Goal: Task Accomplishment & Management: Use online tool/utility

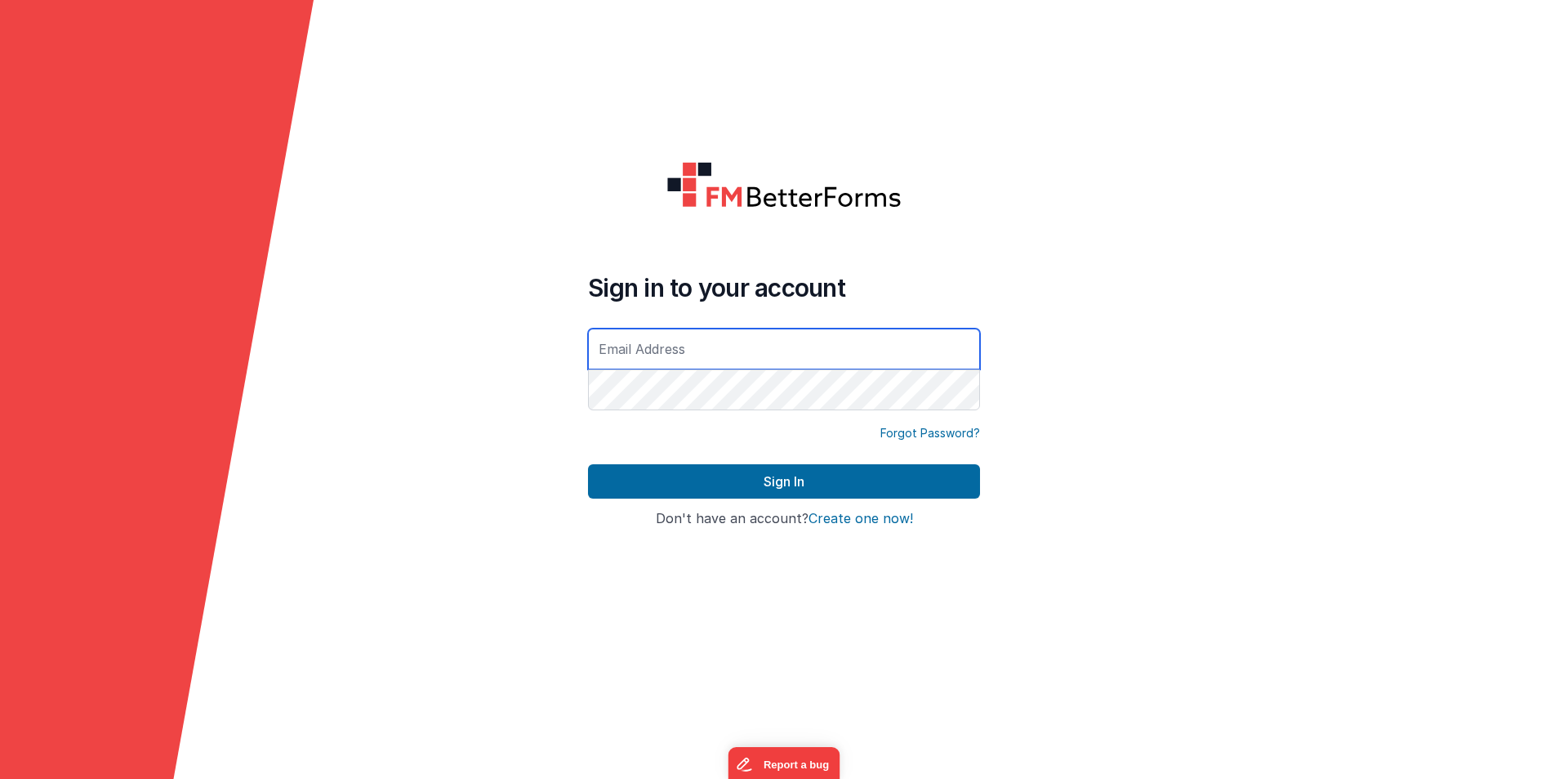
click at [717, 342] on input "text" at bounding box center [784, 349] width 392 height 41
type input "[EMAIL_ADDRESS][DOMAIN_NAME]"
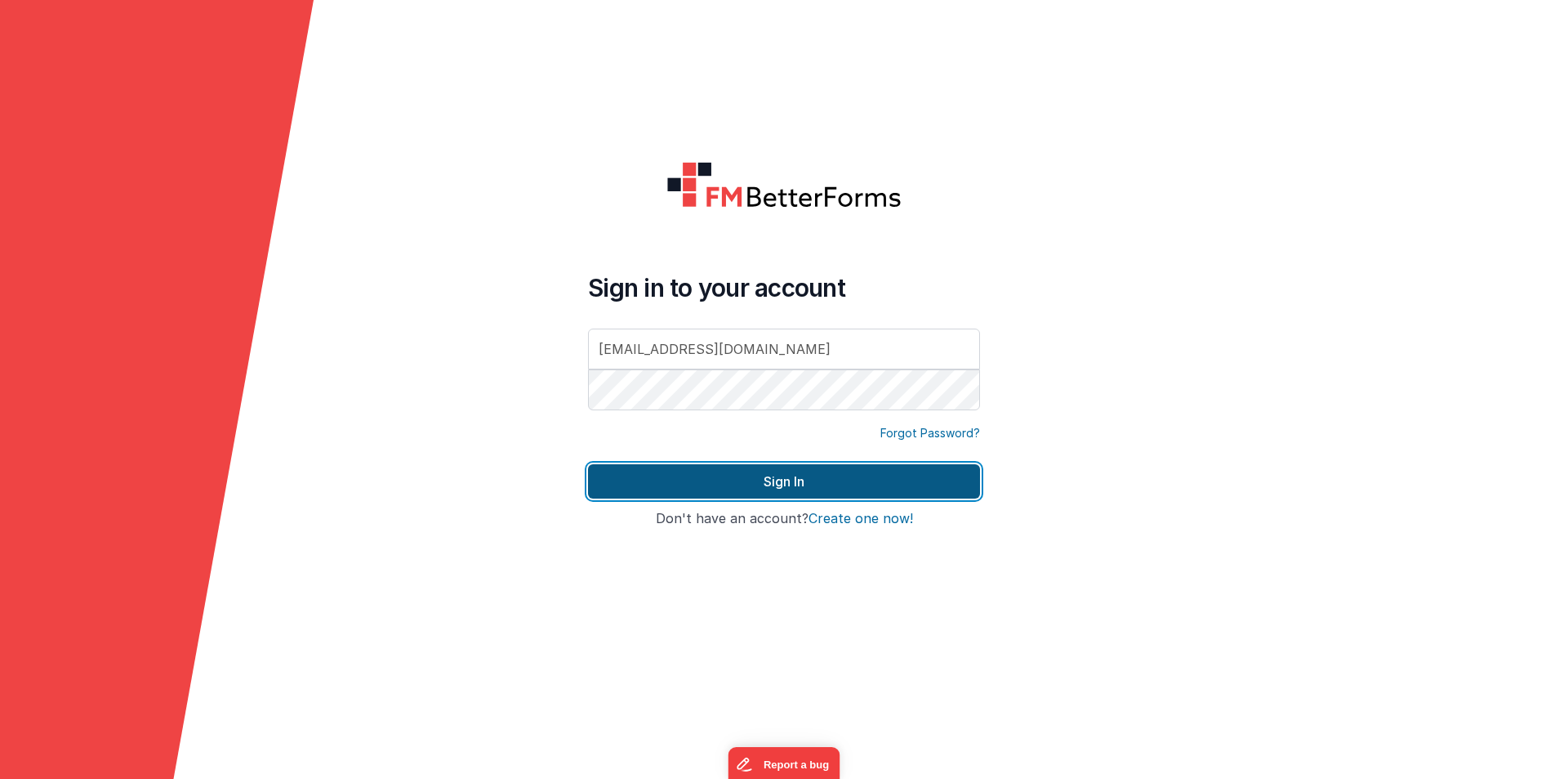
click at [711, 483] on button "Sign In" at bounding box center [784, 481] width 392 height 34
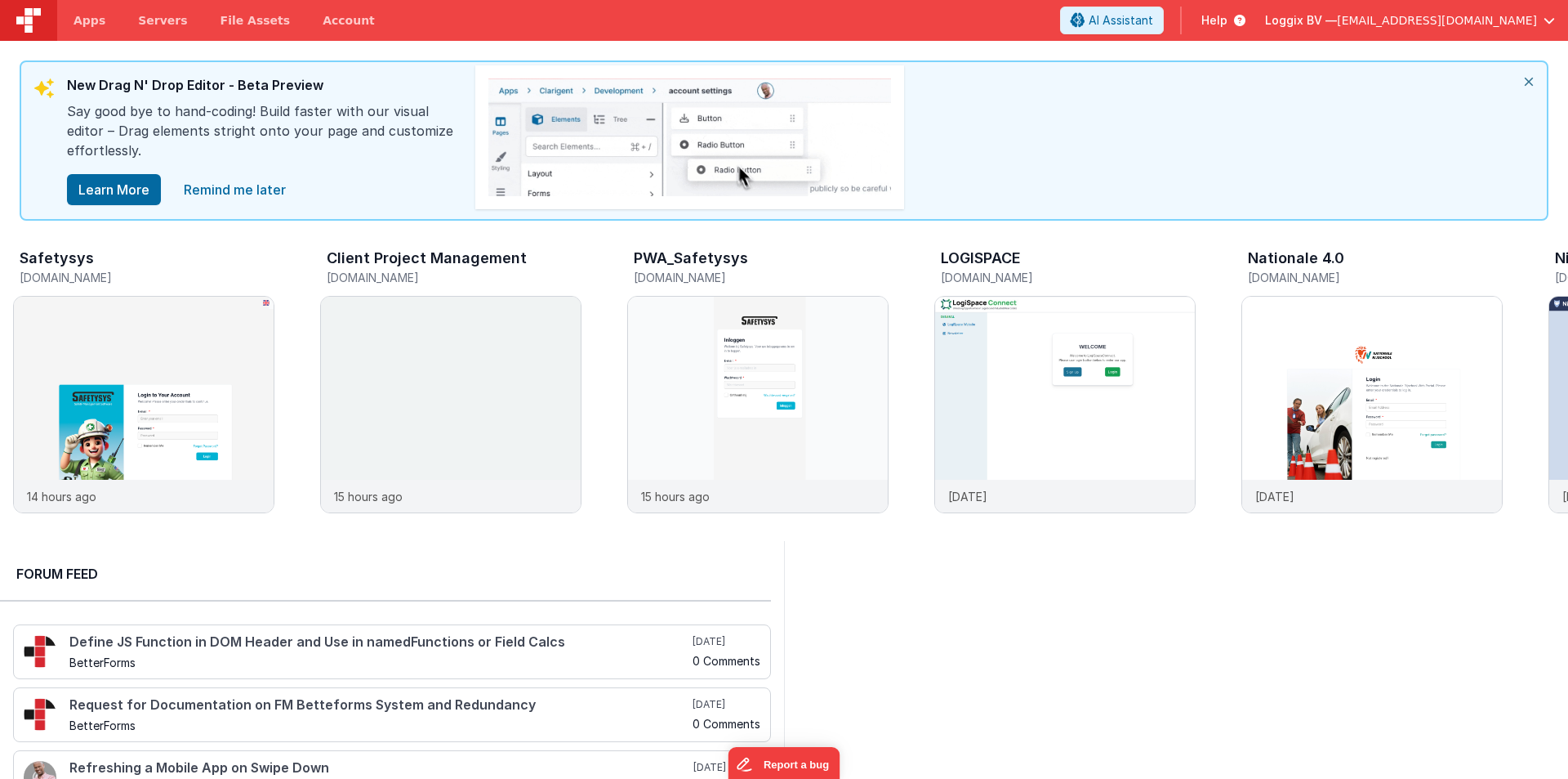
click at [1528, 81] on icon "close" at bounding box center [1528, 81] width 36 height 39
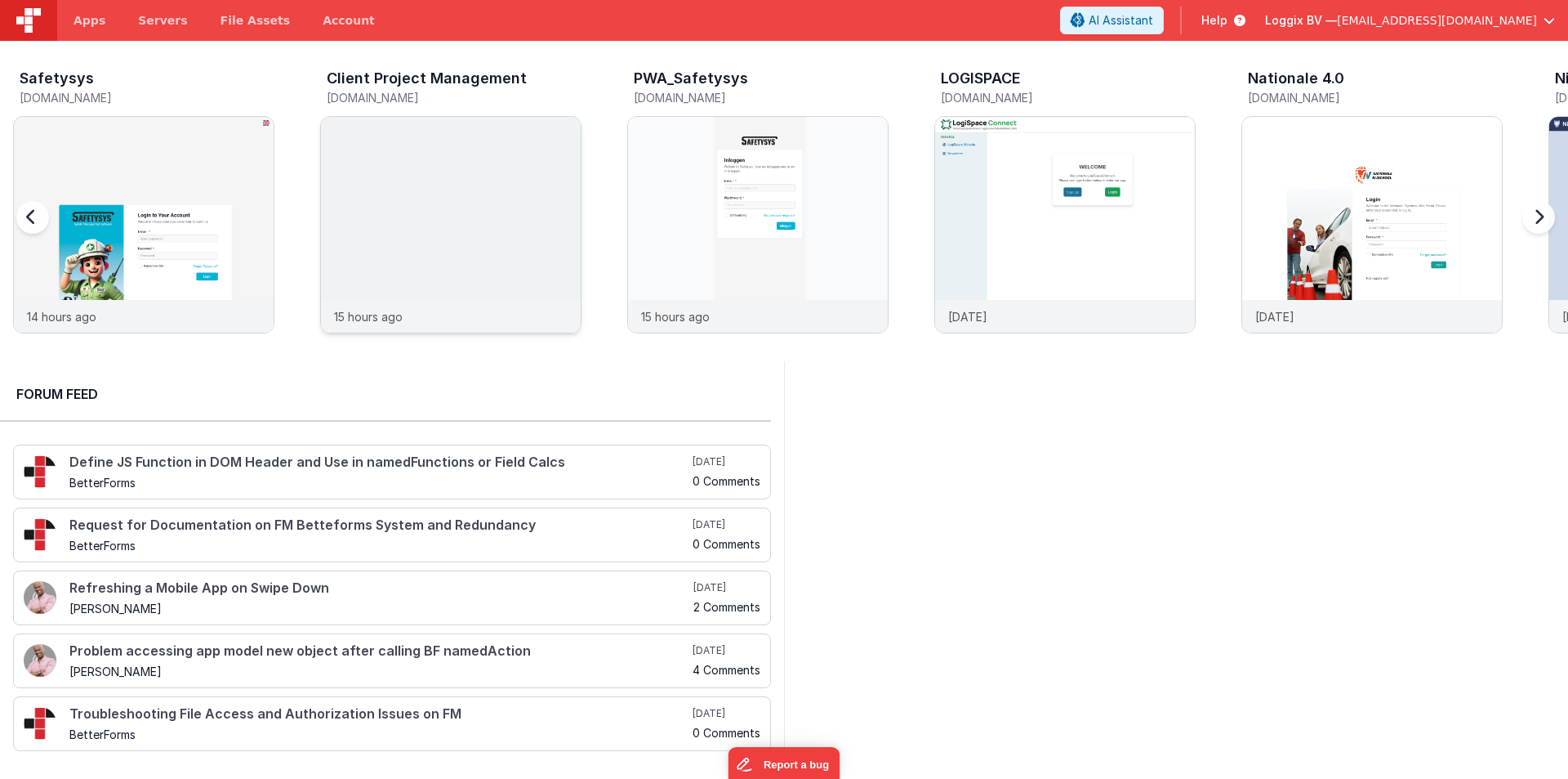
click at [436, 201] on div at bounding box center [451, 208] width 260 height 183
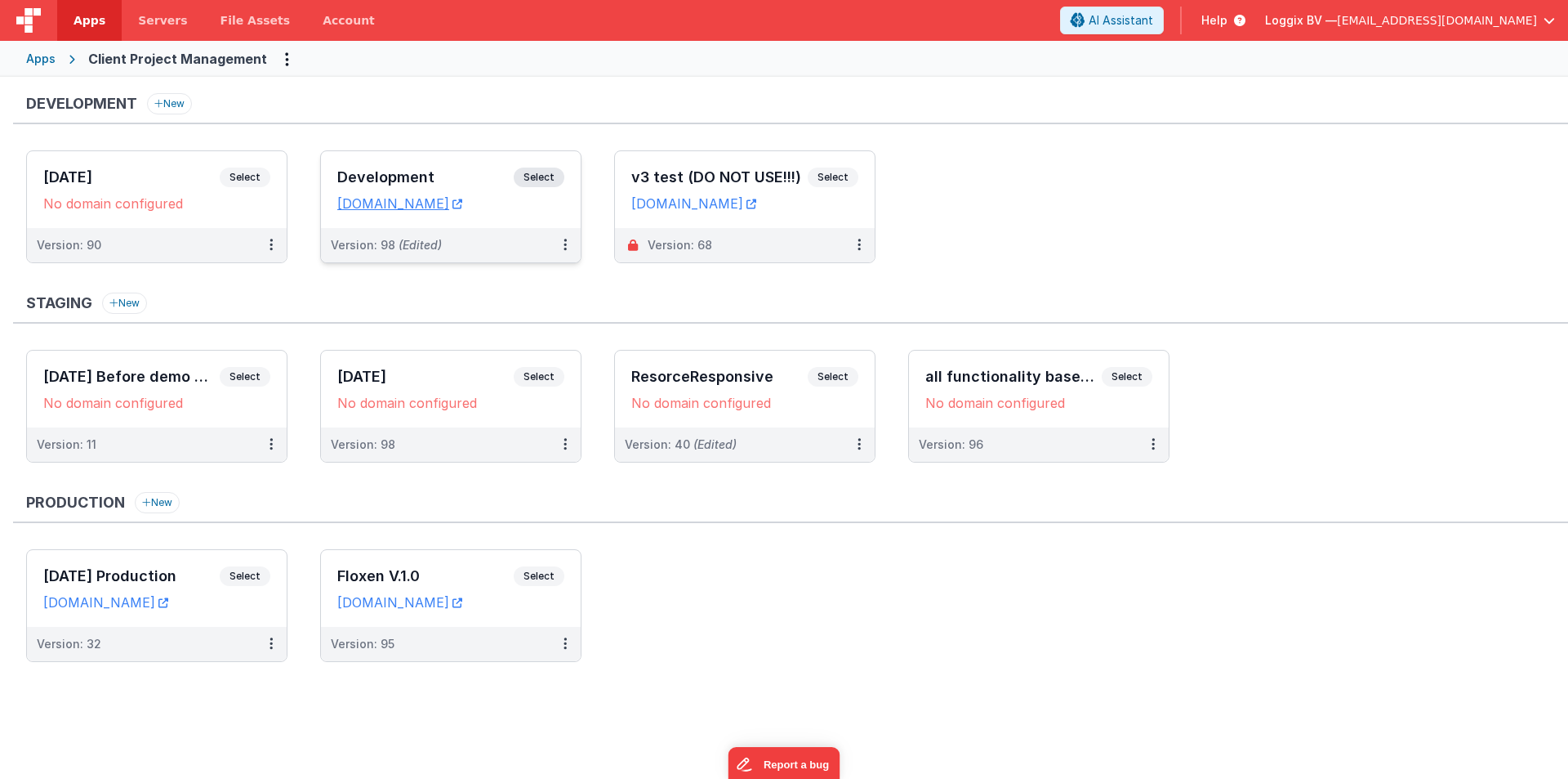
click at [422, 167] on div "Development Select URLs client-pms.fmbetterforms.com" at bounding box center [451, 189] width 260 height 76
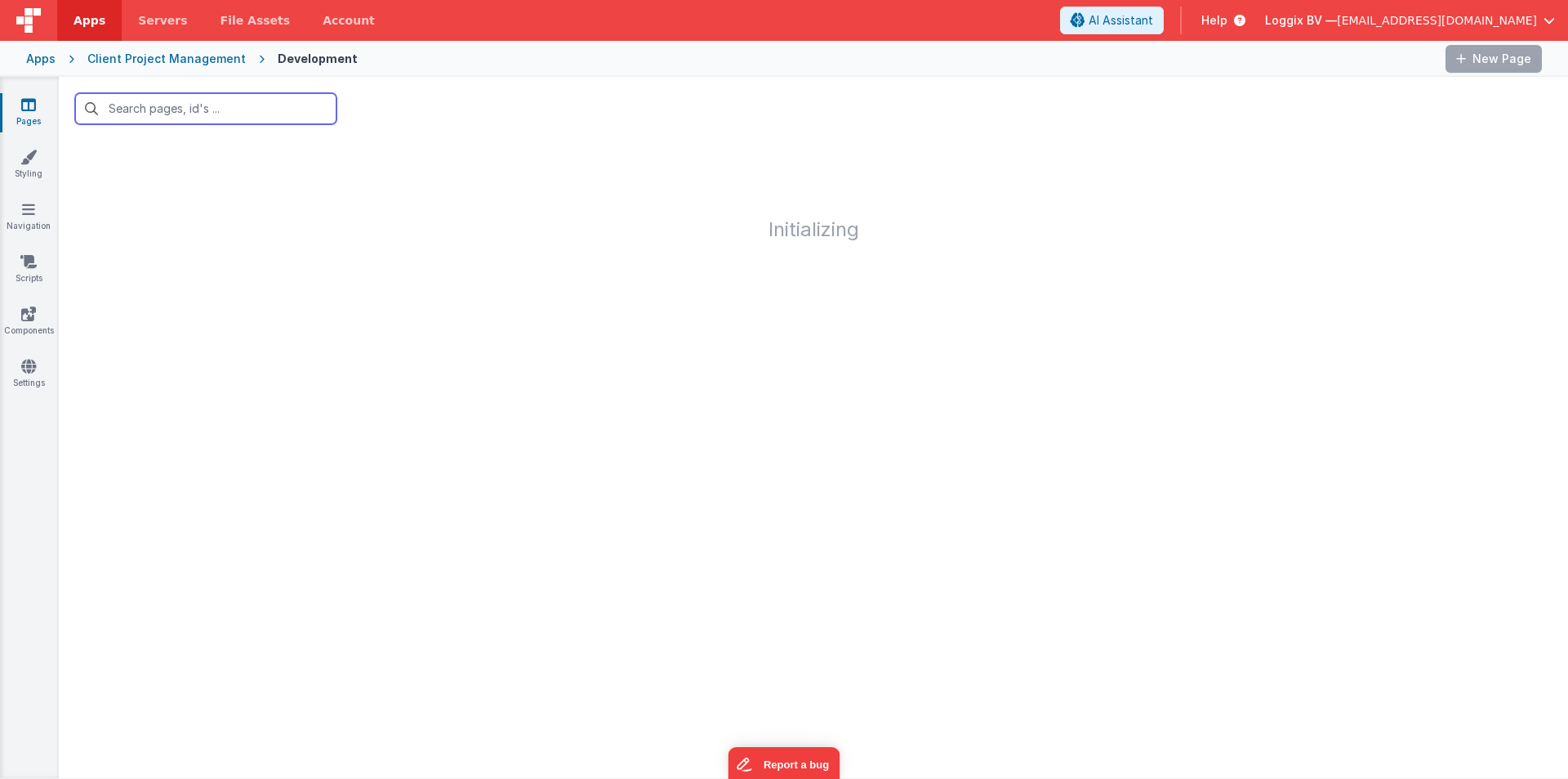
click at [251, 110] on input "text" at bounding box center [206, 108] width 261 height 31
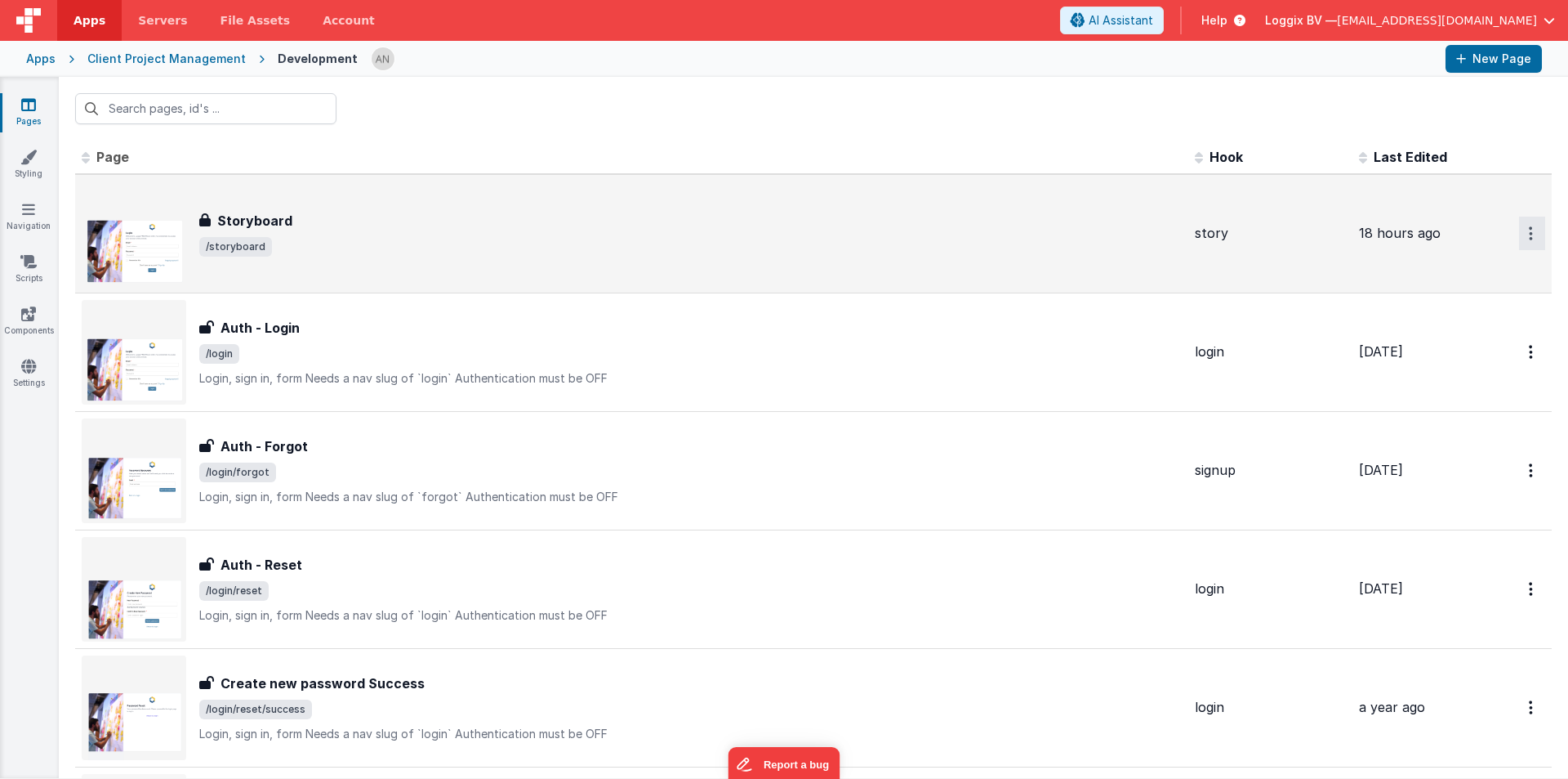
click at [1529, 231] on icon "Options" at bounding box center [1531, 233] width 4 height 14
click at [1434, 268] on link "Preview" at bounding box center [1473, 271] width 144 height 29
click at [165, 115] on input "text" at bounding box center [206, 108] width 261 height 31
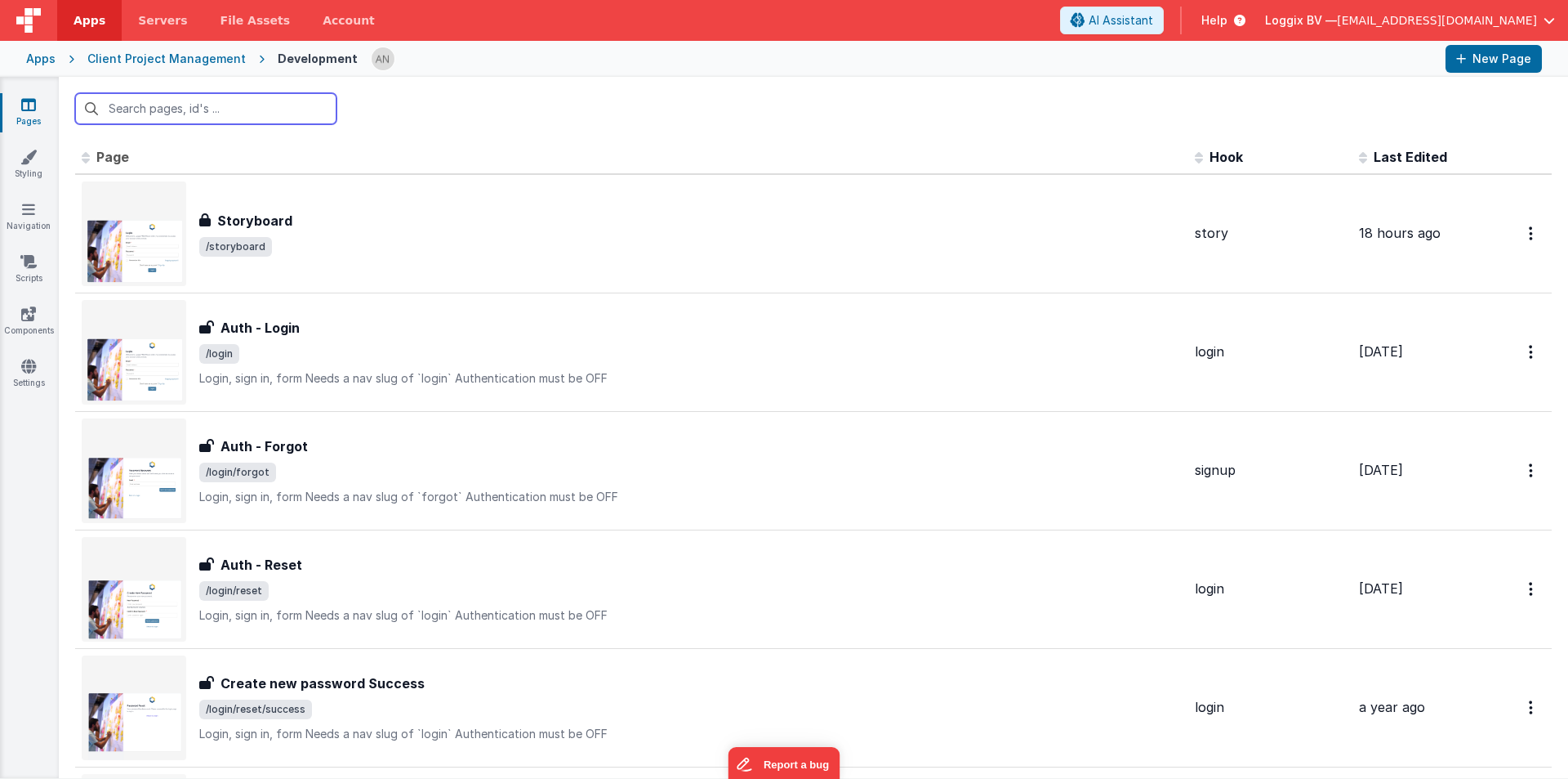
click at [222, 99] on input "text" at bounding box center [206, 108] width 261 height 31
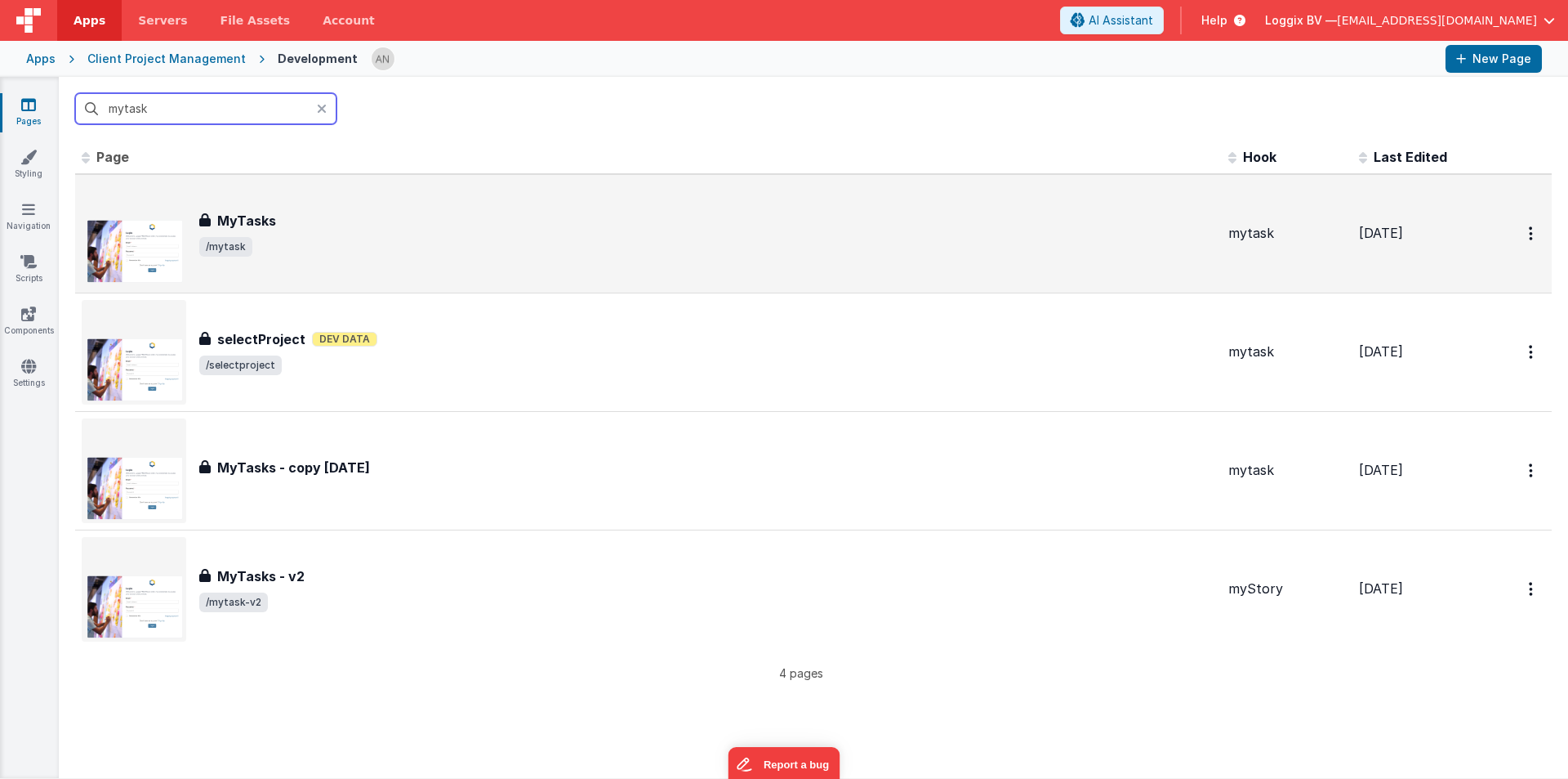
type input "mytask"
click at [299, 216] on div "MyTasks" at bounding box center [707, 221] width 1016 height 20
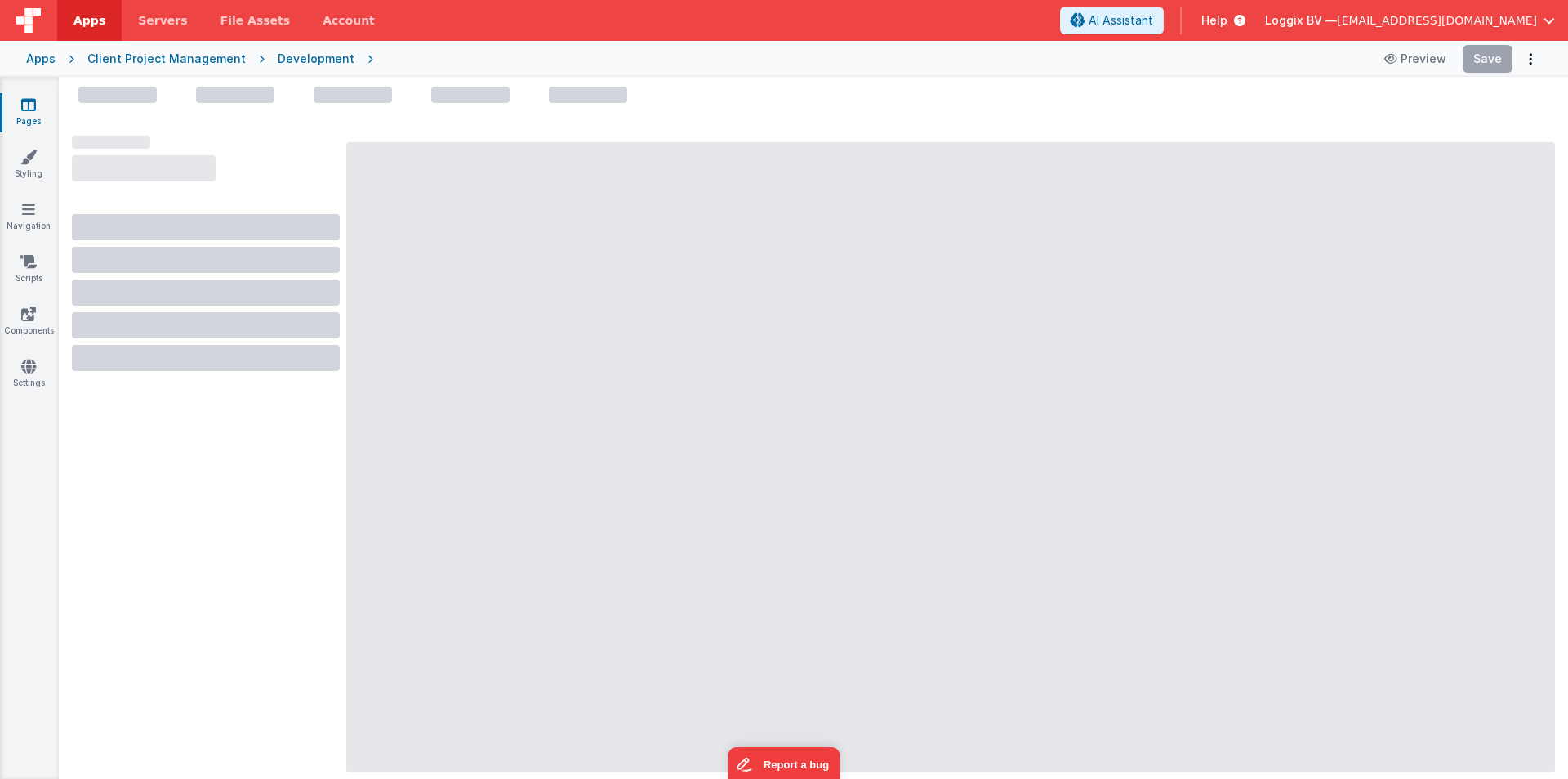
click at [289, 56] on div "Development" at bounding box center [316, 59] width 76 height 17
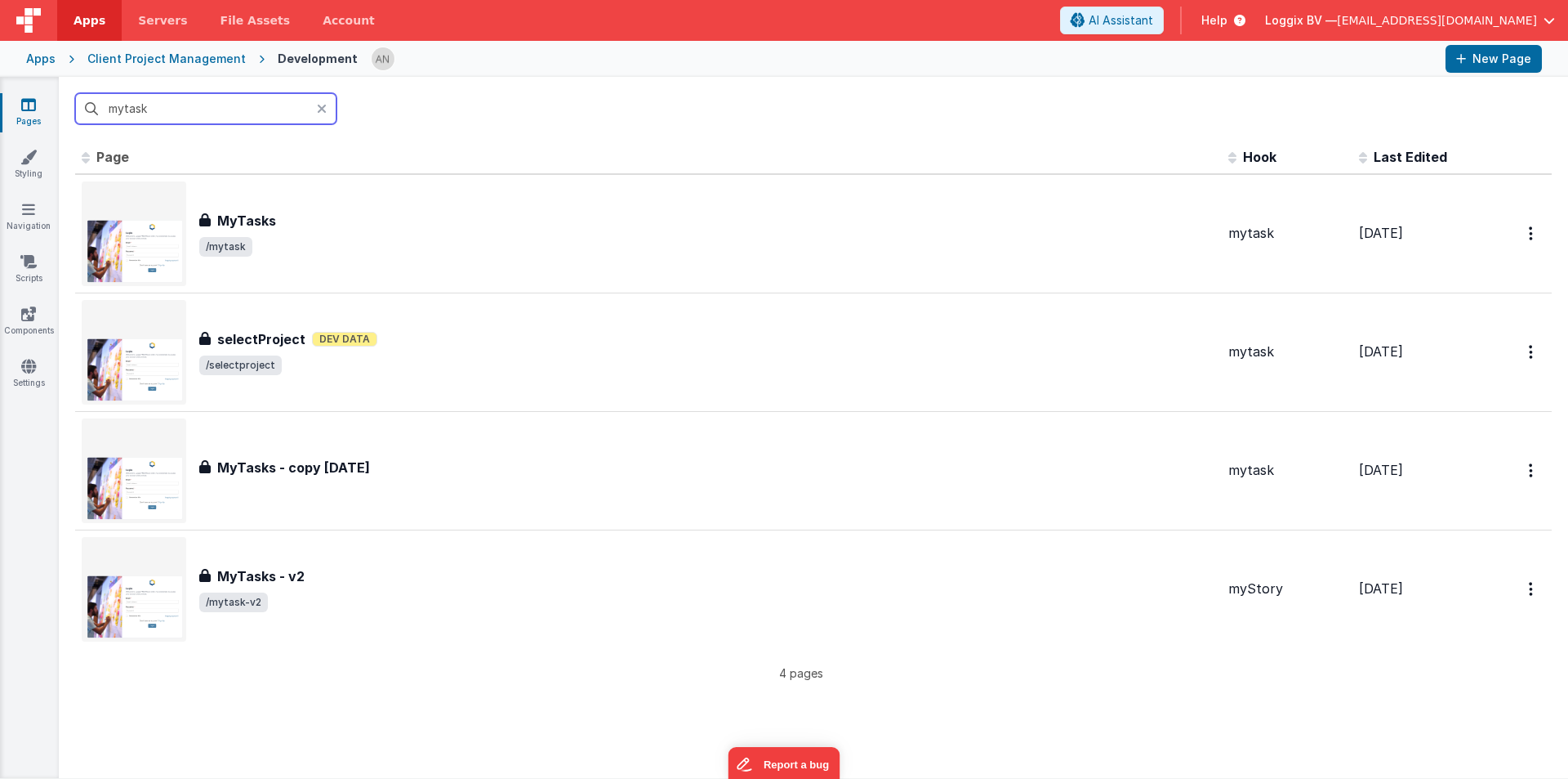
click at [178, 99] on input "mytask" at bounding box center [206, 108] width 261 height 31
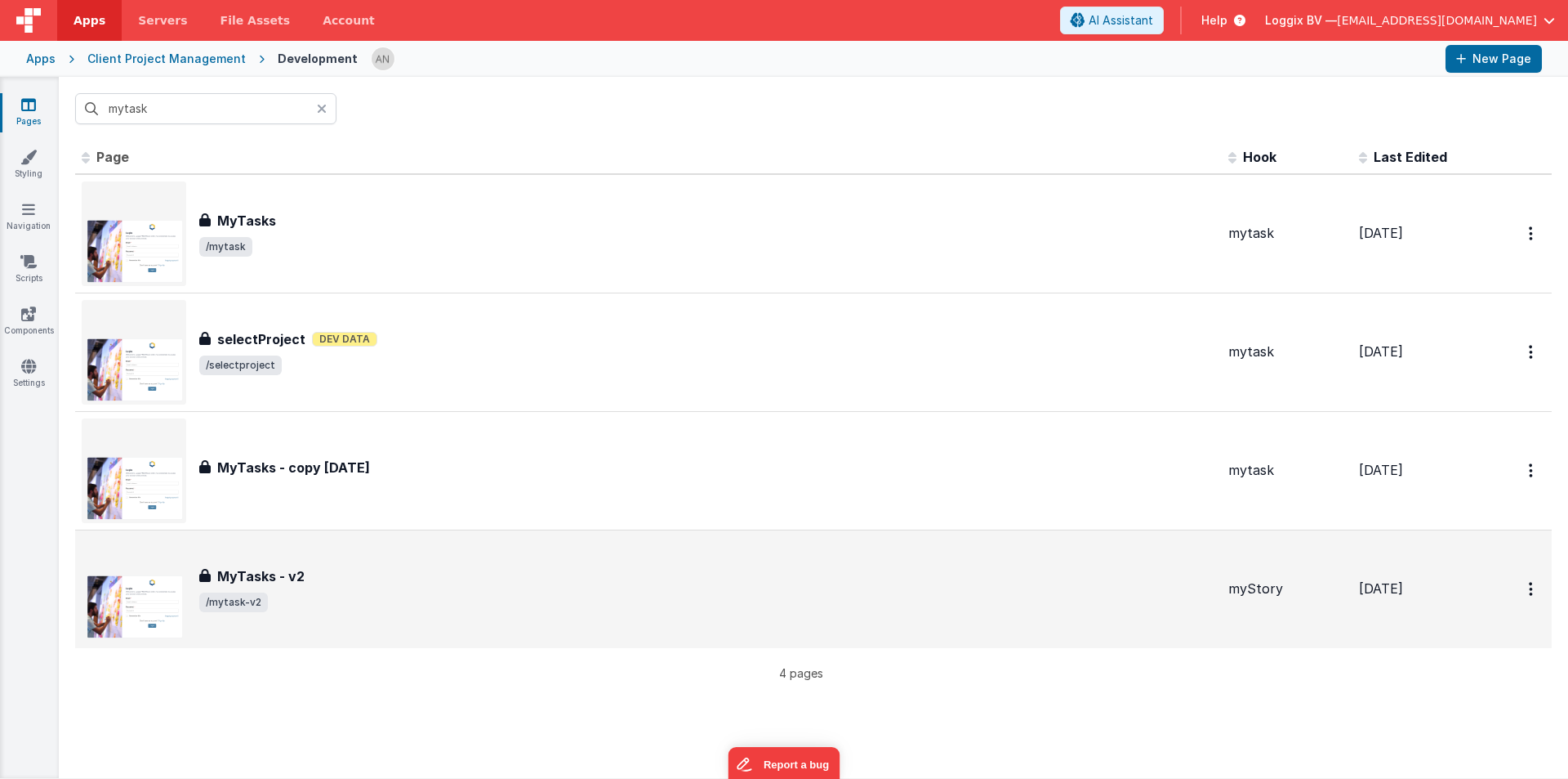
click at [288, 593] on span "/mytask-v2" at bounding box center [707, 602] width 1016 height 20
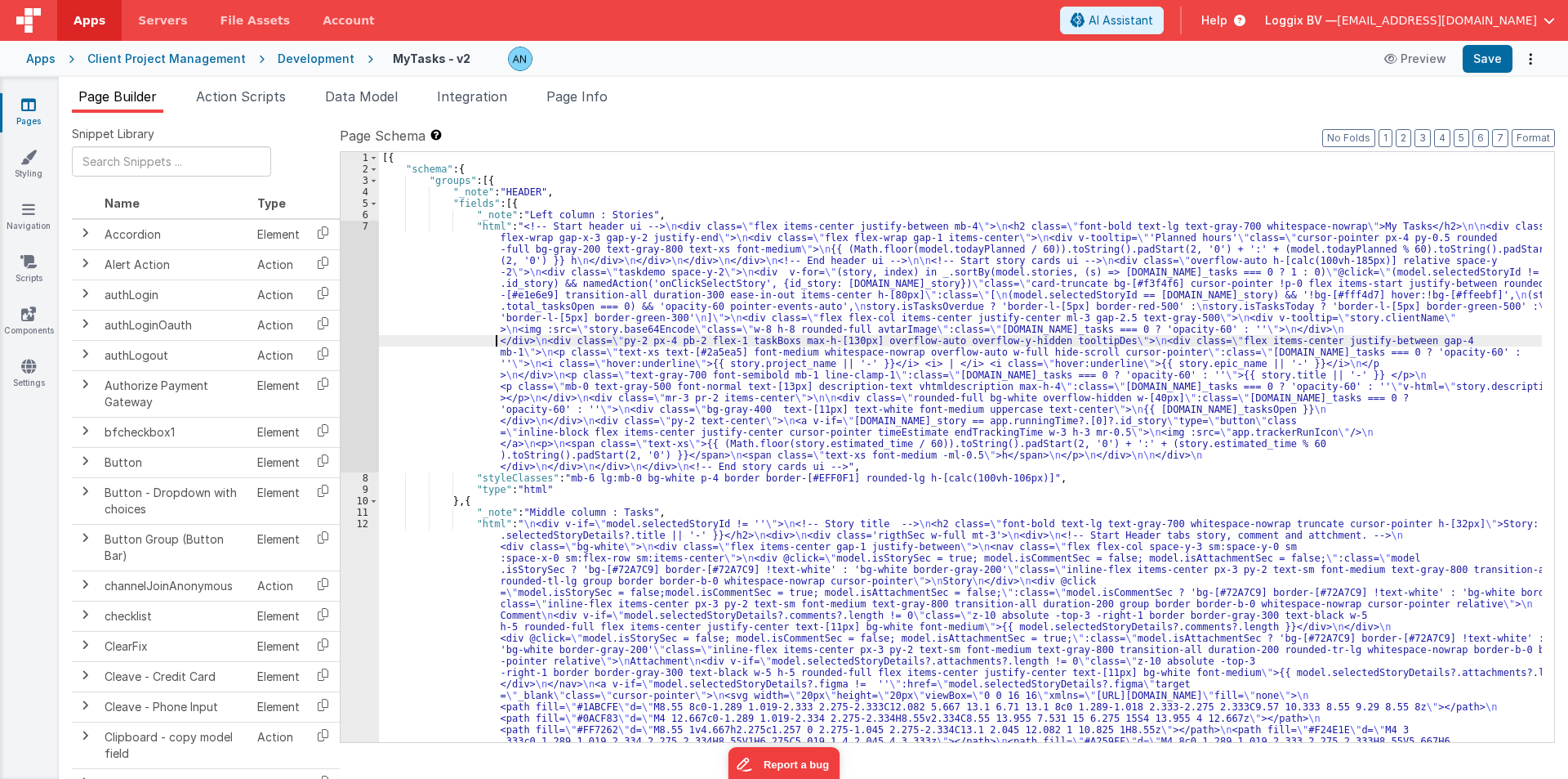
click at [366, 323] on div "7" at bounding box center [359, 346] width 38 height 252
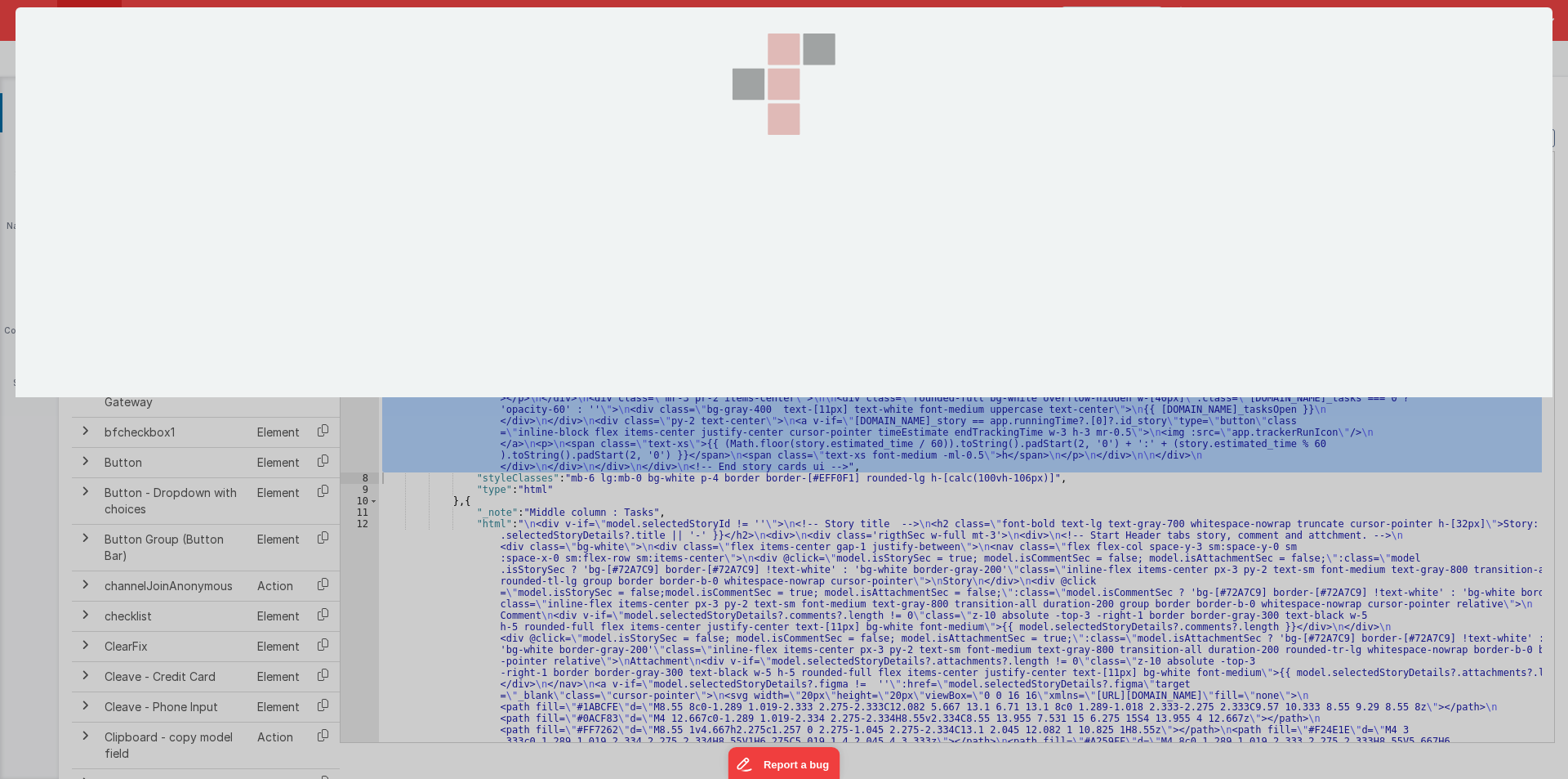
click at [366, 323] on section at bounding box center [784, 202] width 1537 height 390
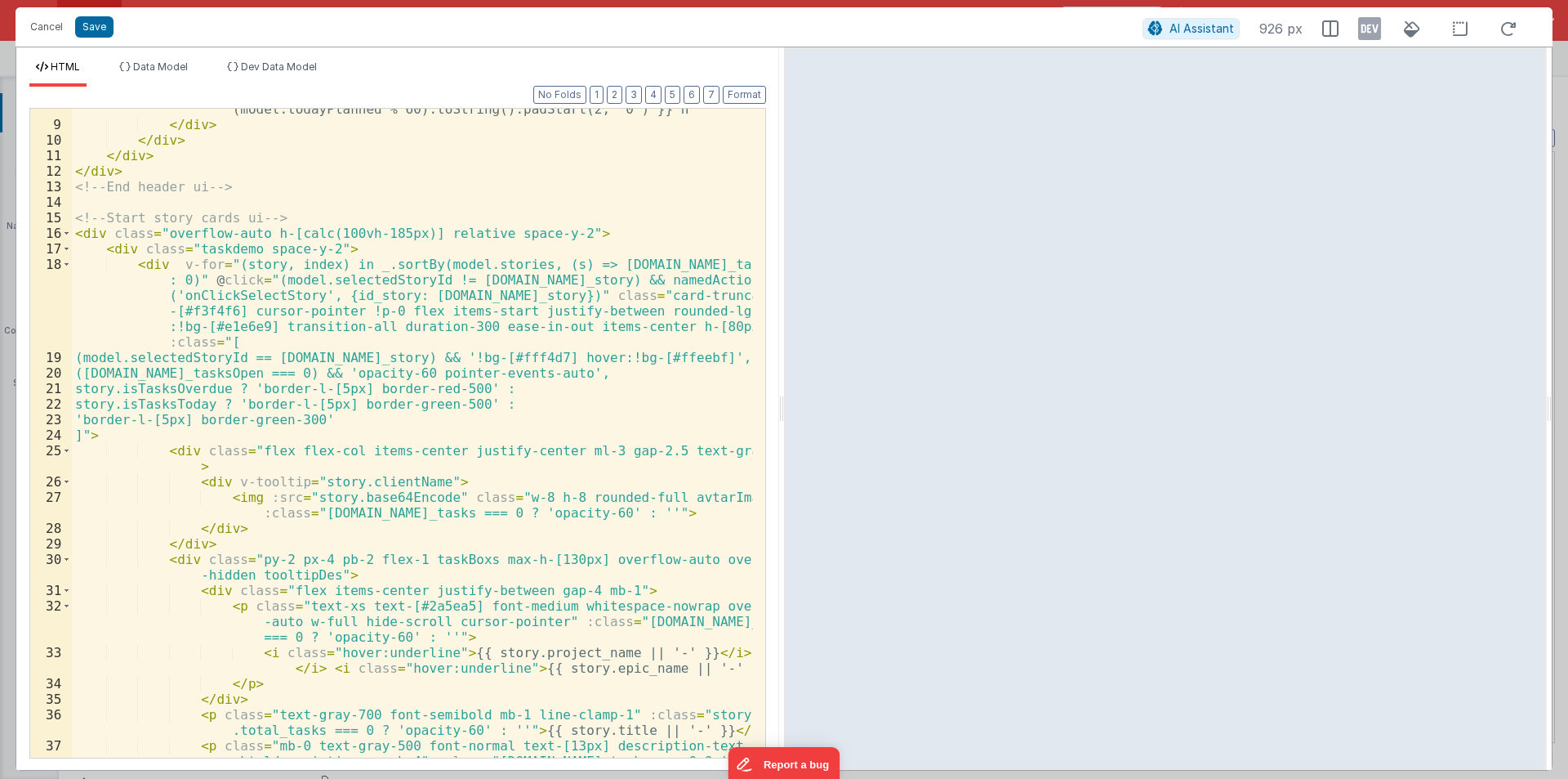
scroll to position [147, 0]
click at [385, 357] on div "{{ (Math.floor(model.todayPlanned / 60)).toString().padStart(2, '0') + ':' + (m…" at bounding box center [413, 448] width 681 height 727
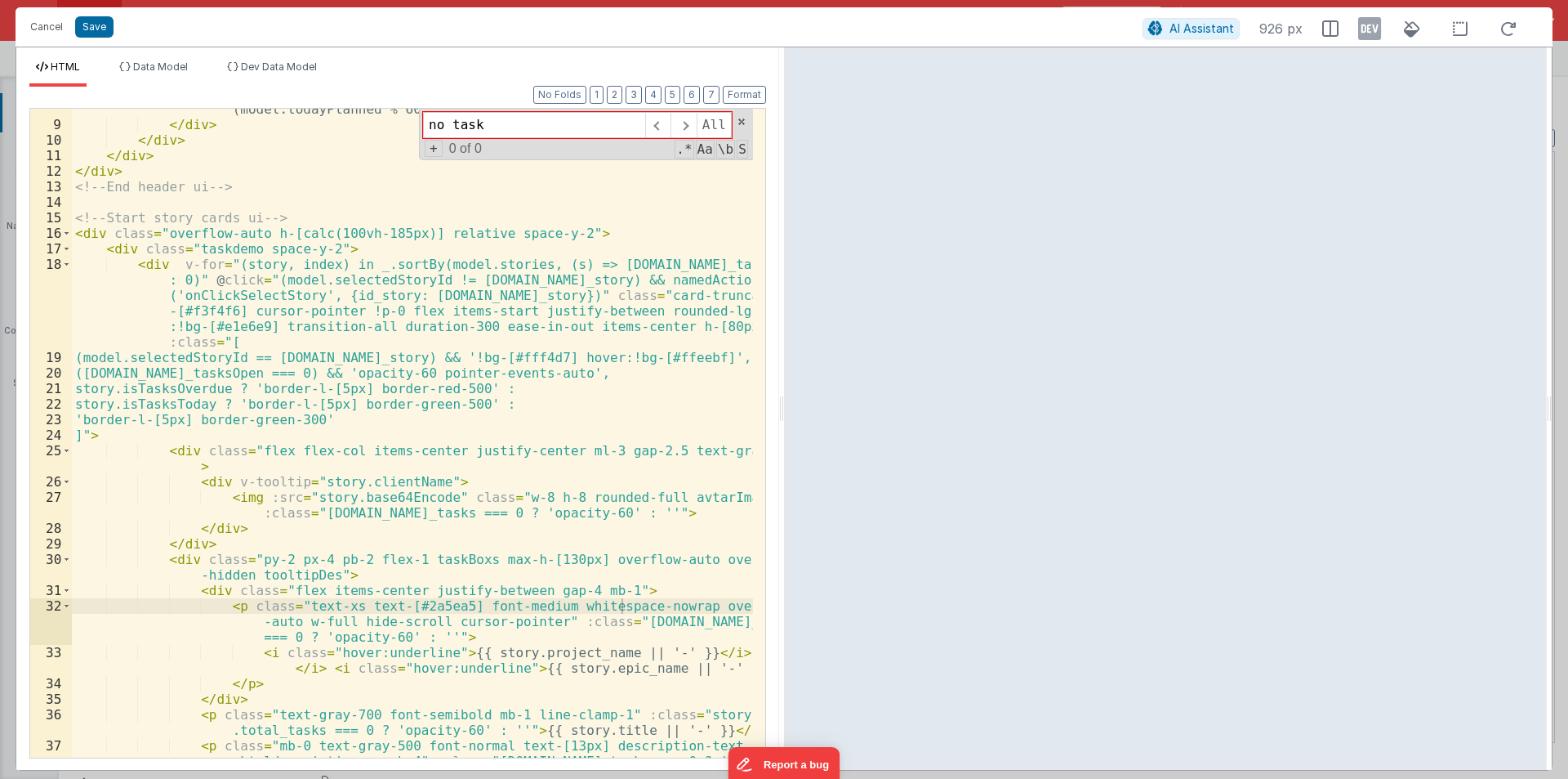
type input "task"
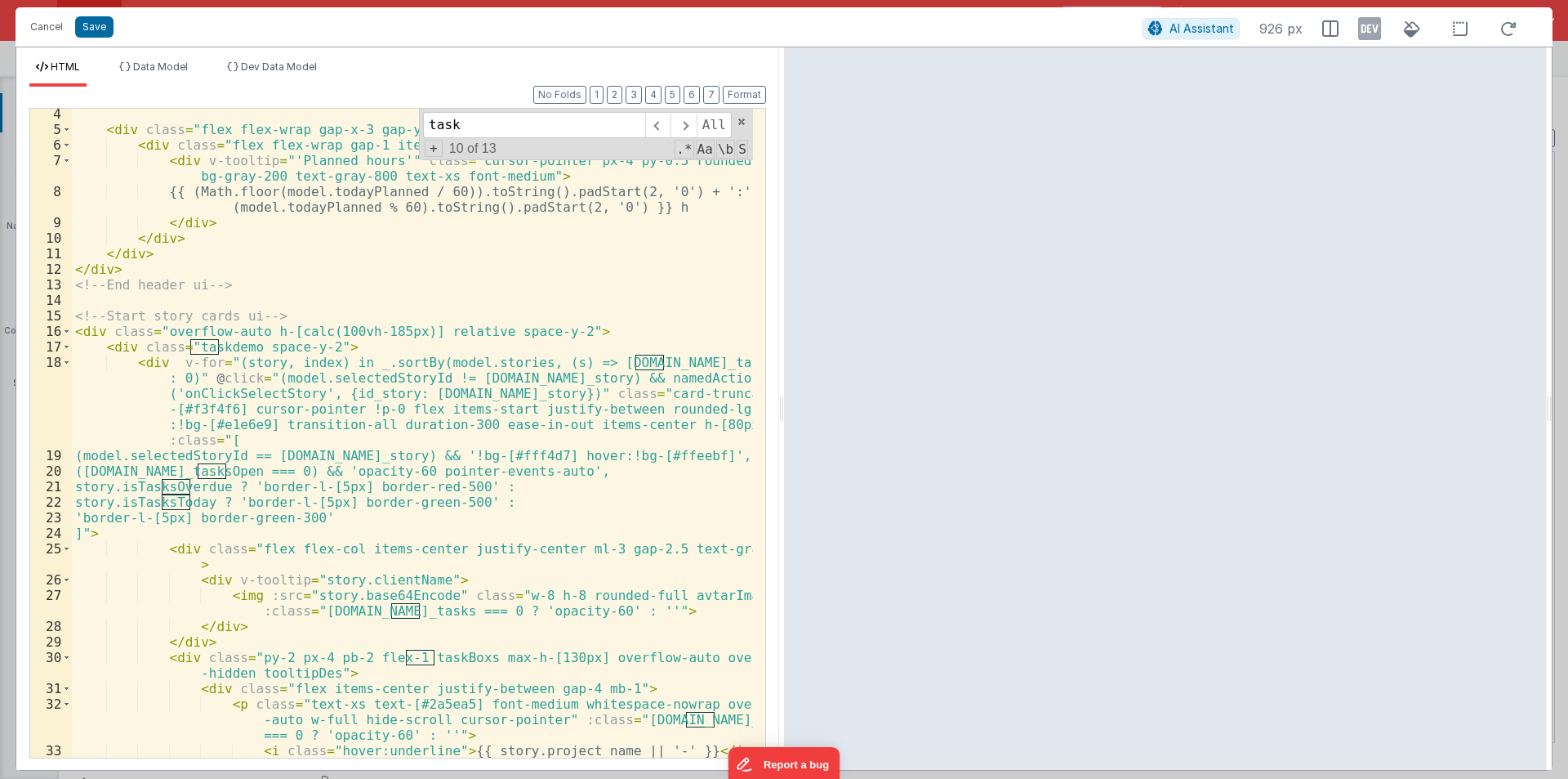
scroll to position [0, 0]
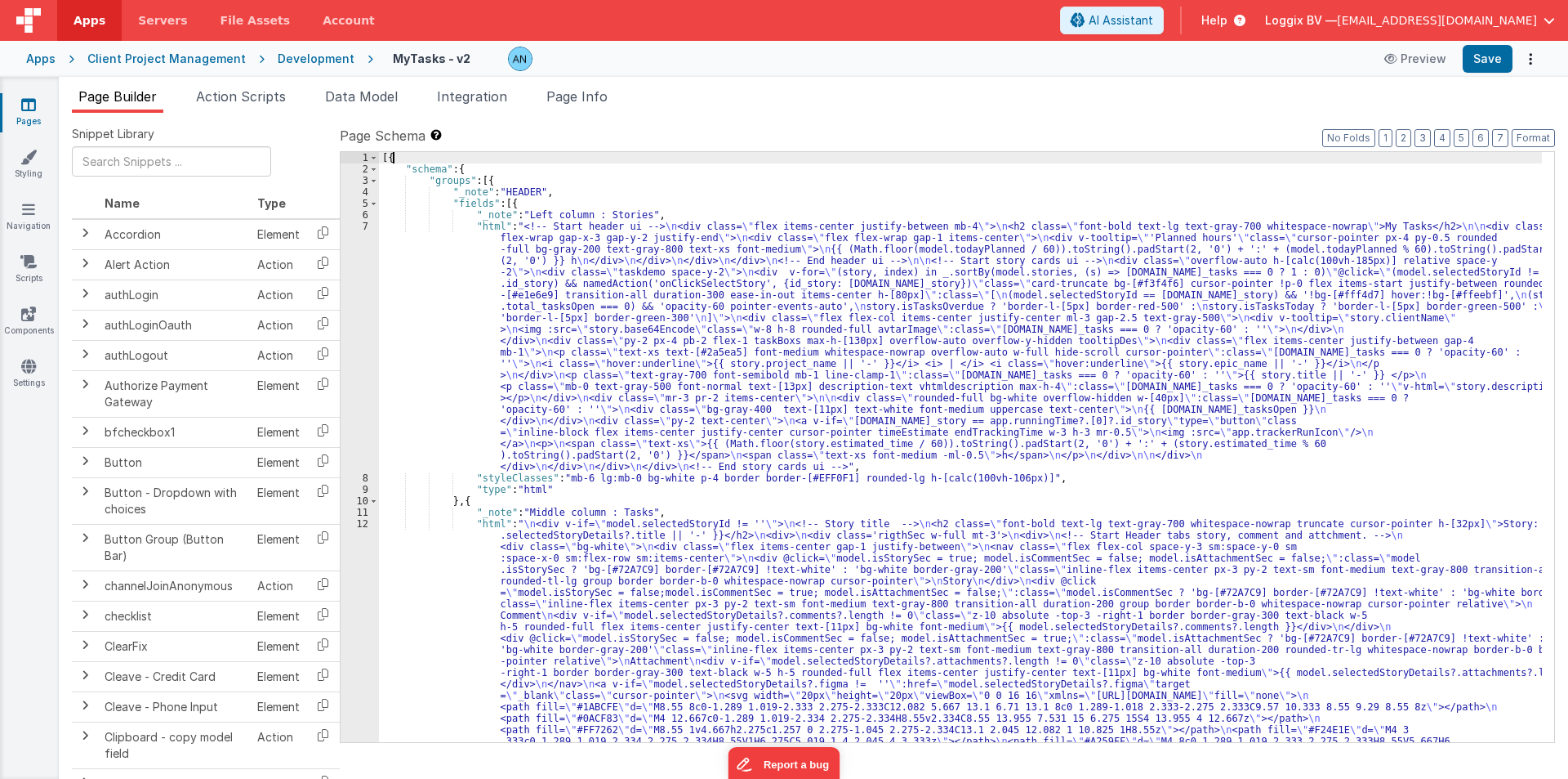
click at [278, 54] on div "Development" at bounding box center [316, 59] width 76 height 17
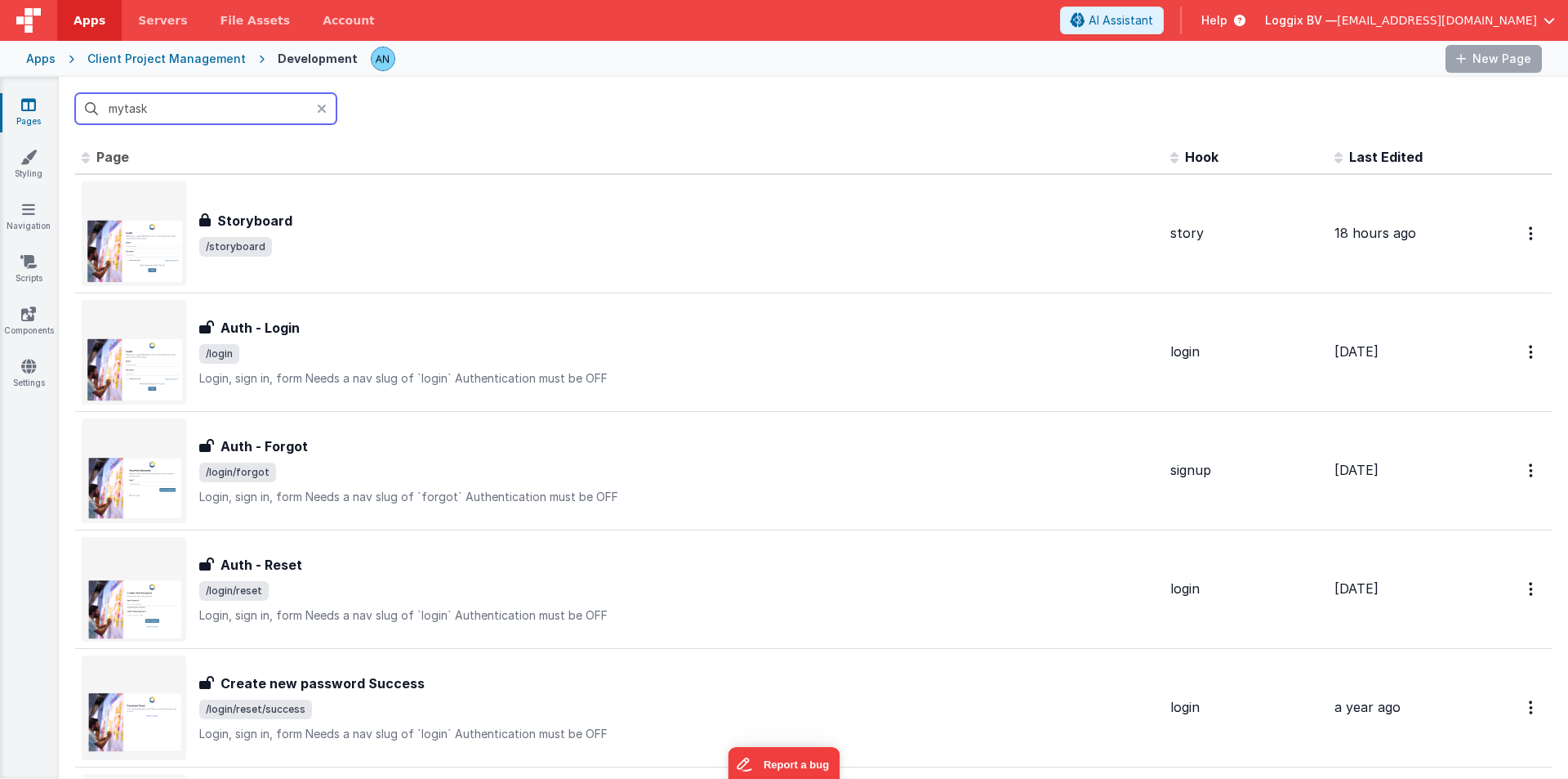
click at [183, 115] on input "mytask" at bounding box center [206, 108] width 261 height 31
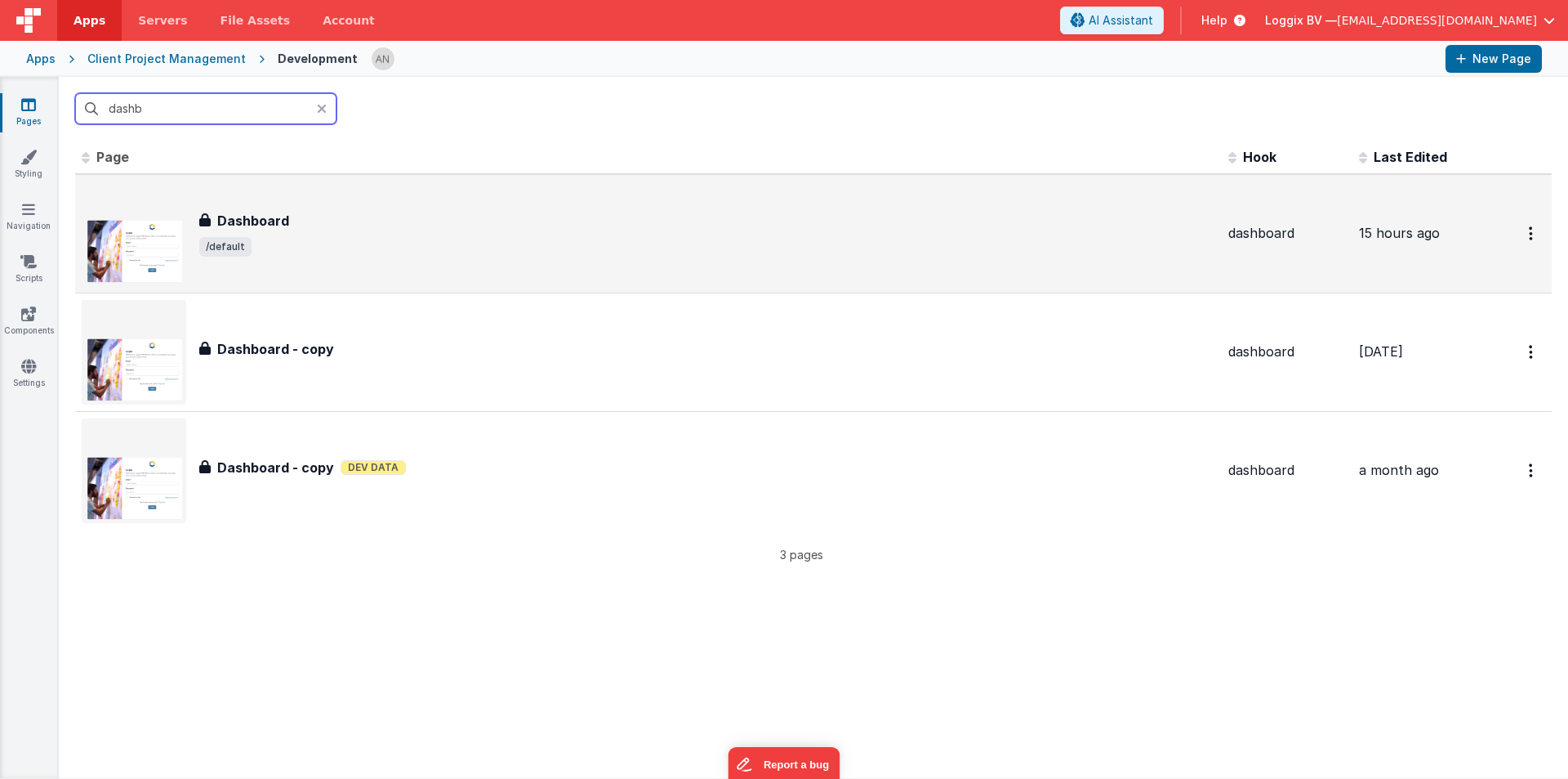
type input "dashb"
click at [325, 233] on div "Dashboard Dashboard /default" at bounding box center [707, 233] width 1016 height 46
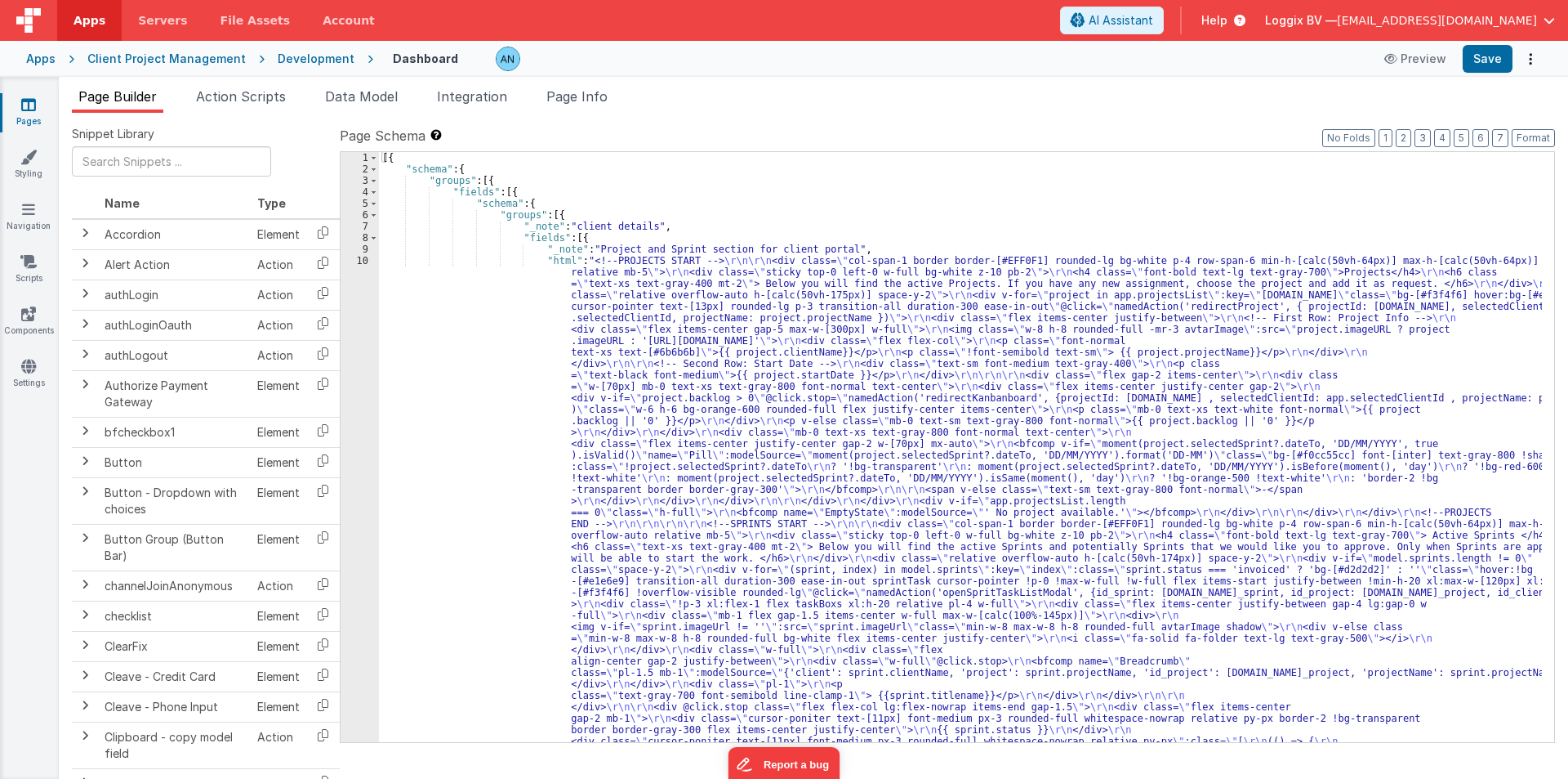
click at [492, 398] on div "[{ "schema" : { "groups" : [{ "fields" : [{ "schema" : { "groups" : [{ "_note" …" at bounding box center [960, 756] width 1163 height 1208
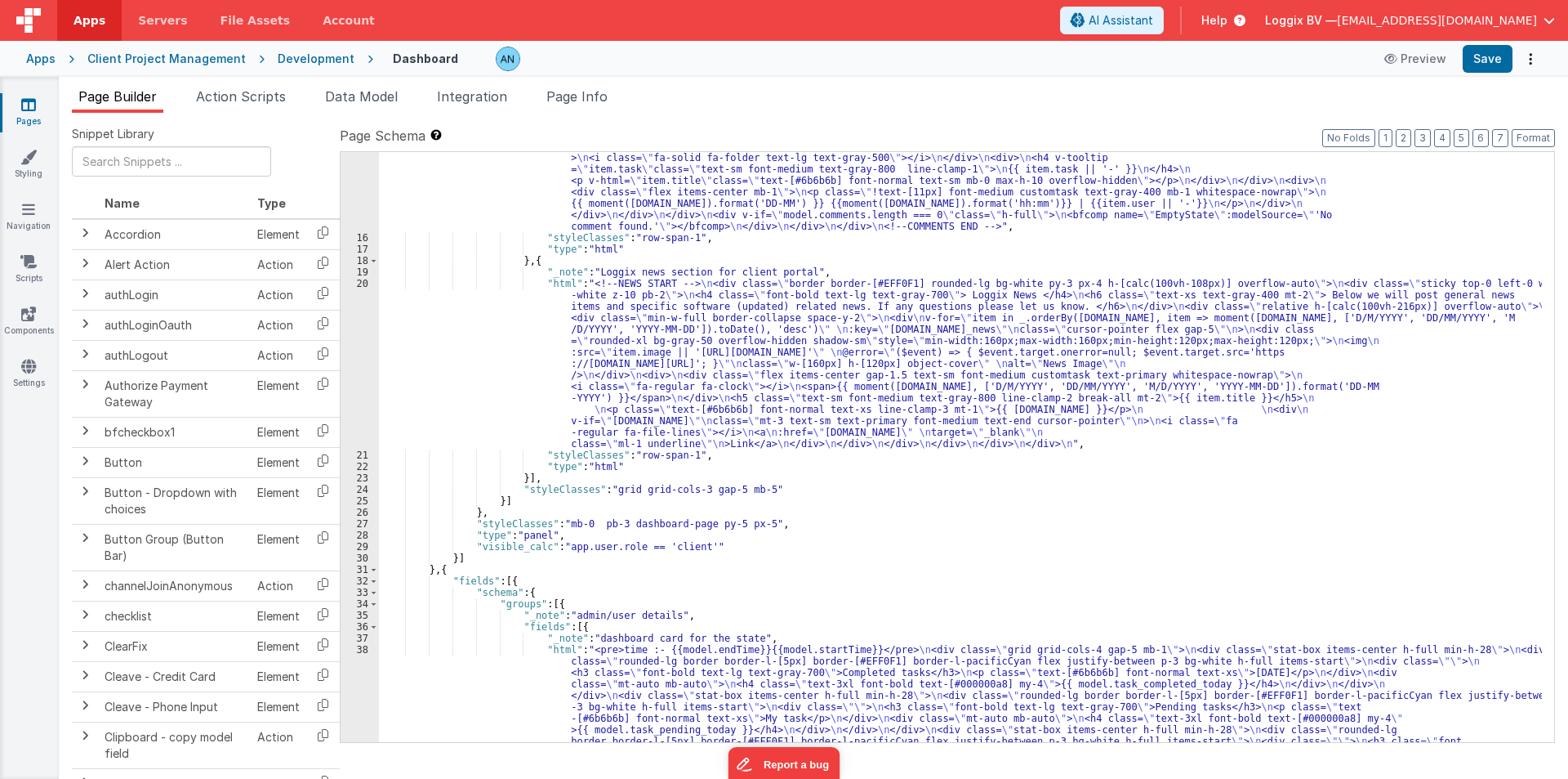
scroll to position [1373, 0]
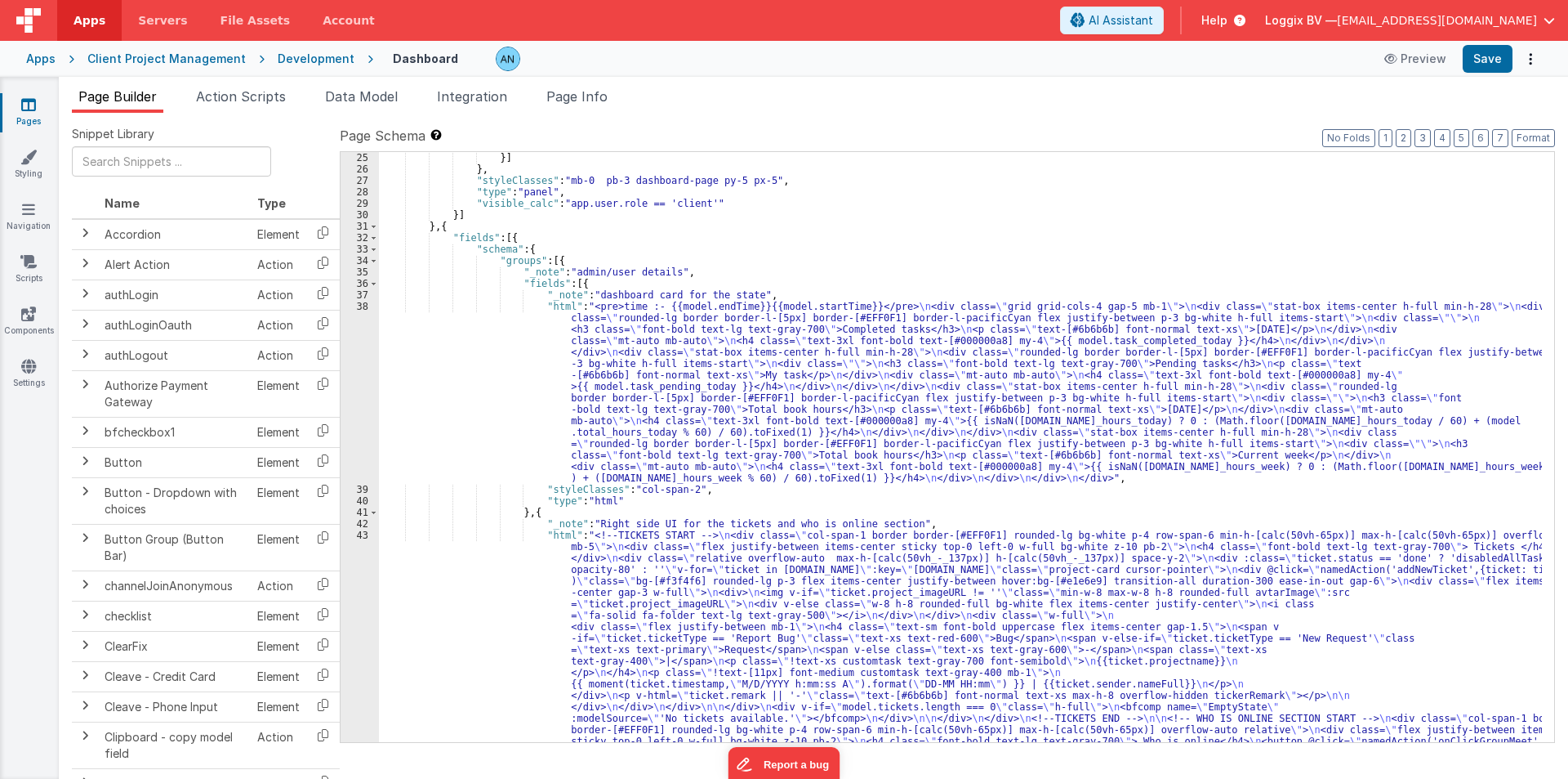
click at [449, 379] on div "}] } , "styleClasses" : "mb-0 pb-3 dashboard-page py-5 px-5" , "type" : "panel"…" at bounding box center [960, 687] width 1163 height 1071
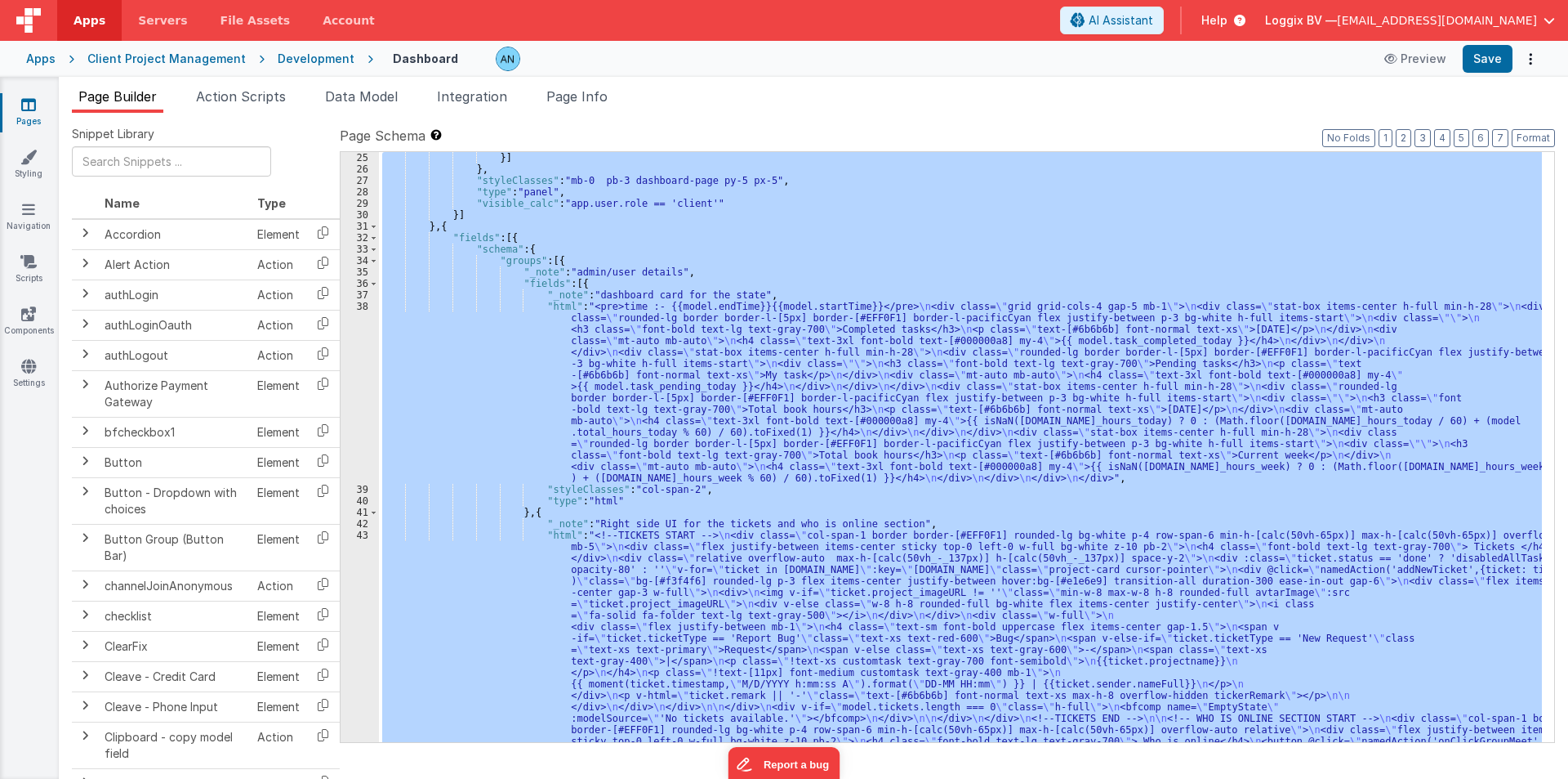
click at [413, 318] on div "}] } , "styleClasses" : "mb-0 pb-3 dashboard-page py-5 px-5" , "type" : "panel"…" at bounding box center [960, 447] width 1163 height 590
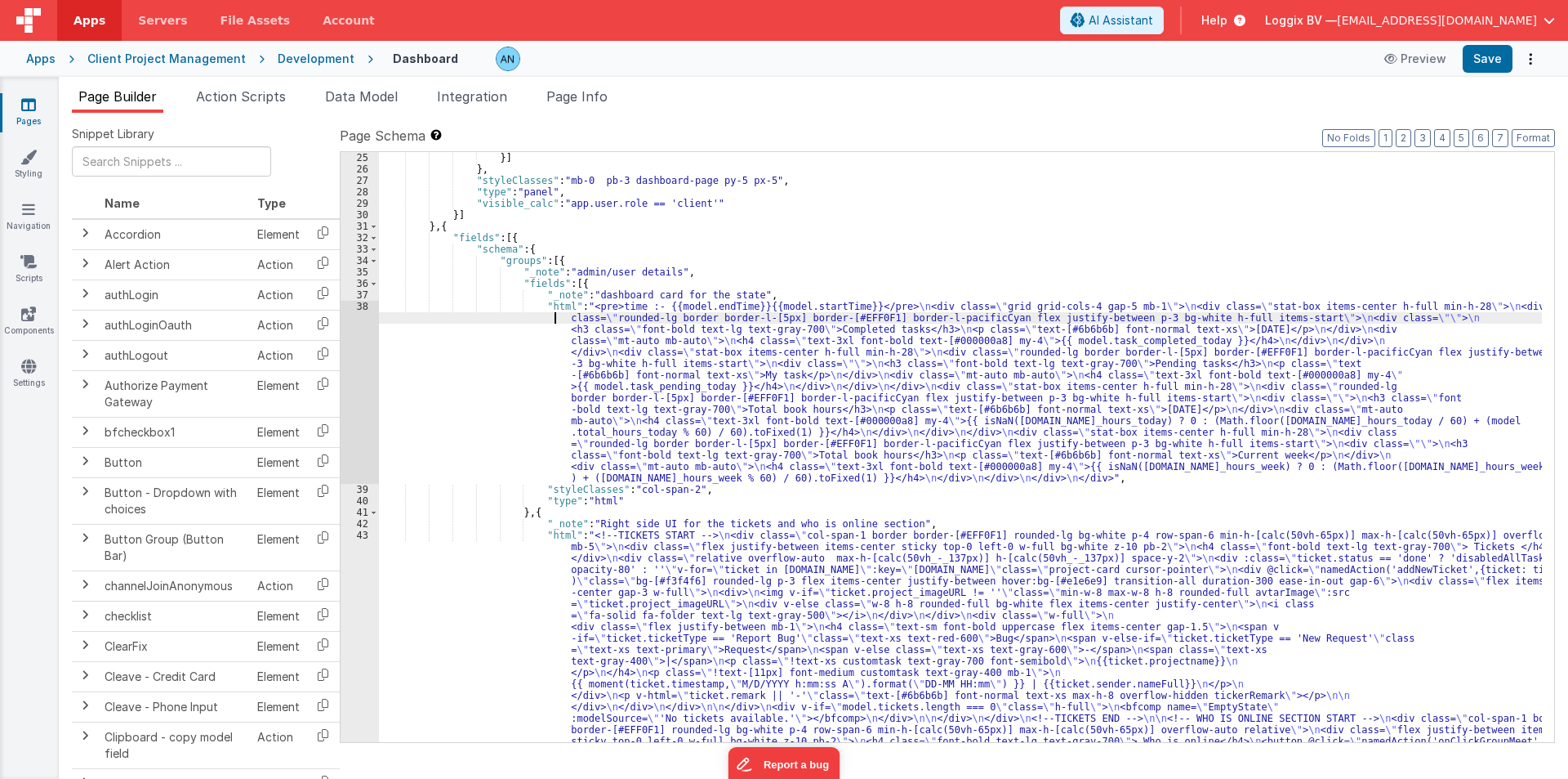
scroll to position [1716, 0]
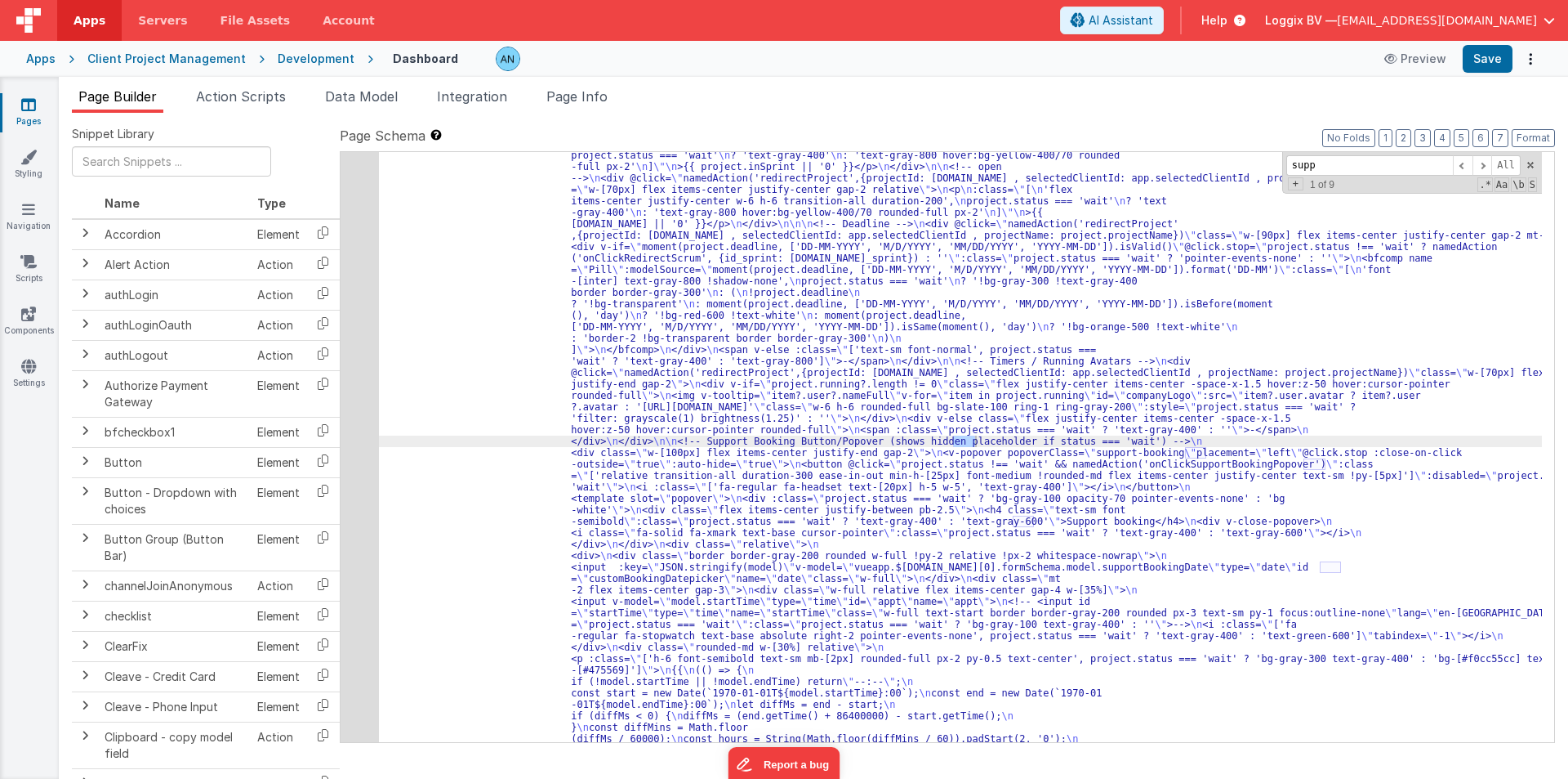
type input "supp"
click at [356, 394] on div "48" at bounding box center [359, 367] width 38 height 1304
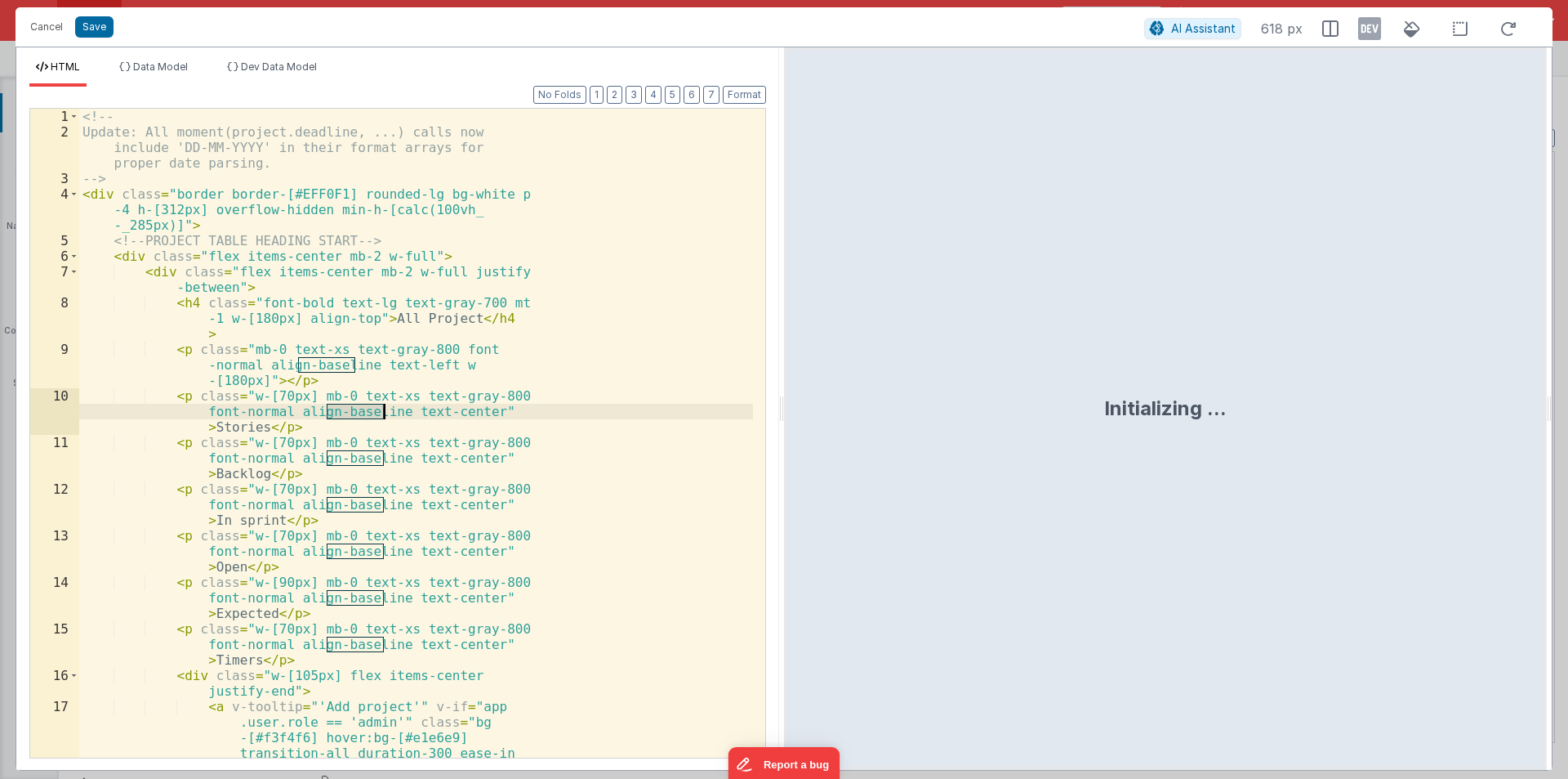
click at [356, 394] on div "<!-- Update: All moment(project.deadline, ...) calls now include 'DD-MM-YYYY' i…" at bounding box center [416, 502] width 674 height 788
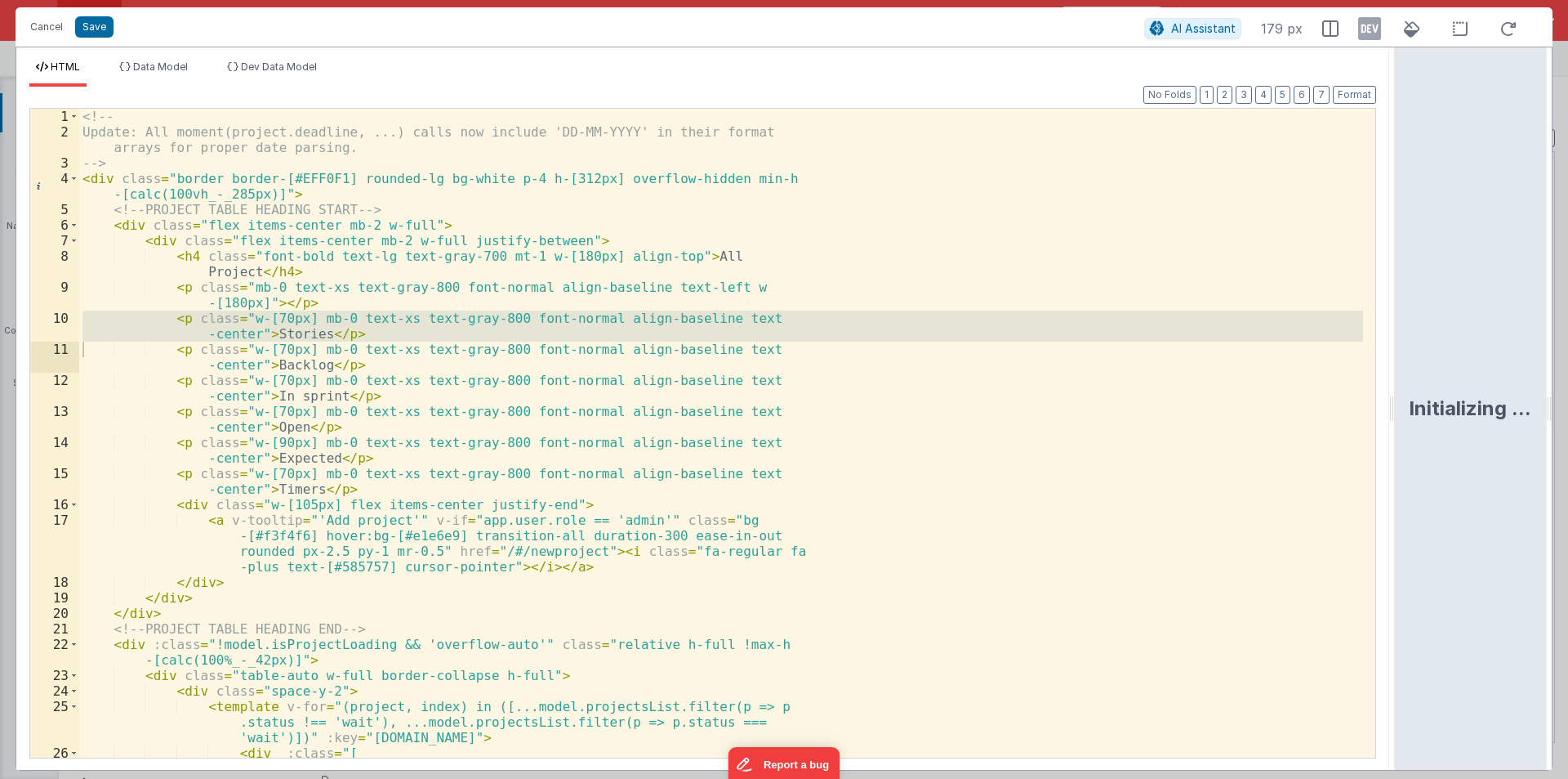
drag, startPoint x: 779, startPoint y: 404, endPoint x: 1567, endPoint y: 409, distance: 788.0
click at [1567, 409] on html "Cancel Save AI Assistant 179 px HTML Data Model Dev Data Model Format 7 6 5 4 3…" at bounding box center [784, 390] width 1568 height 779
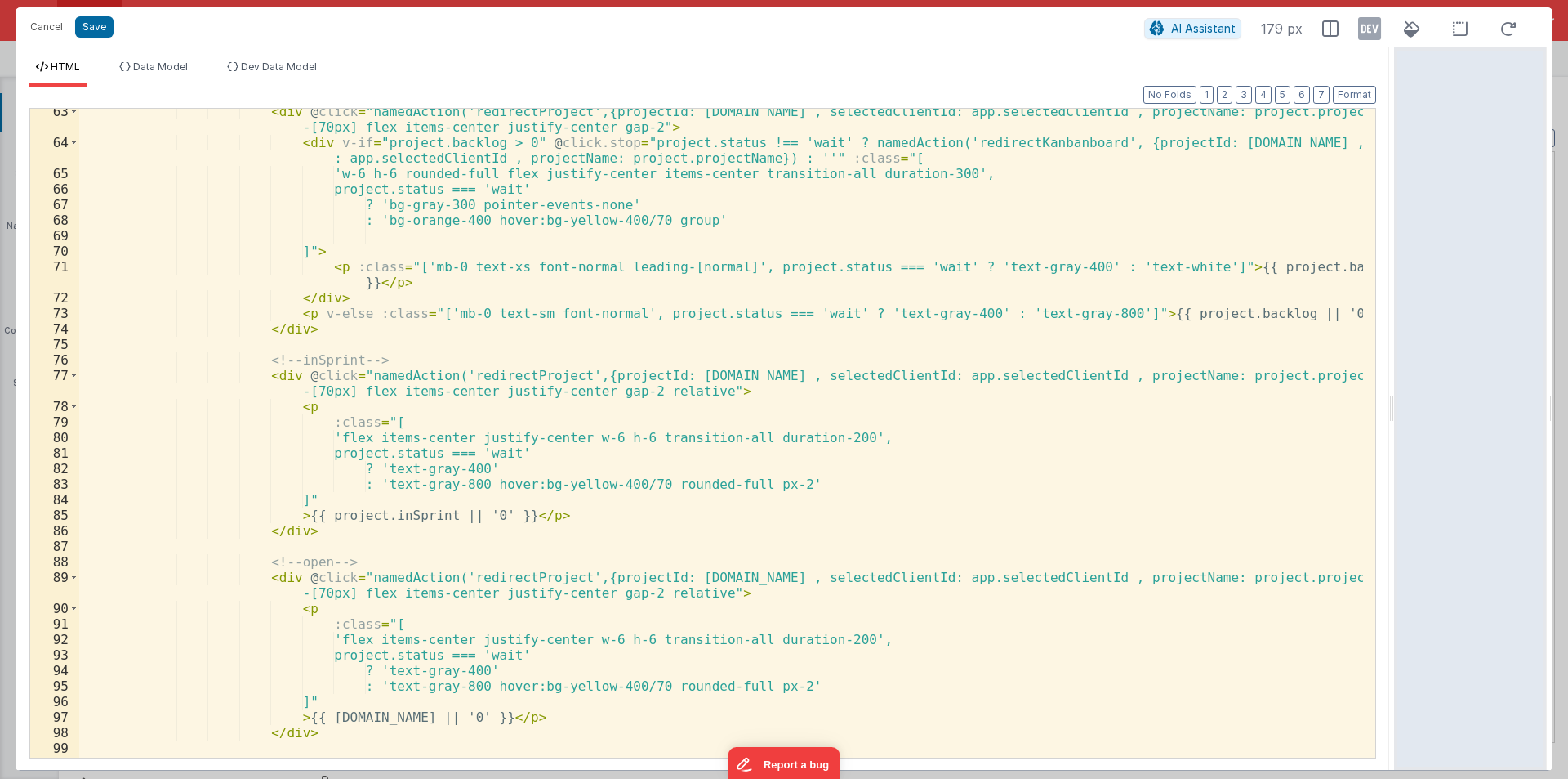
scroll to position [1030, 0]
click at [813, 392] on div "< div @ click = "namedAction('redirectProject',{projectId: project.id , selecte…" at bounding box center [720, 451] width 1284 height 695
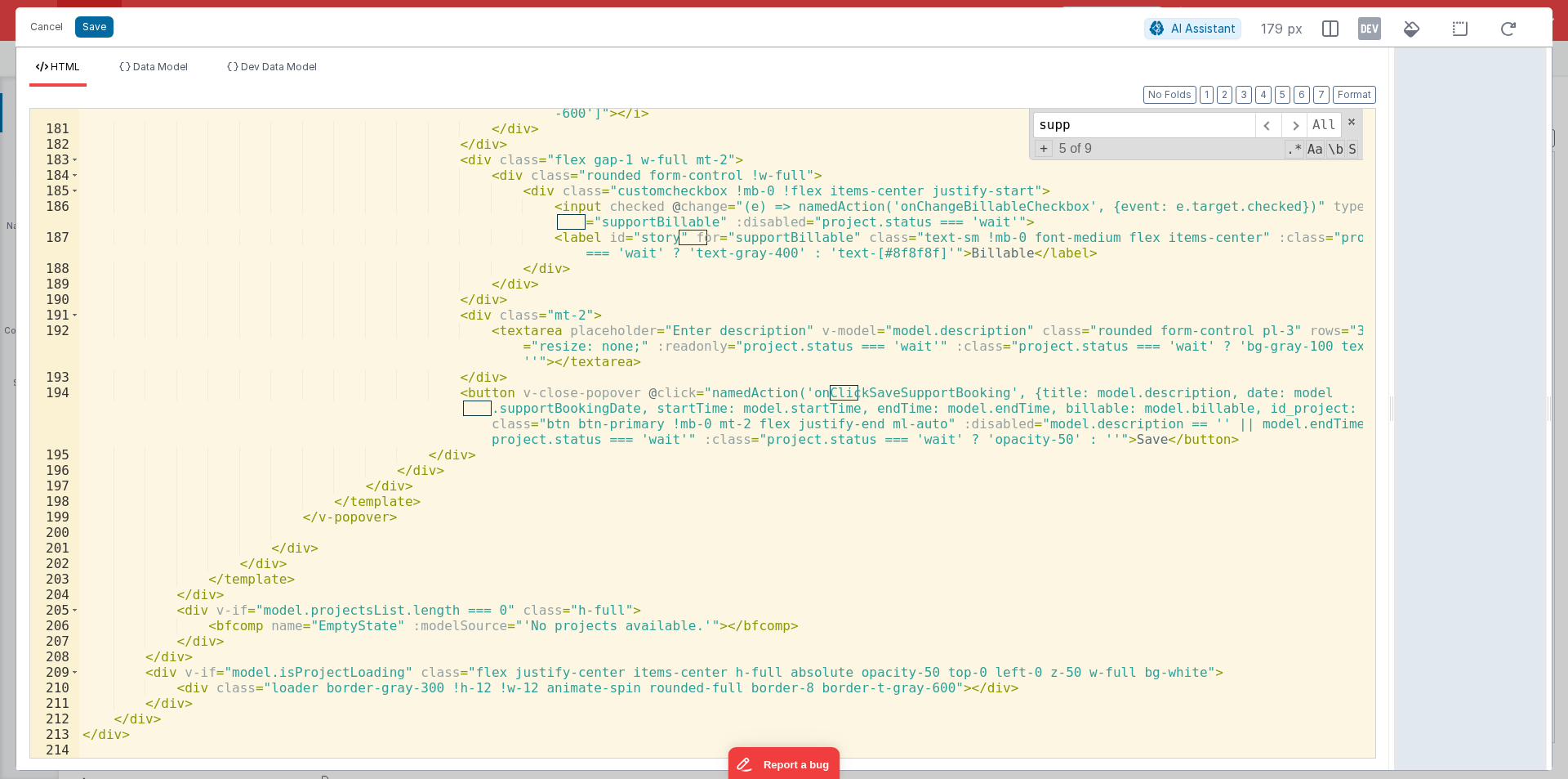
scroll to position [3041, 0]
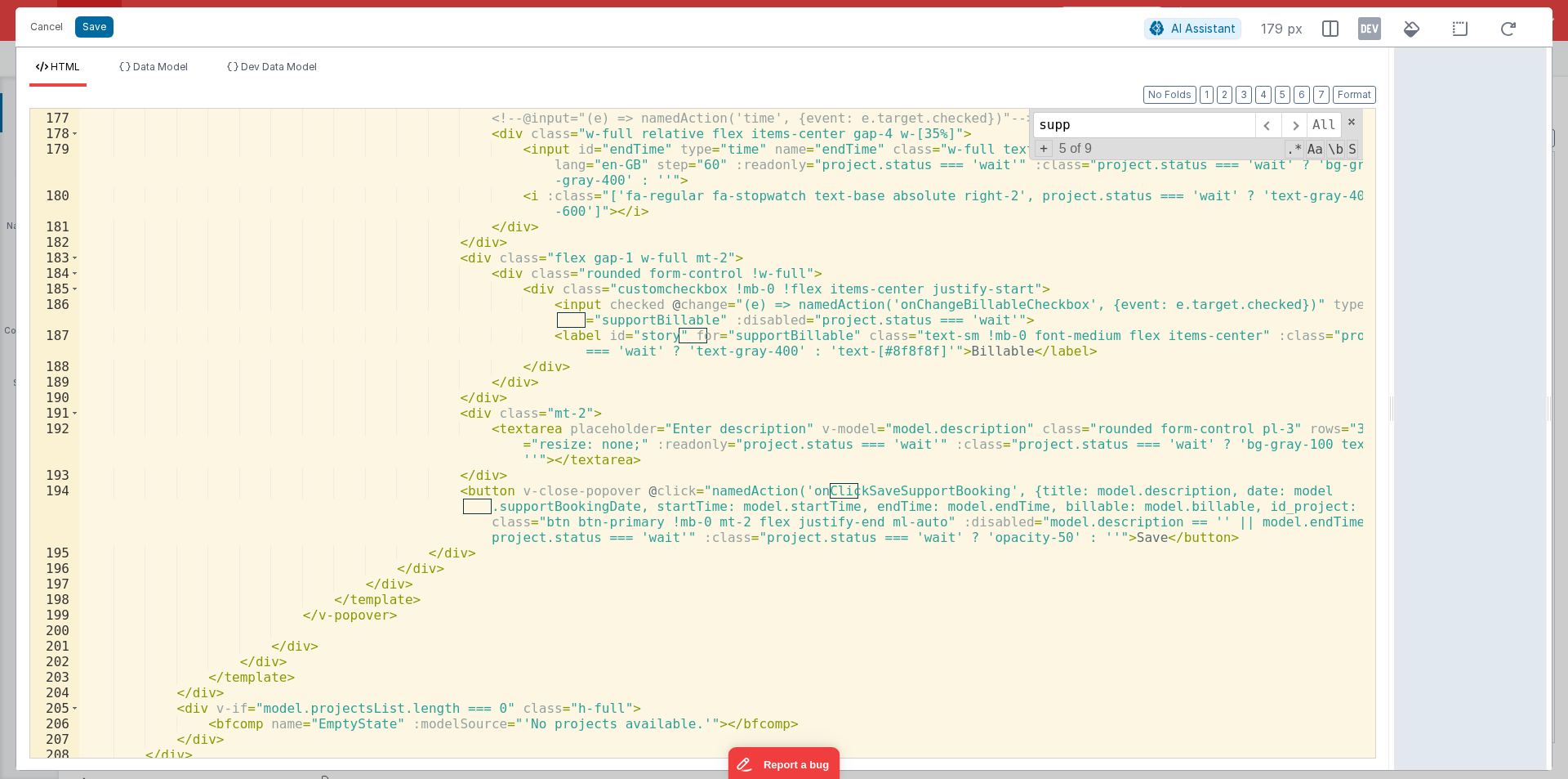
type input "supp"
click at [1165, 28] on icon at bounding box center [1157, 28] width 15 height 1
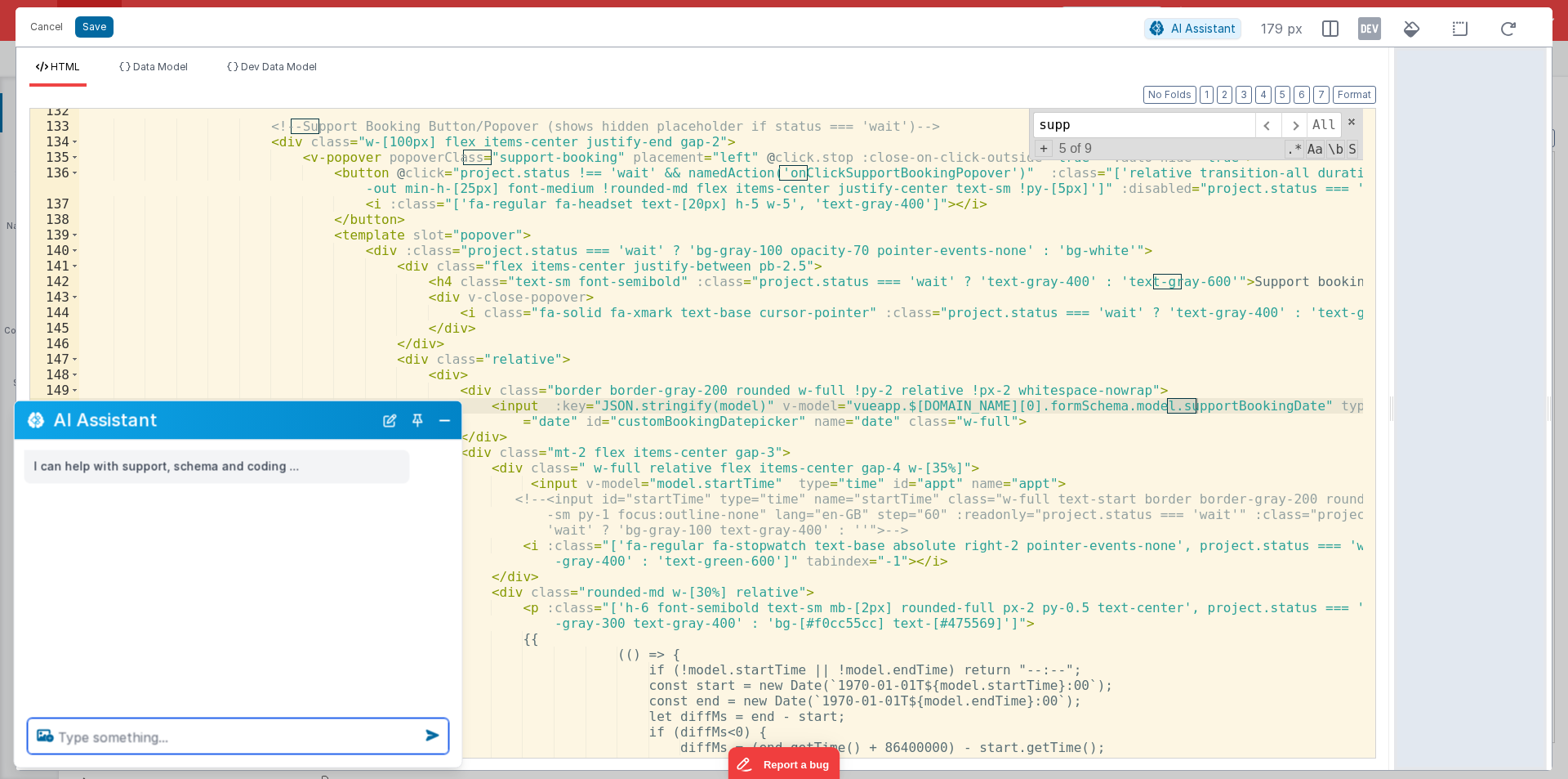
scroll to position [2208, 0]
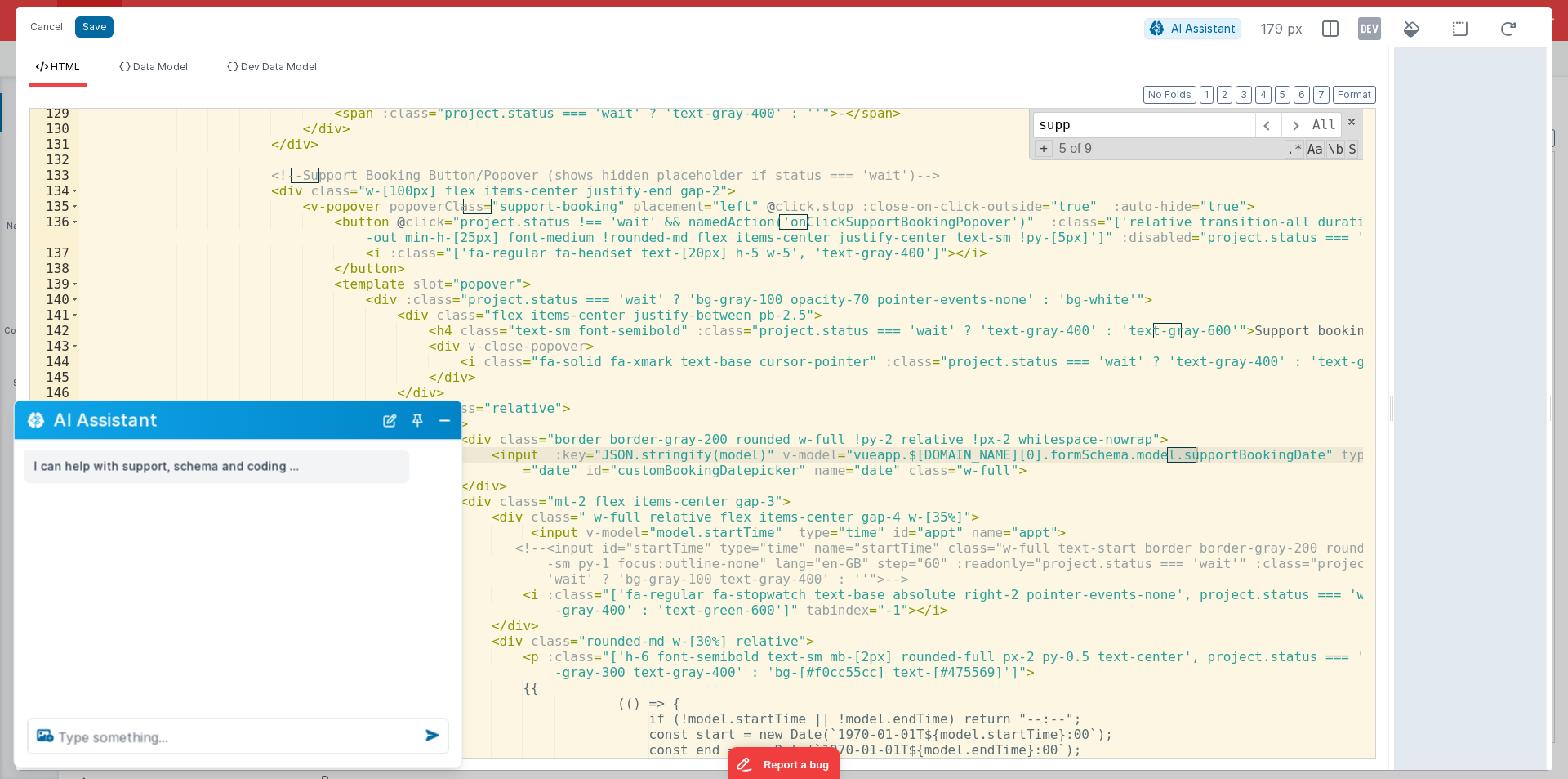
click at [71, 224] on span at bounding box center [75, 222] width 9 height 16
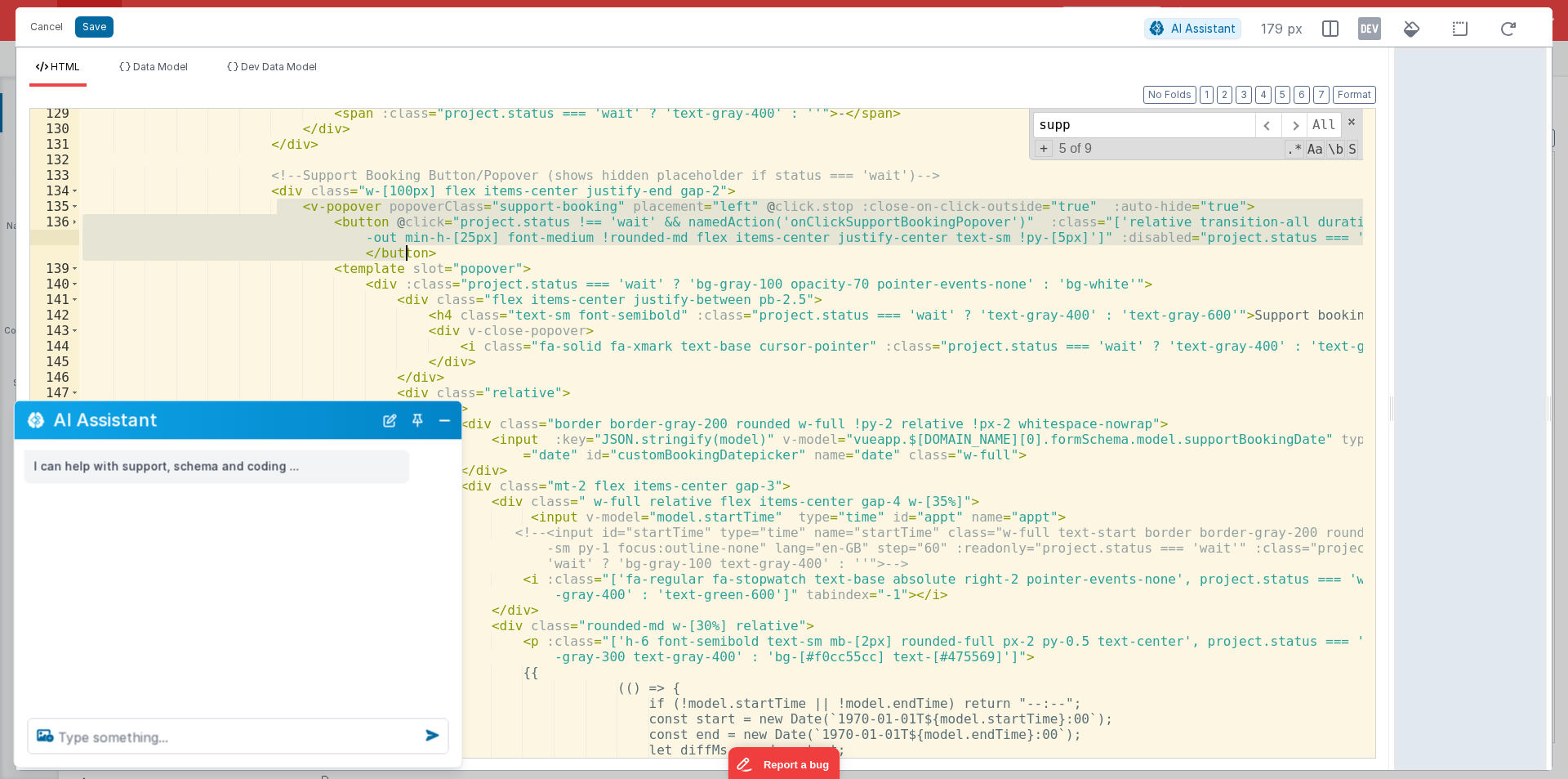
drag, startPoint x: 276, startPoint y: 206, endPoint x: 434, endPoint y: 257, distance: 166.0
click at [434, 257] on div "< span :class = "project.status === 'wait' ? 'text-gray-400' : ''" > - </ span …" at bounding box center [720, 445] width 1284 height 680
click at [75, 206] on span at bounding box center [75, 206] width 9 height 16
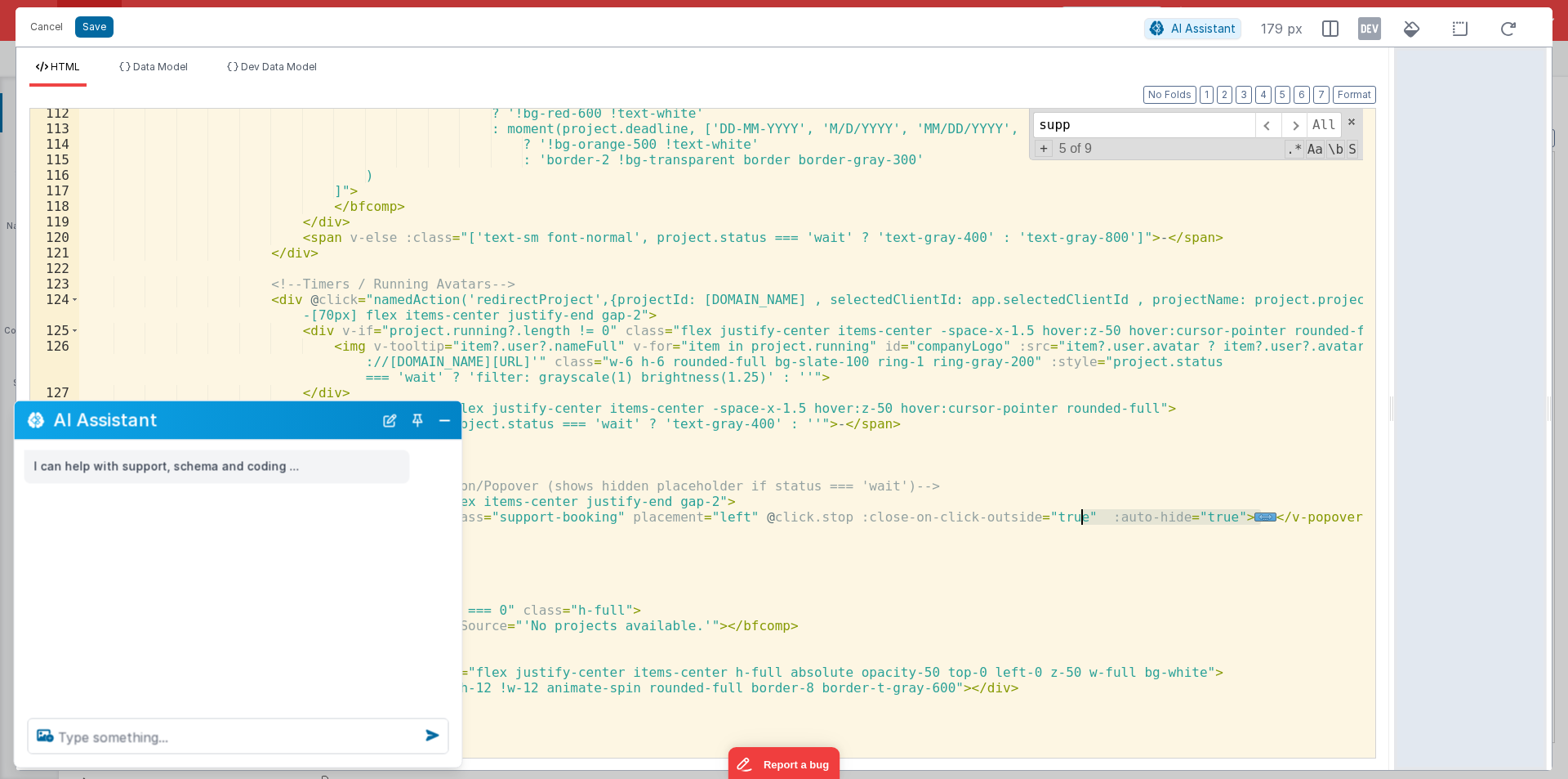
drag, startPoint x: 1295, startPoint y: 522, endPoint x: 1078, endPoint y: 520, distance: 217.0
click at [1078, 520] on div "? '!bg-red-600 !text-white' : moment(project.deadline, ['DD-MM-YYYY', 'M/D/YYYY…" at bounding box center [720, 445] width 1284 height 680
click at [457, 424] on div "AI Assistant" at bounding box center [238, 420] width 447 height 38
click at [441, 420] on button "Close" at bounding box center [445, 420] width 22 height 23
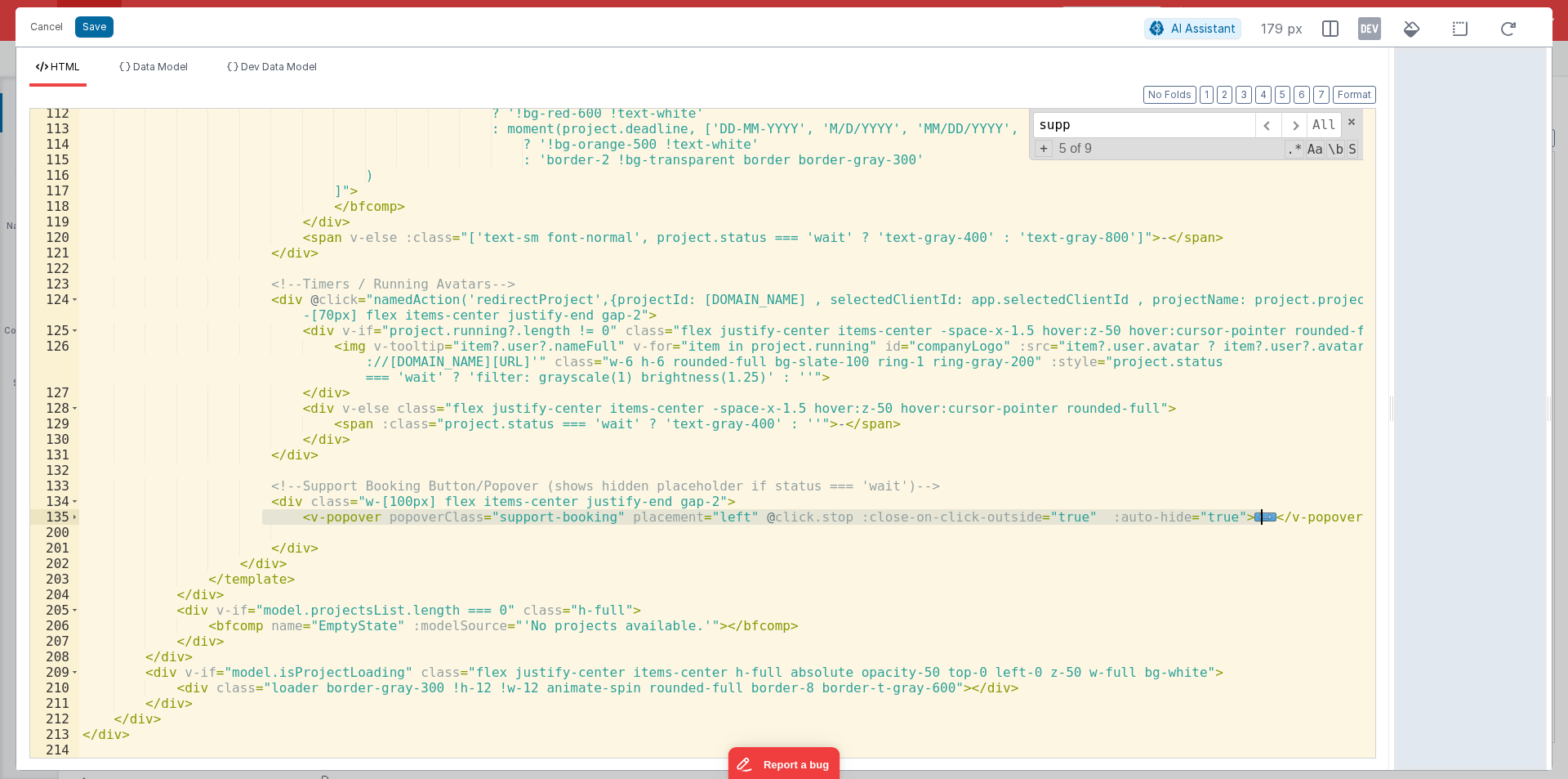
drag, startPoint x: 260, startPoint y: 515, endPoint x: 1274, endPoint y: 515, distance: 1014.0
click at [1275, 522] on div "? '!bg-red-600 !text-white' : moment(project.deadline, ['DD-MM-YYYY', 'M/D/YYYY…" at bounding box center [720, 445] width 1284 height 680
drag, startPoint x: 1178, startPoint y: 24, endPoint x: 1046, endPoint y: 120, distance: 163.2
click at [1180, 24] on span "AI Assistant" at bounding box center [1204, 28] width 65 height 14
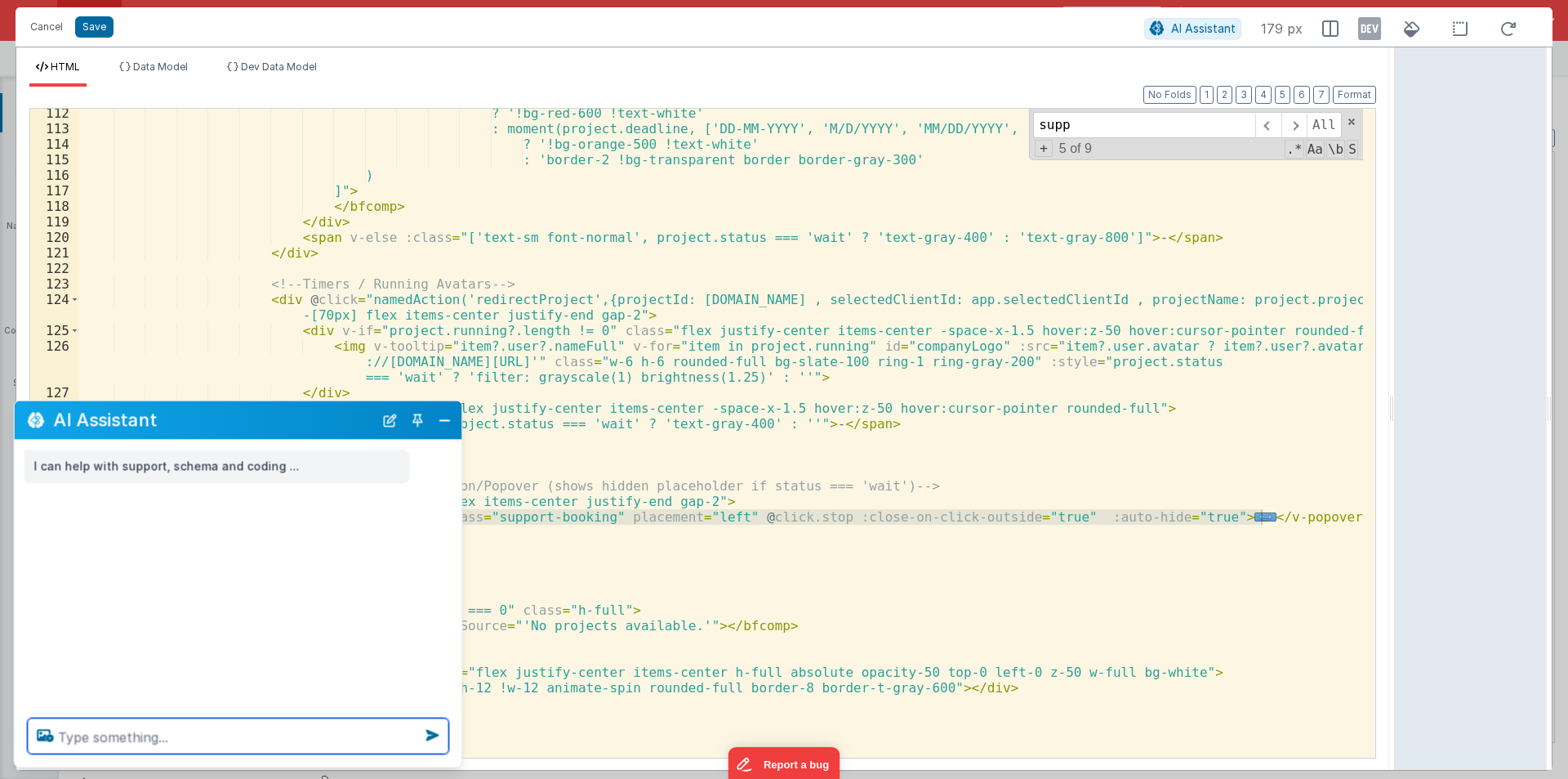
scroll to position [0, 0]
click at [447, 426] on button "Close" at bounding box center [445, 420] width 22 height 23
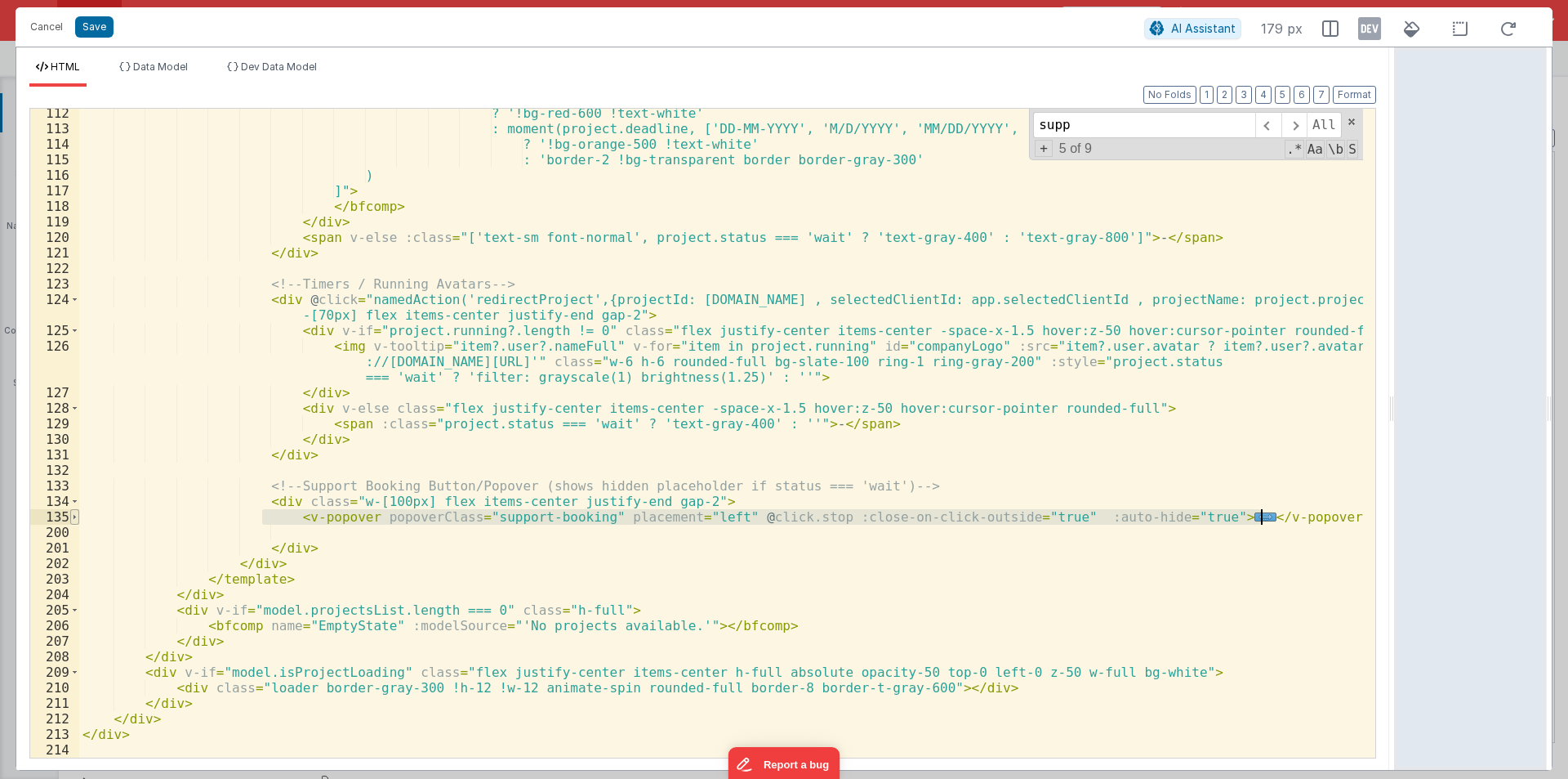
click at [72, 516] on span at bounding box center [75, 517] width 9 height 16
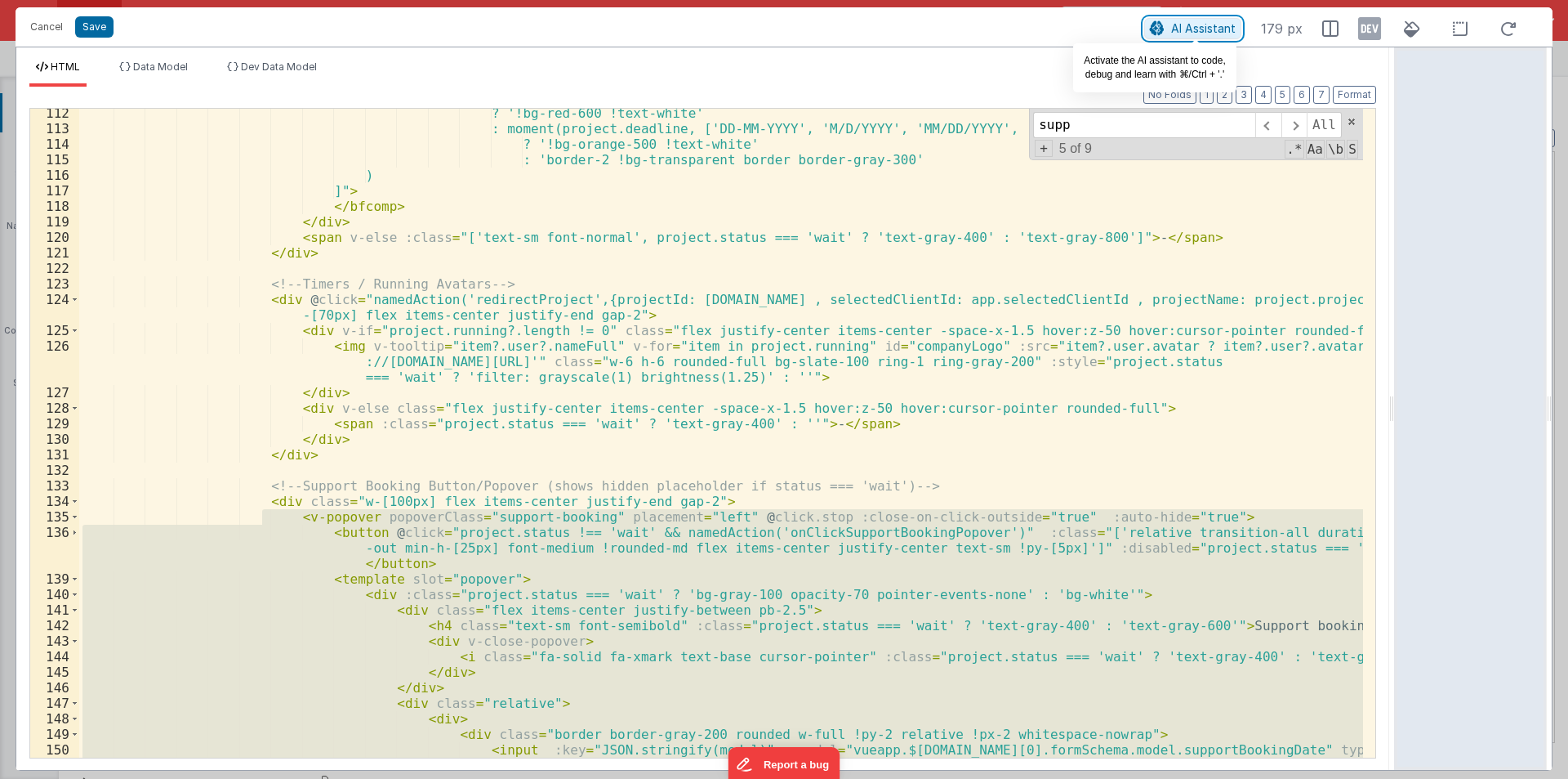
click at [1219, 28] on span "AI Assistant" at bounding box center [1204, 28] width 65 height 14
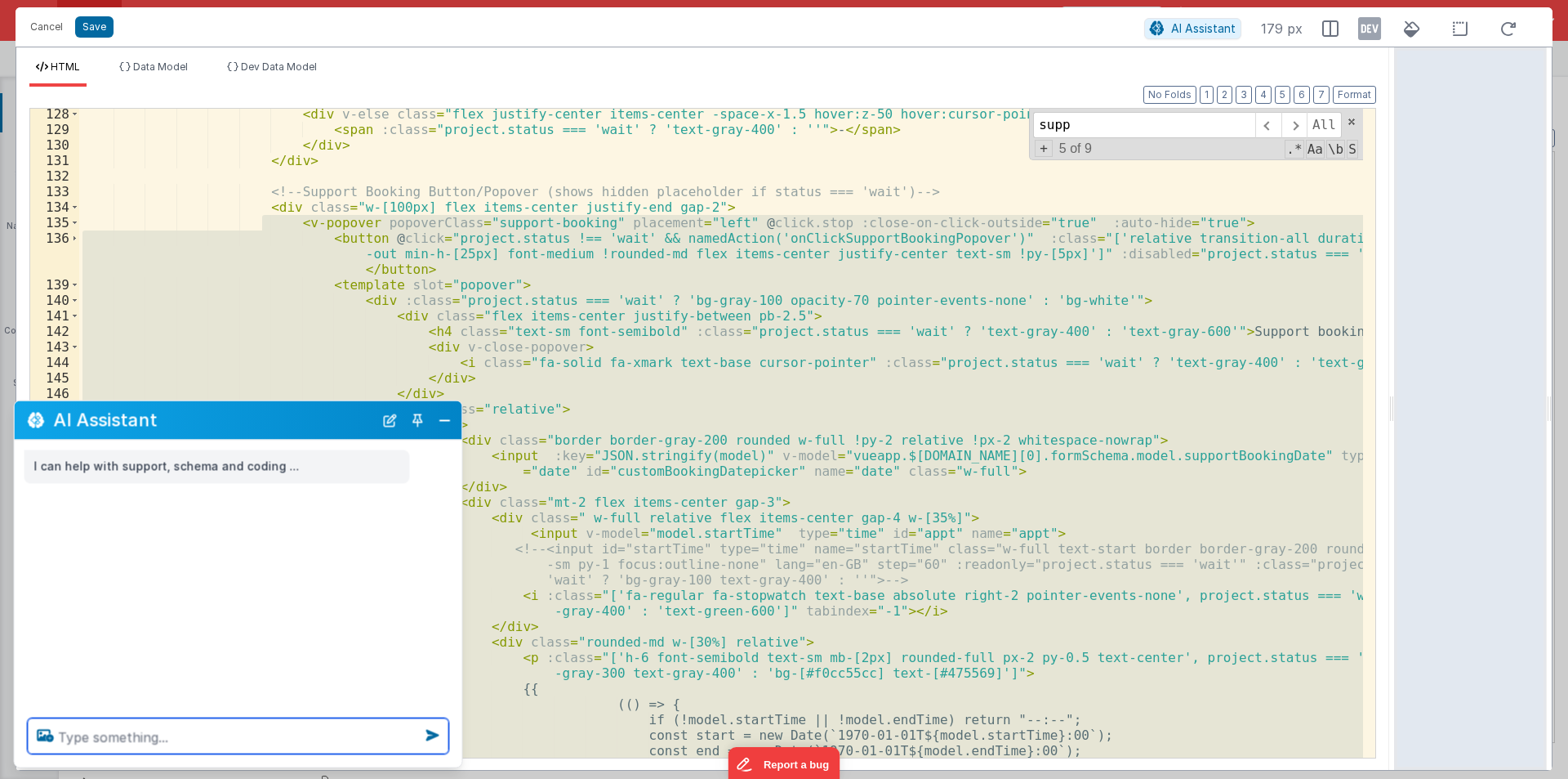
scroll to position [2192, 0]
click at [364, 736] on textarea at bounding box center [238, 736] width 422 height 36
paste textarea "<v-popover popoverClass="support-booking" placement="left" @click.stop :close-o…"
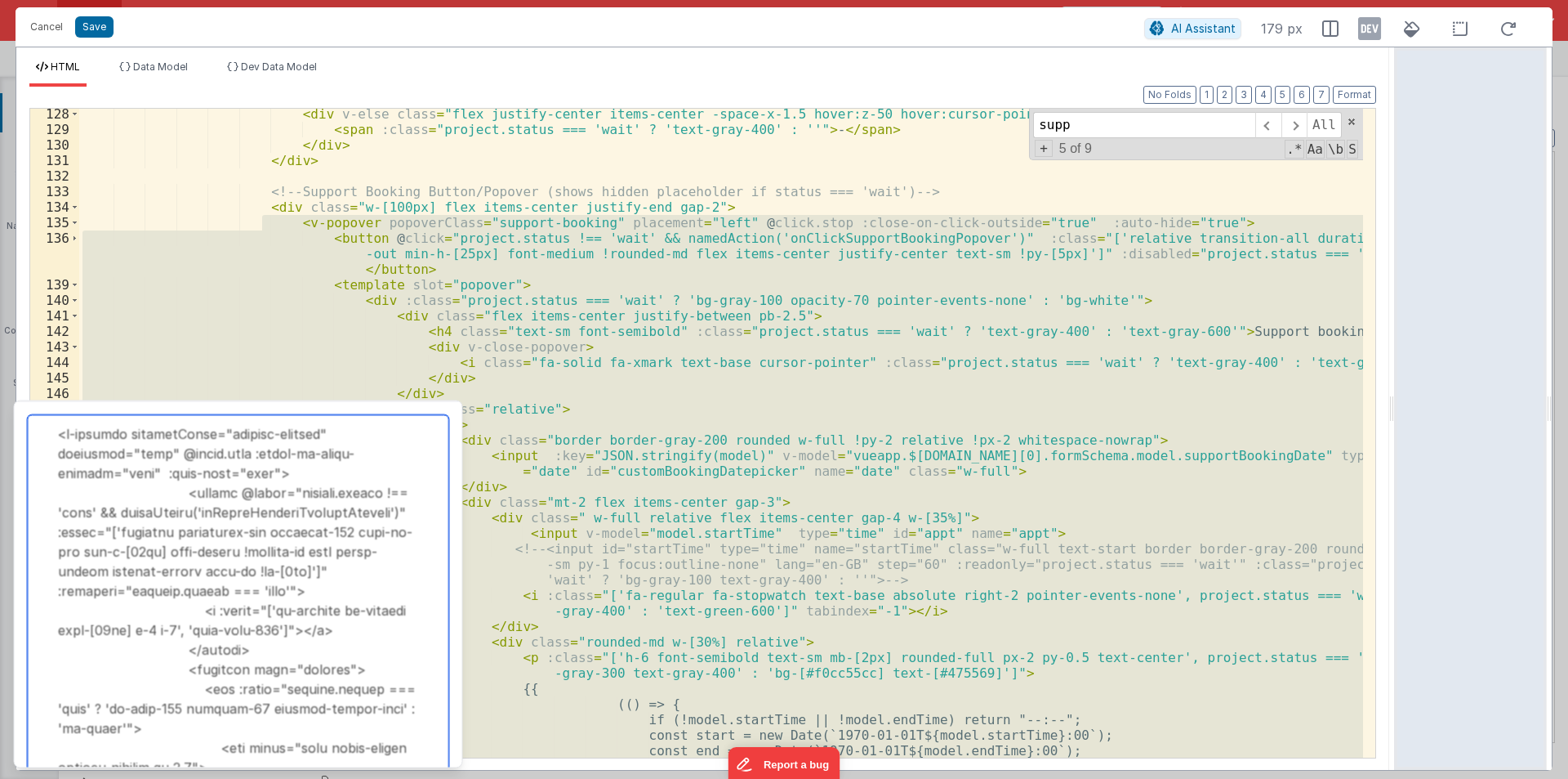
scroll to position [2559, 0]
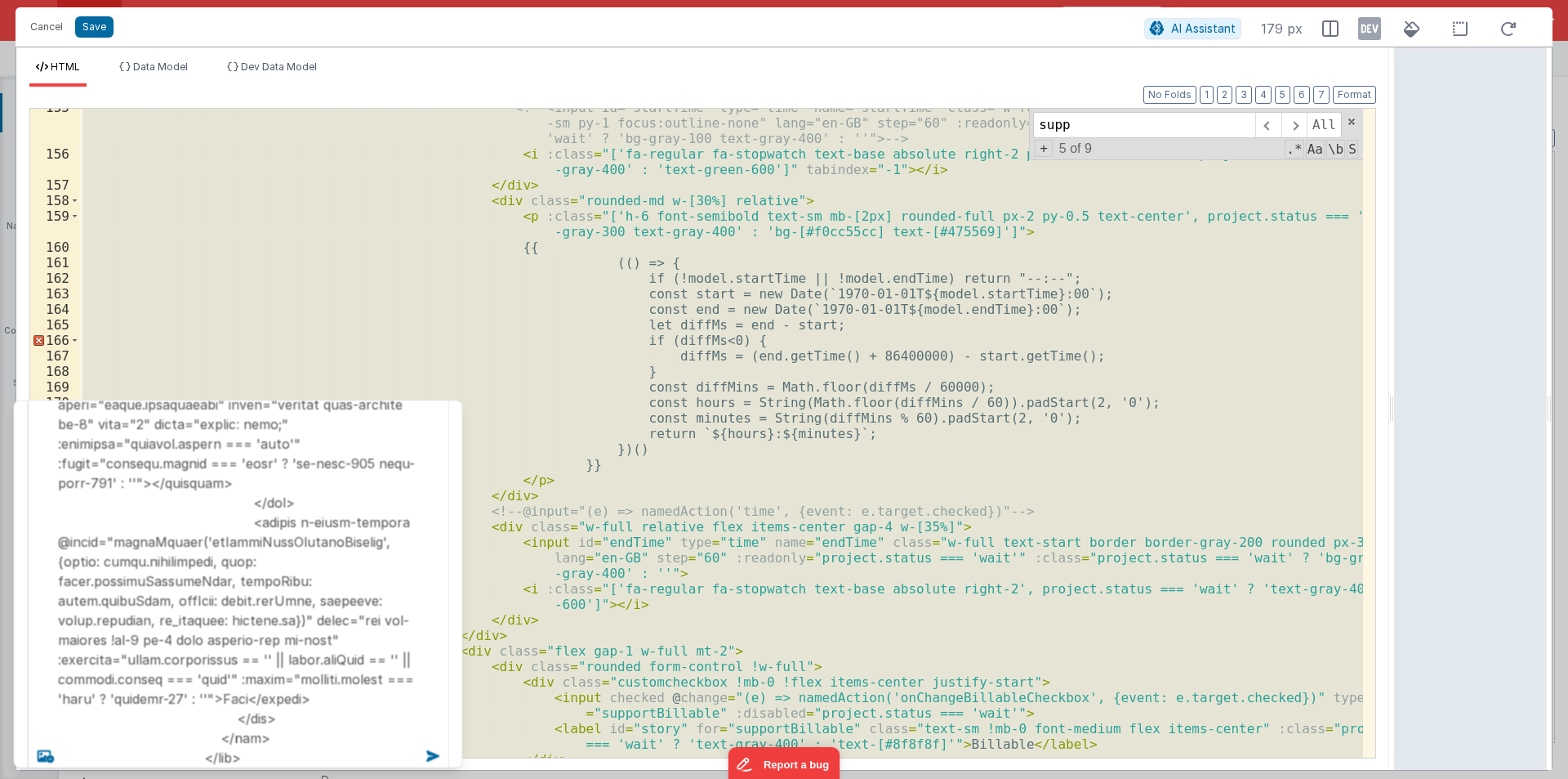
click at [639, 311] on div "<!-- <input id="startTime" type="time" name="startTime" class="w-full text-star…" at bounding box center [720, 433] width 1284 height 649
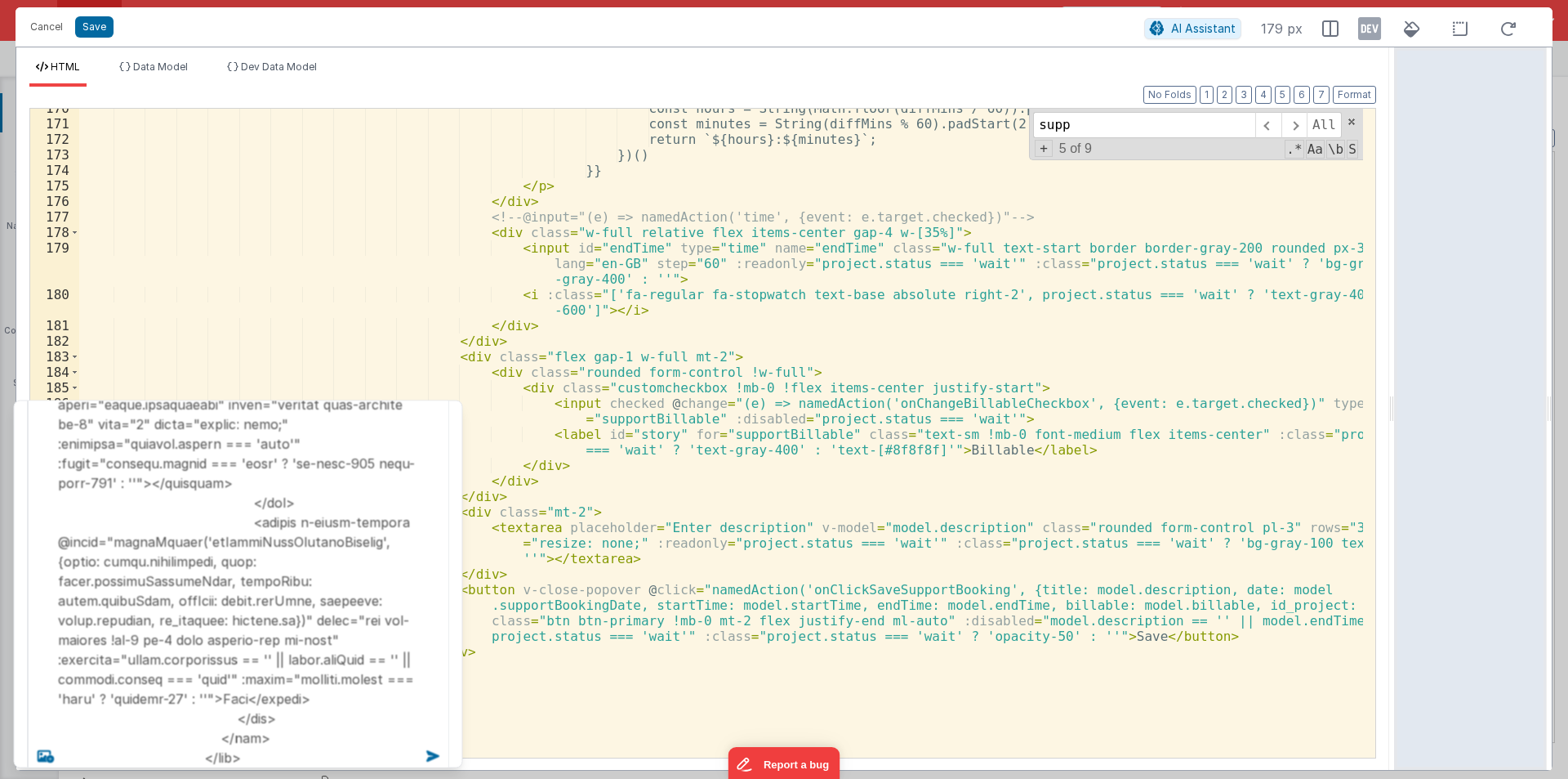
scroll to position [3074, 0]
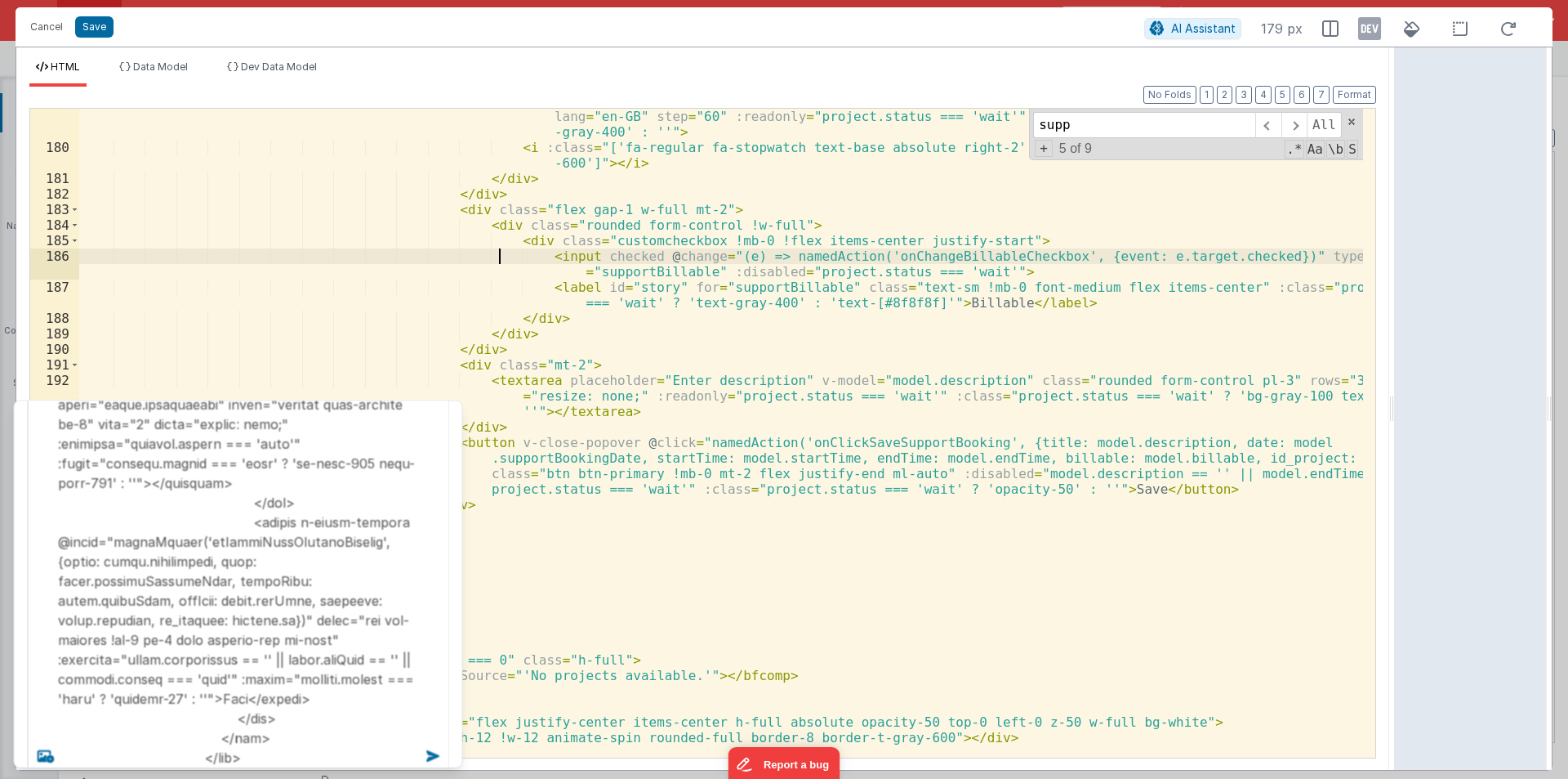
click at [497, 257] on div "< input id = "endTime" type = "time" name = "endTime" class = "w-full text-star…" at bounding box center [720, 448] width 1284 height 711
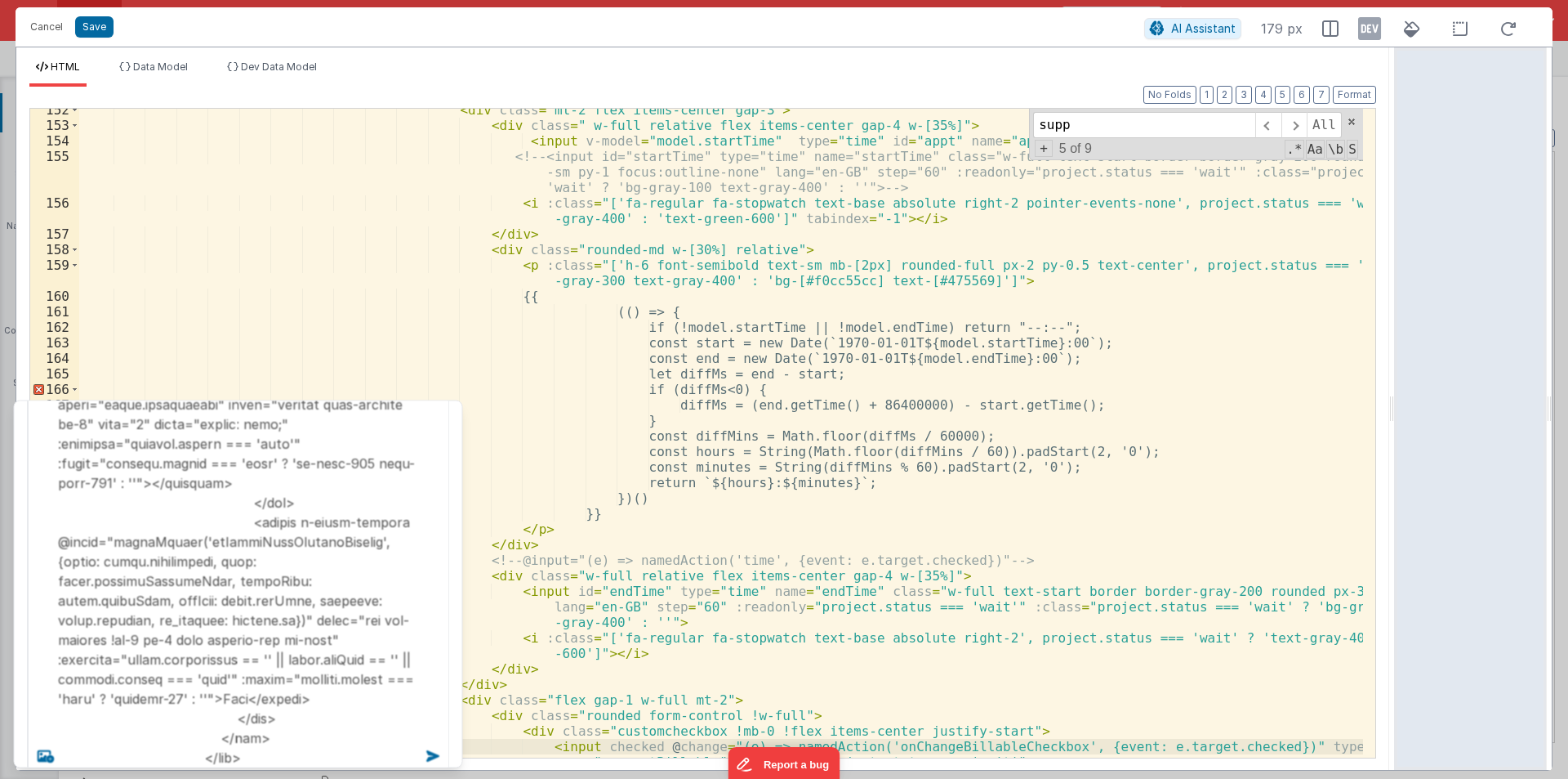
scroll to position [2388, 0]
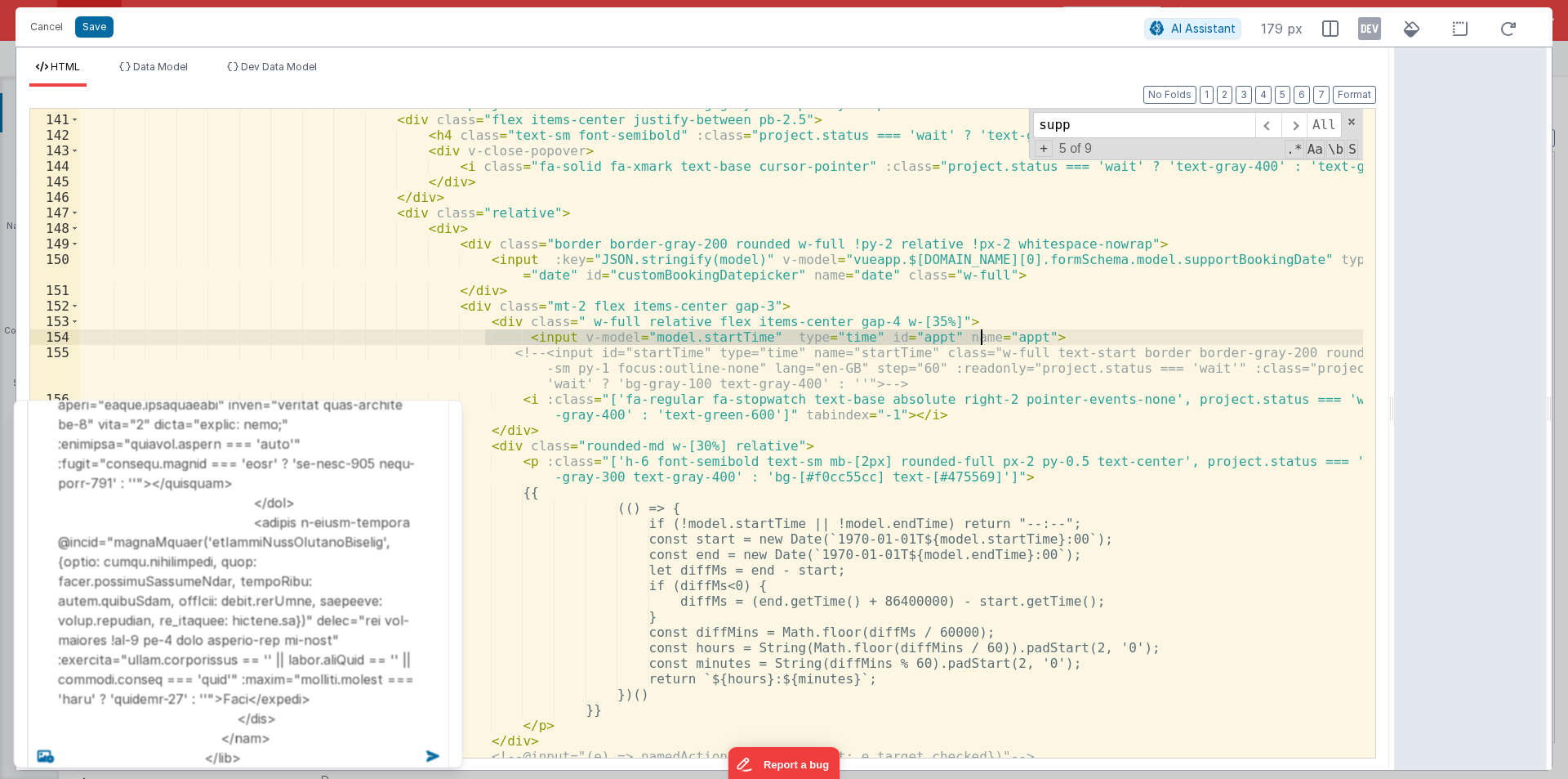
drag, startPoint x: 488, startPoint y: 336, endPoint x: 1000, endPoint y: 331, distance: 512.0
click at [1000, 331] on div "< div :class = "project.status === 'wait' ? 'bg-gray-100 opacity-70 pointer-eve…" at bounding box center [720, 436] width 1284 height 680
click at [86, 335] on div "< div :class = "project.status === 'wait' ? 'bg-gray-100 opacity-70 pointer-eve…" at bounding box center [720, 436] width 1284 height 680
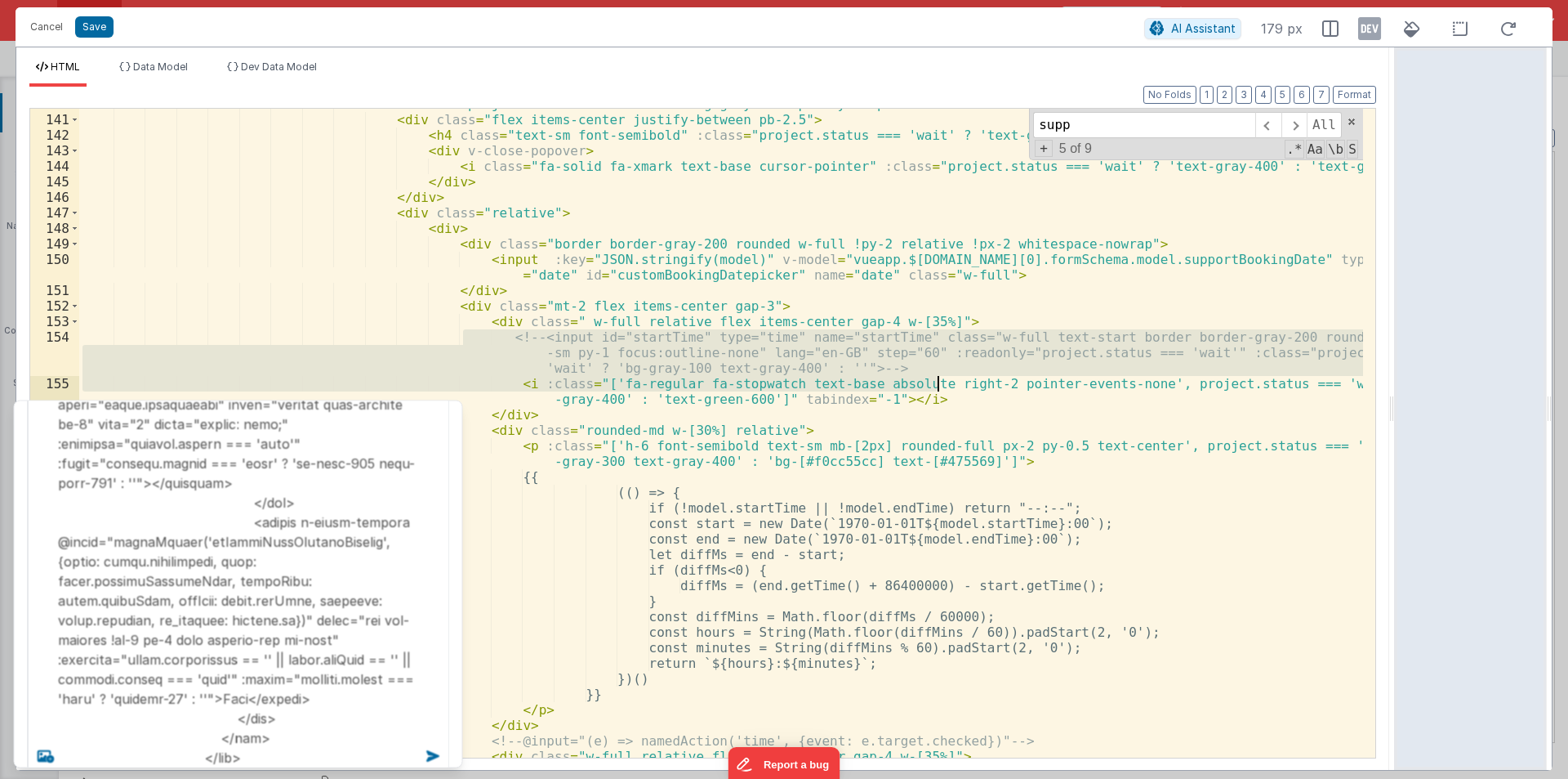
drag, startPoint x: 462, startPoint y: 339, endPoint x: 935, endPoint y: 383, distance: 475.0
click at [935, 383] on div "< div :class = "project.status === 'wait' ? 'bg-gray-100 opacity-70 pointer-eve…" at bounding box center [720, 436] width 1284 height 680
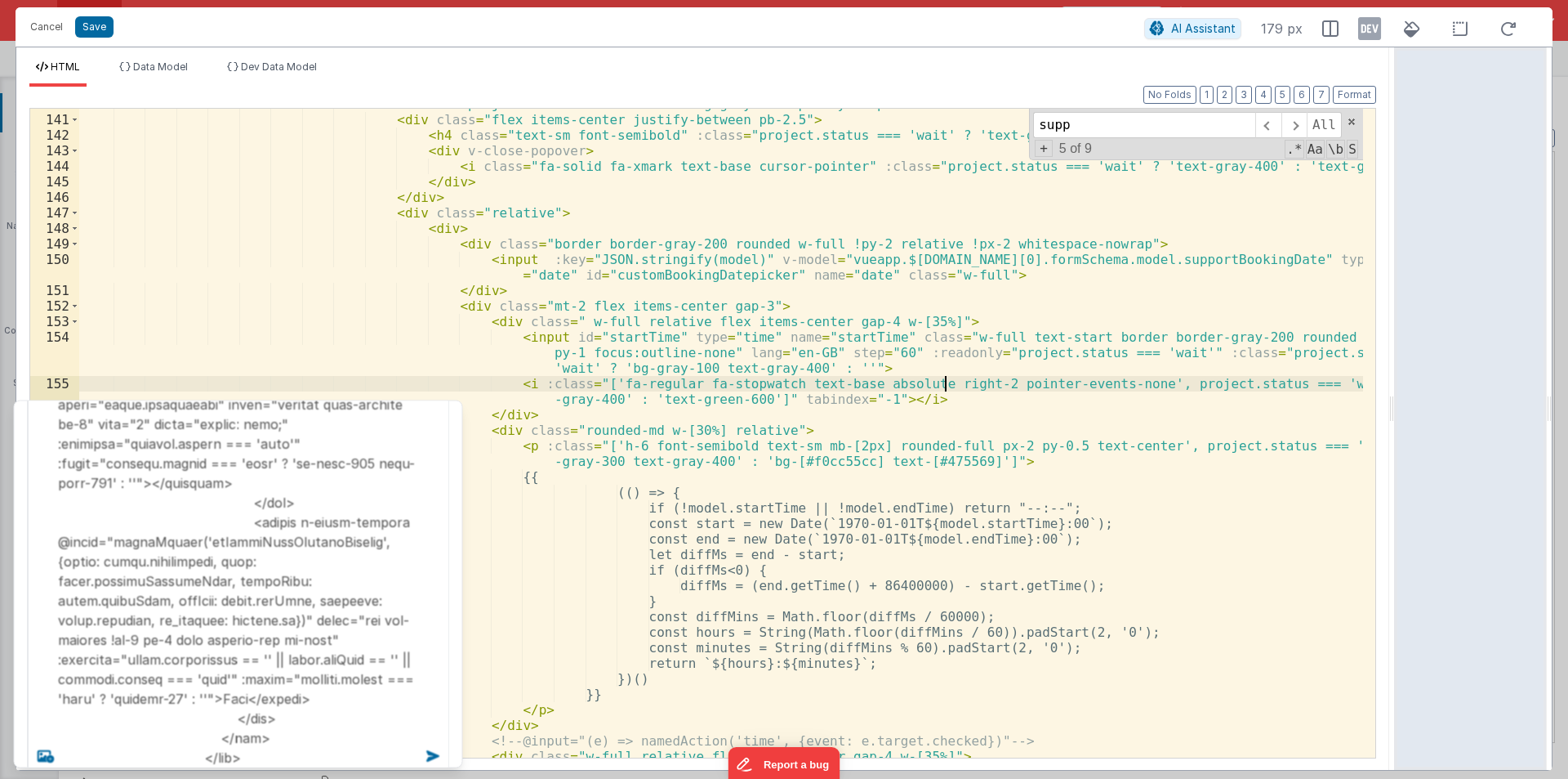
click at [945, 377] on div "< div :class = "project.status === 'wait' ? 'bg-gray-100 opacity-70 pointer-eve…" at bounding box center [720, 436] width 1284 height 680
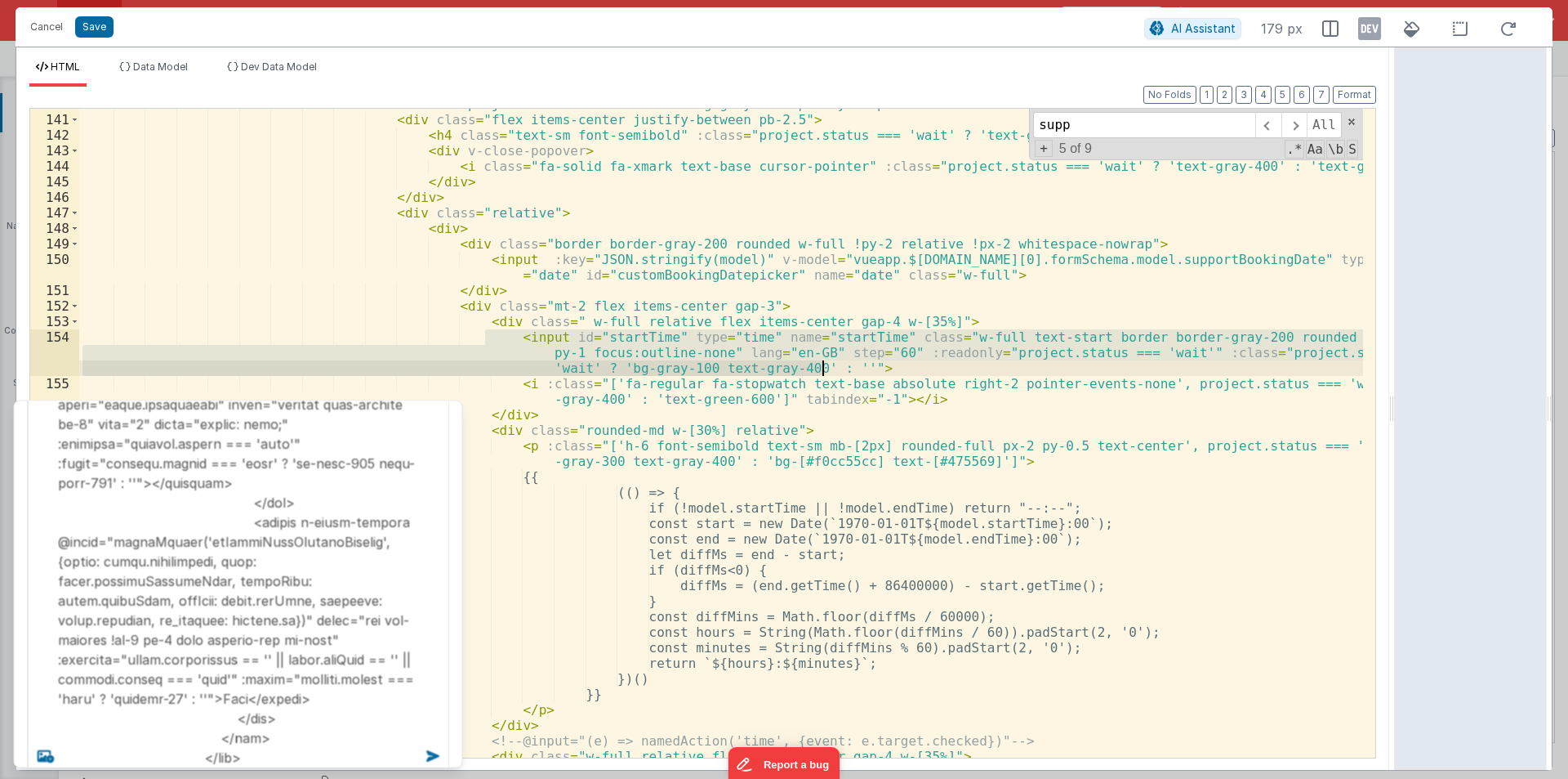
drag, startPoint x: 482, startPoint y: 336, endPoint x: 826, endPoint y: 369, distance: 345.6
click at [826, 369] on div "< div :class = "project.status === 'wait' ? 'bg-gray-100 opacity-70 pointer-eve…" at bounding box center [720, 436] width 1284 height 680
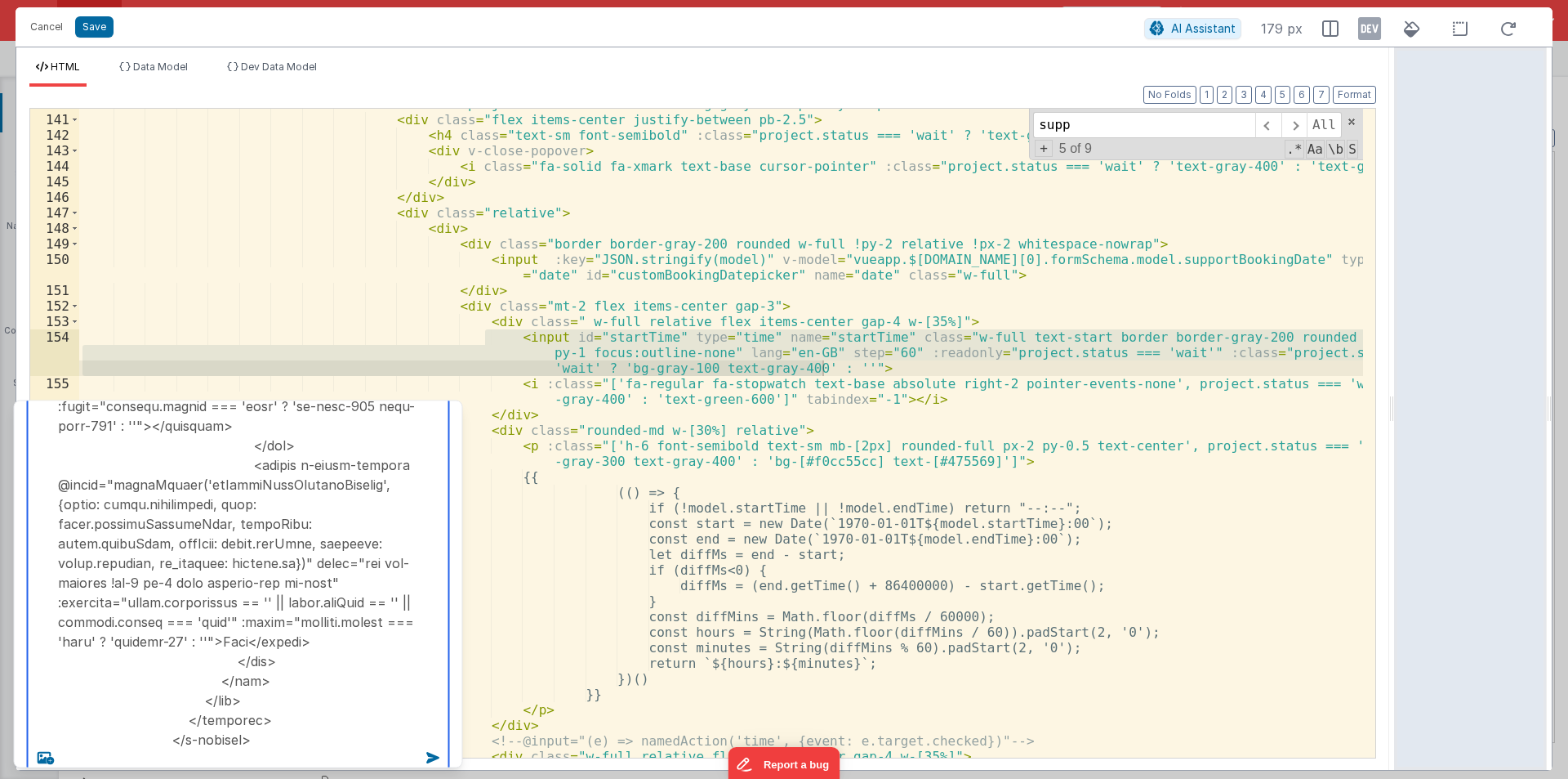
scroll to position [2655, 0]
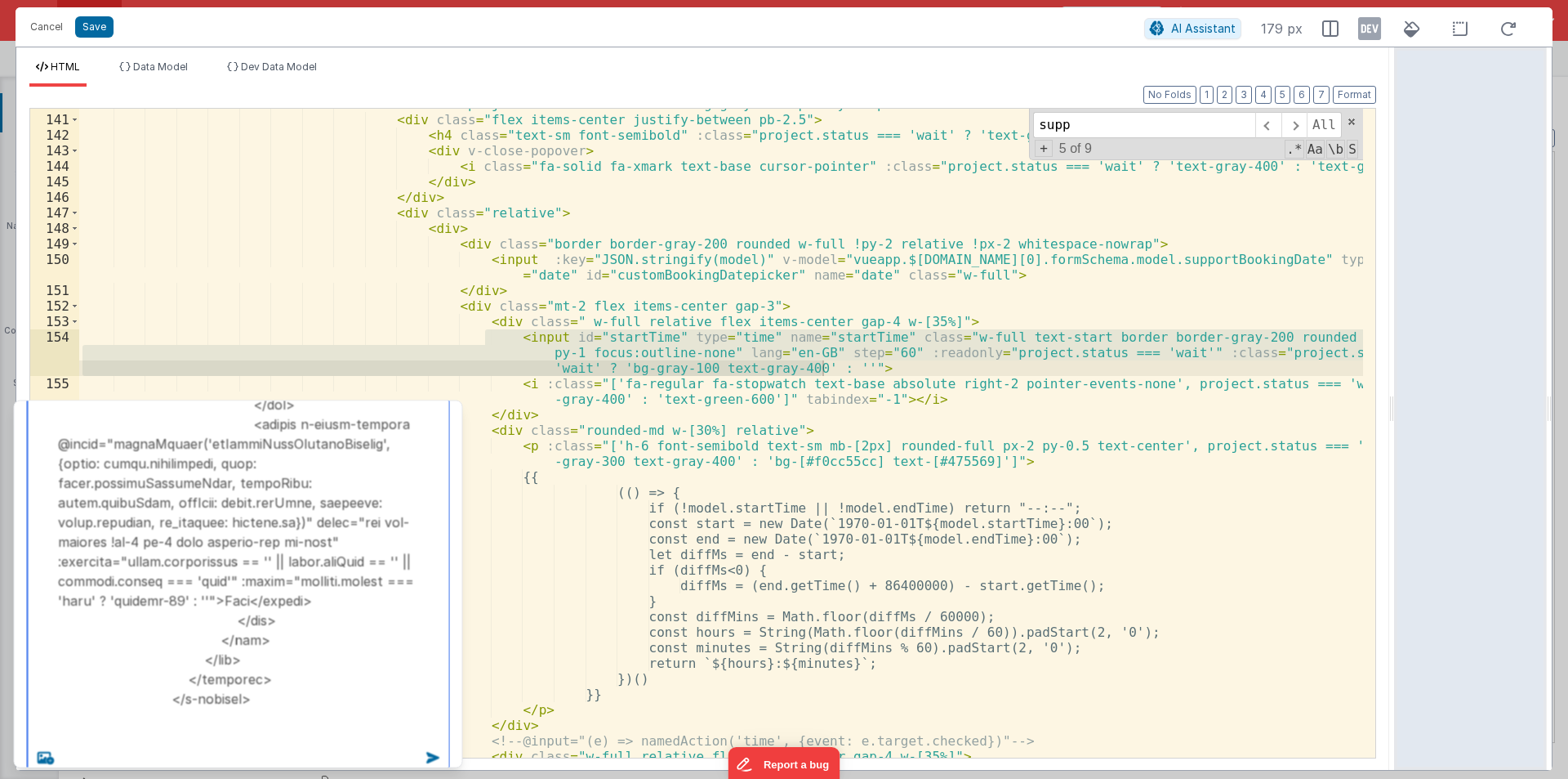
paste textarea "<input id="startTime" type="time" name="startTime" class="w-full text-start bor…"
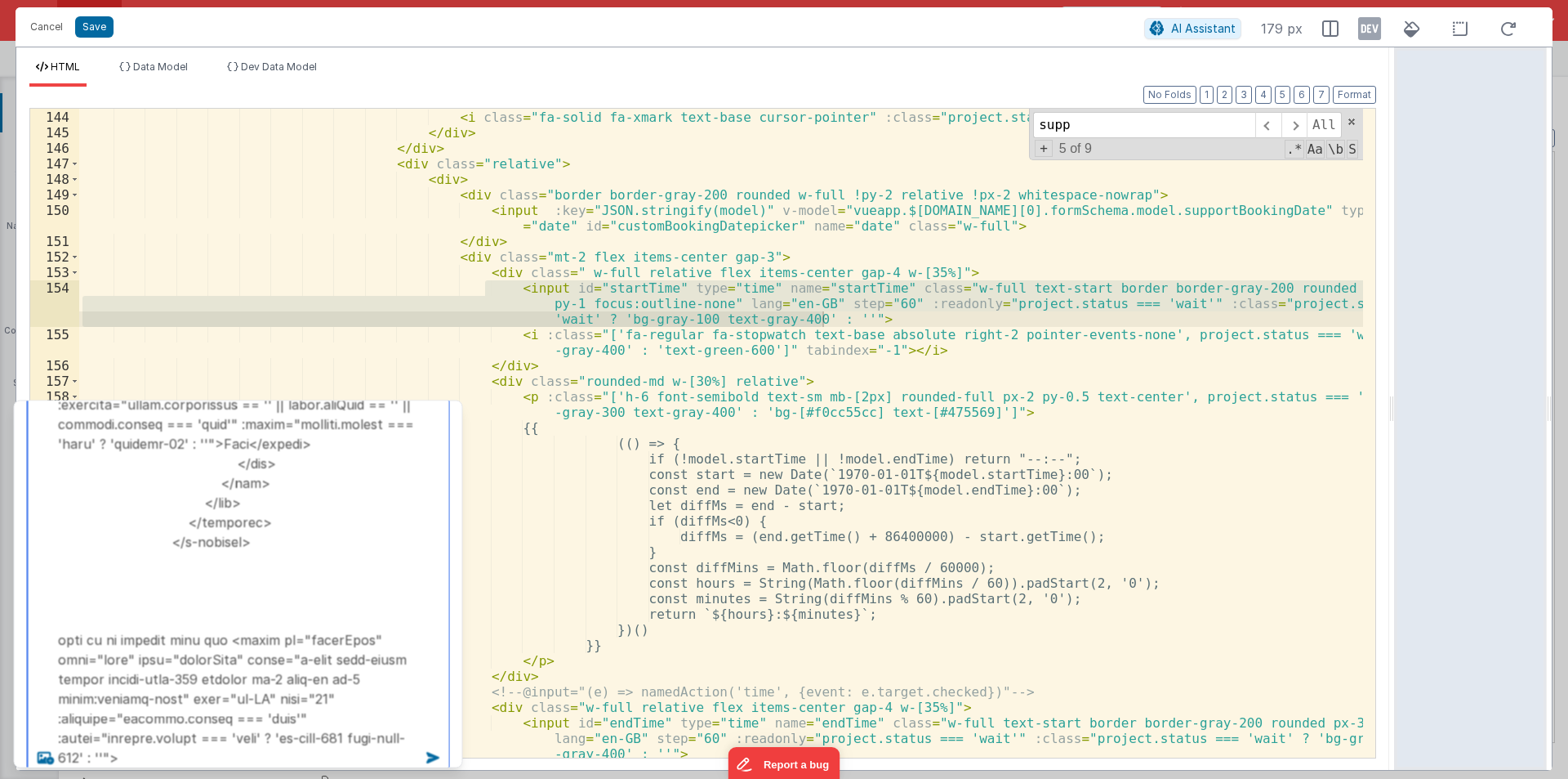
scroll to position [2682, 0]
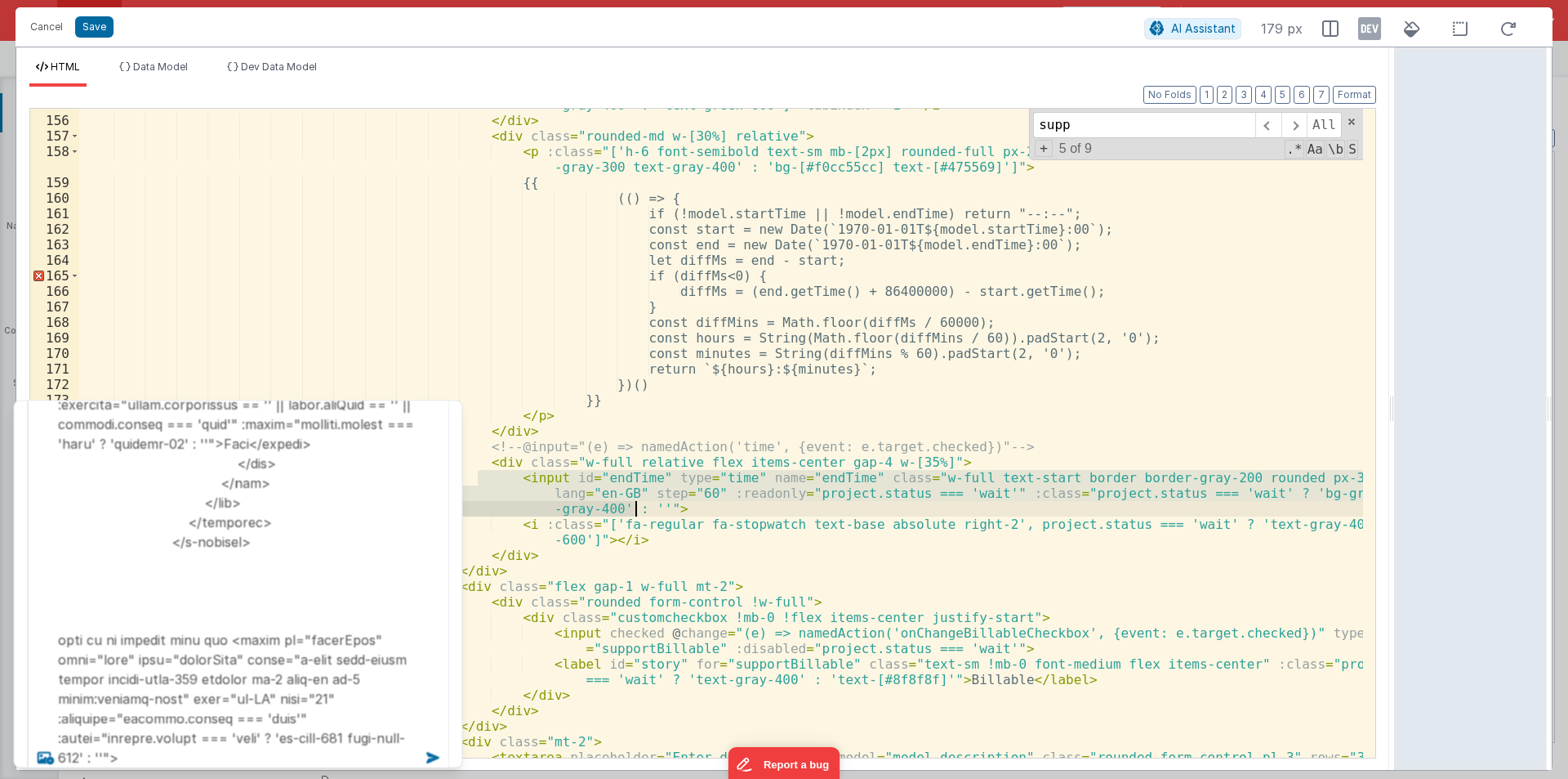
drag, startPoint x: 584, startPoint y: 490, endPoint x: 664, endPoint y: 512, distance: 83.0
click at [664, 512] on div "< i :class = "['fa-regular fa-stopwatch text-base absolute right-2 pointer-even…" at bounding box center [720, 444] width 1284 height 727
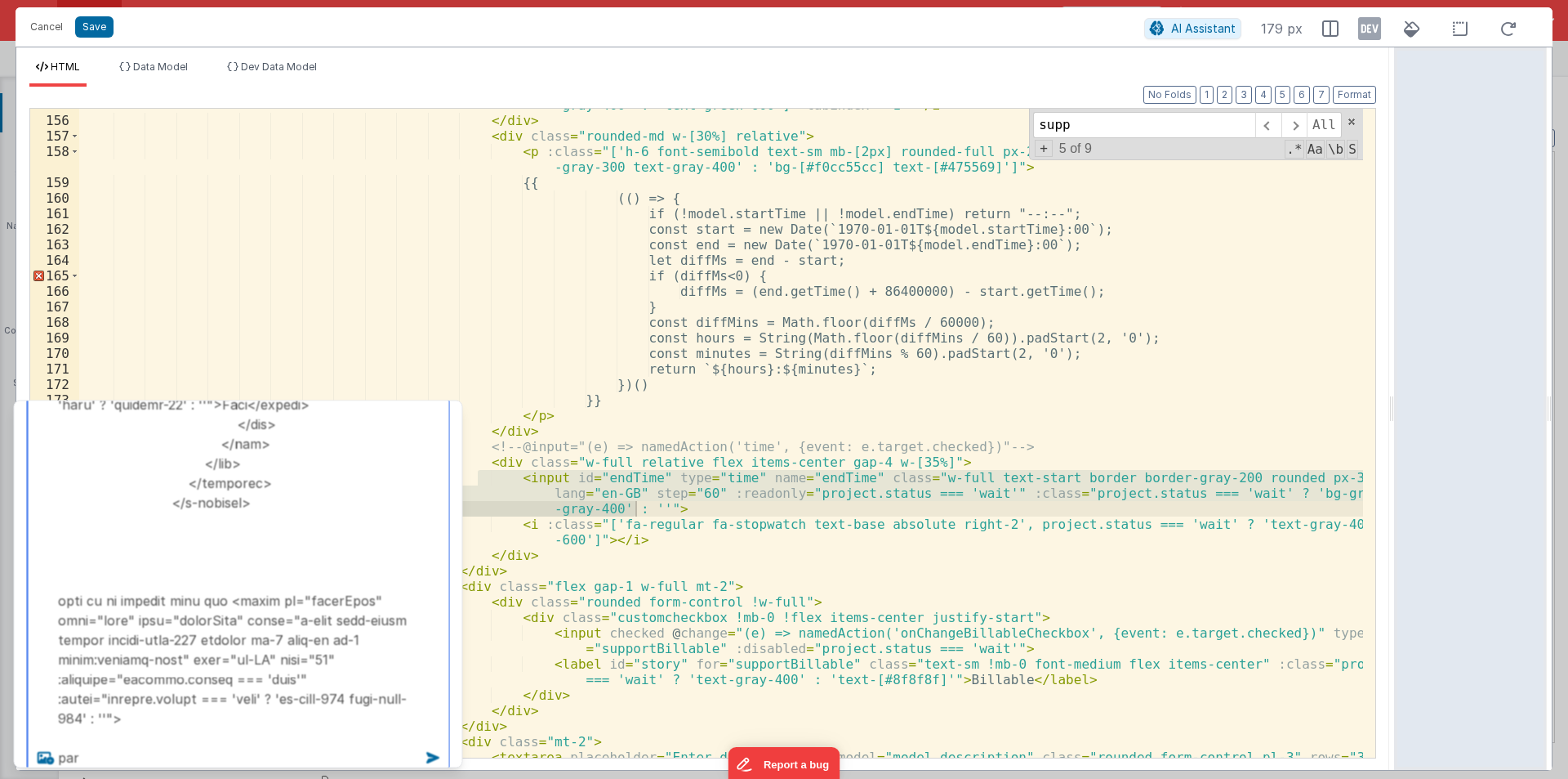
paste textarea "<input id="endTime" type="time" name="endTime" class="w-full text-start border …"
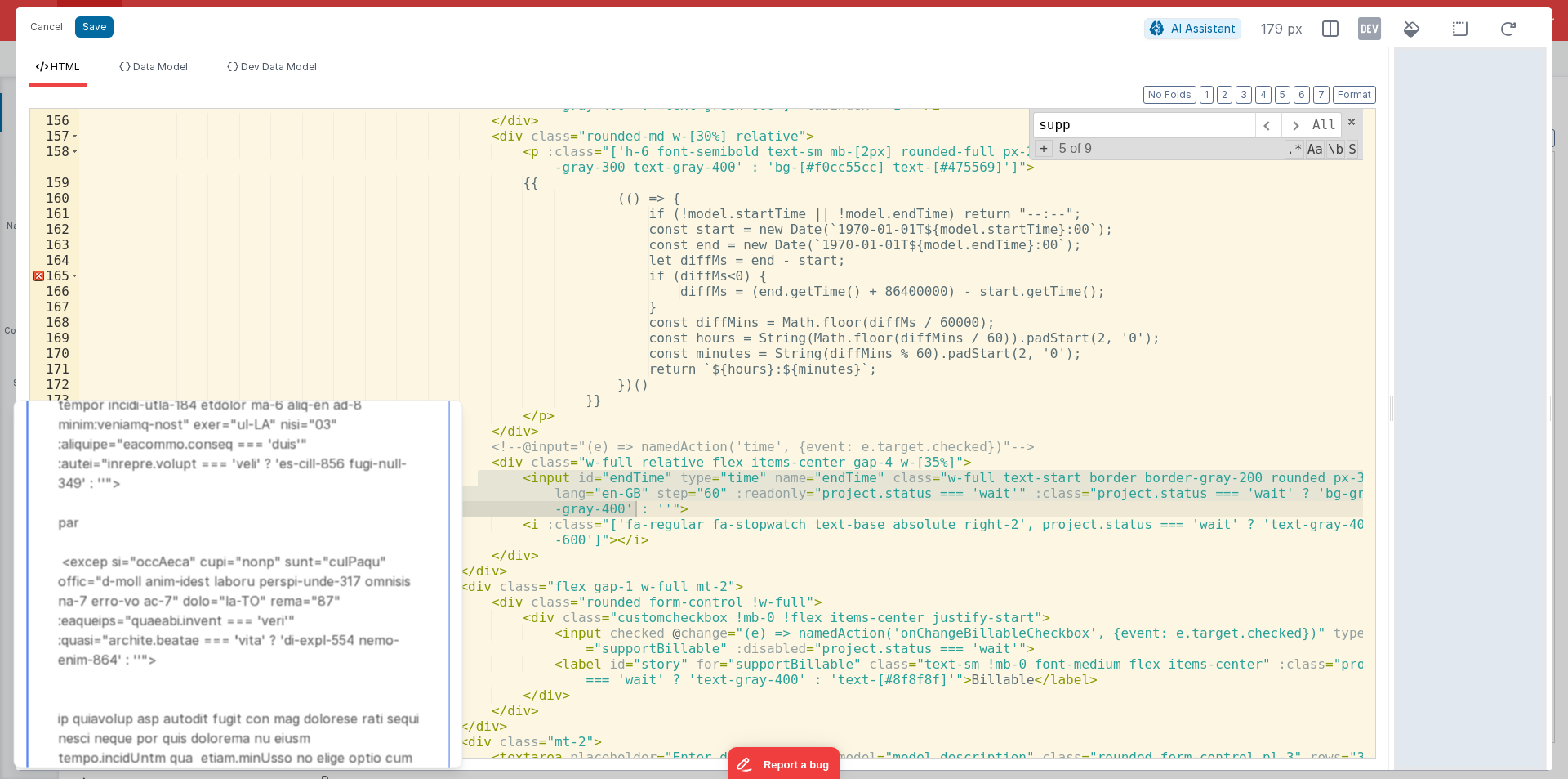
scroll to position [3106, 0]
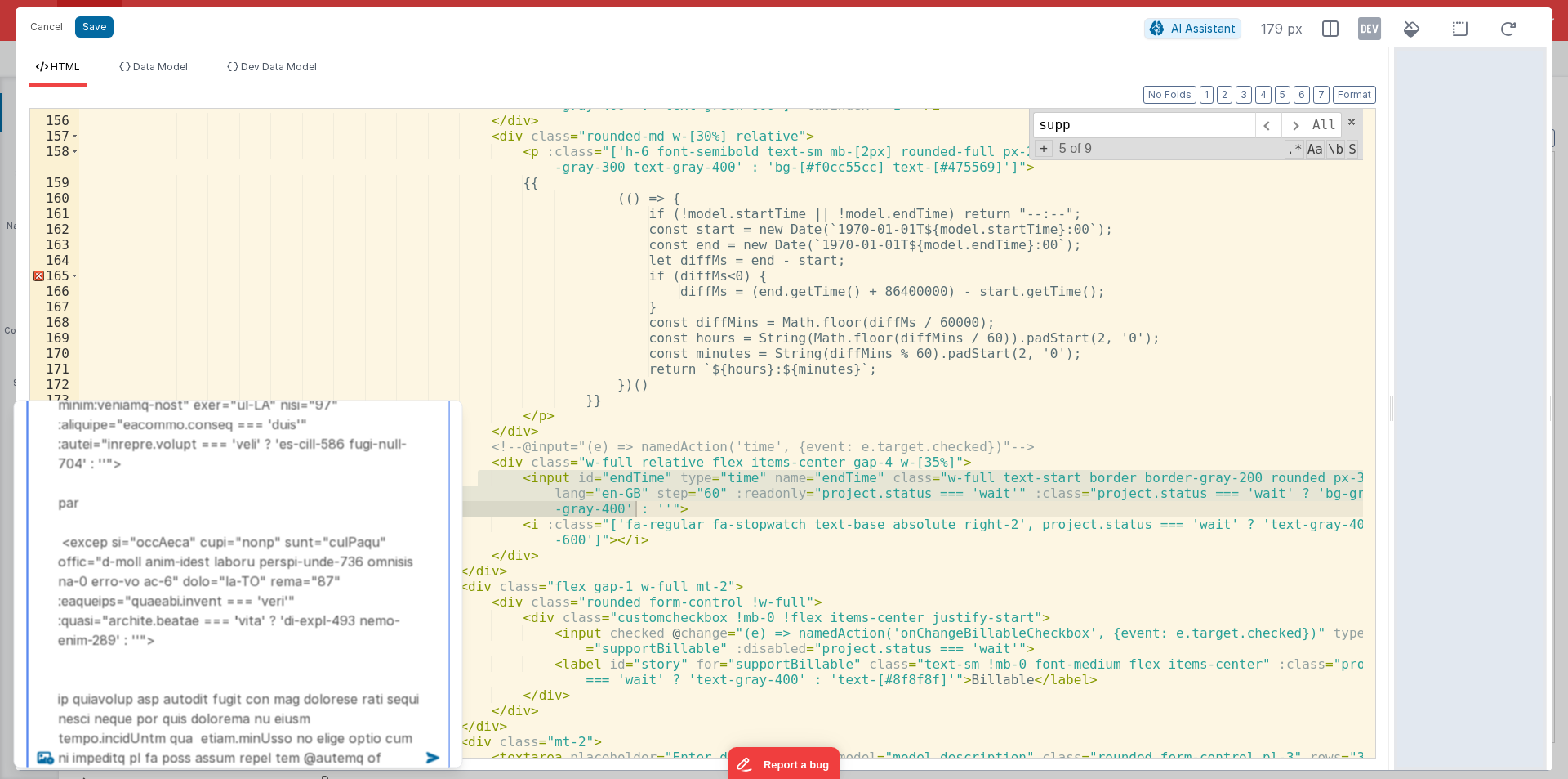
type textarea "<v-popover popoverClass="support-booking" placement="left" @click.stop :close-o…"
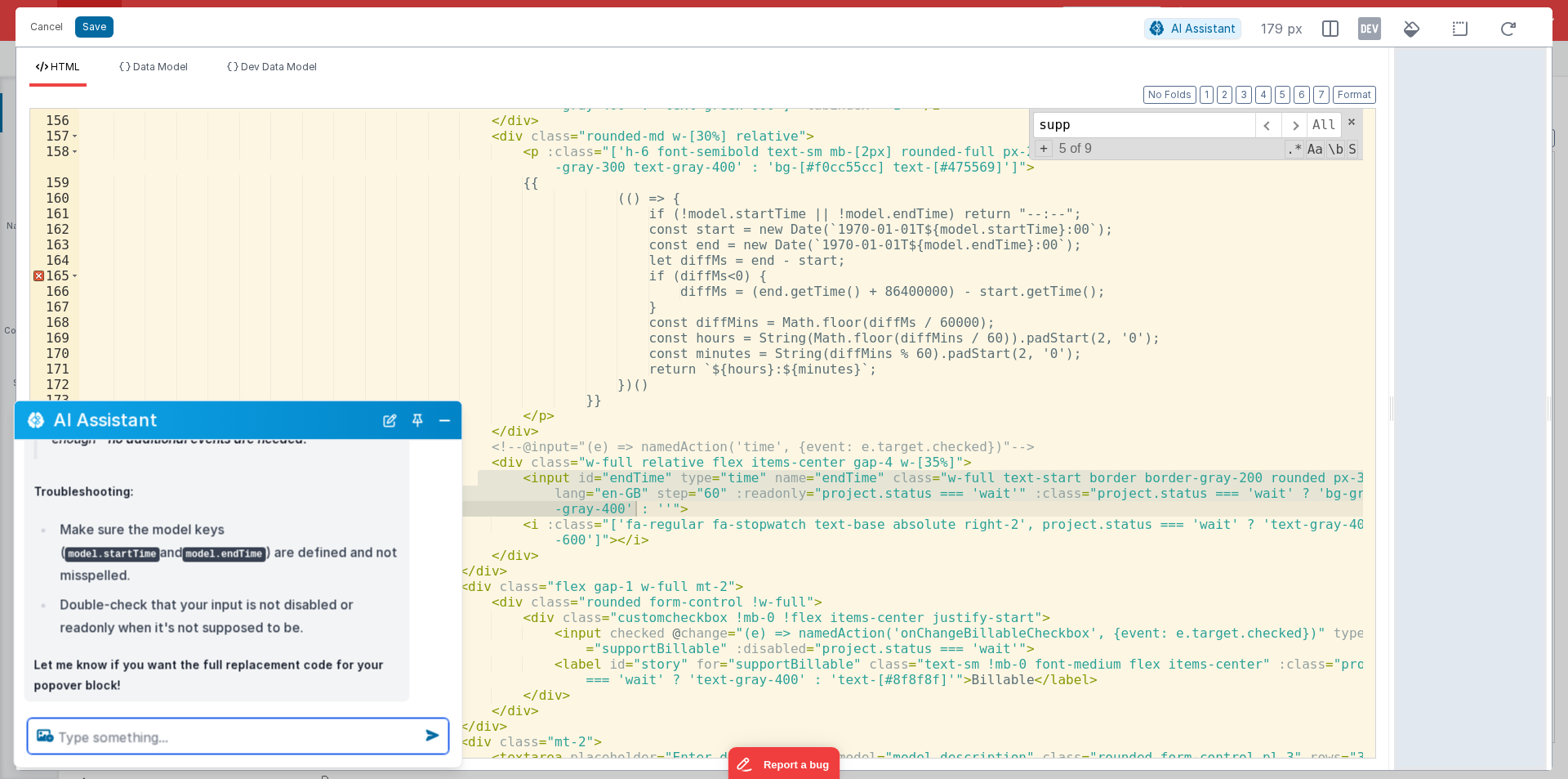
scroll to position [1588, 0]
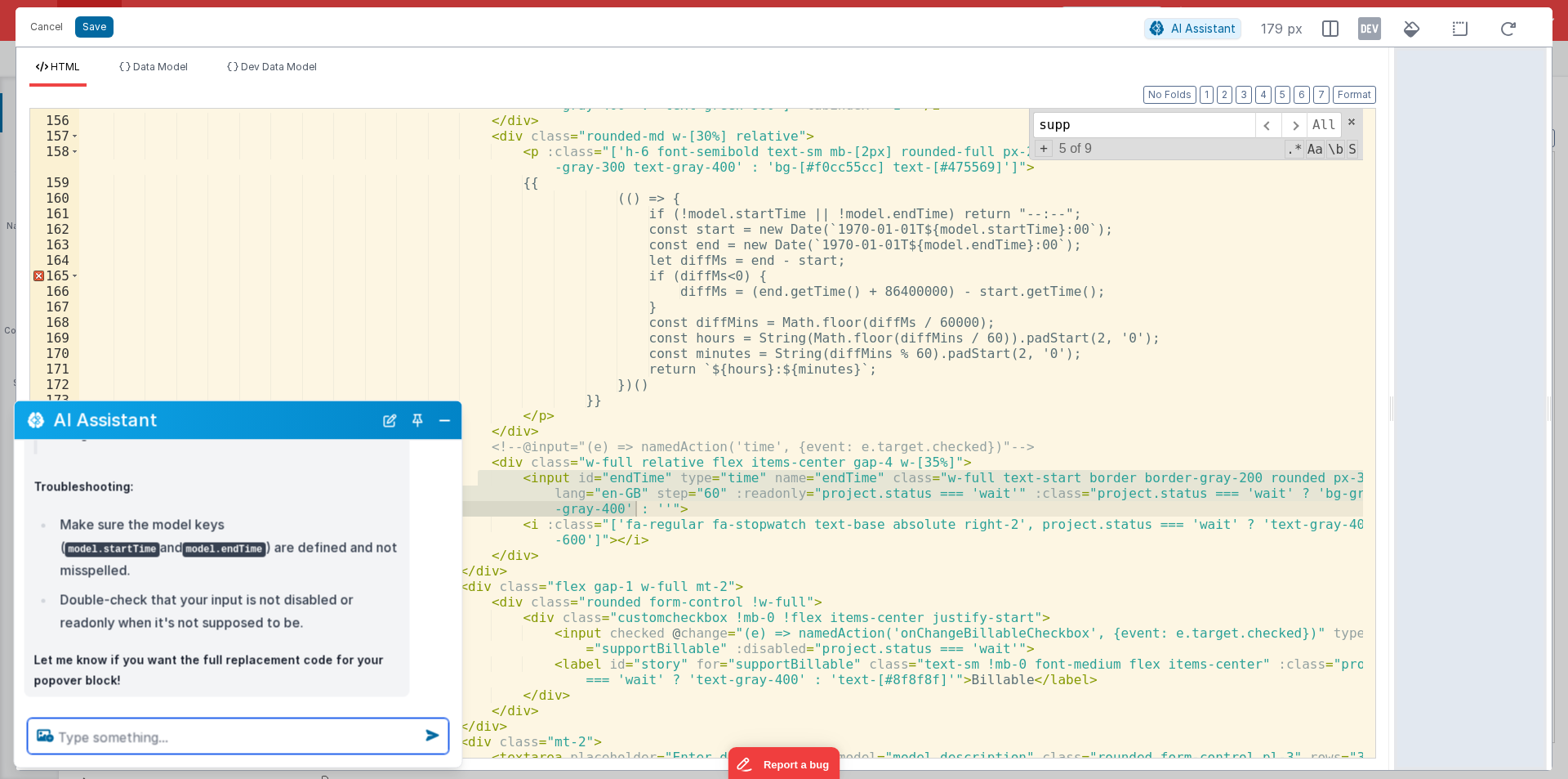
click at [137, 744] on textarea at bounding box center [238, 736] width 422 height 36
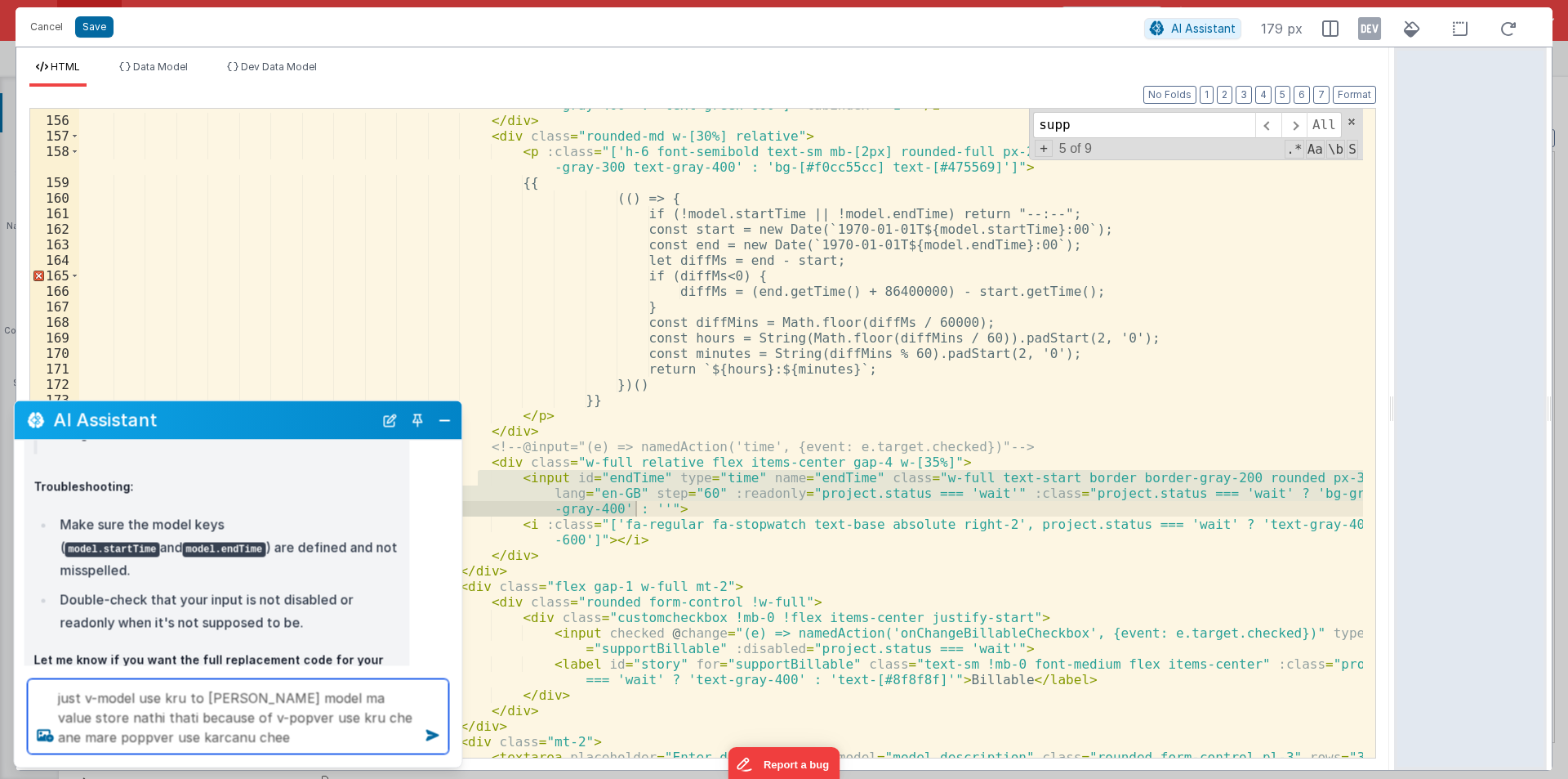
type textarea "just v-model use kru to pam model ma value store nathi thati because of v-popve…"
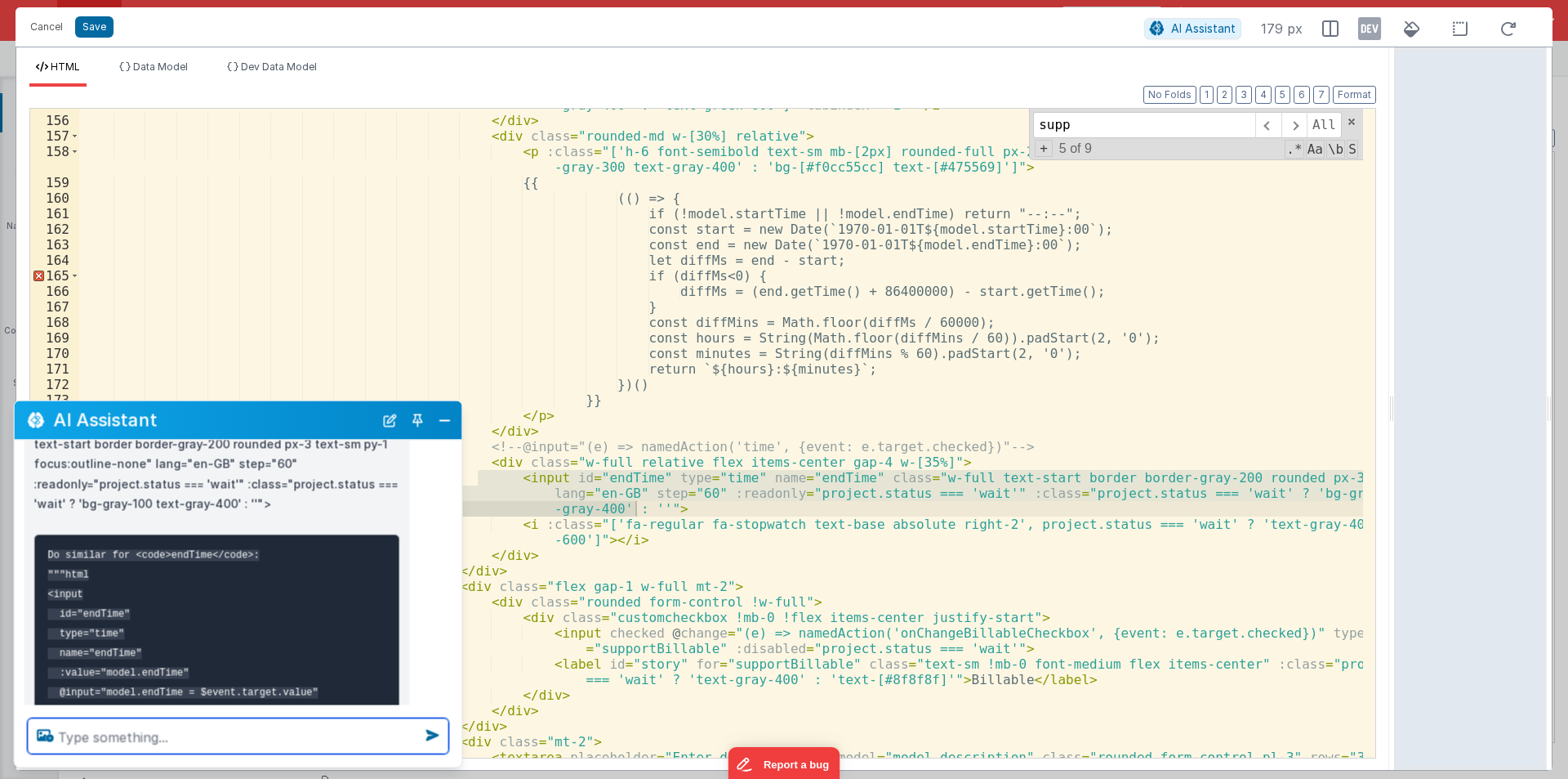
scroll to position [2433, 0]
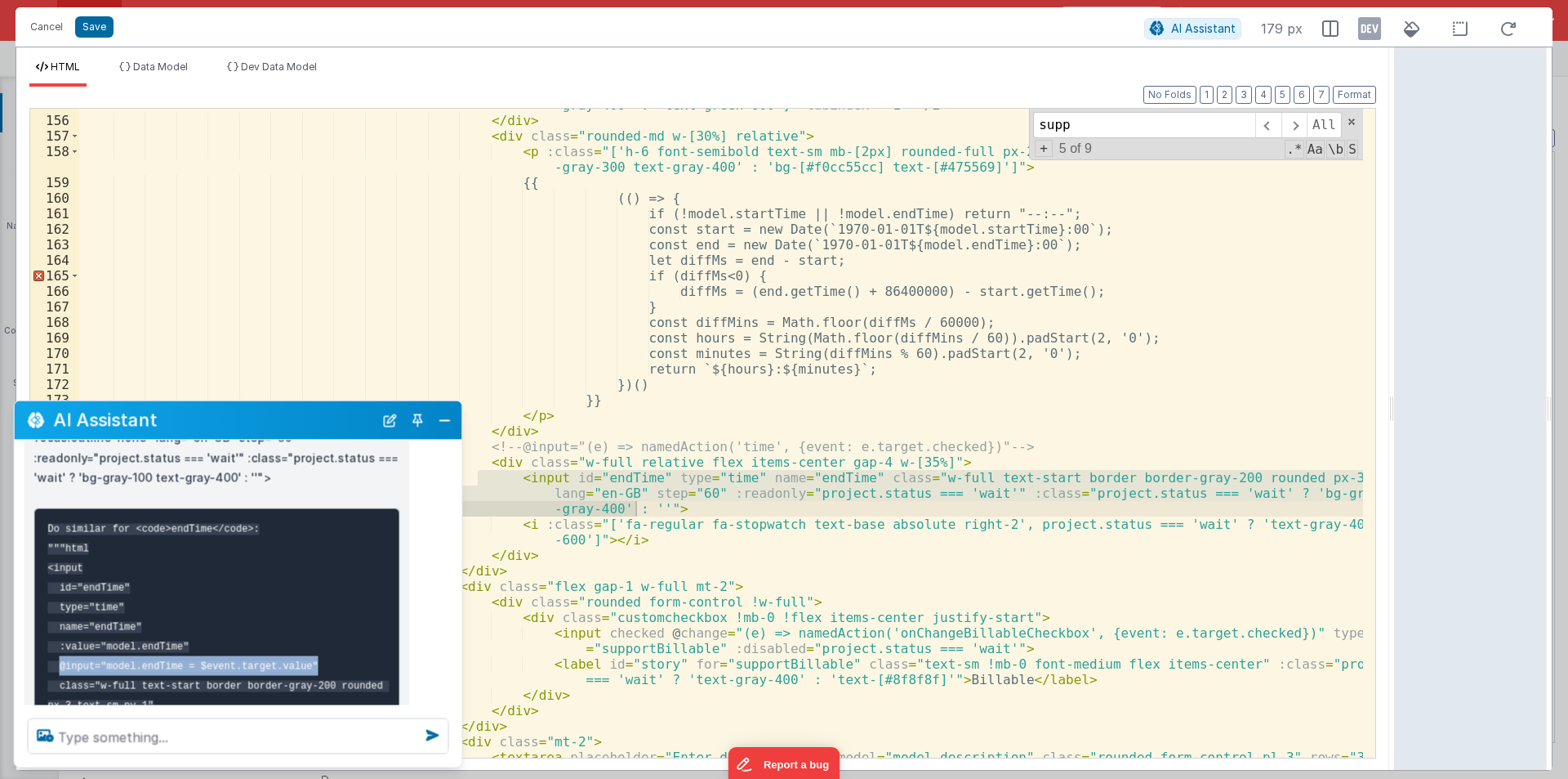
drag, startPoint x: 57, startPoint y: 641, endPoint x: 297, endPoint y: 637, distance: 240.0
click at [297, 637] on pre "Do similar for <code>endTime</code>: """html <input id="endTime" type="time" na…" at bounding box center [217, 665] width 366 height 316
copy code "@input="model.endTime = $event.target.value""
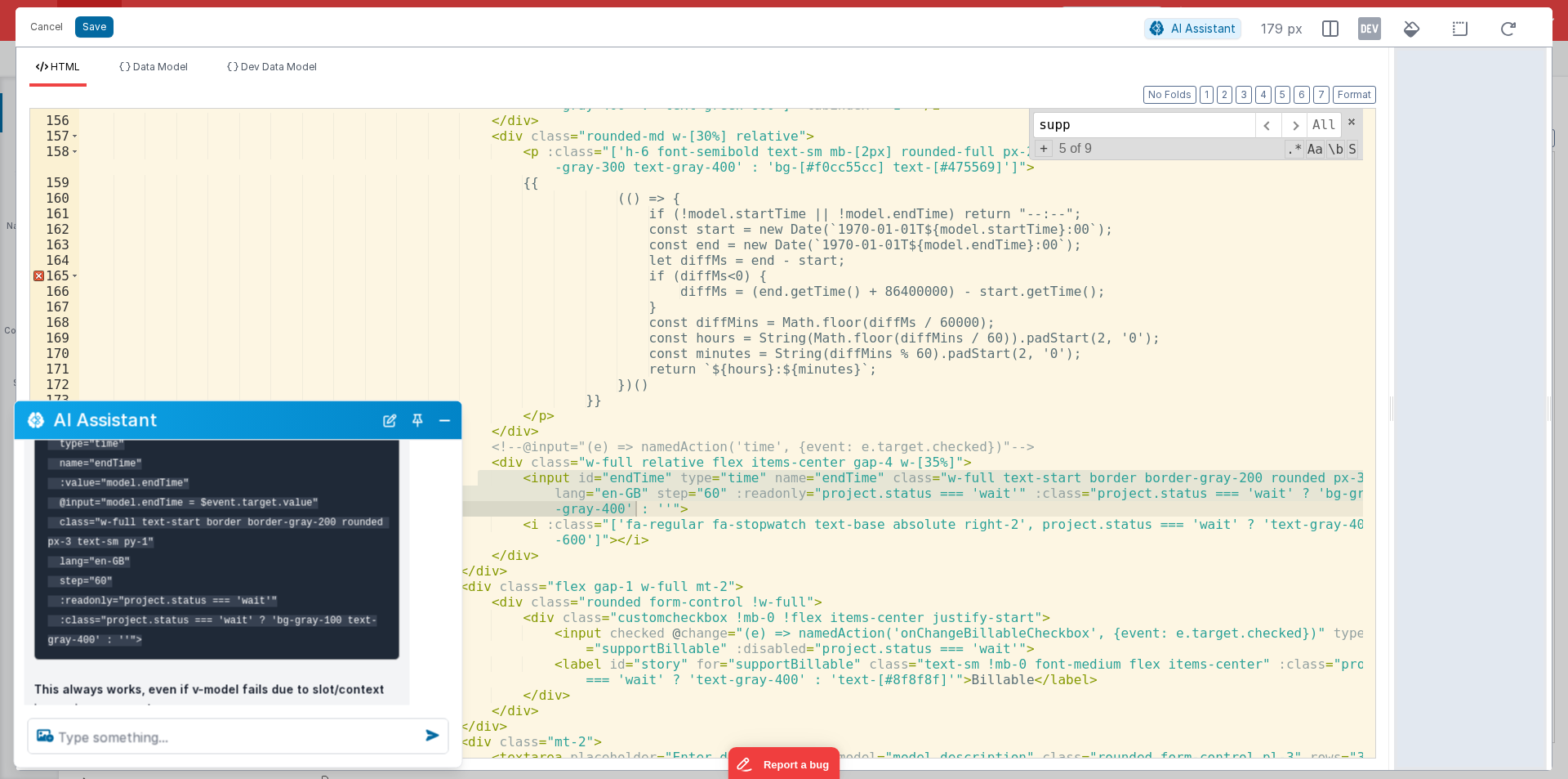
click at [93, 534] on code "Do similar for <code>endTime</code>: """html <input id="endTime" type="time" na…" at bounding box center [218, 502] width 341 height 286
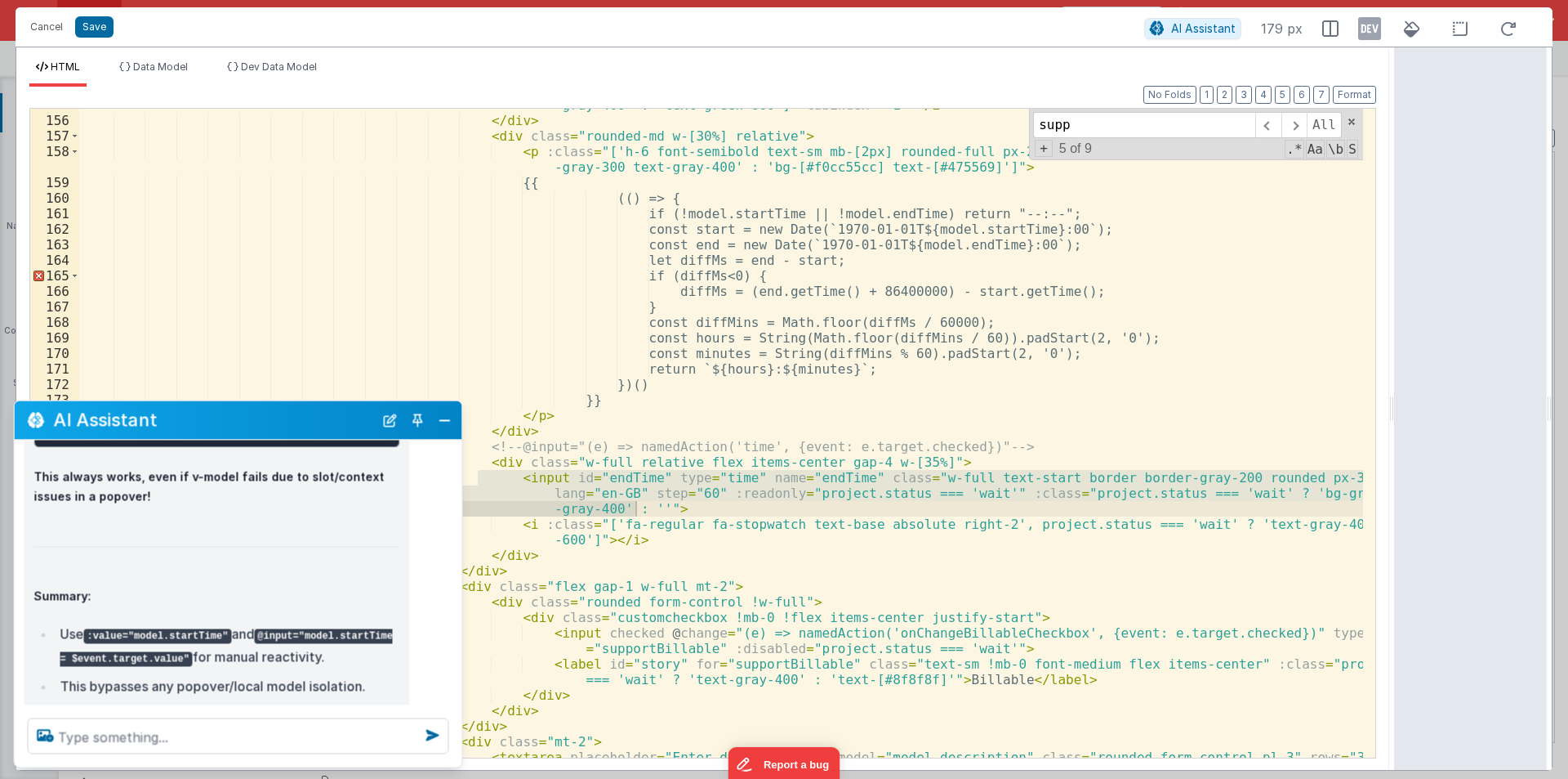
scroll to position [2905, 0]
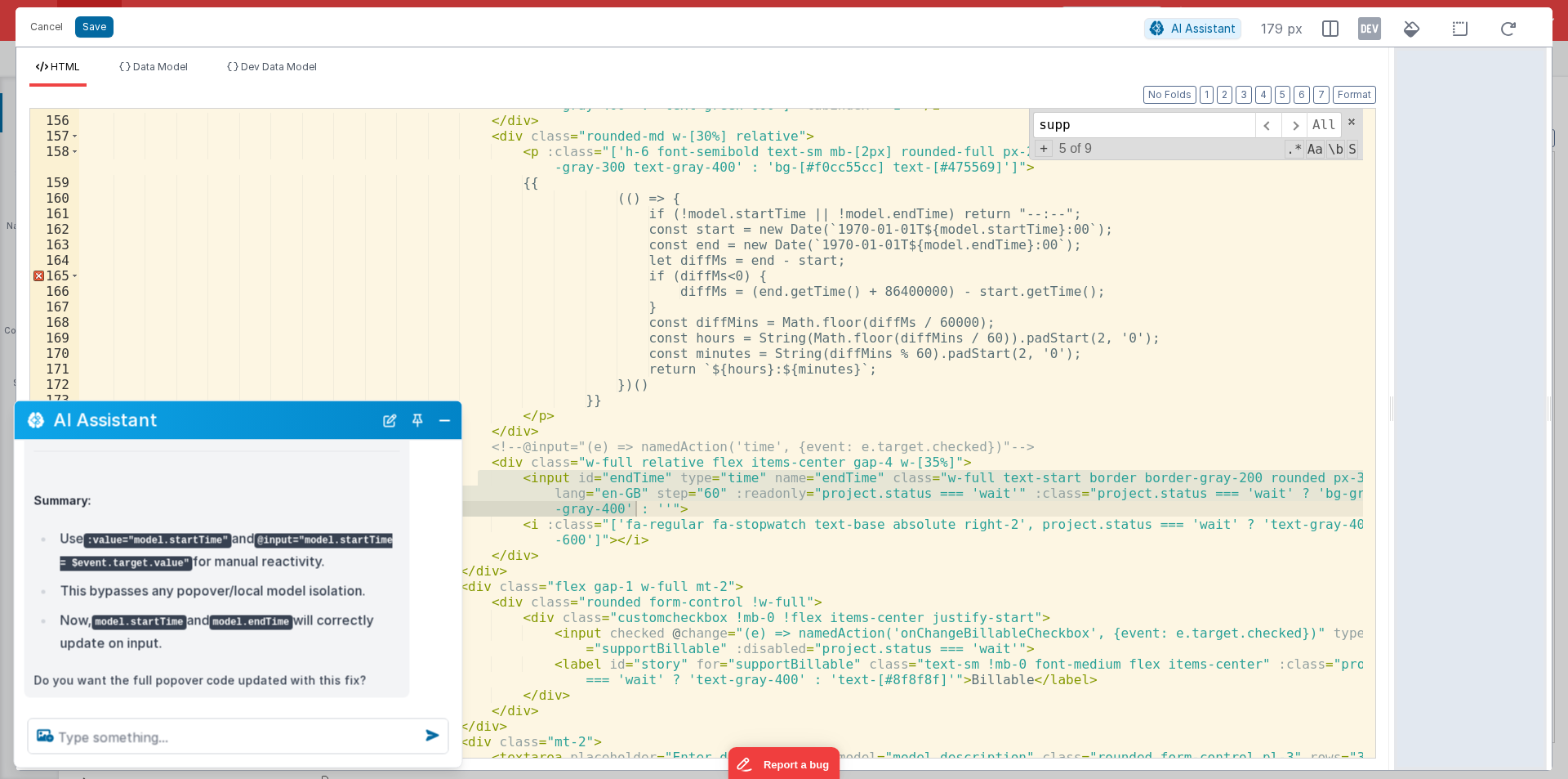
click at [569, 218] on div "< i :class = "['fa-regular fa-stopwatch text-base absolute right-2 pointer-even…" at bounding box center [720, 444] width 1284 height 727
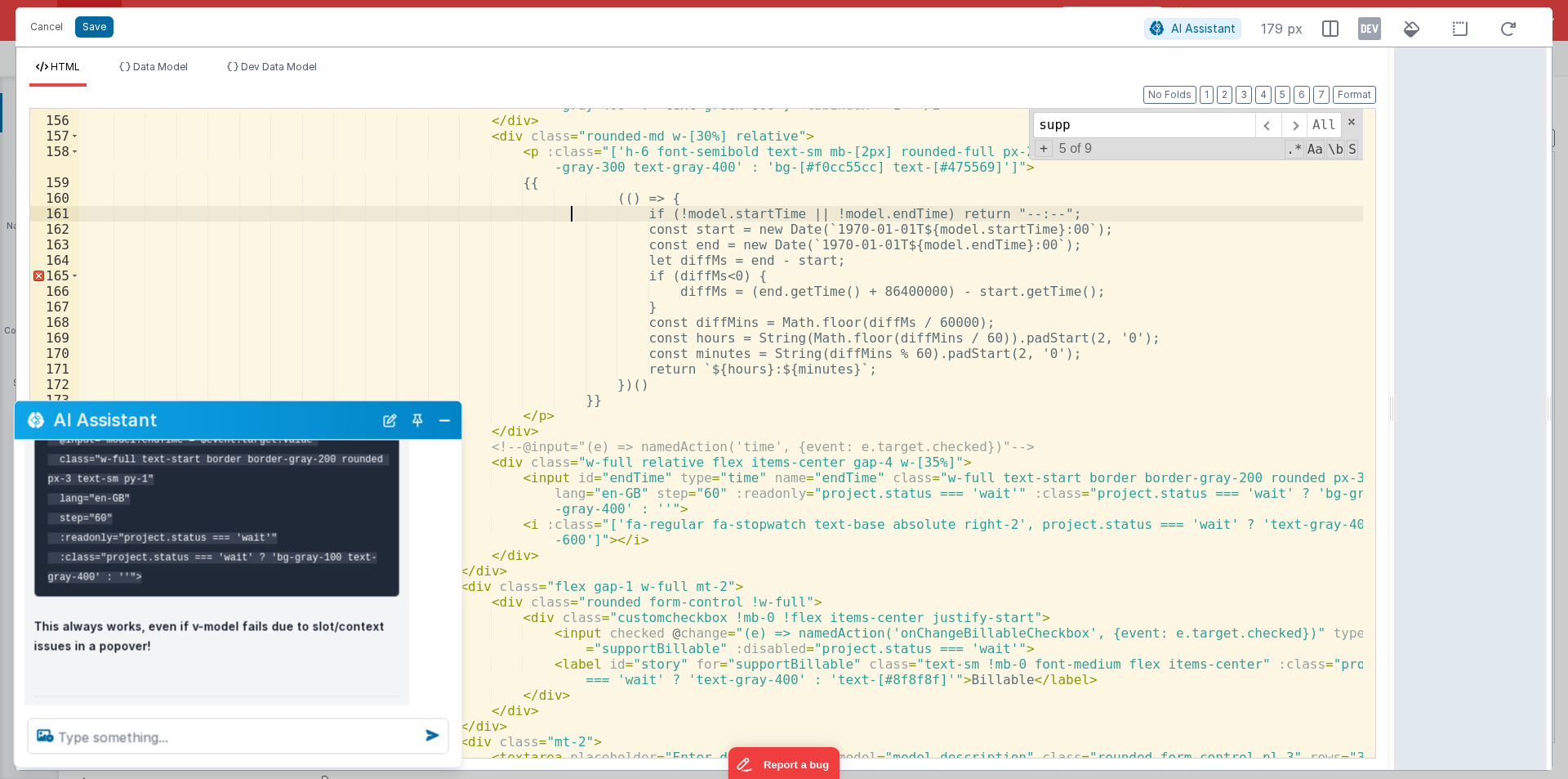
scroll to position [2496, 0]
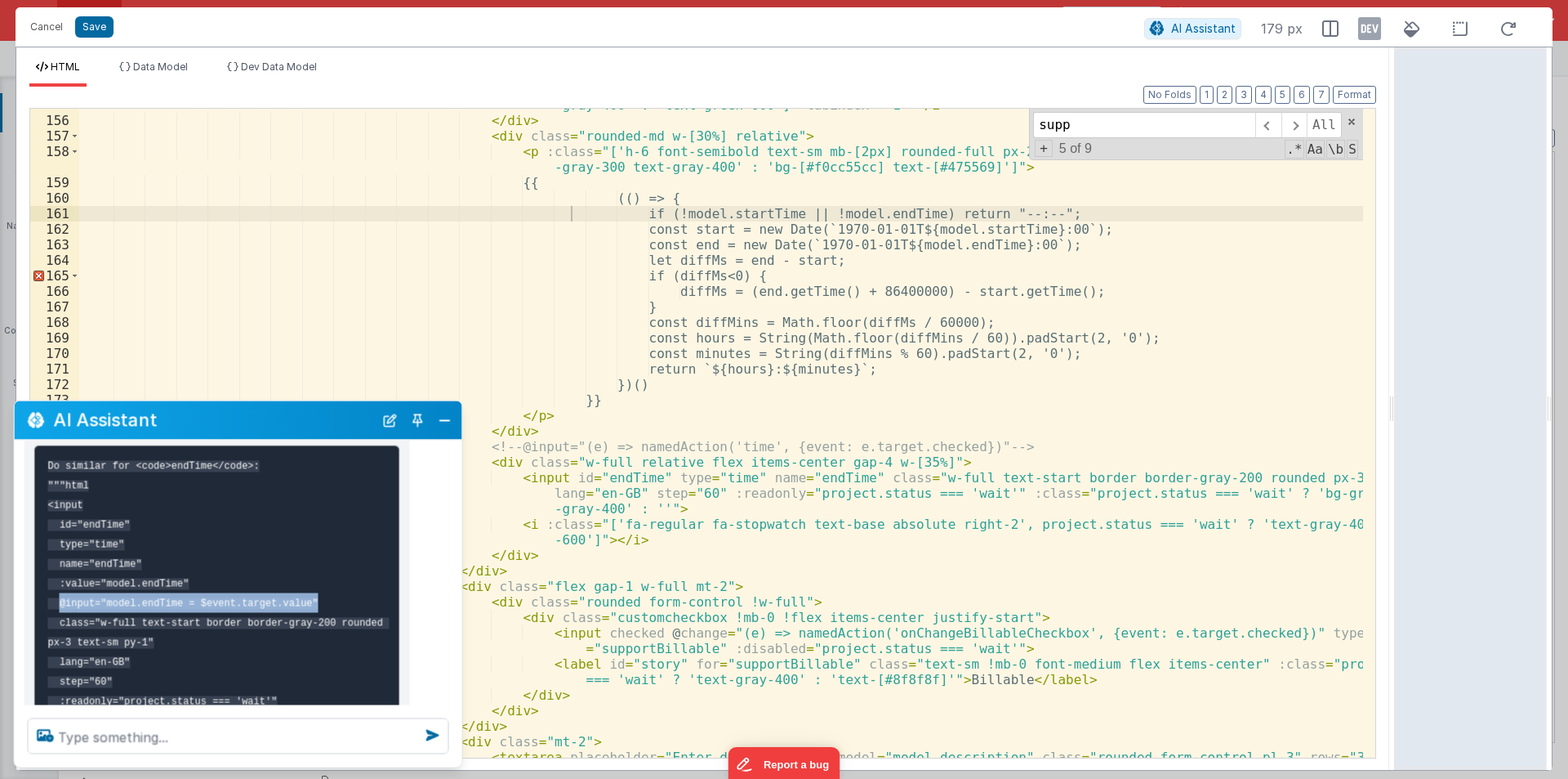
drag, startPoint x: 57, startPoint y: 577, endPoint x: 314, endPoint y: 577, distance: 257.0
click at [314, 577] on pre "Do similar for <code>endTime</code>: """html <input id="endTime" type="time" na…" at bounding box center [217, 602] width 366 height 316
copy code "@input="model.endTime = $event.target.value""
click at [75, 515] on code "Do similar for <code>endTime</code>: """html <input id="endTime" type="time" na…" at bounding box center [218, 603] width 341 height 286
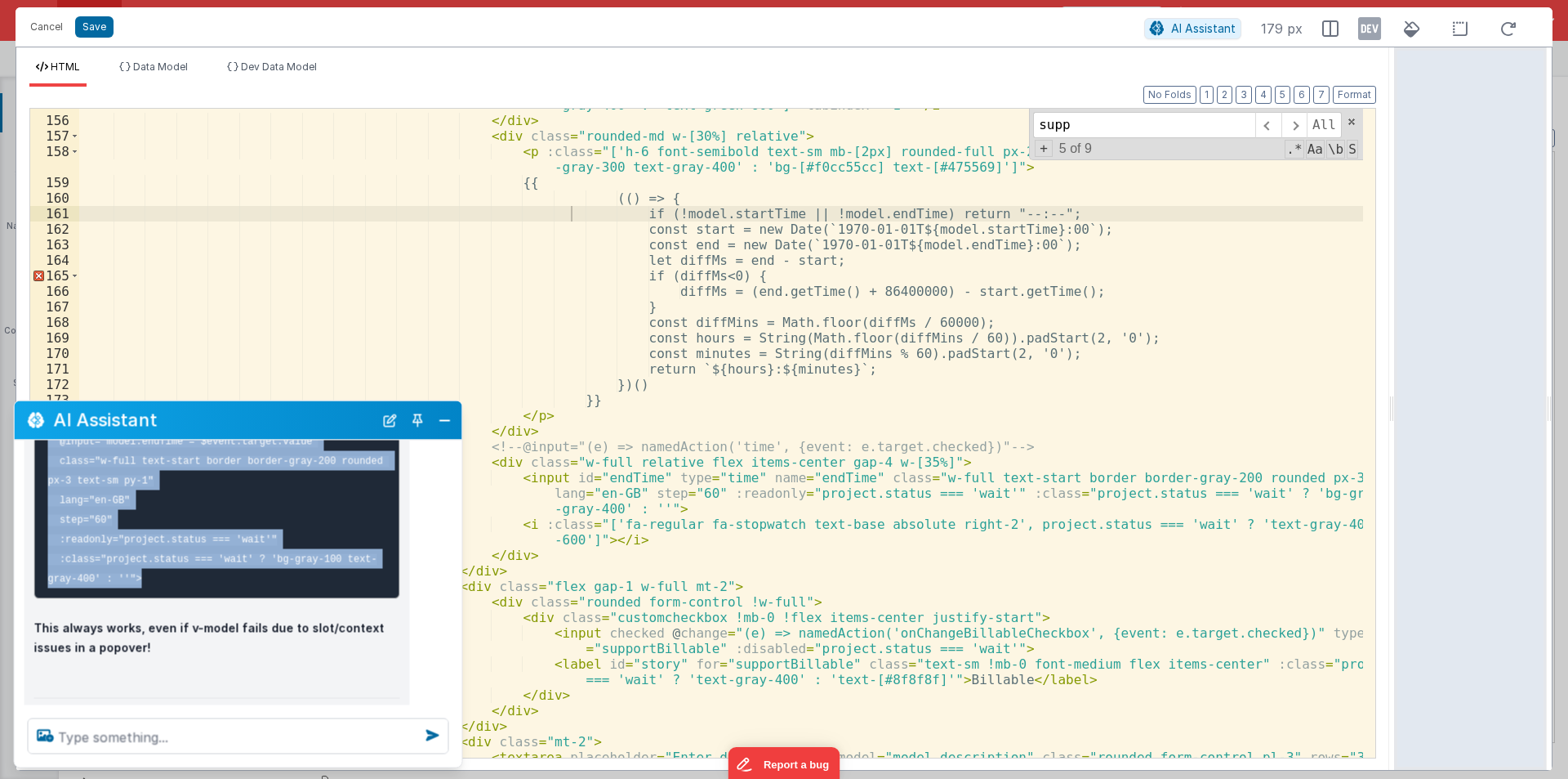
scroll to position [2660, 0]
drag, startPoint x: 48, startPoint y: 476, endPoint x: 145, endPoint y: 546, distance: 119.6
click at [145, 546] on pre "Do similar for <code>endTime</code>: """html <input id="endTime" type="time" na…" at bounding box center [217, 438] width 366 height 316
copy code "<input id="endTime" type="time" name="endTime" :value="model.endTime" @input="m…"
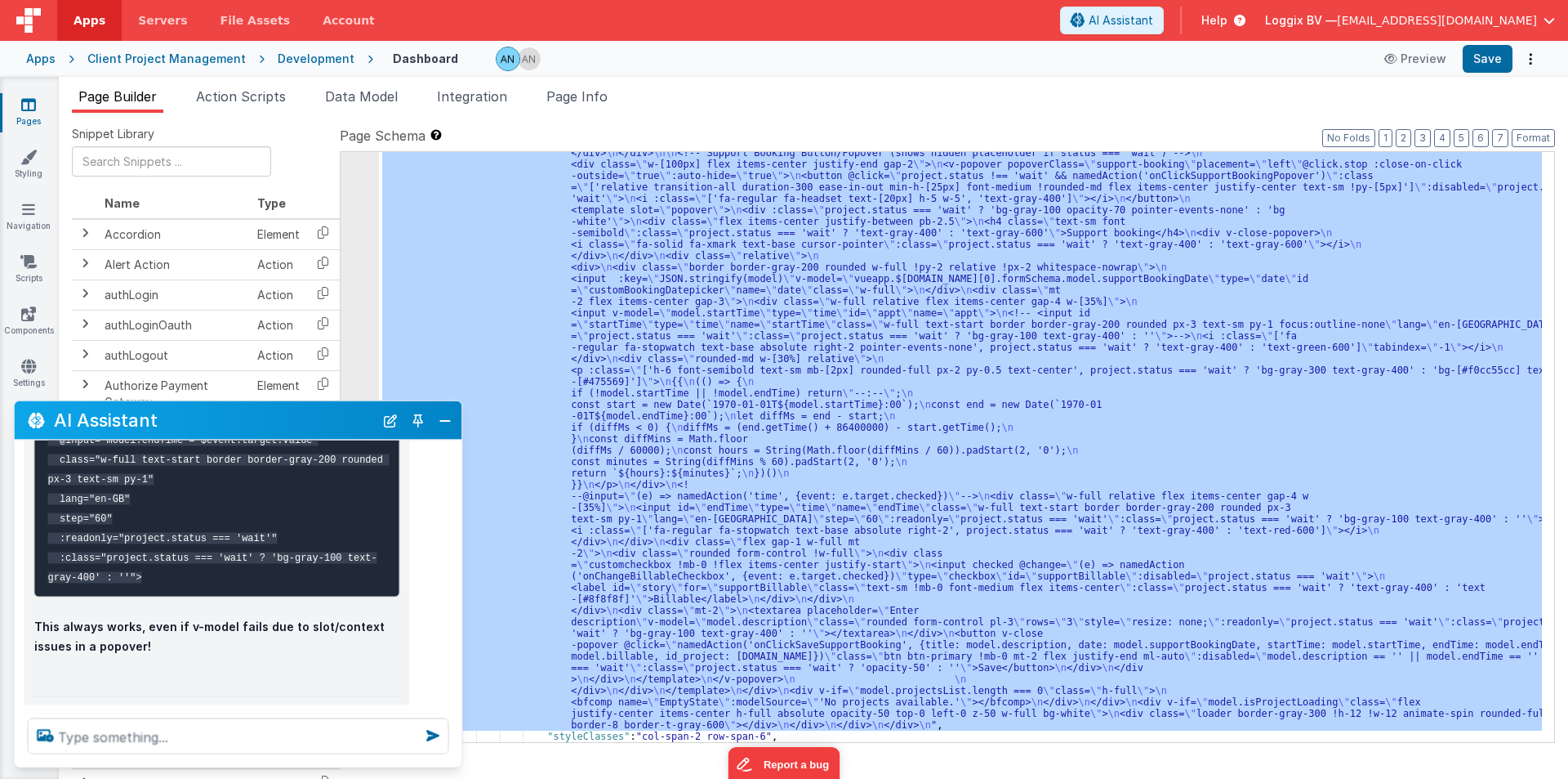
click at [348, 183] on div "48" at bounding box center [359, 78] width 38 height 1304
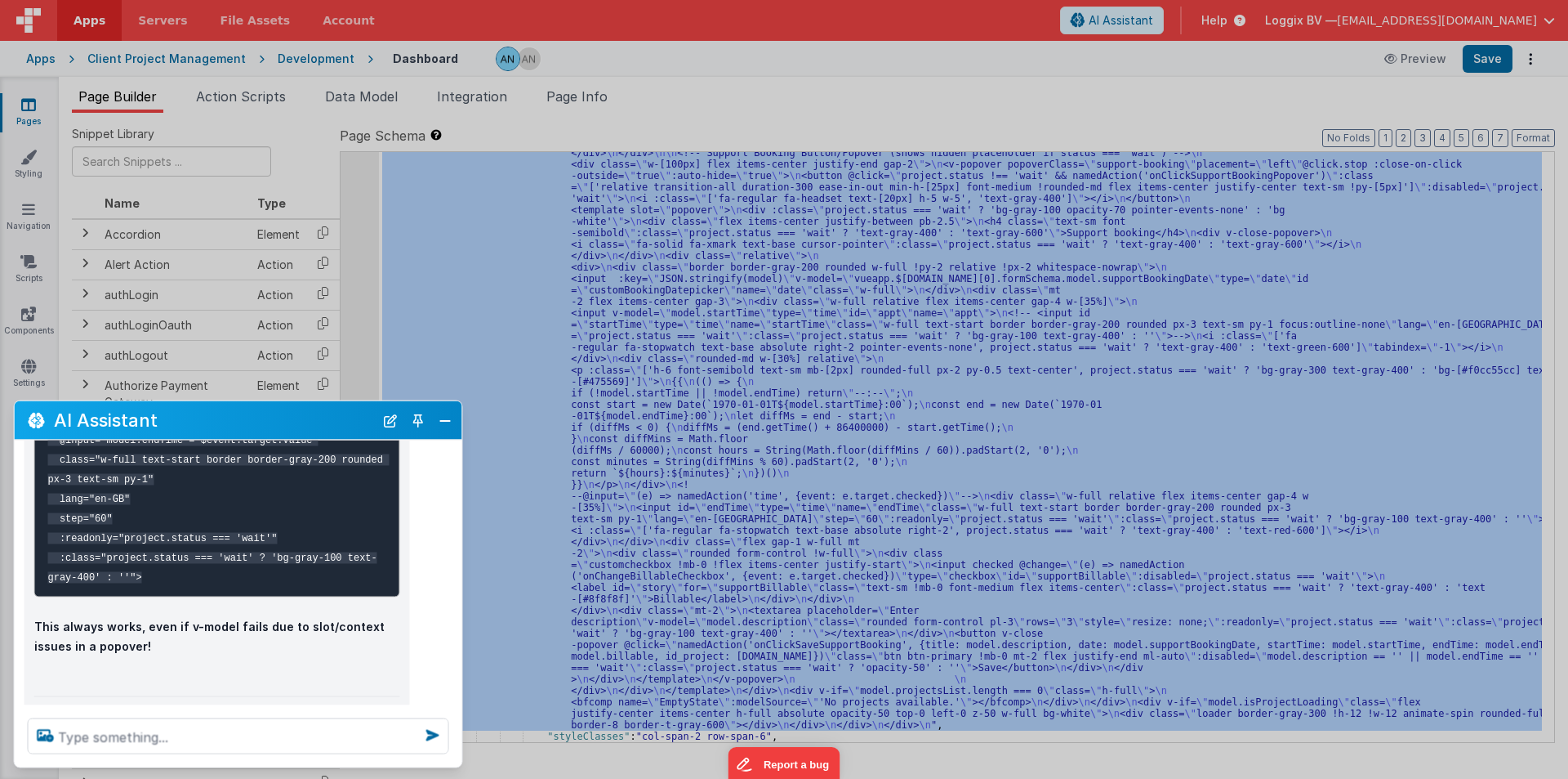
scroll to position [2991, 0]
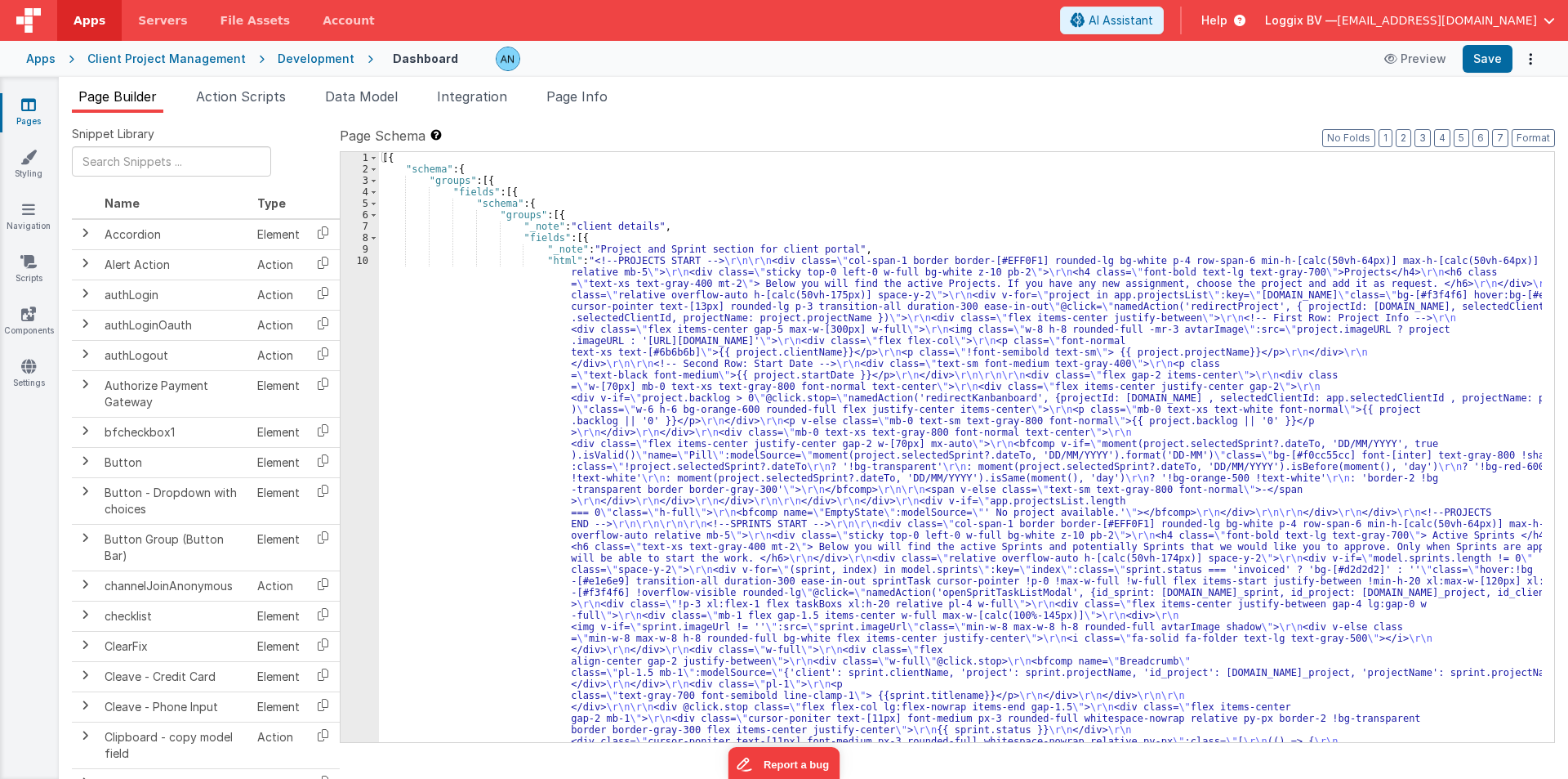
click at [471, 336] on div "[{ "schema" : { "groups" : [{ "fields" : [{ "schema" : { "groups" : [{ "_note" …" at bounding box center [960, 756] width 1163 height 1208
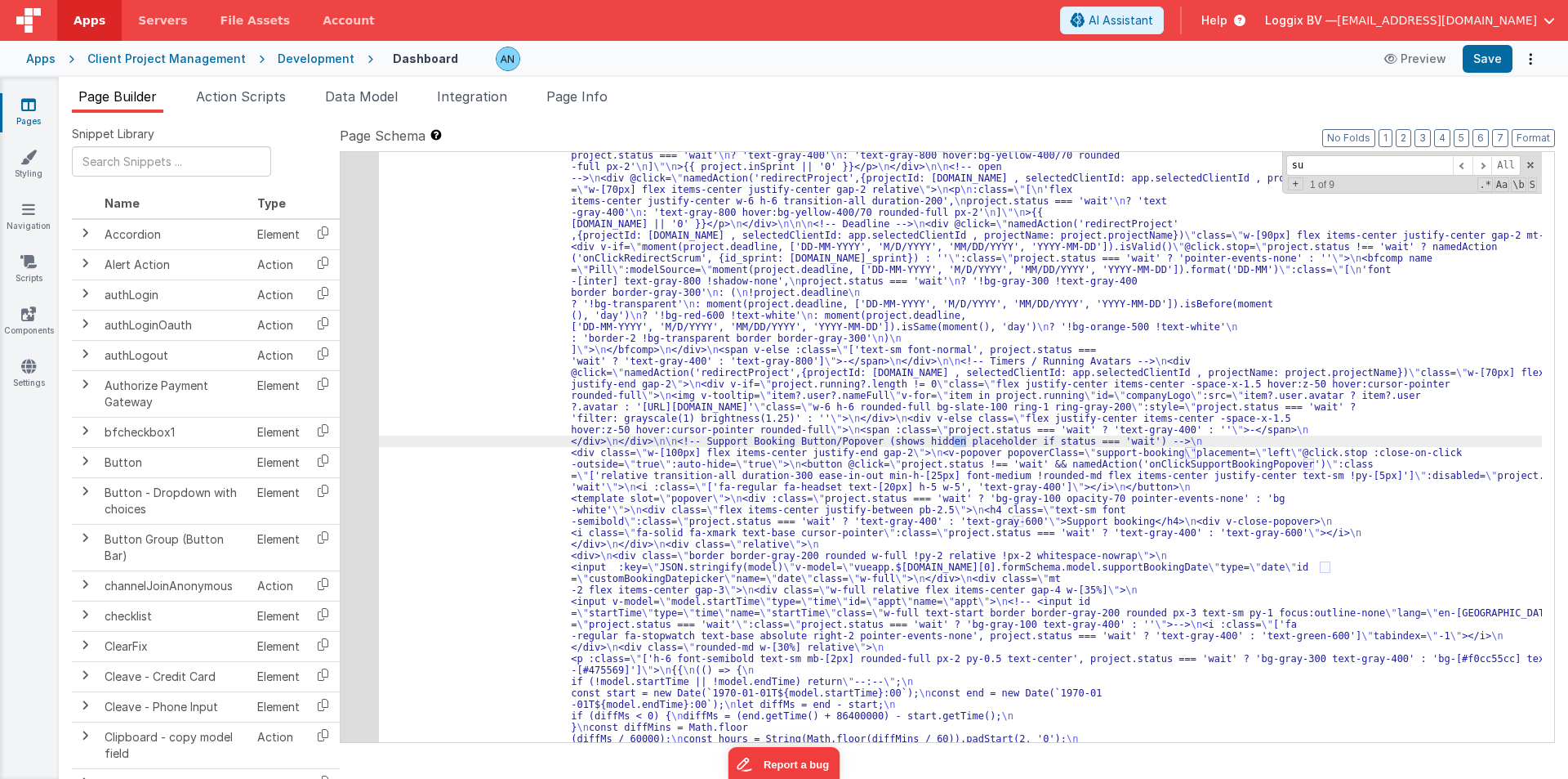
scroll to position [2702, 0]
type input "suppo"
click at [359, 400] on div "48" at bounding box center [359, 367] width 38 height 1304
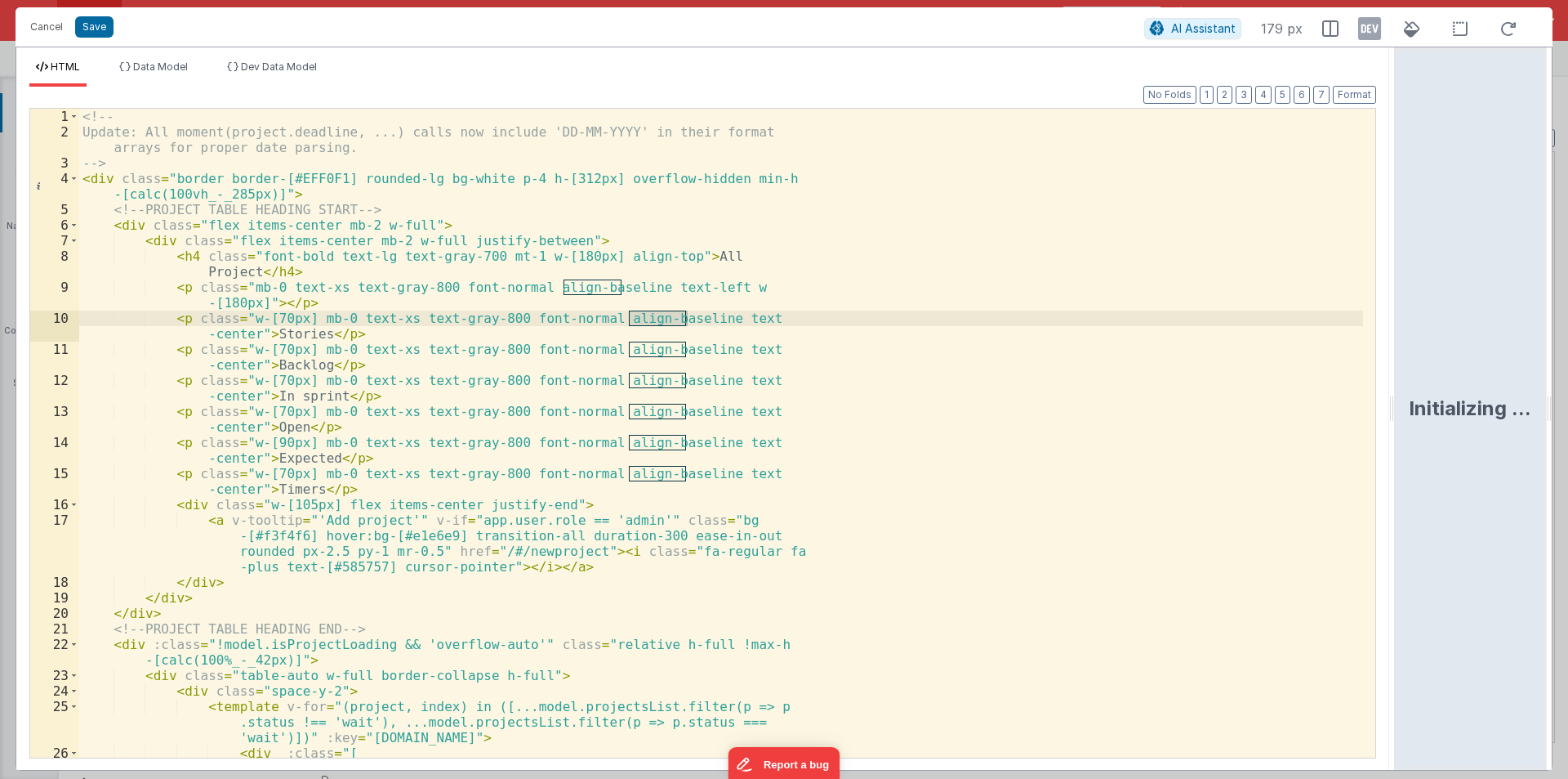
drag, startPoint x: 781, startPoint y: 404, endPoint x: 1567, endPoint y: 405, distance: 786.0
click at [1567, 405] on html "Cancel Save AI Assistant 179 px HTML Data Model Dev Data Model Format 7 6 5 4 3…" at bounding box center [784, 390] width 1568 height 779
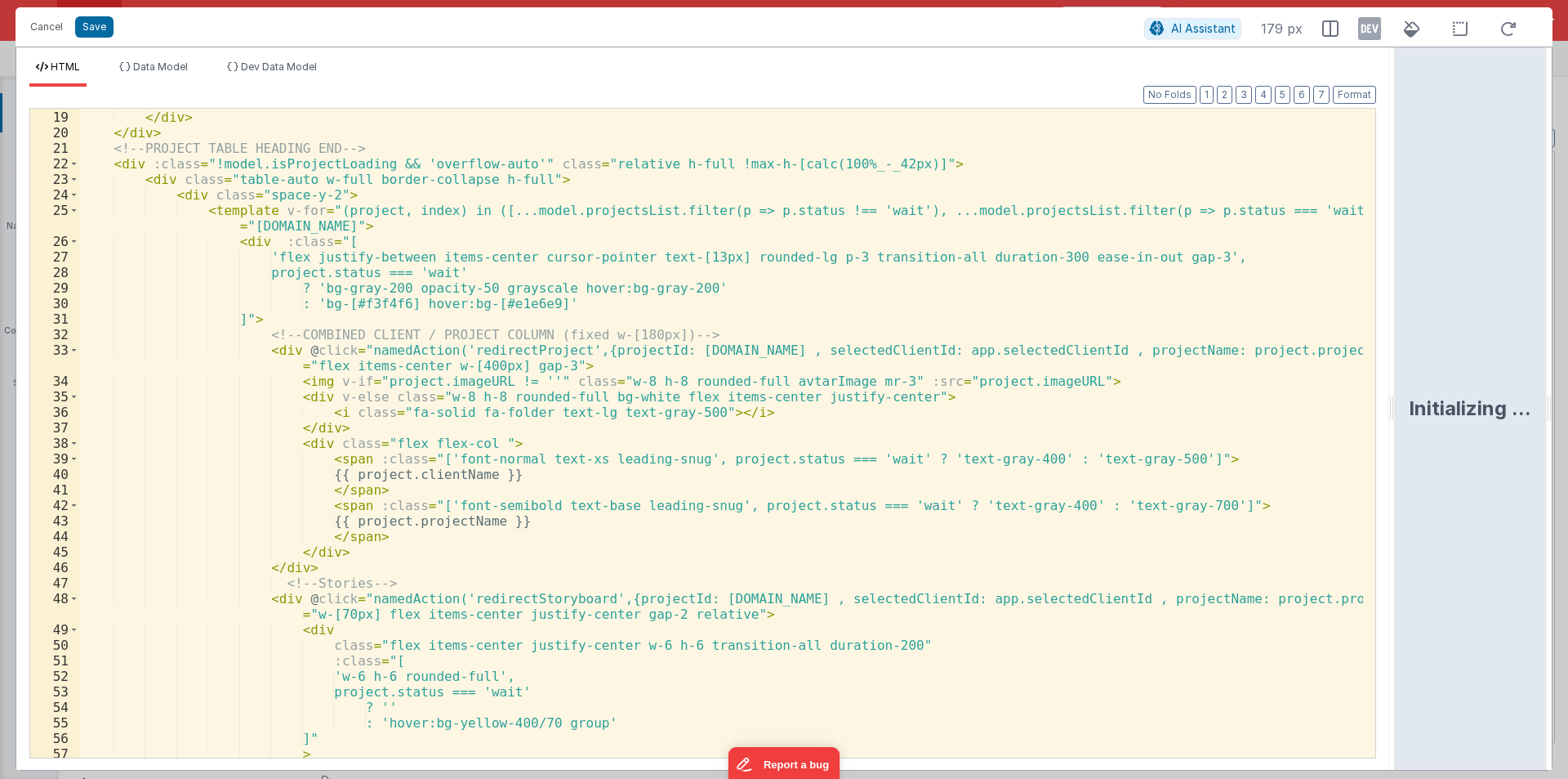
scroll to position [490, 0]
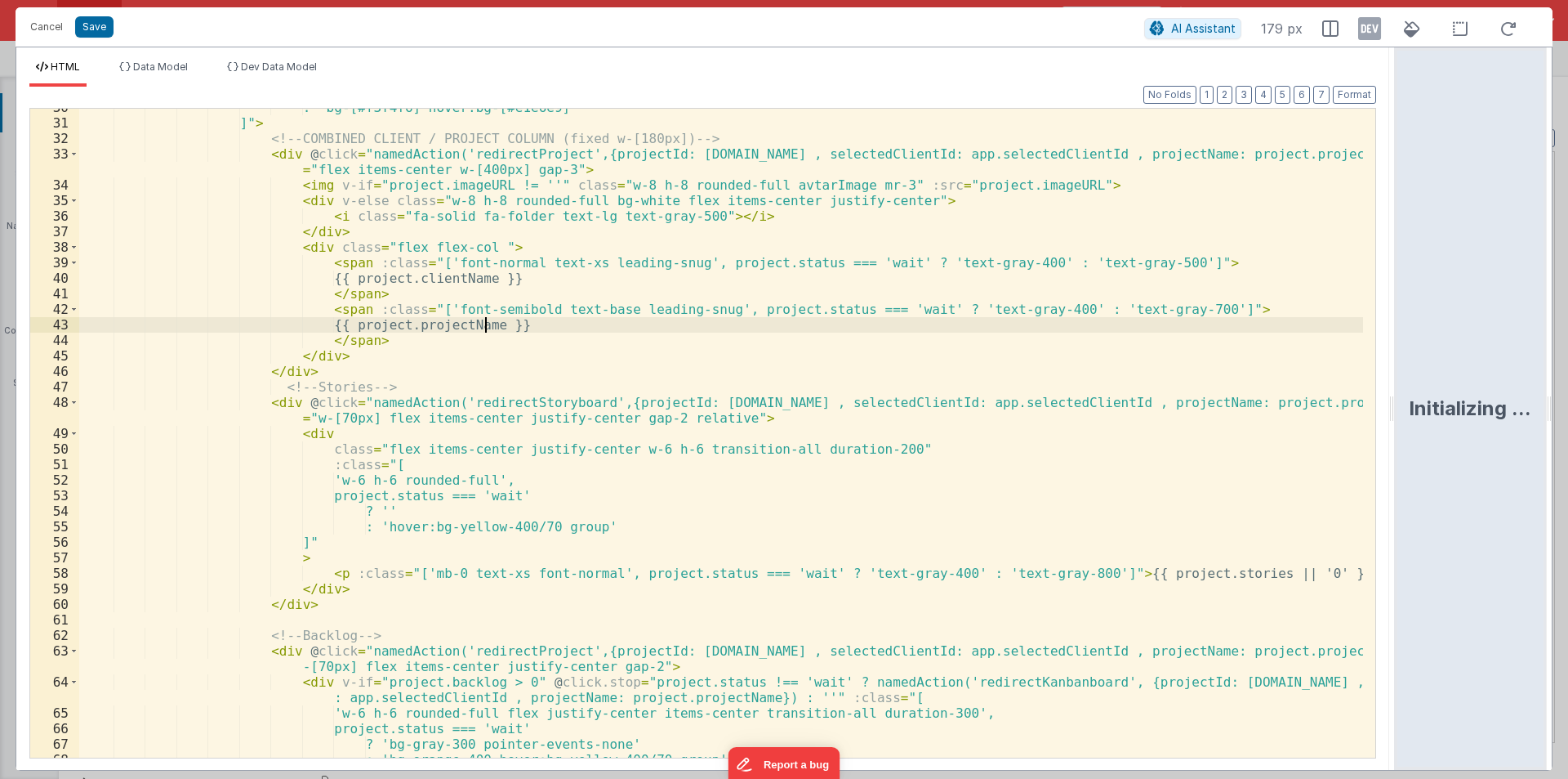
click at [482, 319] on div ": 'bg-[#f3f4f6] hover:bg-[#e1e6e9]' ]" > <!-- COMBINED CLIENT / PROJECT COLUMN …" at bounding box center [720, 439] width 1284 height 680
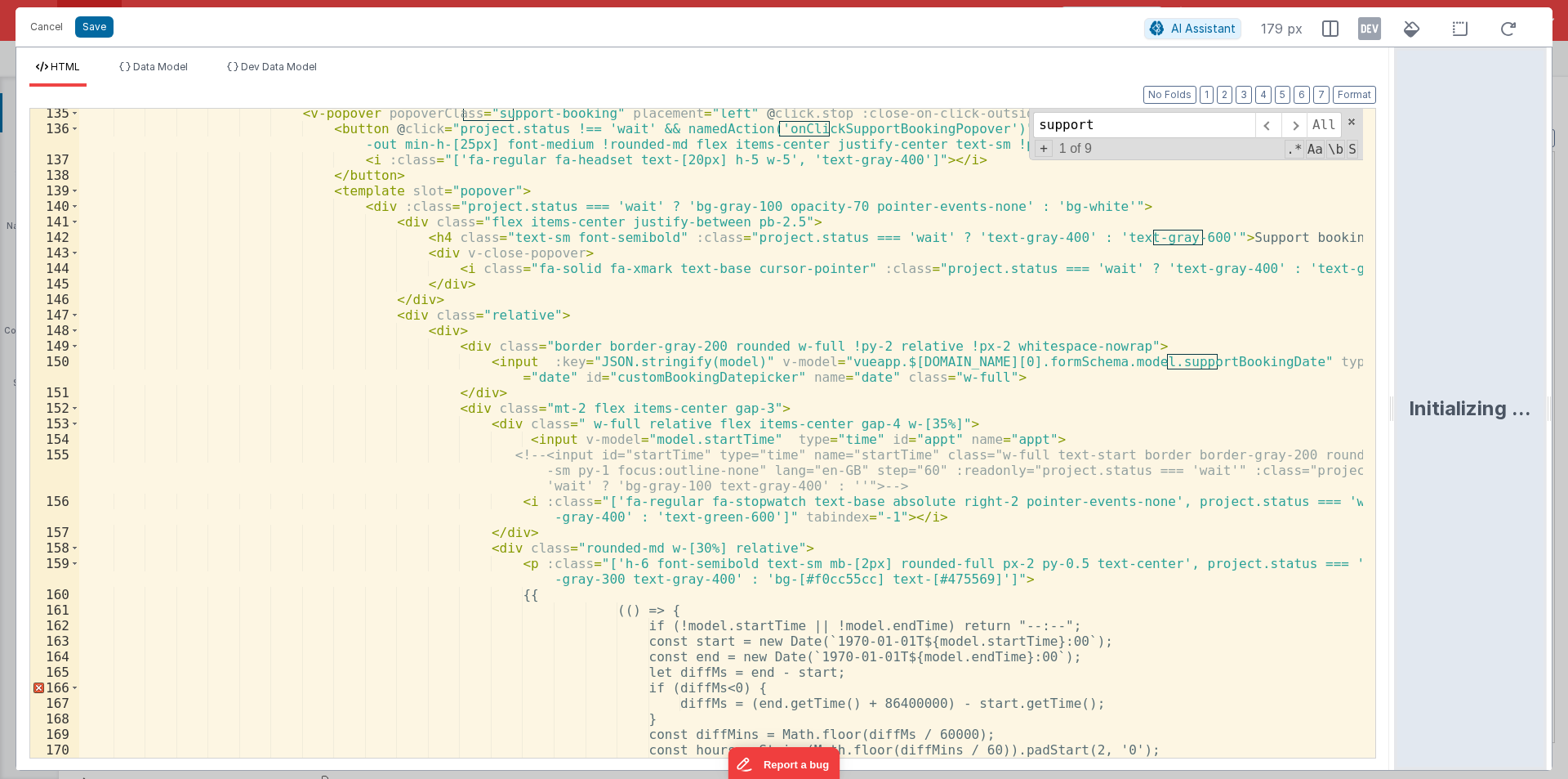
scroll to position [2301, 0]
type input "support"
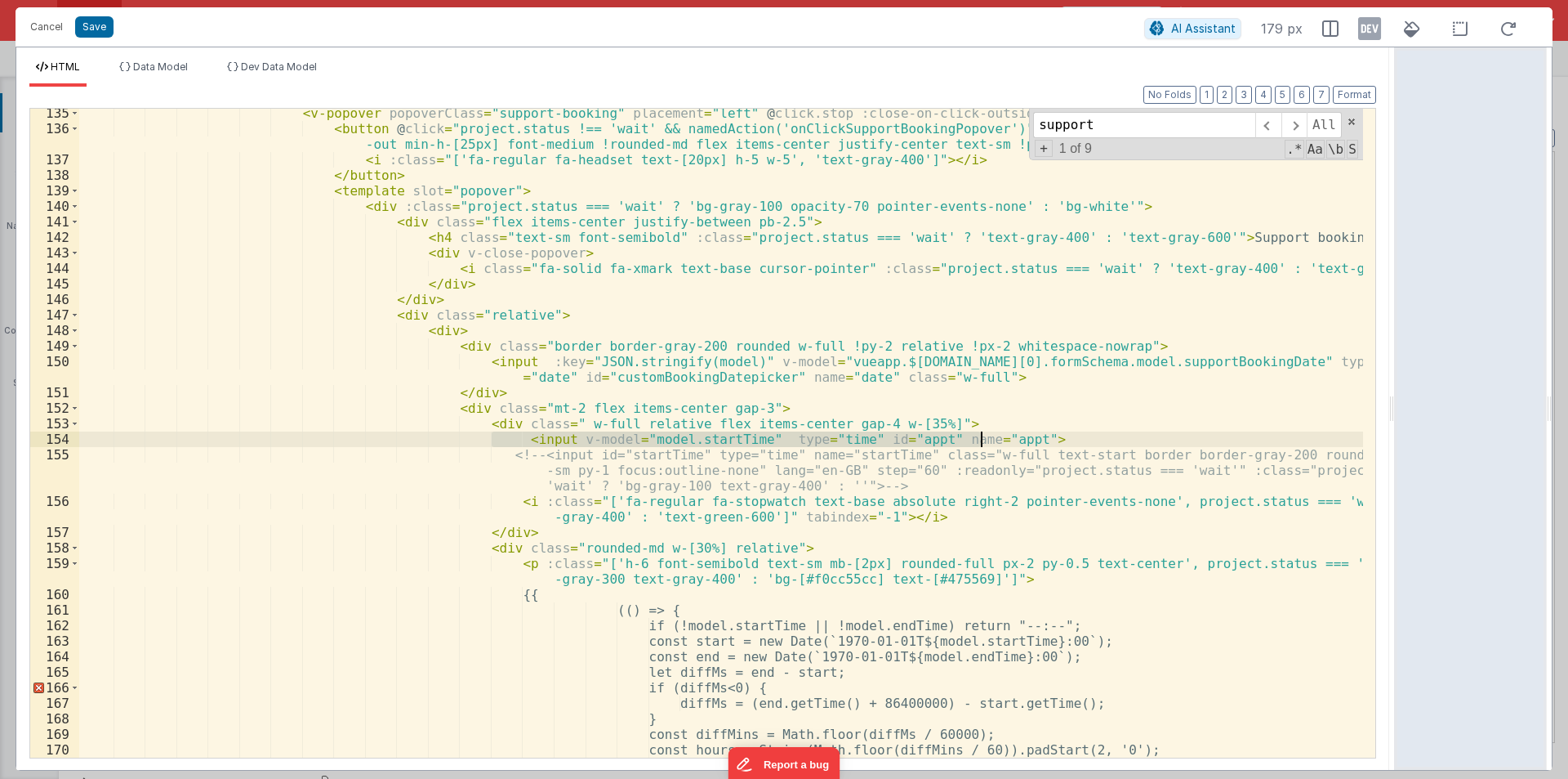
drag, startPoint x: 492, startPoint y: 438, endPoint x: 1043, endPoint y: 437, distance: 551.0
click at [1043, 437] on div "< v-popover popoverClass = "support-booking" placement = "left" @ click.stop :c…" at bounding box center [720, 445] width 1284 height 680
click at [79, 438] on div "< v-popover popoverClass = "support-booking" placement = "left" @ click.stop :c…" at bounding box center [720, 445] width 1284 height 680
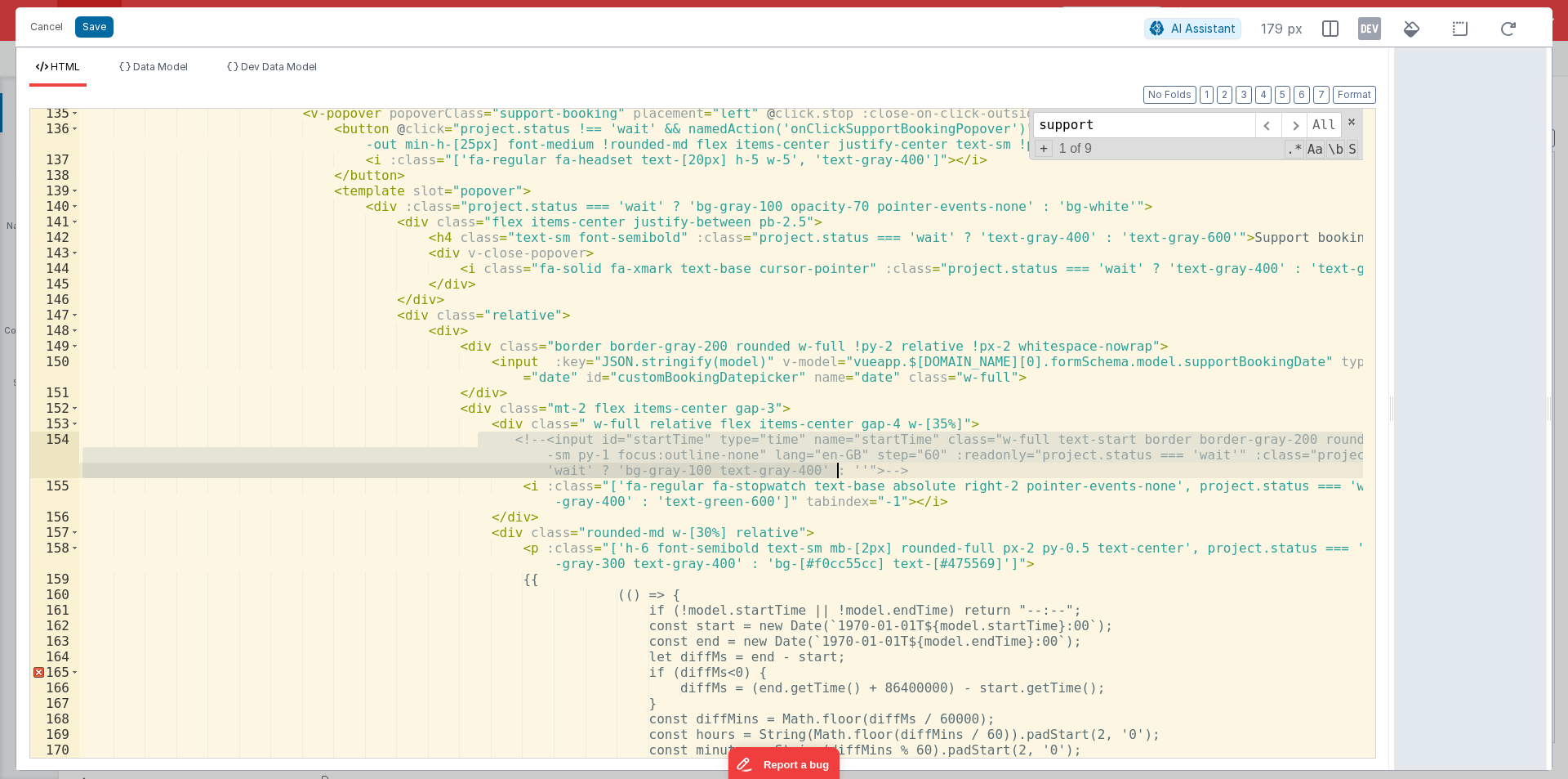
drag, startPoint x: 475, startPoint y: 434, endPoint x: 861, endPoint y: 476, distance: 388.3
click at [861, 476] on div "< v-popover popoverClass = "support-booking" placement = "left" @ click.stop :c…" at bounding box center [720, 445] width 1284 height 680
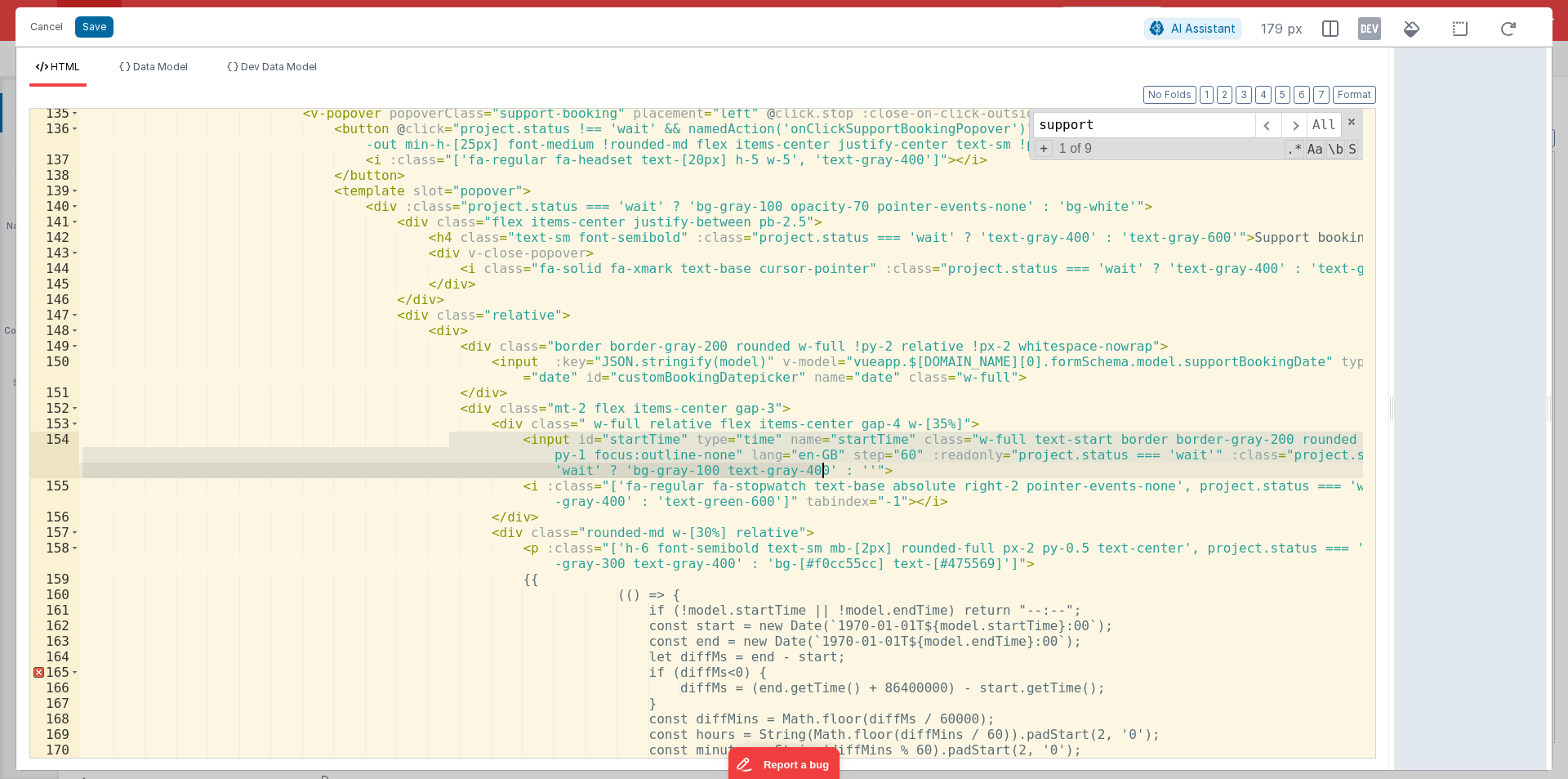
click at [586, 464] on div "< v-popover popoverClass = "support-booking" placement = "left" @ click.stop :c…" at bounding box center [720, 433] width 1284 height 649
drag, startPoint x: 476, startPoint y: 436, endPoint x: 835, endPoint y: 466, distance: 360.3
click at [835, 466] on div "< v-popover popoverClass = "support-booking" placement = "left" @ click.stop :c…" at bounding box center [720, 445] width 1284 height 680
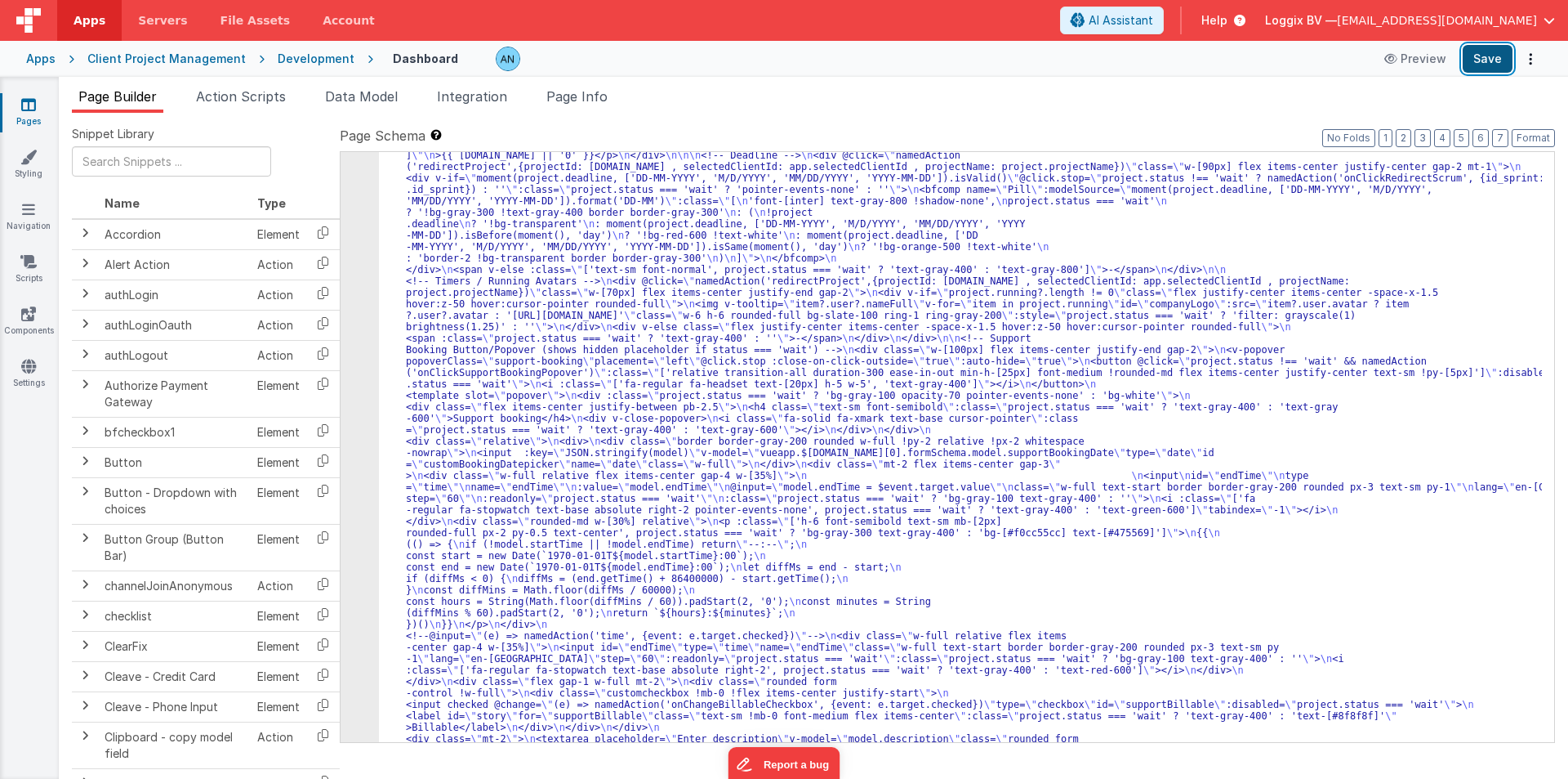
click at [1483, 61] on button "Save" at bounding box center [1487, 58] width 50 height 27
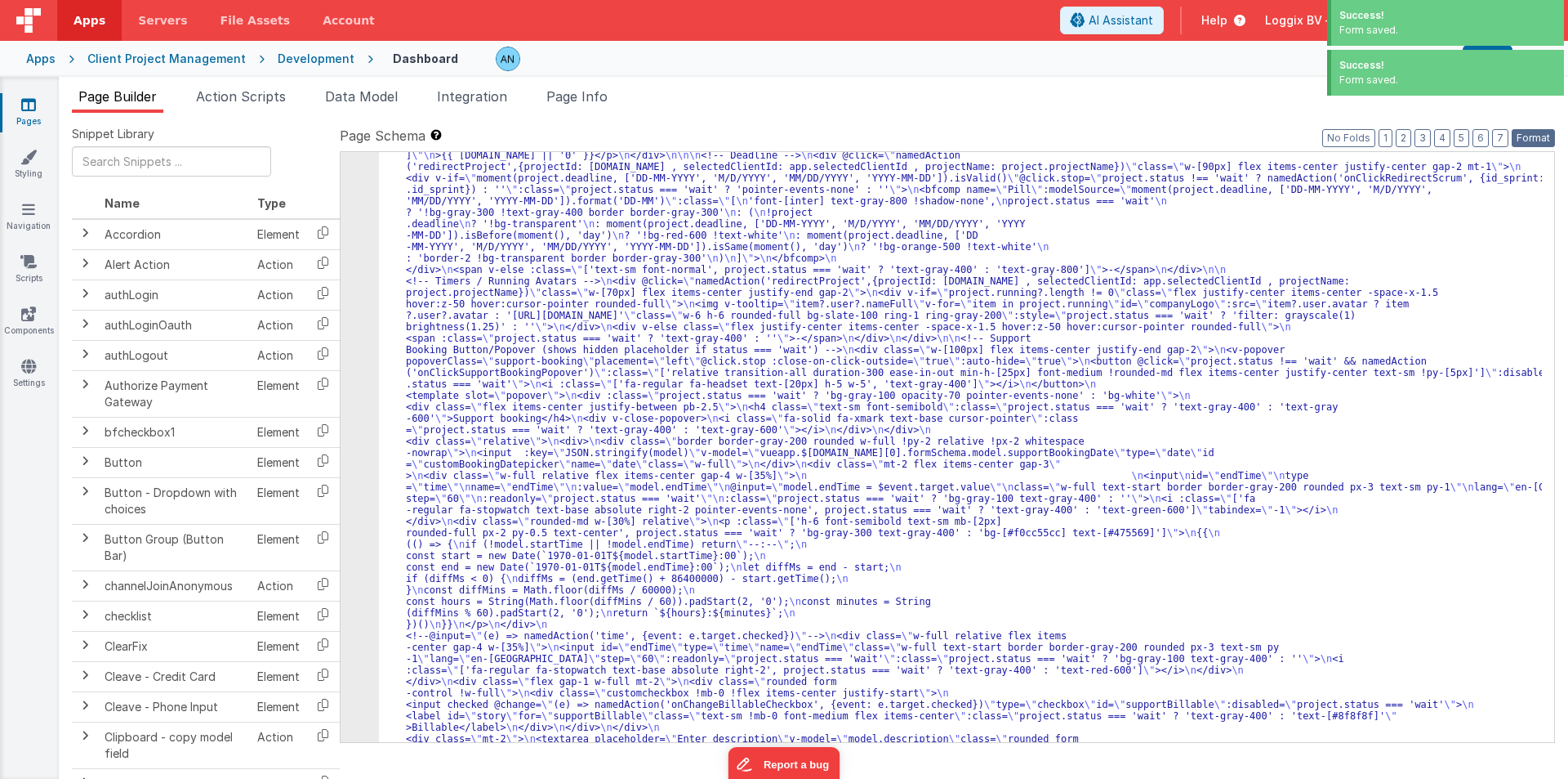
click at [1535, 133] on button "Format" at bounding box center [1533, 138] width 43 height 18
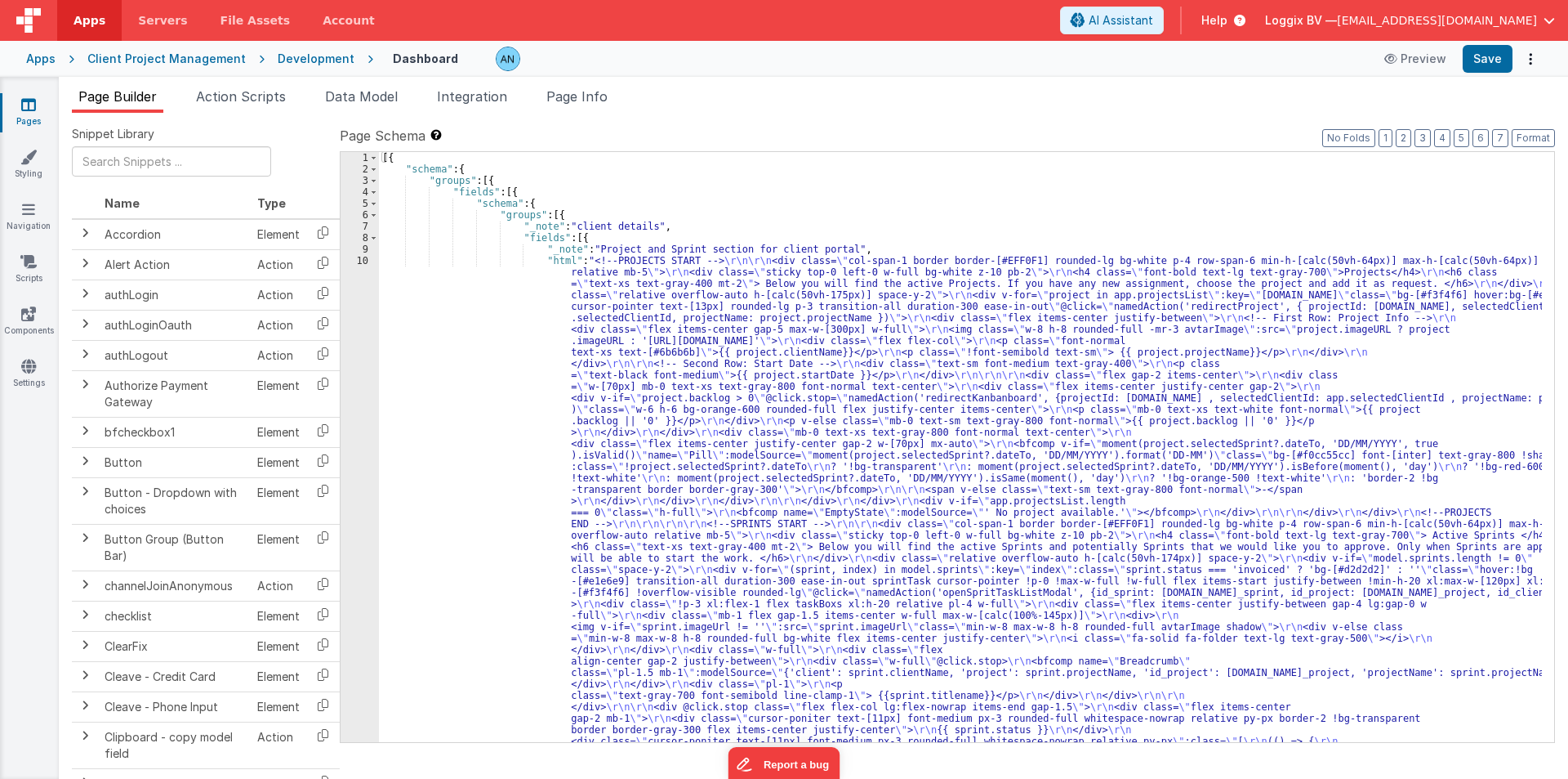
click at [466, 404] on div "[{ "schema" : { "groups" : [{ "fields" : [{ "schema" : { "groups" : [{ "_note" …" at bounding box center [960, 756] width 1163 height 1208
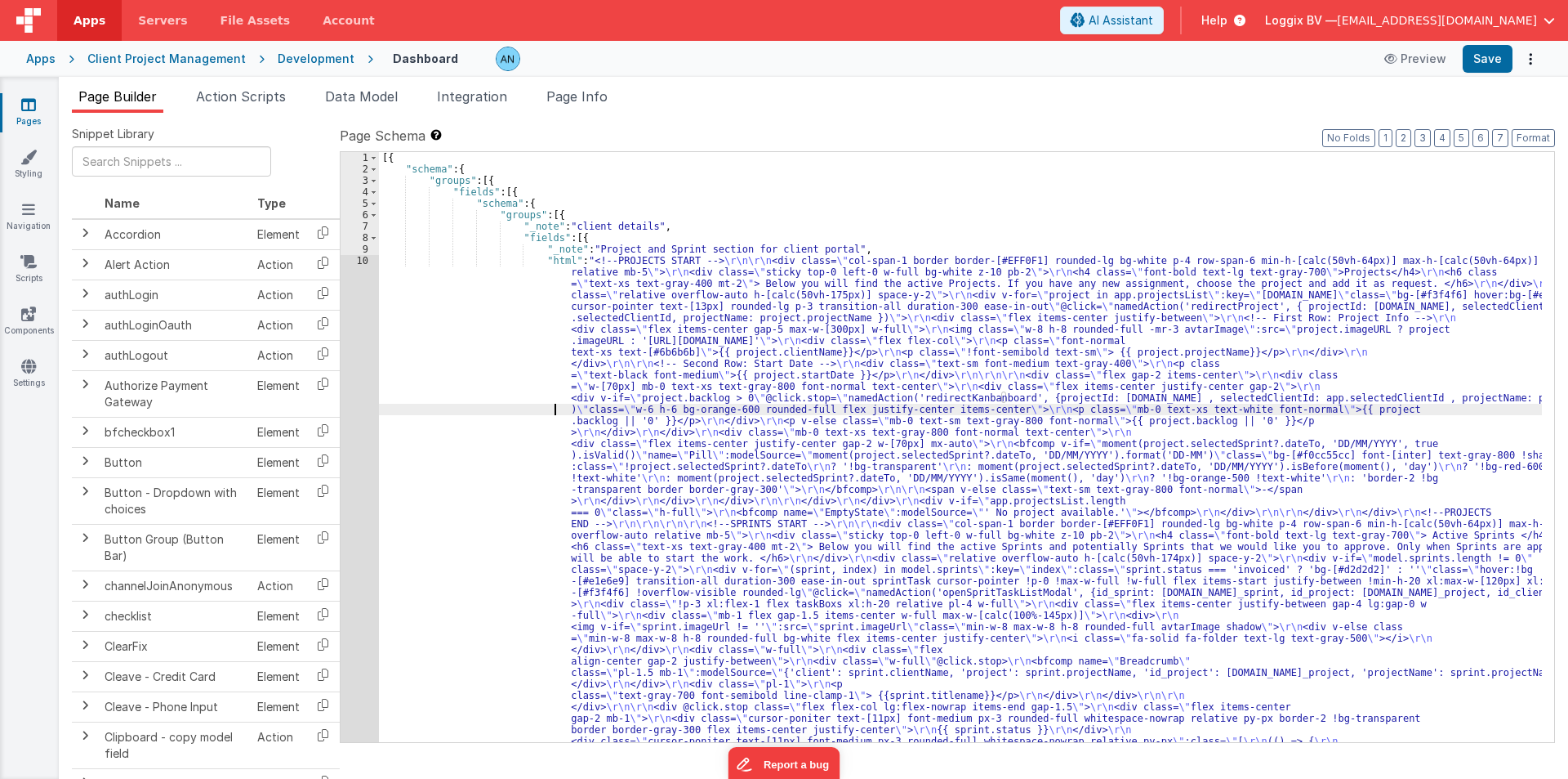
click at [354, 164] on div "1" at bounding box center [359, 158] width 38 height 12
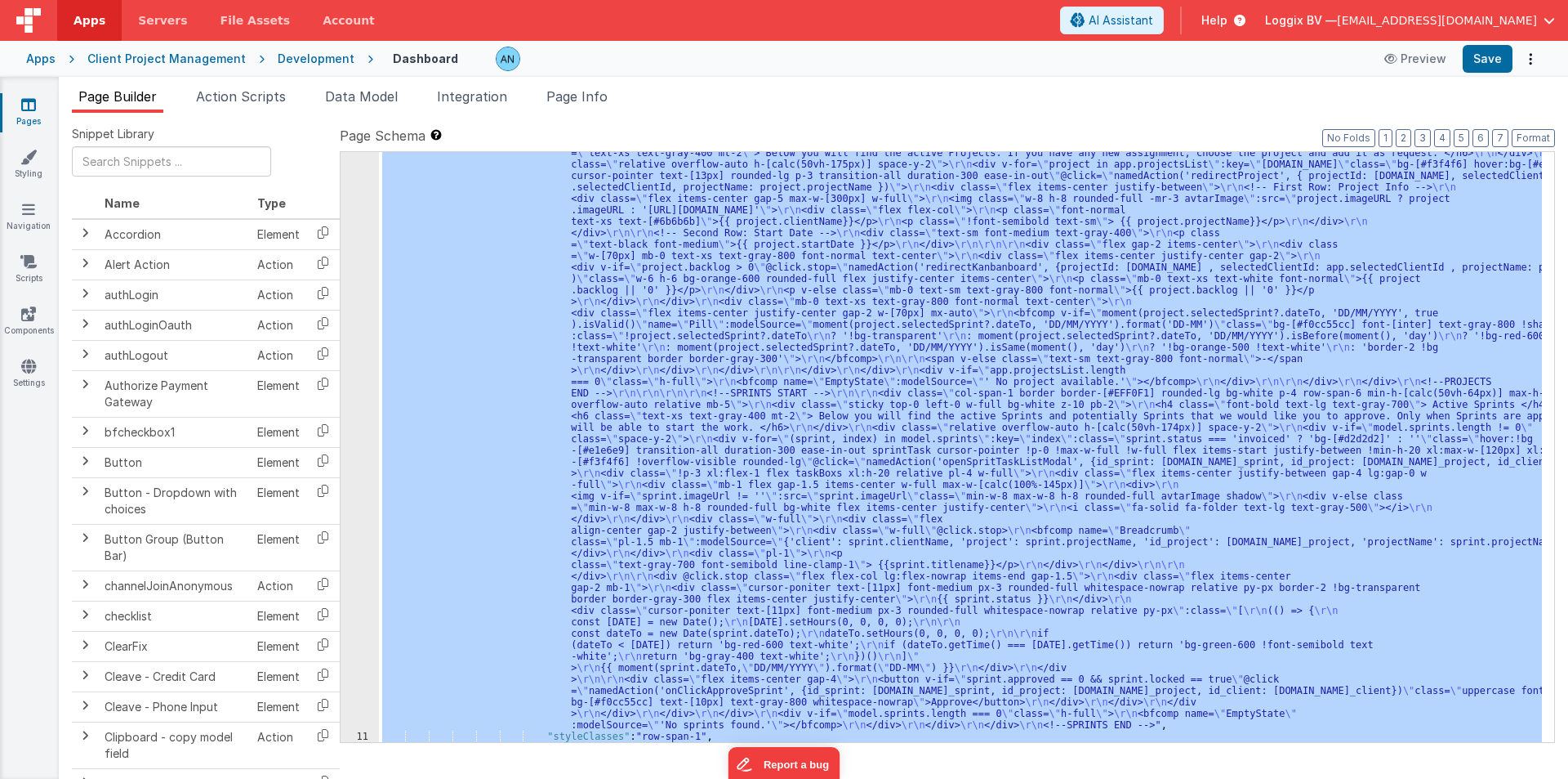
scroll to position [130, 0]
click at [354, 316] on div "10" at bounding box center [359, 428] width 38 height 606
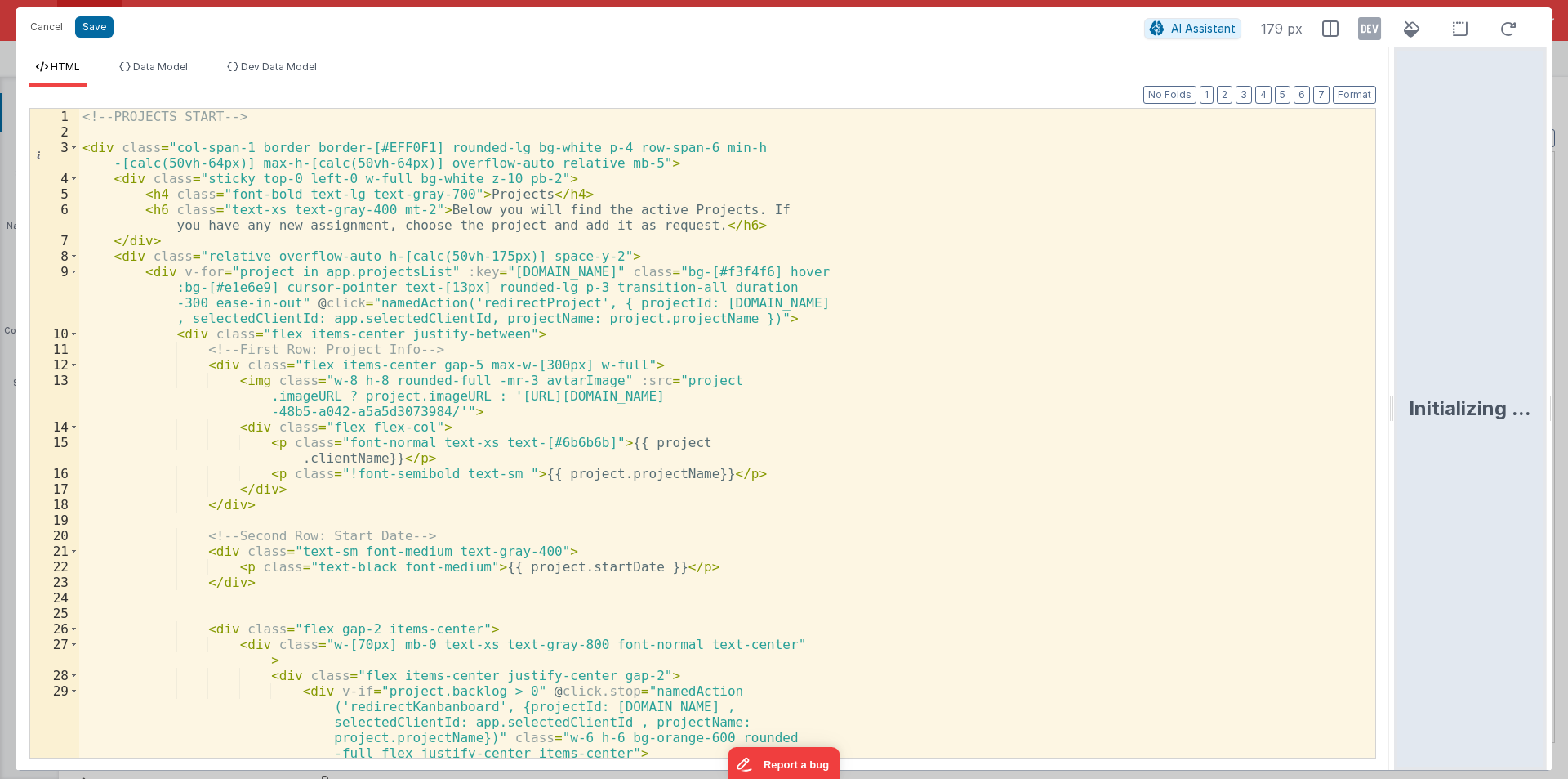
drag, startPoint x: 780, startPoint y: 406, endPoint x: 1205, endPoint y: 509, distance: 437.3
click at [1565, 439] on html "Cancel Save AI Assistant 179 px HTML Data Model Dev Data Model Format 7 6 5 4 3…" at bounding box center [784, 390] width 1568 height 779
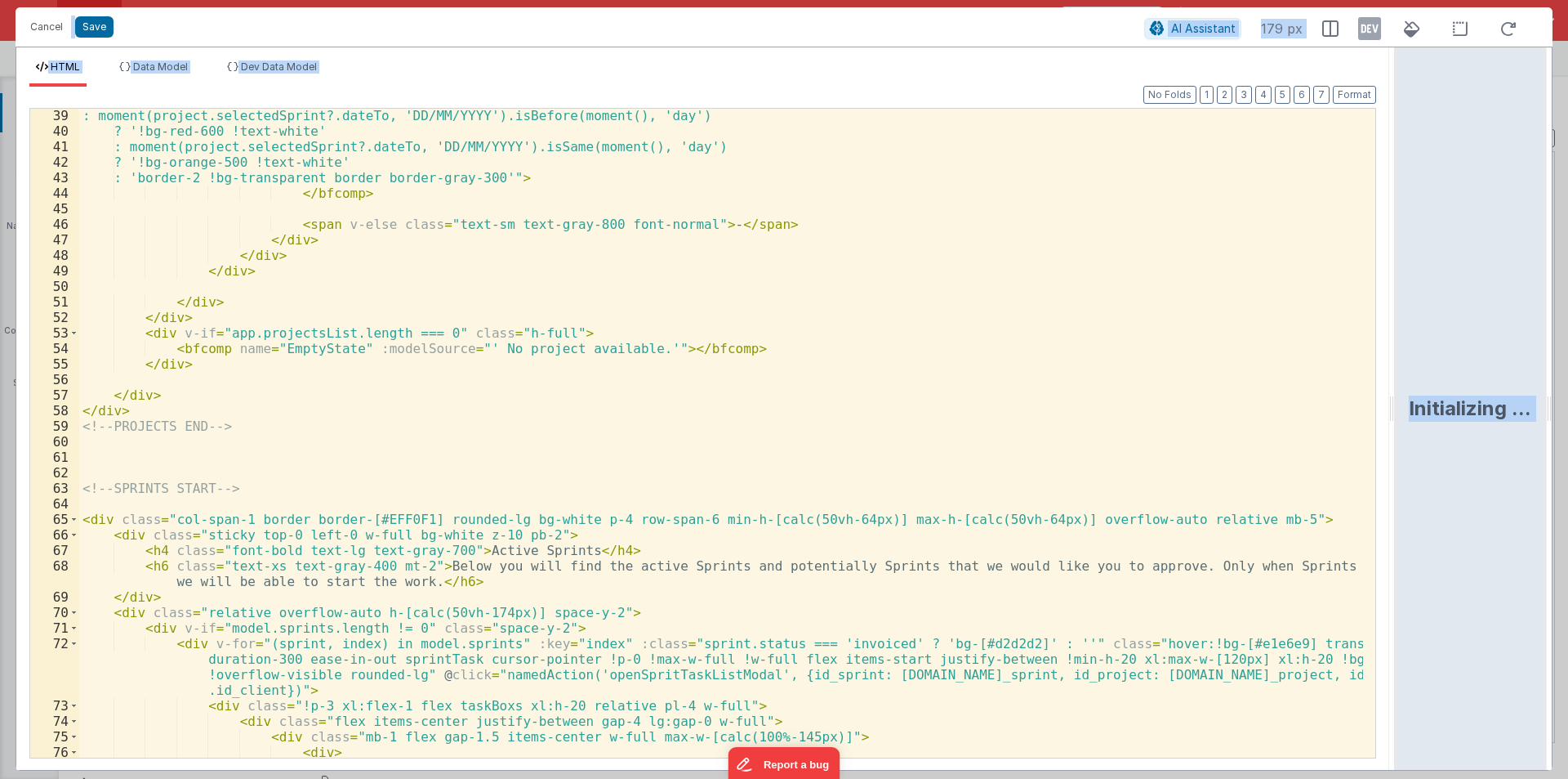
scroll to position [736, 0]
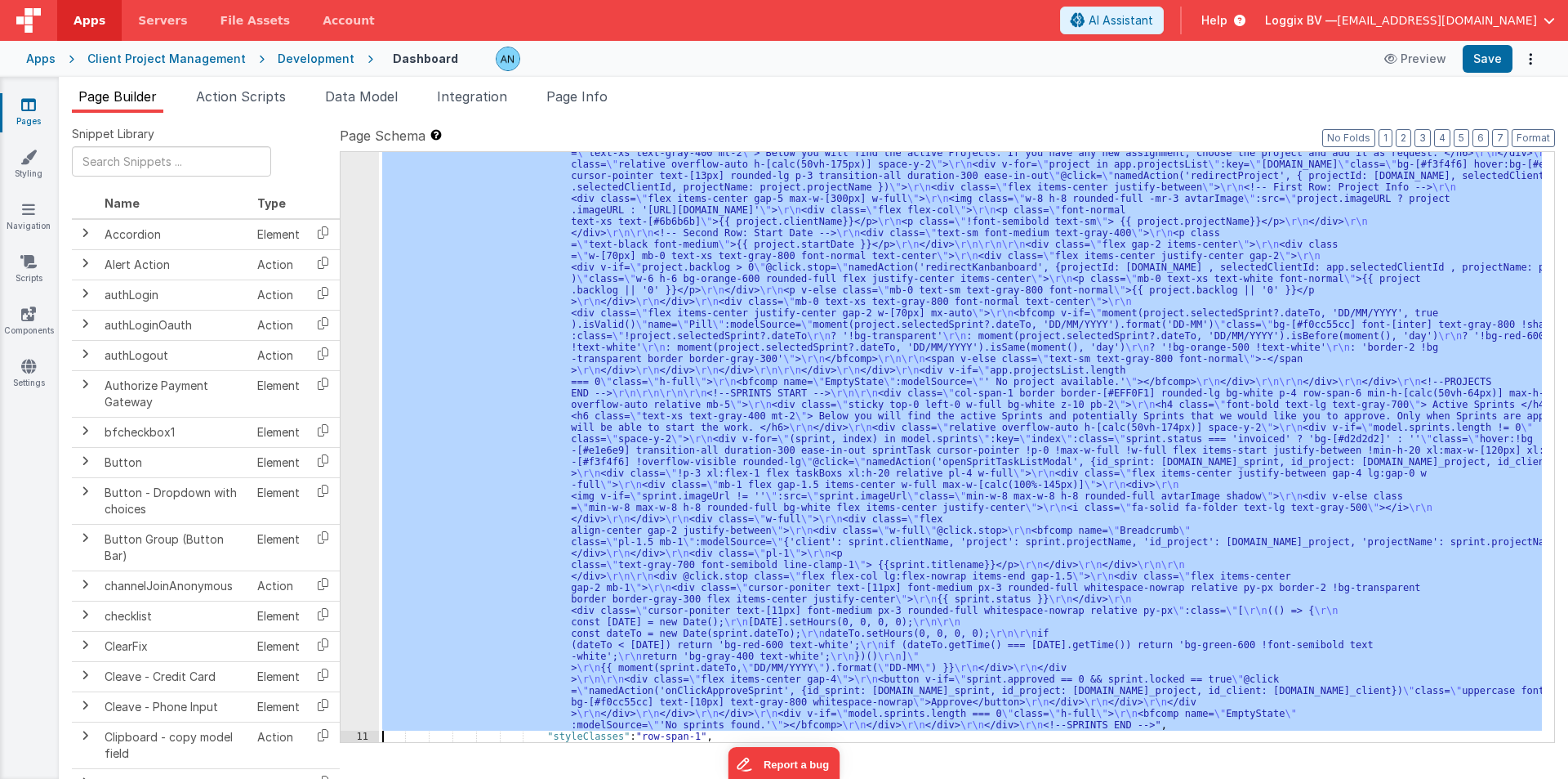
click at [432, 361] on div ""html" : "<!--PROJECTS START --> \r\n\r\n <div class= \" col-span-1 border bord…" at bounding box center [960, 447] width 1163 height 590
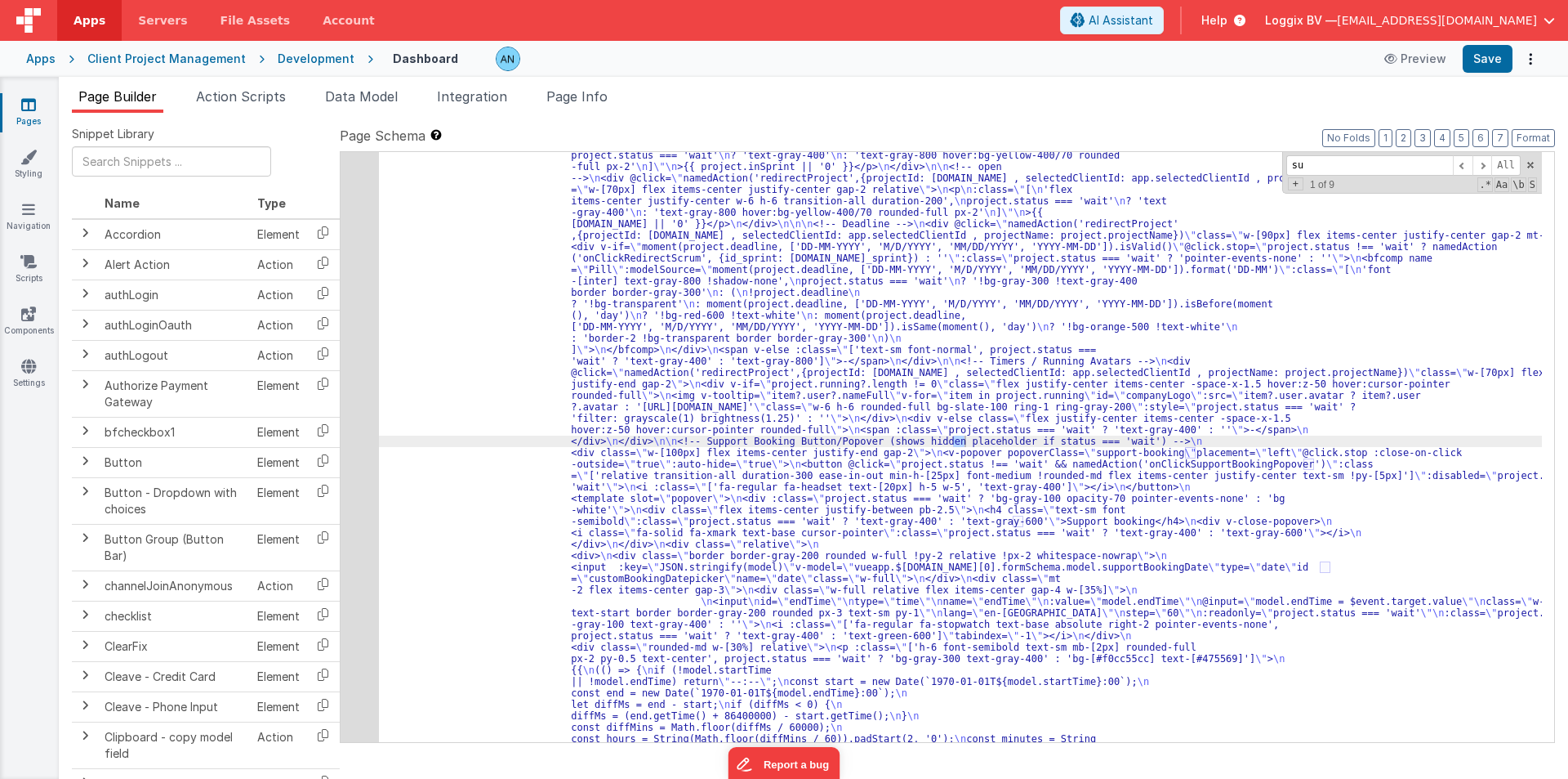
scroll to position [2702, 0]
type input "supp"
click at [350, 298] on div "48" at bounding box center [359, 361] width 38 height 1293
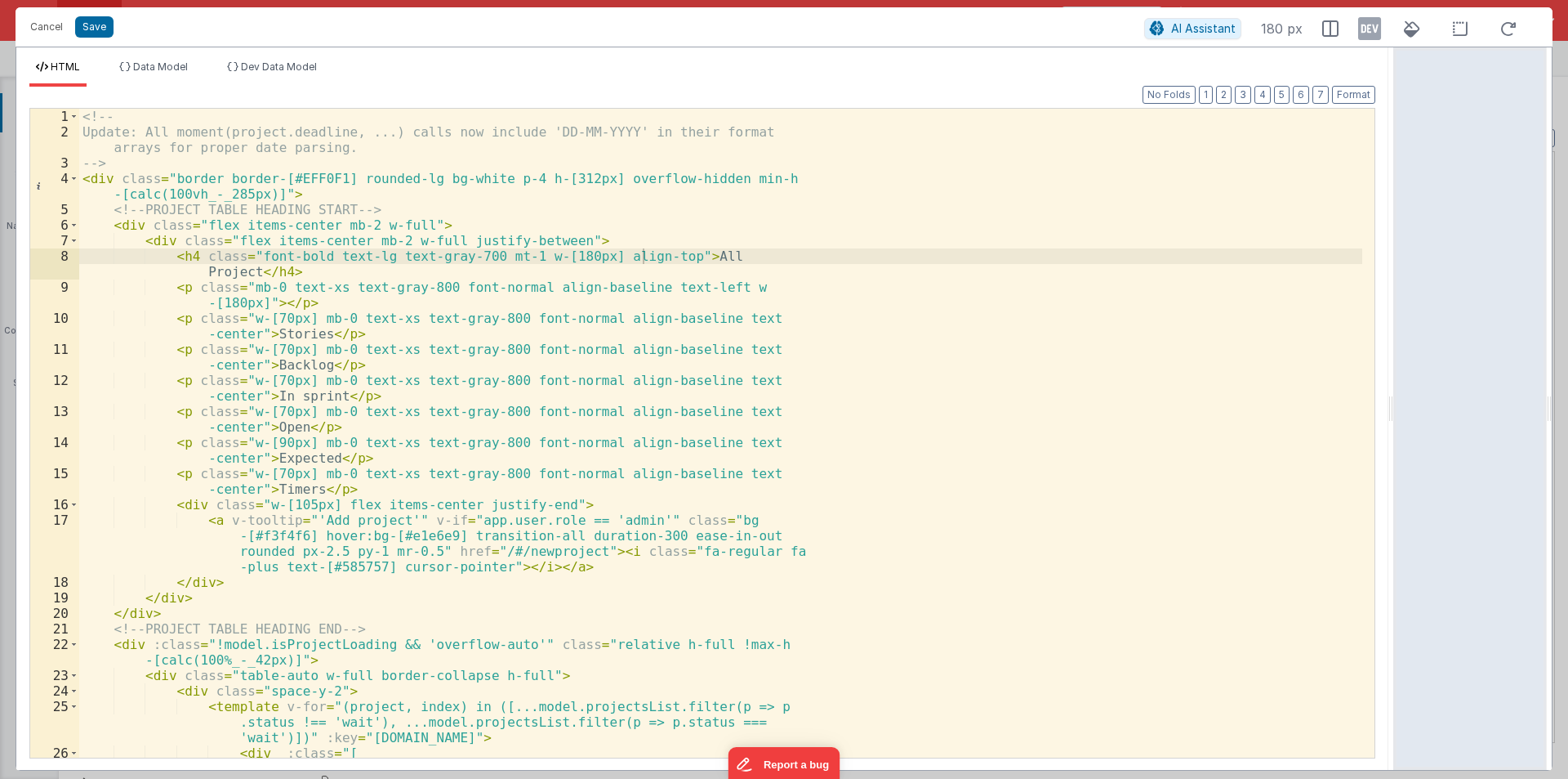
drag, startPoint x: 780, startPoint y: 402, endPoint x: 1429, endPoint y: 429, distance: 649.6
click at [1429, 429] on html "Cancel Save AI Assistant 180 px HTML Data Model Dev Data Model Format 7 6 5 4 3…" at bounding box center [784, 390] width 1568 height 779
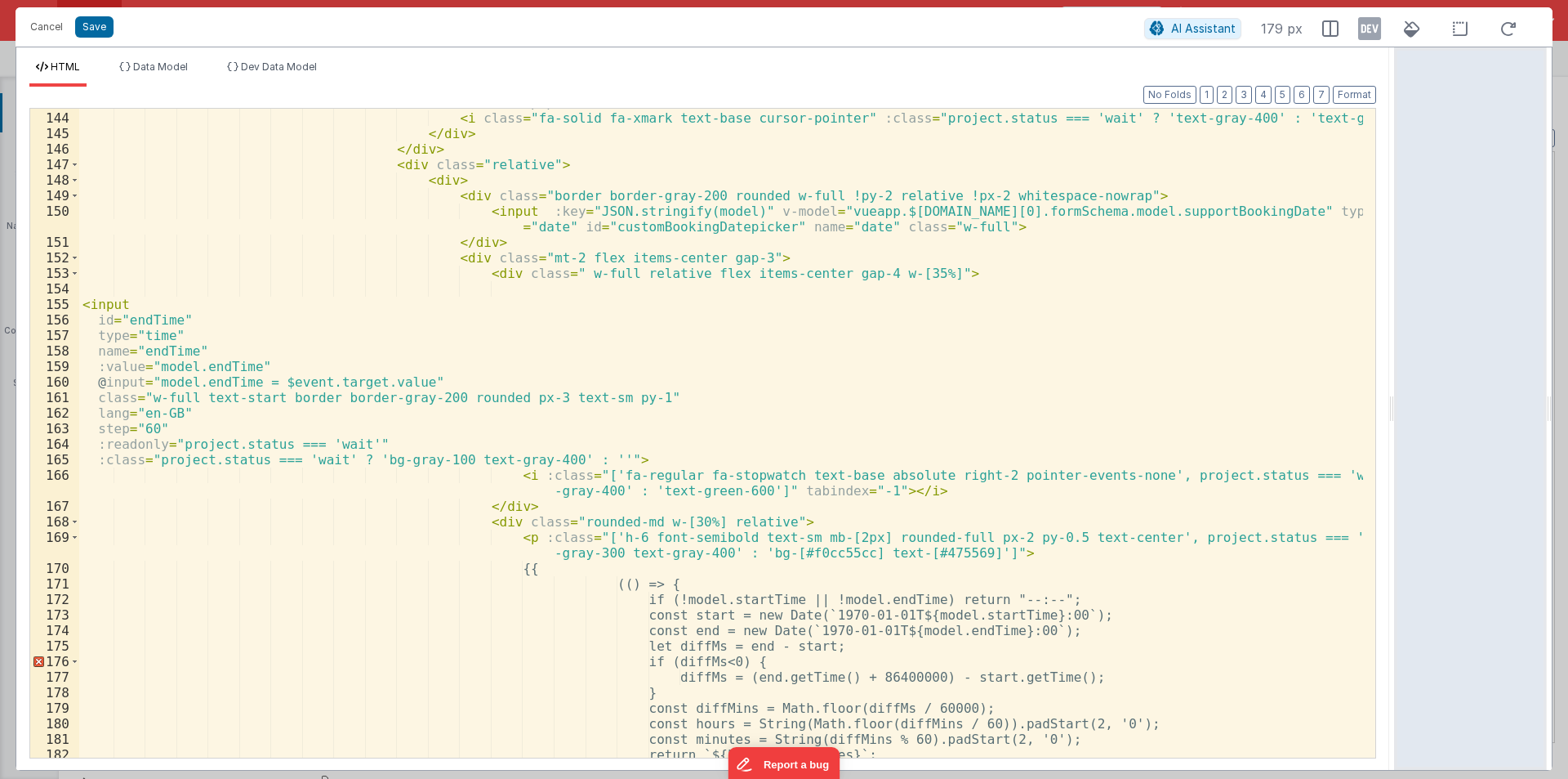
scroll to position [2452, 0]
click at [136, 319] on div "< div v-close-popover > < i class = "fa-solid fa-xmark text-base cursor-pointer…" at bounding box center [720, 434] width 1284 height 680
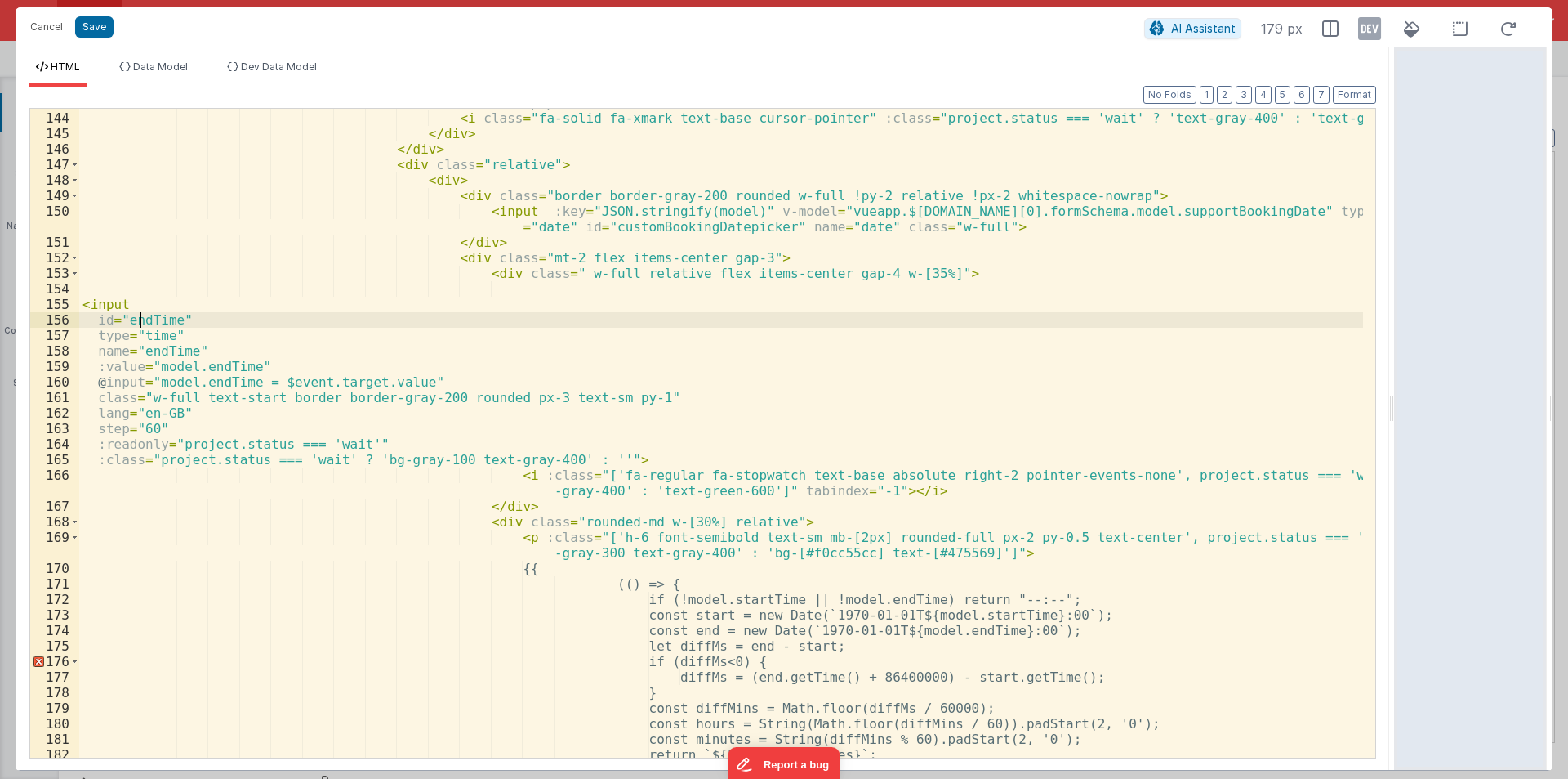
click at [136, 319] on div "< div v-close-popover > < i class = "fa-solid fa-xmark text-base cursor-pointer…" at bounding box center [720, 434] width 1284 height 680
click at [160, 334] on div "< div v-close-popover > < i class = "fa-solid fa-xmark text-base cursor-pointer…" at bounding box center [720, 434] width 1284 height 680
click at [159, 343] on div "< div v-close-popover > < i class = "fa-solid fa-xmark text-base cursor-pointer…" at bounding box center [720, 434] width 1284 height 680
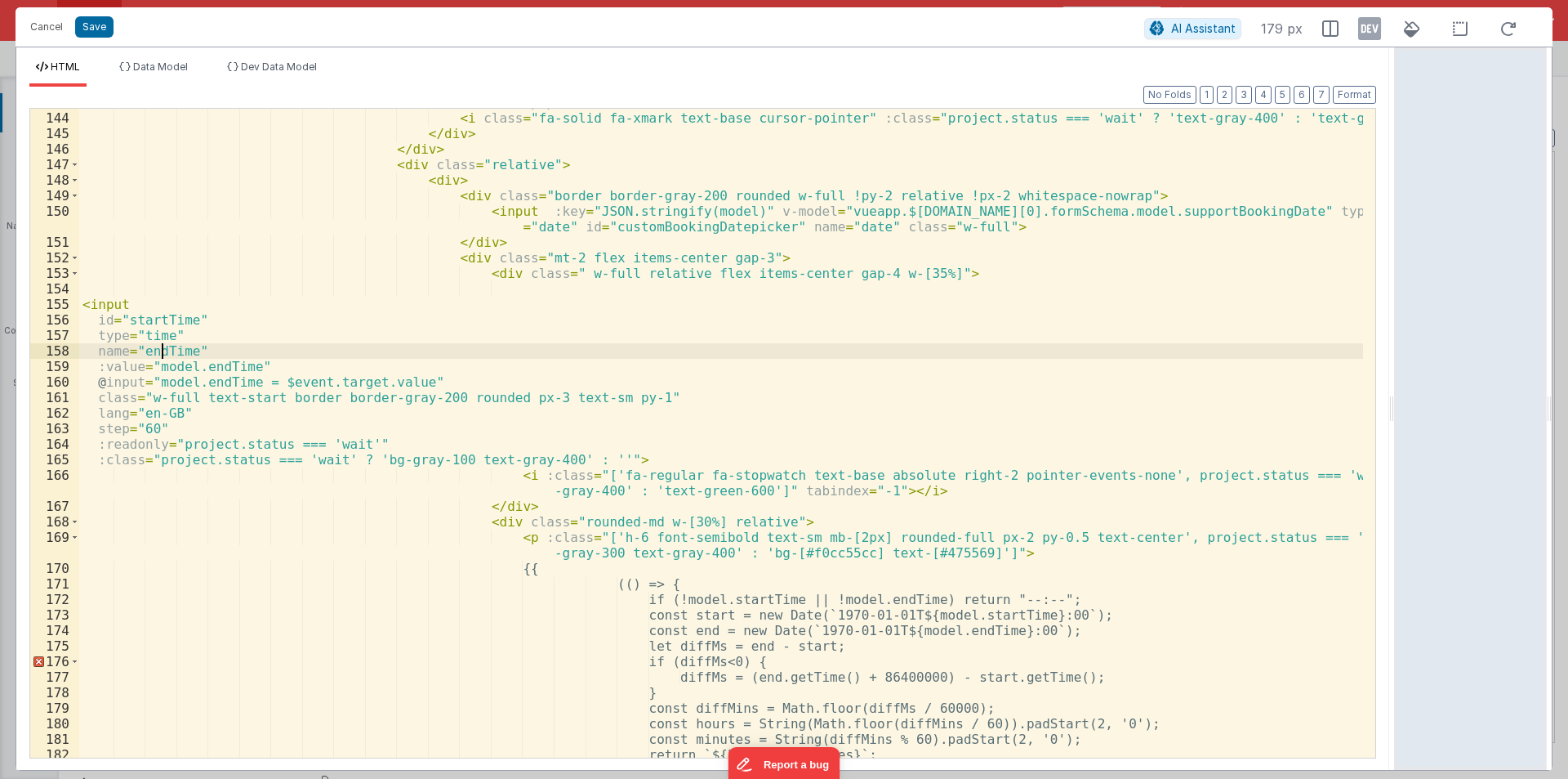
click at [159, 343] on div "< div v-close-popover > < i class = "fa-solid fa-xmark text-base cursor-pointer…" at bounding box center [720, 434] width 1284 height 680
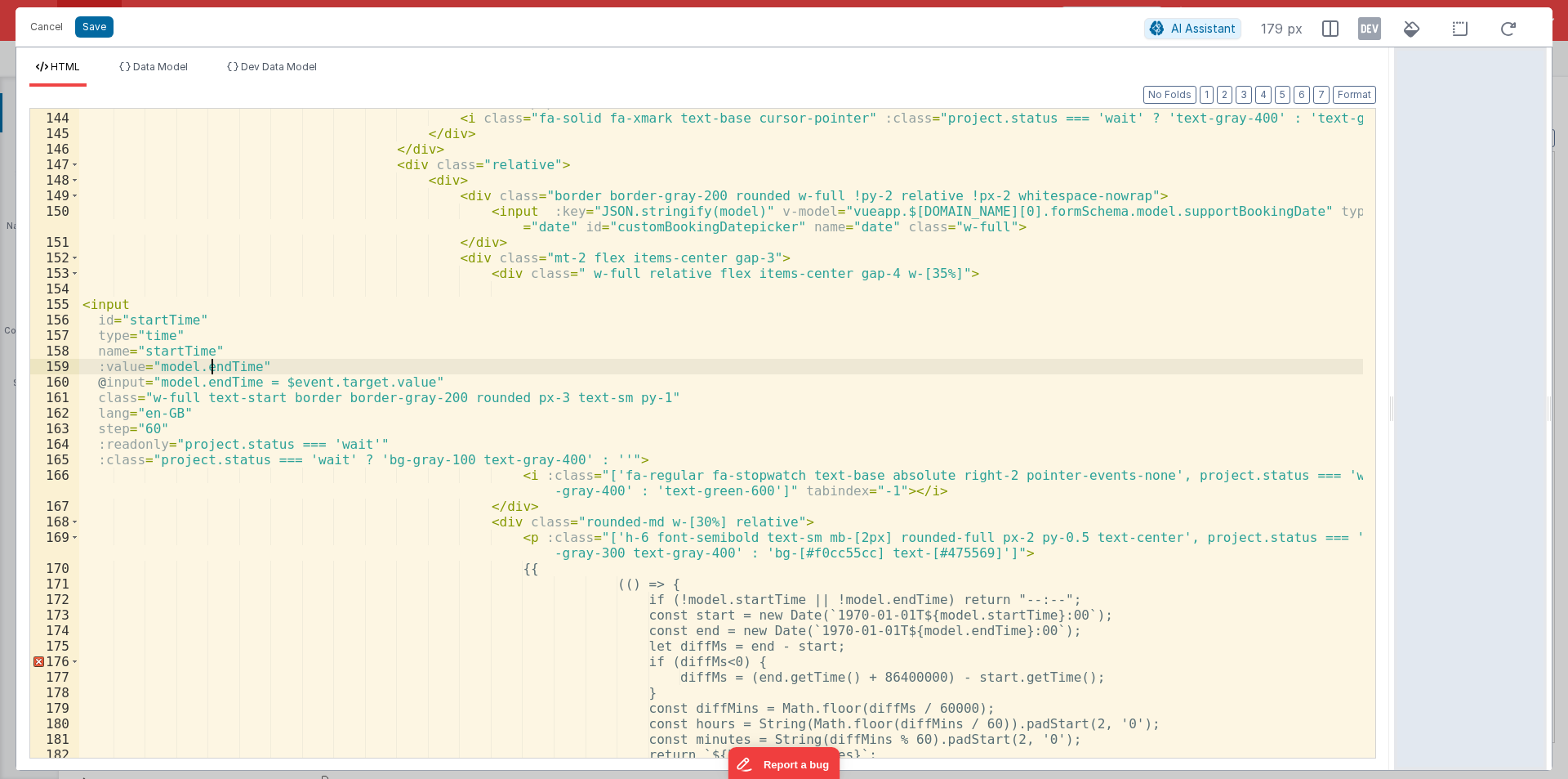
click at [212, 368] on div "< div v-close-popover > < i class = "fa-solid fa-xmark text-base cursor-pointer…" at bounding box center [720, 434] width 1284 height 680
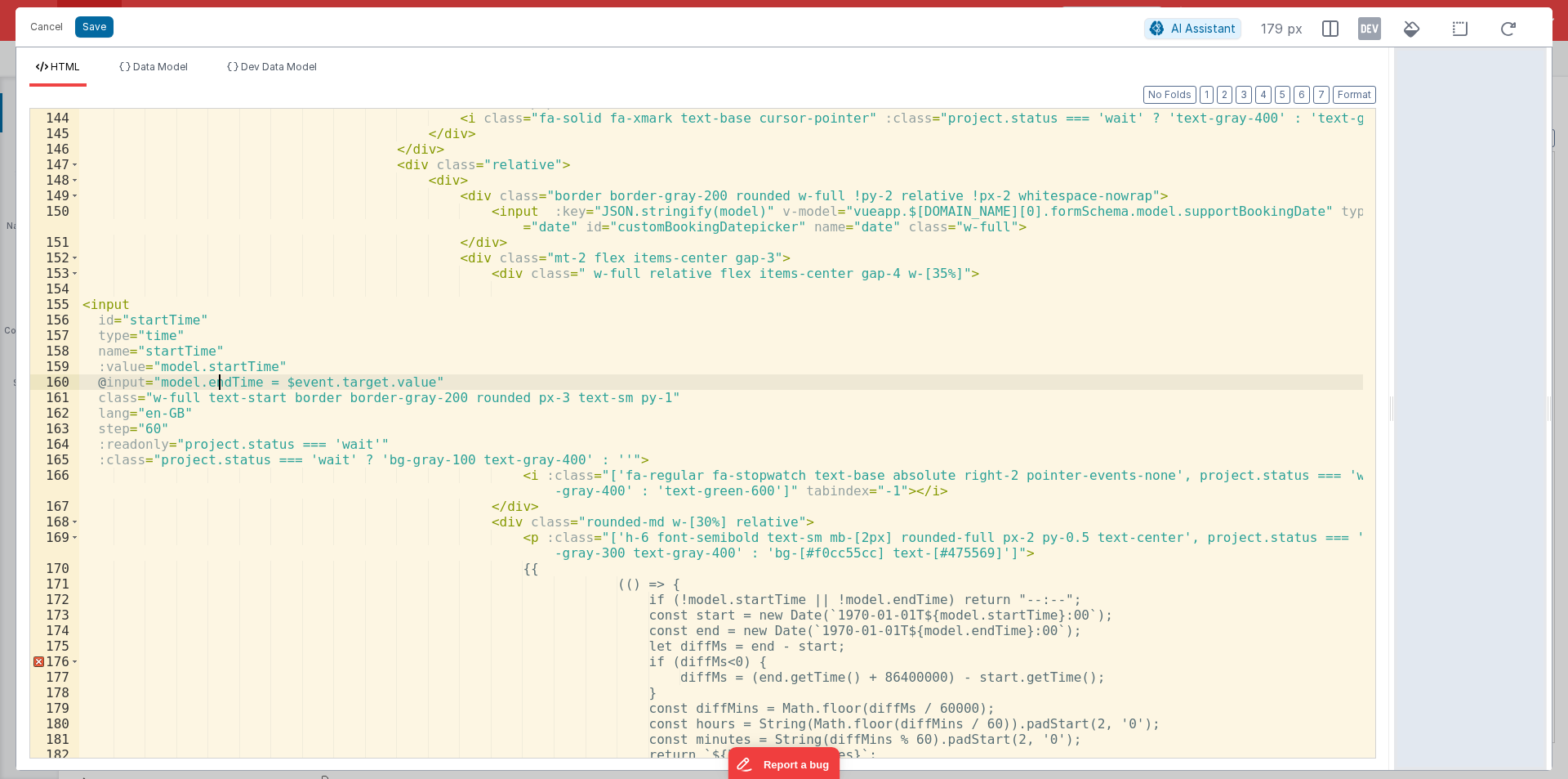
click at [217, 380] on div "< div v-close-popover > < i class = "fa-solid fa-xmark text-base cursor-pointer…" at bounding box center [720, 434] width 1284 height 680
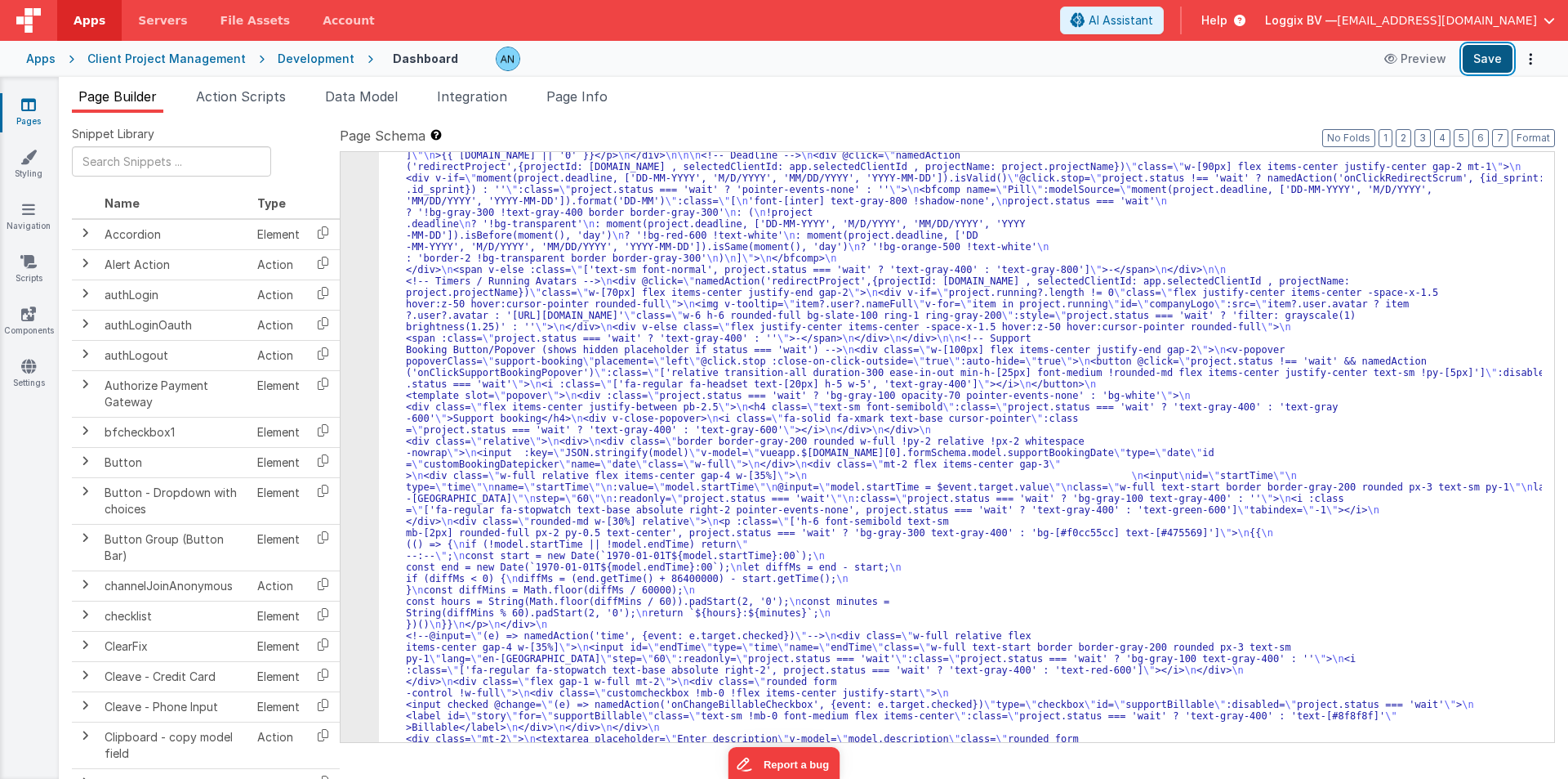
click at [1493, 55] on button "Save" at bounding box center [1487, 58] width 50 height 27
click at [1550, 131] on button "Format" at bounding box center [1533, 138] width 43 height 18
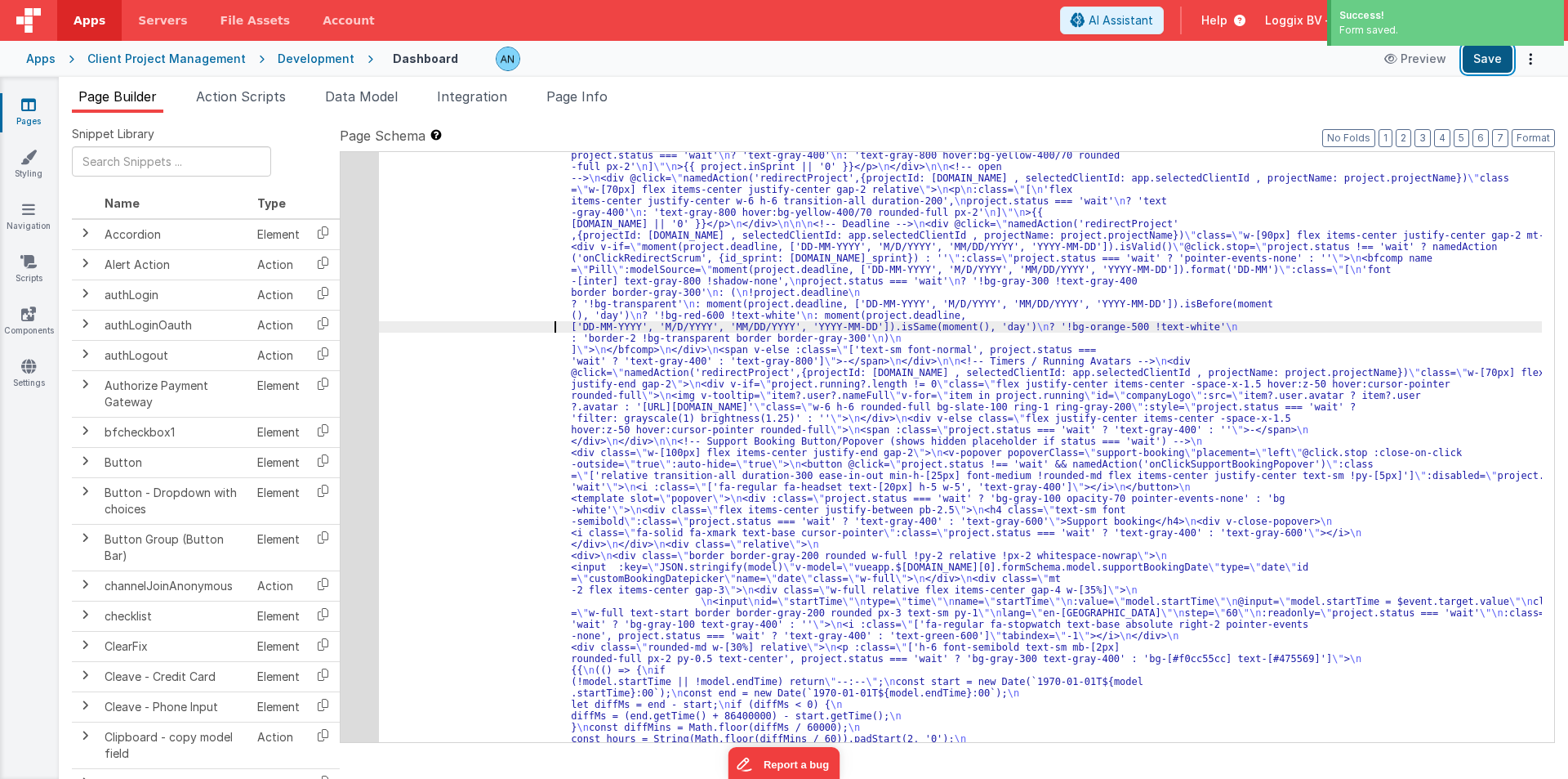
click at [1490, 55] on button "Save" at bounding box center [1487, 58] width 50 height 27
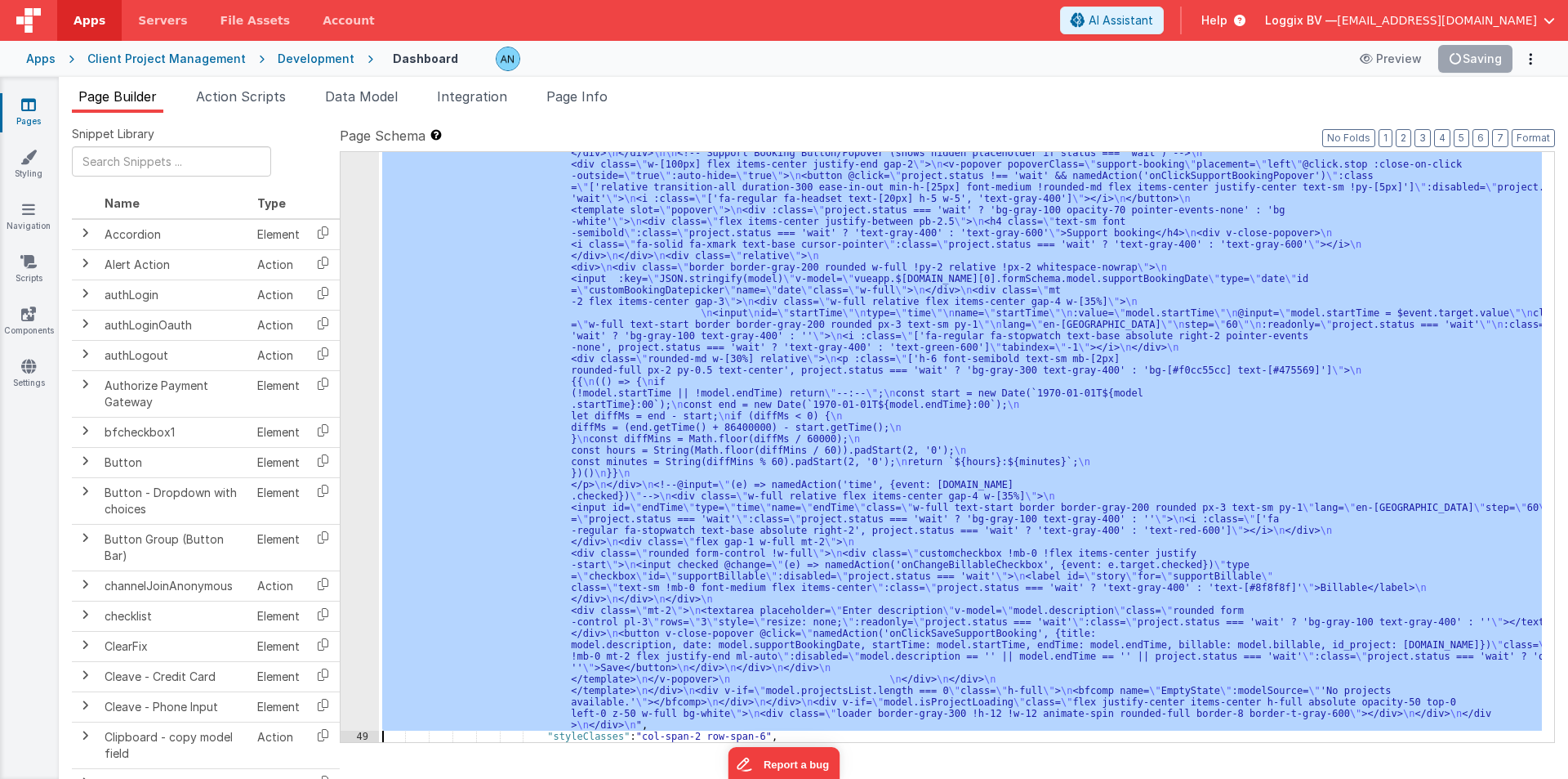
click at [349, 187] on div "48" at bounding box center [359, 78] width 38 height 1304
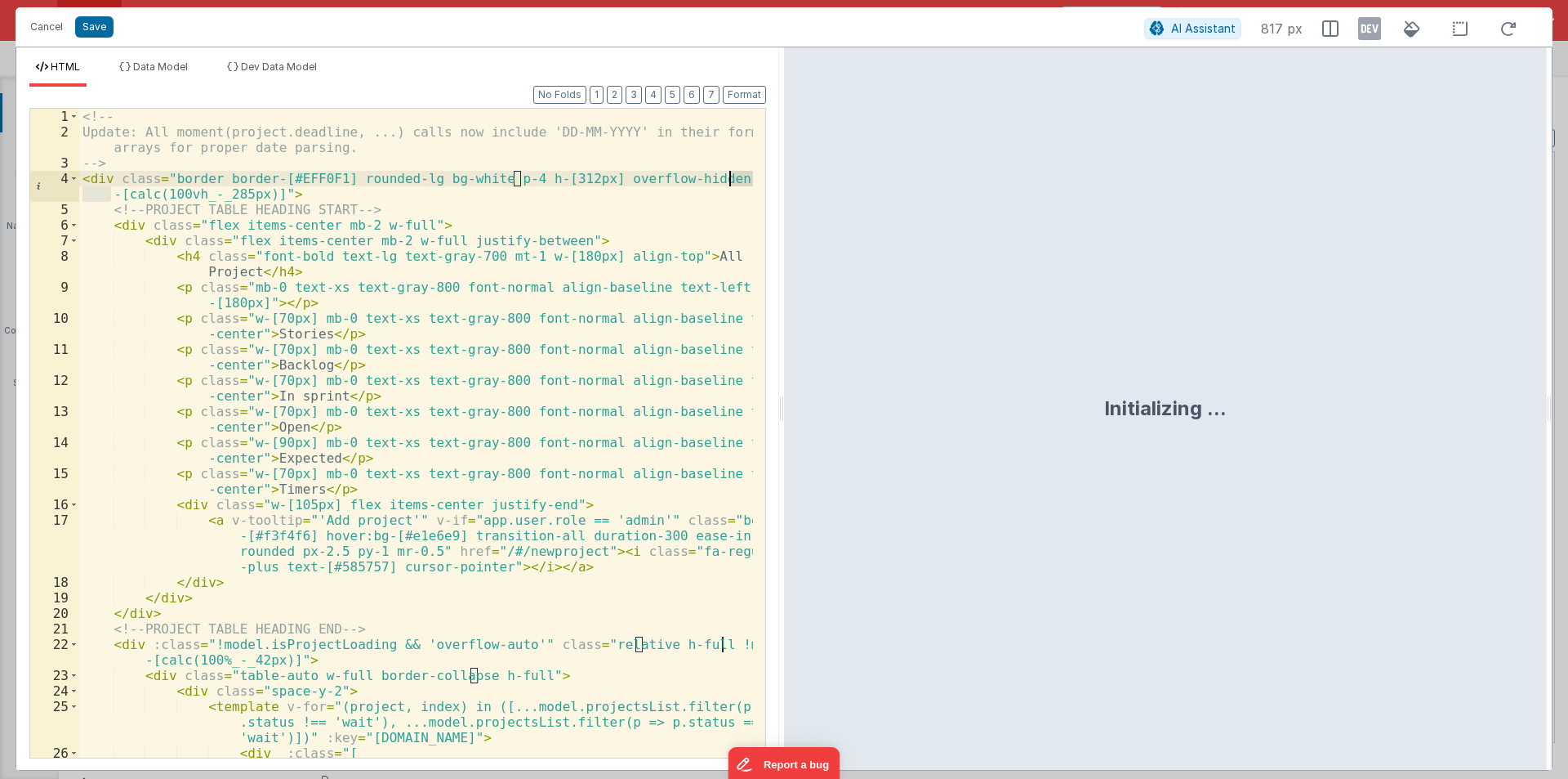
drag, startPoint x: 780, startPoint y: 399, endPoint x: 1341, endPoint y: 480, distance: 566.8
click at [1567, 475] on html "Cancel Save AI Assistant 817 px HTML Data Model Dev Data Model Format 7 6 5 4 3…" at bounding box center [784, 390] width 1568 height 779
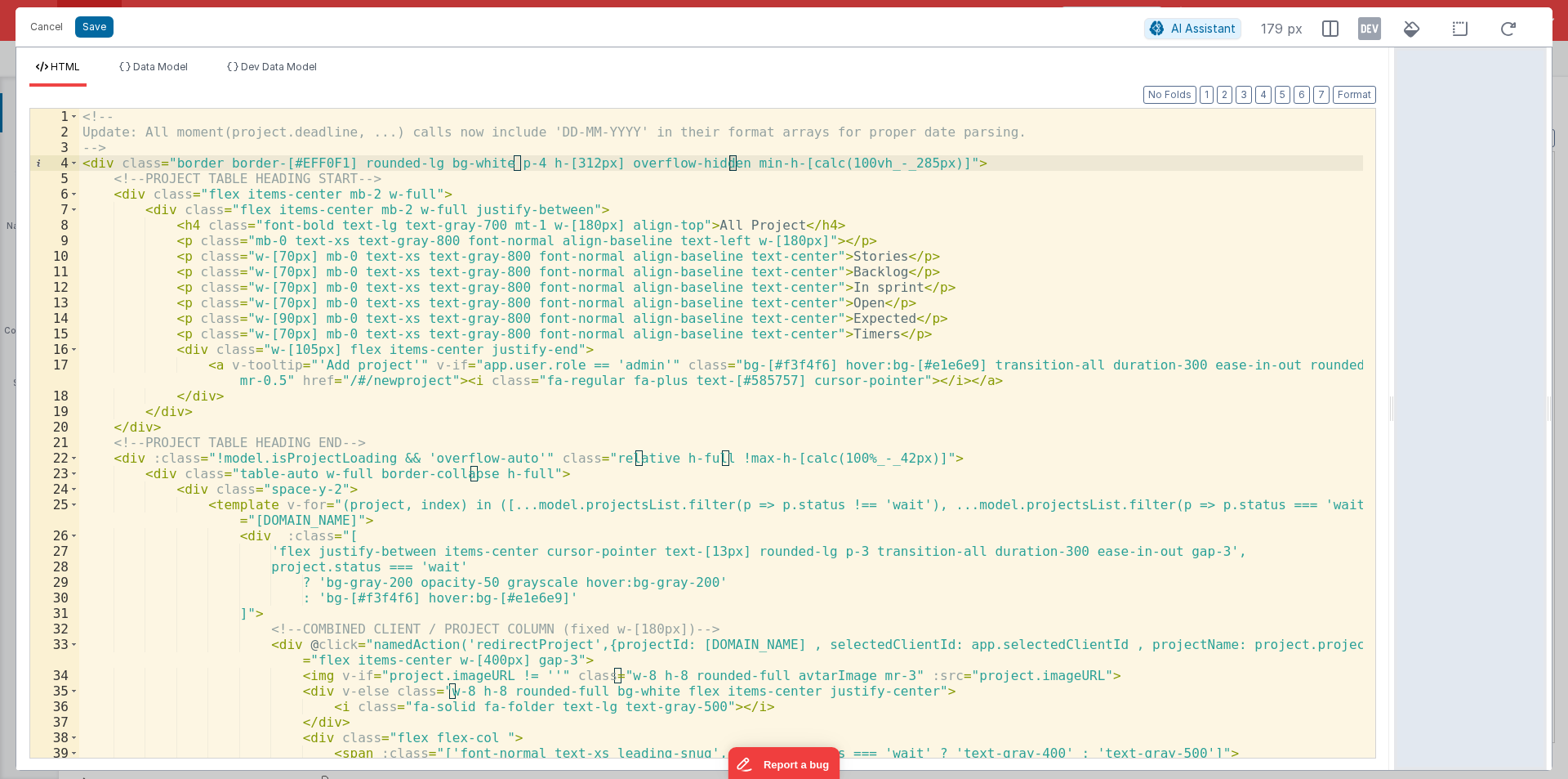
click at [453, 388] on div "<!-- Update: All moment(project.deadline, ...) calls now include 'DD-MM-YYYY' i…" at bounding box center [720, 448] width 1284 height 680
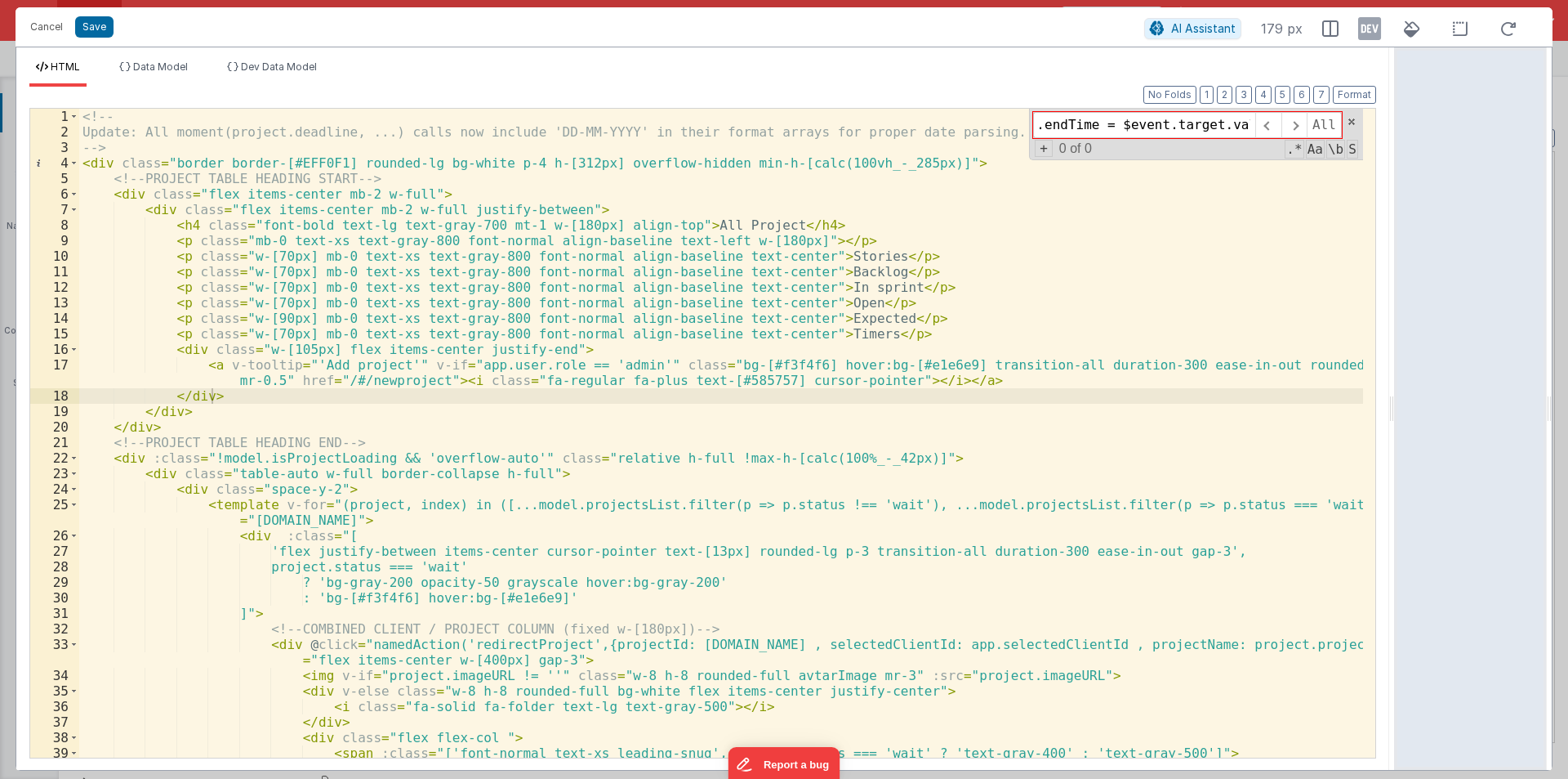
scroll to position [0, 0]
drag, startPoint x: 1111, startPoint y: 123, endPoint x: 920, endPoint y: 130, distance: 191.1
click at [921, 130] on div "<!-- Update: All moment(project.deadline, ...) calls now include 'DD-MM-YYYY' i…" at bounding box center [720, 433] width 1284 height 649
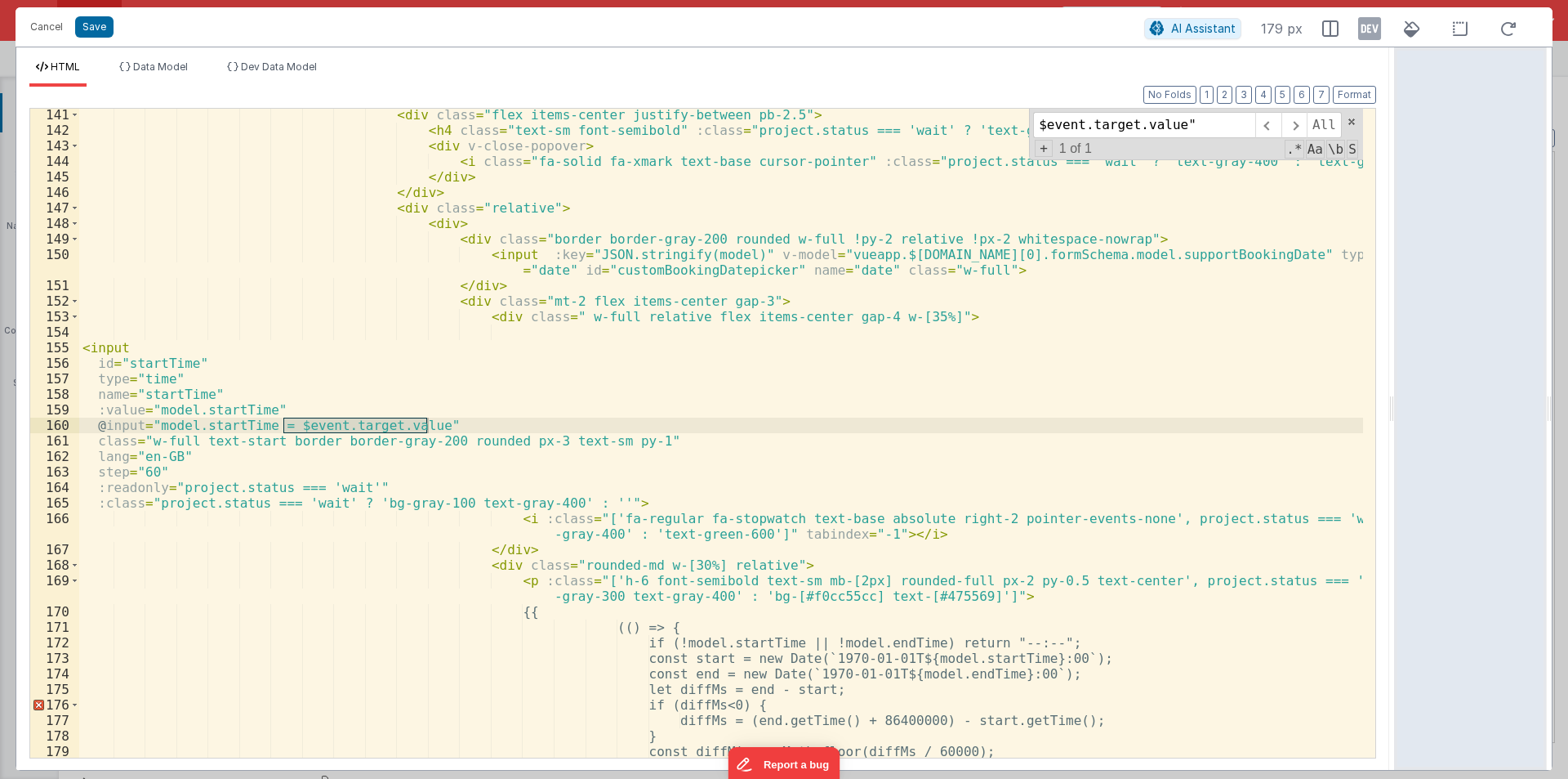
scroll to position [2408, 0]
type input "$event.target.value""
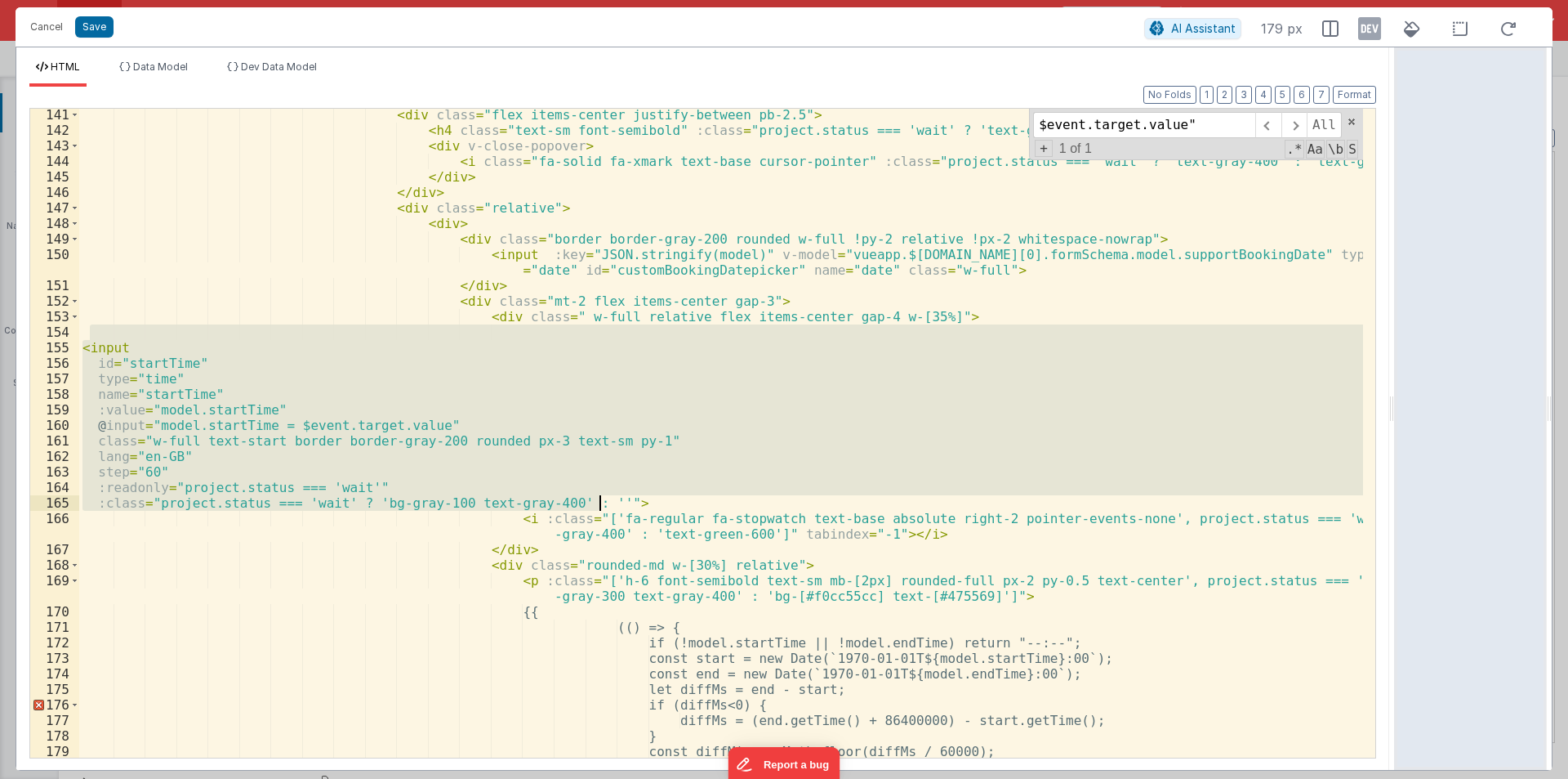
drag, startPoint x: 90, startPoint y: 332, endPoint x: 662, endPoint y: 507, distance: 598.2
click at [662, 507] on div "< div class = "flex items-center justify-between pb-2.5" > < h4 class = "text-s…" at bounding box center [720, 447] width 1284 height 680
click at [1170, 31] on button "AI Assistant" at bounding box center [1192, 29] width 97 height 22
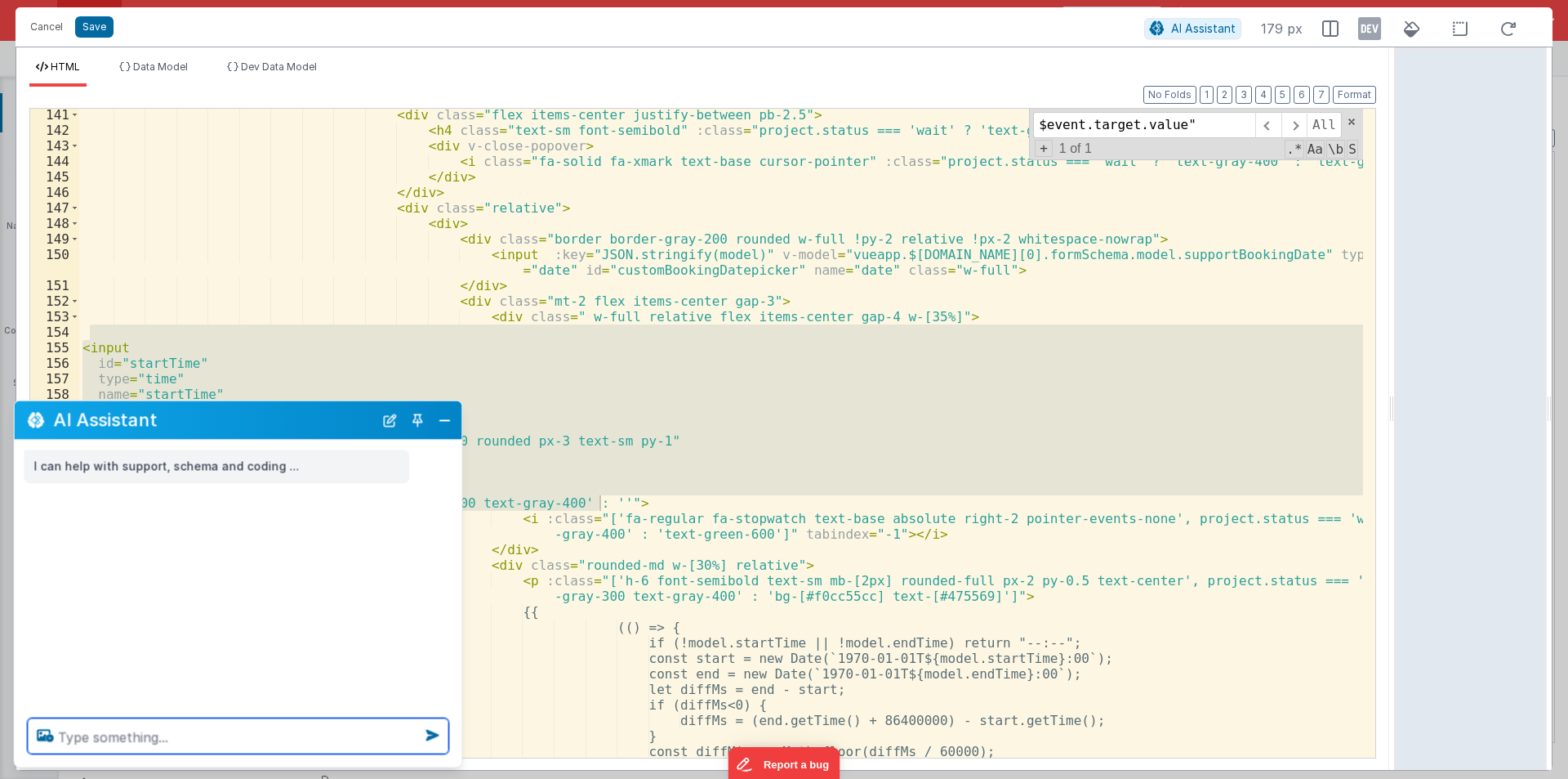
paste textarea "<input id="startTime" type="time" name="startTime" :value="model.startTime" @in…"
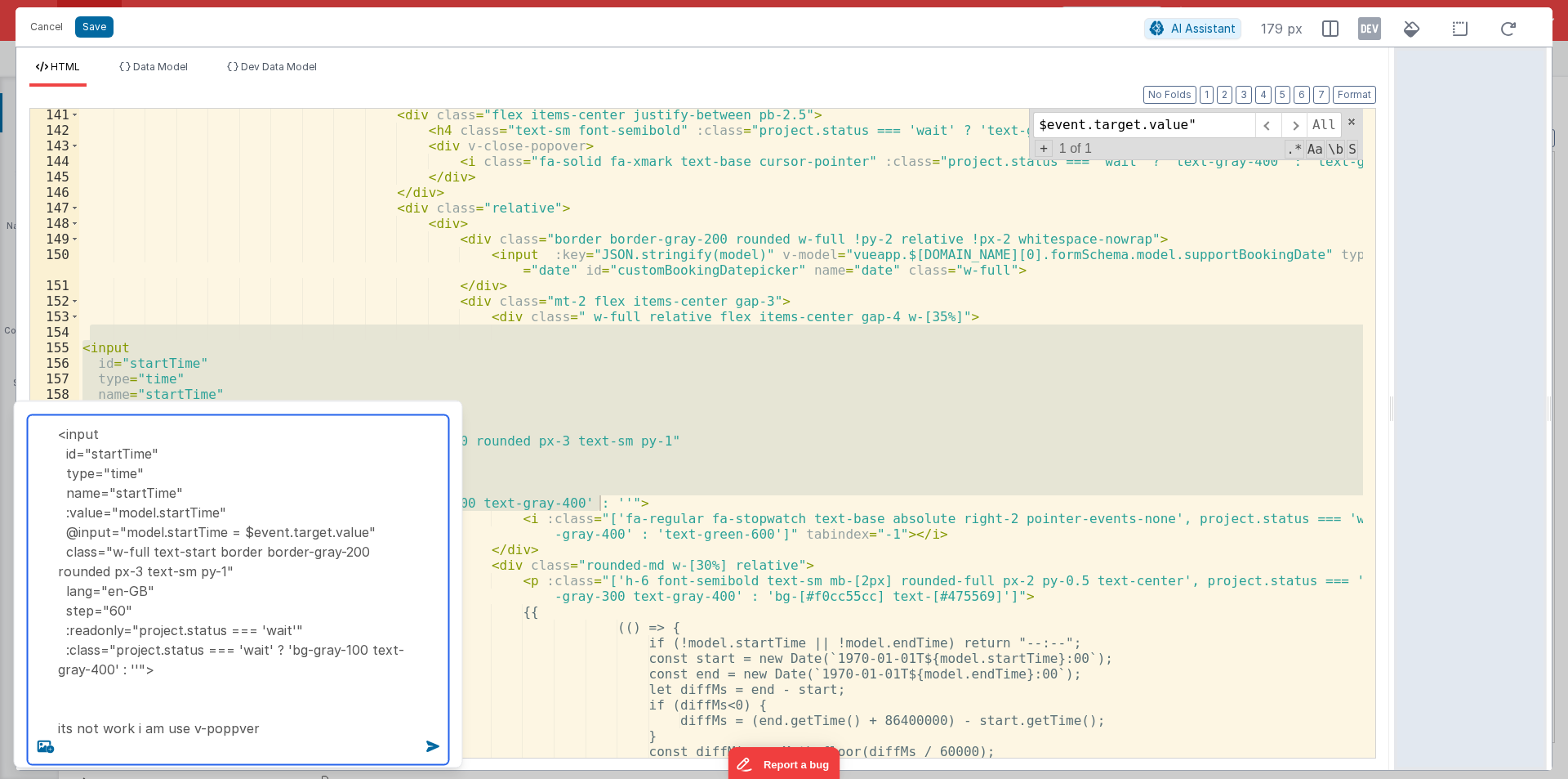
type textarea "<input id="startTime" type="time" name="startTime" :value="model.startTime" @in…"
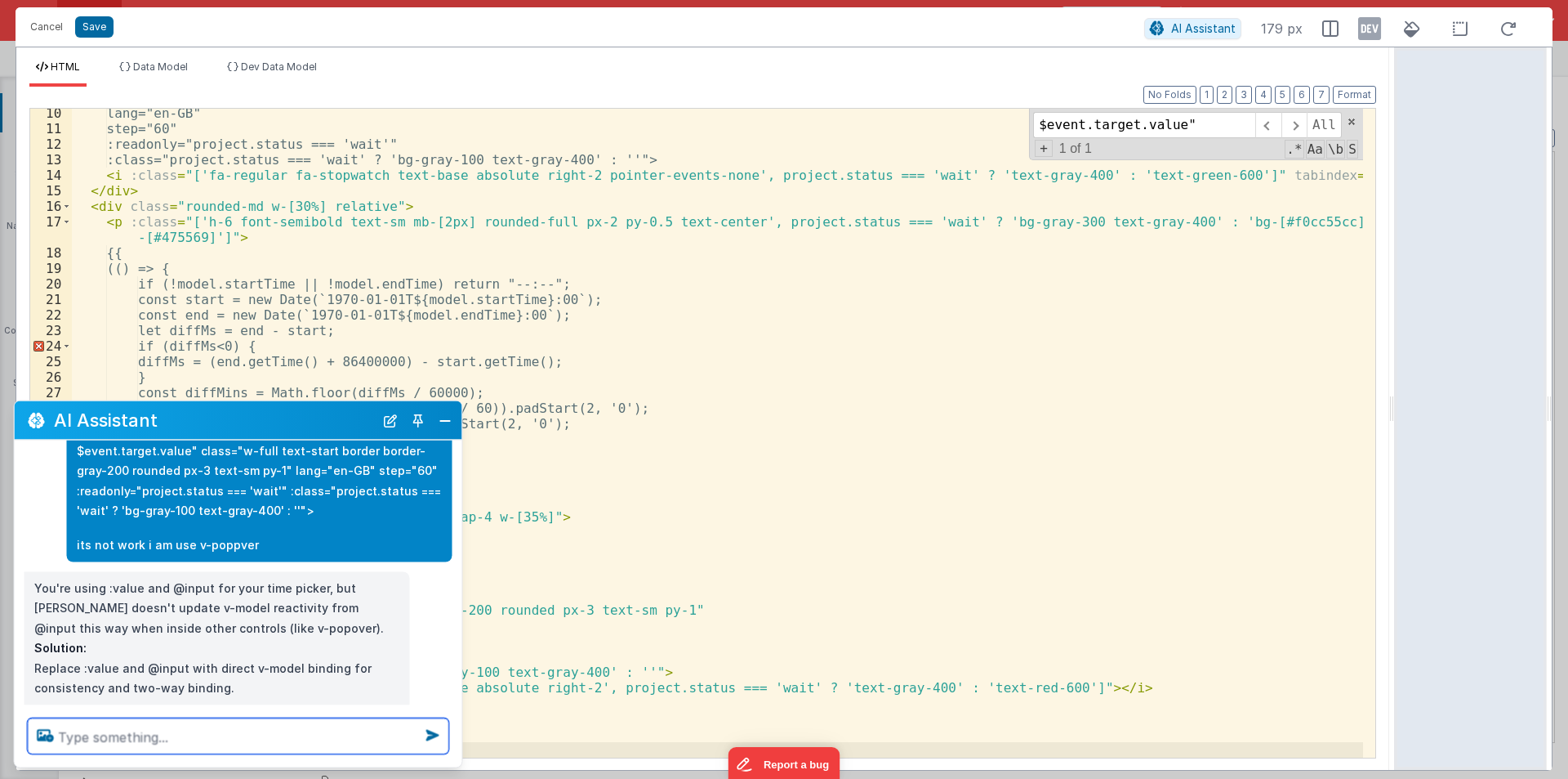
scroll to position [143, 0]
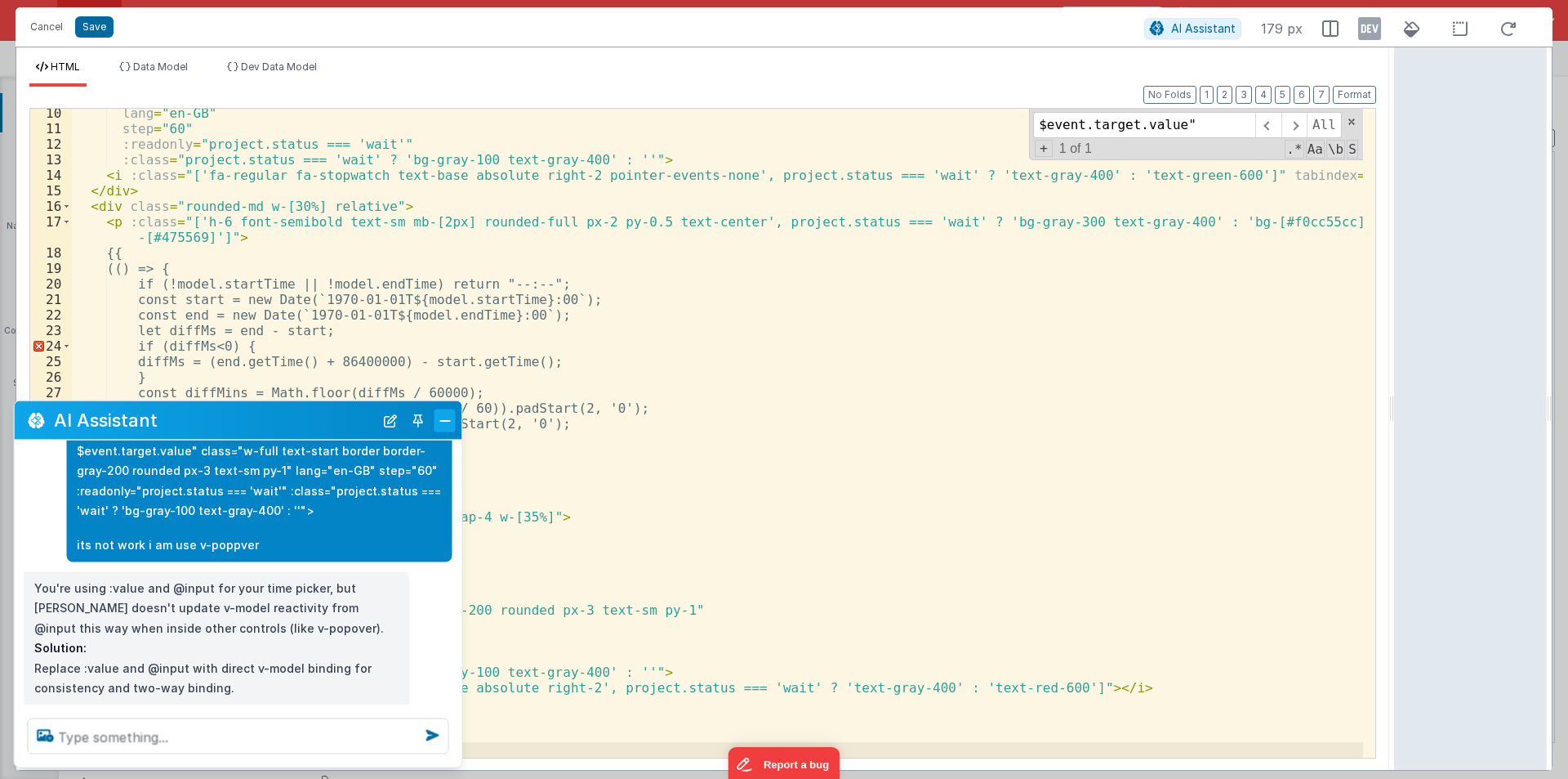
click at [442, 423] on button "Close" at bounding box center [445, 420] width 22 height 23
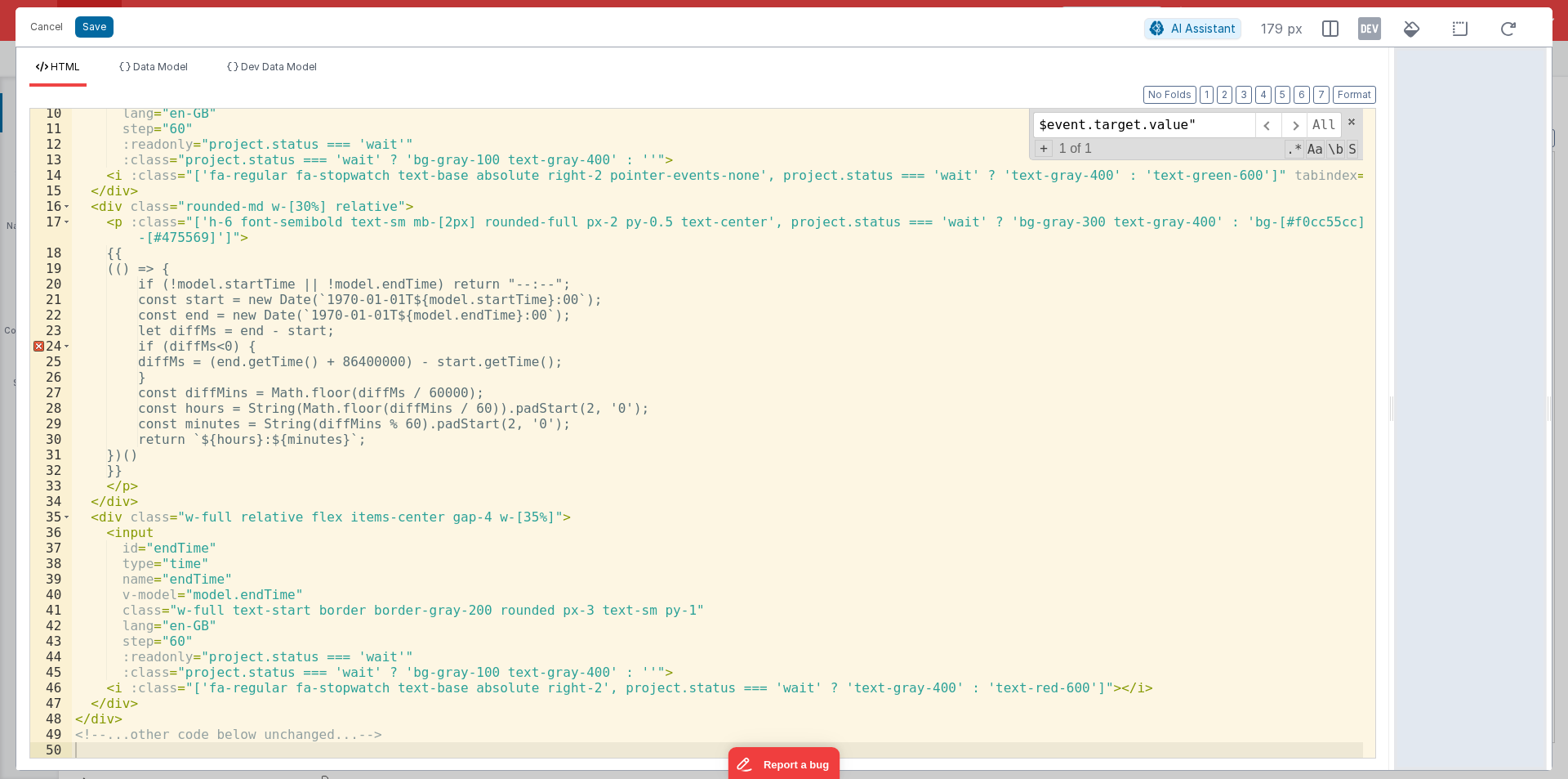
click at [321, 397] on div "lang = "en-GB" step = "60" :readonly = "project.status === 'wait'" :class = "pr…" at bounding box center [718, 445] width 1292 height 680
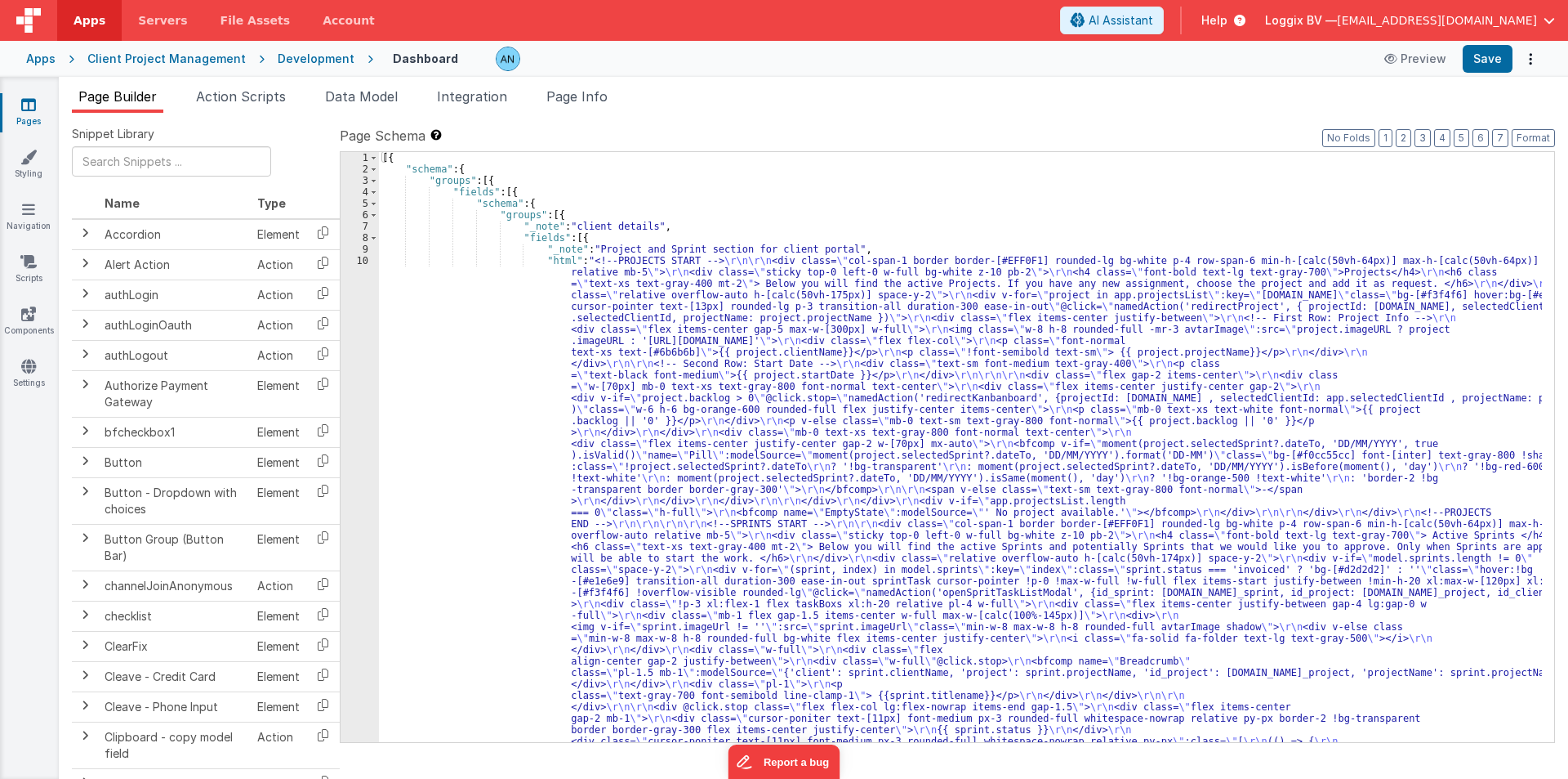
click at [508, 345] on div "[{ "schema" : { "groups" : [{ "fields" : [{ "schema" : { "groups" : [{ "_note" …" at bounding box center [960, 756] width 1163 height 1208
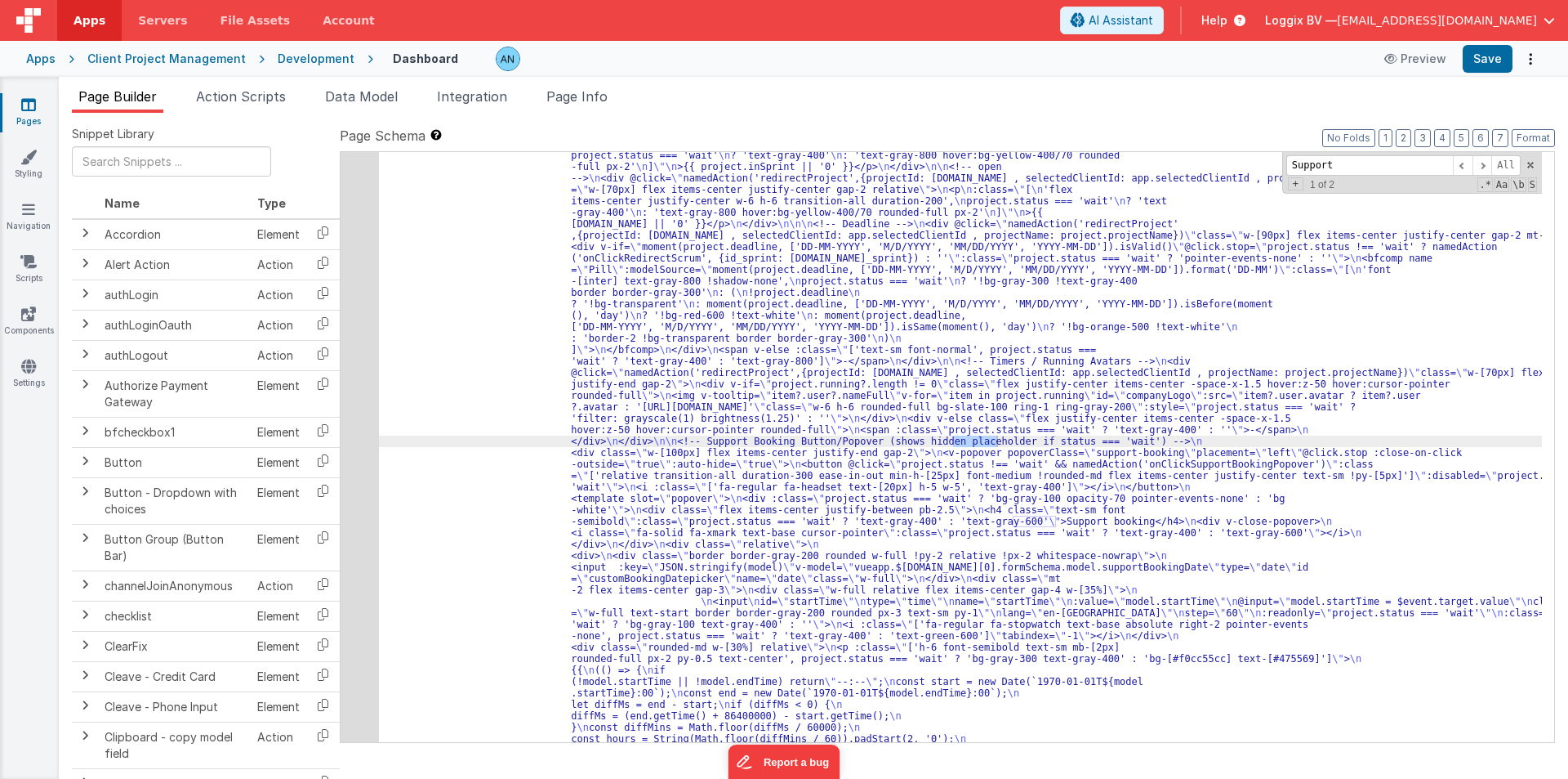
scroll to position [2702, 0]
type input "Support"
click at [356, 290] on div "48" at bounding box center [359, 367] width 38 height 1304
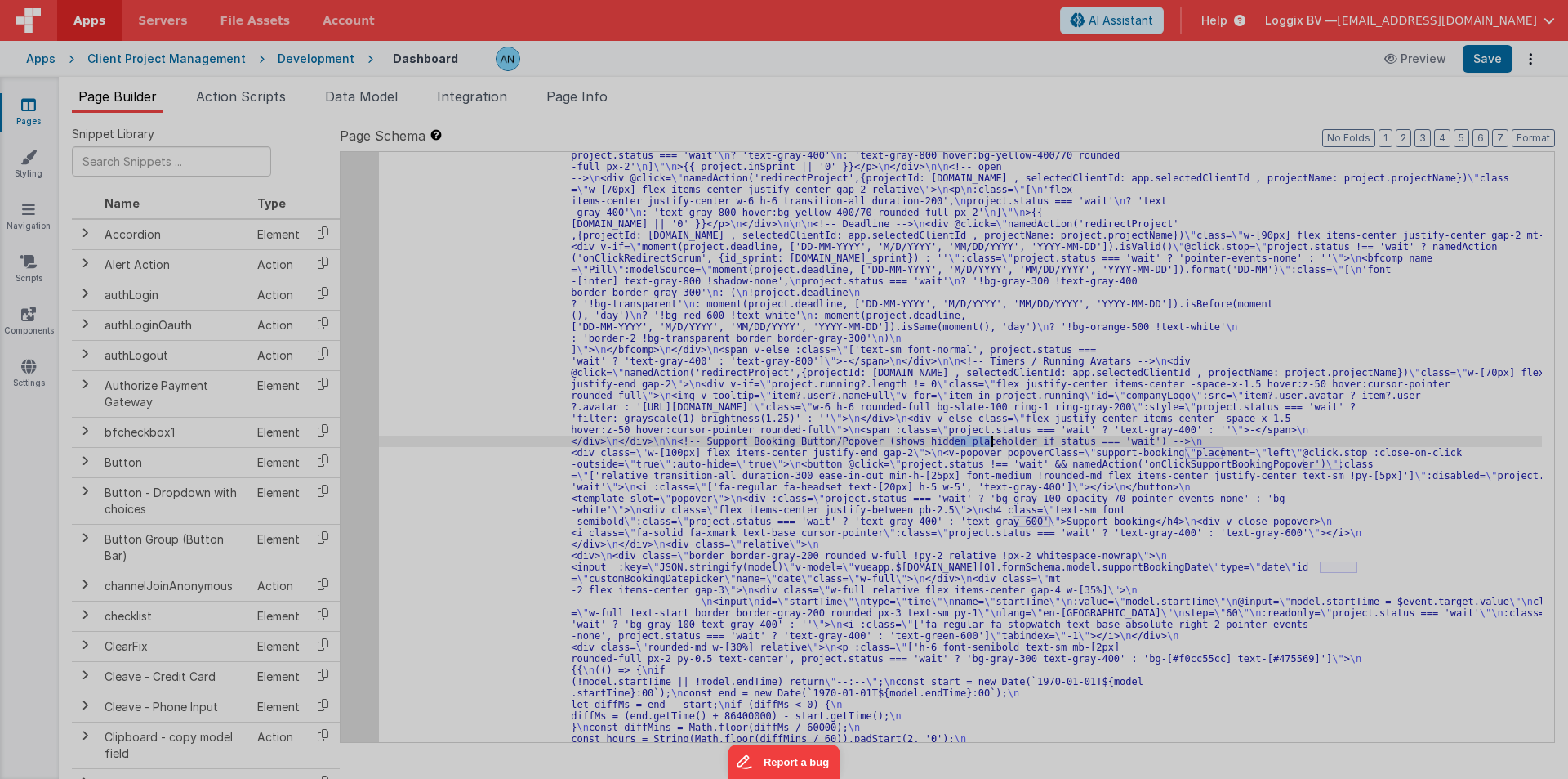
click at [356, 290] on div at bounding box center [784, 390] width 1568 height 779
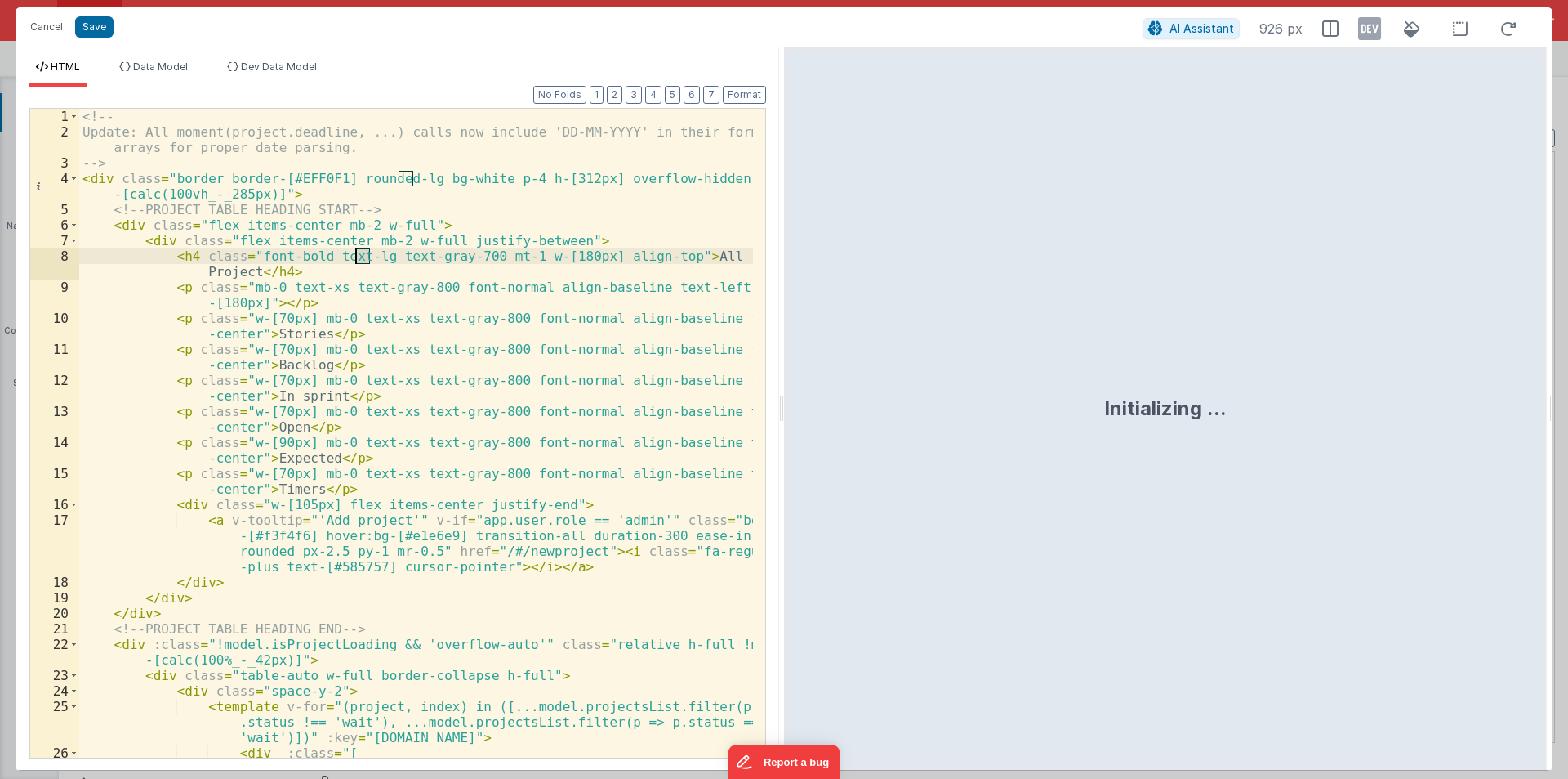
drag, startPoint x: 779, startPoint y: 405, endPoint x: 1567, endPoint y: 410, distance: 788.0
click at [1567, 410] on html "Cancel Save AI Assistant 926 px HTML Data Model Dev Data Model Format 7 6 5 4 3…" at bounding box center [784, 390] width 1568 height 779
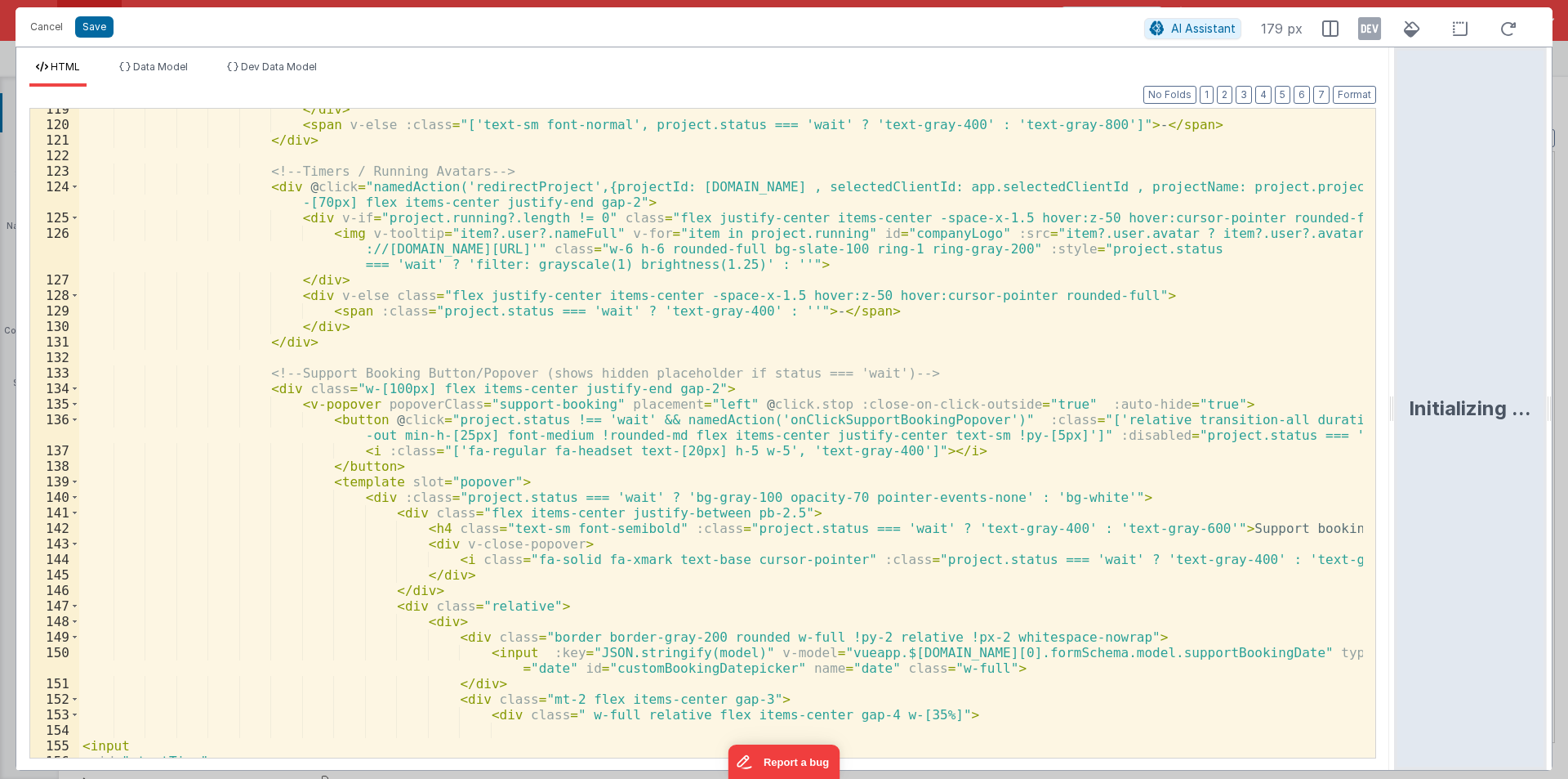
scroll to position [2059, 0]
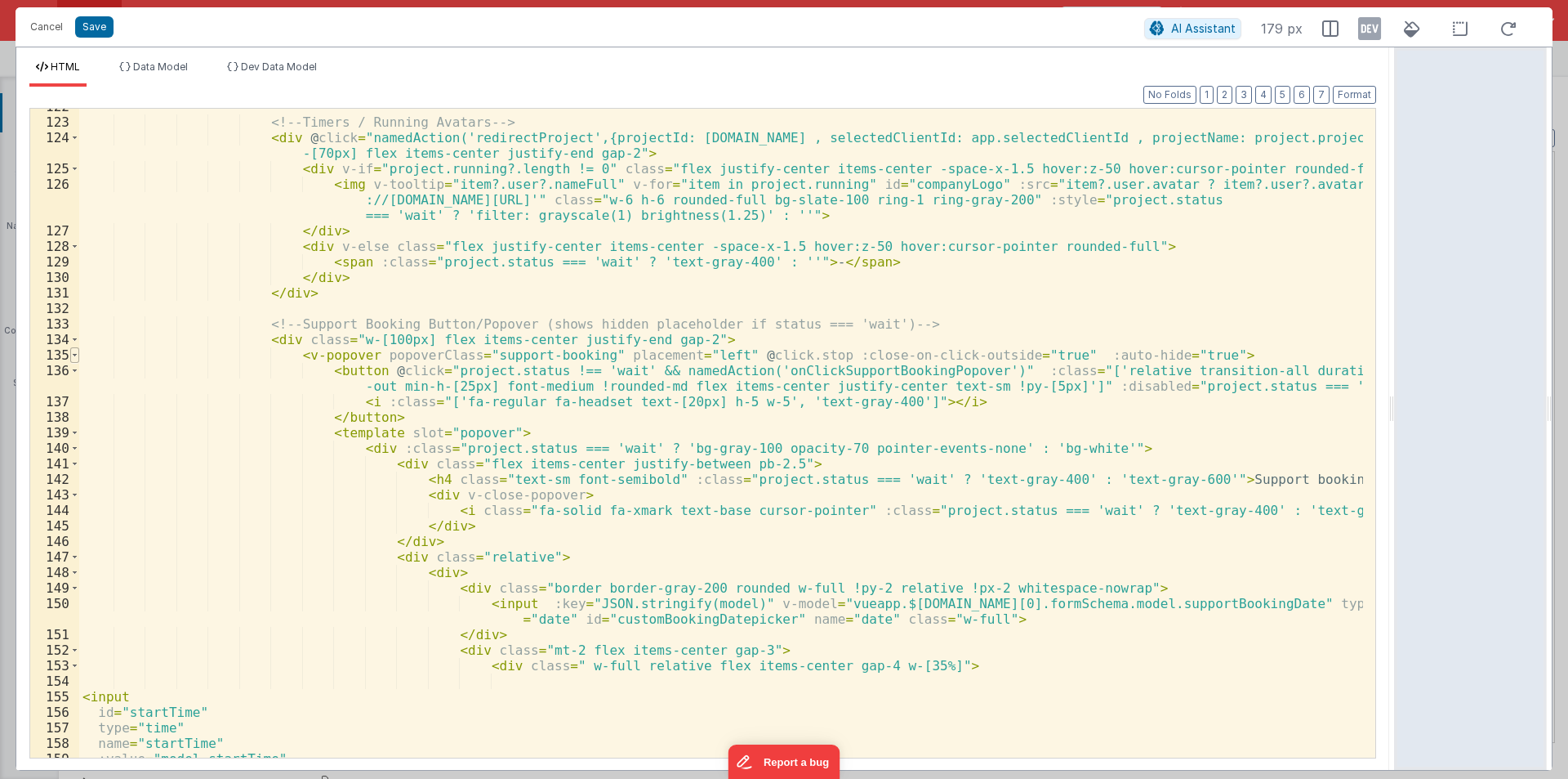
click at [74, 360] on span at bounding box center [75, 355] width 9 height 16
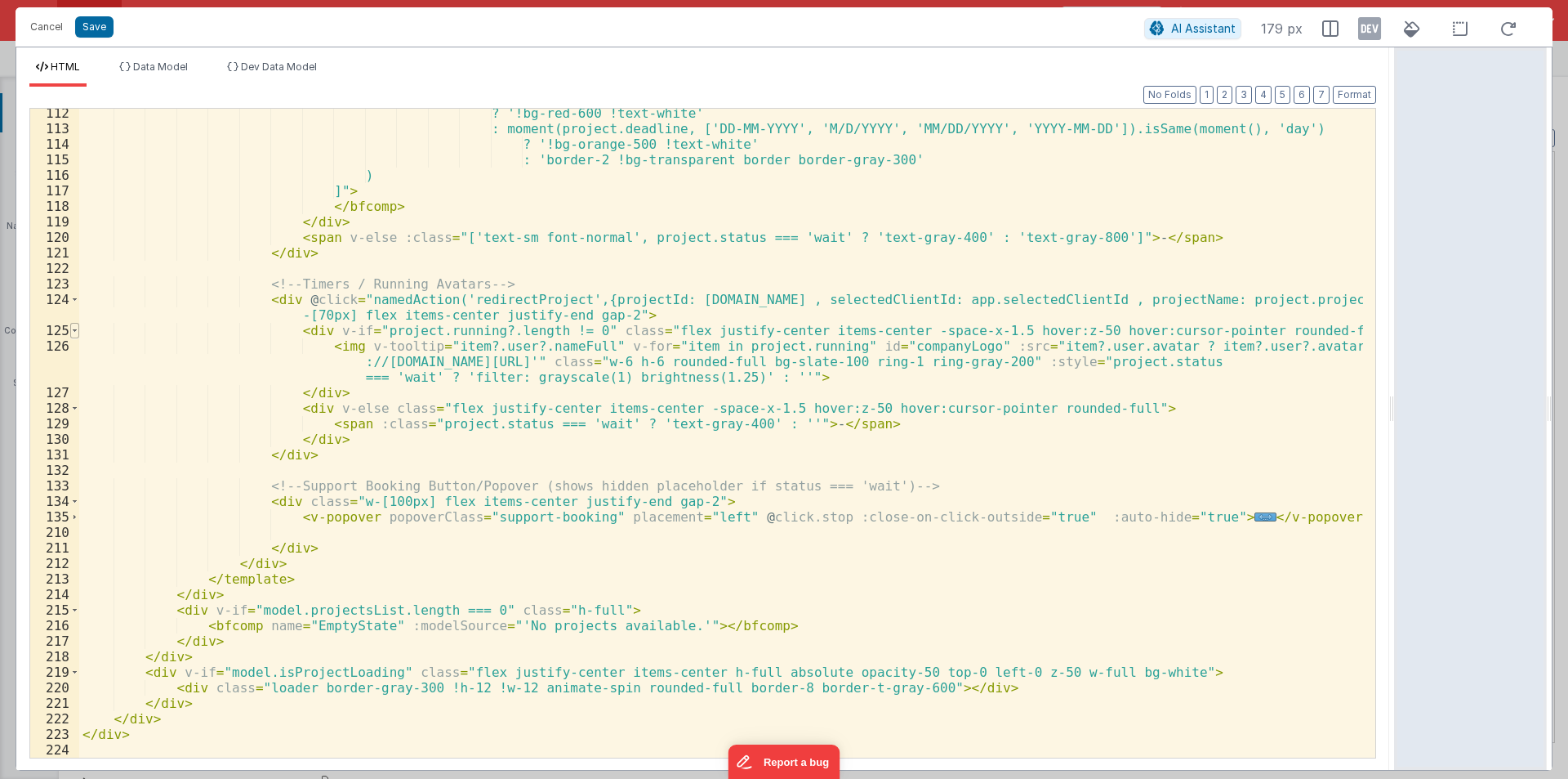
scroll to position [1898, 0]
drag, startPoint x: 284, startPoint y: 515, endPoint x: 1282, endPoint y: 514, distance: 998.0
click at [1284, 517] on div "? '!bg-red-600 !text-white' : moment(project.deadline, ['DD-MM-YYYY', 'M/D/YYYY…" at bounding box center [720, 445] width 1284 height 680
click at [290, 530] on div "? '!bg-red-600 !text-white' : moment(project.deadline, ['DD-MM-YYYY', 'M/D/YYYY…" at bounding box center [720, 445] width 1284 height 680
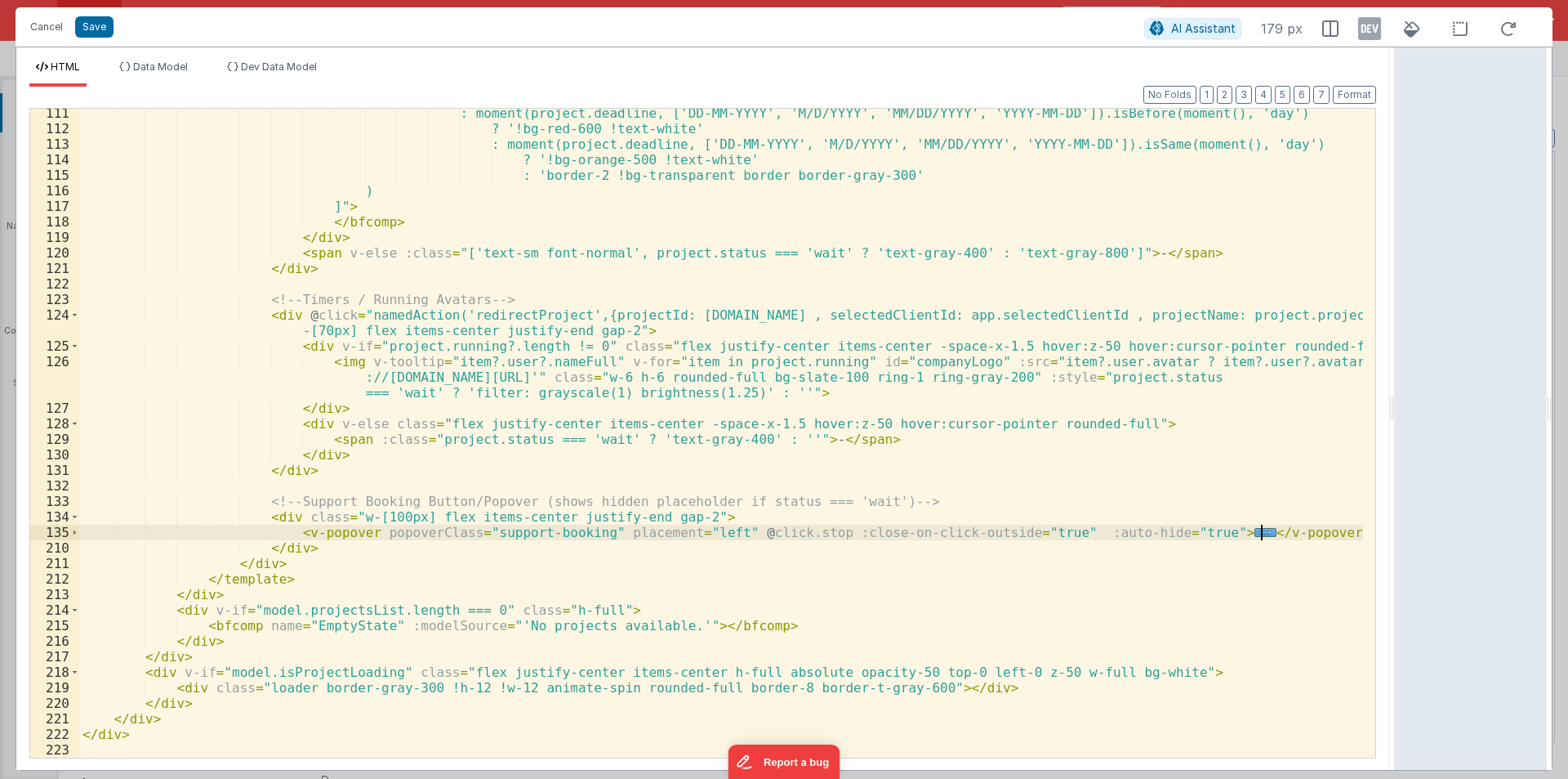
scroll to position [1882, 0]
click at [74, 533] on span at bounding box center [75, 532] width 9 height 16
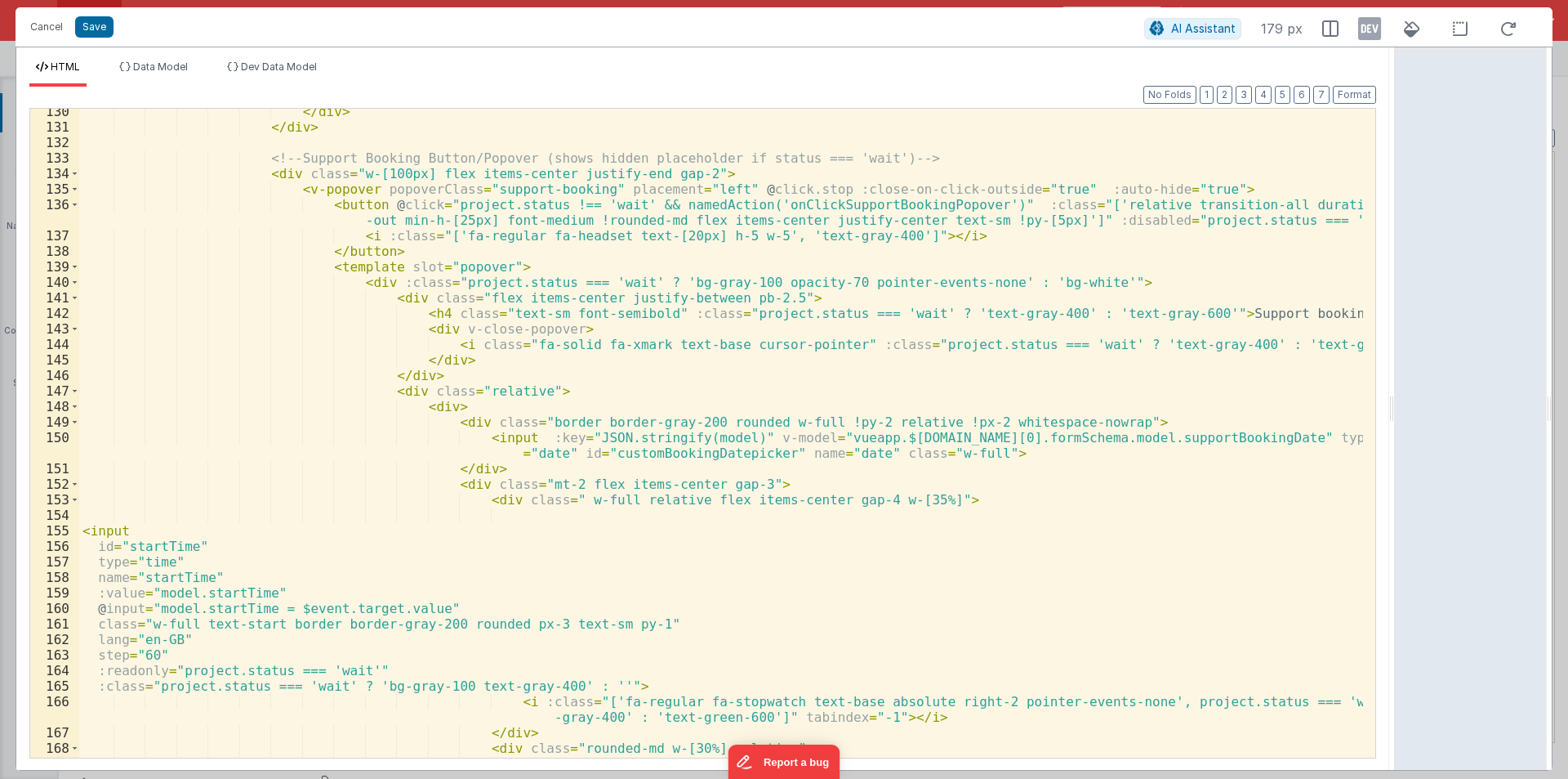
scroll to position [2225, 0]
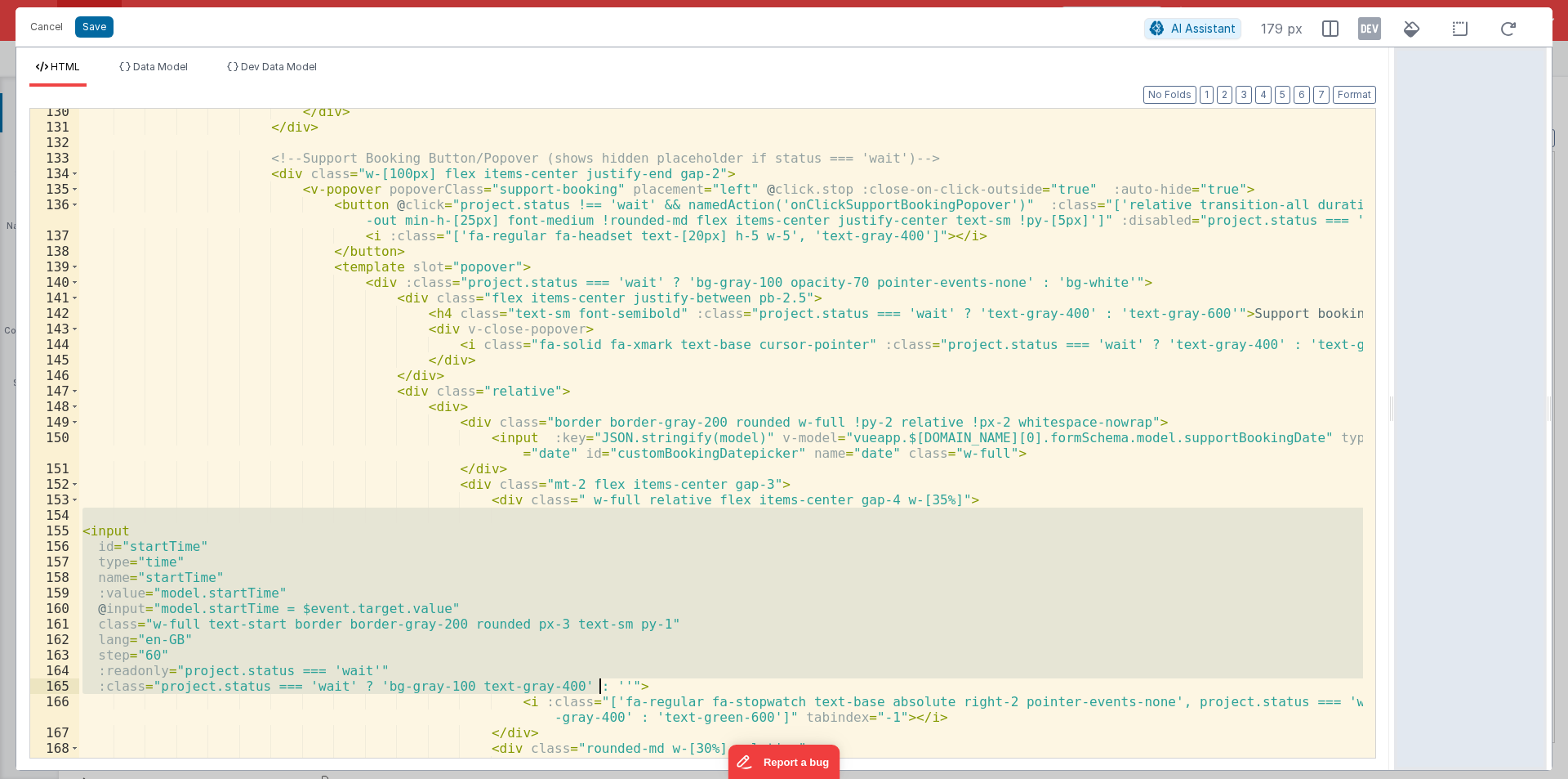
drag, startPoint x: 84, startPoint y: 522, endPoint x: 611, endPoint y: 681, distance: 550.5
click at [611, 681] on div "</ div > </ div > <!-- Support Booking Button/Popover (shows hidden placeholder…" at bounding box center [720, 451] width 1284 height 695
click at [307, 383] on div "</ div > </ div > <!-- Support Booking Button/Popover (shows hidden placeholder…" at bounding box center [720, 451] width 1284 height 695
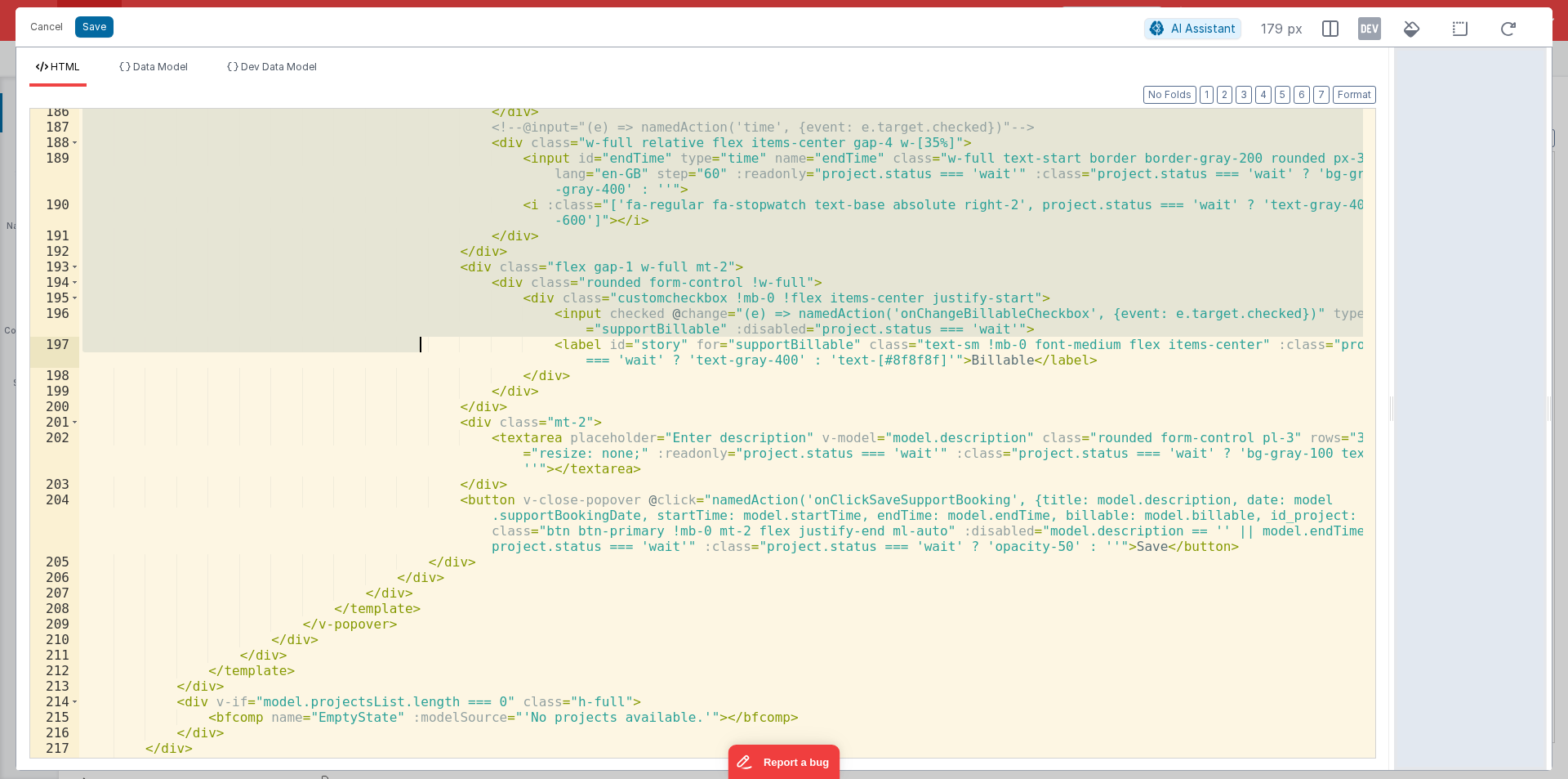
scroll to position [3157, 0]
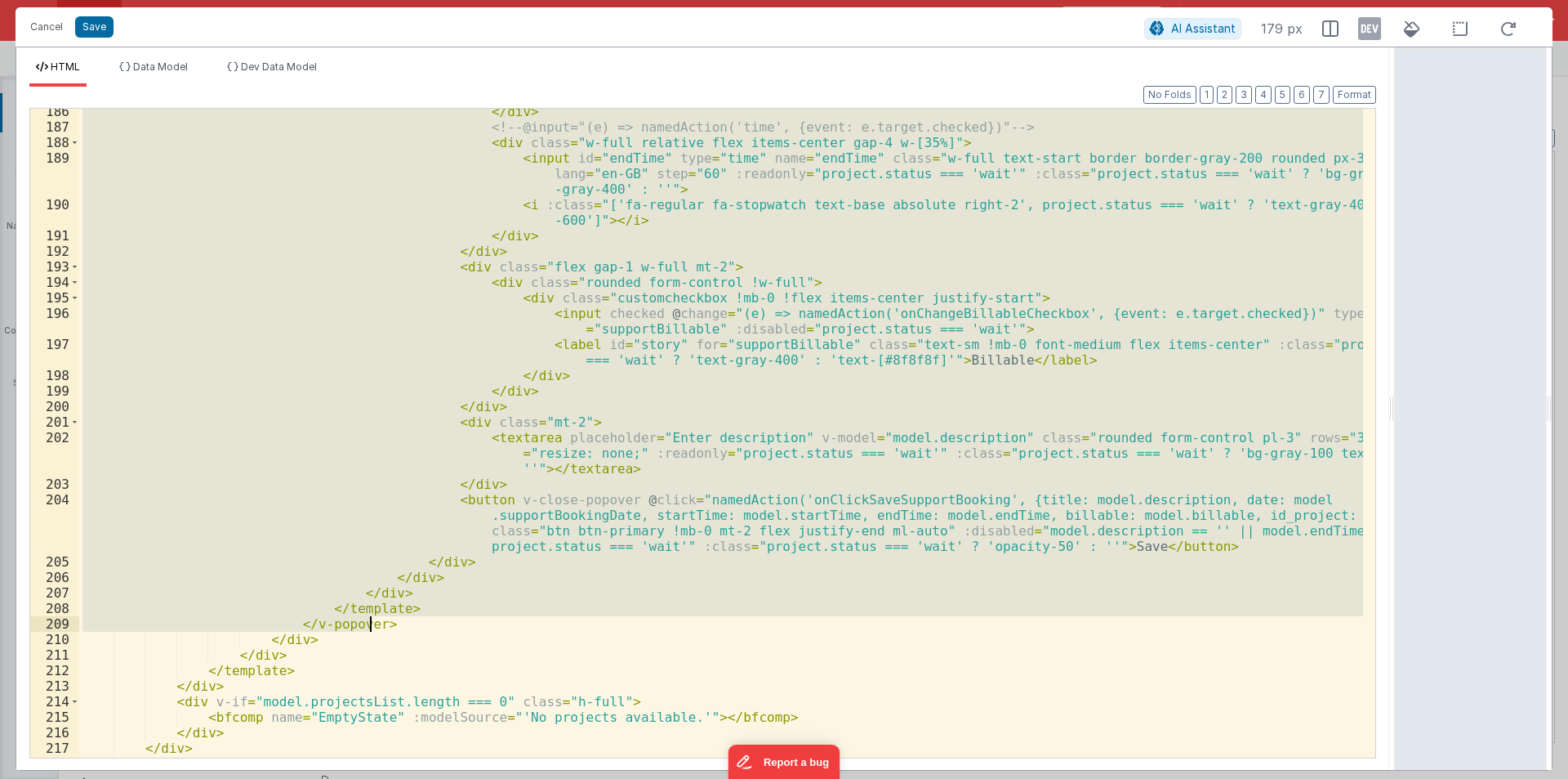
drag, startPoint x: 283, startPoint y: 188, endPoint x: 423, endPoint y: 622, distance: 456.0
click at [423, 622] on div "</ div > <!-- @input="(e) => namedAction('time', {event: e.target.checked})" --…" at bounding box center [720, 443] width 1284 height 680
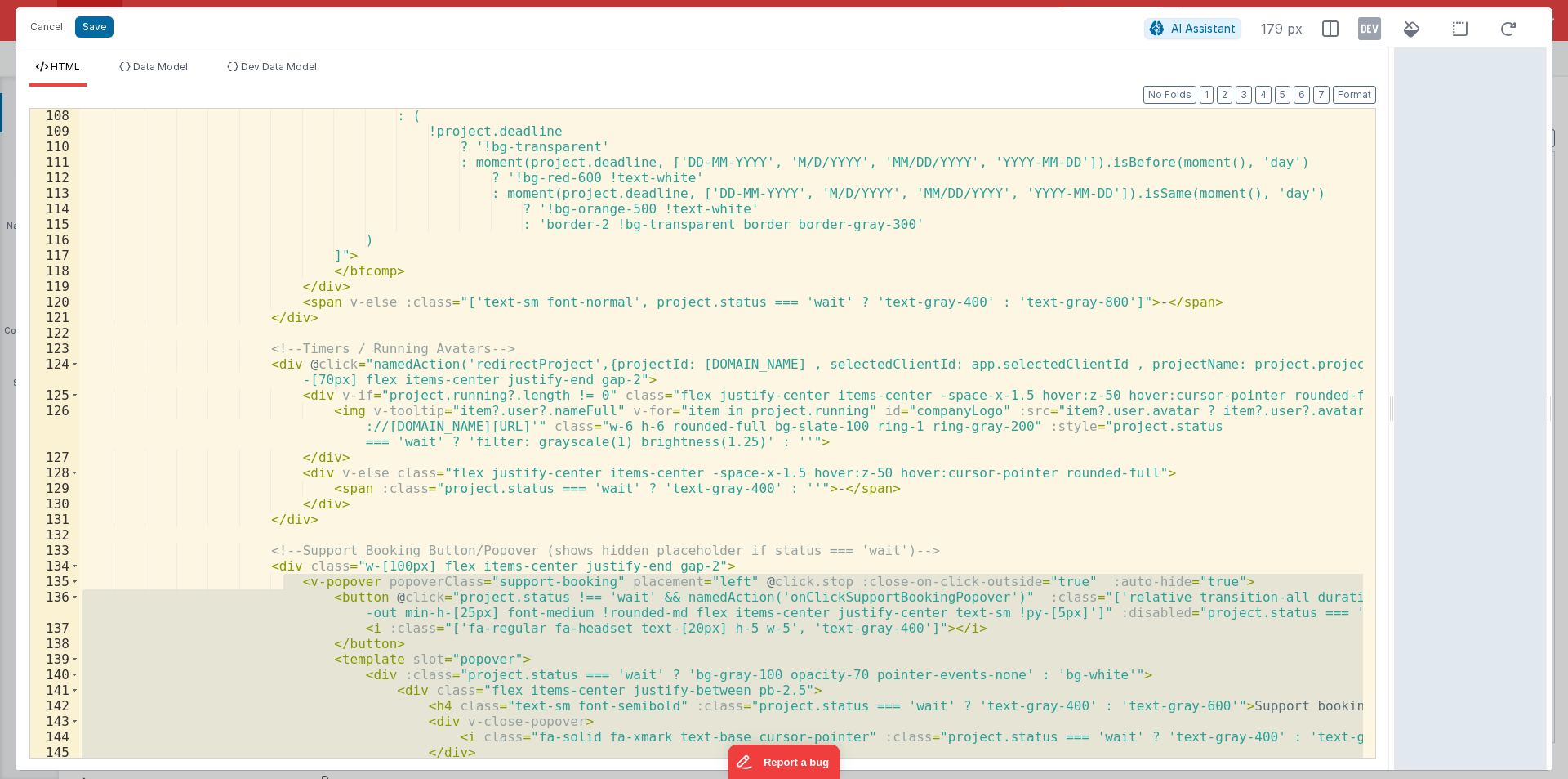
scroll to position [1784, 0]
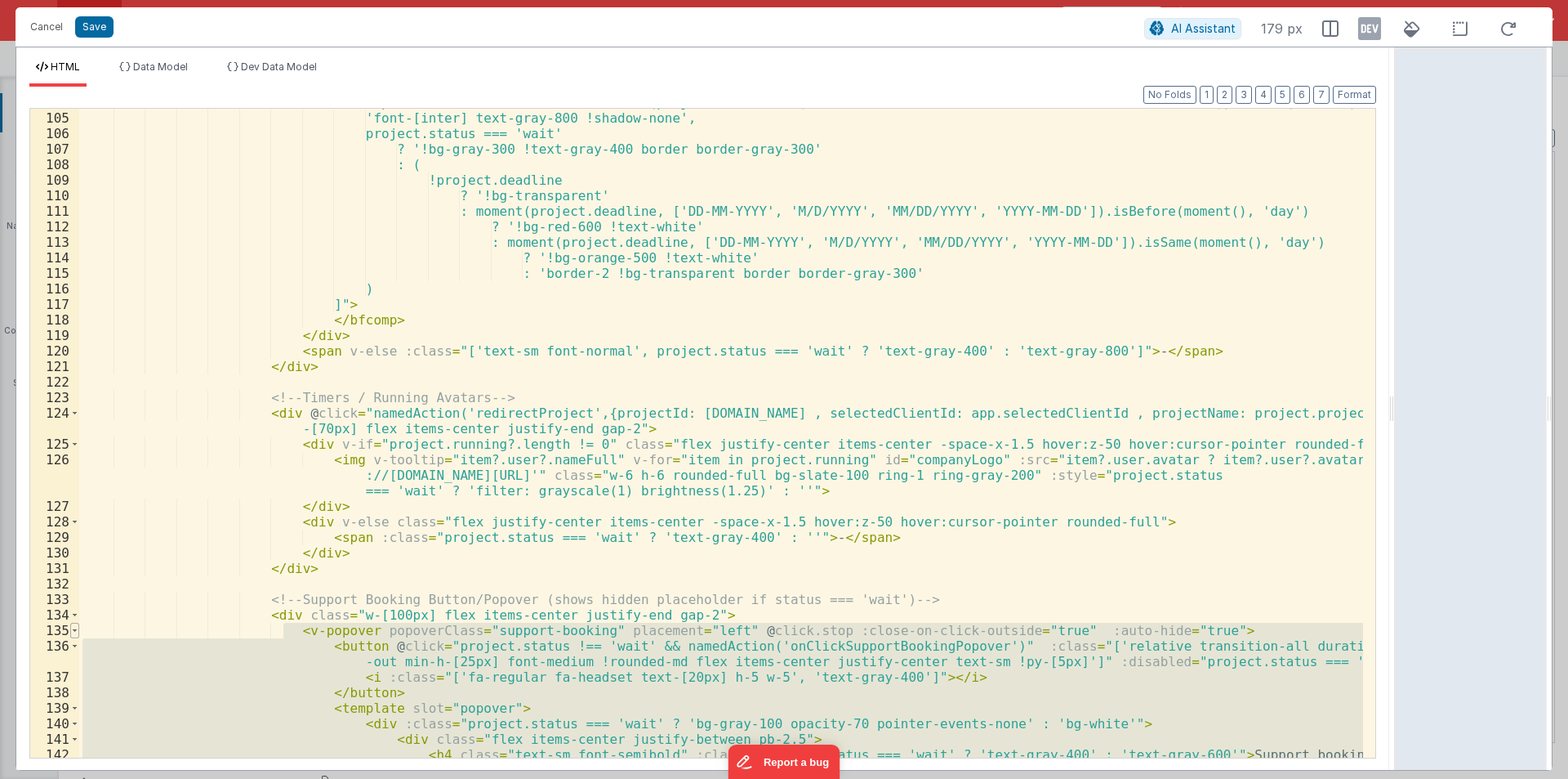
click at [71, 630] on span at bounding box center [75, 630] width 9 height 16
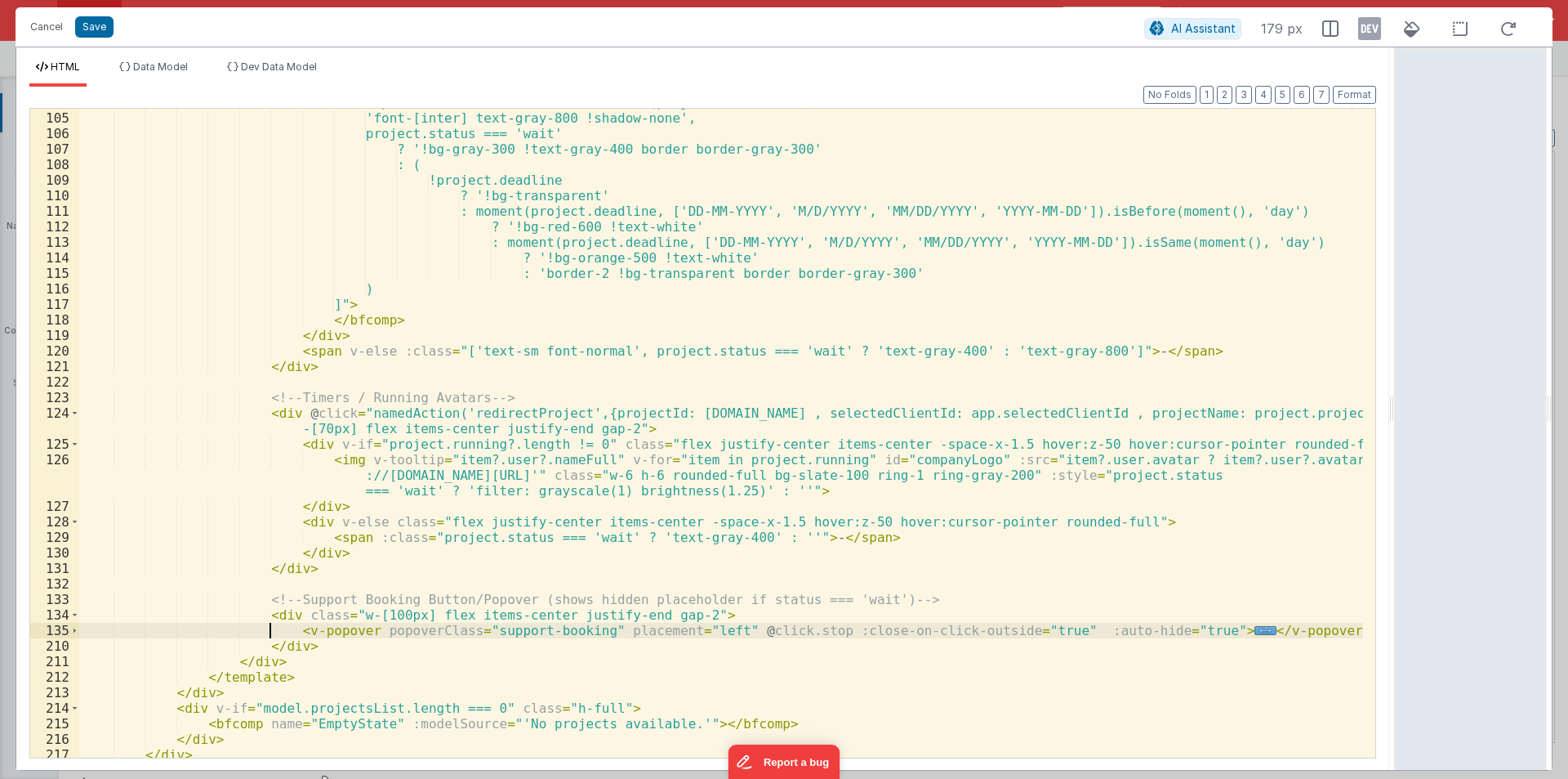
click at [270, 630] on div "< bfcomp name = "Pill" :modelSource = "moment(project.deadline, ['DD-MM-YYYY', …" at bounding box center [720, 434] width 1284 height 680
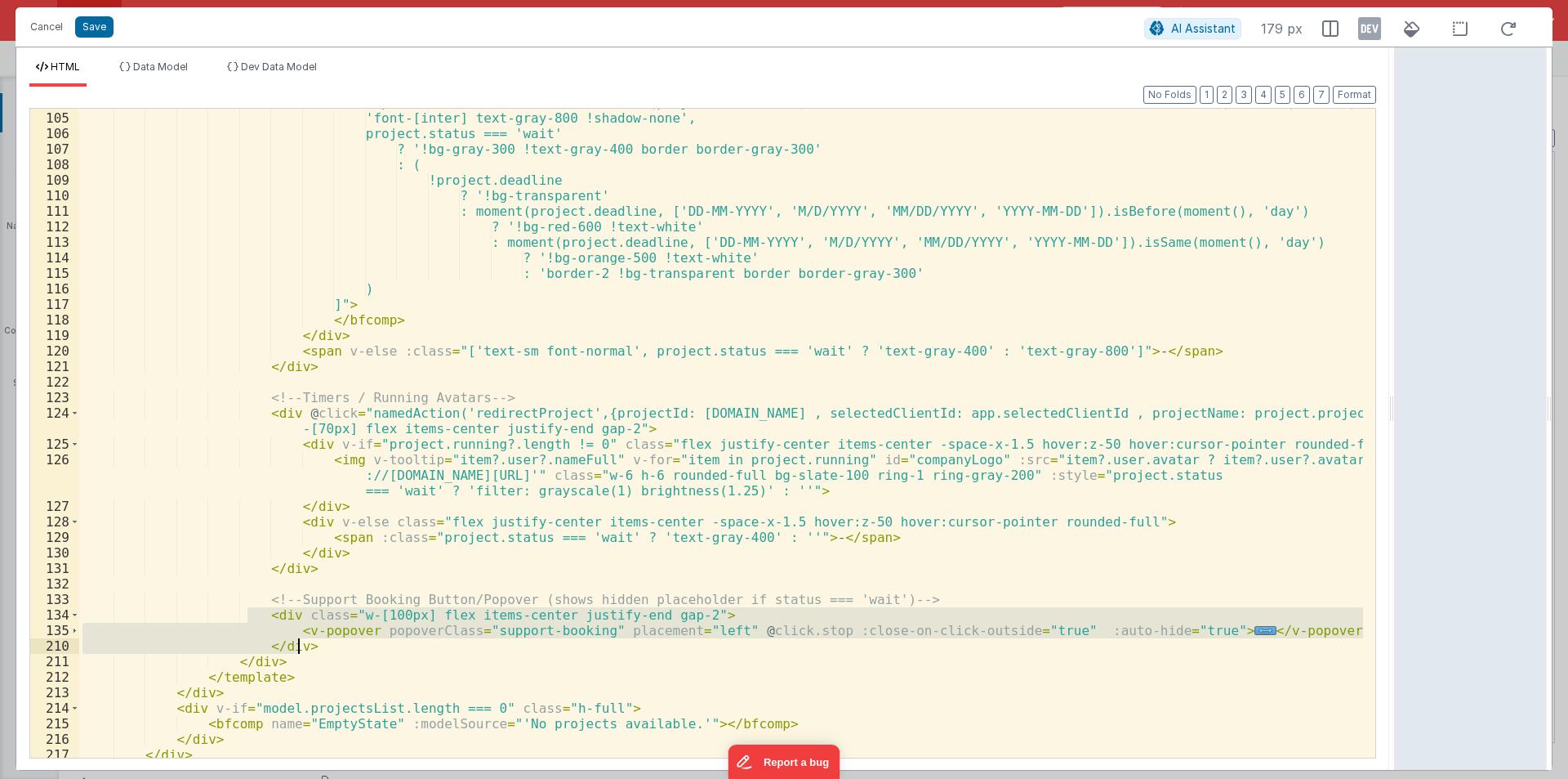
drag, startPoint x: 249, startPoint y: 617, endPoint x: 312, endPoint y: 641, distance: 67.4
click at [312, 641] on div "< bfcomp name = "Pill" :modelSource = "moment(project.deadline, ['DD-MM-YYYY', …" at bounding box center [720, 434] width 1284 height 680
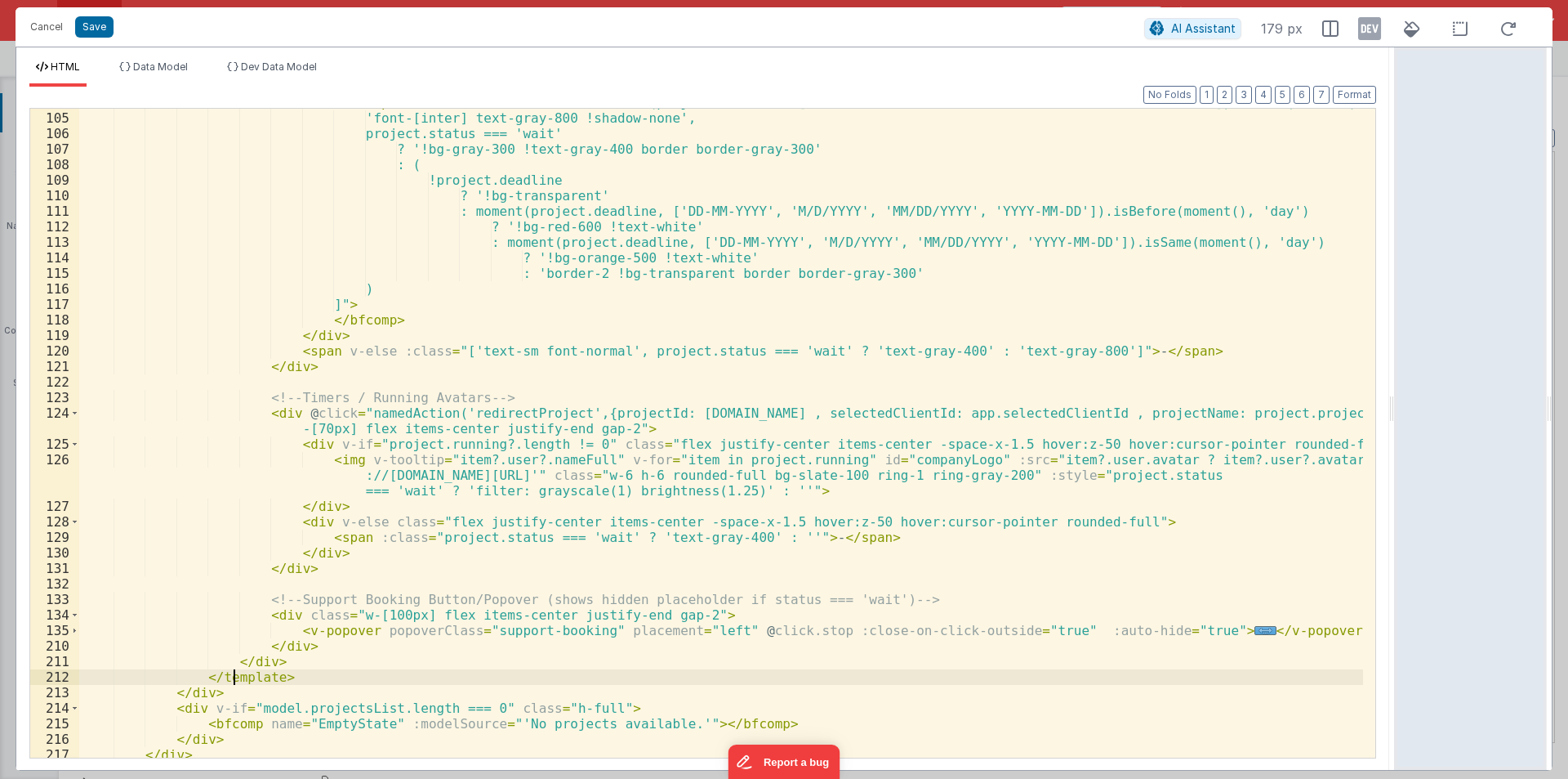
click at [233, 676] on div "< bfcomp name = "Pill" :modelSource = "moment(project.deadline, ['DD-MM-YYYY', …" at bounding box center [720, 434] width 1284 height 680
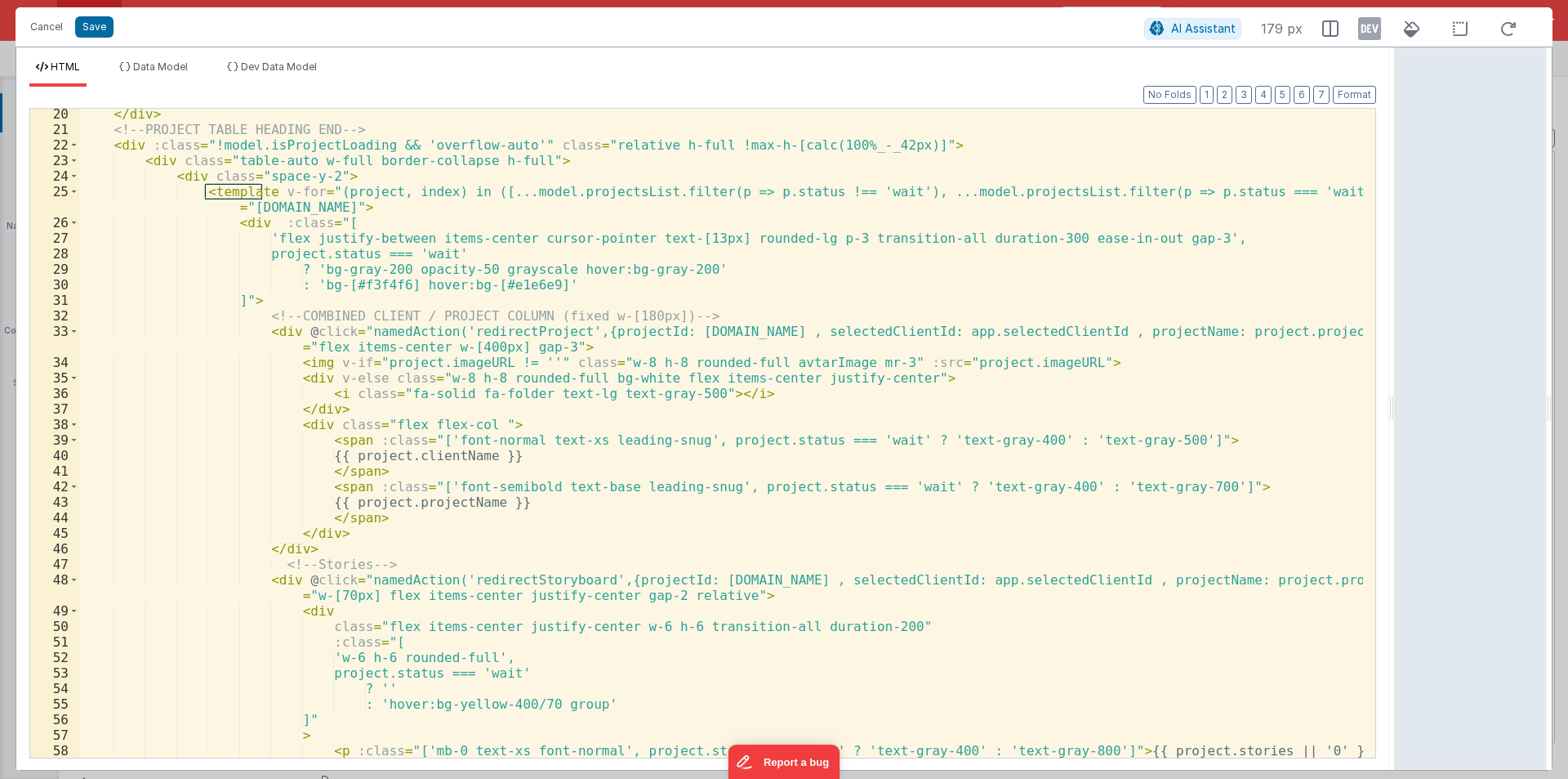
scroll to position [264, 0]
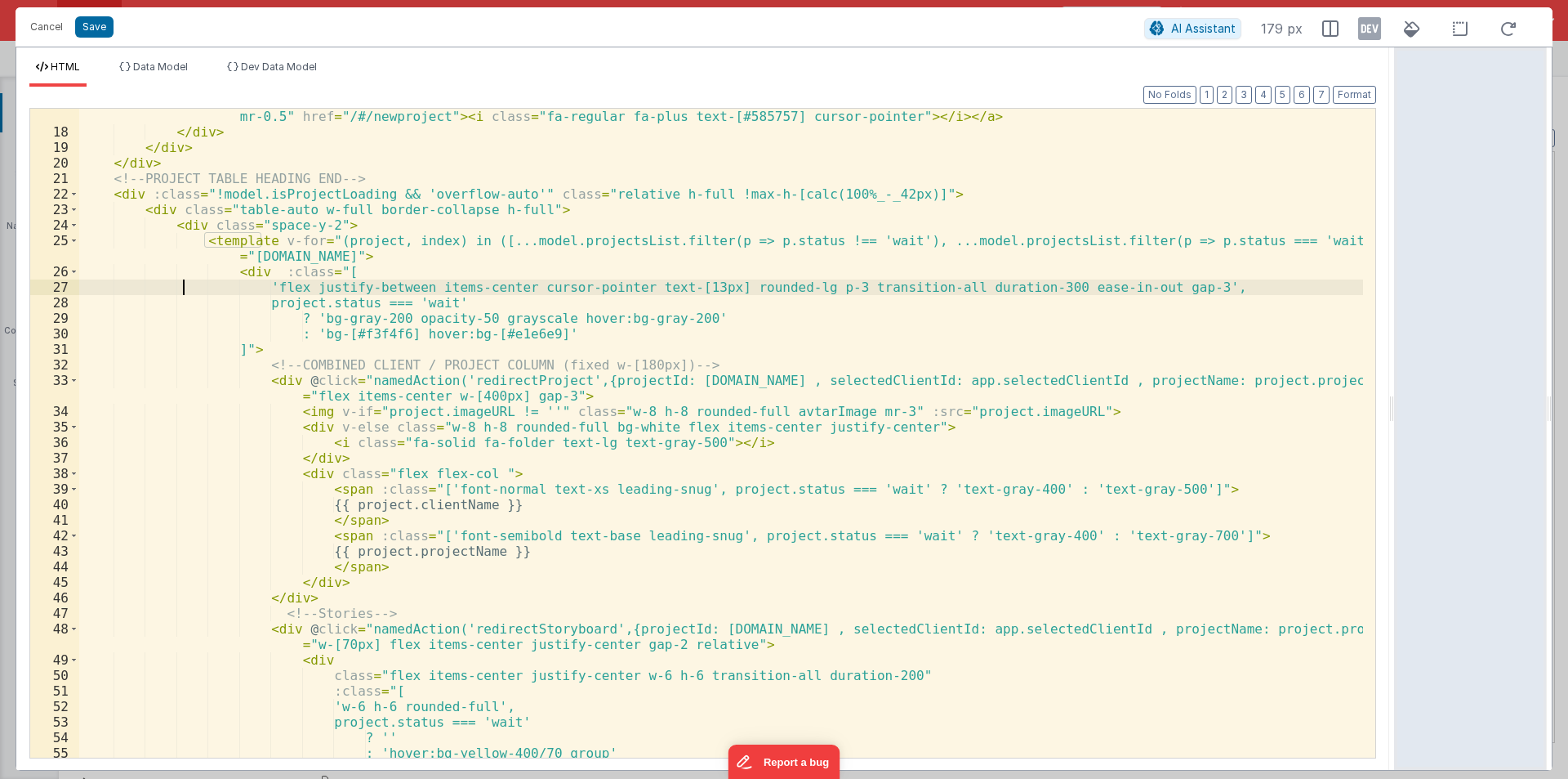
click at [185, 282] on div "< a v-tooltip = "'Add project'" v-if = "app.user.role == 'admin'" class = "bg-[…" at bounding box center [720, 440] width 1284 height 695
click at [218, 237] on div "< a v-tooltip = "'Add project'" v-if = "app.user.role == 'admin'" class = "bg-[…" at bounding box center [720, 440] width 1284 height 695
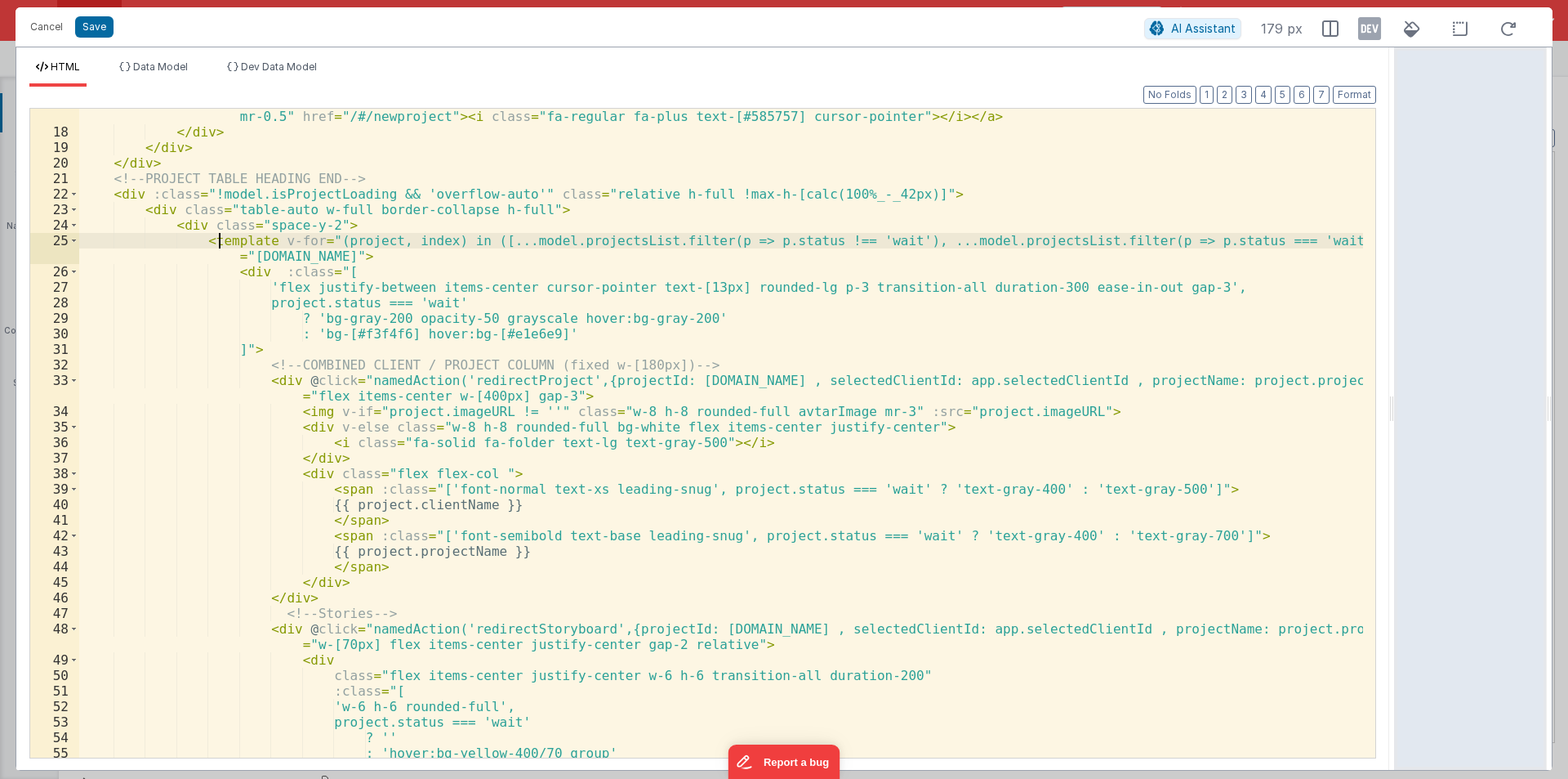
click at [218, 237] on div "< a v-tooltip = "'Add project'" v-if = "app.user.role == 'admin'" class = "bg-[…" at bounding box center [720, 440] width 1284 height 695
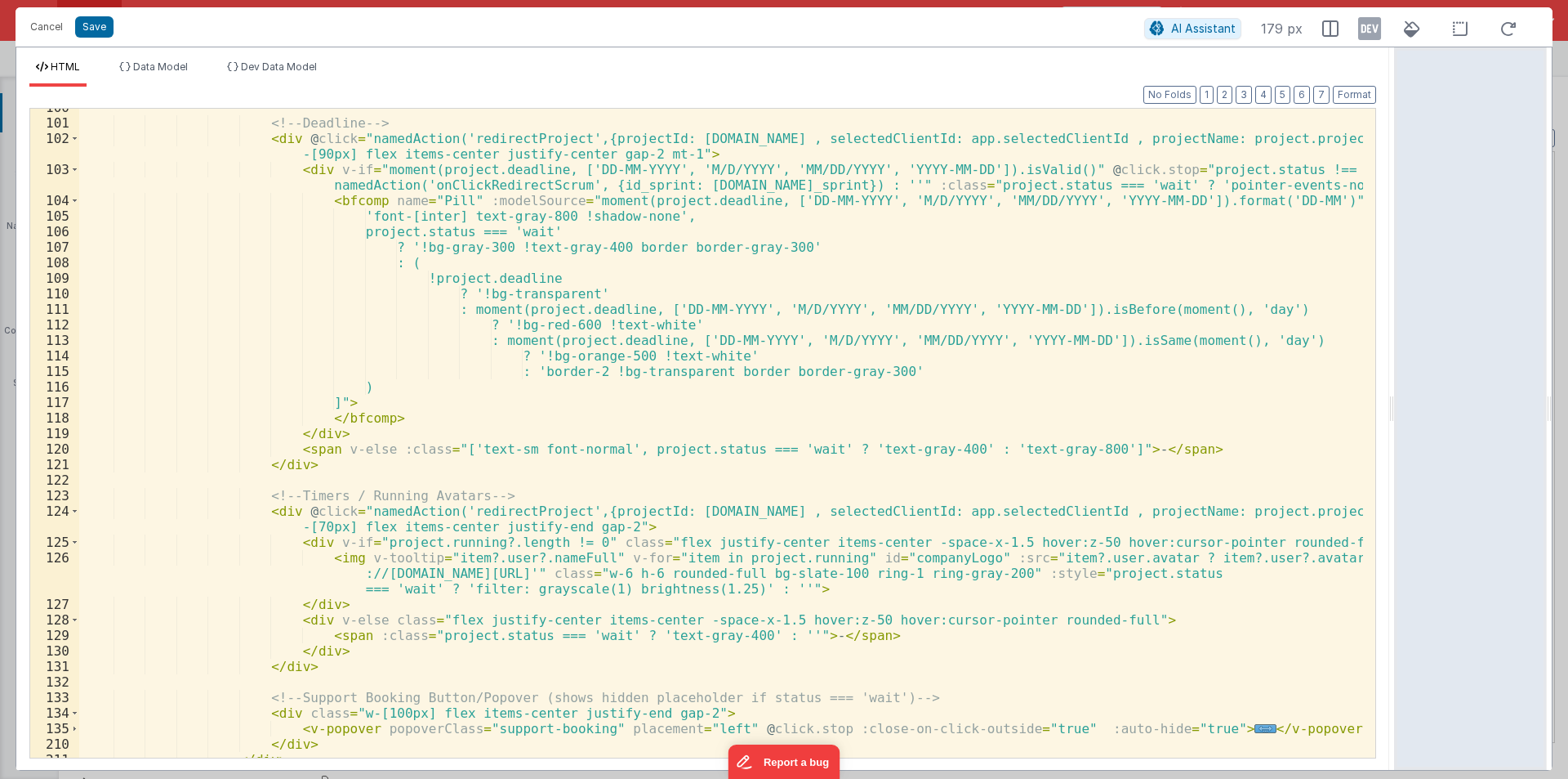
scroll to position [1882, 0]
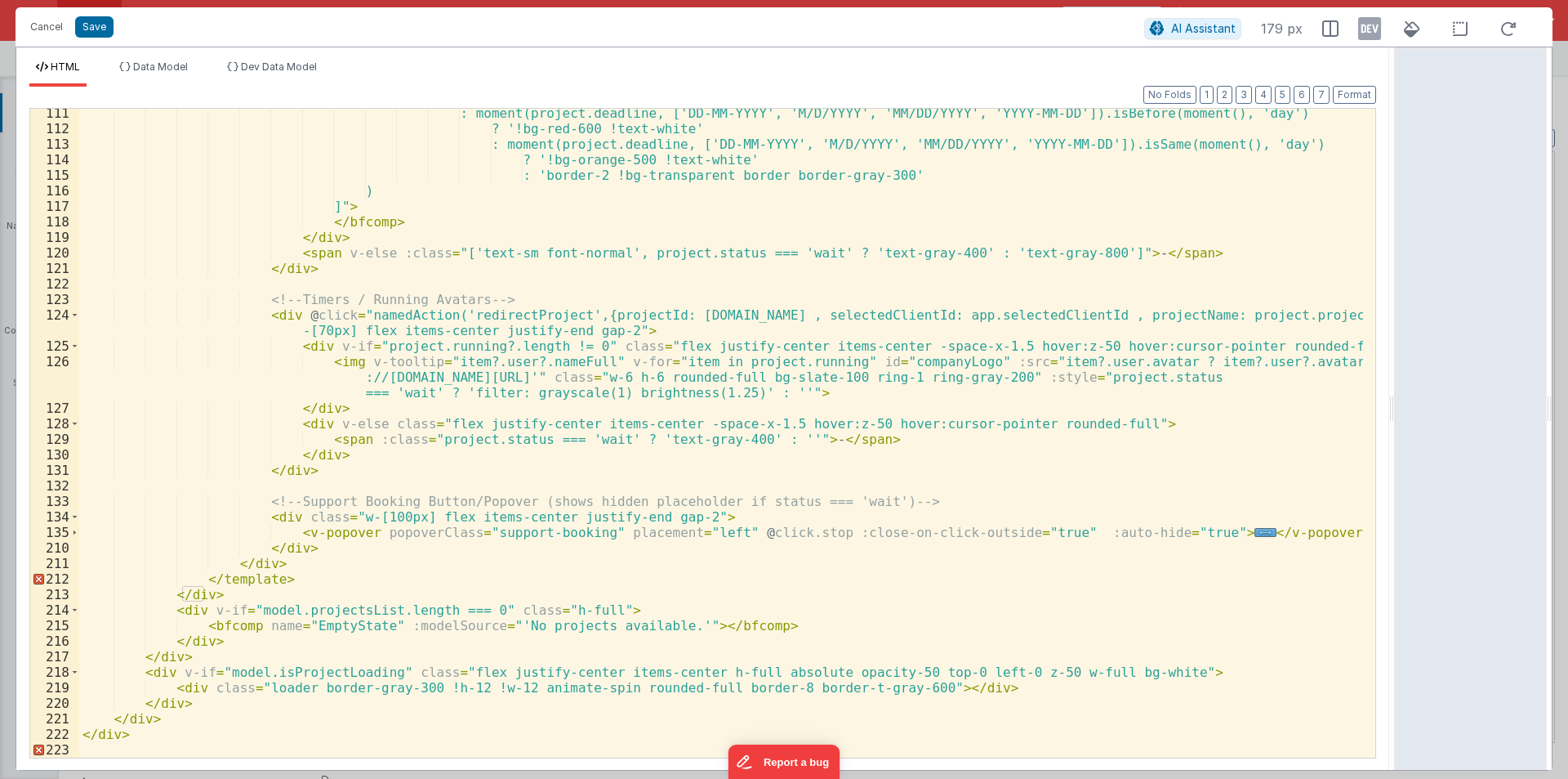
click at [229, 583] on div ": moment(project.deadline, ['DD-MM-YYYY', 'M/D/YYYY', 'MM/DD/YYYY', 'YYYY-MM-DD…" at bounding box center [720, 445] width 1284 height 680
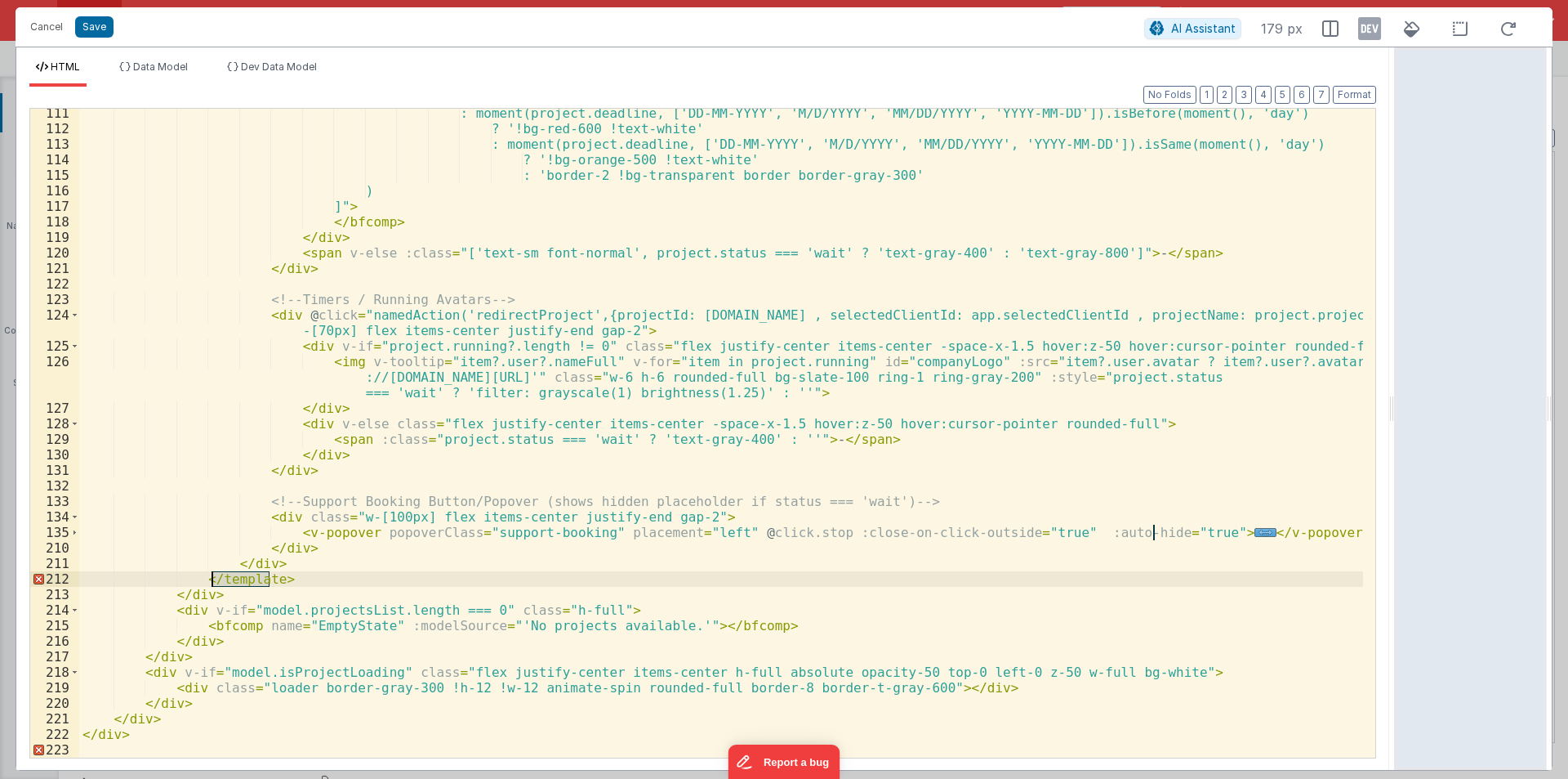
click at [229, 583] on div ": moment(project.deadline, ['DD-MM-YYYY', 'M/D/YYYY', 'MM/DD/YYYY', 'YYYY-MM-DD…" at bounding box center [720, 445] width 1284 height 680
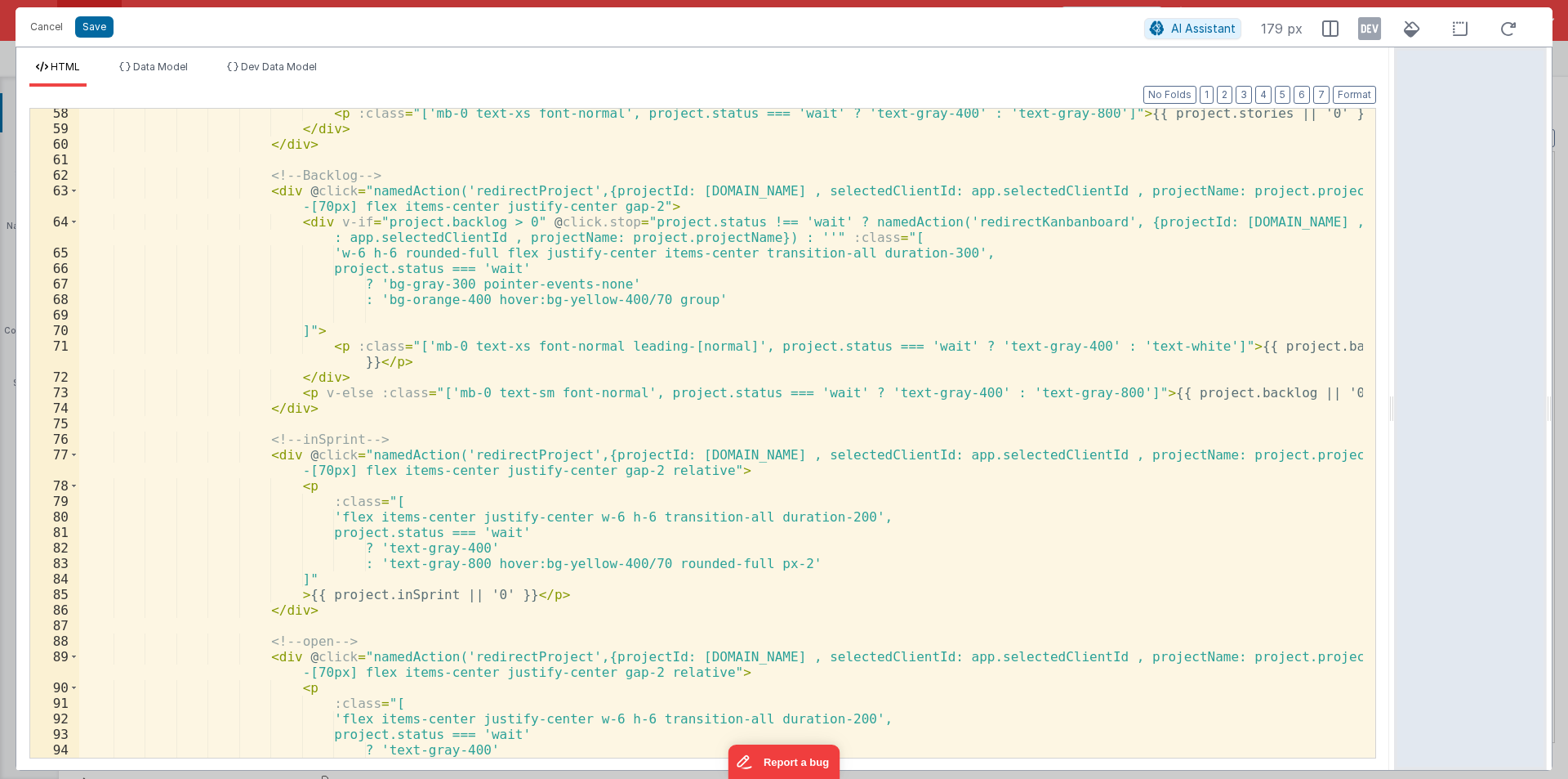
scroll to position [950, 0]
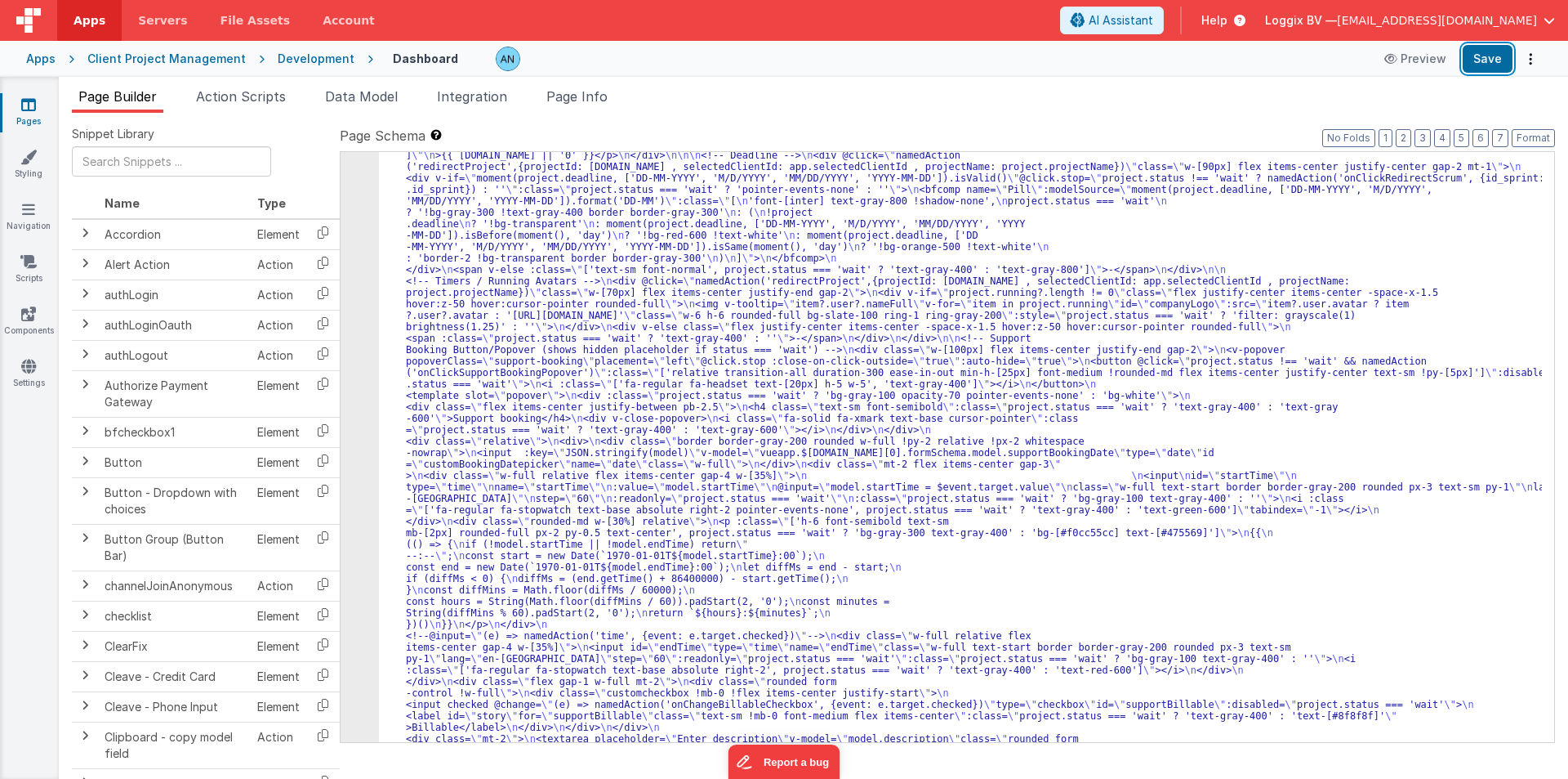
drag, startPoint x: 1487, startPoint y: 48, endPoint x: 1463, endPoint y: 27, distance: 31.9
click at [1487, 48] on button "Save" at bounding box center [1487, 58] width 50 height 27
click at [1545, 129] on button "Format" at bounding box center [1533, 138] width 43 height 18
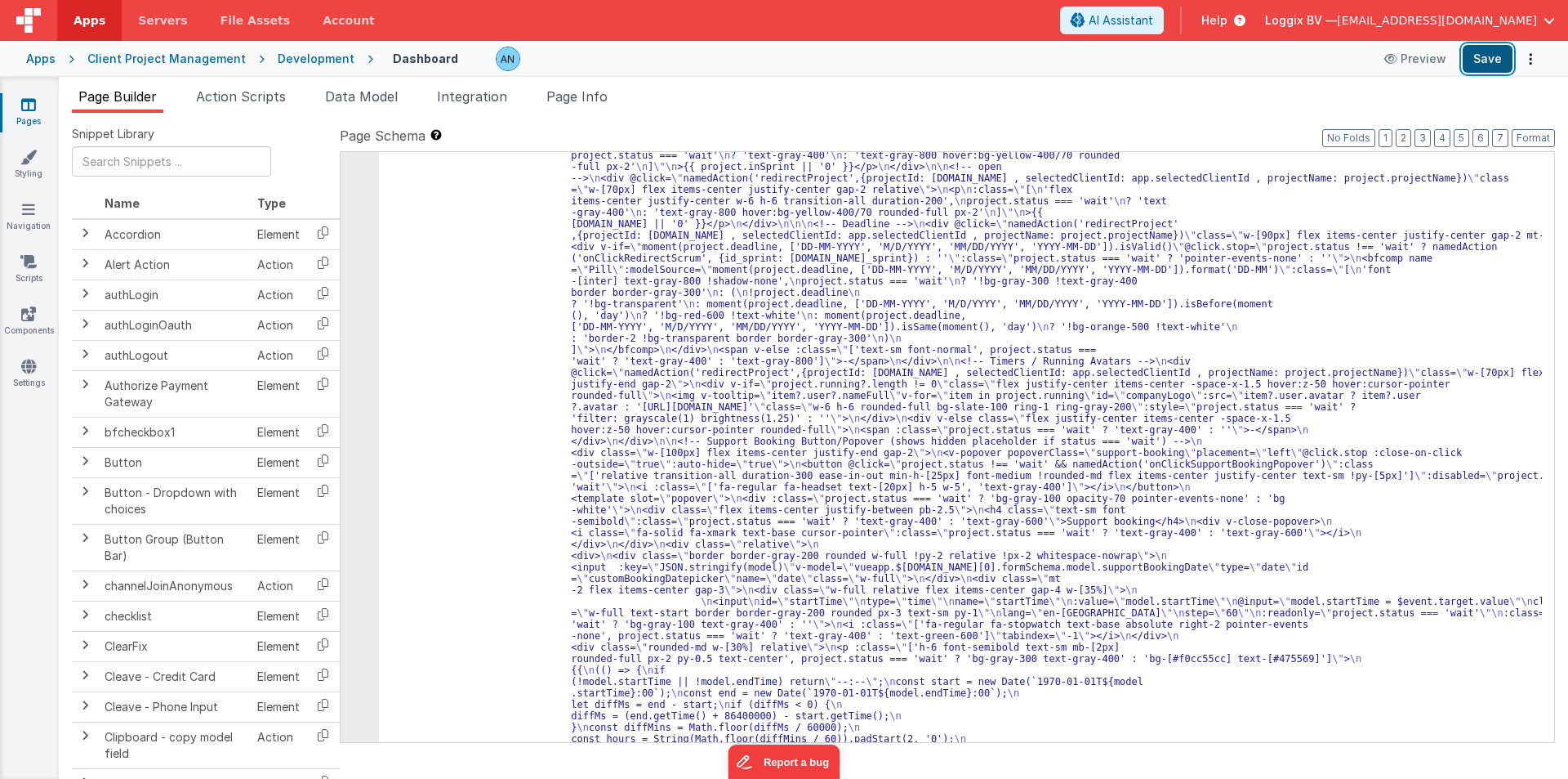
click at [1482, 61] on button "Save" at bounding box center [1487, 58] width 50 height 27
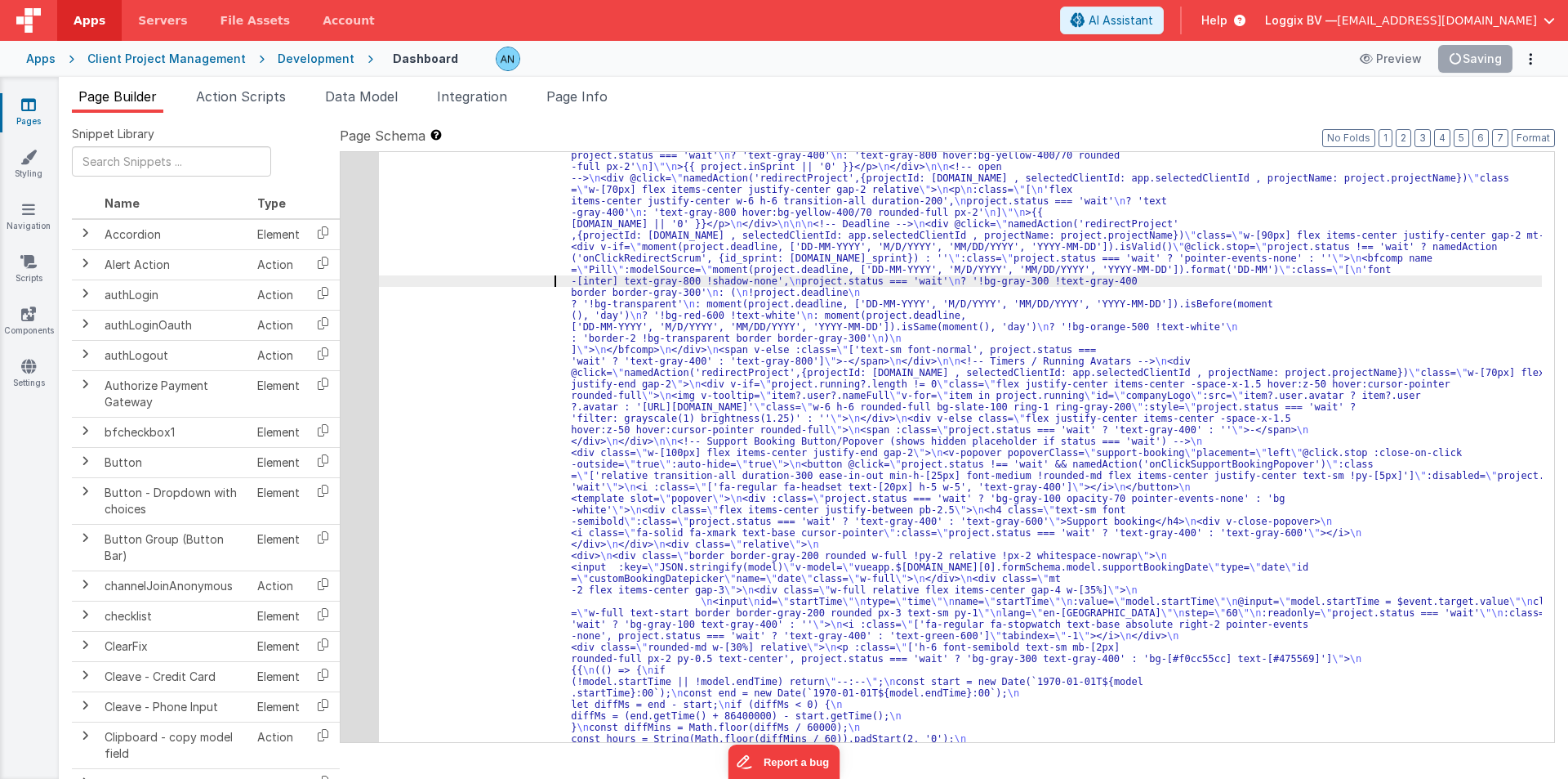
click at [357, 265] on div "48" at bounding box center [359, 361] width 38 height 1293
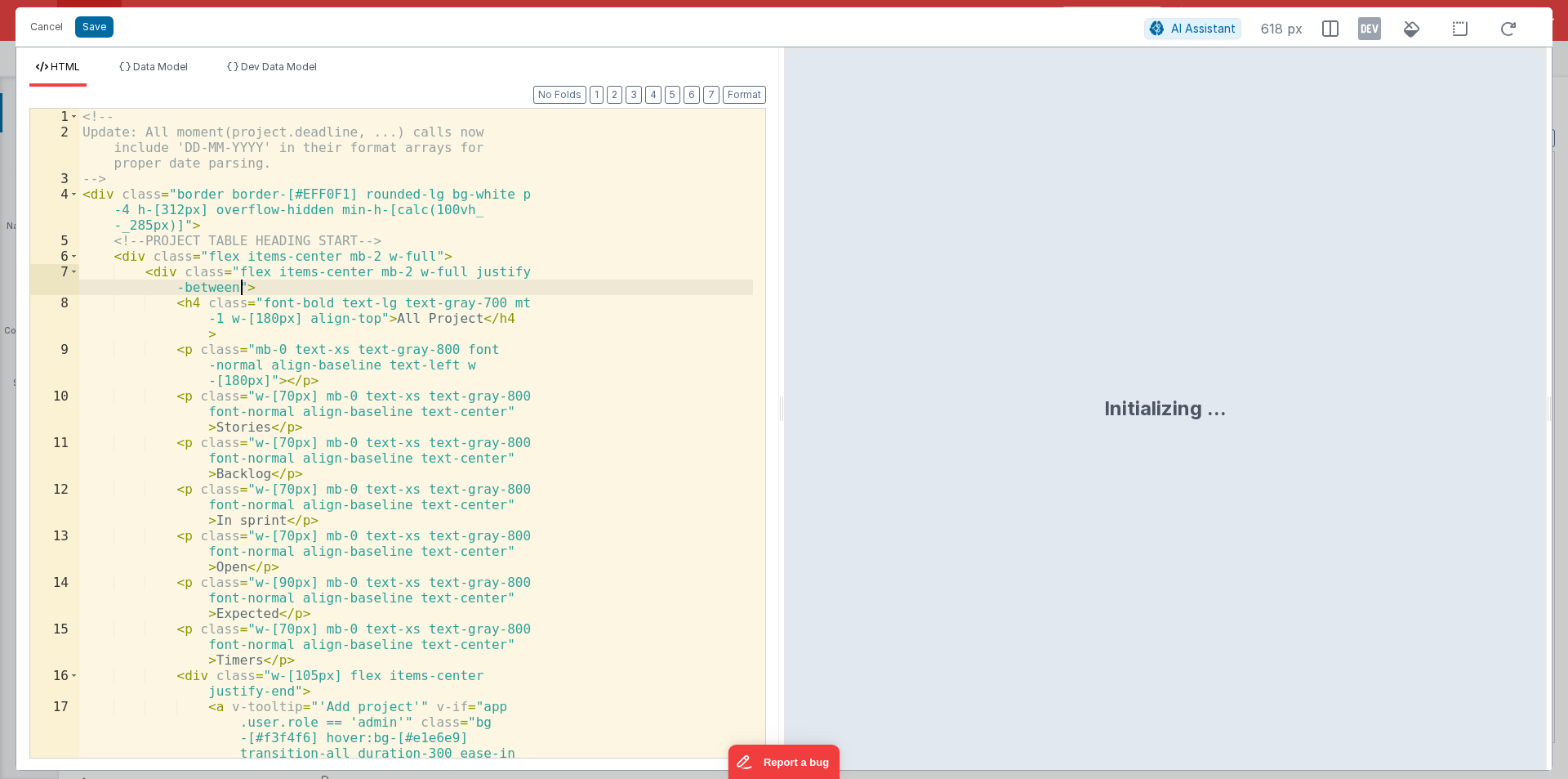
scroll to position [2979, 0]
click at [357, 265] on div "<!-- Update: All moment(project.deadline, ...) calls now include 'DD-MM-YYYY' i…" at bounding box center [416, 502] width 674 height 788
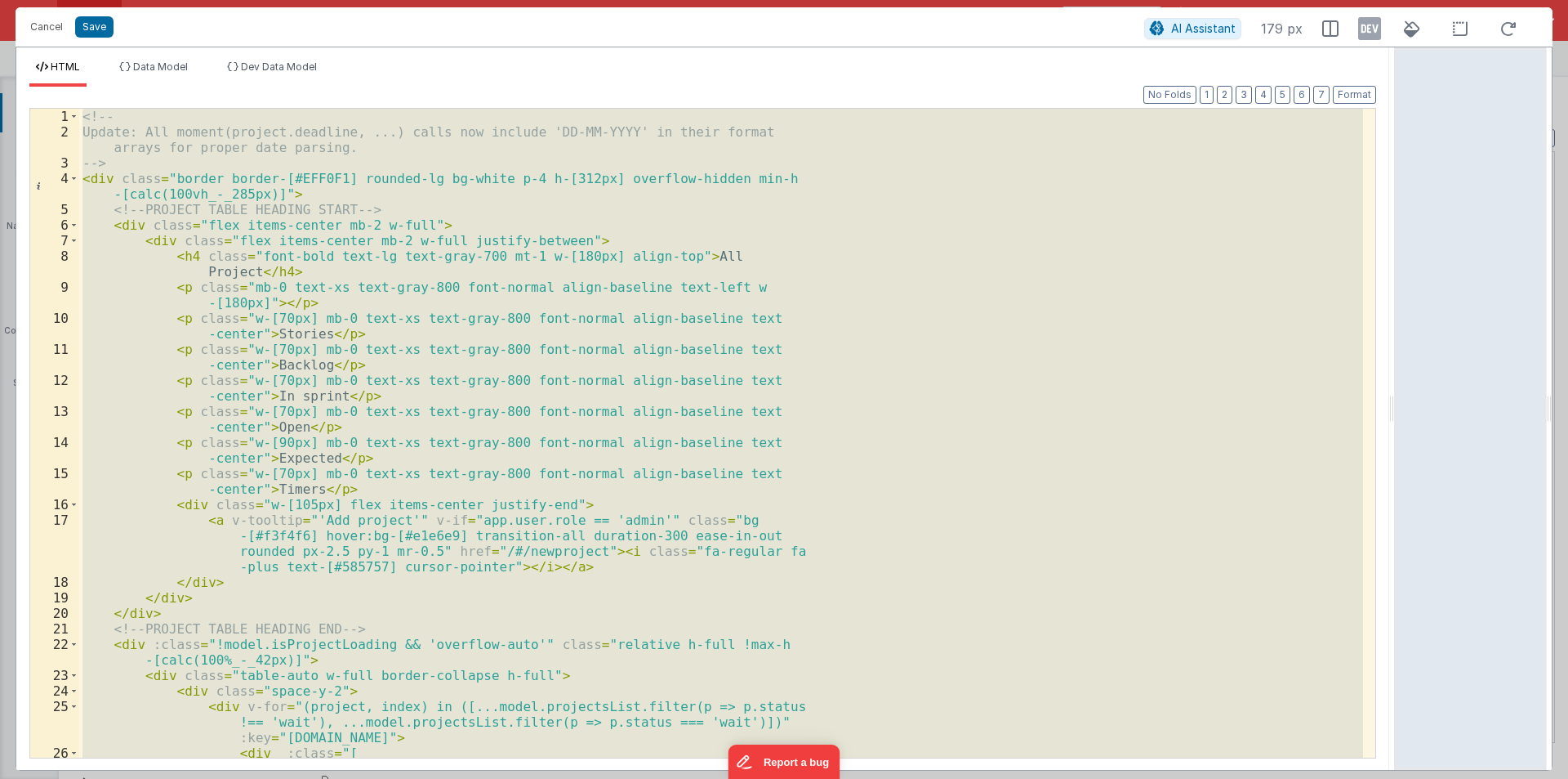
drag, startPoint x: 780, startPoint y: 402, endPoint x: 1567, endPoint y: 429, distance: 787.5
click at [1567, 429] on html "Cancel Save AI Assistant 179 px HTML Data Model Dev Data Model Format 7 6 5 4 3…" at bounding box center [784, 390] width 1568 height 779
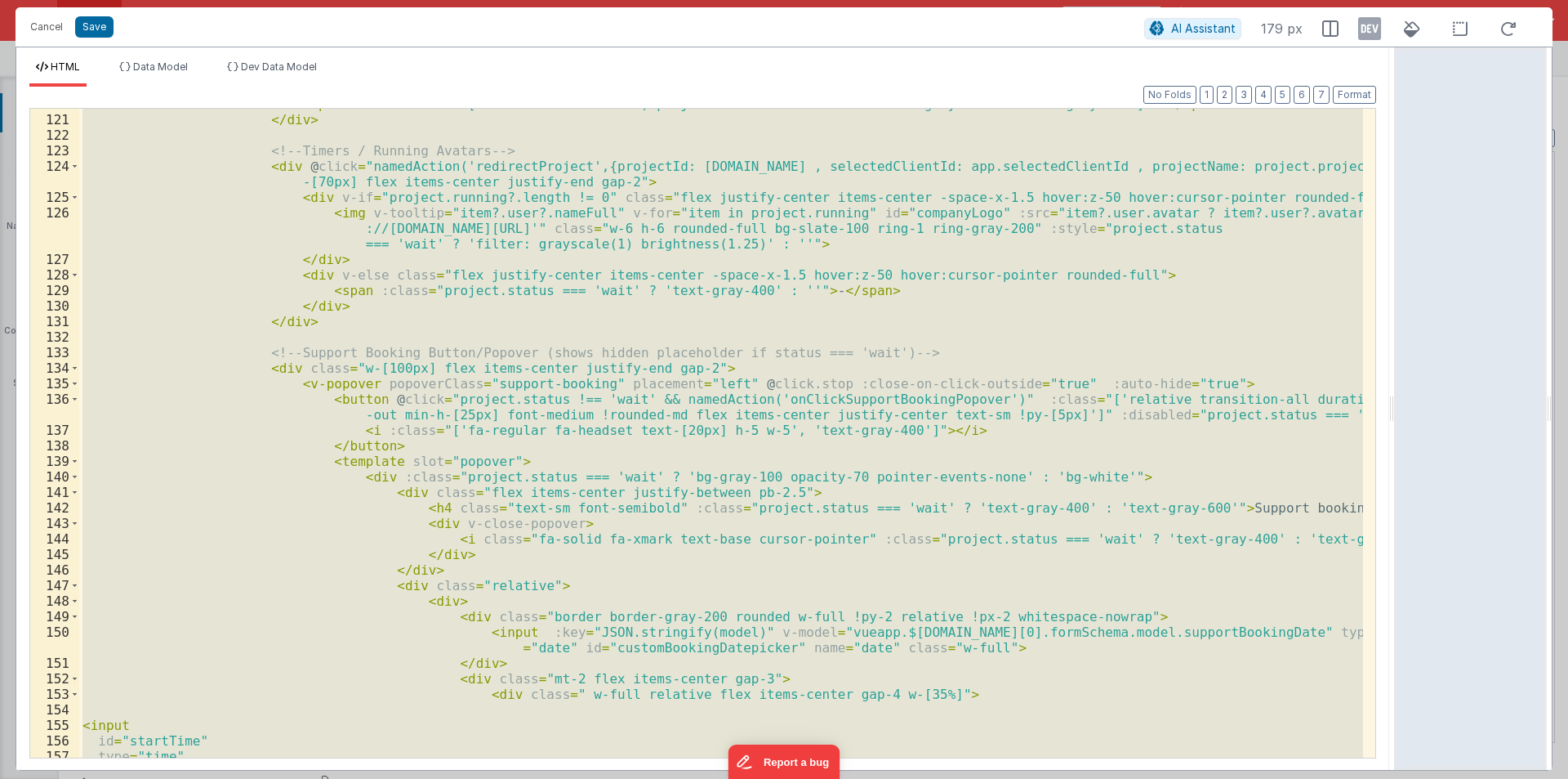
scroll to position [2031, 0]
click at [76, 381] on span at bounding box center [75, 384] width 9 height 16
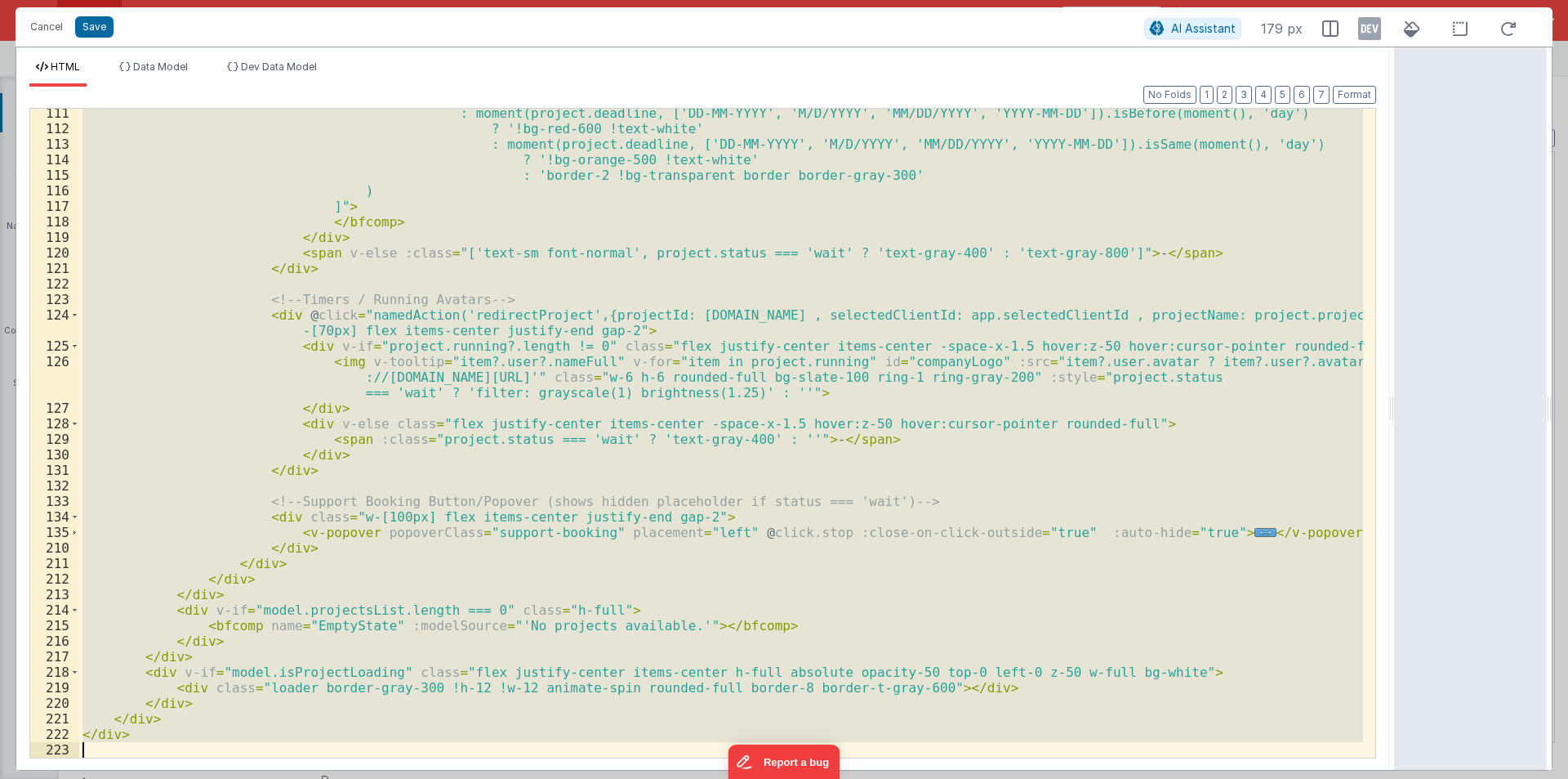
scroll to position [1882, 0]
click at [277, 533] on div ": moment(project.deadline, ['DD-MM-YYYY', 'M/D/YYYY', 'MM/DD/YYYY', 'YYYY-MM-DD…" at bounding box center [720, 433] width 1284 height 649
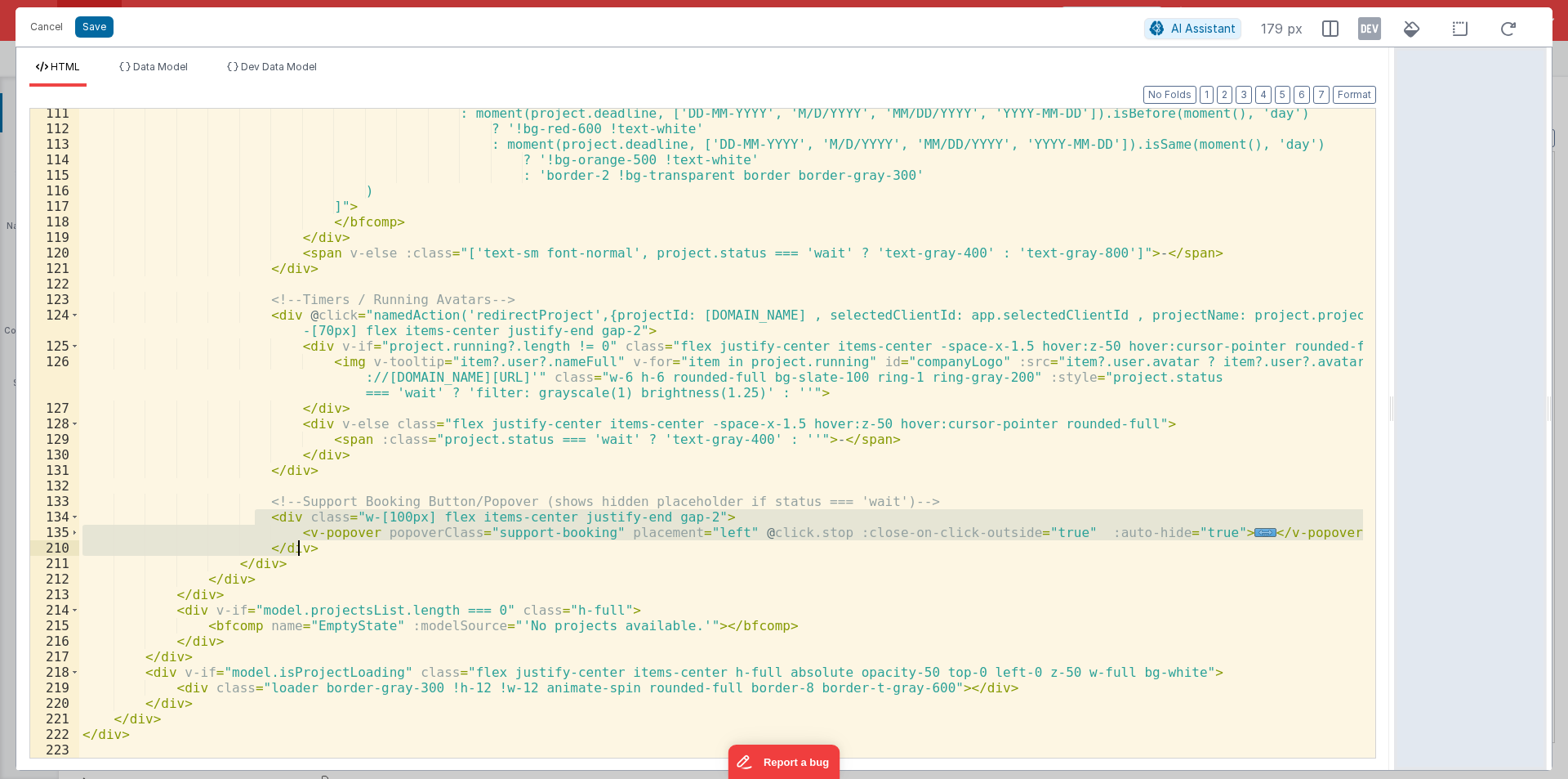
drag, startPoint x: 261, startPoint y: 518, endPoint x: 313, endPoint y: 552, distance: 62.1
click at [313, 552] on div ": moment(project.deadline, ['DD-MM-YYYY', 'M/D/YYYY', 'MM/DD/YYYY', 'YYYY-MM-DD…" at bounding box center [720, 445] width 1284 height 680
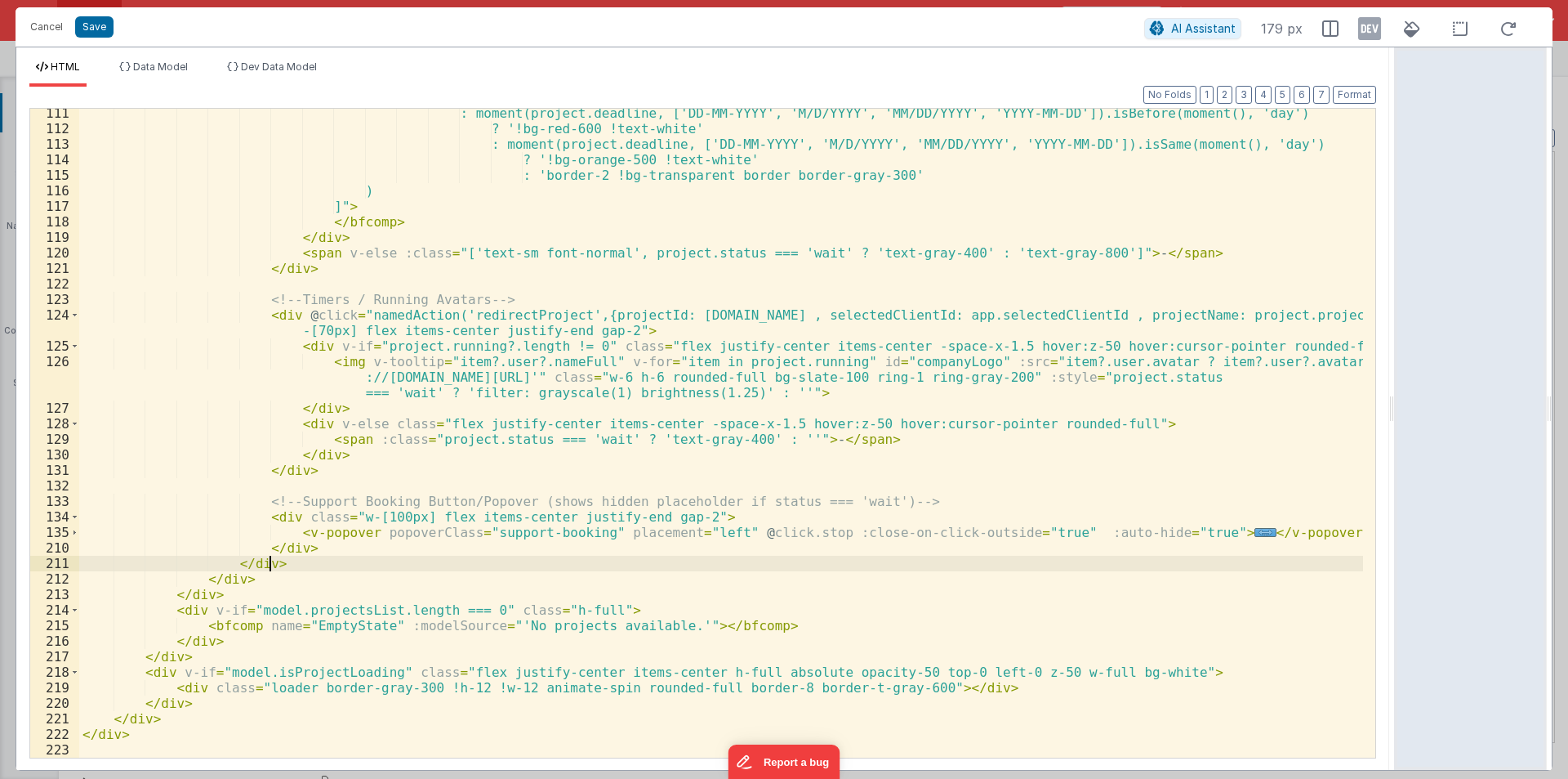
click at [423, 567] on div ": moment(project.deadline, ['DD-MM-YYYY', 'M/D/YYYY', 'MM/DD/YYYY', 'YYYY-MM-DD…" at bounding box center [720, 445] width 1284 height 680
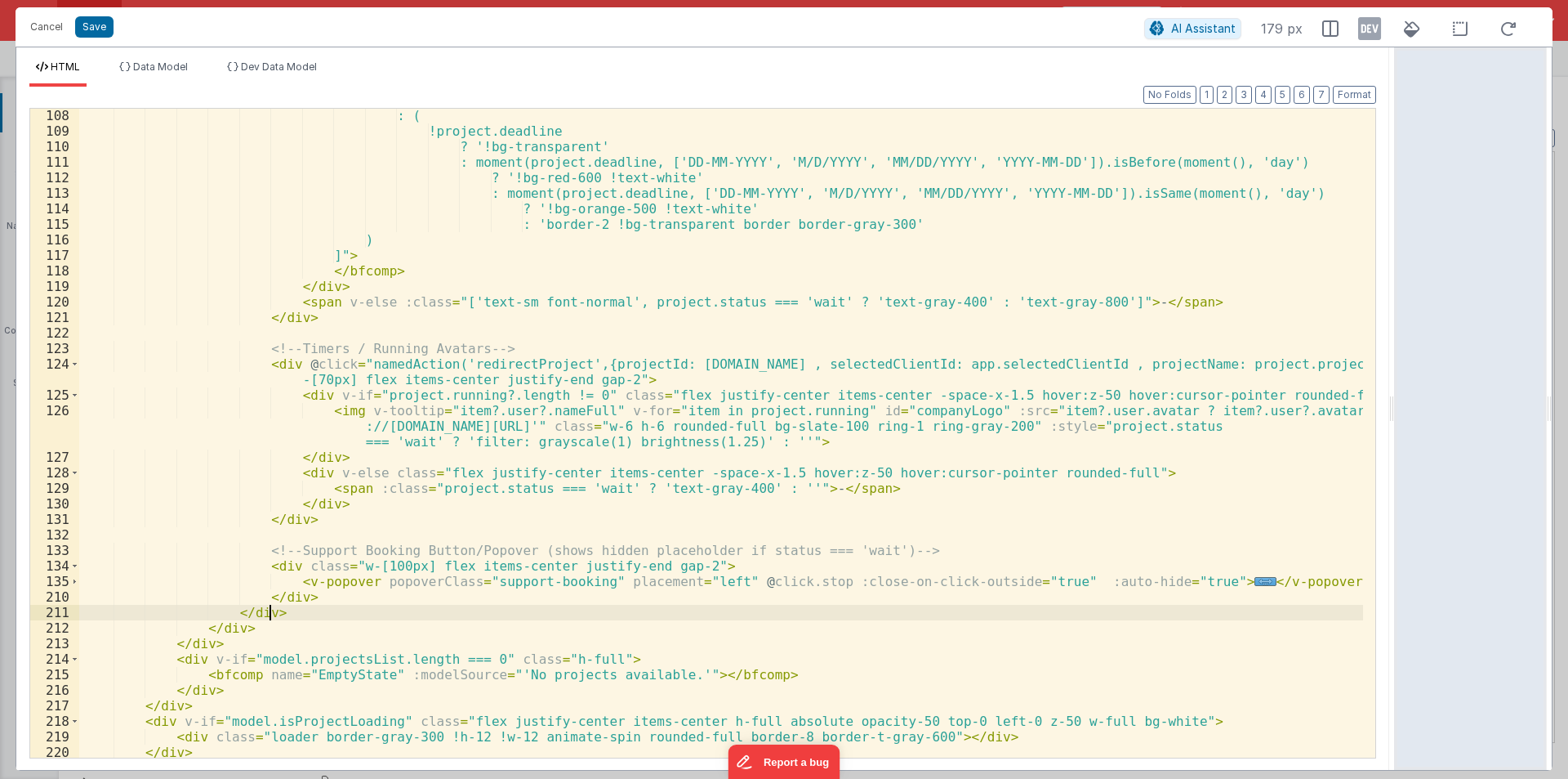
scroll to position [1833, 0]
click at [73, 580] on span at bounding box center [75, 581] width 9 height 16
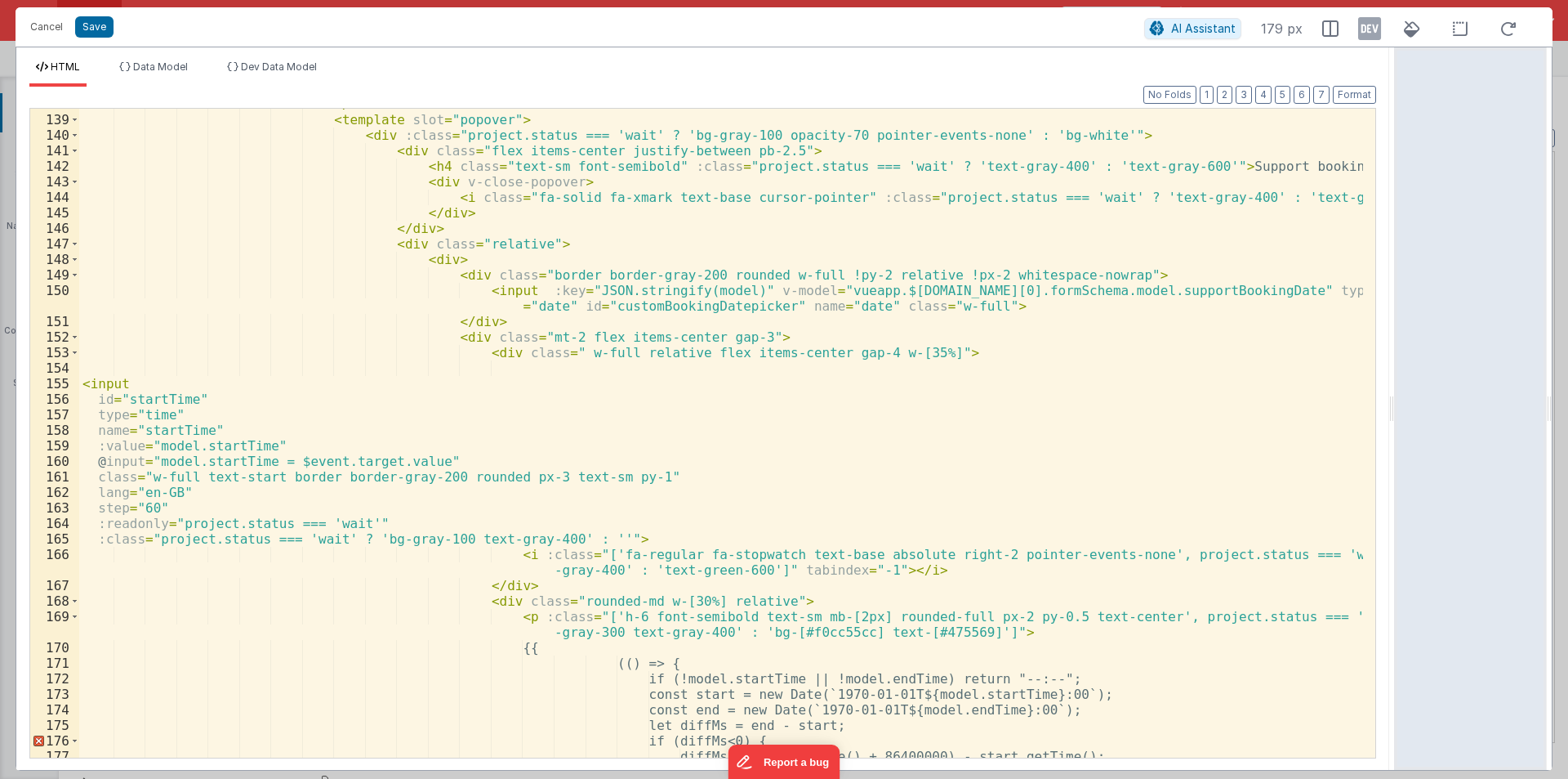
scroll to position [2372, 0]
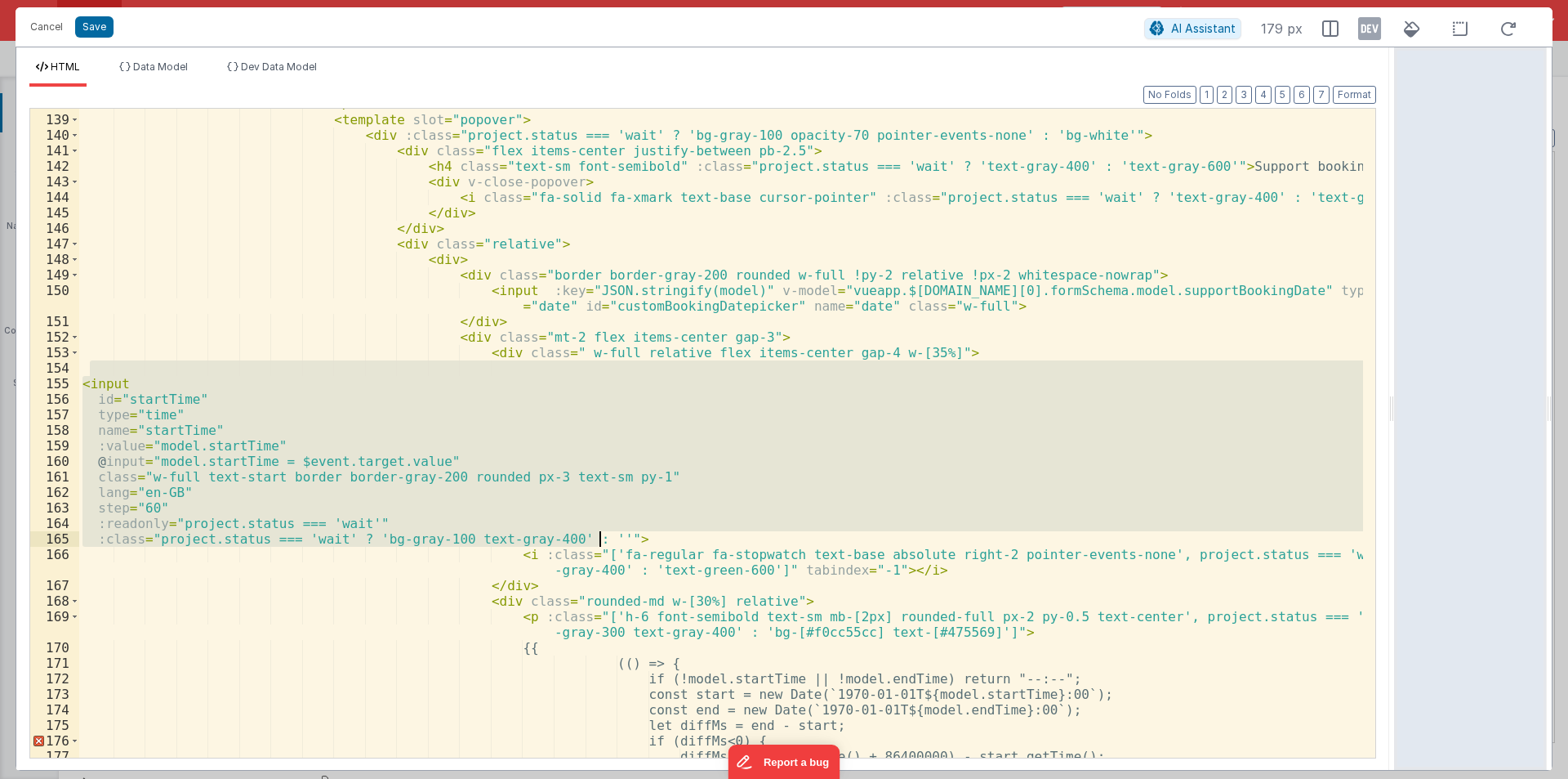
drag, startPoint x: 87, startPoint y: 370, endPoint x: 623, endPoint y: 533, distance: 560.2
click at [623, 533] on div "</ button > < template slot = "popover" > < div :class = "project.status === 'w…" at bounding box center [720, 436] width 1284 height 680
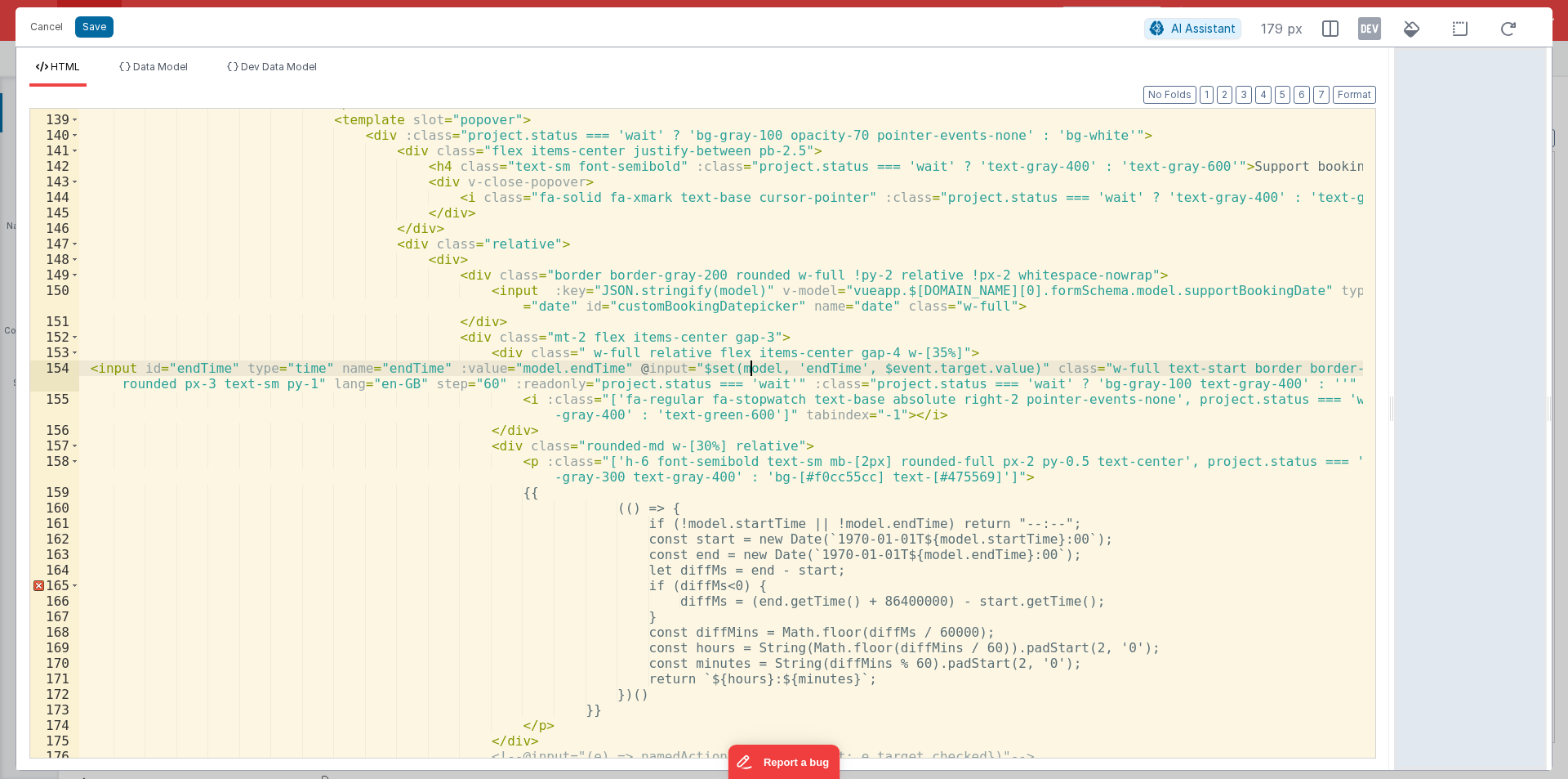
click at [754, 365] on div "</ button > < template slot = "popover" > < div :class = "project.status === 'w…" at bounding box center [720, 436] width 1284 height 680
click at [754, 364] on div "</ button > < template slot = "popover" > < div :class = "project.status === 'w…" at bounding box center [720, 436] width 1284 height 680
click at [531, 367] on div "</ button > < template slot = "popover" > < div :class = "project.status === 'w…" at bounding box center [720, 436] width 1284 height 680
click at [390, 366] on div "</ button > < template slot = "popover" > < div :class = "project.status === 'w…" at bounding box center [720, 436] width 1284 height 680
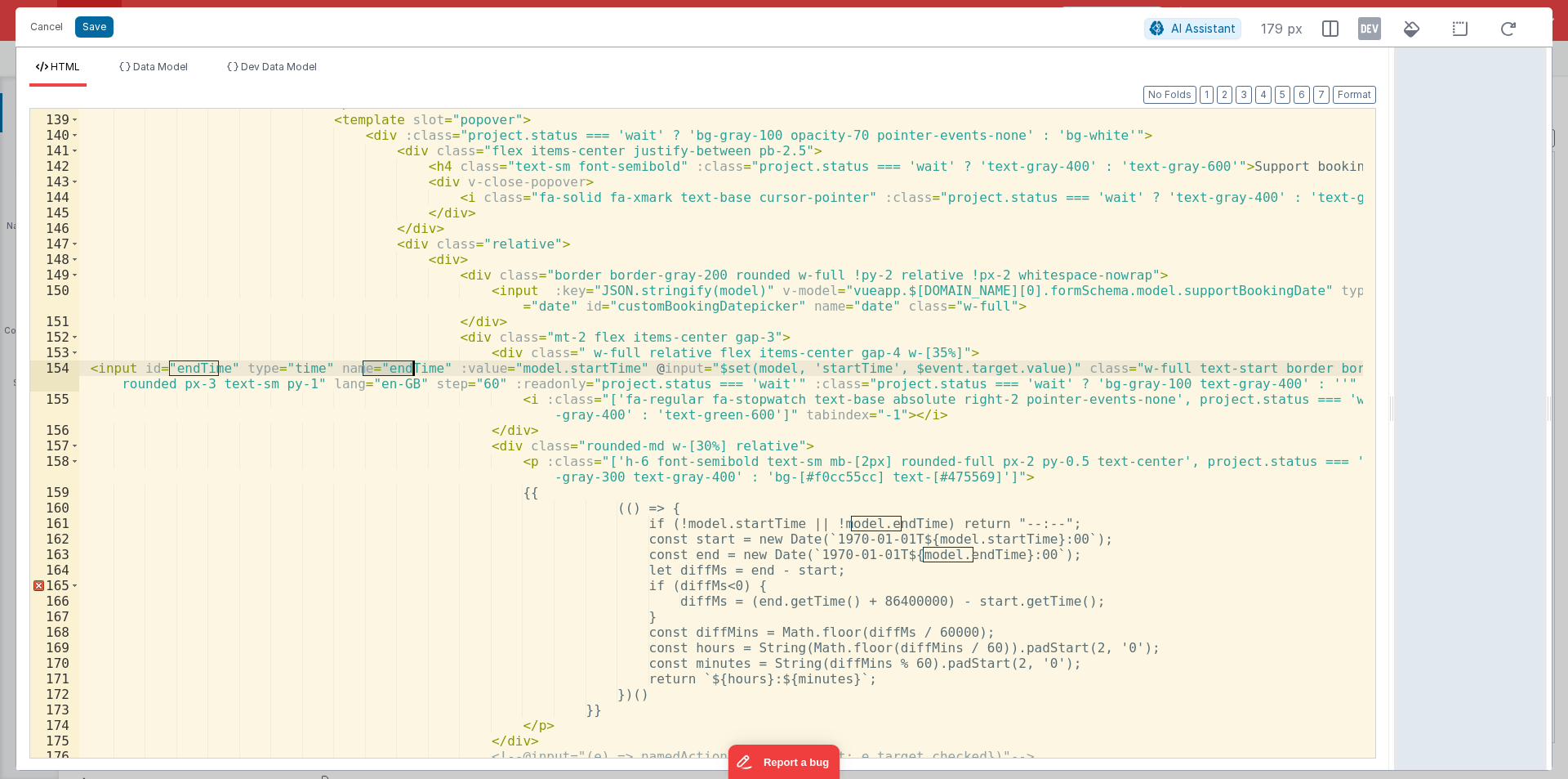
click at [390, 366] on div "</ button > < template slot = "popover" > < div :class = "project.status === 'w…" at bounding box center [720, 436] width 1284 height 680
click at [193, 368] on div "</ button > < template slot = "popover" > < div :class = "project.status === 'w…" at bounding box center [720, 436] width 1284 height 680
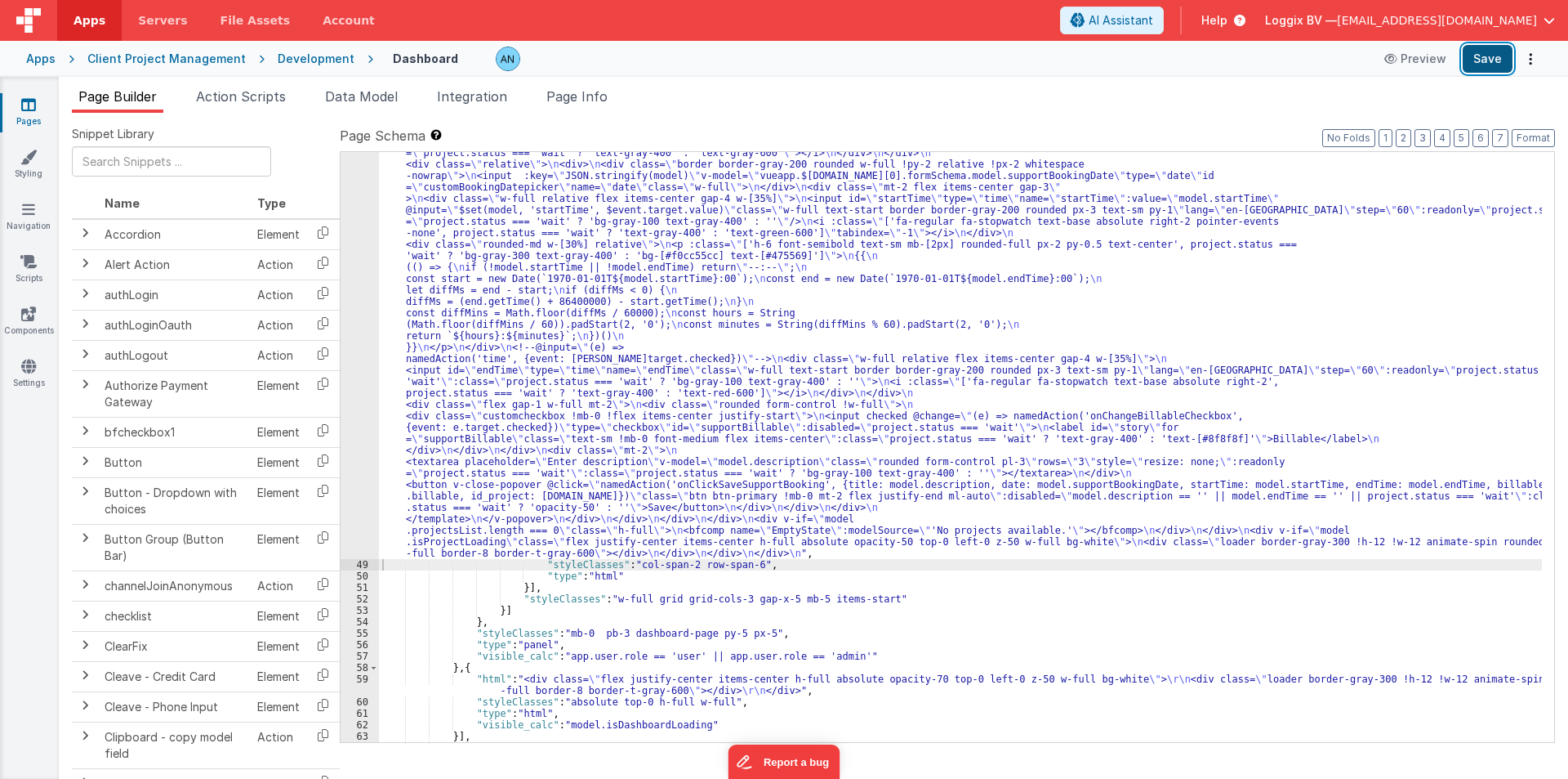
click at [1490, 61] on button "Save" at bounding box center [1487, 58] width 50 height 27
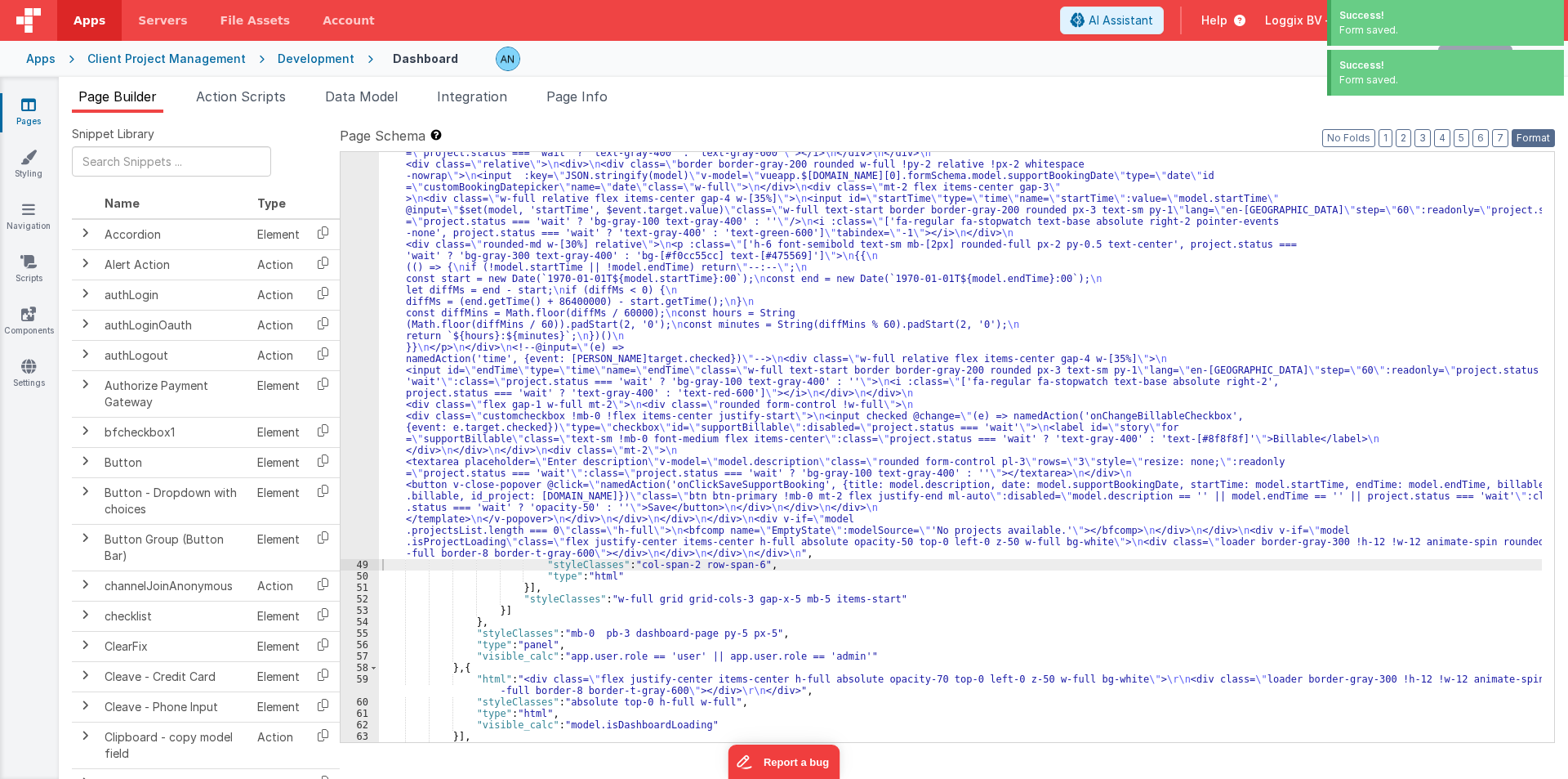
click at [1527, 140] on button "Format" at bounding box center [1533, 138] width 43 height 18
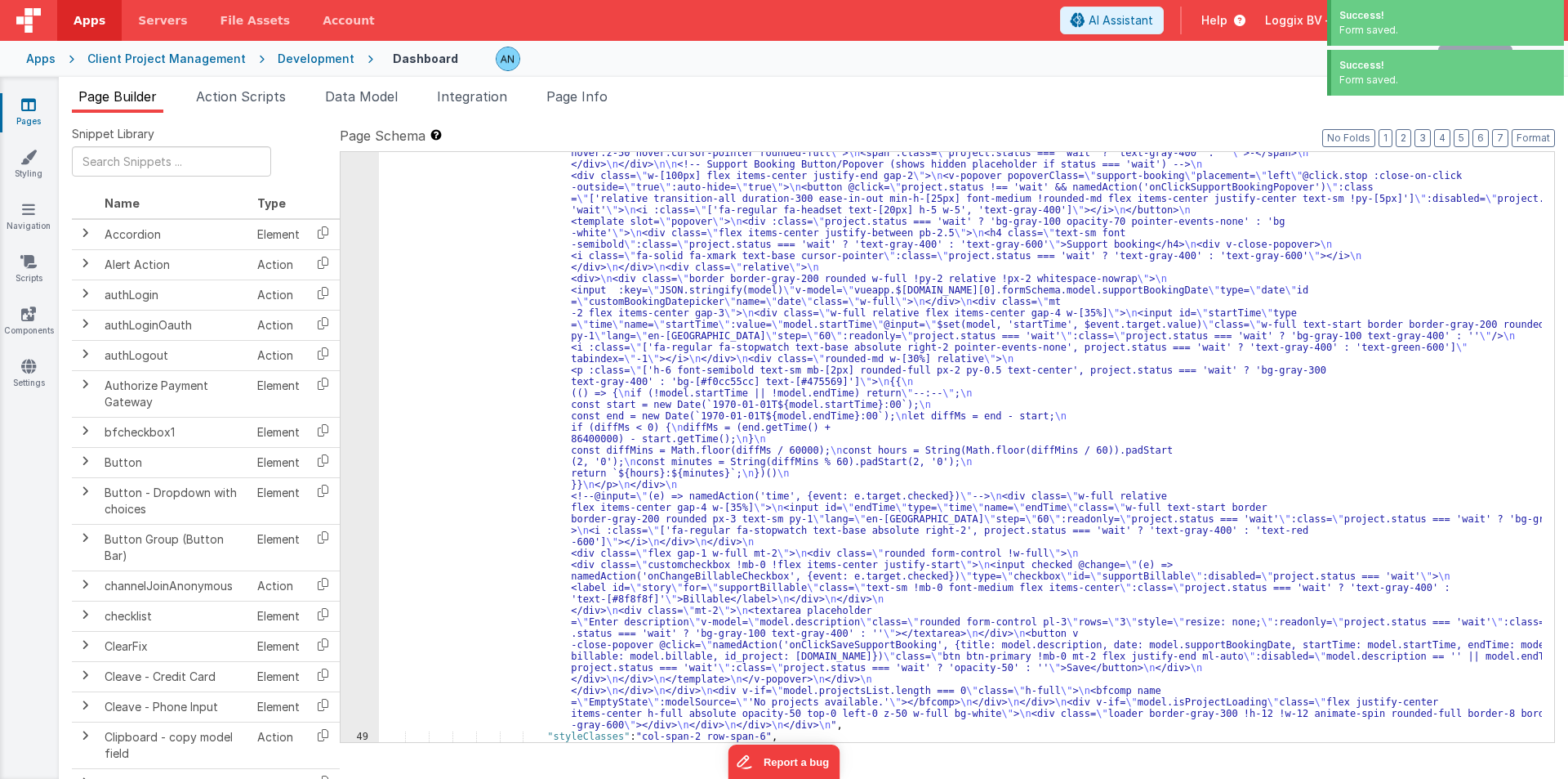
click at [457, 272] on div ""html" : "<!-- \n Update: All moment(project.deadline, ...) calls now include '…" at bounding box center [960, 385] width 1163 height 1894
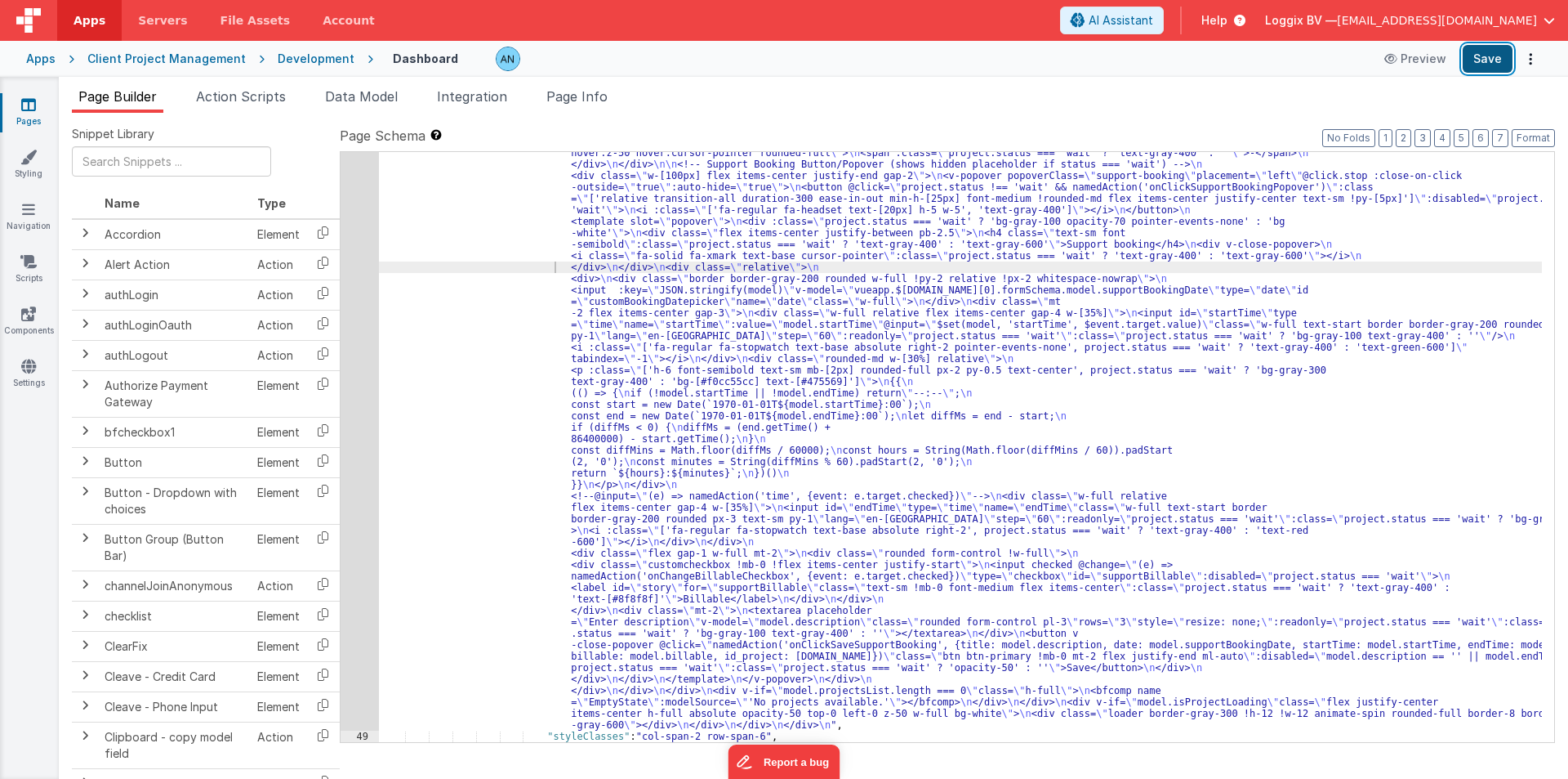
drag, startPoint x: 1492, startPoint y: 50, endPoint x: 1486, endPoint y: 56, distance: 8.5
click at [1491, 50] on button "Save" at bounding box center [1487, 58] width 50 height 27
click at [437, 367] on div ""html" : "<!-- \n Update: All moment(project.deadline, ...) calls now include '…" at bounding box center [960, 385] width 1163 height 1894
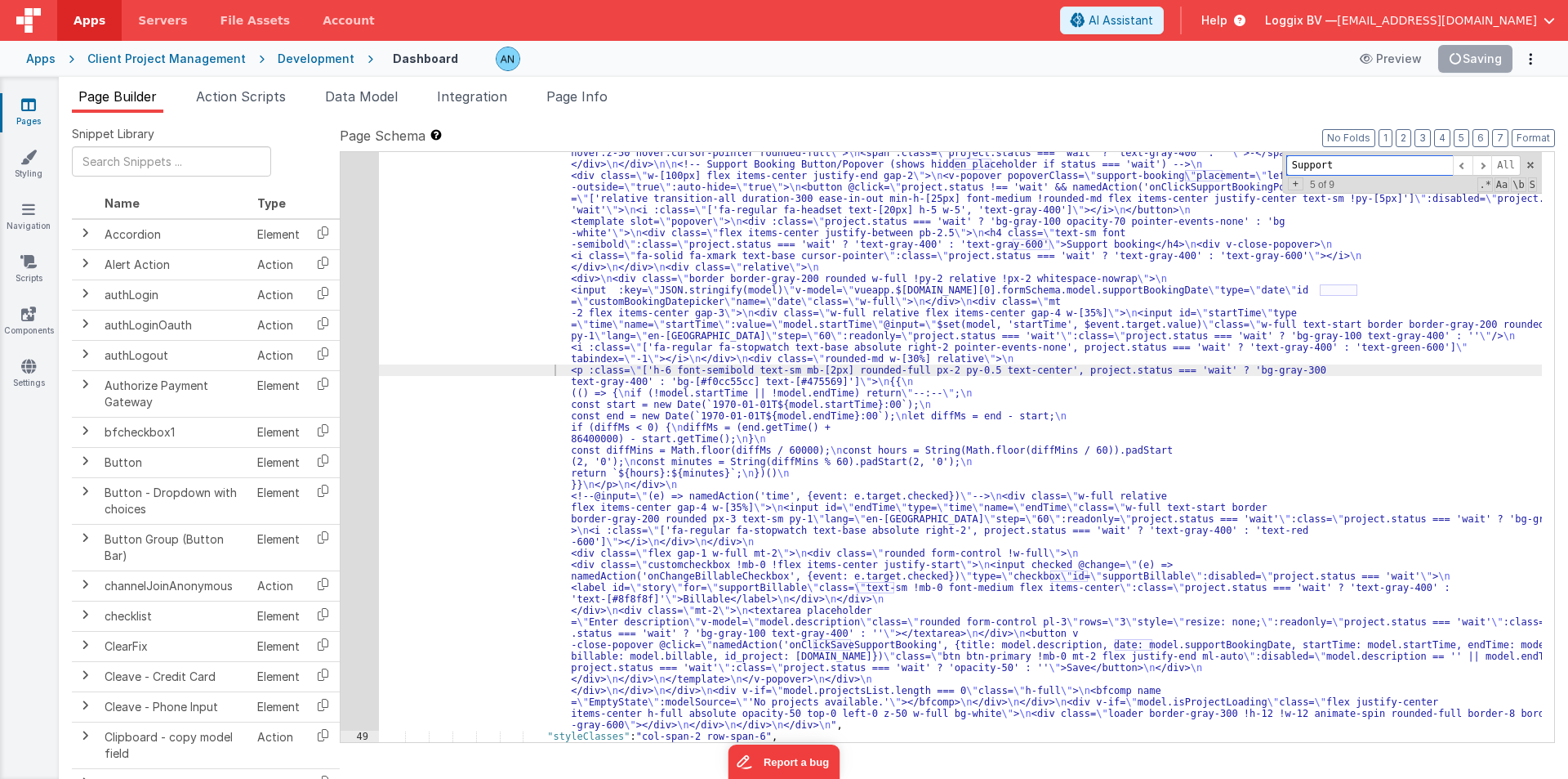
paste input "time"
type input "time"
click at [340, 276] on div "48" at bounding box center [359, 84] width 38 height 1293
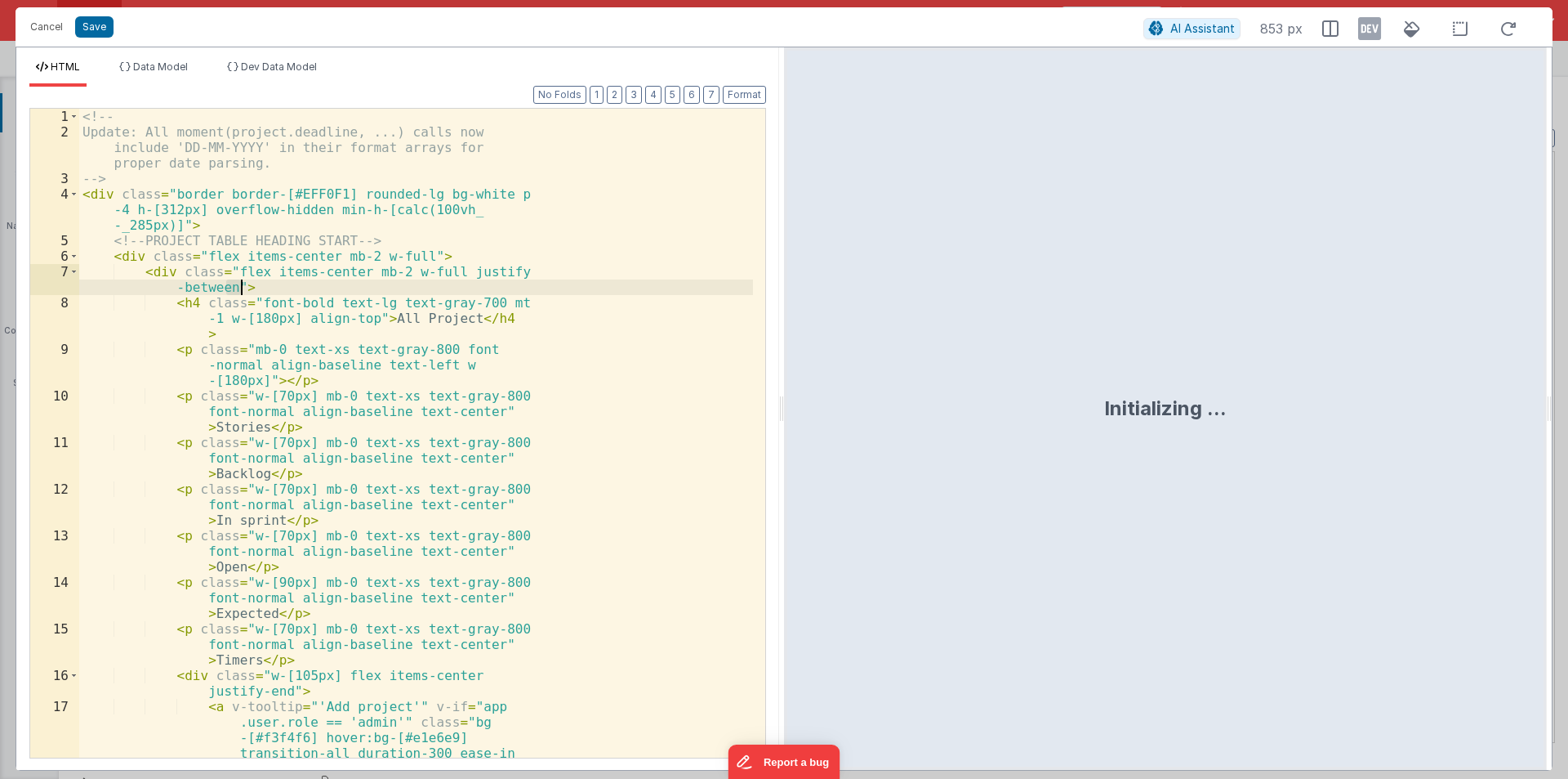
click at [413, 301] on div "<!-- Update: All moment(project.deadline, ...) calls now include 'DD-MM-YYYY' i…" at bounding box center [416, 502] width 674 height 788
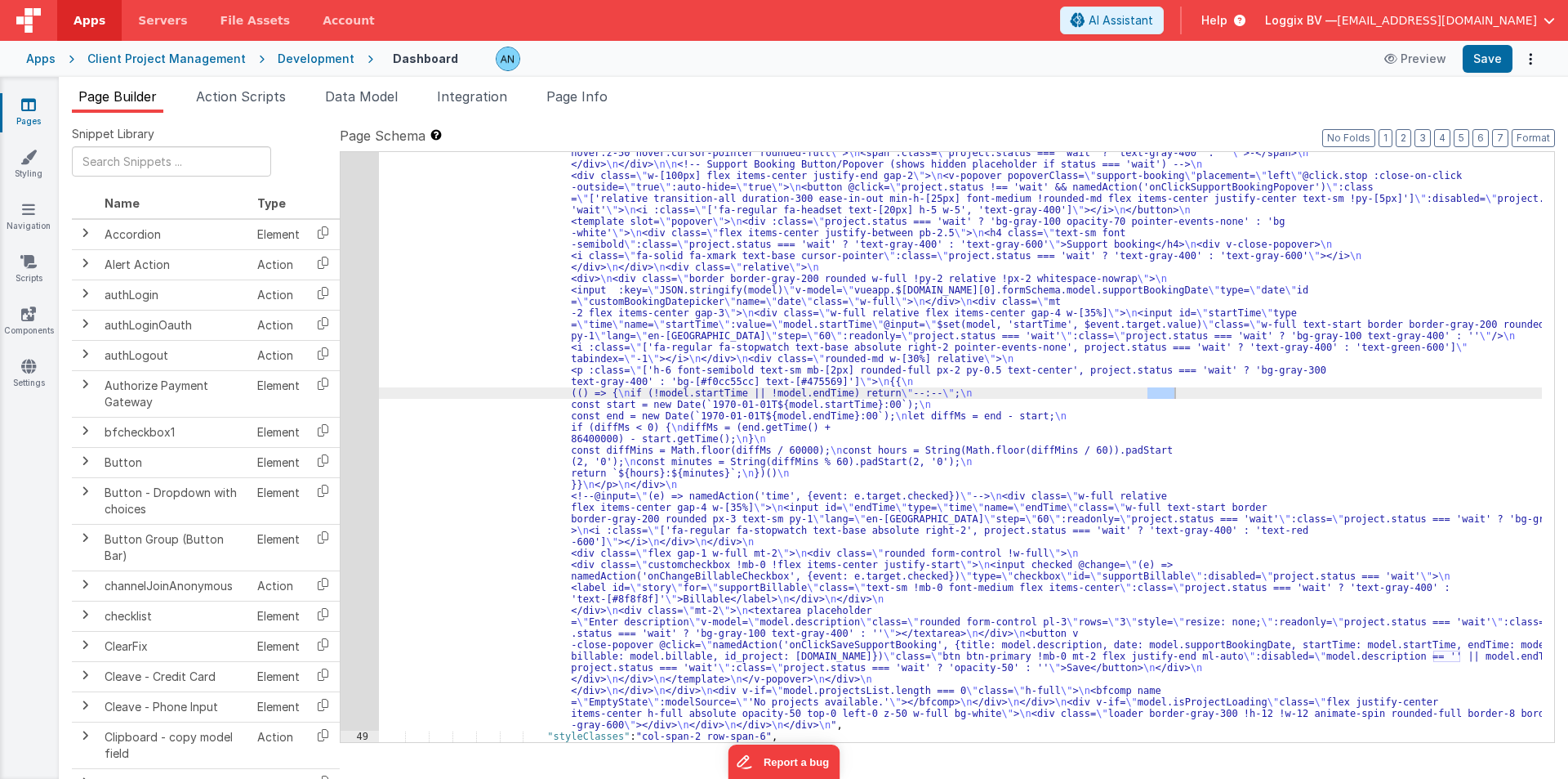
click at [488, 351] on div ""html" : "<!-- \n Update: All moment(project.deadline, ...) calls now include '…" at bounding box center [960, 385] width 1163 height 1894
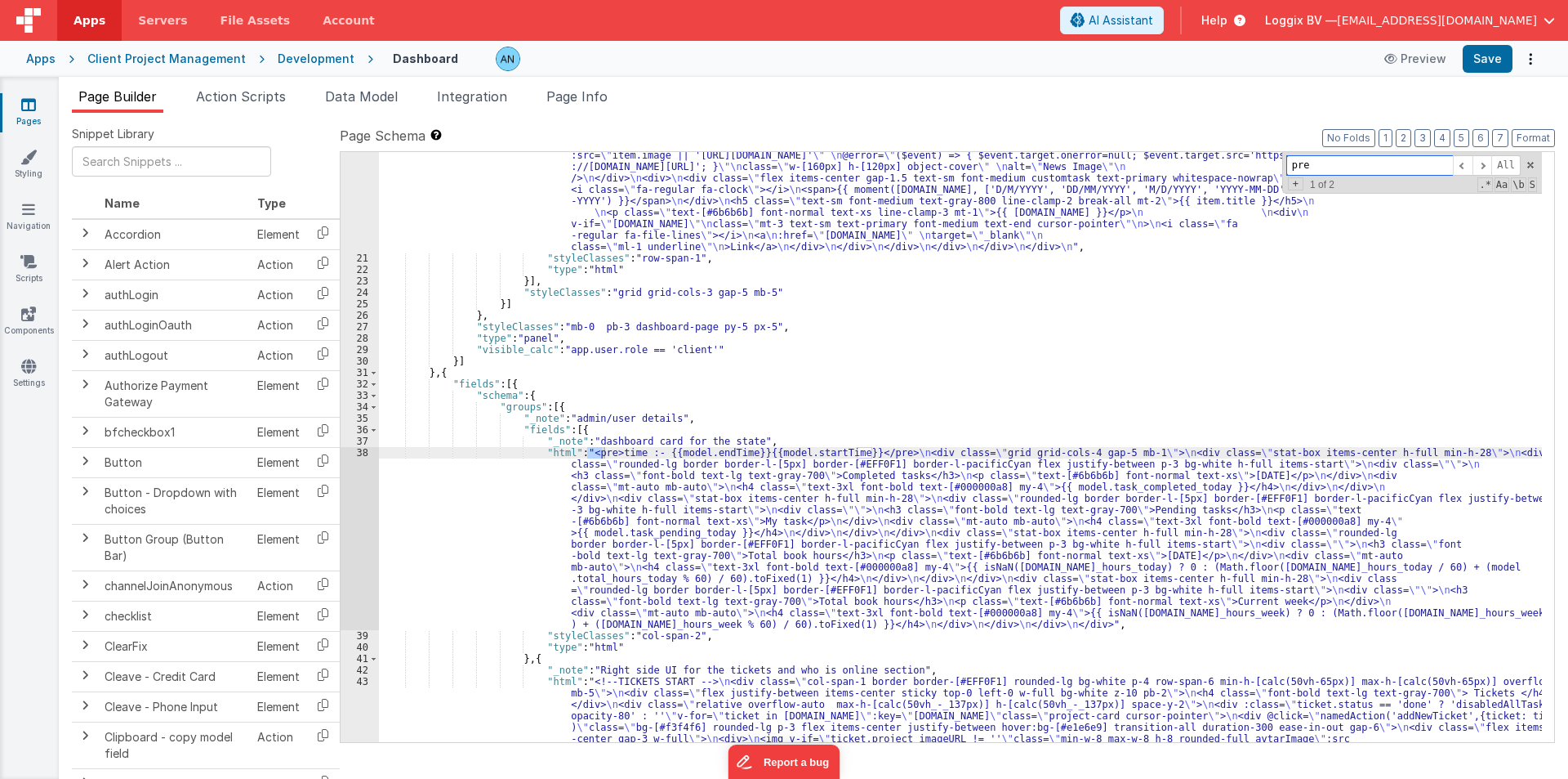
scroll to position [1227, 0]
type input "pre"
click at [360, 481] on div "38" at bounding box center [359, 538] width 38 height 183
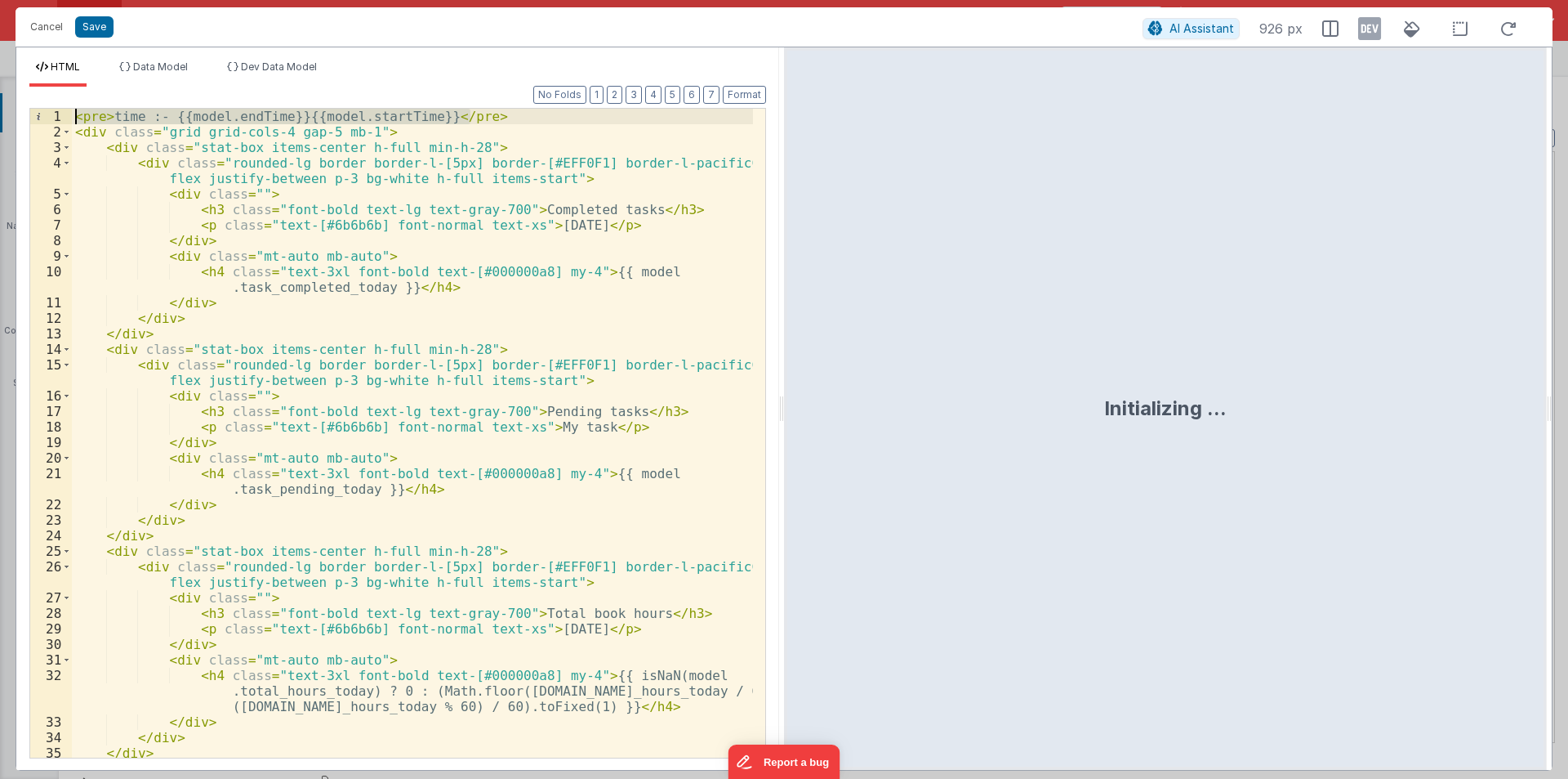
drag, startPoint x: 482, startPoint y: 120, endPoint x: 40, endPoint y: 115, distance: 442.0
click at [40, 115] on div "1 2 3 4 5 6 7 8 9 10 11 12 13 14 15 16 17 18 19 20 21 22 23 24 25 26 27 28 29 3…" at bounding box center [397, 433] width 736 height 650
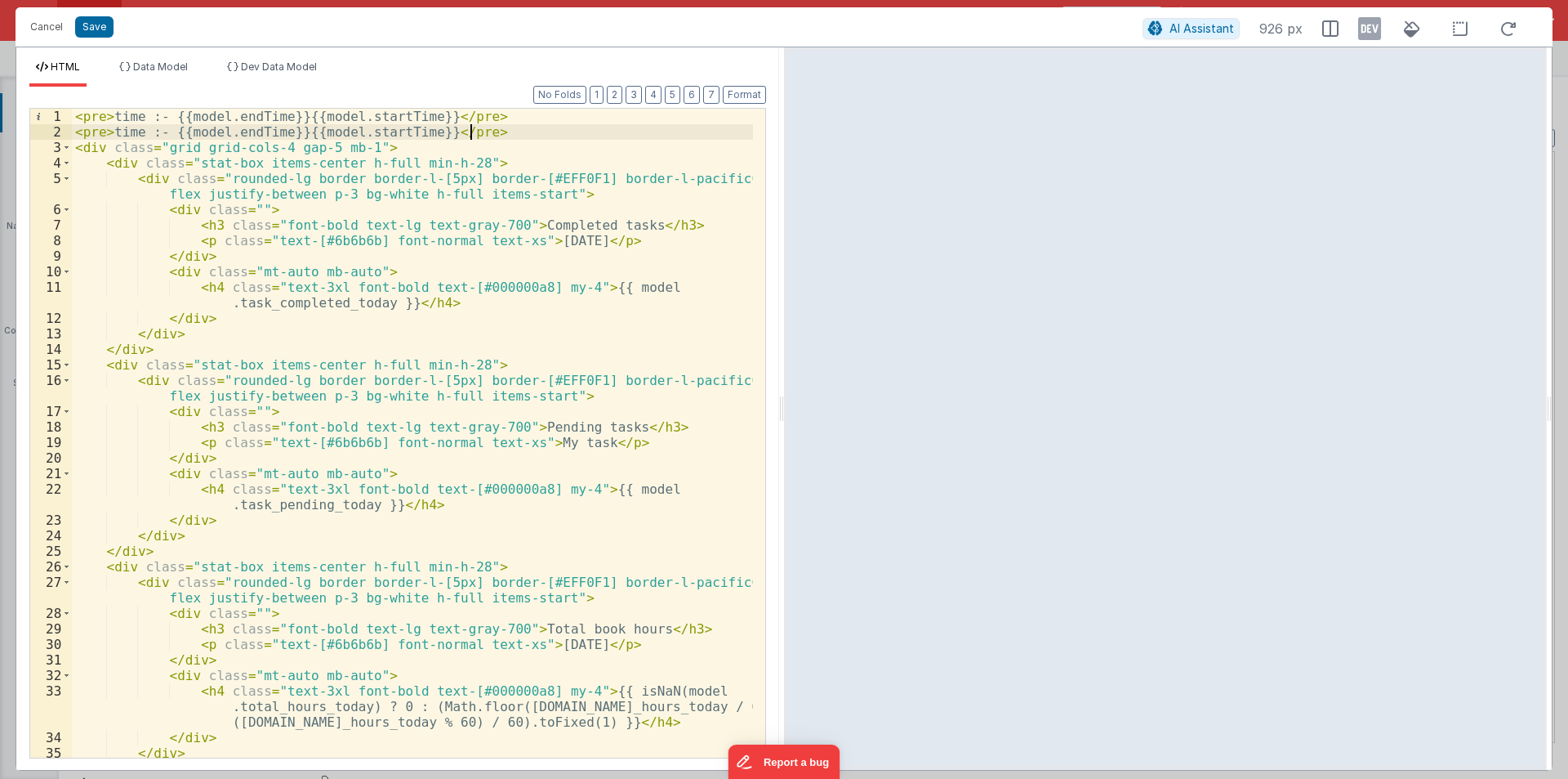
click at [119, 114] on div "< pre > time :- {{model.endTime}}{{model.startTime}} </ pre > < pre > time :- {…" at bounding box center [413, 448] width 681 height 680
click at [125, 130] on div "< pre > start :- {{model.endTime}}{{model.startTime}} </ pre > < pre > time :- …" at bounding box center [413, 448] width 681 height 680
drag, startPoint x: 169, startPoint y: 115, endPoint x: 296, endPoint y: 116, distance: 127.0
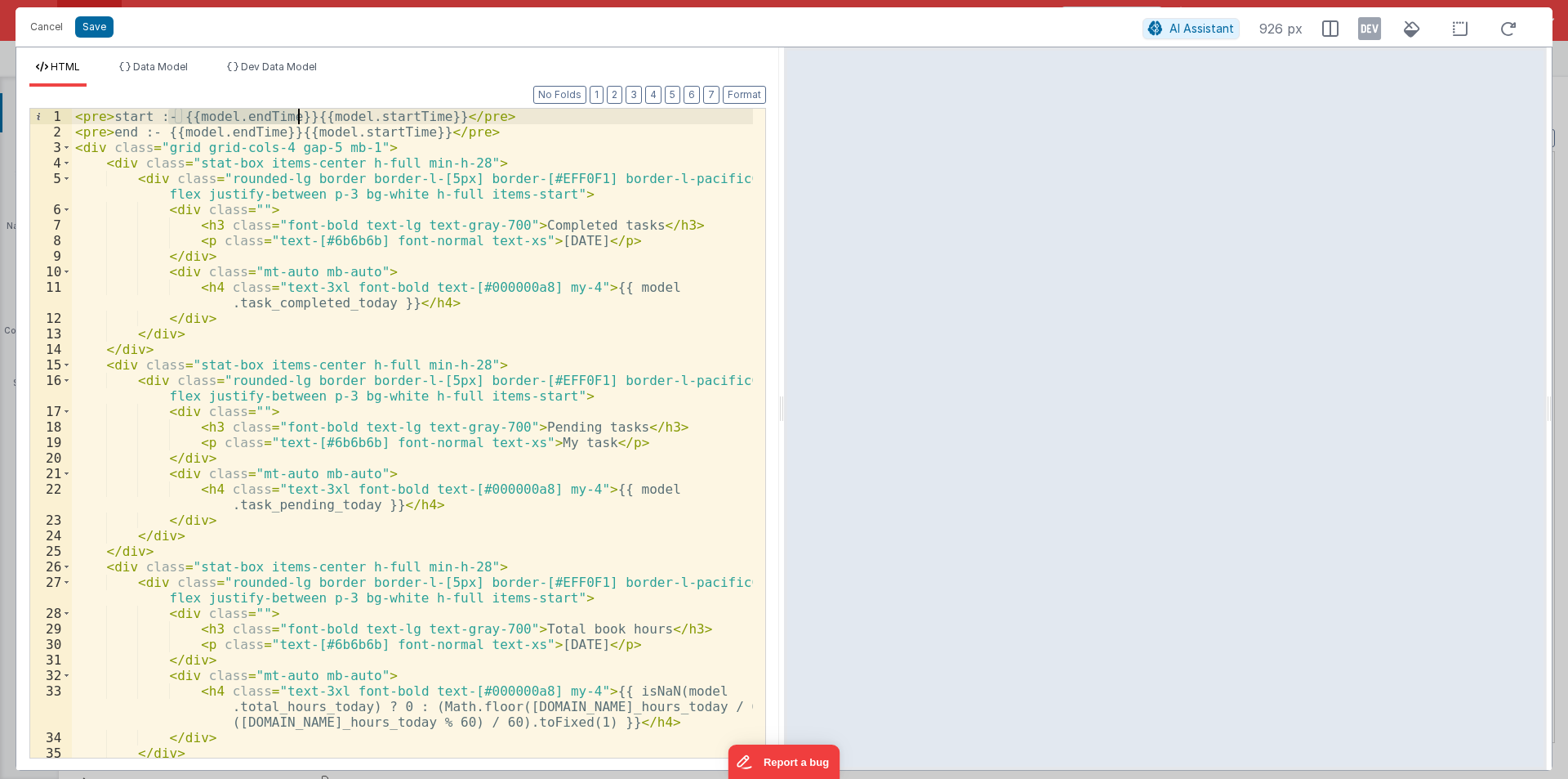
click at [296, 116] on div "< pre > start :- {{model.endTime}}{{model.startTime}} </ pre > < pre > end :- {…" at bounding box center [413, 448] width 681 height 680
drag, startPoint x: 284, startPoint y: 132, endPoint x: 420, endPoint y: 130, distance: 136.0
click at [420, 130] on div "< pre > start :-{{model.startTime}} </ pre > < pre > end :- {{model.endTime}}{{…" at bounding box center [413, 448] width 681 height 680
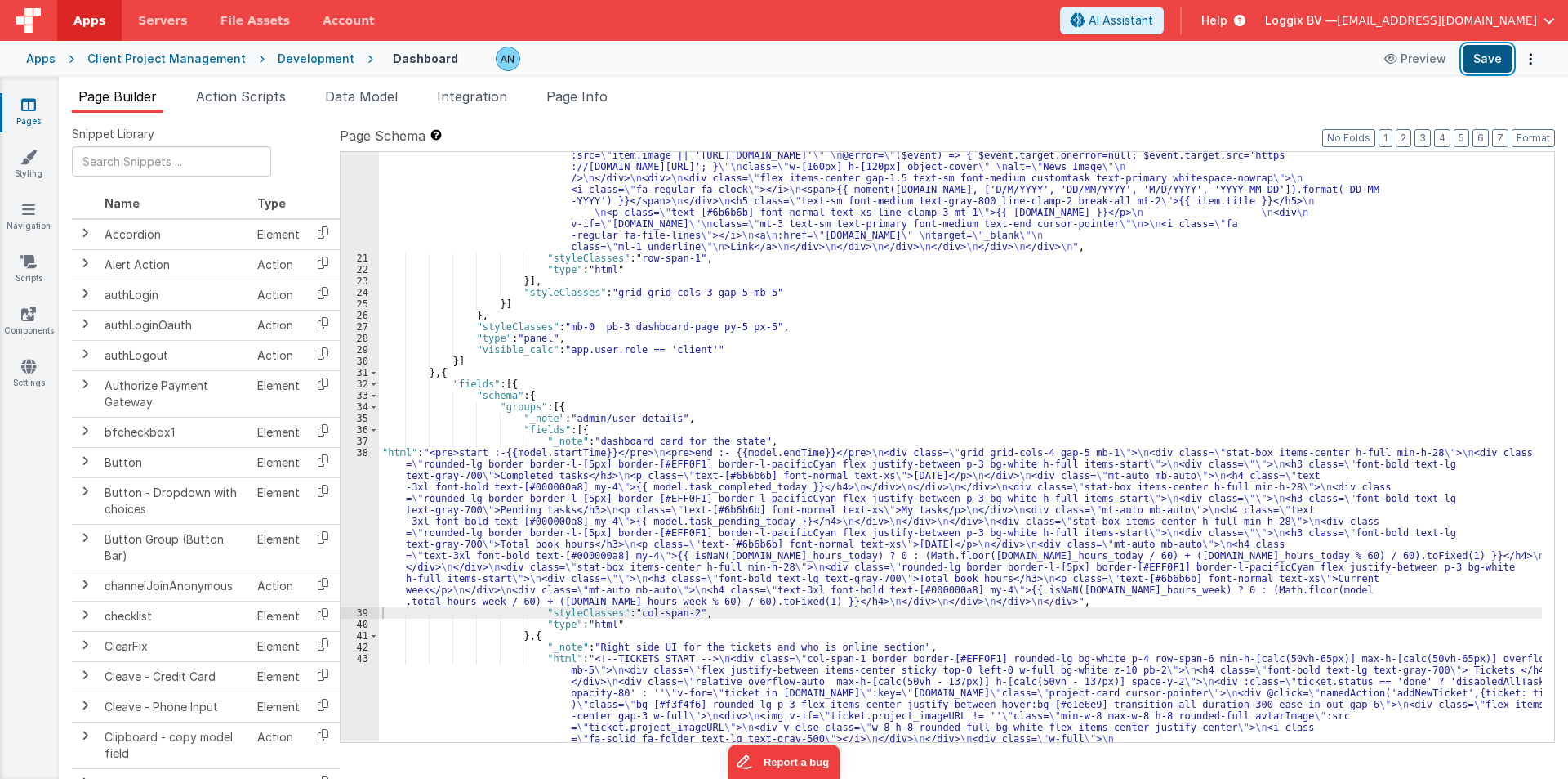
click at [1492, 63] on button "Save" at bounding box center [1487, 58] width 50 height 27
click at [1526, 134] on button "Format" at bounding box center [1533, 138] width 43 height 18
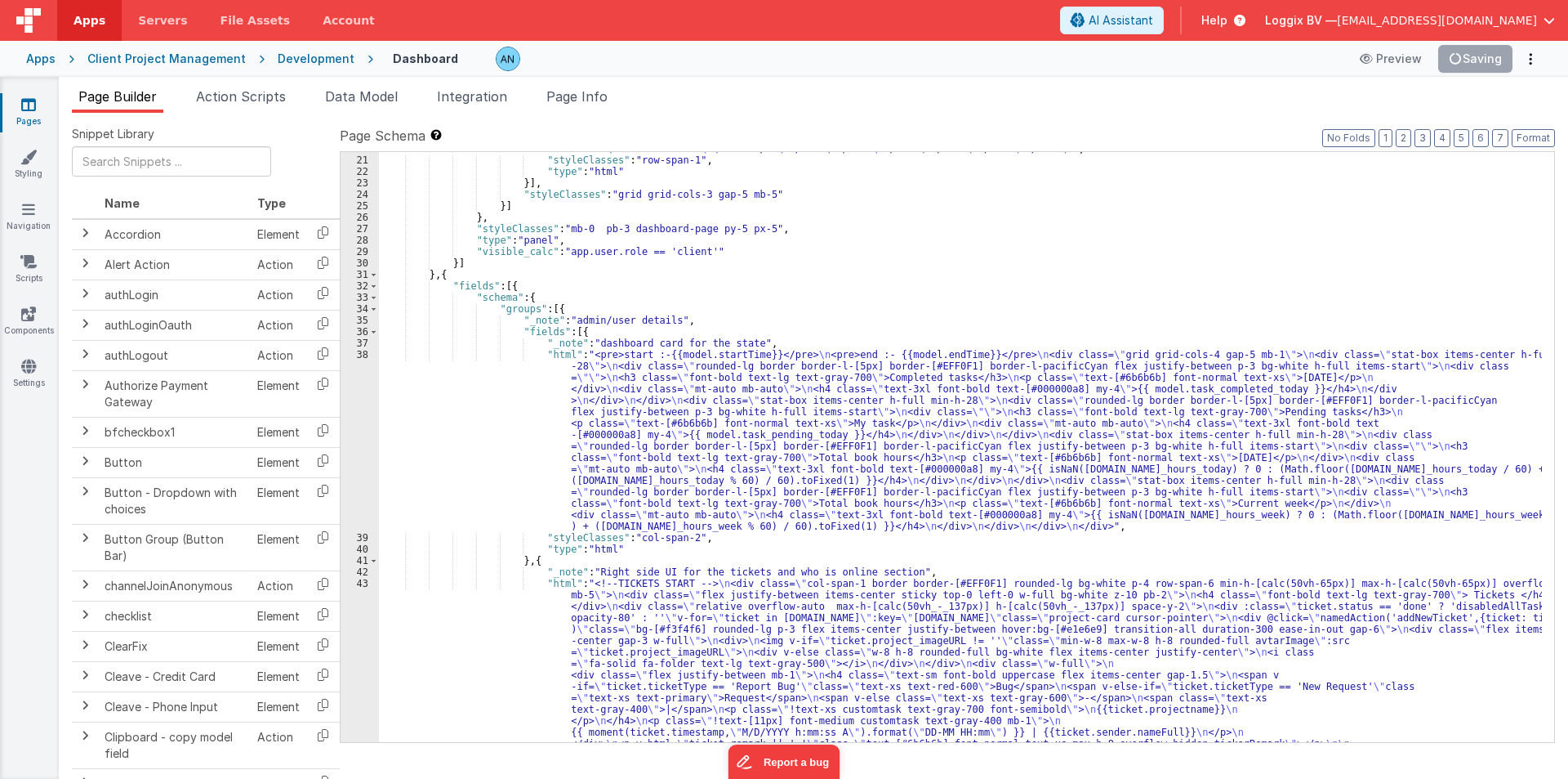
scroll to position [1423, 0]
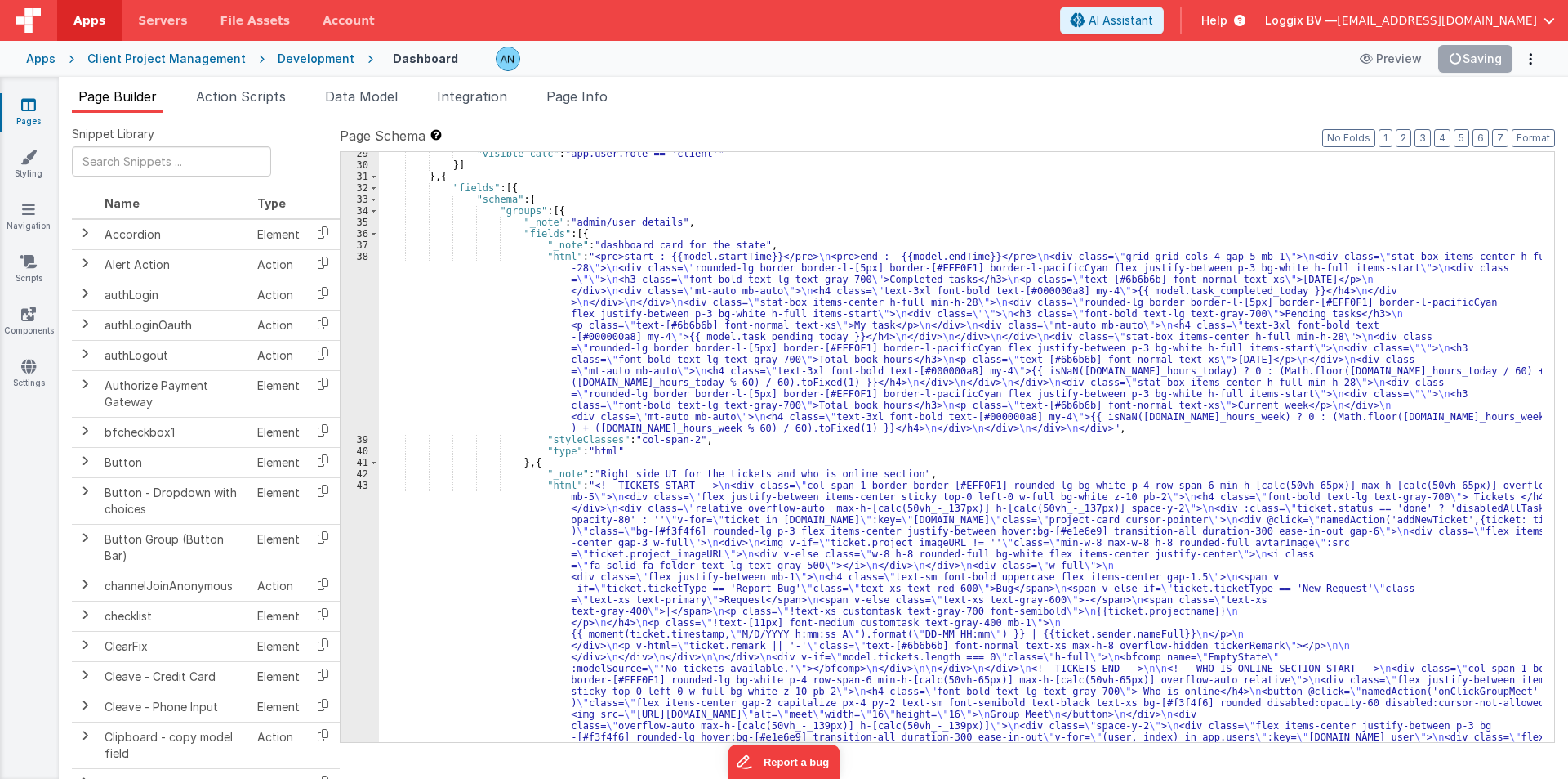
click at [520, 486] on div ""visible_calc" : "app.user.role == 'client'" }] } , { "fields" : [{ "schema" : …" at bounding box center [960, 683] width 1163 height 1071
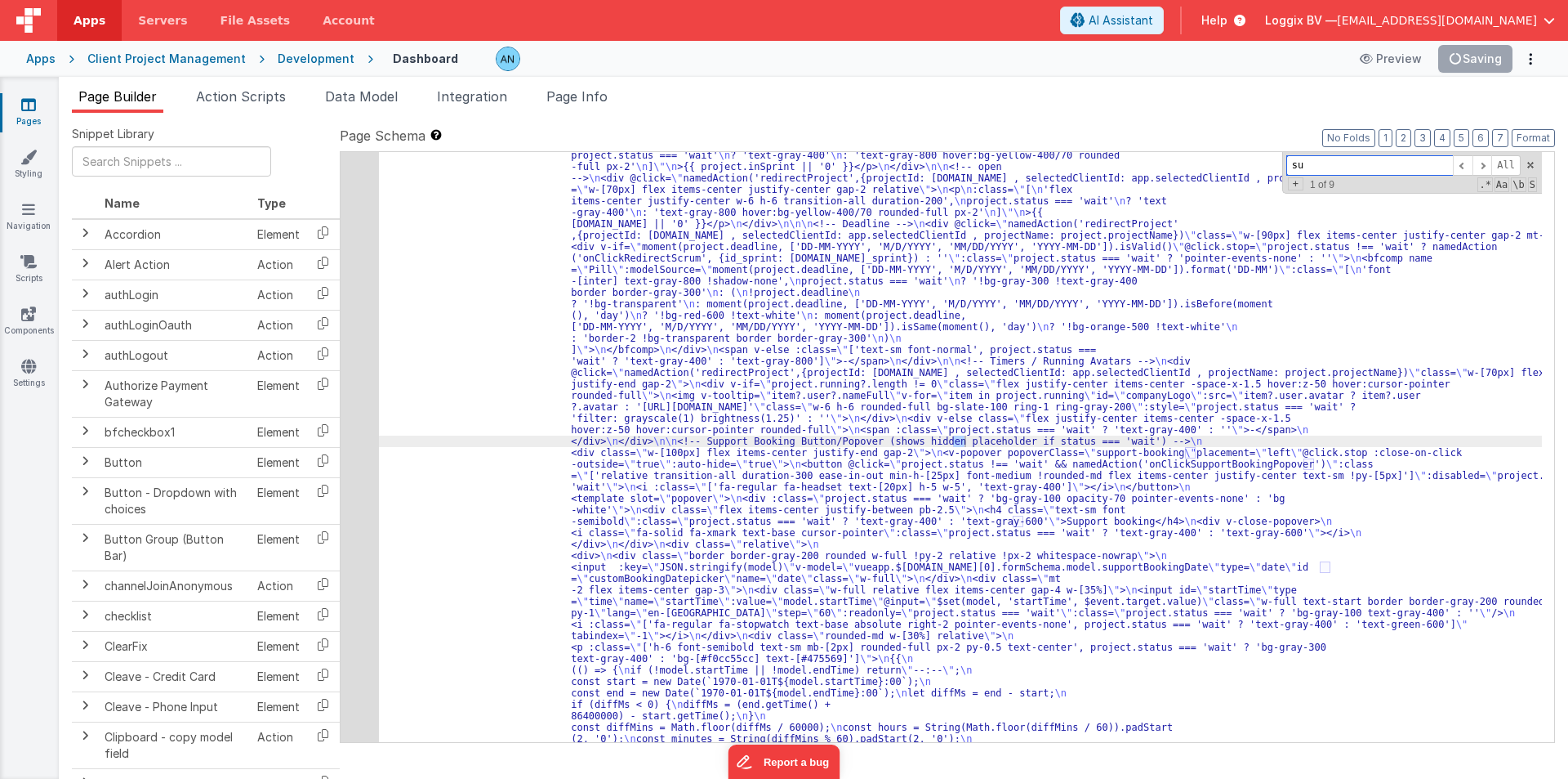
scroll to position [2702, 0]
type input "sup"
click at [358, 424] on div "48" at bounding box center [359, 361] width 38 height 1293
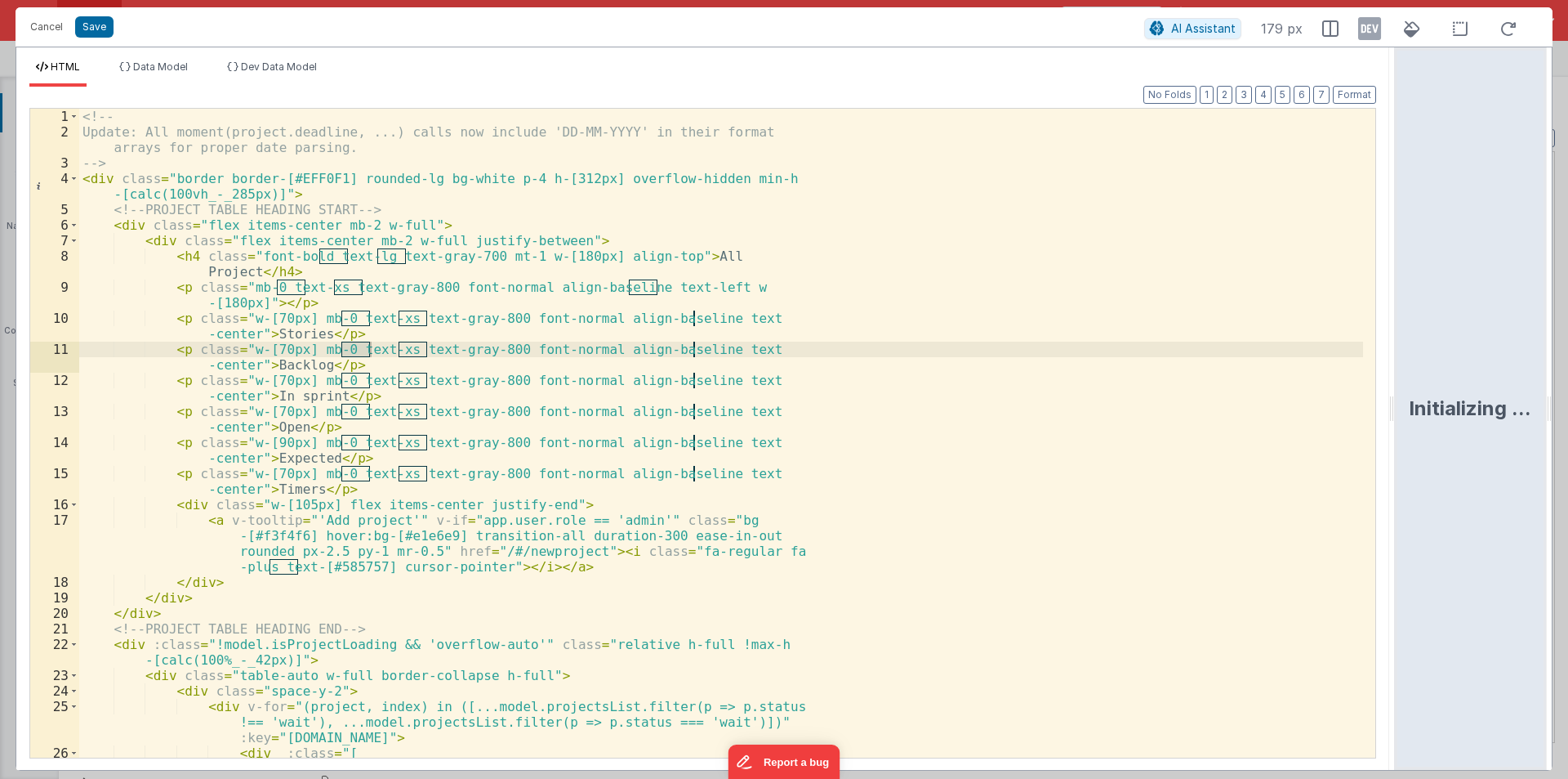
drag, startPoint x: 782, startPoint y: 411, endPoint x: 1564, endPoint y: 426, distance: 782.1
click at [1567, 424] on html "Cancel Save AI Assistant 179 px HTML Data Model Dev Data Model Format 7 6 5 4 3…" at bounding box center [784, 390] width 1568 height 779
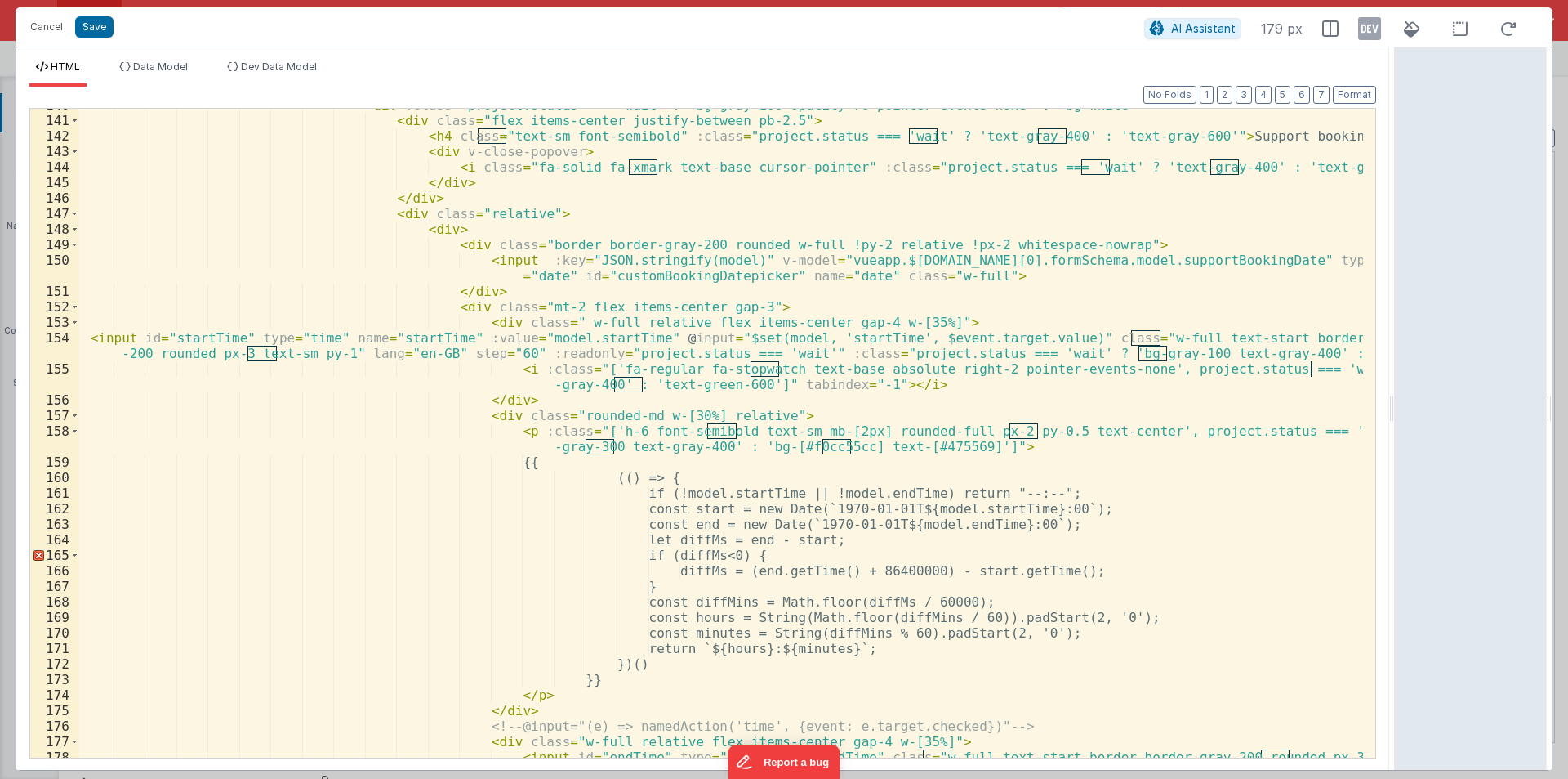
scroll to position [2403, 0]
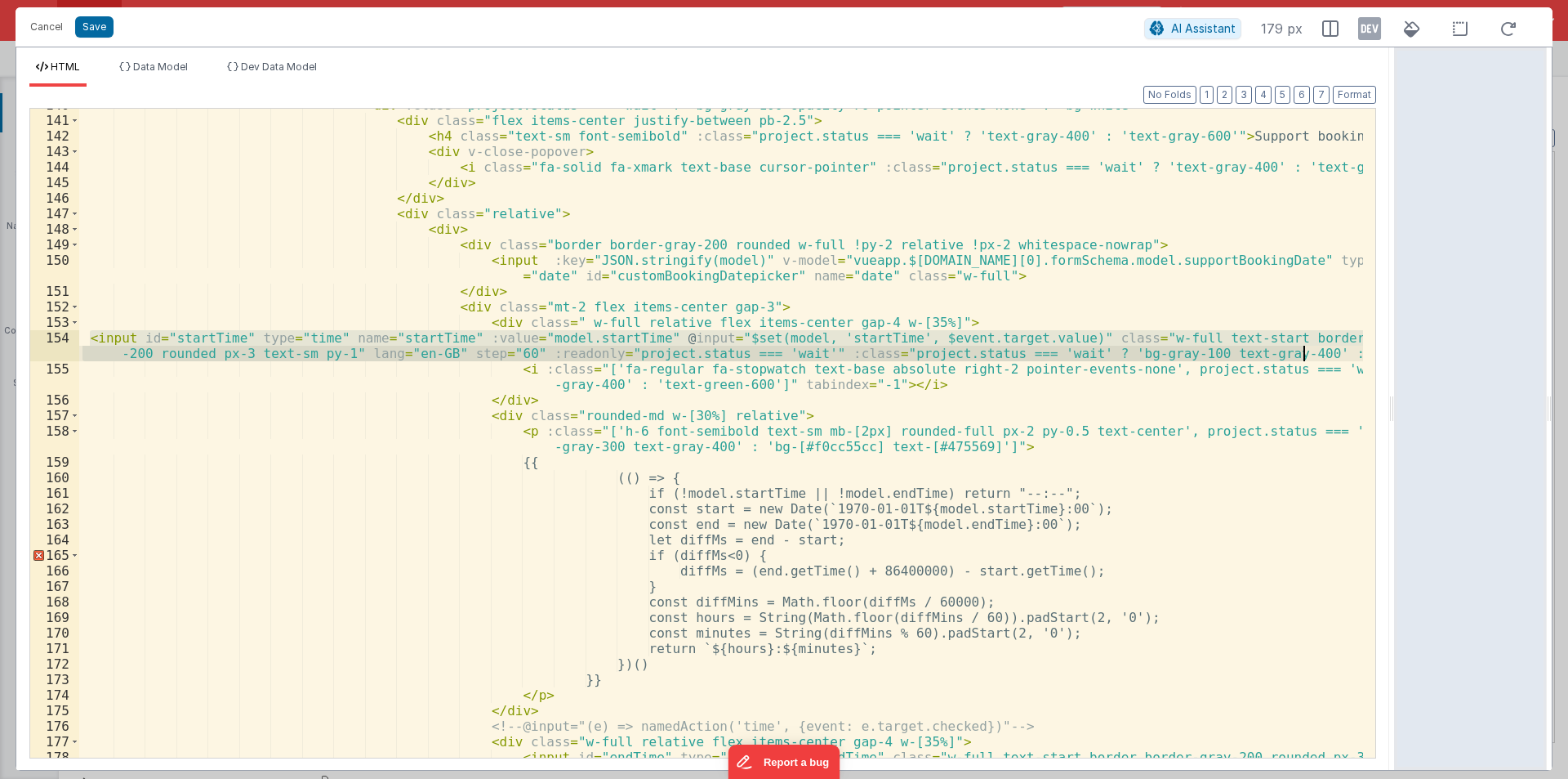
drag, startPoint x: 88, startPoint y: 337, endPoint x: 1319, endPoint y: 351, distance: 1231.1
click at [1319, 351] on div "< div :class = "project.status === 'wait' ? 'bg-gray-100 opacity-70 pointer-eve…" at bounding box center [720, 453] width 1284 height 711
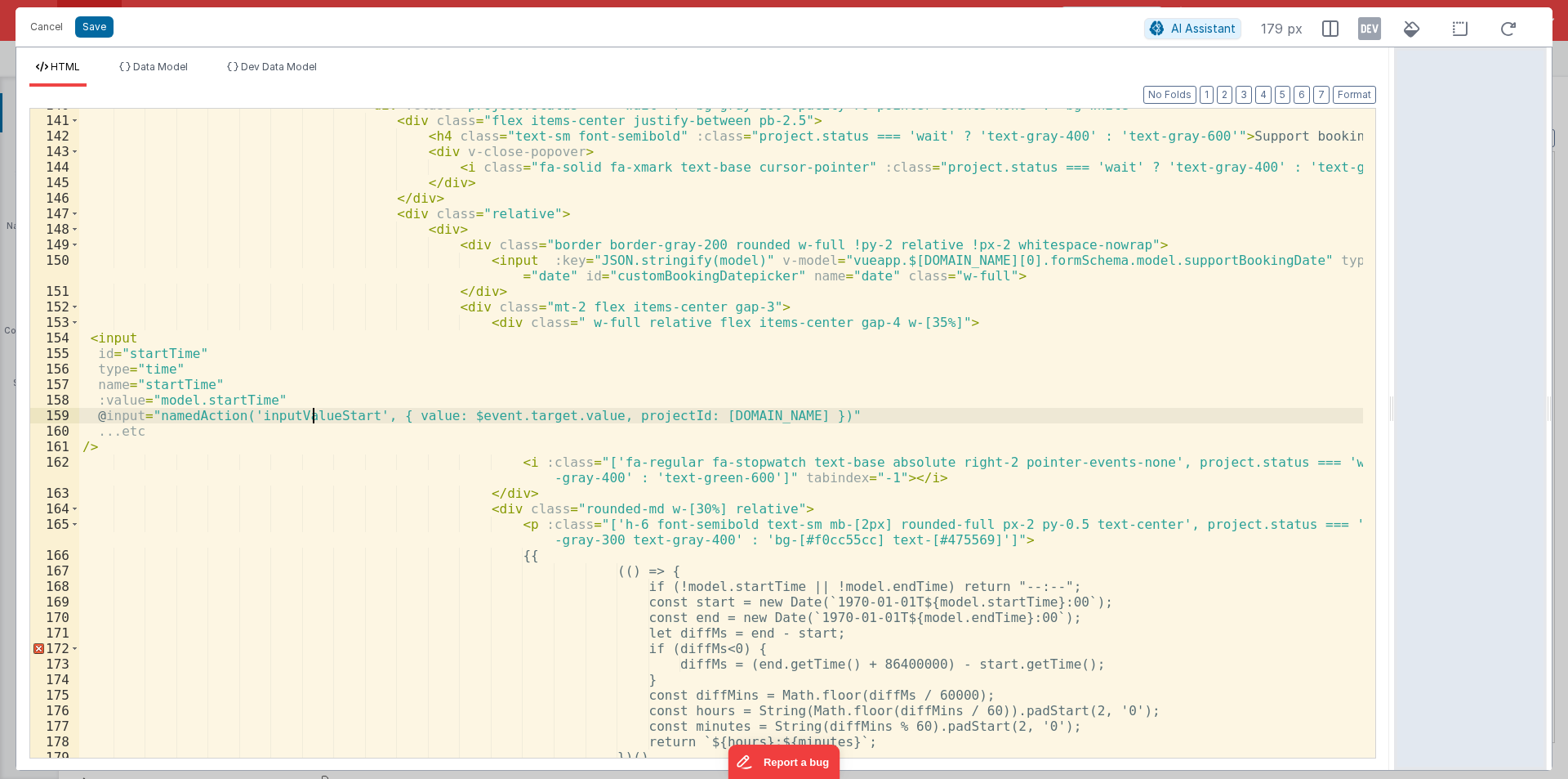
click at [310, 414] on div "< div :class = "project.status === 'wait' ? 'bg-gray-100 opacity-70 pointer-eve…" at bounding box center [720, 437] width 1284 height 680
click at [279, 415] on div "< div :class = "project.status === 'wait' ? 'bg-gray-100 opacity-70 pointer-eve…" at bounding box center [720, 433] width 1284 height 649
click at [279, 415] on div "< div :class = "project.status === 'wait' ? 'bg-gray-100 opacity-70 pointer-eve…" at bounding box center [720, 437] width 1284 height 680
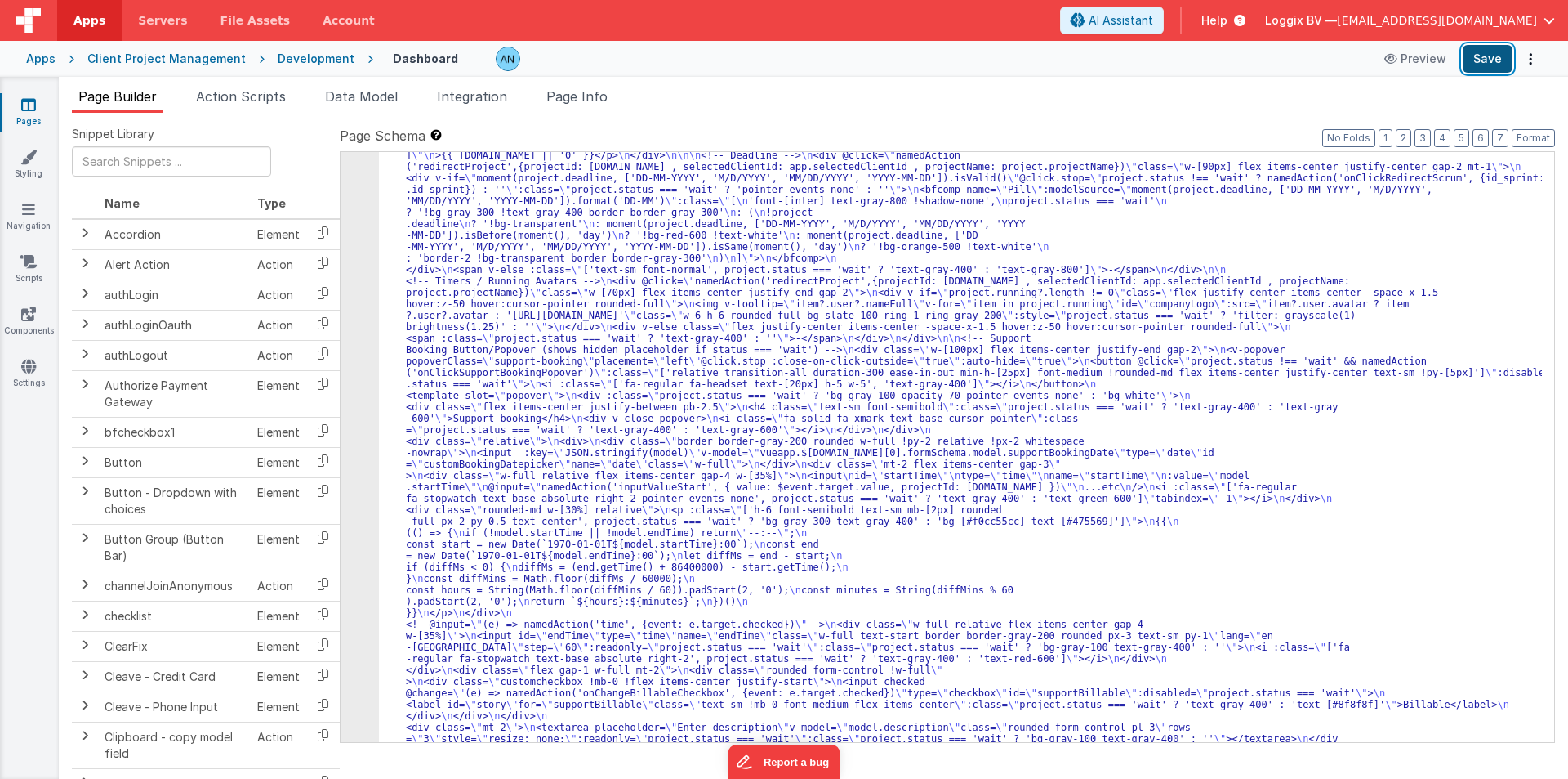
click at [1484, 51] on button "Save" at bounding box center [1487, 58] width 50 height 27
click at [221, 95] on span "Action Scripts" at bounding box center [241, 96] width 90 height 17
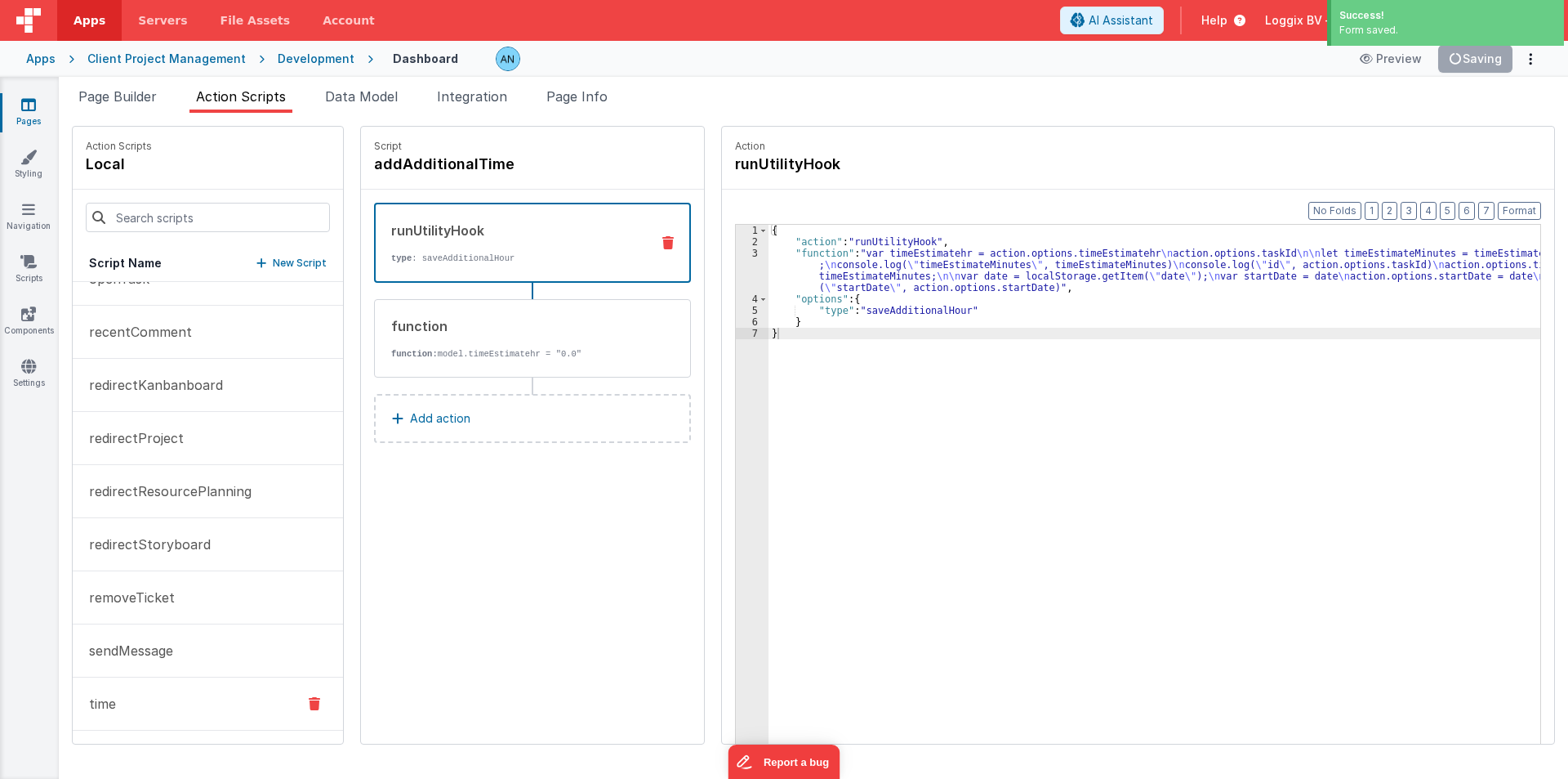
scroll to position [1197, 0]
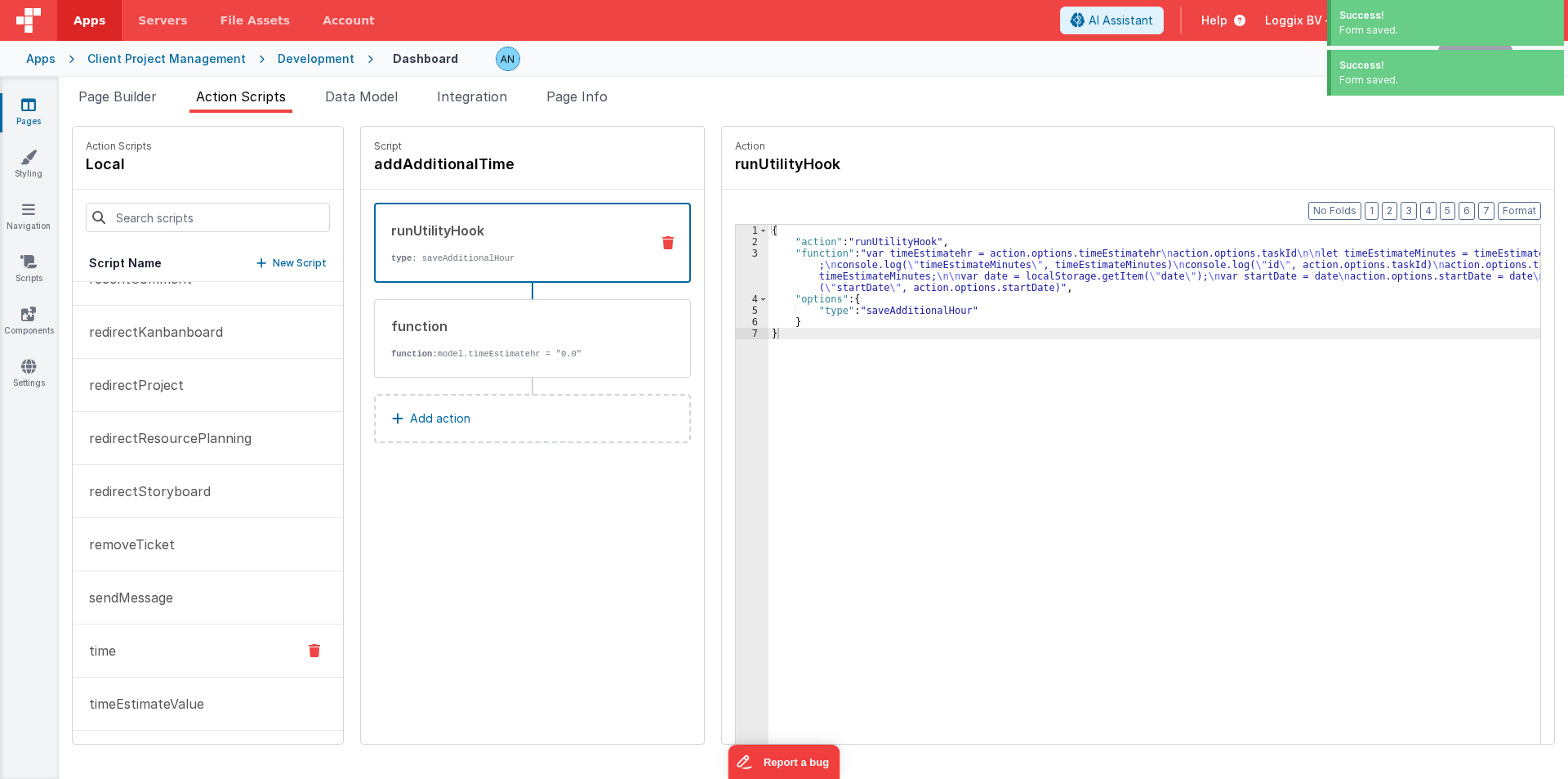
click at [147, 660] on button "time" at bounding box center [208, 651] width 271 height 53
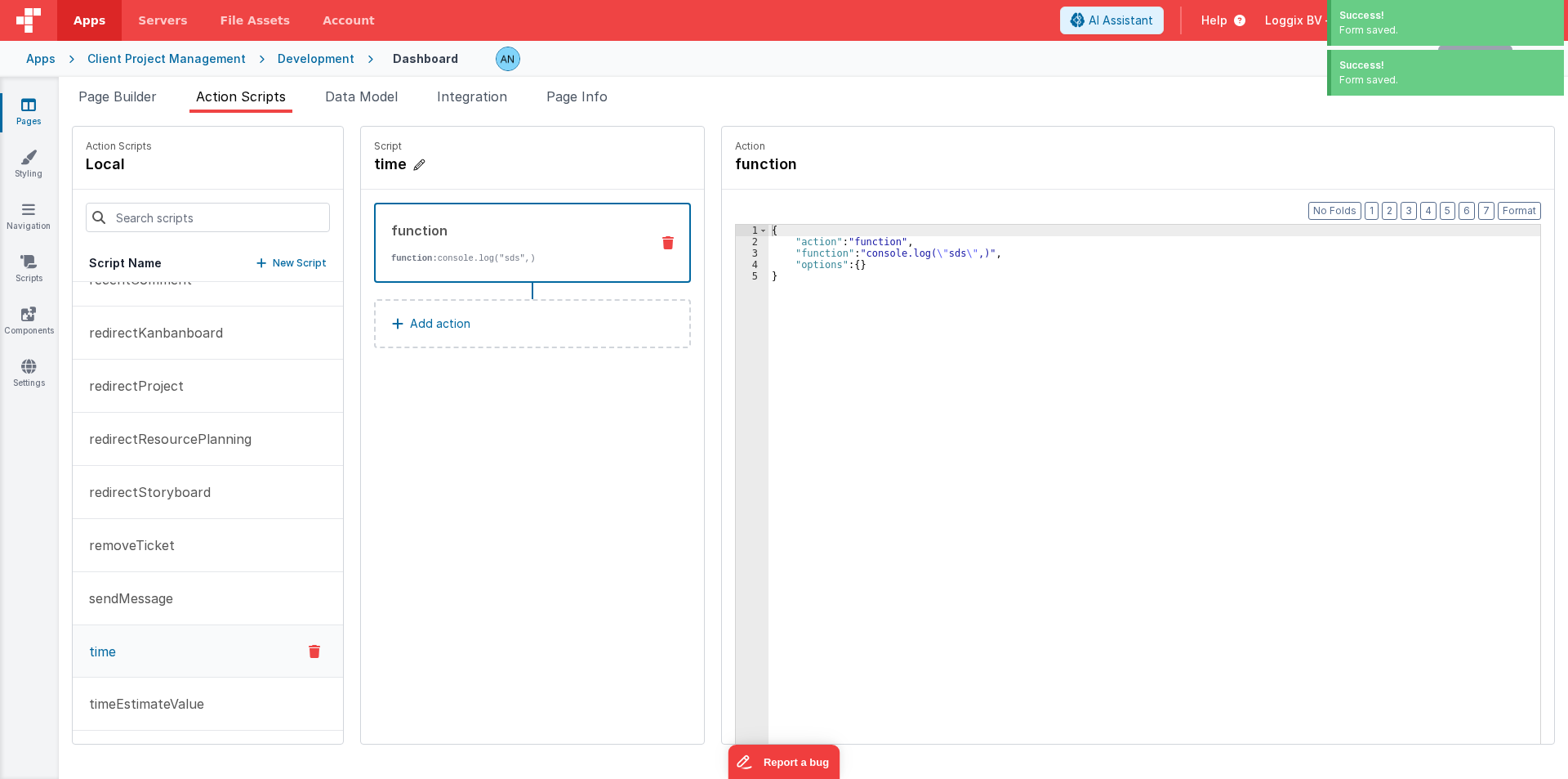
click at [380, 162] on h4 "time" at bounding box center [496, 164] width 245 height 23
click at [380, 162] on input "time" at bounding box center [456, 164] width 164 height 23
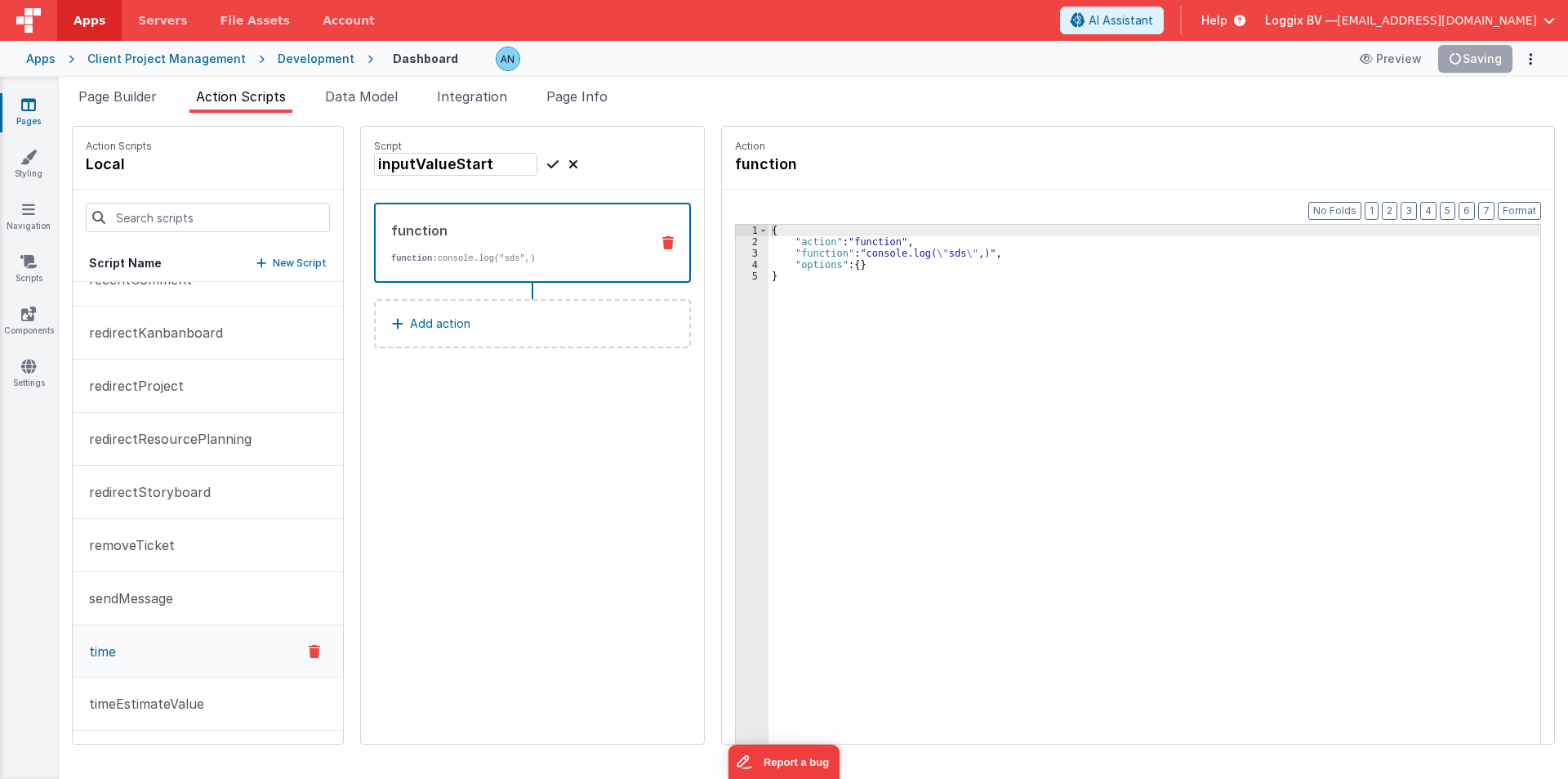
type input "inputValueStart"
click at [547, 164] on icon at bounding box center [553, 164] width 12 height 20
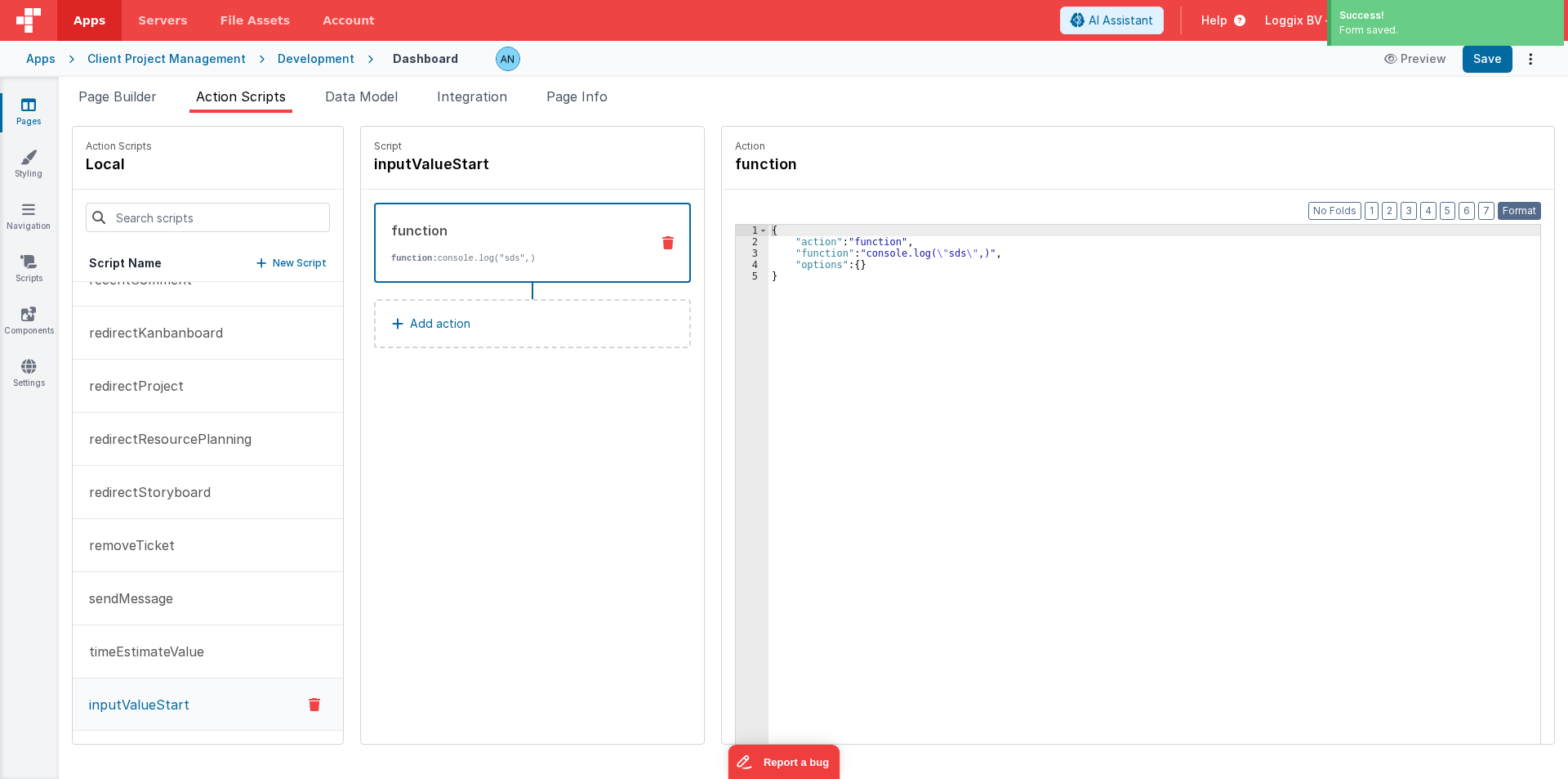
click at [1520, 208] on button "Format" at bounding box center [1520, 211] width 43 height 18
click at [1490, 62] on button "Save" at bounding box center [1487, 58] width 50 height 27
click at [1483, 55] on button "Save" at bounding box center [1487, 58] width 50 height 27
click at [1506, 203] on button "Format" at bounding box center [1520, 211] width 43 height 18
click at [134, 101] on span "Page Builder" at bounding box center [117, 96] width 78 height 17
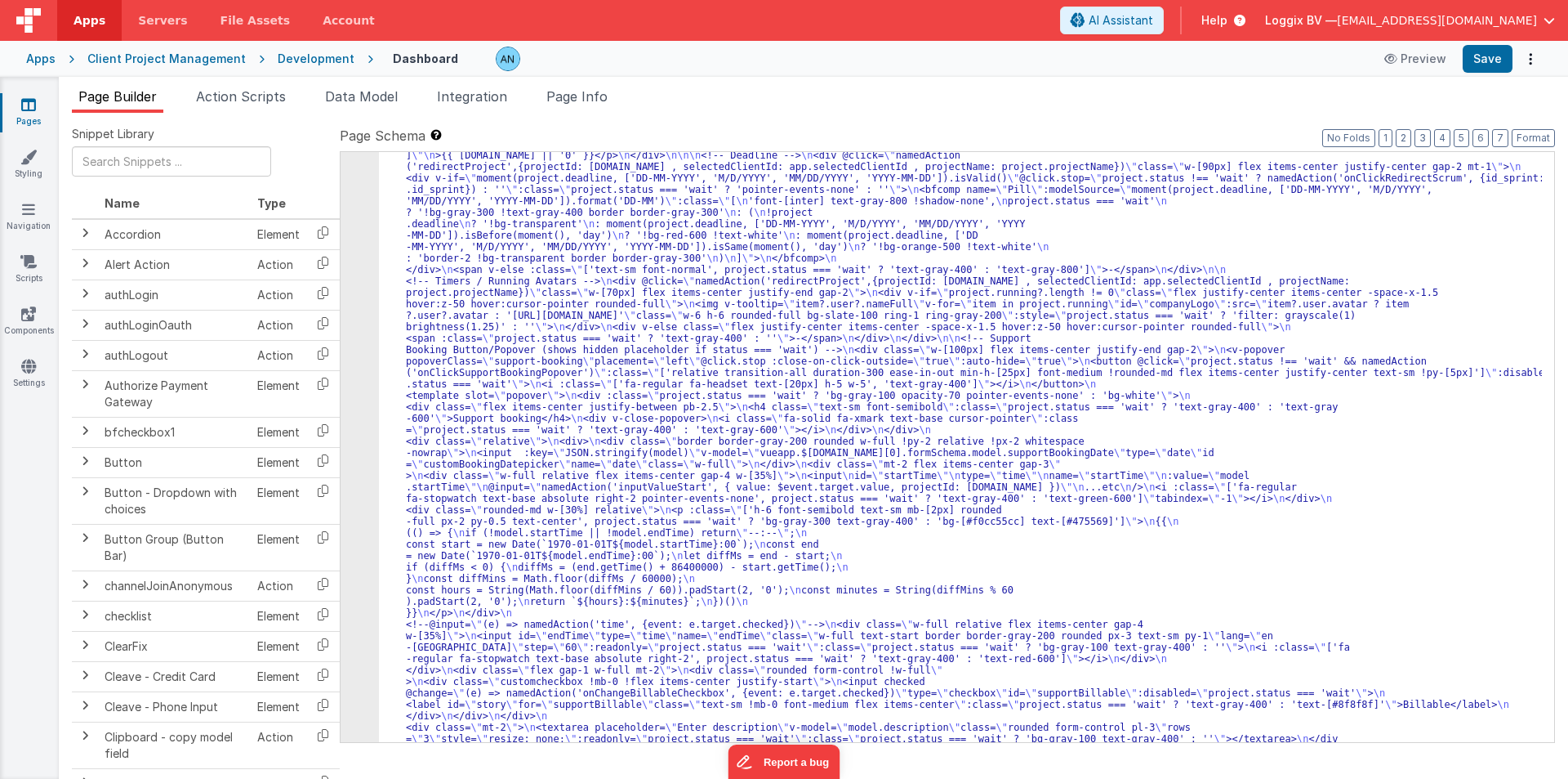
click at [357, 296] on div "48" at bounding box center [359, 270] width 38 height 1110
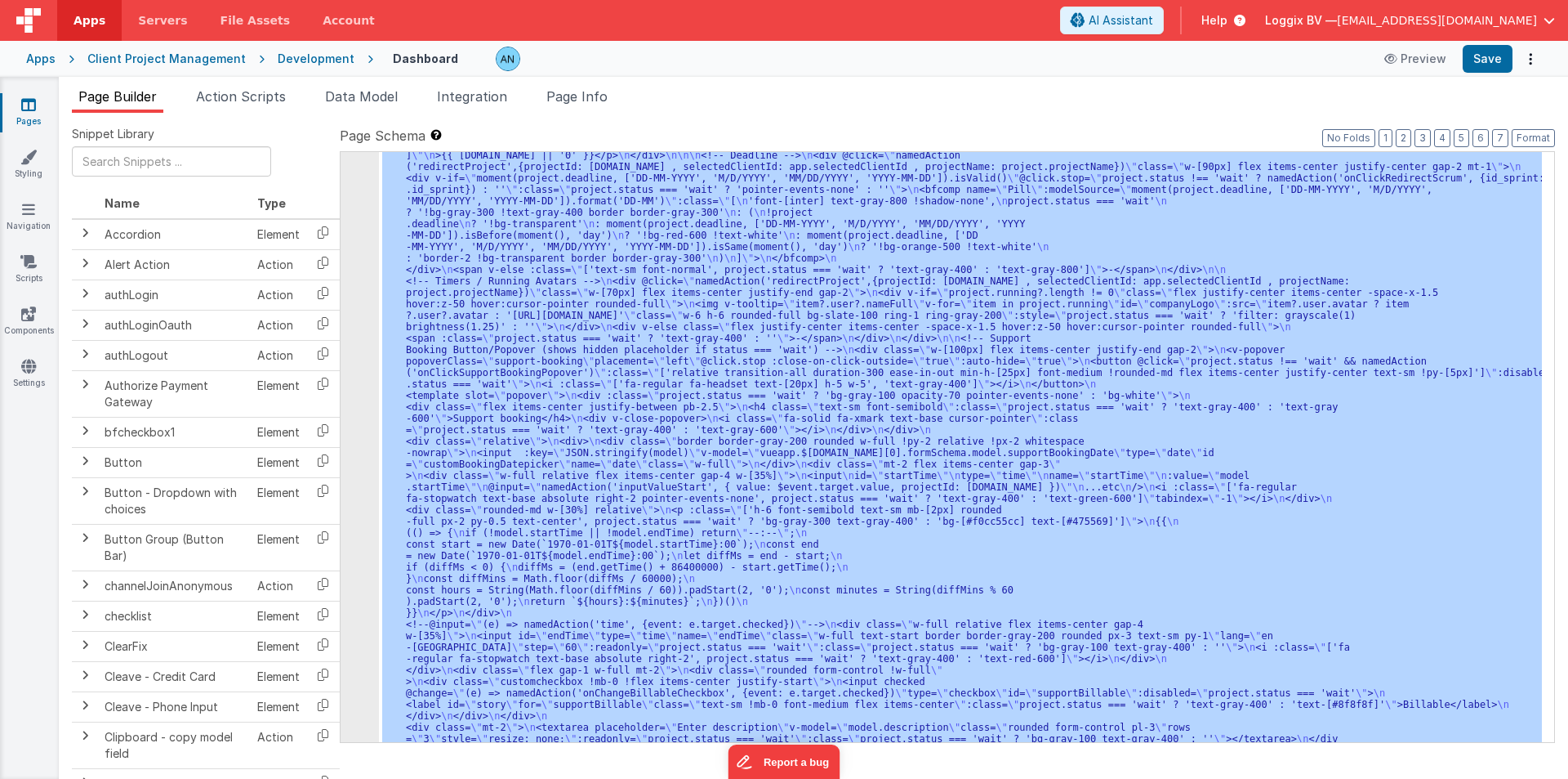
click at [357, 296] on div "48" at bounding box center [359, 270] width 38 height 1110
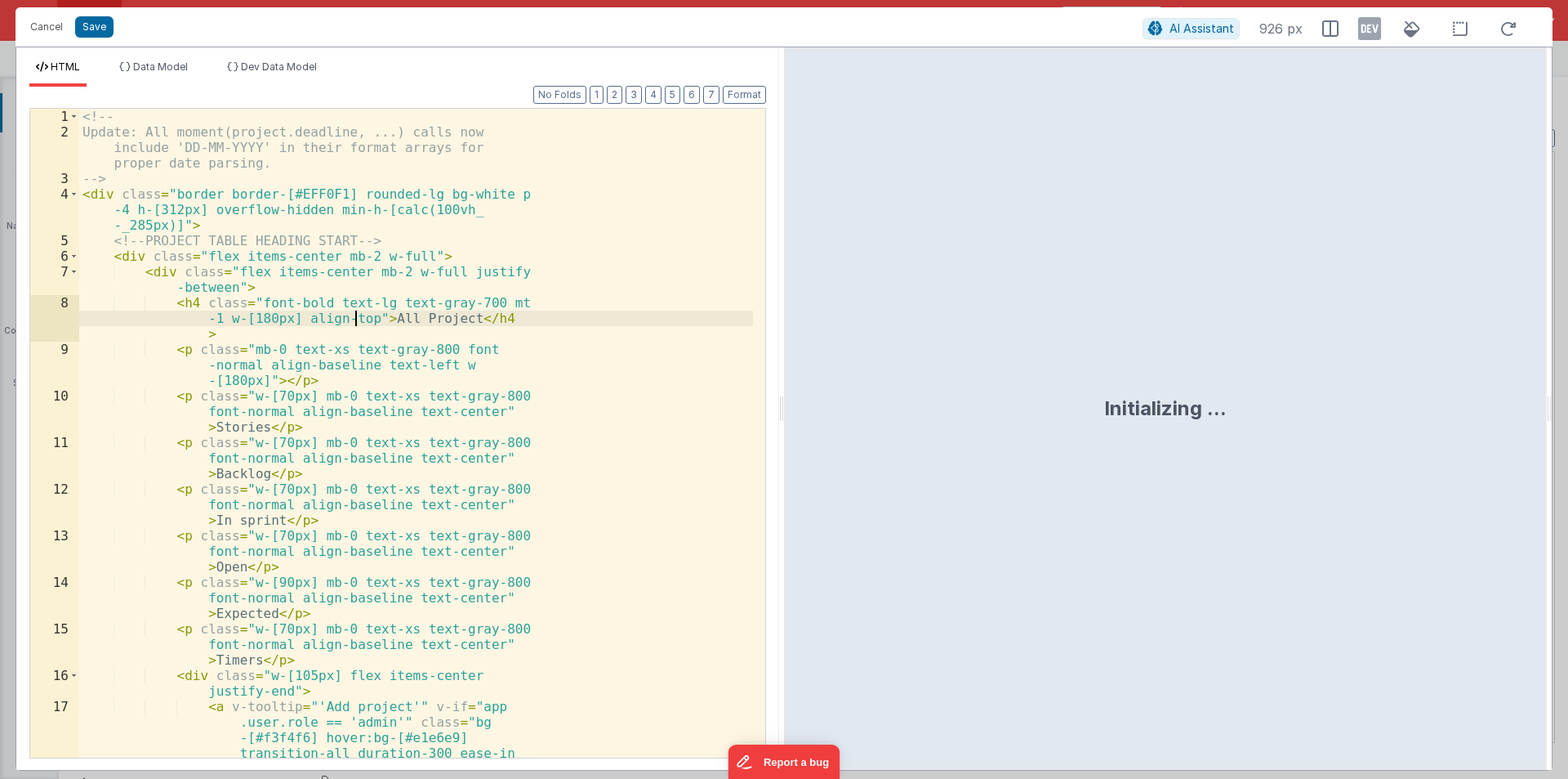
scroll to position [2796, 0]
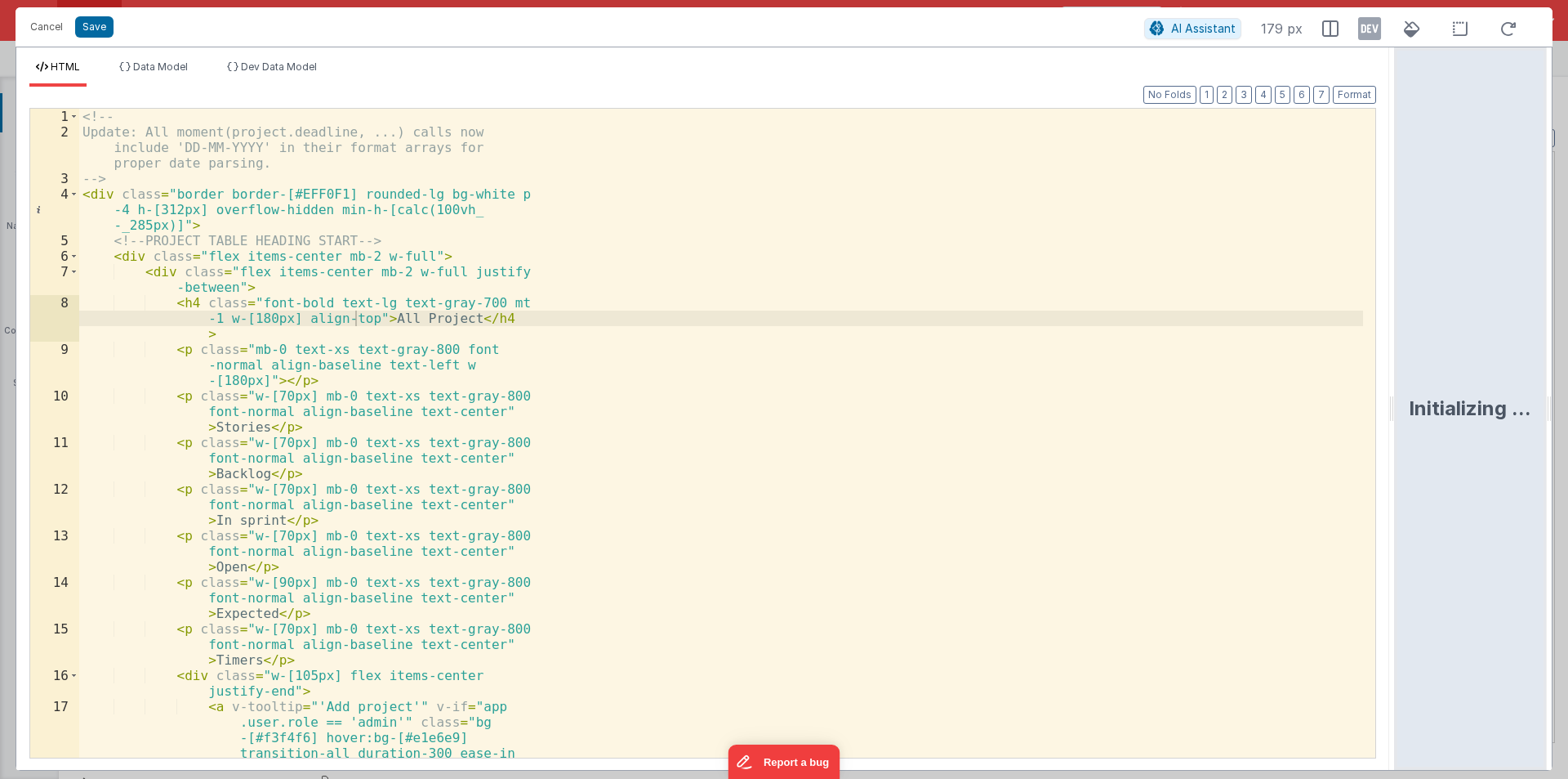
drag, startPoint x: 779, startPoint y: 406, endPoint x: 1395, endPoint y: 294, distance: 626.1
click at [1463, 385] on html "Cancel Save AI Assistant 179 px HTML Data Model Dev Data Model Format 7 6 5 4 3…" at bounding box center [784, 390] width 1568 height 779
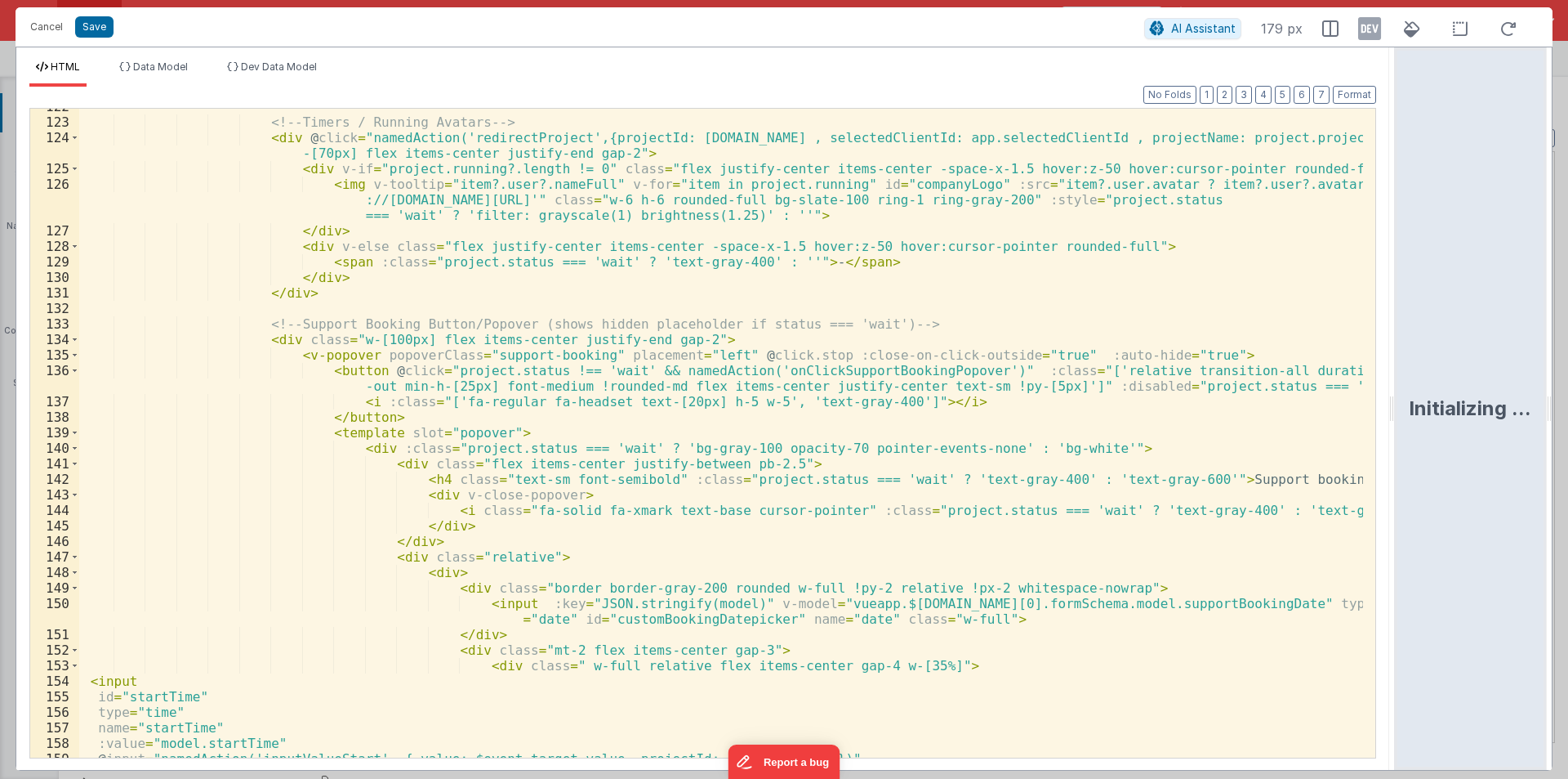
scroll to position [2403, 0]
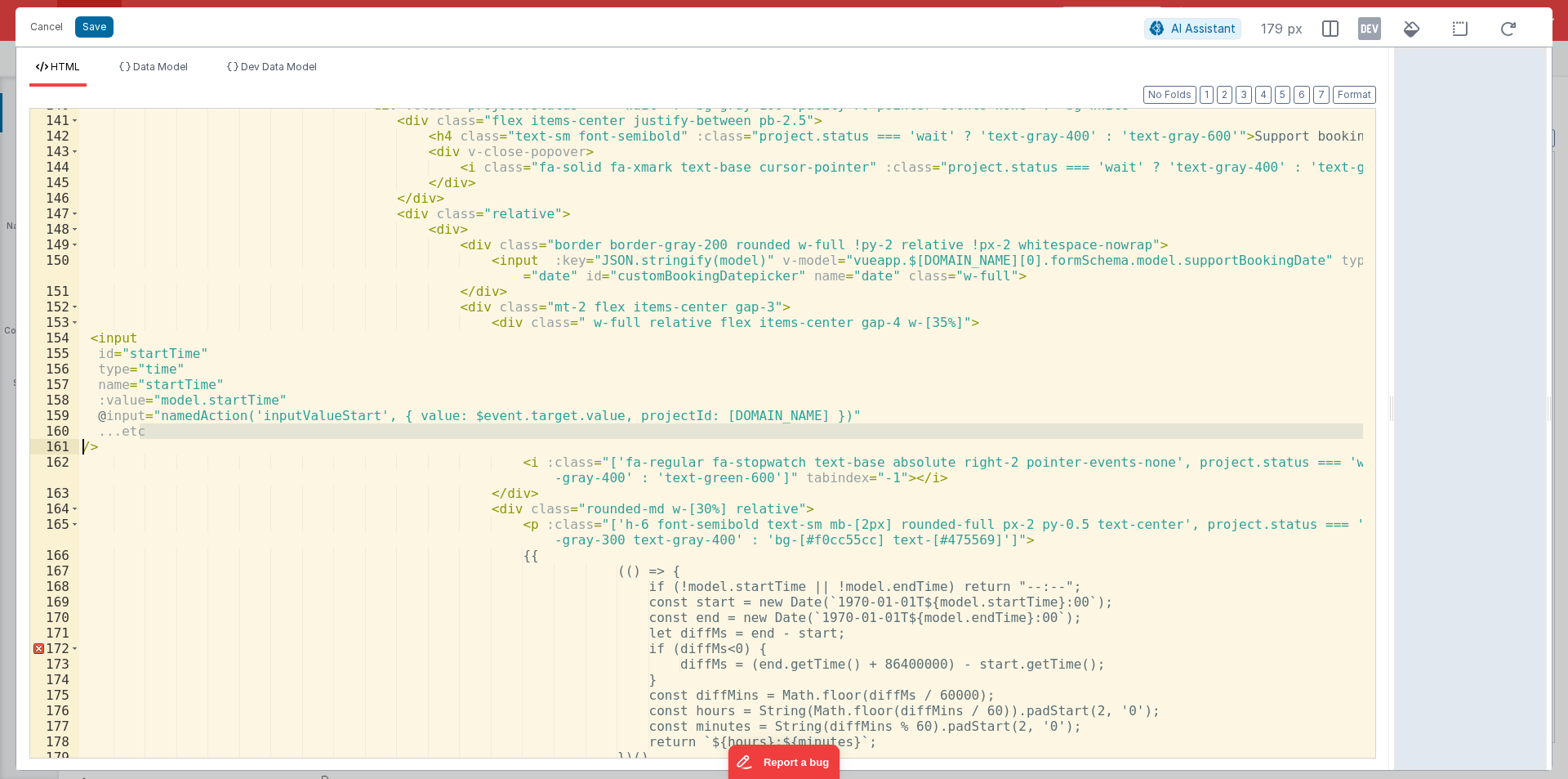
drag, startPoint x: 156, startPoint y: 434, endPoint x: 31, endPoint y: 434, distance: 125.0
click at [32, 436] on div "140 141 142 143 144 145 146 147 148 149 150 151 152 153 154 155 156 157 158 159…" at bounding box center [702, 433] width 1346 height 650
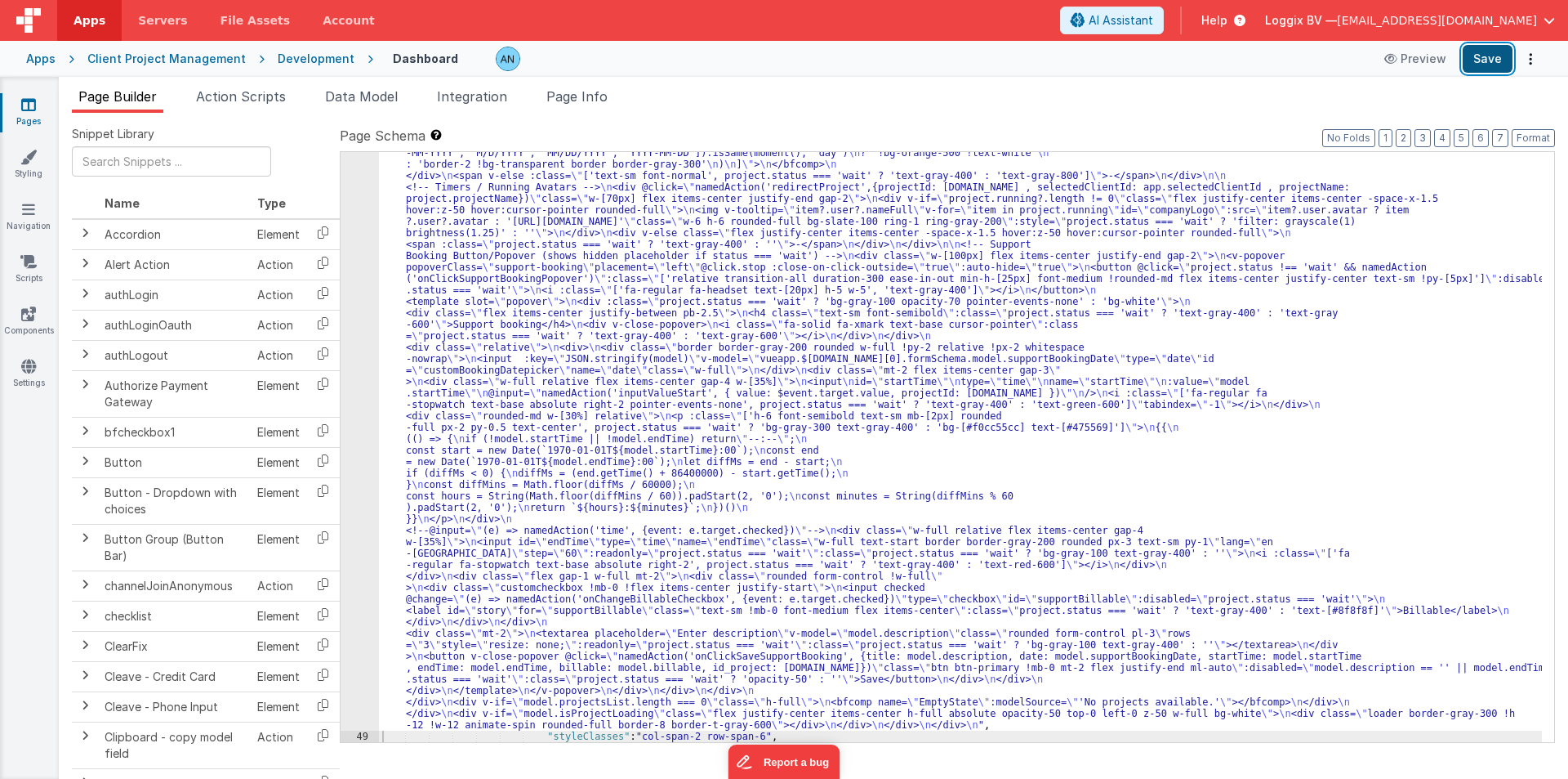
click at [1484, 55] on button "Save" at bounding box center [1487, 58] width 50 height 27
click at [1533, 140] on button "Format" at bounding box center [1533, 138] width 43 height 18
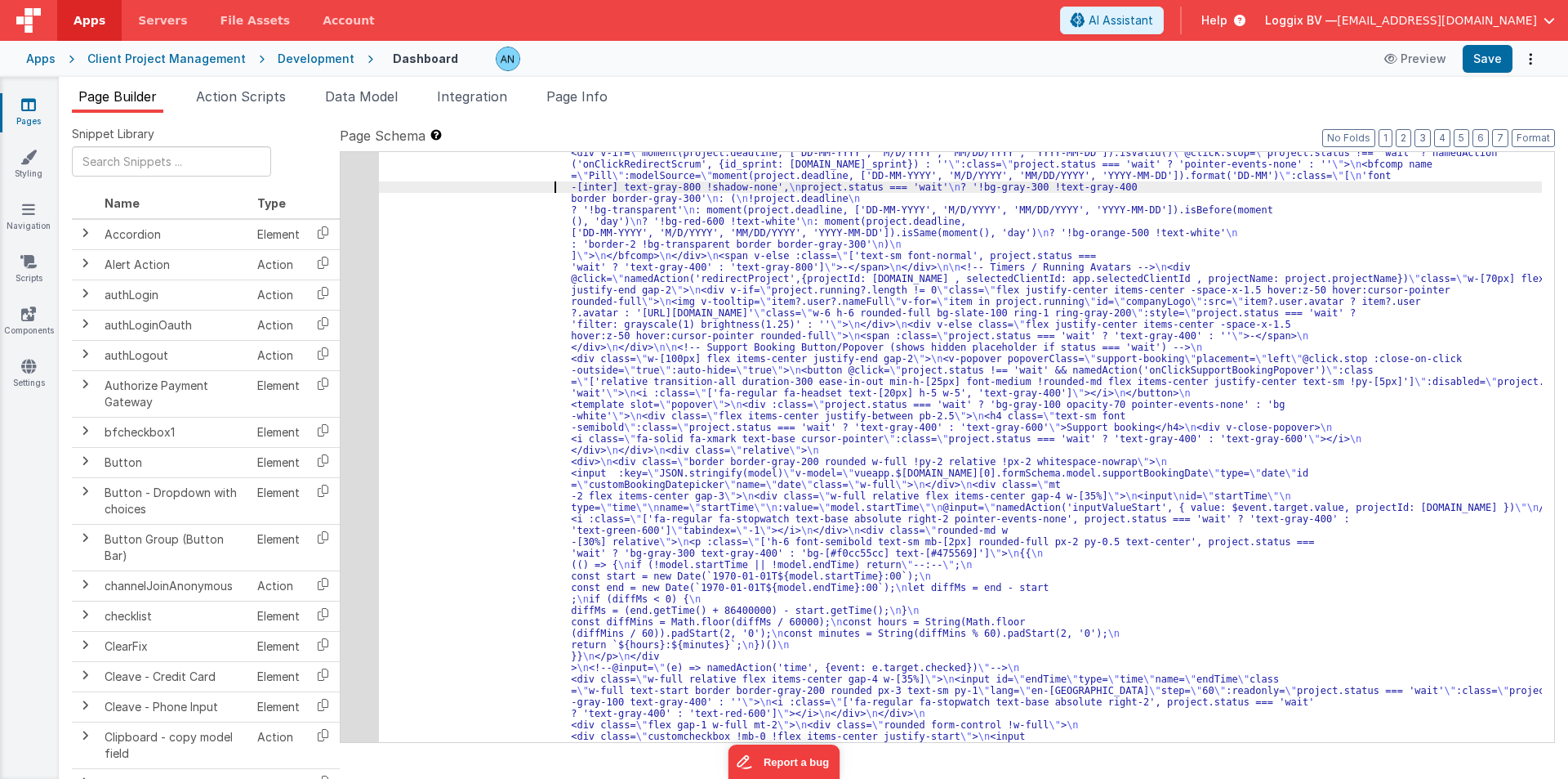
click at [356, 203] on div "48" at bounding box center [359, 261] width 38 height 1281
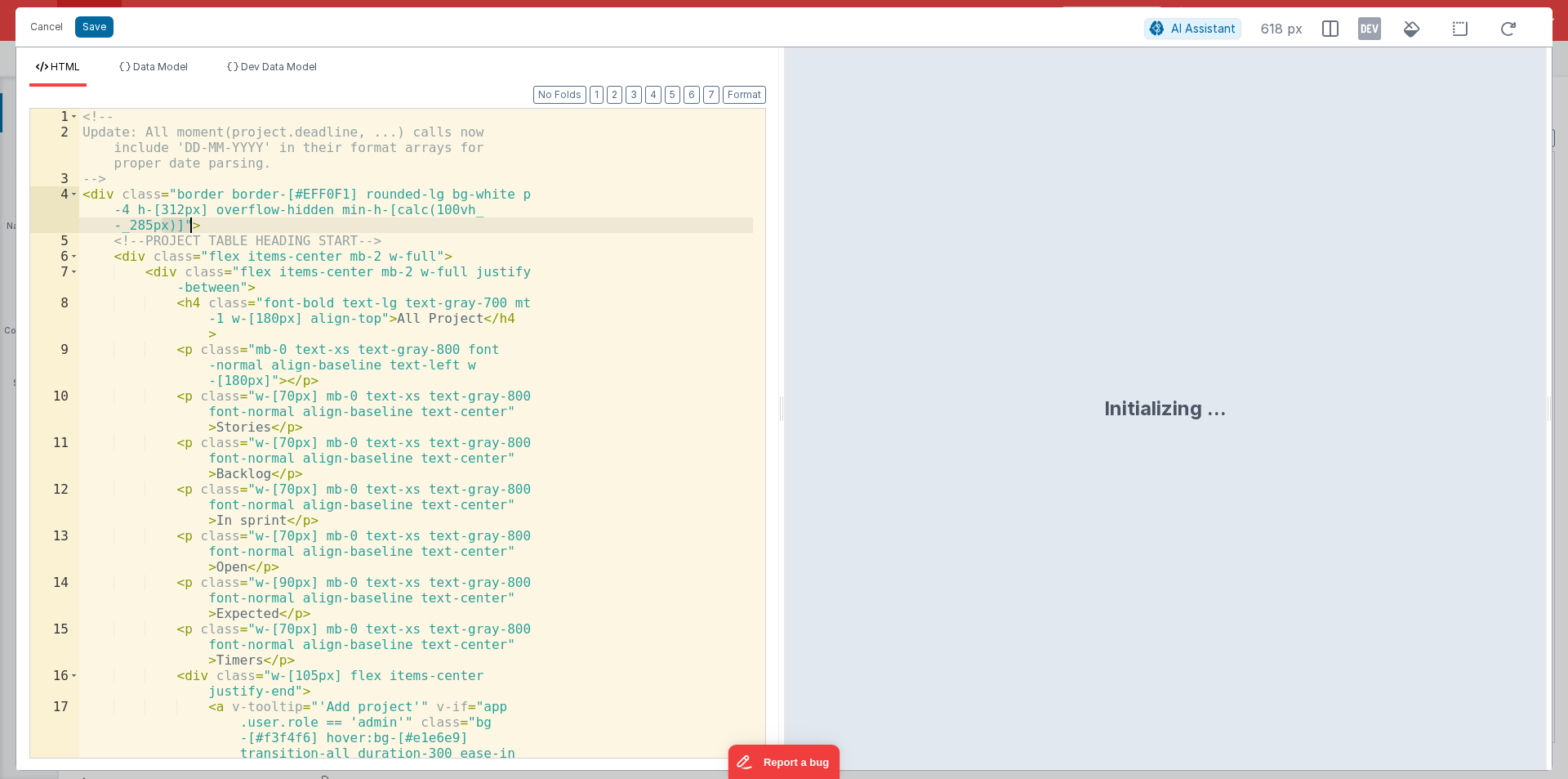
scroll to position [2968, 0]
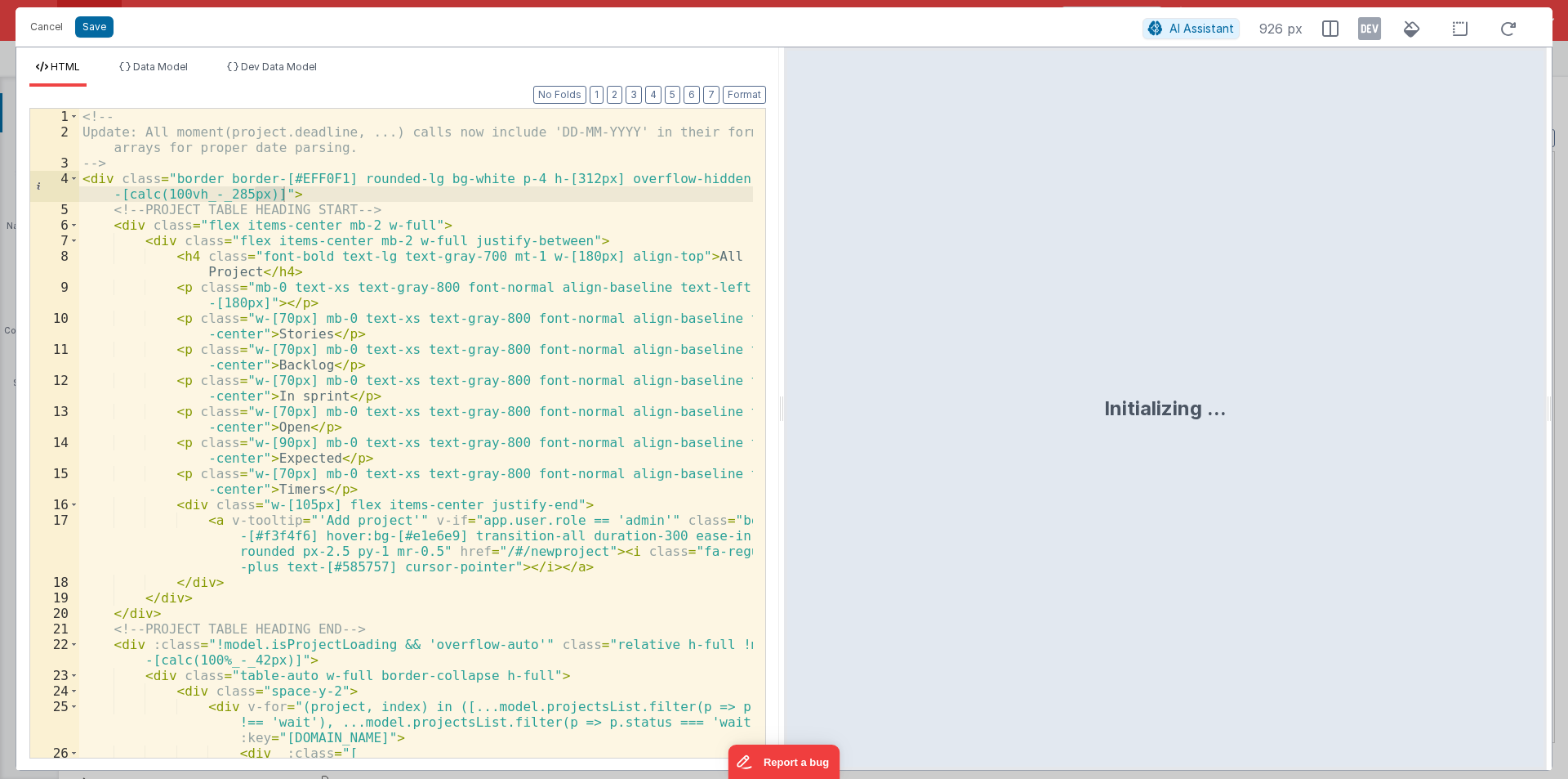
drag, startPoint x: 780, startPoint y: 405, endPoint x: 1045, endPoint y: 381, distance: 266.1
click at [1044, 384] on html "Cancel Save AI Assistant 926 px HTML Data Model Dev Data Model Format 7 6 5 4 3…" at bounding box center [784, 390] width 1568 height 779
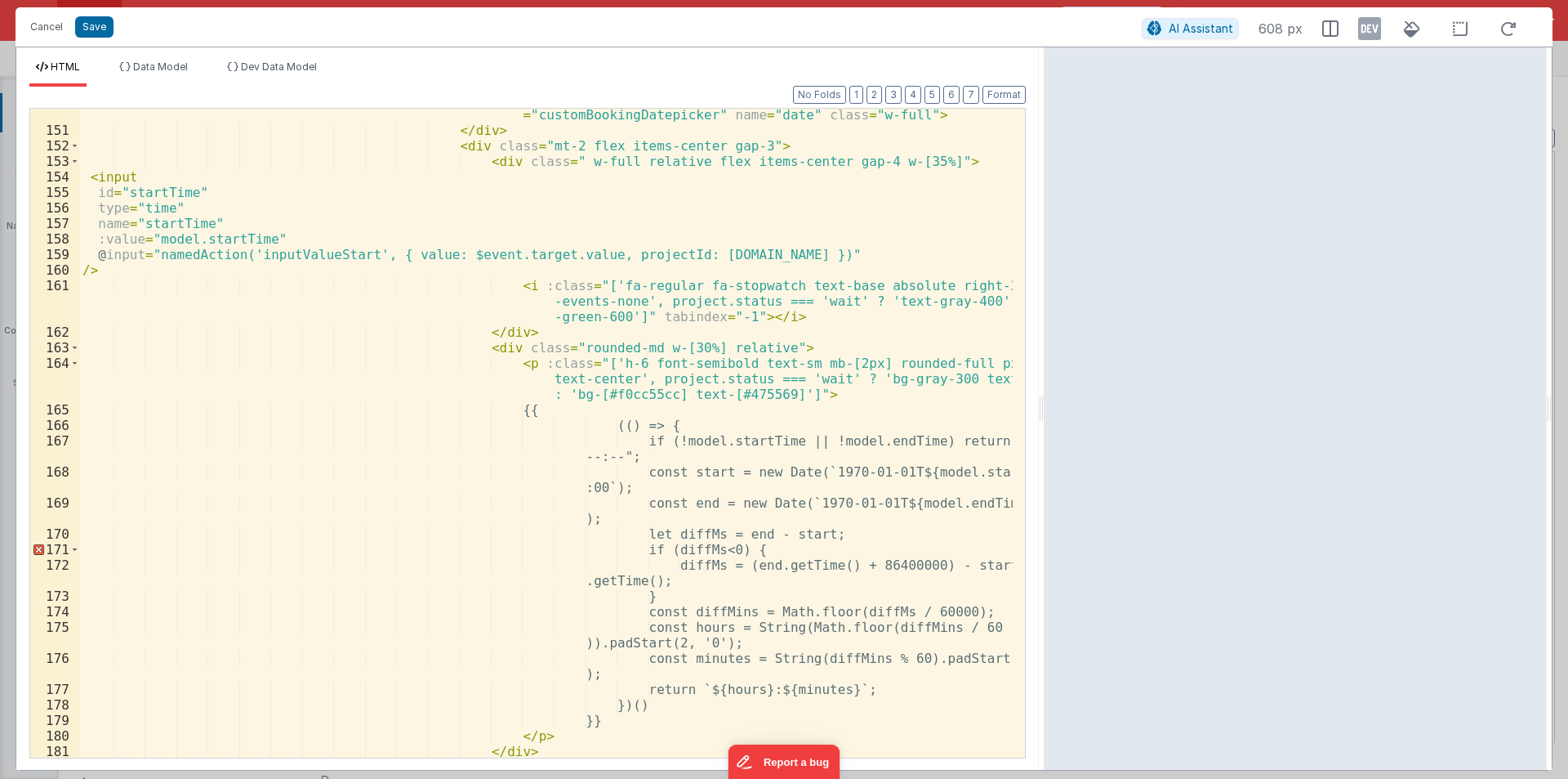
scroll to position [2916, 0]
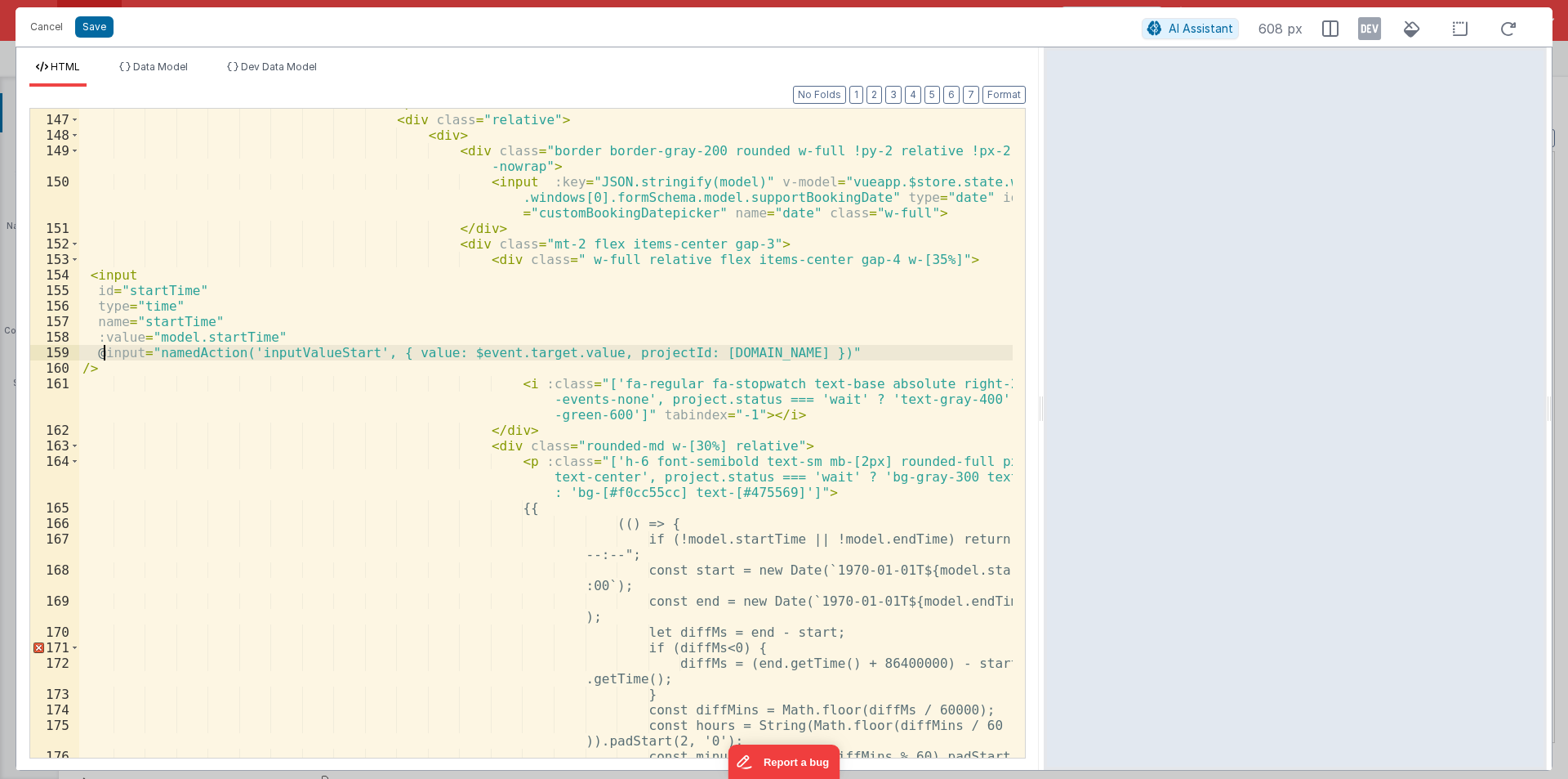
click at [102, 358] on div "</ div > < div class = "relative" > < div > < div class = "border border-gray-2…" at bounding box center [545, 443] width 934 height 695
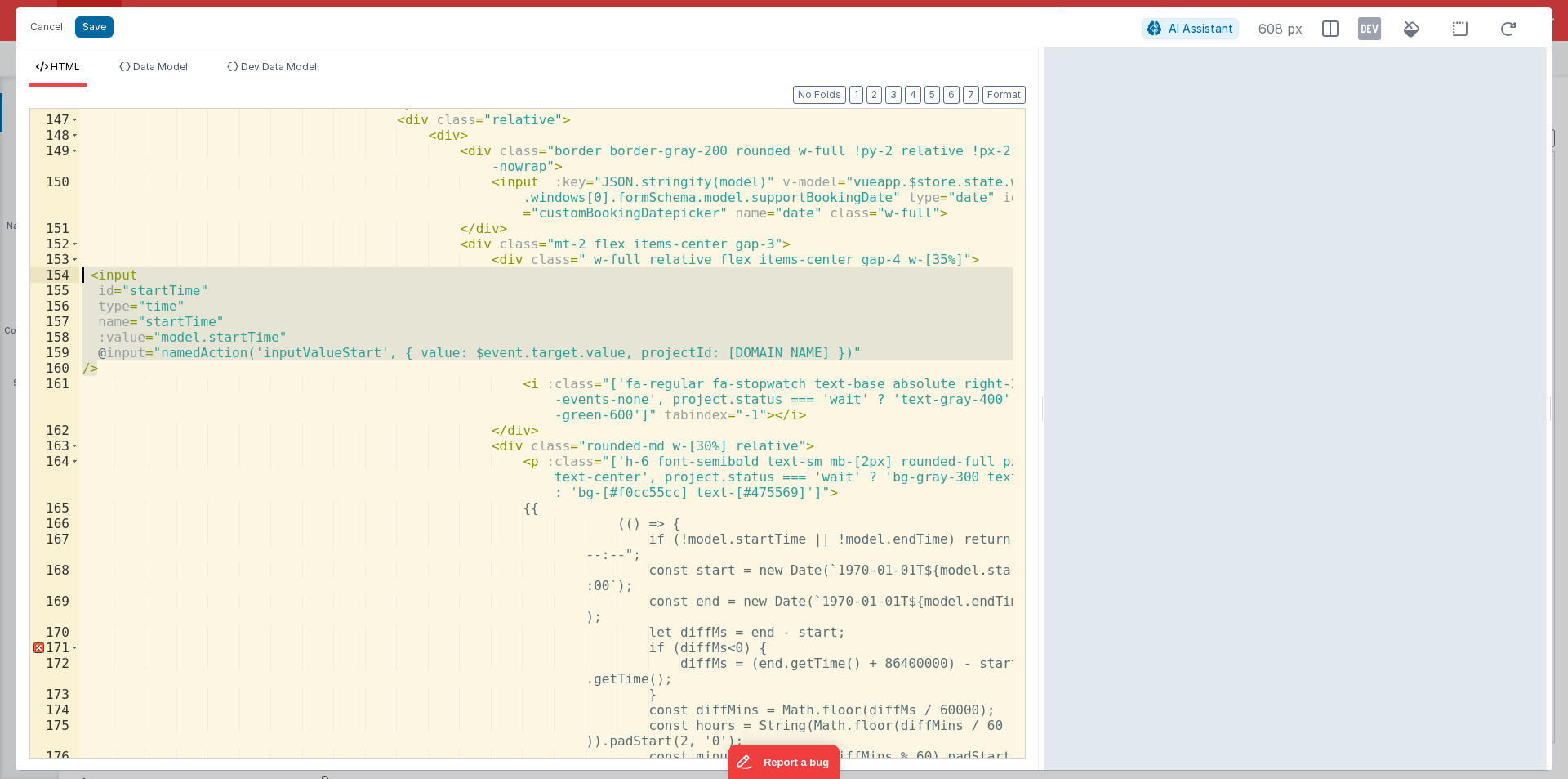
drag, startPoint x: 81, startPoint y: 332, endPoint x: 54, endPoint y: 272, distance: 65.8
click at [54, 272] on div "146 147 148 149 150 151 152 153 154 155 156 157 158 159 160 161 162 163 164 165…" at bounding box center [527, 433] width 996 height 650
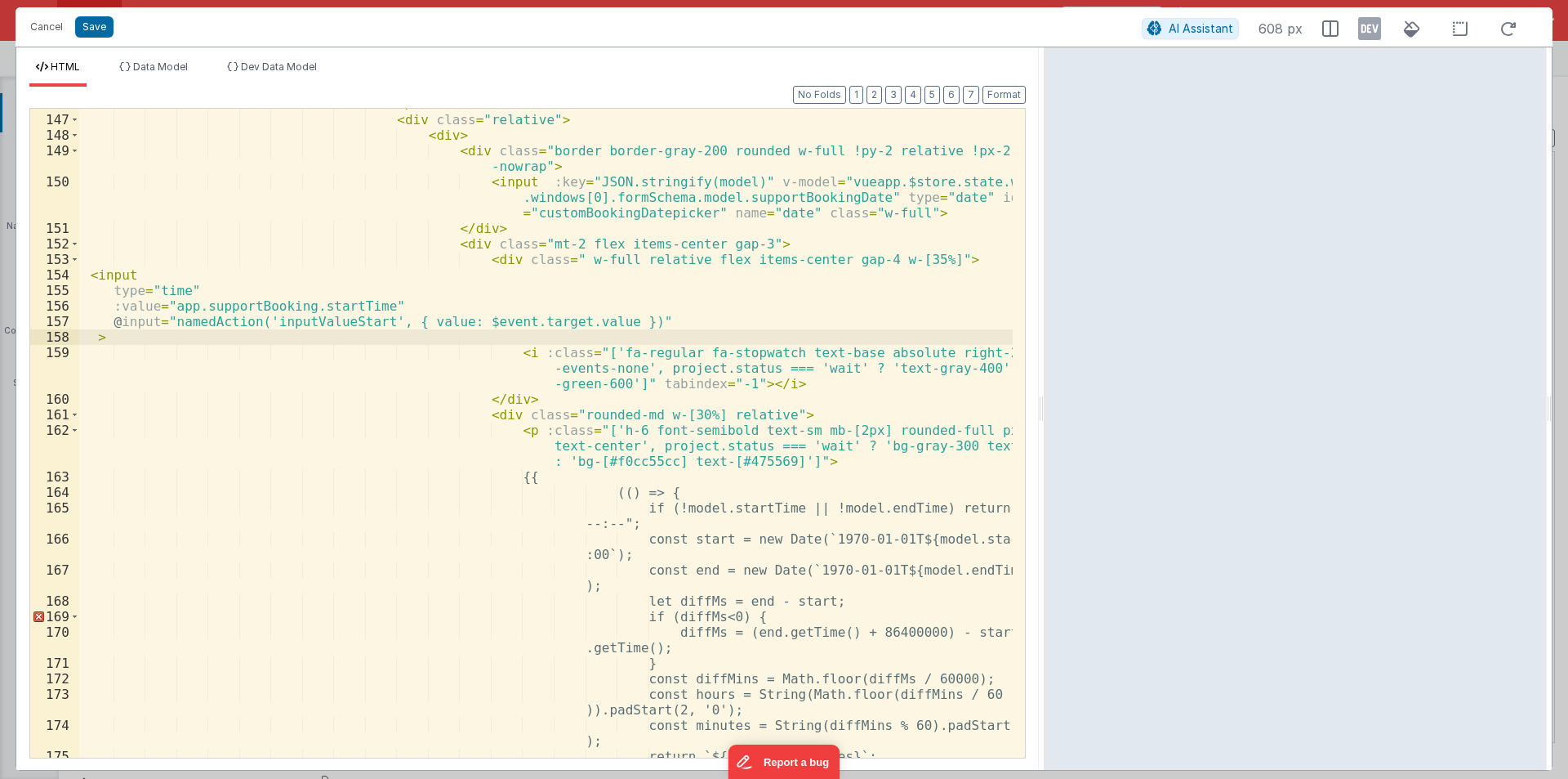
click at [314, 313] on div "</ div > < div class = "relative" > < div > < div class = "border border-gray-2…" at bounding box center [545, 436] width 934 height 680
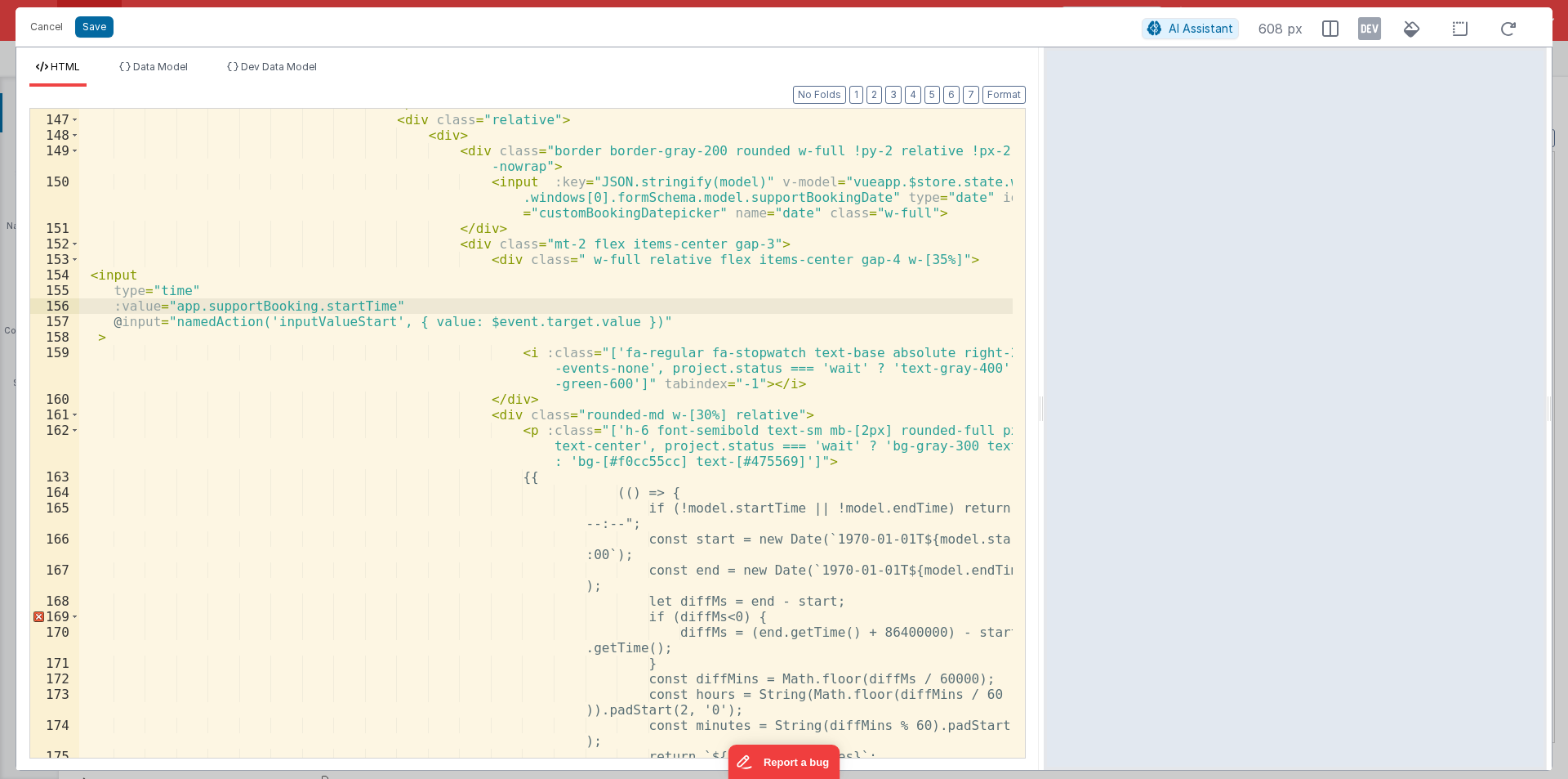
click at [314, 326] on div "</ div > < div class = "relative" > < div > < div class = "border border-gray-2…" at bounding box center [545, 436] width 934 height 680
click at [148, 257] on div "</ div > < div class = "relative" > < div > < div class = "border border-gray-2…" at bounding box center [545, 436] width 934 height 680
click at [916, 268] on div "</ div > < div class = "relative" > < div > < div class = "border border-gray-2…" at bounding box center [545, 436] width 934 height 680
click at [916, 255] on div "</ div > < div class = "relative" > < div > < div class = "border border-gray-2…" at bounding box center [545, 436] width 934 height 680
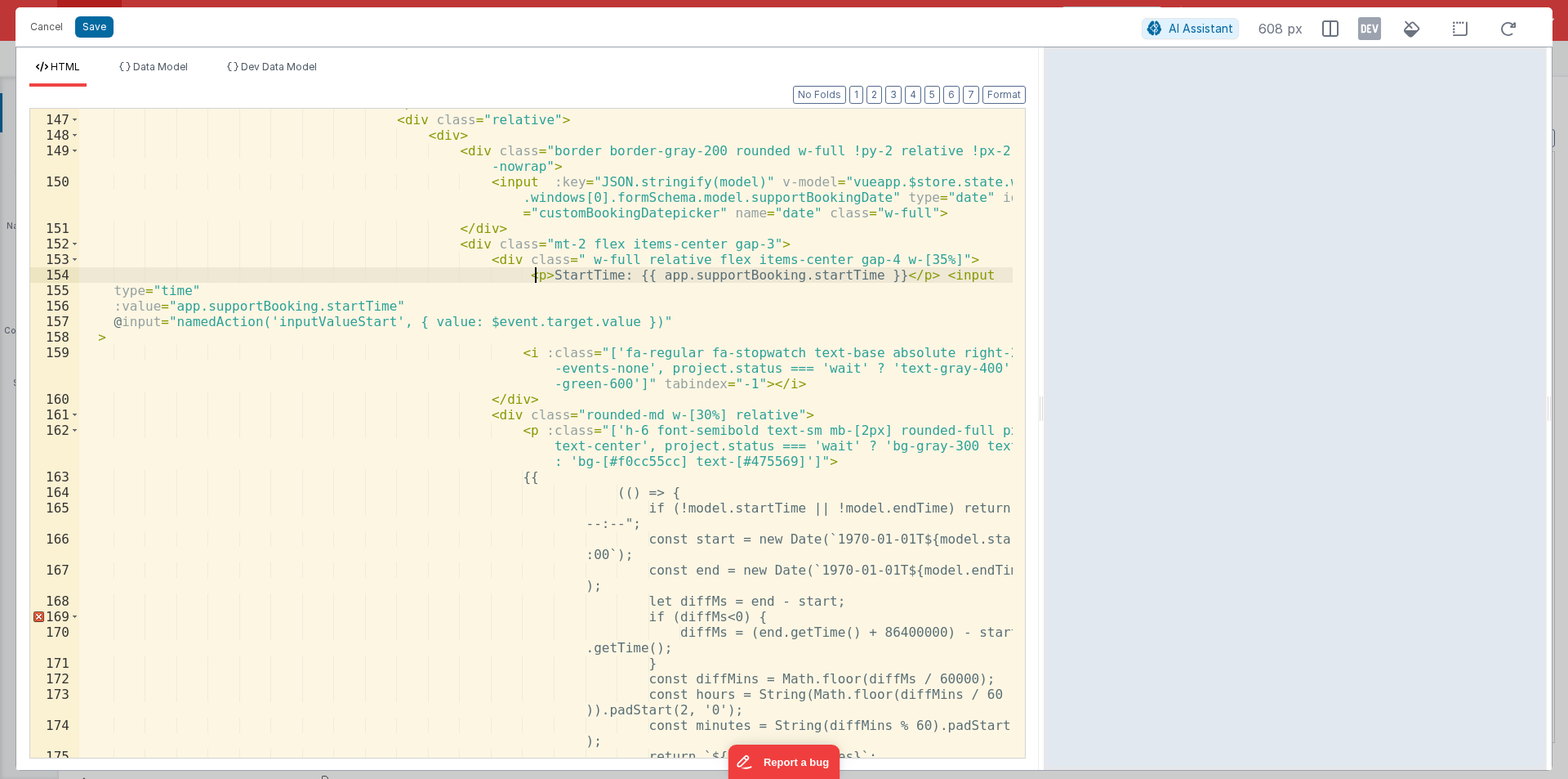
click at [536, 270] on div "</ div > < div class = "relative" > < div > < div class = "border border-gray-2…" at bounding box center [545, 436] width 934 height 680
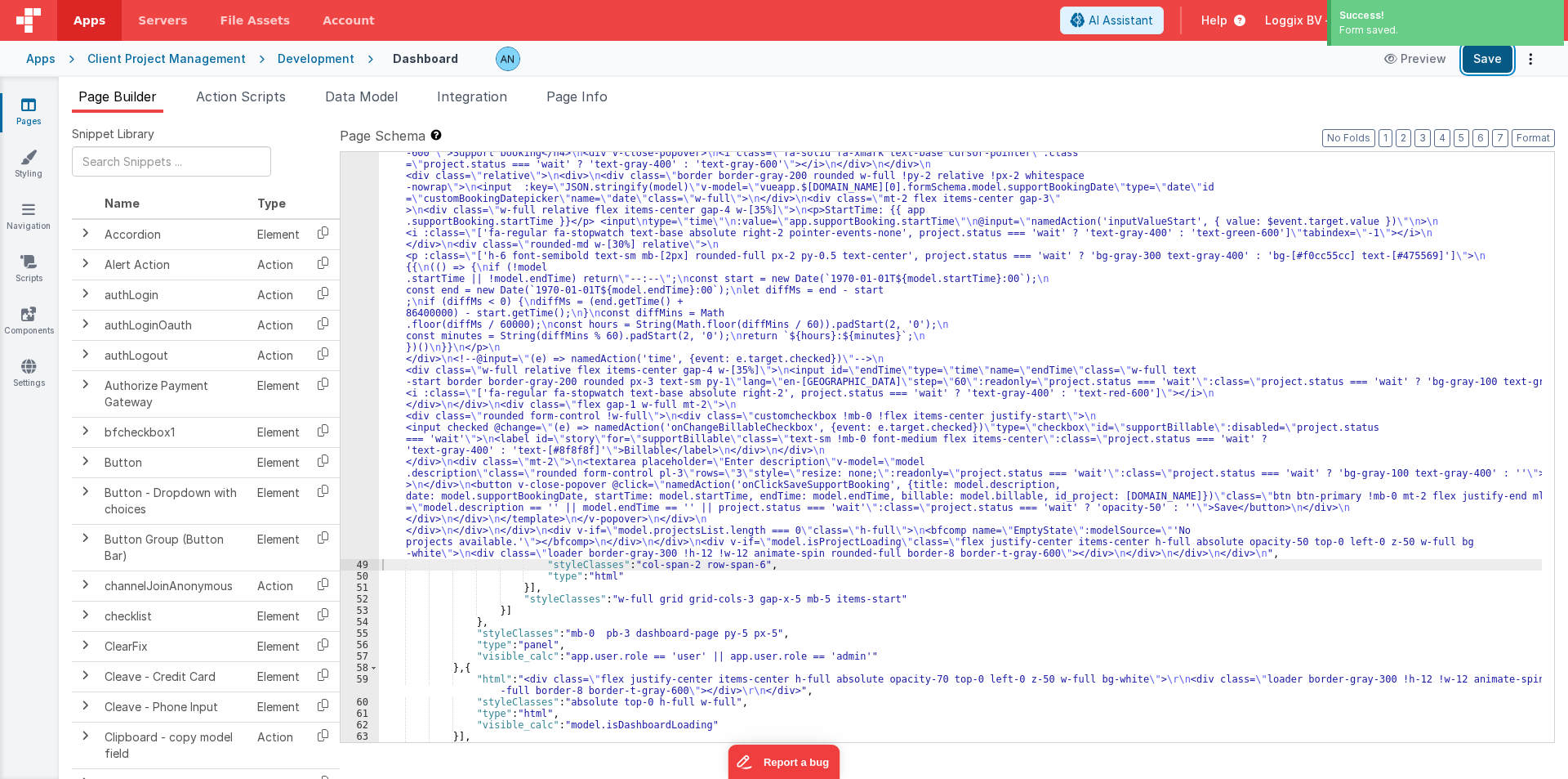
click at [1494, 50] on button "Save" at bounding box center [1487, 58] width 50 height 27
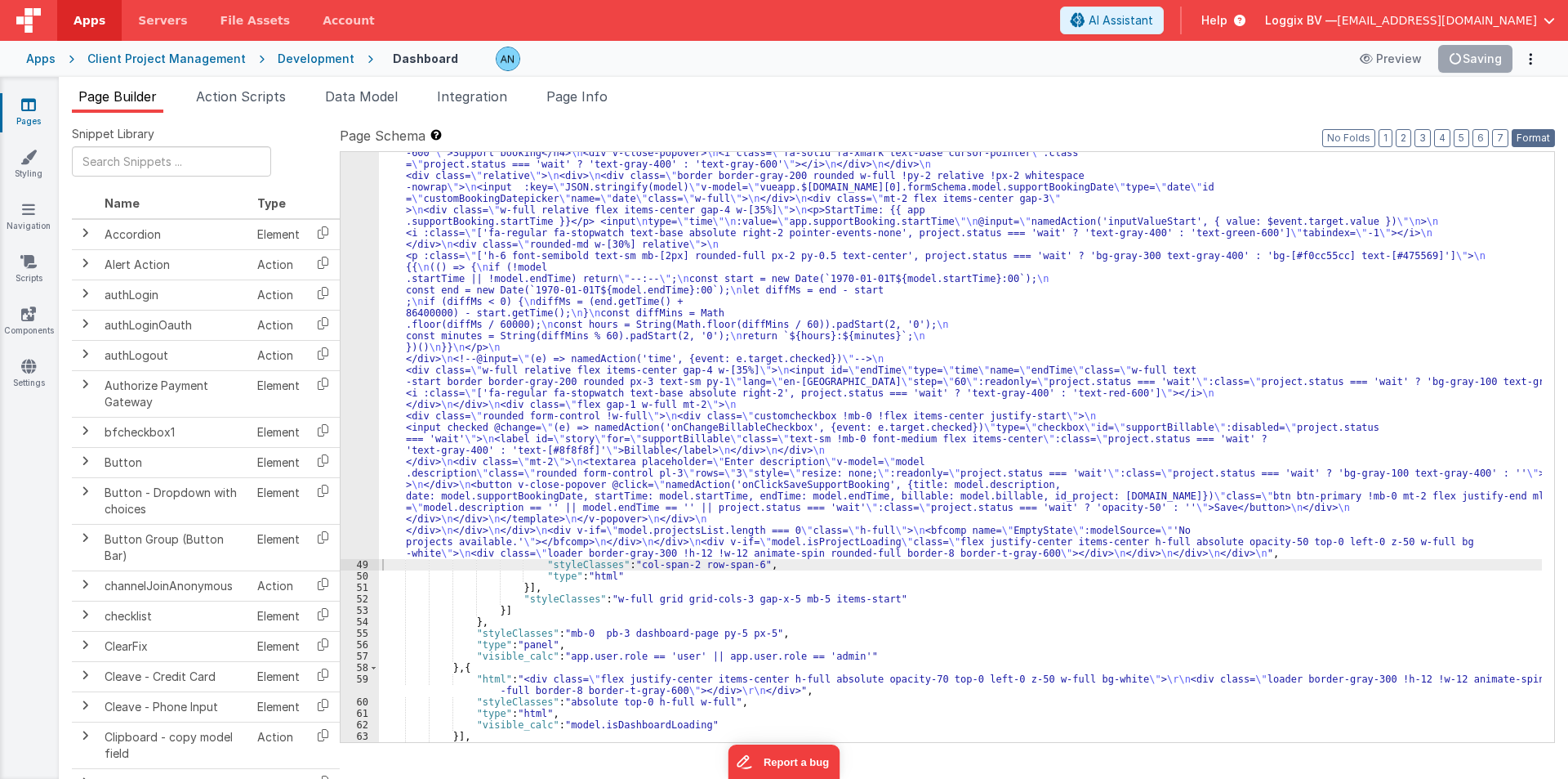
click at [1525, 138] on button "Format" at bounding box center [1533, 138] width 43 height 18
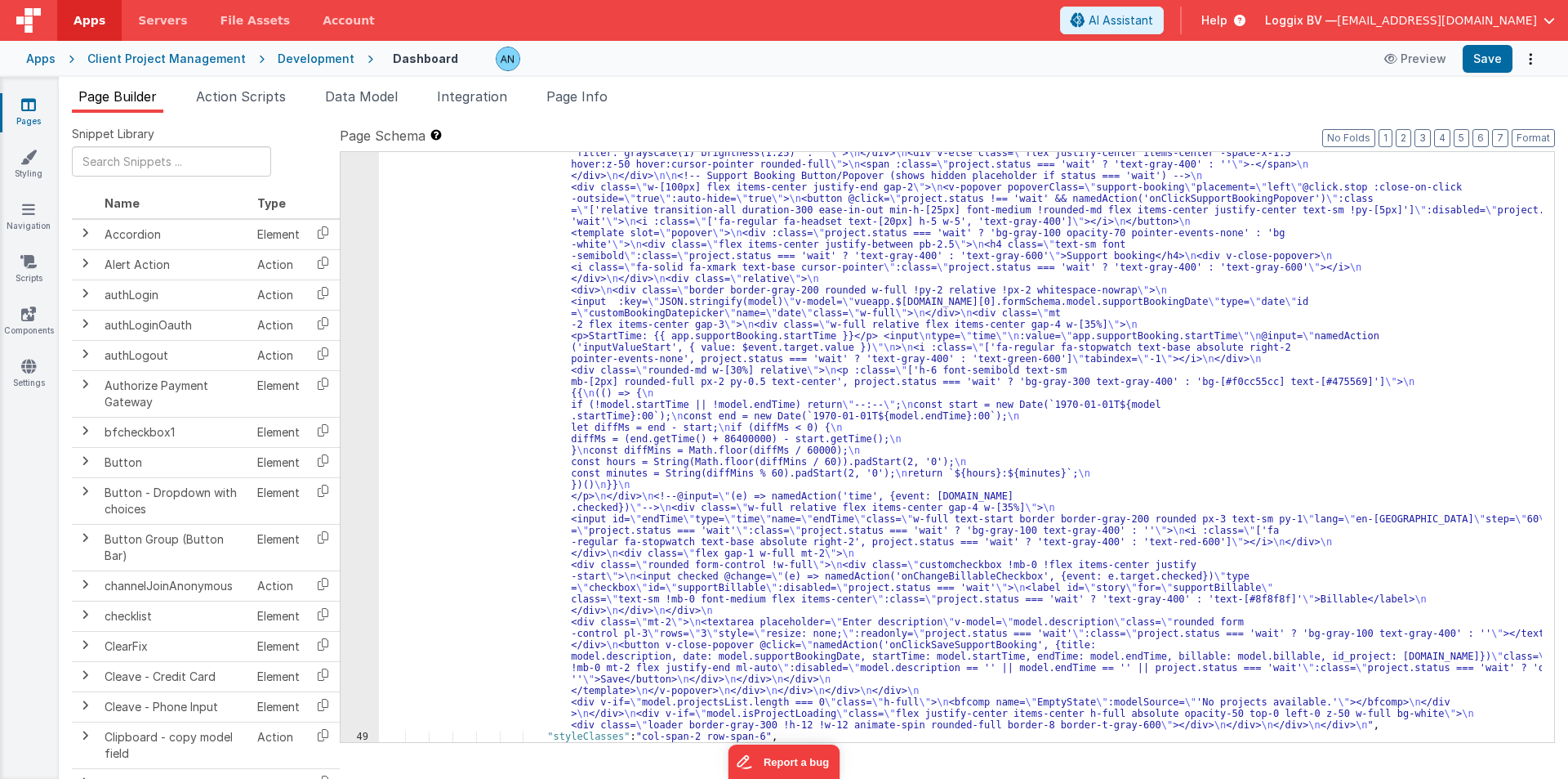
click at [473, 382] on div ""html" : "<!-- \n Update: All moment(project.deadline, ...) calls now include '…" at bounding box center [960, 390] width 1163 height 1883
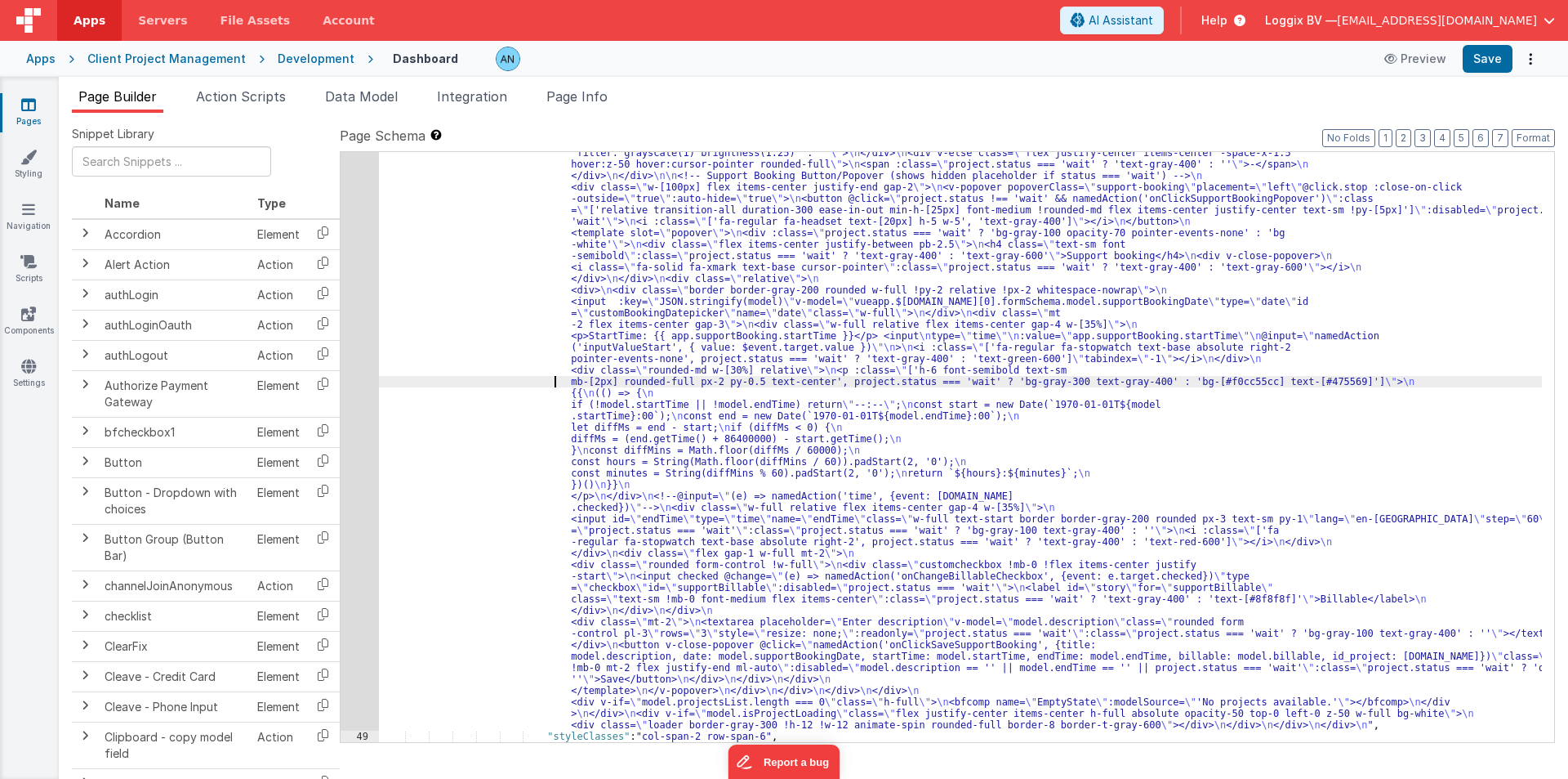
click at [363, 311] on div "48" at bounding box center [359, 90] width 38 height 1281
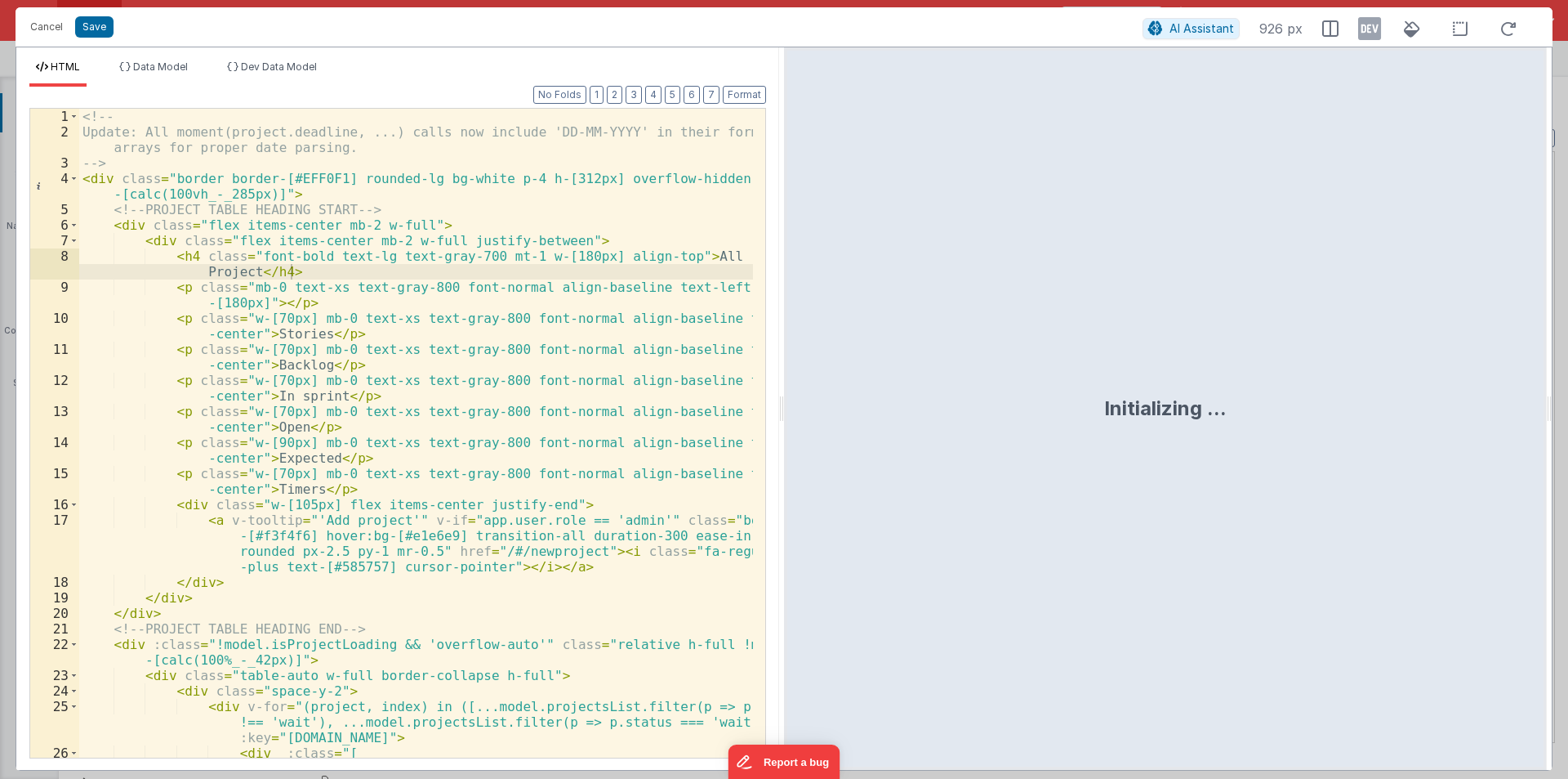
drag, startPoint x: 776, startPoint y: 406, endPoint x: 973, endPoint y: 405, distance: 197.0
click at [972, 405] on div "HTML Data Model Dev Data Model Format 7 6 5 4 3 2 1 No Folds 1 2 3 4 5 6 7 8 9 …" at bounding box center [784, 409] width 1537 height 724
drag, startPoint x: 783, startPoint y: 404, endPoint x: 1330, endPoint y: 380, distance: 547.5
click at [1405, 398] on html "Cancel Save AI Assistant 926 px HTML Data Model Dev Data Model Format 7 6 5 4 3…" at bounding box center [784, 390] width 1568 height 779
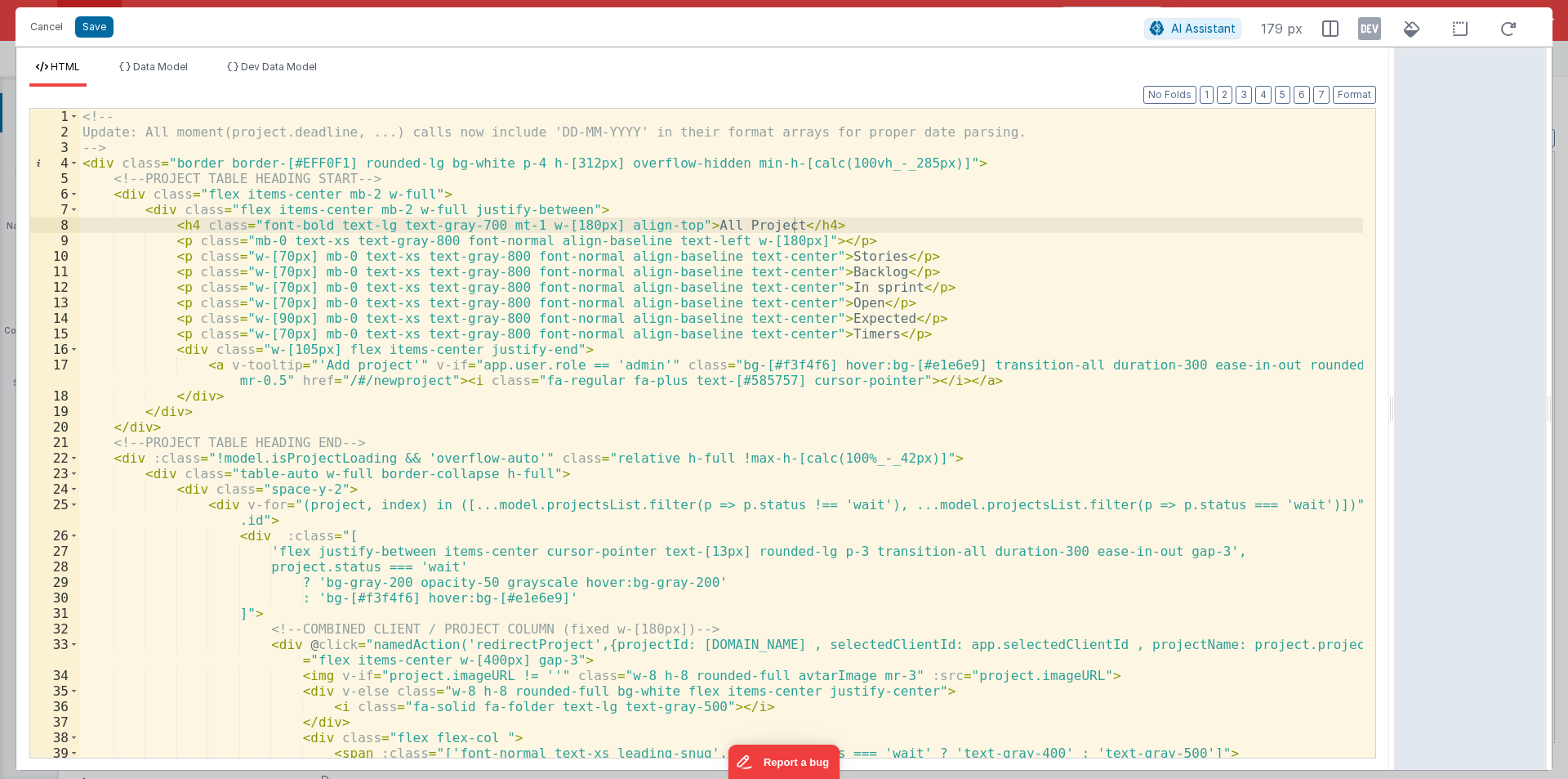
click at [879, 409] on div "<!-- Update: All moment(project.deadline, ...) calls now include 'DD-MM-YYYY' i…" at bounding box center [720, 448] width 1284 height 680
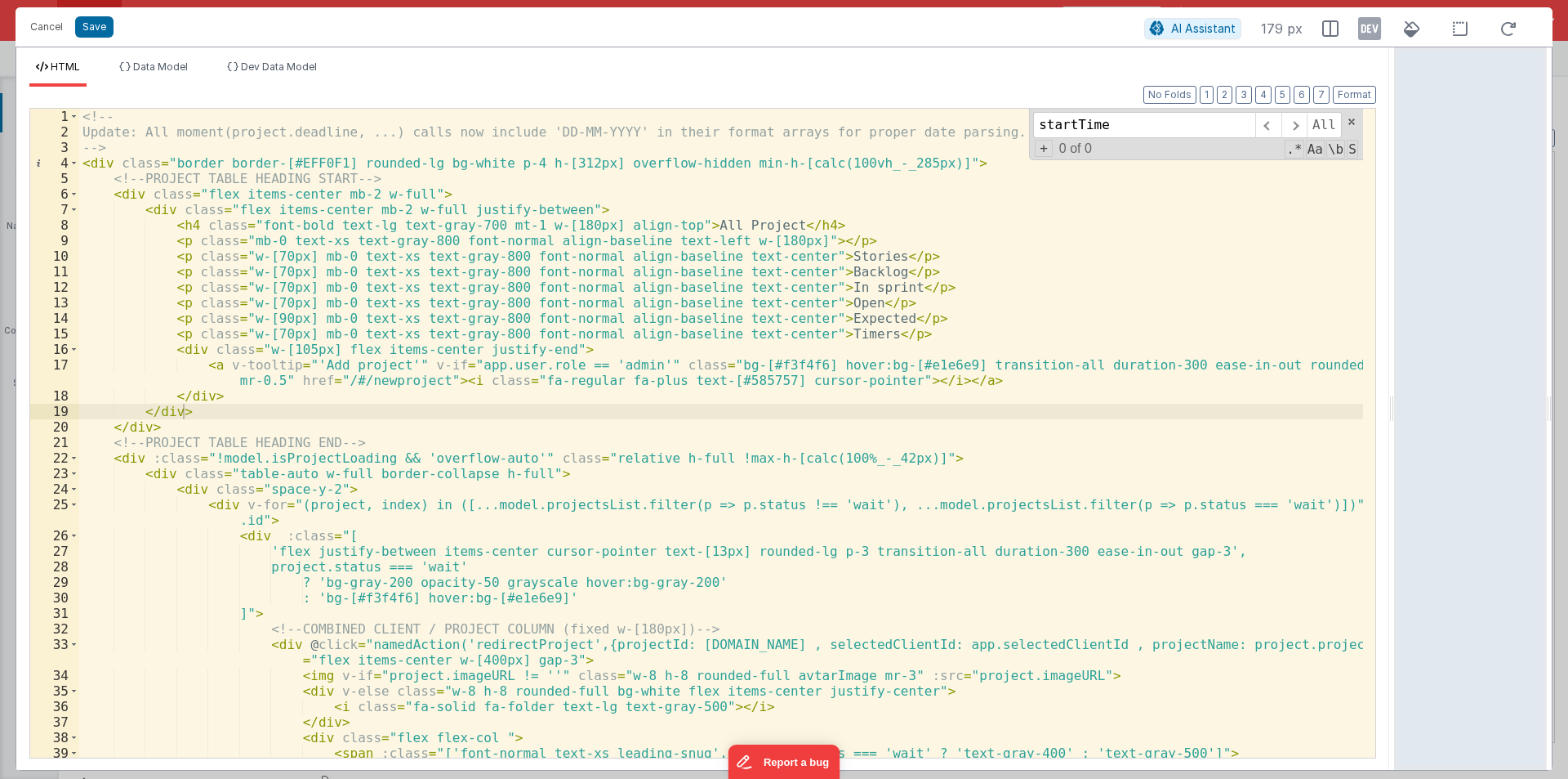
scroll to position [2315, 0]
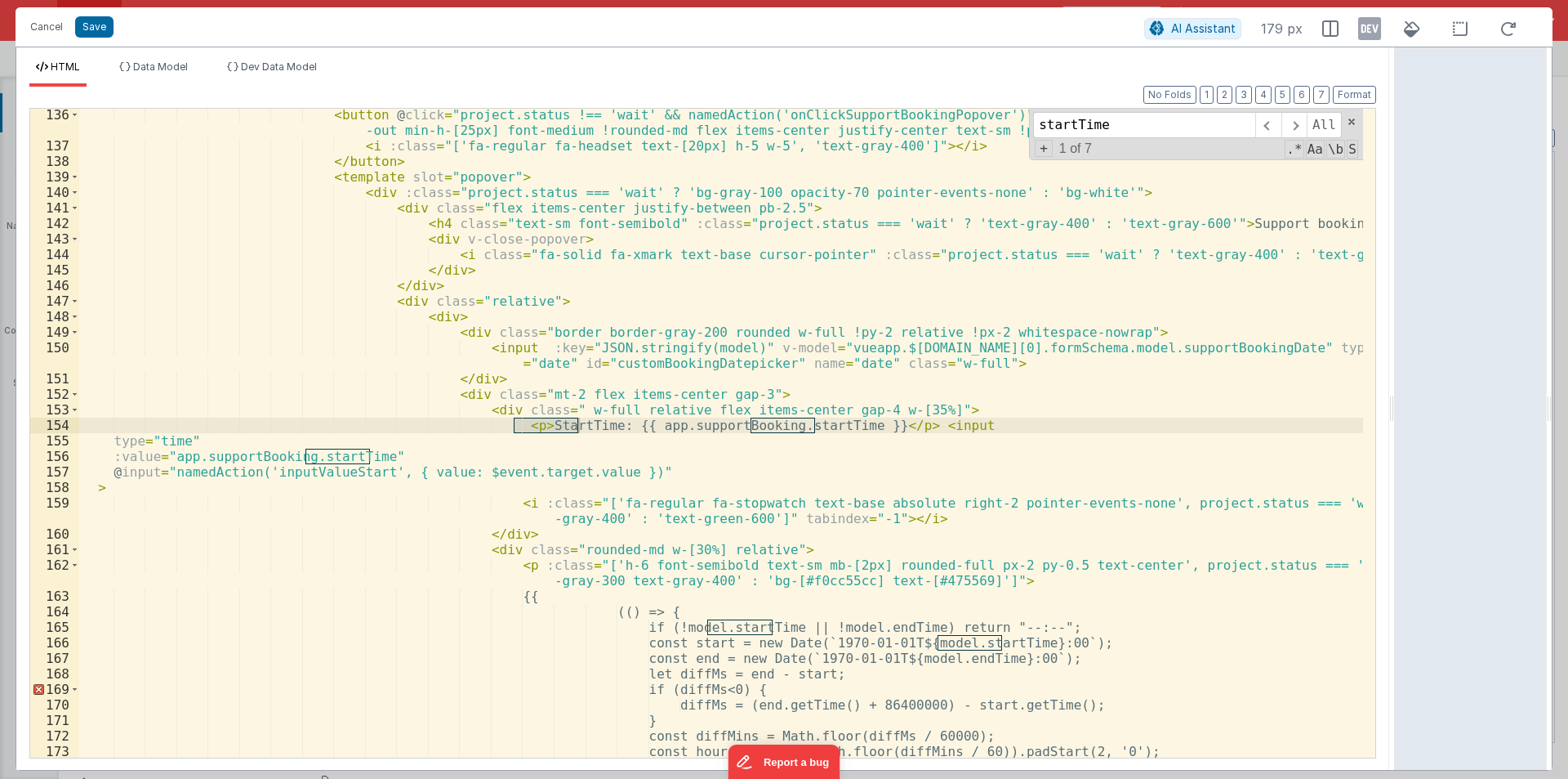
type input "startTime"
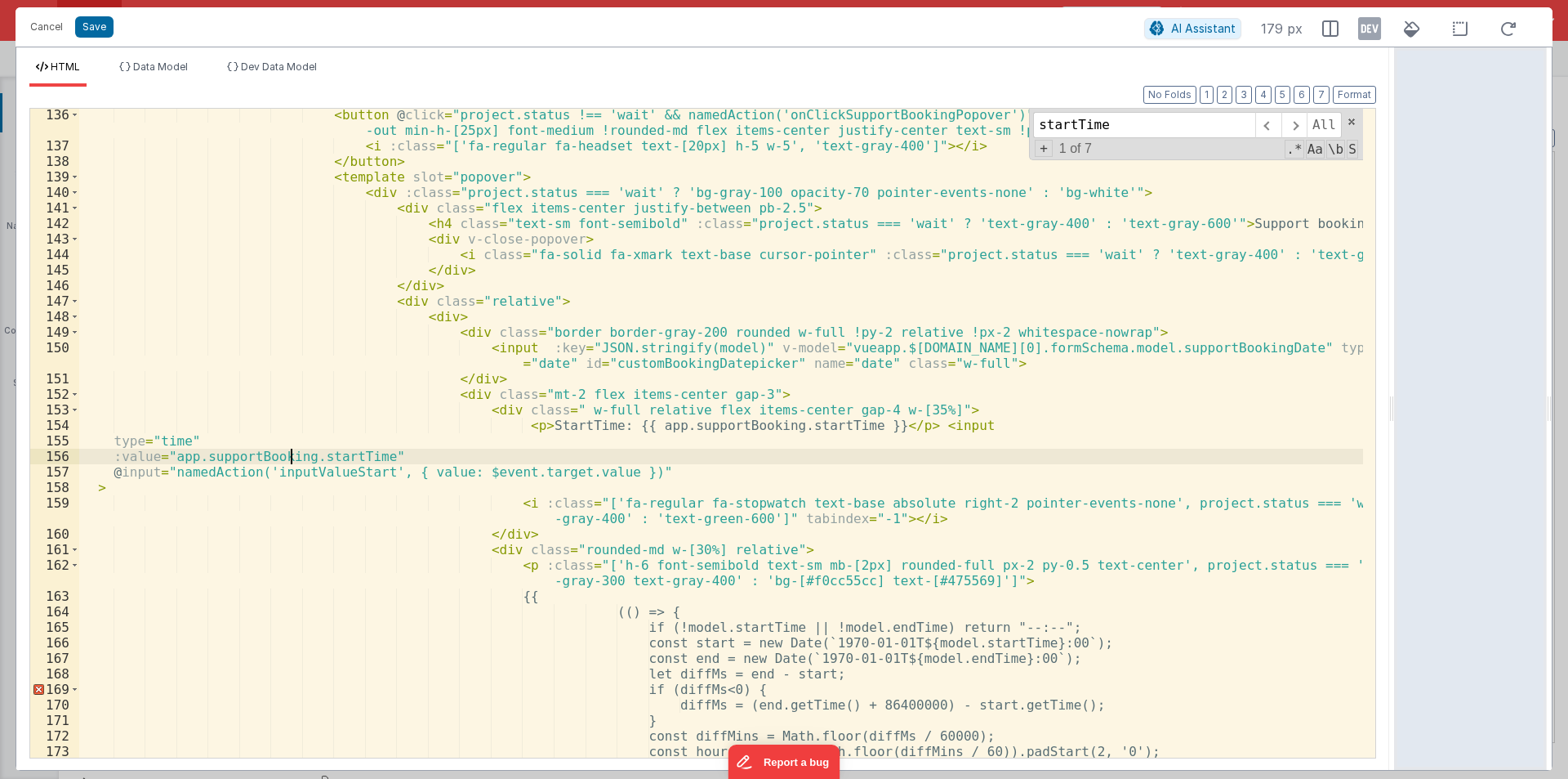
click at [289, 457] on div "< button @ click = "project.status !== 'wait' && namedAction('onClickSupportBoo…" at bounding box center [720, 454] width 1284 height 695
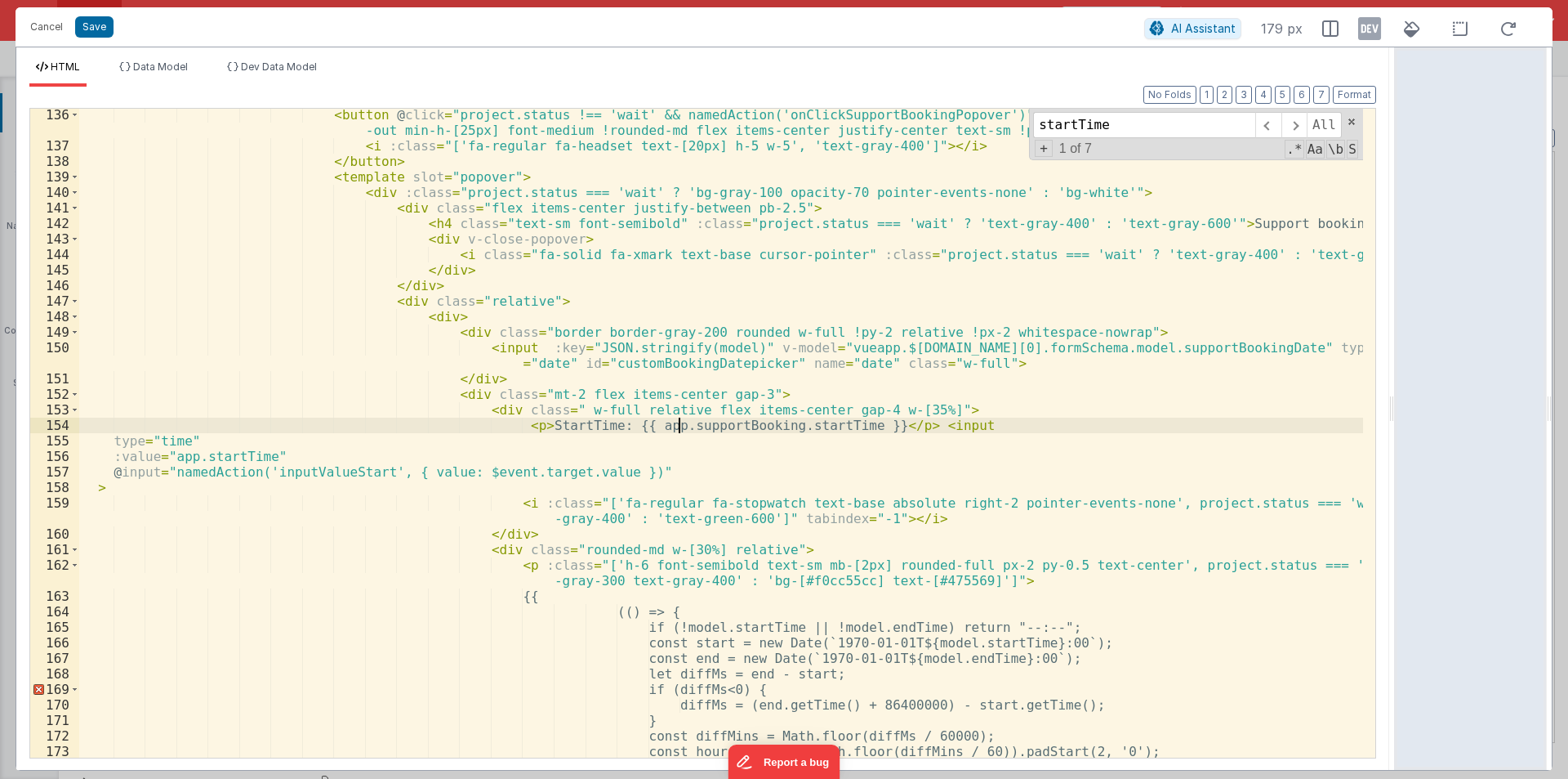
click at [677, 424] on div "< button @ click = "project.status !== 'wait' && namedAction('onClickSupportBoo…" at bounding box center [720, 454] width 1284 height 695
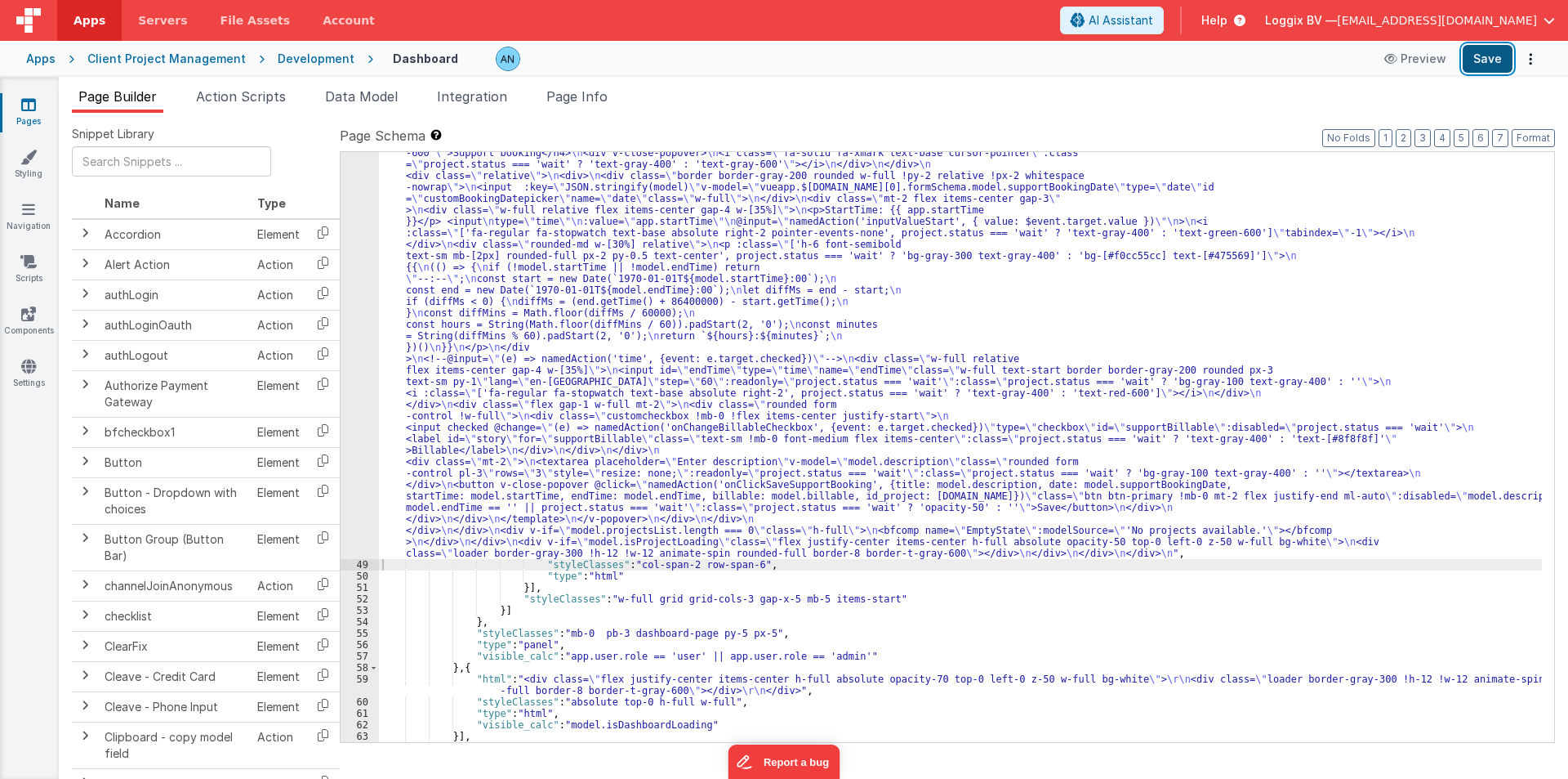
click at [1484, 59] on button "Save" at bounding box center [1487, 58] width 50 height 27
click at [1531, 134] on button "Format" at bounding box center [1533, 138] width 43 height 18
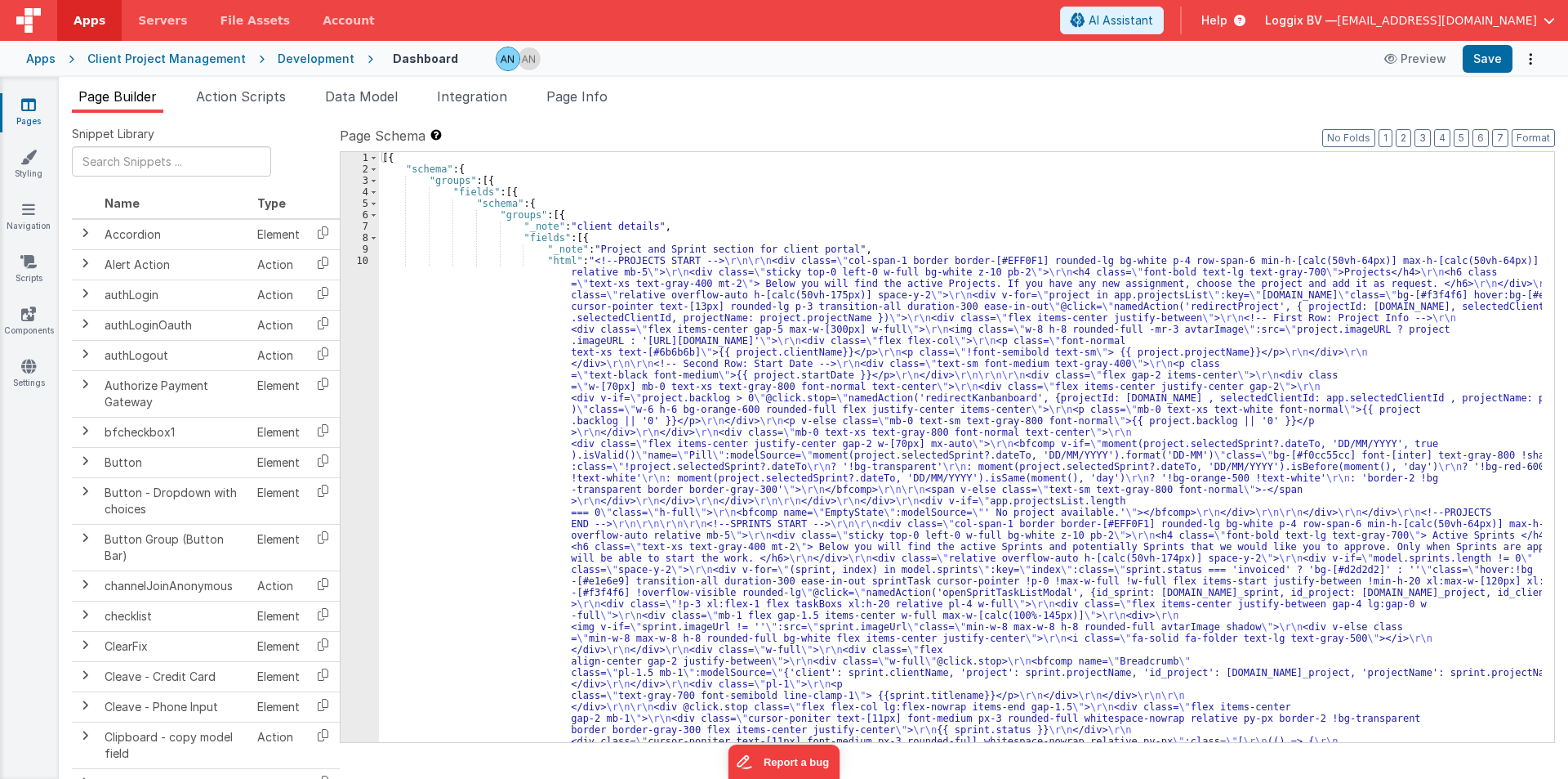
click at [302, 72] on div "Apps Client Project Management Development Dashboard Preview Save" at bounding box center [784, 58] width 1568 height 36
click at [300, 62] on div "Development" at bounding box center [316, 59] width 76 height 17
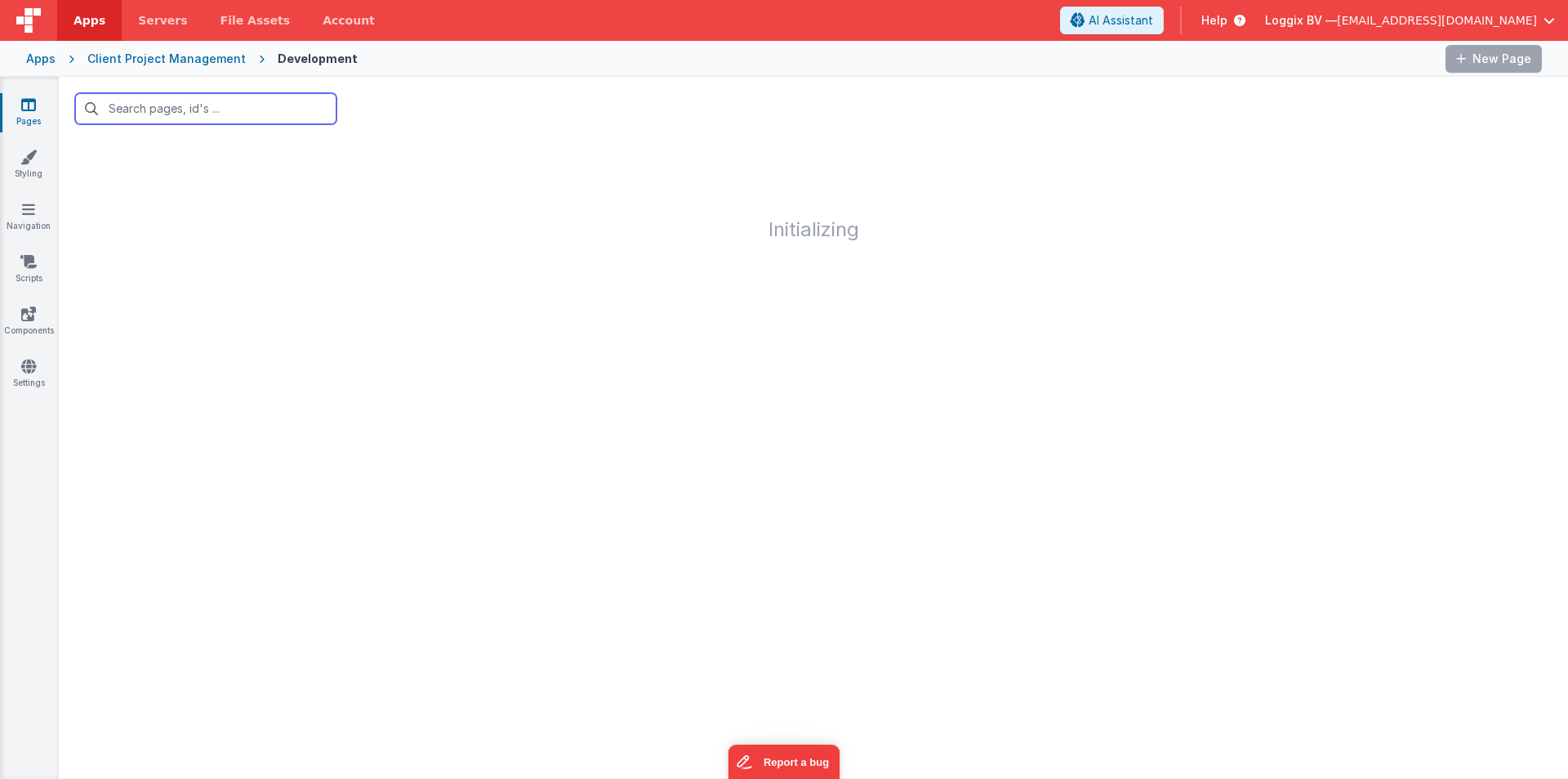
click at [143, 111] on input "text" at bounding box center [206, 108] width 261 height 31
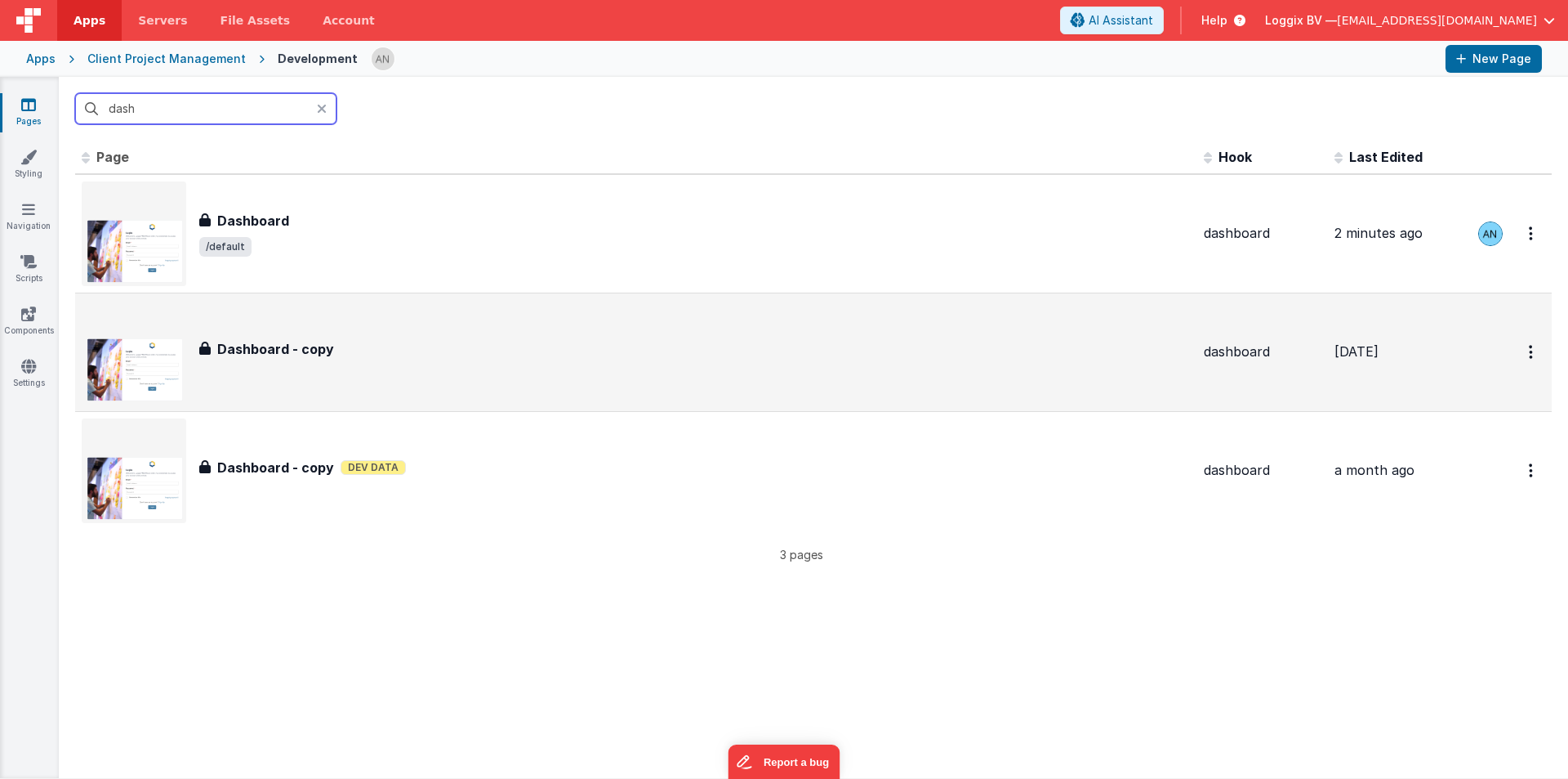
type input "dash"
click at [274, 317] on div "Dashboard - copy Dashboard - copy" at bounding box center [636, 352] width 1109 height 105
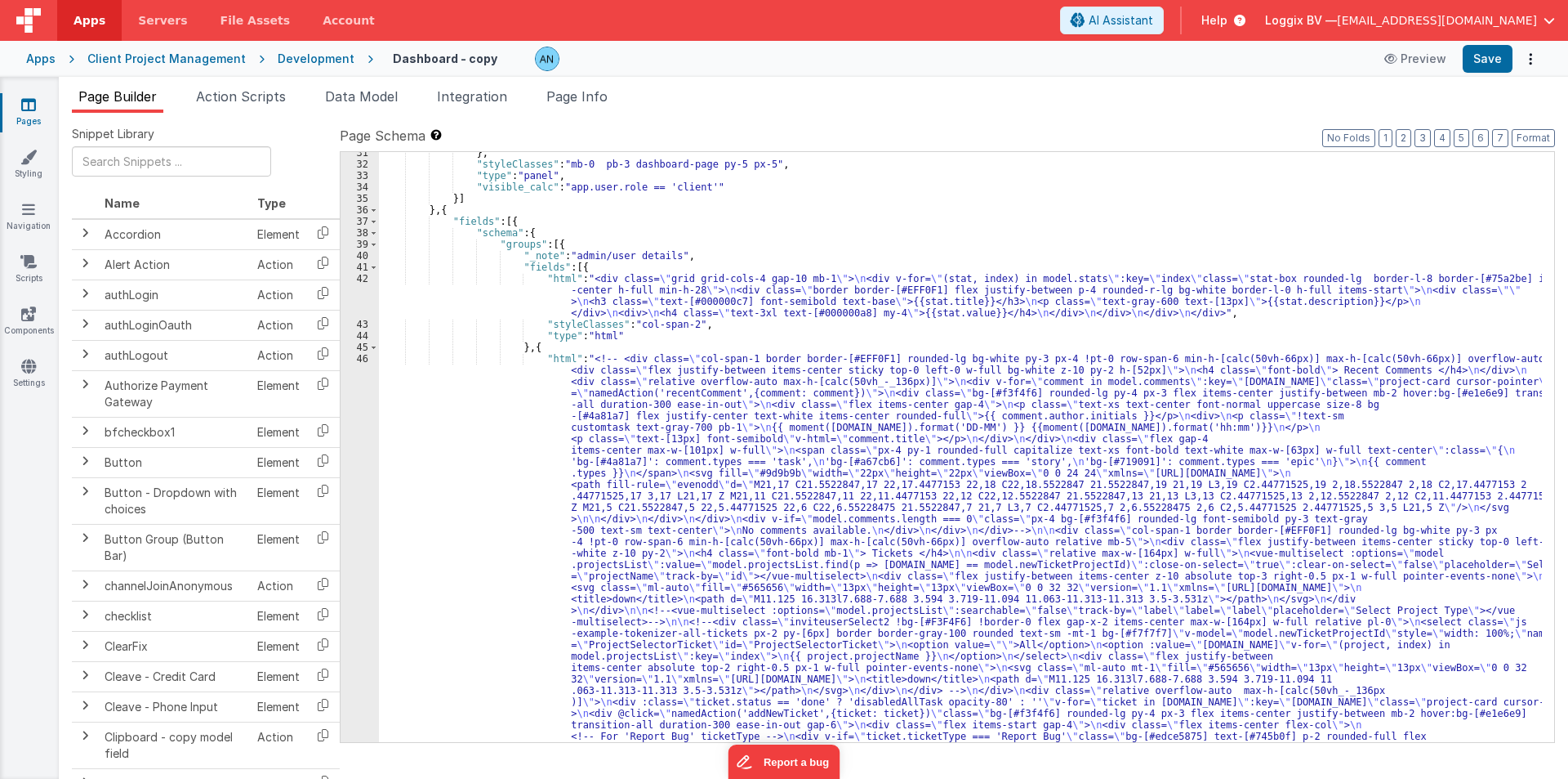
scroll to position [932, 0]
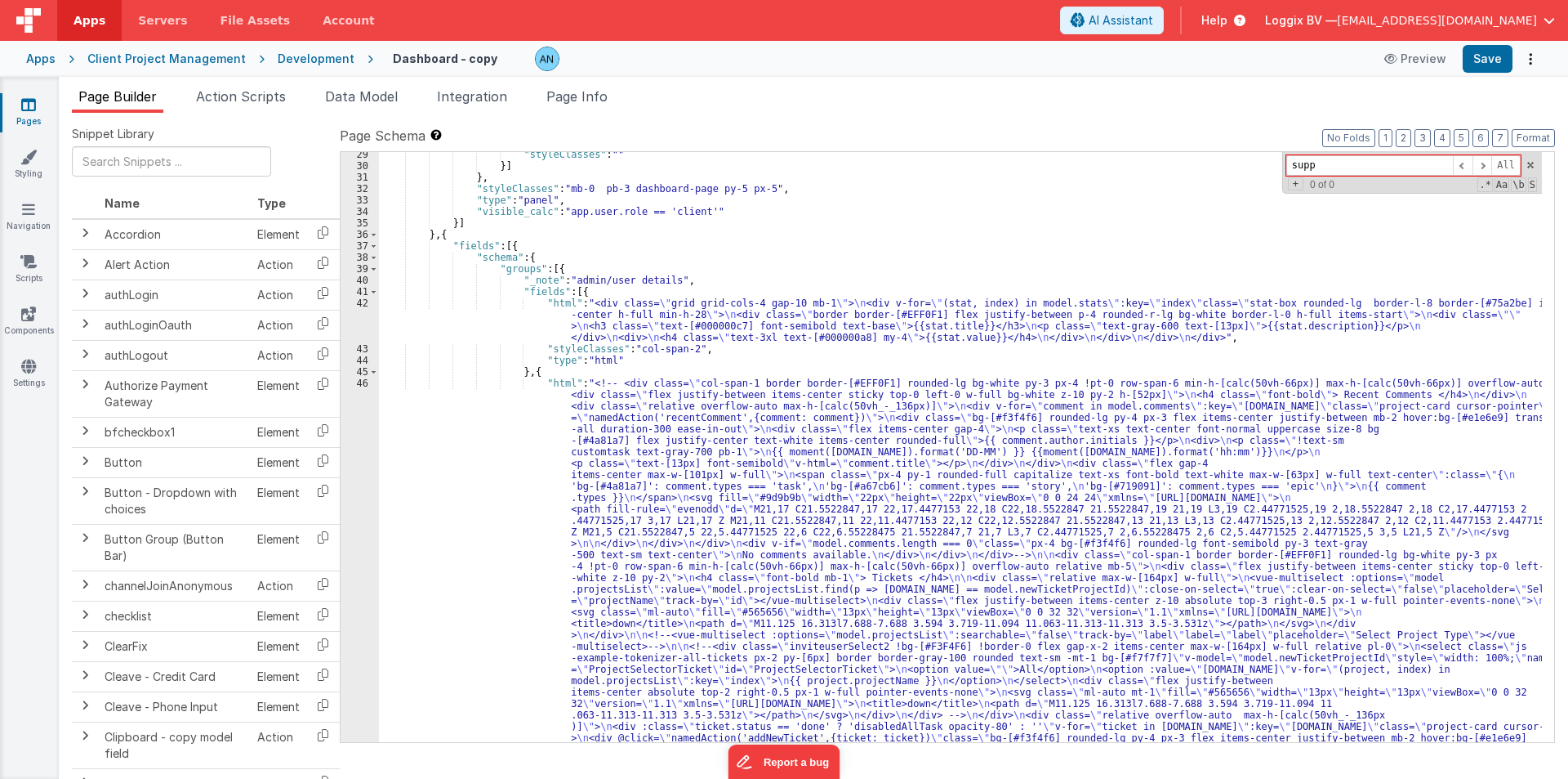
scroll to position [1005, 0]
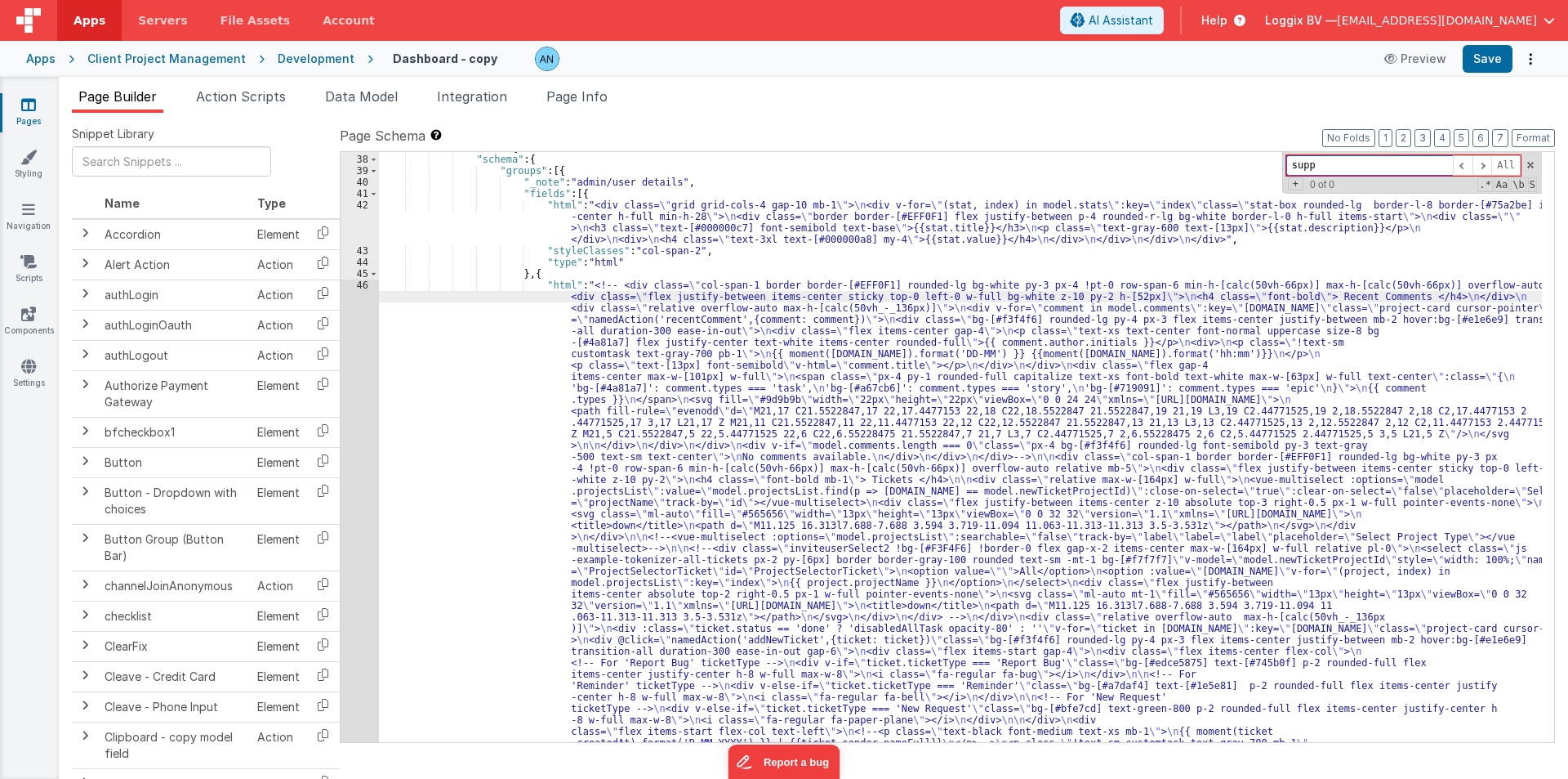
paste input "Support"
type input "Support"
click at [354, 330] on div "46" at bounding box center [359, 743] width 38 height 927
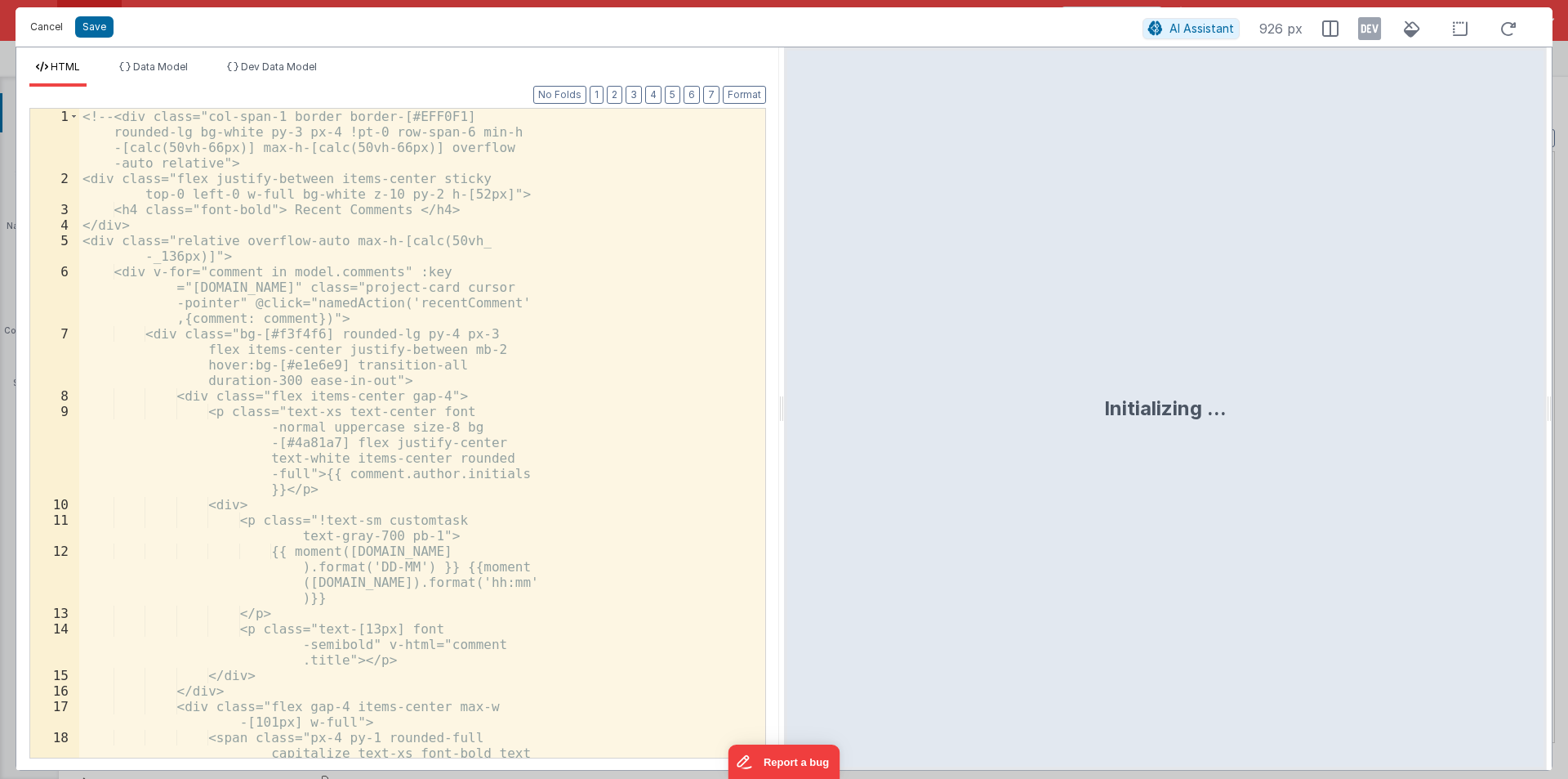
click at [32, 27] on button "Cancel" at bounding box center [46, 27] width 49 height 23
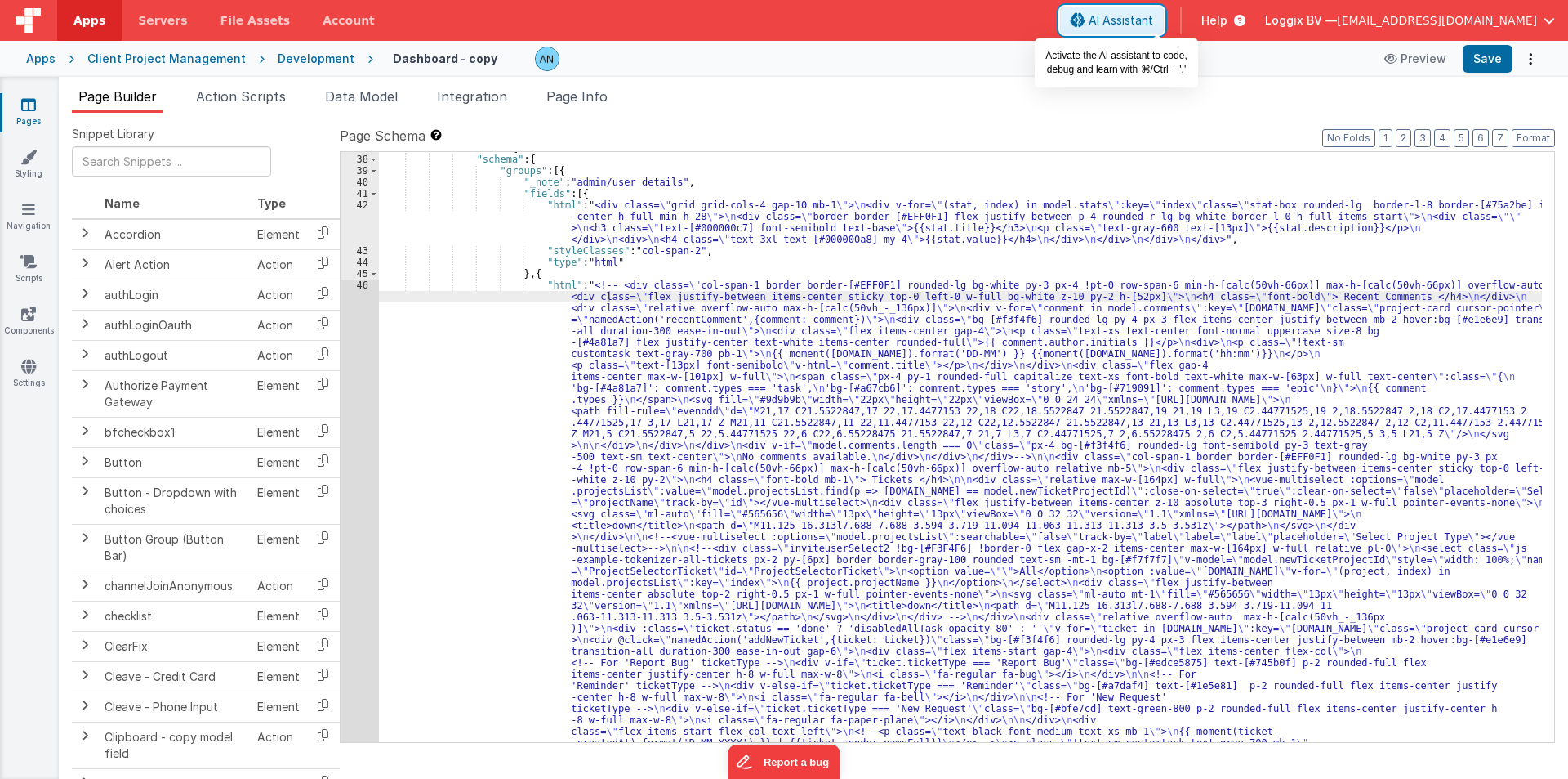
click at [1153, 12] on span "AI Assistant" at bounding box center [1121, 21] width 65 height 17
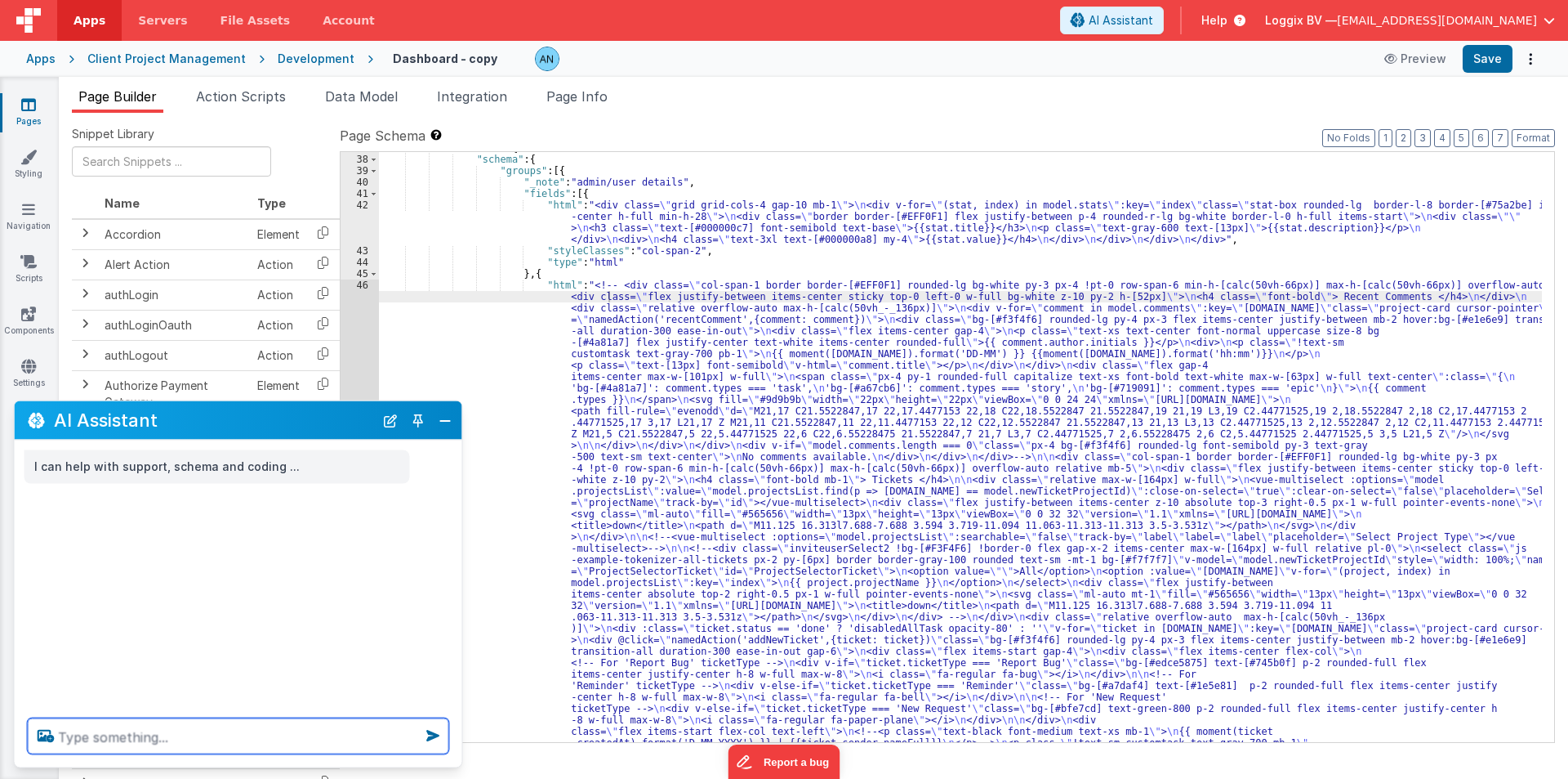
paste textarea "<v-popover popoverClass="support-booking" placement="left" @click.stop :close-o…"
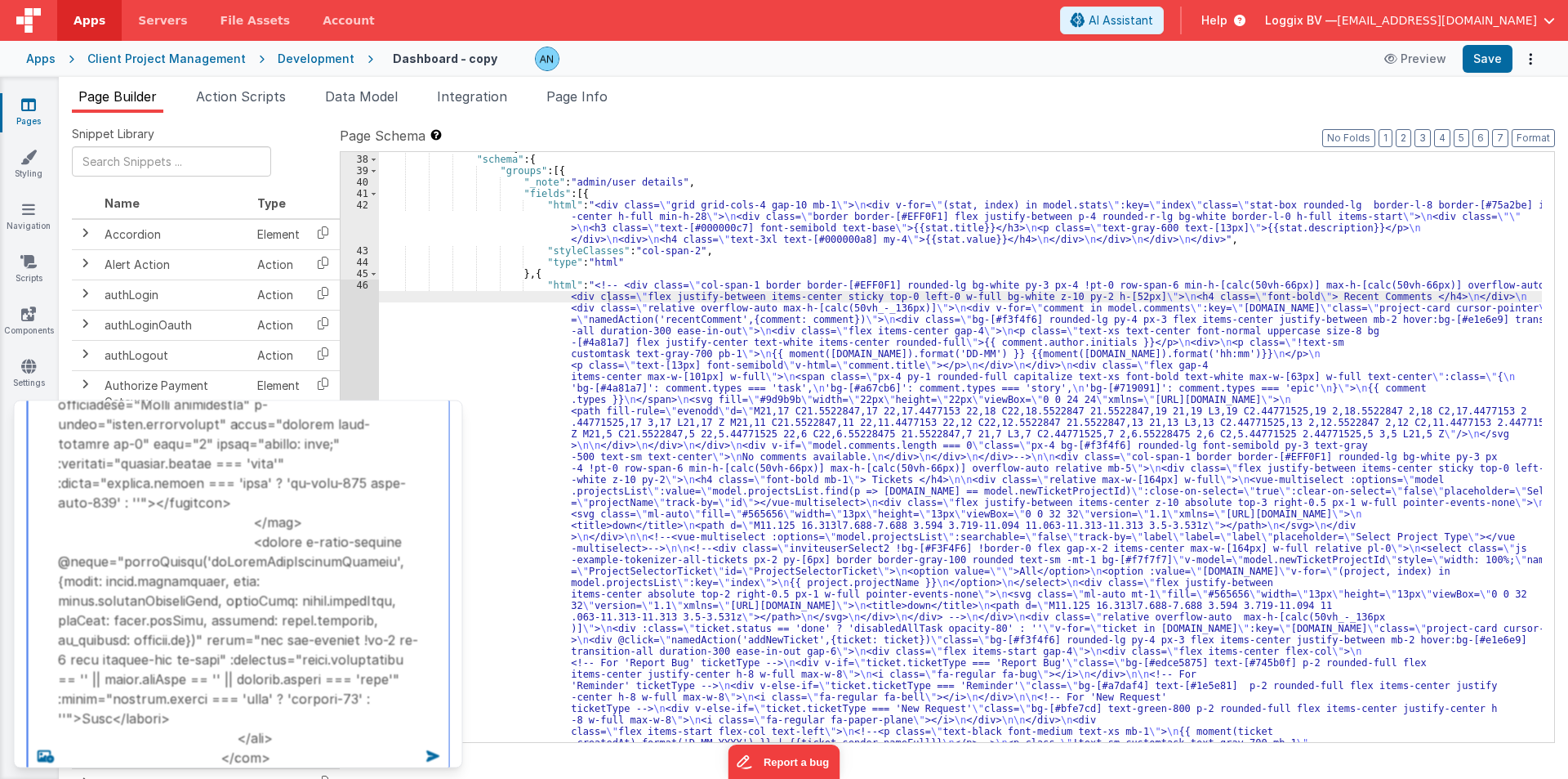
scroll to position [2657, 0]
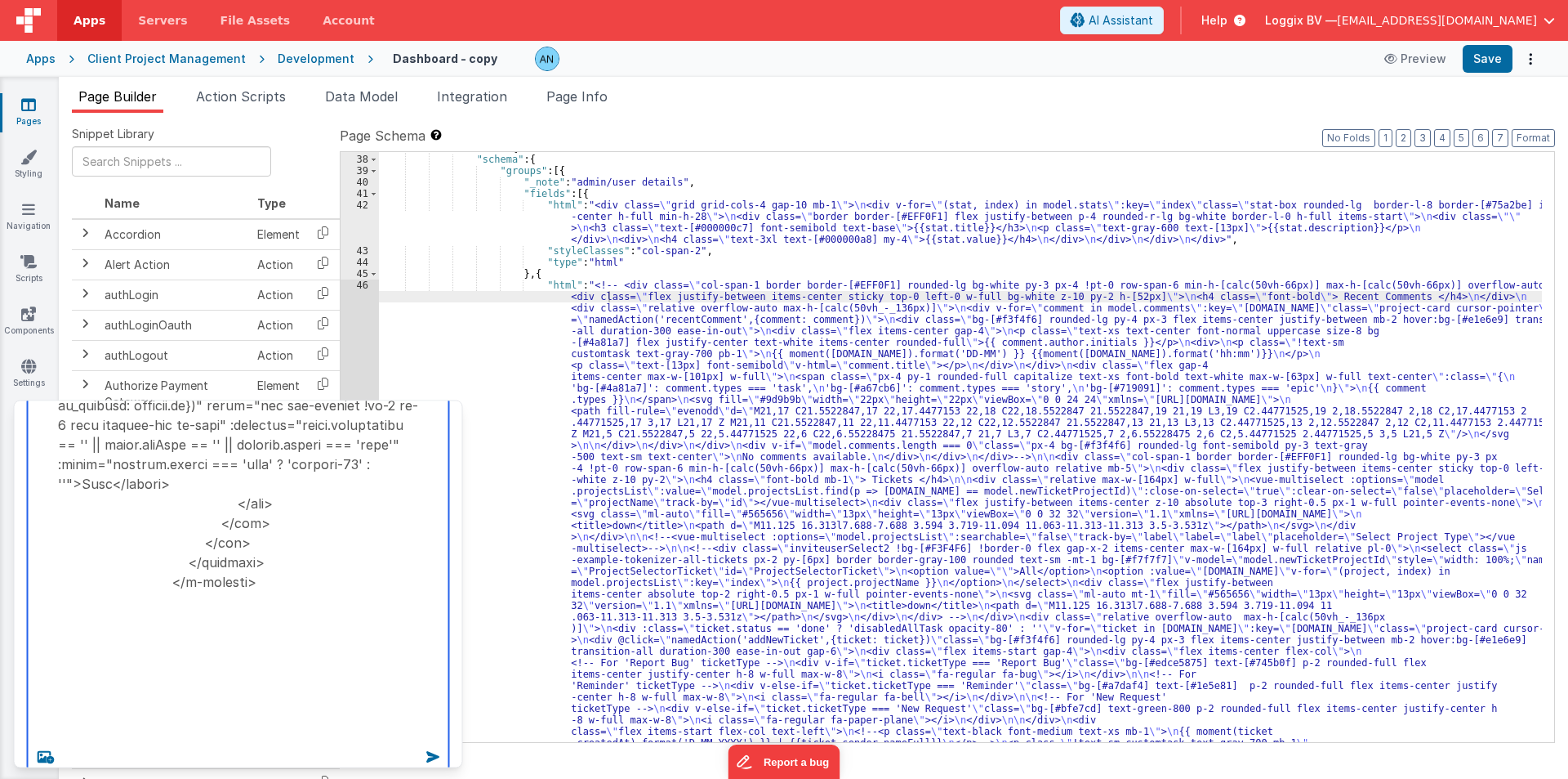
paste textarea "<input id="startTime" type="time" name="startTime" :value="model.startTime" @in…"
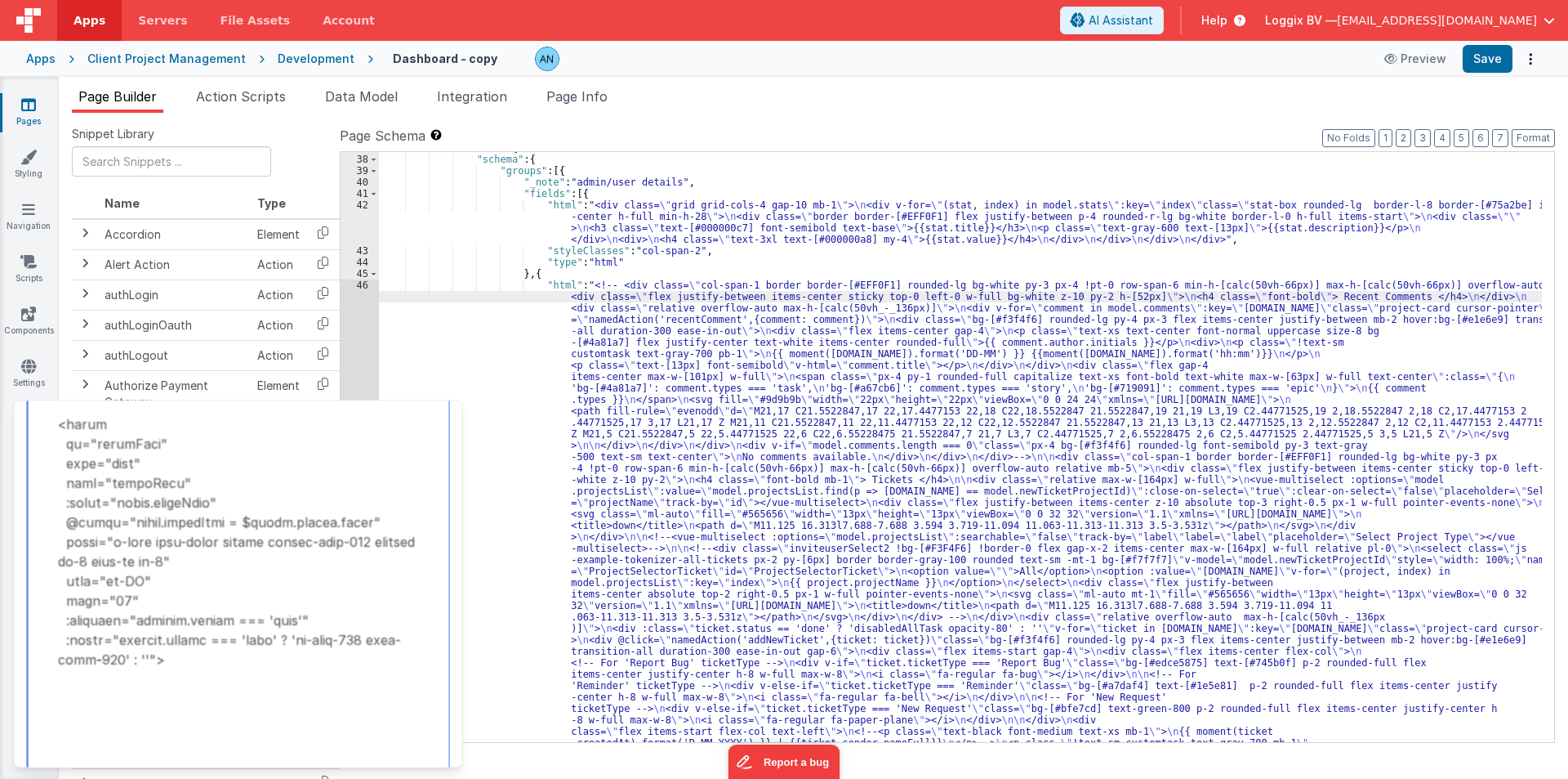
scroll to position [3304, 0]
type textarea "<v-popover popoverClass="support-booking" placement="left" @click.stop :close-o…"
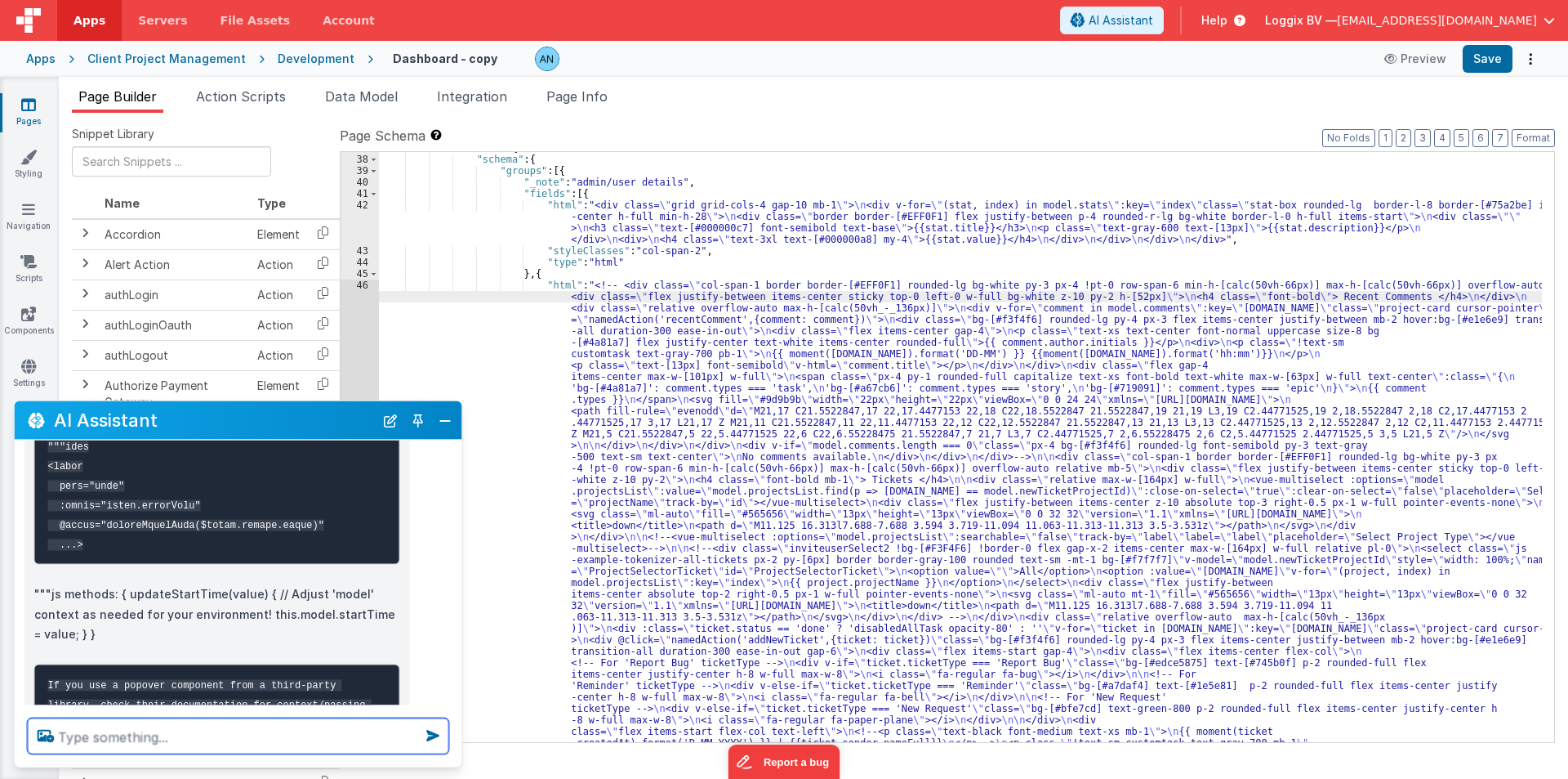
scroll to position [2367, 0]
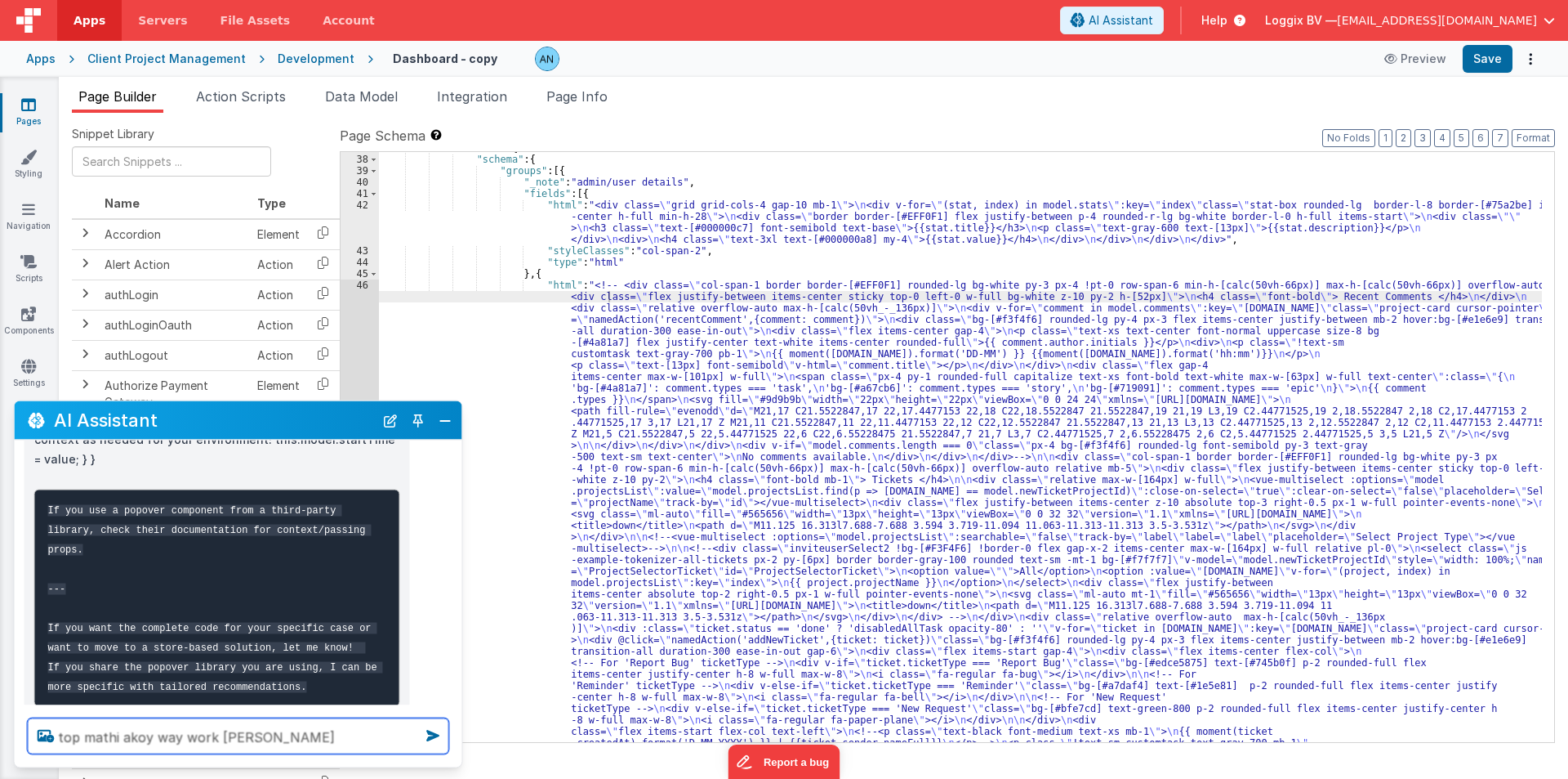
type textarea "top mathi akoy way work nathiu karat"
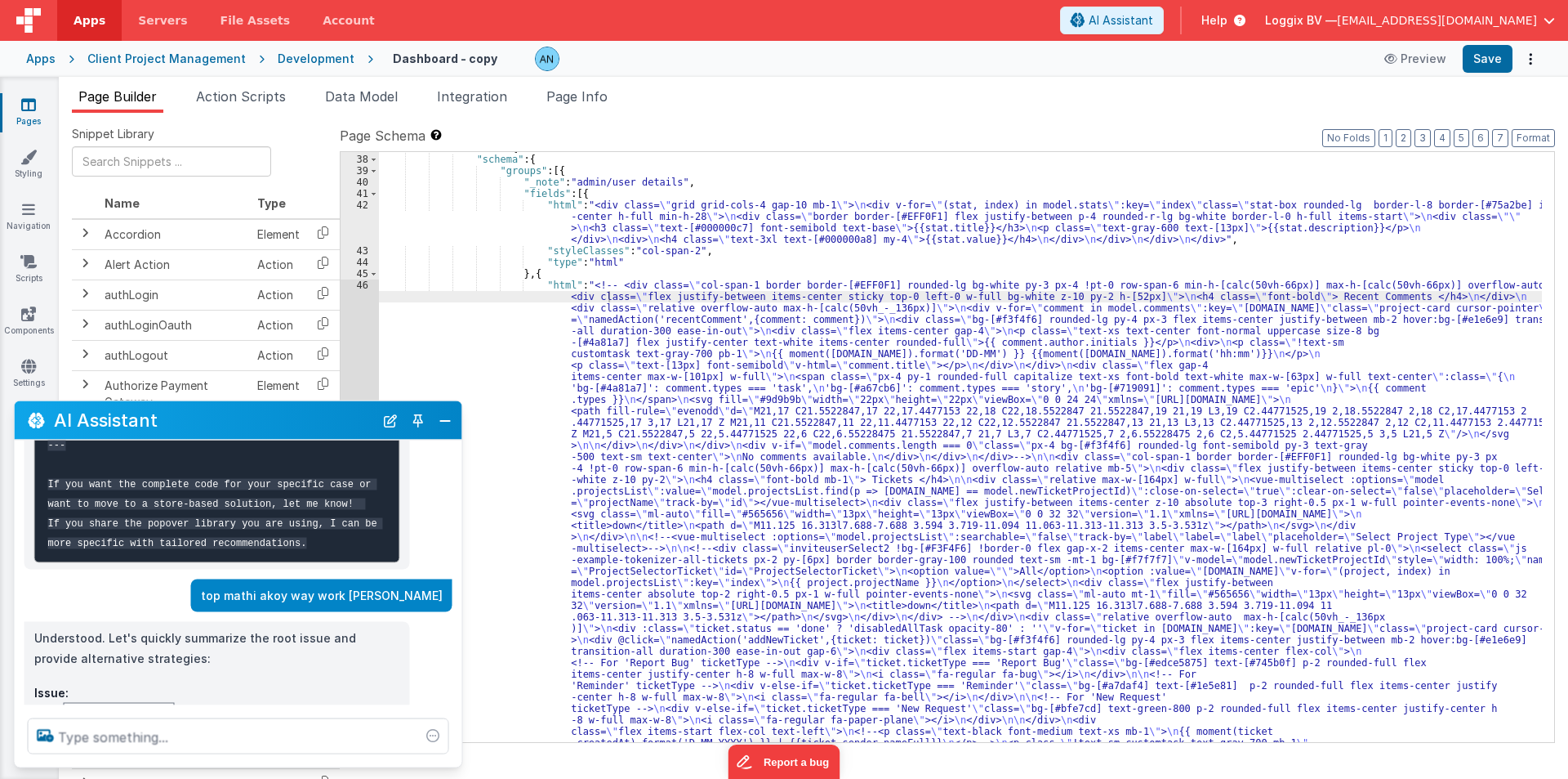
scroll to position [2593, 0]
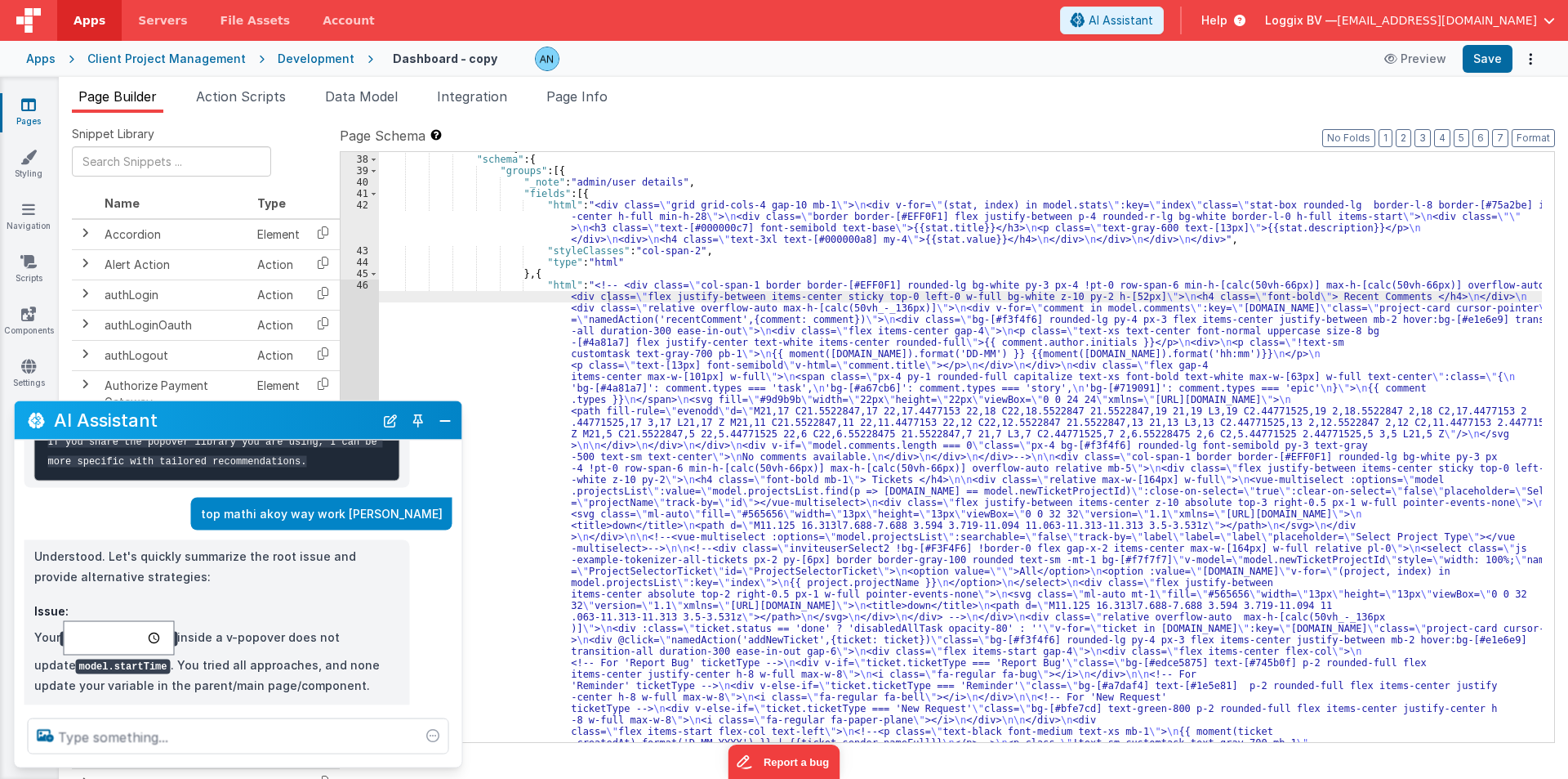
drag, startPoint x: 152, startPoint y: 600, endPoint x: 74, endPoint y: 600, distance: 78.0
click at [80, 621] on input "time" at bounding box center [120, 638] width 111 height 34
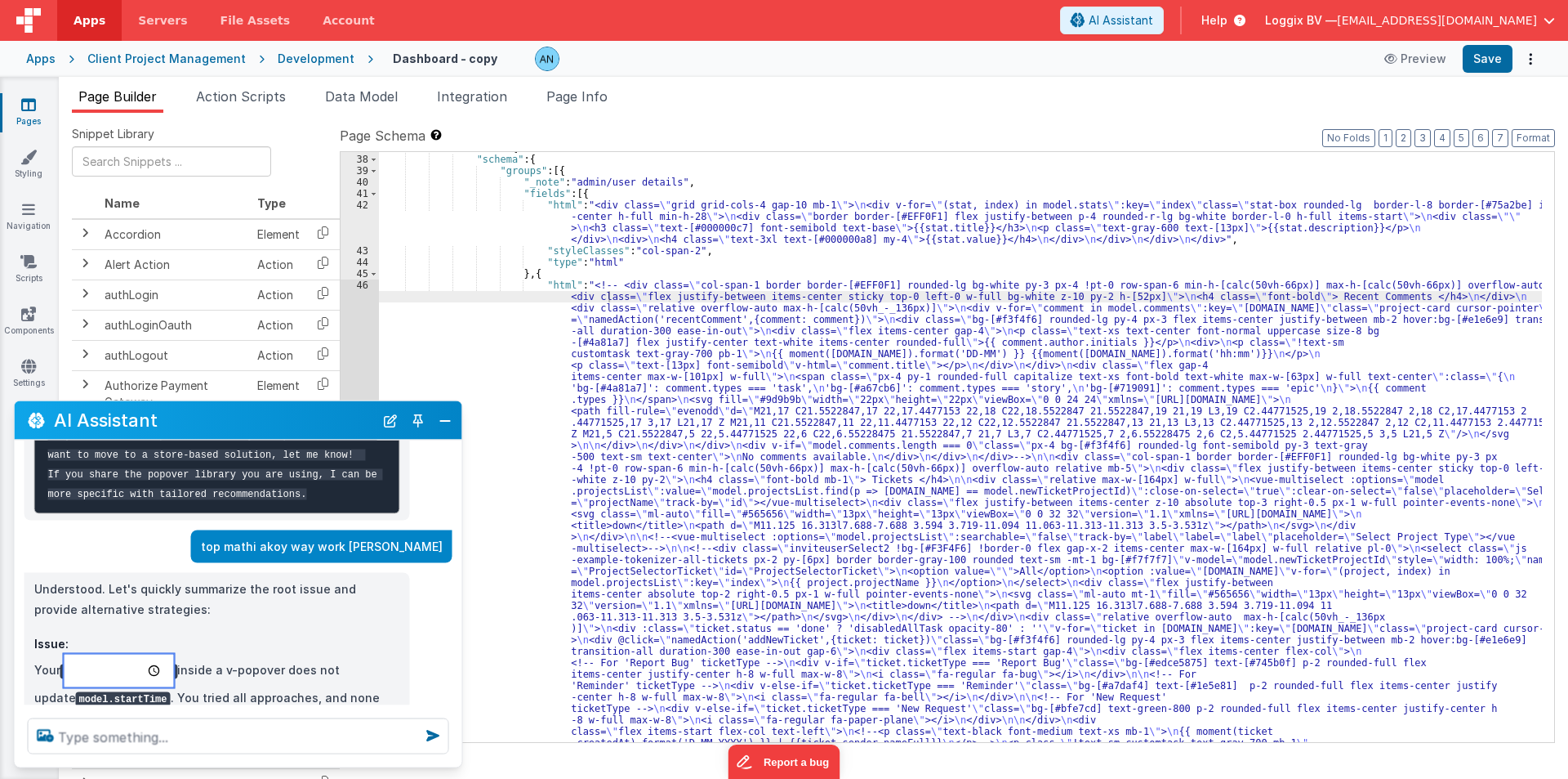
click at [92, 654] on input "time" at bounding box center [120, 670] width 111 height 34
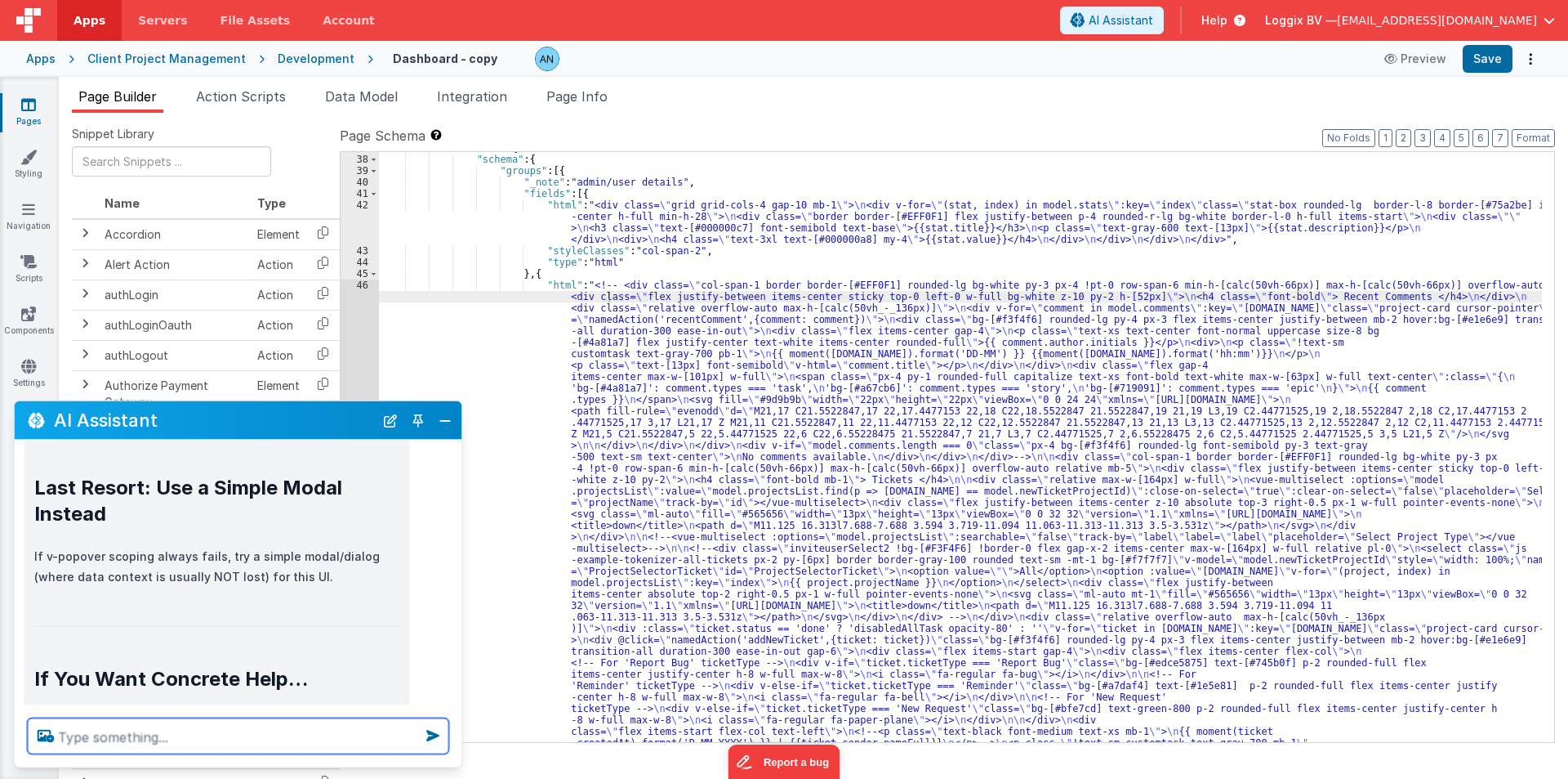
scroll to position [4649, 0]
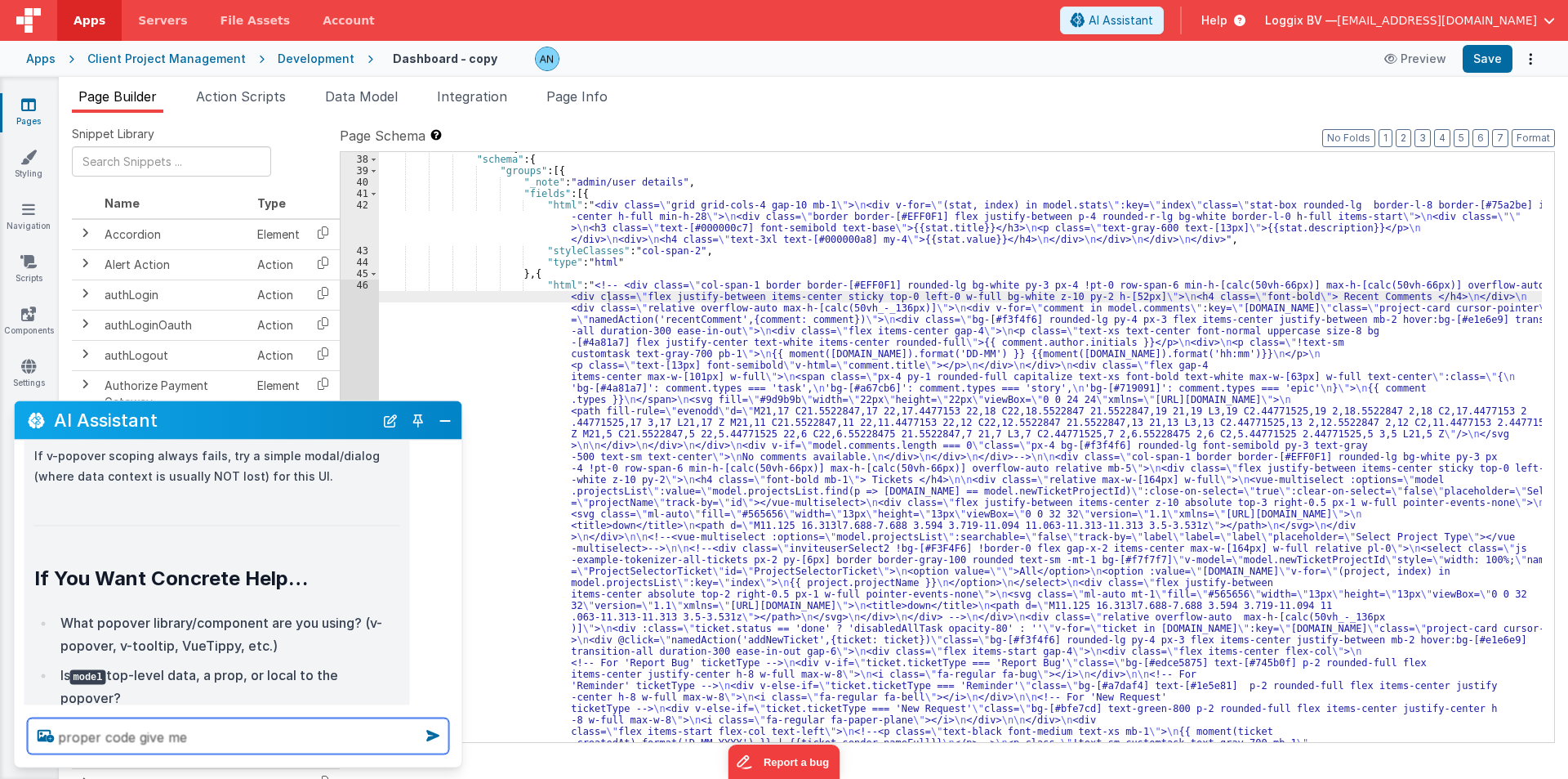
type textarea "proper code give me"
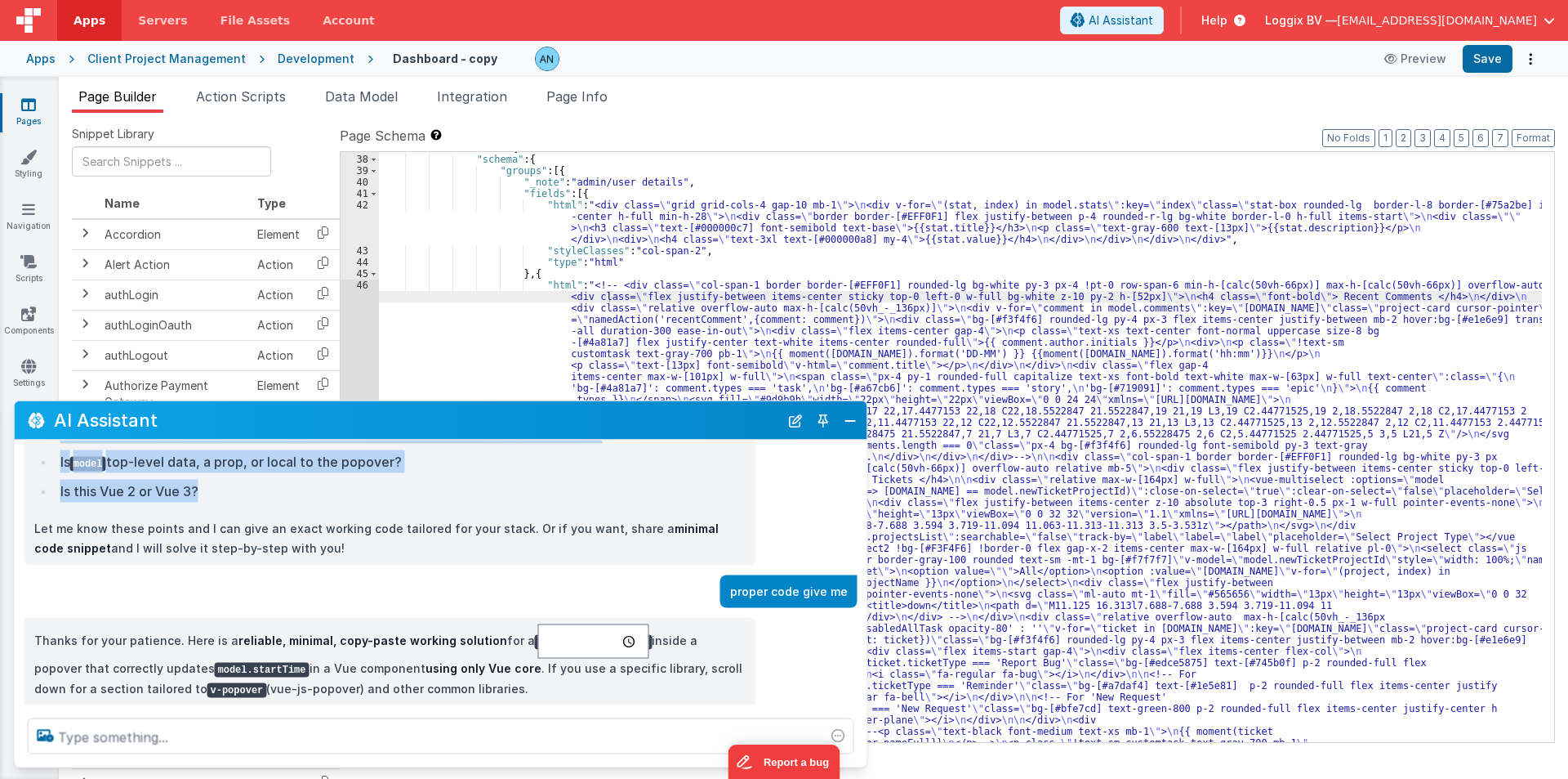
drag, startPoint x: 459, startPoint y: 512, endPoint x: 864, endPoint y: 530, distance: 405.4
click at [864, 530] on div "I can help with support, schema and coding ... <v-popover popoverClass="support…" at bounding box center [441, 572] width 852 height 265
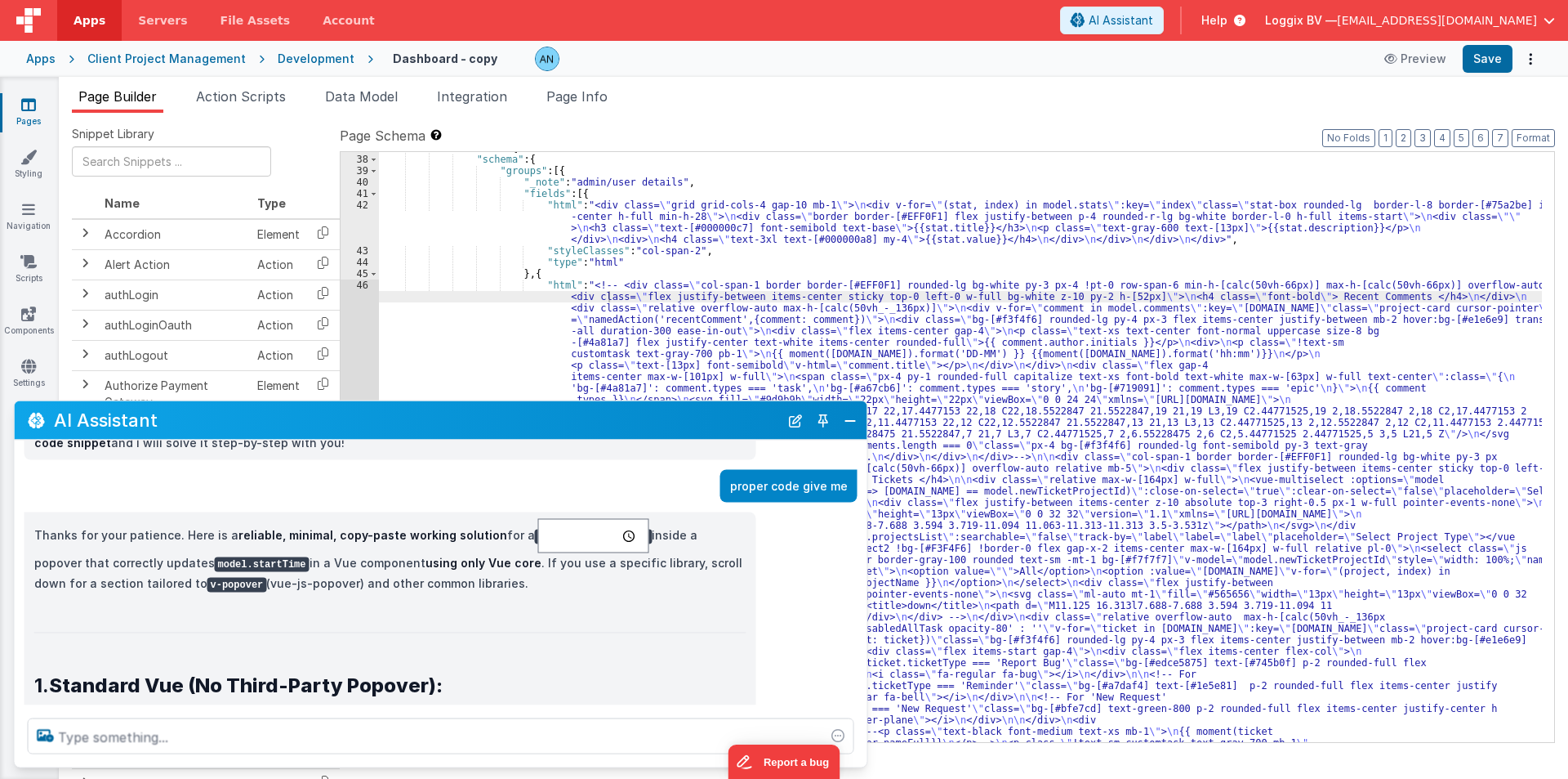
click at [450, 401] on div "AI Assistant" at bounding box center [441, 420] width 852 height 38
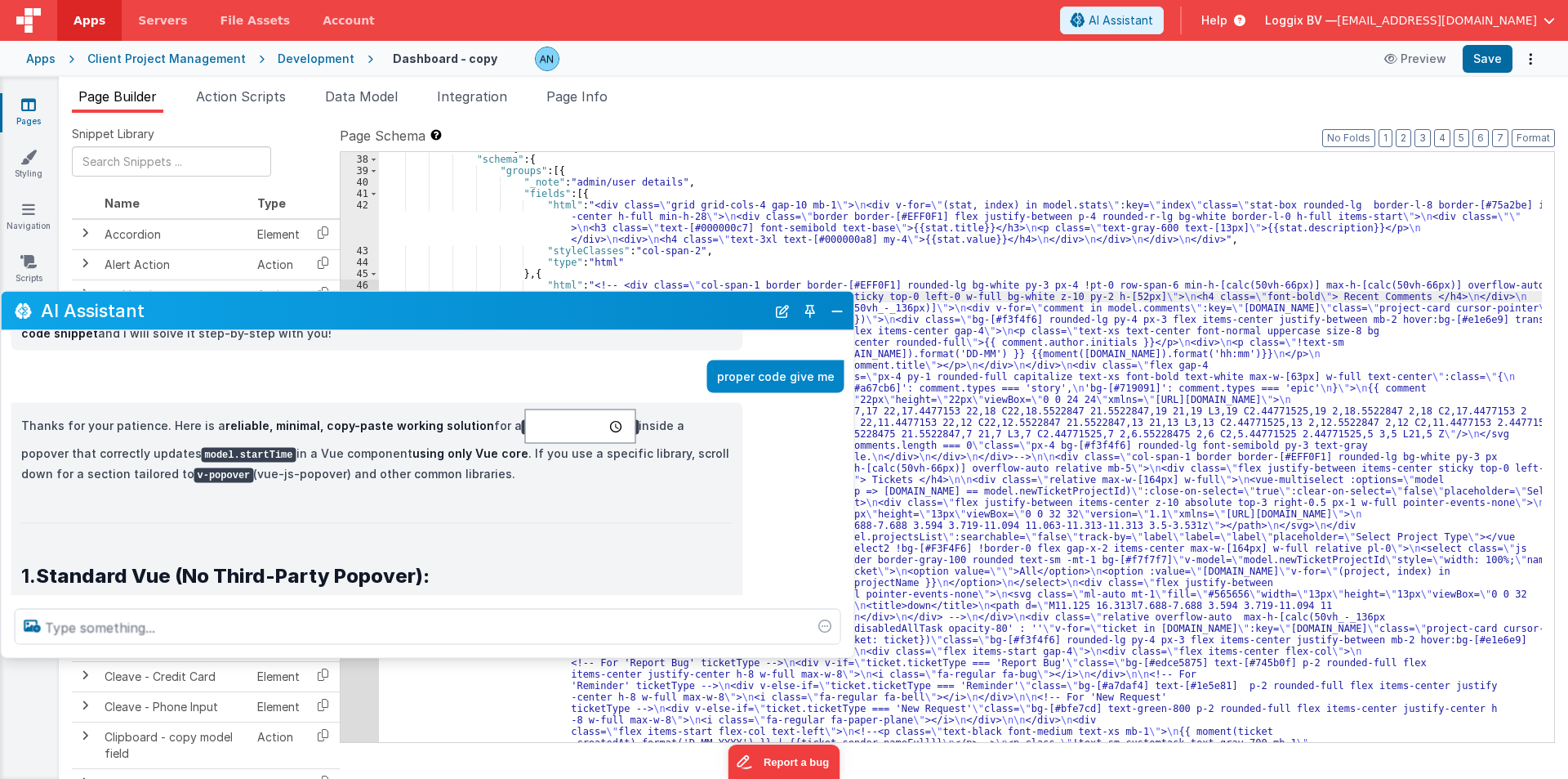
drag, startPoint x: 450, startPoint y: 400, endPoint x: 437, endPoint y: 291, distance: 109.8
click at [437, 292] on div "AI Assistant" at bounding box center [427, 311] width 852 height 38
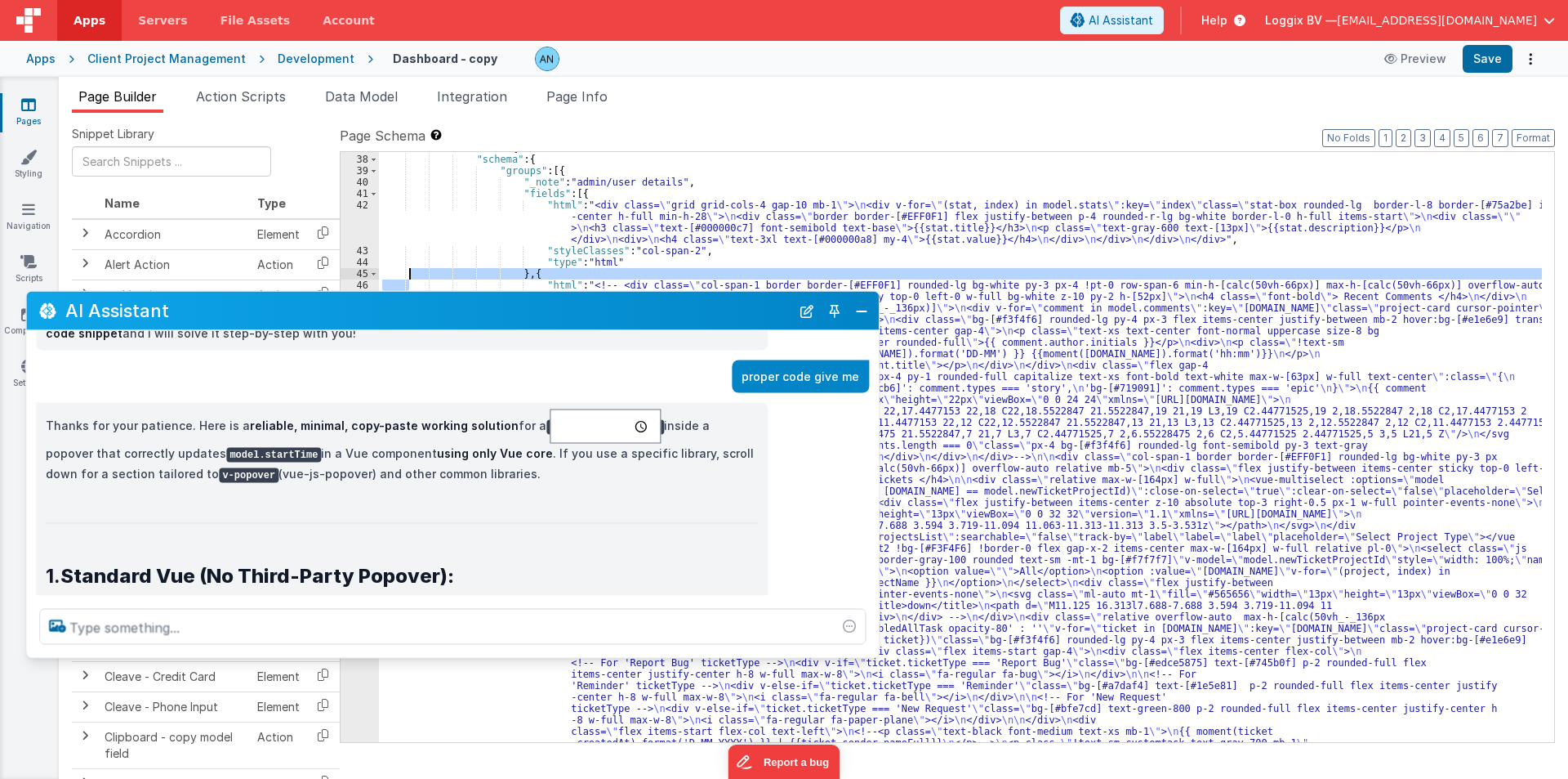
drag, startPoint x: 409, startPoint y: 287, endPoint x: 412, endPoint y: 274, distance: 13.3
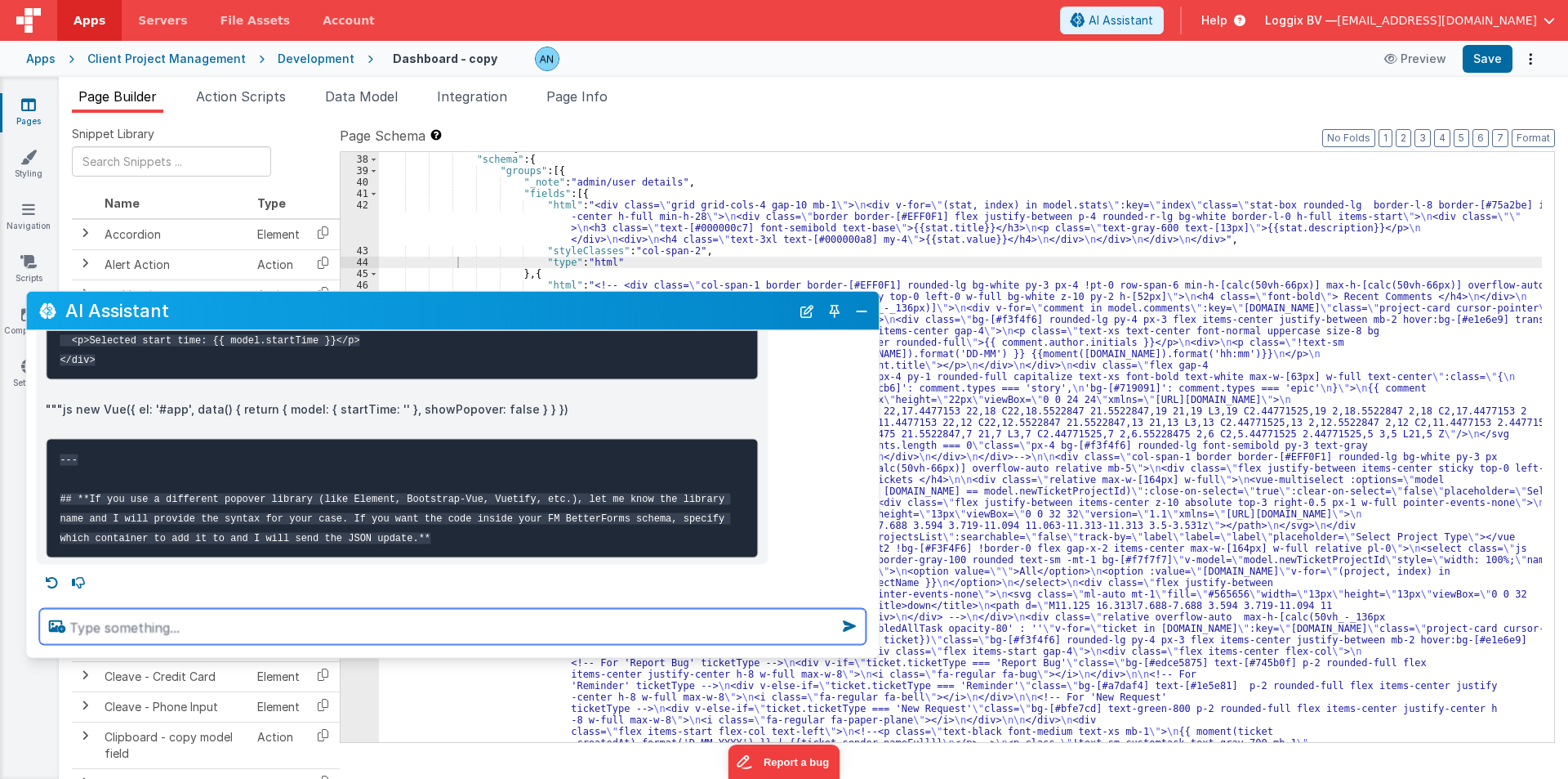
scroll to position [6323, 0]
type textarea "are ana to kay khabar nathi apdti"
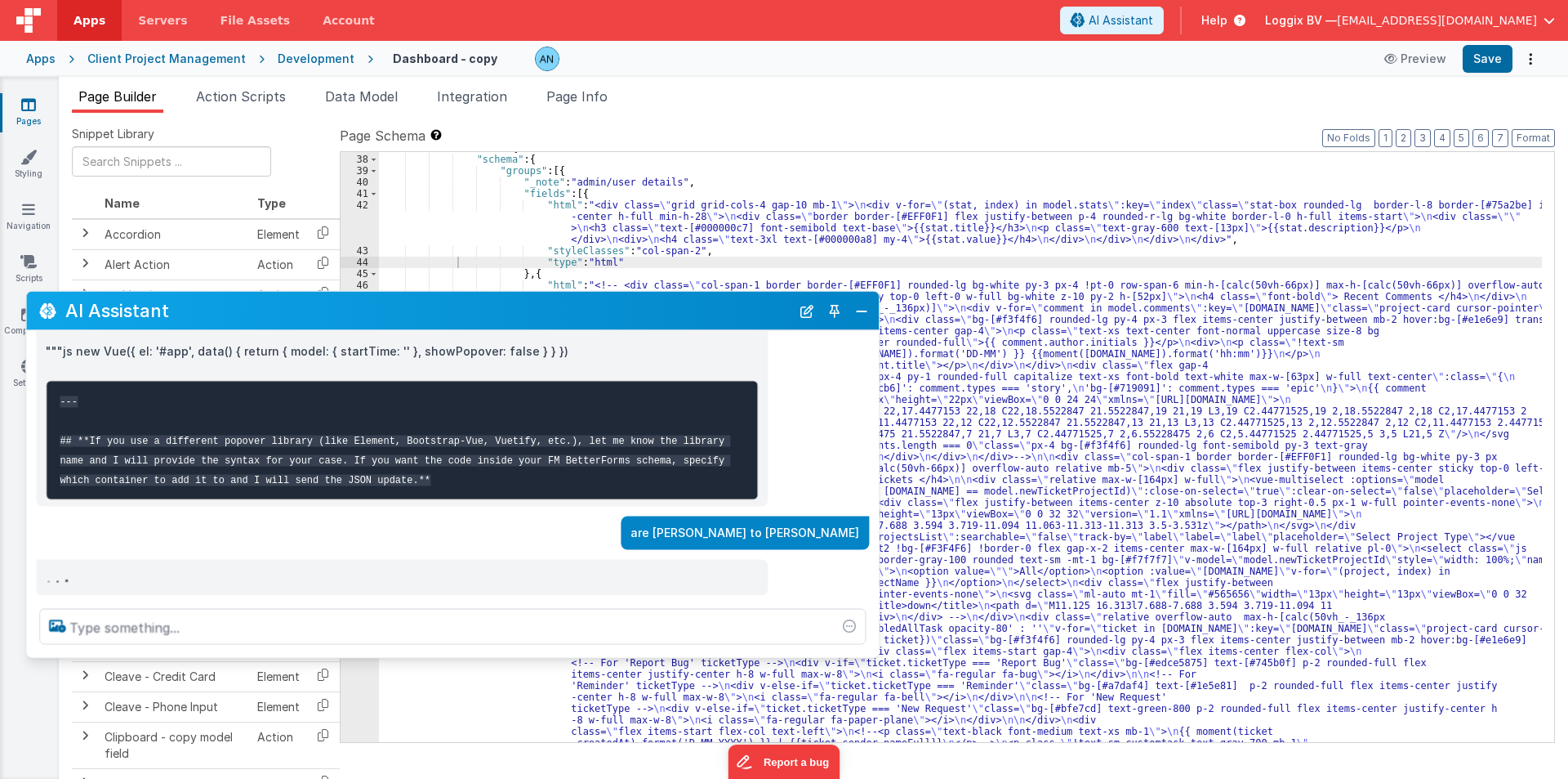
scroll to position [6380, 0]
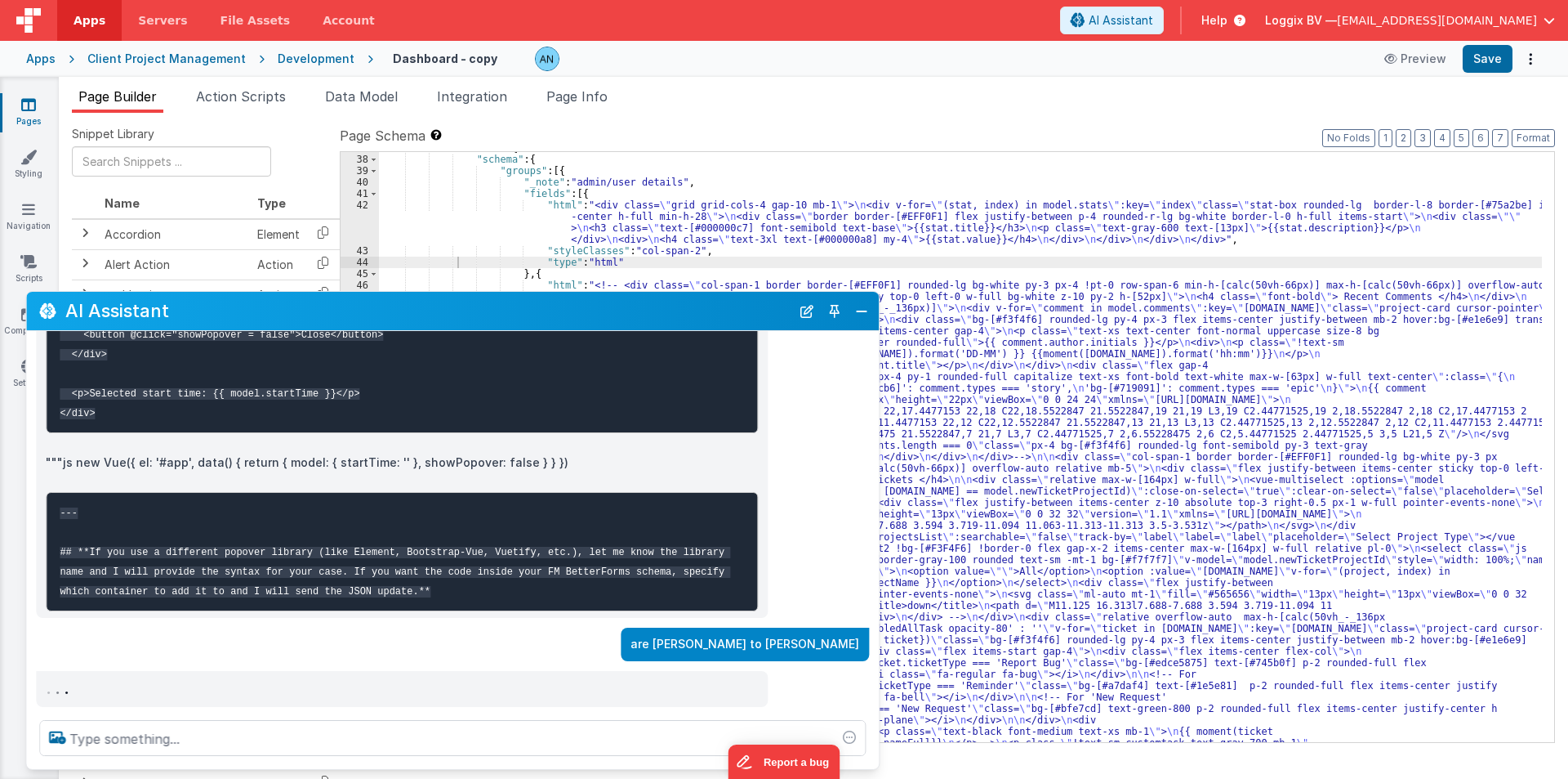
drag, startPoint x: 381, startPoint y: 654, endPoint x: 391, endPoint y: 780, distance: 126.4
click at [391, 778] on html "Apps Servers File Assets Account Some FUTURE Slot AI Assistant Help Loggix BV —…" at bounding box center [784, 390] width 1568 height 779
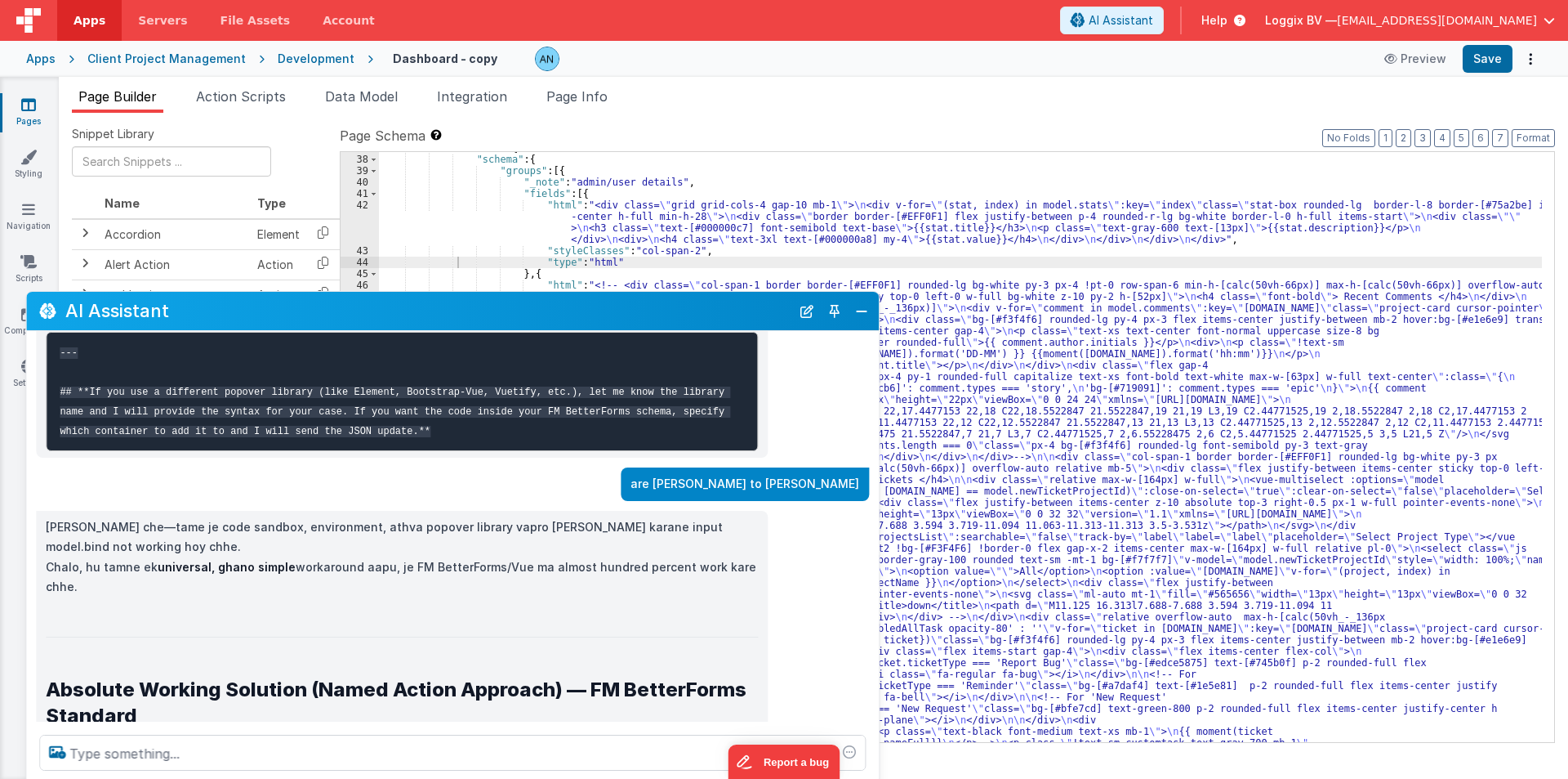
scroll to position [6483, 0]
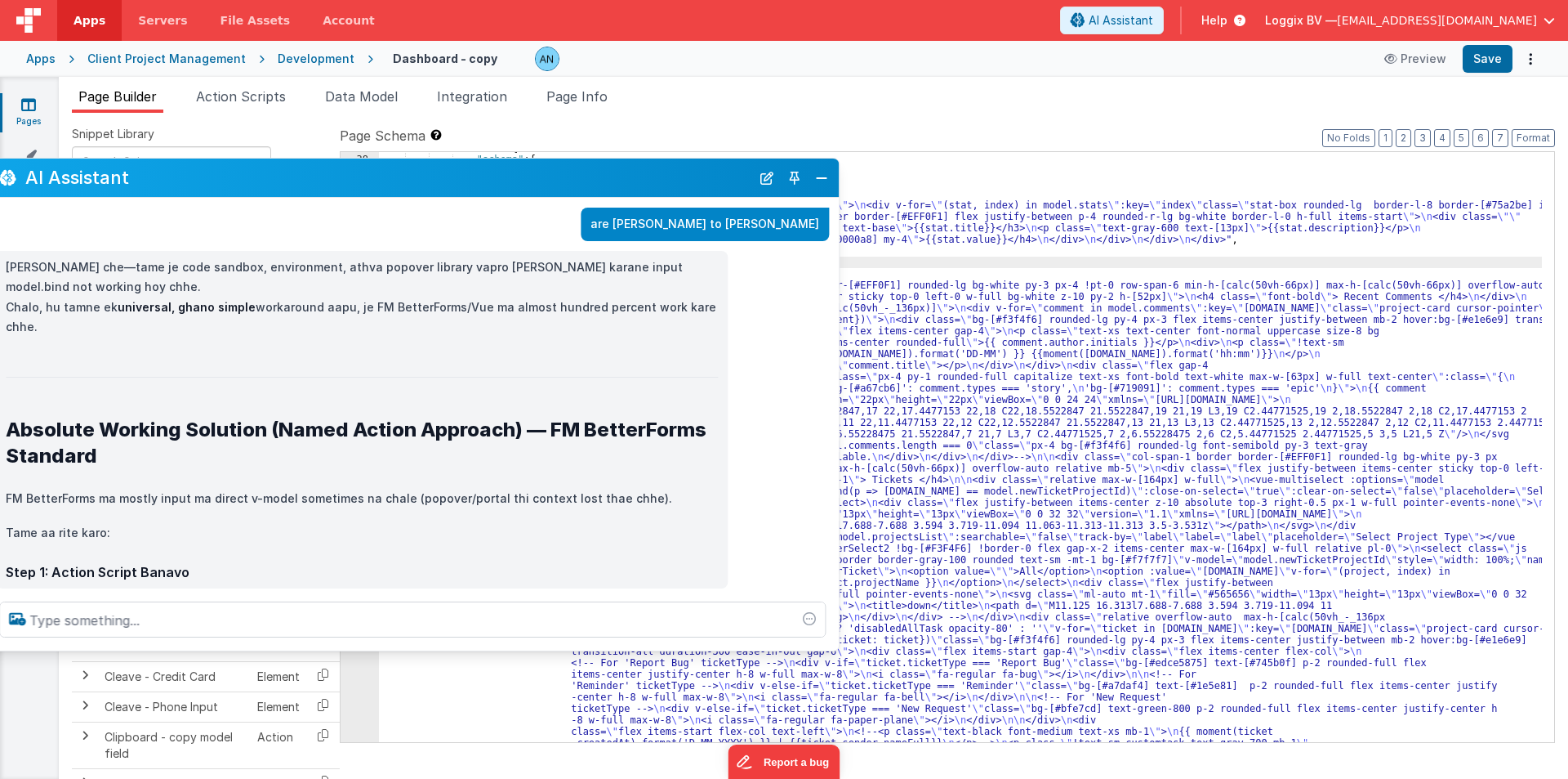
drag, startPoint x: 377, startPoint y: 309, endPoint x: 336, endPoint y: 176, distance: 139.2
click at [336, 176] on h2 "AI Assistant" at bounding box center [388, 178] width 725 height 20
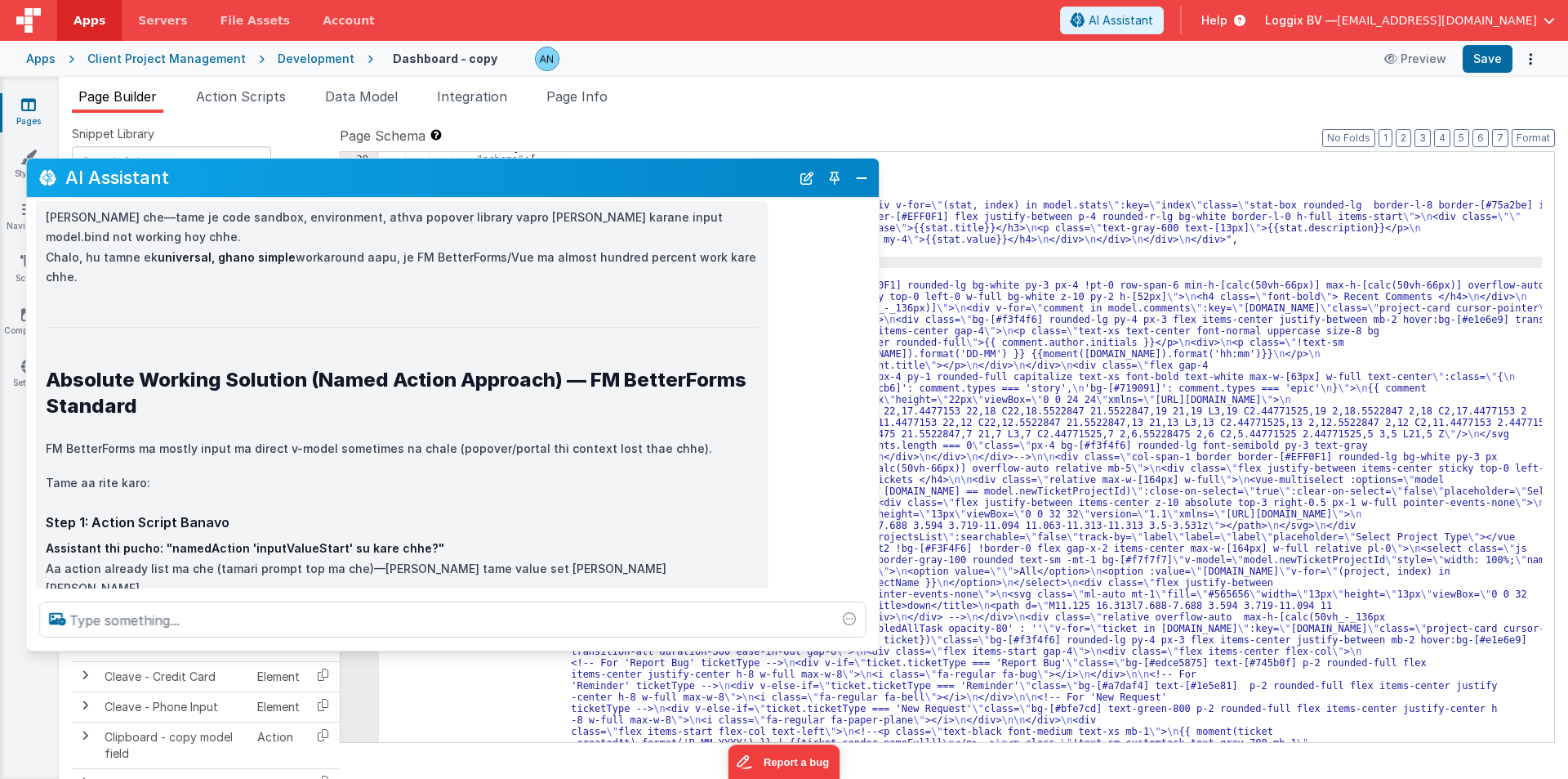
scroll to position [6623, 0]
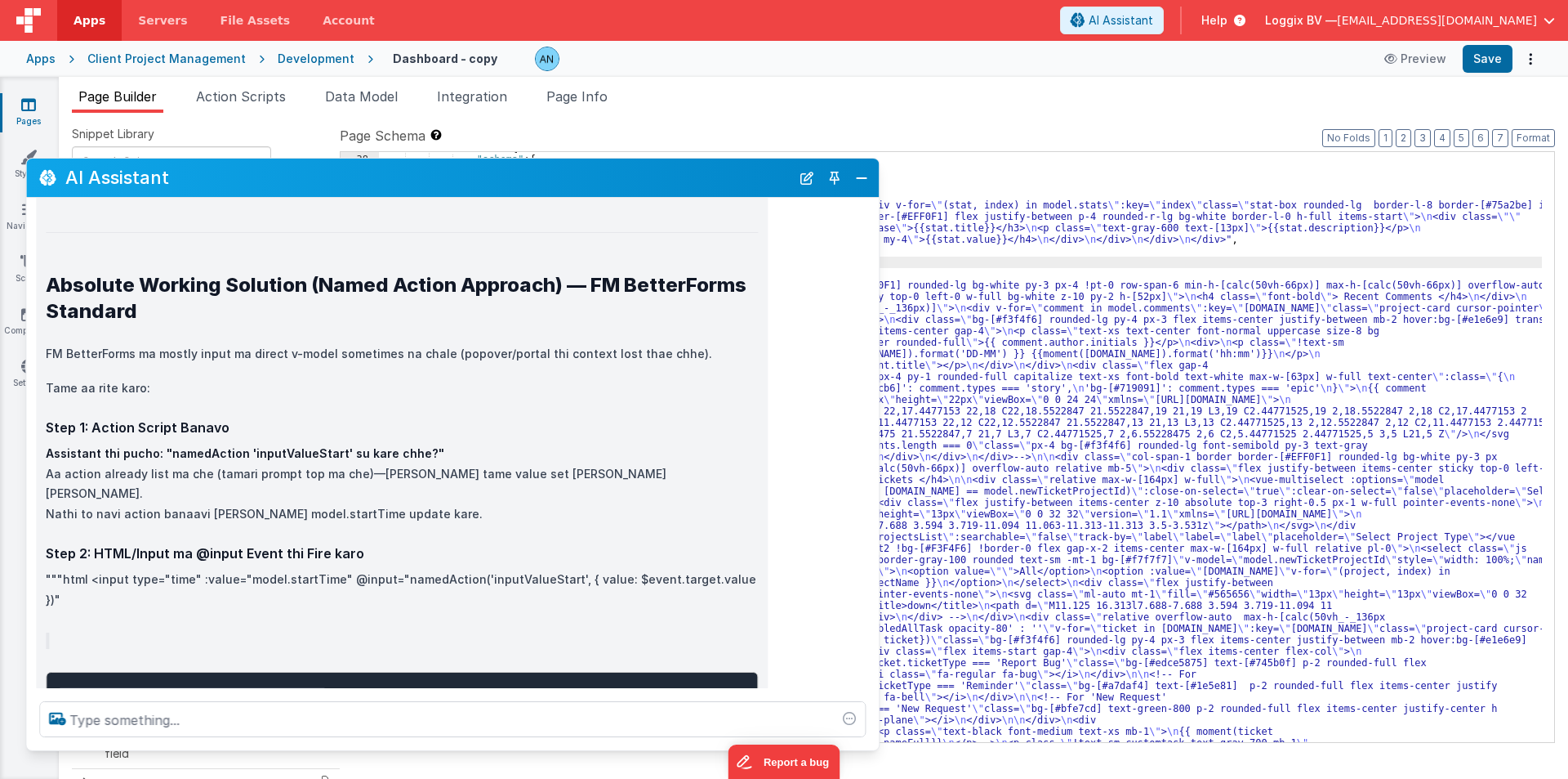
drag, startPoint x: 419, startPoint y: 650, endPoint x: 439, endPoint y: 750, distance: 102.0
click at [439, 750] on div "AI Assistant I can help with support, schema and coding ... <v-popover popoverC…" at bounding box center [452, 454] width 854 height 593
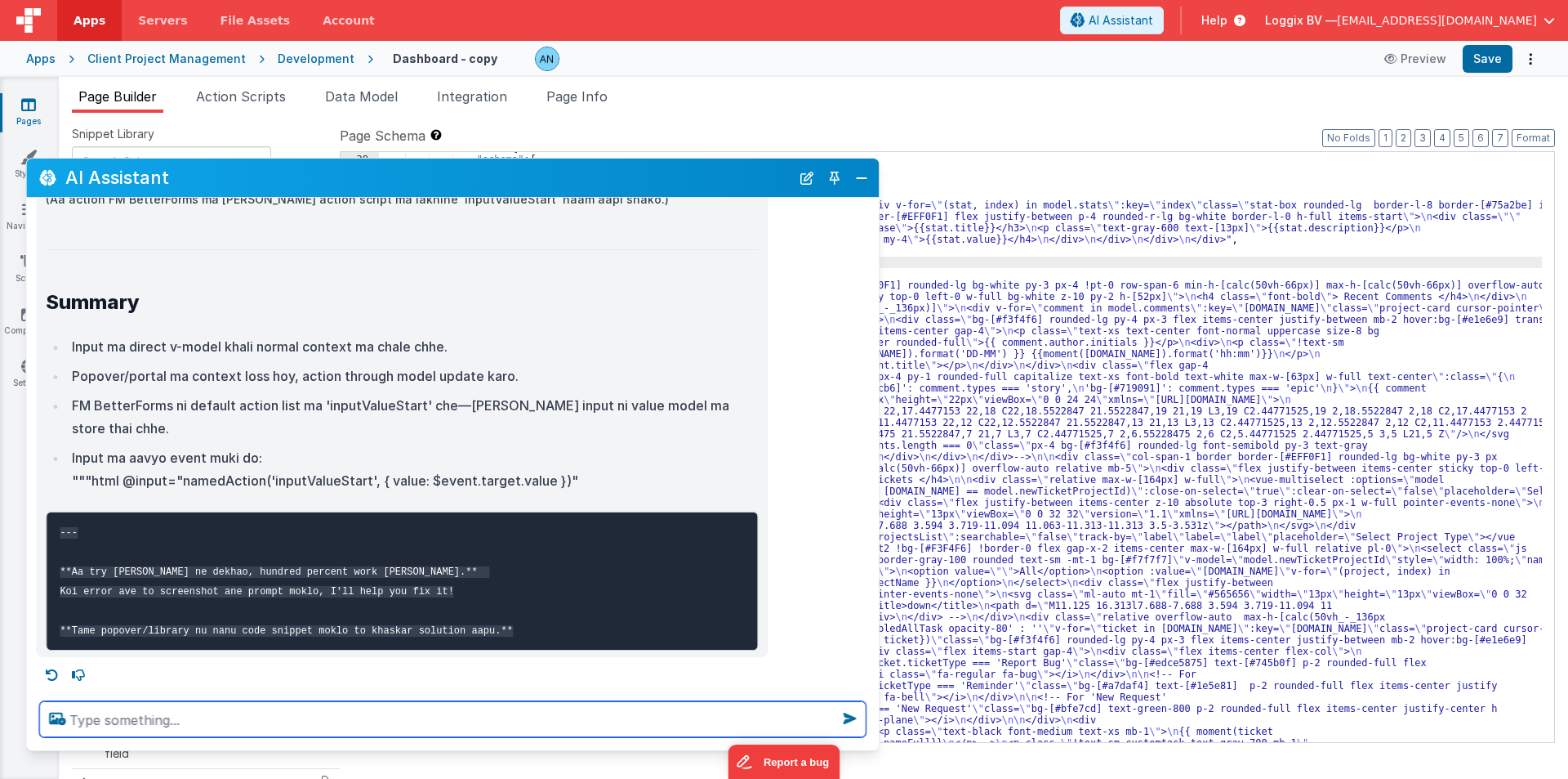
scroll to position [7399, 0]
click at [154, 713] on textarea at bounding box center [452, 718] width 827 height 36
paste textarea "<!-- Update: All moment(project.deadline, ...) calls now include 'DD-MM-YYYY' i…"
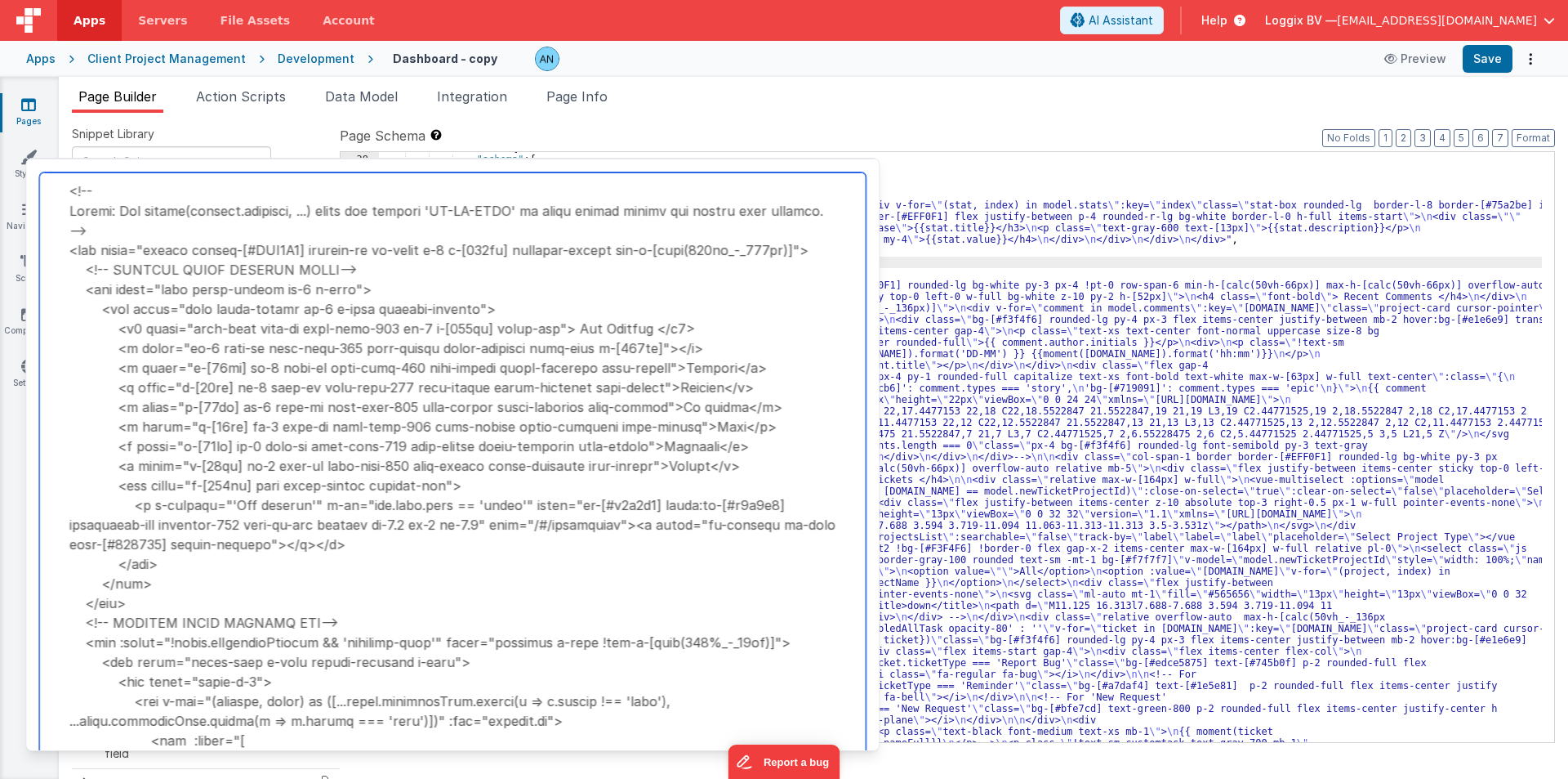
scroll to position [4803, 0]
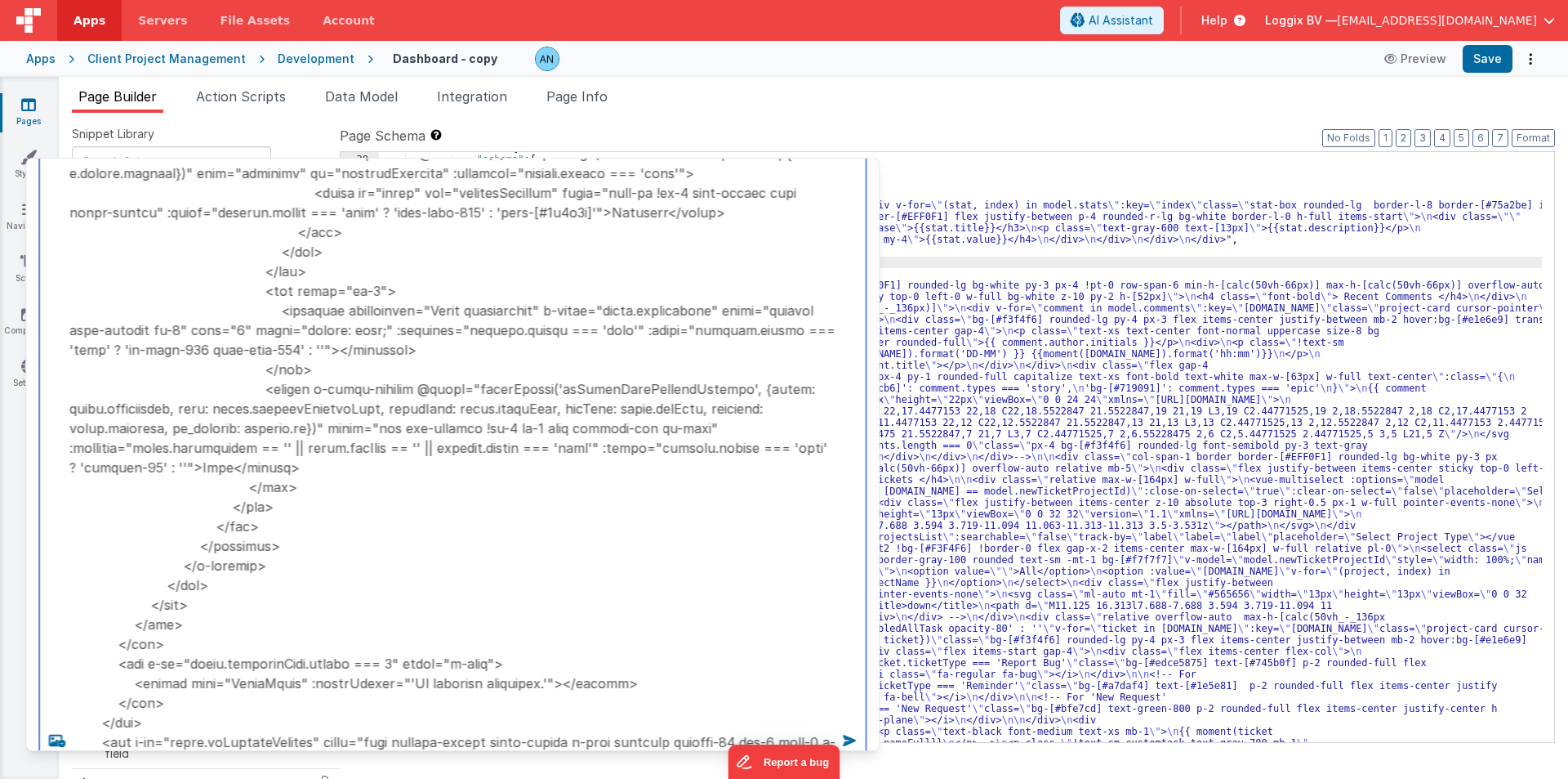
type textarea "<!-- Update: All moment(project.deadline, ...) calls now include 'DD-MM-YYYY' i…"
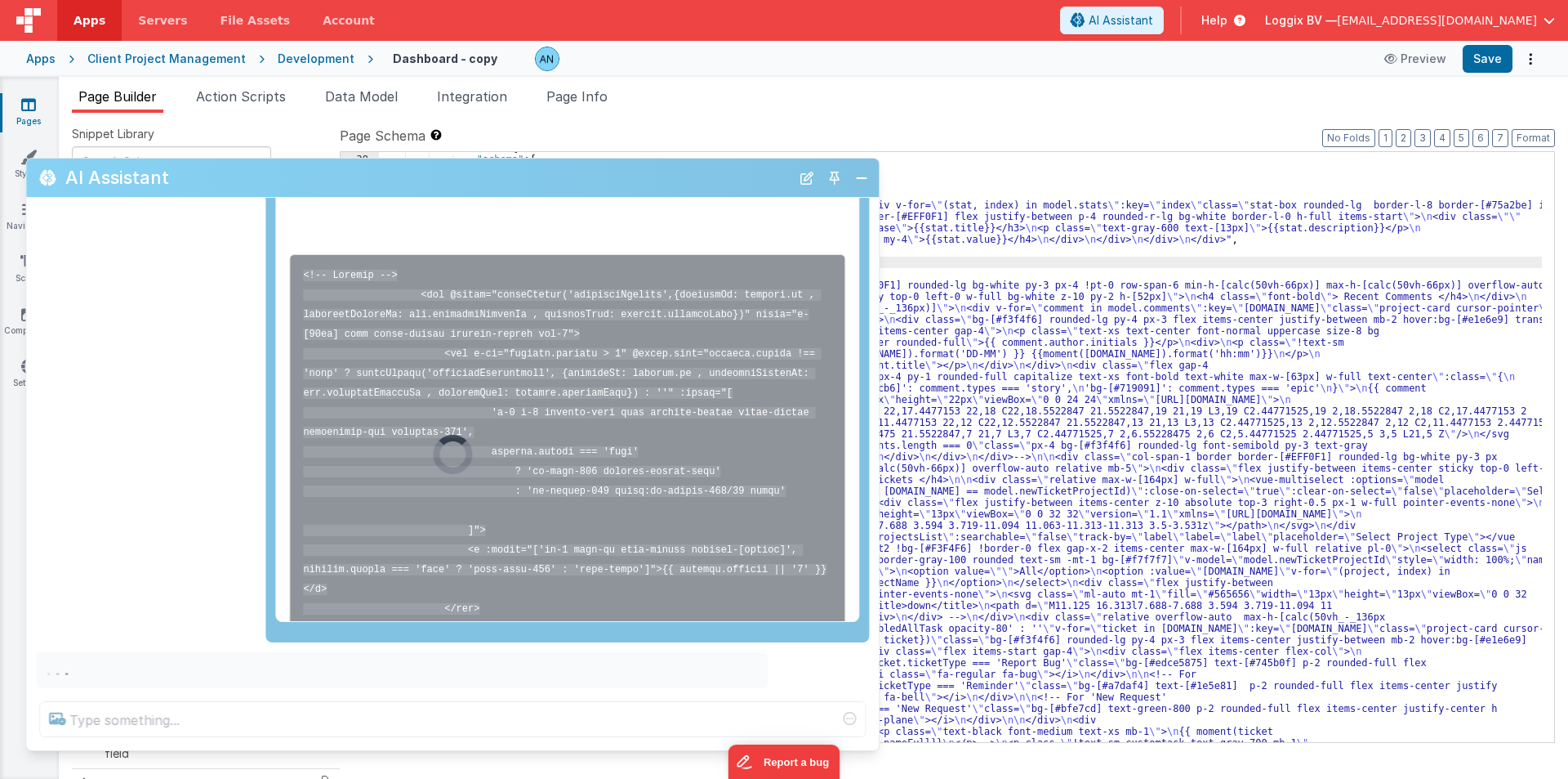
scroll to position [7930, 0]
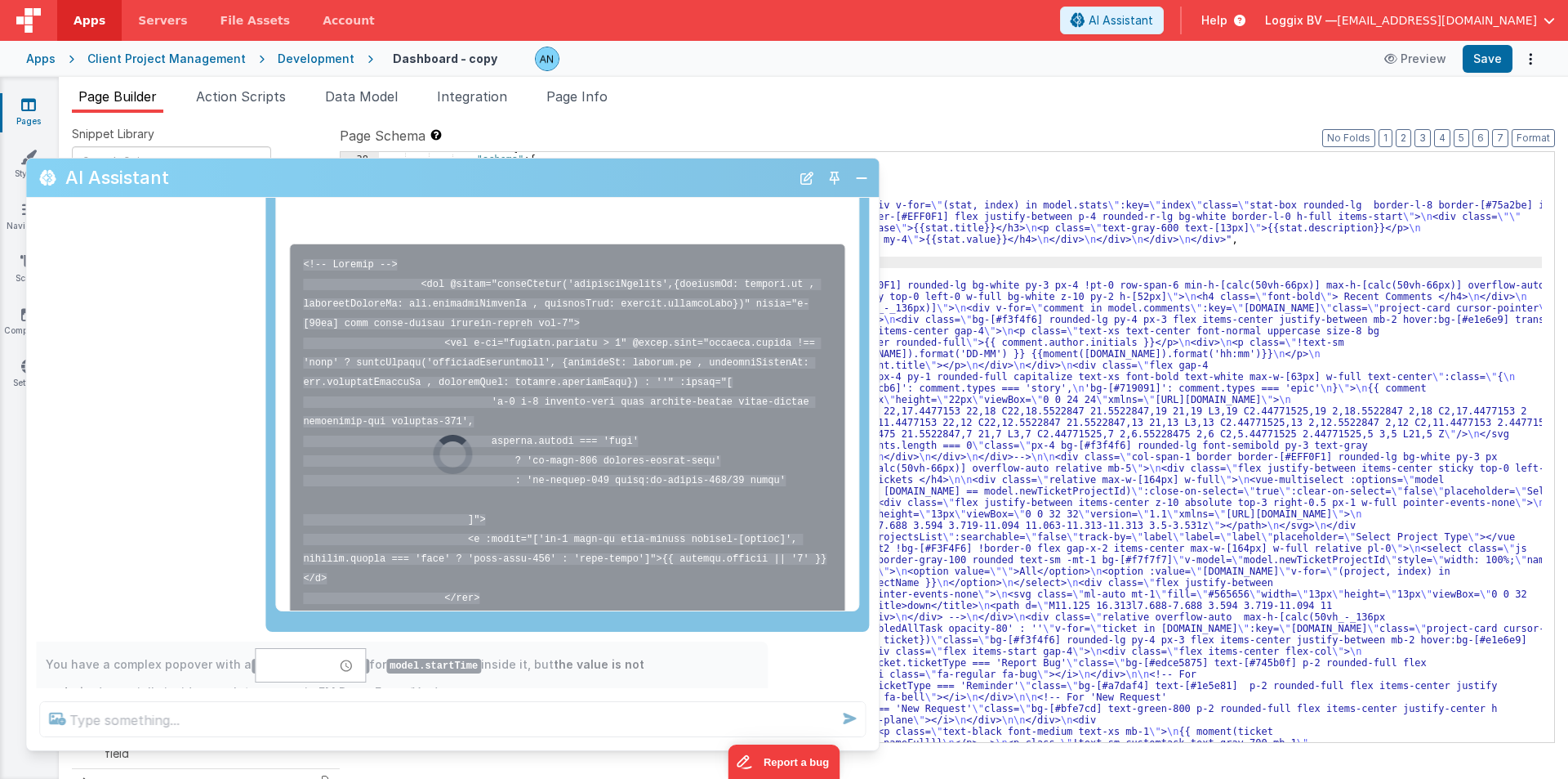
click at [127, 713] on div at bounding box center [452, 454] width 852 height 591
click at [136, 718] on div at bounding box center [452, 454] width 852 height 591
click at [486, 574] on div at bounding box center [452, 454] width 852 height 591
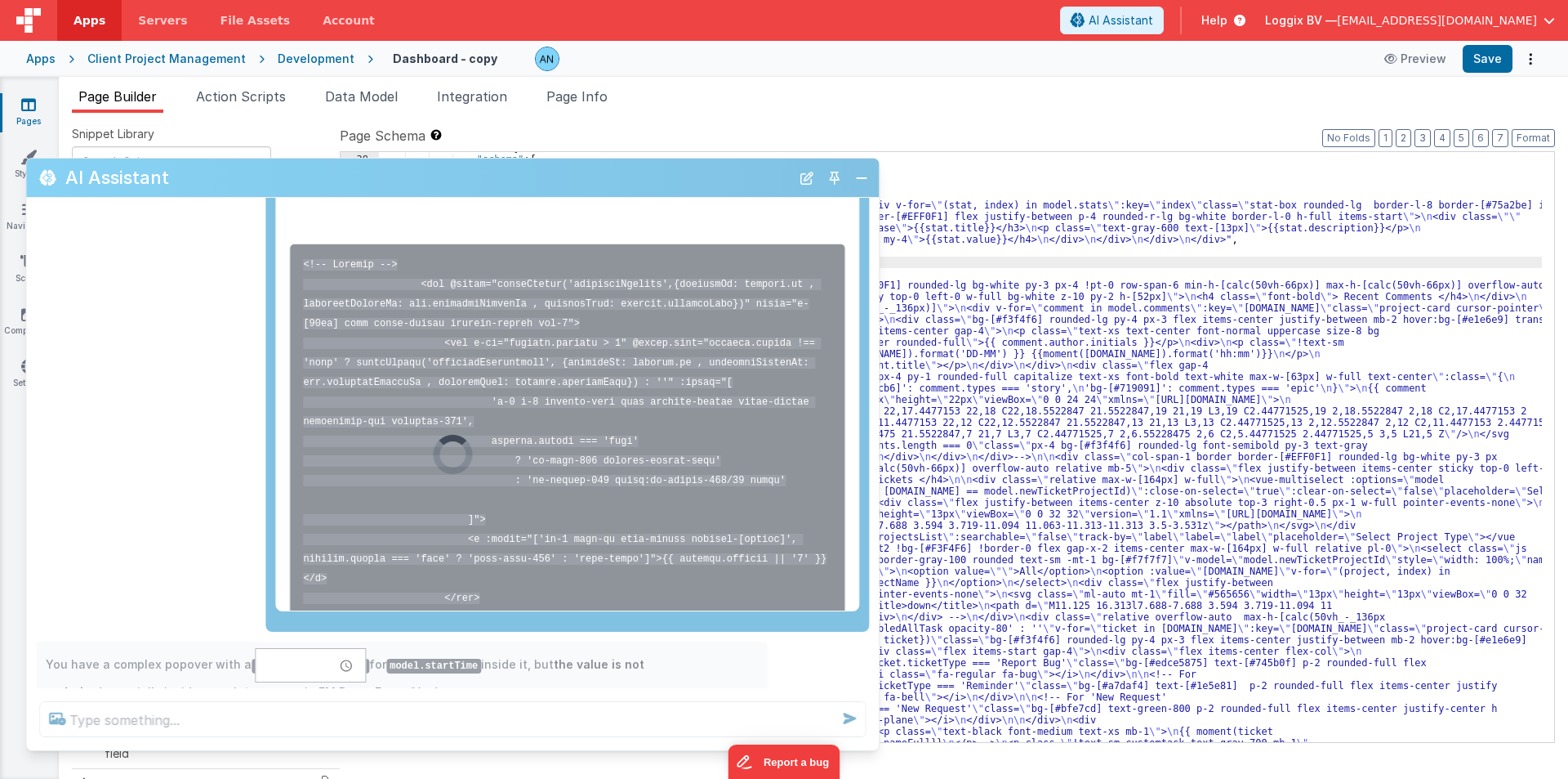
click at [486, 574] on div at bounding box center [452, 454] width 852 height 591
drag, startPoint x: 869, startPoint y: 169, endPoint x: 842, endPoint y: 189, distance: 33.6
click at [868, 171] on div at bounding box center [452, 454] width 852 height 591
click at [842, 189] on div at bounding box center [452, 454] width 852 height 591
click at [845, 184] on div at bounding box center [452, 454] width 852 height 591
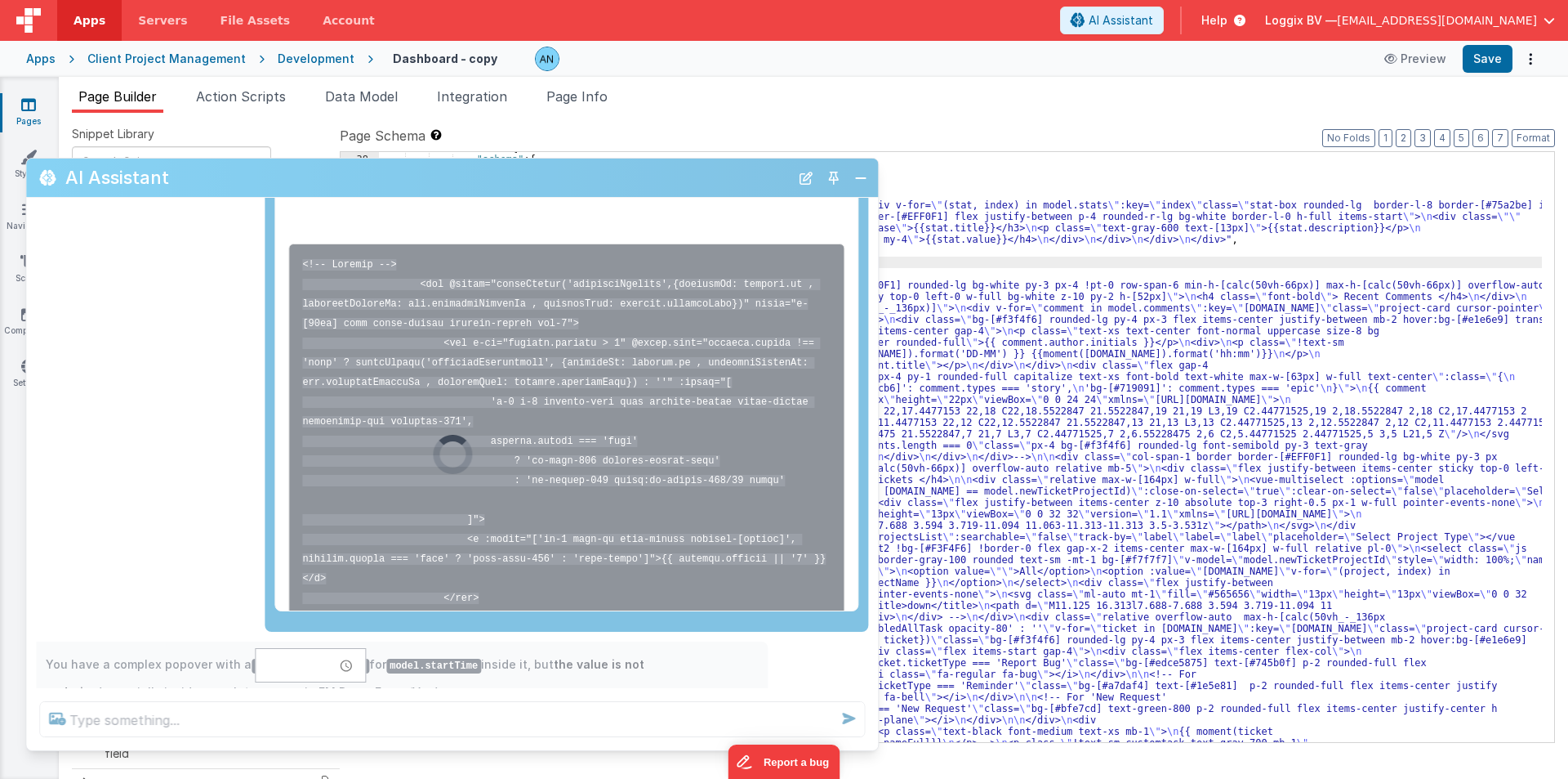
click at [848, 179] on div at bounding box center [452, 454] width 852 height 591
click at [850, 178] on div at bounding box center [452, 454] width 852 height 591
click at [804, 170] on div at bounding box center [452, 454] width 852 height 591
click at [798, 174] on div at bounding box center [452, 454] width 852 height 591
click at [797, 174] on div at bounding box center [452, 454] width 852 height 591
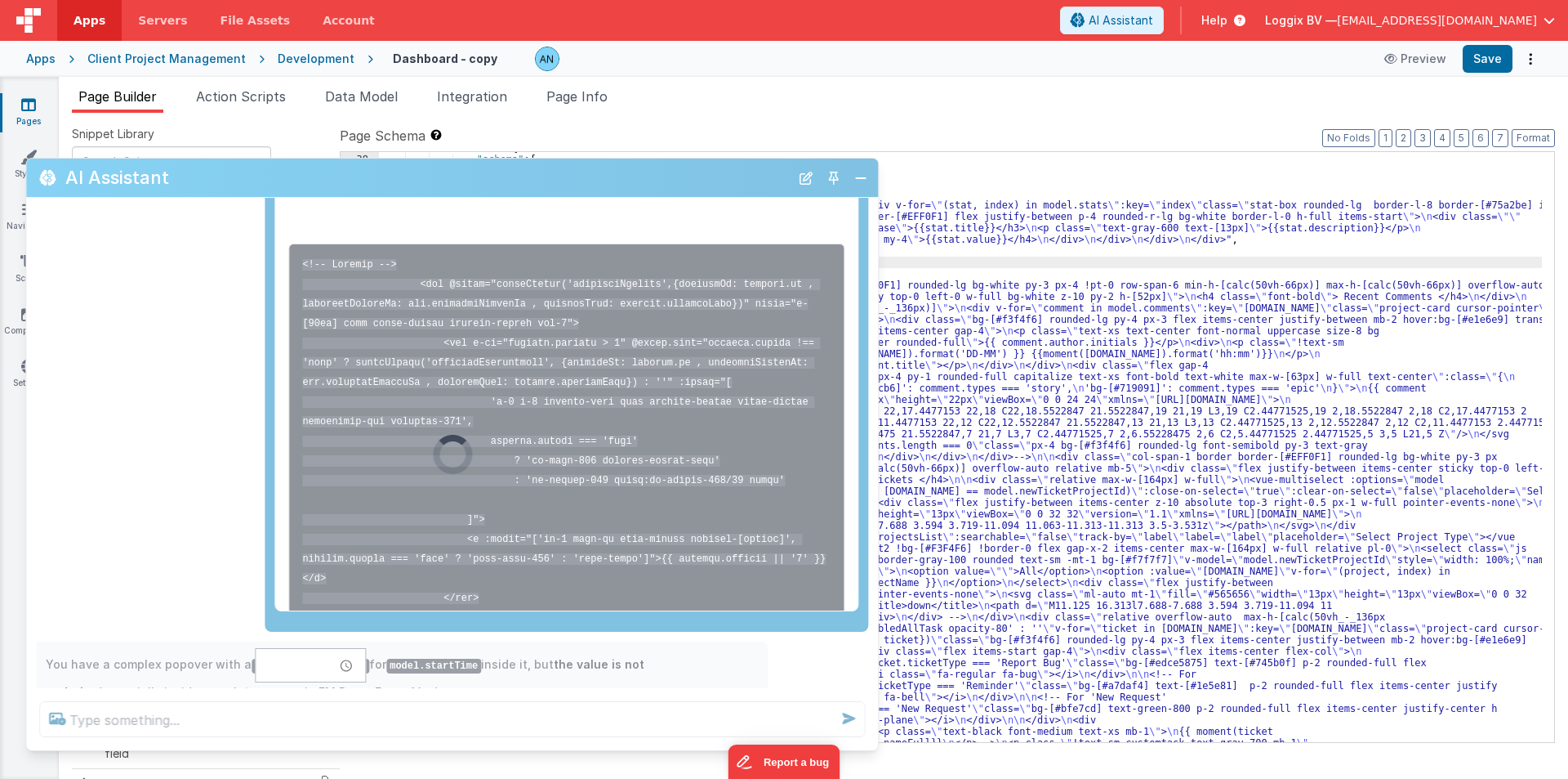
click at [847, 720] on div at bounding box center [452, 454] width 852 height 591
click at [845, 718] on div at bounding box center [452, 454] width 852 height 591
click at [846, 718] on div at bounding box center [452, 454] width 852 height 591
click at [1150, 20] on span "AI Assistant" at bounding box center [1121, 21] width 65 height 17
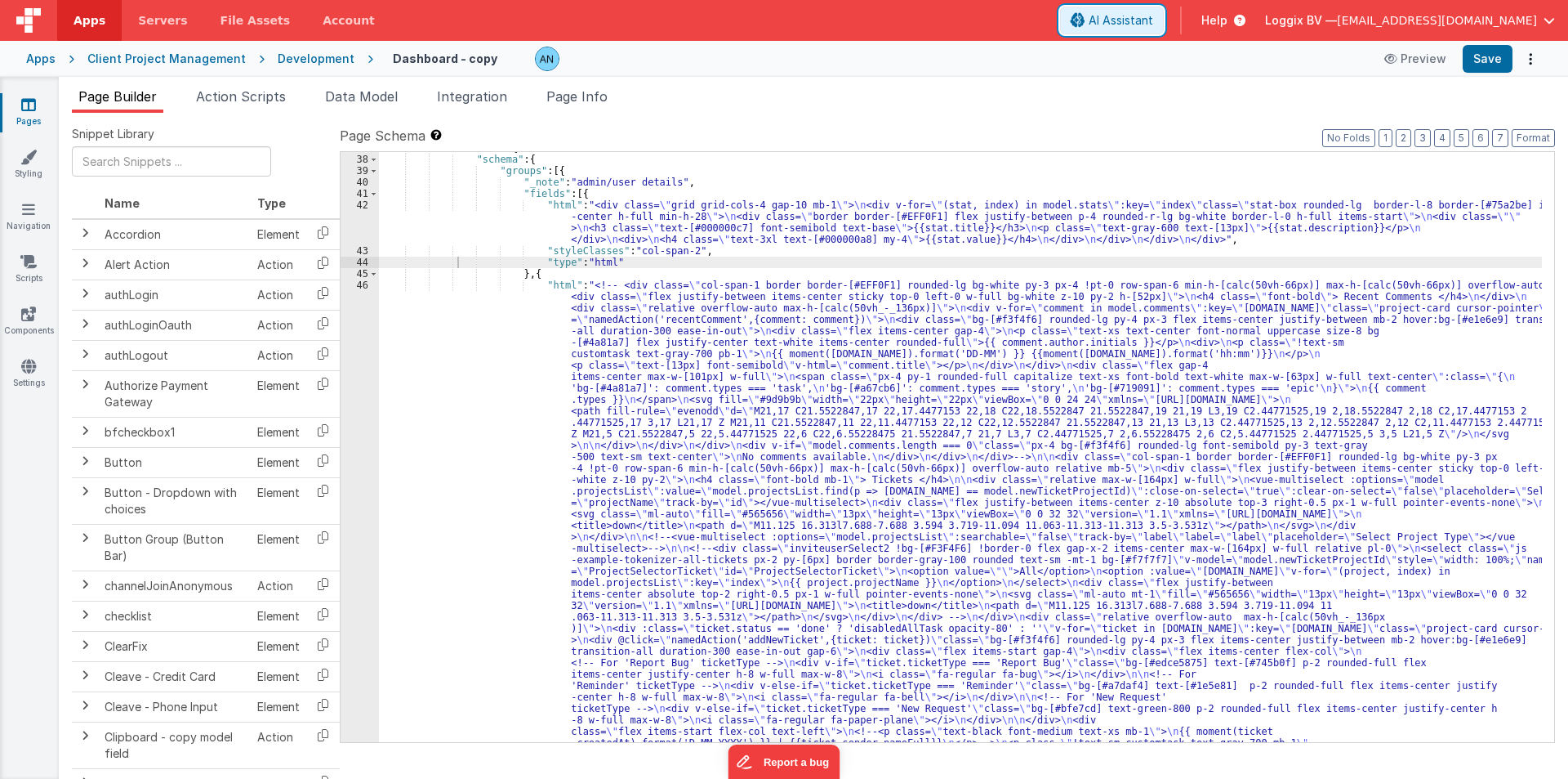
click at [1150, 20] on span "AI Assistant" at bounding box center [1121, 21] width 65 height 17
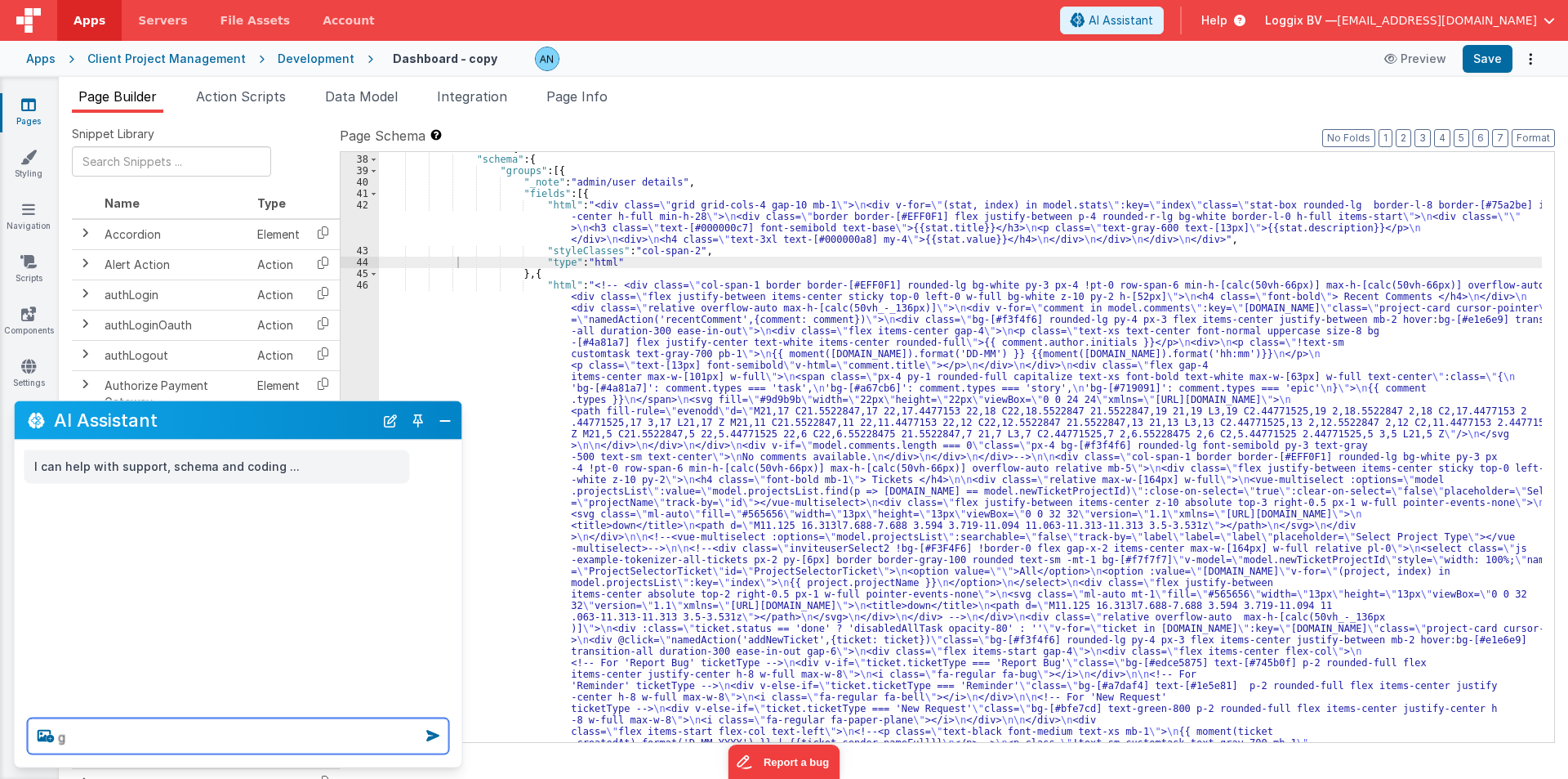
drag, startPoint x: 82, startPoint y: 742, endPoint x: 20, endPoint y: 742, distance: 62.0
click at [20, 742] on div "g" at bounding box center [238, 736] width 447 height 62
paste textarea "<div class="w-[100px] flex items-center justify-end gap-2"> <v-popover popoverC…"
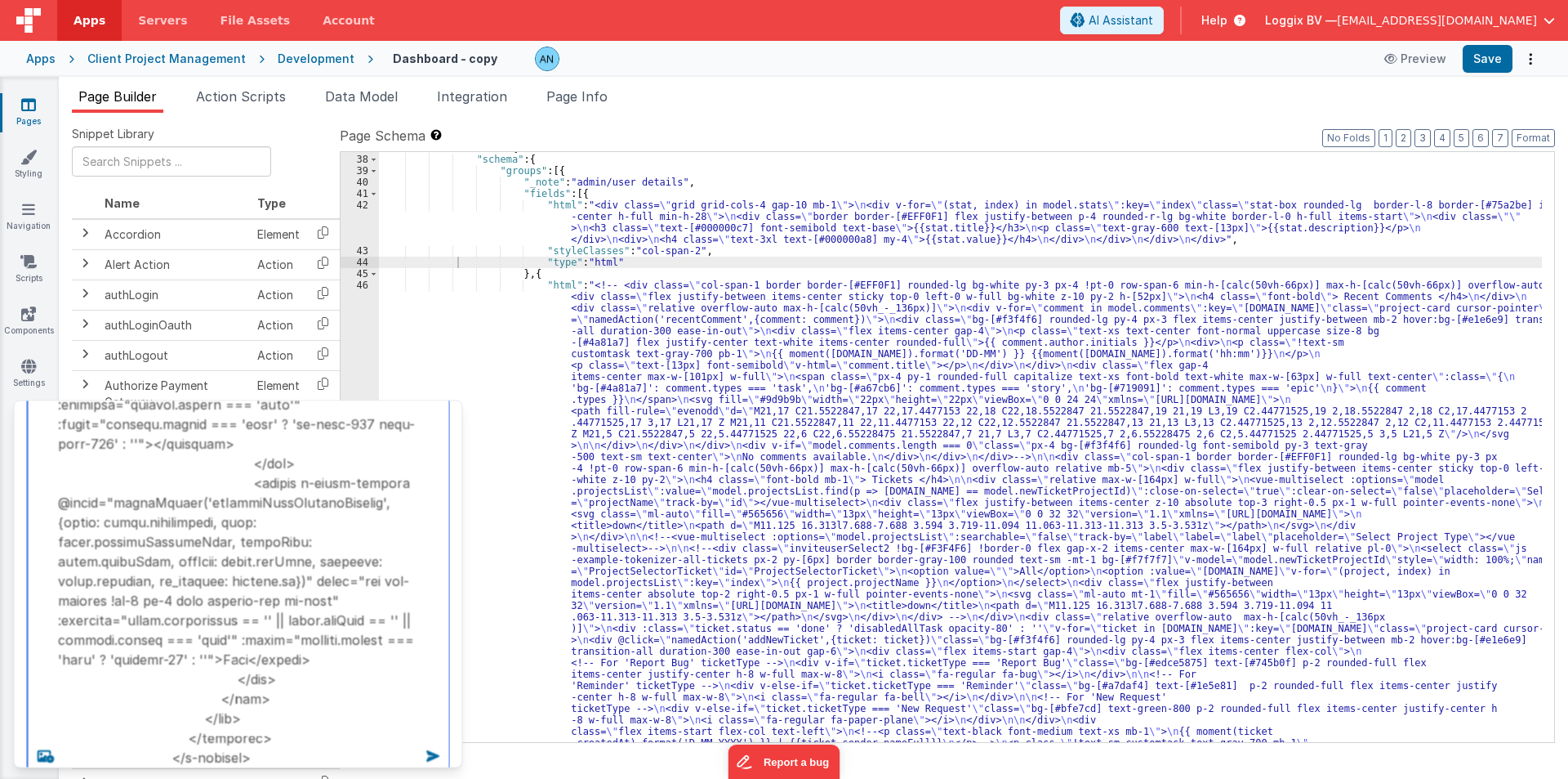
scroll to position [2814, 0]
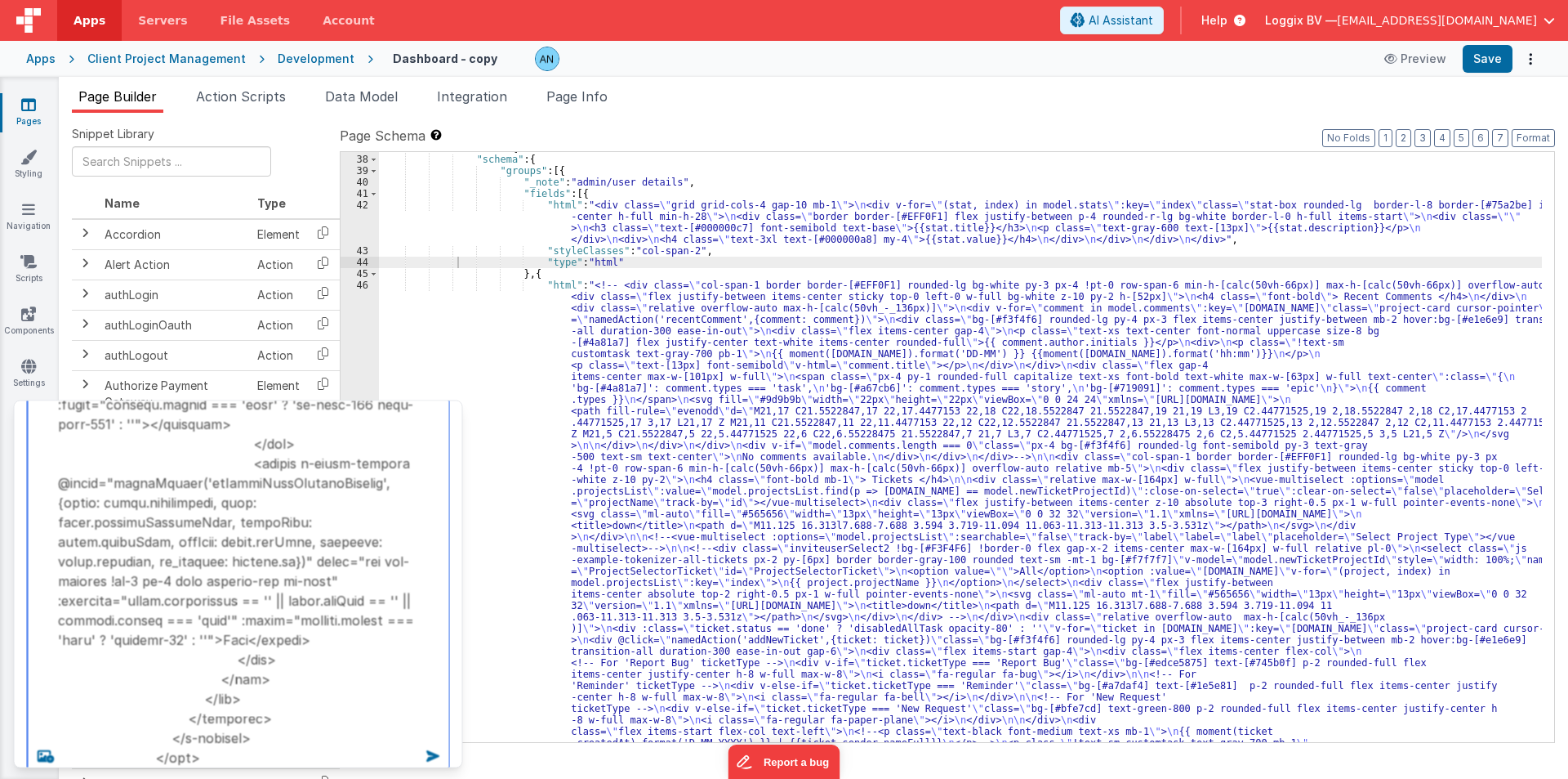
type textarea "<div class="w-[100px] flex items-center justify-end gap-2"> <v-popover popoverC…"
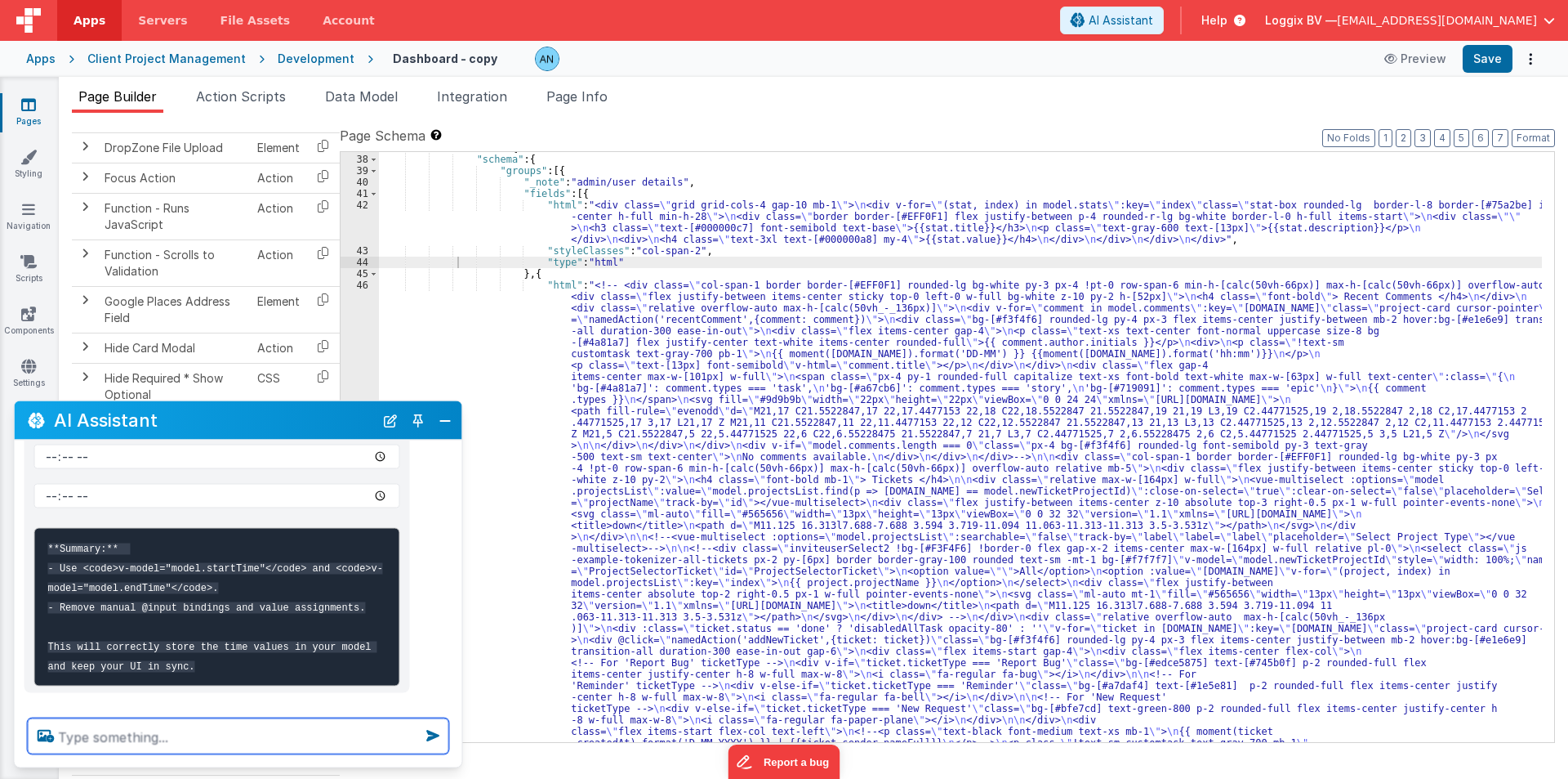
scroll to position [574, 0]
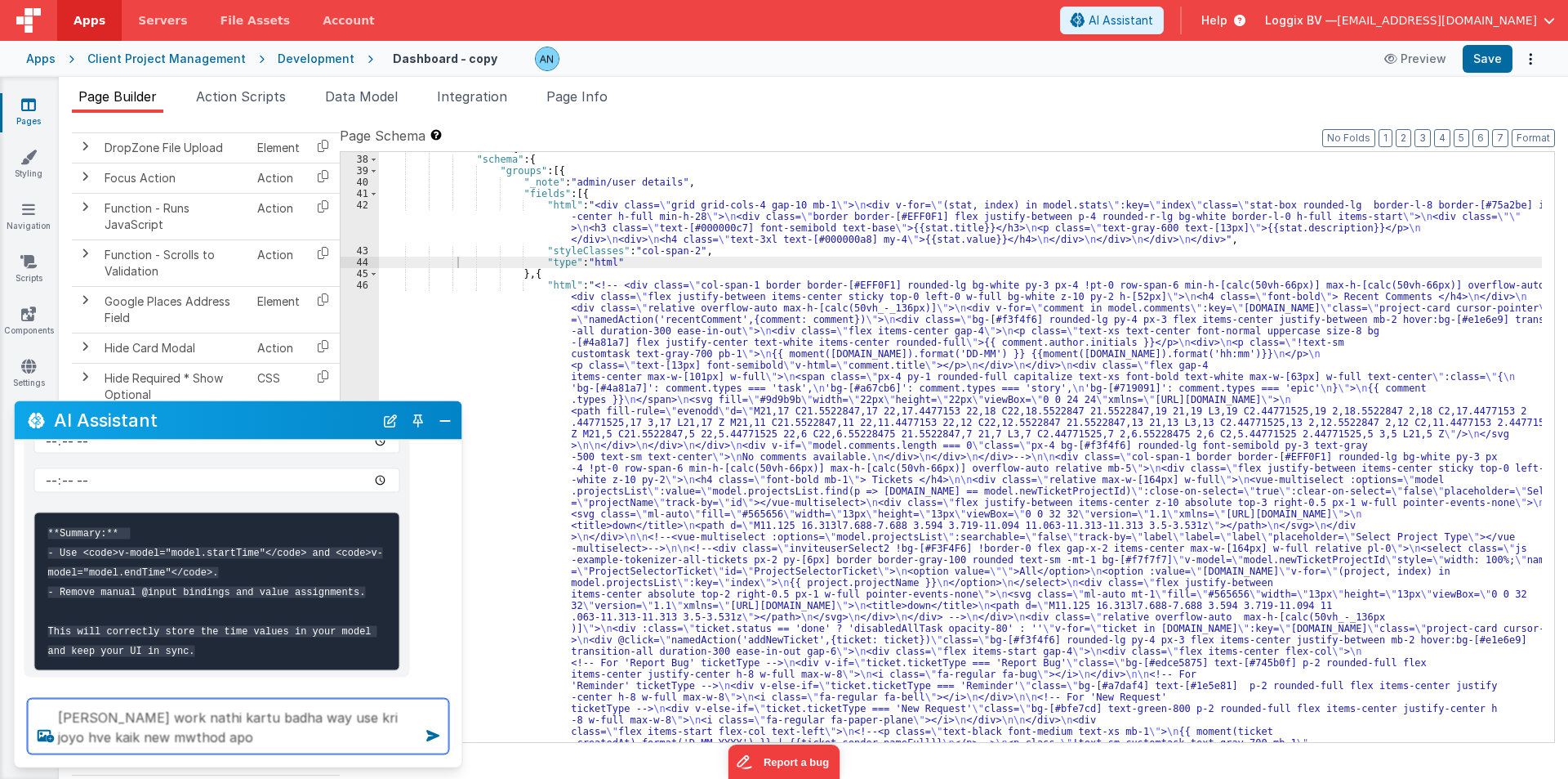
type textarea "ae kay work nathi kartu badha way use kri joyo hve kaik new mwthod apo"
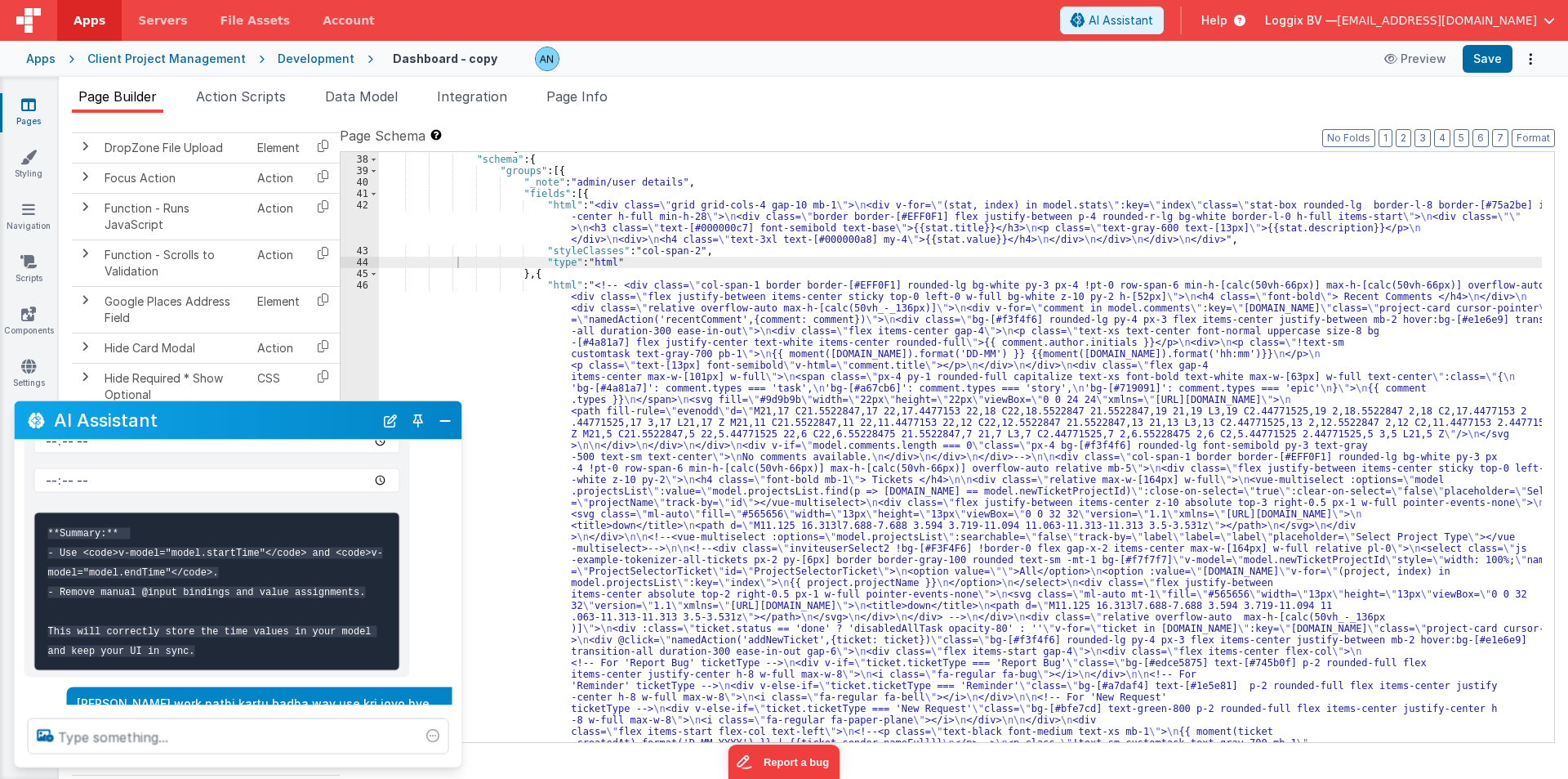
scroll to position [651, 0]
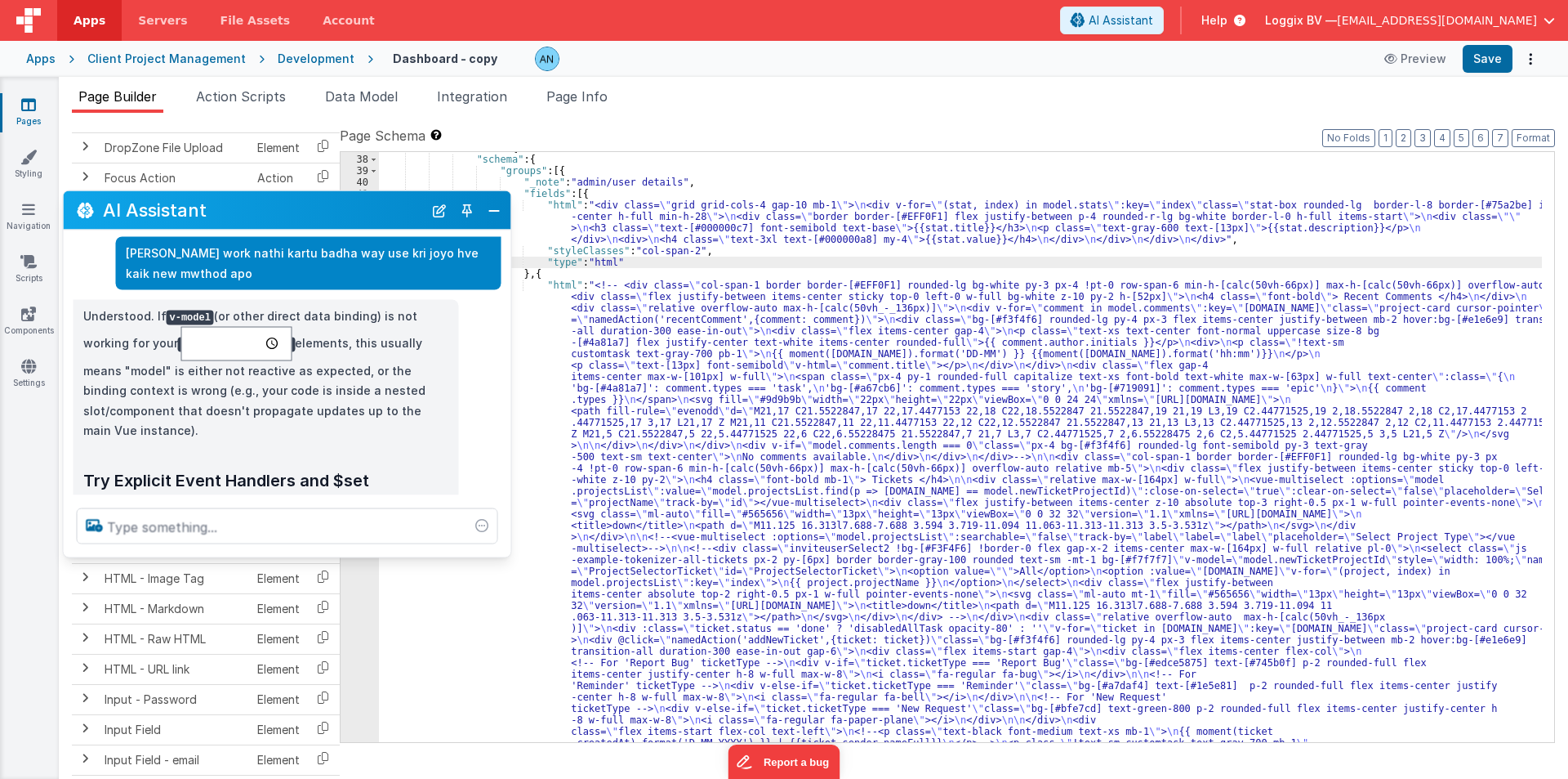
drag, startPoint x: 269, startPoint y: 329, endPoint x: 289, endPoint y: 209, distance: 121.7
click at [289, 209] on h2 "AI Assistant" at bounding box center [263, 210] width 320 height 20
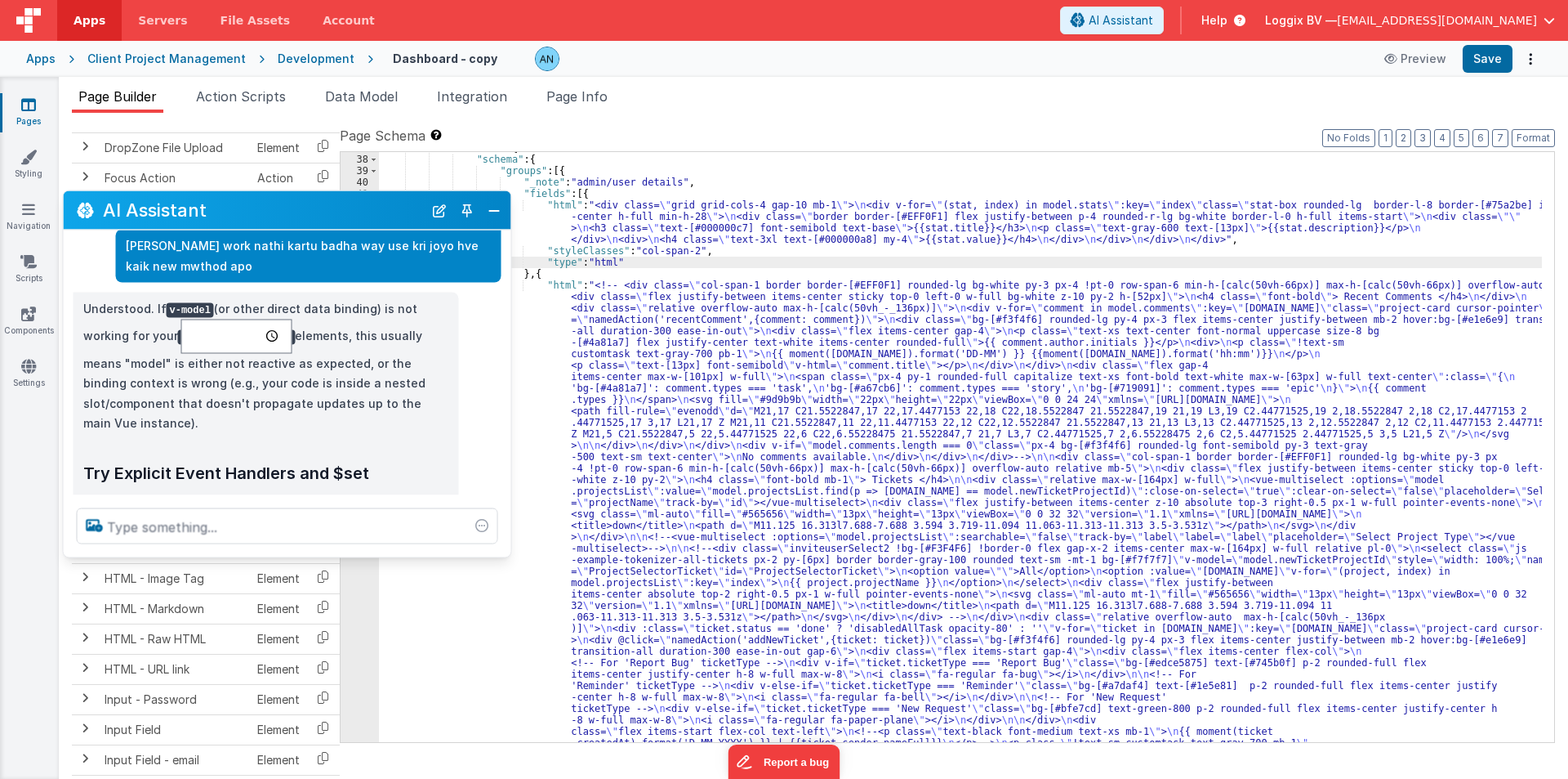
scroll to position [940, 0]
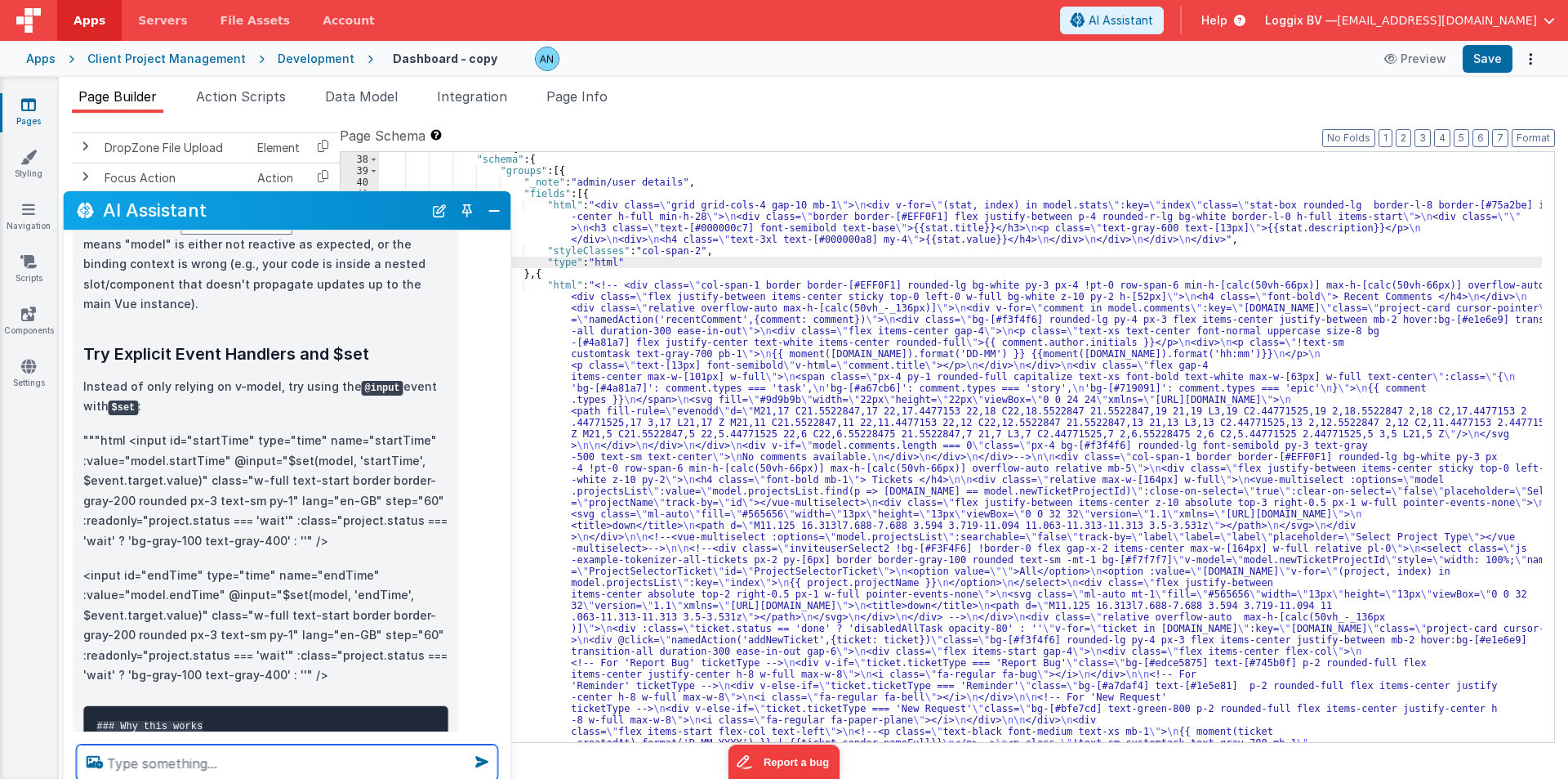
drag, startPoint x: 281, startPoint y: 550, endPoint x: 306, endPoint y: 786, distance: 237.3
click at [306, 778] on html "Apps Servers File Assets Account Some FUTURE Slot AI Assistant Help Loggix BV —…" at bounding box center [784, 390] width 1568 height 779
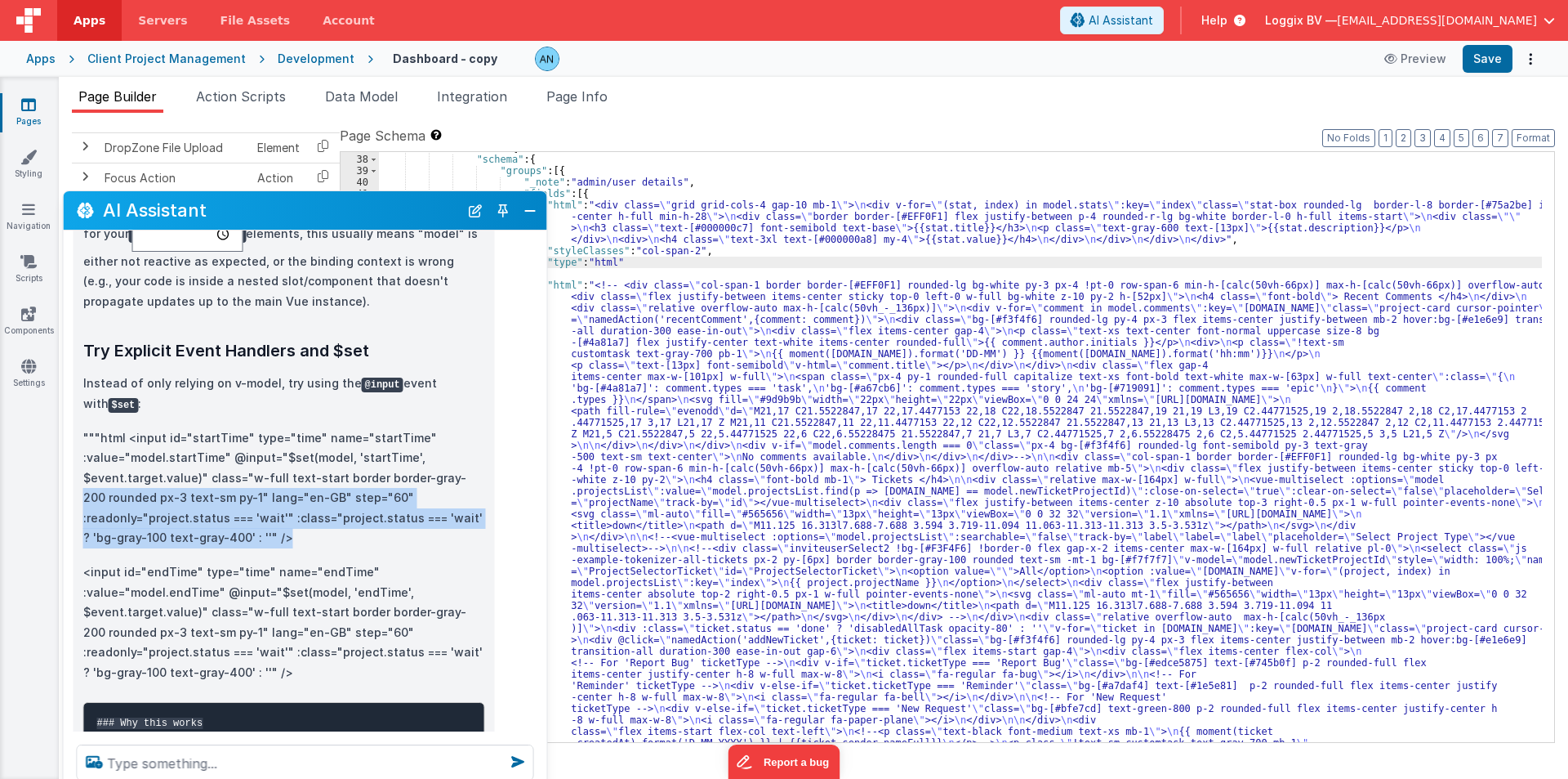
scroll to position [776, 0]
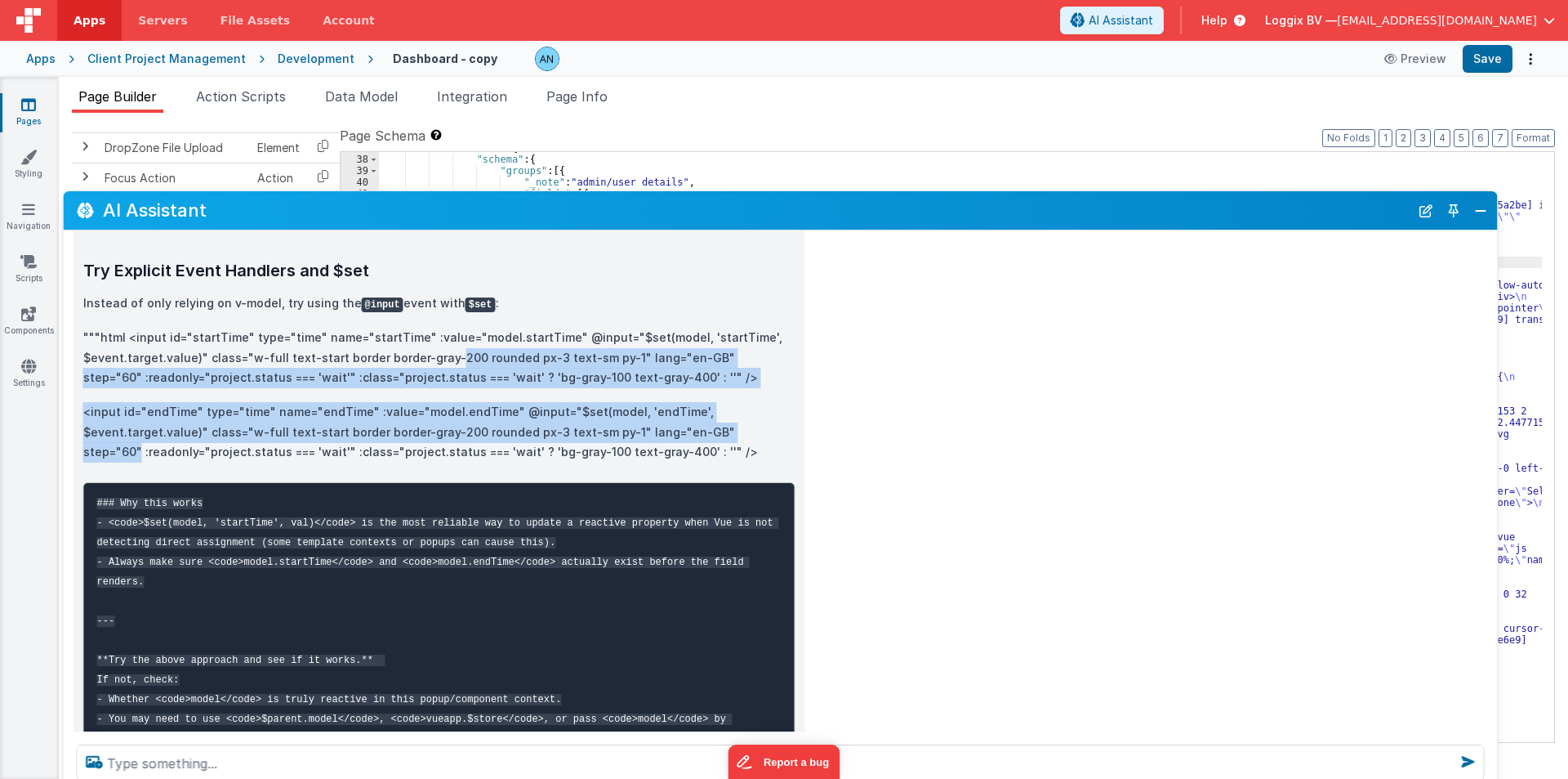
drag, startPoint x: 504, startPoint y: 457, endPoint x: 1326, endPoint y: 470, distance: 822.1
click at [1492, 445] on div "Understood. If v-model (or other direct data binding) is not working for your e…" at bounding box center [781, 477] width 1434 height 654
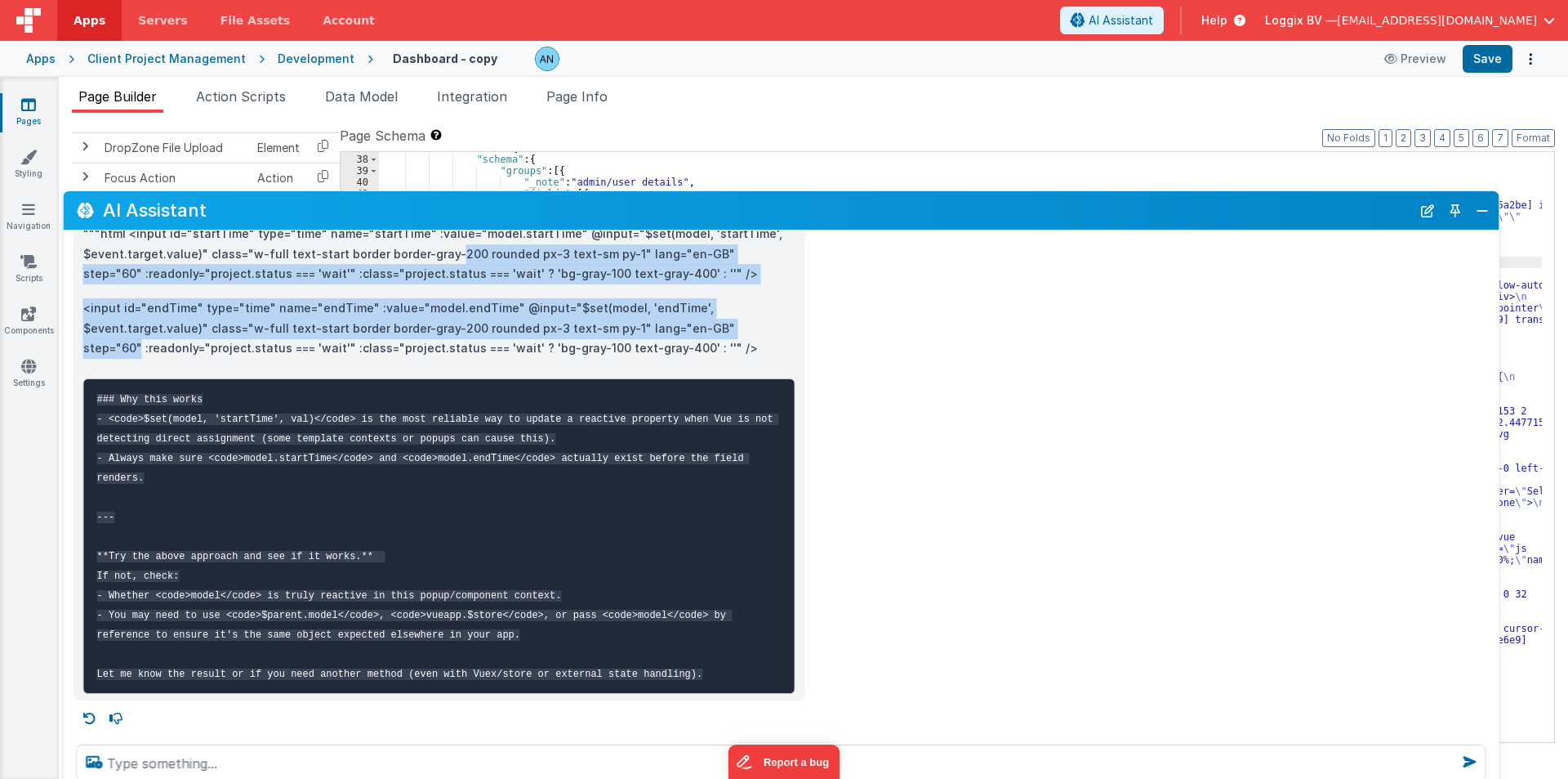
scroll to position [572, 0]
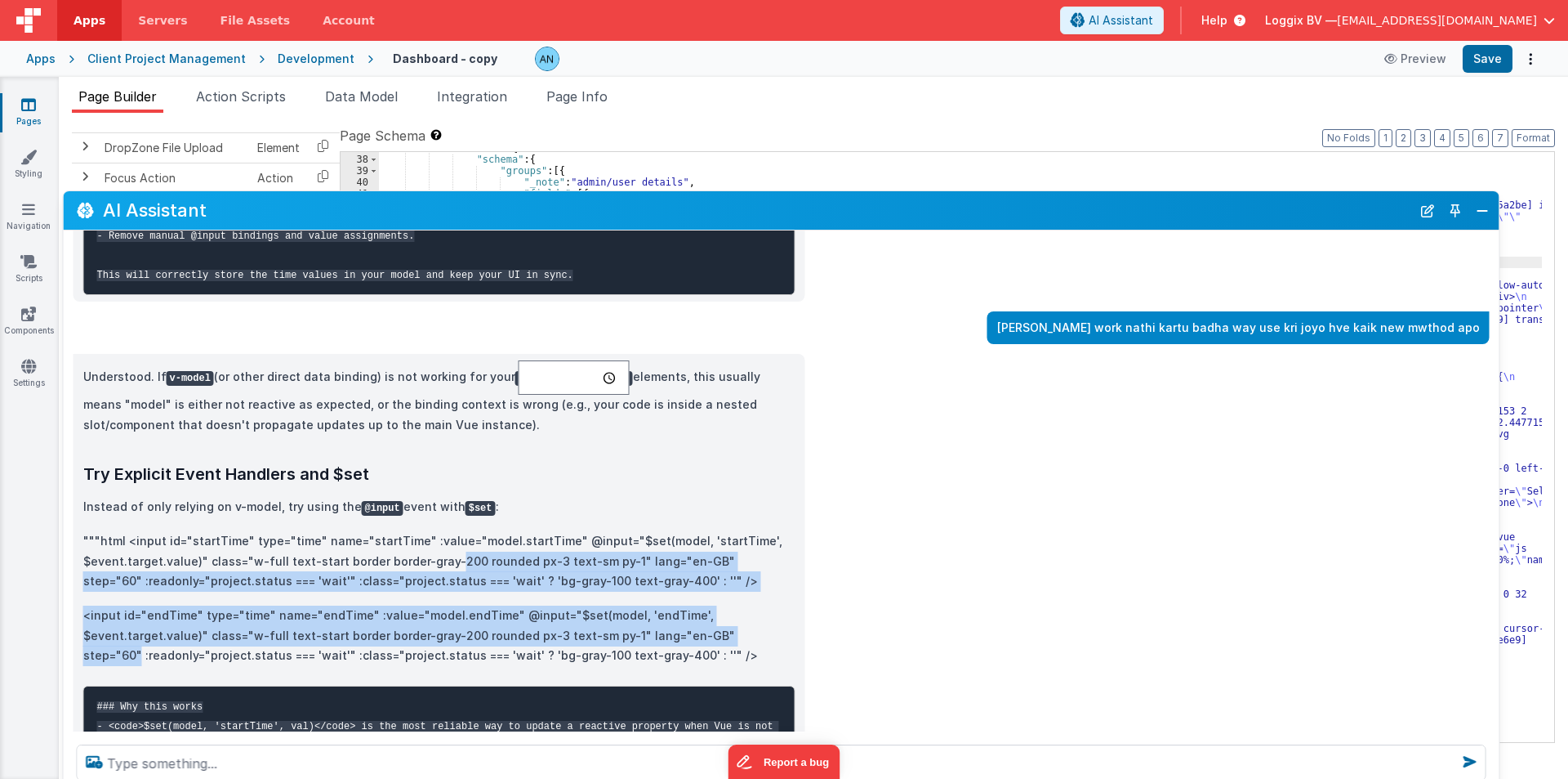
click at [105, 626] on p "<input id="endTime" type="time" name="endTime" :value="model.endTime" @input="$…" at bounding box center [439, 635] width 712 height 61
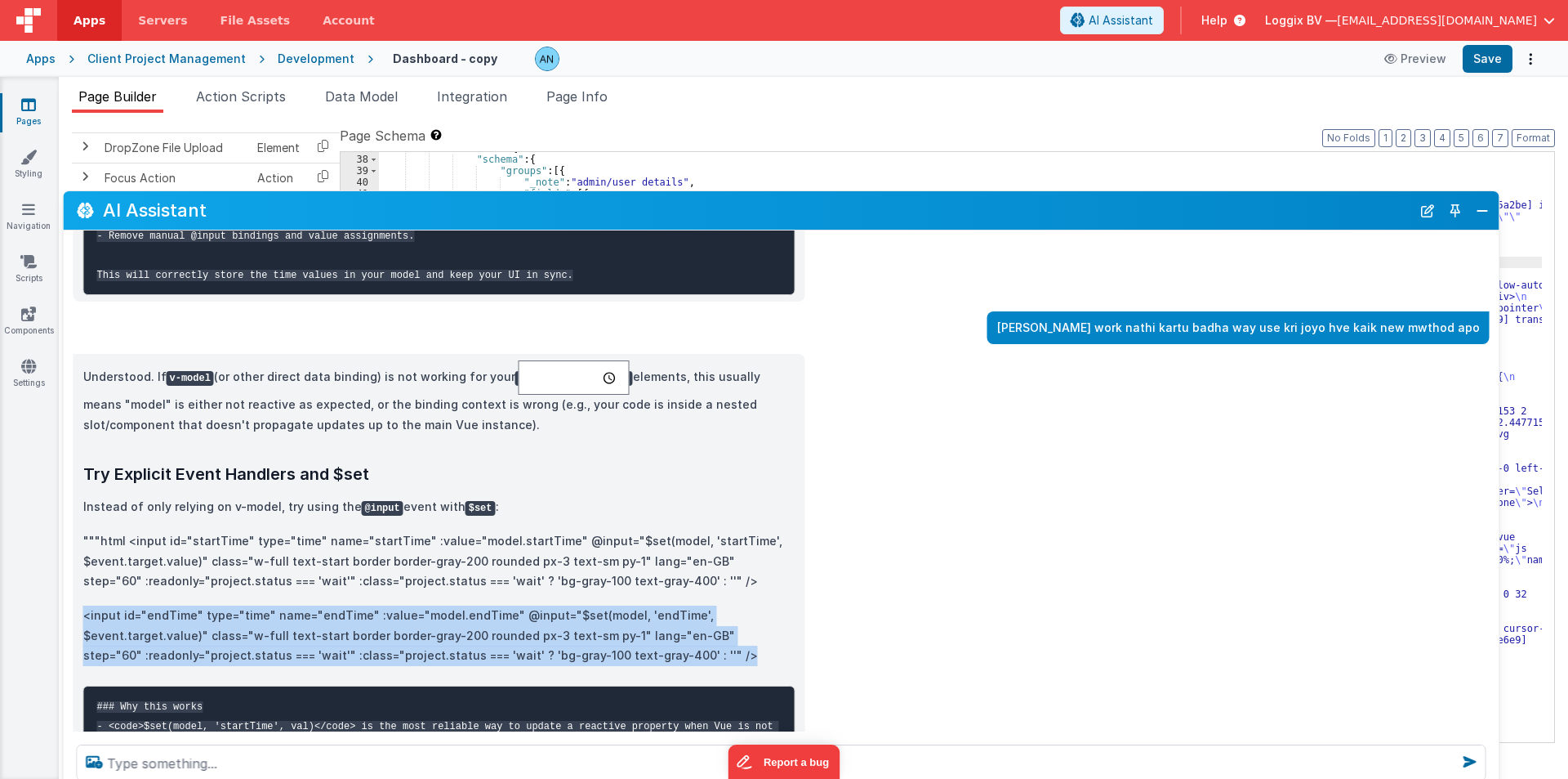
drag, startPoint x: 81, startPoint y: 634, endPoint x: 699, endPoint y: 679, distance: 619.6
click at [699, 679] on div "Understood. If v-model (or other direct data binding) is not working for your e…" at bounding box center [440, 680] width 732 height 654
copy p "<input id="endTime" type="time" name="endTime" :value="model.endTime" @input="$…"
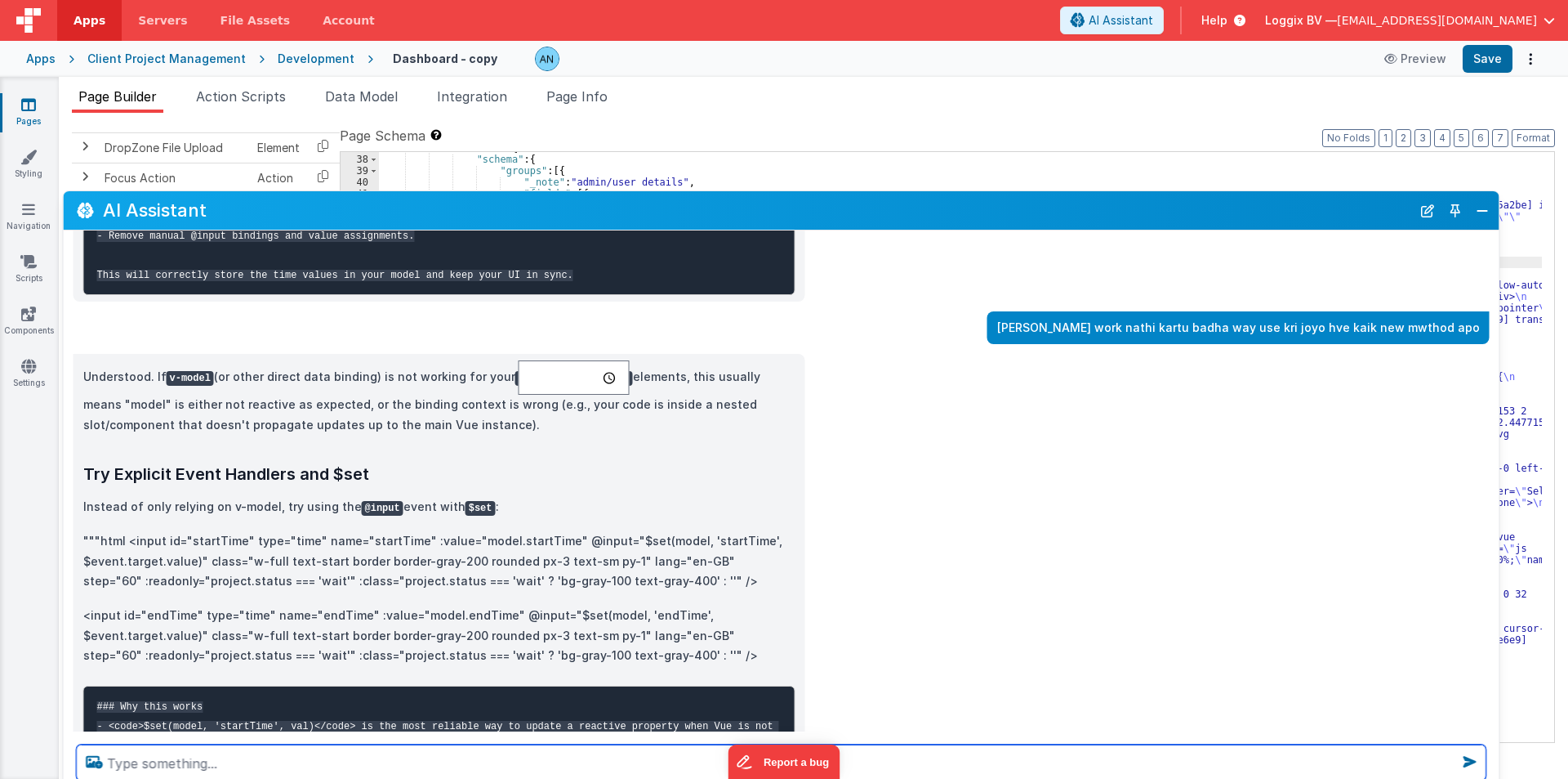
click at [125, 767] on textarea at bounding box center [781, 762] width 1409 height 36
type textarea "no its not work"
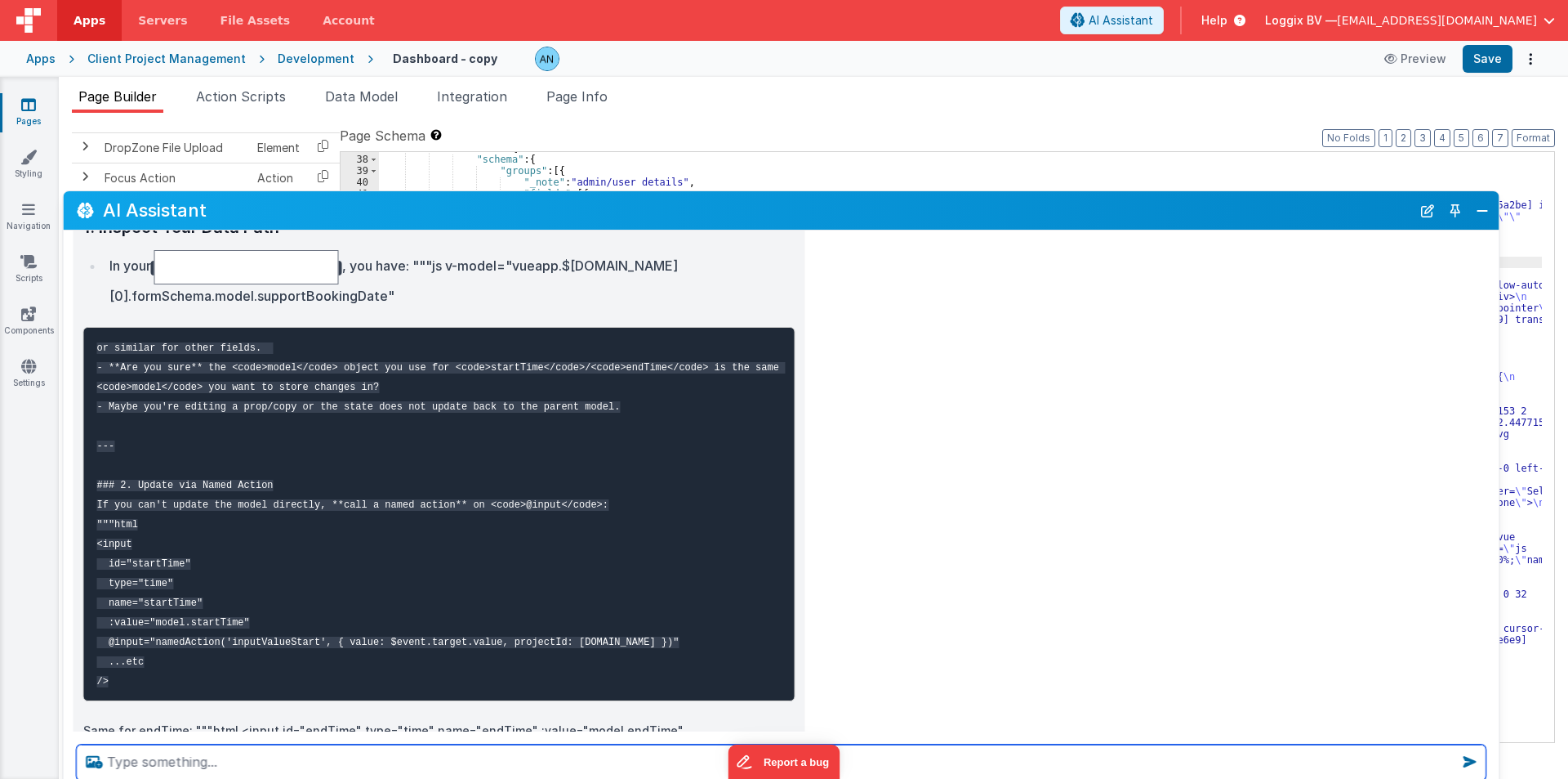
scroll to position [1627, 0]
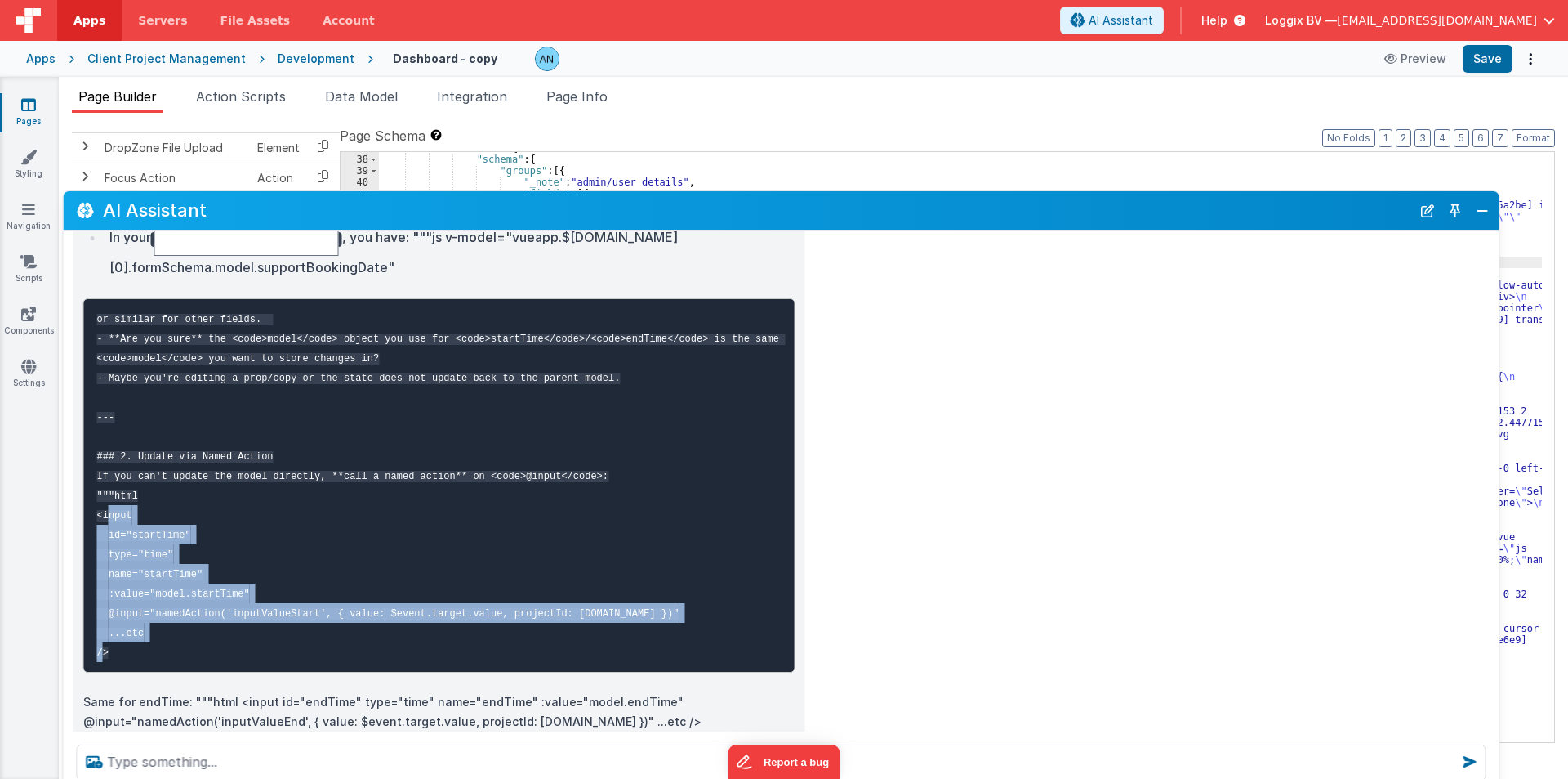
drag, startPoint x: 95, startPoint y: 514, endPoint x: 130, endPoint y: 650, distance: 140.4
click at [130, 650] on pre "or similar for other fields. - **Are you sure** the <code>model</code> object y…" at bounding box center [439, 485] width 712 height 375
copy code "<input id="startTime" type="time" name="startTime" :value="model.startTime" @in…"
click at [270, 617] on code "or similar for other fields. - **Are you sure** the <code>model</code> object y…" at bounding box center [441, 486] width 688 height 345
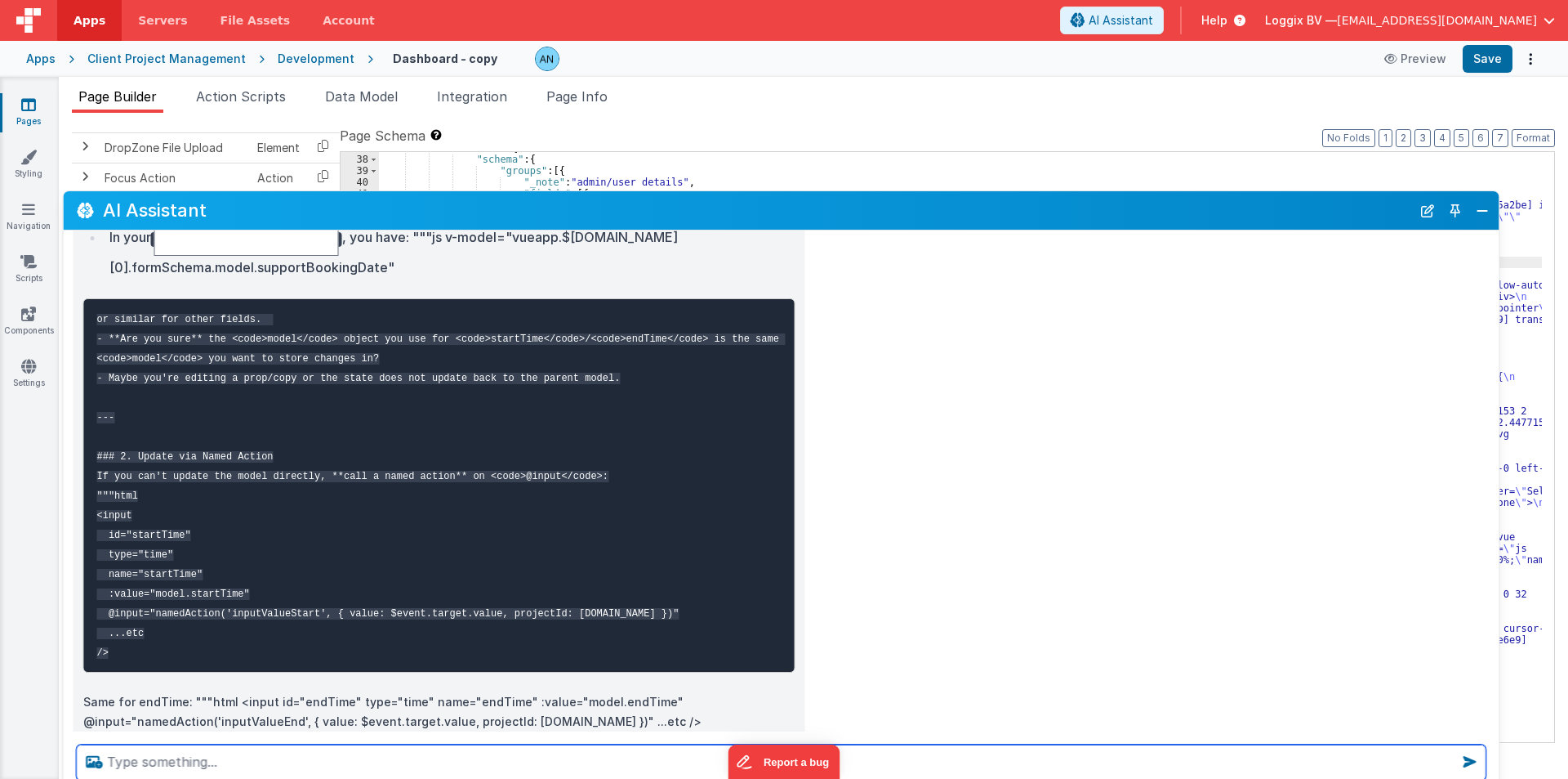
click at [147, 756] on textarea at bounding box center [781, 762] width 1409 height 36
type textarea "nay top way pan work nathi karto change per document ma script muki to pan work…"
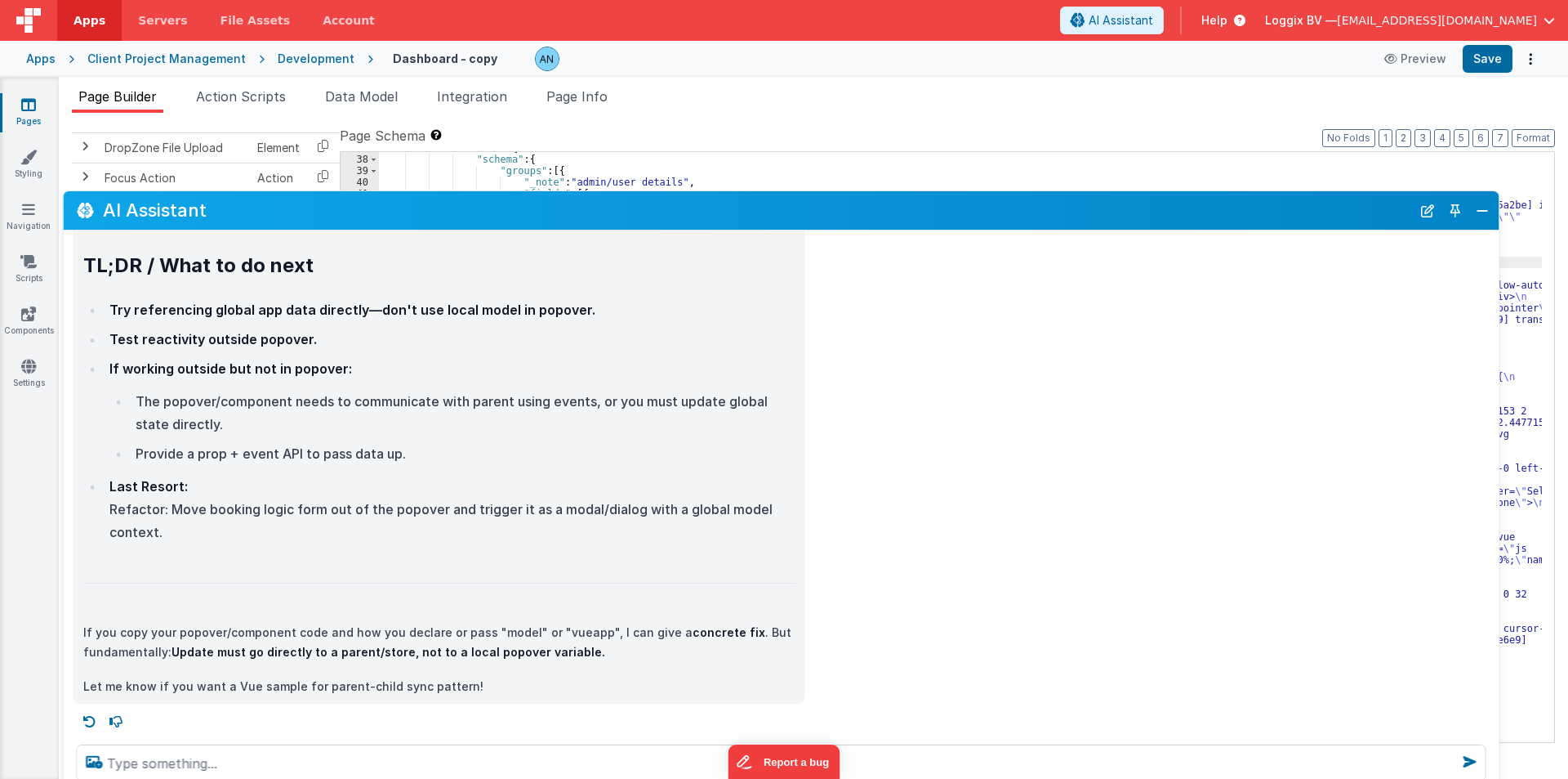
scroll to position [4461, 0]
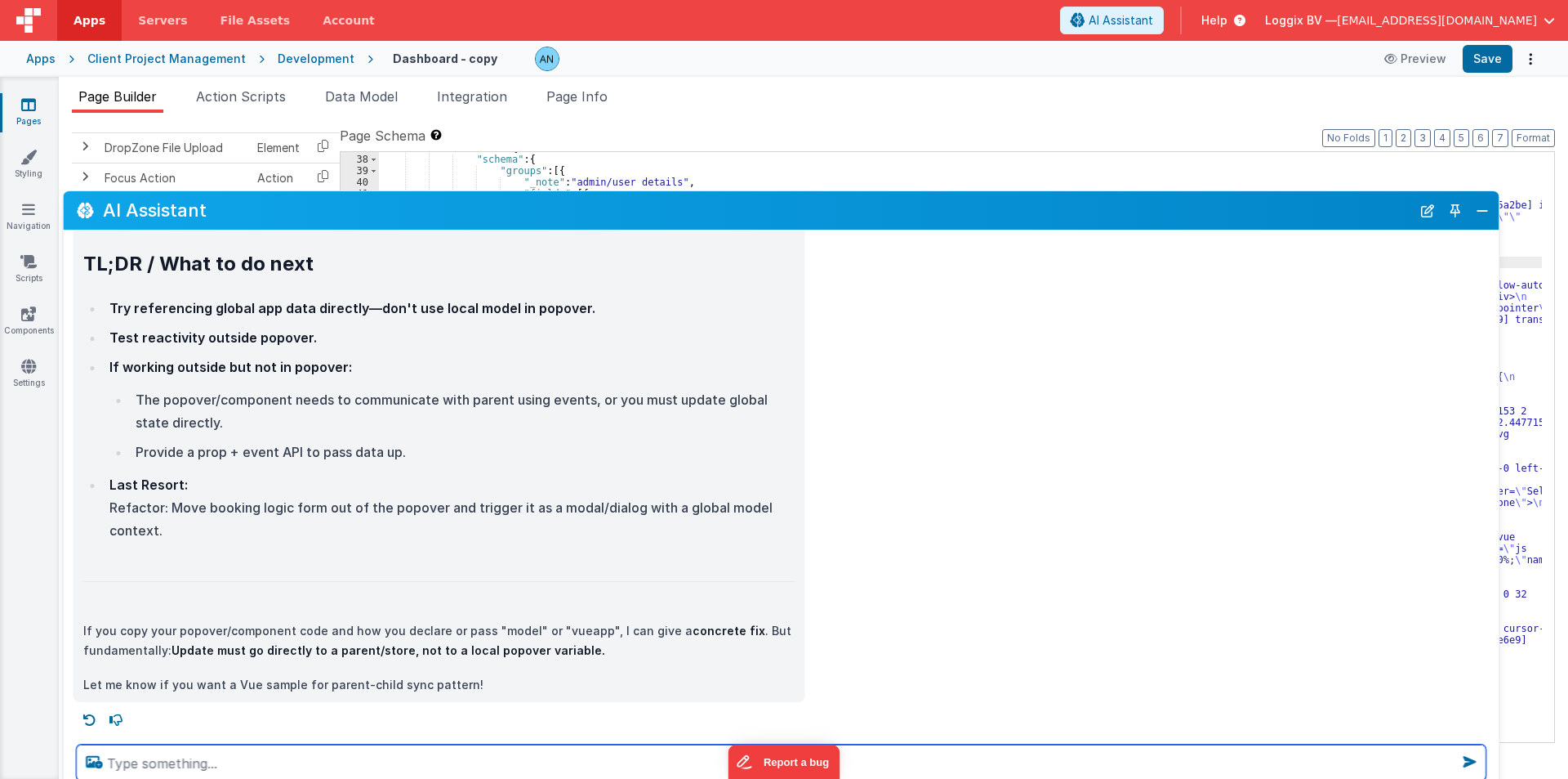
click at [148, 761] on textarea at bounding box center [781, 762] width 1409 height 36
type textarea "proper code apo"
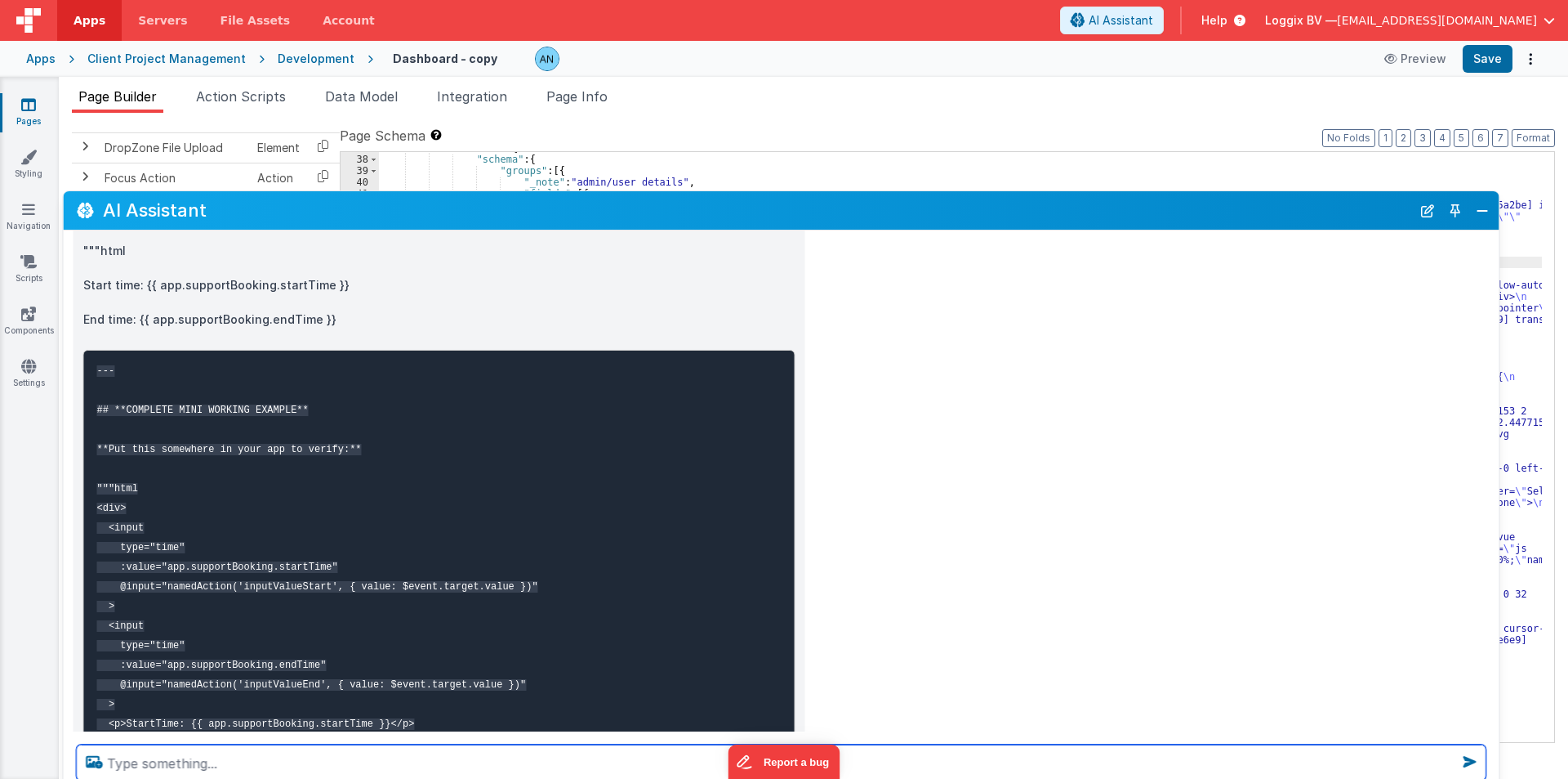
scroll to position [6451, 0]
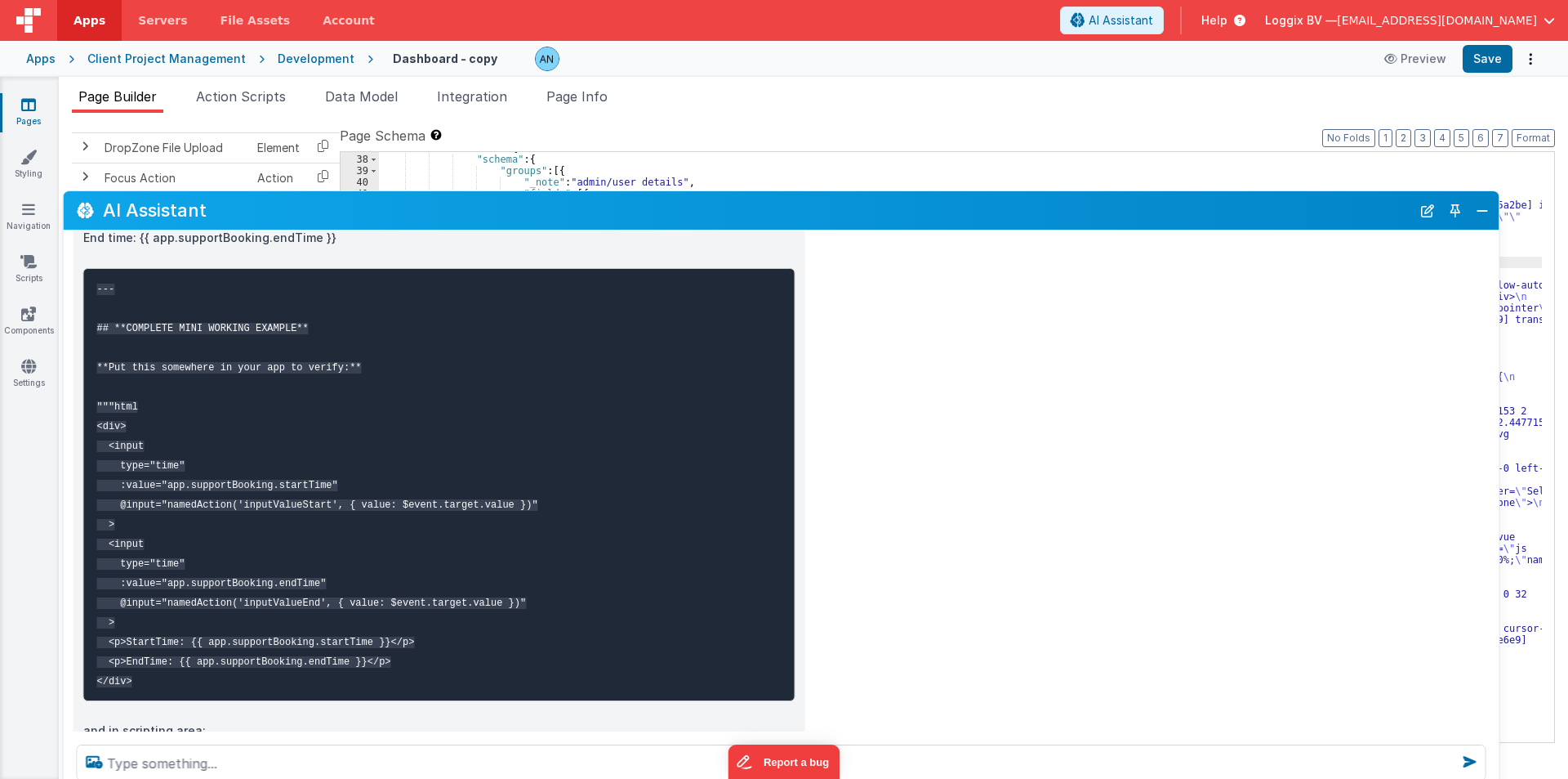
click at [305, 545] on code "--- ## **COMPLETE MINI WORKING EXAMPLE** **Put this somewhere in your app to ve…" at bounding box center [317, 485] width 441 height 404
click at [334, 541] on pre "--- ## **COMPLETE MINI WORKING EXAMPLE** **Put this somewhere in your app to ve…" at bounding box center [439, 484] width 712 height 433
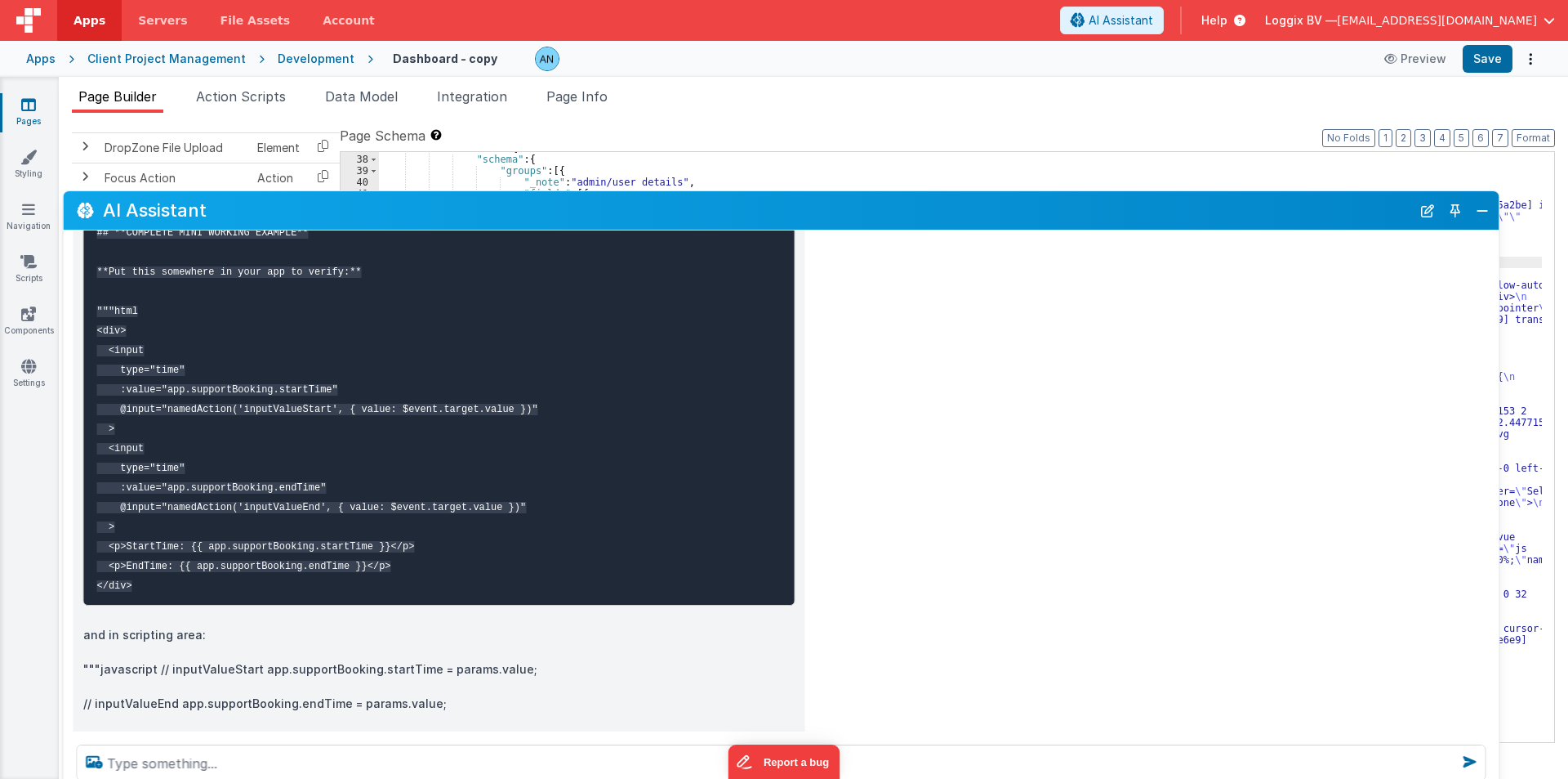
scroll to position [6528, 0]
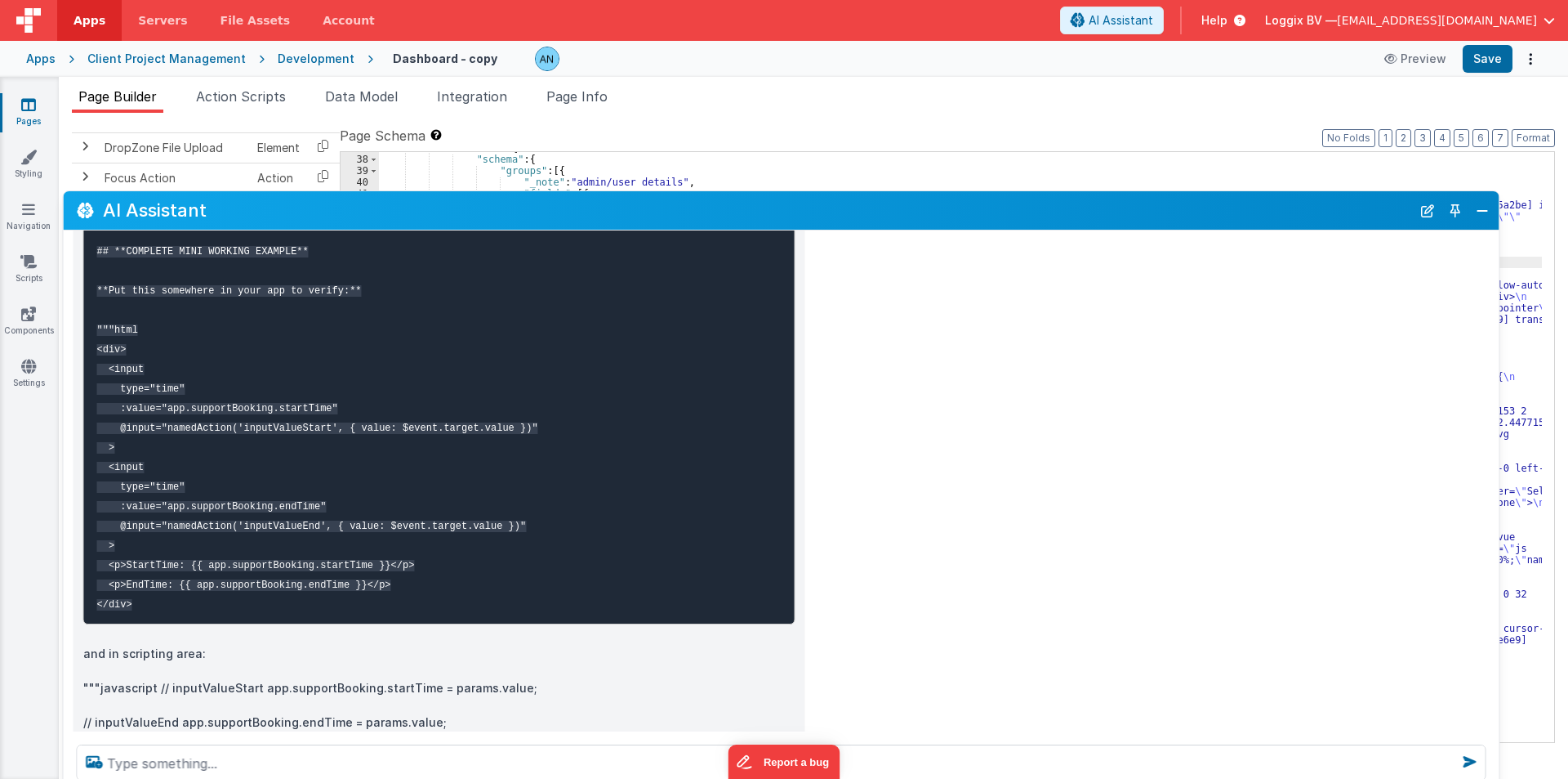
click at [224, 469] on code "--- ## **COMPLETE MINI WORKING EXAMPLE** **Put this somewhere in your app to ve…" at bounding box center [317, 409] width 441 height 404
copy code "supportBooking"
click at [341, 460] on pre "--- ## **COMPLETE MINI WORKING EXAMPLE** **Put this somewhere in your app to ve…" at bounding box center [439, 407] width 712 height 433
drag, startPoint x: 99, startPoint y: 419, endPoint x: 146, endPoint y: 484, distance: 80.2
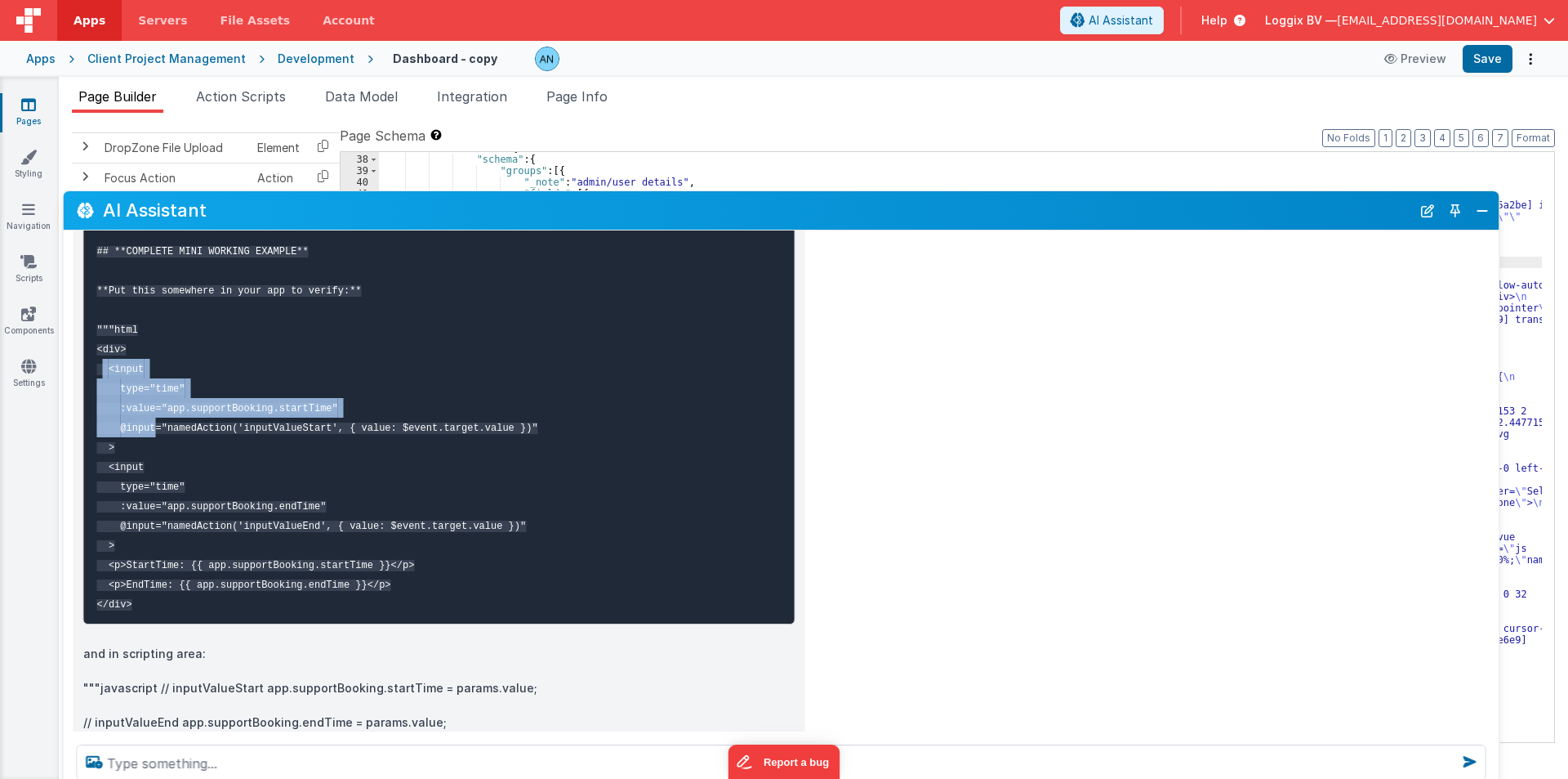
click at [146, 484] on pre "--- ## **COMPLETE MINI WORKING EXAMPLE** **Put this somewhere in your app to ve…" at bounding box center [439, 407] width 712 height 433
click at [229, 515] on pre "--- ## **COMPLETE MINI WORKING EXAMPLE** **Put this somewhere in your app to ve…" at bounding box center [439, 407] width 712 height 433
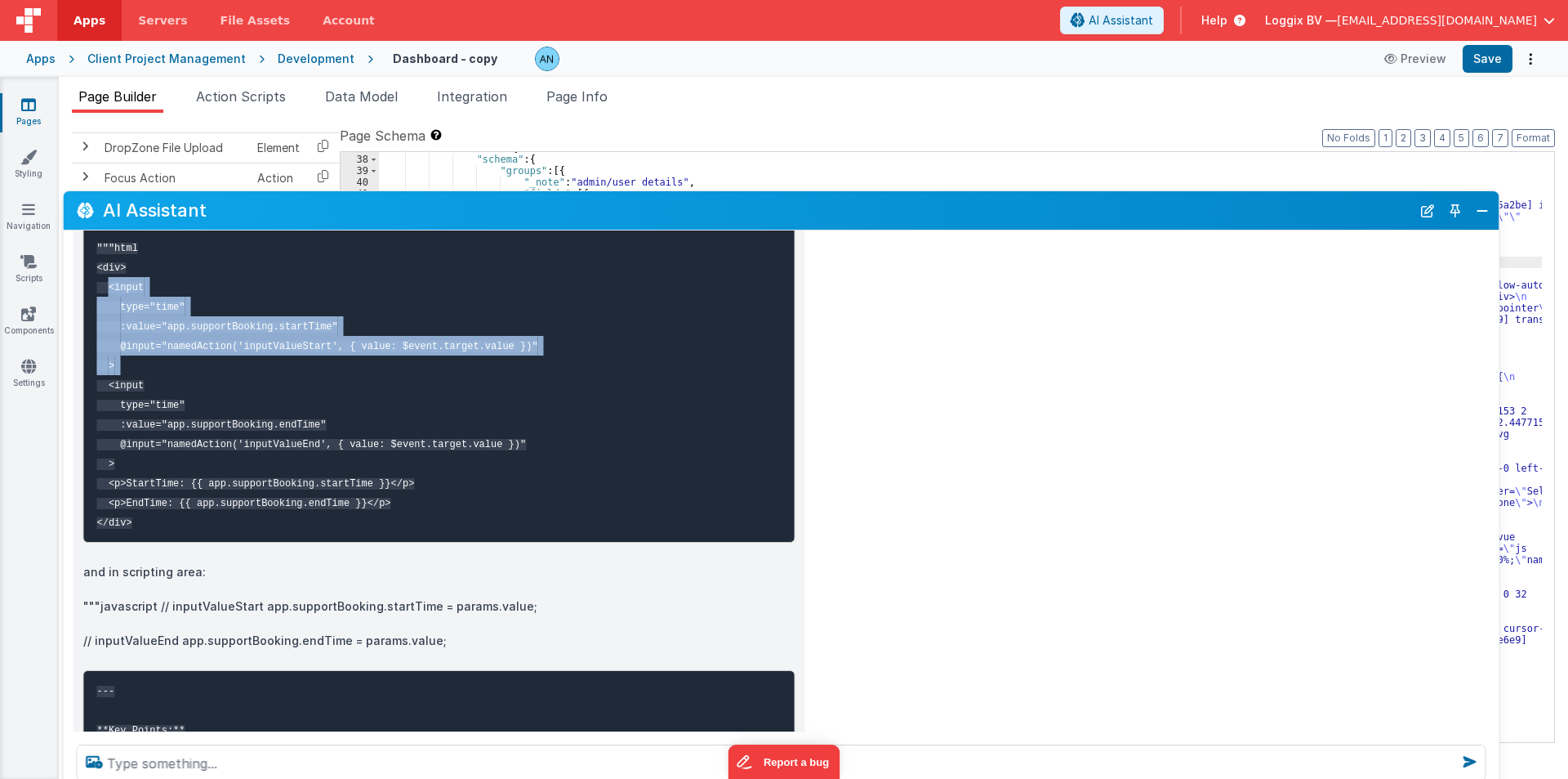
drag, startPoint x: 104, startPoint y: 342, endPoint x: 132, endPoint y: 427, distance: 89.5
click at [132, 427] on pre "--- ## **COMPLETE MINI WORKING EXAMPLE** **Put this somewhere in your app to ve…" at bounding box center [439, 326] width 712 height 433
copy code "<input type="time" :value="app.supportBooking.startTime" @input="namedAction('i…"
click at [269, 429] on pre "--- ## **COMPLETE MINI WORKING EXAMPLE** **Put this somewhere in your app to ve…" at bounding box center [439, 326] width 712 height 433
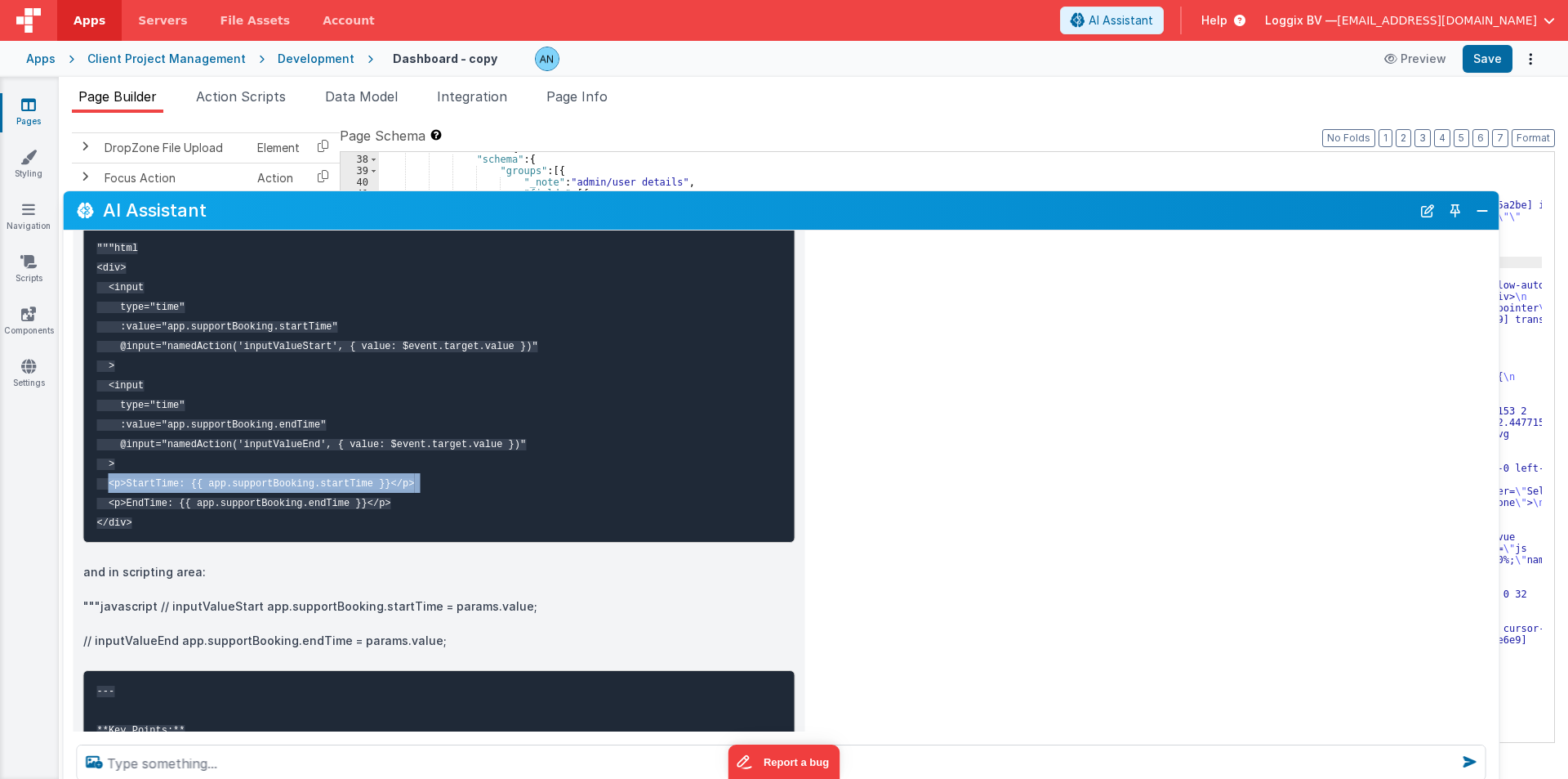
drag, startPoint x: 100, startPoint y: 533, endPoint x: 437, endPoint y: 538, distance: 337.0
click at [437, 538] on pre "--- ## **COMPLETE MINI WORKING EXAMPLE** **Put this somewhere in your app to ve…" at bounding box center [439, 326] width 712 height 433
copy code "<p>StartTime: {{ app.supportBooking.startTime }}</p>"
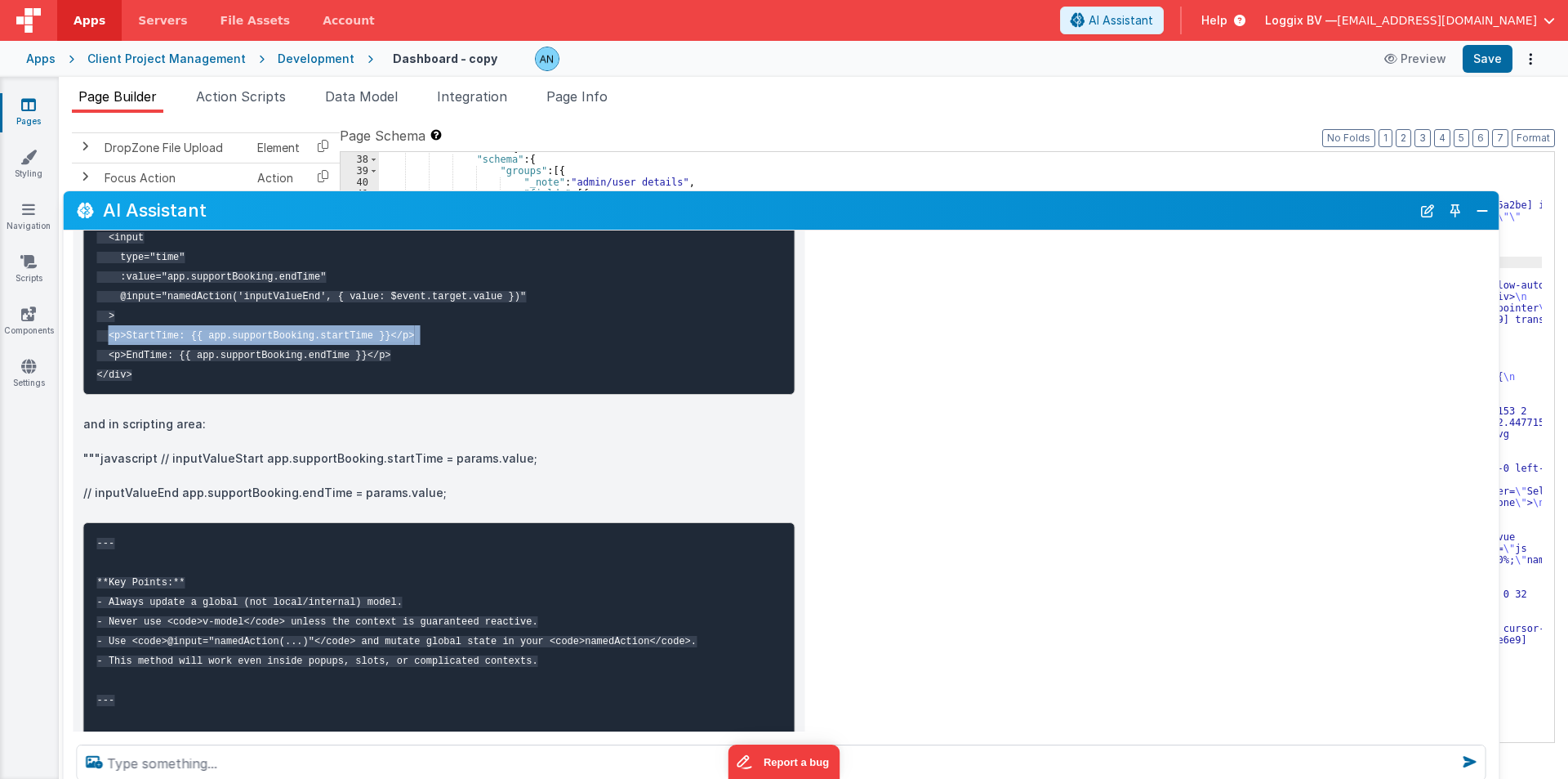
scroll to position [7018, 0]
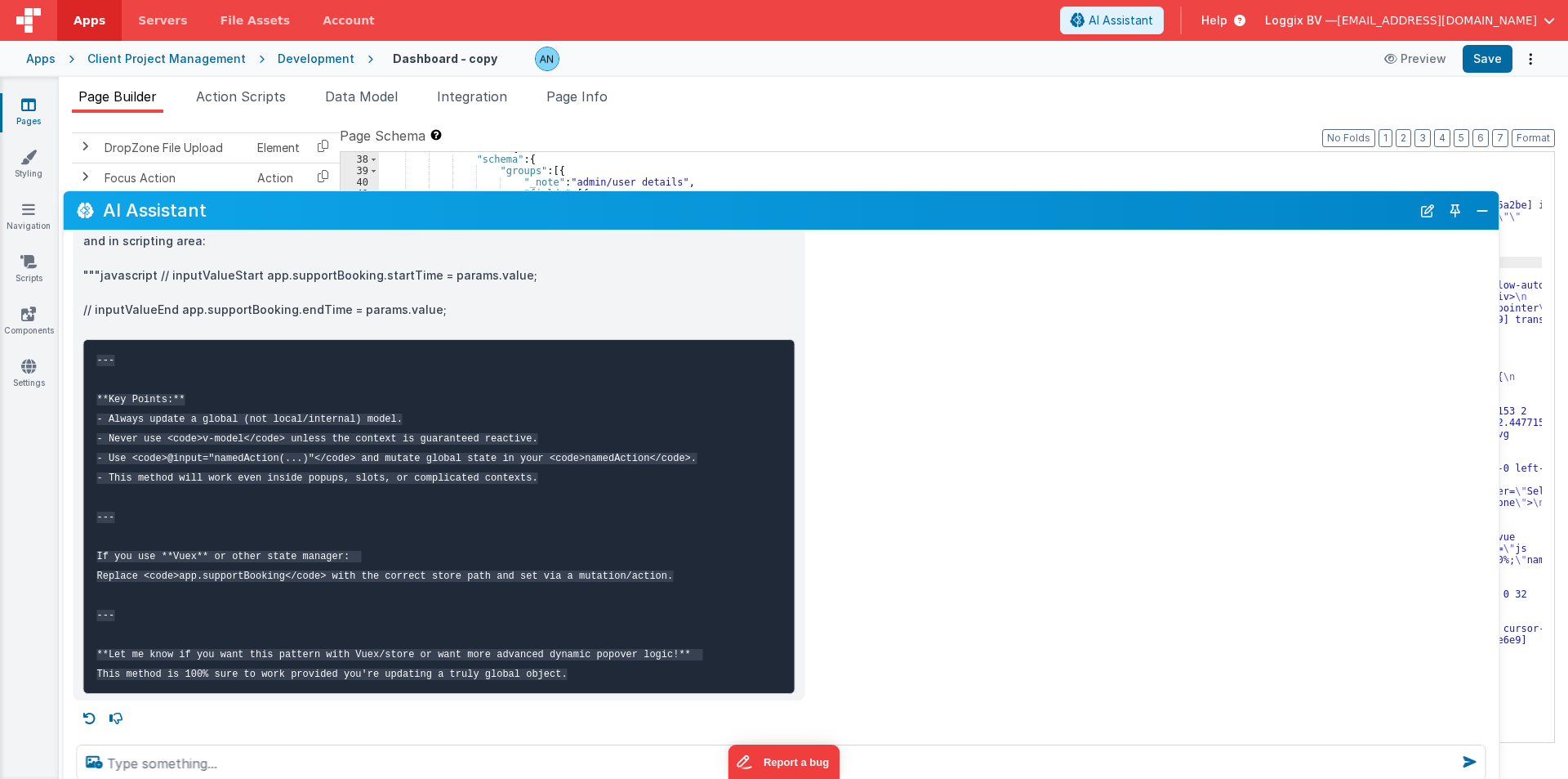
click at [221, 603] on pre "--- **Key Points:** - Always update a global (not local/internal) model. - Neve…" at bounding box center [439, 516] width 712 height 355
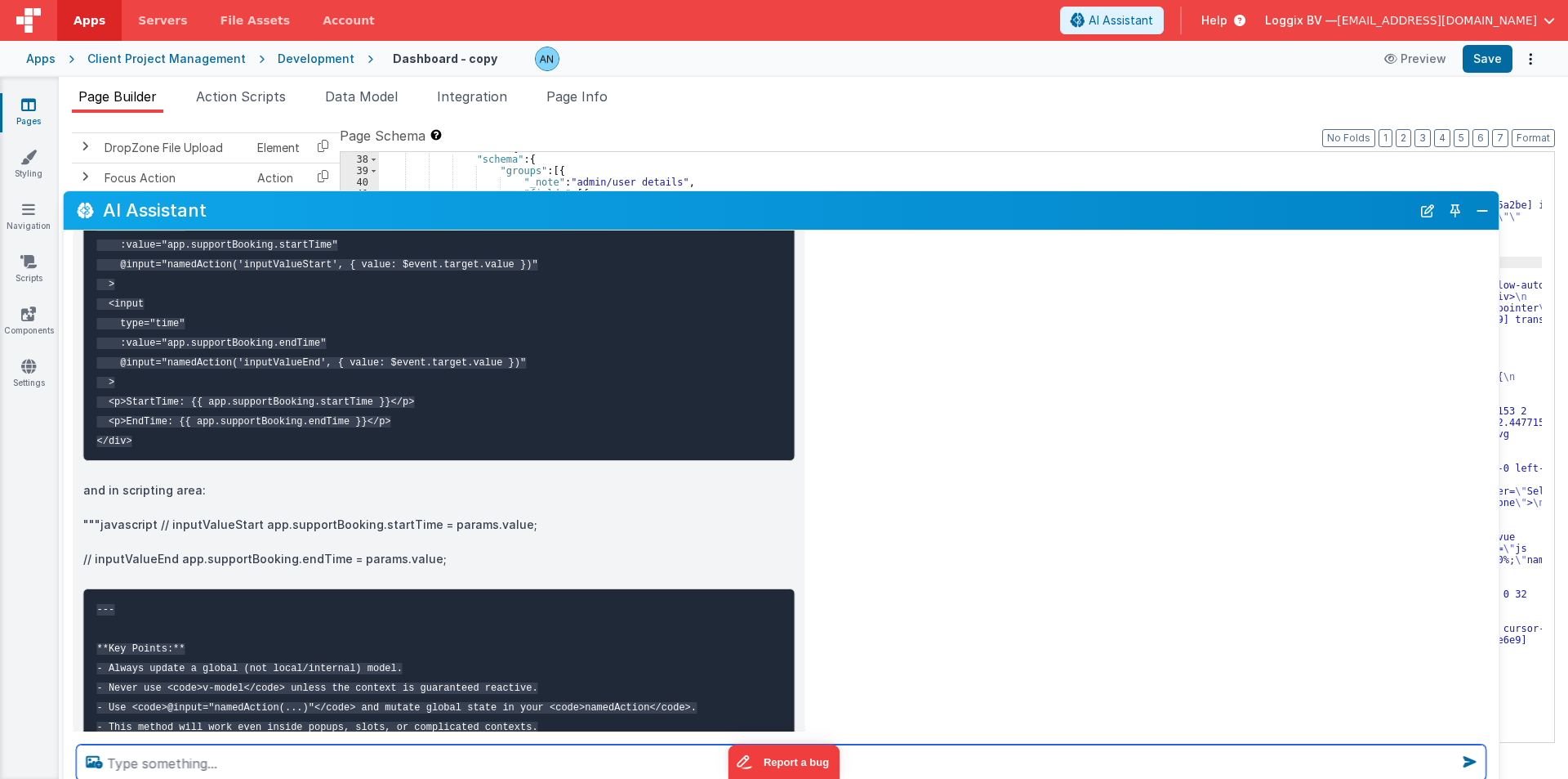
click at [125, 762] on textarea at bounding box center [781, 762] width 1409 height 36
type textarea "akoy way work nathi karta"
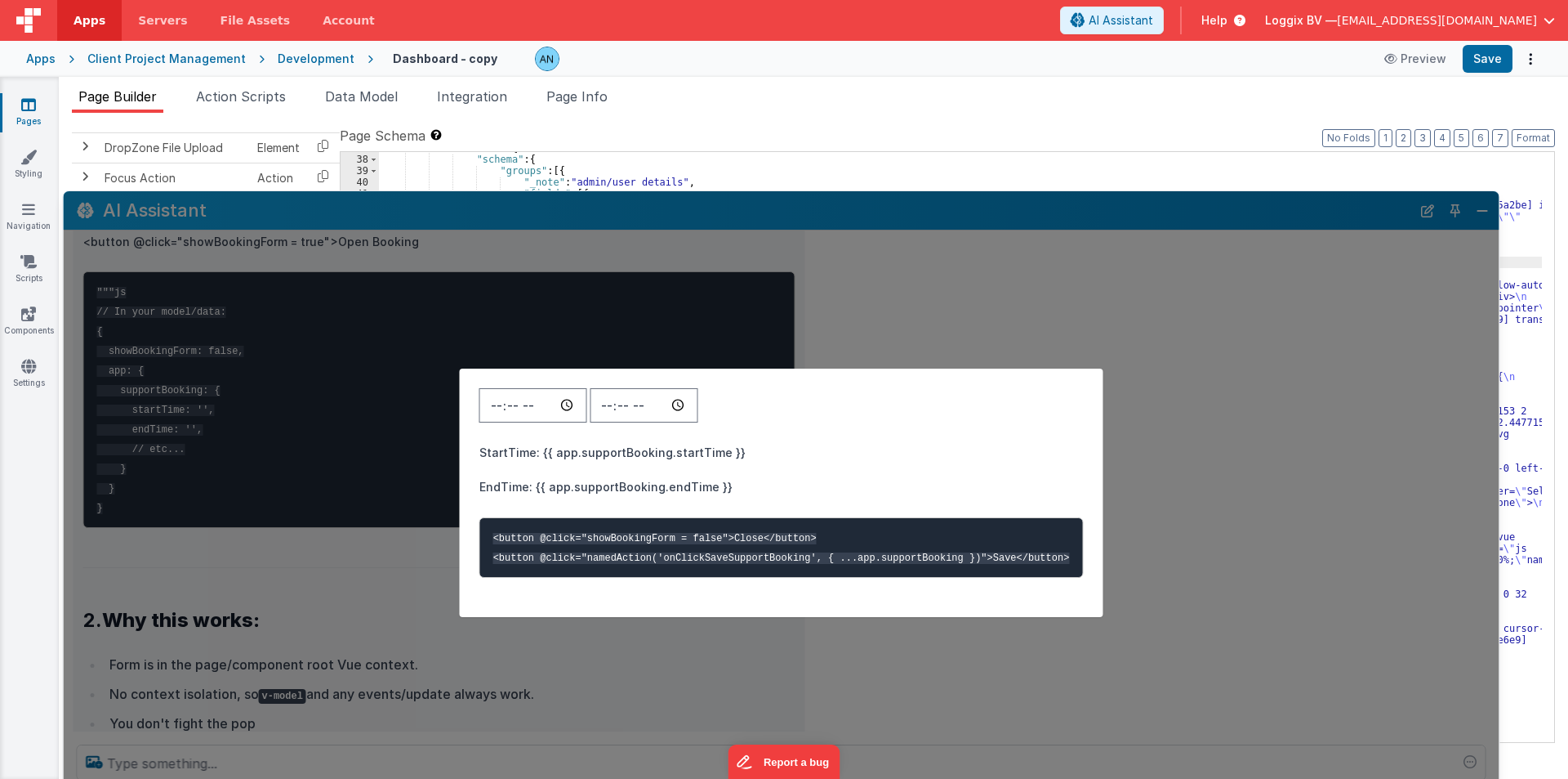
scroll to position [7903, 0]
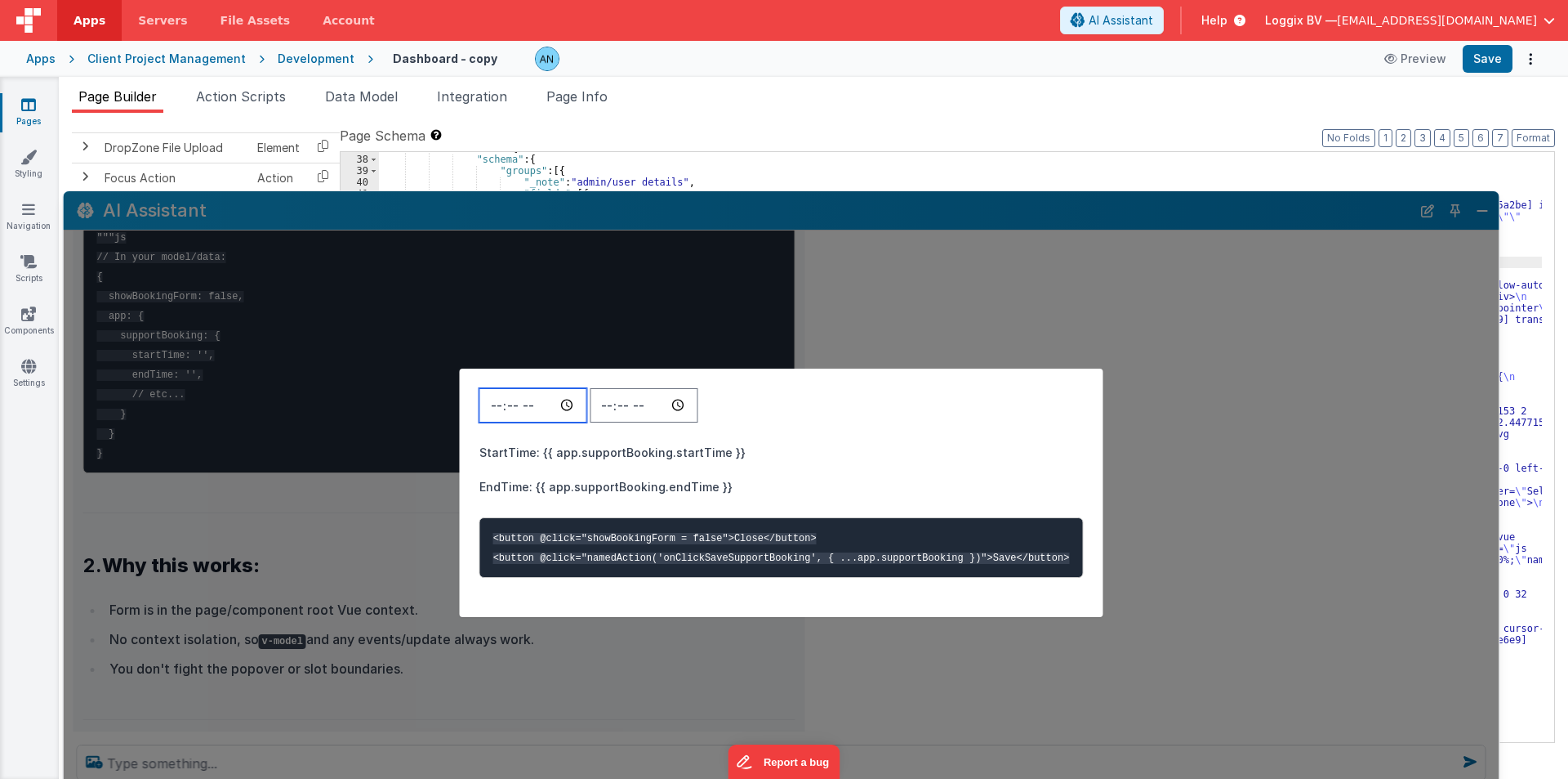
click at [513, 402] on input "time" at bounding box center [534, 404] width 108 height 34
type input "04:57"
type input "14:15"
click at [358, 468] on div "04:57 14:15 StartTime: {{ app.supportBooking.startTime }} EndTime: {{ app.suppo…" at bounding box center [782, 492] width 1436 height 602
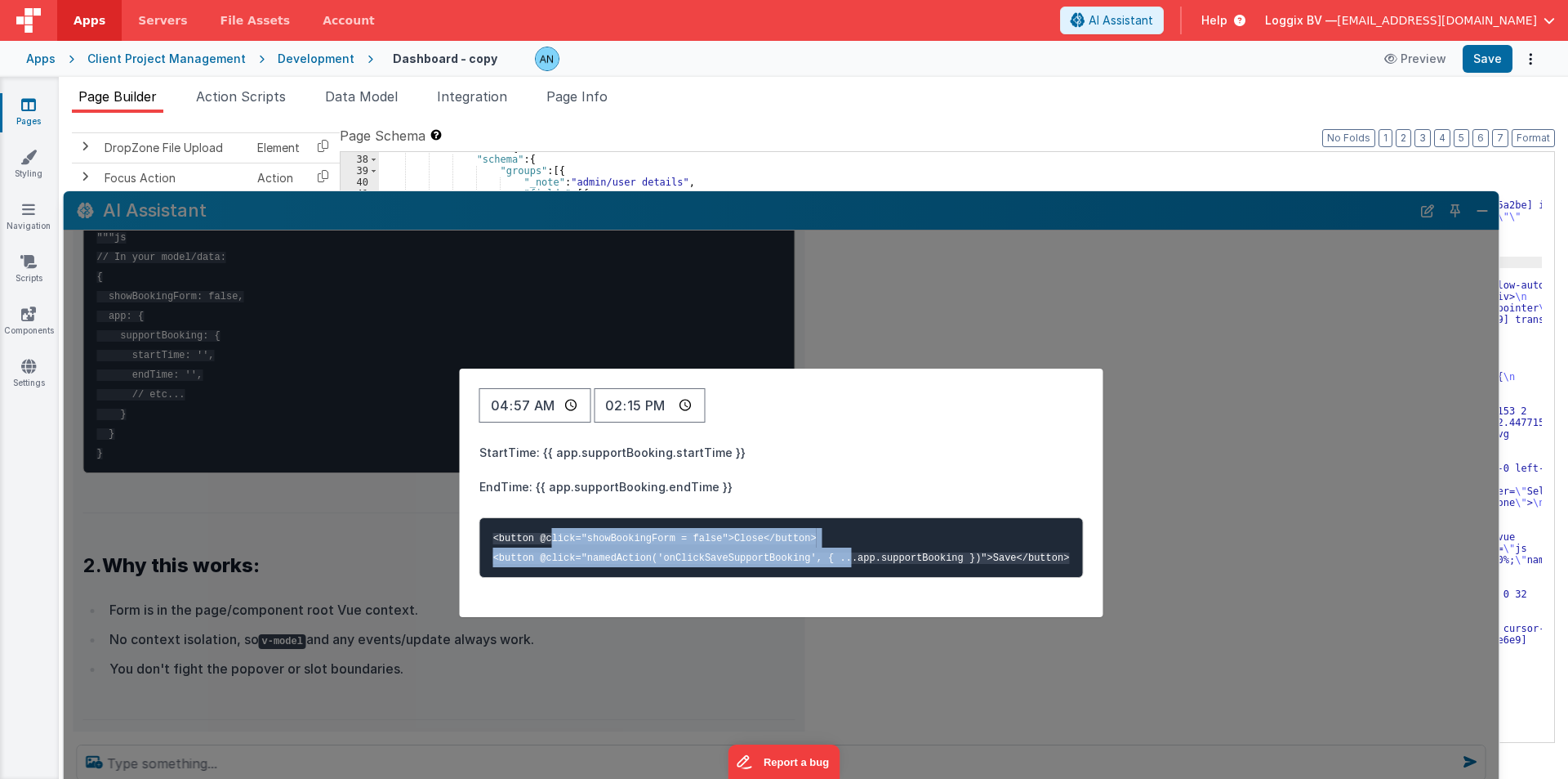
drag, startPoint x: 789, startPoint y: 556, endPoint x: 569, endPoint y: 532, distance: 221.3
click at [569, 533] on code "<button @click="showBookingForm = false">Close</button> <button @click="namedAc…" at bounding box center [781, 548] width 577 height 31
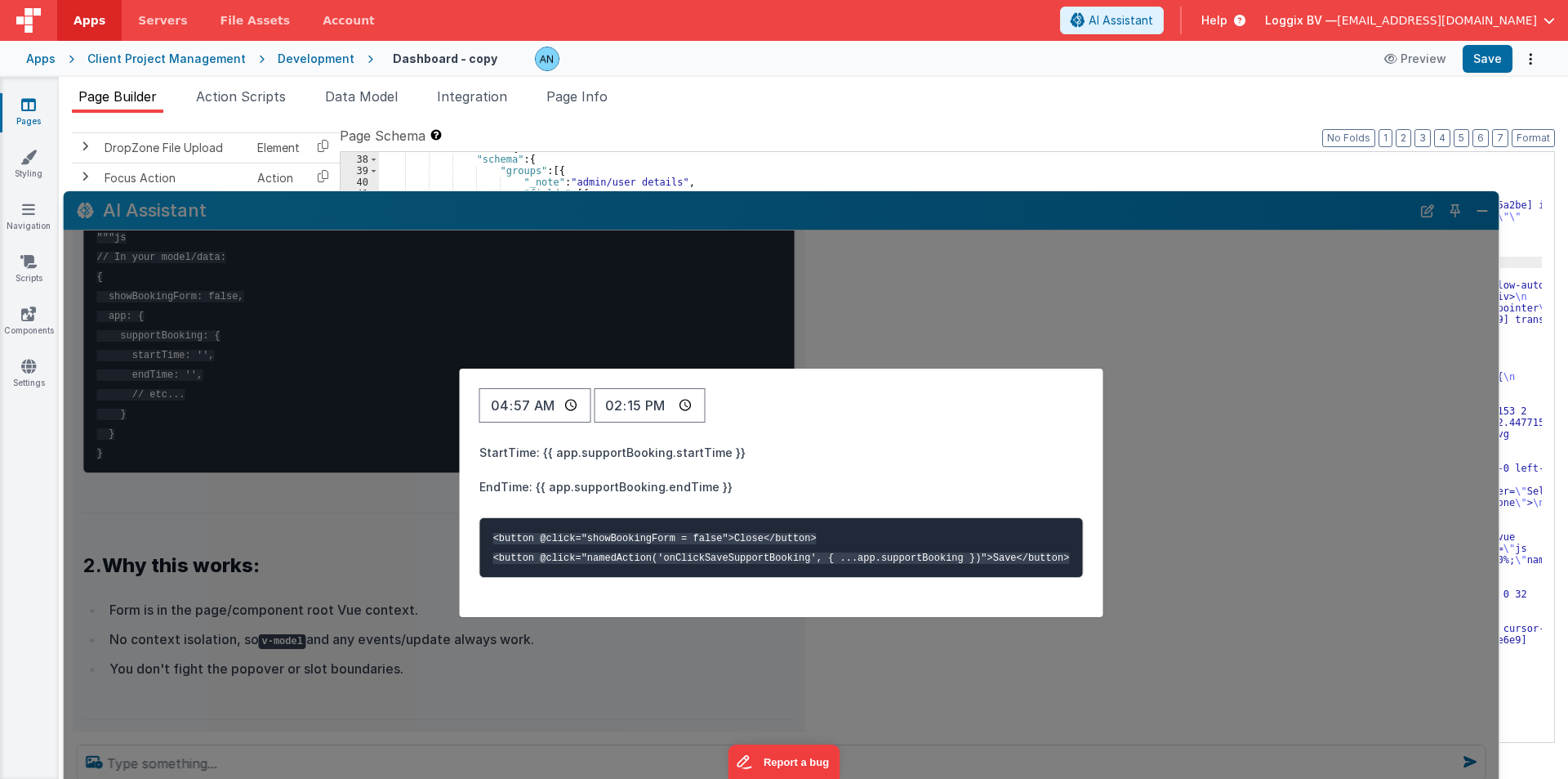
click at [1282, 413] on div "04:57 14:15 StartTime: {{ app.supportBooking.startTime }} EndTime: {{ app.suppo…" at bounding box center [782, 492] width 1436 height 602
click at [286, 529] on div "04:57 14:15 StartTime: {{ app.supportBooking.startTime }} EndTime: {{ app.suppo…" at bounding box center [782, 492] width 1436 height 602
click at [217, 620] on div "04:57 14:15 StartTime: {{ app.supportBooking.startTime }} EndTime: {{ app.suppo…" at bounding box center [782, 492] width 1436 height 602
click at [1013, 427] on div "04:57 14:15 StartTime: {{ app.supportBooking.startTime }} EndTime: {{ app.suppo…" at bounding box center [781, 492] width 643 height 248
click at [629, 434] on div "04:57 14:15 StartTime: {{ app.supportBooking.startTime }} EndTime: {{ app.suppo…" at bounding box center [781, 492] width 643 height 248
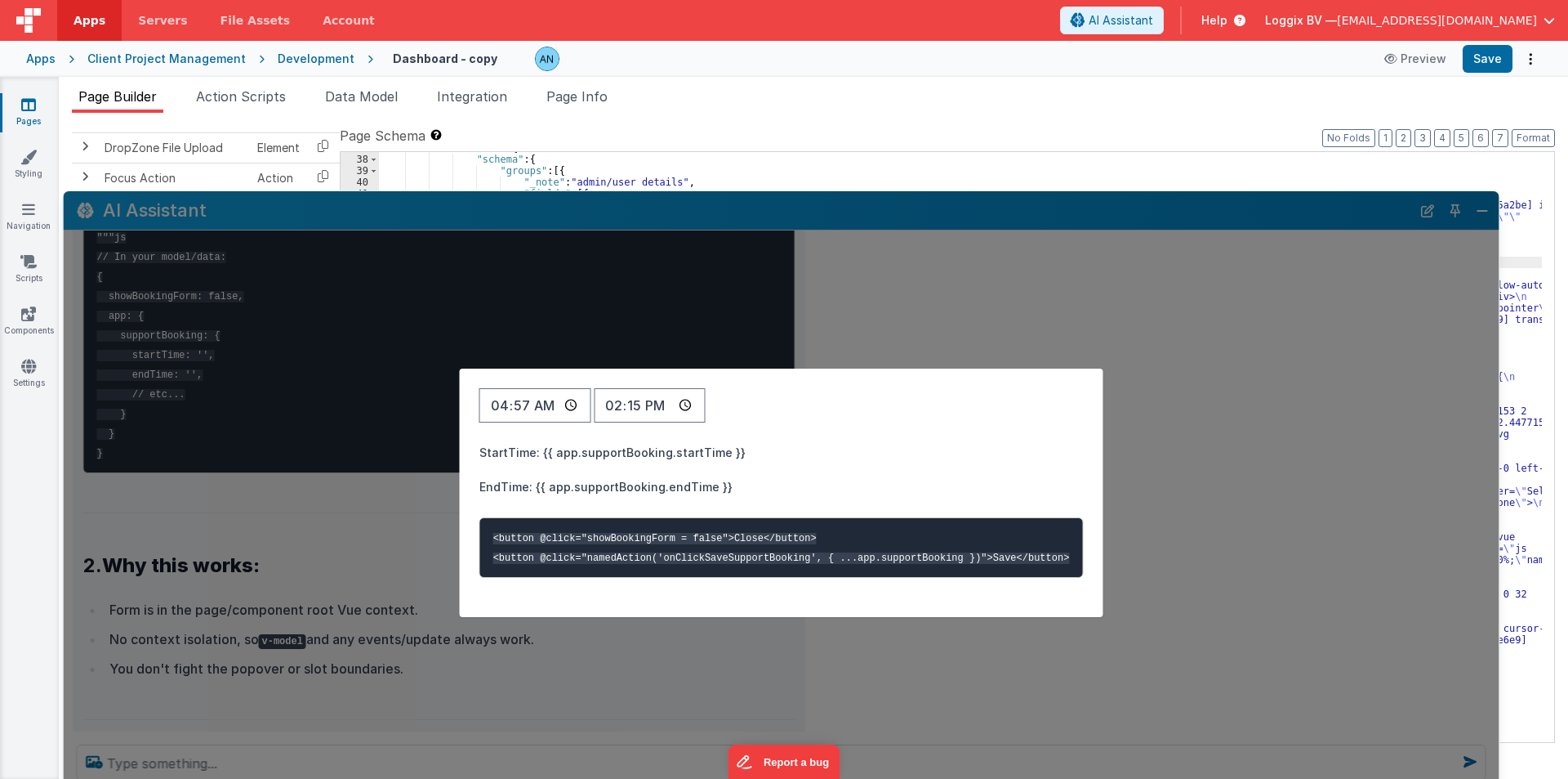
click at [914, 669] on div "04:57 14:15 StartTime: {{ app.supportBooking.startTime }} EndTime: {{ app.suppo…" at bounding box center [782, 492] width 1436 height 602
click at [408, 498] on div "04:57 14:15 StartTime: {{ app.supportBooking.startTime }} EndTime: {{ app.suppo…" at bounding box center [782, 492] width 1436 height 602
click at [407, 497] on div "04:57 14:15 StartTime: {{ app.supportBooking.startTime }} EndTime: {{ app.suppo…" at bounding box center [782, 492] width 1436 height 602
click at [359, 590] on div "04:57 14:15 StartTime: {{ app.supportBooking.startTime }} EndTime: {{ app.suppo…" at bounding box center [782, 492] width 1436 height 602
drag, startPoint x: 517, startPoint y: 396, endPoint x: 550, endPoint y: 399, distance: 33.1
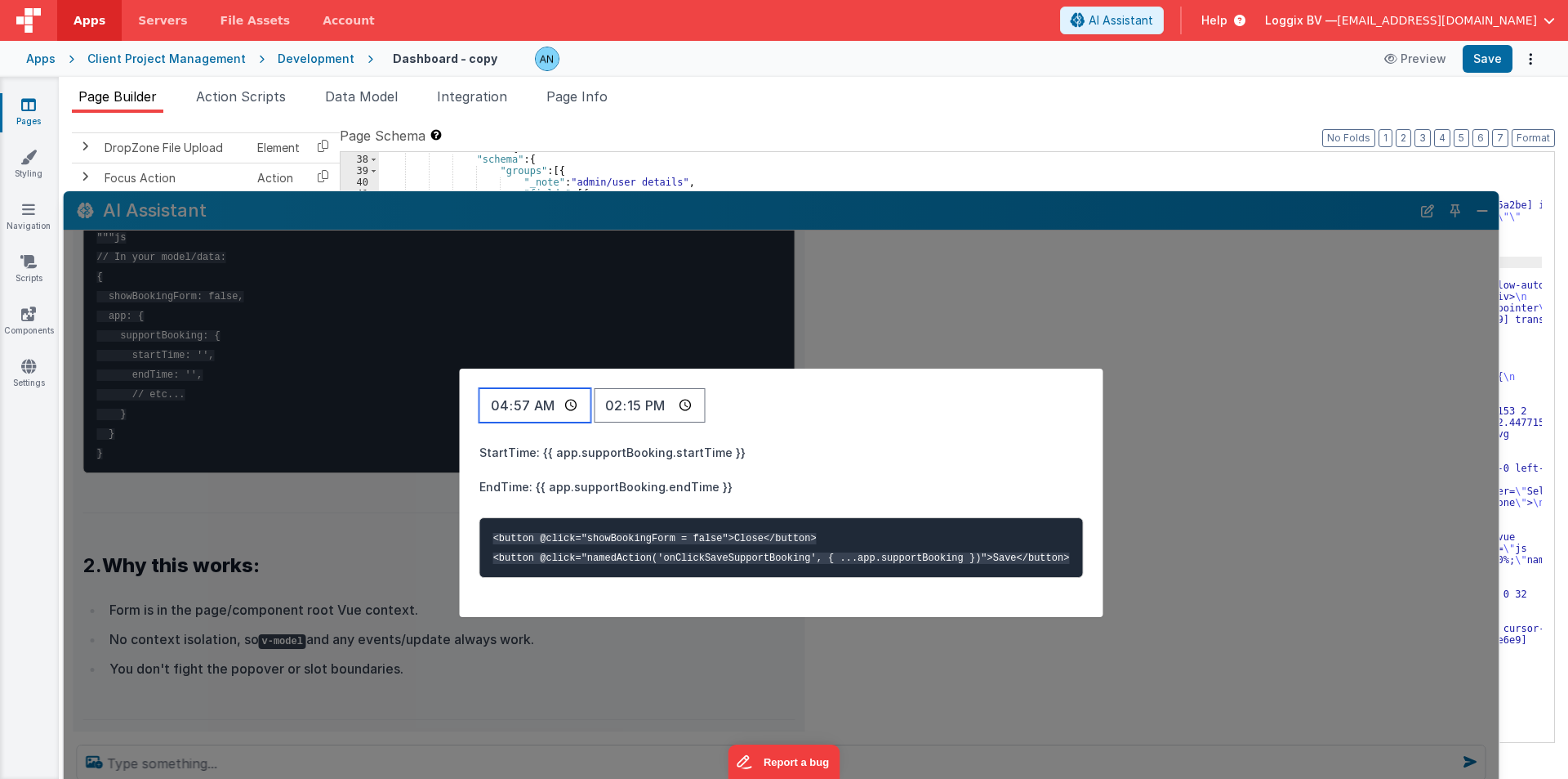
click at [550, 399] on input "04:57" at bounding box center [535, 404] width 112 height 34
click at [367, 404] on div "04:57 14:15 StartTime: {{ app.supportBooking.startTime }} EndTime: {{ app.suppo…" at bounding box center [782, 492] width 1436 height 602
click at [366, 404] on div "04:57 14:15 StartTime: {{ app.supportBooking.startTime }} EndTime: {{ app.suppo…" at bounding box center [782, 492] width 1436 height 602
click at [365, 404] on div "04:57 14:15 StartTime: {{ app.supportBooking.startTime }} EndTime: {{ app.suppo…" at bounding box center [782, 492] width 1436 height 602
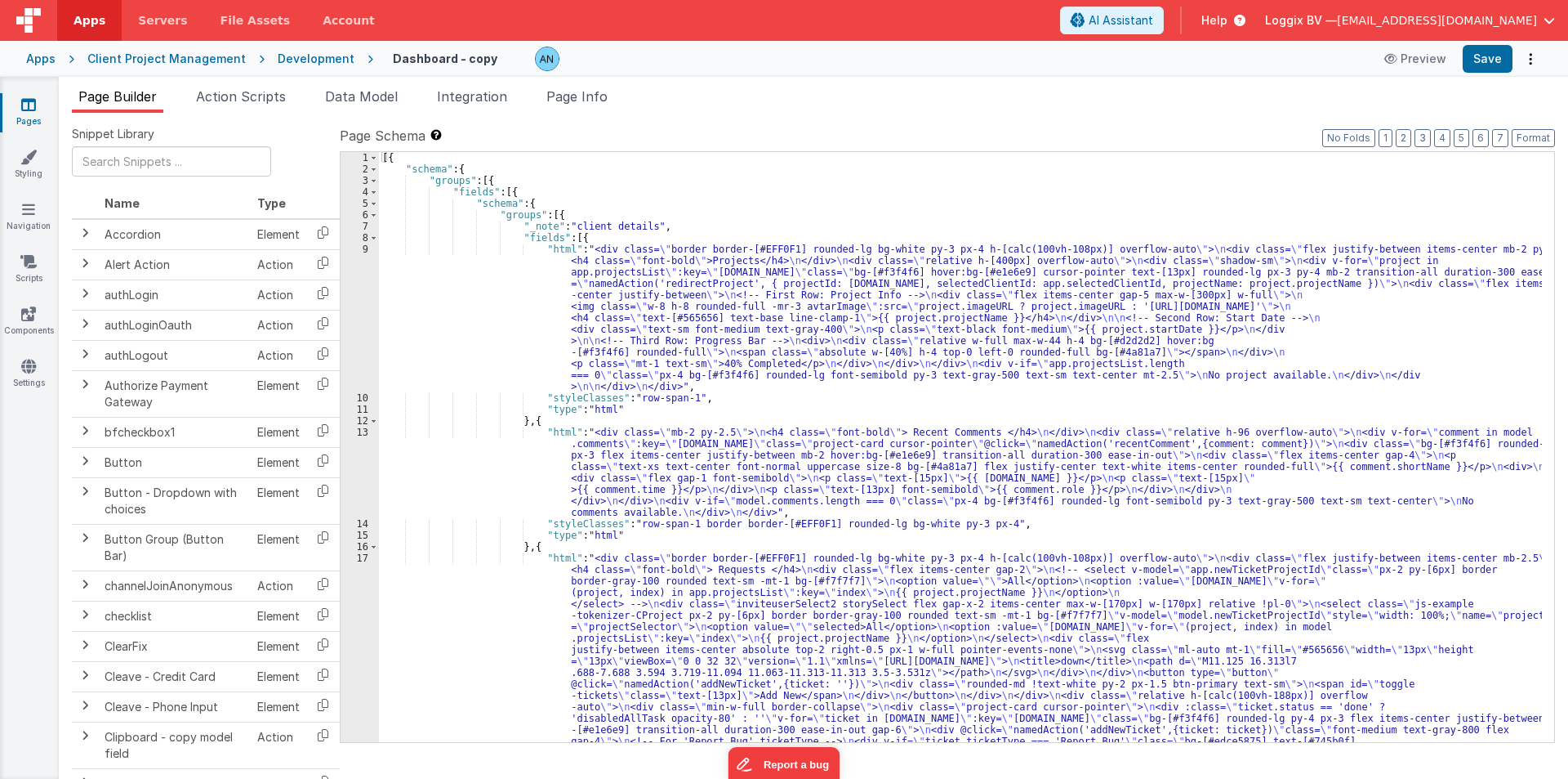
click at [289, 47] on div "Apps Client Project Management Development Dashboard - copy Preview Save" at bounding box center [784, 58] width 1568 height 36
click at [290, 65] on div "Development" at bounding box center [316, 59] width 76 height 17
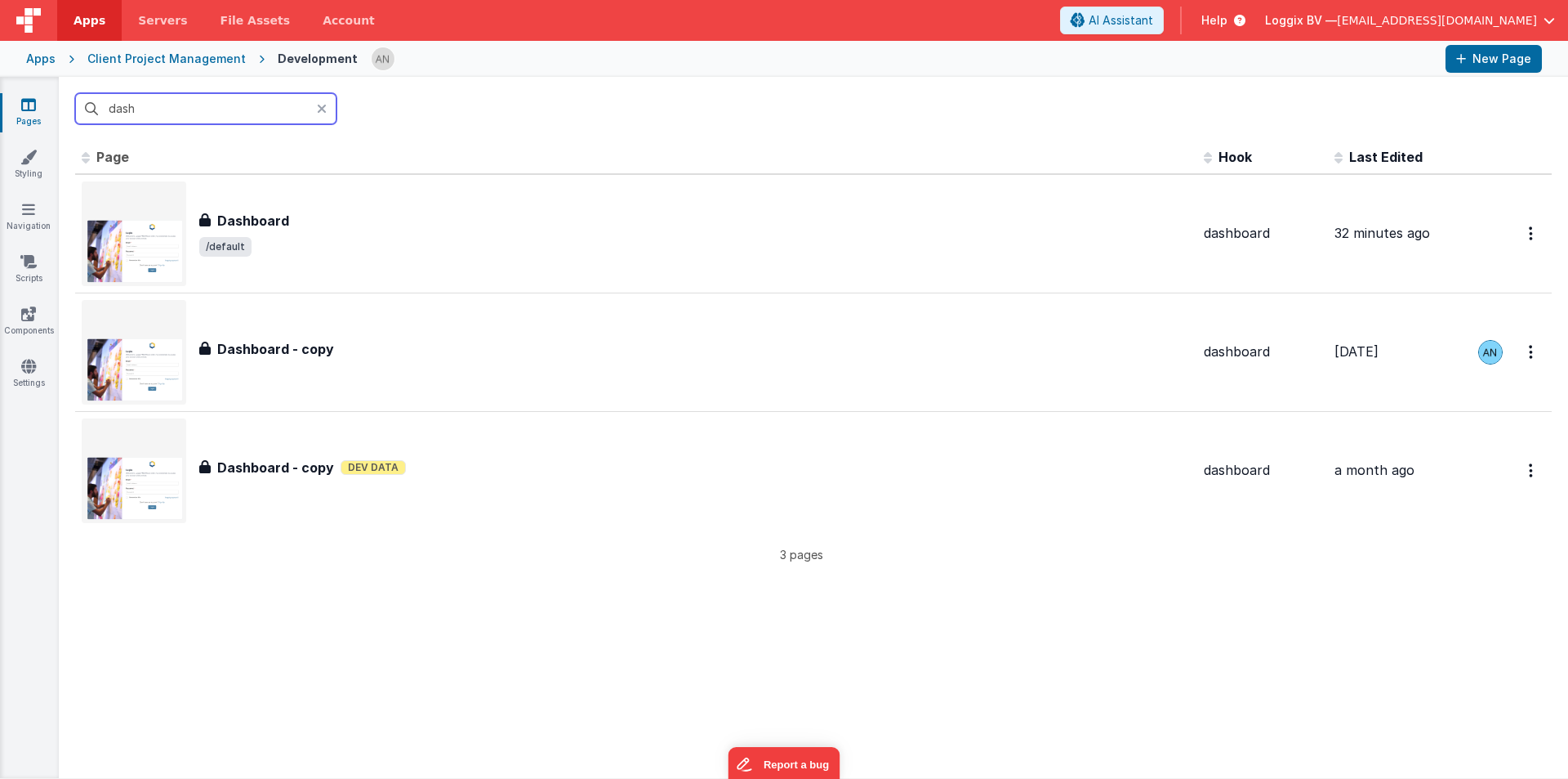
click at [171, 116] on input "dash" at bounding box center [206, 108] width 261 height 31
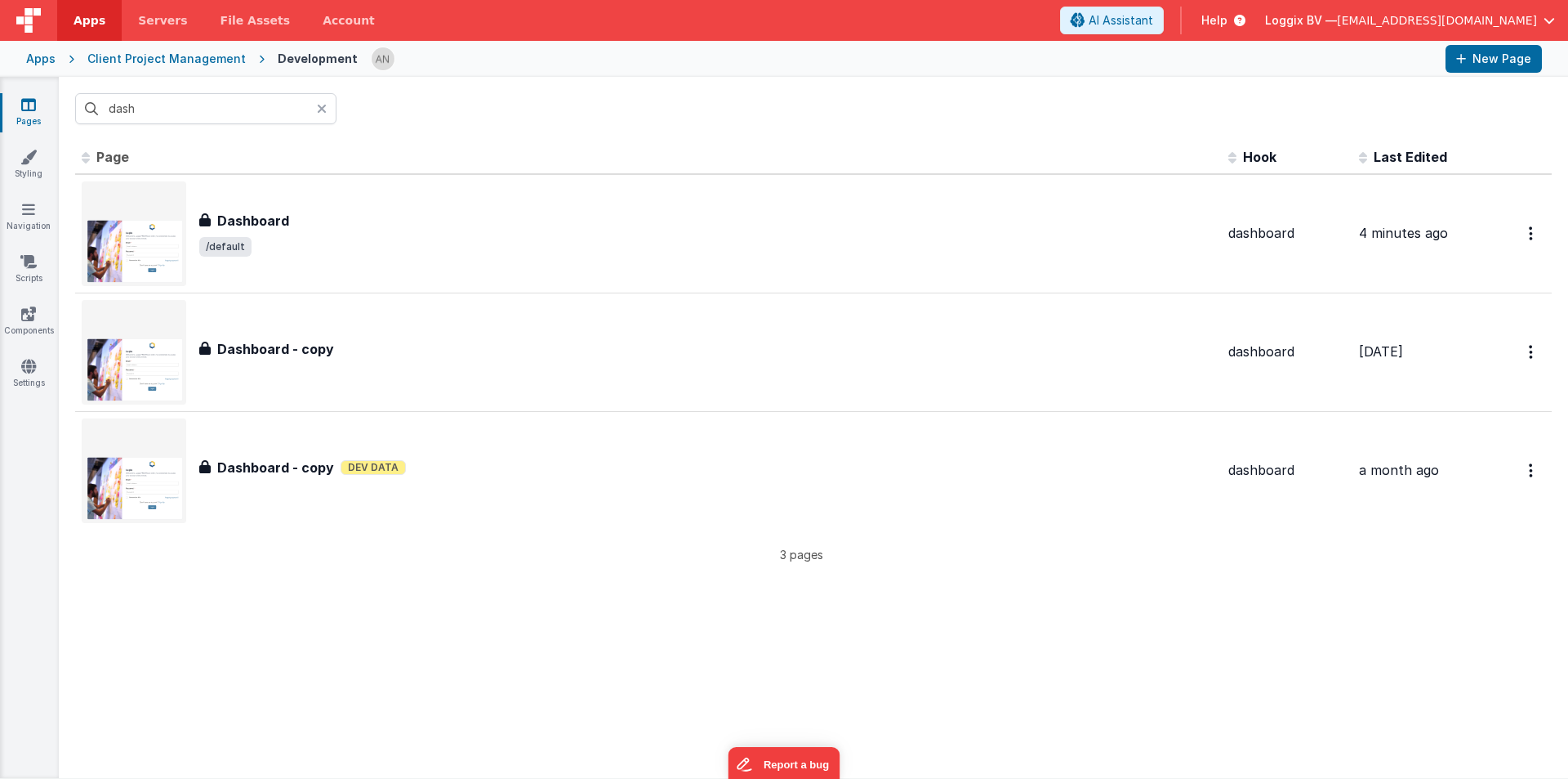
click at [76, 9] on link "Apps" at bounding box center [90, 20] width 65 height 41
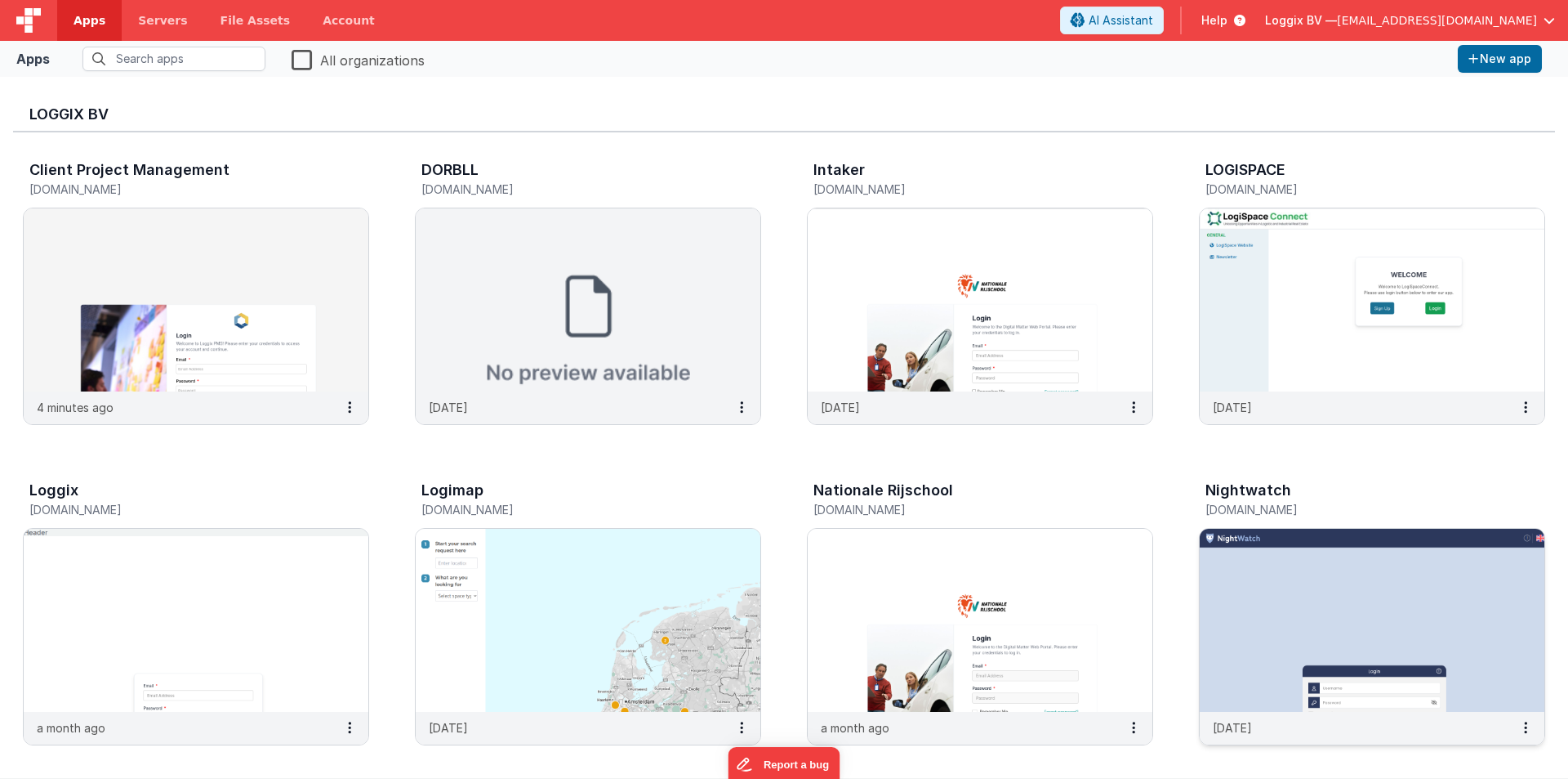
click at [1453, 644] on img at bounding box center [1371, 620] width 344 height 183
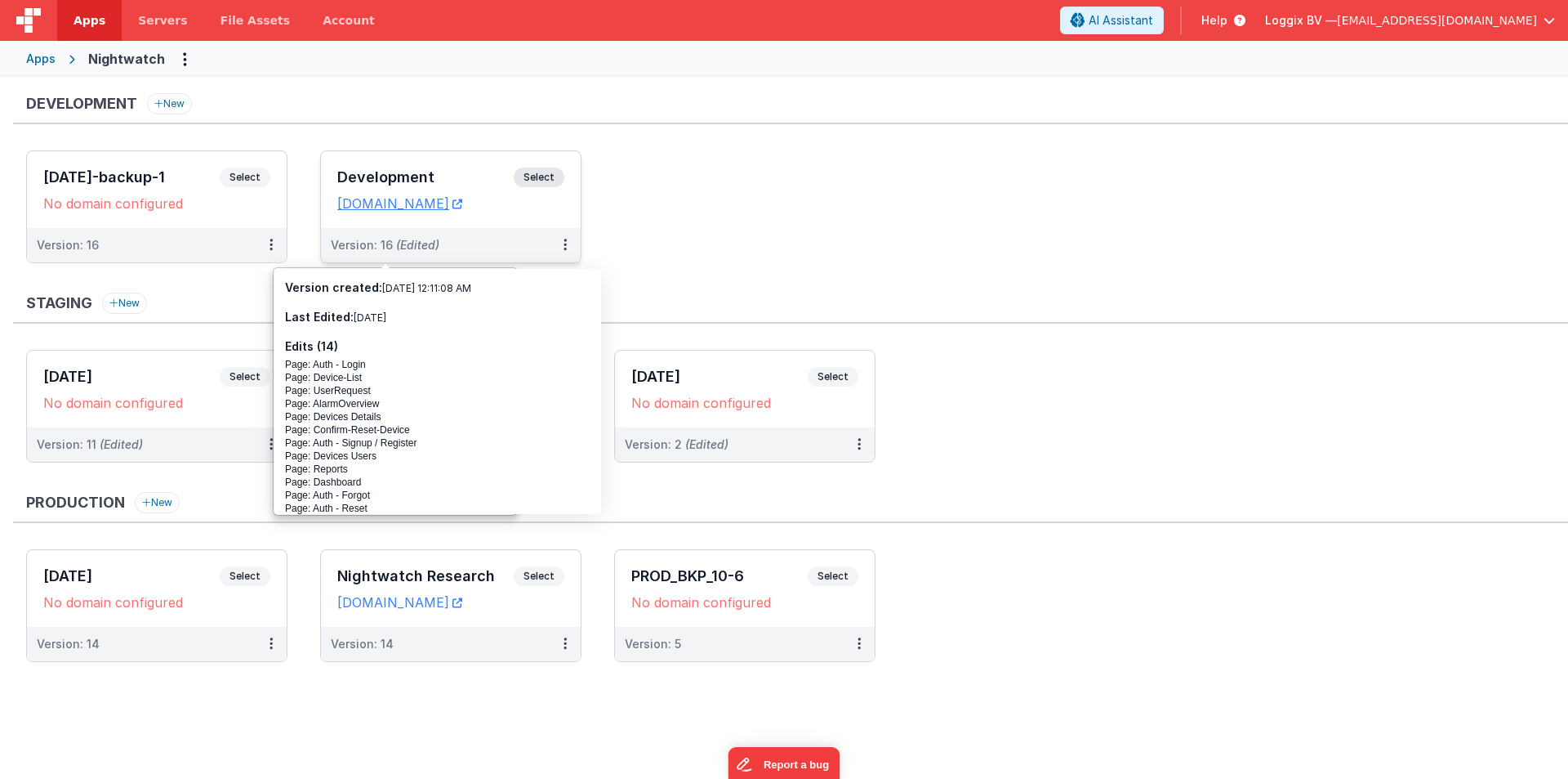
click at [378, 165] on div "Development Select URLs [DOMAIN_NAME]" at bounding box center [451, 189] width 260 height 76
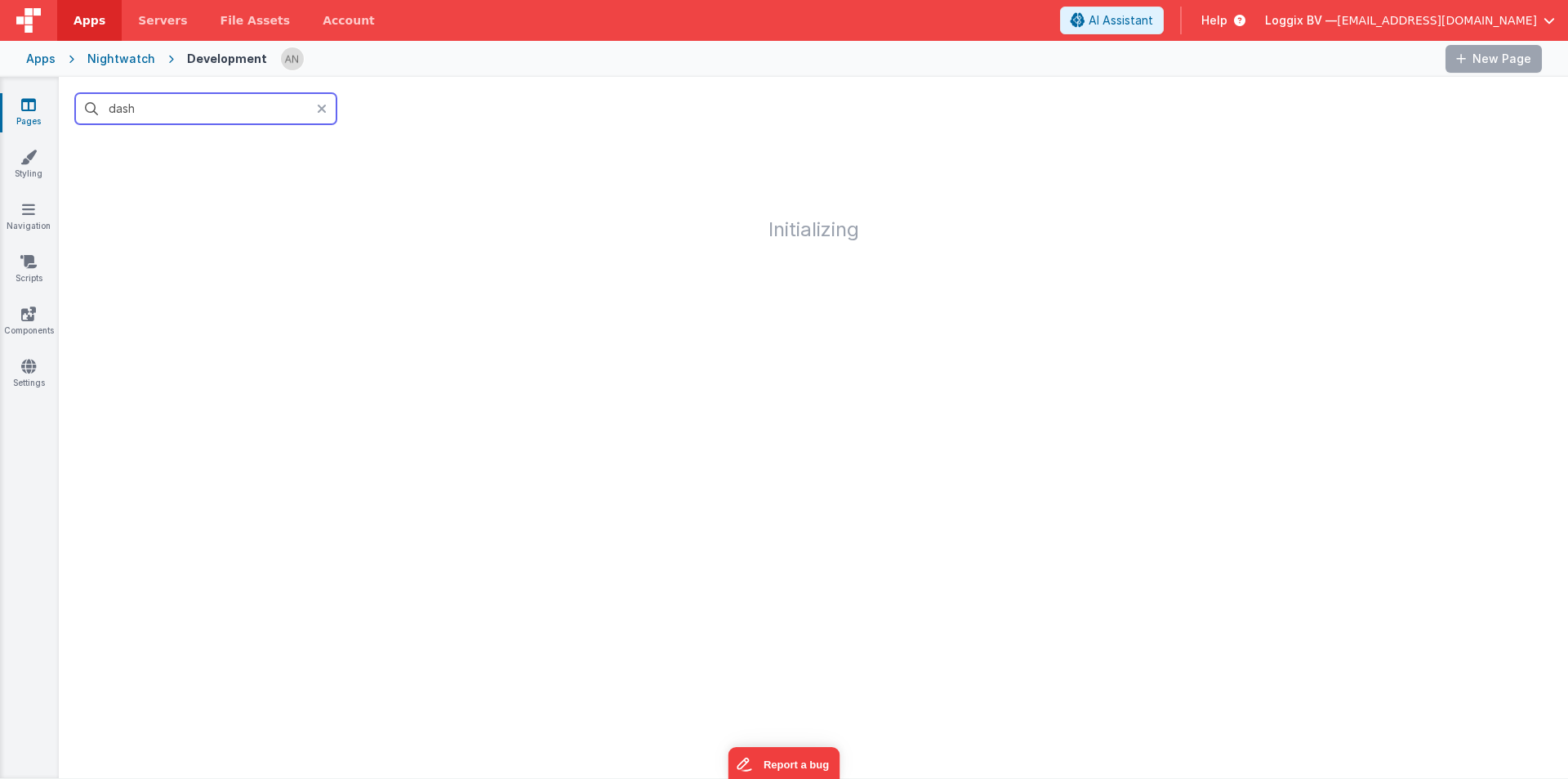
click at [157, 111] on input "dash" at bounding box center [206, 108] width 261 height 31
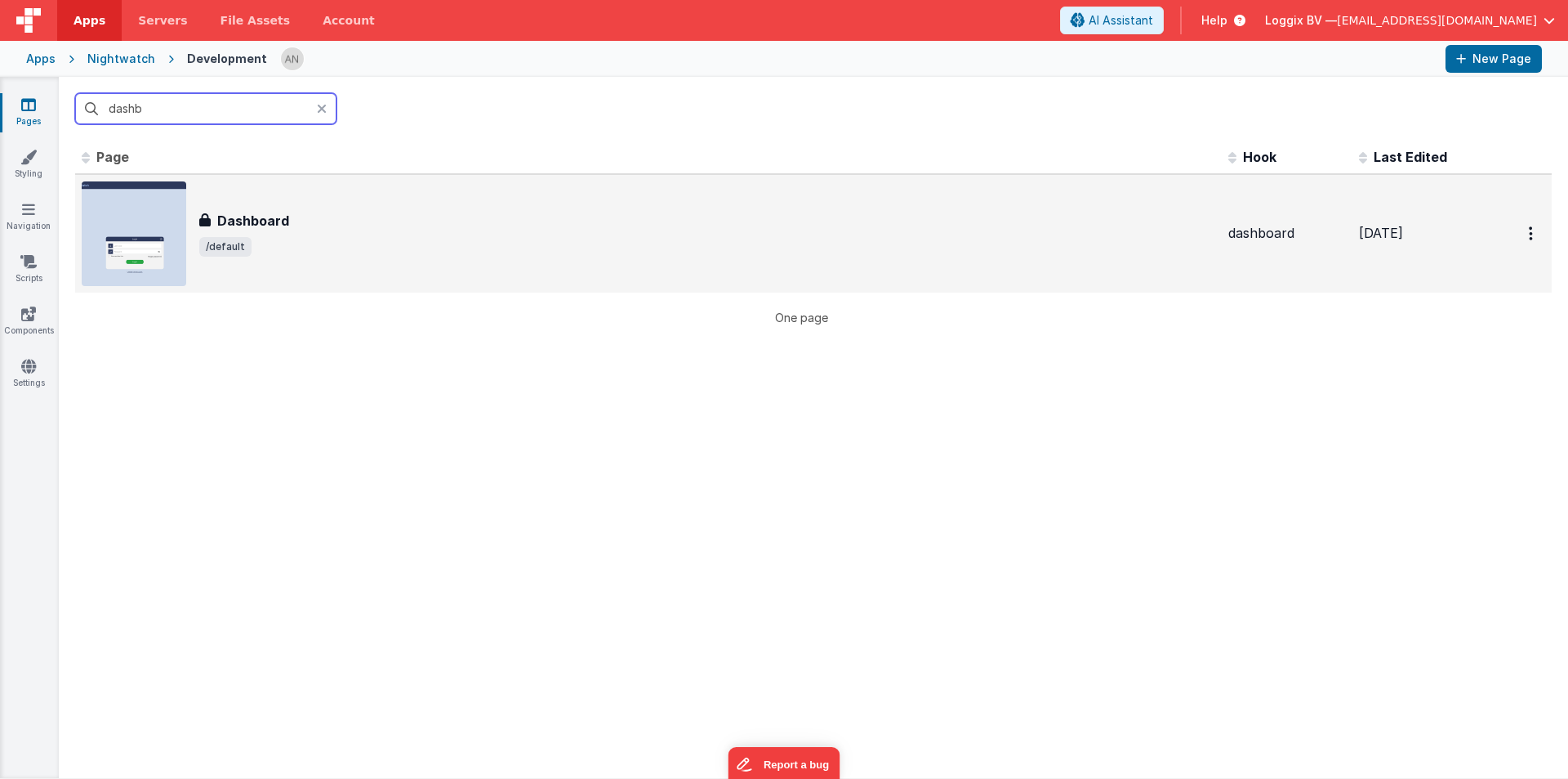
type input "dashb"
click at [312, 241] on span "/default" at bounding box center [707, 247] width 1016 height 20
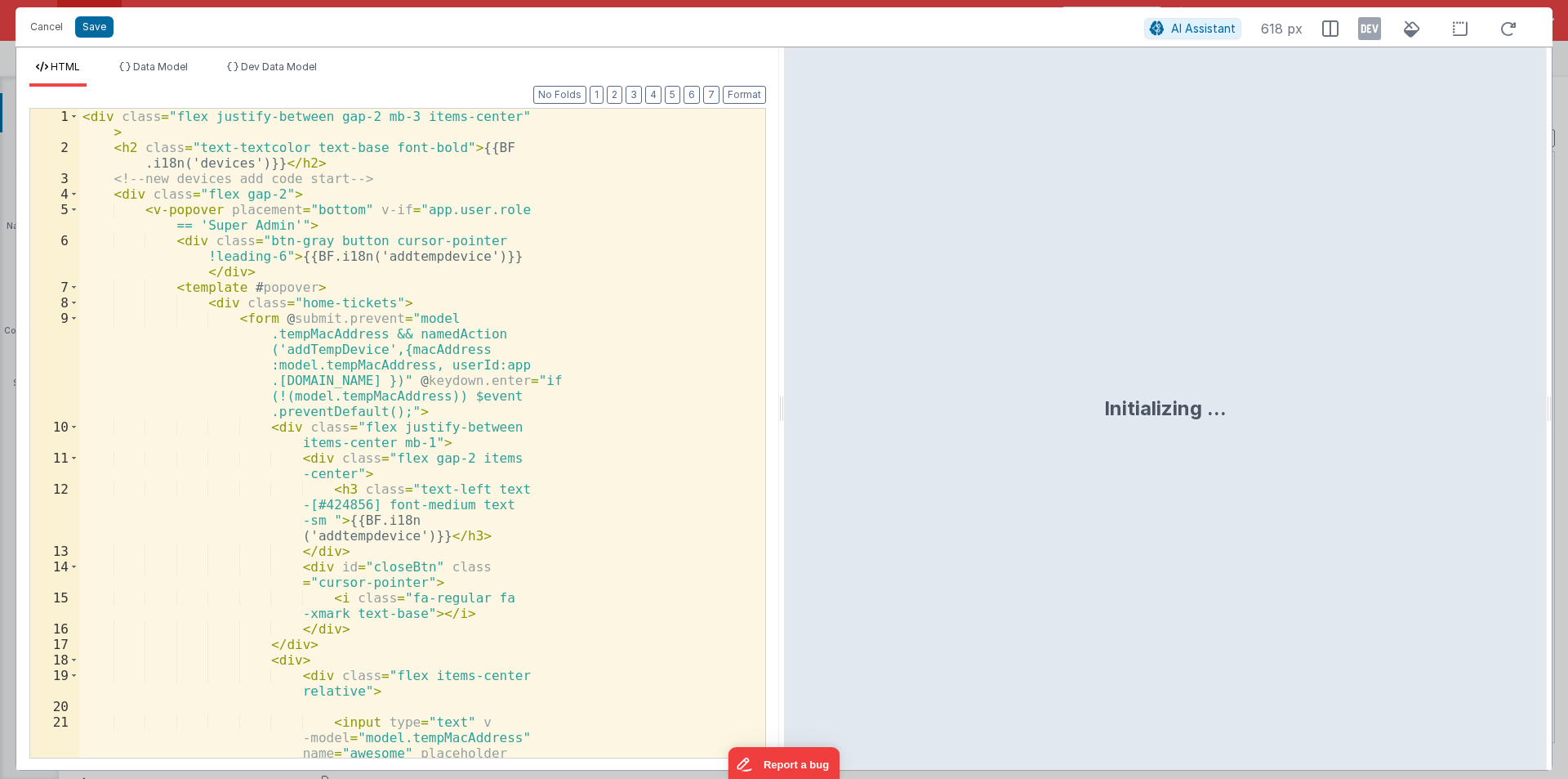
scroll to position [566, 0]
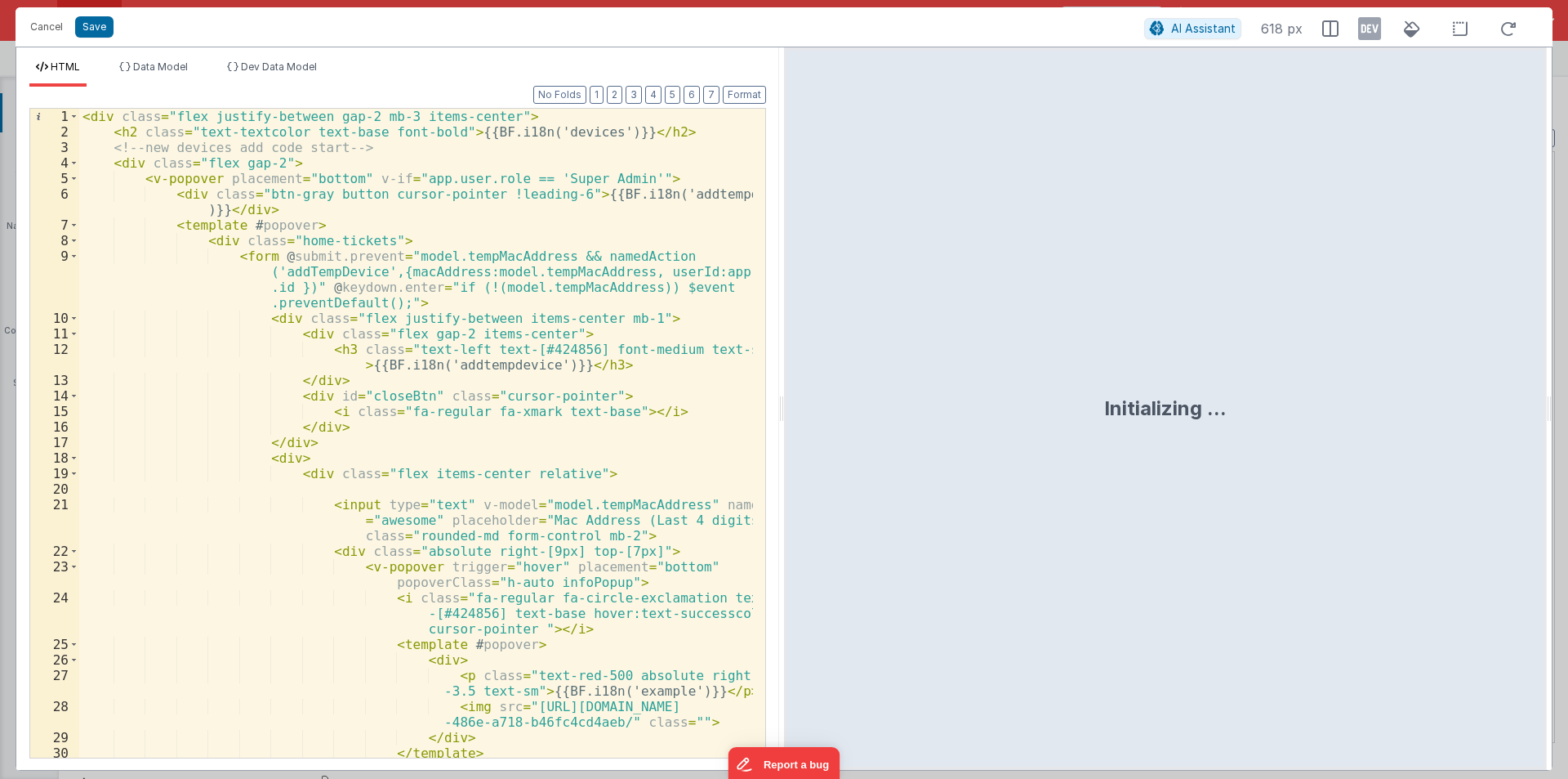
drag, startPoint x: 779, startPoint y: 404, endPoint x: 911, endPoint y: 398, distance: 132.1
click at [949, 402] on html "Cancel Save AI Assistant 618 px HTML Data Model Dev Data Model Format 7 6 5 4 3…" at bounding box center [784, 390] width 1568 height 779
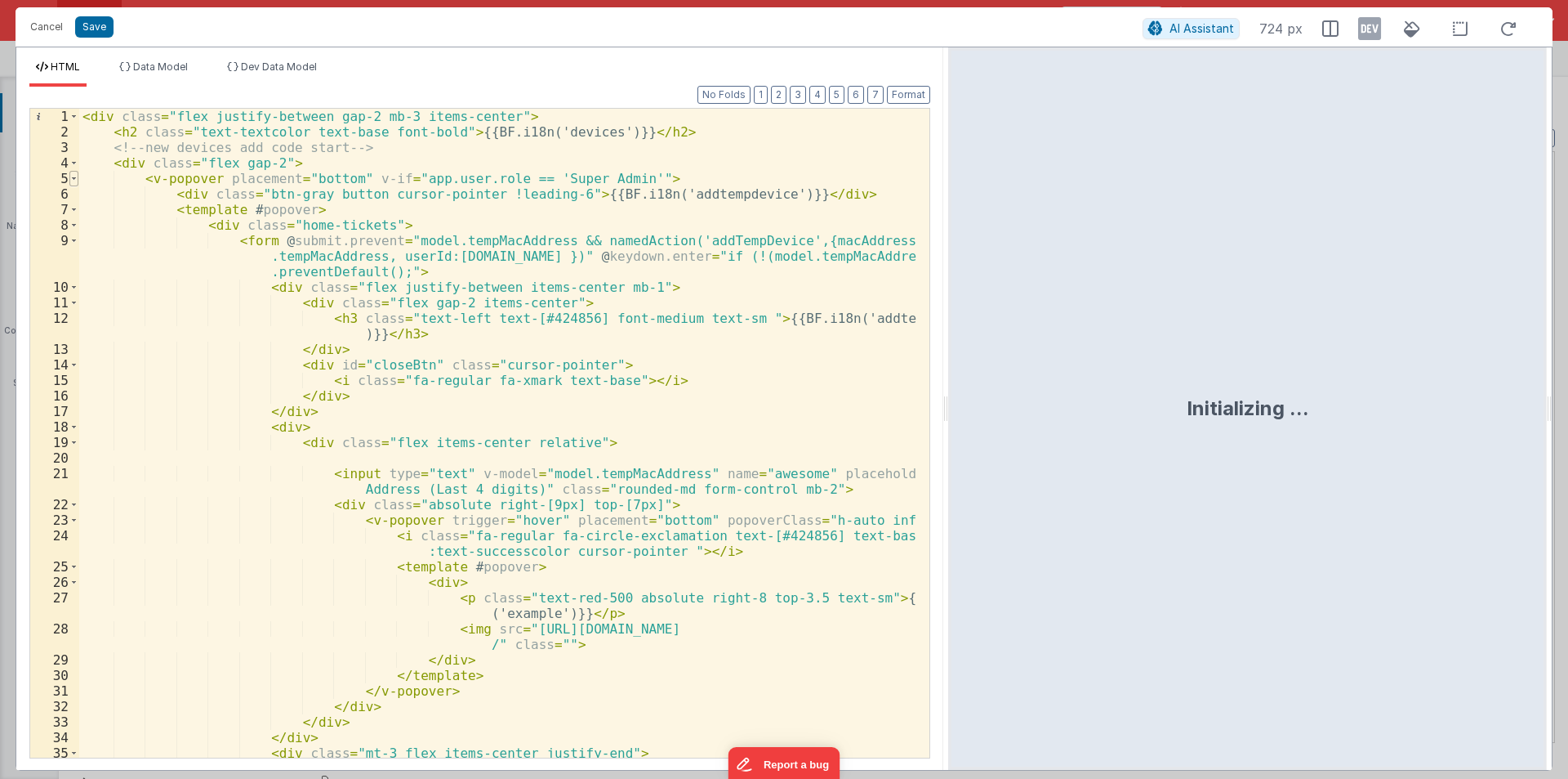
click at [76, 174] on span at bounding box center [74, 179] width 9 height 16
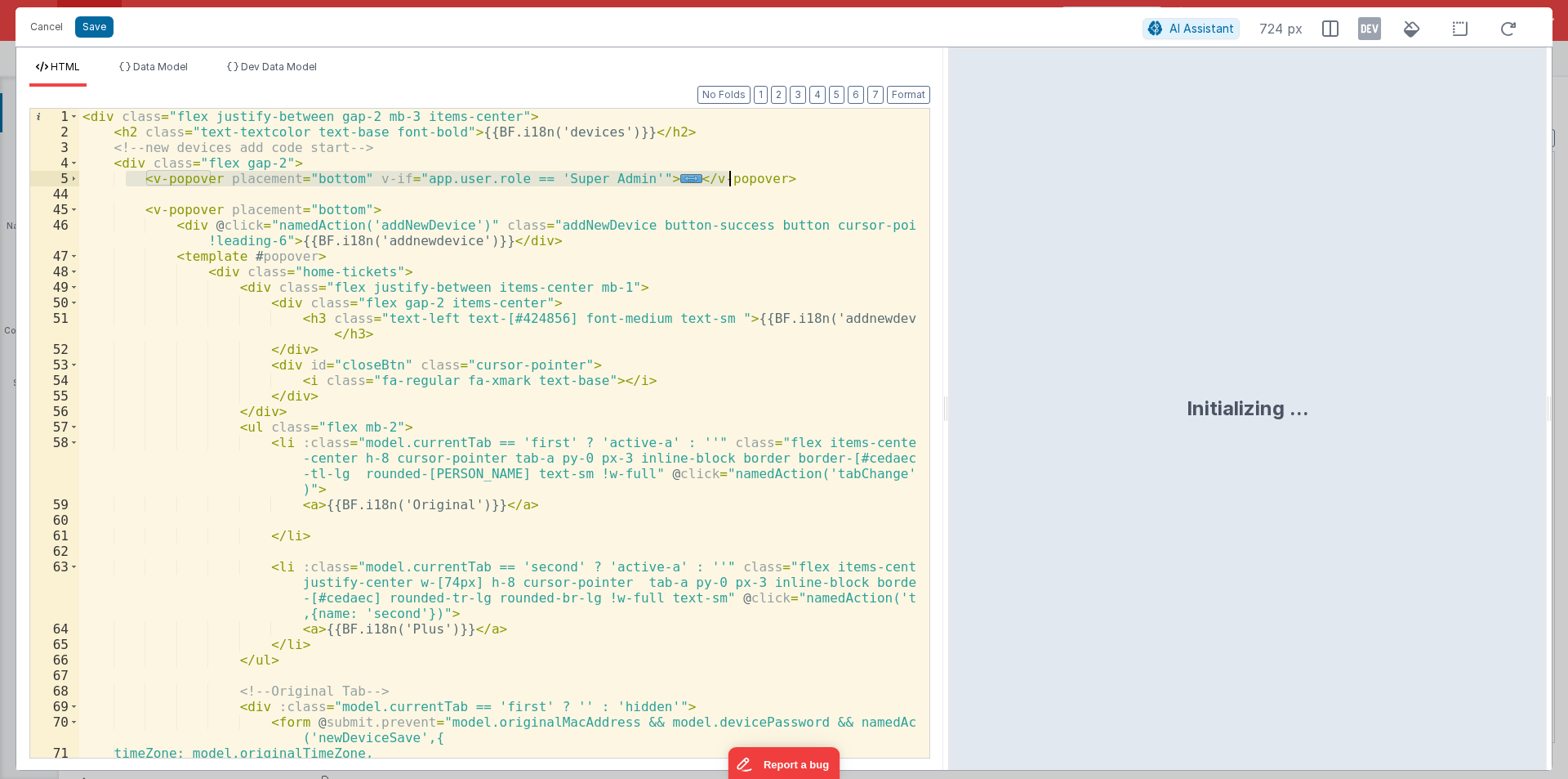
drag, startPoint x: 125, startPoint y: 174, endPoint x: 730, endPoint y: 172, distance: 605.0
click at [730, 172] on div "< div class = "flex justify-between gap-2 mb-3 items-center" > < h2 class = "te…" at bounding box center [498, 448] width 838 height 680
click at [741, 178] on div "< div class = "flex justify-between gap-2 mb-3 items-center" > < h2 class = "te…" at bounding box center [498, 448] width 838 height 680
click at [47, 27] on button "Cancel" at bounding box center [46, 27] width 49 height 23
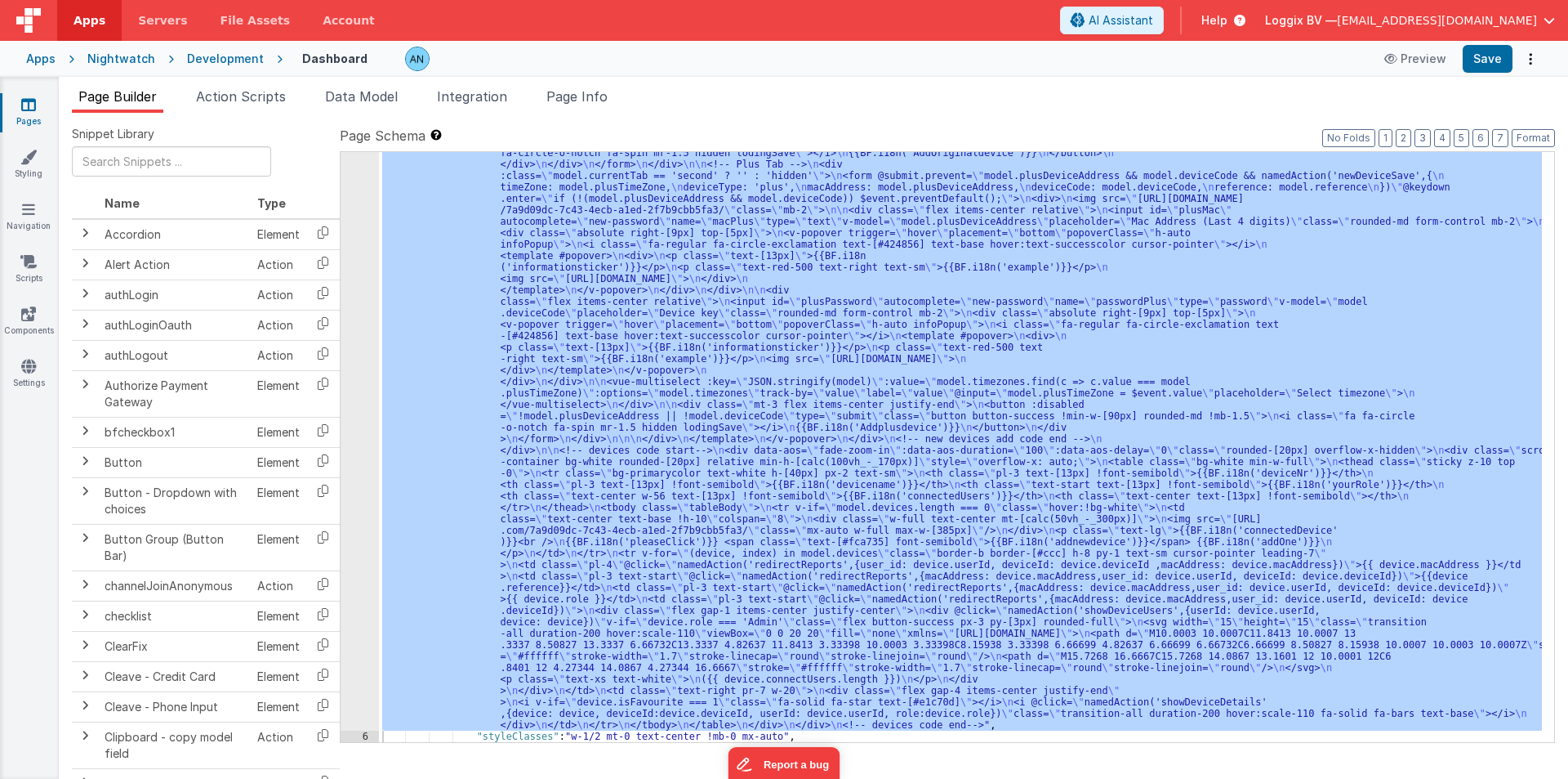
click at [354, 178] on div "5" at bounding box center [359, 181] width 38 height 1098
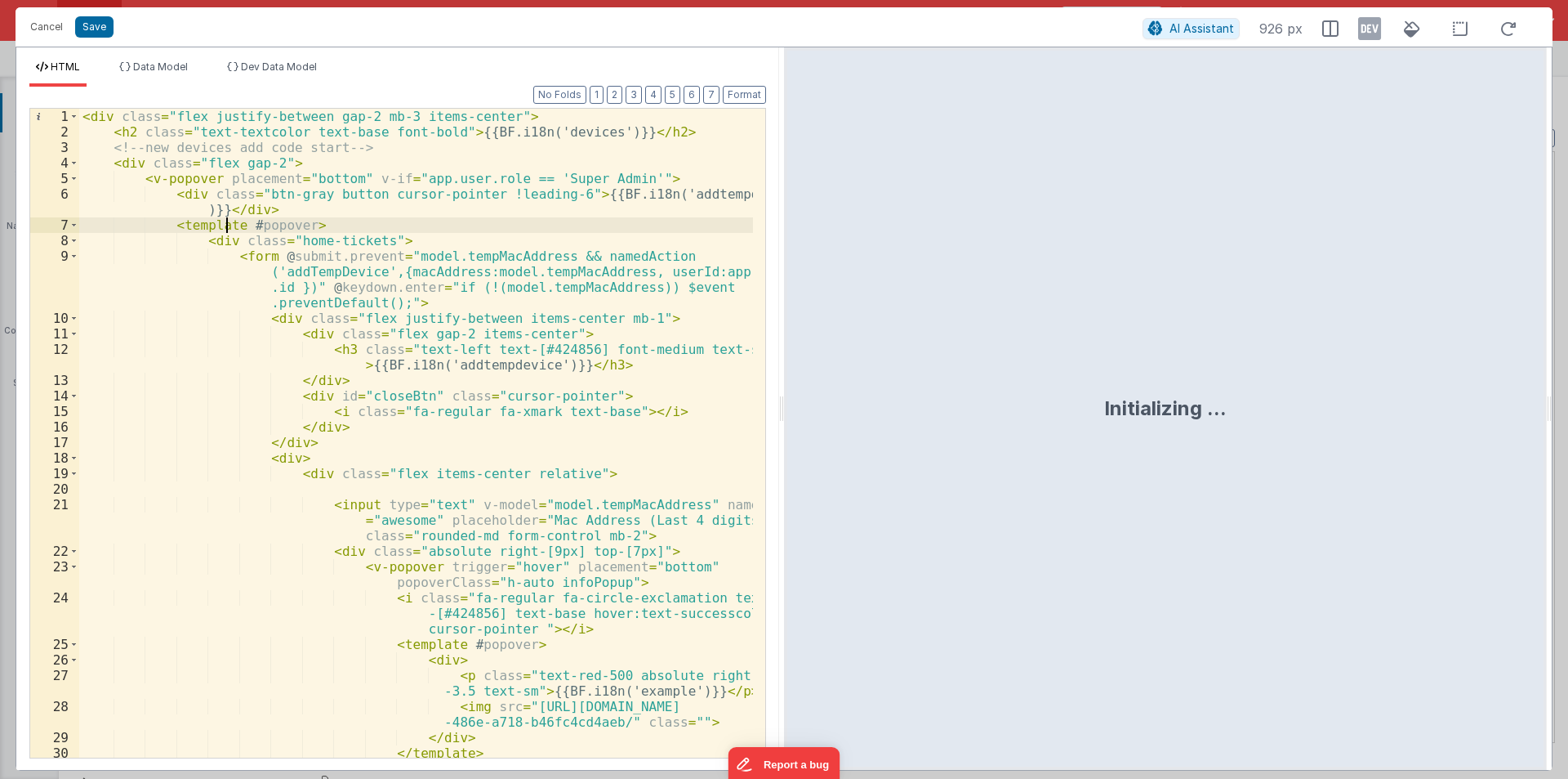
click at [227, 231] on div "< div class = "flex justify-between gap-2 mb-3 items-center" > < h2 class = "te…" at bounding box center [416, 448] width 674 height 680
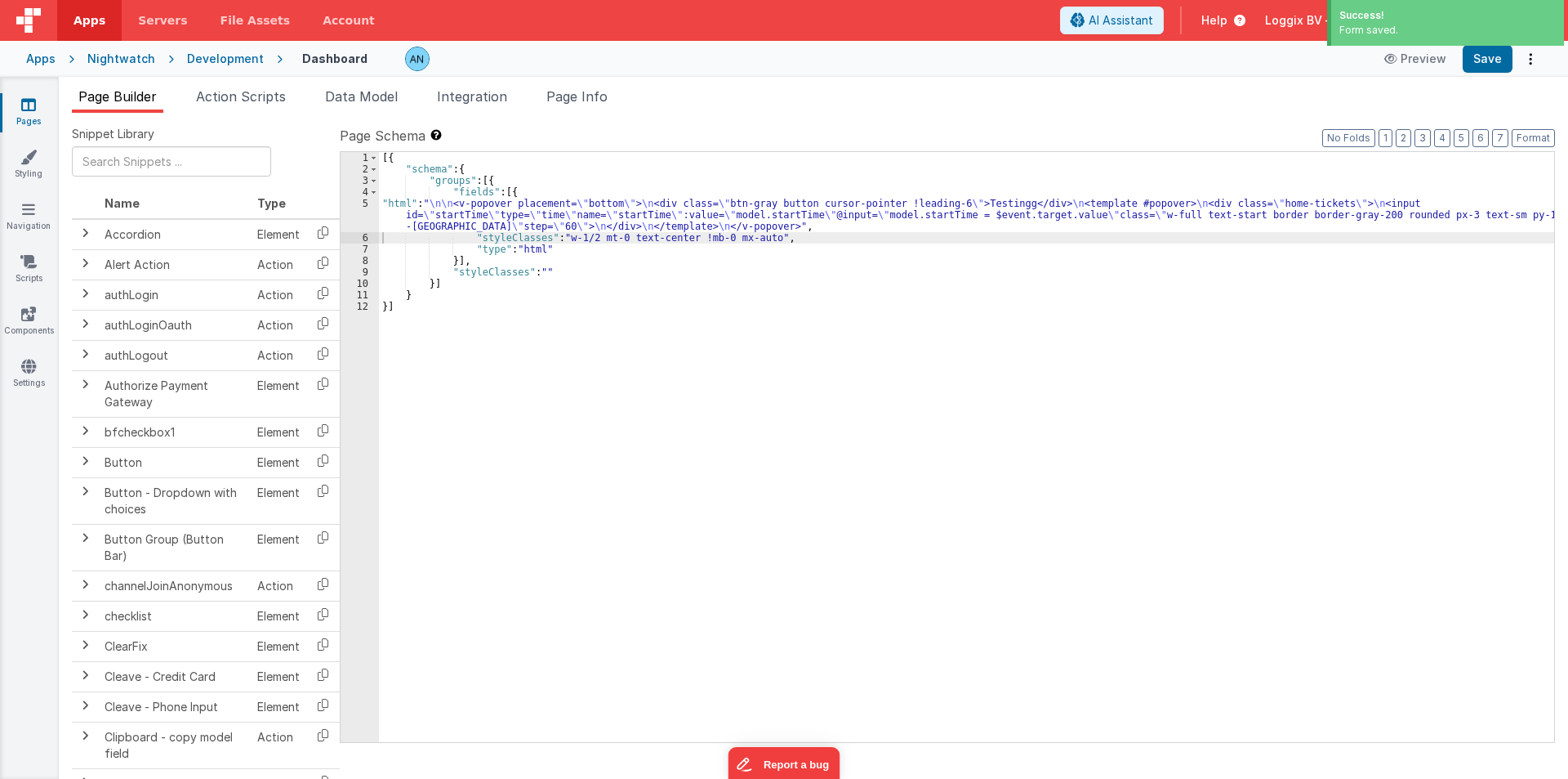
click at [769, 274] on div "[{ "schema" : { "groups" : [{ "fields" : [{ "html" : " \n\n <v-popover placemen…" at bounding box center [967, 458] width 1175 height 613
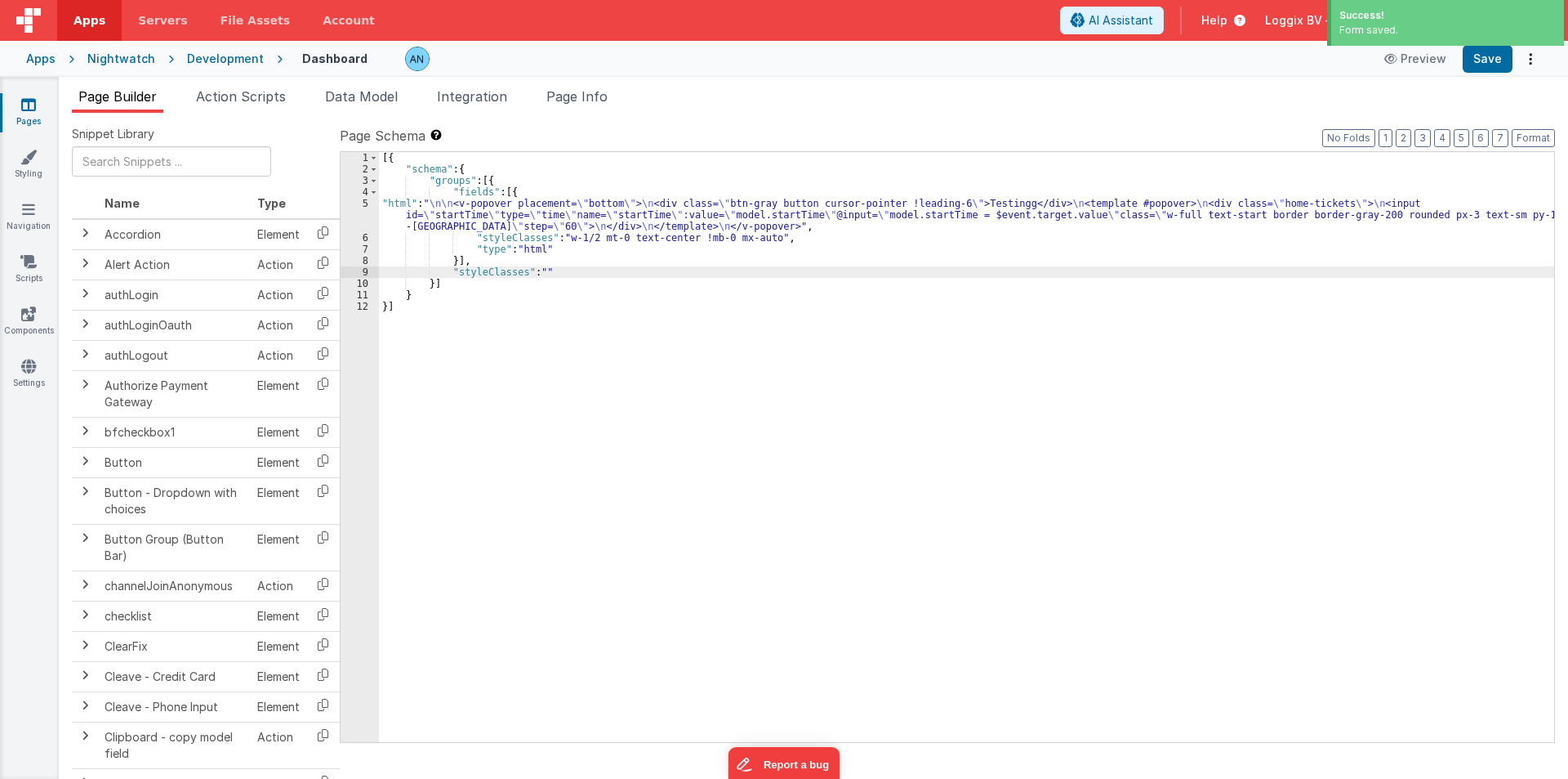
scroll to position [623, 0]
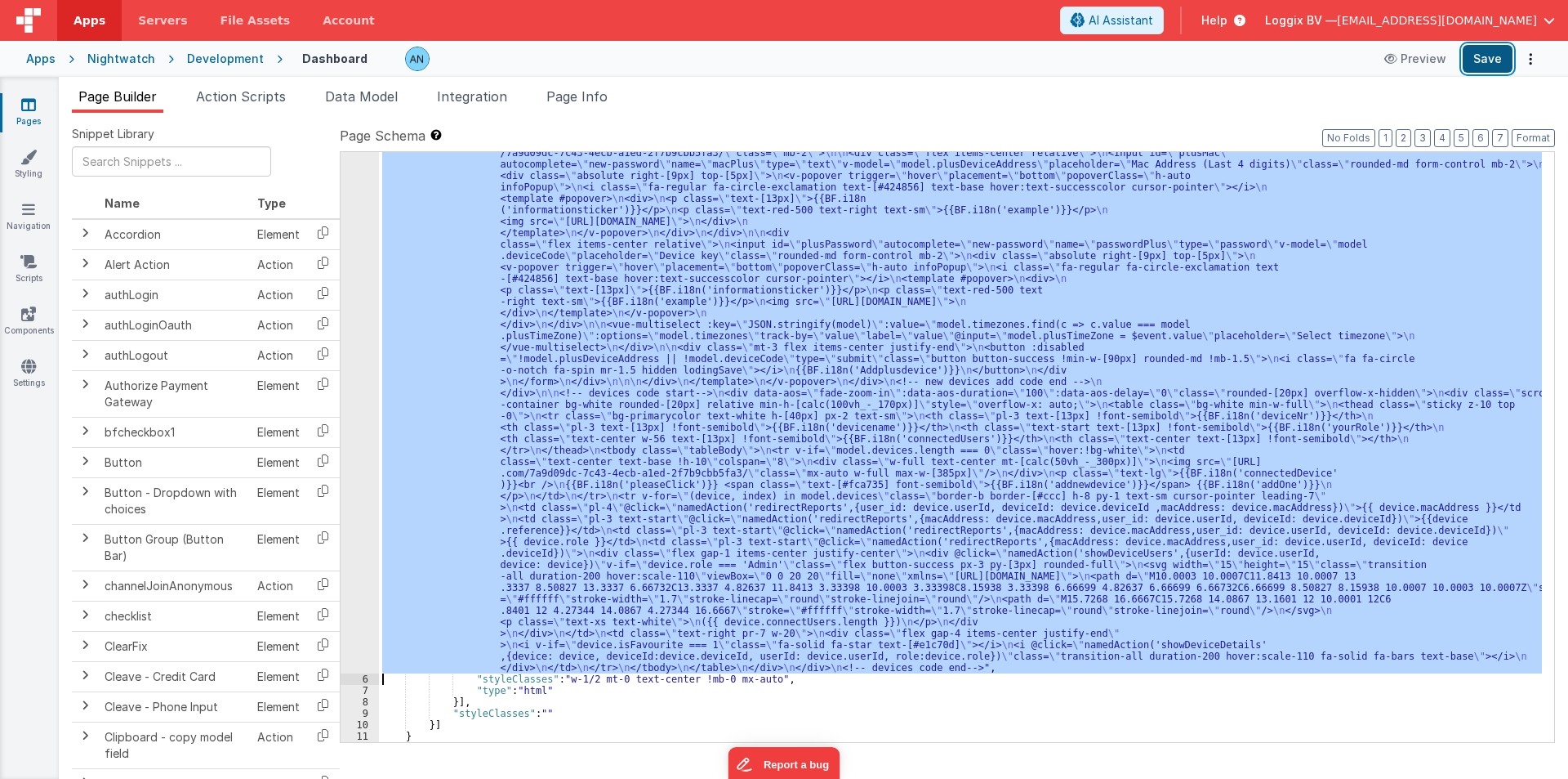
click at [1492, 55] on button "Save" at bounding box center [1487, 58] width 50 height 27
click at [432, 253] on div ""html" : "<div class= \" flex justify-between gap-2 mb-3 items-center \" > \n <…" at bounding box center [960, 447] width 1163 height 590
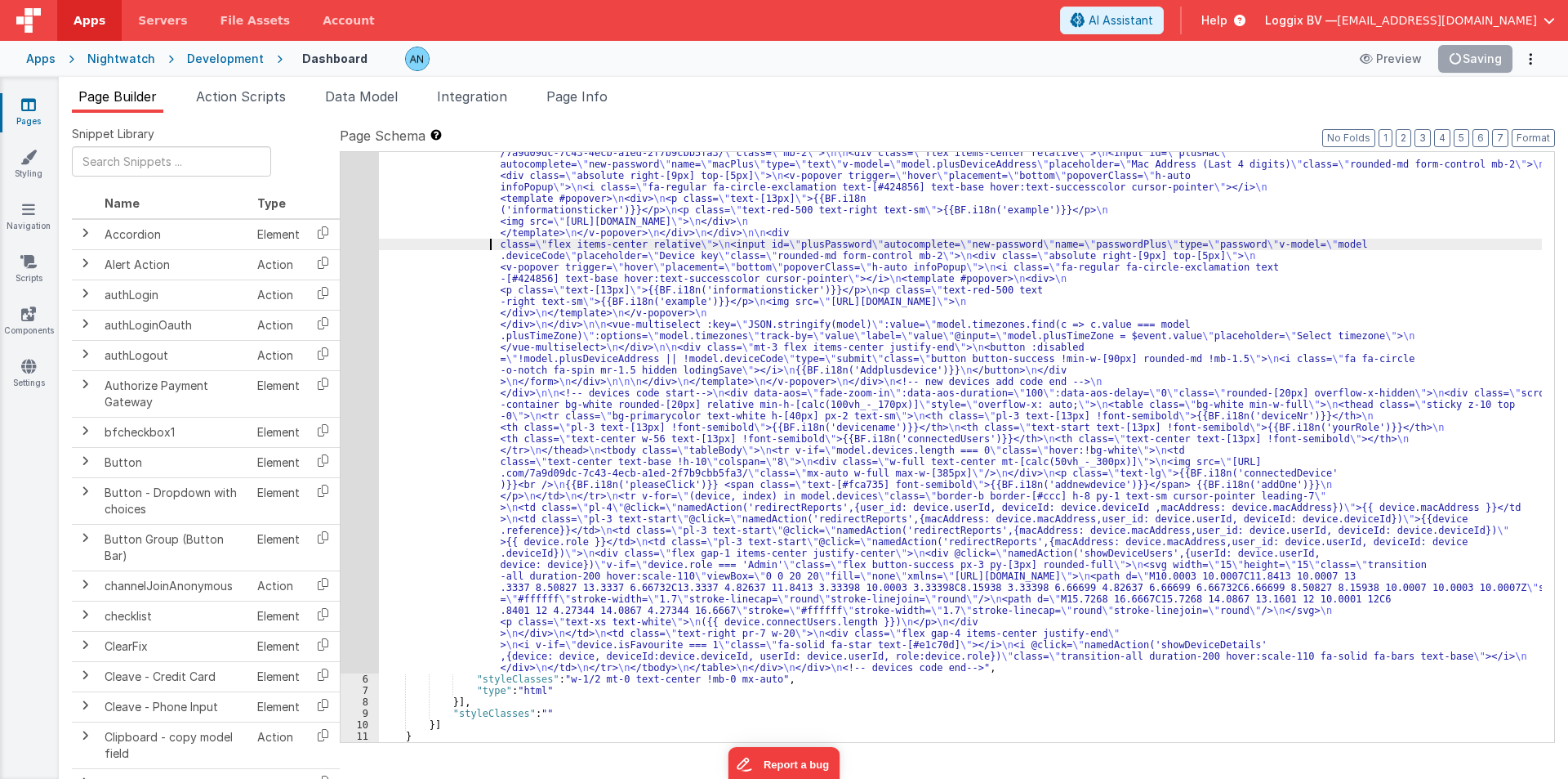
click at [408, 242] on div ""html" : "<div class= \" flex justify-between gap-2 mb-3 items-center \" > \n <…" at bounding box center [960, 424] width 1163 height 1700
click at [424, 244] on div ""html" : "<div class= \" flex justify-between gap-2 mb-3 items-center \" > \n <…" at bounding box center [960, 424] width 1163 height 1700
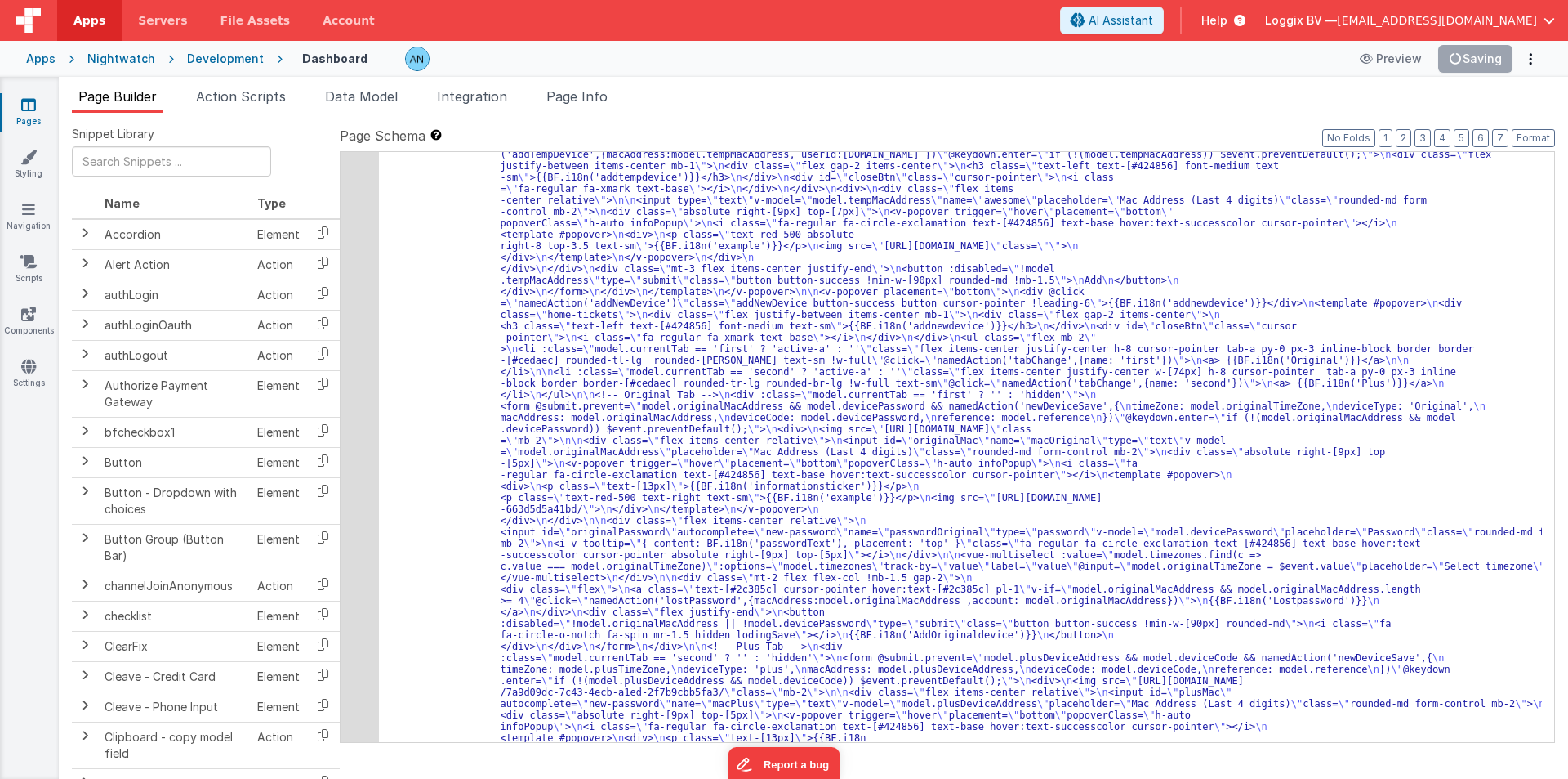
scroll to position [0, 0]
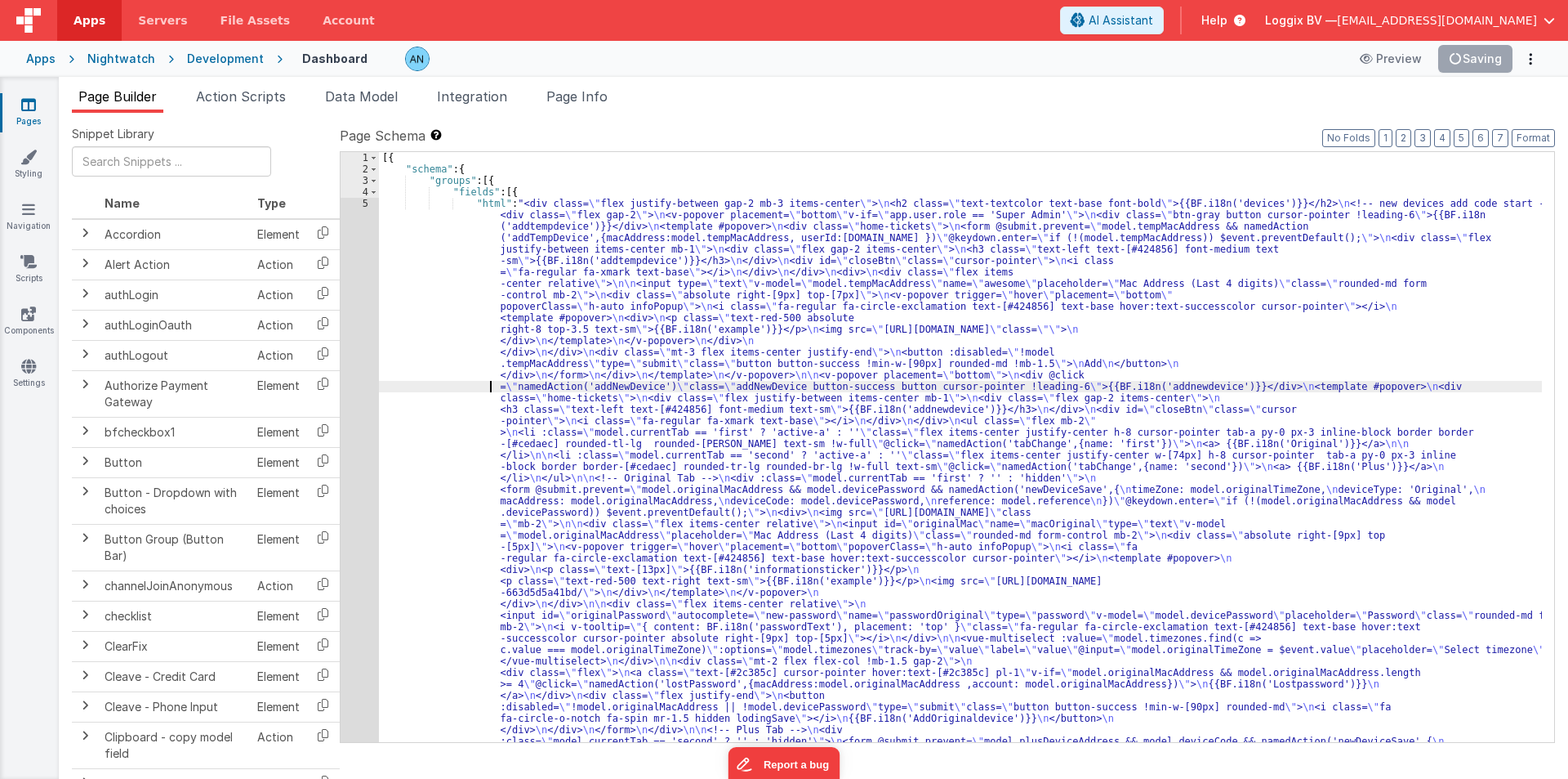
click at [1544, 135] on button "Format" at bounding box center [1533, 138] width 43 height 18
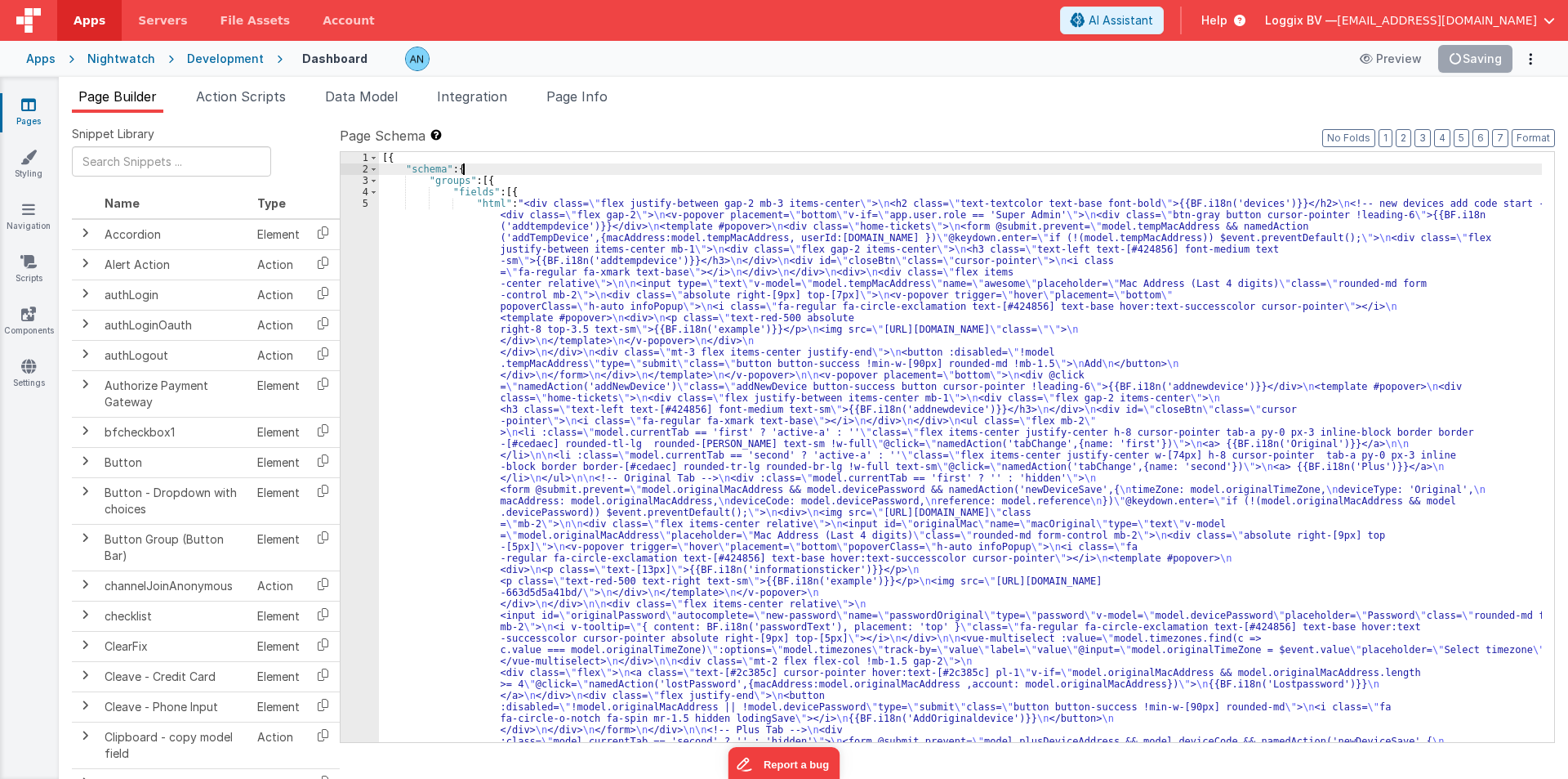
click at [1531, 140] on button "Format" at bounding box center [1533, 138] width 43 height 18
click at [1488, 69] on button "Save" at bounding box center [1487, 58] width 50 height 27
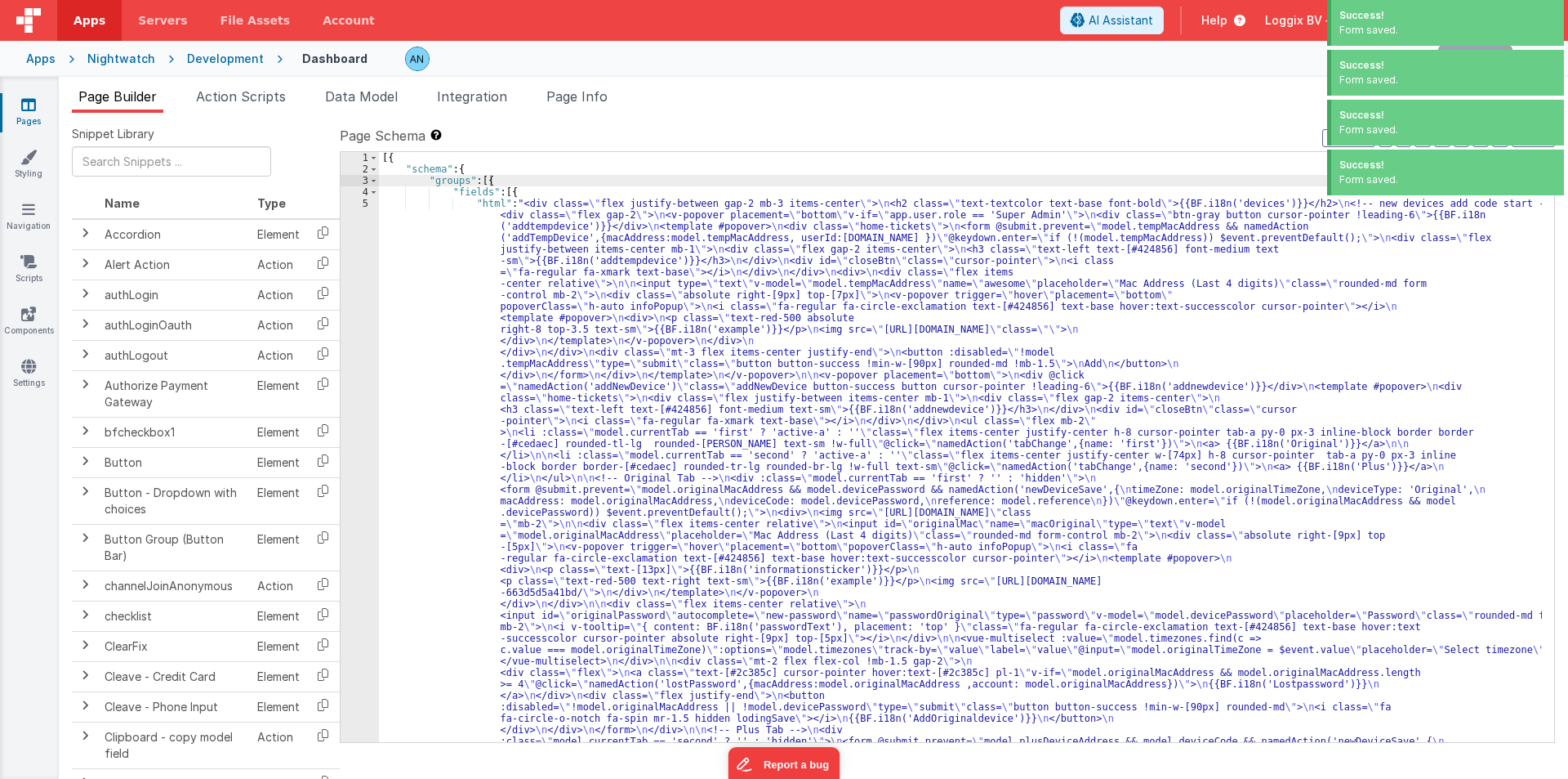
click at [349, 224] on div "5" at bounding box center [359, 747] width 38 height 1098
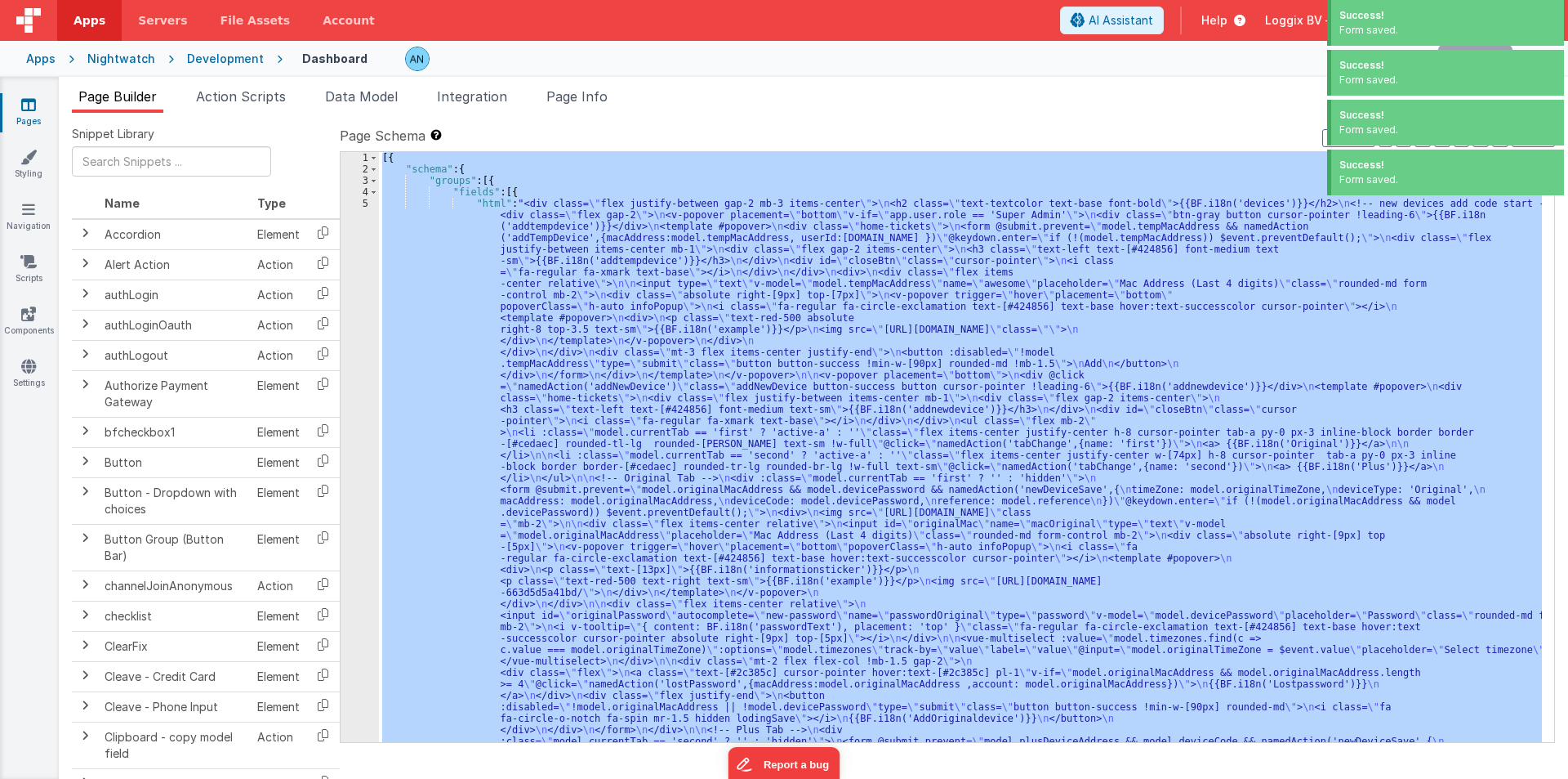
click at [349, 224] on div "5" at bounding box center [359, 747] width 38 height 1098
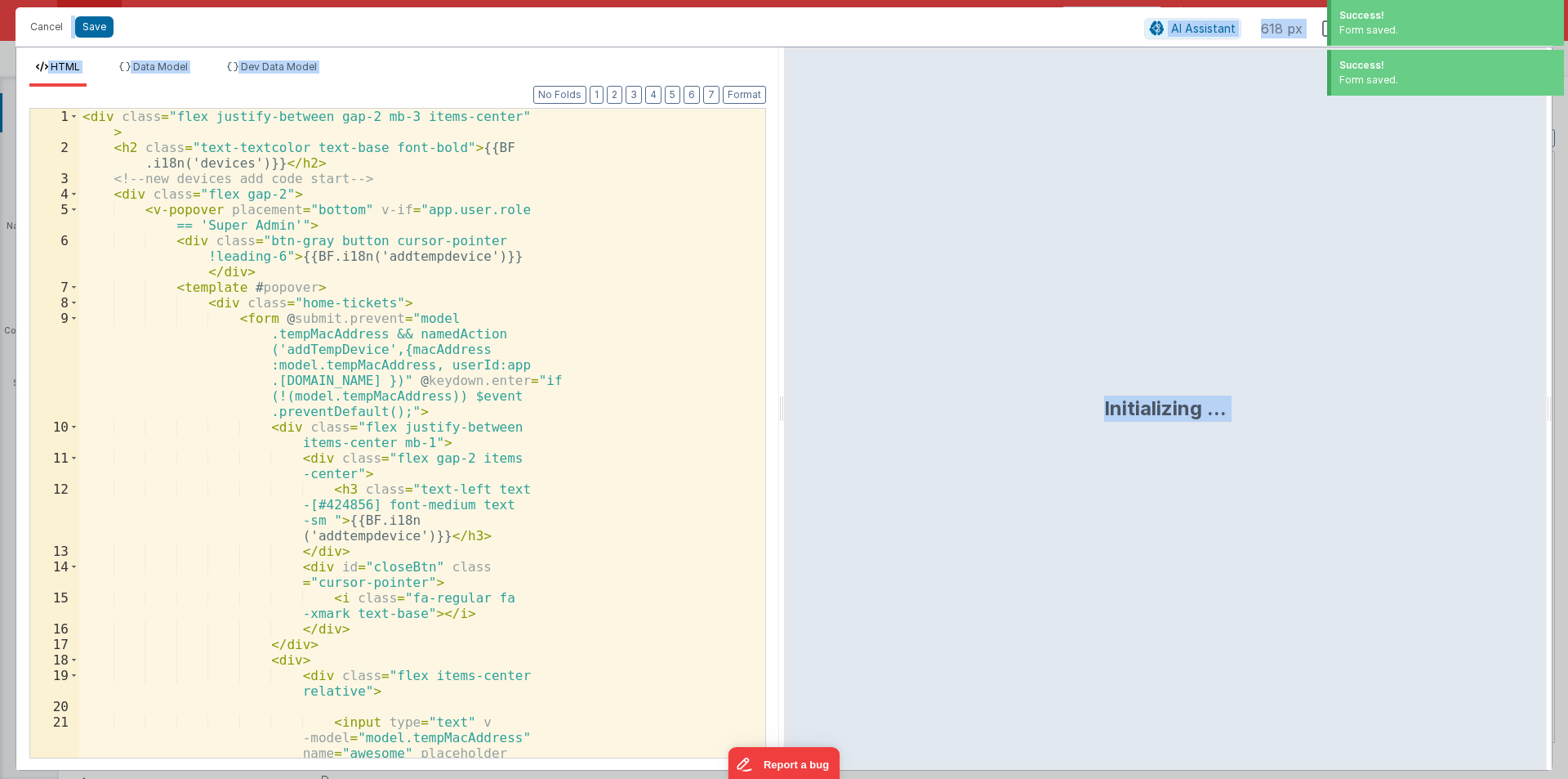
scroll to position [566, 0]
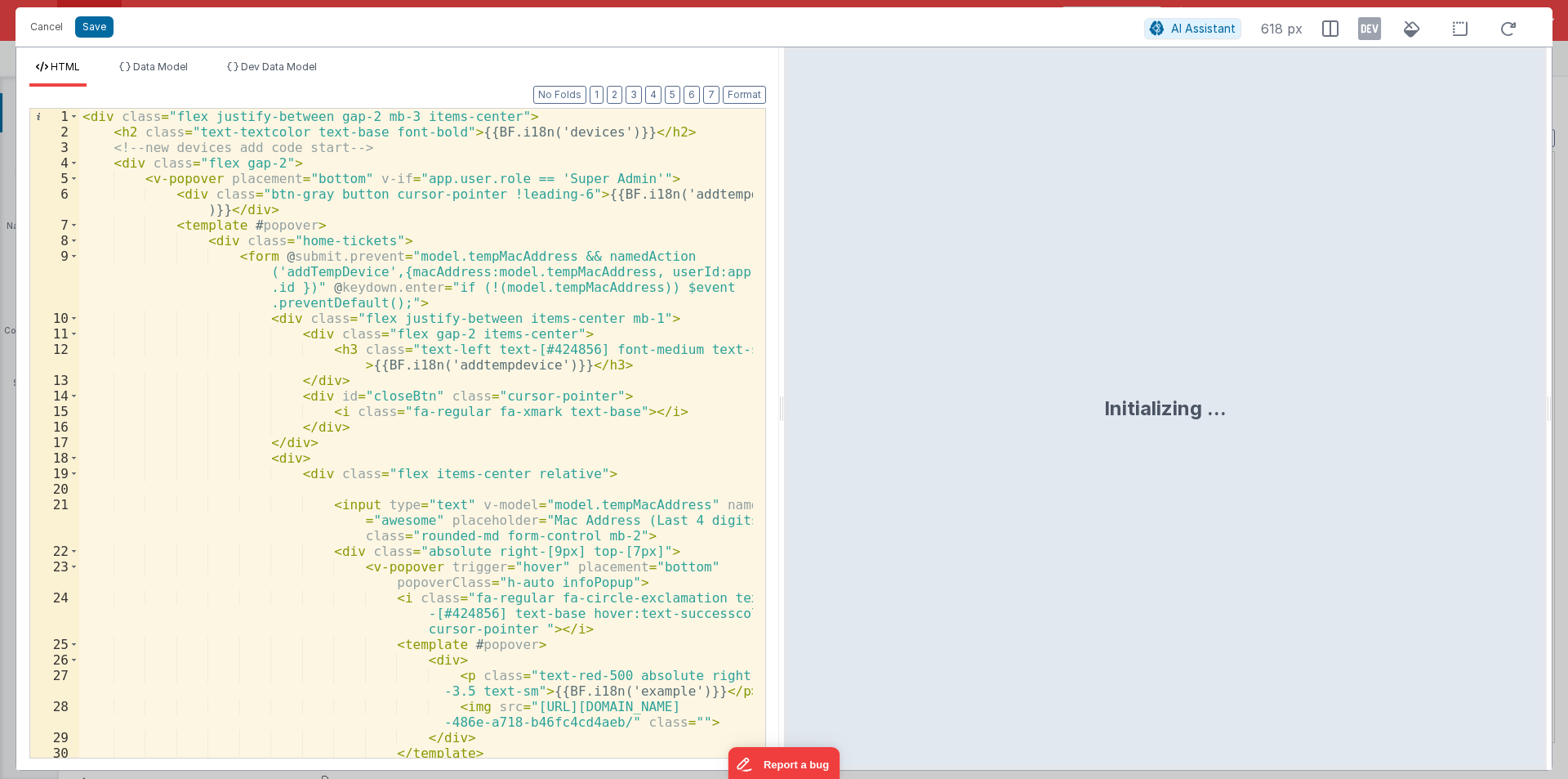
click at [90, 117] on div "< div class = "flex justify-between gap-2 mb-3 items-center" > < h2 class = "te…" at bounding box center [416, 448] width 674 height 680
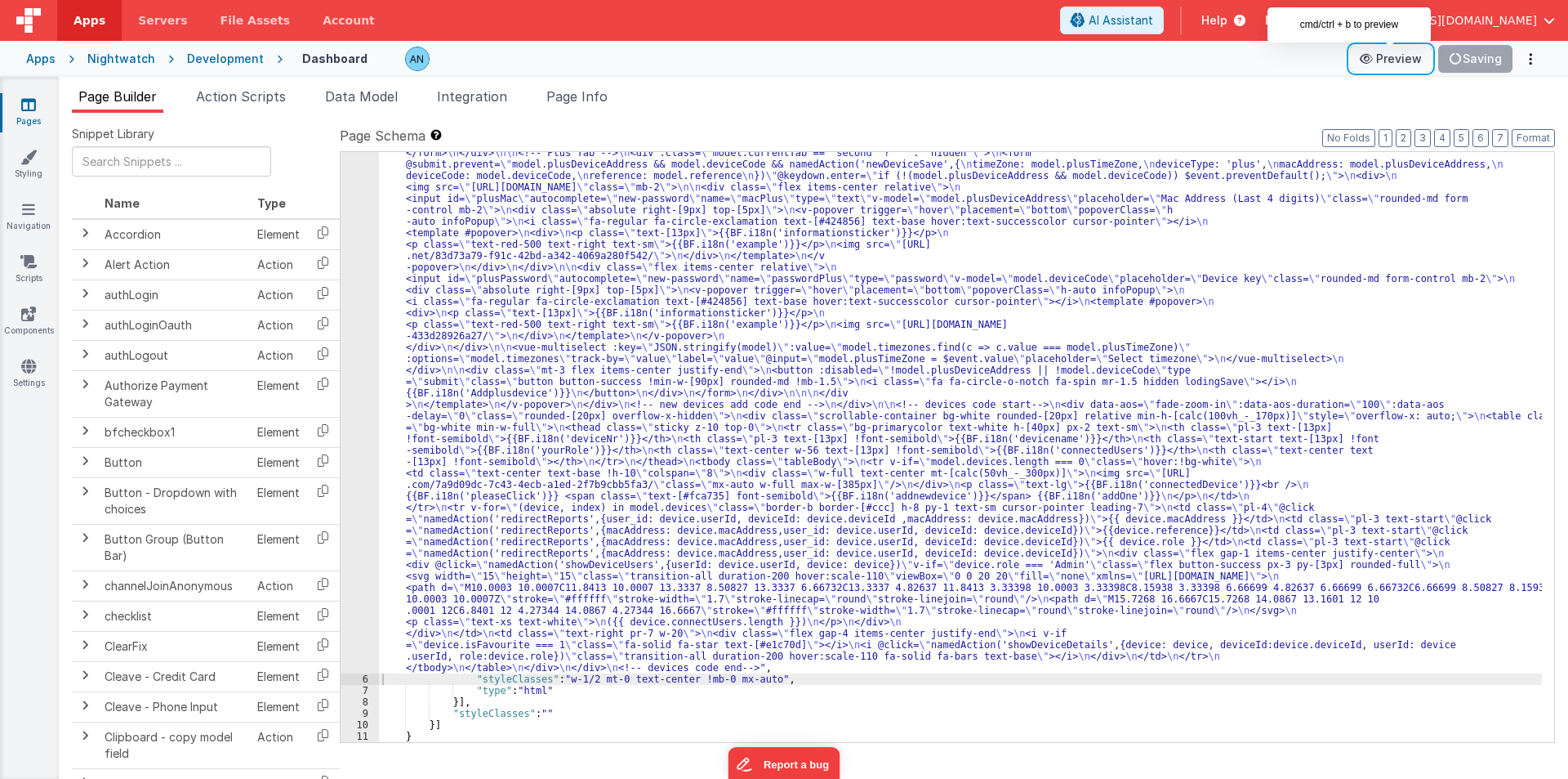
click at [1397, 57] on button "Preview" at bounding box center [1390, 58] width 81 height 26
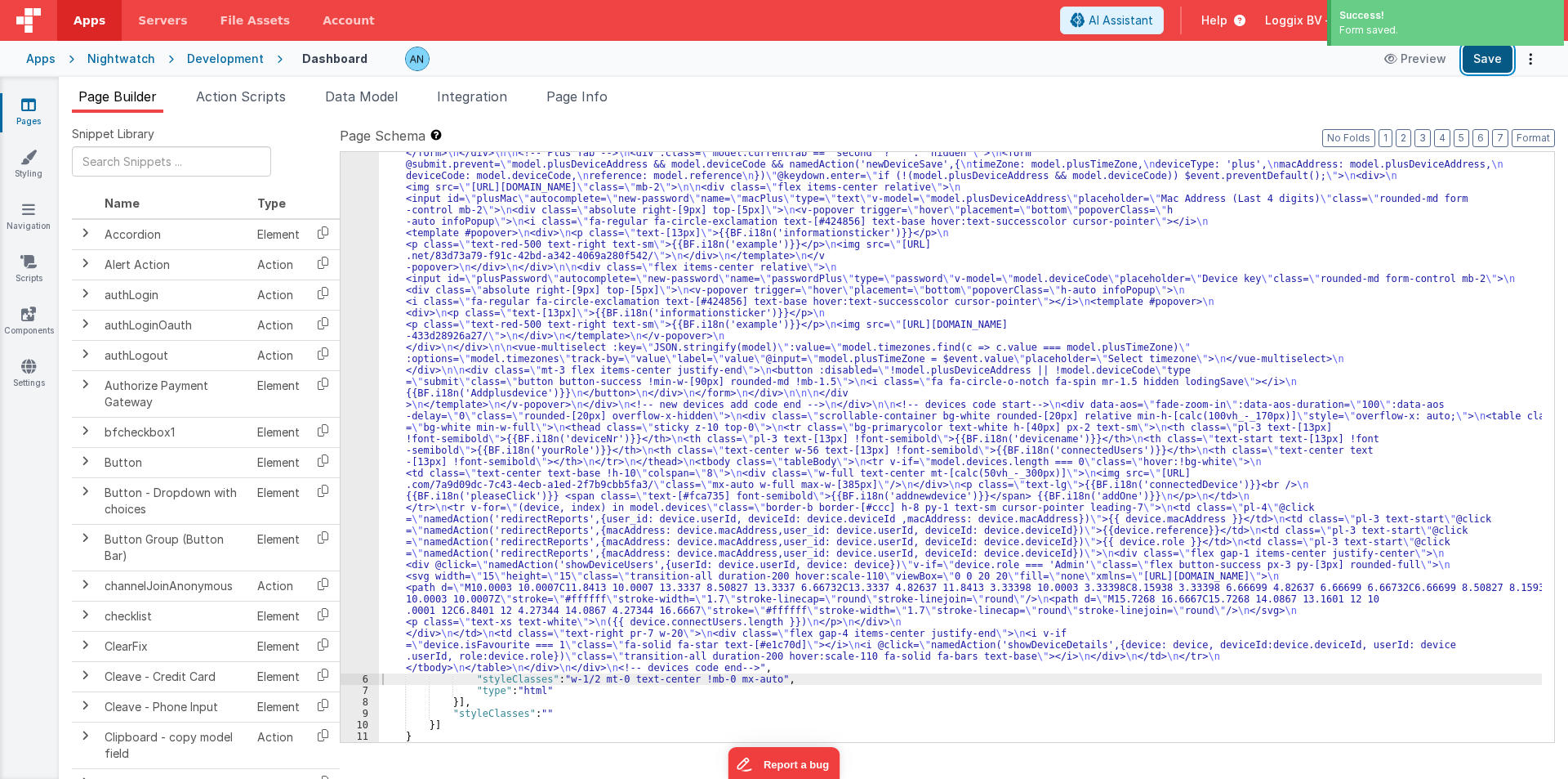
click at [1492, 56] on button "Save" at bounding box center [1487, 58] width 50 height 27
click at [1521, 140] on button "Format" at bounding box center [1533, 138] width 43 height 18
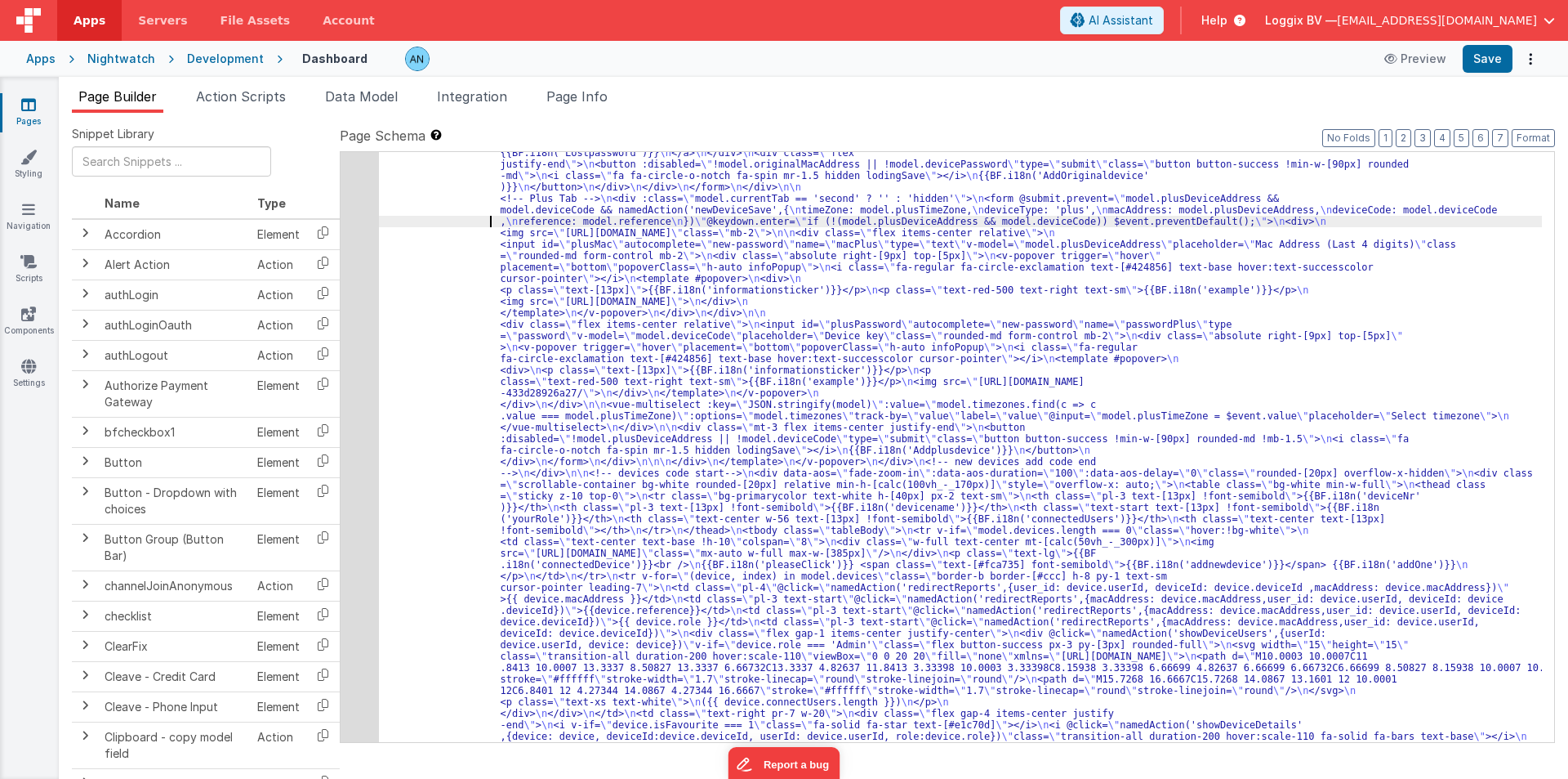
click at [349, 159] on div "5" at bounding box center [359, 193] width 38 height 1121
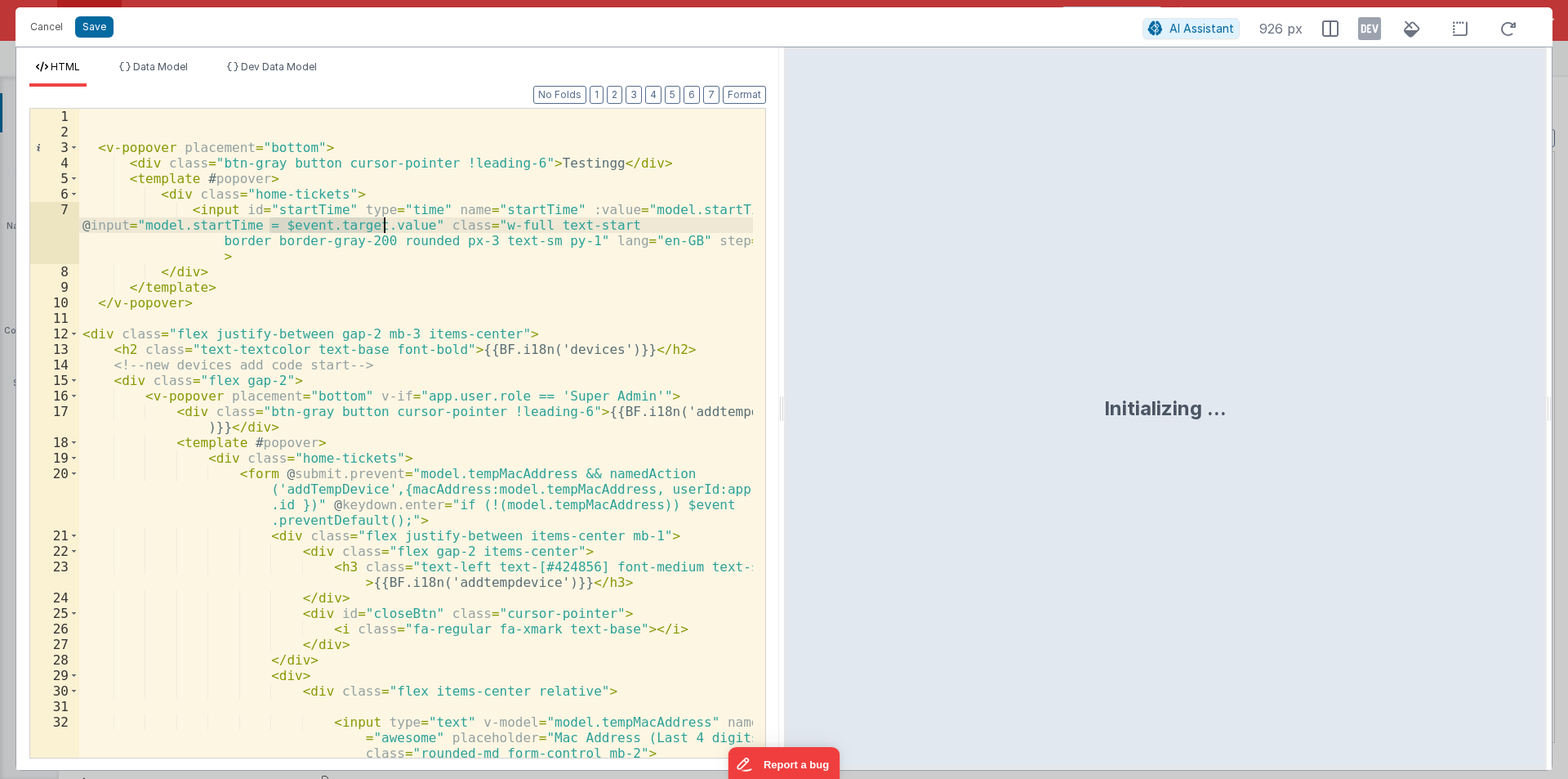
drag, startPoint x: 269, startPoint y: 228, endPoint x: 381, endPoint y: 225, distance: 112.0
click at [381, 225] on div "< v-popover placement = "bottom" > < div class = "btn-gray button cursor-pointe…" at bounding box center [416, 448] width 674 height 680
click at [121, 110] on div "< v-popover placement = "bottom" > < div class = "btn-gray button cursor-pointe…" at bounding box center [416, 448] width 674 height 680
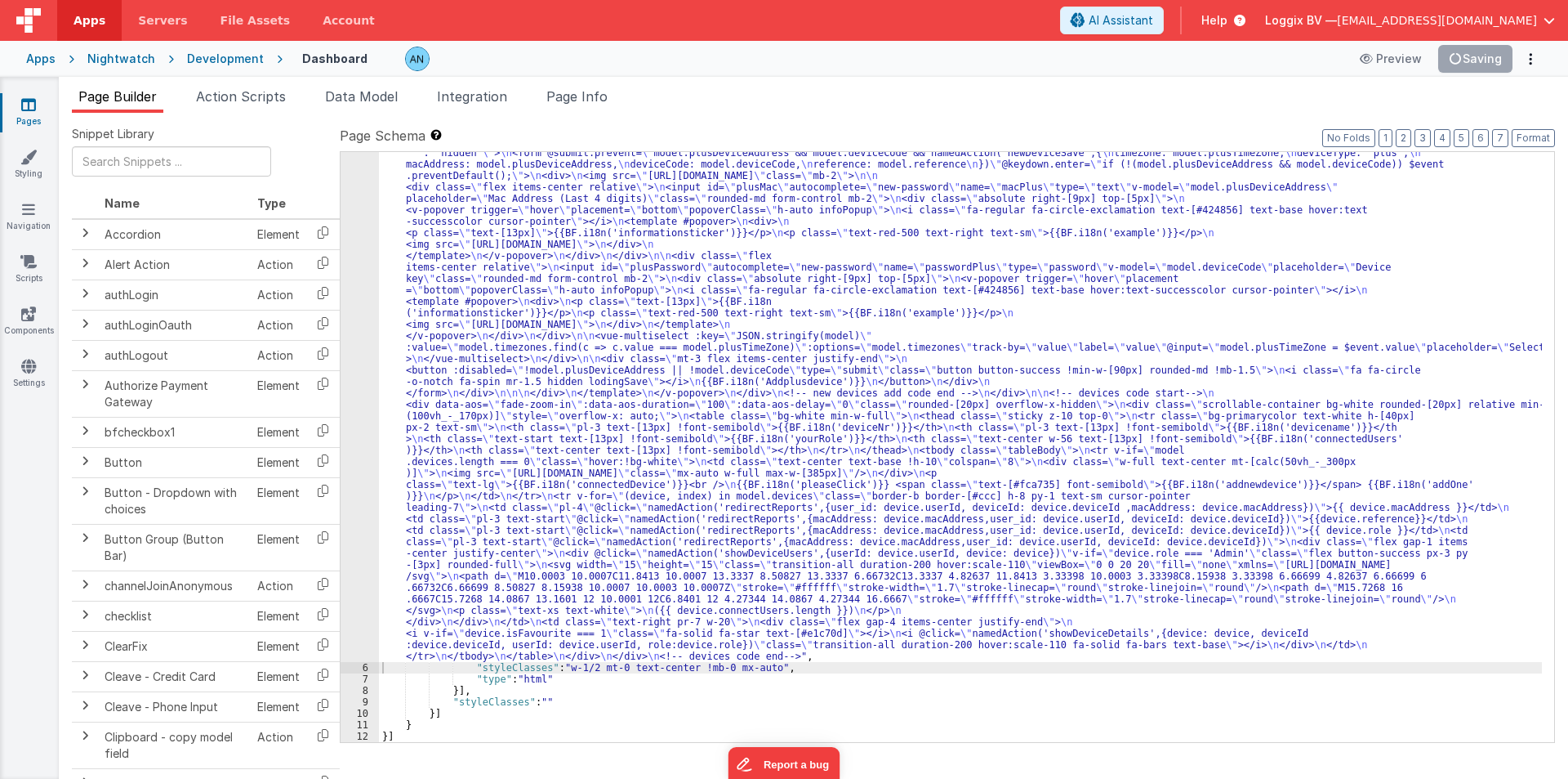
scroll to position [577, 0]
click at [351, 189] on div "5" at bounding box center [359, 141] width 38 height 1041
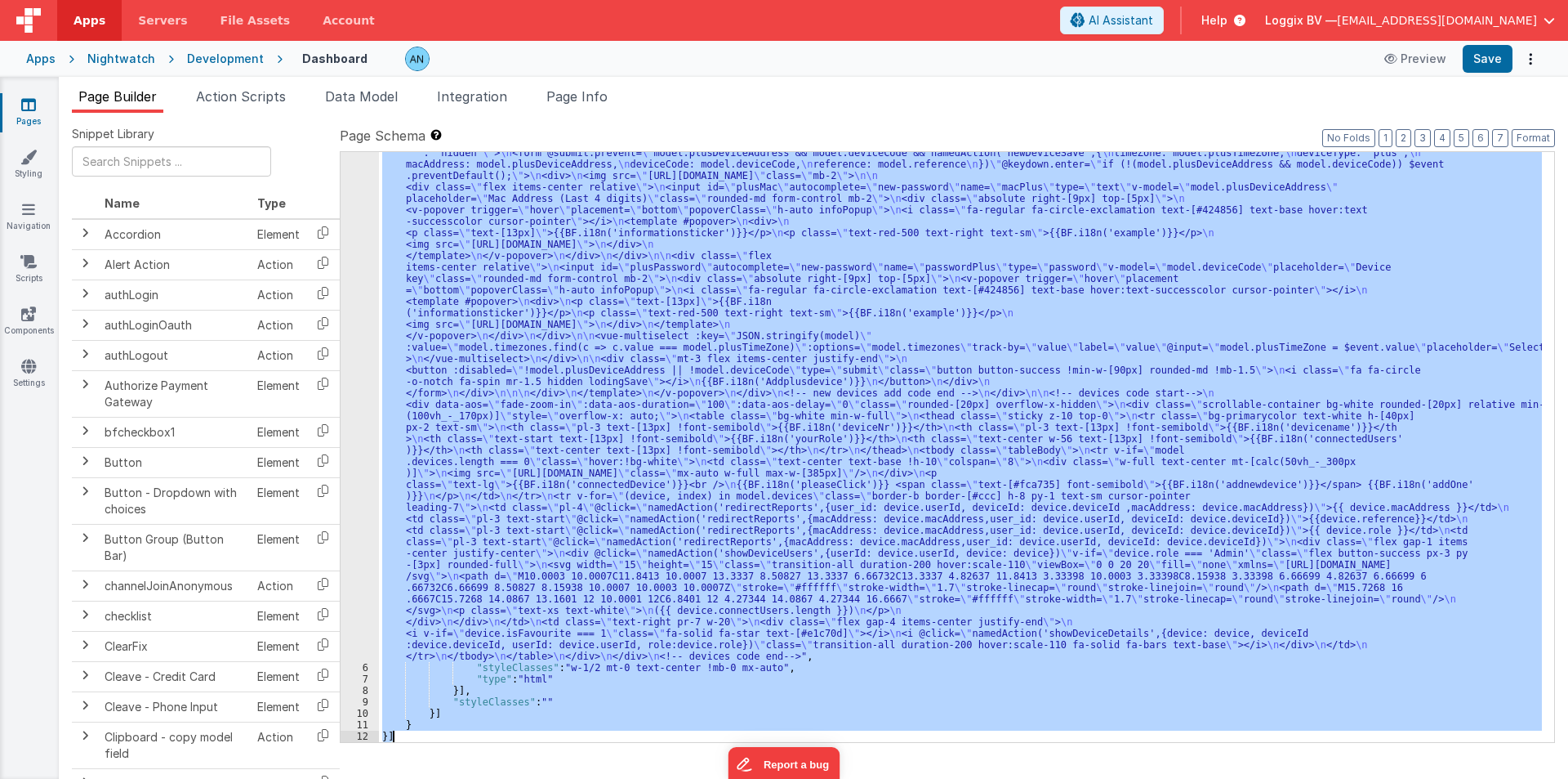
click at [351, 189] on div "5" at bounding box center [359, 141] width 38 height 1041
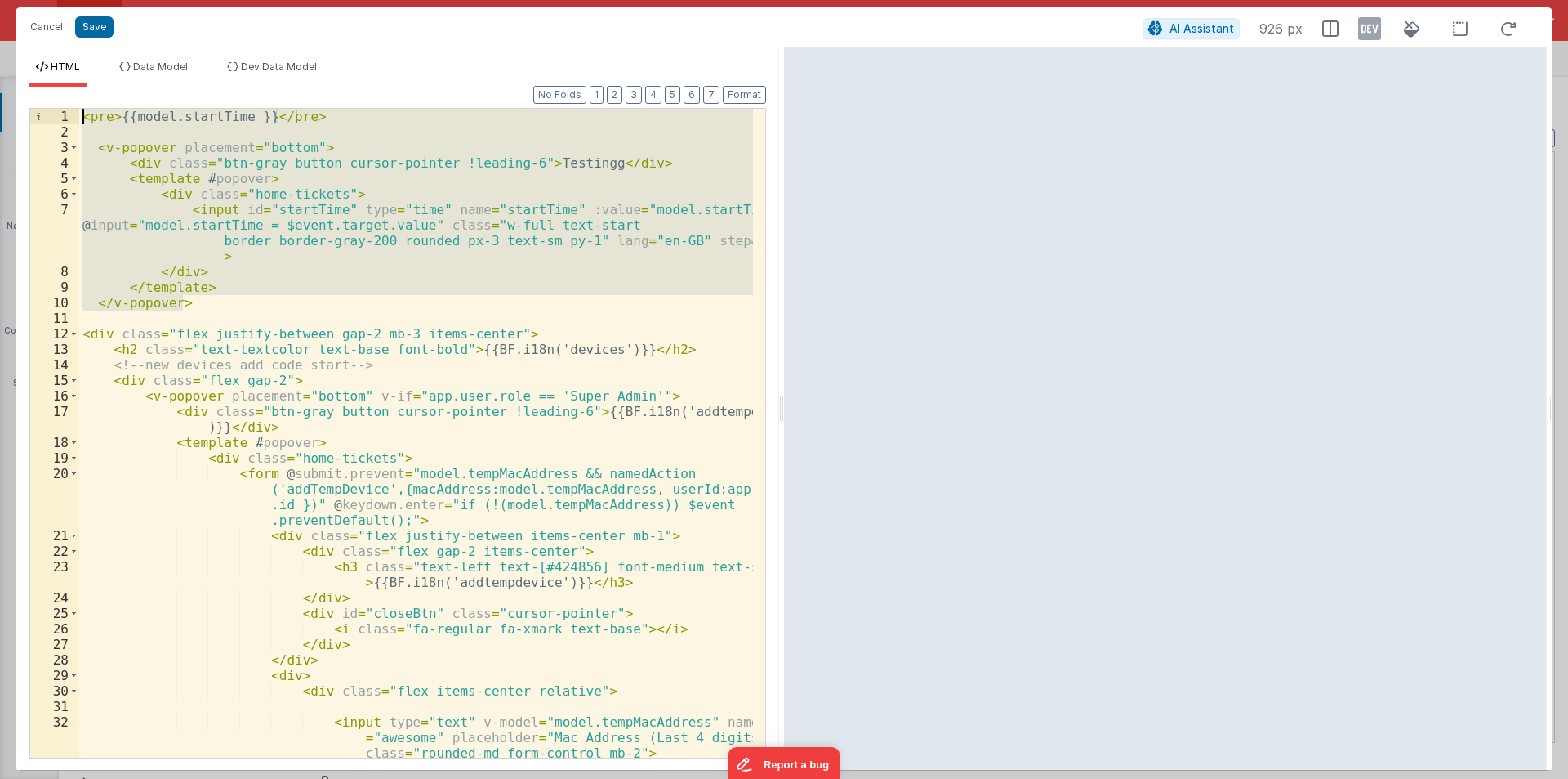
drag, startPoint x: 206, startPoint y: 301, endPoint x: 18, endPoint y: 74, distance: 294.7
click at [22, 76] on div "HTML Data Model Dev Data Model Format 7 6 5 4 3 2 1 No Folds 1 2 3 4 5 6 7 8 9 …" at bounding box center [398, 415] width 763 height 709
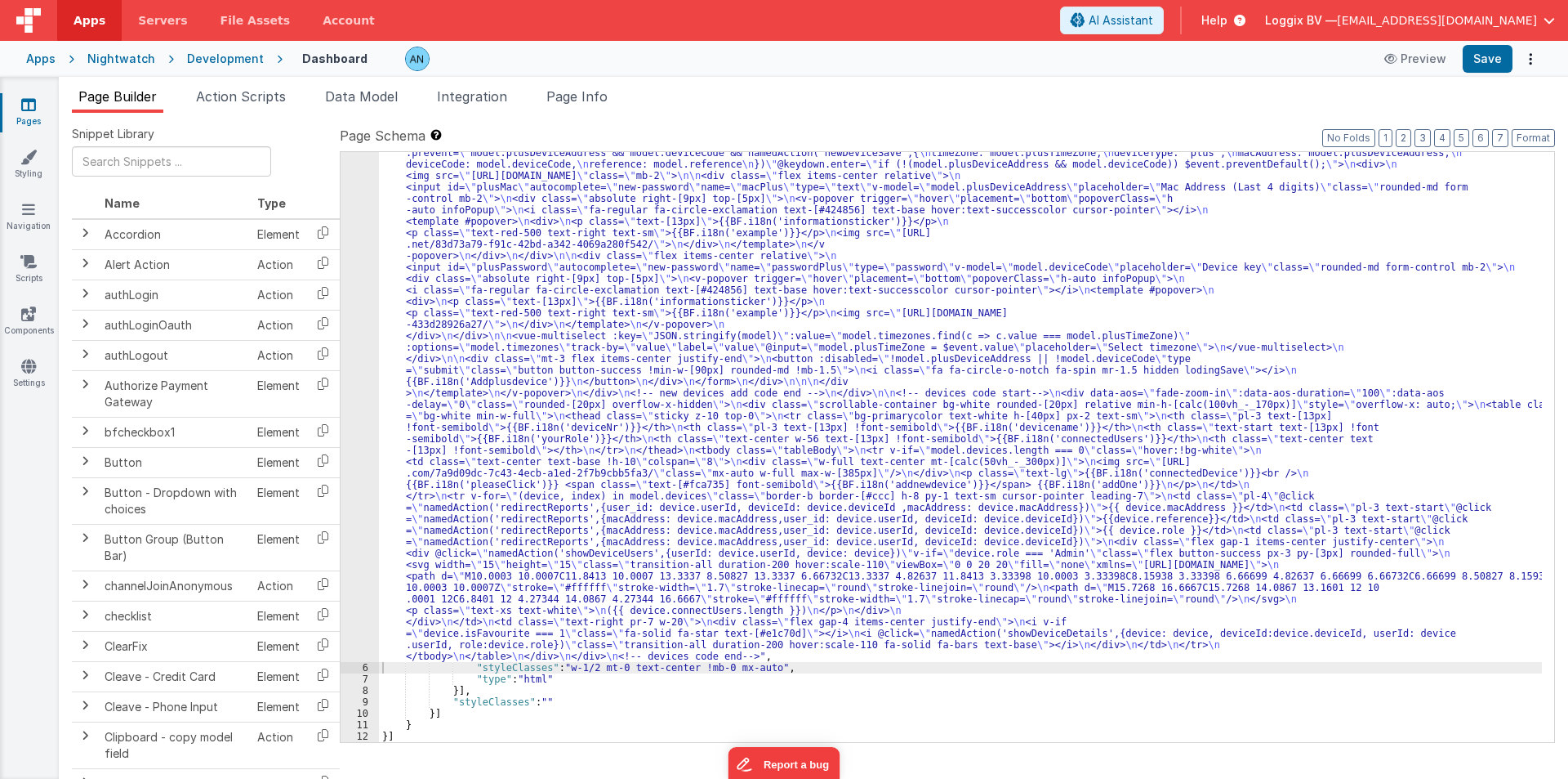
scroll to position [554, 0]
click at [1498, 53] on button "Save" at bounding box center [1487, 58] width 50 height 27
click at [1526, 132] on button "Format" at bounding box center [1533, 138] width 43 height 18
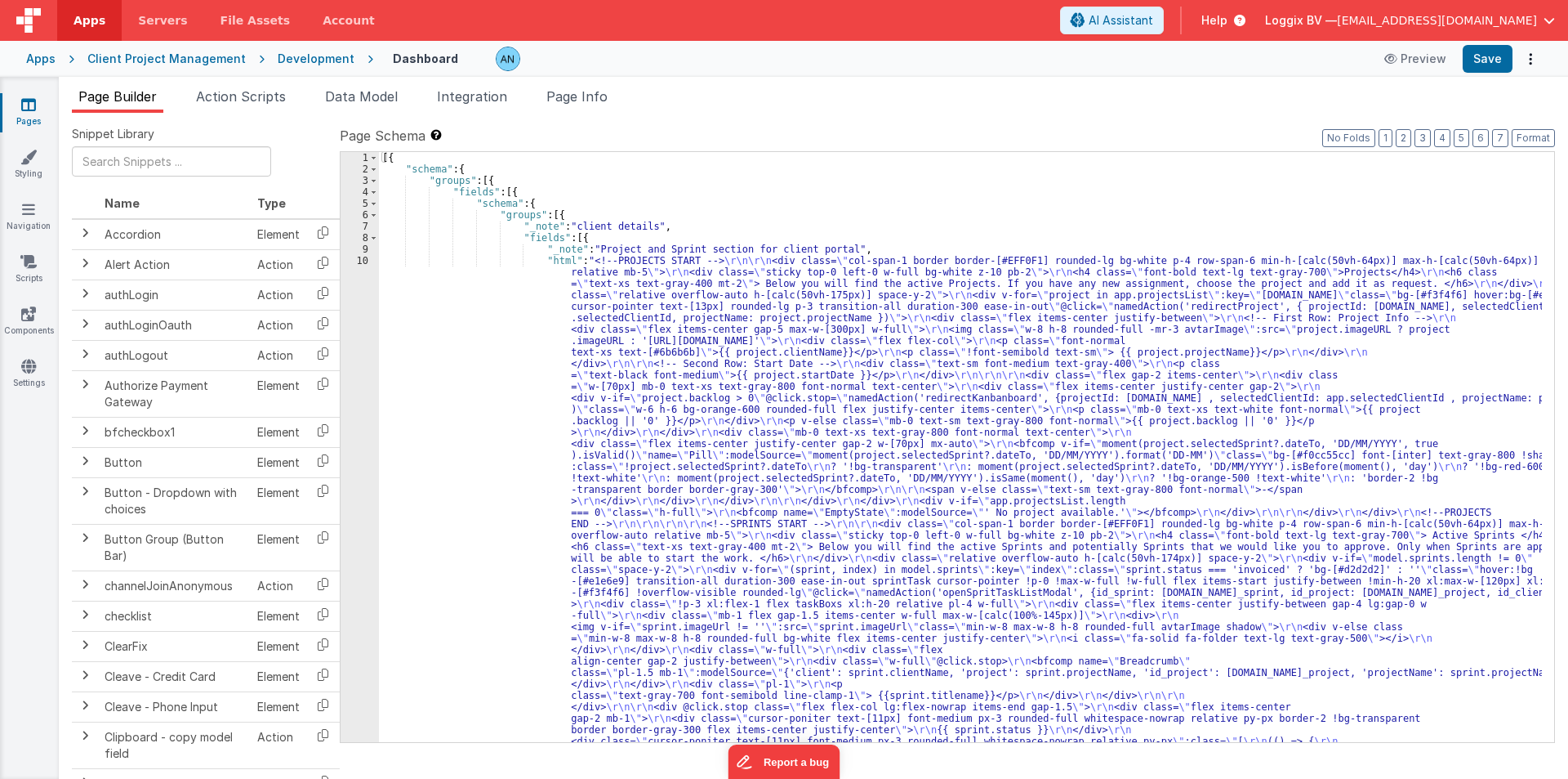
click at [472, 463] on div "[{ "schema" : { "groups" : [{ "fields" : [{ "schema" : { "groups" : [{ "_note" …" at bounding box center [960, 756] width 1163 height 1208
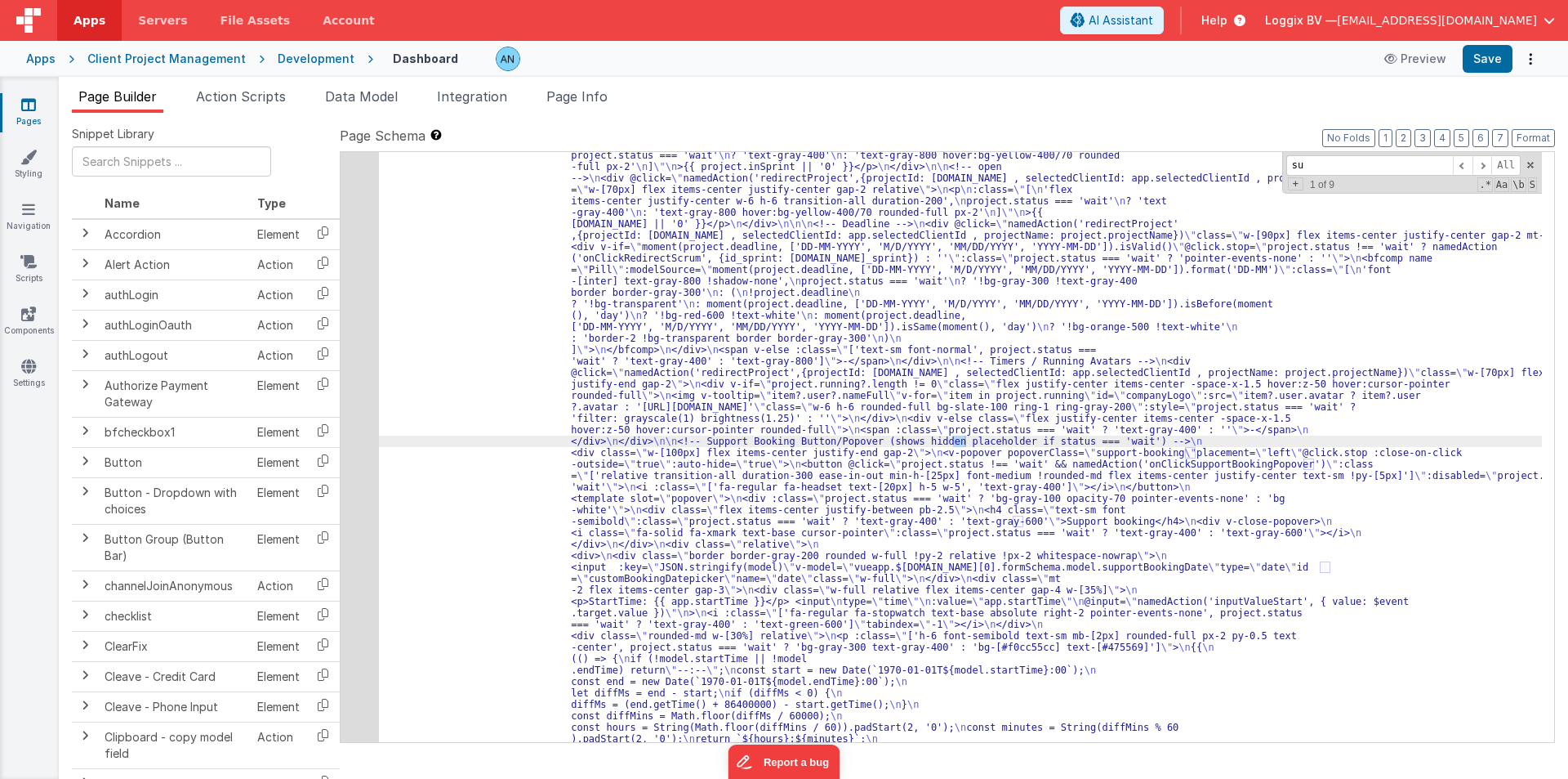
scroll to position [2702, 0]
click at [362, 475] on div "48" at bounding box center [359, 355] width 38 height 1281
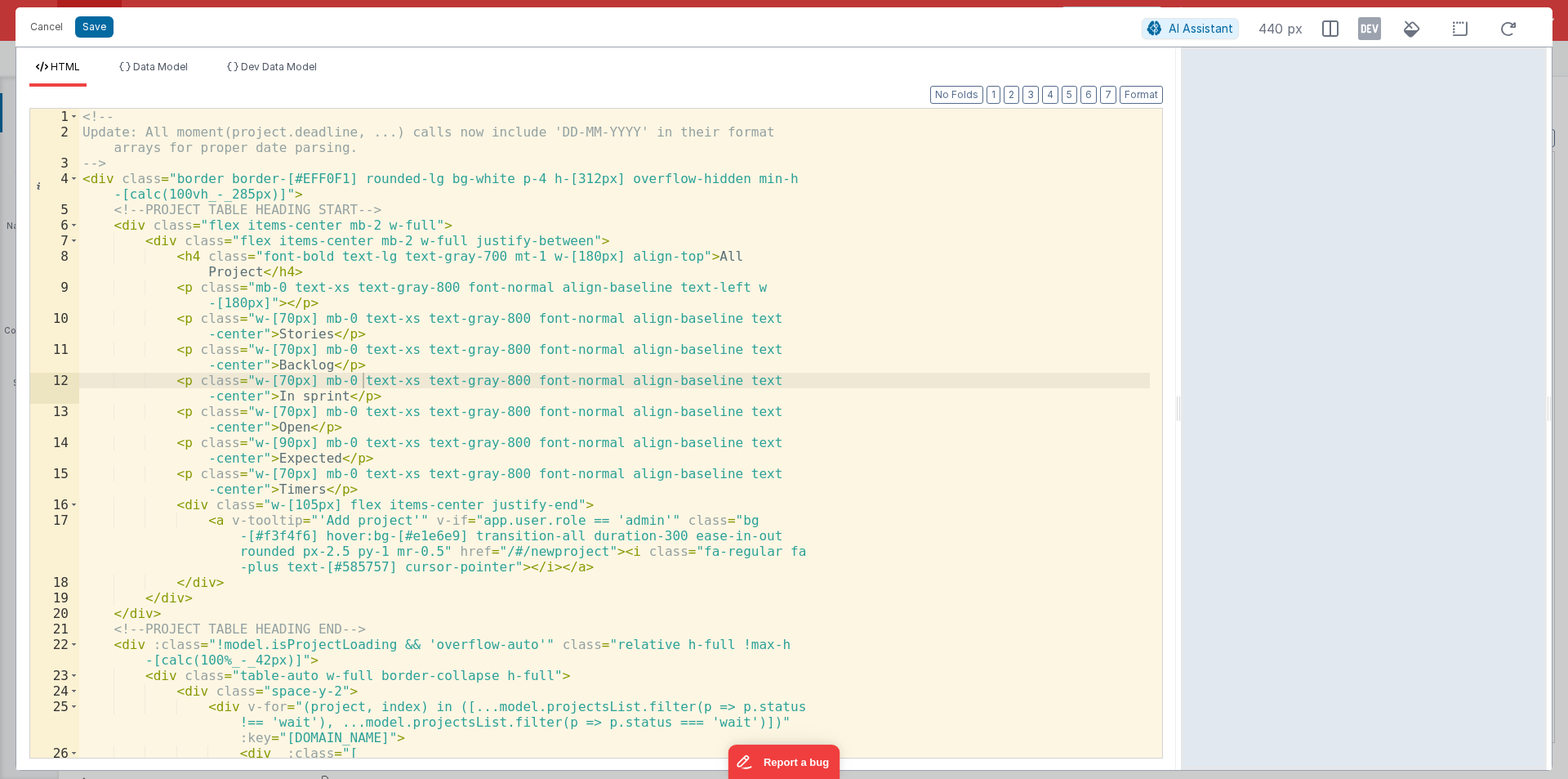
drag, startPoint x: 779, startPoint y: 404, endPoint x: 916, endPoint y: 371, distance: 140.9
click at [1184, 375] on html "Cancel Save AI Assistant 440 px HTML Data Model Dev Data Model Format 7 6 5 4 3…" at bounding box center [784, 390] width 1568 height 779
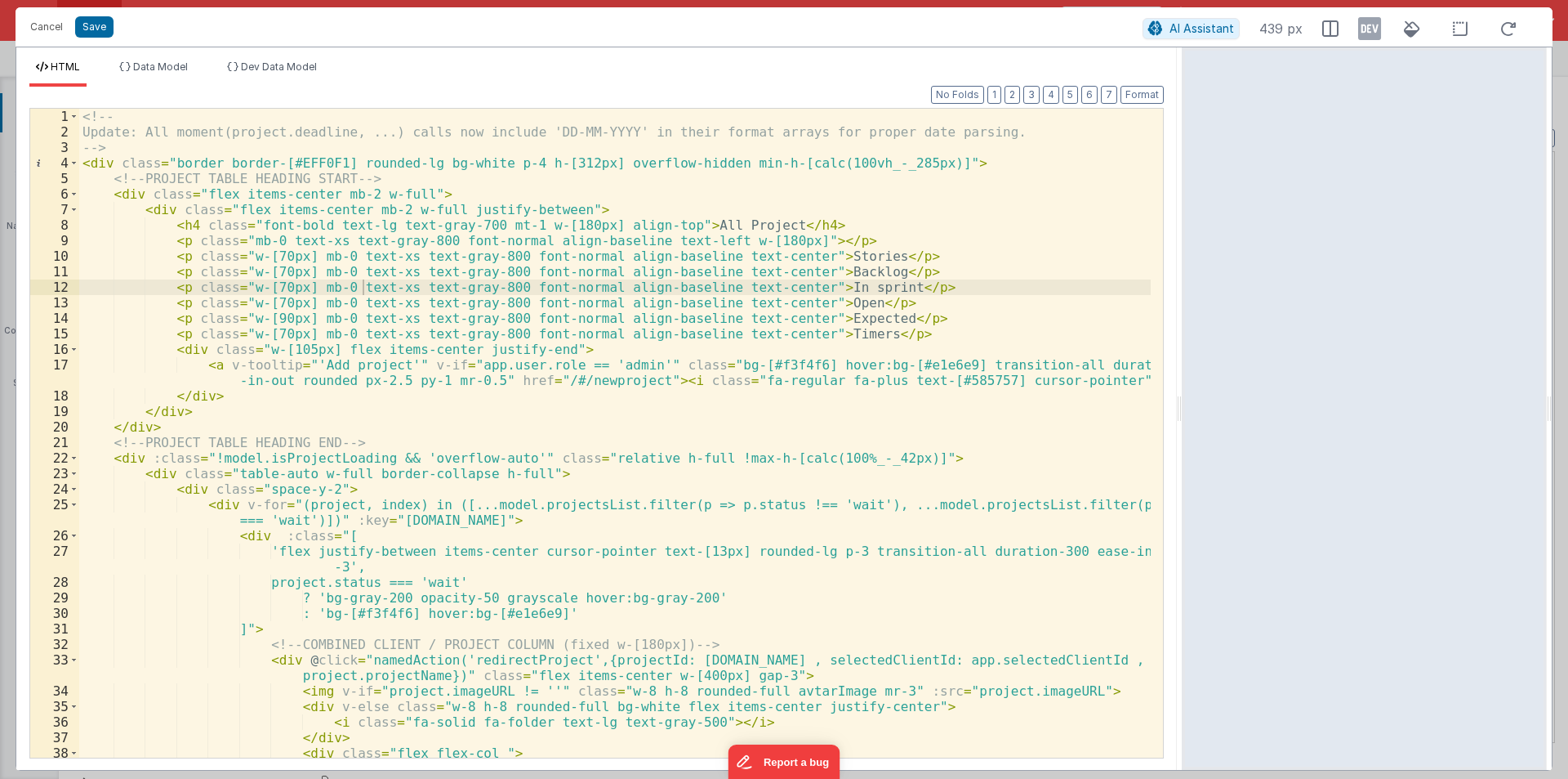
scroll to position [0, 0]
click at [40, 21] on button "Cancel" at bounding box center [46, 27] width 49 height 23
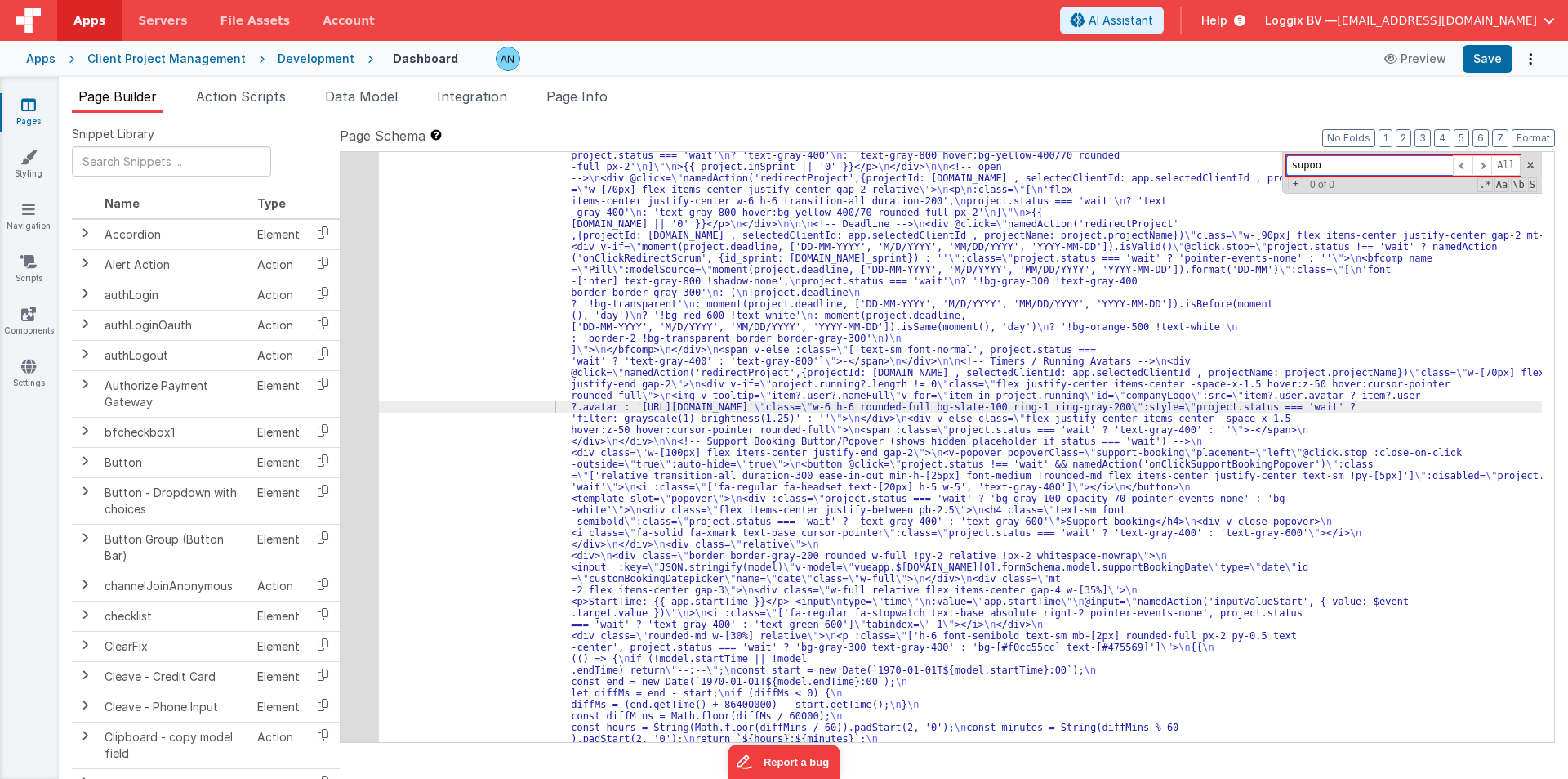
click at [1320, 161] on input "supoo" at bounding box center [1370, 165] width 167 height 21
type input "sup"
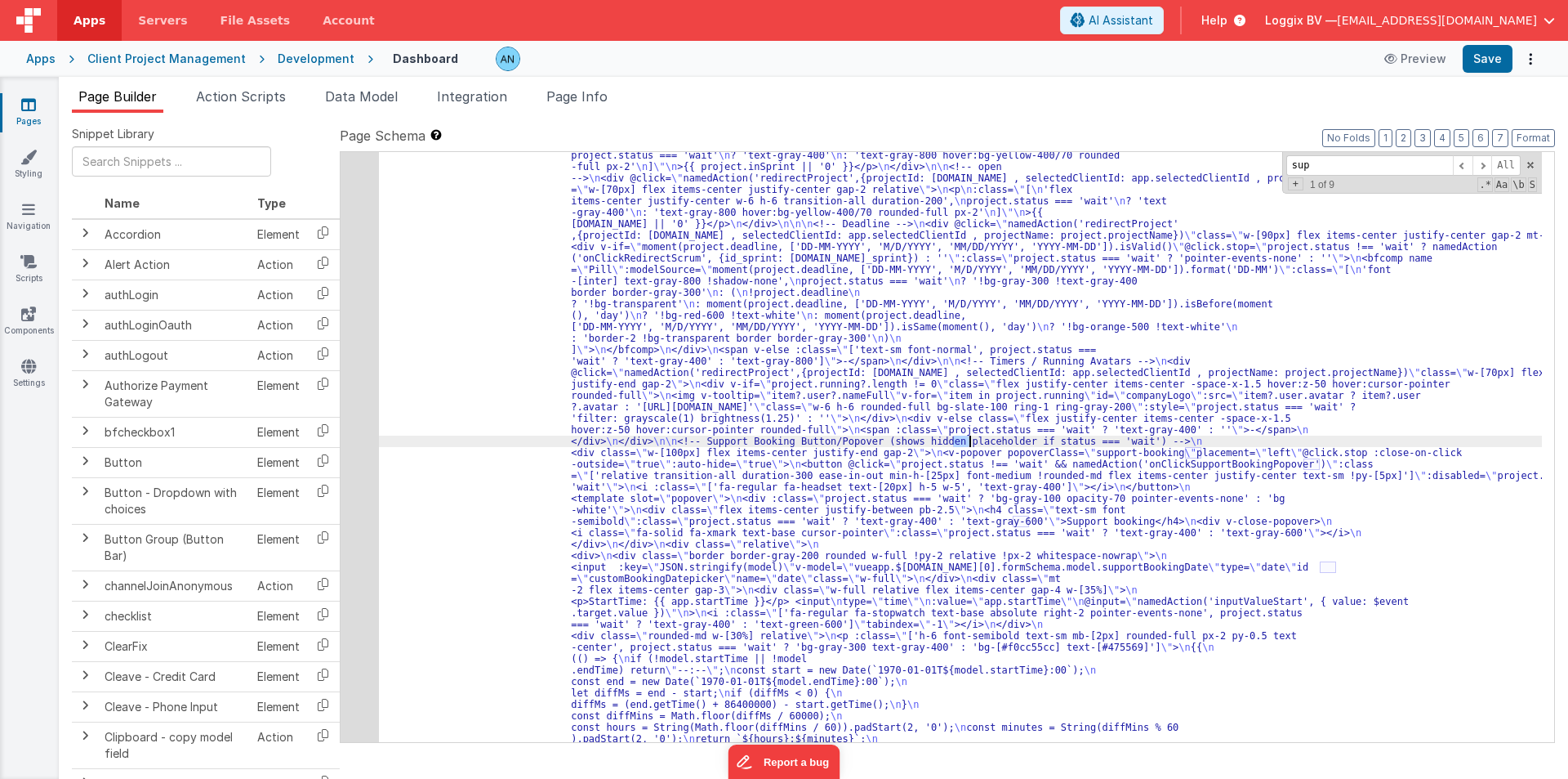
click at [358, 359] on div "48" at bounding box center [359, 355] width 38 height 1281
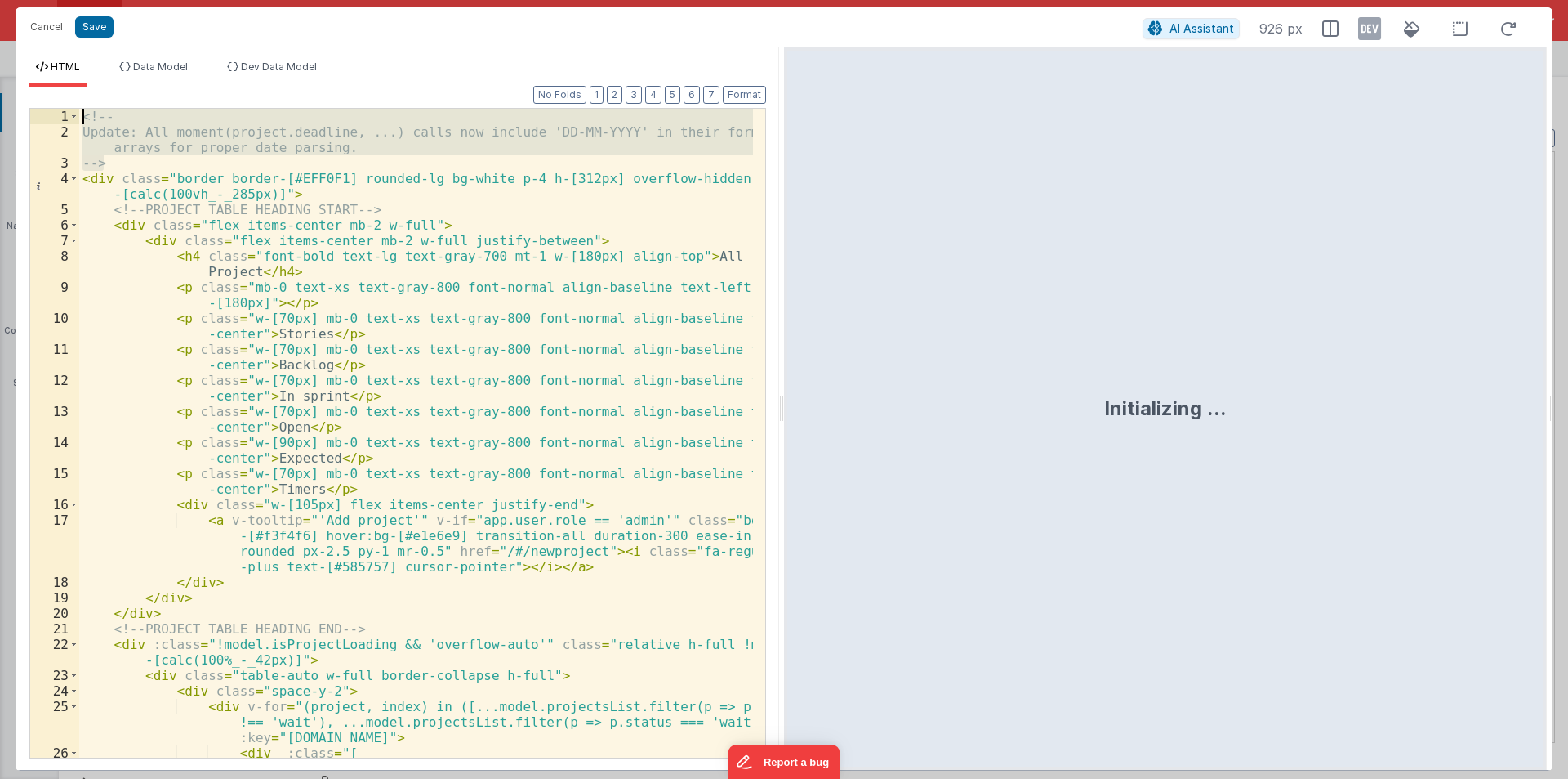
drag, startPoint x: 59, startPoint y: 113, endPoint x: 51, endPoint y: 102, distance: 13.6
click at [51, 102] on div "Format 7 6 5 4 3 2 1 No Folds 1 2 3 4 5 6 7 8 9 10 11 12 13 14 15 16 17 18 19 2…" at bounding box center [397, 421] width 736 height 670
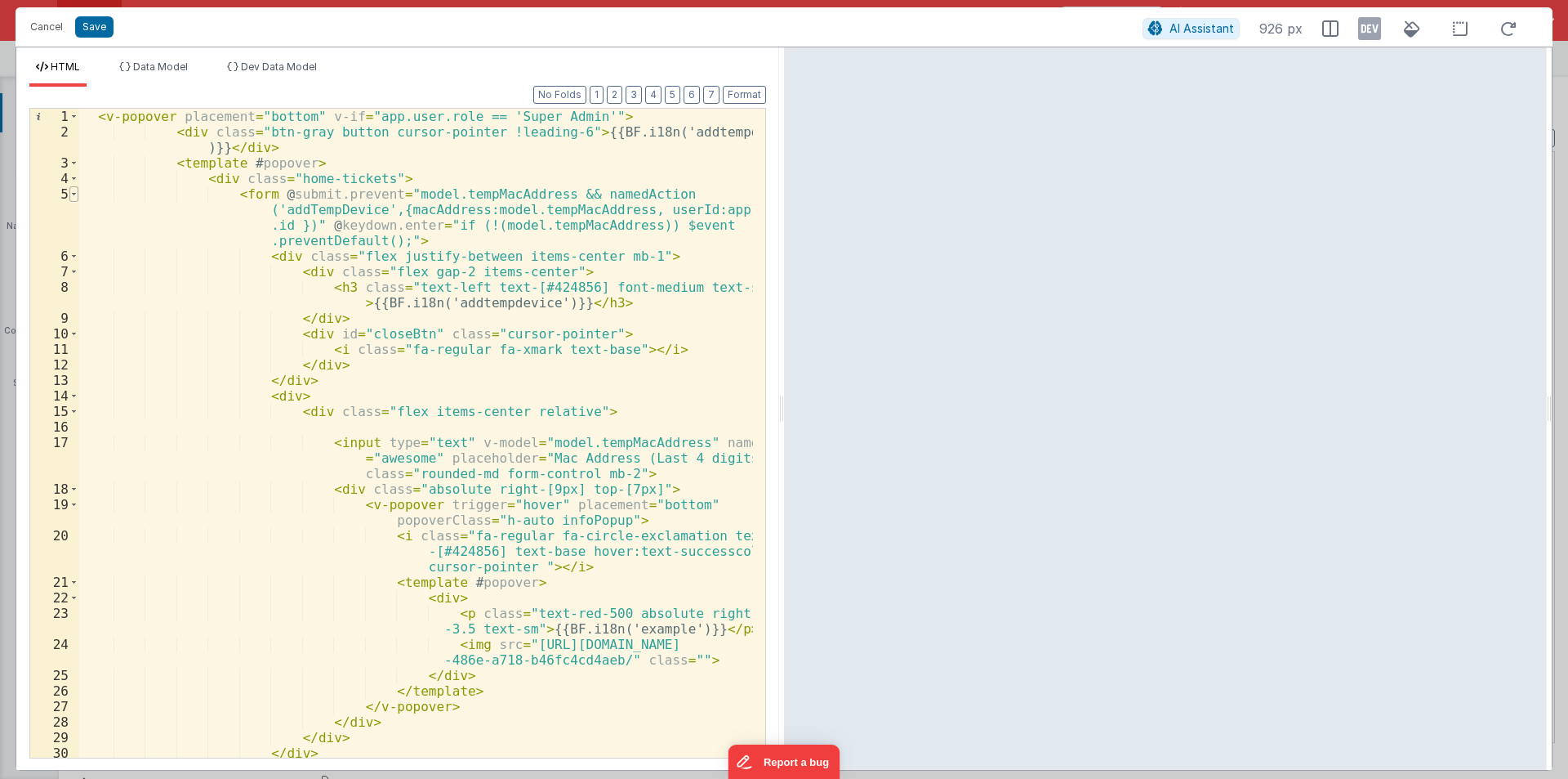
click at [76, 191] on span at bounding box center [74, 194] width 9 height 16
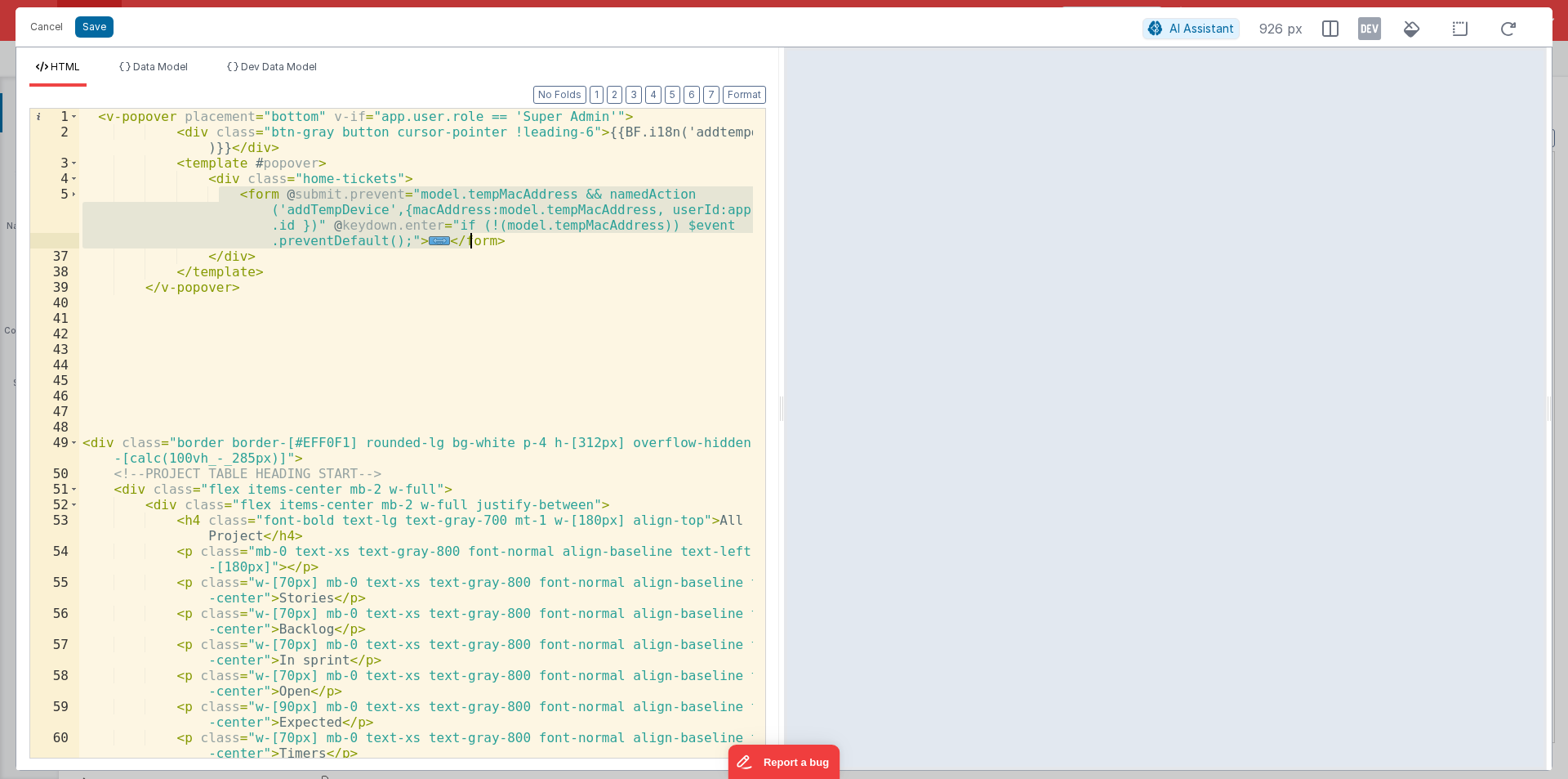
drag, startPoint x: 218, startPoint y: 191, endPoint x: 483, endPoint y: 243, distance: 270.1
click at [483, 243] on div "< v-popover placement = "bottom" v-if = "app.user.role == 'Super Admin'" > < di…" at bounding box center [416, 448] width 674 height 680
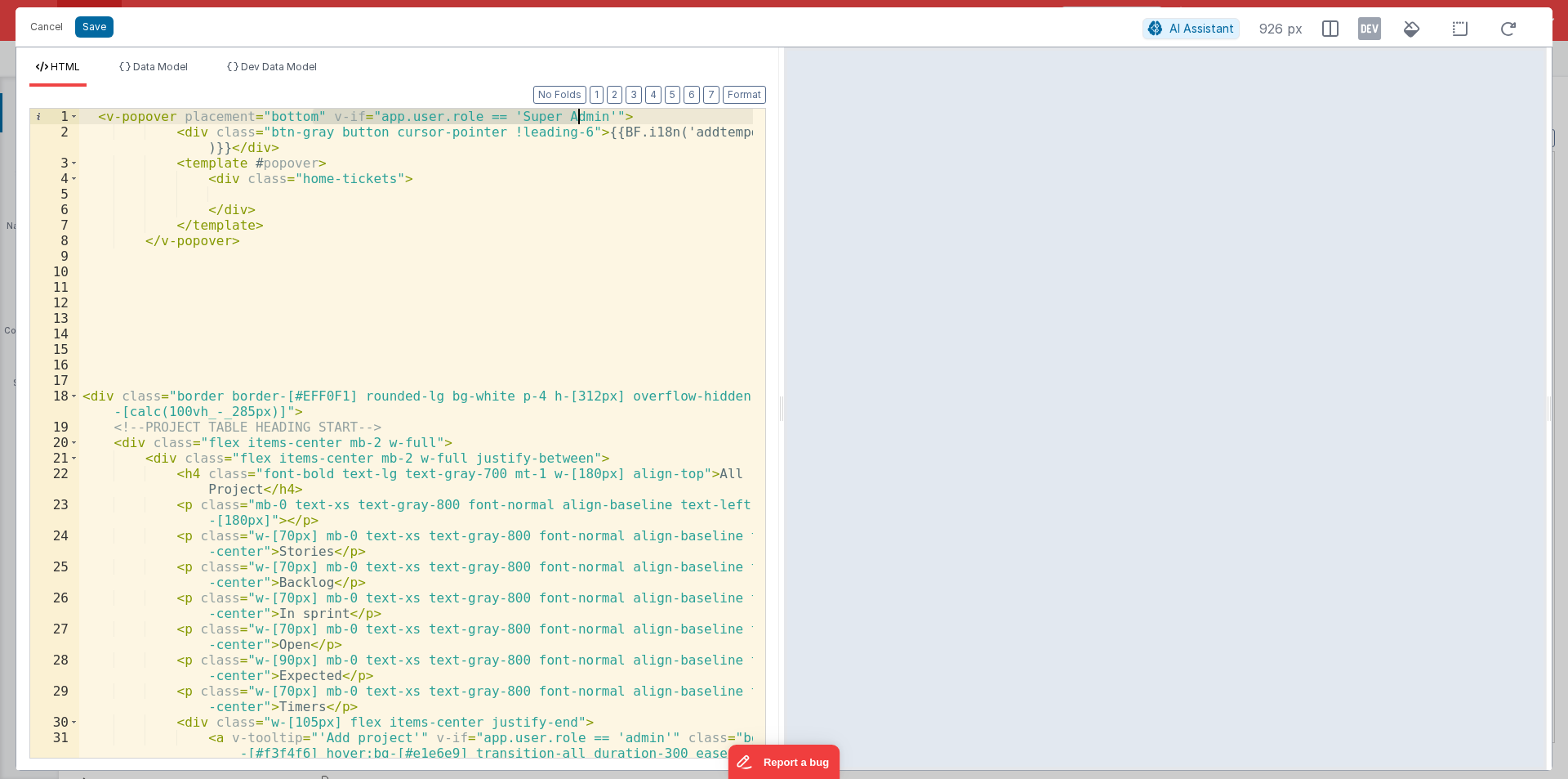
drag, startPoint x: 311, startPoint y: 111, endPoint x: 581, endPoint y: 110, distance: 270.0
click at [581, 110] on div "< v-popover placement = "bottom" v-if = "app.user.role == 'Super Admin'" > < di…" at bounding box center [416, 472] width 674 height 727
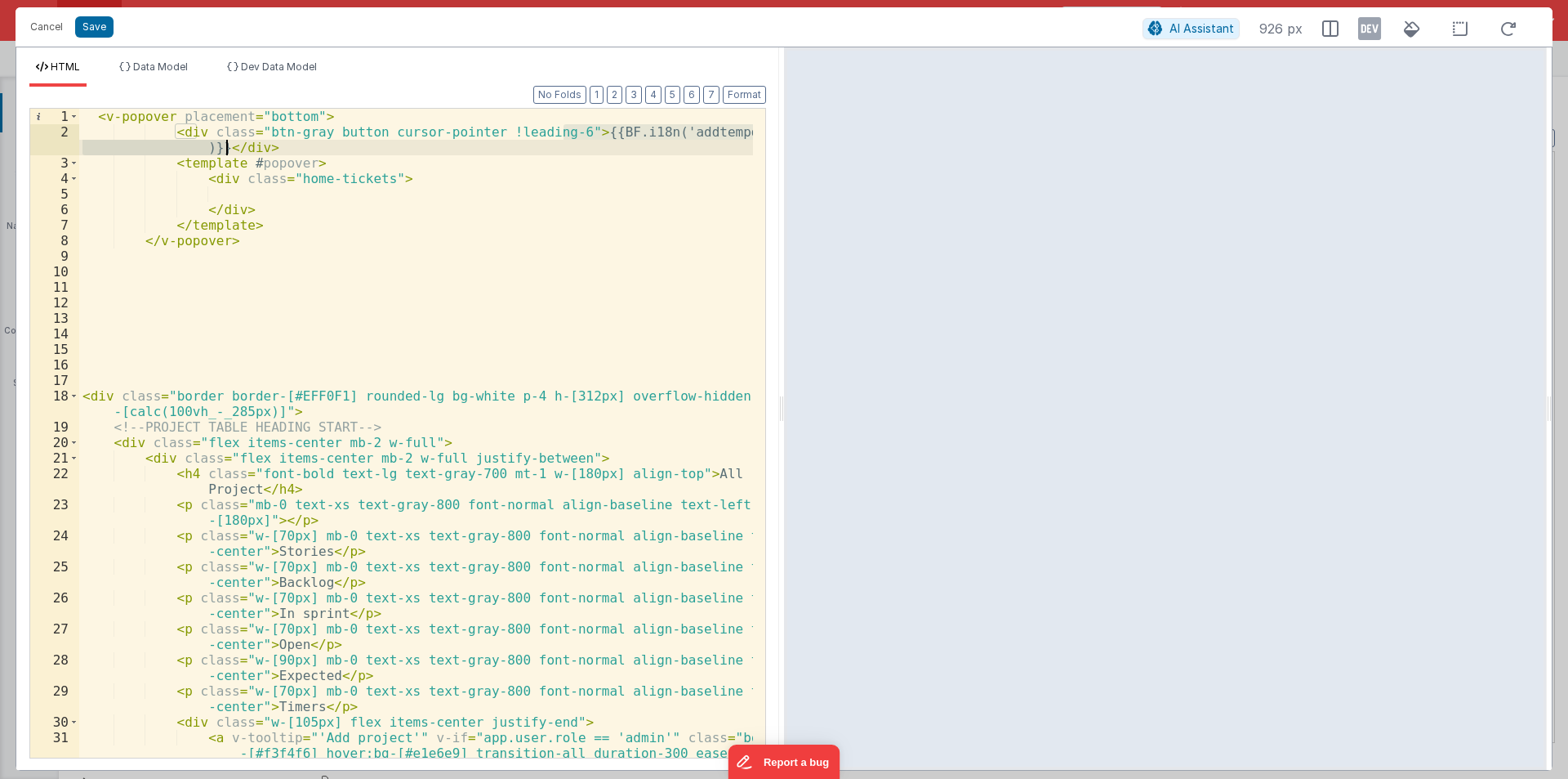
drag, startPoint x: 564, startPoint y: 130, endPoint x: 223, endPoint y: 145, distance: 341.3
click at [223, 145] on div "< v-popover placement = "bottom" > < div class = "btn-gray button cursor-pointe…" at bounding box center [416, 472] width 674 height 727
click at [217, 145] on div "< v-popover placement = "bottom" > < div class = "btn-gray button cursor-pointe…" at bounding box center [416, 433] width 674 height 649
click at [465, 226] on div "< v-popover placement = "bottom" > < div class = "btn-gray button cursor-pointe…" at bounding box center [416, 472] width 674 height 727
drag, startPoint x: 564, startPoint y: 127, endPoint x: 215, endPoint y: 144, distance: 349.4
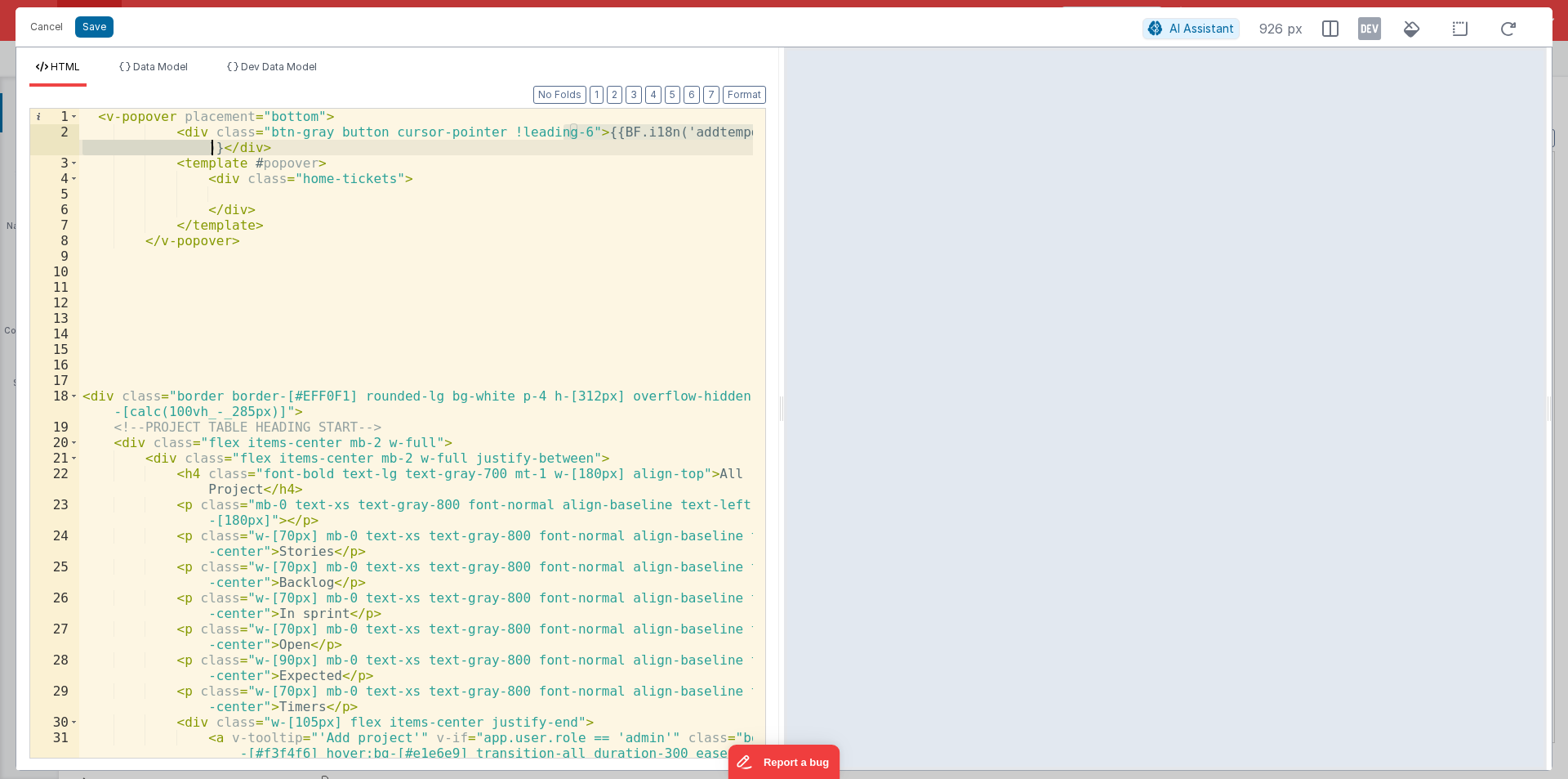
click at [215, 144] on div "< v-popover placement = "bottom" > < div class = "btn-gray button cursor-pointe…" at bounding box center [416, 472] width 674 height 727
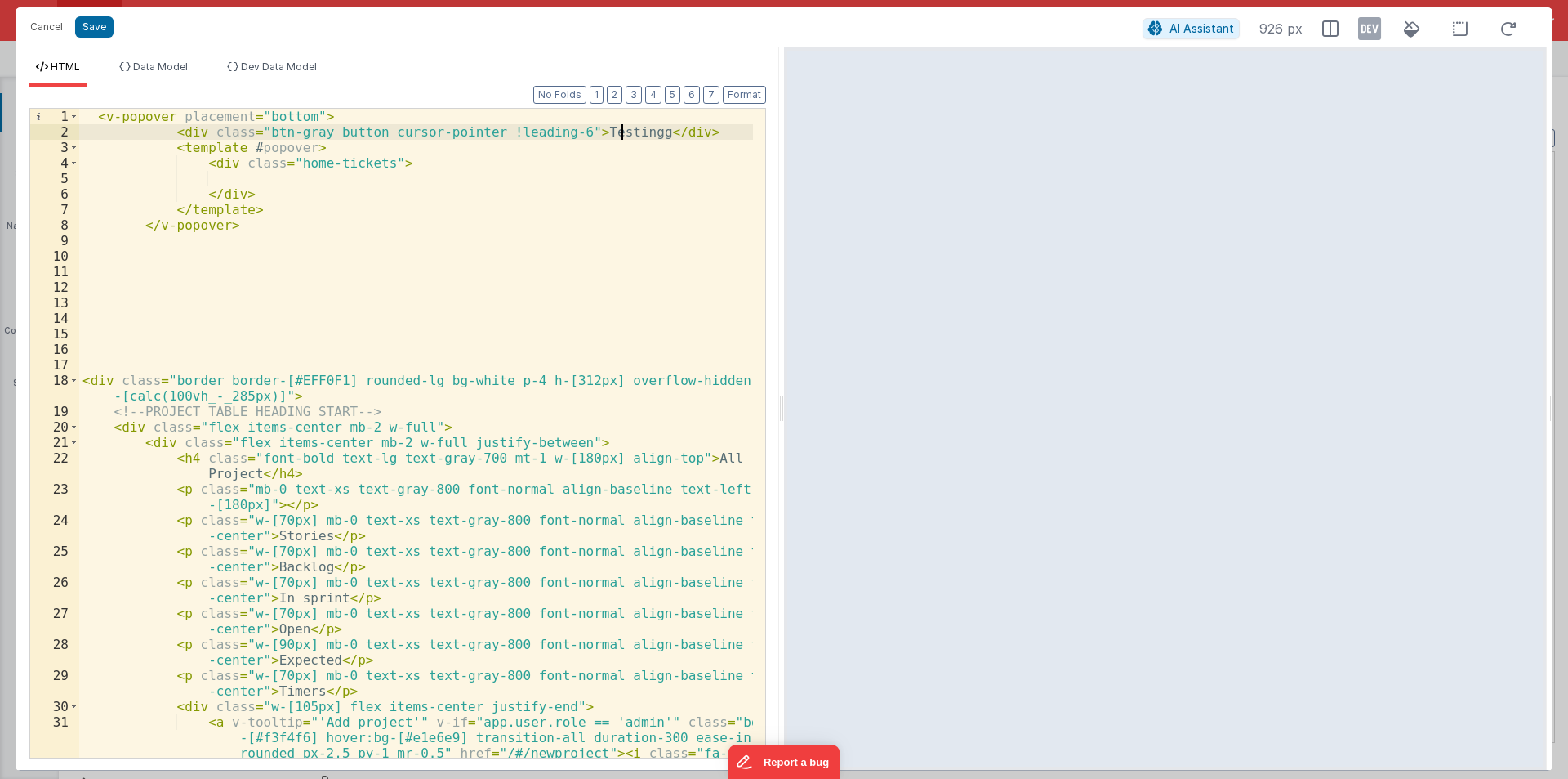
click at [241, 176] on div "< v-popover placement = "bottom" > < div class = "btn-gray button cursor-pointe…" at bounding box center [416, 472] width 674 height 727
click at [255, 177] on div "< v-popover placement = "bottom" > < div class = "btn-gray button cursor-pointe…" at bounding box center [416, 472] width 674 height 727
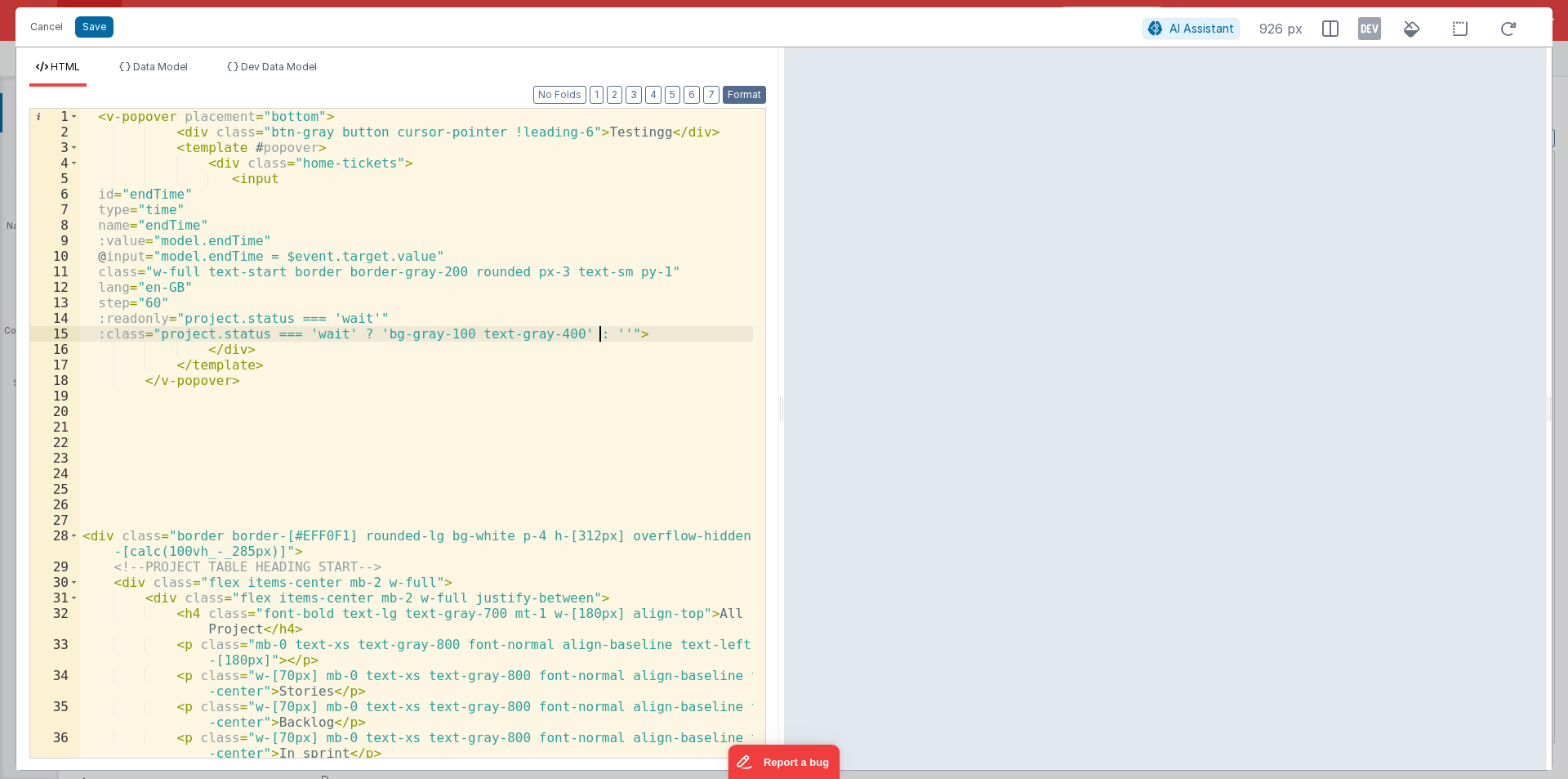
click at [734, 96] on button "Format" at bounding box center [745, 95] width 43 height 18
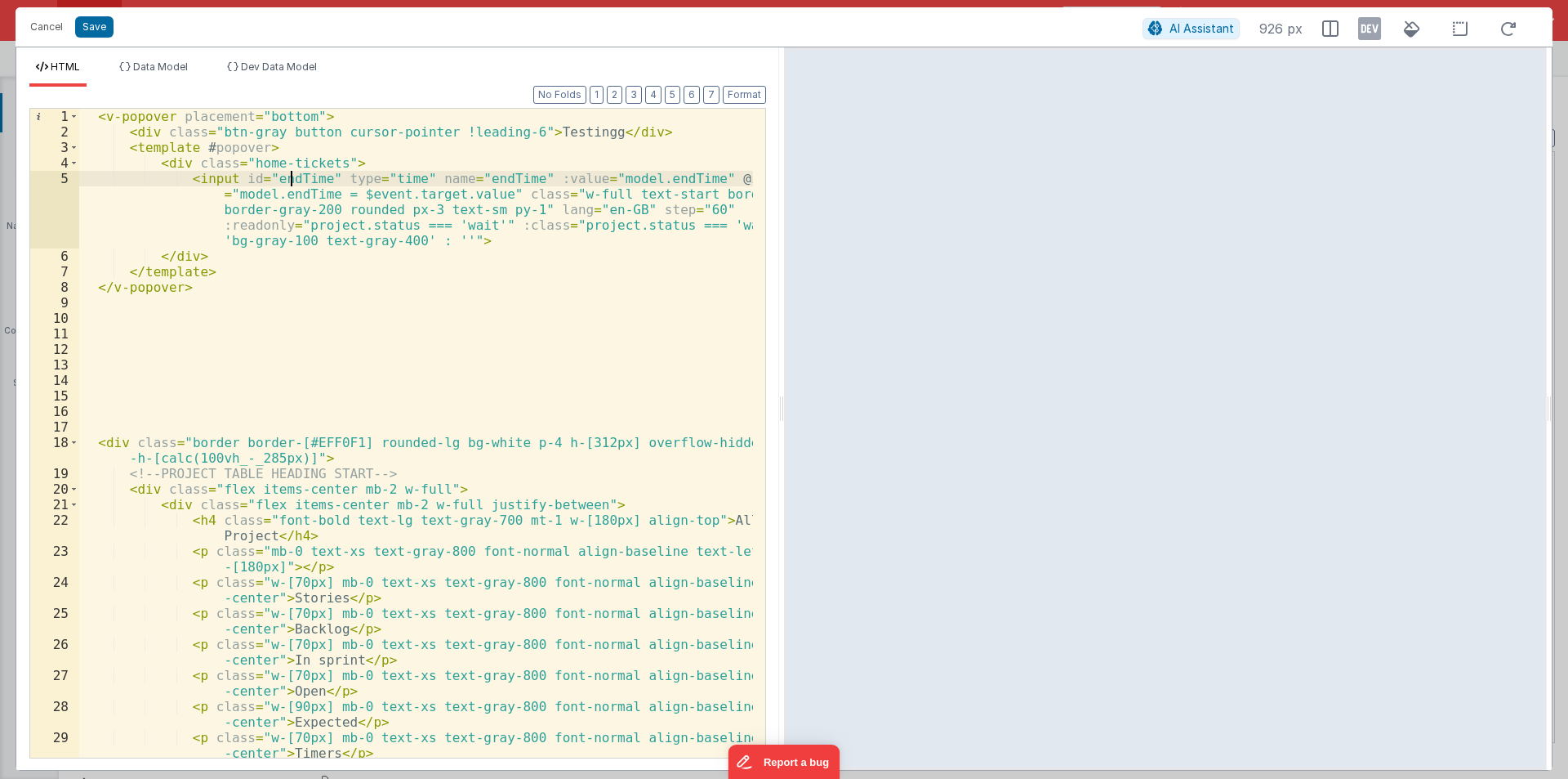
click at [293, 181] on div "< v-popover placement = "bottom" > < div class = "btn-gray button cursor-pointe…" at bounding box center [416, 448] width 674 height 680
click at [481, 178] on div "< v-popover placement = "bottom" > < div class = "btn-gray button cursor-pointe…" at bounding box center [416, 448] width 674 height 680
click at [664, 177] on div "< v-popover placement = "bottom" > < div class = "btn-gray button cursor-pointe…" at bounding box center [416, 448] width 674 height 680
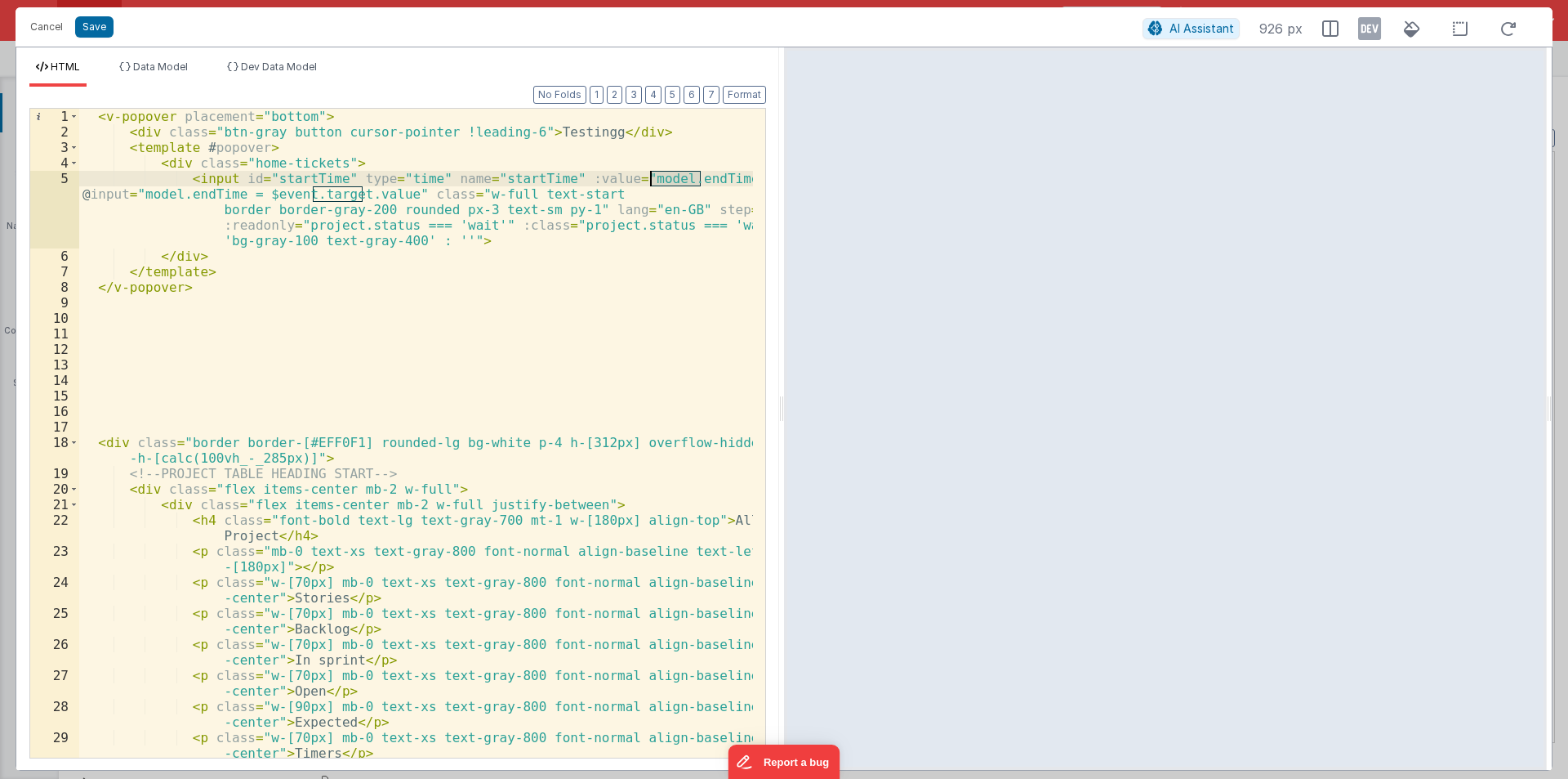
click at [664, 177] on div "< v-popover placement = "bottom" > < div class = "btn-gray button cursor-pointe…" at bounding box center [416, 448] width 674 height 680
click at [343, 197] on div "< v-popover placement = "bottom" > < div class = "btn-gray button cursor-pointe…" at bounding box center [416, 448] width 674 height 680
click at [343, 196] on div "< v-popover placement = "bottom" > < div class = "btn-gray button cursor-pointe…" at bounding box center [416, 448] width 674 height 680
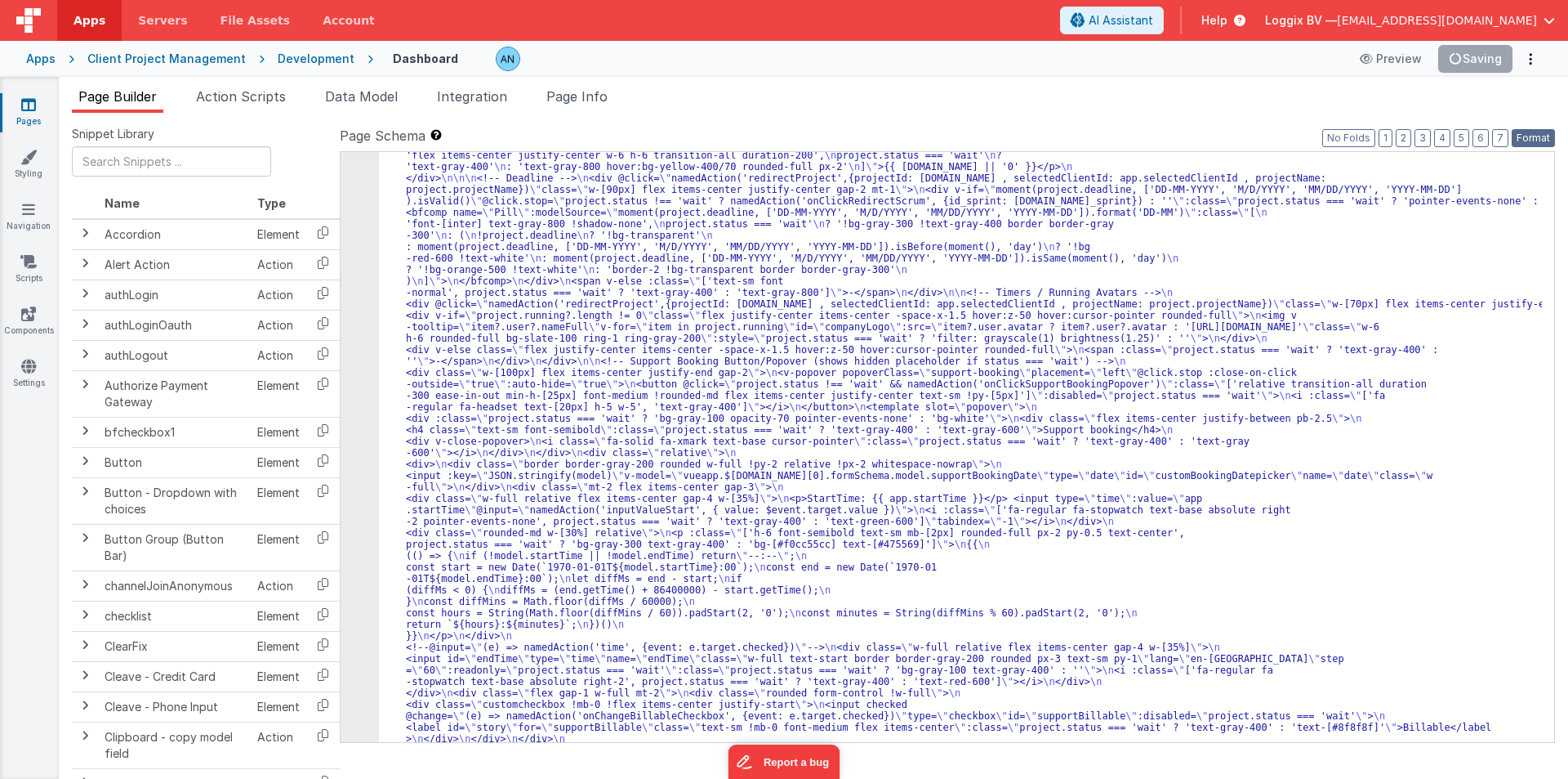
click at [1539, 135] on button "Format" at bounding box center [1533, 138] width 43 height 18
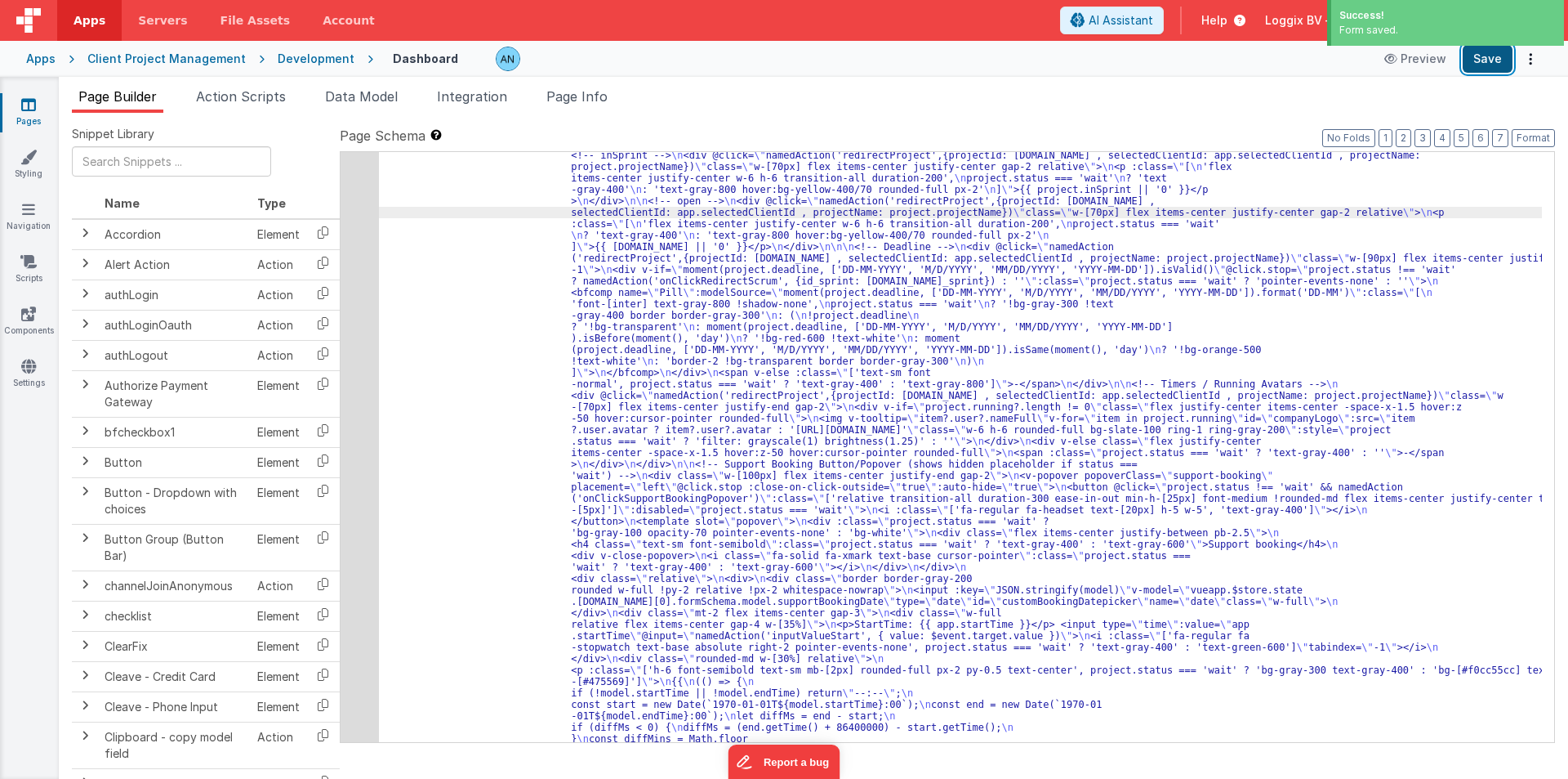
click at [1491, 56] on button "Save" at bounding box center [1487, 58] width 50 height 27
click at [1531, 135] on button "Format" at bounding box center [1533, 138] width 43 height 18
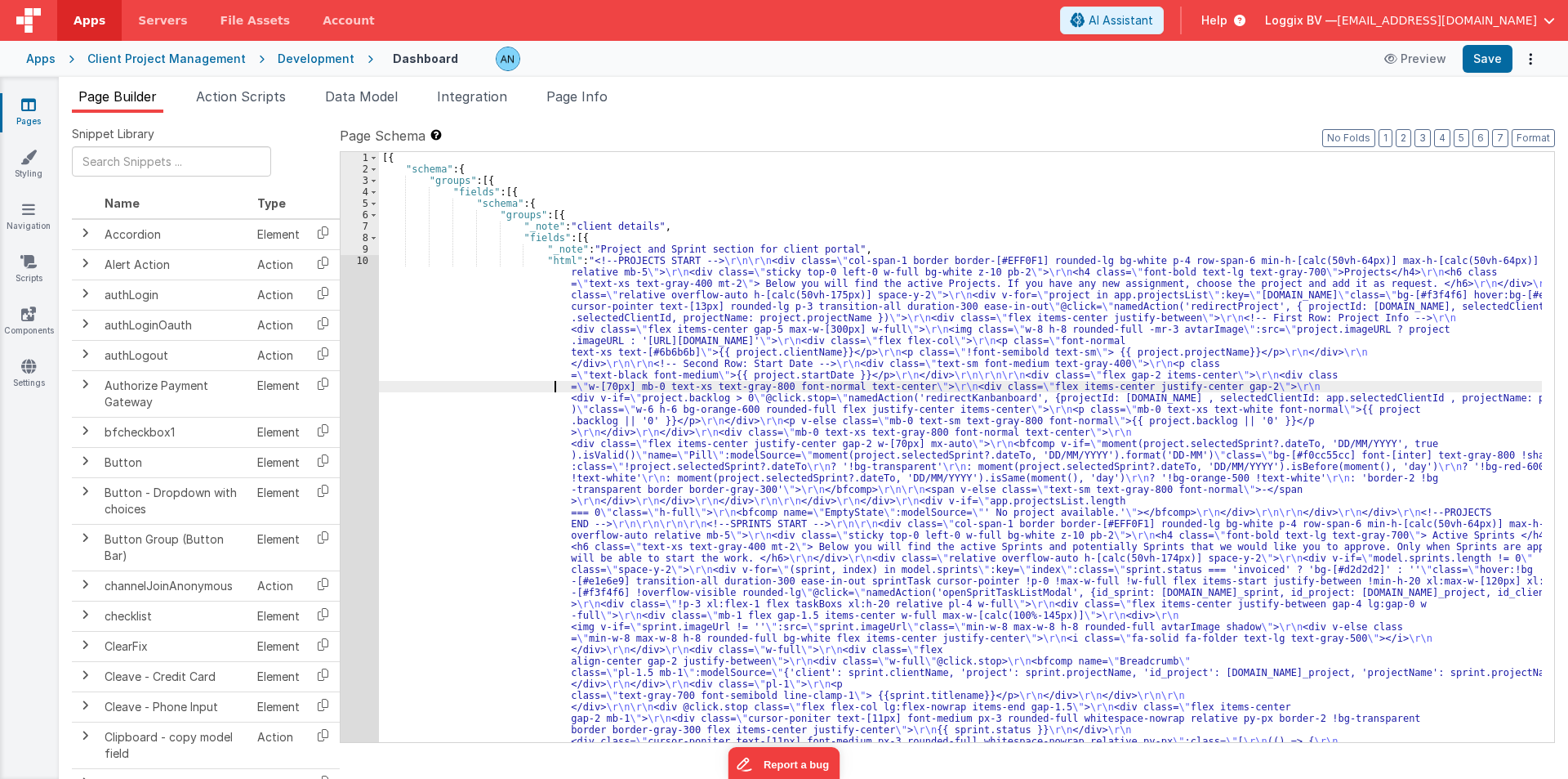
click at [461, 389] on div "[{ "schema" : { "groups" : [{ "fields" : [{ "schema" : { "groups" : [{ "_note" …" at bounding box center [960, 756] width 1163 height 1208
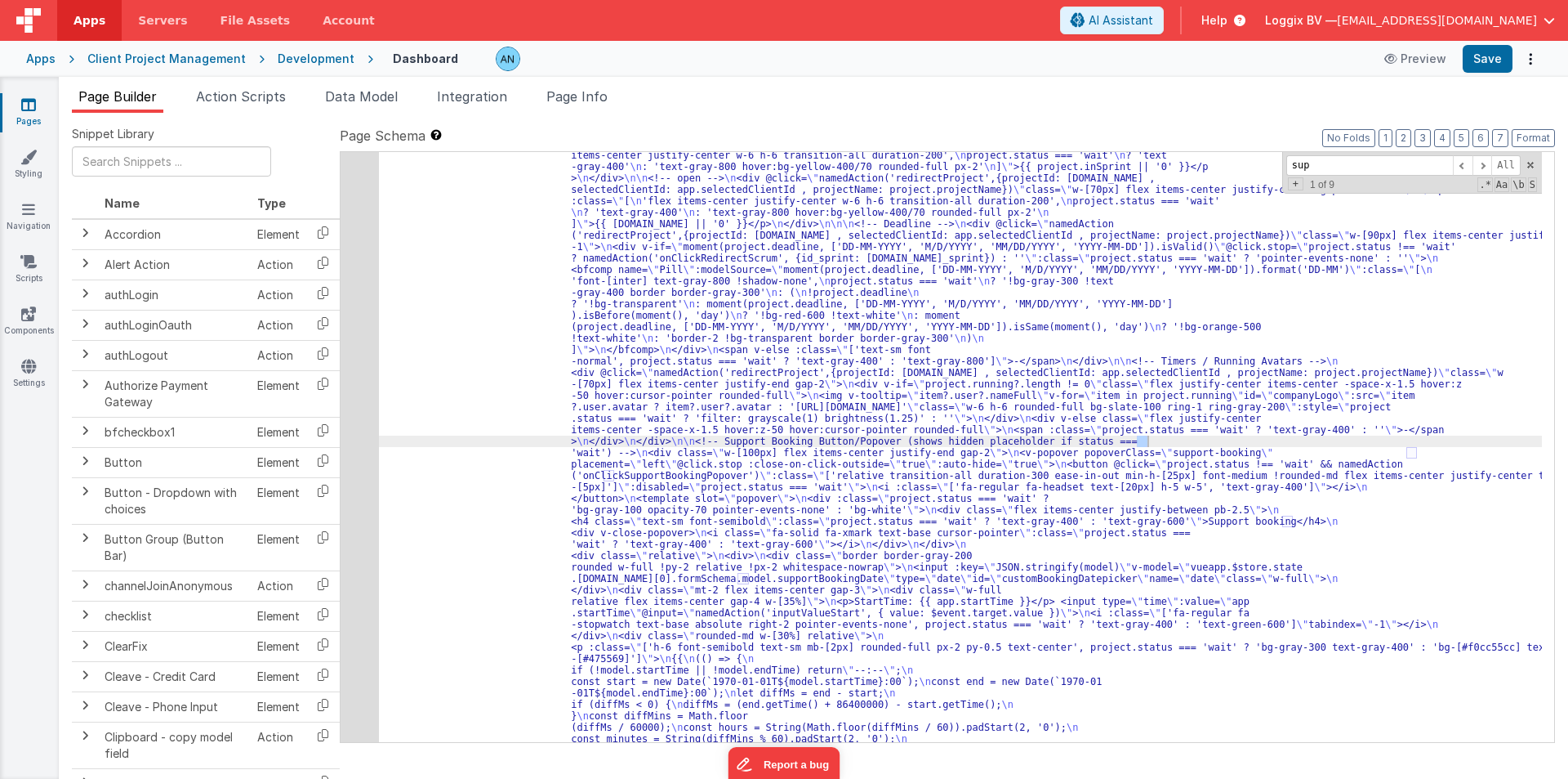
scroll to position [2725, 0]
type input "supp"
click at [351, 331] on div "48" at bounding box center [359, 350] width 38 height 1315
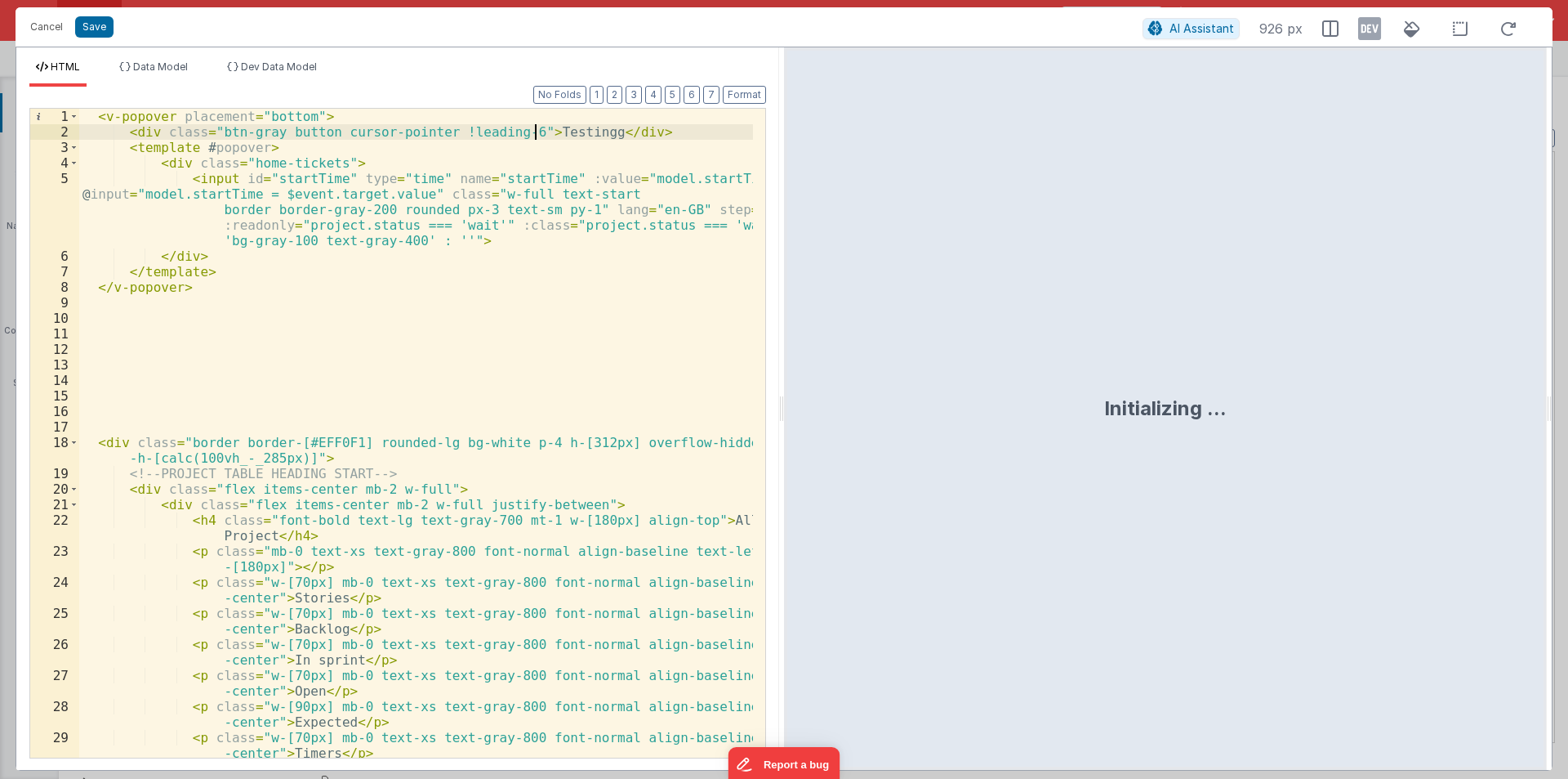
click at [535, 133] on div "< v-popover placement = "bottom" > < div class = "btn-gray button cursor-pointe…" at bounding box center [416, 448] width 674 height 680
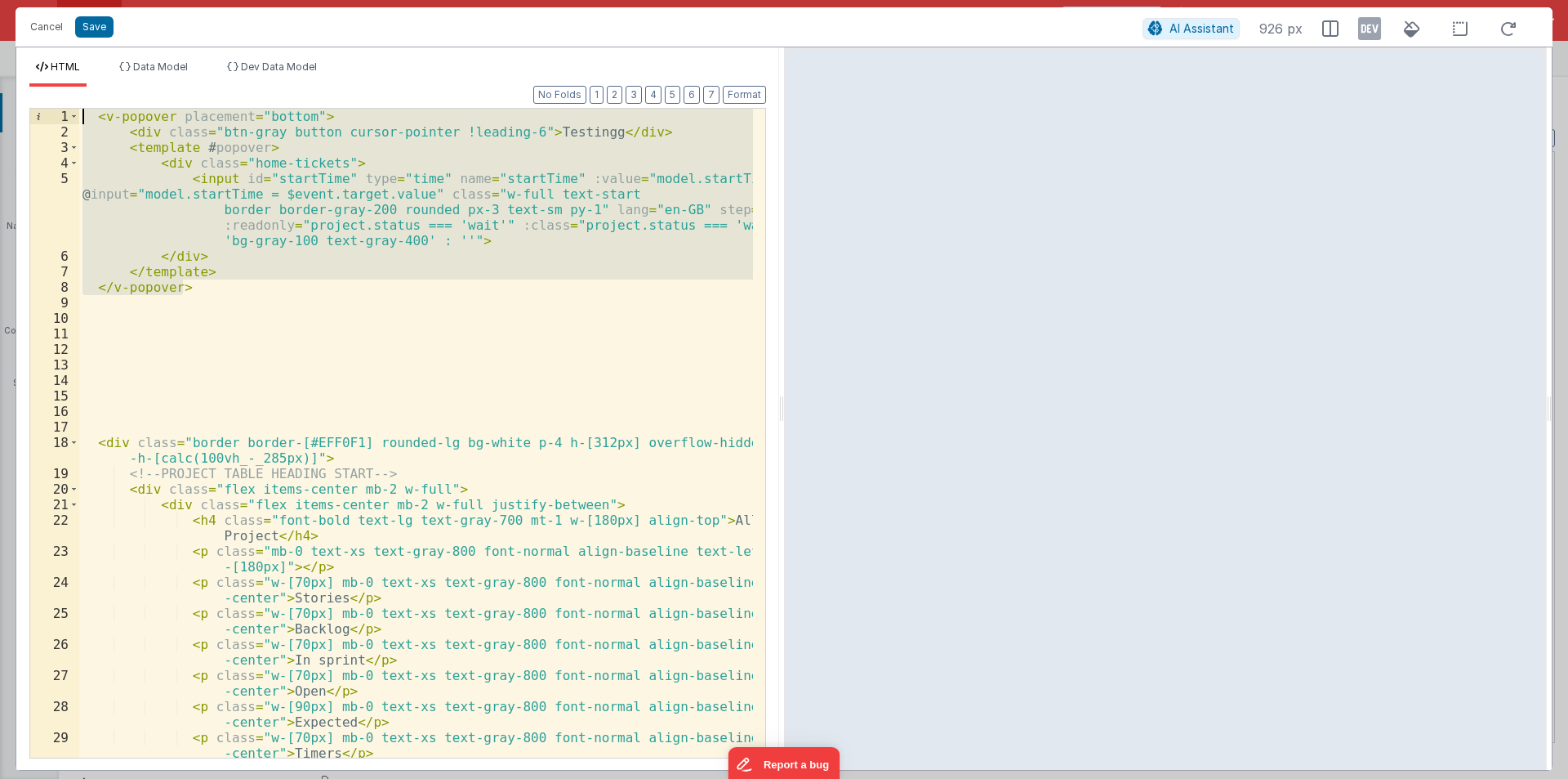
drag, startPoint x: 187, startPoint y: 290, endPoint x: 0, endPoint y: 48, distance: 305.8
click at [0, 48] on div "Cancel Save AI Assistant 926 px HTML Data Model Dev Data Model Format 7 6 5 4 3…" at bounding box center [784, 390] width 1568 height 779
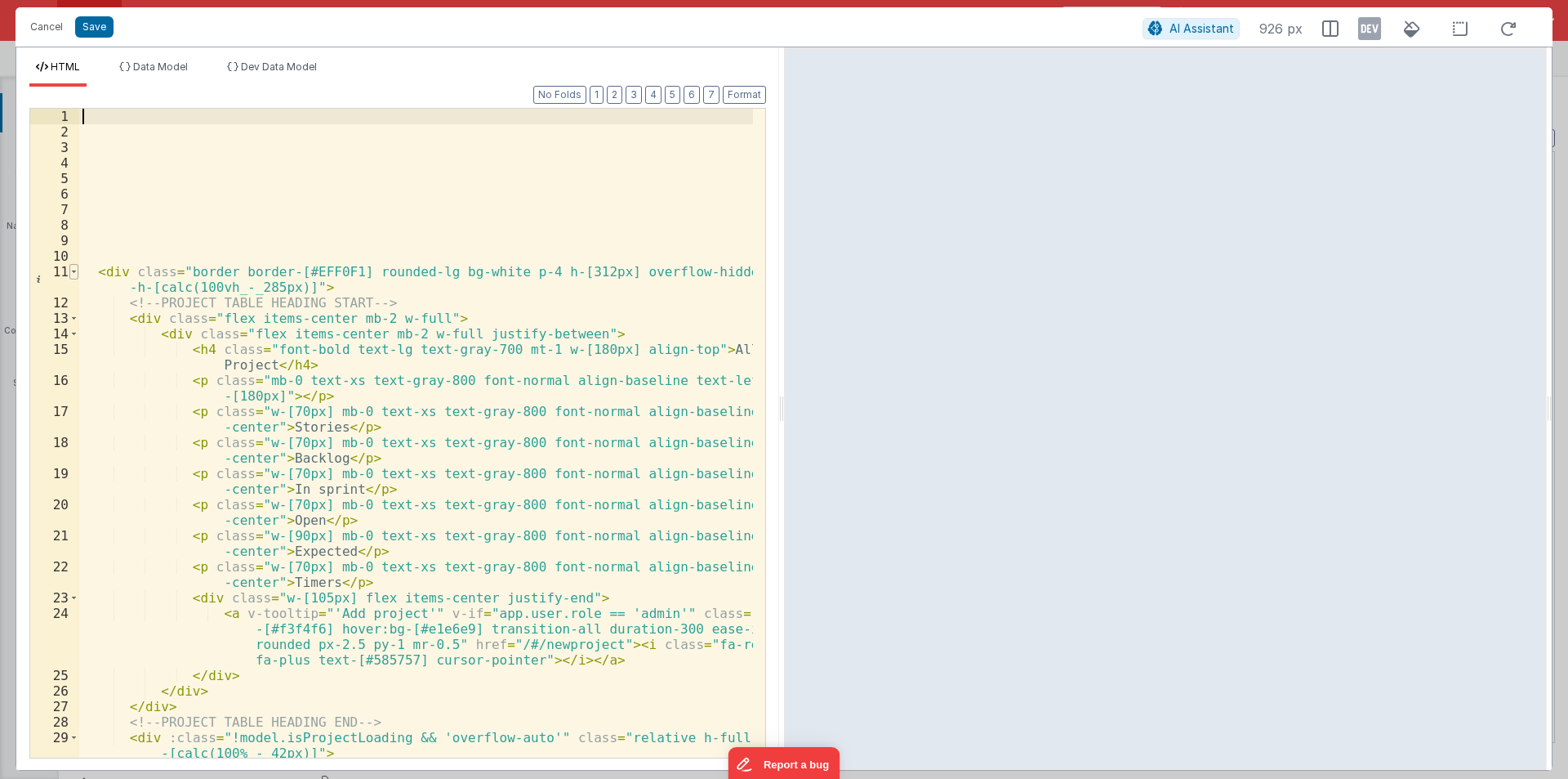
click at [76, 267] on span at bounding box center [74, 272] width 9 height 16
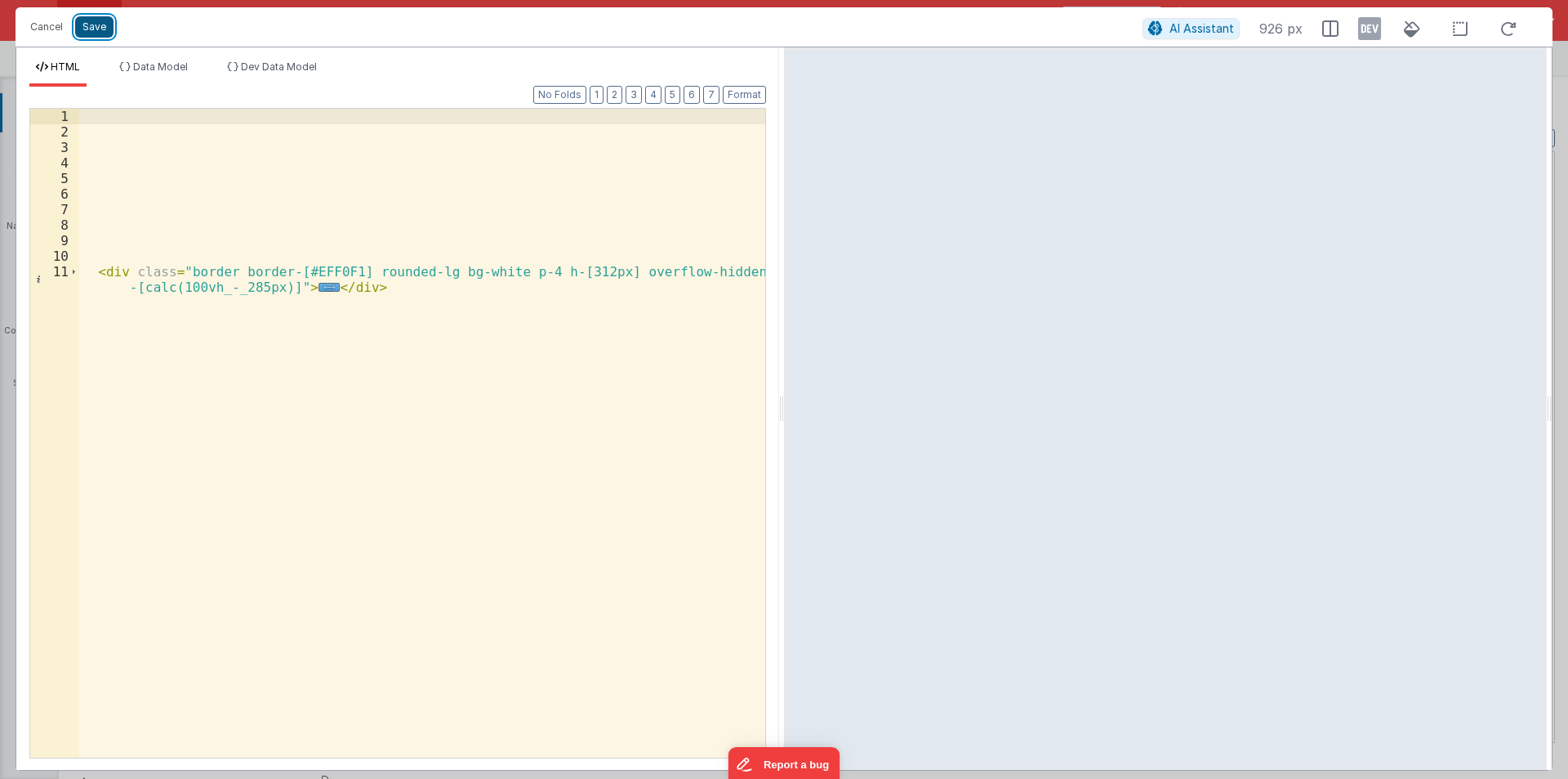
click at [99, 17] on button "Save" at bounding box center [95, 27] width 38 height 22
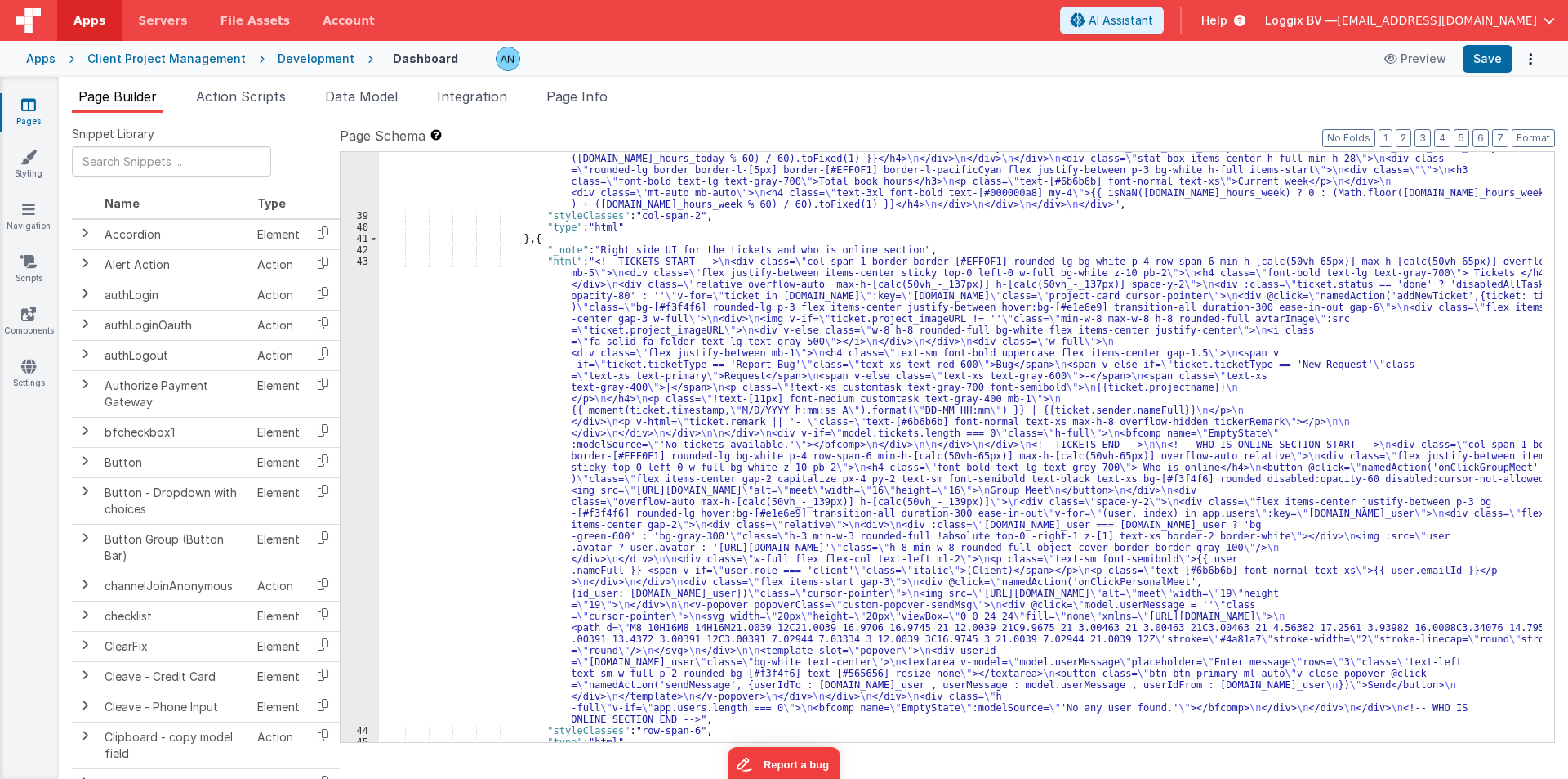
scroll to position [1401, 0]
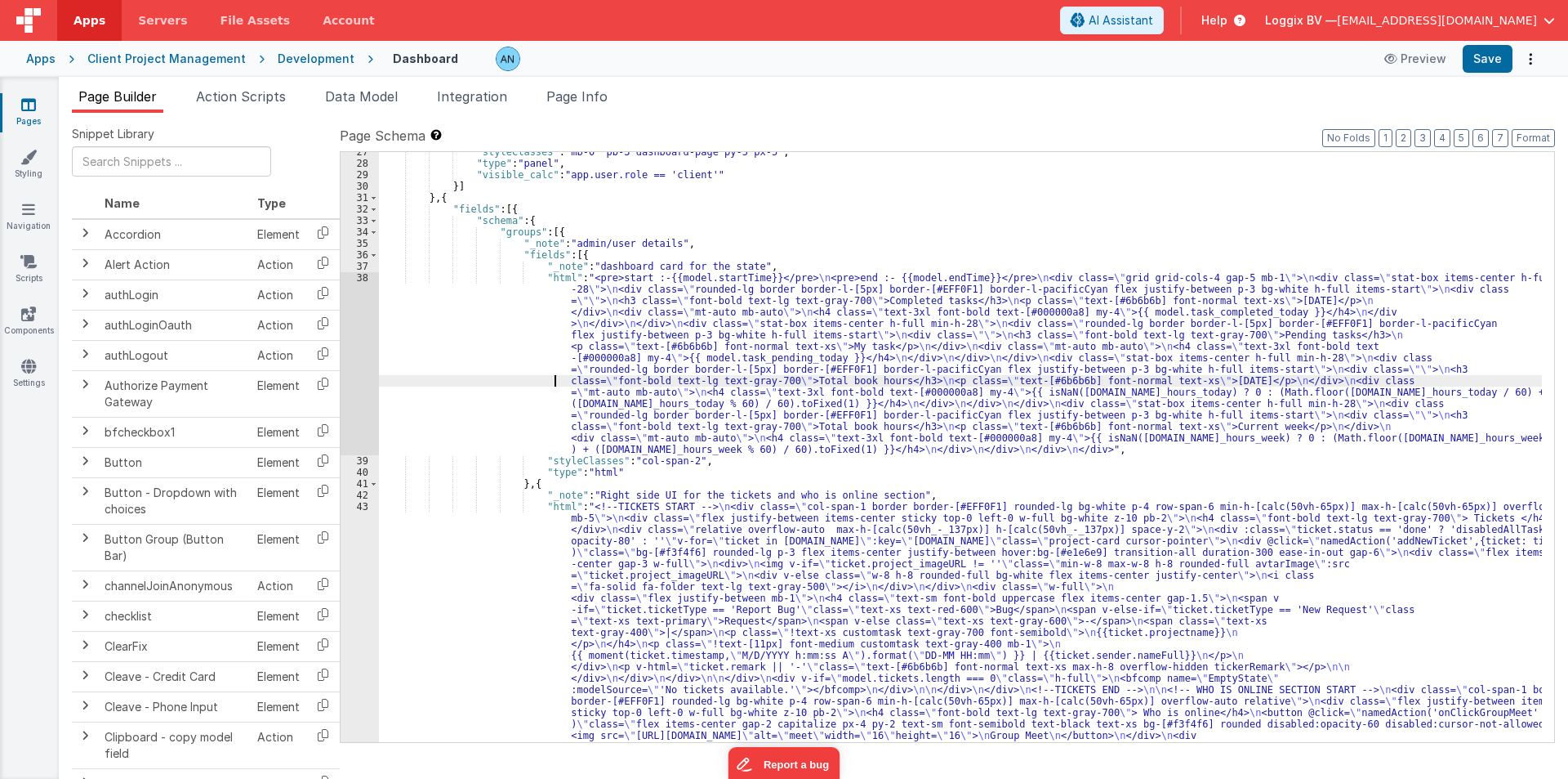
click at [503, 379] on div ""styleClasses" : "mb-0 pb-3 dashboard-page py-5 px-5" , "type" : "panel" , "vis…" at bounding box center [960, 681] width 1163 height 1071
click at [356, 309] on div "38" at bounding box center [359, 364] width 38 height 183
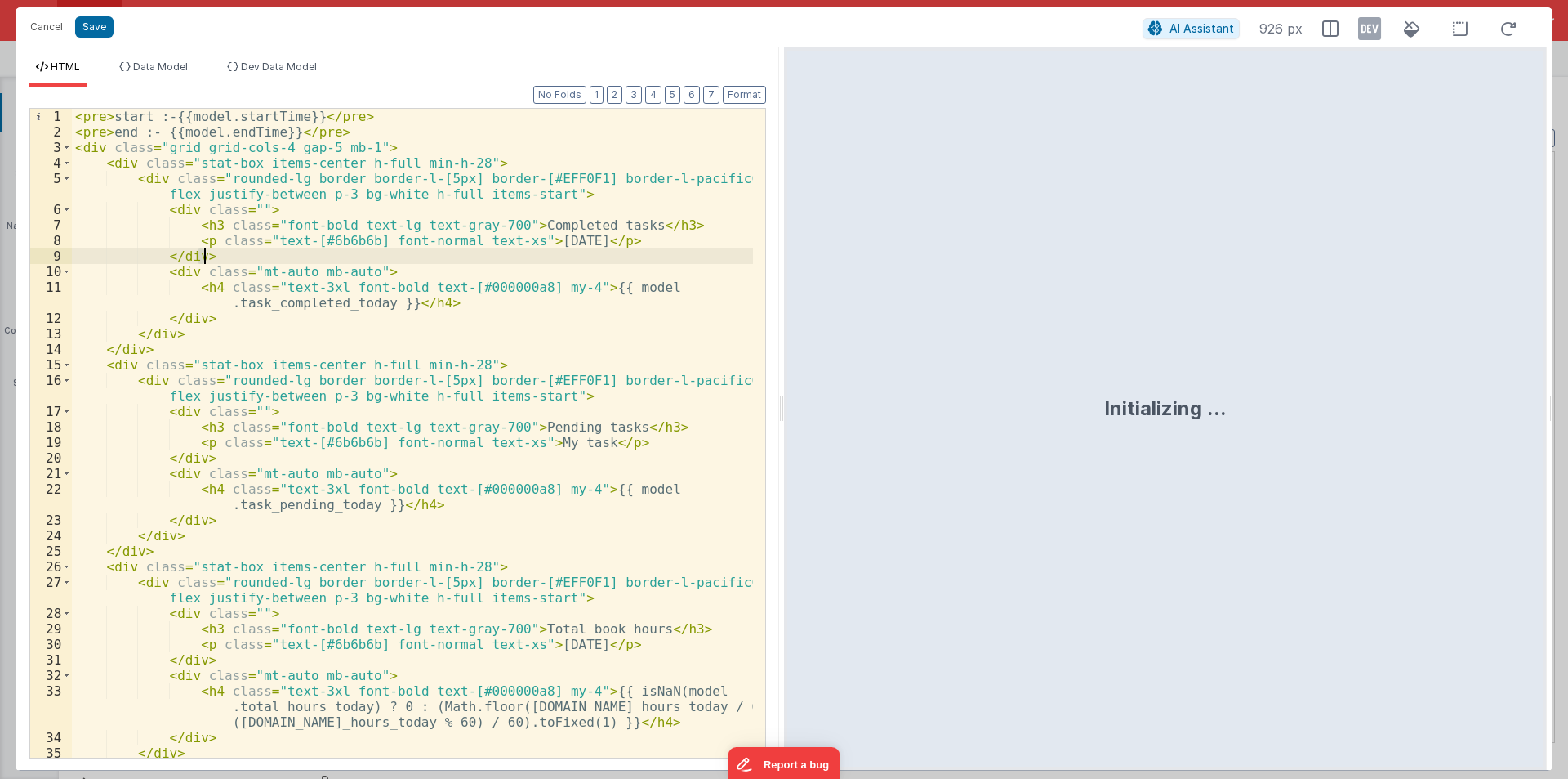
click at [387, 128] on div "< pre > start :-{{model.startTime}} </ pre > < pre > end :- {{model.endTime}} <…" at bounding box center [413, 448] width 681 height 680
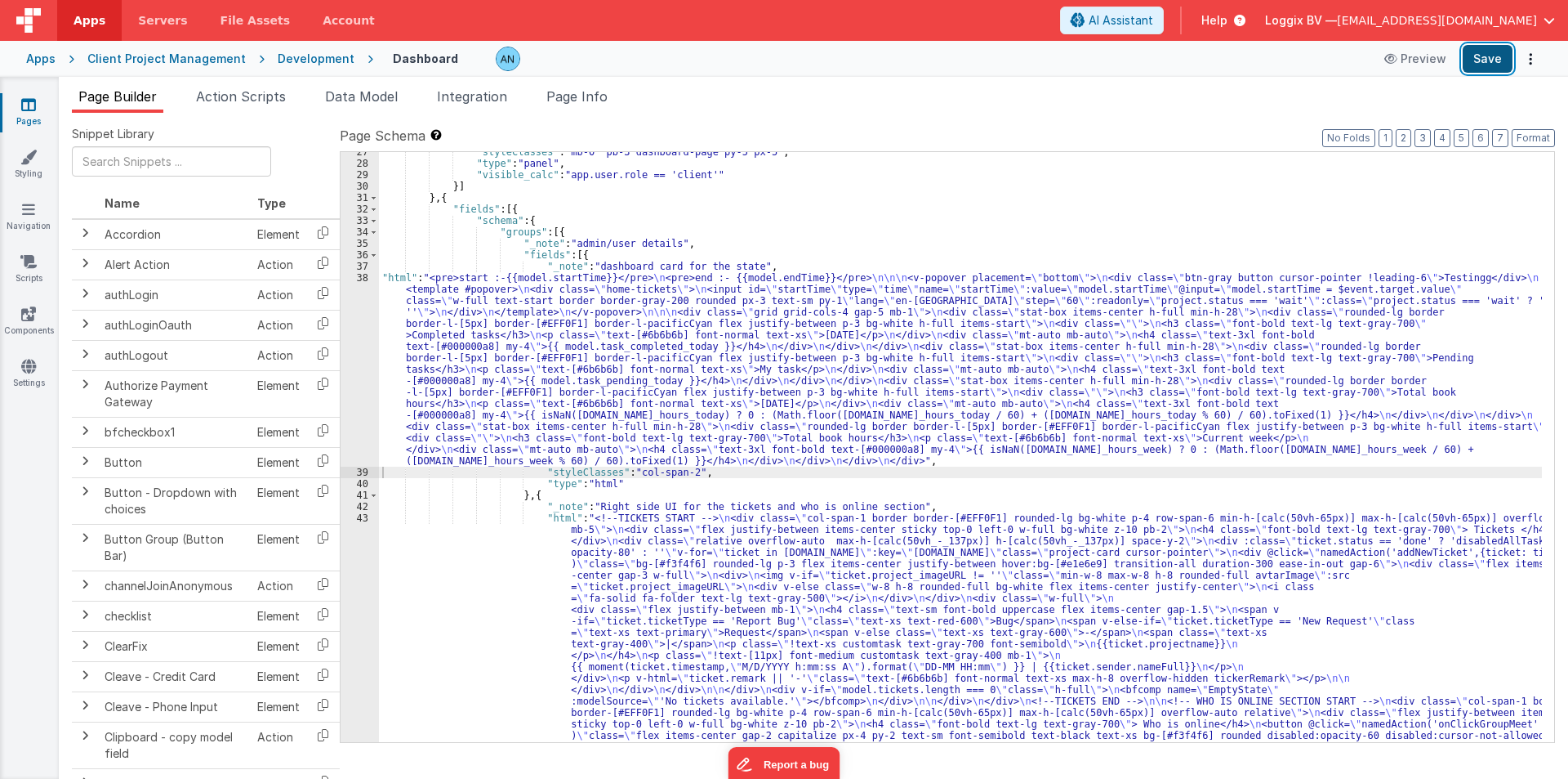
click at [1473, 48] on button "Save" at bounding box center [1487, 58] width 50 height 27
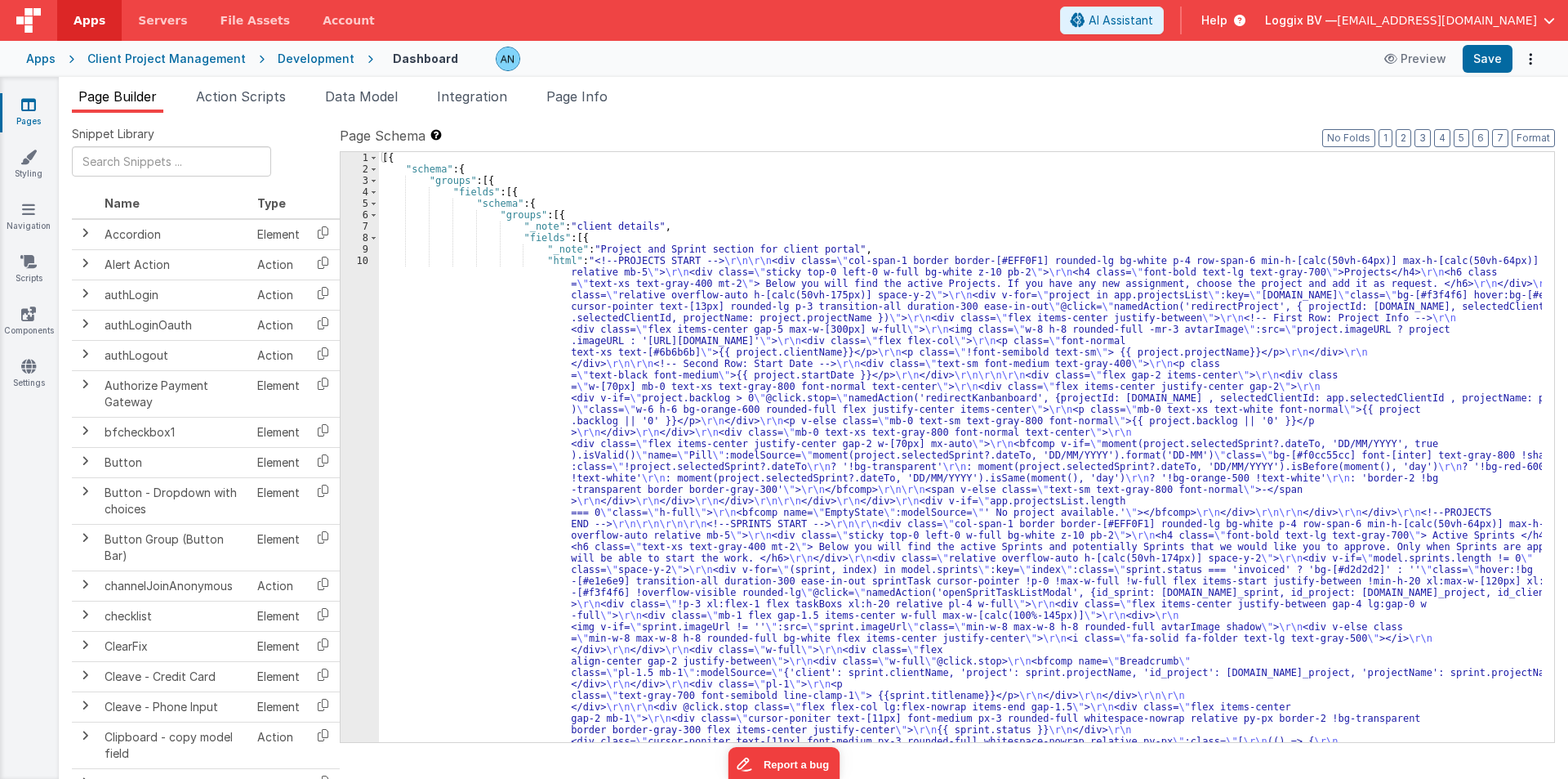
click at [413, 377] on div "[{ "schema" : { "groups" : [{ "fields" : [{ "schema" : { "groups" : [{ "_note" …" at bounding box center [960, 756] width 1163 height 1208
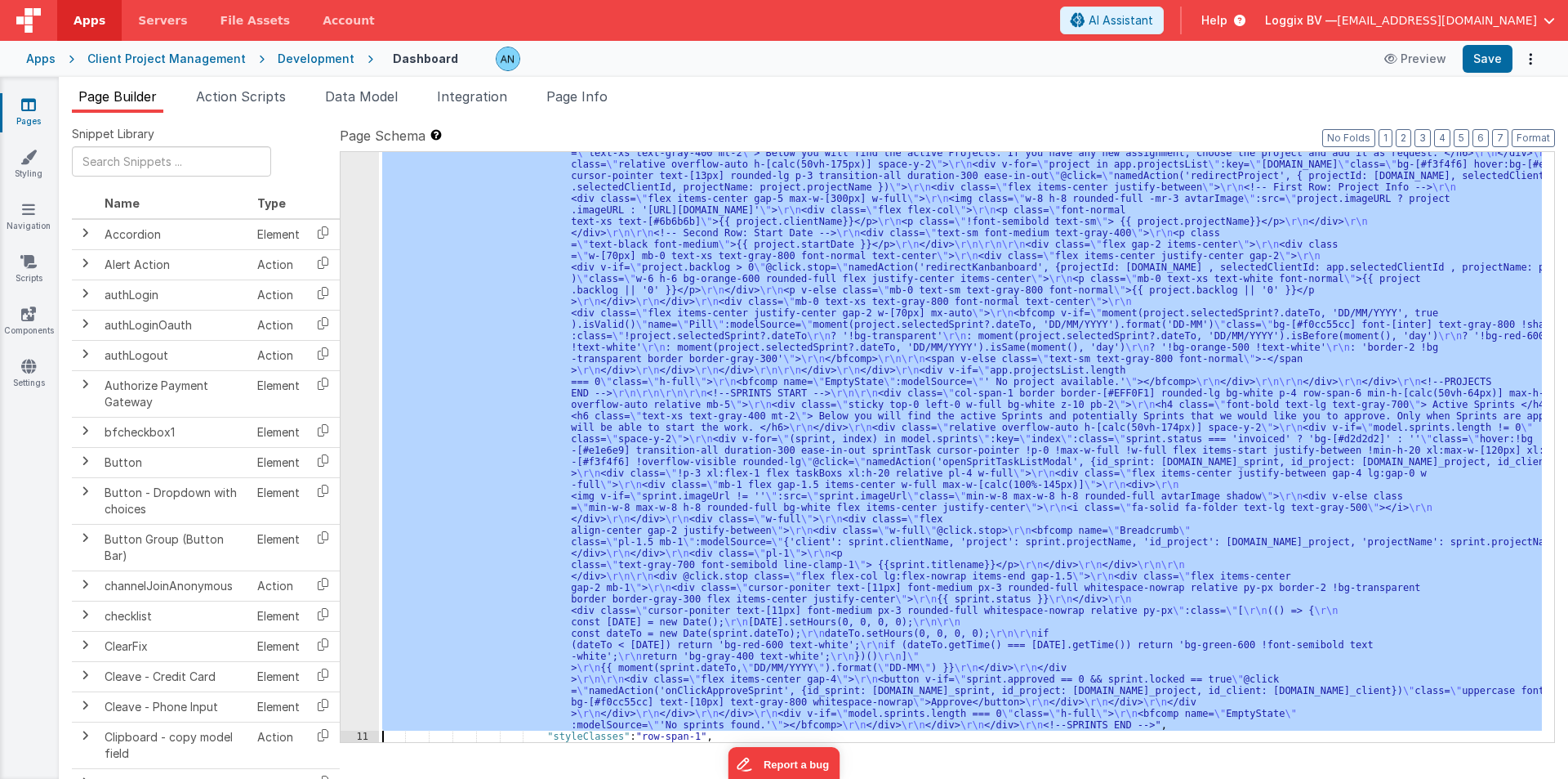
scroll to position [130, 0]
click at [353, 304] on div "10" at bounding box center [359, 428] width 38 height 606
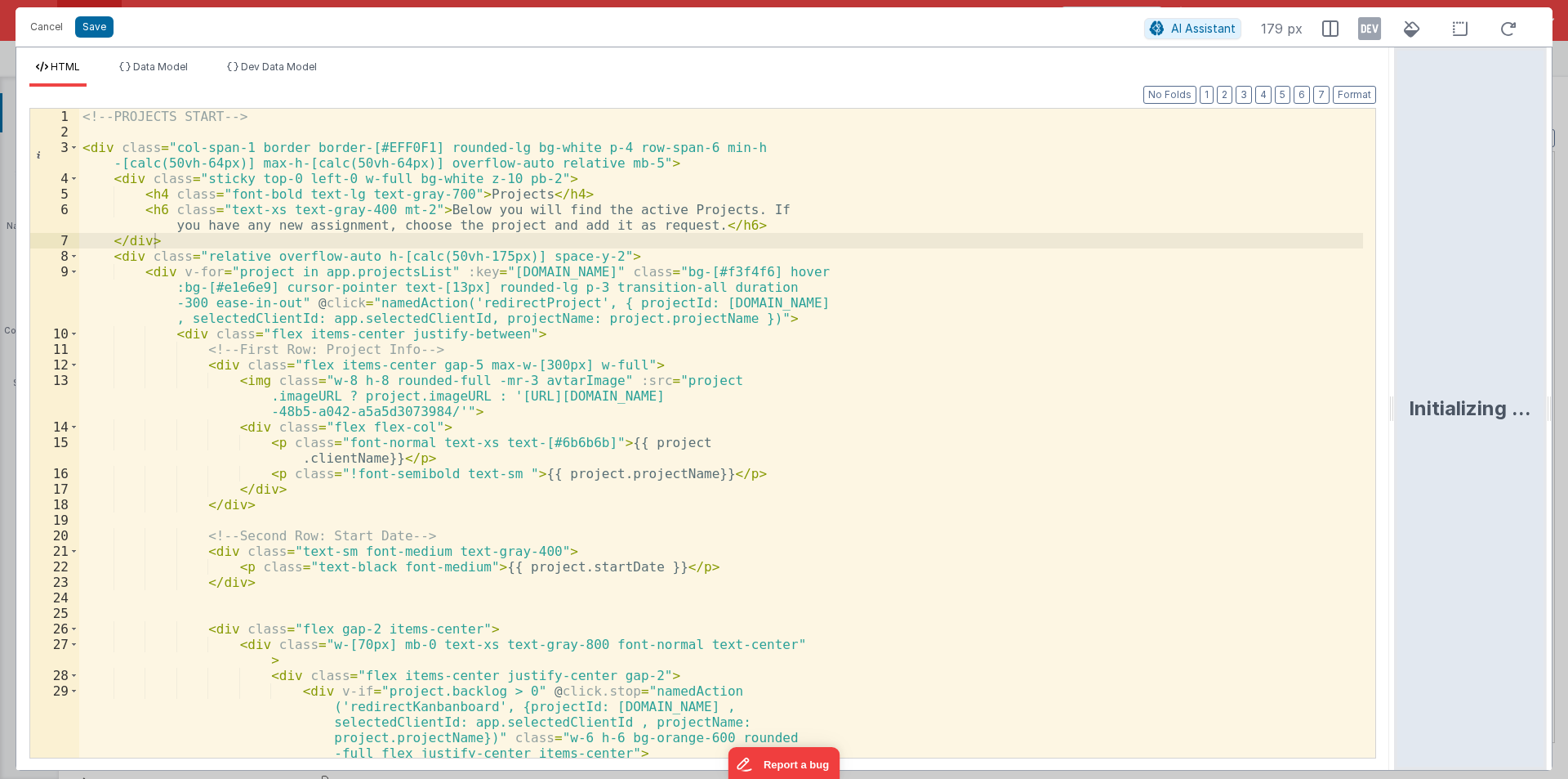
drag, startPoint x: 778, startPoint y: 390, endPoint x: 1397, endPoint y: 365, distance: 619.5
click at [1436, 370] on html "Cancel Save AI Assistant 179 px HTML Data Model Dev Data Model Format 7 6 5 4 3…" at bounding box center [784, 390] width 1568 height 779
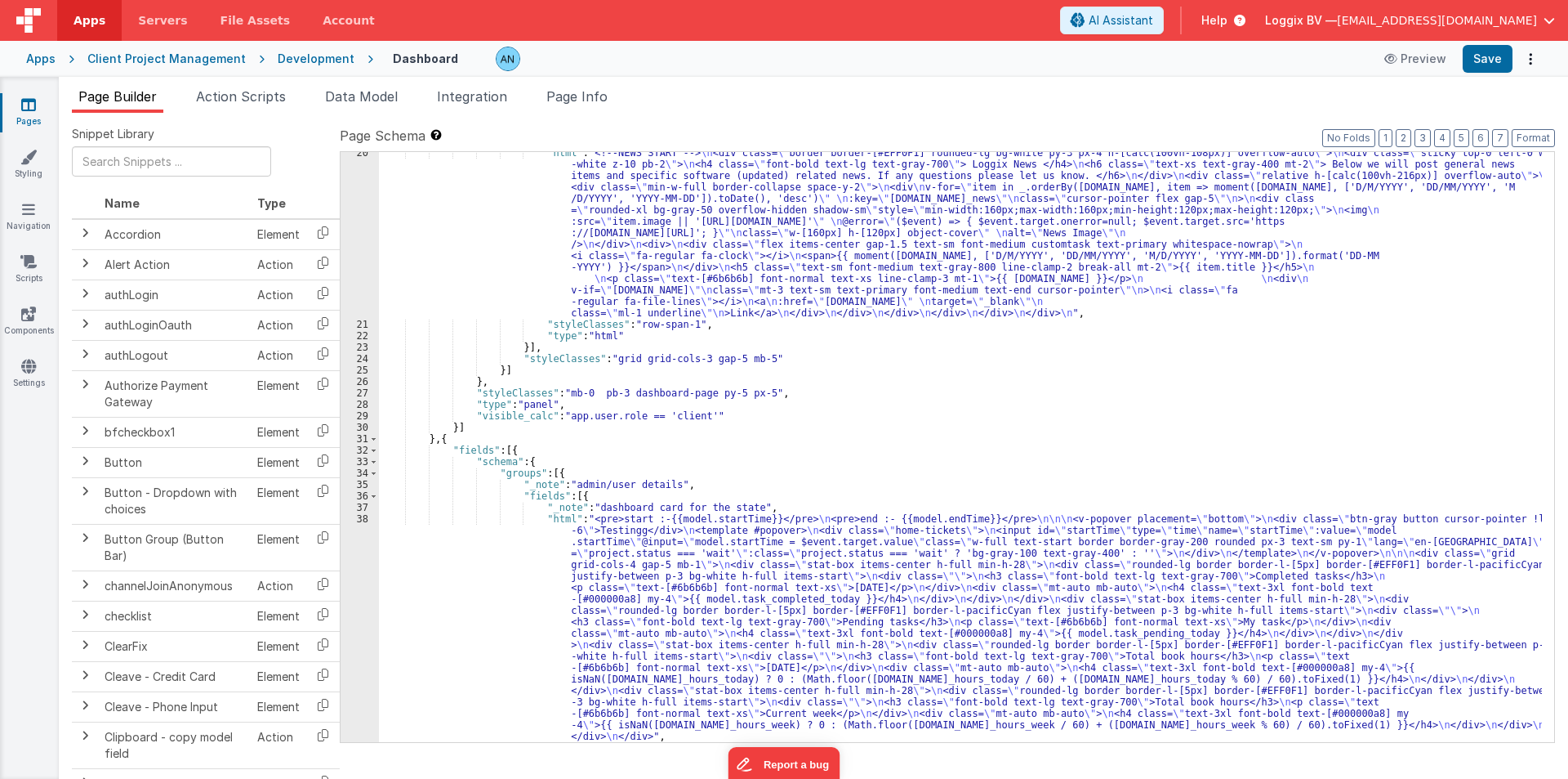
scroll to position [1405, 0]
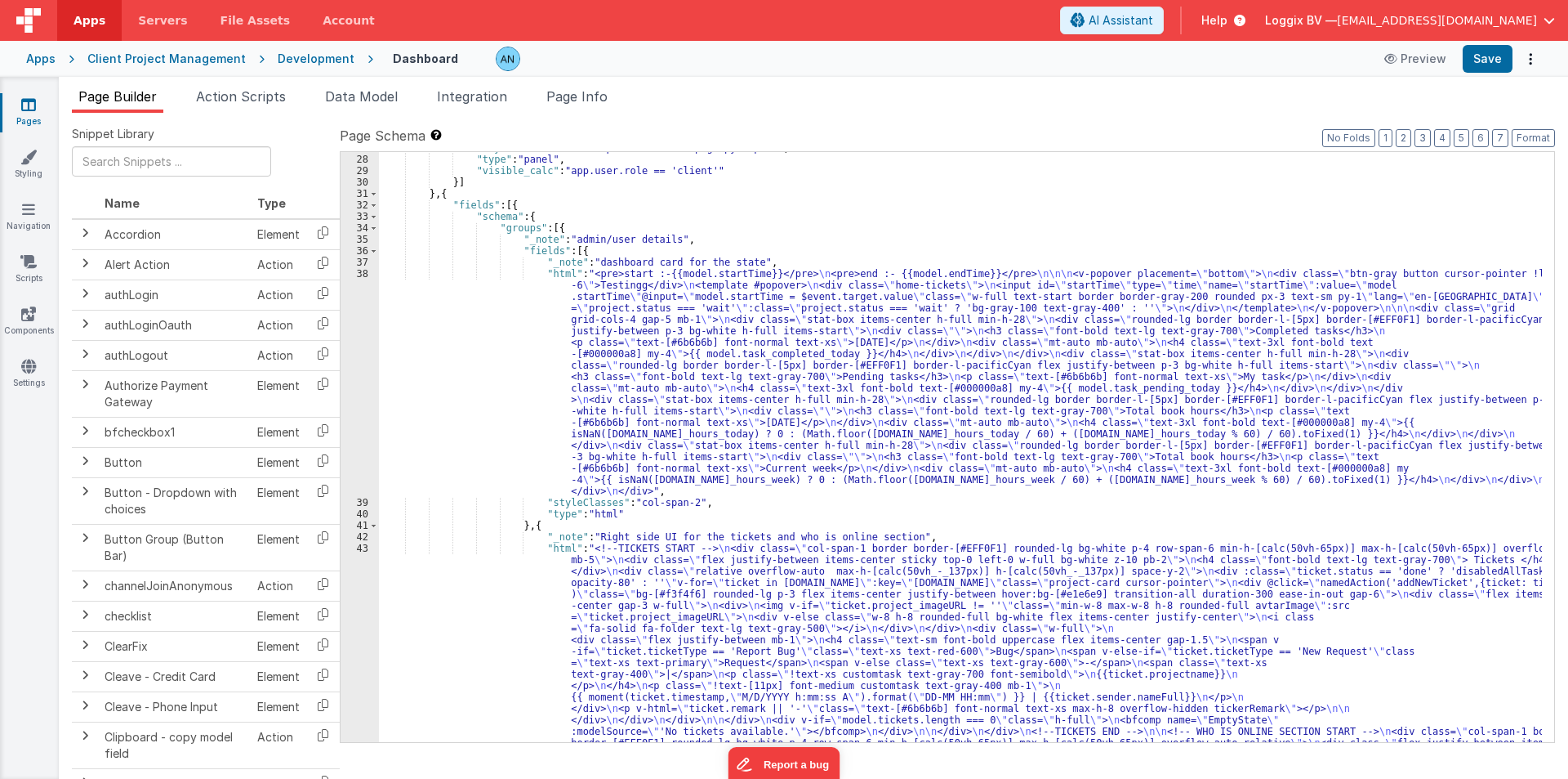
click at [458, 364] on div ""styleClasses" : "mb-0 pb-3 dashboard-page py-5 px-5" , "type" : "panel" , "vis…" at bounding box center [960, 677] width 1163 height 1071
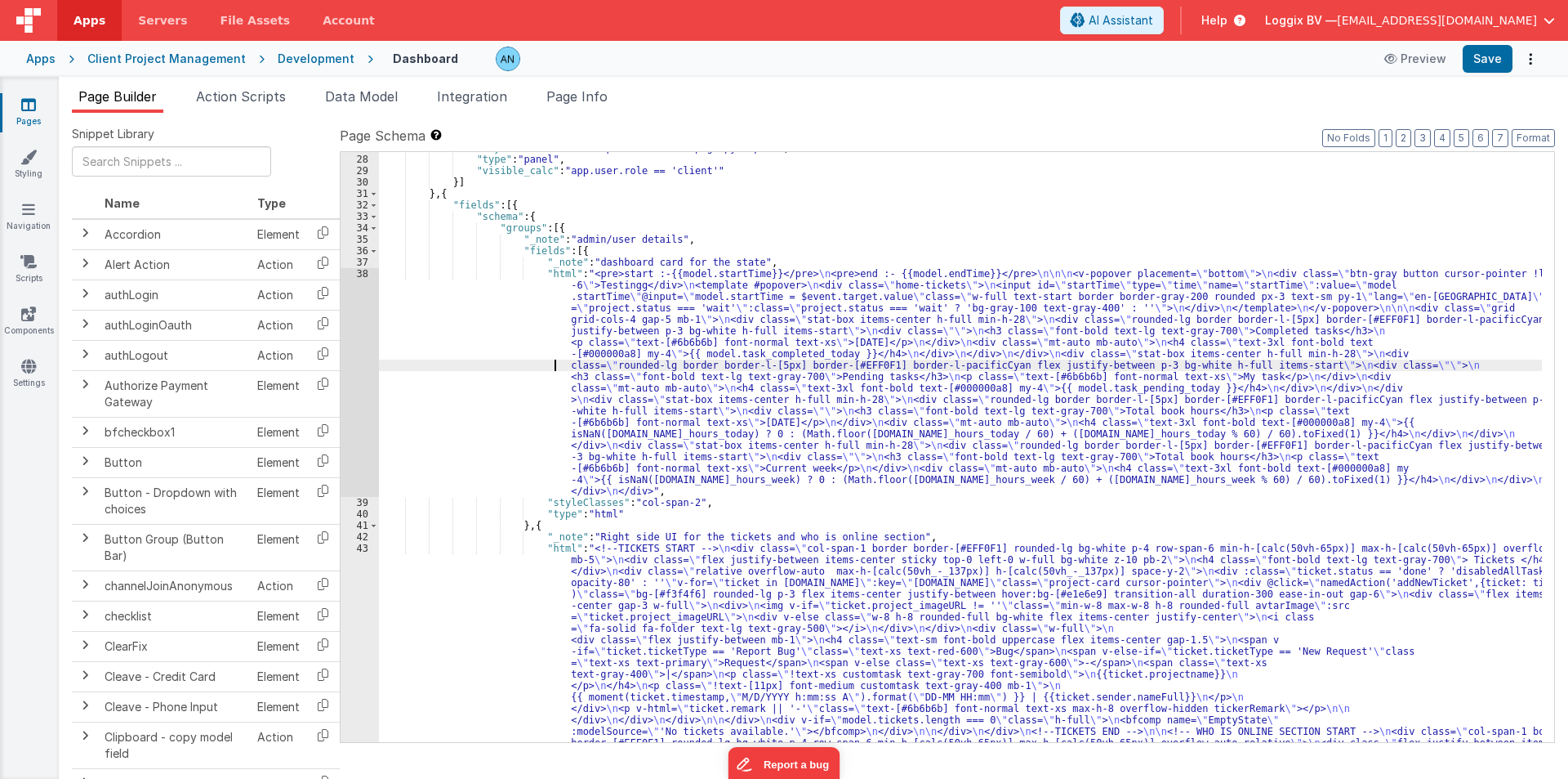
click at [356, 332] on div "38" at bounding box center [359, 382] width 38 height 228
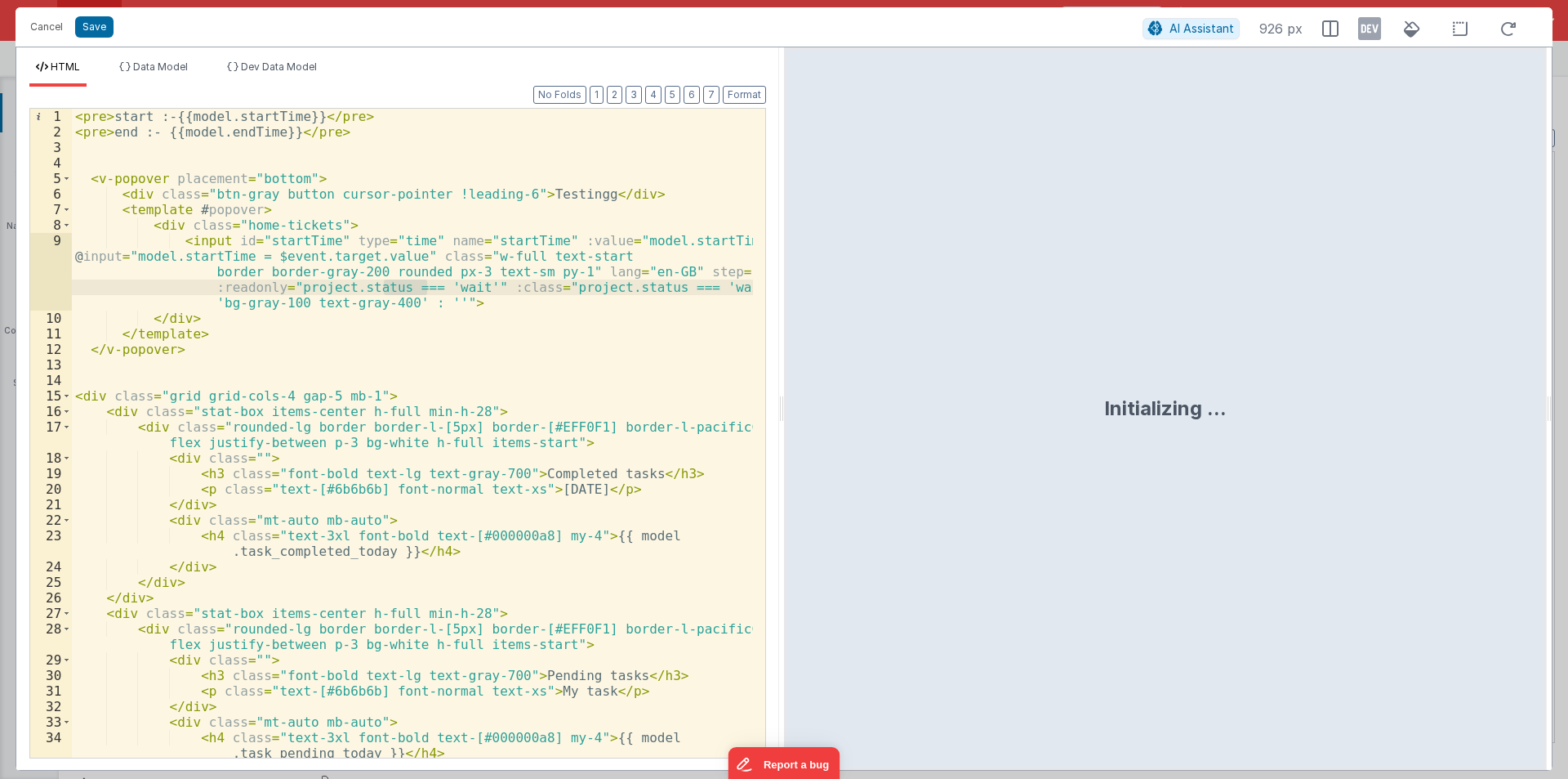
click at [145, 176] on div "< pre > start :-{{model.startTime}} </ pre > < pre > end :- {{model.endTime}} <…" at bounding box center [413, 448] width 681 height 680
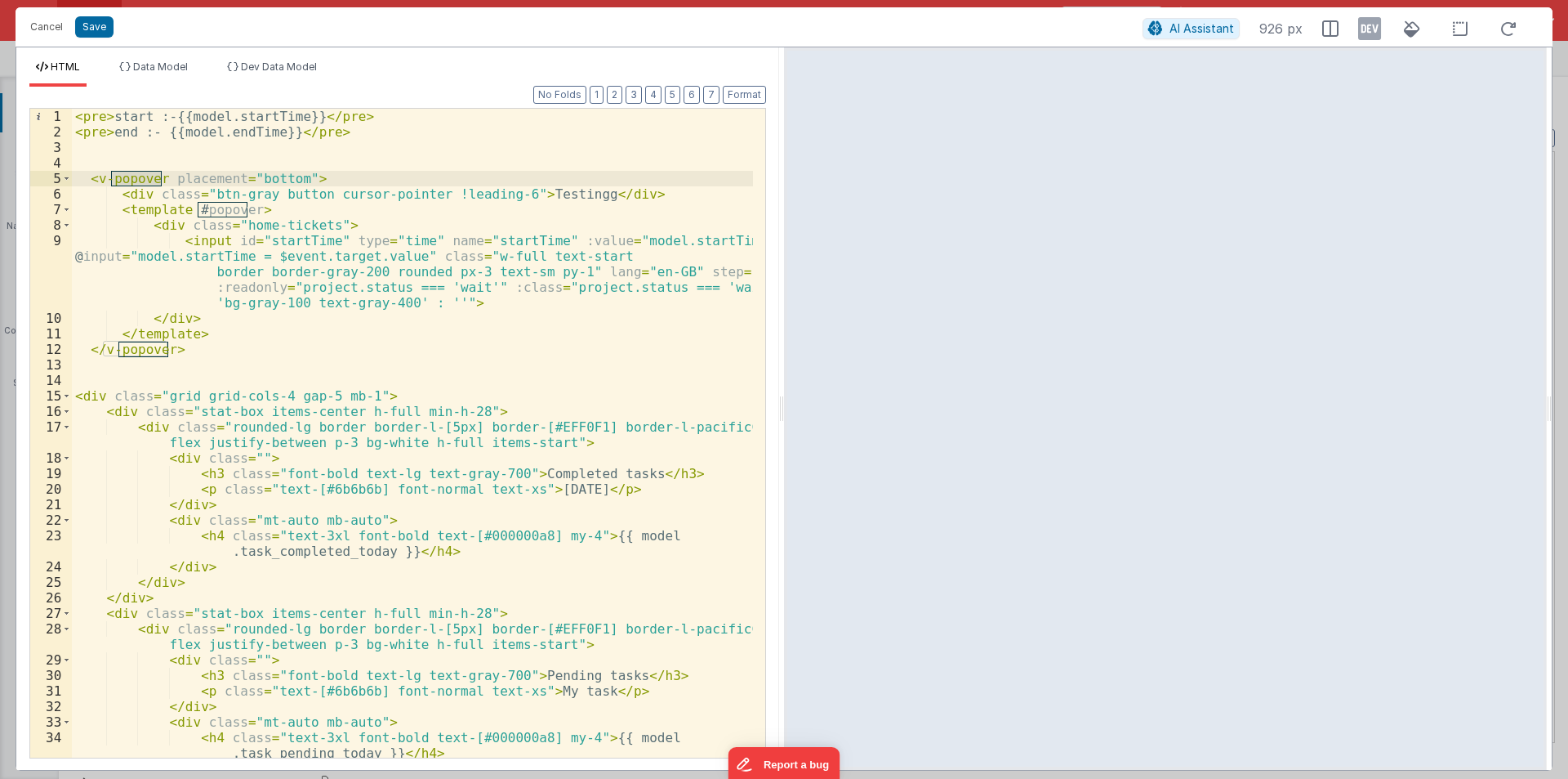
click at [206, 183] on div "< pre > start :-{{model.startTime}} </ pre > < pre > end :- {{model.endTime}} <…" at bounding box center [413, 448] width 681 height 680
click at [165, 179] on div "< pre > start :-{{model.startTime}} </ pre > < pre > end :- {{model.endTime}} <…" at bounding box center [413, 433] width 681 height 649
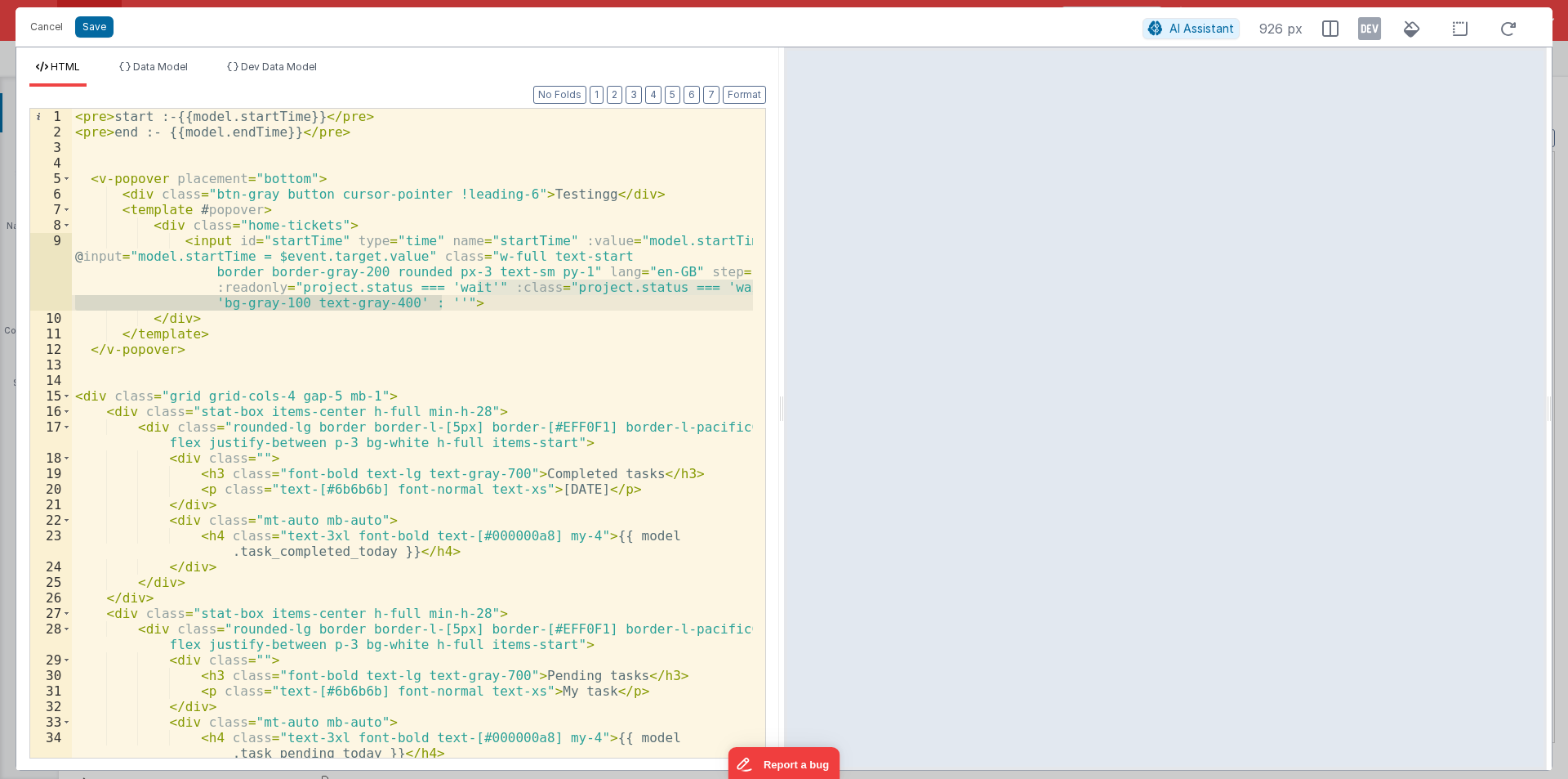
drag, startPoint x: 481, startPoint y: 287, endPoint x: 445, endPoint y: 298, distance: 37.6
click at [445, 298] on div "< pre > start :-{{model.startTime}} </ pre > < pre > end :- {{model.endTime}} <…" at bounding box center [413, 448] width 681 height 680
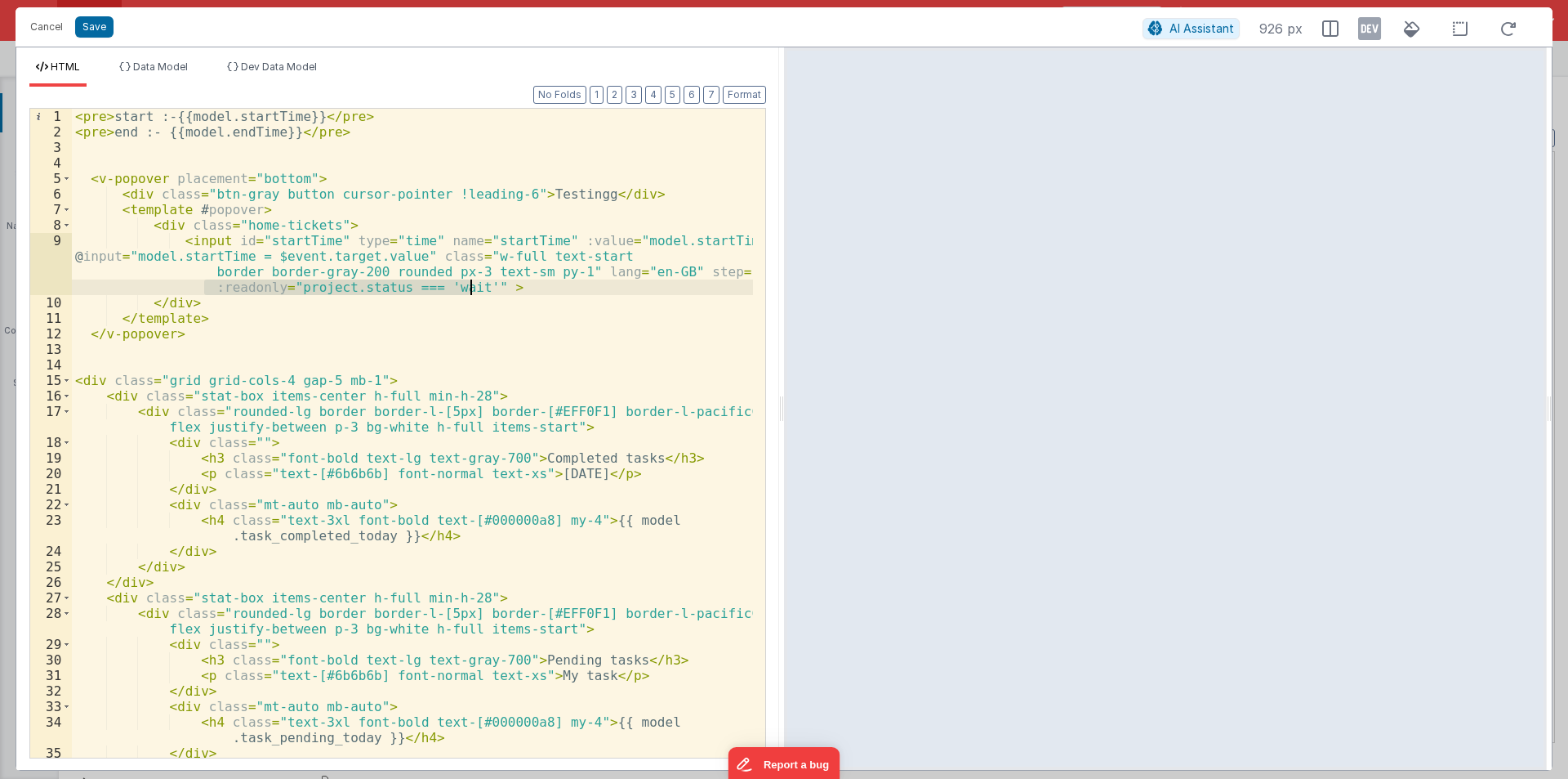
drag, startPoint x: 193, startPoint y: 284, endPoint x: 471, endPoint y: 284, distance: 278.0
click at [471, 284] on div "< pre > start :-{{model.startTime}} </ pre > < pre > end :- {{model.endTime}} <…" at bounding box center [413, 448] width 681 height 680
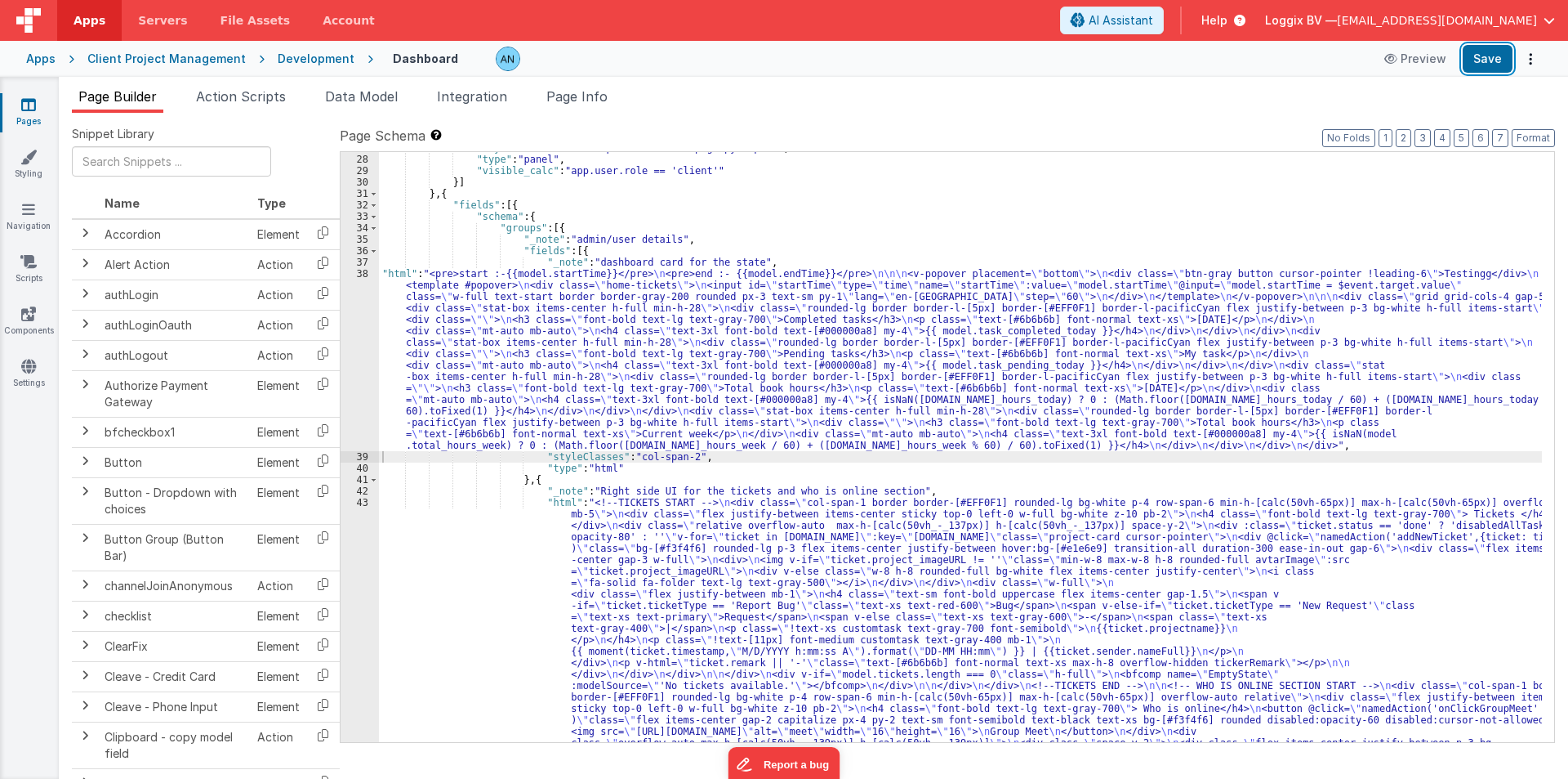
click at [1487, 62] on button "Save" at bounding box center [1487, 58] width 50 height 27
click at [348, 352] on div "38" at bounding box center [359, 360] width 38 height 183
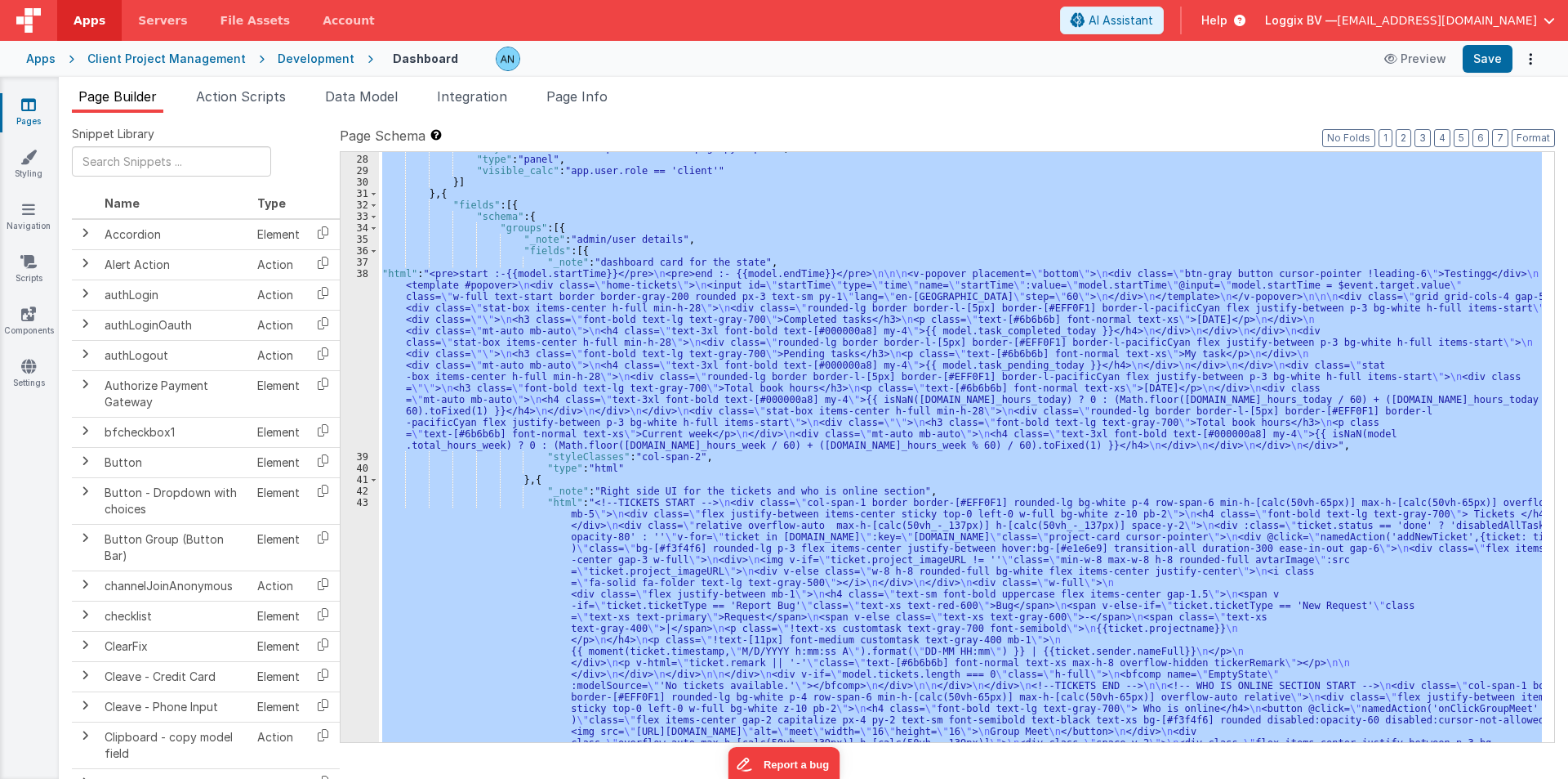
click at [348, 352] on div "38" at bounding box center [359, 360] width 38 height 183
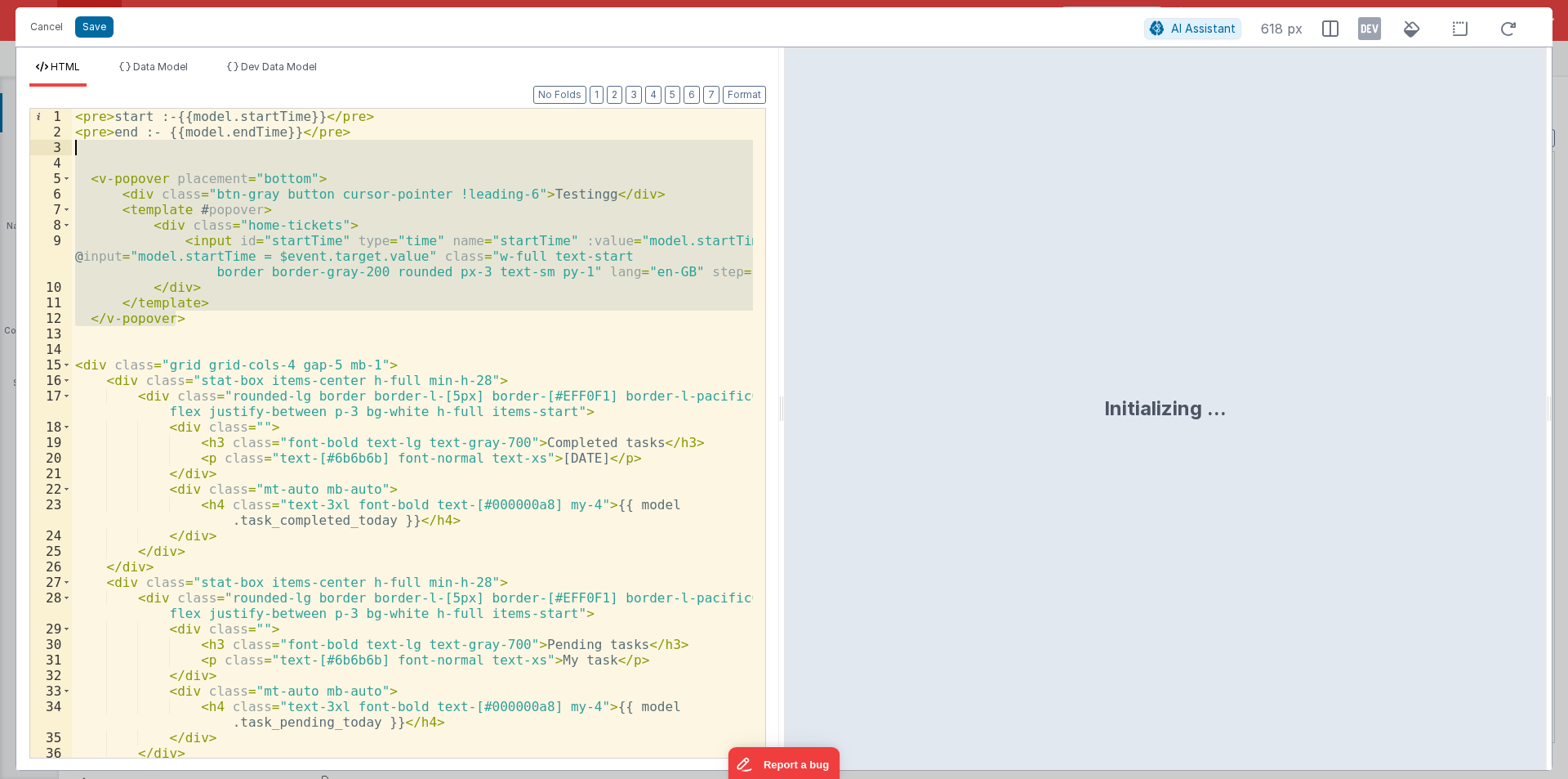
drag, startPoint x: 194, startPoint y: 315, endPoint x: 24, endPoint y: 154, distance: 234.1
click at [24, 154] on div "Format 7 6 5 4 3 2 1 No Folds 1 2 3 4 5 6 7 8 9 10 11 12 13 14 15 16 17 18 19 2…" at bounding box center [398, 428] width 763 height 683
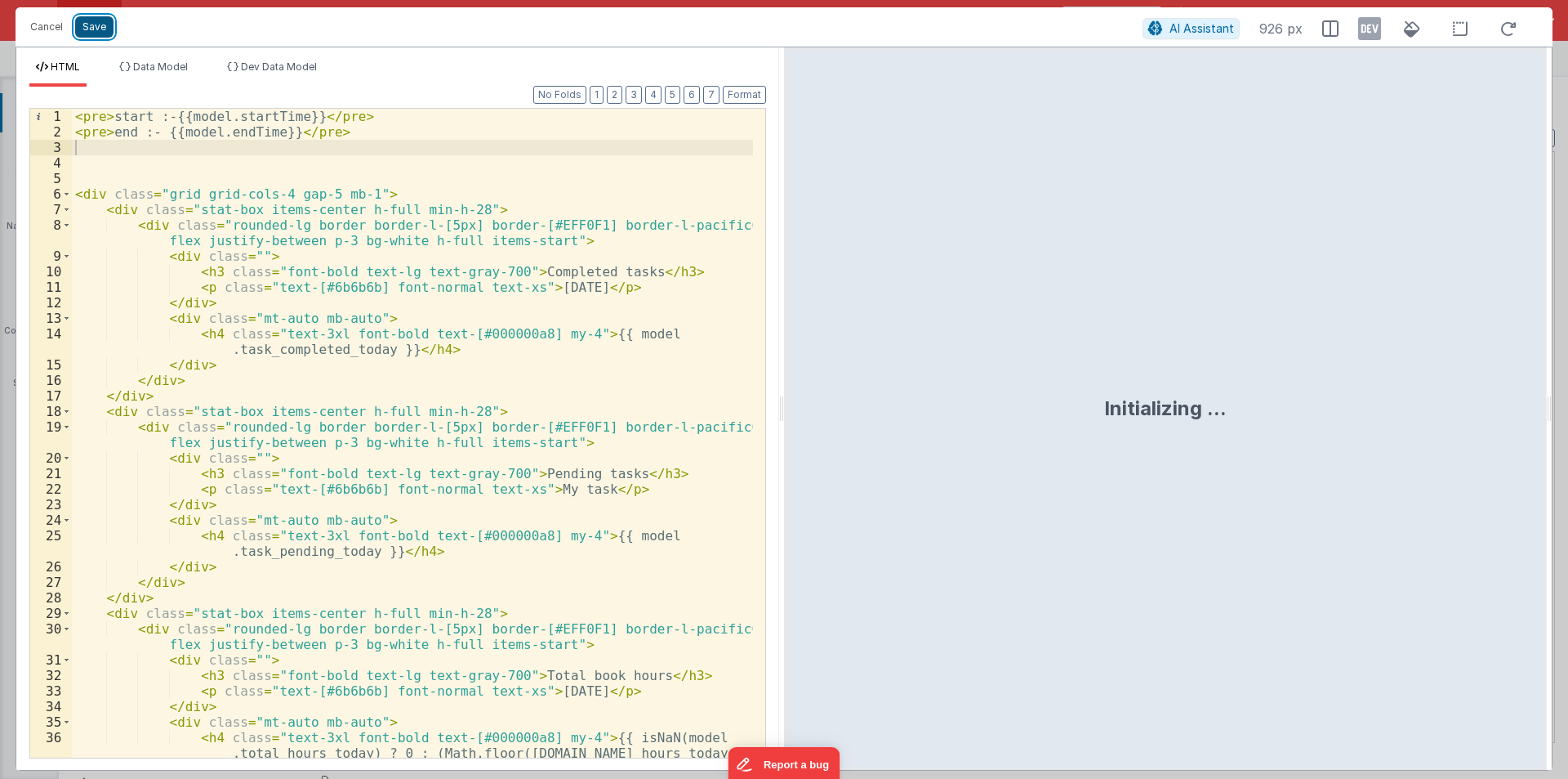
click at [95, 31] on button "Save" at bounding box center [95, 27] width 38 height 22
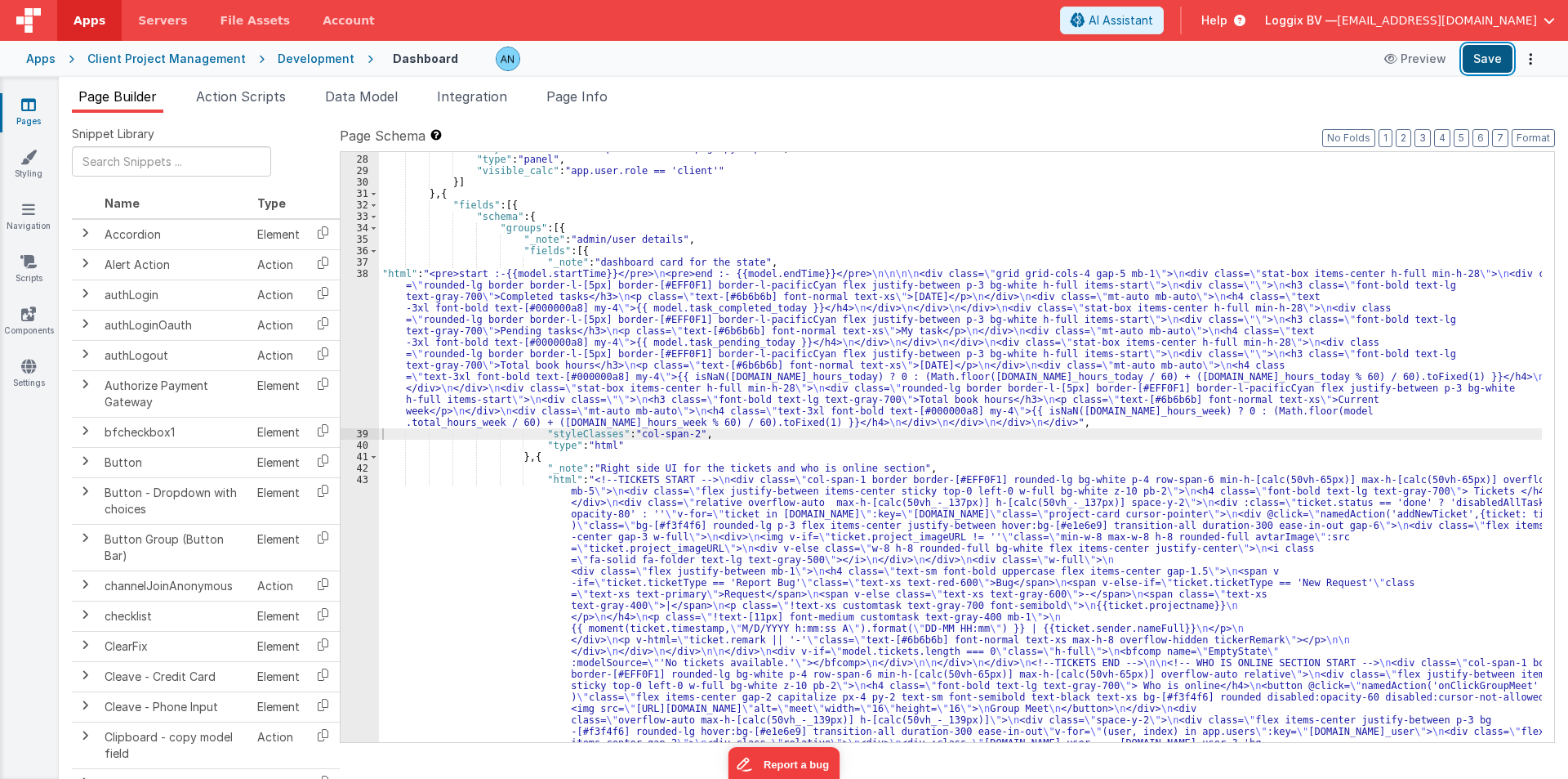
click at [1487, 59] on button "Save" at bounding box center [1487, 58] width 50 height 27
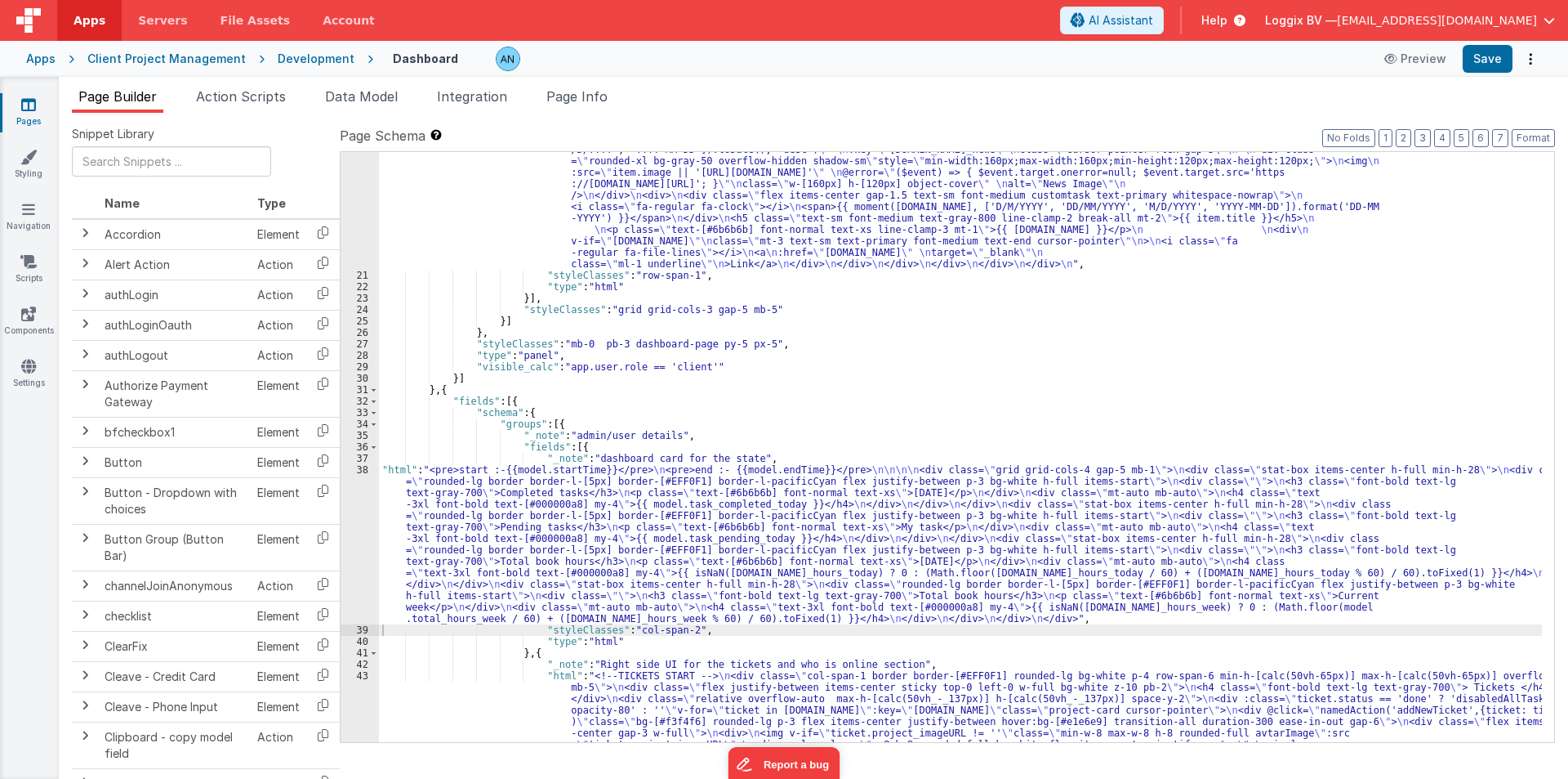
click at [291, 55] on div "Development" at bounding box center [316, 59] width 76 height 17
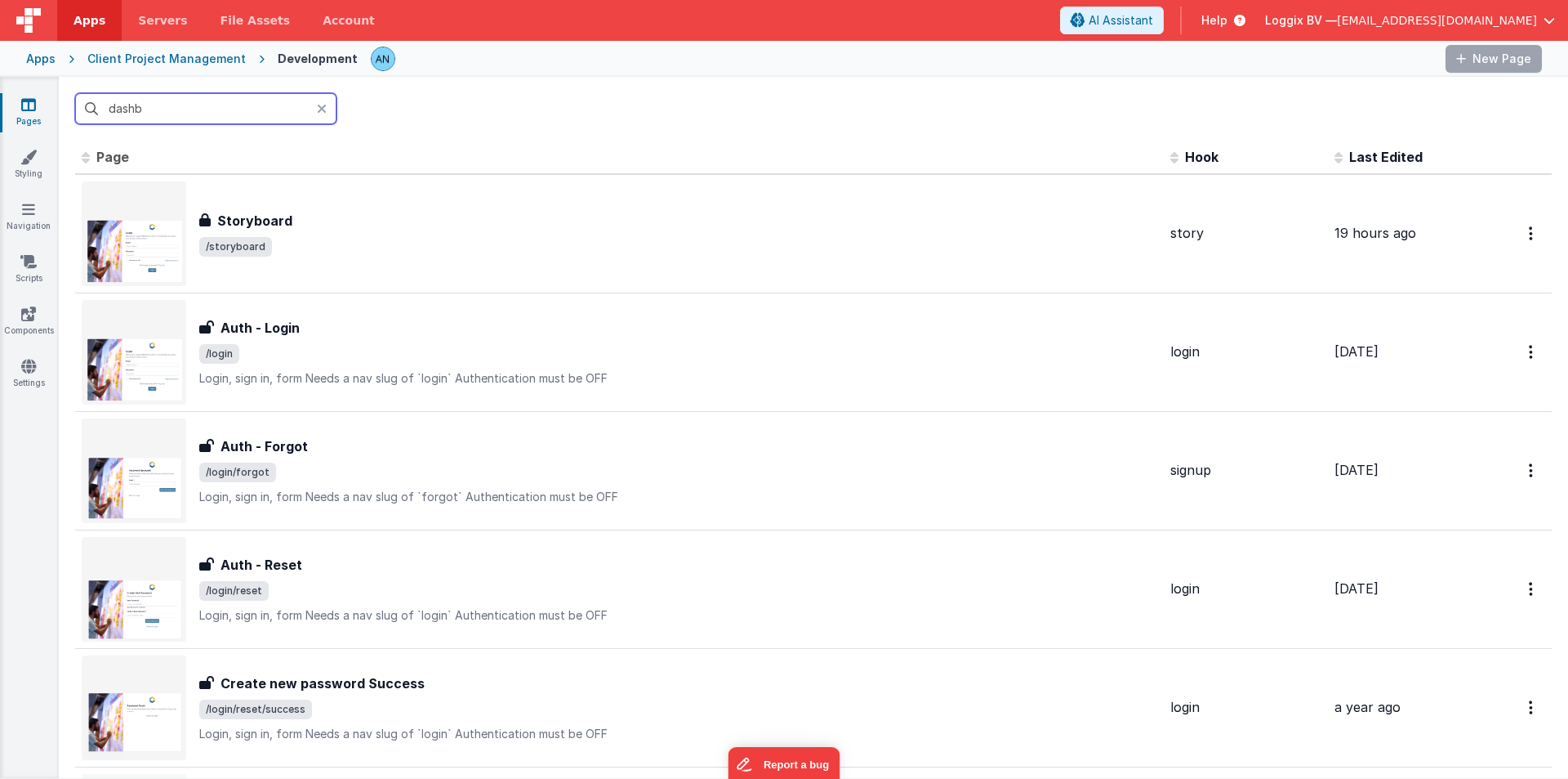
click at [196, 112] on input "dashb" at bounding box center [206, 108] width 261 height 31
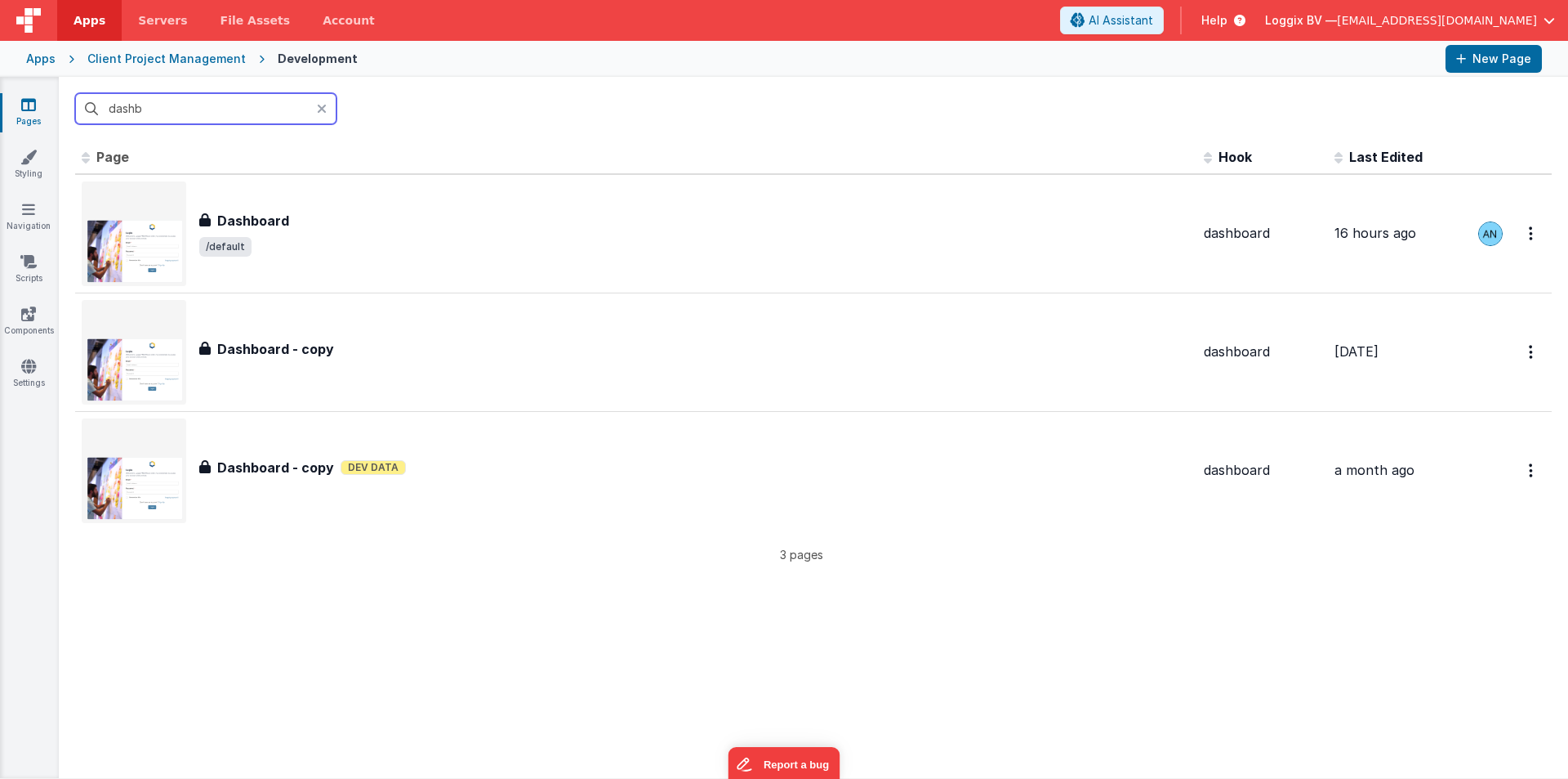
click at [196, 112] on input "dashb" at bounding box center [206, 108] width 261 height 31
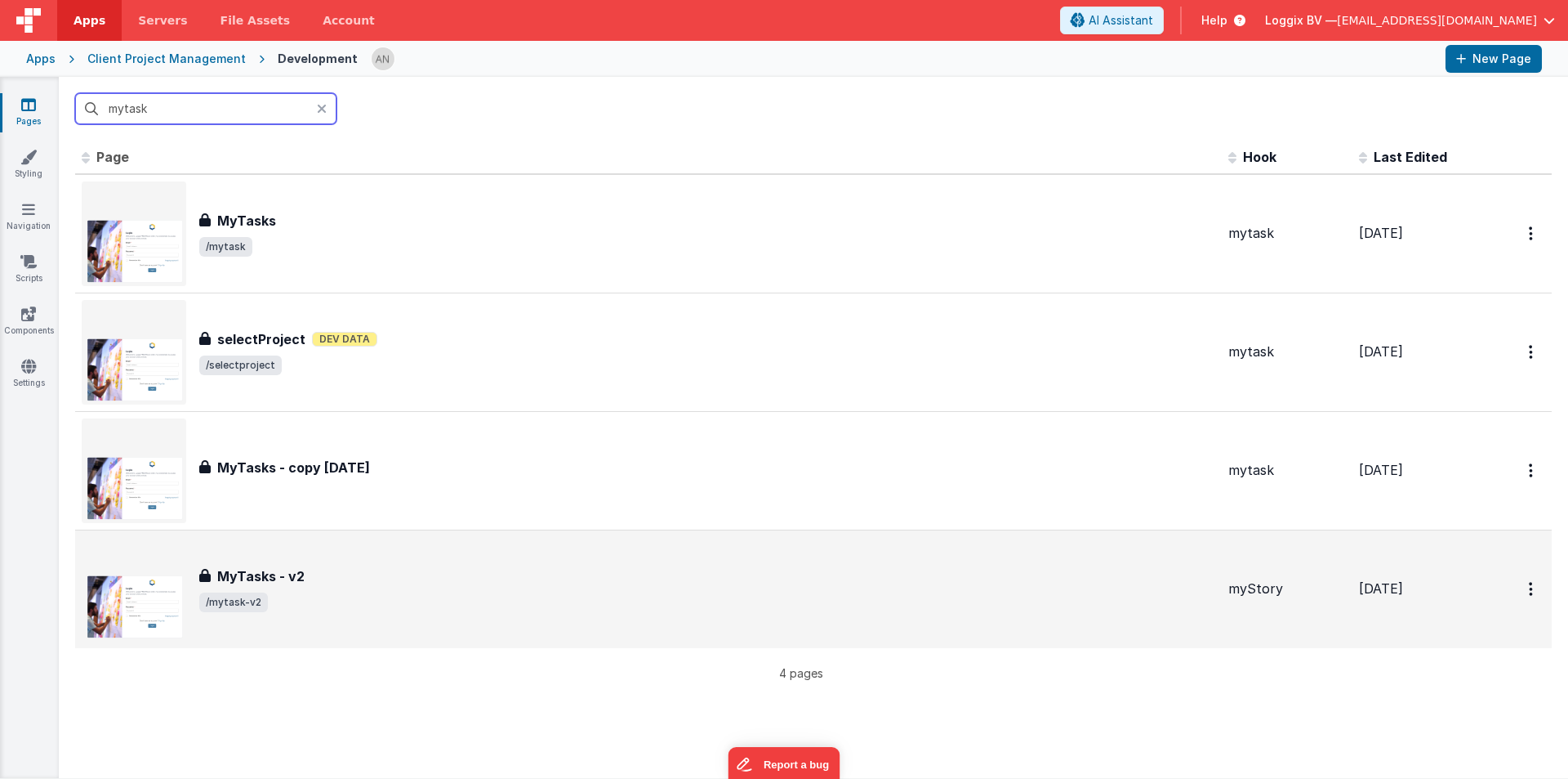
type input "mytask"
click at [429, 585] on div "MyTasks - v2 MyTasks - v2 /mytask-v2" at bounding box center [707, 589] width 1016 height 46
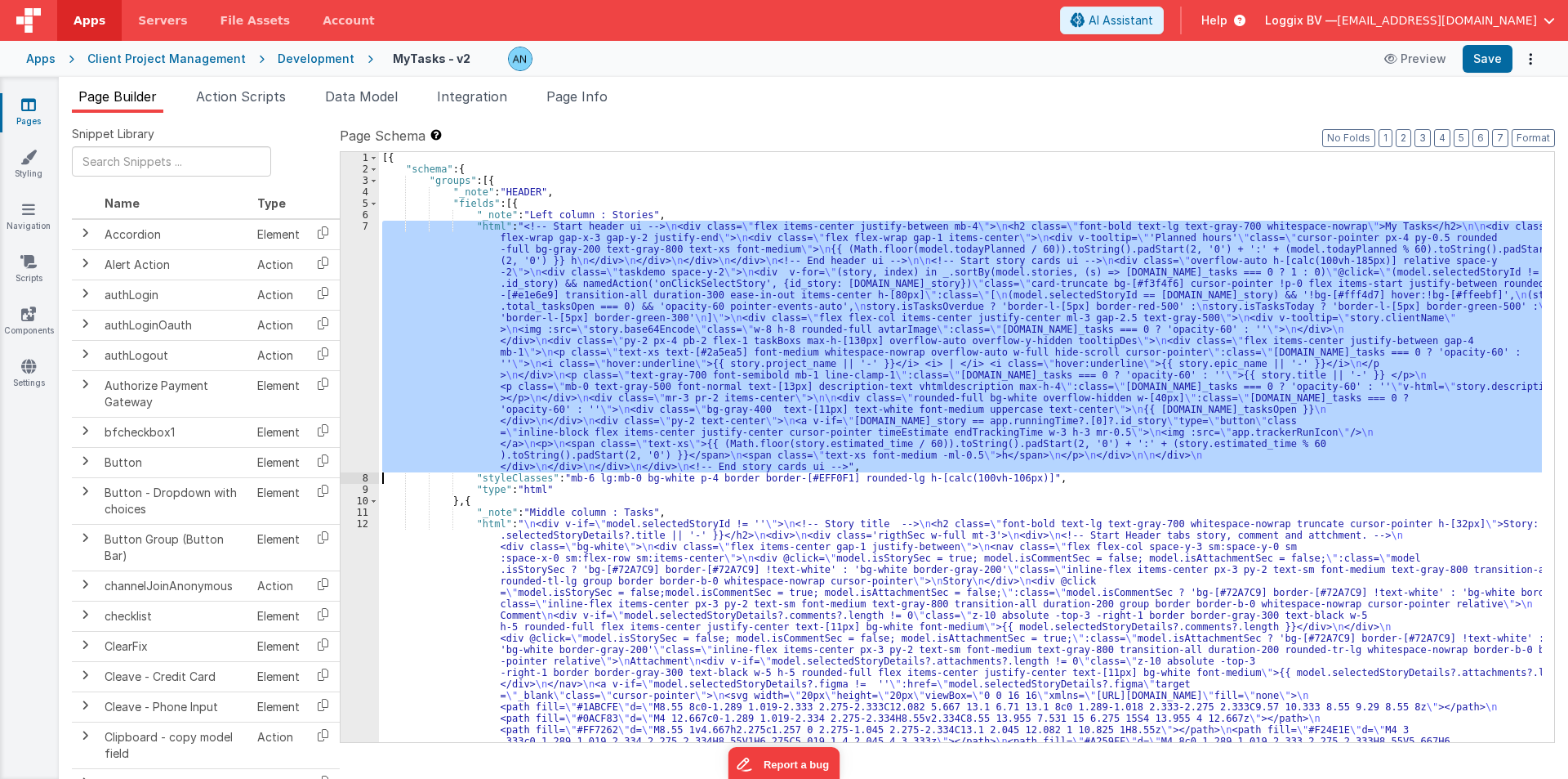
click at [356, 290] on div "7" at bounding box center [359, 346] width 38 height 252
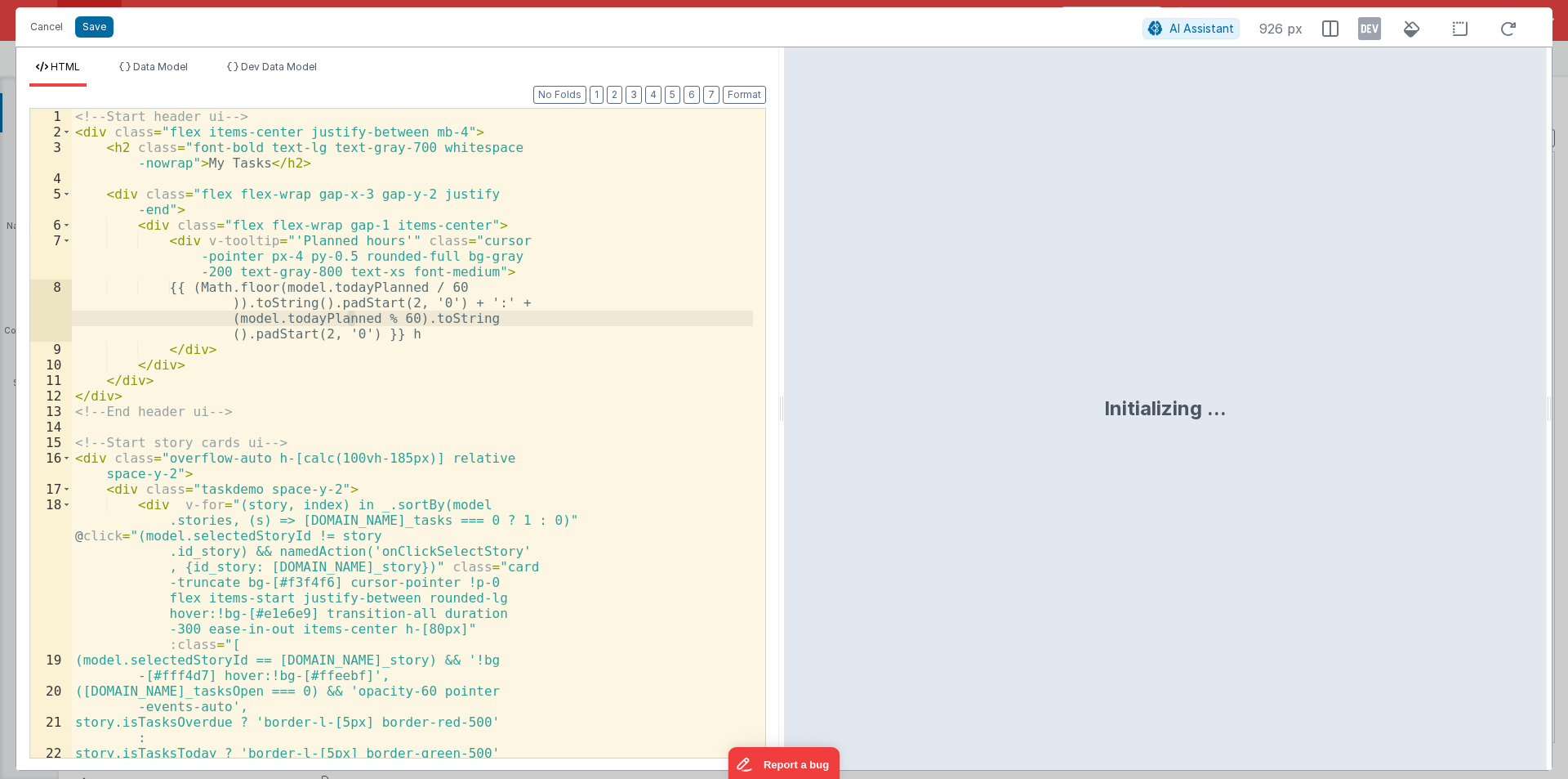
click at [72, 120] on div "<!-- Start header ui --> < div class = "flex items-center justify-between mb-4"…" at bounding box center [413, 456] width 681 height 695
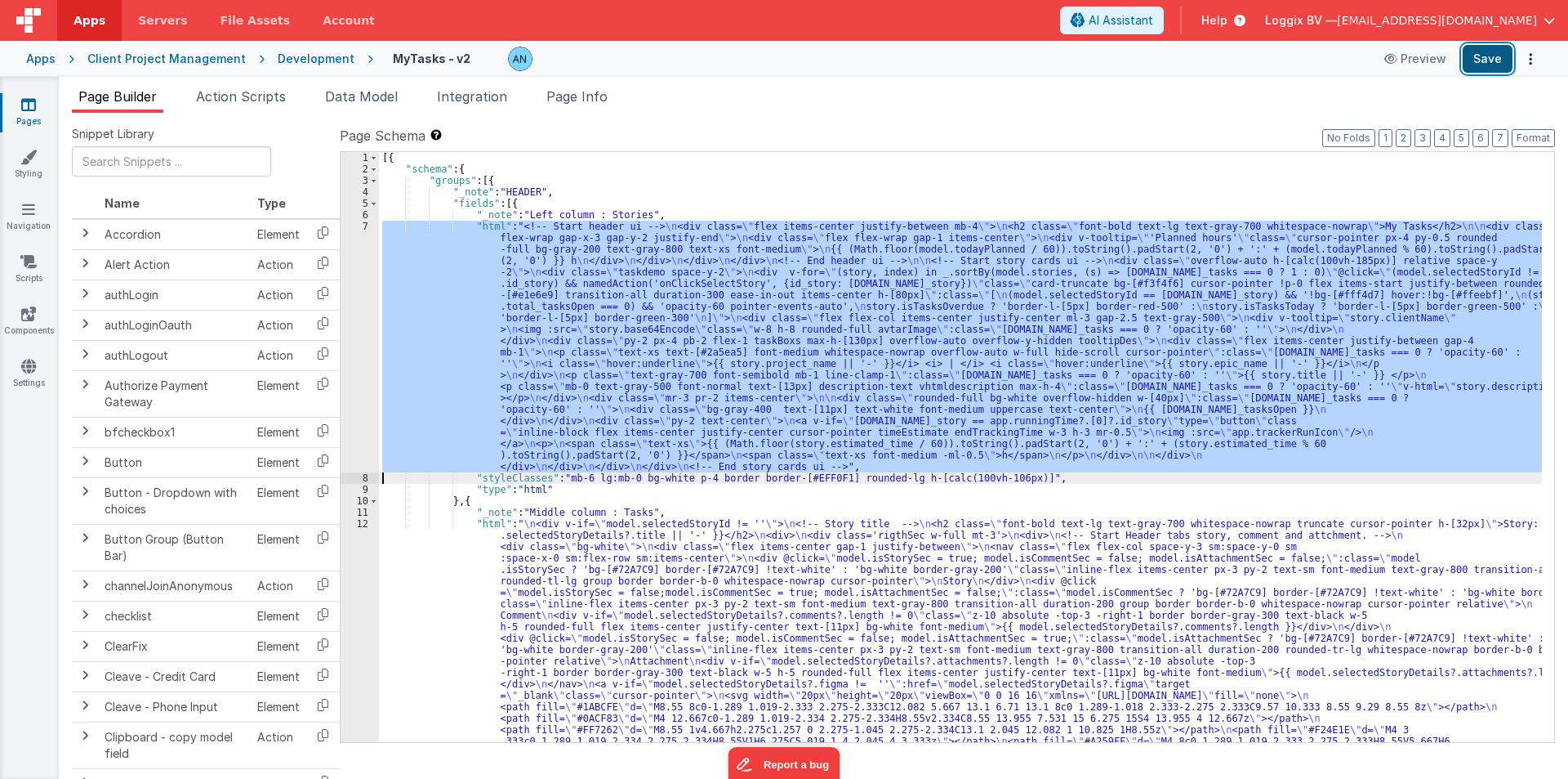
click at [1491, 51] on button "Save" at bounding box center [1487, 58] width 50 height 27
click at [1531, 138] on button "Format" at bounding box center [1533, 138] width 43 height 18
click at [278, 56] on div "Development" at bounding box center [316, 59] width 76 height 17
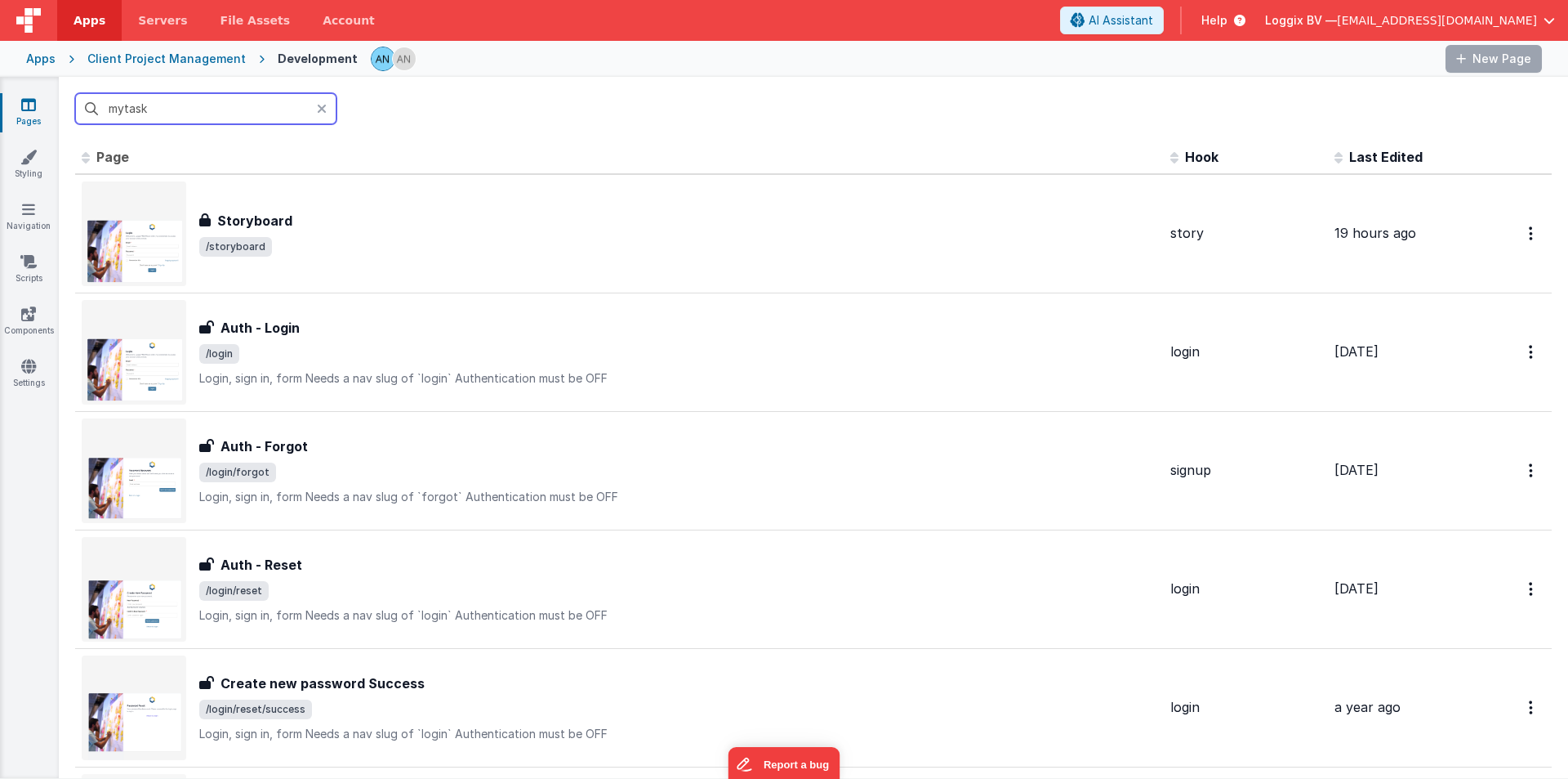
click at [121, 113] on input "mytask" at bounding box center [206, 108] width 261 height 31
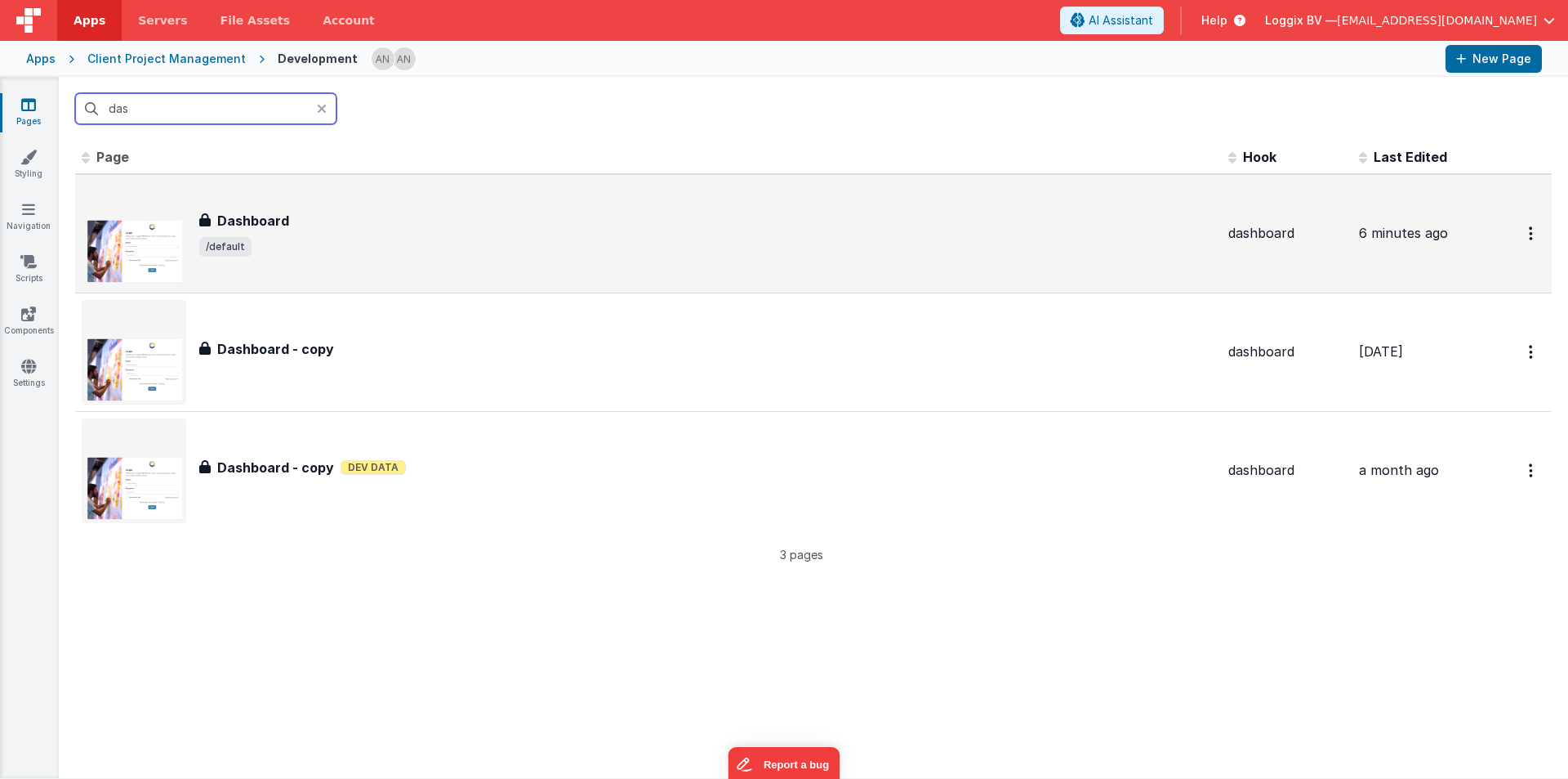
type input "das"
click at [359, 246] on span "/default" at bounding box center [707, 247] width 1016 height 20
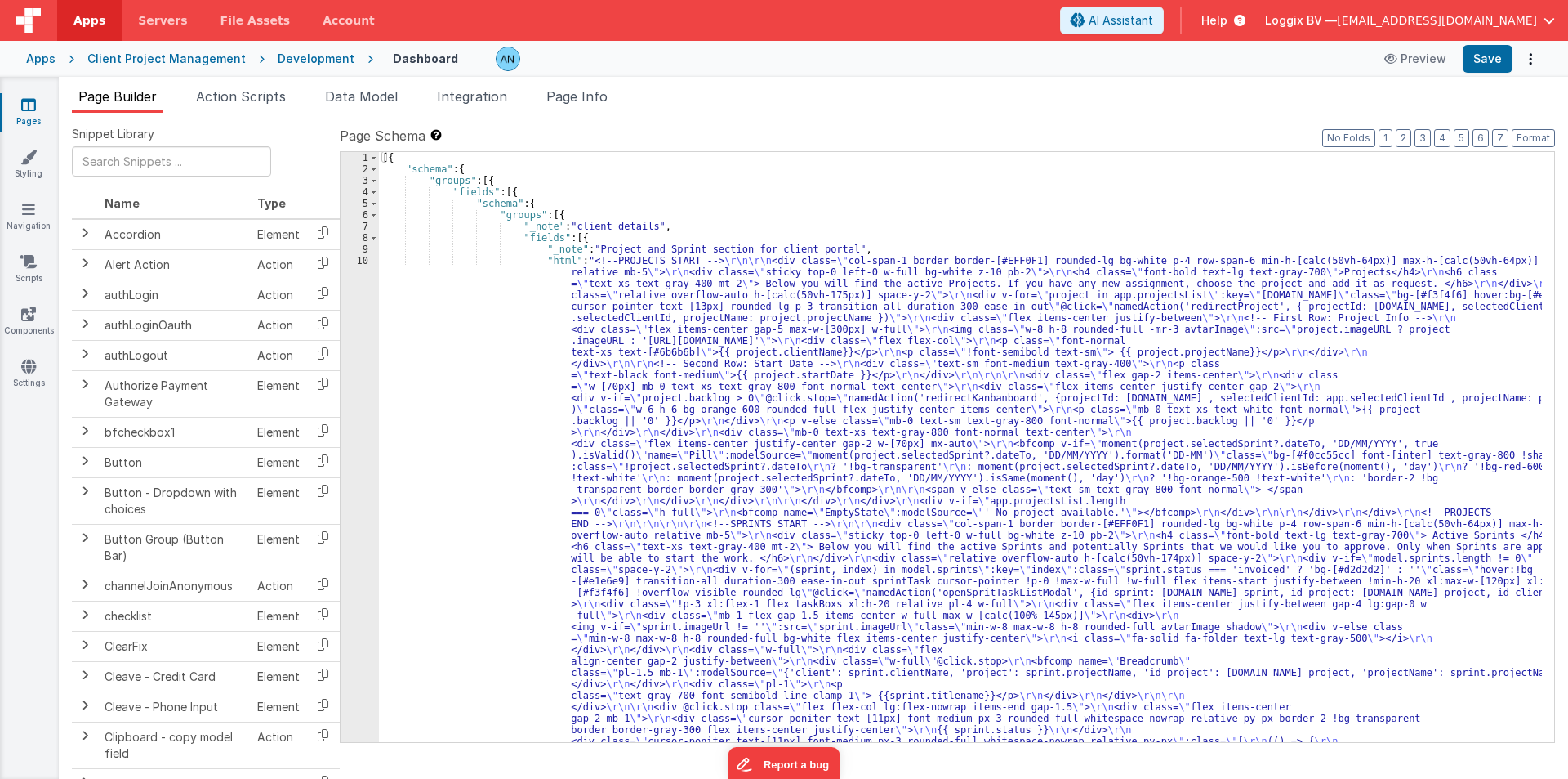
click at [580, 178] on div "[{ "schema" : { "groups" : [{ "fields" : [{ "schema" : { "groups" : [{ "_note" …" at bounding box center [960, 756] width 1163 height 1208
click at [1492, 50] on button "Save" at bounding box center [1487, 58] width 50 height 27
click at [1537, 135] on button "Format" at bounding box center [1533, 138] width 43 height 18
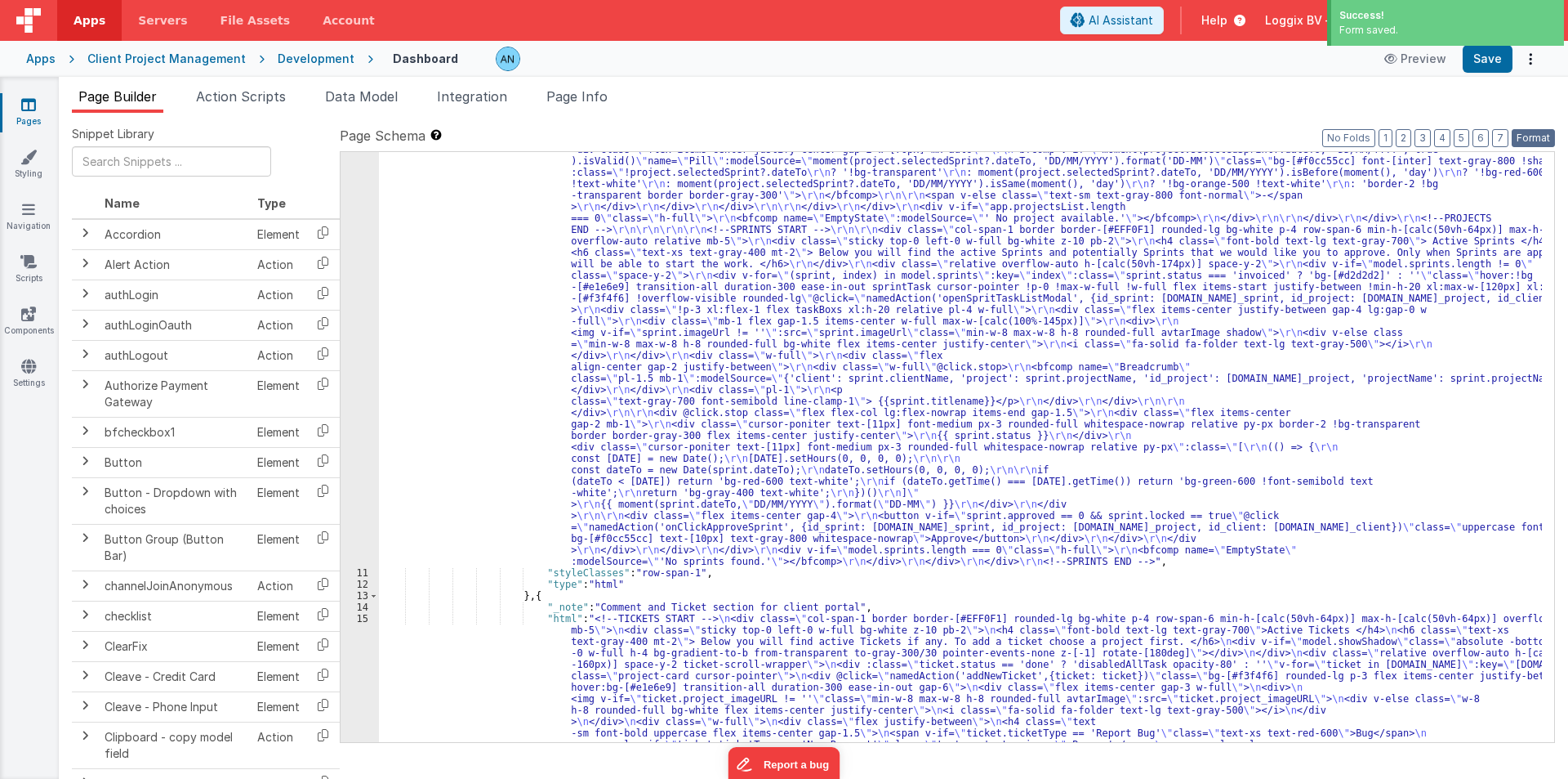
scroll to position [588, 0]
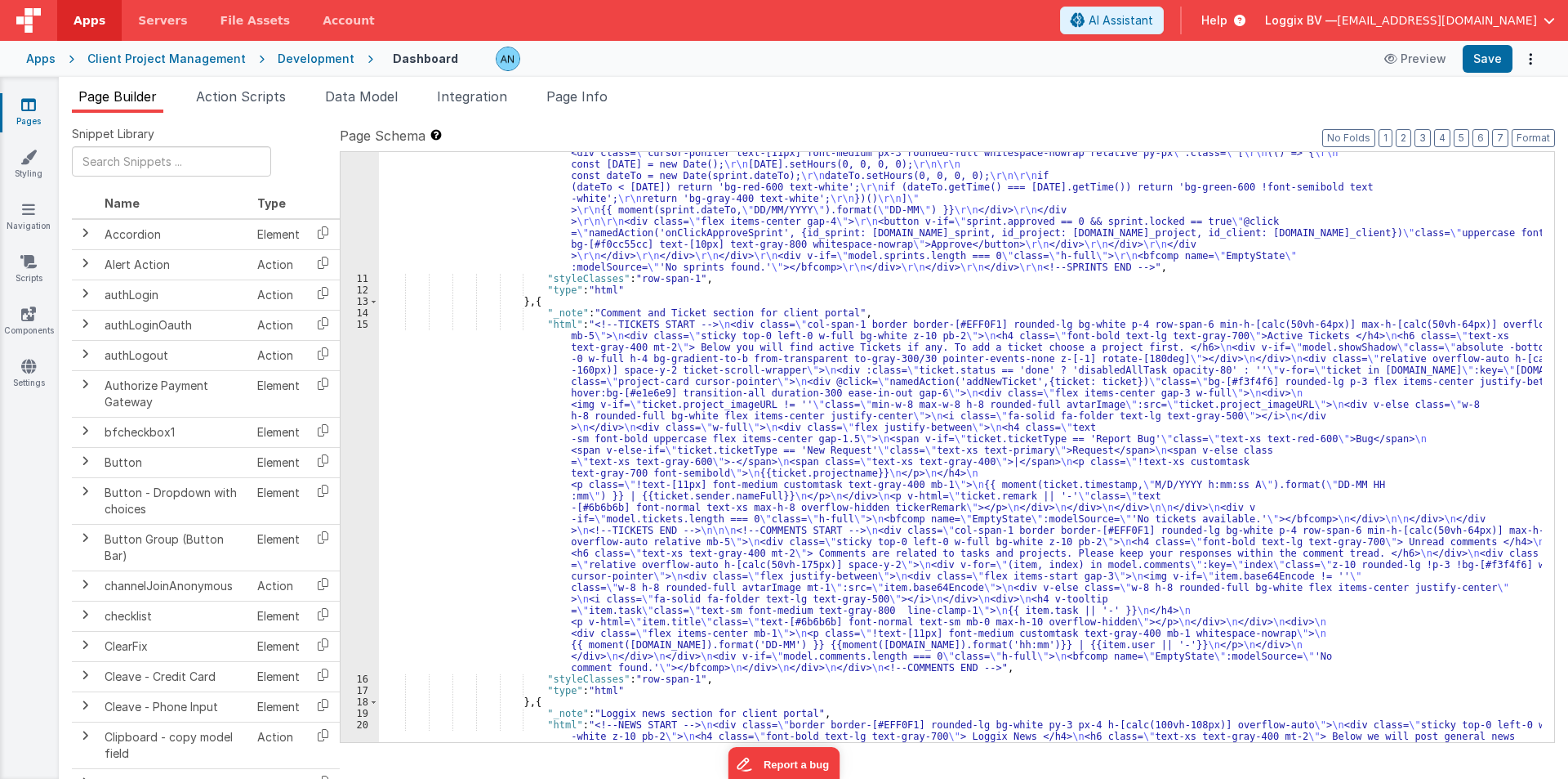
click at [309, 62] on div "Development" at bounding box center [316, 59] width 76 height 17
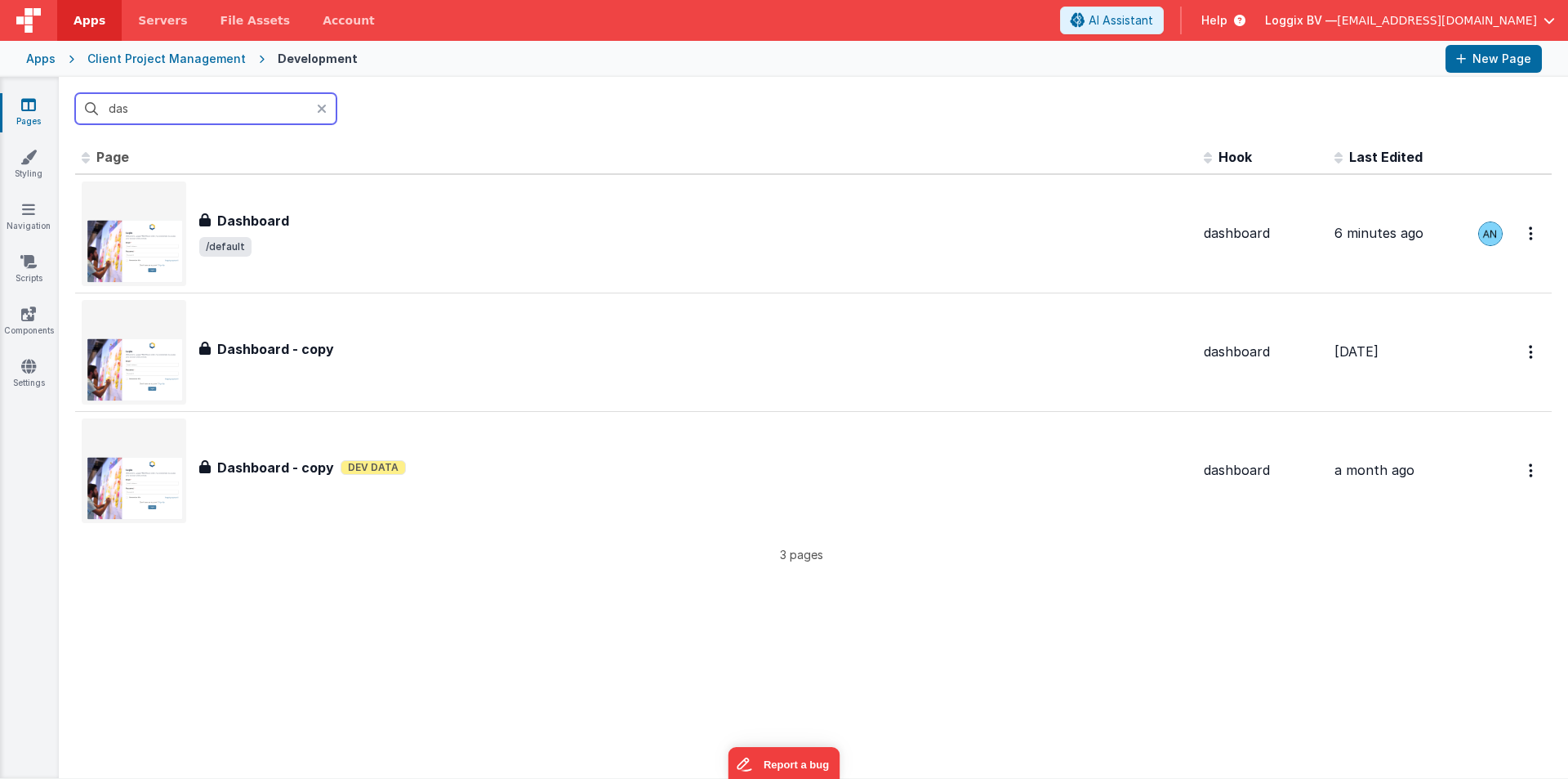
click at [174, 116] on input "das" at bounding box center [206, 108] width 261 height 31
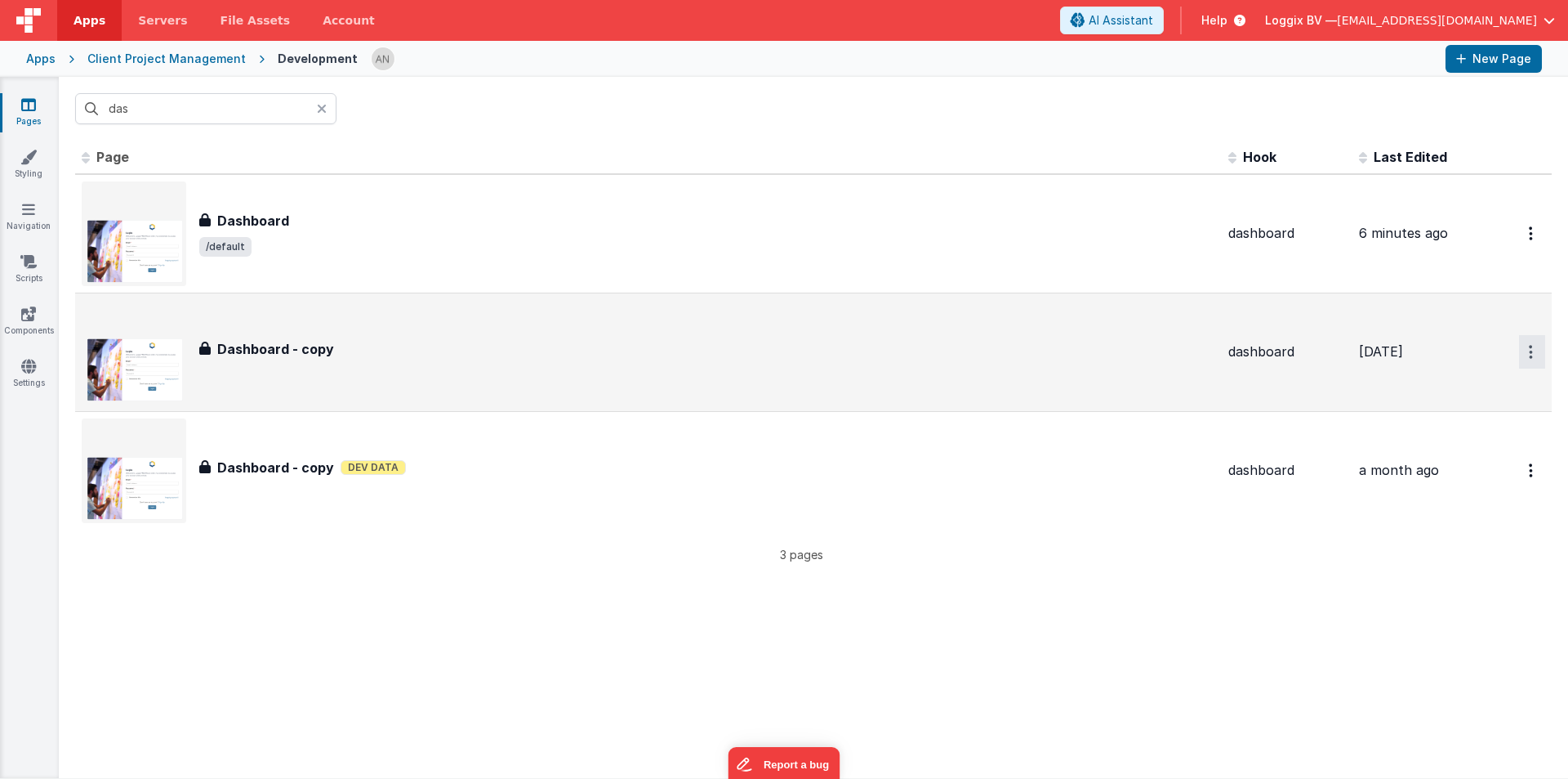
click at [1524, 250] on button "Options" at bounding box center [1531, 233] width 26 height 33
click at [1434, 385] on link "Preview" at bounding box center [1473, 390] width 144 height 29
click at [291, 296] on td "Dashboard - copy Dashboard - copy" at bounding box center [648, 351] width 1146 height 119
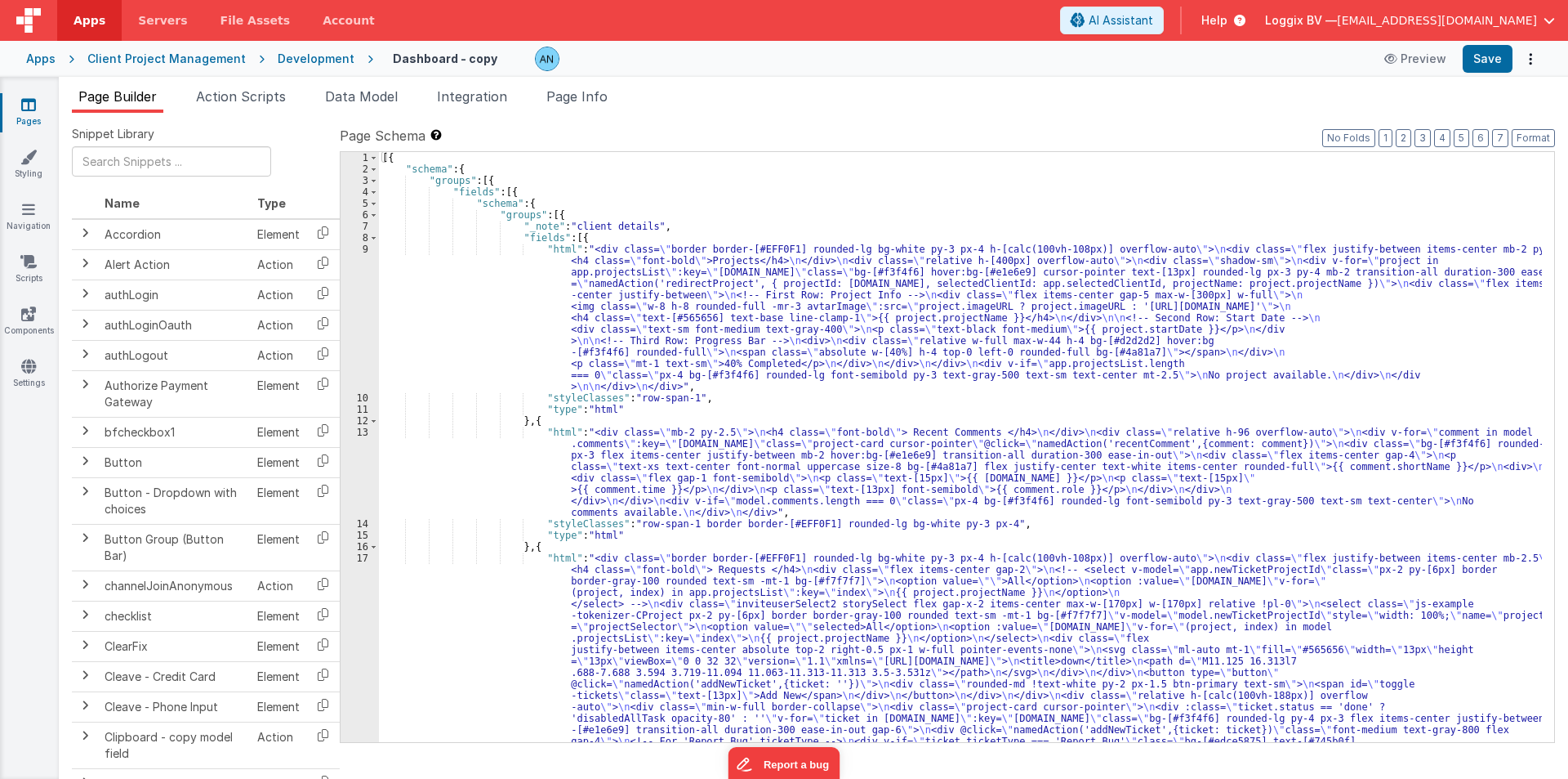
click at [479, 282] on div "[{ "schema" : { "groups" : [{ "fields" : [{ "schema" : { "groups" : [{ "_note" …" at bounding box center [960, 619] width 1163 height 933
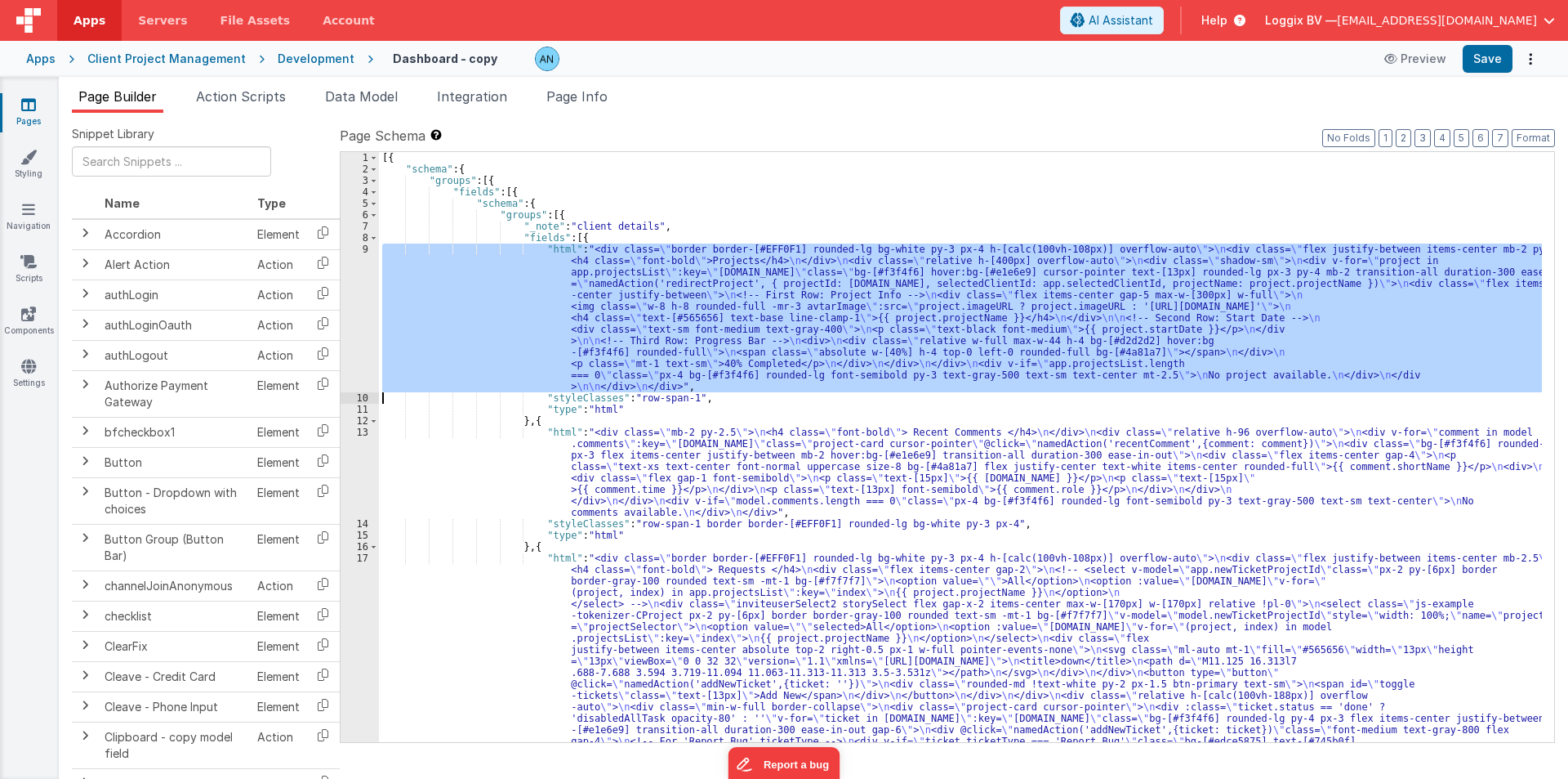
click at [355, 282] on div "9" at bounding box center [359, 317] width 38 height 149
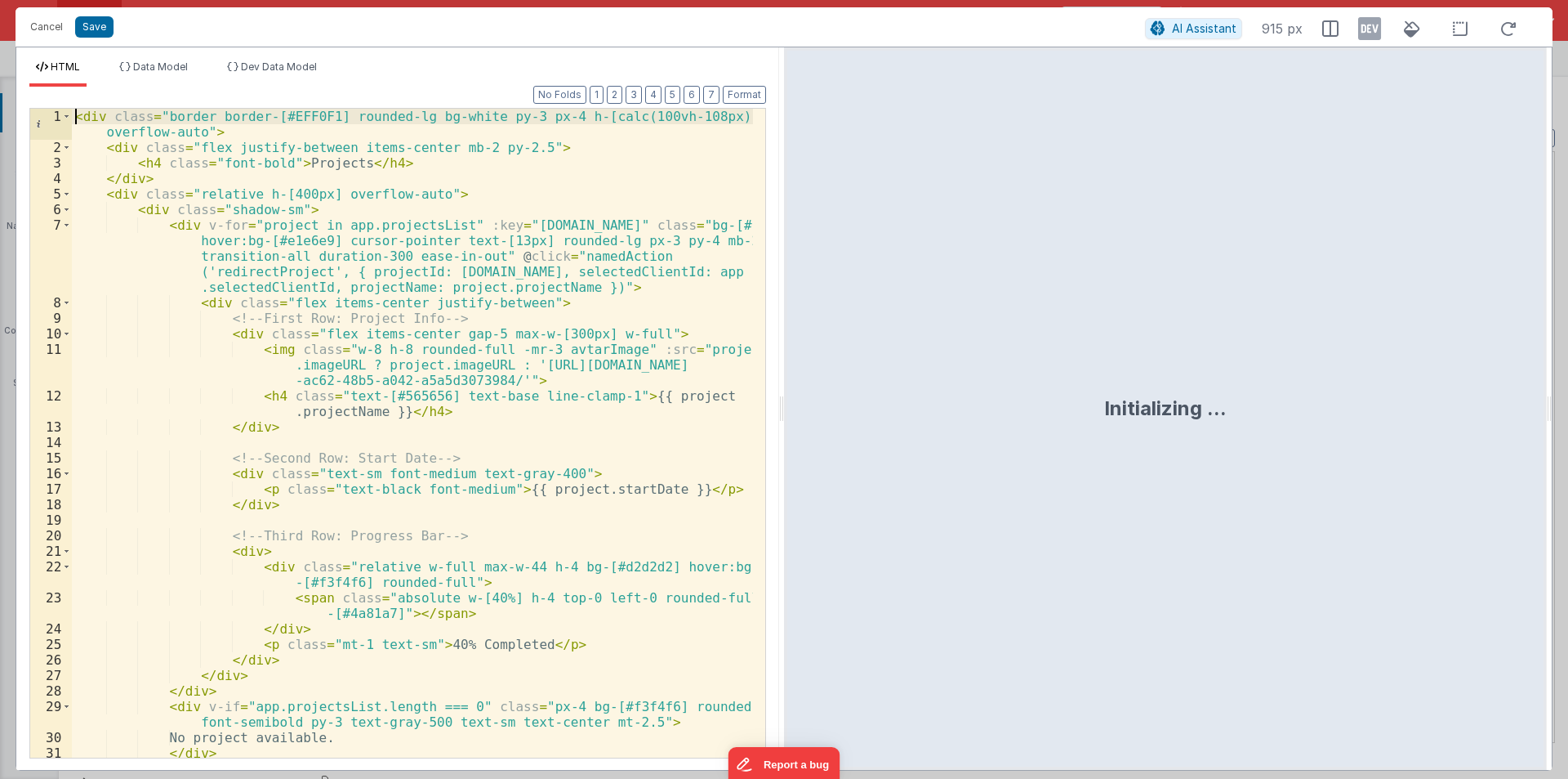
click at [76, 110] on div "< div class = "border border-[#EFF0F1] rounded-lg bg-white py-3 px-4 h-[calc(10…" at bounding box center [413, 456] width 681 height 695
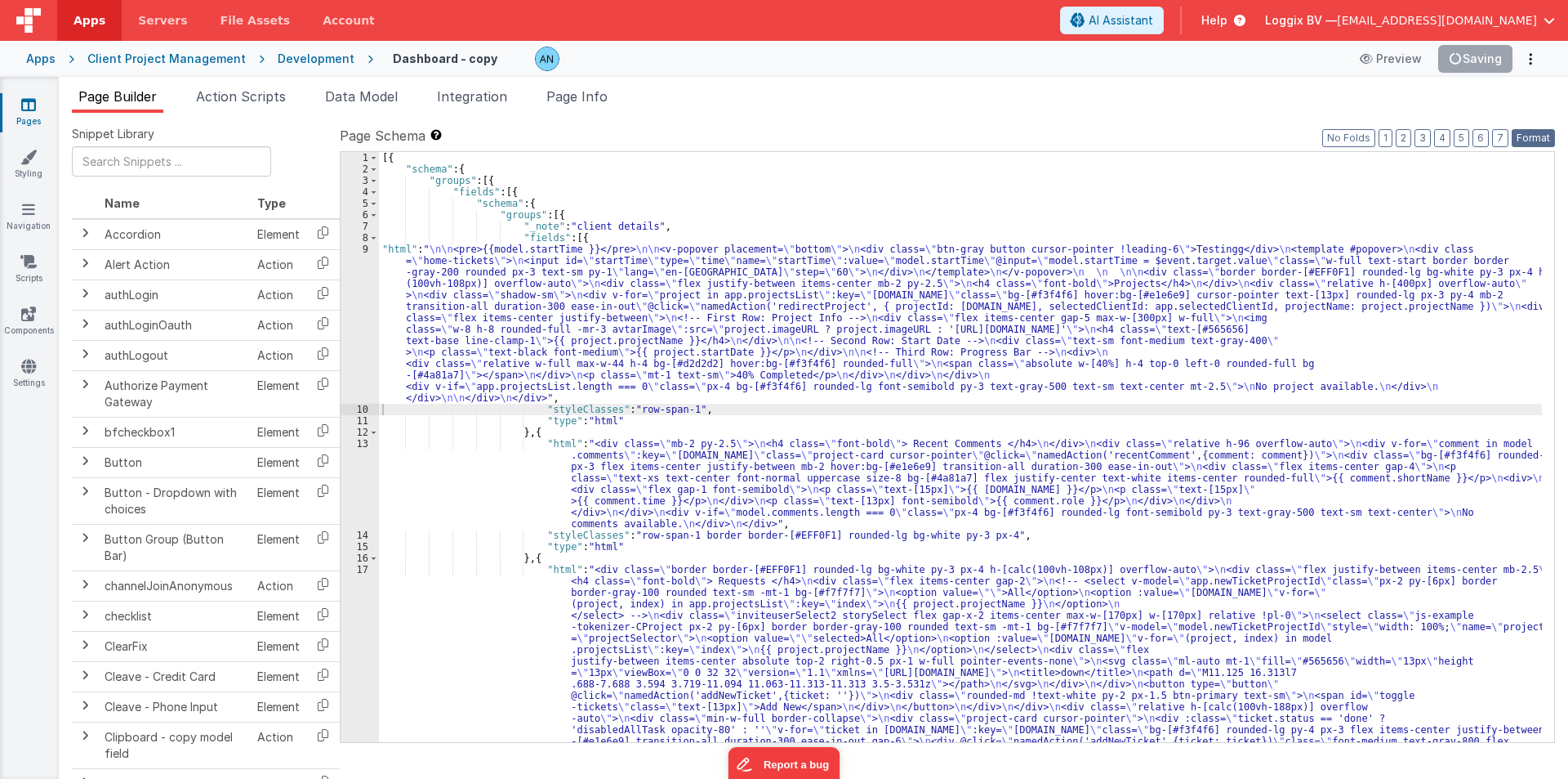
click at [1541, 136] on button "Format" at bounding box center [1533, 138] width 43 height 18
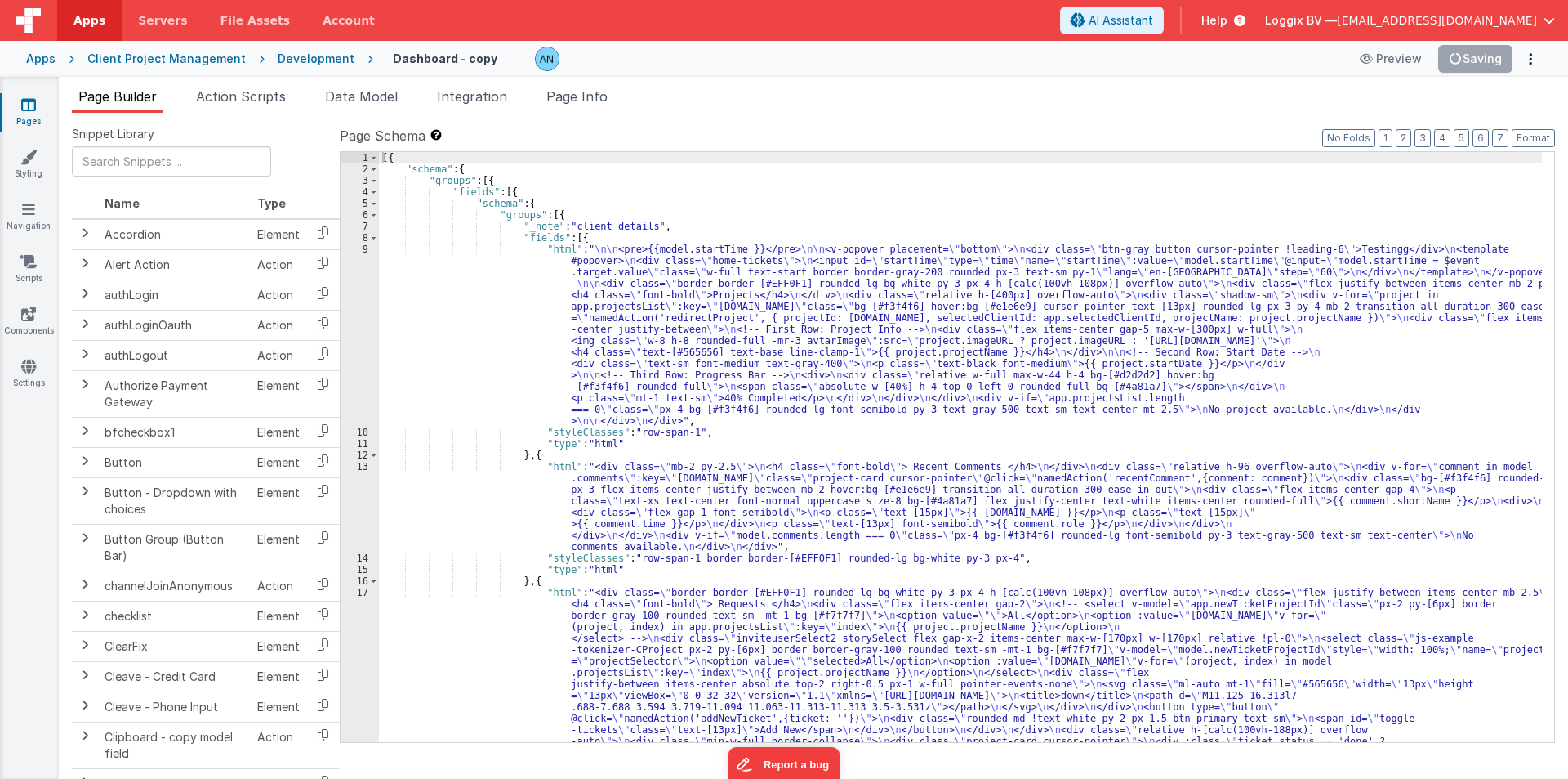
click at [488, 342] on div "[{ "schema" : { "groups" : [{ "fields" : [{ "schema" : { "groups" : [{ "_note" …" at bounding box center [960, 619] width 1163 height 933
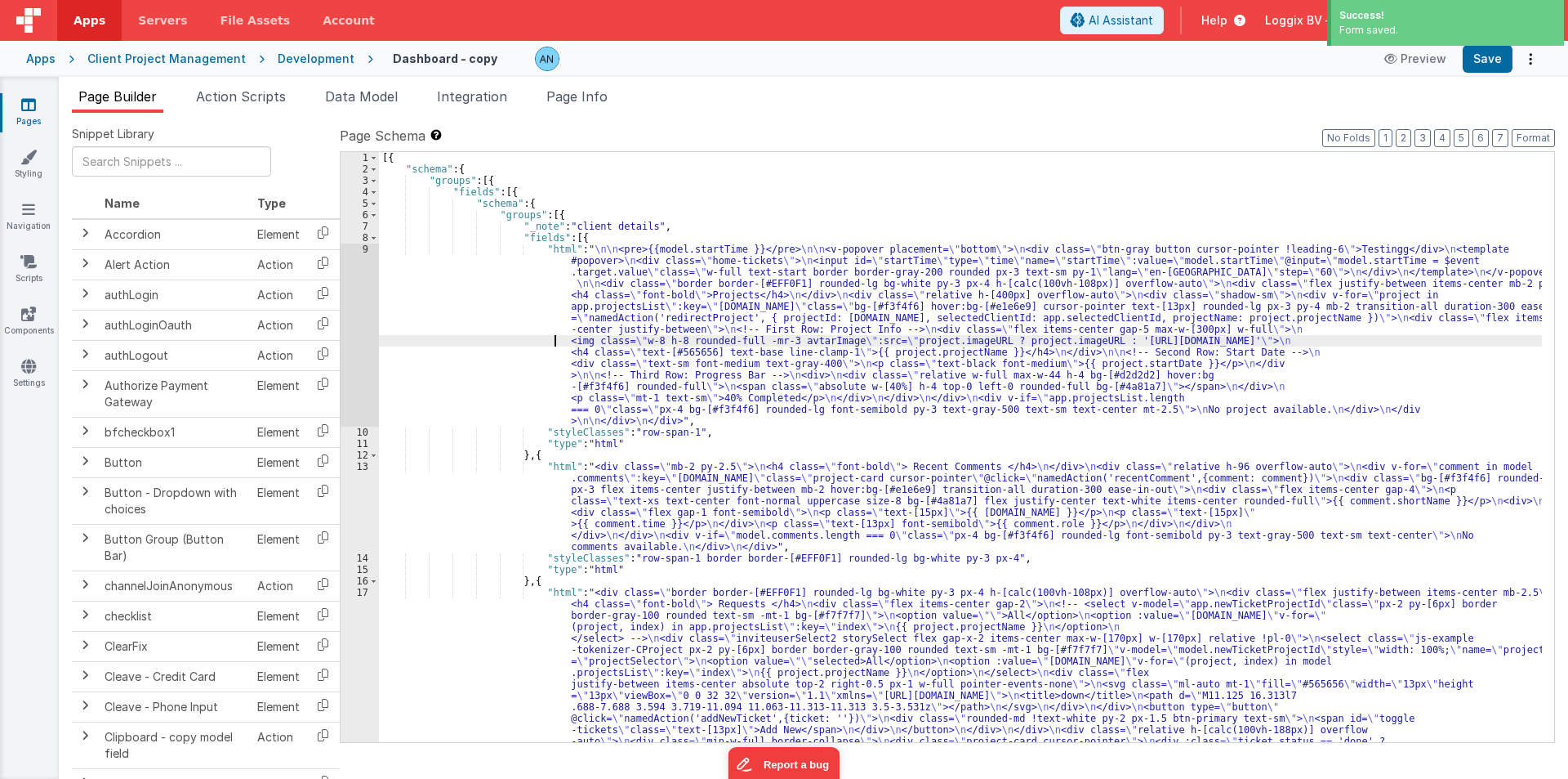
click at [344, 263] on div "9" at bounding box center [359, 335] width 38 height 183
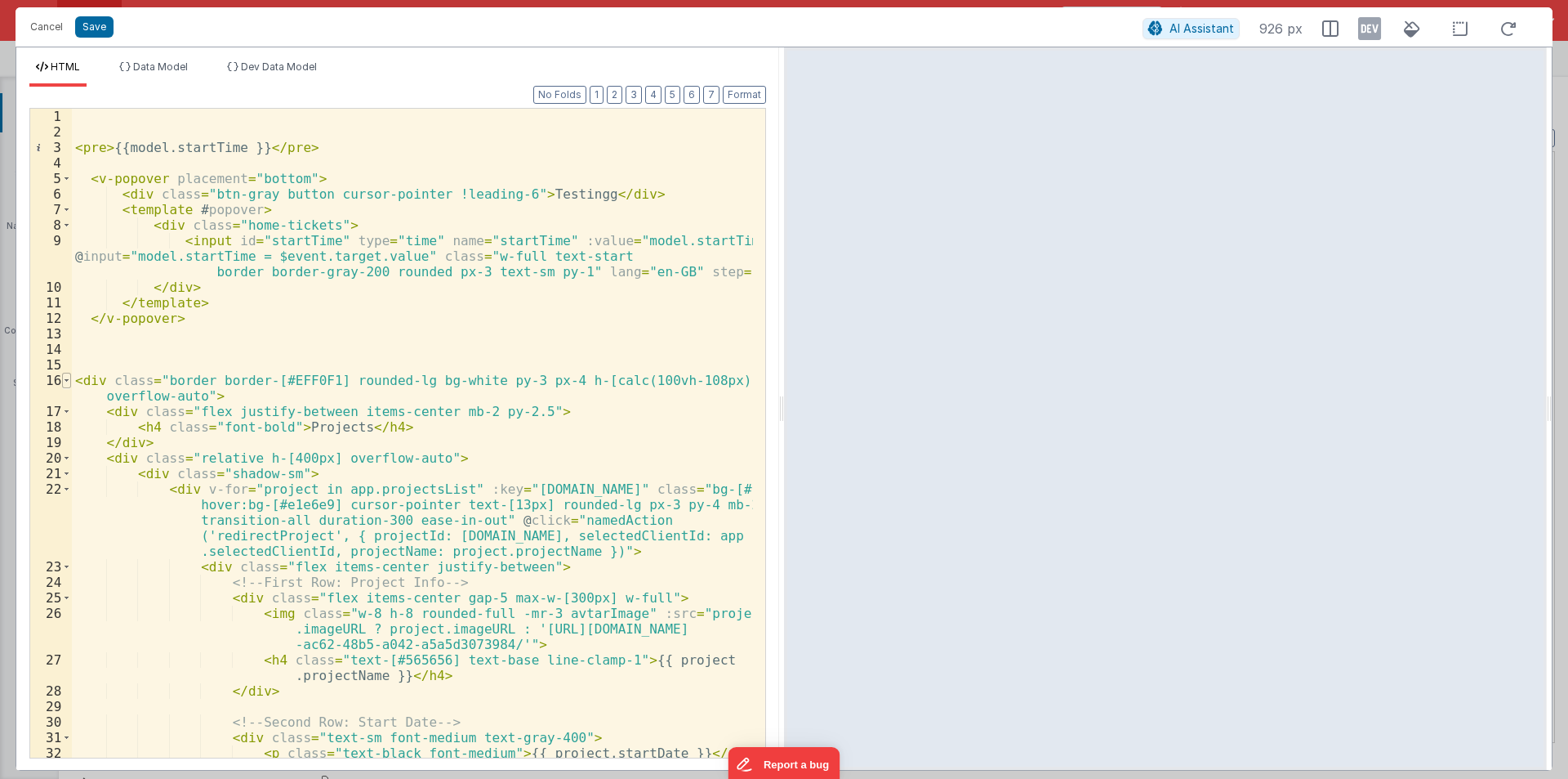
click at [65, 380] on span at bounding box center [66, 380] width 9 height 16
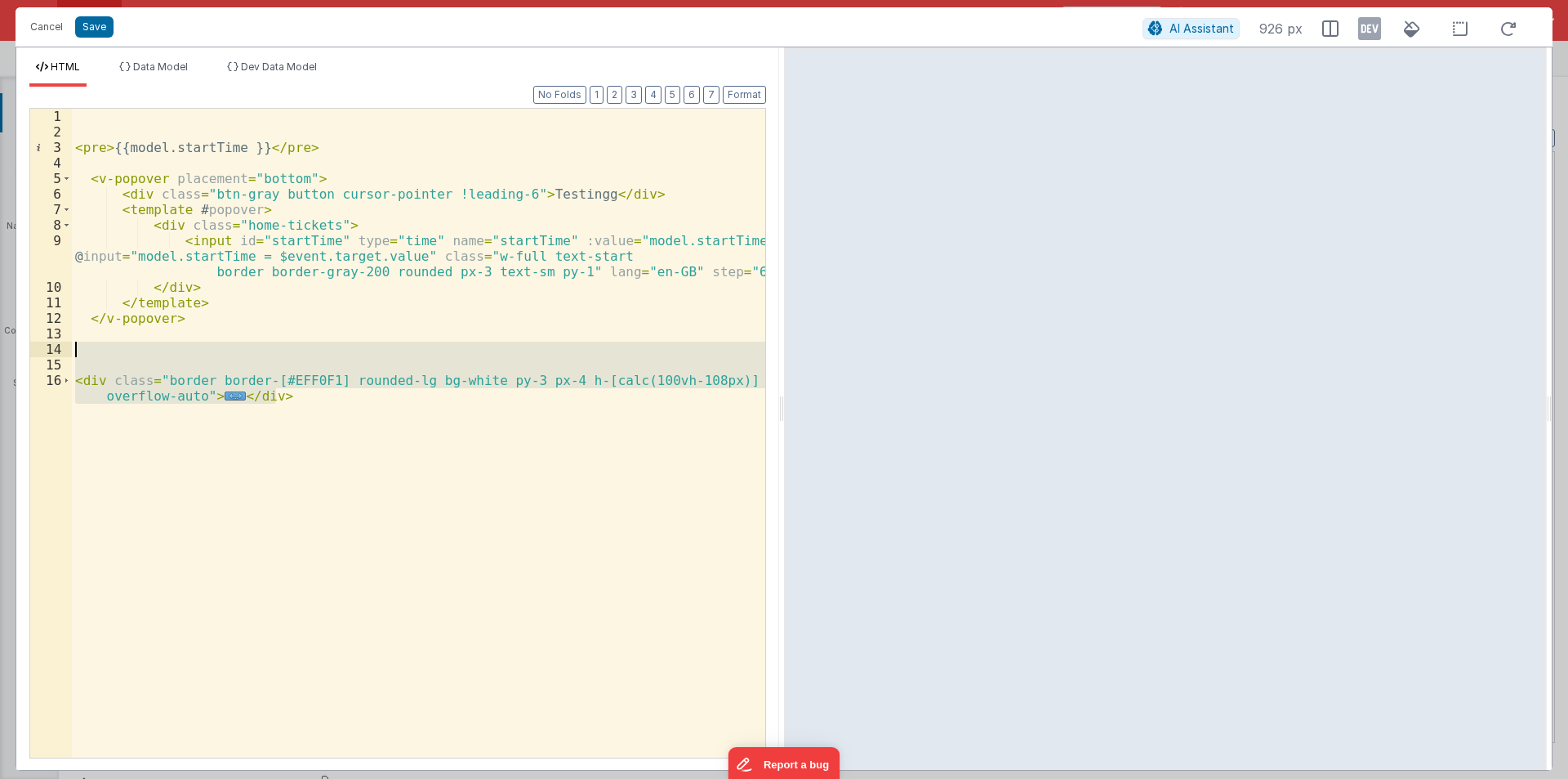
drag, startPoint x: 142, startPoint y: 456, endPoint x: 69, endPoint y: 350, distance: 128.7
click at [69, 350] on div "1 2 3 4 5 6 7 8 9 10 11 12 13 14 15 16 < pre > {{model.startTime }} </ pre > < …" at bounding box center [397, 433] width 736 height 650
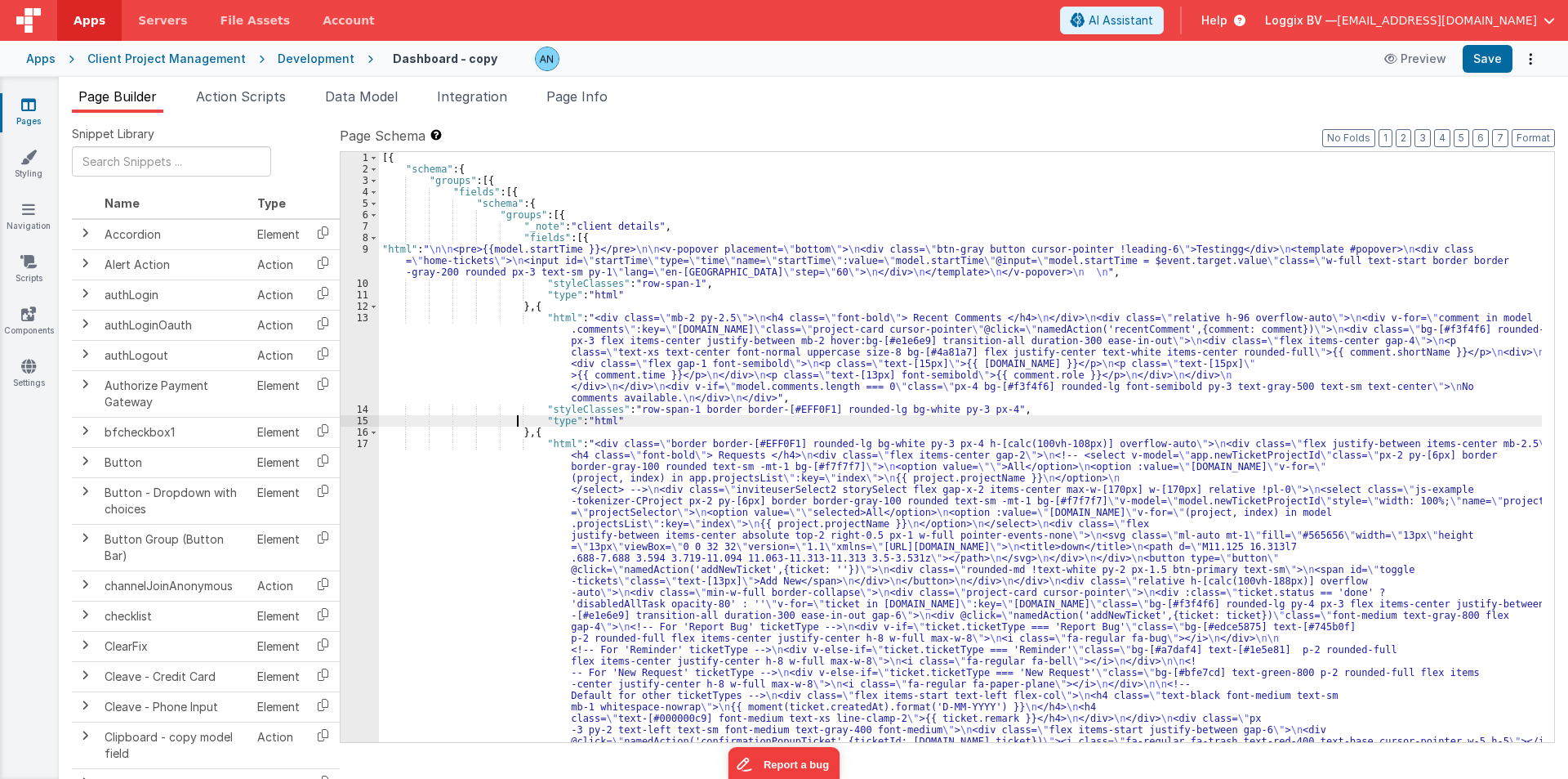
click at [515, 419] on div "[{ "schema" : { "groups" : [{ "fields" : [{ "schema" : { "groups" : [{ "_note" …" at bounding box center [960, 619] width 1163 height 933
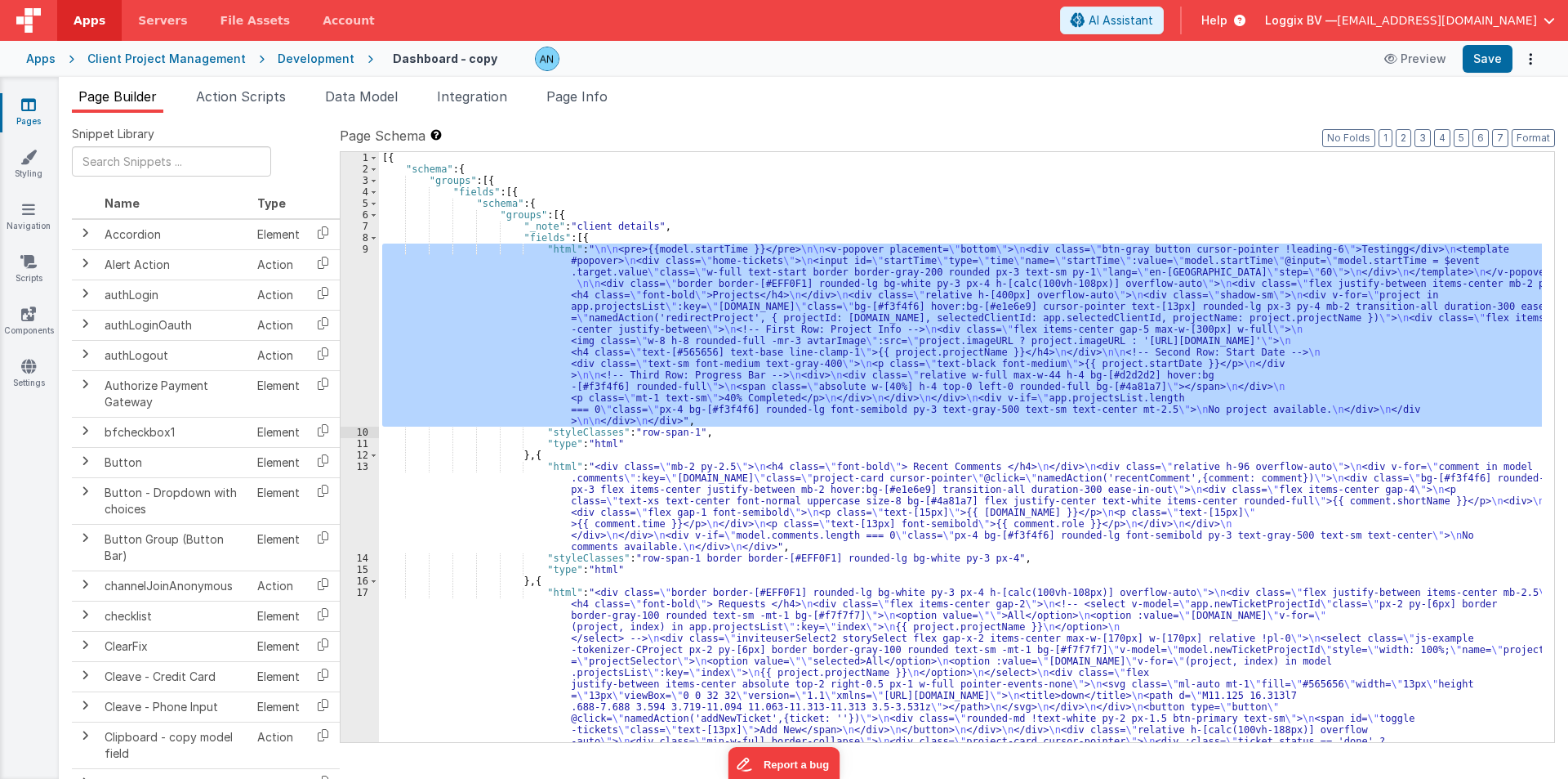
click at [359, 296] on div "9" at bounding box center [359, 335] width 38 height 183
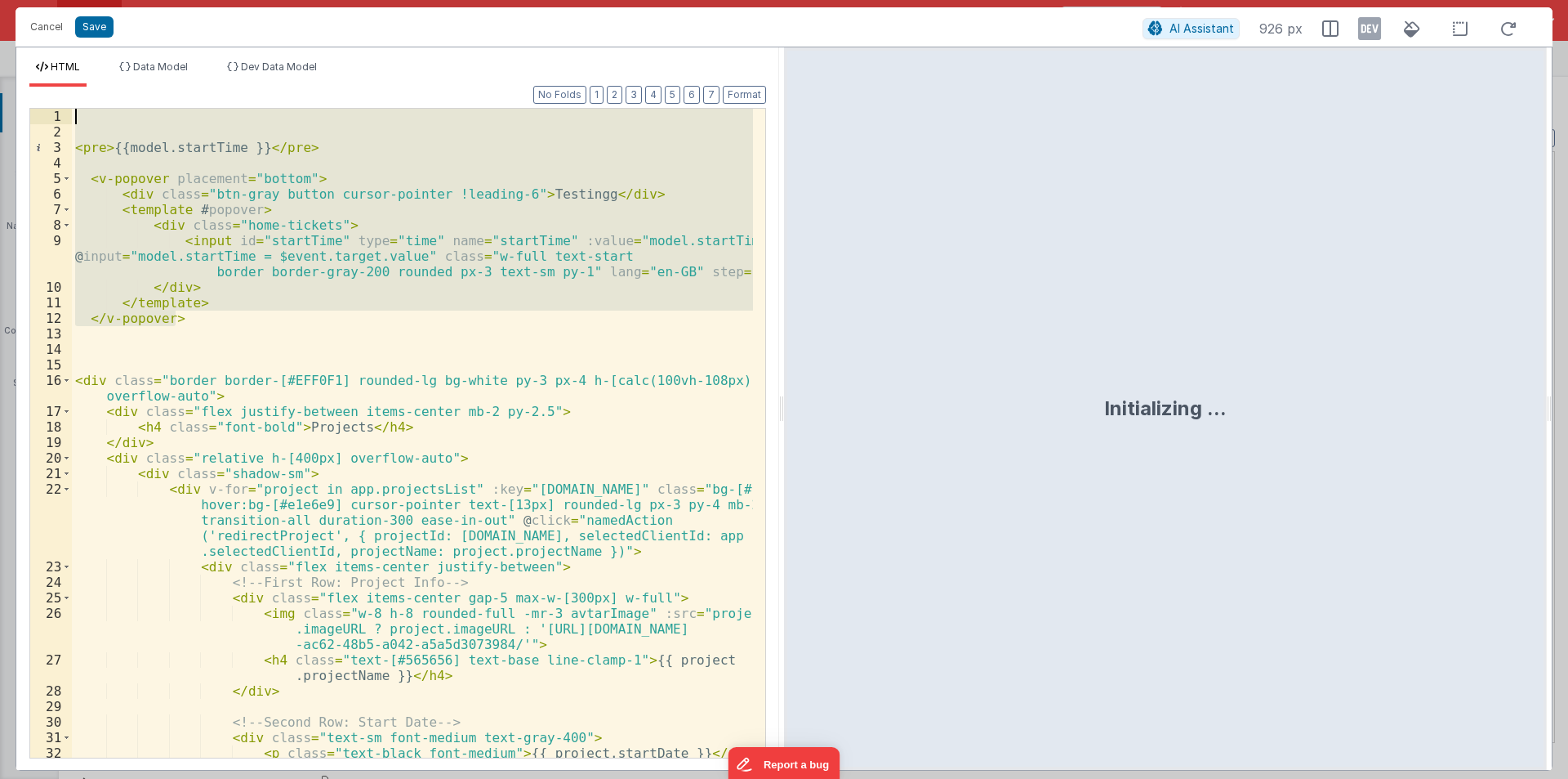
drag, startPoint x: 202, startPoint y: 385, endPoint x: 0, endPoint y: 90, distance: 357.5
click at [0, 90] on div "Cancel Save AI Assistant 926 px HTML Data Model Dev Data Model Format 7 6 5 4 3…" at bounding box center [784, 390] width 1568 height 779
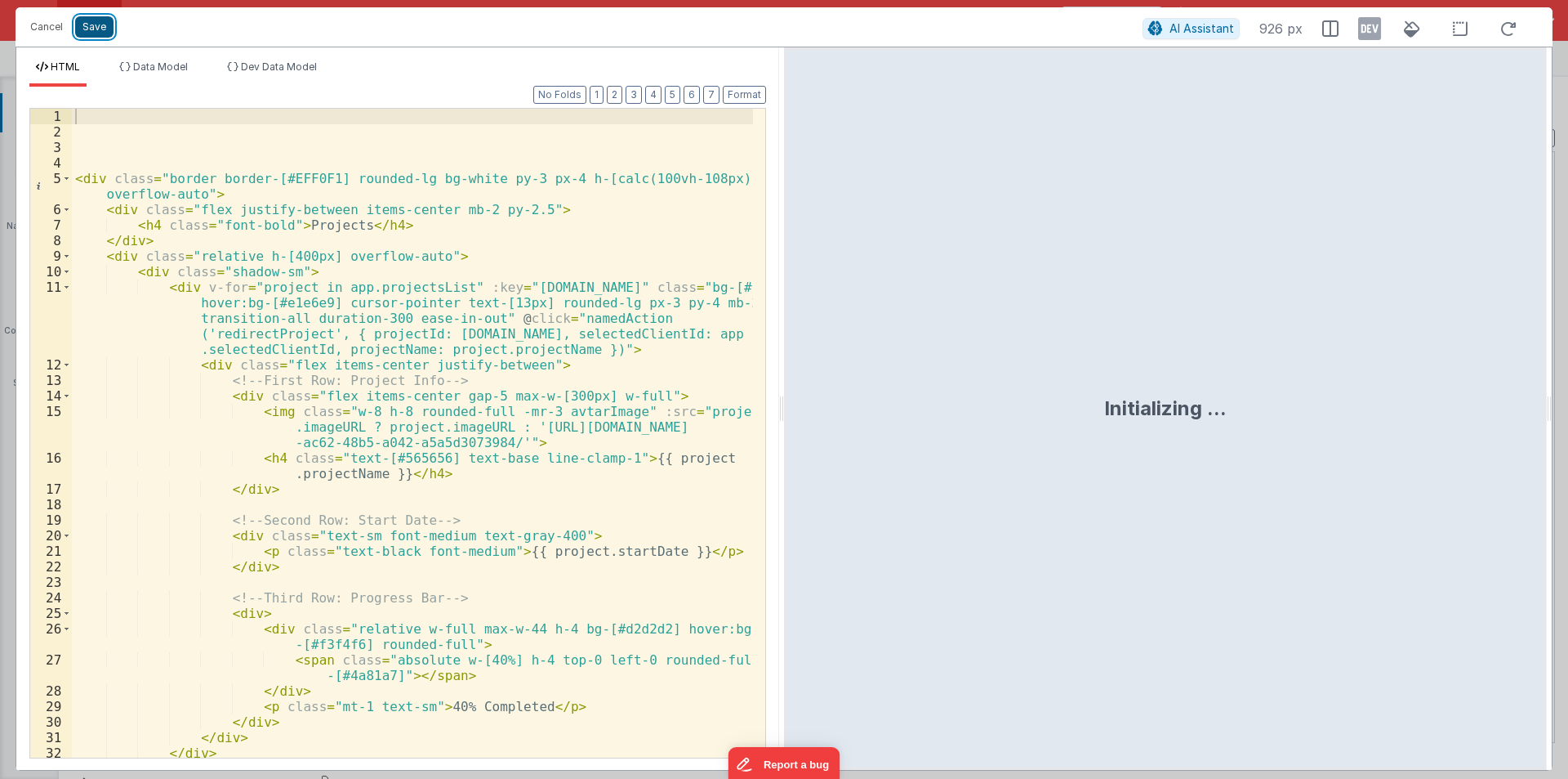
click at [107, 22] on button "Save" at bounding box center [95, 27] width 38 height 22
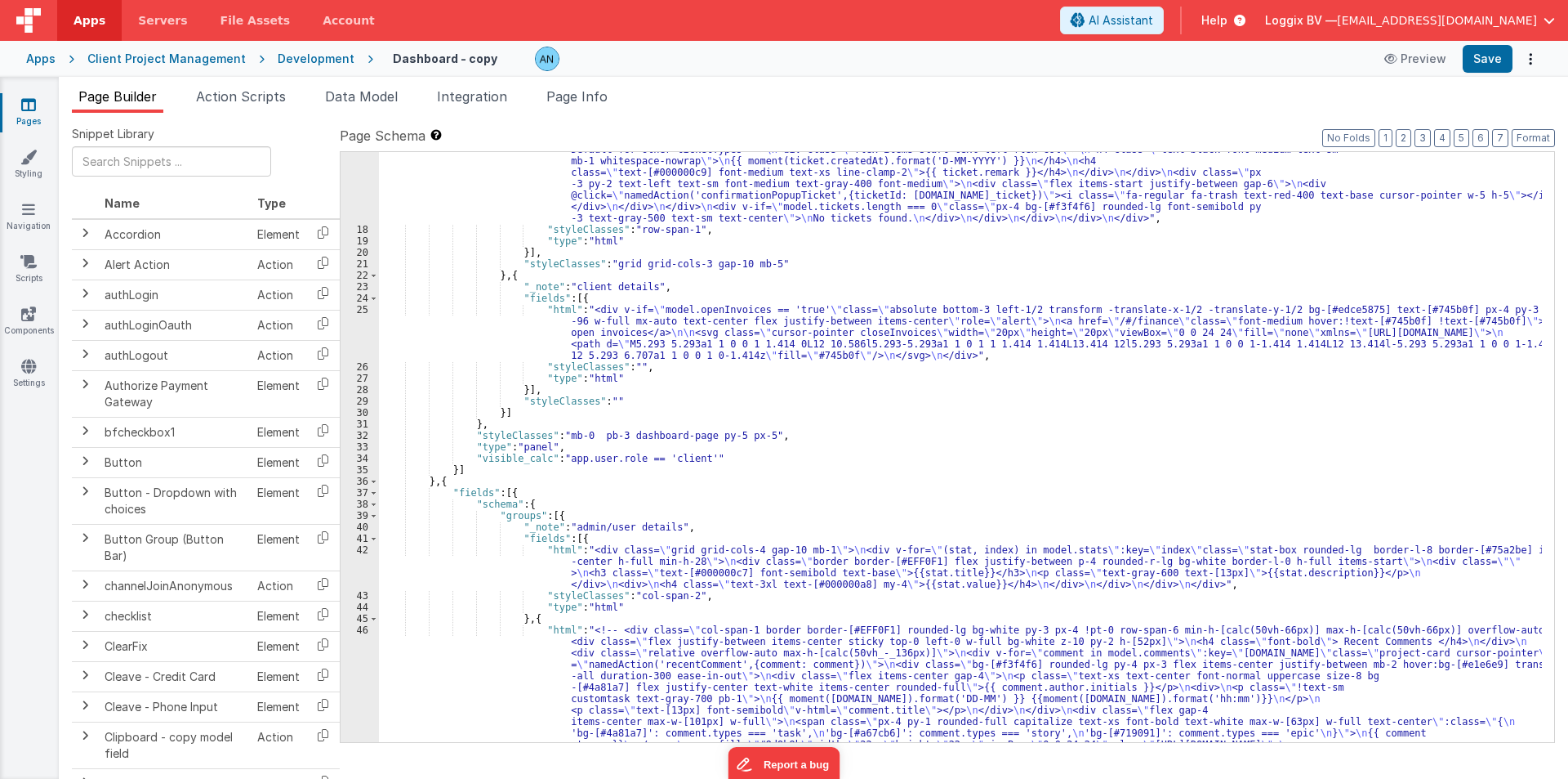
scroll to position [834, 0]
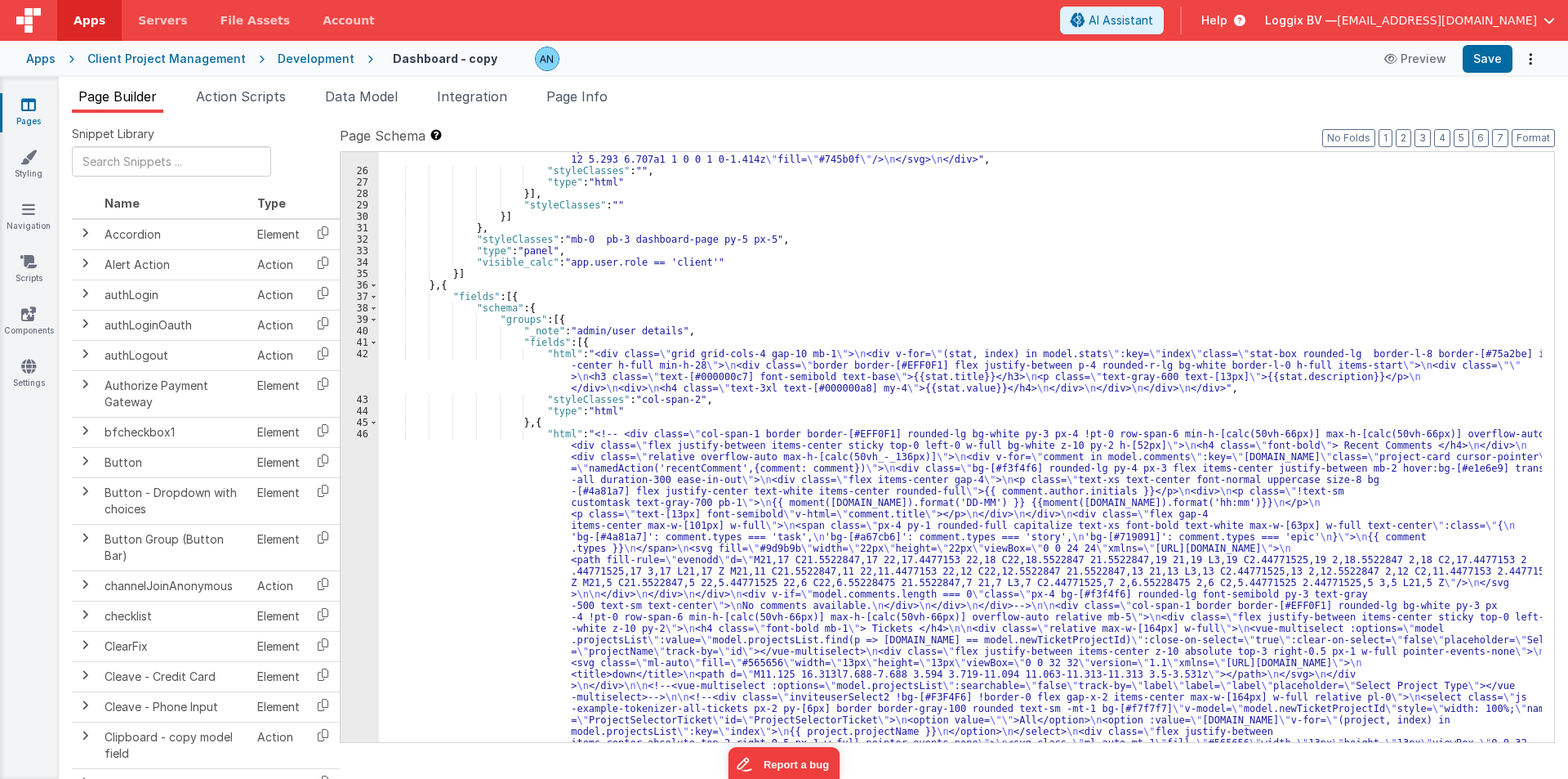
click at [354, 365] on div "42" at bounding box center [359, 370] width 38 height 46
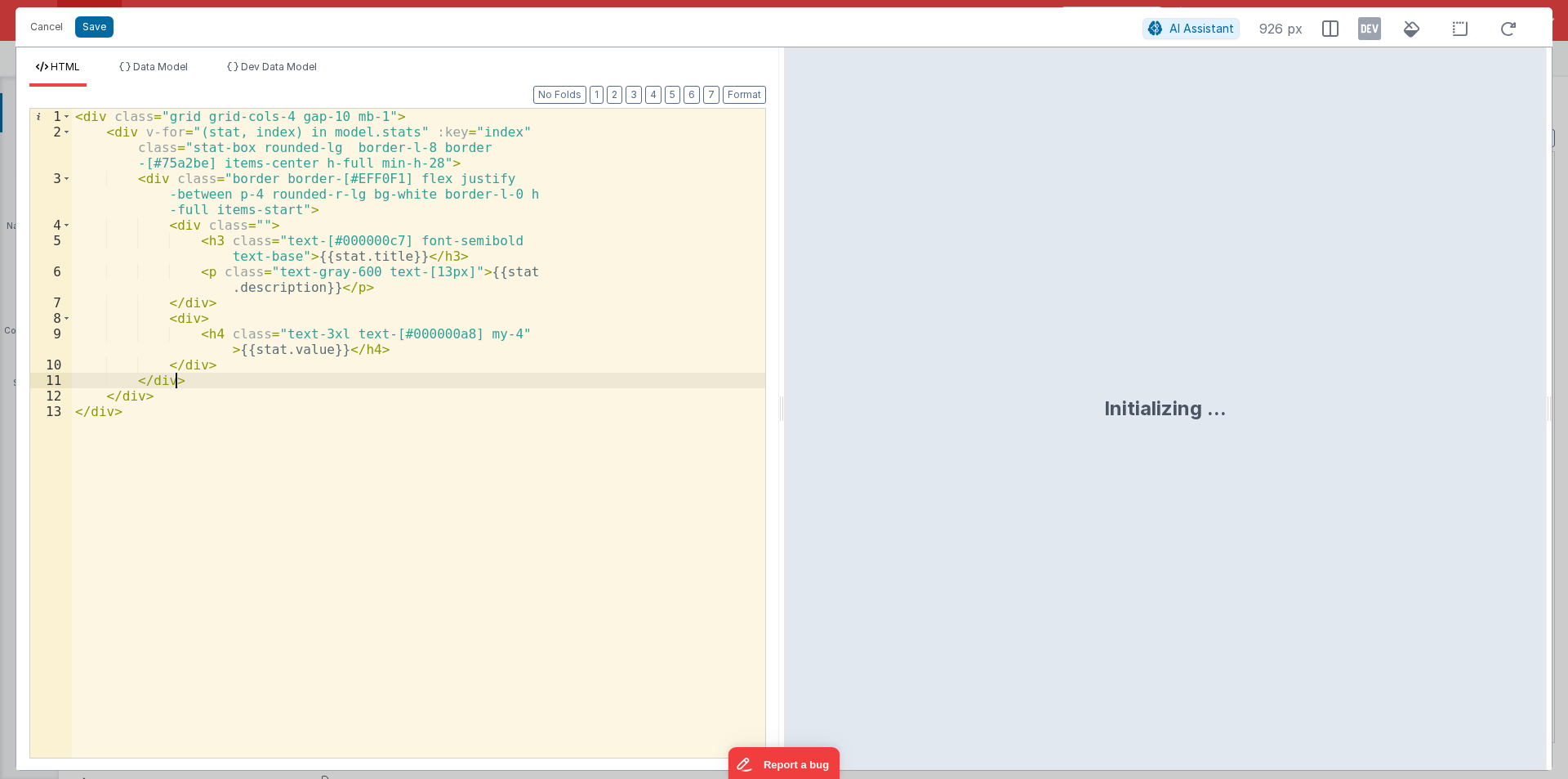
click at [183, 462] on div "< div class = "grid grid-cols-4 gap-10 mb-1" > < div v-for = "(stat, index) in …" at bounding box center [418, 448] width 693 height 680
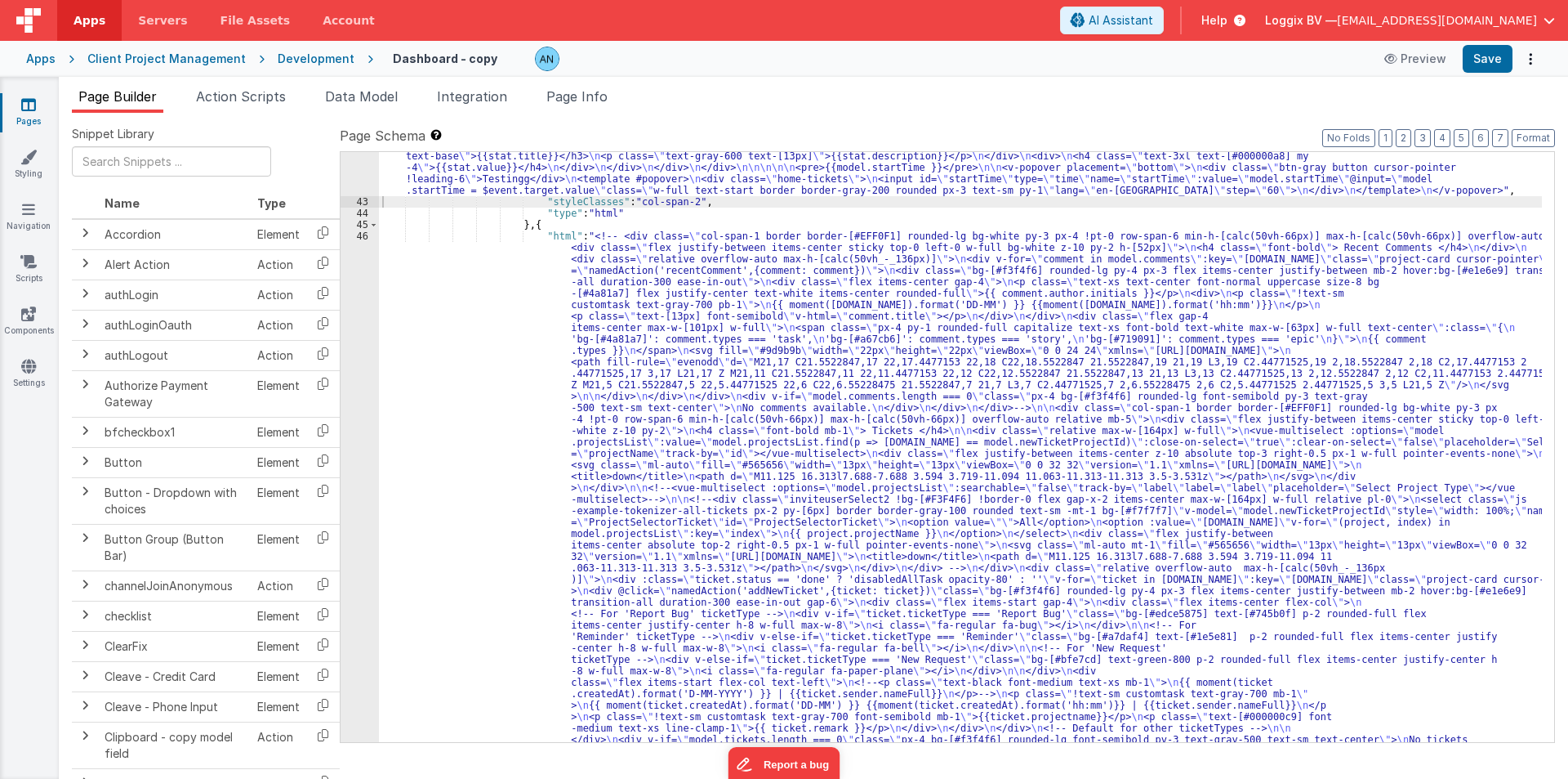
scroll to position [809, 0]
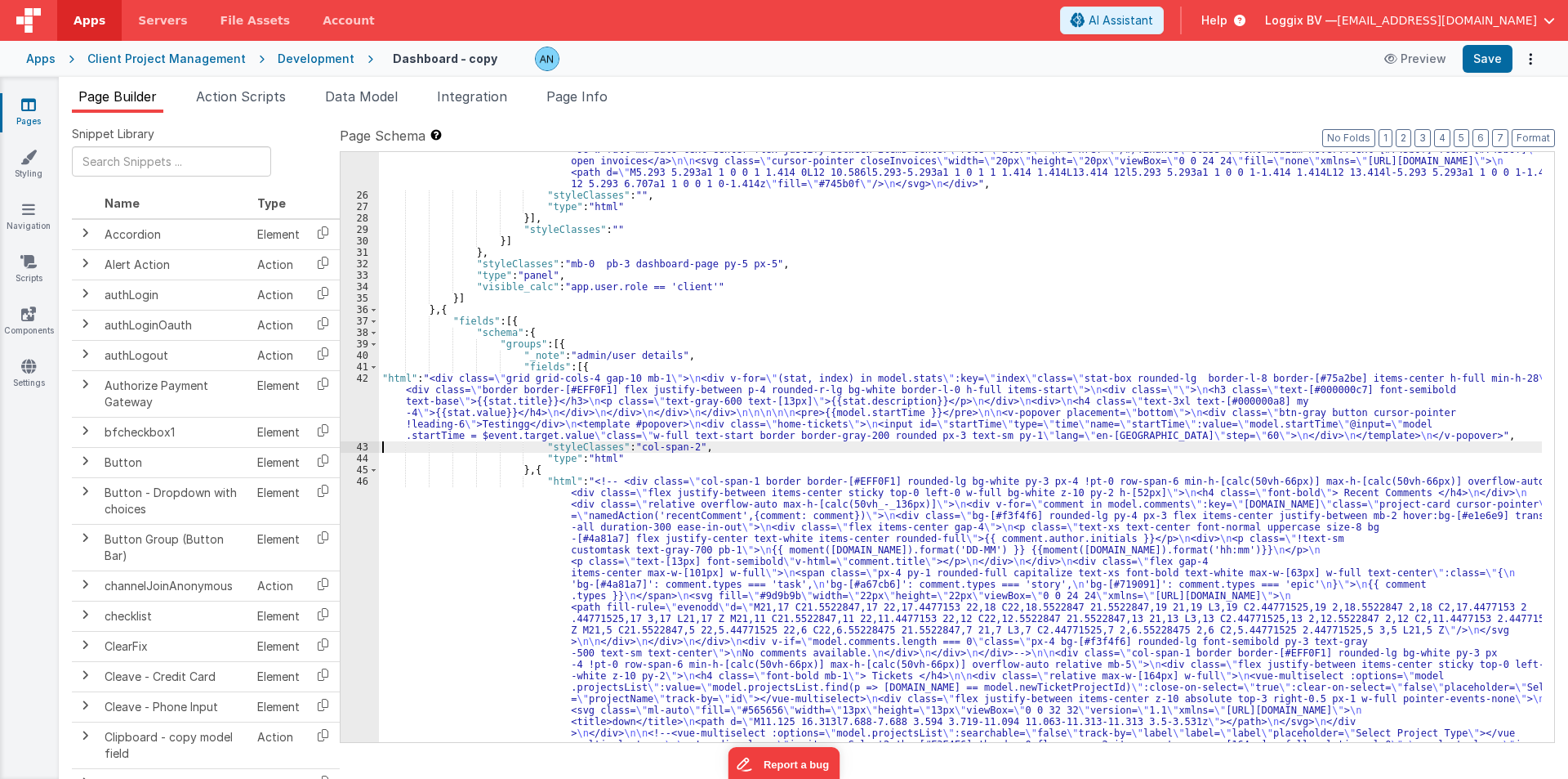
click at [353, 397] on div "42" at bounding box center [359, 407] width 38 height 69
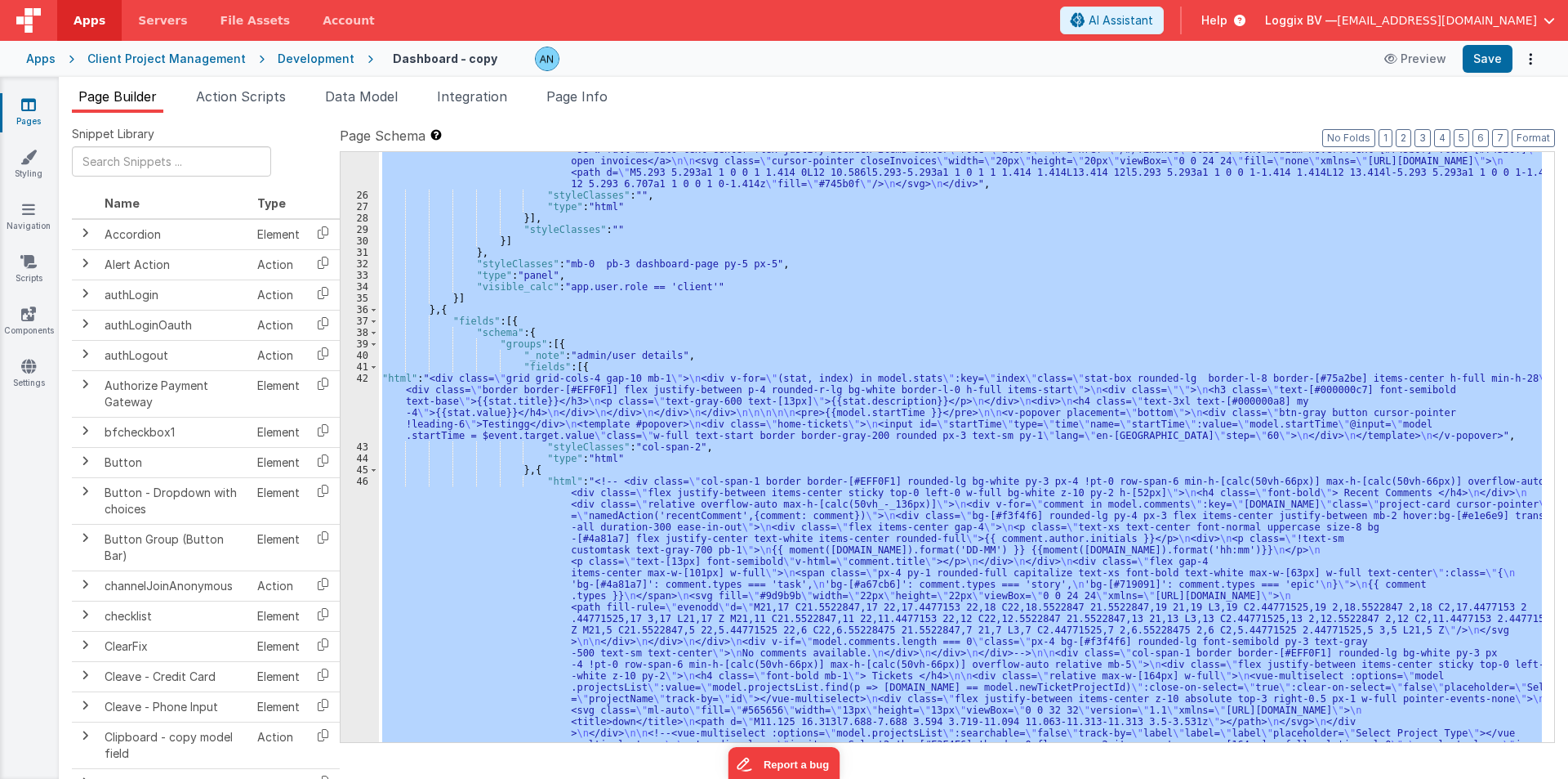
click at [353, 397] on div "42" at bounding box center [359, 407] width 38 height 69
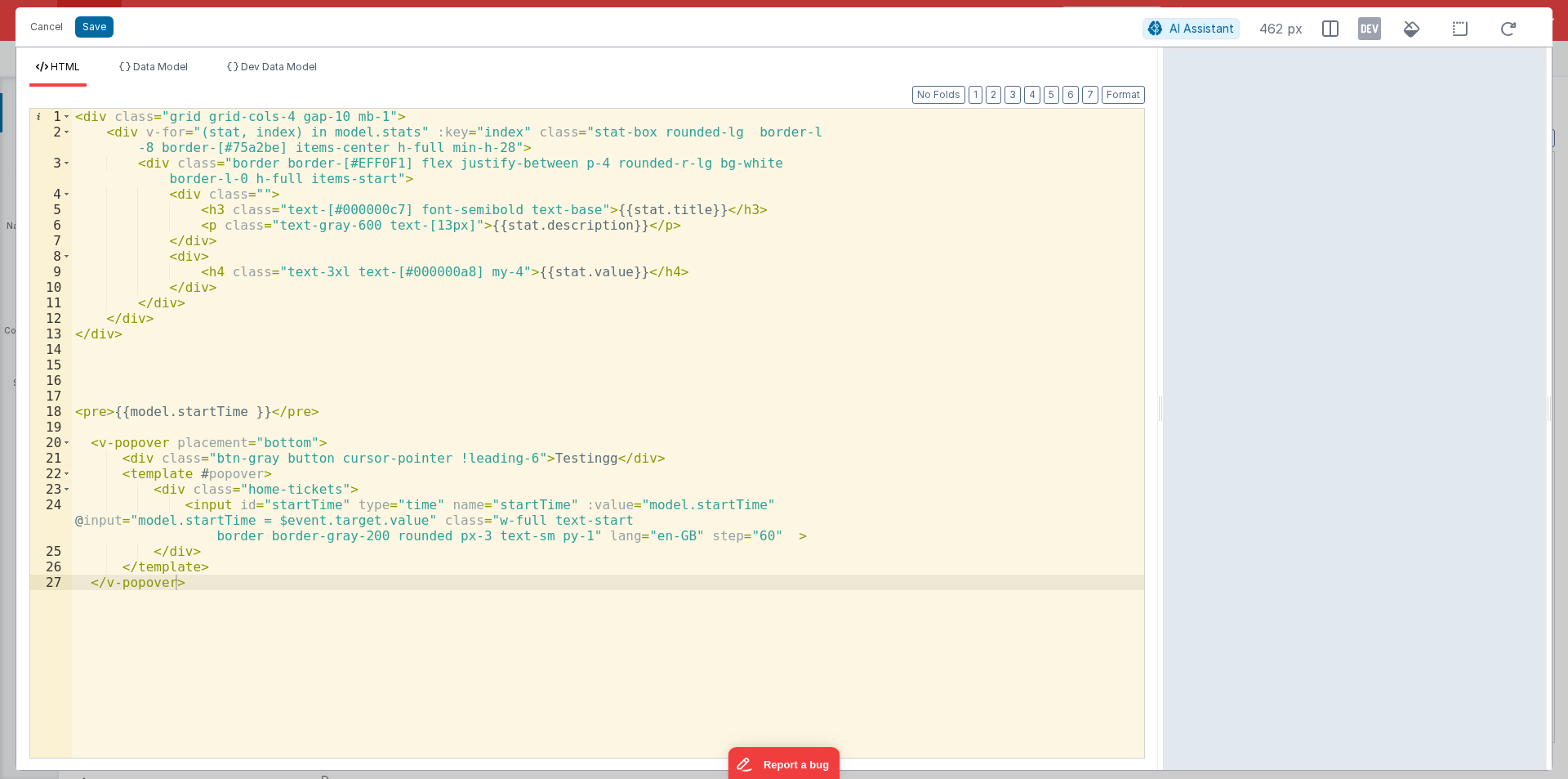
drag, startPoint x: 781, startPoint y: 405, endPoint x: 1232, endPoint y: 405, distance: 451.0
click at [1232, 405] on html "Cancel Save AI Assistant 462 px HTML Data Model Dev Data Model Format 7 6 5 4 3…" at bounding box center [784, 390] width 1568 height 779
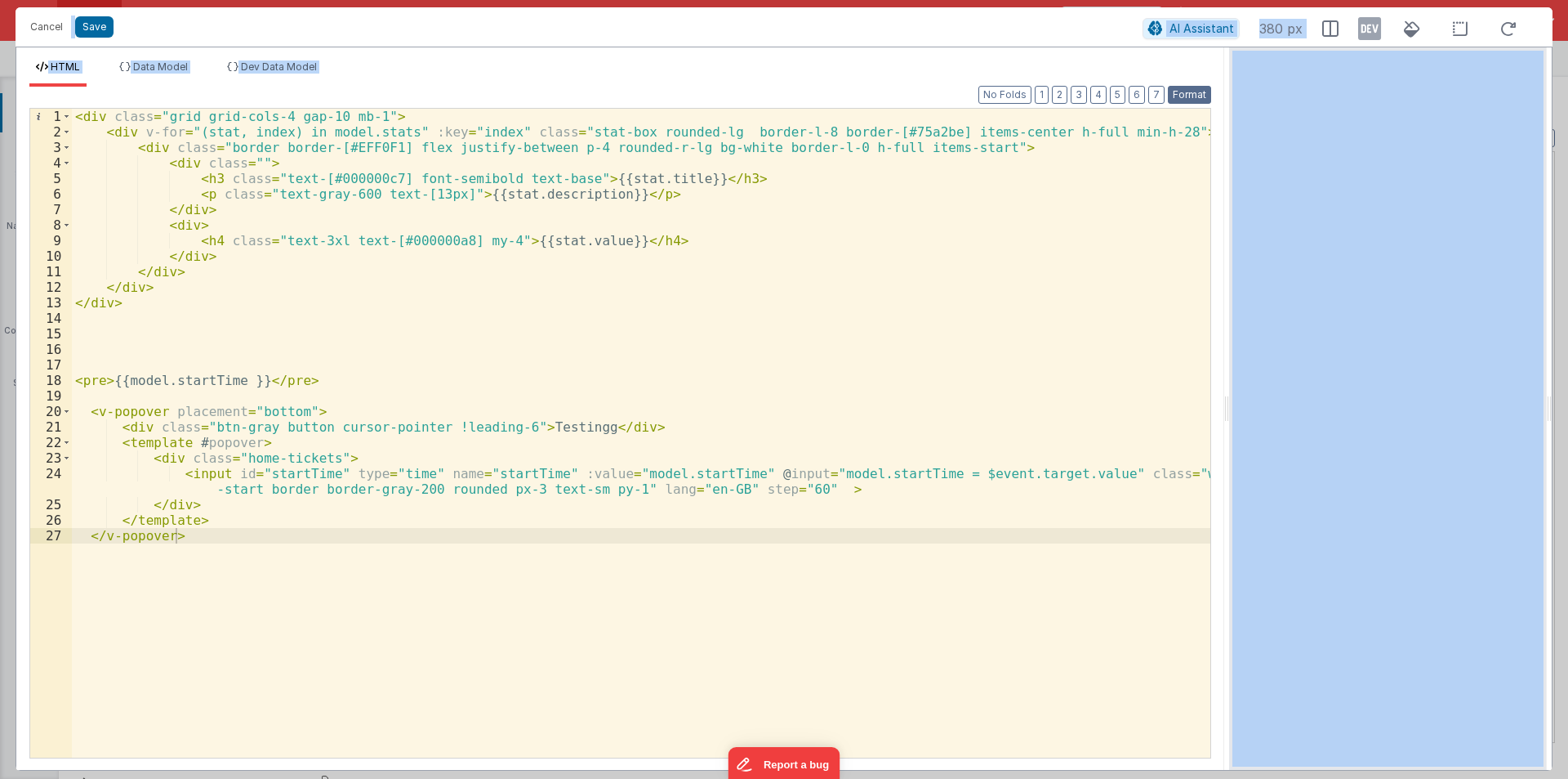
click at [1196, 91] on button "Format" at bounding box center [1189, 95] width 43 height 18
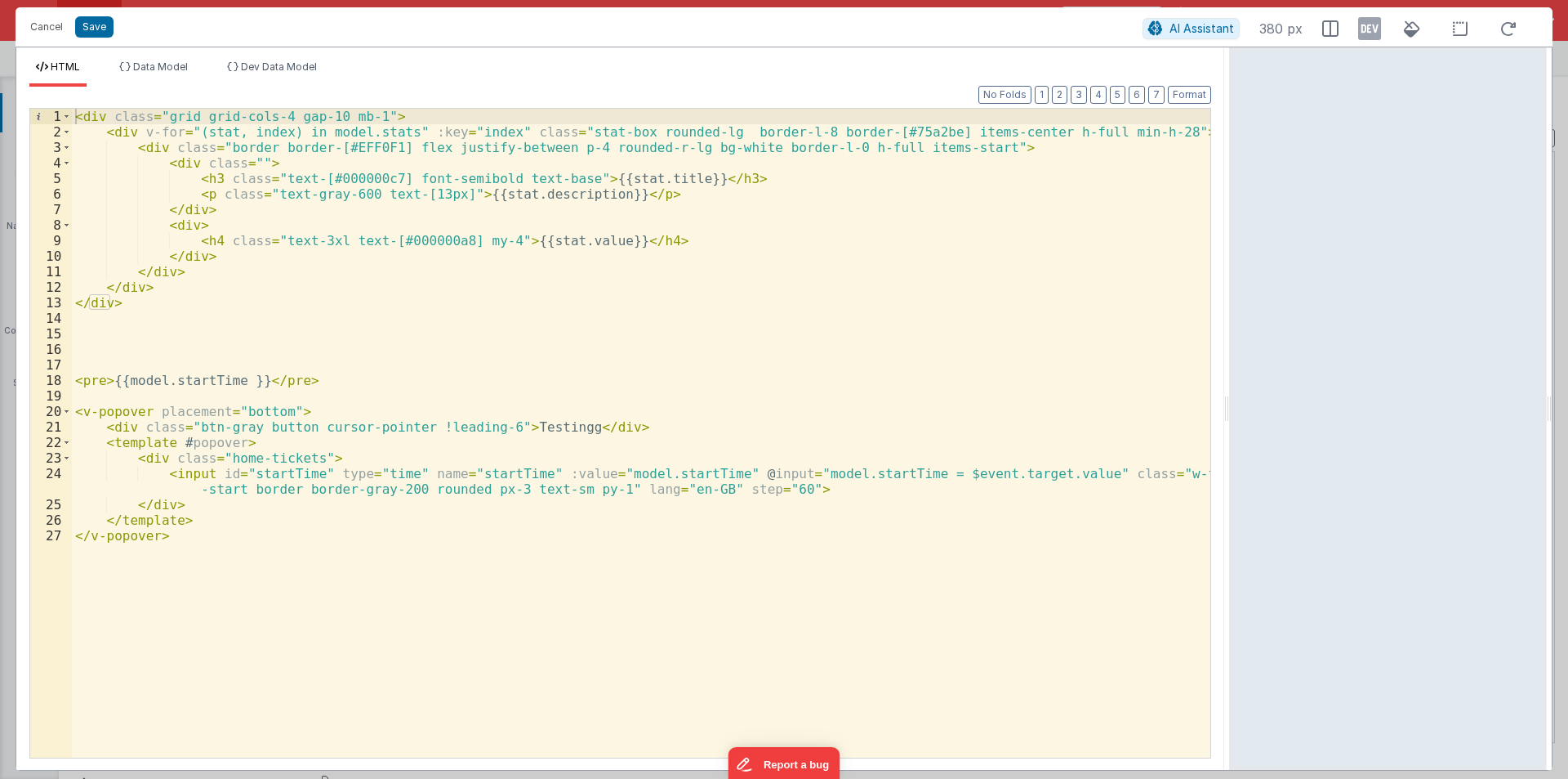
click at [372, 547] on div "< div class = "grid grid-cols-4 gap-10 mb-1" > < div v-for = "(stat, index) in …" at bounding box center [642, 448] width 1139 height 680
click at [15, 26] on div "Cancel Save AI Assistant 380 px HTML Data Model Dev Data Model Format 7 6 5 4 3…" at bounding box center [784, 390] width 1568 height 779
click at [41, 21] on button "Cancel" at bounding box center [46, 27] width 49 height 23
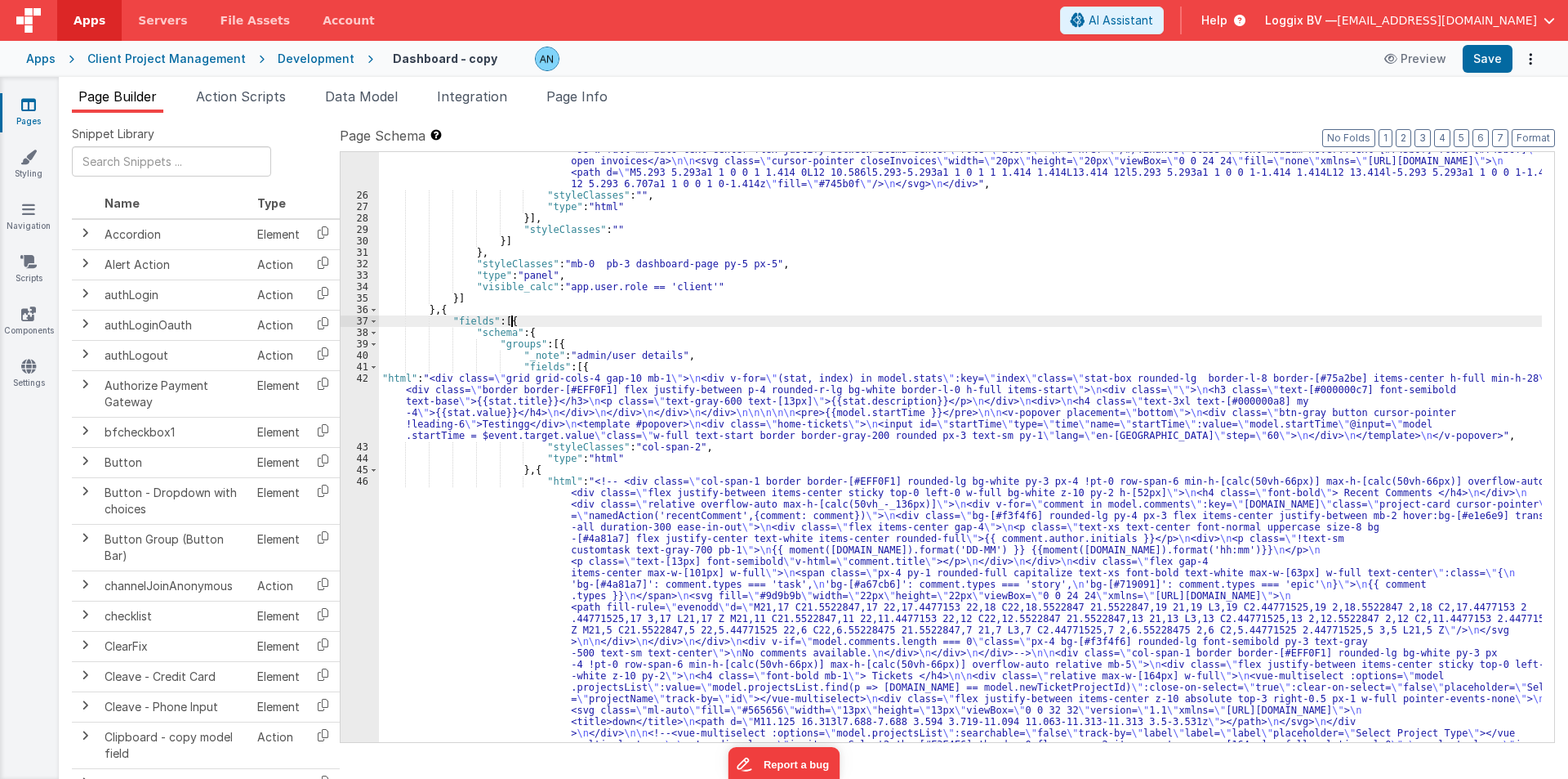
click at [370, 320] on span at bounding box center [374, 321] width 9 height 12
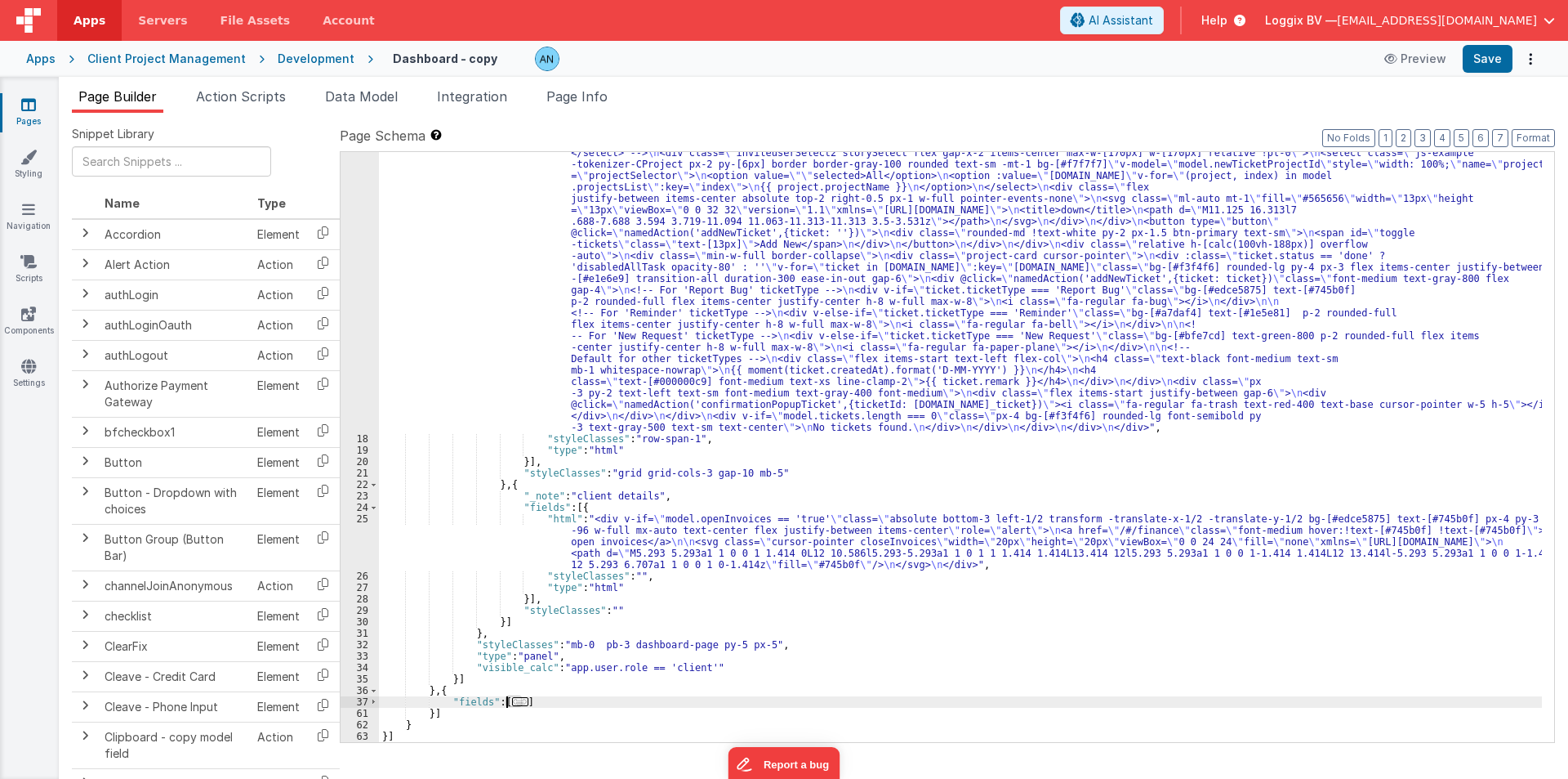
scroll to position [429, 0]
click at [562, 718] on div ""html" : "<div class= \" border border-[#EFF0F1] rounded-lg bg-white py-3 px-4 …" at bounding box center [960, 568] width 1163 height 933
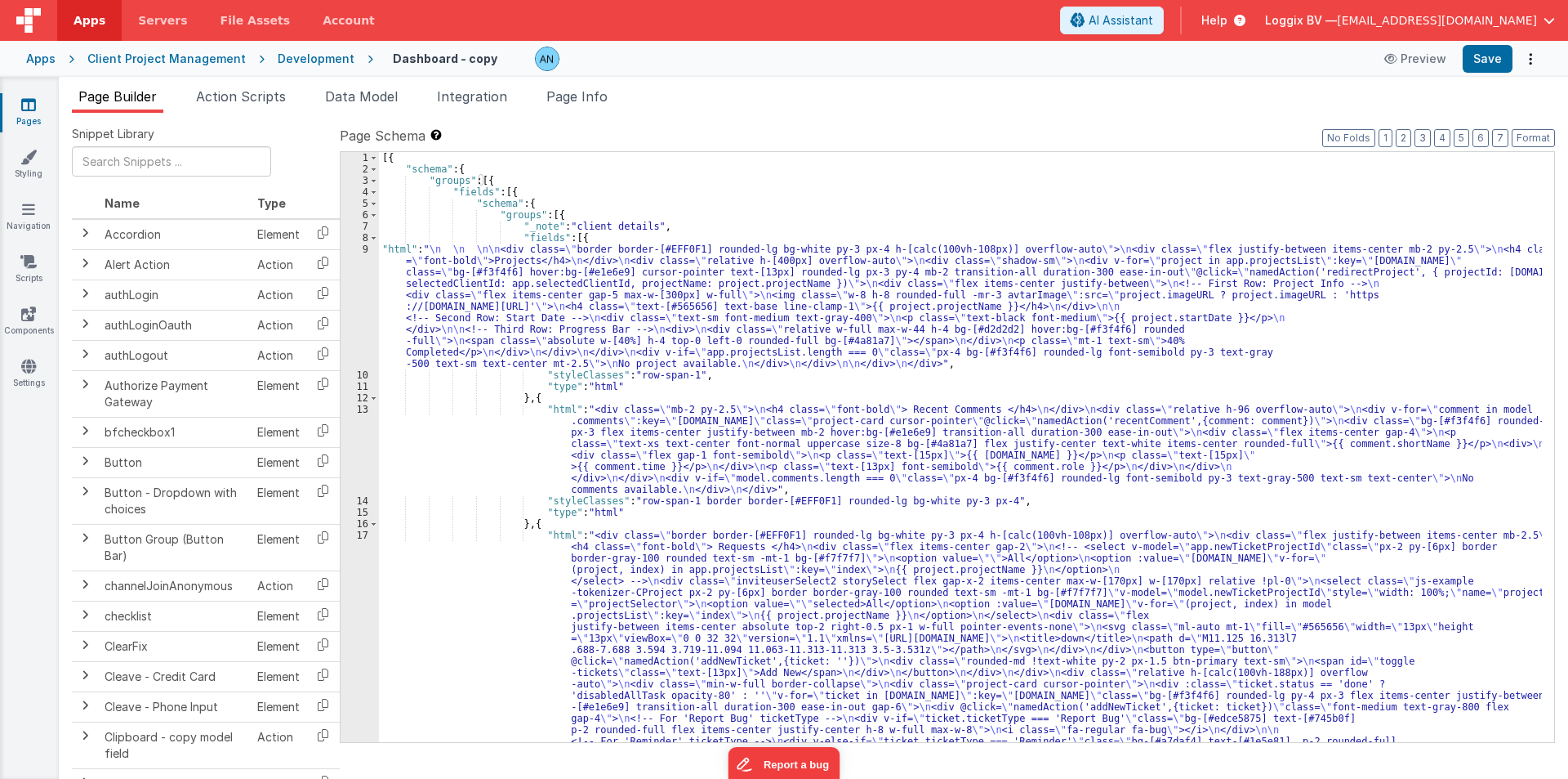
scroll to position [0, 0]
click at [370, 215] on span at bounding box center [374, 215] width 9 height 12
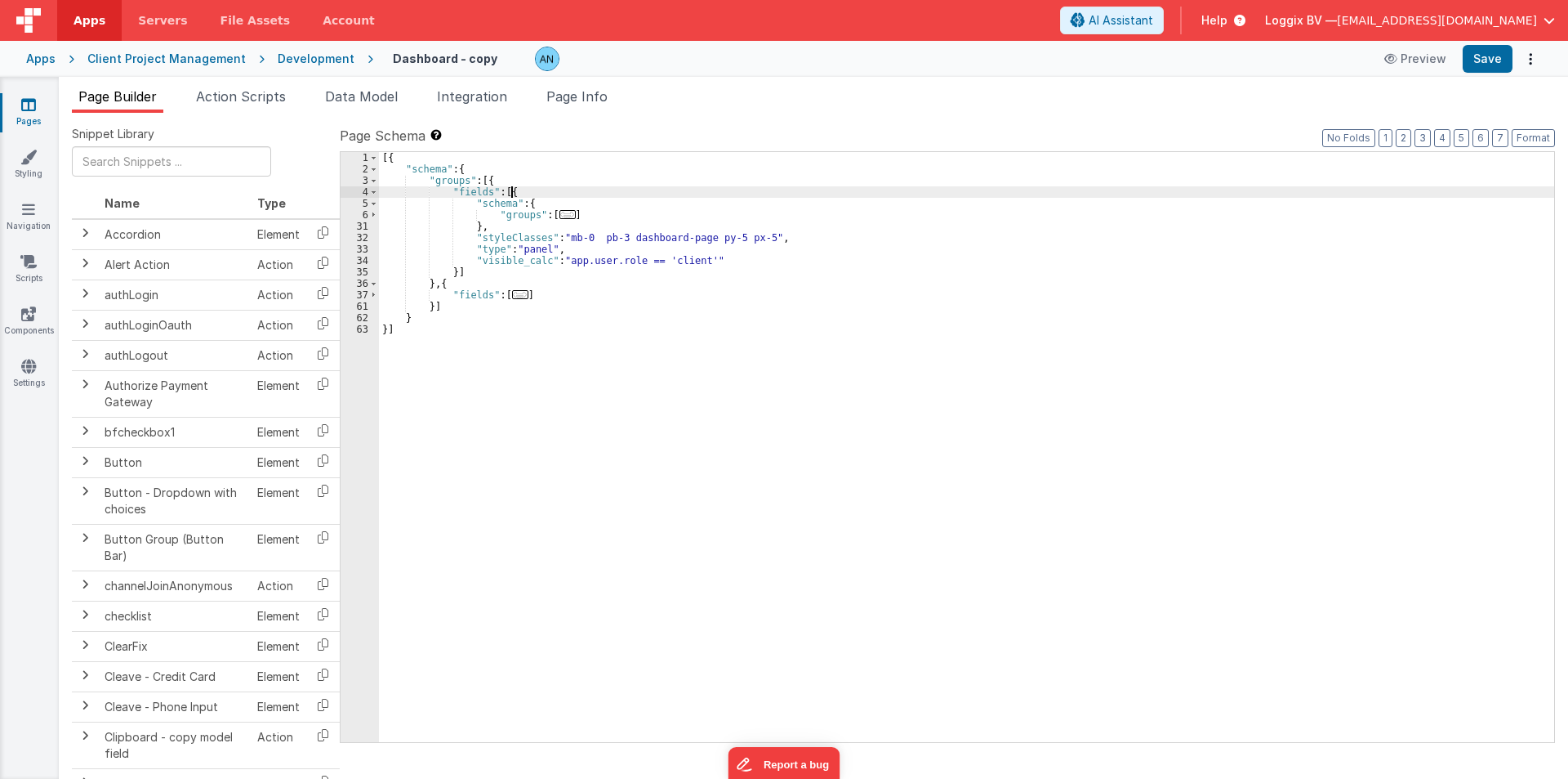
click at [560, 192] on div "[{ "schema" : { "groups" : [{ "fields" : [{ "schema" : { "groups" : [ ... ] } ,…" at bounding box center [967, 458] width 1175 height 613
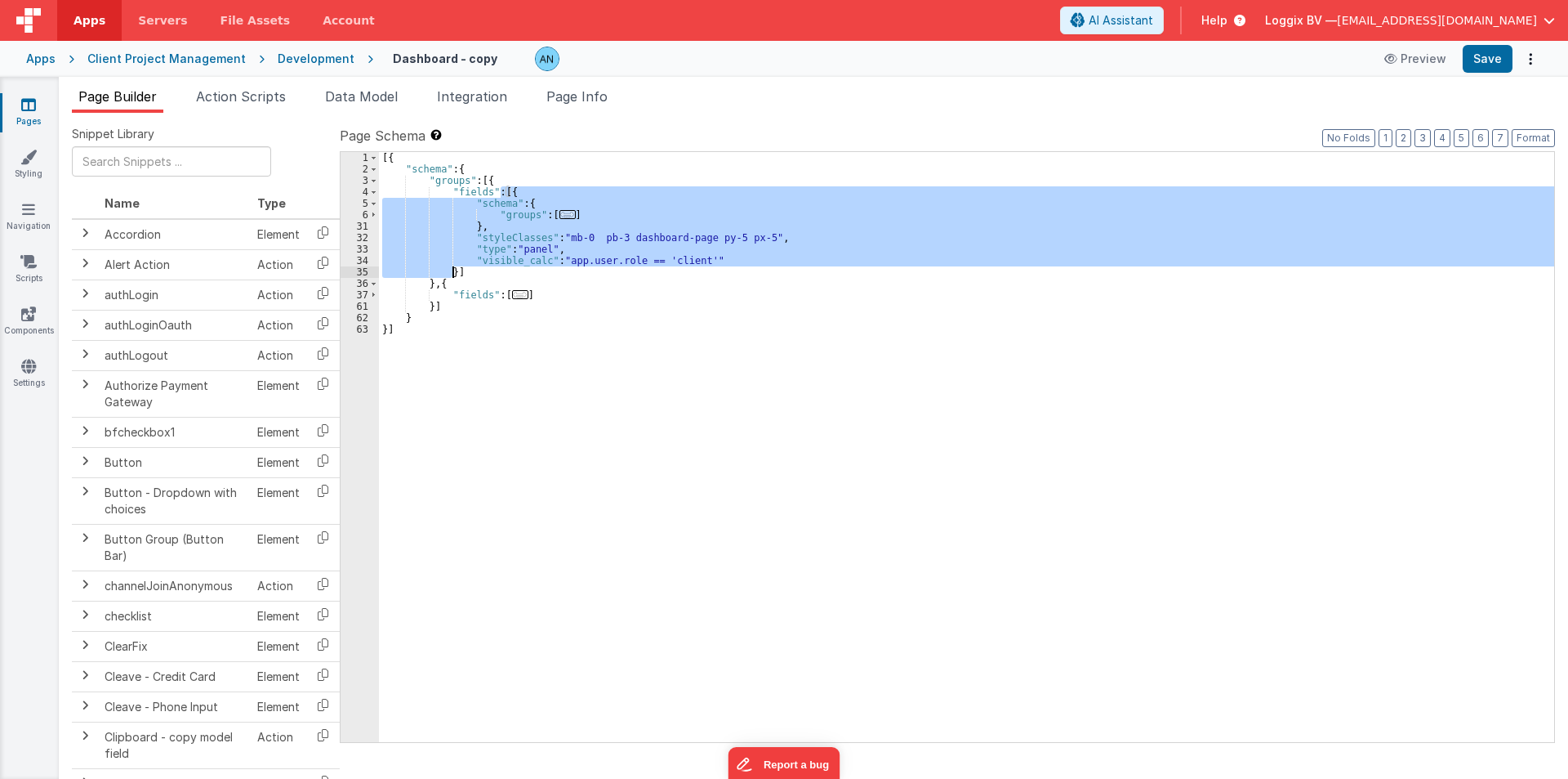
drag, startPoint x: 502, startPoint y: 190, endPoint x: 452, endPoint y: 271, distance: 95.2
click at [452, 271] on div "[{ "schema" : { "groups" : [{ "fields" : [{ "schema" : { "groups" : [ ... ] } ,…" at bounding box center [967, 458] width 1175 height 613
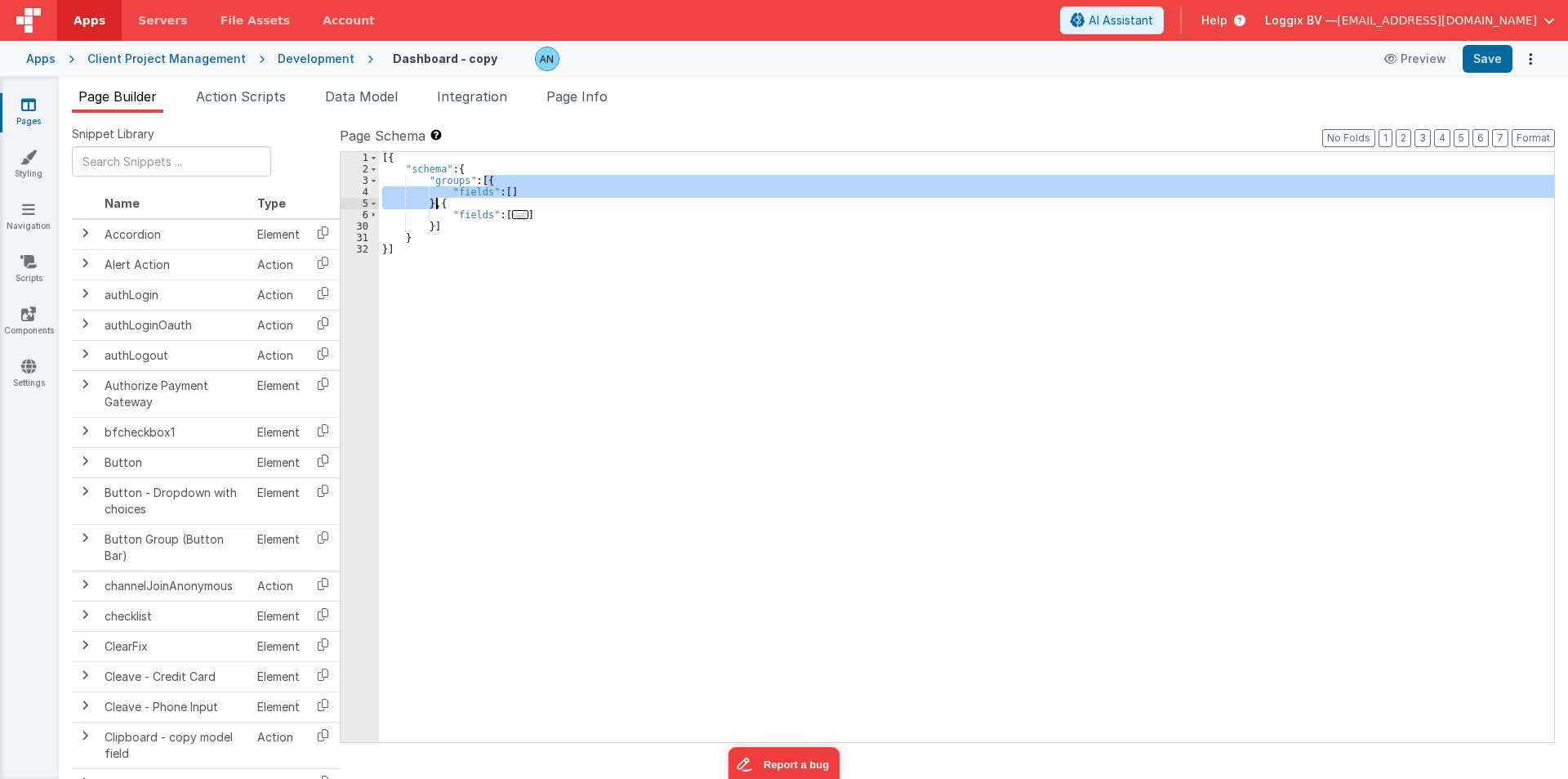
drag, startPoint x: 482, startPoint y: 180, endPoint x: 437, endPoint y: 204, distance: 51.0
click at [437, 204] on div "[{ "schema" : { "groups" : [{ "fields" : [ ] } , { "fields" : [ ... ] }] } }]" at bounding box center [967, 458] width 1175 height 613
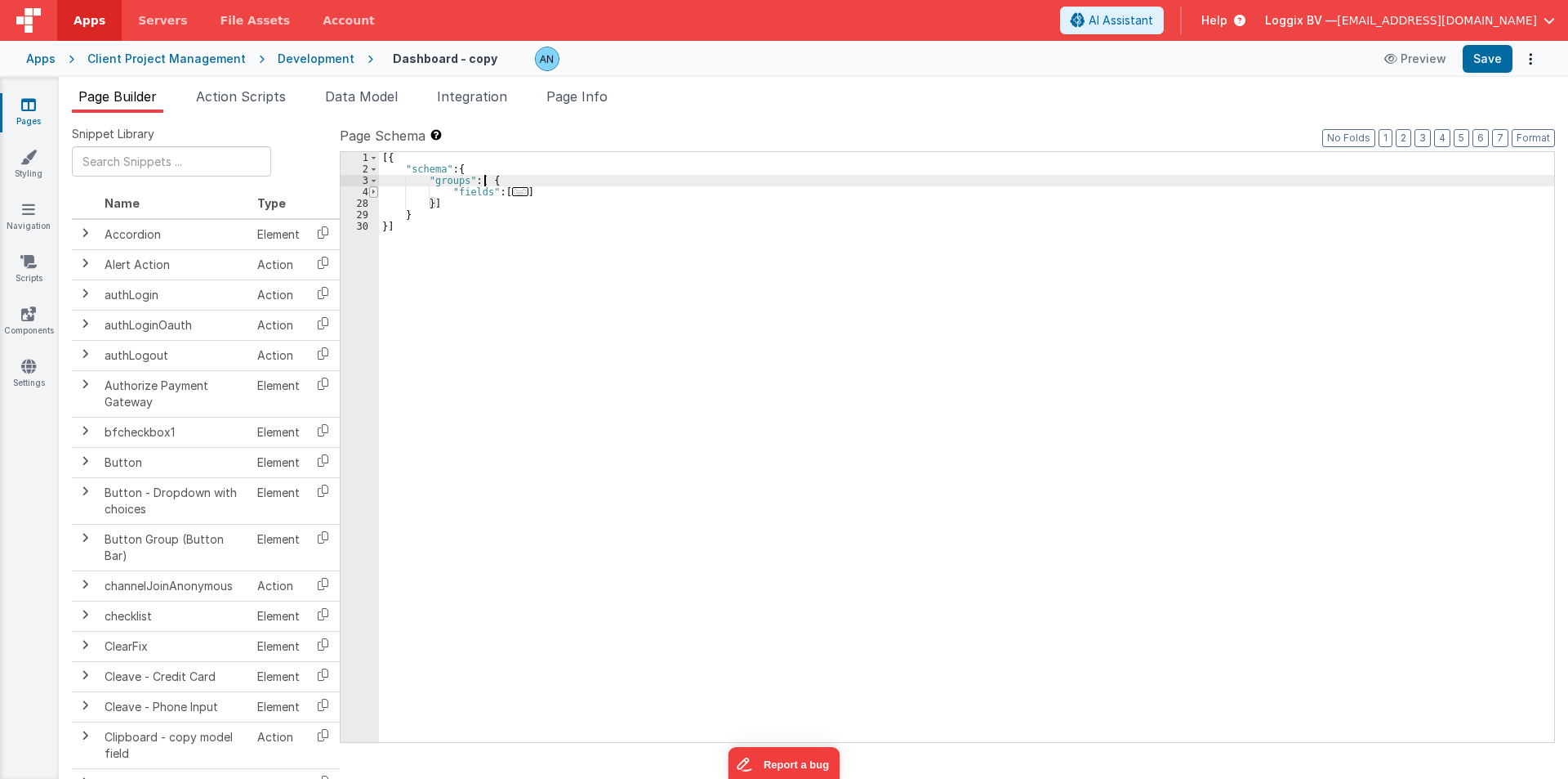
click at [375, 189] on span at bounding box center [374, 192] width 9 height 12
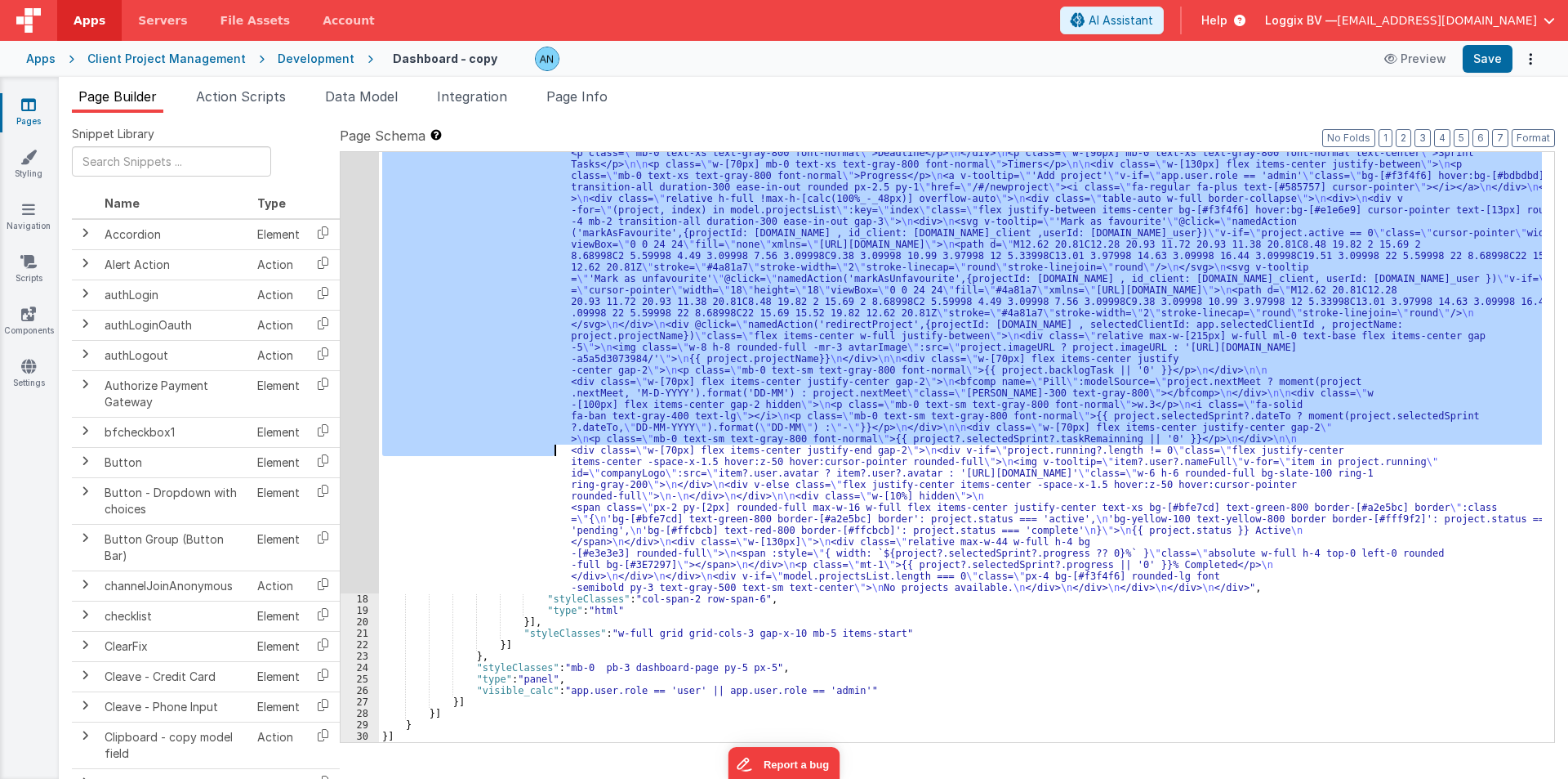
scroll to position [1194, 0]
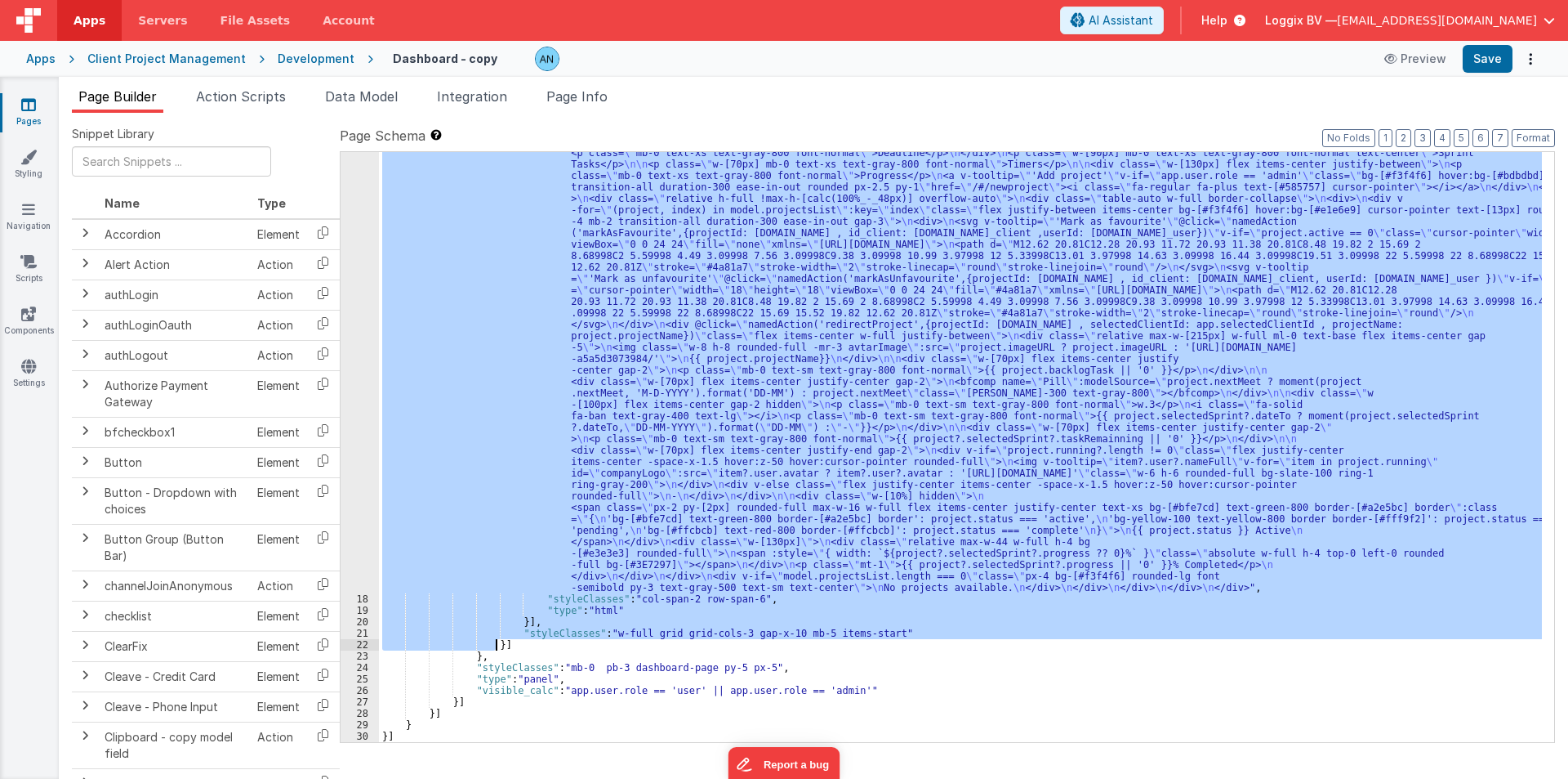
drag, startPoint x: 530, startPoint y: 339, endPoint x: 496, endPoint y: 644, distance: 306.9
click at [496, 644] on div ""html" : "<div class= \" border border-[#EFF0F1] rounded-lg bg-white px-4 py-3 …" at bounding box center [960, 654] width 1163 height 1082
click at [639, 489] on div ""html" : "<div class= \" border border-[#EFF0F1] rounded-lg bg-white px-4 py-3 …" at bounding box center [960, 447] width 1163 height 590
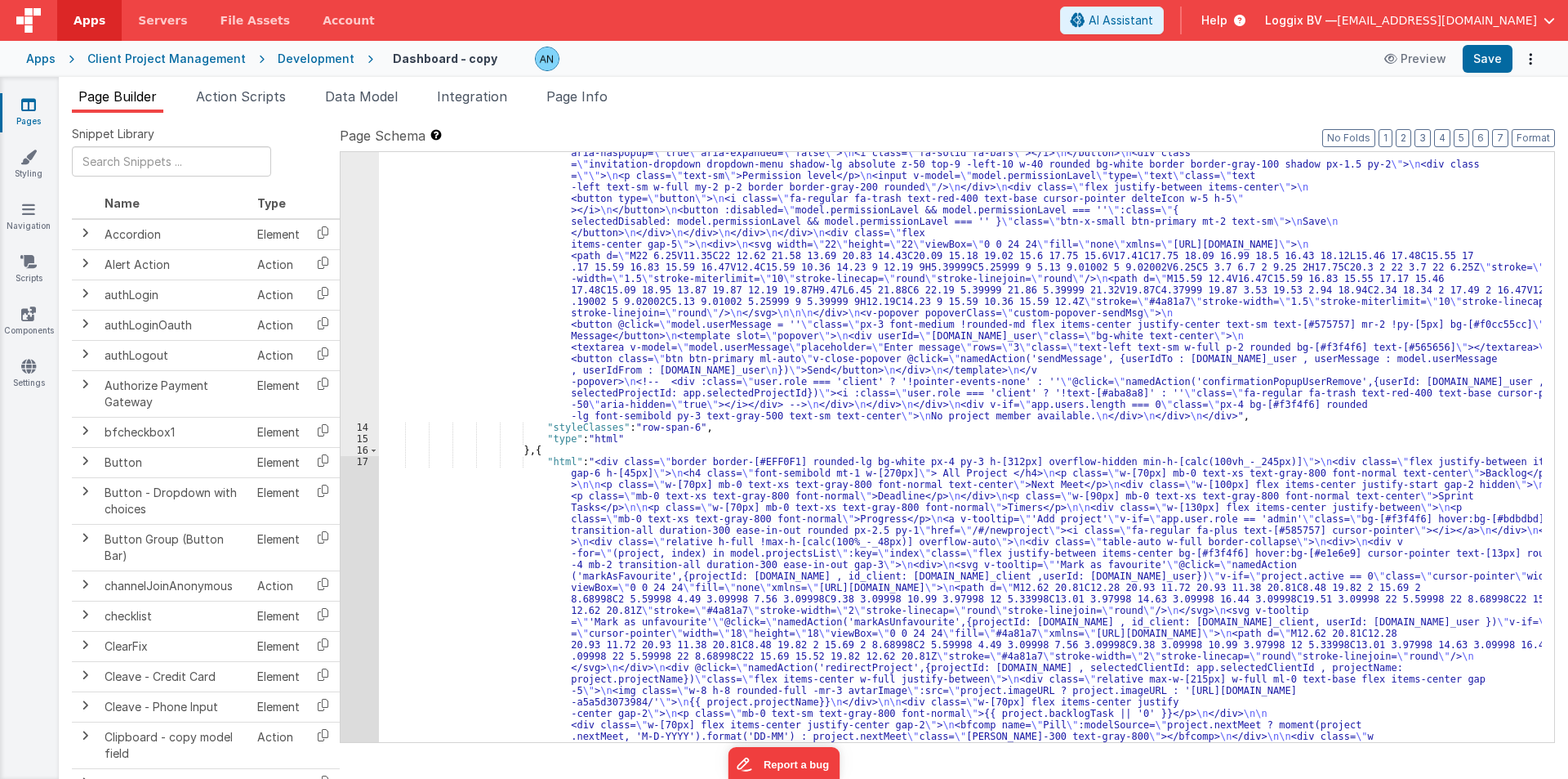
scroll to position [753, 0]
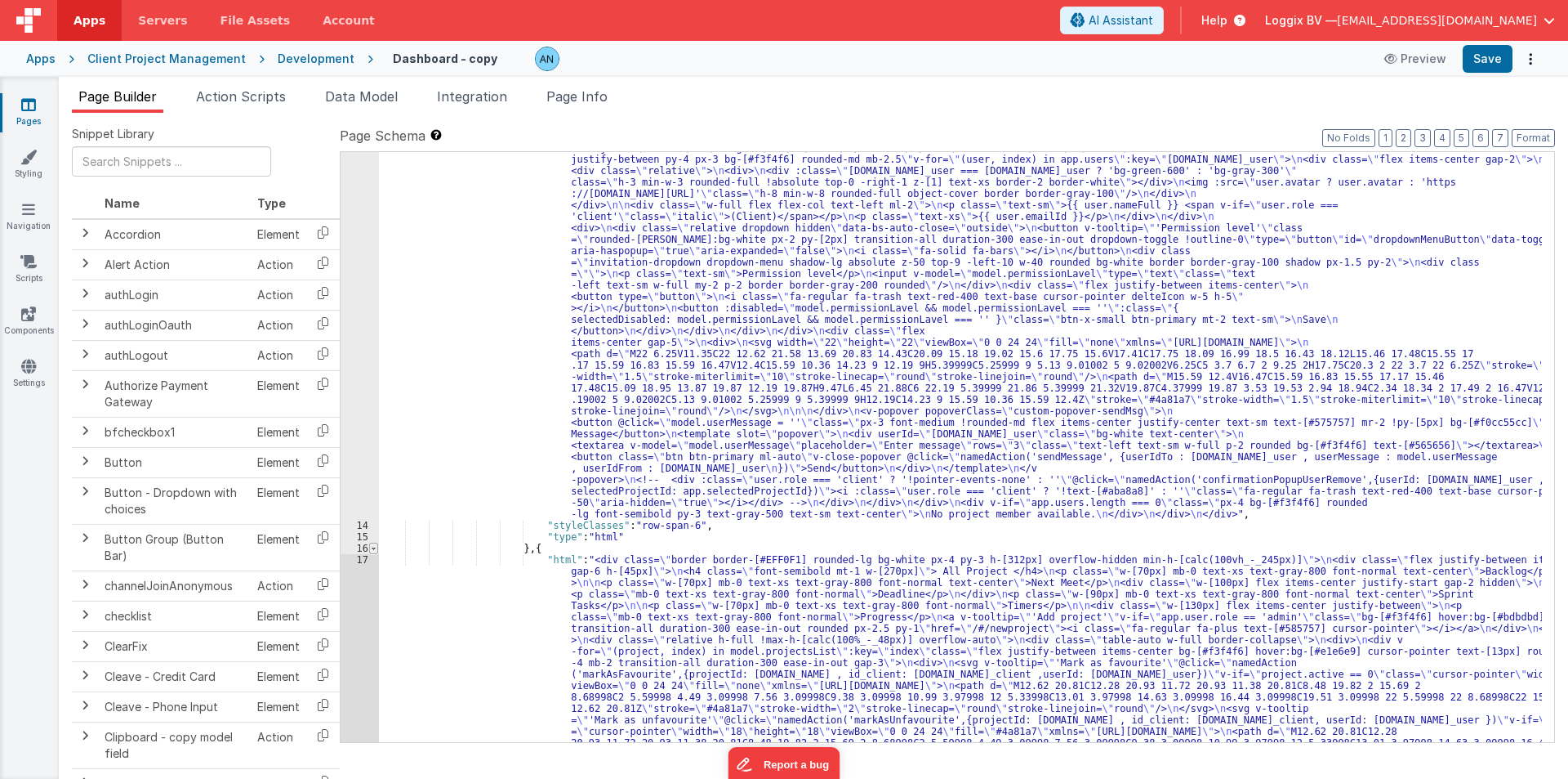
click at [377, 548] on span at bounding box center [374, 548] width 9 height 12
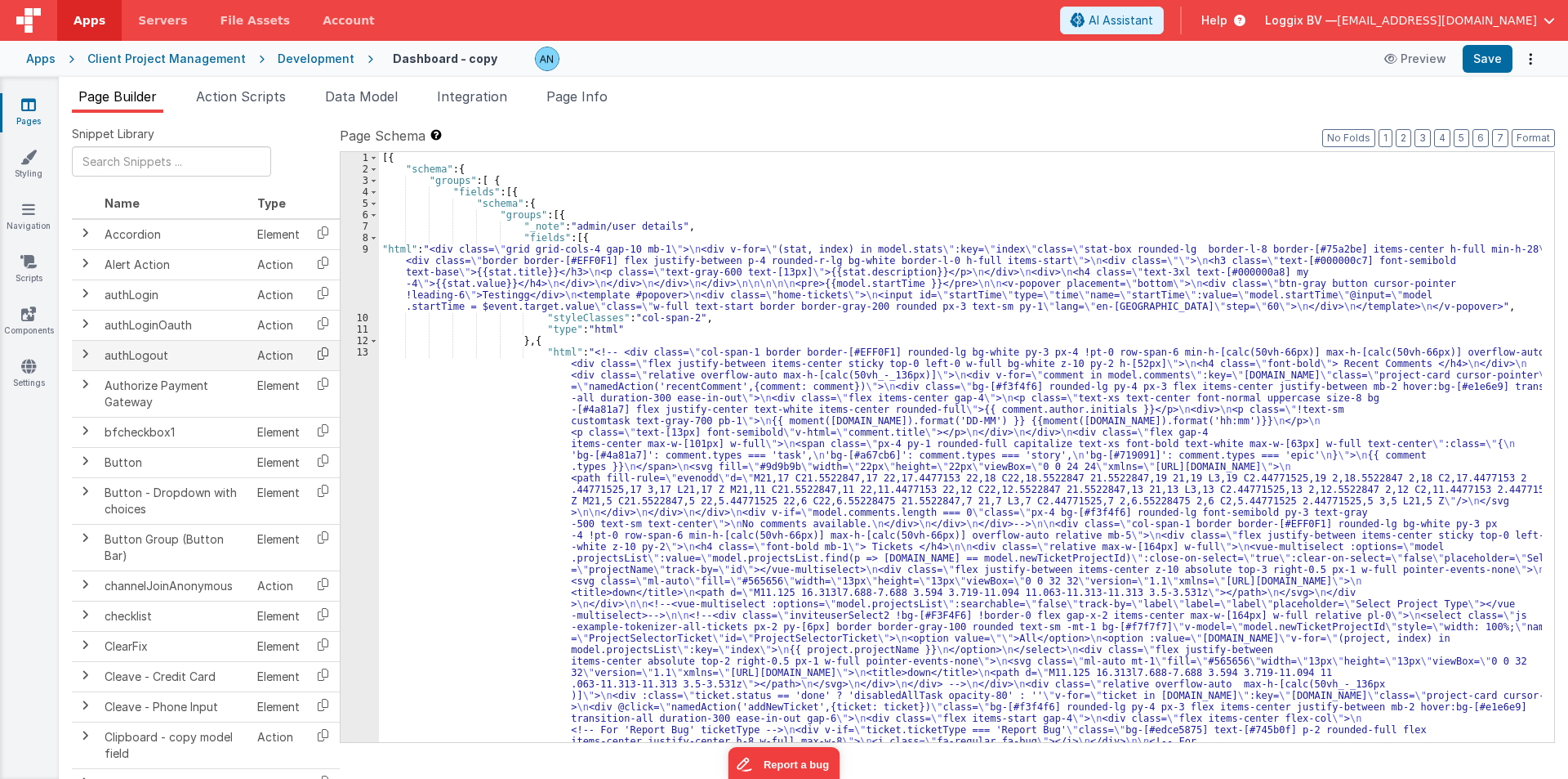
scroll to position [0, 0]
click at [377, 342] on span at bounding box center [374, 341] width 9 height 12
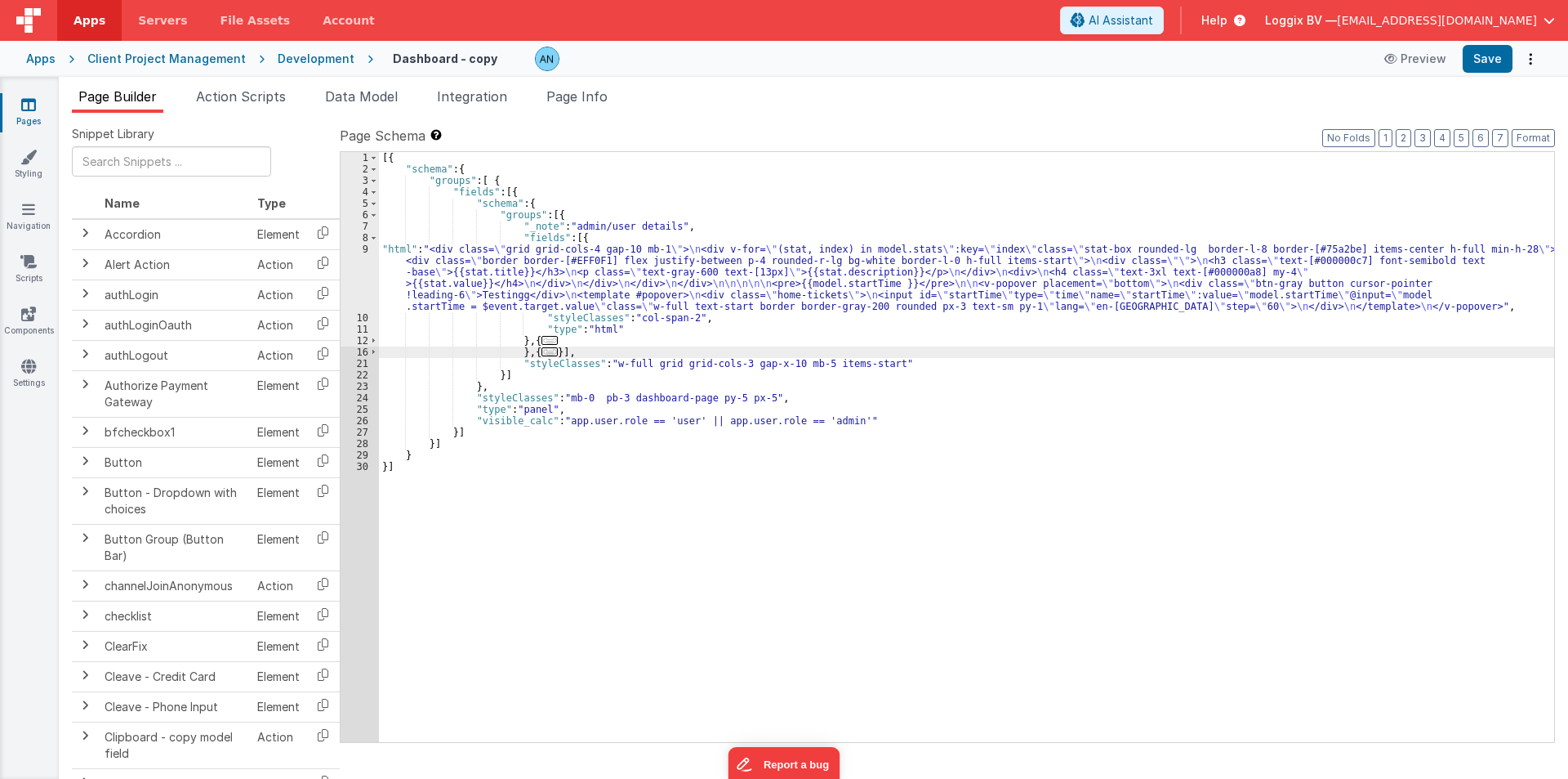
click at [601, 347] on div "[{ "schema" : { "groups" : [ { "fields" : [{ "schema" : { "groups" : [{ "_note"…" at bounding box center [967, 458] width 1175 height 613
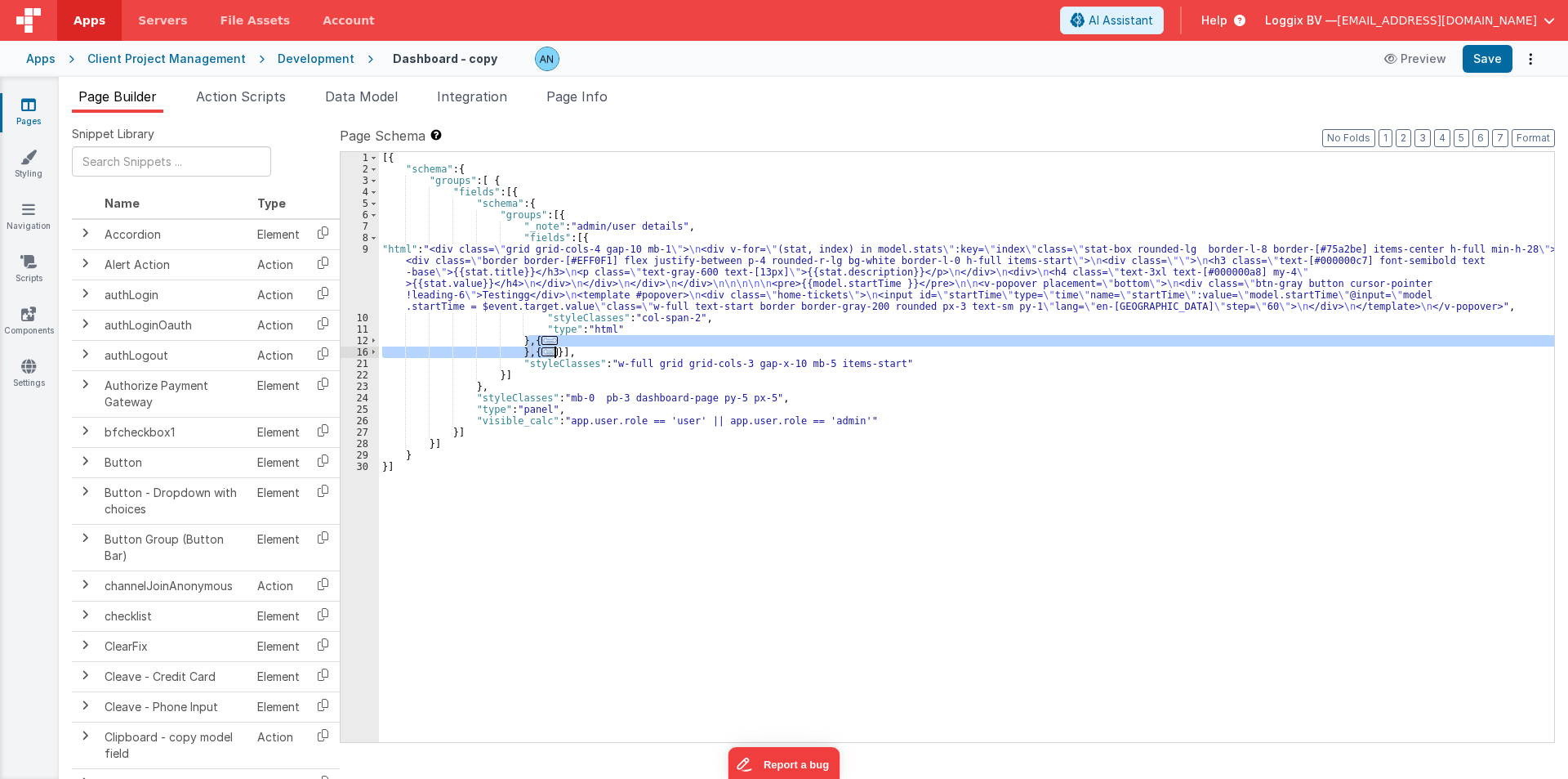
drag, startPoint x: 525, startPoint y: 337, endPoint x: 554, endPoint y: 350, distance: 31.8
click at [554, 350] on div "[{ "schema" : { "groups" : [ { "fields" : [{ "schema" : { "groups" : [{ "_note"…" at bounding box center [967, 458] width 1175 height 613
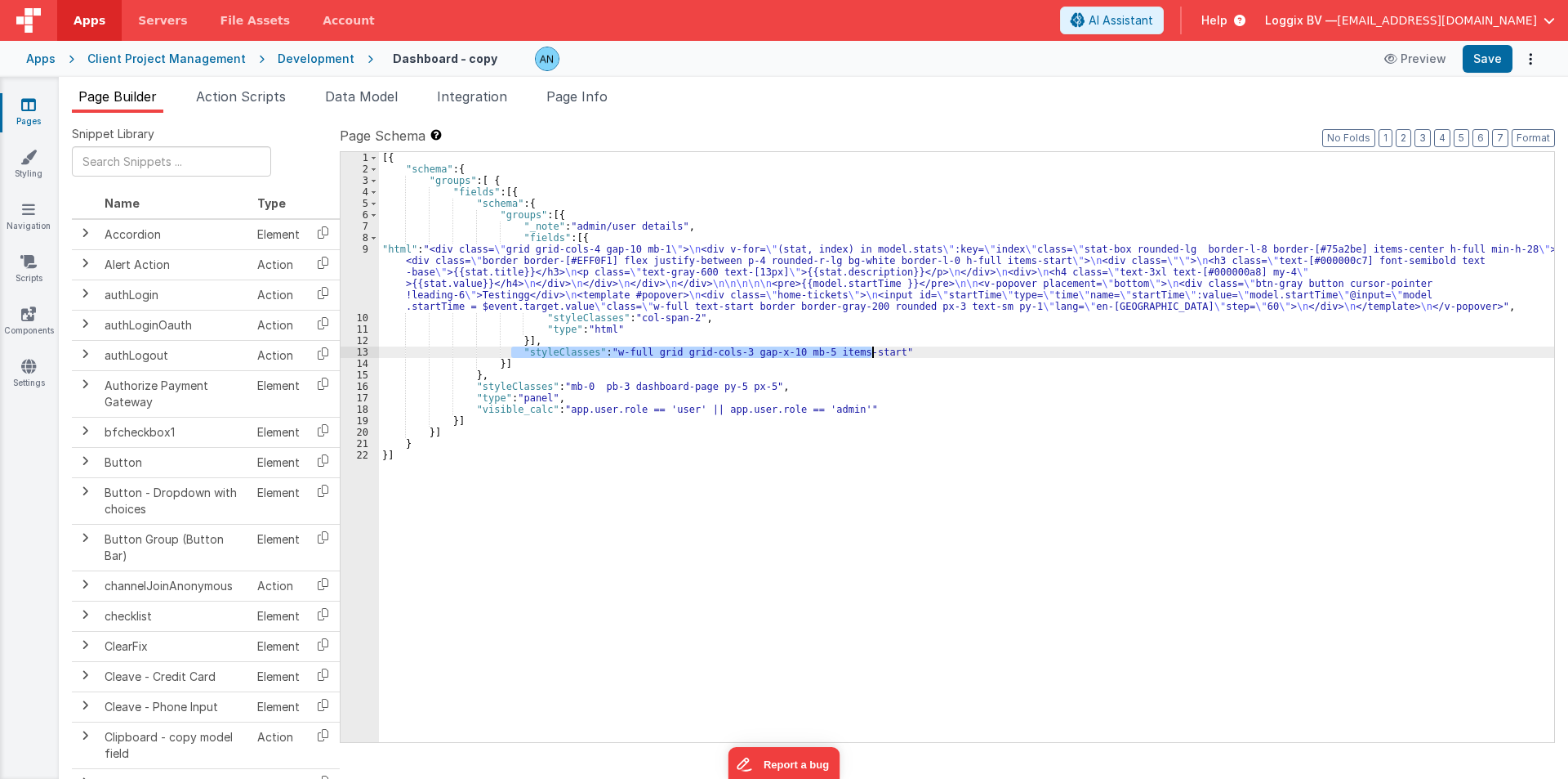
drag, startPoint x: 511, startPoint y: 352, endPoint x: 897, endPoint y: 349, distance: 386.0
click at [897, 349] on div "[{ "schema" : { "groups" : [ { "fields" : [{ "schema" : { "groups" : [{ "_note"…" at bounding box center [967, 458] width 1175 height 613
click at [535, 343] on div "[{ "schema" : { "groups" : [ { "fields" : [{ "schema" : { "groups" : [{ "_note"…" at bounding box center [967, 458] width 1175 height 613
click at [419, 348] on div "[{ "schema" : { "groups" : [ { "fields" : [{ "schema" : { "groups" : [{ "_note"…" at bounding box center [967, 458] width 1175 height 613
click at [384, 351] on div "[{ "schema" : { "groups" : [ { "fields" : [{ "schema" : { "groups" : [{ "_note"…" at bounding box center [967, 458] width 1175 height 613
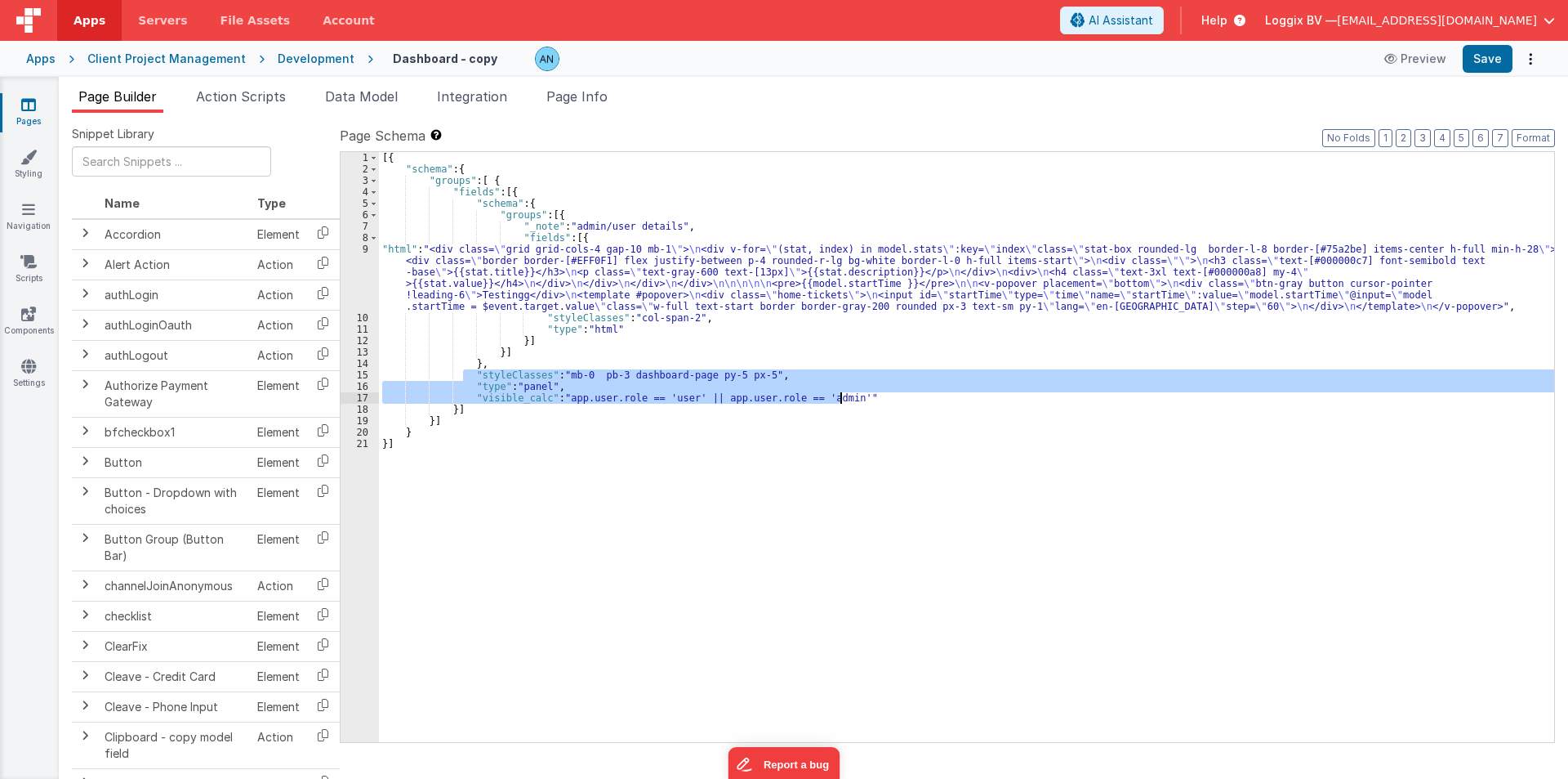
drag, startPoint x: 462, startPoint y: 370, endPoint x: 848, endPoint y: 394, distance: 386.7
click at [848, 394] on div "[{ "schema" : { "groups" : [ { "fields" : [{ "schema" : { "groups" : [{ "_note"…" at bounding box center [967, 458] width 1175 height 613
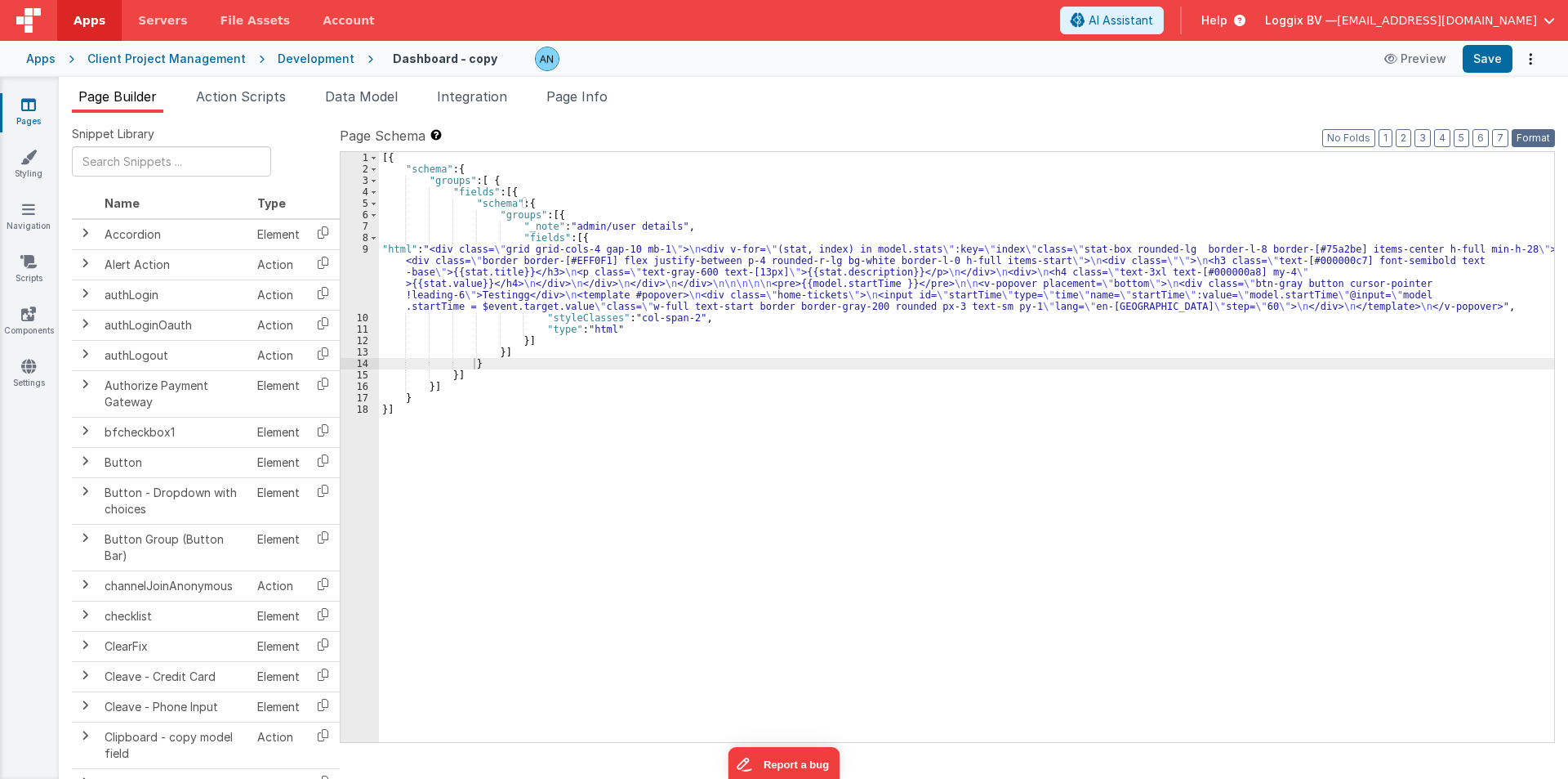
click at [1536, 130] on button "Format" at bounding box center [1533, 138] width 43 height 18
click at [1485, 49] on button "Save" at bounding box center [1487, 58] width 50 height 27
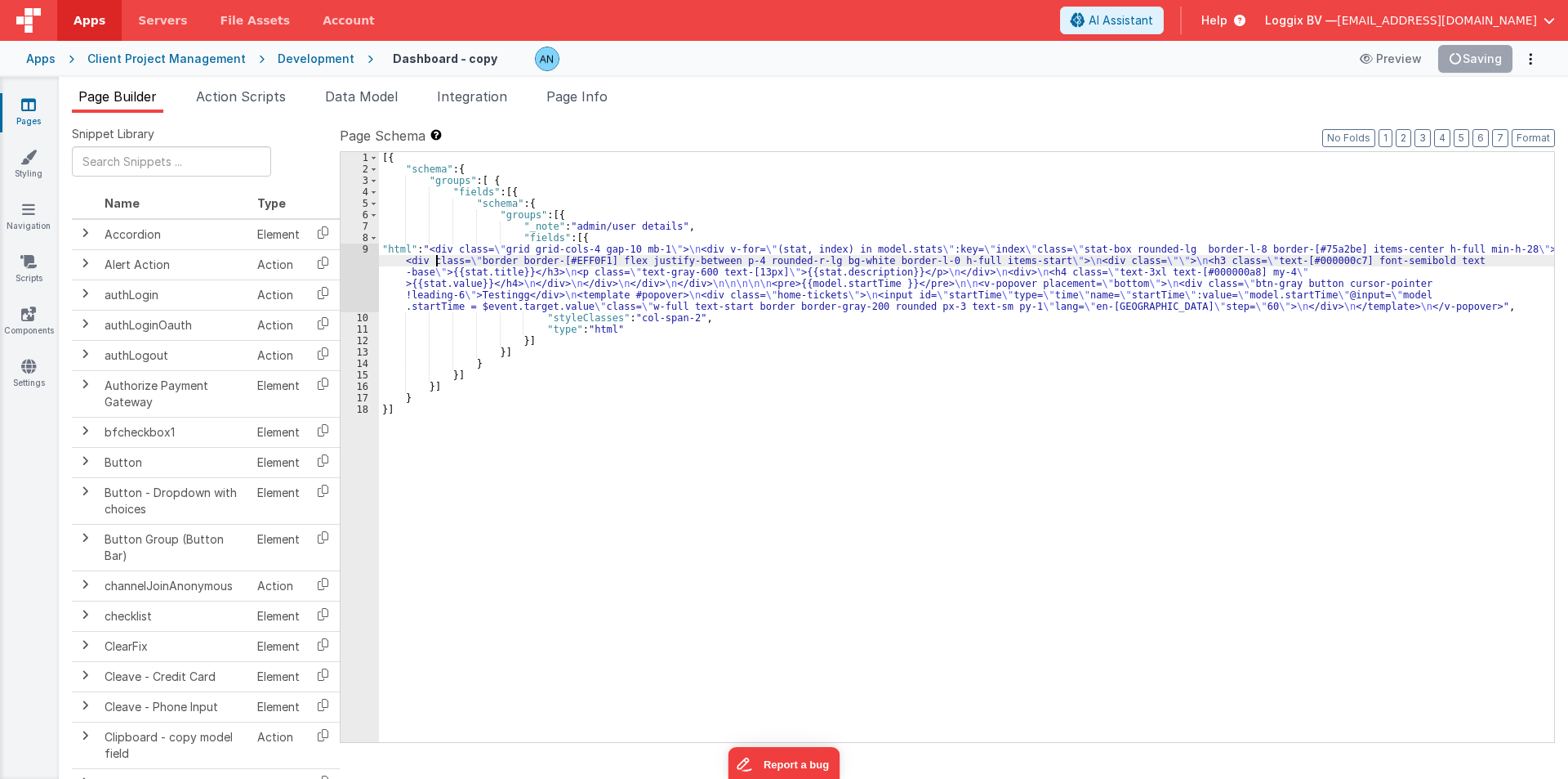
click at [437, 265] on div "[{ "schema" : { "groups" : [ { "fields" : [{ "schema" : { "groups" : [{ "_note"…" at bounding box center [967, 458] width 1175 height 613
click at [357, 264] on div "9" at bounding box center [359, 277] width 38 height 69
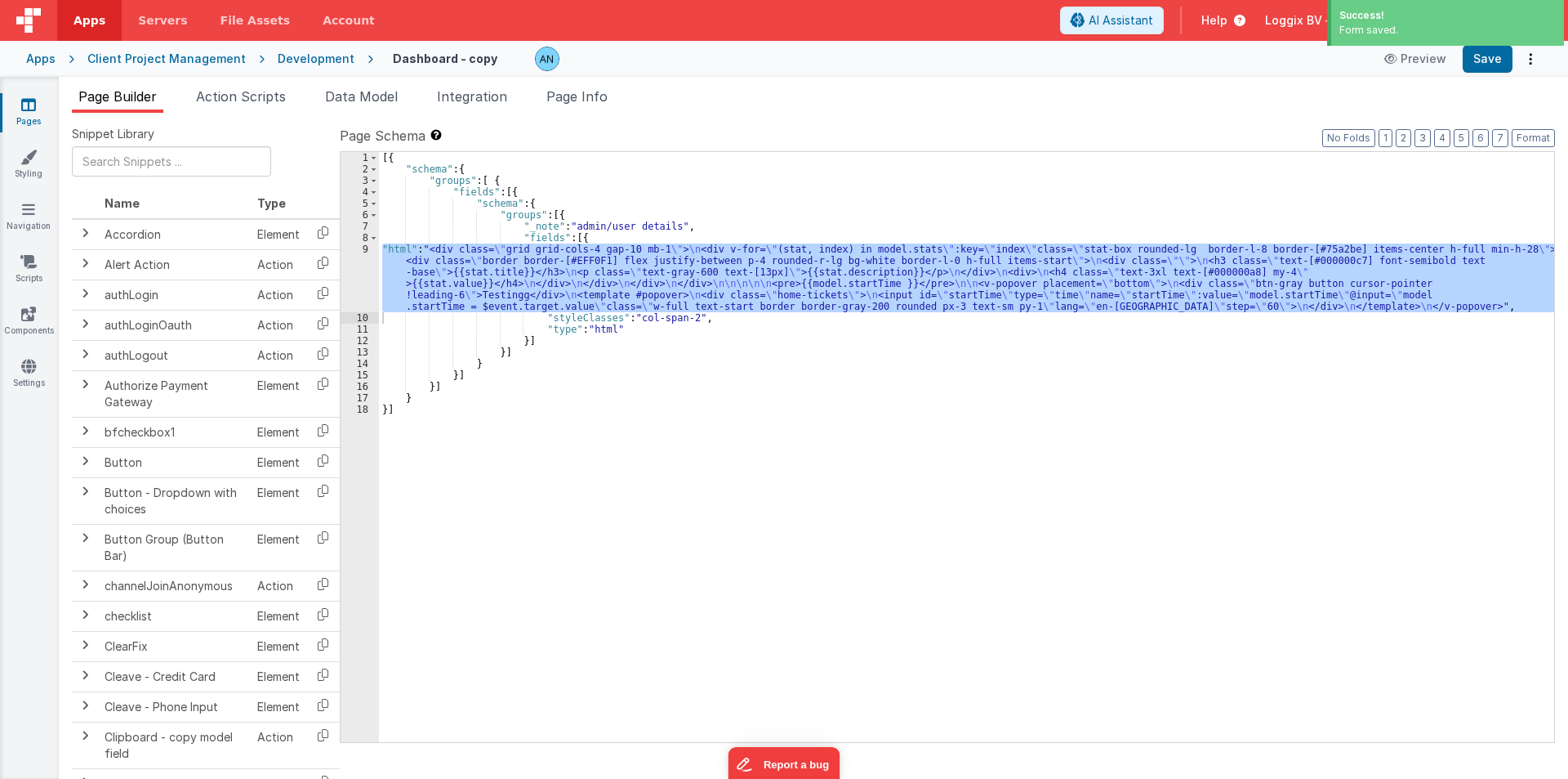
click at [366, 280] on div "9" at bounding box center [359, 277] width 38 height 69
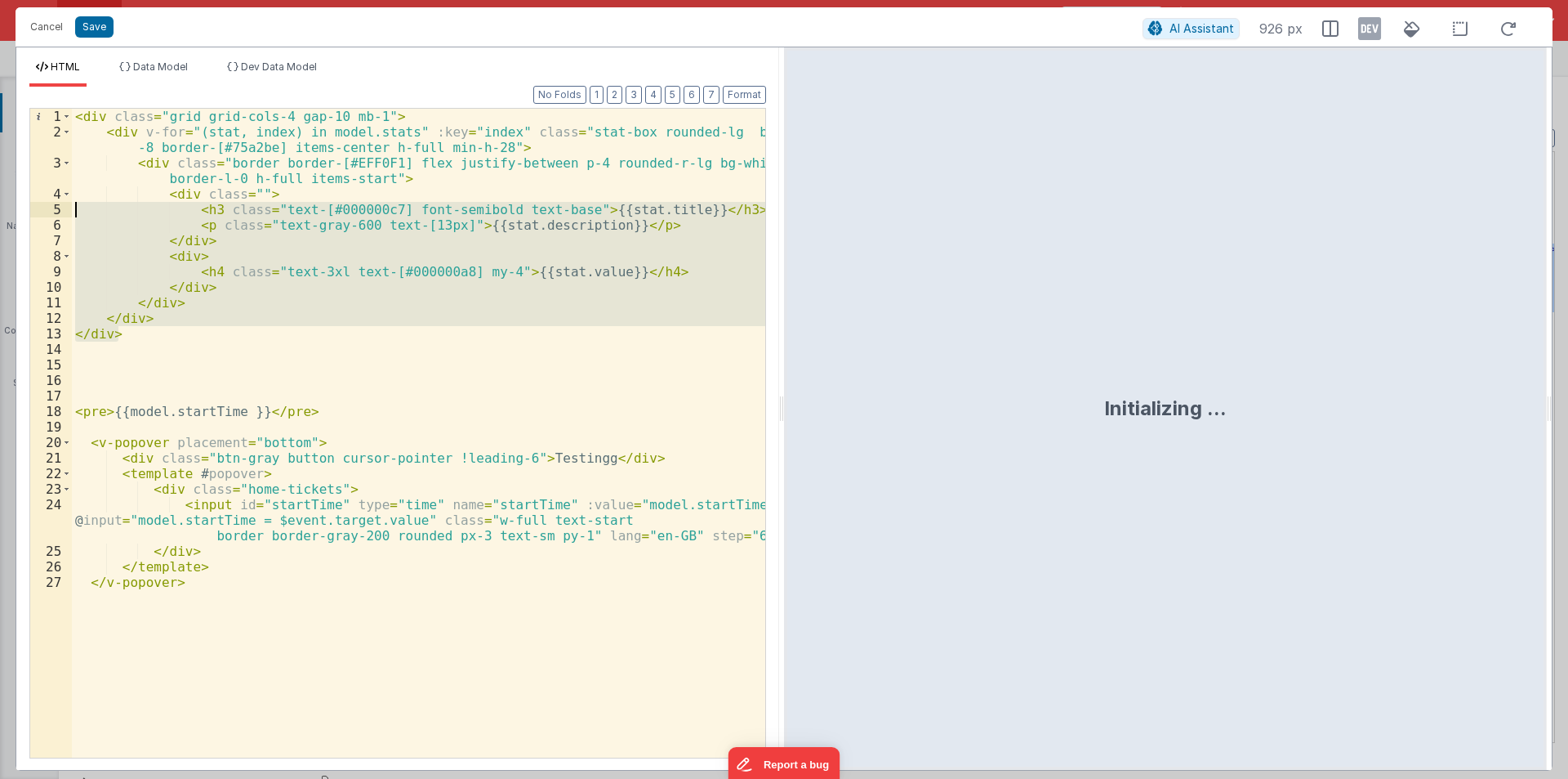
drag, startPoint x: 115, startPoint y: 331, endPoint x: 0, endPoint y: -71, distance: 418.1
click at [0, 0] on html "Cancel Save AI Assistant 926 px HTML Data Model Dev Data Model Format 7 6 5 4 3…" at bounding box center [784, 390] width 1568 height 779
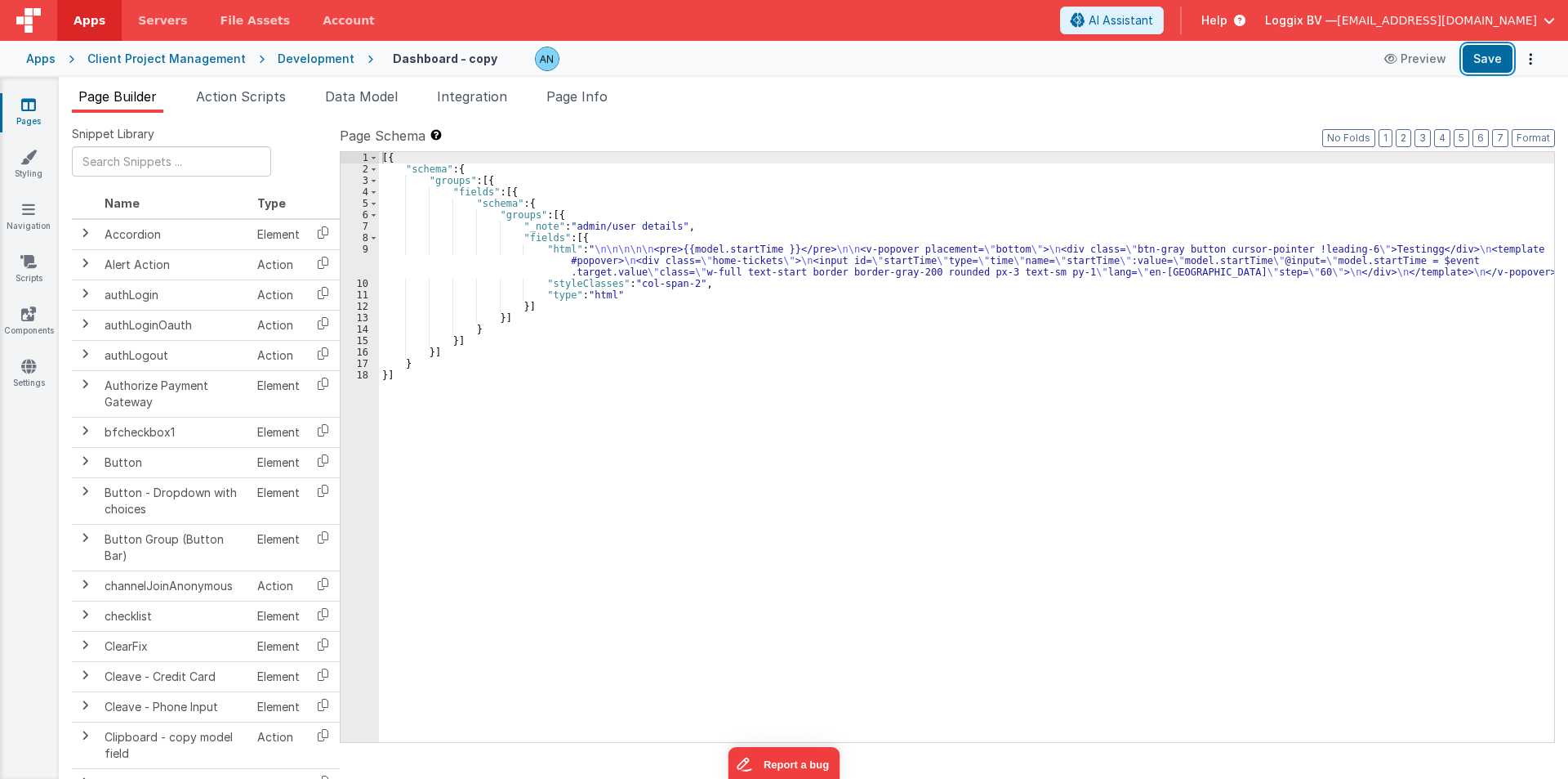
click at [1485, 51] on button "Save" at bounding box center [1487, 58] width 50 height 27
click at [1535, 133] on button "Format" at bounding box center [1533, 138] width 43 height 18
click at [336, 96] on span "Data Model" at bounding box center [362, 96] width 73 height 17
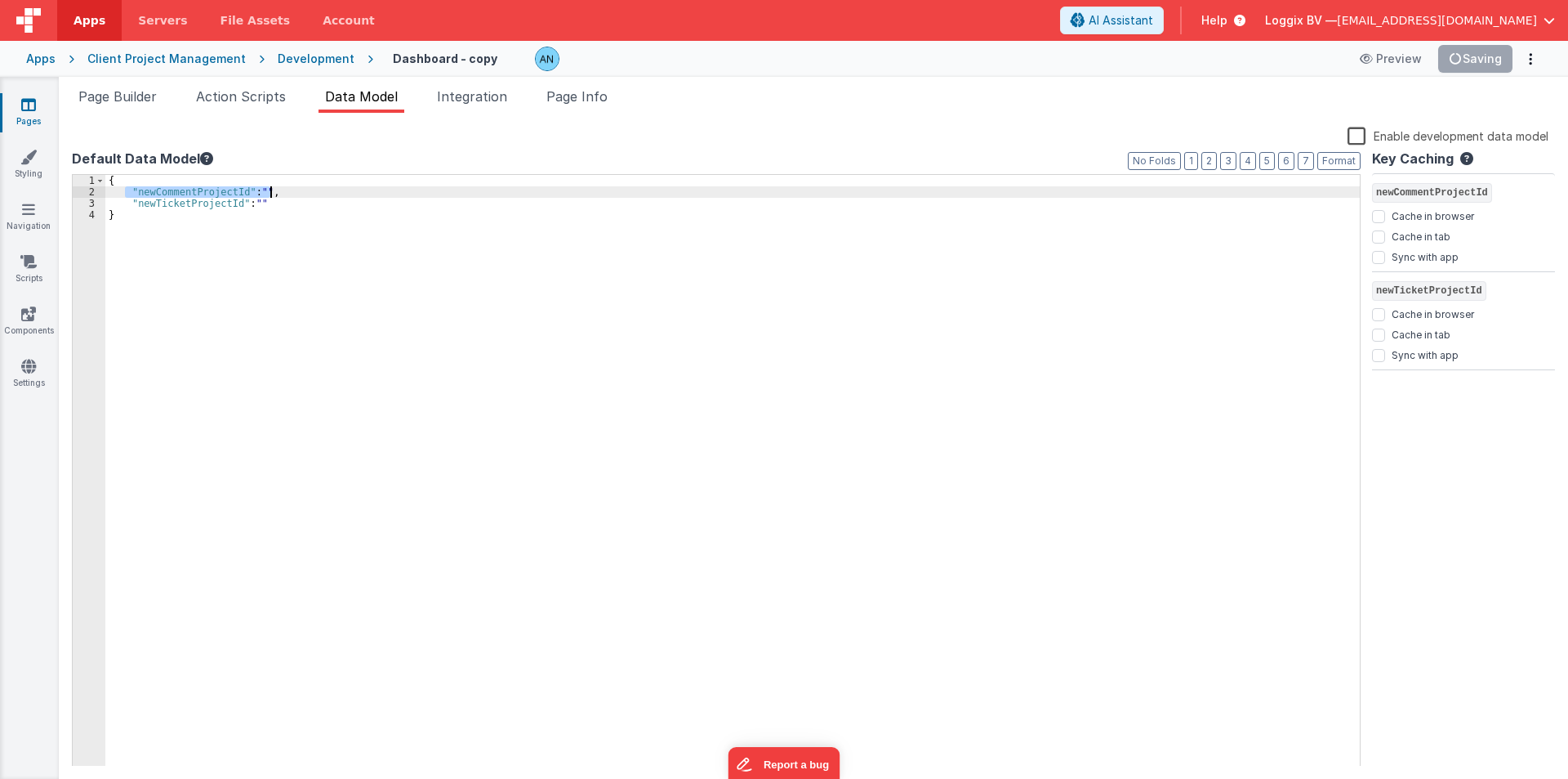
drag, startPoint x: 126, startPoint y: 194, endPoint x: 330, endPoint y: 196, distance: 204.0
click at [330, 196] on div "{ "newCommentProjectId" : "" , "newTicketProjectId" : "" }" at bounding box center [732, 483] width 1254 height 615
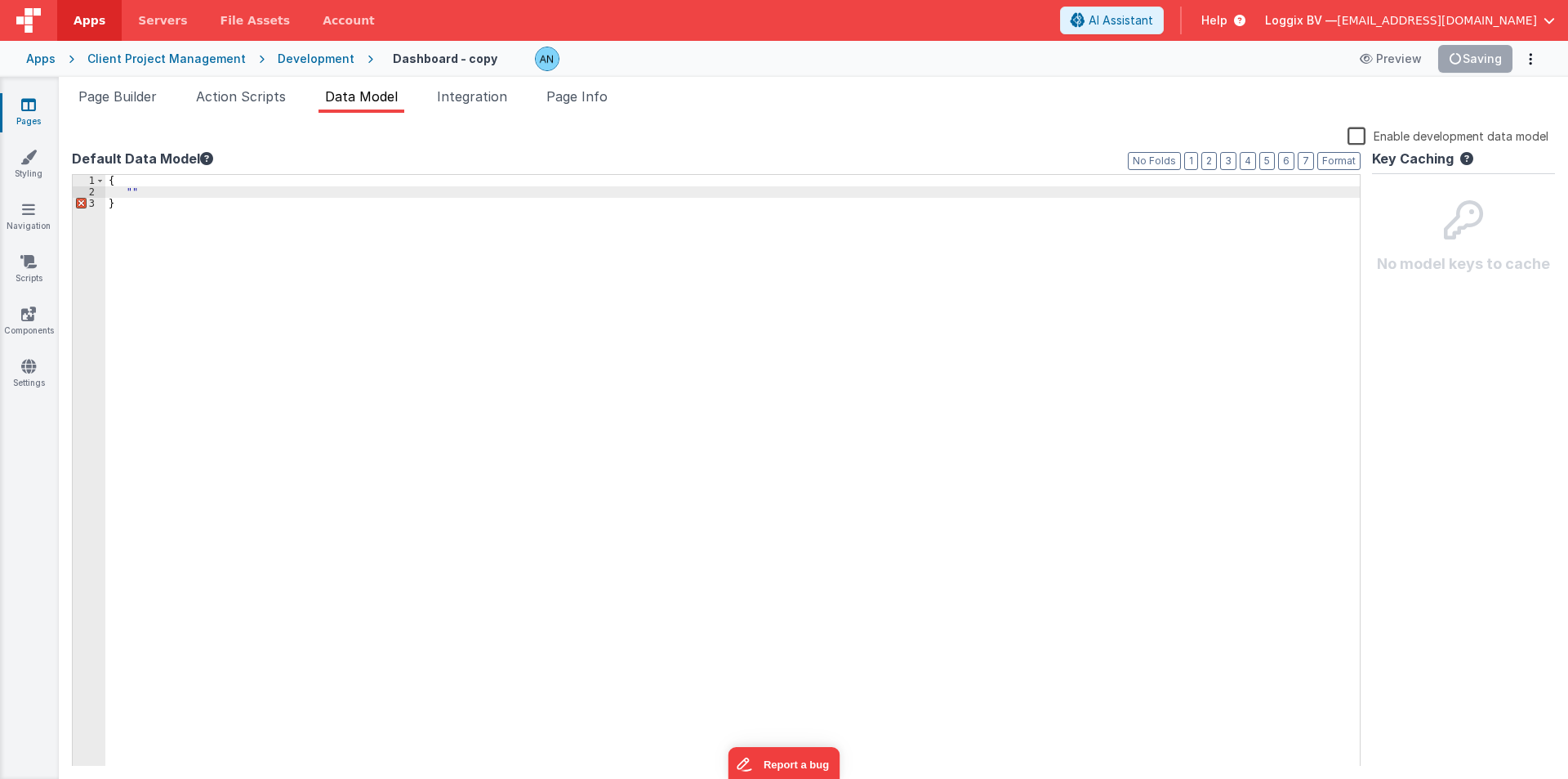
paste textarea
click at [1492, 51] on button "Save" at bounding box center [1487, 58] width 50 height 27
click at [139, 99] on span "Page Builder" at bounding box center [117, 96] width 78 height 17
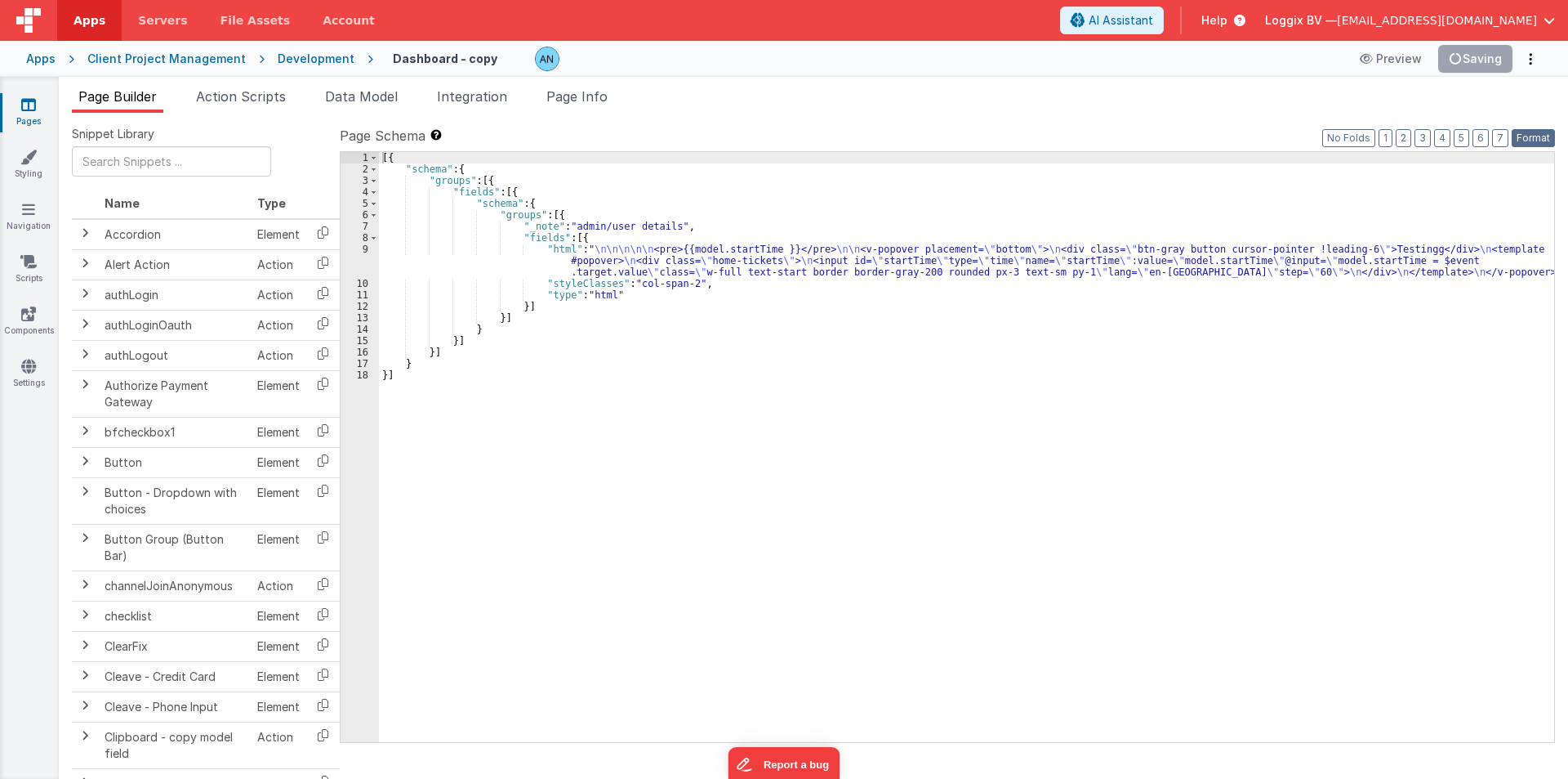
click at [1522, 134] on button "Format" at bounding box center [1533, 138] width 43 height 18
click at [1392, 64] on button "Preview" at bounding box center [1390, 58] width 81 height 26
click at [1123, 135] on label "Page Schema Shortcuts: Find: command-f Fold: command-option-L Unfold: command-o…" at bounding box center [947, 136] width 1215 height 20
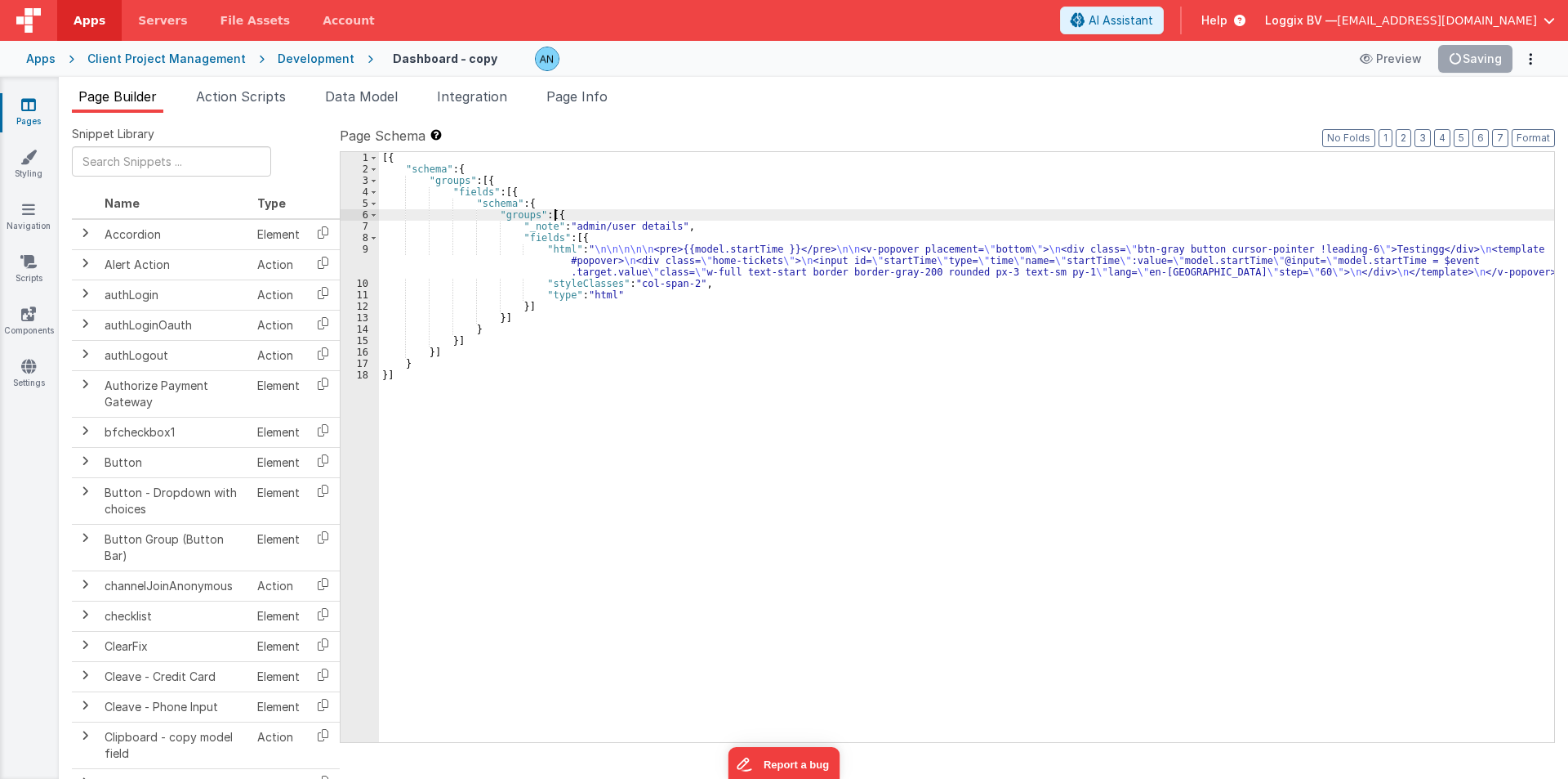
click at [1048, 214] on div "[{ "schema" : { "groups" : [{ "fields" : [{ "schema" : { "groups" : [{ "_note" …" at bounding box center [967, 458] width 1175 height 613
click at [1476, 58] on button "Save" at bounding box center [1487, 58] width 50 height 27
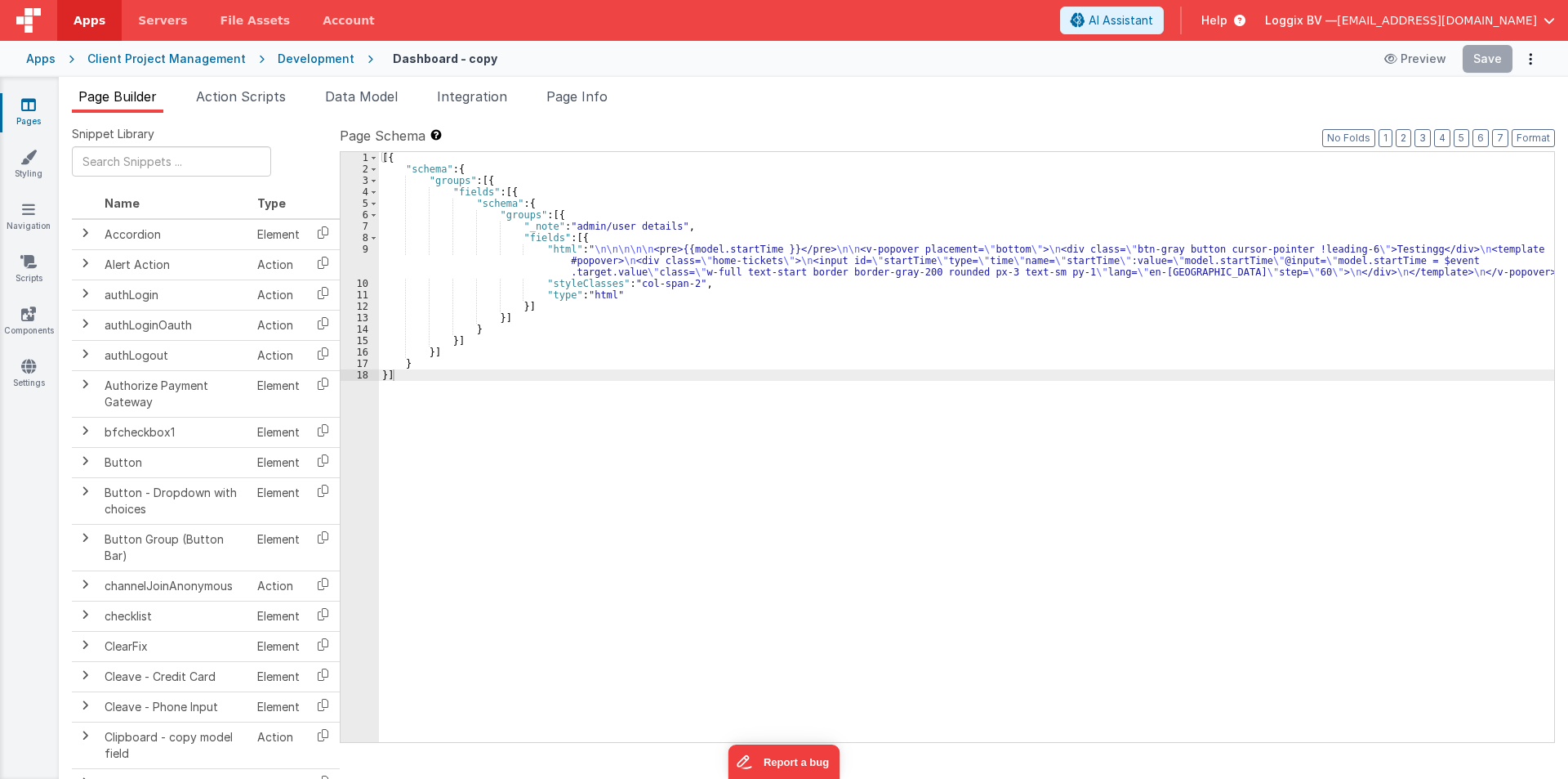
click at [516, 263] on div "[{ "schema" : { "groups" : [{ "fields" : [{ "schema" : { "groups" : [{ "_note" …" at bounding box center [967, 458] width 1175 height 613
click at [364, 256] on div "9" at bounding box center [359, 260] width 38 height 34
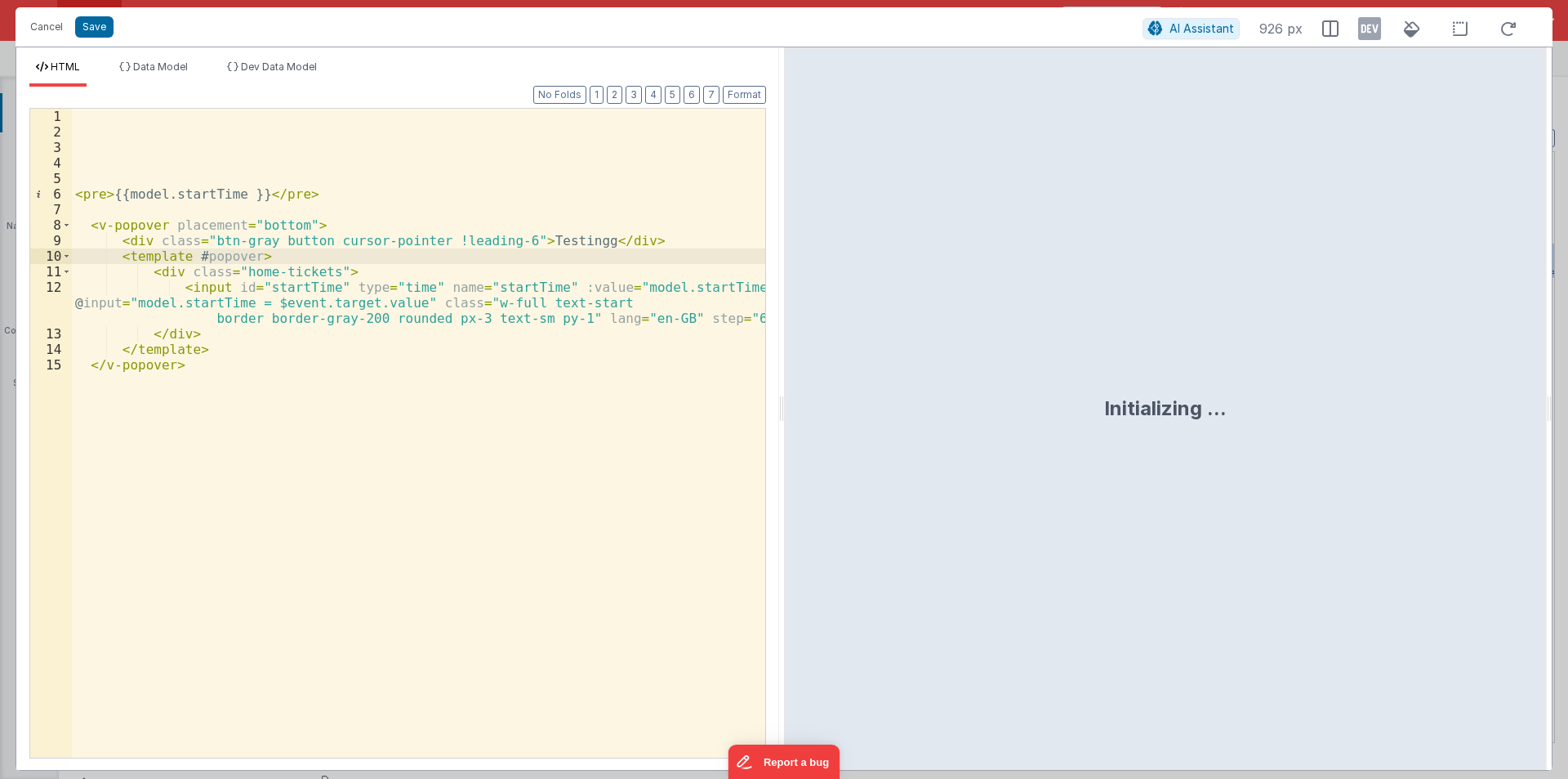
click at [279, 285] on div "< pre > {{model.startTime }} </ pre > < v-popover placement = "bottom" > < div …" at bounding box center [418, 448] width 693 height 680
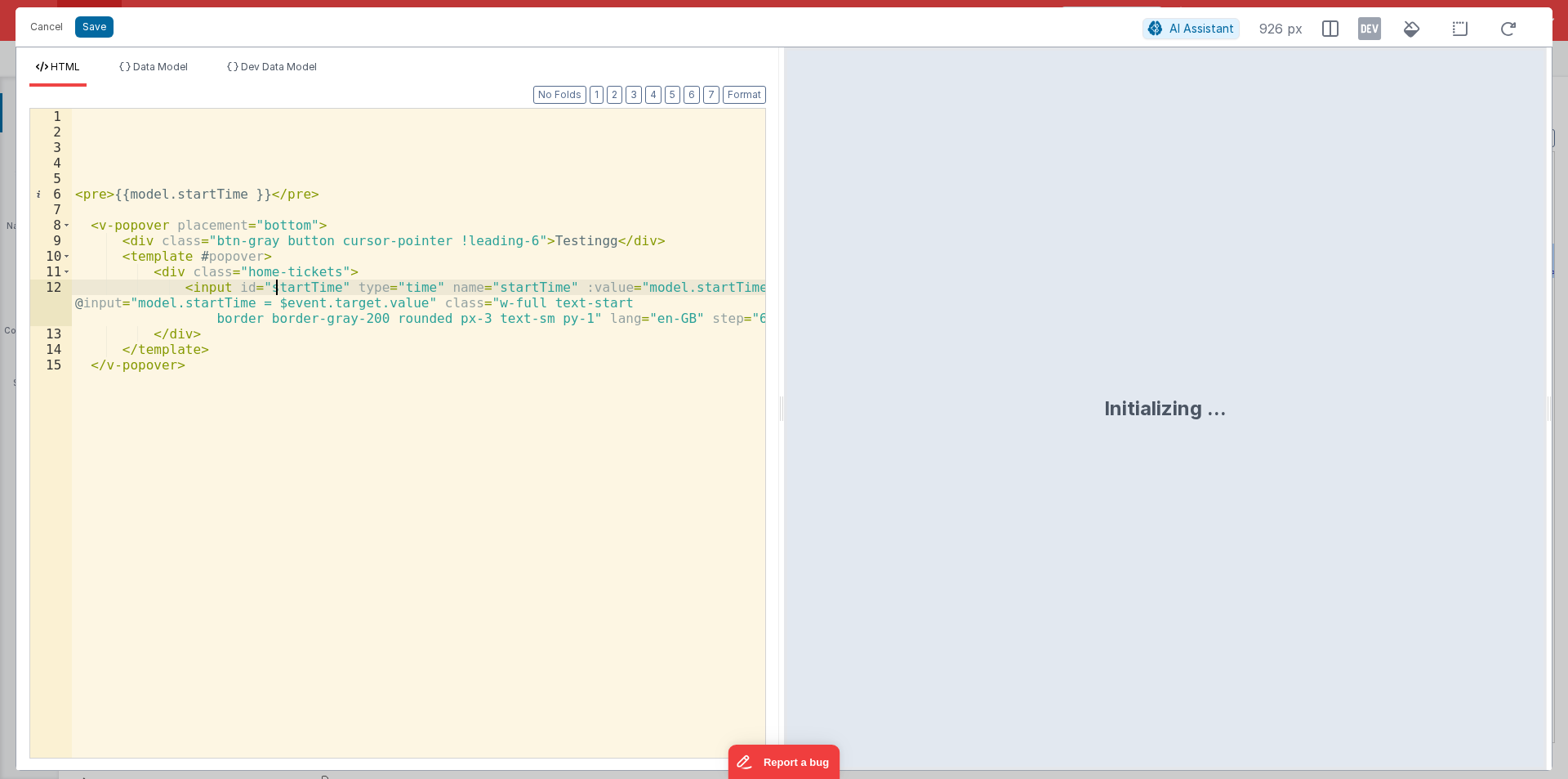
click at [279, 285] on div "< pre > {{model.startTime }} </ pre > < v-popover placement = "bottom" > < div …" at bounding box center [418, 448] width 693 height 680
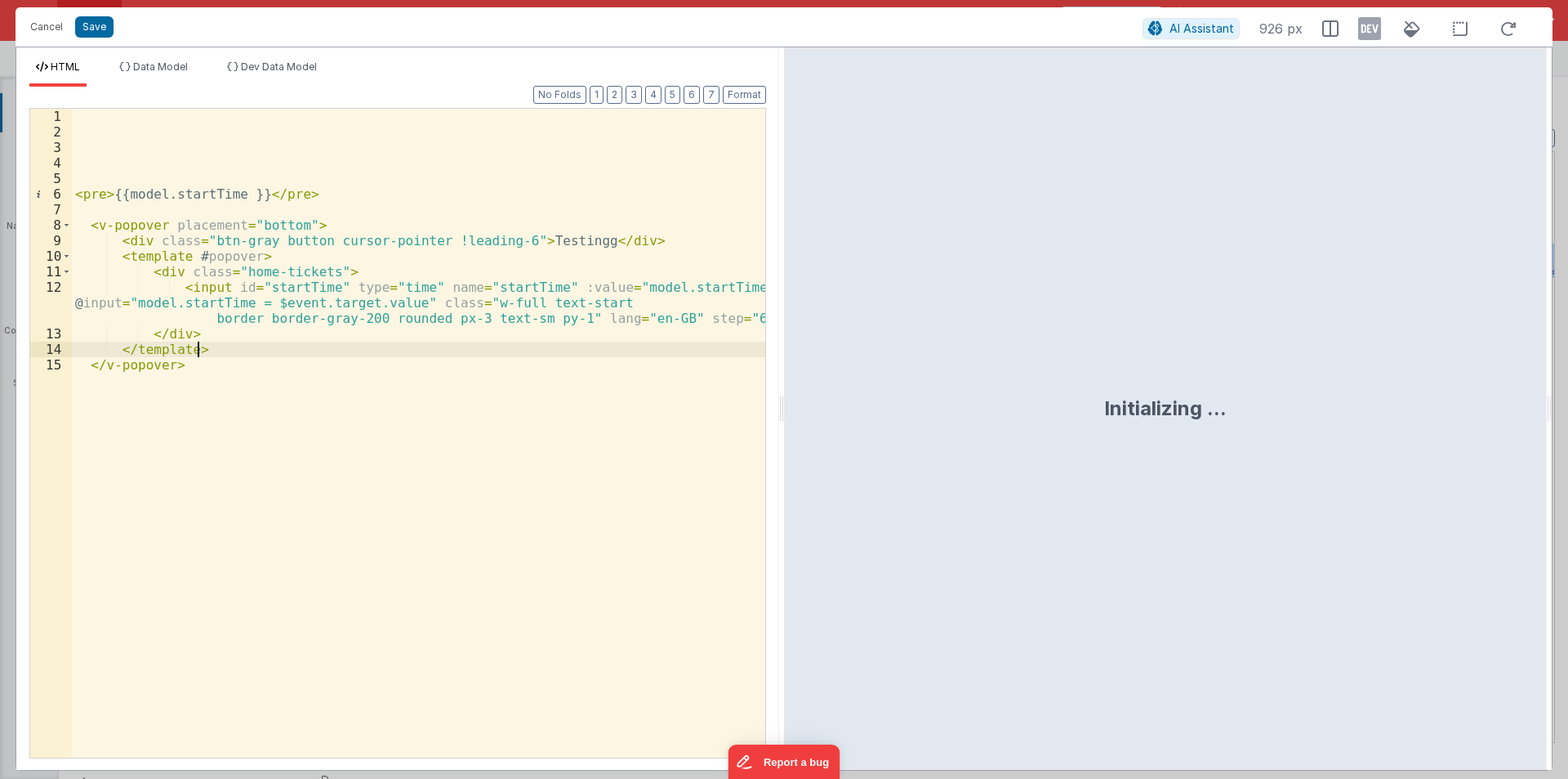
click at [283, 350] on div "< pre > {{model.startTime }} </ pre > < v-popover placement = "bottom" > < div …" at bounding box center [418, 448] width 693 height 680
click at [17, 26] on div "Cancel Save AI Assistant 926 px" at bounding box center [784, 27] width 1537 height 39
click at [45, 26] on button "Cancel" at bounding box center [46, 27] width 49 height 23
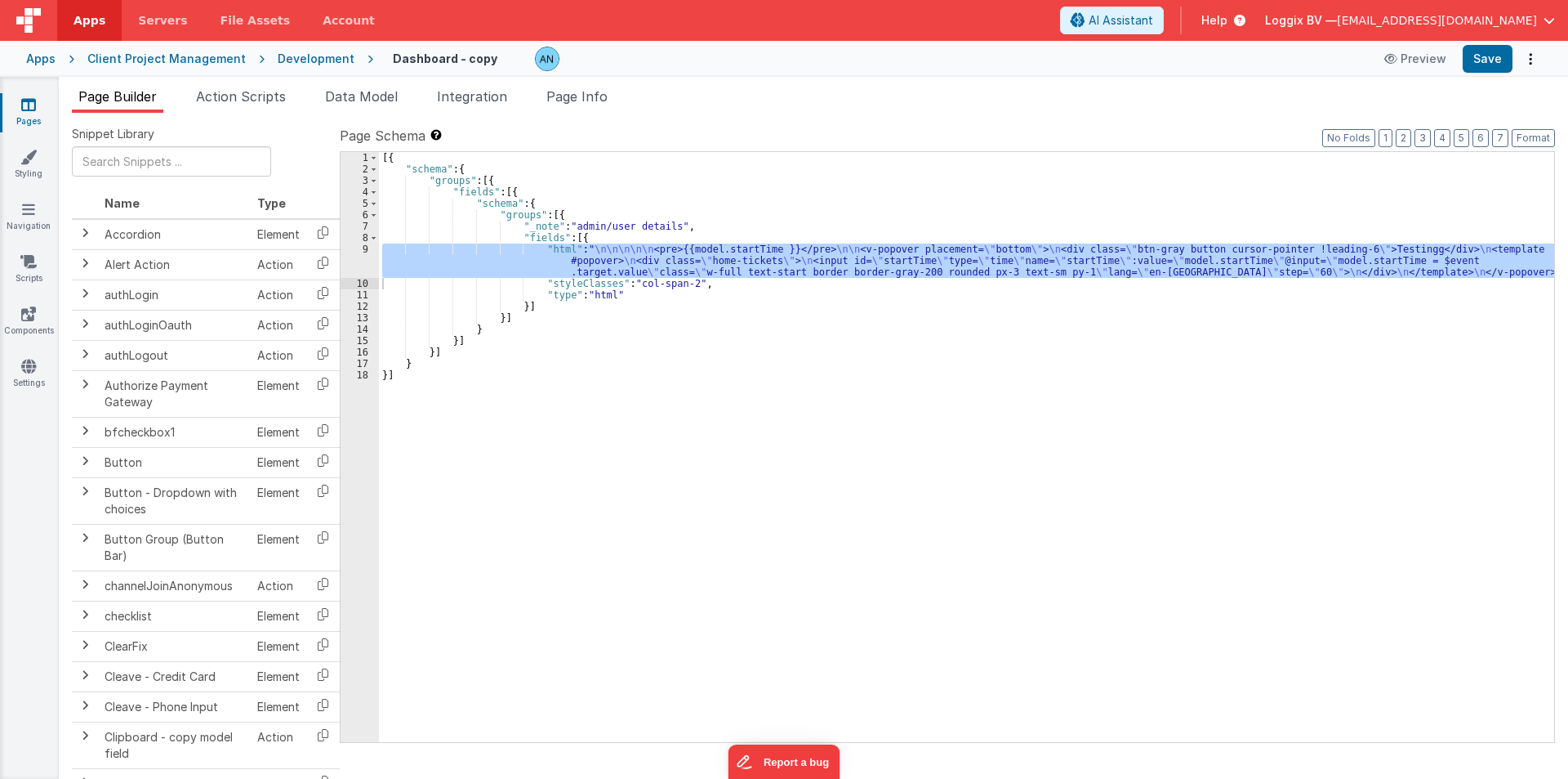
click at [281, 92] on span "Action Scripts" at bounding box center [241, 96] width 90 height 17
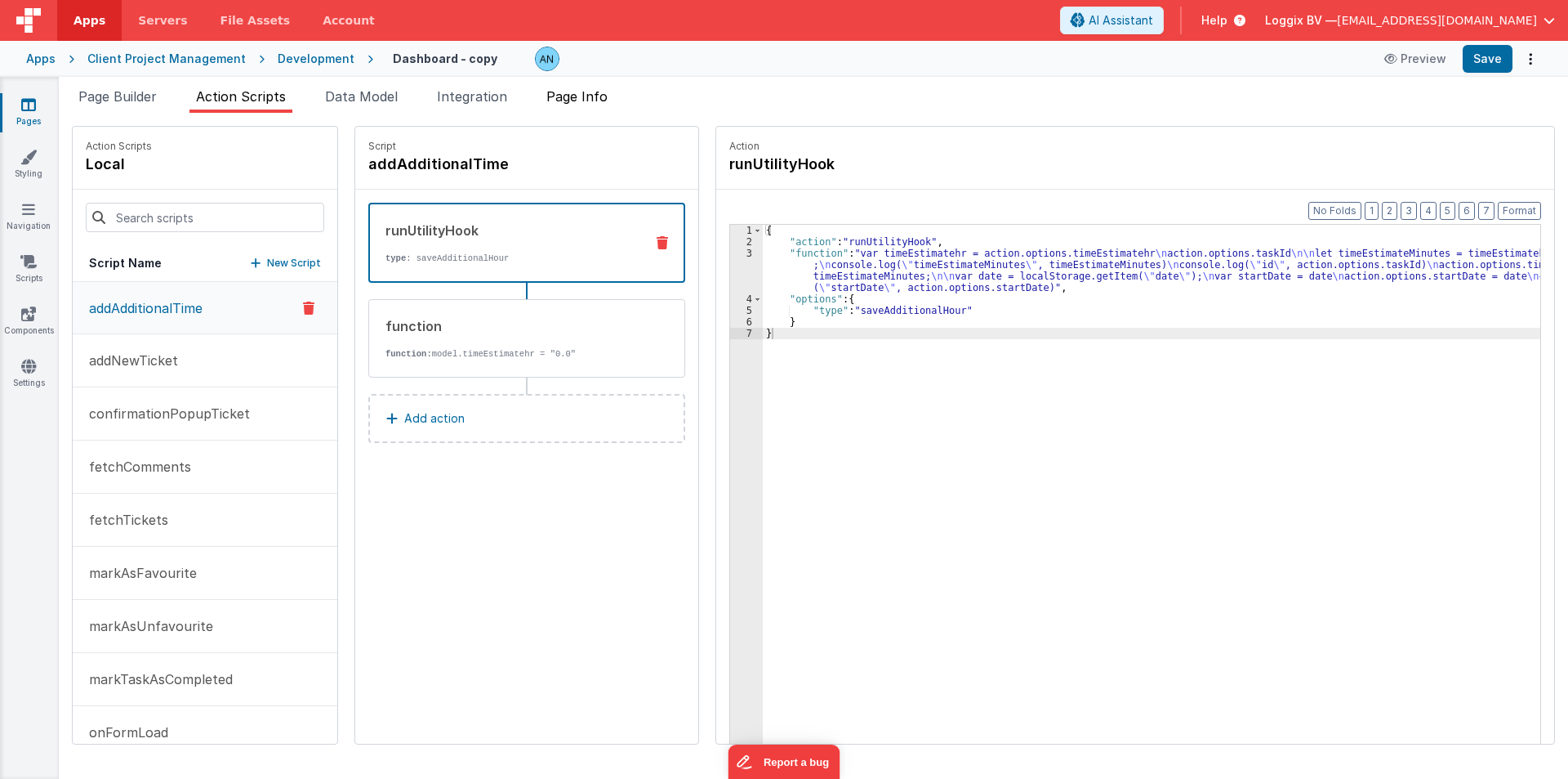
click at [569, 95] on span "Page Info" at bounding box center [577, 96] width 61 height 17
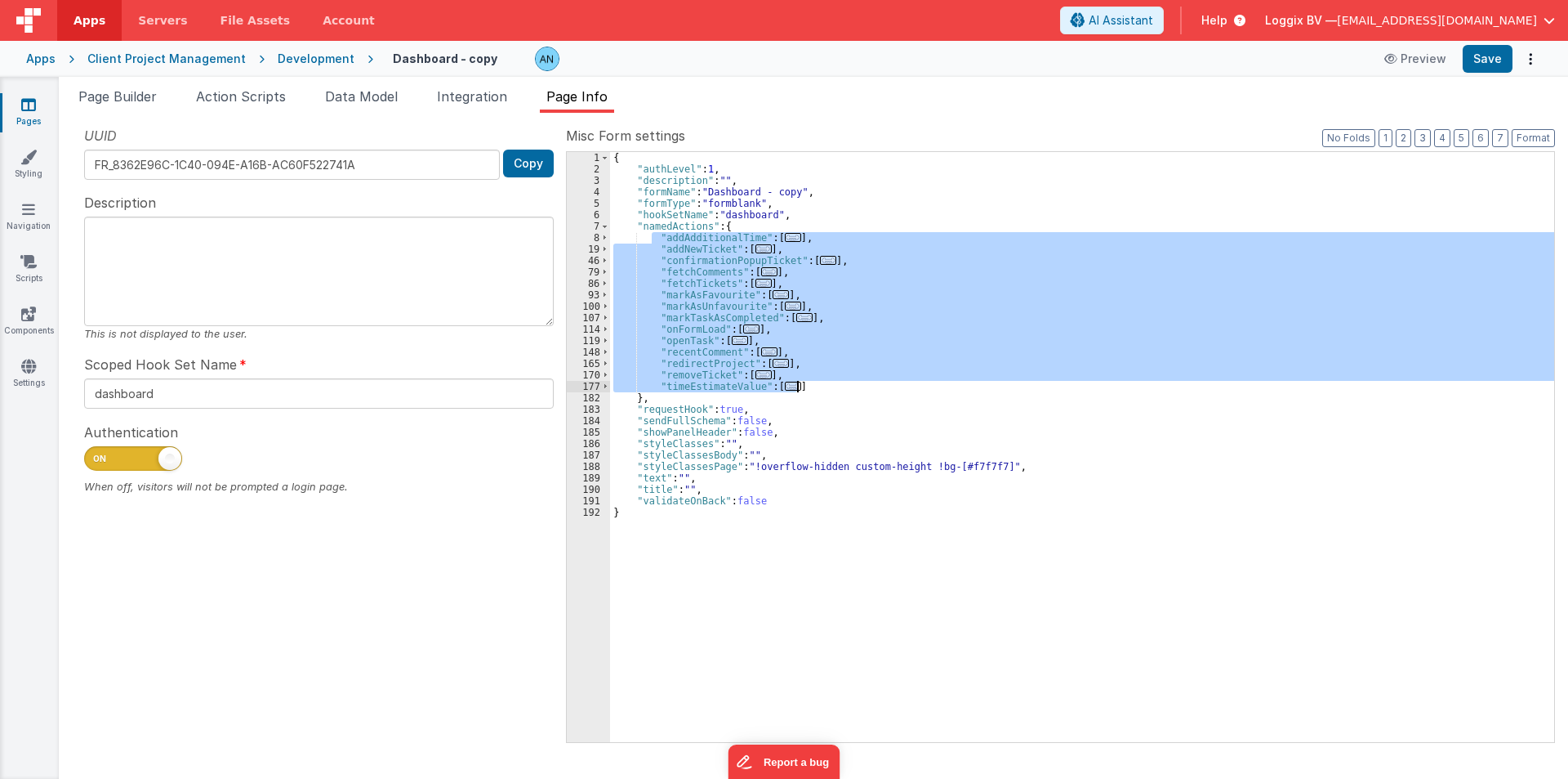
drag, startPoint x: 649, startPoint y: 240, endPoint x: 814, endPoint y: 381, distance: 217.0
click at [814, 381] on div "{ "authLevel" : 1 , "description" : "" , "formName" : "Dashboard - copy" , "for…" at bounding box center [1082, 458] width 944 height 613
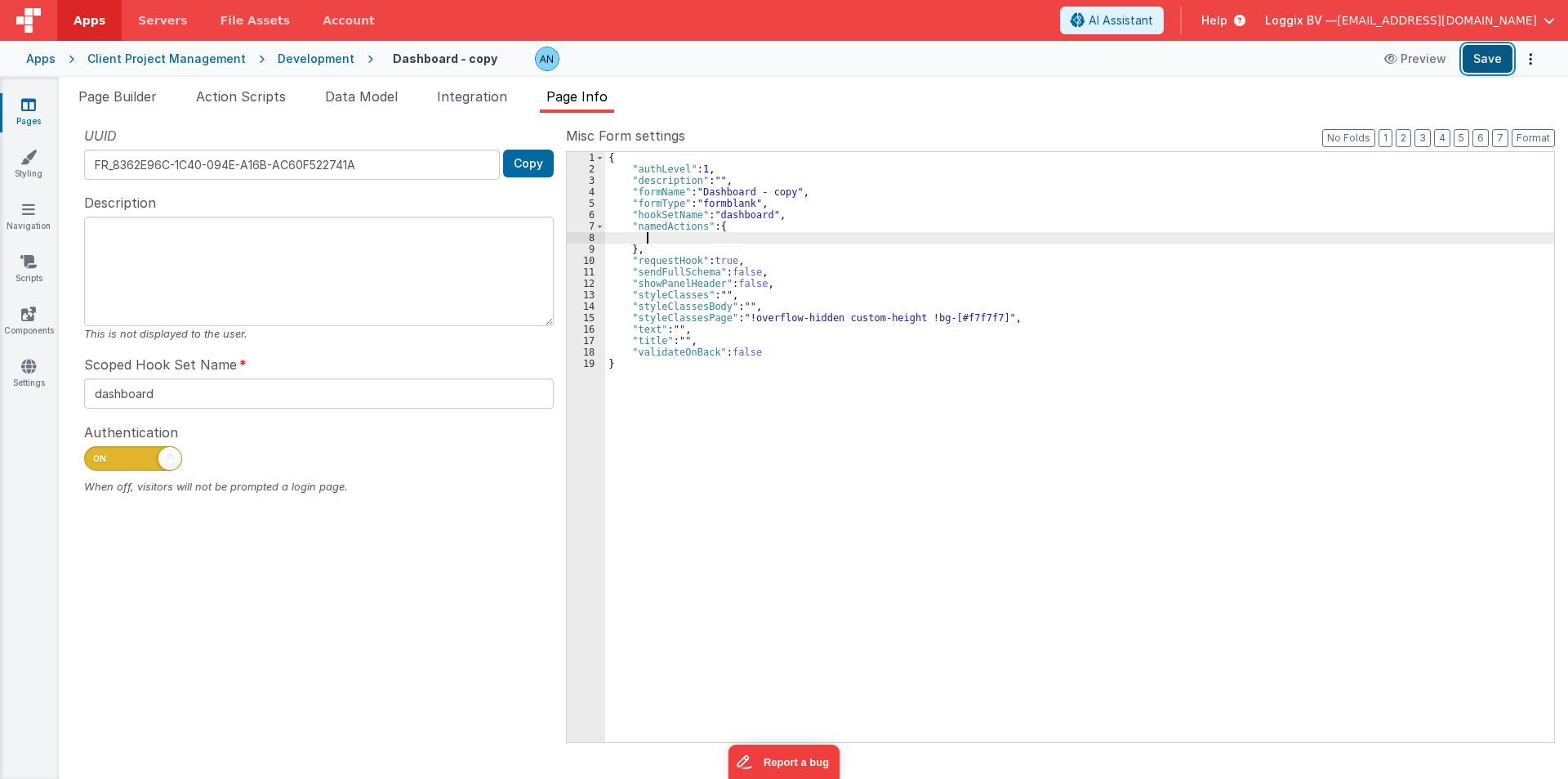
click at [1495, 58] on button "Save" at bounding box center [1487, 58] width 50 height 27
click at [1402, 60] on button "Preview" at bounding box center [1390, 58] width 81 height 26
click at [141, 93] on span "Page Builder" at bounding box center [117, 96] width 78 height 17
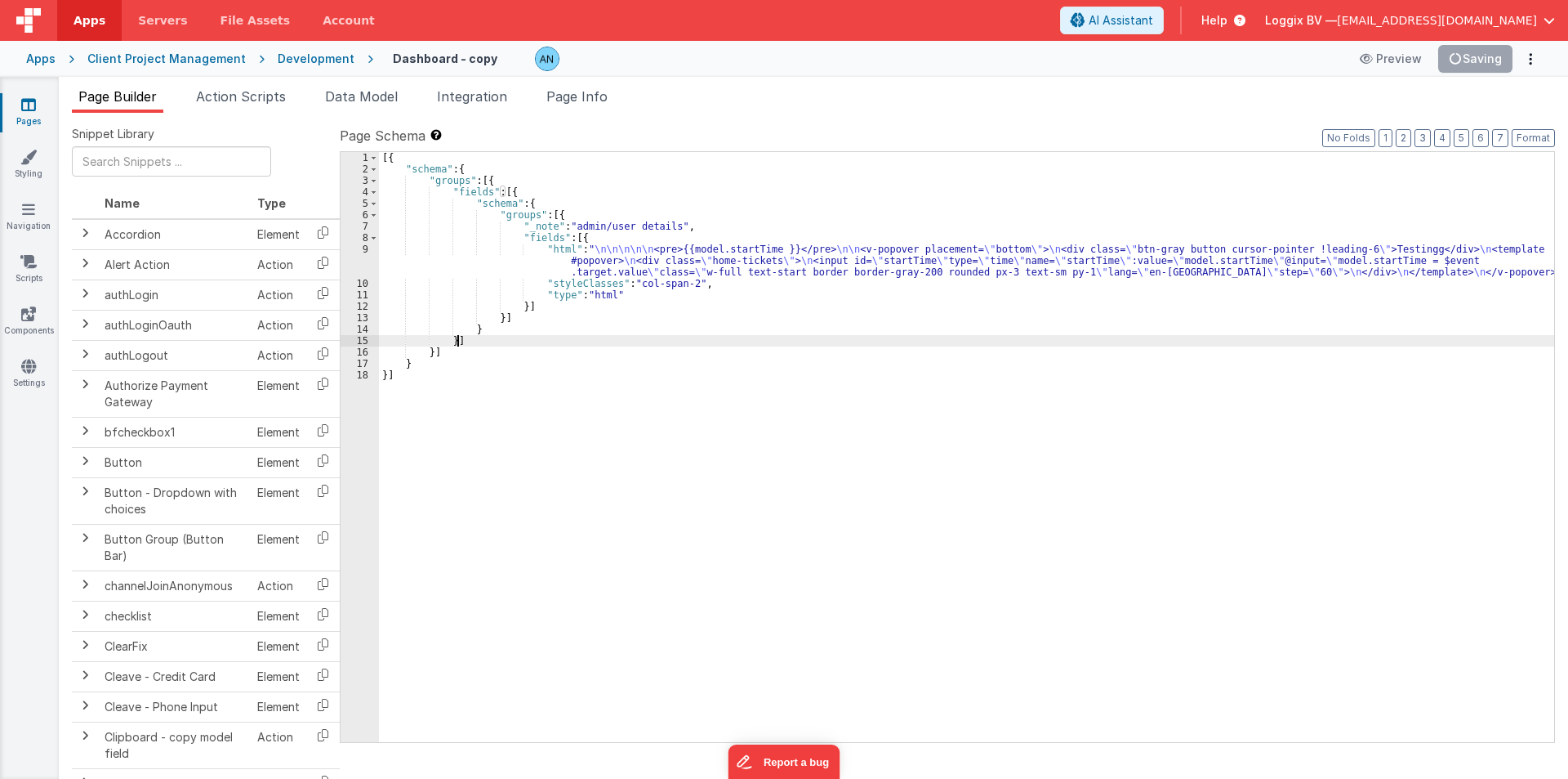
click at [596, 344] on div "[{ "schema" : { "groups" : [{ "fields" : [{ "schema" : { "groups" : [{ "_note" …" at bounding box center [967, 458] width 1175 height 613
click at [608, 265] on div "[{ "schema" : { "groups" : [{ "fields" : [{ "schema" : { "groups" : [{ "_note" …" at bounding box center [967, 458] width 1175 height 613
click at [352, 257] on div "9" at bounding box center [359, 260] width 38 height 34
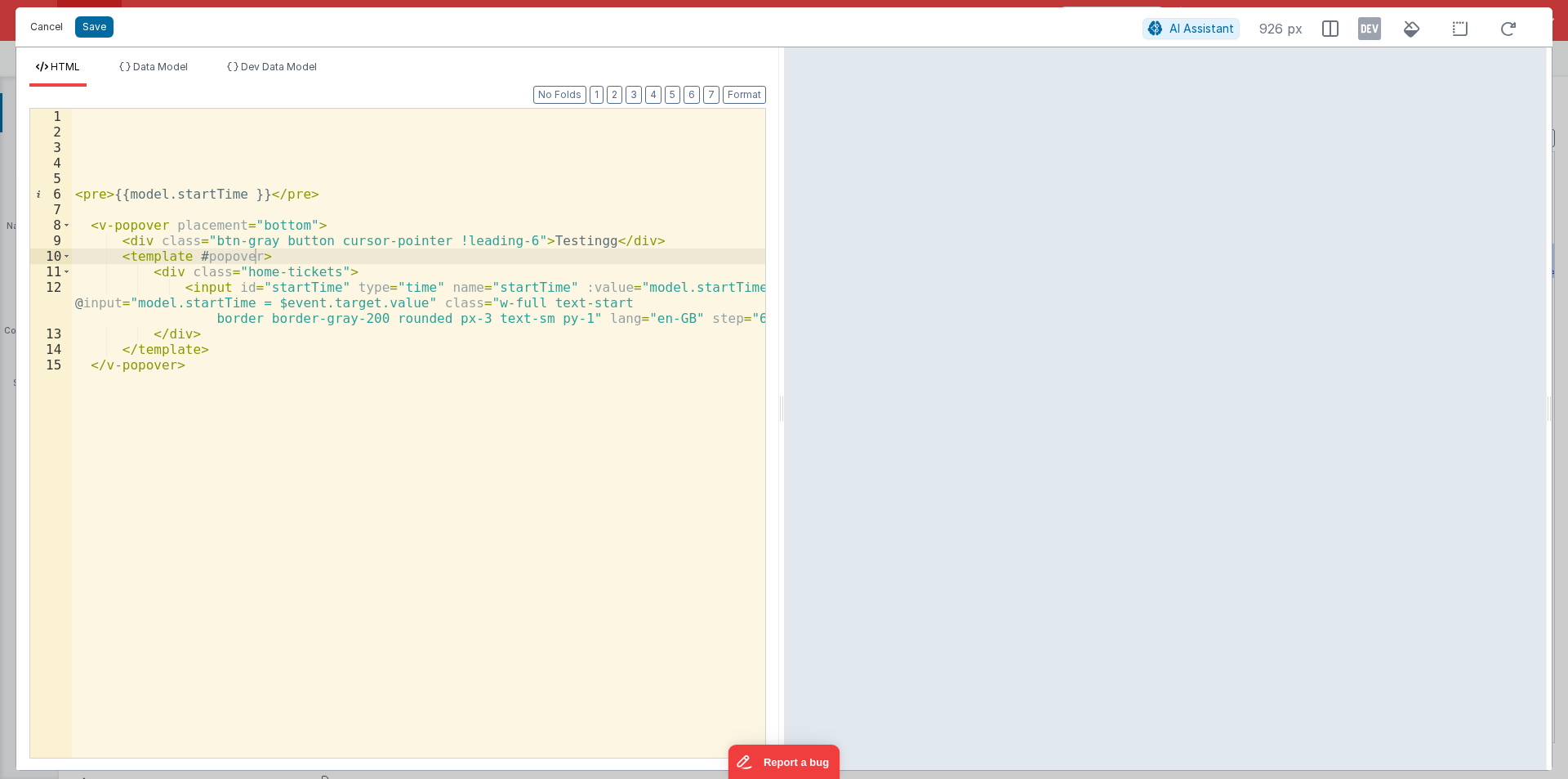
click at [51, 24] on button "Cancel" at bounding box center [46, 27] width 49 height 23
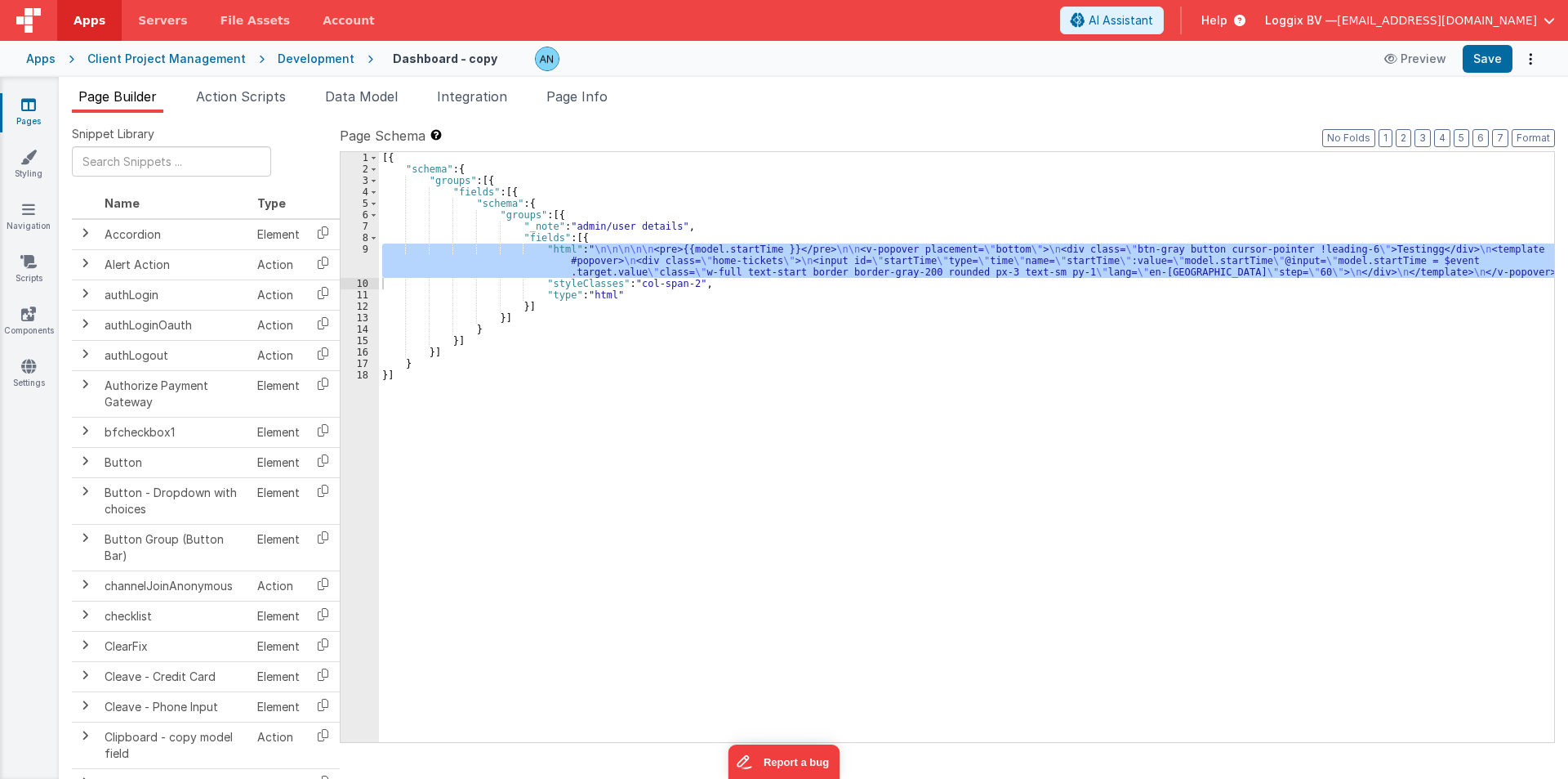
click at [336, 72] on div "Apps Client Project Management Development Dashboard - copy Preview Save" at bounding box center [784, 58] width 1568 height 36
click at [281, 55] on div "Development" at bounding box center [316, 59] width 76 height 17
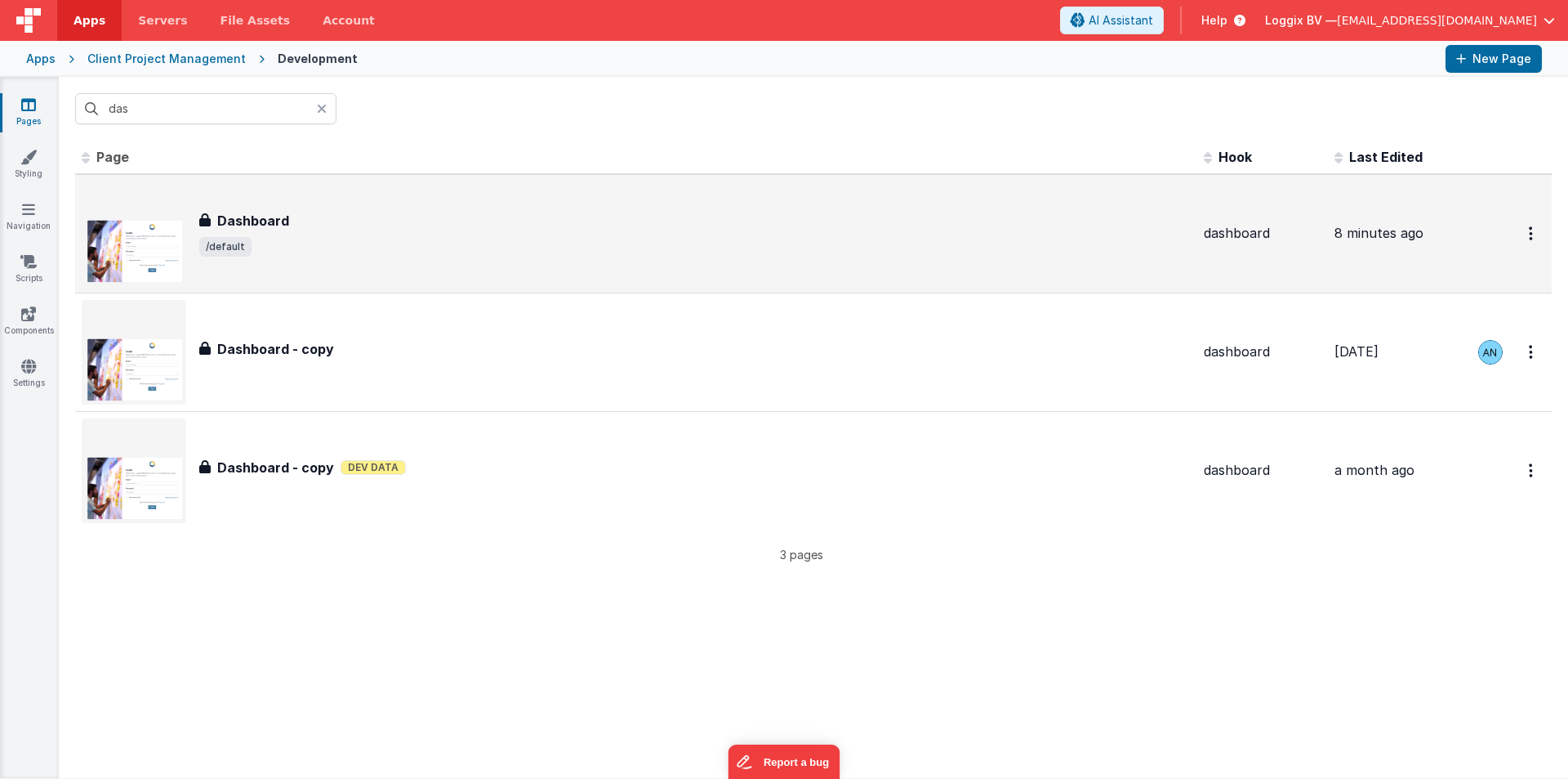
click at [297, 208] on div "Dashboard Dashboard /default" at bounding box center [636, 233] width 1109 height 105
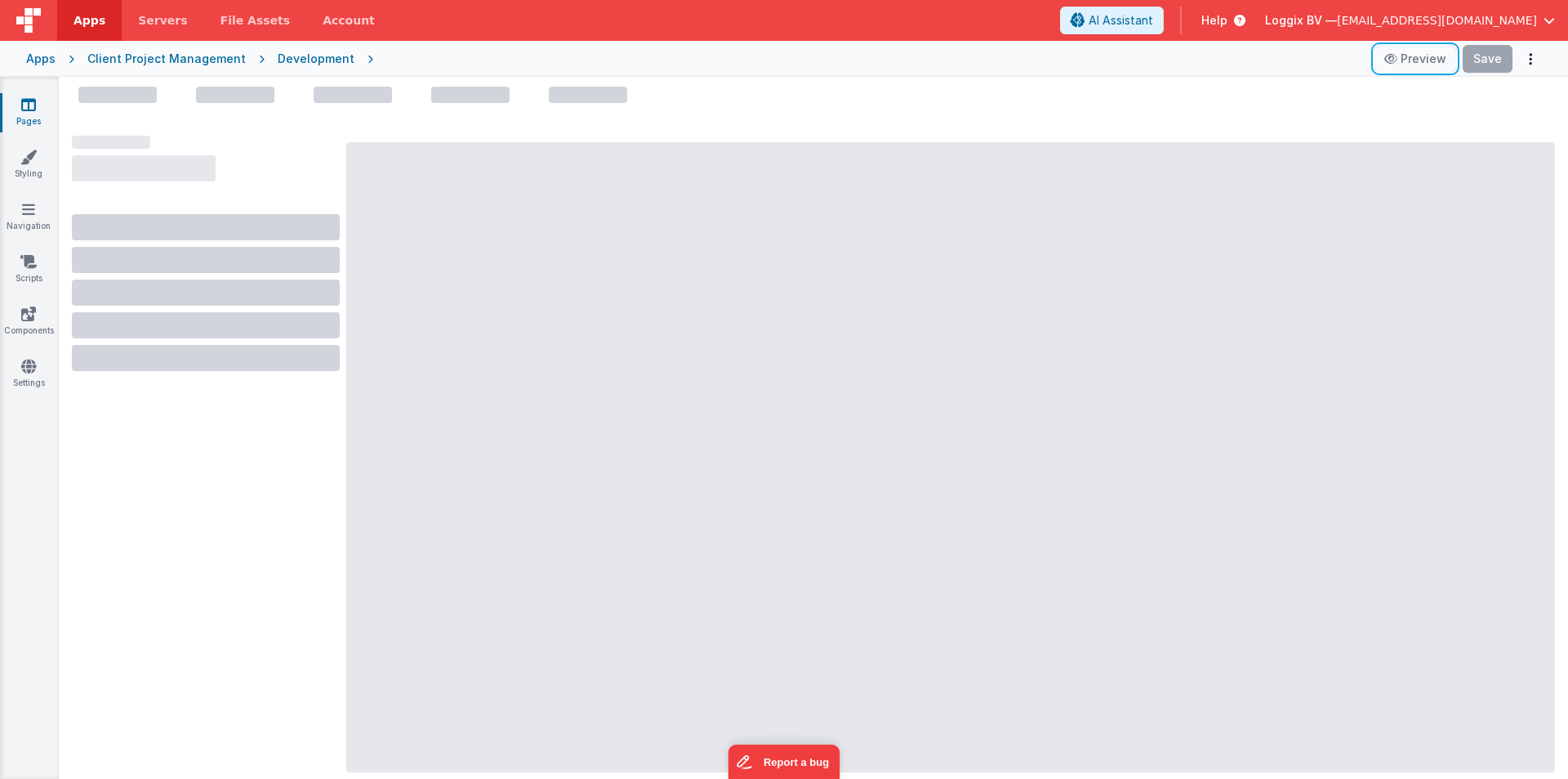
click at [1432, 51] on button "Preview" at bounding box center [1415, 58] width 81 height 26
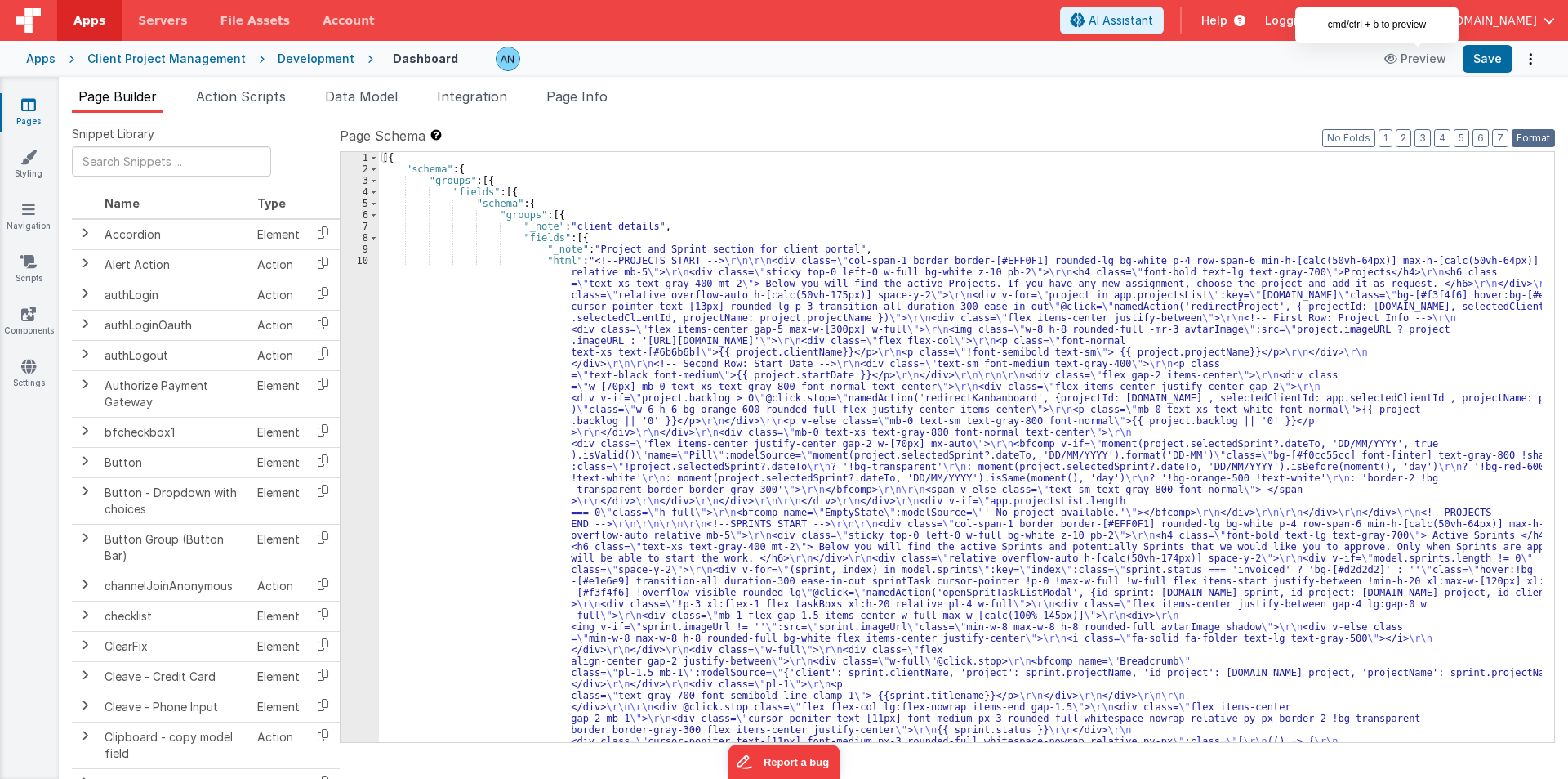
click at [1522, 134] on button "Format" at bounding box center [1533, 138] width 43 height 18
click at [595, 231] on div "[{ "schema" : { "groups" : [{ "fields" : [{ "schema" : { "groups" : [{ "_note" …" at bounding box center [960, 756] width 1163 height 1208
click at [1468, 54] on button "Save" at bounding box center [1487, 58] width 50 height 27
click at [359, 328] on div "10" at bounding box center [359, 558] width 38 height 606
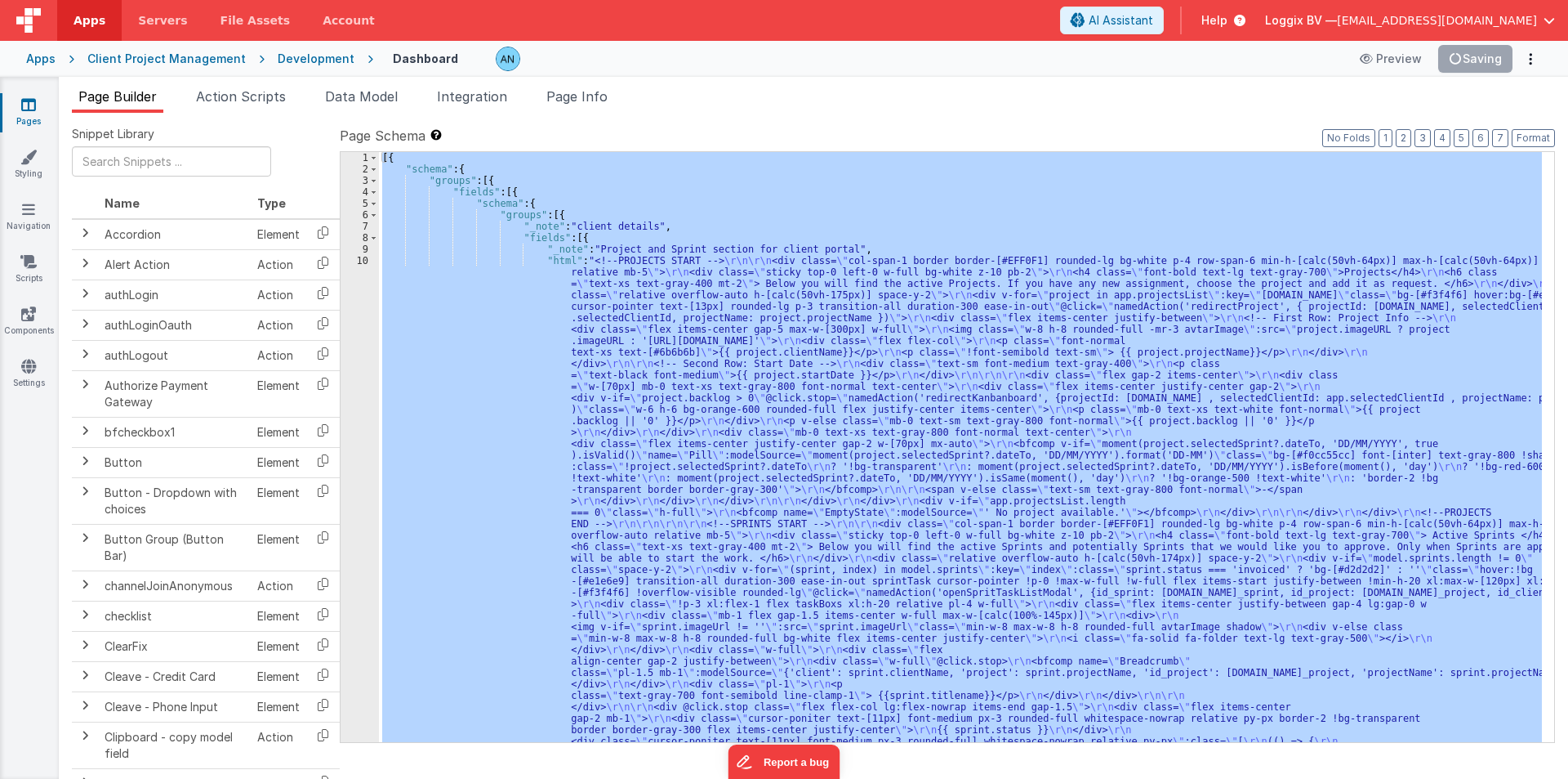
scroll to position [294, 0]
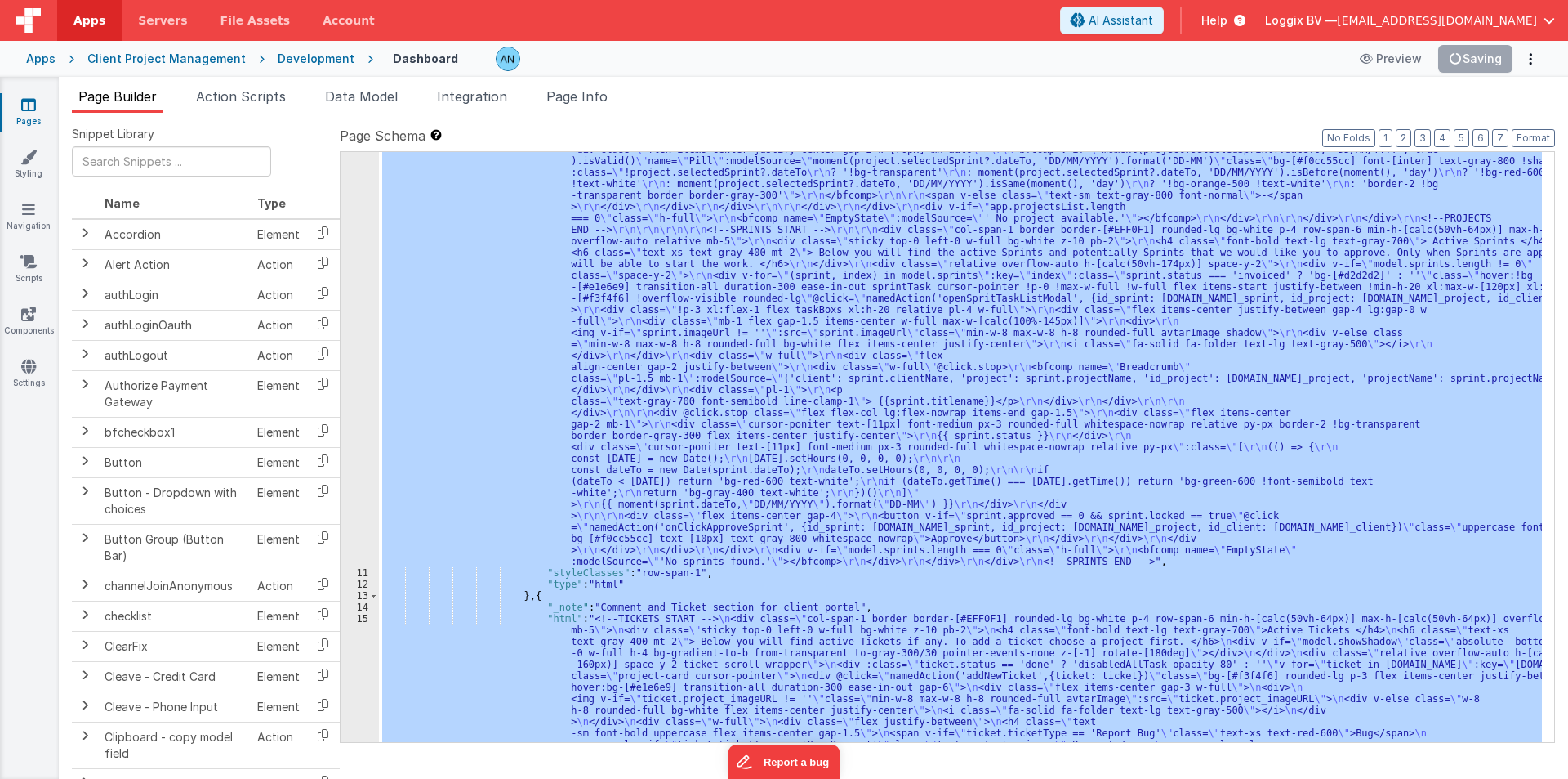
click at [445, 385] on div ""html" : "<!--PROJECTS START --> \r\n\r\n <div class= \" col-span-1 border bord…" at bounding box center [960, 447] width 1163 height 590
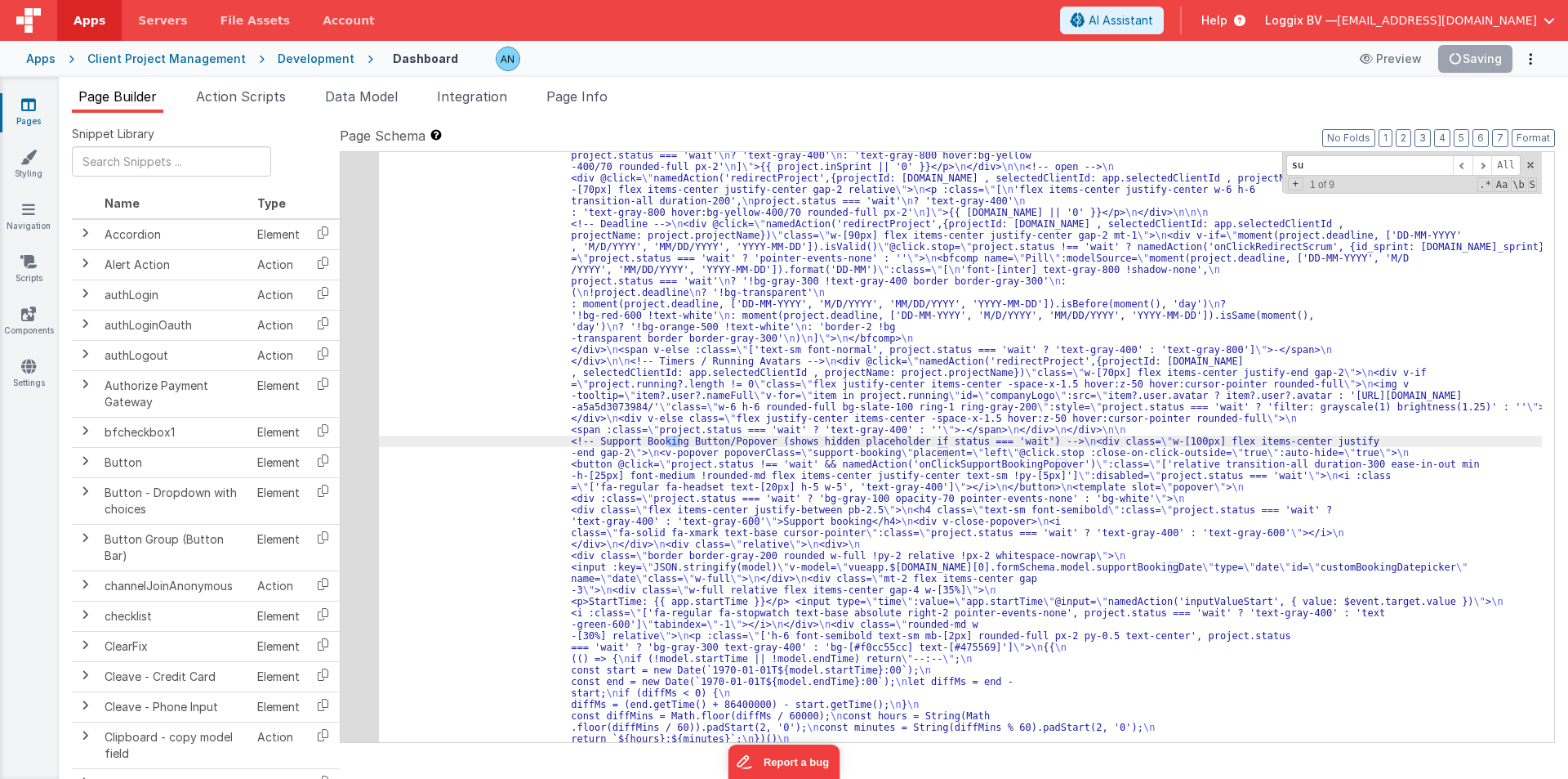
scroll to position [2691, 0]
type input "supp"
click at [349, 360] on div "48" at bounding box center [359, 360] width 38 height 1270
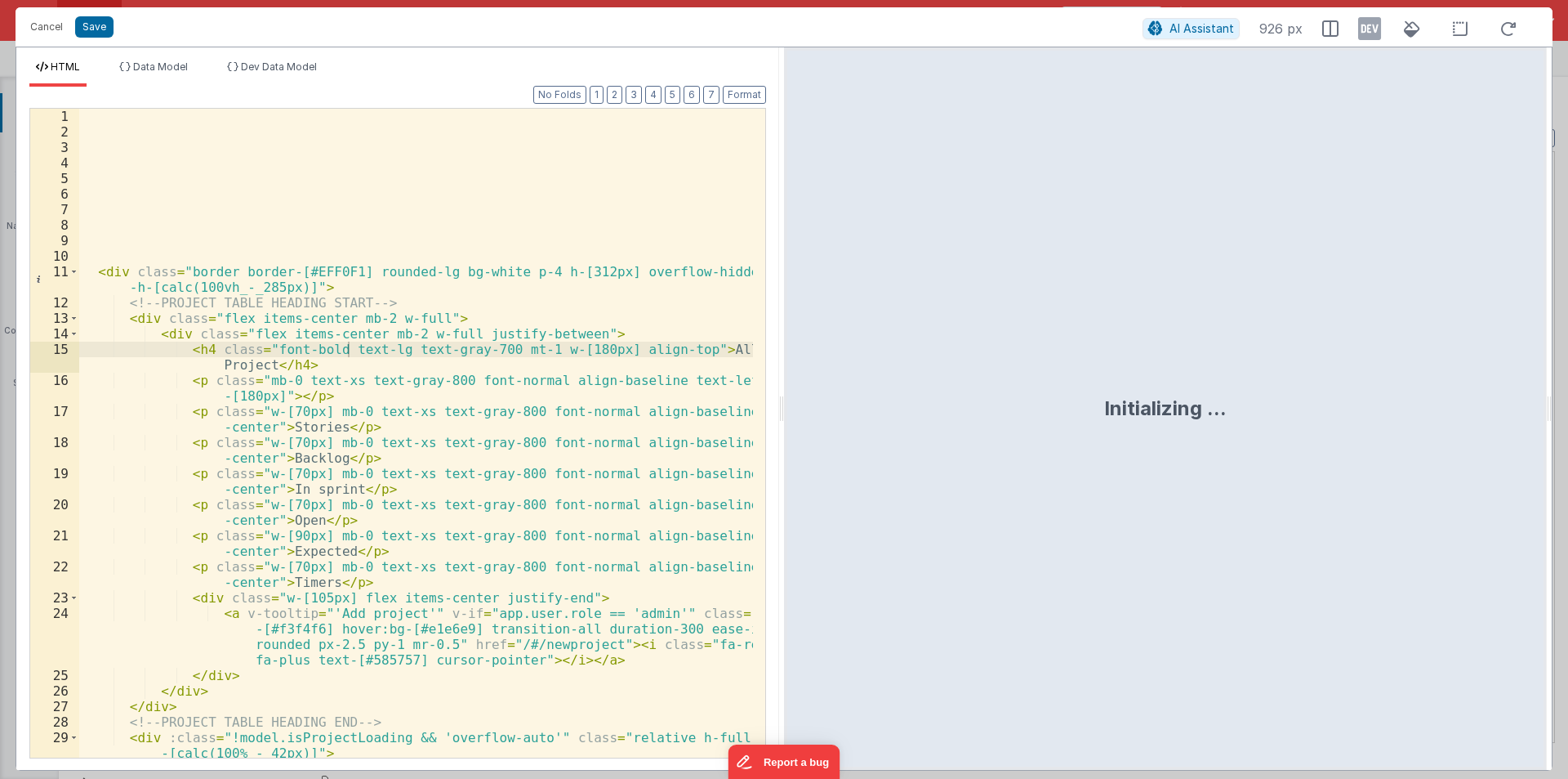
click at [784, 410] on div "Initializing ..." at bounding box center [1165, 409] width 763 height 723
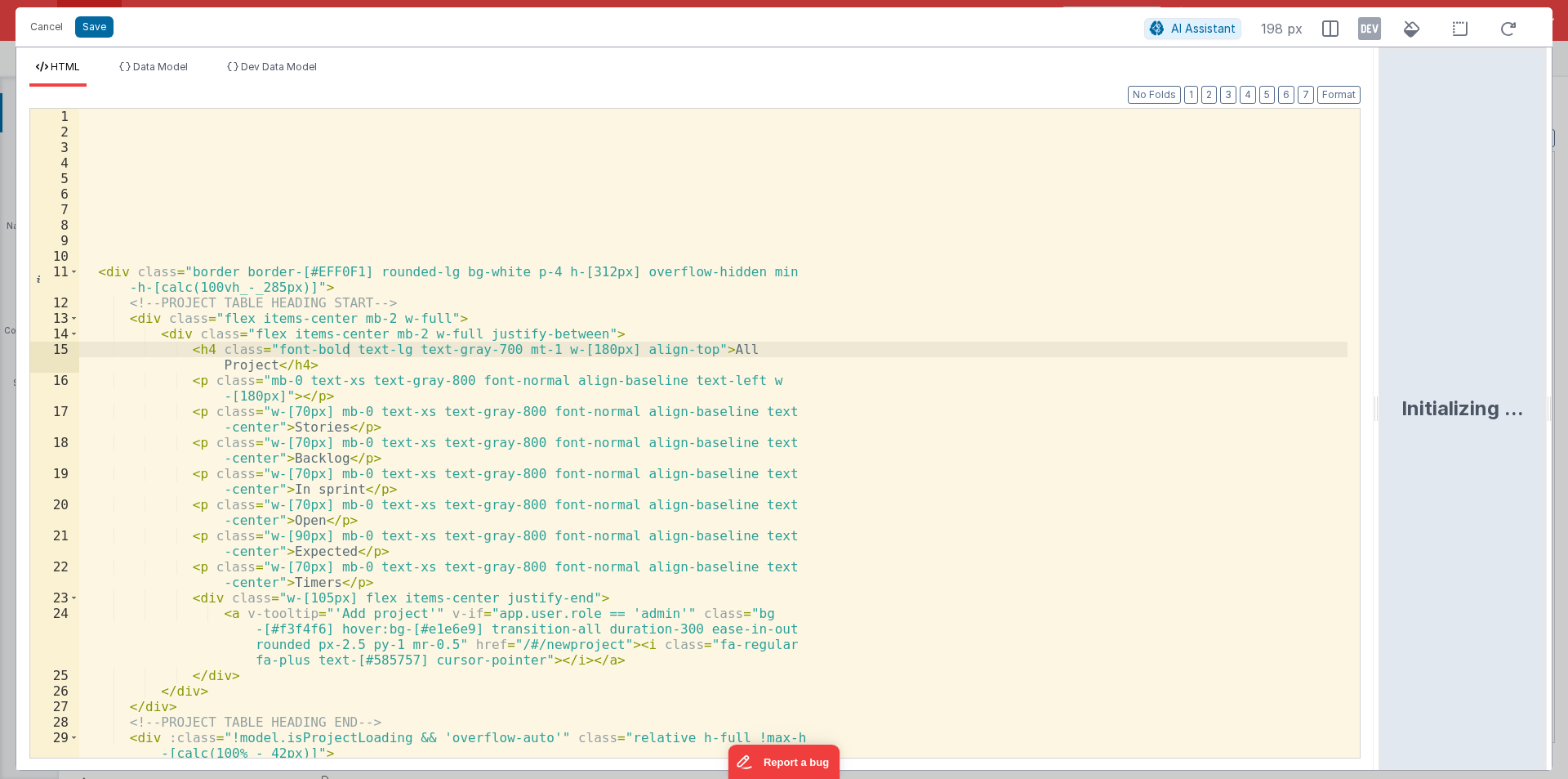
drag, startPoint x: 781, startPoint y: 407, endPoint x: 1567, endPoint y: 379, distance: 786.5
click at [1567, 379] on html "Cancel Save AI Assistant 198 px HTML Data Model Dev Data Model Format 7 6 5 4 3…" at bounding box center [784, 390] width 1568 height 779
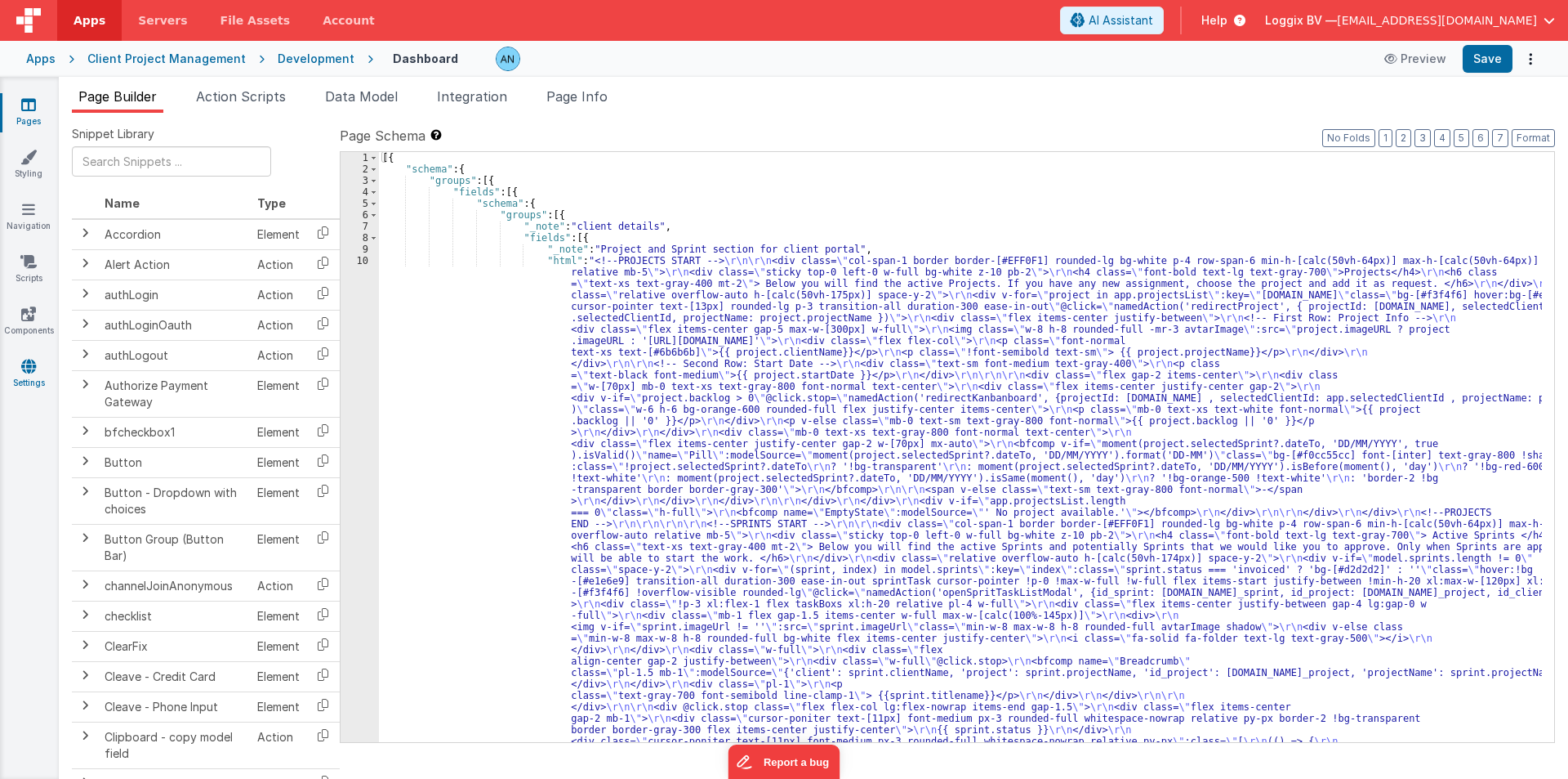
click at [22, 379] on link "Settings" at bounding box center [28, 374] width 59 height 32
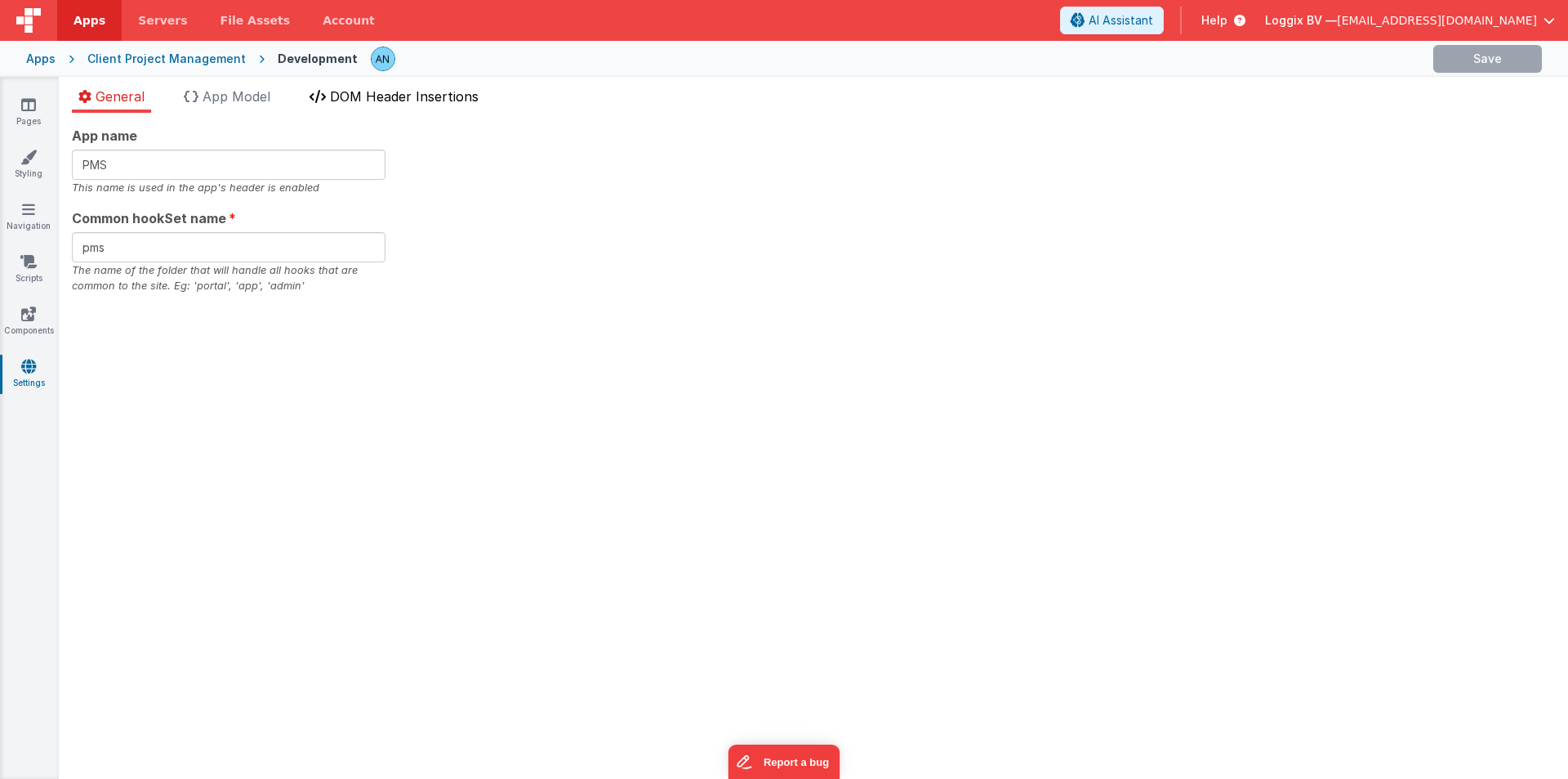
click at [403, 100] on span "DOM Header Insertions" at bounding box center [404, 96] width 149 height 17
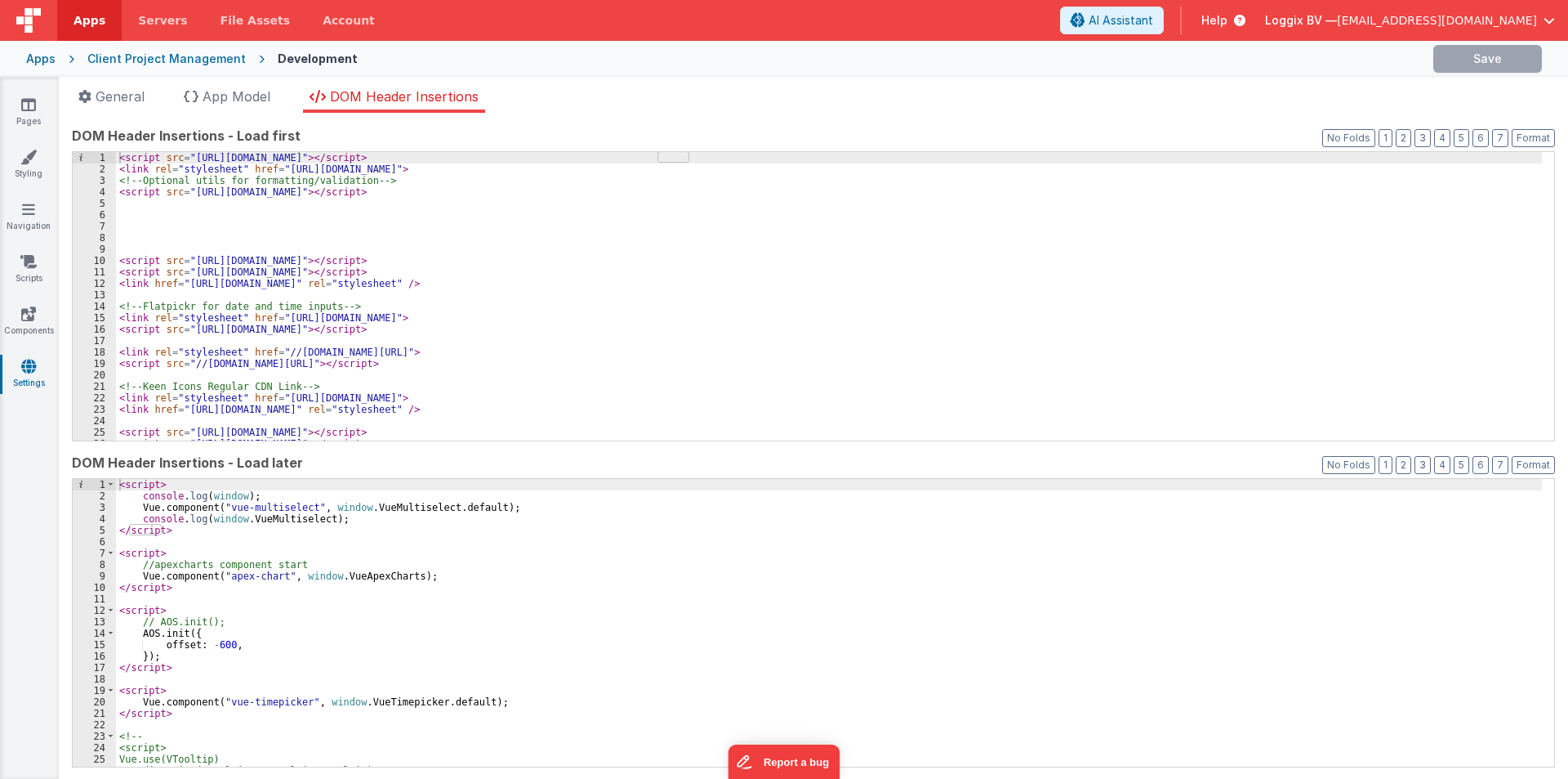
click at [550, 277] on div "< script src = "[URL][DOMAIN_NAME]" > </ script > < link rel = "stylesheet" hre…" at bounding box center [829, 307] width 1426 height 311
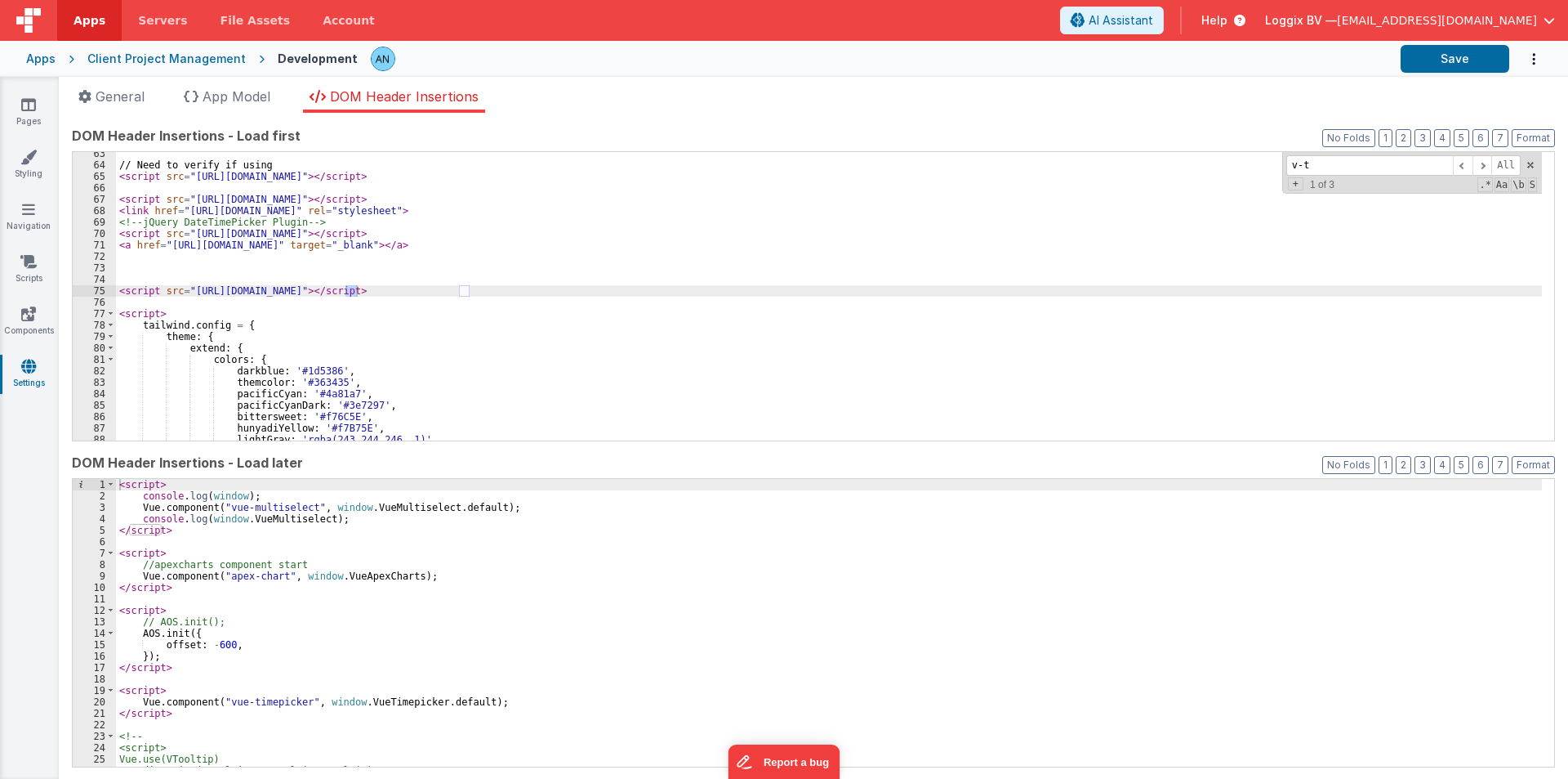
scroll to position [714, 0]
type input "v-t"
click at [126, 272] on div "// Need to verify if using < script src = "[URL][DOMAIN_NAME]" > </ script > < …" at bounding box center [829, 303] width 1426 height 311
click at [123, 298] on div "// Need to verify if using < script src = "[URL][DOMAIN_NAME]" > </ script > < …" at bounding box center [829, 303] width 1426 height 311
click at [1429, 49] on button "Save" at bounding box center [1454, 58] width 109 height 27
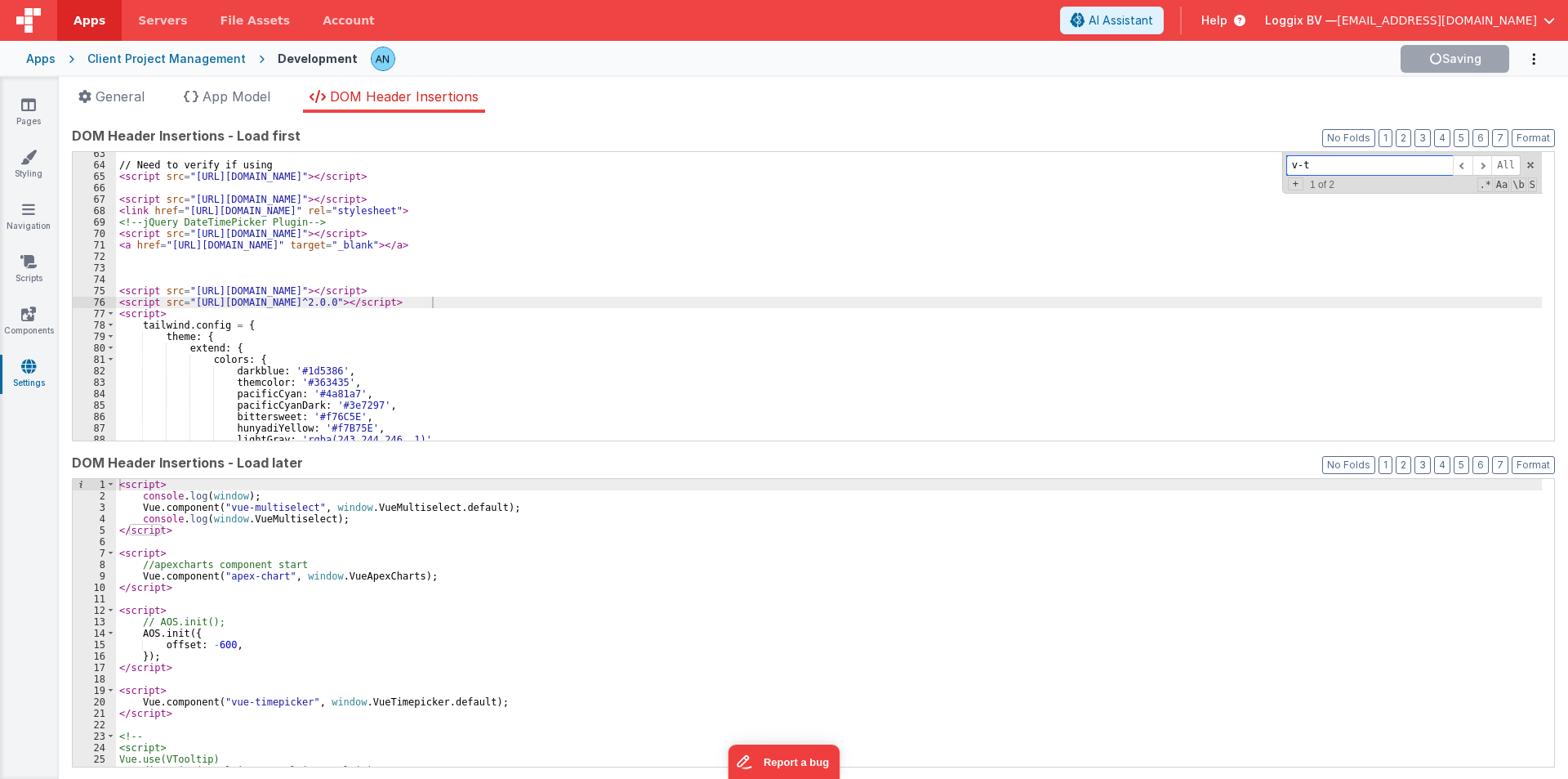
click at [1524, 164] on div "v-t All Replace All + 1 of 2 .* Aa \b S" at bounding box center [1412, 173] width 260 height 42
click at [1525, 162] on span at bounding box center [1531, 165] width 12 height 12
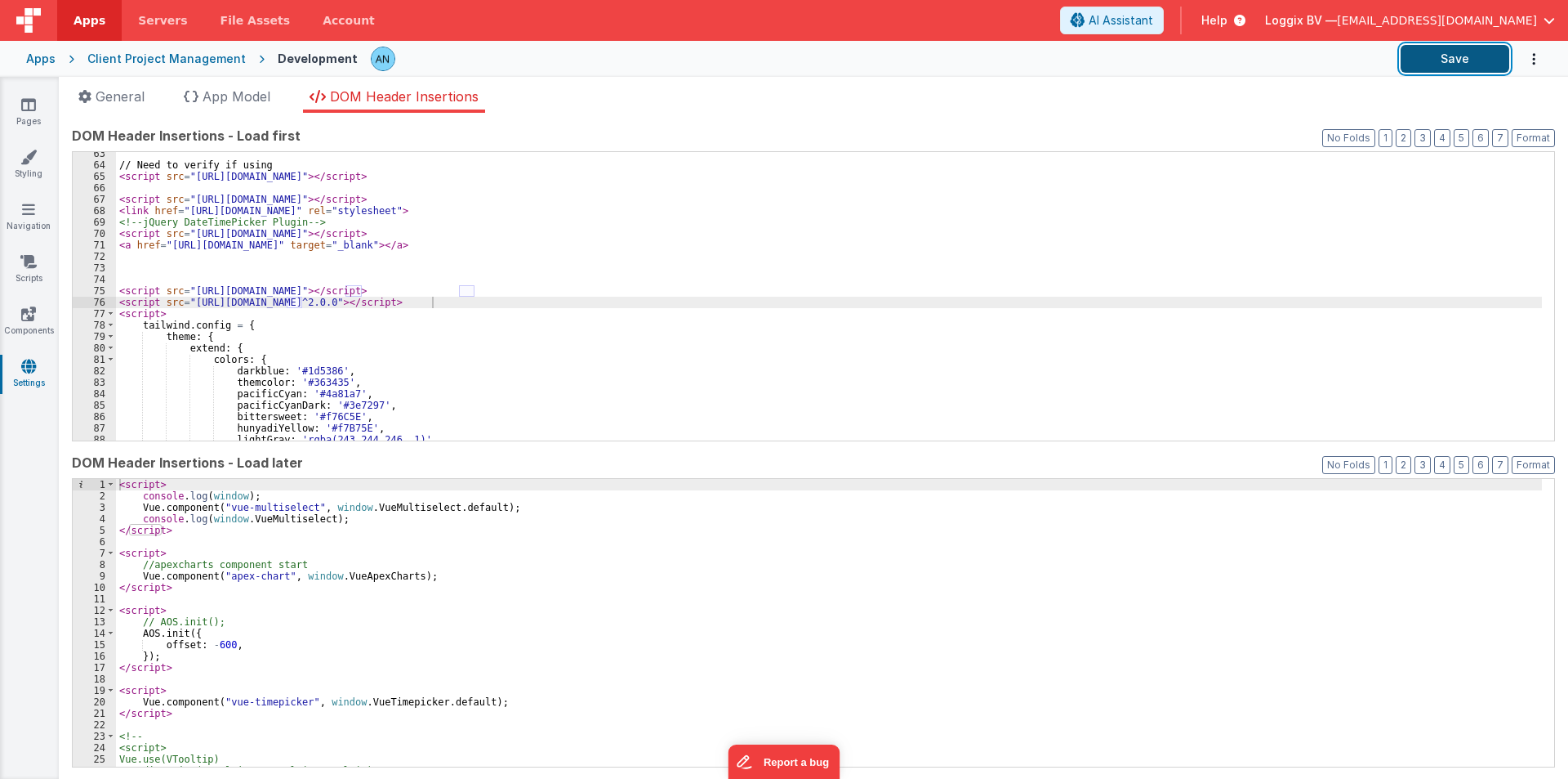
click at [1435, 56] on button "Save" at bounding box center [1454, 58] width 109 height 27
click at [1512, 138] on button "Format" at bounding box center [1533, 138] width 43 height 18
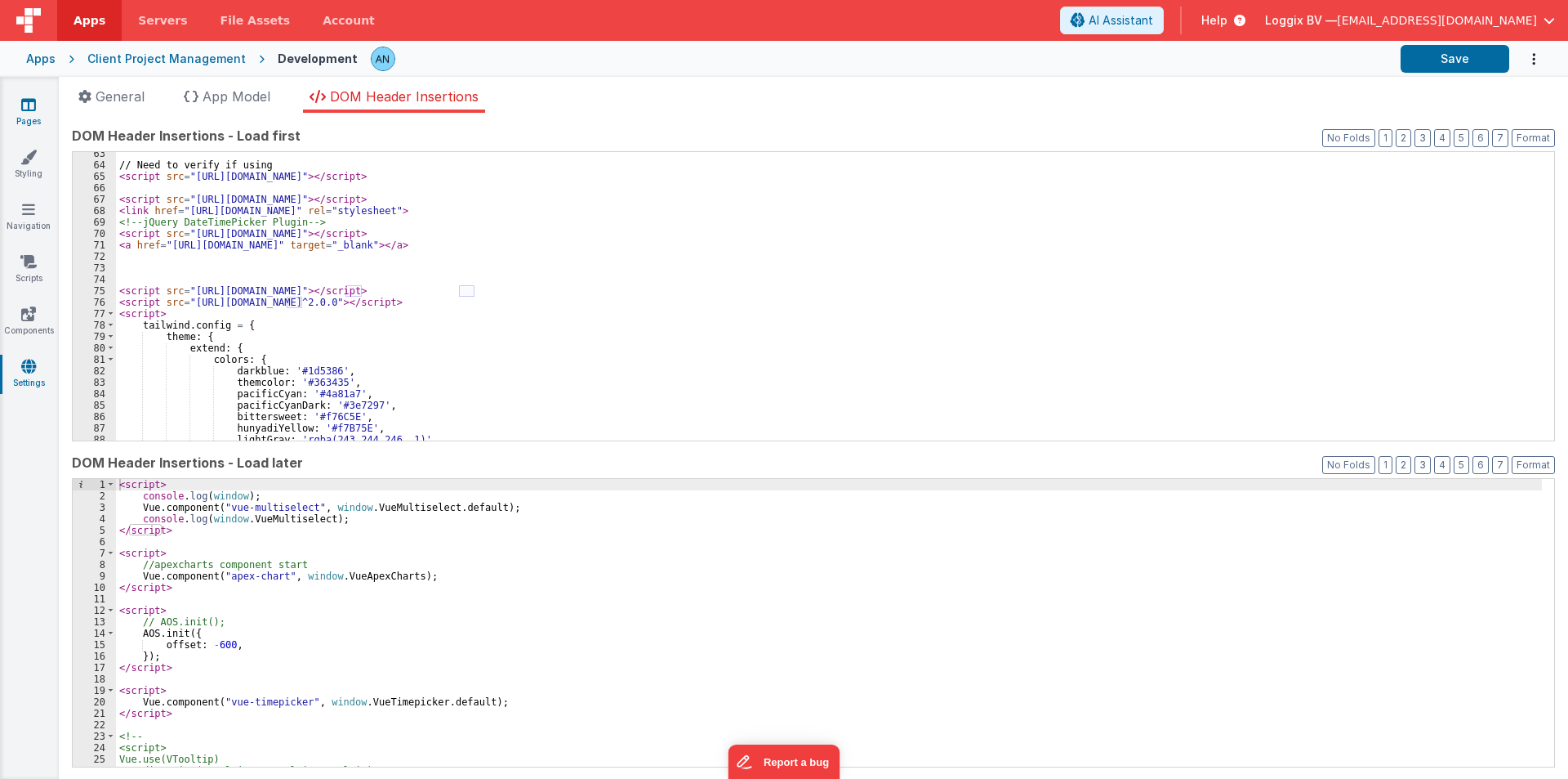
click at [26, 119] on link "Pages" at bounding box center [28, 112] width 59 height 32
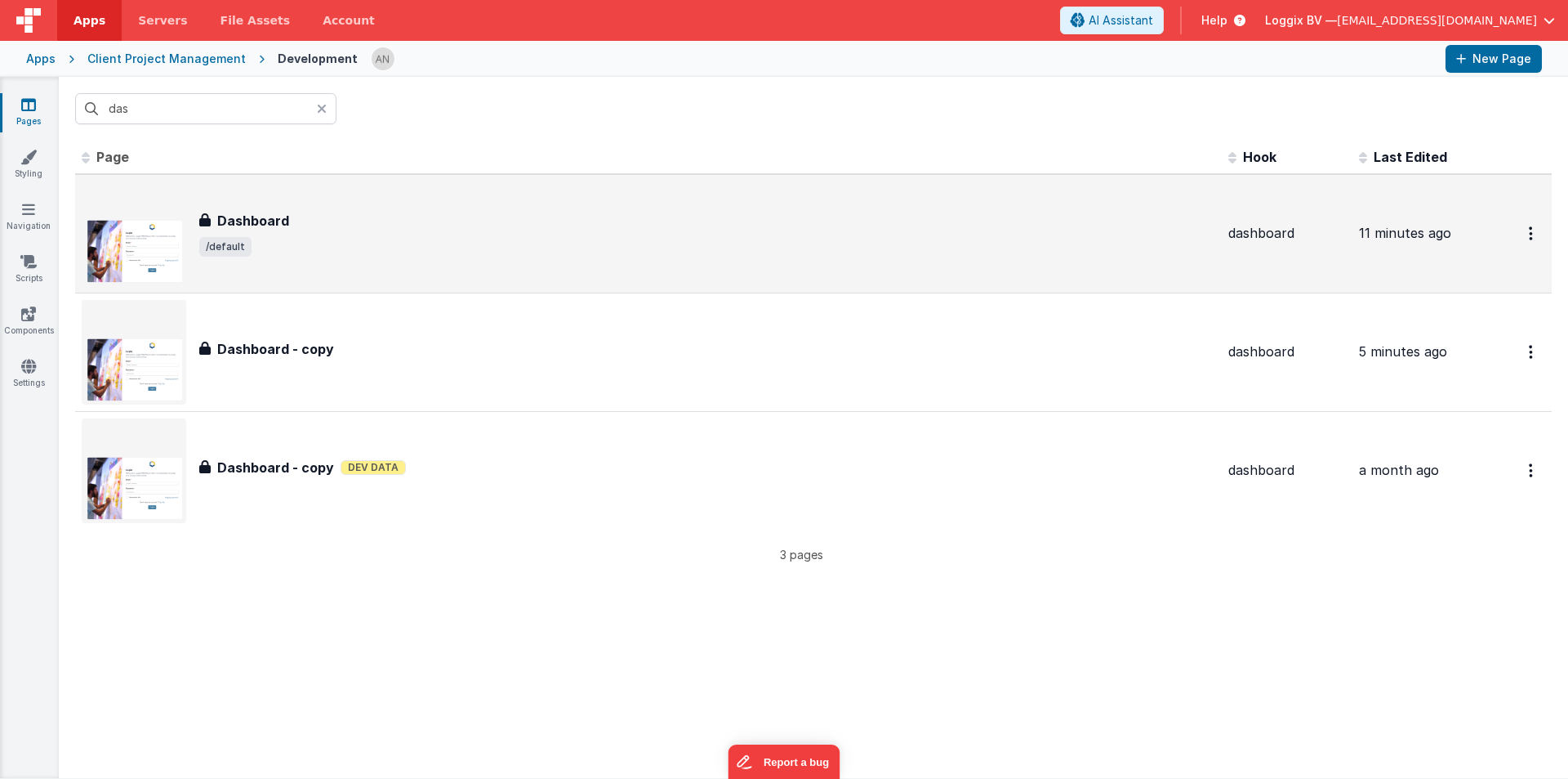
click at [232, 209] on div "Dashboard Dashboard /default" at bounding box center [648, 233] width 1134 height 105
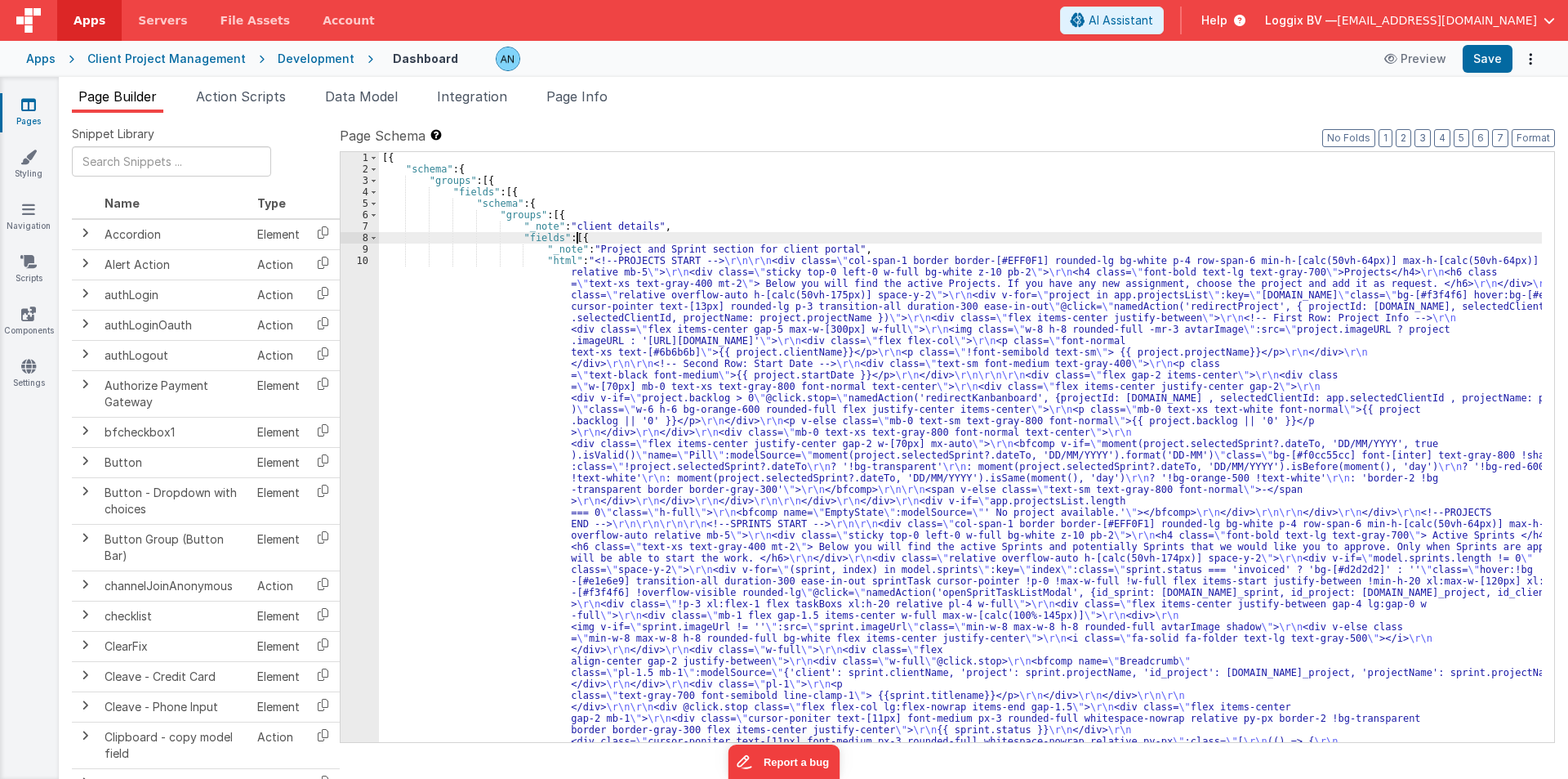
click at [655, 232] on div "[{ "schema" : { "groups" : [{ "fields" : [{ "schema" : { "groups" : [{ "_note" …" at bounding box center [960, 756] width 1163 height 1208
click at [659, 230] on div "[{ "schema" : { "groups" : [{ "fields" : [{ "schema" : { "groups" : [{ "_note" …" at bounding box center [960, 756] width 1163 height 1208
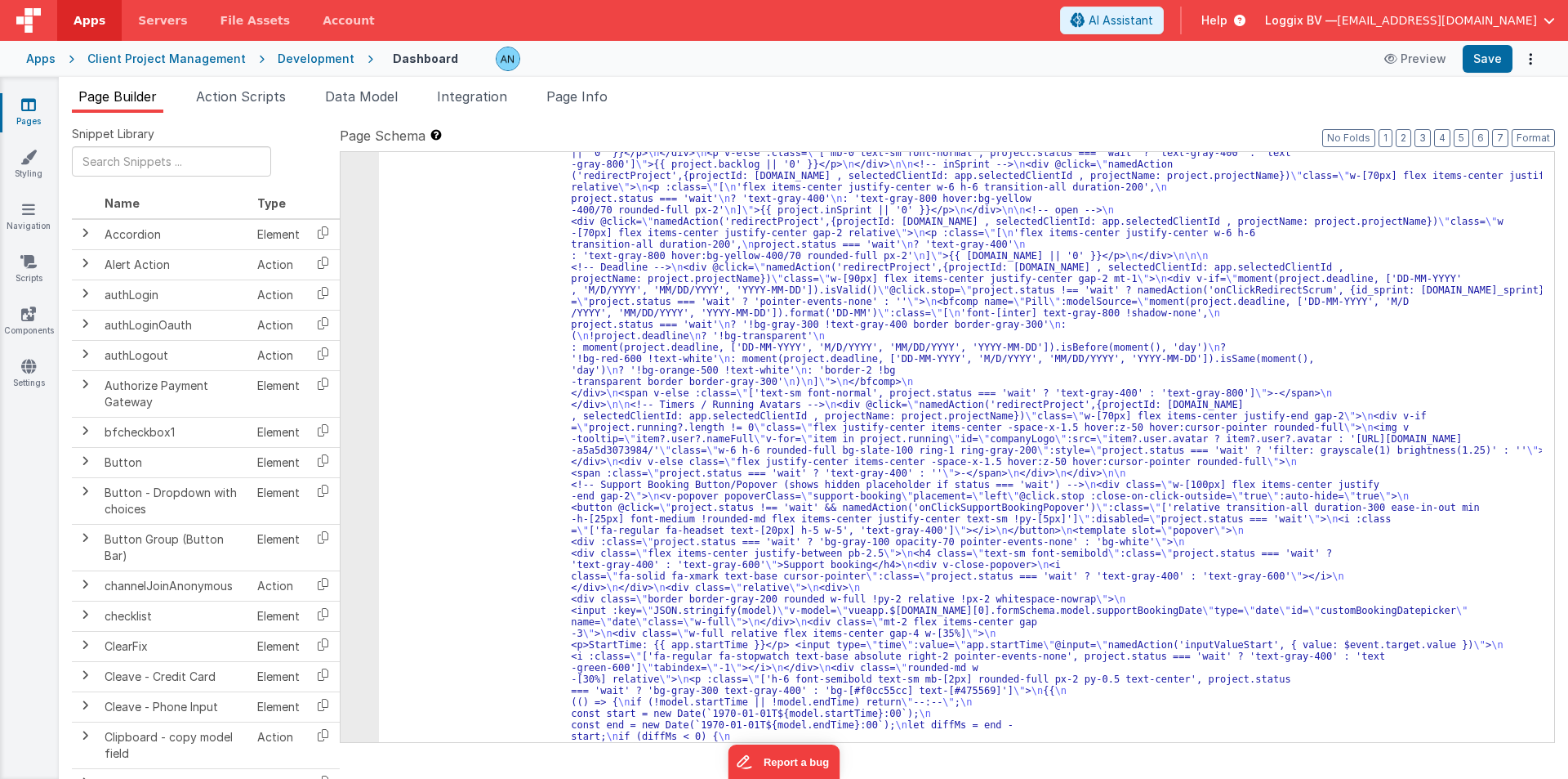
scroll to position [2746, 0]
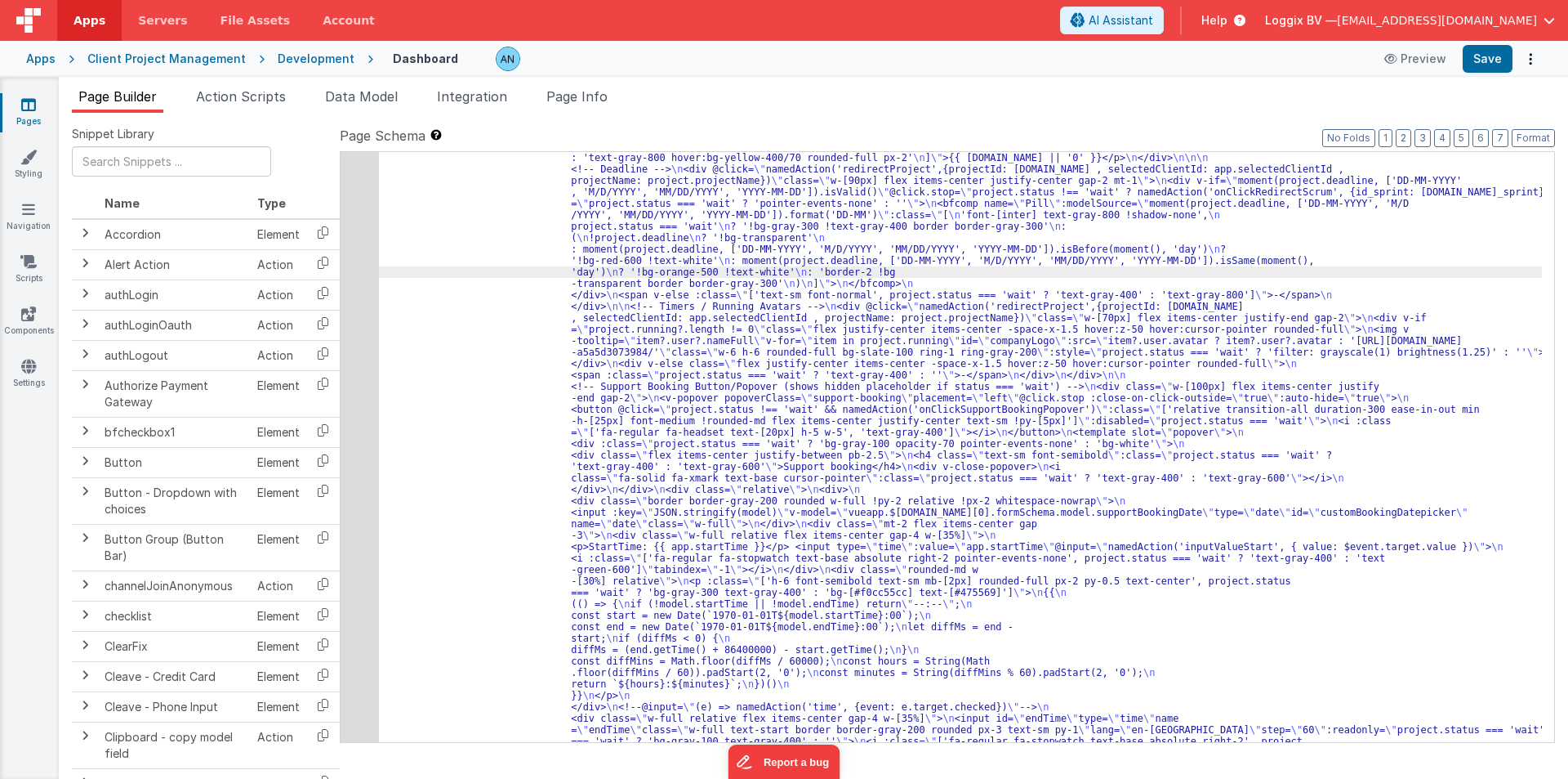
click at [353, 194] on div "48" at bounding box center [359, 306] width 38 height 1270
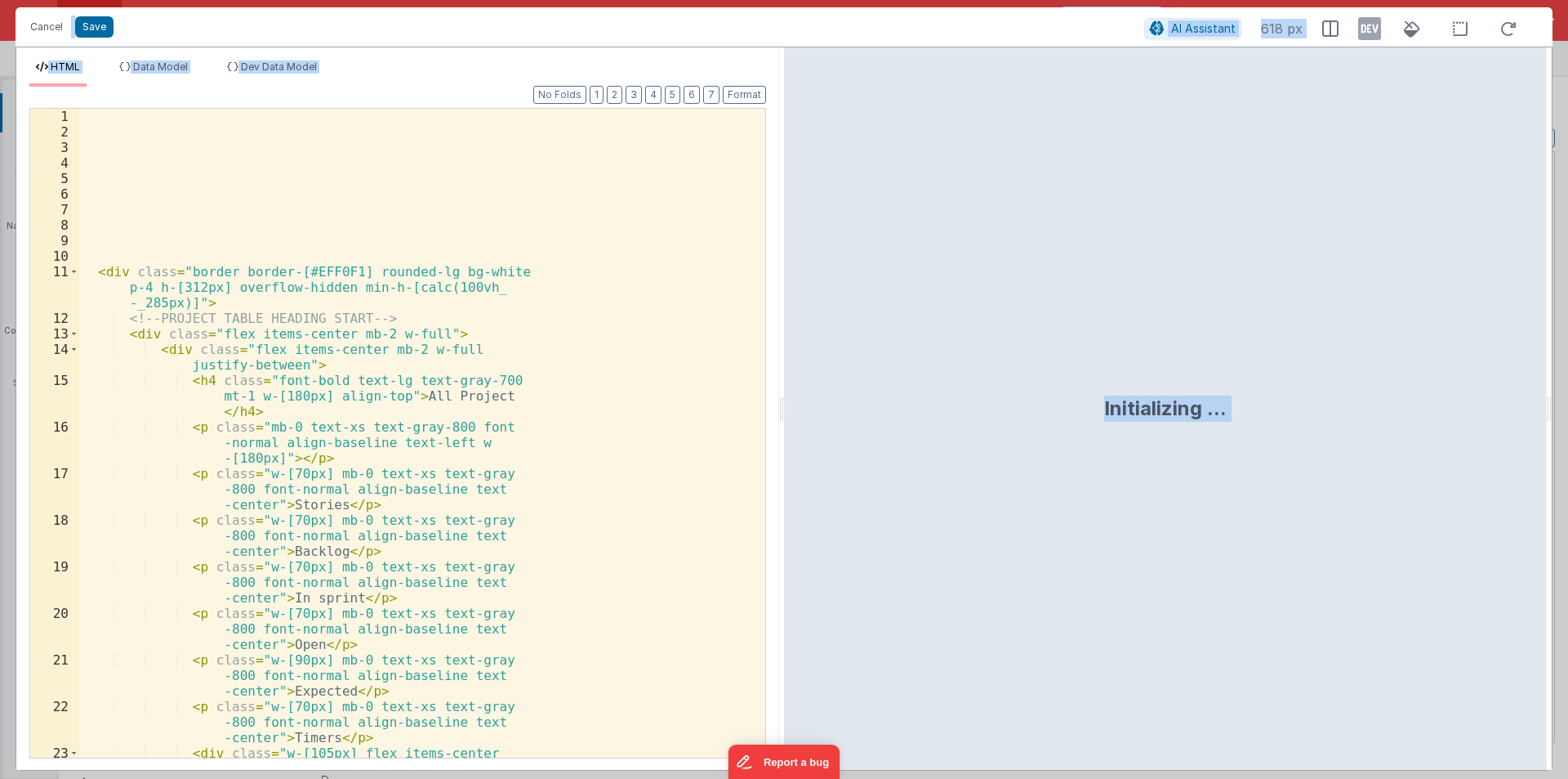
scroll to position [2957, 0]
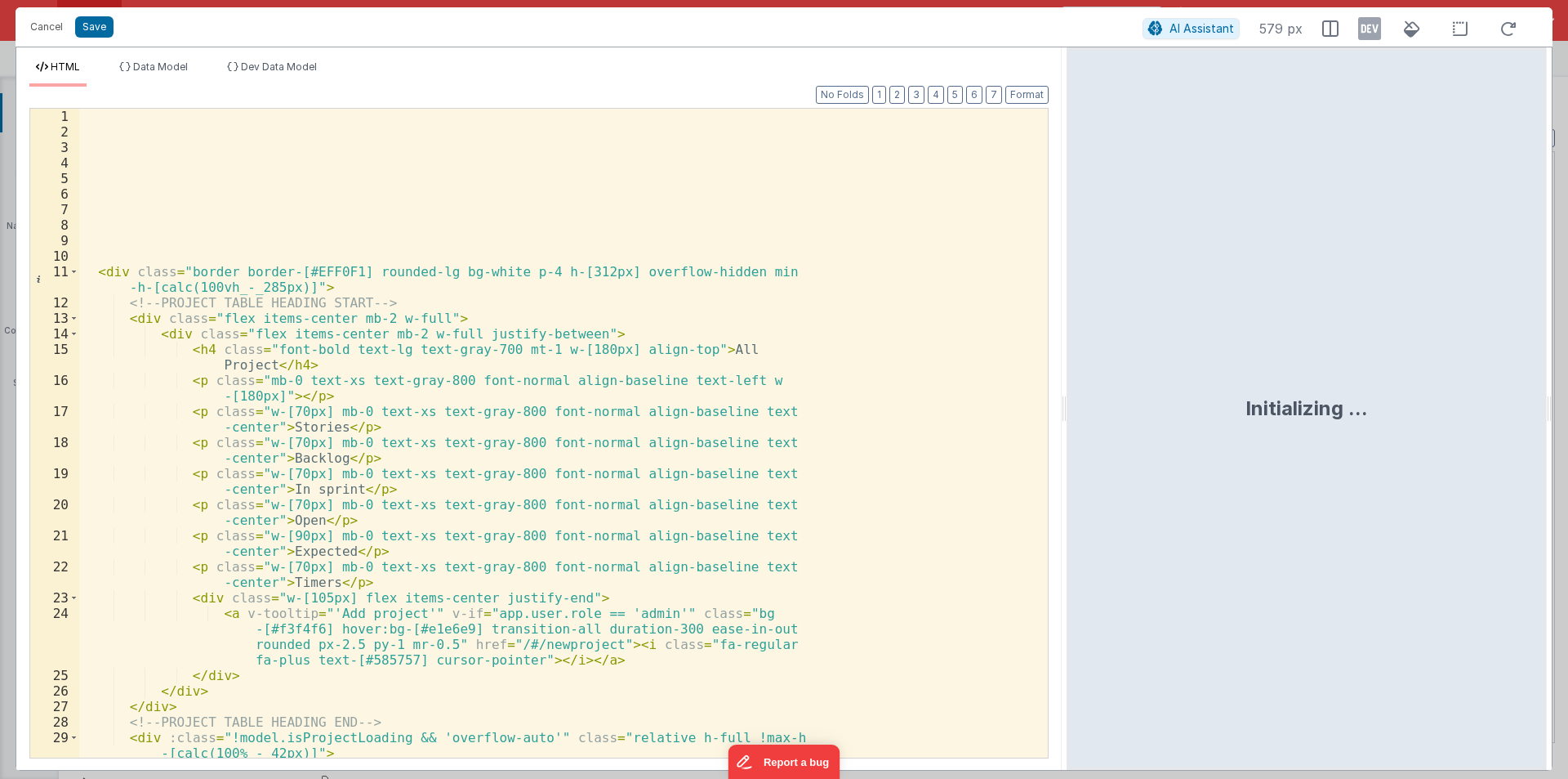
drag, startPoint x: 780, startPoint y: 412, endPoint x: 1348, endPoint y: 492, distance: 573.6
click at [1344, 484] on html "Cancel Save AI Assistant 579 px HTML Data Model Dev Data Model Format 7 6 5 4 3…" at bounding box center [784, 390] width 1568 height 779
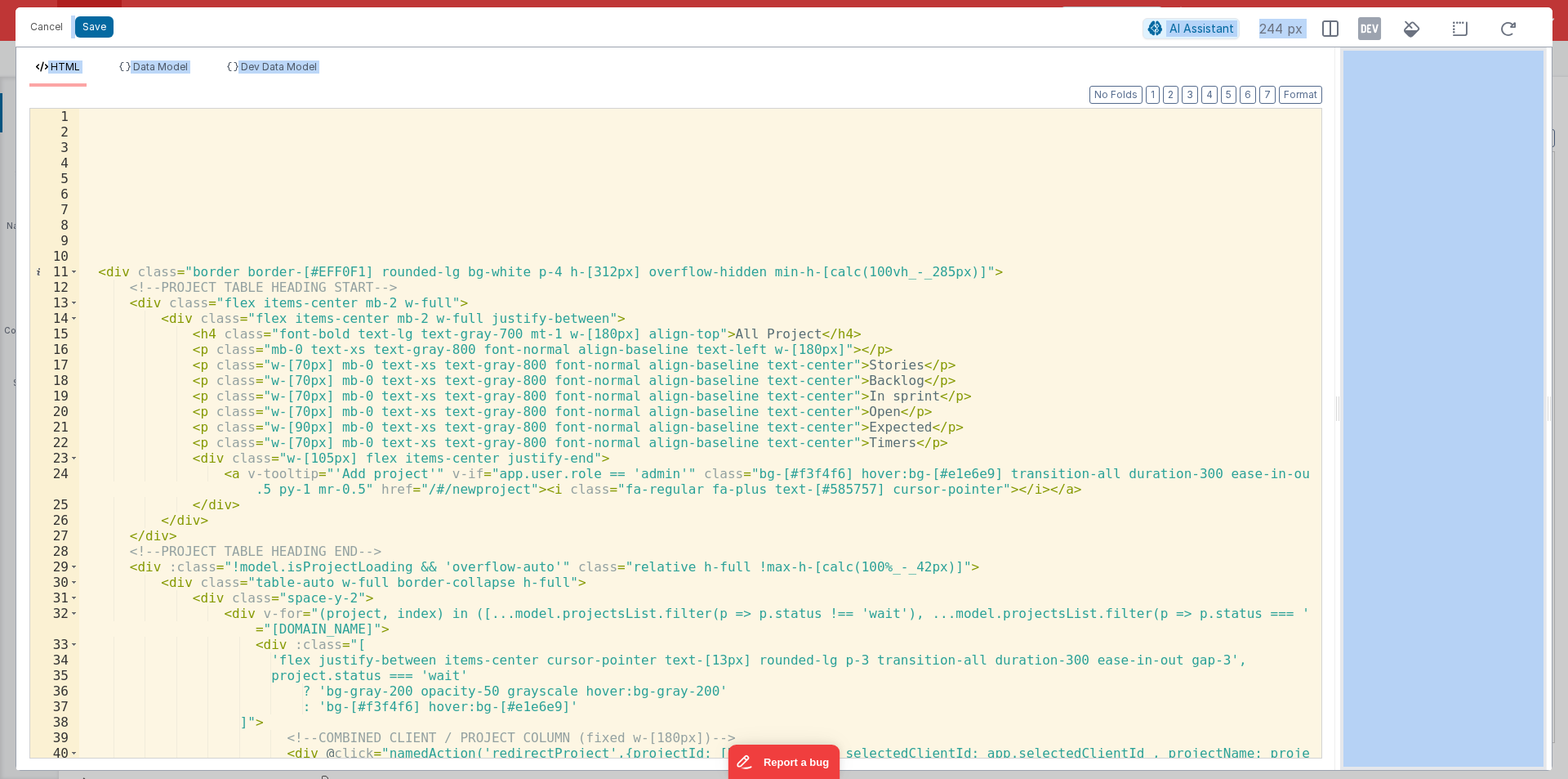
click at [693, 250] on div "< div class = "border border-[#EFF0F1] rounded-lg bg-white p-4 h-[312px] overfl…" at bounding box center [694, 456] width 1230 height 695
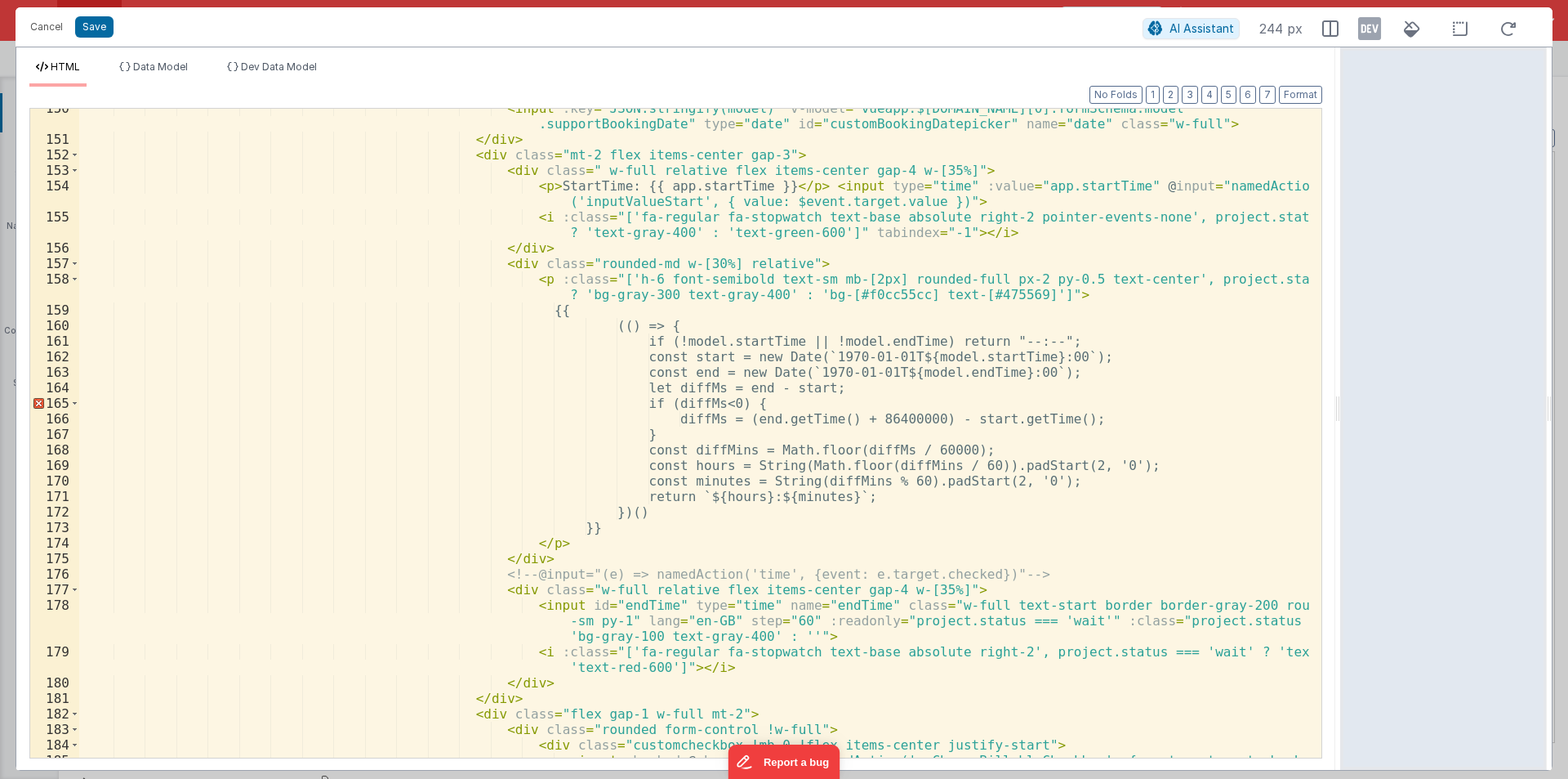
scroll to position [2501, 0]
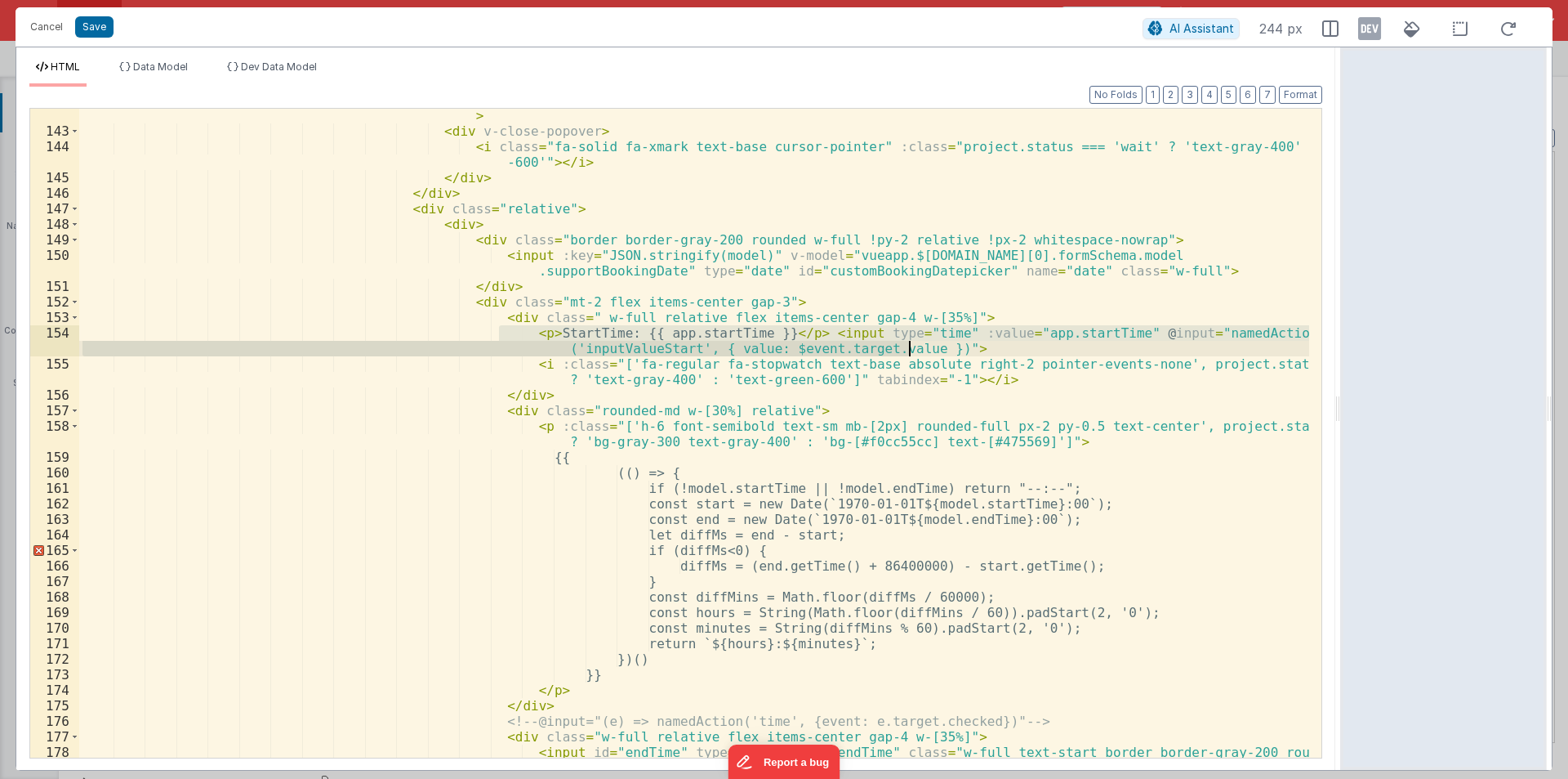
drag, startPoint x: 498, startPoint y: 334, endPoint x: 1149, endPoint y: 348, distance: 651.2
click at [1149, 348] on div "< h4 class = "text-sm font-semibold" :class = "project.status === 'wait' ? 'tex…" at bounding box center [694, 455] width 1230 height 727
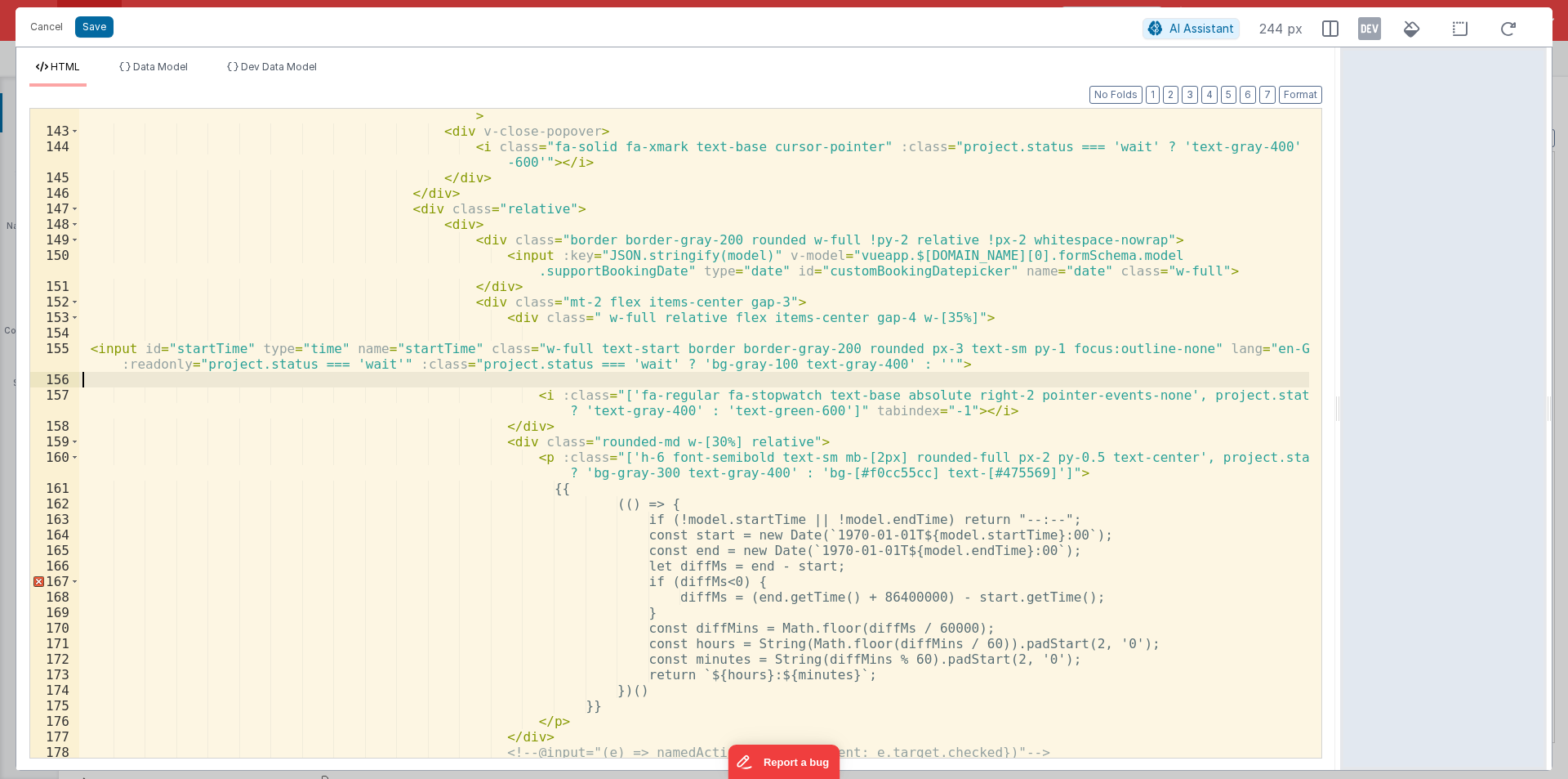
click at [195, 350] on div "< h4 class = "text-sm font-semibold" :class = "project.status === 'wait' ? 'tex…" at bounding box center [694, 439] width 1230 height 695
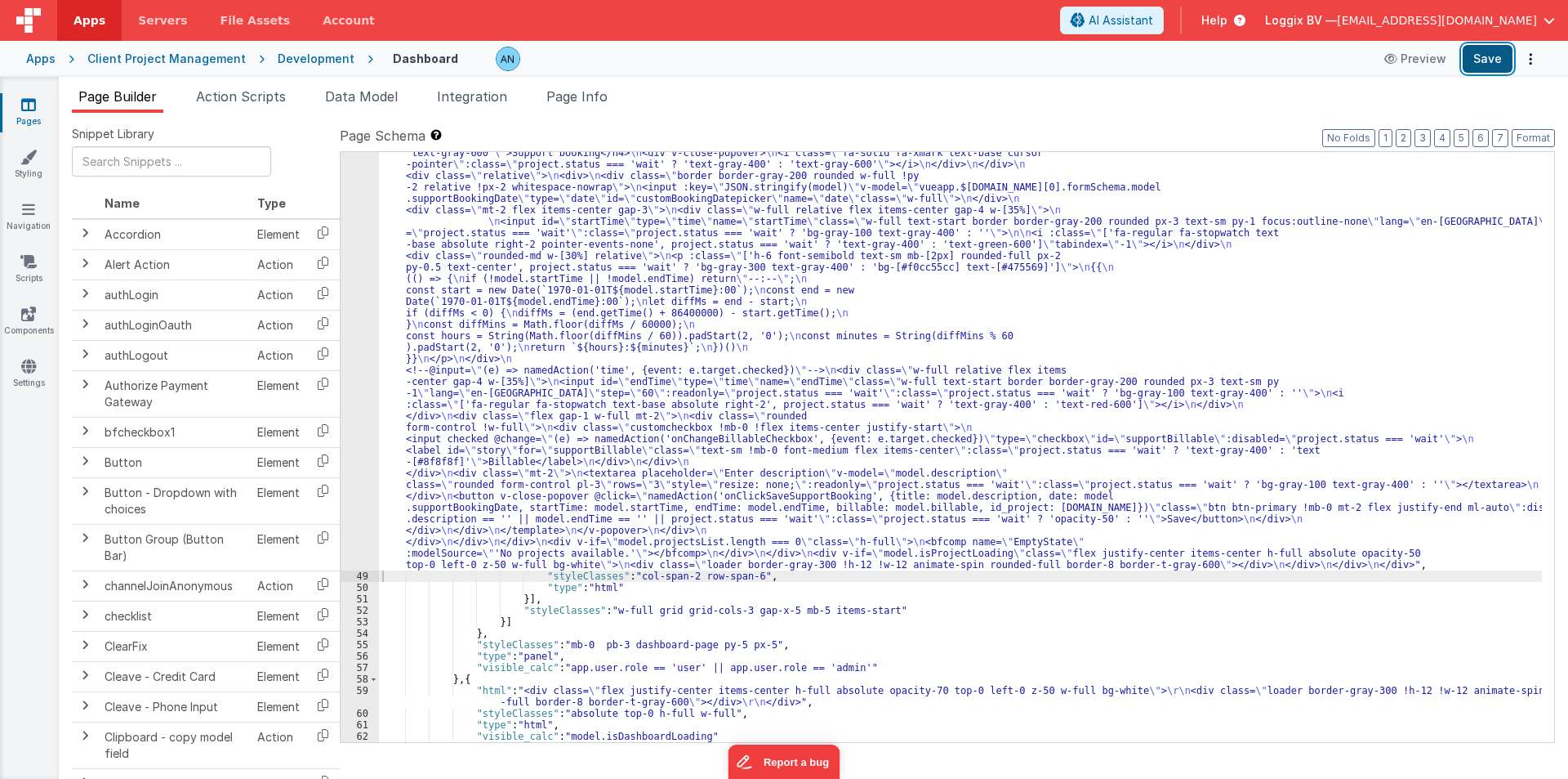
click at [1487, 60] on button "Save" at bounding box center [1487, 58] width 50 height 27
click at [300, 56] on div "Development" at bounding box center [316, 59] width 76 height 17
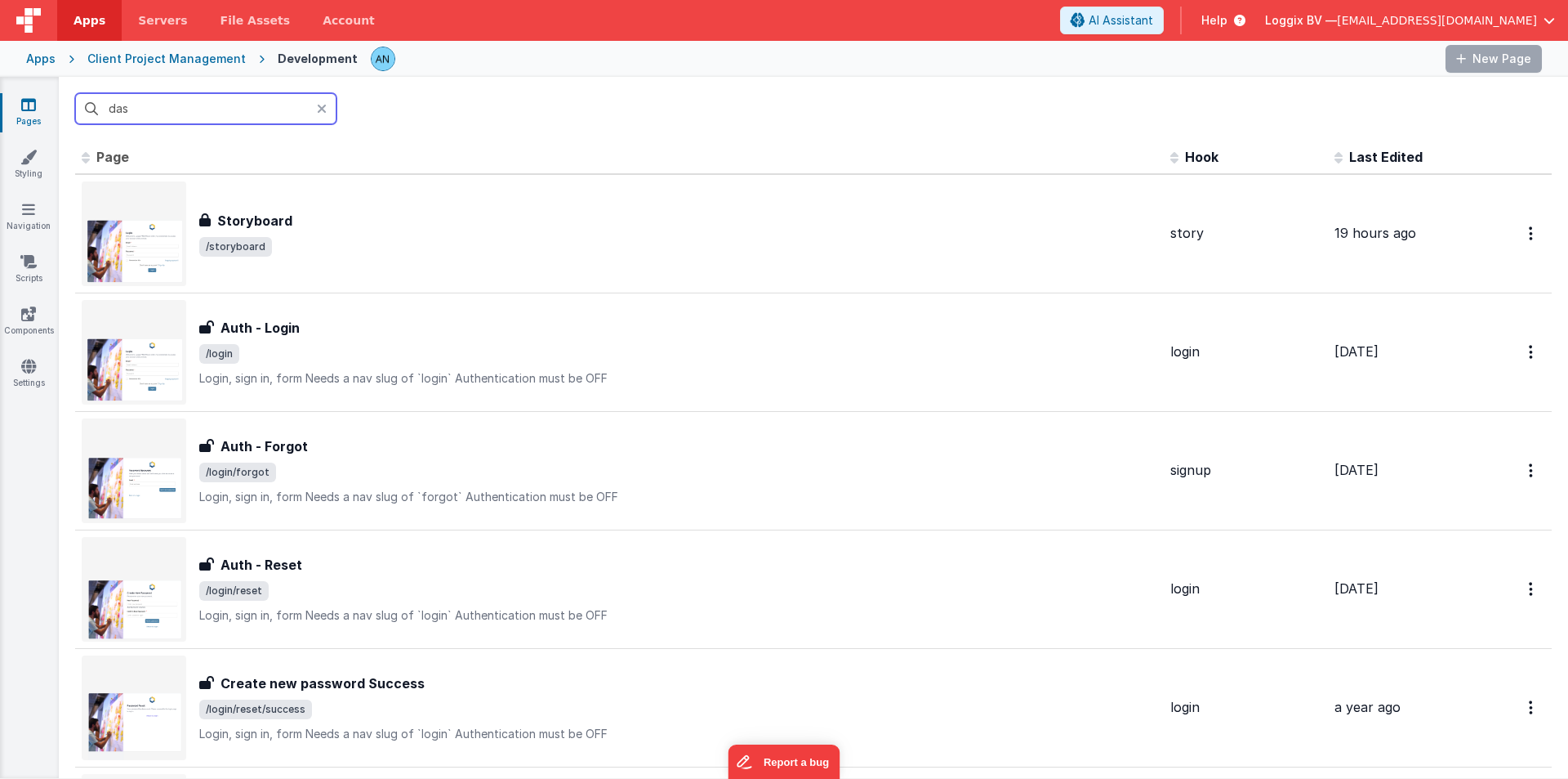
click at [191, 107] on input "das" at bounding box center [206, 108] width 261 height 31
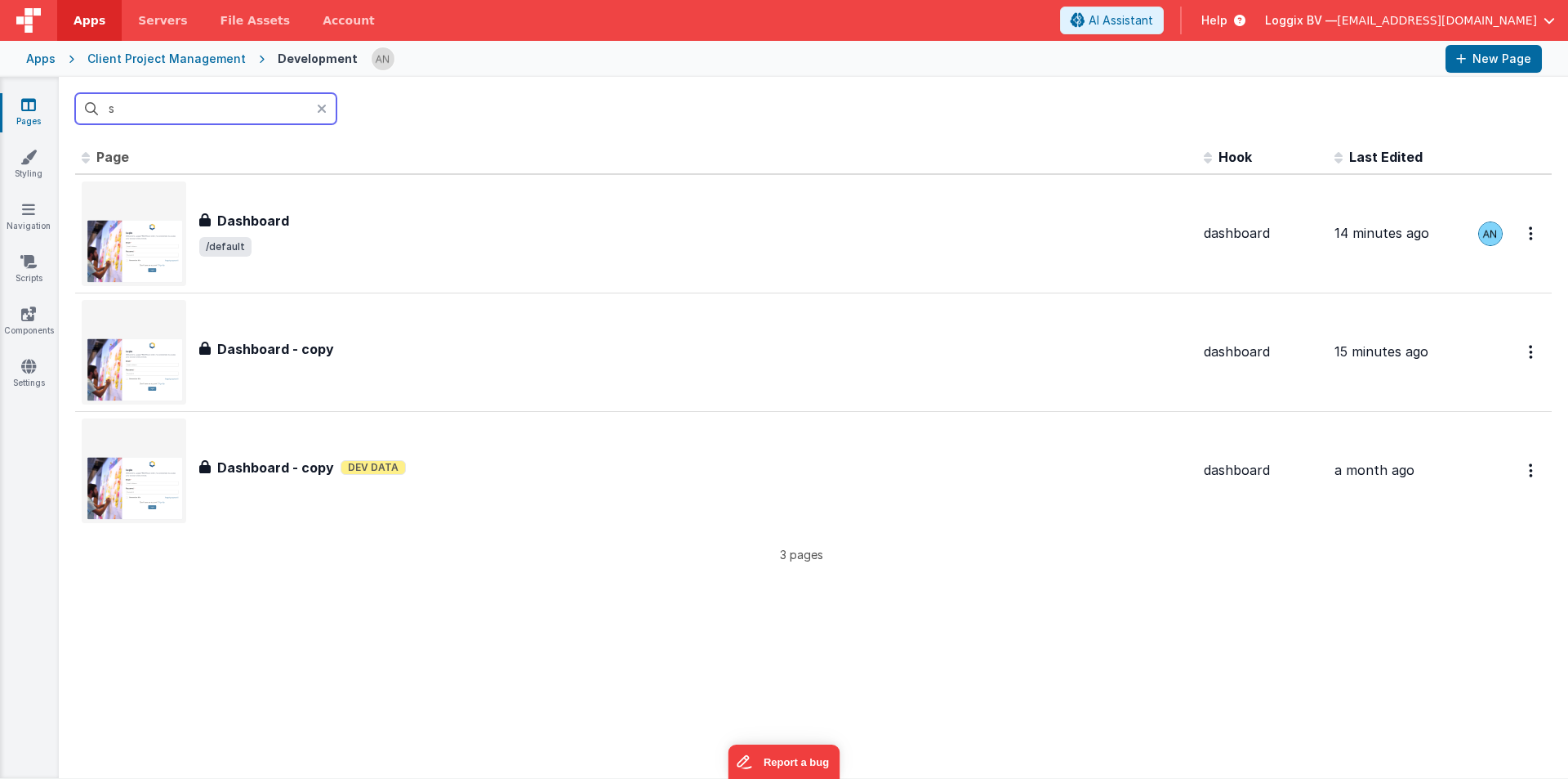
type input "st"
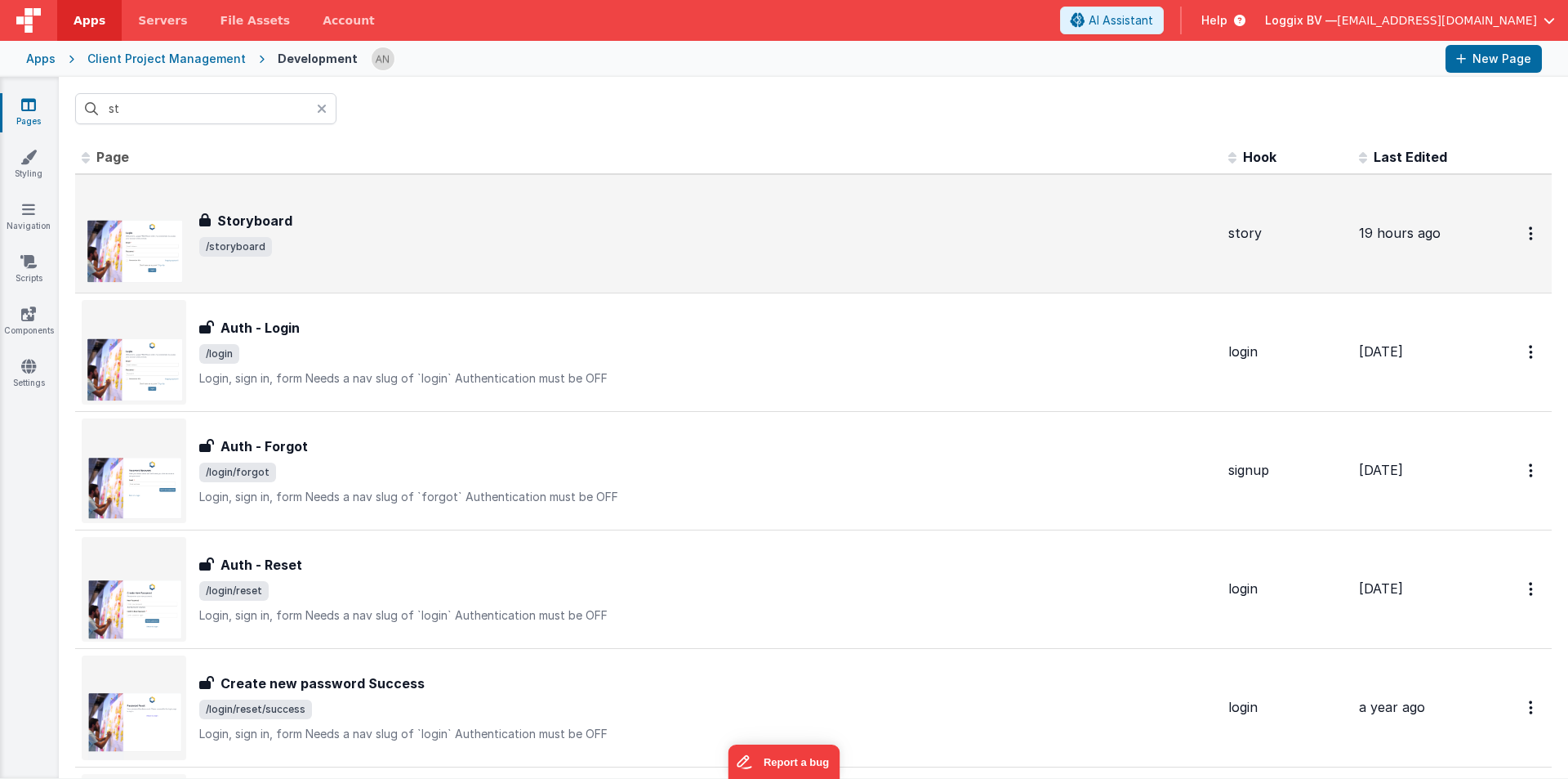
click at [289, 196] on div "Storyboard Storyboard /storyboard" at bounding box center [648, 233] width 1134 height 105
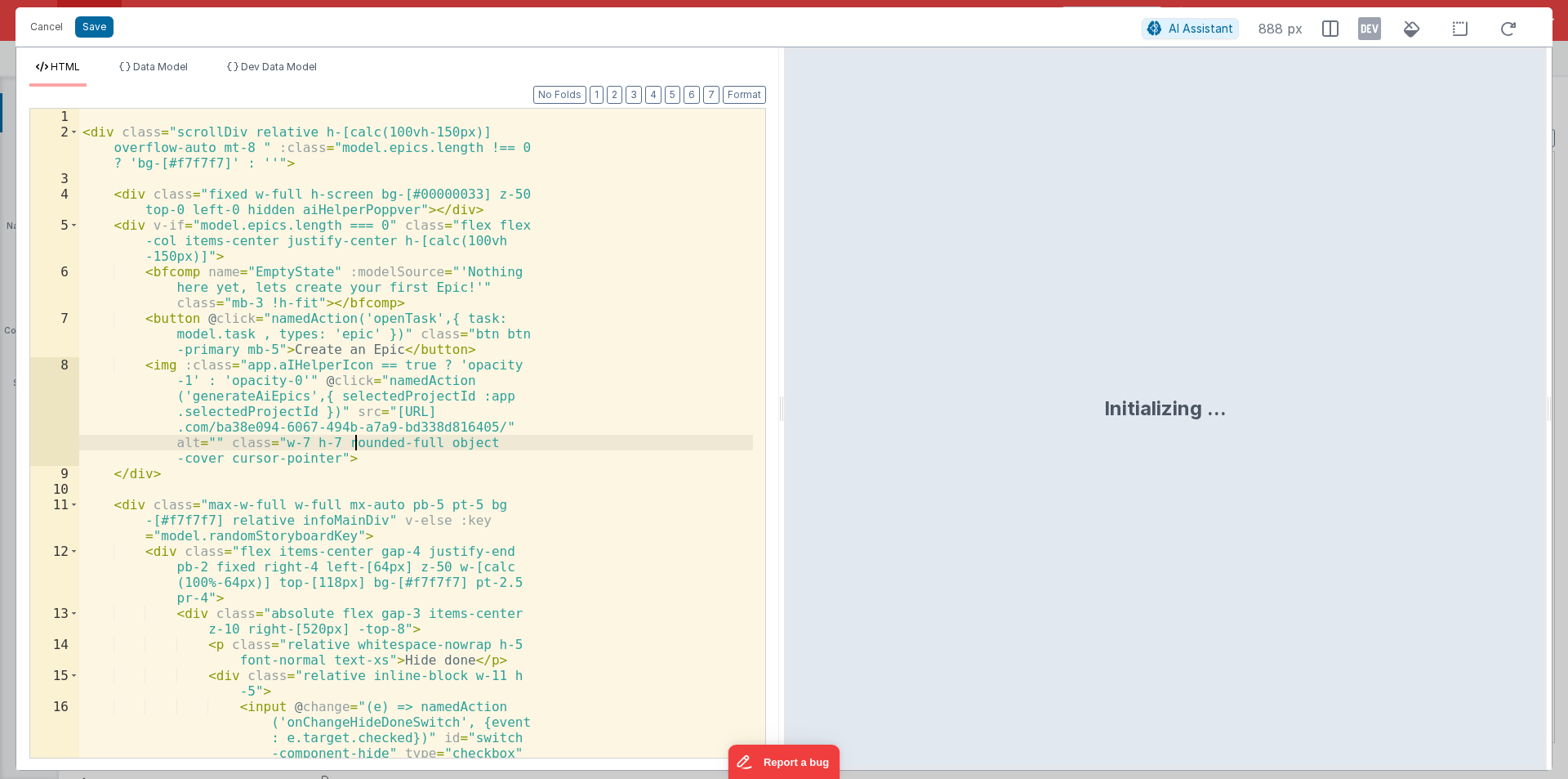
scroll to position [3597, 0]
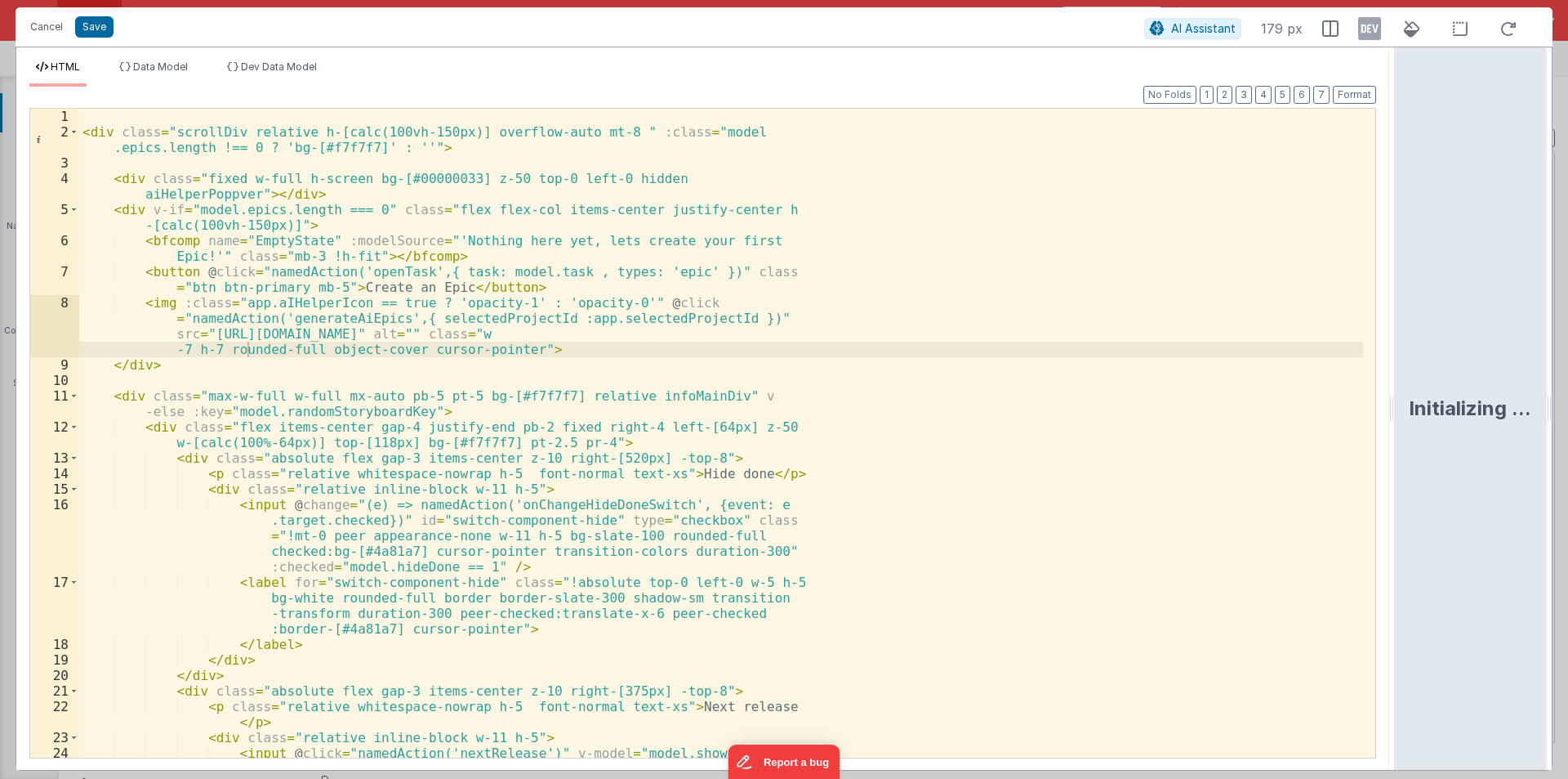
drag, startPoint x: 781, startPoint y: 404, endPoint x: 1567, endPoint y: 429, distance: 786.4
click at [1567, 429] on html "Cancel Save AI Assistant 179 px HTML Data Model Dev Data Model Format 7 6 5 4 3…" at bounding box center [784, 390] width 1568 height 779
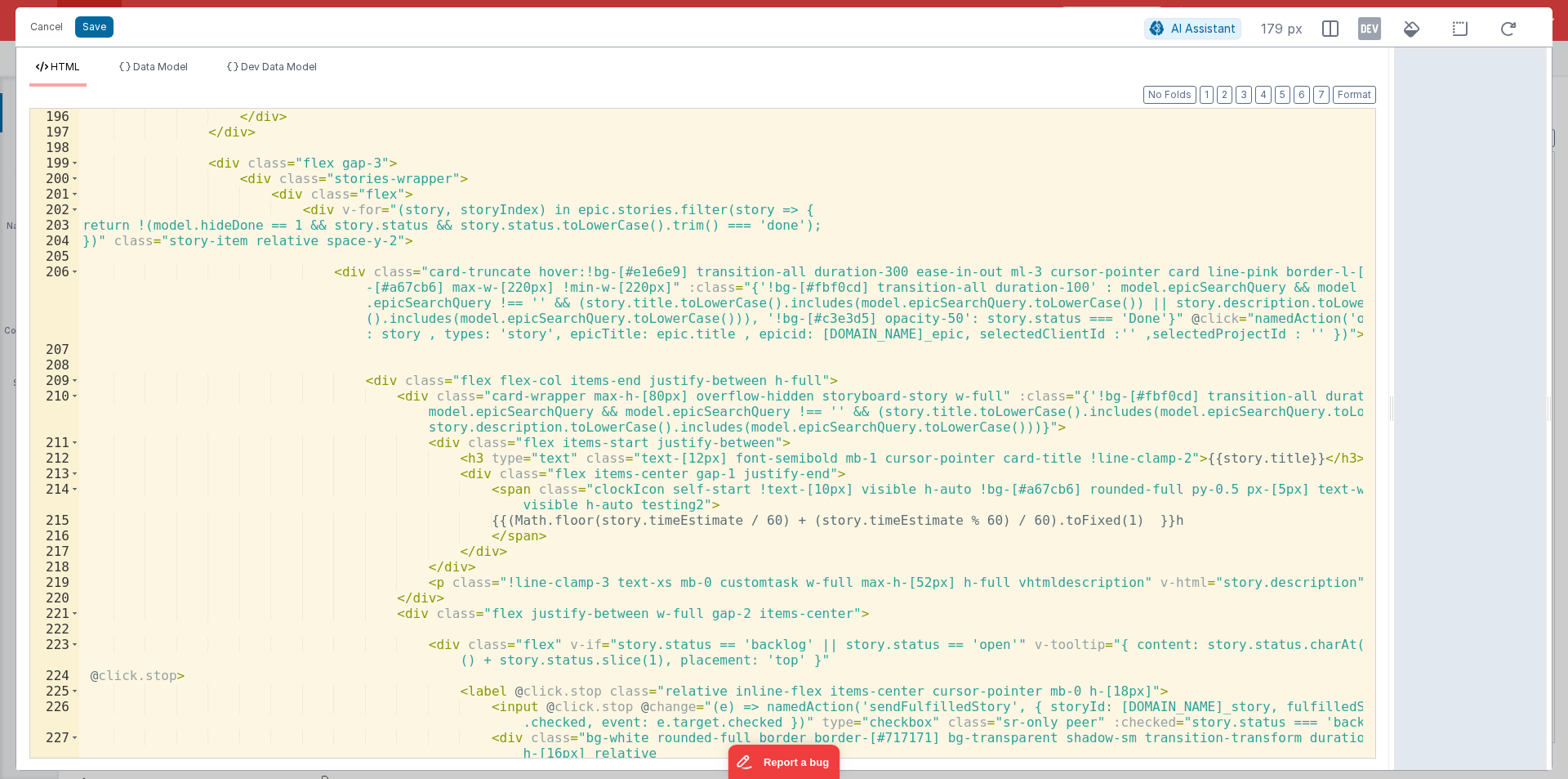
scroll to position [4020, 0]
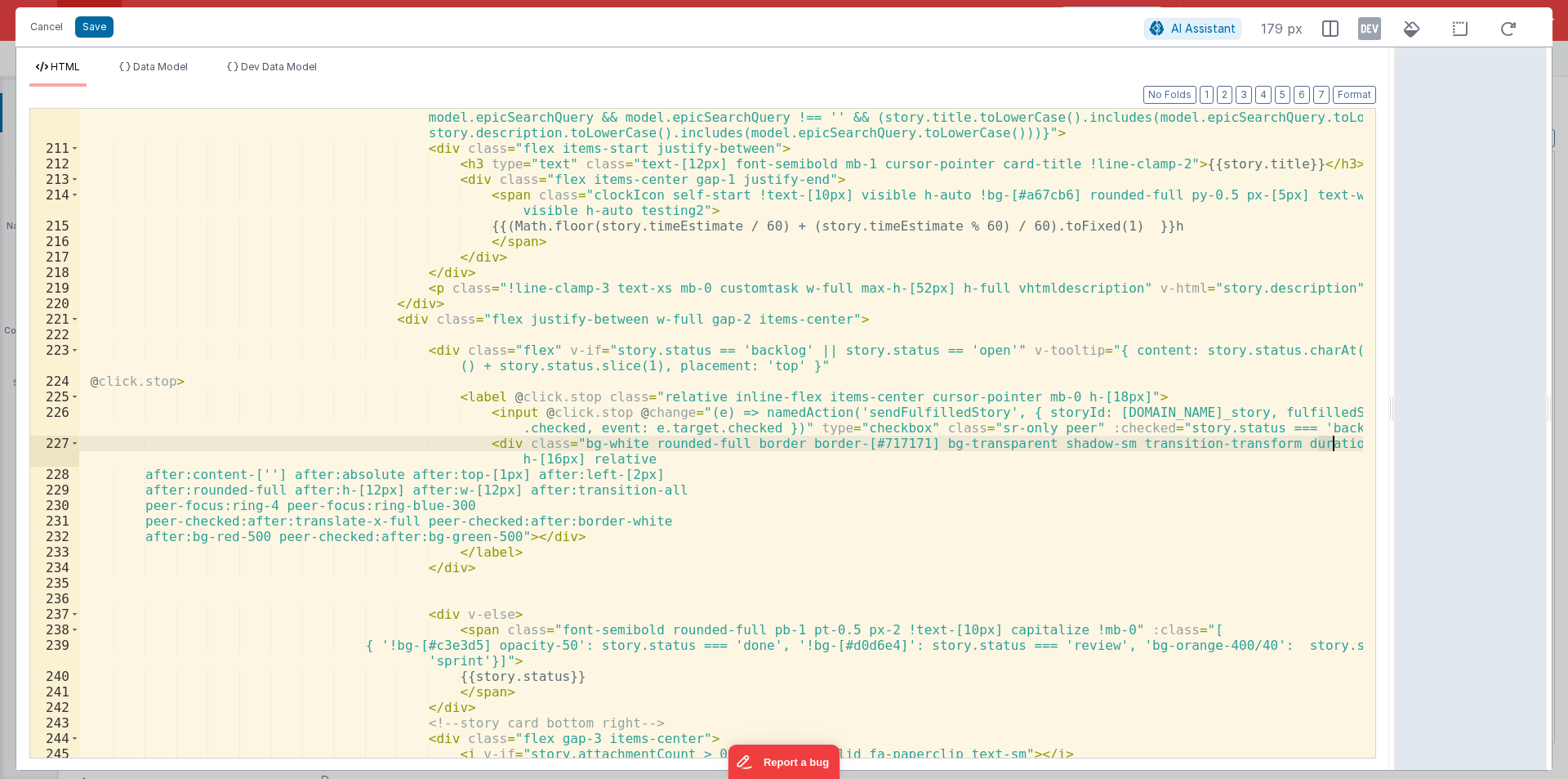
drag, startPoint x: 1316, startPoint y: 441, endPoint x: 1331, endPoint y: 442, distance: 15.0
click at [1331, 442] on div "< div class = "card-wrapper max-h-[80px] overflow-hidden storyboard-story w-ful…" at bounding box center [720, 449] width 1284 height 711
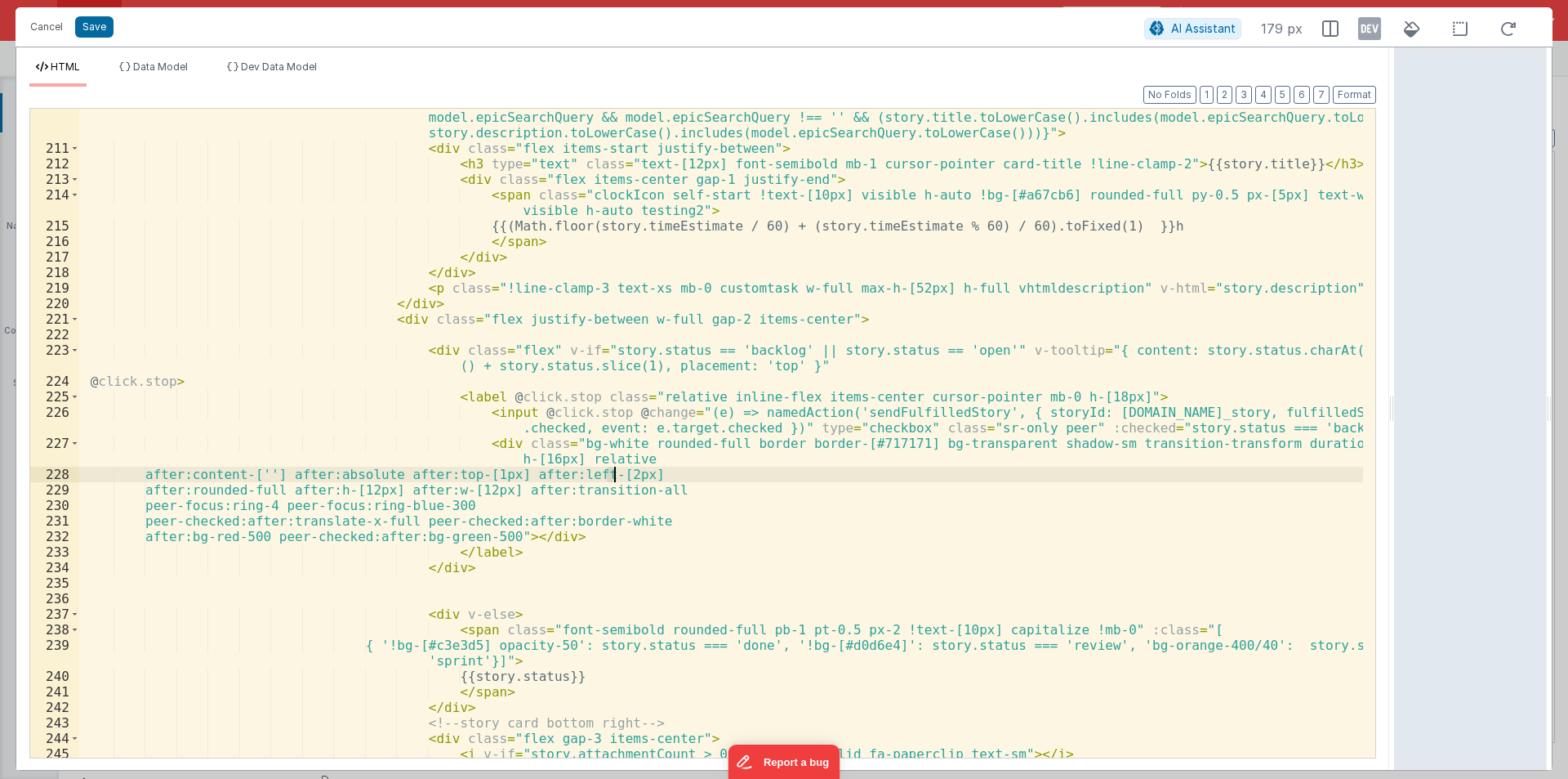
click at [615, 476] on div "< div class = "card-wrapper max-h-[80px] overflow-hidden storyboard-story w-ful…" at bounding box center [720, 449] width 1284 height 711
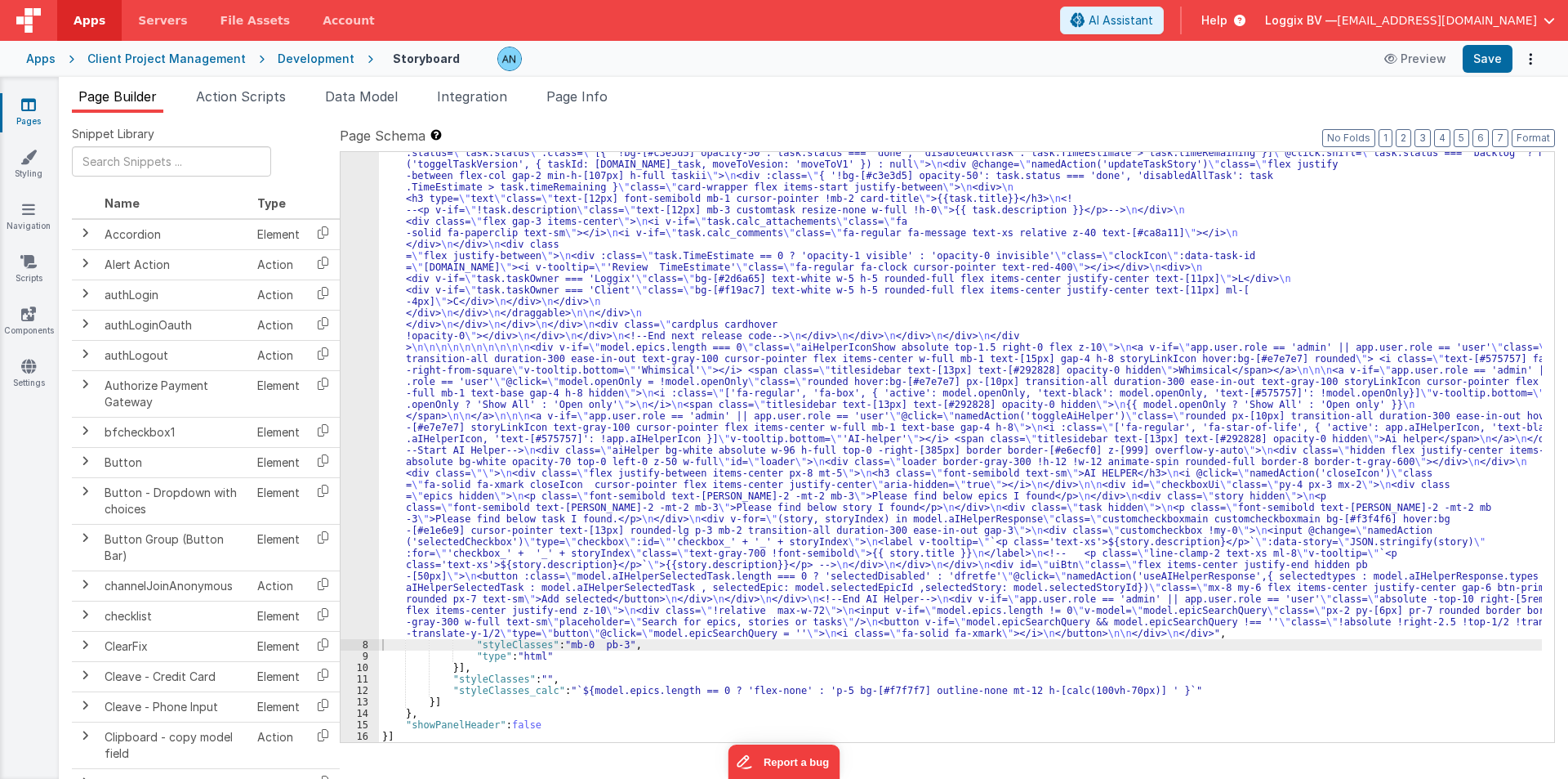
scroll to position [3368, 0]
click at [1503, 63] on button "Save" at bounding box center [1487, 58] width 50 height 27
click at [1547, 132] on button "Format" at bounding box center [1533, 138] width 43 height 18
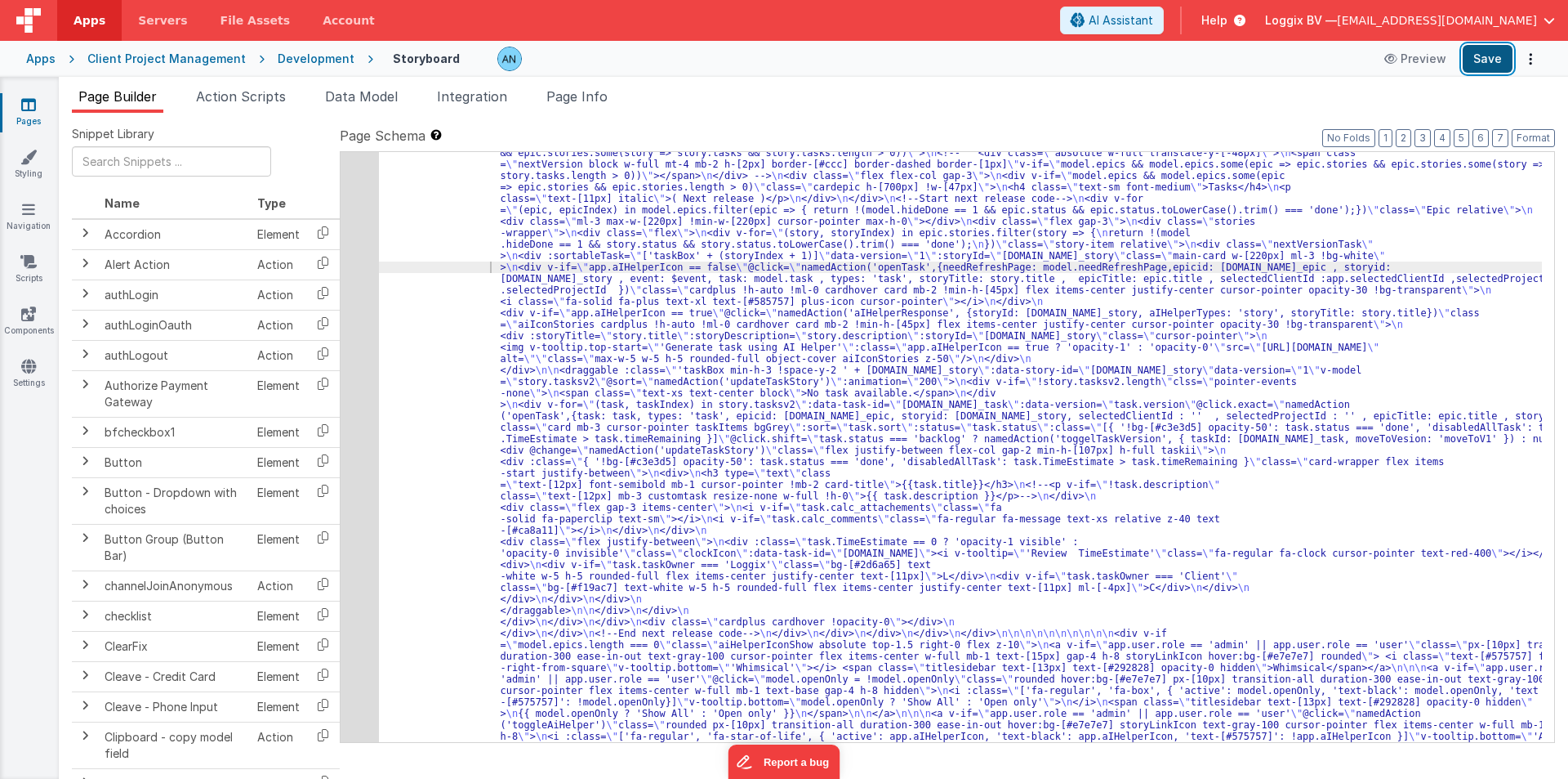
click at [1497, 48] on button "Save" at bounding box center [1487, 58] width 50 height 27
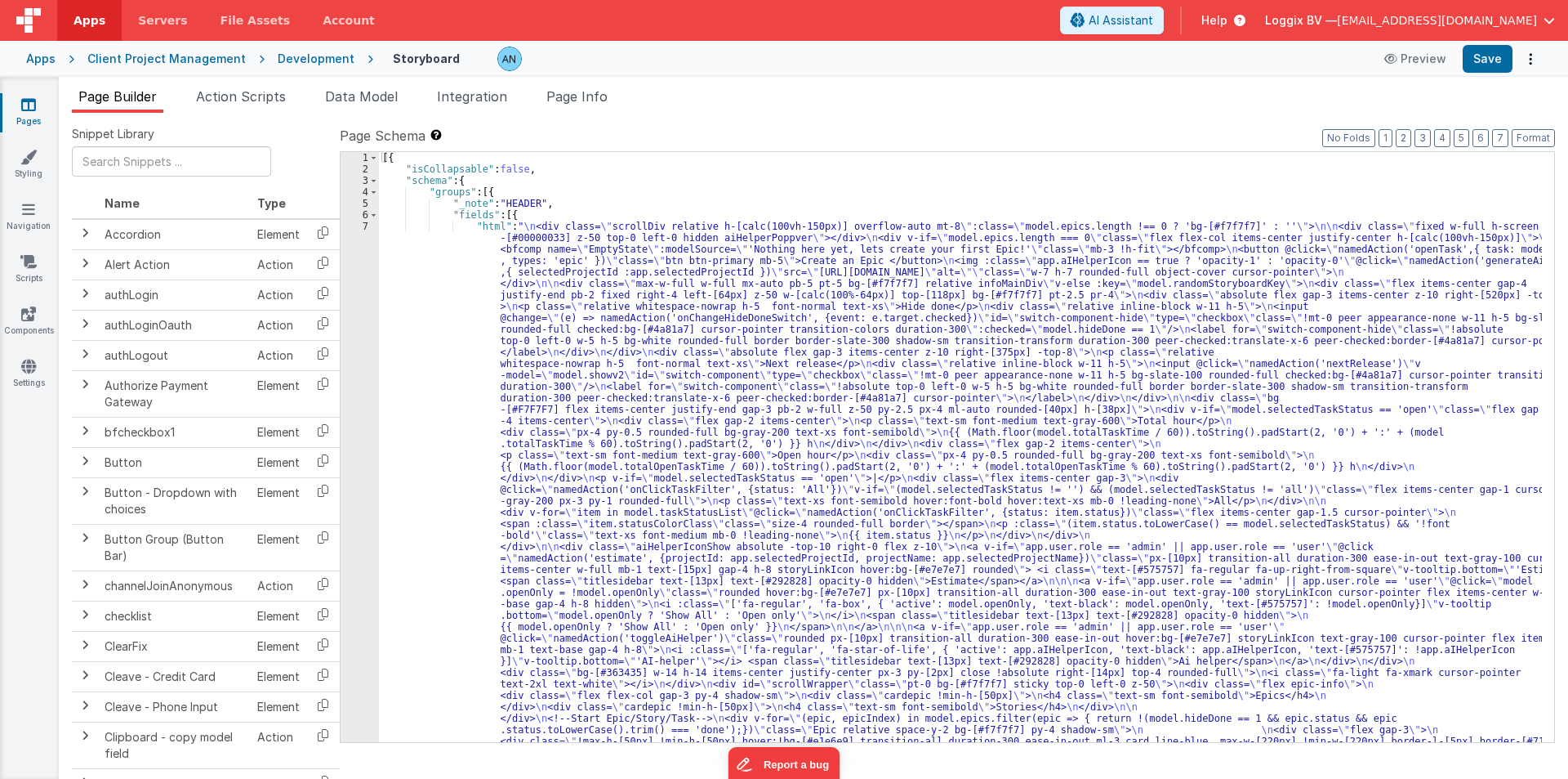
click at [289, 61] on div "Development" at bounding box center [316, 59] width 76 height 17
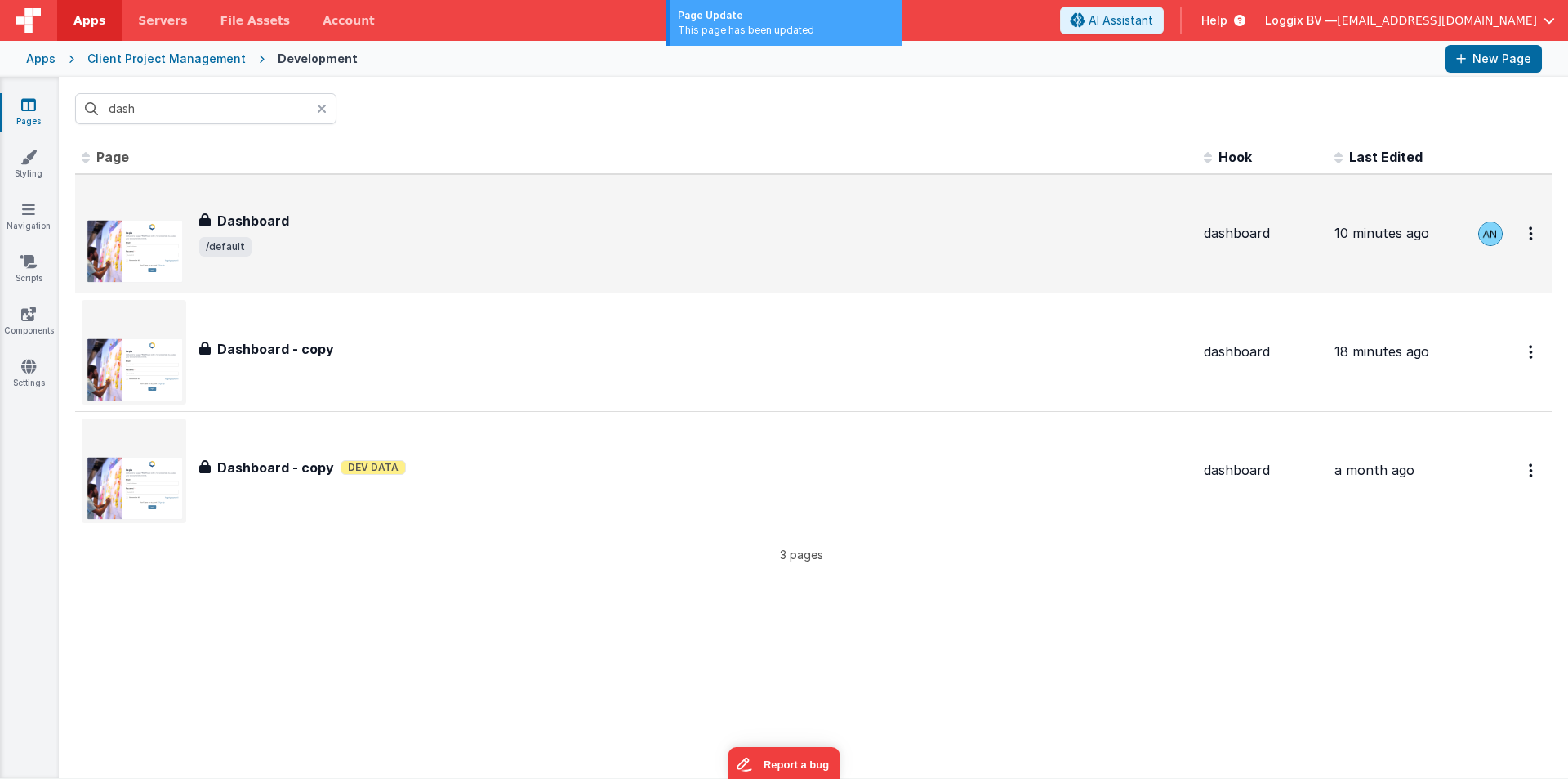
type input "dash"
click at [253, 217] on h3 "Dashboard" at bounding box center [253, 221] width 72 height 20
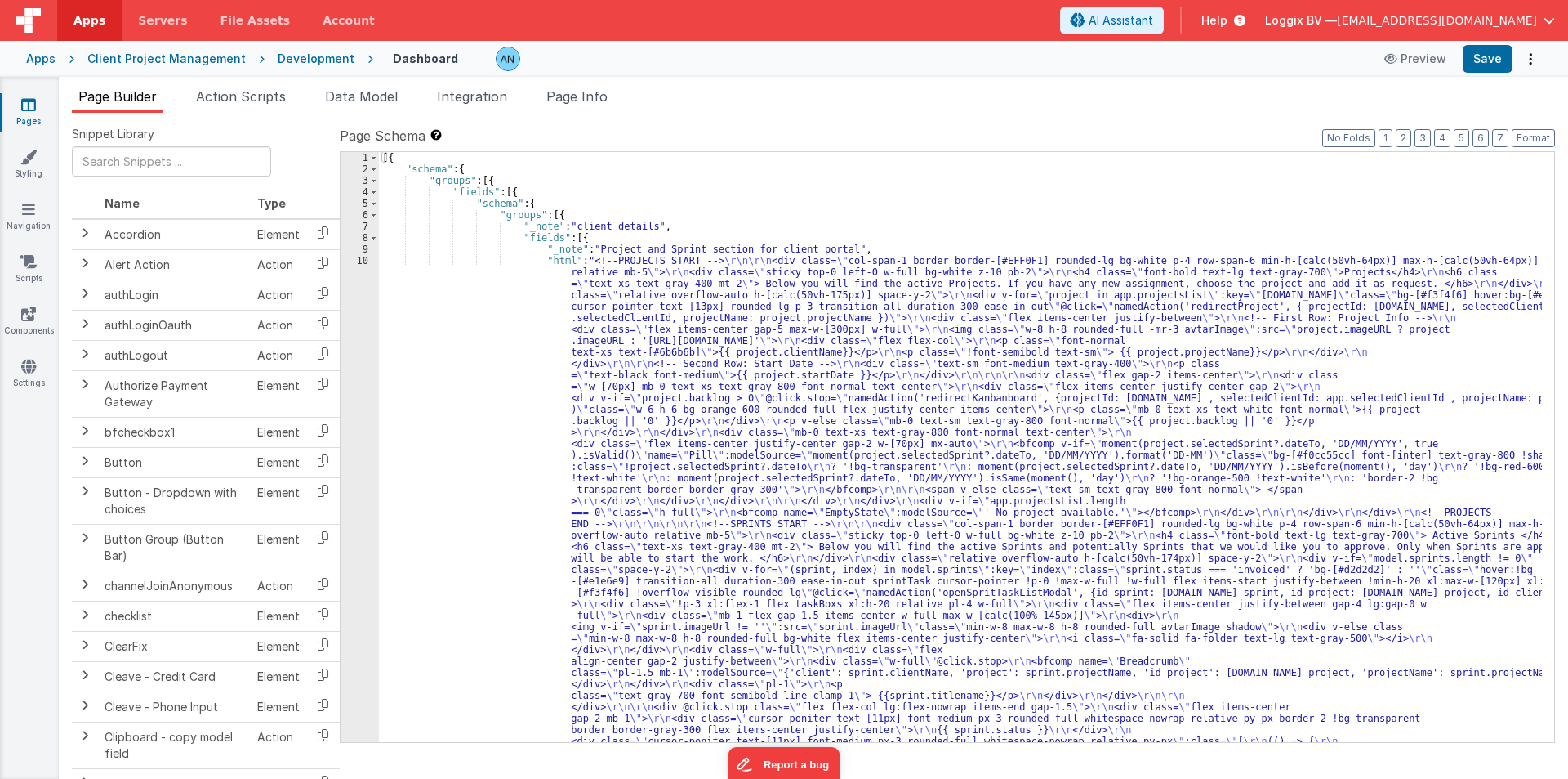
click at [471, 399] on div "[{ "schema" : { "groups" : [{ "fields" : [{ "schema" : { "groups" : [{ "_note" …" at bounding box center [960, 756] width 1163 height 1208
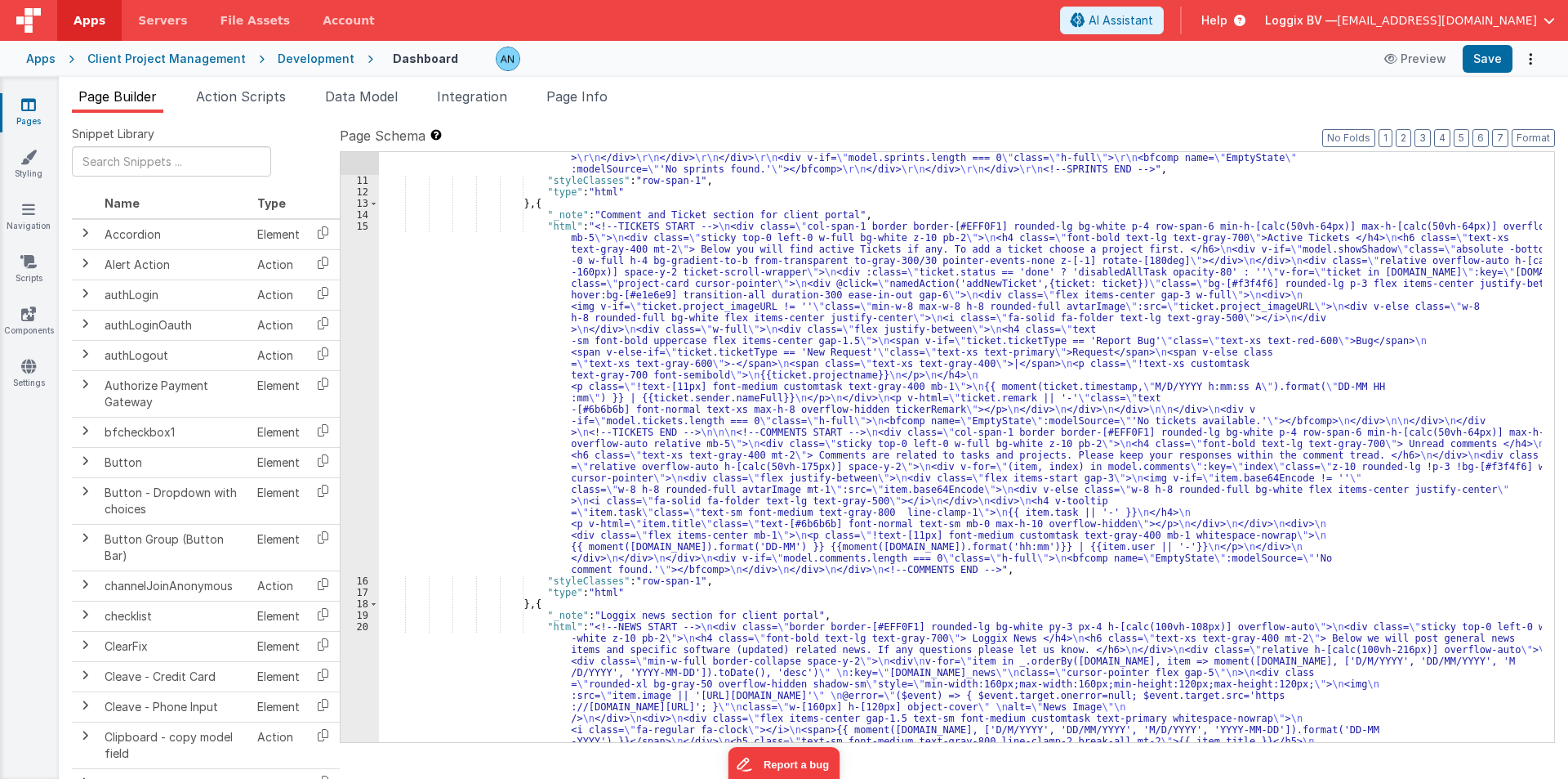
scroll to position [686, 0]
click at [422, 471] on div ""html" : "<!--PROJECTS START --> \r\n\r\n <div class= \" col-span-1 border bord…" at bounding box center [960, 252] width 1163 height 1368
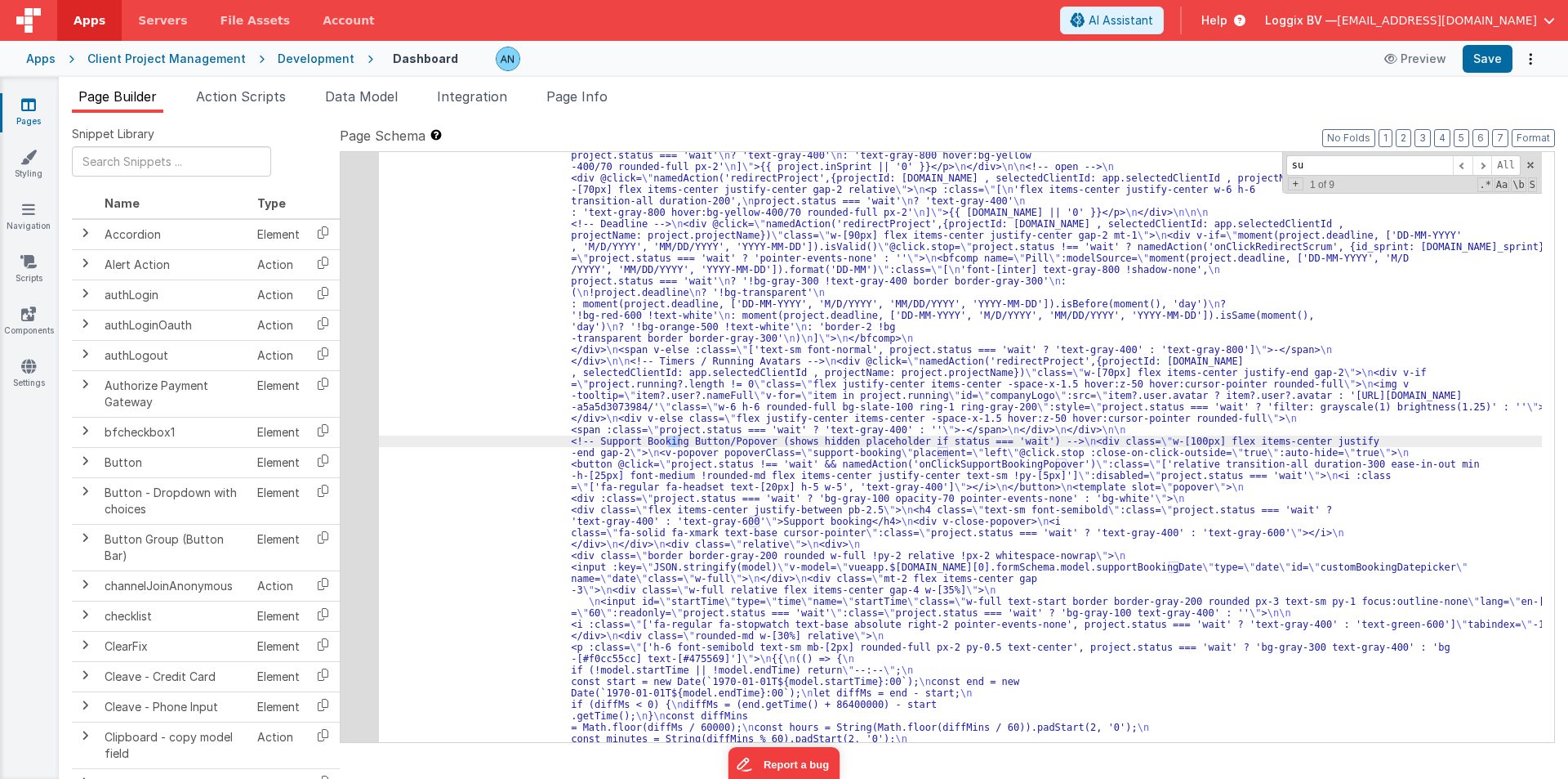
scroll to position [2691, 0]
type input "supp"
click at [358, 354] on div "48" at bounding box center [359, 366] width 38 height 1281
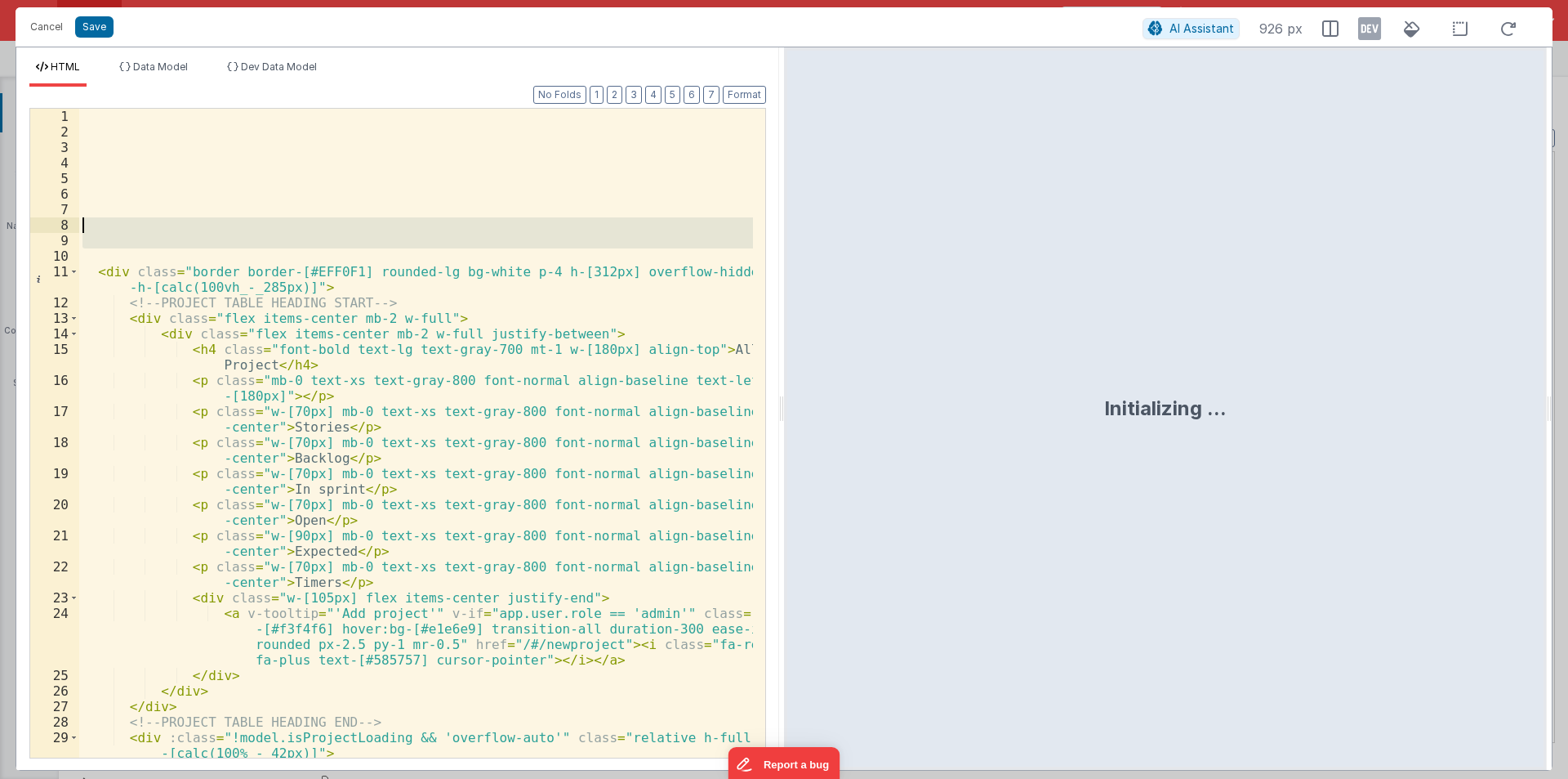
drag, startPoint x: 102, startPoint y: 239, endPoint x: 52, endPoint y: 110, distance: 138.4
click at [52, 111] on div "1 2 3 4 5 6 7 8 9 10 11 12 13 14 15 16 17 18 19 20 21 22 23 24 25 26 27 28 29 3…" at bounding box center [397, 433] width 736 height 650
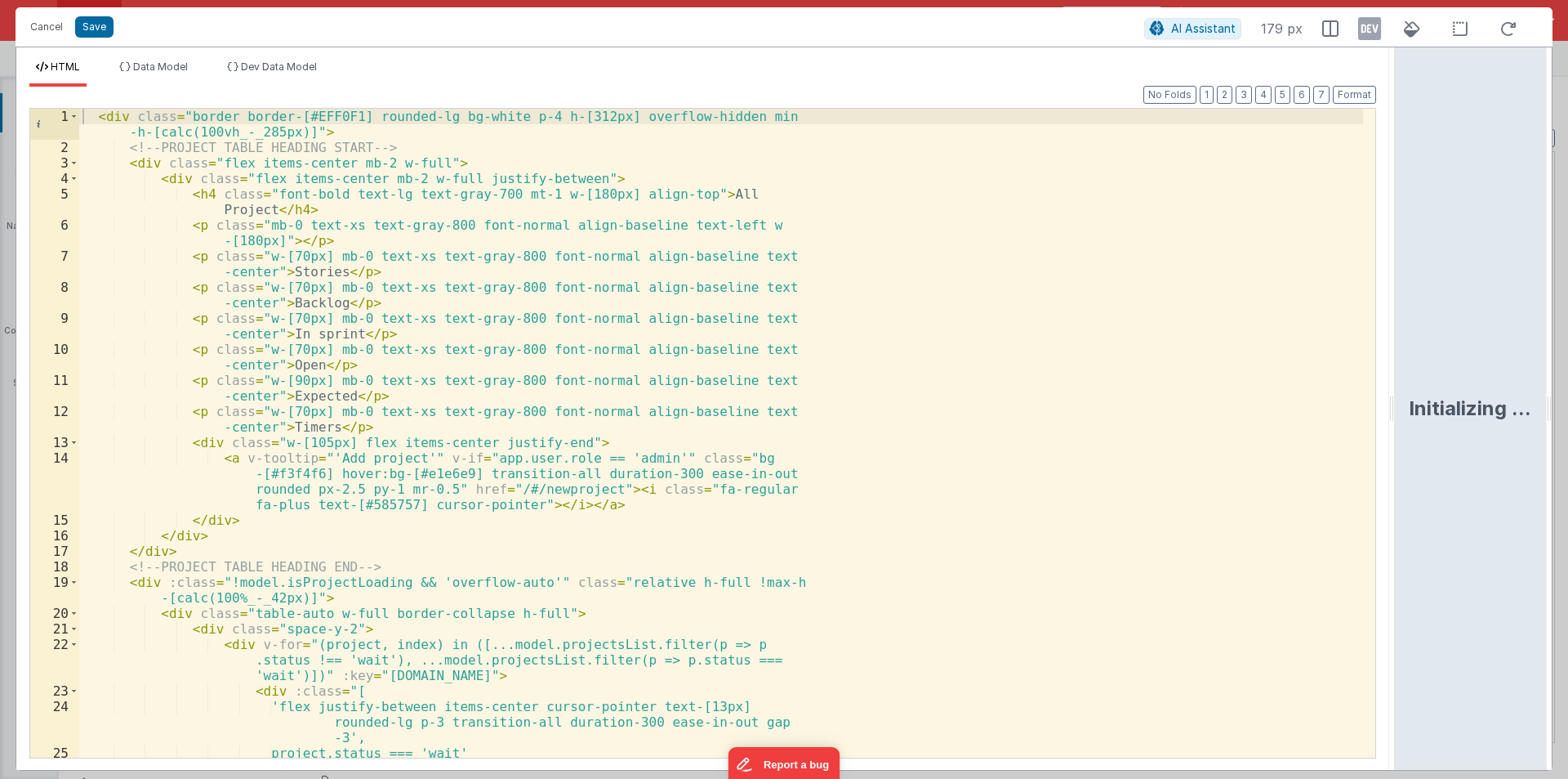
drag, startPoint x: 780, startPoint y: 409, endPoint x: 1507, endPoint y: 421, distance: 727.1
click at [1567, 407] on html "Cancel Save AI Assistant 179 px HTML Data Model Dev Data Model Format 7 6 5 4 3…" at bounding box center [784, 390] width 1568 height 779
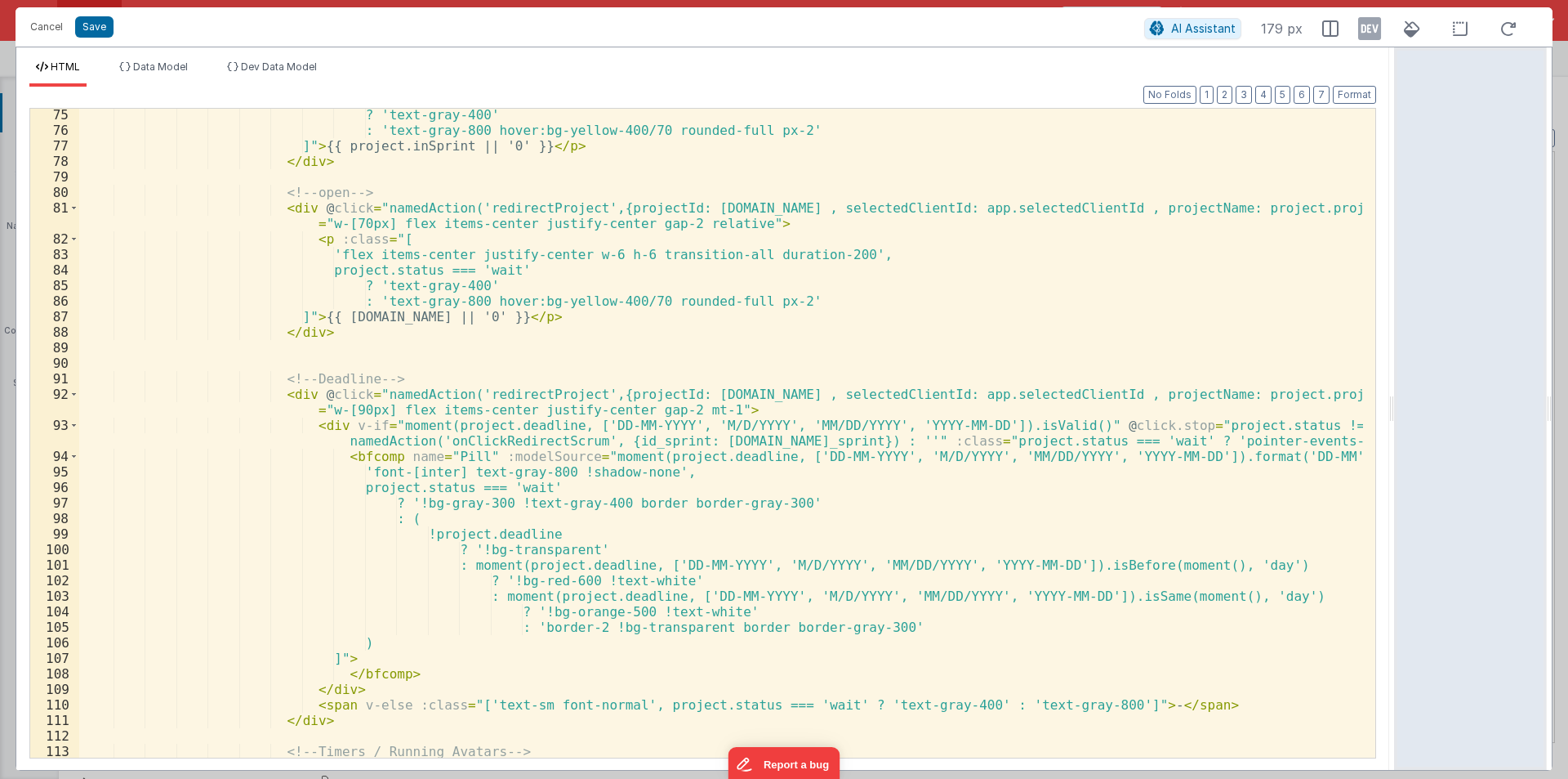
scroll to position [1275, 0]
click at [889, 502] on div "? 'text-gray-400' : 'text-gray-800 hover:bg-yellow-400/70 rounded-full px-2' ]"…" at bounding box center [720, 454] width 1284 height 695
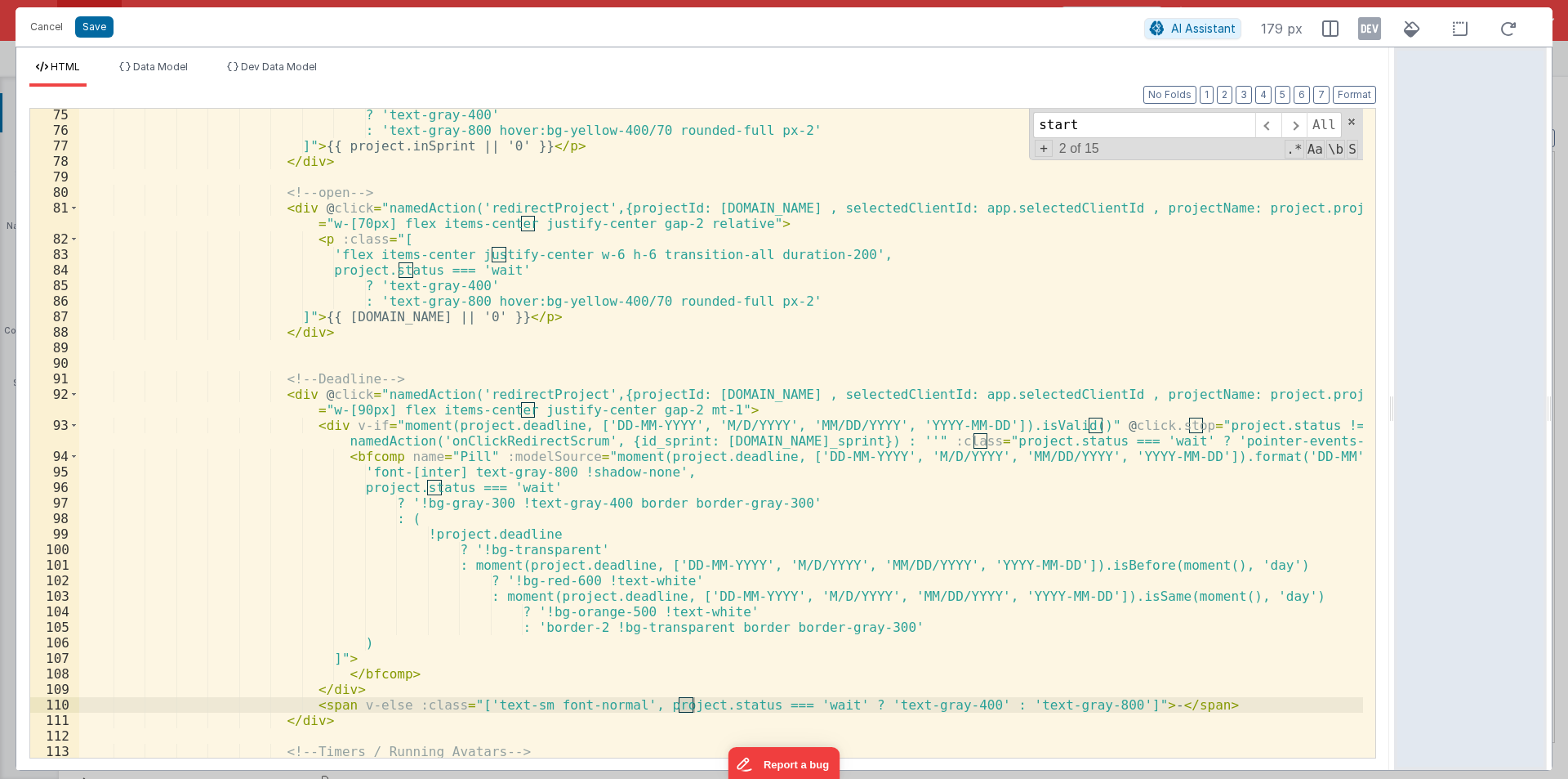
scroll to position [2191, 0]
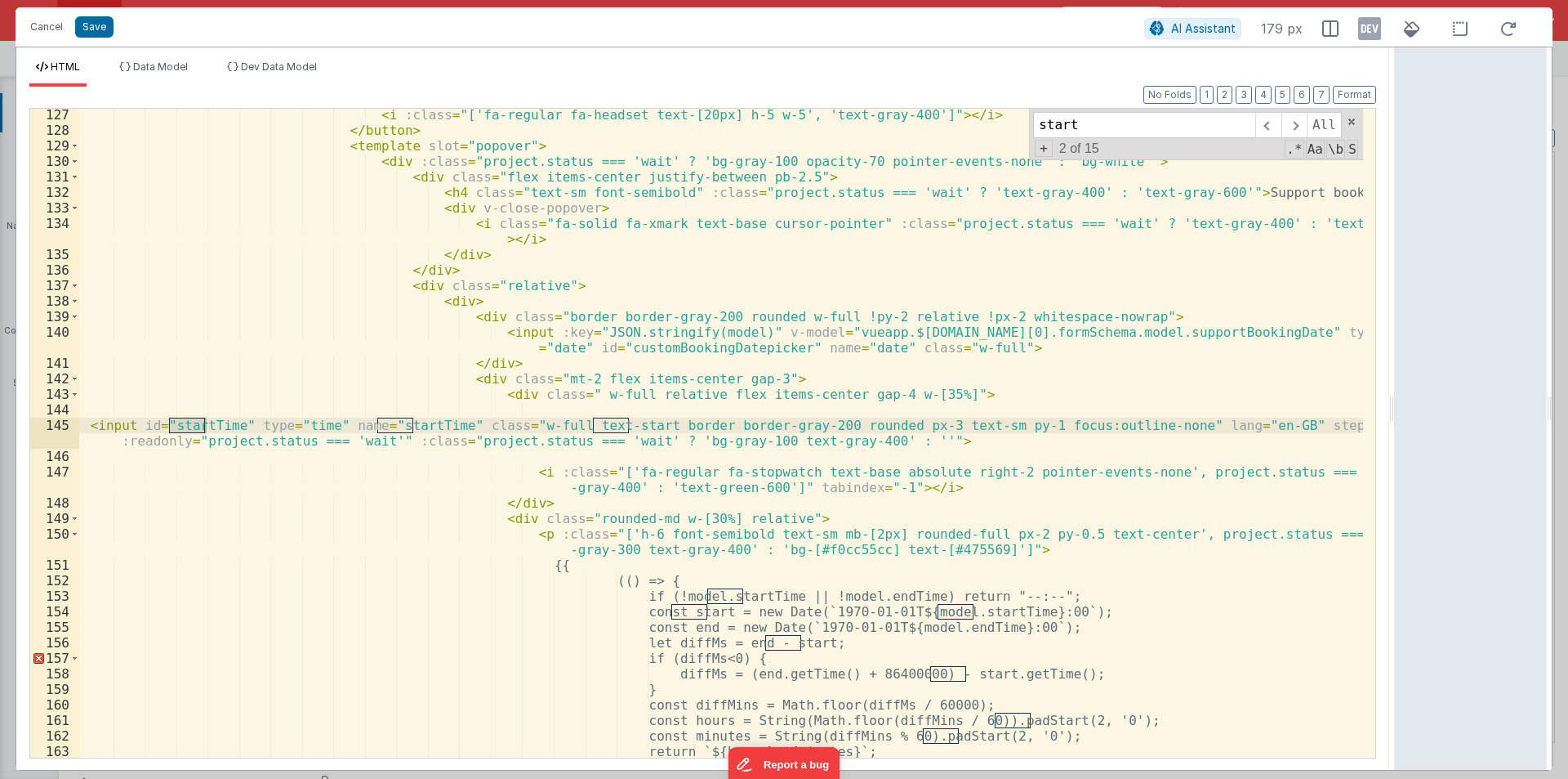
type input "start"
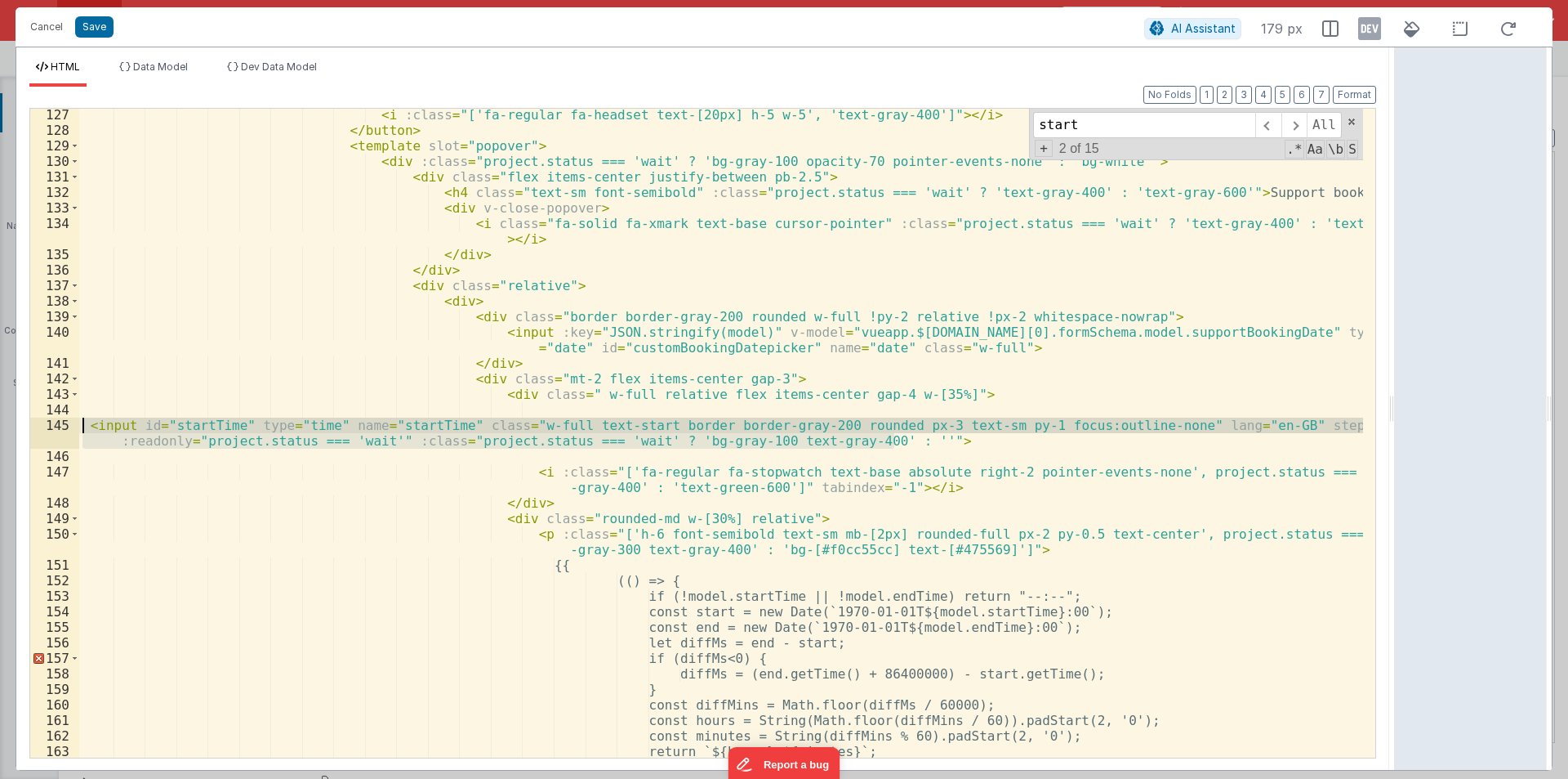
drag, startPoint x: 889, startPoint y: 445, endPoint x: 80, endPoint y: 428, distance: 809.2
click at [80, 428] on div "< i :class = "['fa-regular fa-headset text-[20px] h-5 w-5', 'text-gray-400']" >…" at bounding box center [720, 447] width 1284 height 680
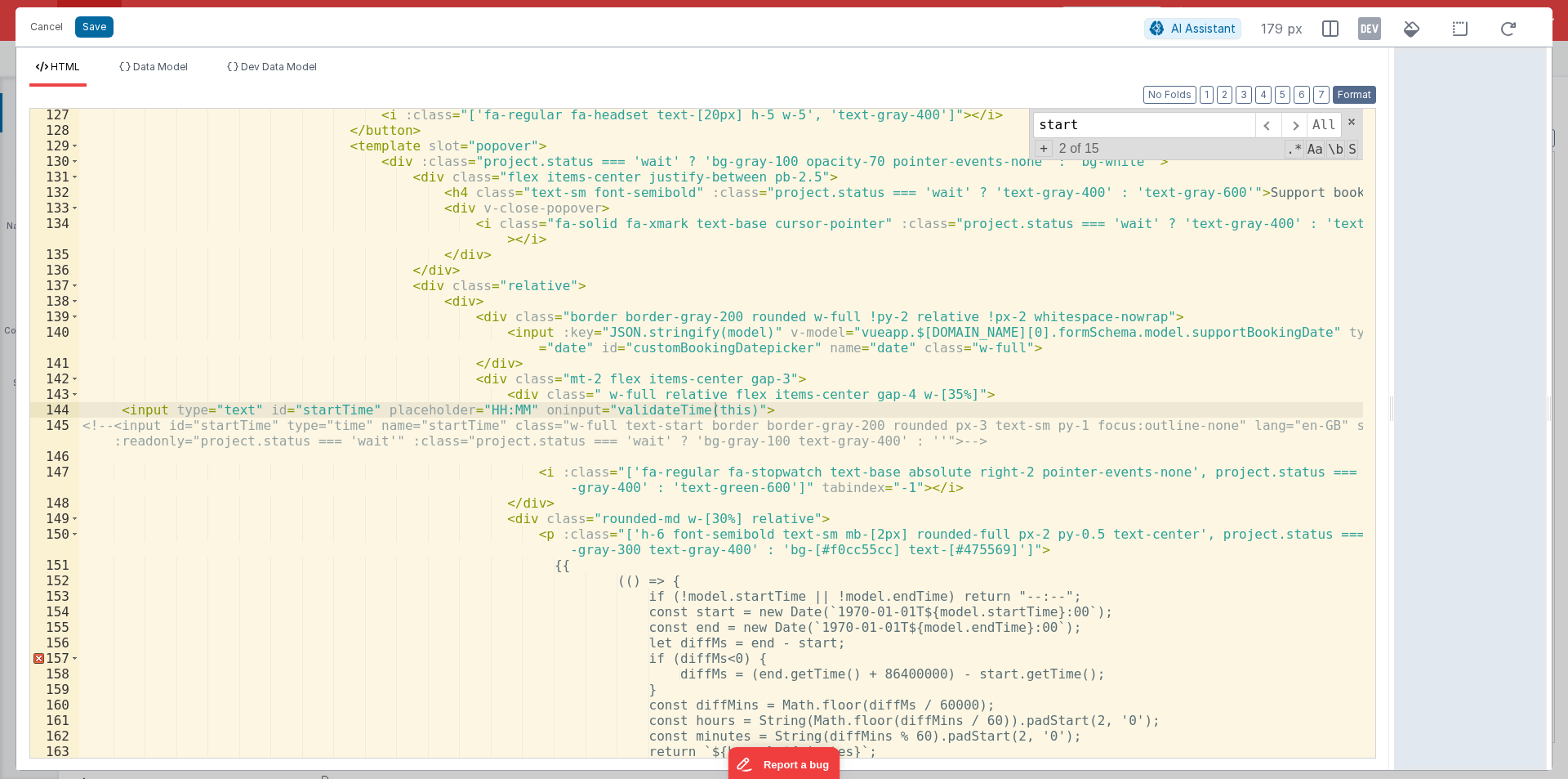
click at [1365, 89] on button "Format" at bounding box center [1355, 95] width 43 height 18
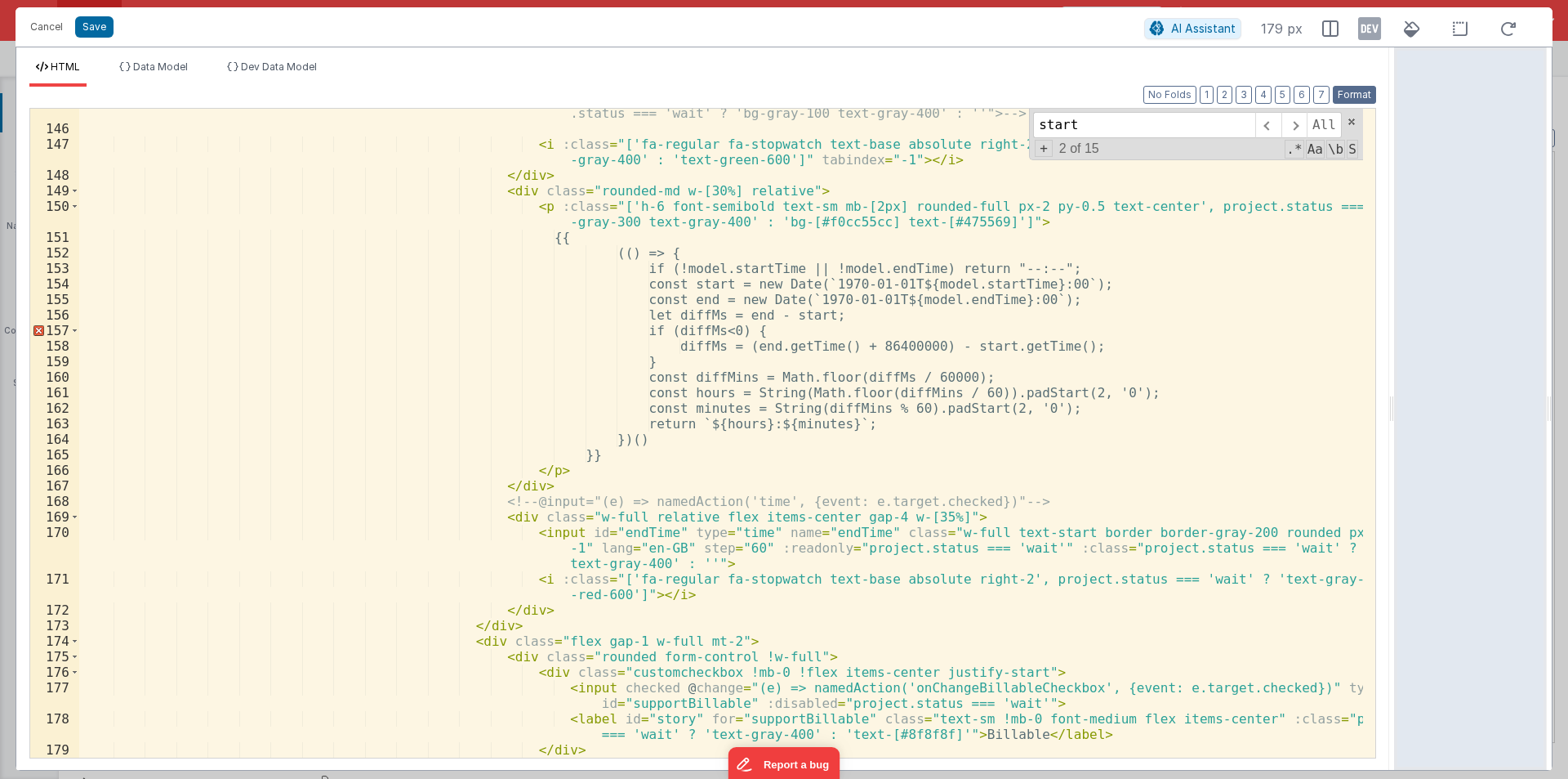
scroll to position [2877, 0]
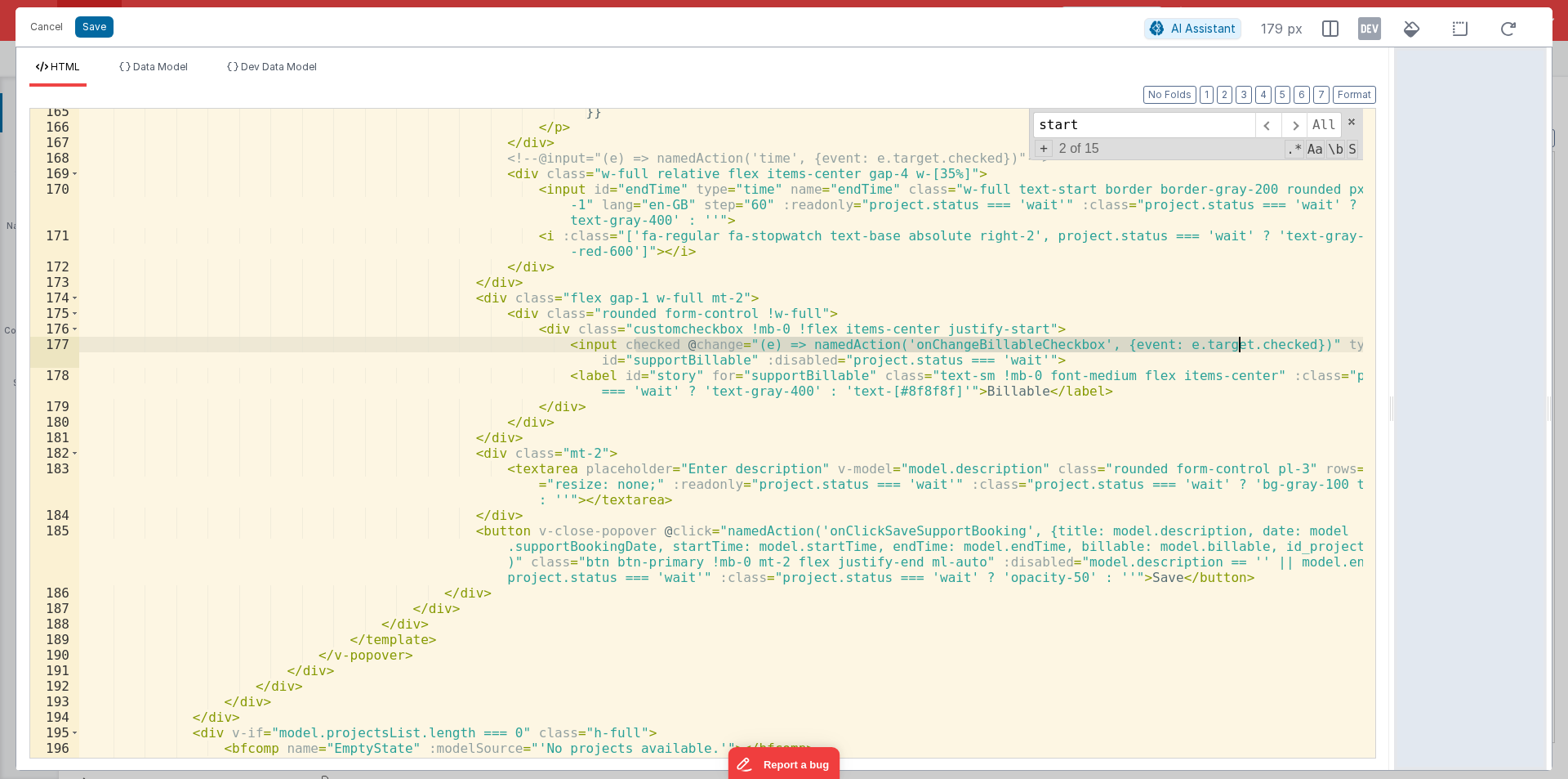
drag, startPoint x: 635, startPoint y: 345, endPoint x: 1236, endPoint y: 344, distance: 601.0
click at [1236, 344] on div "}} </ p > </ div > <!-- @input="(e) => namedAction('time', {event: e.target.che…" at bounding box center [720, 443] width 1284 height 680
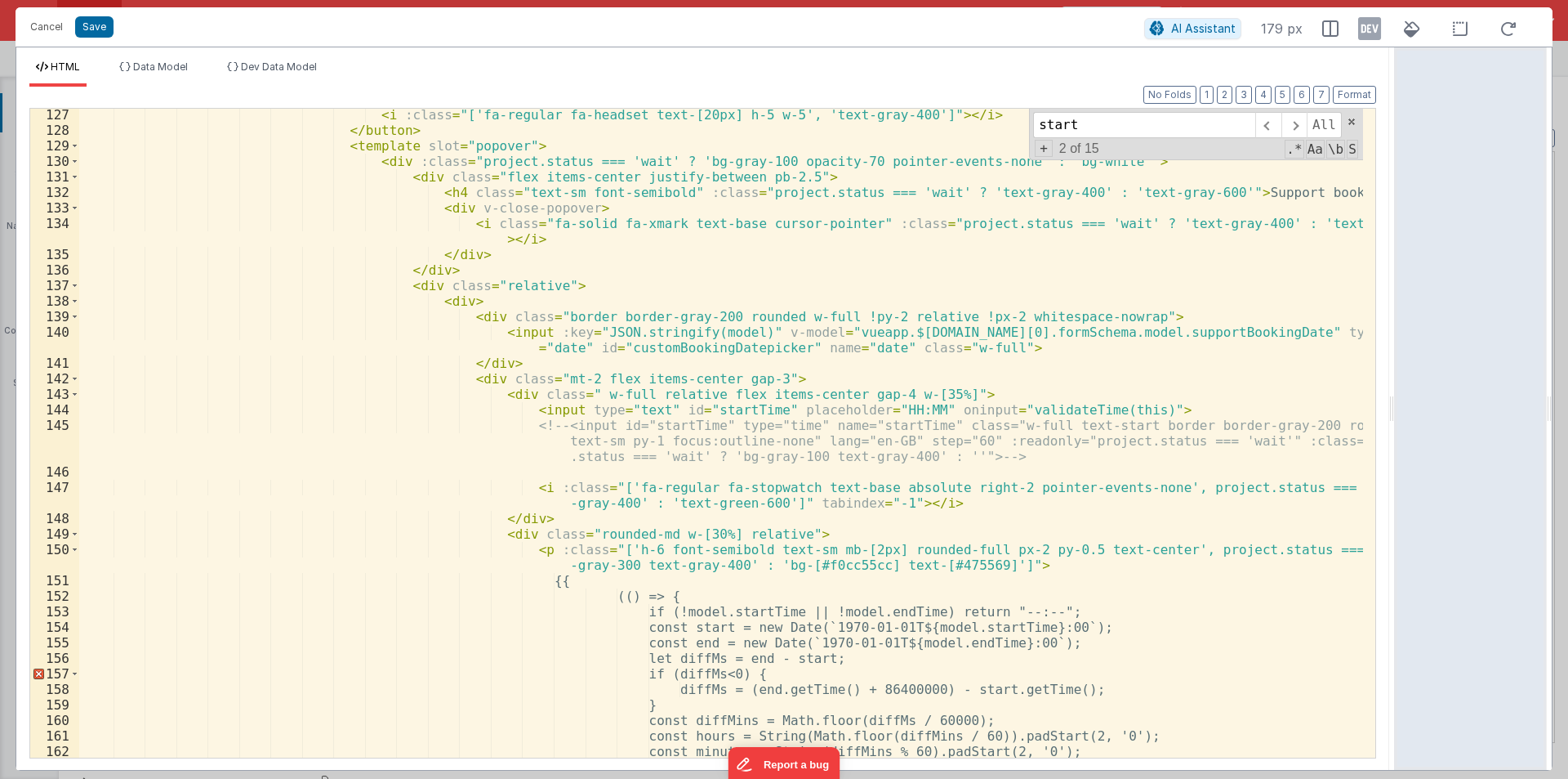
scroll to position [2142, 0]
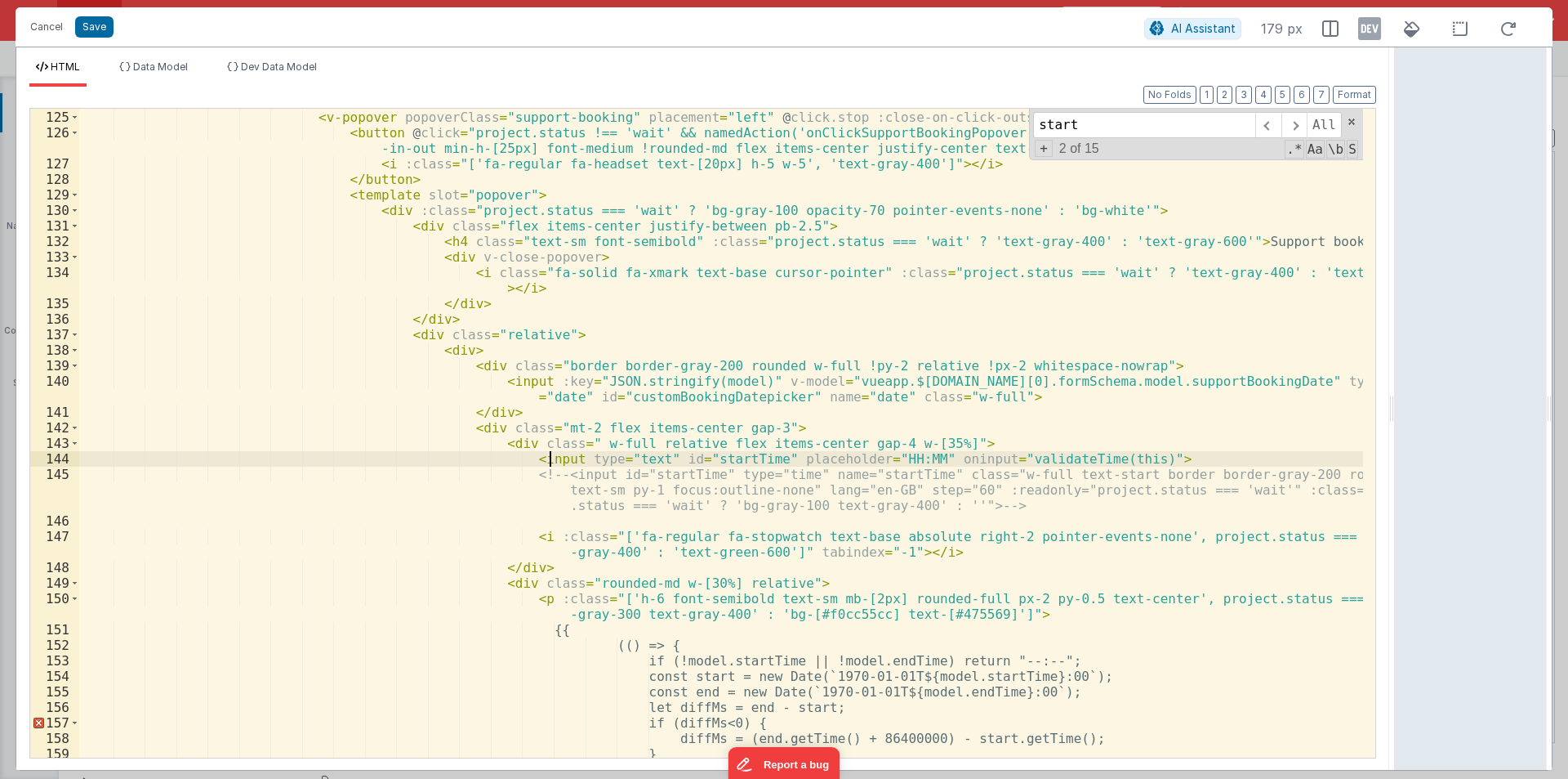
click at [547, 457] on div "< div class = "w-[100px] flex items-center justify-end gap-2" > < v-popover pop…" at bounding box center [720, 434] width 1284 height 680
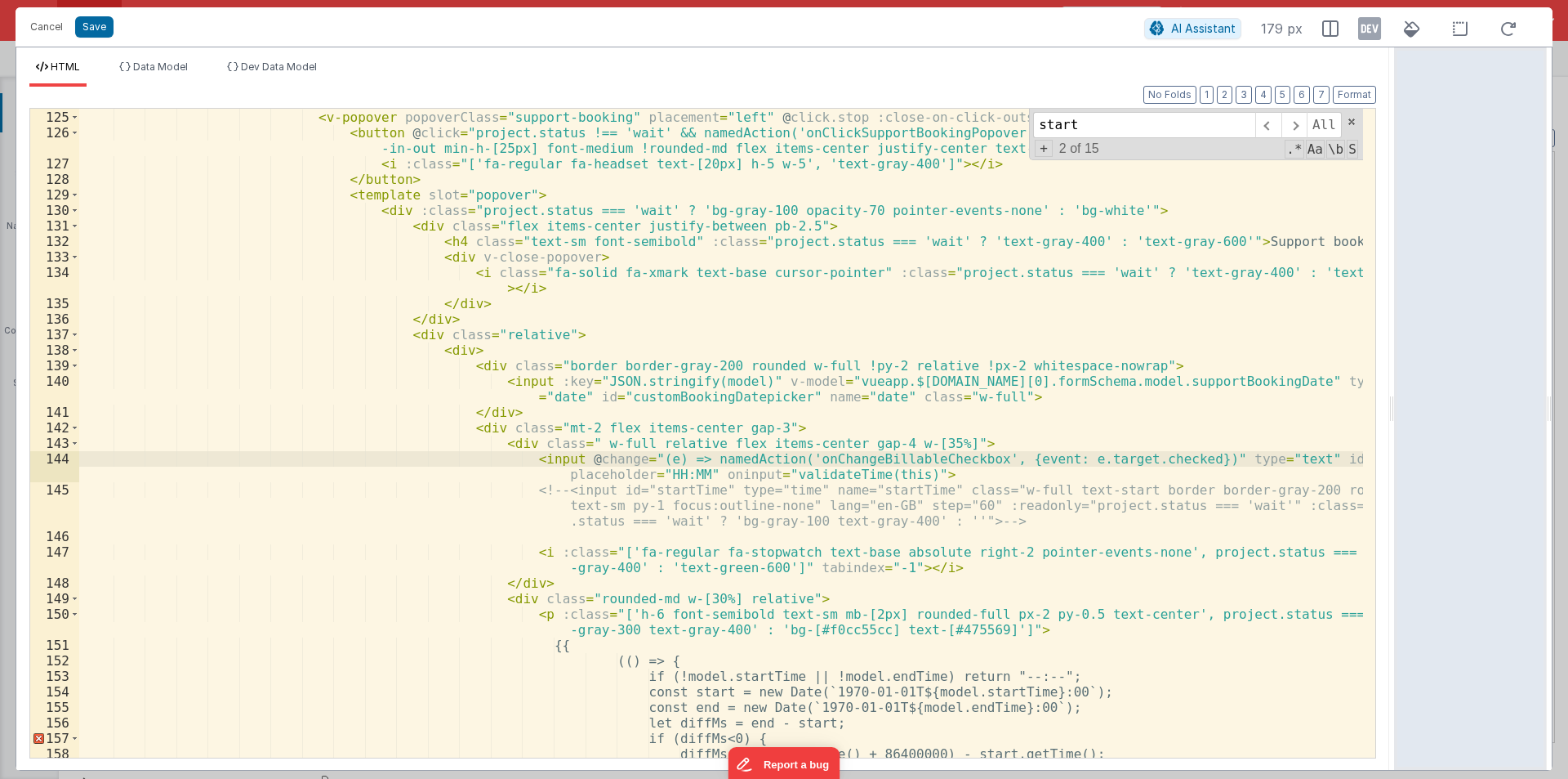
click at [810, 456] on div "< div class = "w-[100px] flex items-center justify-end gap-2" > < v-popover pop…" at bounding box center [720, 434] width 1284 height 680
click at [87, 29] on button "Save" at bounding box center [95, 27] width 38 height 22
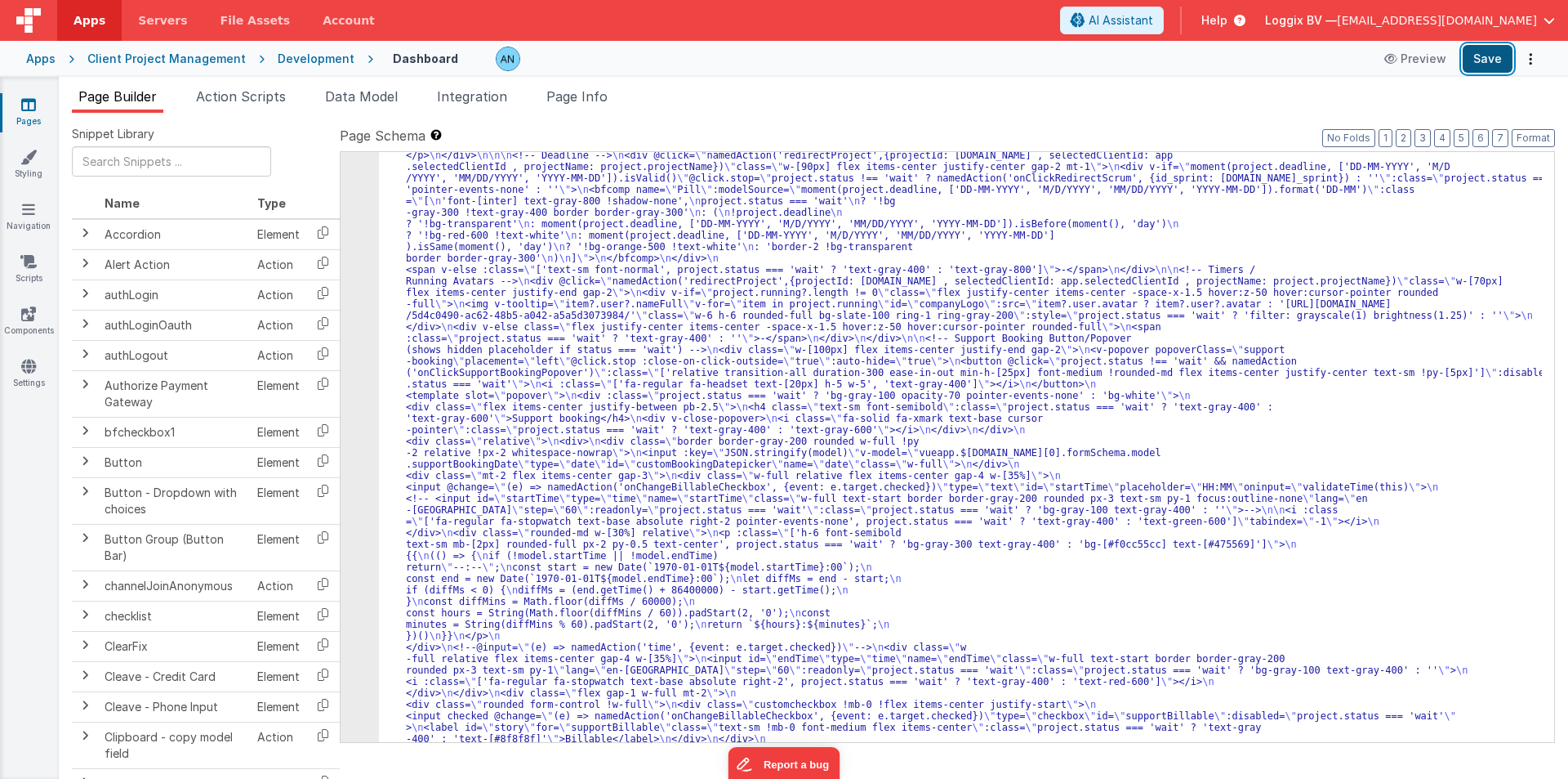
click at [1490, 49] on button "Save" at bounding box center [1487, 58] width 50 height 27
click at [343, 97] on span "Data Model" at bounding box center [362, 96] width 73 height 17
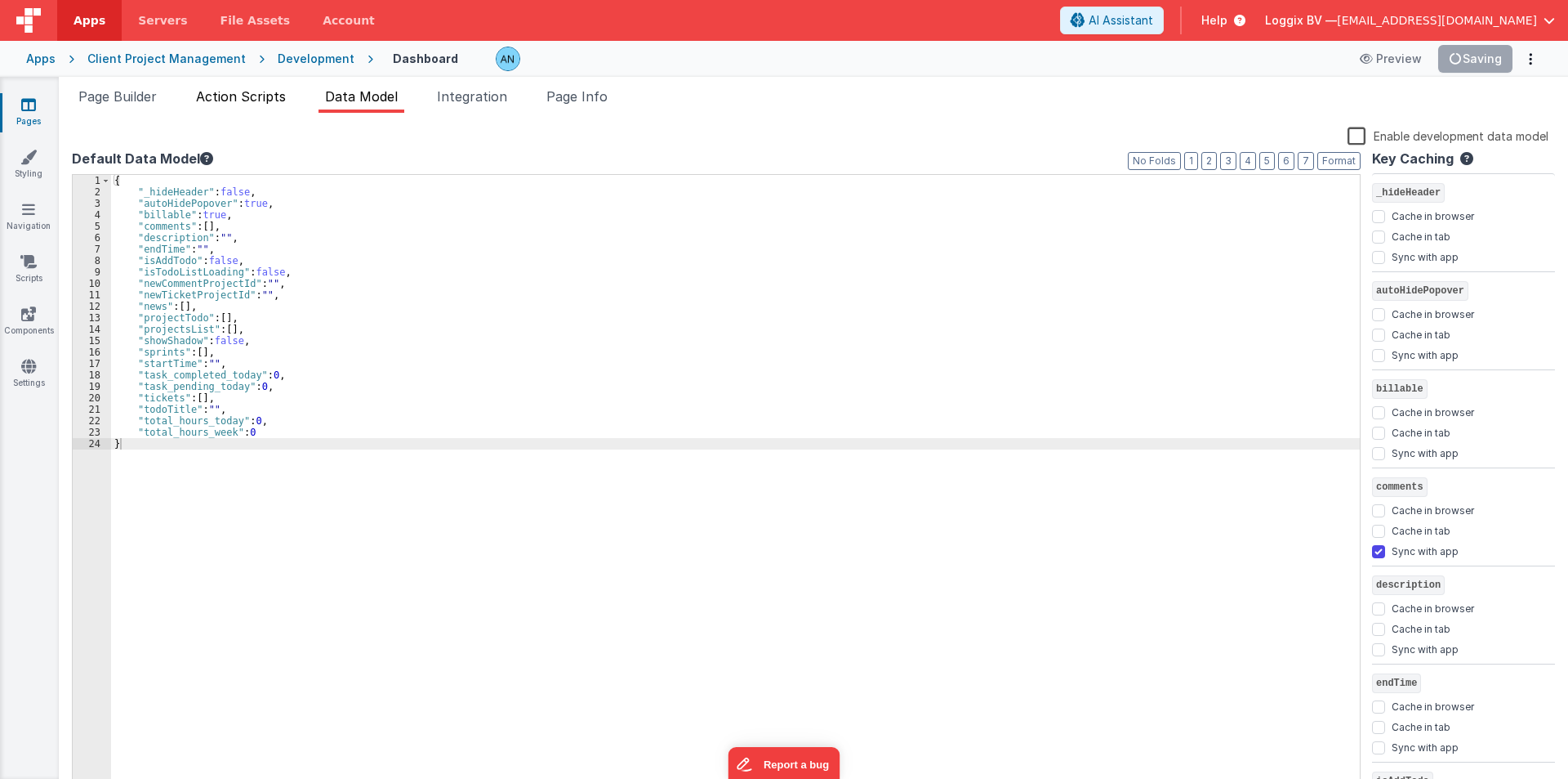
click at [224, 103] on span "Action Scripts" at bounding box center [241, 96] width 90 height 17
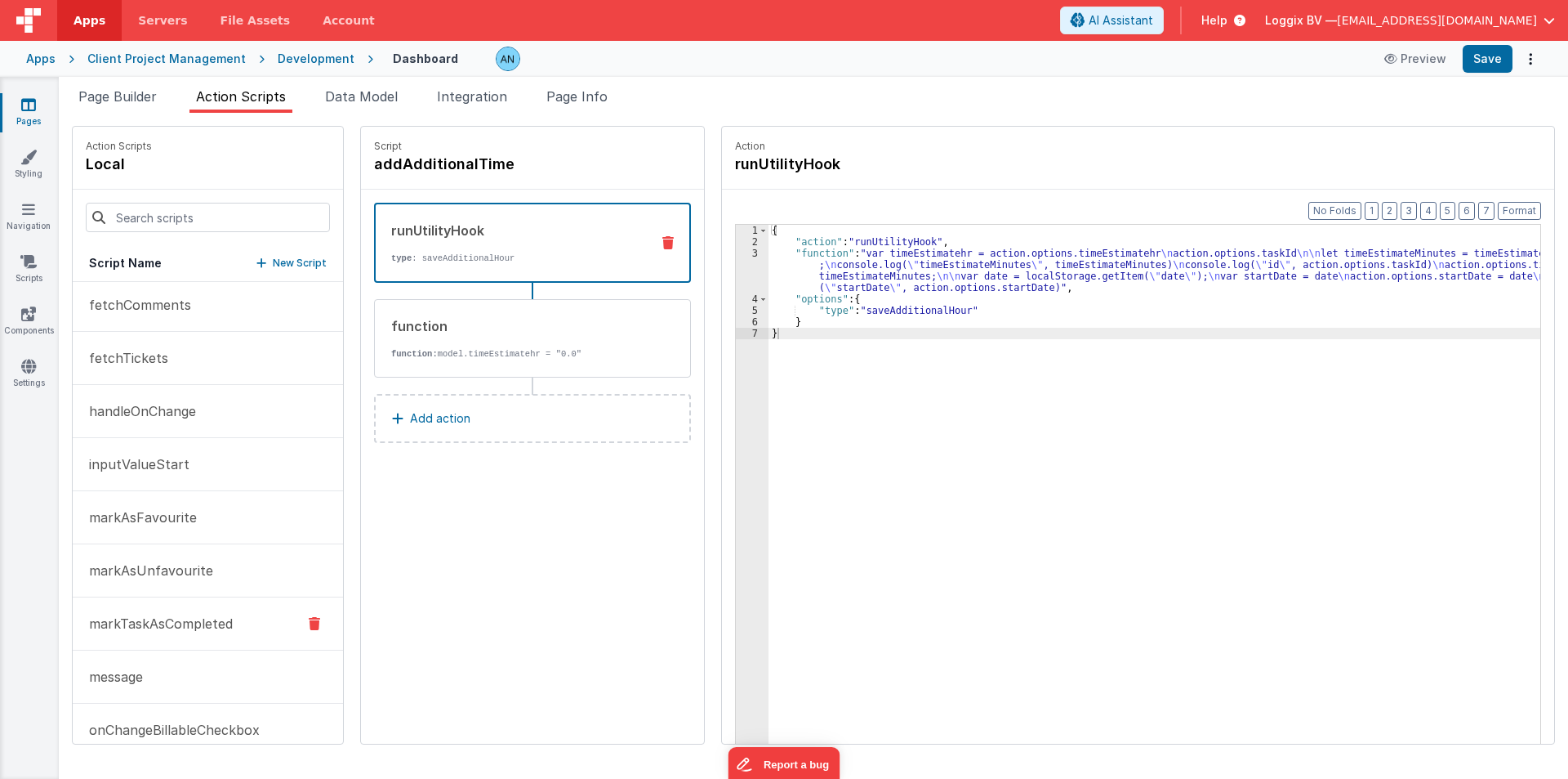
scroll to position [164, 0]
click at [158, 463] on p "inputValueStart" at bounding box center [134, 463] width 110 height 20
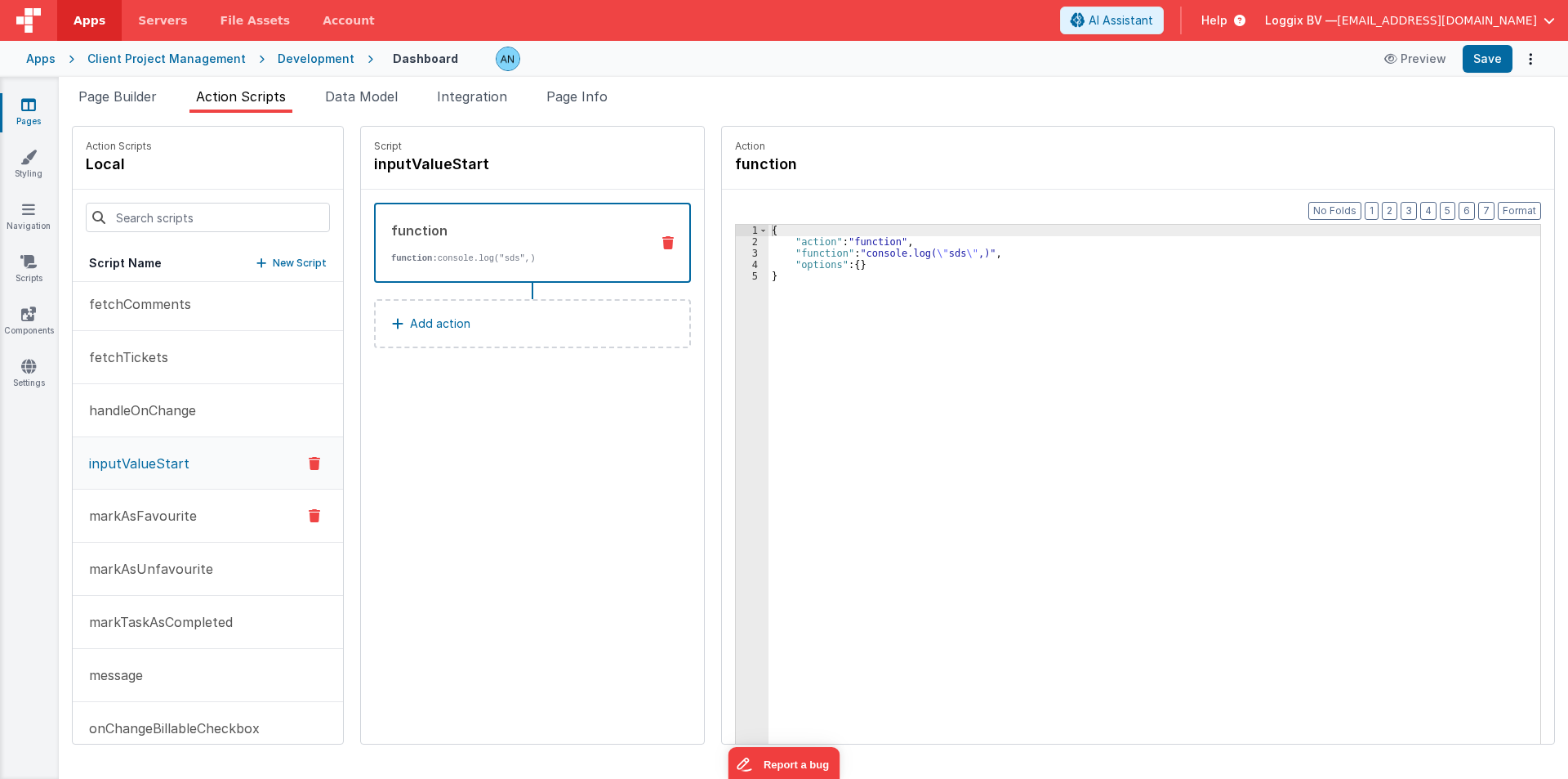
scroll to position [164, 0]
click at [416, 167] on h4 "inputValueStart" at bounding box center [496, 164] width 245 height 23
click at [416, 167] on input "inputValueStart" at bounding box center [456, 164] width 164 height 23
click at [103, 96] on span "Page Builder" at bounding box center [117, 96] width 78 height 17
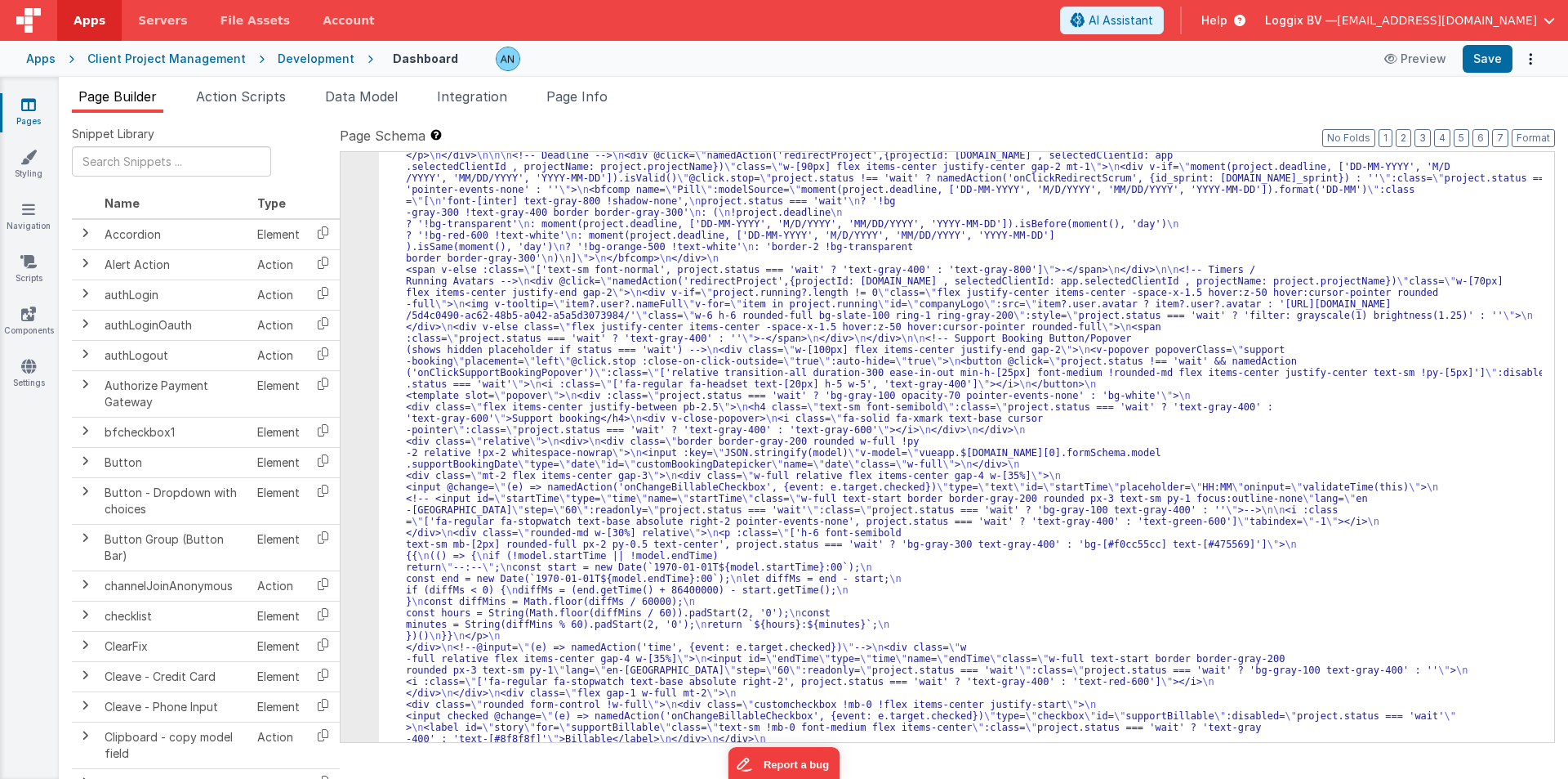
click at [350, 286] on div "48" at bounding box center [359, 287] width 38 height 1121
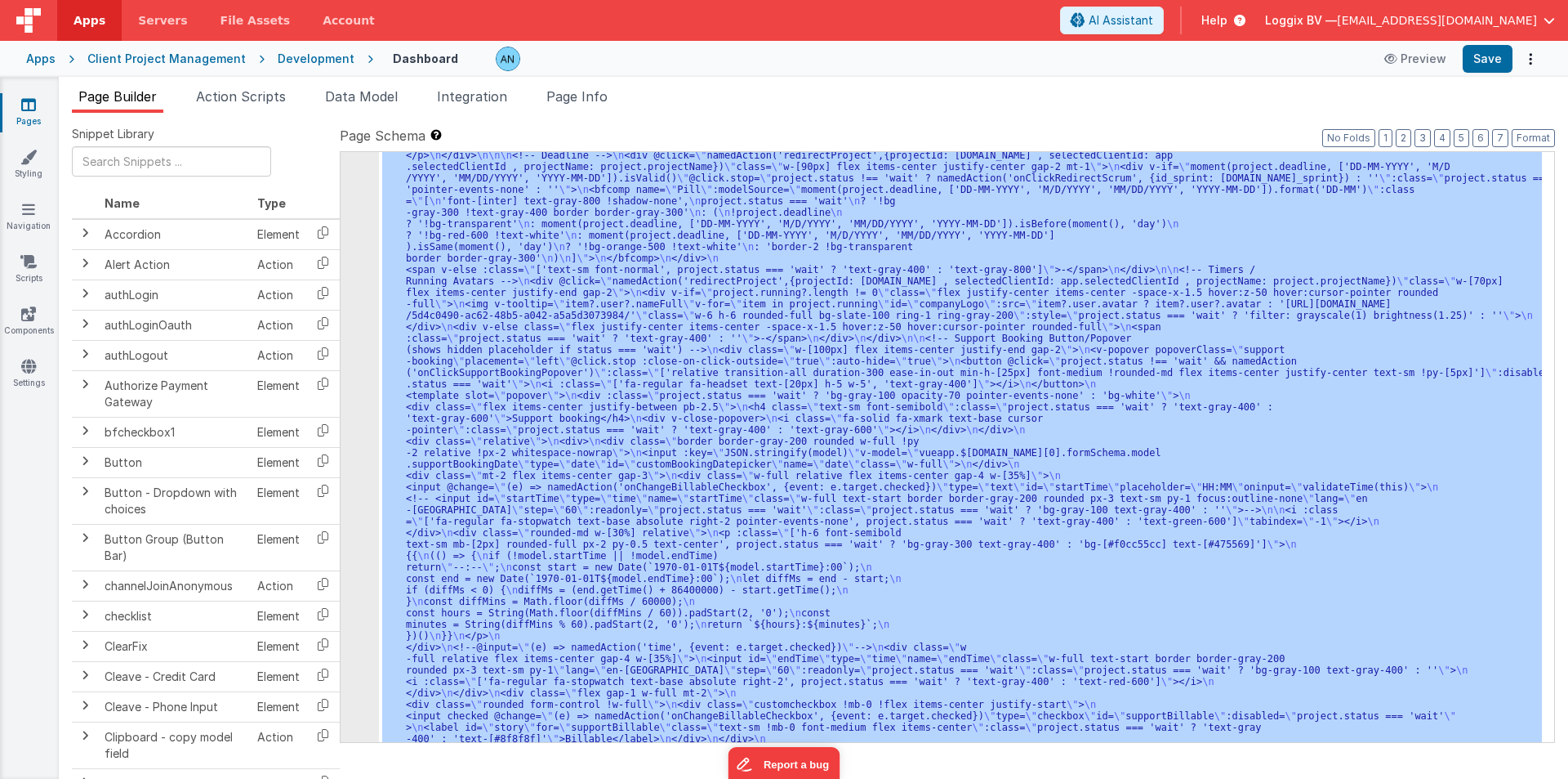
click at [350, 286] on div "48" at bounding box center [359, 287] width 38 height 1121
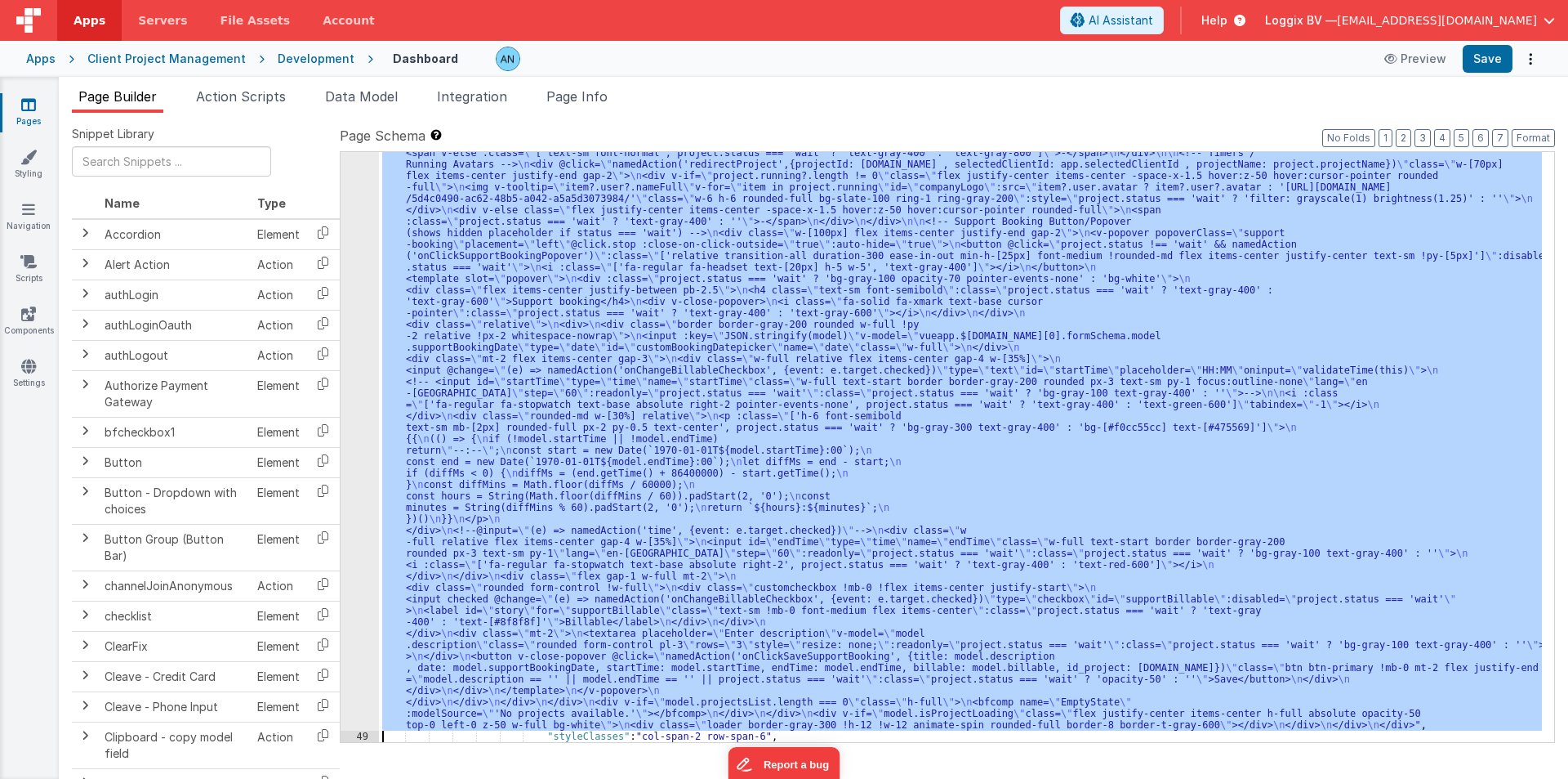
click at [350, 286] on div "48" at bounding box center [359, 170] width 38 height 1121
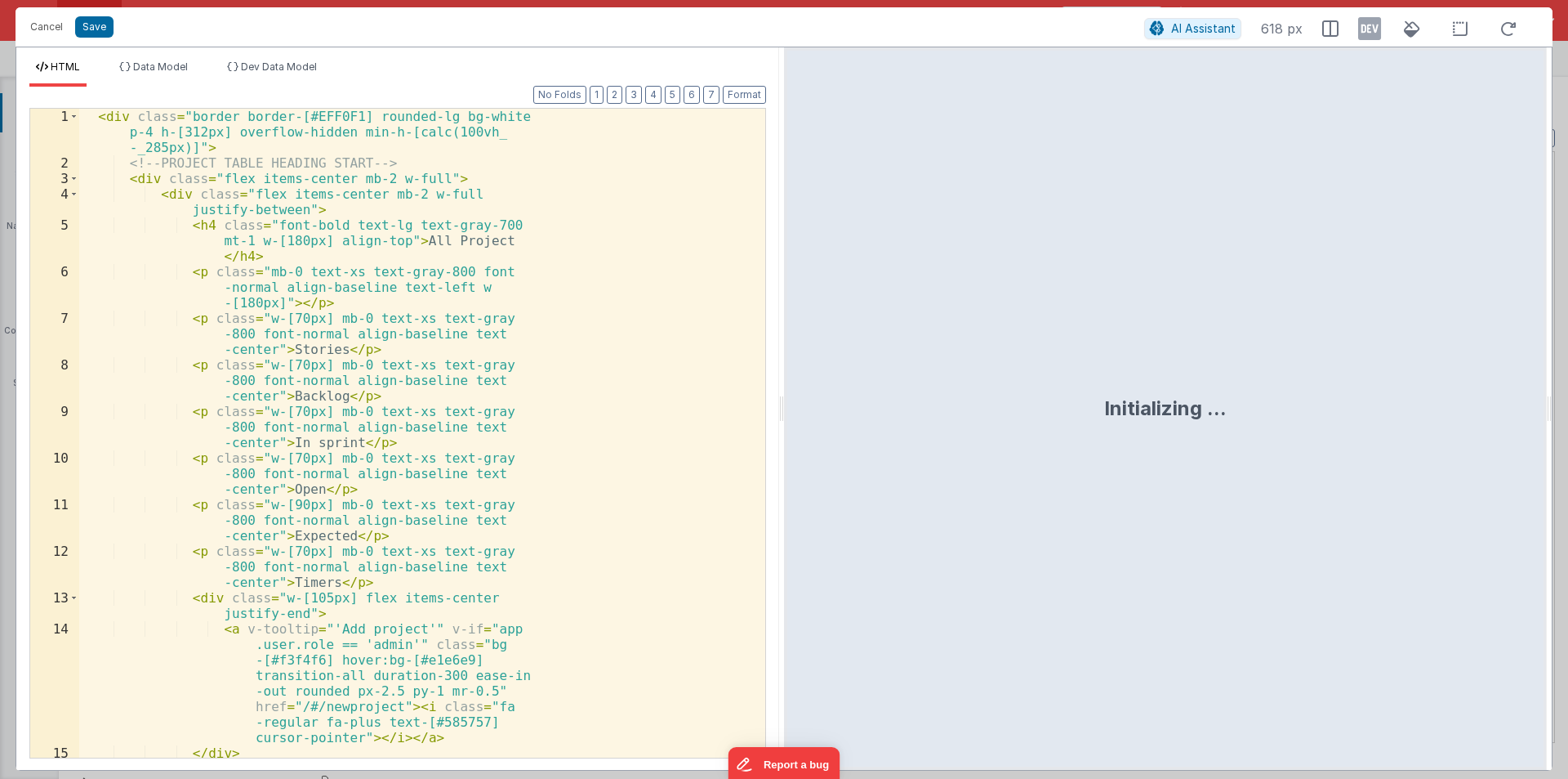
scroll to position [2808, 0]
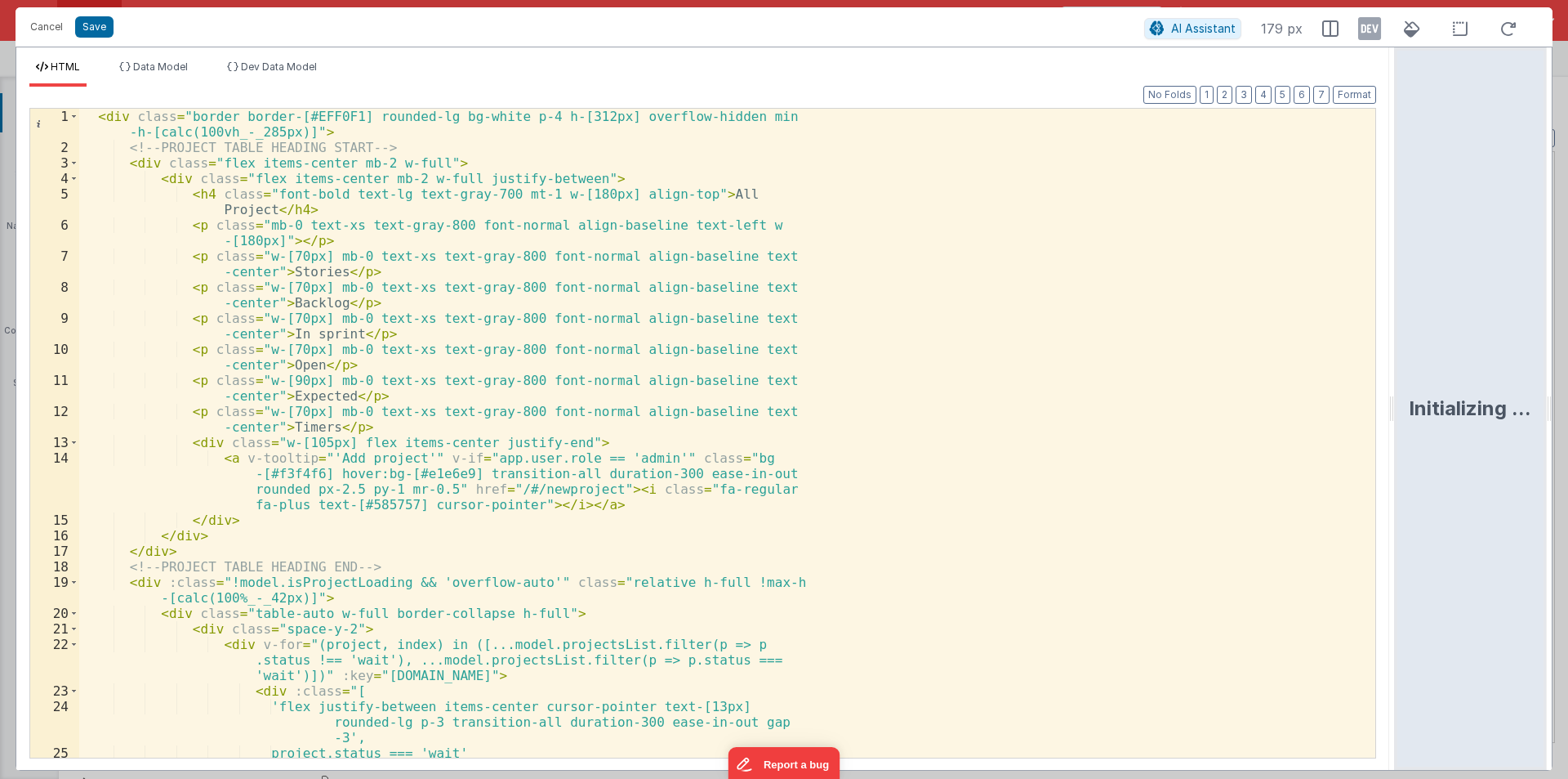
drag, startPoint x: 784, startPoint y: 409, endPoint x: 1567, endPoint y: 464, distance: 784.9
click at [1567, 464] on html "Cancel Save AI Assistant 179 px HTML Data Model Dev Data Model Format 7 6 5 4 3…" at bounding box center [784, 390] width 1568 height 779
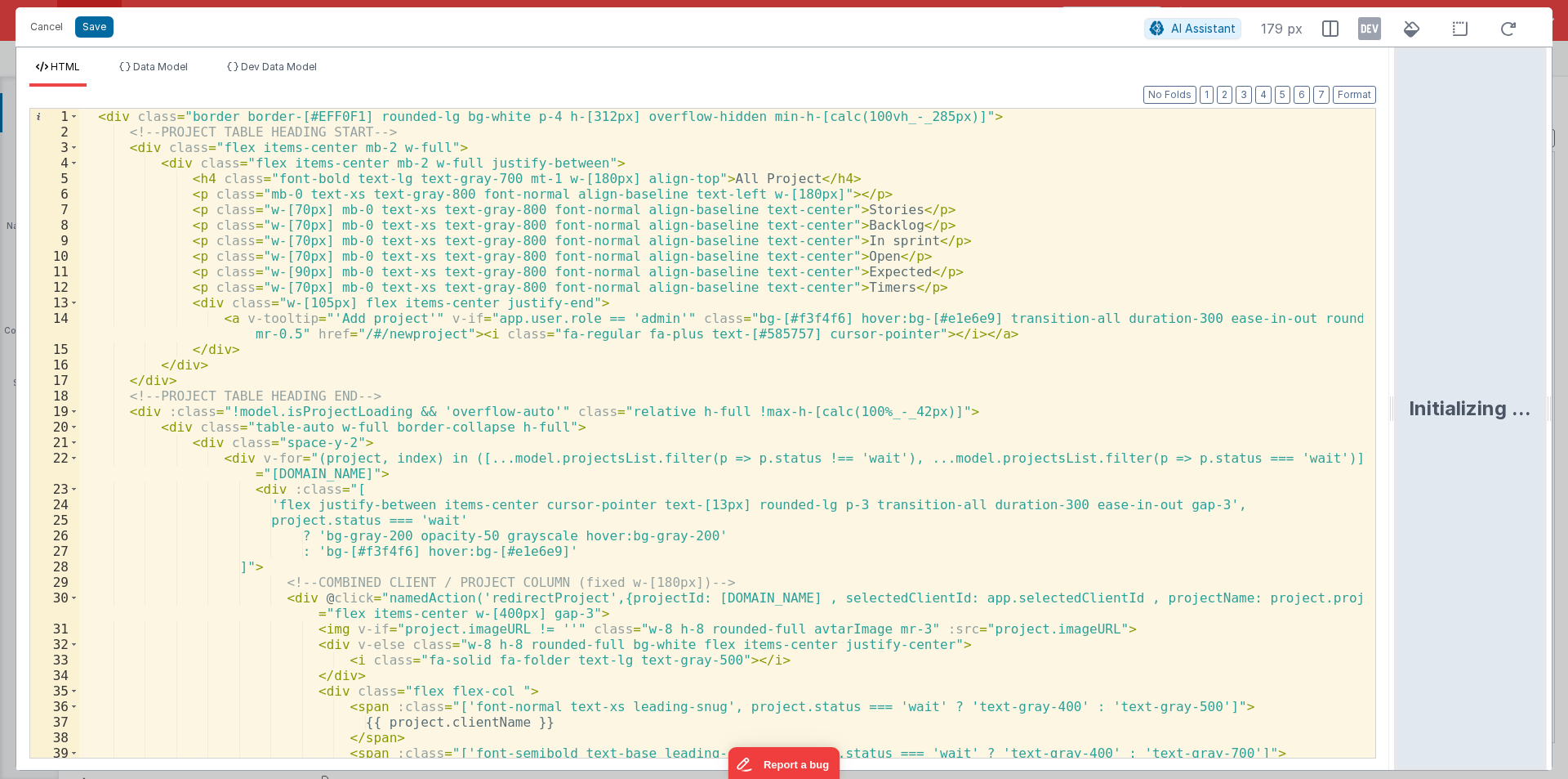
scroll to position [49, 0]
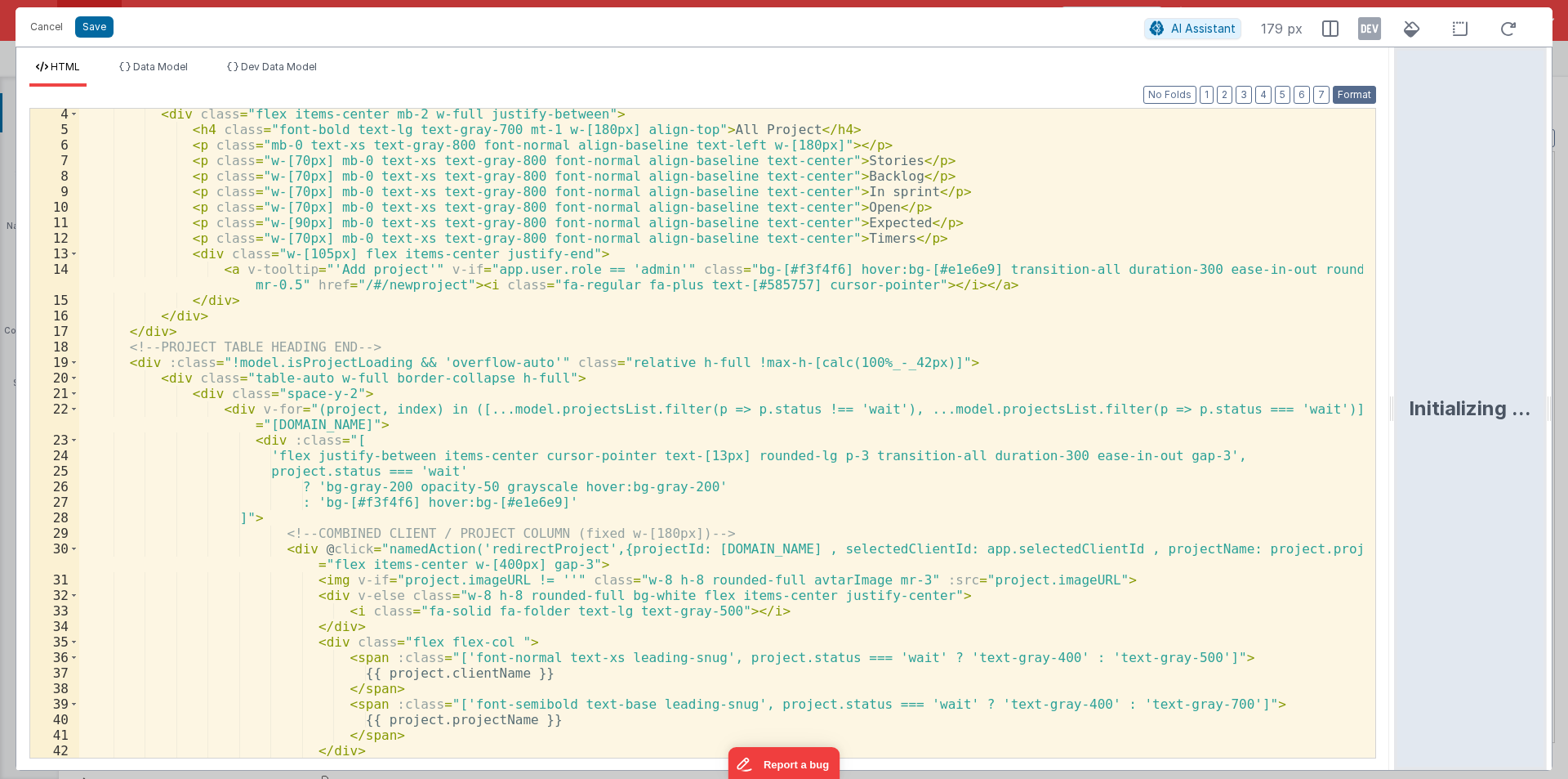
click at [1344, 86] on button "Format" at bounding box center [1355, 95] width 43 height 18
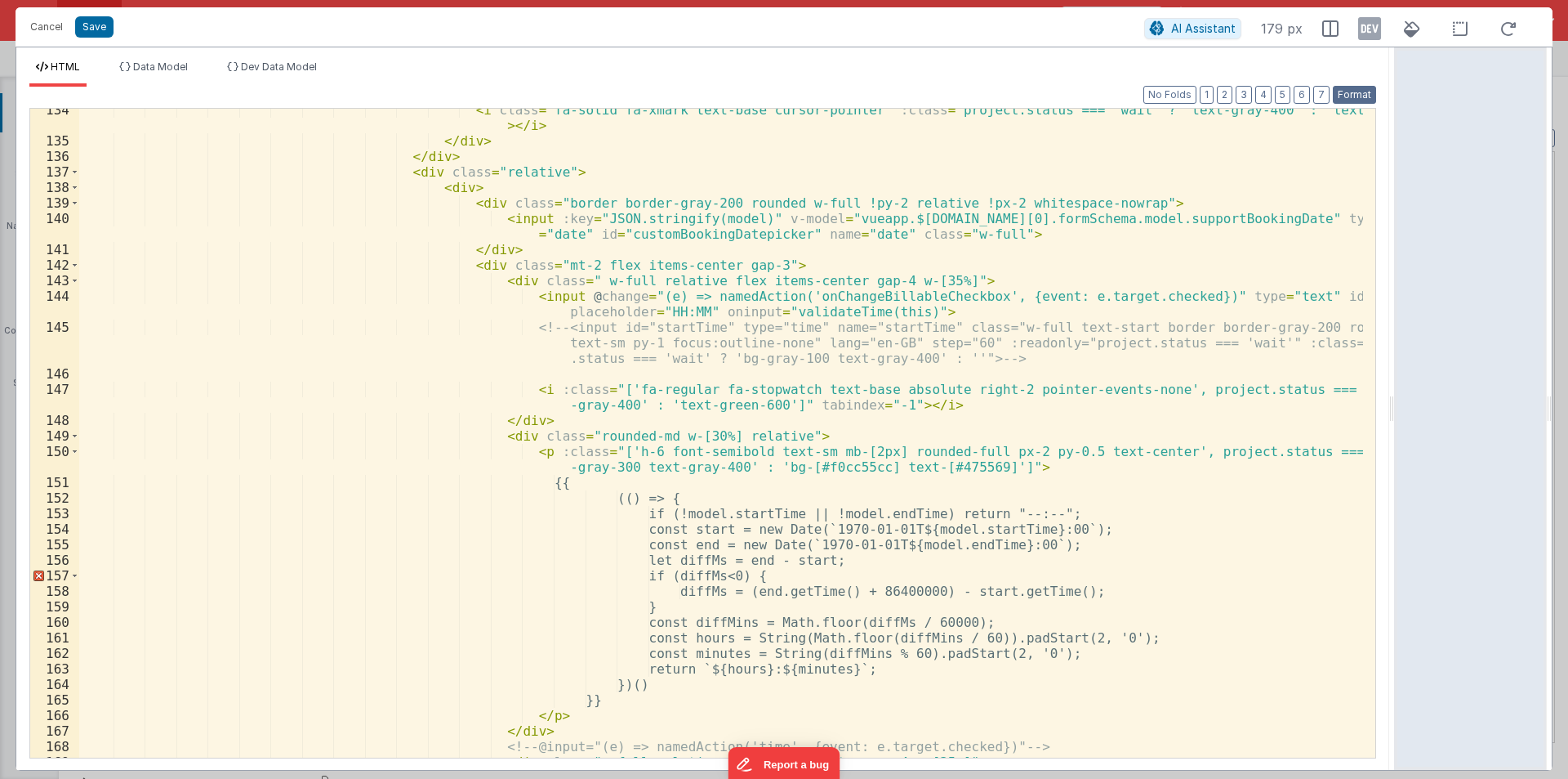
scroll to position [2207, 0]
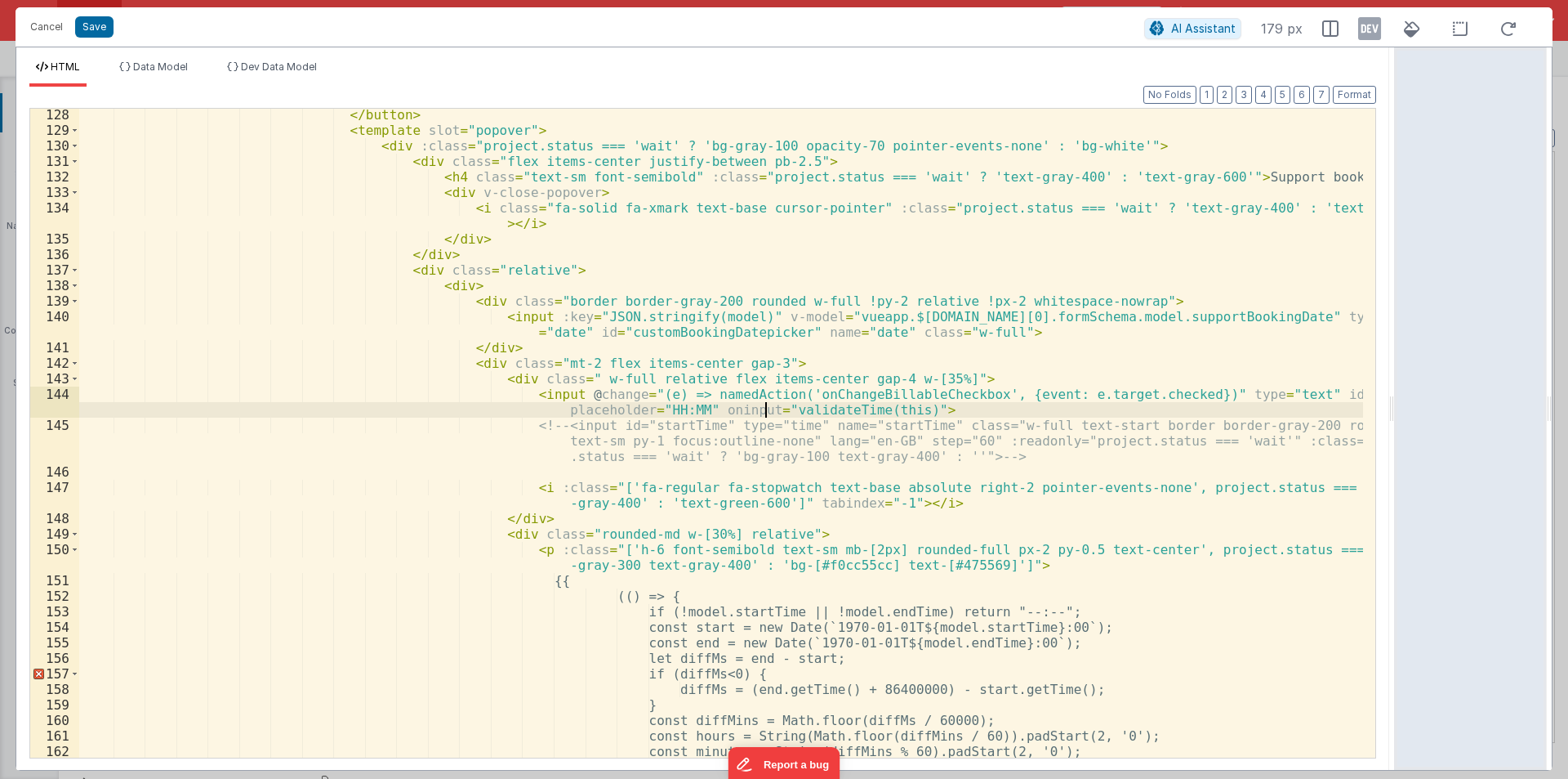
click at [766, 410] on div "</ button > < template slot = "popover" > < div :class = "project.status === 'w…" at bounding box center [720, 447] width 1284 height 680
click at [799, 387] on div "</ button > < template slot = "popover" > < div :class = "project.status === 'w…" at bounding box center [720, 447] width 1284 height 680
click at [802, 391] on div "</ button > < template slot = "popover" > < div :class = "project.status === 'w…" at bounding box center [720, 447] width 1284 height 680
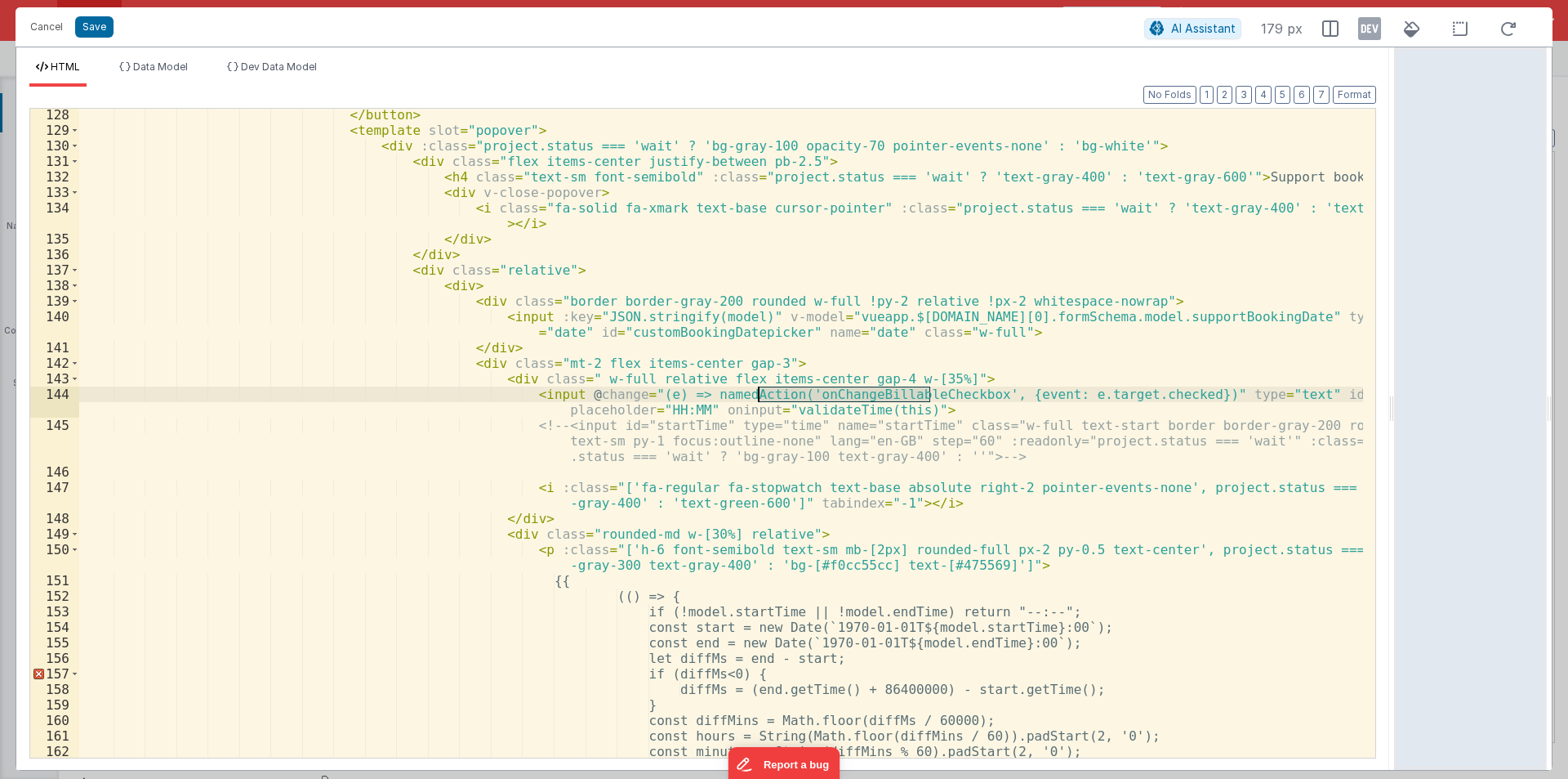
click at [802, 391] on div "</ button > < template slot = "popover" > < div :class = "project.status === 'w…" at bounding box center [720, 447] width 1284 height 680
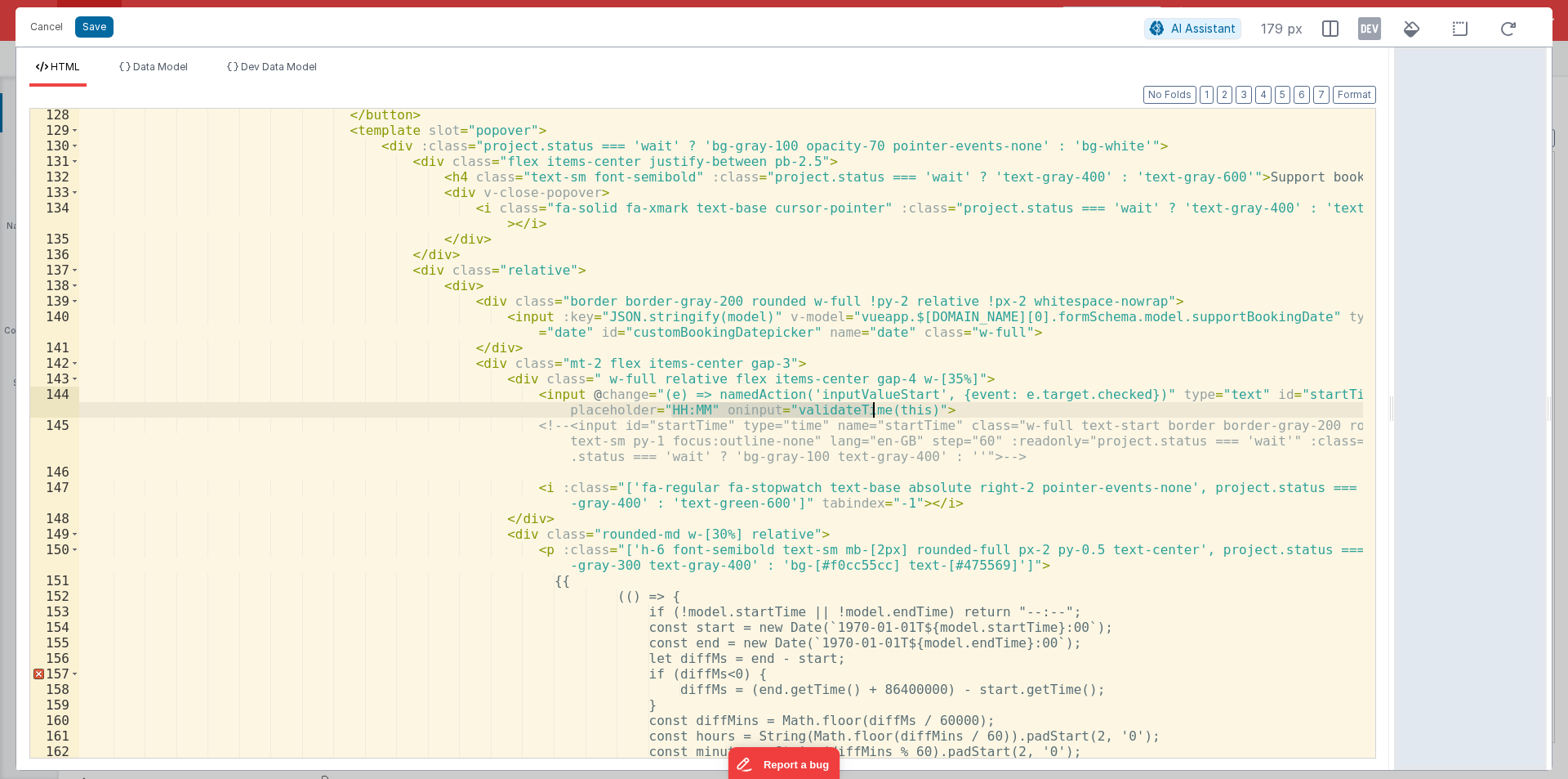
drag, startPoint x: 670, startPoint y: 410, endPoint x: 871, endPoint y: 404, distance: 201.1
click at [871, 404] on div "</ button > < template slot = "popover" > < div :class = "project.status === 'w…" at bounding box center [720, 447] width 1284 height 680
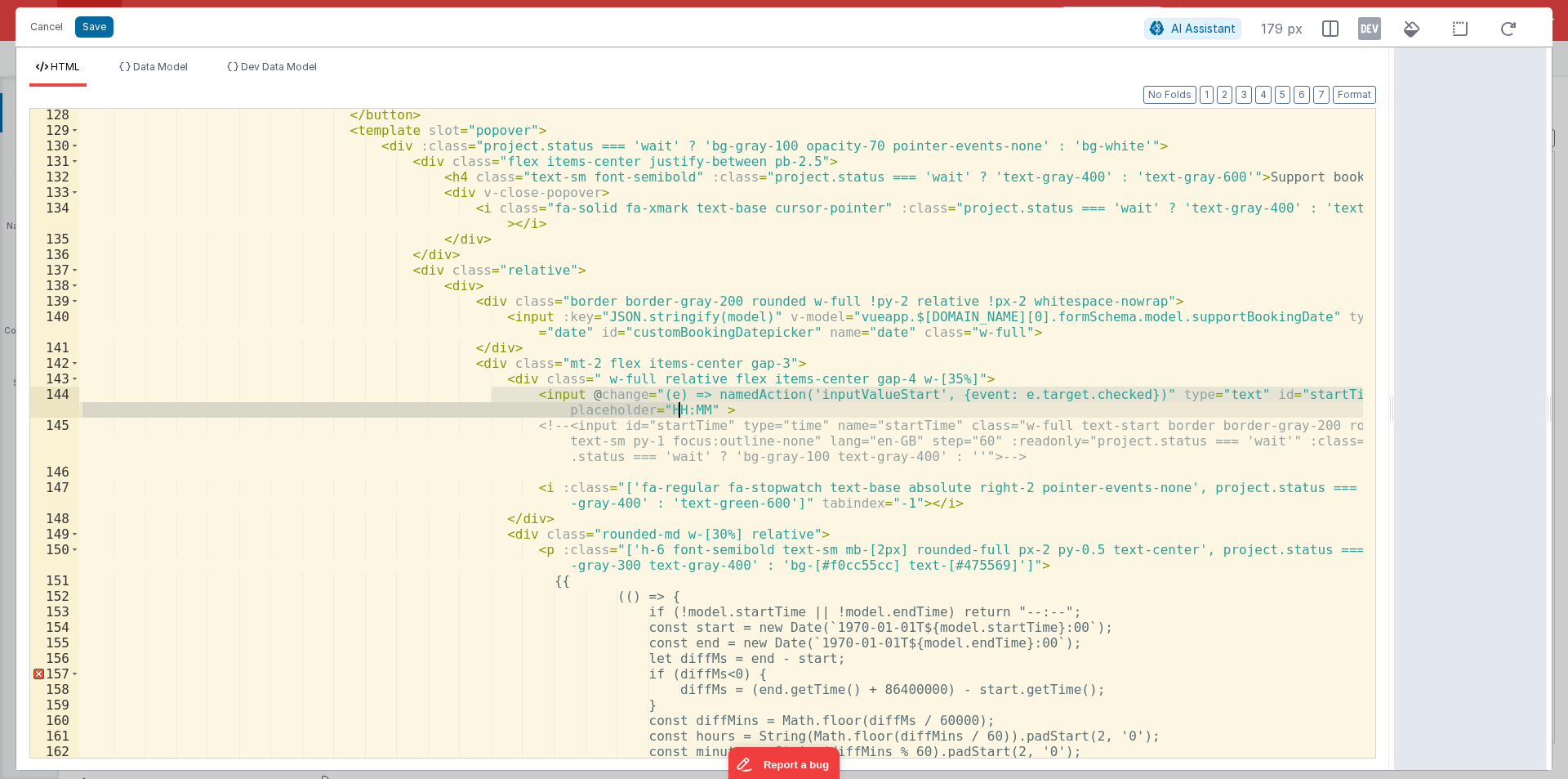
drag, startPoint x: 501, startPoint y: 394, endPoint x: 698, endPoint y: 411, distance: 197.7
click at [698, 411] on div "</ button > < template slot = "popover" > < div :class = "project.status === 'w…" at bounding box center [720, 447] width 1284 height 680
click at [733, 539] on div "</ button > < template slot = "popover" > < div :class = "project.status === 'w…" at bounding box center [720, 447] width 1284 height 680
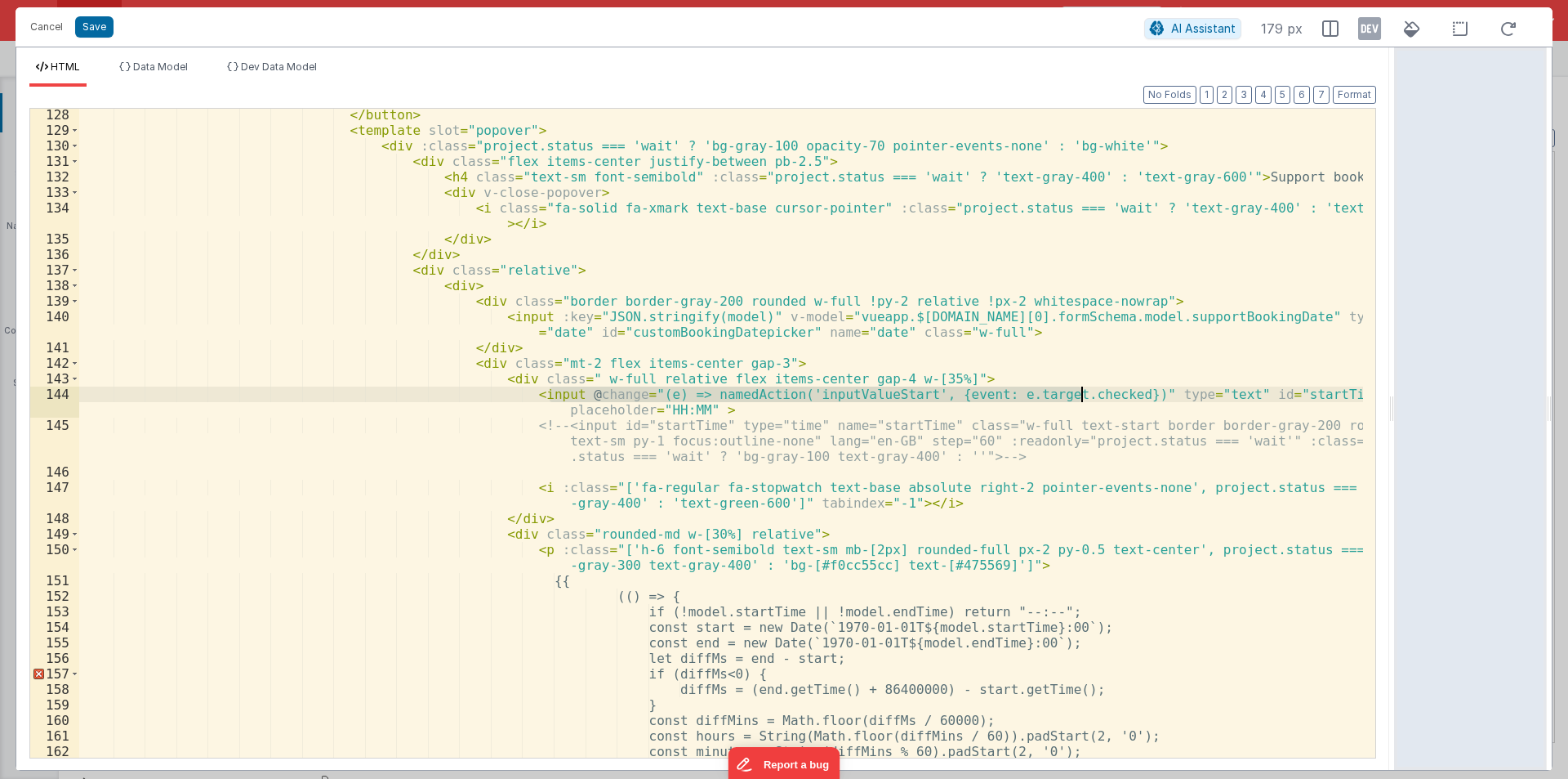
drag, startPoint x: 549, startPoint y: 390, endPoint x: 1083, endPoint y: 388, distance: 534.0
click at [1083, 388] on div "</ button > < template slot = "popover" > < div :class = "project.status === 'w…" at bounding box center [720, 447] width 1284 height 680
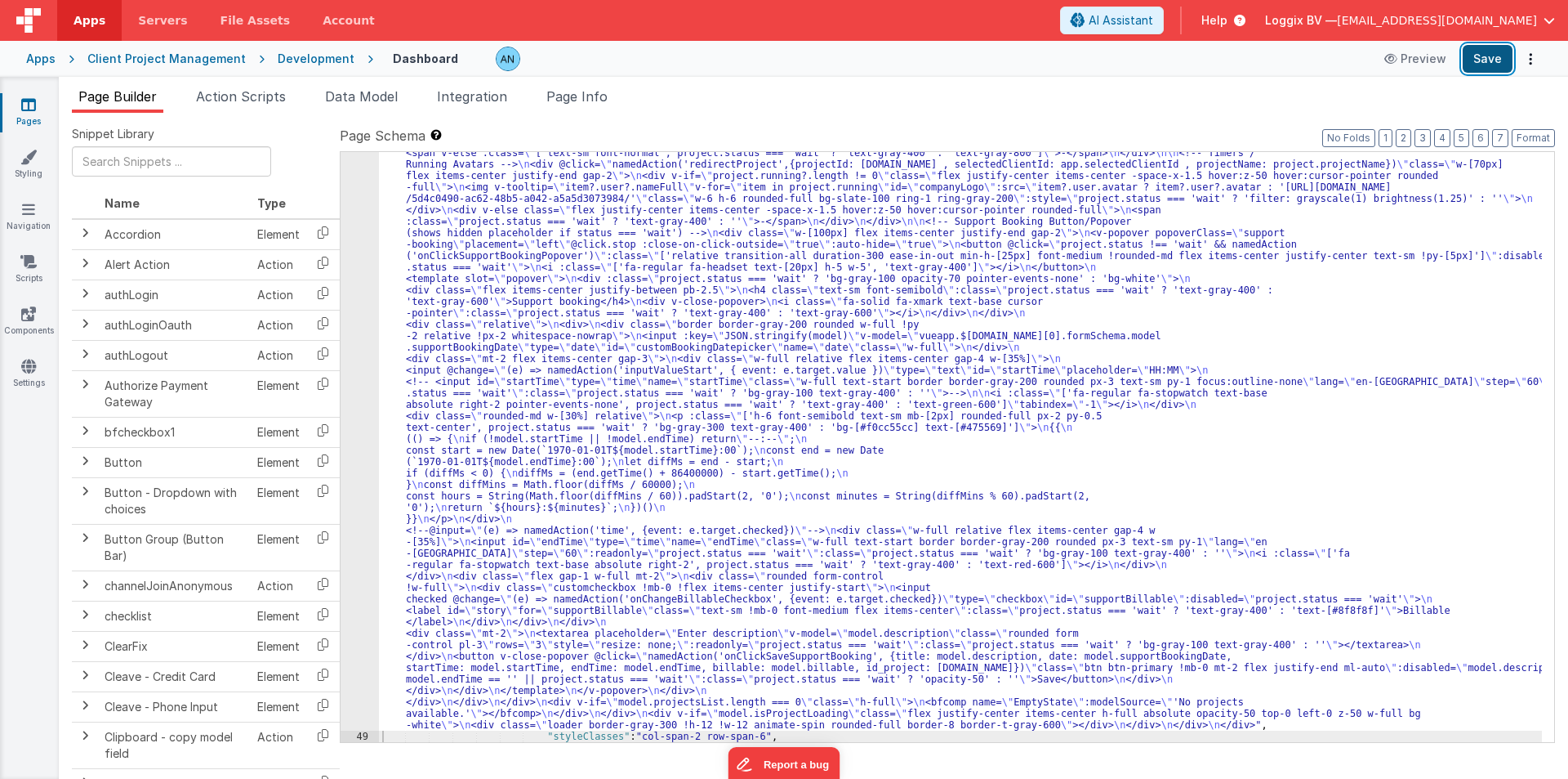
click at [1495, 55] on button "Save" at bounding box center [1487, 58] width 50 height 27
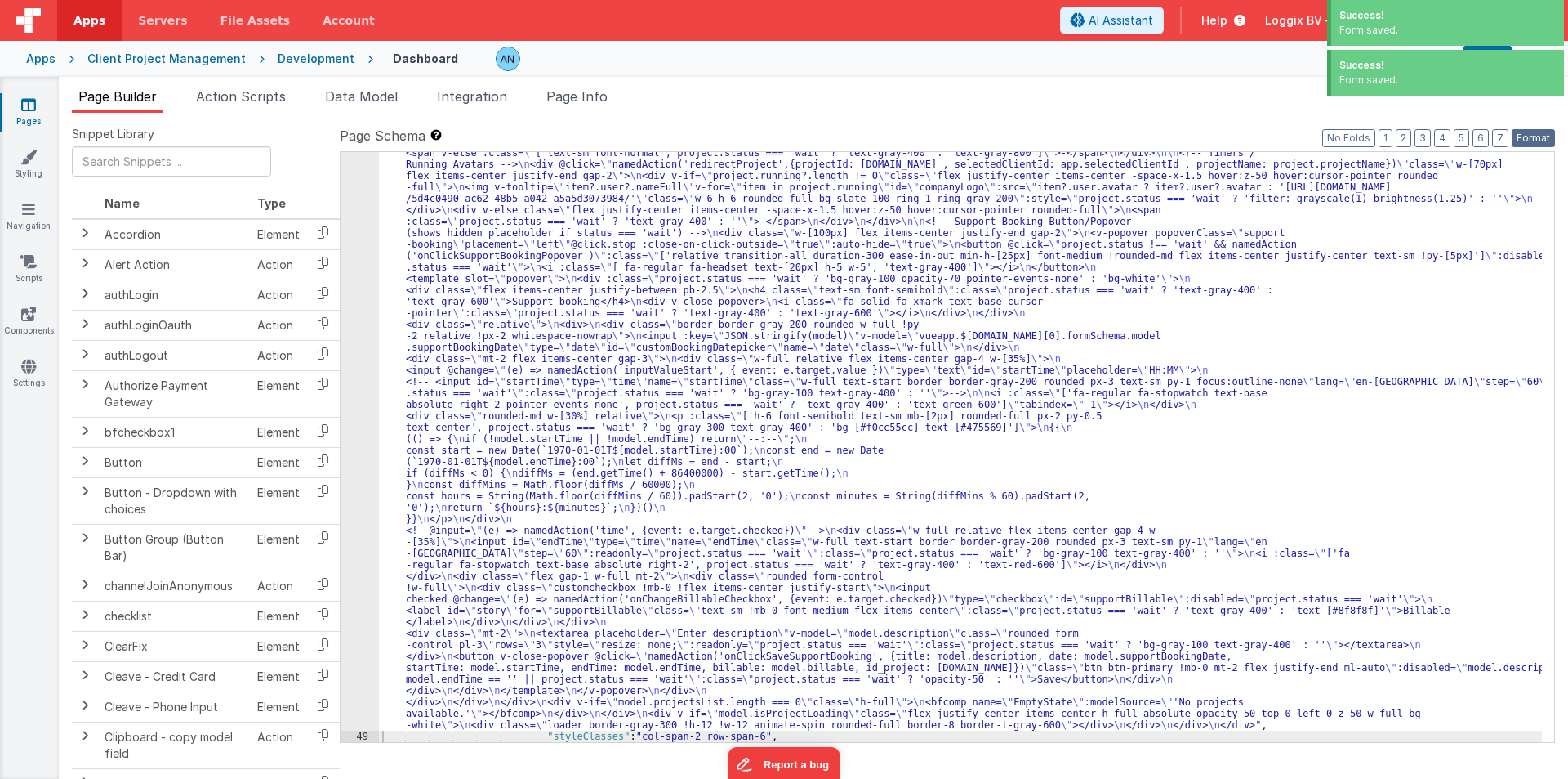
click at [1541, 141] on button "Format" at bounding box center [1533, 138] width 43 height 18
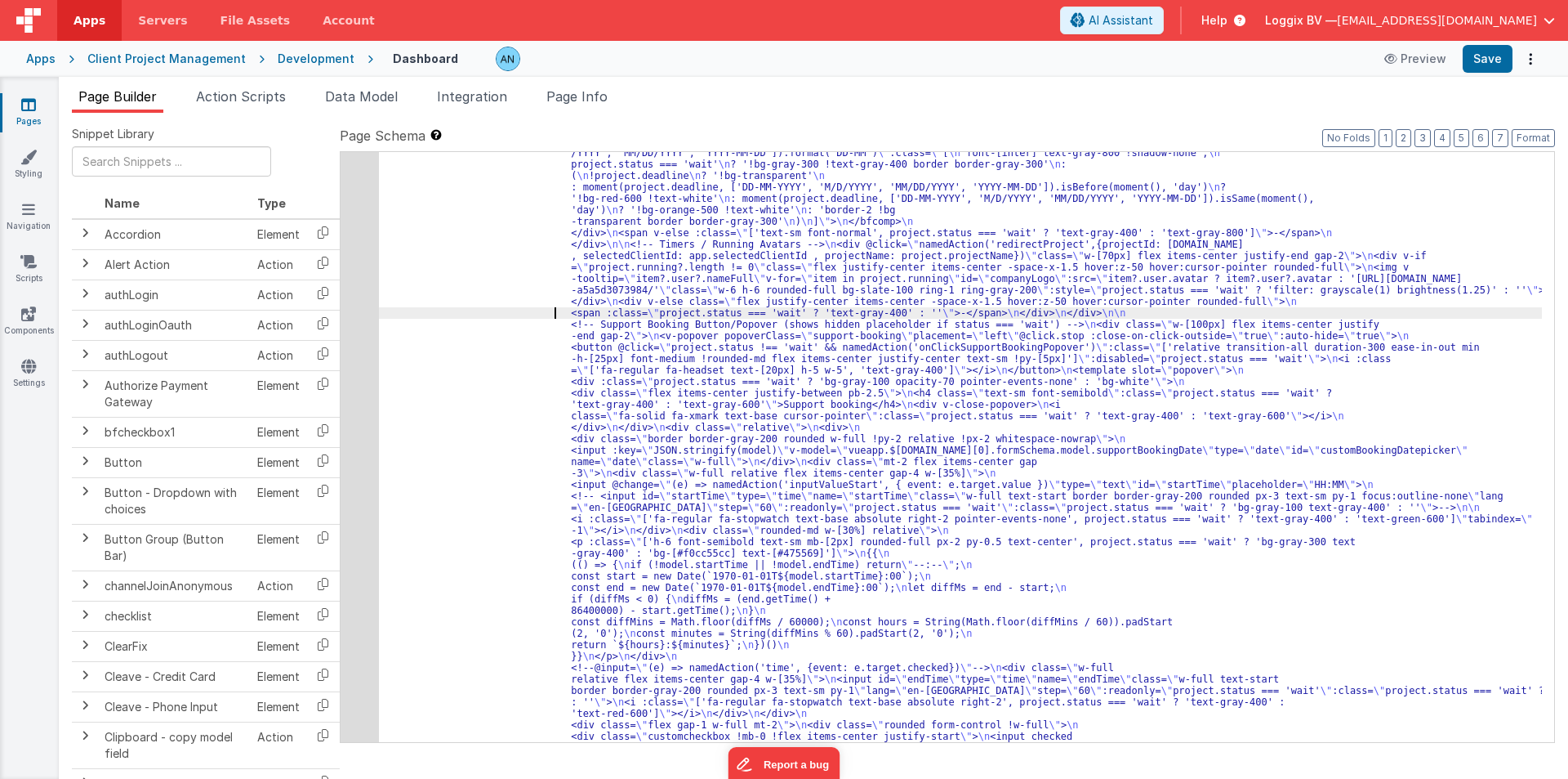
click at [365, 178] on div "48" at bounding box center [359, 256] width 38 height 1293
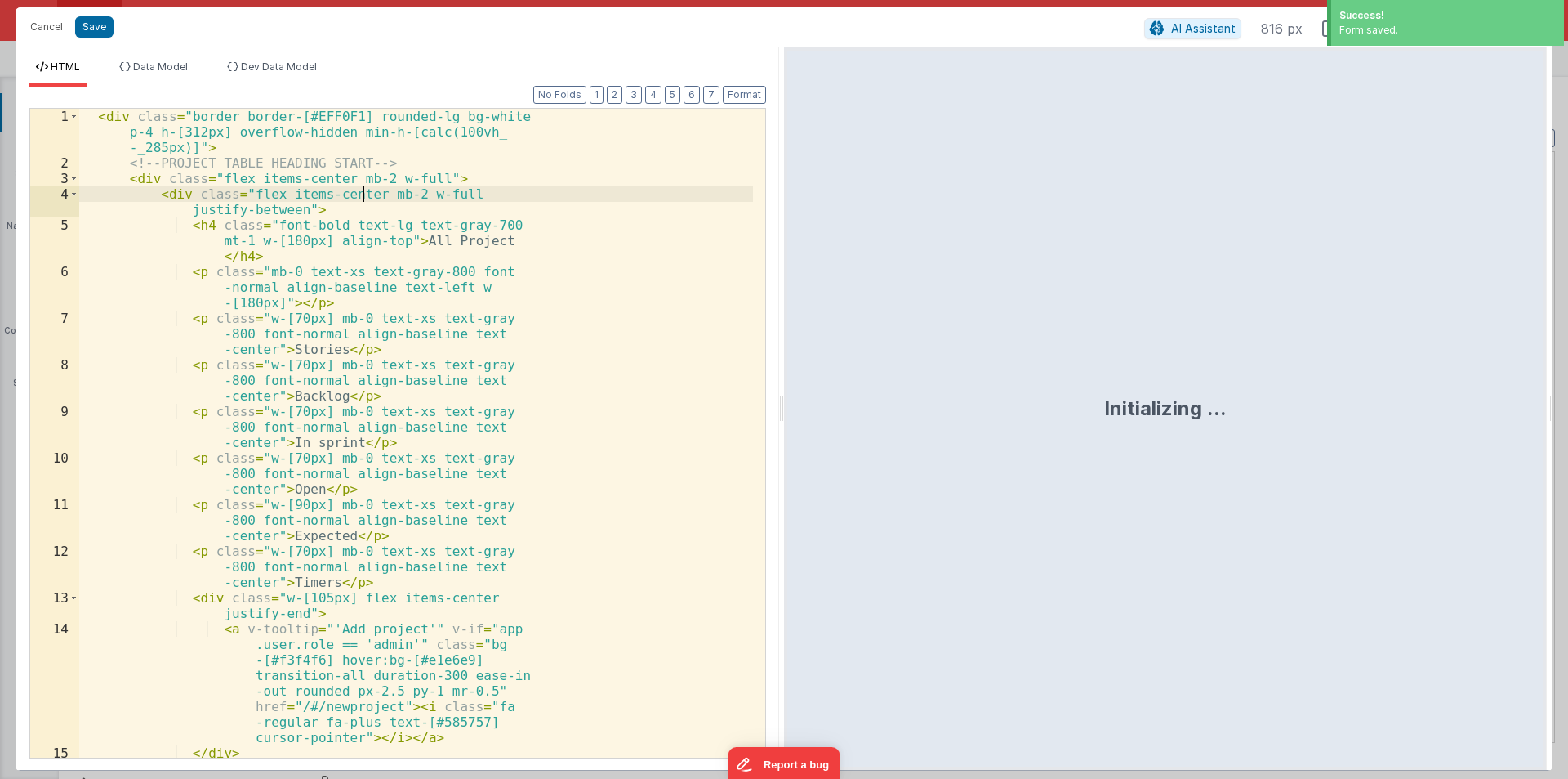
scroll to position [2979, 0]
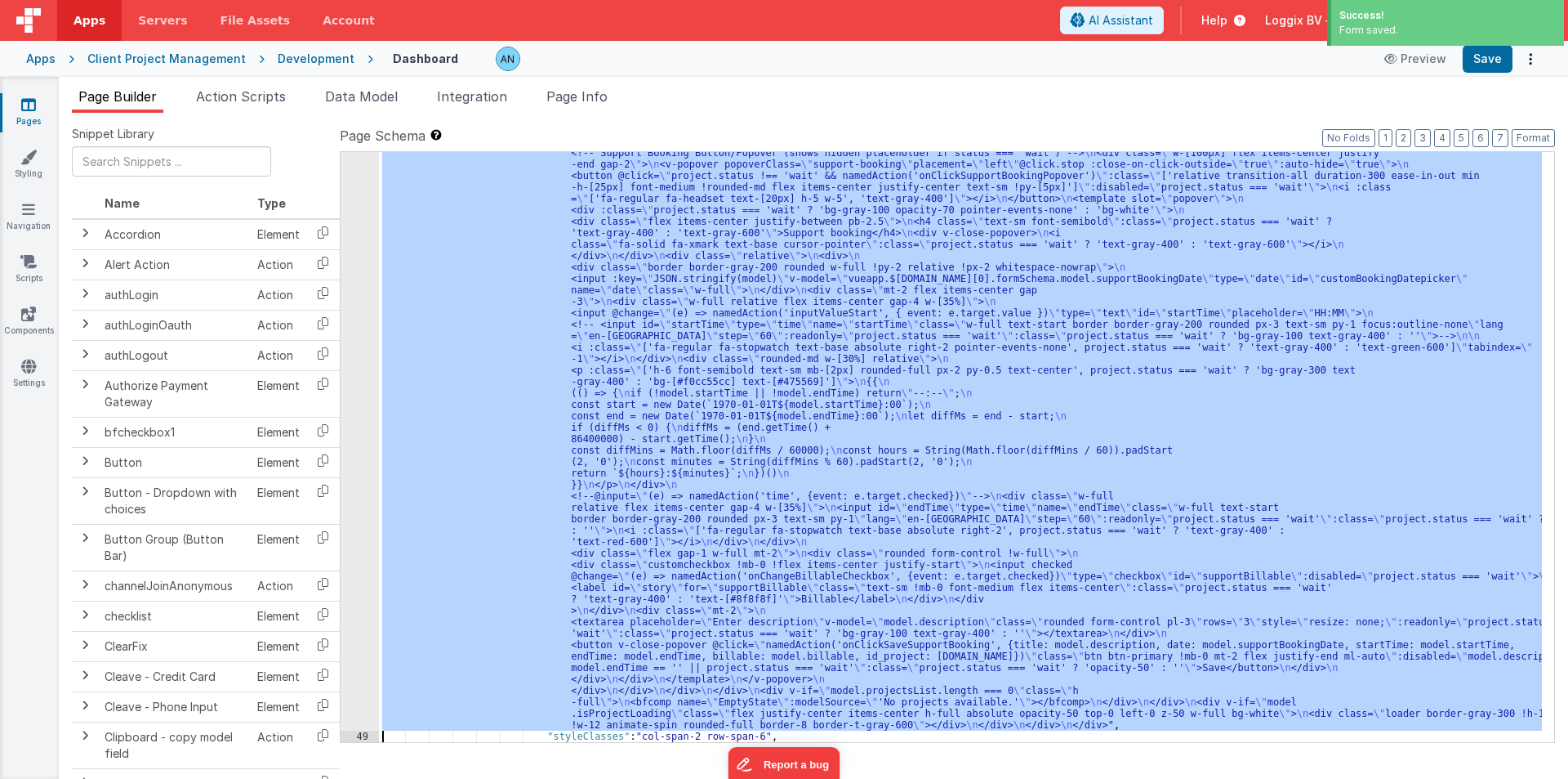
click at [352, 219] on div "48" at bounding box center [359, 84] width 38 height 1293
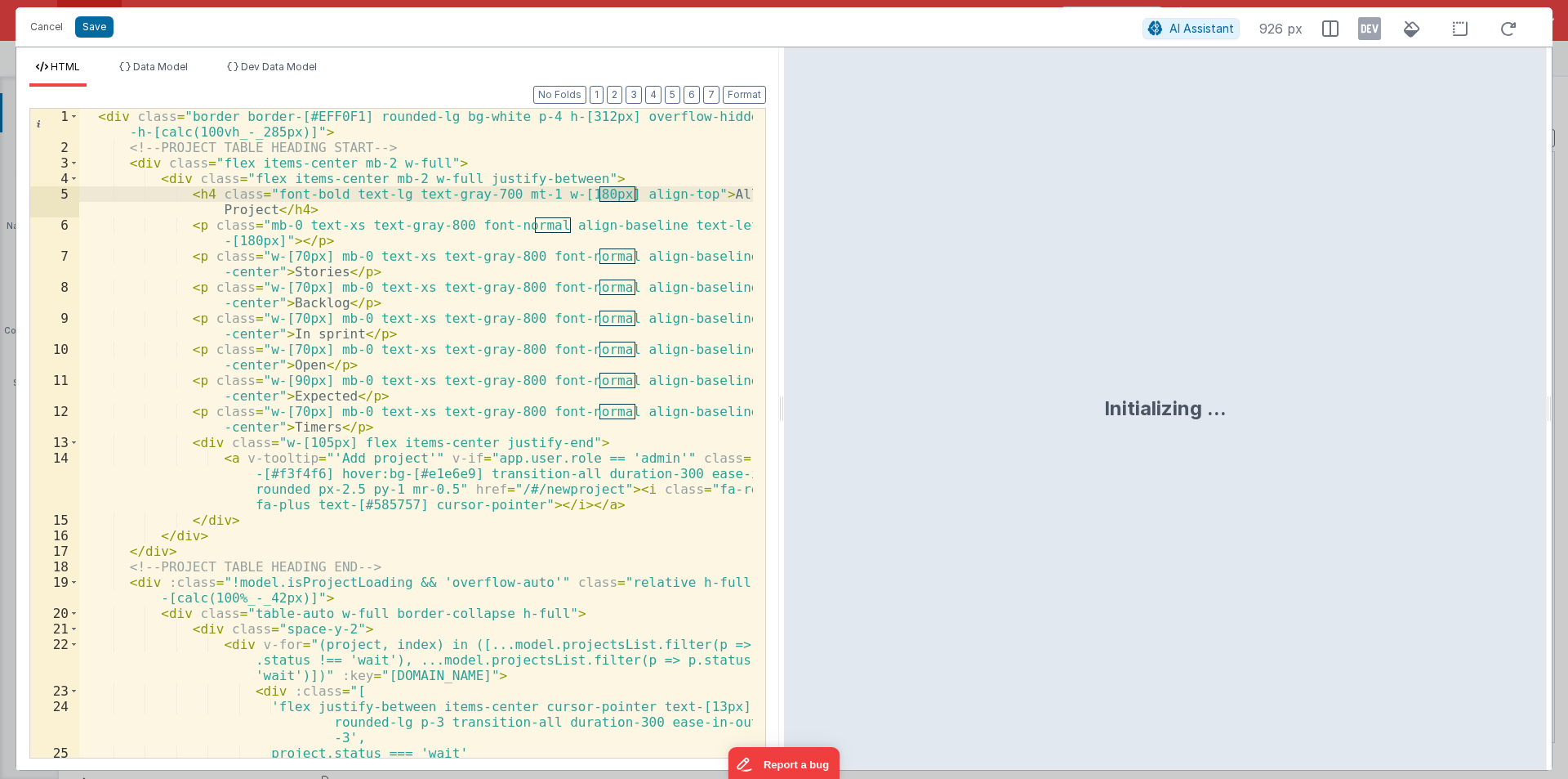
drag, startPoint x: 779, startPoint y: 409, endPoint x: 916, endPoint y: 301, distance: 174.5
click at [1497, 404] on html "Cancel Save AI Assistant 926 px HTML Data Model Dev Data Model Format 7 6 5 4 3…" at bounding box center [784, 390] width 1568 height 779
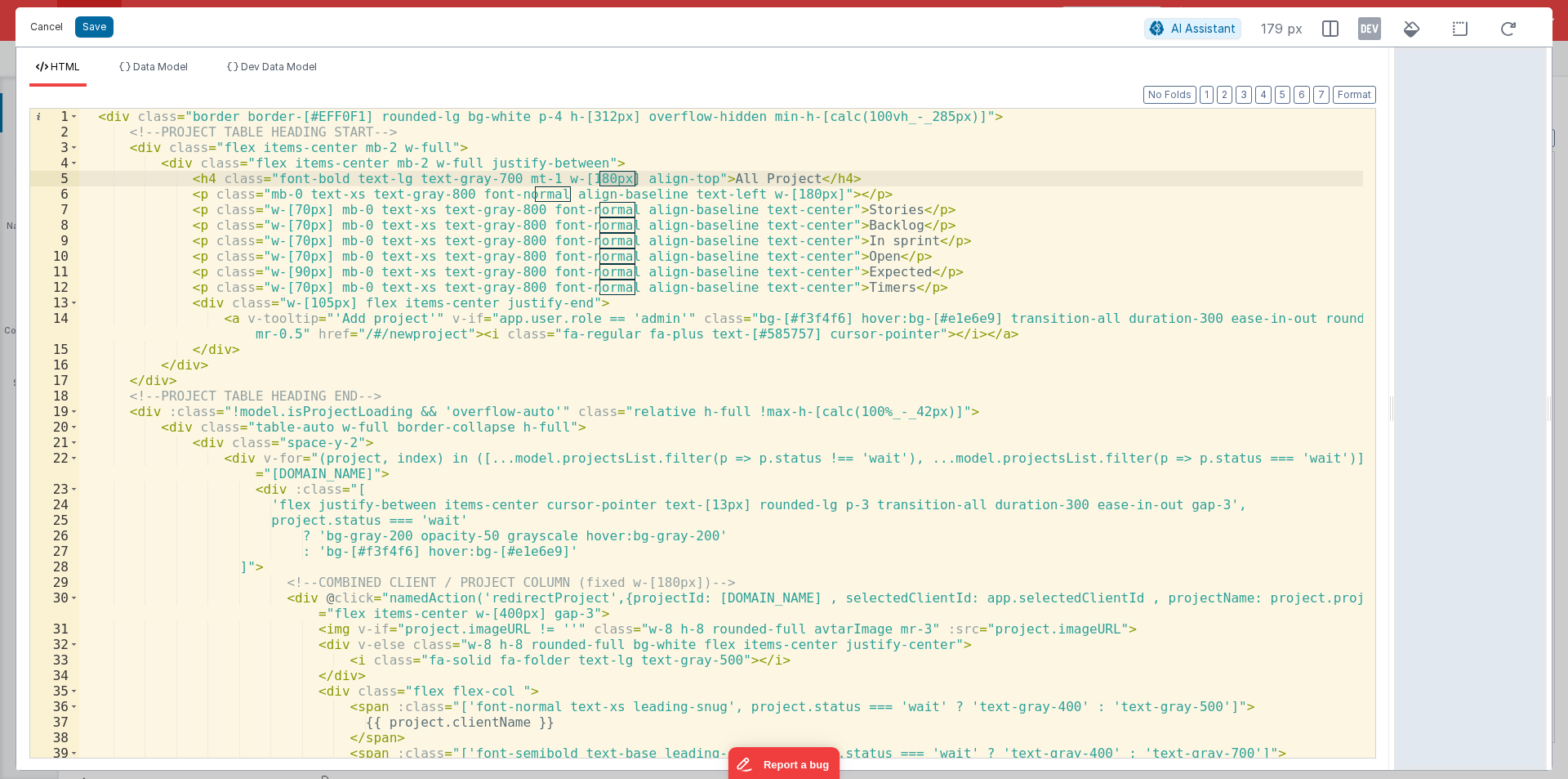
click at [51, 26] on button "Cancel" at bounding box center [46, 27] width 49 height 23
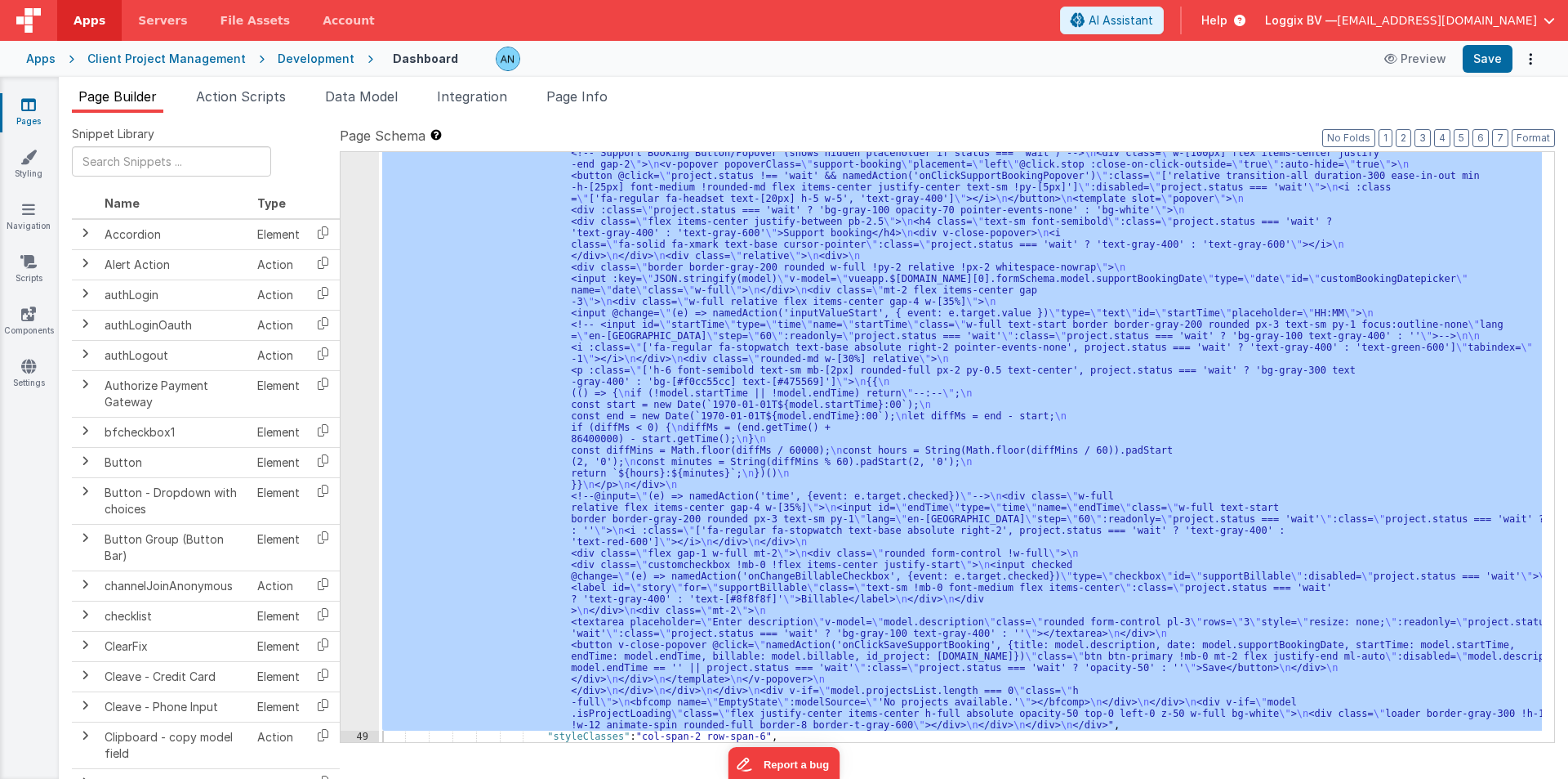
click at [242, 97] on div "Format 7 6 5 4 3 2 1 No Folds" at bounding box center [702, 405] width 1346 height 670
click at [242, 97] on span "Action Scripts" at bounding box center [241, 96] width 90 height 17
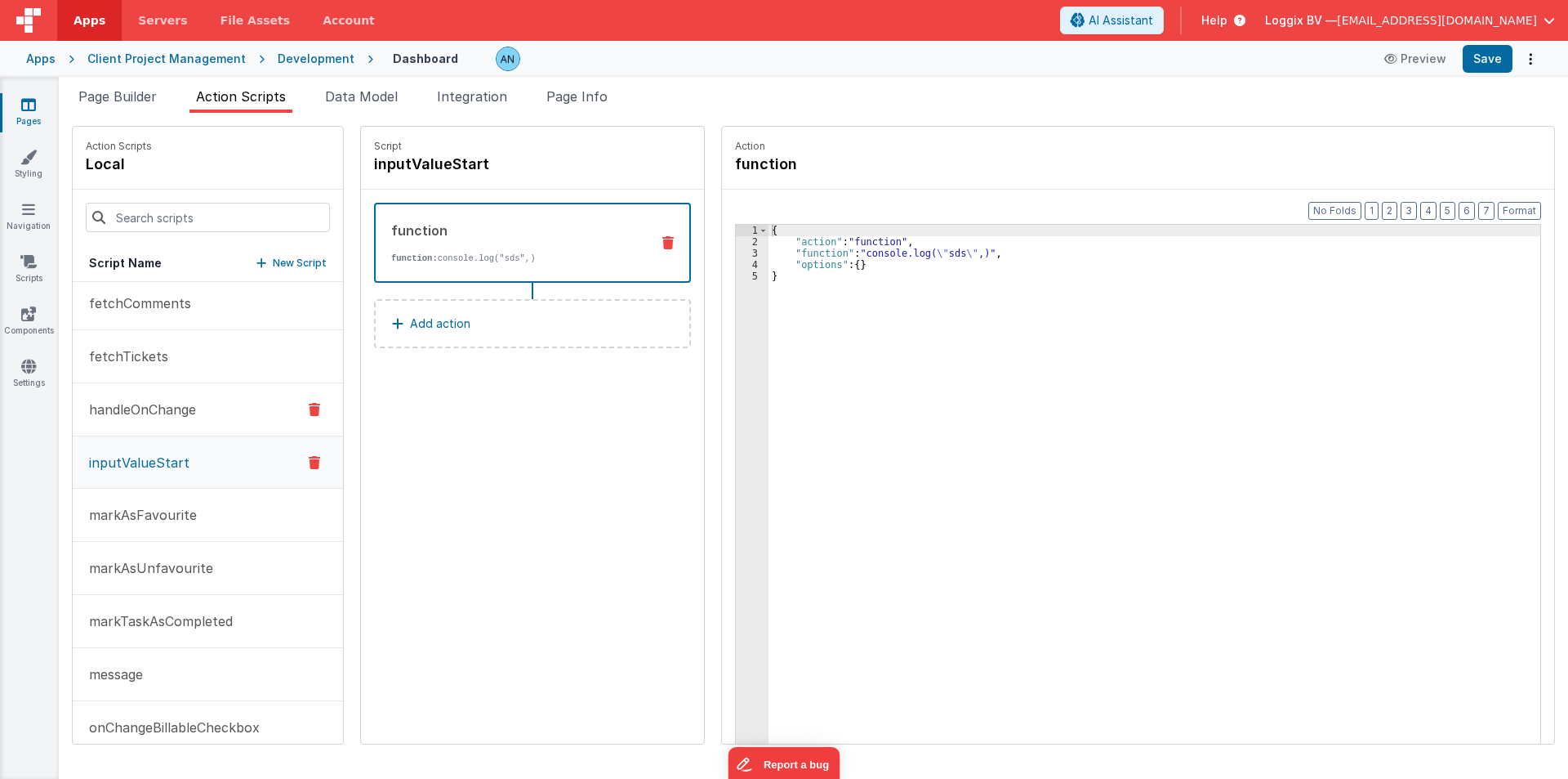
click at [173, 409] on p "handleOnChange" at bounding box center [137, 409] width 117 height 20
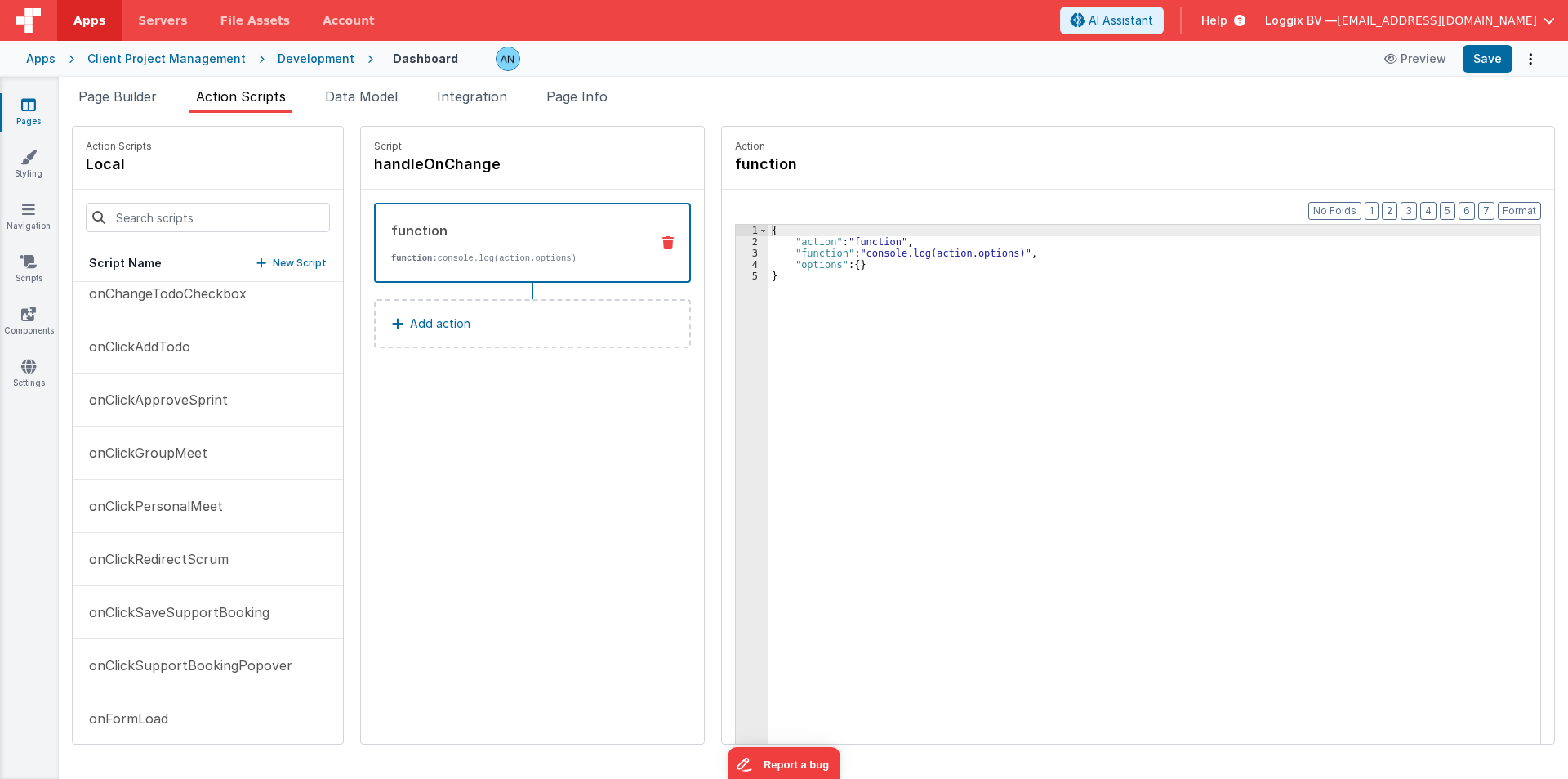
scroll to position [654, 0]
click at [577, 93] on span "Page Info" at bounding box center [577, 96] width 61 height 17
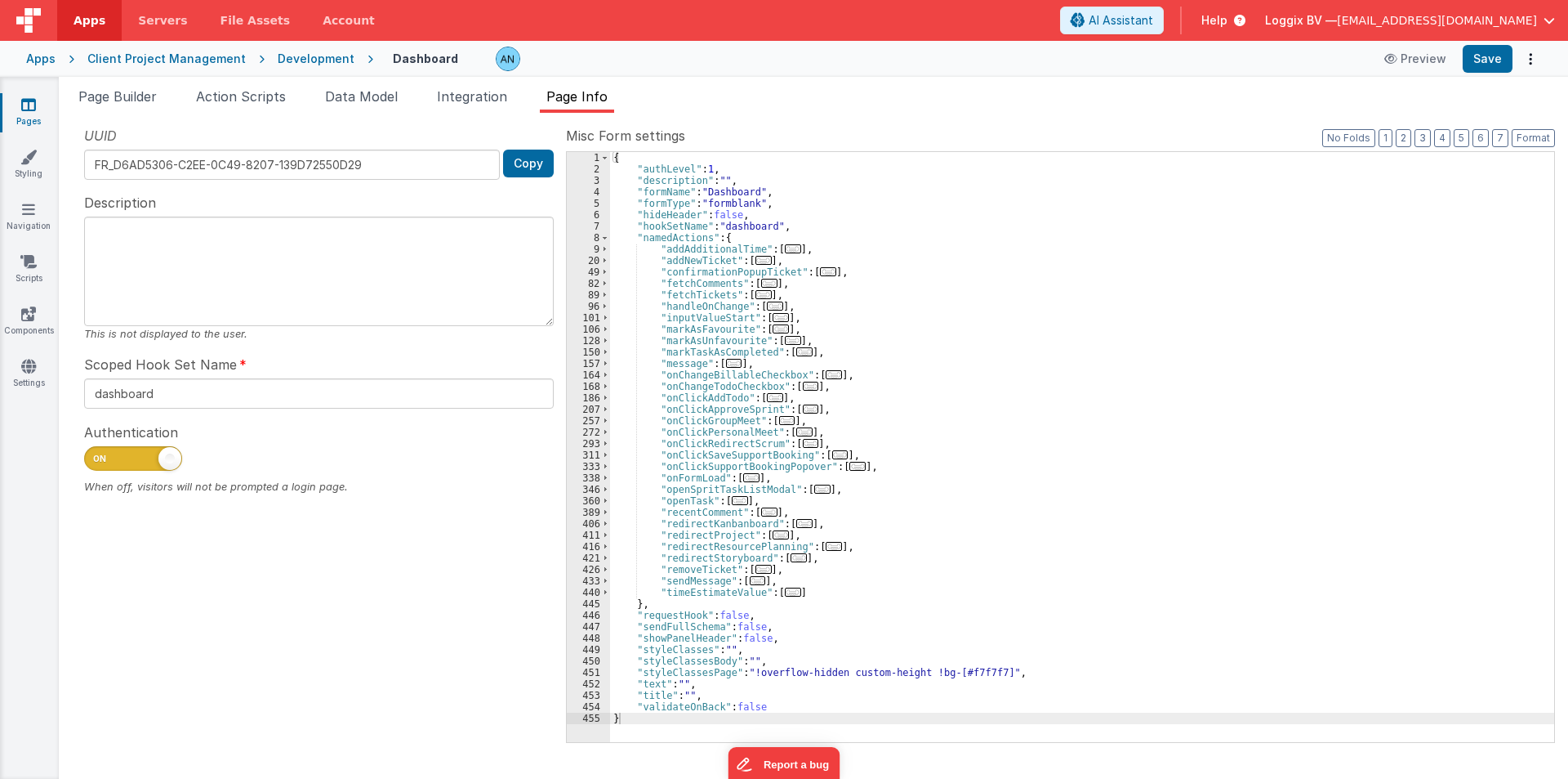
click at [973, 365] on div "{ "authLevel" : 1 , "description" : "" , "formName" : "Dashboard" , "formType" …" at bounding box center [1082, 458] width 944 height 613
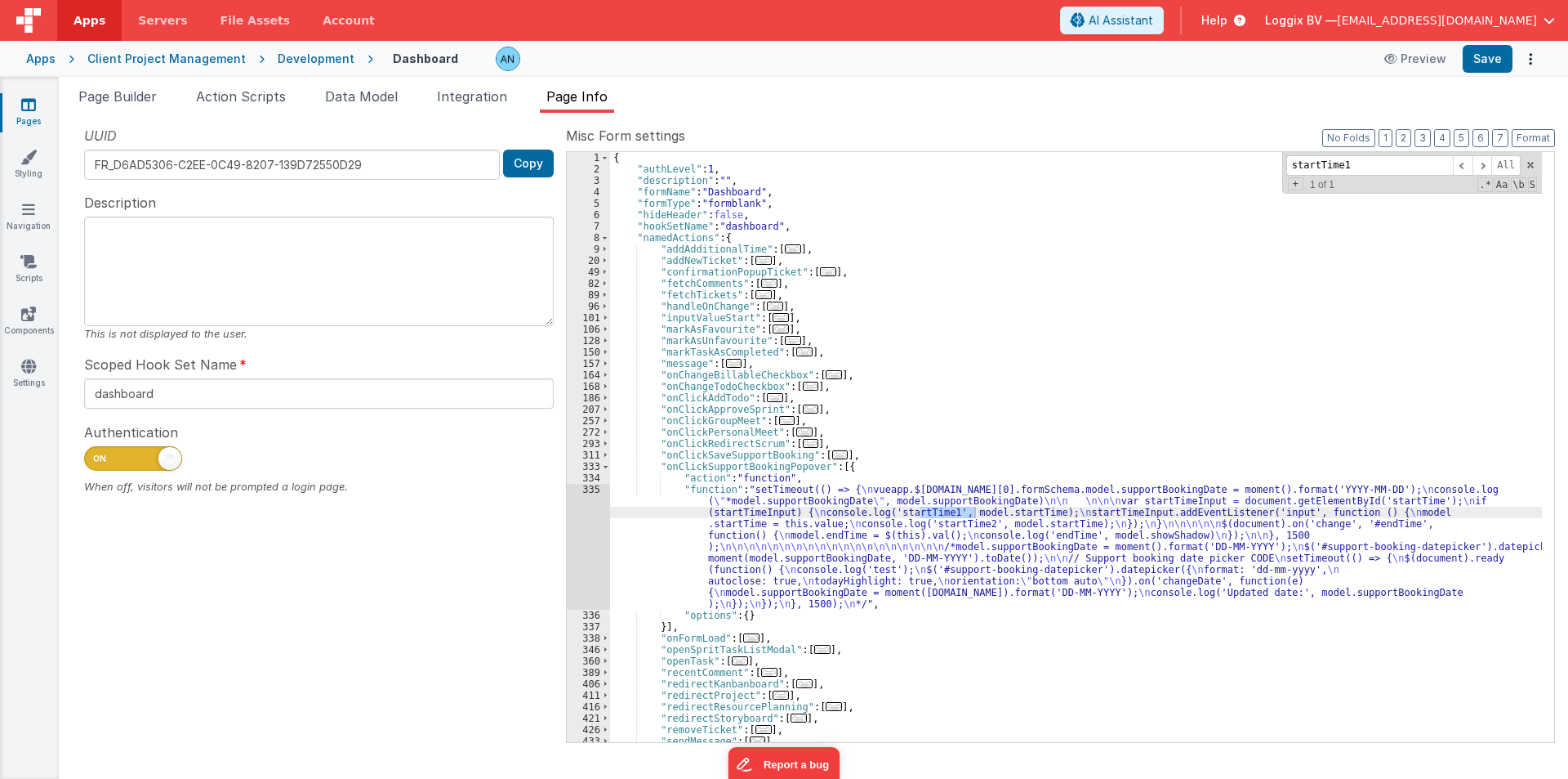
type input "startTime1"
click at [577, 518] on div "335" at bounding box center [589, 546] width 43 height 126
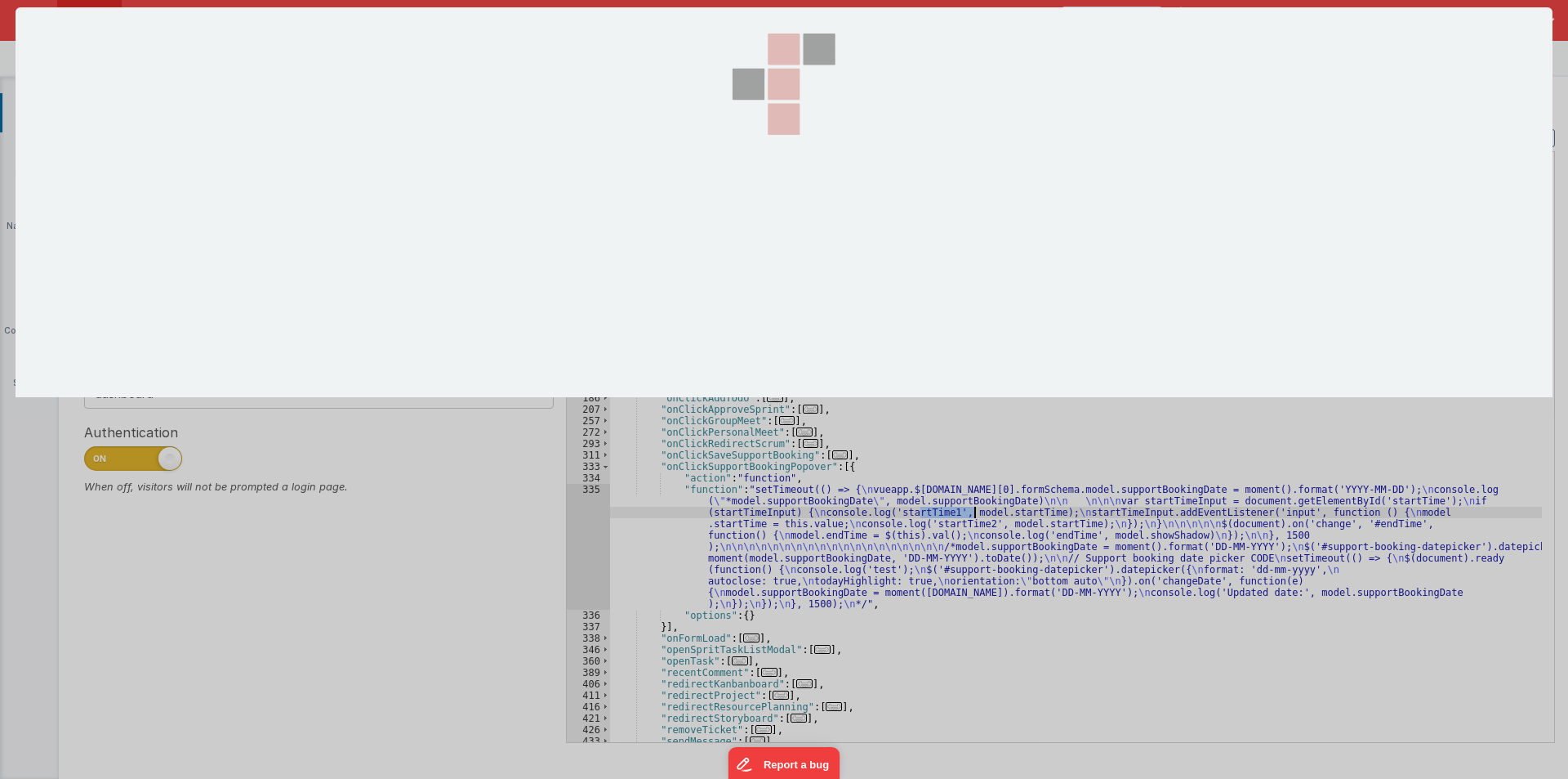
click at [577, 518] on div at bounding box center [784, 389] width 1537 height 763
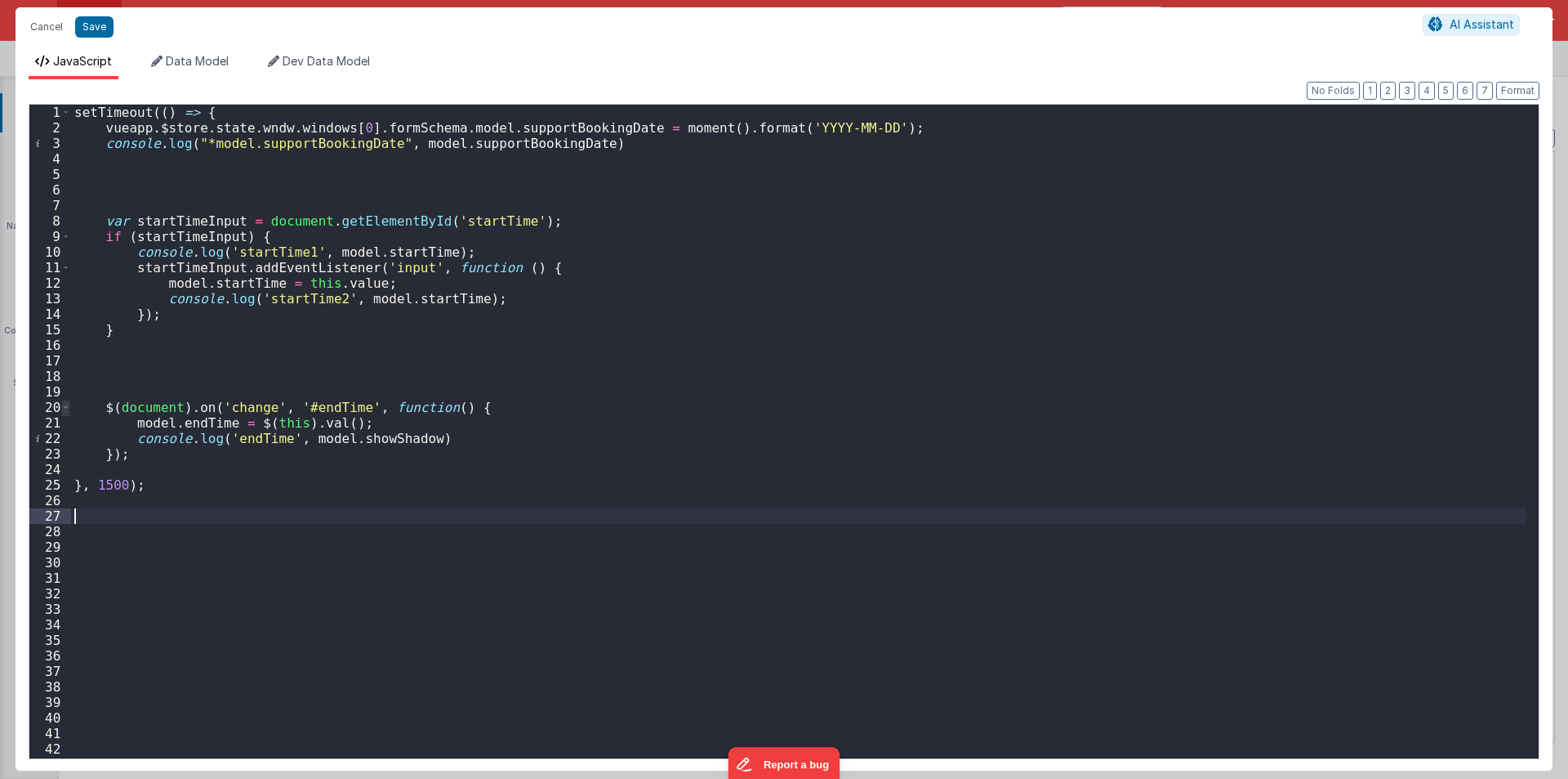
click at [67, 406] on span at bounding box center [66, 407] width 9 height 16
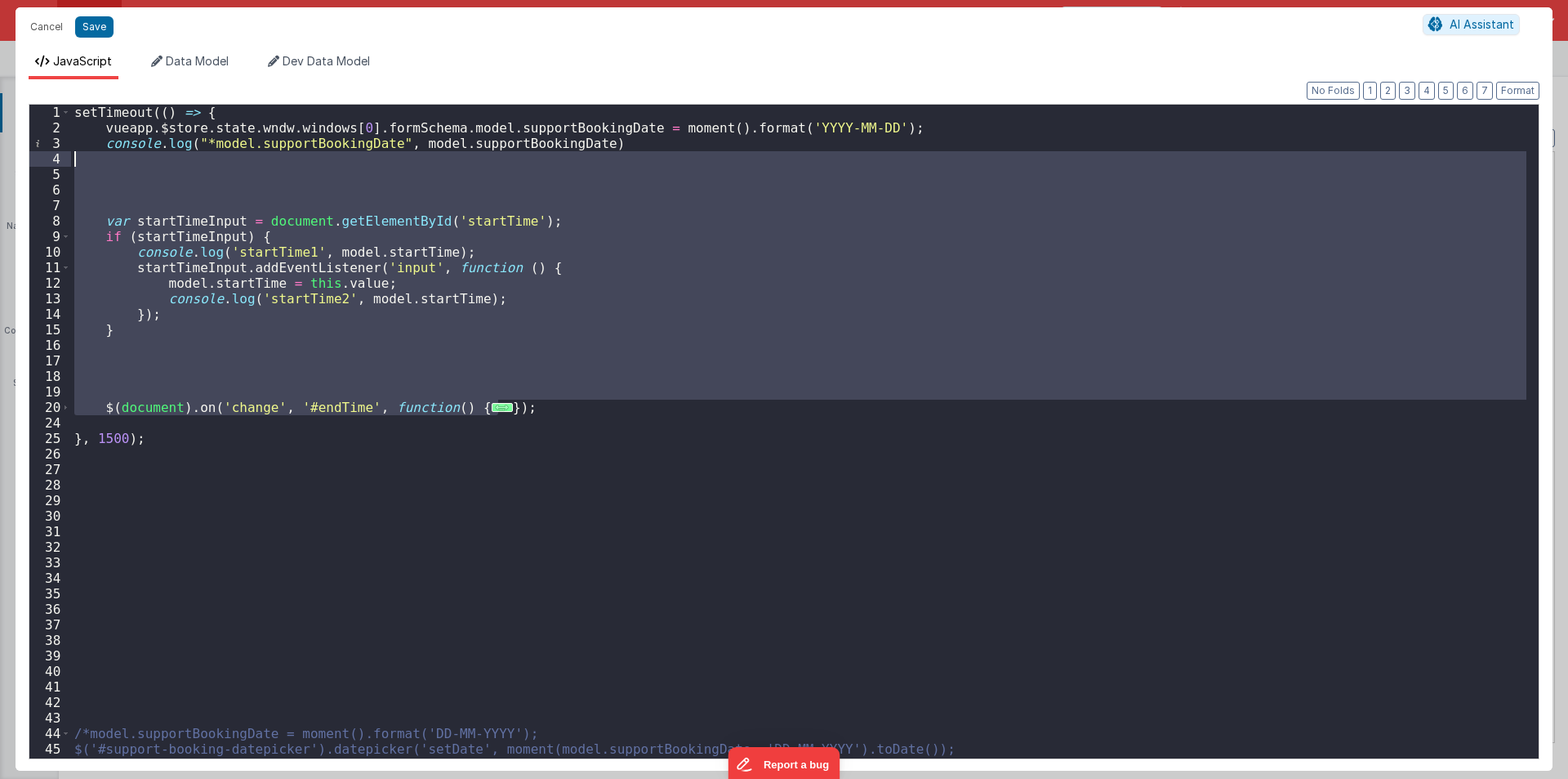
drag, startPoint x: 515, startPoint y: 413, endPoint x: 76, endPoint y: 158, distance: 507.7
click at [76, 158] on div "setTimeout (( ) => { vueapp . $store . state . wndw . windows [ 0 ] . formSchem…" at bounding box center [799, 447] width 1455 height 685
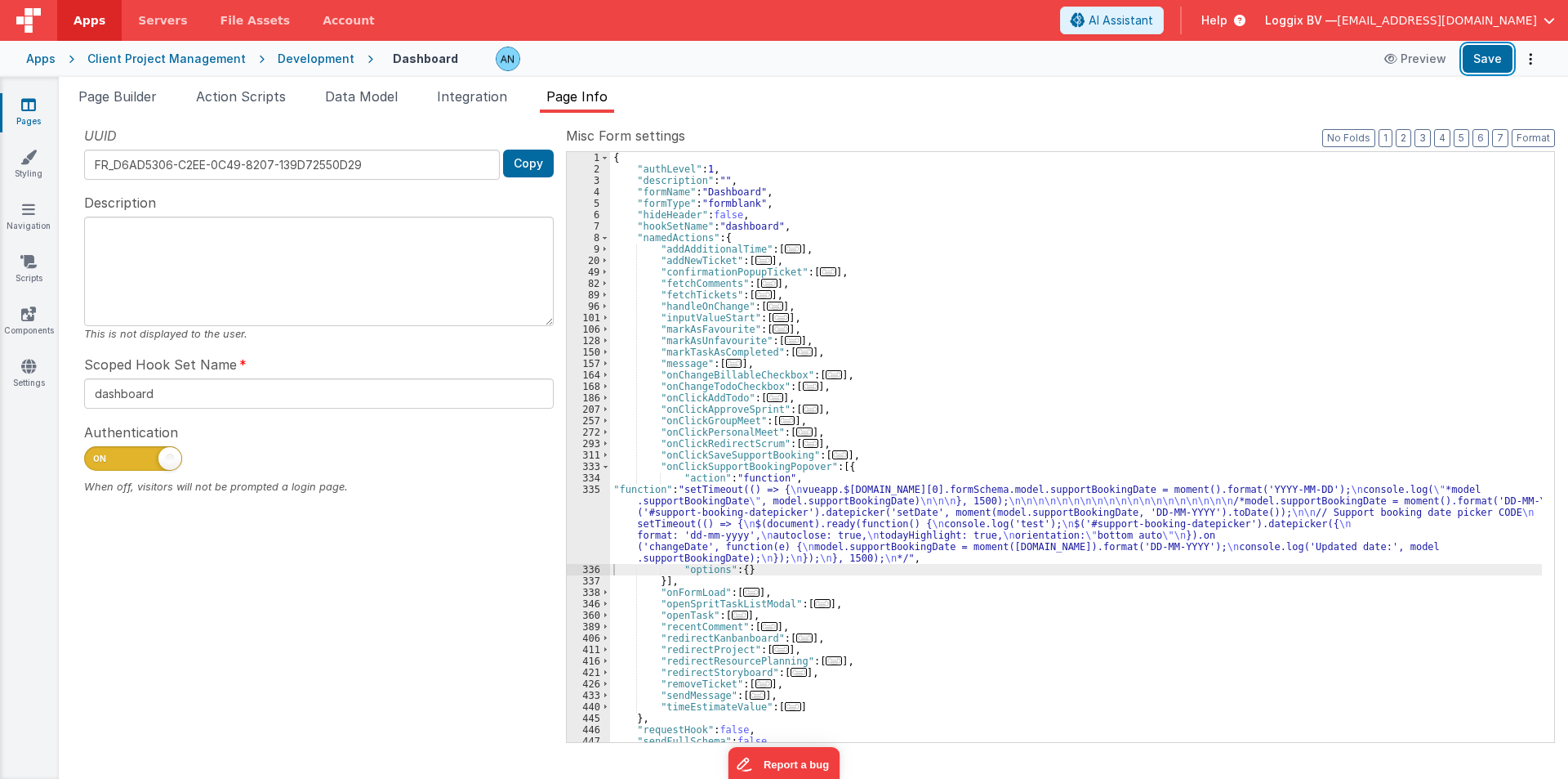
click at [1487, 58] on button "Save" at bounding box center [1487, 58] width 50 height 27
click at [1540, 135] on button "Format" at bounding box center [1533, 138] width 43 height 18
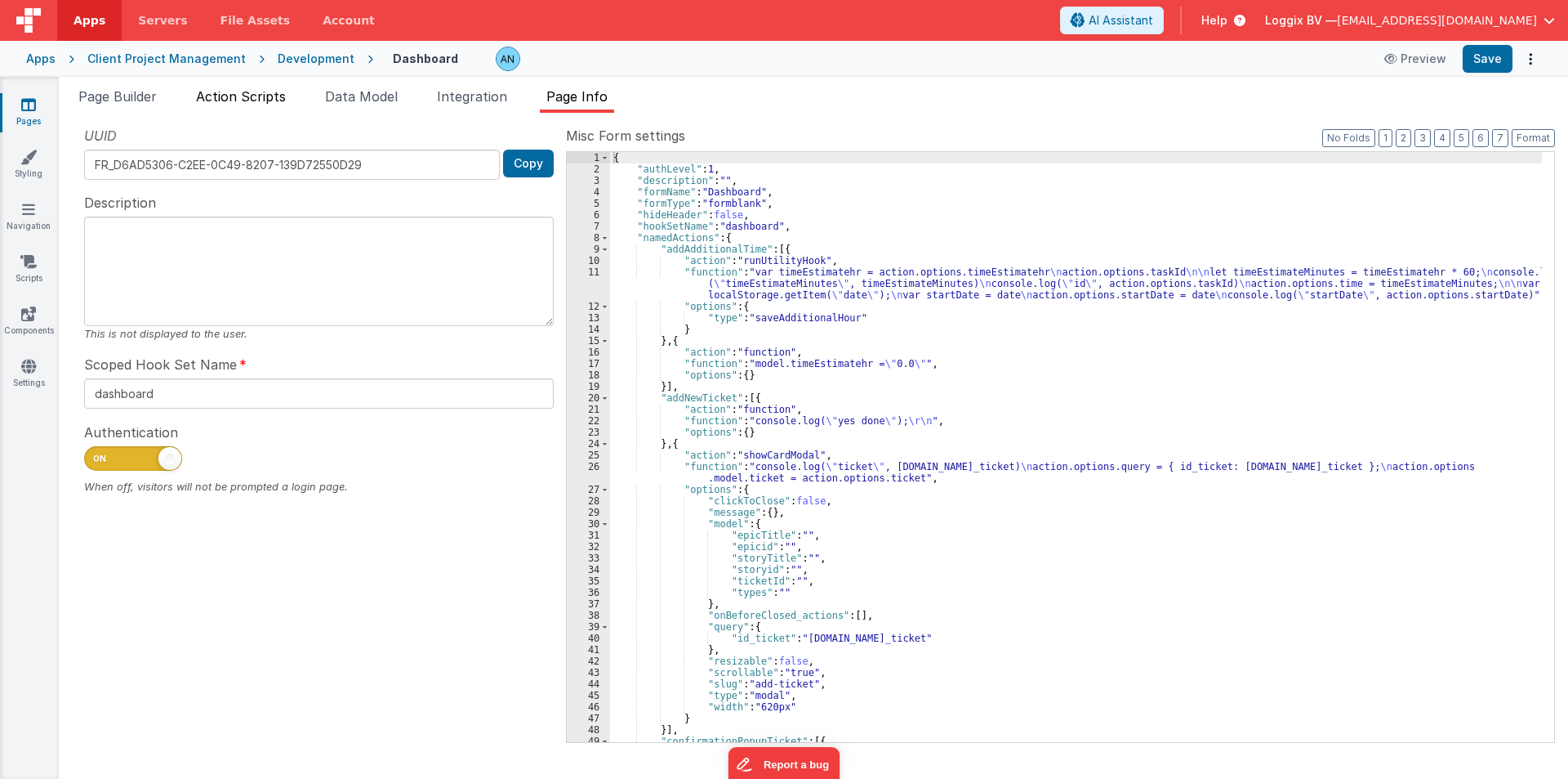
click at [225, 92] on span "Action Scripts" at bounding box center [241, 96] width 90 height 17
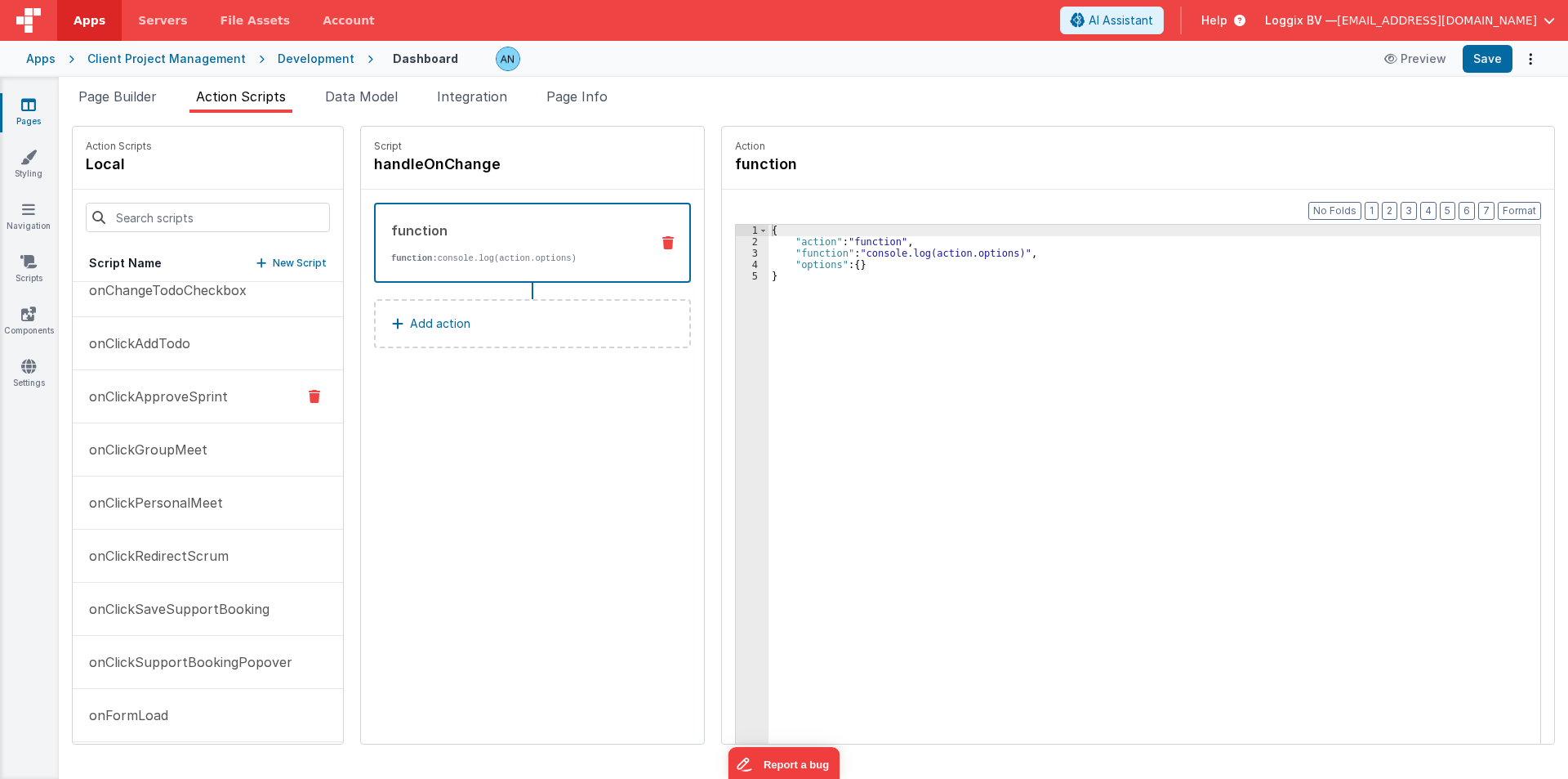
scroll to position [246, 0]
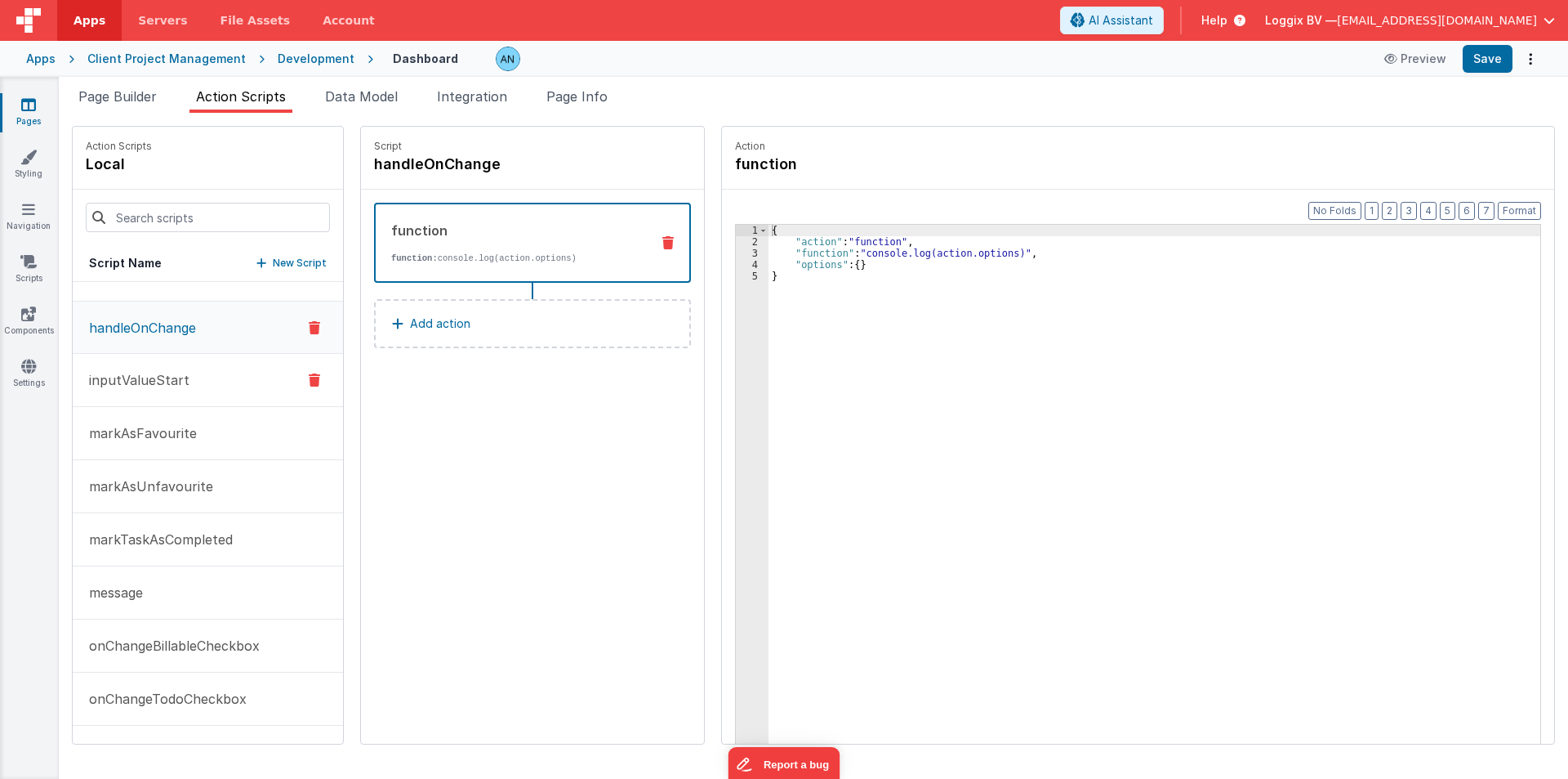
click at [217, 377] on button "inputValueStart" at bounding box center [208, 380] width 271 height 53
click at [397, 174] on h4 "inputValueStart" at bounding box center [496, 164] width 245 height 23
click at [397, 174] on input "inputValueStart" at bounding box center [456, 164] width 164 height 23
click at [804, 255] on div "{ "action" : "function" , "function" : "console.log( \" sds \" ,)" , "options" …" at bounding box center [1158, 521] width 779 height 592
click at [739, 253] on div "3" at bounding box center [752, 253] width 32 height 12
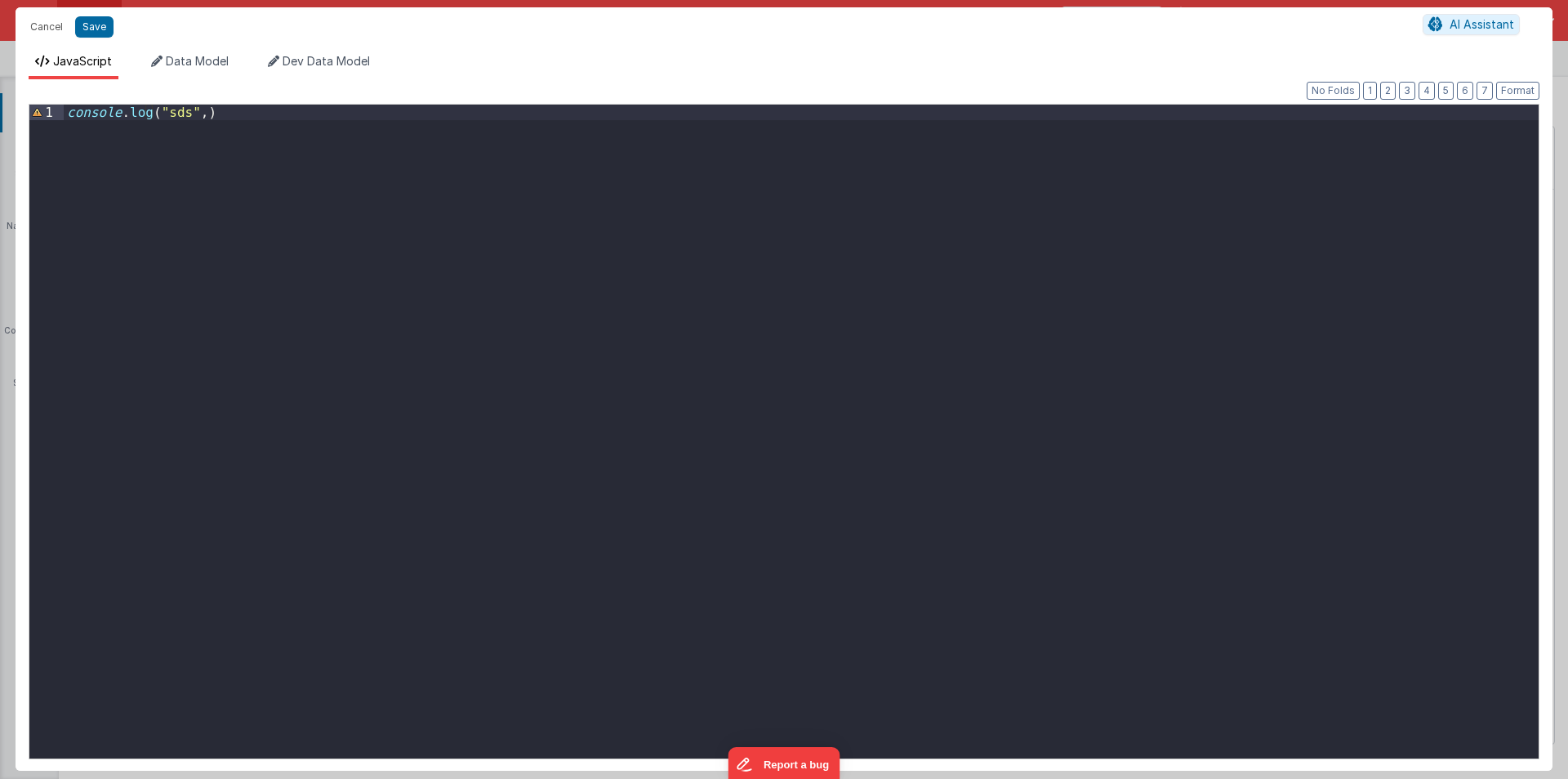
click at [287, 117] on div "console . log ( "sds" , )" at bounding box center [801, 447] width 1475 height 685
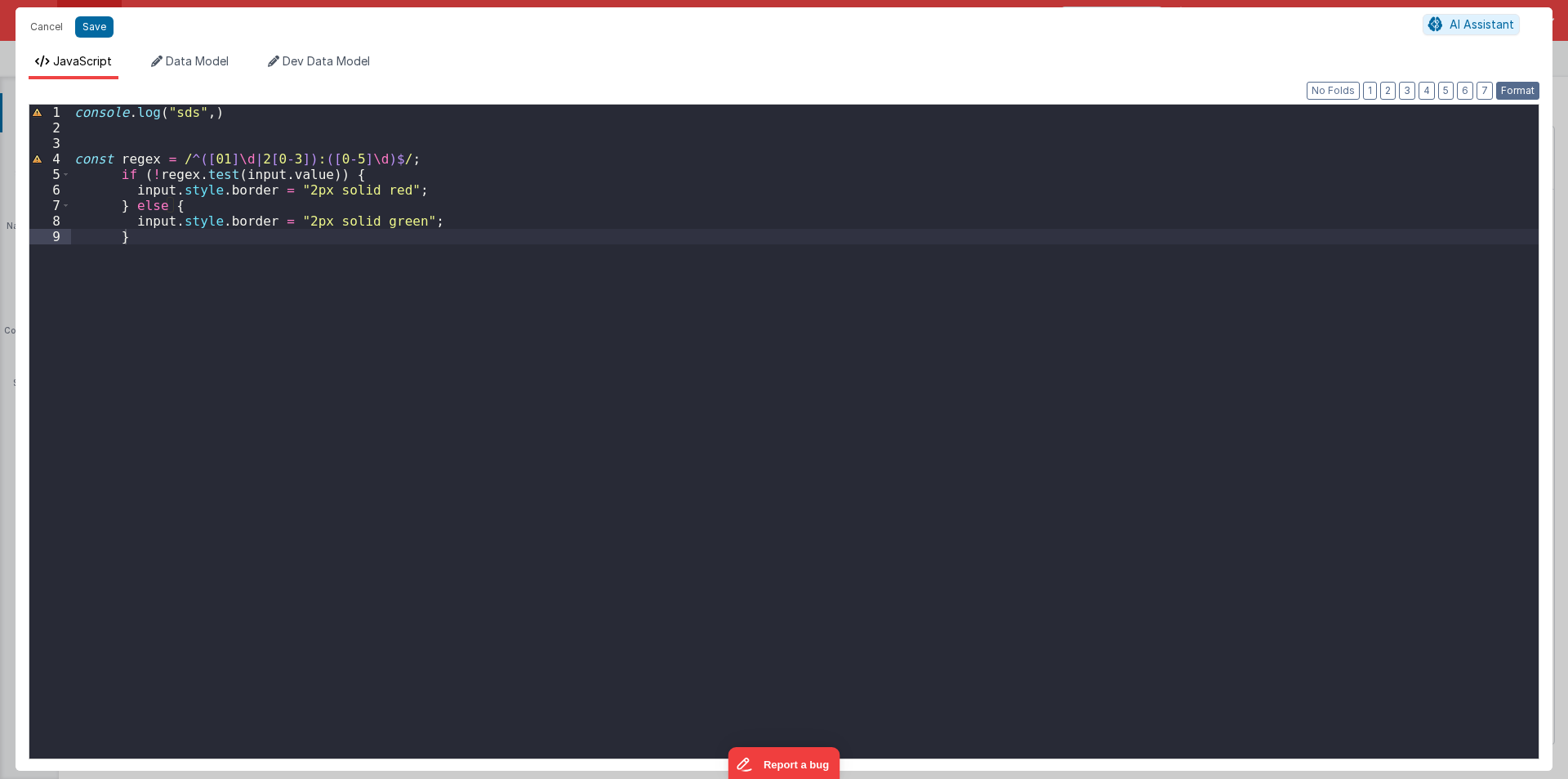
click at [1522, 89] on button "Format" at bounding box center [1518, 91] width 43 height 18
click at [204, 111] on div "console . log ( "sds" , ) const regex = / ^([ 01 ] \d | 2 [ 0 - 3 ]) : ([ 0 - 5…" at bounding box center [805, 447] width 1468 height 685
click at [208, 110] on div "console . log ( "sds" , ) const regex = / ^([ 01 ] \d | 2 [ 0 - 3 ]) : ([ 0 - 5…" at bounding box center [805, 447] width 1468 height 685
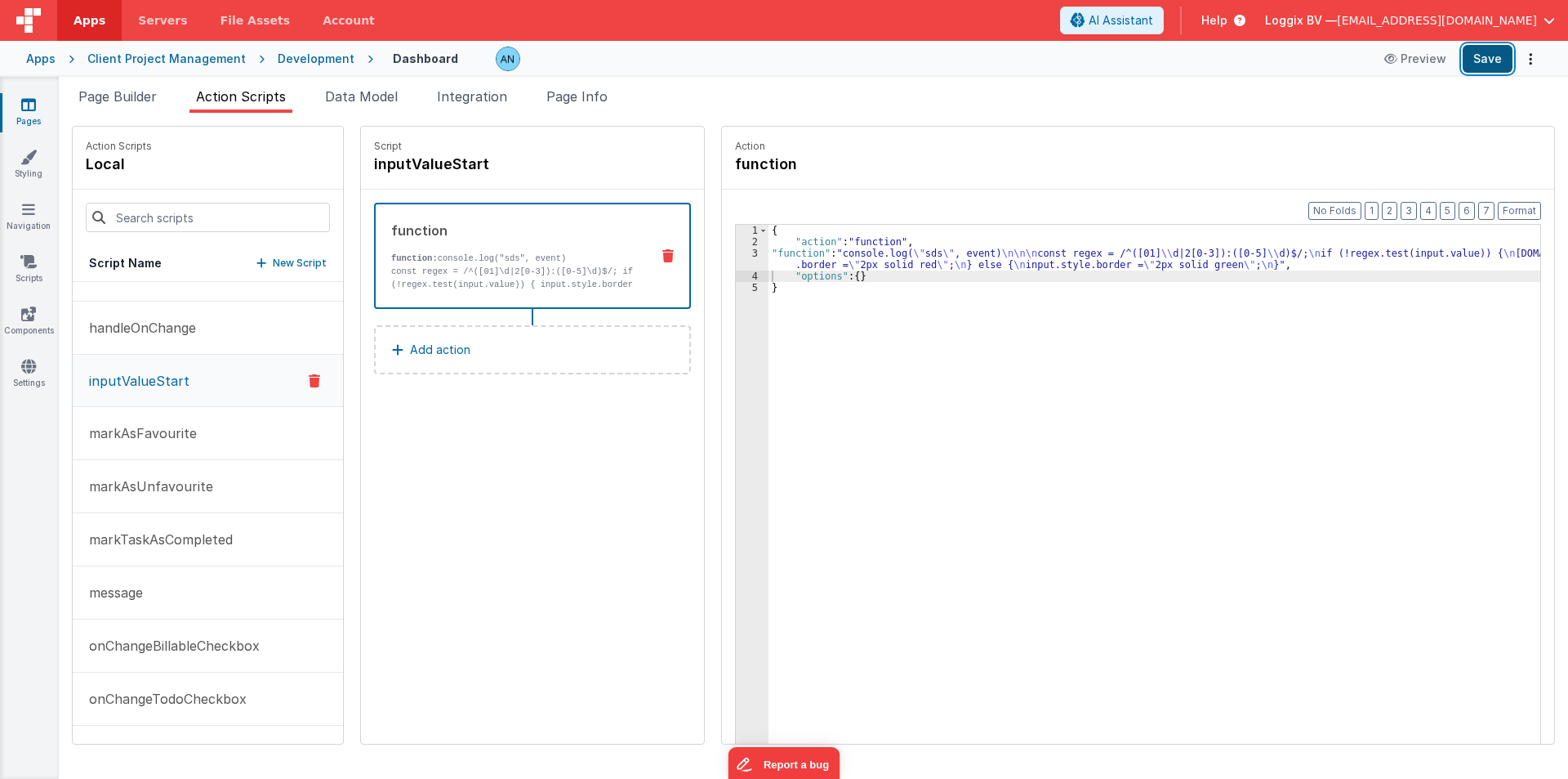
click at [1497, 69] on button "Save" at bounding box center [1487, 58] width 50 height 27
click at [1529, 208] on button "Format" at bounding box center [1520, 211] width 43 height 18
click at [1523, 203] on button "Format" at bounding box center [1520, 211] width 43 height 18
click at [1077, 397] on div "{ "action" : "function" , "function" : "console.log( \" sds \" , event) \n\n\n …" at bounding box center [1158, 521] width 779 height 592
click at [1476, 54] on button "Save" at bounding box center [1487, 58] width 50 height 27
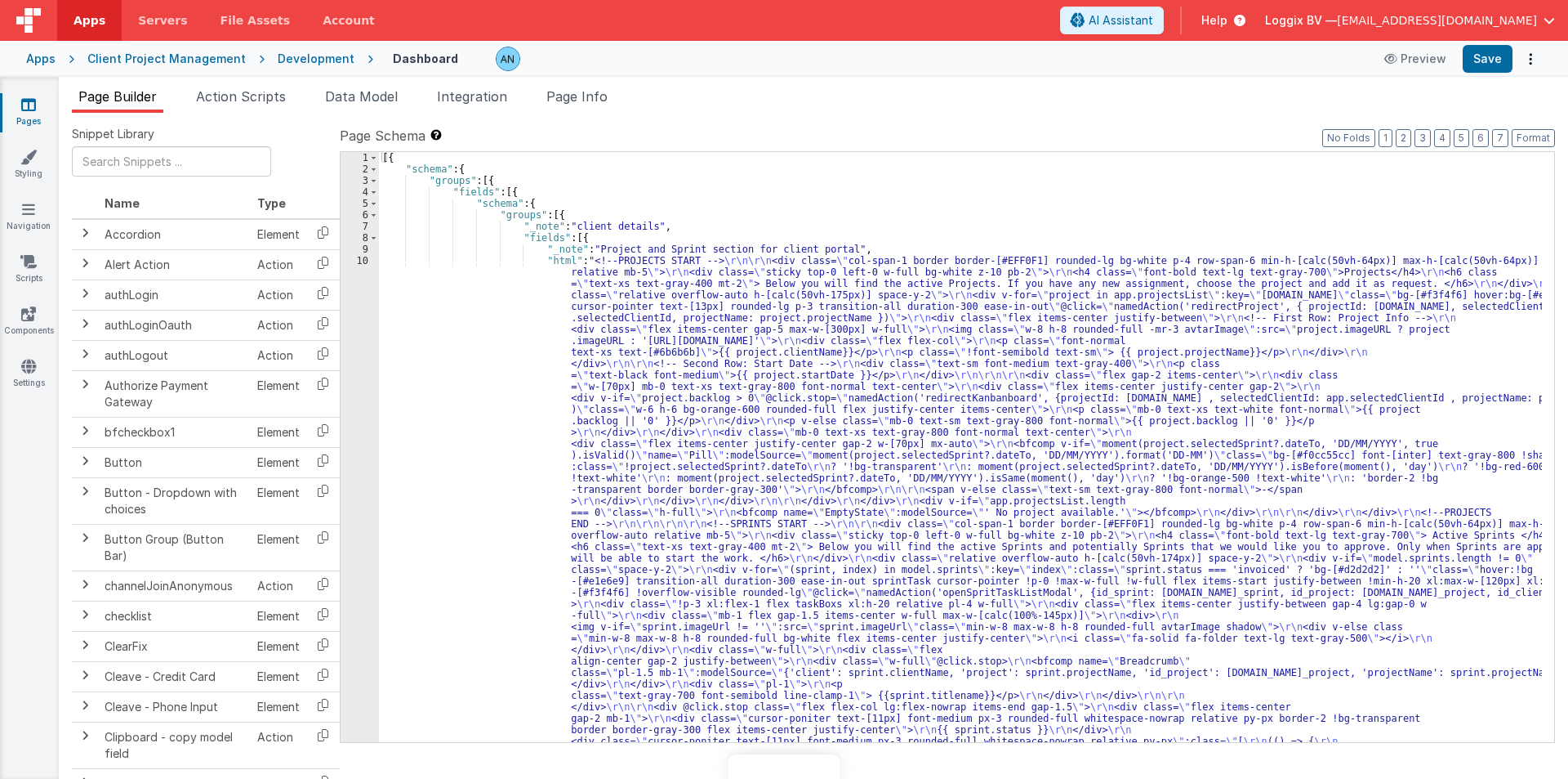
click at [466, 325] on div "[{ "schema" : { "groups" : [{ "fields" : [{ "schema" : { "groups" : [{ "_note" …" at bounding box center [960, 756] width 1163 height 1208
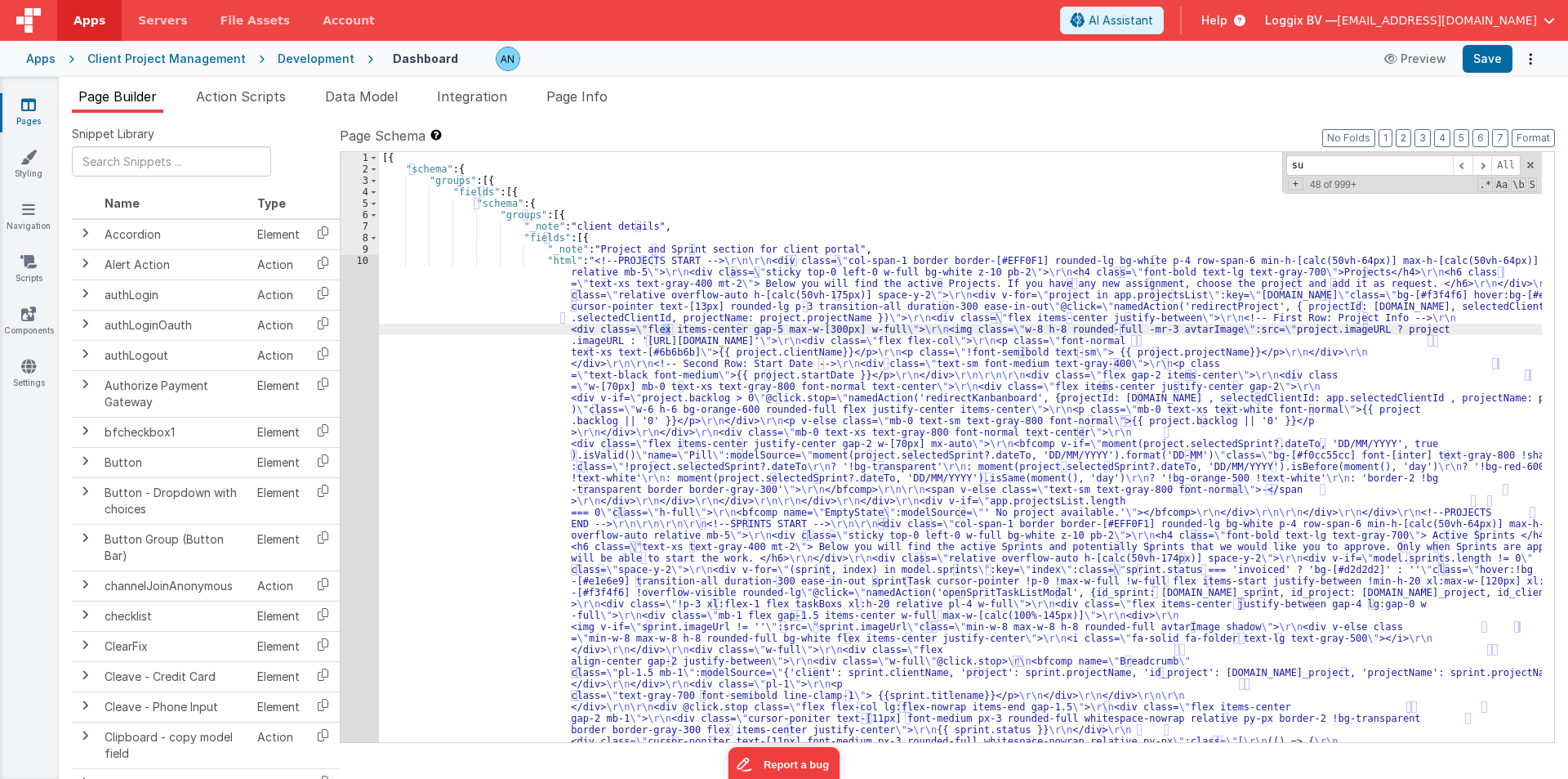
scroll to position [2691, 0]
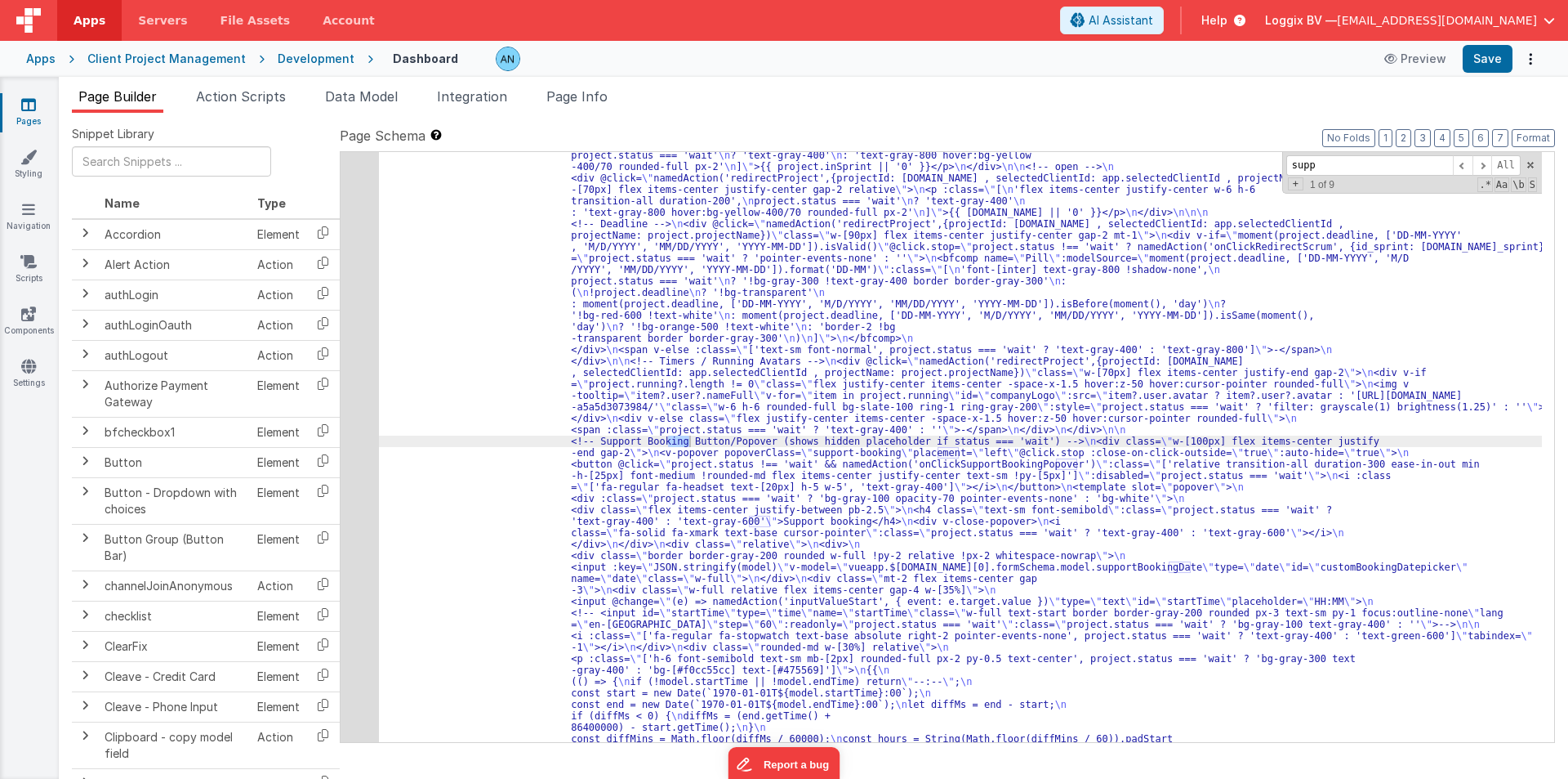
type input "supp"
click at [350, 386] on div "48" at bounding box center [359, 372] width 38 height 1293
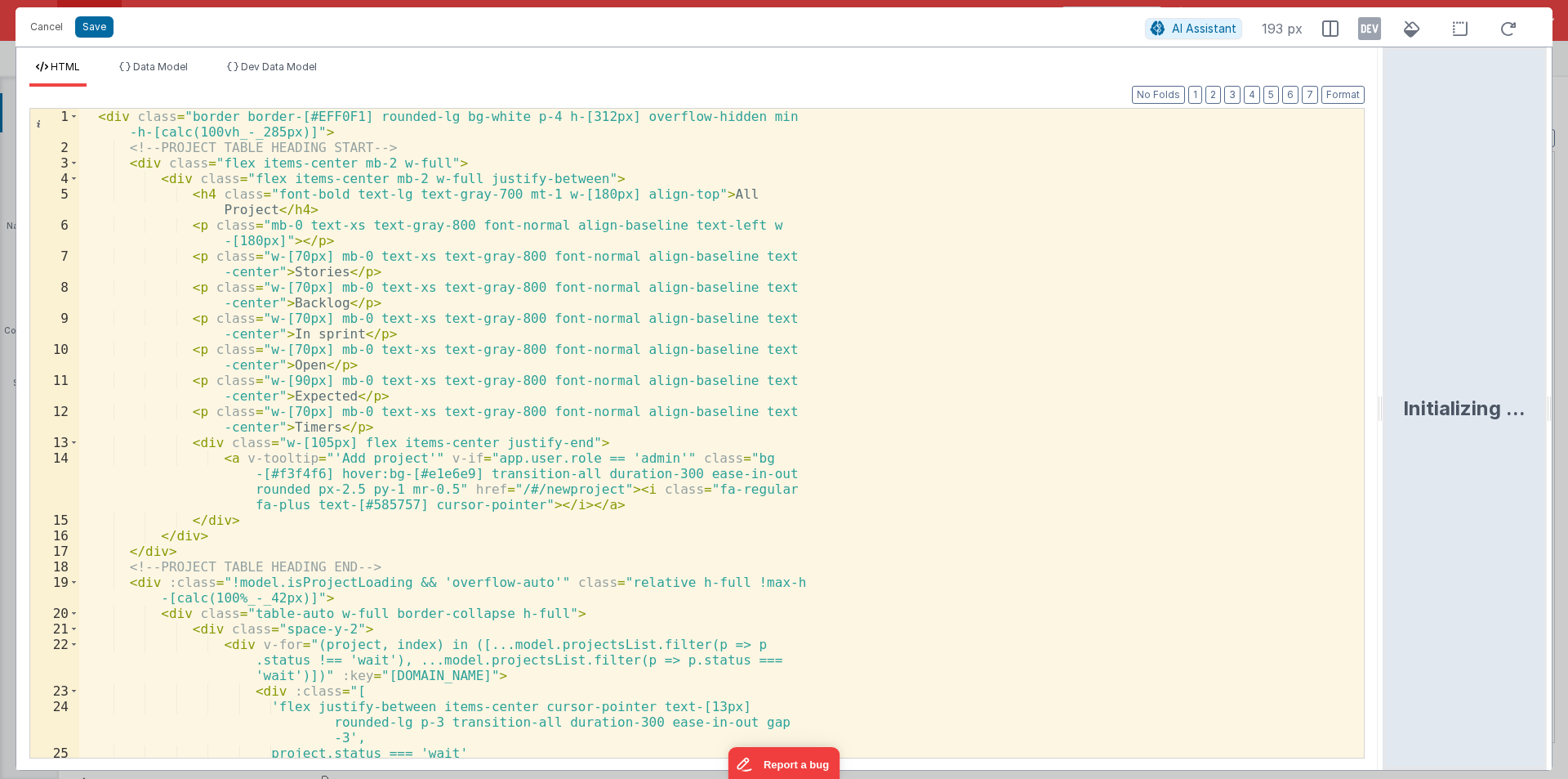
drag, startPoint x: 784, startPoint y: 402, endPoint x: 1409, endPoint y: 406, distance: 625.0
click at [1414, 389] on html "Cancel Save AI Assistant 193 px HTML Data Model Dev Data Model Format 7 6 5 4 3…" at bounding box center [784, 390] width 1568 height 779
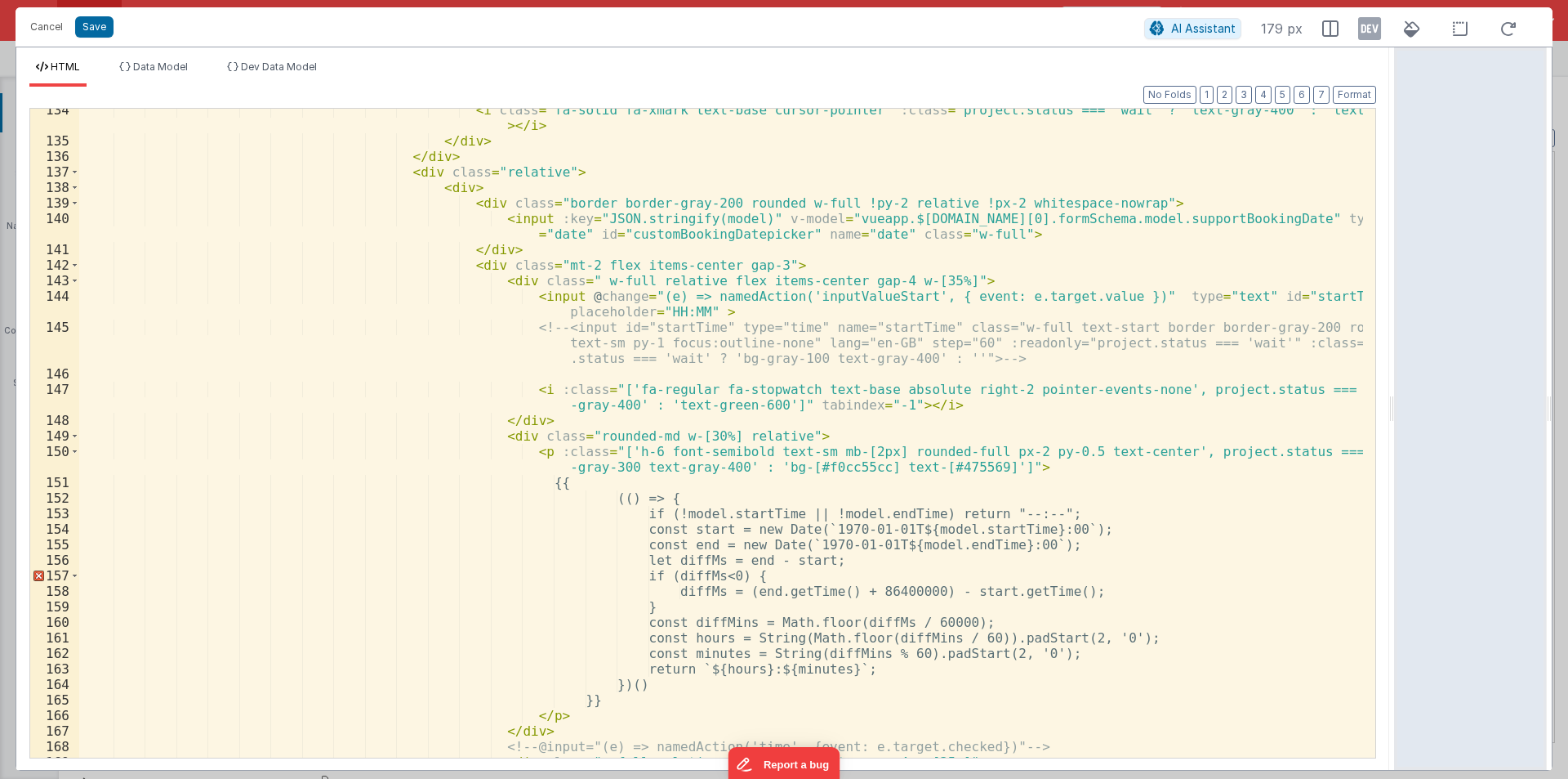
scroll to position [2305, 0]
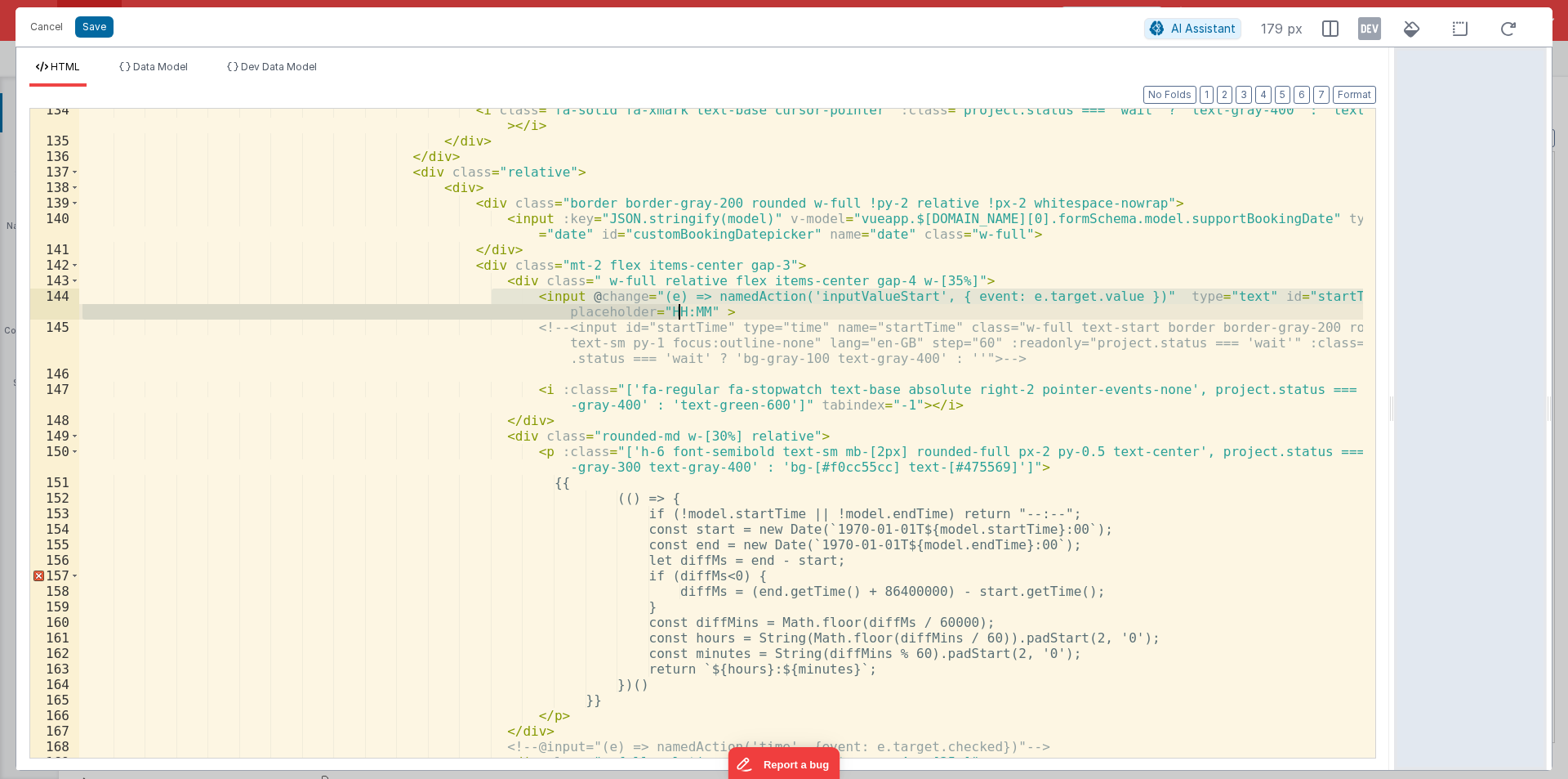
drag, startPoint x: 493, startPoint y: 291, endPoint x: 703, endPoint y: 314, distance: 211.3
click at [703, 314] on div "< i class = "fa-solid fa-xmark text-base cursor-pointer" :class = "project.stat…" at bounding box center [720, 449] width 1284 height 695
click at [61, 17] on button "Cancel" at bounding box center [46, 27] width 49 height 23
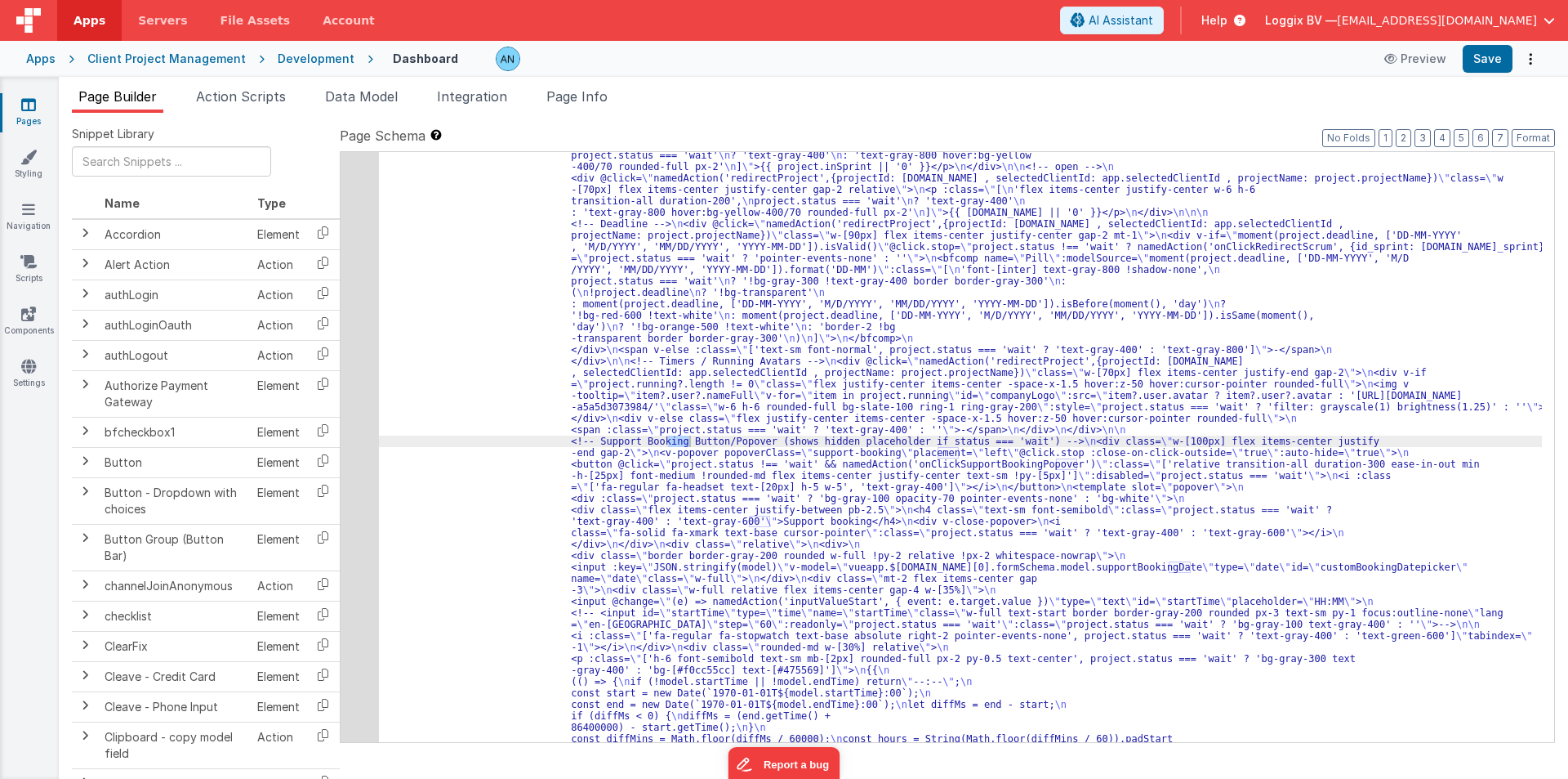
click at [252, 94] on div at bounding box center [784, 390] width 1568 height 779
click at [252, 94] on span "Action Scripts" at bounding box center [241, 96] width 90 height 17
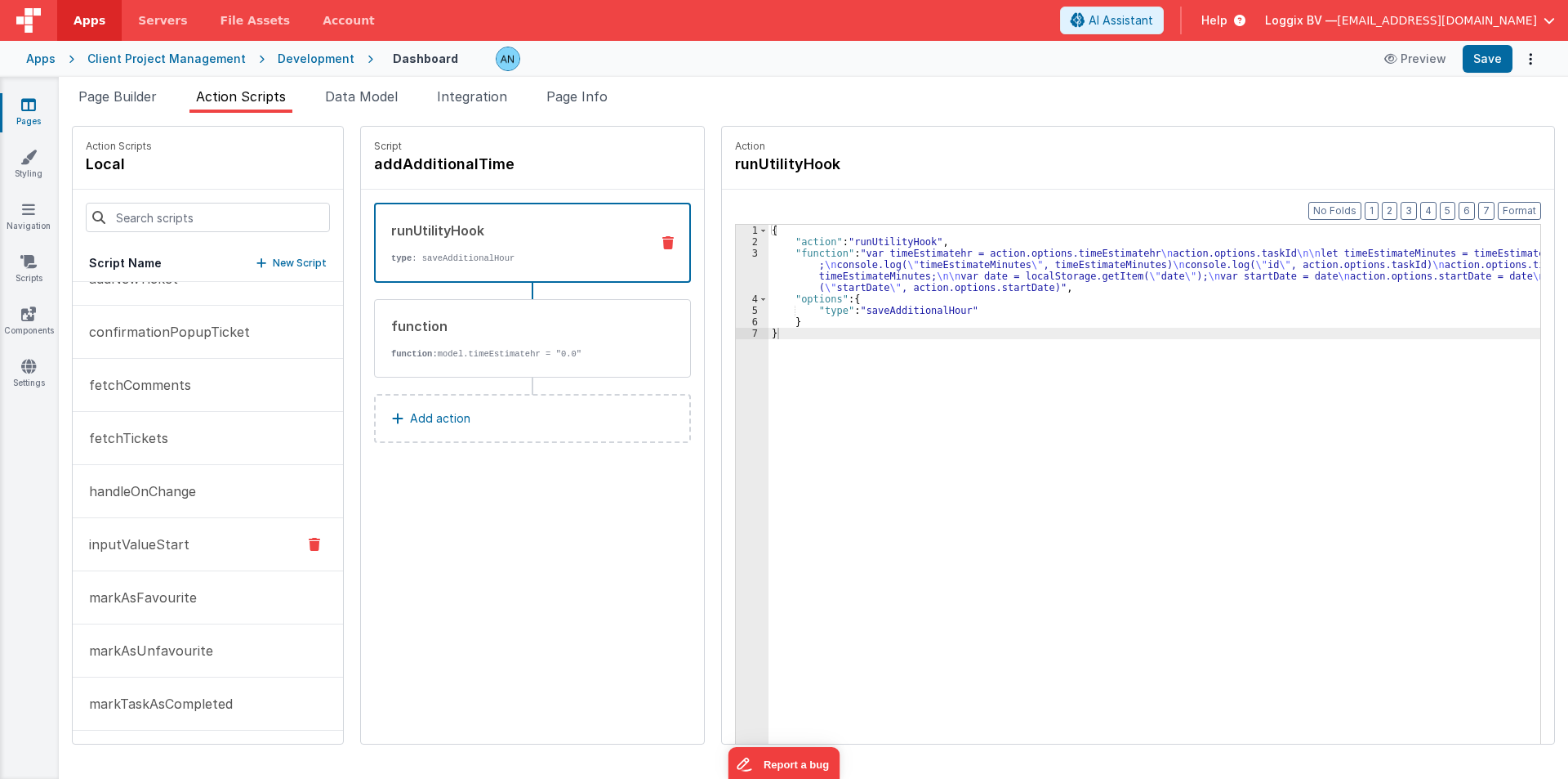
click at [161, 553] on p "inputValueStart" at bounding box center [134, 544] width 110 height 20
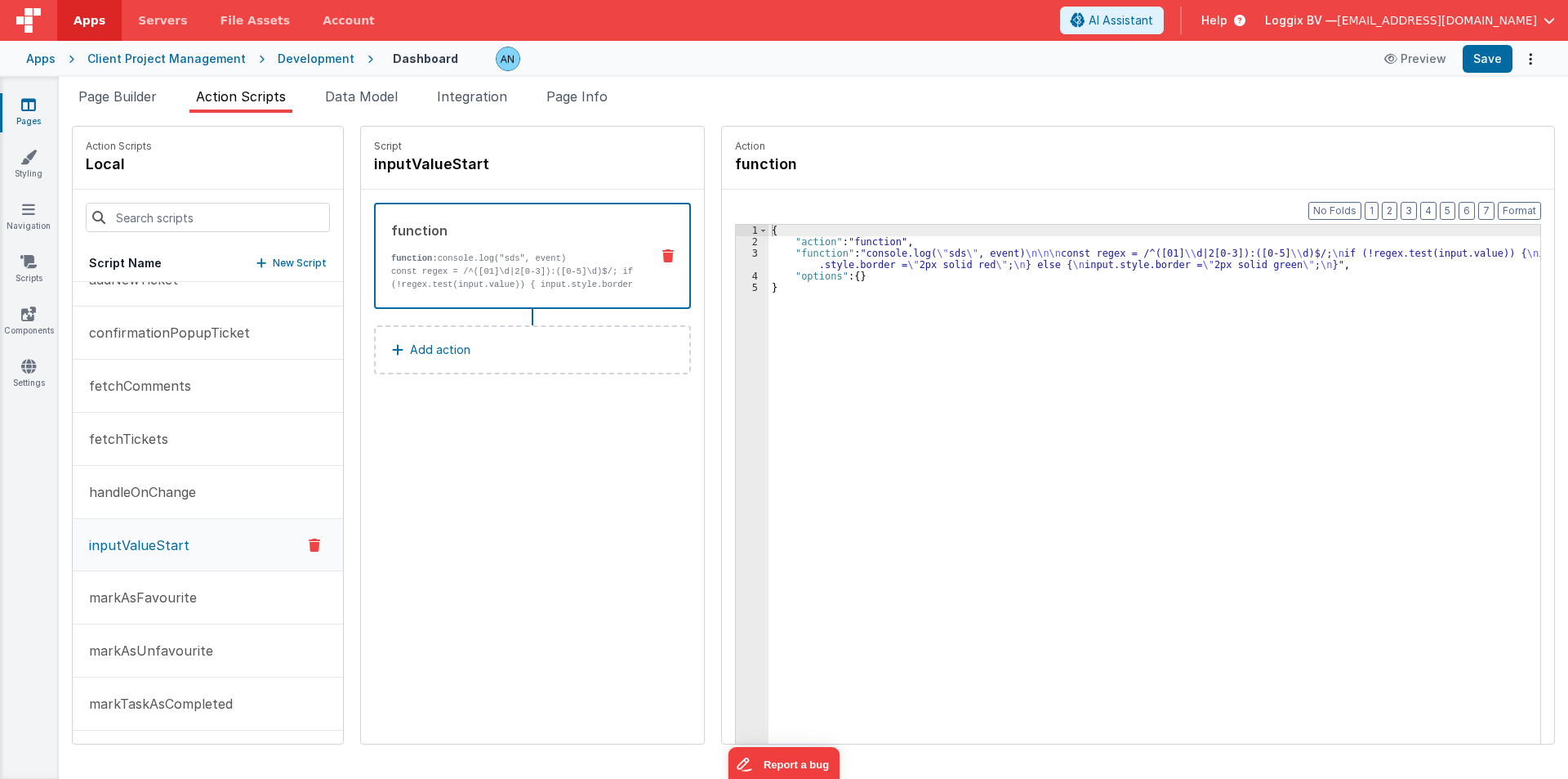
scroll to position [82, 0]
click at [739, 260] on div "3" at bounding box center [752, 259] width 32 height 23
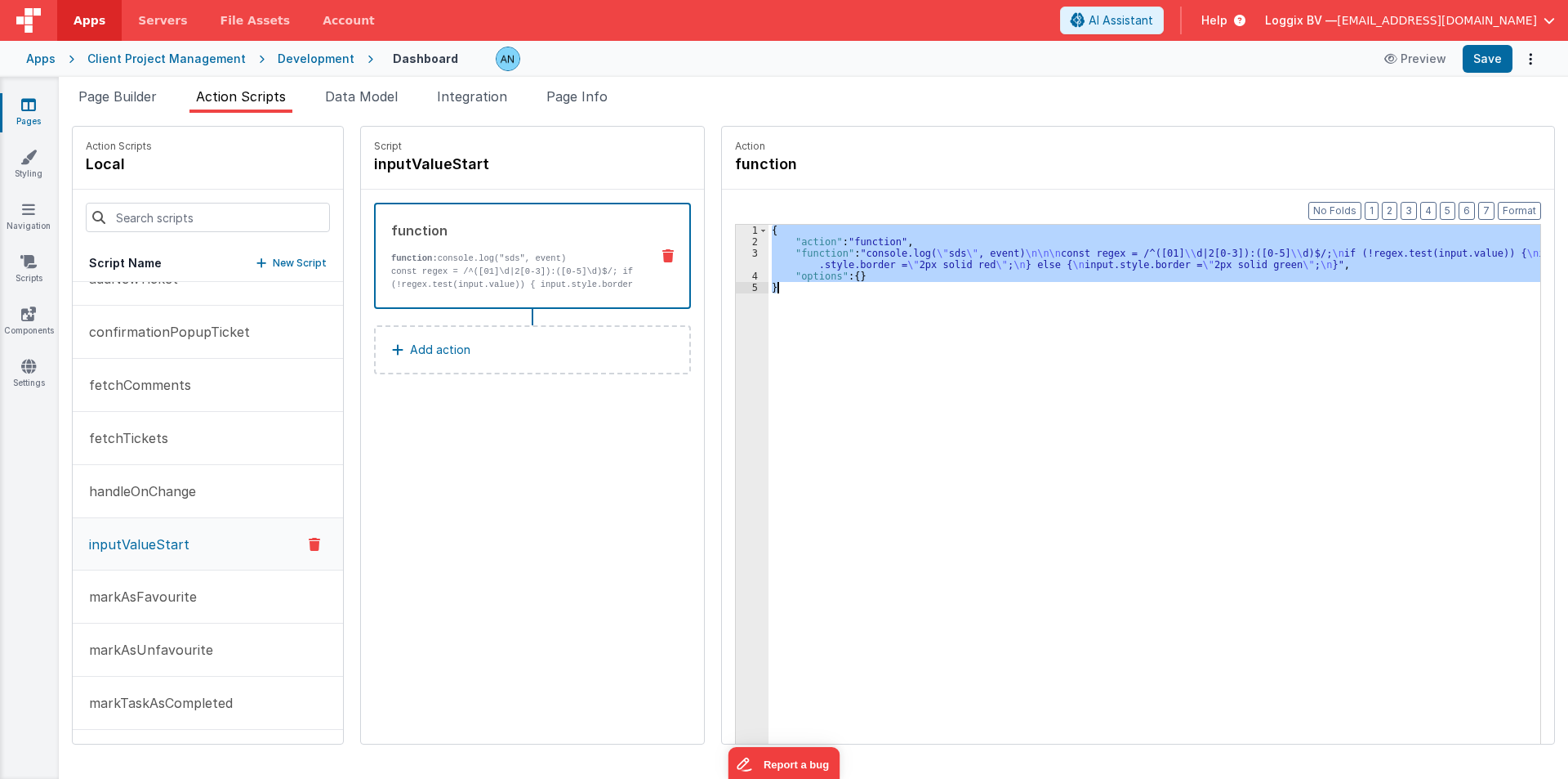
click at [739, 260] on div "3" at bounding box center [752, 259] width 32 height 23
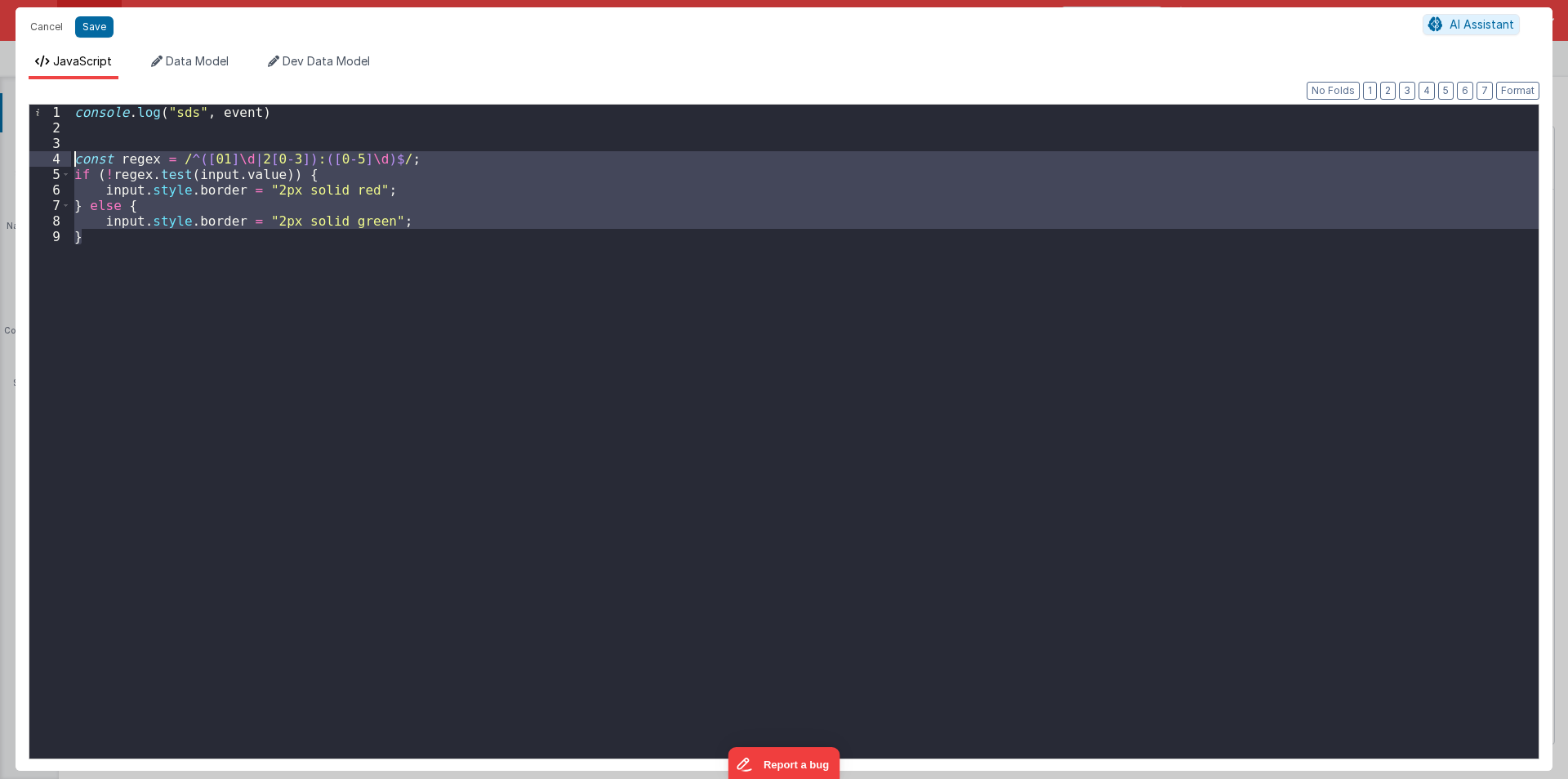
drag, startPoint x: 97, startPoint y: 233, endPoint x: 45, endPoint y: 156, distance: 92.9
click at [45, 156] on div "1 2 3 4 5 6 7 8 9 console . log ( "sds" , event ) const regex = / ^([ 01 ] \d |…" at bounding box center [784, 431] width 1511 height 655
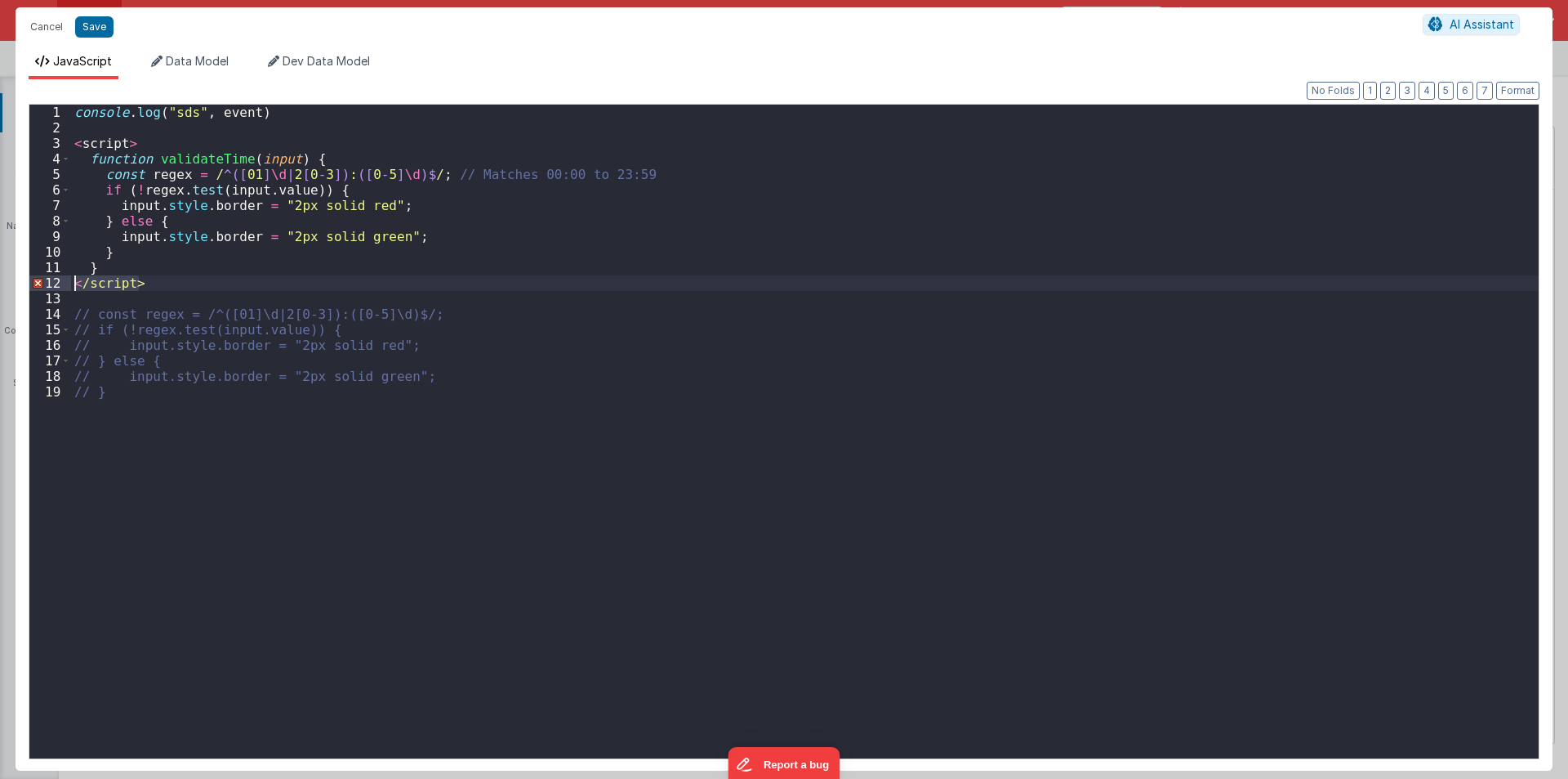
drag, startPoint x: 143, startPoint y: 284, endPoint x: 19, endPoint y: 283, distance: 124.0
click at [19, 283] on div "Format 7 6 5 4 3 2 1 No Folds 1 2 3 4 5 6 7 8 9 10 11 12 13 14 15 16 17 18 19 c…" at bounding box center [784, 424] width 1537 height 691
drag, startPoint x: 138, startPoint y: 139, endPoint x: 34, endPoint y: 141, distance: 104.0
click at [34, 141] on div "1 2 3 4 5 6 7 8 9 10 11 12 13 14 15 16 17 18 19 console . log ( "sds" , event )…" at bounding box center [784, 431] width 1511 height 655
click at [174, 161] on div "console . log ( "sds" , event ) function validateTime ( input ) { const regex =…" at bounding box center [805, 447] width 1468 height 685
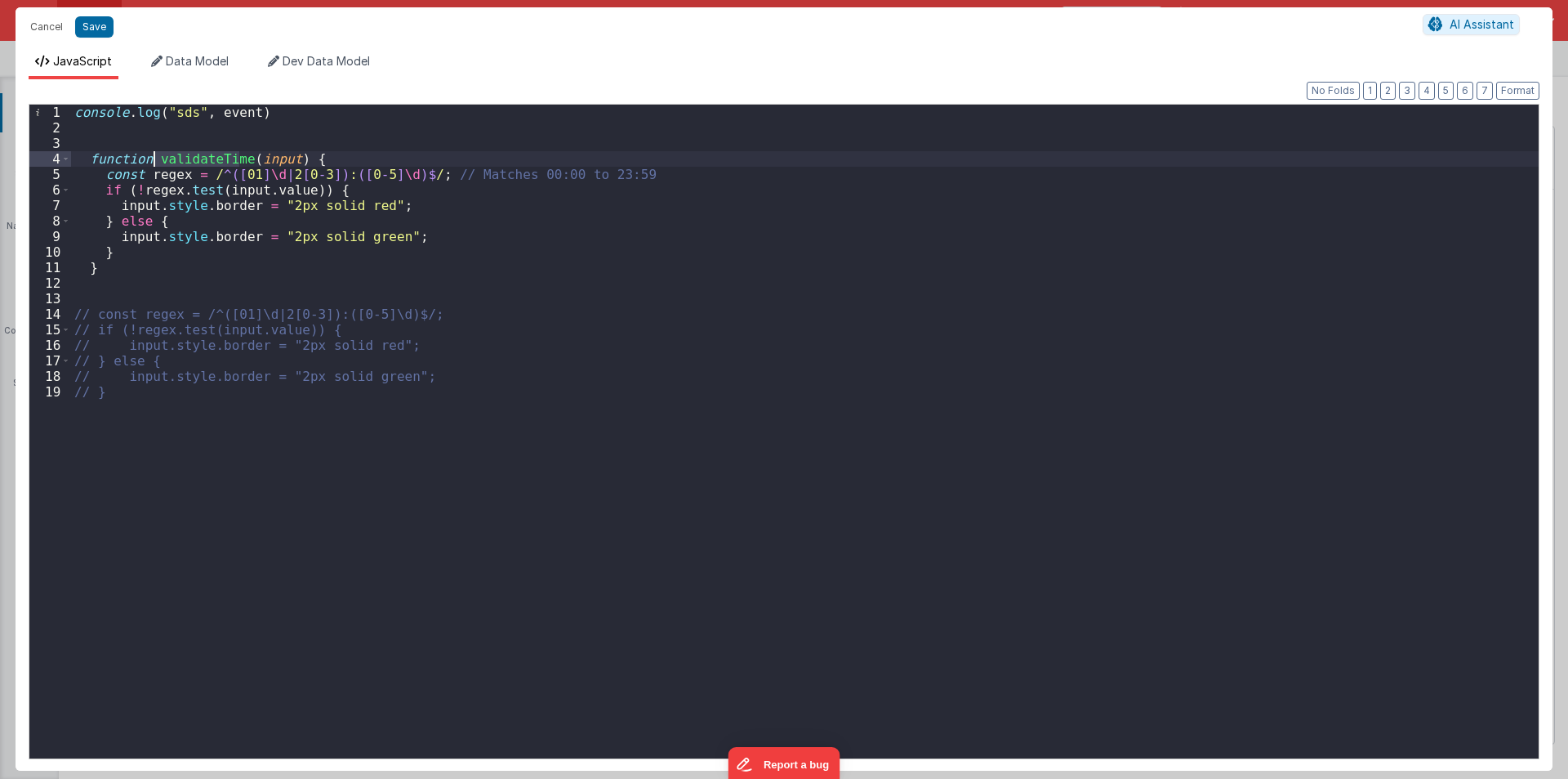
click at [174, 161] on div "console . log ( "sds" , event ) function validateTime ( input ) { const regex =…" at bounding box center [805, 447] width 1468 height 685
click at [113, 284] on div "console . log ( "sds" , event ) function validateTime ( input ) { const regex =…" at bounding box center [805, 447] width 1468 height 685
paste textarea
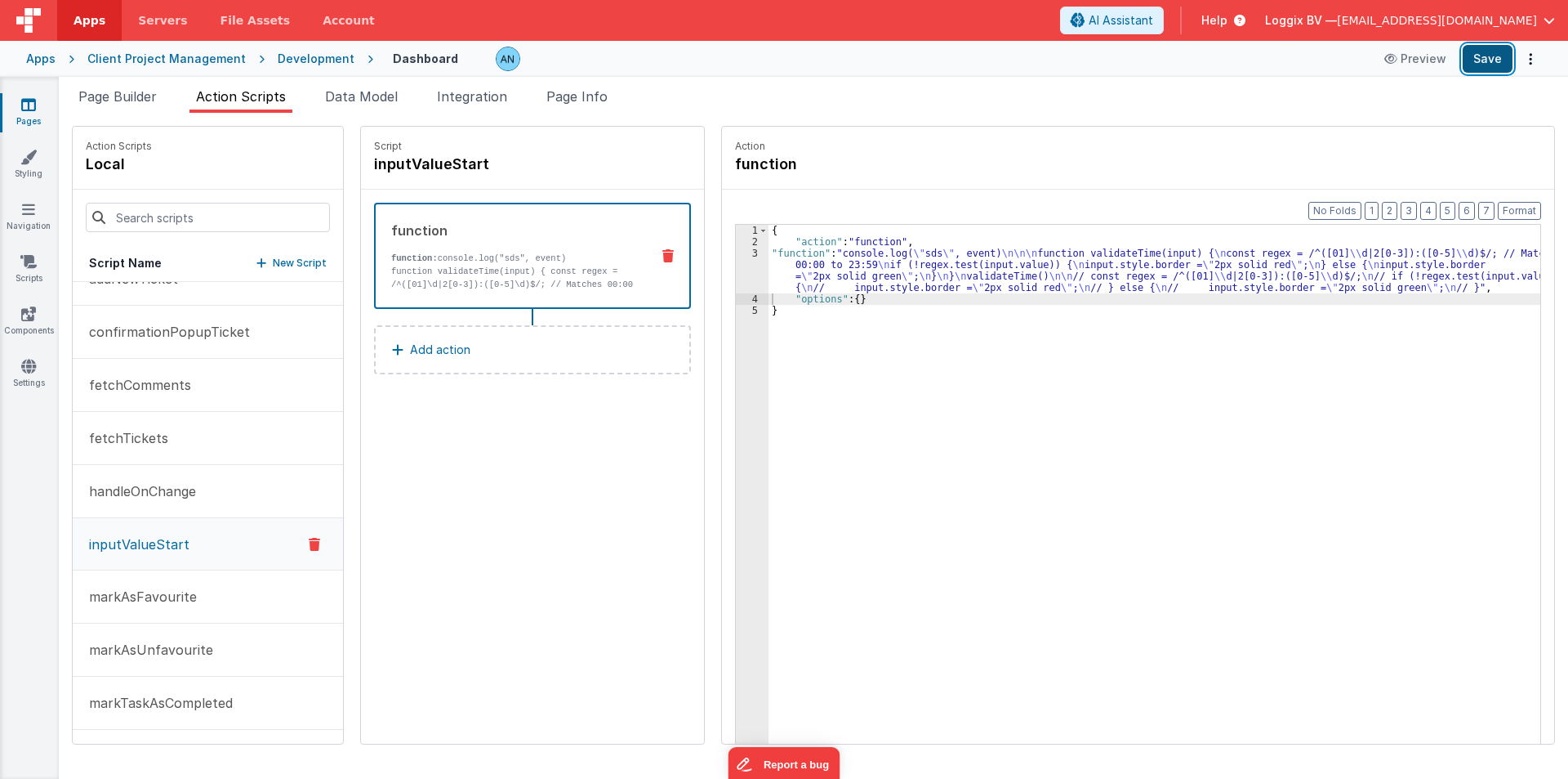
click at [1490, 58] on button "Save" at bounding box center [1487, 58] width 50 height 27
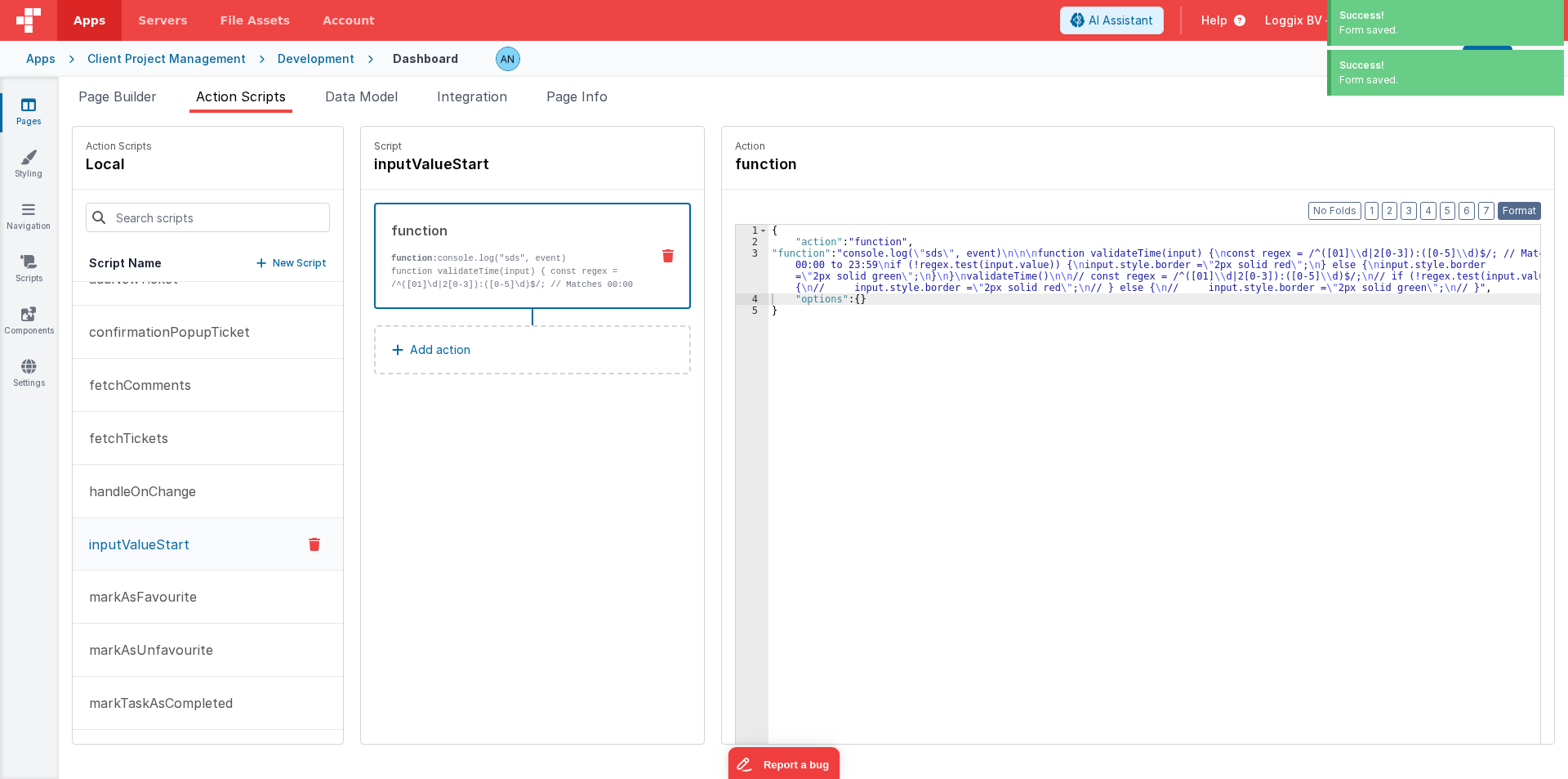
click at [1517, 209] on button "Format" at bounding box center [1520, 211] width 43 height 18
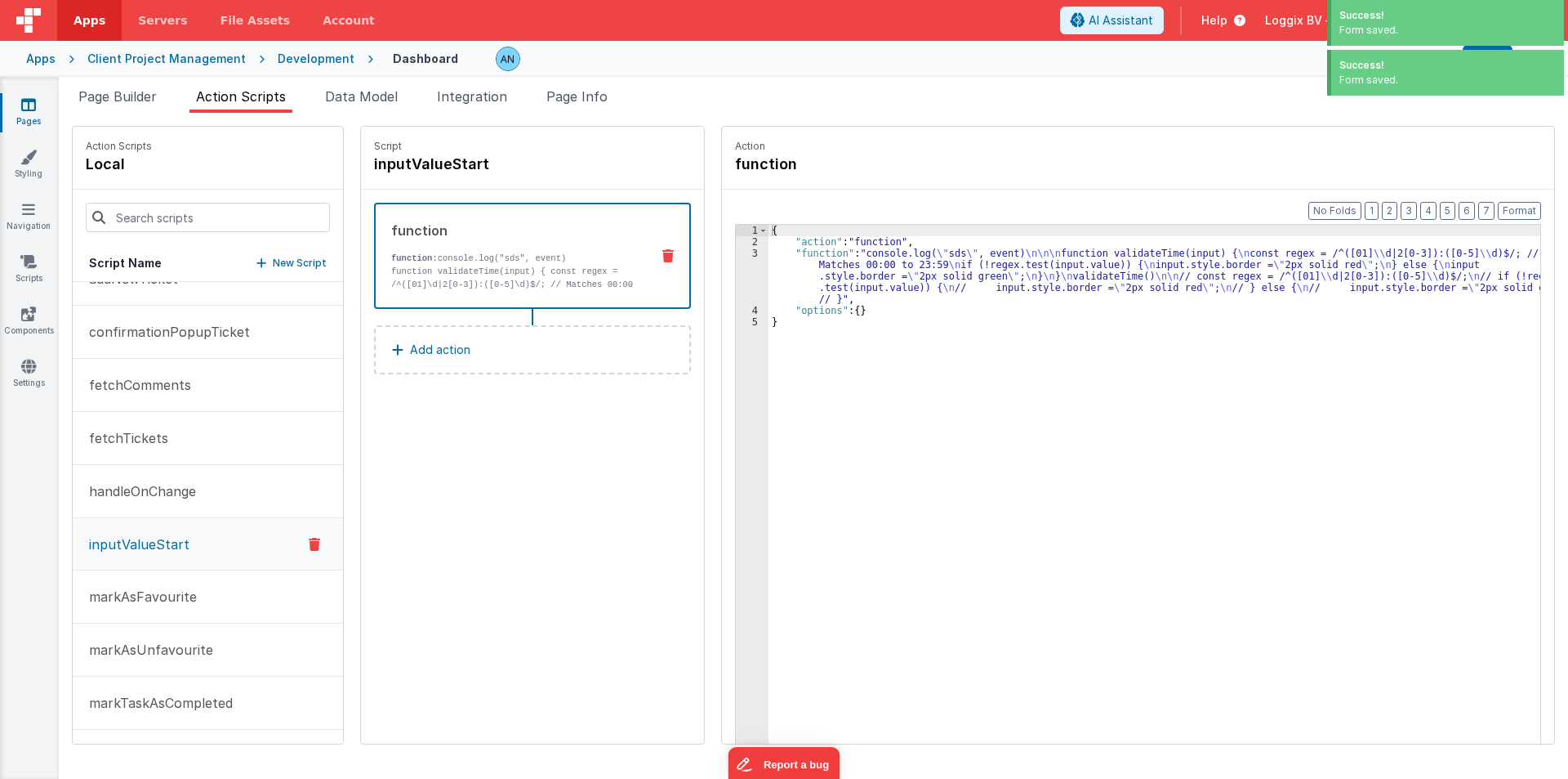
click at [940, 445] on div "{ "action" : "function" , "function" : "console.log( \" sds \" , event) \n\n\n …" at bounding box center [1158, 521] width 779 height 592
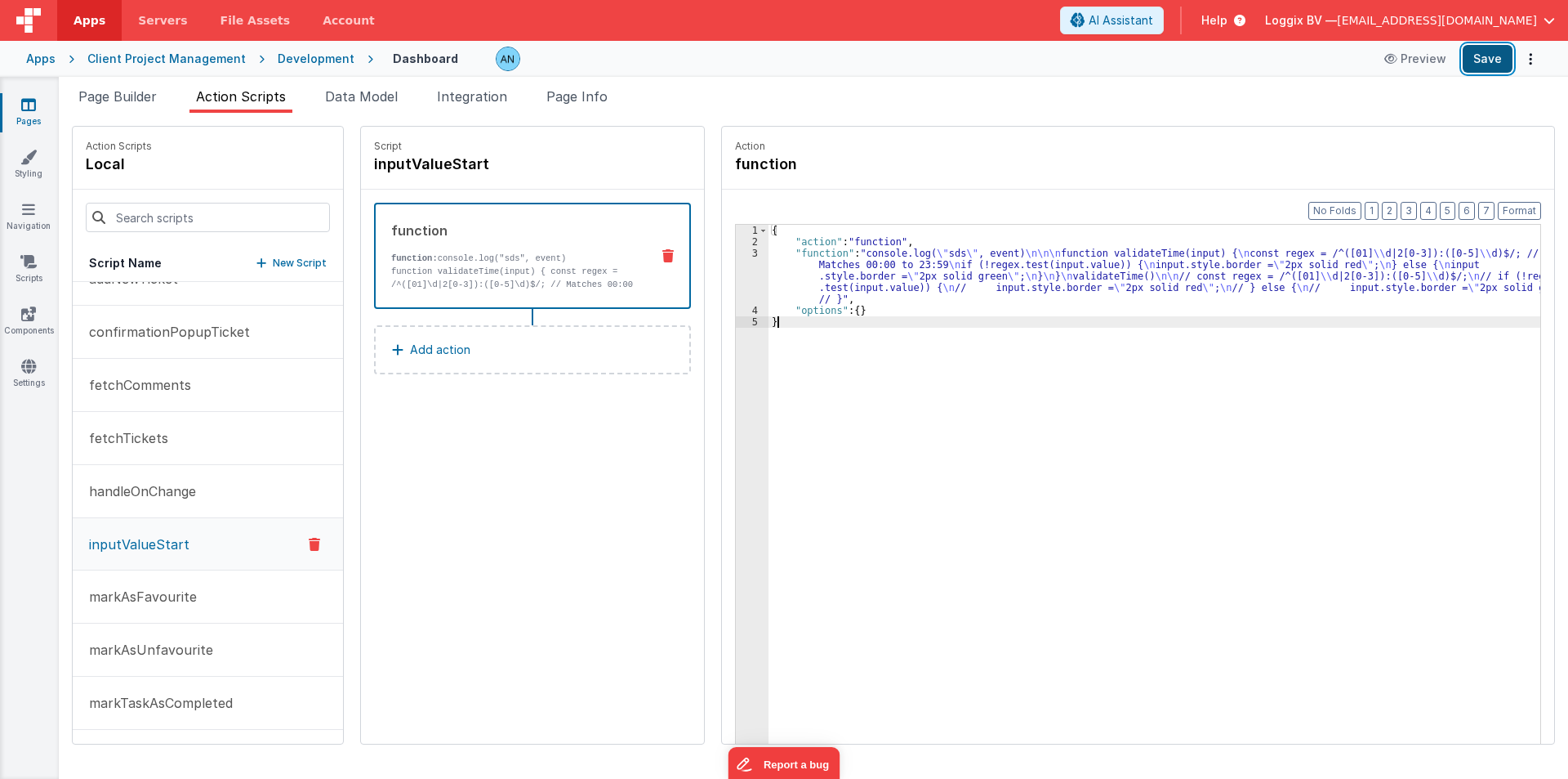
click at [1506, 53] on button "Save" at bounding box center [1487, 58] width 50 height 27
click at [737, 271] on div "3" at bounding box center [752, 276] width 32 height 57
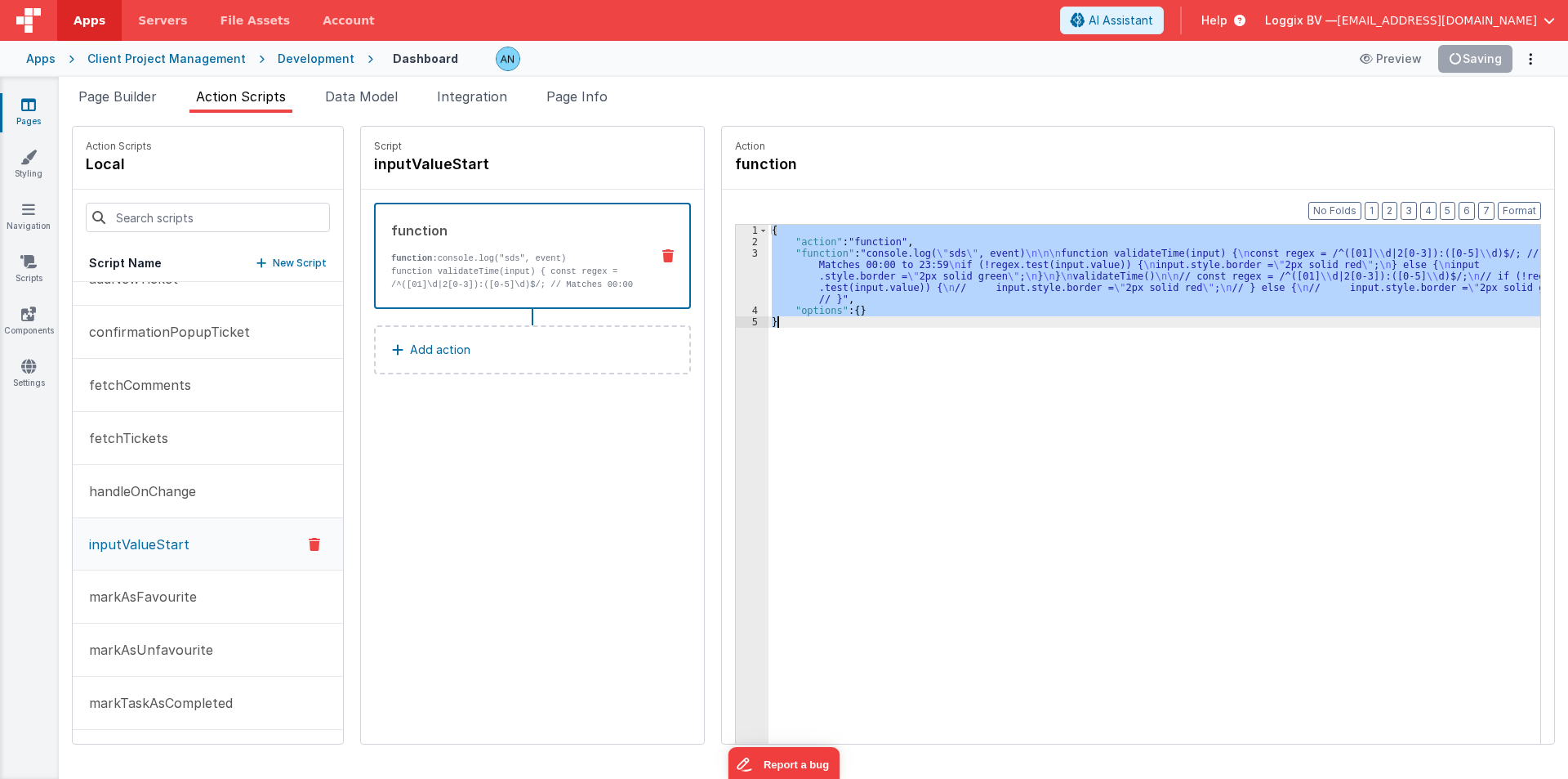
click at [737, 271] on div "3" at bounding box center [752, 276] width 32 height 57
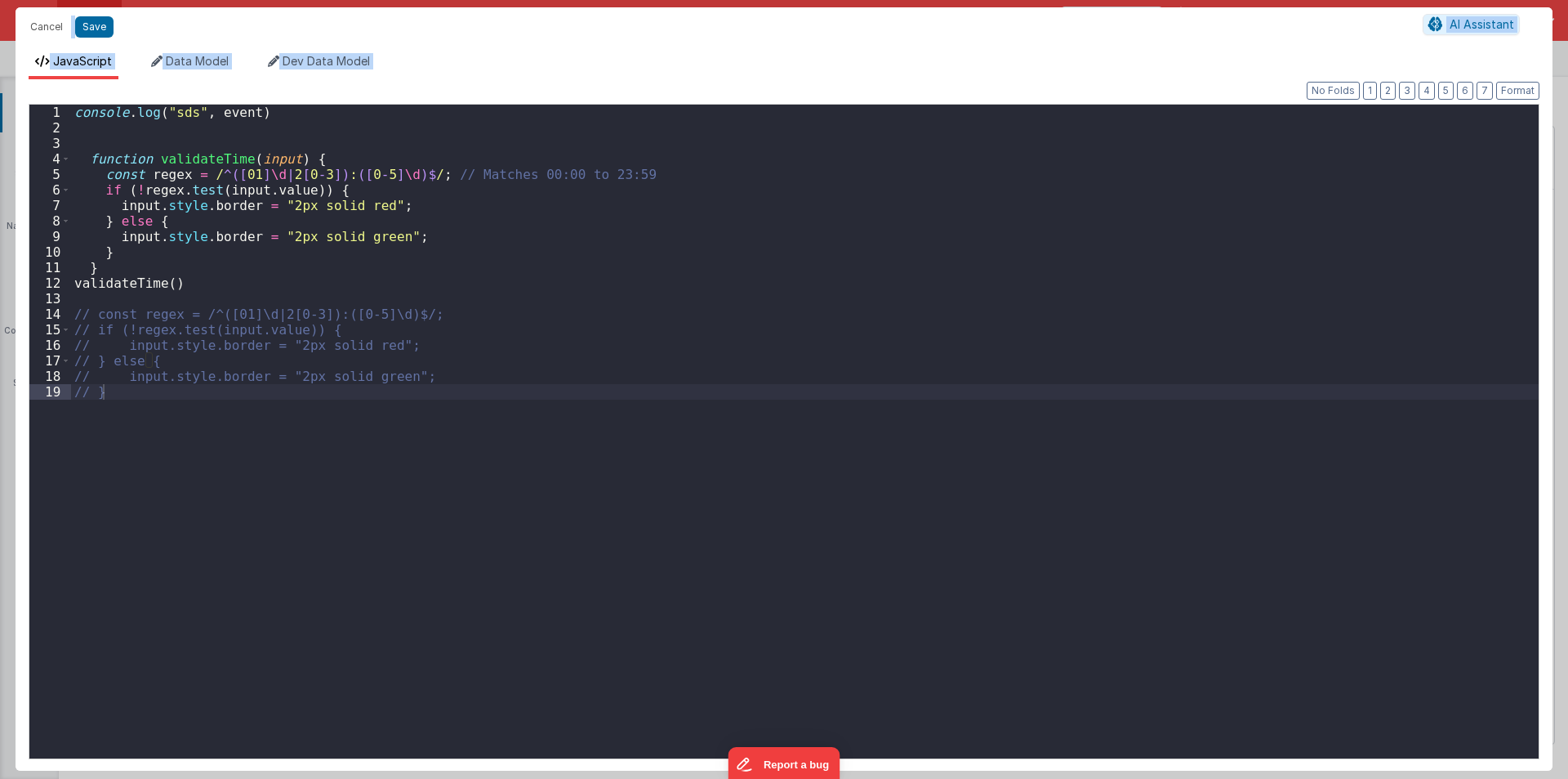
click at [569, 332] on div "console . log ( "sds" , event ) function validateTime ( input ) { const regex =…" at bounding box center [805, 447] width 1468 height 685
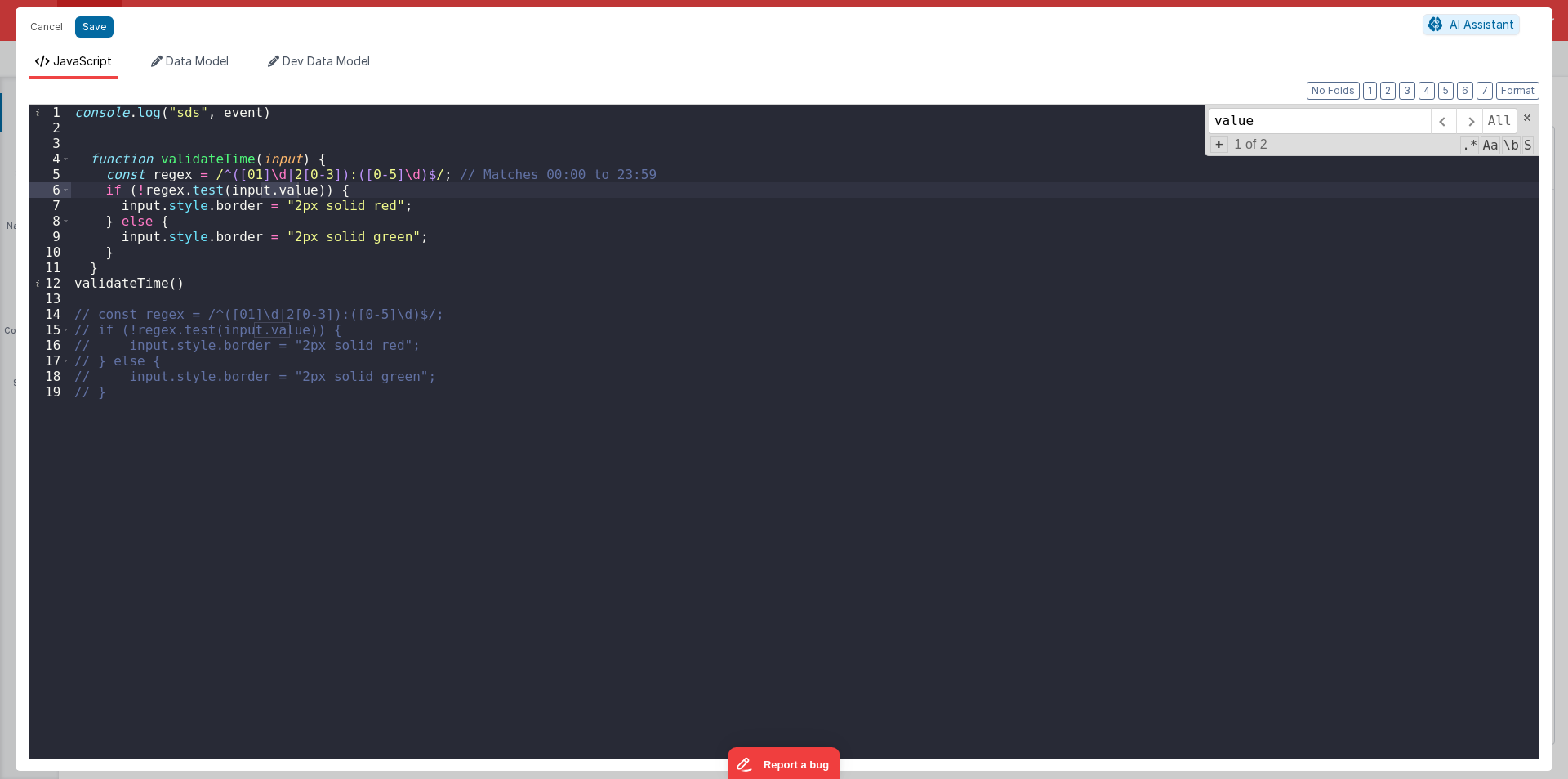
type input "value"
click at [258, 164] on div "console . log ( "sds" , event ) function validateTime ( input ) { const regex =…" at bounding box center [805, 447] width 1468 height 685
click at [374, 155] on div "console . log ( "sds" , event ) function validateTime ( action . options . inpu…" at bounding box center [805, 447] width 1468 height 685
click at [373, 155] on div "console . log ( "sds" , event ) function validateTime ( action . options . inpu…" at bounding box center [805, 447] width 1468 height 685
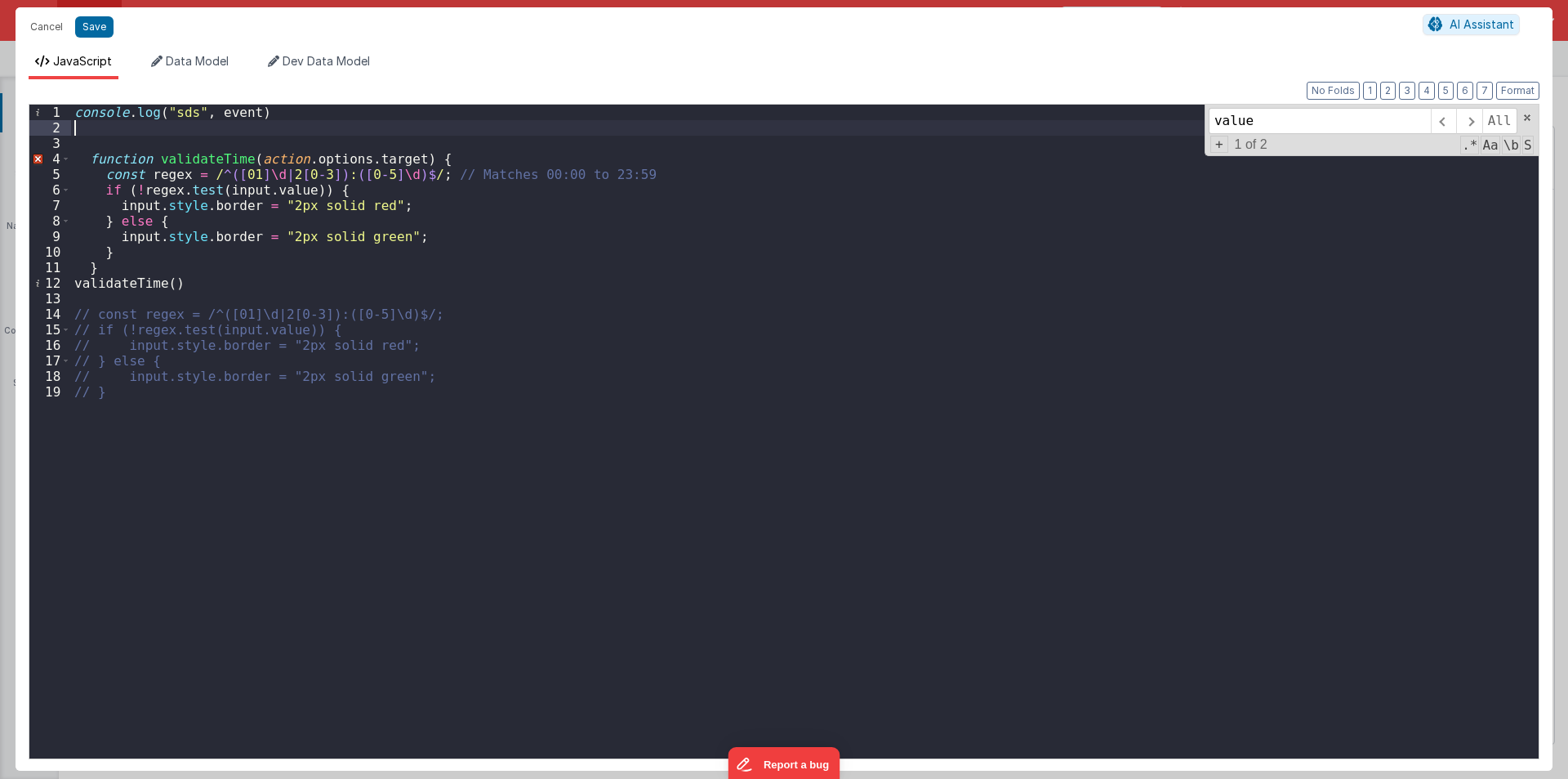
click at [103, 130] on div "console . log ( "sds" , event ) function validateTime ( action . options . targ…" at bounding box center [805, 447] width 1468 height 685
drag, startPoint x: 245, startPoint y: 159, endPoint x: 398, endPoint y: 158, distance: 153.0
click at [398, 158] on div "console . log ( "sds" , event ) input = function validateTime ( action . option…" at bounding box center [805, 447] width 1468 height 685
click at [142, 128] on div "console . log ( "sds" , event ) input = function validateTime ( action . option…" at bounding box center [805, 447] width 1468 height 685
paste textarea
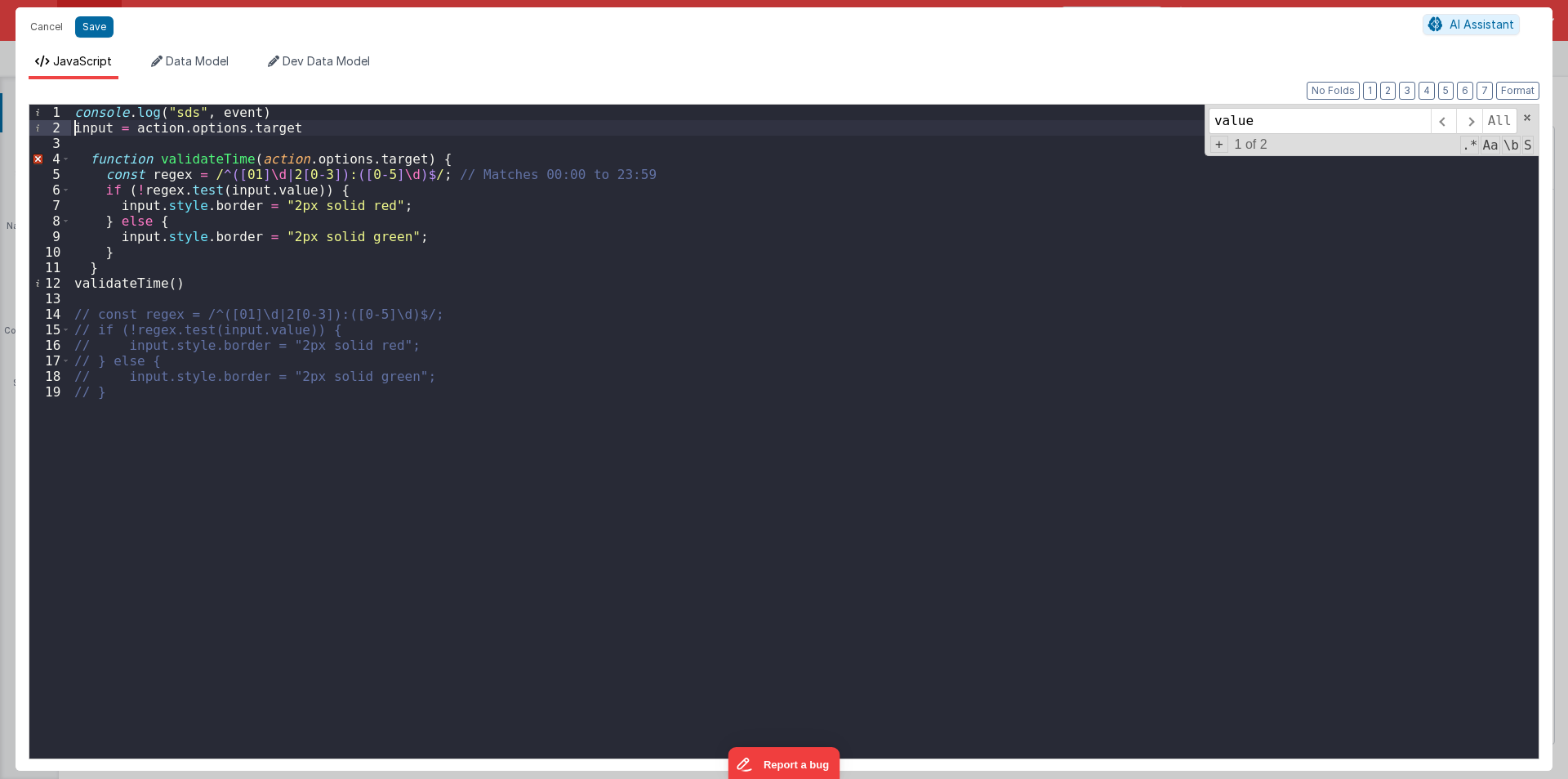
click at [75, 127] on div "console . log ( "sds" , event ) input = action . options . target function vali…" at bounding box center [805, 447] width 1468 height 685
click at [139, 121] on div "console . log ( "sds" , event ) var input = action . options . target function …" at bounding box center [805, 447] width 1468 height 685
click at [144, 127] on div "console . log ( "sds" , event ) var inputValue = action . options . target func…" at bounding box center [805, 447] width 1468 height 685
drag, startPoint x: 251, startPoint y: 158, endPoint x: 398, endPoint y: 161, distance: 147.0
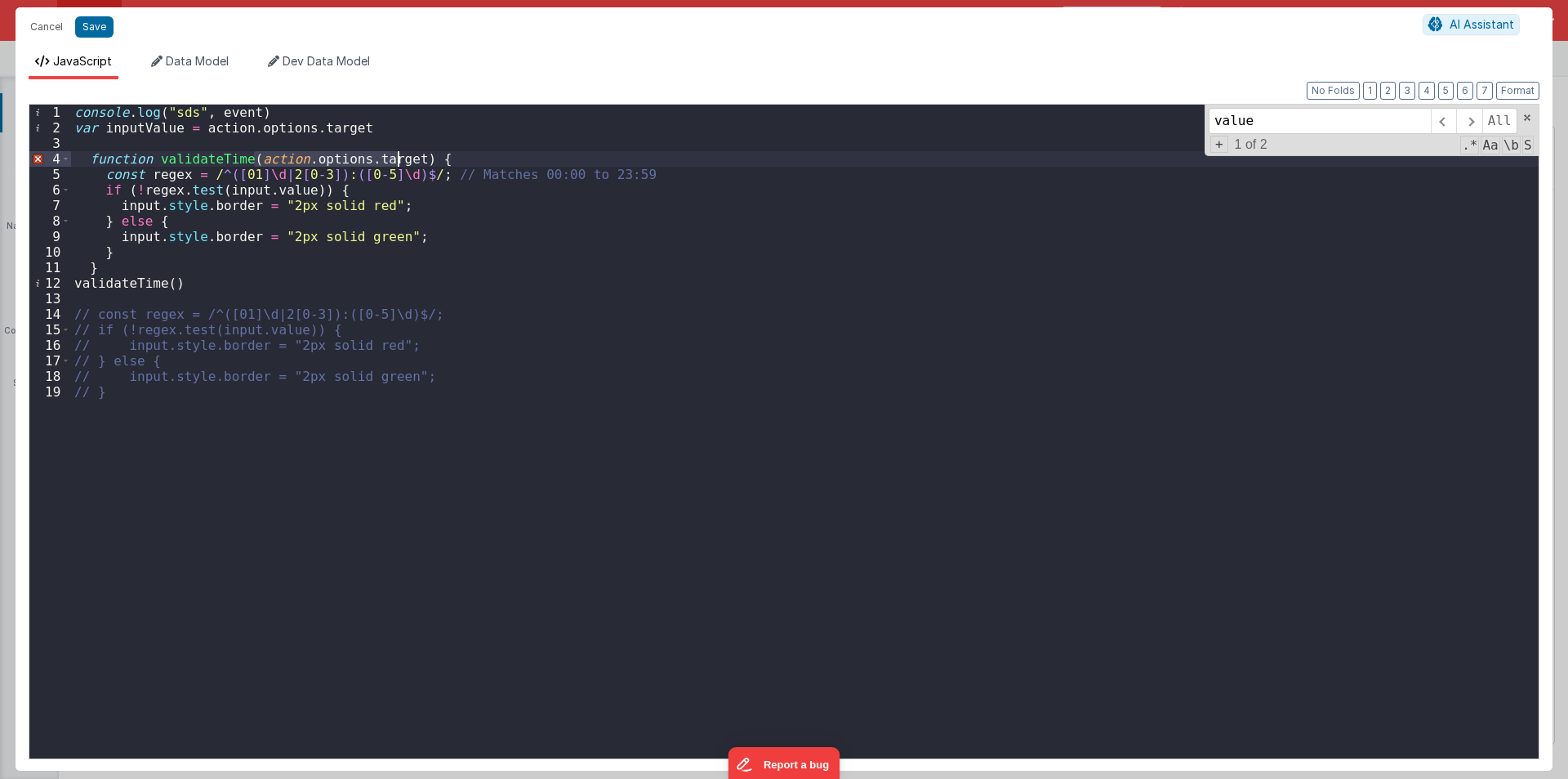
click at [398, 161] on div "console . log ( "sds" , event ) var inputValue = action . options . target func…" at bounding box center [805, 447] width 1468 height 685
paste textarea
click at [366, 160] on div "console . log ( "sds" , event ) var inputValue = action . options . target func…" at bounding box center [805, 447] width 1468 height 685
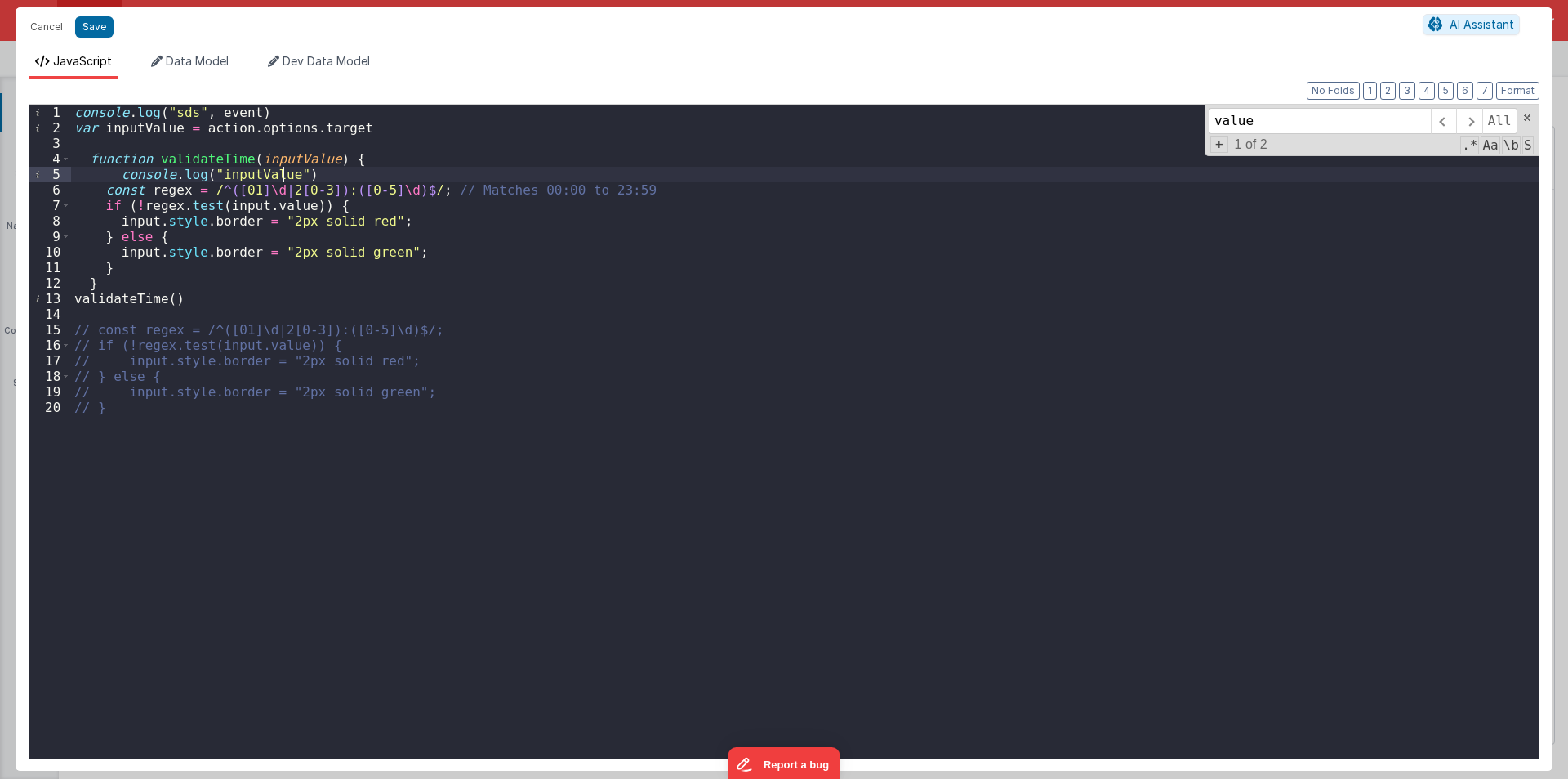
click at [260, 159] on div "console . log ( "sds" , event ) var inputValue = action . options . target func…" at bounding box center [805, 447] width 1468 height 685
click at [292, 169] on div "console . log ( "sds" , event ) var inputValue = action . options . target func…" at bounding box center [805, 447] width 1468 height 685
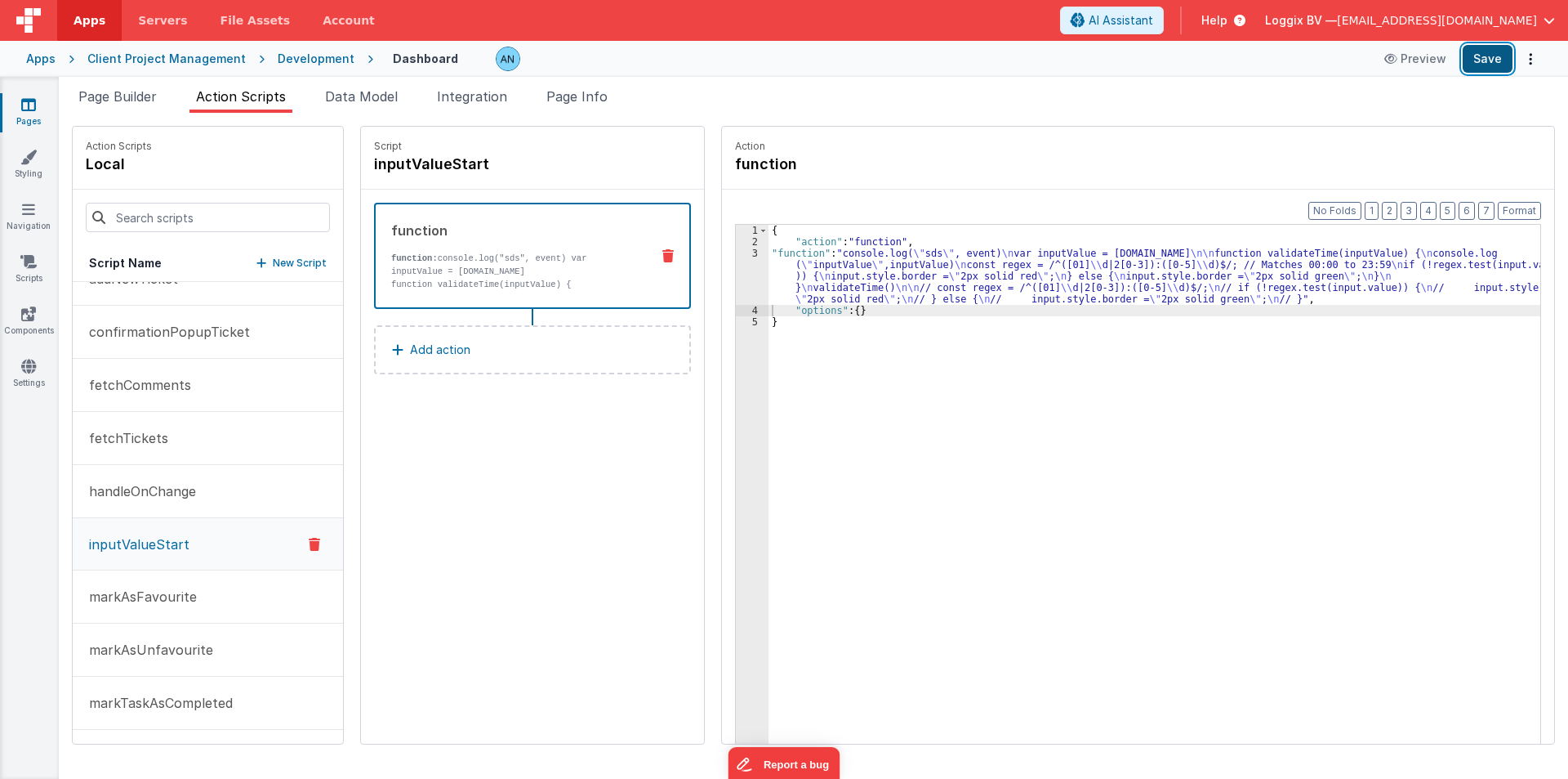
click at [1492, 55] on button "Save" at bounding box center [1487, 58] width 50 height 27
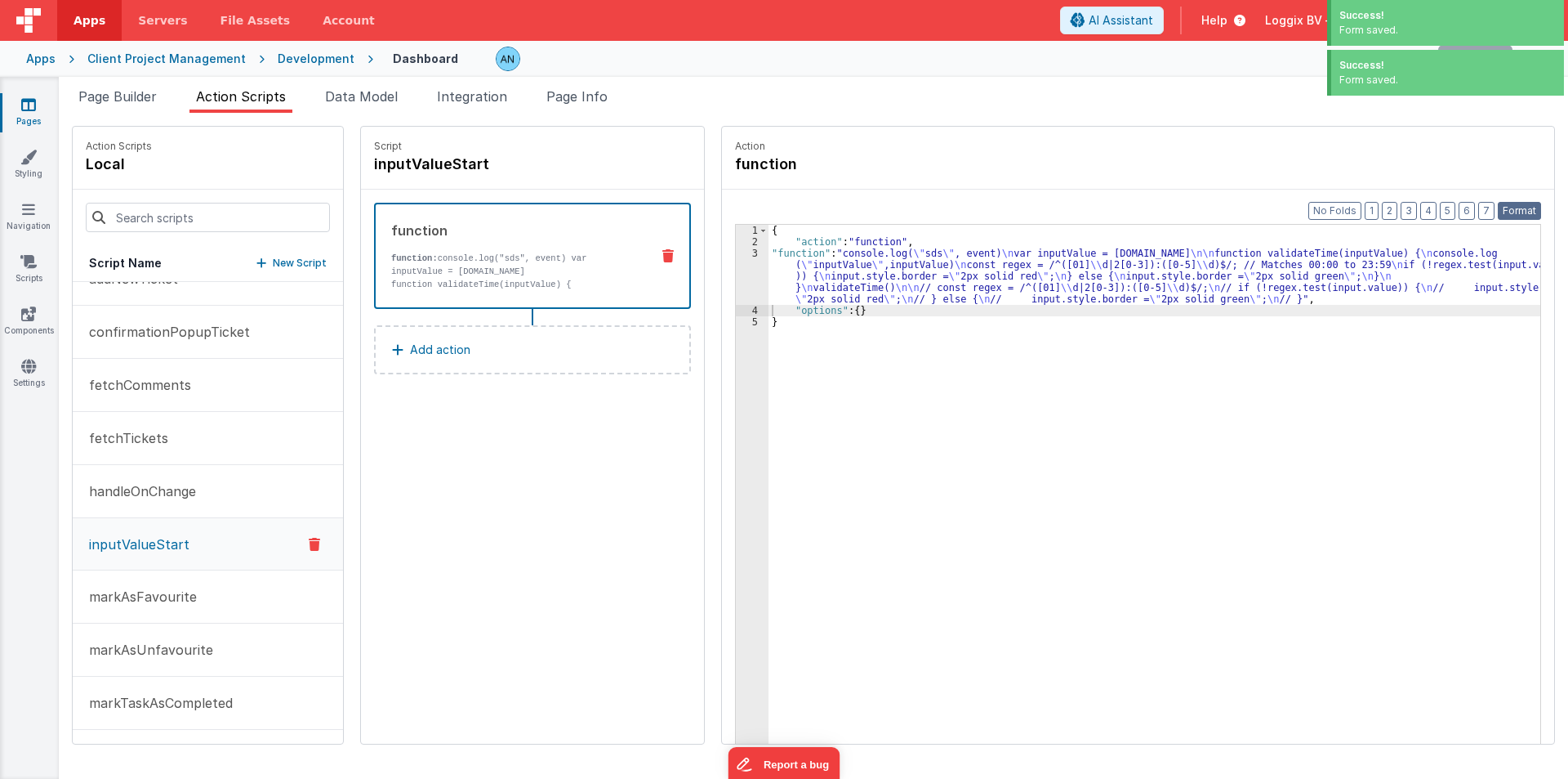
click at [1520, 205] on button "Format" at bounding box center [1520, 211] width 43 height 18
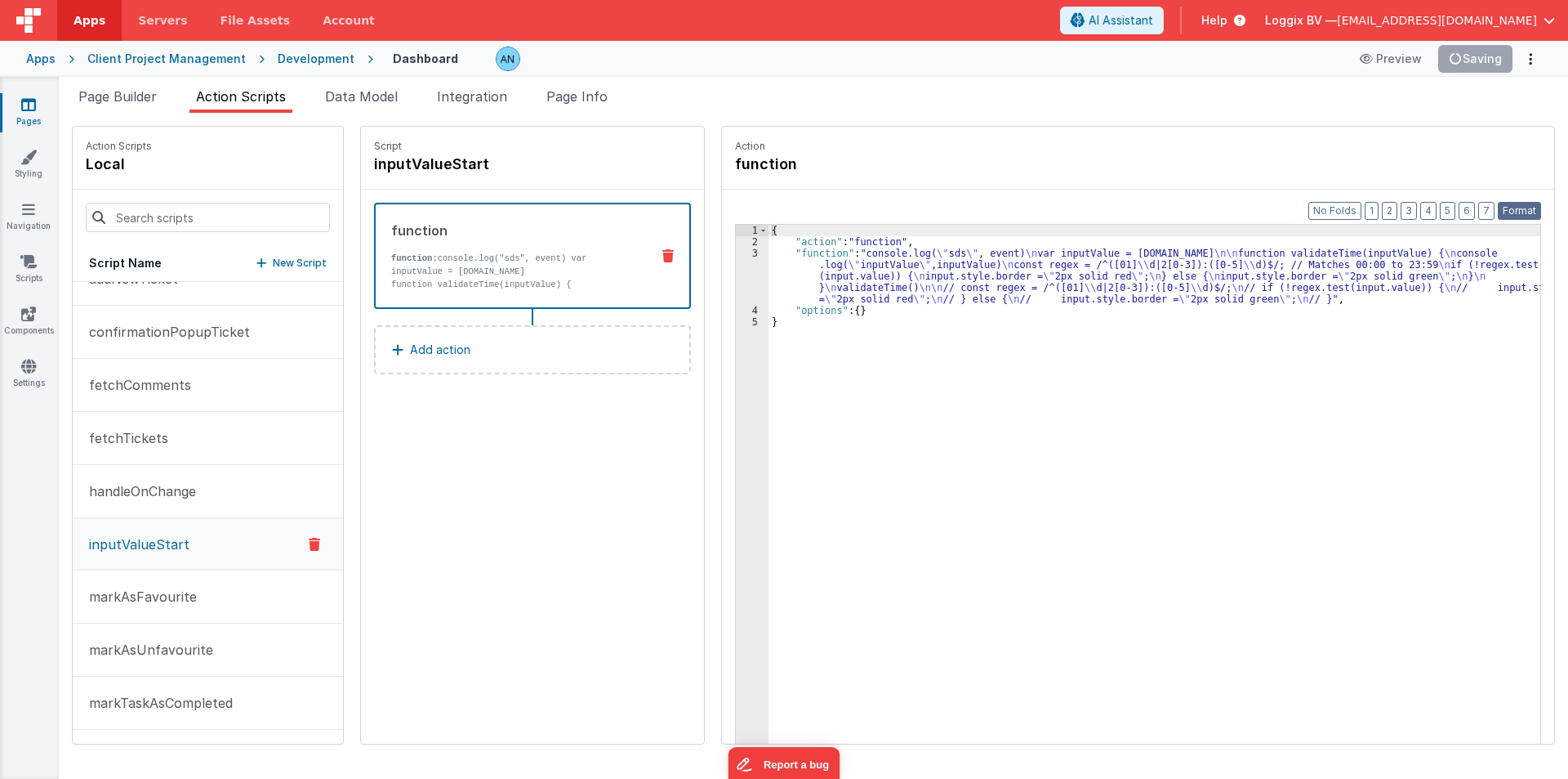
click at [1522, 205] on button "Format" at bounding box center [1520, 211] width 43 height 18
click at [874, 308] on div "{ "action" : "function" , "function" : "console.log( \" sds \" , event) \n var …" at bounding box center [1158, 521] width 779 height 592
click at [1509, 54] on button "Save" at bounding box center [1487, 58] width 50 height 27
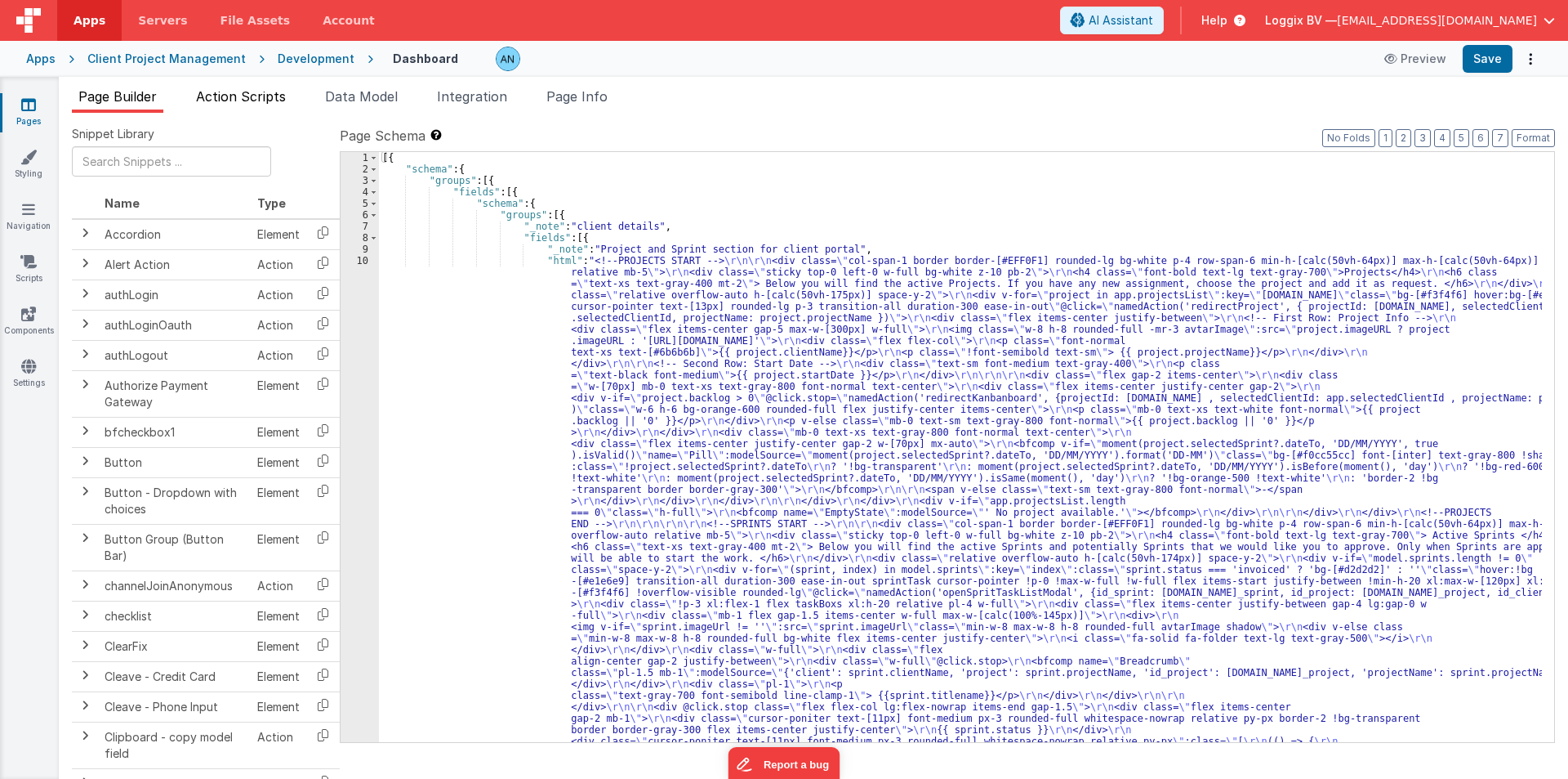
click at [206, 92] on span "Action Scripts" at bounding box center [241, 96] width 90 height 17
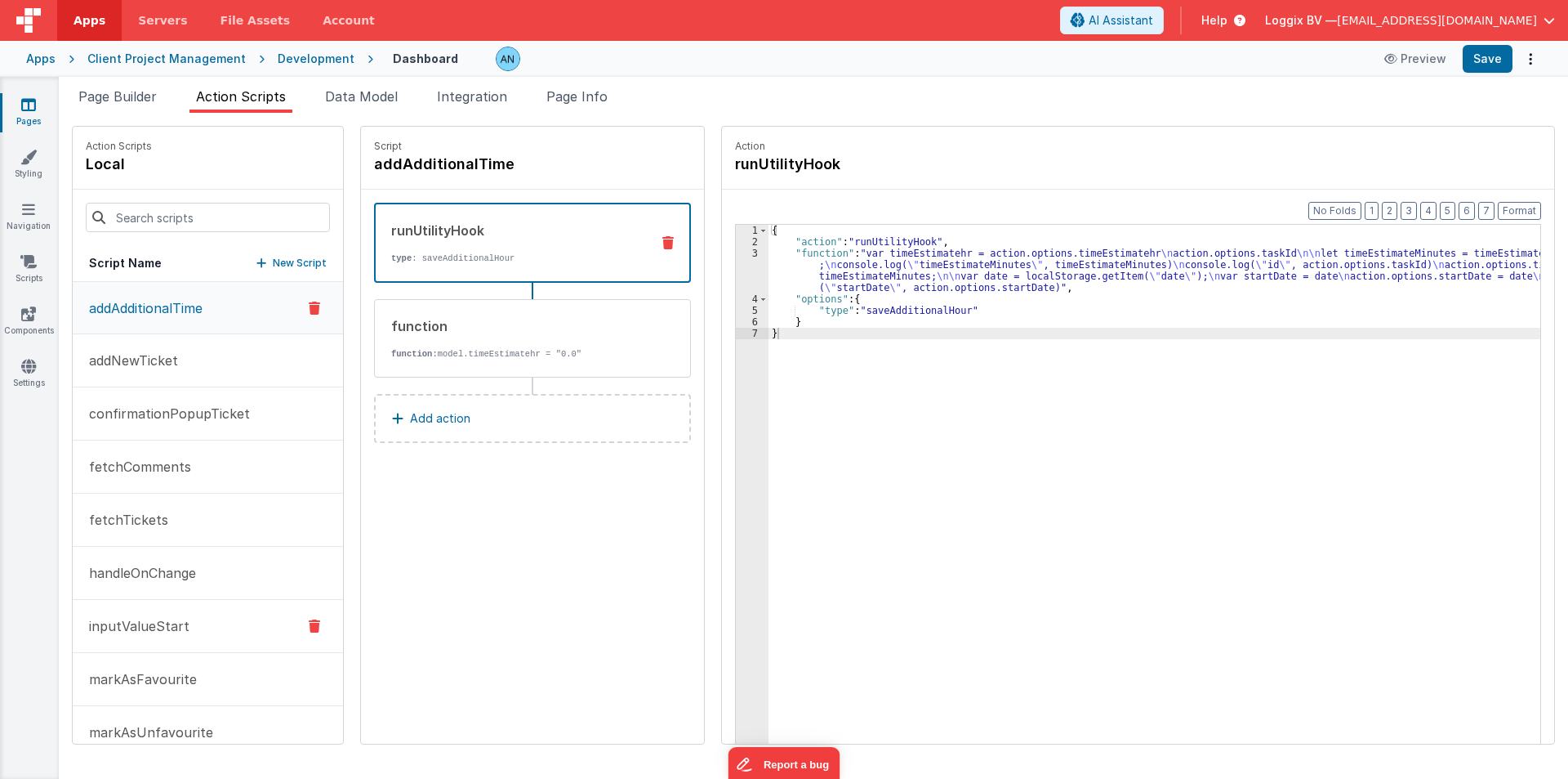
click at [181, 615] on button "inputValueStart" at bounding box center [208, 626] width 271 height 53
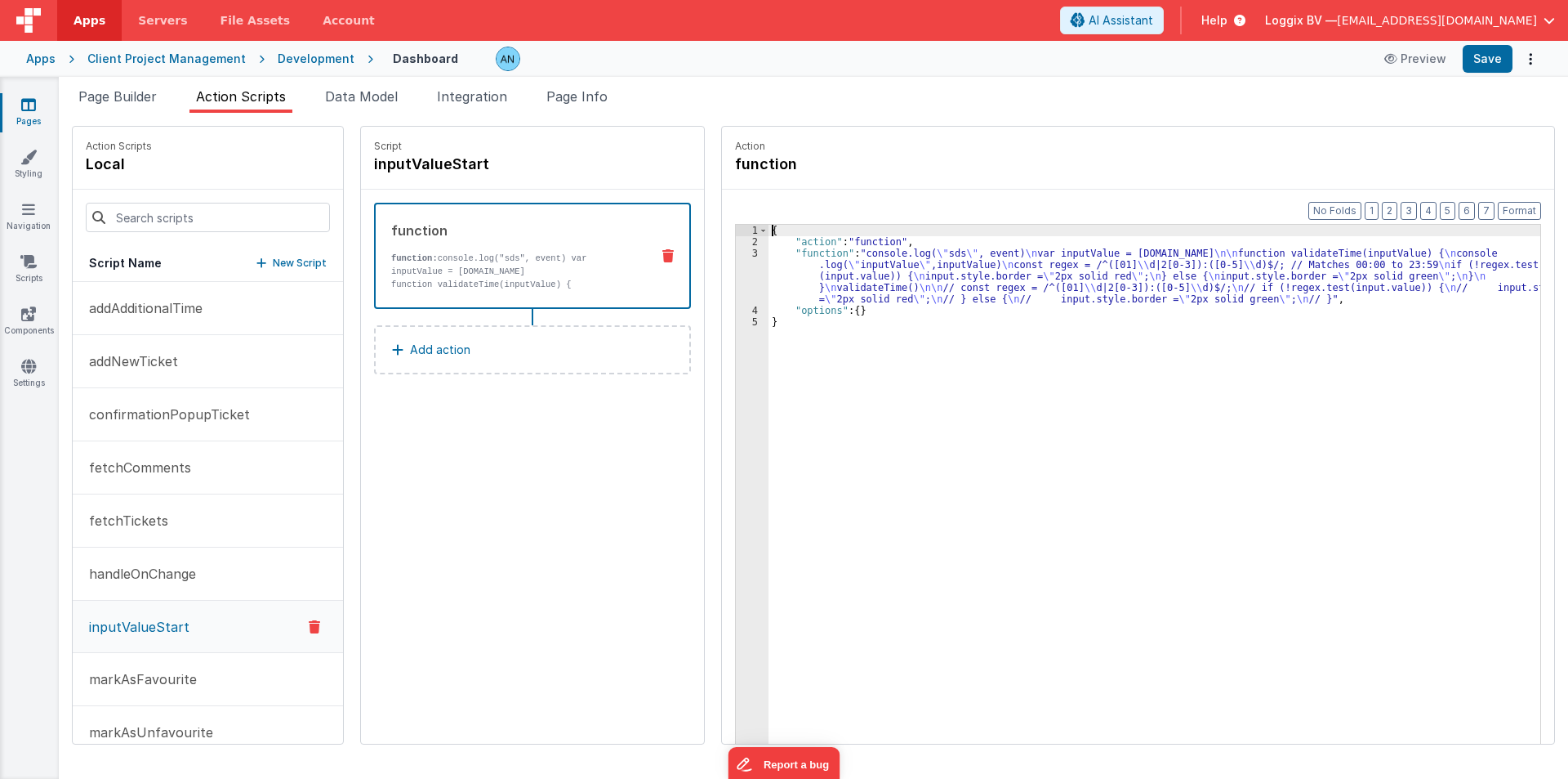
click at [736, 262] on div "3" at bounding box center [752, 276] width 32 height 57
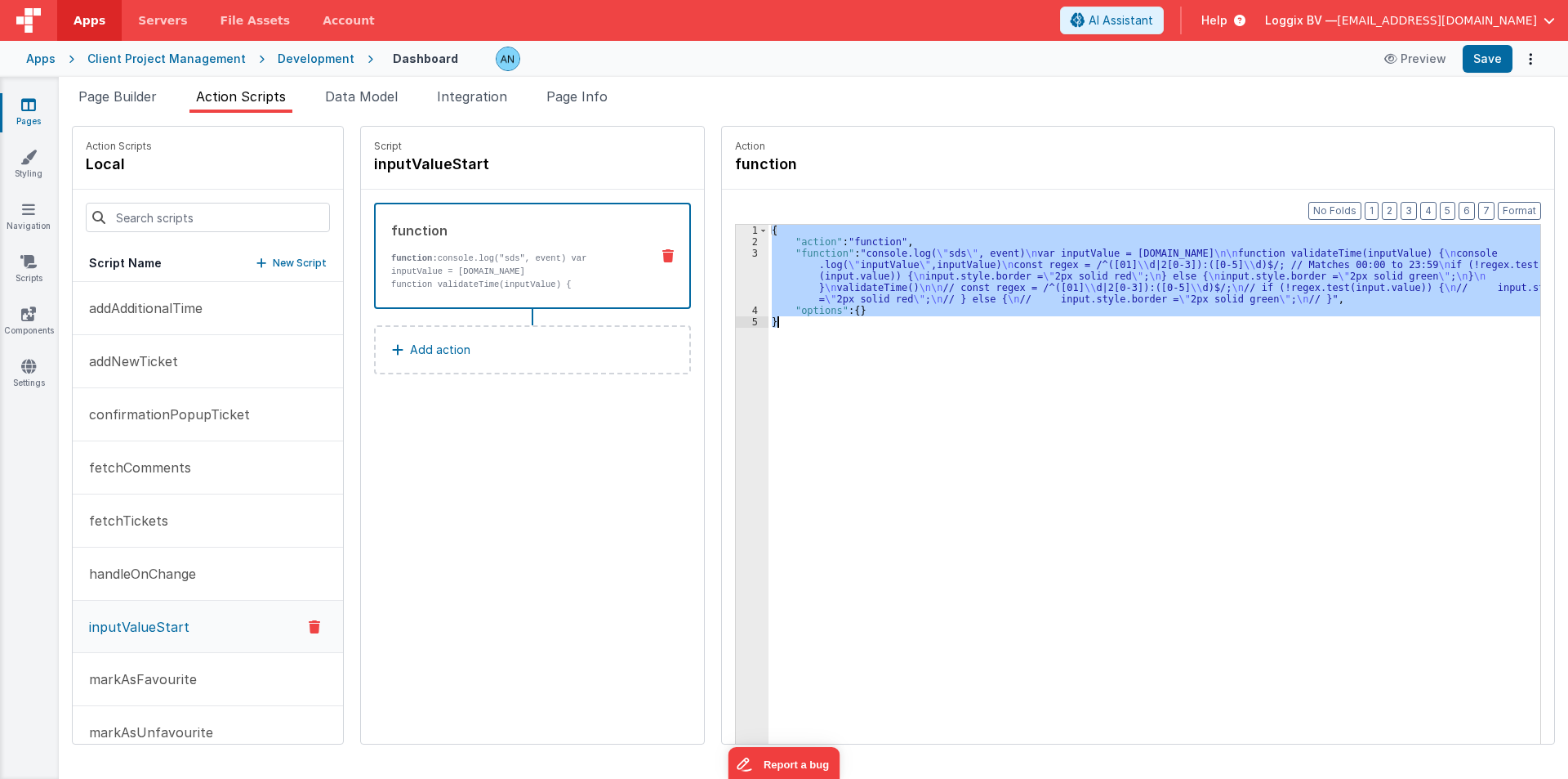
click at [736, 262] on div "3" at bounding box center [752, 276] width 32 height 57
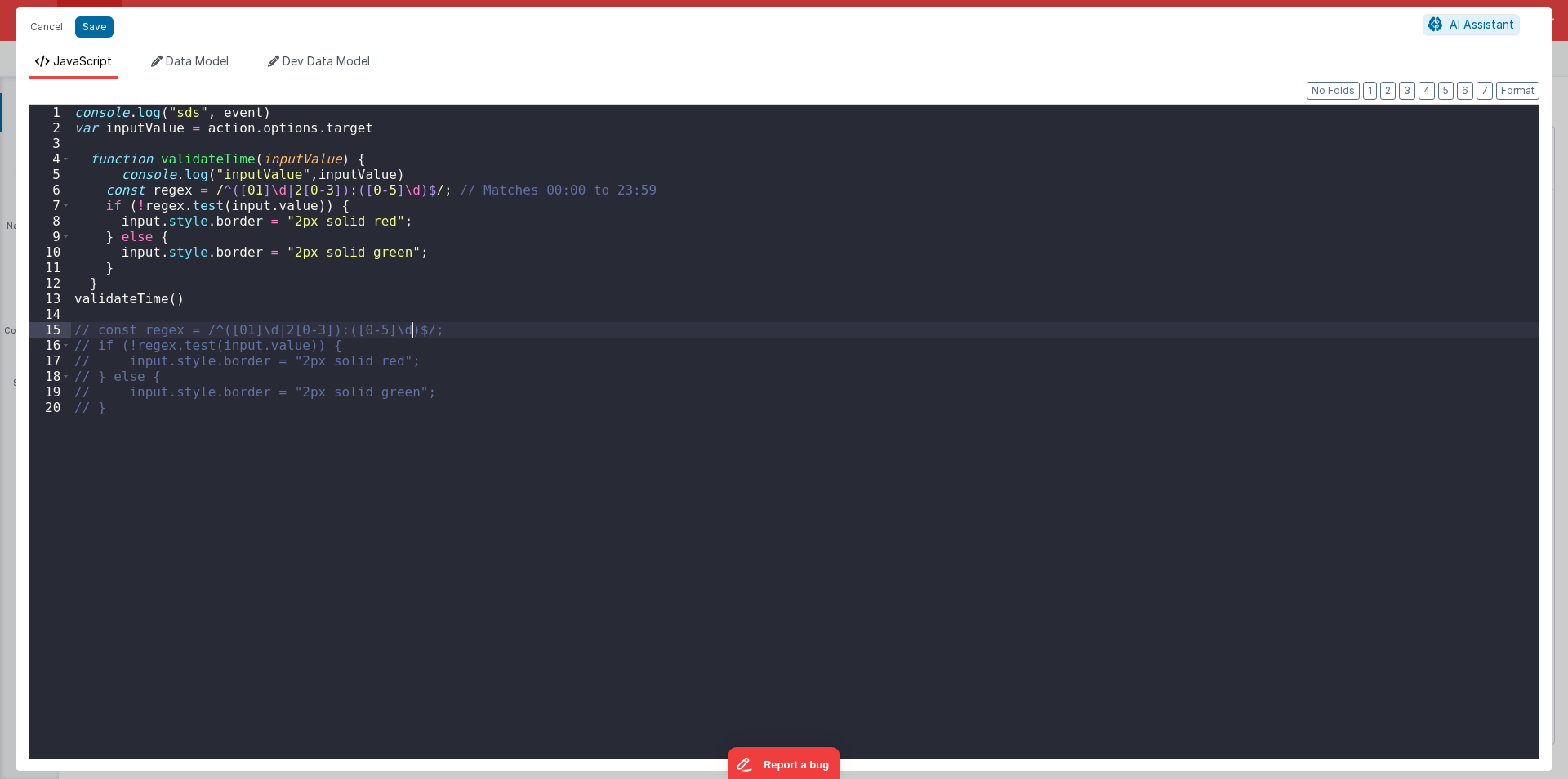
click at [458, 327] on div "console . log ( "sds" , event ) var inputValue = action . options . target func…" at bounding box center [805, 447] width 1468 height 685
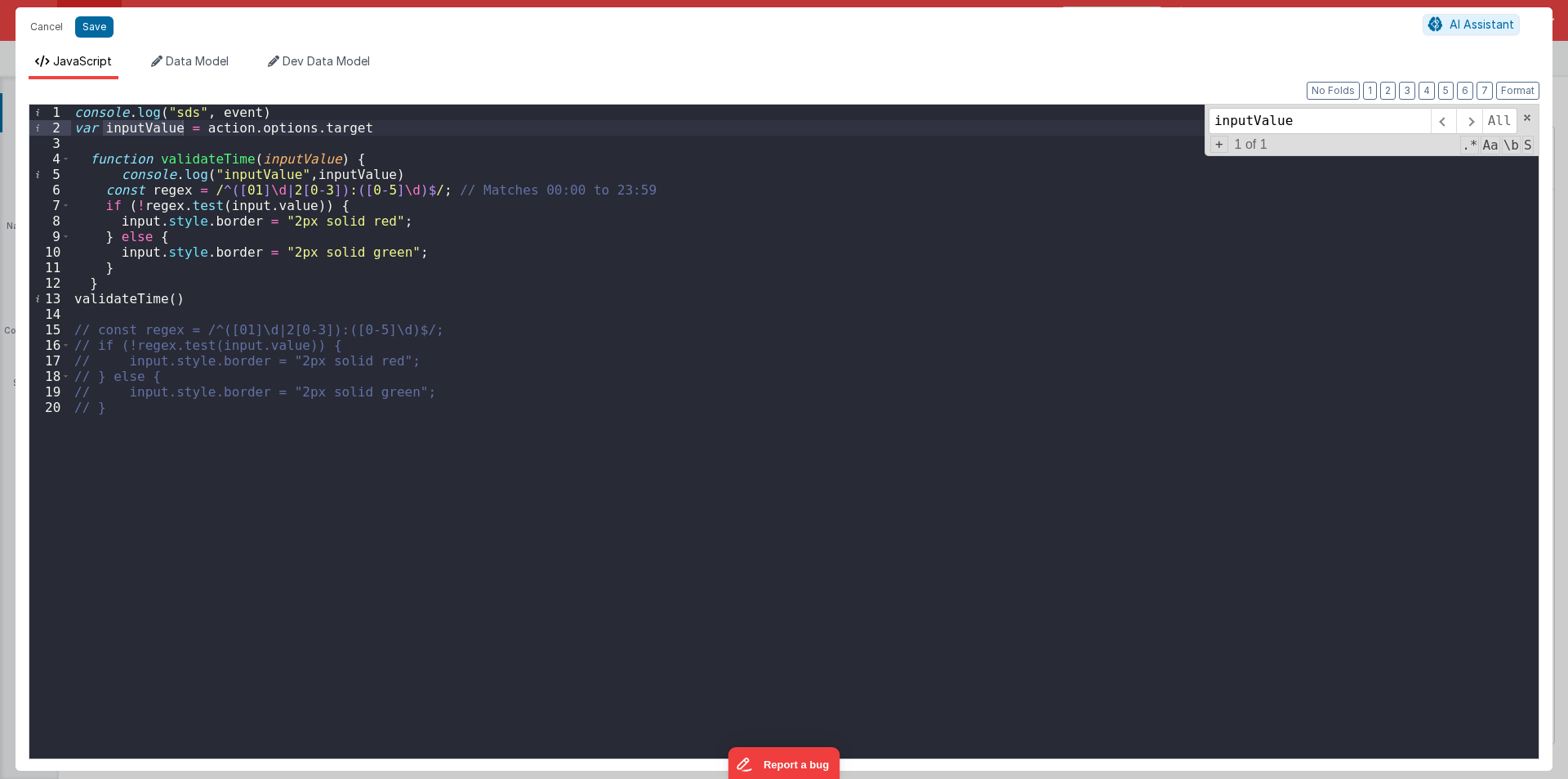
type input "inputValue"
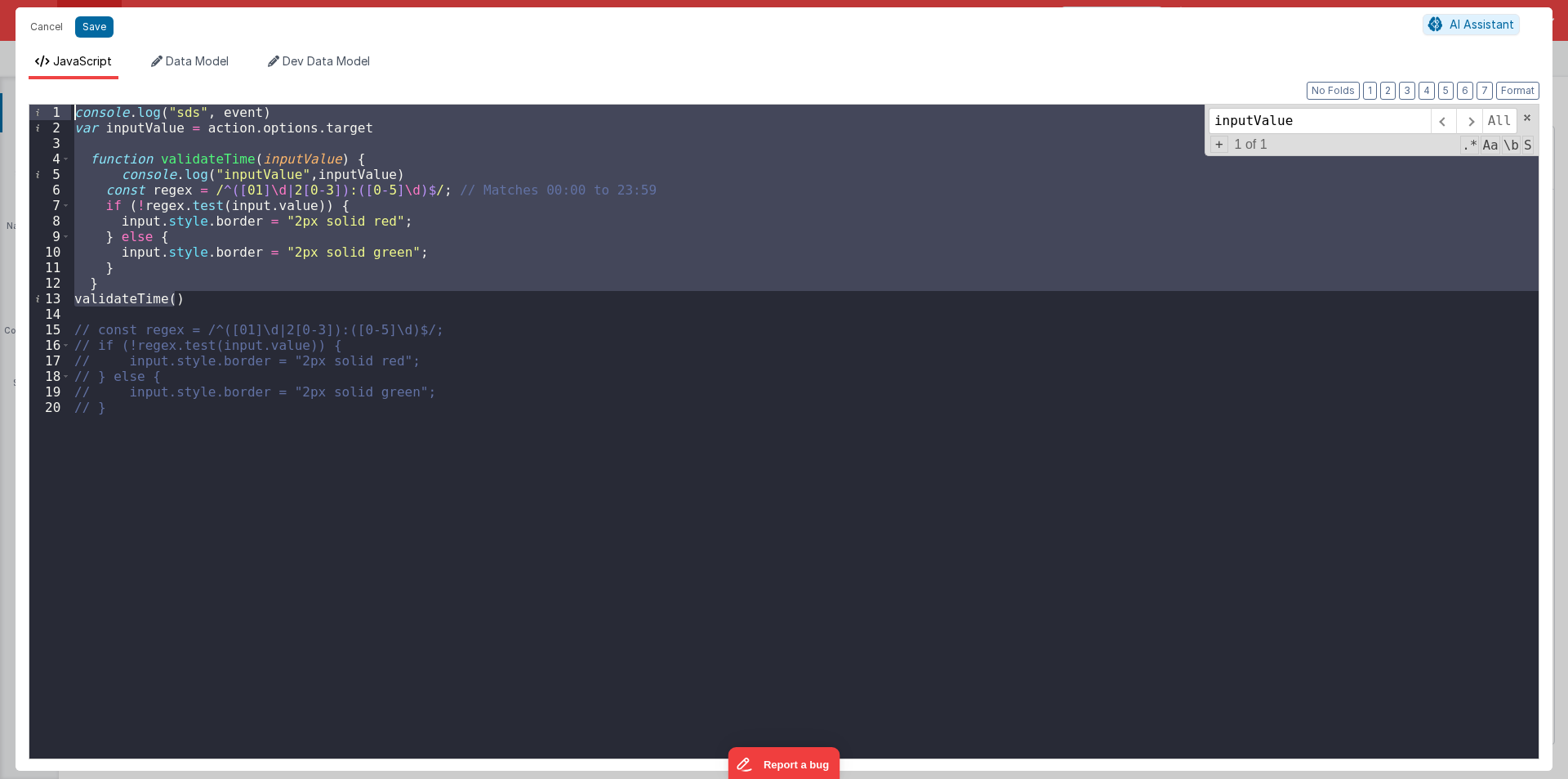
drag, startPoint x: 189, startPoint y: 305, endPoint x: 0, endPoint y: 66, distance: 304.7
click at [0, 66] on div "Cancel Save AI Assistant JavaScript Data Model Dev Data Model Format 7 6 5 4 3 …" at bounding box center [784, 390] width 1568 height 779
click at [227, 302] on div "console . log ( "sds" , event ) var inputValue = action . options . target func…" at bounding box center [805, 431] width 1468 height 654
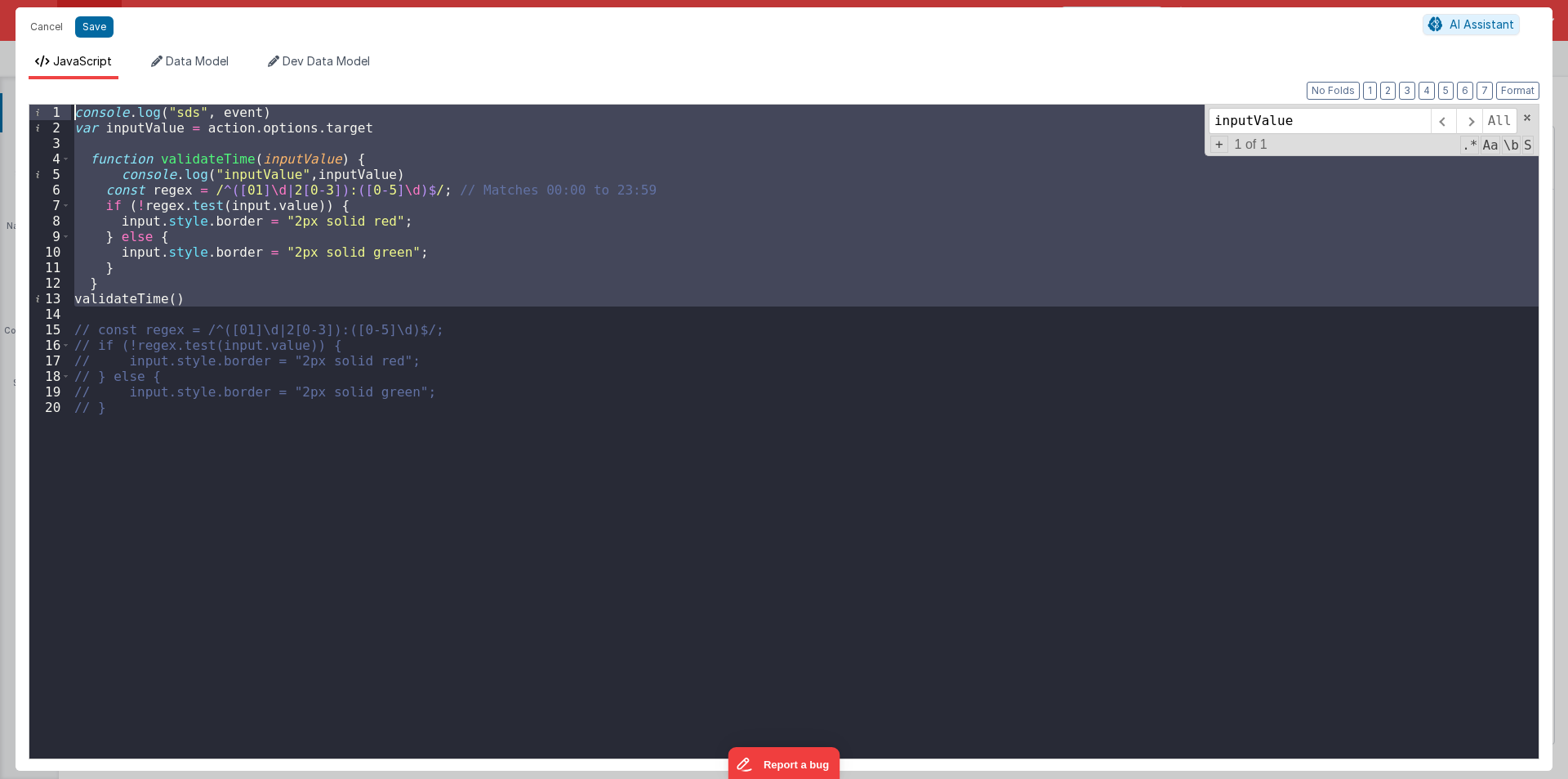
drag, startPoint x: 225, startPoint y: 311, endPoint x: 0, endPoint y: 13, distance: 373.4
click at [0, 13] on div "Cancel Save AI Assistant JavaScript Data Model Dev Data Model Format 7 6 5 4 3 …" at bounding box center [784, 390] width 1568 height 779
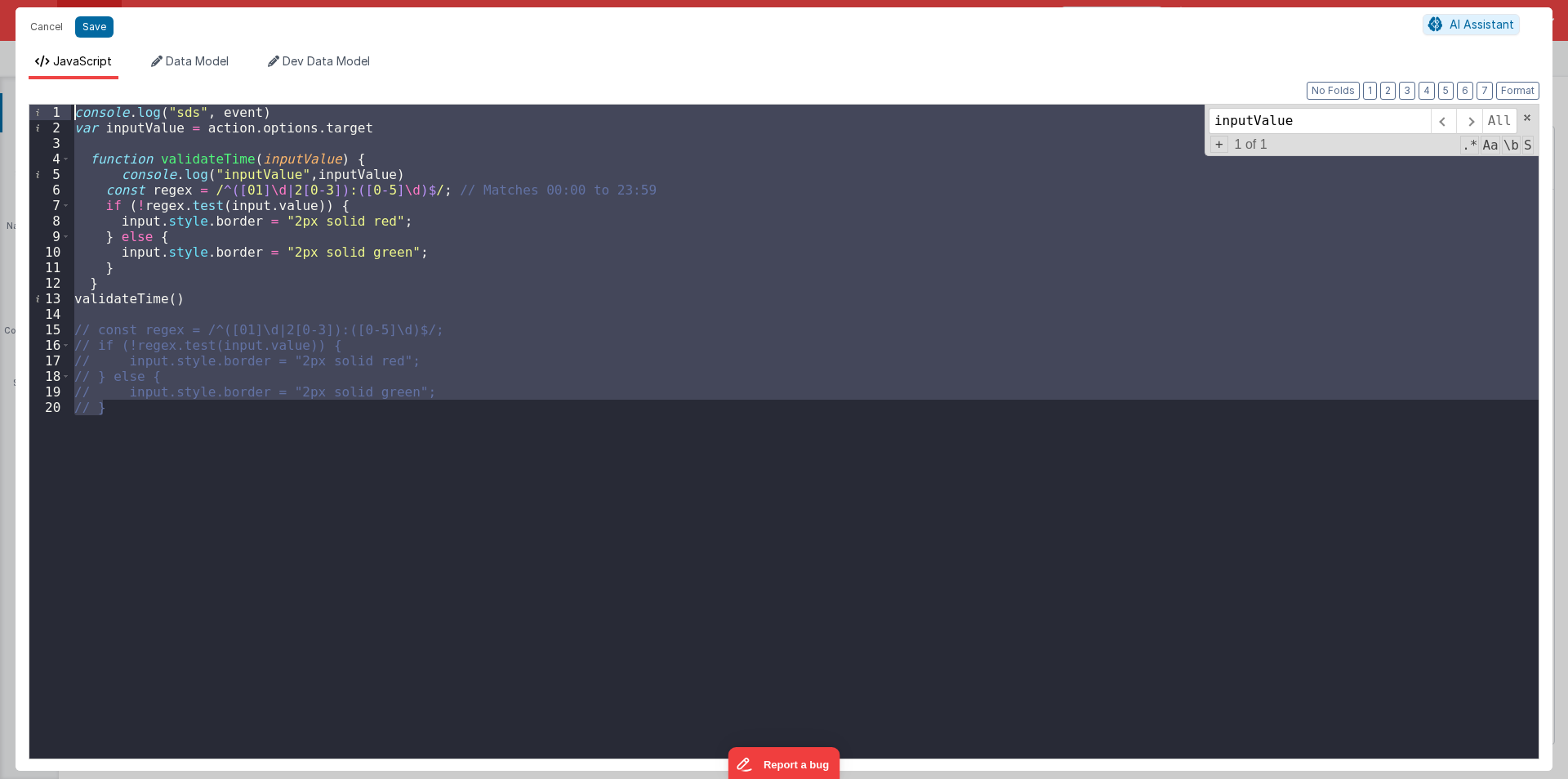
drag, startPoint x: 202, startPoint y: 476, endPoint x: 0, endPoint y: -66, distance: 578.4
click at [0, 0] on html "Cancel Save AI Assistant JavaScript Data Model Dev Data Model Format 7 6 5 4 3 …" at bounding box center [784, 390] width 1568 height 779
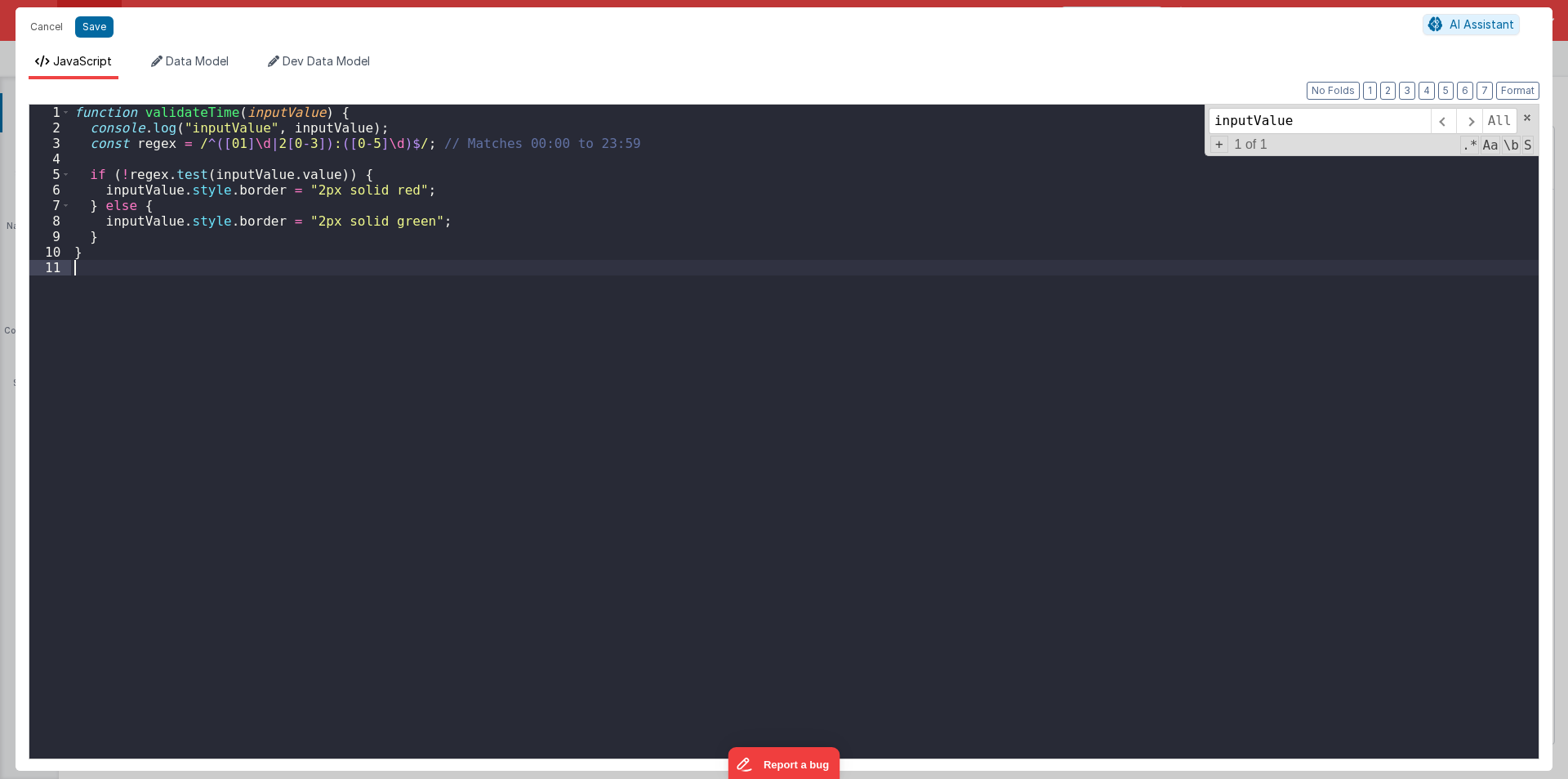
click at [162, 349] on div "function validateTime ( inputValue ) { console . log ( "inputValue" , inputValu…" at bounding box center [805, 447] width 1468 height 685
click at [66, 105] on span at bounding box center [66, 112] width 9 height 16
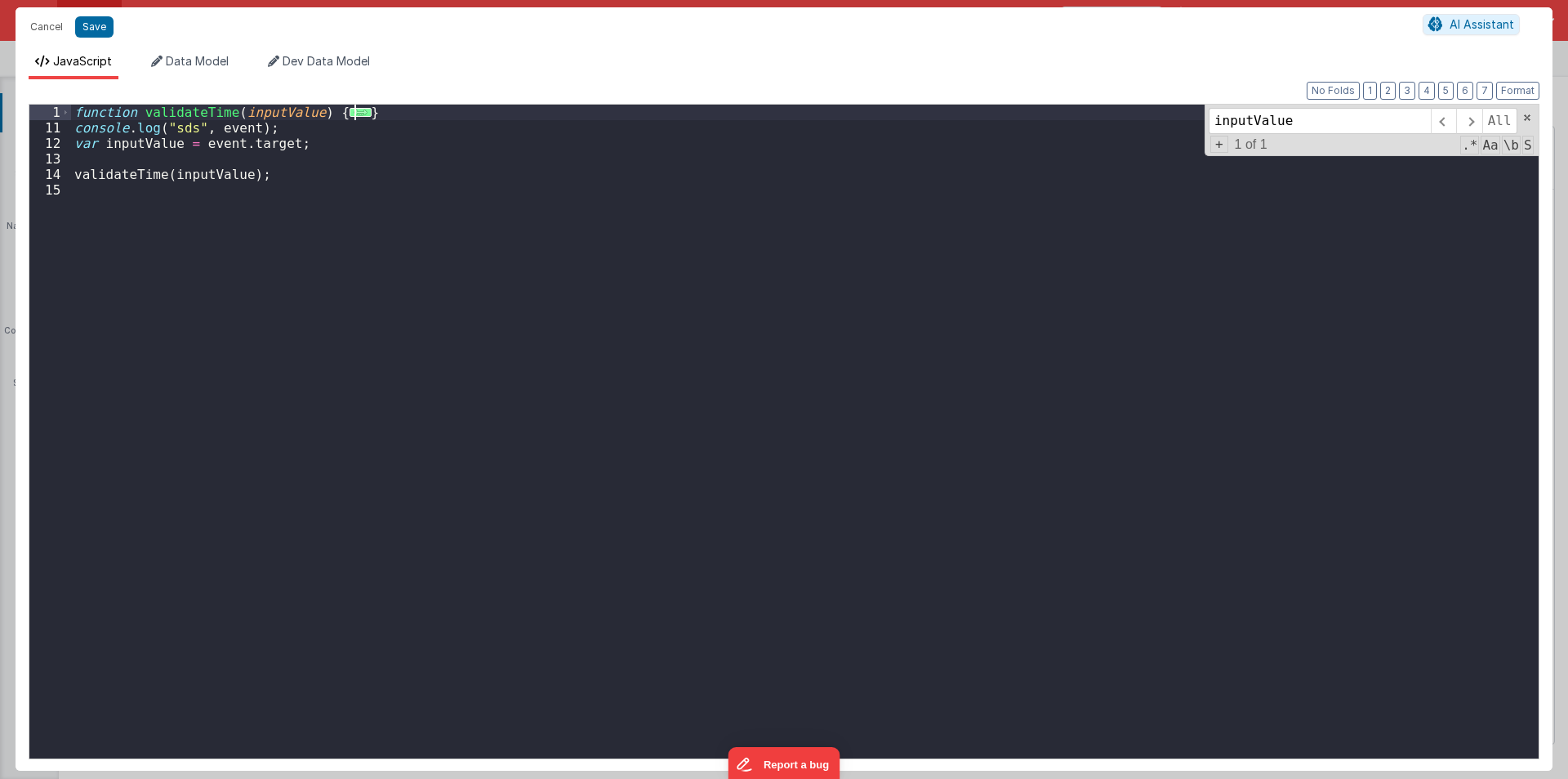
click at [378, 112] on div "function validateTime ( inputValue ) { ... } console . log ( "sds" , event ) ; …" at bounding box center [805, 447] width 1468 height 685
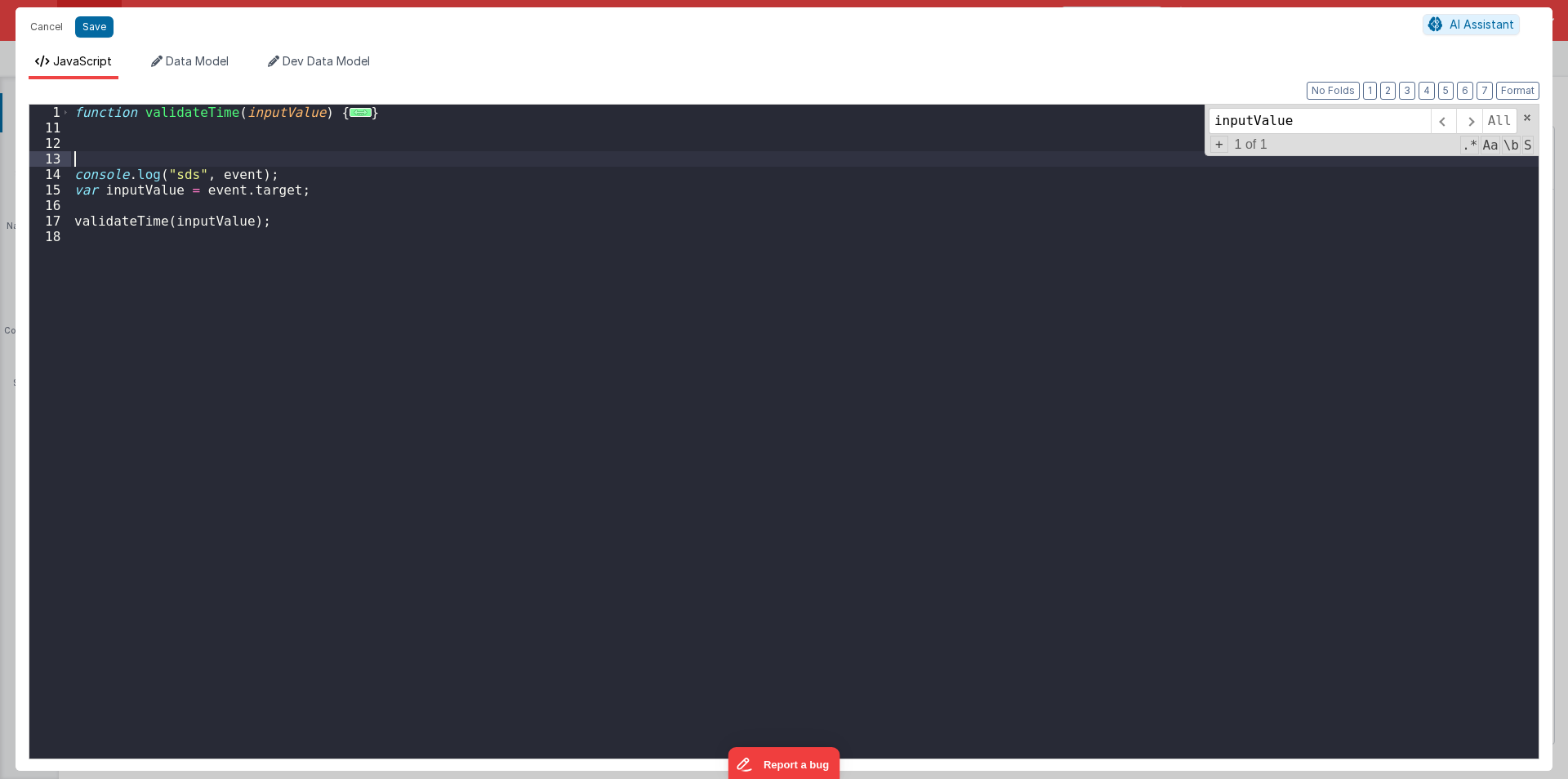
click at [252, 187] on div "function validateTime ( inputValue ) { ... } console . log ( "sds" , event ) ; …" at bounding box center [805, 447] width 1468 height 685
click at [139, 188] on div "function validateTime ( inputValue ) { ... } console . log ( "sds" , event ) ; …" at bounding box center [805, 447] width 1468 height 685
click at [182, 220] on div "function validateTime ( inputValue ) { ... } console . log ( "sds" , event ) ; …" at bounding box center [805, 447] width 1468 height 685
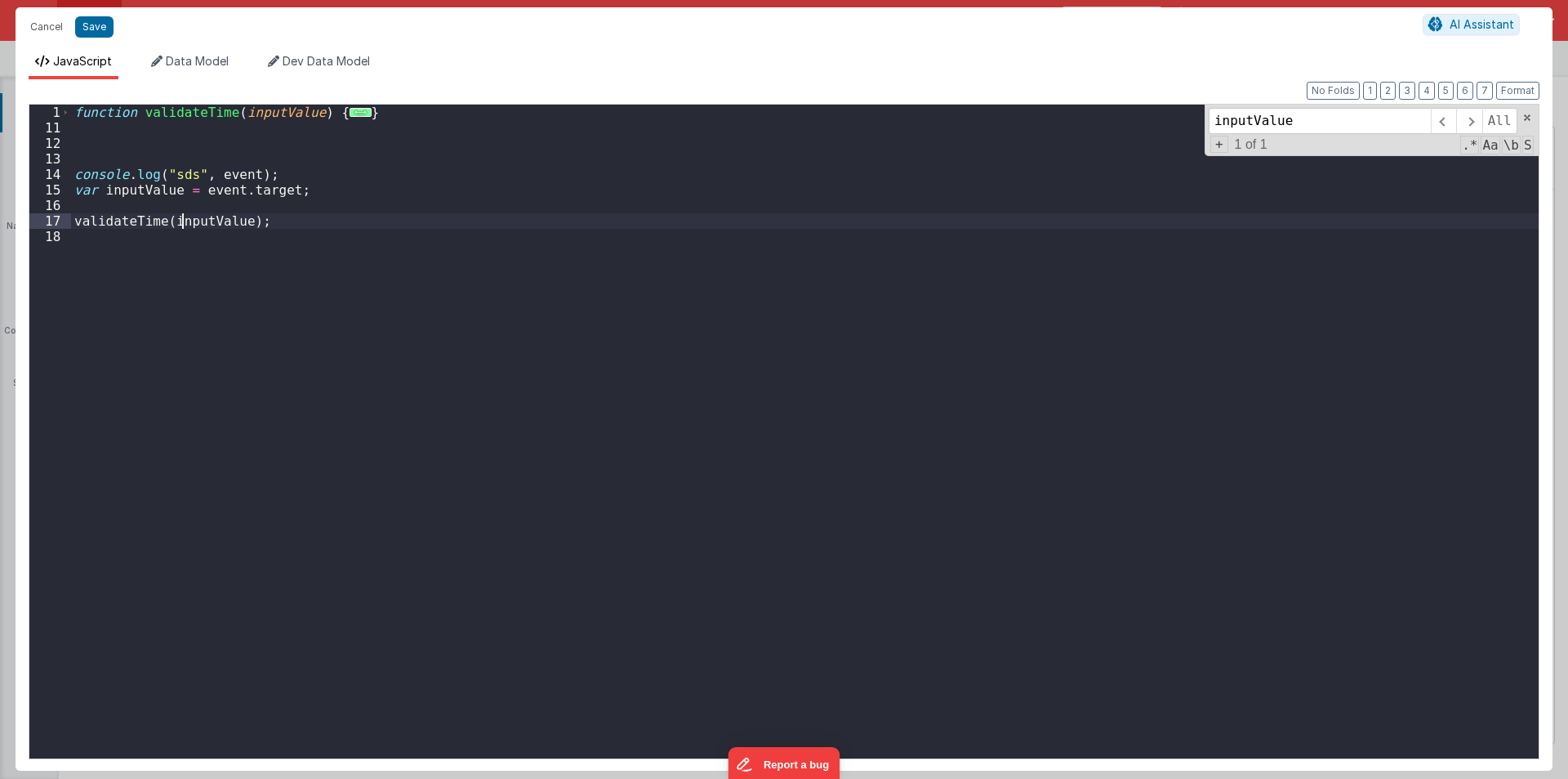
click at [182, 220] on div "function validateTime ( inputValue ) { ... } console . log ( "sds" , event ) ; …" at bounding box center [805, 447] width 1468 height 685
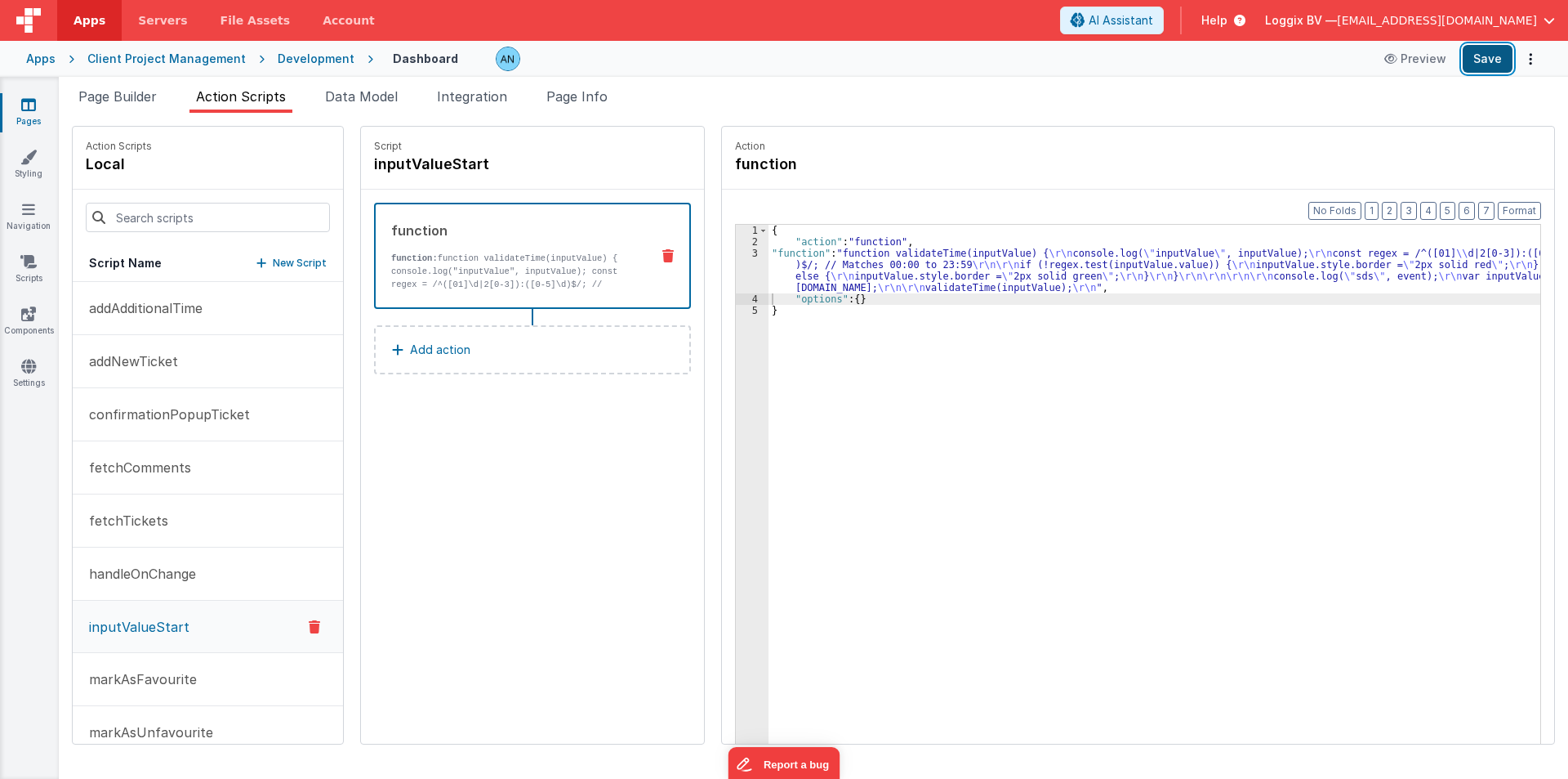
click at [1492, 49] on button "Save" at bounding box center [1487, 58] width 50 height 27
click at [1531, 211] on button "Format" at bounding box center [1520, 211] width 43 height 18
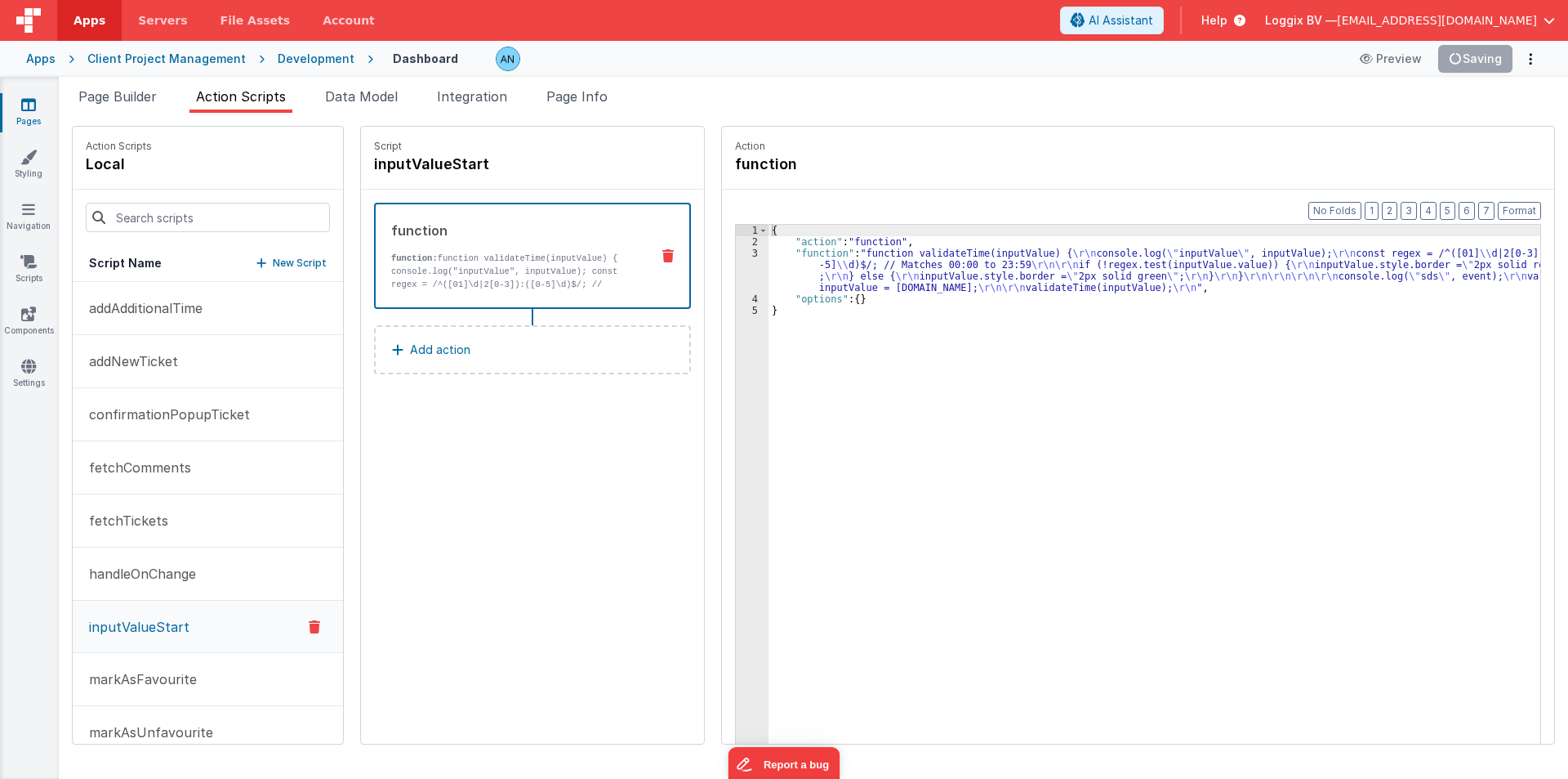
click at [743, 266] on div "3" at bounding box center [752, 270] width 32 height 46
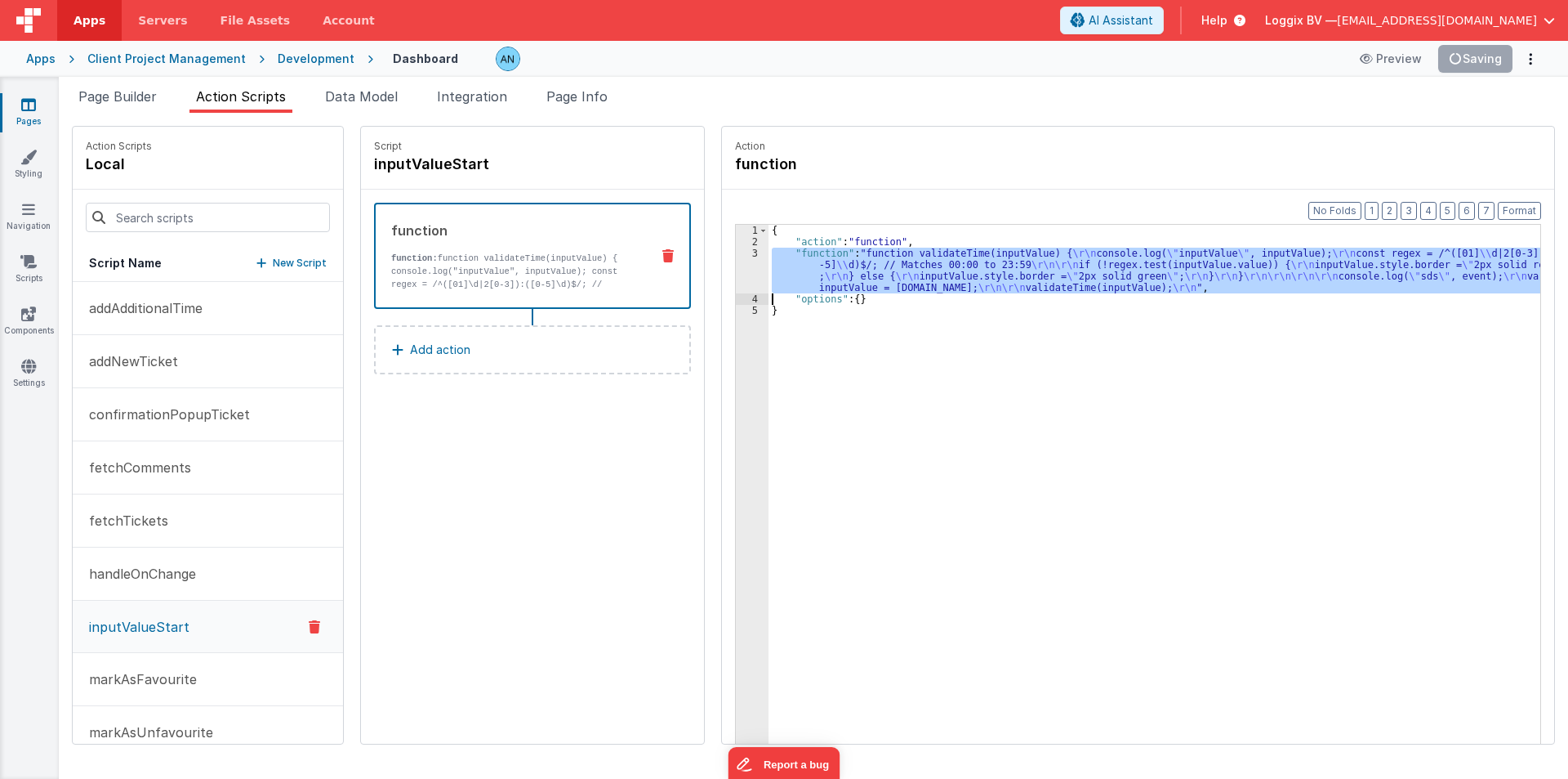
click at [743, 266] on div "3" at bounding box center [752, 270] width 32 height 46
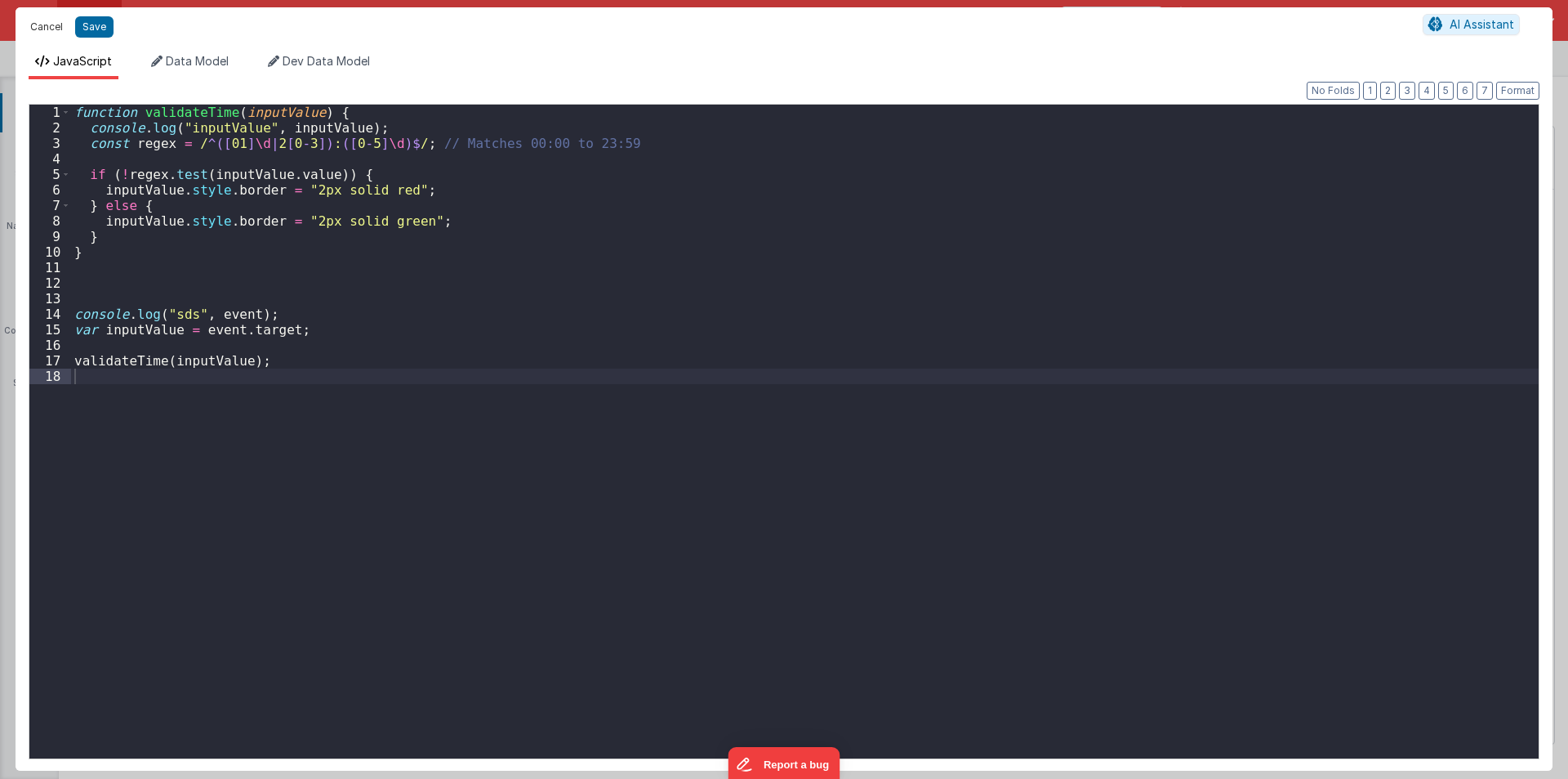
click at [47, 26] on button "Cancel" at bounding box center [46, 27] width 49 height 23
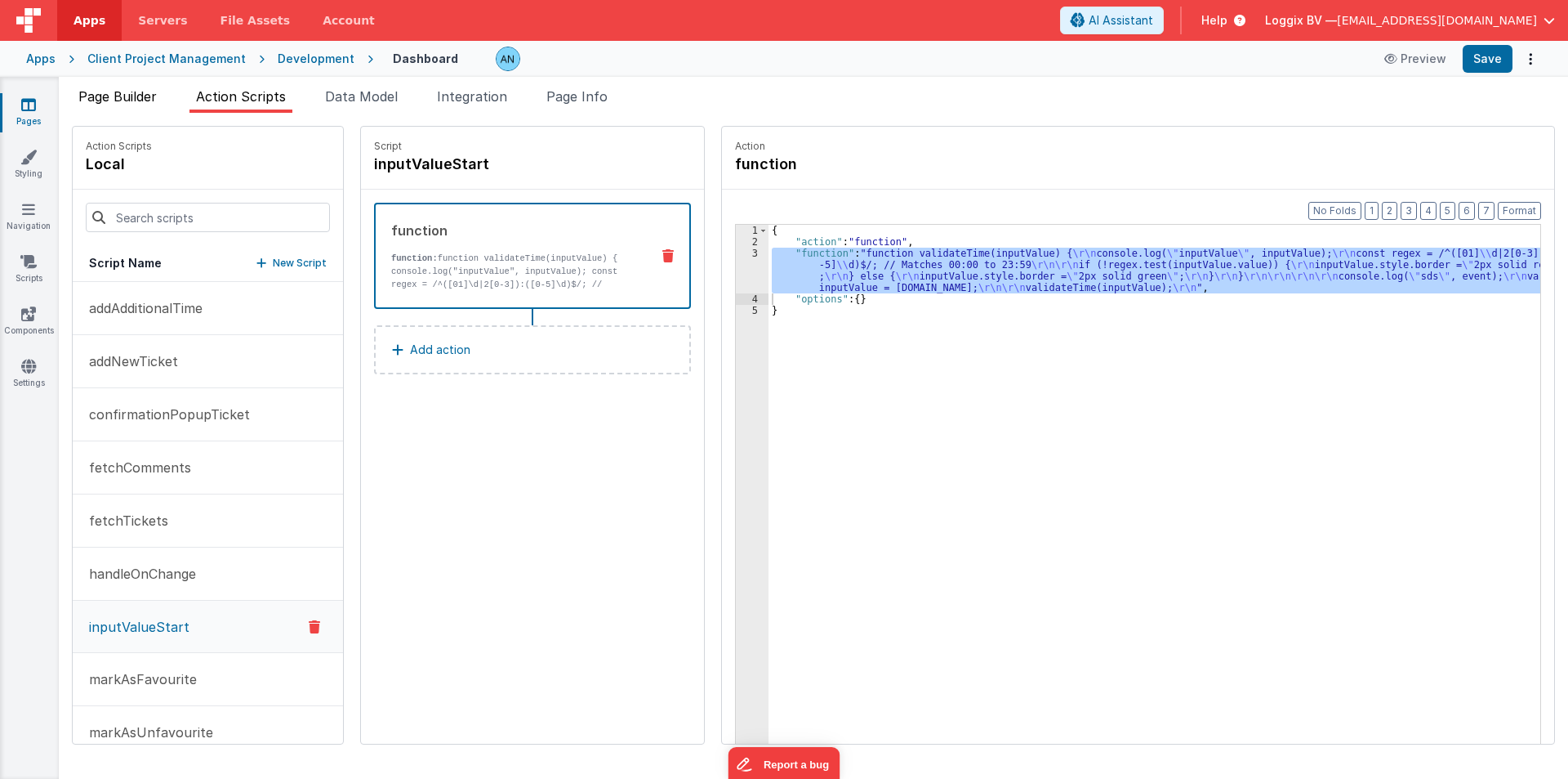
click at [108, 87] on li "Page Builder" at bounding box center [118, 99] width 91 height 26
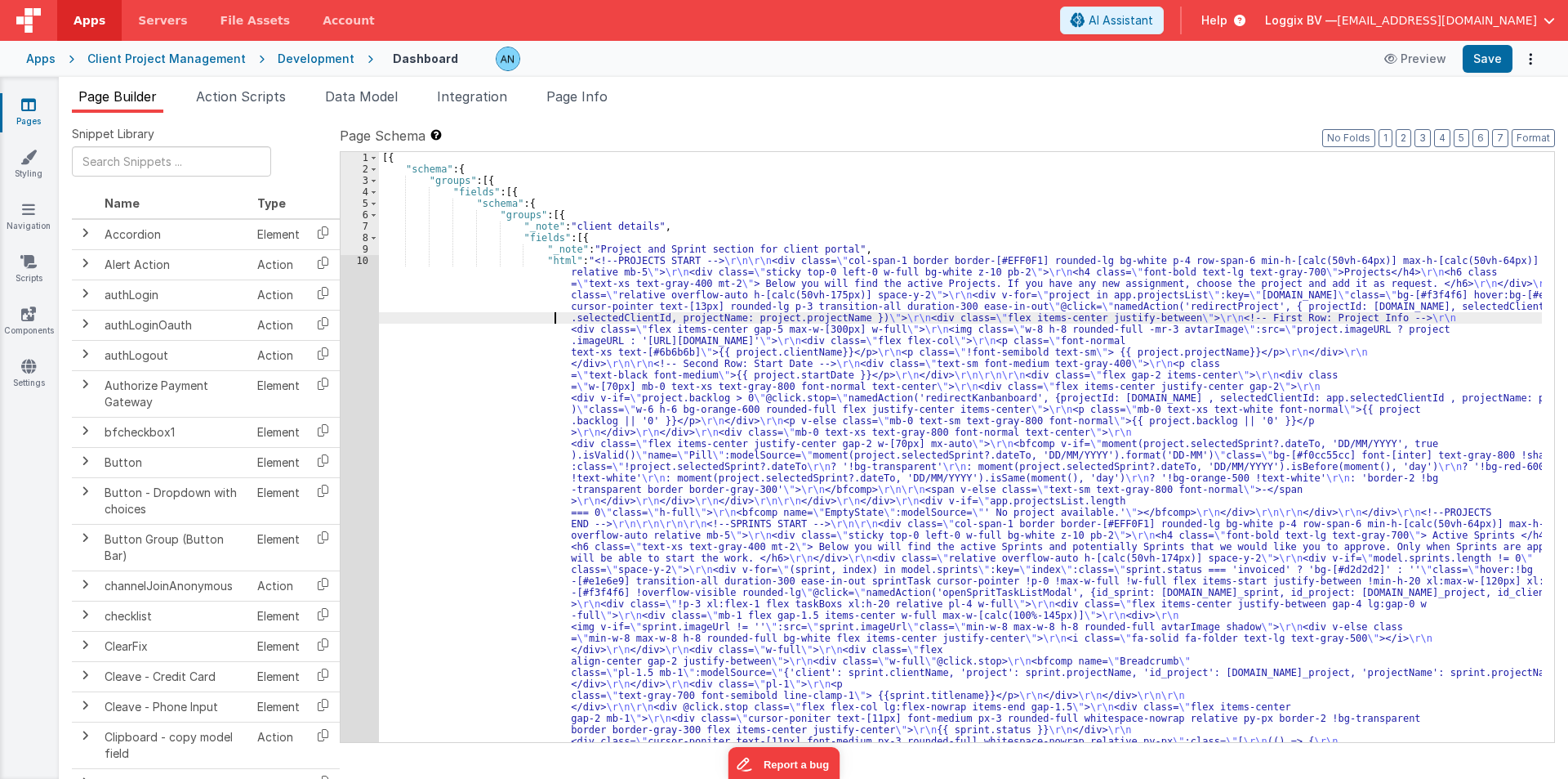
click at [437, 316] on div "[{ "schema" : { "groups" : [{ "fields" : [{ "schema" : { "groups" : [{ "_note" …" at bounding box center [960, 756] width 1163 height 1208
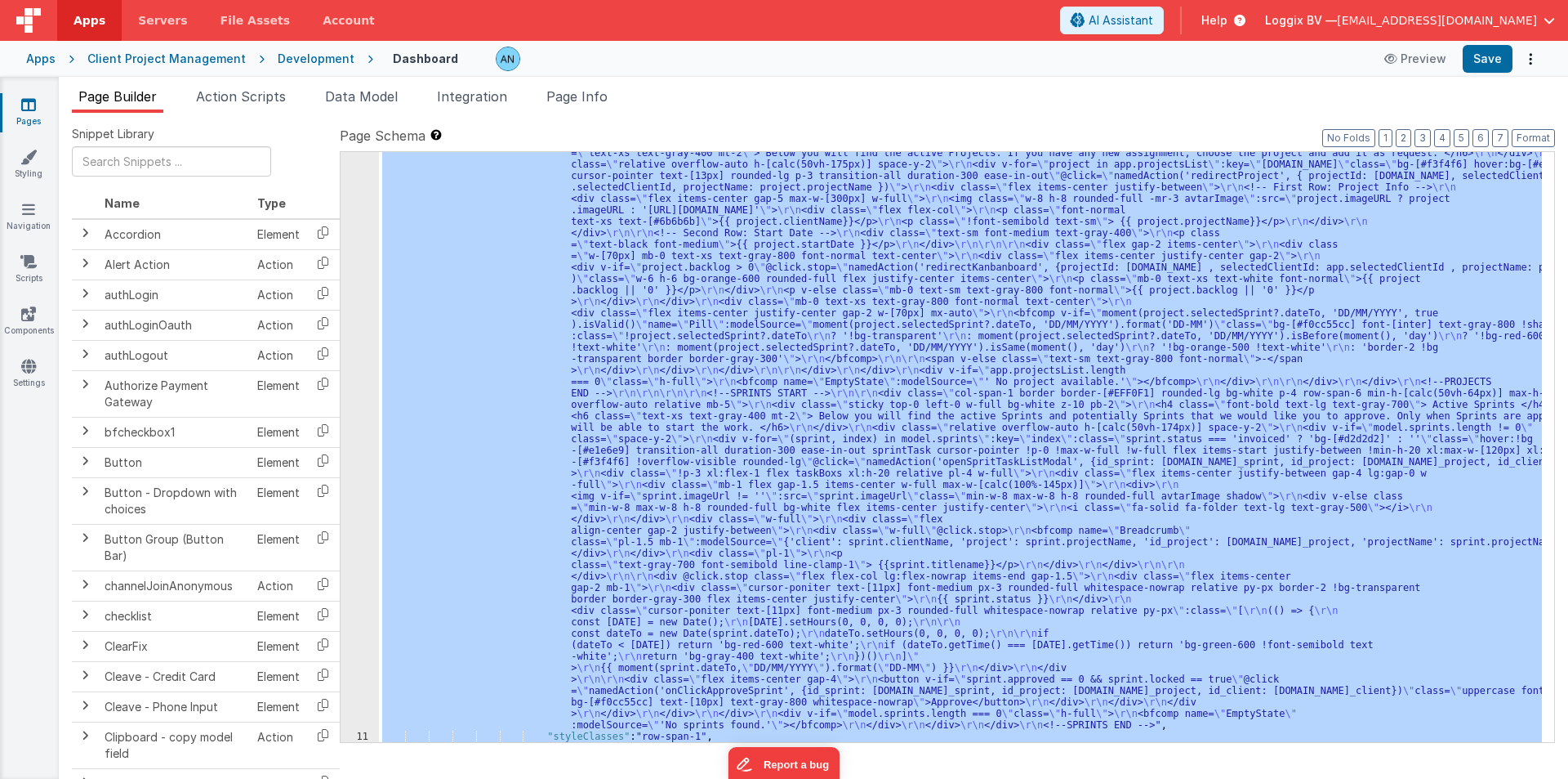
click at [350, 297] on div "10" at bounding box center [359, 428] width 38 height 606
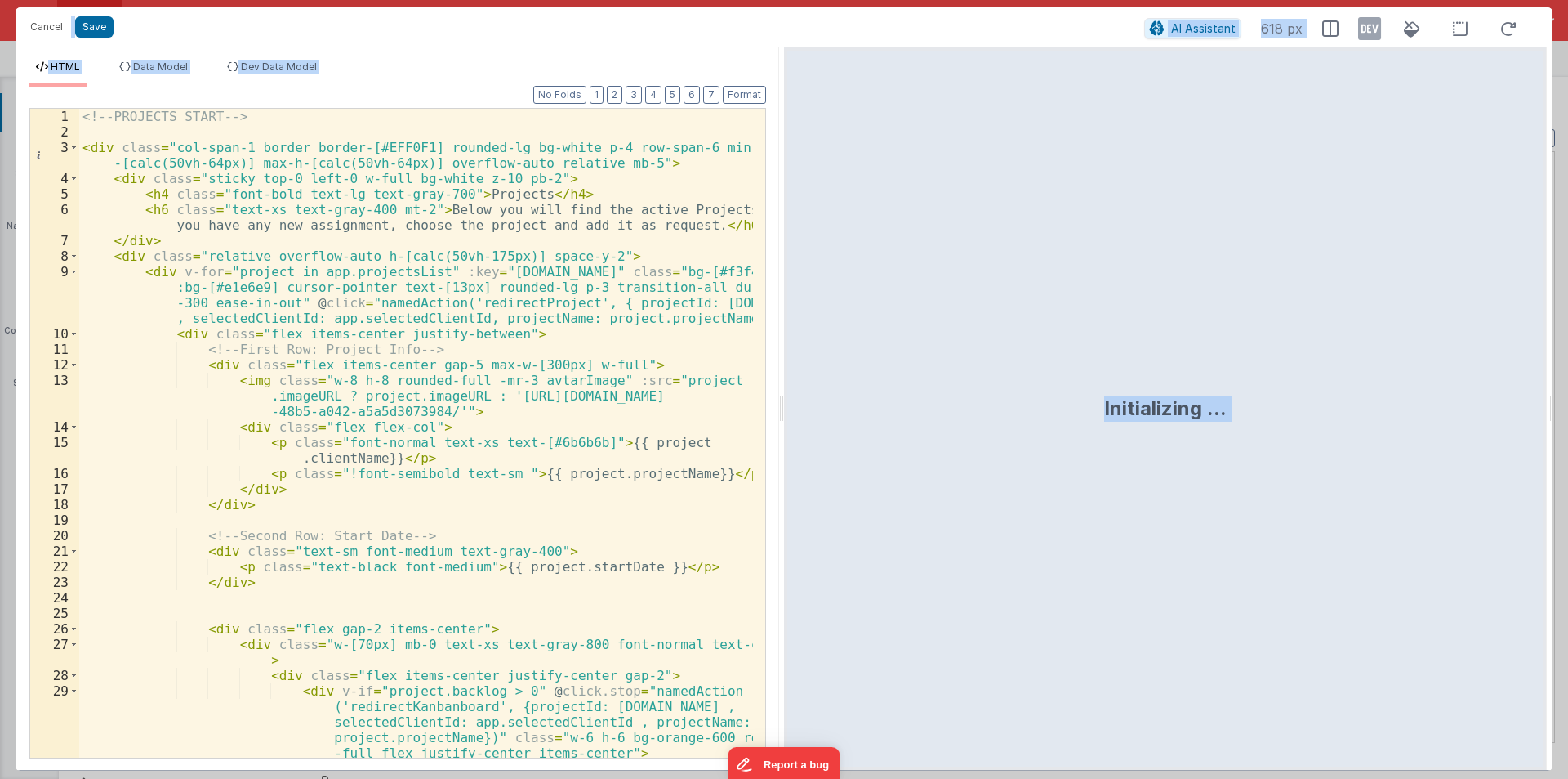
drag, startPoint x: 782, startPoint y: 405, endPoint x: 1319, endPoint y: 405, distance: 537.0
click at [1328, 403] on html "Cancel Save AI Assistant 618 px HTML Data Model Dev Data Model Format 7 6 5 4 3…" at bounding box center [784, 390] width 1568 height 779
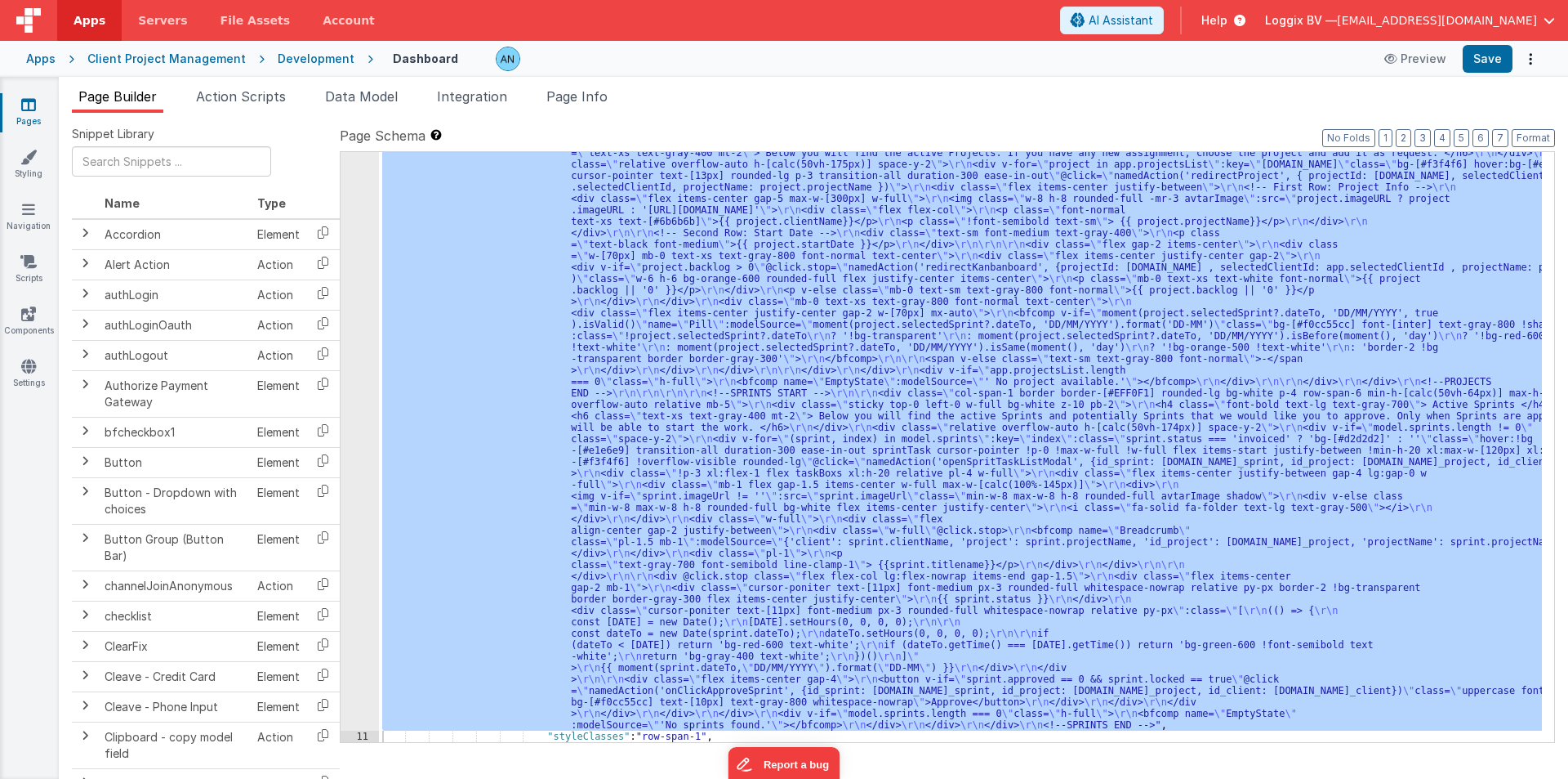
click at [706, 488] on div at bounding box center [784, 390] width 1568 height 779
click at [706, 488] on div ""html" : "<!--PROJECTS START --> \r\n\r\n <div class= \" col-span-1 border bord…" at bounding box center [960, 728] width 1163 height 1208
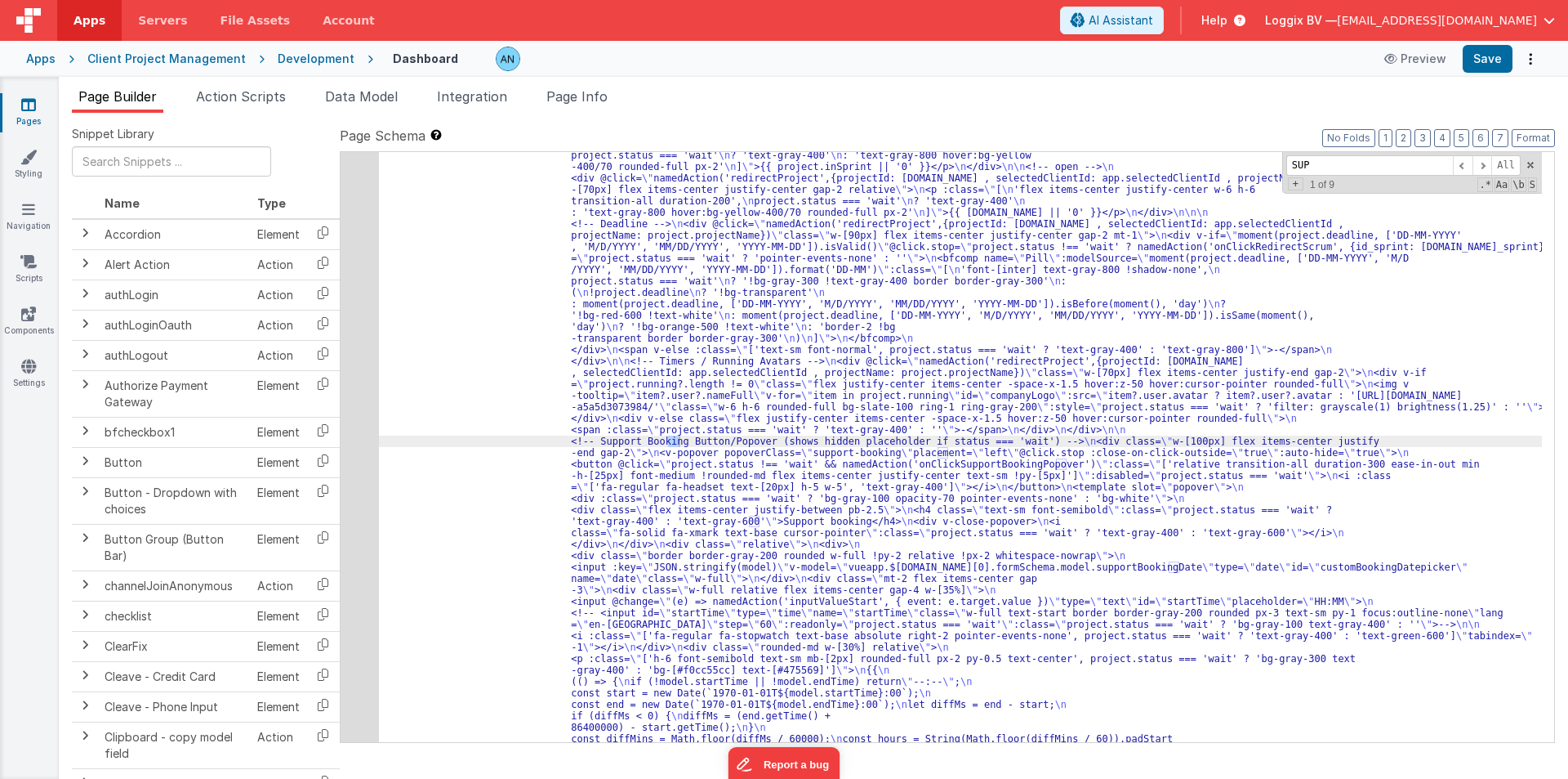
scroll to position [2691, 0]
type input "SUPP"
click at [354, 332] on div "48" at bounding box center [359, 372] width 38 height 1293
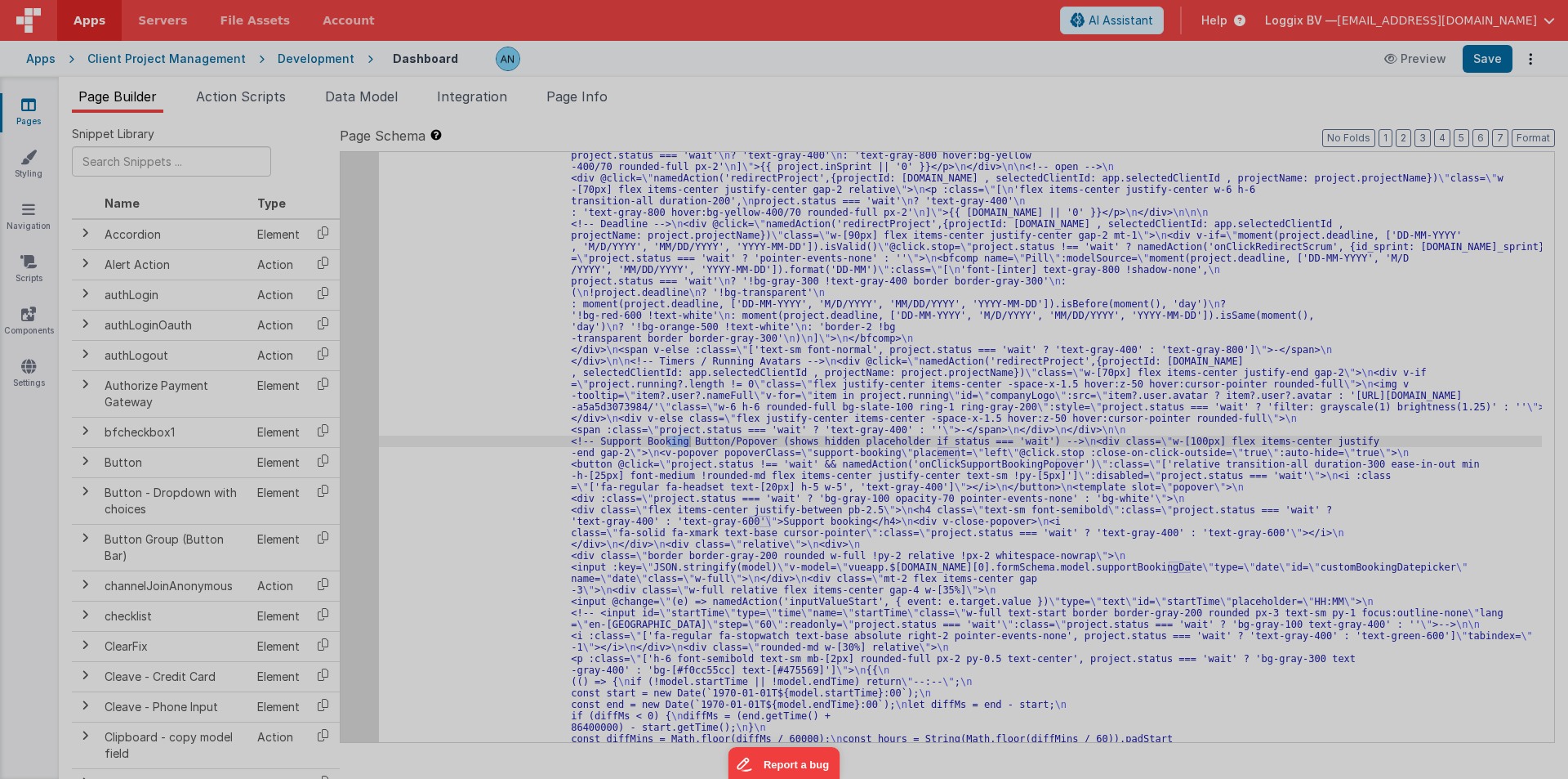
click at [354, 332] on div at bounding box center [784, 390] width 1568 height 779
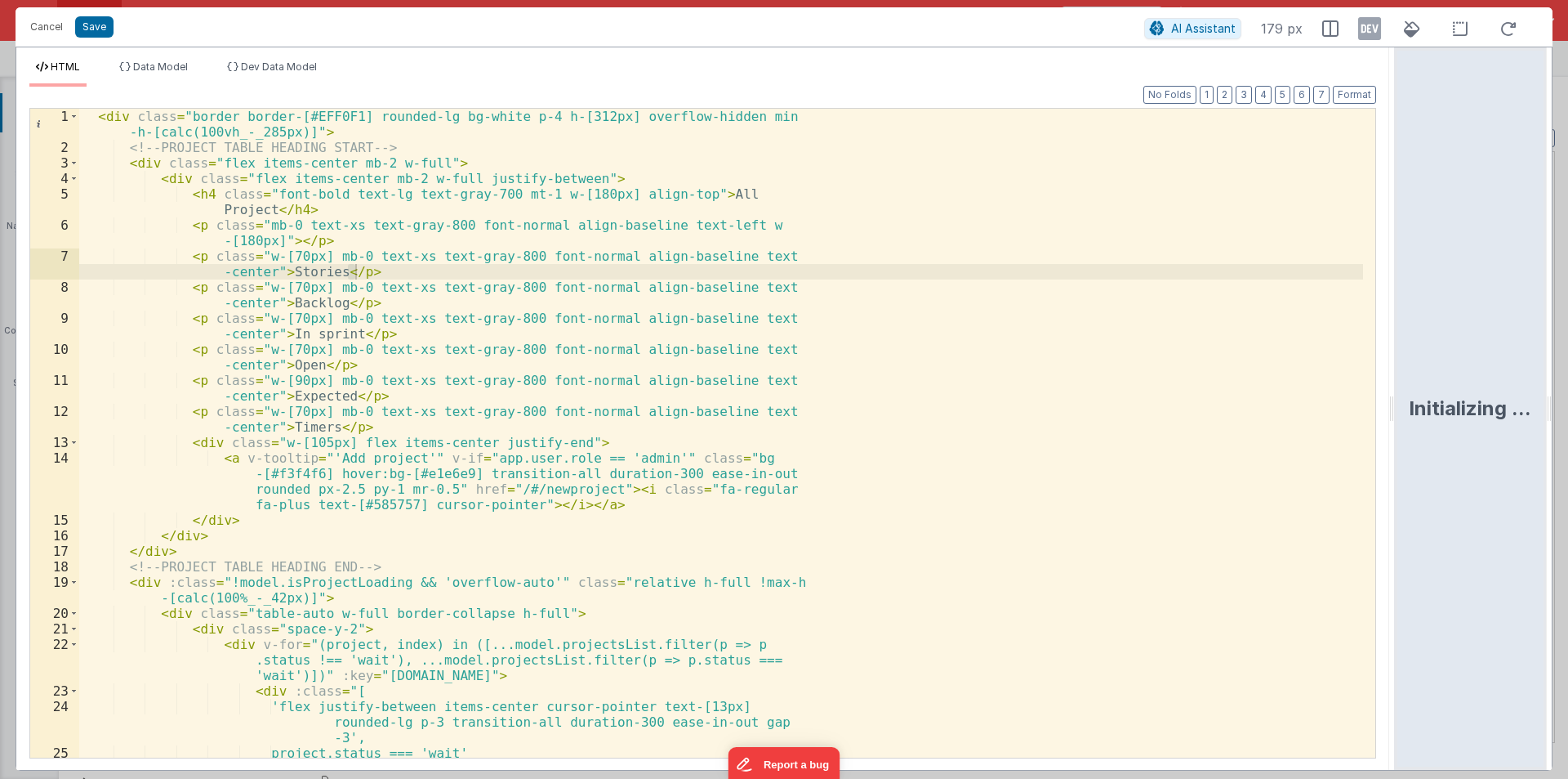
drag, startPoint x: 781, startPoint y: 407, endPoint x: 1567, endPoint y: 403, distance: 786.0
click at [1567, 403] on html "Cancel Save AI Assistant 179 px HTML Data Model Dev Data Model Format 7 6 5 4 3…" at bounding box center [784, 390] width 1568 height 779
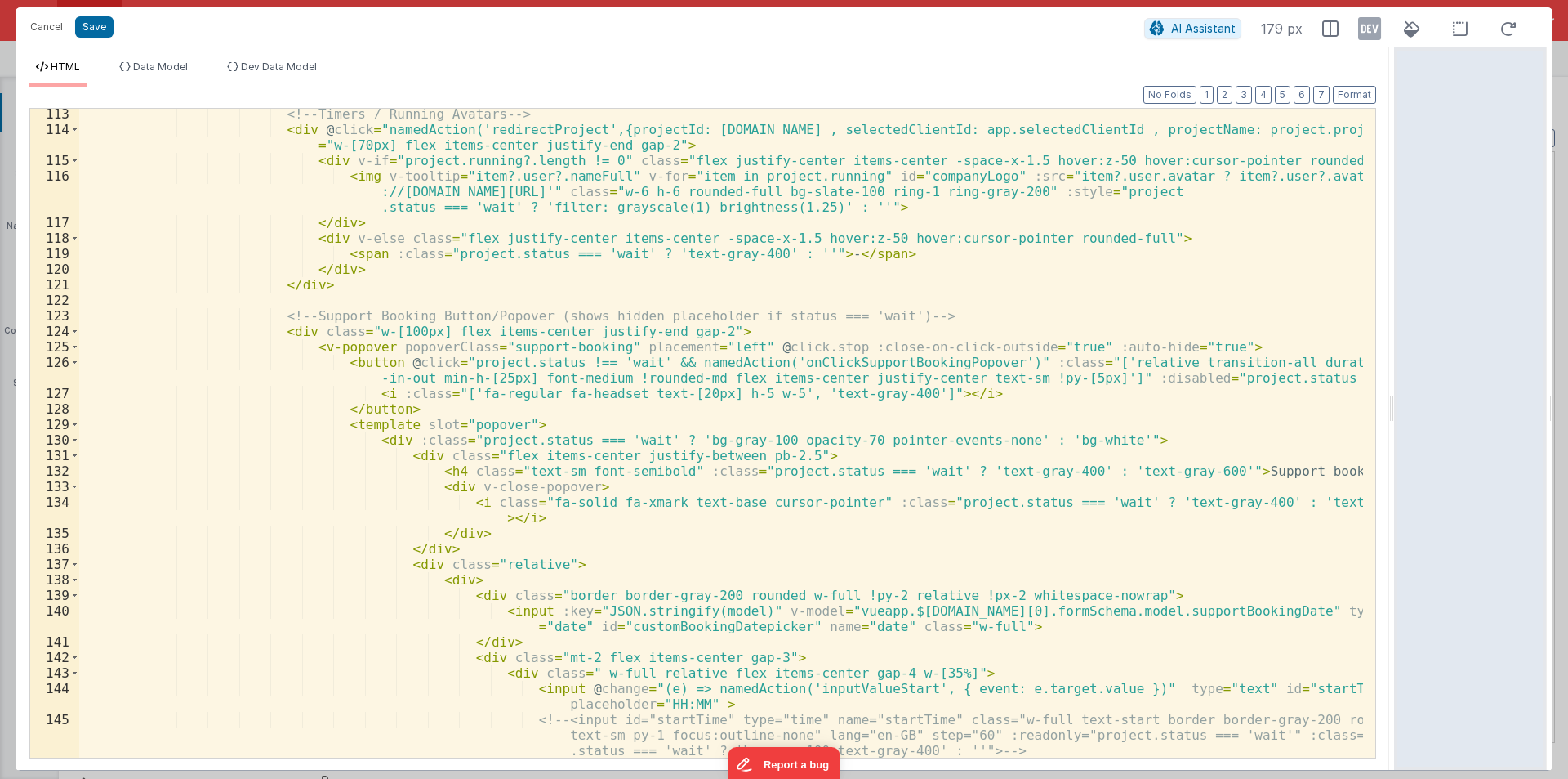
scroll to position [1961, 0]
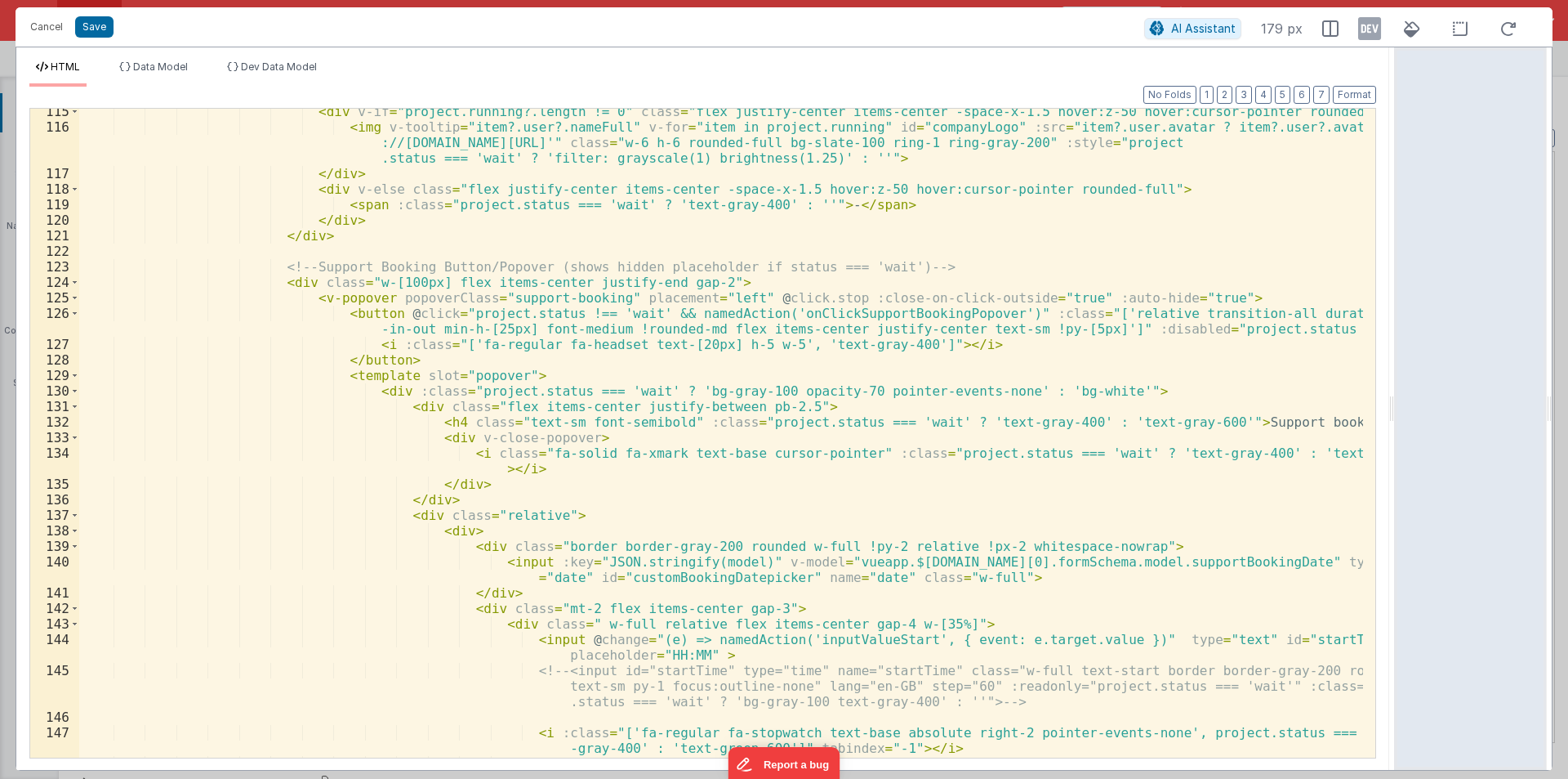
drag, startPoint x: 458, startPoint y: 529, endPoint x: 449, endPoint y: 529, distance: 9.0
click at [449, 529] on div "< div v-if = "project.running?.length != 0" class = "flex justify-center items-…" at bounding box center [720, 443] width 1284 height 680
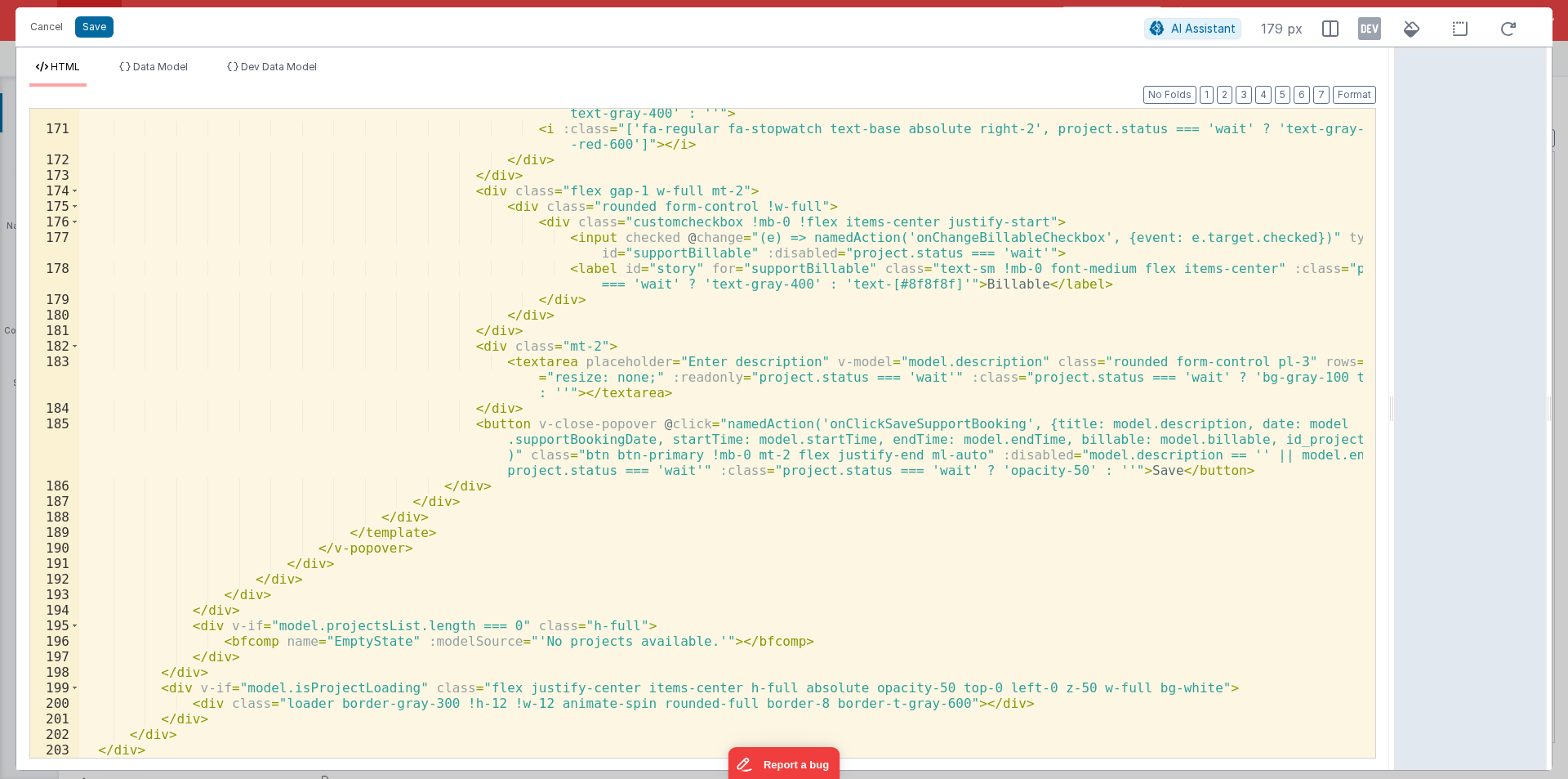
scroll to position [3000, 0]
click at [144, 752] on div "< input id = "endTime" type = "time" name = "endTime" class = "w-full text-star…" at bounding box center [720, 430] width 1284 height 711
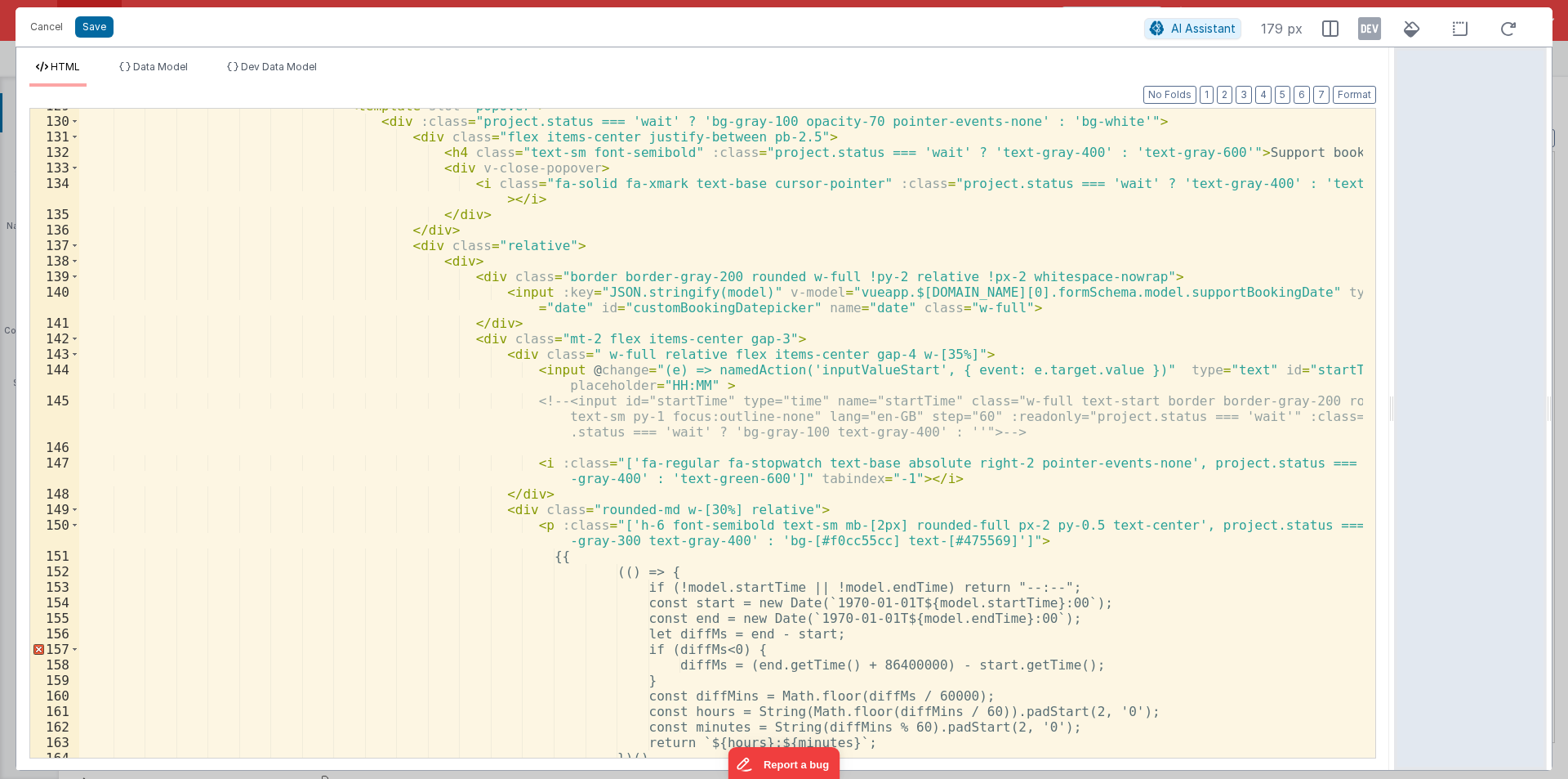
scroll to position [2133, 0]
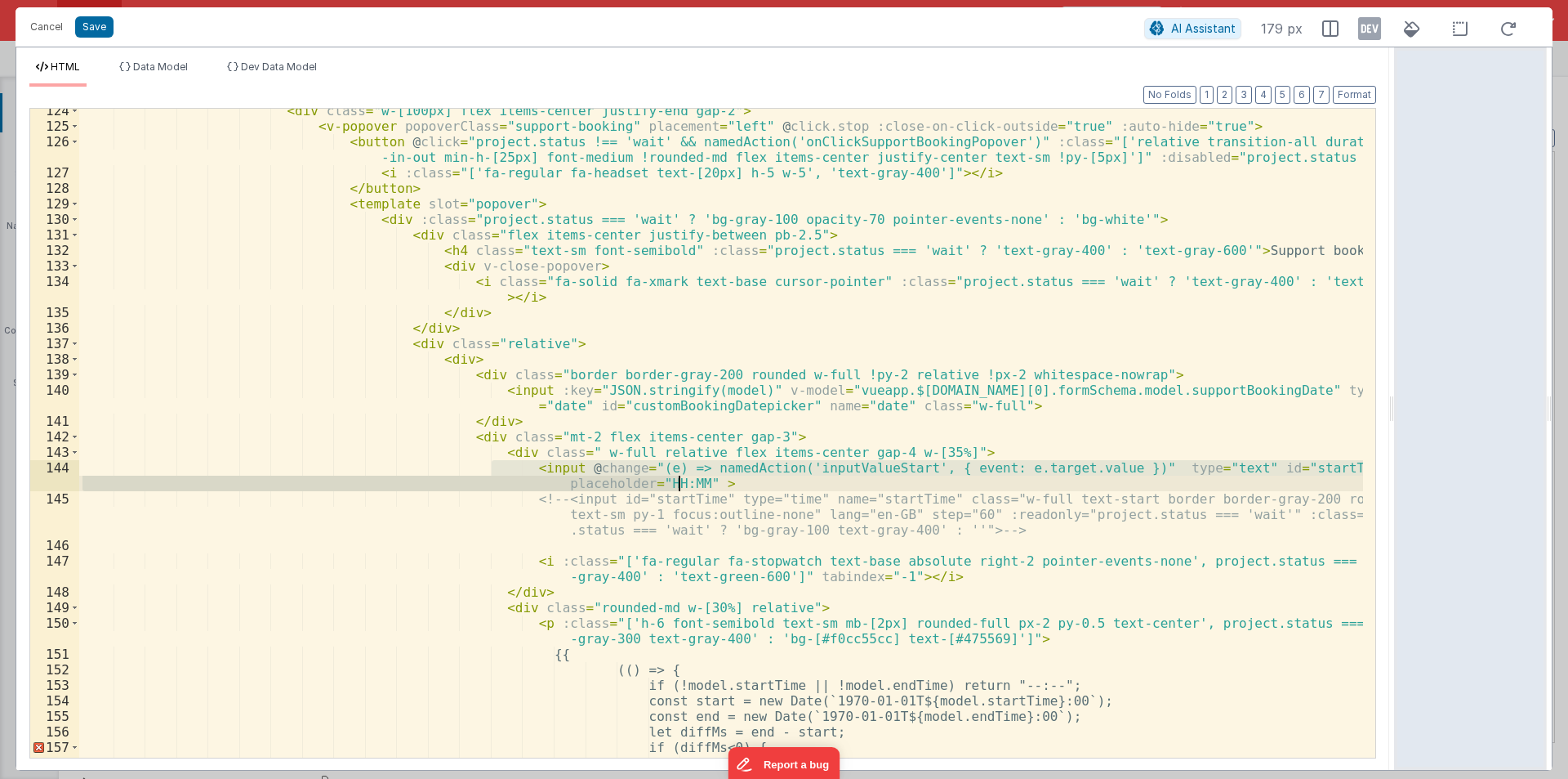
drag, startPoint x: 493, startPoint y: 467, endPoint x: 699, endPoint y: 481, distance: 206.5
click at [699, 481] on div "< div class = "w-[100px] flex items-center justify-end gap-2" > < v-popover pop…" at bounding box center [720, 443] width 1284 height 680
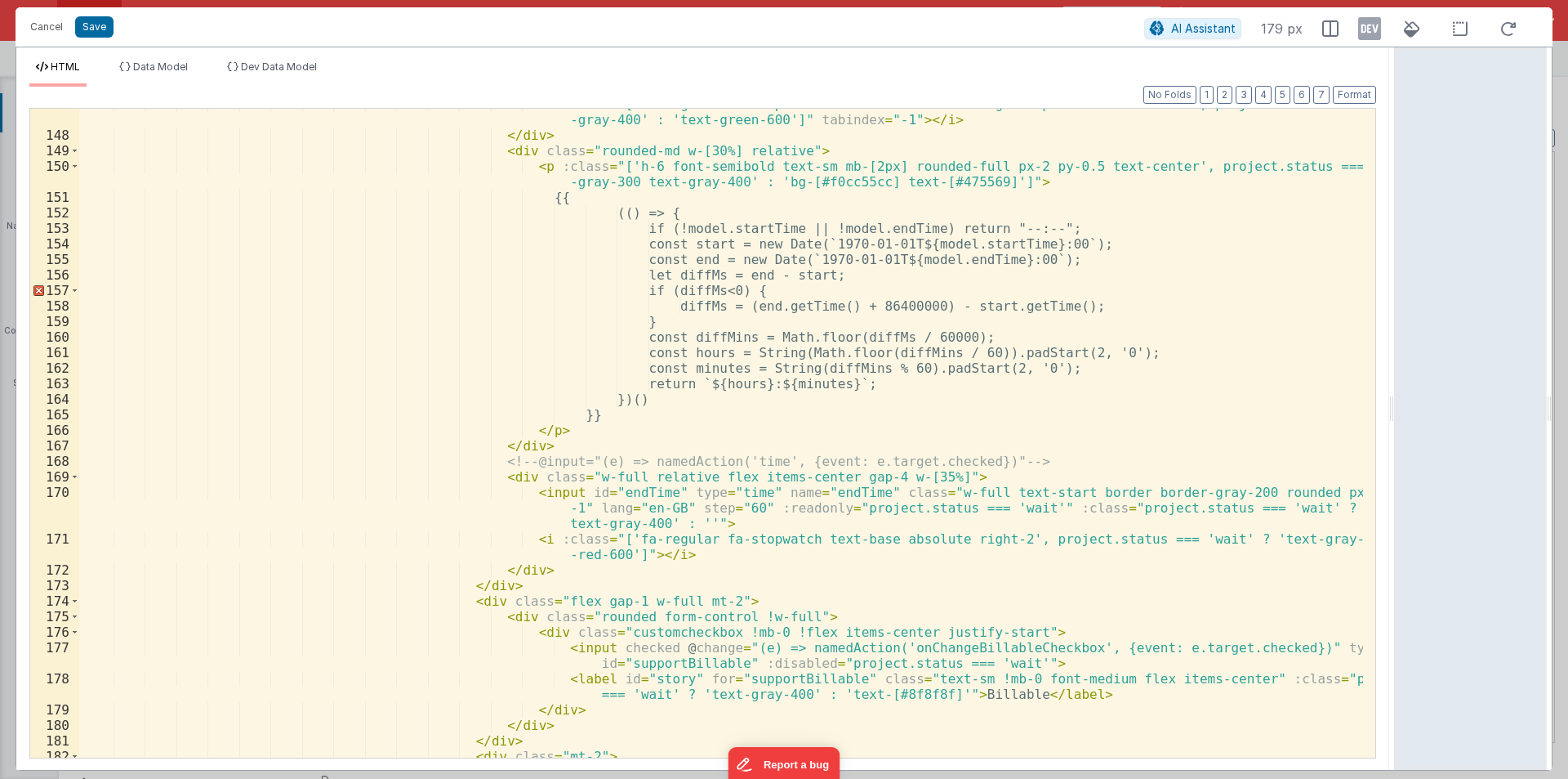
scroll to position [2574, 0]
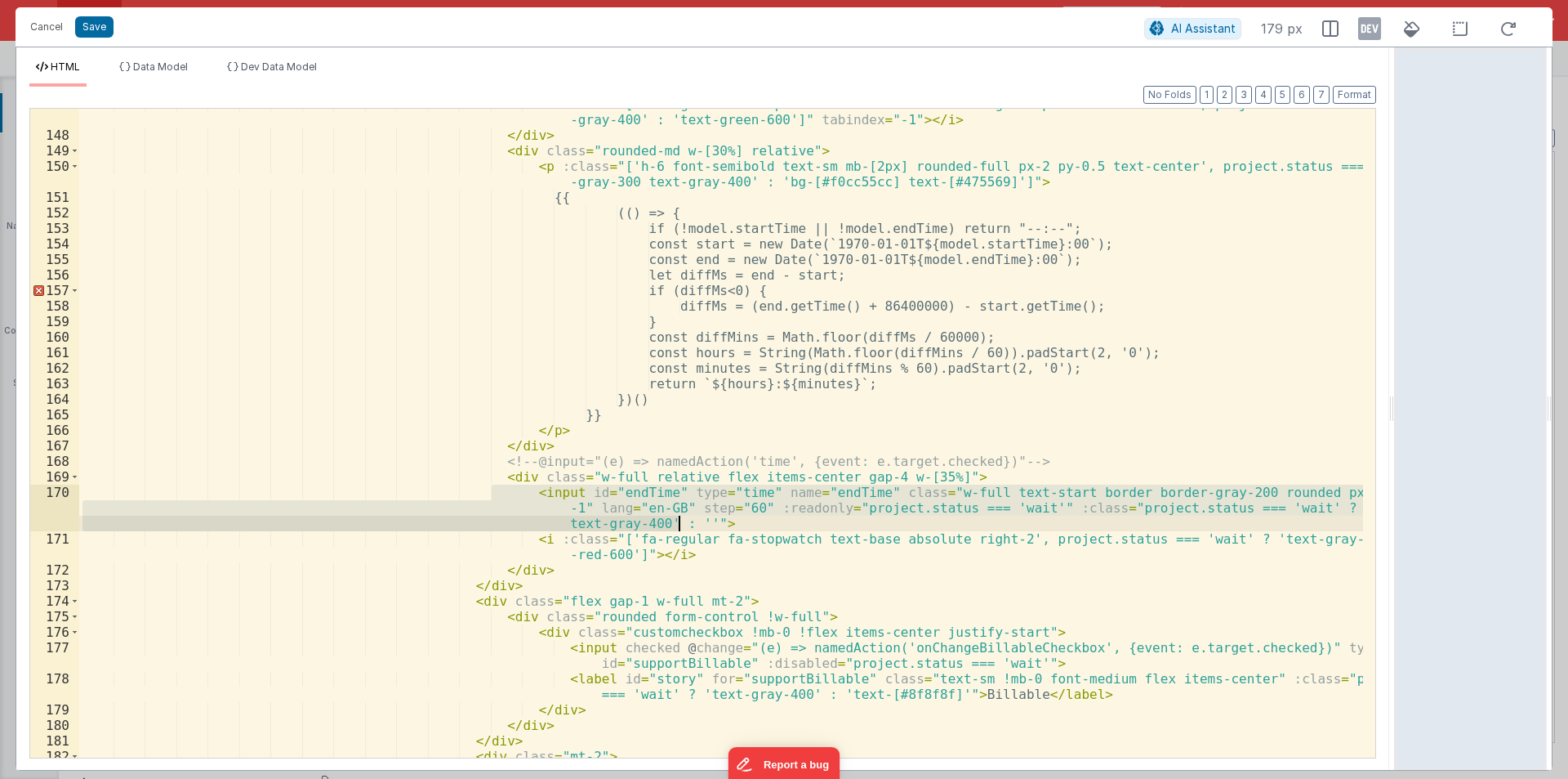
drag, startPoint x: 495, startPoint y: 489, endPoint x: 686, endPoint y: 516, distance: 192.9
click at [686, 516] on div "< i :class = "['fa-regular fa-stopwatch text-base absolute right-2 pointer-even…" at bounding box center [720, 443] width 1284 height 695
click at [948, 470] on div "< i :class = "['fa-regular fa-stopwatch text-base absolute right-2 pointer-even…" at bounding box center [720, 443] width 1284 height 695
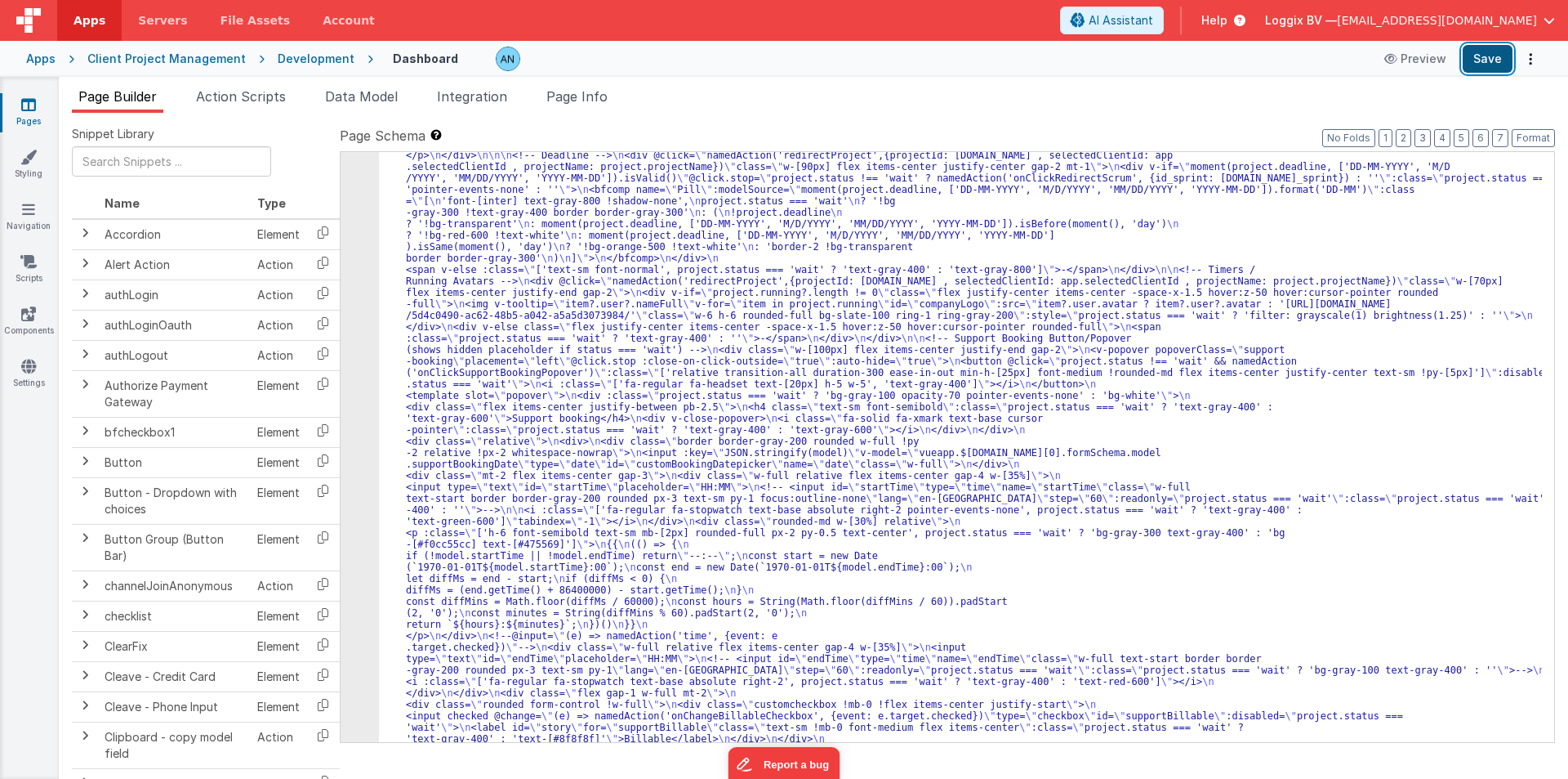
click at [1497, 52] on button "Save" at bounding box center [1487, 58] width 50 height 27
click at [253, 100] on span "Action Scripts" at bounding box center [241, 96] width 90 height 17
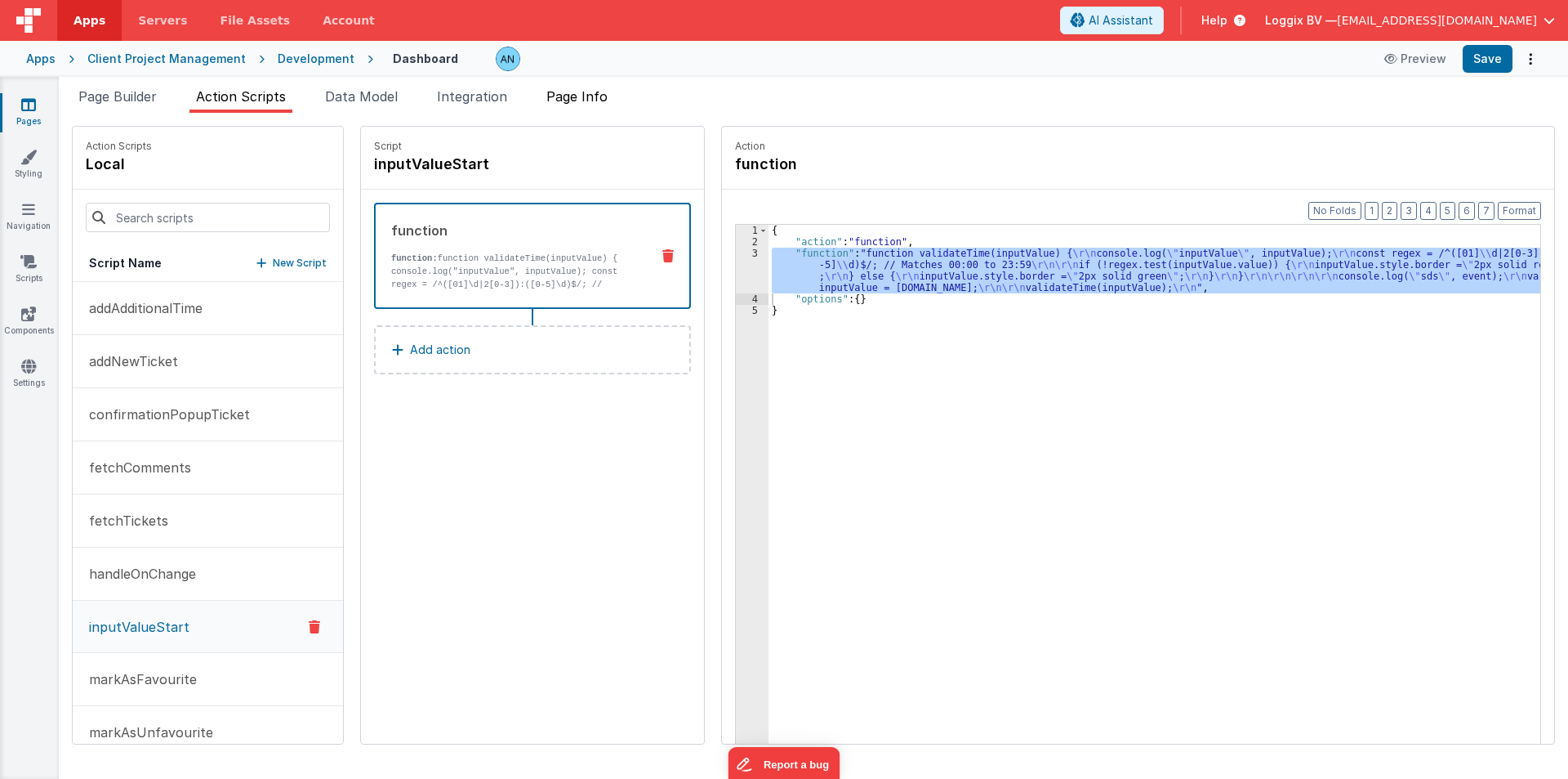
click at [613, 89] on li "Page Info" at bounding box center [577, 99] width 75 height 26
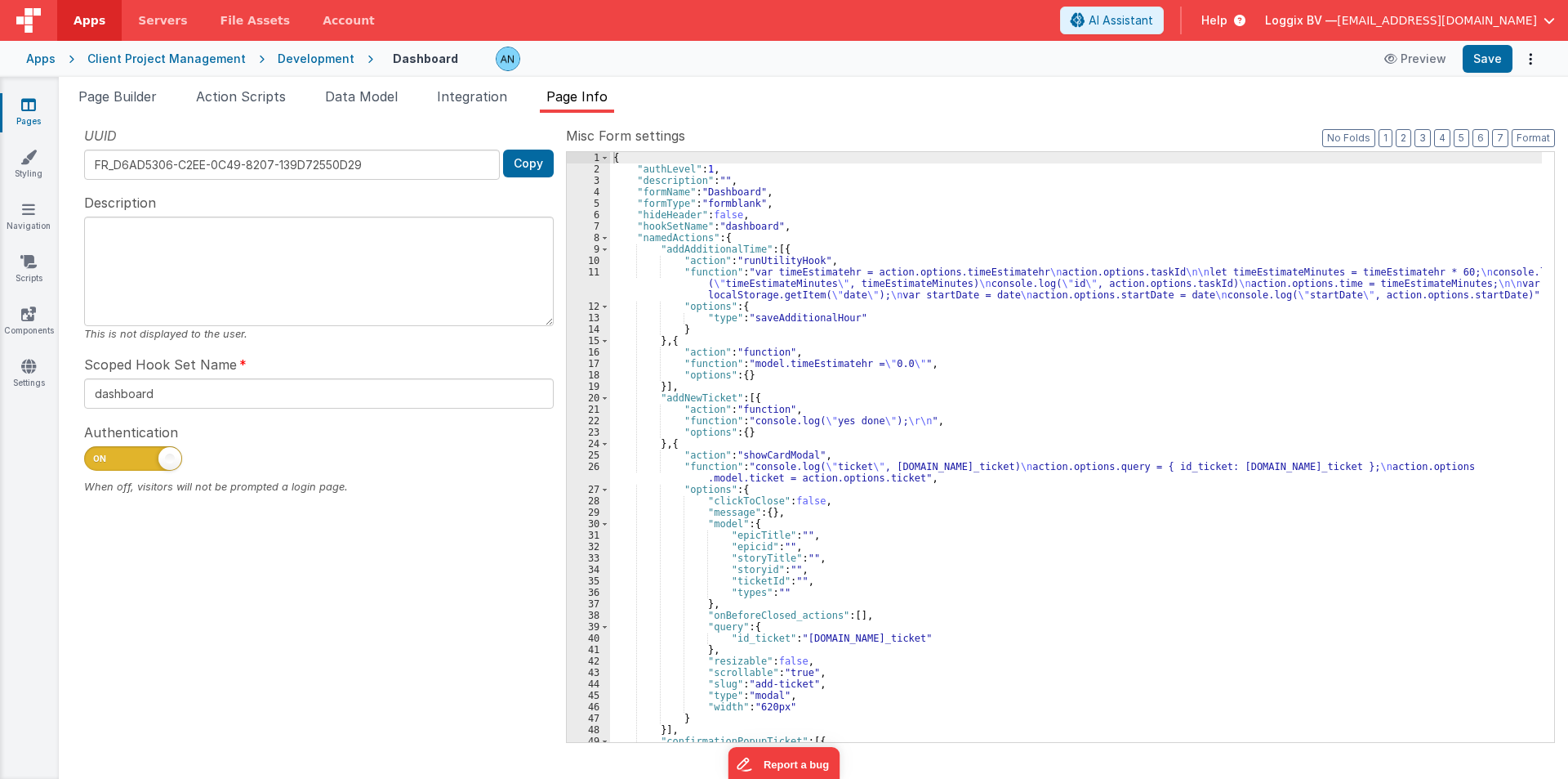
click at [884, 252] on div "{ "authLevel" : 1 , "description" : "" , "formName" : "Dashboard" , "formType" …" at bounding box center [1076, 458] width 932 height 613
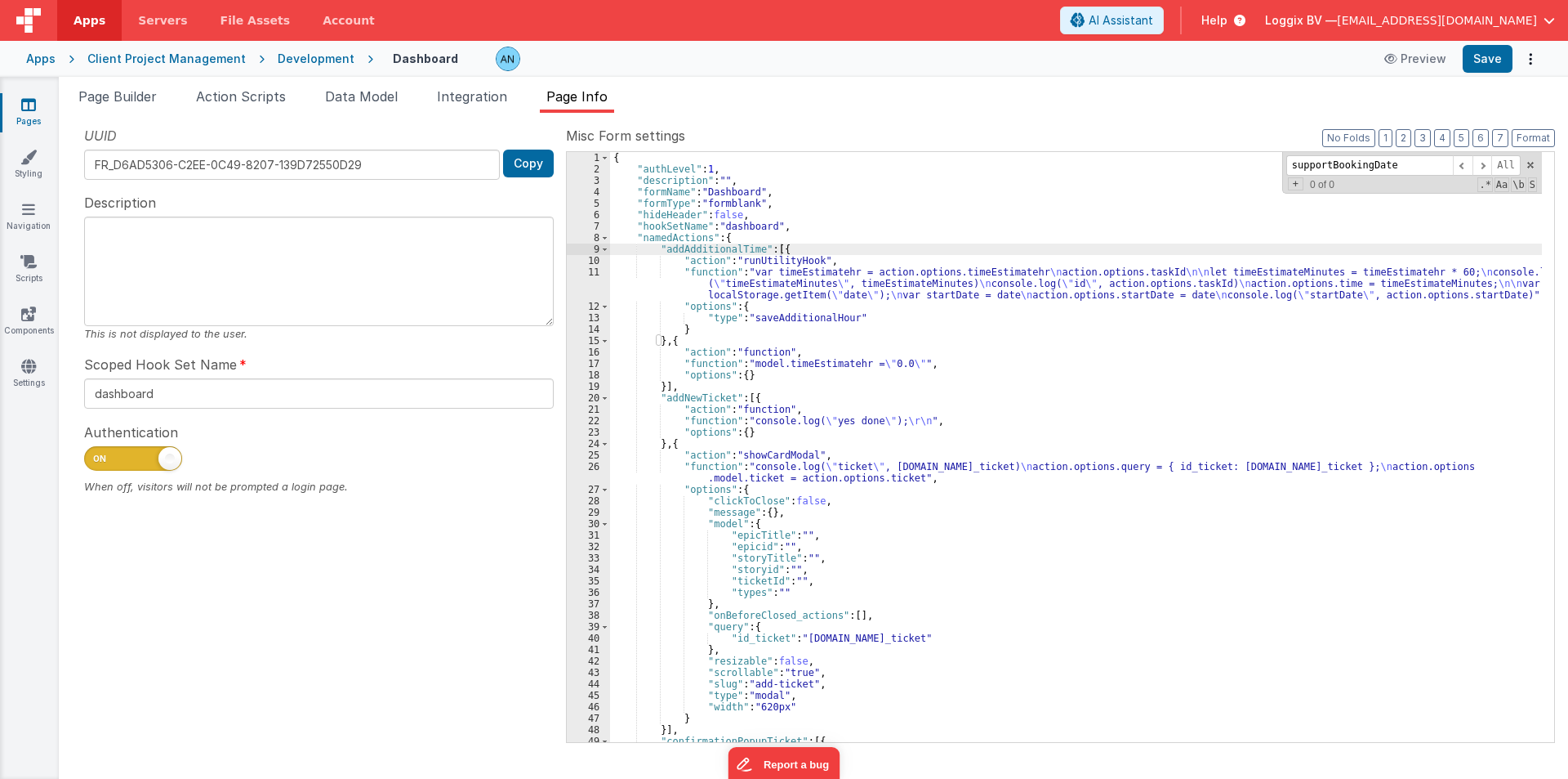
scroll to position [3549, 0]
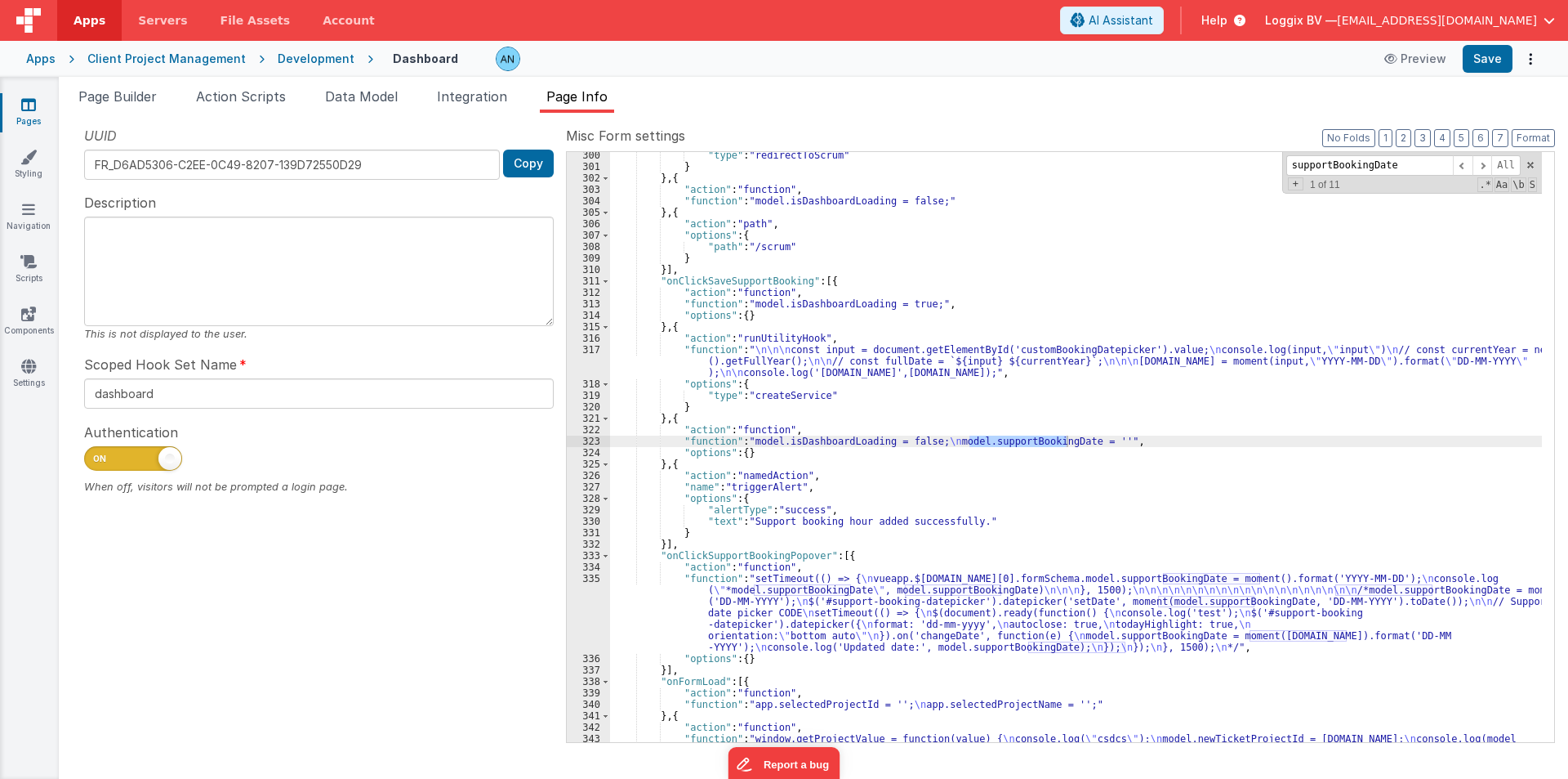
type input "supportBookingDate"
click at [712, 284] on div ""type" : "redirectToScrum" } } , { "action" : "function" , "function" : "model.…" at bounding box center [1076, 524] width 932 height 750
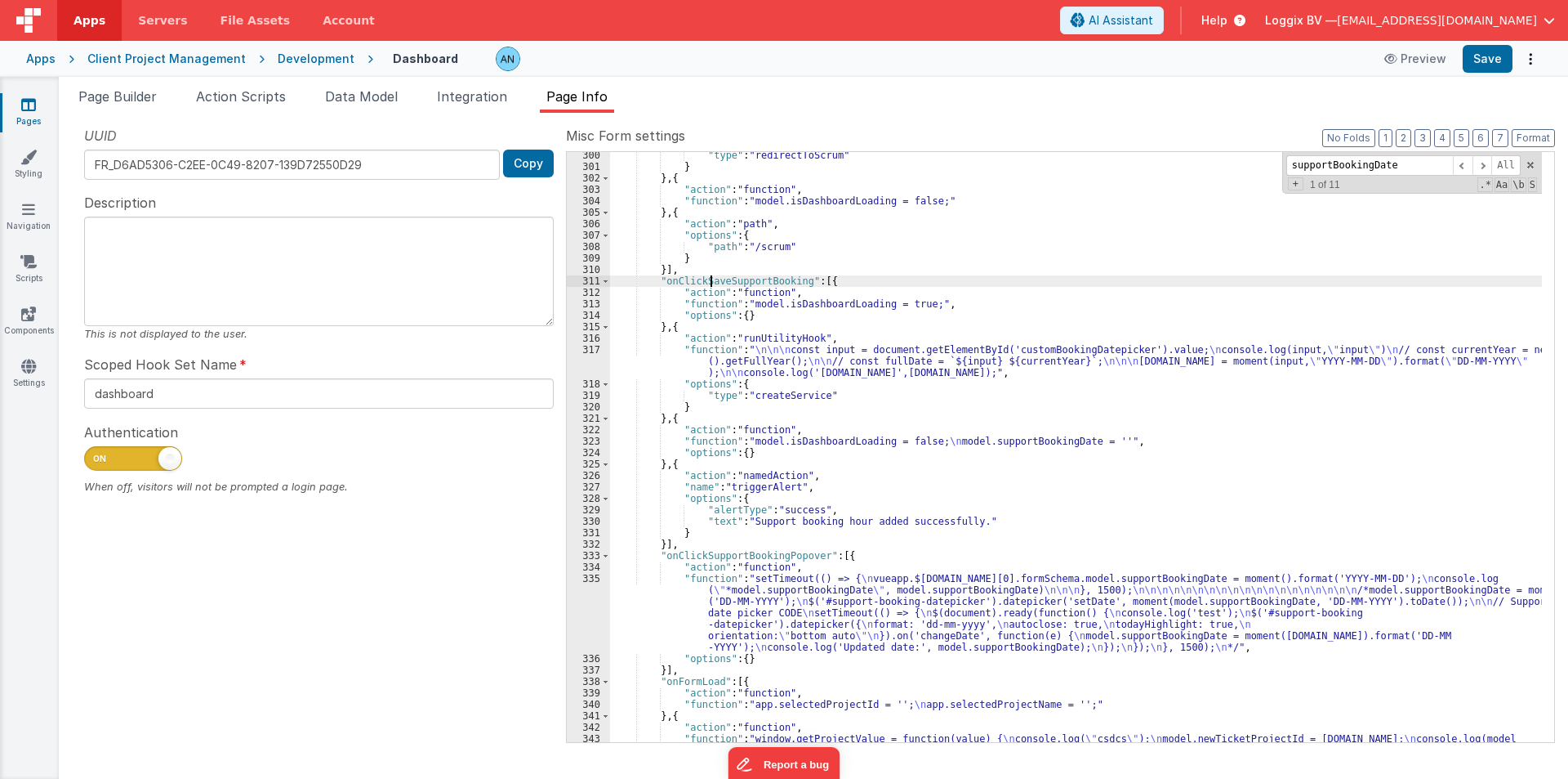
click at [712, 284] on div ""type" : "redirectToScrum" } } , { "action" : "function" , "function" : "model.…" at bounding box center [1076, 524] width 932 height 750
click at [238, 91] on span "Action Scripts" at bounding box center [241, 96] width 90 height 17
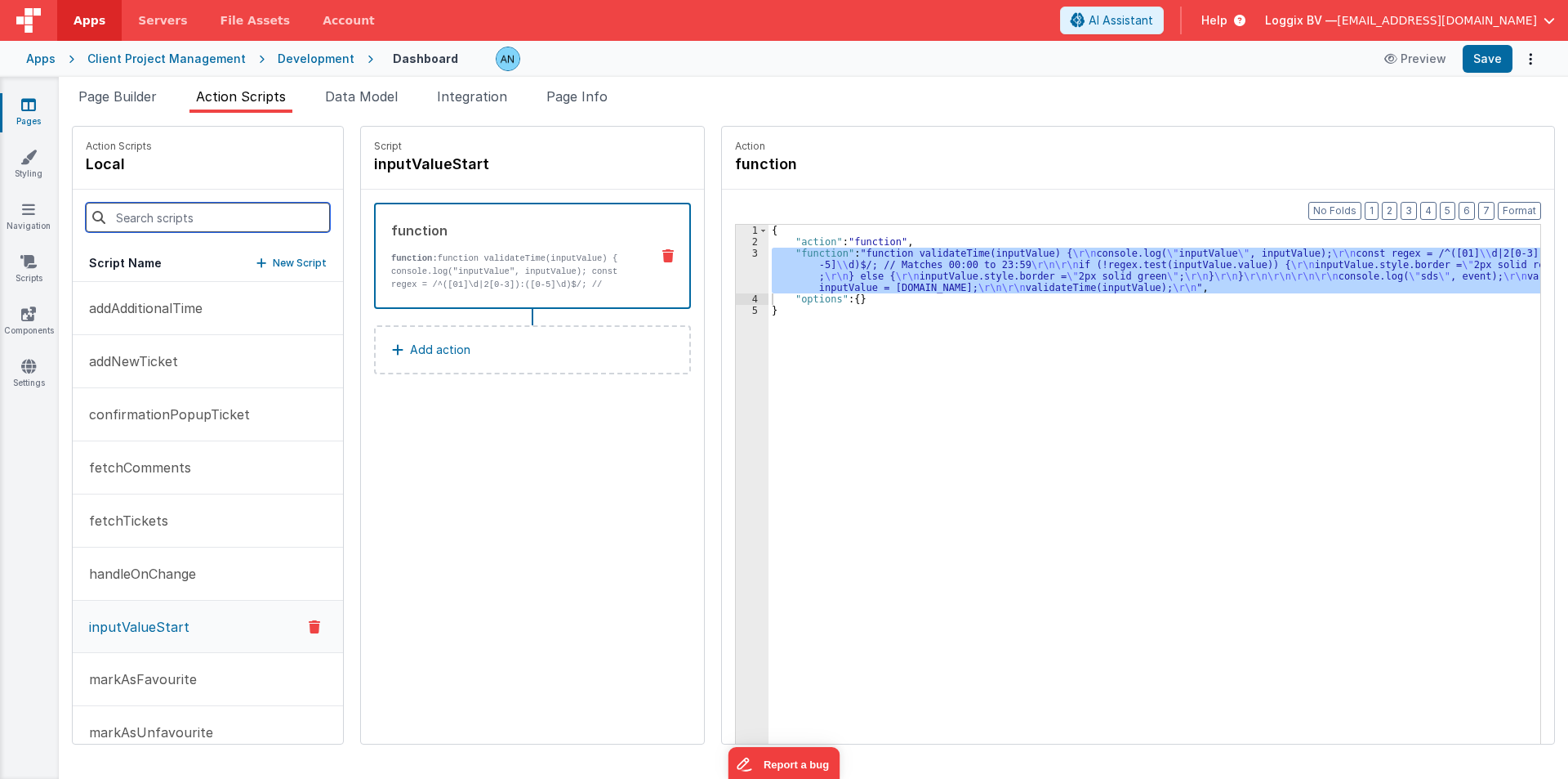
click at [139, 227] on input at bounding box center [208, 217] width 244 height 29
paste input "onClickSaveSupportBooking"
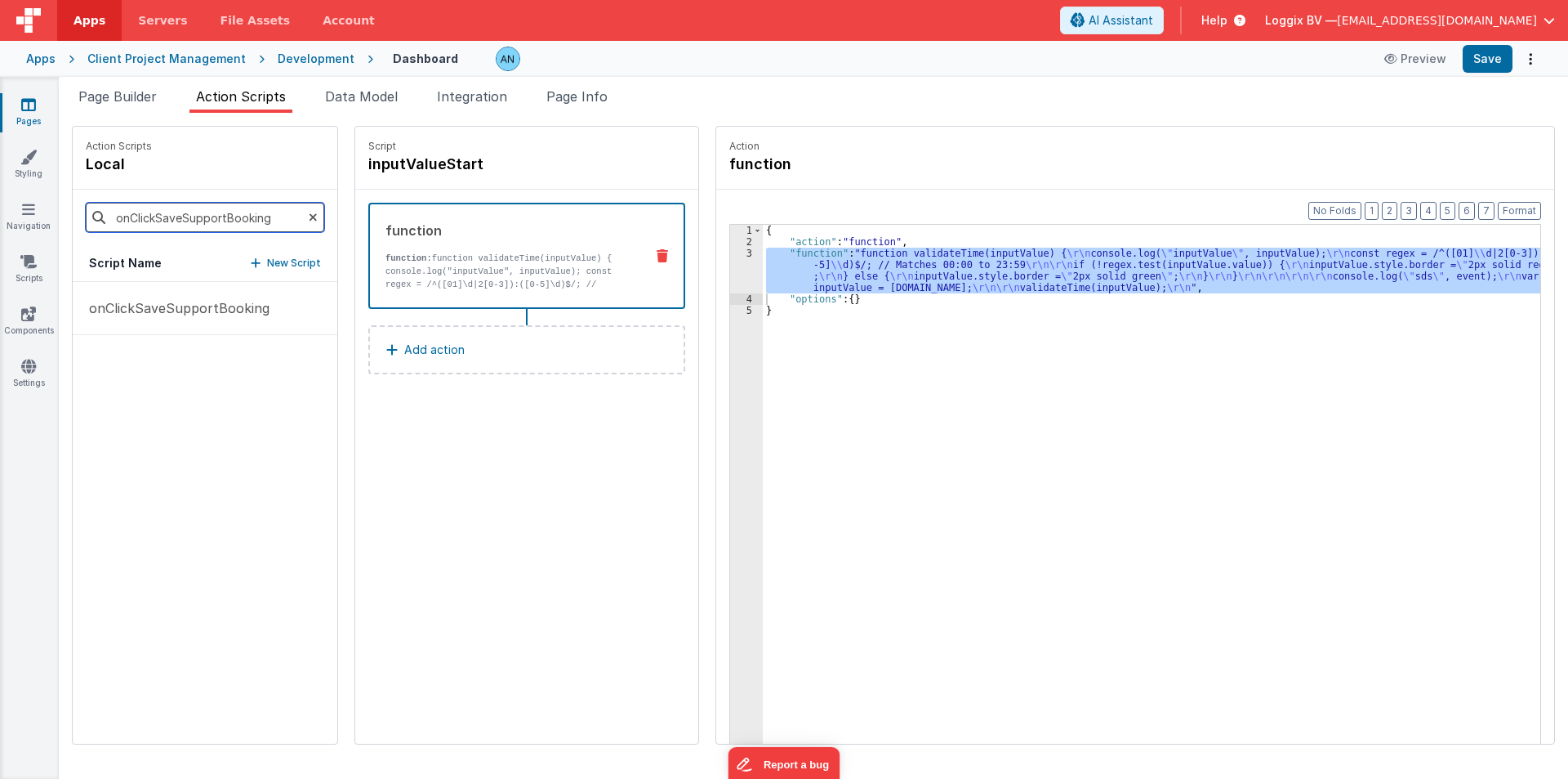
type input "onClickSaveSupportBooking"
click at [730, 272] on div "3" at bounding box center [746, 270] width 32 height 46
click at [180, 313] on p "onClickSaveSupportBooking" at bounding box center [173, 308] width 190 height 20
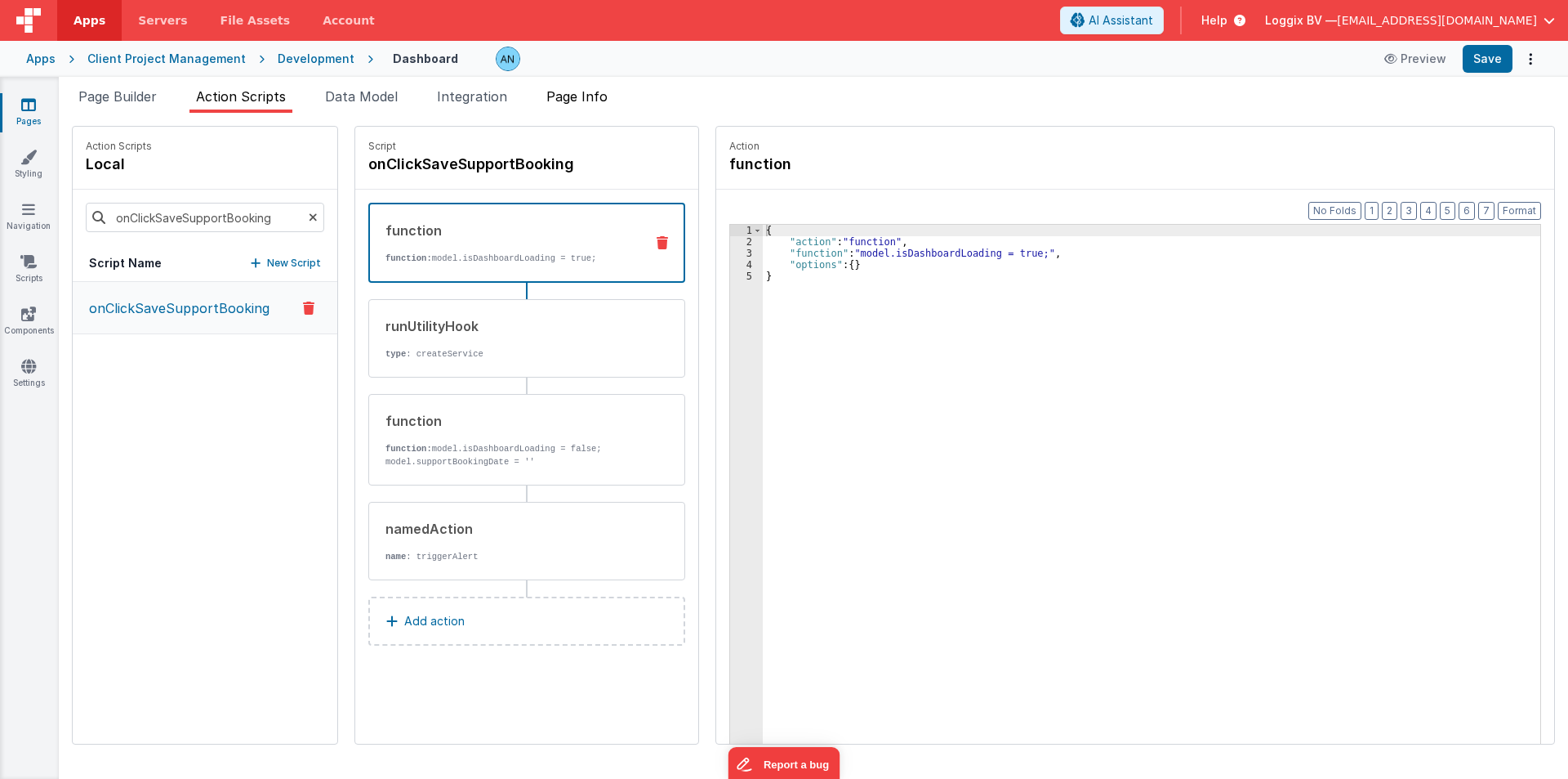
click at [603, 94] on span "Page Info" at bounding box center [577, 96] width 61 height 17
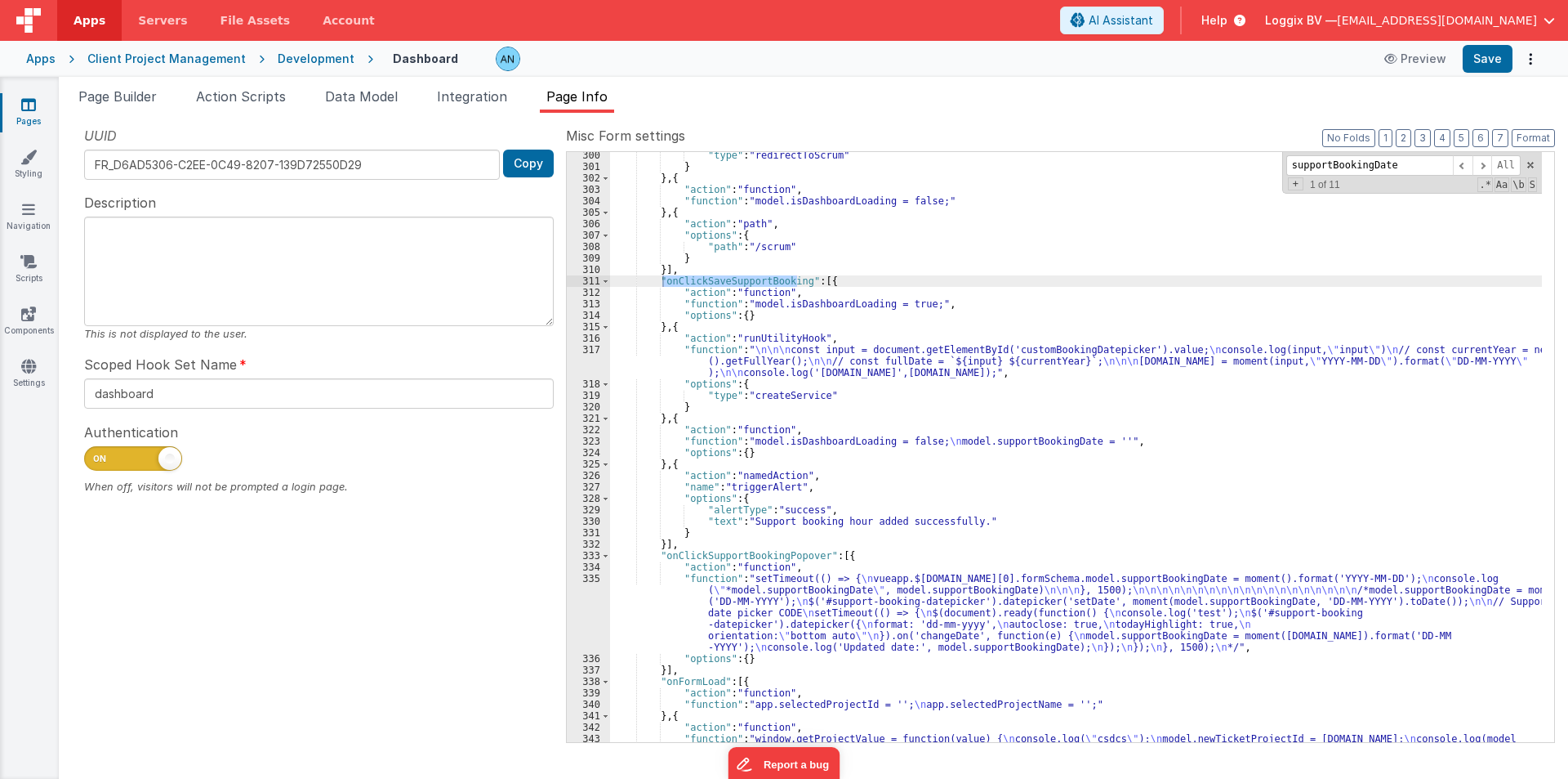
click at [1092, 390] on div ""type" : "redirectToScrum" } } , { "action" : "function" , "function" : "model.…" at bounding box center [1076, 524] width 932 height 750
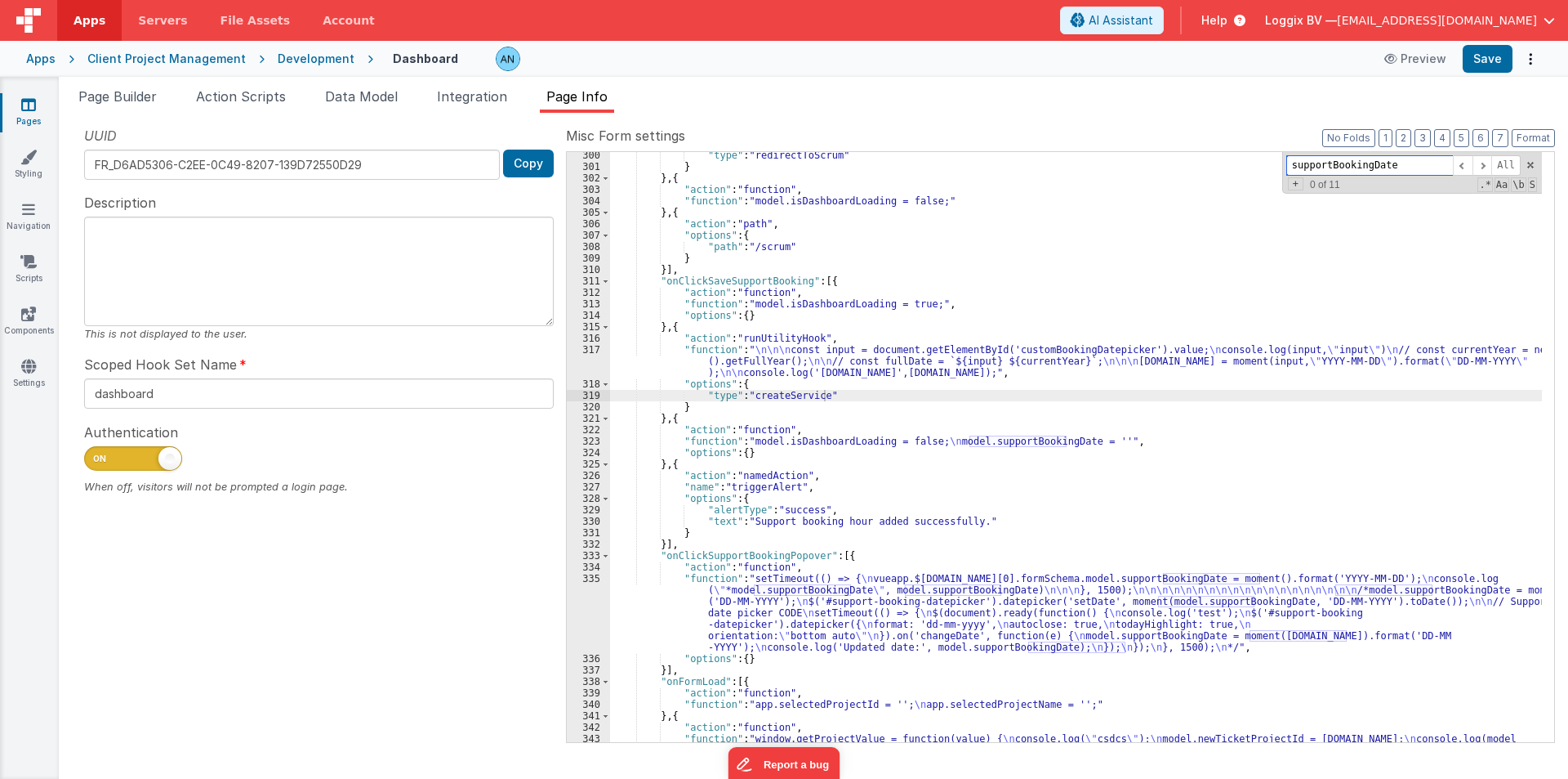
paste input "onClickSaveSupportBooking"
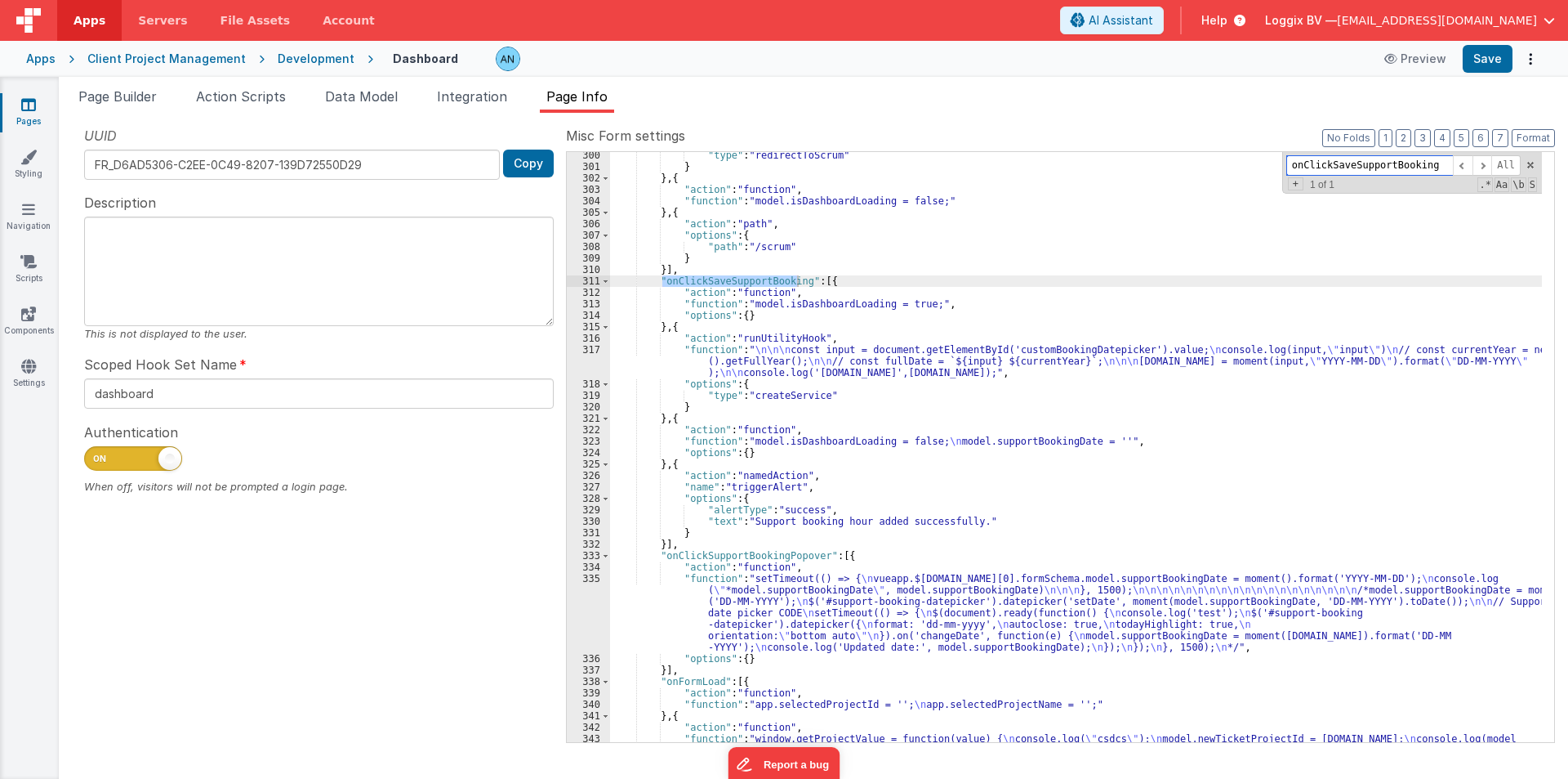
type input "supportBookingDate"
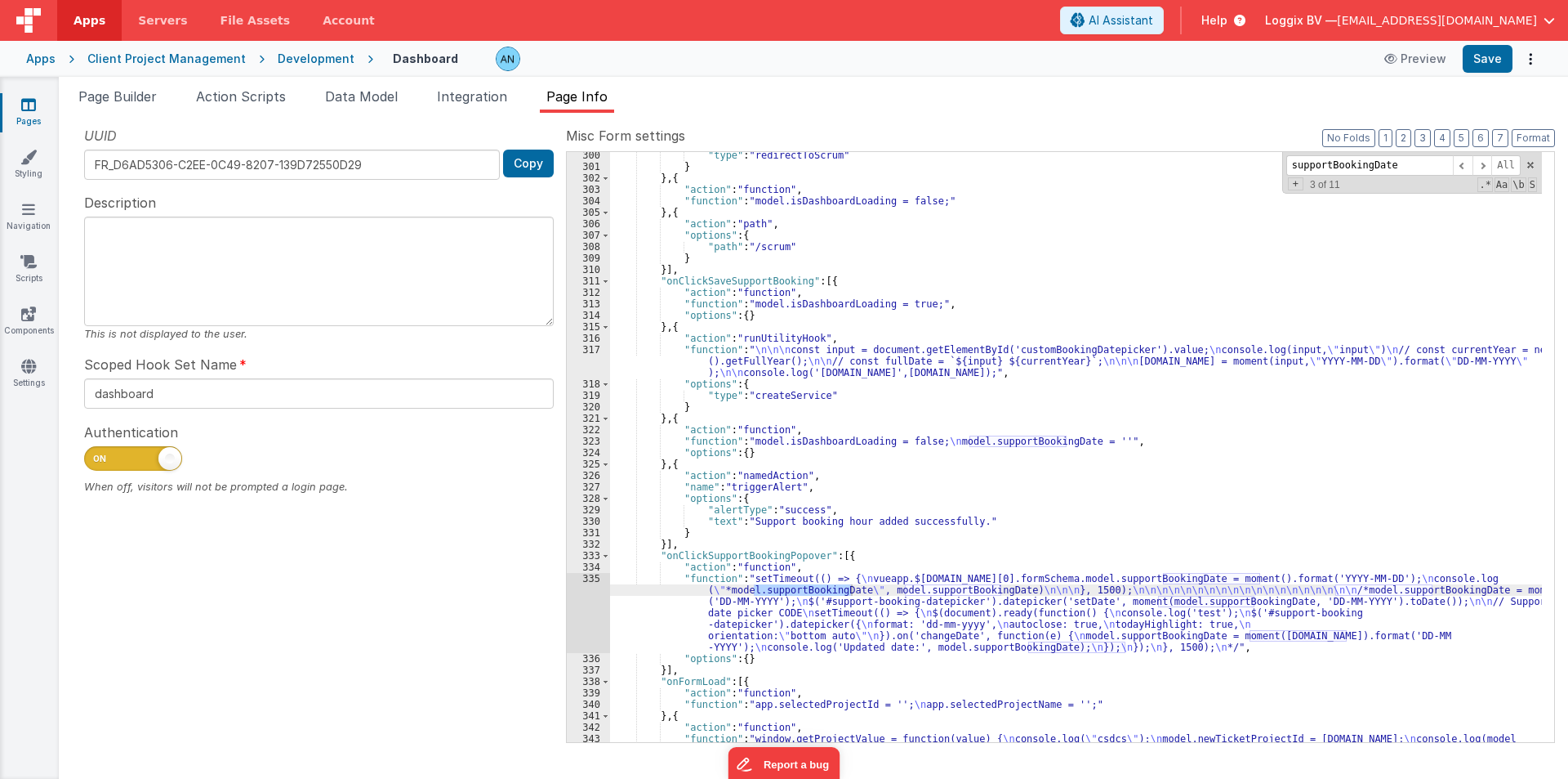
click at [732, 556] on div ""type" : "redirectToScrum" } } , { "action" : "function" , "function" : "model.…" at bounding box center [1076, 524] width 932 height 750
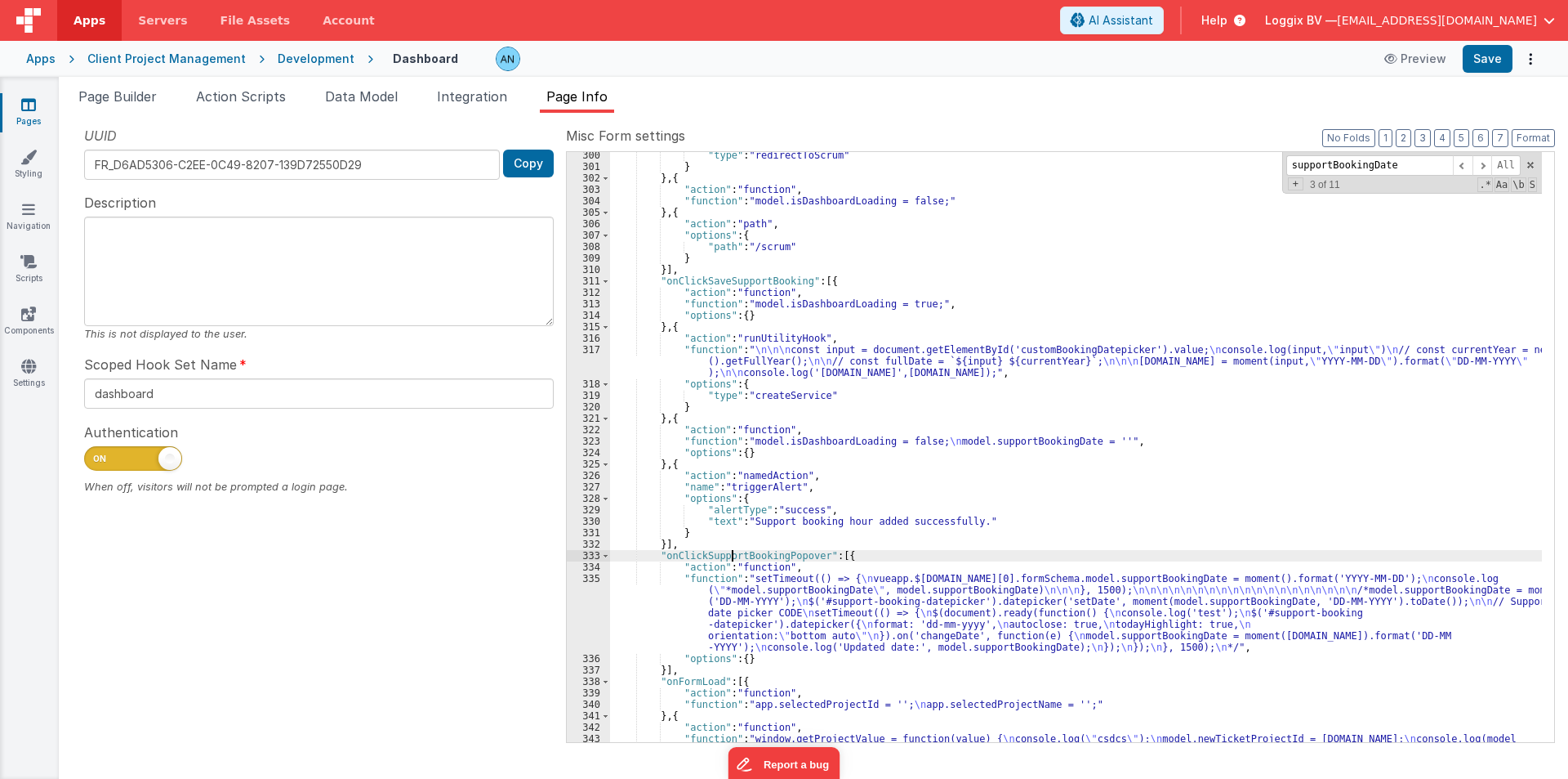
click at [732, 556] on div ""type" : "redirectToScrum" } } , { "action" : "function" , "function" : "model.…" at bounding box center [1076, 524] width 932 height 750
click at [584, 607] on div "335" at bounding box center [589, 613] width 43 height 80
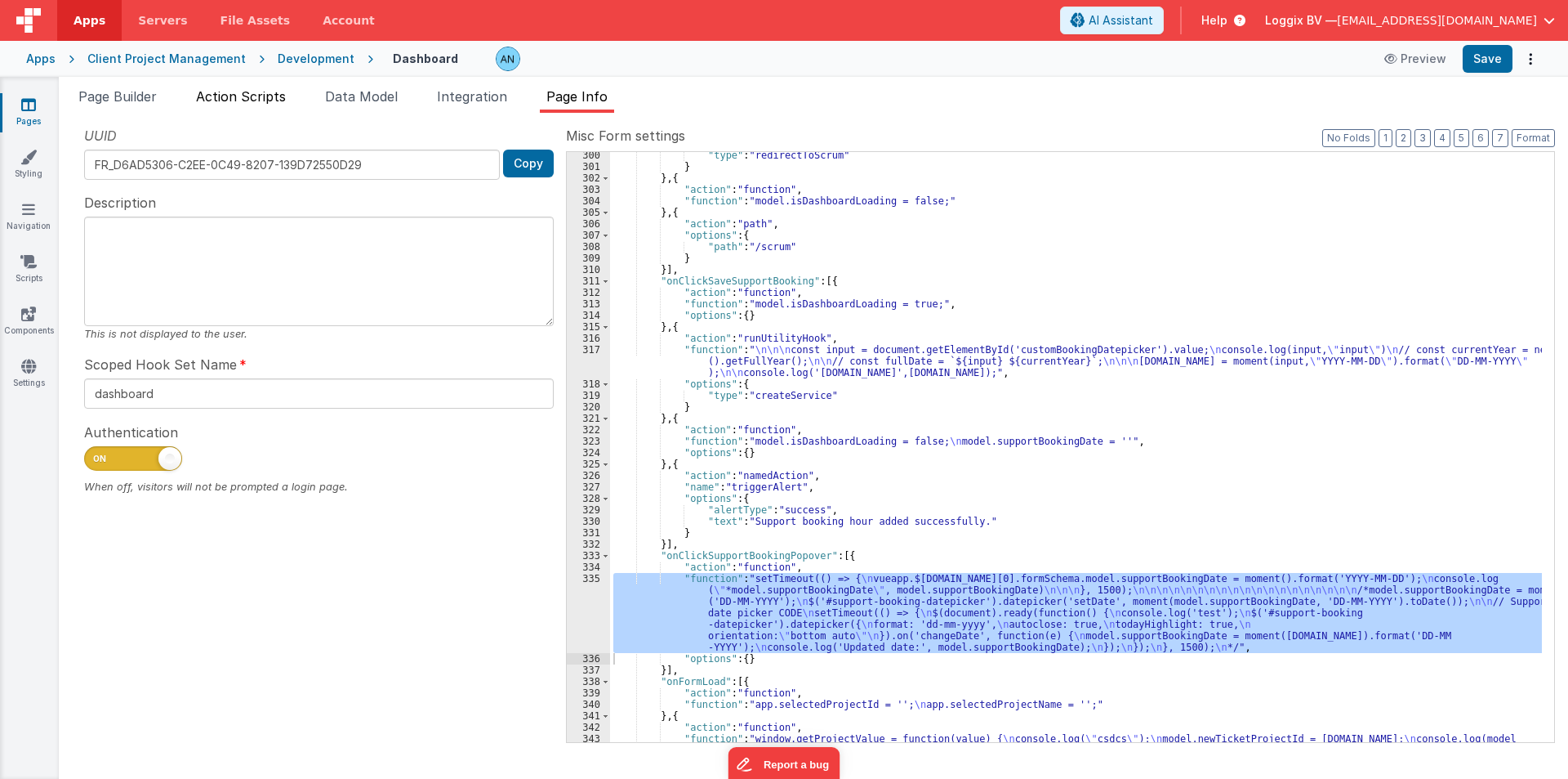
click at [239, 106] on li "Action Scripts" at bounding box center [241, 99] width 103 height 26
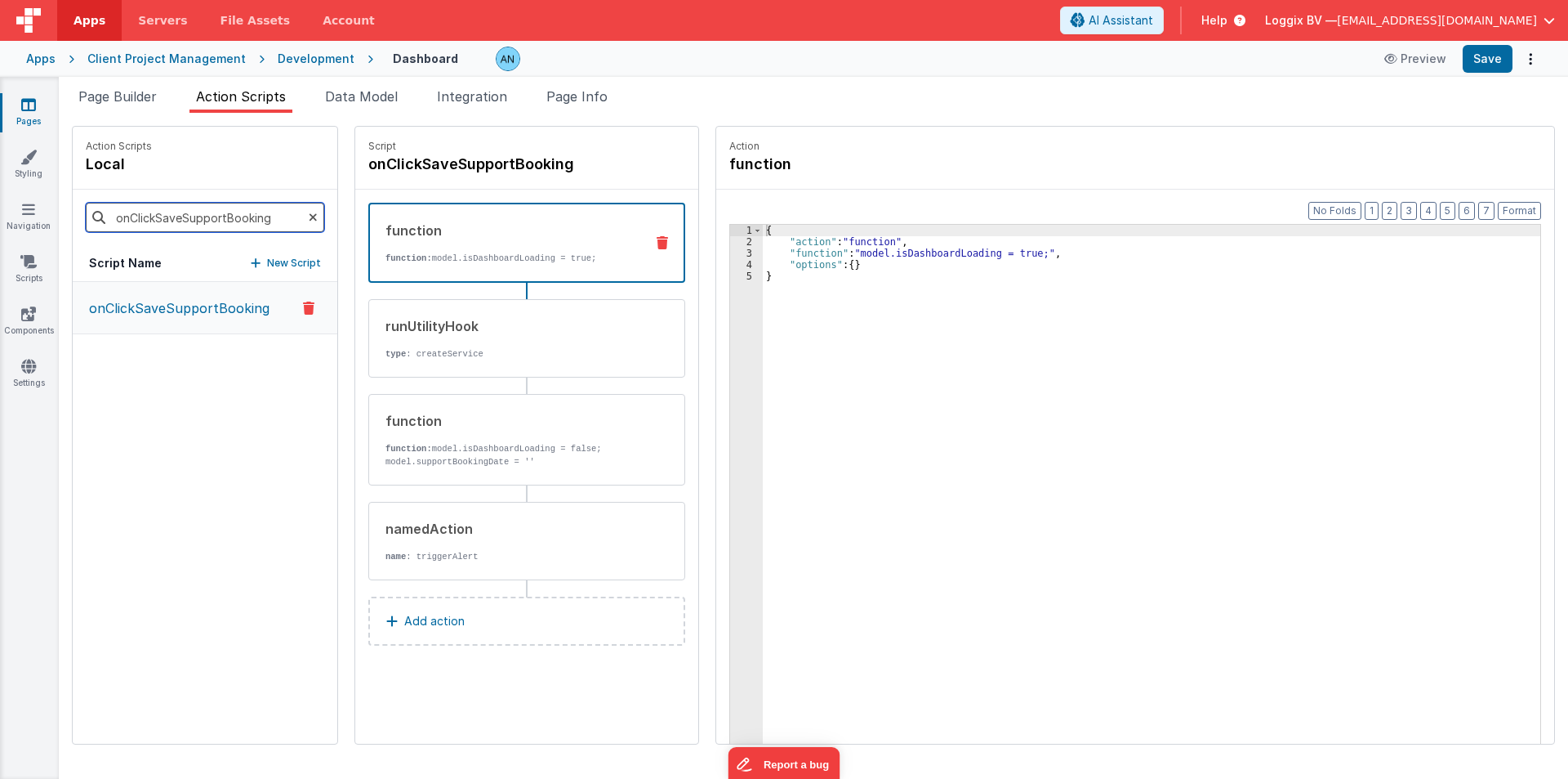
click at [164, 214] on input "onClickSaveSupportBooking" at bounding box center [204, 217] width 238 height 29
paste input "upportBookingPopover"
type input "onClickSupportBookingPopover"
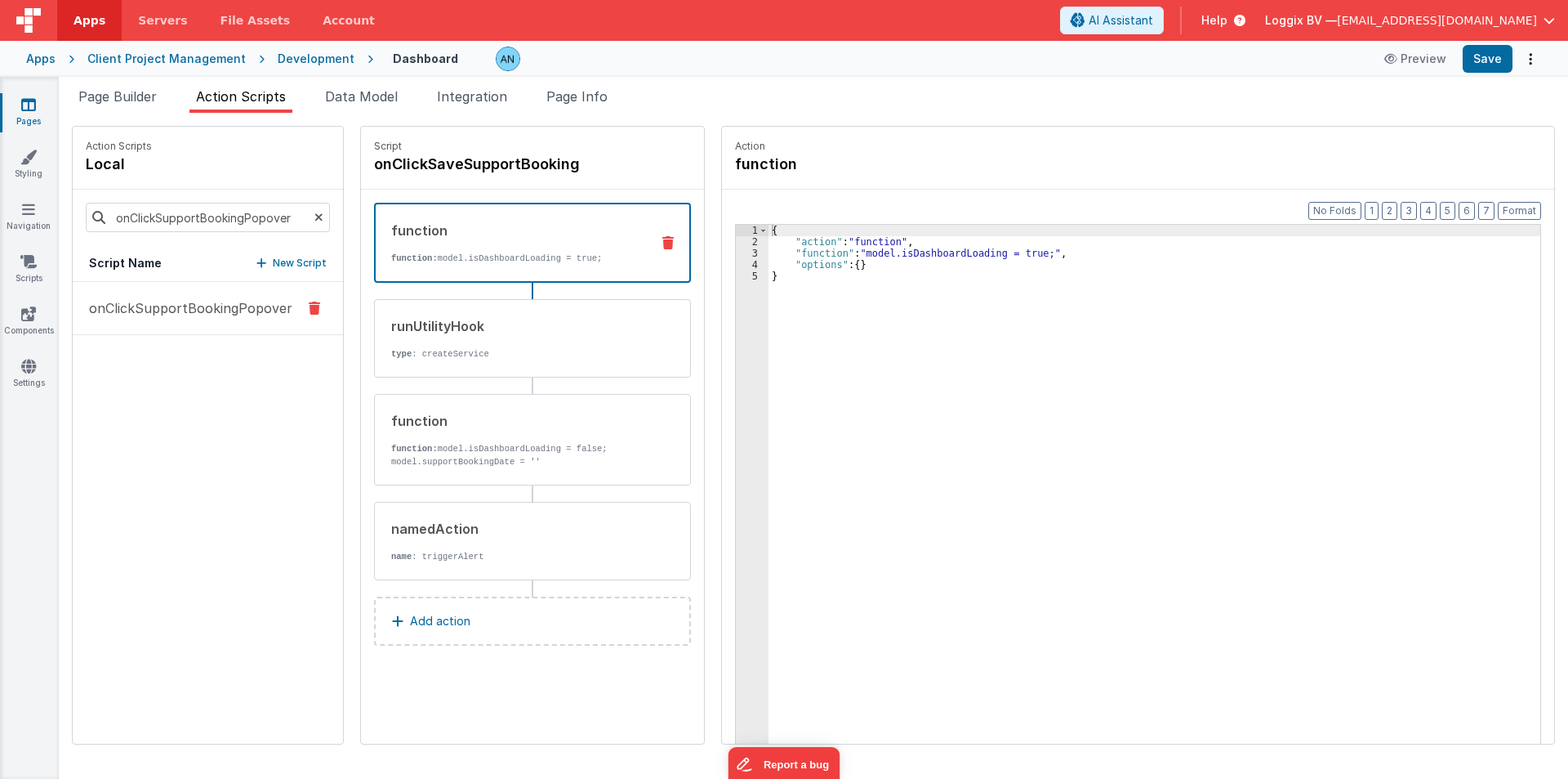
click at [173, 326] on button "onClickSupportBookingPopover" at bounding box center [208, 308] width 271 height 53
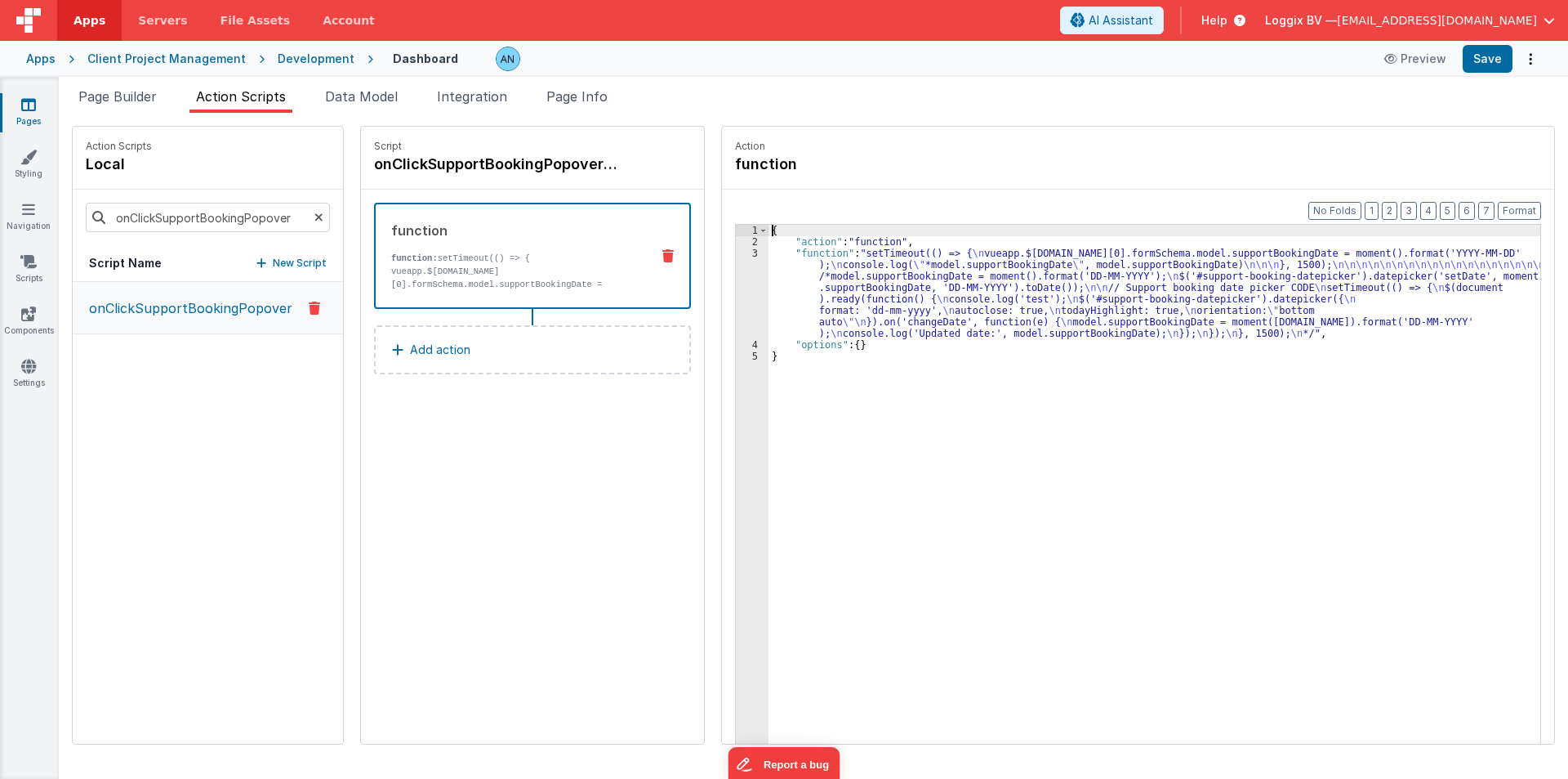
click at [745, 275] on div "3" at bounding box center [752, 293] width 32 height 91
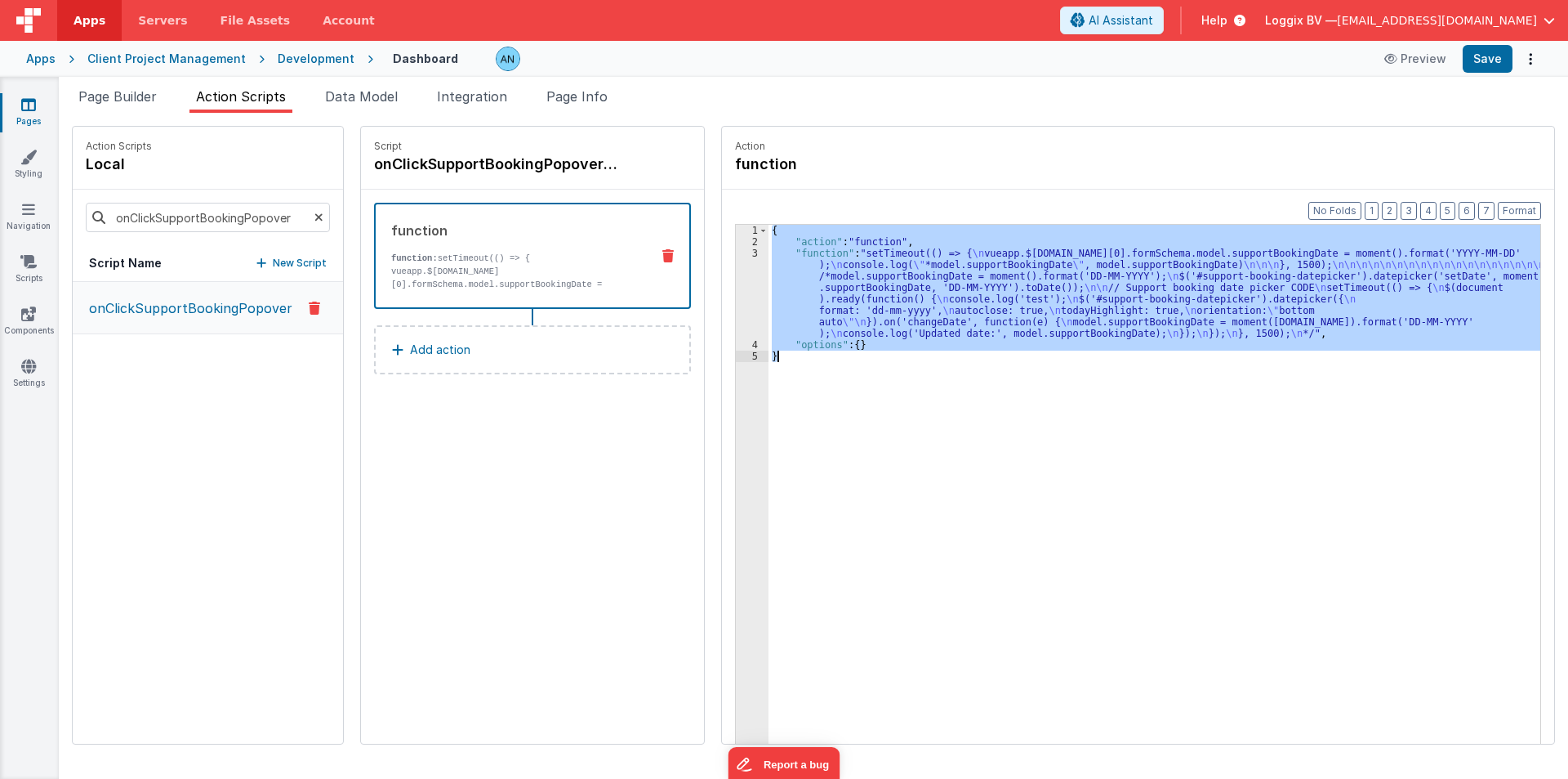
click at [745, 275] on div "3" at bounding box center [752, 293] width 32 height 91
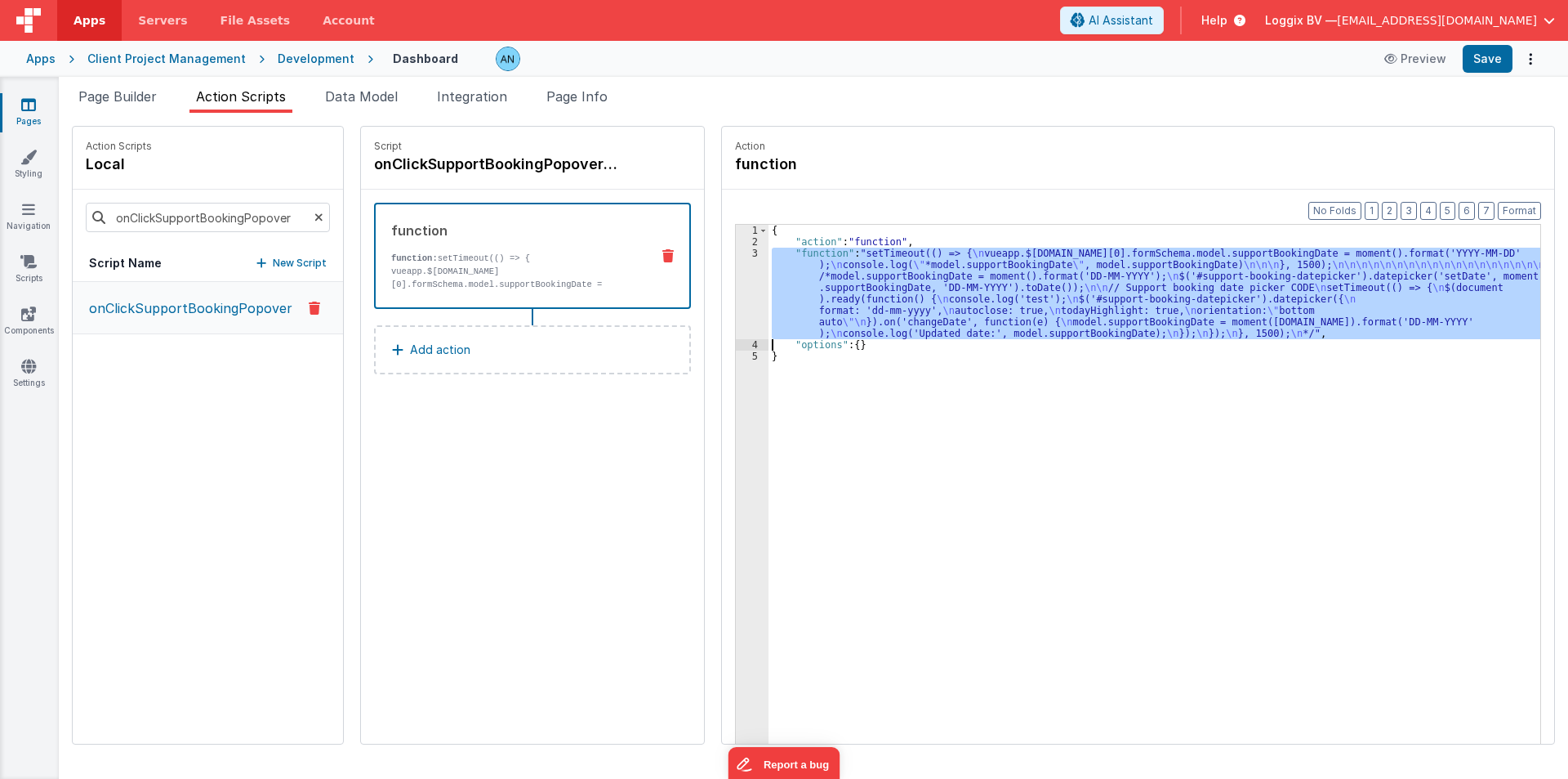
click at [745, 275] on div "3" at bounding box center [752, 293] width 32 height 91
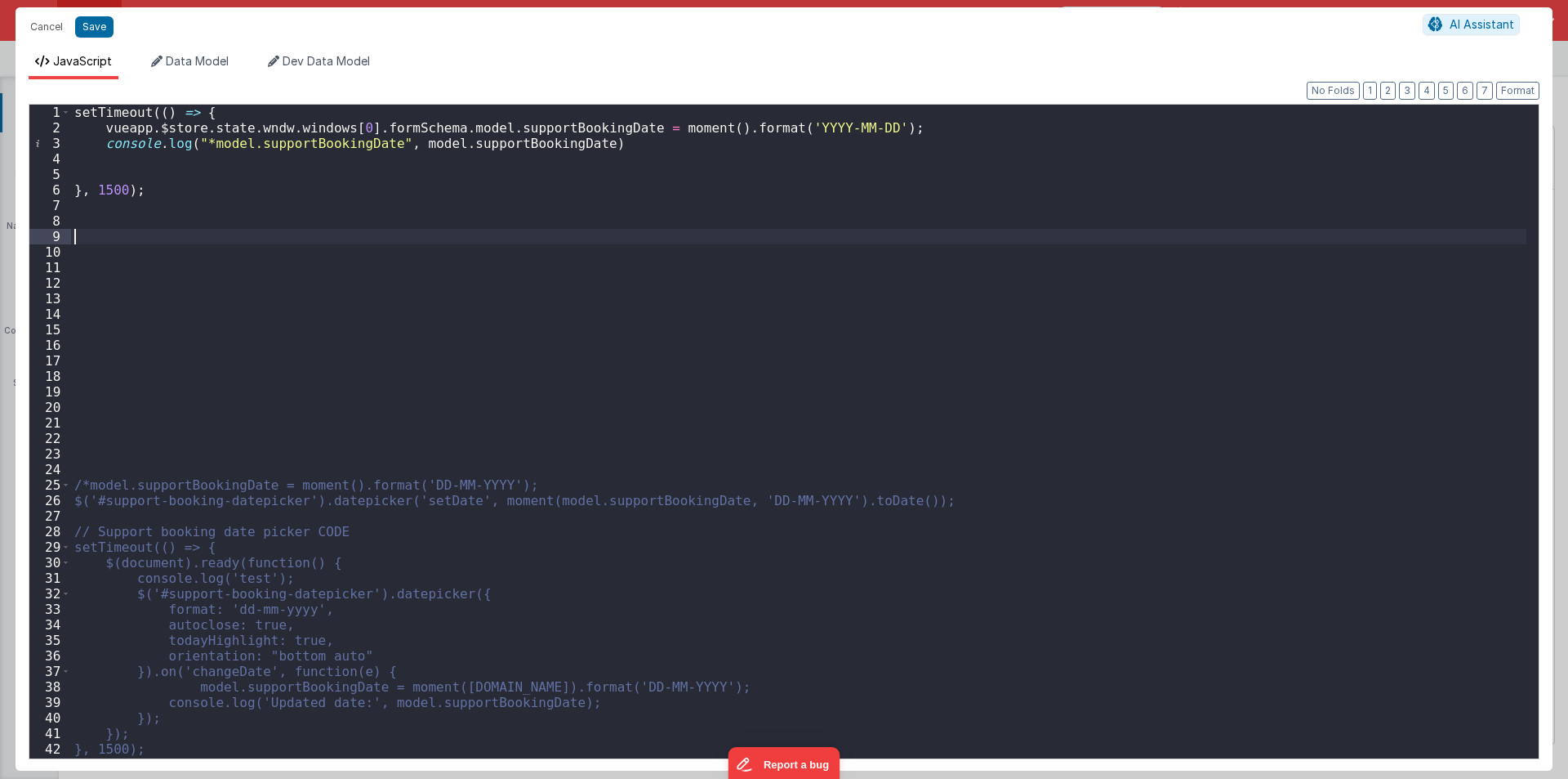
click at [131, 243] on div "setTimeout (( ) => { vueapp . $store . state . wndw . windows [ 0 ] . formSchem…" at bounding box center [799, 447] width 1455 height 685
click at [99, 167] on div "setTimeout (( ) => { vueapp . $store . state . wndw . windows [ 0 ] . formSchem…" at bounding box center [799, 447] width 1455 height 685
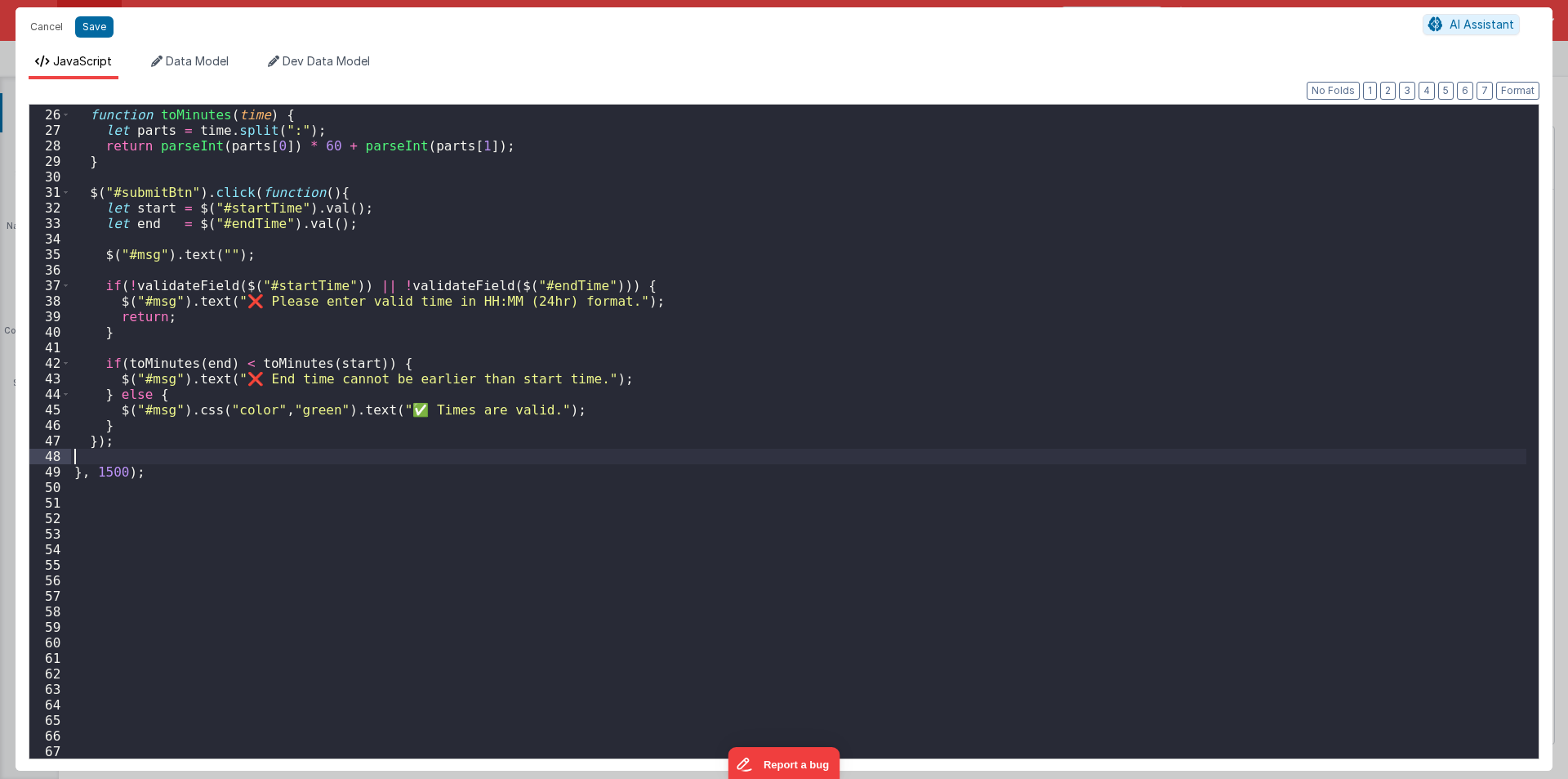
scroll to position [483, 0]
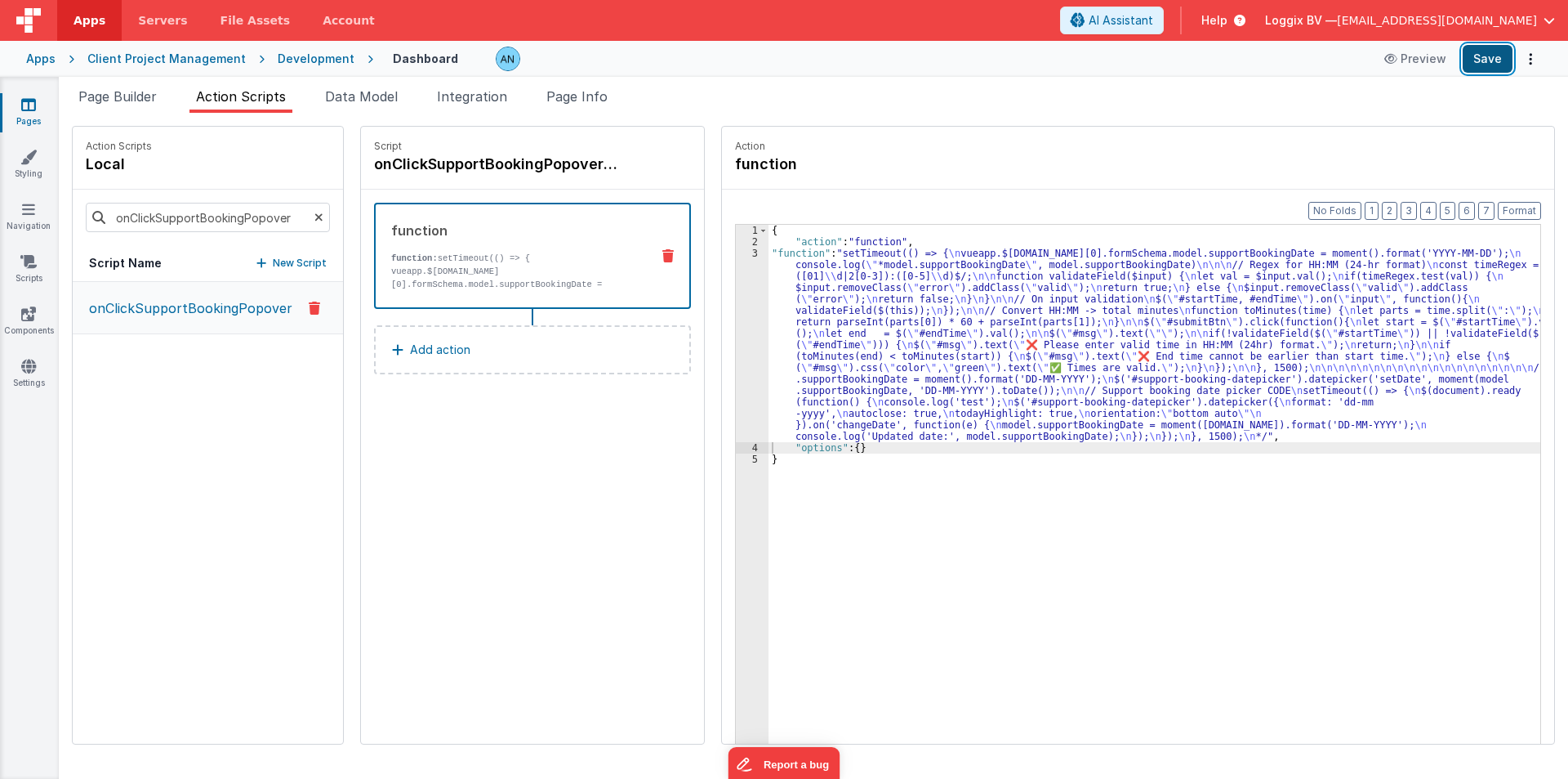
click at [1486, 49] on button "Save" at bounding box center [1487, 58] width 50 height 27
click at [1517, 207] on button "Format" at bounding box center [1520, 211] width 43 height 18
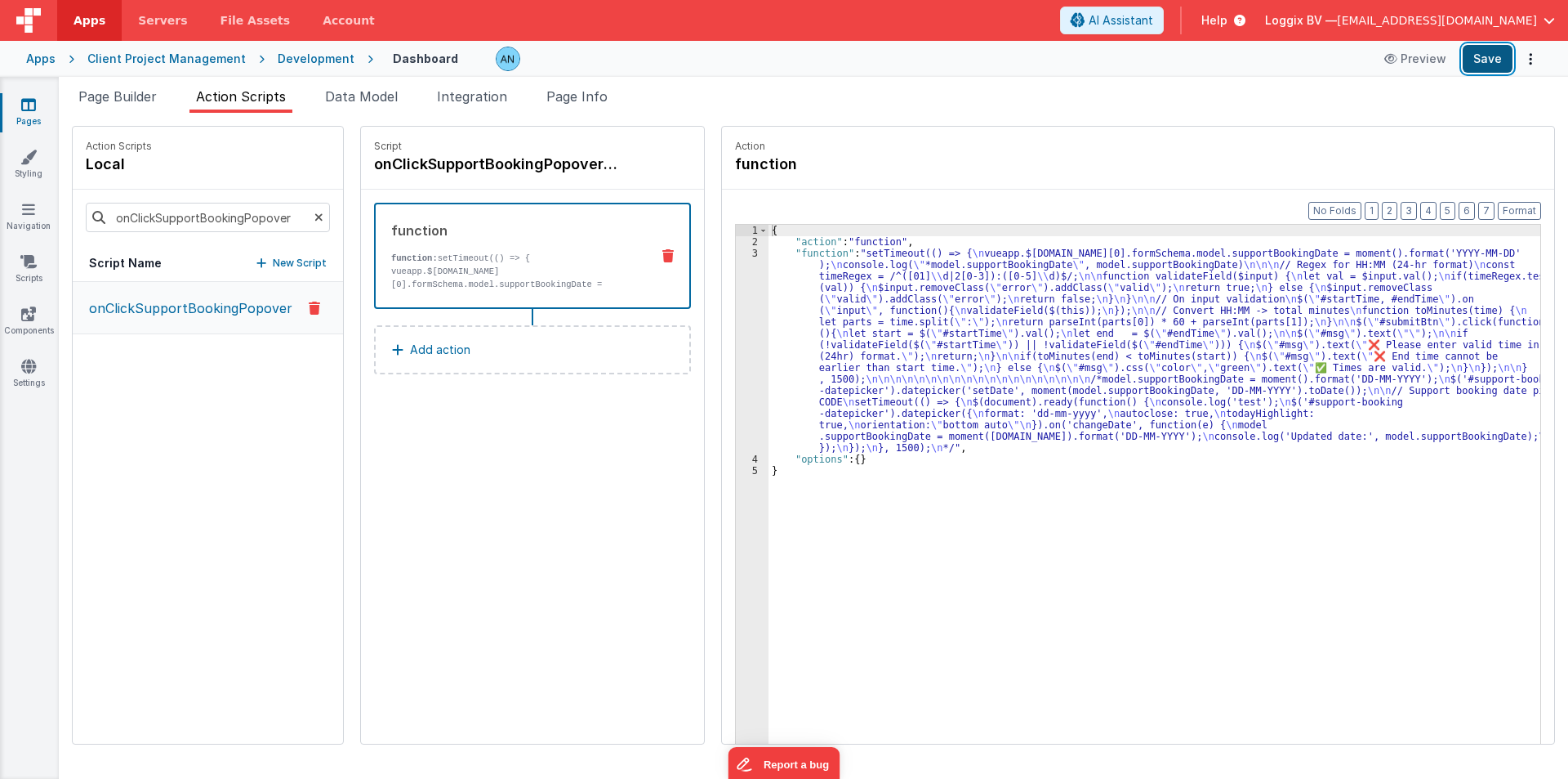
click at [1479, 55] on button "Save" at bounding box center [1487, 58] width 50 height 27
click at [737, 297] on div "3" at bounding box center [752, 350] width 32 height 206
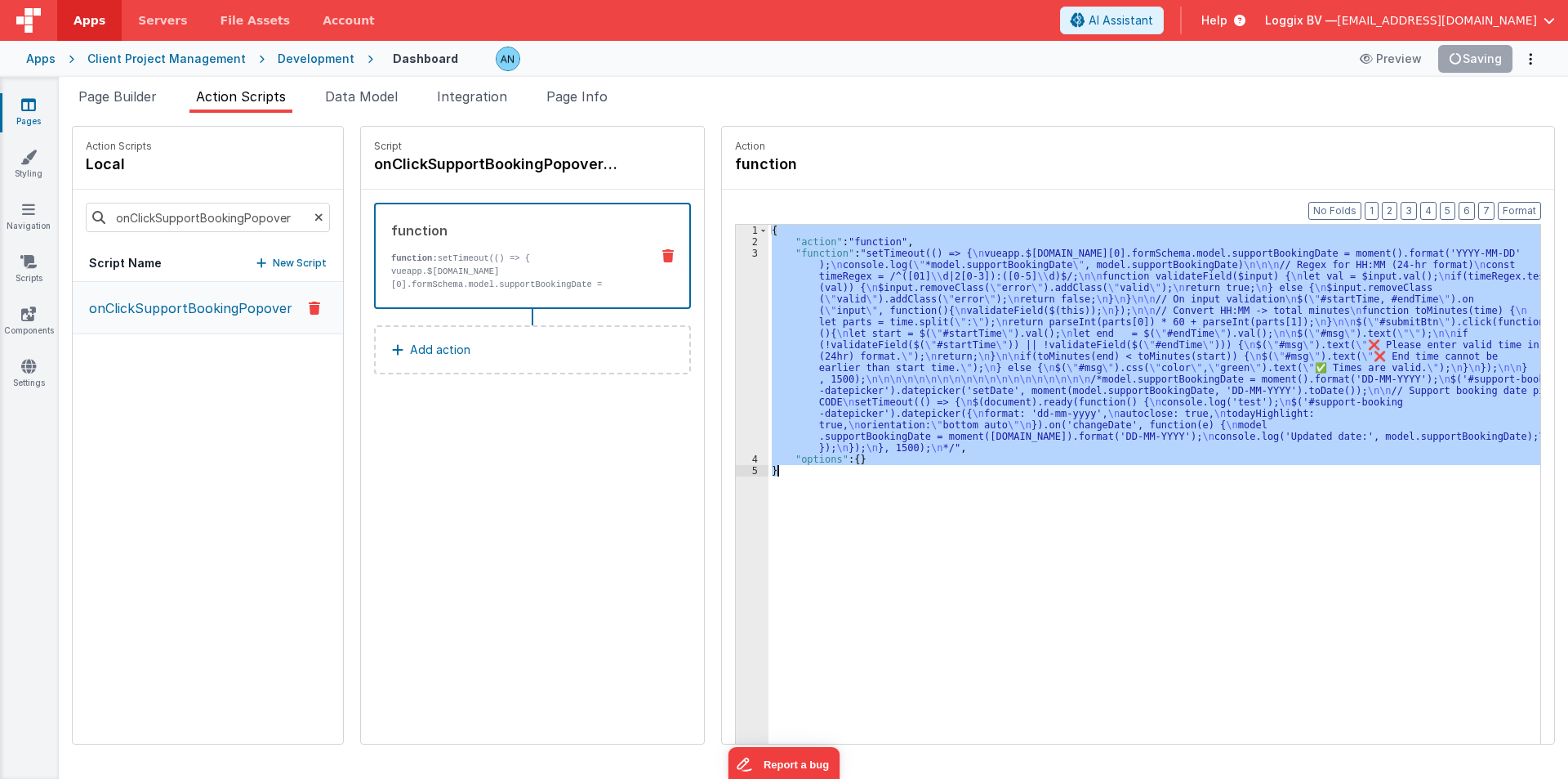
click at [737, 297] on div "3" at bounding box center [752, 350] width 32 height 206
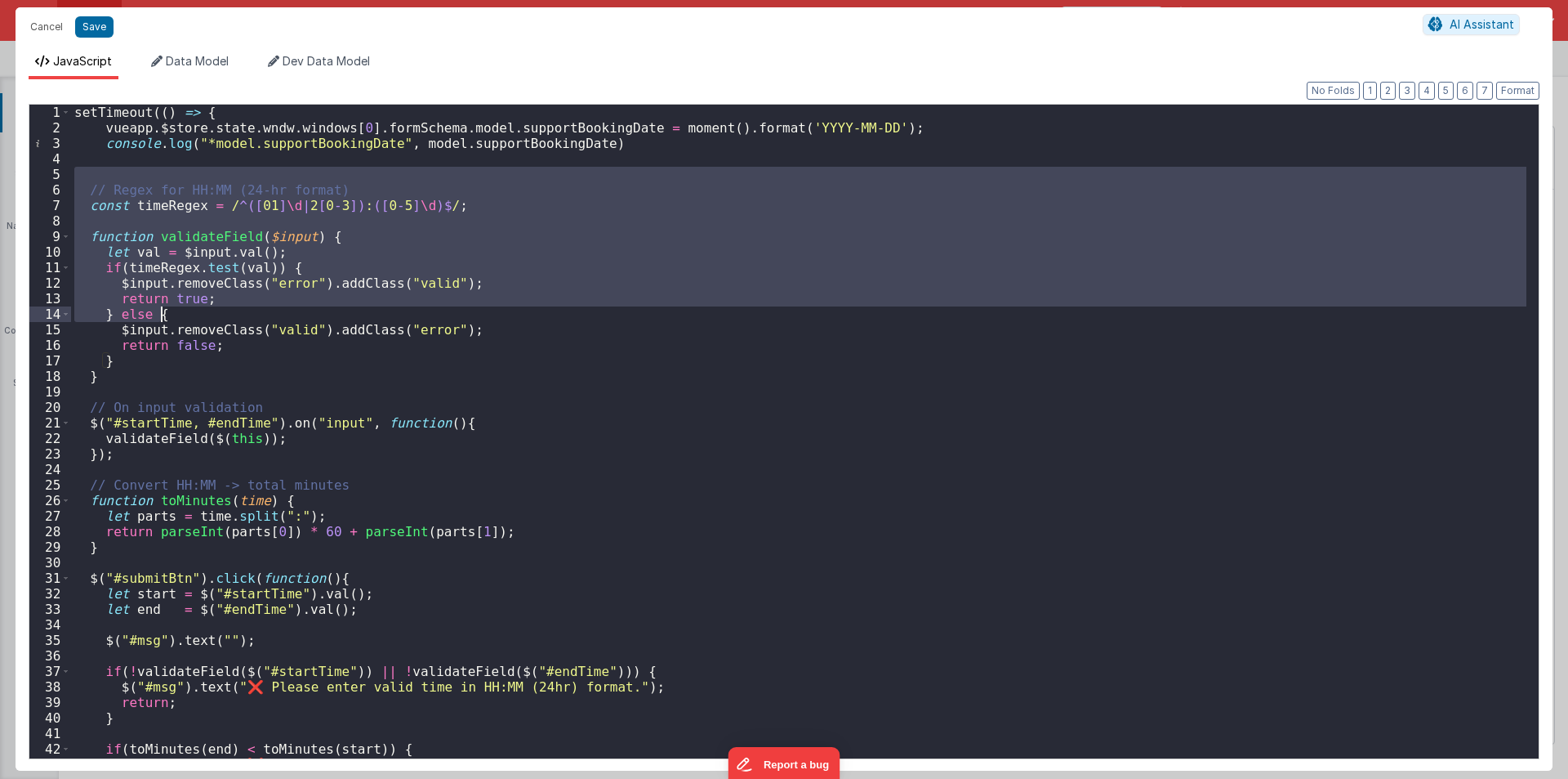
scroll to position [294, 0]
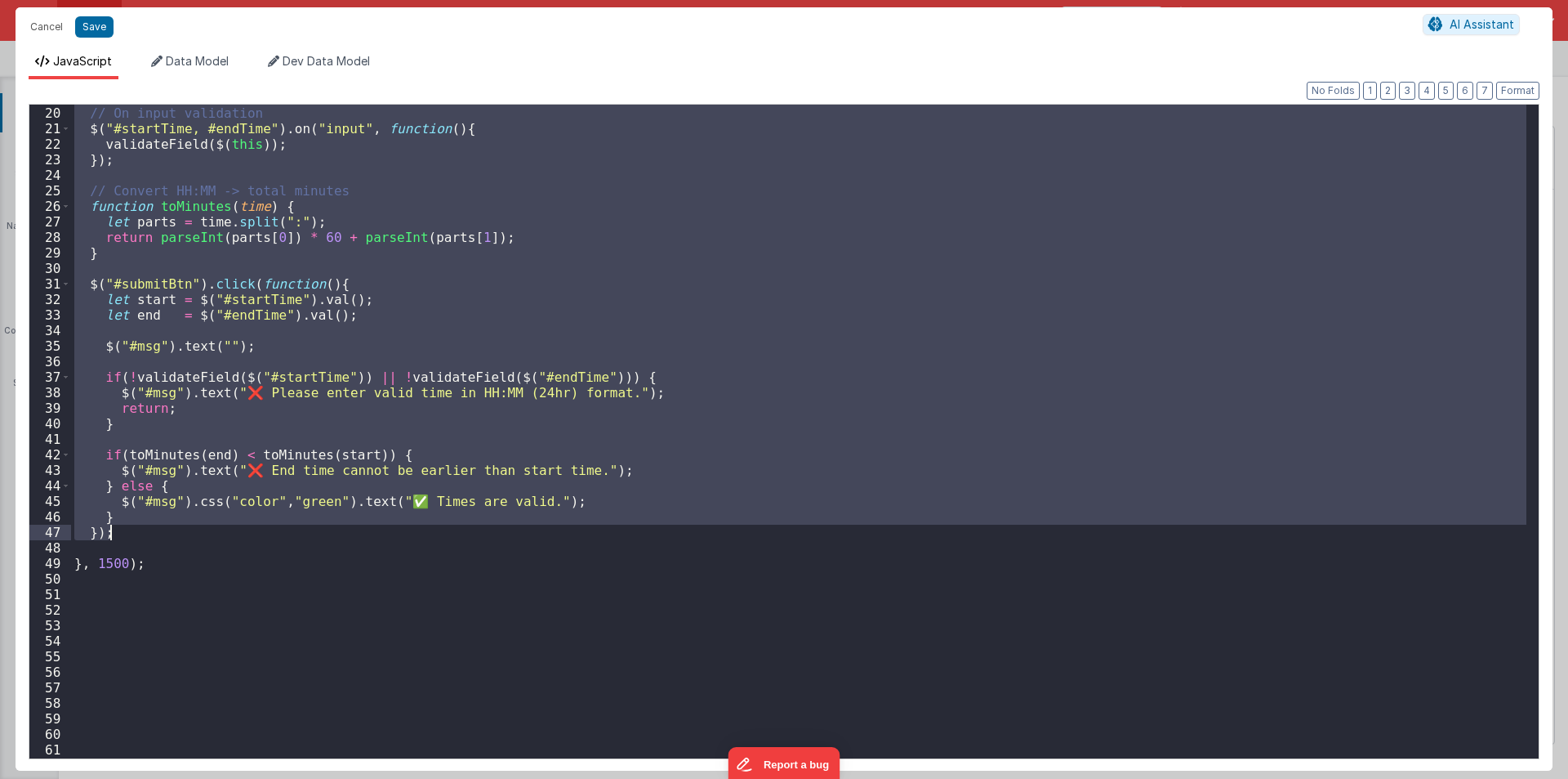
drag, startPoint x: 112, startPoint y: 179, endPoint x: 147, endPoint y: 532, distance: 354.7
click at [147, 532] on div "// On input validation $ ( "#startTime, #endTime" ) . on ( "input" , function (…" at bounding box center [799, 432] width 1455 height 685
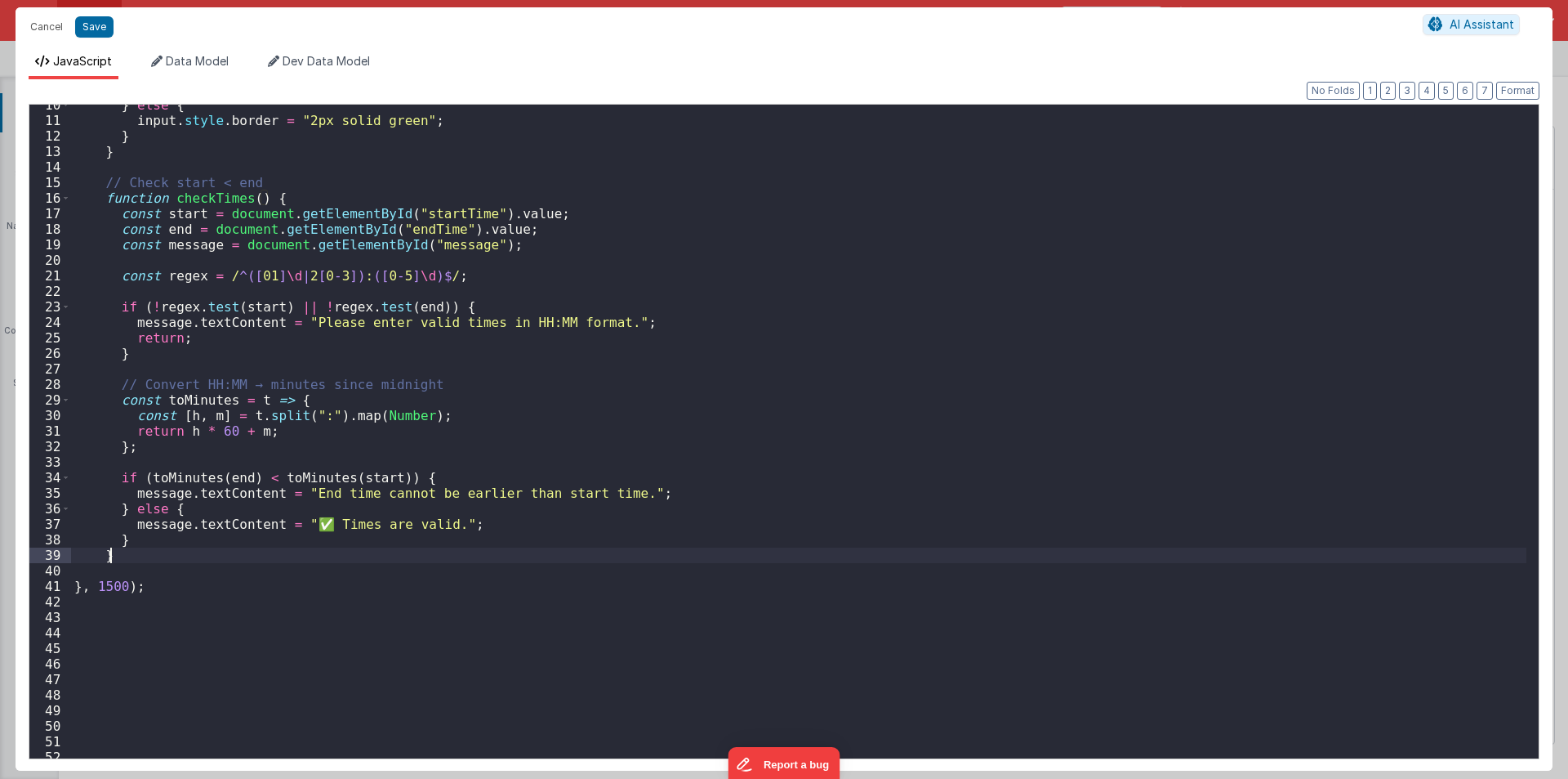
scroll to position [49, 0]
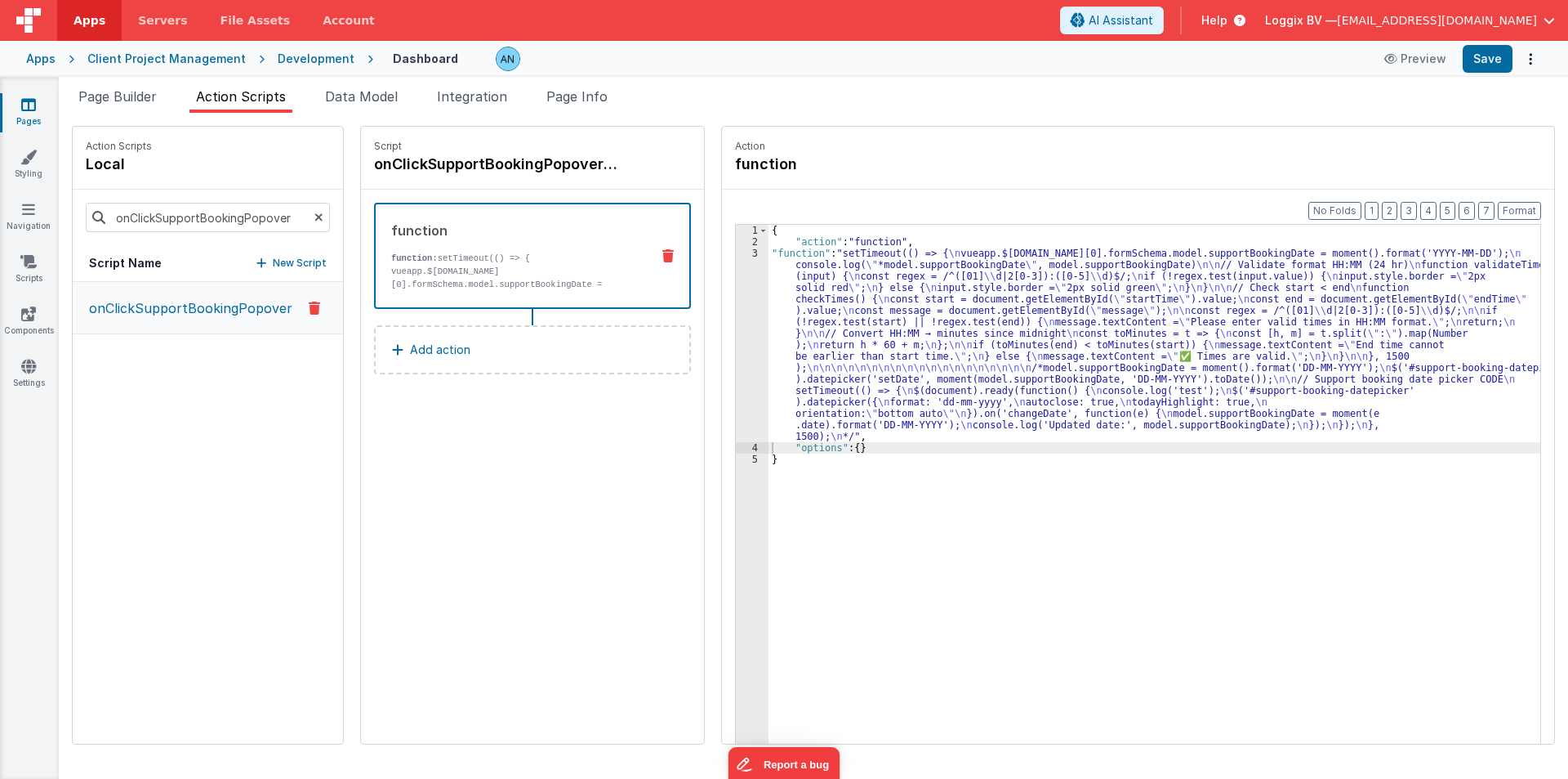
click at [1462, 50] on div "Preview Save" at bounding box center [1458, 58] width 168 height 27
click at [1483, 47] on button "Save" at bounding box center [1487, 58] width 50 height 27
click at [1517, 204] on button "Format" at bounding box center [1520, 211] width 43 height 18
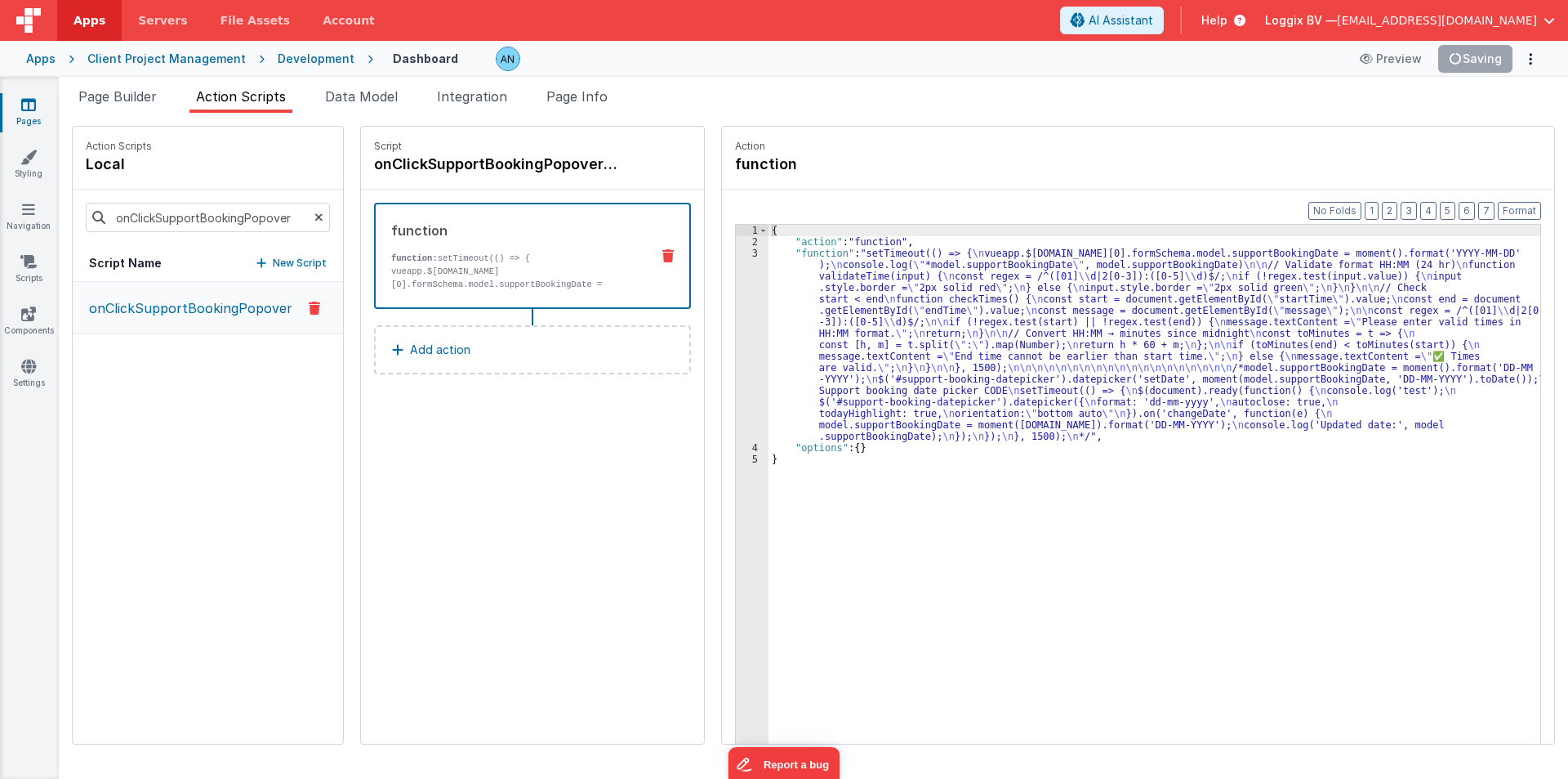
click at [737, 306] on div "3" at bounding box center [752, 345] width 32 height 194
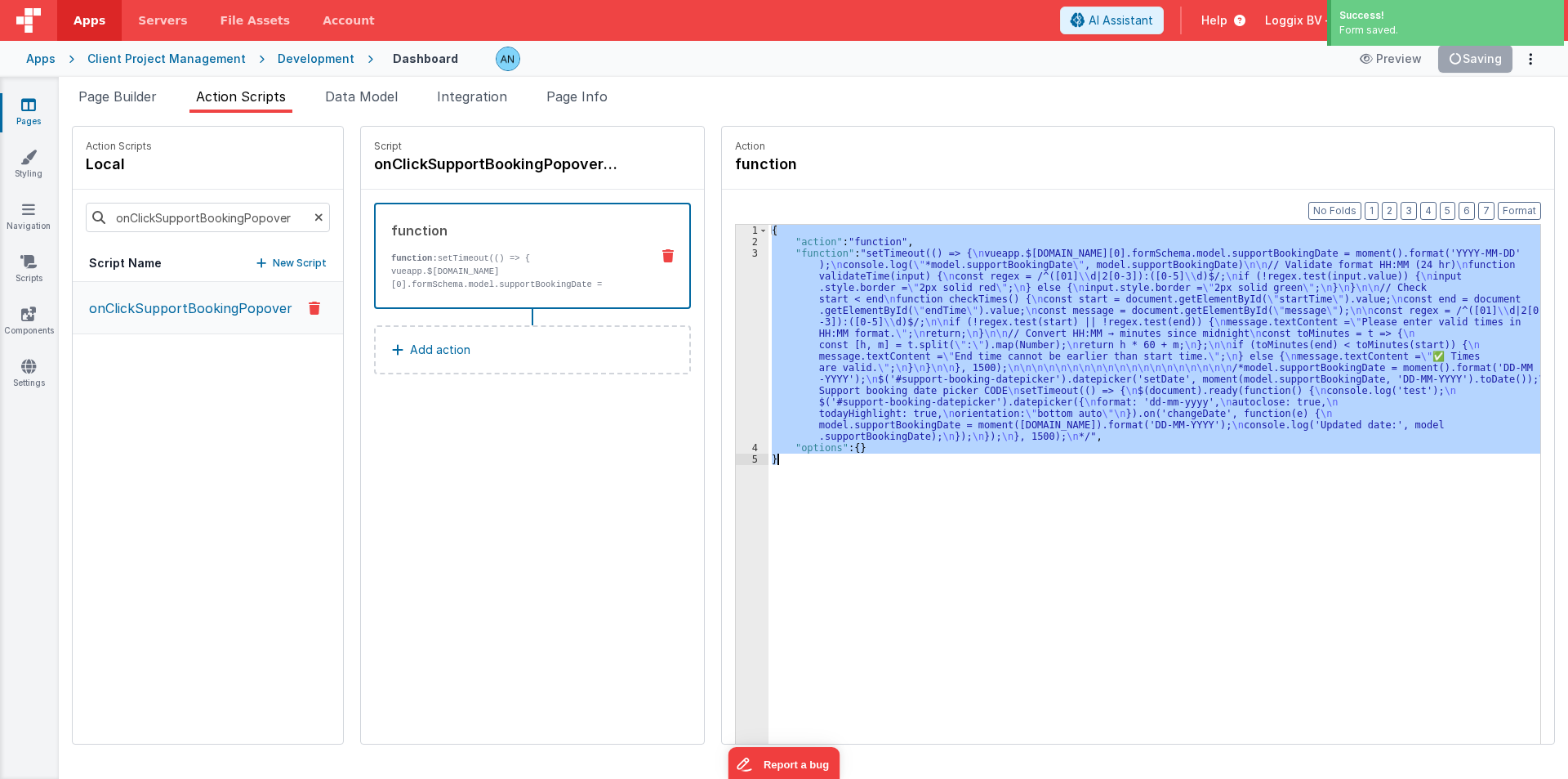
click at [737, 306] on div "3" at bounding box center [752, 345] width 32 height 194
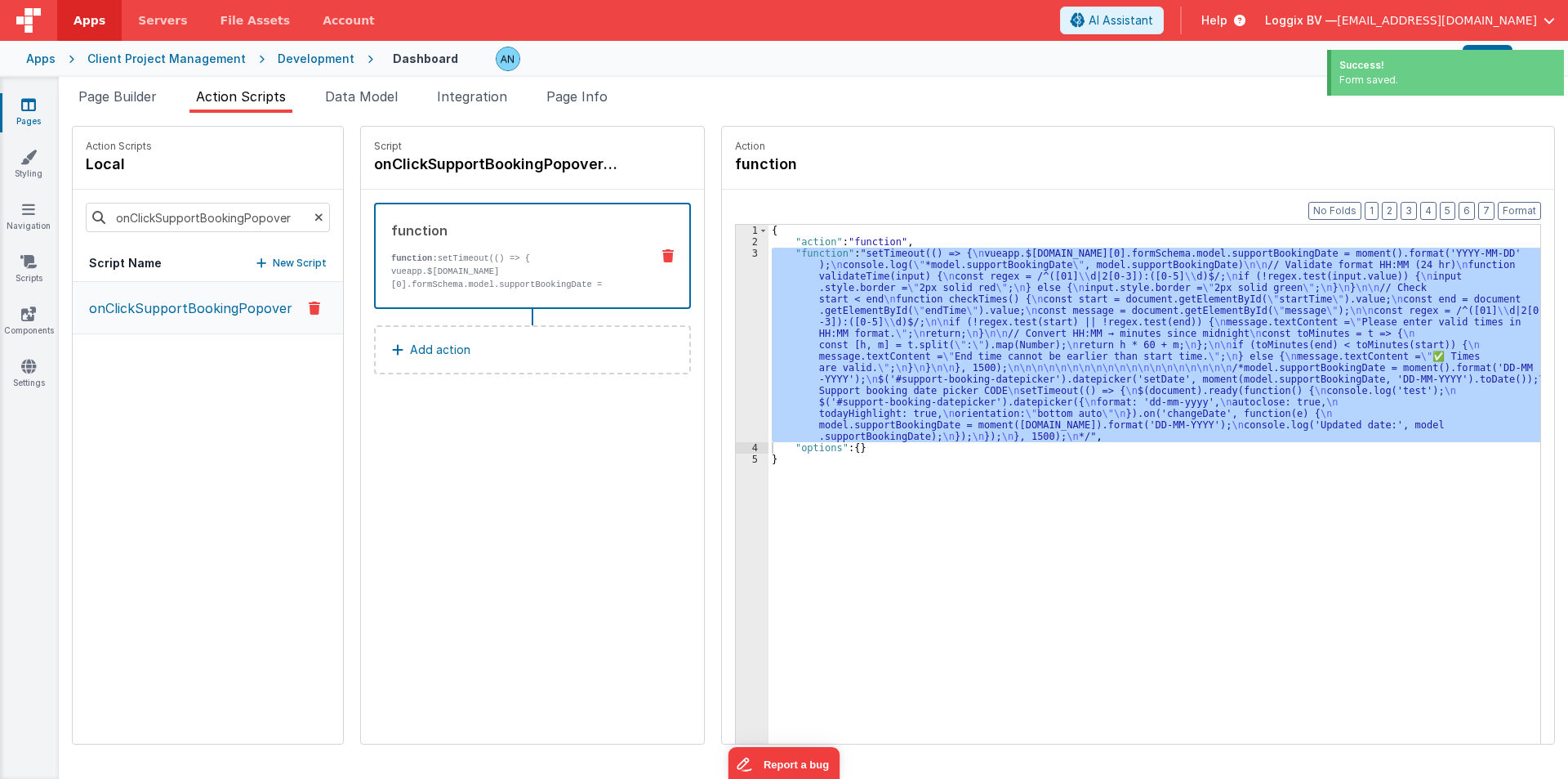
click at [677, 448] on div "Format 7 6 5 4 3 2 1 No Folds" at bounding box center [784, 413] width 1511 height 655
click at [725, 357] on div "Format 7 6 5 4 3 2 1 No Folds 1 2 3 4 5 { "action" : "function" , "function" : …" at bounding box center [1138, 497] width 833 height 617
click at [736, 346] on div "3" at bounding box center [752, 345] width 32 height 194
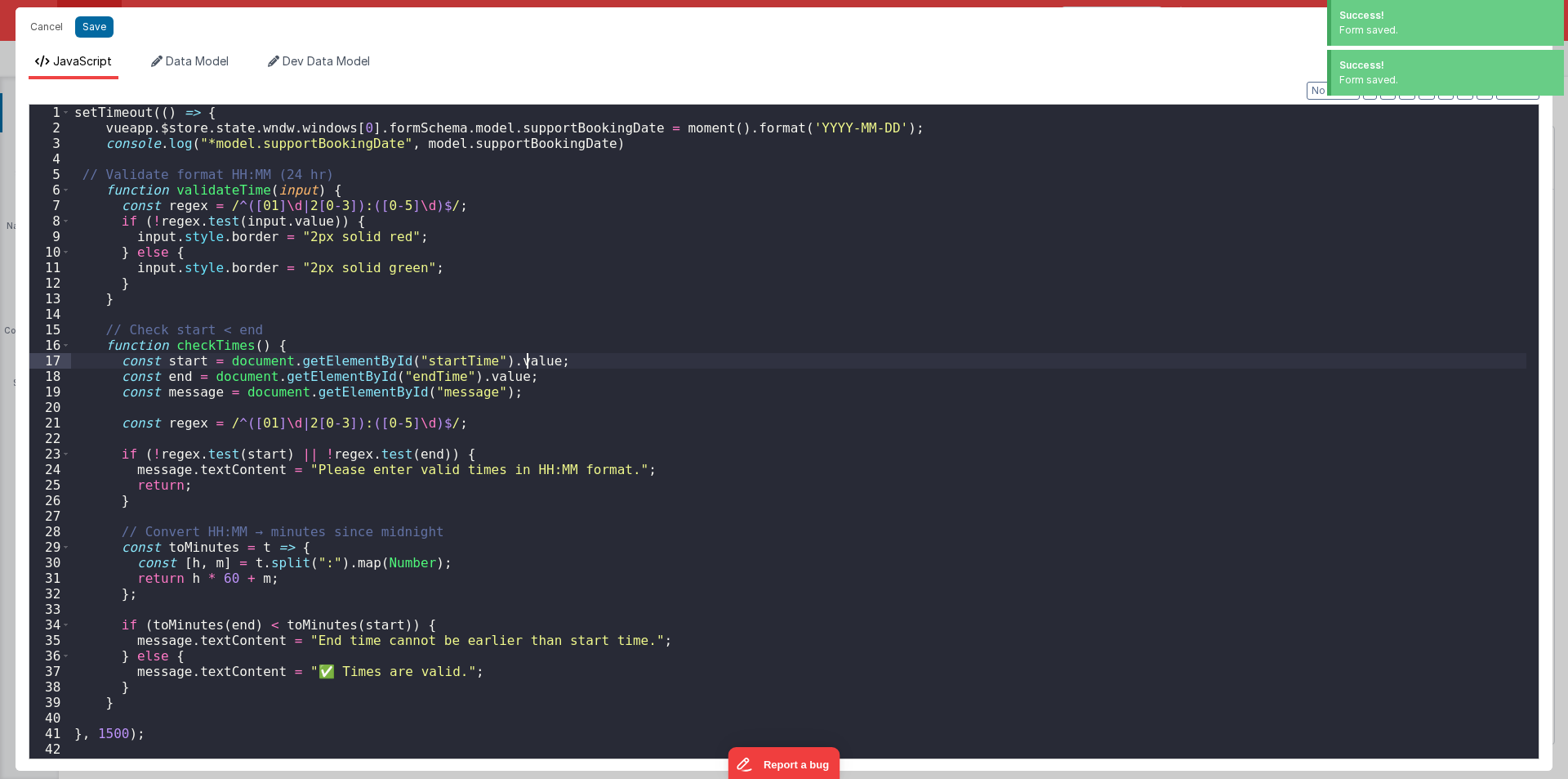
click at [735, 346] on div "setTimeout (( ) => { vueapp . $store . state . wndw . windows [ 0 ] . formSchem…" at bounding box center [799, 447] width 1455 height 685
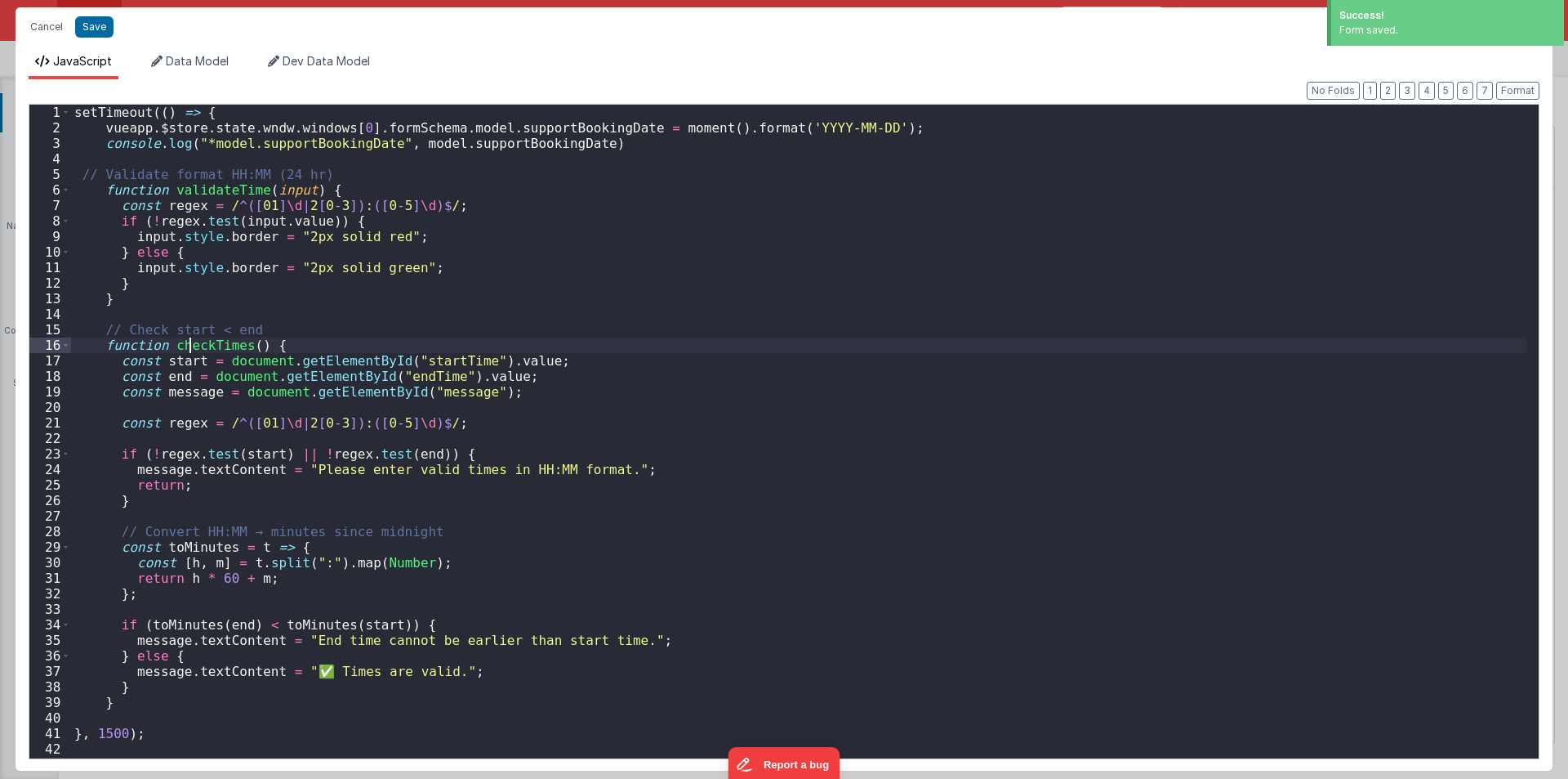
click at [188, 342] on div "setTimeout (( ) => { vueapp . $store . state . wndw . windows [ 0 ] . formSchem…" at bounding box center [799, 447] width 1455 height 685
click at [189, 342] on div "setTimeout (( ) => { vueapp . $store . state . wndw . windows [ 0 ] . formSchem…" at bounding box center [799, 447] width 1455 height 685
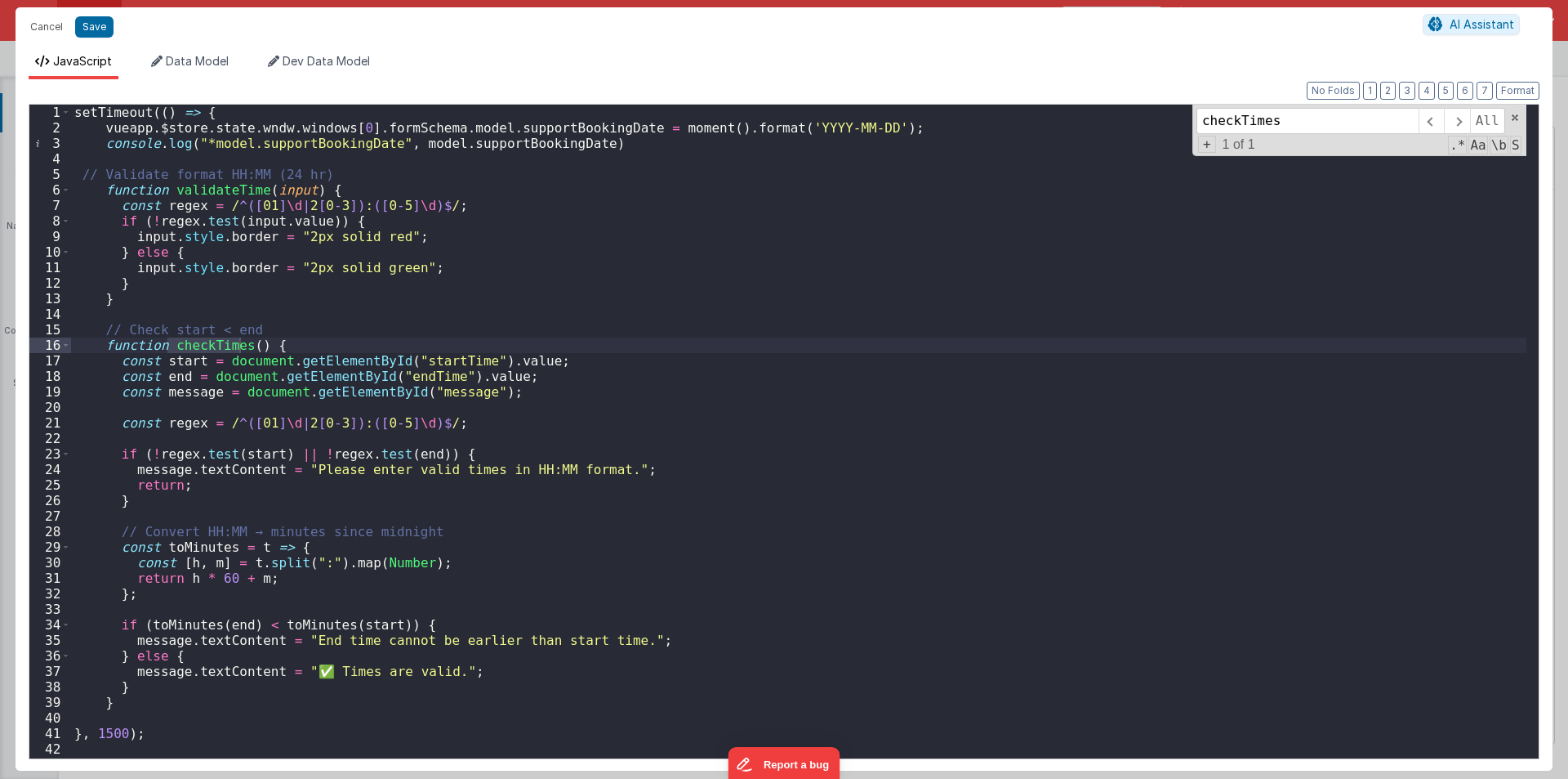
click at [210, 181] on div "setTimeout (( ) => { vueapp . $store . state . wndw . windows [ 0 ] . formSchem…" at bounding box center [799, 447] width 1455 height 685
click at [193, 188] on div "setTimeout (( ) => { vueapp . $store . state . wndw . windows [ 0 ] . formSchem…" at bounding box center [799, 447] width 1455 height 685
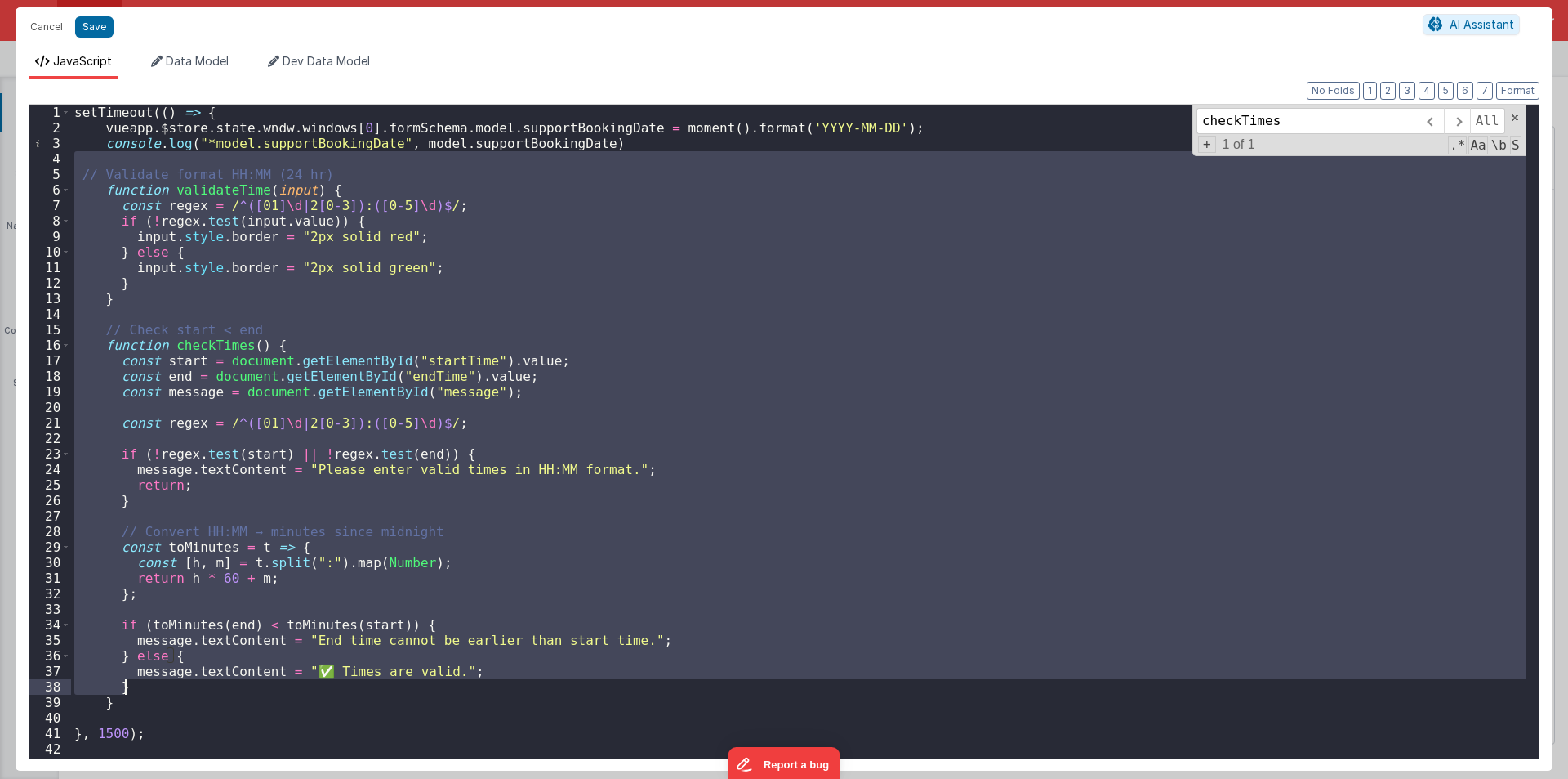
drag, startPoint x: 83, startPoint y: 162, endPoint x: 183, endPoint y: 690, distance: 537.4
click at [183, 690] on div "setTimeout (( ) => { vueapp . $store . state . wndw . windows [ 0 ] . formSchem…" at bounding box center [799, 447] width 1455 height 685
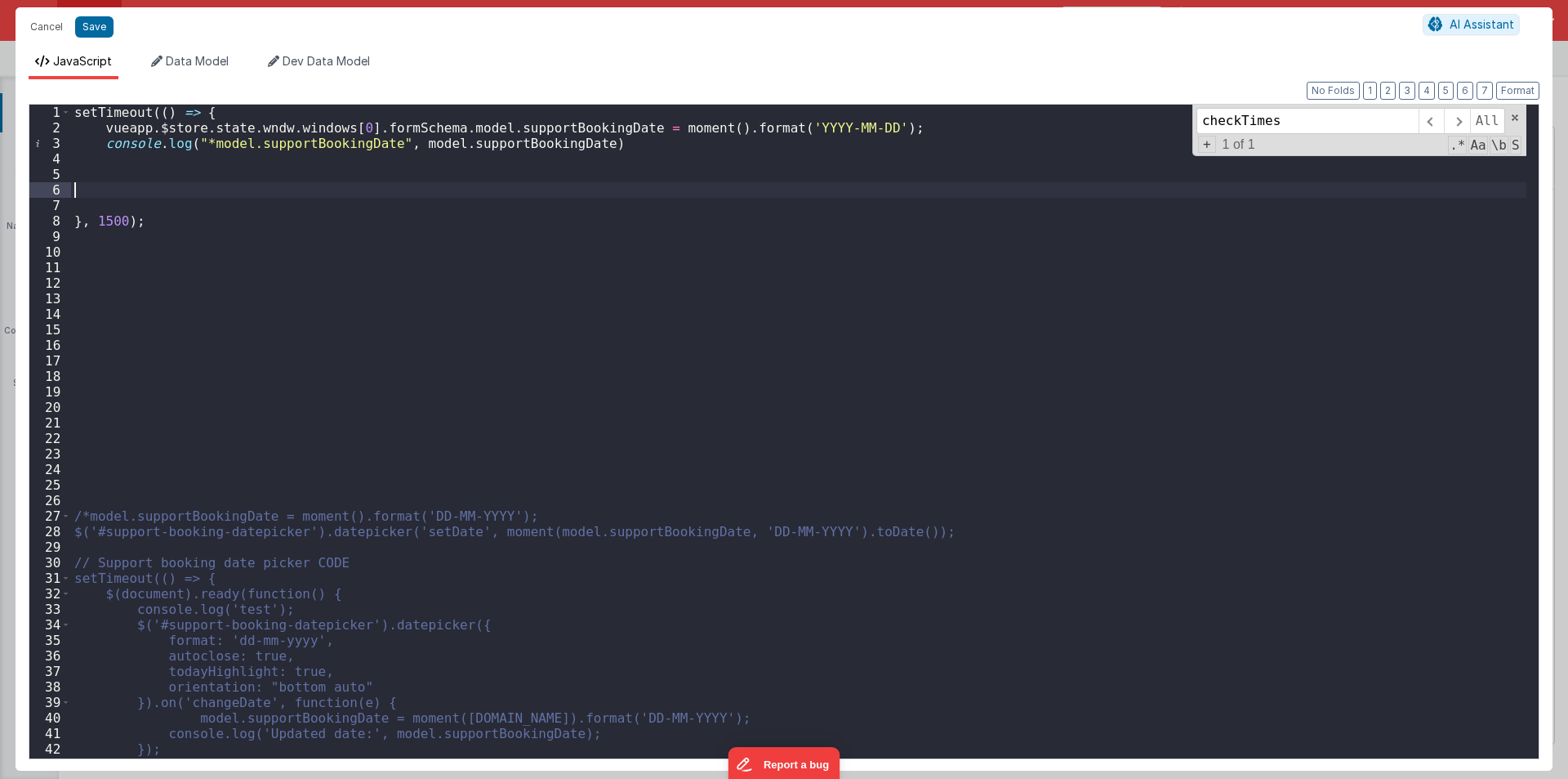
paste textarea
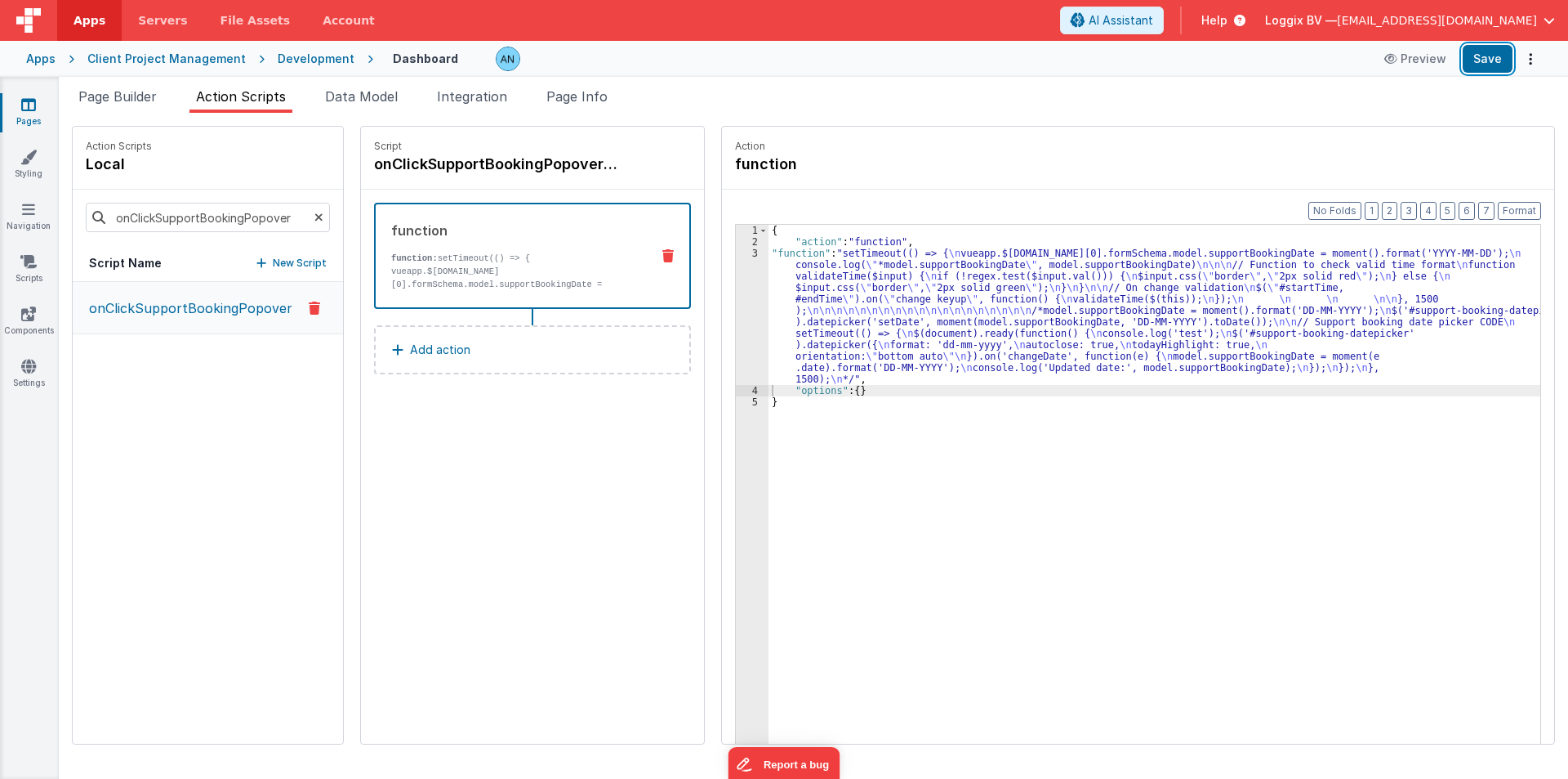
click at [1481, 51] on button "Save" at bounding box center [1487, 58] width 50 height 27
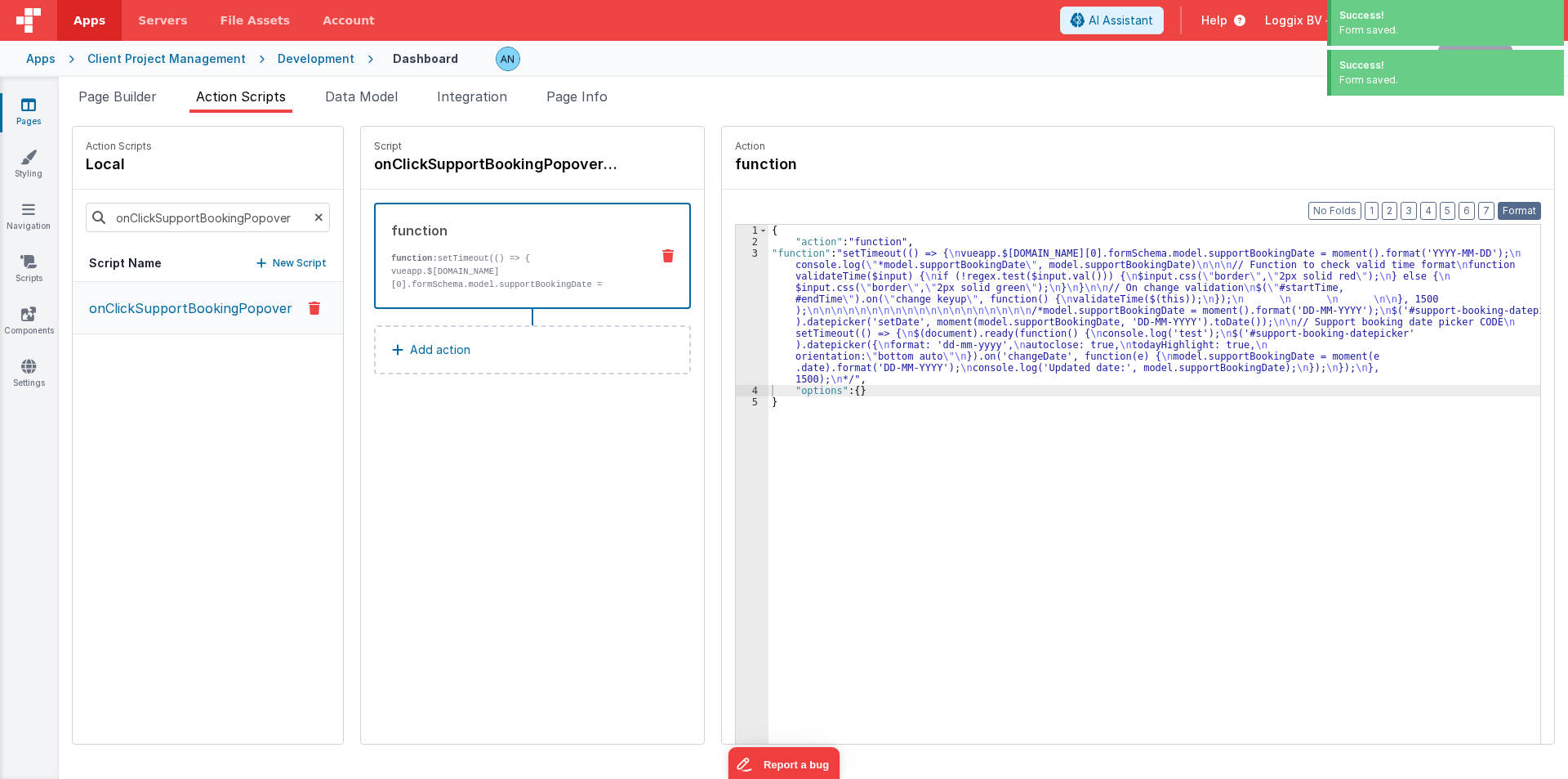
click at [1512, 206] on button "Format" at bounding box center [1520, 211] width 43 height 18
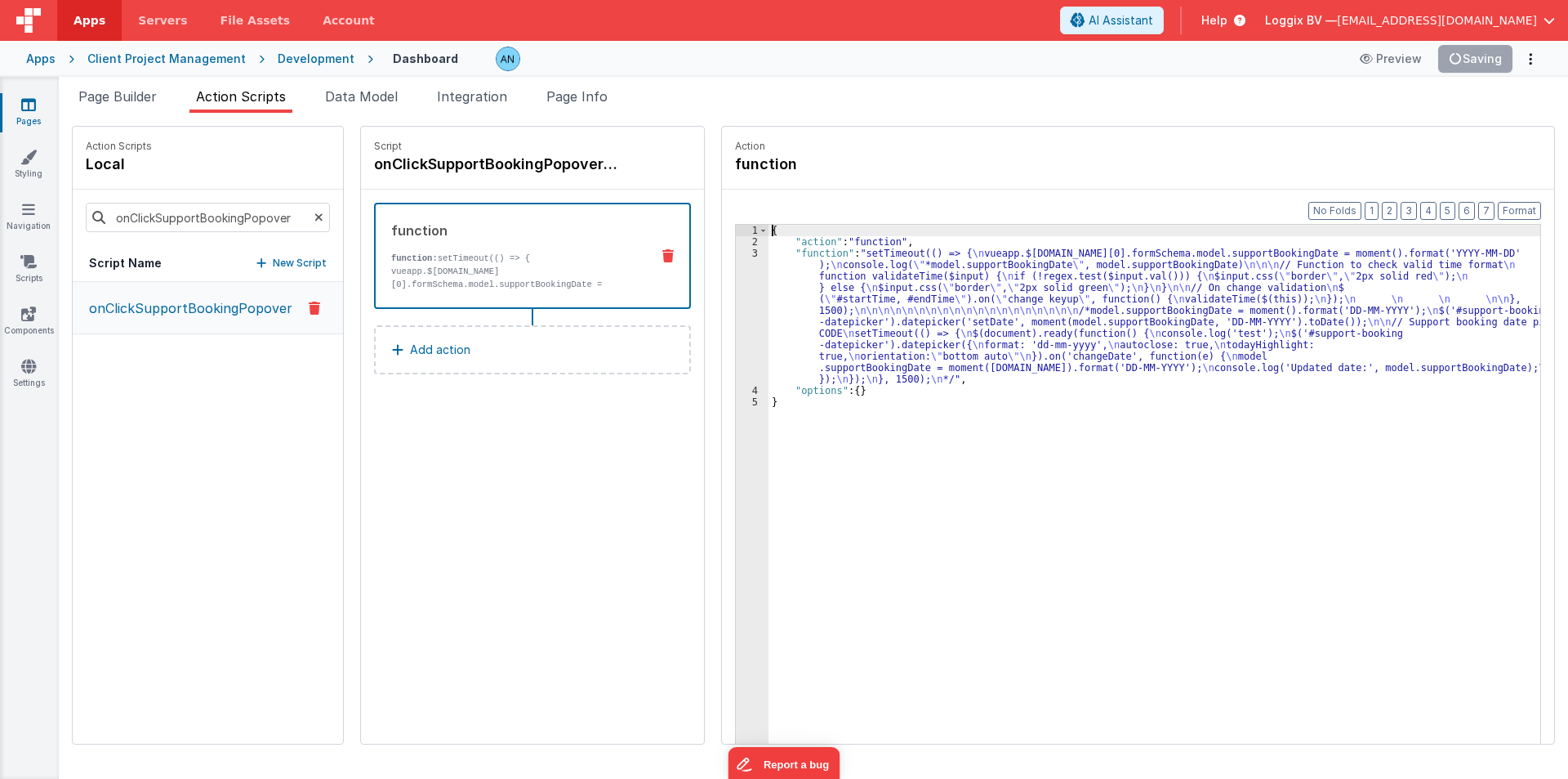
click at [736, 300] on div "3" at bounding box center [752, 316] width 32 height 137
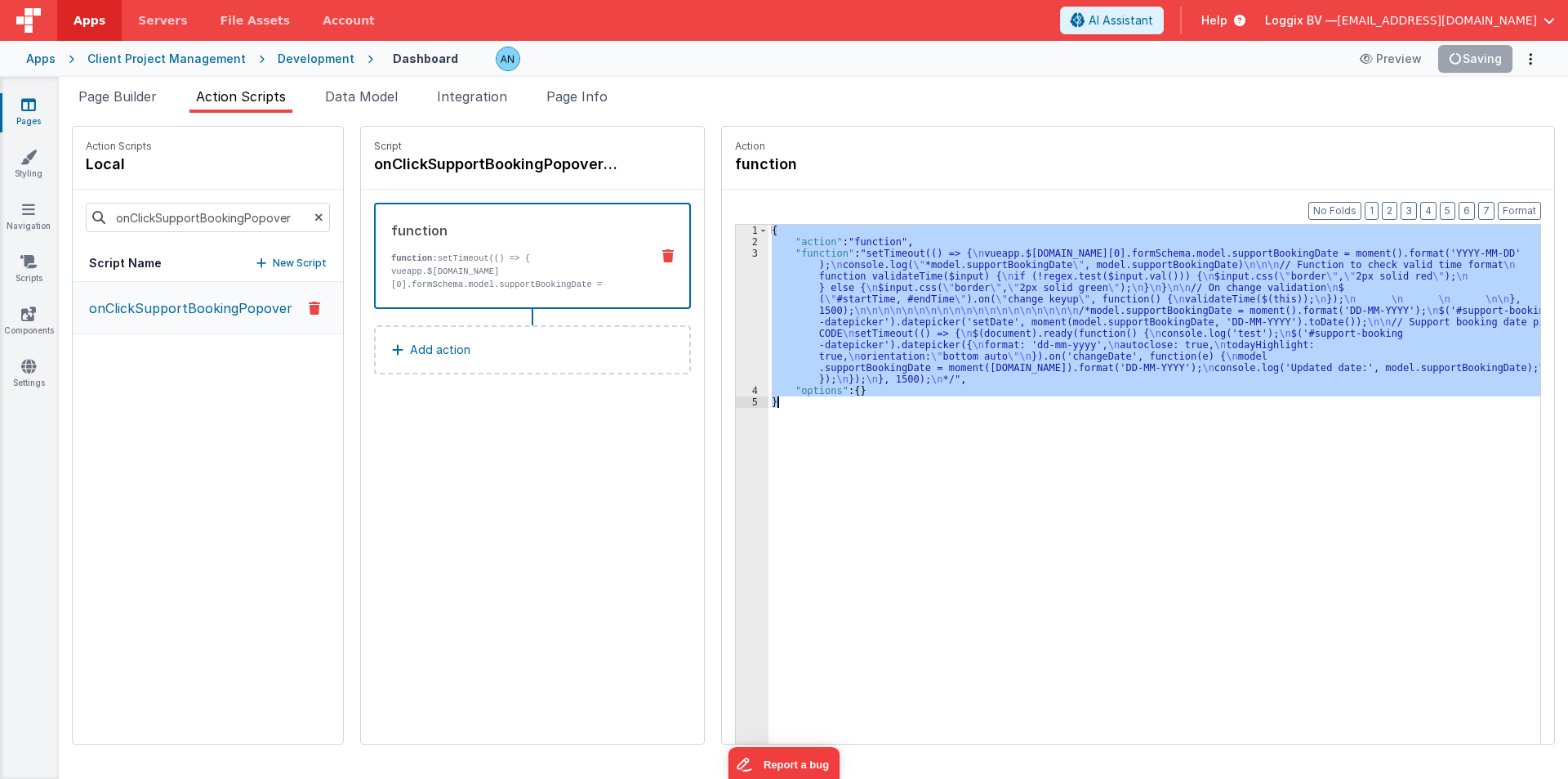
click at [736, 300] on div "3" at bounding box center [752, 316] width 32 height 137
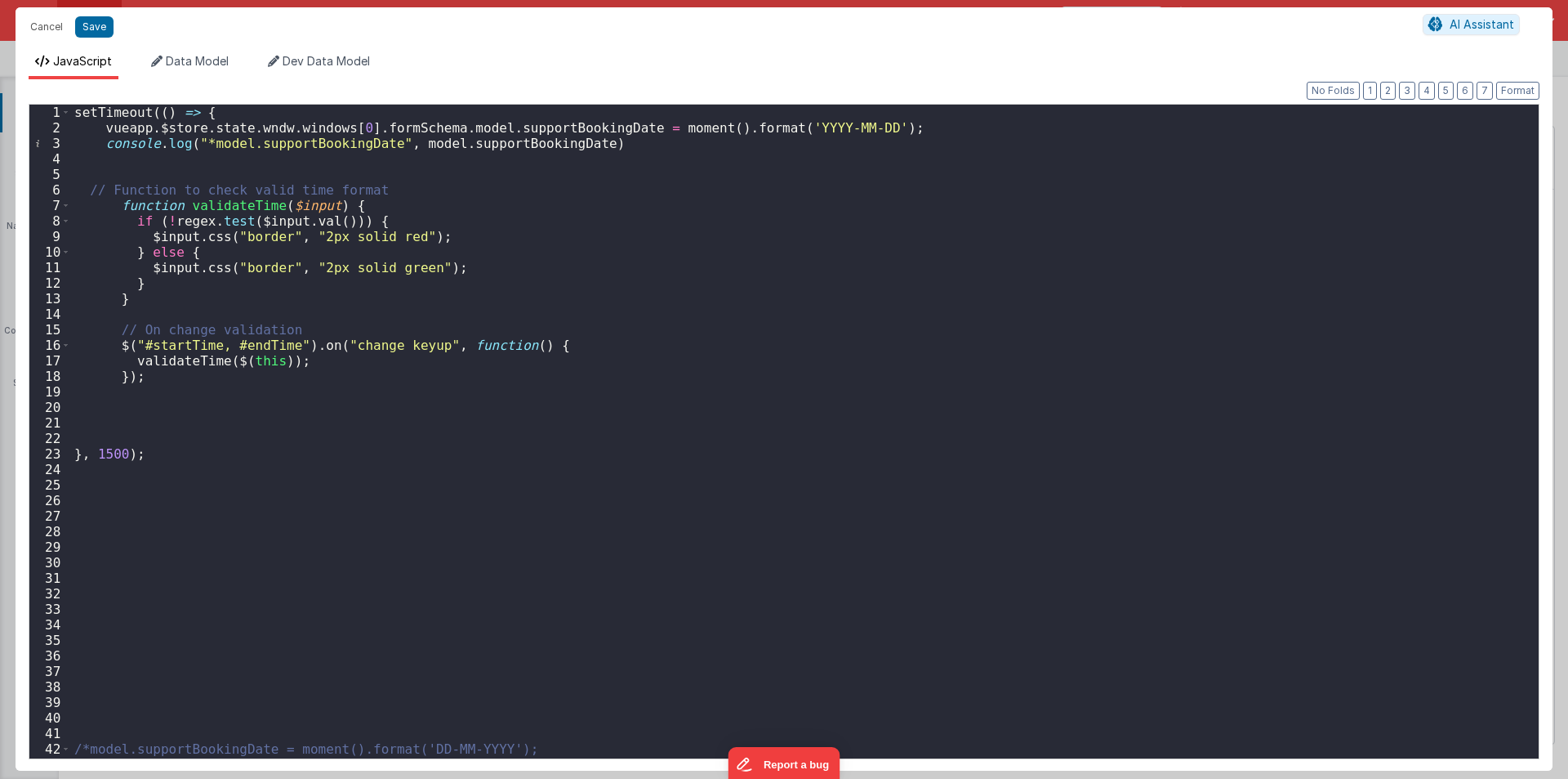
click at [123, 166] on div "setTimeout (( ) => { vueapp . $store . state . wndw . windows [ 0 ] . formSchem…" at bounding box center [799, 447] width 1455 height 685
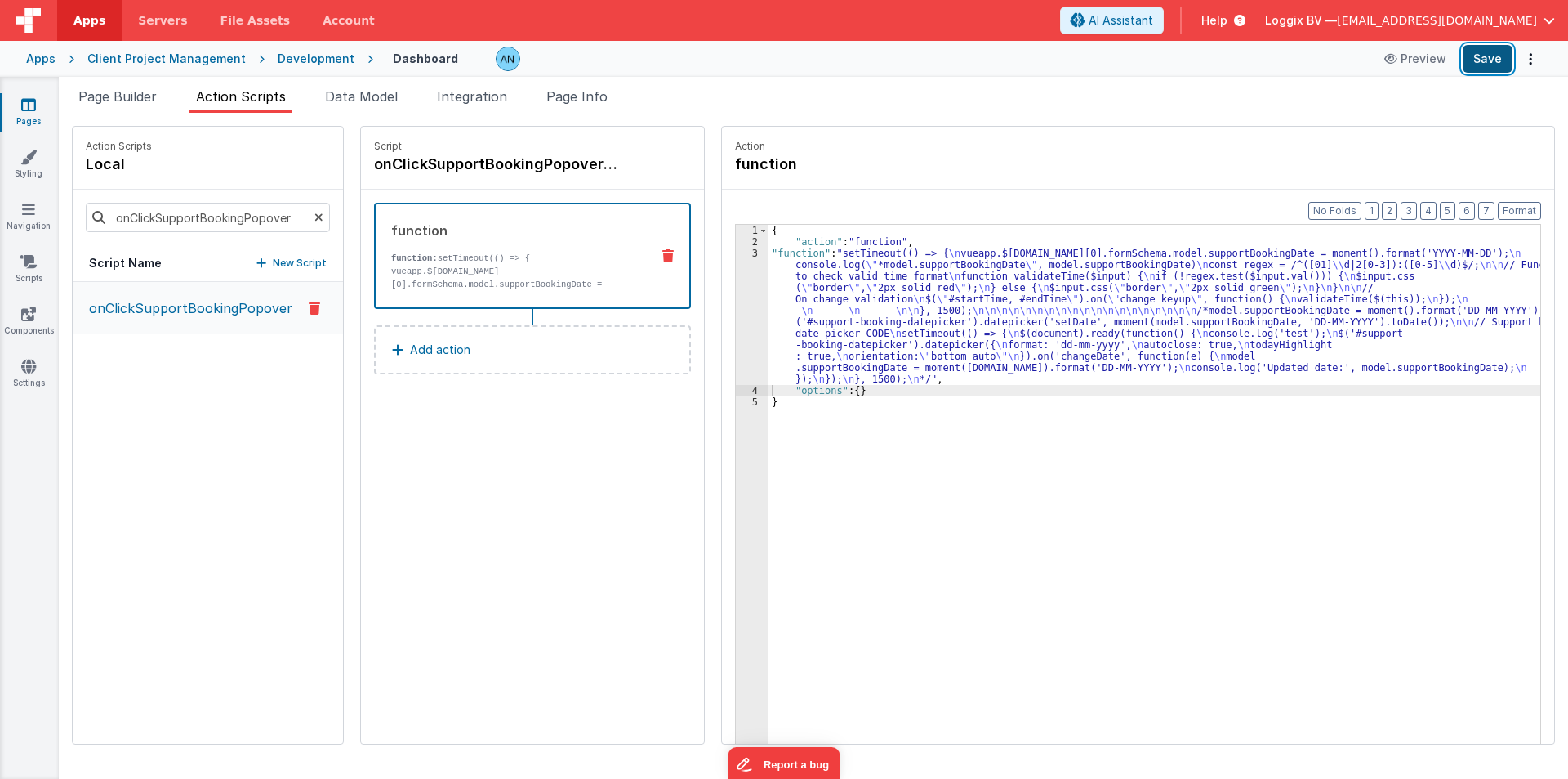
click at [1482, 56] on button "Save" at bounding box center [1487, 58] width 50 height 27
click at [1513, 208] on button "Format" at bounding box center [1520, 211] width 43 height 18
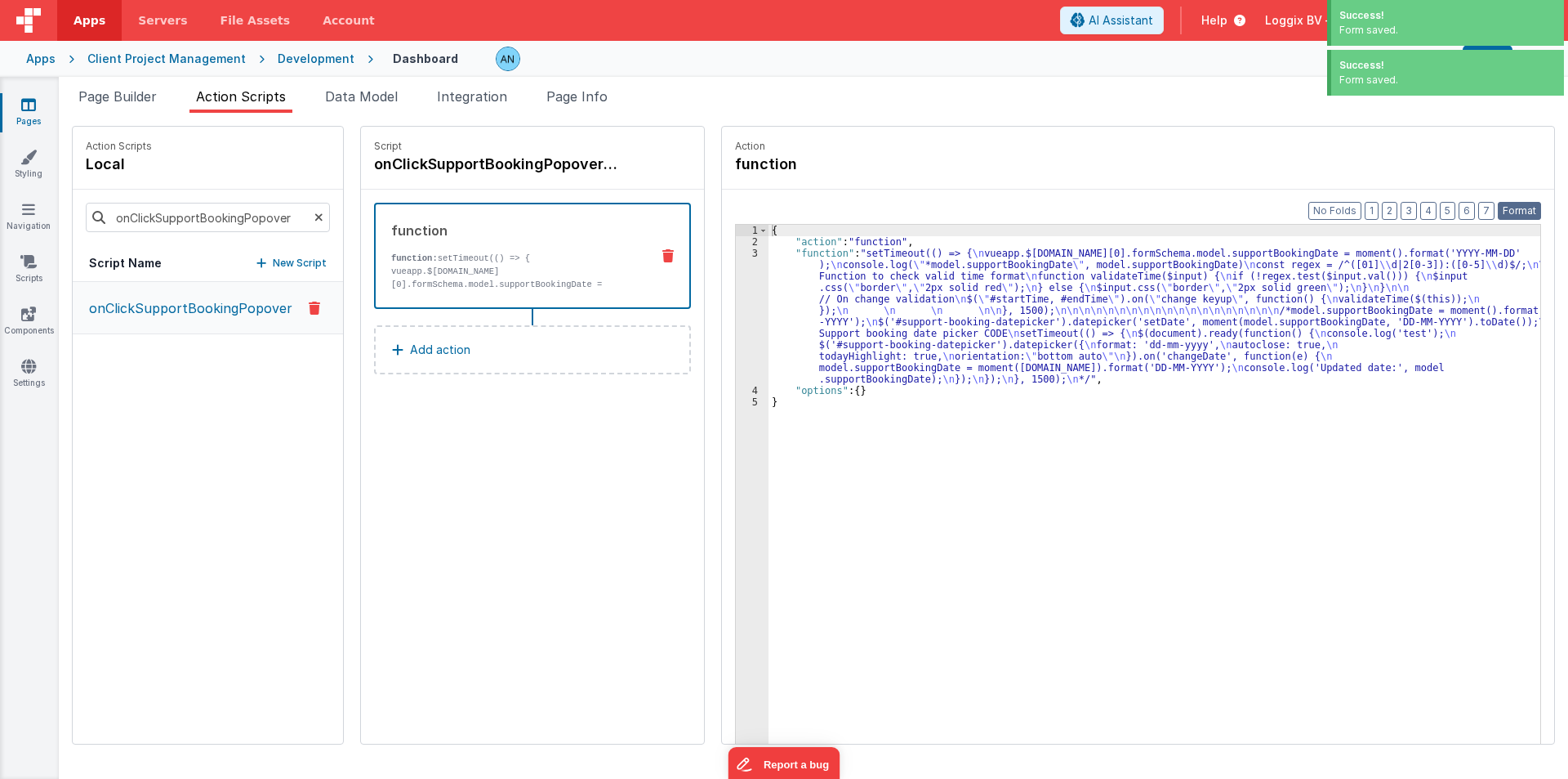
click at [1518, 209] on button "Format" at bounding box center [1520, 211] width 43 height 18
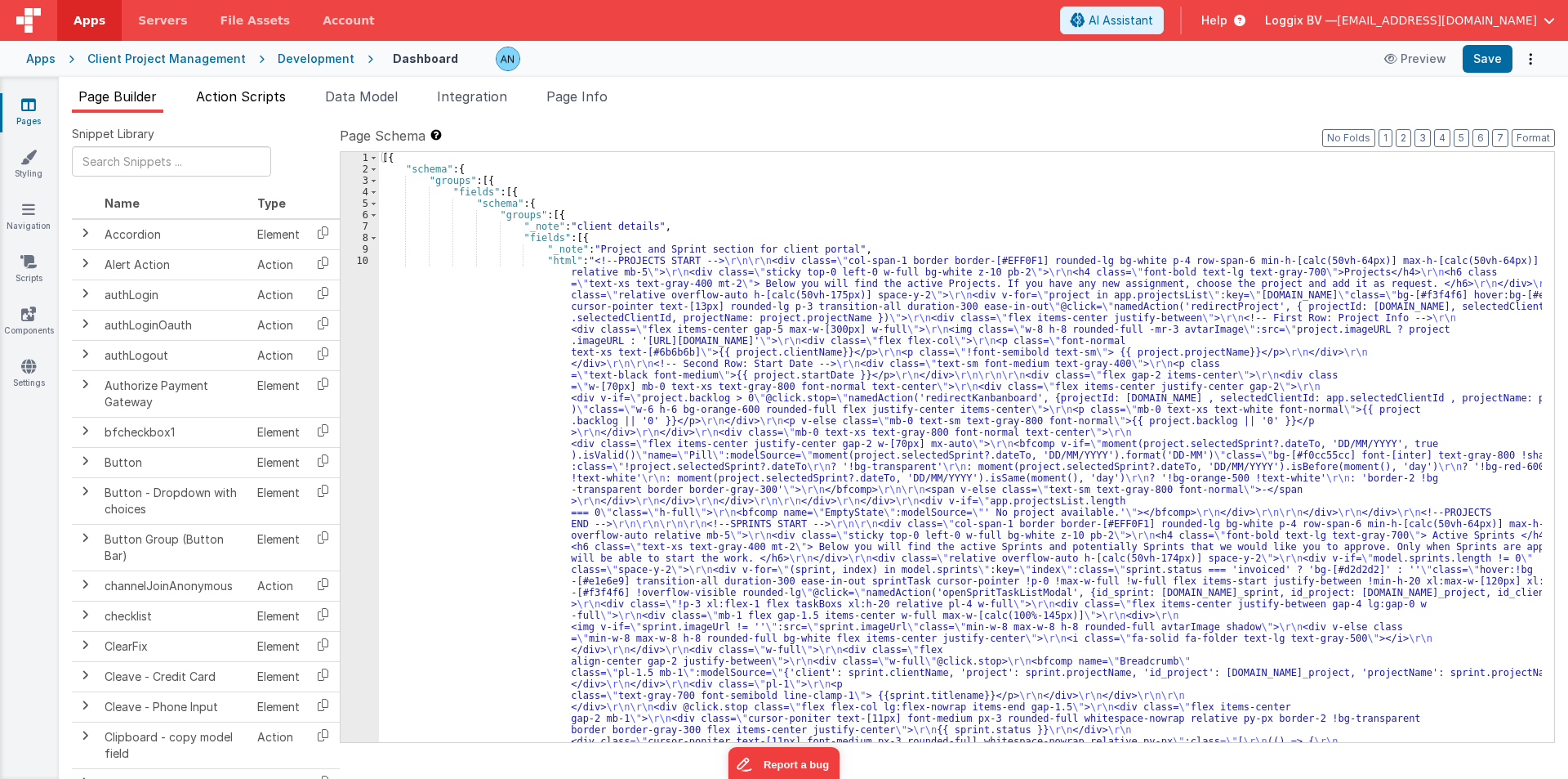
click at [256, 95] on span "Action Scripts" at bounding box center [241, 96] width 90 height 17
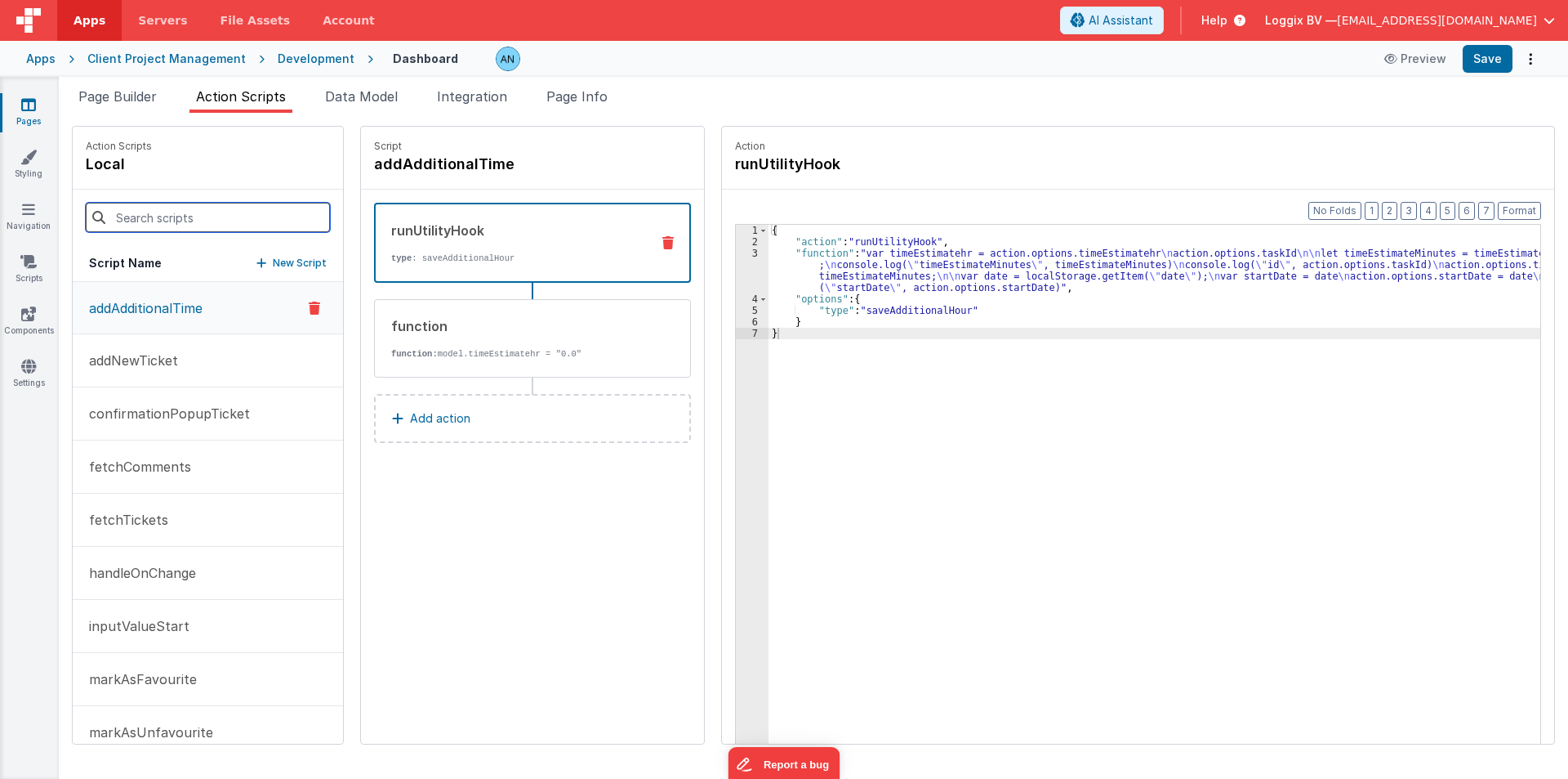
click at [163, 208] on input at bounding box center [208, 217] width 244 height 29
paste input "onClickSupportBookingPopover"
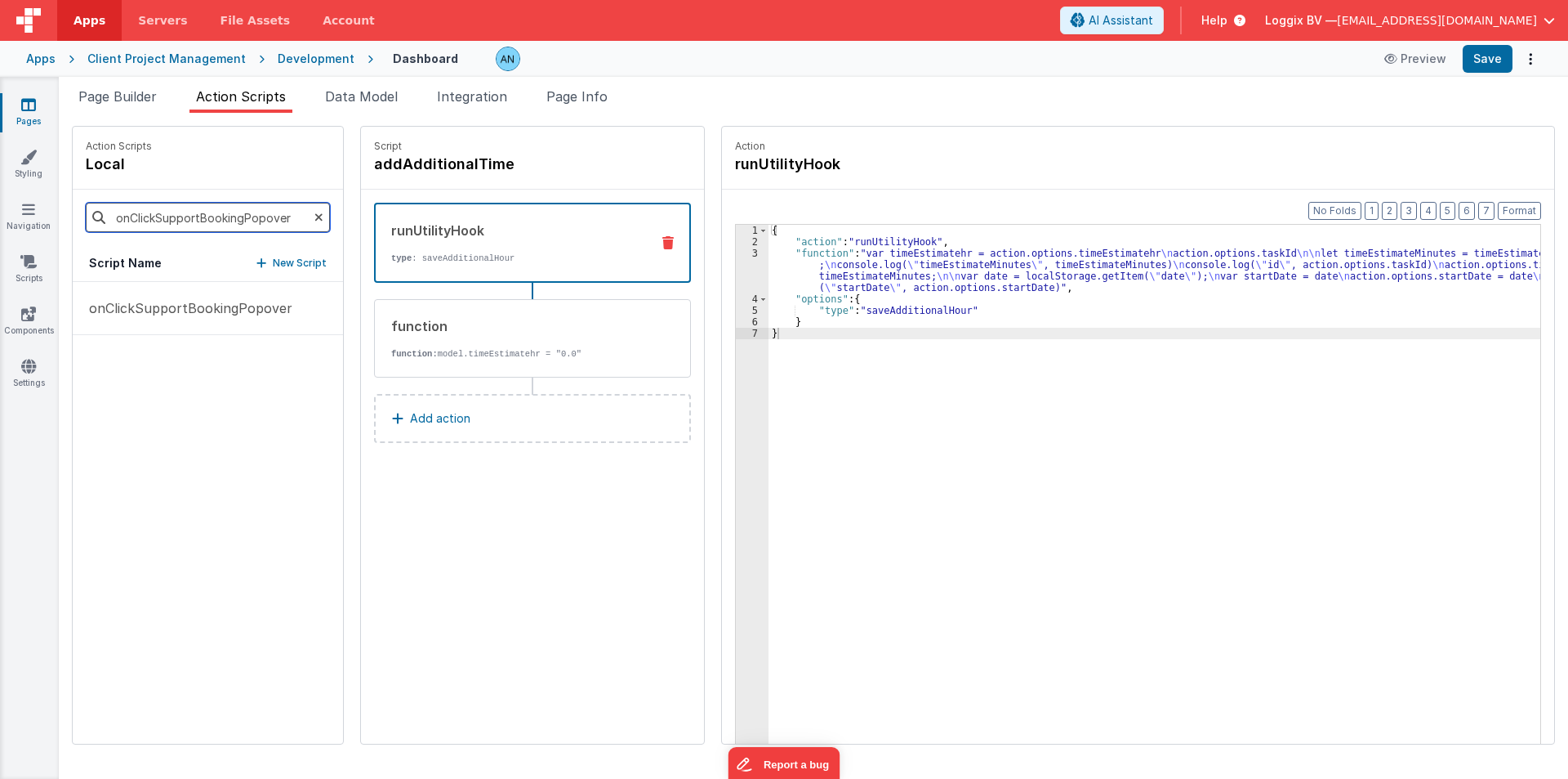
type input "onClickSupportBookingPopover"
click at [151, 311] on p "onClickSupportBookingPopover" at bounding box center [185, 308] width 213 height 20
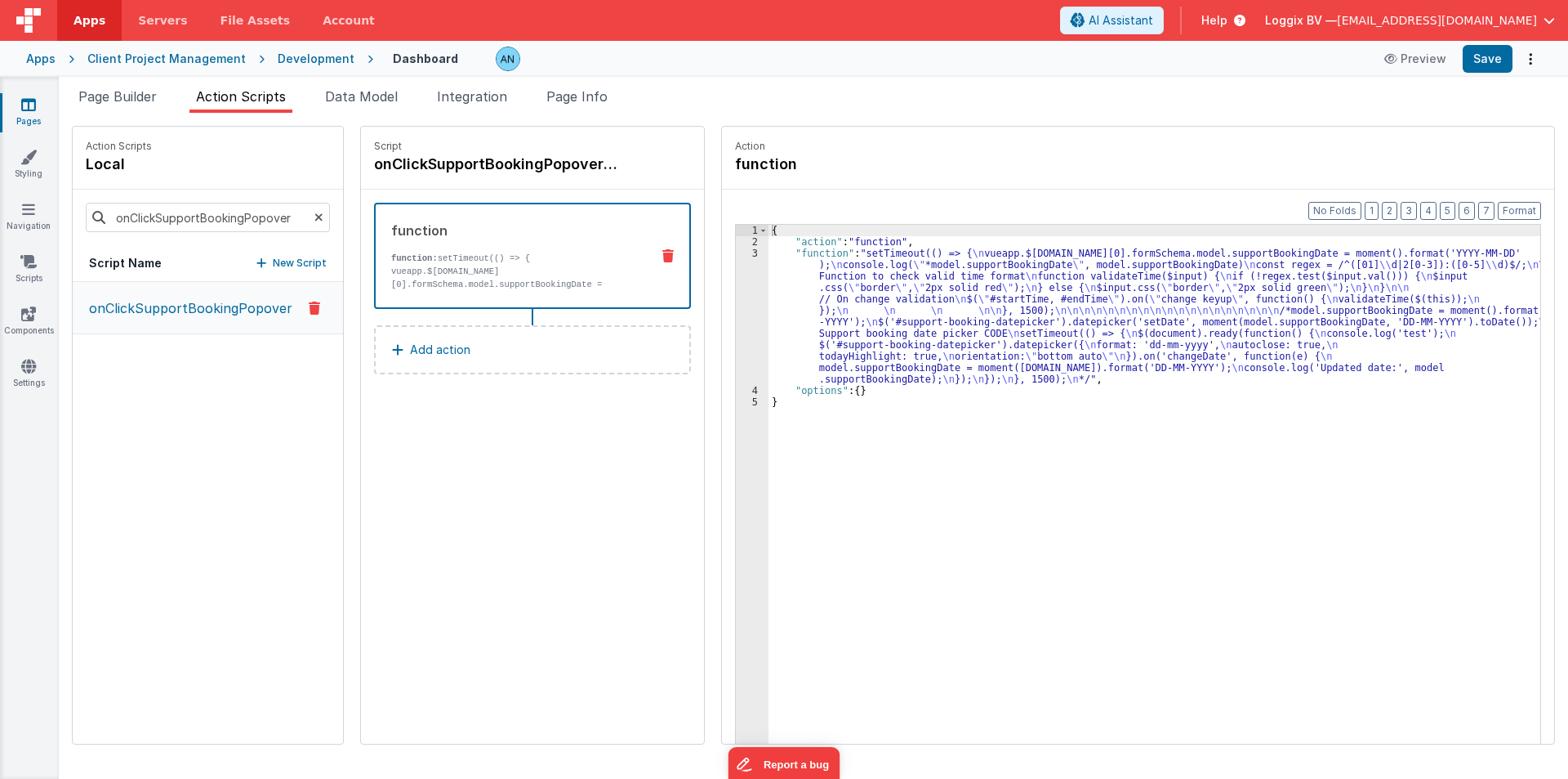
click at [882, 322] on div "{ "action" : "function" , "function" : "setTimeout(() => { \n vueapp.$[DOMAIN_N…" at bounding box center [1158, 521] width 779 height 592
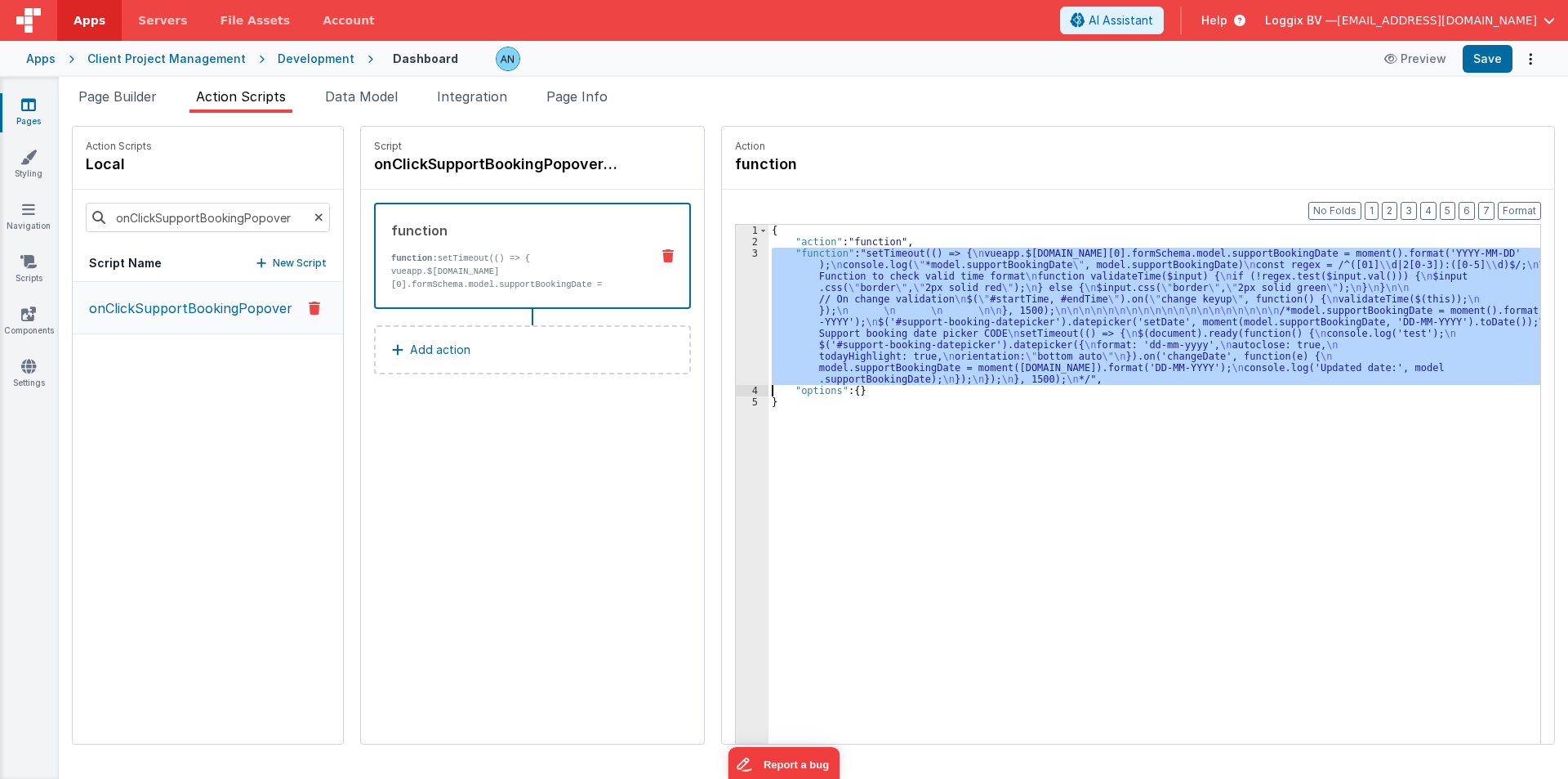
click at [740, 299] on div "3" at bounding box center [752, 316] width 32 height 137
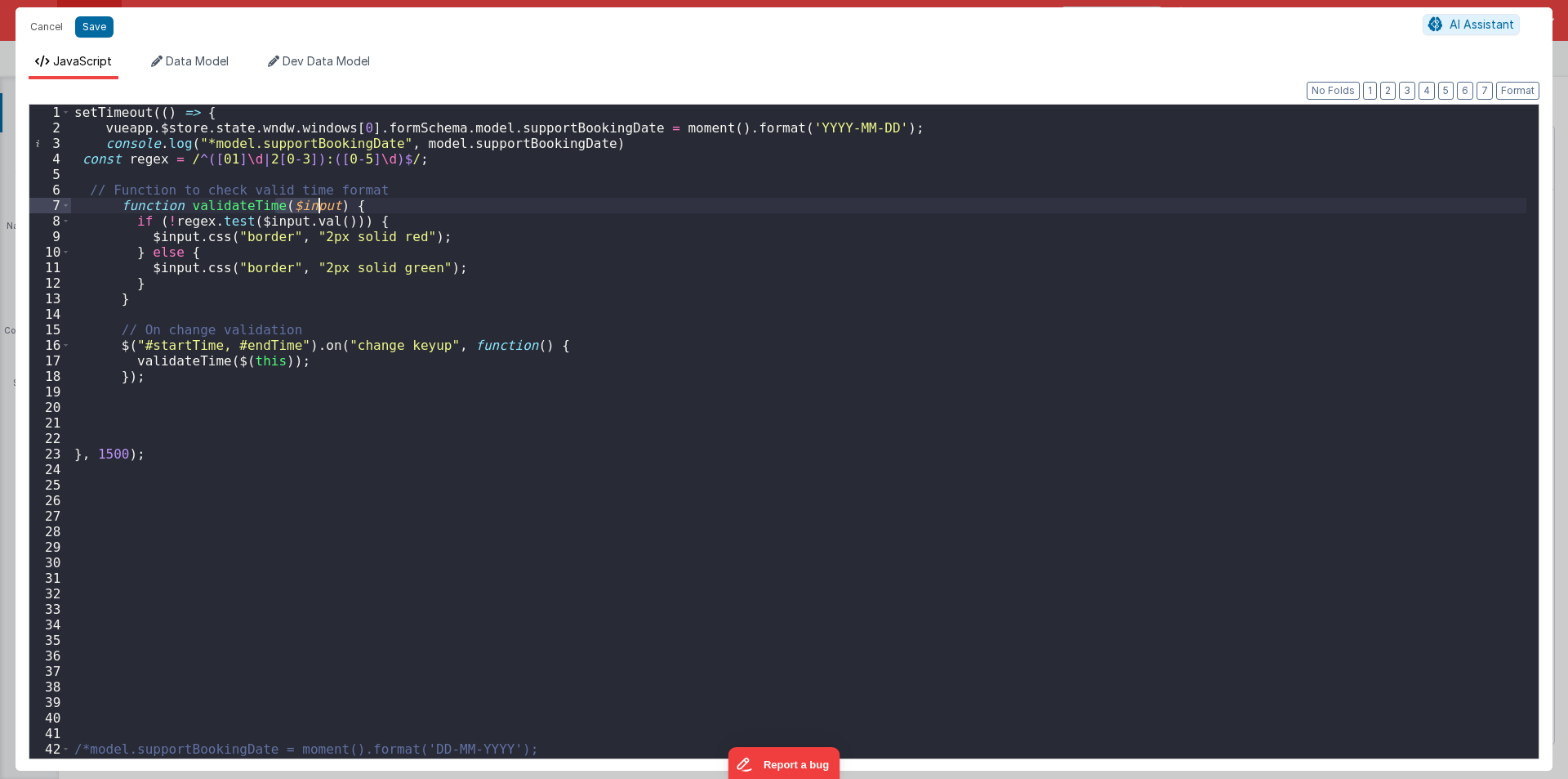
drag, startPoint x: 277, startPoint y: 203, endPoint x: 316, endPoint y: 204, distance: 39.0
click at [316, 204] on div "setTimeout (( ) => { vueapp . $store . state . wndw . windows [ 0 ] . formSchem…" at bounding box center [799, 447] width 1455 height 685
click at [359, 201] on div "setTimeout (( ) => { vueapp . $store . state . wndw . windows [ 0 ] . formSchem…" at bounding box center [799, 447] width 1455 height 685
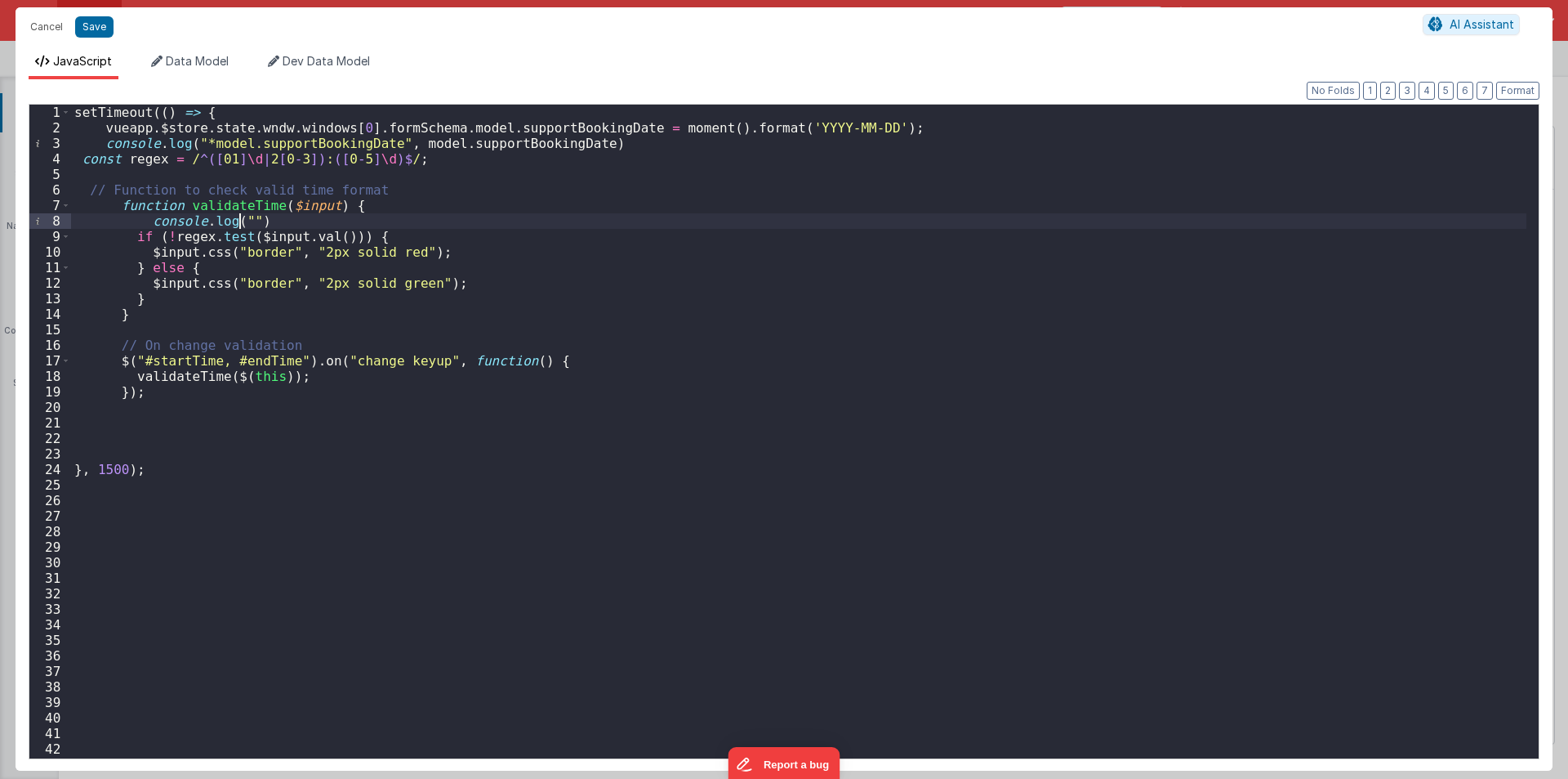
paste textarea
drag, startPoint x: 137, startPoint y: 213, endPoint x: 391, endPoint y: 216, distance: 254.0
click at [391, 216] on div "setTimeout (( ) => { vueapp . $store . state . wndw . windows [ 0 ] . formSchem…" at bounding box center [799, 447] width 1455 height 685
drag, startPoint x: 136, startPoint y: 252, endPoint x: 480, endPoint y: 252, distance: 344.0
click at [480, 252] on div "setTimeout (( ) => { vueapp . $store . state . wndw . windows [ 0 ] . formSchem…" at bounding box center [799, 447] width 1455 height 685
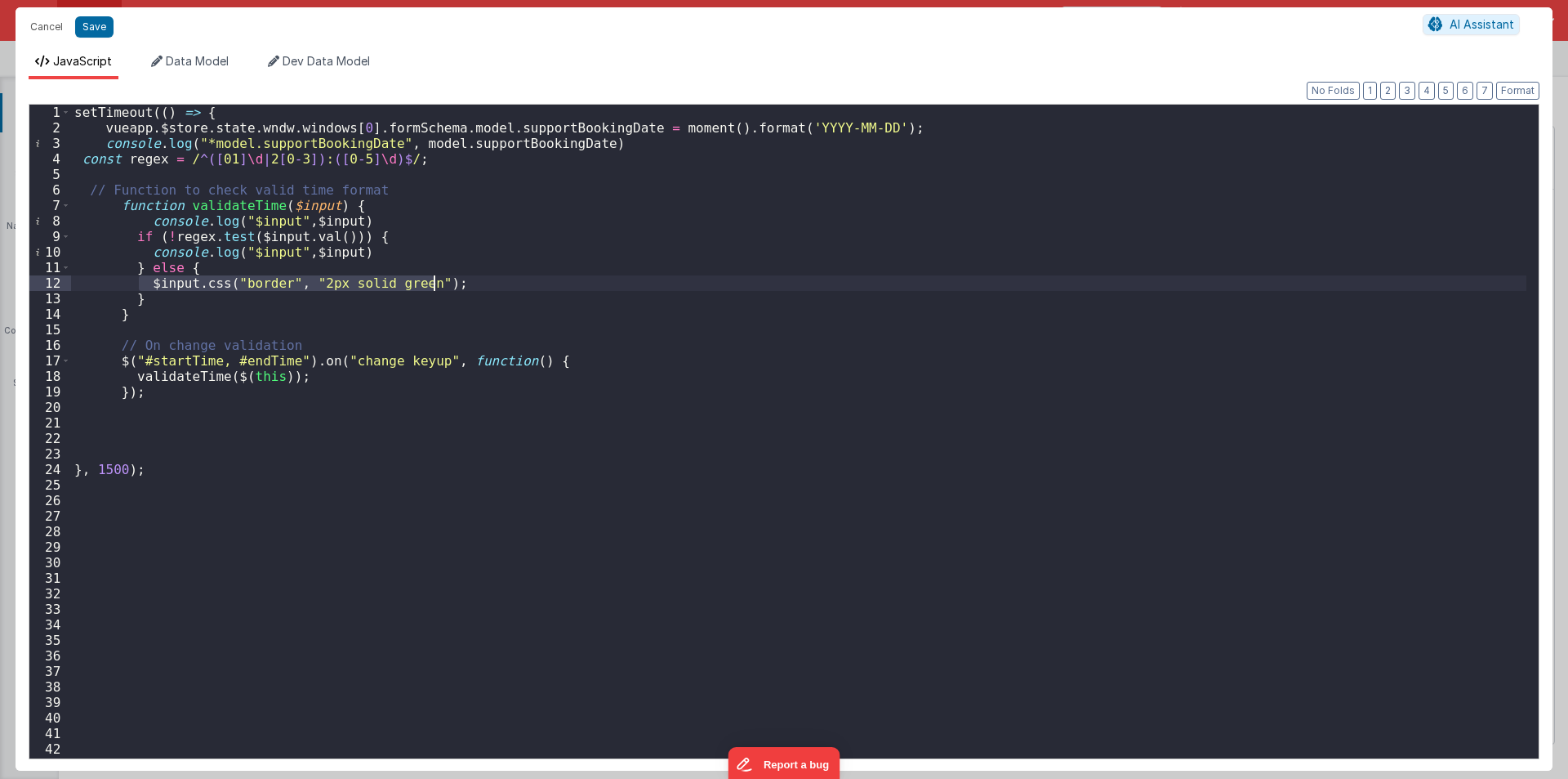
drag, startPoint x: 139, startPoint y: 282, endPoint x: 473, endPoint y: 279, distance: 334.0
click at [473, 279] on div "setTimeout (( ) => { vueapp . $store . state . wndw . windows [ 0 ] . formSchem…" at bounding box center [799, 447] width 1455 height 685
paste textarea
click at [266, 248] on div "setTimeout (( ) => { vueapp . $store . state . wndw . windows [ 0 ] . formSchem…" at bounding box center [799, 447] width 1455 height 685
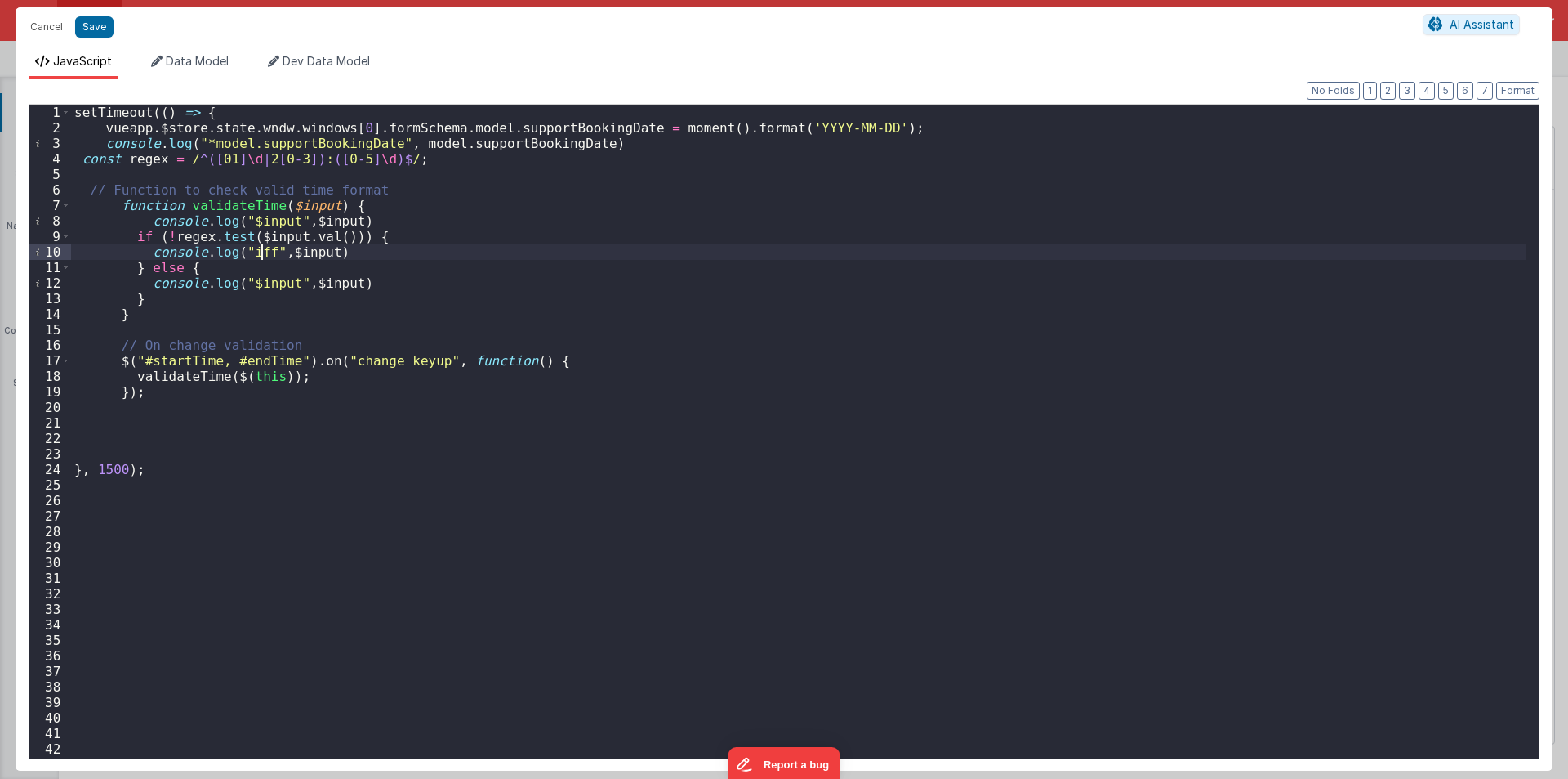
click at [255, 287] on div "setTimeout (( ) => { vueapp . $store . state . wndw . windows [ 0 ] . formSchem…" at bounding box center [799, 447] width 1455 height 685
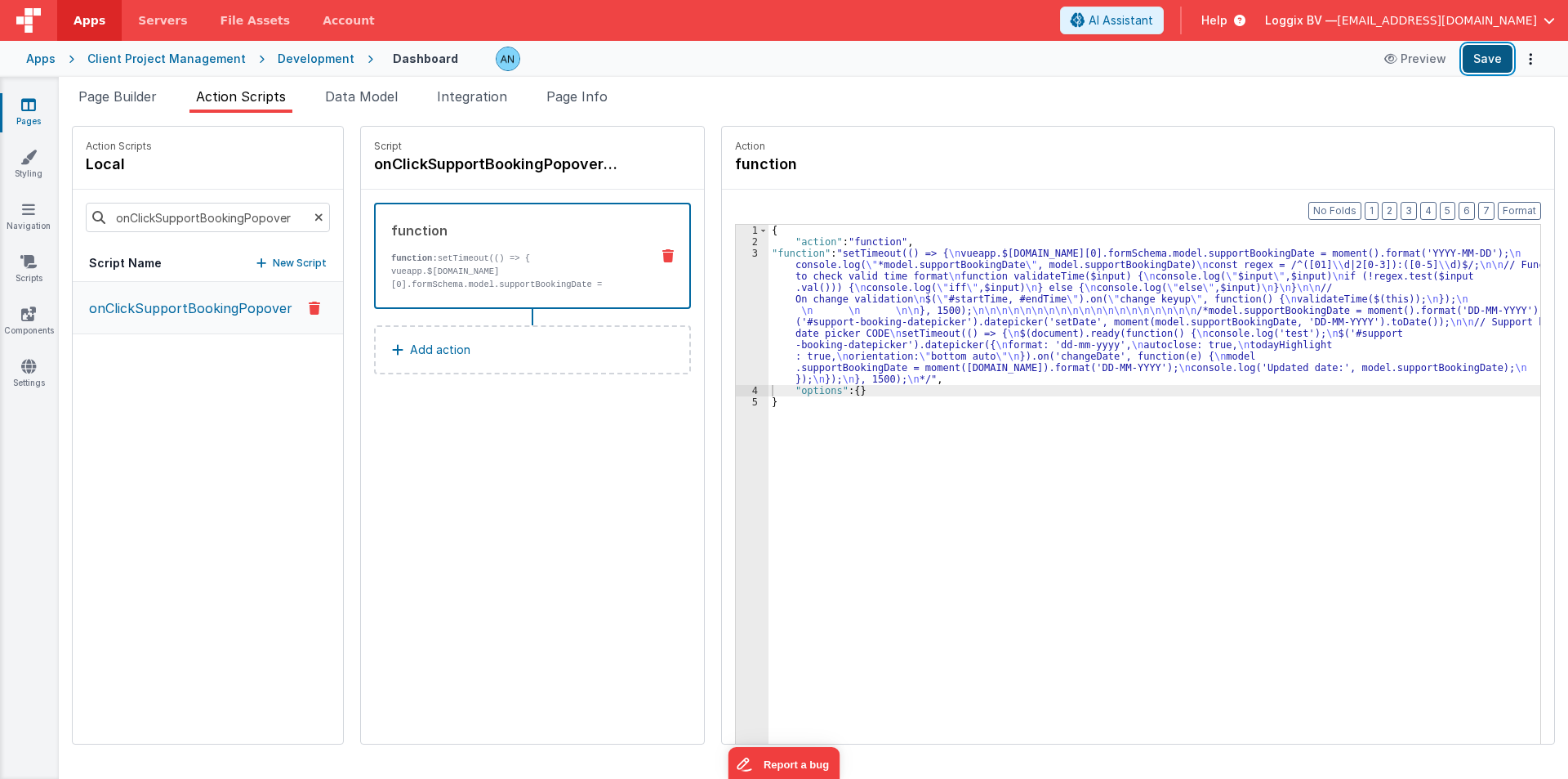
click at [1480, 55] on button "Save" at bounding box center [1487, 58] width 50 height 27
click at [1522, 203] on button "Format" at bounding box center [1520, 211] width 43 height 18
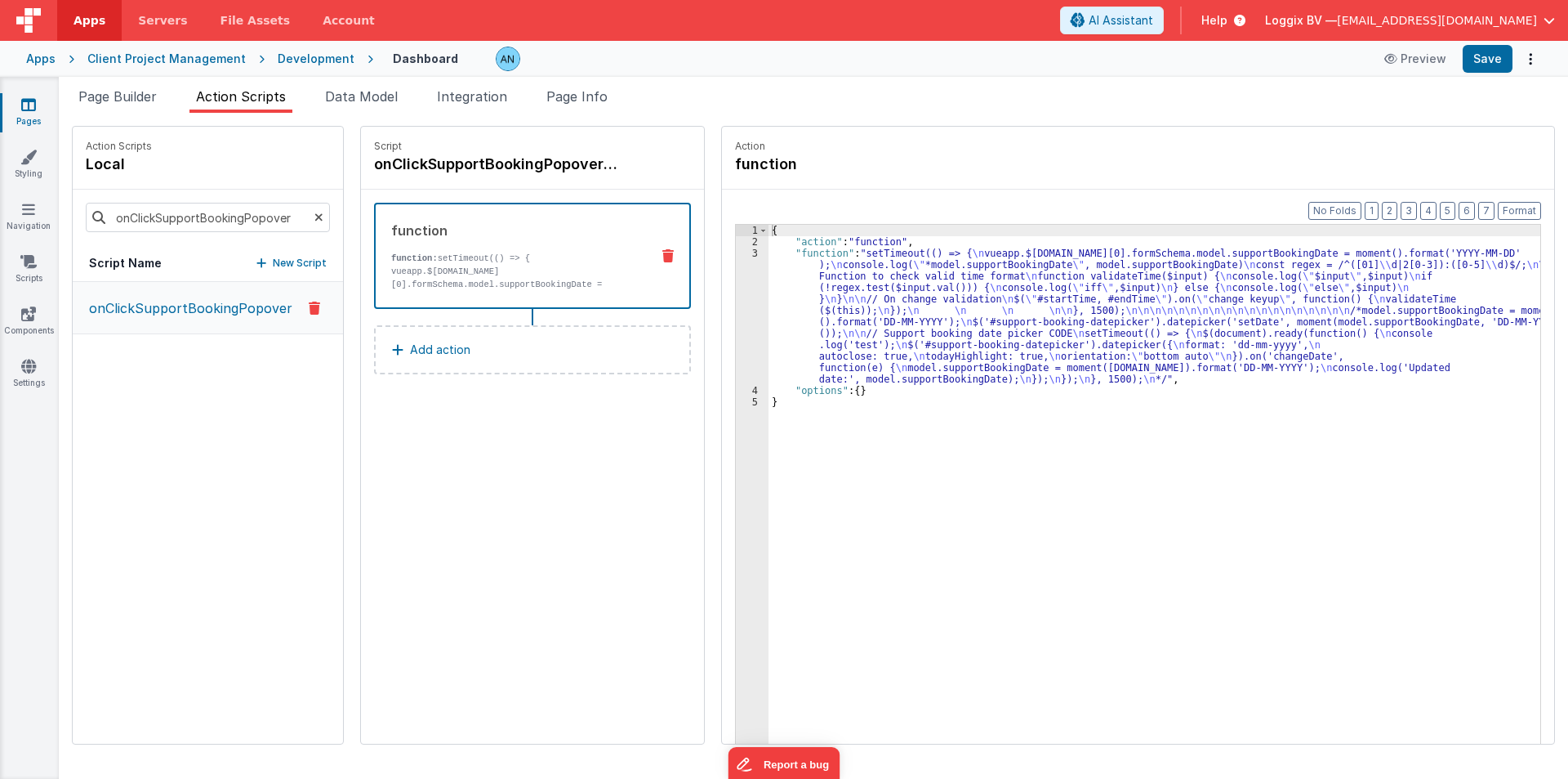
click at [736, 292] on div "3" at bounding box center [752, 316] width 32 height 137
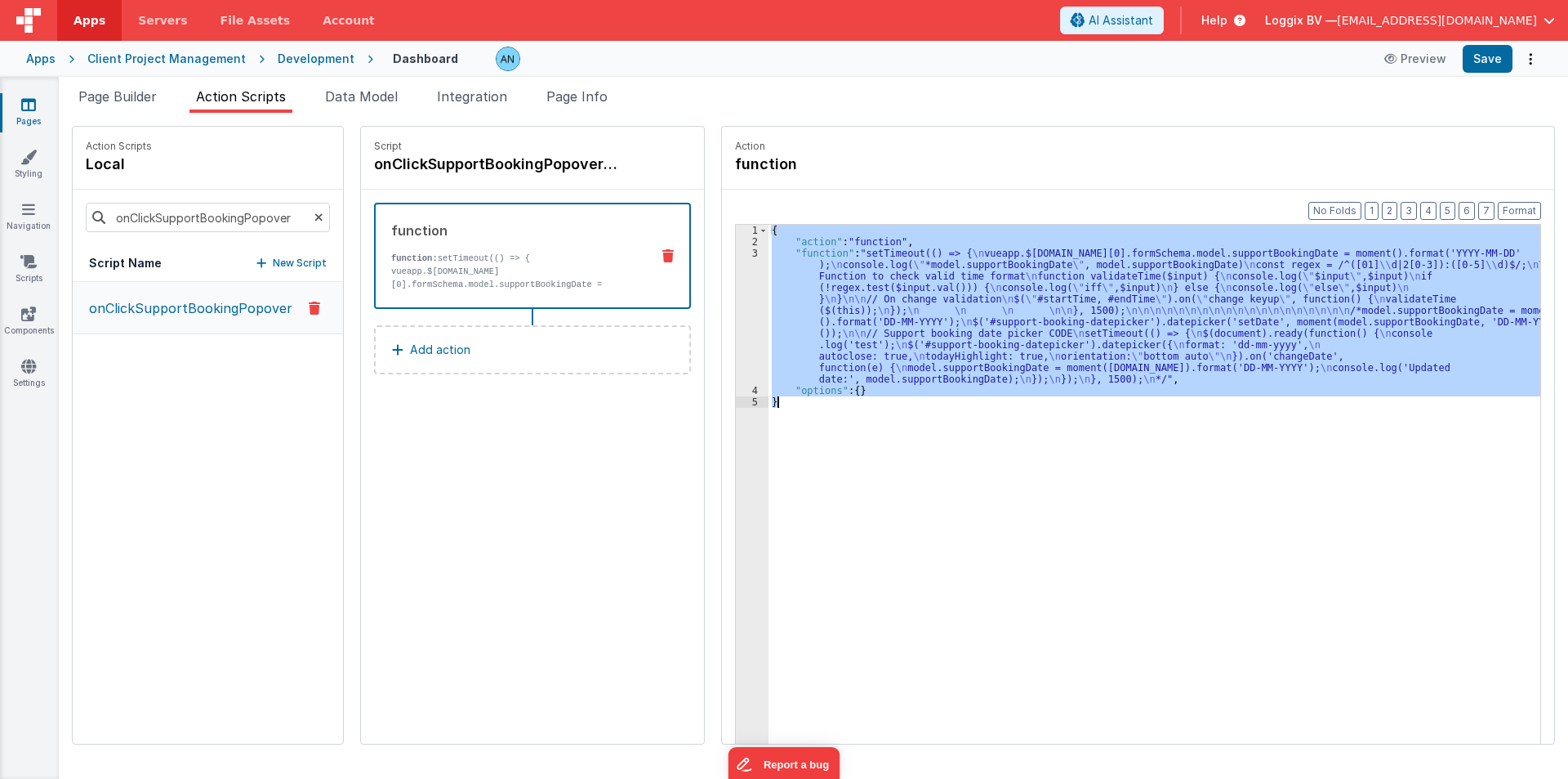
click at [736, 292] on div "3" at bounding box center [752, 316] width 32 height 137
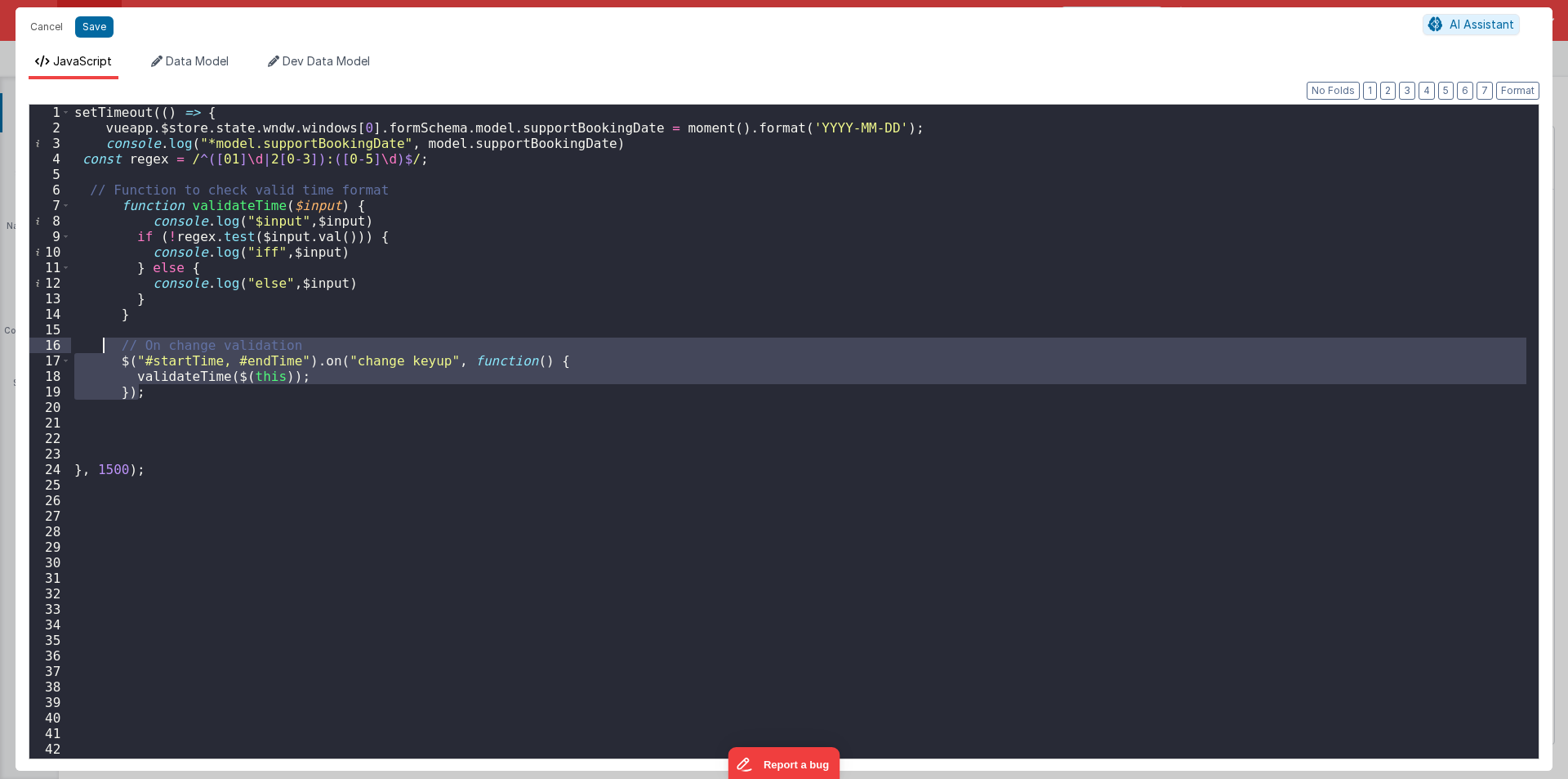
drag, startPoint x: 153, startPoint y: 394, endPoint x: 101, endPoint y: 342, distance: 73.5
click at [101, 342] on div "setTimeout (( ) => { vueapp . $store . state . wndw . windows [ 0 ] . formSchem…" at bounding box center [799, 447] width 1455 height 685
click at [110, 426] on div "setTimeout (( ) => { vueapp . $store . state . wndw . windows [ 0 ] . formSchem…" at bounding box center [799, 447] width 1455 height 685
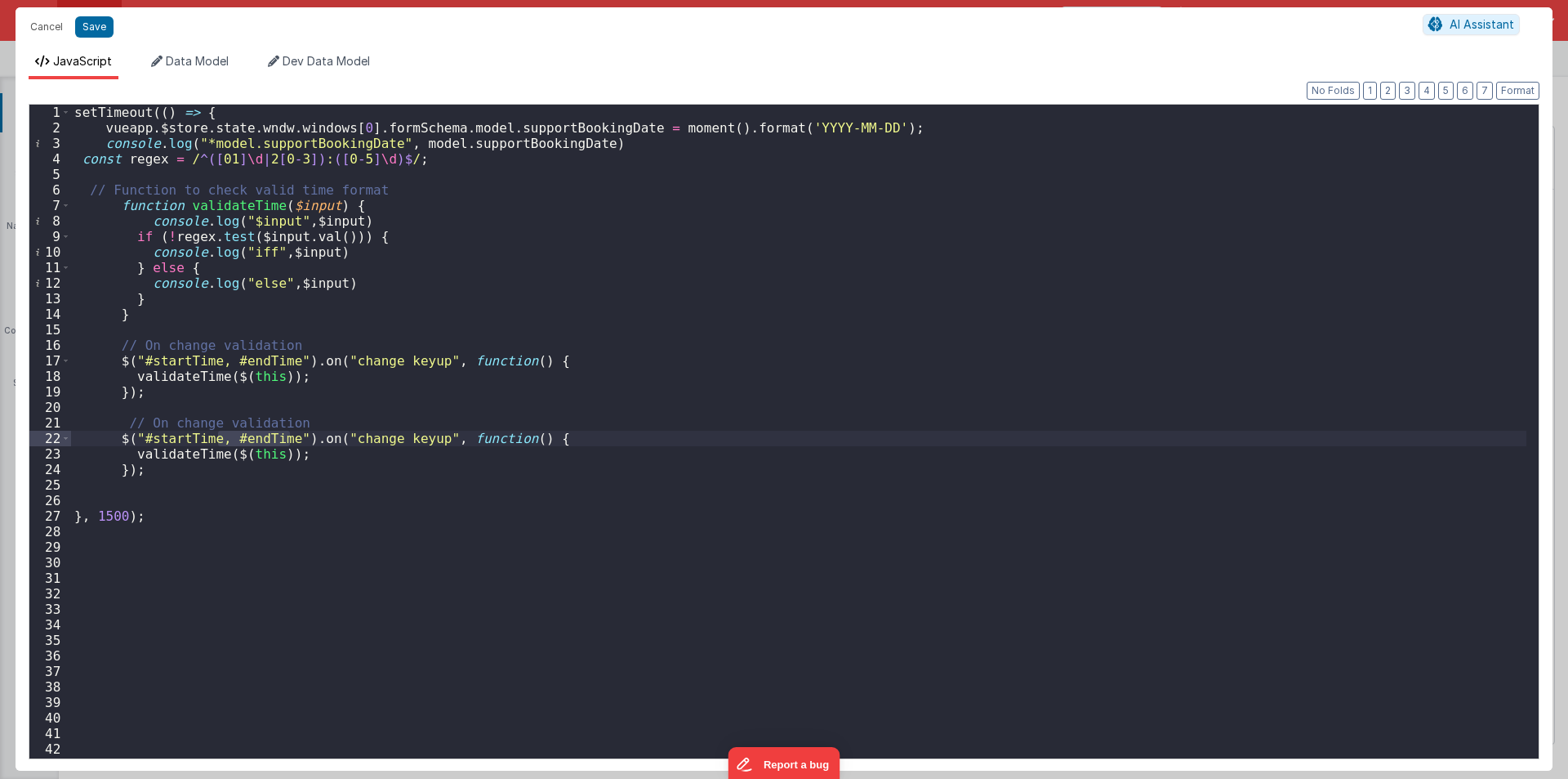
drag, startPoint x: 221, startPoint y: 438, endPoint x: 287, endPoint y: 442, distance: 66.1
click at [287, 442] on div "setTimeout (( ) => { vueapp . $store . state . wndw . windows [ 0 ] . formSchem…" at bounding box center [799, 447] width 1455 height 685
drag, startPoint x: 216, startPoint y: 359, endPoint x: 139, endPoint y: 362, distance: 77.1
click at [139, 362] on div "setTimeout (( ) => { vueapp . $store . state . wndw . windows [ 0 ] . formSchem…" at bounding box center [799, 447] width 1455 height 685
click at [299, 378] on div "setTimeout (( ) => { vueapp . $store . state . wndw . windows [ 0 ] . formSchem…" at bounding box center [799, 447] width 1455 height 685
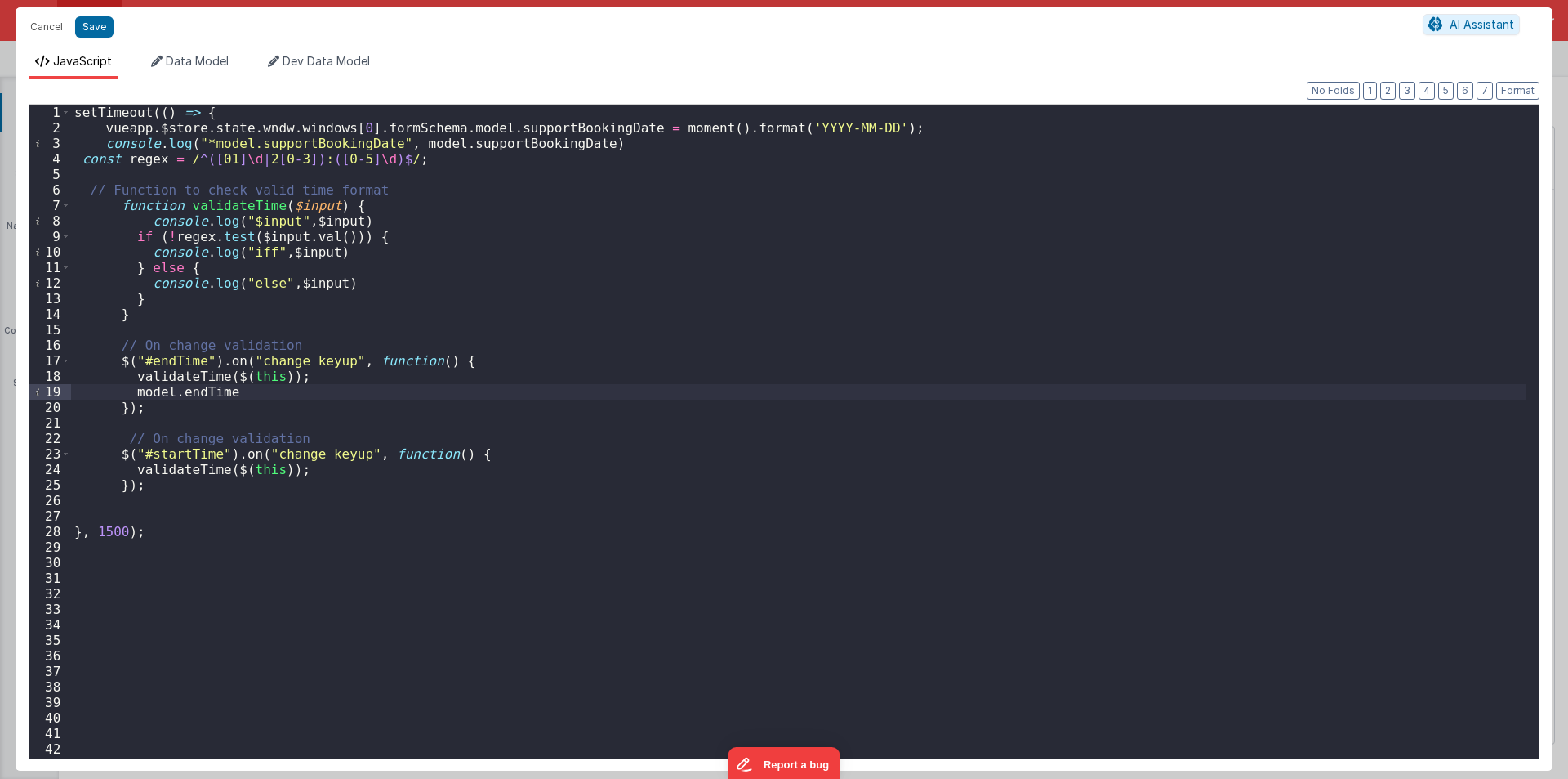
click at [301, 471] on div "setTimeout (( ) => { vueapp . $store . state . wndw . windows [ 0 ] . formSchem…" at bounding box center [799, 447] width 1455 height 685
paste textarea
click at [199, 470] on div "setTimeout (( ) => { vueapp . $store . state . wndw . windows [ 0 ] . formSchem…" at bounding box center [799, 447] width 1455 height 685
click at [208, 532] on div "setTimeout (( ) => { vueapp . $store . state . wndw . windows [ 0 ] . formSchem…" at bounding box center [799, 447] width 1455 height 685
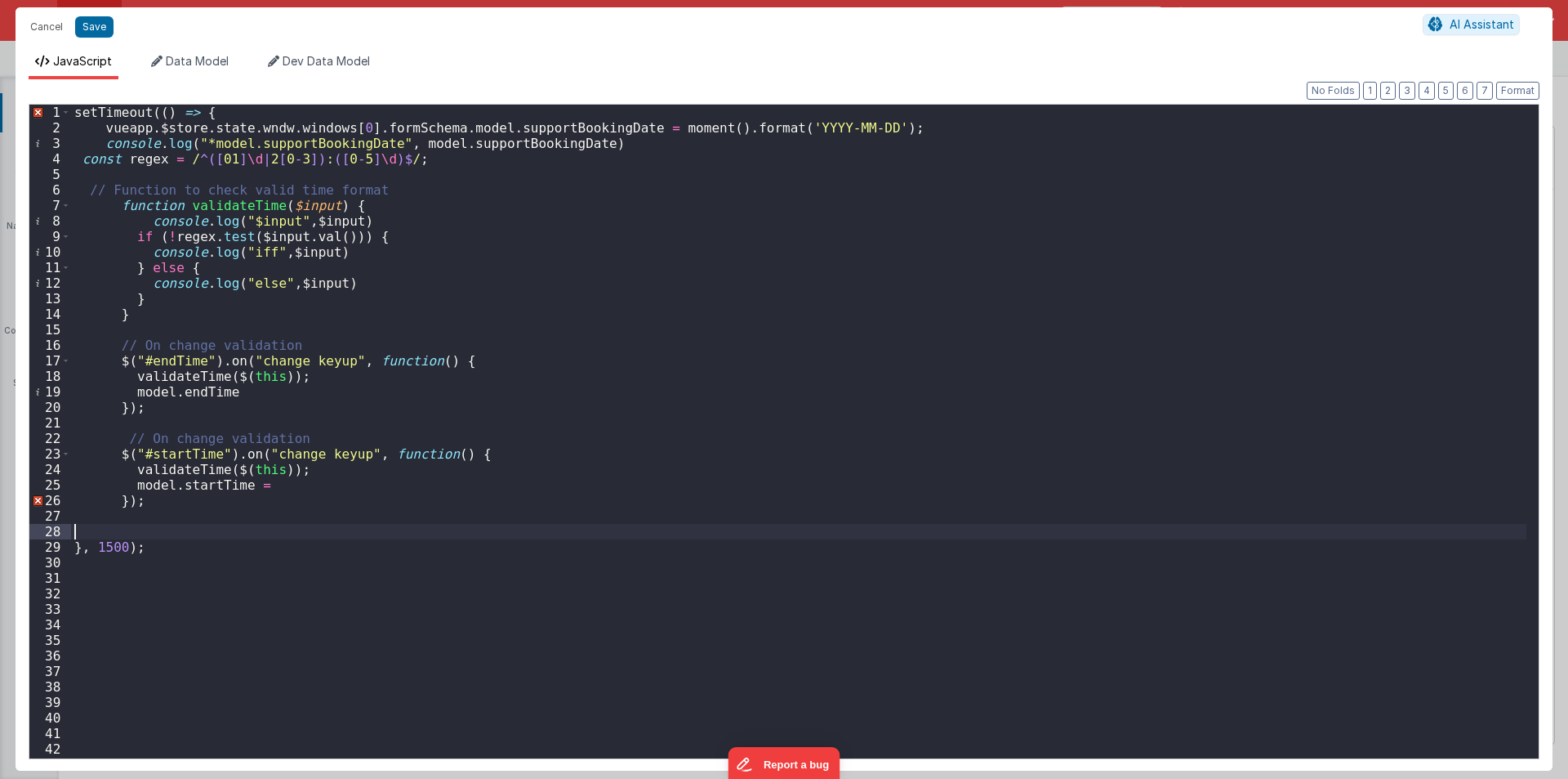
click at [233, 393] on div "setTimeout (( ) => { vueapp . $store . state . wndw . windows [ 0 ] . formSchem…" at bounding box center [799, 447] width 1455 height 685
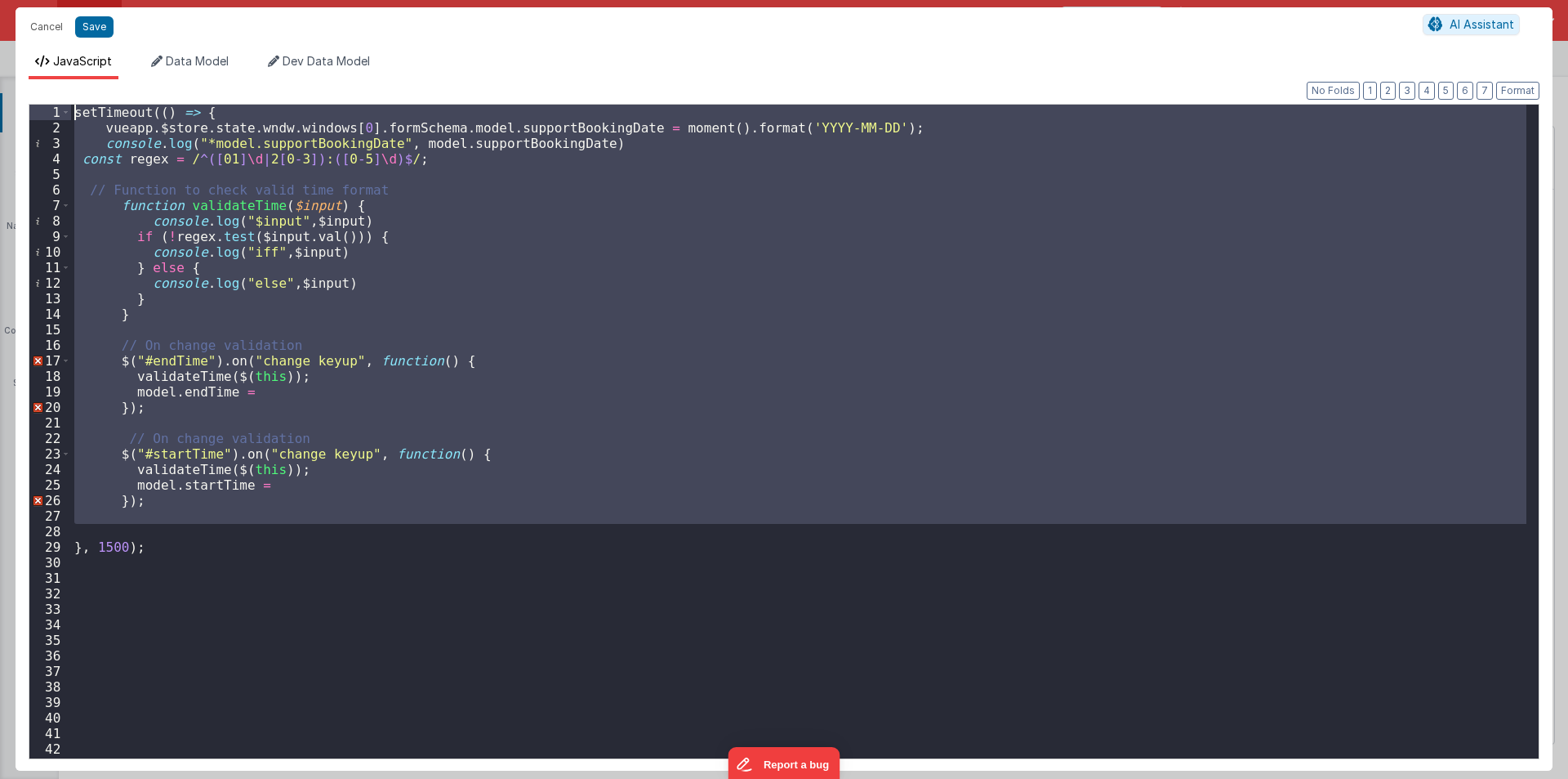
drag, startPoint x: 171, startPoint y: 538, endPoint x: 0, endPoint y: 18, distance: 547.4
click at [0, 18] on div "Cancel Save AI Assistant JavaScript Data Model Dev Data Model Format 7 6 5 4 3 …" at bounding box center [784, 390] width 1568 height 779
click at [281, 384] on div "setTimeout (( ) => { vueapp . $store . state . wndw . windows [ 0 ] . formSchem…" at bounding box center [799, 431] width 1455 height 654
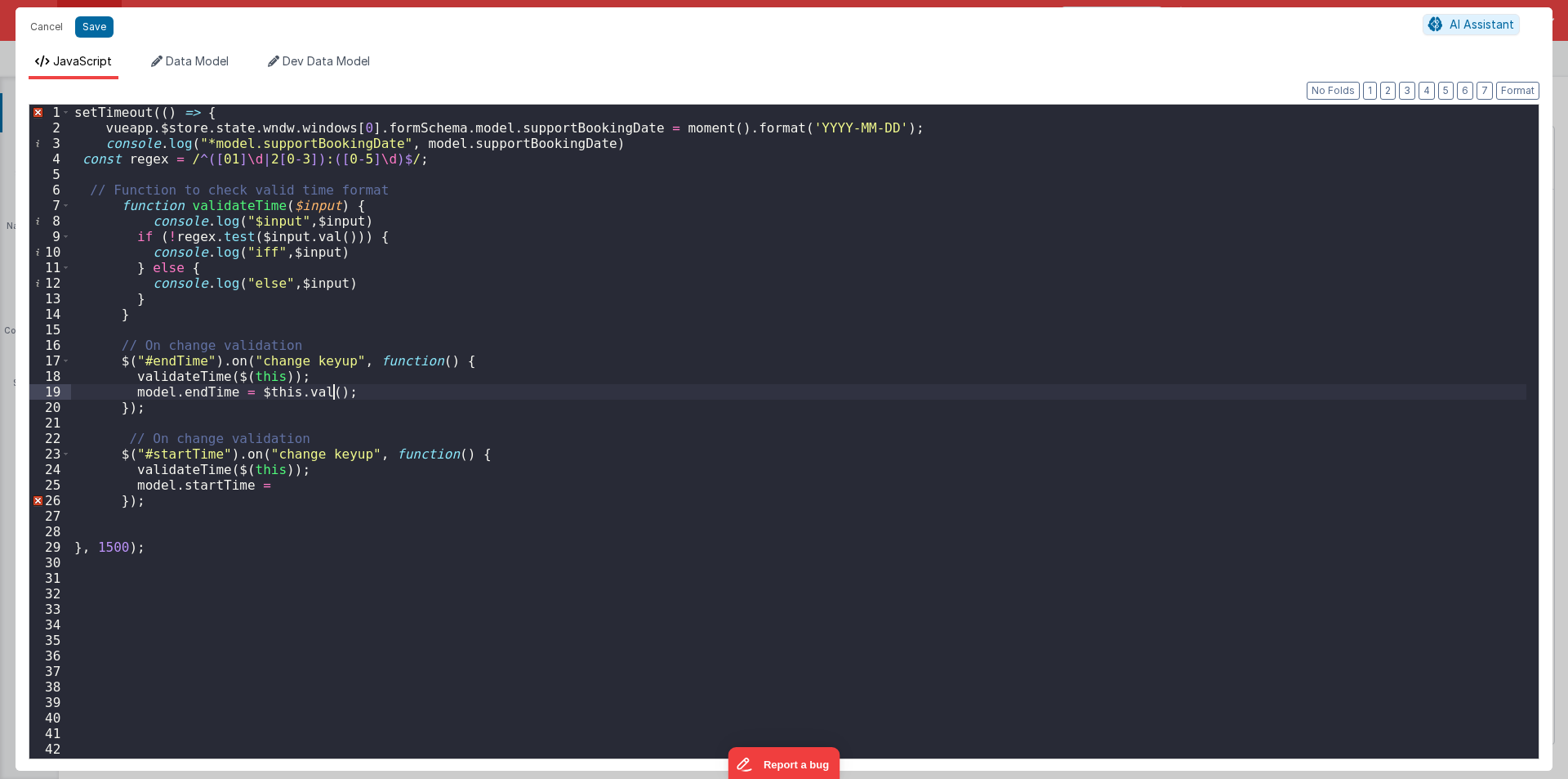
click at [291, 483] on div "setTimeout (( ) => { vueapp . $store . state . wndw . windows [ 0 ] . formSchem…" at bounding box center [799, 447] width 1455 height 685
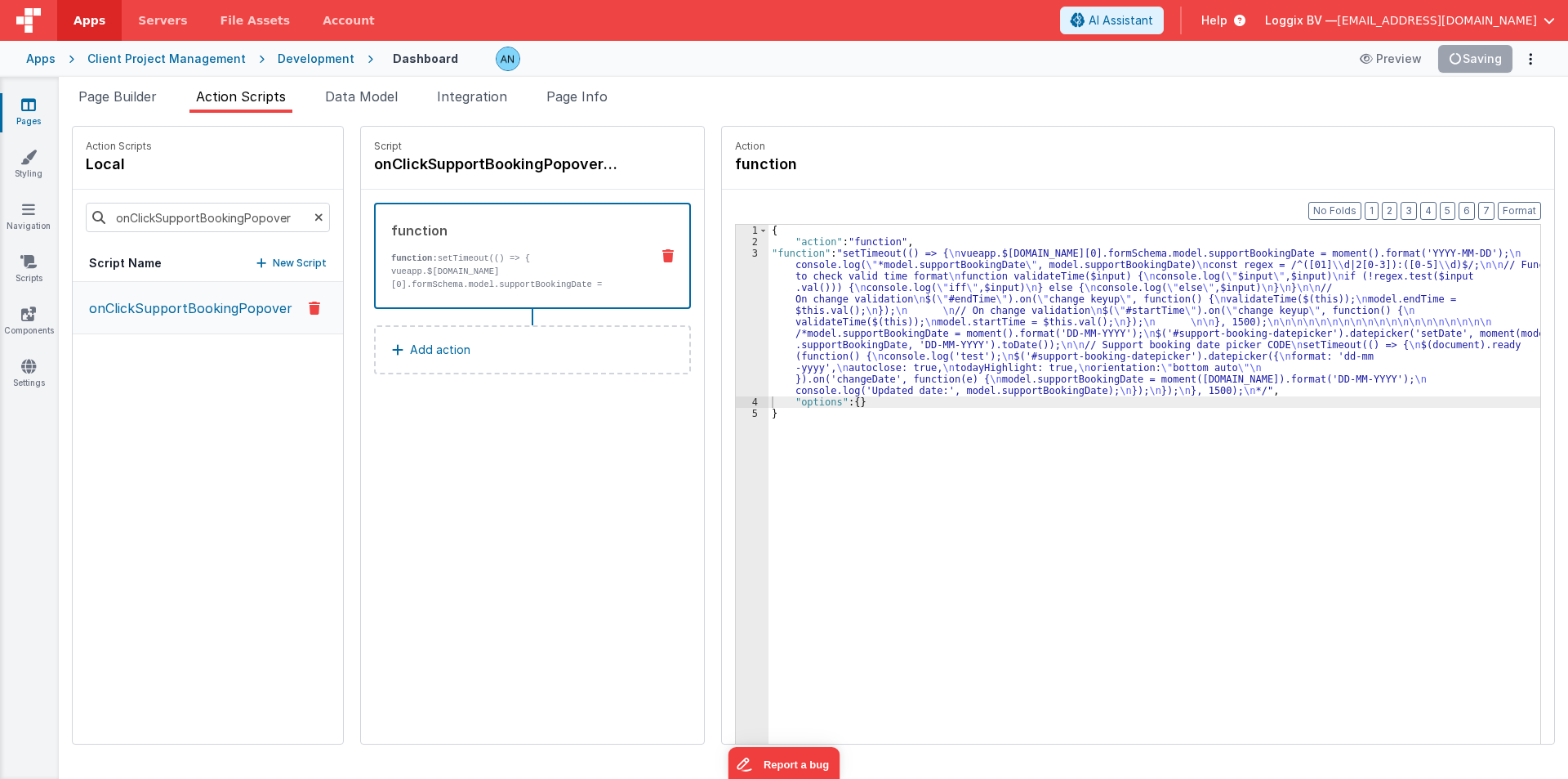
click at [736, 304] on div "3" at bounding box center [752, 321] width 32 height 149
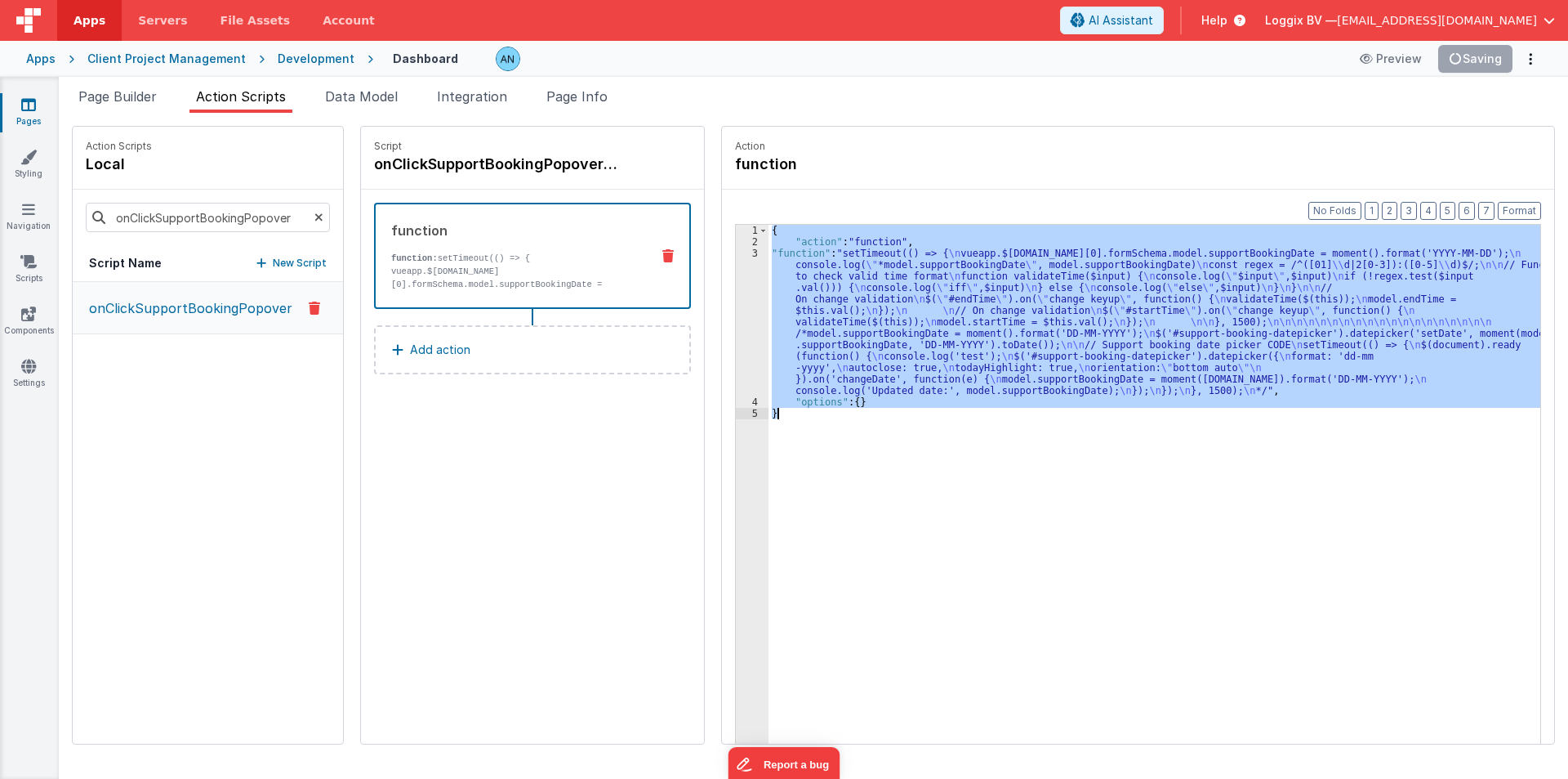
click at [736, 304] on div "3" at bounding box center [752, 321] width 32 height 149
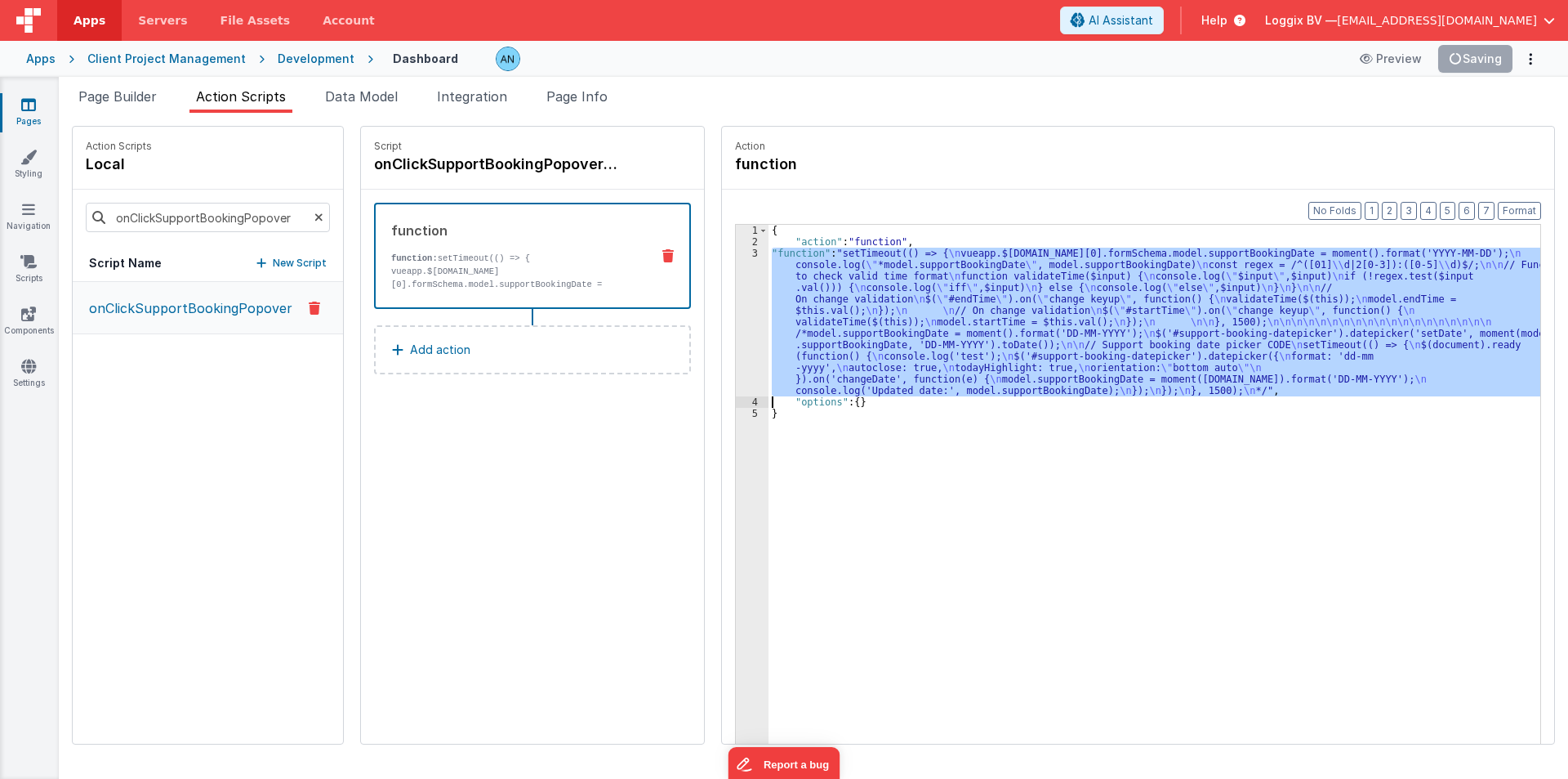
click at [736, 304] on div "3" at bounding box center [752, 321] width 32 height 149
click at [737, 293] on div "3" at bounding box center [752, 321] width 32 height 149
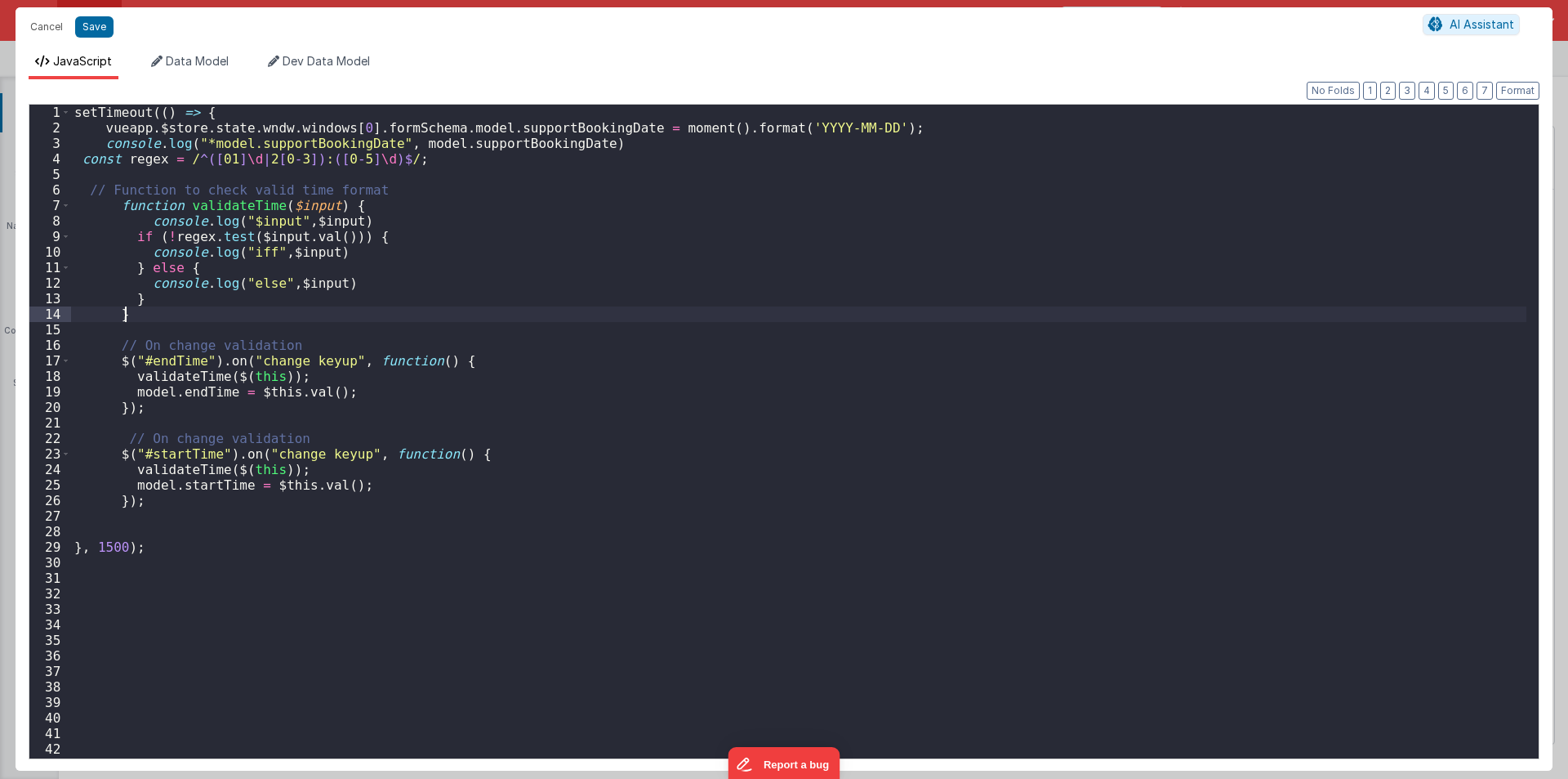
click at [737, 293] on div "setTimeout (( ) => { vueapp . $store . state . wndw . windows [ 0 ] . formSchem…" at bounding box center [799, 447] width 1455 height 685
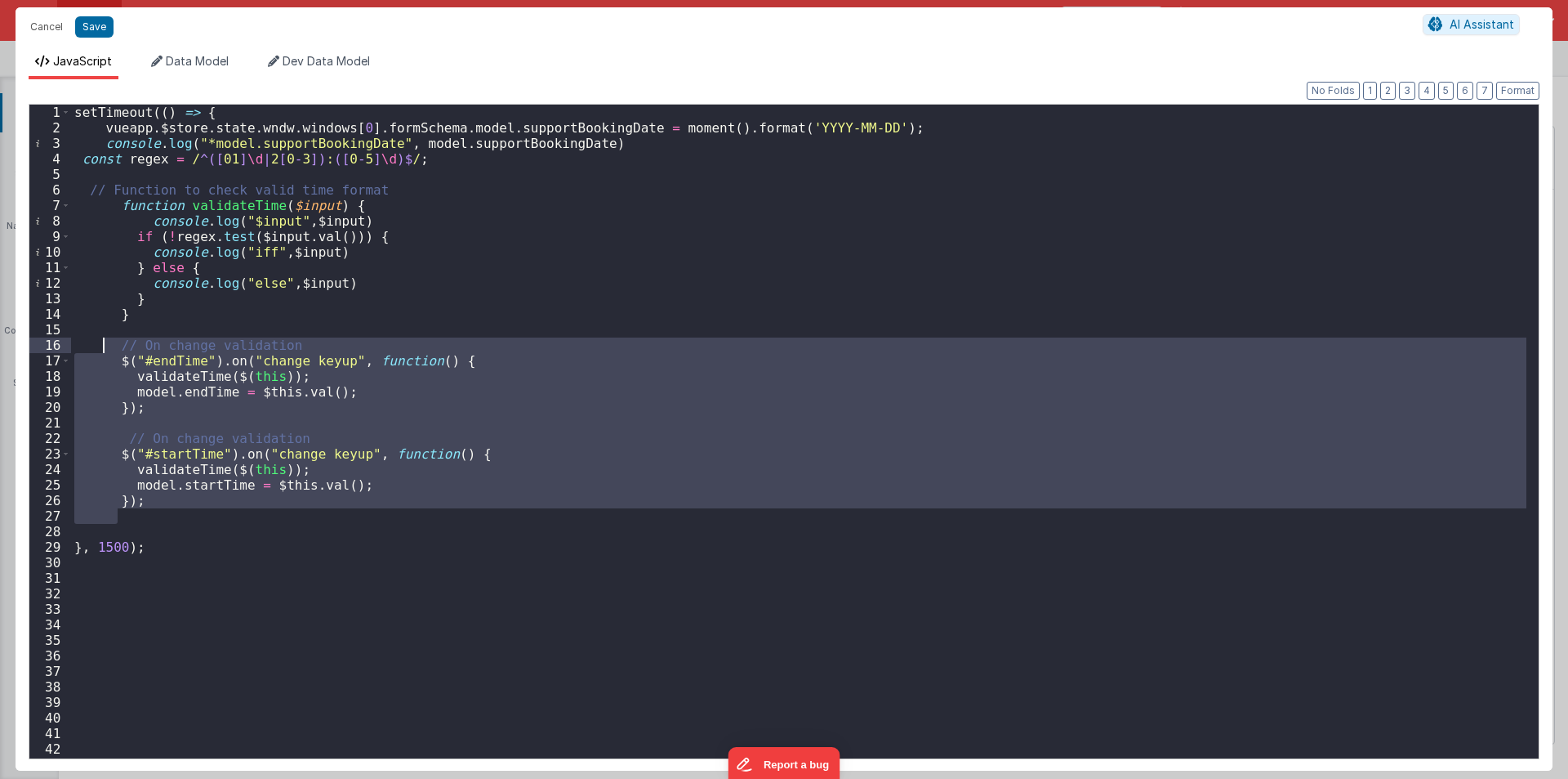
drag, startPoint x: 150, startPoint y: 512, endPoint x: 101, endPoint y: 350, distance: 169.2
click at [101, 350] on div "setTimeout (( ) => { vueapp . $store . state . wndw . windows [ 0 ] . formSchem…" at bounding box center [799, 447] width 1455 height 685
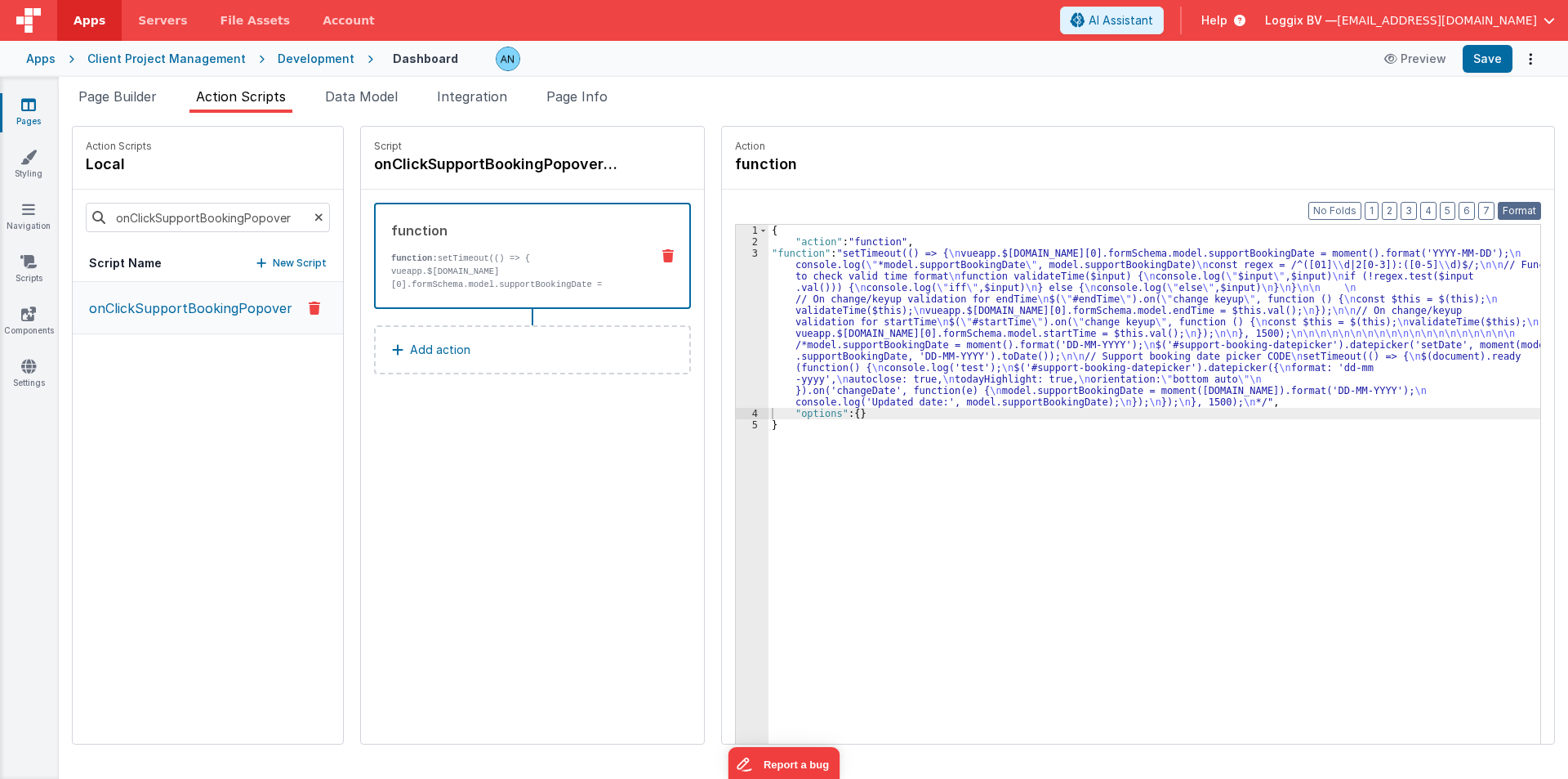
click at [1515, 207] on button "Format" at bounding box center [1520, 211] width 43 height 18
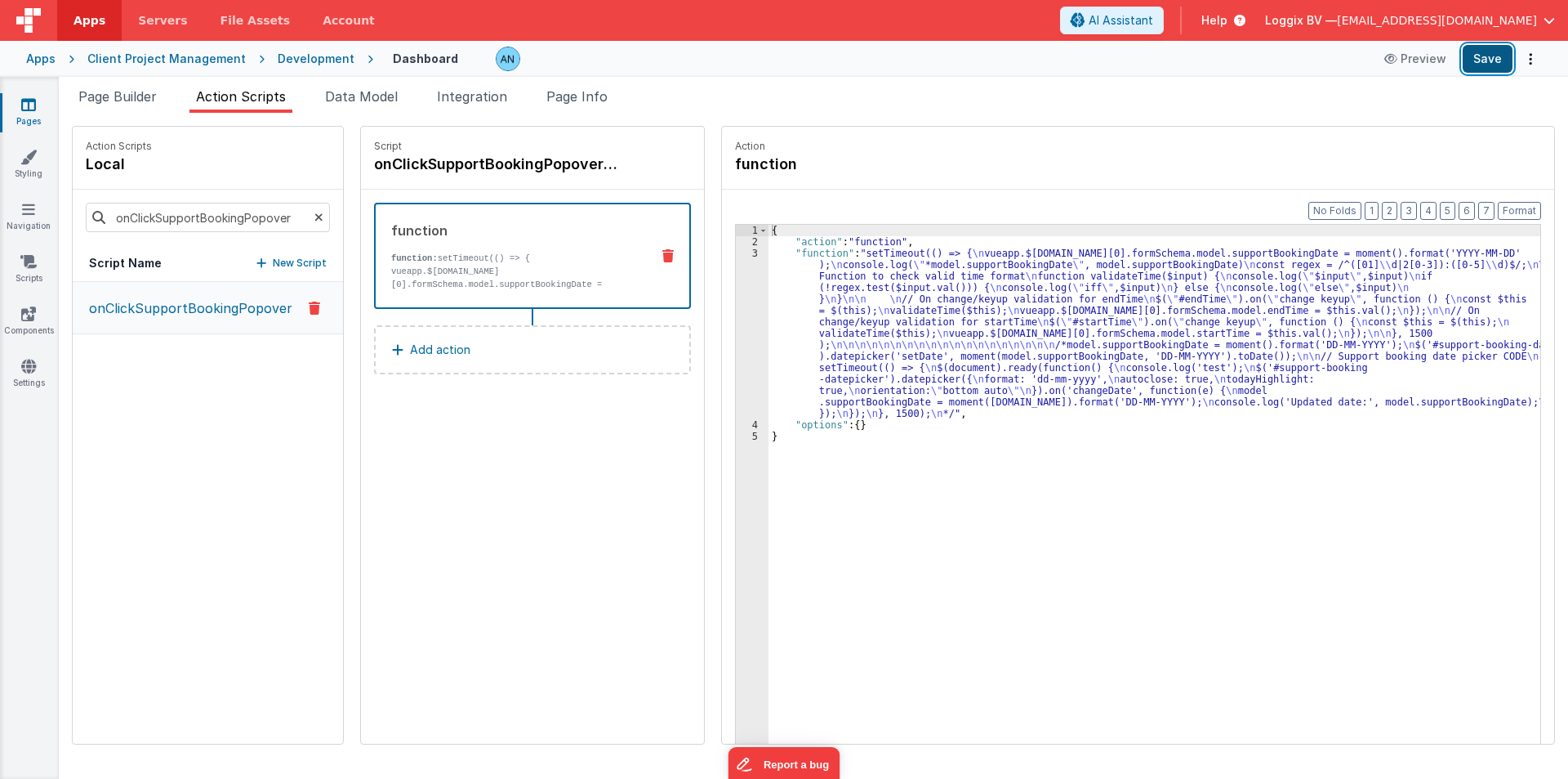
click at [1487, 61] on button "Save" at bounding box center [1487, 58] width 50 height 27
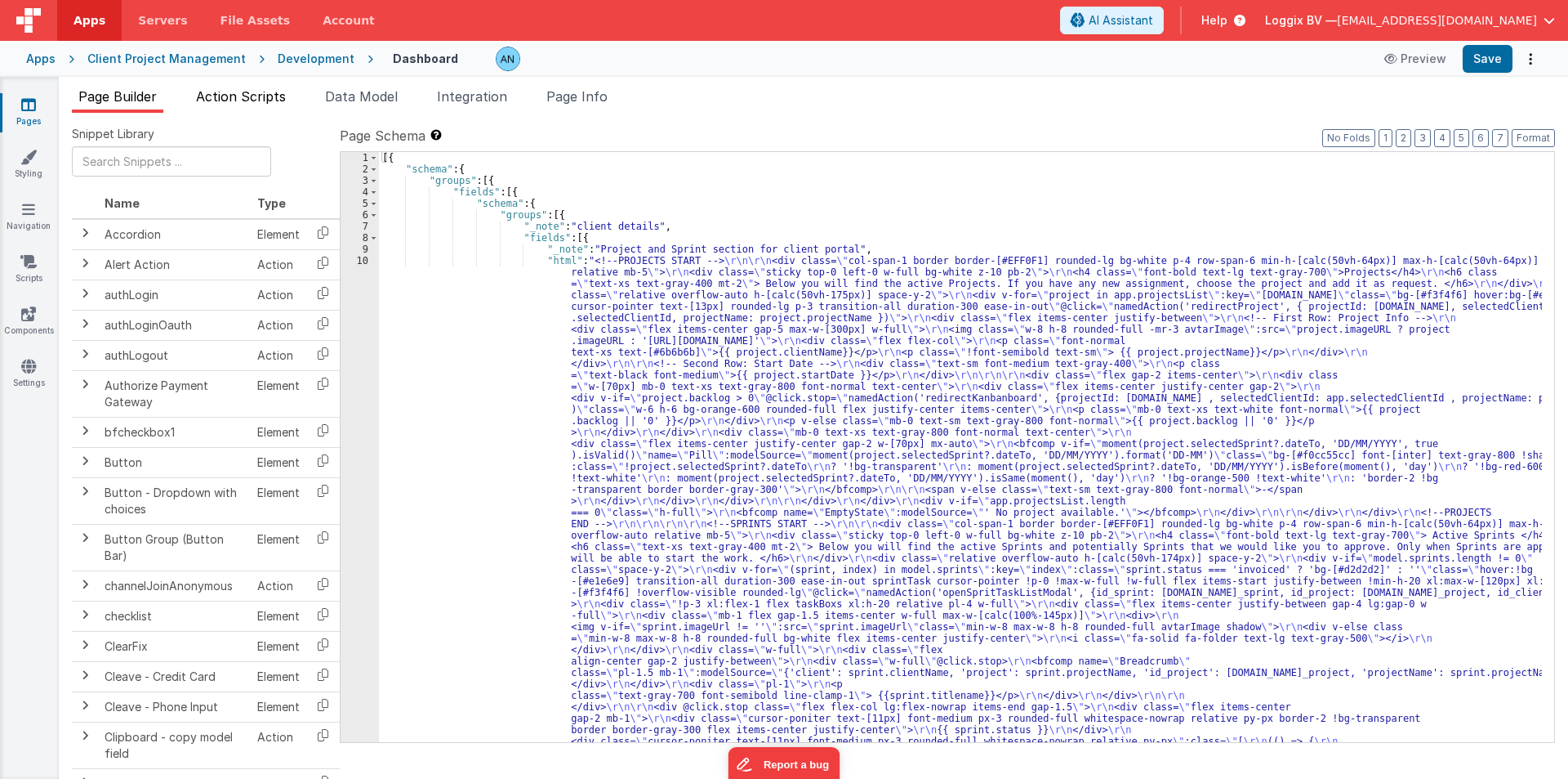
click at [218, 96] on span "Action Scripts" at bounding box center [241, 96] width 90 height 17
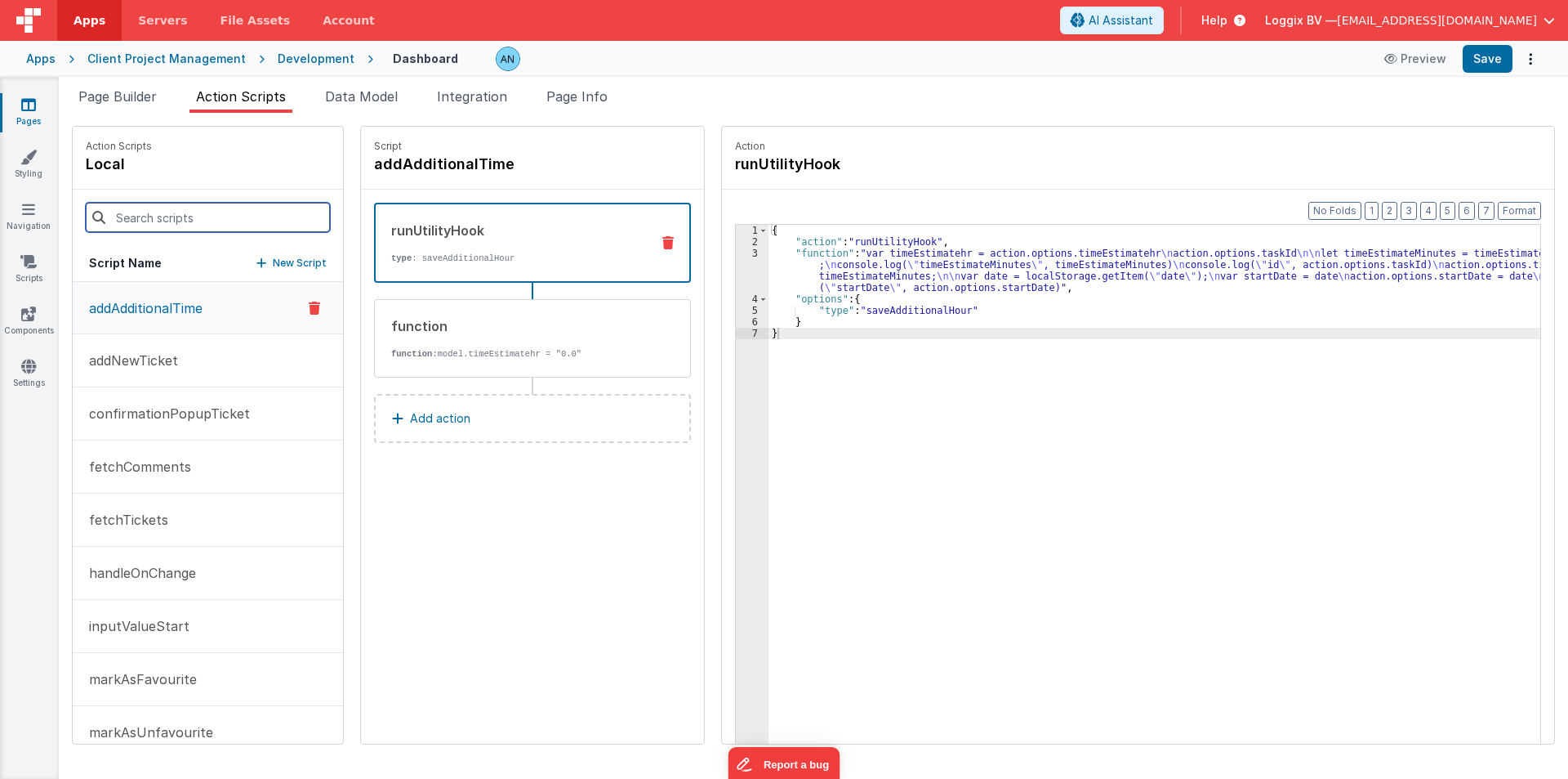
click at [122, 216] on input at bounding box center [208, 217] width 244 height 29
paste input "onClickSupportBookingPopover"
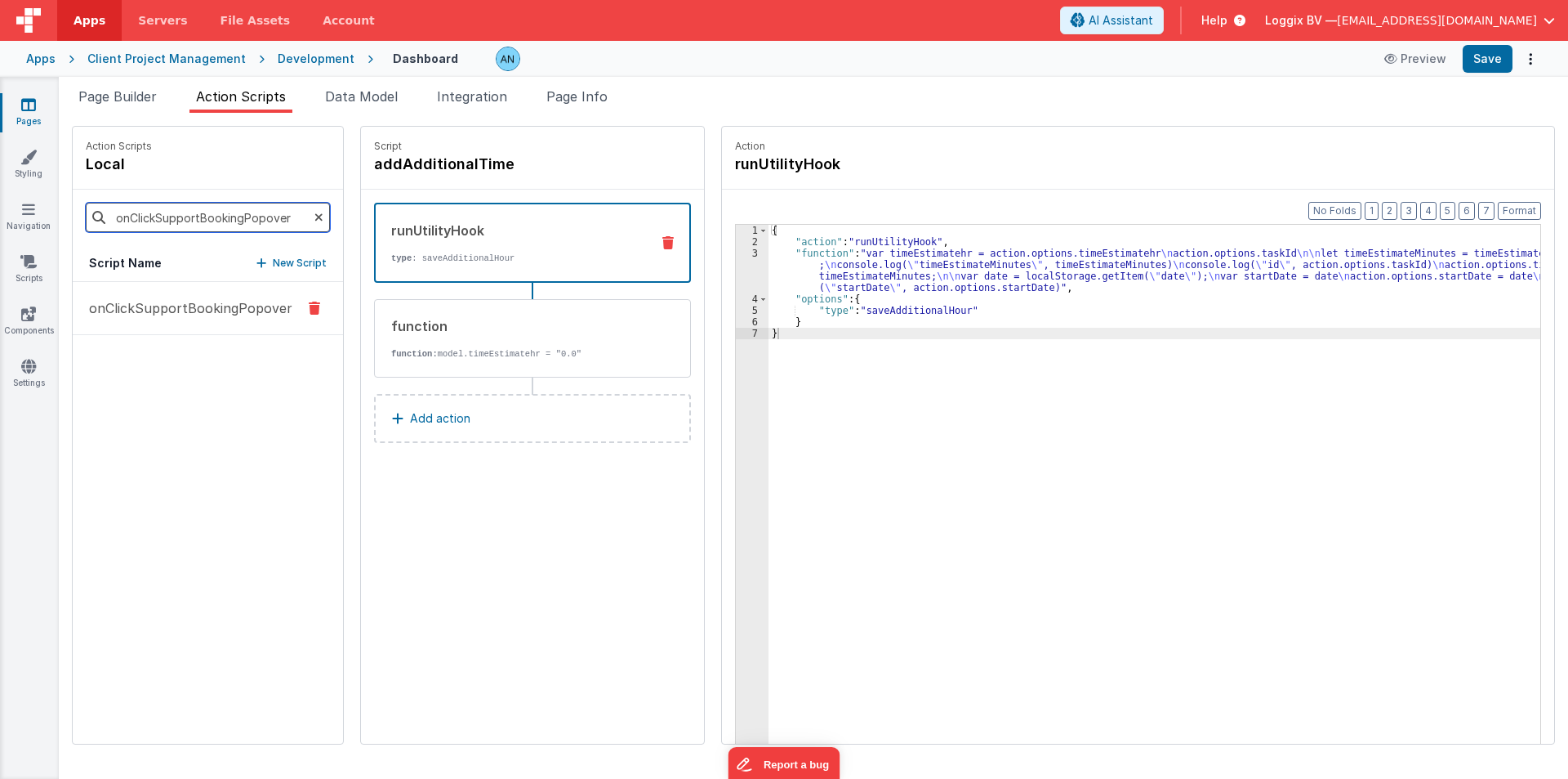
type input "onClickSupportBookingPopover"
click at [153, 290] on button "onClickSupportBookingPopover" at bounding box center [208, 308] width 271 height 53
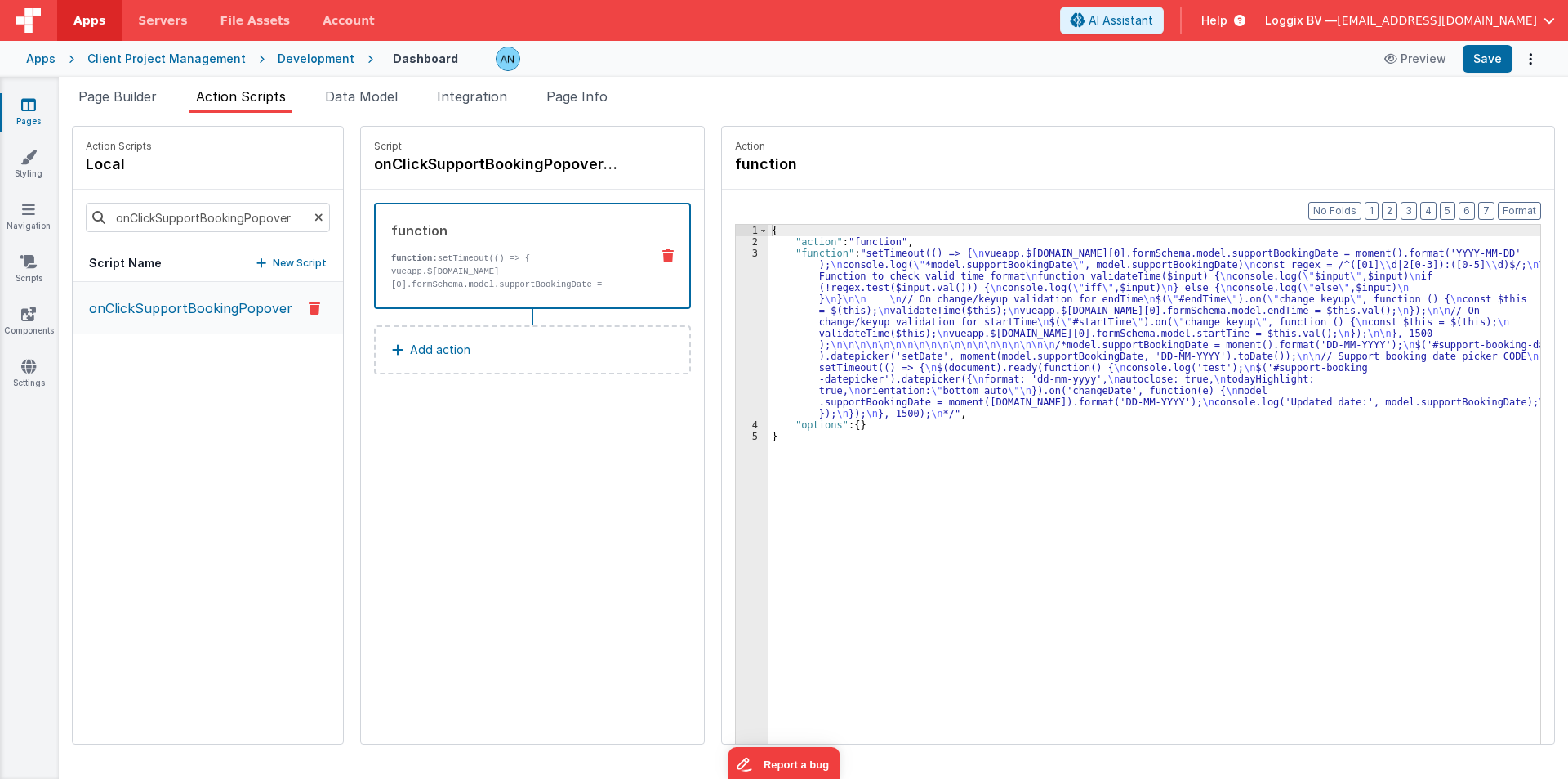
click at [736, 286] on div "3" at bounding box center [752, 333] width 32 height 172
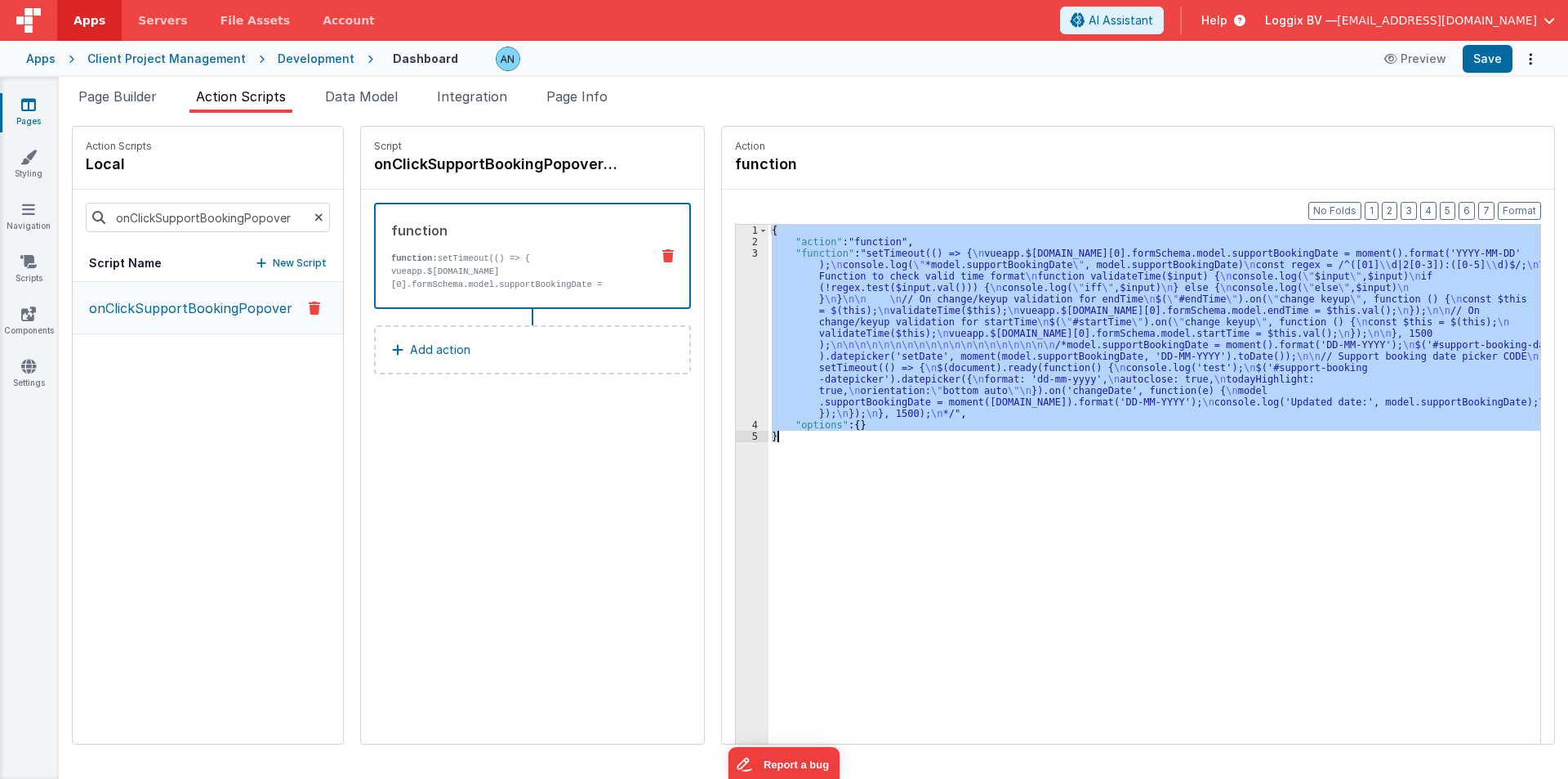
click at [736, 286] on div "3" at bounding box center [752, 333] width 32 height 172
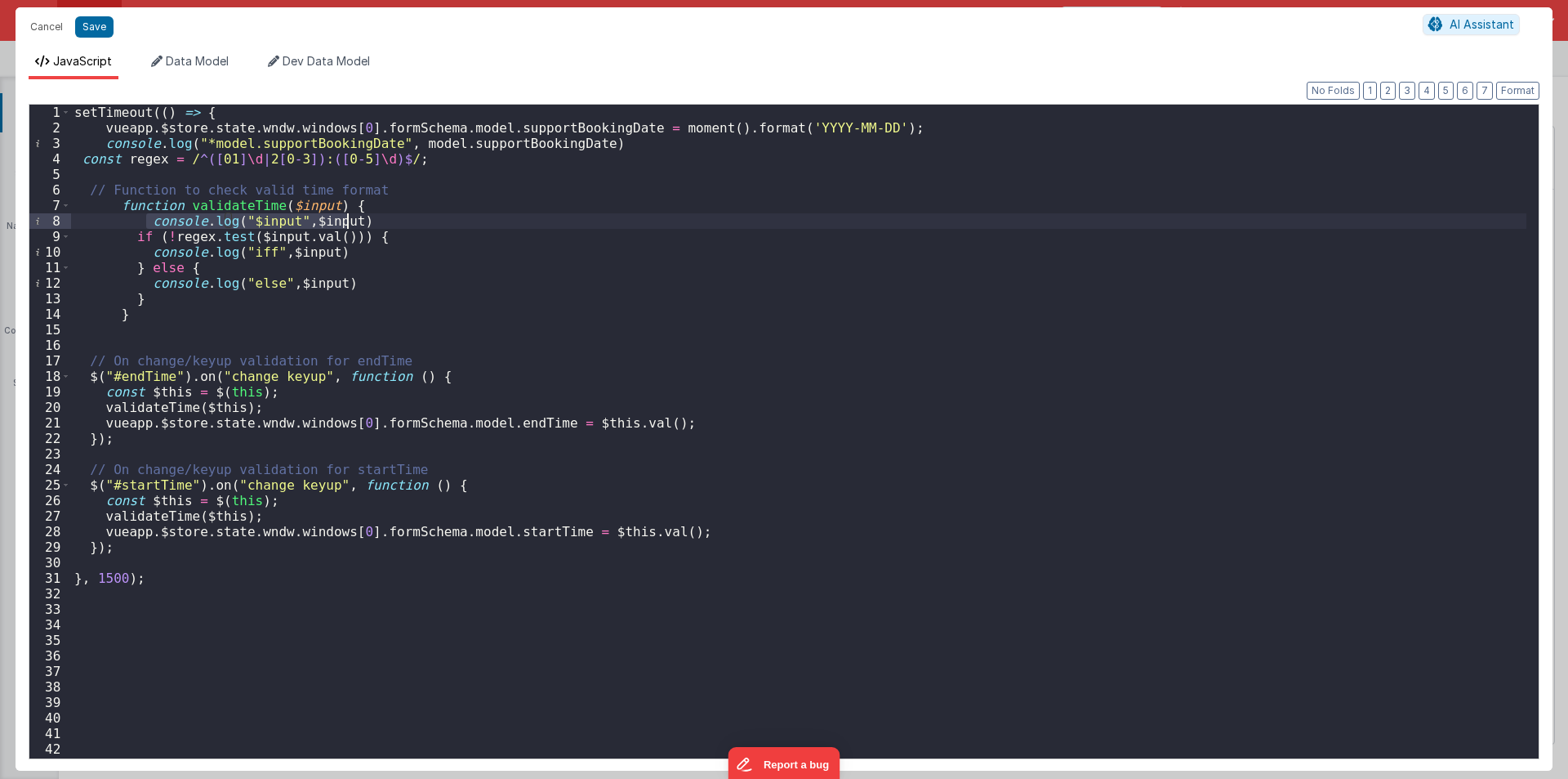
drag, startPoint x: 144, startPoint y: 220, endPoint x: 365, endPoint y: 219, distance: 221.0
click at [365, 219] on div "setTimeout (( ) => { vueapp . $store . state . wndw . windows [ 0 ] . formSchem…" at bounding box center [799, 447] width 1455 height 685
click at [81, 220] on div "setTimeout (( ) => { vueapp . $store . state . wndw . windows [ 0 ] . formSchem…" at bounding box center [799, 447] width 1455 height 685
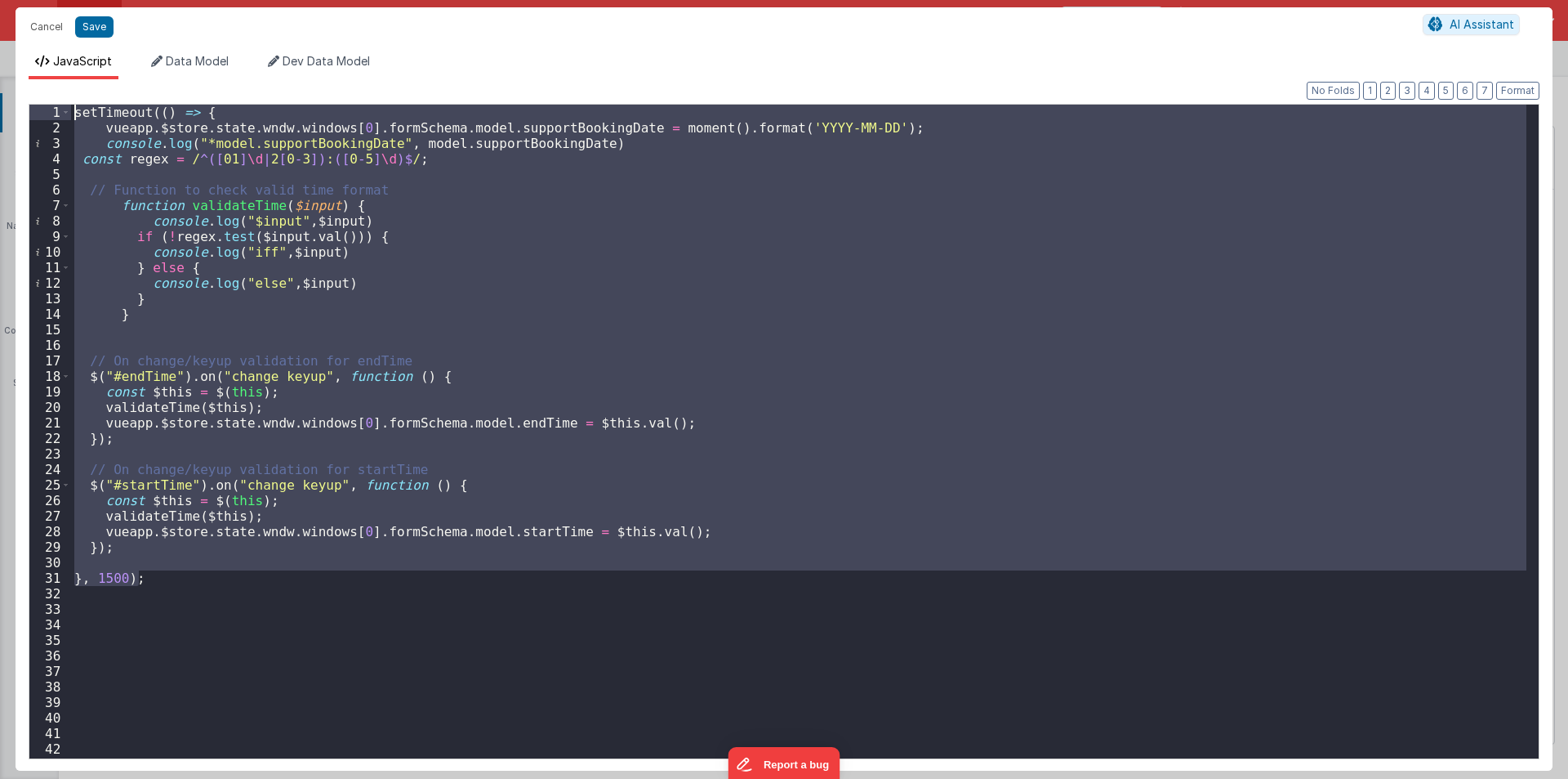
drag, startPoint x: 185, startPoint y: 580, endPoint x: 0, endPoint y: -22, distance: 629.8
click at [0, 0] on html "Cancel Save AI Assistant JavaScript Data Model Dev Data Model Format 7 6 5 4 3 …" at bounding box center [784, 390] width 1568 height 779
click at [631, 132] on div "setTimeout (( ) => { vueapp . $store . state . wndw . windows [ 0 ] . formSchem…" at bounding box center [799, 431] width 1455 height 654
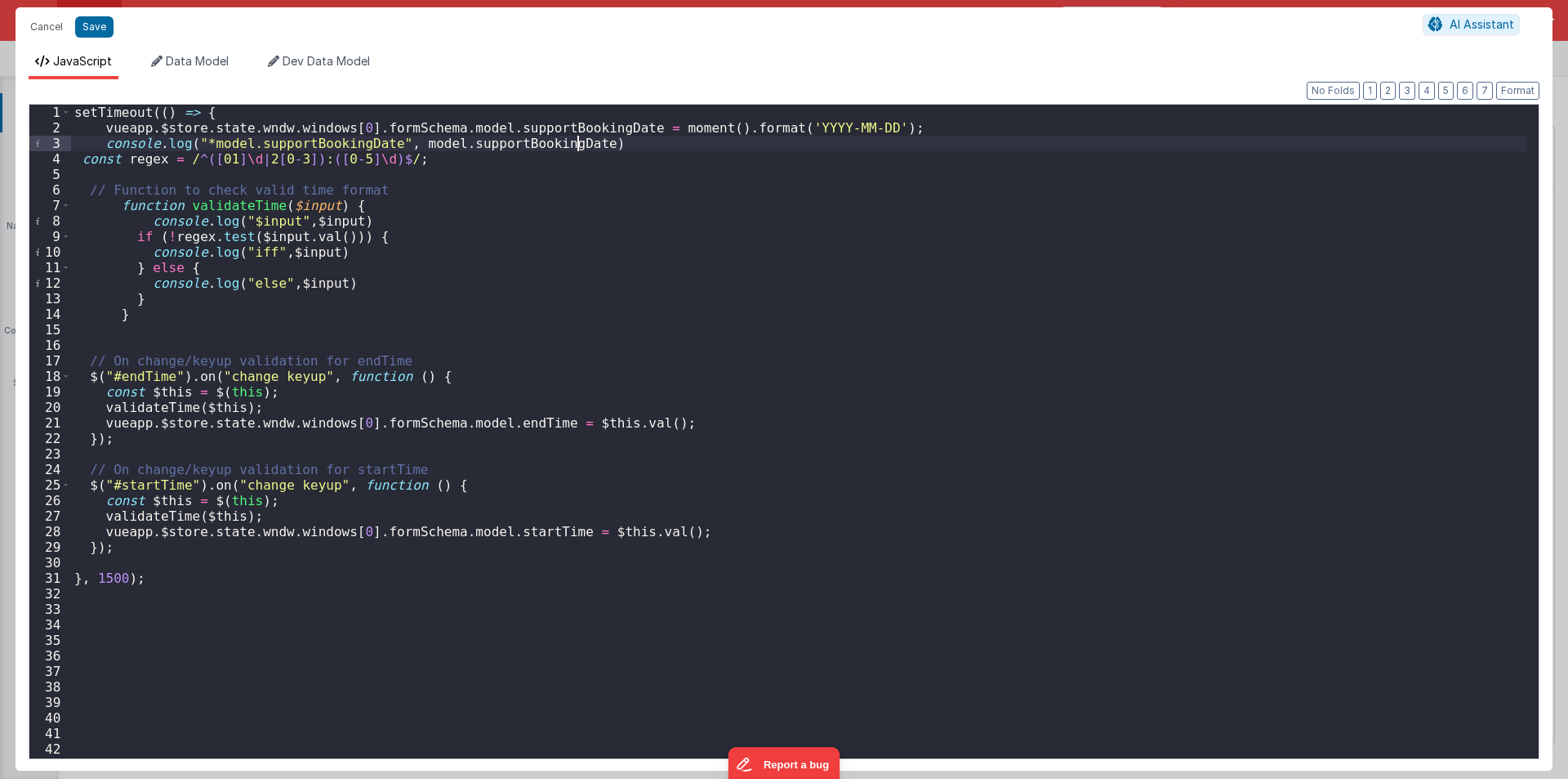
click at [587, 141] on div "setTimeout (( ) => { vueapp . $store . state . wndw . windows [ 0 ] . formSchem…" at bounding box center [799, 447] width 1455 height 685
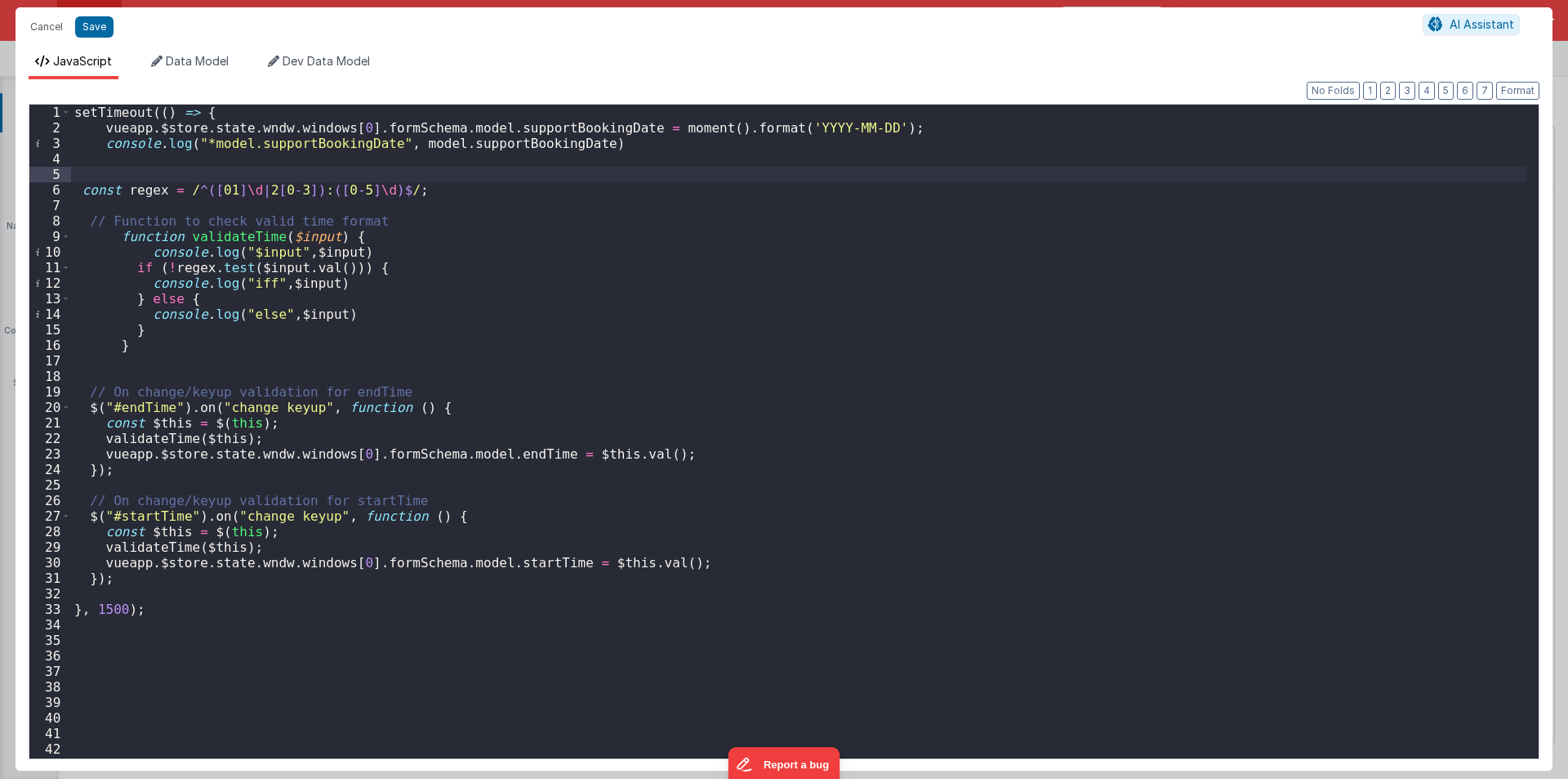
click at [288, 581] on div "setTimeout (( ) => { vueapp . $store . state . wndw . windows [ 0 ] . formSchem…" at bounding box center [799, 447] width 1455 height 685
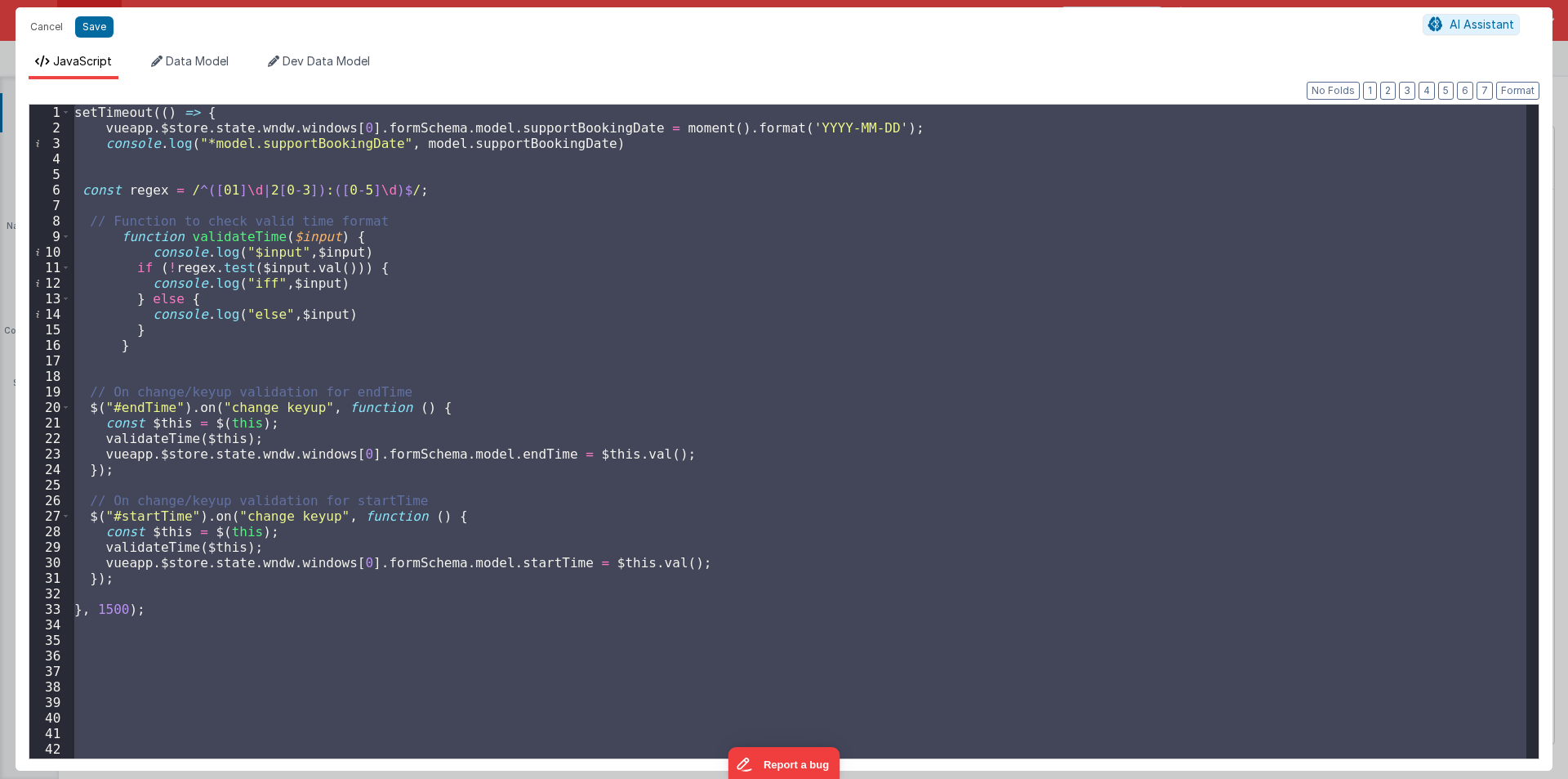
click at [472, 458] on div "setTimeout (( ) => { vueapp . $store . state . wndw . windows [ 0 ] . formSchem…" at bounding box center [799, 431] width 1455 height 654
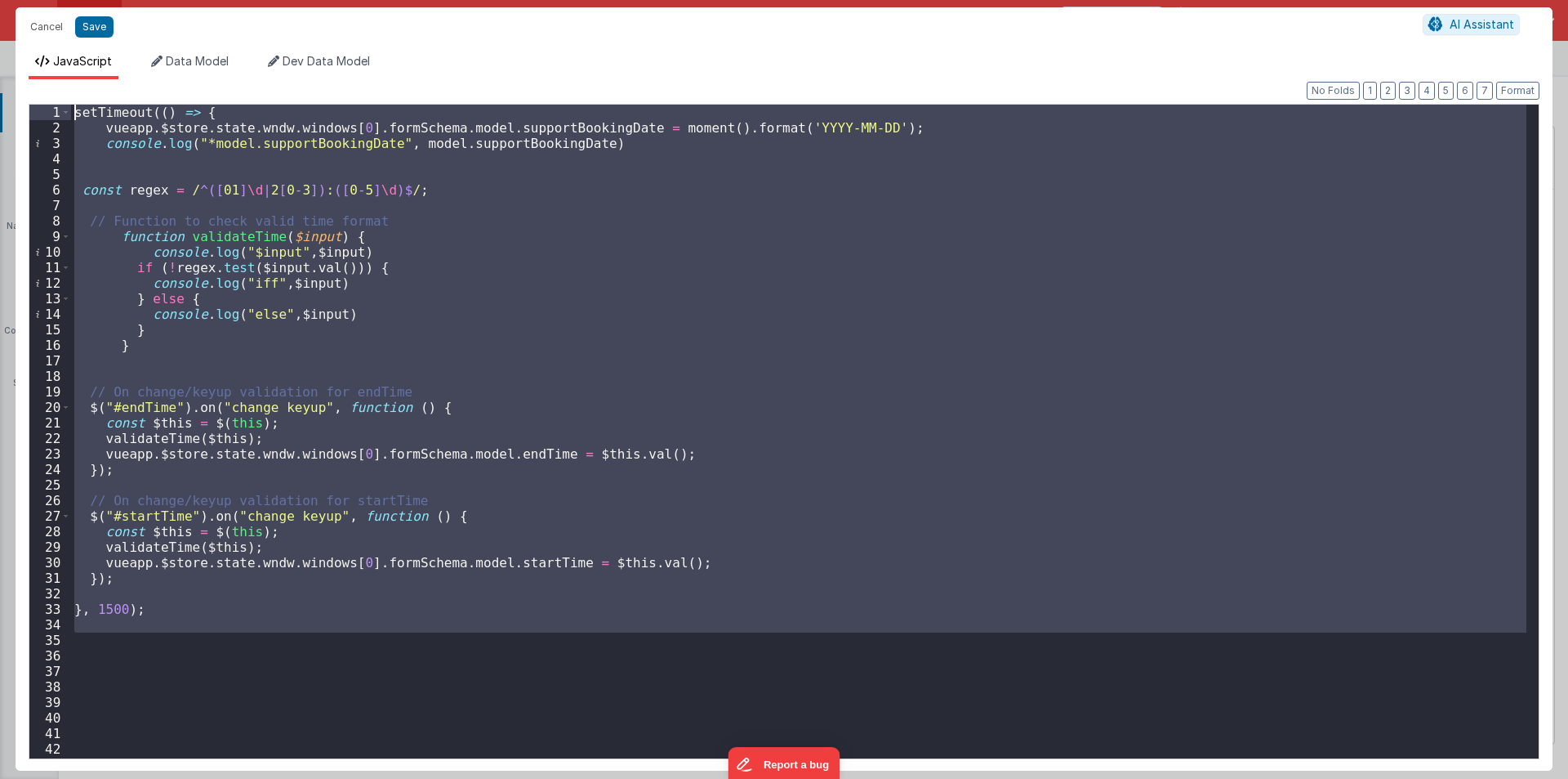
drag, startPoint x: 189, startPoint y: 496, endPoint x: 0, endPoint y: -71, distance: 597.7
click at [0, 0] on html "Cancel Save AI Assistant JavaScript Data Model Dev Data Model Format 7 6 5 4 3 …" at bounding box center [784, 390] width 1568 height 779
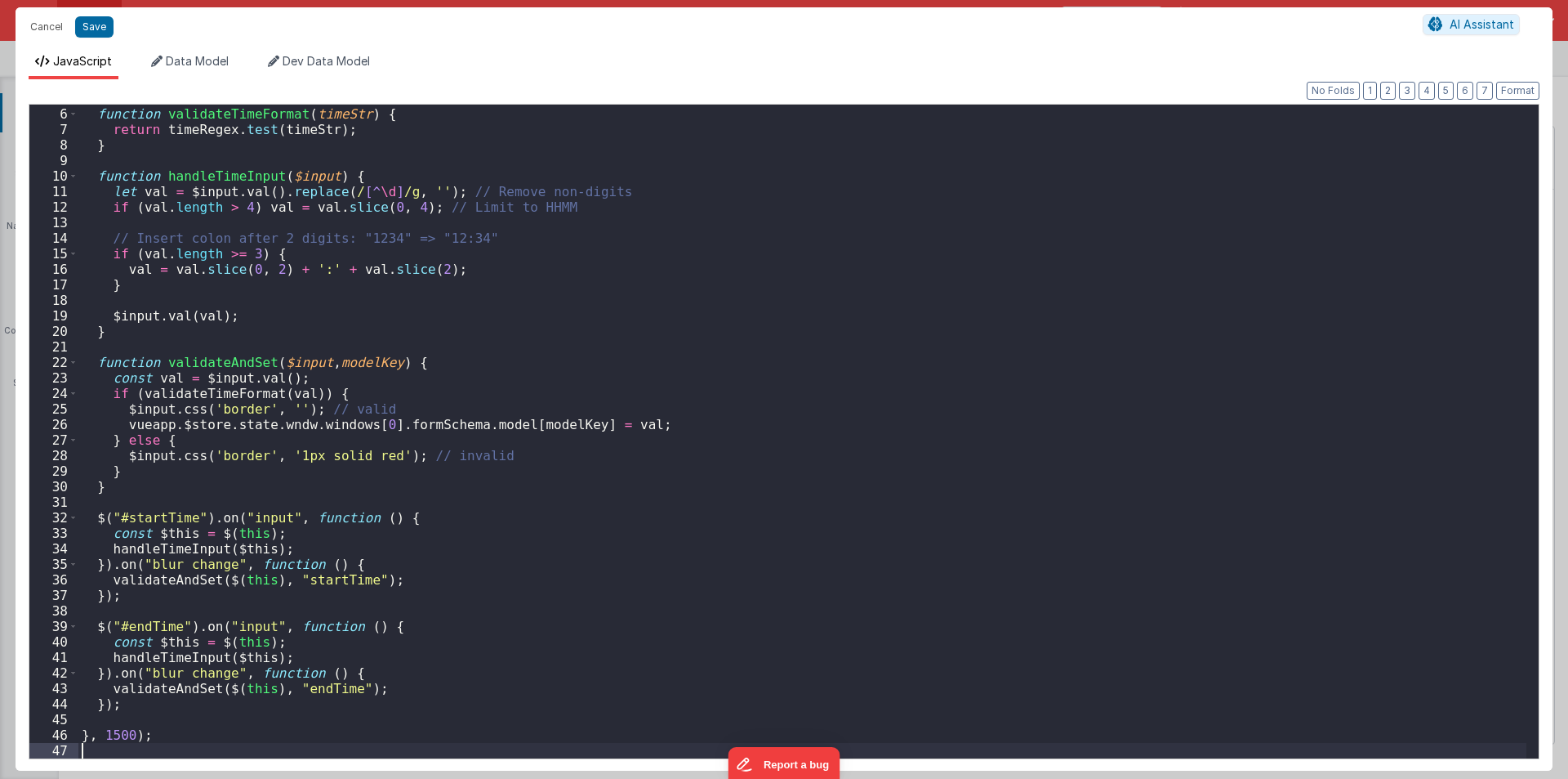
scroll to position [76, 0]
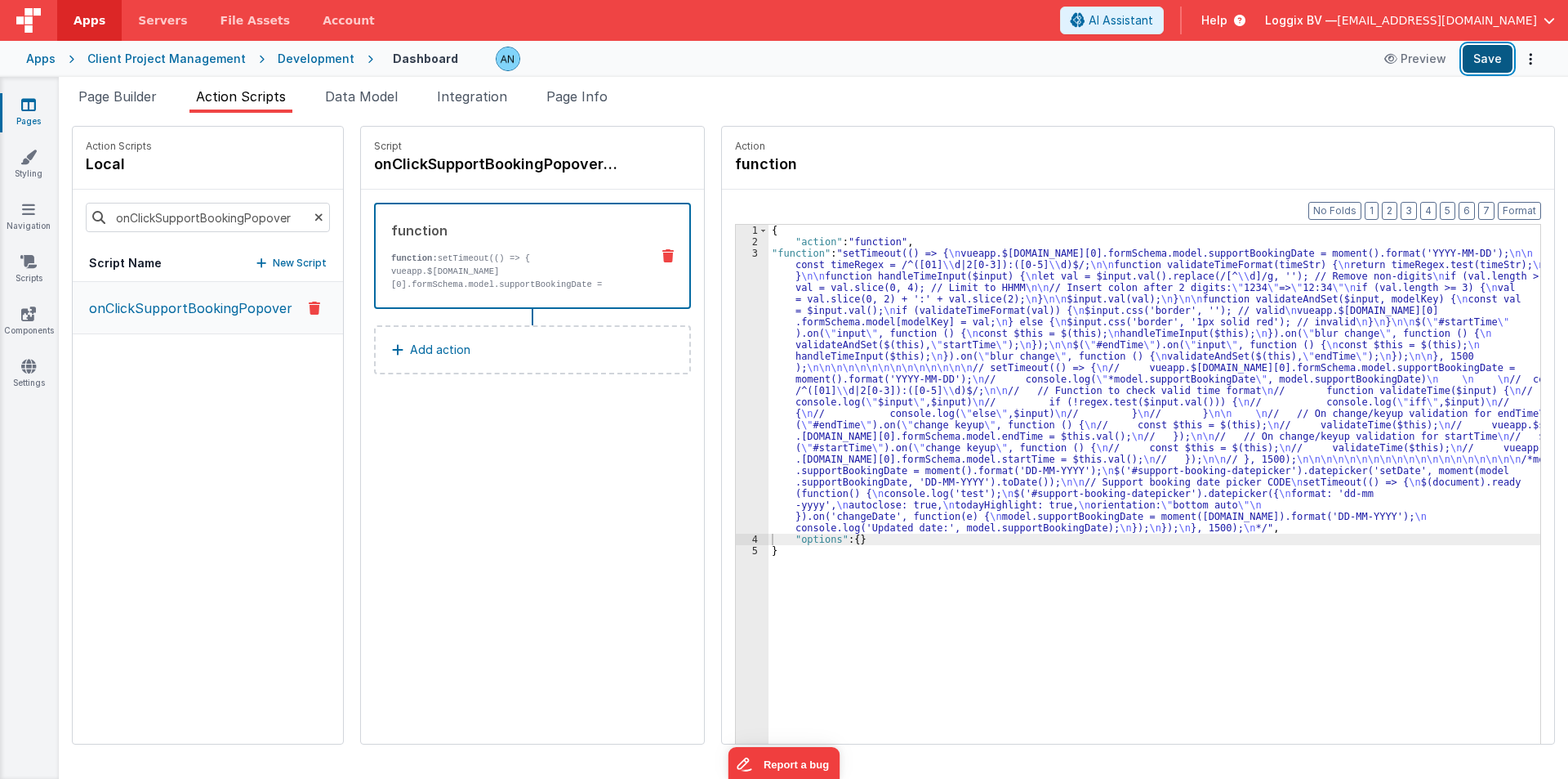
click at [1483, 56] on button "Save" at bounding box center [1487, 58] width 50 height 27
click at [1517, 207] on button "Format" at bounding box center [1520, 211] width 43 height 18
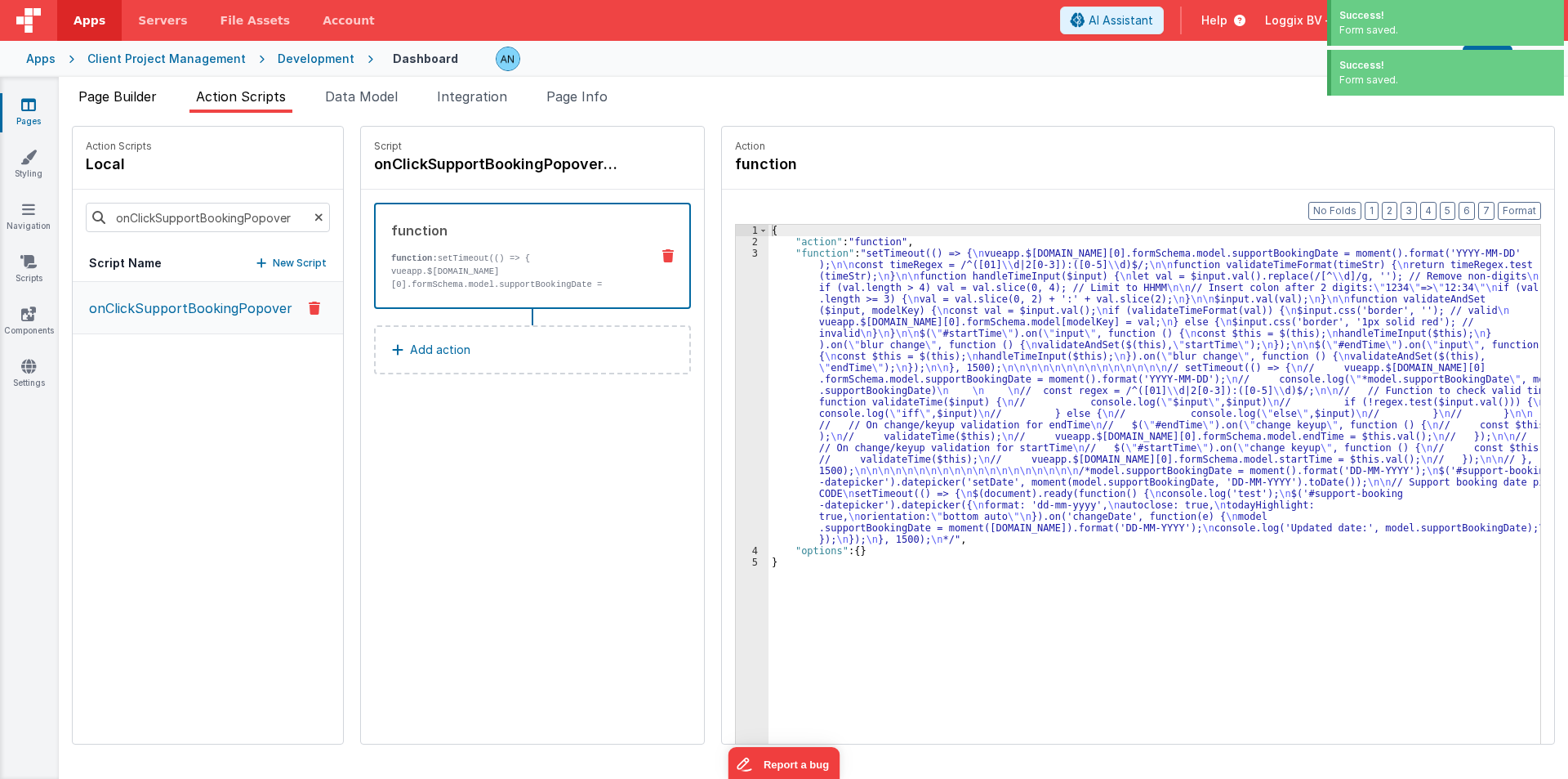
click at [118, 91] on span "Page Builder" at bounding box center [117, 96] width 78 height 17
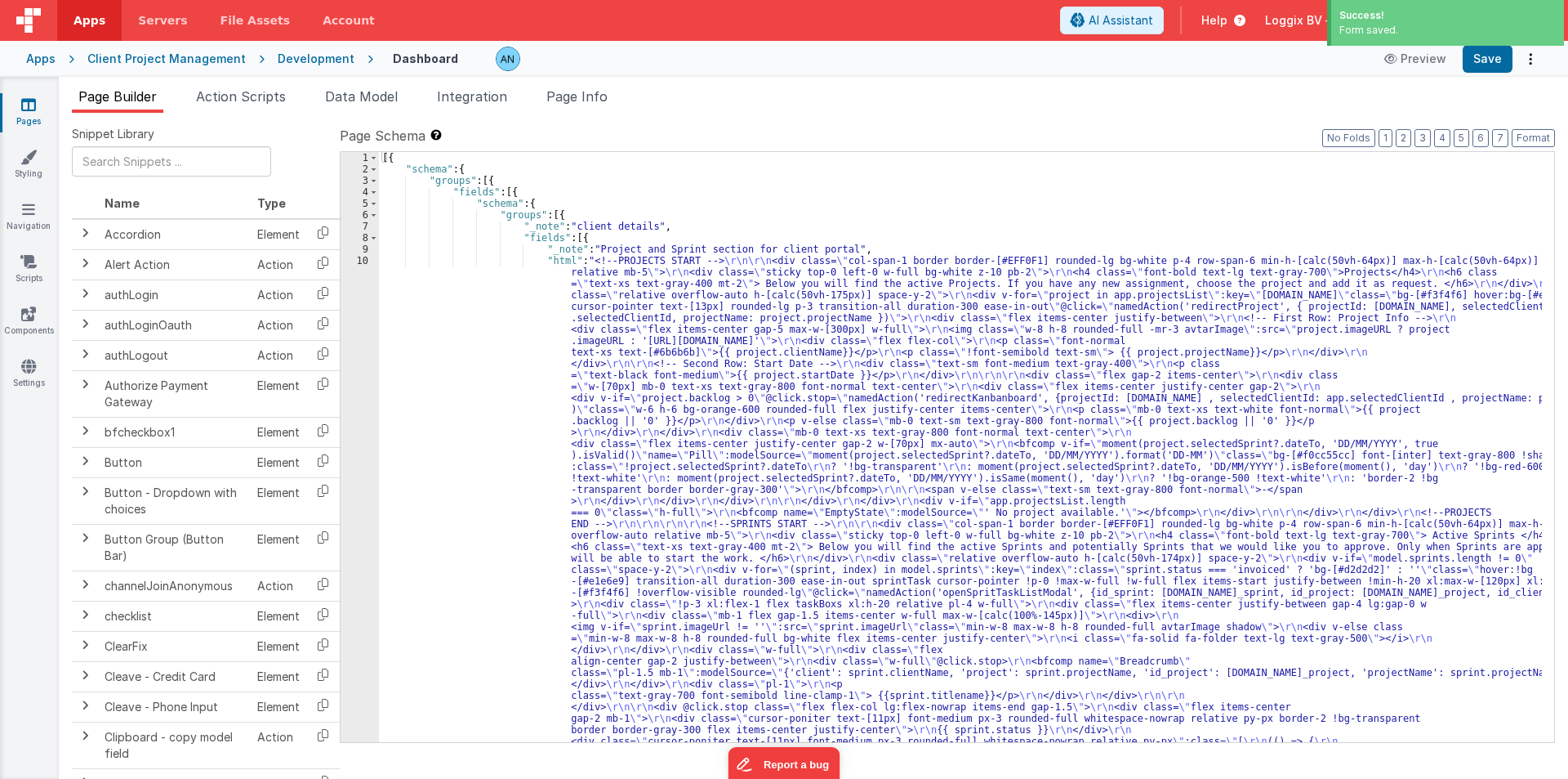
click at [351, 321] on div "10" at bounding box center [359, 558] width 38 height 606
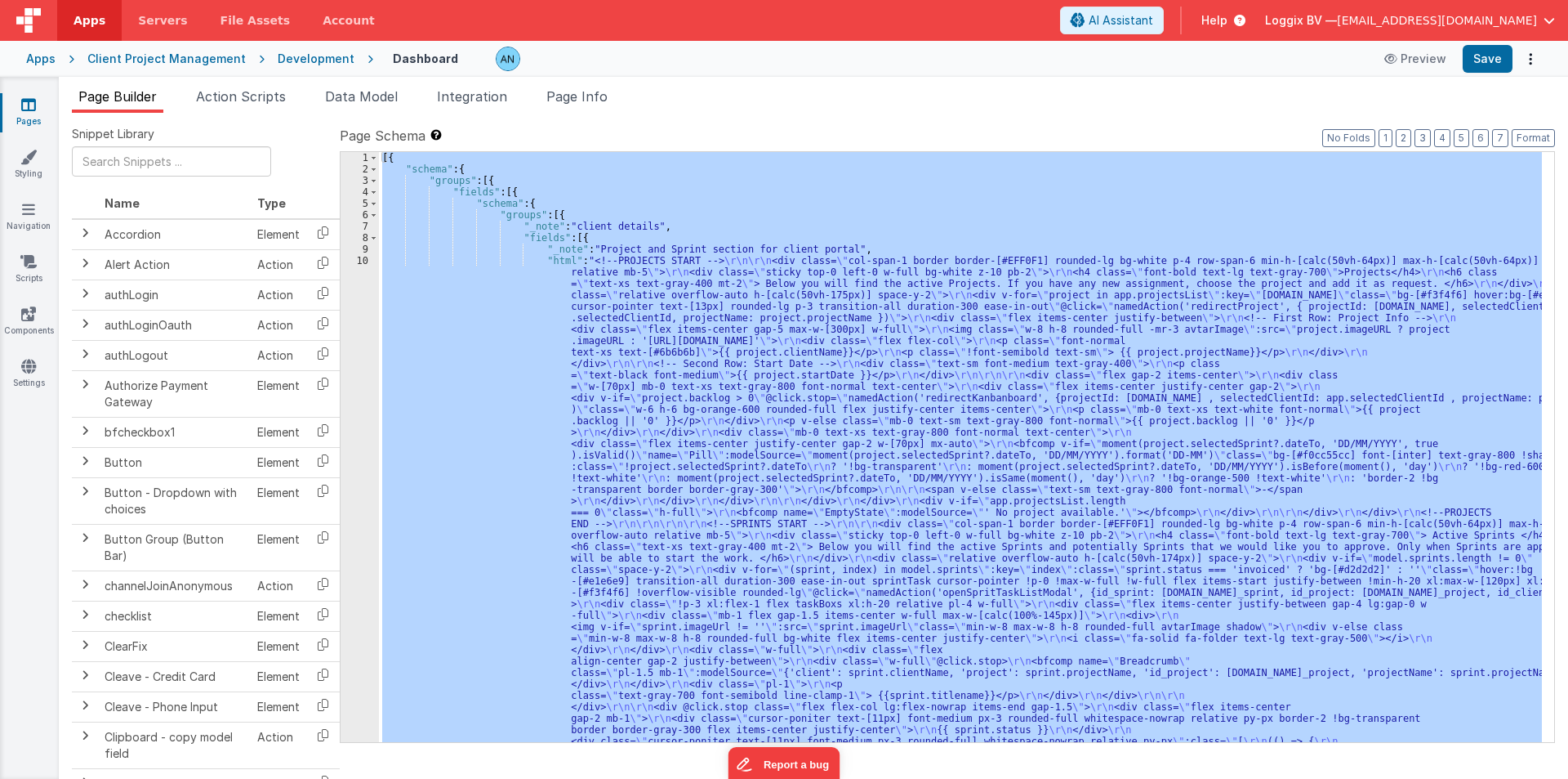
scroll to position [130, 0]
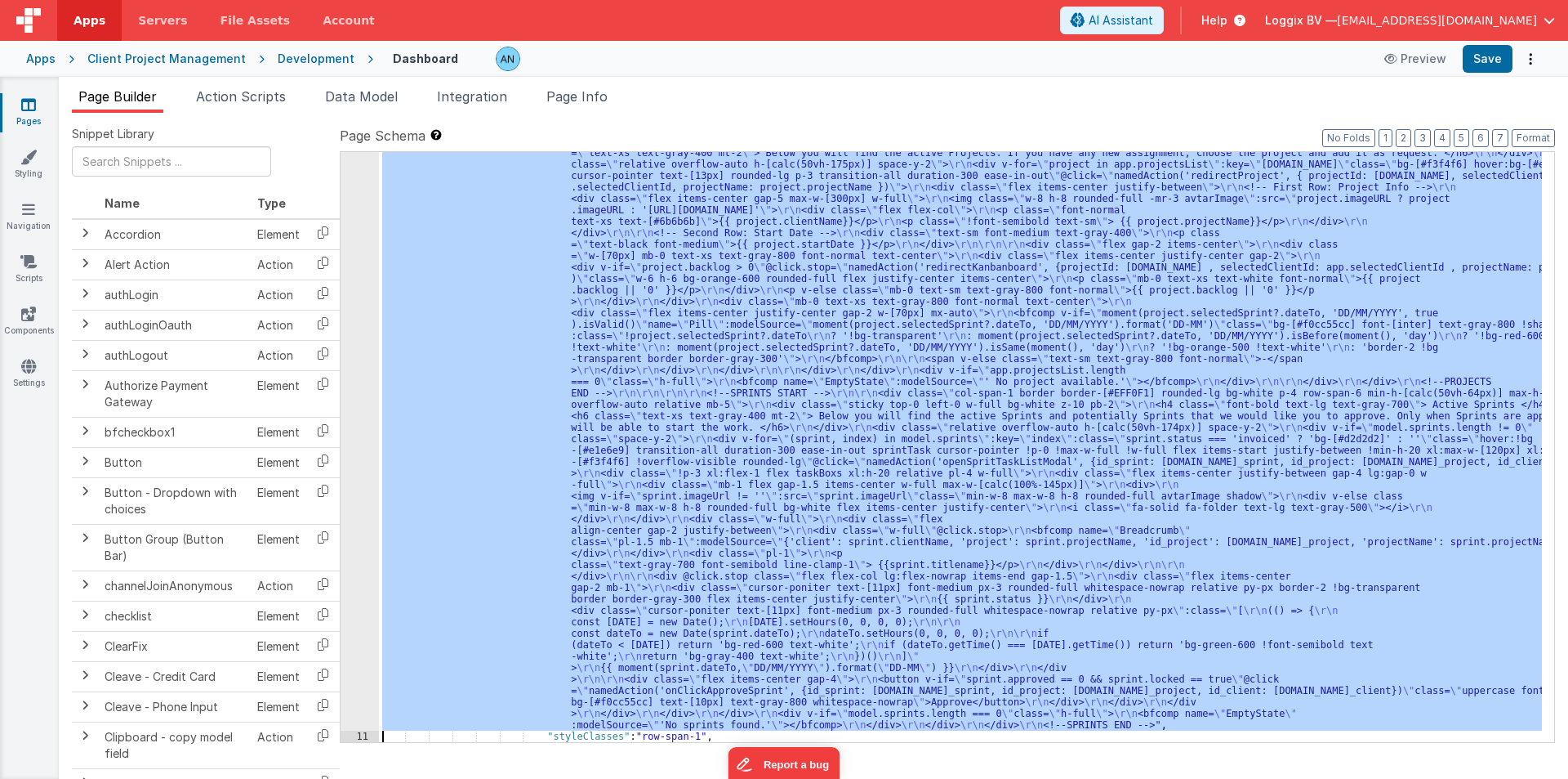
click at [351, 321] on div "10" at bounding box center [359, 428] width 38 height 606
click at [500, 453] on div ""html" : "<!--PROJECTS START --> \r\n\r\n <div class= \" col-span-1 border bord…" at bounding box center [960, 447] width 1163 height 590
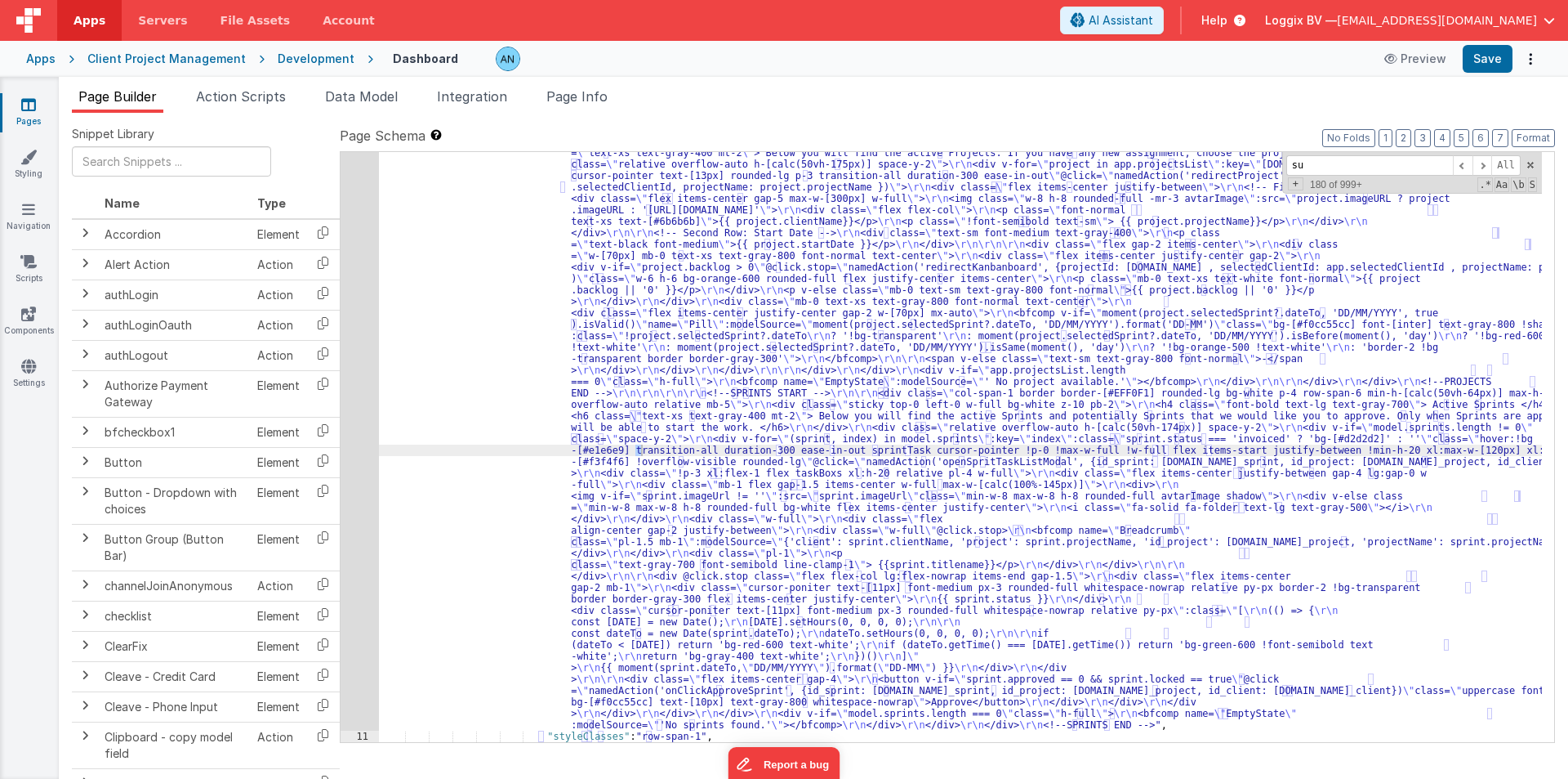
scroll to position [2691, 0]
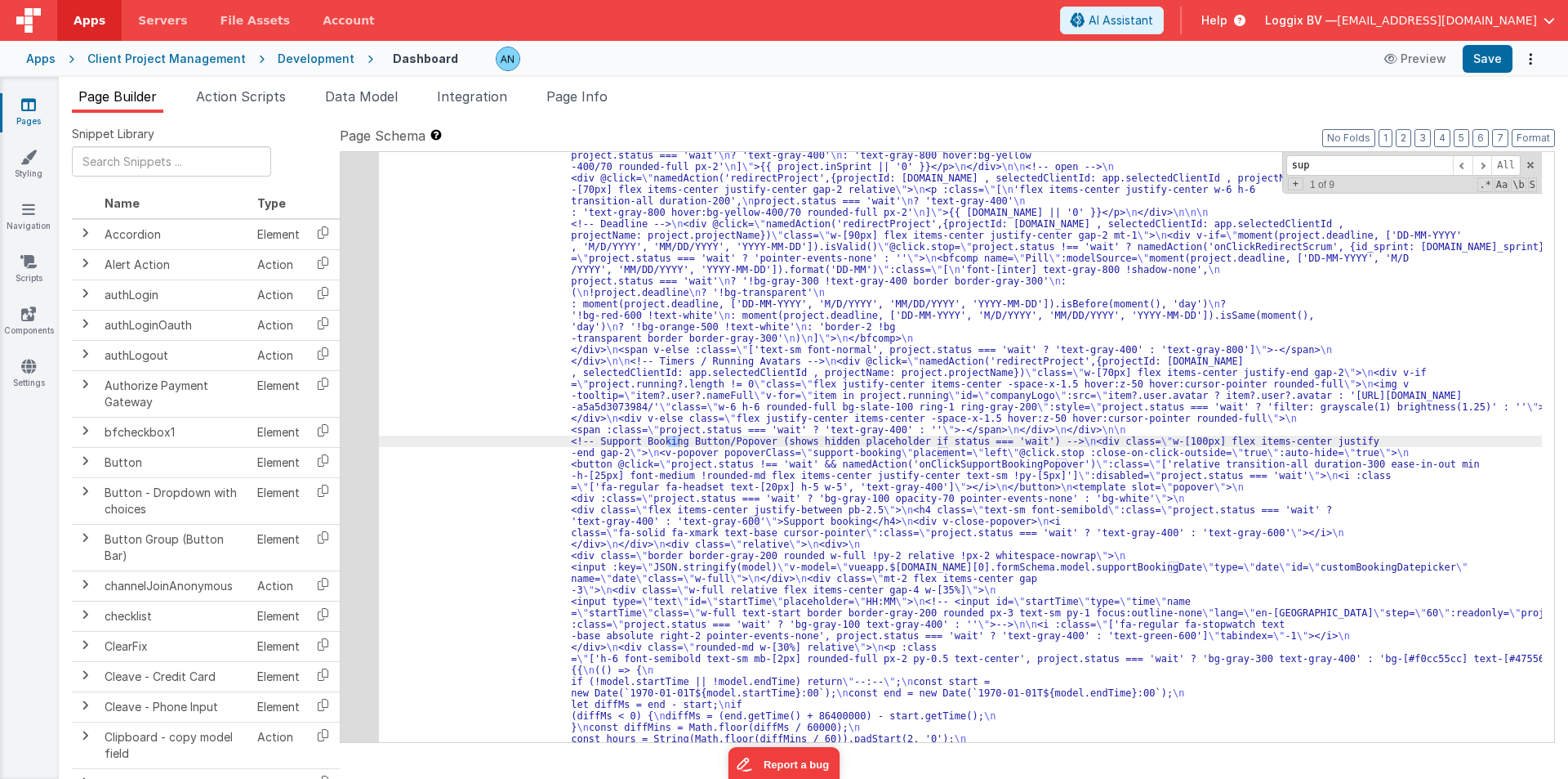
type input "supp"
click at [354, 367] on div "48" at bounding box center [359, 378] width 38 height 1304
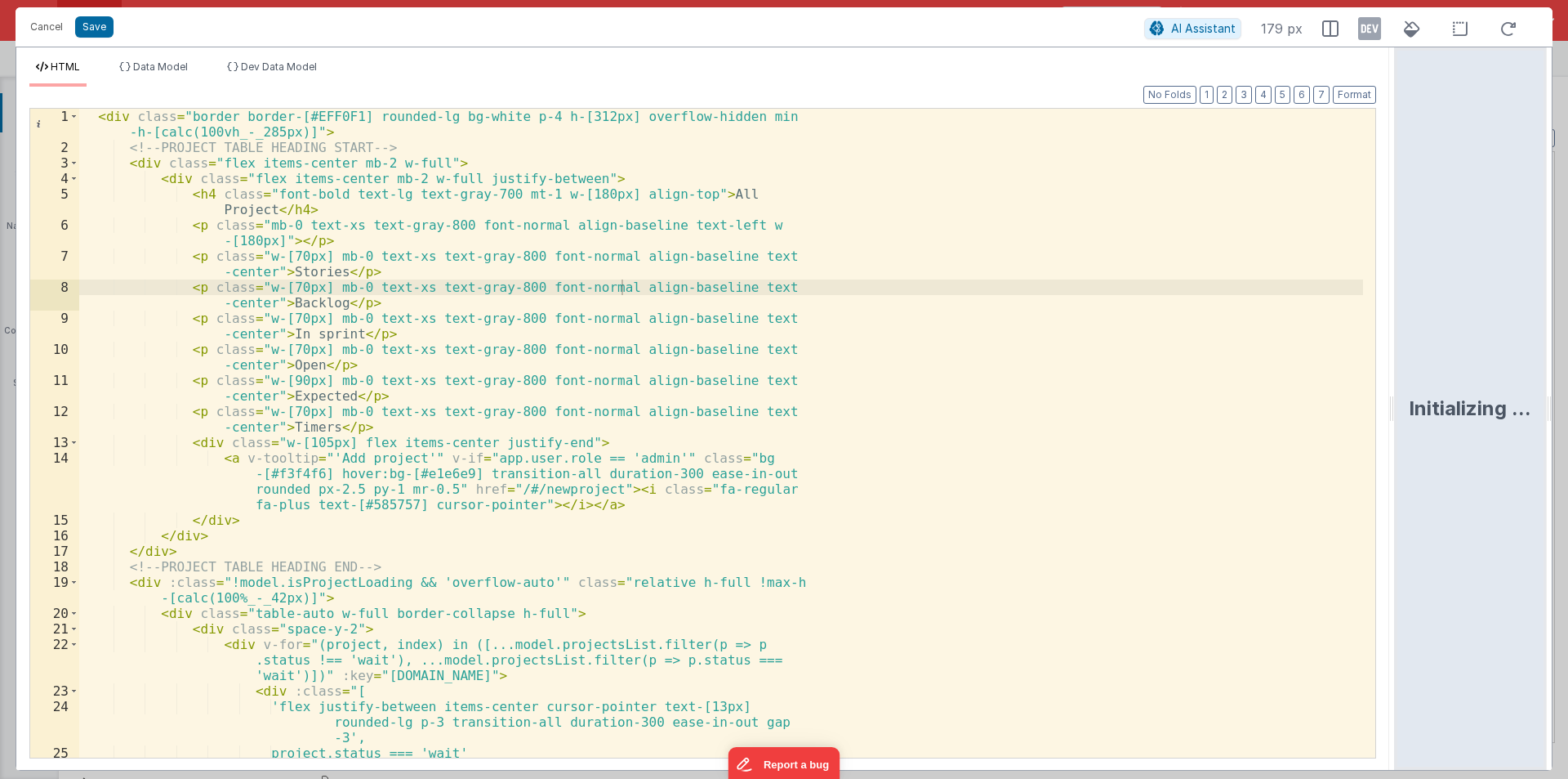
drag, startPoint x: 783, startPoint y: 400, endPoint x: 1567, endPoint y: 399, distance: 784.0
click at [1567, 399] on html "Cancel Save AI Assistant 179 px HTML Data Model Dev Data Model Format 7 6 5 4 3…" at bounding box center [784, 390] width 1568 height 779
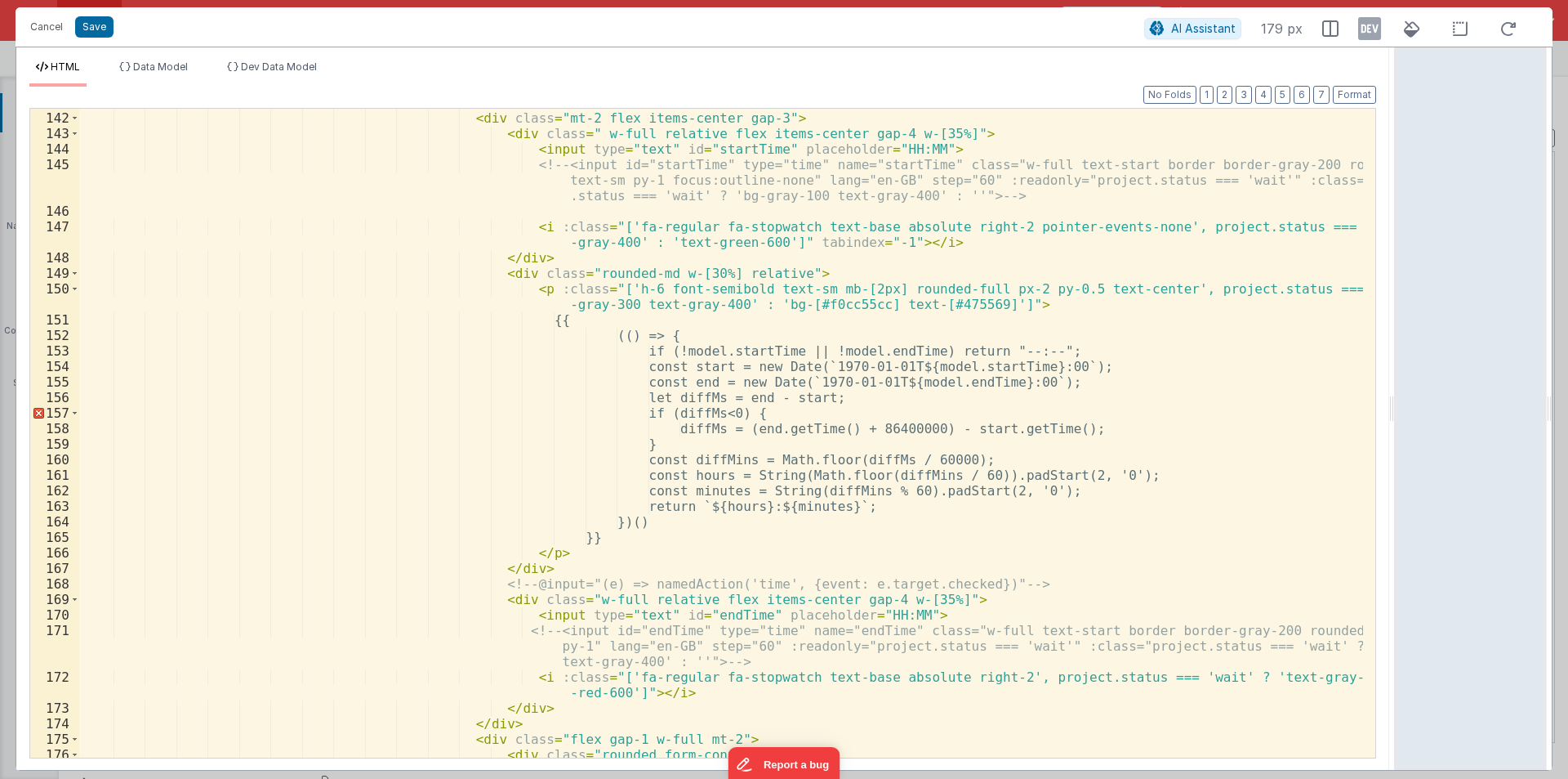
scroll to position [2403, 0]
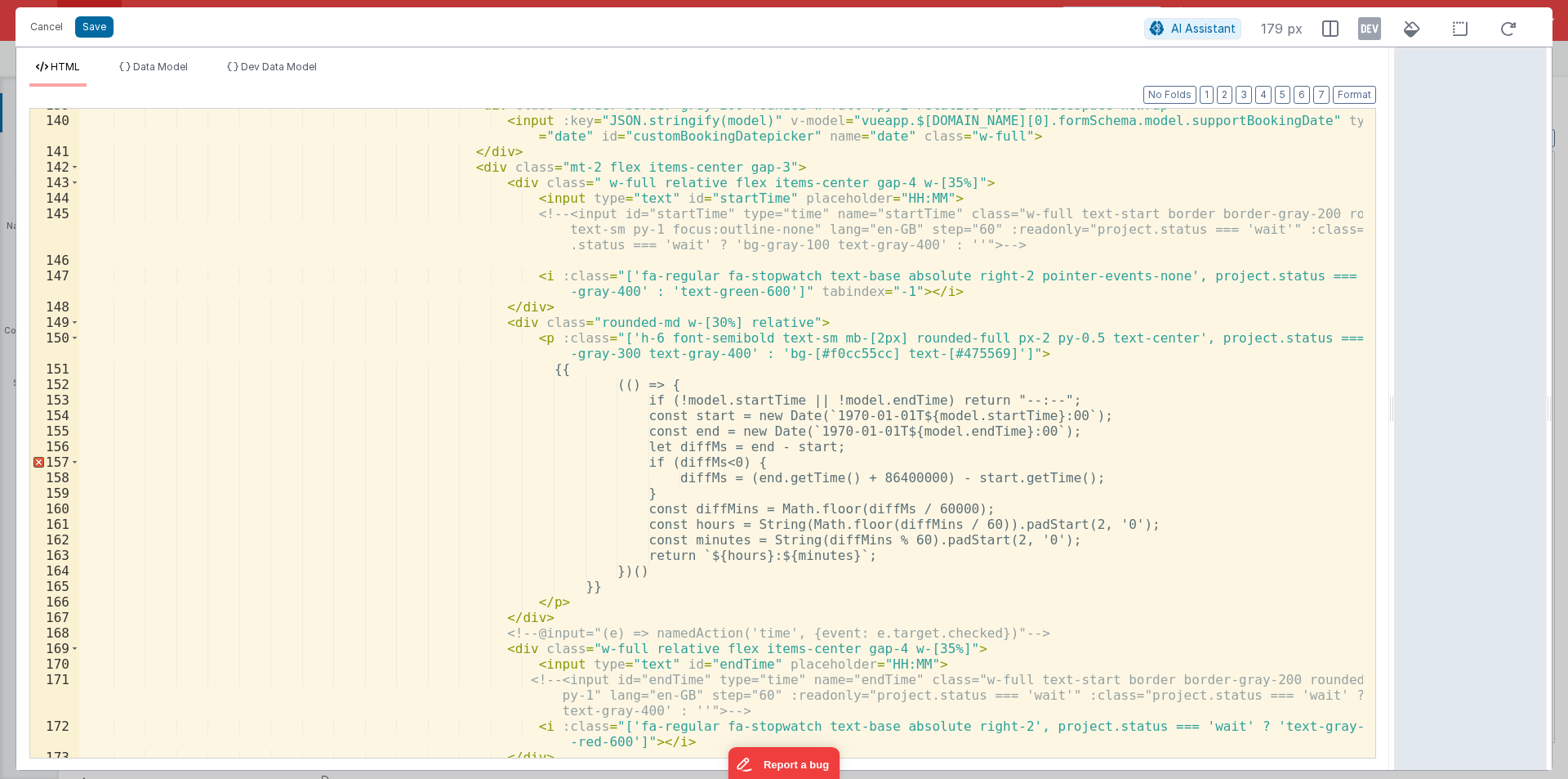
click at [879, 196] on div "< div class = "border border-gray-200 rounded w-full !py-2 relative !px-2 white…" at bounding box center [720, 437] width 1284 height 680
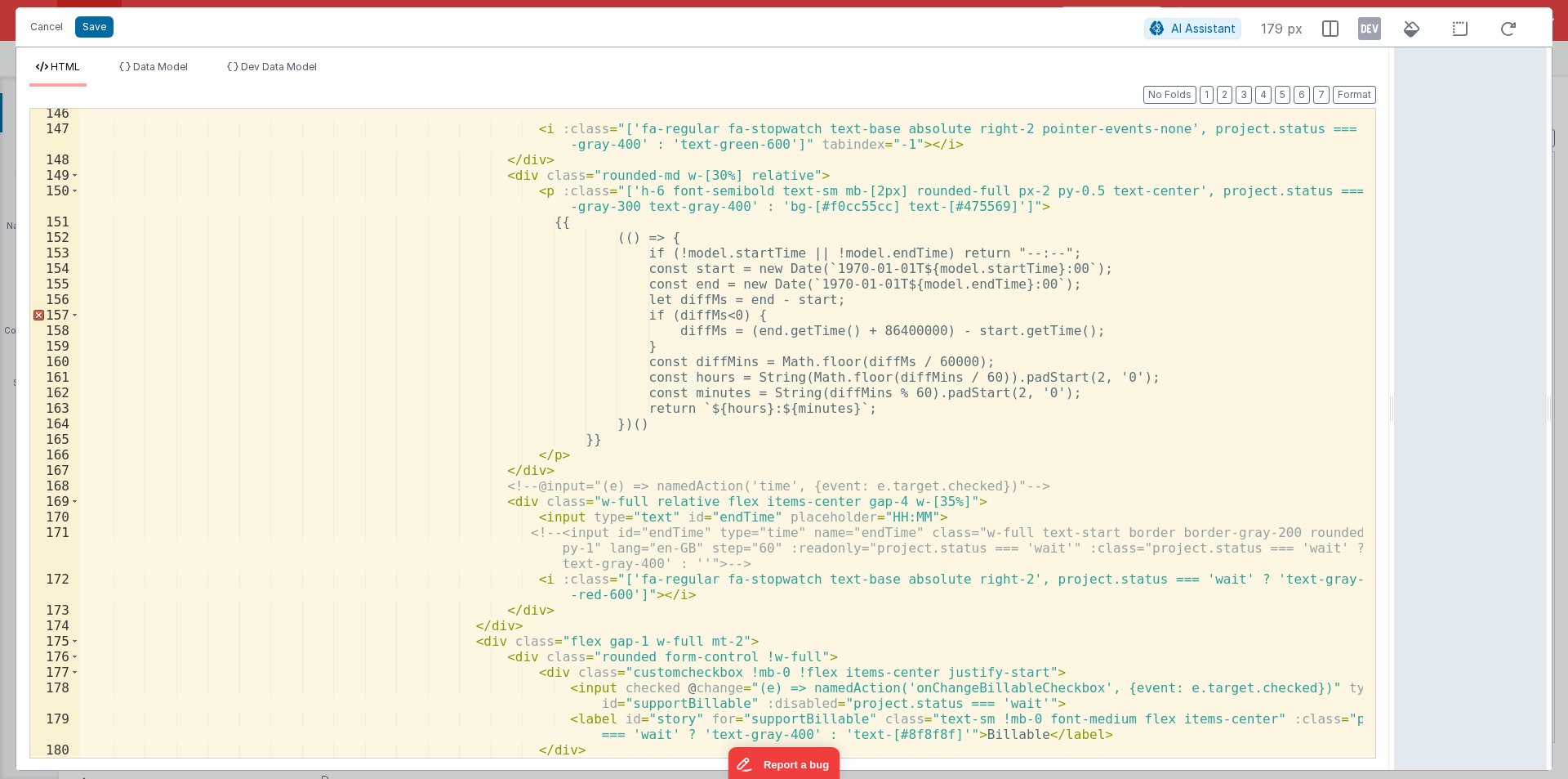
click at [867, 513] on div "< i :class = "['fa-regular fa-stopwatch text-base absolute right-2 pointer-even…" at bounding box center [720, 445] width 1284 height 680
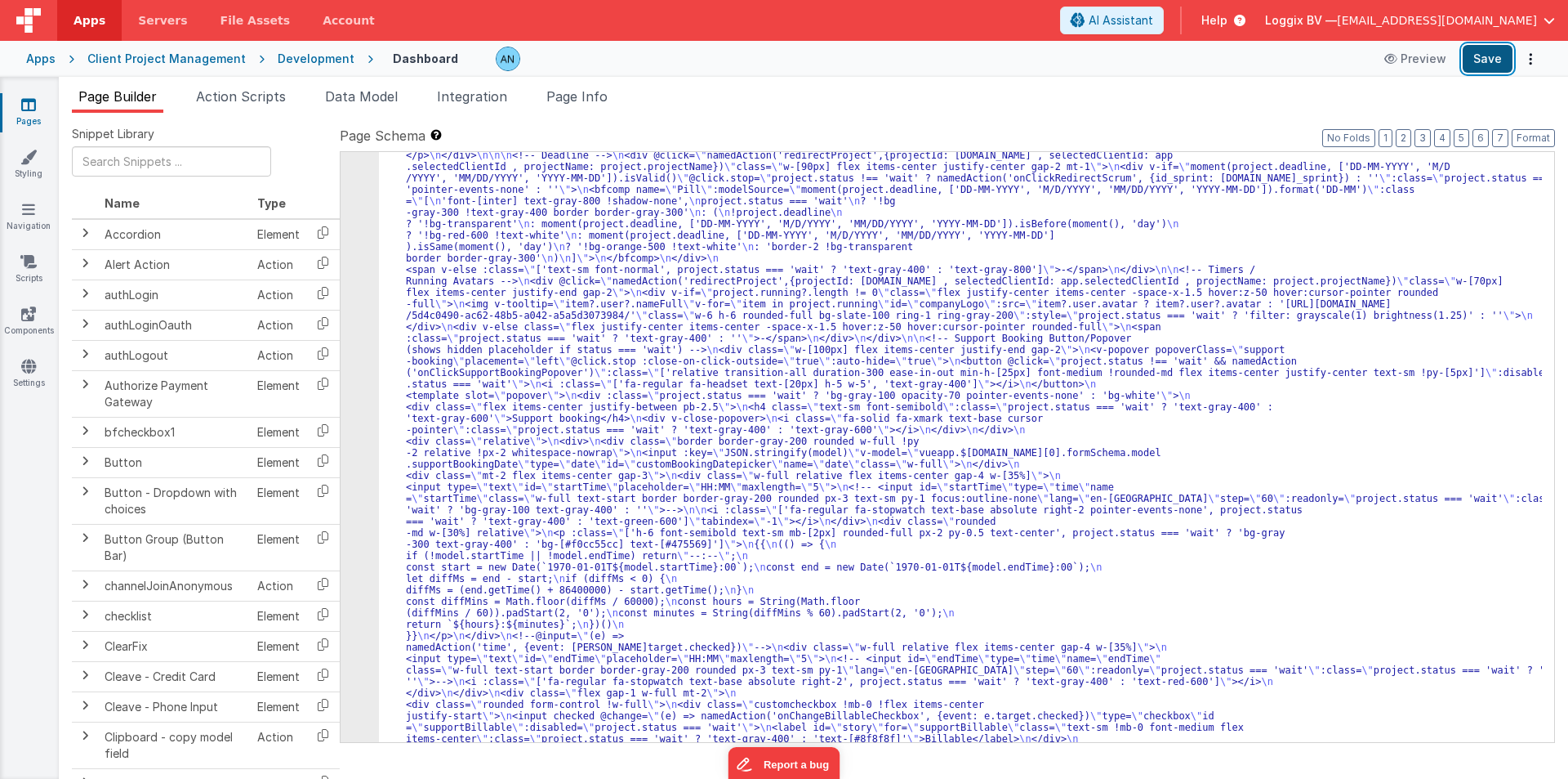
click at [1479, 57] on button "Save" at bounding box center [1487, 58] width 50 height 27
click at [1539, 139] on button "Format" at bounding box center [1533, 138] width 43 height 18
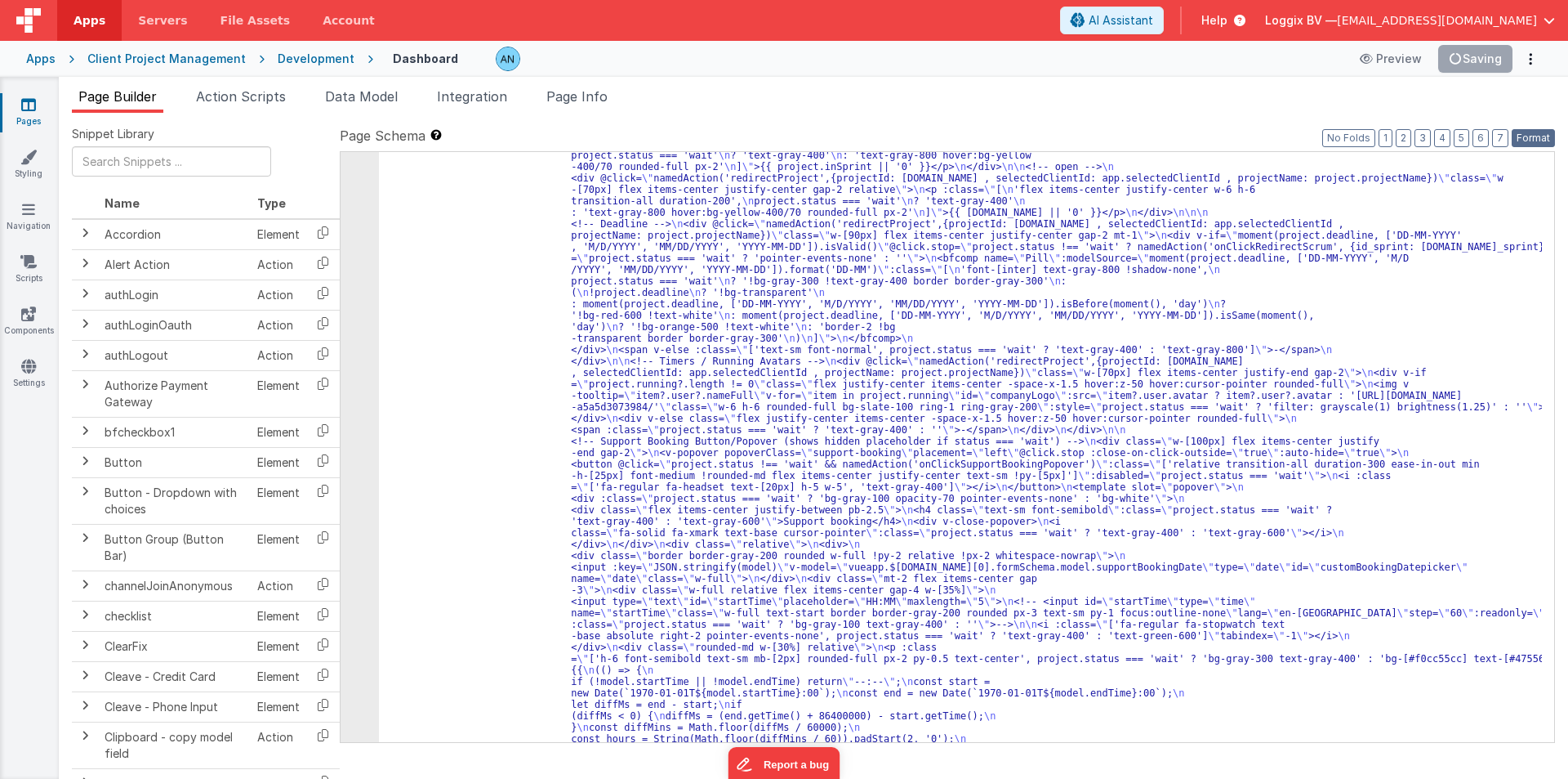
click at [1532, 137] on button "Format" at bounding box center [1533, 138] width 43 height 18
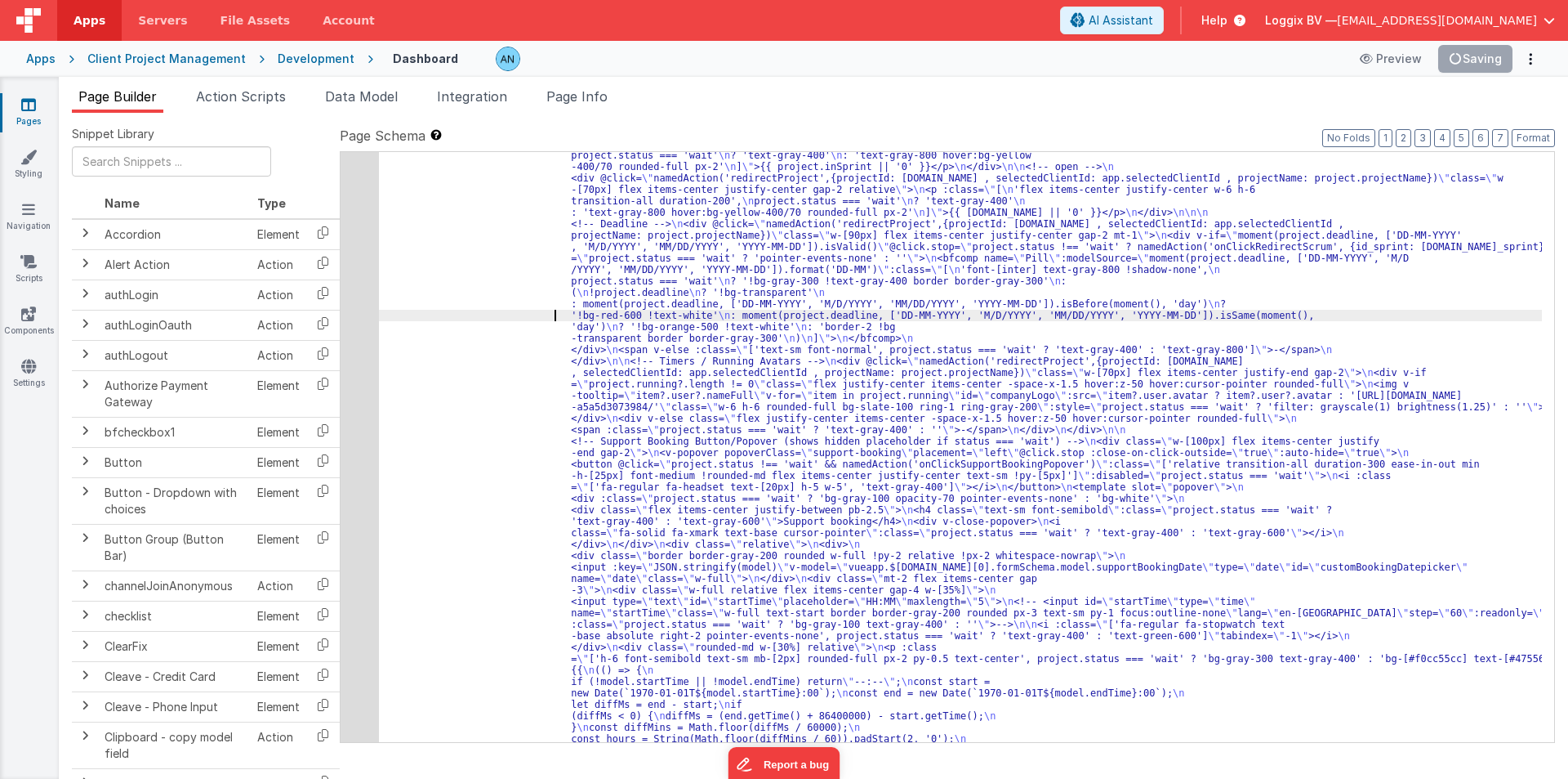
click at [1492, 53] on button "Save" at bounding box center [1487, 58] width 50 height 27
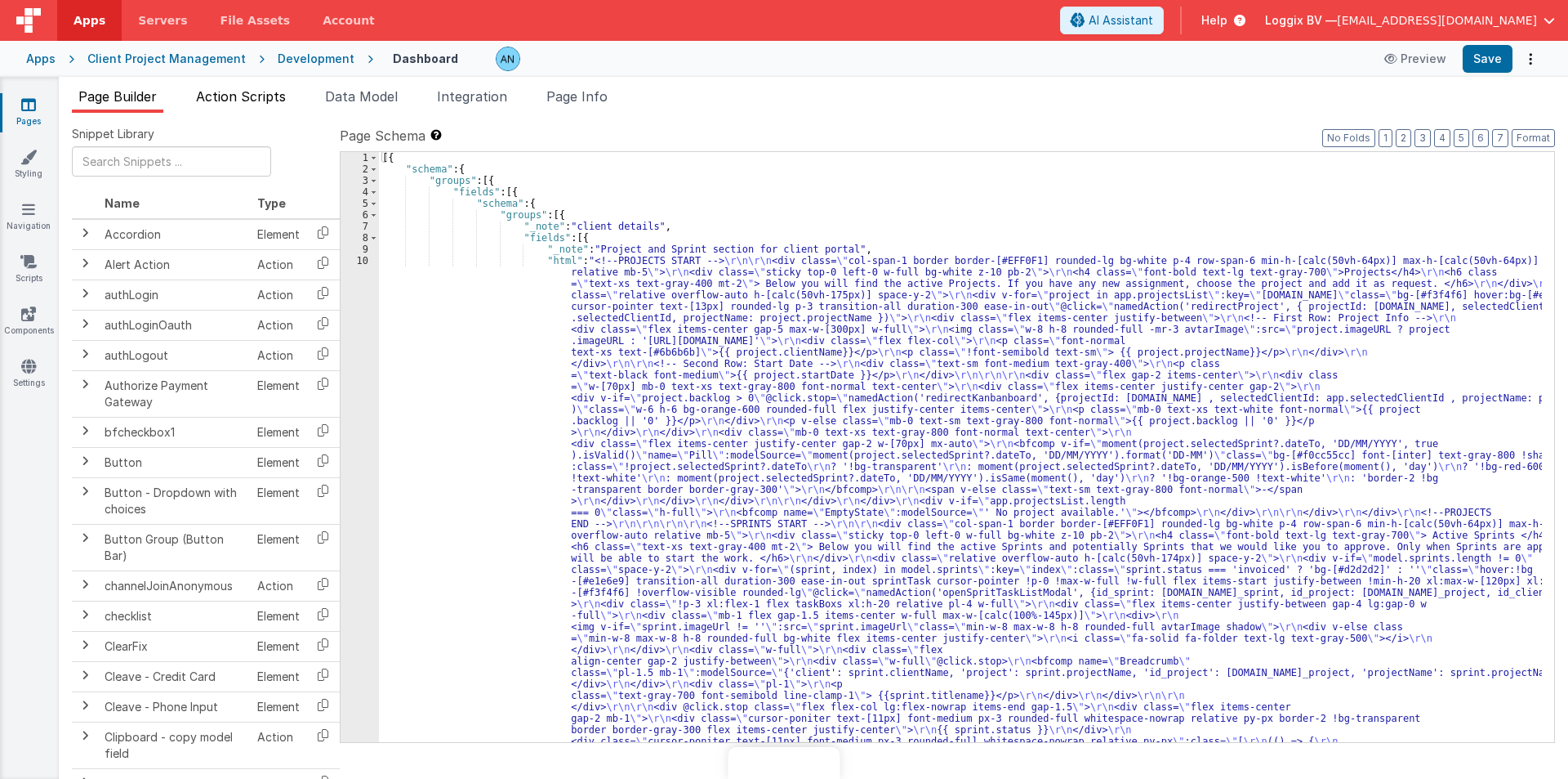
click at [262, 91] on span "Action Scripts" at bounding box center [241, 96] width 90 height 17
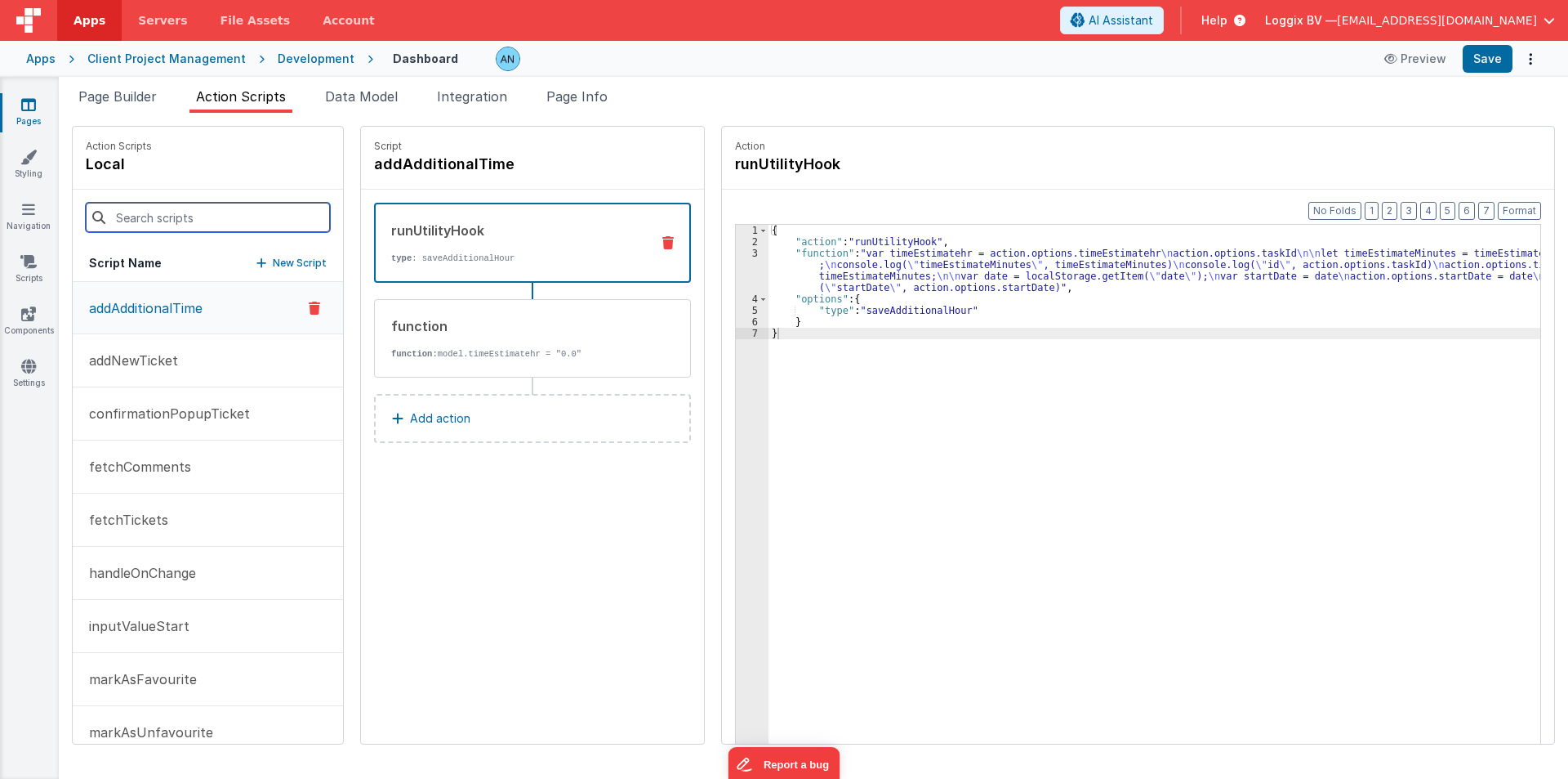
click at [206, 208] on input at bounding box center [208, 217] width 244 height 29
paste input "onClickSupportBookingPopover"
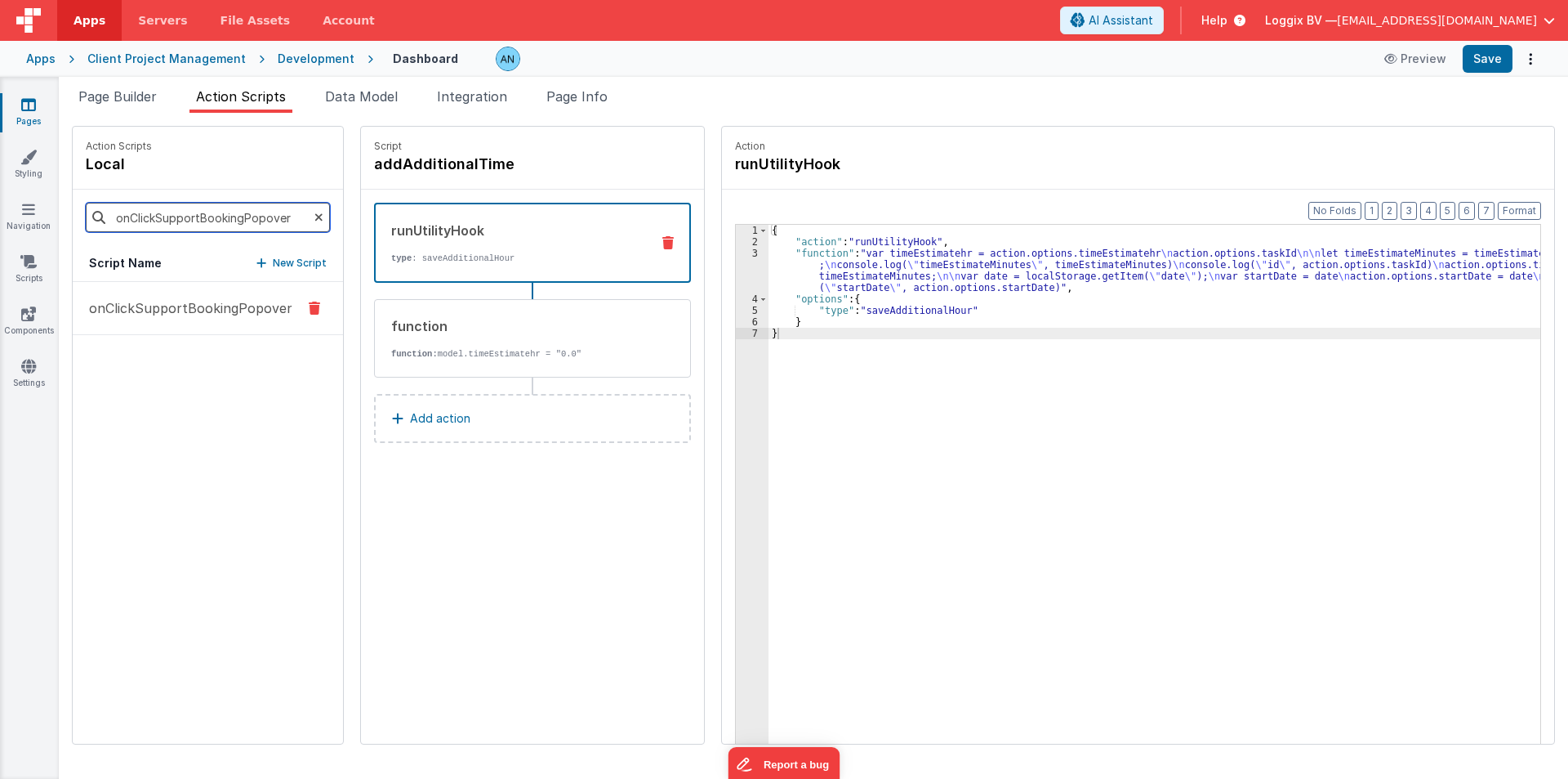
type input "onClickSupportBookingPopover"
click at [180, 301] on p "onClickSupportBookingPopover" at bounding box center [185, 308] width 213 height 20
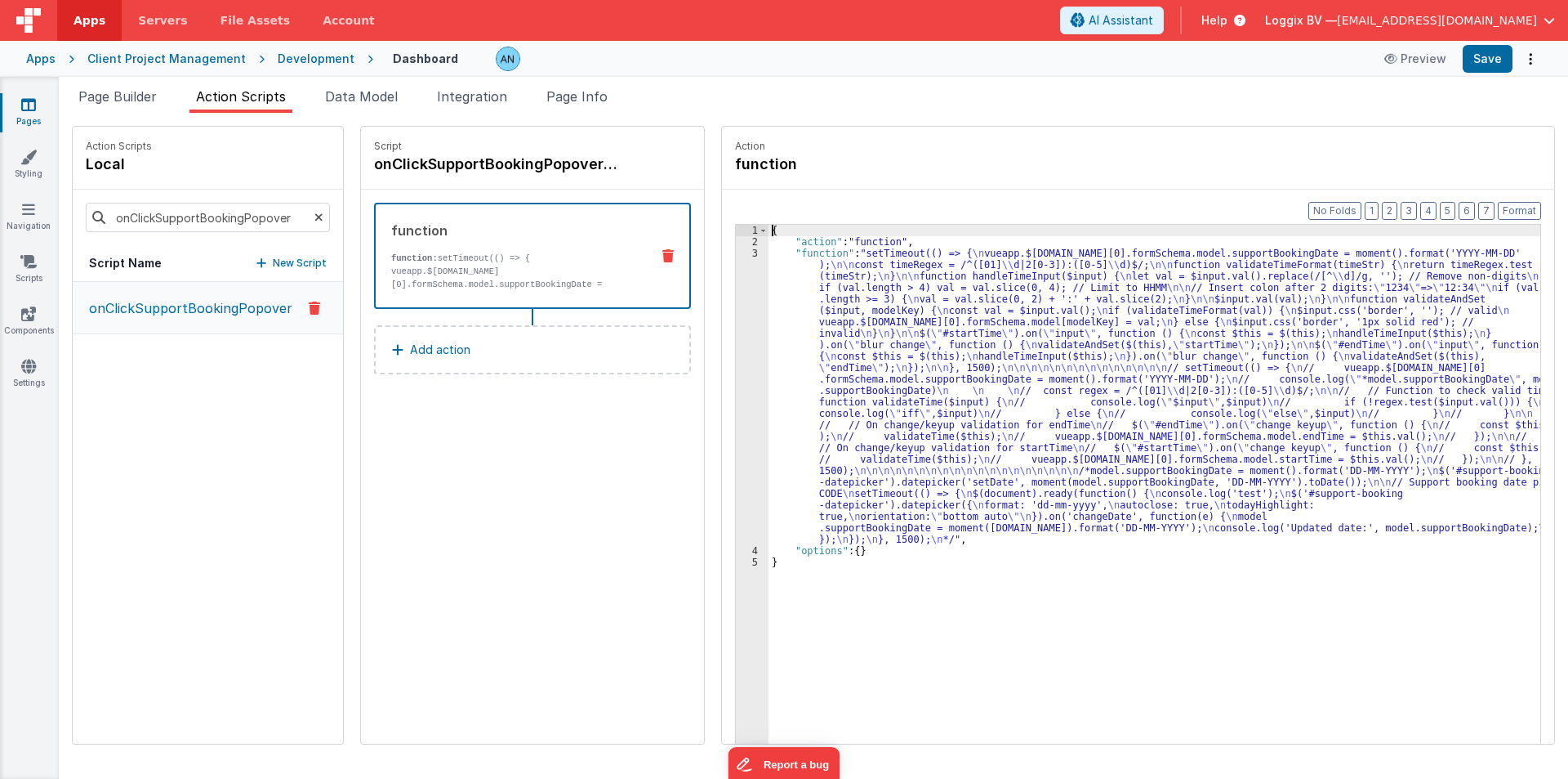
click at [741, 299] on div "3" at bounding box center [752, 396] width 32 height 297
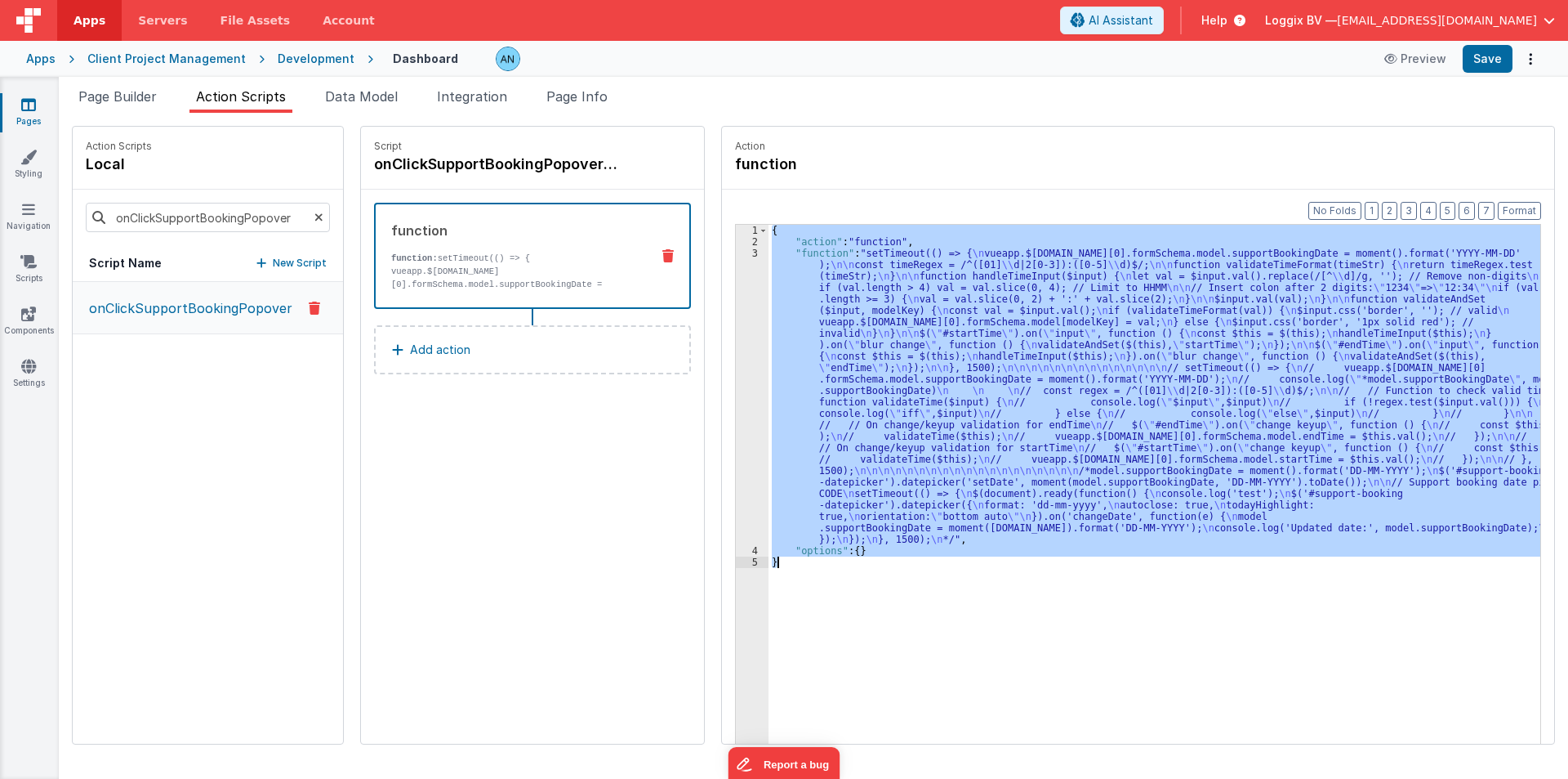
click at [741, 299] on div "3" at bounding box center [752, 396] width 32 height 297
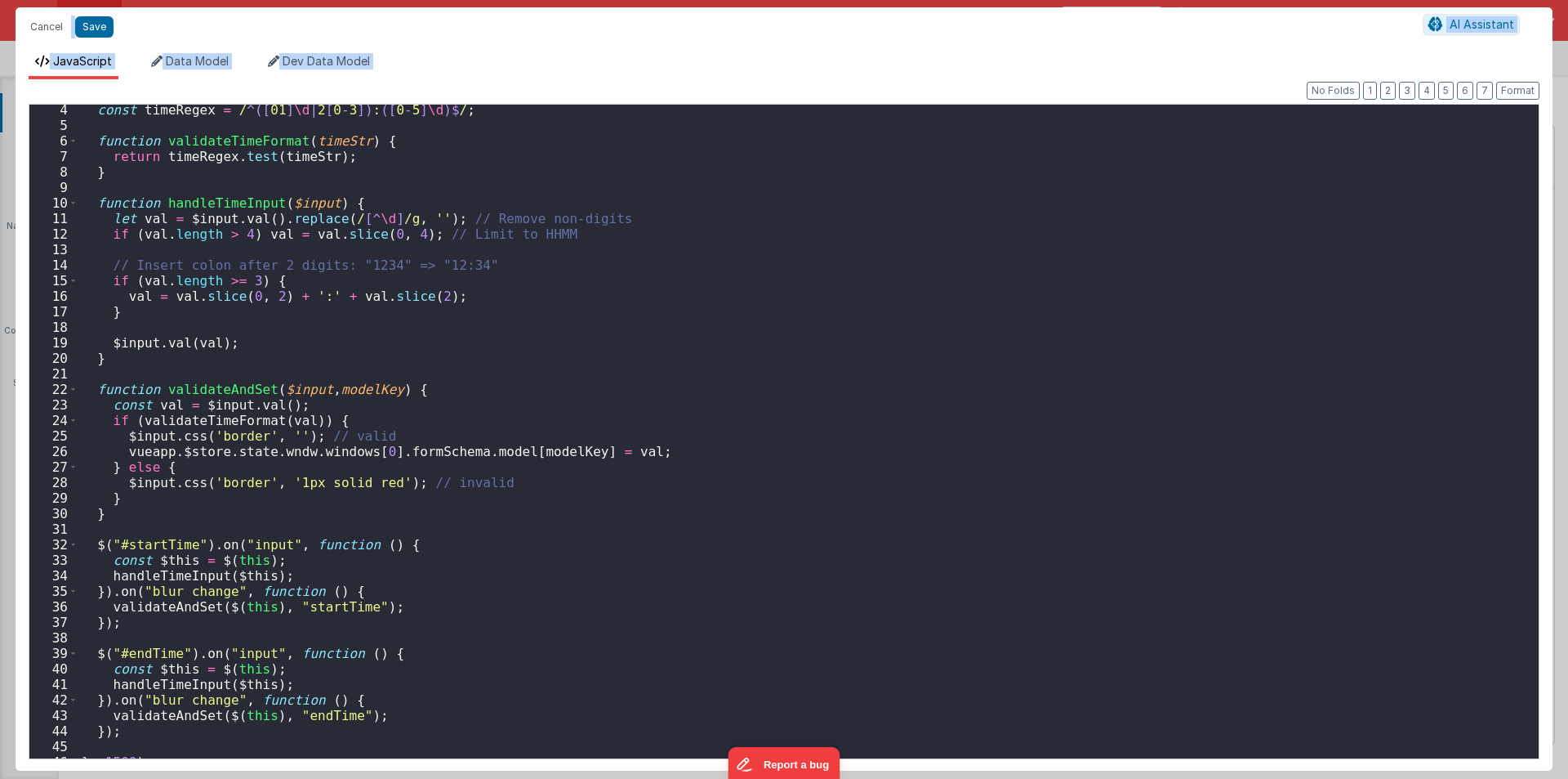
scroll to position [98, 0]
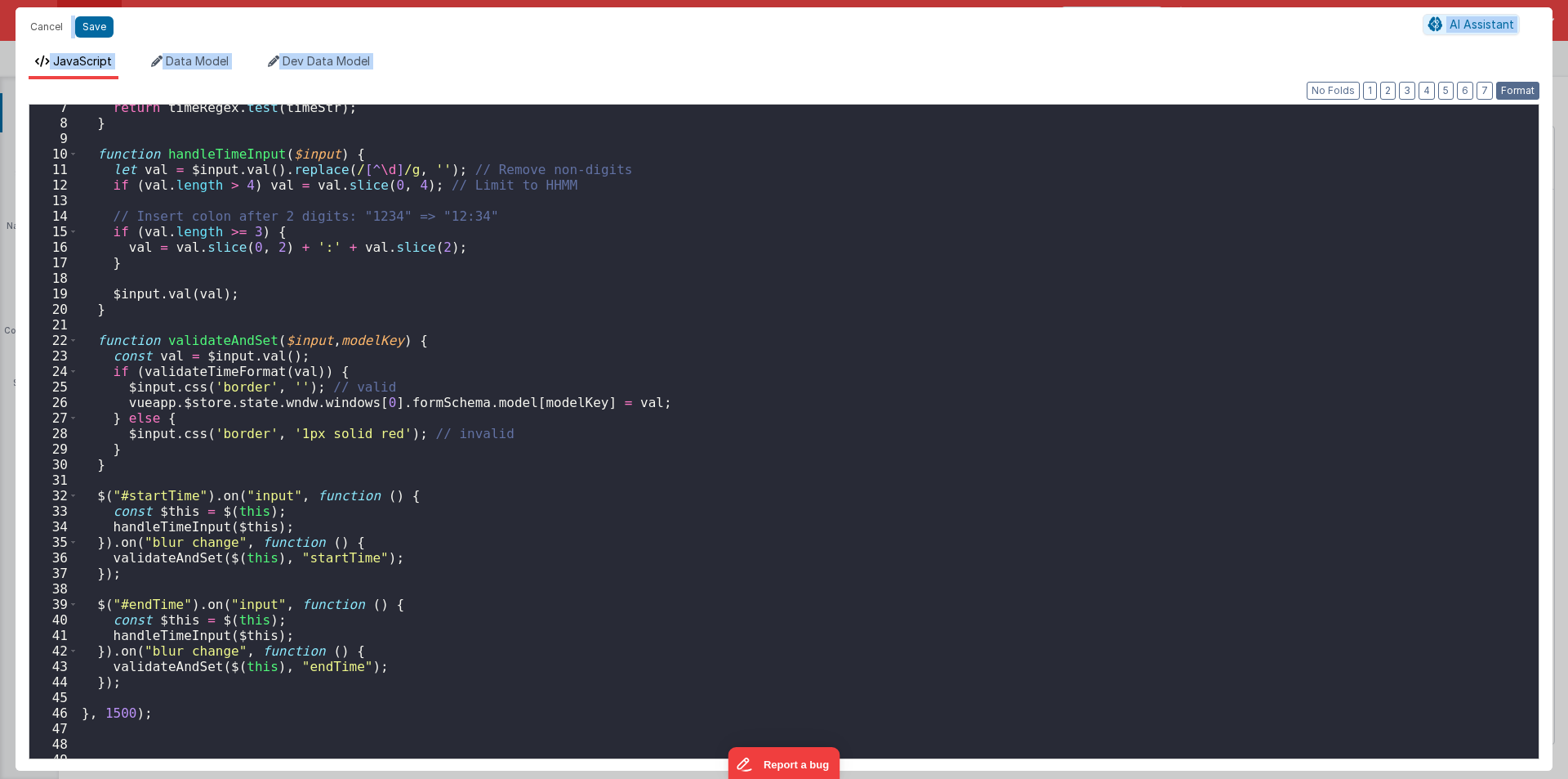
click at [1505, 91] on button "Format" at bounding box center [1518, 91] width 43 height 18
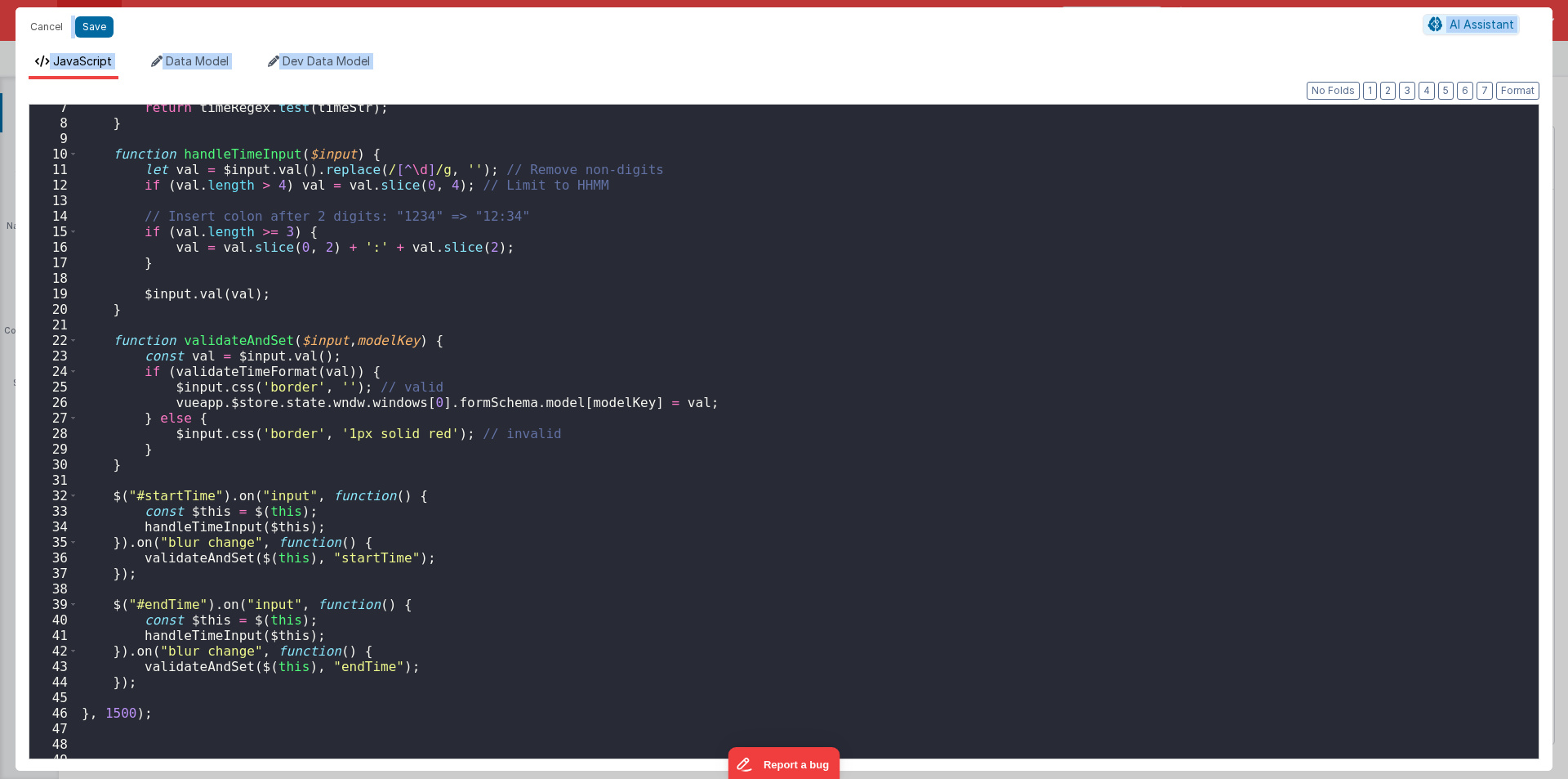
click at [217, 635] on div "return timeRegex . test ( timeStr ) ; } function handleTimeInput ( $input ) { l…" at bounding box center [802, 442] width 1448 height 685
click at [405, 665] on div "return timeRegex . test ( timeStr ) ; } function handleTimeInput ( $input ) { l…" at bounding box center [802, 442] width 1448 height 685
click at [417, 560] on div "return timeRegex . test ( timeStr ) ; } function handleTimeInput ( $input ) { l…" at bounding box center [802, 442] width 1448 height 685
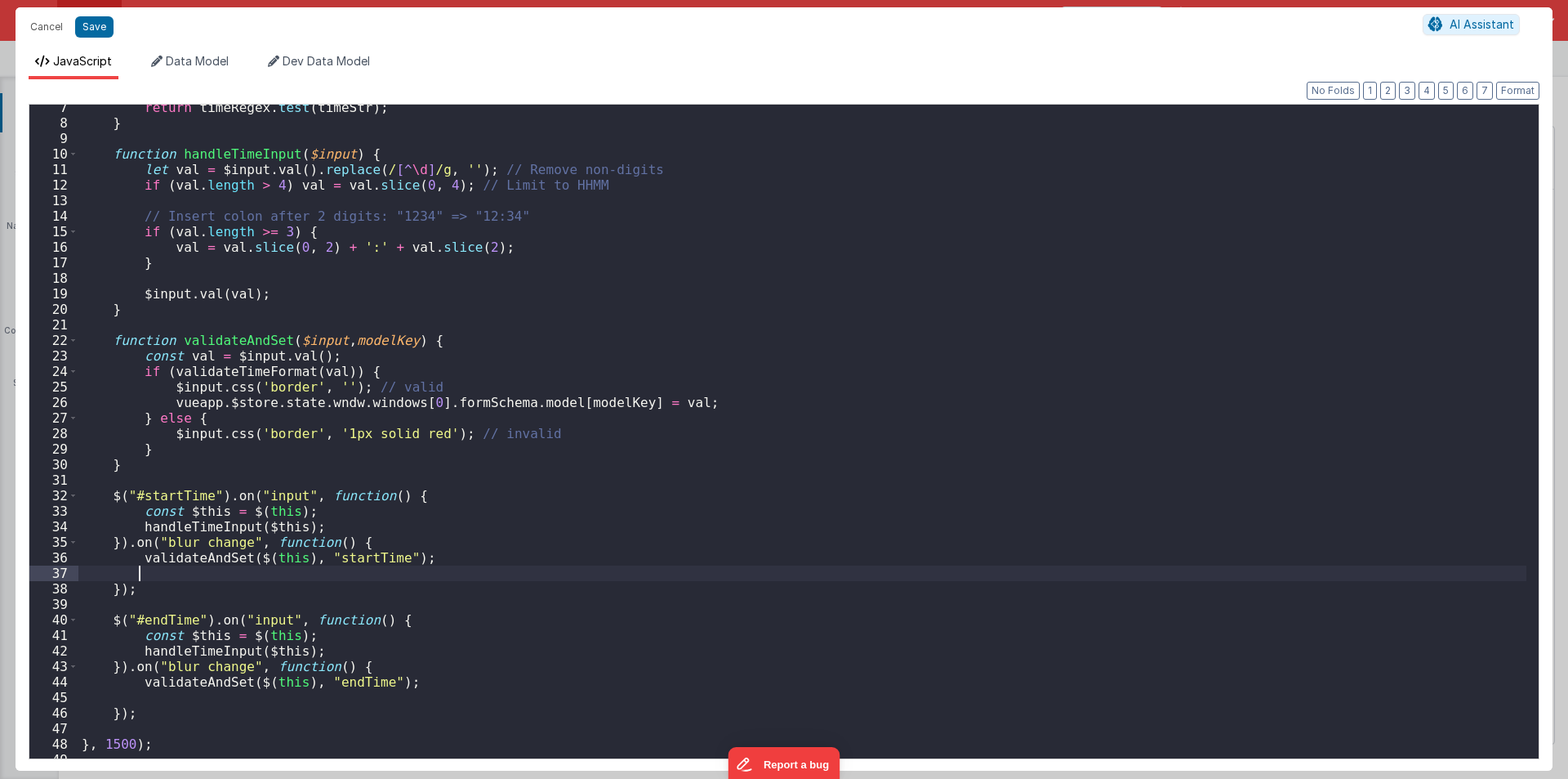
paste textarea
click at [404, 681] on div "return timeRegex . test ( timeStr ) ; } function handleTimeInput ( $input ) { l…" at bounding box center [802, 442] width 1448 height 685
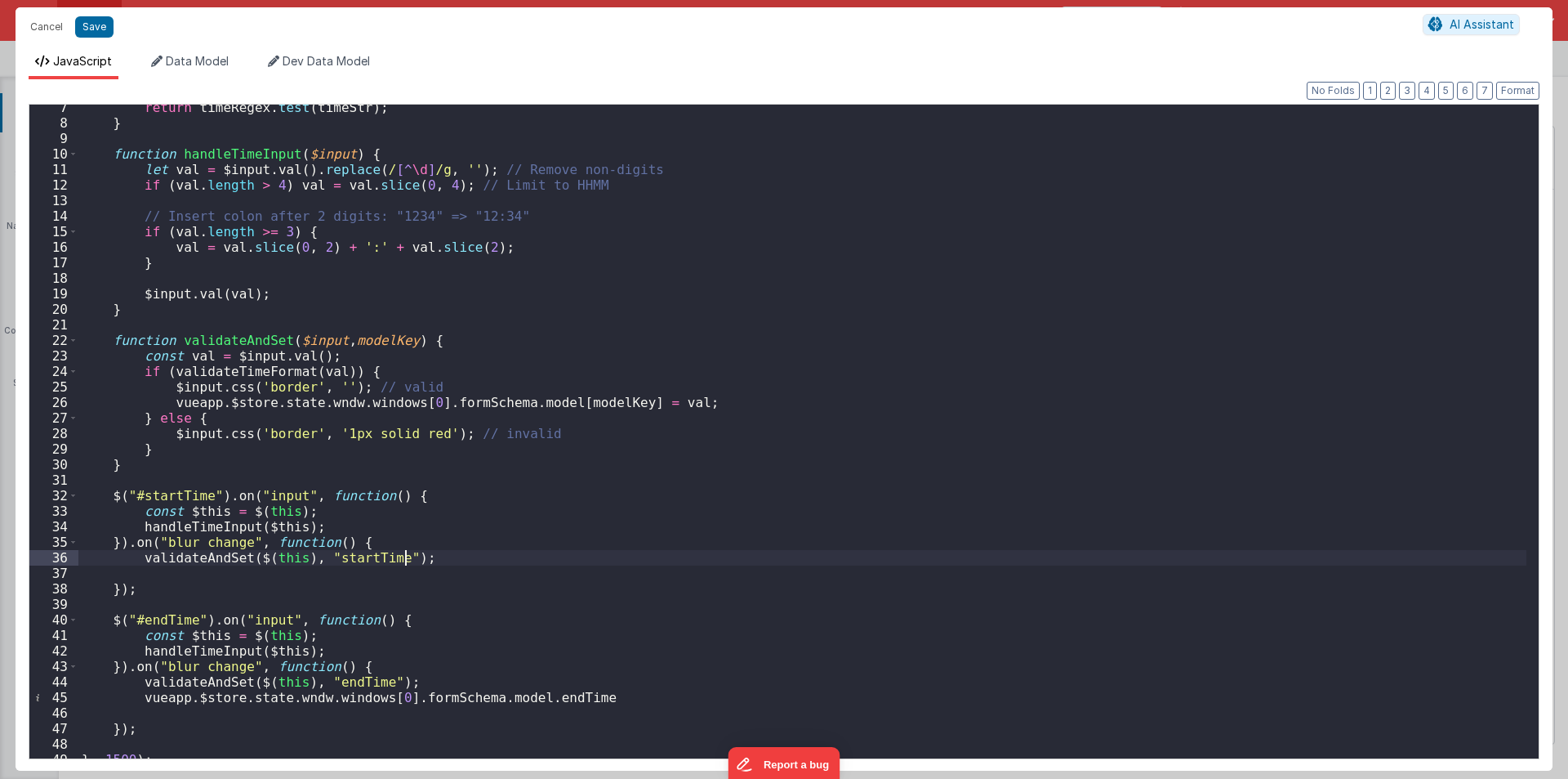
click at [407, 561] on div "return timeRegex . test ( timeStr ) ; } function handleTimeInput ( $input ) { l…" at bounding box center [802, 442] width 1448 height 685
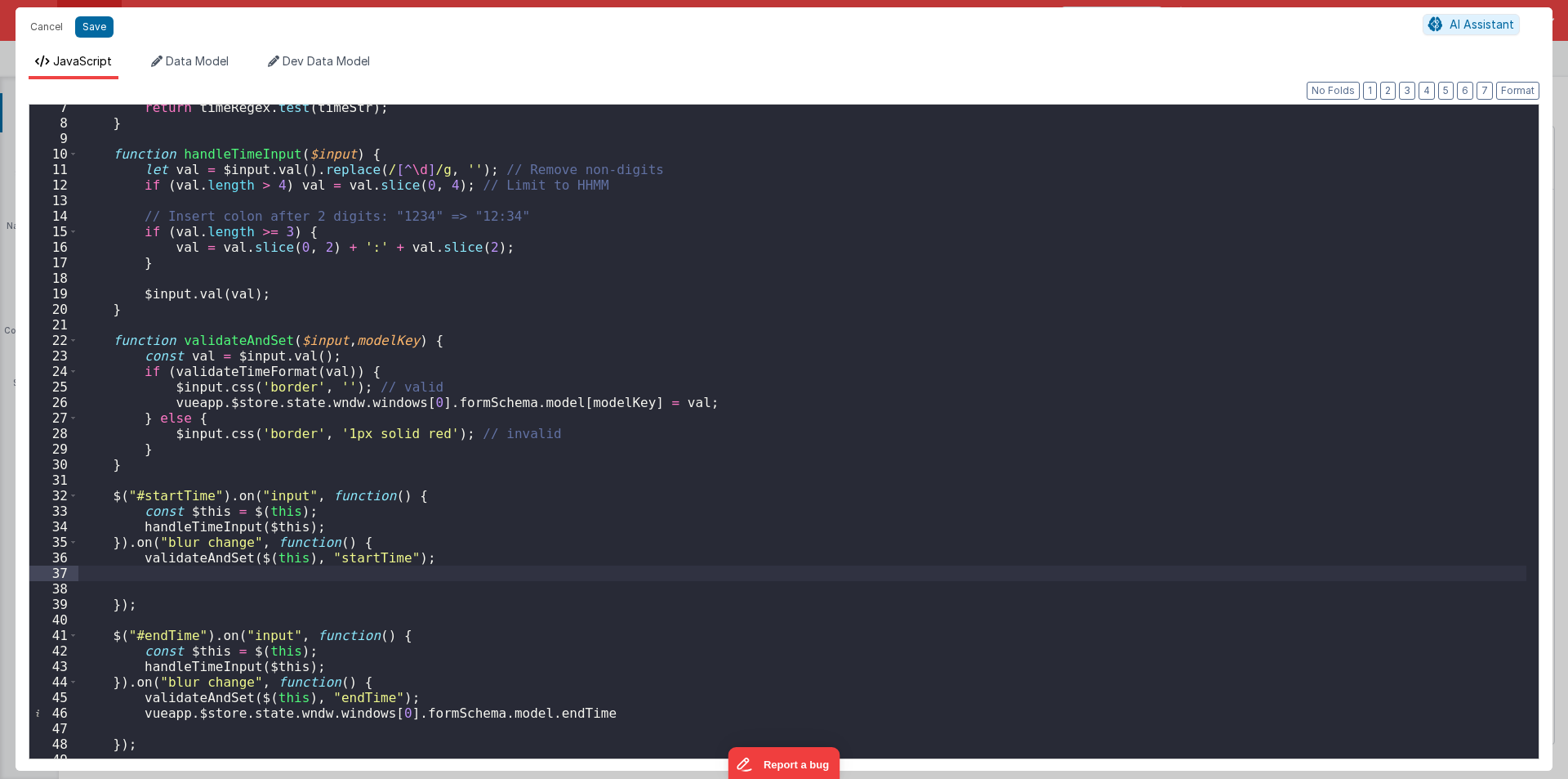
paste textarea
click at [582, 713] on div "return timeRegex . test ( timeStr ) ; } function handleTimeInput ( $input ) { l…" at bounding box center [802, 442] width 1448 height 685
drag, startPoint x: 180, startPoint y: 651, endPoint x: 217, endPoint y: 651, distance: 37.0
click at [217, 651] on div "return timeRegex . test ( timeStr ) ; } function handleTimeInput ( $input ) { l…" at bounding box center [802, 442] width 1448 height 685
click at [598, 713] on div "return timeRegex . test ( timeStr ) ; } function handleTimeInput ( $input ) { l…" at bounding box center [802, 442] width 1448 height 685
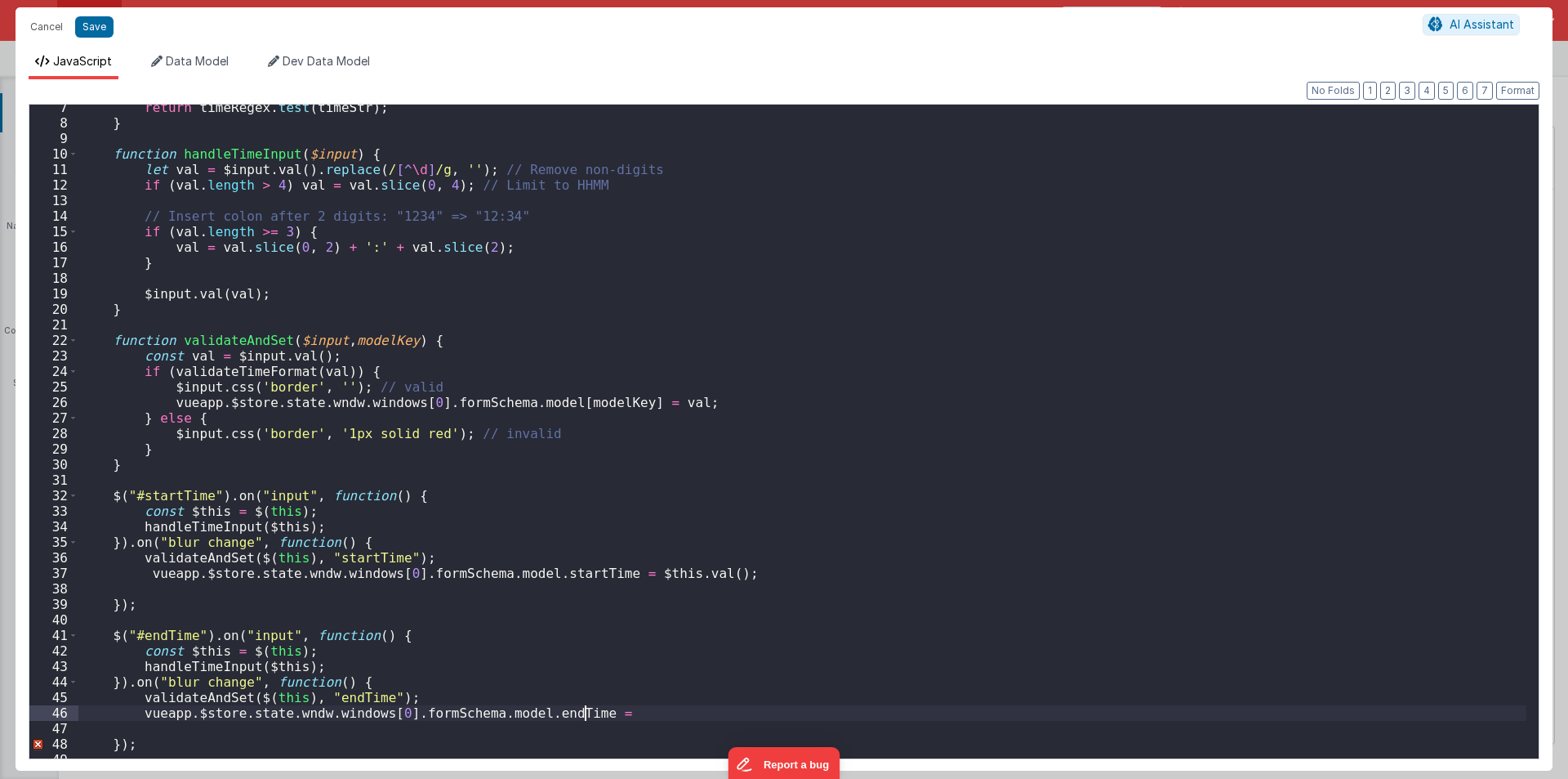
paste textarea
click at [585, 712] on div "return timeRegex . test ( timeStr ) ; } function handleTimeInput ( $input ) { l…" at bounding box center [802, 442] width 1448 height 685
drag, startPoint x: 610, startPoint y: 573, endPoint x: 717, endPoint y: 568, distance: 107.1
click at [717, 568] on div "return timeRegex . test ( timeStr ) ; } function handleTimeInput ( $input ) { l…" at bounding box center [802, 442] width 1448 height 685
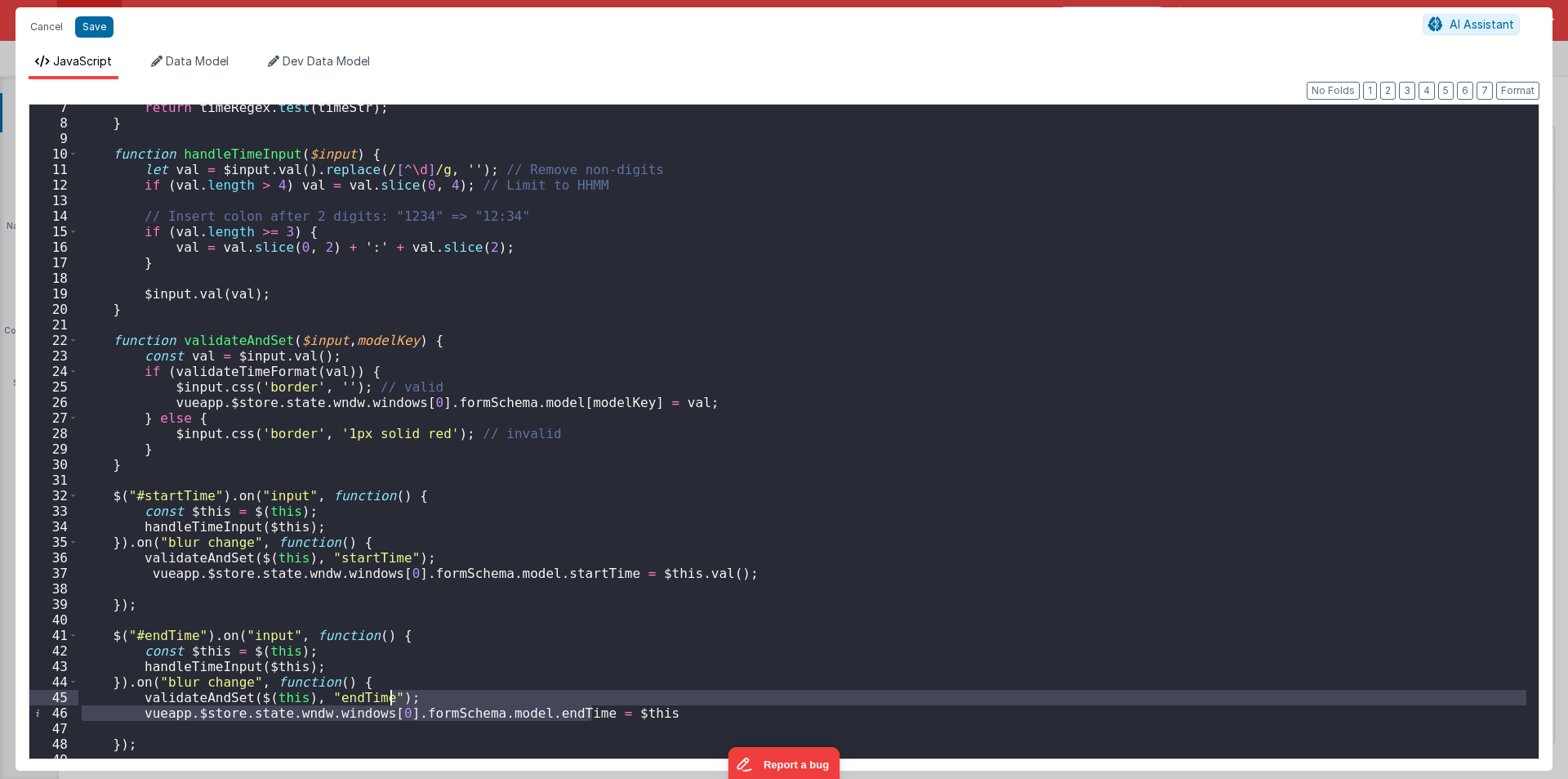
drag, startPoint x: 590, startPoint y: 711, endPoint x: 702, endPoint y: 701, distance: 112.4
click at [702, 701] on div "return timeRegex . test ( timeStr ) ; } function handleTimeInput ( $input ) { l…" at bounding box center [802, 442] width 1448 height 685
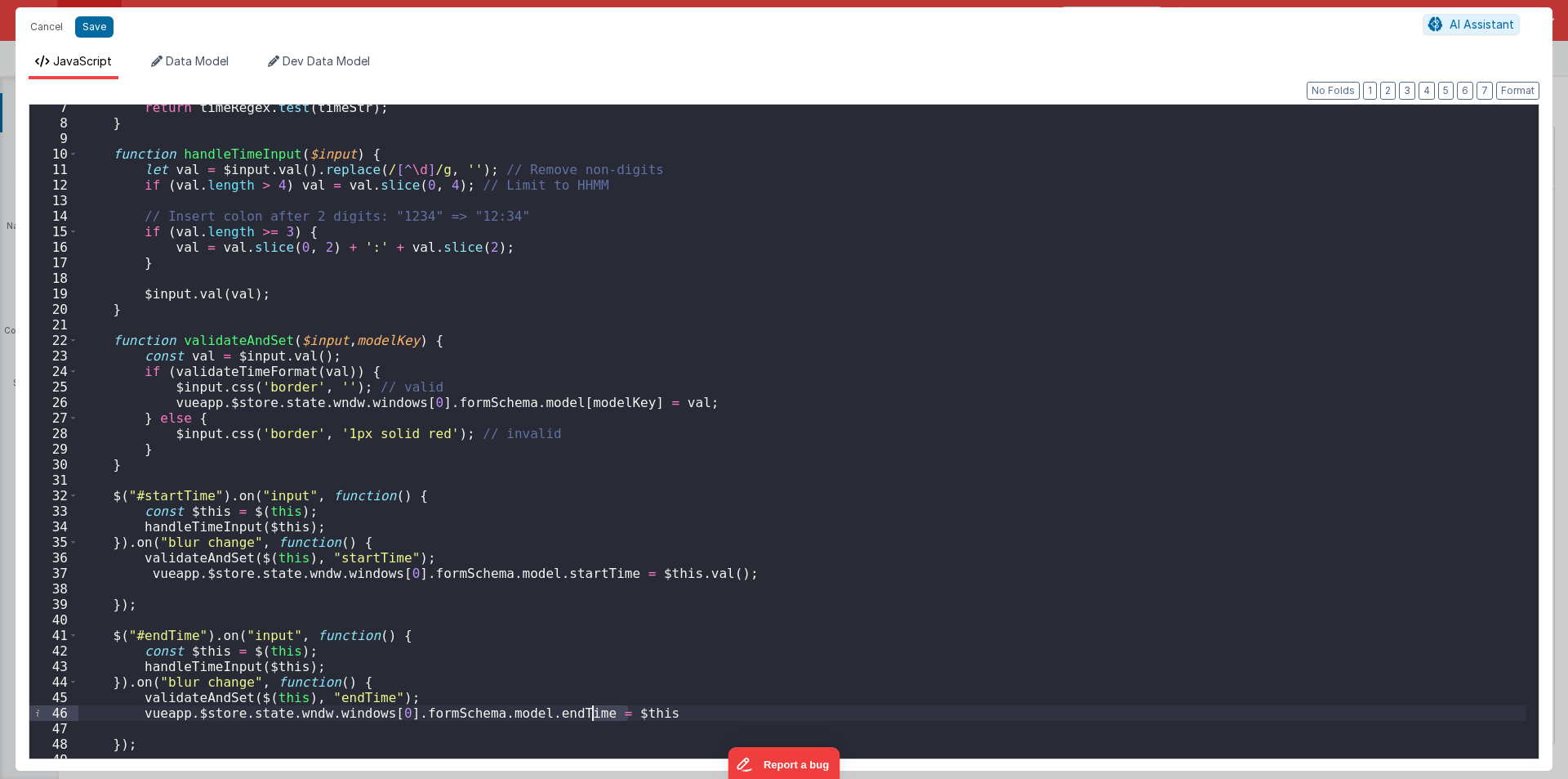
drag, startPoint x: 631, startPoint y: 713, endPoint x: 593, endPoint y: 710, distance: 38.1
click at [593, 710] on div "return timeRegex . test ( timeStr ) ; } function handleTimeInput ( $input ) { l…" at bounding box center [802, 442] width 1448 height 685
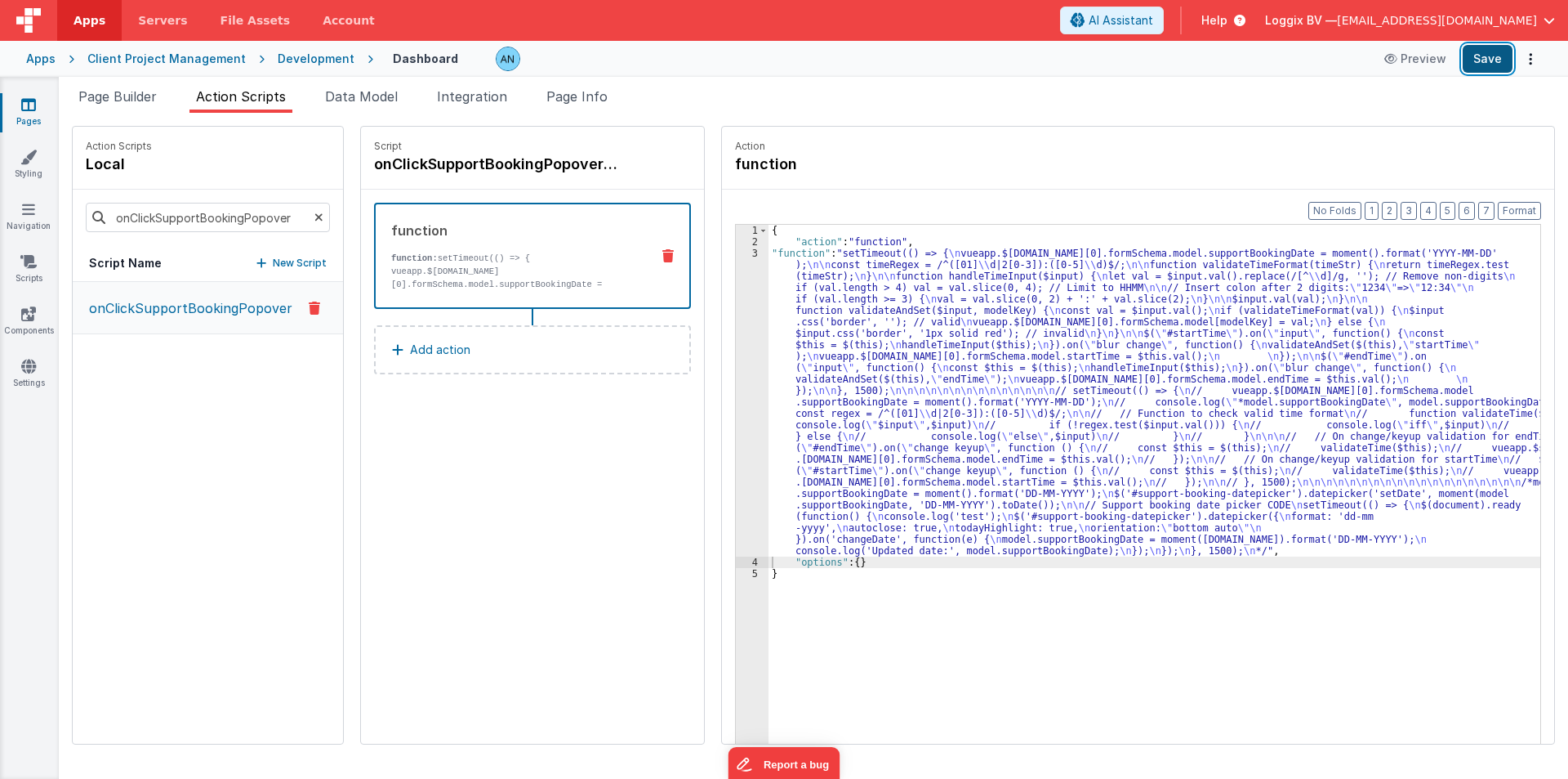
click at [1470, 54] on button "Save" at bounding box center [1487, 58] width 50 height 27
click at [1516, 208] on button "Format" at bounding box center [1520, 211] width 43 height 18
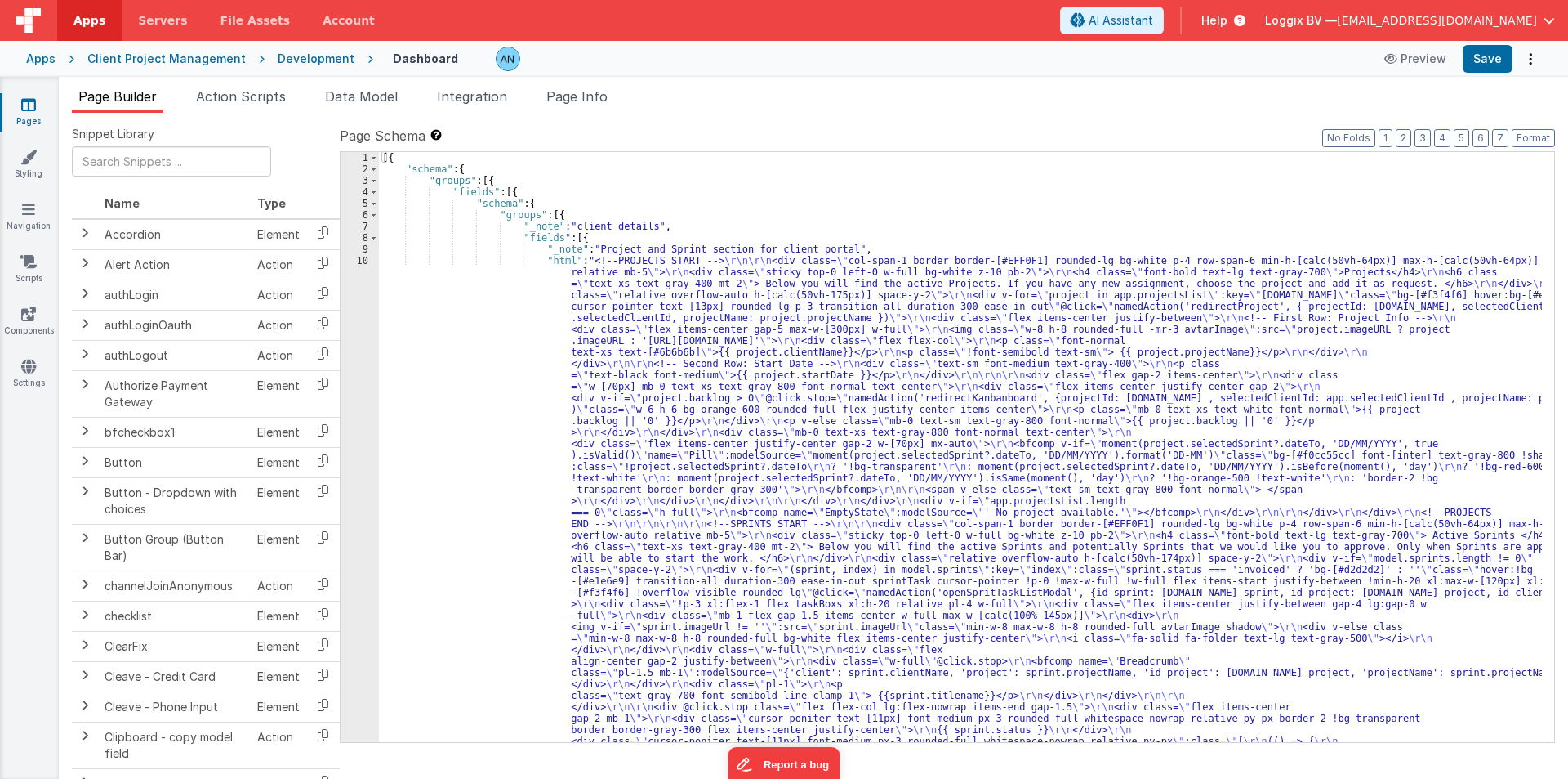
click at [215, 117] on div "Snippet Library Name Type Accordion Element Alert Action Action authLogin Actio…" at bounding box center [813, 458] width 1509 height 692
click at [226, 97] on span "Action Scripts" at bounding box center [241, 96] width 90 height 17
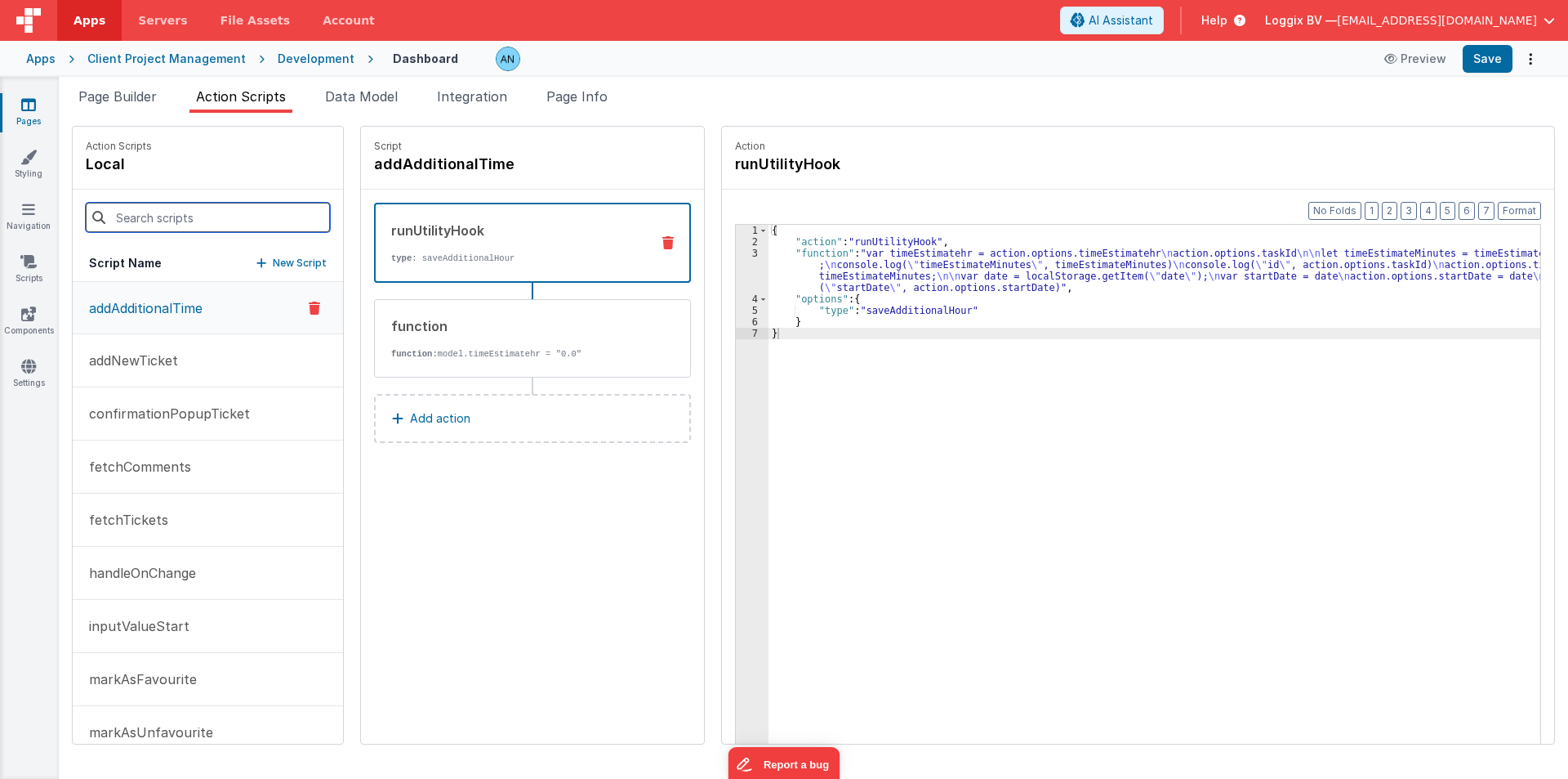
click at [134, 210] on input at bounding box center [208, 217] width 244 height 29
paste input "onClickSupportBookingPopover"
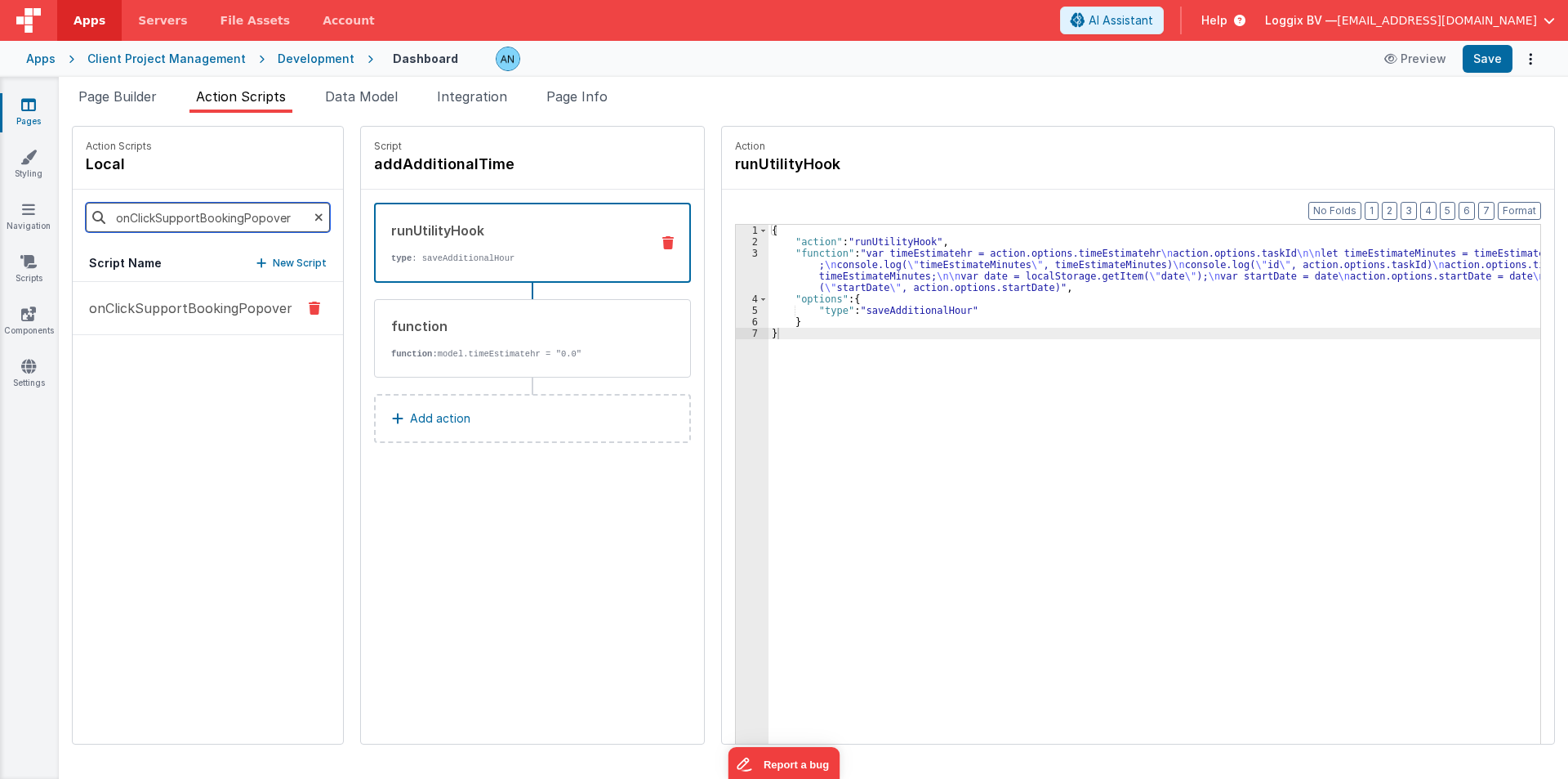
type input "onClickSupportBookingPopover"
click at [139, 310] on p "onClickSupportBookingPopover" at bounding box center [185, 308] width 213 height 20
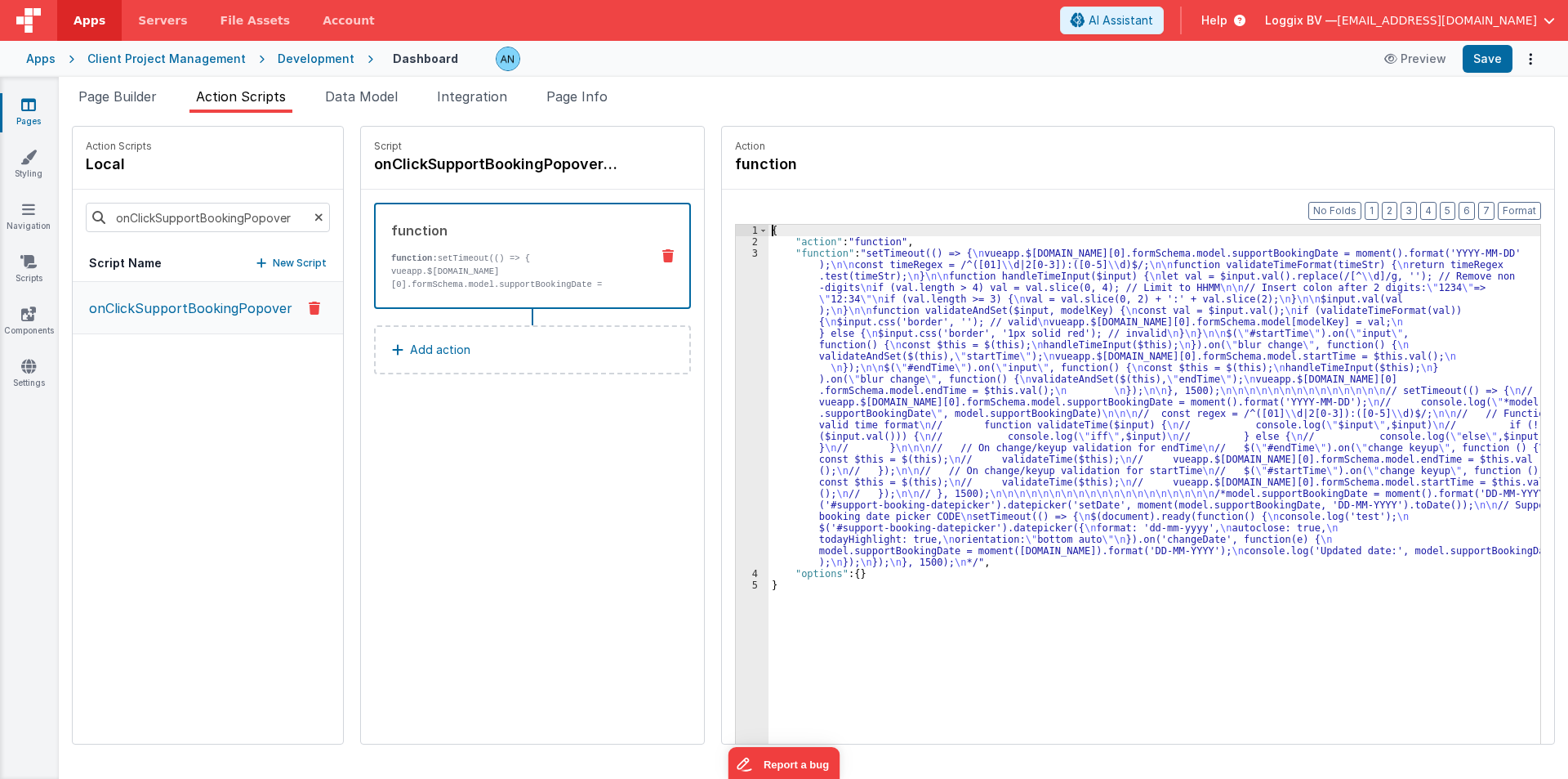
click at [736, 288] on div "3" at bounding box center [752, 408] width 32 height 321
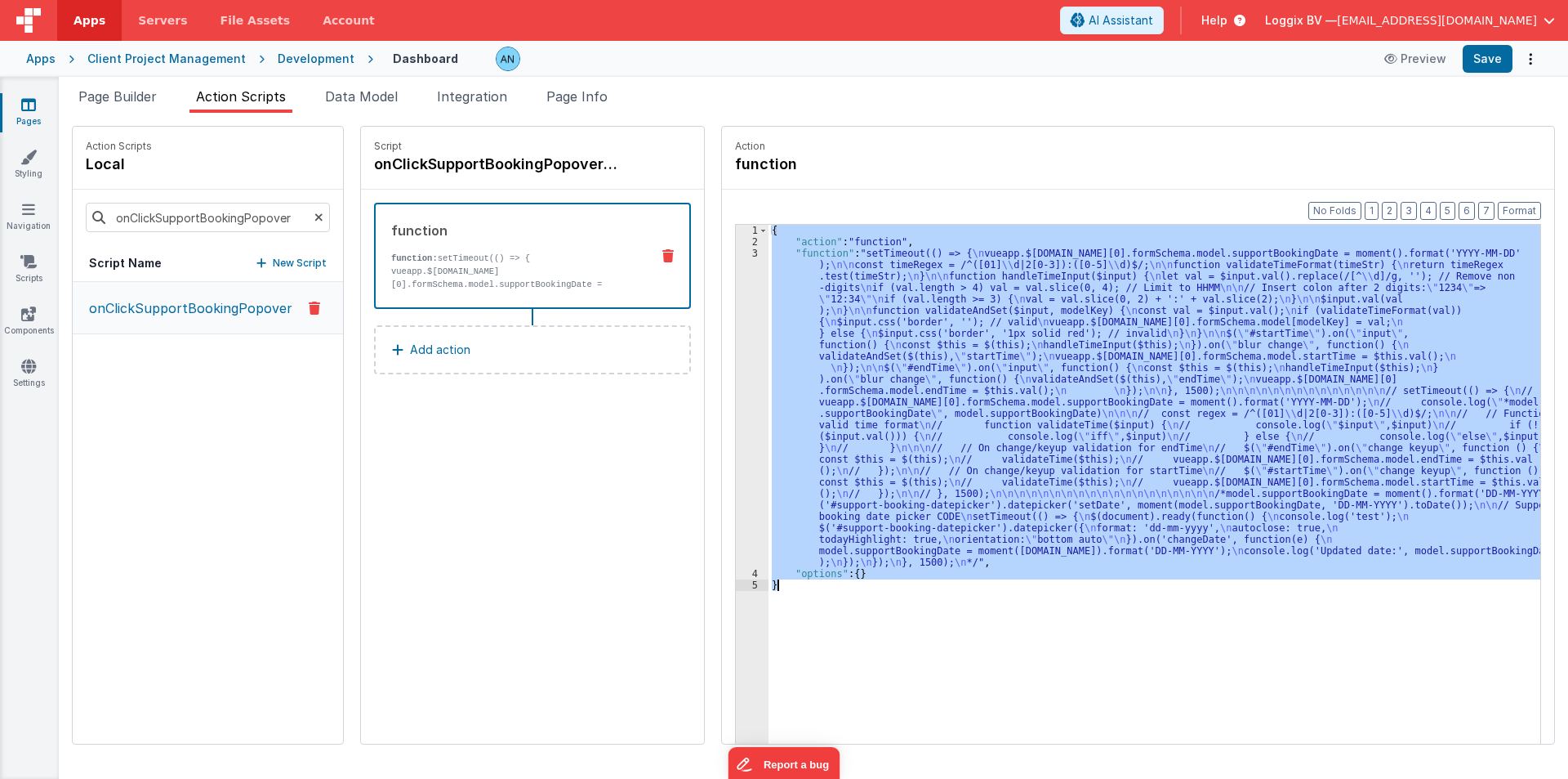
click at [736, 288] on div "3" at bounding box center [752, 408] width 32 height 321
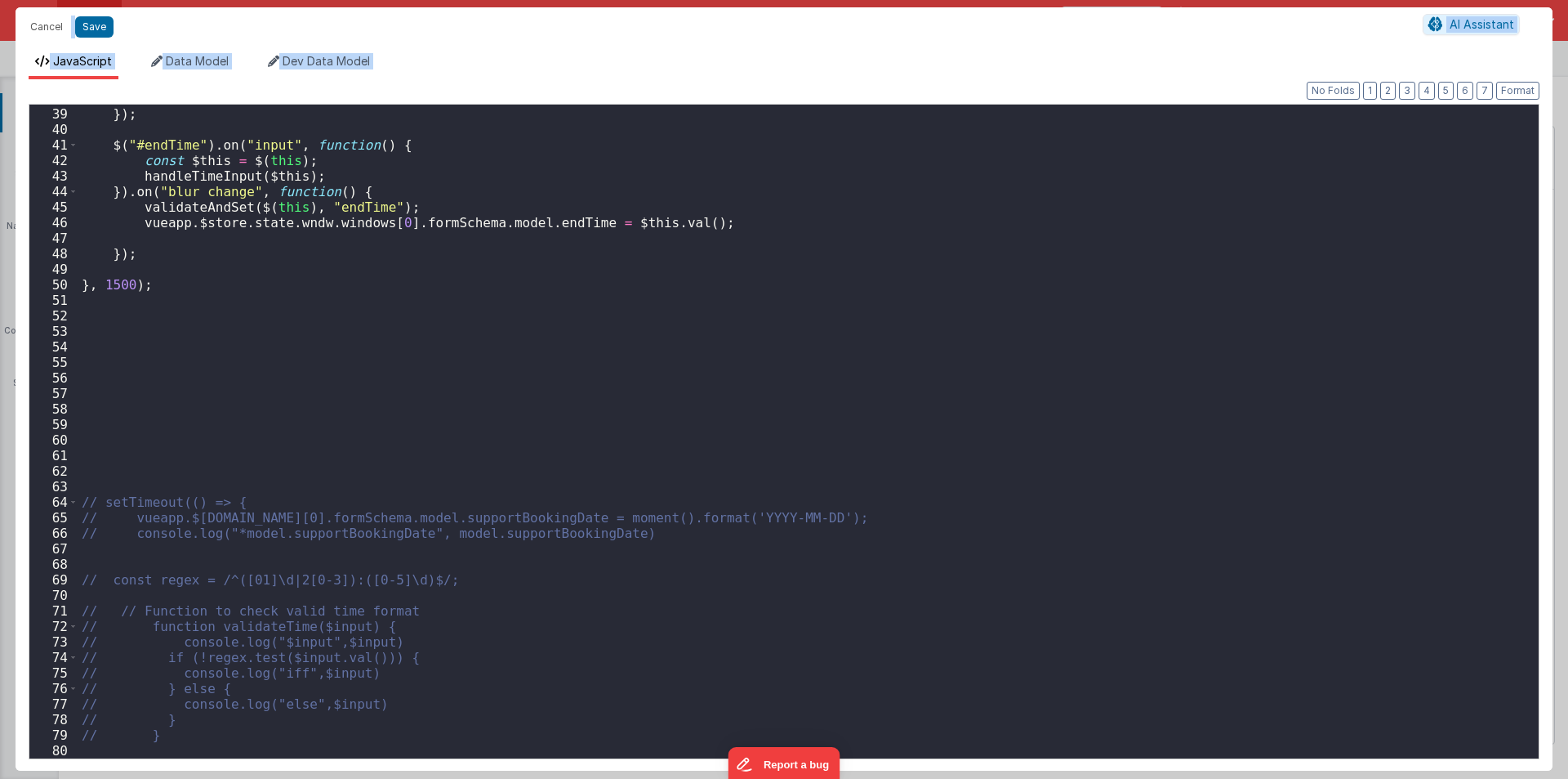
scroll to position [588, 0]
drag, startPoint x: 136, startPoint y: 226, endPoint x: 156, endPoint y: 225, distance: 20.0
click at [156, 225] on div "}) ; $ ( "#endTime" ) . on ( "input" , function ( ) { const $this = $ ( this ) …" at bounding box center [802, 433] width 1448 height 685
drag, startPoint x: 476, startPoint y: 222, endPoint x: 570, endPoint y: 222, distance: 94.0
click at [570, 222] on div "}) ; $ ( "#endTime" ) . on ( "input" , function ( ) { const $this = $ ( this ) …" at bounding box center [802, 433] width 1448 height 685
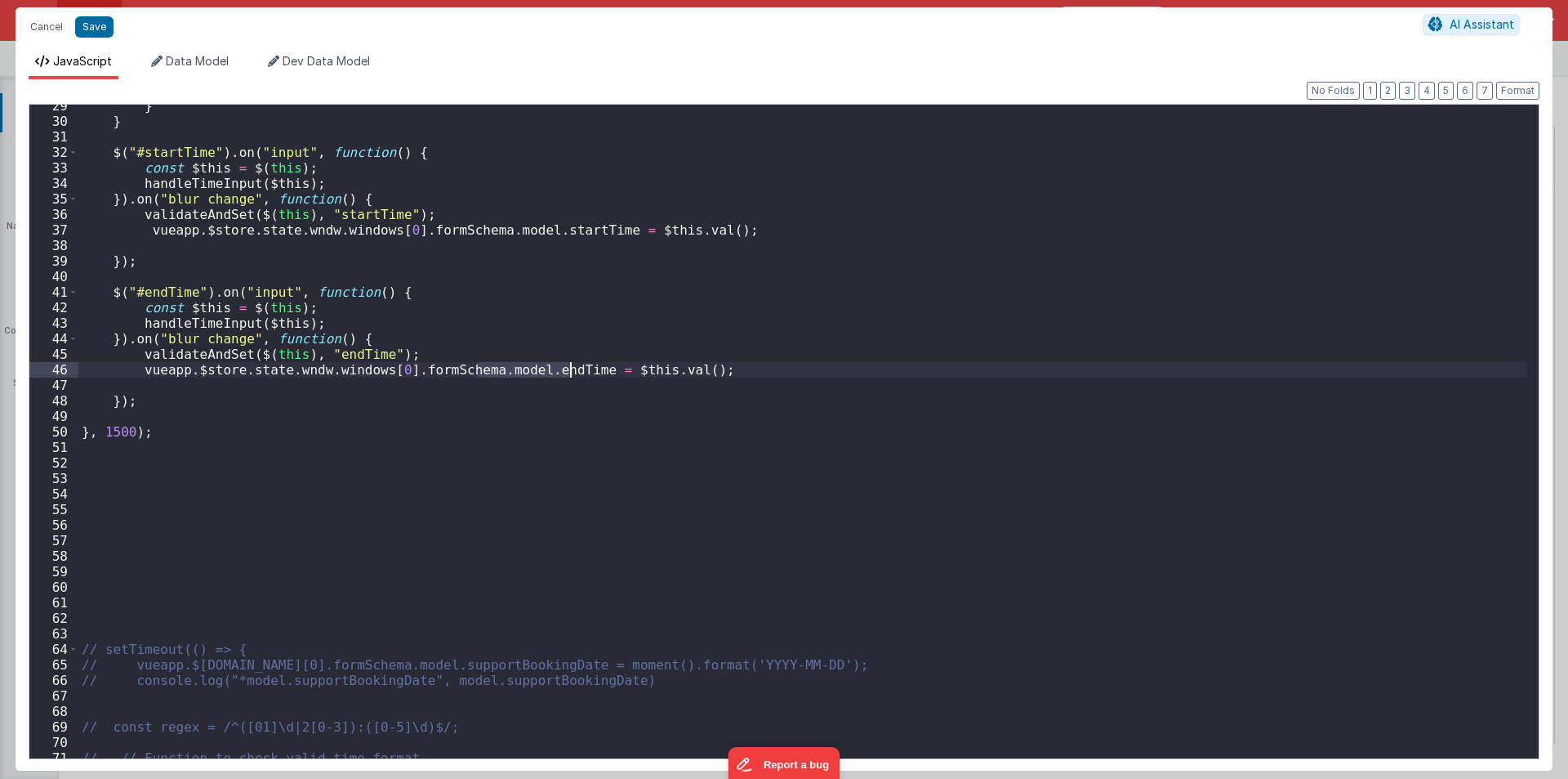
scroll to position [441, 0]
drag, startPoint x: 484, startPoint y: 228, endPoint x: 598, endPoint y: 230, distance: 114.0
click at [598, 230] on div "} } $ ( "#startTime" ) . on ( "input" , function ( ) { const $this = $ ( this )…" at bounding box center [802, 440] width 1448 height 685
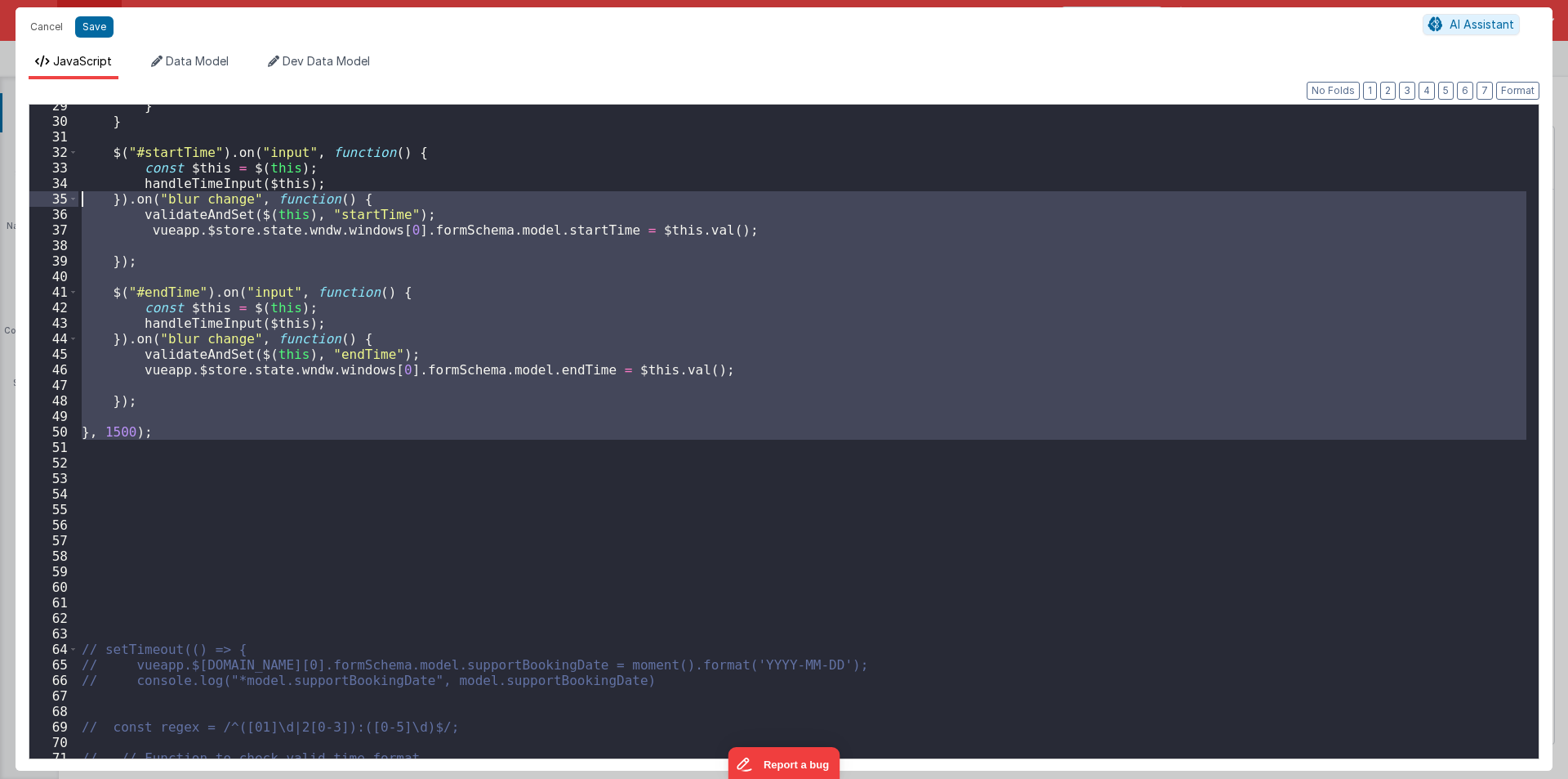
drag, startPoint x: 183, startPoint y: 434, endPoint x: 5, endPoint y: 192, distance: 300.4
click at [5, 192] on div "Cancel Save AI Assistant JavaScript Data Model Dev Data Model Format 7 6 5 4 3 …" at bounding box center [784, 390] width 1568 height 779
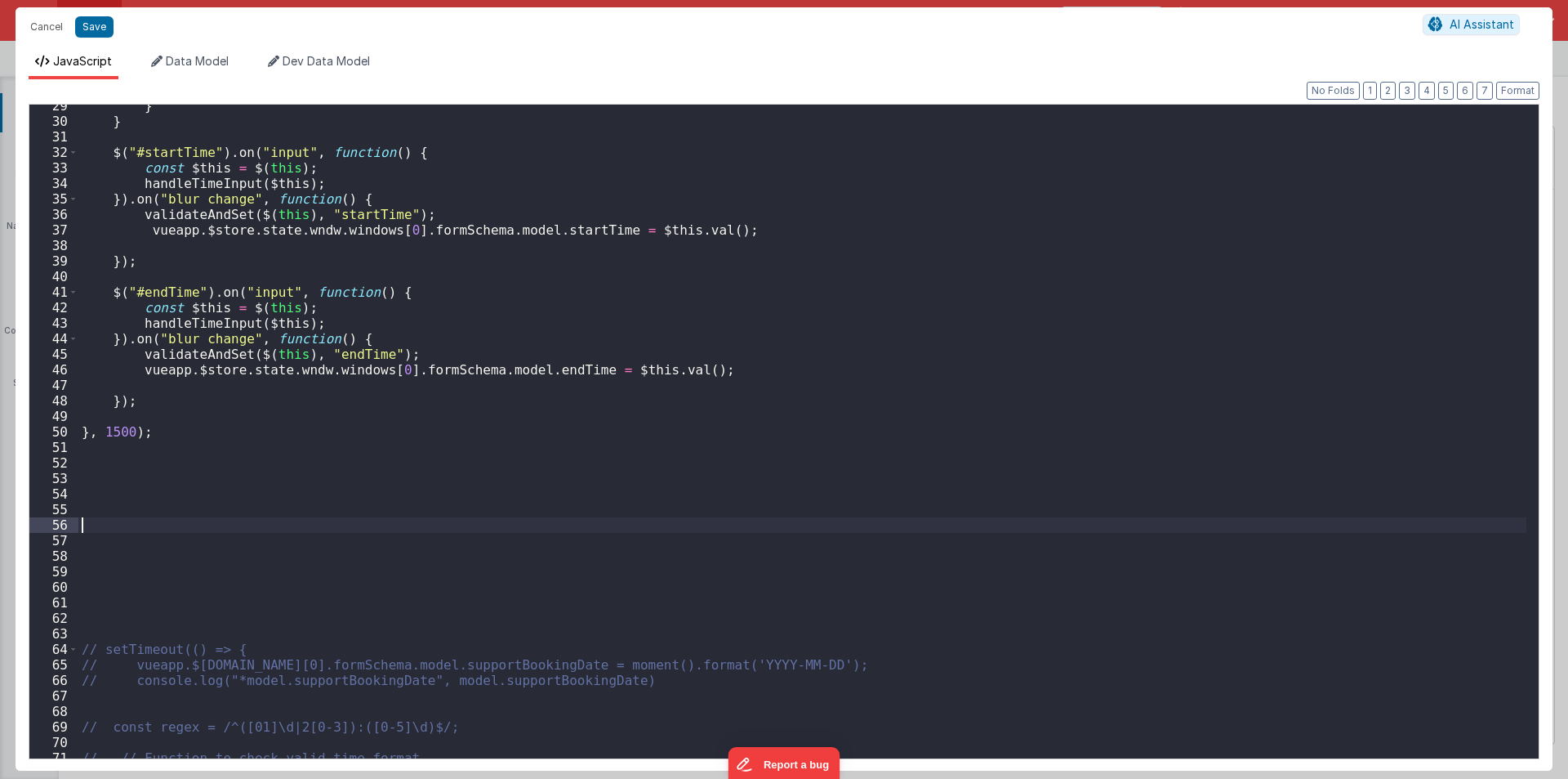
click at [278, 526] on div "} } $ ( "#startTime" ) . on ( "input" , function ( ) { const $this = $ ( this )…" at bounding box center [802, 440] width 1448 height 685
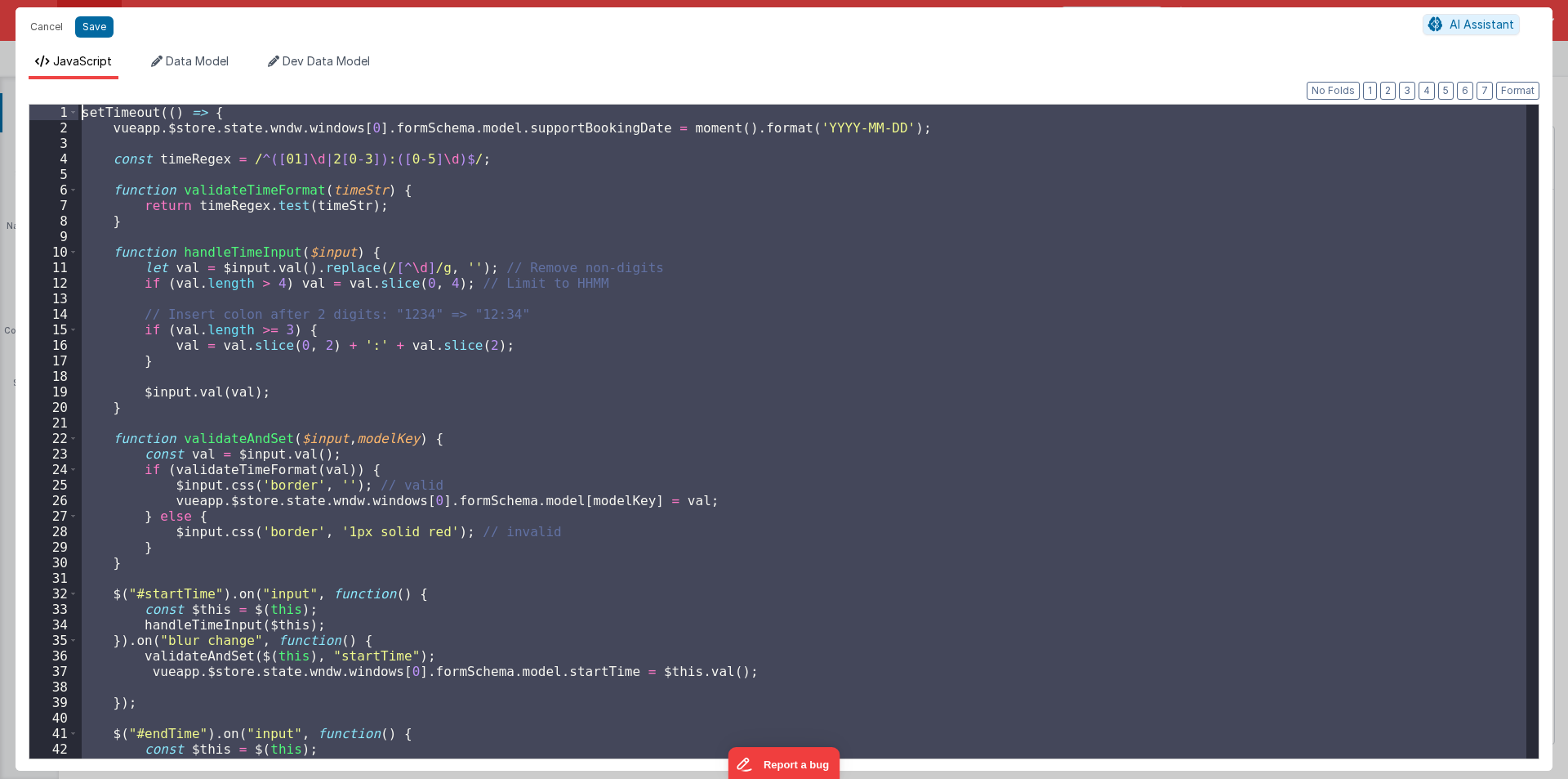
scroll to position [0, 0]
drag, startPoint x: 173, startPoint y: 481, endPoint x: 0, endPoint y: -71, distance: 578.5
click at [0, 0] on html "Cancel Save AI Assistant JavaScript Data Model Dev Data Model Format 7 6 5 4 3 …" at bounding box center [784, 390] width 1568 height 779
click at [433, 373] on div "setTimeout (( ) => { vueapp . $store . state . wndw . windows [ 0 ] . formSchem…" at bounding box center [802, 431] width 1448 height 654
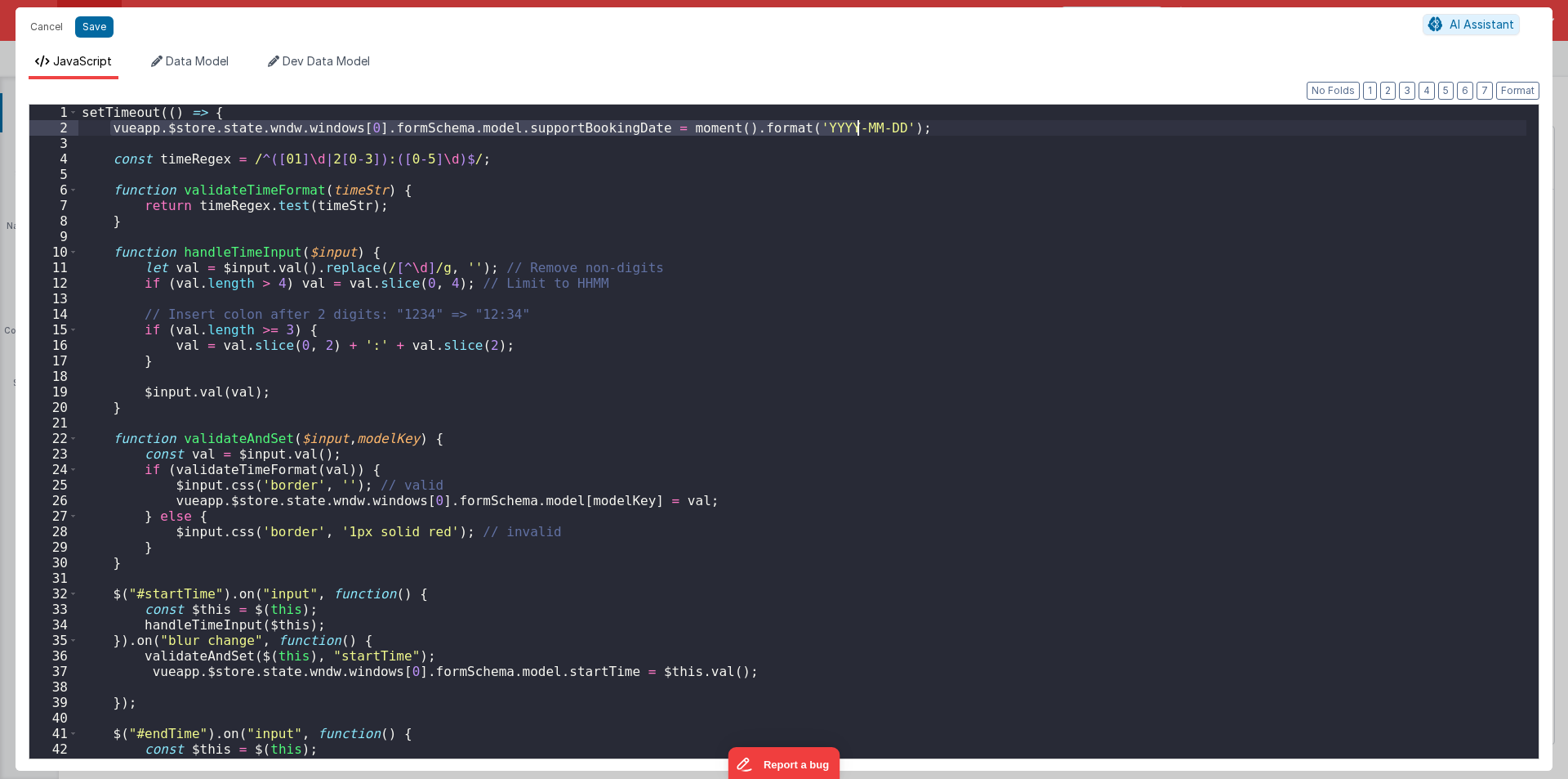
drag, startPoint x: 108, startPoint y: 124, endPoint x: 901, endPoint y: 130, distance: 793.0
click at [901, 130] on div "setTimeout (( ) => { vueapp . $store . state . wndw . windows [ 0 ] . formSchem…" at bounding box center [802, 447] width 1448 height 685
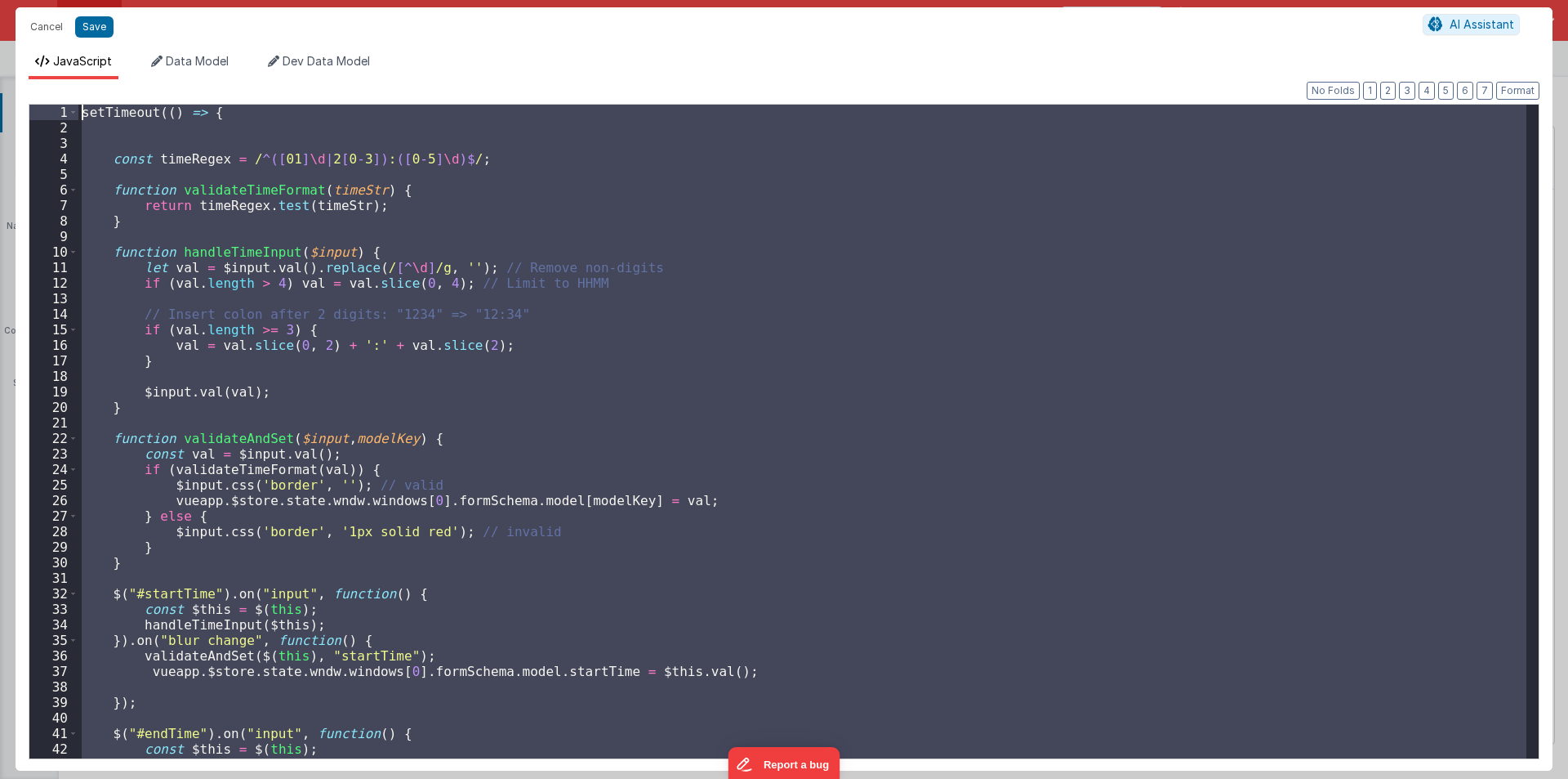
drag, startPoint x: 158, startPoint y: 526, endPoint x: 0, endPoint y: -71, distance: 617.6
click at [0, 0] on html "Cancel Save AI Assistant JavaScript Data Model Dev Data Model Format 7 6 5 4 3 …" at bounding box center [784, 390] width 1568 height 779
click at [560, 289] on div "setTimeout (( ) => { const timeRegex = / ^([ 01 ] \d | 2 [ 0 - 3 ]) : ([ 0 - 5 …" at bounding box center [802, 431] width 1448 height 654
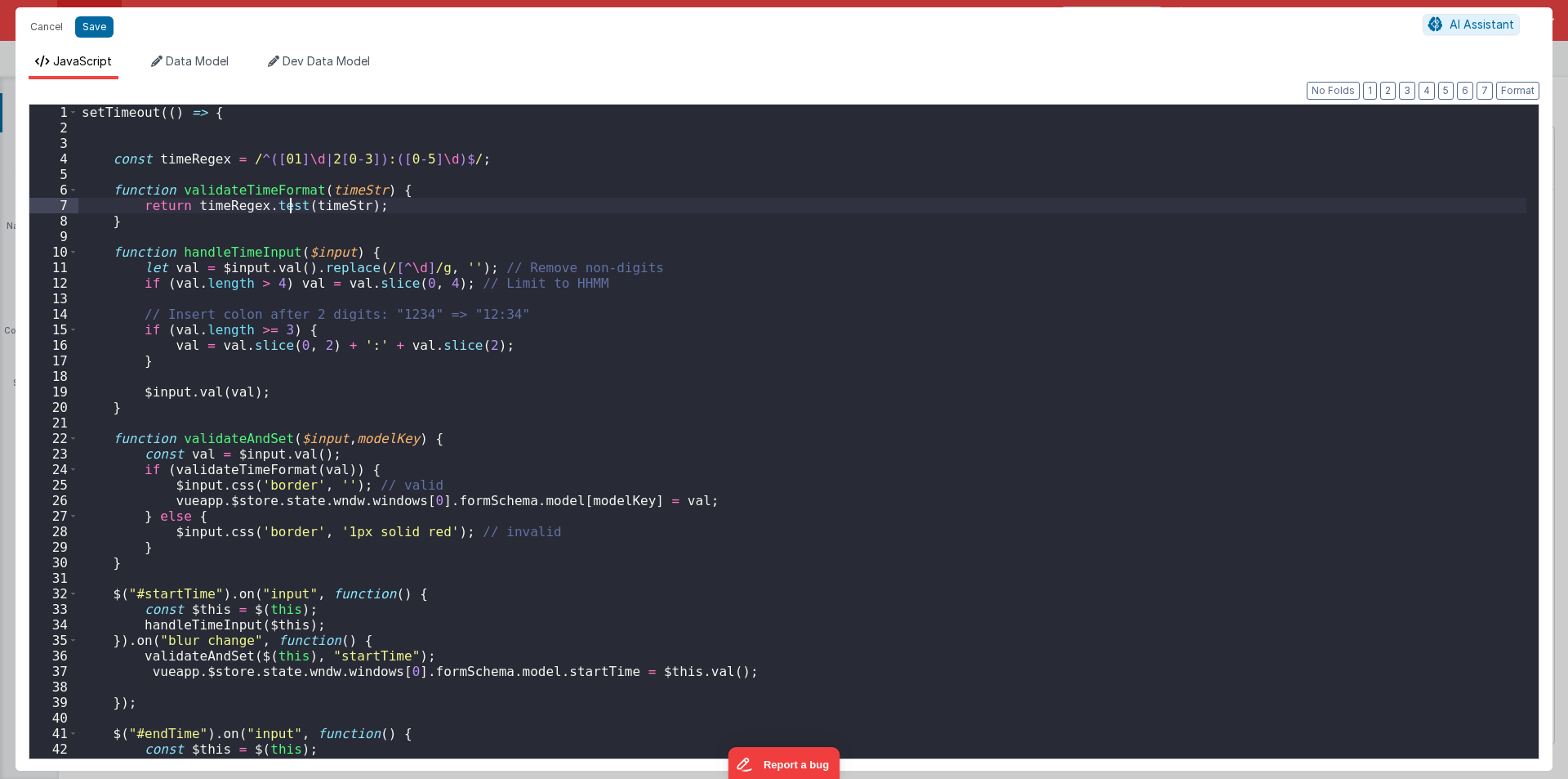
click at [291, 209] on div "setTimeout (( ) => { const timeRegex = / ^([ 01 ] \d | 2 [ 0 - 3 ]) : ([ 0 - 5 …" at bounding box center [802, 447] width 1448 height 685
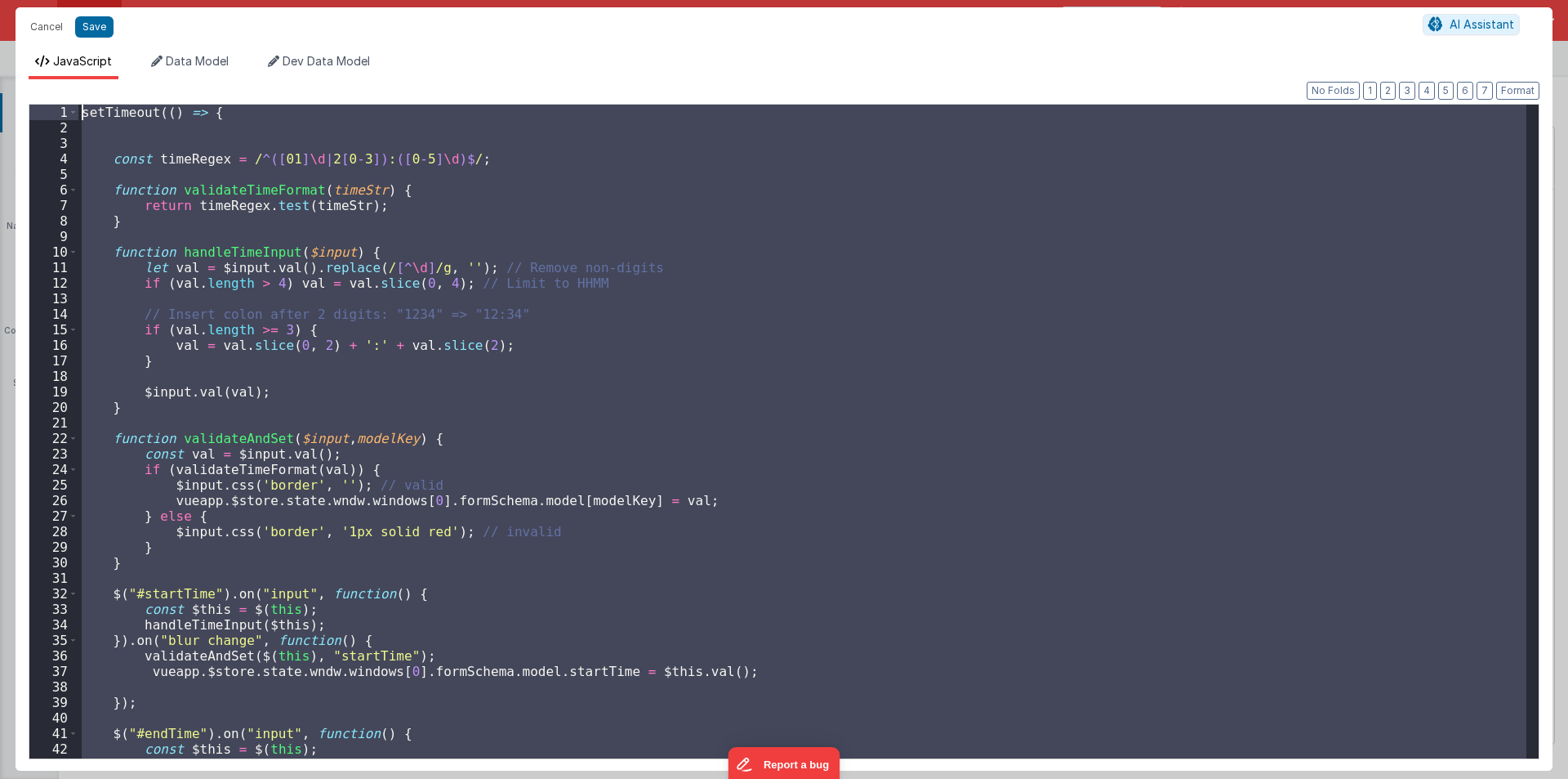
drag, startPoint x: 172, startPoint y: 579, endPoint x: 0, endPoint y: -58, distance: 659.8
click at [0, 0] on html "Cancel Save AI Assistant JavaScript Data Model Dev Data Model Format 7 6 5 4 3 …" at bounding box center [784, 390] width 1568 height 779
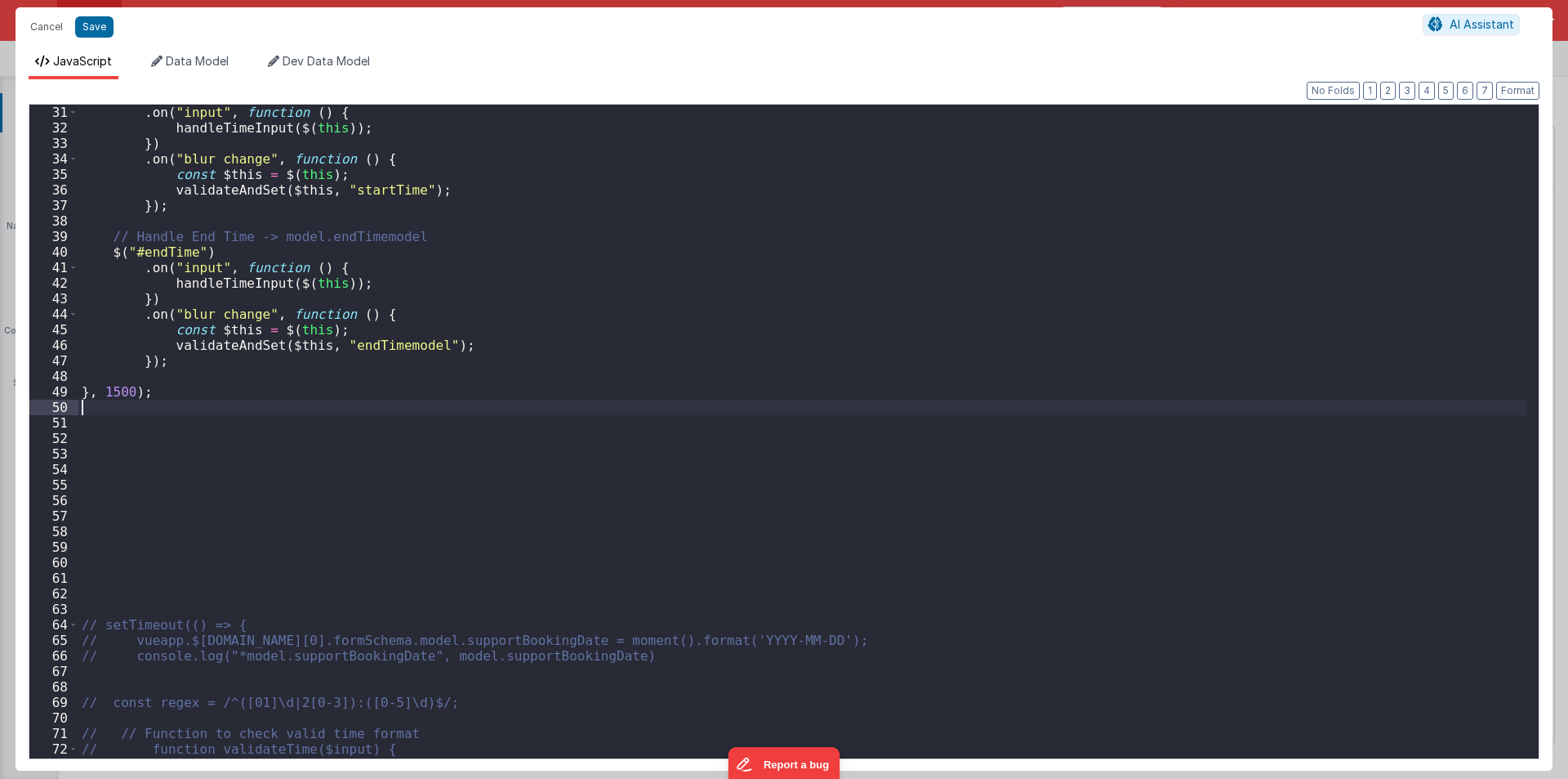
scroll to position [564, 0]
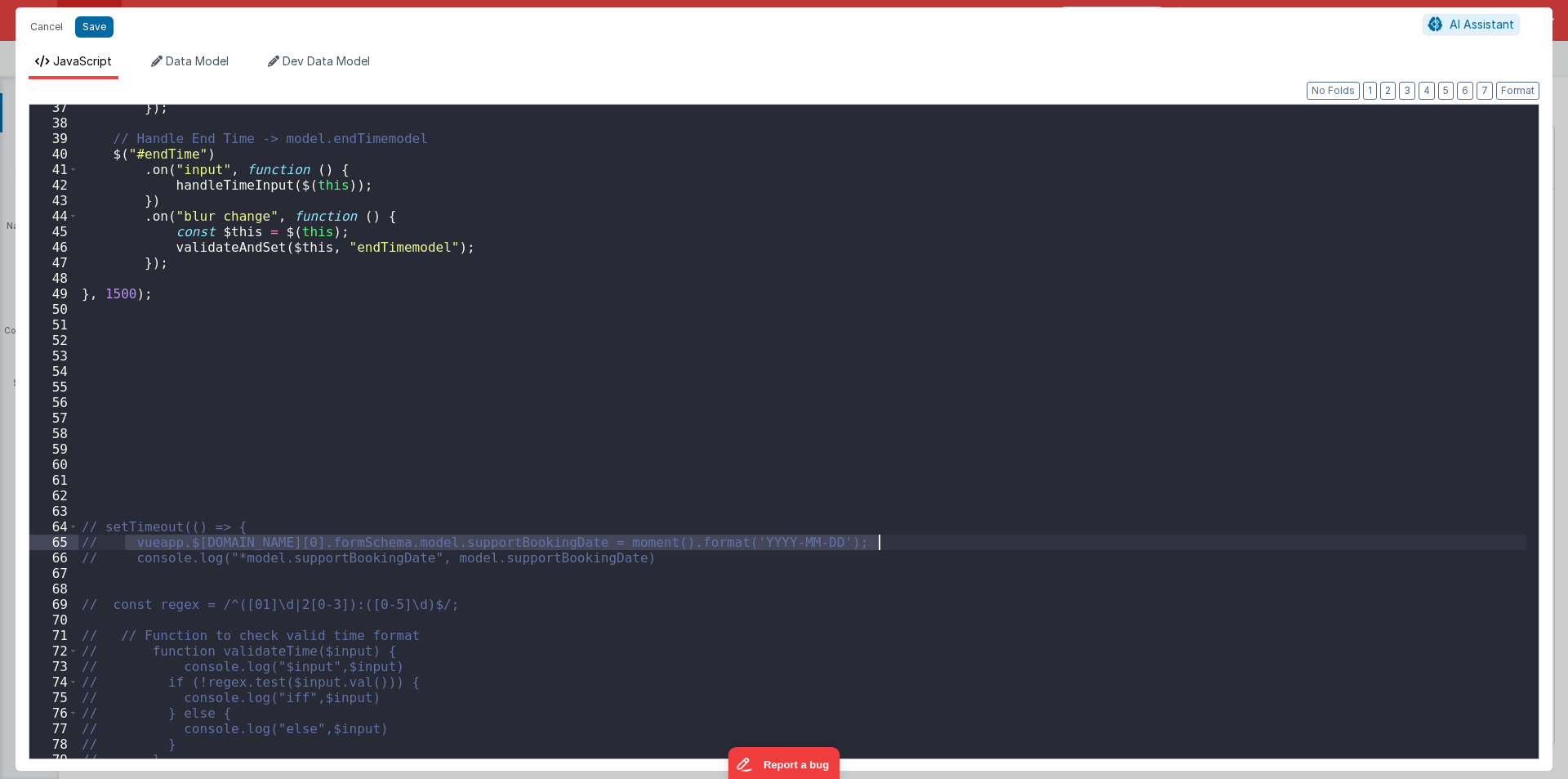
drag, startPoint x: 127, startPoint y: 539, endPoint x: 911, endPoint y: 545, distance: 784.0
click at [911, 545] on div "}) ; // Handle End Time -> model.endTimemodel $ ( "#endTime" ) . on ( "input" ,…" at bounding box center [802, 442] width 1448 height 685
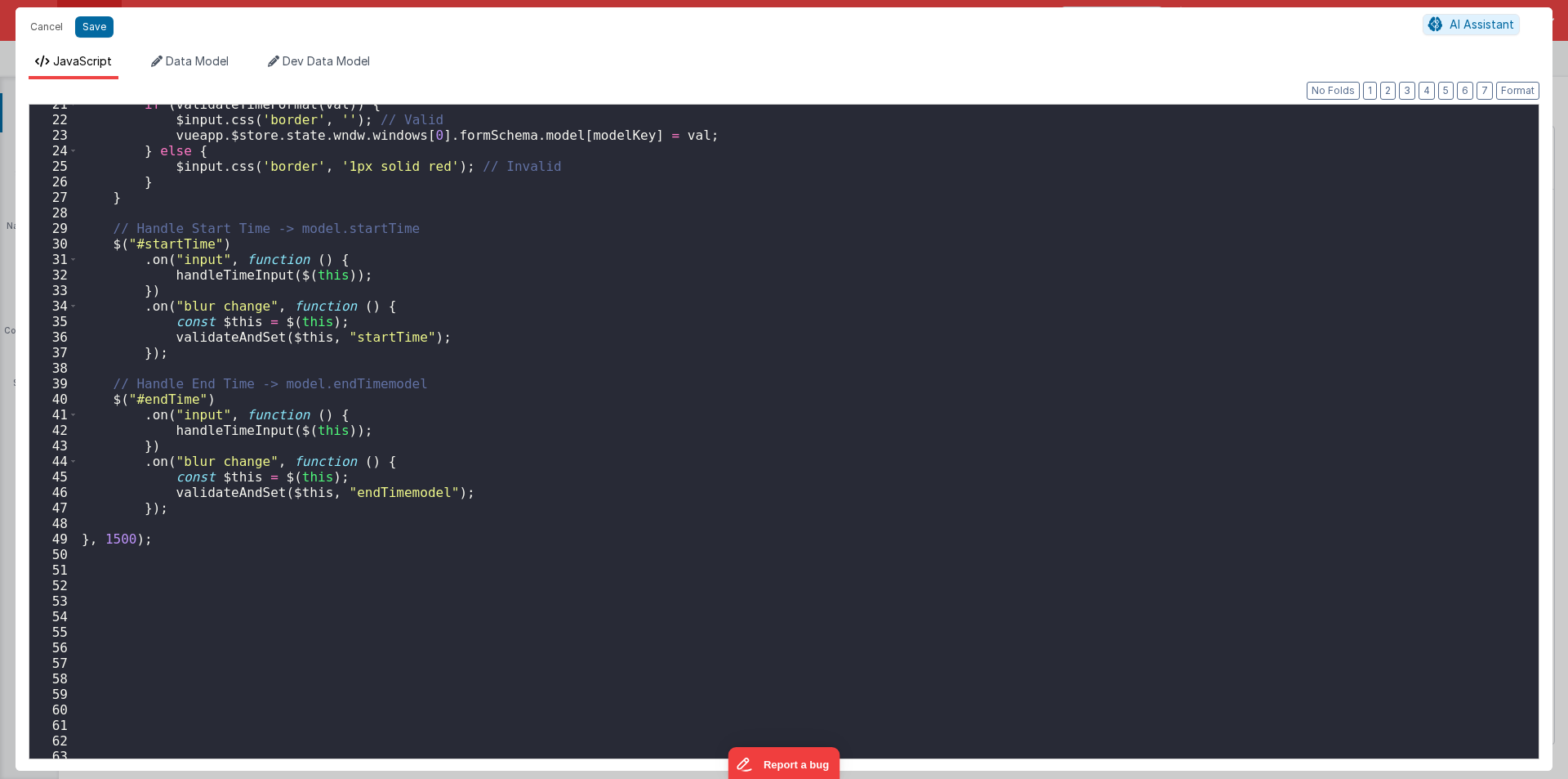
scroll to position [0, 0]
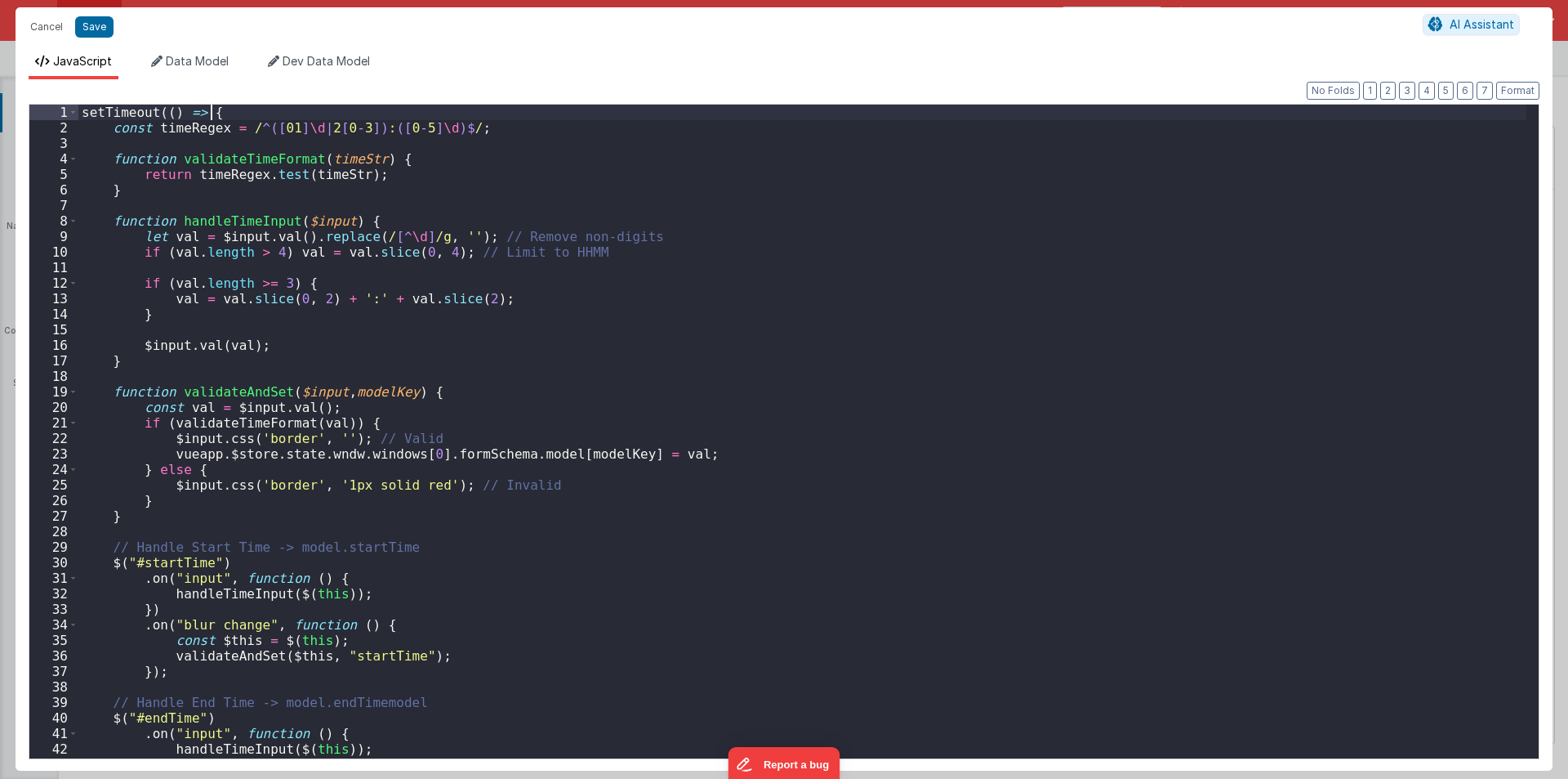
click at [227, 108] on div "setTimeout (( ) => { const timeRegex = / ^([ 01 ] \d | 2 [ 0 - 3 ]) : ([ 0 - 5 …" at bounding box center [802, 447] width 1448 height 685
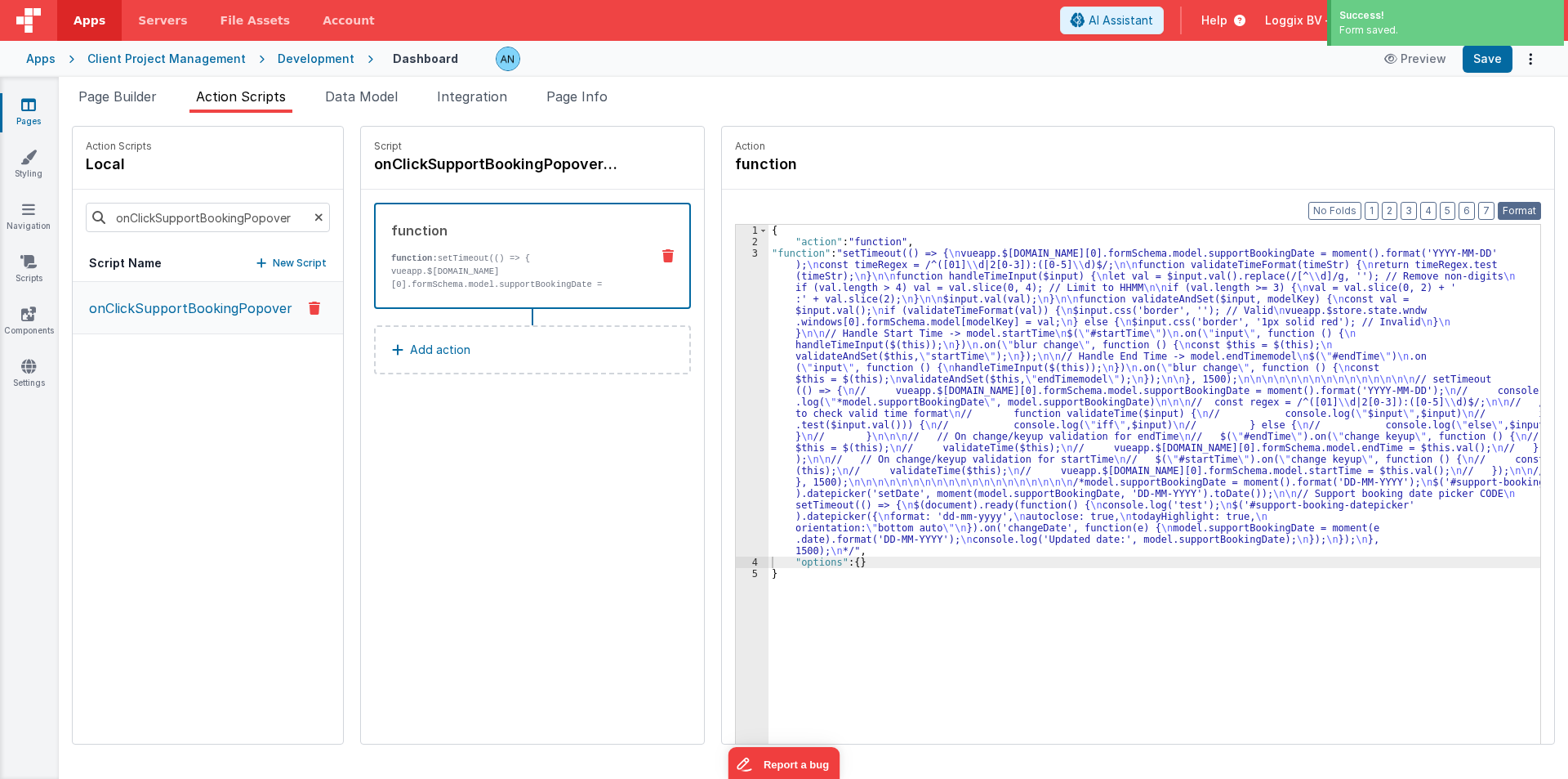
click at [1520, 208] on button "Format" at bounding box center [1520, 211] width 43 height 18
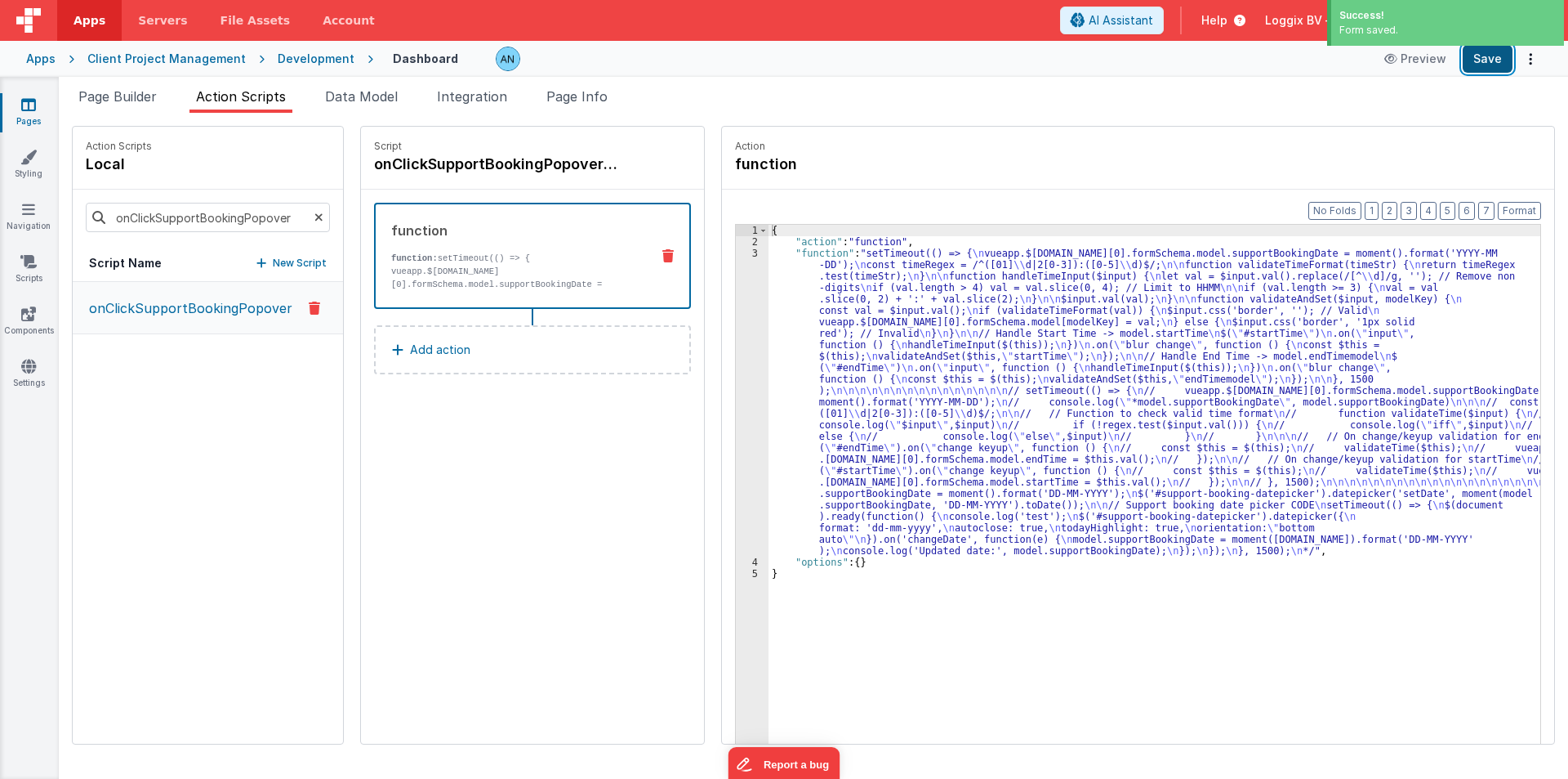
click at [1483, 62] on button "Save" at bounding box center [1487, 58] width 50 height 27
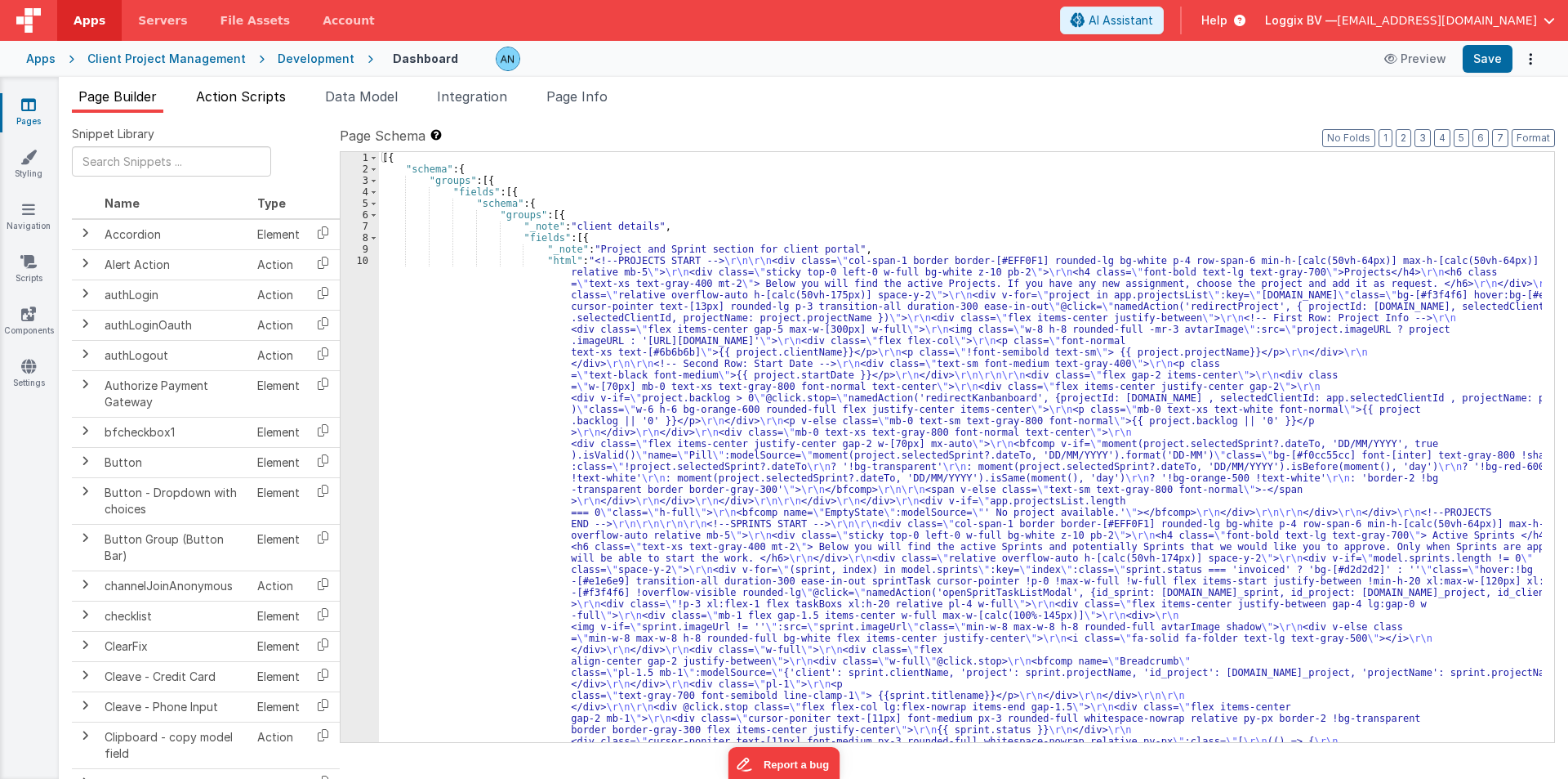
click at [256, 92] on span "Action Scripts" at bounding box center [241, 96] width 90 height 17
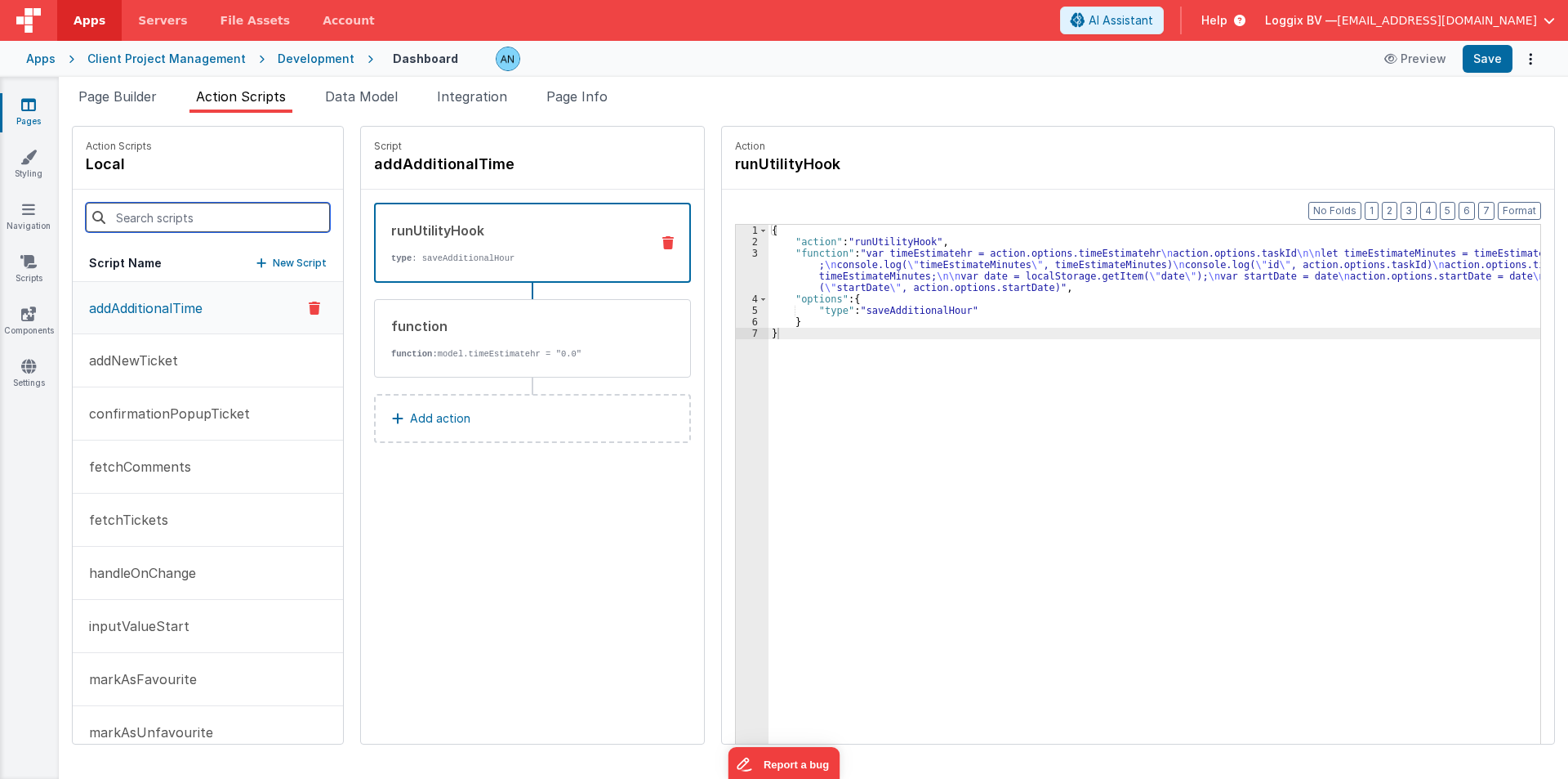
click at [135, 212] on input at bounding box center [208, 217] width 244 height 29
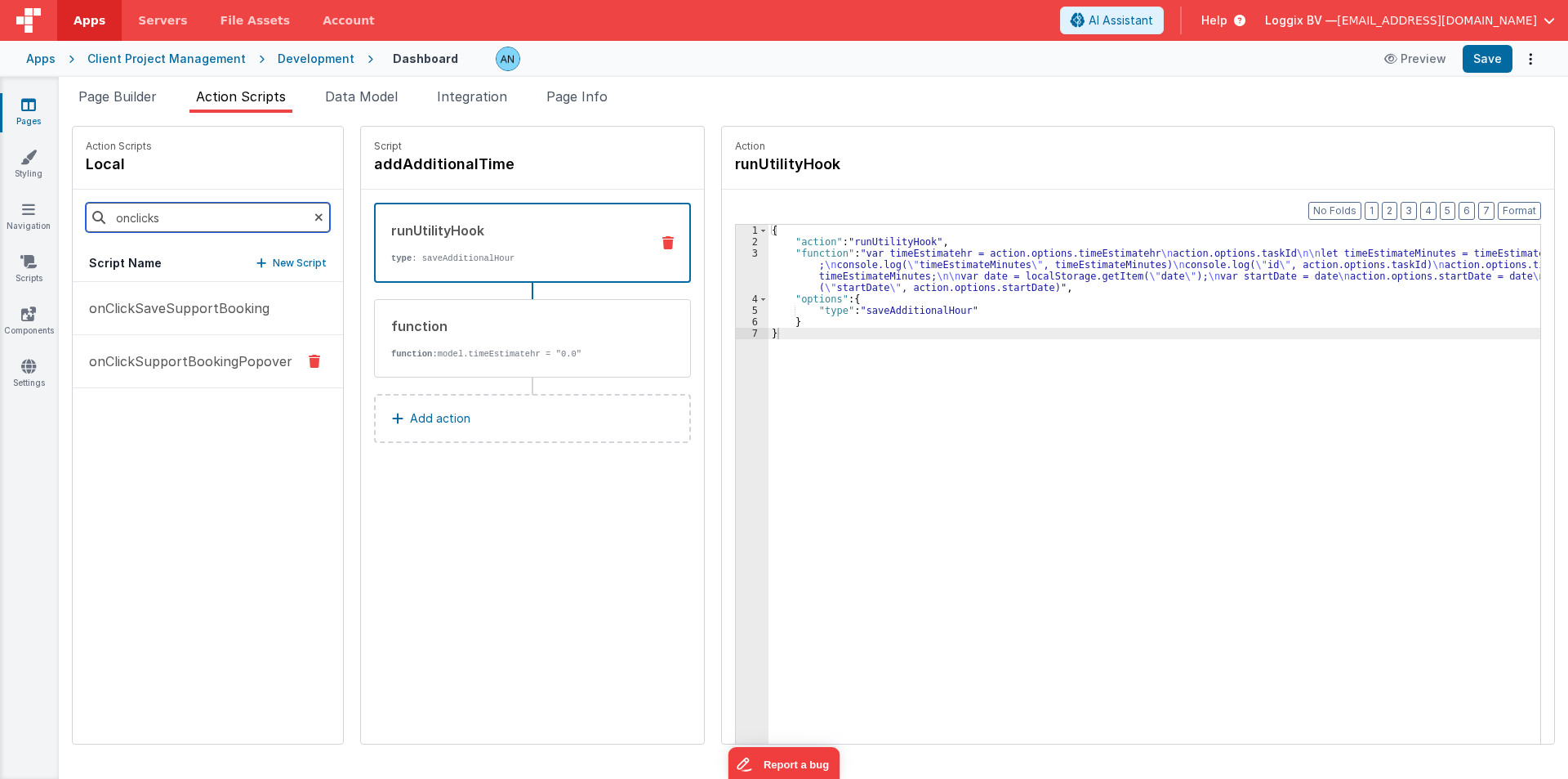
type input "onclicks"
click at [165, 366] on p "onClickSupportBookingPopover" at bounding box center [185, 361] width 213 height 20
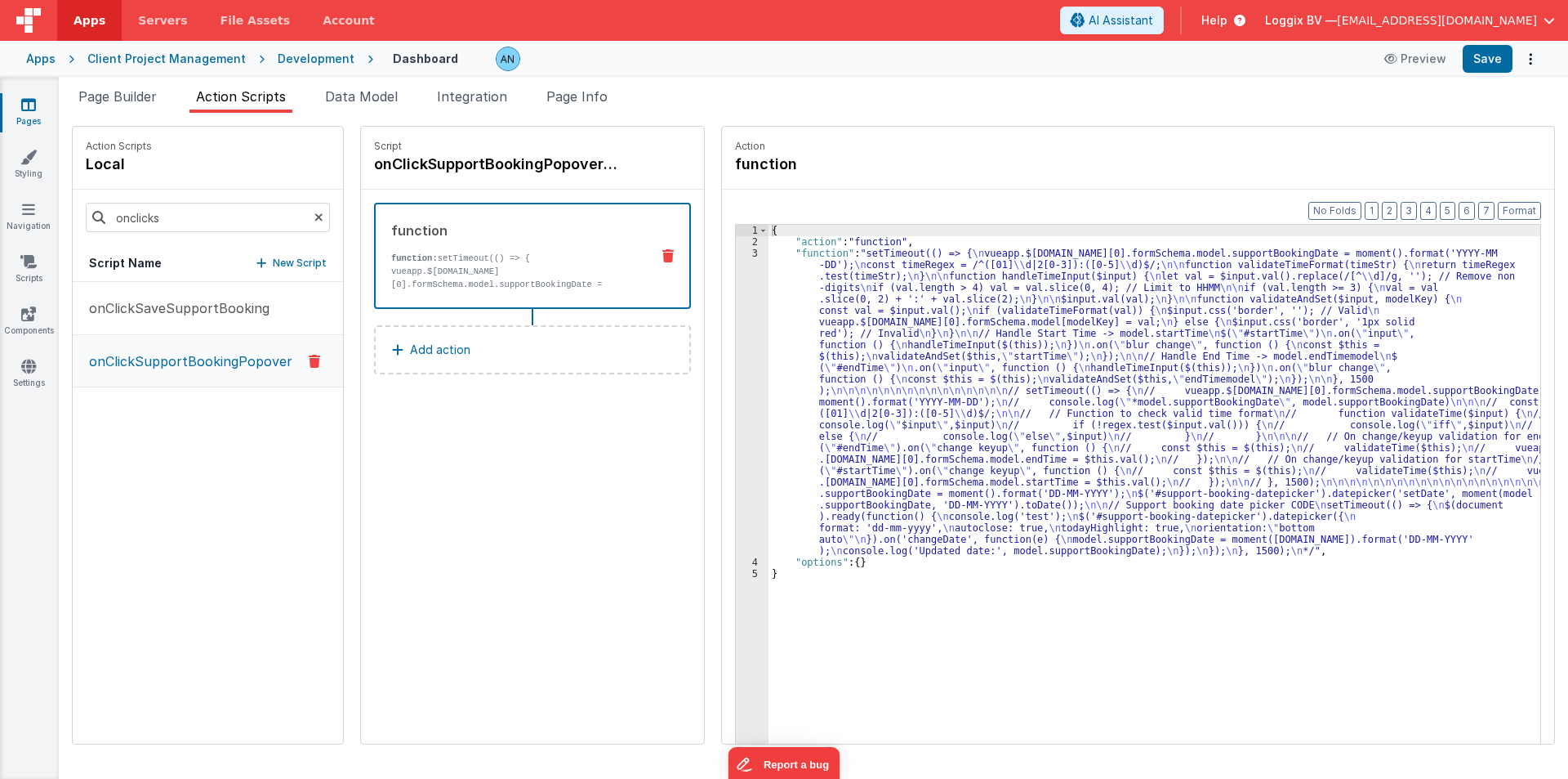
click at [804, 342] on div "{ "action" : "function" , "function" : "setTimeout(() => { \n vueapp.$[DOMAIN_N…" at bounding box center [1158, 521] width 779 height 592
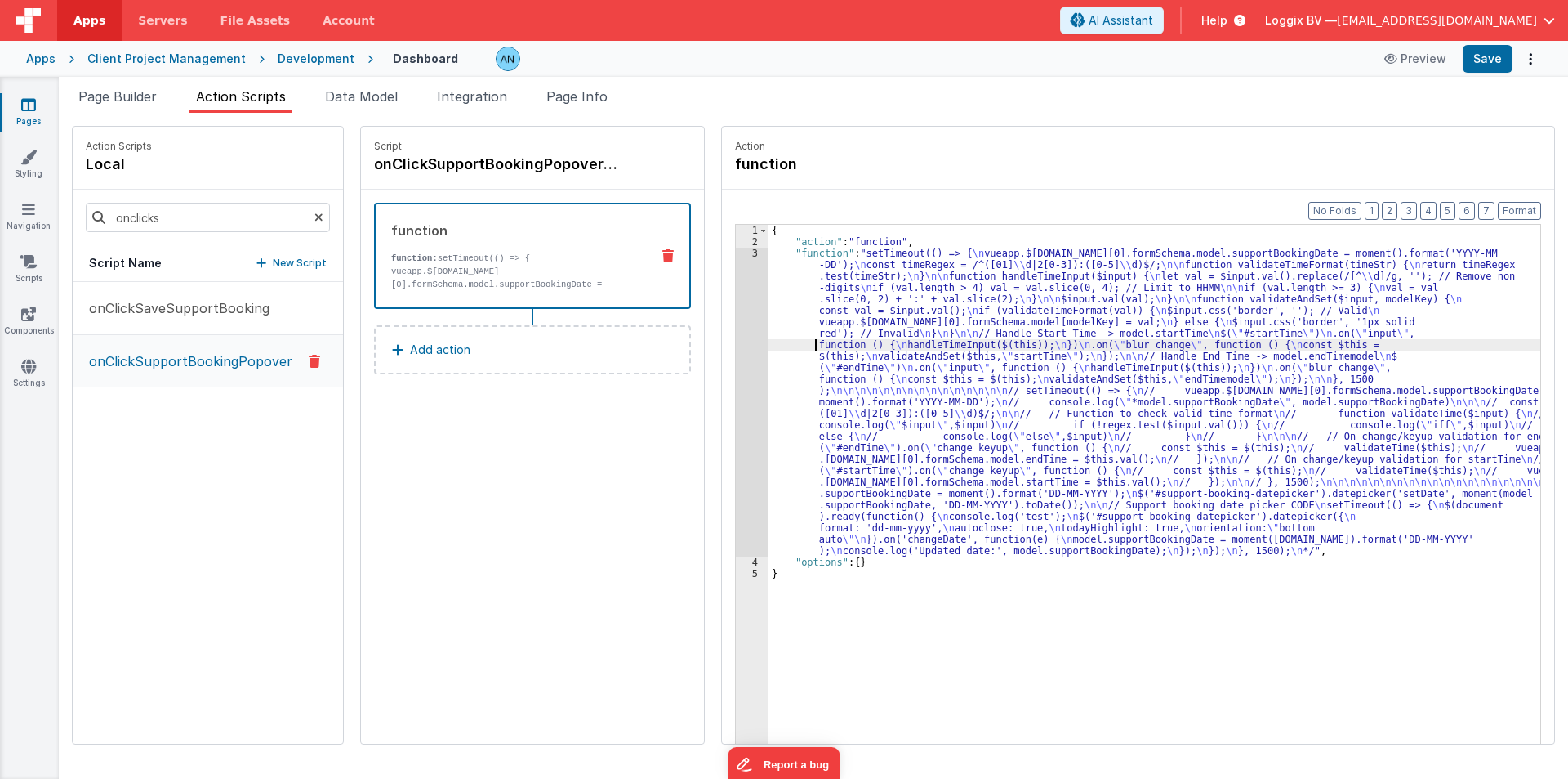
click at [740, 331] on div "3" at bounding box center [752, 402] width 32 height 309
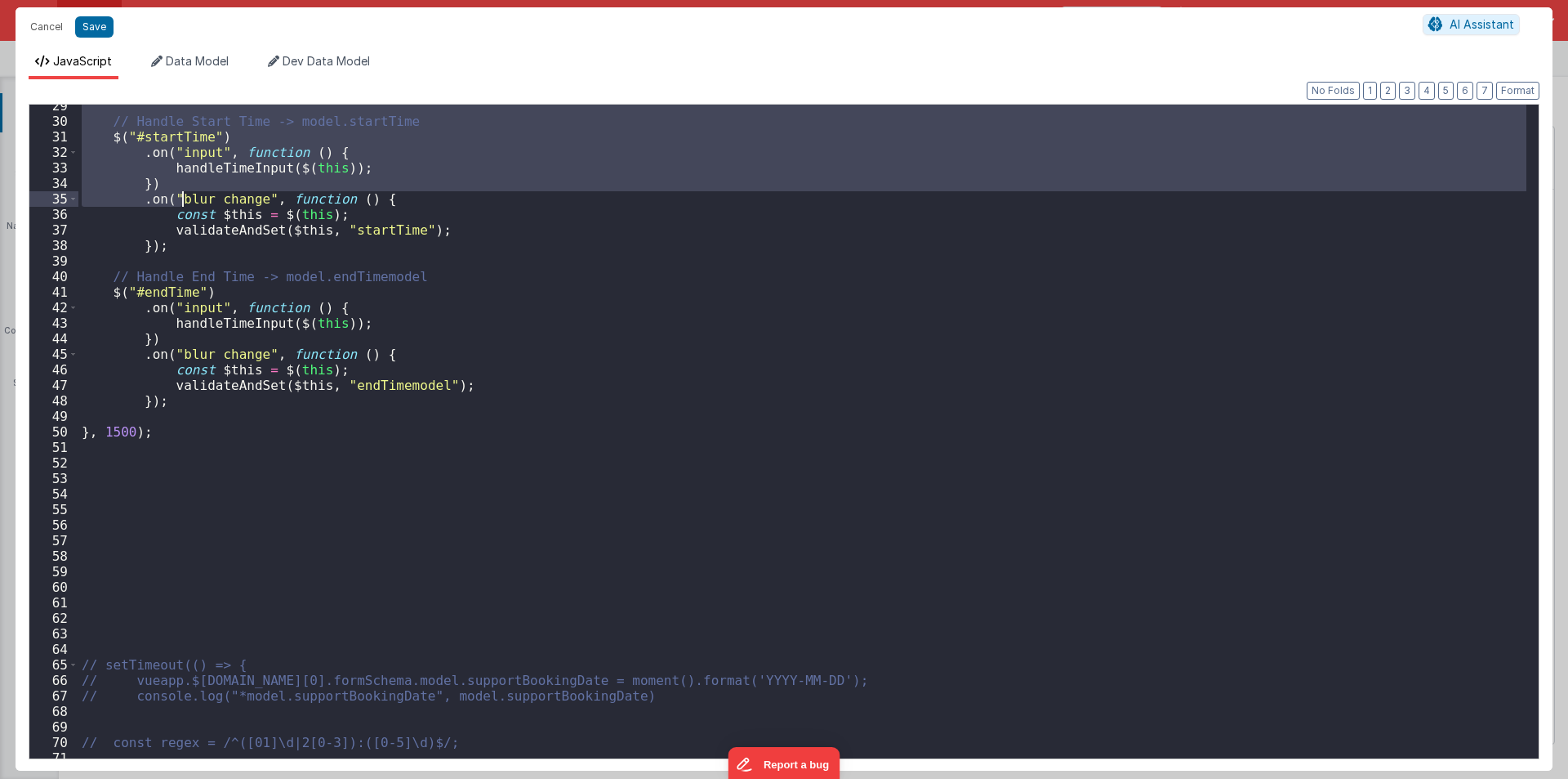
scroll to position [539, 0]
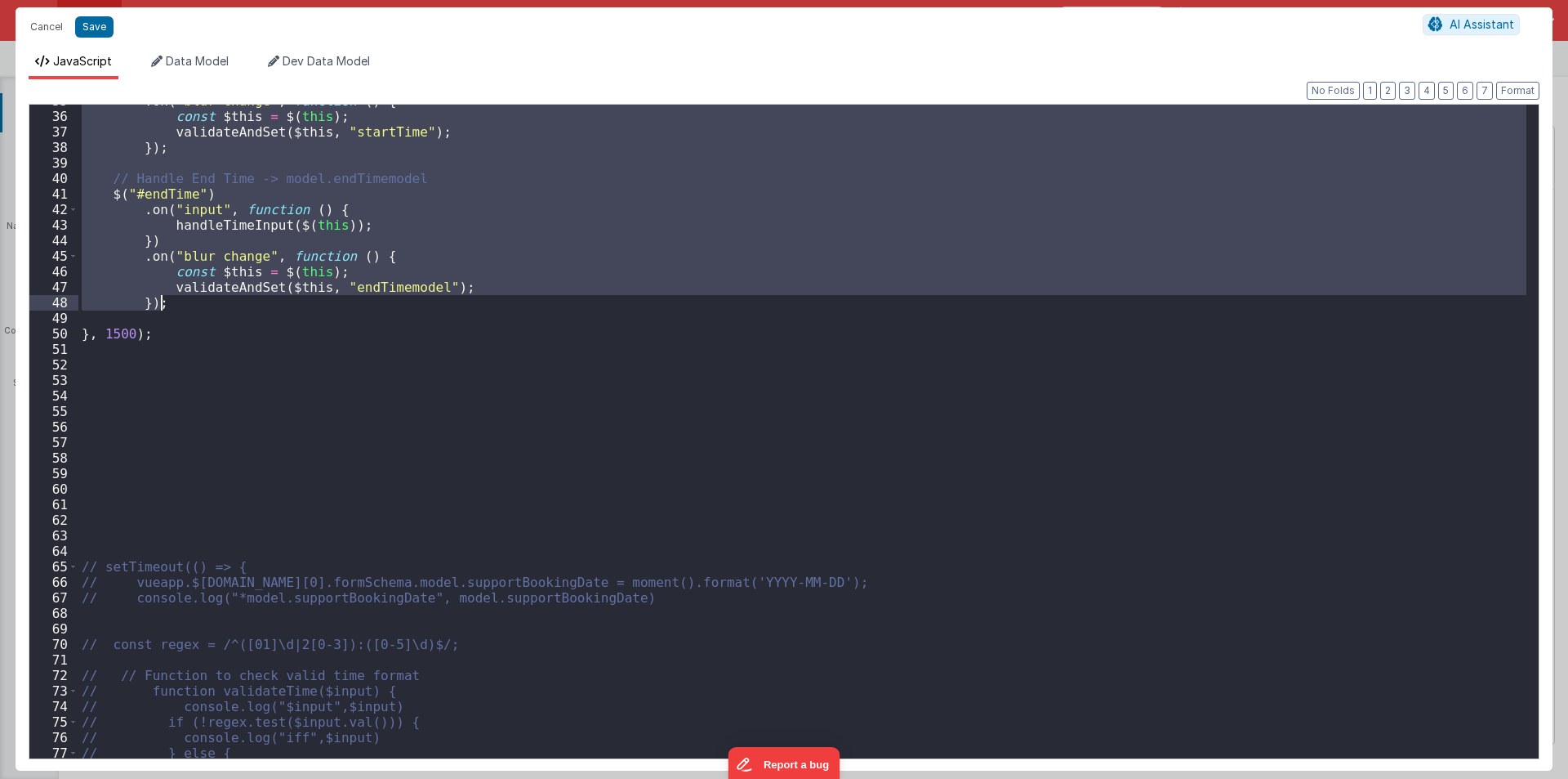
drag, startPoint x: 102, startPoint y: 129, endPoint x: 208, endPoint y: 303, distance: 203.7
click at [208, 303] on div ". on ( "blur change" , function ( ) { const $this = $ ( this ) ; validateAndSet…" at bounding box center [802, 435] width 1448 height 685
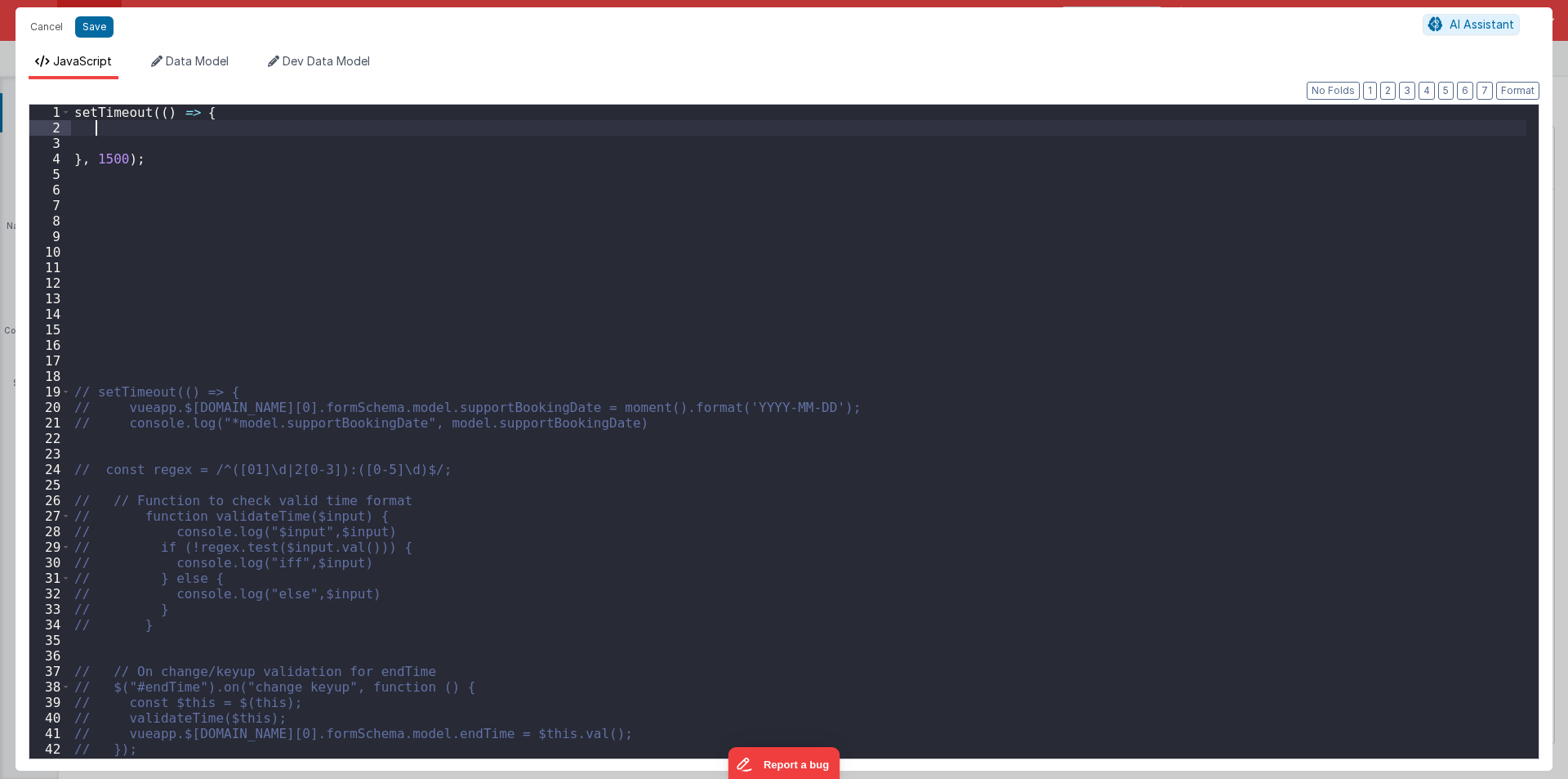
scroll to position [0, 0]
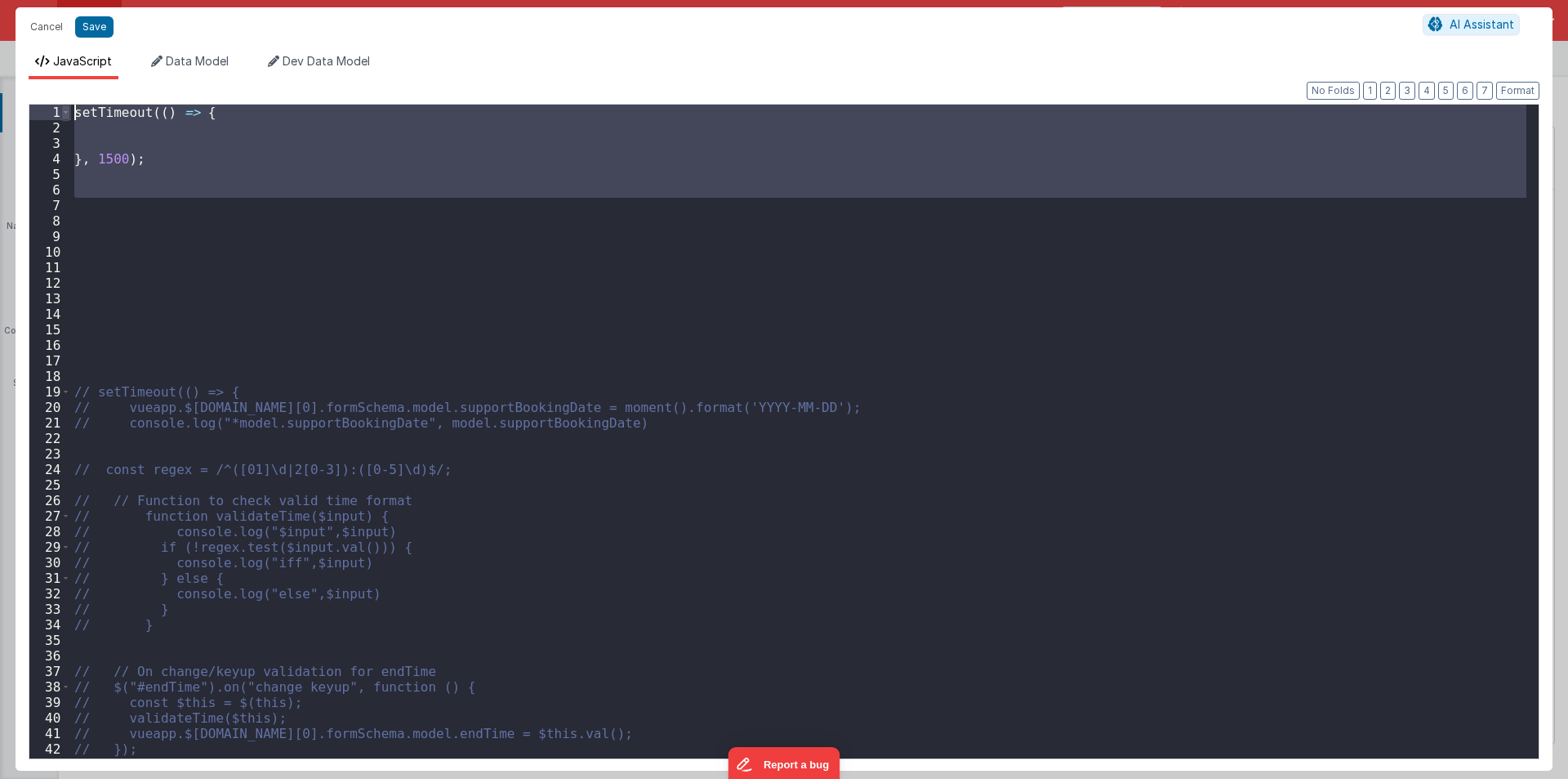
drag, startPoint x: 101, startPoint y: 199, endPoint x: 65, endPoint y: 105, distance: 100.7
click at [65, 105] on div "1 2 3 4 5 6 7 8 9 10 11 12 13 14 15 16 17 18 19 20 21 22 23 24 25 26 27 28 29 3…" at bounding box center [784, 431] width 1511 height 655
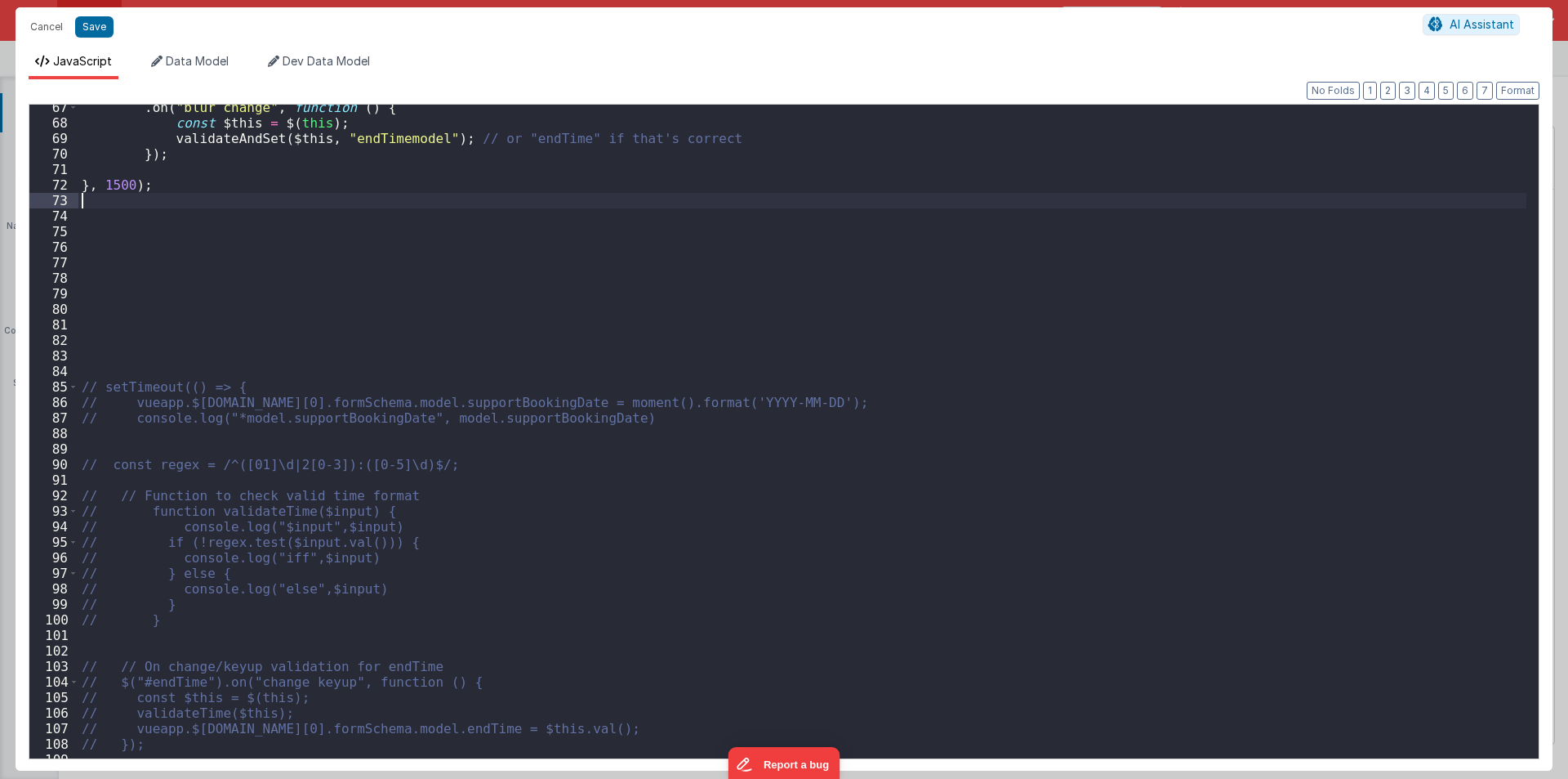
scroll to position [1030, 0]
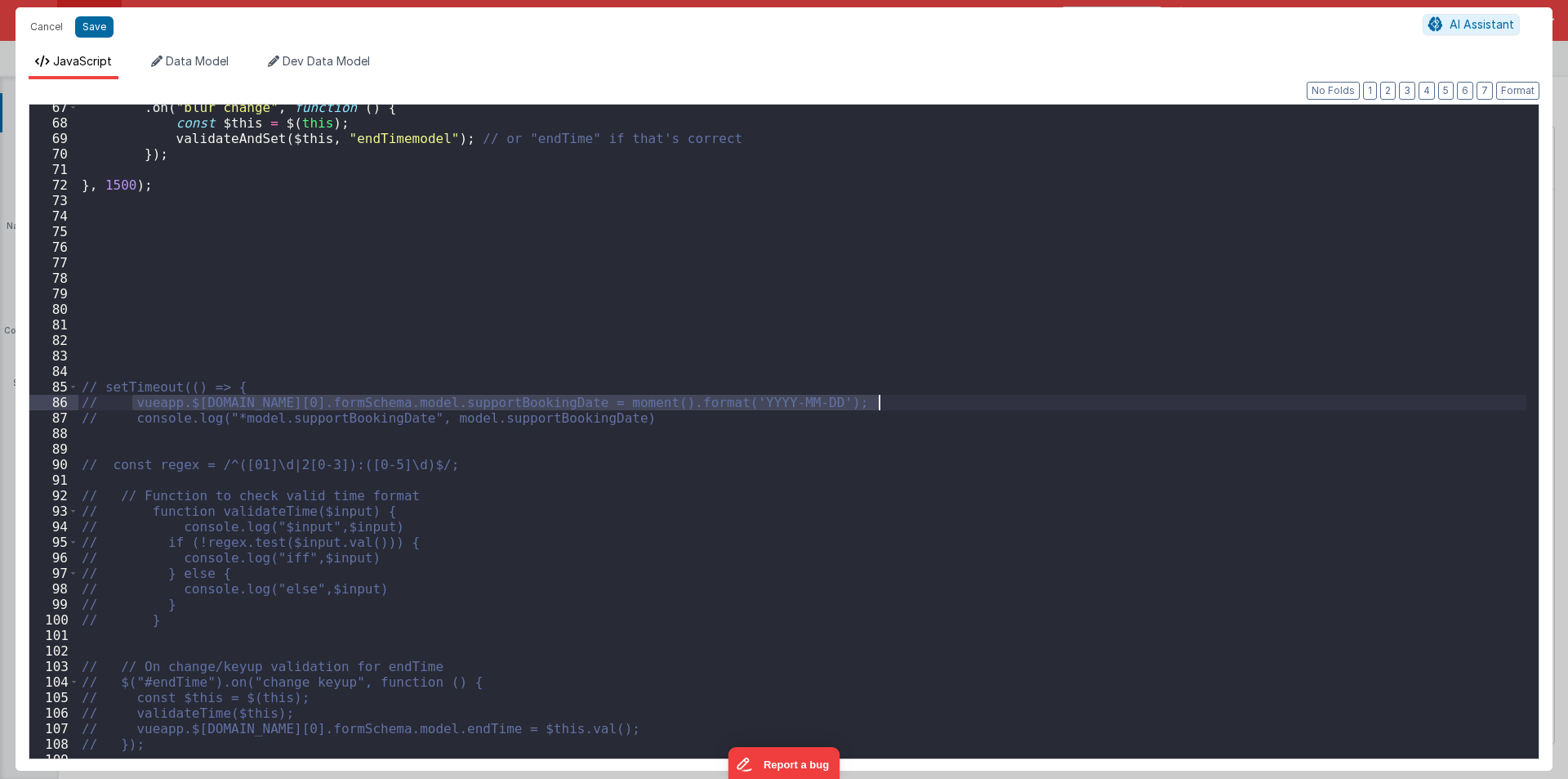
drag, startPoint x: 130, startPoint y: 400, endPoint x: 916, endPoint y: 405, distance: 786.0
click at [916, 405] on div ". on ( "blur change" , function ( ) { const $this = $ ( this ) ; validateAndSet…" at bounding box center [802, 442] width 1448 height 685
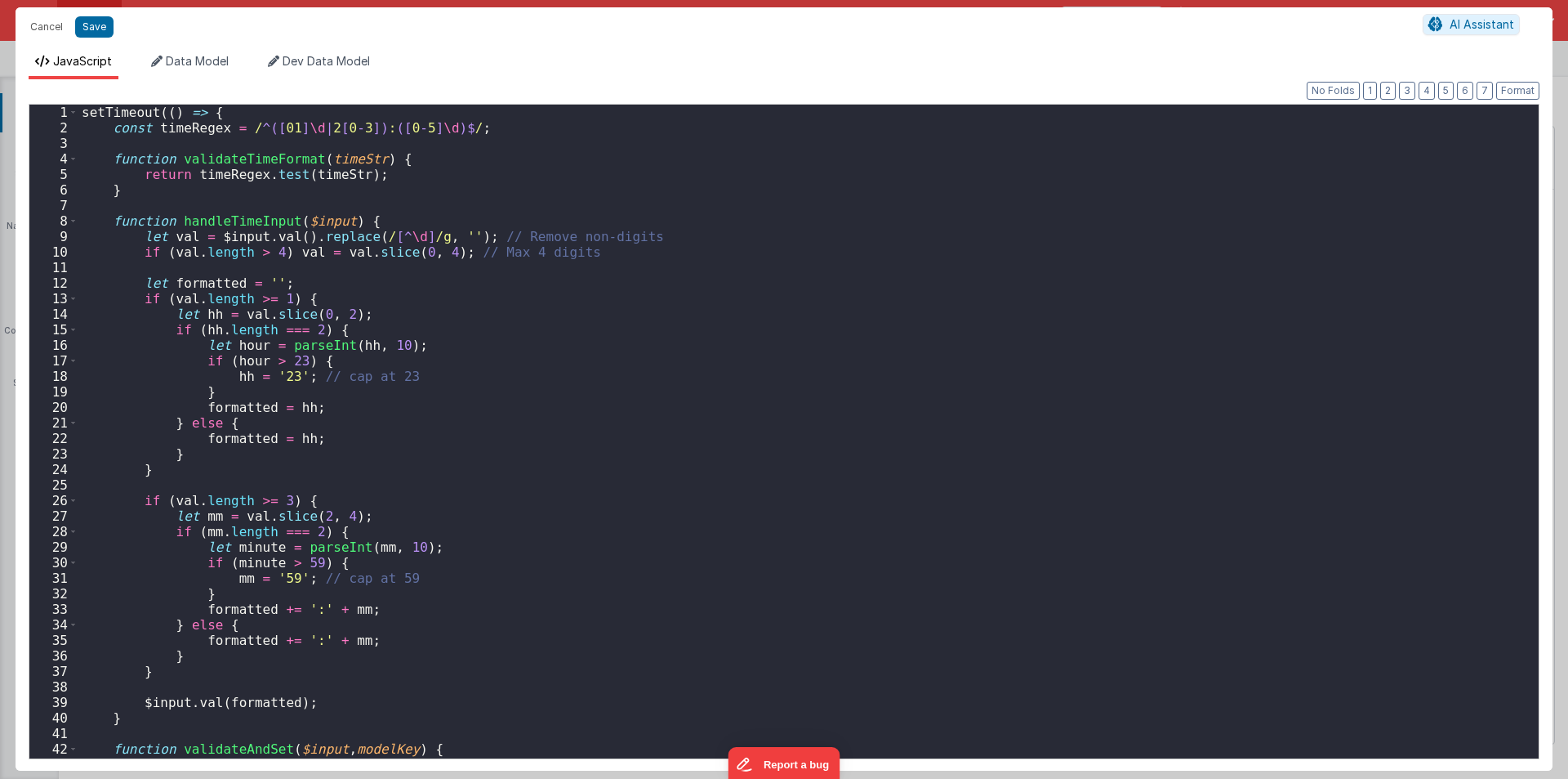
scroll to position [0, 0]
click at [229, 115] on div "setTimeout (( ) => { const timeRegex = / ^([ 01 ] \d | 2 [ 0 - 3 ]) : ([ 0 - 5 …" at bounding box center [802, 447] width 1448 height 685
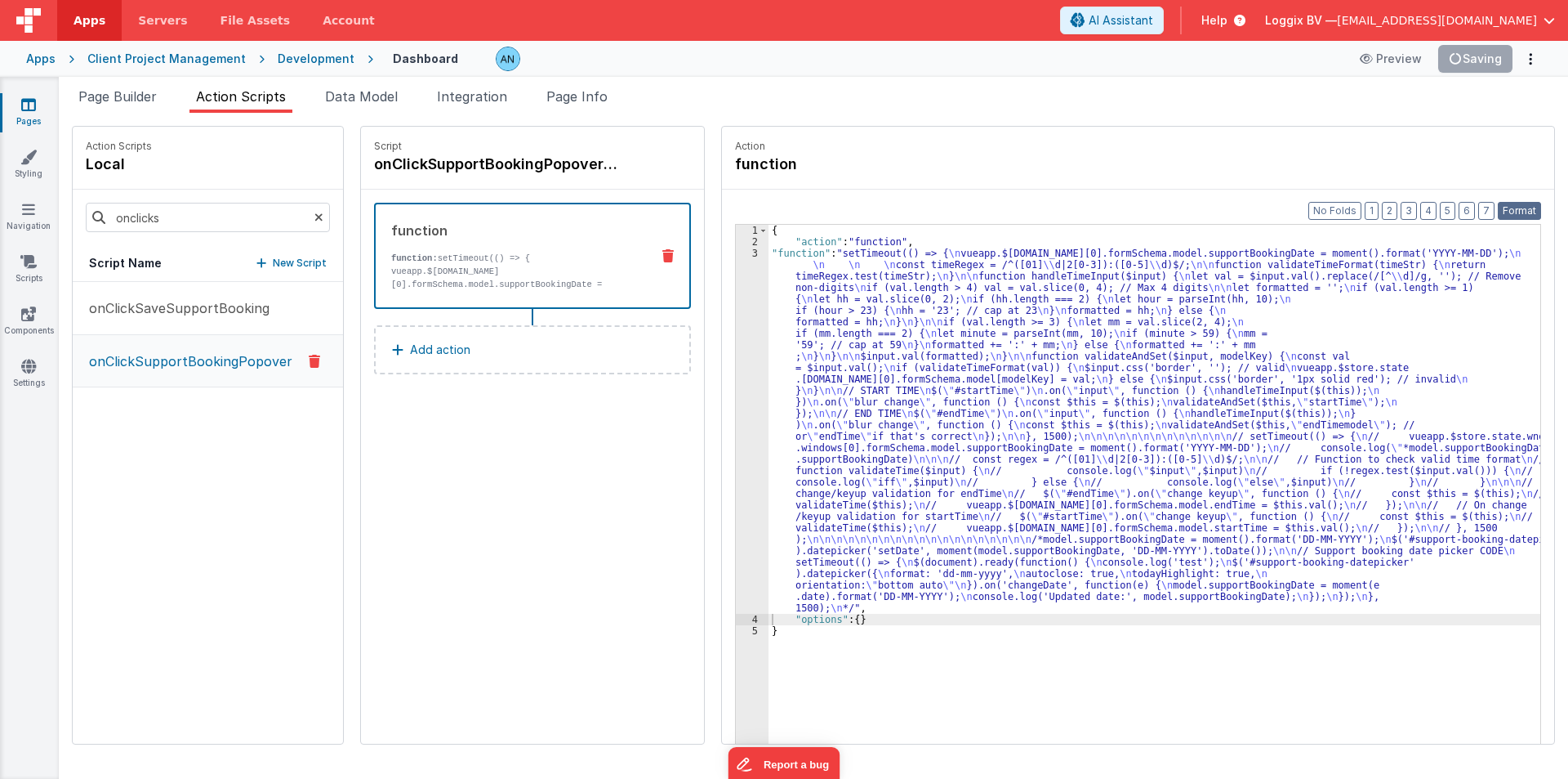
click at [1526, 208] on button "Format" at bounding box center [1520, 211] width 43 height 18
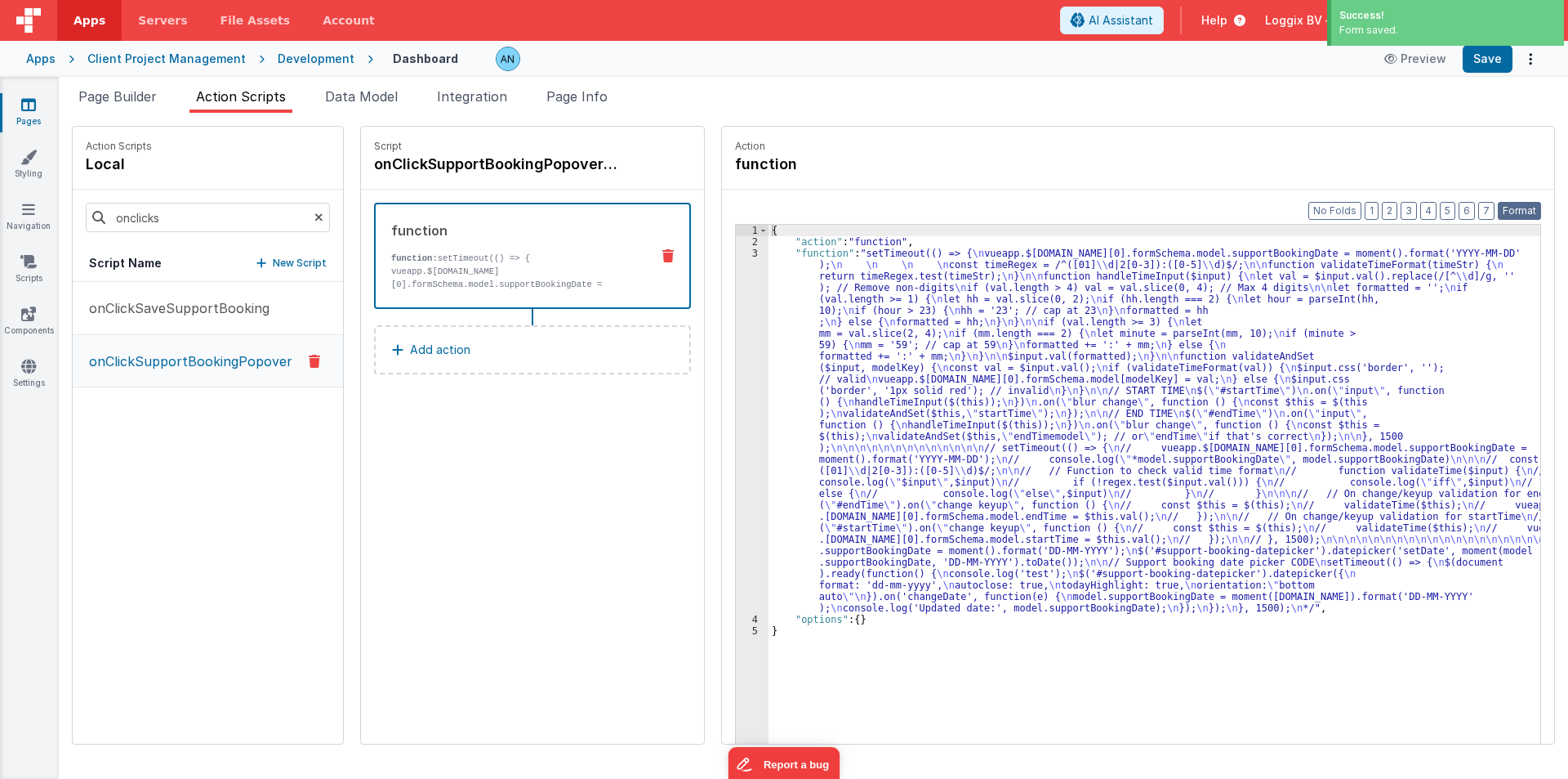
click at [1523, 205] on button "Format" at bounding box center [1520, 211] width 43 height 18
click at [153, 98] on span "Page Builder" at bounding box center [117, 96] width 78 height 17
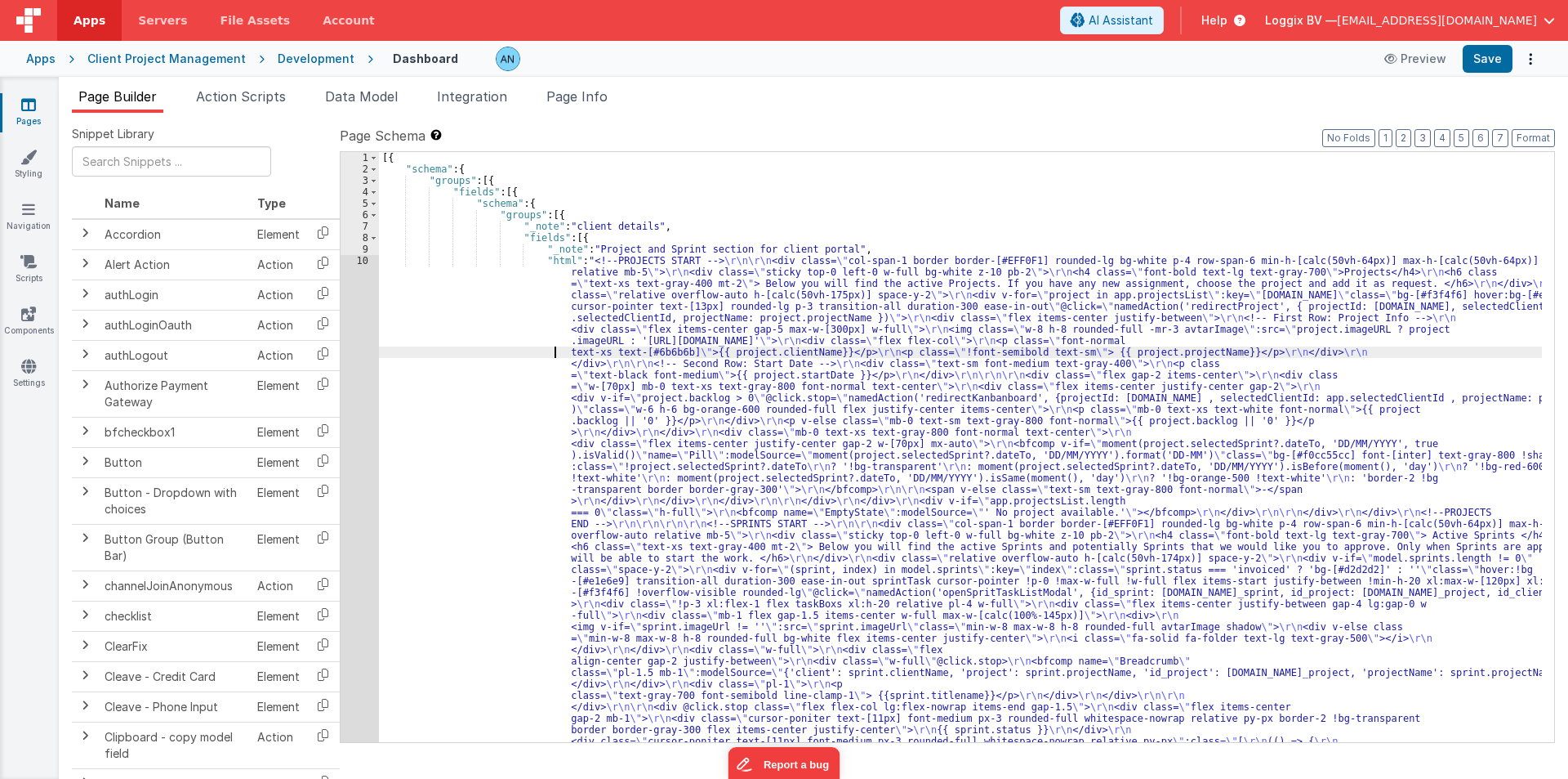
click at [409, 349] on div "[{ "schema" : { "groups" : [{ "fields" : [{ "schema" : { "groups" : [{ "_note" …" at bounding box center [960, 756] width 1163 height 1208
click at [486, 471] on div "[{ "schema" : { "groups" : [{ "fields" : [{ "schema" : { "groups" : [{ "_note" …" at bounding box center [960, 756] width 1163 height 1208
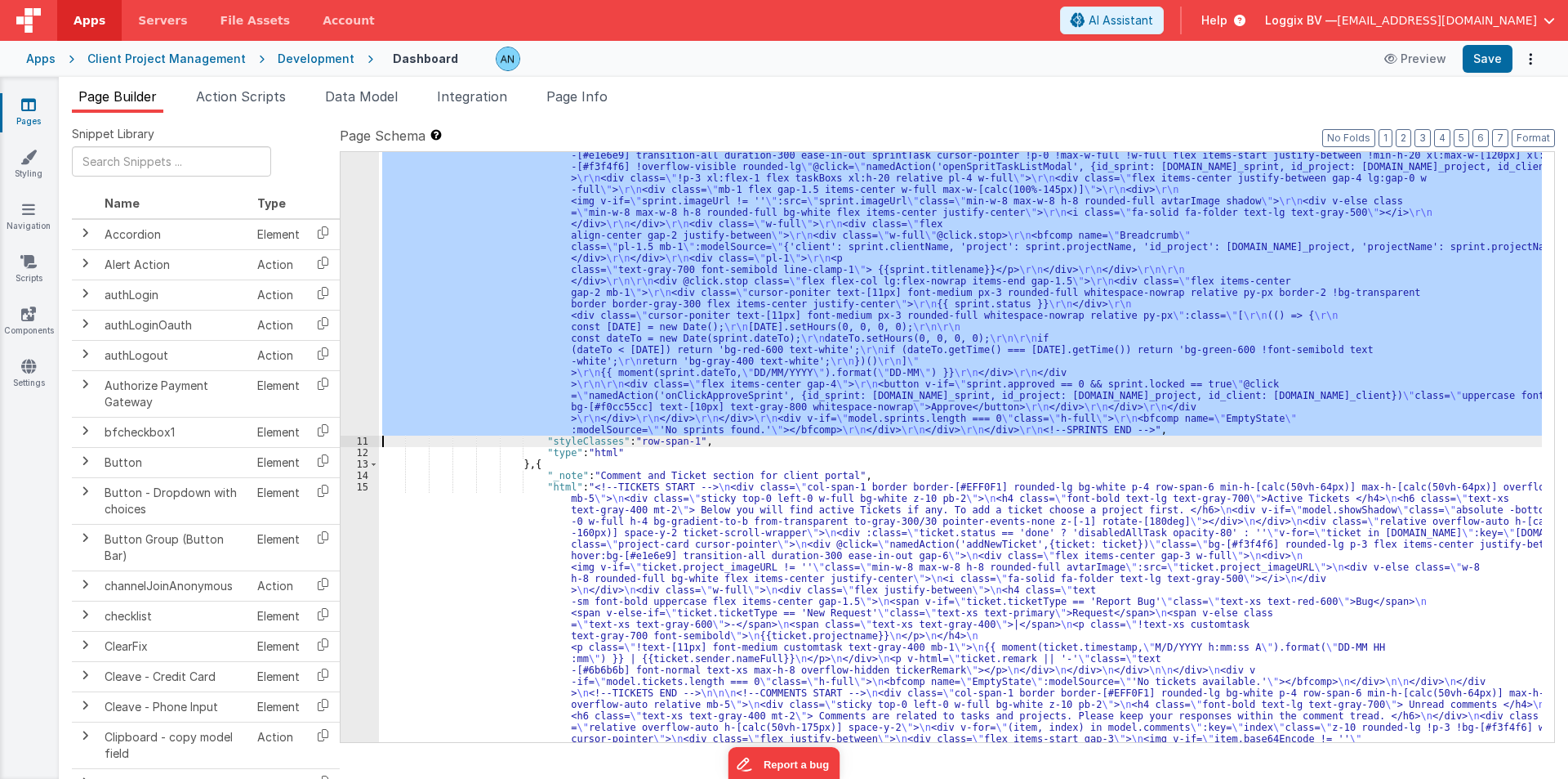
scroll to position [426, 0]
click at [545, 521] on div ""html" : "<!--PROJECTS START --> \r\n\r\n <div class= \" col-span-1 border bord…" at bounding box center [960, 604] width 1163 height 1551
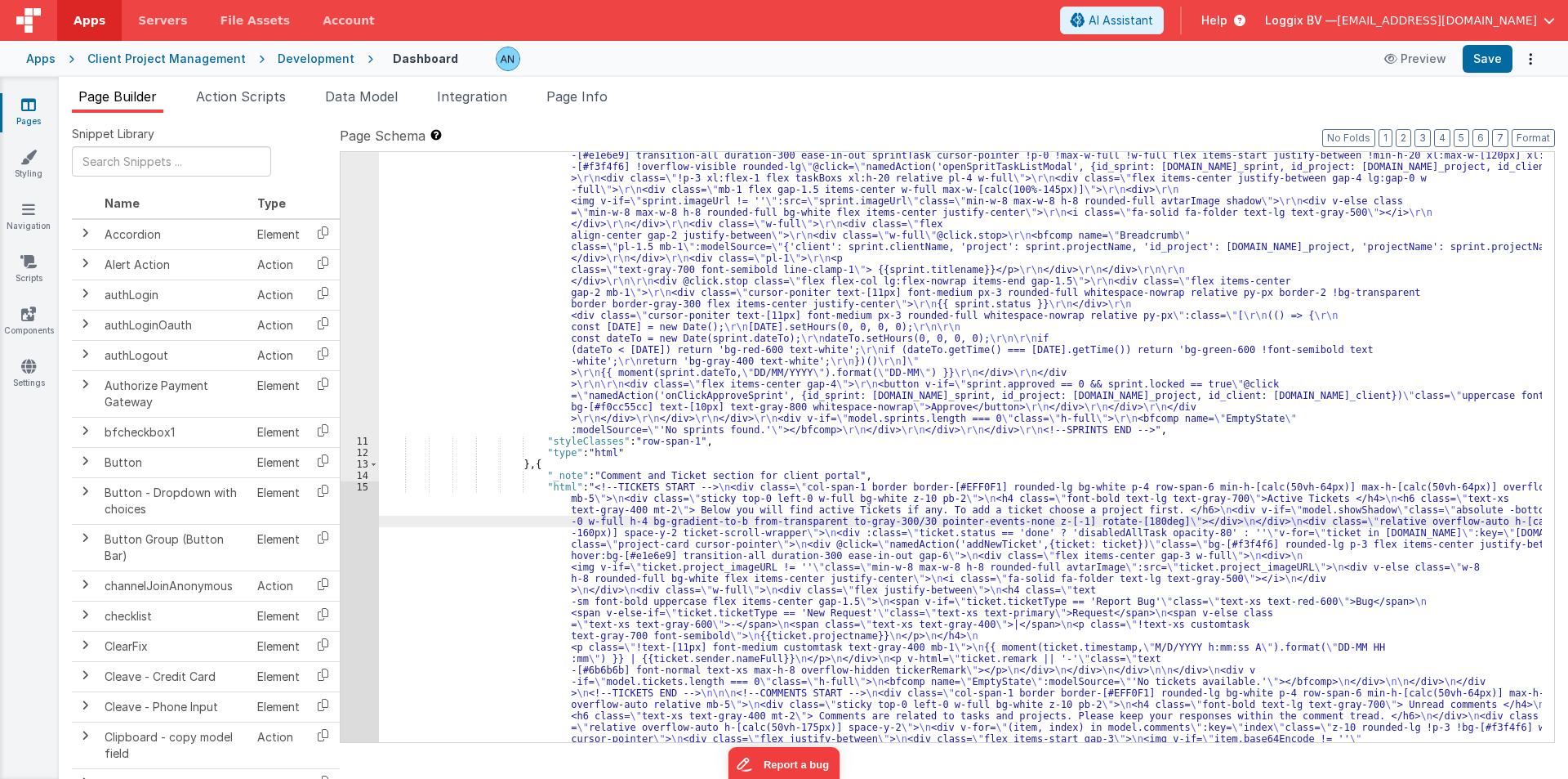
click at [452, 506] on div ""html" : "<!--PROJECTS START --> \r\n\r\n <div class= \" col-span-1 border bord…" at bounding box center [960, 604] width 1163 height 1551
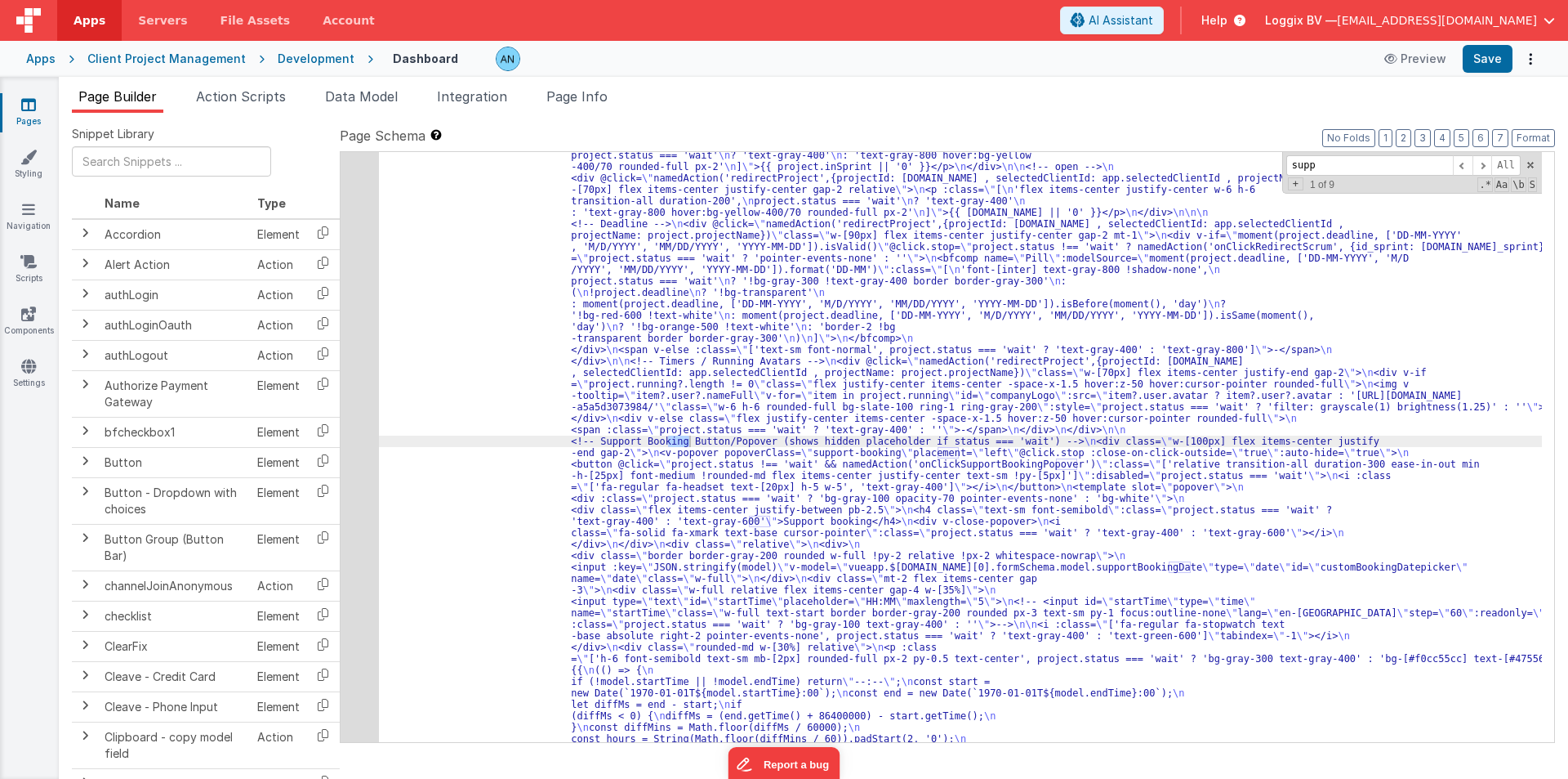
type input "supp"
click at [363, 469] on div "48" at bounding box center [359, 378] width 38 height 1304
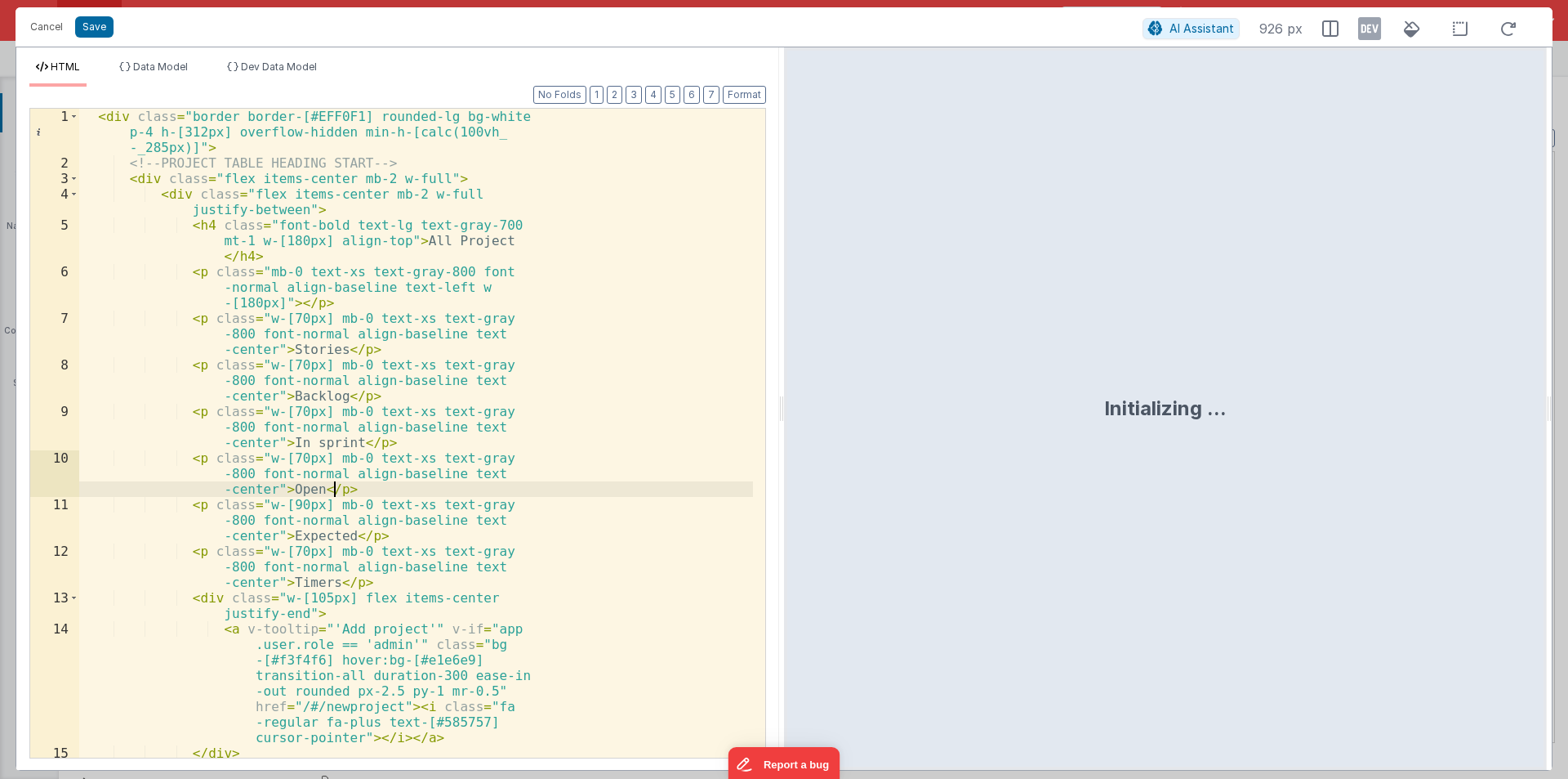
drag, startPoint x: 784, startPoint y: 400, endPoint x: 1434, endPoint y: 444, distance: 651.5
click at [1567, 389] on html "Cancel Save AI Assistant 926 px HTML Data Model Dev Data Model Format 7 6 5 4 3…" at bounding box center [784, 390] width 1568 height 779
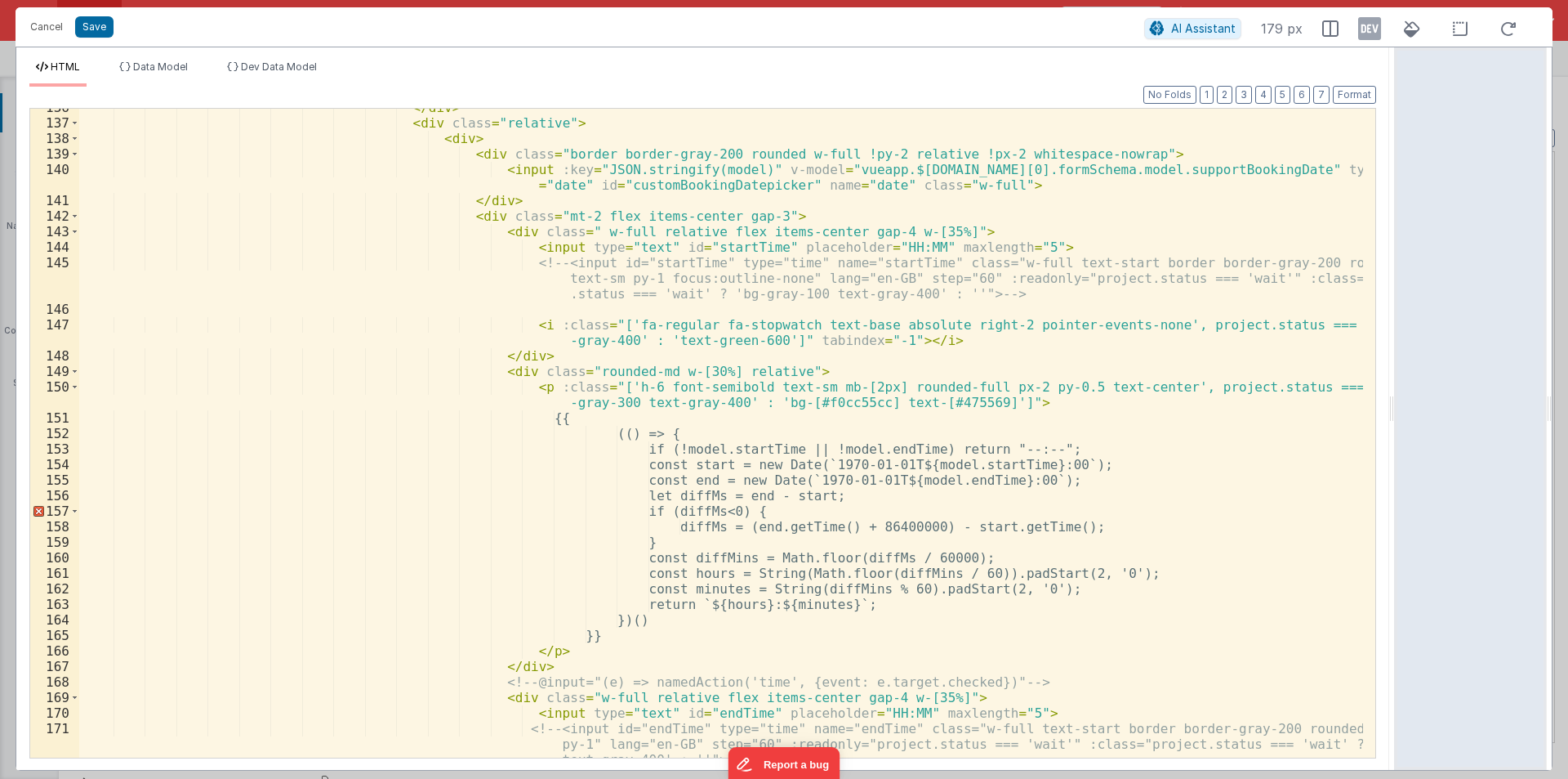
scroll to position [2354, 0]
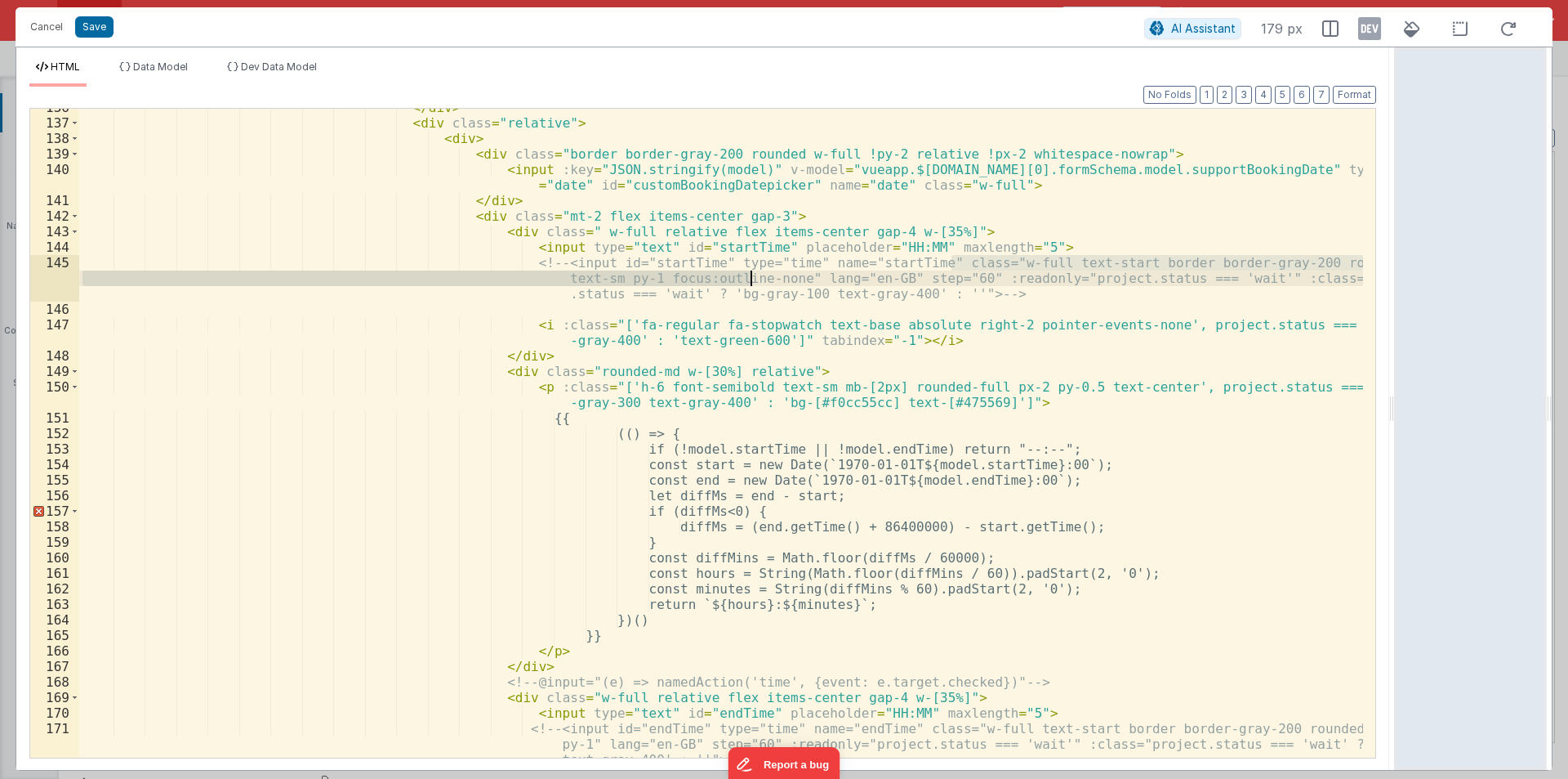
drag, startPoint x: 950, startPoint y: 263, endPoint x: 749, endPoint y: 280, distance: 201.7
click at [749, 280] on div "</ div > < div class = "relative" > < div > < div class = "border border-gray-2…" at bounding box center [720, 455] width 1284 height 711
click at [811, 264] on div "</ div > < div class = "relative" > < div > < div class = "border border-gray-2…" at bounding box center [720, 455] width 1284 height 711
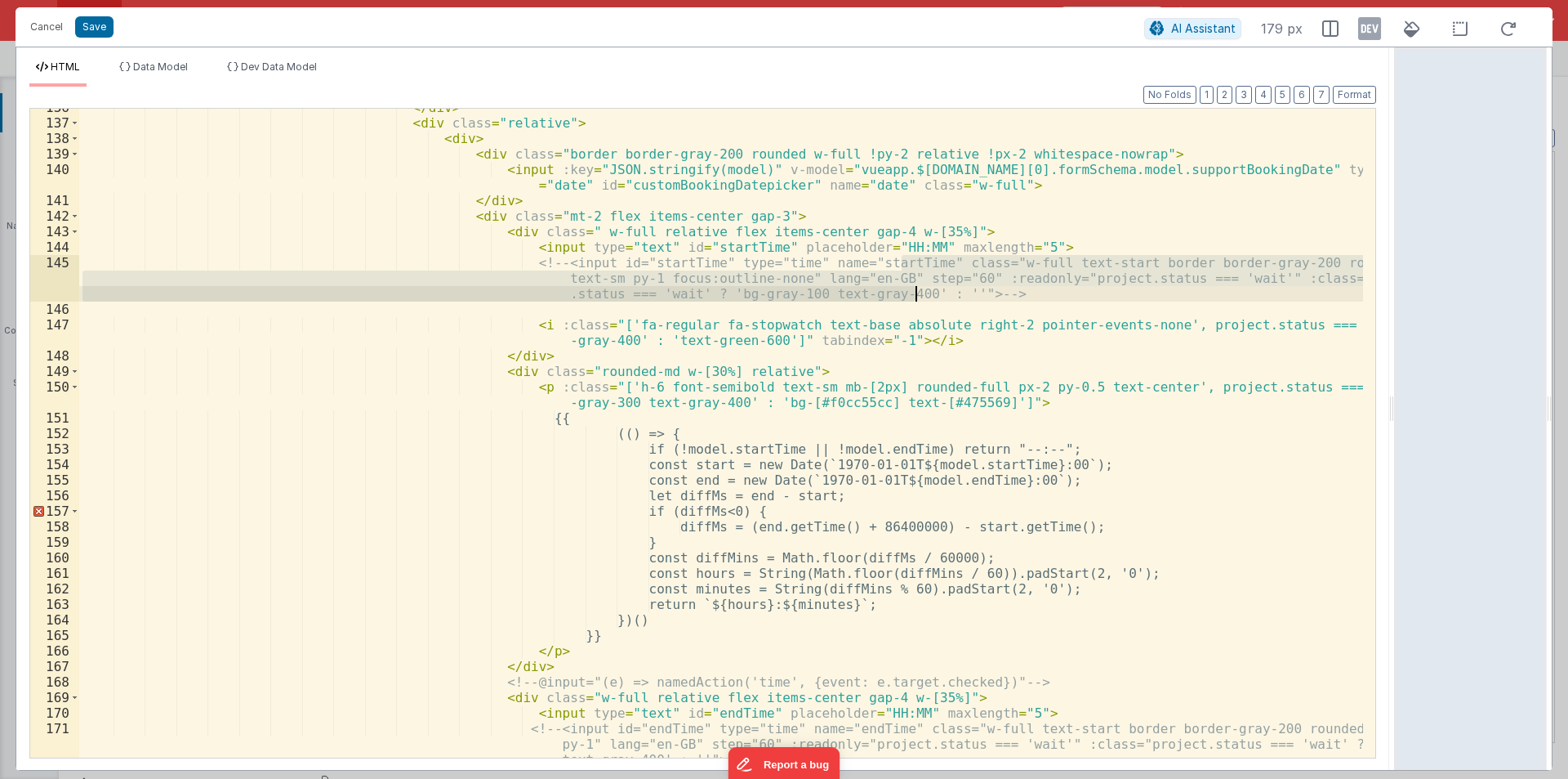
drag, startPoint x: 899, startPoint y: 259, endPoint x: 918, endPoint y: 290, distance: 36.4
click at [918, 290] on div "</ div > < div class = "relative" > < div > < div class = "border border-gray-2…" at bounding box center [720, 455] width 1284 height 711
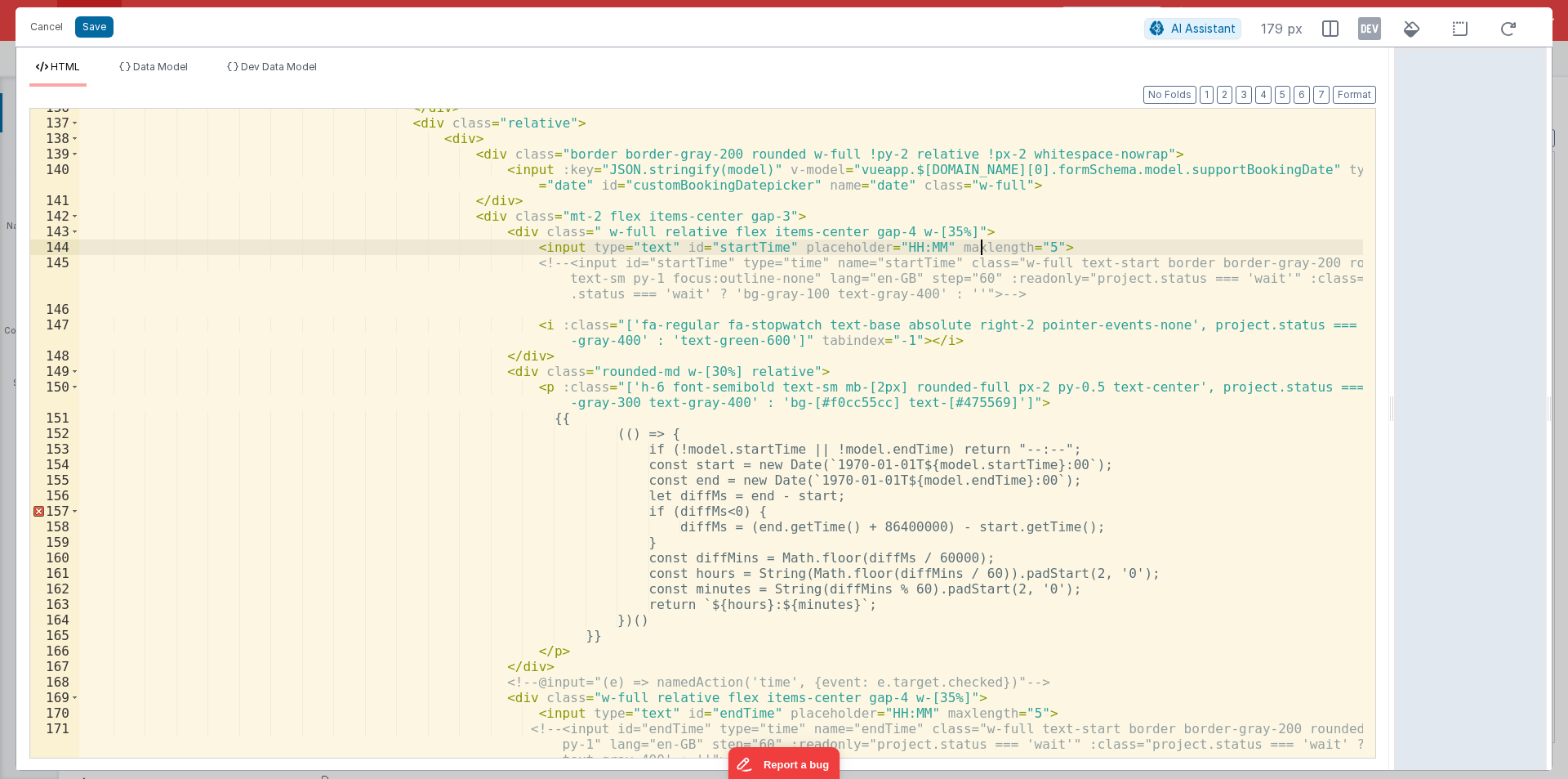
click at [982, 242] on div "</ div > < div class = "relative" > < div > < div class = "border border-gray-2…" at bounding box center [720, 455] width 1284 height 711
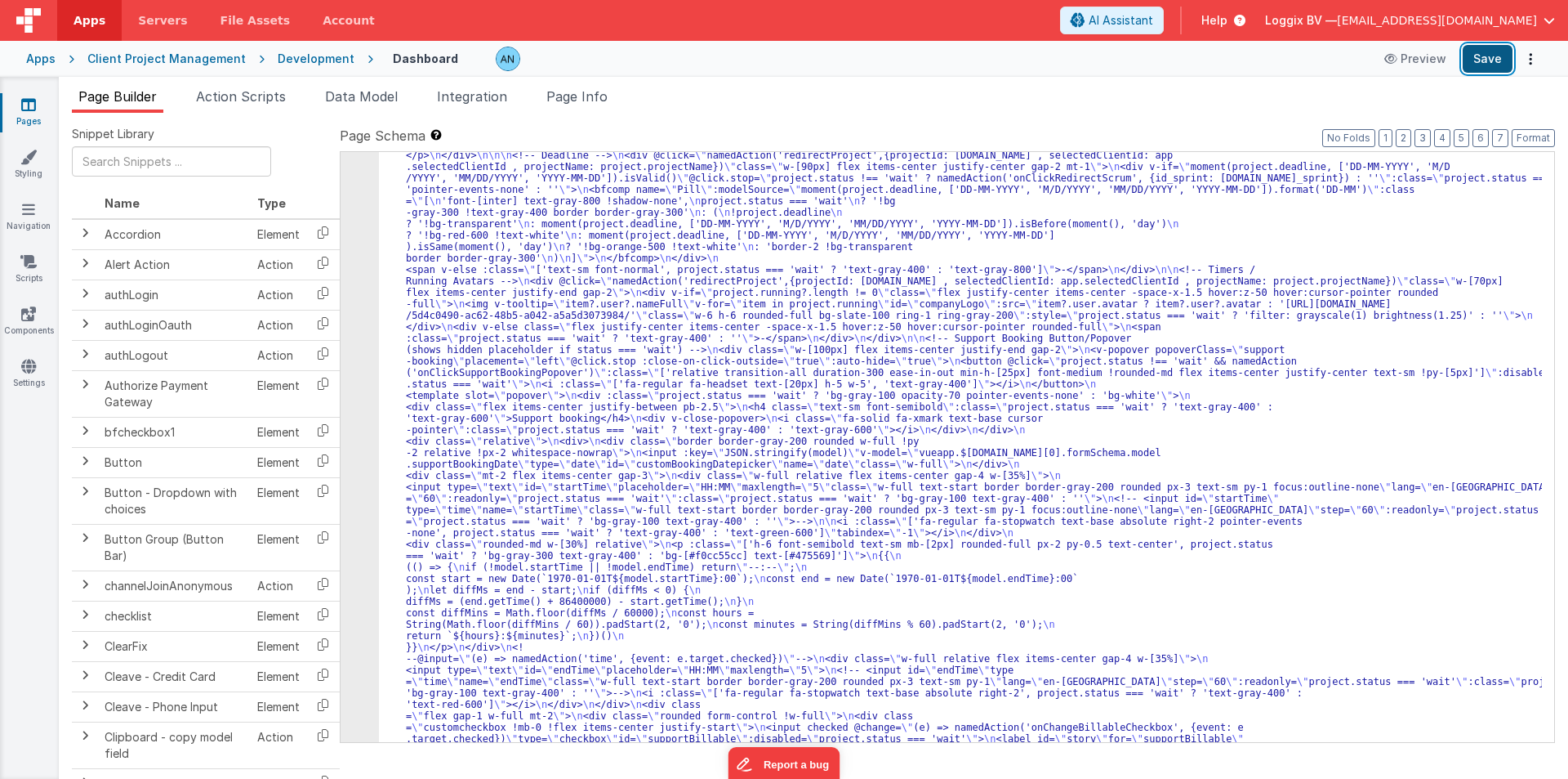
click at [1478, 56] on button "Save" at bounding box center [1487, 58] width 50 height 27
click at [1532, 141] on button "Format" at bounding box center [1533, 138] width 43 height 18
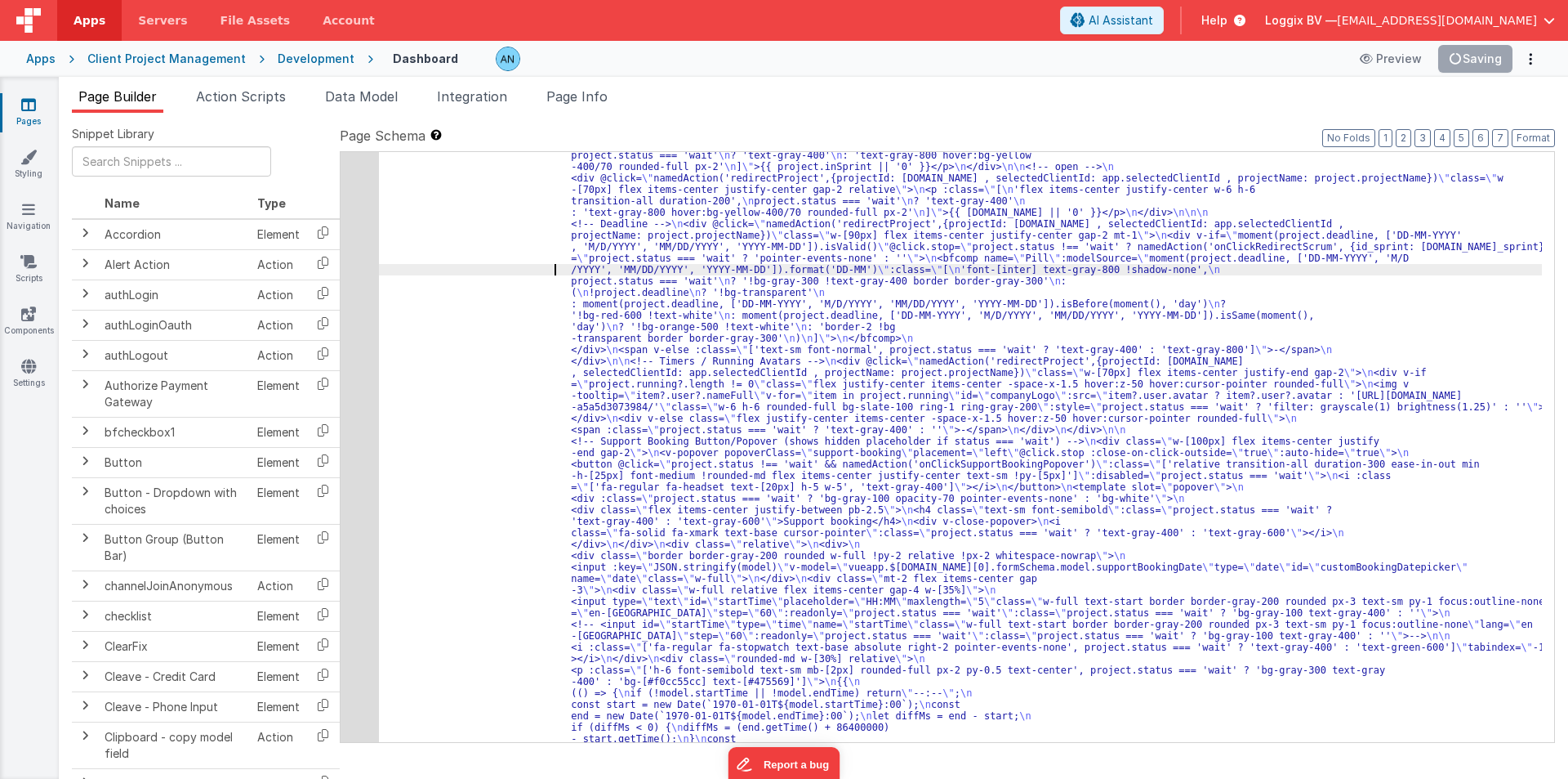
click at [341, 227] on div "48" at bounding box center [359, 384] width 38 height 1315
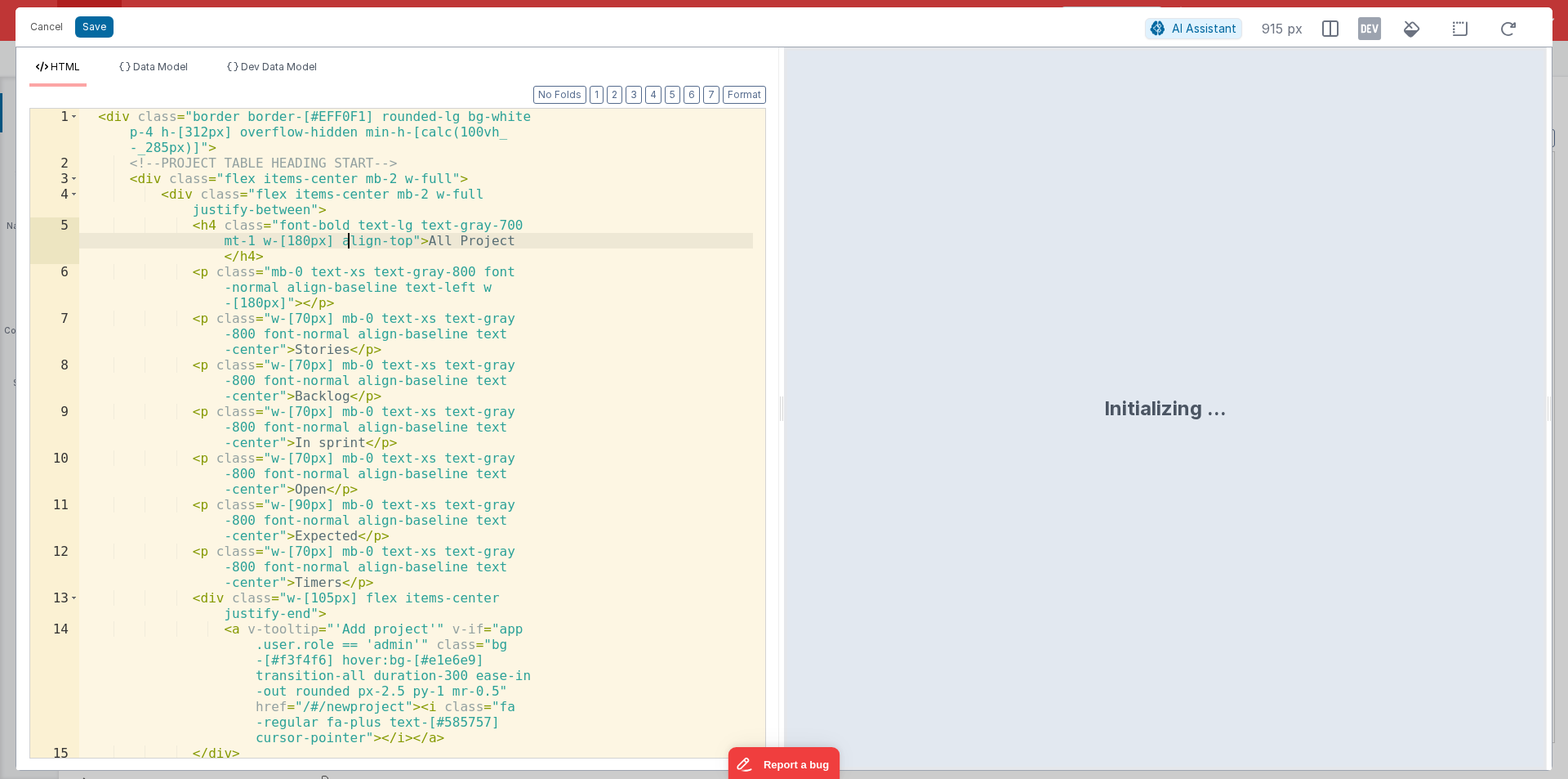
scroll to position [3002, 0]
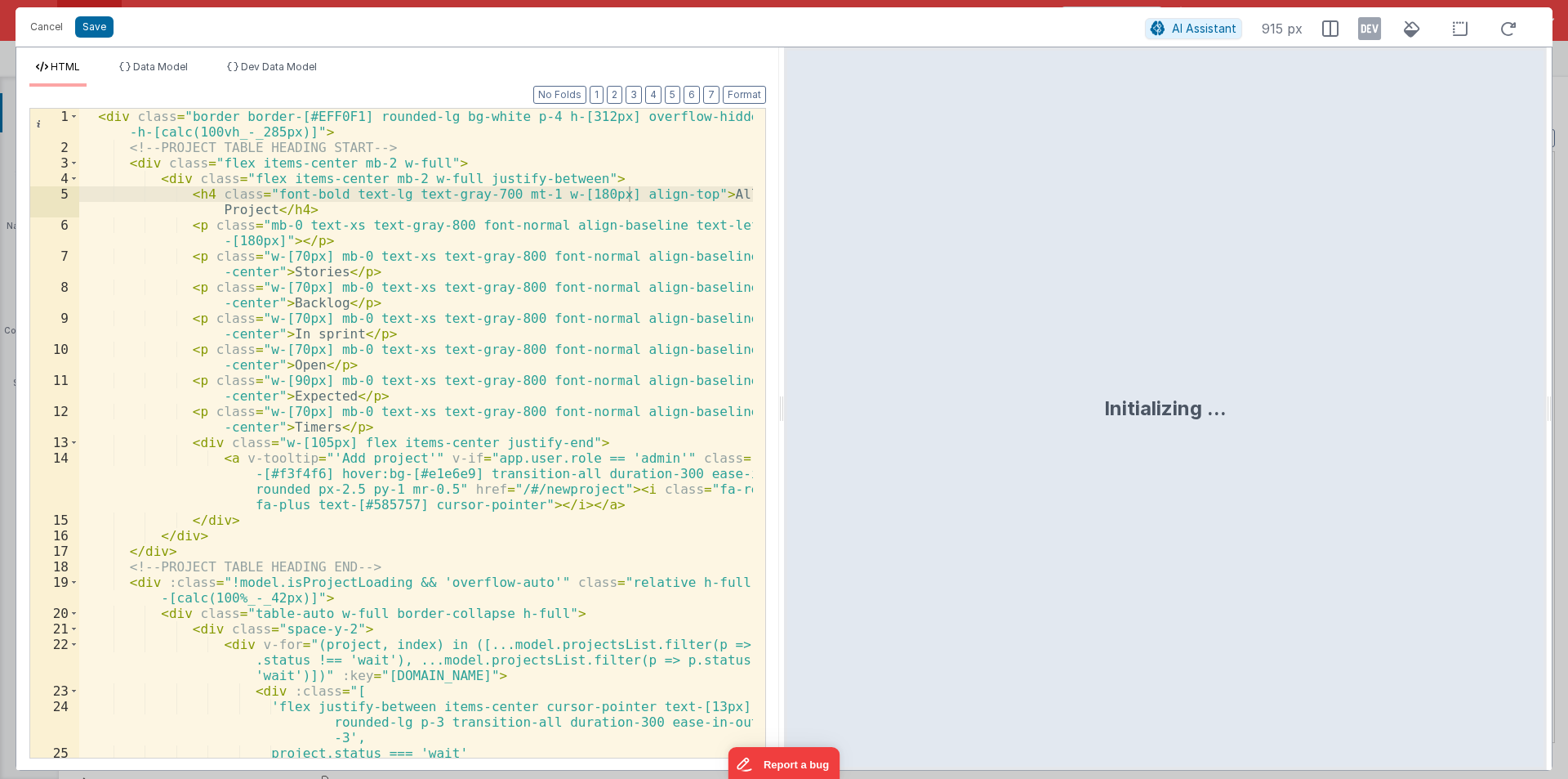
drag, startPoint x: 782, startPoint y: 414, endPoint x: 1405, endPoint y: 435, distance: 623.4
click at [1451, 410] on html "Cancel Save AI Assistant 915 px HTML Data Model Dev Data Model Format 7 6 5 4 3…" at bounding box center [784, 390] width 1568 height 779
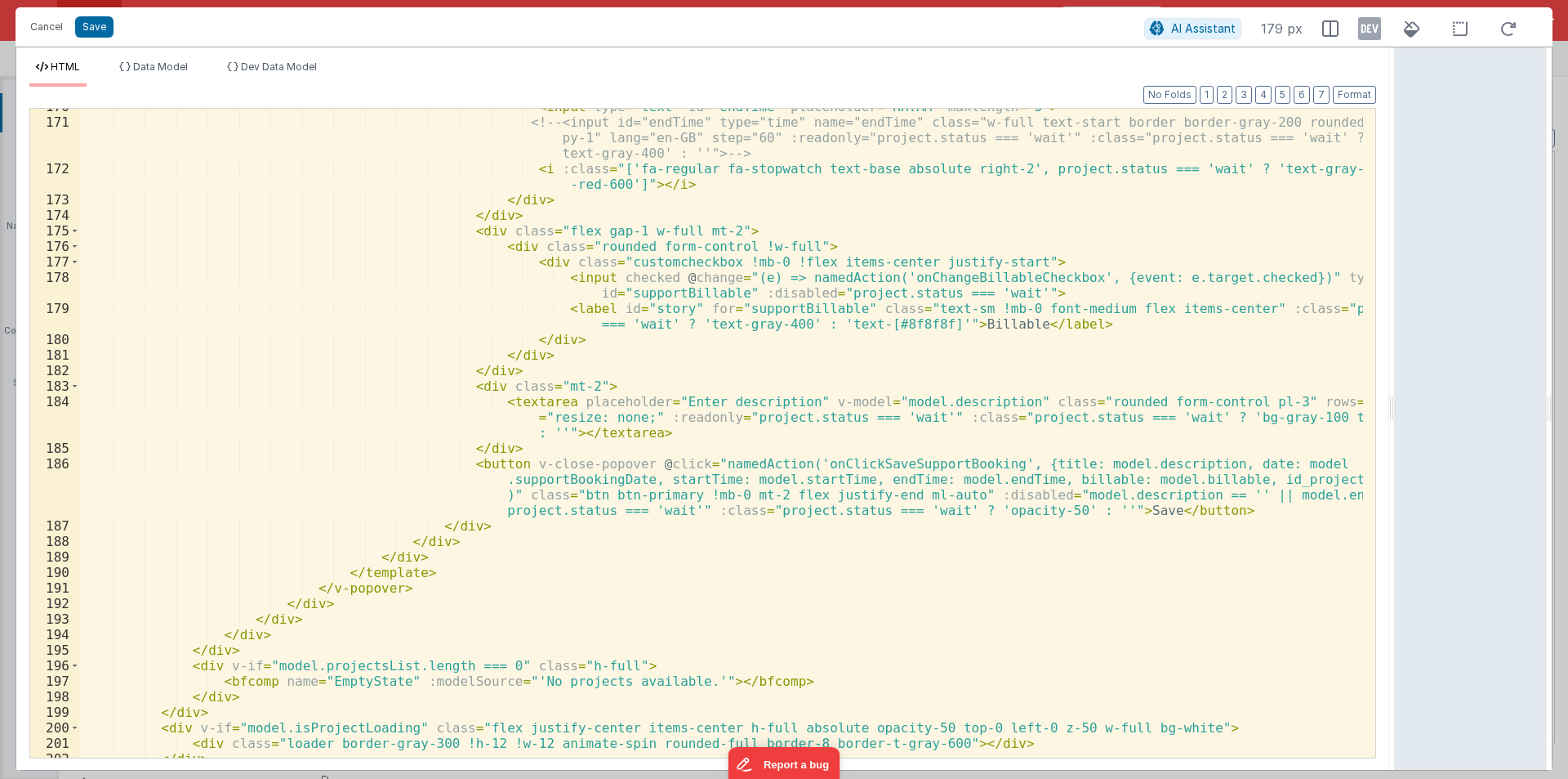
scroll to position [2795, 0]
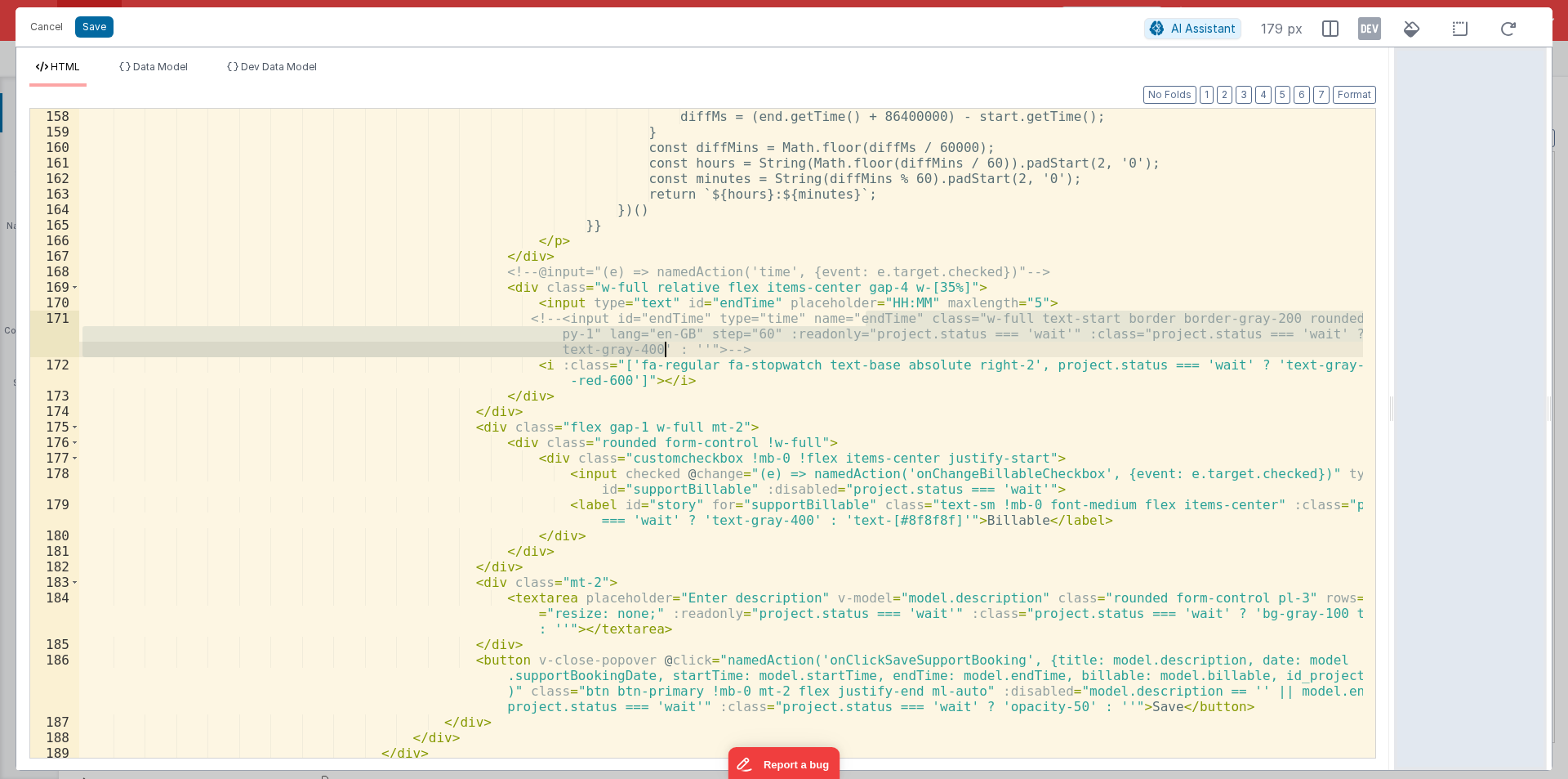
drag, startPoint x: 865, startPoint y: 317, endPoint x: 662, endPoint y: 349, distance: 205.5
click at [662, 349] on div "diffMs = (end.getTime() + 86400000) - start.getTime(); } const diffMins = Math.…" at bounding box center [720, 448] width 1284 height 680
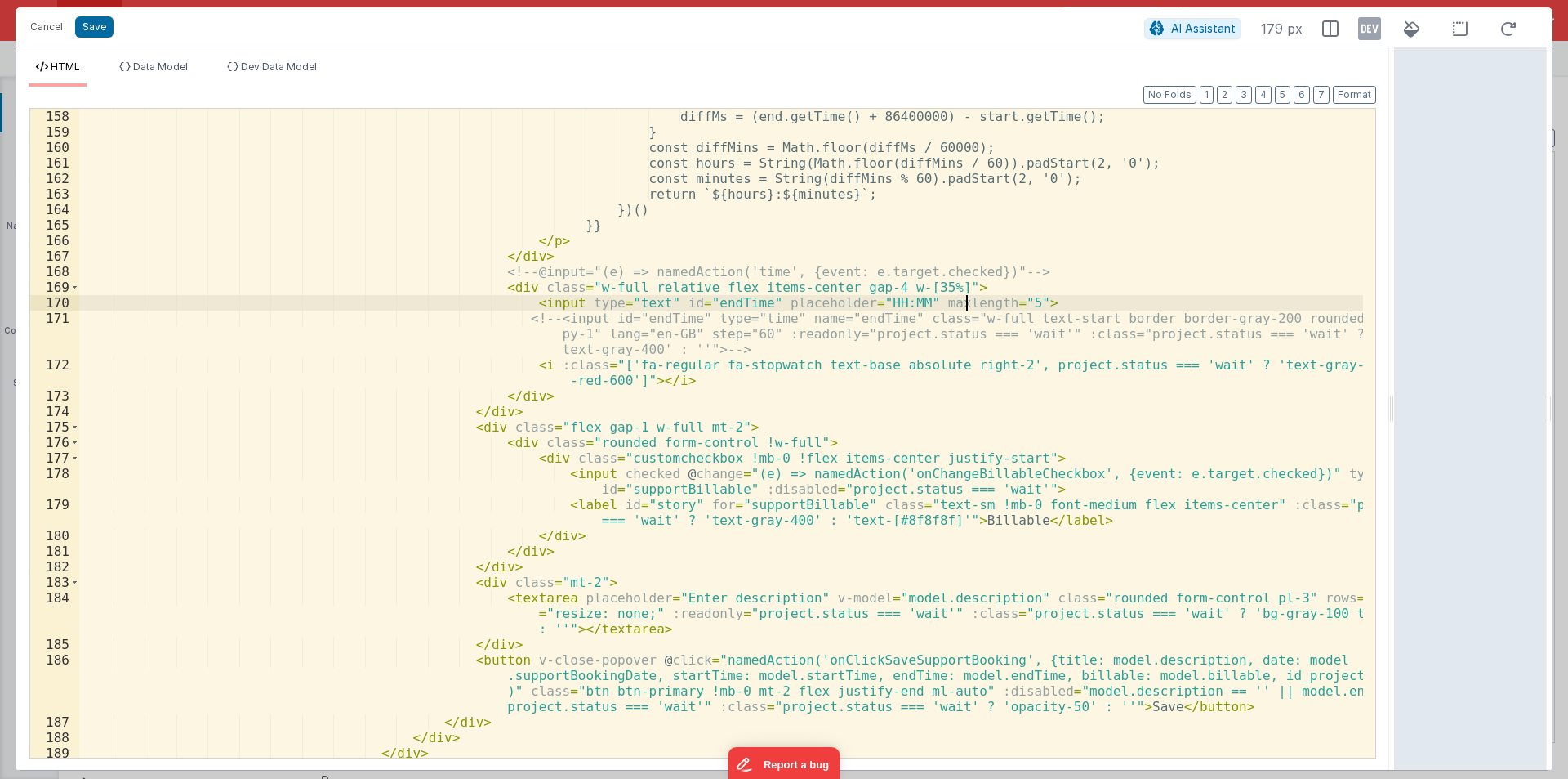
click at [970, 302] on div "diffMs = (end.getTime() + 86400000) - start.getTime(); } const diffMins = Math.…" at bounding box center [720, 448] width 1284 height 680
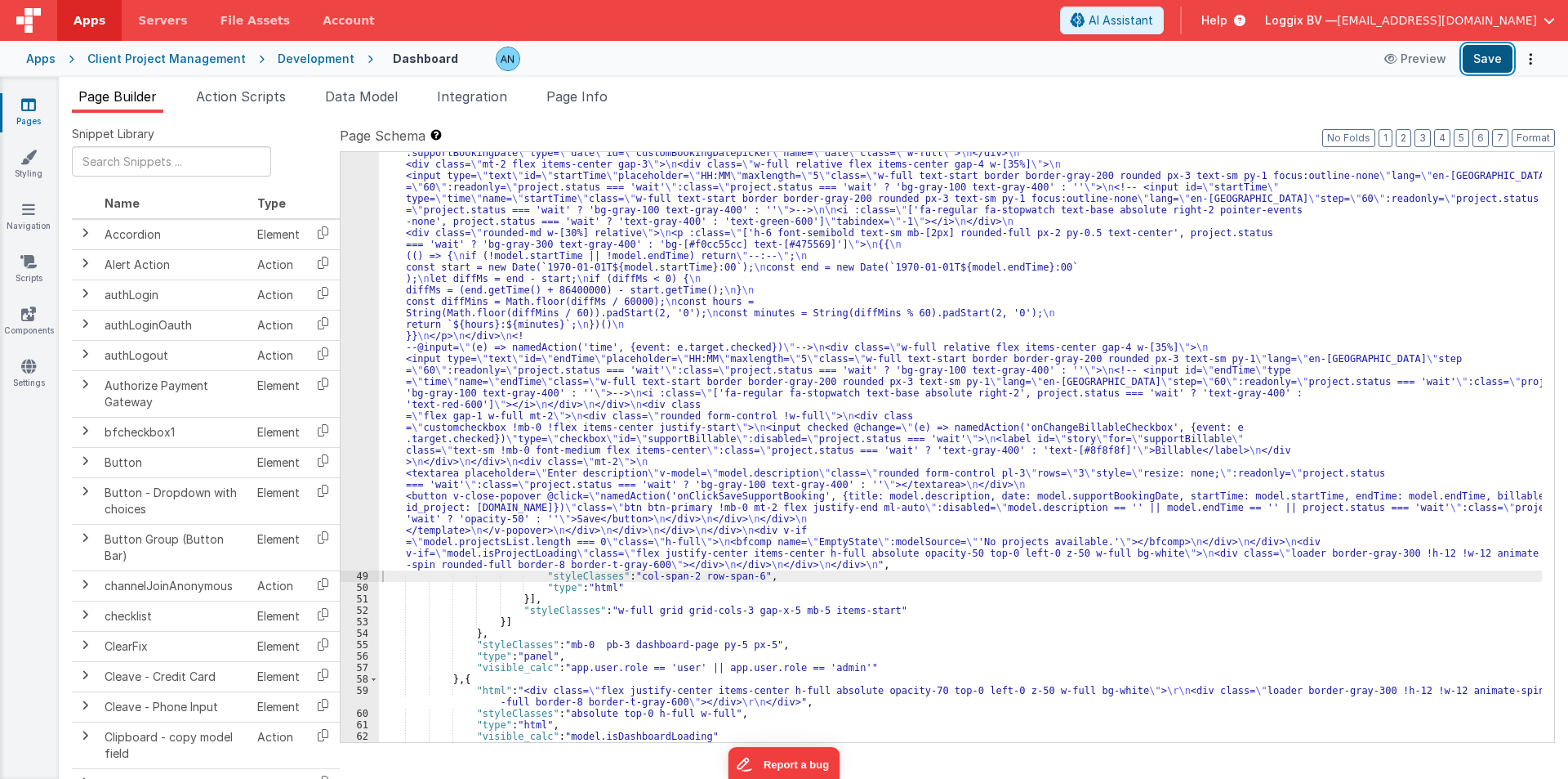
click at [1487, 56] on button "Save" at bounding box center [1487, 58] width 50 height 27
click at [1546, 132] on button "Format" at bounding box center [1533, 138] width 43 height 18
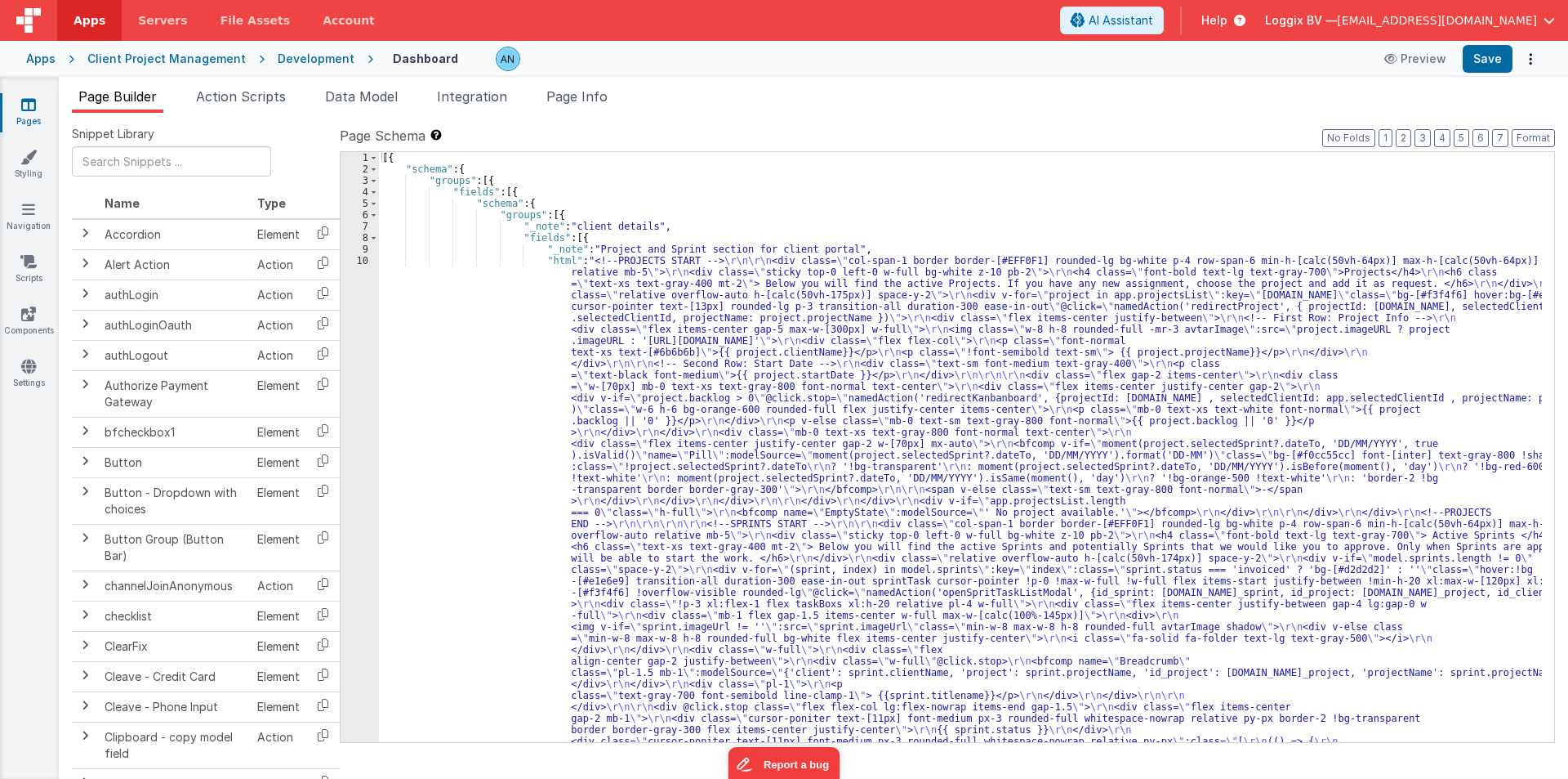
drag, startPoint x: 250, startPoint y: 100, endPoint x: 325, endPoint y: 200, distance: 125.0
click at [251, 101] on span "Action Scripts" at bounding box center [241, 96] width 90 height 17
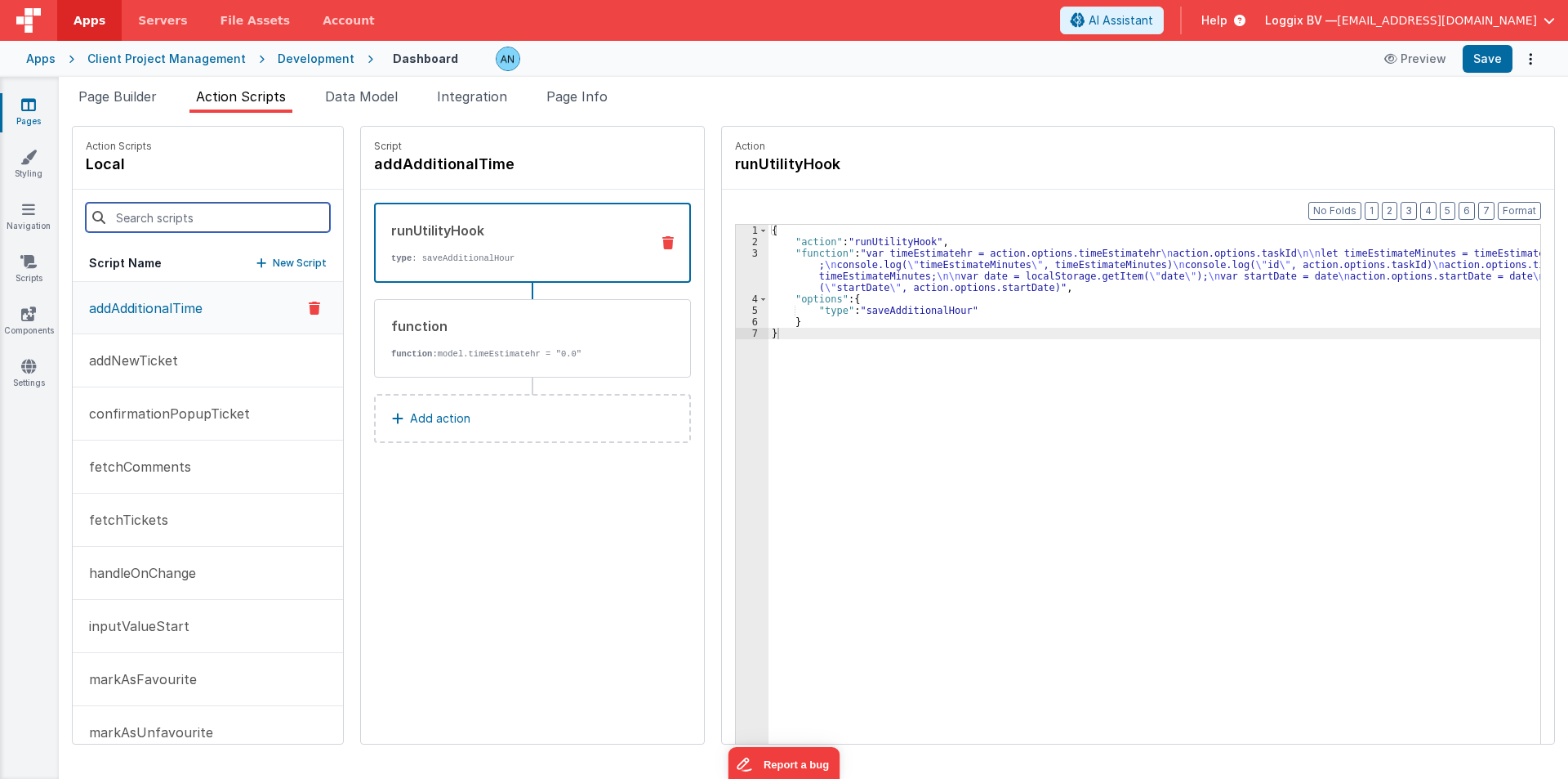
click at [125, 223] on input at bounding box center [208, 217] width 244 height 29
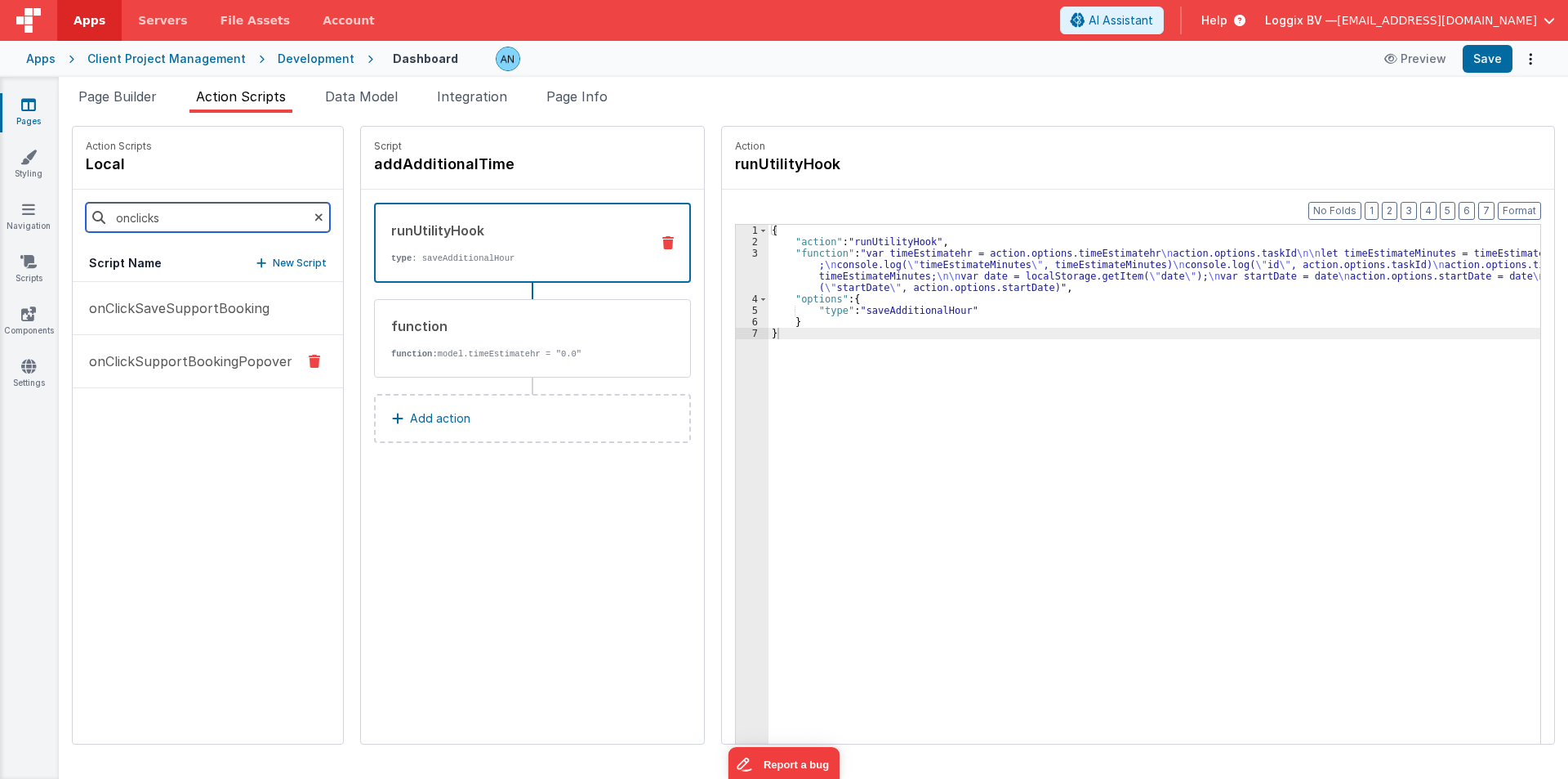
type input "onclicks"
click at [183, 368] on p "onClickSupportBookingPopover" at bounding box center [185, 361] width 213 height 20
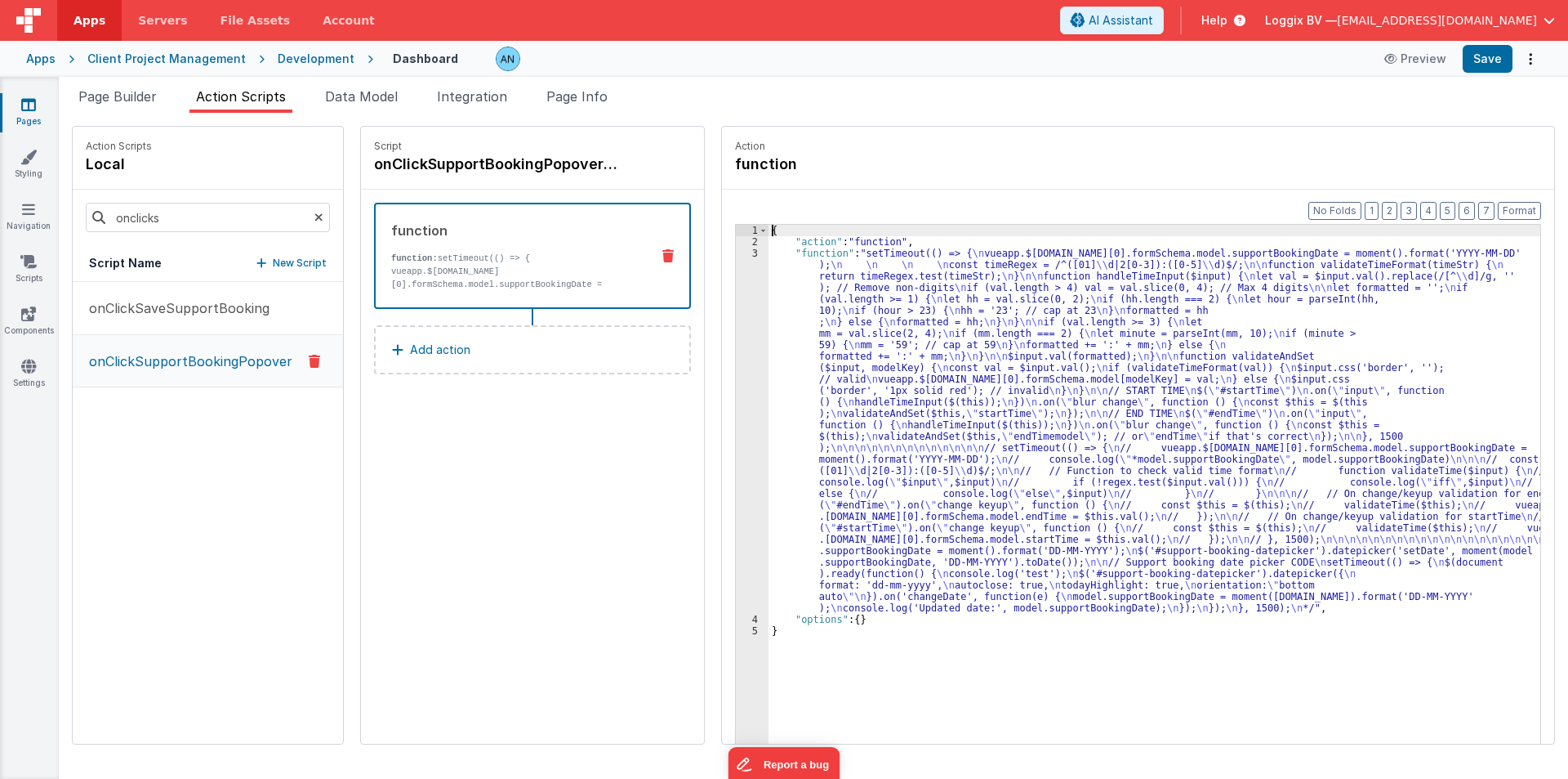
click at [746, 303] on div "3" at bounding box center [752, 430] width 32 height 366
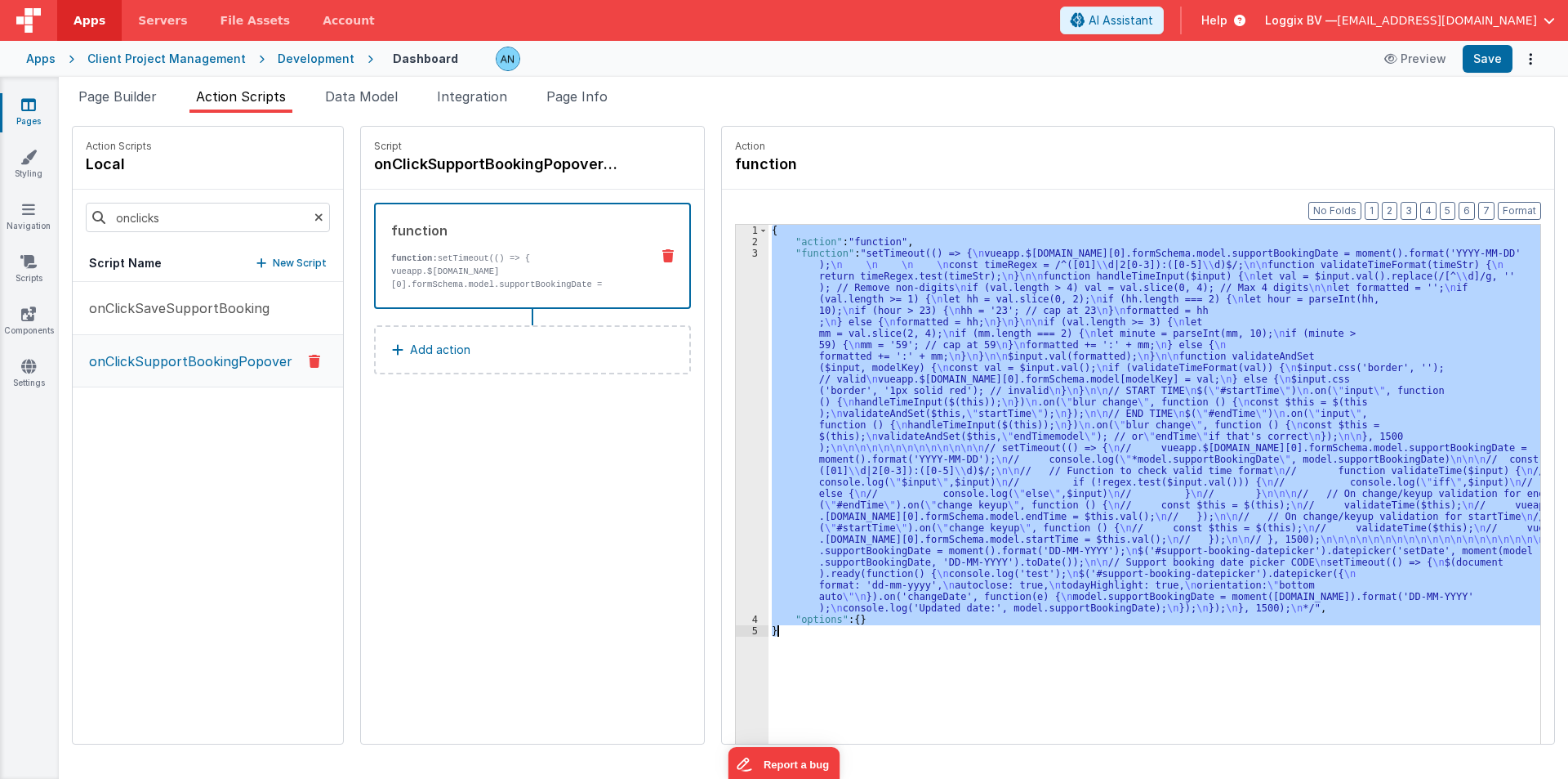
click at [746, 303] on div "3" at bounding box center [752, 430] width 32 height 366
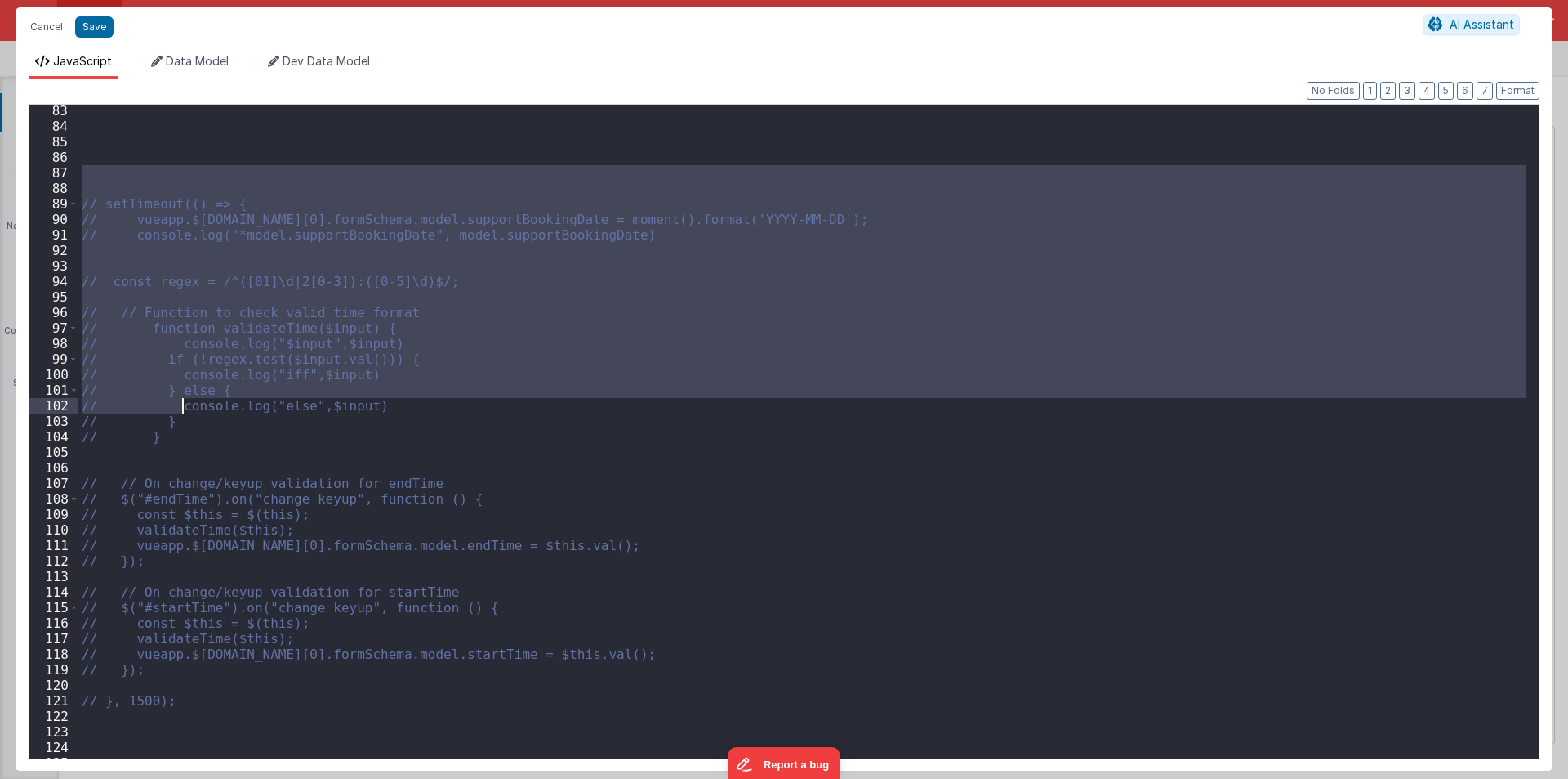
scroll to position [1618, 0]
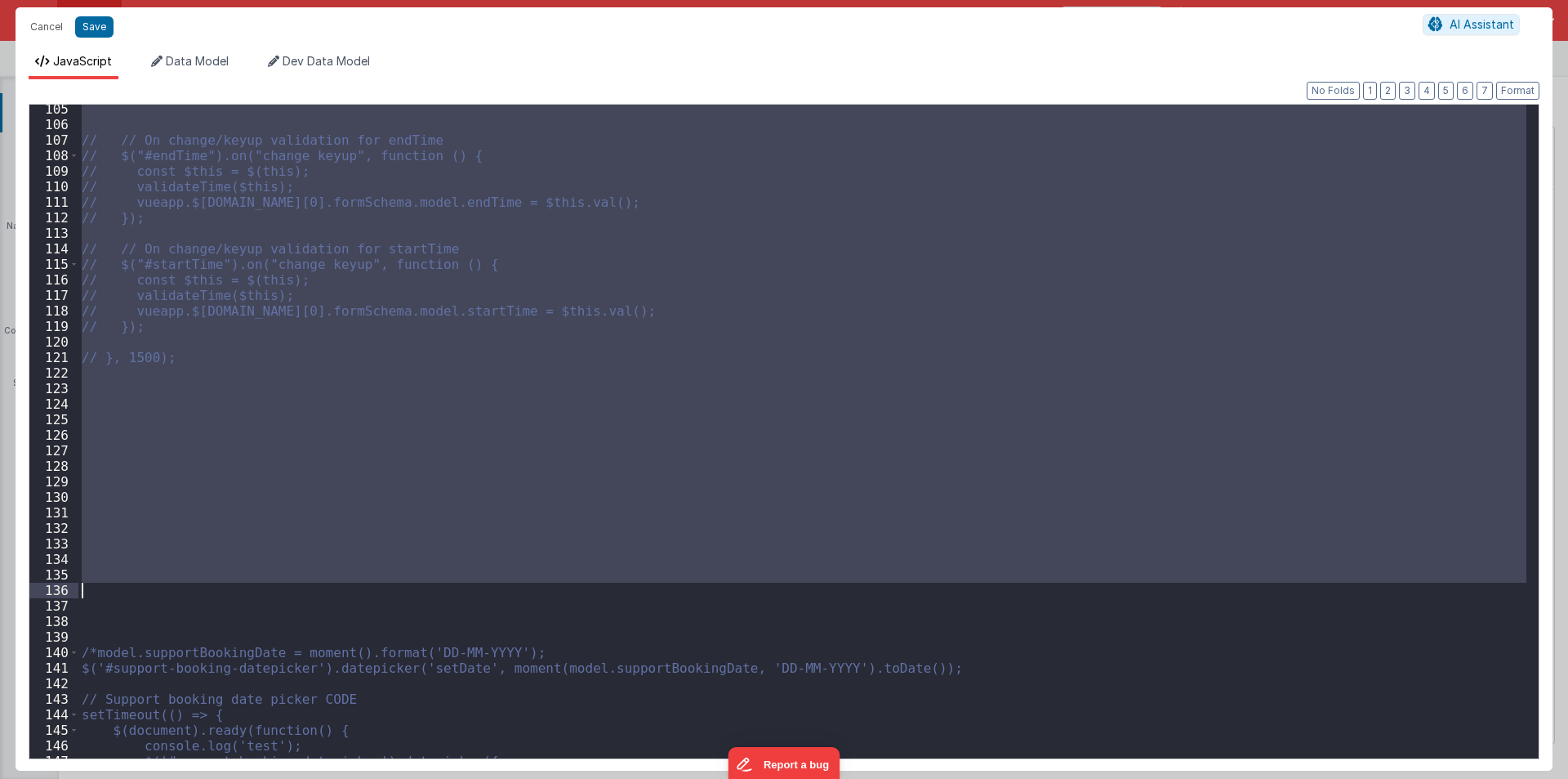
drag, startPoint x: 110, startPoint y: 177, endPoint x: 208, endPoint y: 585, distance: 419.6
click at [208, 585] on div "// // On change/keyup validation for endTime // $("#endTime").on("change keyup"…" at bounding box center [802, 443] width 1448 height 685
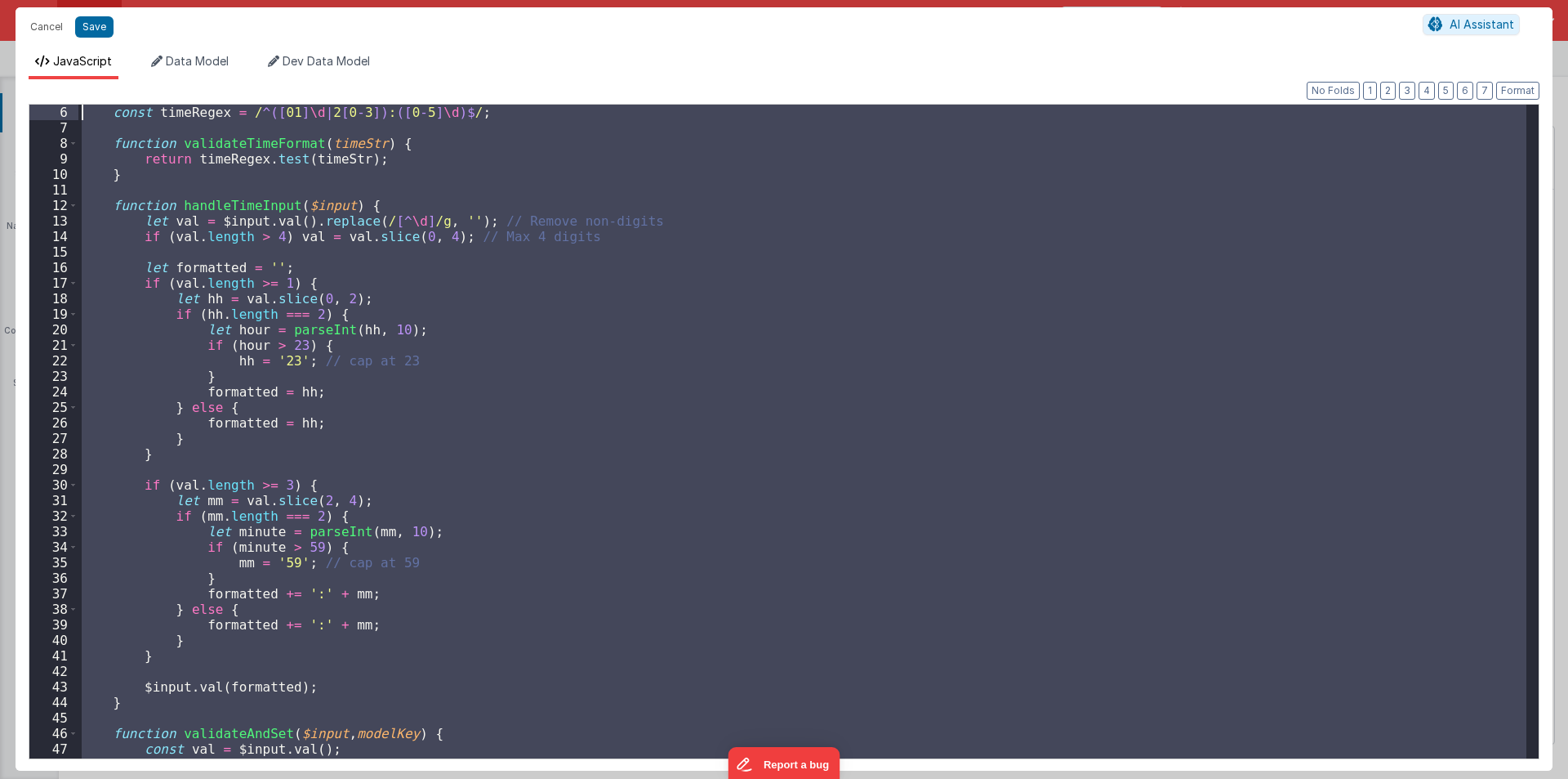
scroll to position [0, 0]
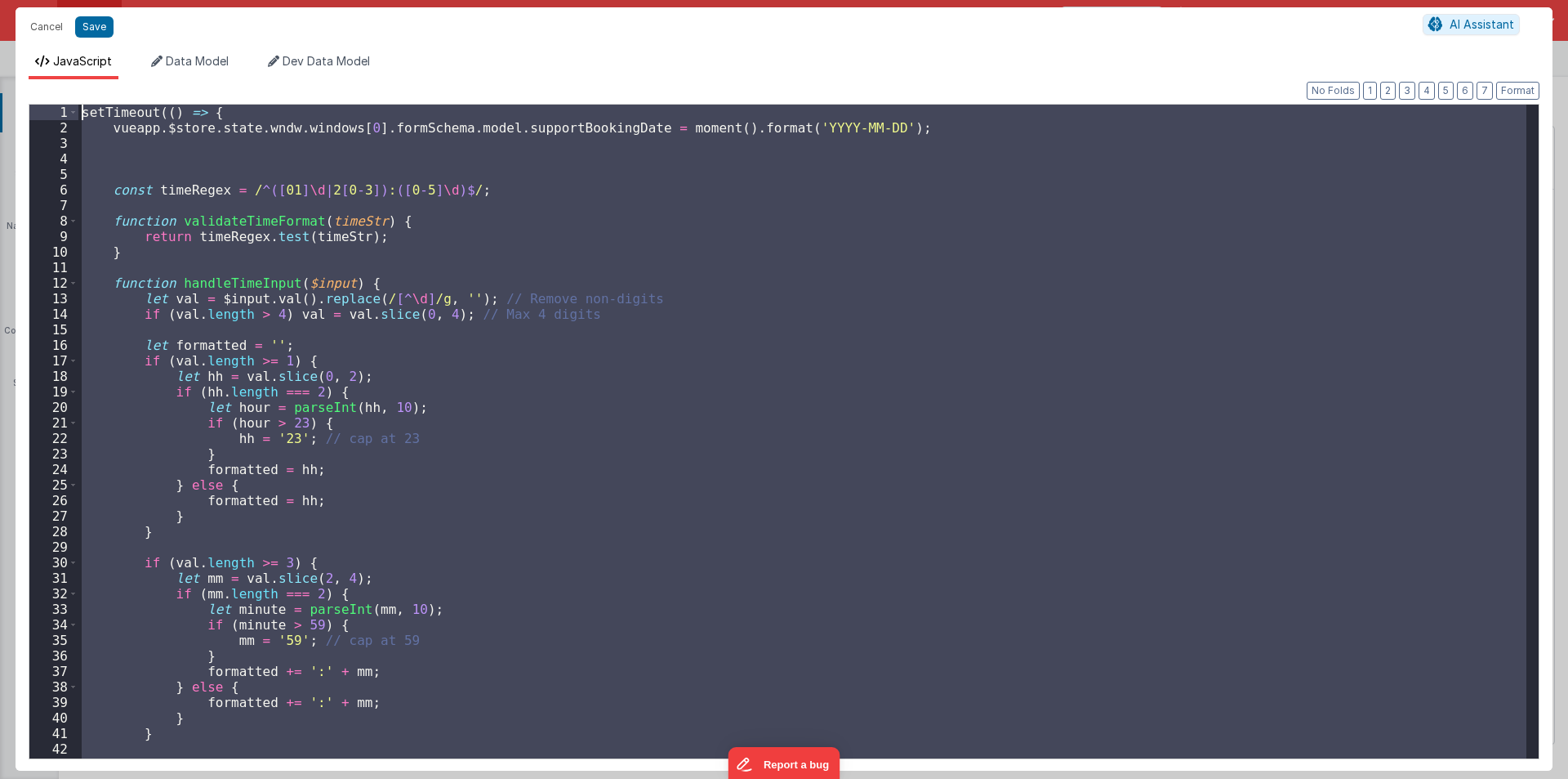
drag, startPoint x: 159, startPoint y: 679, endPoint x: 0, endPoint y: 85, distance: 614.9
click at [0, 85] on div "Cancel Save AI Assistant JavaScript Data Model Dev Data Model Format 7 6 5 4 3 …" at bounding box center [784, 390] width 1568 height 779
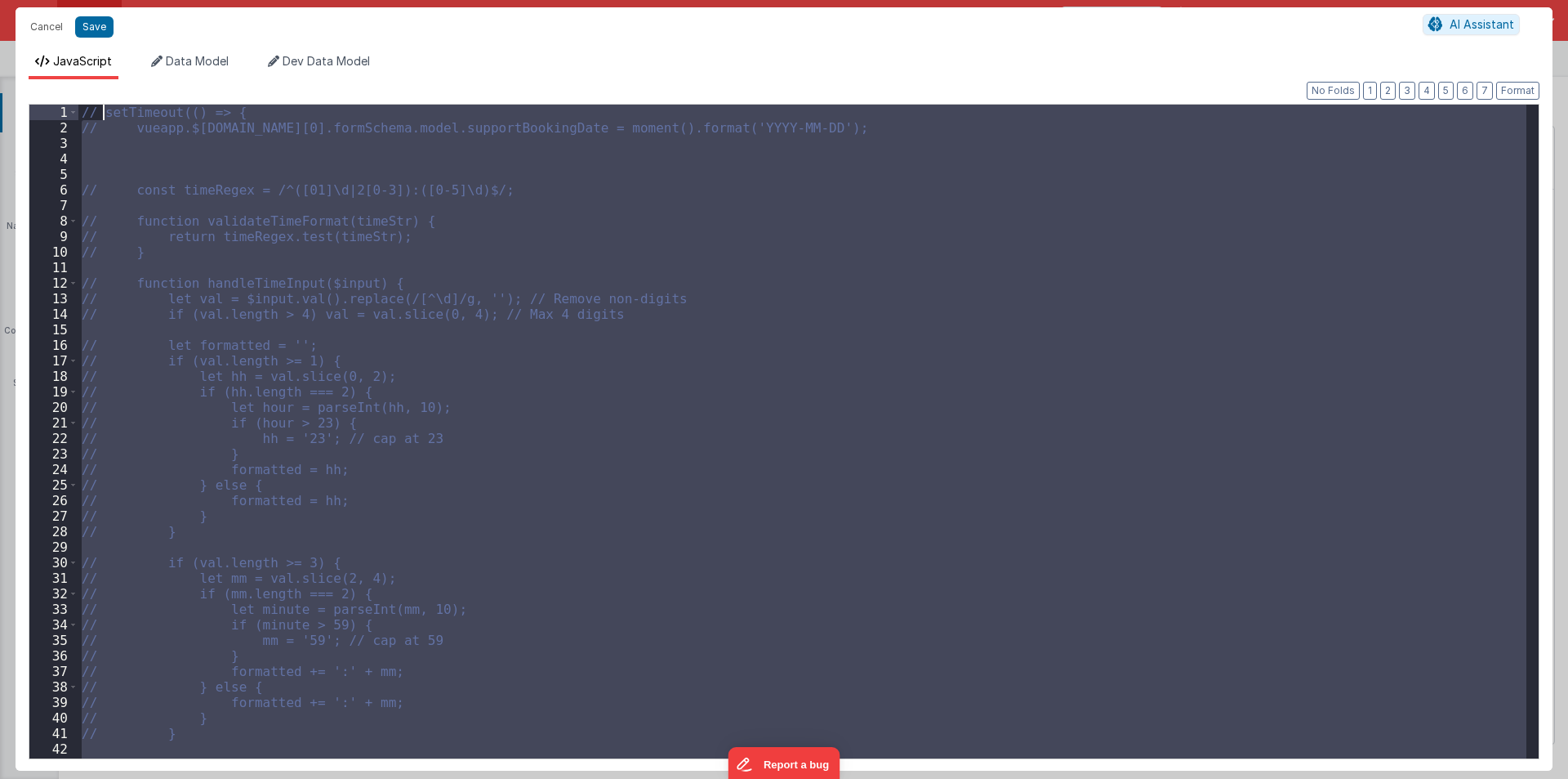
click at [118, 172] on div "// setTimeout(() => { // vueapp.$store.state.wndw.windows[0].formSchema.model.s…" at bounding box center [802, 431] width 1448 height 654
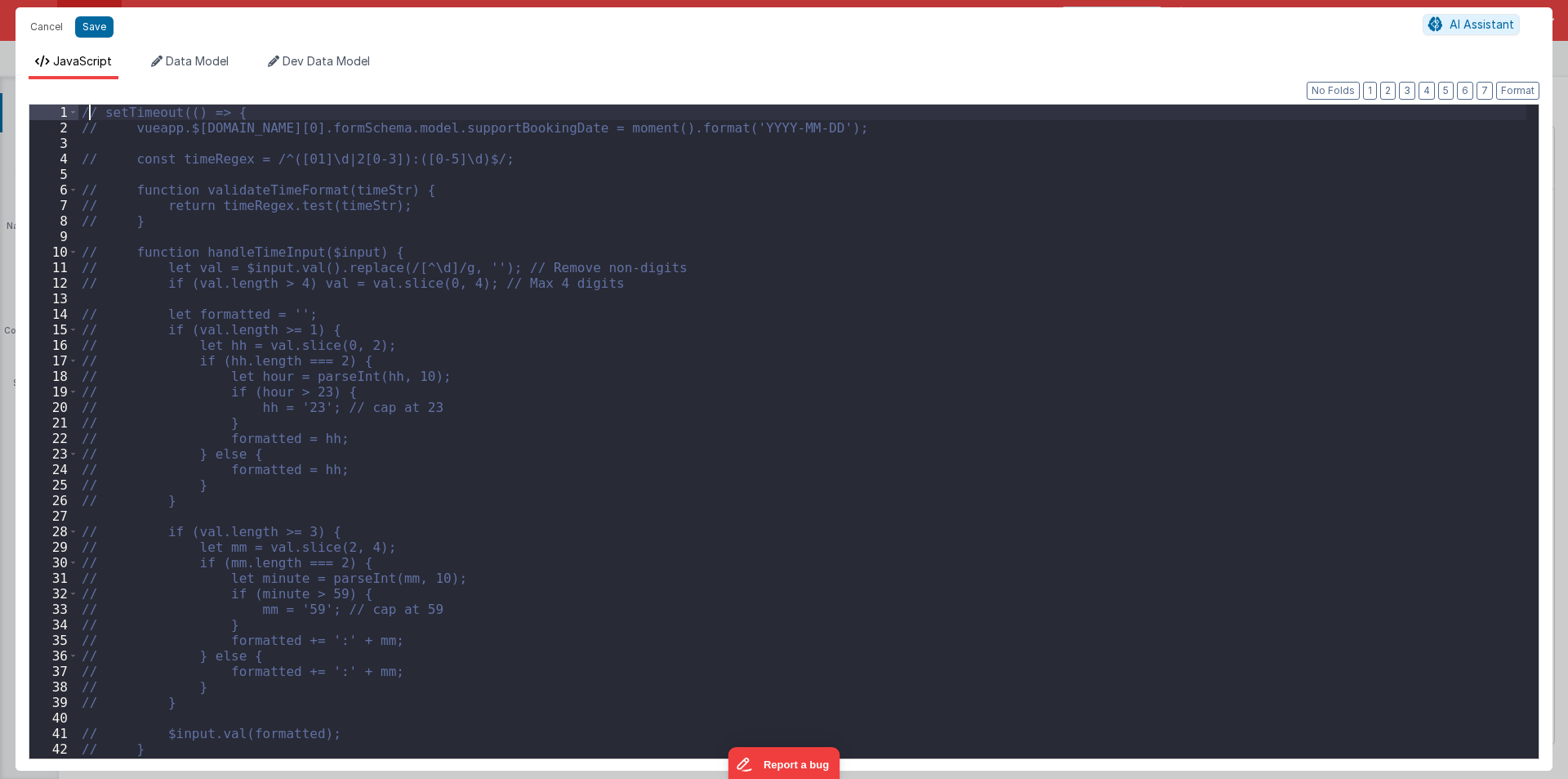
click at [85, 107] on div "// setTimeout(() => { // vueapp.$store.state.wndw.windows[0].formSchema.model.s…" at bounding box center [802, 447] width 1448 height 685
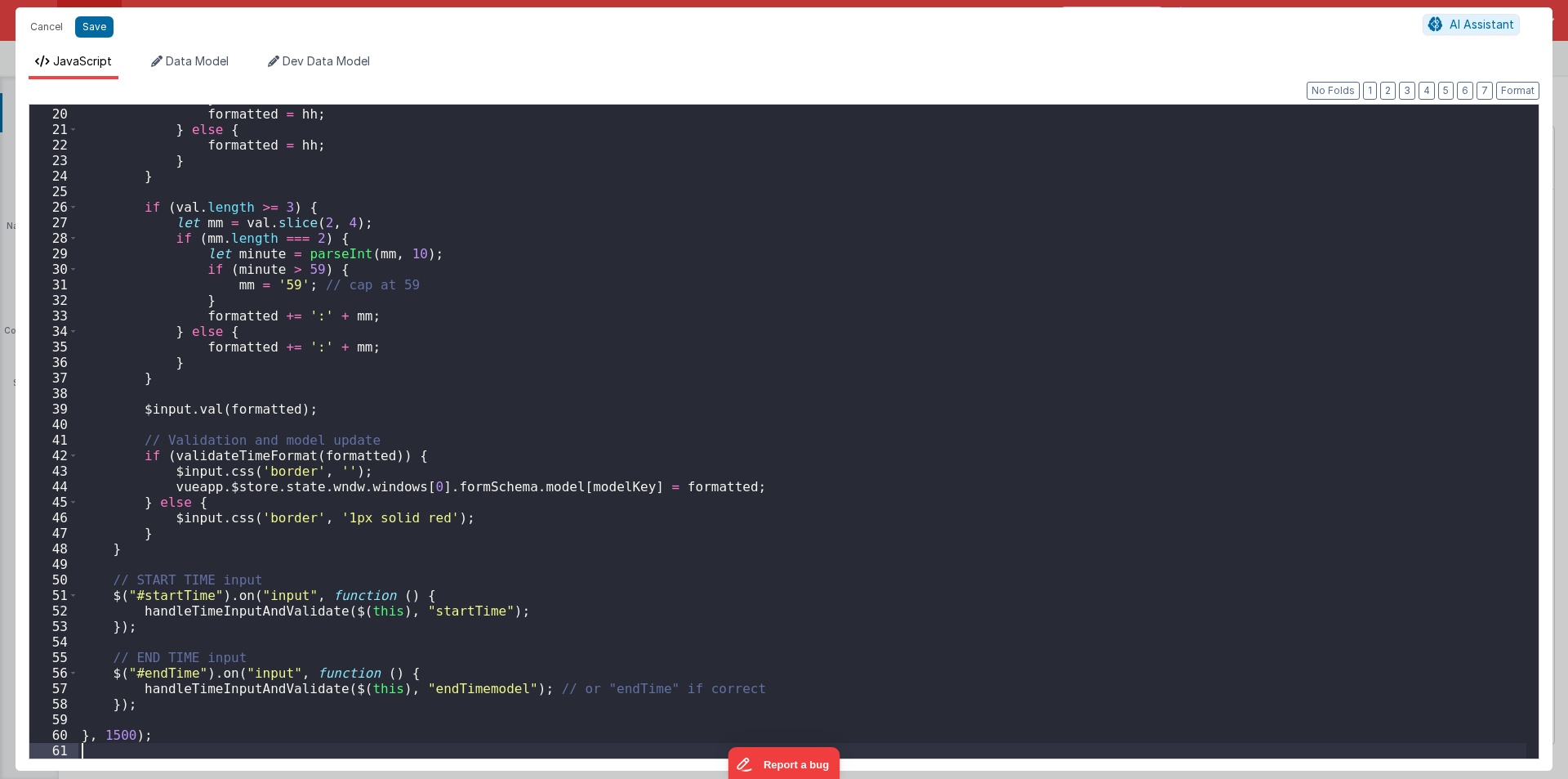
scroll to position [293, 0]
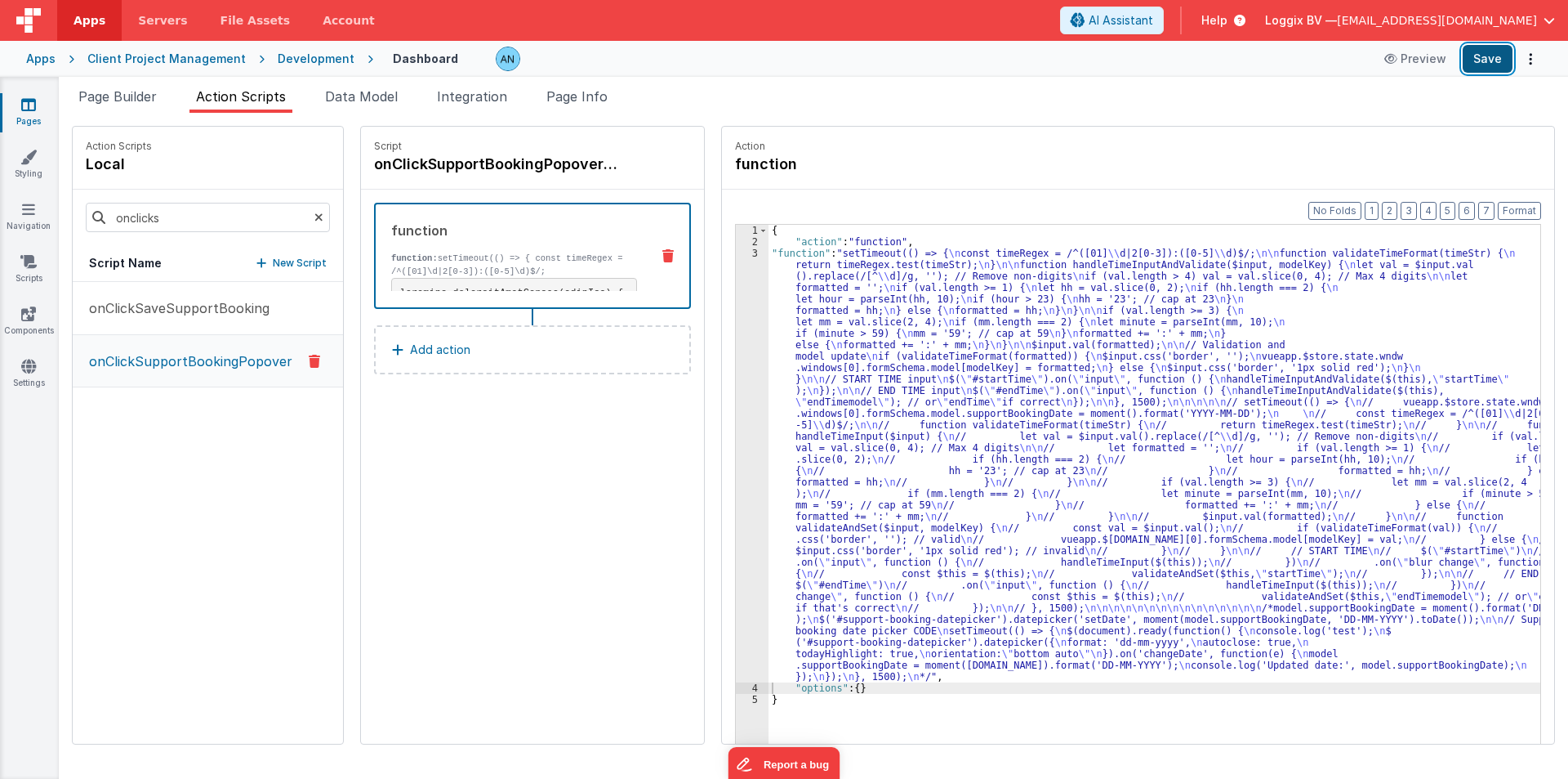
click at [1486, 56] on button "Save" at bounding box center [1487, 58] width 50 height 27
click at [1521, 205] on button "Format" at bounding box center [1520, 211] width 43 height 18
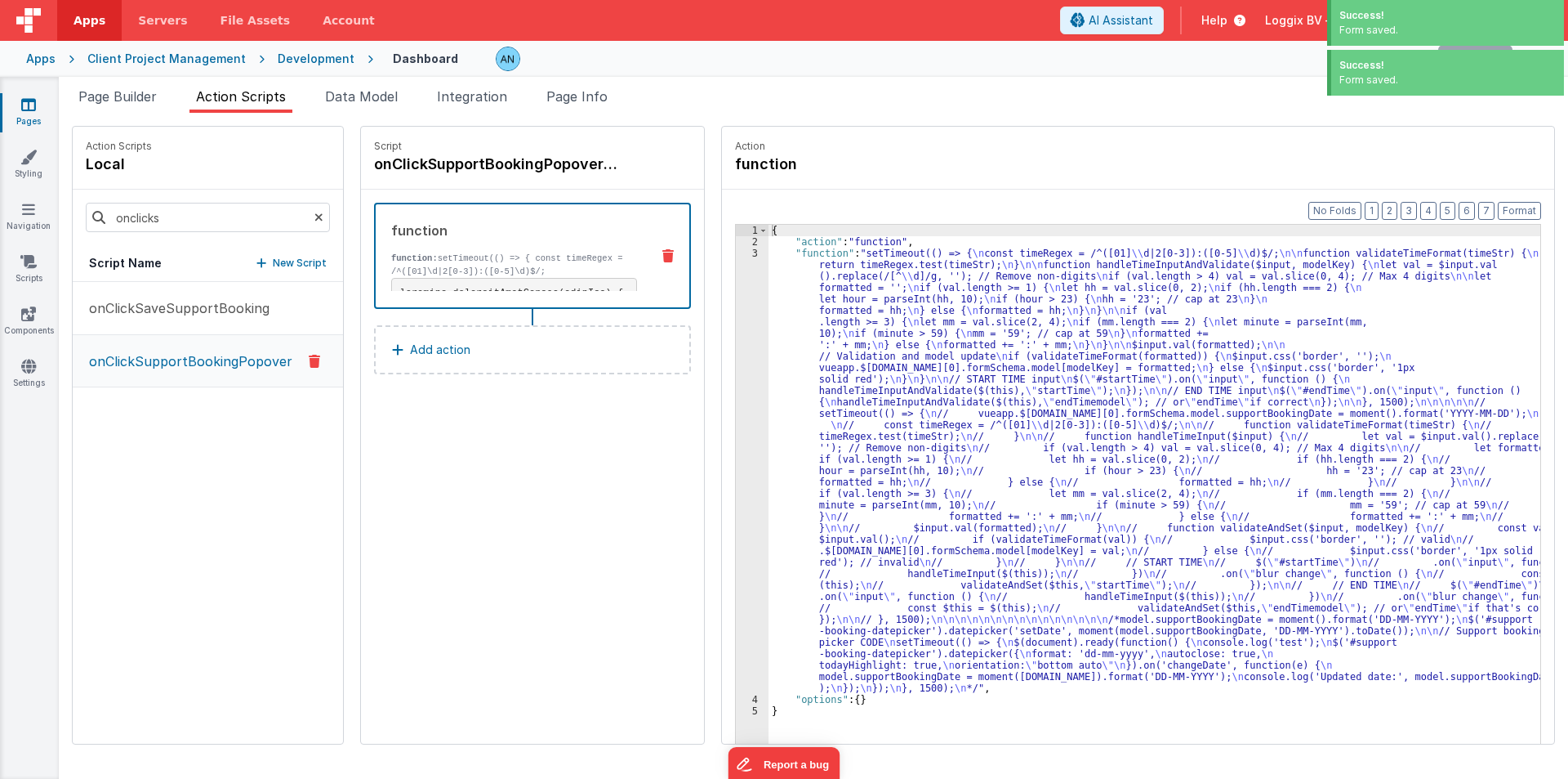
click at [775, 257] on div "{ "action" : "function" , "function" : "setTimeout(() => { \n const timeRegex =…" at bounding box center [1158, 521] width 779 height 592
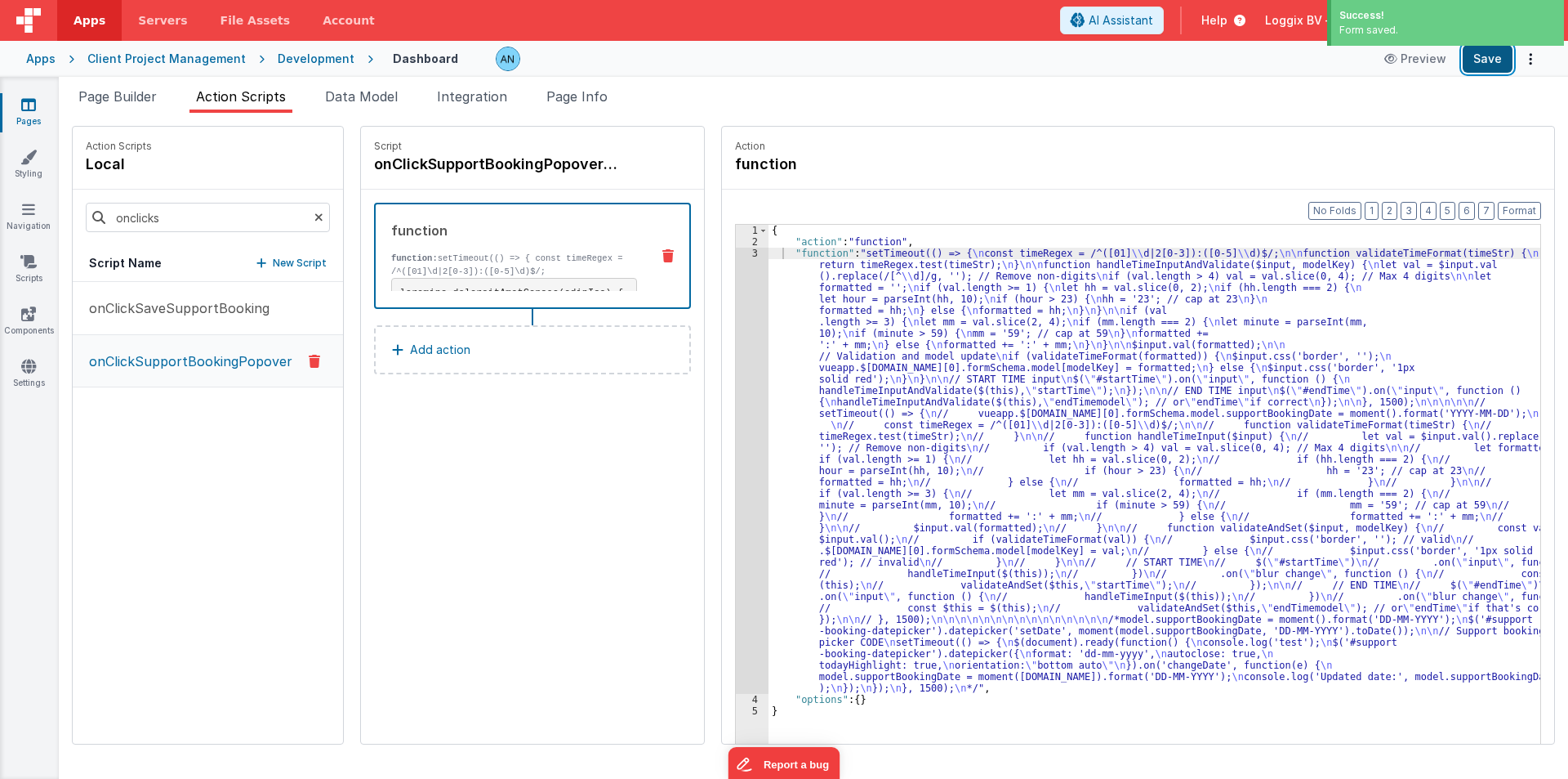
click at [1471, 70] on button "Save" at bounding box center [1487, 58] width 50 height 27
click at [740, 307] on div "3" at bounding box center [752, 470] width 32 height 446
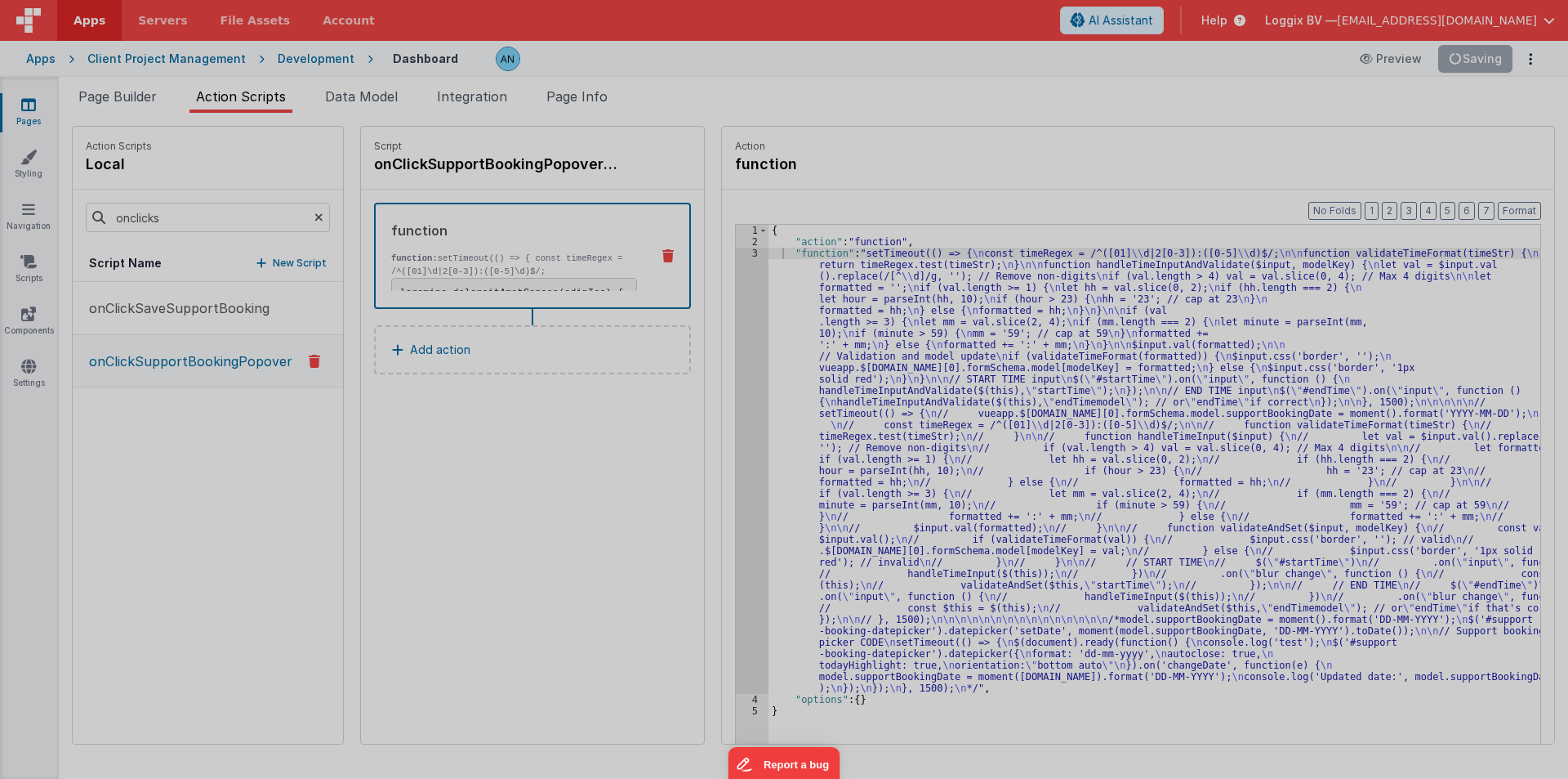
click at [740, 307] on div "setTimeout (( ) => { const timeRegex = / ^([ 01 ] \d | 2 [ 0 - 3 ]) : ([ 0 - 5 …" at bounding box center [802, 430] width 1448 height 685
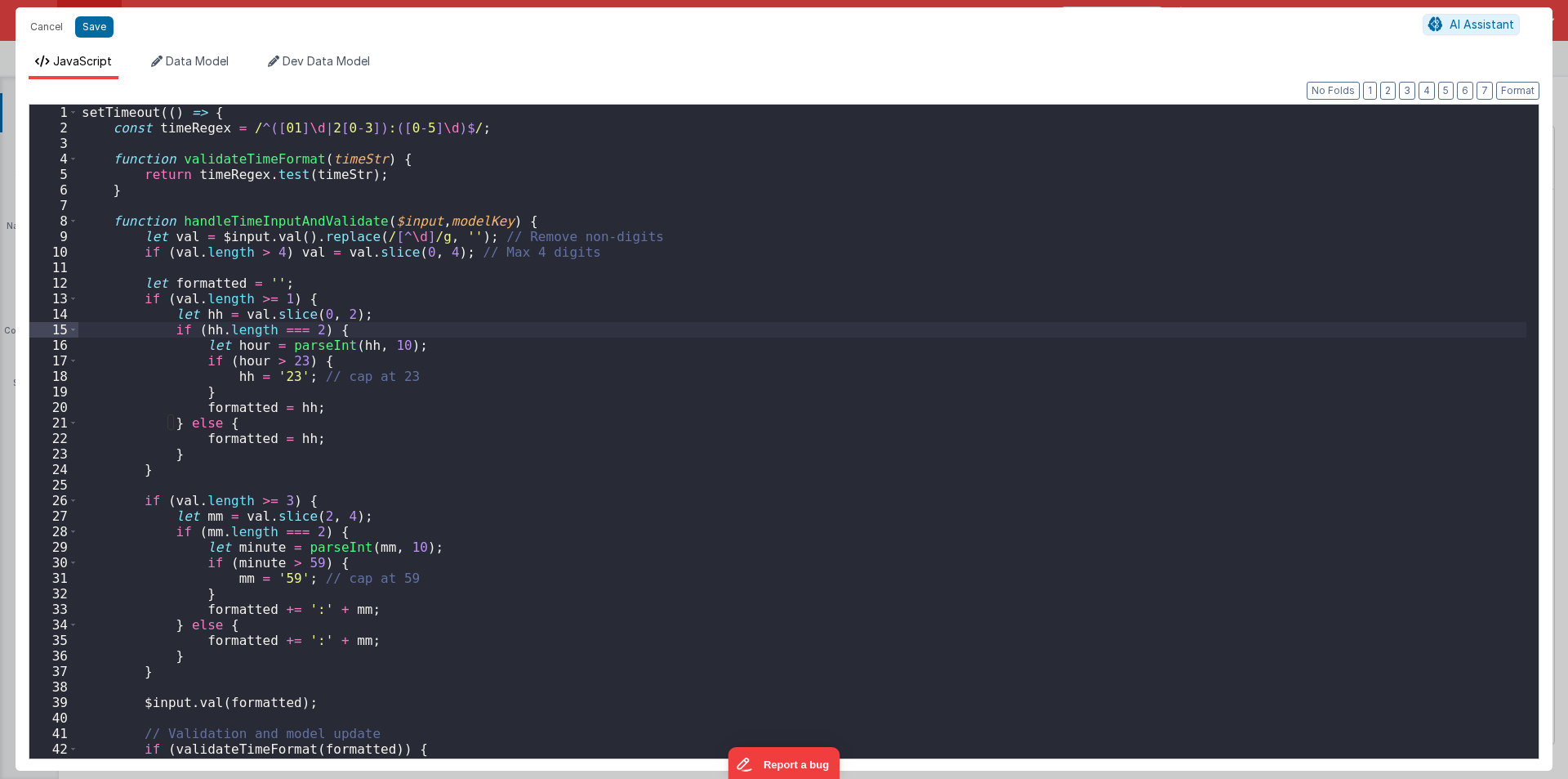
click at [214, 155] on div "setTimeout (( ) => { const timeRegex = / ^([ 01 ] \d | 2 [ 0 - 3 ]) : ([ 0 - 5 …" at bounding box center [802, 447] width 1448 height 685
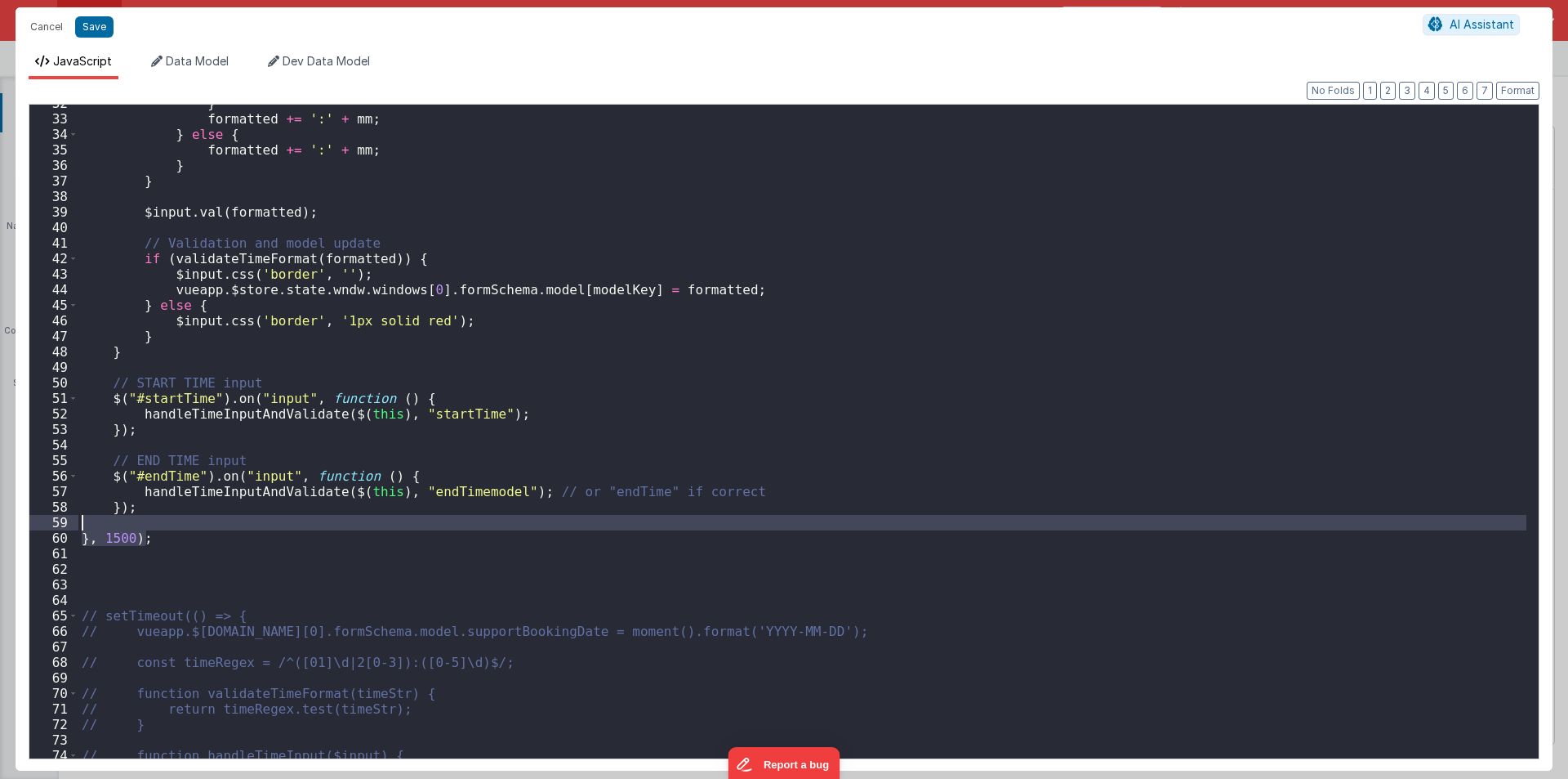
scroll to position [0, 0]
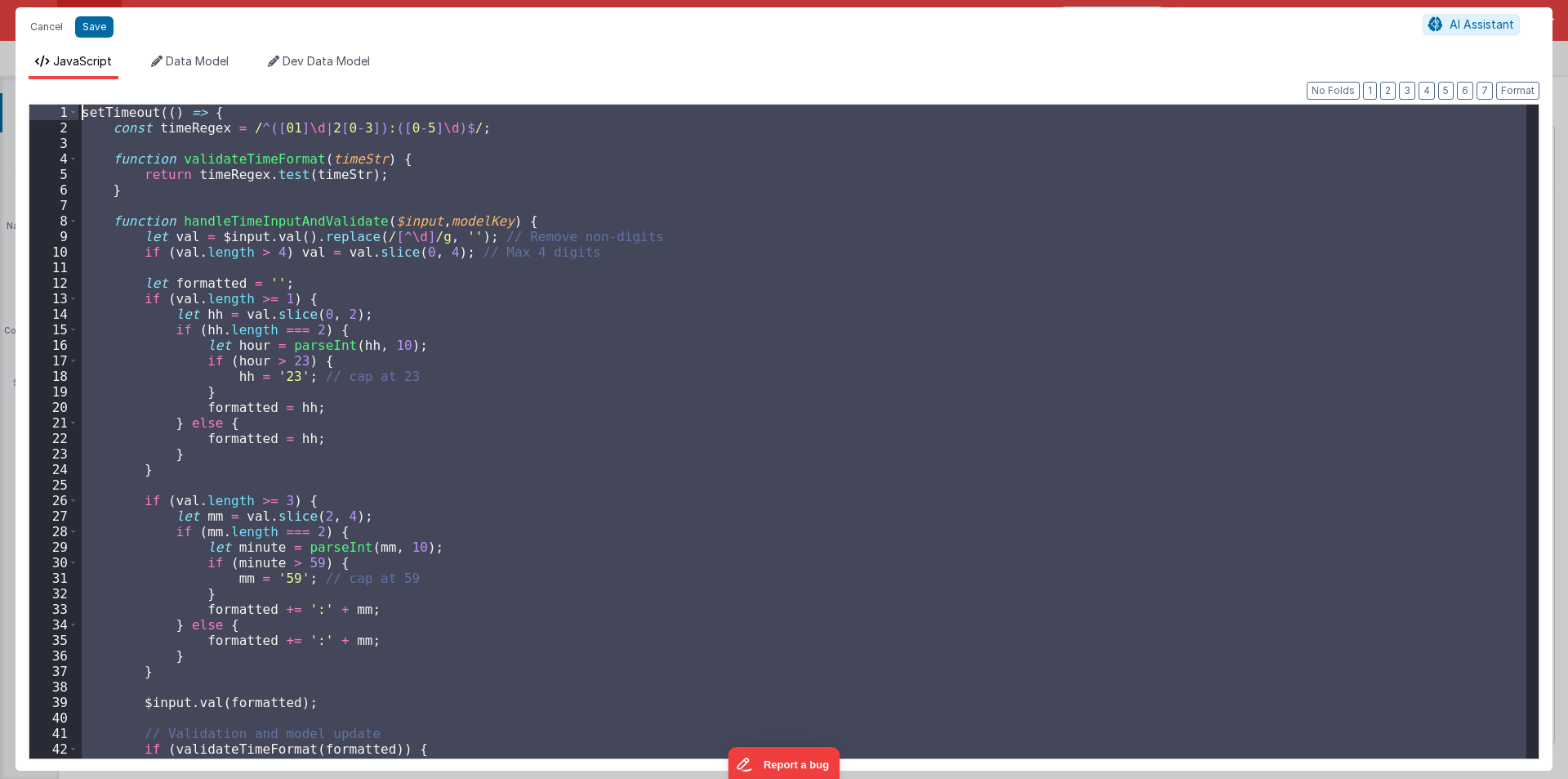
drag, startPoint x: 155, startPoint y: 544, endPoint x: 0, endPoint y: -71, distance: 634.2
click at [0, 0] on html "Cancel Save AI Assistant JavaScript Data Model Dev Data Model Format 7 6 5 4 3 …" at bounding box center [784, 390] width 1568 height 779
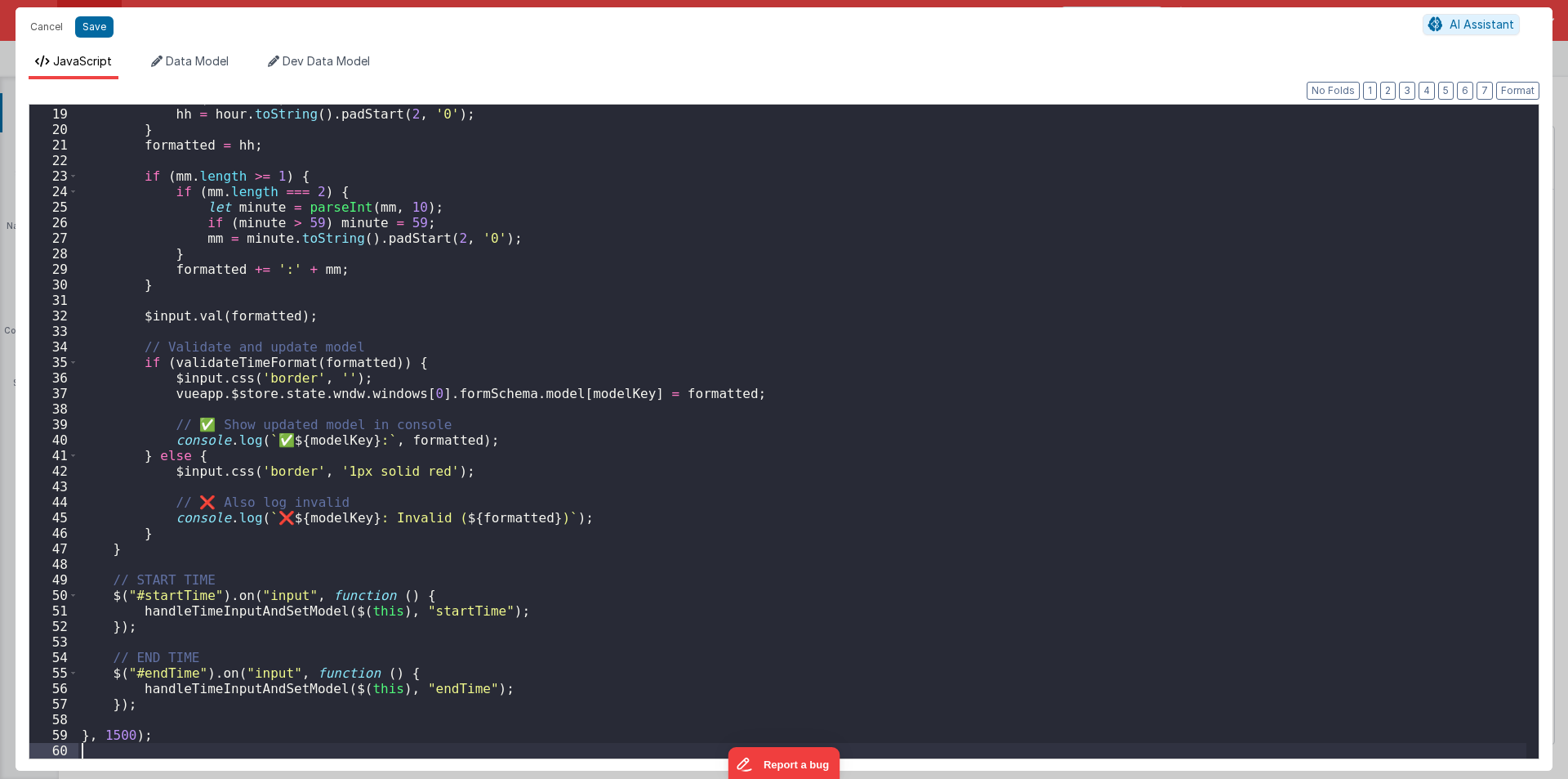
scroll to position [278, 0]
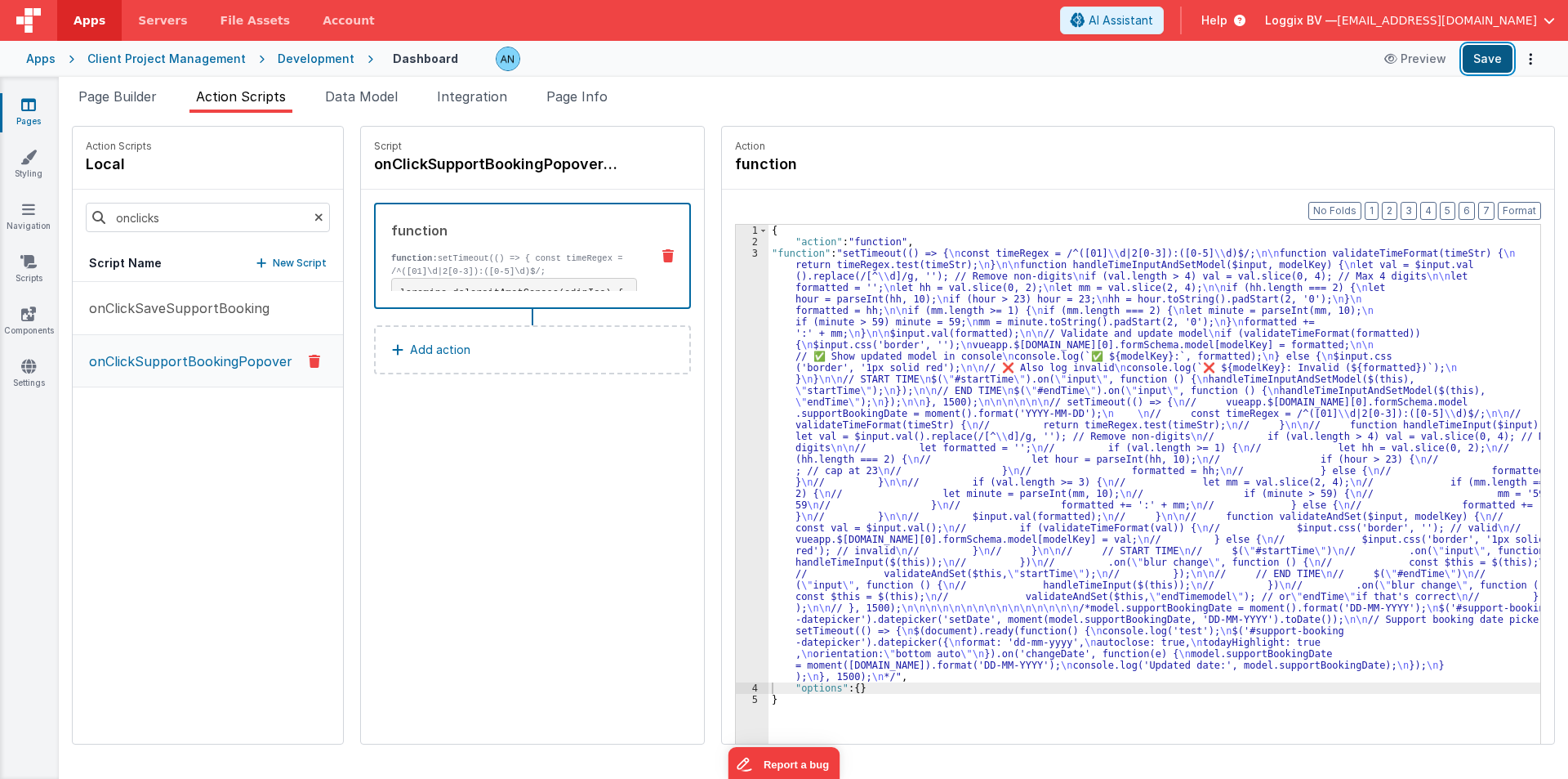
click at [1498, 65] on button "Save" at bounding box center [1487, 58] width 50 height 27
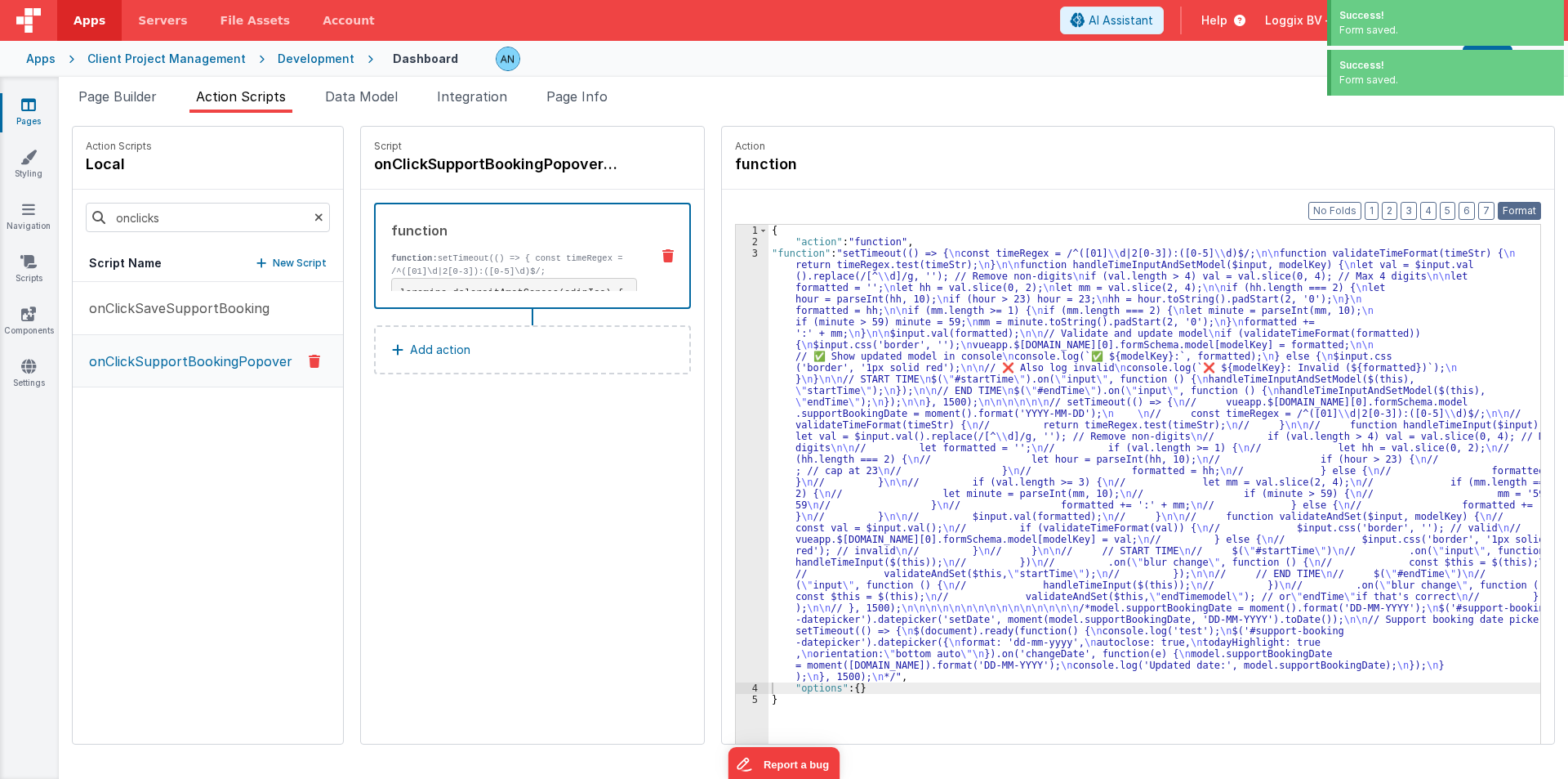
click at [1522, 211] on button "Format" at bounding box center [1520, 211] width 43 height 18
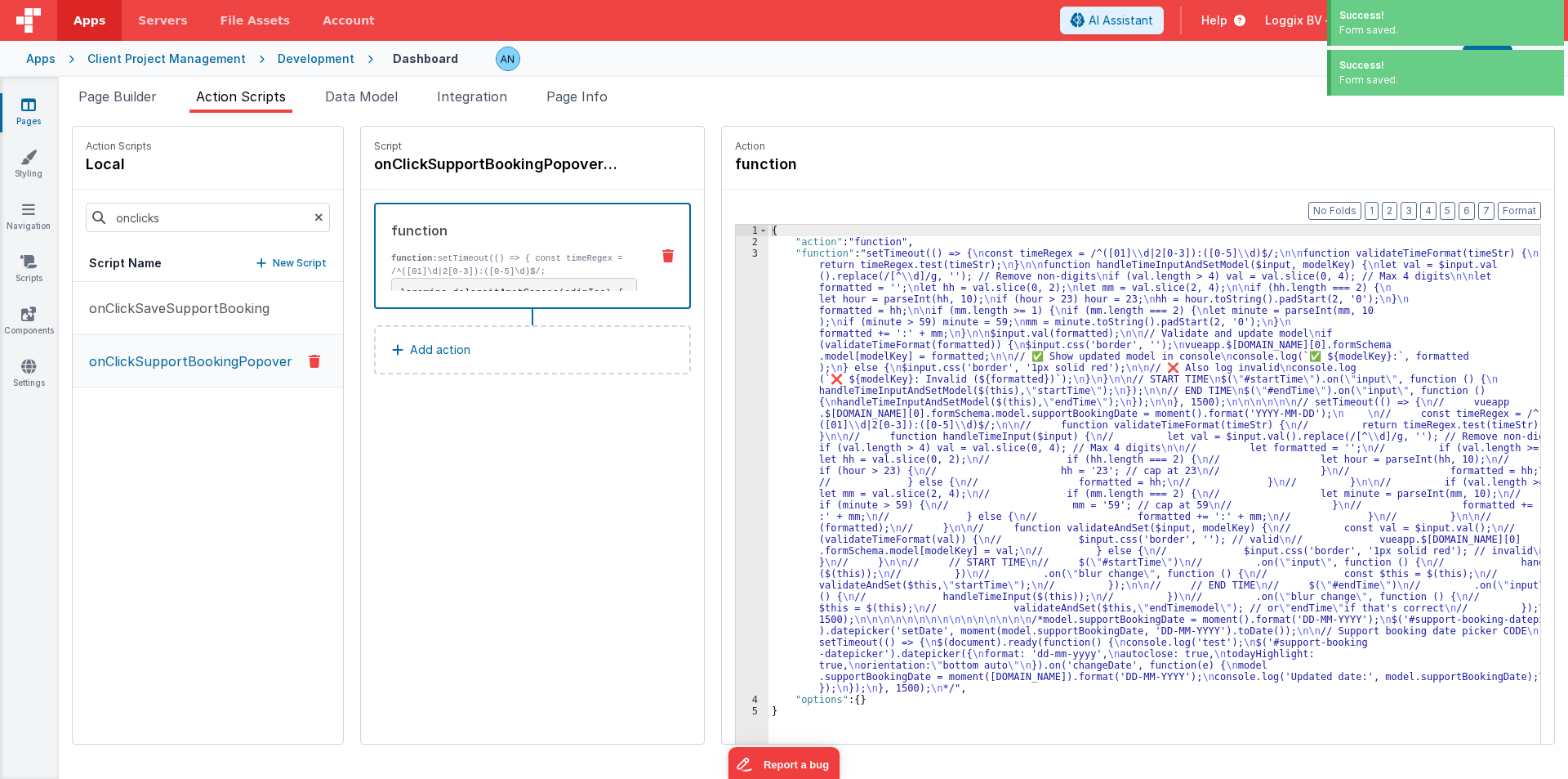
click at [905, 243] on div "{ "action" : "function" , "function" : "setTimeout(() => { \n const timeRegex =…" at bounding box center [1158, 521] width 779 height 592
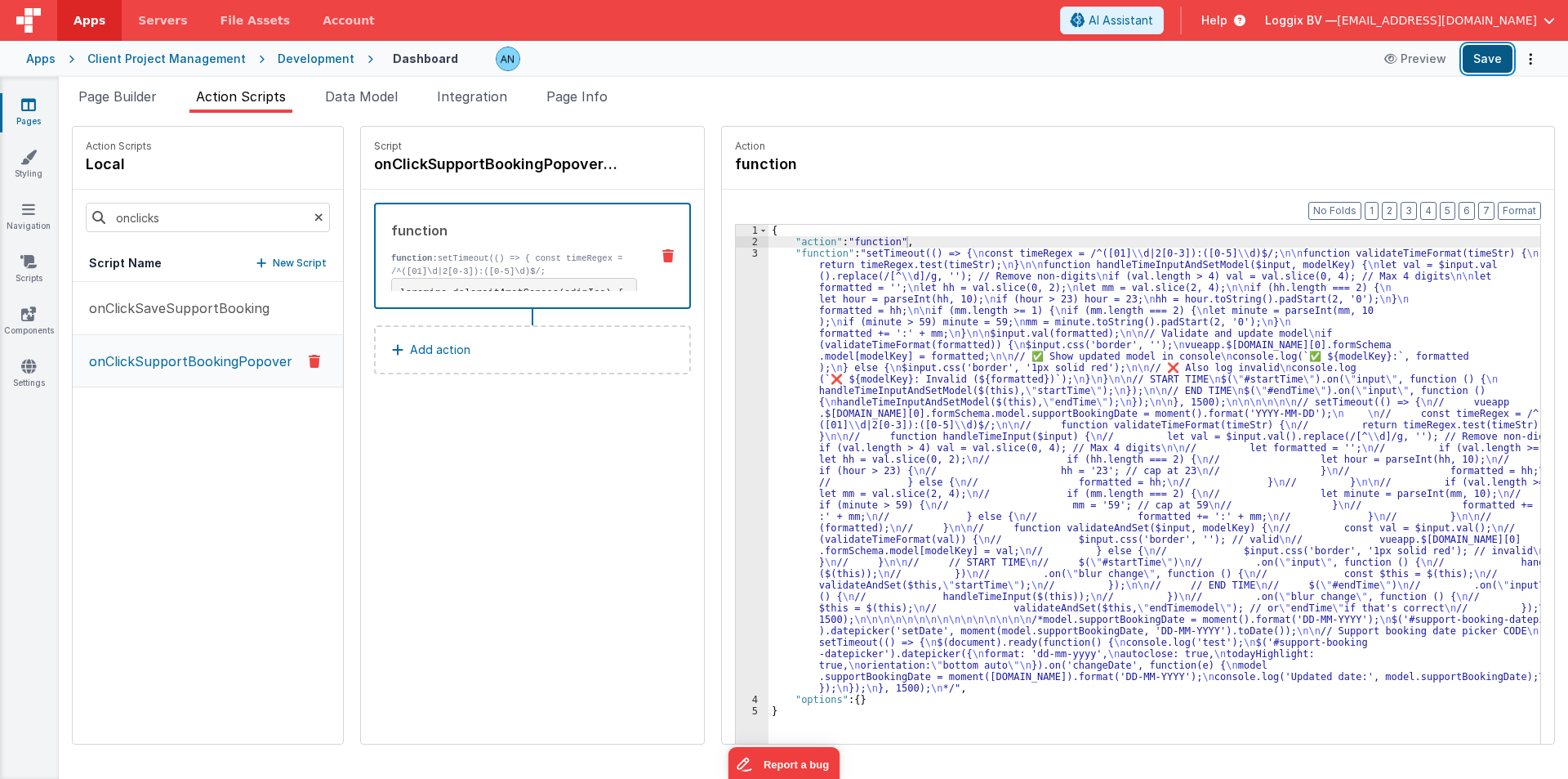
click at [1490, 64] on button "Save" at bounding box center [1487, 58] width 50 height 27
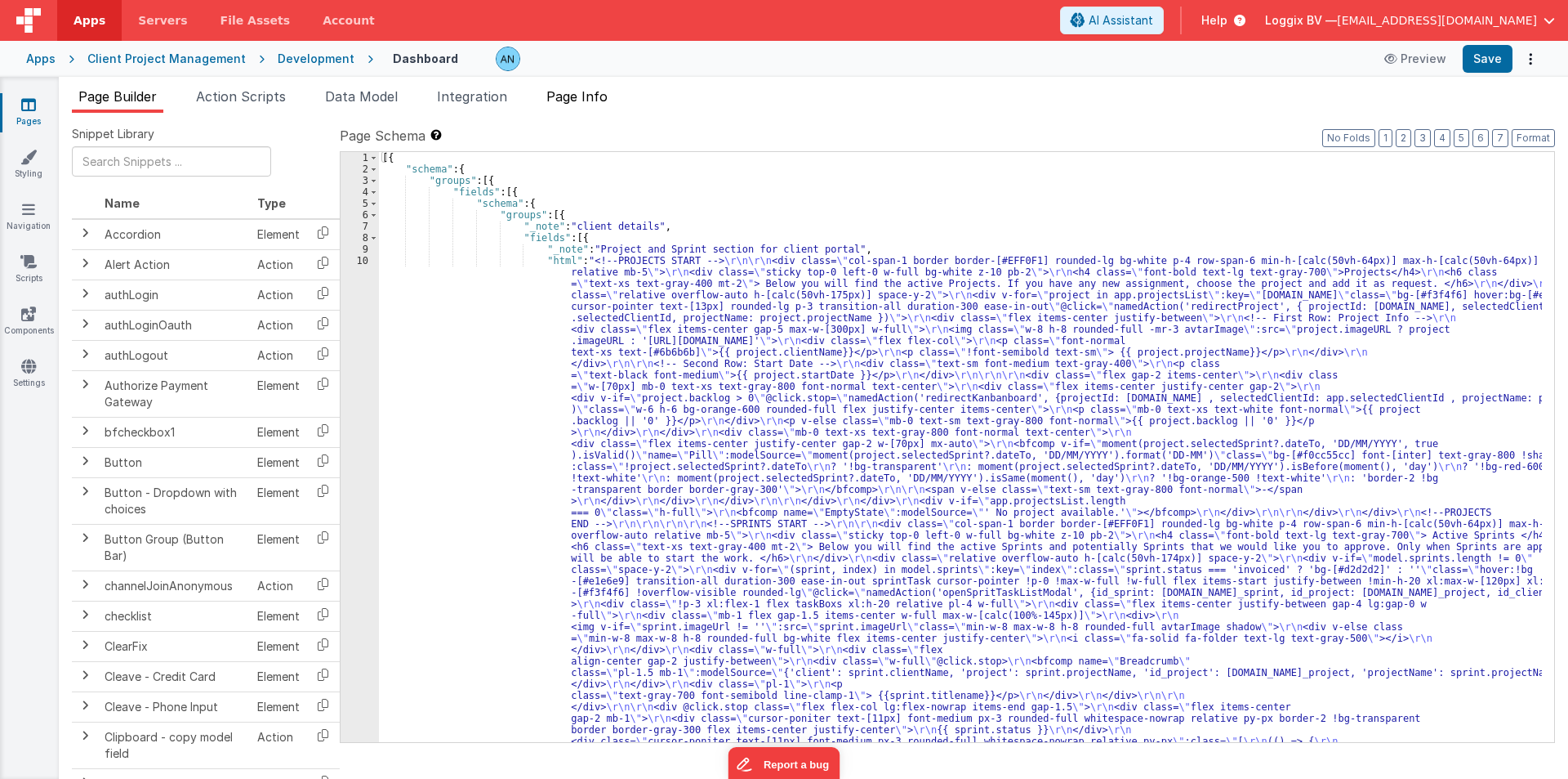
click at [568, 101] on span "Page Info" at bounding box center [577, 96] width 61 height 17
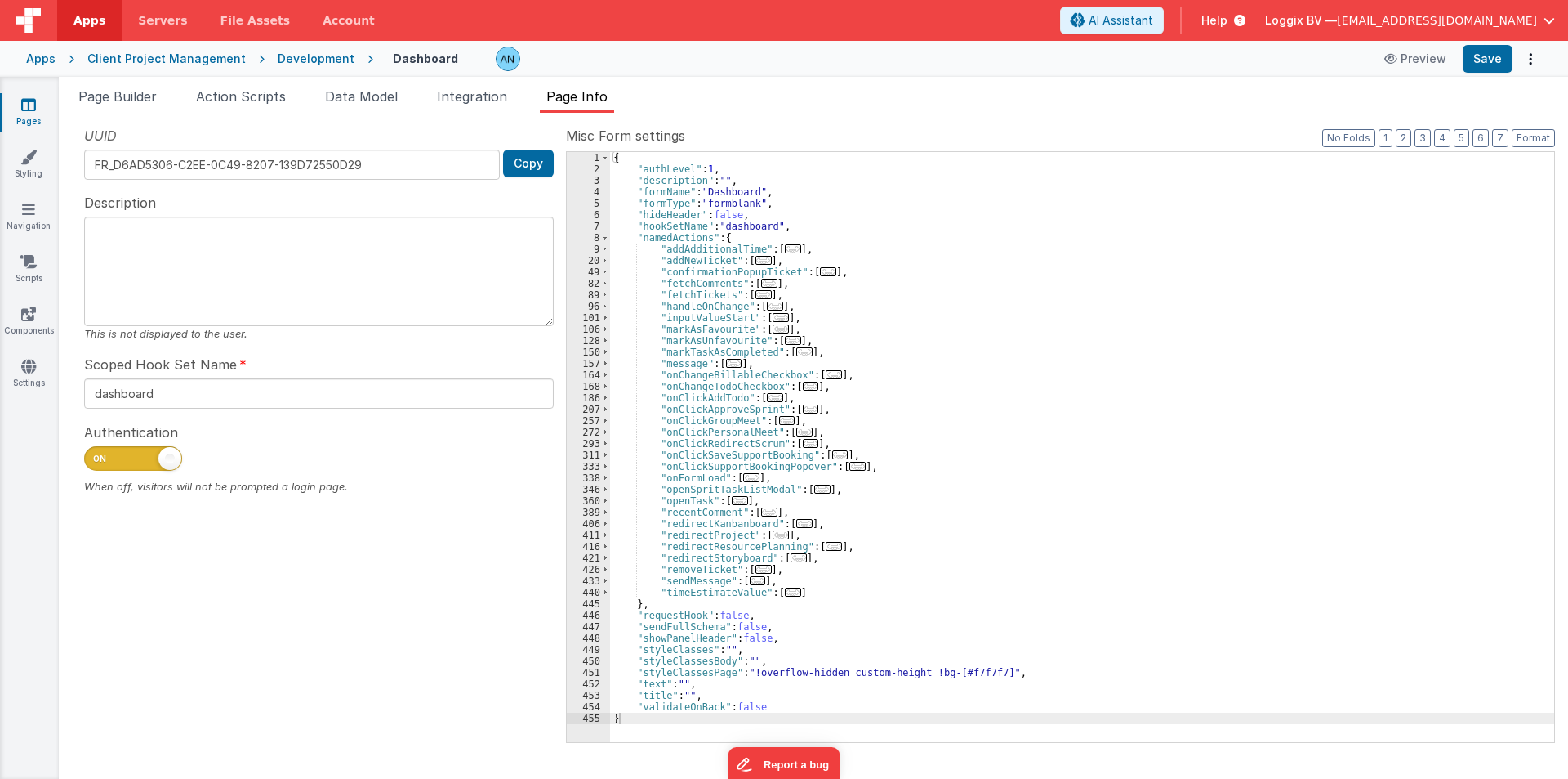
click at [804, 284] on div "{ "authLevel" : 1 , "description" : "" , "formName" : "Dashboard" , "formType" …" at bounding box center [1082, 458] width 944 height 613
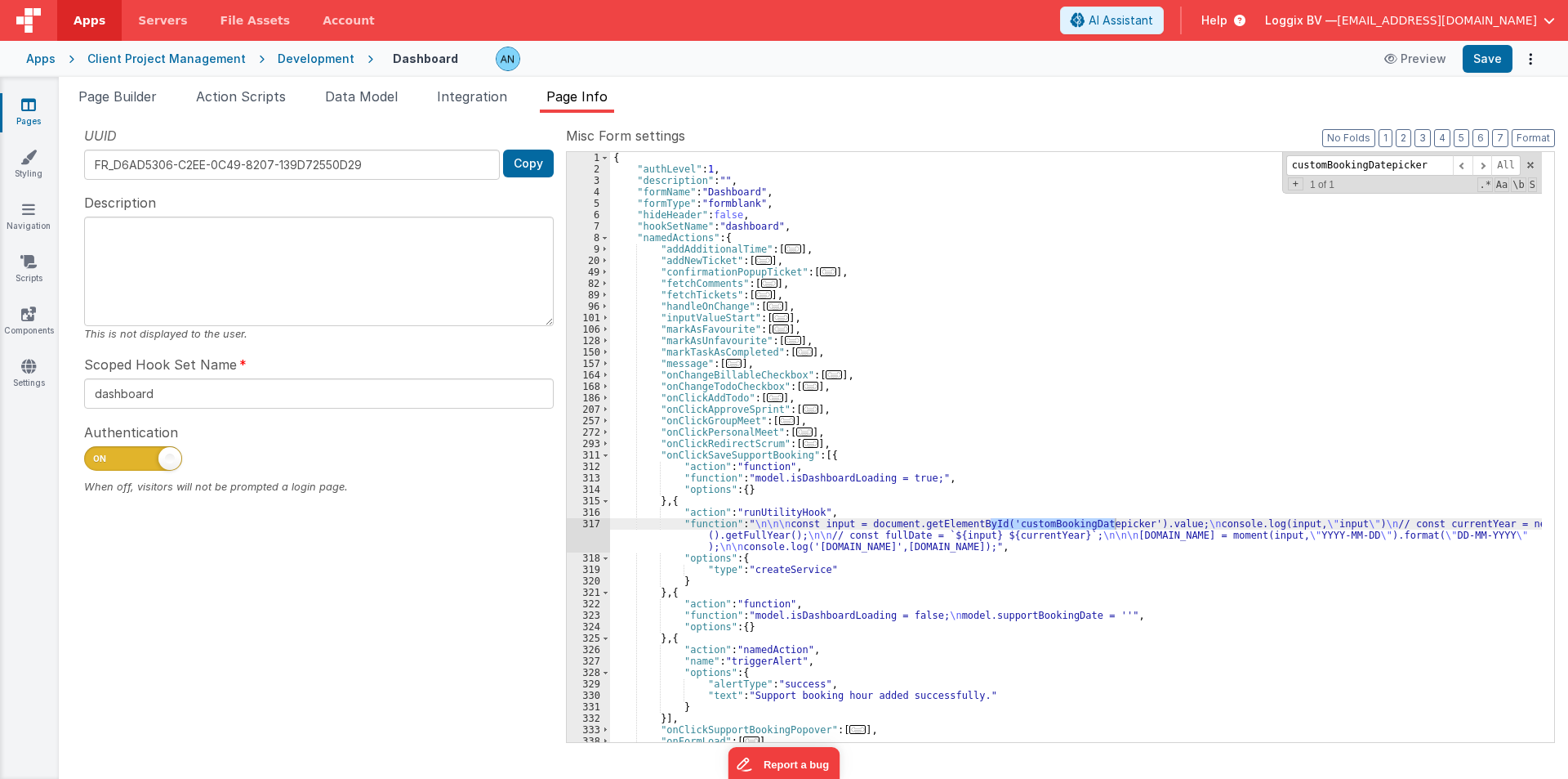
type input "customBookingDatepicker"
click at [580, 533] on div "317" at bounding box center [589, 535] width 43 height 34
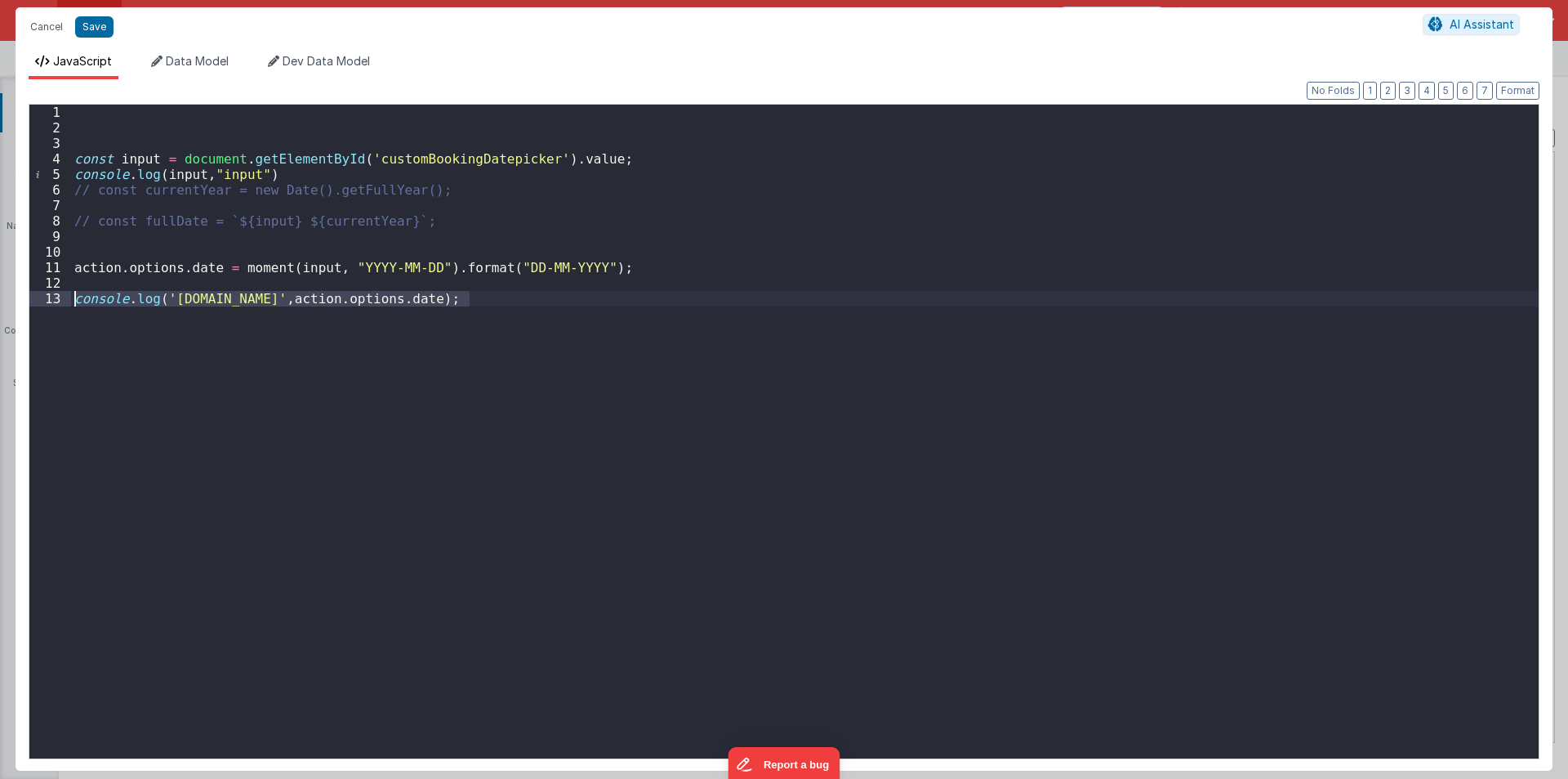
drag, startPoint x: 475, startPoint y: 296, endPoint x: 69, endPoint y: 296, distance: 406.0
click at [69, 296] on div "1 2 3 4 5 6 7 8 9 10 11 12 13 const input = document . getElementById ( 'custom…" at bounding box center [784, 431] width 1511 height 655
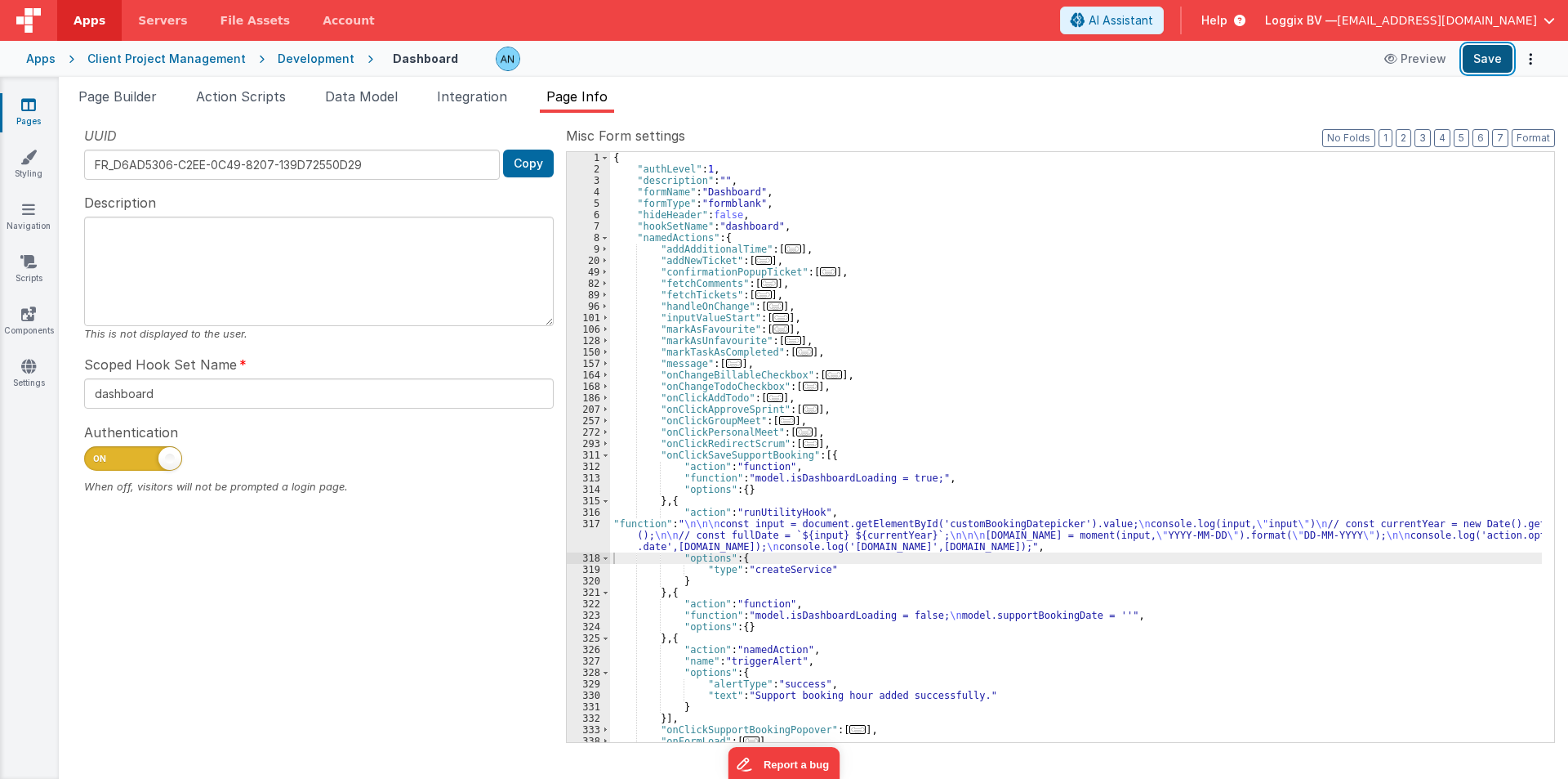
click at [1487, 57] on button "Save" at bounding box center [1487, 58] width 50 height 27
drag, startPoint x: 133, startPoint y: 108, endPoint x: 398, endPoint y: 256, distance: 303.5
click at [133, 108] on li "Page Builder" at bounding box center [118, 99] width 91 height 26
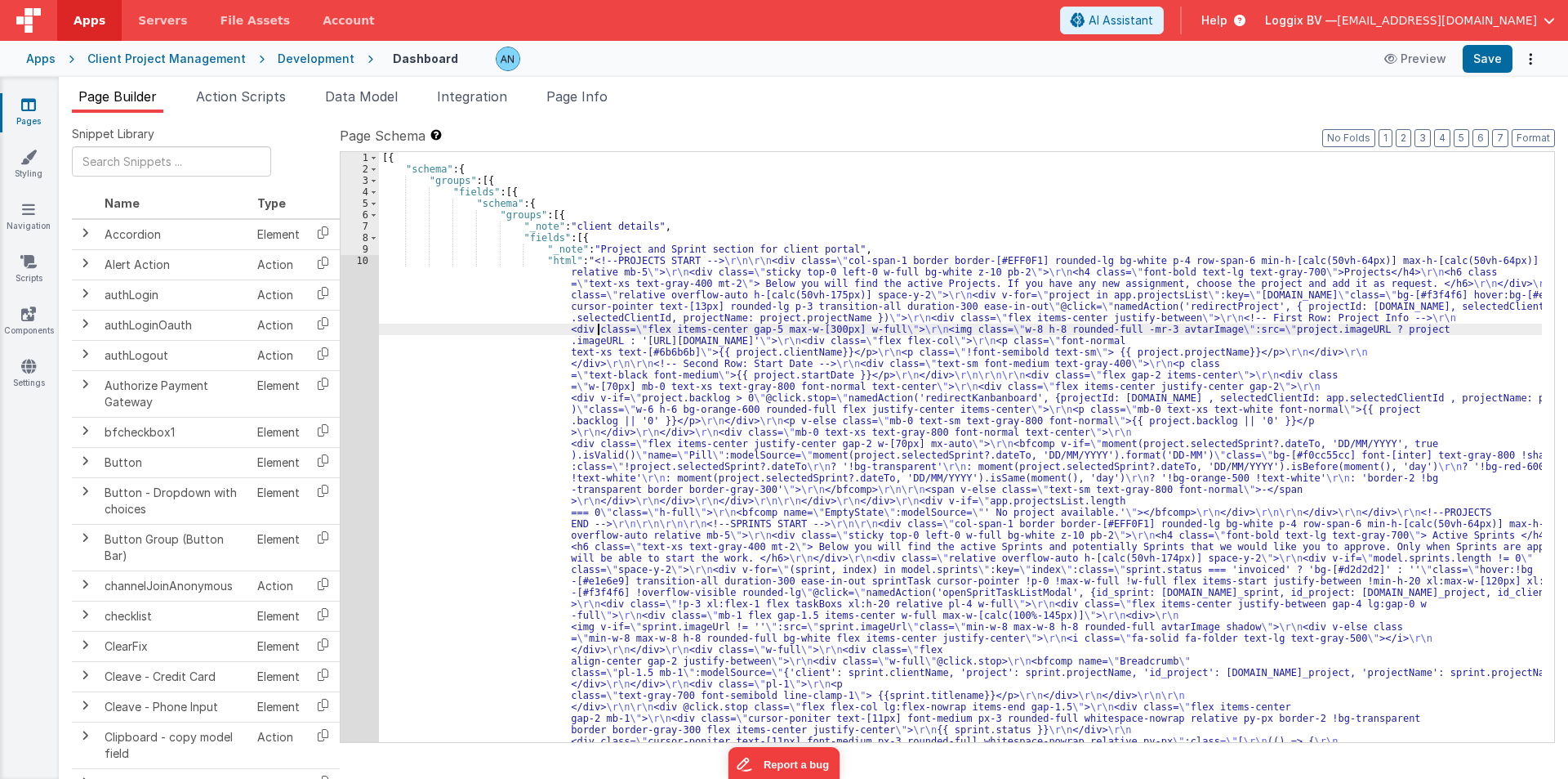
click at [600, 332] on div "[{ "schema" : { "groups" : [{ "fields" : [{ "schema" : { "groups" : [{ "_note" …" at bounding box center [960, 756] width 1163 height 1208
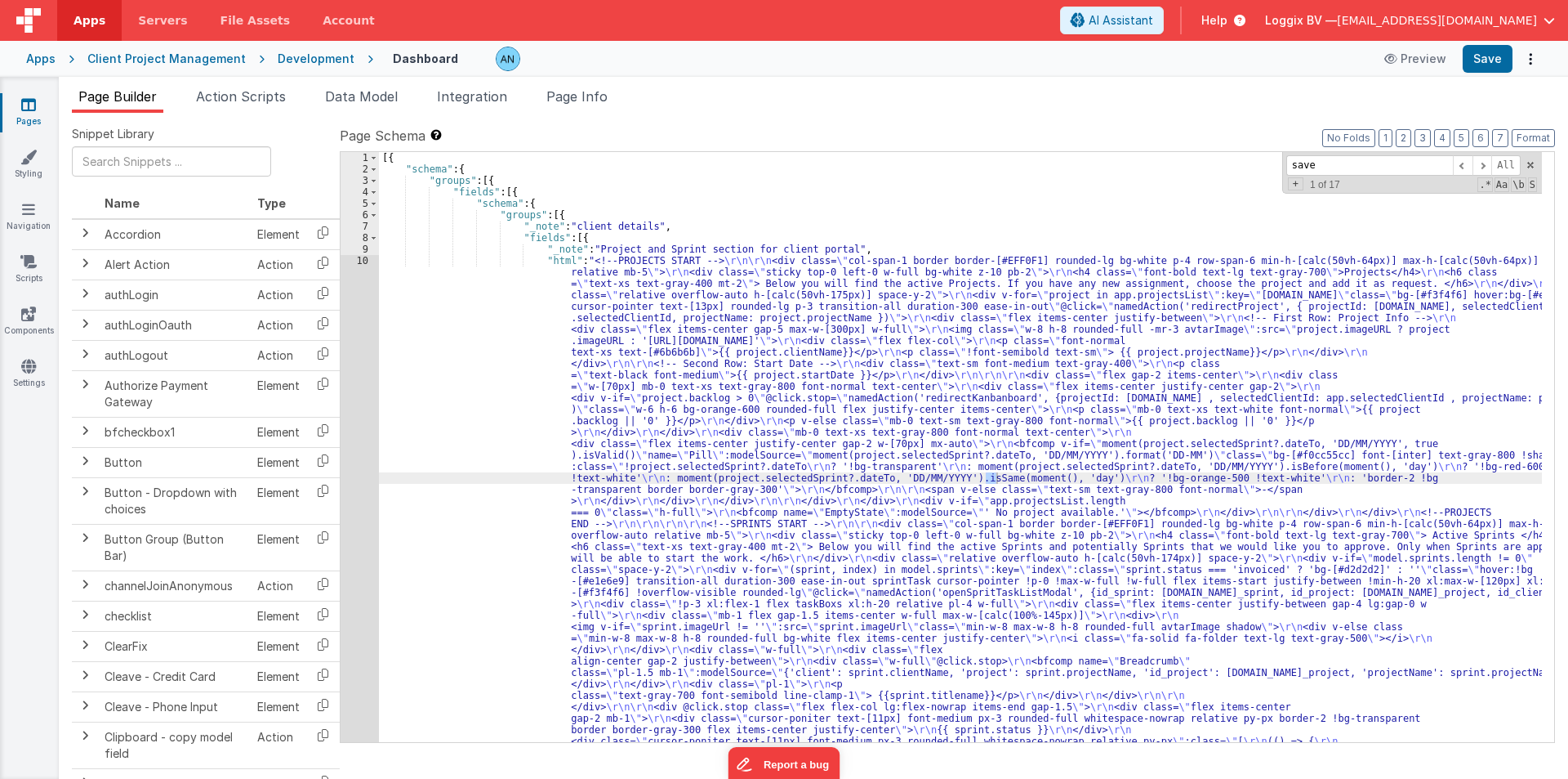
scroll to position [3217, 0]
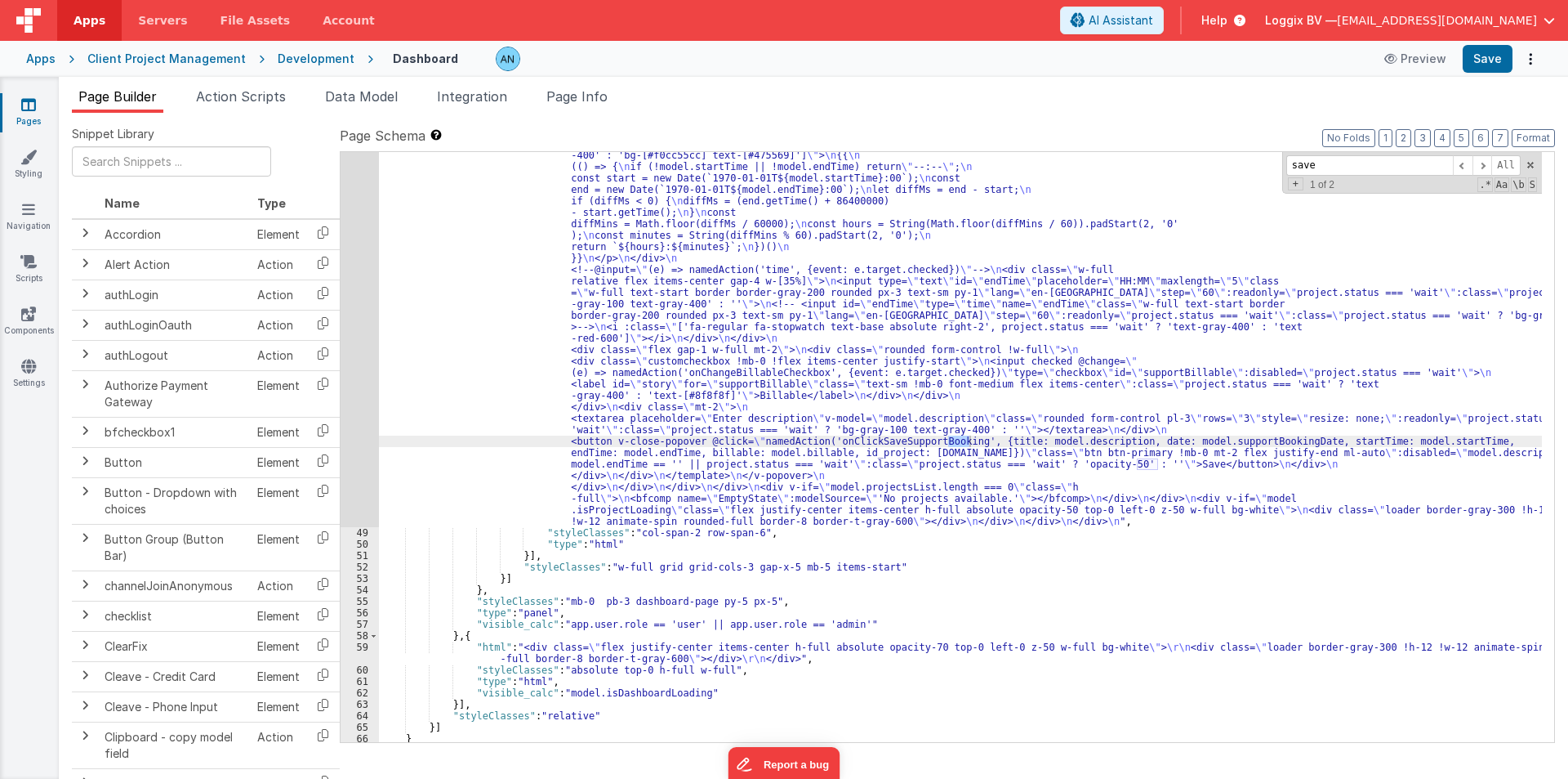
type input "save"
click at [970, 440] on div ""html" : " <div class= \" border border-[#EFF0F1] rounded-lg bg-white p-4 h-[31…" at bounding box center [960, 447] width 1163 height 590
click at [970, 440] on div ""html" : " <div class= \" border border-[#EFF0F1] rounded-lg bg-white p-4 h-[31…" at bounding box center [960, 164] width 1163 height 1928
click at [234, 103] on span "Action Scripts" at bounding box center [241, 96] width 90 height 17
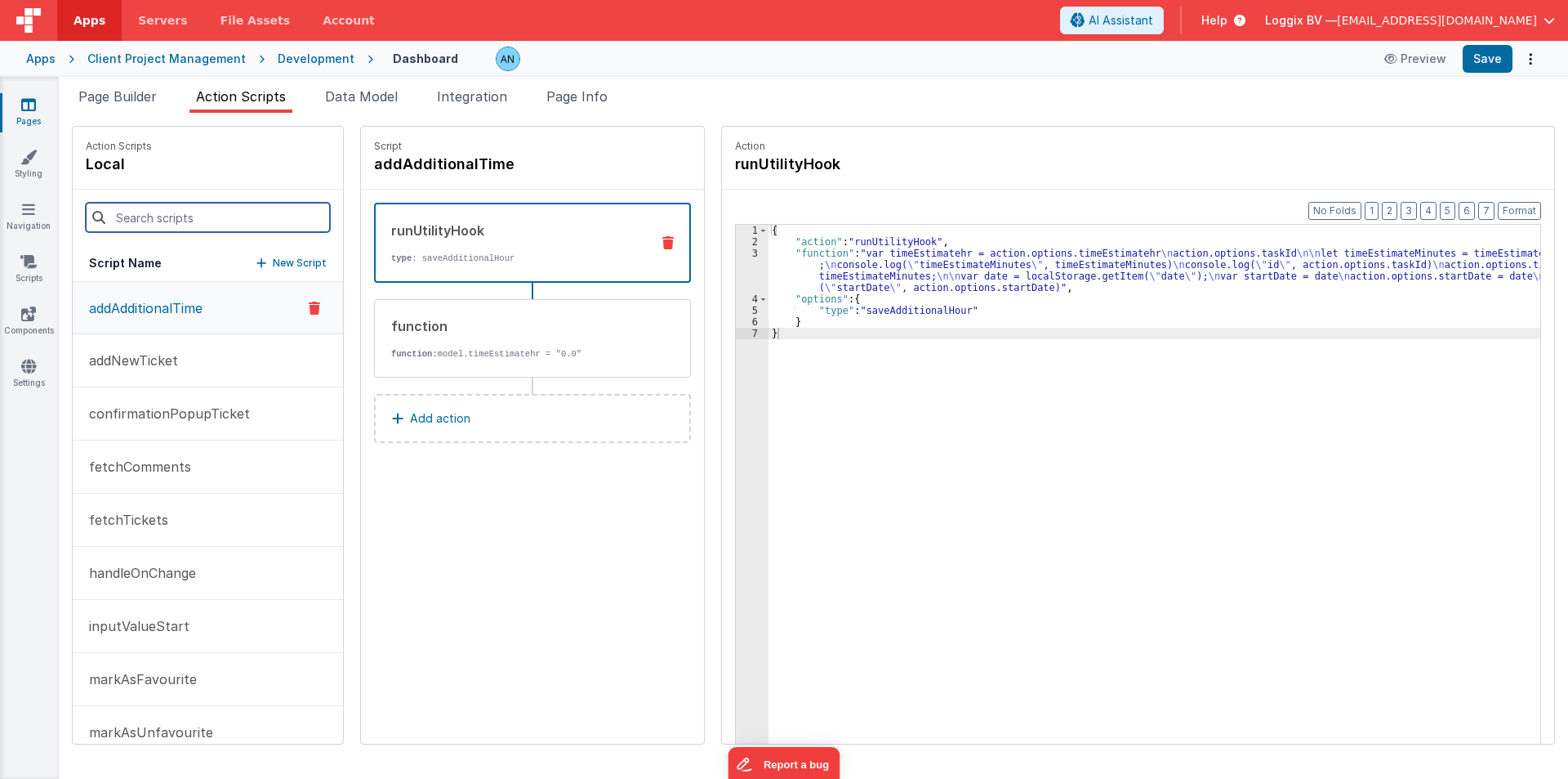
click at [169, 214] on input at bounding box center [208, 217] width 244 height 29
paste input "onClickSaveSupportBooking"
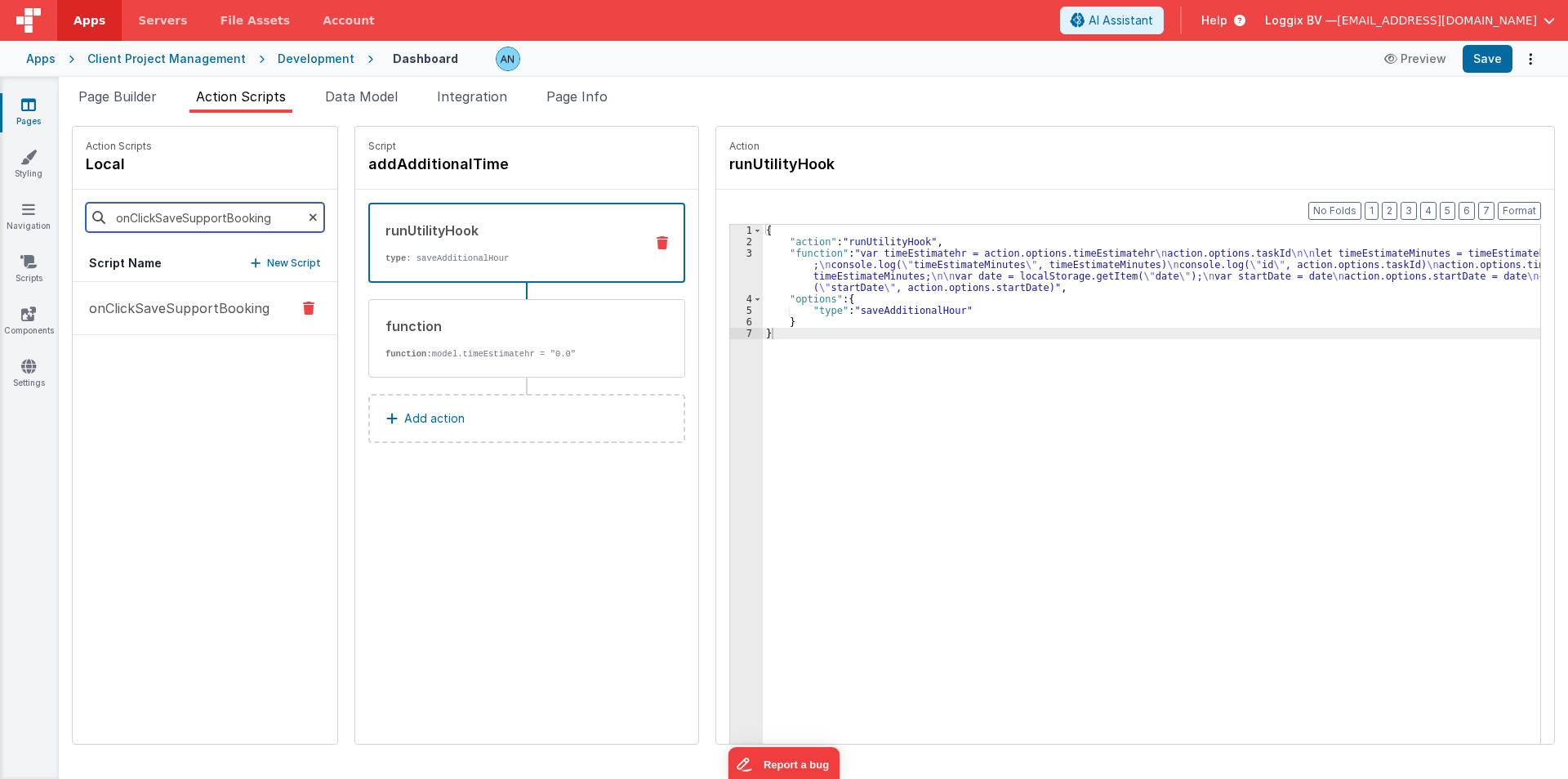
type input "onClickSaveSupportBooking"
click at [163, 310] on p "onClickSaveSupportBooking" at bounding box center [173, 308] width 190 height 20
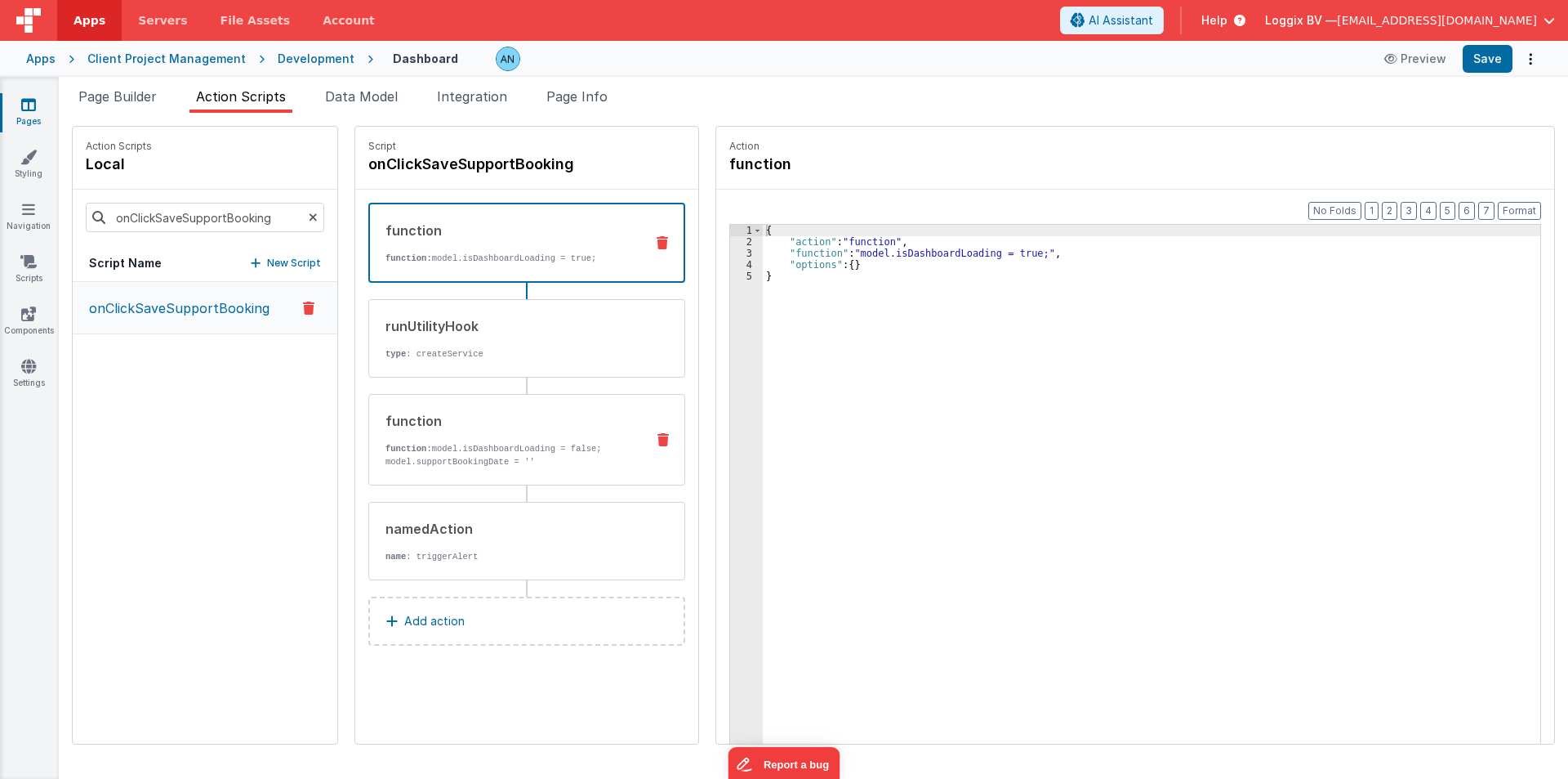
click at [464, 458] on p "function: model.isDashboardLoading = false; model.supportBookingDate = ''" at bounding box center [508, 454] width 247 height 26
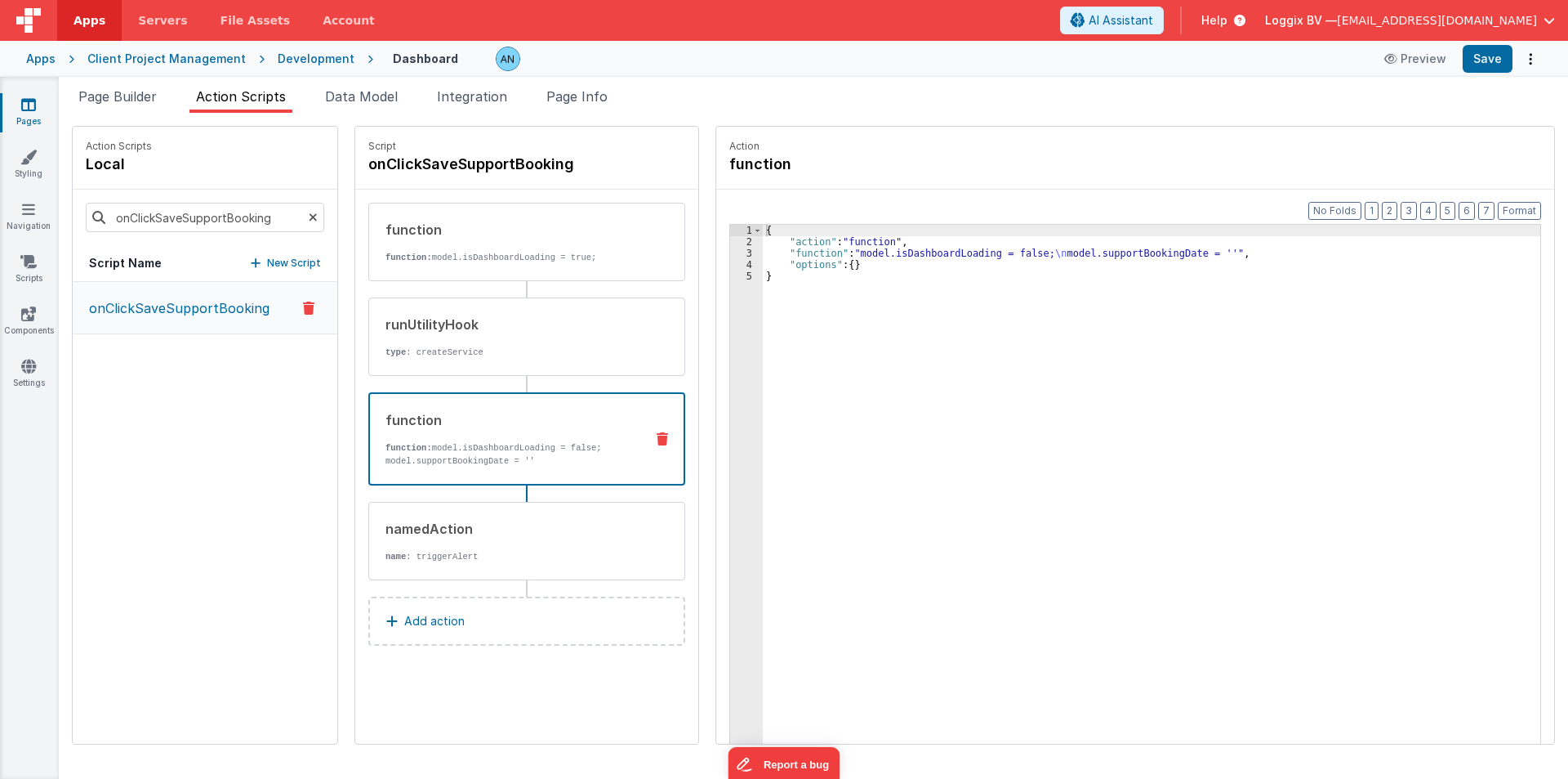
click at [776, 267] on div "{ "action" : "function" , "function" : "model.isDashboardLoading = false; \n mo…" at bounding box center [1152, 521] width 779 height 592
click at [730, 252] on div "3" at bounding box center [746, 253] width 32 height 12
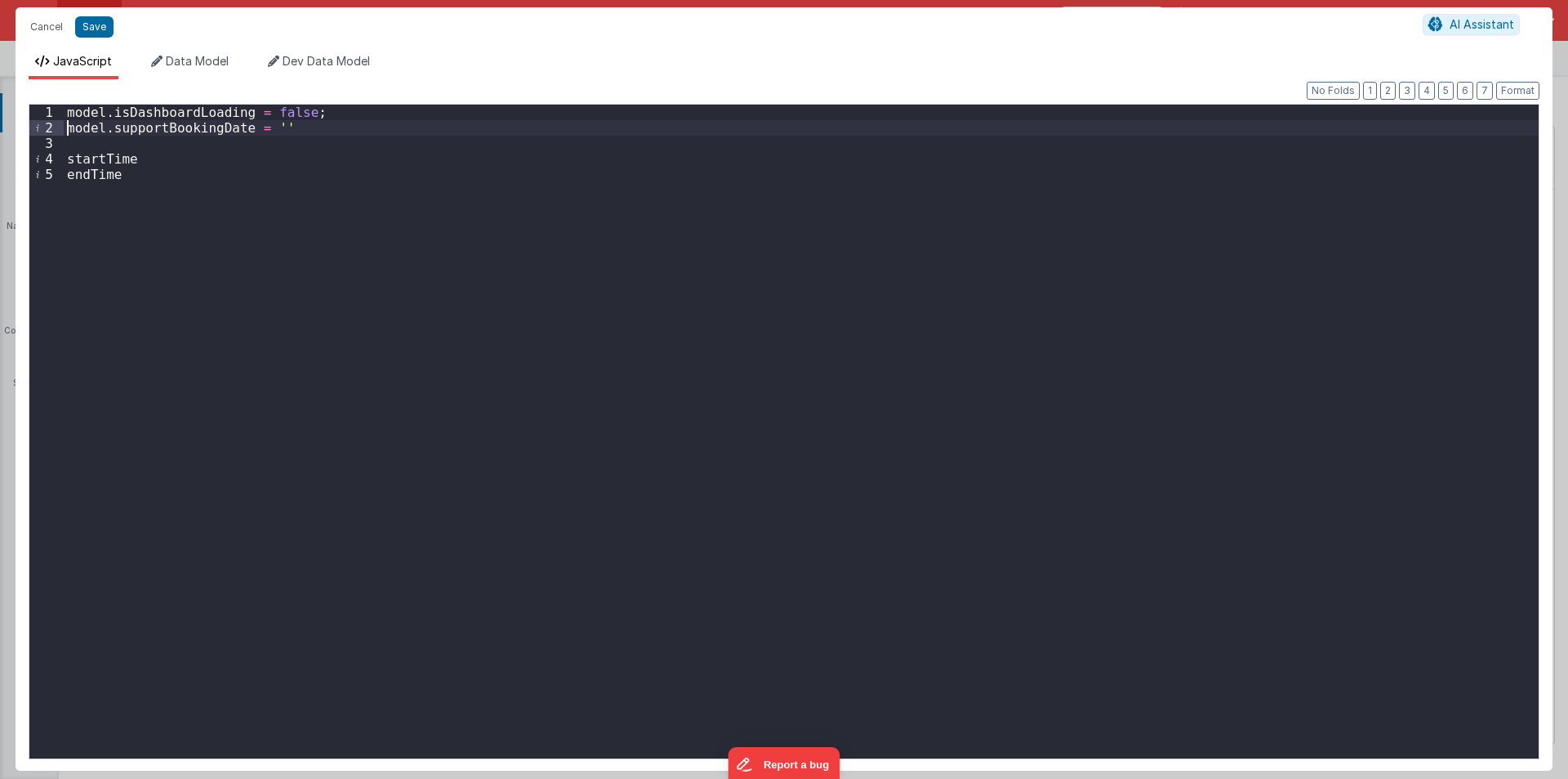
click at [70, 127] on div "model . isDashboardLoading = false ; model . supportBookingDate = '' startTime …" at bounding box center [801, 447] width 1475 height 685
click at [68, 160] on div "model . isDashboardLoading = false ; model . supportBookingDate = '' startTime …" at bounding box center [801, 447] width 1475 height 685
click at [201, 159] on div "model . isDashboardLoading = false ; model . supportBookingDate = '' model . st…" at bounding box center [801, 447] width 1475 height 685
click at [64, 169] on div "model . isDashboardLoading = false ; model . supportBookingDate = '' model . st…" at bounding box center [801, 447] width 1475 height 685
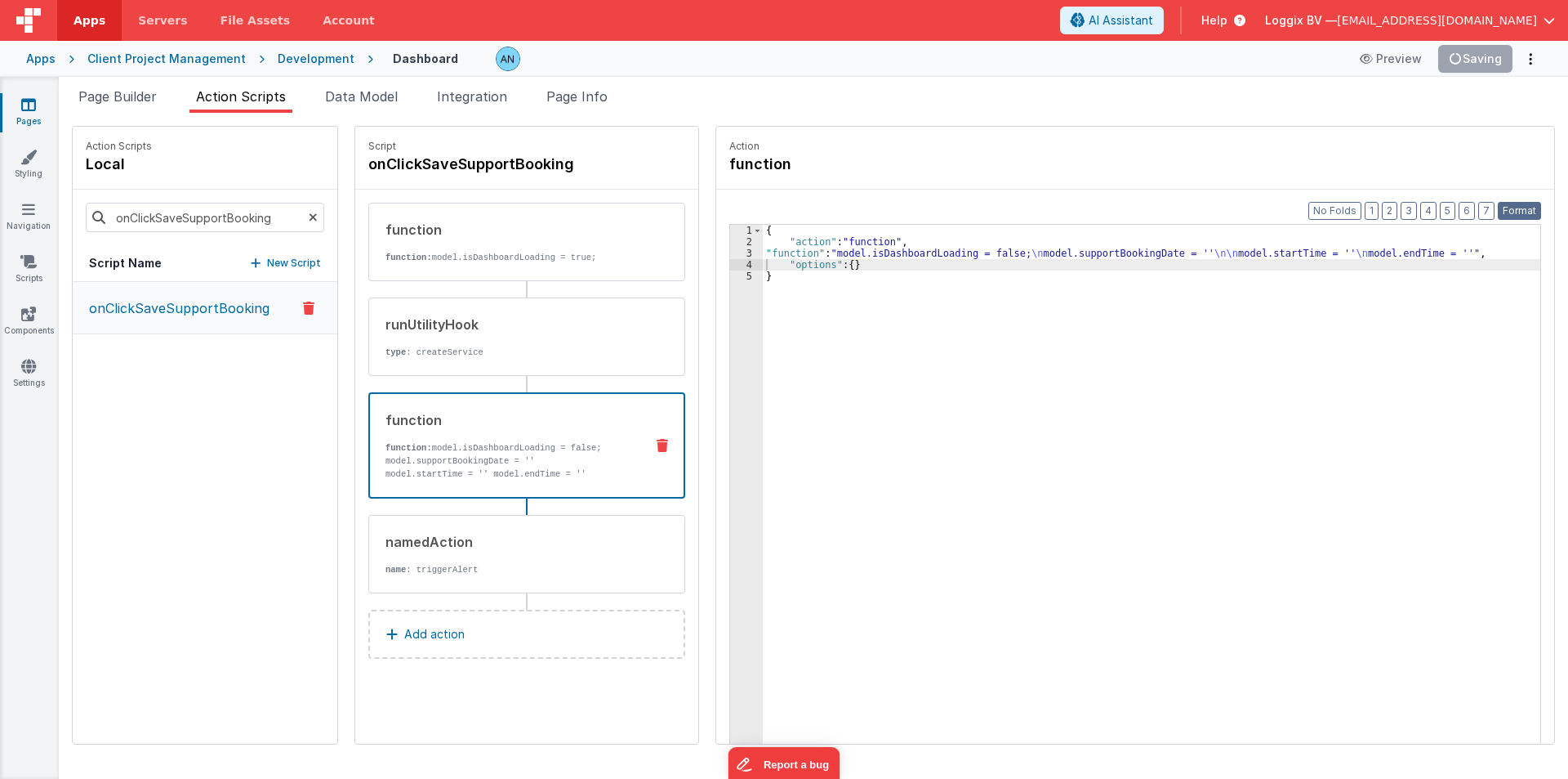
click at [1517, 213] on button "Format" at bounding box center [1520, 211] width 43 height 18
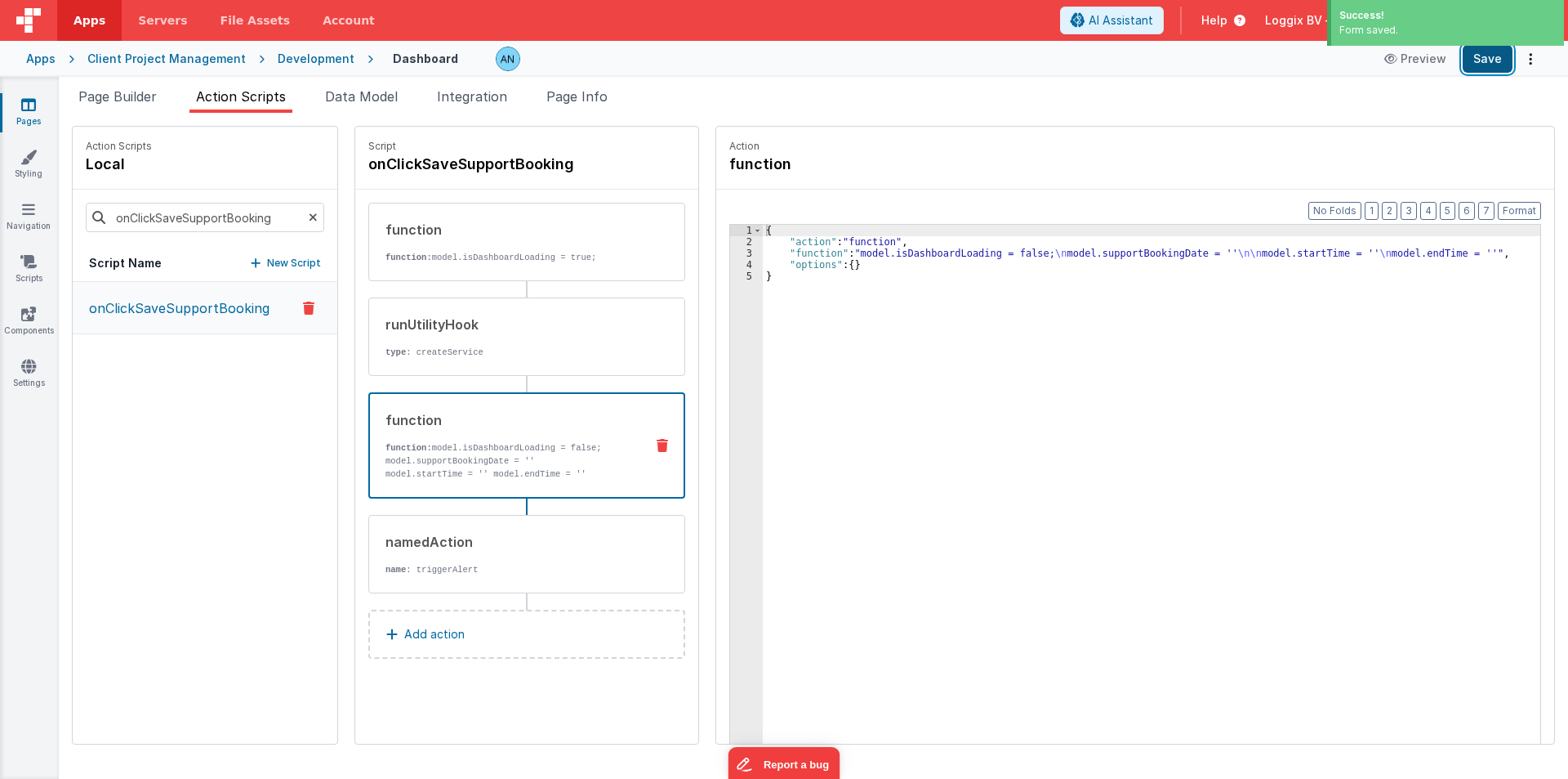
click at [1478, 59] on button "Save" at bounding box center [1487, 58] width 50 height 27
click at [95, 21] on span "Apps" at bounding box center [90, 21] width 32 height 17
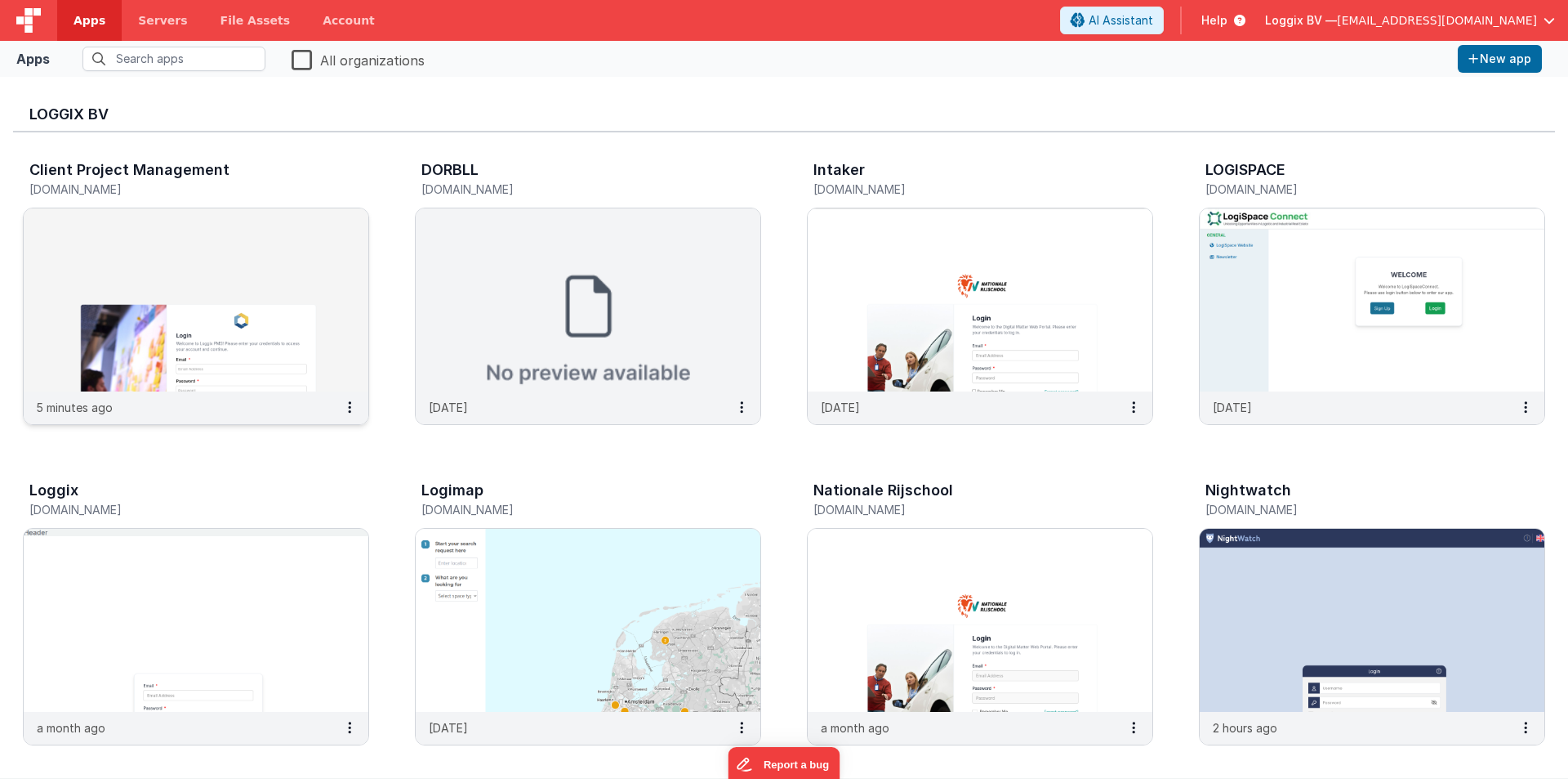
click at [125, 213] on img at bounding box center [196, 300] width 344 height 183
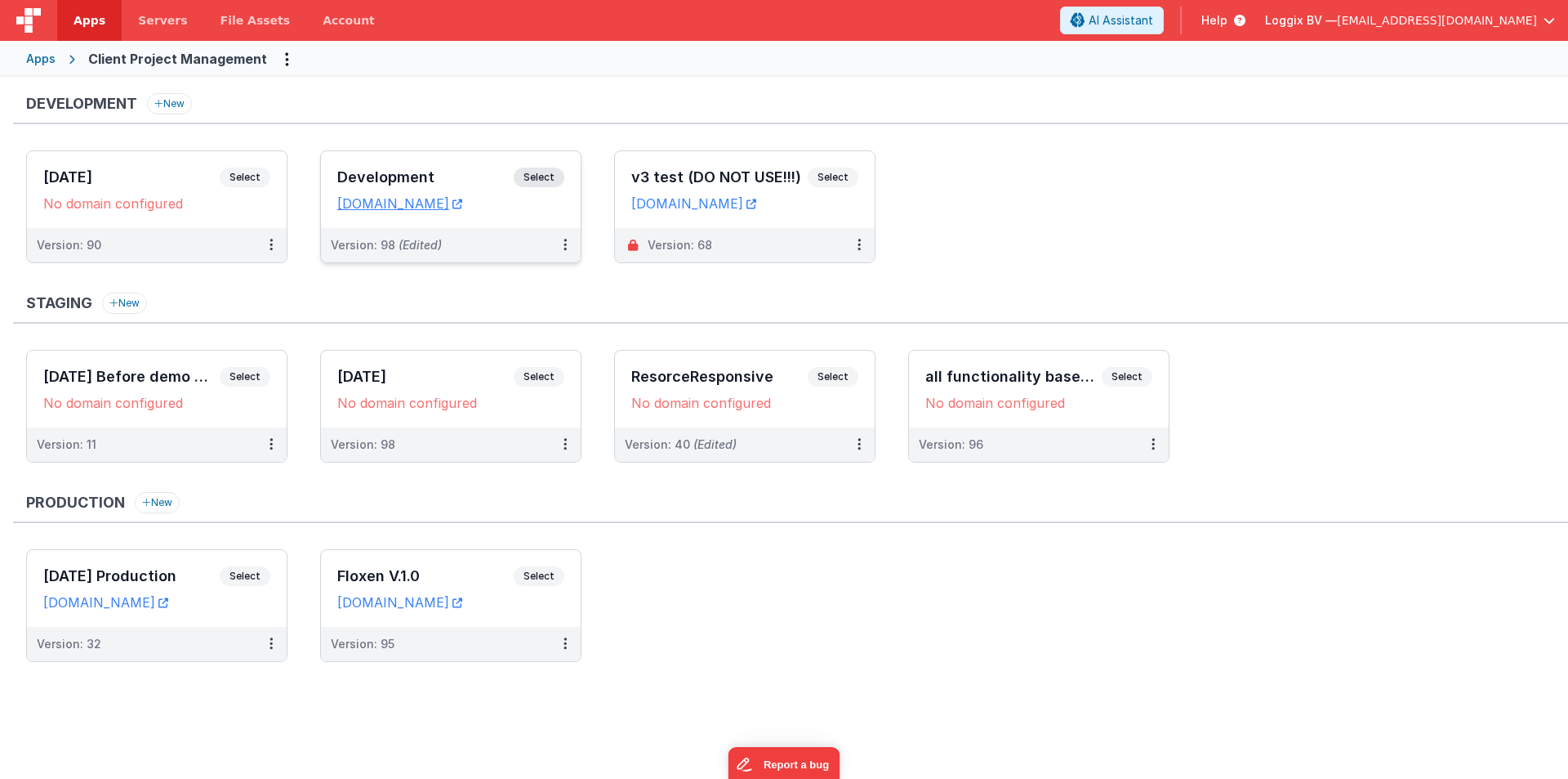
click at [350, 176] on h3 "Development" at bounding box center [425, 178] width 177 height 17
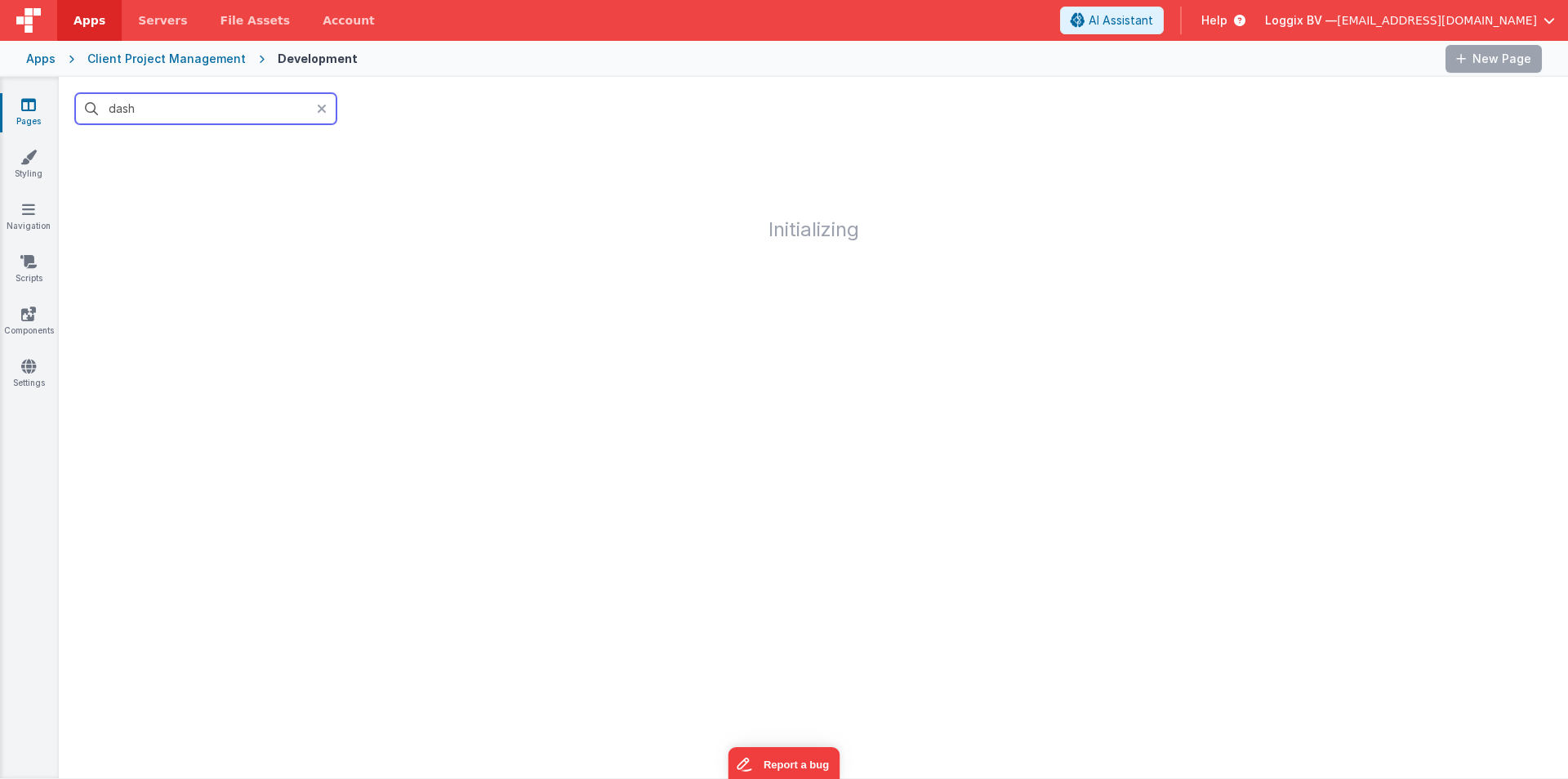
click at [169, 115] on input "dash" at bounding box center [206, 108] width 261 height 31
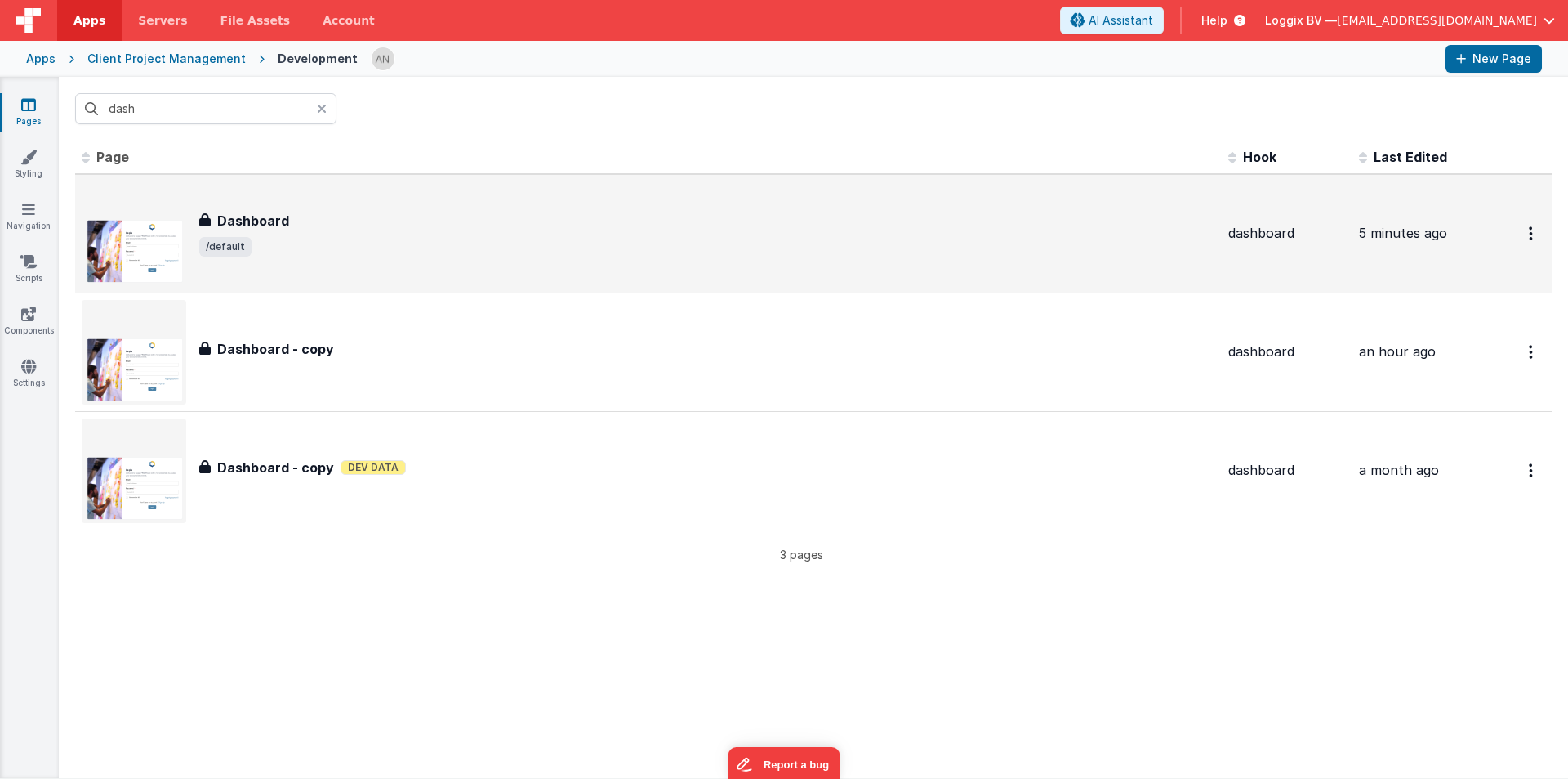
click at [356, 262] on div "Dashboard Dashboard /default" at bounding box center [648, 233] width 1134 height 105
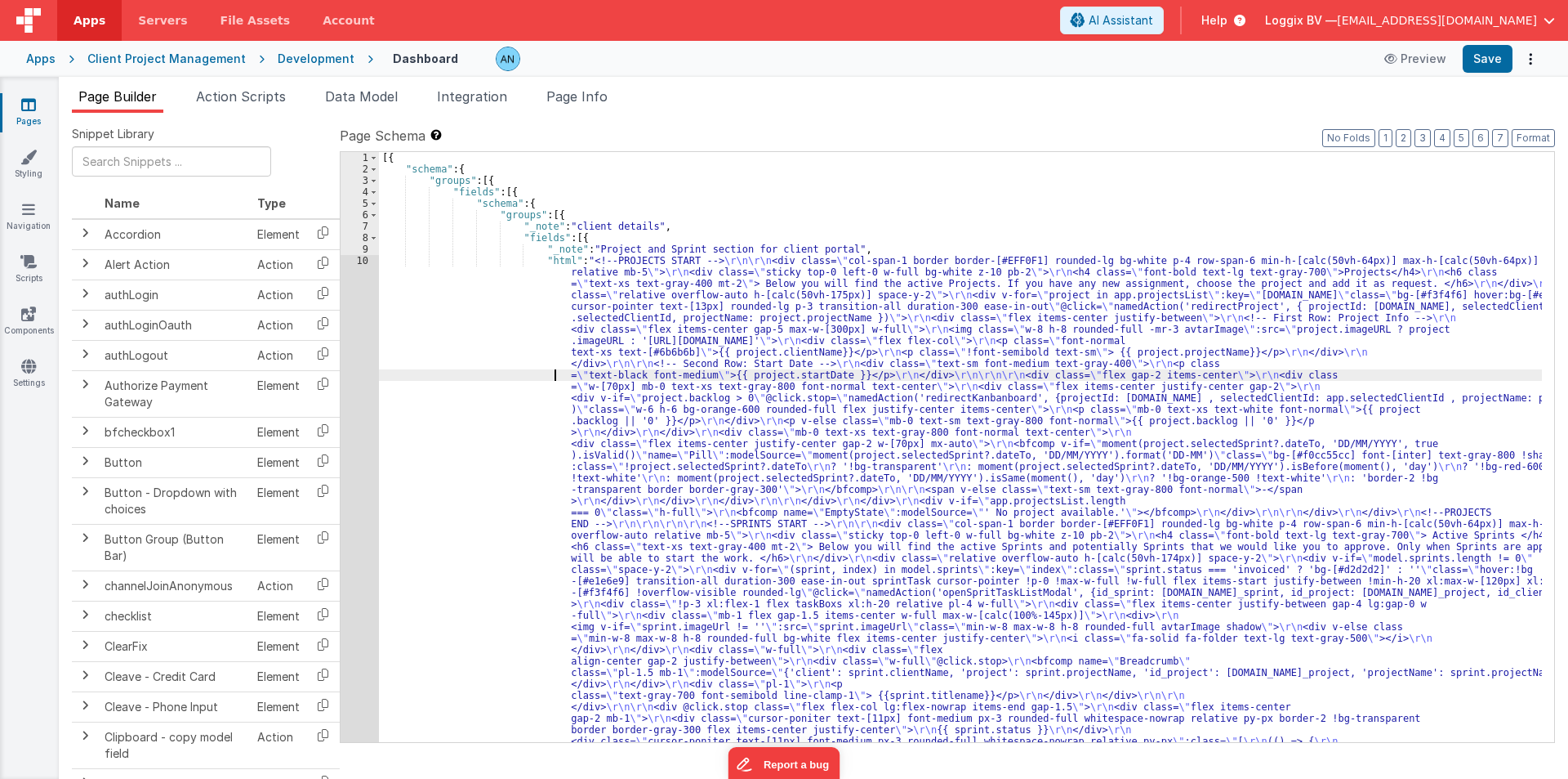
click at [494, 376] on div "[{ "schema" : { "groups" : [{ "fields" : [{ "schema" : { "groups" : [{ "_note" …" at bounding box center [960, 756] width 1163 height 1208
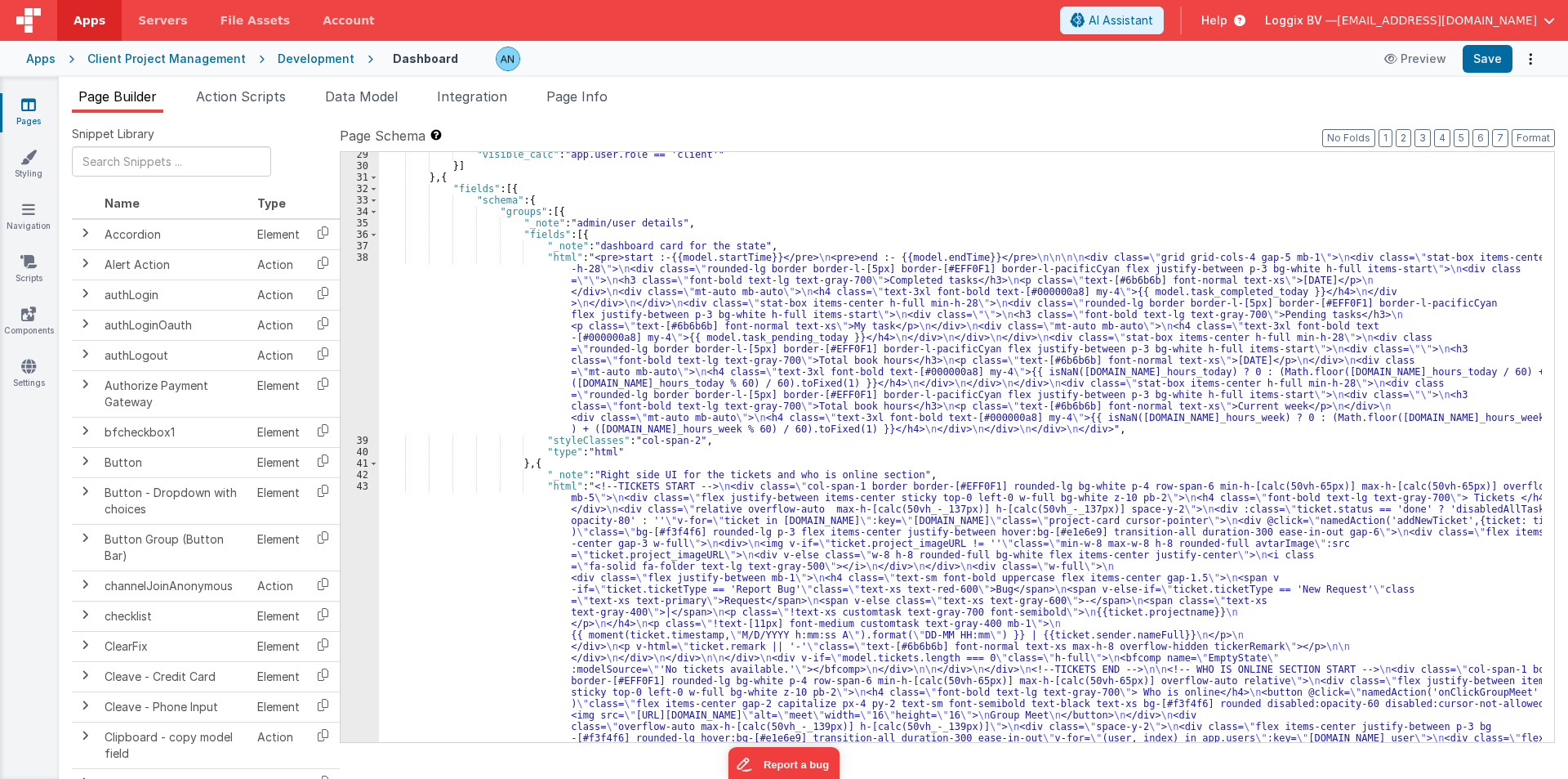
scroll to position [1422, 0]
click at [452, 342] on div ""visible_calc" : "app.user.role == 'client'" }] } , { "fields" : [{ "schema" : …" at bounding box center [960, 683] width 1163 height 1071
click at [343, 265] on div "38" at bounding box center [359, 343] width 38 height 183
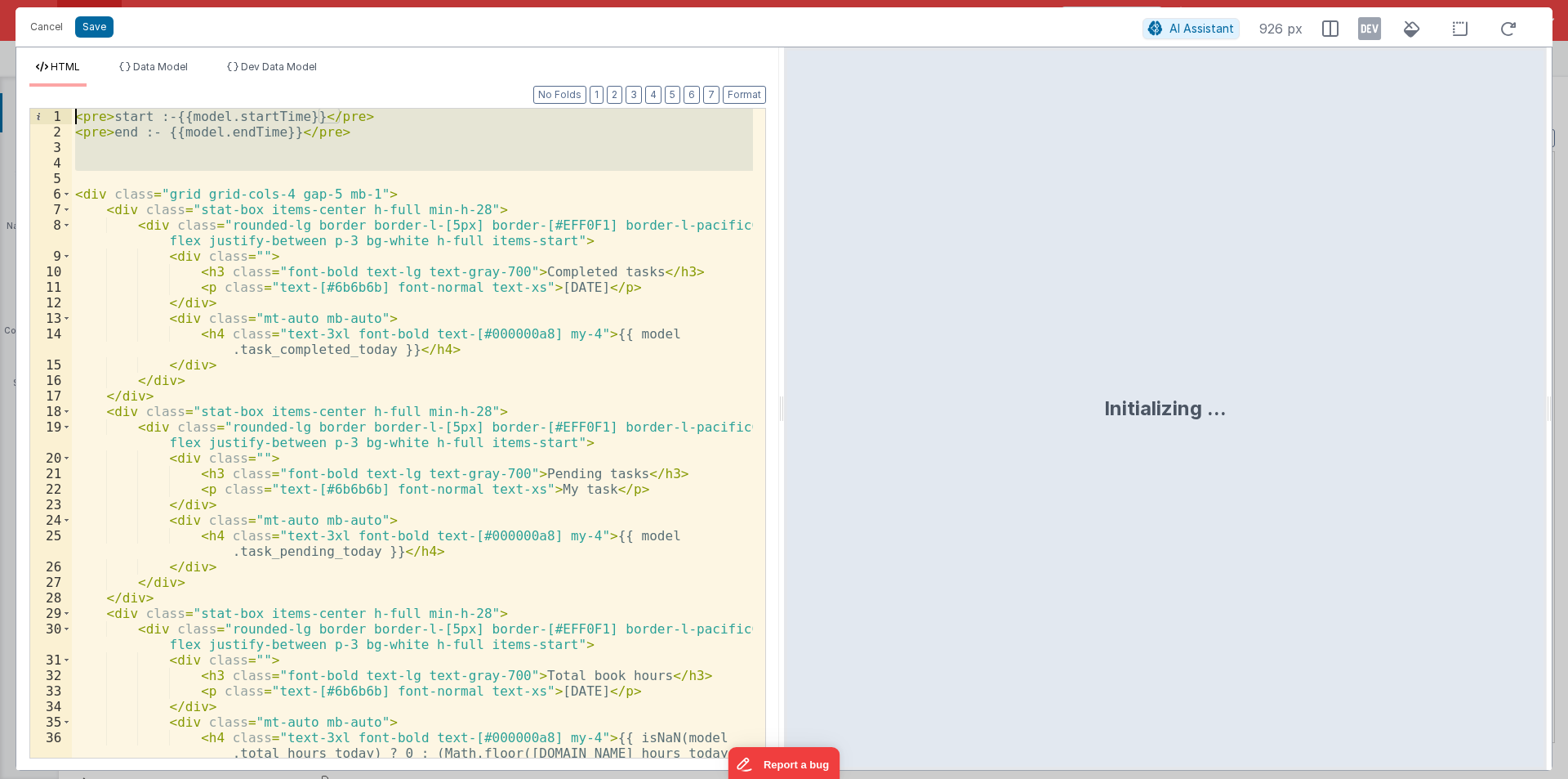
drag, startPoint x: 85, startPoint y: 174, endPoint x: 33, endPoint y: 54, distance: 130.8
click at [33, 54] on div "HTML Data Model Dev Data Model Format 7 6 5 4 3 2 1 No Folds 1 2 3 4 5 6 7 8 9 …" at bounding box center [398, 409] width 763 height 723
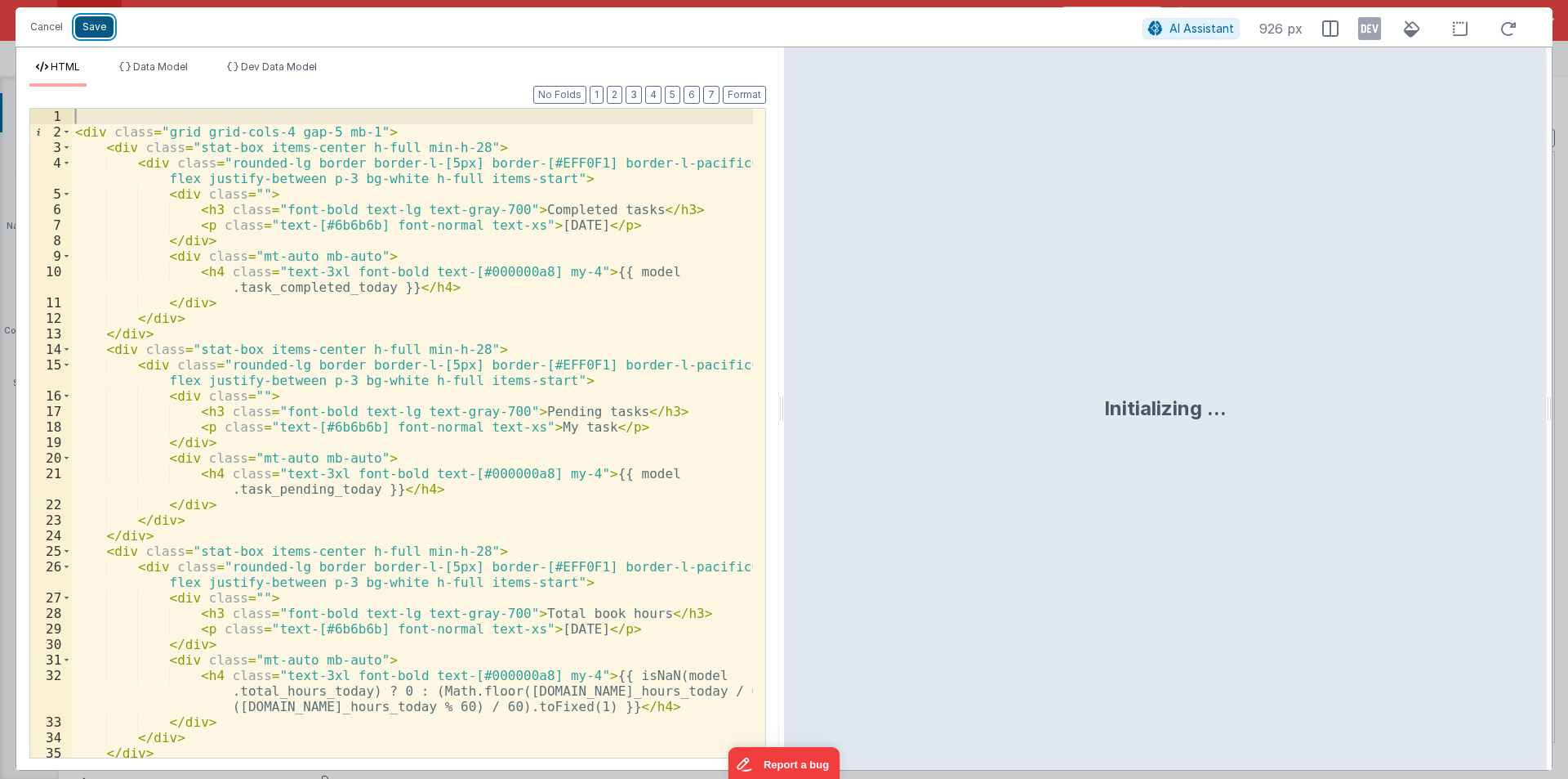
click at [95, 22] on button "Save" at bounding box center [95, 27] width 38 height 22
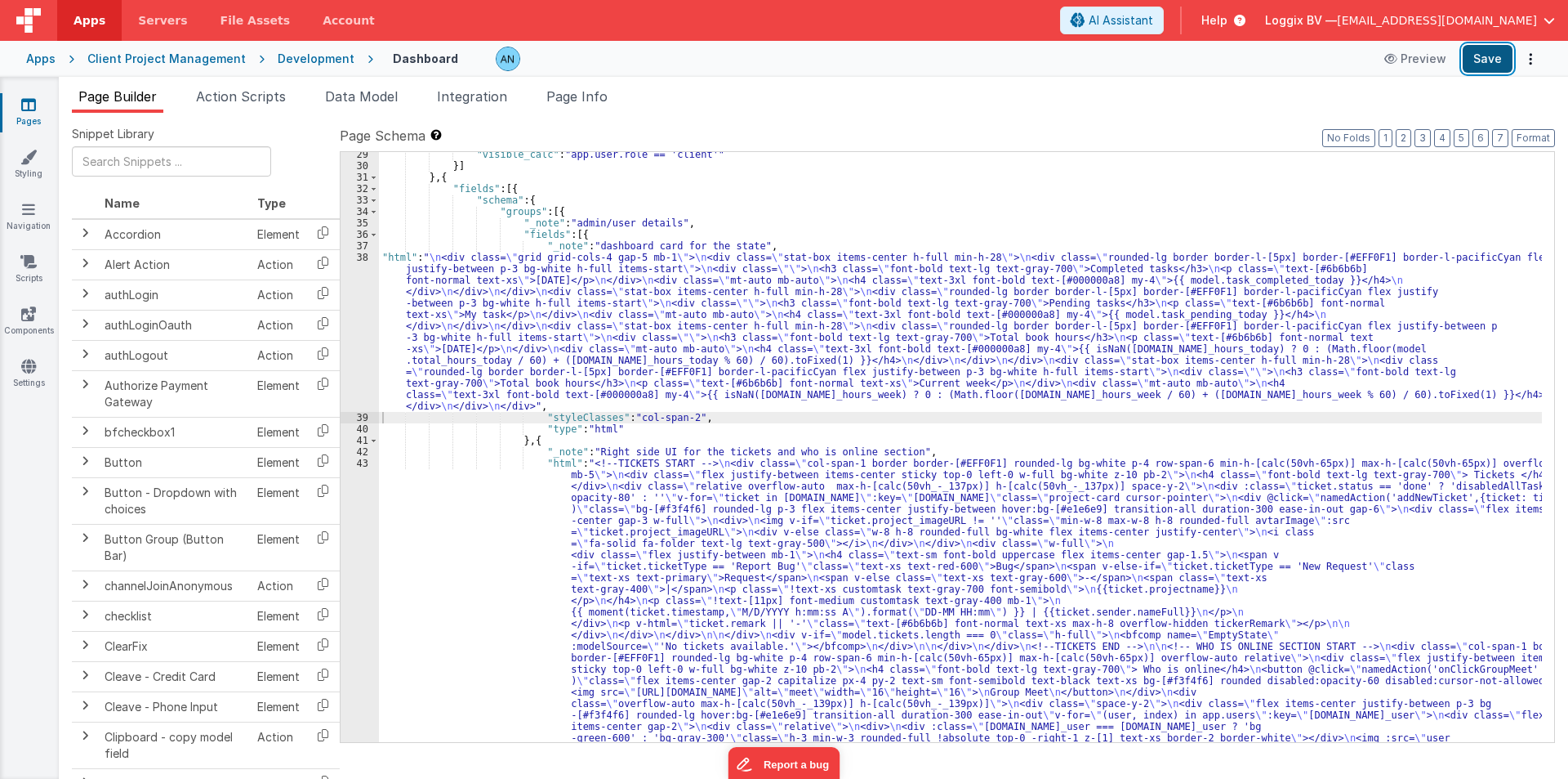
click at [1492, 59] on button "Save" at bounding box center [1487, 58] width 50 height 27
click at [1494, 51] on button "Save" at bounding box center [1487, 58] width 50 height 27
click at [1545, 139] on button "Format" at bounding box center [1533, 138] width 43 height 18
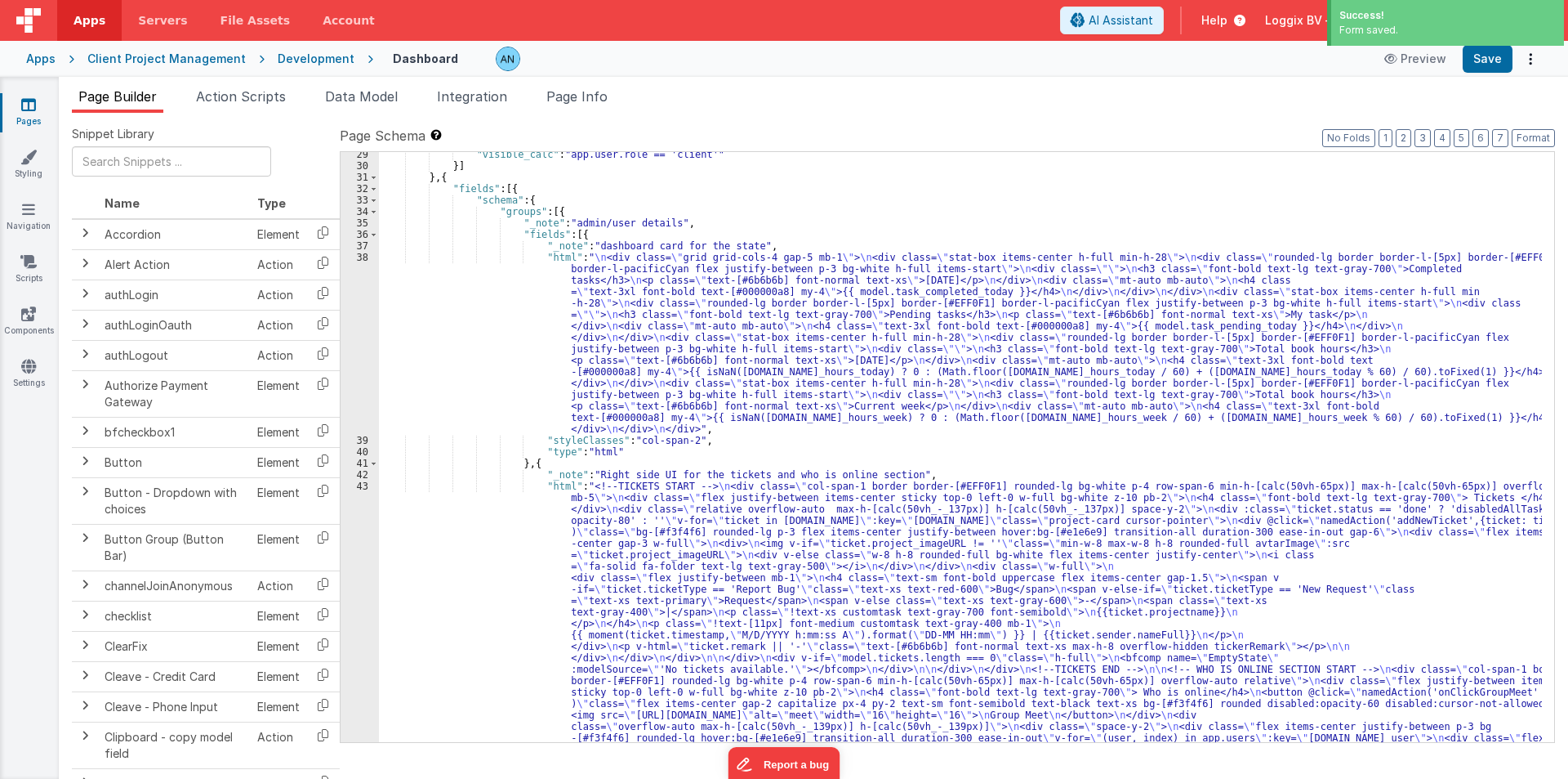
click at [85, 7] on link "Apps" at bounding box center [90, 20] width 65 height 41
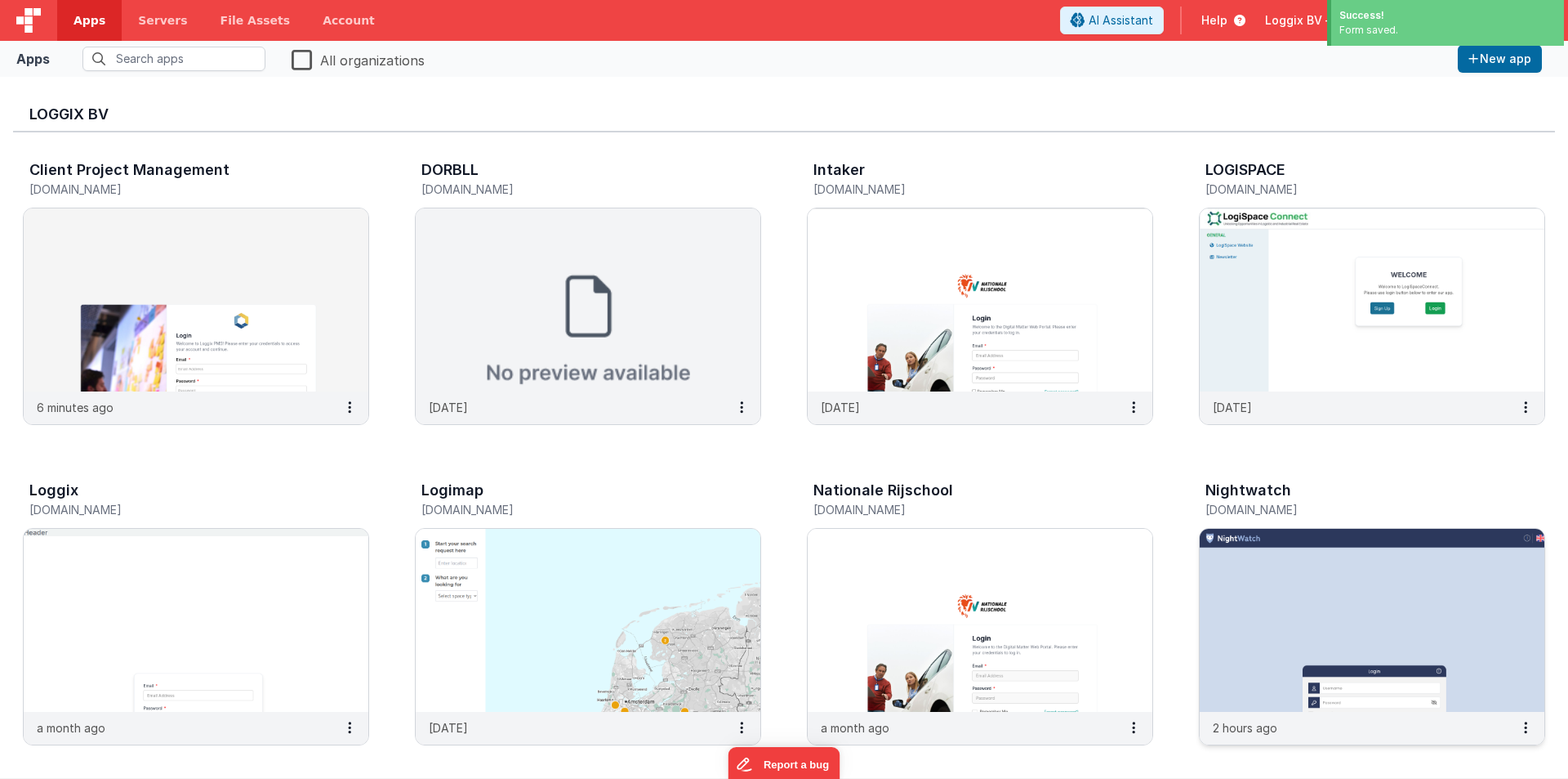
click at [1282, 549] on img at bounding box center [1371, 620] width 344 height 183
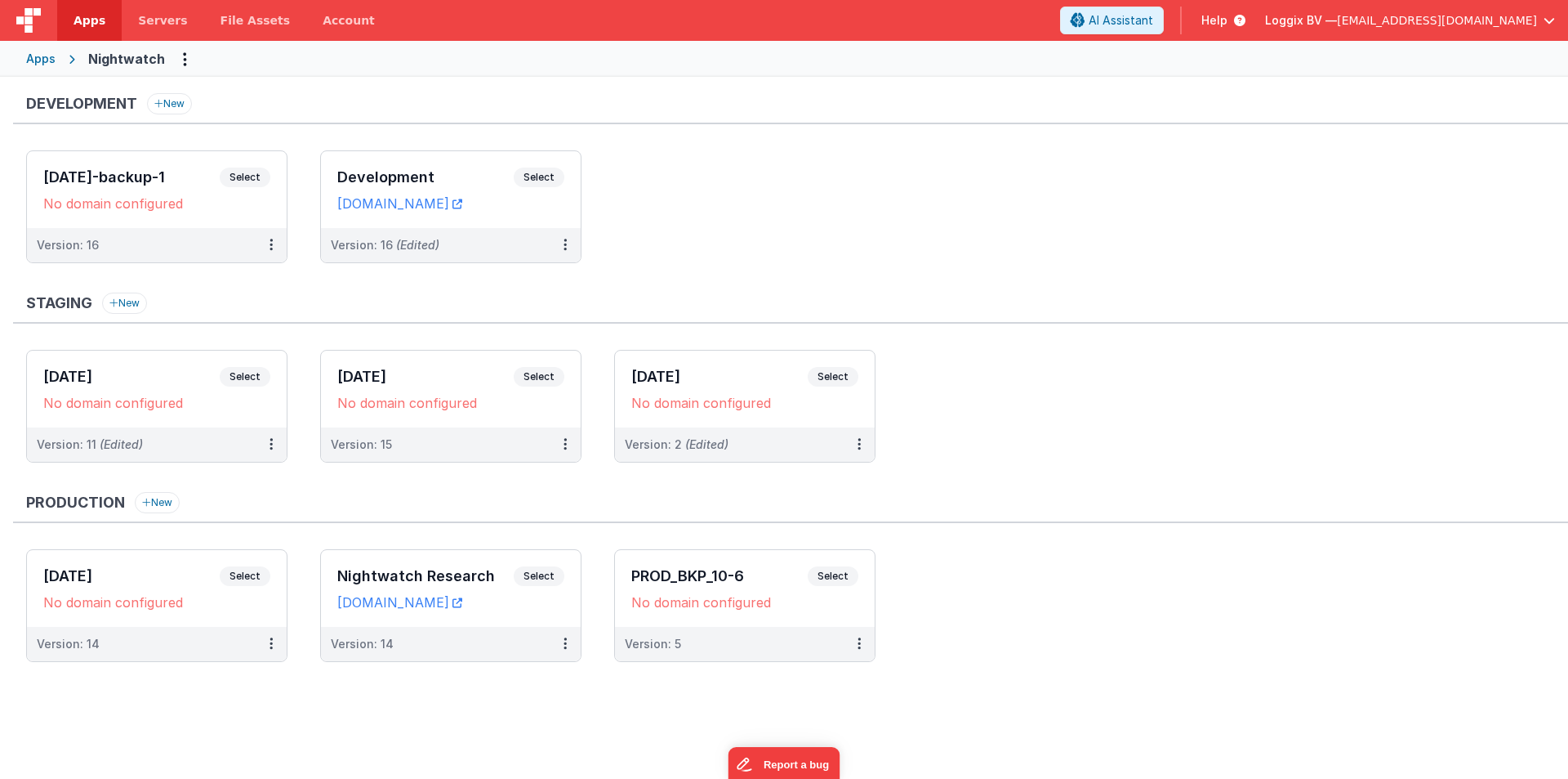
click at [81, 19] on span "Apps" at bounding box center [90, 21] width 32 height 17
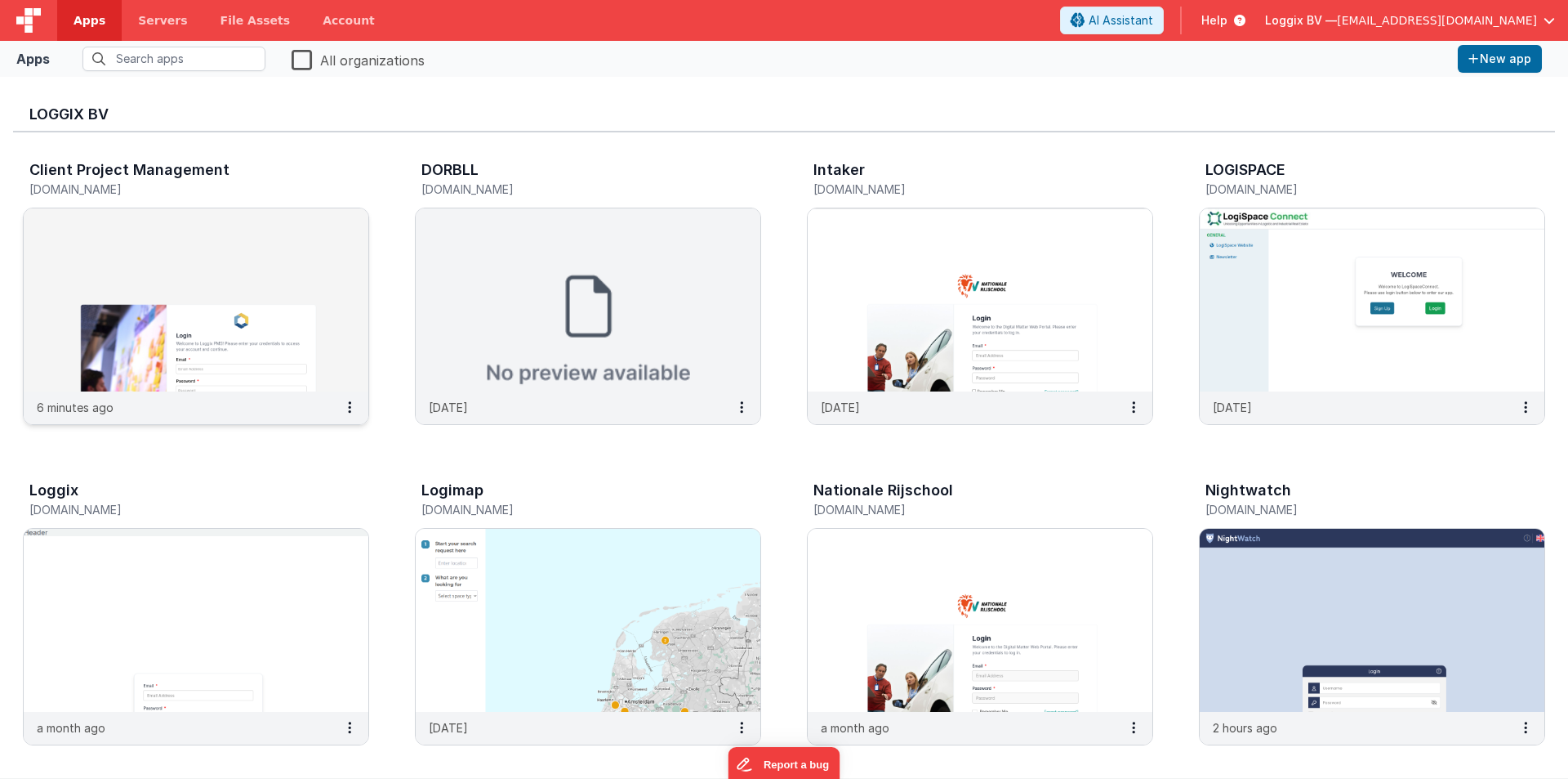
click at [188, 331] on img at bounding box center [196, 300] width 344 height 183
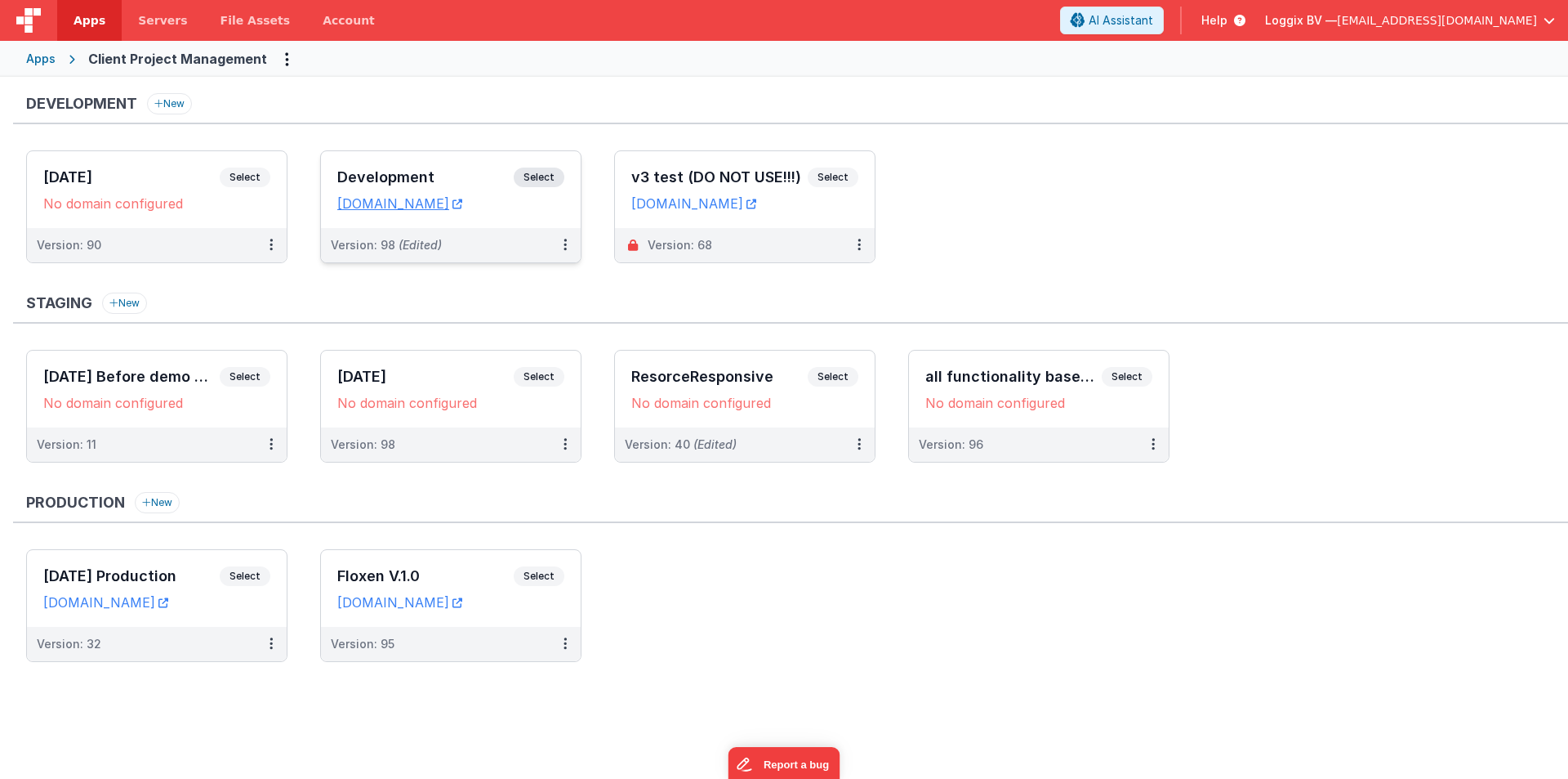
click at [390, 171] on h3 "Development" at bounding box center [425, 178] width 177 height 17
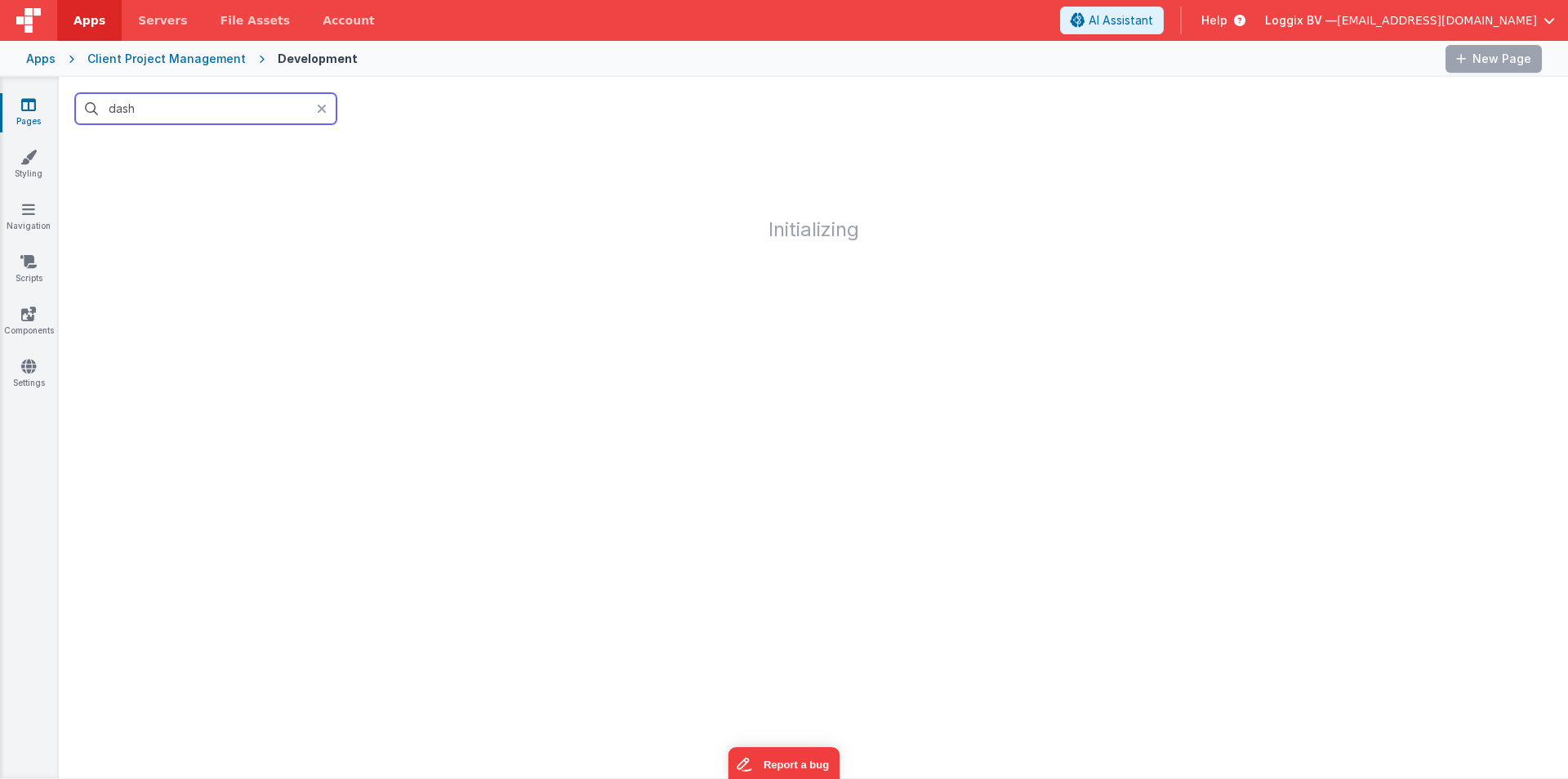
click at [181, 110] on input "dash" at bounding box center [206, 108] width 261 height 31
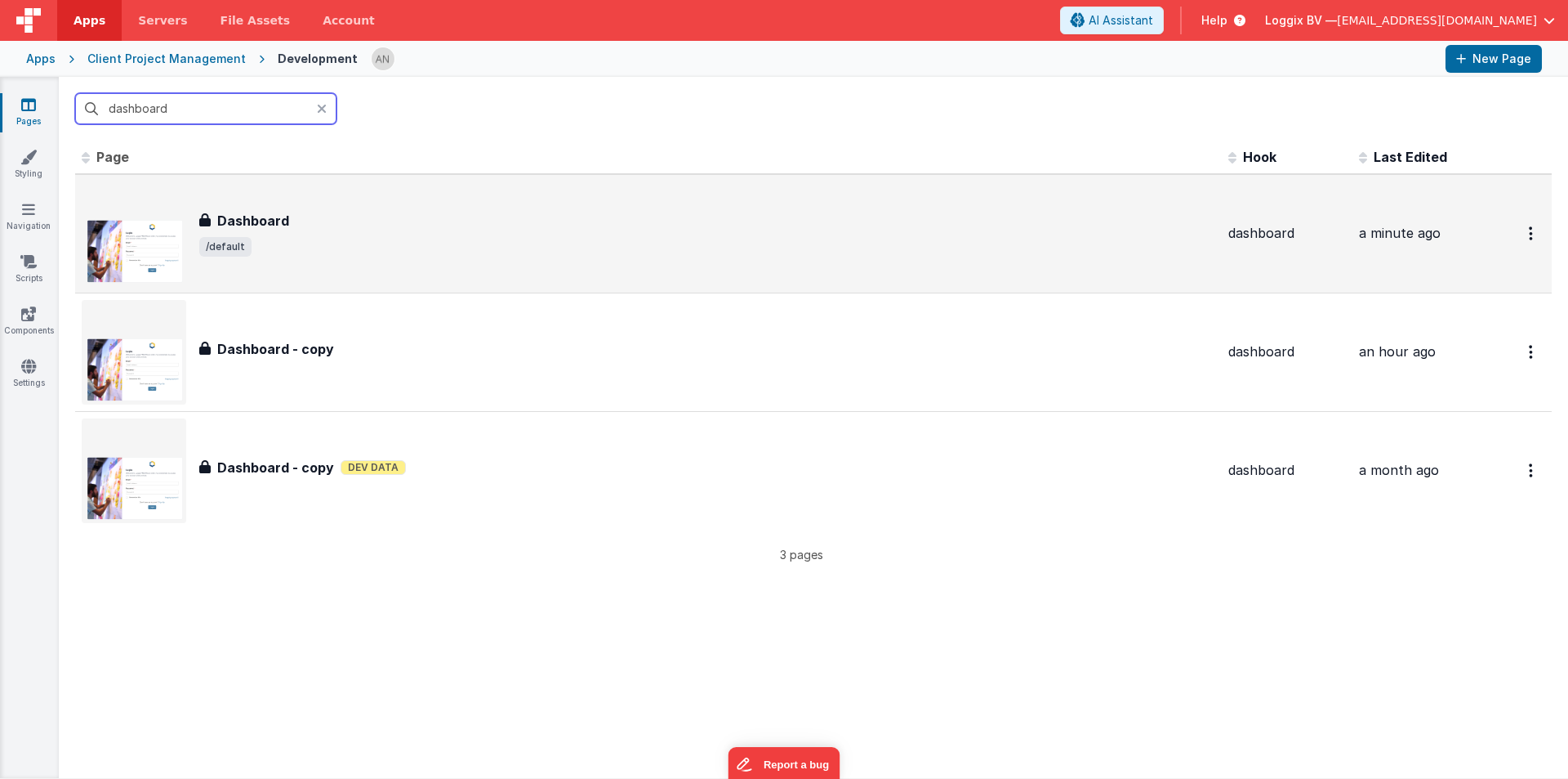
type input "dashboard"
click at [238, 221] on h3 "Dashboard" at bounding box center [253, 221] width 72 height 20
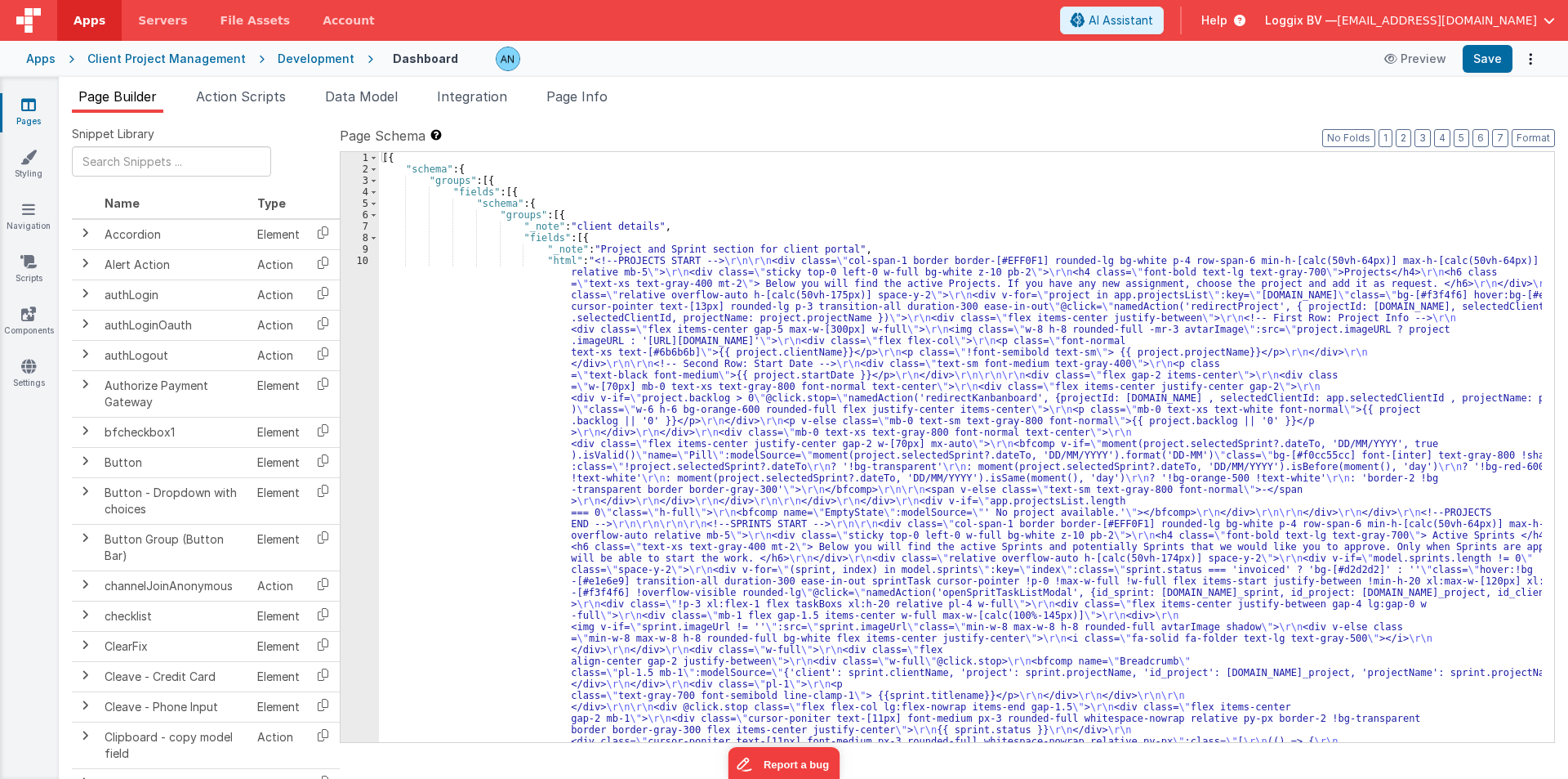
drag, startPoint x: 452, startPoint y: 308, endPoint x: 448, endPoint y: 316, distance: 8.9
click at [452, 309] on div "[{ "schema" : { "groups" : [{ "fields" : [{ "schema" : { "groups" : [{ "_note" …" at bounding box center [960, 756] width 1163 height 1208
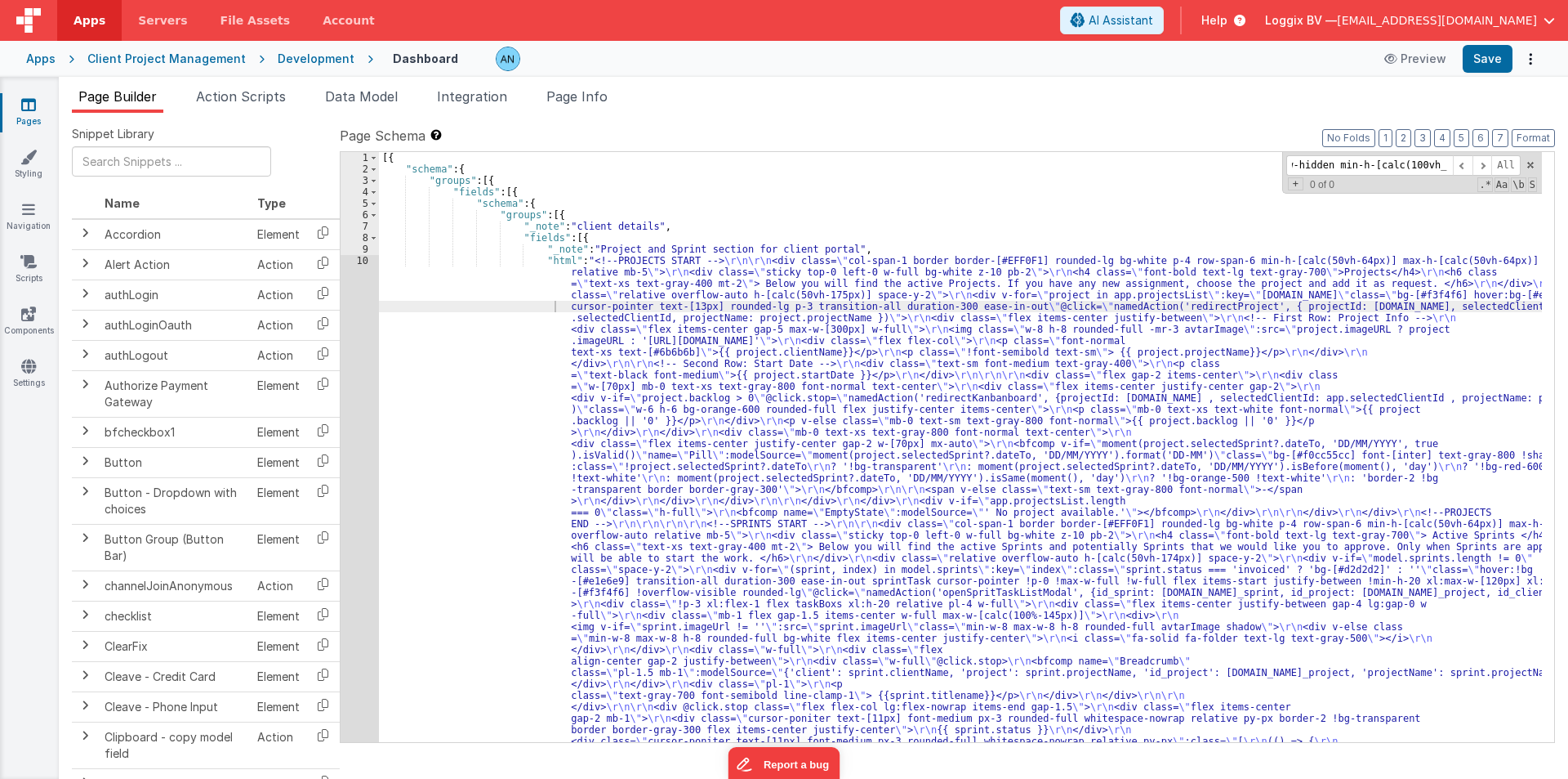
scroll to position [1982, 0]
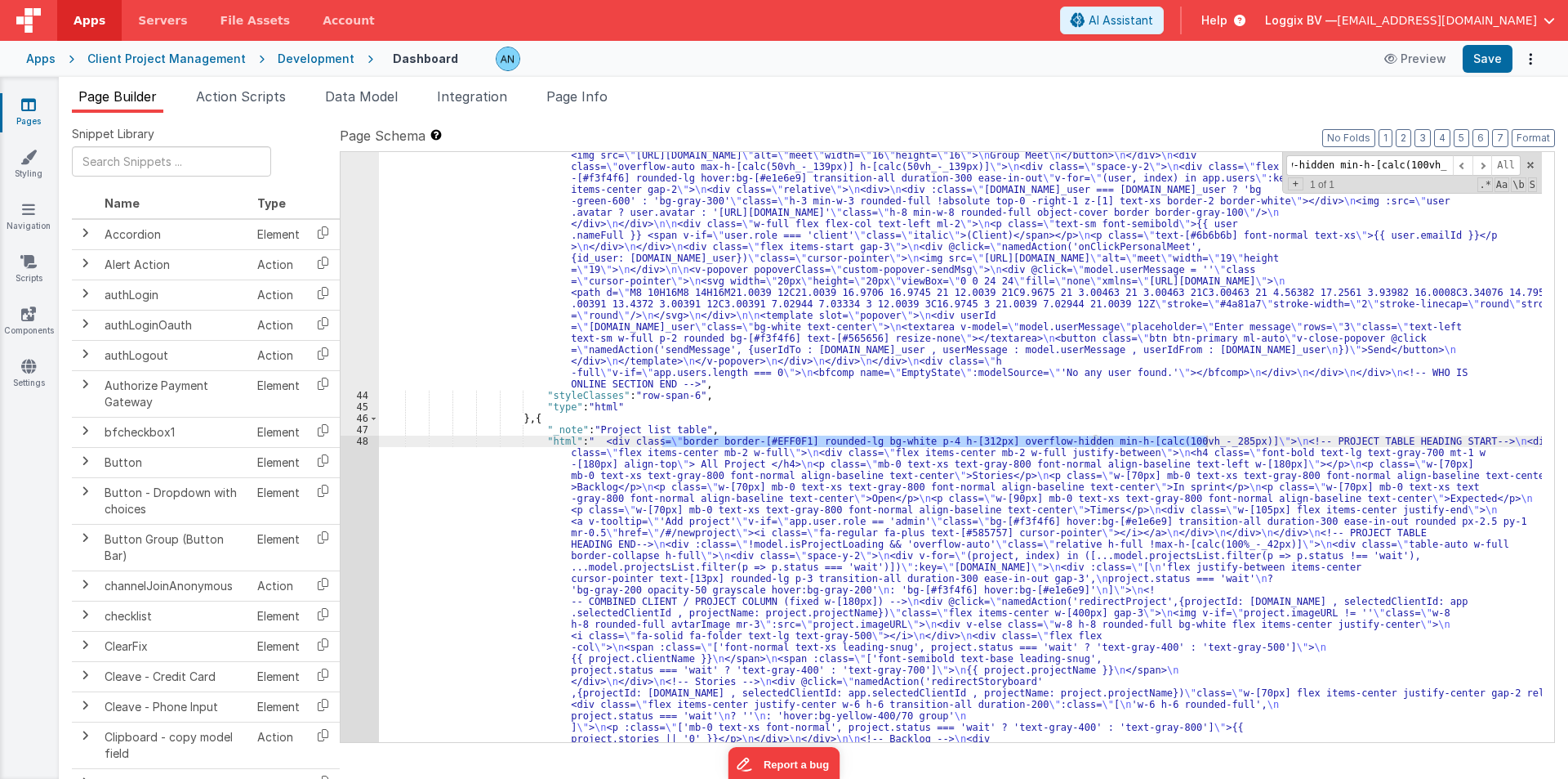
type input "border border-[#EFF0F1] rounded-lg bg-white p-4 h-[312px] overflow-hidden min-h…"
click at [1180, 443] on div ""html" : "<!--TICKETS START --> \n <div class= \" col-span-1 border border-[#EF…" at bounding box center [960, 447] width 1163 height 590
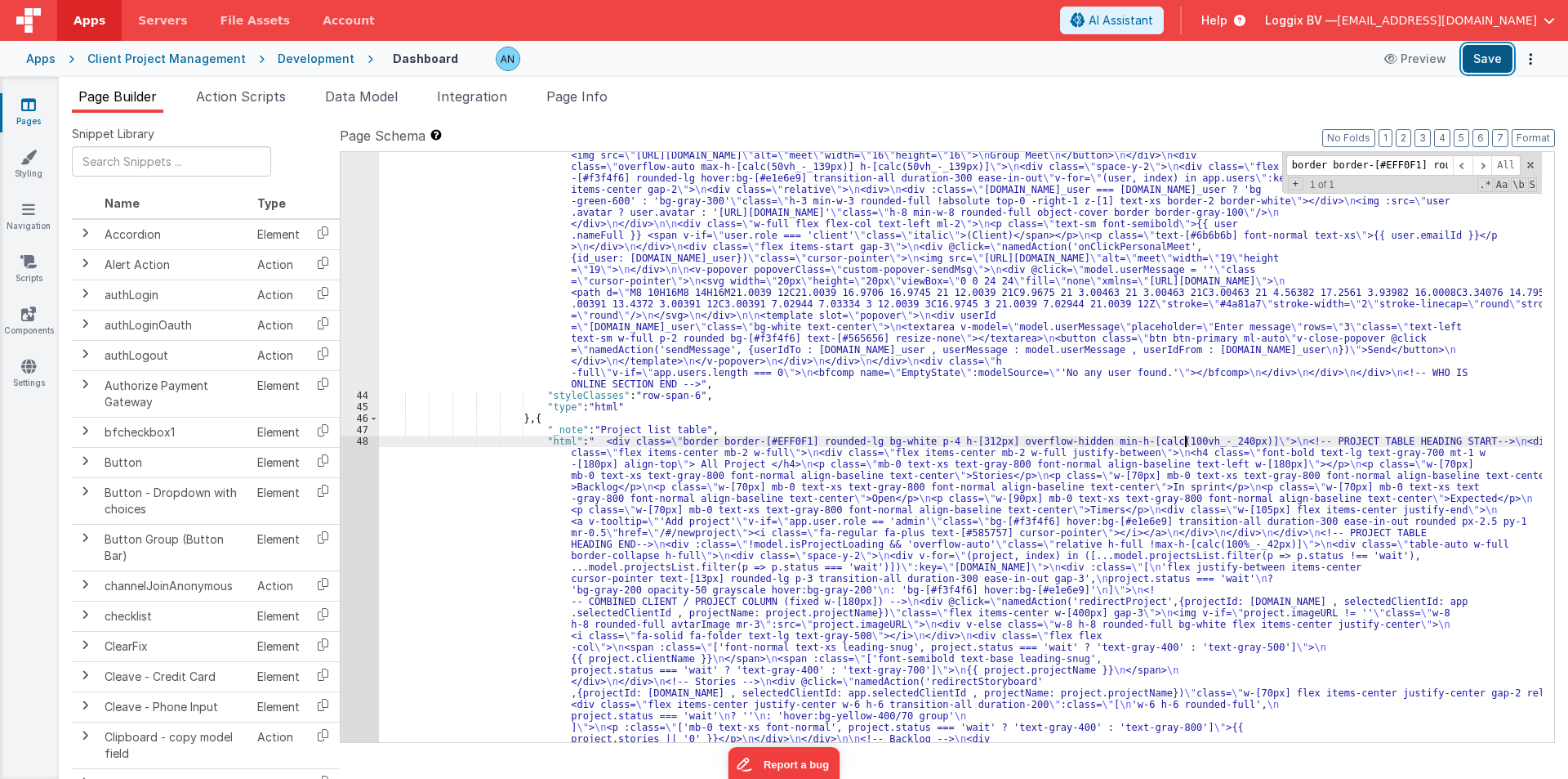
click at [1482, 61] on button "Save" at bounding box center [1487, 58] width 50 height 27
click at [1531, 166] on span at bounding box center [1531, 165] width 12 height 12
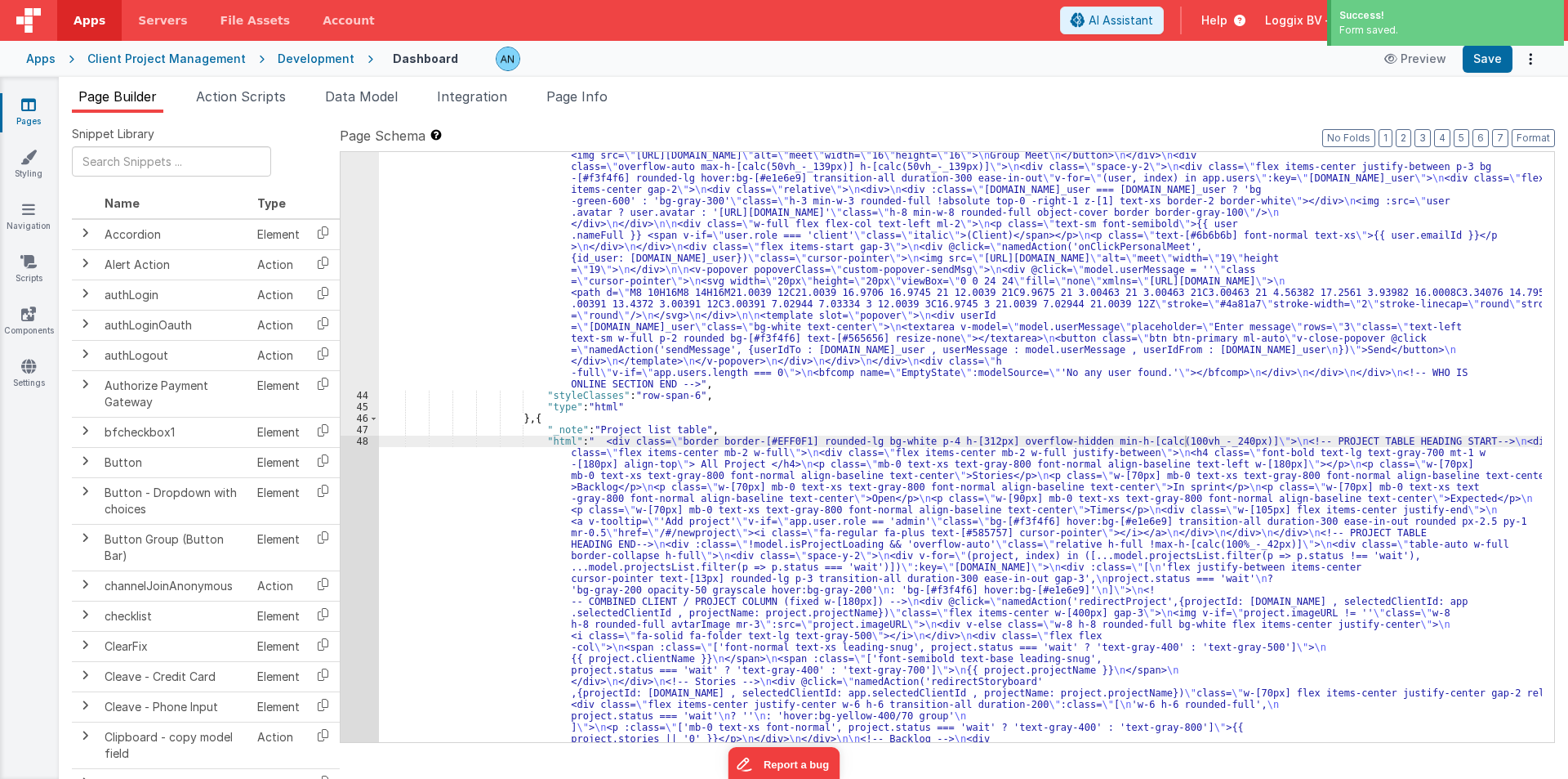
click at [84, 29] on link "Apps" at bounding box center [90, 20] width 65 height 41
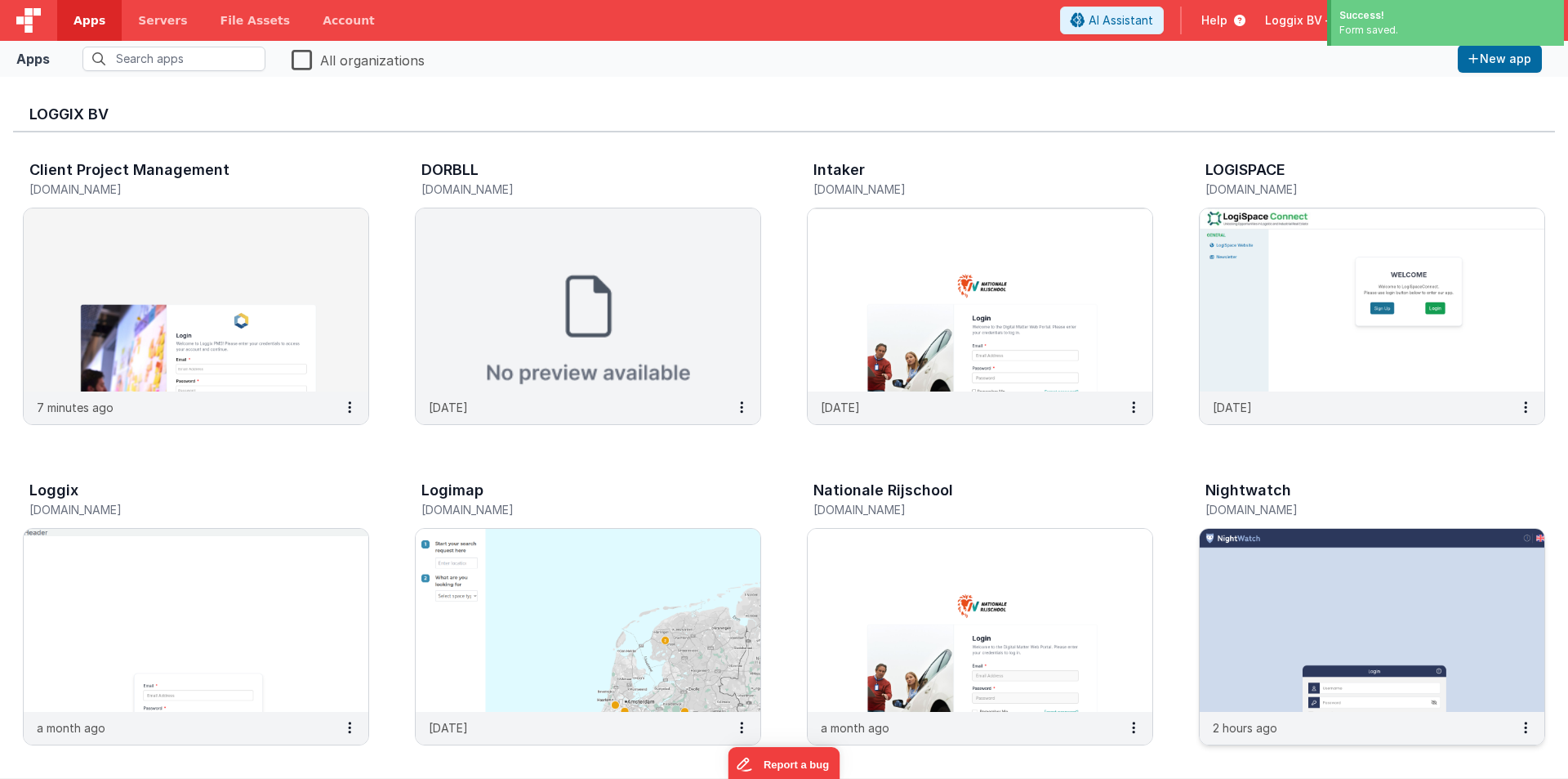
click at [1302, 610] on img at bounding box center [1371, 620] width 344 height 183
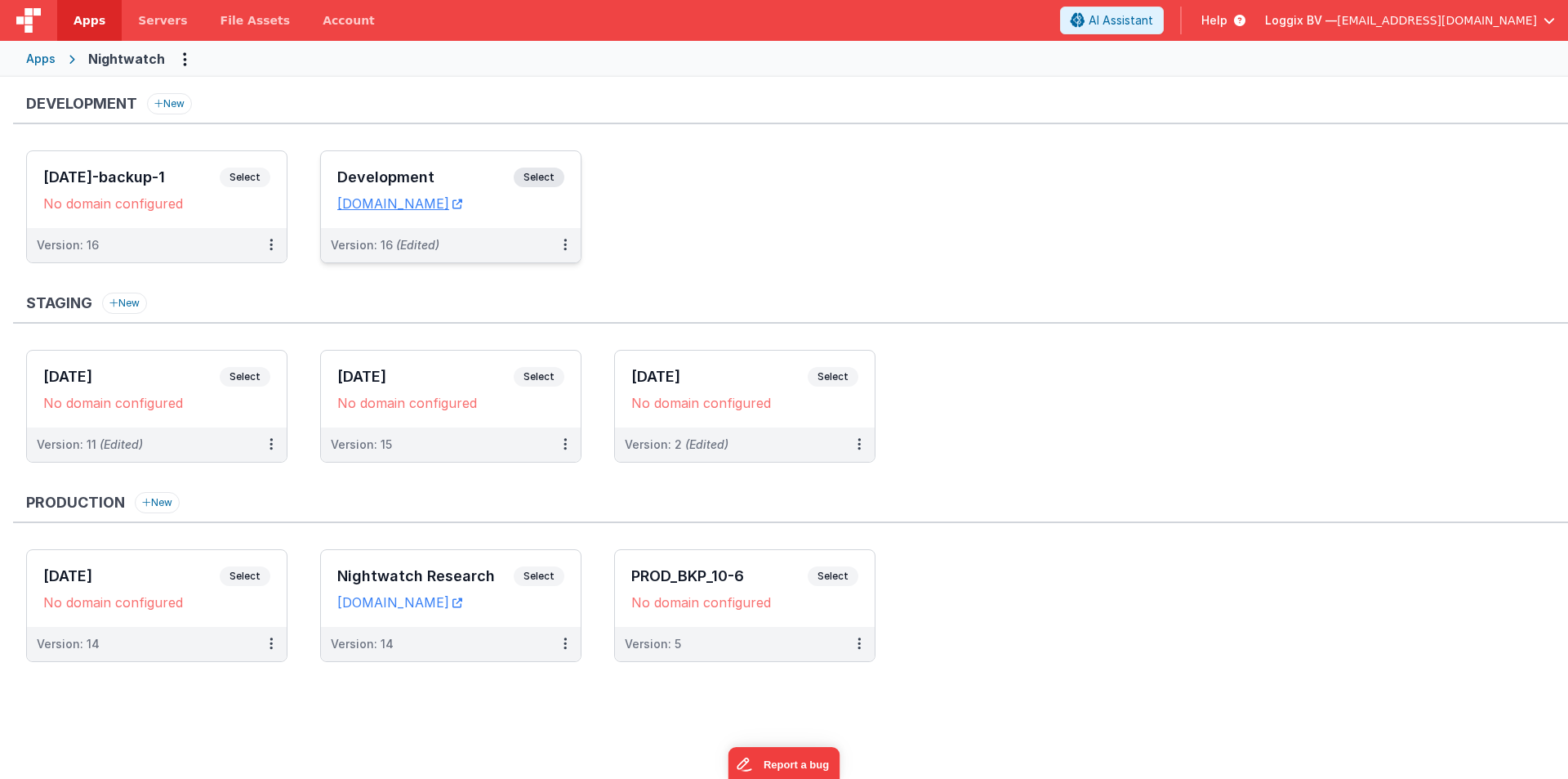
click at [439, 174] on h3 "Development" at bounding box center [425, 178] width 177 height 17
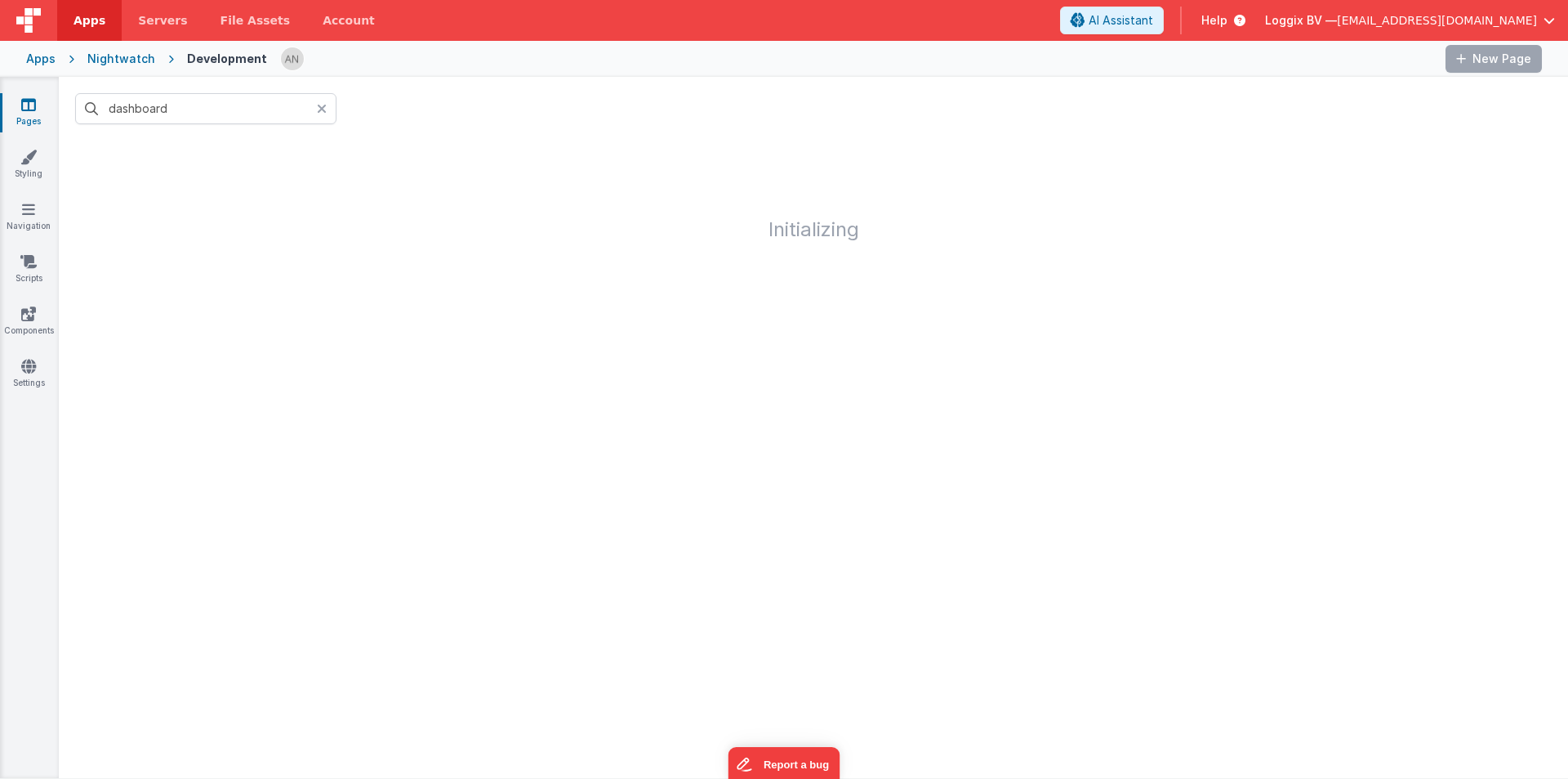
click at [320, 106] on icon at bounding box center [322, 109] width 10 height 13
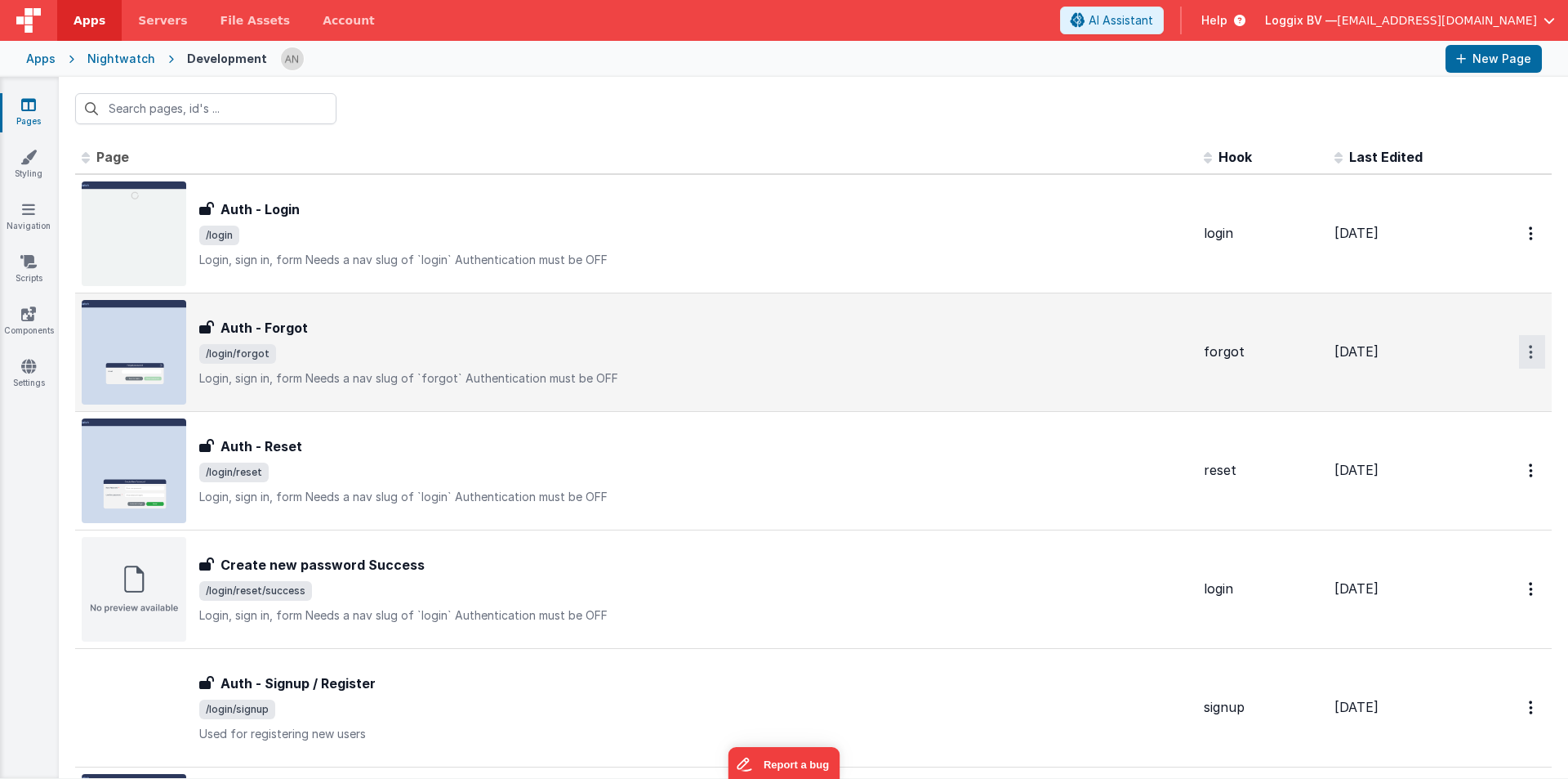
click at [1529, 240] on icon "Options" at bounding box center [1531, 233] width 4 height 14
click at [1443, 380] on link "Preview" at bounding box center [1473, 390] width 144 height 29
click at [256, 332] on h3 "Auth - Forgot" at bounding box center [264, 328] width 87 height 20
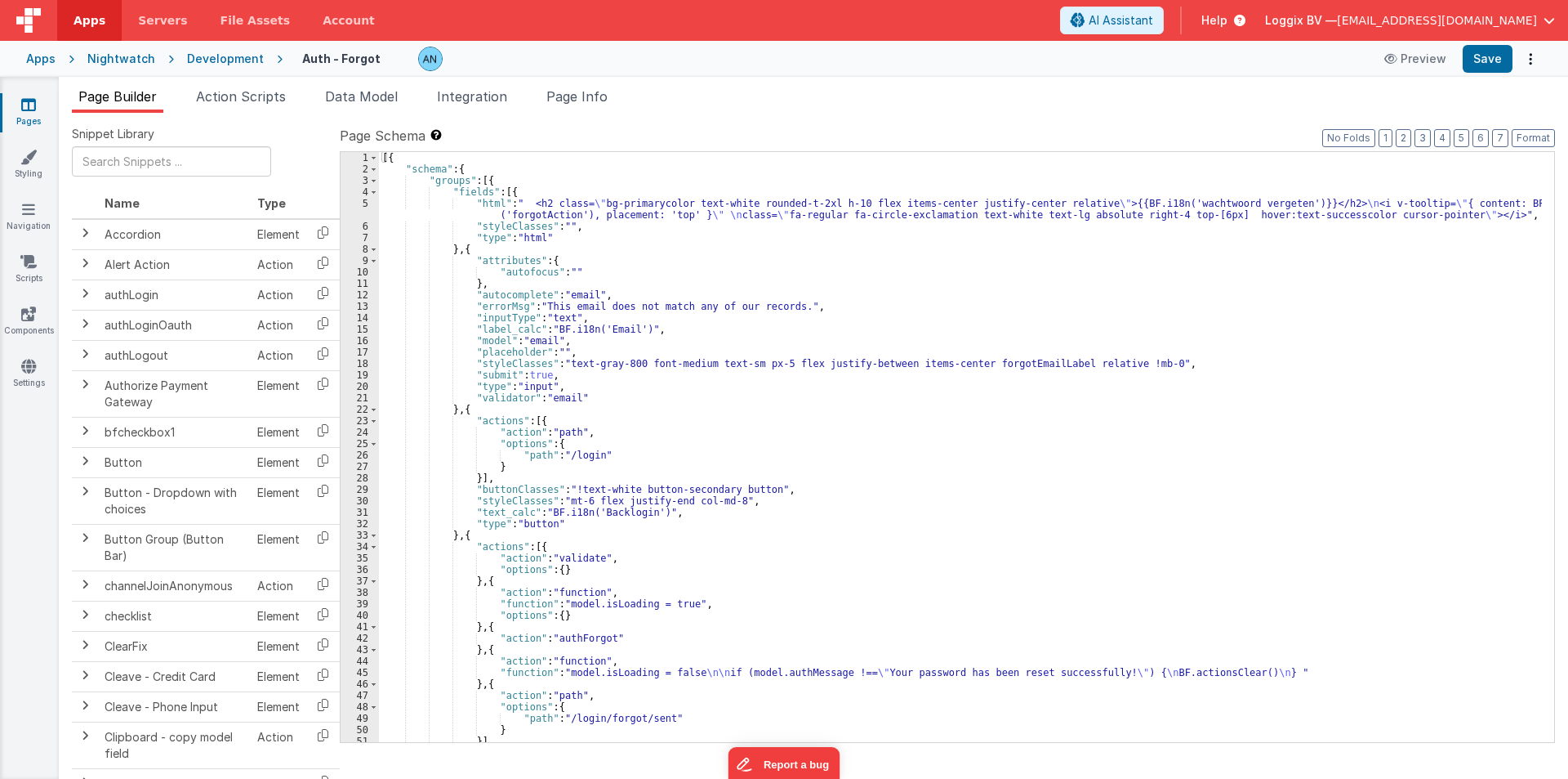
click at [565, 183] on div "[{ "schema" : { "groups" : [{ "fields" : [{ "html" : " <h2 class= \" bg-primary…" at bounding box center [960, 458] width 1163 height 613
click at [212, 63] on div "Development" at bounding box center [225, 59] width 76 height 17
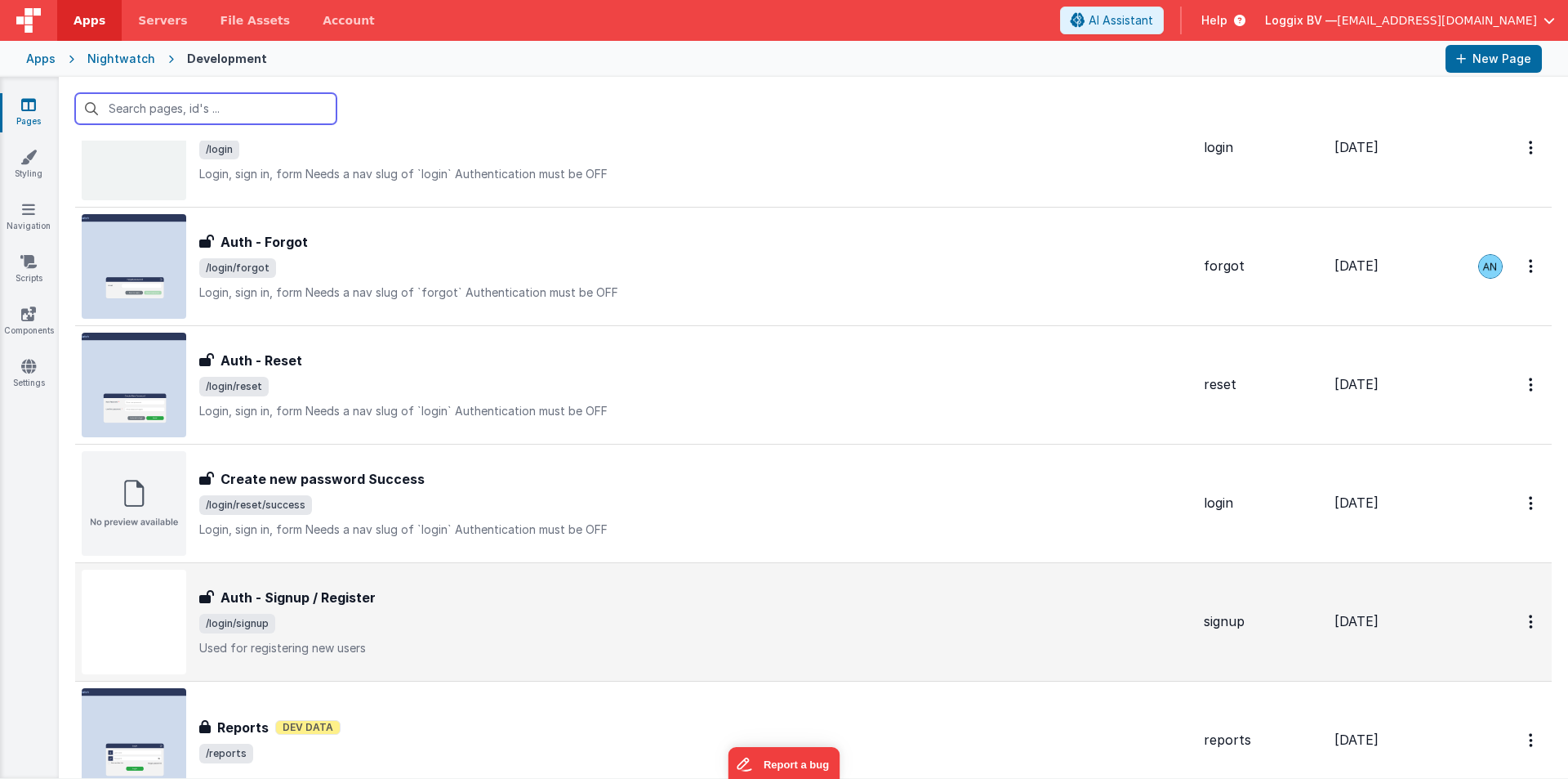
scroll to position [327, 0]
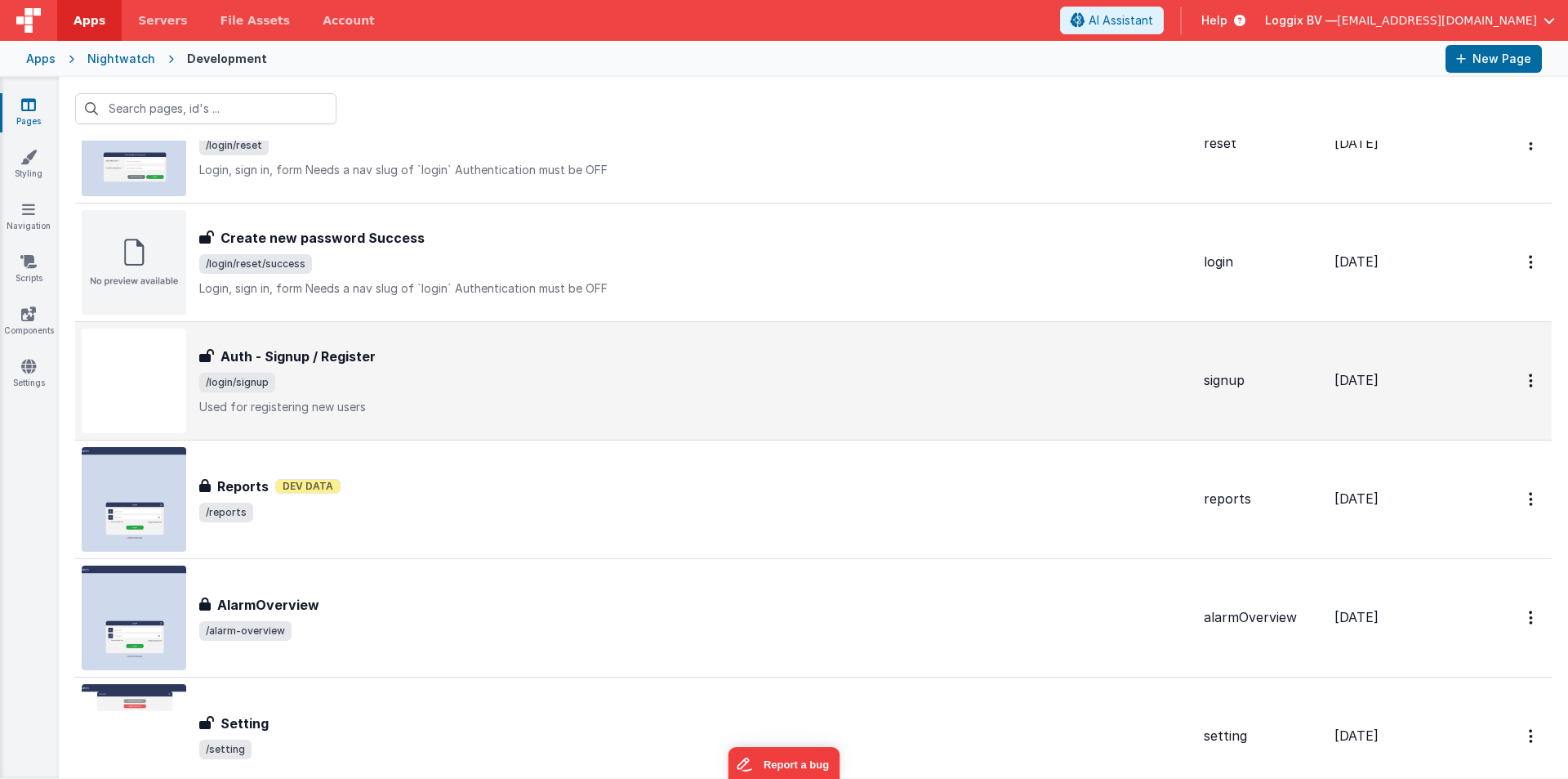
click at [278, 360] on h3 "Auth - Signup / Register" at bounding box center [298, 356] width 155 height 20
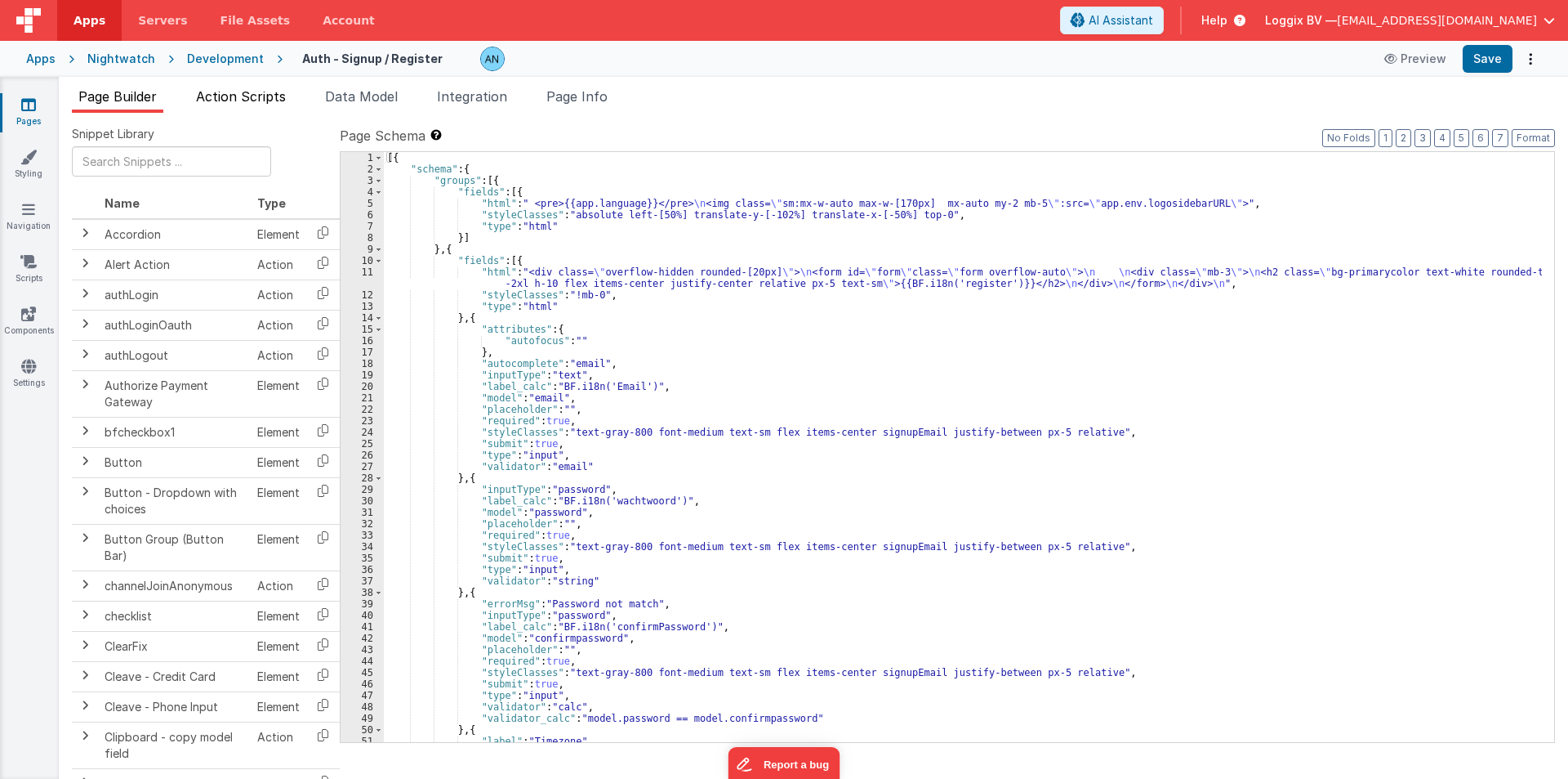
click at [251, 95] on span "Action Scripts" at bounding box center [241, 96] width 90 height 17
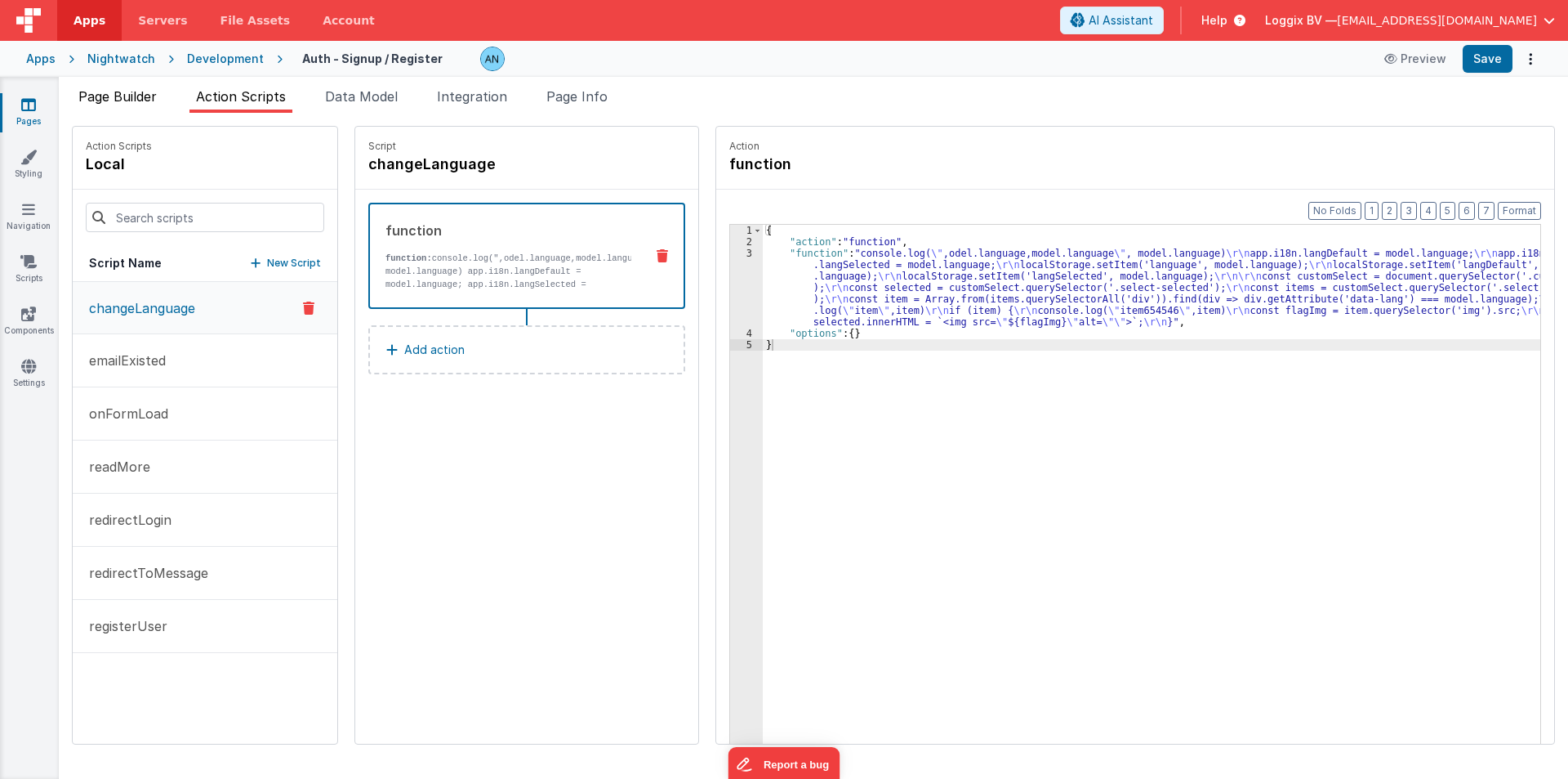
click at [116, 106] on li "Page Builder" at bounding box center [118, 99] width 91 height 26
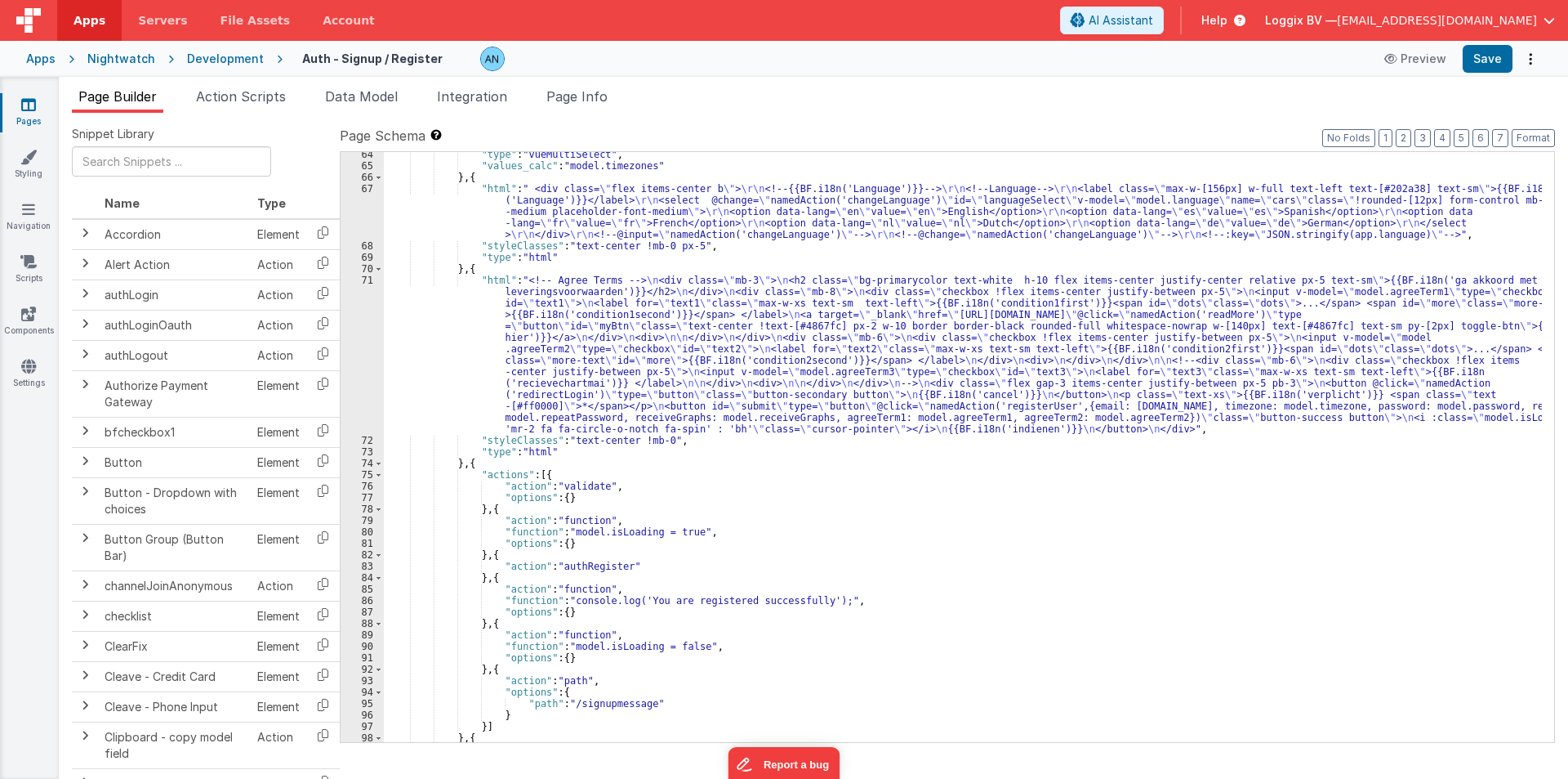
scroll to position [932, 0]
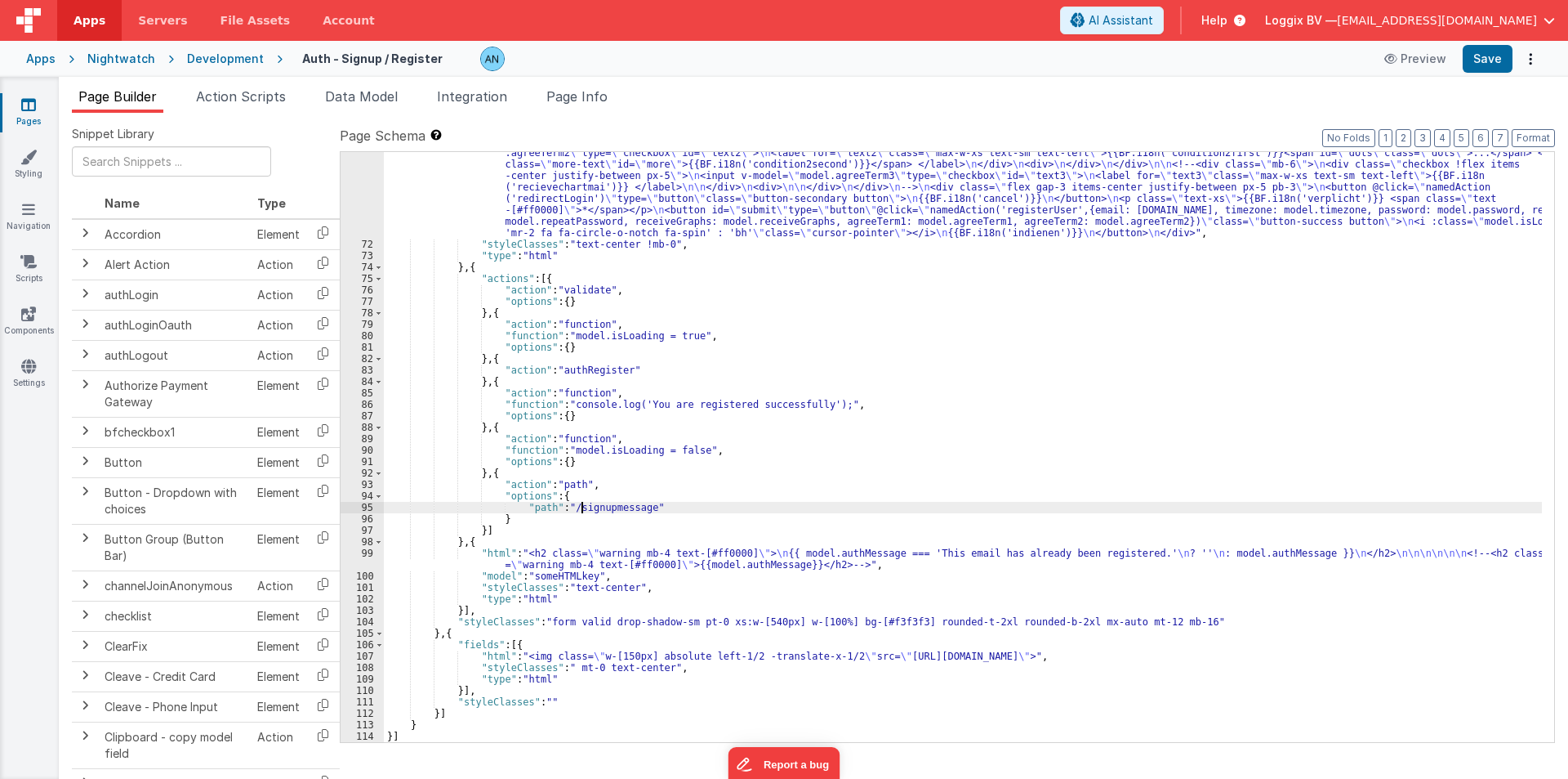
click at [584, 505] on div ""html" : "<!-- Agree Terms --> \n <div class= \" mb-3 \" > \n <h2 class= \" bg-…" at bounding box center [962, 458] width 1158 height 762
click at [1037, 227] on div ""html" : "<!-- Agree Terms --> \n <div class= \" mb-3 \" > \n <h2 class= \" bg-…" at bounding box center [962, 458] width 1158 height 762
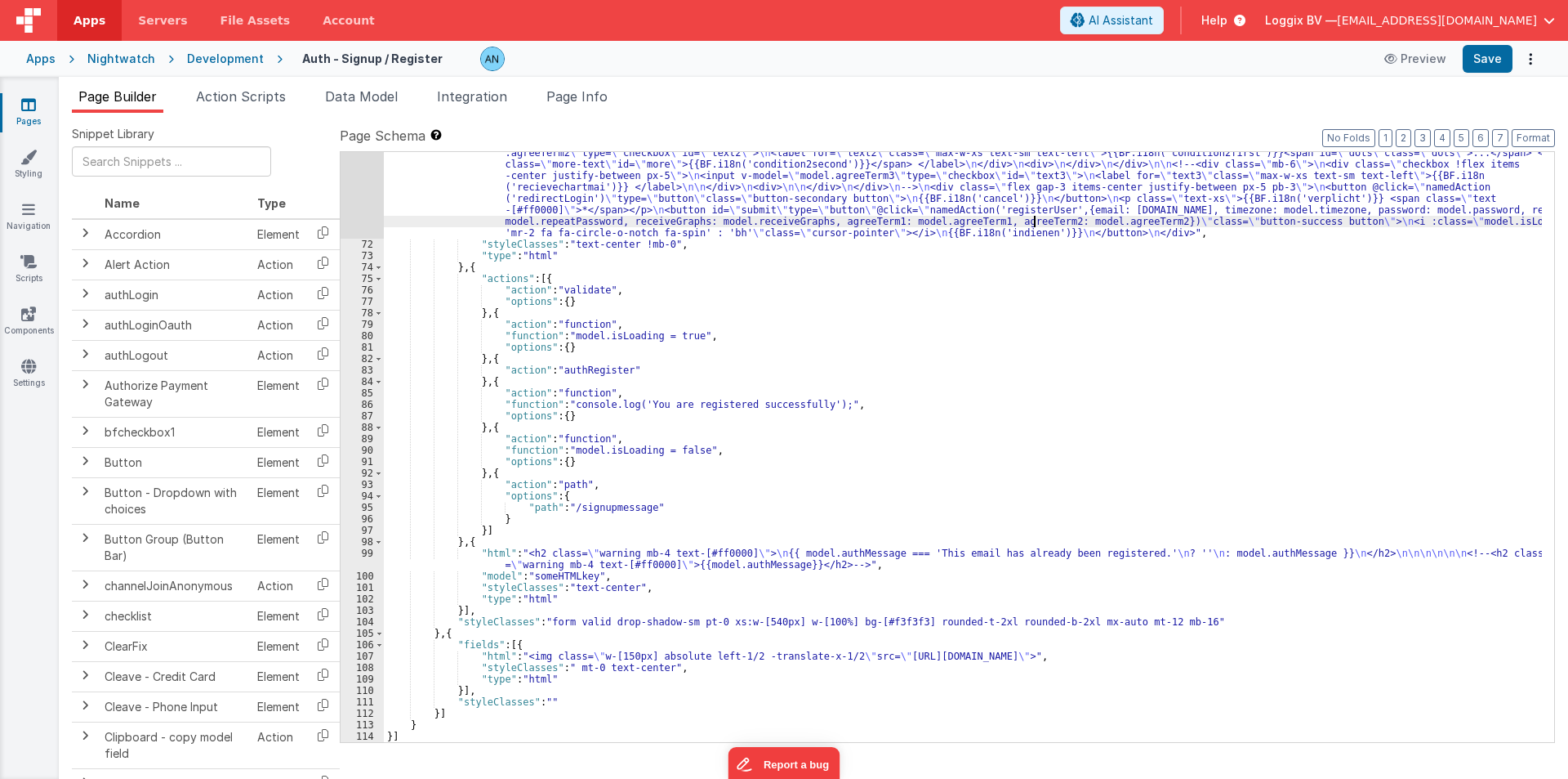
click at [1037, 227] on div ""html" : "<!-- Agree Terms --> \n <div class= \" mb-3 \" > \n <h2 class= \" bg-…" at bounding box center [962, 458] width 1158 height 762
click at [1032, 230] on div ""html" : "<!-- Agree Terms --> \n <div class= \" mb-3 \" > \n <h2 class= \" bg-…" at bounding box center [962, 458] width 1158 height 762
click at [201, 97] on span "Action Scripts" at bounding box center [241, 96] width 90 height 17
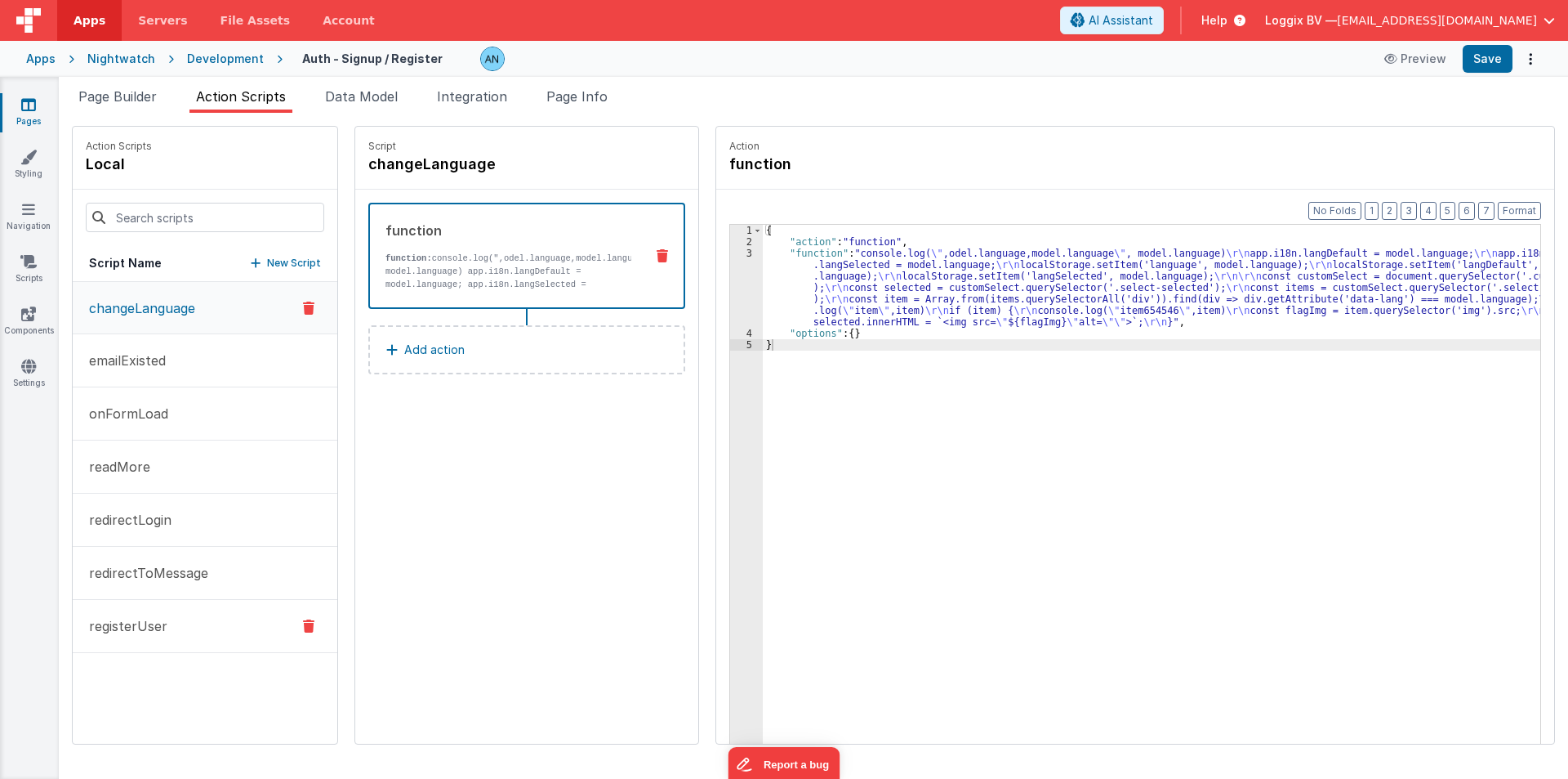
click at [129, 618] on p "registerUser" at bounding box center [123, 626] width 88 height 20
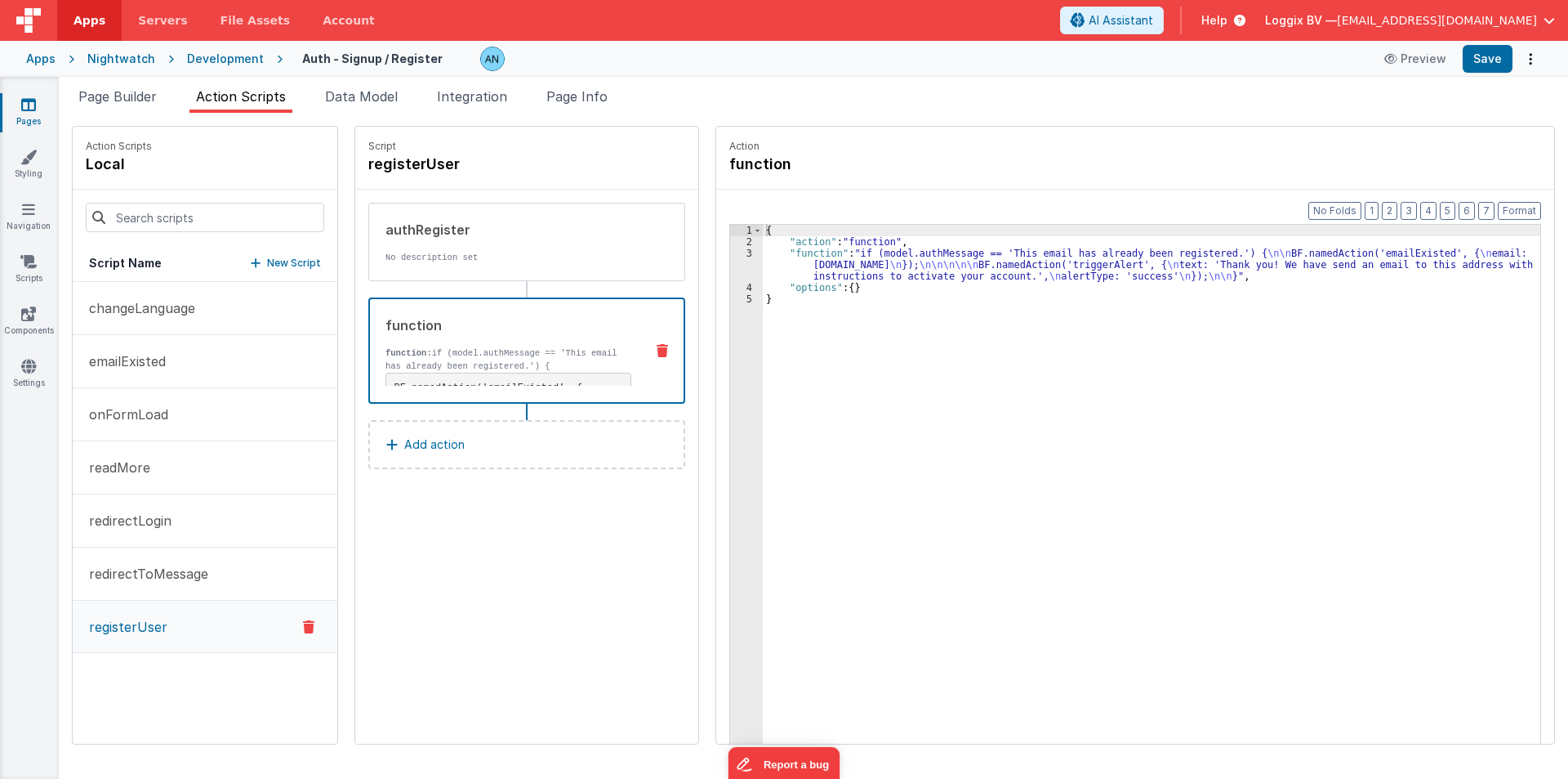
click at [505, 362] on p "function: if (model.authMessage == 'This email has already been registered.') {" at bounding box center [508, 359] width 246 height 26
click at [730, 261] on div "3" at bounding box center [746, 264] width 32 height 34
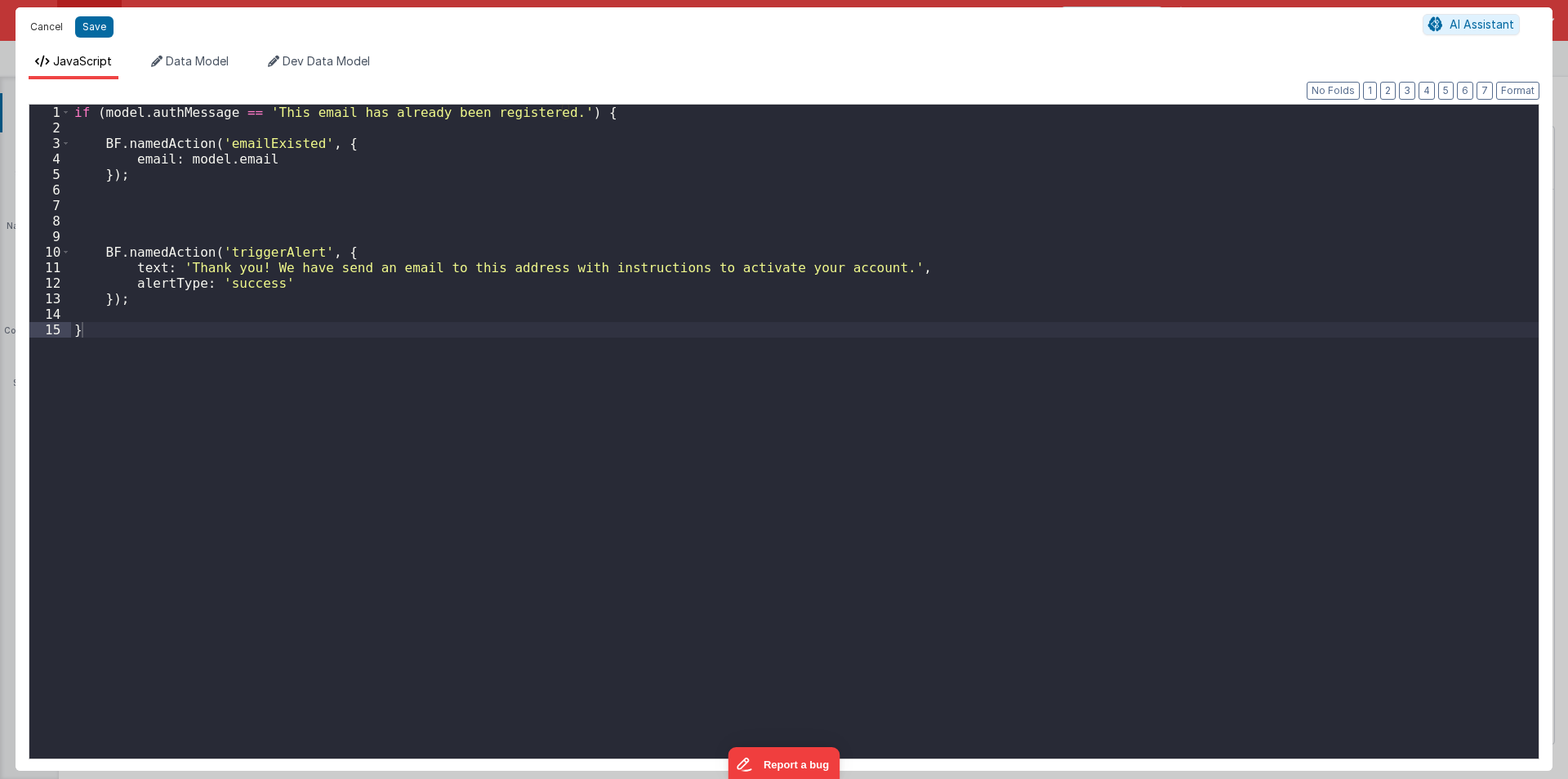
click at [60, 23] on button "Cancel" at bounding box center [46, 27] width 49 height 23
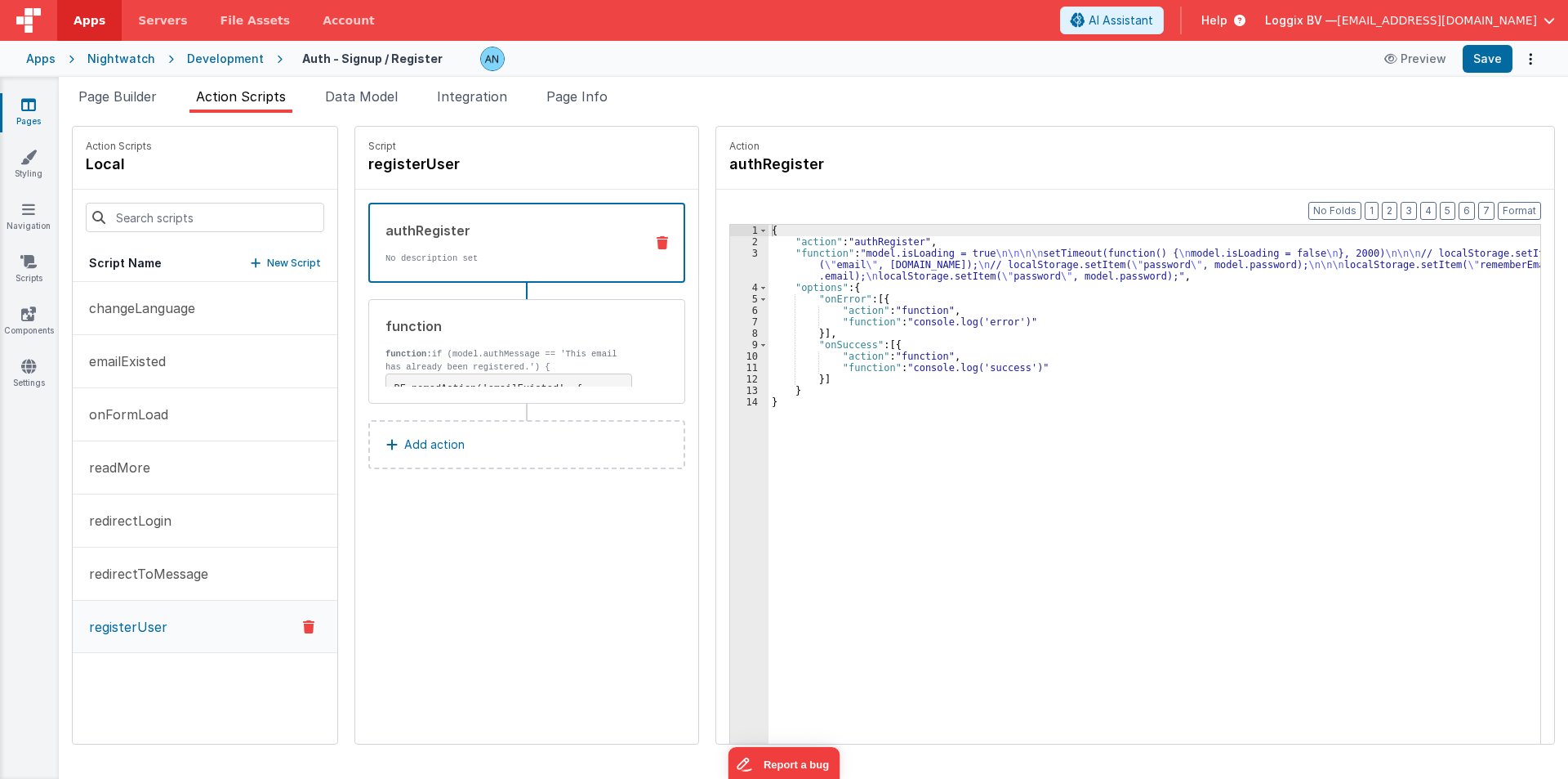
click at [452, 243] on div "authRegister No description set" at bounding box center [501, 243] width 261 height 44
click at [730, 261] on div "3" at bounding box center [750, 264] width 38 height 34
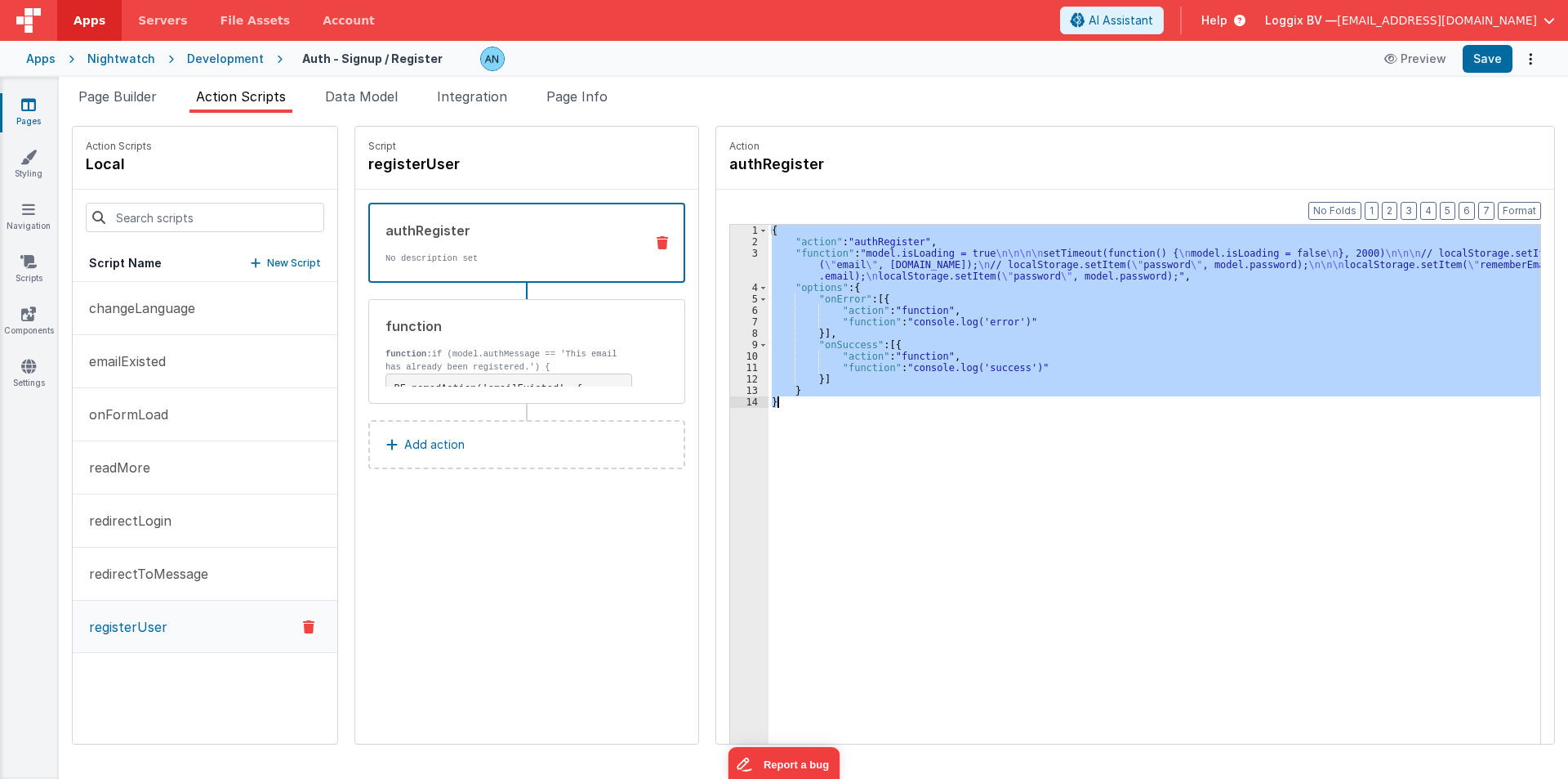
click at [730, 261] on div "3" at bounding box center [750, 264] width 38 height 34
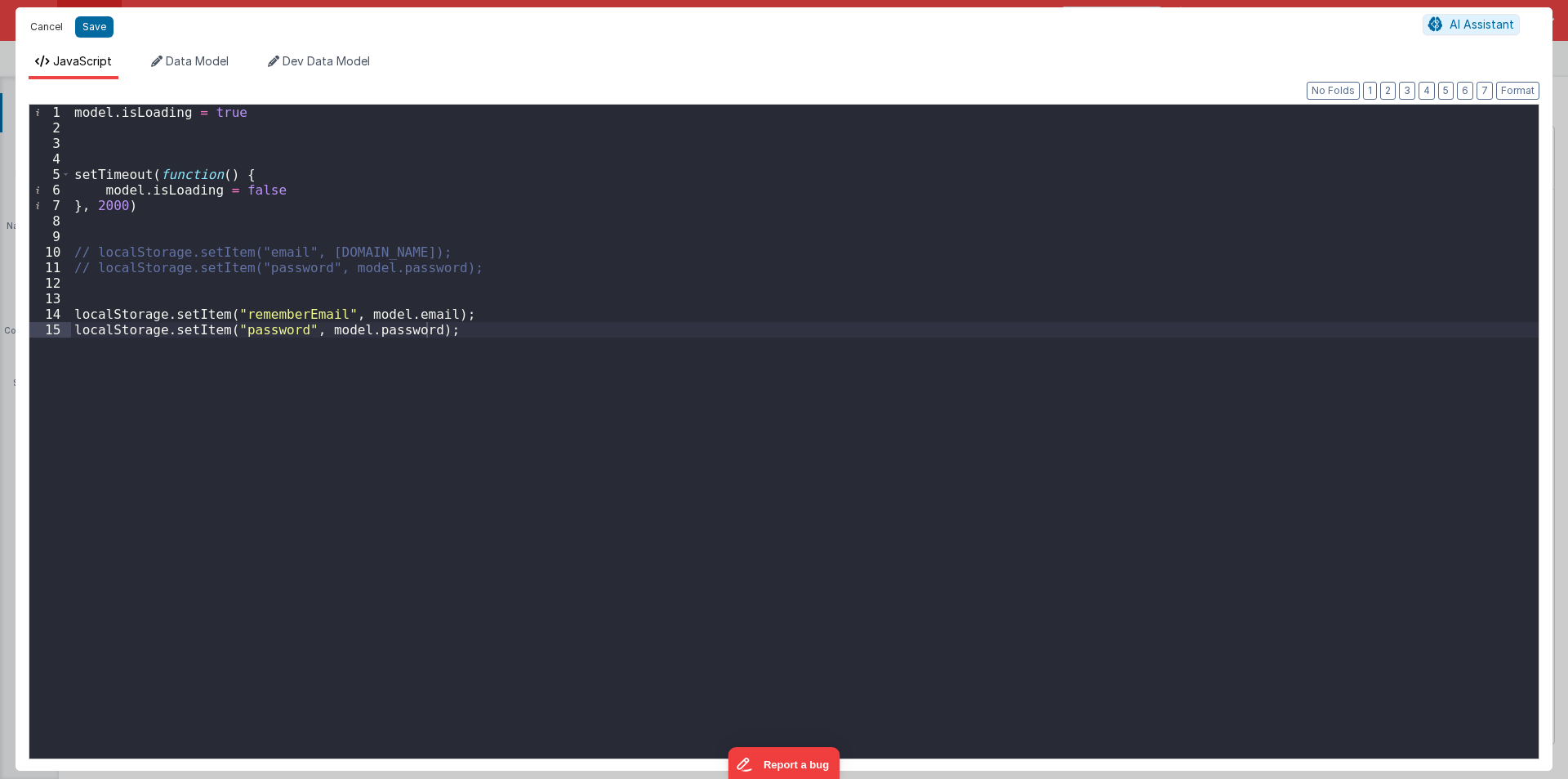
click at [35, 26] on button "Cancel" at bounding box center [46, 27] width 49 height 23
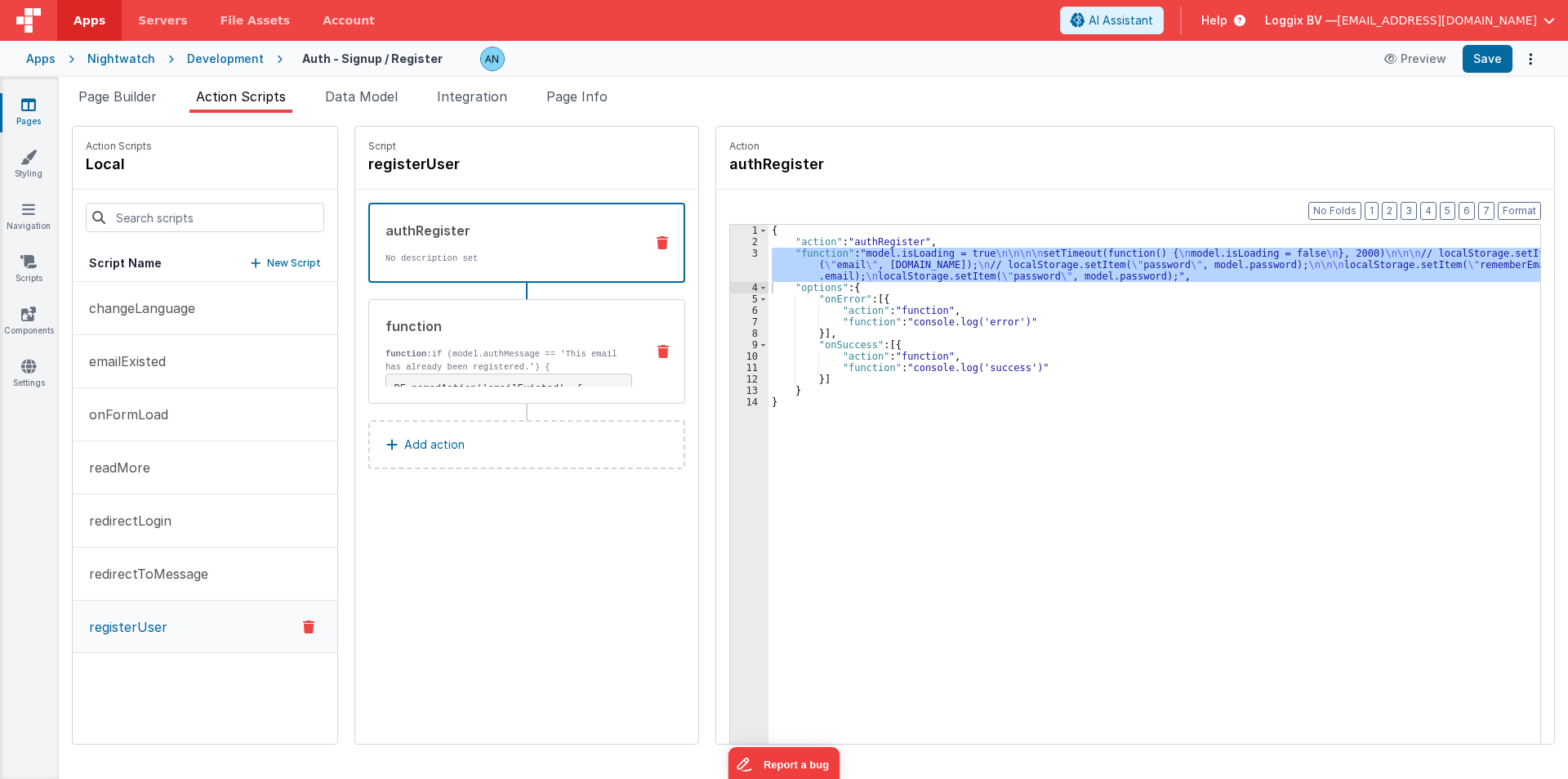
click at [412, 349] on strong "function:" at bounding box center [408, 354] width 46 height 10
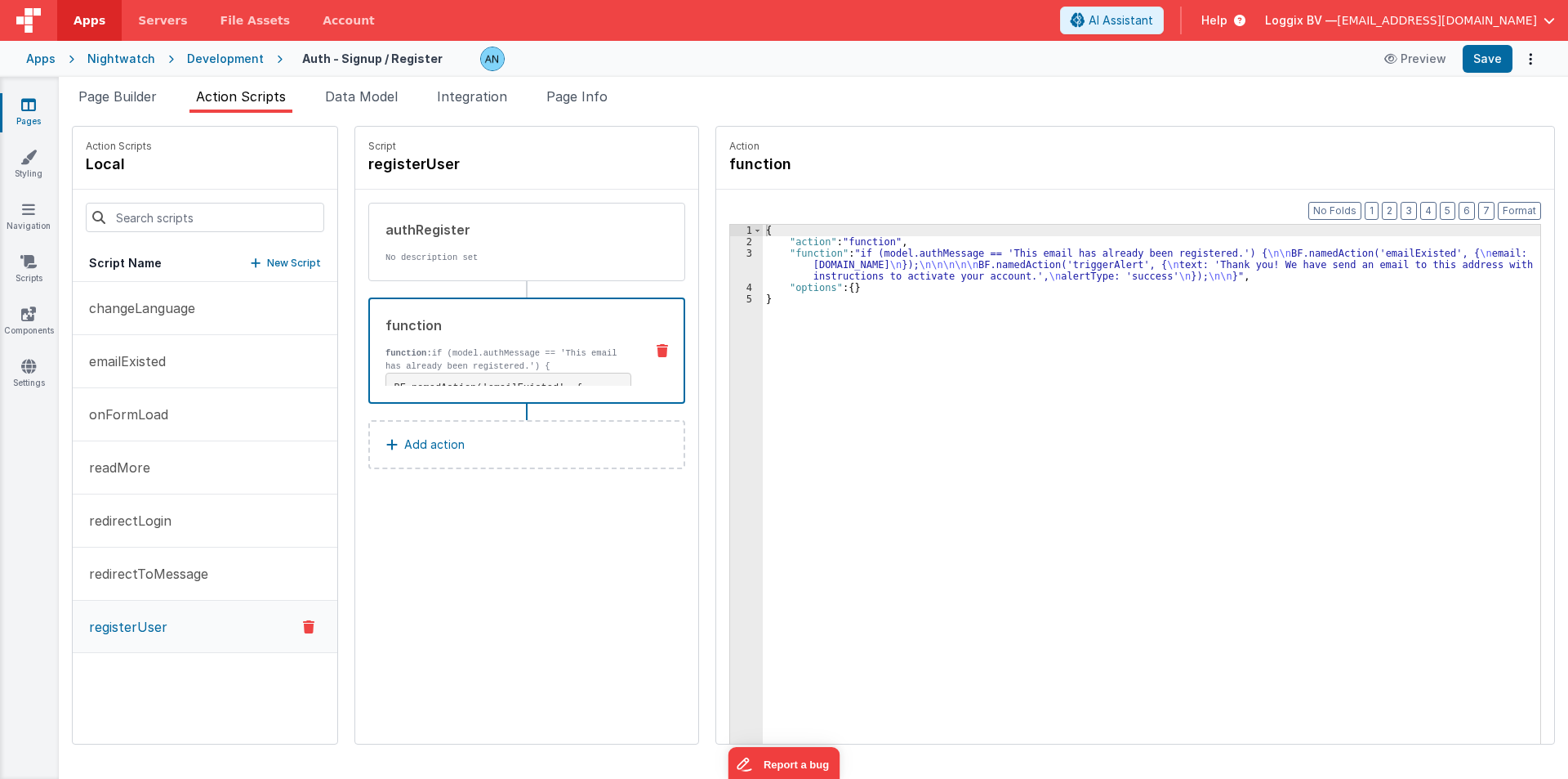
click at [731, 266] on div "3" at bounding box center [746, 264] width 32 height 34
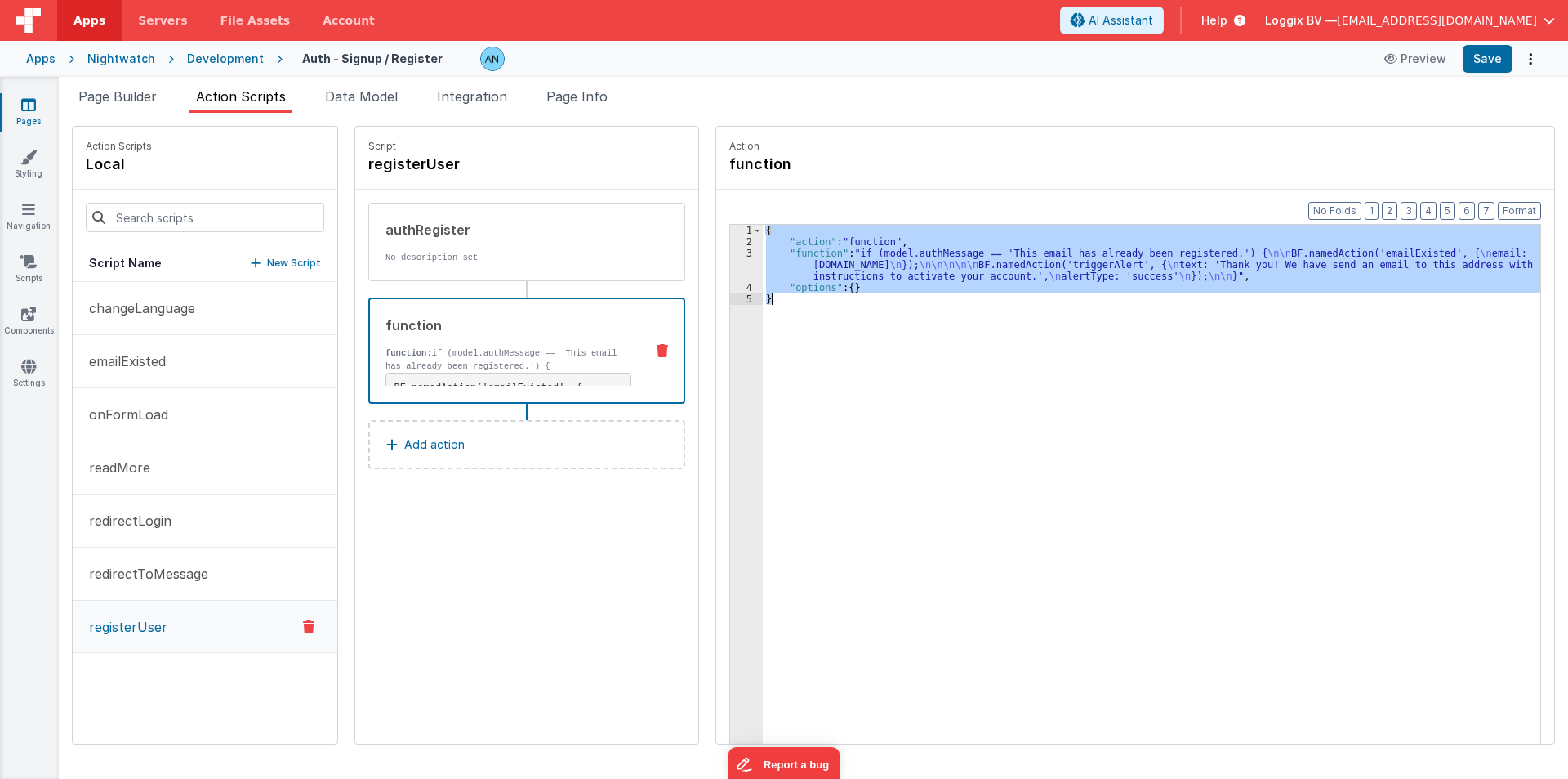
click at [730, 266] on div "3" at bounding box center [746, 264] width 32 height 34
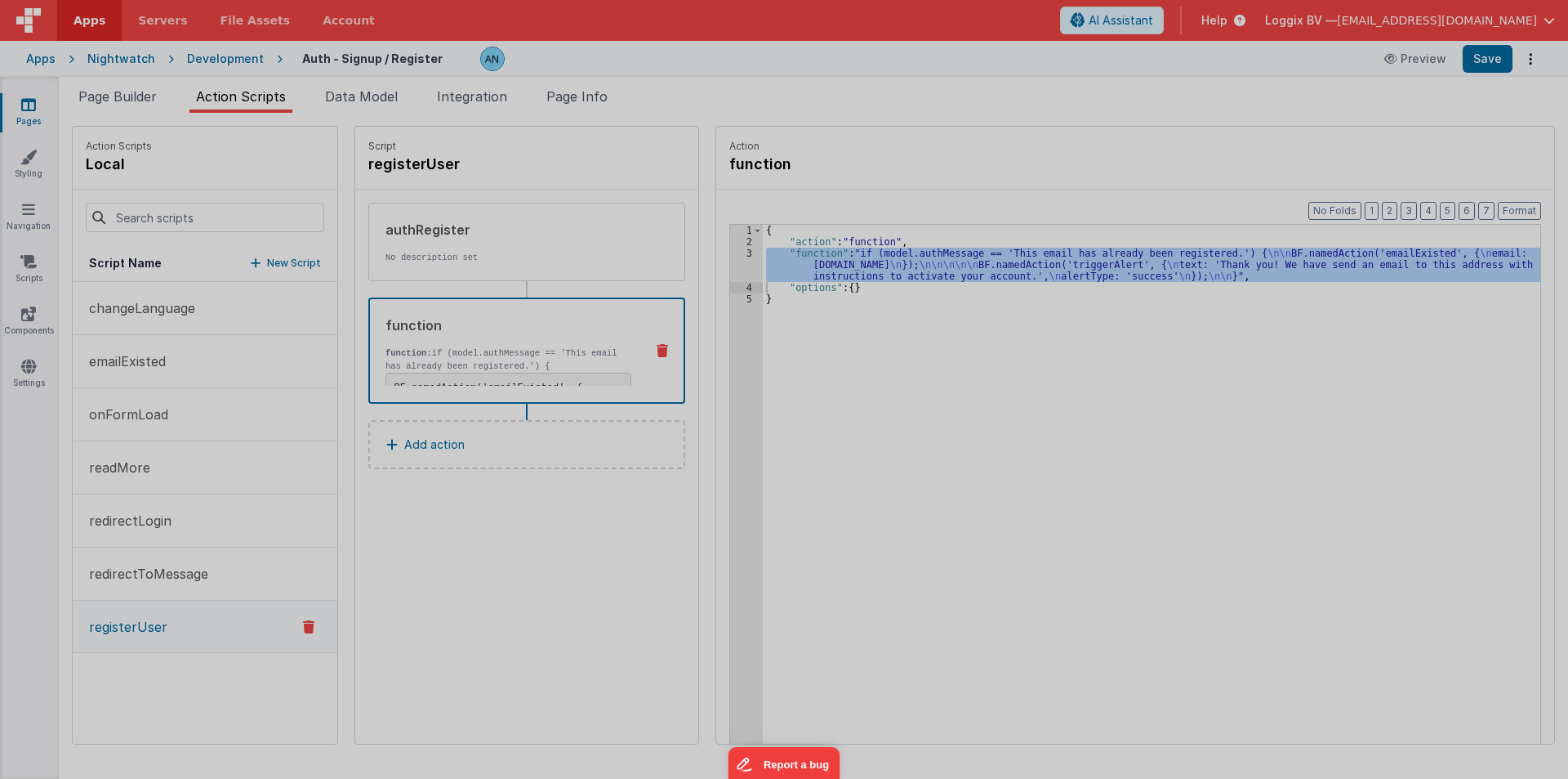
click at [722, 266] on div "if ( model . authMessage == 'This email has already been registered.' ) { BF . …" at bounding box center [805, 430] width 1468 height 685
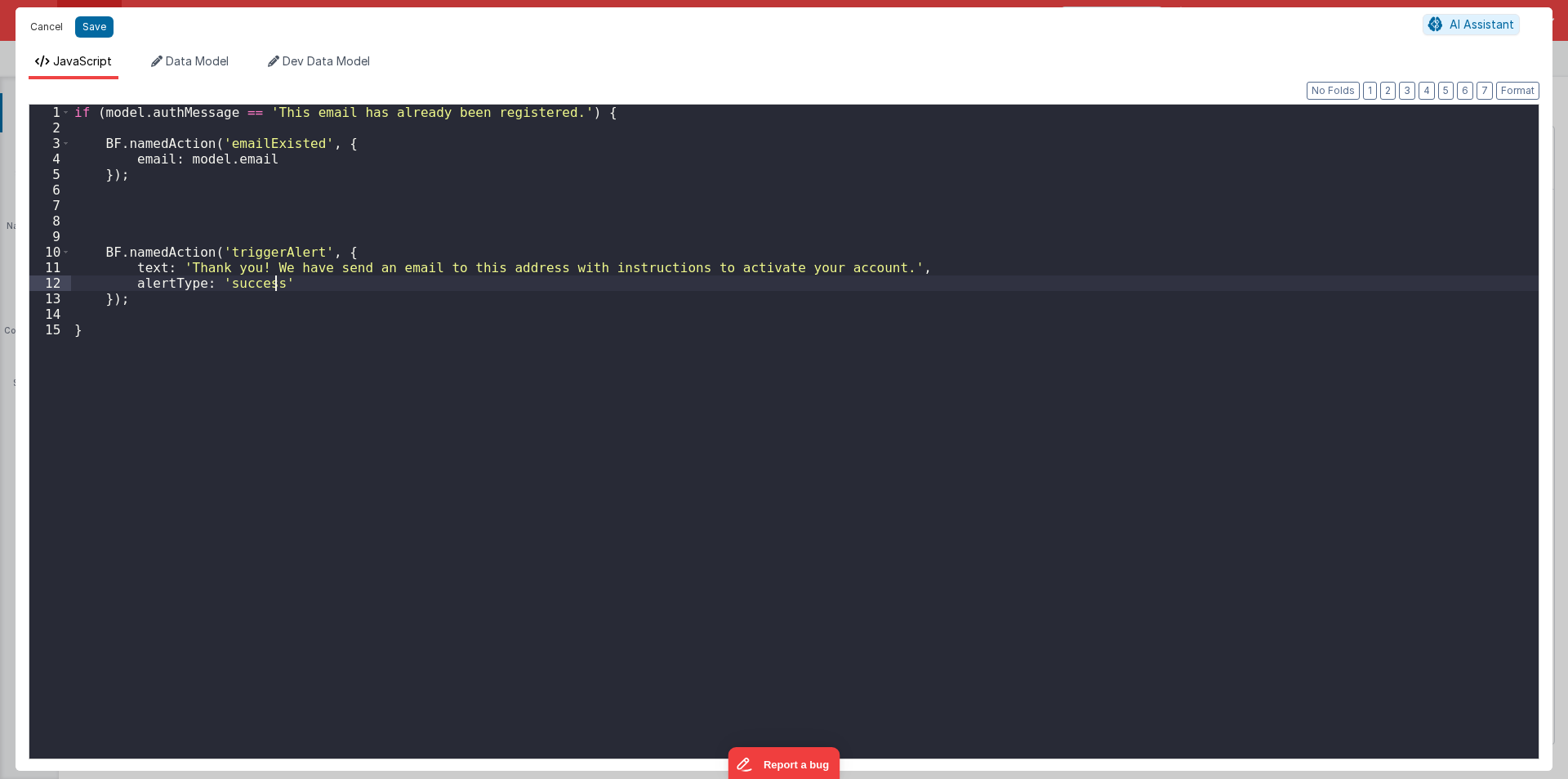
click at [37, 25] on button "Cancel" at bounding box center [46, 27] width 49 height 23
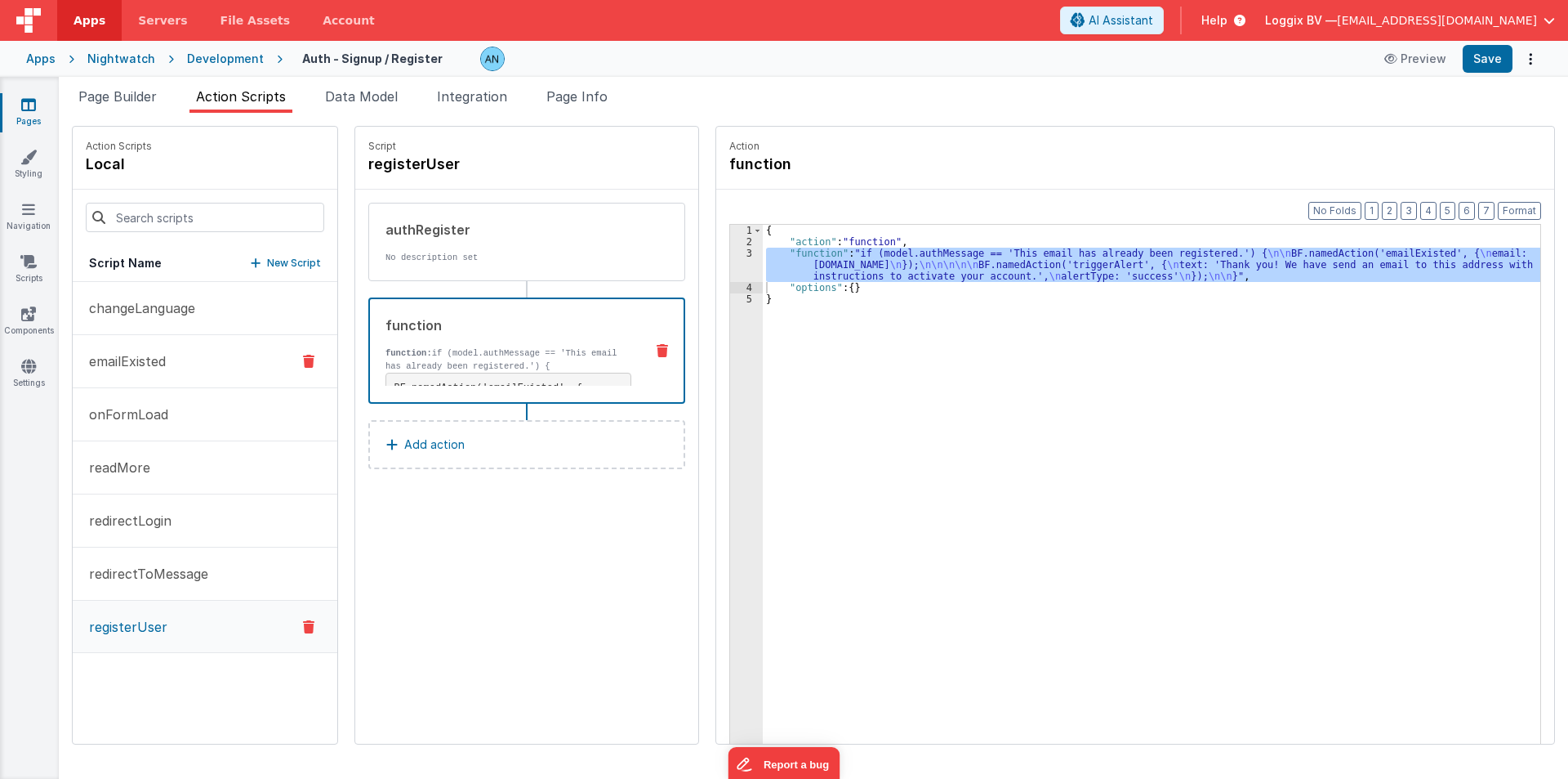
click at [166, 369] on p "emailExisted" at bounding box center [122, 361] width 86 height 20
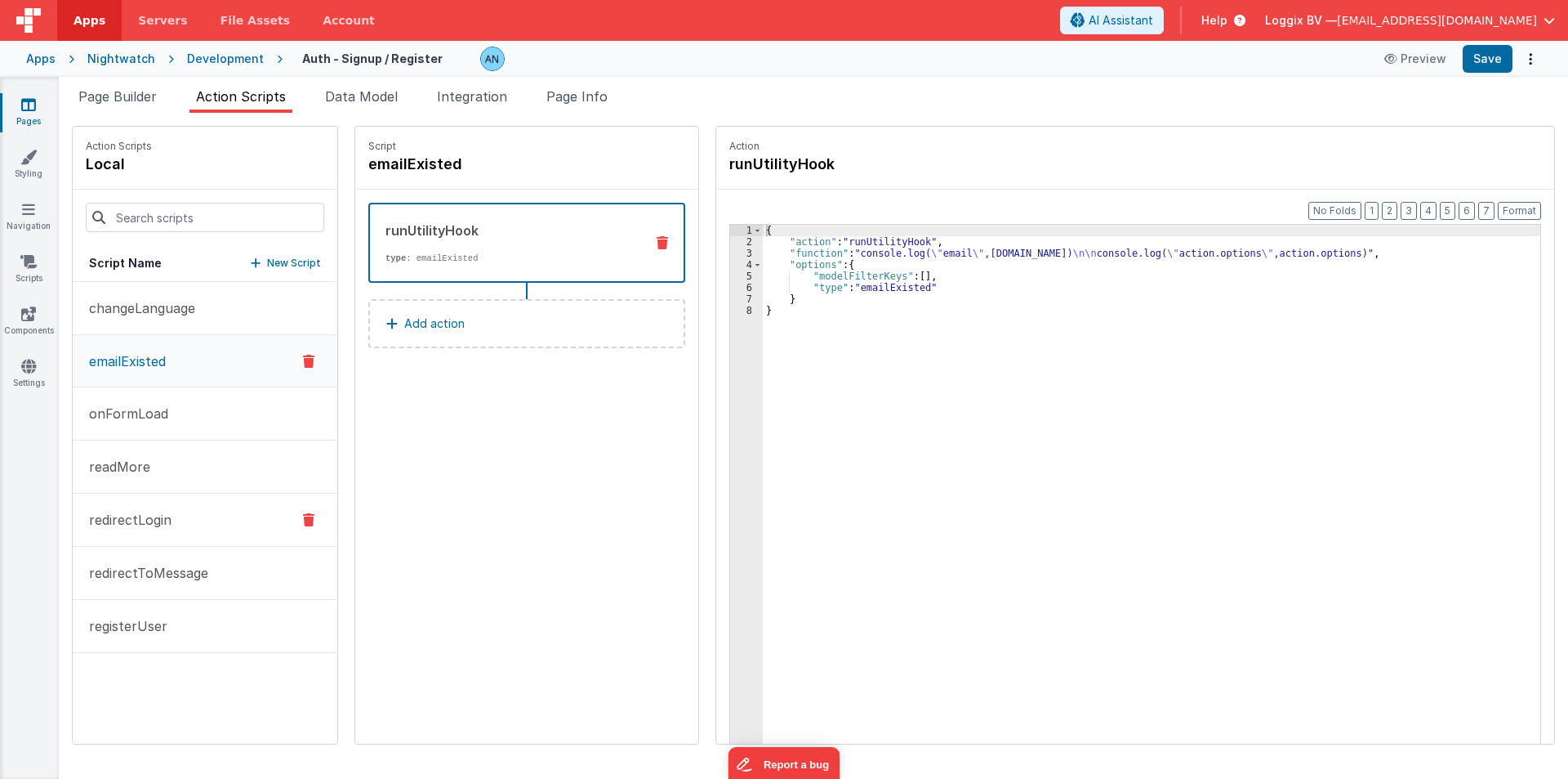
click at [149, 522] on p "redirectLogin" at bounding box center [125, 520] width 92 height 20
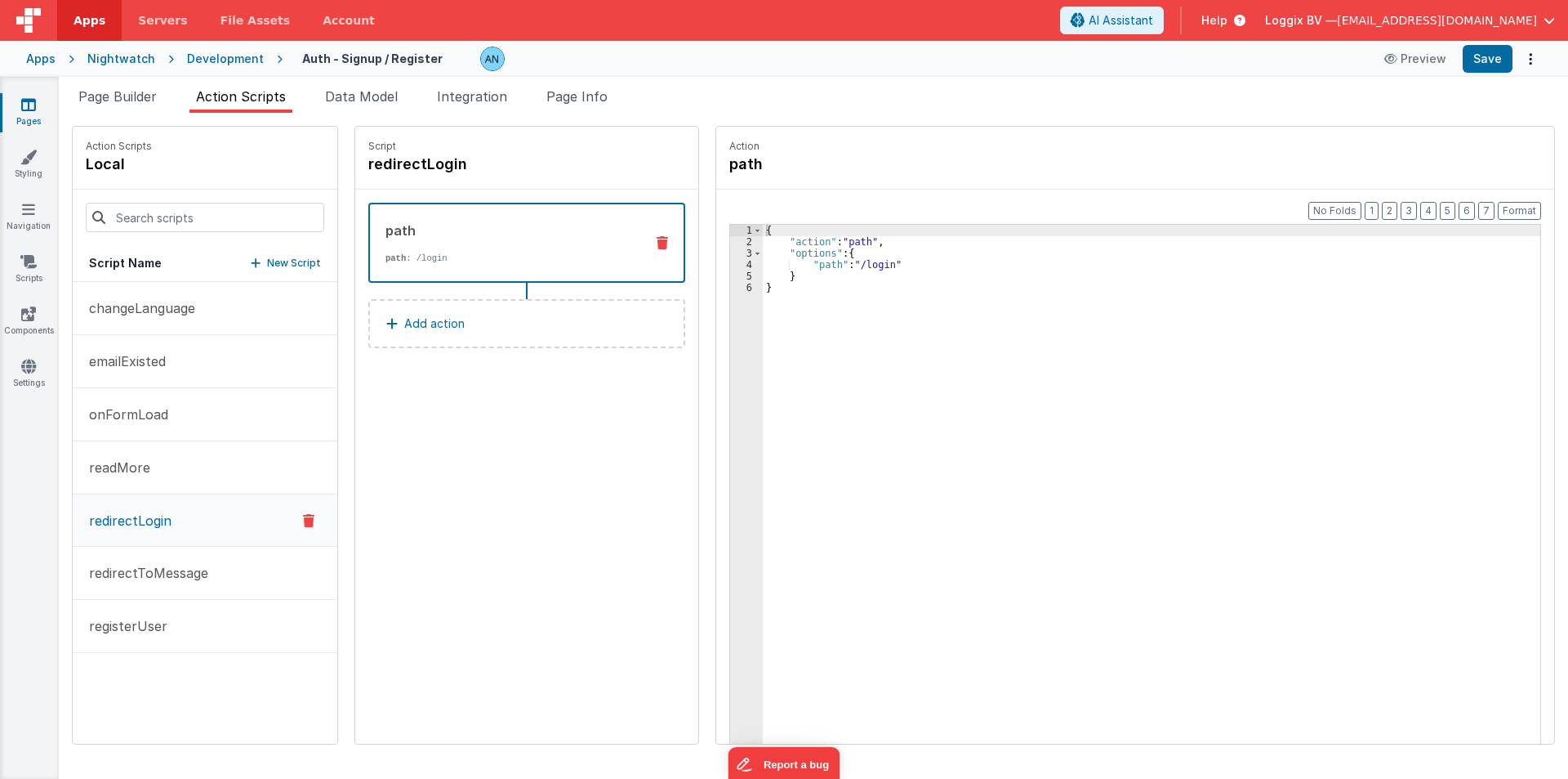
click at [217, 60] on div "Development" at bounding box center [225, 59] width 76 height 17
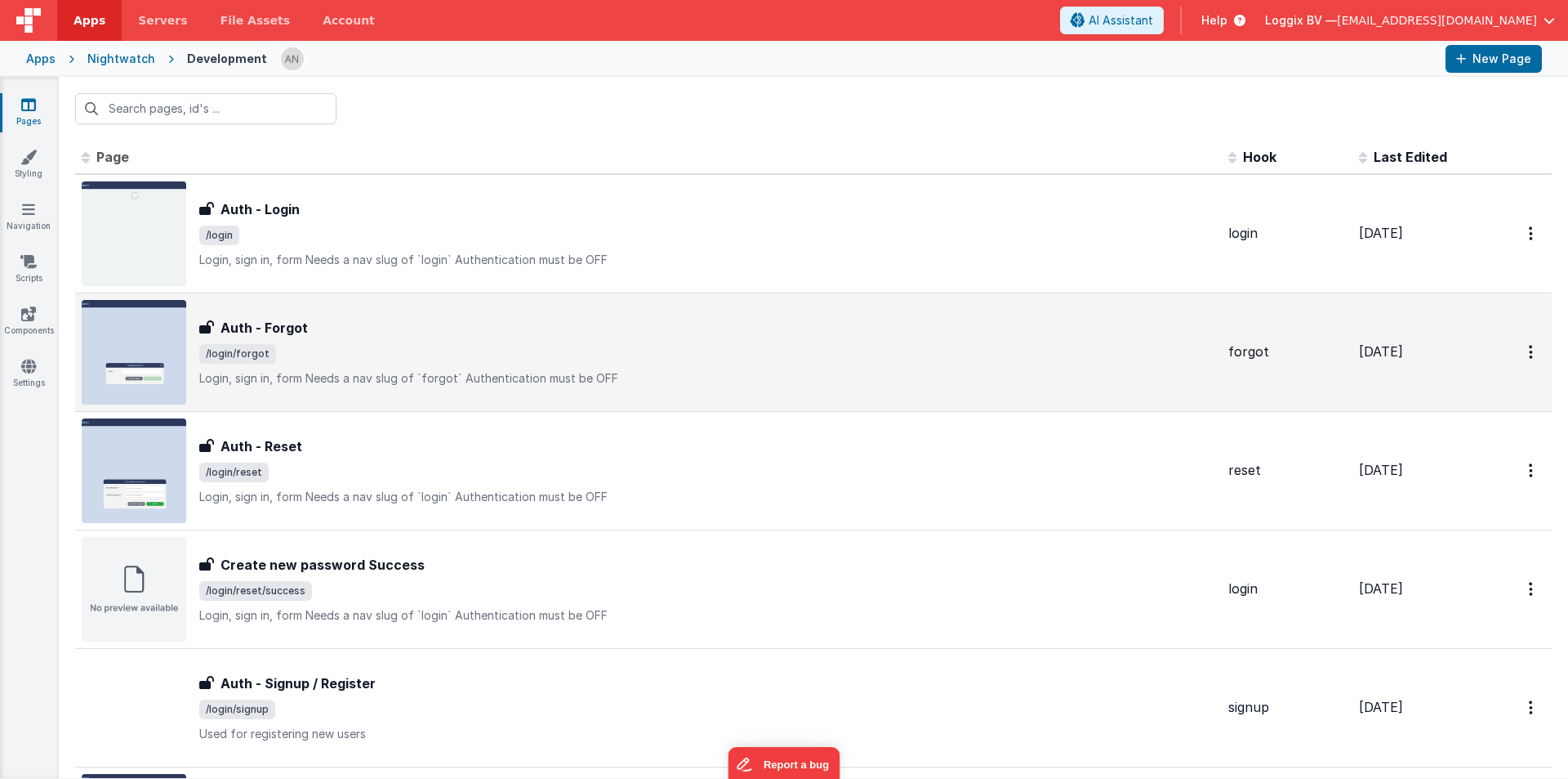
click at [297, 364] on div "Auth - Forgot Auth - Forgot /login/forgot Login, sign in, formNeeds a nav slug…" at bounding box center [707, 352] width 1016 height 69
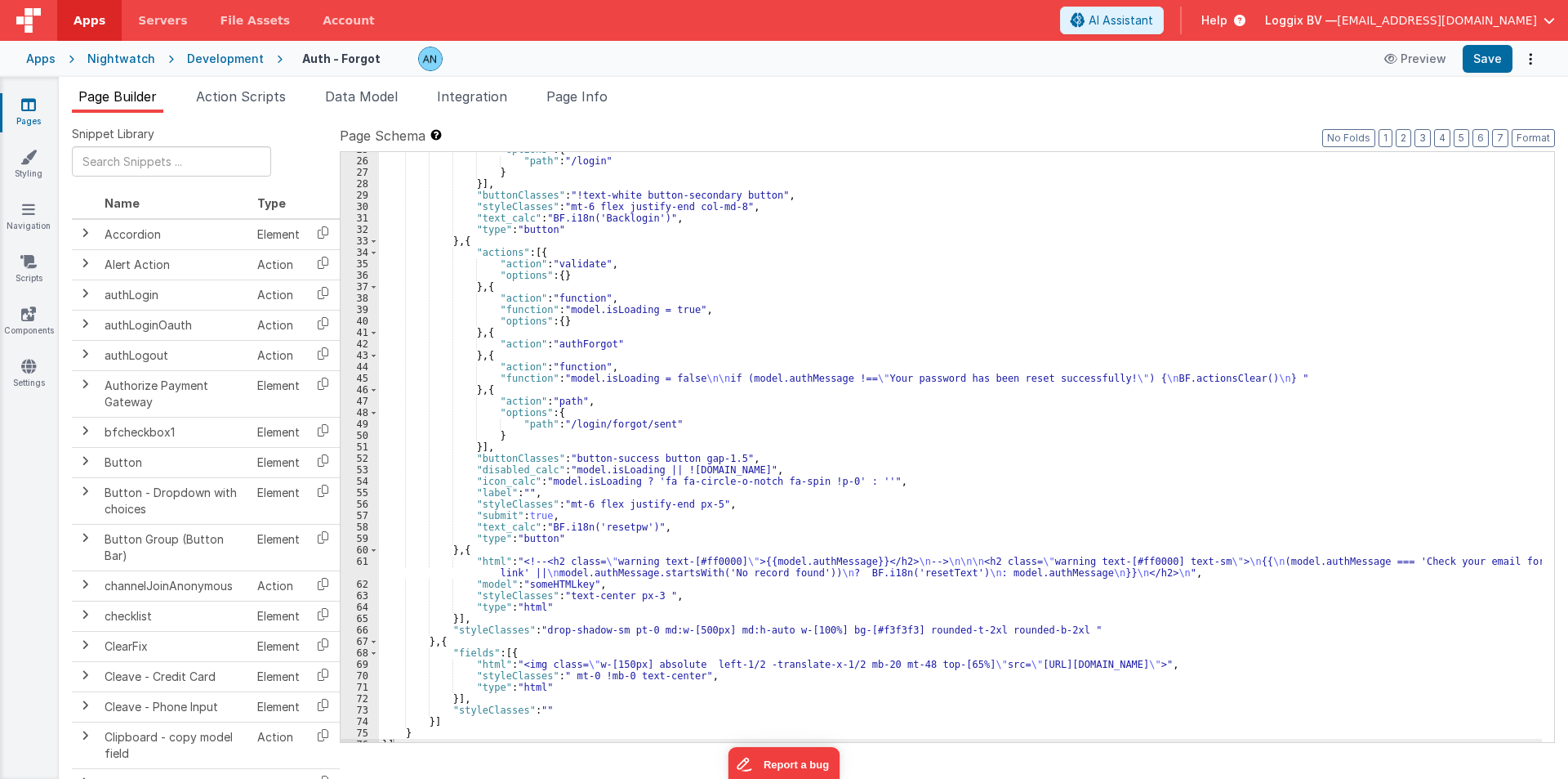
scroll to position [302, 0]
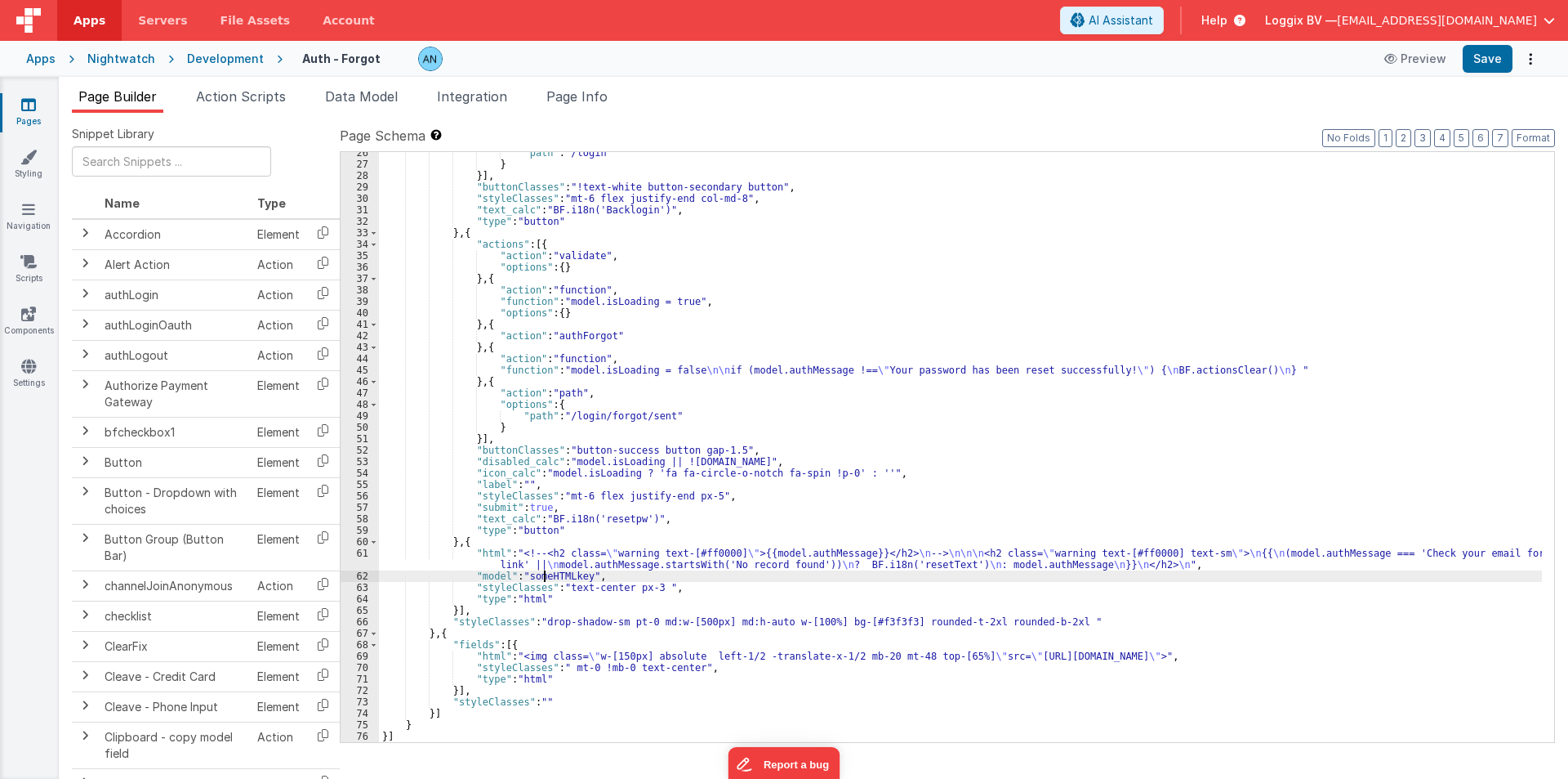
drag, startPoint x: 542, startPoint y: 571, endPoint x: 475, endPoint y: 563, distance: 67.5
click at [541, 571] on div ""path" : "/login" } }] , "buttonClasses" : "!text-white button-secondary button…" at bounding box center [960, 453] width 1163 height 613
click at [355, 566] on div "61" at bounding box center [359, 559] width 38 height 23
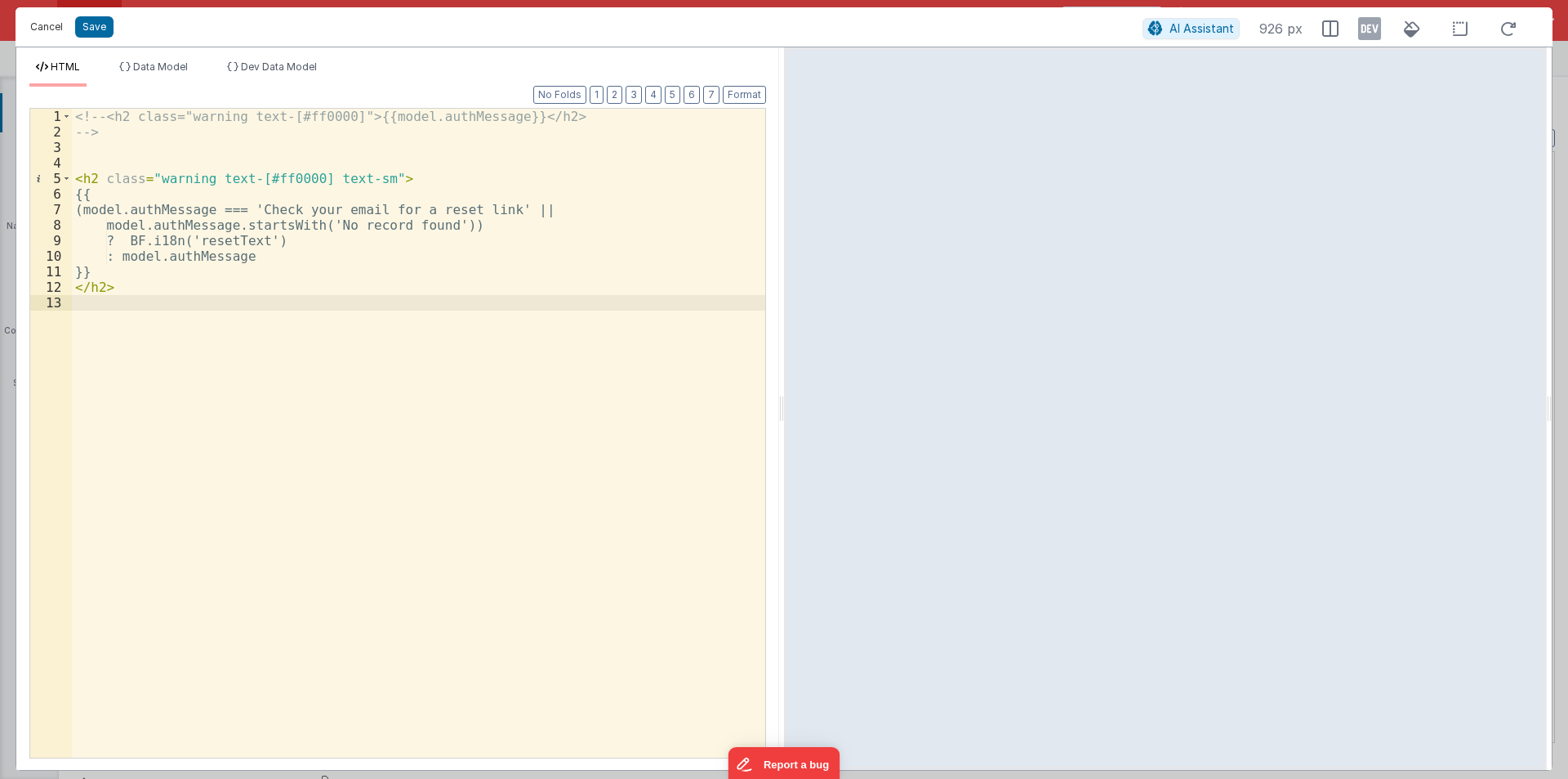
click at [58, 24] on button "Cancel" at bounding box center [46, 27] width 49 height 23
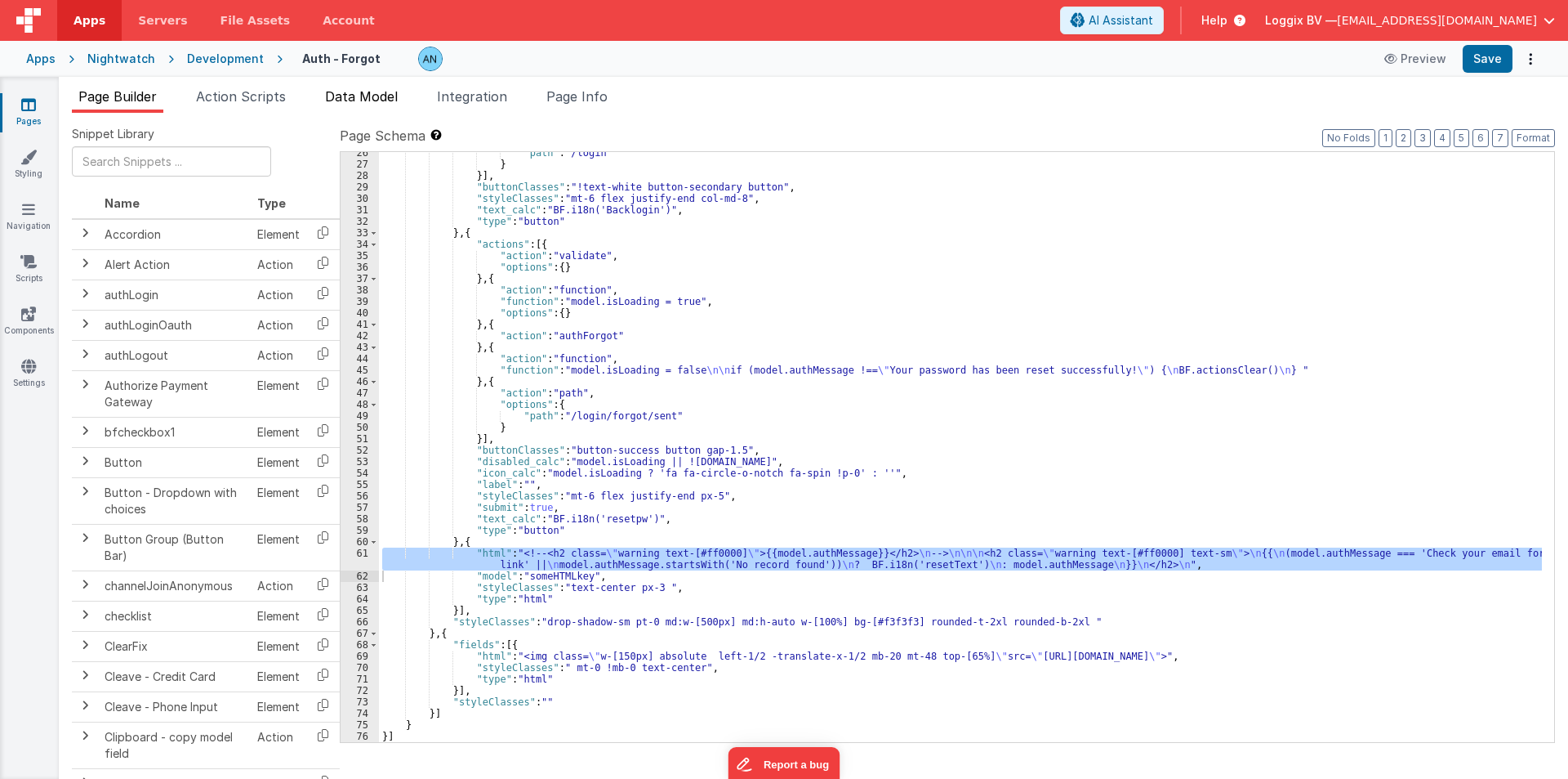
click at [324, 94] on li "Data Model" at bounding box center [361, 99] width 85 height 26
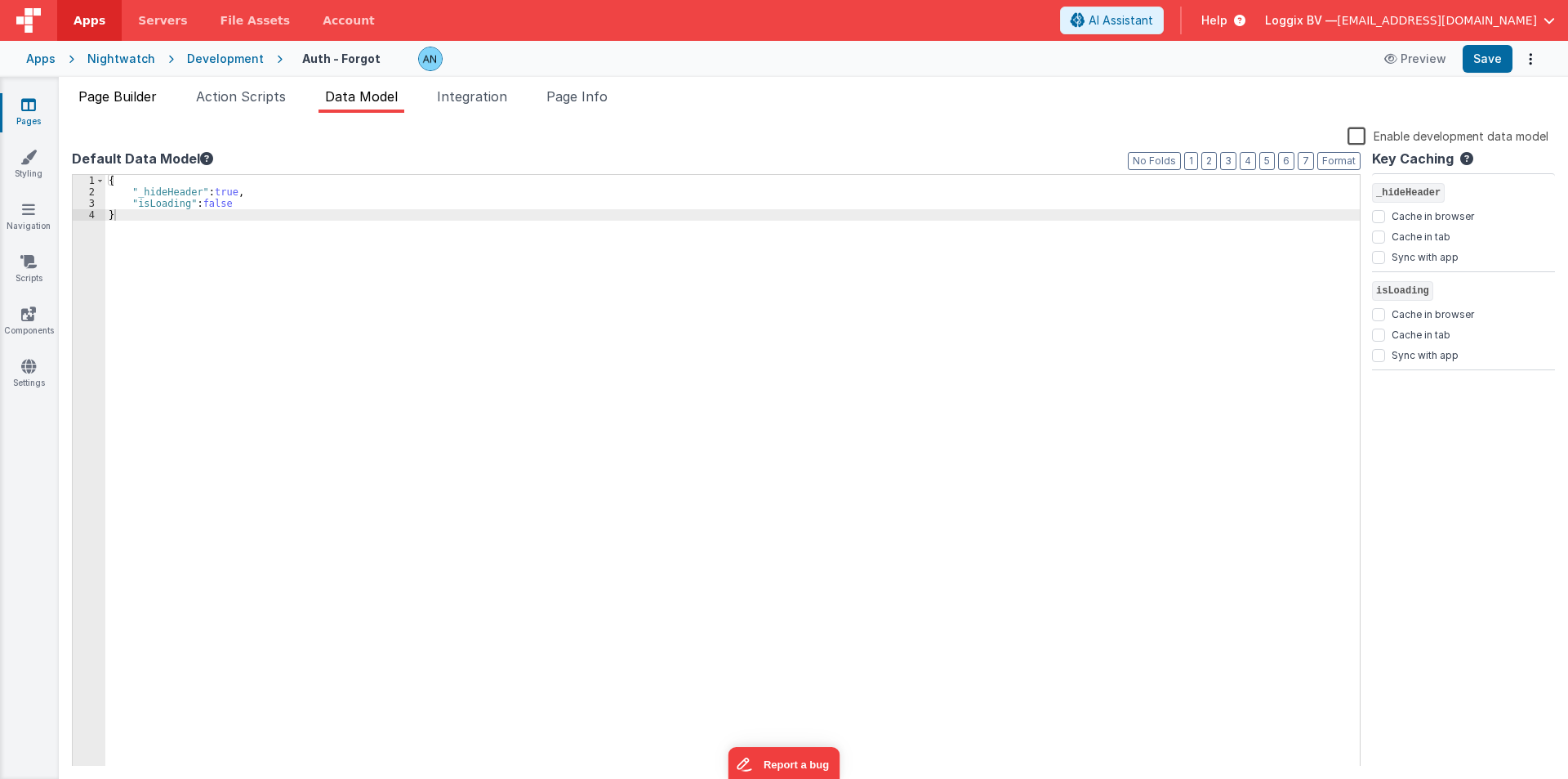
click at [131, 105] on li "Page Builder" at bounding box center [118, 99] width 91 height 26
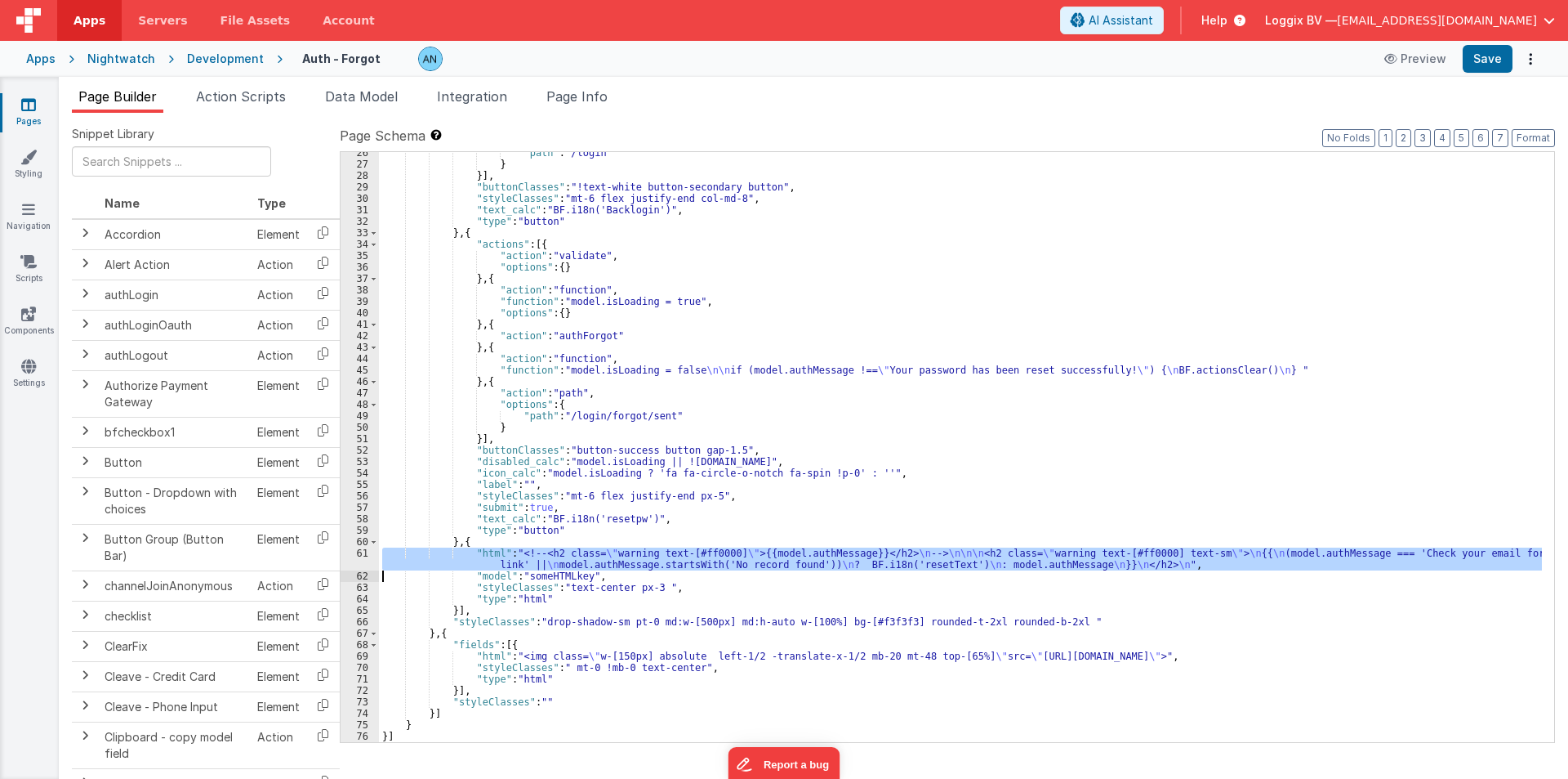
click at [354, 554] on div "61" at bounding box center [359, 559] width 38 height 23
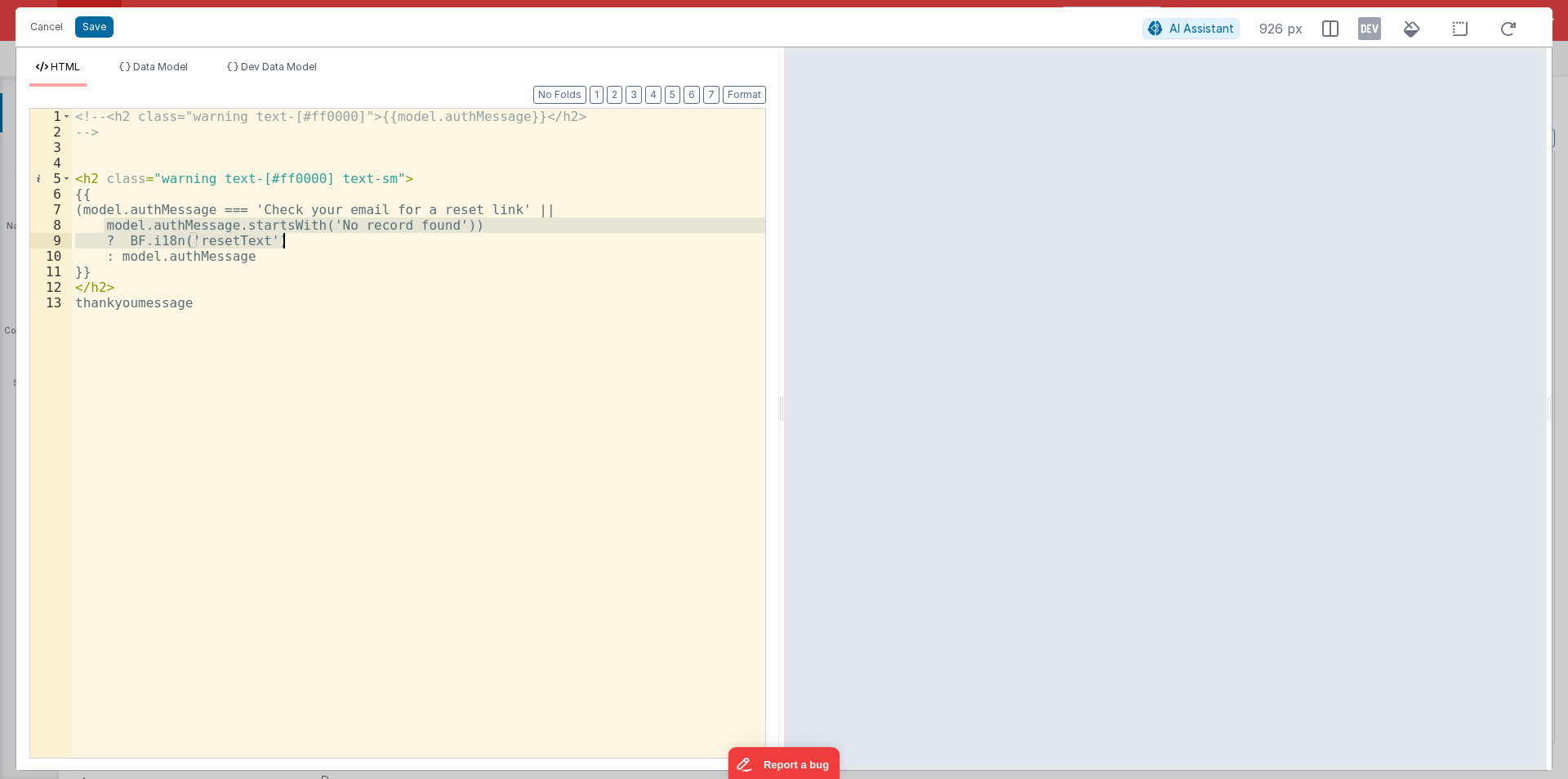
drag, startPoint x: 106, startPoint y: 223, endPoint x: 317, endPoint y: 240, distance: 211.7
click at [317, 240] on div "<!-- <h2 class="warning text-[#ff0000]">{{model.authMessage}}</h2> --> < h2 cla…" at bounding box center [418, 448] width 693 height 680
click at [317, 240] on div "<!-- <h2 class="warning text-[#ff0000]">{{model.authMessage}}</h2> --> < h2 cla…" at bounding box center [418, 433] width 693 height 649
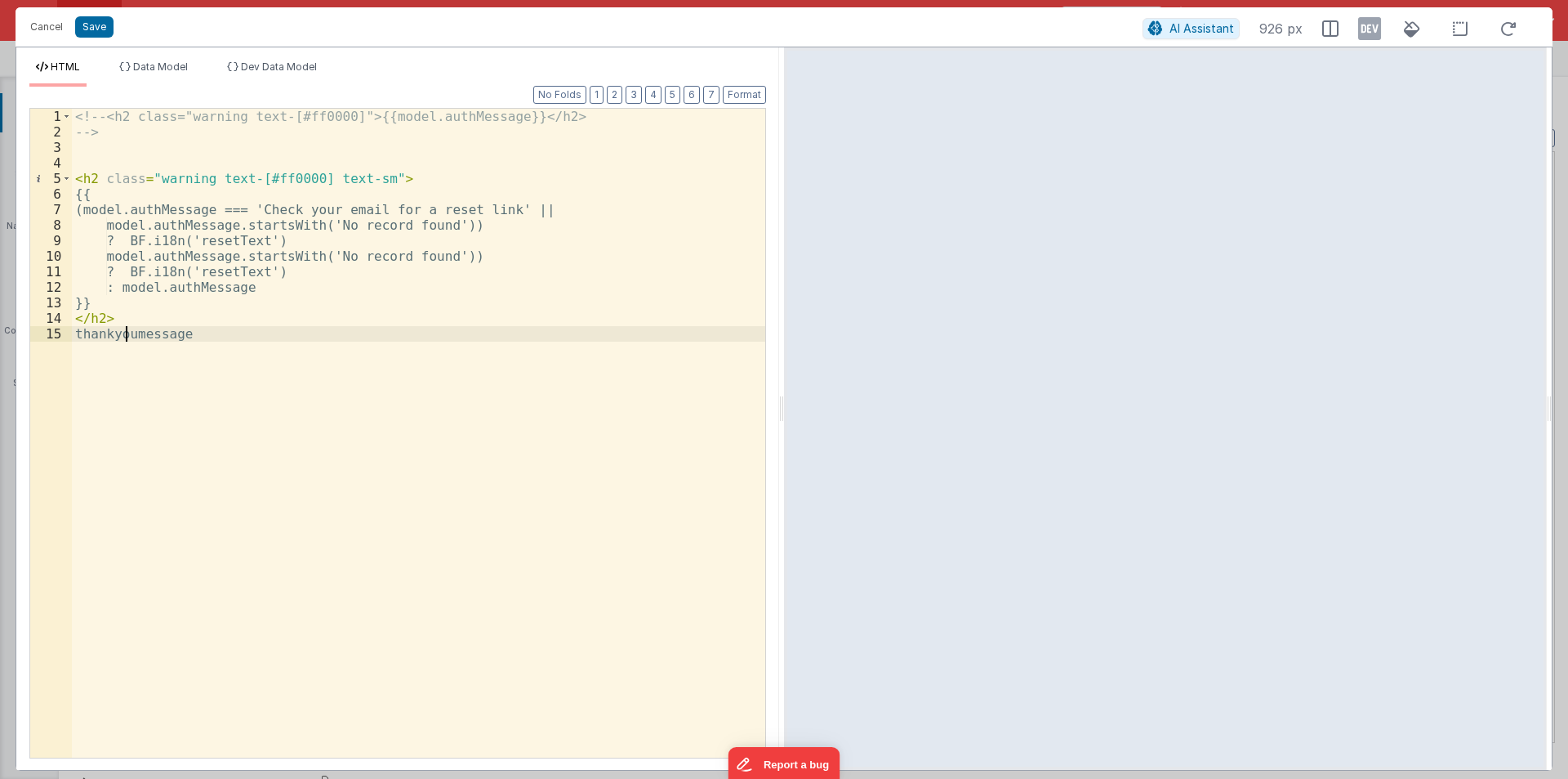
click at [123, 331] on div "<!-- <h2 class="warning text-[#ff0000]">{{model.authMessage}}</h2> --> < h2 cla…" at bounding box center [418, 448] width 693 height 680
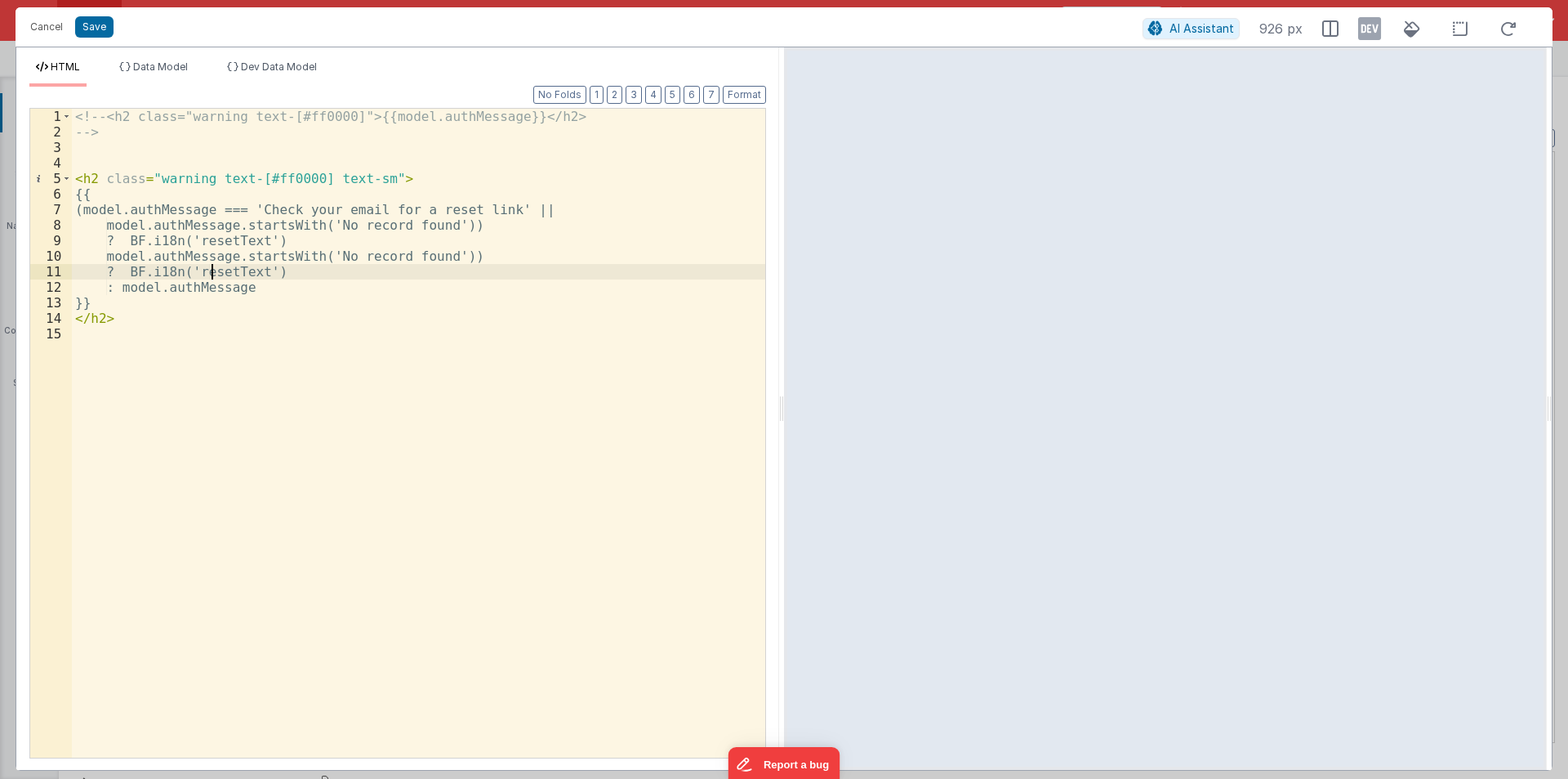
click at [213, 271] on div "<!-- <h2 class="warning text-[#ff0000]">{{model.authMessage}}</h2> --> < h2 cla…" at bounding box center [418, 448] width 693 height 680
drag, startPoint x: 326, startPoint y: 255, endPoint x: 437, endPoint y: 254, distance: 111.0
click at [437, 254] on div "<!-- <h2 class="warning text-[#ff0000]">{{model.authMessage}}</h2> --> < h2 cla…" at bounding box center [418, 448] width 693 height 680
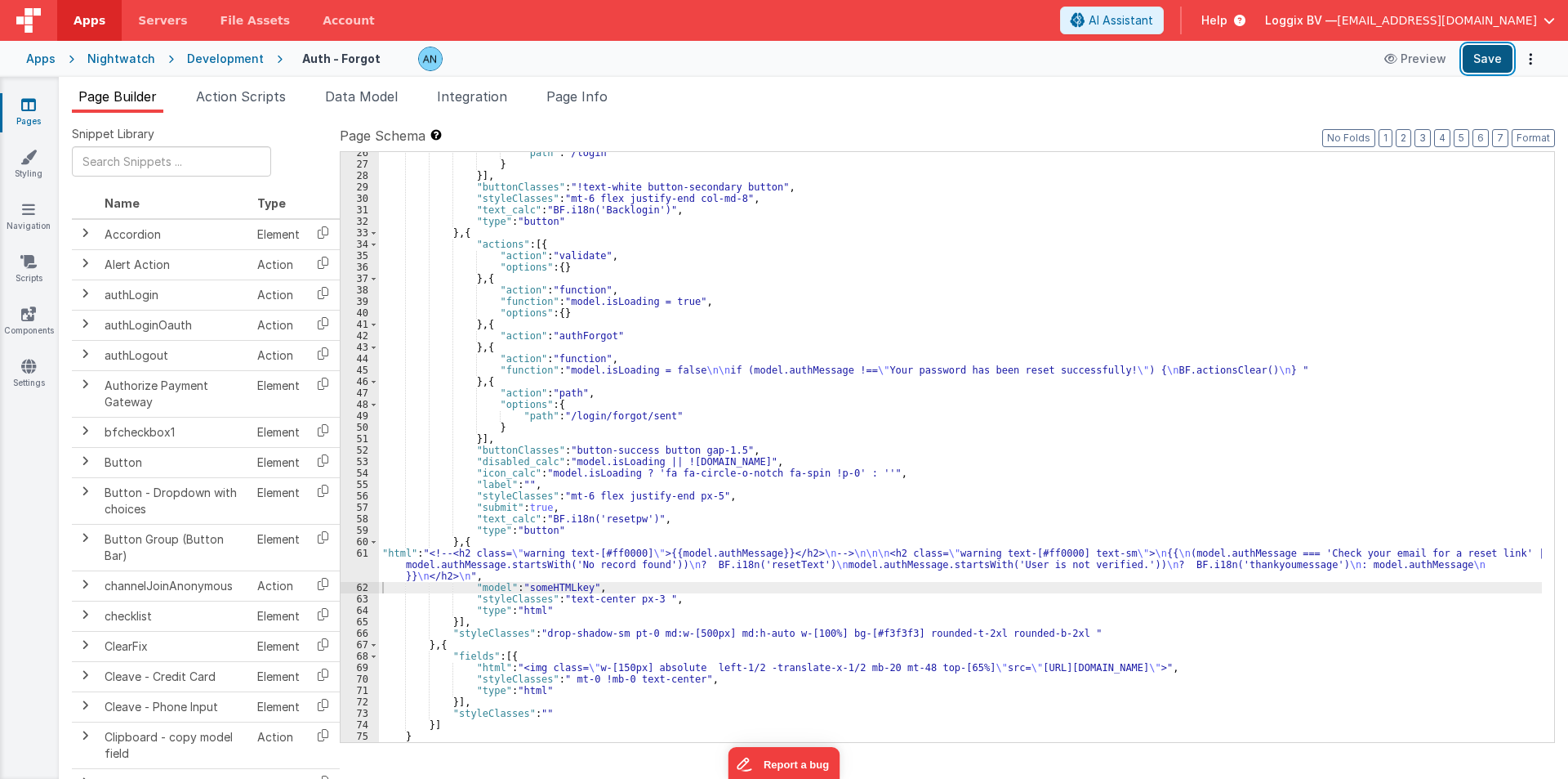
click at [1492, 55] on button "Save" at bounding box center [1487, 58] width 50 height 27
click at [1537, 140] on button "Format" at bounding box center [1533, 138] width 43 height 18
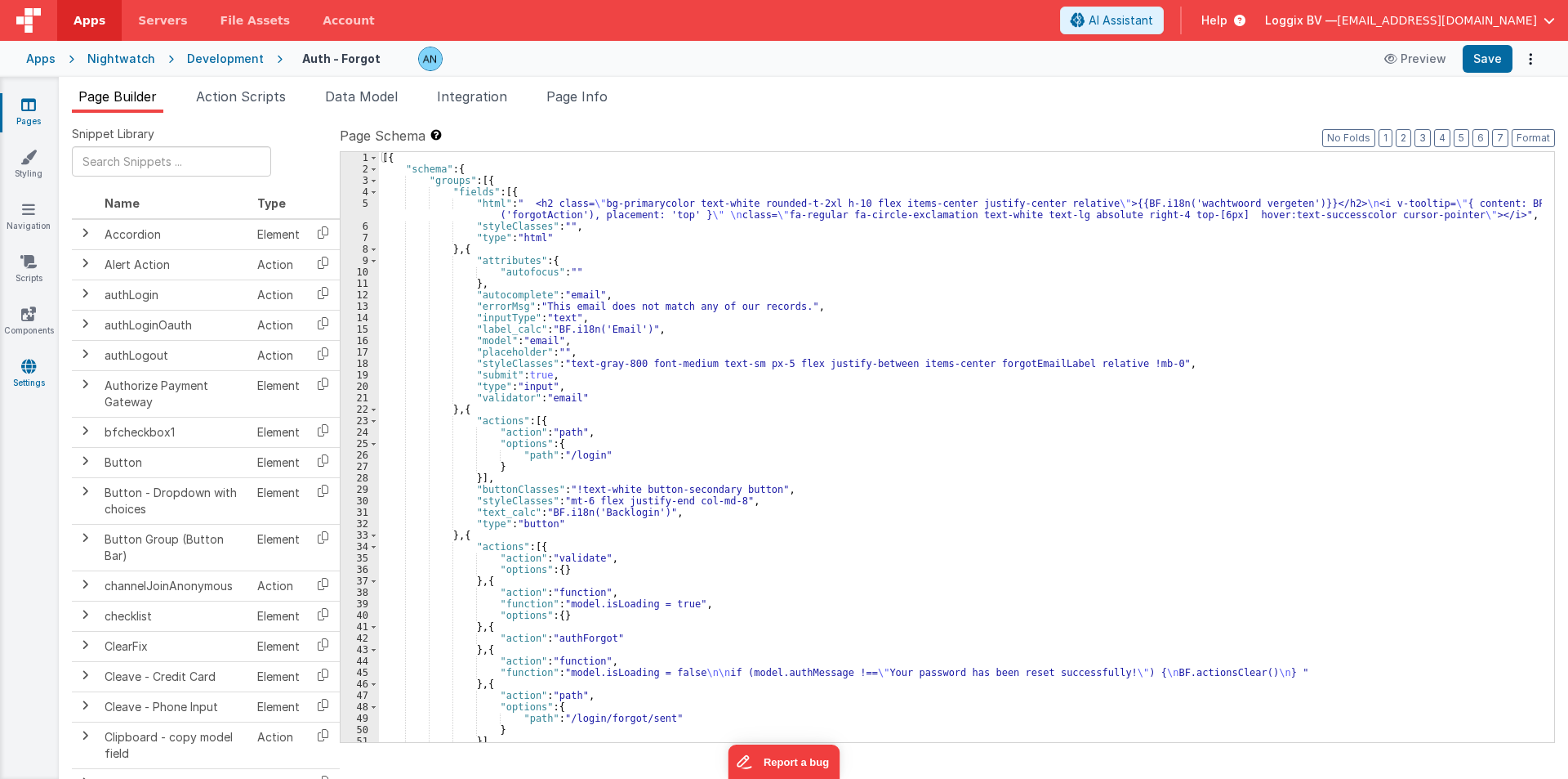
click at [29, 375] on link "Settings" at bounding box center [28, 374] width 59 height 32
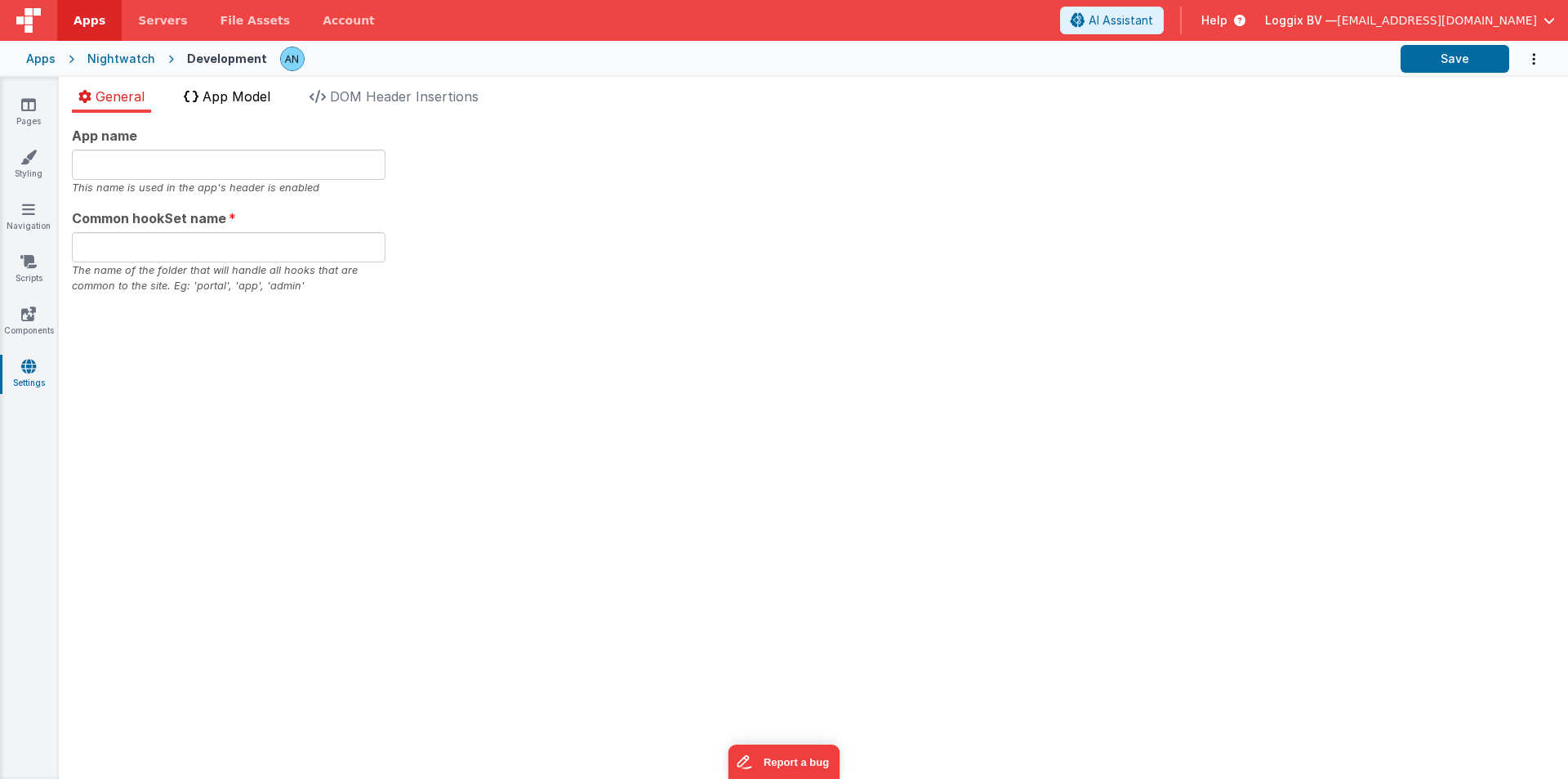
click at [262, 96] on span "App Model" at bounding box center [237, 96] width 68 height 17
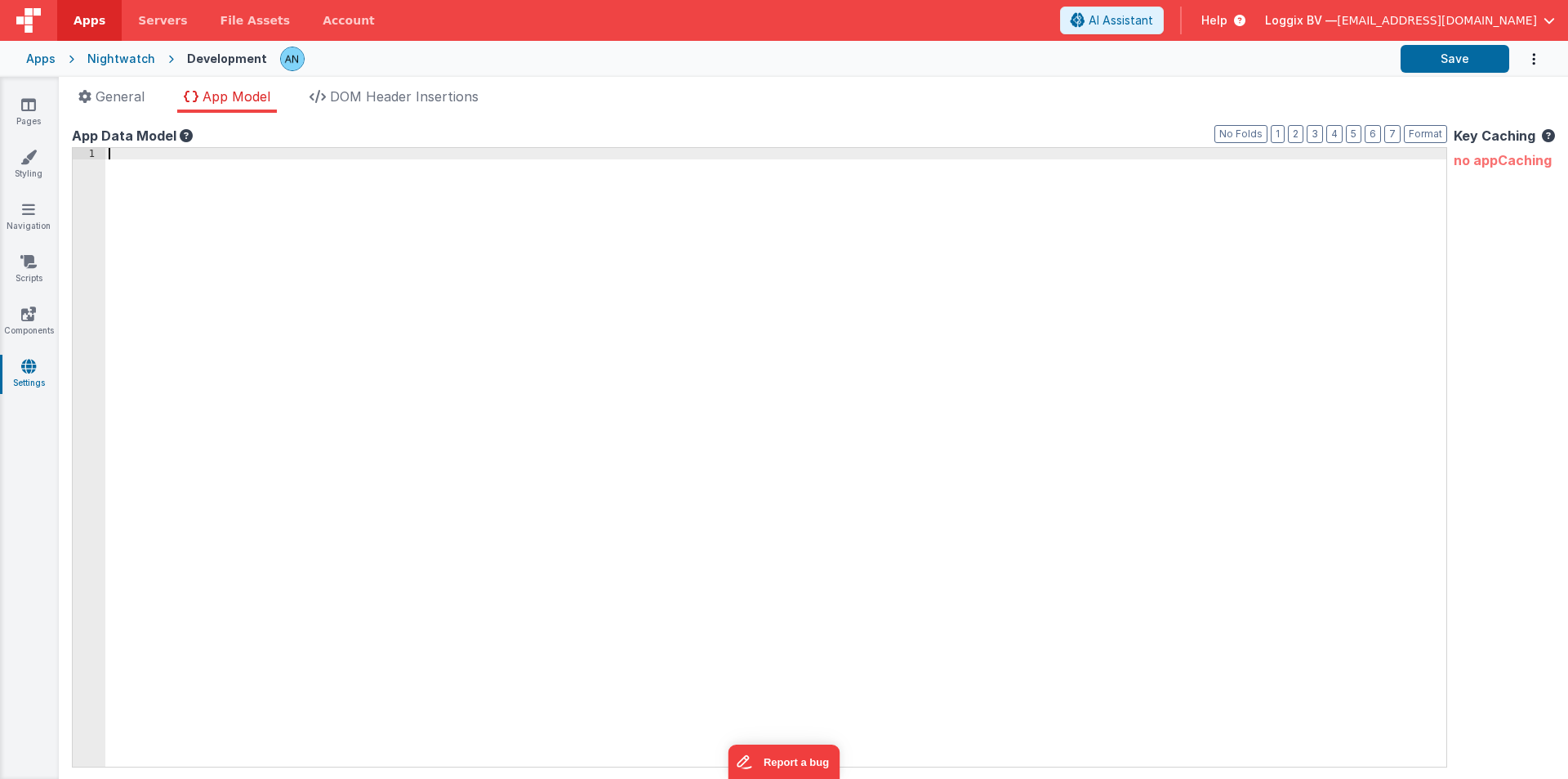
click at [441, 327] on div at bounding box center [776, 468] width 1341 height 641
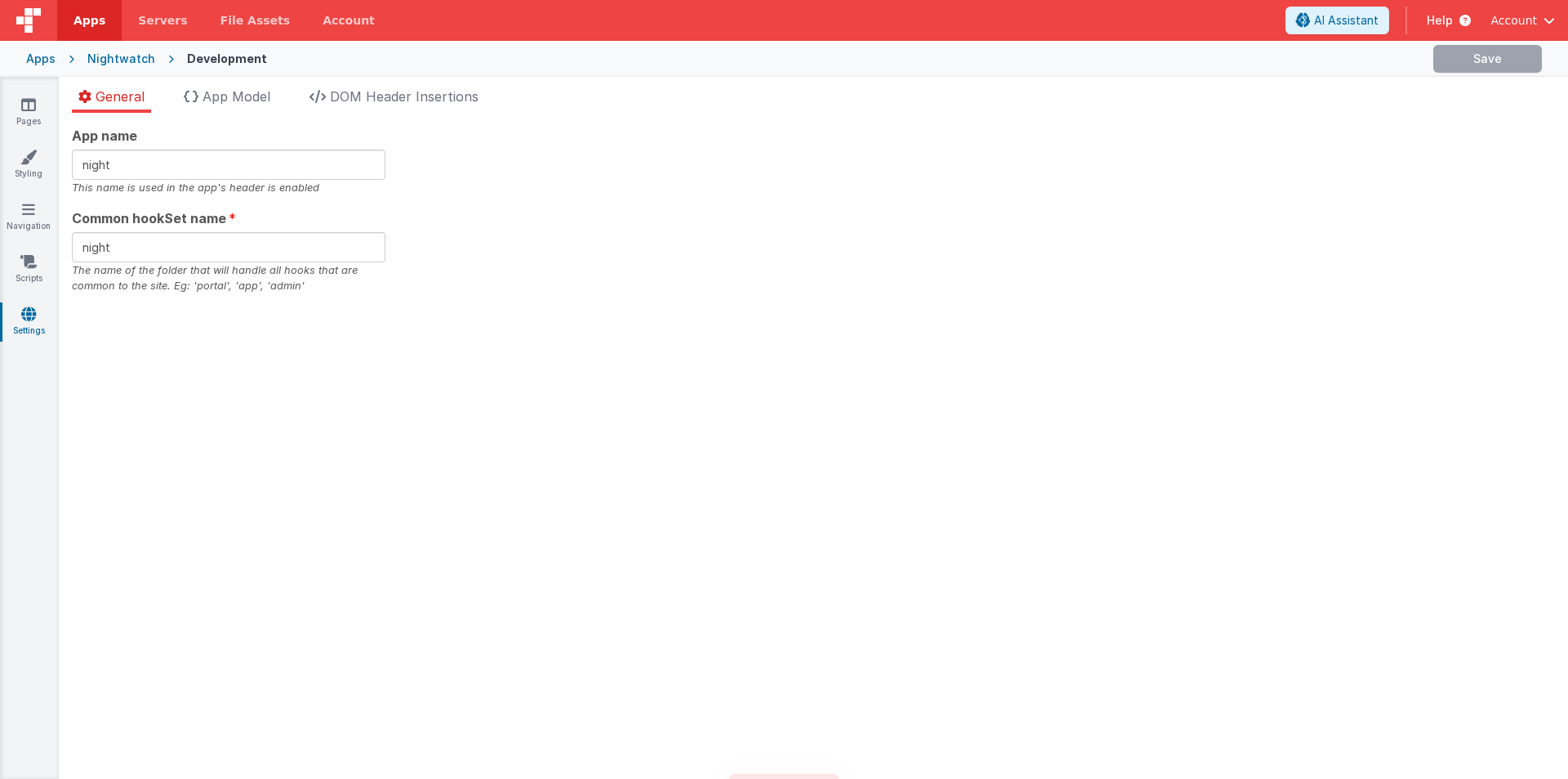
click at [225, 86] on div "General App Model DOM Header Insertions App name night This name is used in the…" at bounding box center [813, 427] width 1509 height 702
click at [226, 91] on span "App Model" at bounding box center [237, 96] width 68 height 17
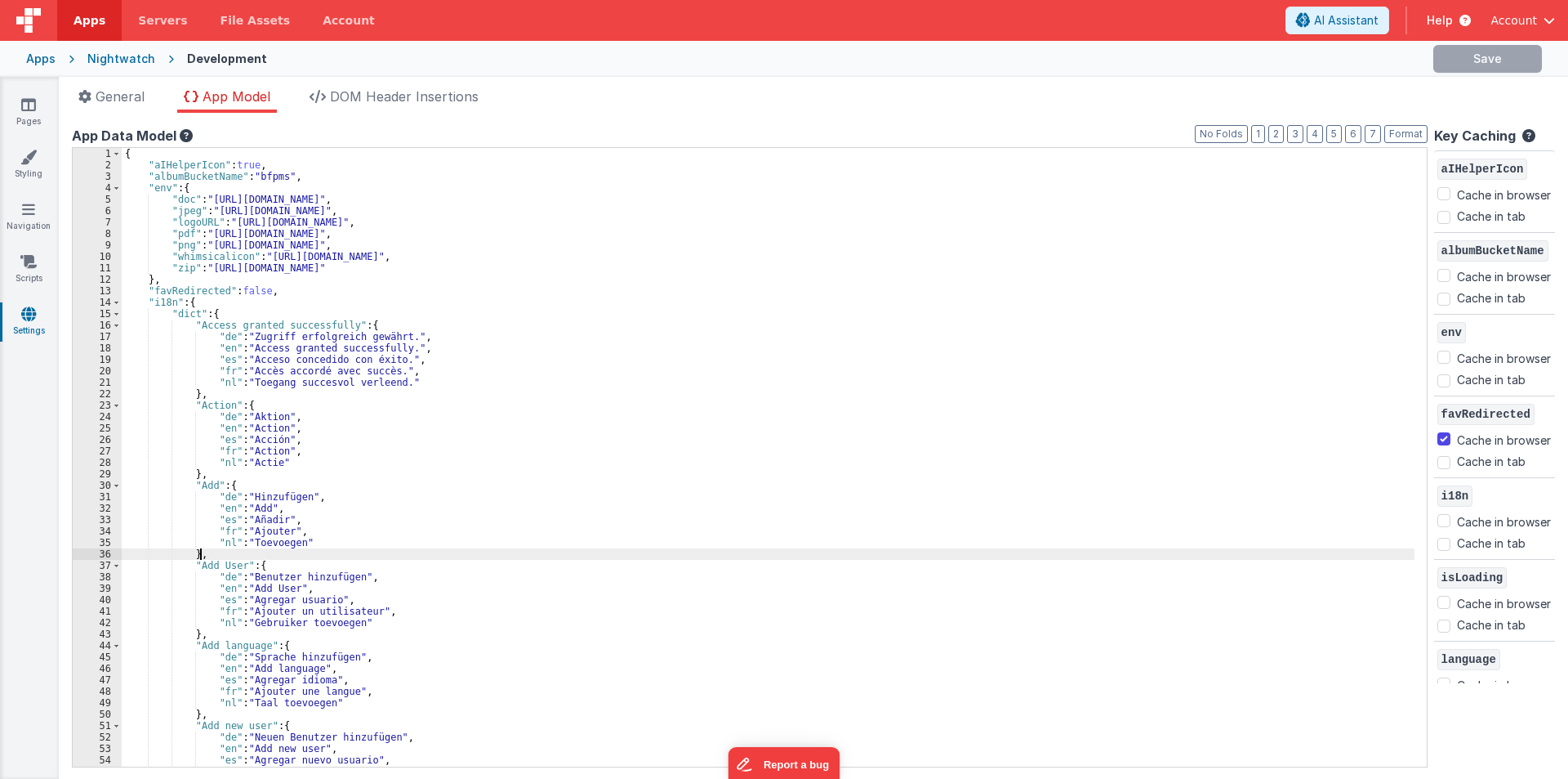
click at [689, 558] on div "{ "aIHelperIcon" : true , "albumBucketName" : "bfpms" , "env" : { "doc" : "[URL…" at bounding box center [769, 468] width 1293 height 641
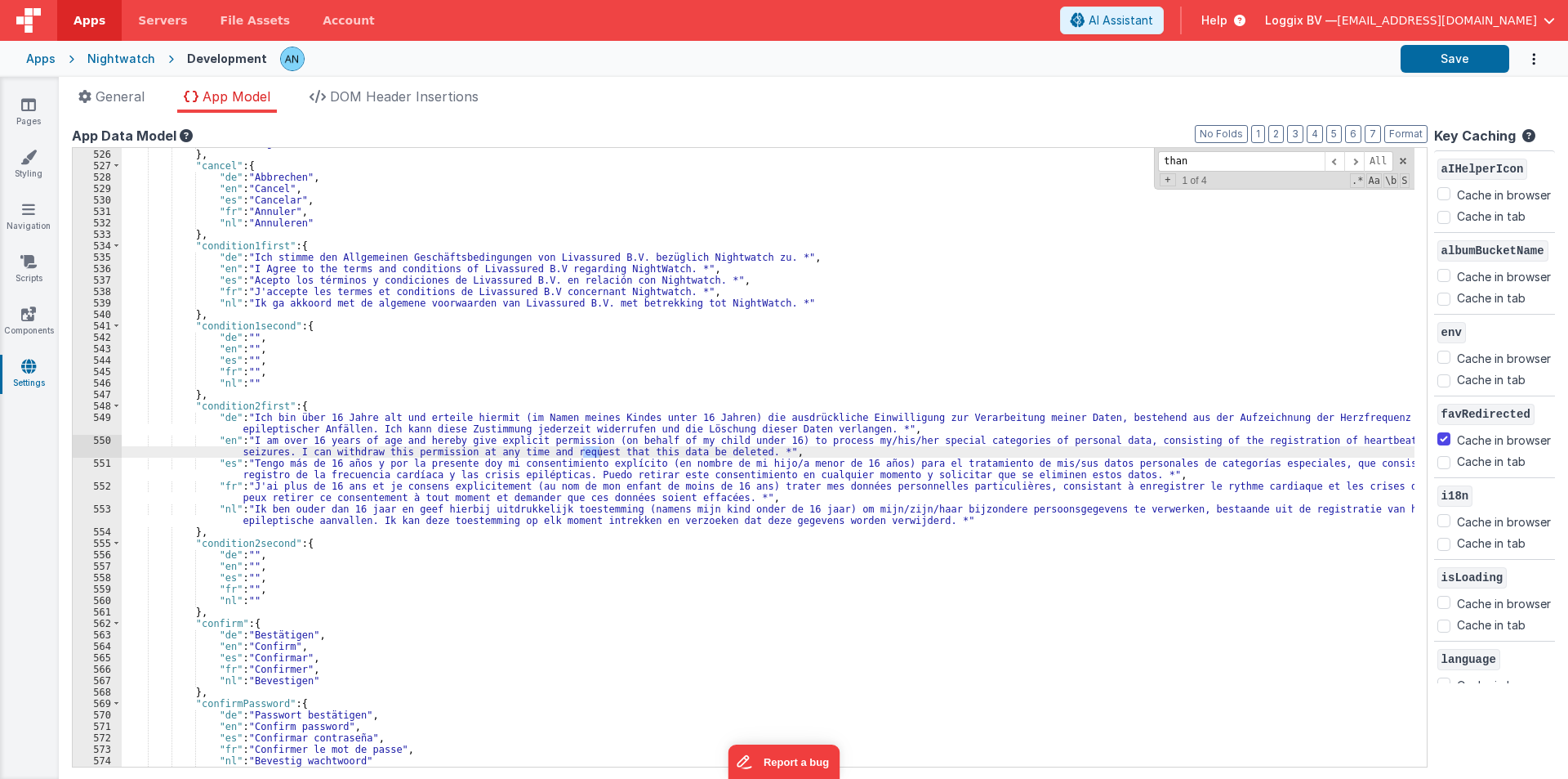
scroll to position [13796, 0]
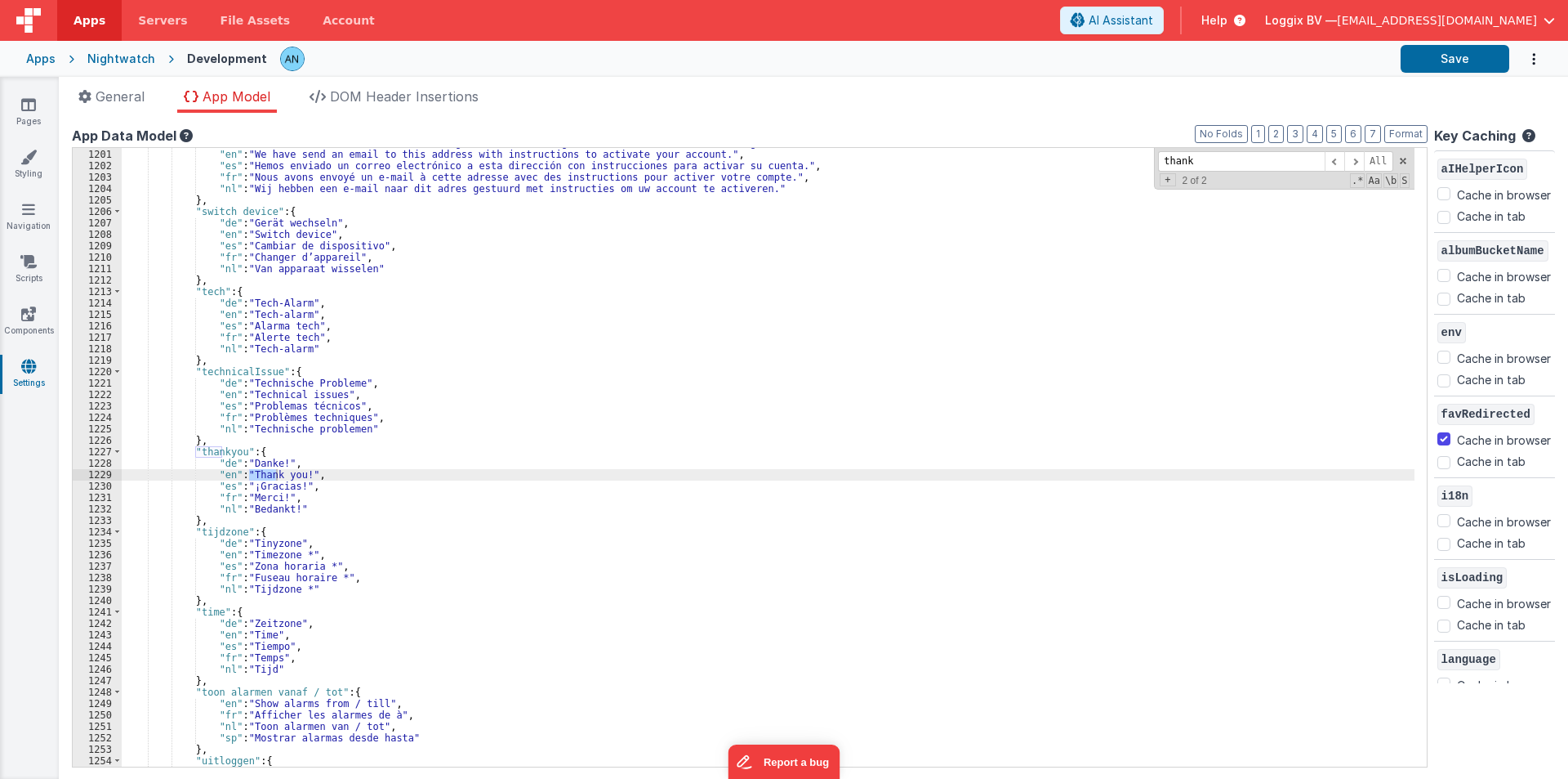
type input "thank"
click at [361, 334] on div ""de" : "Wir haben eine E-Mail mit Anweisungen zur Aktivierung Ihres [PERSON_NAM…" at bounding box center [769, 458] width 1293 height 641
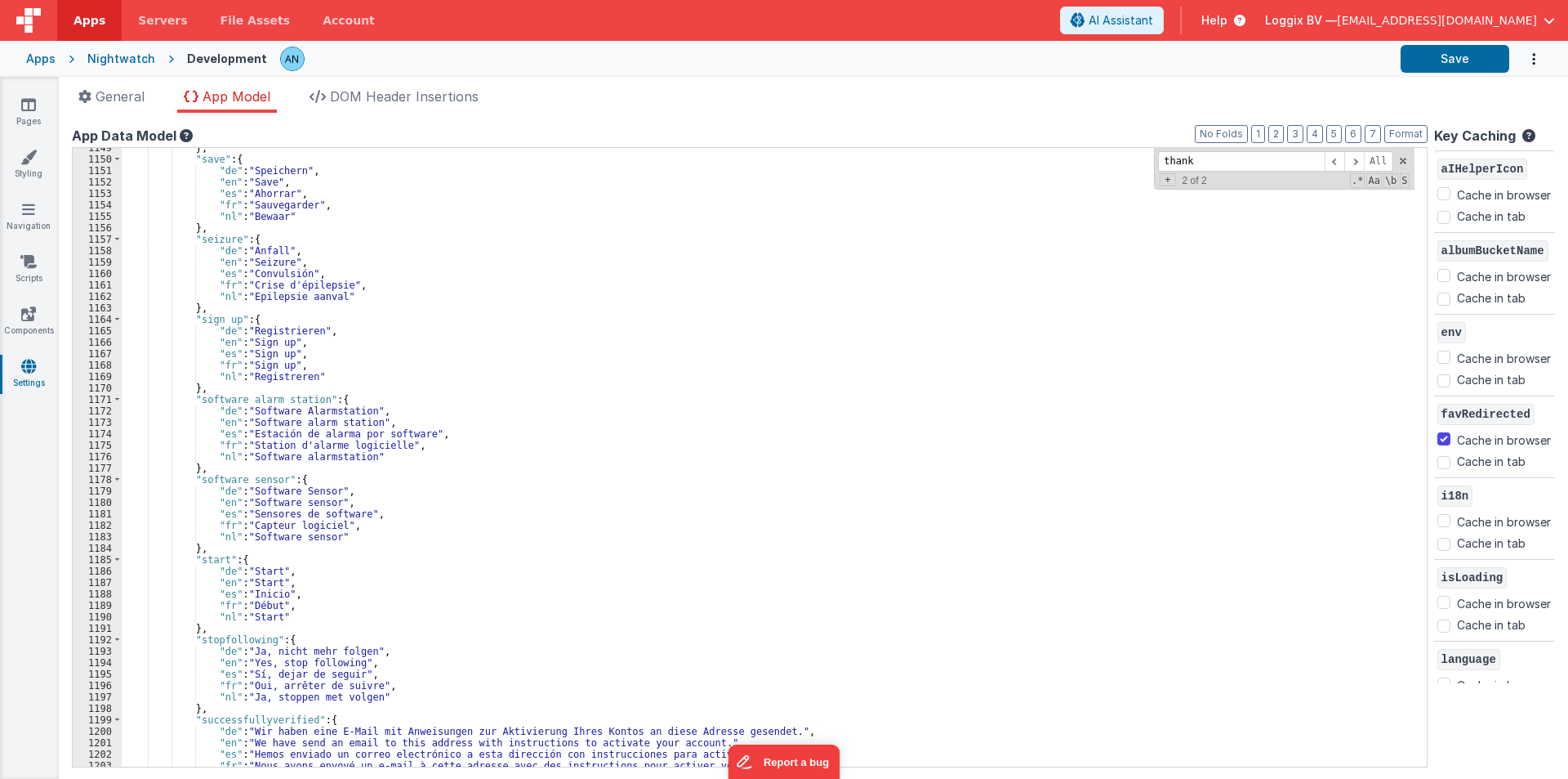
scroll to position [13208, 0]
click at [1397, 162] on span at bounding box center [1403, 161] width 12 height 12
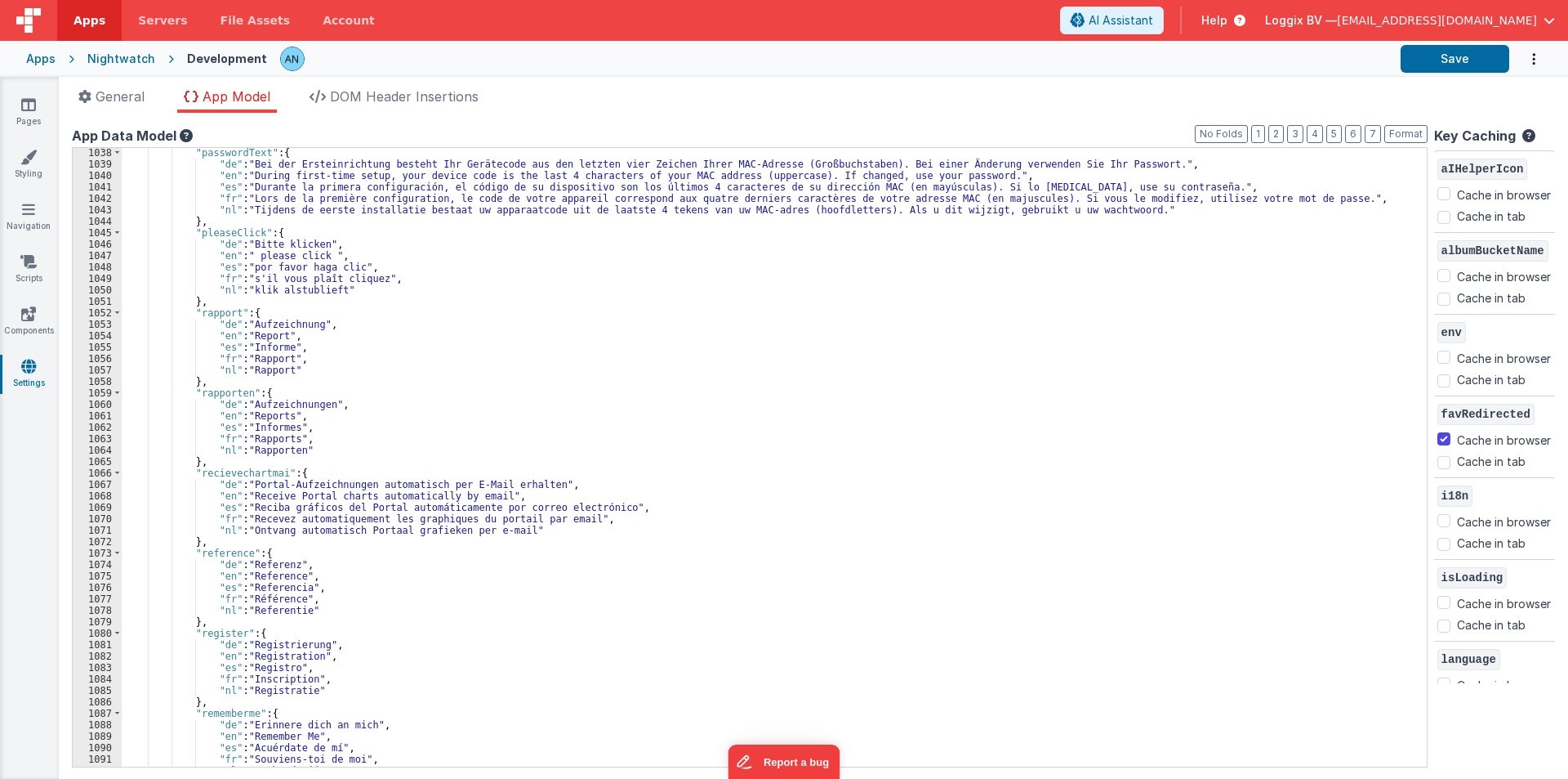
scroll to position [11688, 0]
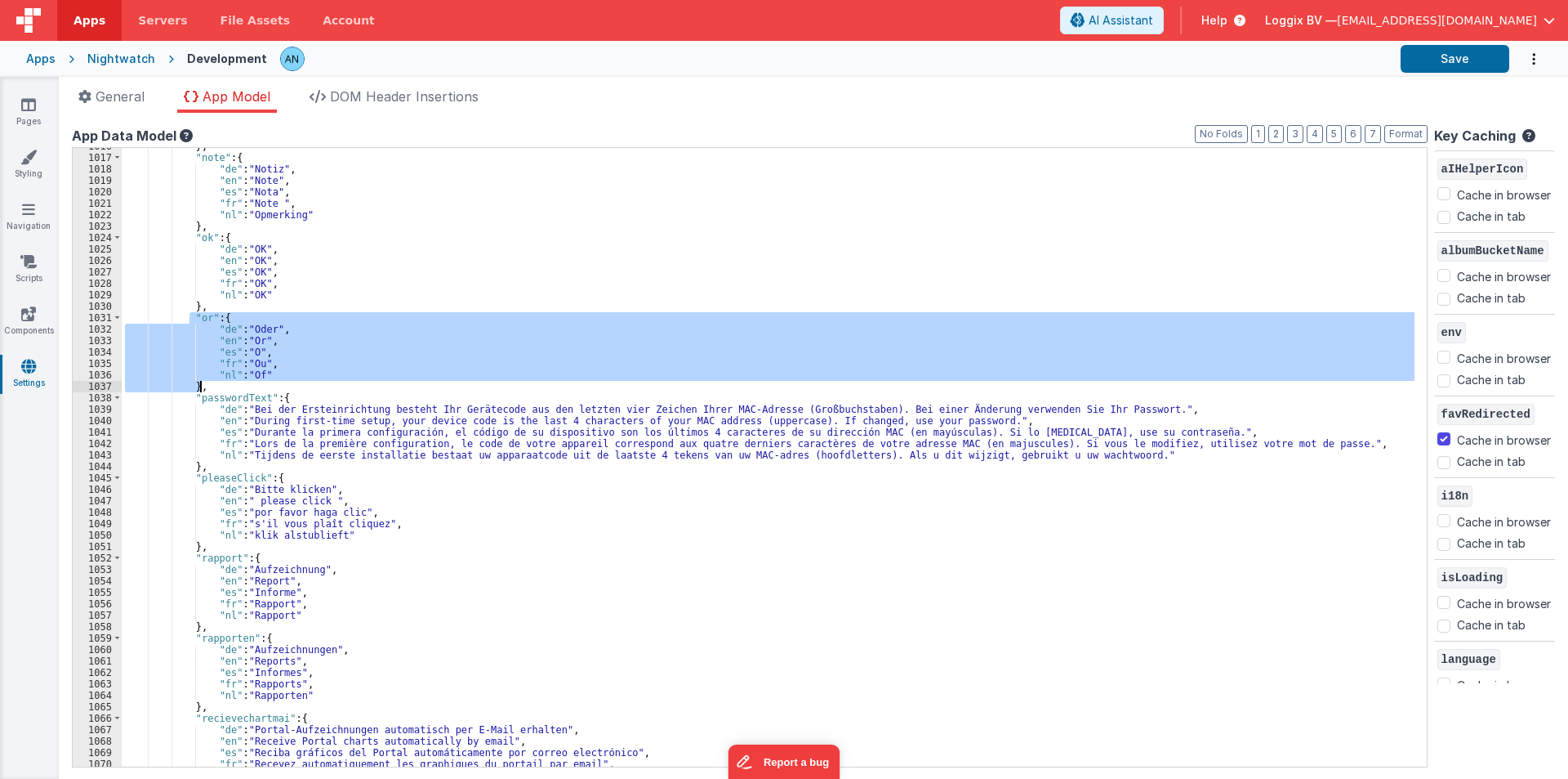
drag, startPoint x: 188, startPoint y: 317, endPoint x: 204, endPoint y: 385, distance: 69.9
click at [204, 385] on div "} , "note" : { "de" : "Notiz" , "en" : "Note" , "es" : "Nota" , "fr" : "Note " …" at bounding box center [769, 461] width 1293 height 641
click at [204, 385] on div "} , "note" : { "de" : "Notiz" , "en" : "Note" , "es" : "Nota" , "fr" : "Note " …" at bounding box center [769, 457] width 1293 height 619
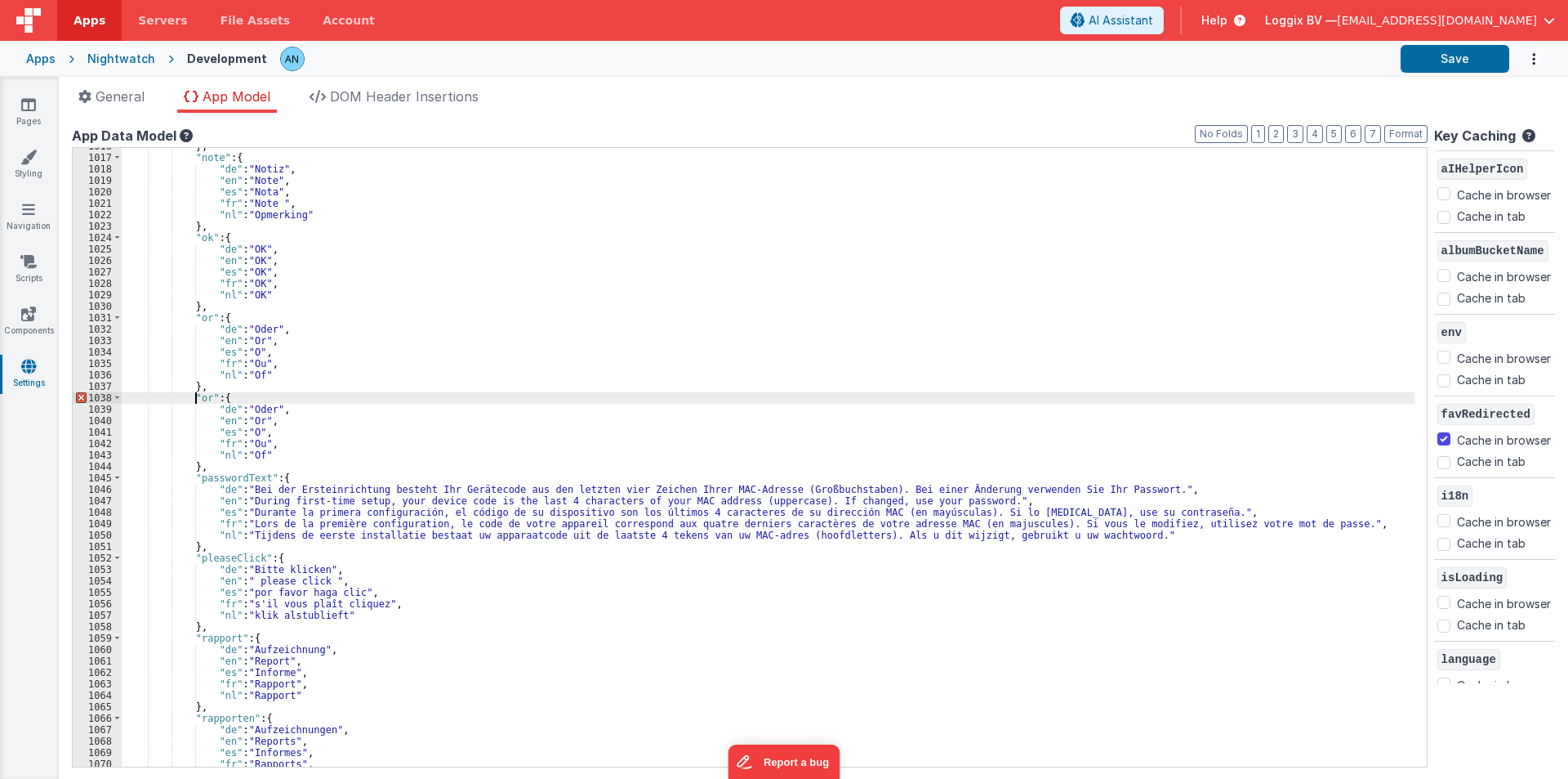
click at [198, 393] on div "} , "note" : { "de" : "Notiz" , "en" : "Note" , "es" : "Nota" , "fr" : "Note " …" at bounding box center [769, 461] width 1293 height 641
click at [242, 394] on div "} , "note" : { "de" : "Notiz" , "en" : "Note" , "es" : "Nota" , "fr" : "Note " …" at bounding box center [769, 461] width 1293 height 641
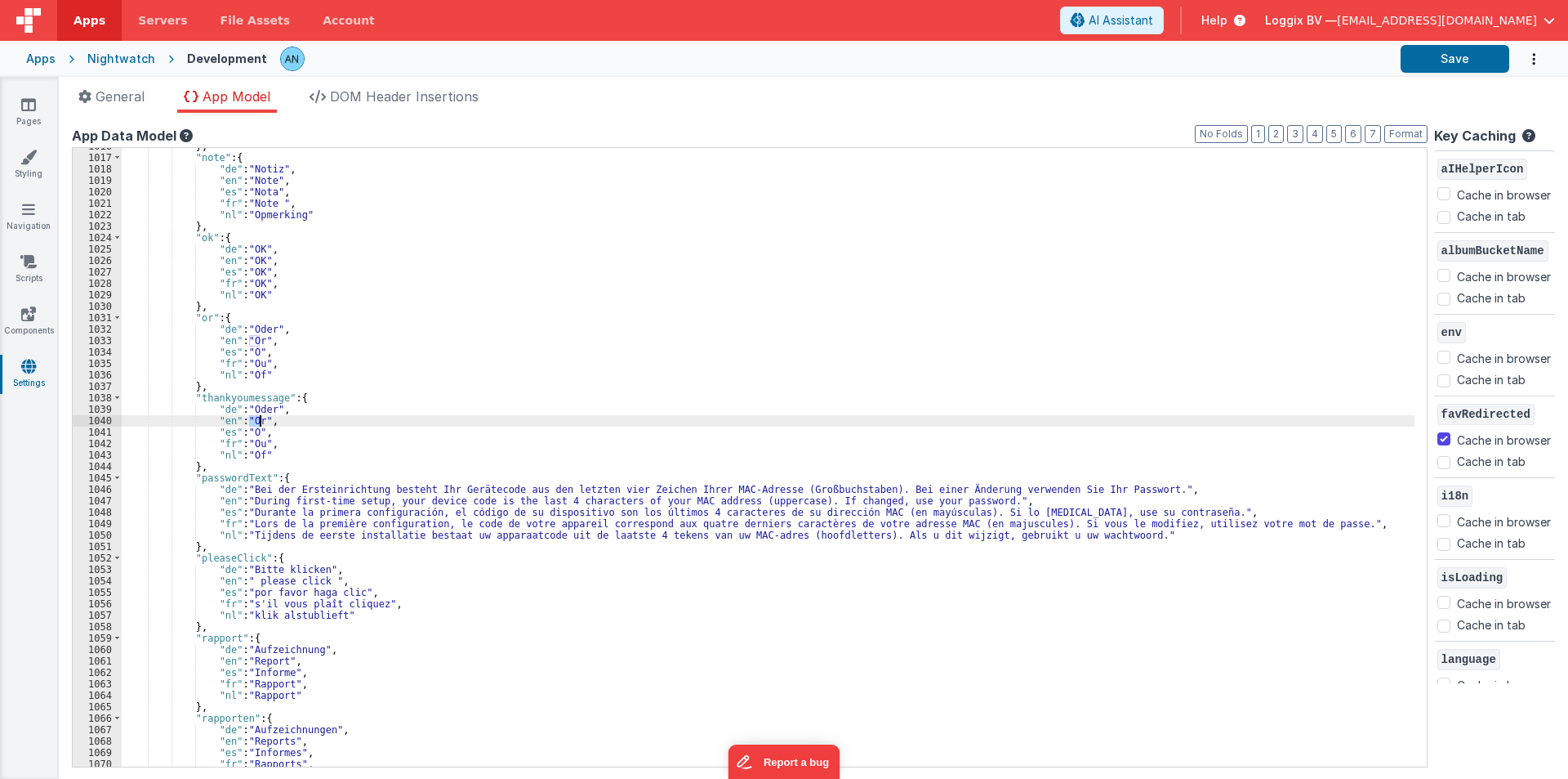
drag, startPoint x: 249, startPoint y: 419, endPoint x: 259, endPoint y: 417, distance: 10.2
click at [259, 417] on div "} , "note" : { "de" : "Notiz" , "en" : "Note" , "es" : "Nota" , "fr" : "Note " …" at bounding box center [769, 461] width 1293 height 641
click at [251, 405] on div "} , "note" : { "de" : "Notiz" , "en" : "Note" , "es" : "Nota" , "fr" : "Note " …" at bounding box center [769, 461] width 1293 height 641
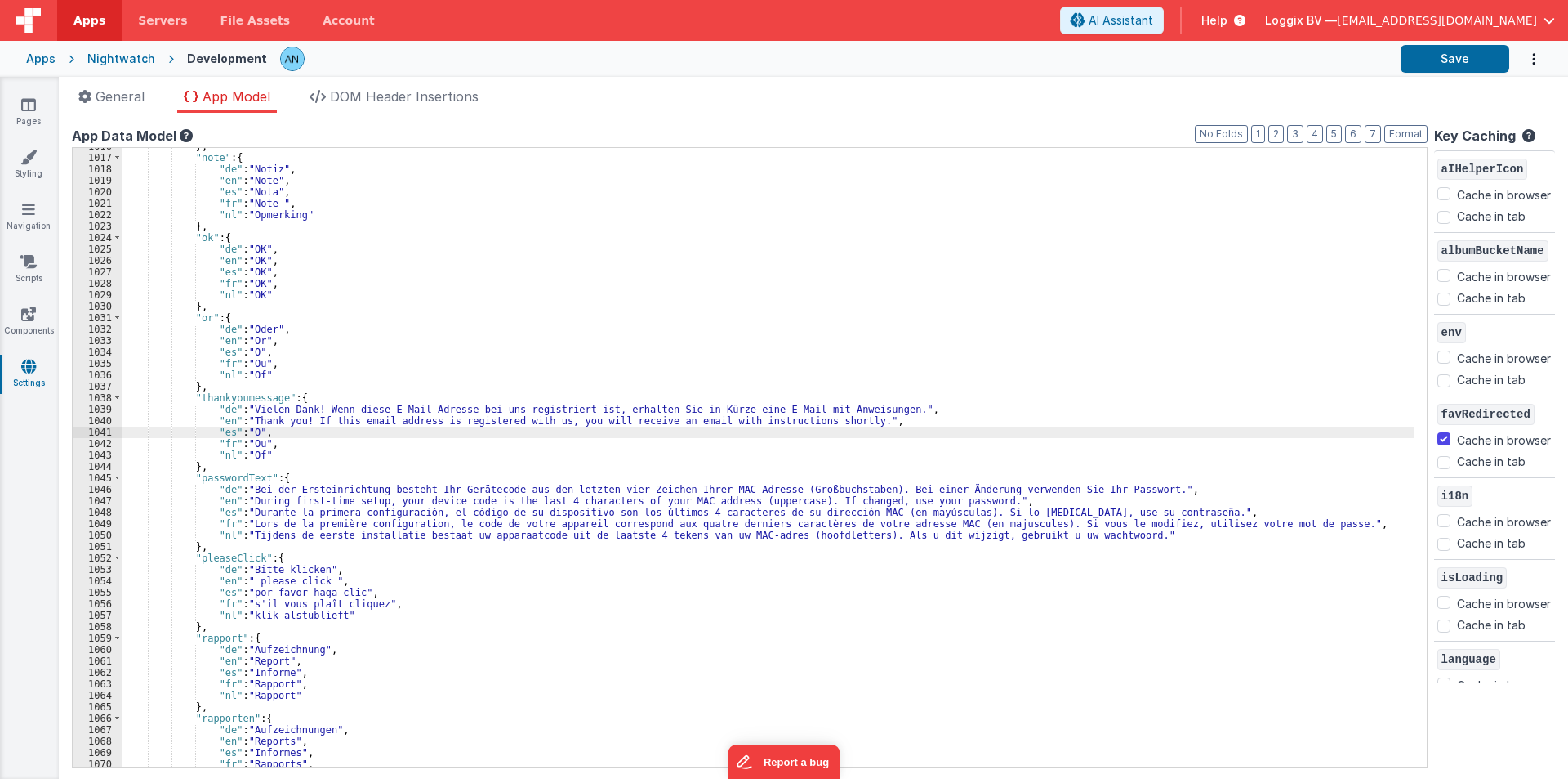
click at [252, 430] on div "} , "note" : { "de" : "Notiz" , "en" : "Note" , "es" : "Nota" , "fr" : "Note " …" at bounding box center [769, 461] width 1293 height 641
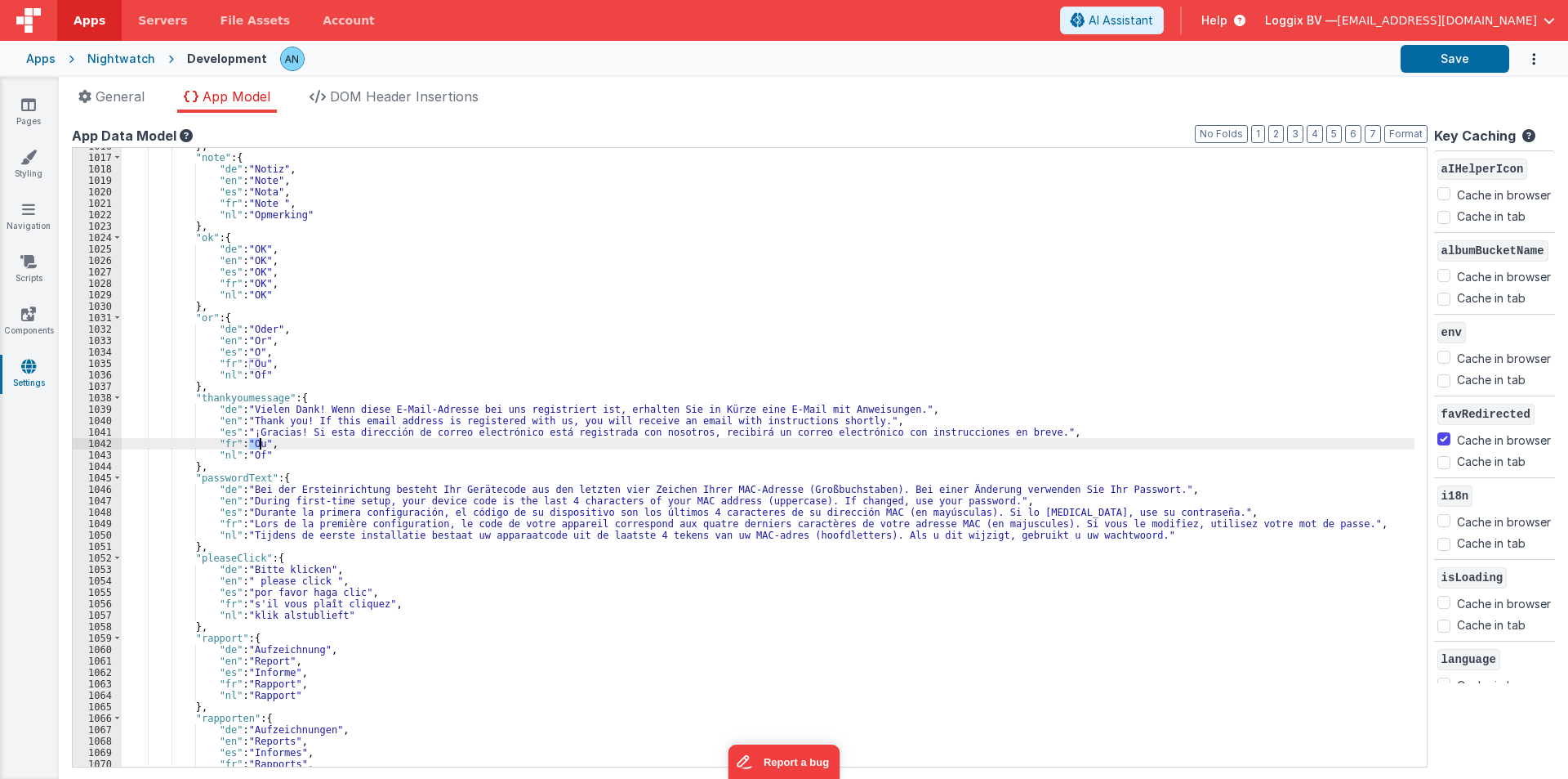
click at [257, 443] on div "} , "note" : { "de" : "Notiz" , "en" : "Note" , "es" : "Nota" , "fr" : "Note " …" at bounding box center [769, 461] width 1293 height 641
drag, startPoint x: 248, startPoint y: 450, endPoint x: 257, endPoint y: 454, distance: 9.8
click at [257, 454] on div "} , "note" : { "de" : "Notiz" , "en" : "Note" , "es" : "Nota" , "fr" : "Note " …" at bounding box center [769, 461] width 1293 height 641
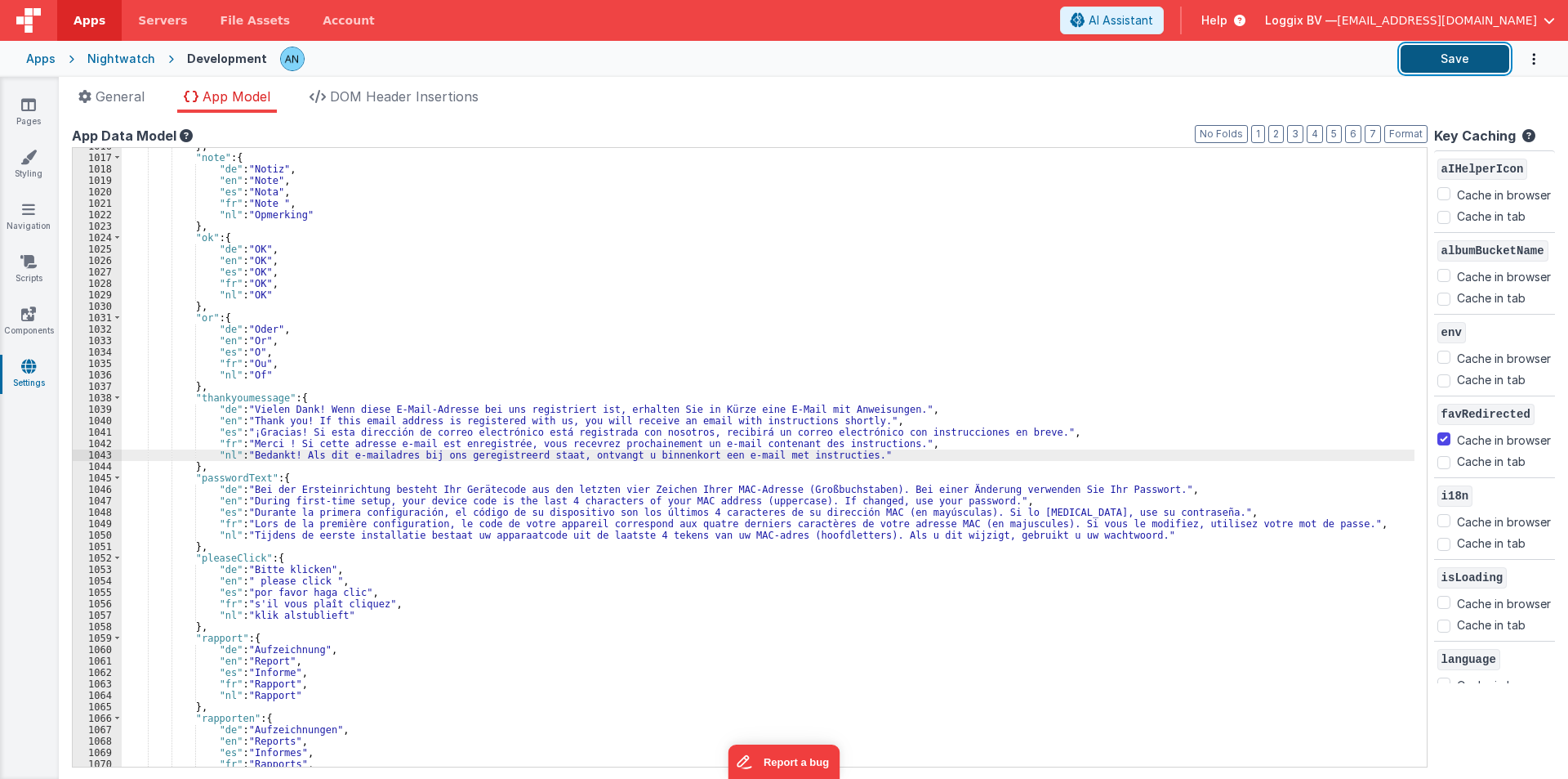
click at [1438, 54] on button "Save" at bounding box center [1454, 58] width 109 height 27
click at [232, 398] on div "} , "note" : { "de" : "Notiz" , "en" : "Note" , "es" : "Nota" , "fr" : "Note " …" at bounding box center [769, 461] width 1293 height 641
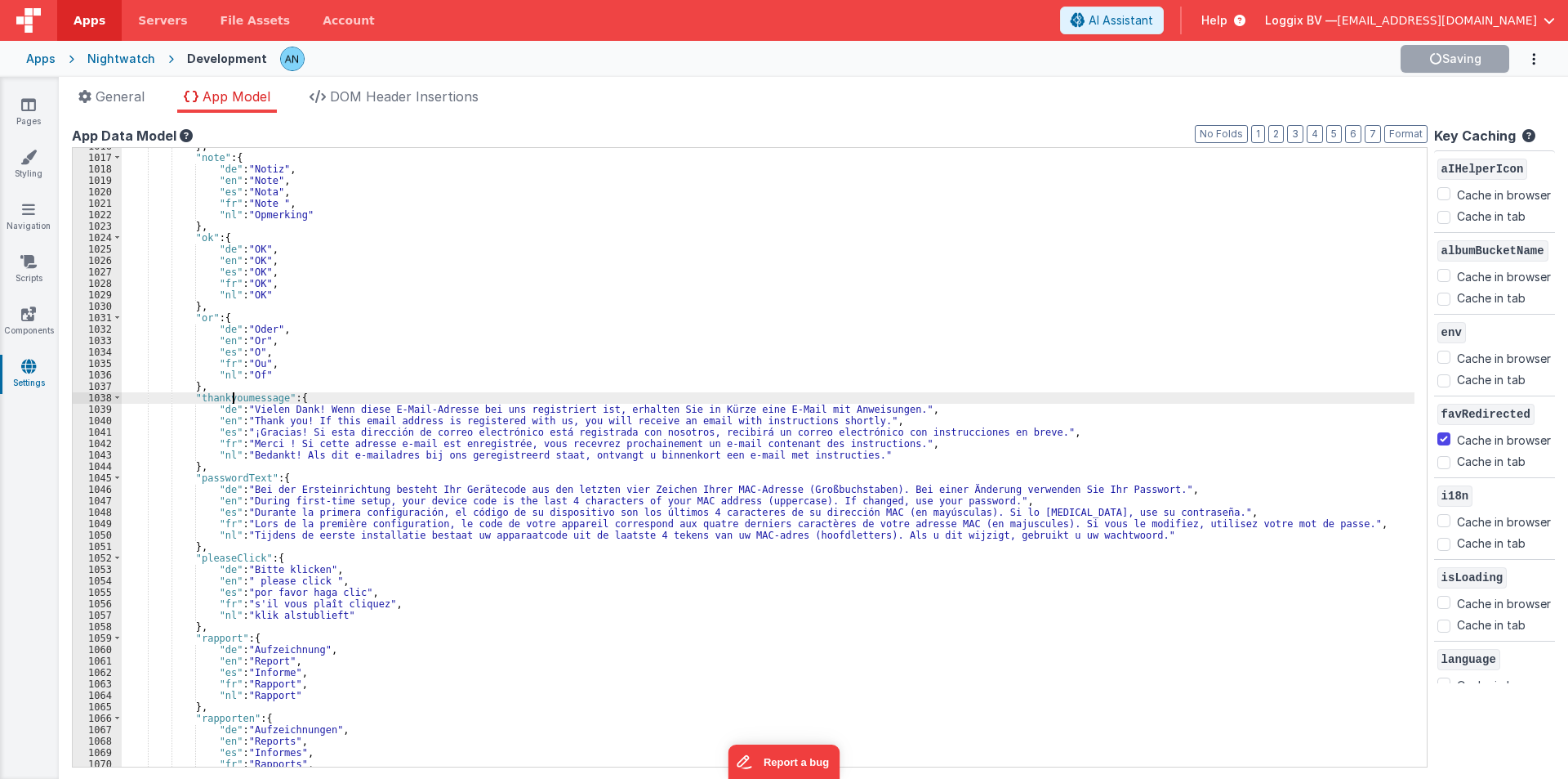
click at [232, 398] on div "} , "note" : { "de" : "Notiz" , "en" : "Note" , "es" : "Nota" , "fr" : "Note " …" at bounding box center [769, 461] width 1293 height 641
click at [1463, 52] on button "Save" at bounding box center [1454, 58] width 109 height 27
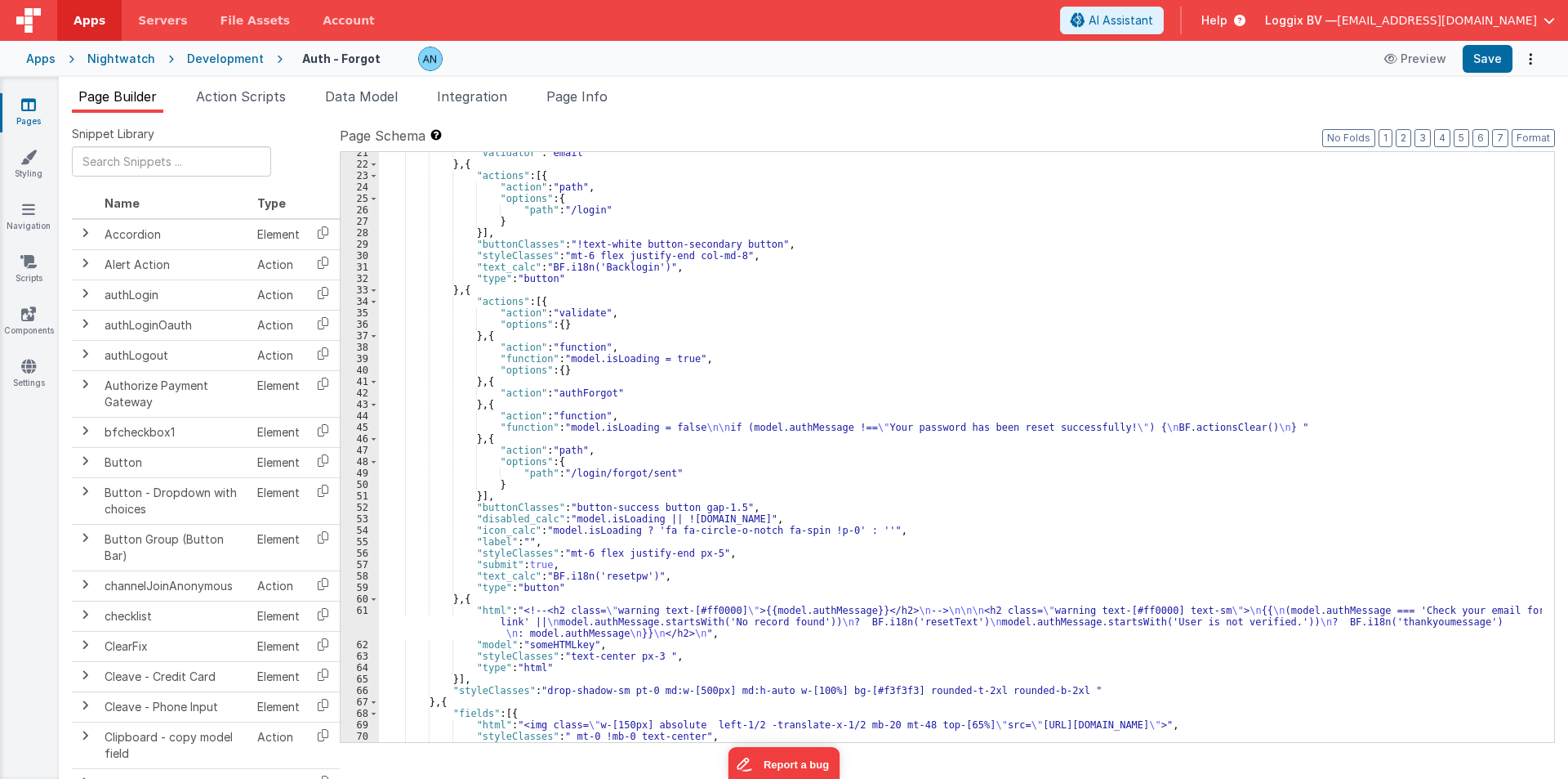
scroll to position [314, 0]
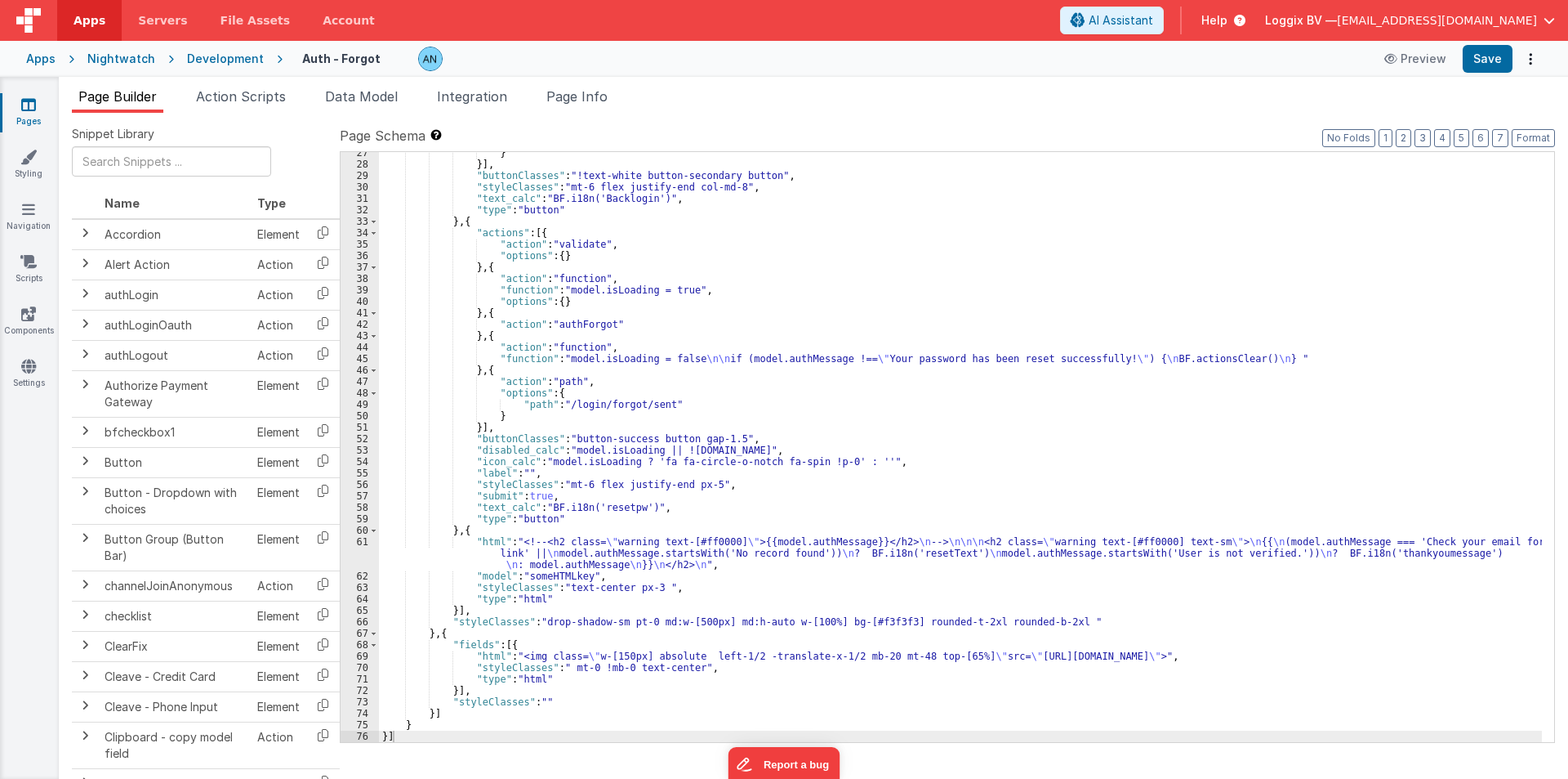
click at [445, 550] on div "} }] , "buttonClasses" : "!text-white button-secondary button" , "styleClasses"…" at bounding box center [960, 453] width 1163 height 613
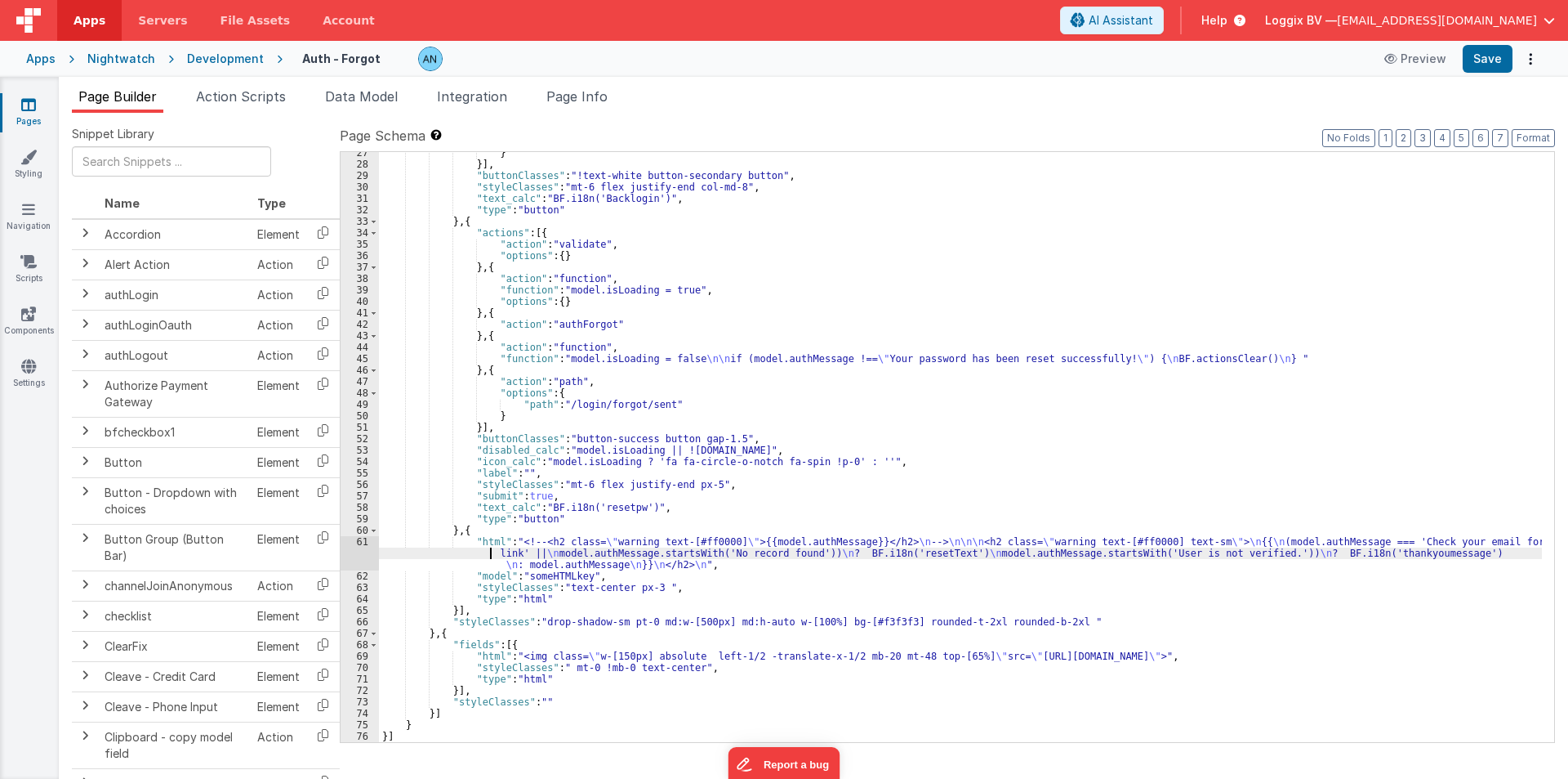
click at [360, 552] on div "61" at bounding box center [359, 552] width 38 height 34
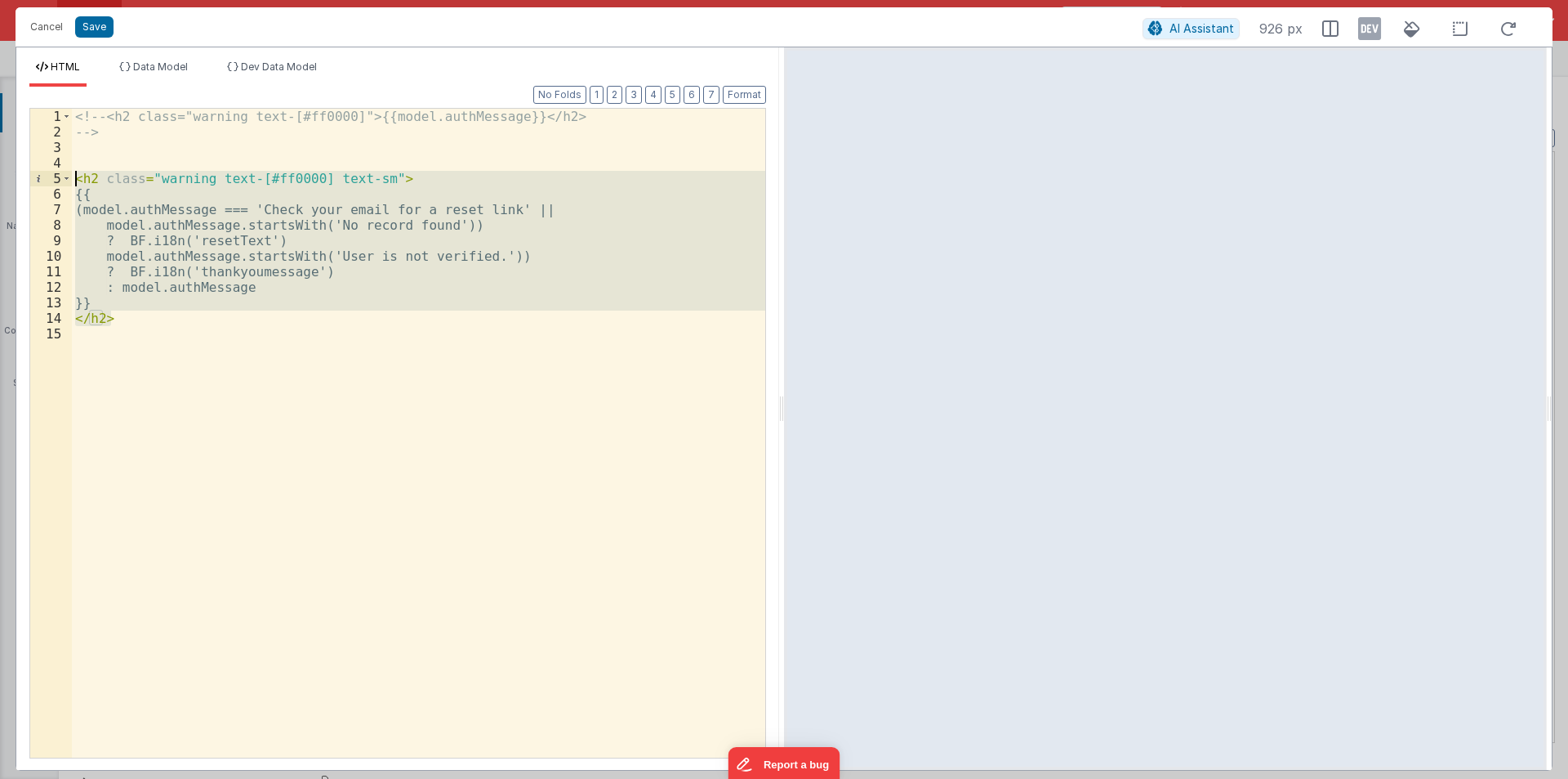
drag, startPoint x: 73, startPoint y: 269, endPoint x: 19, endPoint y: 182, distance: 102.4
click at [19, 182] on div "Format 7 6 5 4 3 2 1 No Folds 1 2 3 4 5 6 7 8 9 10 11 12 13 14 15 <!-- <h2 clas…" at bounding box center [398, 428] width 763 height 683
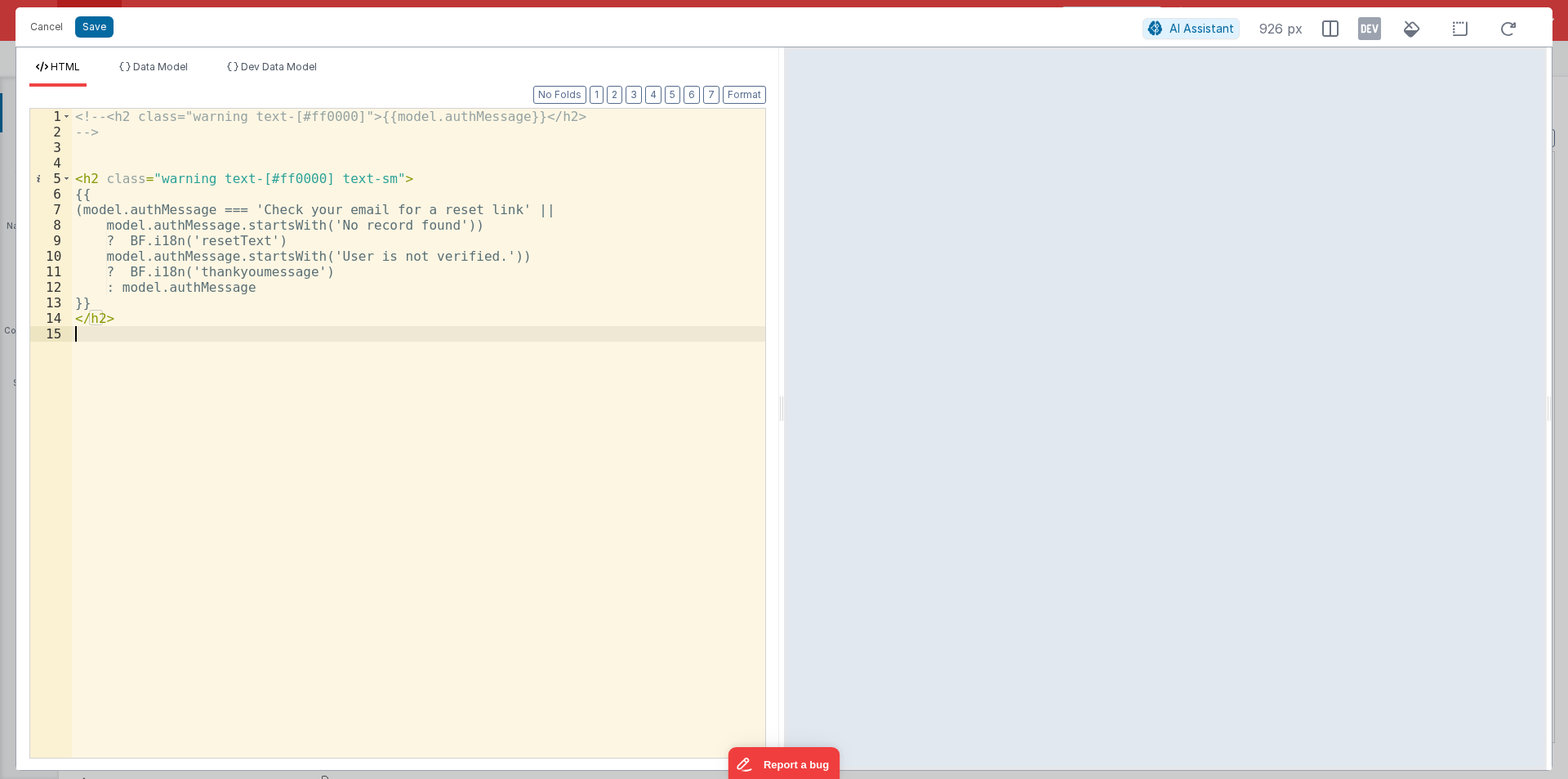
click at [175, 341] on div "<!-- <h2 class="warning text-[#ff0000]">{{model.authMessage}}</h2> --> < h2 cla…" at bounding box center [418, 448] width 693 height 680
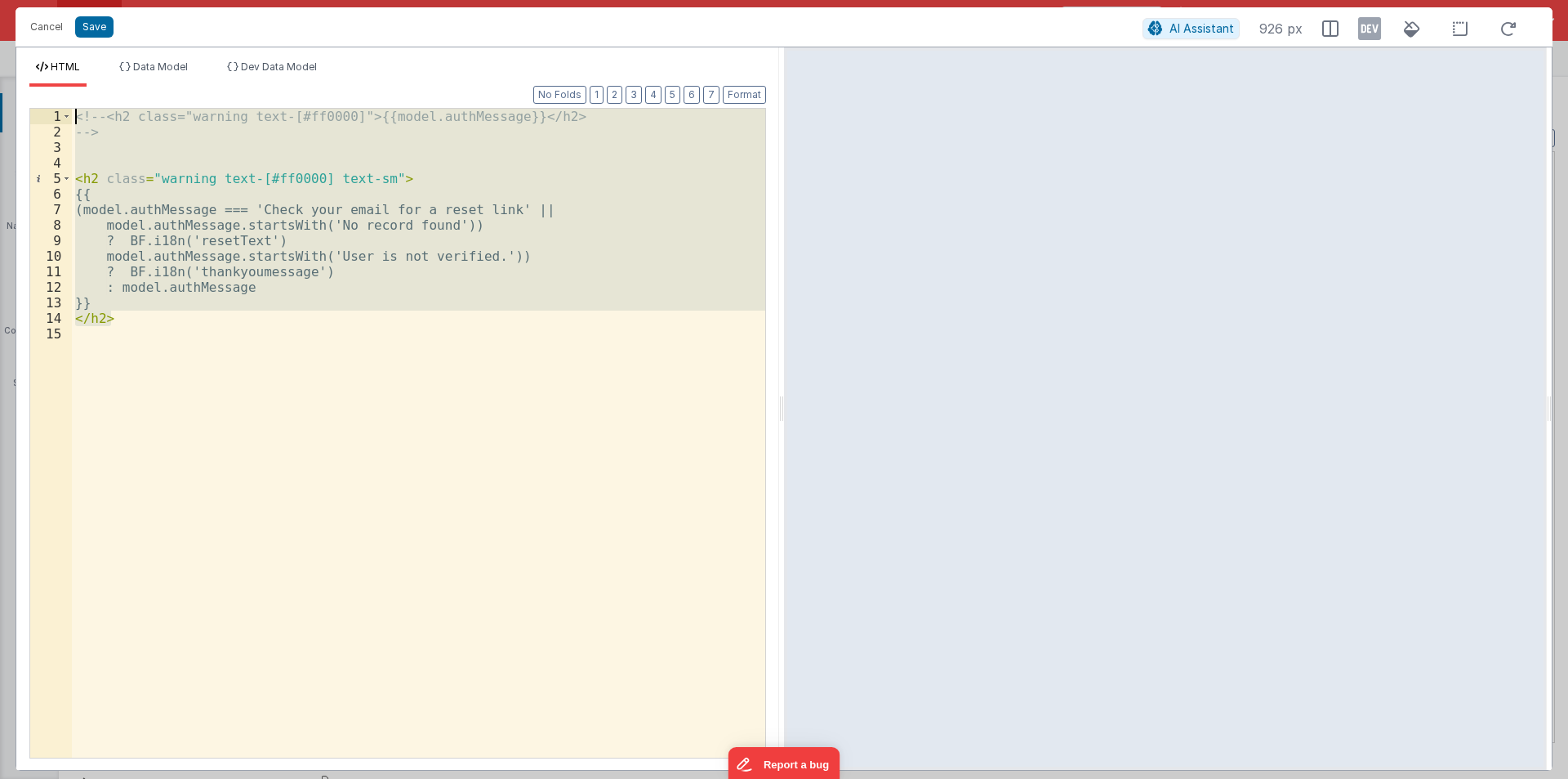
drag, startPoint x: 138, startPoint y: 323, endPoint x: 105, endPoint y: 85, distance: 240.3
click at [105, 85] on div "HTML Data Model Dev Data Model Format 7 6 5 4 3 2 1 No Folds 1 2 3 4 5 6 7 8 9 …" at bounding box center [398, 415] width 763 height 709
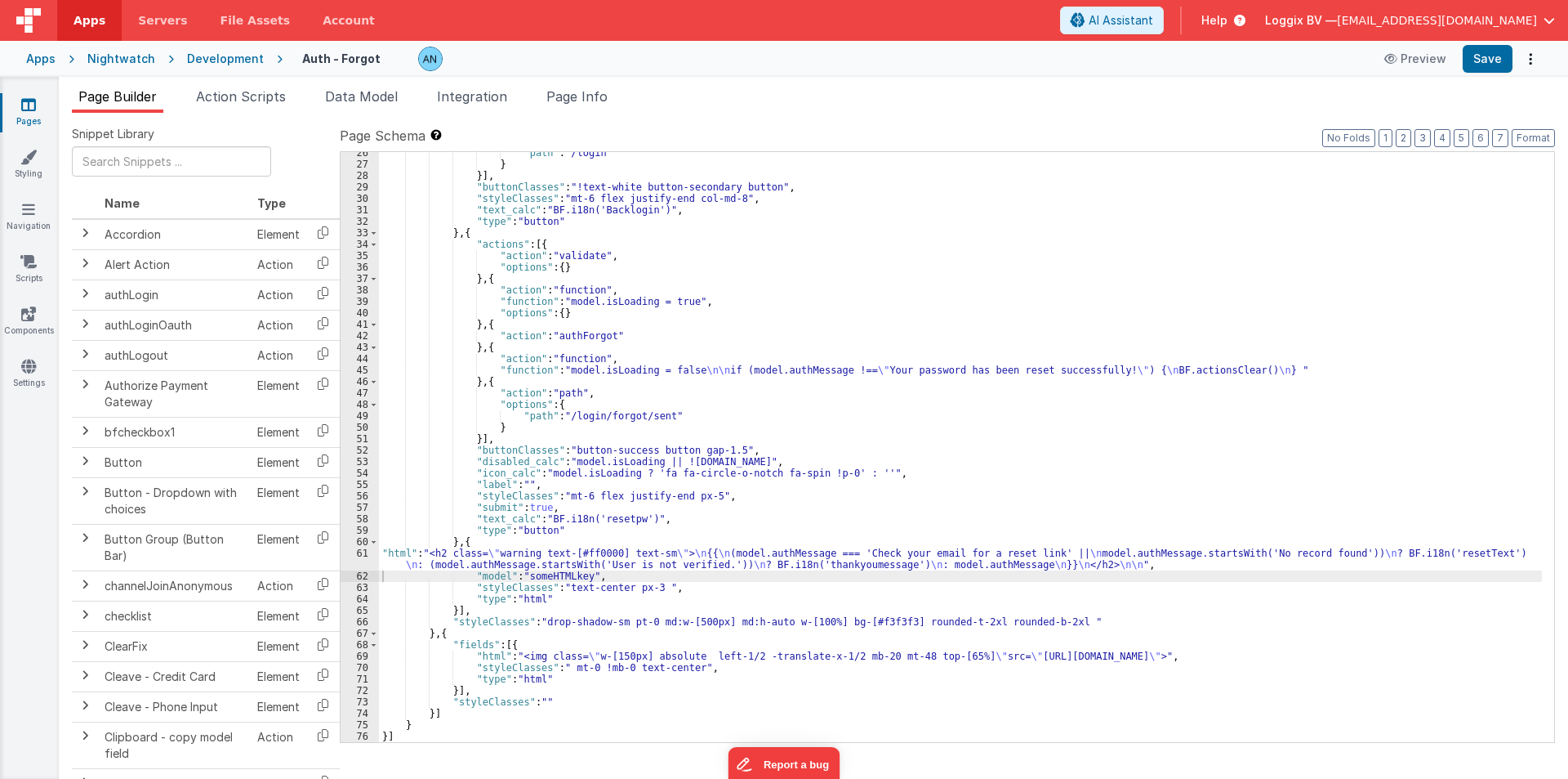
scroll to position [302, 0]
click at [1497, 44] on div "Apps Nightwatch Development Auth - Forgot Preview Save" at bounding box center [784, 58] width 1568 height 36
click at [1493, 51] on button "Save" at bounding box center [1487, 58] width 50 height 27
click at [1543, 137] on button "Format" at bounding box center [1533, 138] width 43 height 18
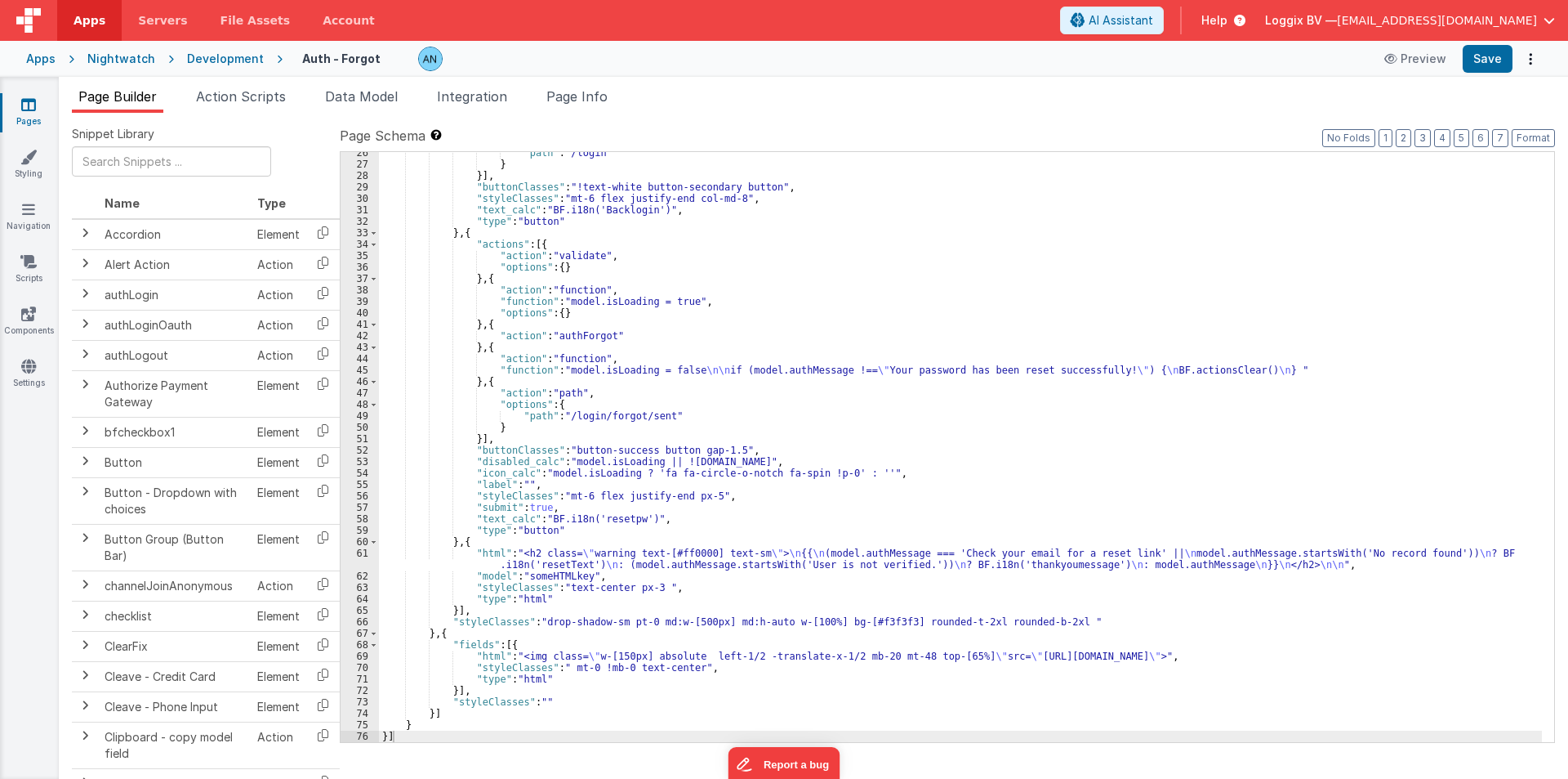
scroll to position [302, 0]
click at [457, 560] on div ""path" : "/login" } }] , "buttonClasses" : "!text-white button-secondary button…" at bounding box center [960, 453] width 1163 height 613
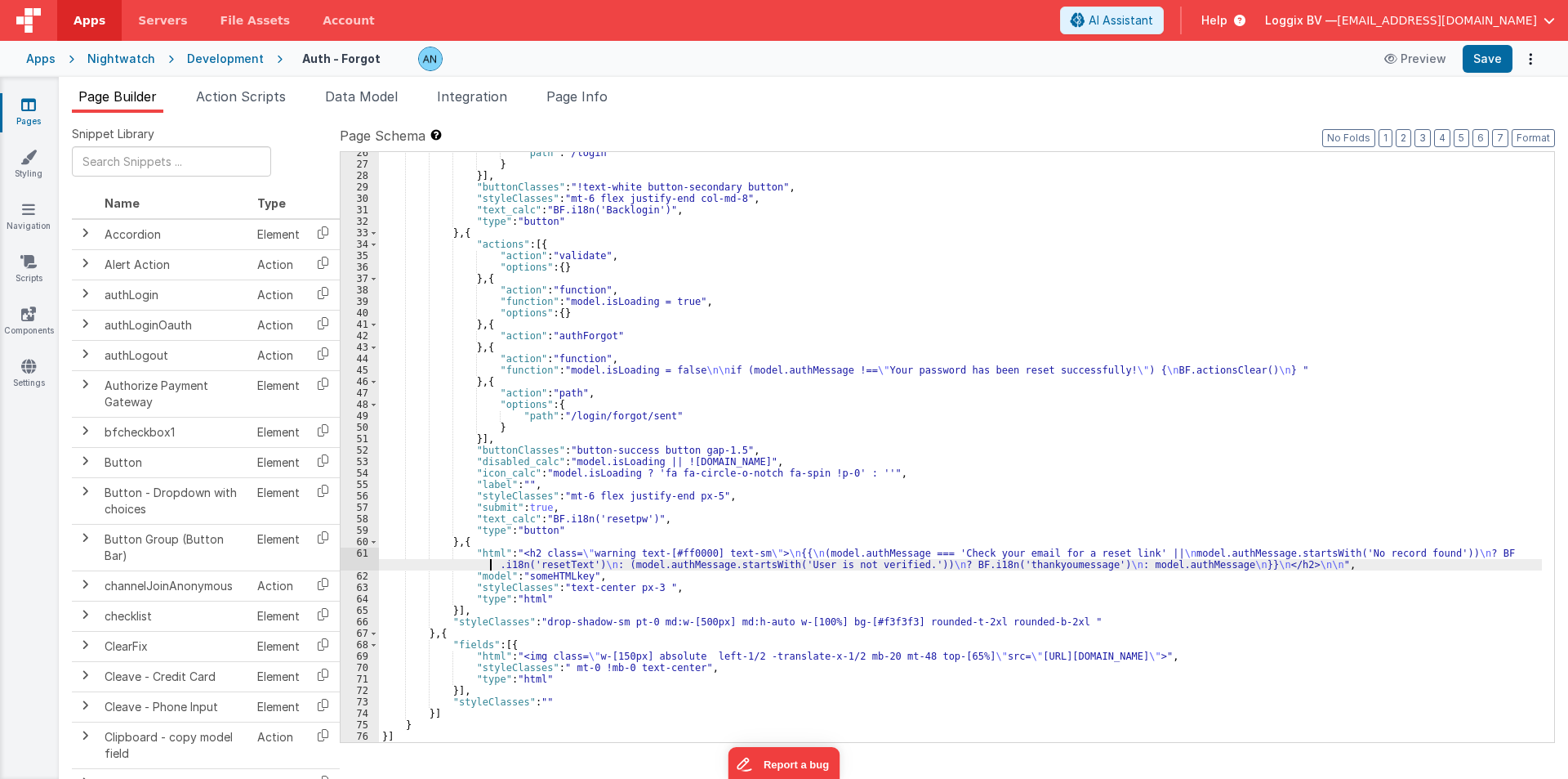
click at [343, 561] on div "61" at bounding box center [359, 559] width 38 height 23
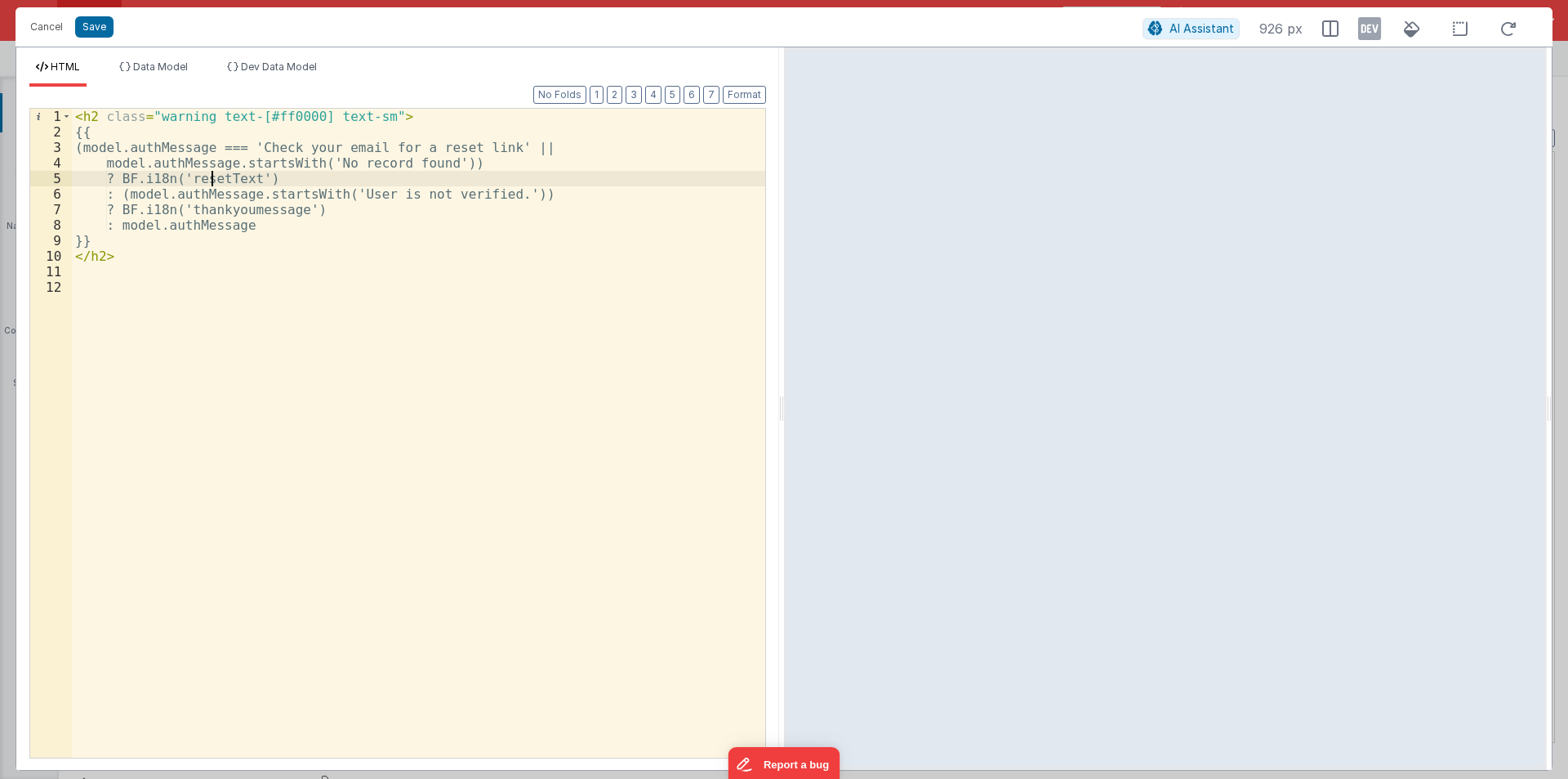
click at [215, 178] on div "< h2 class = "warning text-[#ff0000] text-sm" > {{ (model.authMessage === 'Chec…" at bounding box center [418, 448] width 693 height 680
click at [117, 252] on div "< h2 class = "warning text-[#ff0000] text-sm" > {{ (model.authMessage === 'Chec…" at bounding box center [418, 448] width 693 height 680
click at [256, 208] on div "< h2 class = "warning text-[#ff0000] text-sm" > {{ (model.authMessage === 'Chec…" at bounding box center [418, 448] width 693 height 680
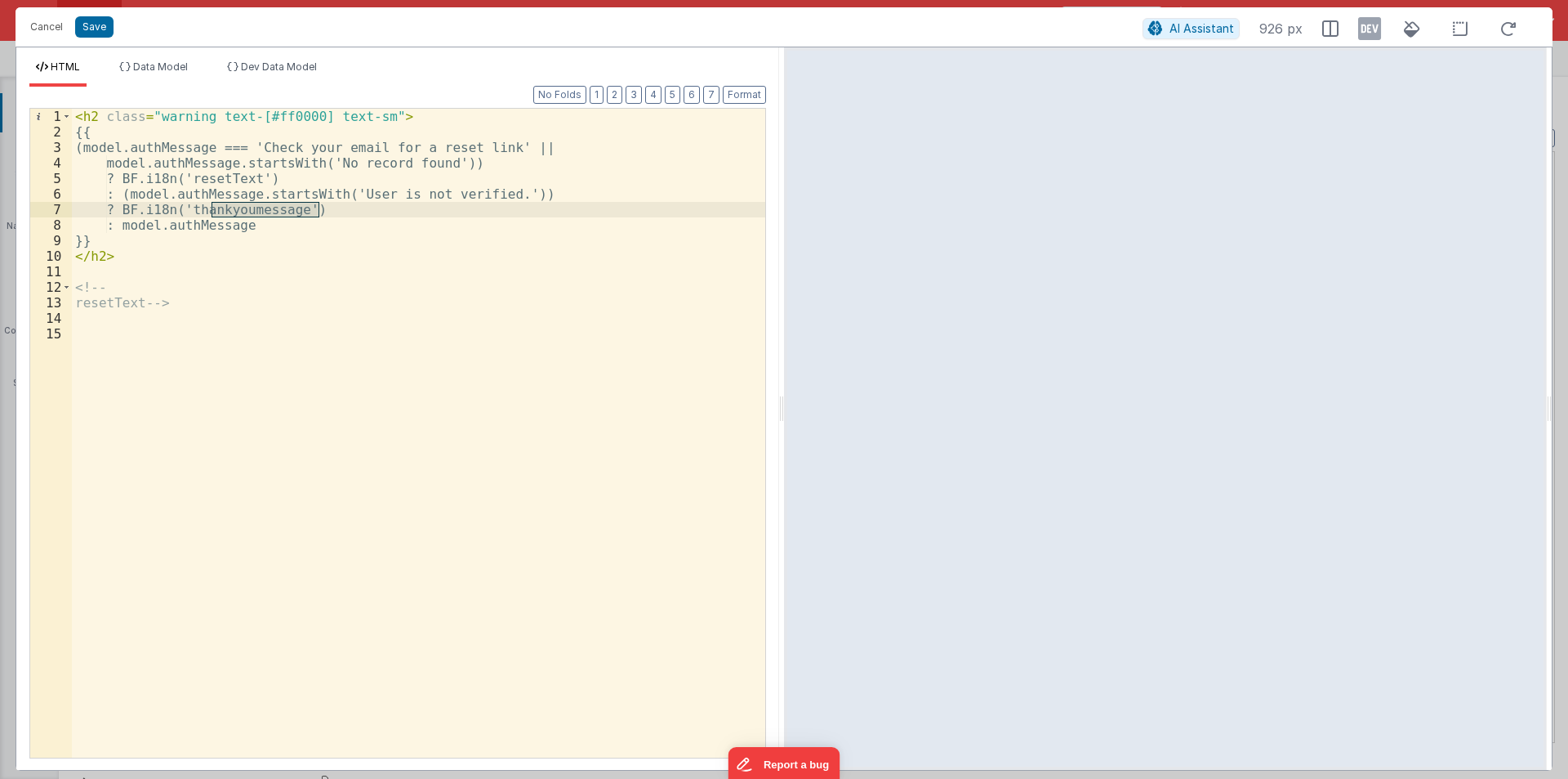
click at [234, 179] on div "< h2 class = "warning text-[#ff0000] text-sm" > {{ (model.authMessage === 'Chec…" at bounding box center [418, 448] width 693 height 680
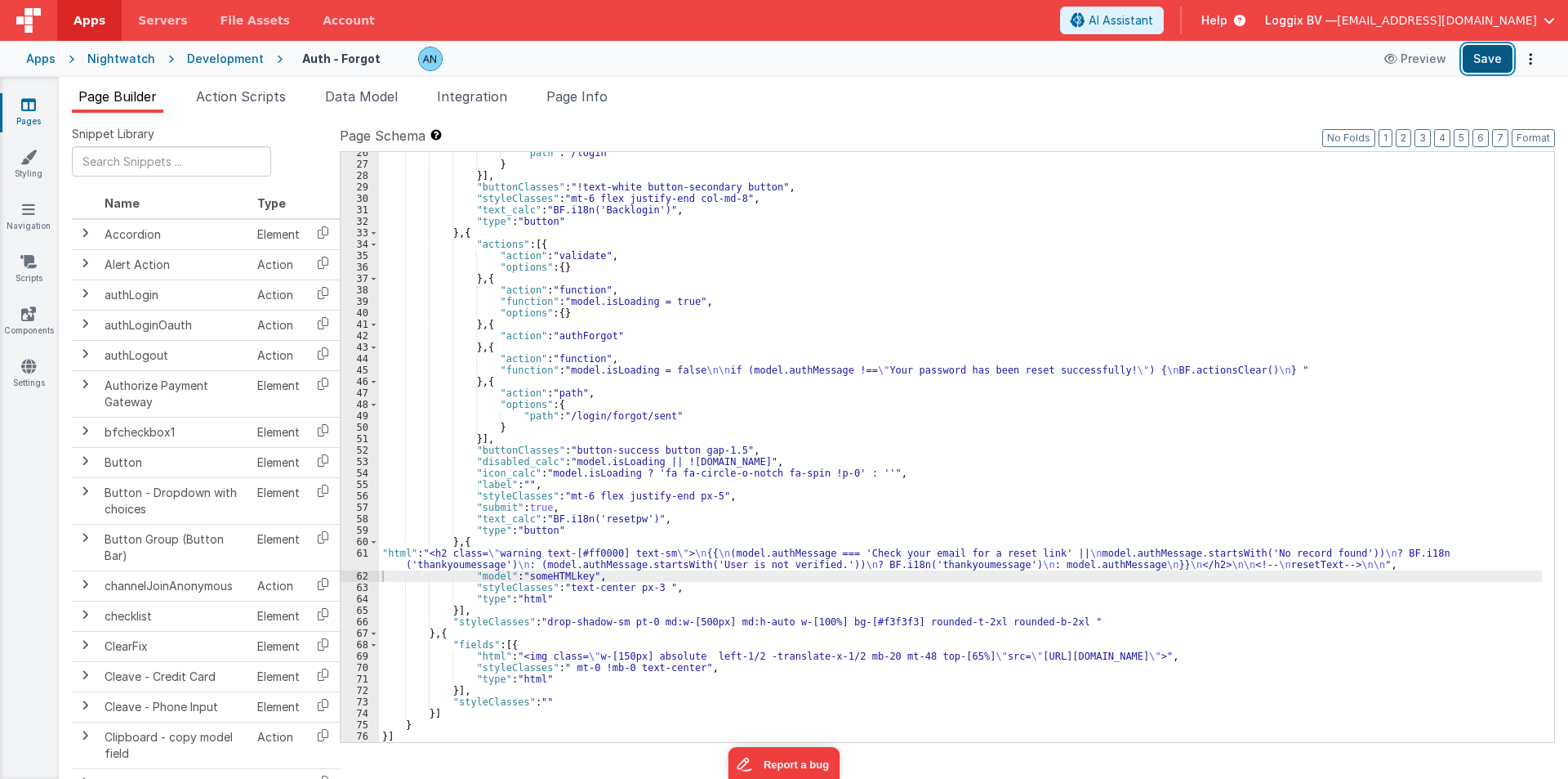
click at [1482, 56] on button "Save" at bounding box center [1487, 58] width 50 height 27
click at [1538, 134] on button "Format" at bounding box center [1533, 138] width 43 height 18
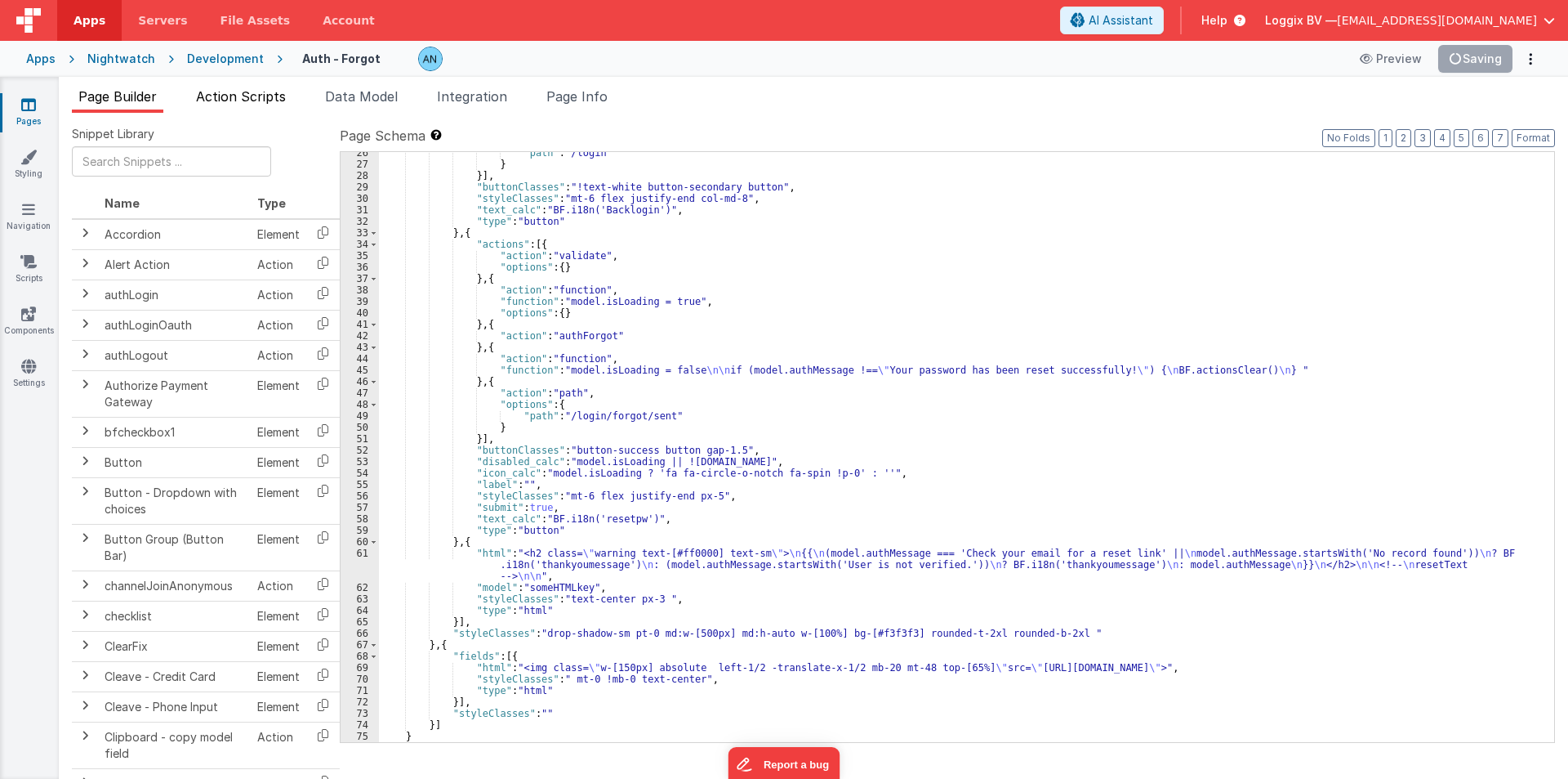
click at [216, 94] on span "Action Scripts" at bounding box center [241, 96] width 90 height 17
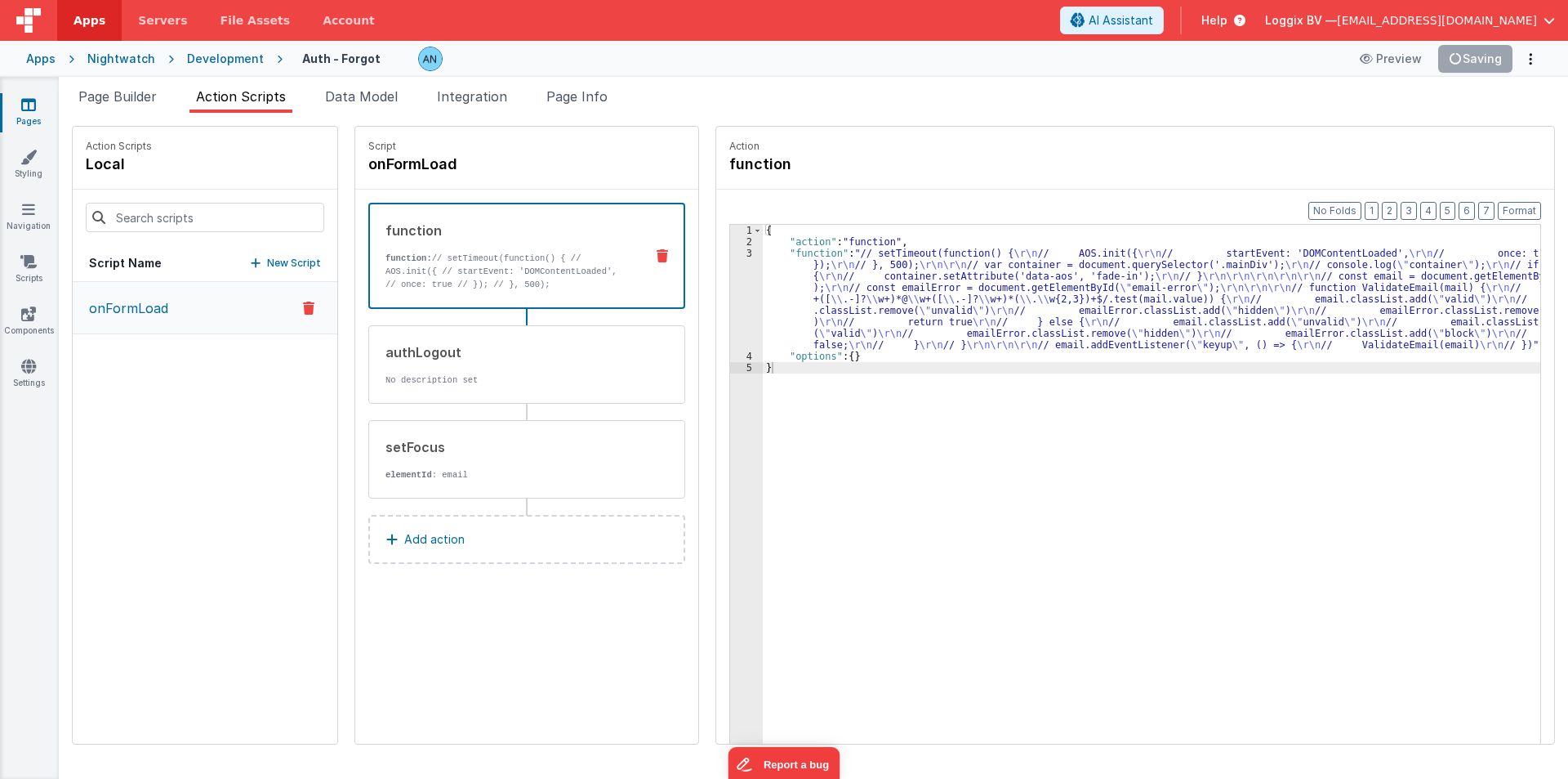
click at [730, 280] on div "3" at bounding box center [746, 299] width 32 height 103
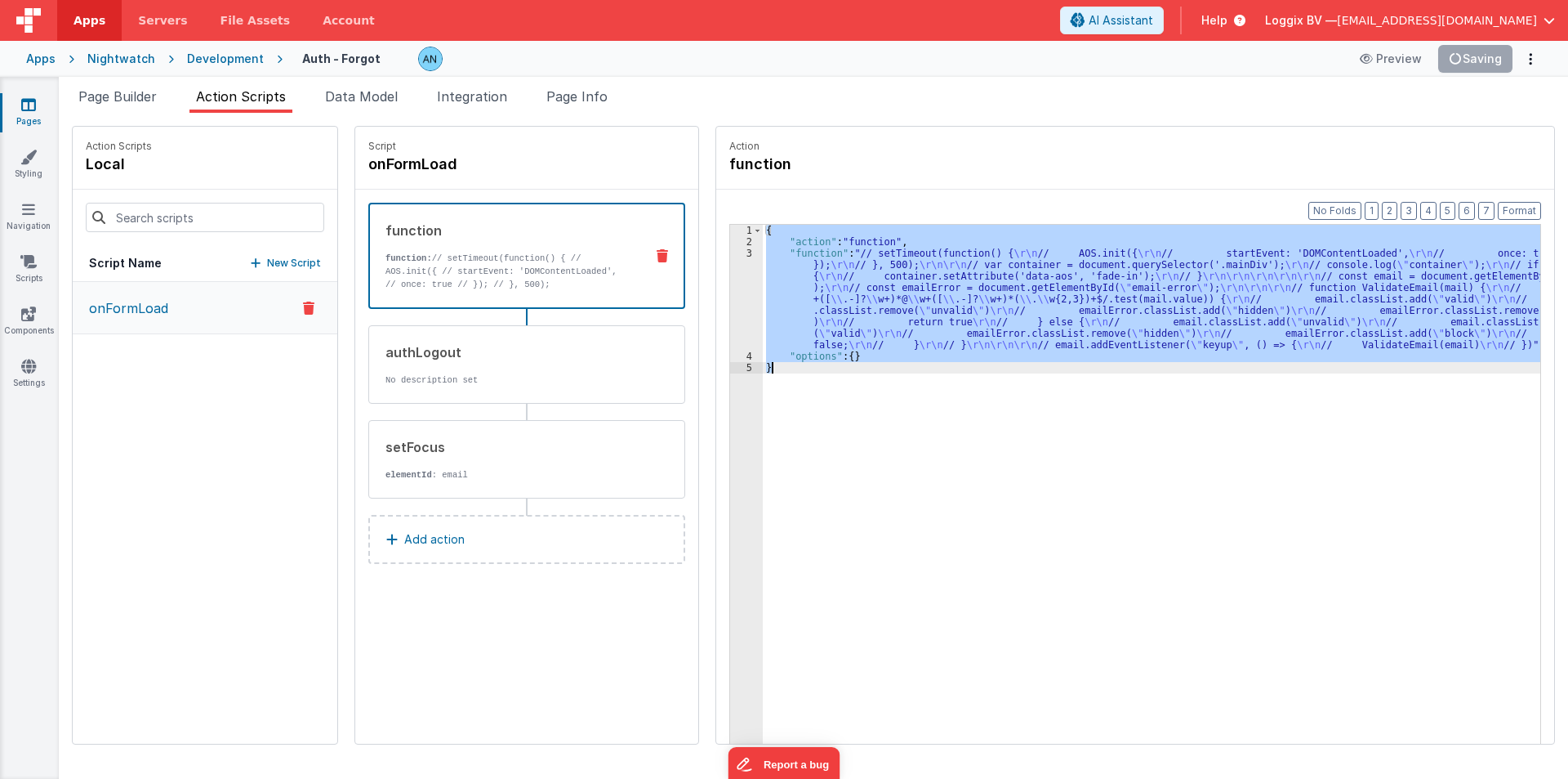
click at [730, 280] on div "3" at bounding box center [746, 299] width 32 height 103
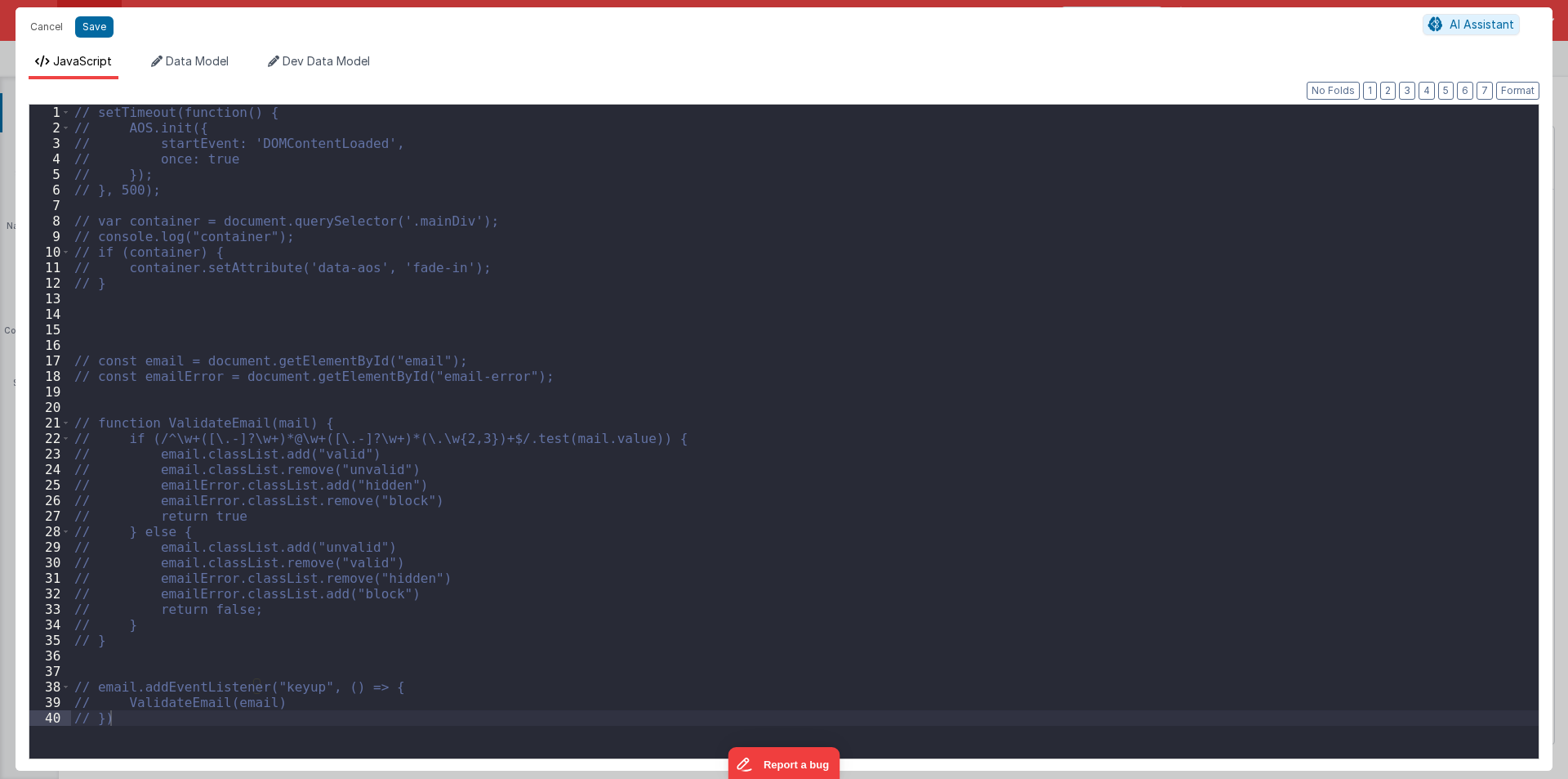
click at [114, 387] on div "// setTimeout(function() { // AOS.init({ // startEvent: 'DOMContentLoaded', // …" at bounding box center [805, 447] width 1468 height 685
click at [71, 109] on div "1" at bounding box center [50, 112] width 42 height 16
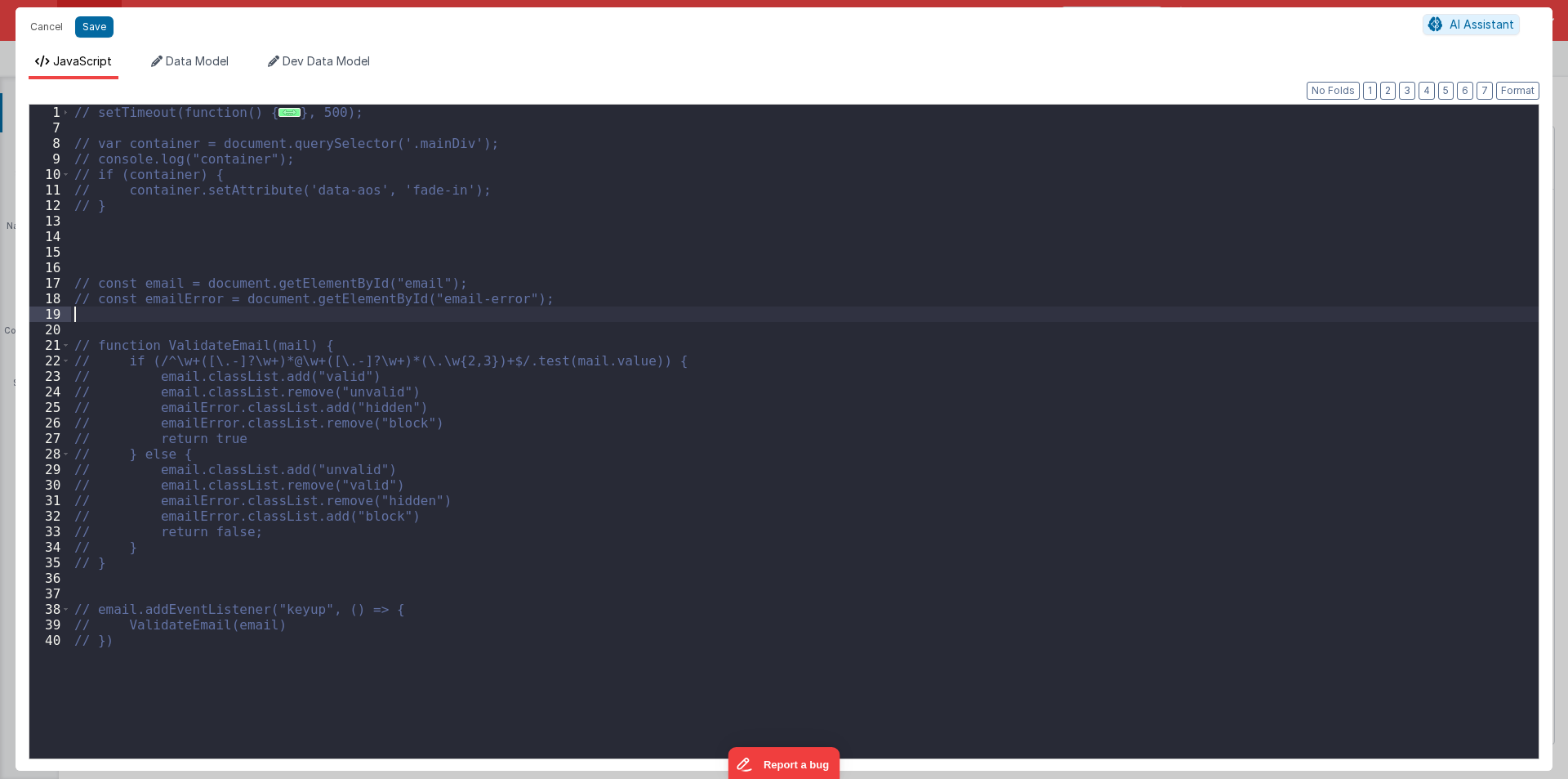
click at [71, 109] on div "1" at bounding box center [50, 112] width 42 height 16
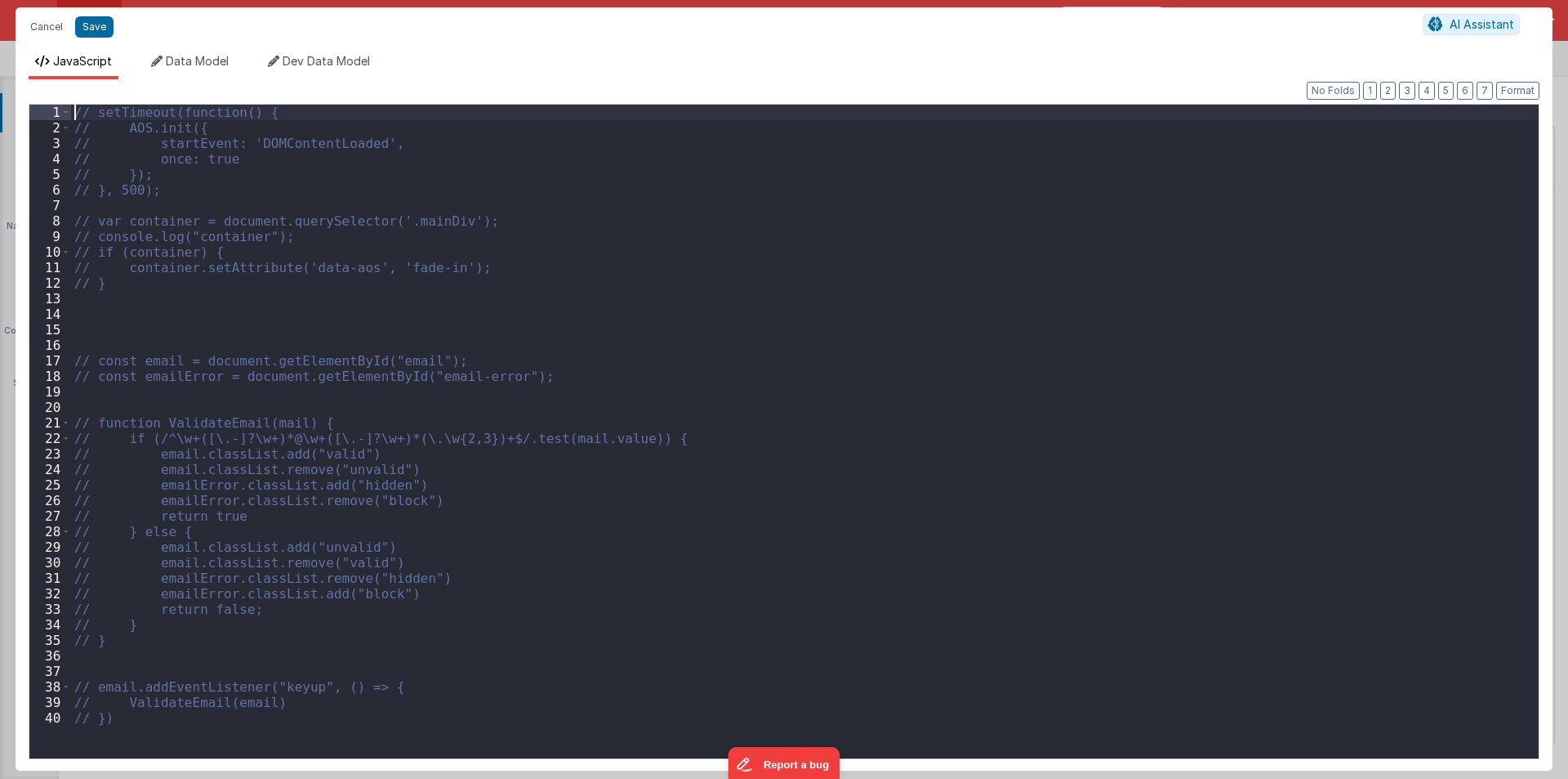
click at [76, 110] on div "// setTimeout(function() { // AOS.init({ // startEvent: 'DOMContentLoaded', // …" at bounding box center [805, 447] width 1468 height 685
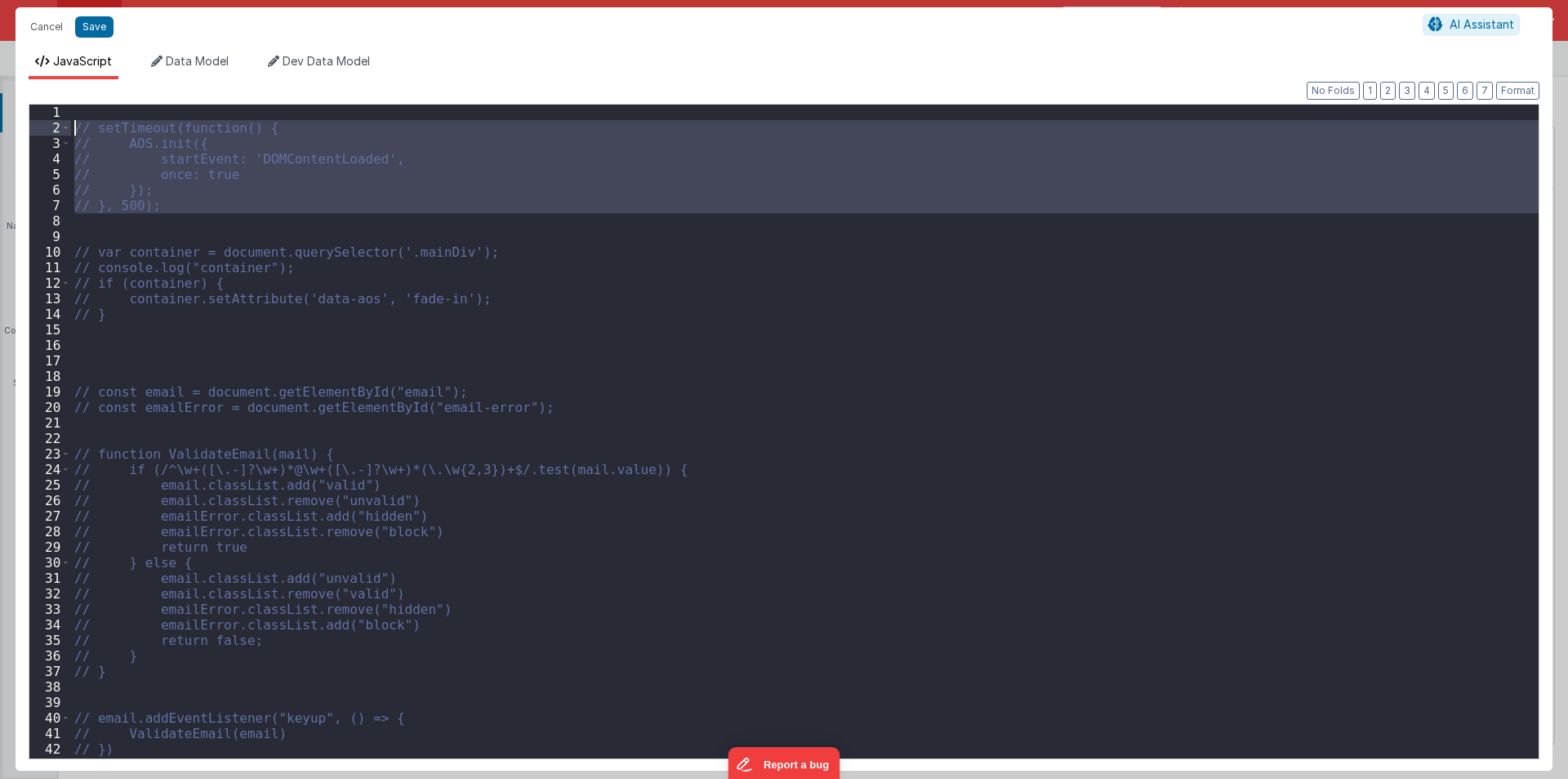
click at [159, 198] on div "// setTimeout(function() { // AOS.init({ // startEvent: 'DOMContentLoaded', // …" at bounding box center [805, 431] width 1468 height 654
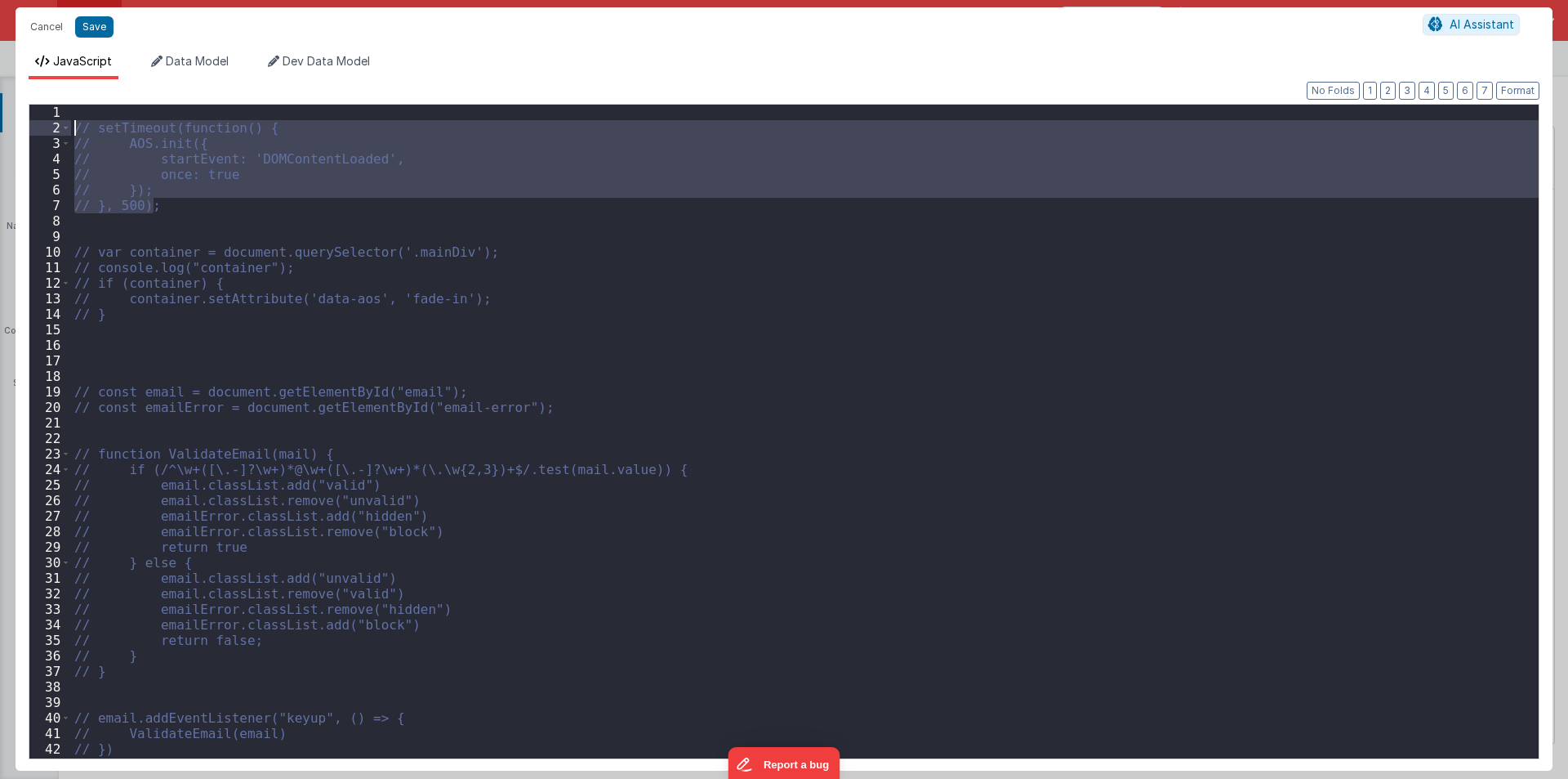
drag, startPoint x: 161, startPoint y: 204, endPoint x: 76, endPoint y: 127, distance: 114.7
click at [76, 127] on div "// setTimeout(function() { // AOS.init({ // startEvent: 'DOMContentLoaded', // …" at bounding box center [805, 447] width 1468 height 685
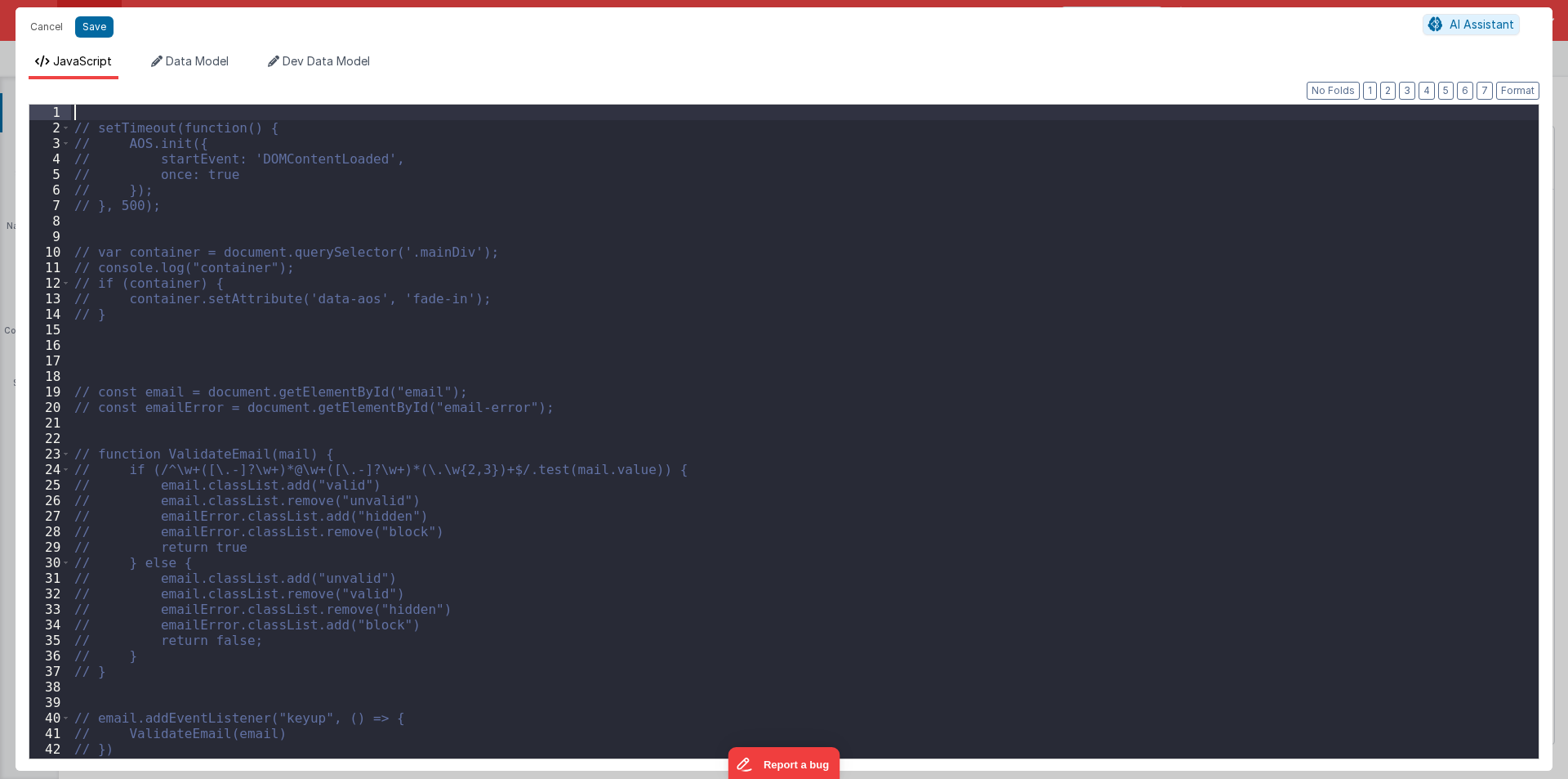
click at [81, 109] on div "// setTimeout(function() { // AOS.init({ // startEvent: 'DOMContentLoaded', // …" at bounding box center [805, 447] width 1468 height 685
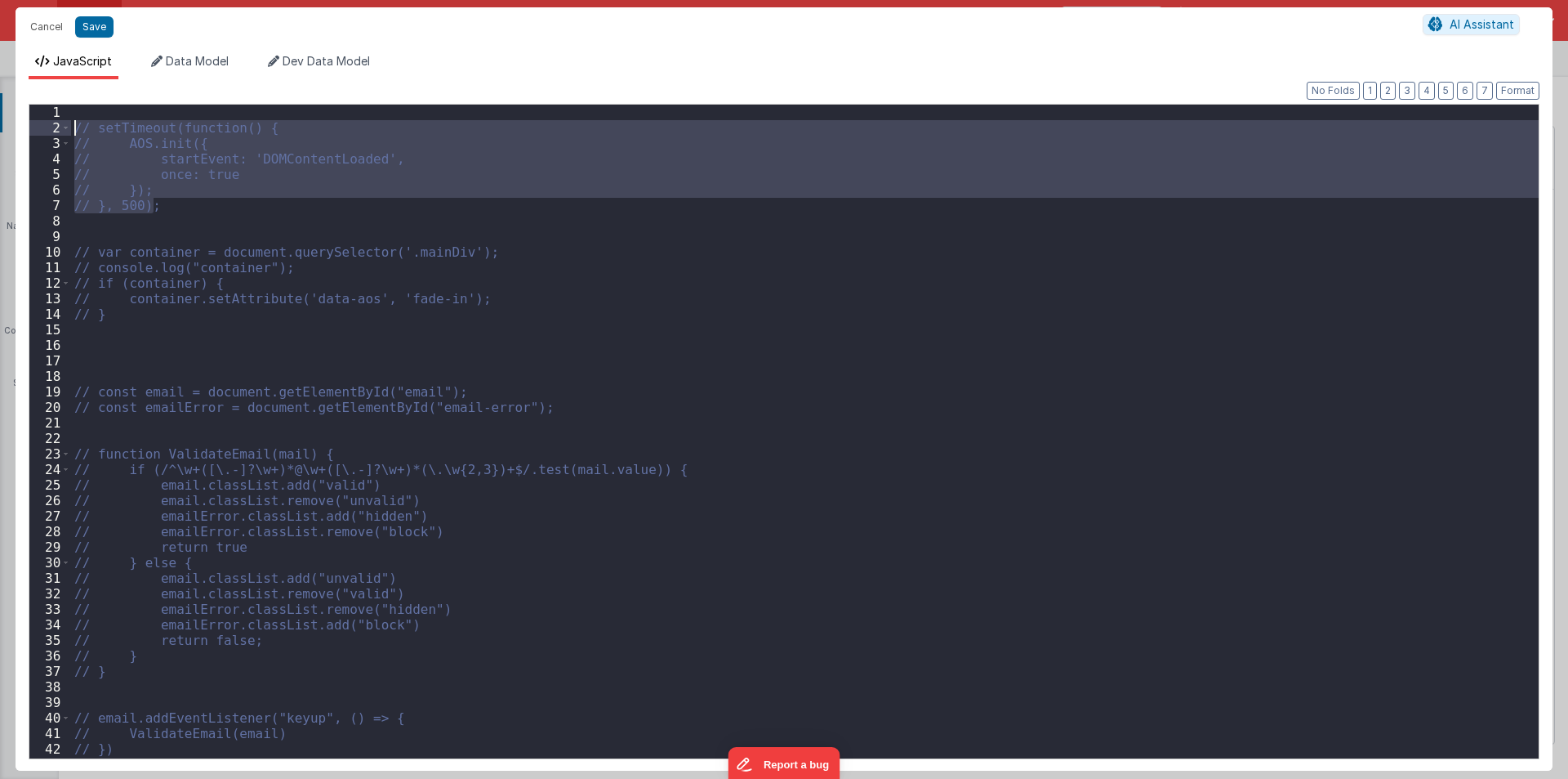
drag, startPoint x: 153, startPoint y: 208, endPoint x: 71, endPoint y: 132, distance: 111.8
click at [71, 132] on div "// setTimeout(function() { // AOS.init({ // startEvent: 'DOMContentLoaded', // …" at bounding box center [805, 447] width 1468 height 685
click at [161, 209] on div "// setTimeout(function() { // AOS.init({ // startEvent: 'DOMContentLoaded', // …" at bounding box center [805, 431] width 1468 height 654
drag, startPoint x: 161, startPoint y: 209, endPoint x: 45, endPoint y: 131, distance: 139.8
click at [45, 131] on div "1 2 3 4 5 6 7 8 9 10 11 12 13 14 15 16 17 18 19 20 21 22 23 24 25 26 27 28 29 3…" at bounding box center [784, 431] width 1511 height 655
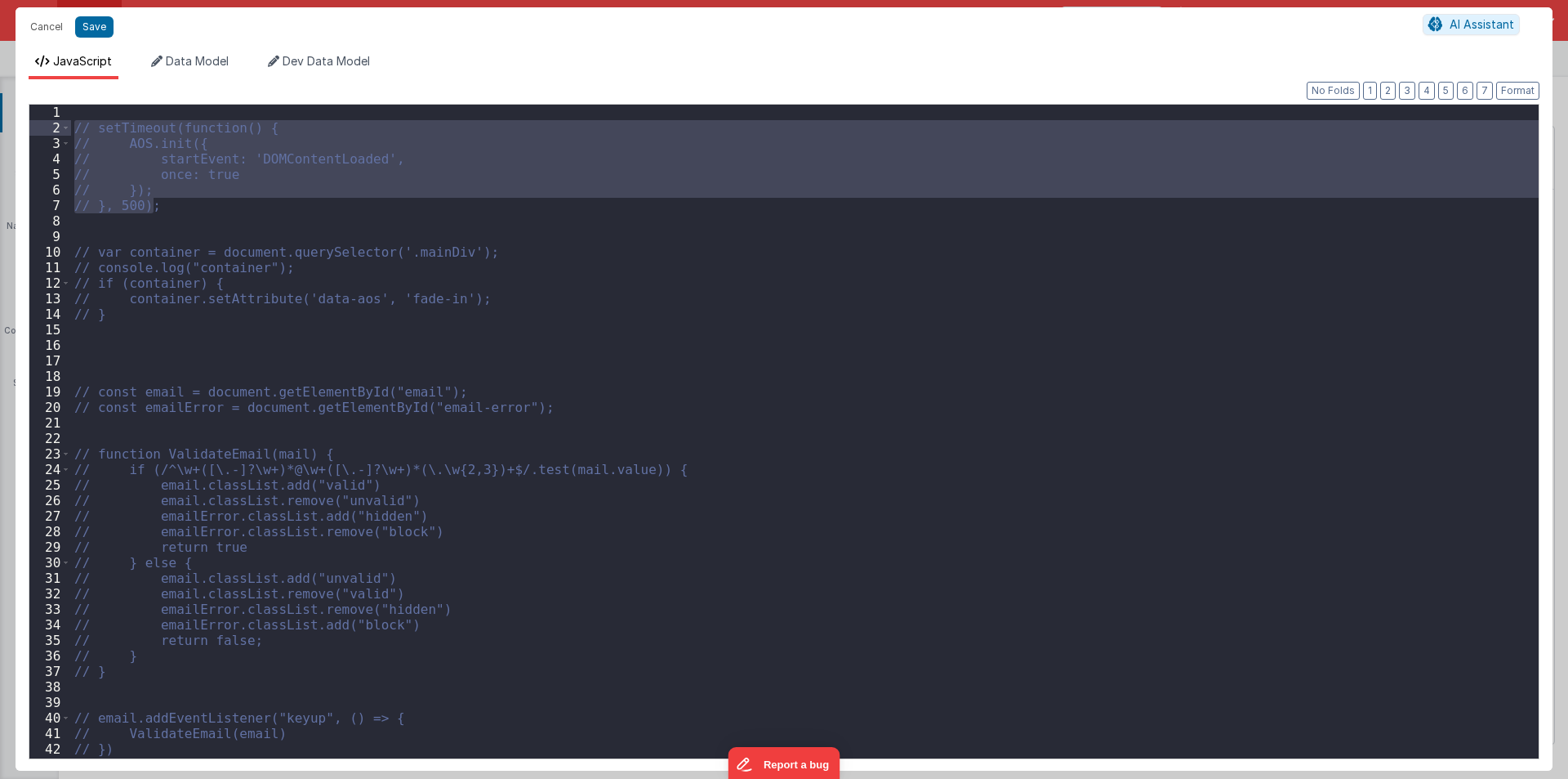
click at [257, 152] on div "// setTimeout(function() { // AOS.init({ // startEvent: 'DOMContentLoaded', // …" at bounding box center [805, 431] width 1468 height 654
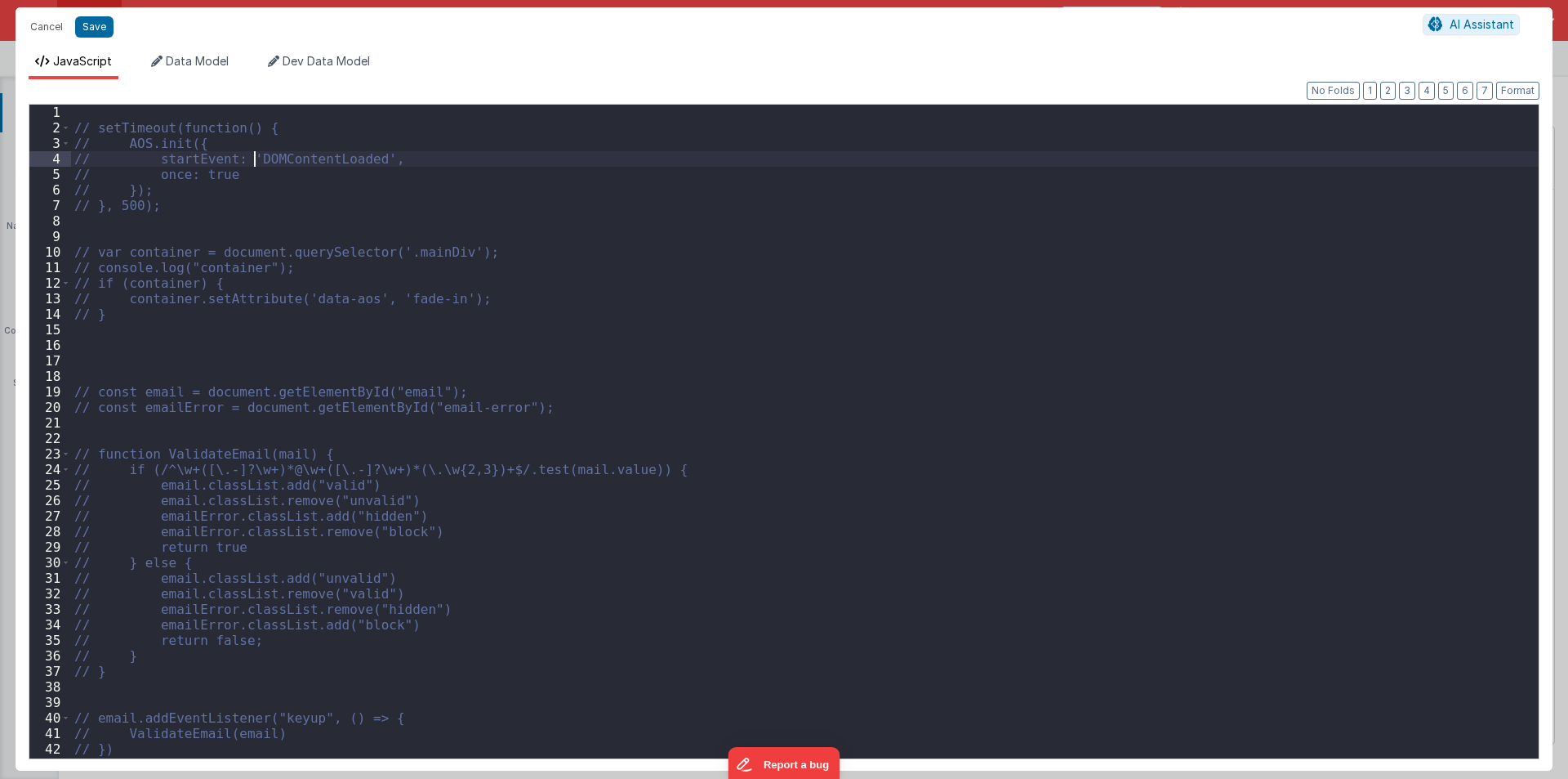
click at [257, 152] on div "// setTimeout(function() { // AOS.init({ // startEvent: 'DOMContentLoaded', // …" at bounding box center [805, 447] width 1468 height 685
click at [188, 164] on div "// setTimeout(function() { // AOS.init({ // startEvent: 'DOMContentLoaded', // …" at bounding box center [805, 447] width 1468 height 685
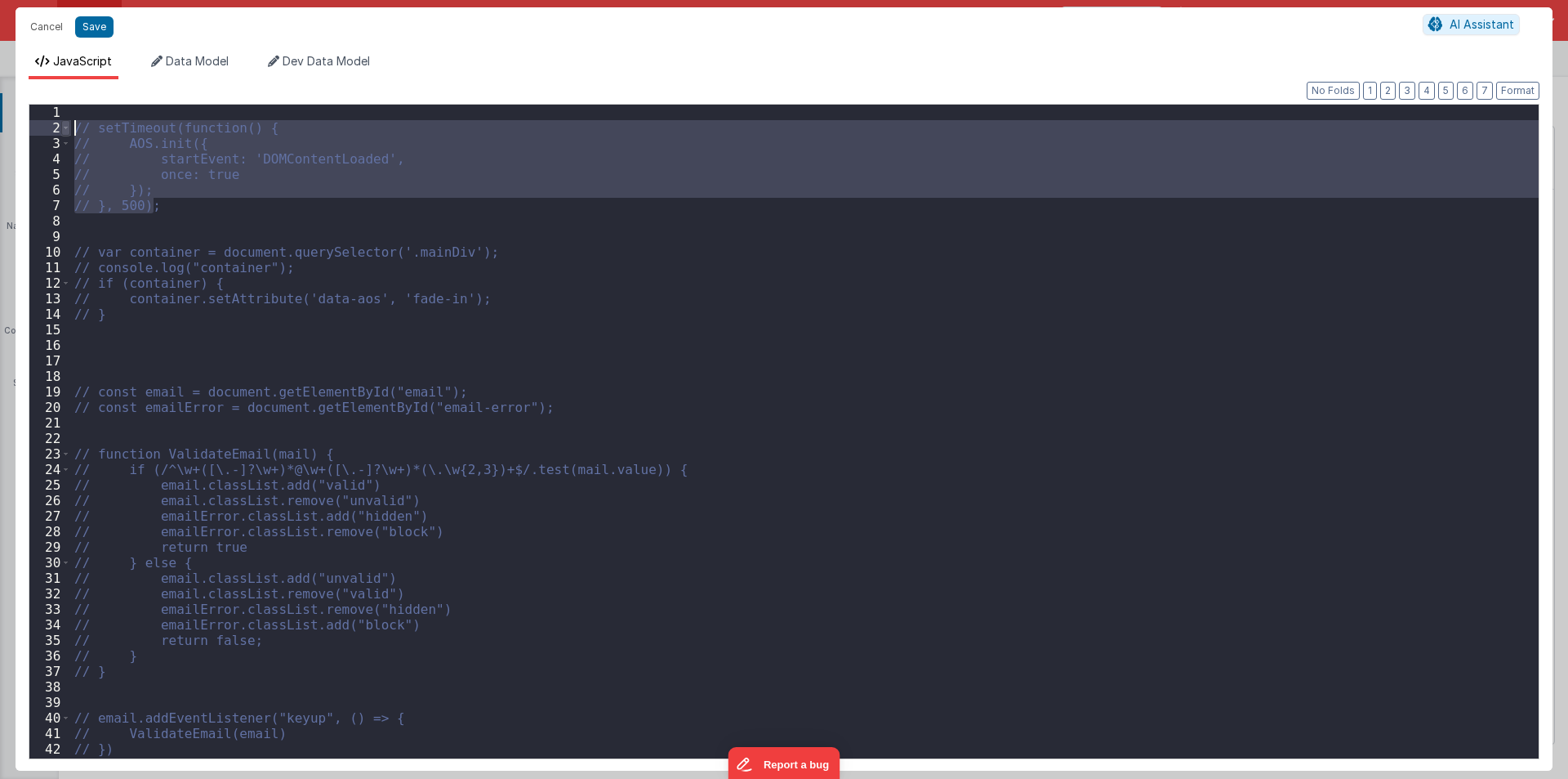
drag, startPoint x: 159, startPoint y: 198, endPoint x: 61, endPoint y: 128, distance: 120.4
click at [61, 128] on div "1 2 3 4 5 6 7 8 9 10 11 12 13 14 15 16 17 18 19 20 21 22 23 24 25 26 27 28 29 3…" at bounding box center [784, 431] width 1511 height 655
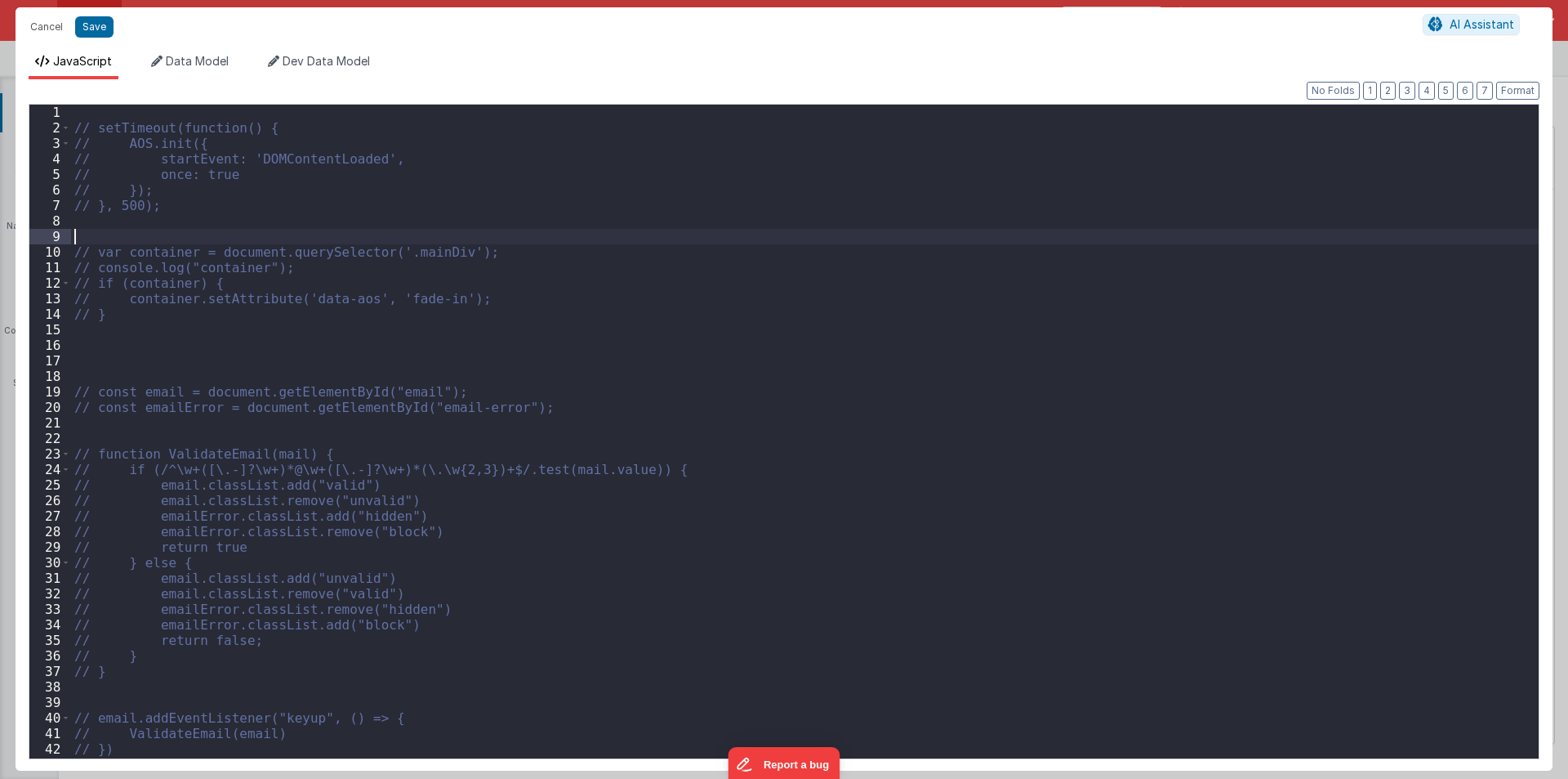
click at [208, 229] on div "// setTimeout(function() { // AOS.init({ // startEvent: 'DOMContentLoaded', // …" at bounding box center [805, 447] width 1468 height 685
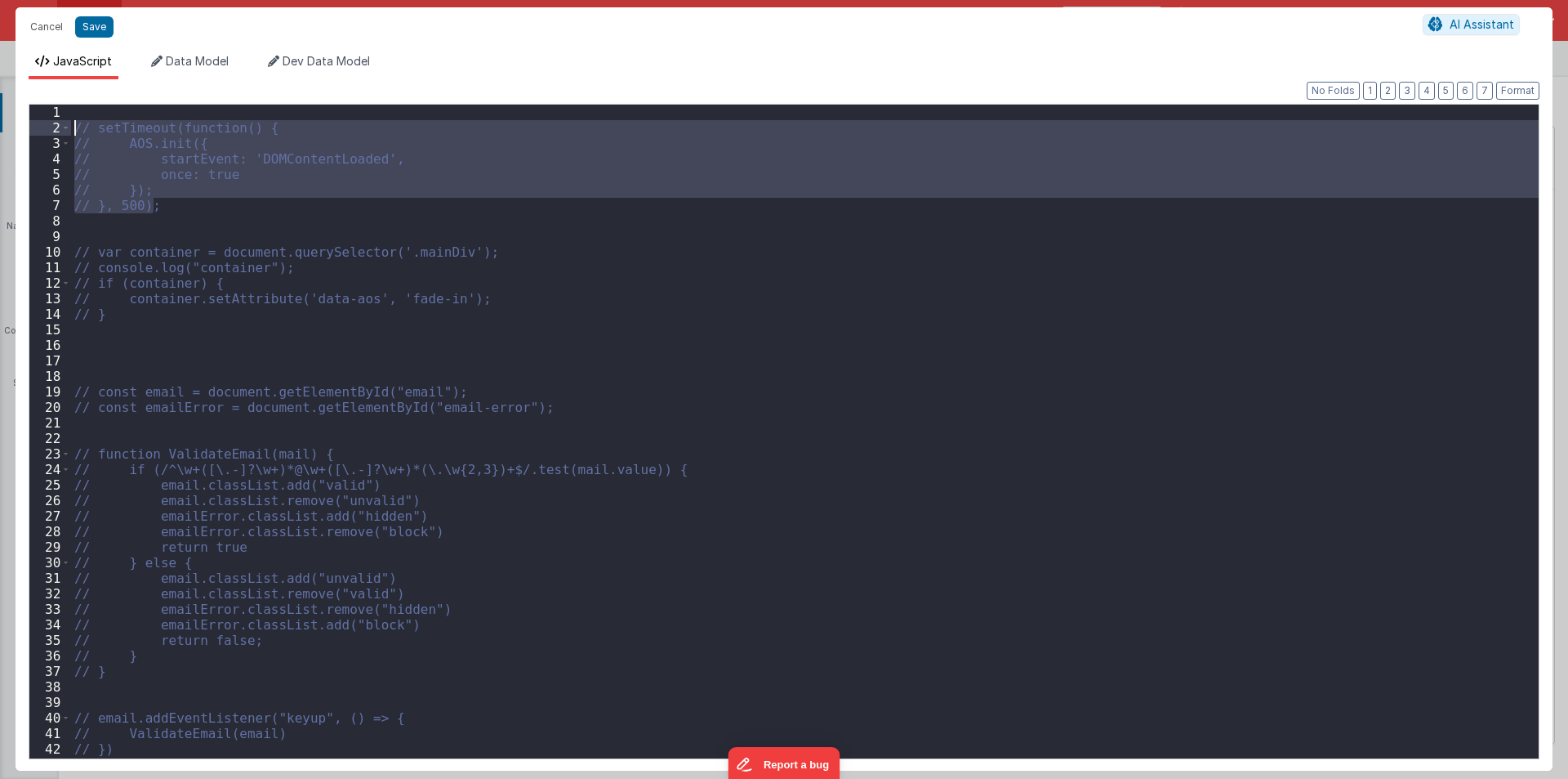
drag, startPoint x: 169, startPoint y: 208, endPoint x: 45, endPoint y: 133, distance: 144.9
click at [45, 133] on div "1 2 3 4 5 6 7 8 9 10 11 12 13 14 15 16 17 18 19 20 21 22 23 24 25 26 27 28 29 3…" at bounding box center [784, 431] width 1511 height 655
click at [152, 199] on div "// setTimeout(function() { // AOS.init({ // startEvent: 'DOMContentLoaded', // …" at bounding box center [805, 431] width 1468 height 654
drag, startPoint x: 160, startPoint y: 202, endPoint x: 47, endPoint y: 133, distance: 132.4
click at [47, 133] on div "1 2 3 4 5 6 7 8 9 10 11 12 13 14 15 16 17 18 19 20 21 22 23 24 25 26 27 28 29 3…" at bounding box center [784, 431] width 1511 height 655
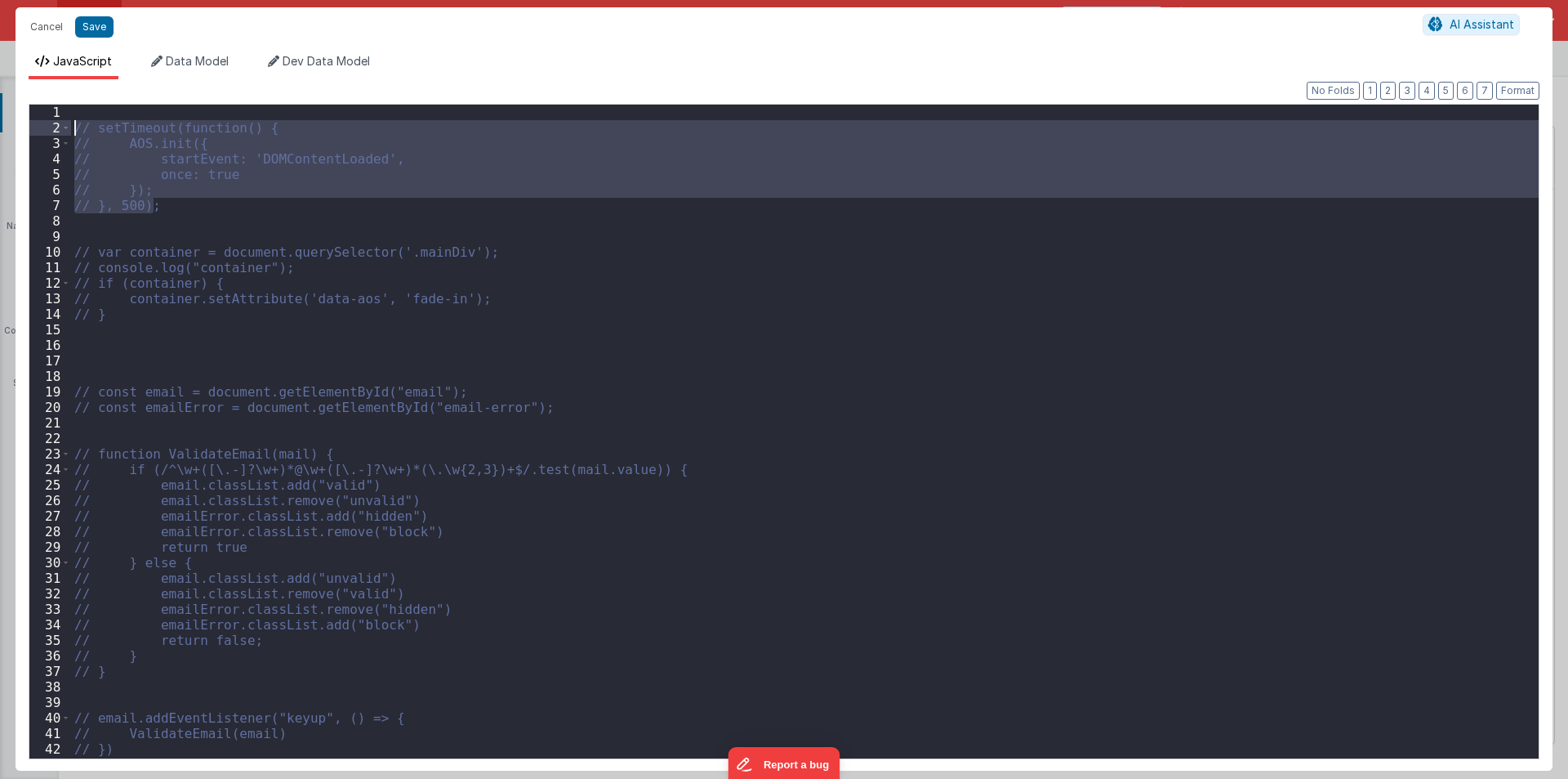
click at [157, 200] on div "// setTimeout(function() { // AOS.init({ // startEvent: 'DOMContentLoaded', // …" at bounding box center [805, 431] width 1468 height 654
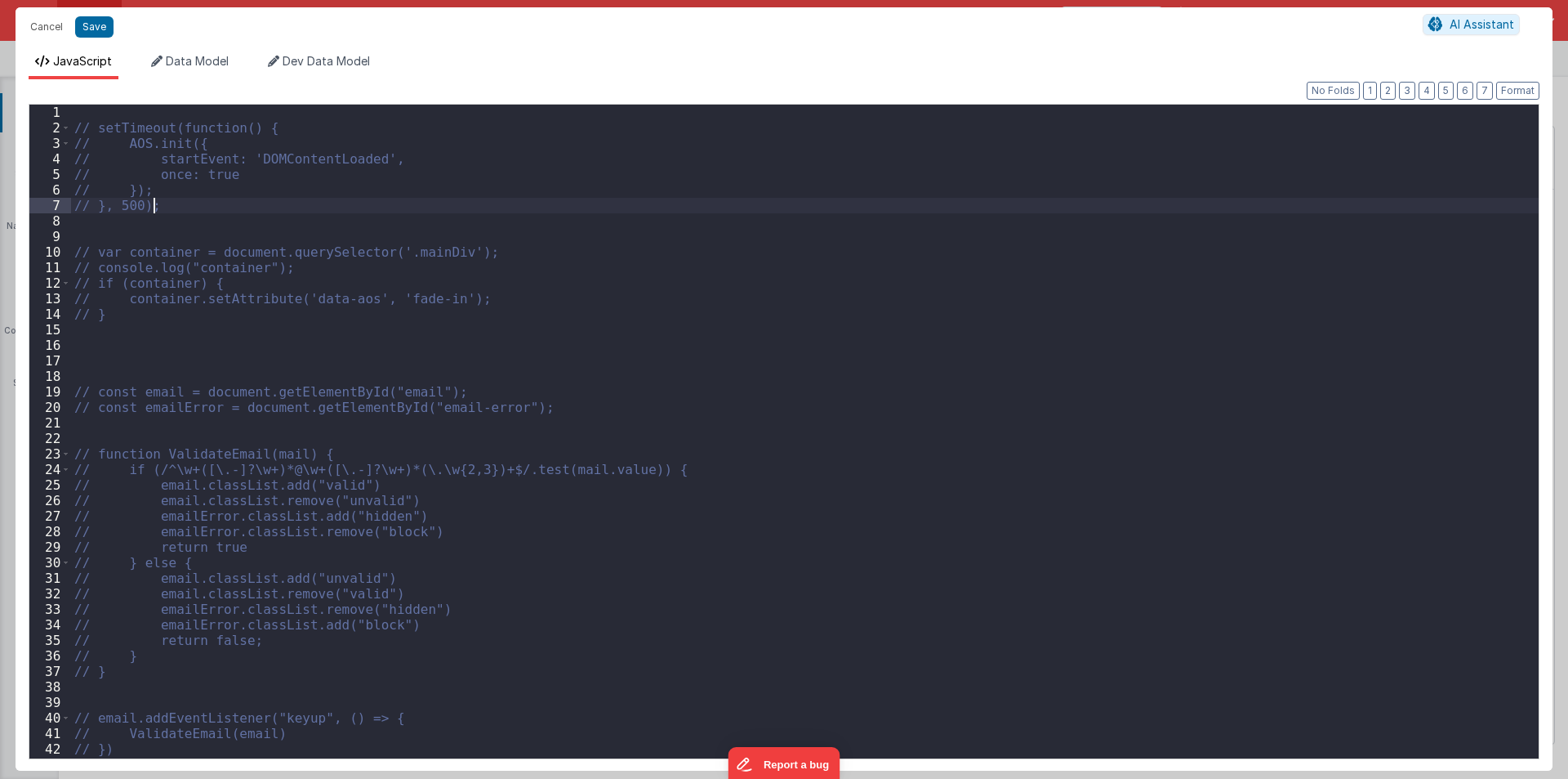
click at [110, 350] on div "// setTimeout(function() { // AOS.init({ // startEvent: 'DOMContentLoaded', // …" at bounding box center [805, 447] width 1468 height 685
click at [104, 350] on div "// setTimeout(function() { // AOS.init({ // startEvent: 'DOMContentLoaded', // …" at bounding box center [805, 447] width 1468 height 685
click at [100, 353] on div "// setTimeout(function() { // AOS.init({ // startEvent: 'DOMContentLoaded', // …" at bounding box center [805, 447] width 1468 height 685
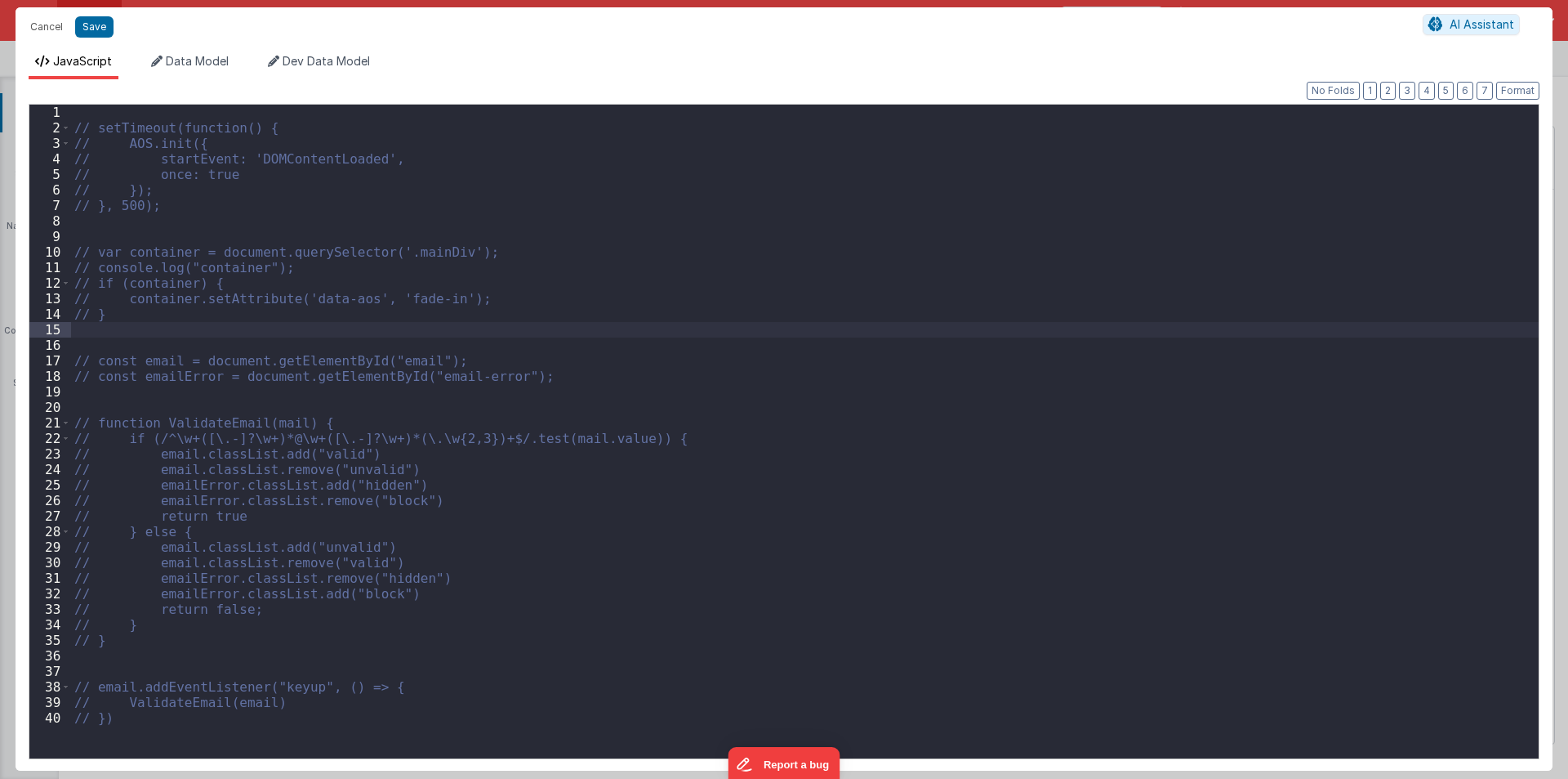
click at [115, 224] on div "// setTimeout(function() { // AOS.init({ // startEvent: 'DOMContentLoaded', // …" at bounding box center [805, 447] width 1468 height 685
click at [162, 175] on div "// setTimeout(function() { // AOS.init({ // startEvent: 'DOMContentLoaded', // …" at bounding box center [805, 447] width 1468 height 685
click at [175, 163] on div "// setTimeout(function() { // AOS.init({ // startEvent: 'DOMContentLoaded', // …" at bounding box center [805, 447] width 1468 height 685
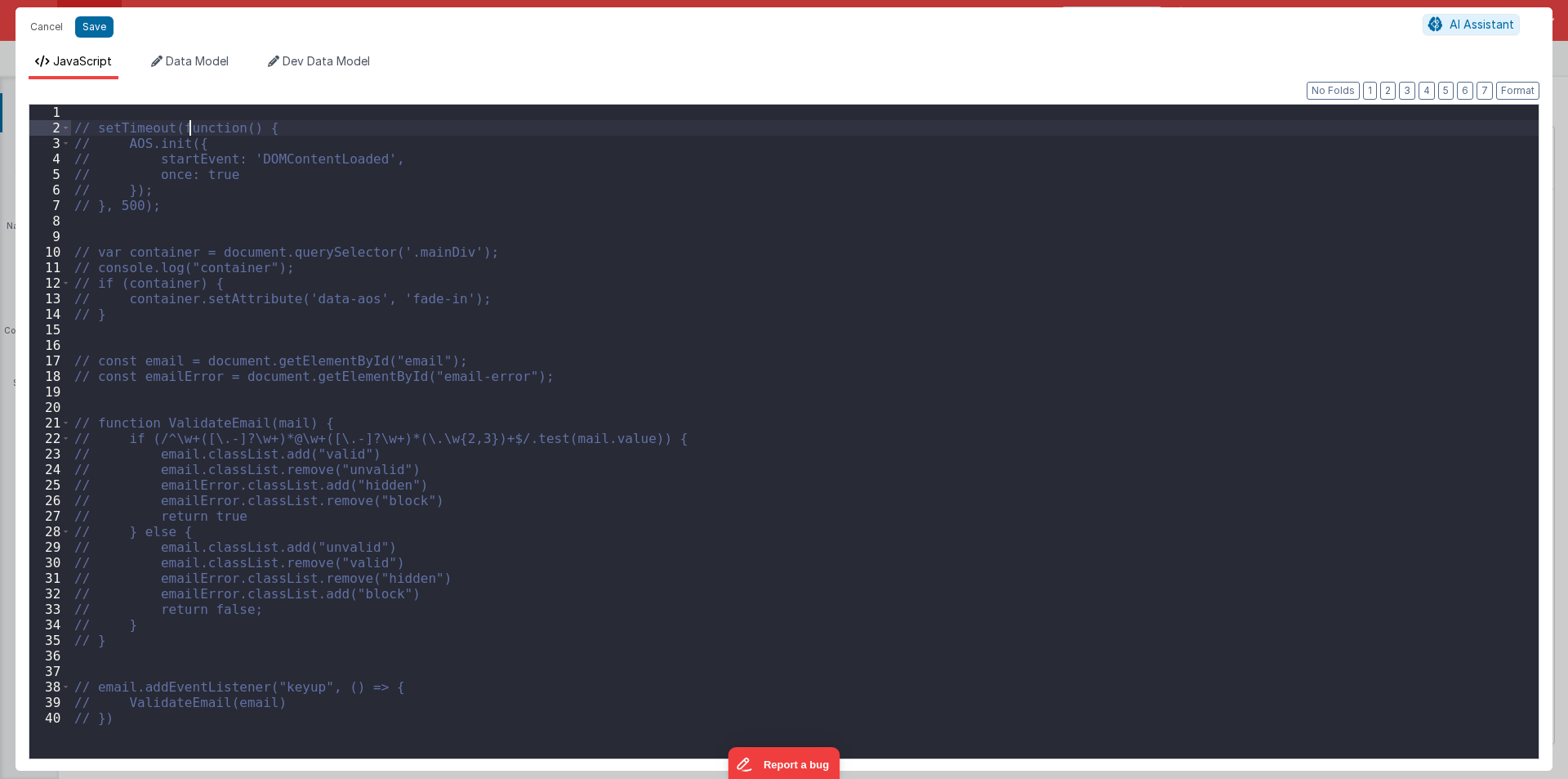
click at [193, 126] on div "// setTimeout(function() { // AOS.init({ // startEvent: 'DOMContentLoaded', // …" at bounding box center [805, 447] width 1468 height 685
click at [268, 128] on div "// setTimeout(function() { // AOS.init({ // startEvent: 'DOMContentLoaded', // …" at bounding box center [805, 447] width 1468 height 685
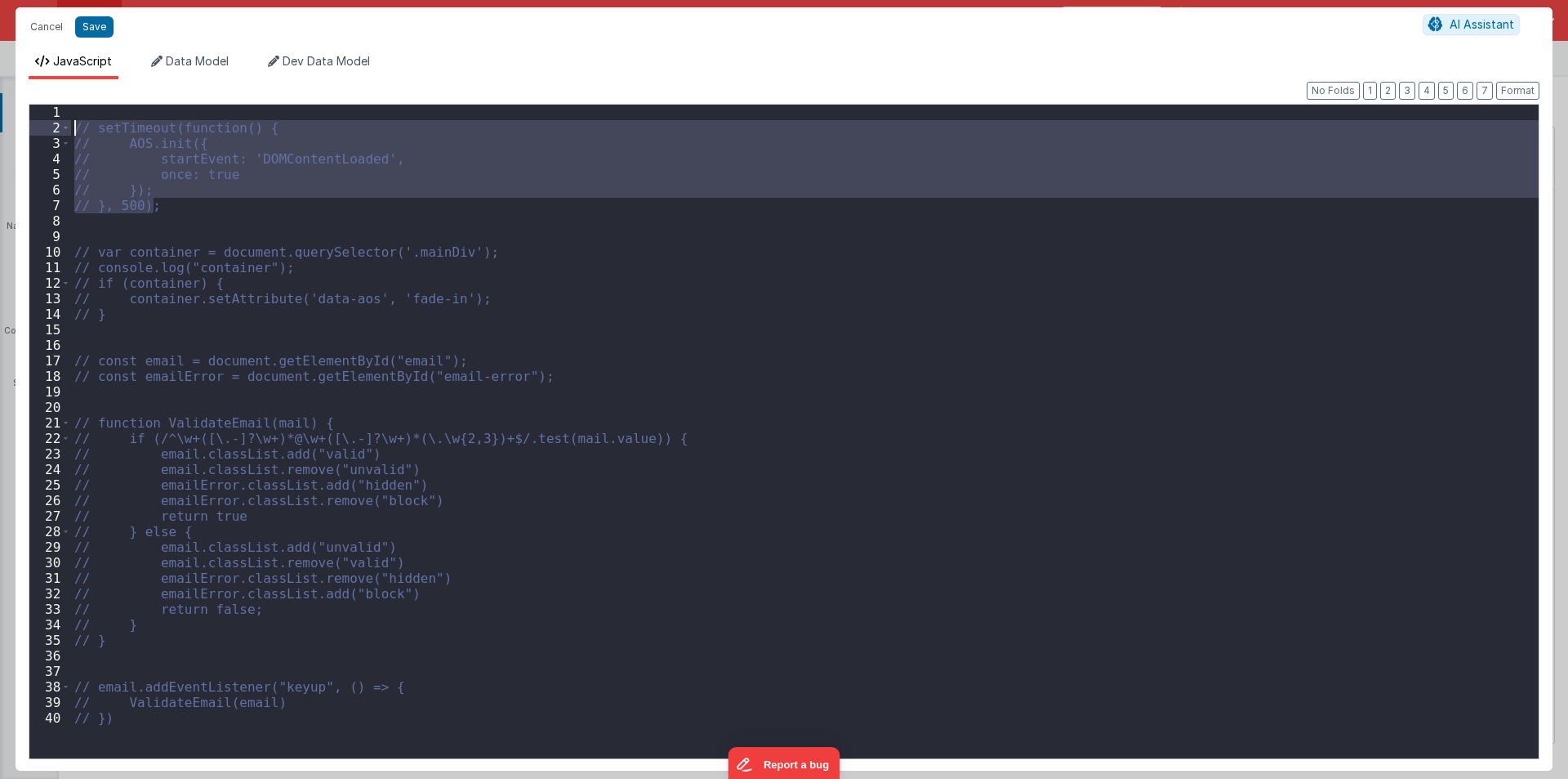
drag, startPoint x: 159, startPoint y: 208, endPoint x: 43, endPoint y: 131, distance: 139.2
click at [43, 131] on div "1 2 3 4 5 6 7 8 9 10 11 12 13 14 15 16 17 18 19 20 21 22 23 24 25 26 27 28 29 3…" at bounding box center [784, 431] width 1511 height 655
click at [159, 204] on div "// setTimeout(function() { // AOS.init({ // startEvent: 'DOMContentLoaded', // …" at bounding box center [805, 431] width 1468 height 654
drag, startPoint x: 166, startPoint y: 204, endPoint x: 67, endPoint y: 125, distance: 126.7
click at [67, 125] on div "1 2 3 4 5 6 7 8 9 10 11 12 13 14 15 16 17 18 19 20 21 22 23 24 25 26 27 28 29 3…" at bounding box center [784, 431] width 1511 height 655
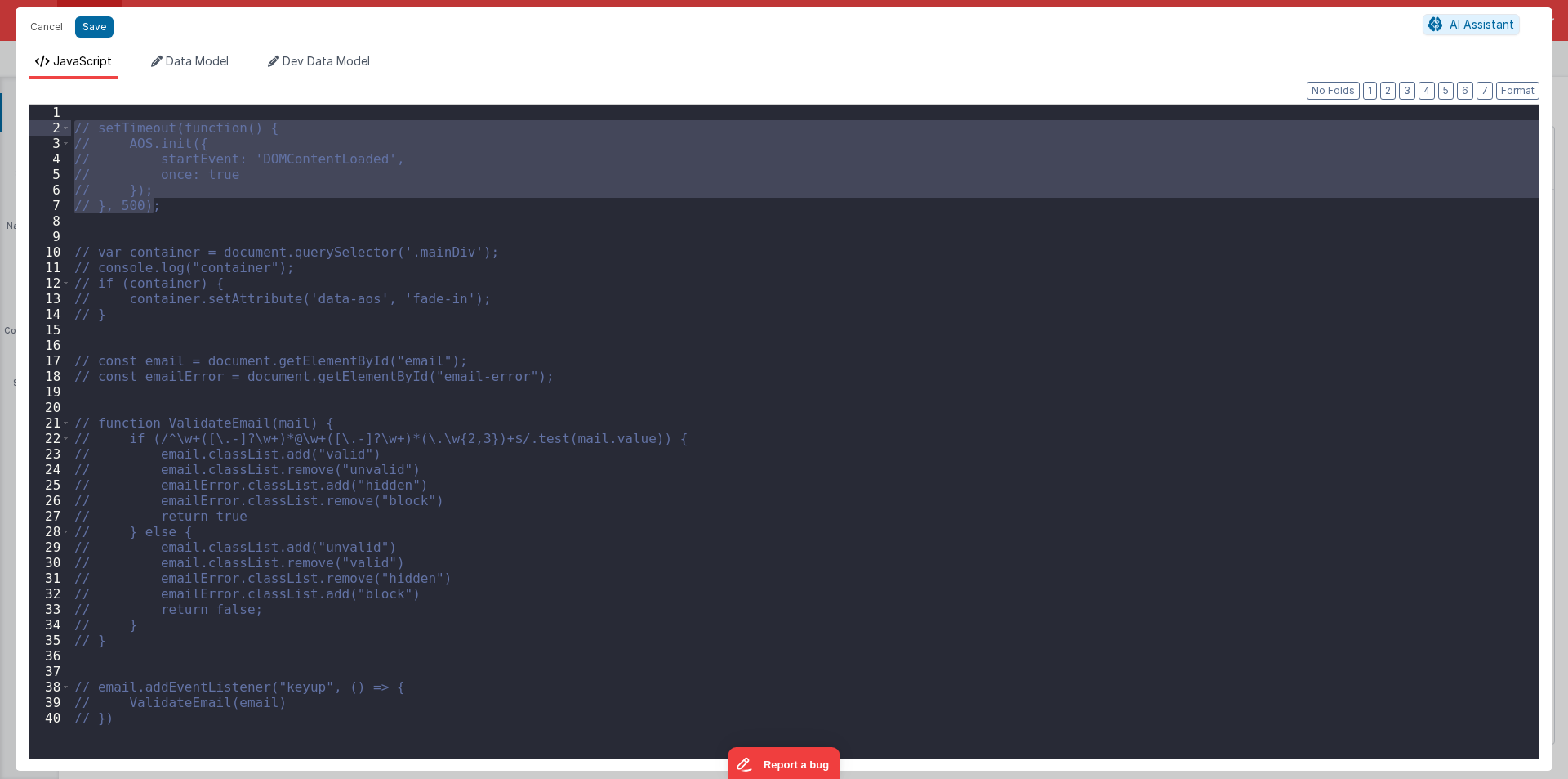
click at [191, 205] on div "// setTimeout(function() { // AOS.init({ // startEvent: 'DOMContentLoaded', // …" at bounding box center [805, 431] width 1468 height 654
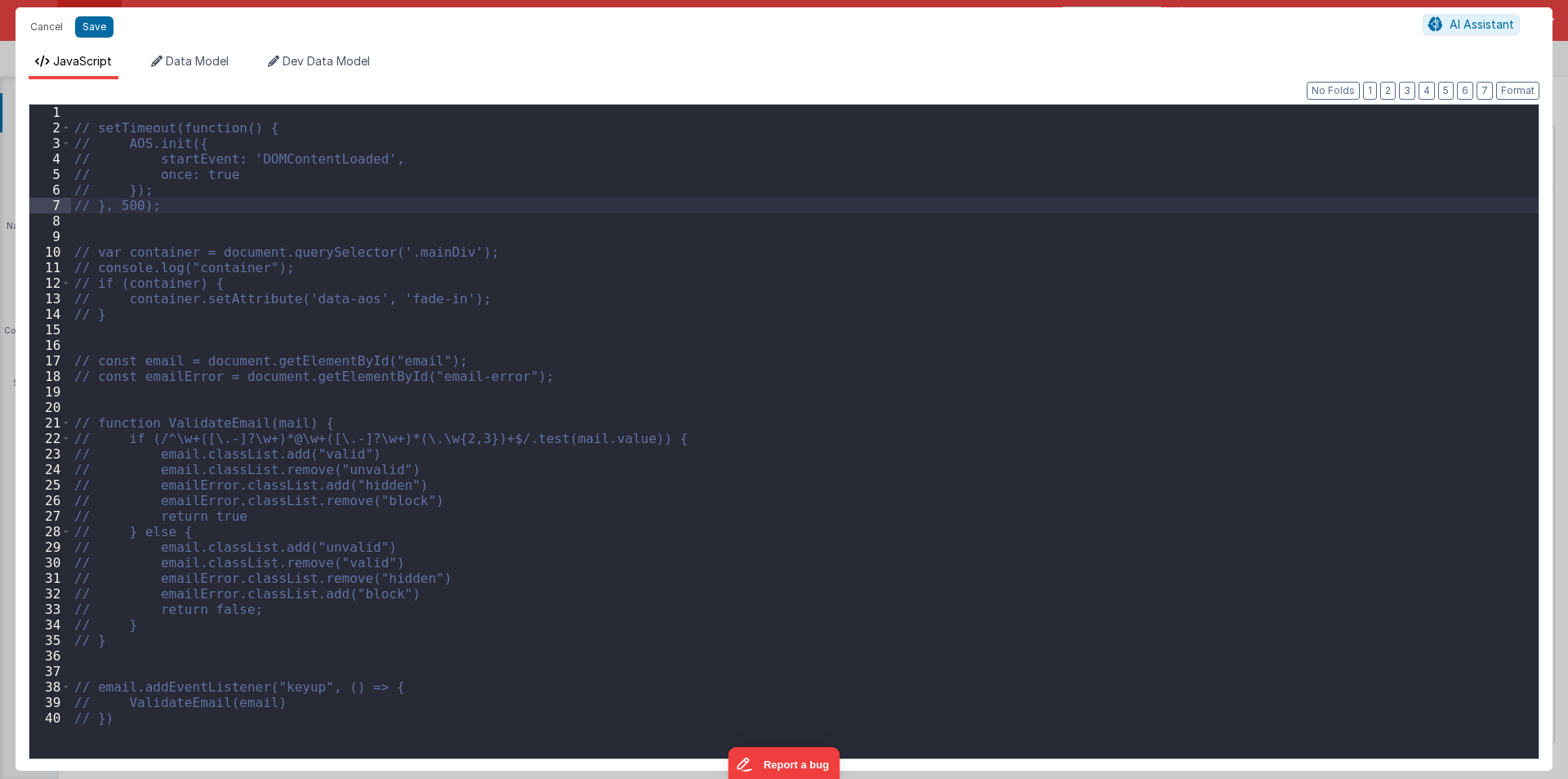
click at [181, 209] on div "// setTimeout(function() { // AOS.init({ // startEvent: 'DOMContentLoaded', // …" at bounding box center [805, 447] width 1468 height 685
click at [182, 208] on div "// setTimeout(function() { // AOS.init({ // startEvent: 'DOMContentLoaded', // …" at bounding box center [805, 447] width 1468 height 685
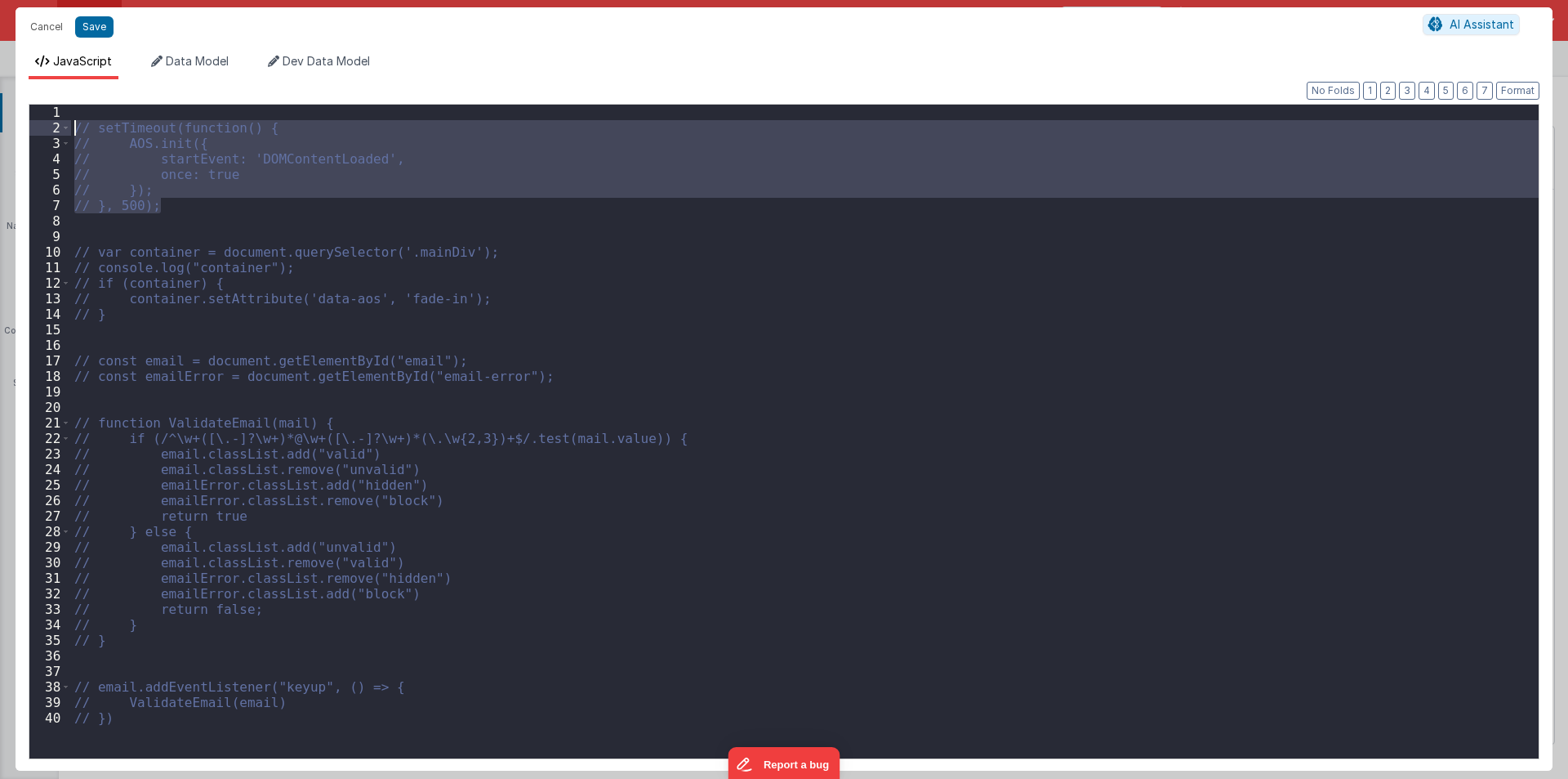
drag, startPoint x: 182, startPoint y: 203, endPoint x: 42, endPoint y: 122, distance: 161.7
click at [42, 122] on div "1 2 3 4 5 6 7 8 9 10 11 12 13 14 15 16 17 18 19 20 21 22 23 24 25 26 27 28 29 3…" at bounding box center [784, 431] width 1511 height 655
click at [176, 200] on div "// setTimeout(function() { // AOS.init({ // startEvent: 'DOMContentLoaded', // …" at bounding box center [805, 431] width 1468 height 654
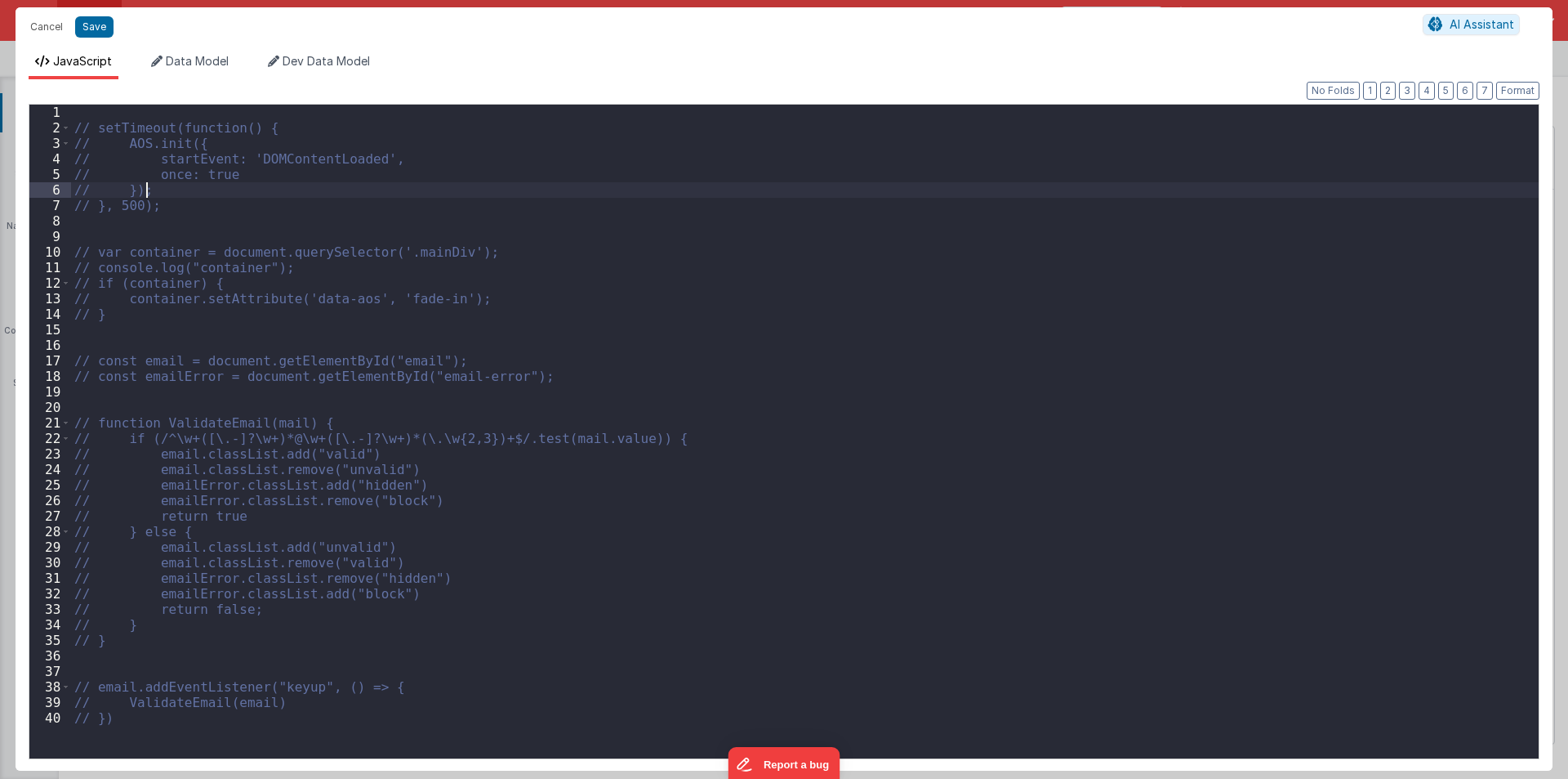
click at [170, 186] on div "// setTimeout(function() { // AOS.init({ // startEvent: 'DOMContentLoaded', // …" at bounding box center [805, 447] width 1468 height 685
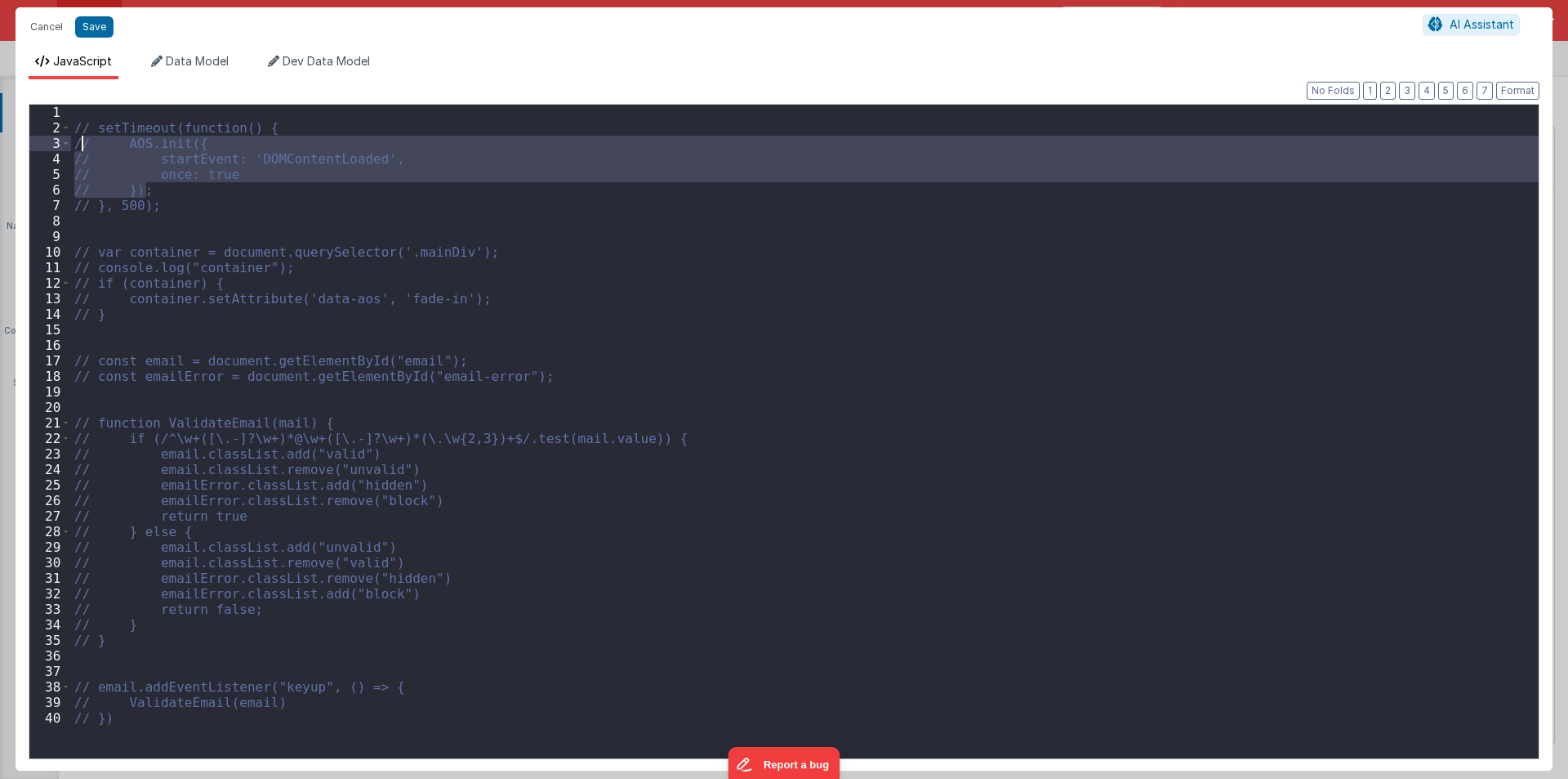
click at [81, 138] on div "// setTimeout(function() { // AOS.init({ // startEvent: 'DOMContentLoaded', // …" at bounding box center [805, 447] width 1468 height 685
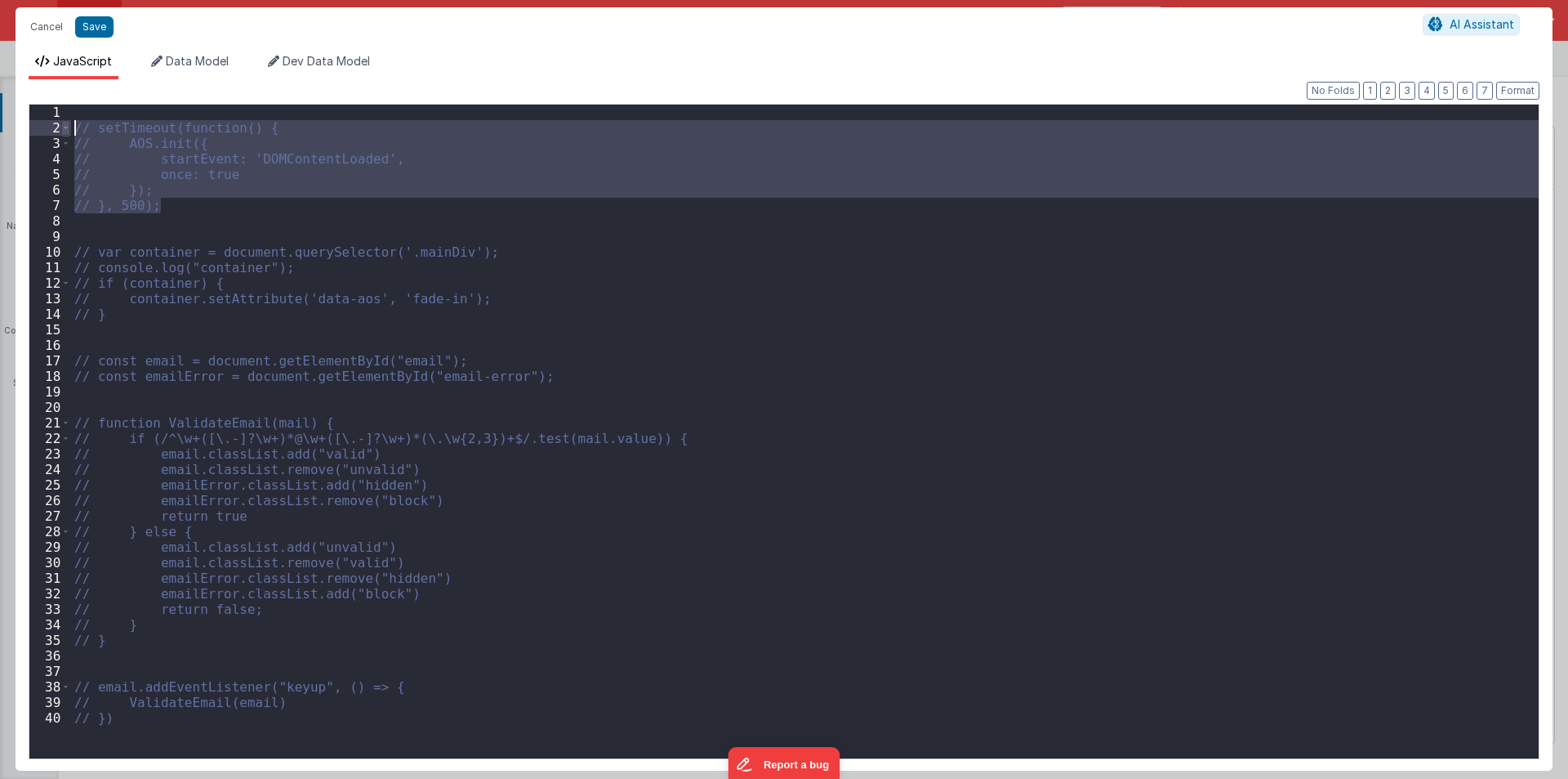
drag, startPoint x: 178, startPoint y: 201, endPoint x: 68, endPoint y: 131, distance: 130.4
click at [68, 131] on div "1 2 3 4 5 6 7 8 9 10 11 12 13 14 15 16 17 18 19 20 21 22 23 24 25 26 27 28 29 3…" at bounding box center [784, 431] width 1511 height 655
click at [172, 188] on div "// setTimeout(function() { // AOS.init({ // startEvent: 'DOMContentLoaded', // …" at bounding box center [805, 431] width 1468 height 654
drag, startPoint x: 164, startPoint y: 203, endPoint x: 72, endPoint y: 131, distance: 116.8
click at [72, 131] on div "// setTimeout(function() { // AOS.init({ // startEvent: 'DOMContentLoaded', // …" at bounding box center [805, 447] width 1468 height 685
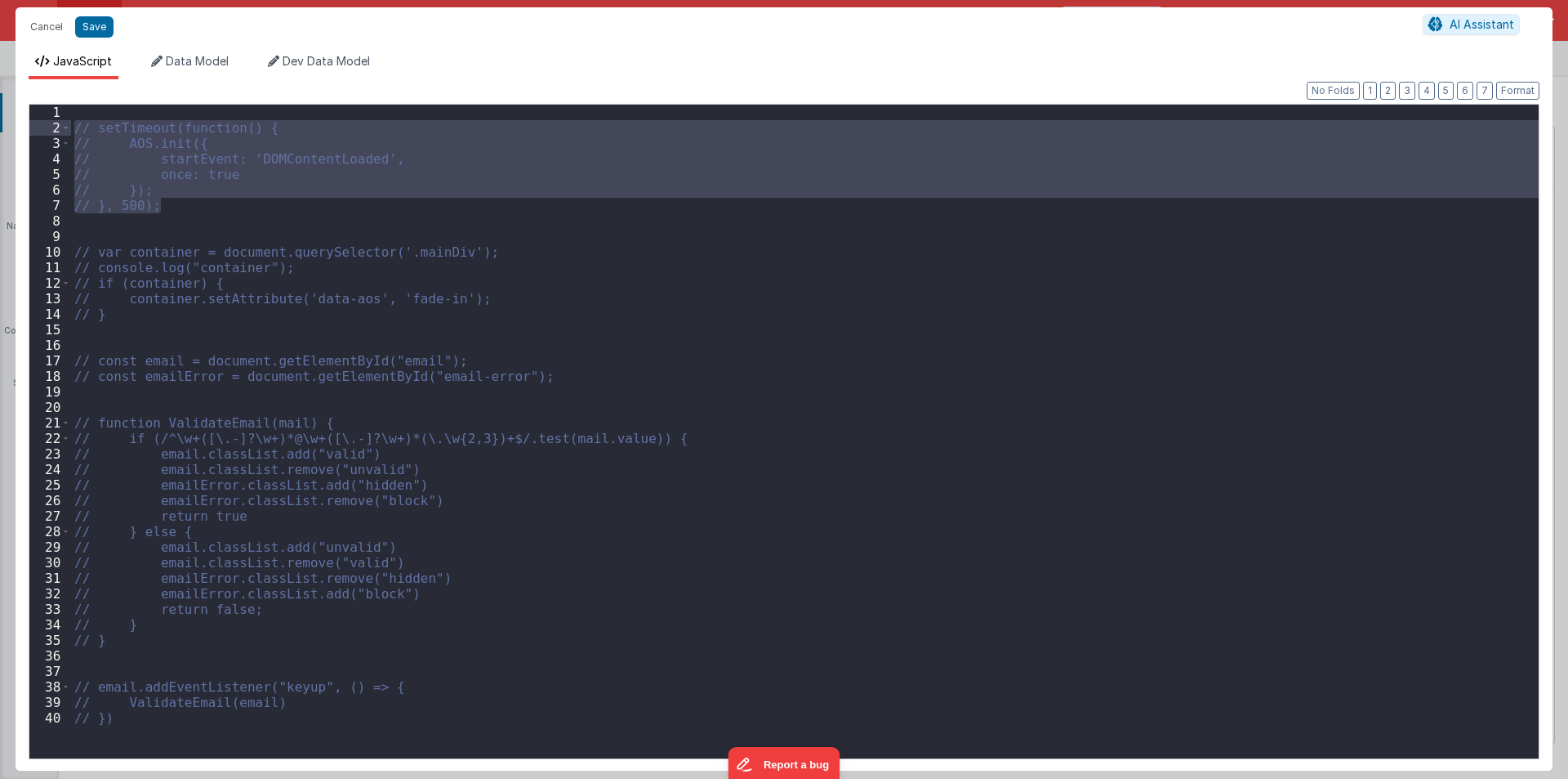
click at [174, 207] on div "// setTimeout(function() { // AOS.init({ // startEvent: 'DOMContentLoaded', // …" at bounding box center [805, 431] width 1468 height 654
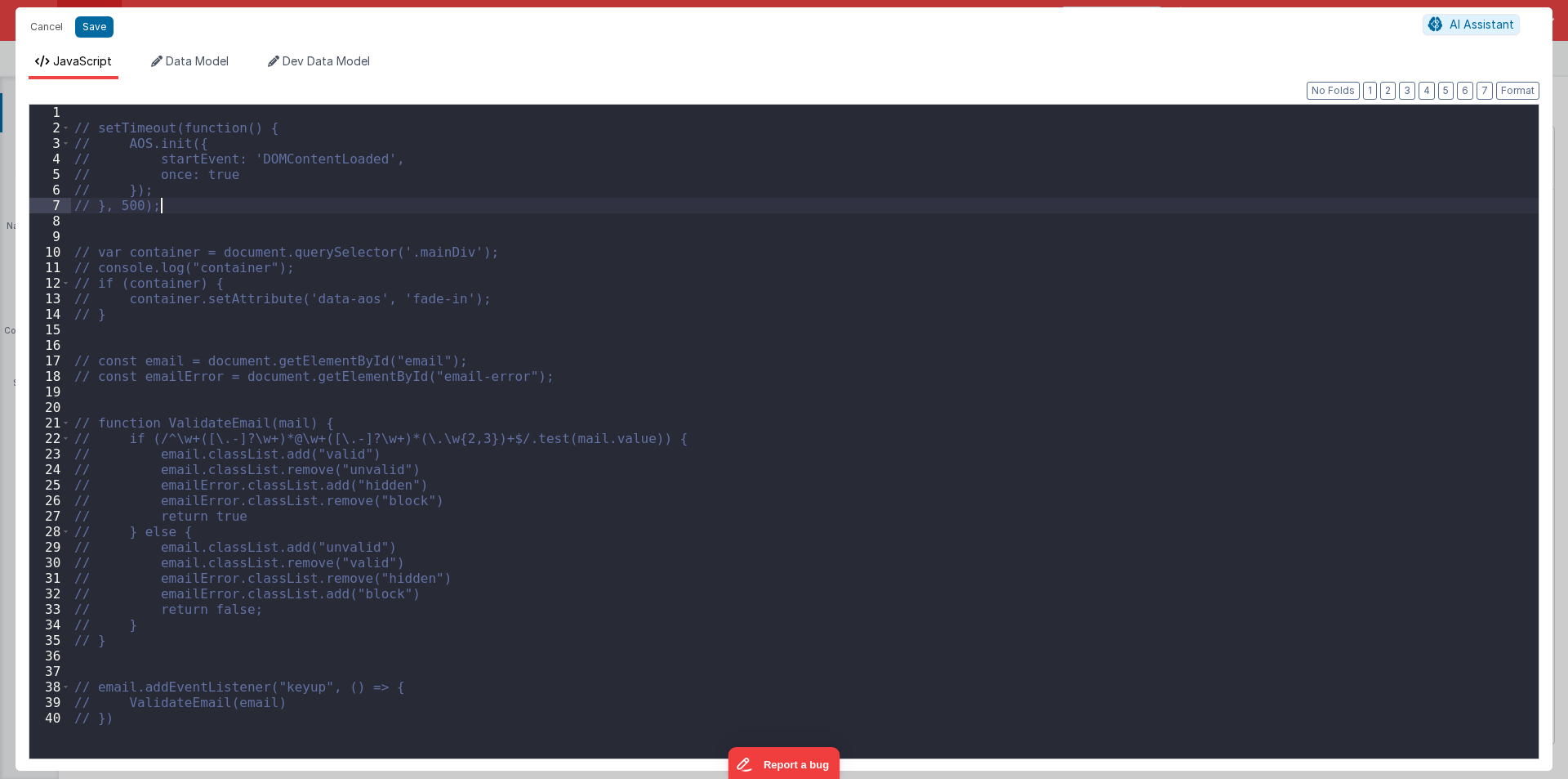
click at [177, 204] on div "// setTimeout(function() { // AOS.init({ // startEvent: 'DOMContentLoaded', // …" at bounding box center [805, 447] width 1468 height 685
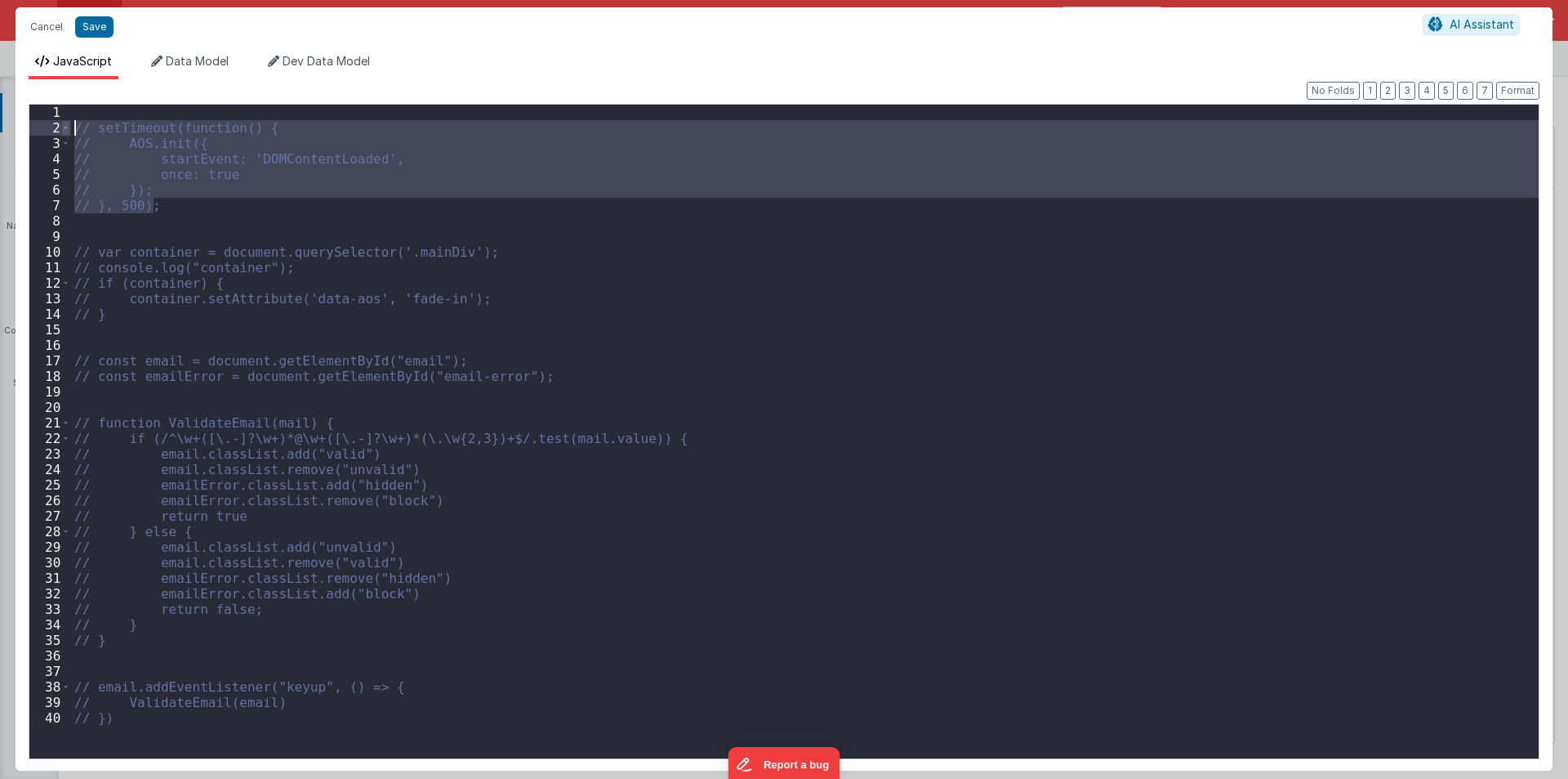
drag, startPoint x: 152, startPoint y: 203, endPoint x: 64, endPoint y: 127, distance: 116.3
click at [64, 127] on div "1 2 3 4 5 6 7 8 9 10 11 12 13 14 15 16 17 18 19 20 21 22 23 24 25 26 27 28 29 3…" at bounding box center [784, 431] width 1511 height 655
click at [188, 218] on div "// setTimeout(function() { // AOS.init({ // startEvent: 'DOMContentLoaded', // …" at bounding box center [805, 447] width 1468 height 685
drag, startPoint x: 167, startPoint y: 204, endPoint x: 56, endPoint y: 123, distance: 137.4
click at [56, 123] on div "1 2 3 4 5 6 7 8 9 10 11 12 13 14 15 16 17 18 19 20 21 22 23 24 25 26 27 28 29 3…" at bounding box center [784, 431] width 1511 height 655
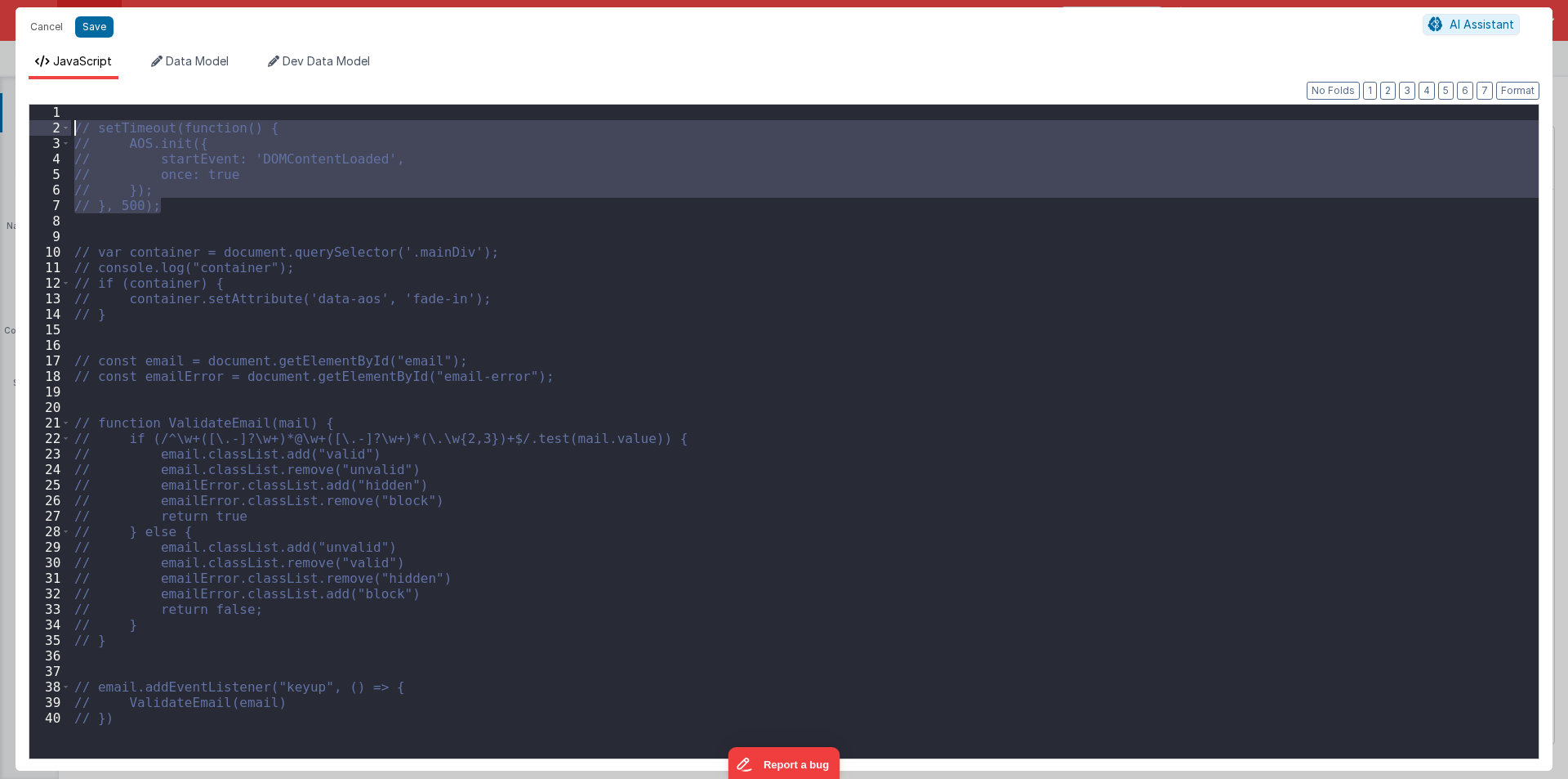
click at [194, 213] on div "// setTimeout(function() { // AOS.init({ // startEvent: 'DOMContentLoaded', // …" at bounding box center [805, 431] width 1468 height 654
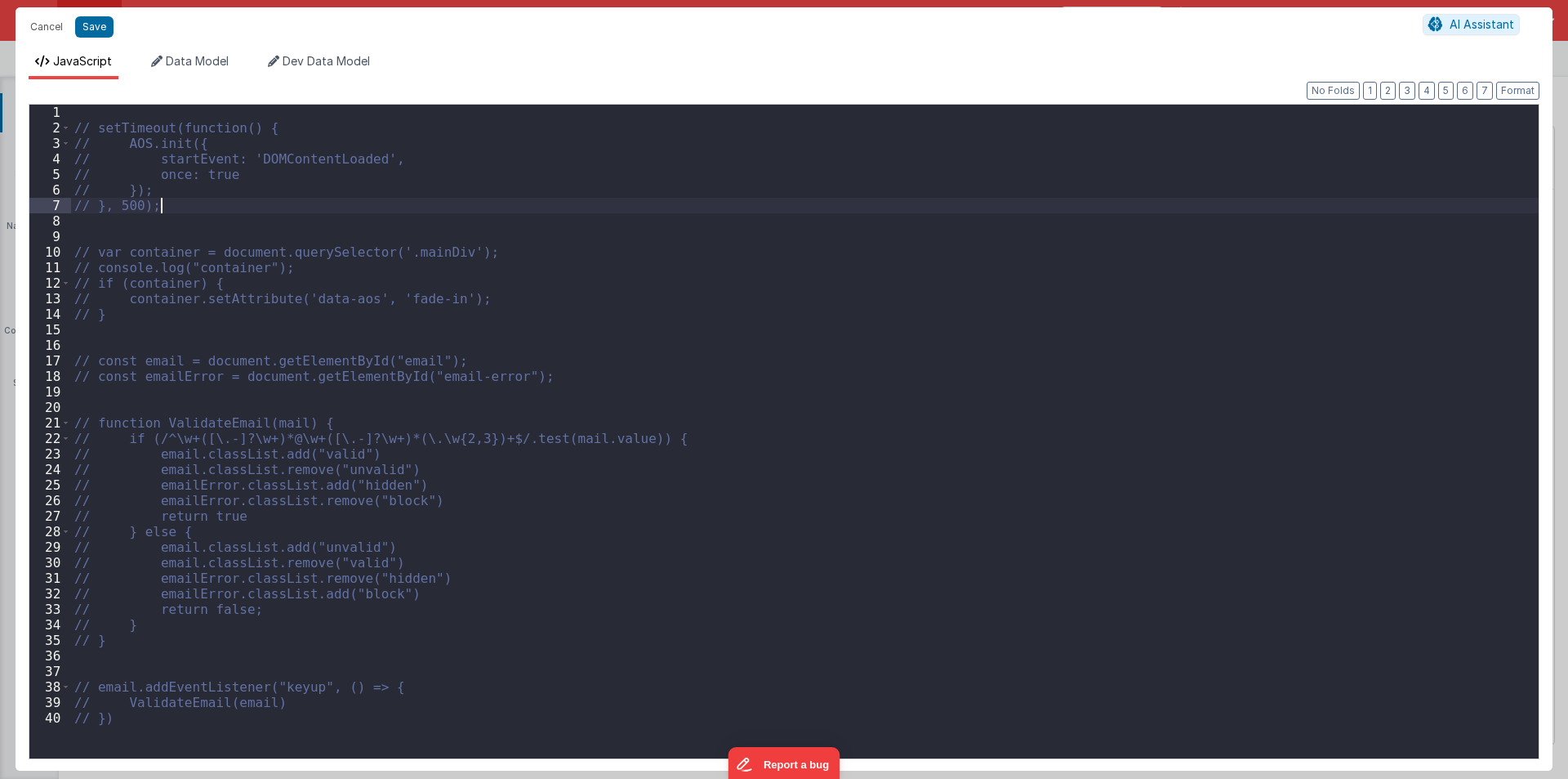
click at [139, 127] on div "// setTimeout(function() { // AOS.init({ // startEvent: 'DOMContentLoaded', // …" at bounding box center [805, 447] width 1468 height 685
click at [161, 144] on div "// setTimeout(function() { // AOS.init({ // startEvent: 'DOMContentLoaded', // …" at bounding box center [805, 447] width 1468 height 685
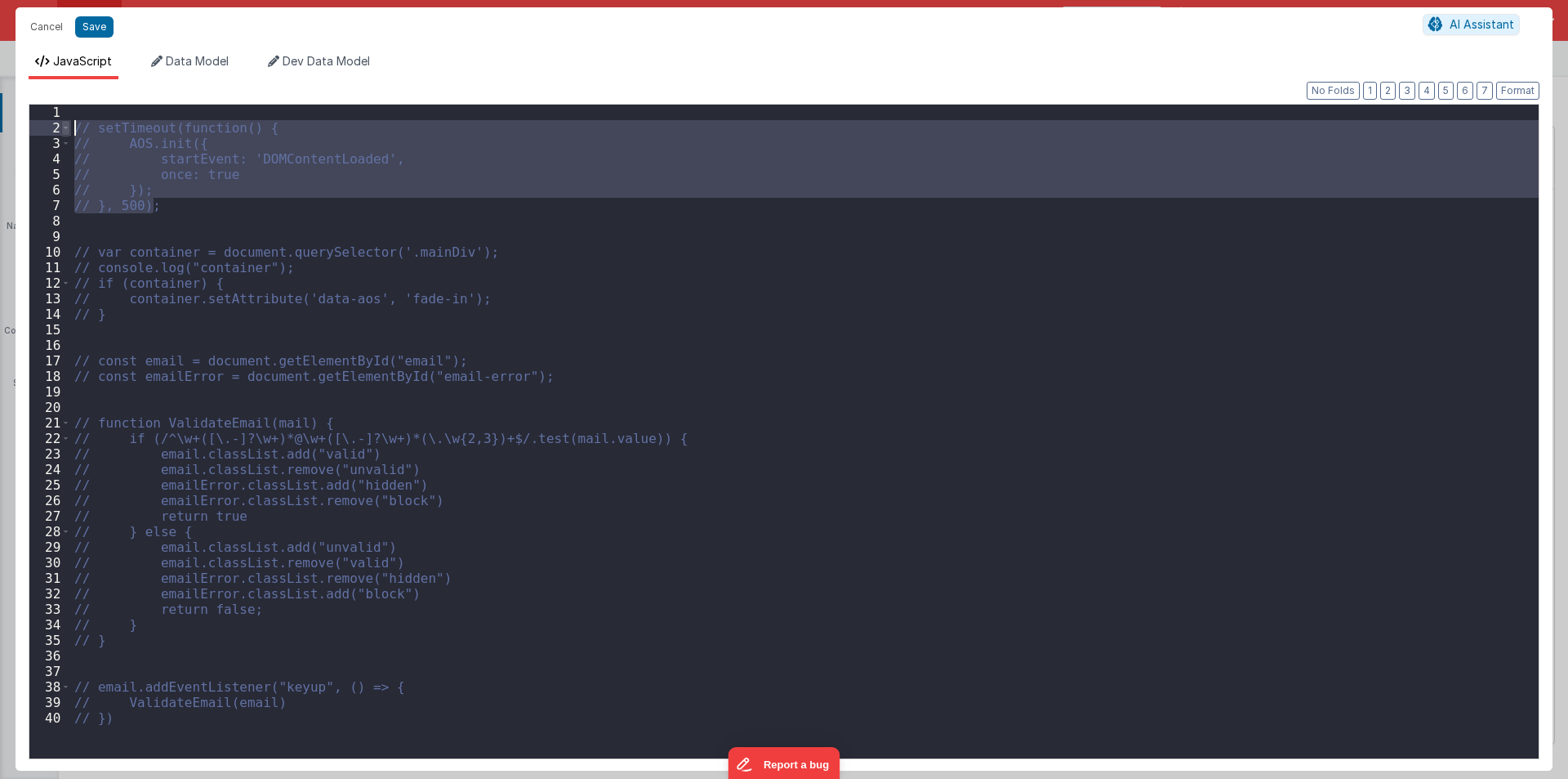
drag, startPoint x: 154, startPoint y: 212, endPoint x: 67, endPoint y: 131, distance: 118.9
click at [67, 131] on div "1 2 3 4 5 6 7 8 9 10 11 12 13 14 15 16 17 18 19 20 21 22 23 24 25 26 27 28 29 3…" at bounding box center [784, 431] width 1511 height 655
click at [202, 205] on div "// setTimeout(function() { // AOS.init({ // startEvent: 'DOMContentLoaded', // …" at bounding box center [805, 447] width 1468 height 685
drag, startPoint x: 152, startPoint y: 206, endPoint x: 70, endPoint y: 130, distance: 111.8
click at [70, 130] on div "1 2 3 4 5 6 7 8 9 10 11 12 13 14 15 16 17 18 19 20 21 22 23 24 25 26 27 28 29 3…" at bounding box center [784, 431] width 1511 height 655
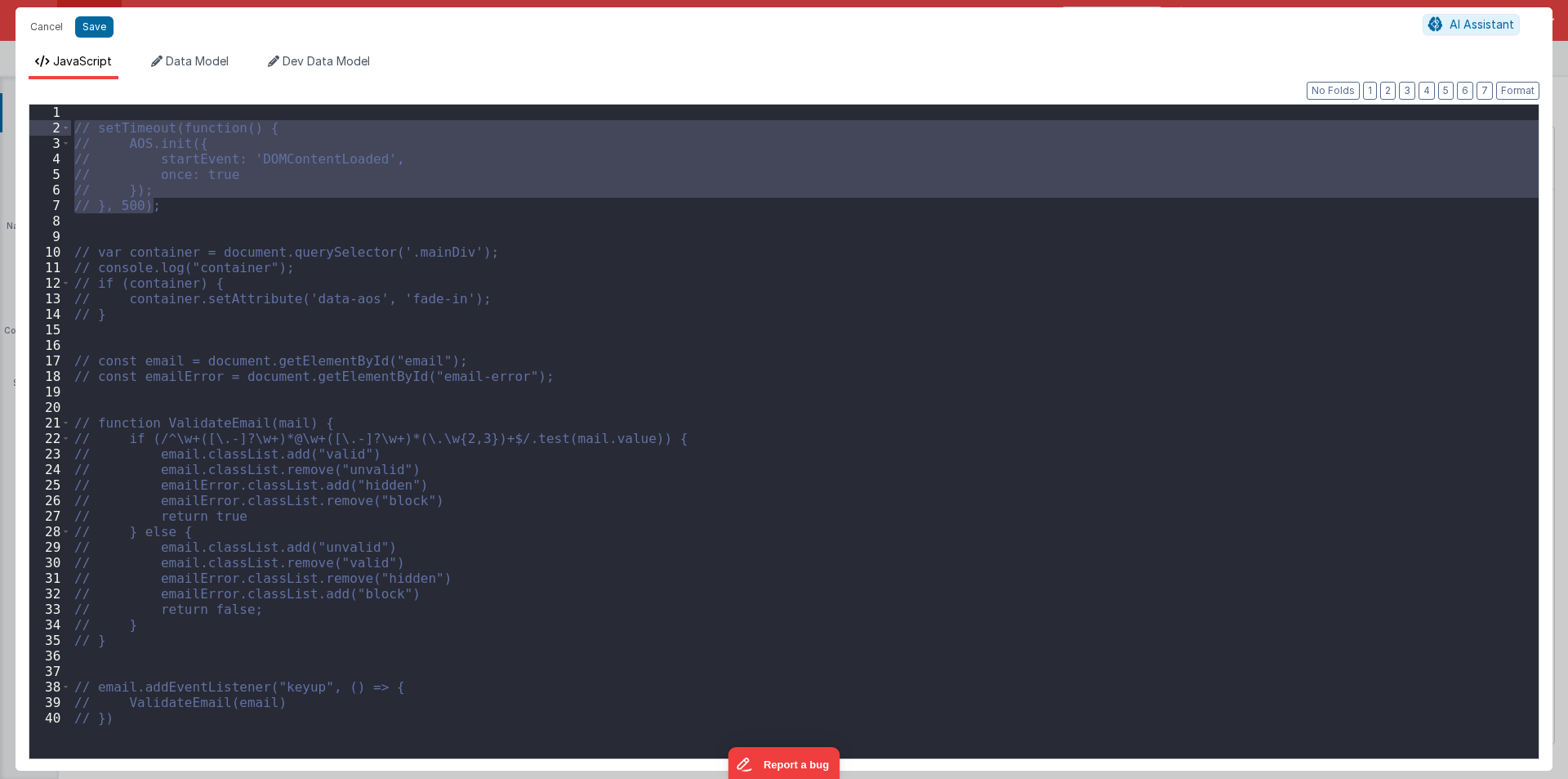
click at [173, 201] on div "// setTimeout(function() { // AOS.init({ // startEvent: 'DOMContentLoaded', // …" at bounding box center [805, 447] width 1468 height 685
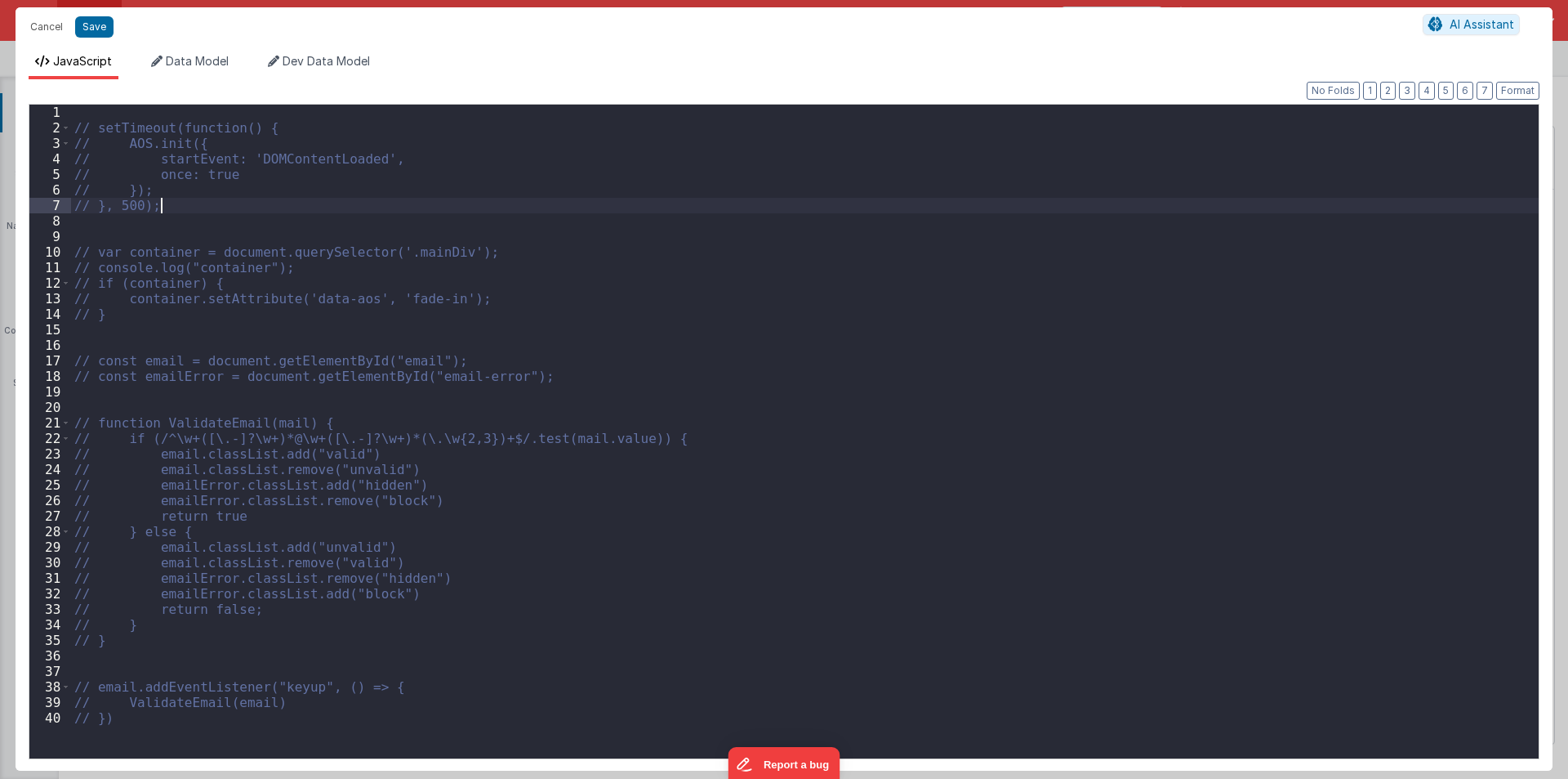
click at [190, 164] on div "// setTimeout(function() { // AOS.init({ // startEvent: 'DOMContentLoaded', // …" at bounding box center [805, 447] width 1468 height 685
drag, startPoint x: 261, startPoint y: 129, endPoint x: 84, endPoint y: 134, distance: 177.1
click at [84, 134] on div "// setTimeout(function() { // AOS.init({ // startEvent: 'DOMContentLoaded', // …" at bounding box center [805, 447] width 1468 height 685
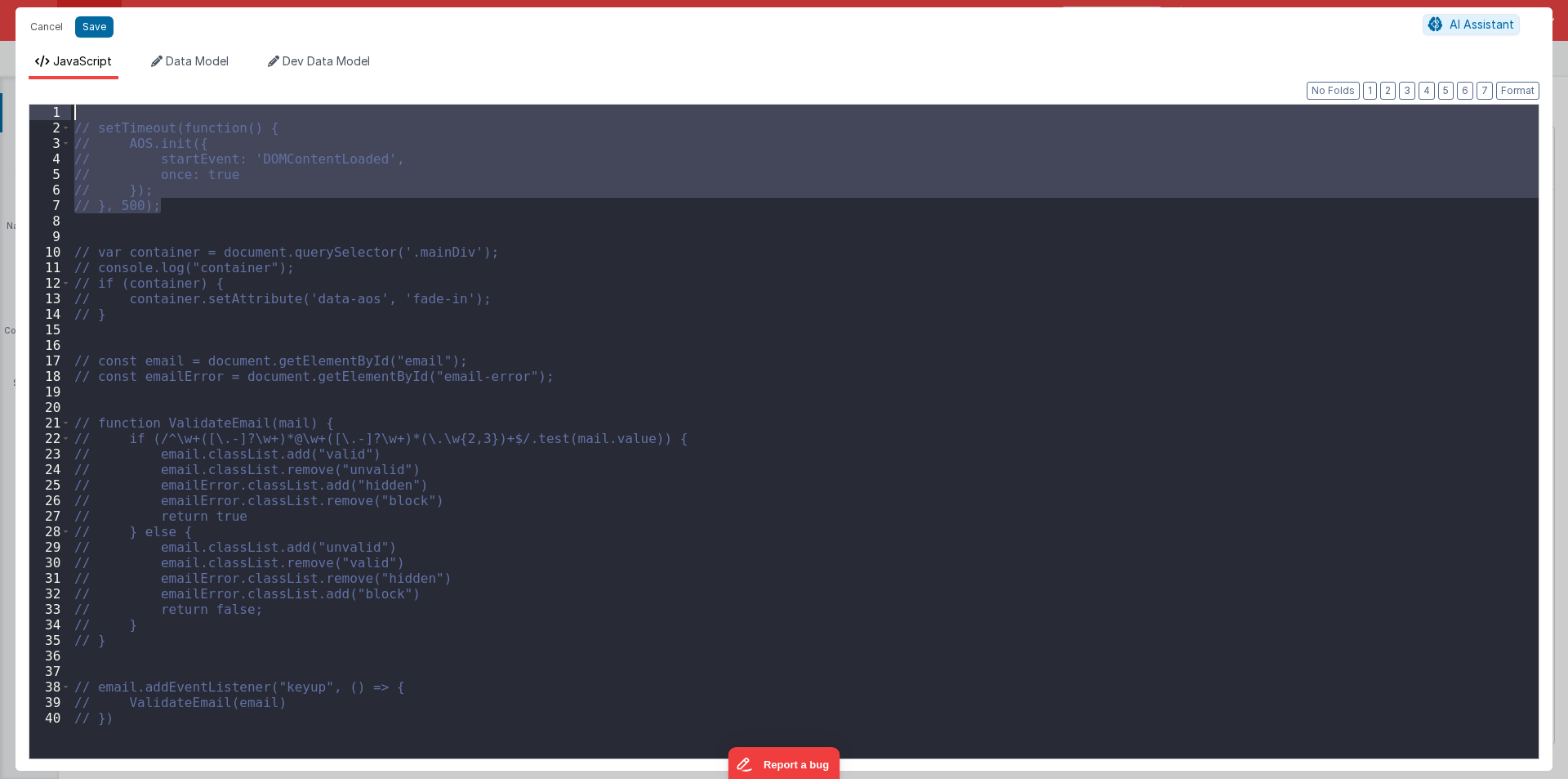
drag, startPoint x: 167, startPoint y: 205, endPoint x: 40, endPoint y: 115, distance: 155.7
click at [40, 115] on div "1 2 3 4 5 6 7 8 9 10 11 12 13 14 15 16 17 18 19 20 21 22 23 24 25 26 27 28 29 3…" at bounding box center [784, 431] width 1511 height 655
click at [203, 199] on div "// setTimeout(function() { // AOS.init({ // startEvent: 'DOMContentLoaded', // …" at bounding box center [805, 431] width 1468 height 654
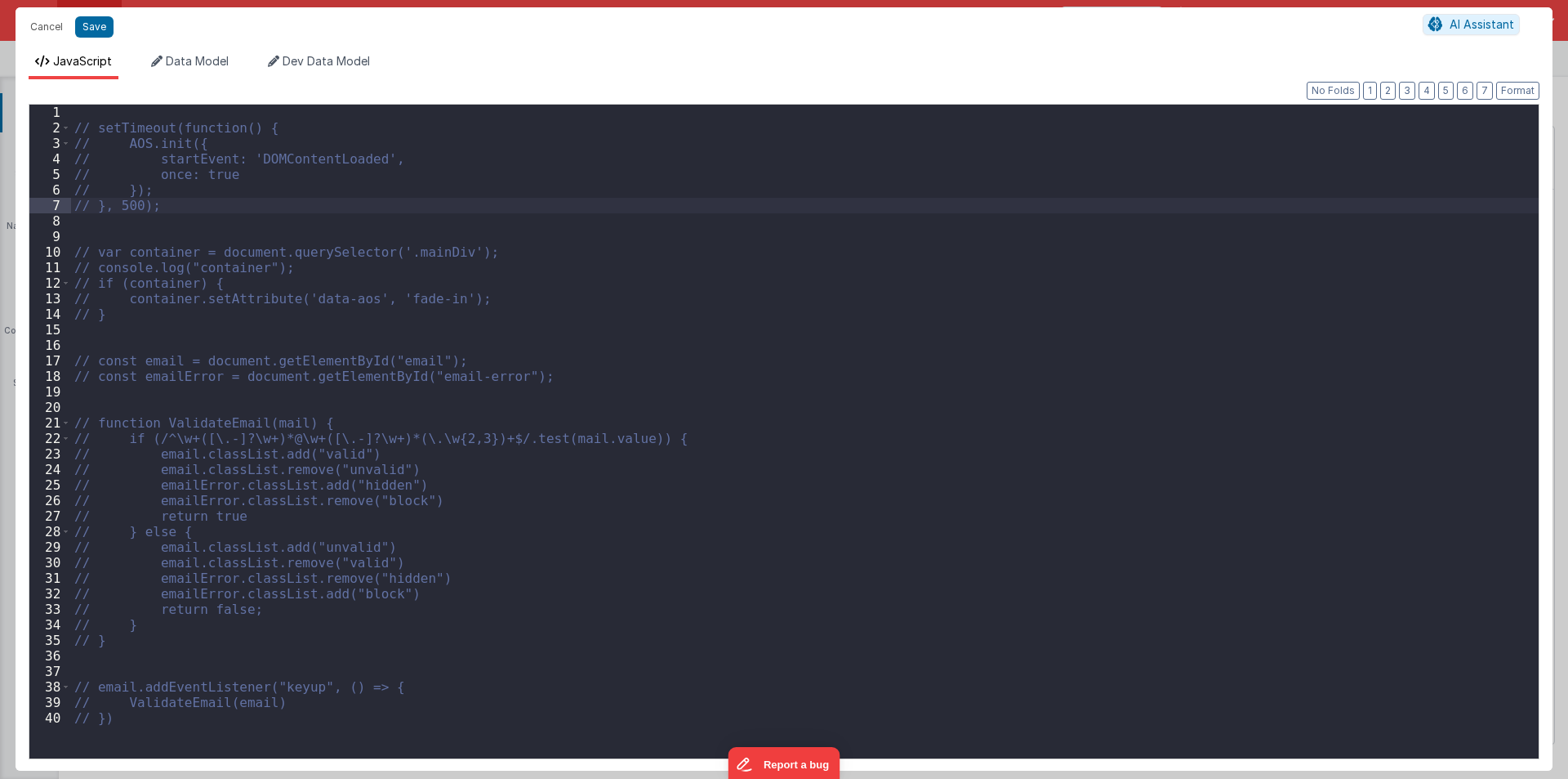
click at [76, 129] on div "// setTimeout(function() { // AOS.init({ // startEvent: 'DOMContentLoaded', // …" at bounding box center [805, 447] width 1468 height 685
click at [137, 146] on div "// setTimeout(function() { // AOS.init({ // startEvent: 'DOMContentLoaded', // …" at bounding box center [805, 447] width 1468 height 685
click at [166, 142] on div "// setTimeout(function() { // AOS.init({ // startEvent: 'DOMContentLoaded', // …" at bounding box center [805, 447] width 1468 height 685
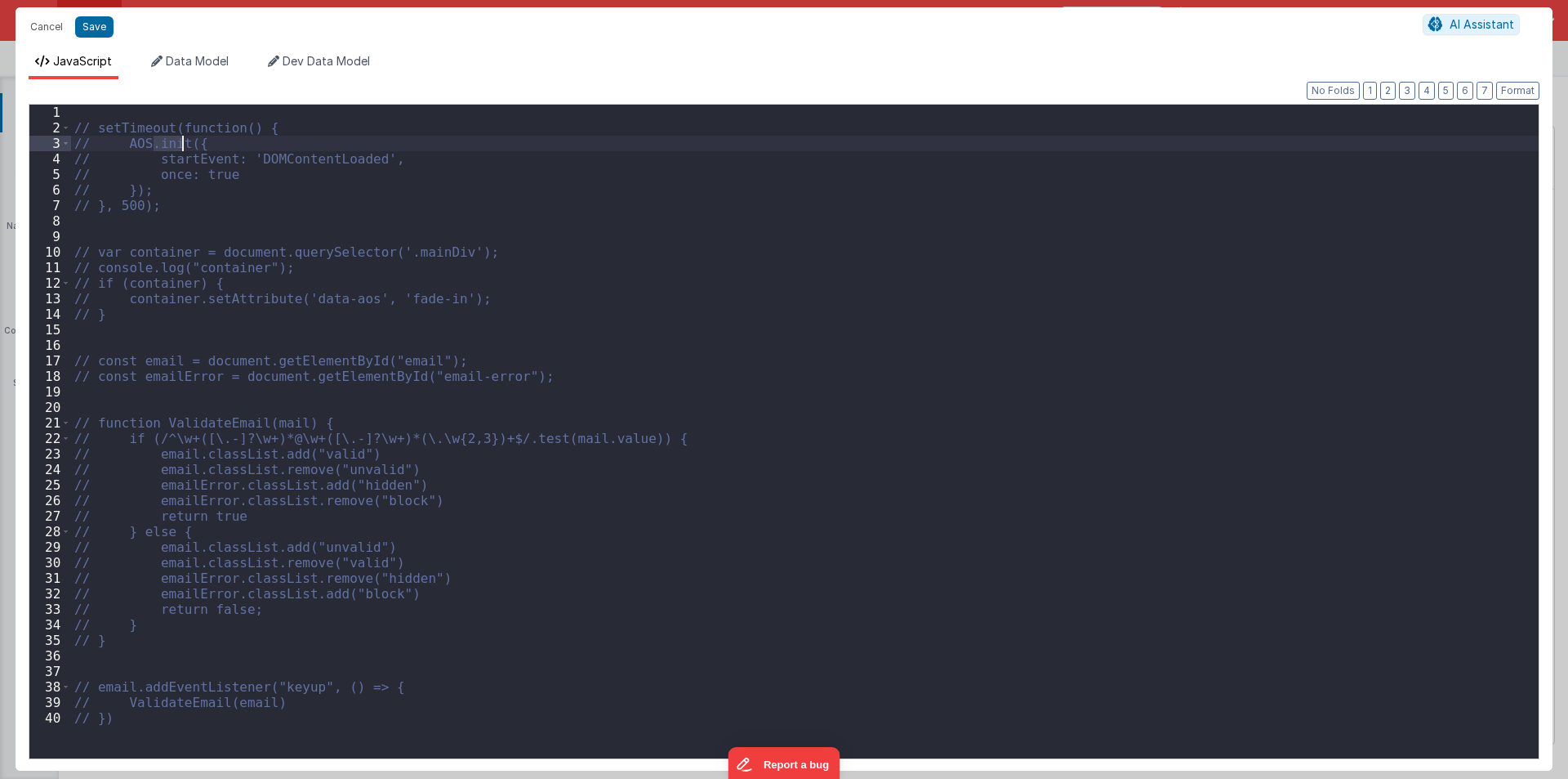
click at [165, 107] on div "// setTimeout(function() { // AOS.init({ // startEvent: 'DOMContentLoaded', // …" at bounding box center [805, 447] width 1468 height 685
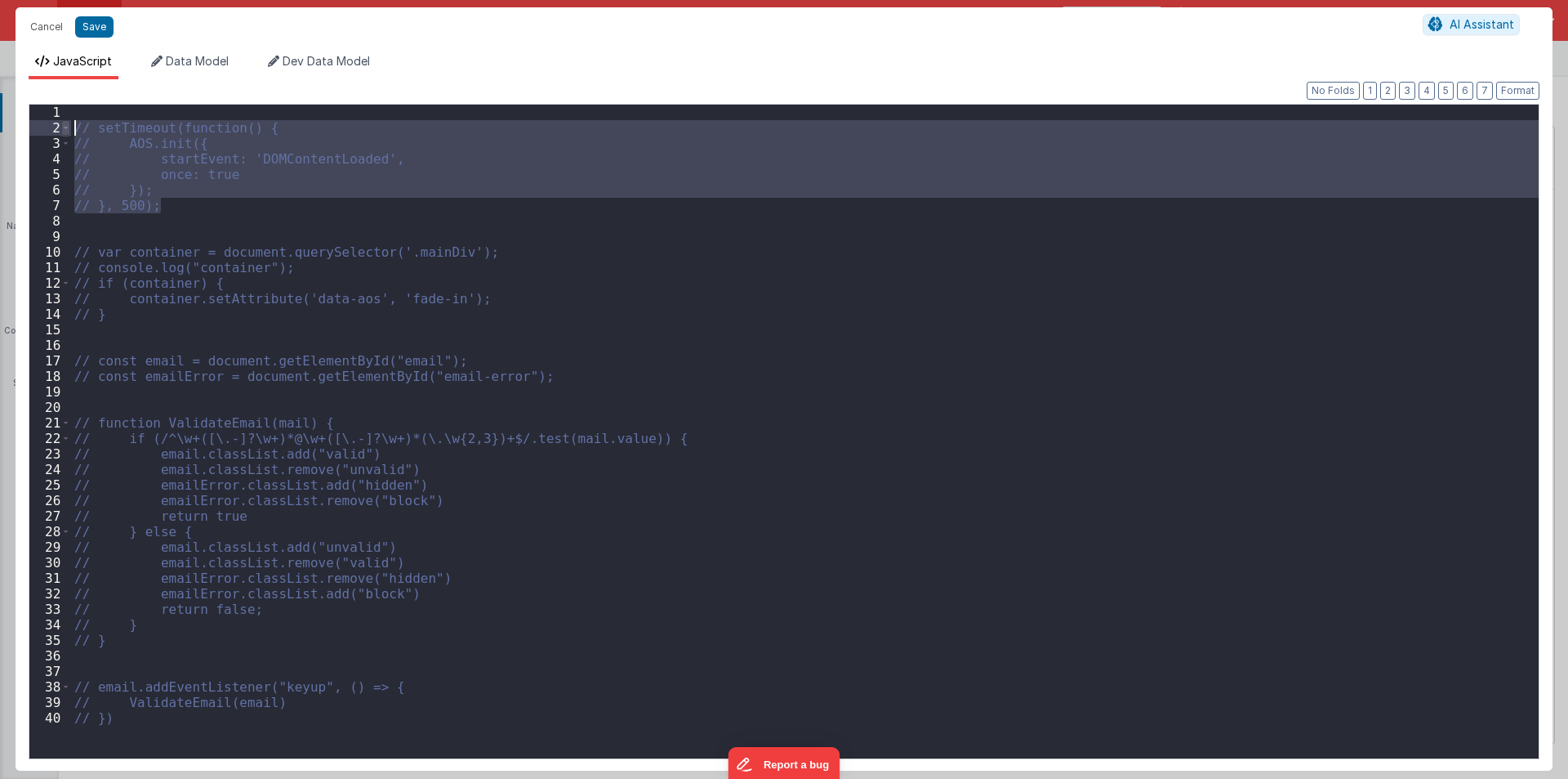
drag, startPoint x: 168, startPoint y: 204, endPoint x: 63, endPoint y: 129, distance: 129.0
click at [63, 129] on div "1 2 3 4 5 6 7 8 9 10 11 12 13 14 15 16 17 18 19 20 21 22 23 24 25 26 27 28 29 3…" at bounding box center [784, 431] width 1511 height 655
click at [168, 205] on div "// setTimeout(function() { // AOS.init({ // startEvent: 'DOMContentLoaded', // …" at bounding box center [805, 431] width 1468 height 654
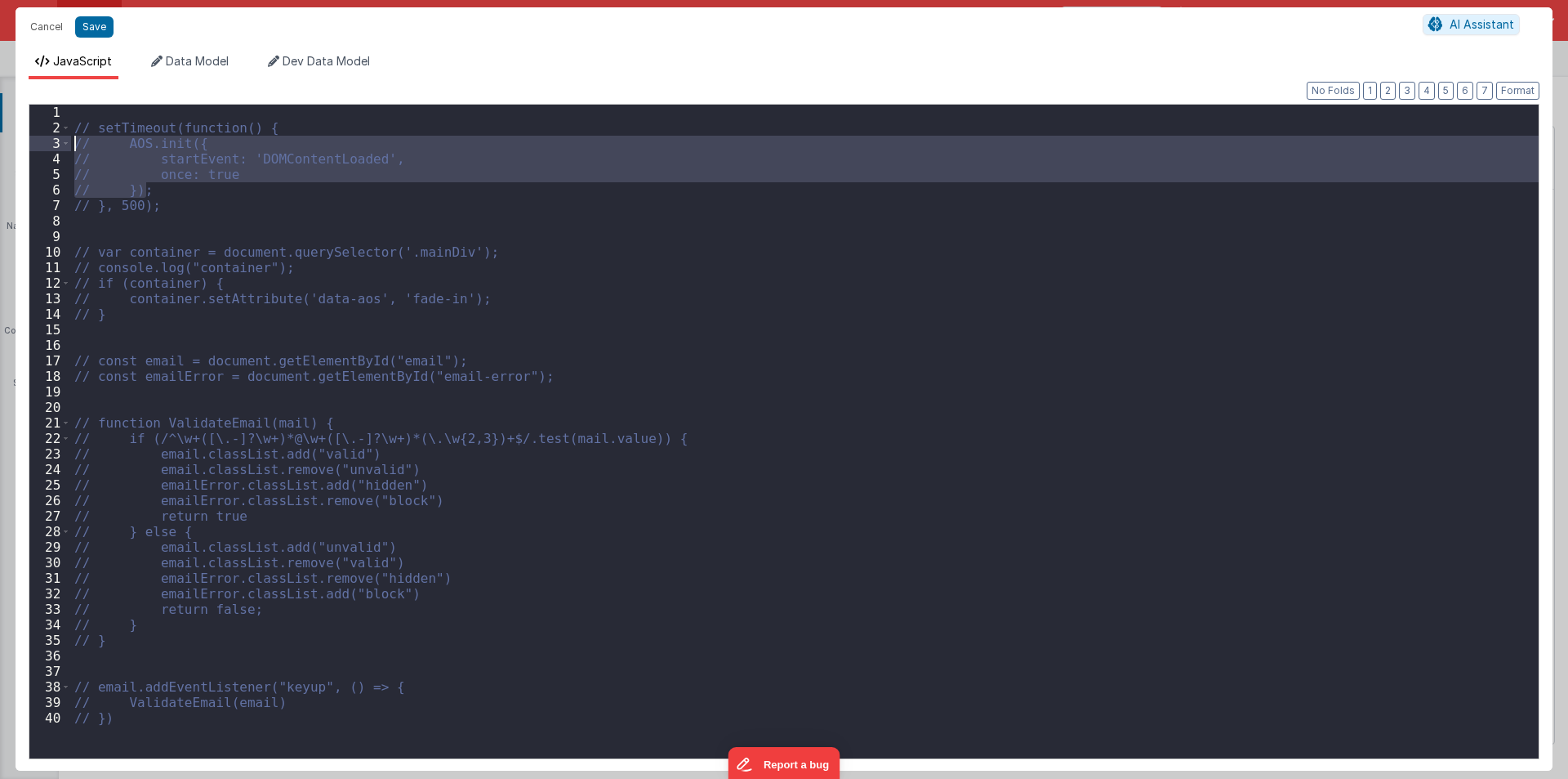
drag, startPoint x: 149, startPoint y: 191, endPoint x: 61, endPoint y: 141, distance: 101.2
click at [61, 141] on div "1 2 3 4 5 6 7 8 9 10 11 12 13 14 15 16 17 18 19 20 21 22 23 24 25 26 27 28 29 3…" at bounding box center [784, 431] width 1511 height 655
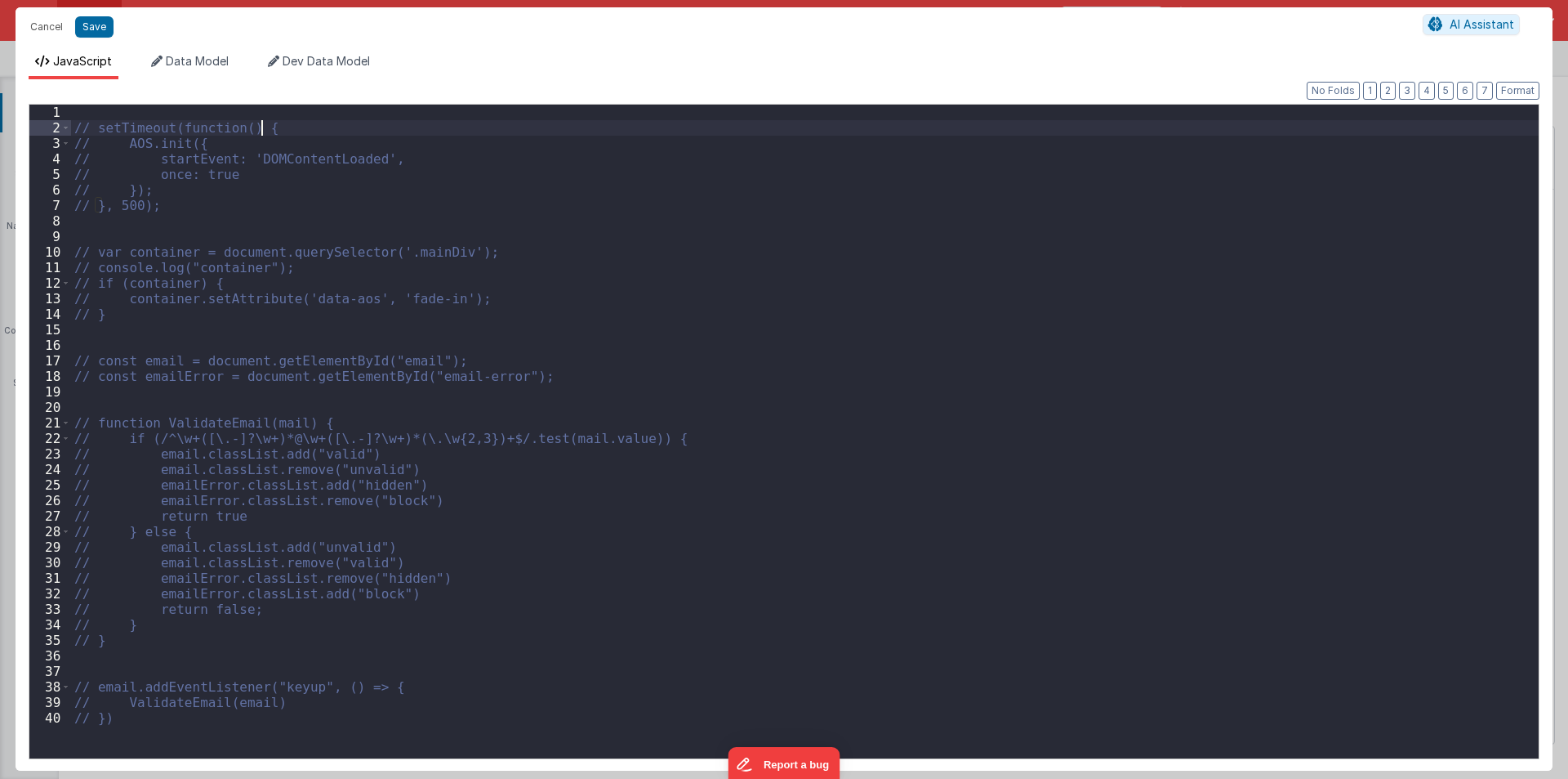
click at [270, 128] on div "// setTimeout(function() { // AOS.init({ // startEvent: 'DOMContentLoaded', // …" at bounding box center [805, 447] width 1468 height 685
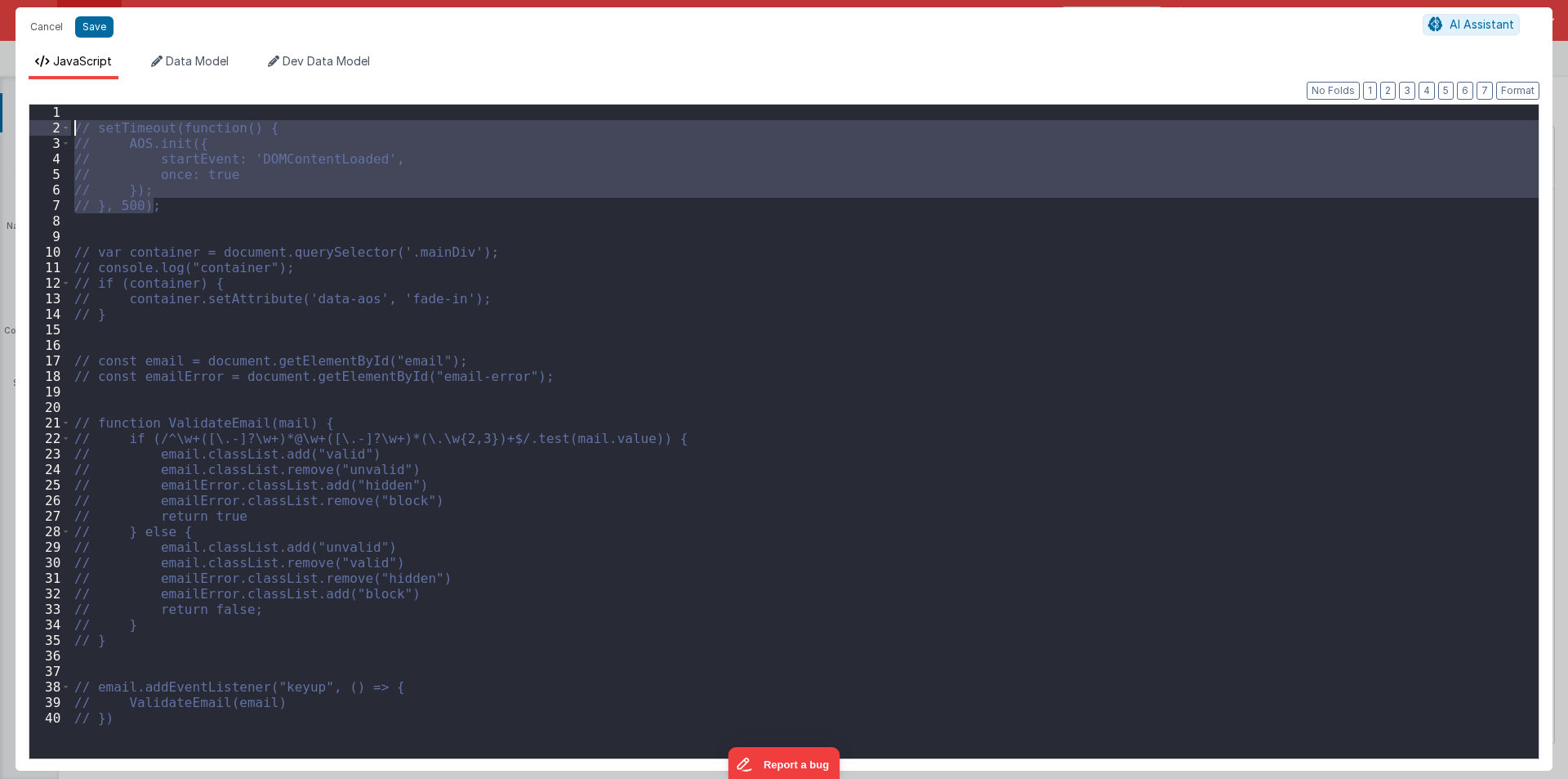
drag, startPoint x: 157, startPoint y: 204, endPoint x: 51, endPoint y: 125, distance: 132.2
click at [51, 125] on div "1 2 3 4 5 6 7 8 9 10 11 12 13 14 15 16 17 18 19 20 21 22 23 24 25 26 27 28 29 3…" at bounding box center [784, 431] width 1511 height 655
click at [157, 198] on div "// setTimeout(function() { // AOS.init({ // startEvent: 'DOMContentLoaded', // …" at bounding box center [805, 431] width 1468 height 654
drag, startPoint x: 160, startPoint y: 205, endPoint x: 62, endPoint y: 132, distance: 122.2
click at [62, 132] on div "1 2 3 4 5 6 7 8 9 10 11 12 13 14 15 16 17 18 19 20 21 22 23 24 25 26 27 28 29 3…" at bounding box center [784, 431] width 1511 height 655
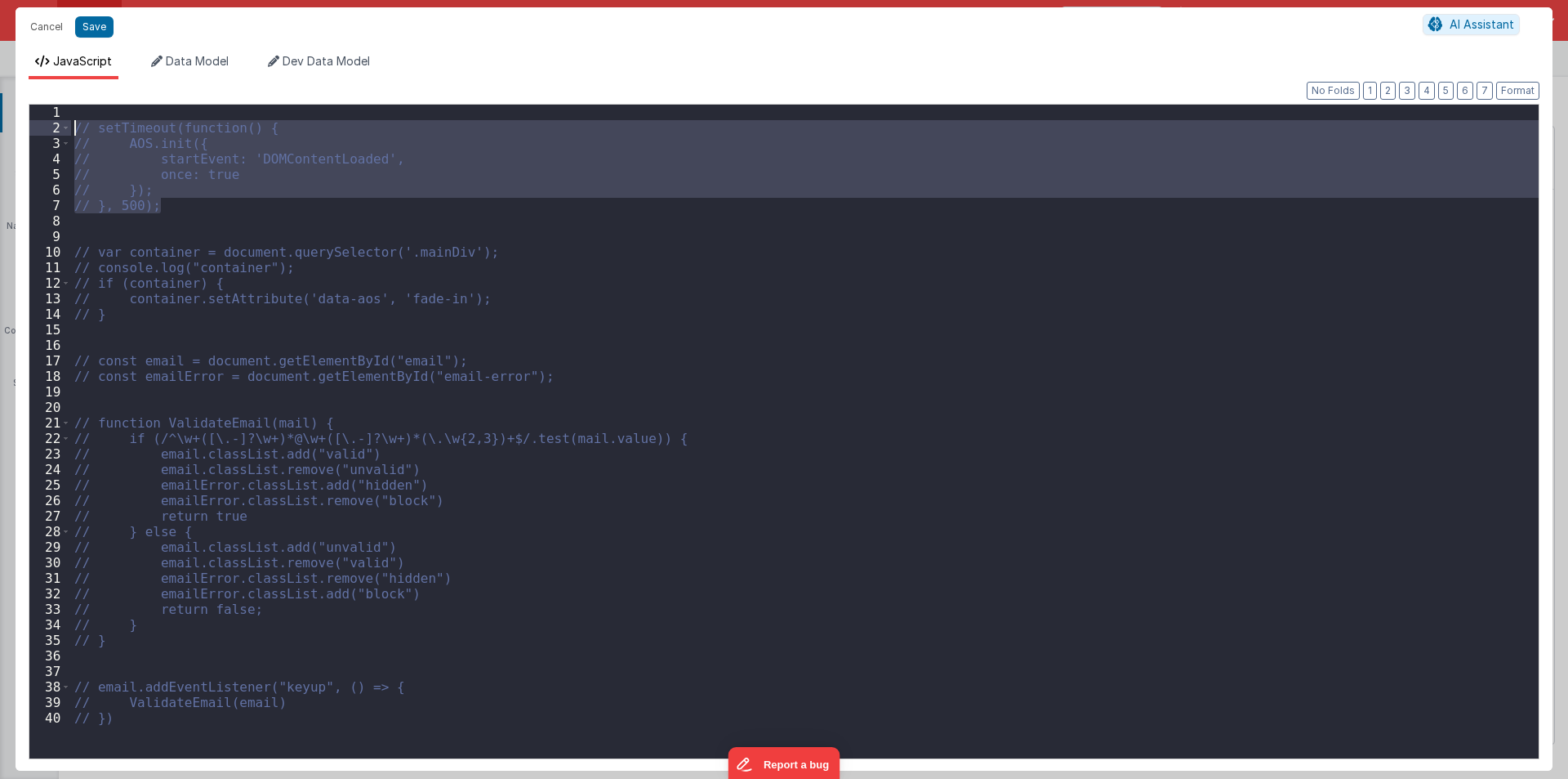
click at [272, 124] on div "// setTimeout(function() { // AOS.init({ // startEvent: 'DOMContentLoaded', // …" at bounding box center [805, 431] width 1468 height 654
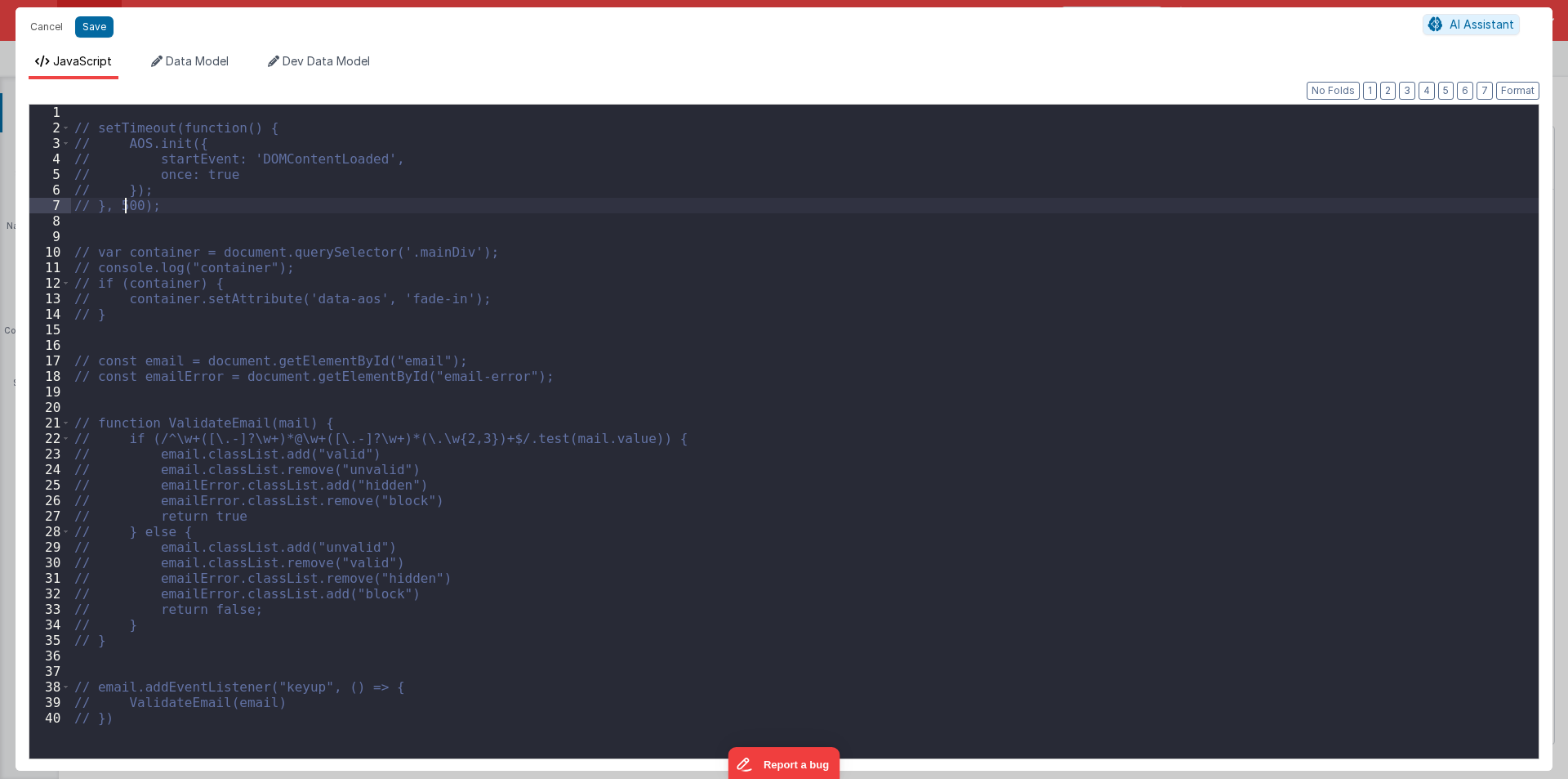
click at [126, 206] on div "// setTimeout(function() { // AOS.init({ // startEvent: 'DOMContentLoaded', // …" at bounding box center [805, 447] width 1468 height 685
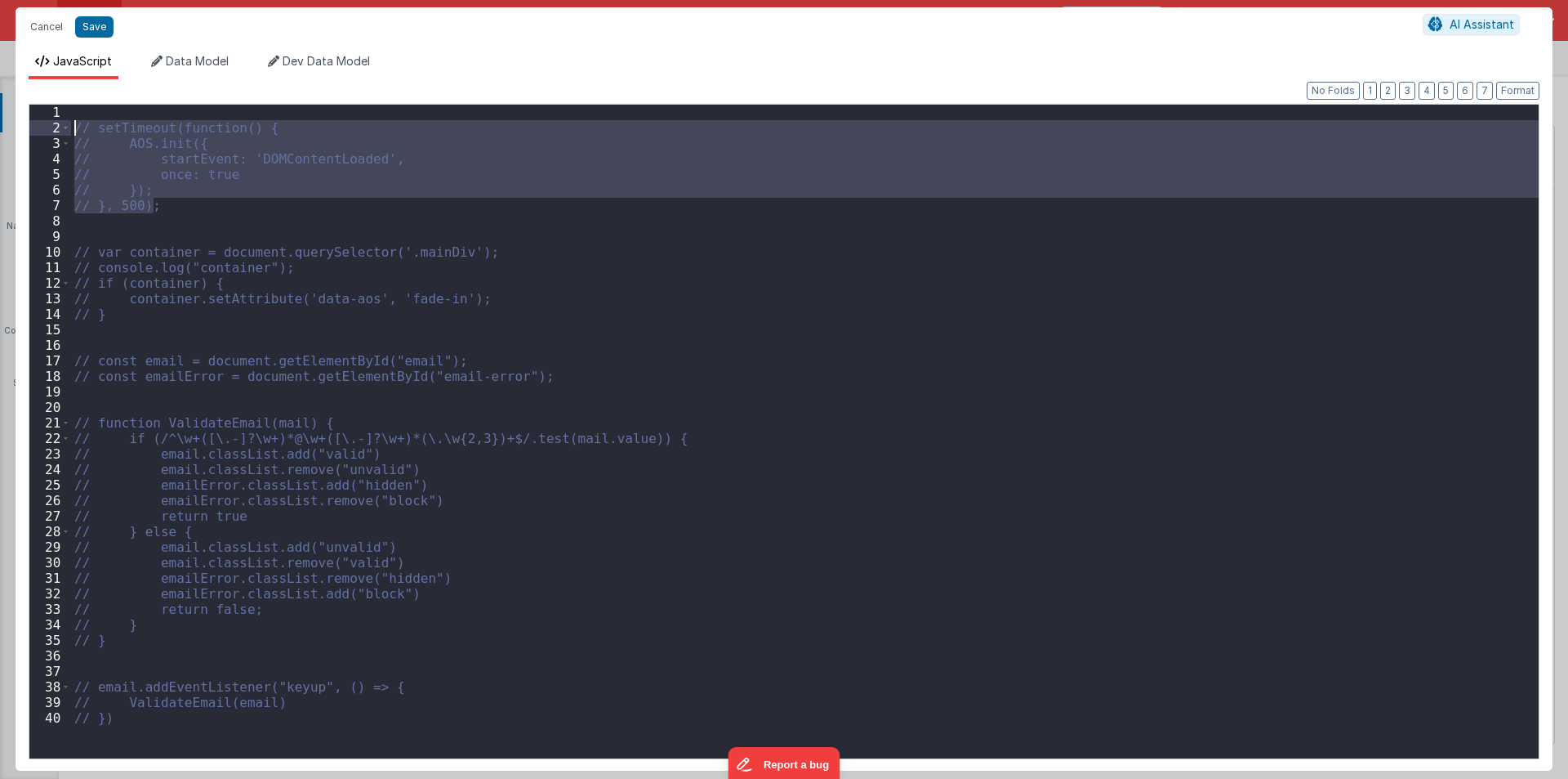
drag, startPoint x: 156, startPoint y: 206, endPoint x: 77, endPoint y: 130, distance: 109.6
click at [77, 130] on div "// setTimeout(function() { // AOS.init({ // startEvent: 'DOMContentLoaded', // …" at bounding box center [805, 447] width 1468 height 685
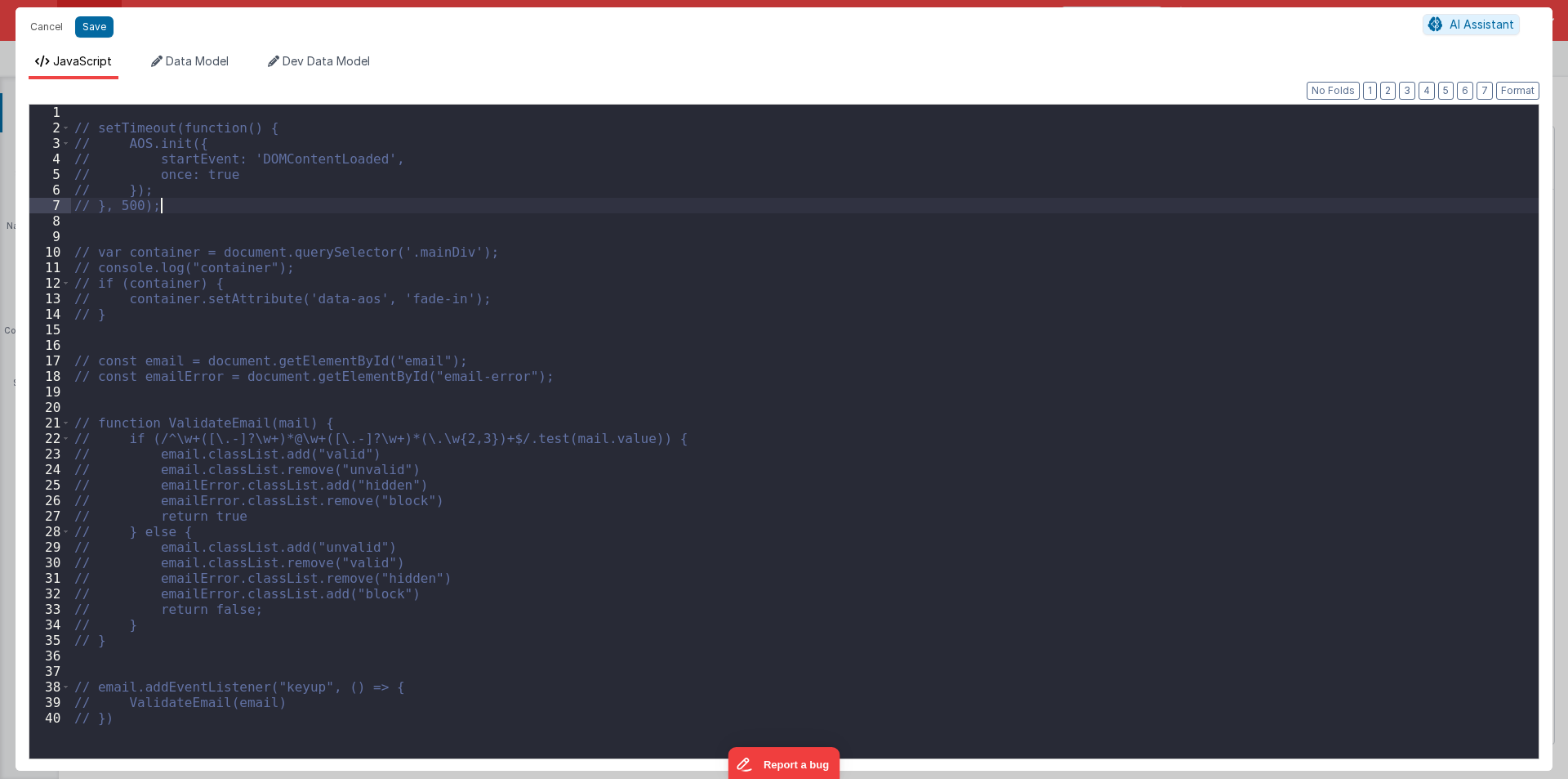
click at [164, 205] on div "// setTimeout(function() { // AOS.init({ // startEvent: 'DOMContentLoaded', // …" at bounding box center [805, 447] width 1468 height 685
click at [47, 22] on button "Cancel" at bounding box center [46, 27] width 49 height 23
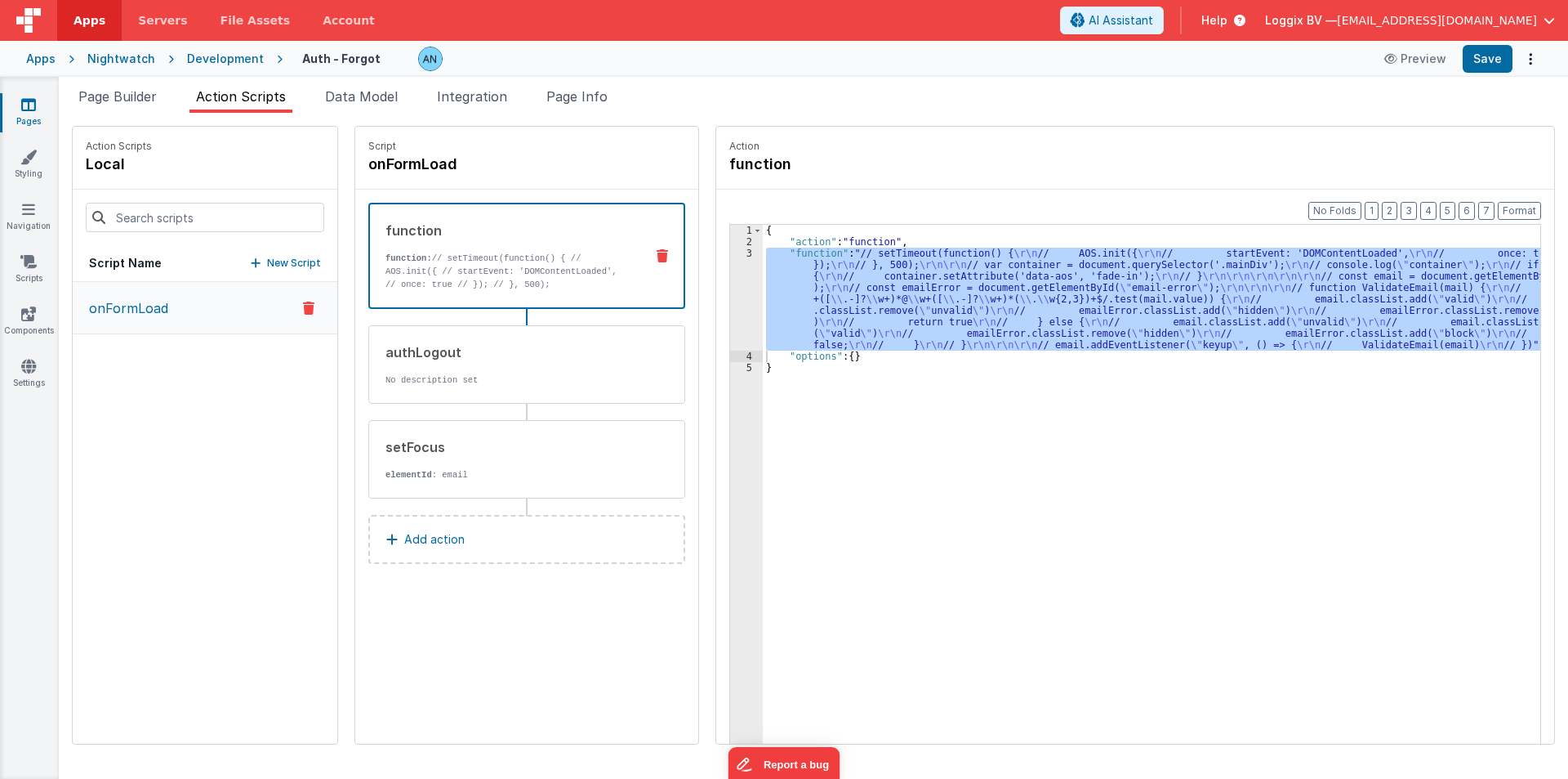
click at [89, 24] on span "Apps" at bounding box center [90, 21] width 32 height 17
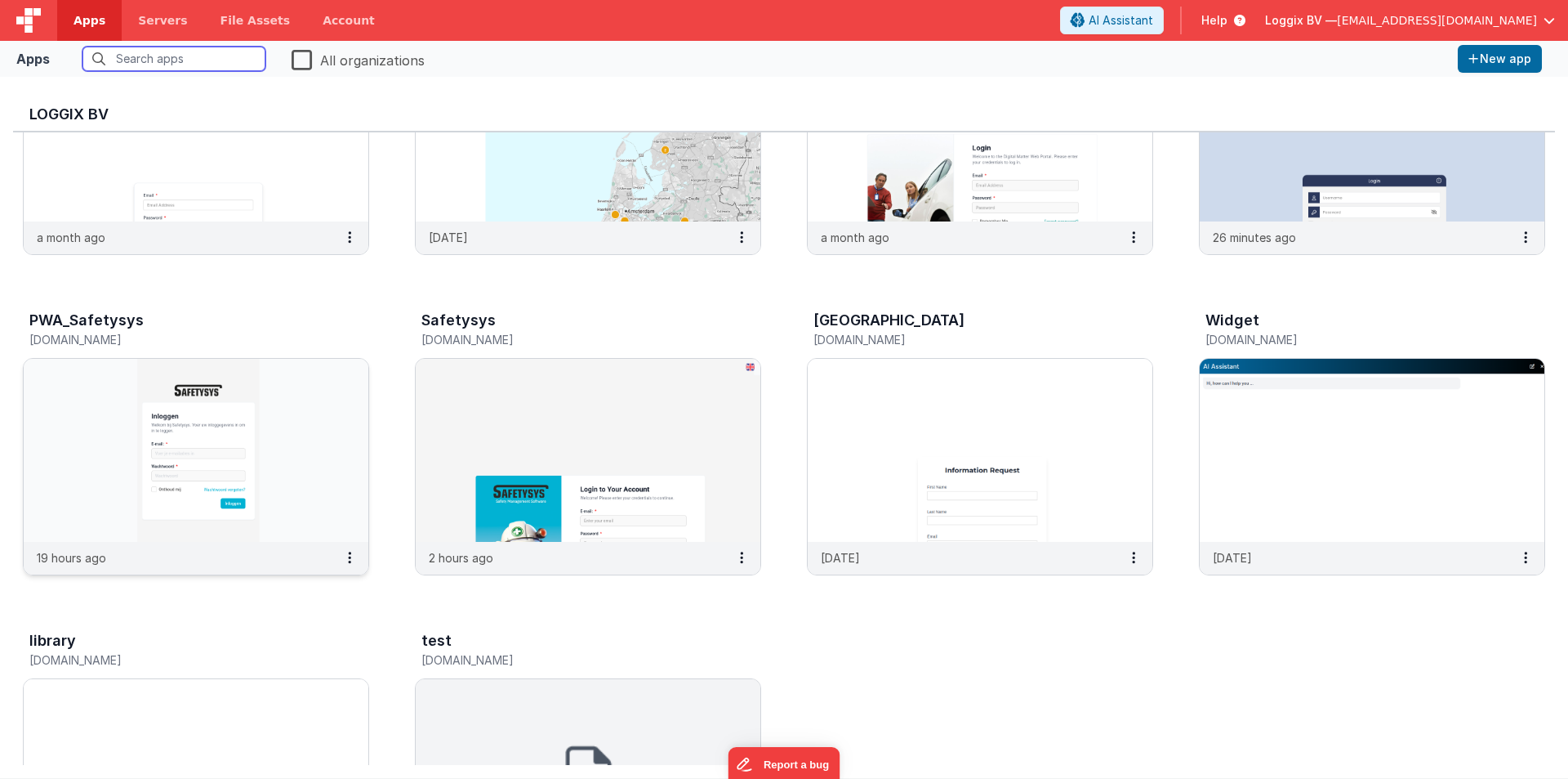
scroll to position [659, 0]
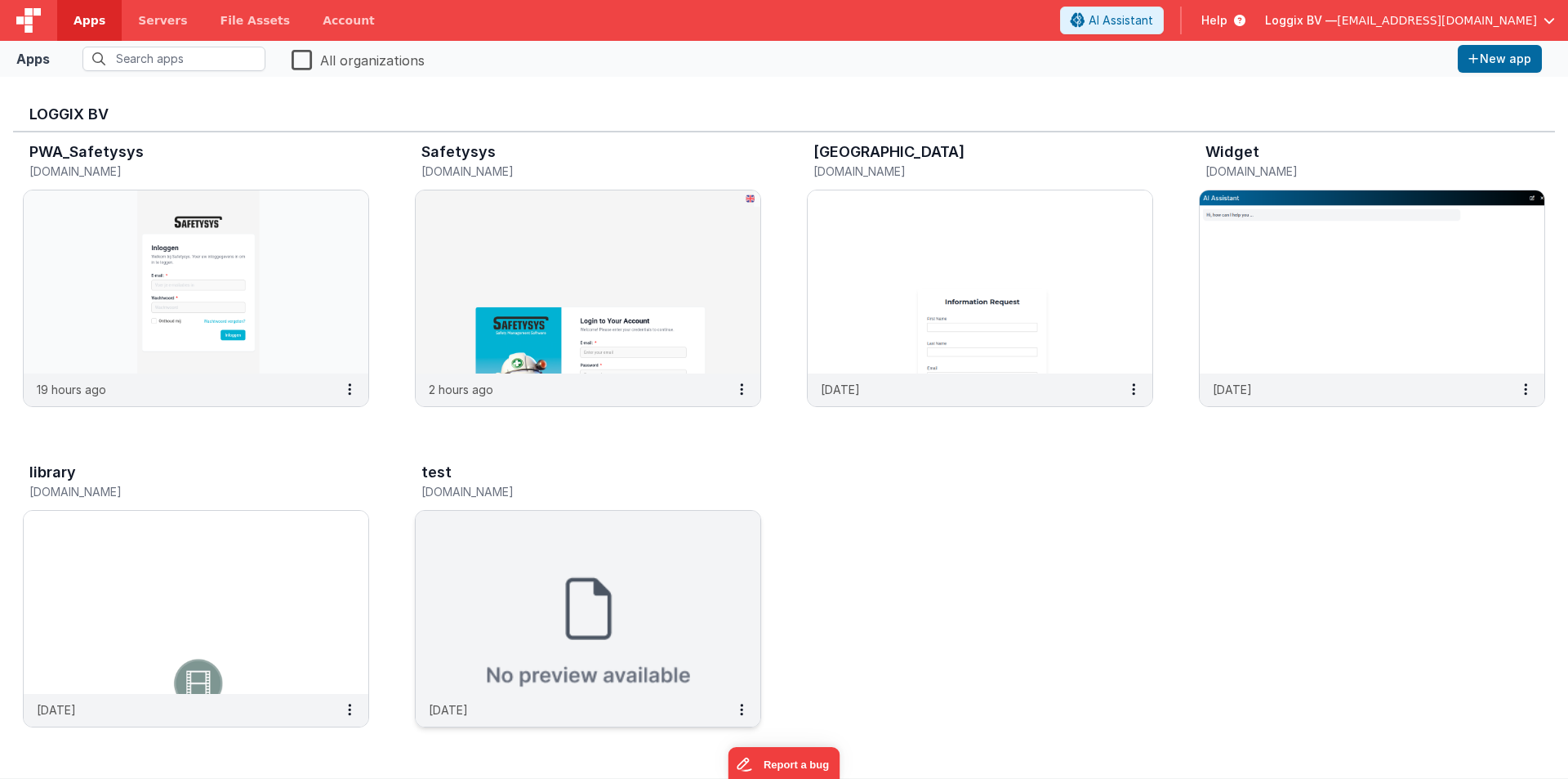
click at [523, 593] on img at bounding box center [588, 602] width 344 height 183
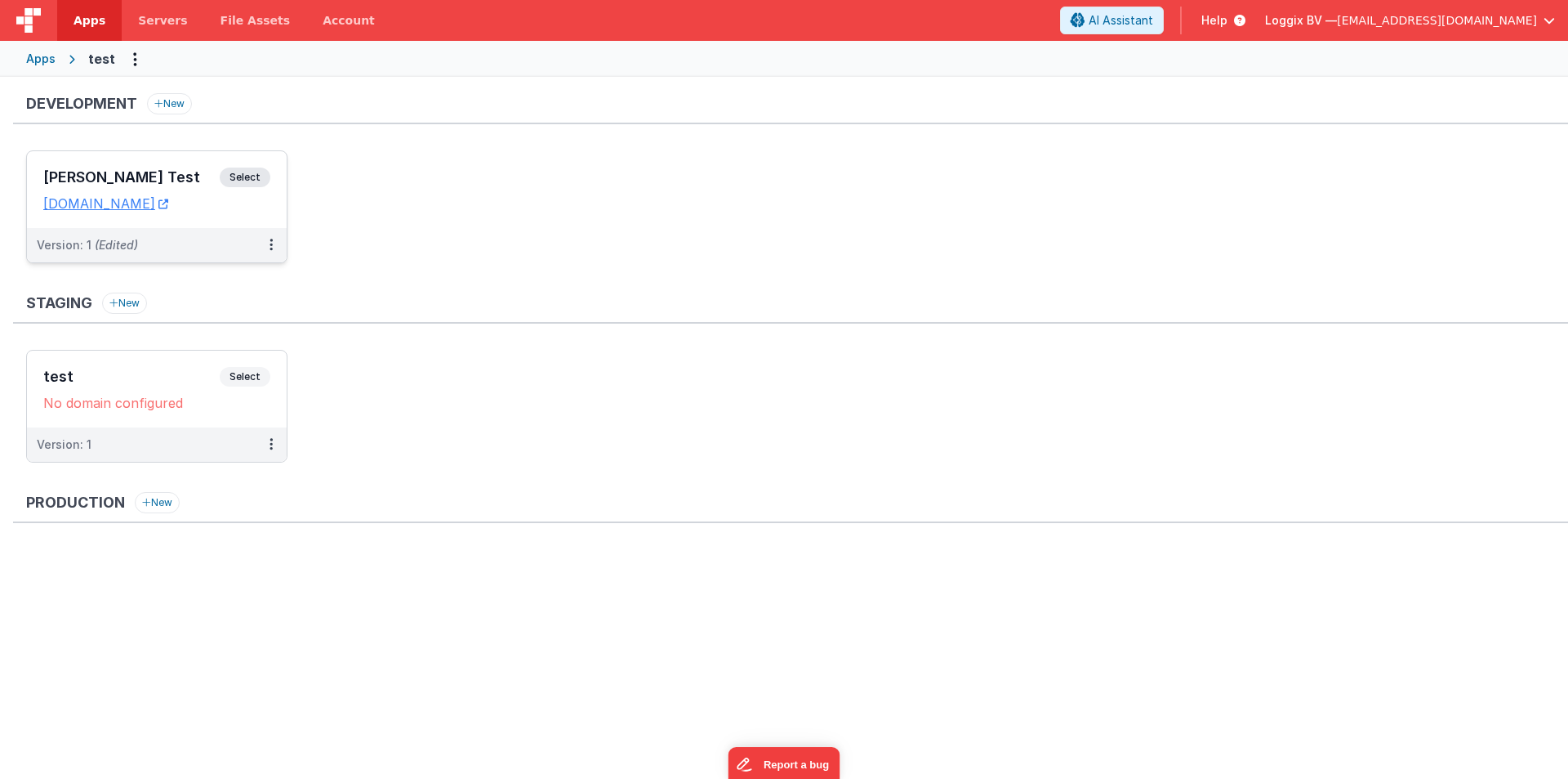
click at [85, 150] on li "Satyam Test Select URLs testbuild.clientportal.cloud Version: 1 (Edited)" at bounding box center [156, 207] width 261 height 113
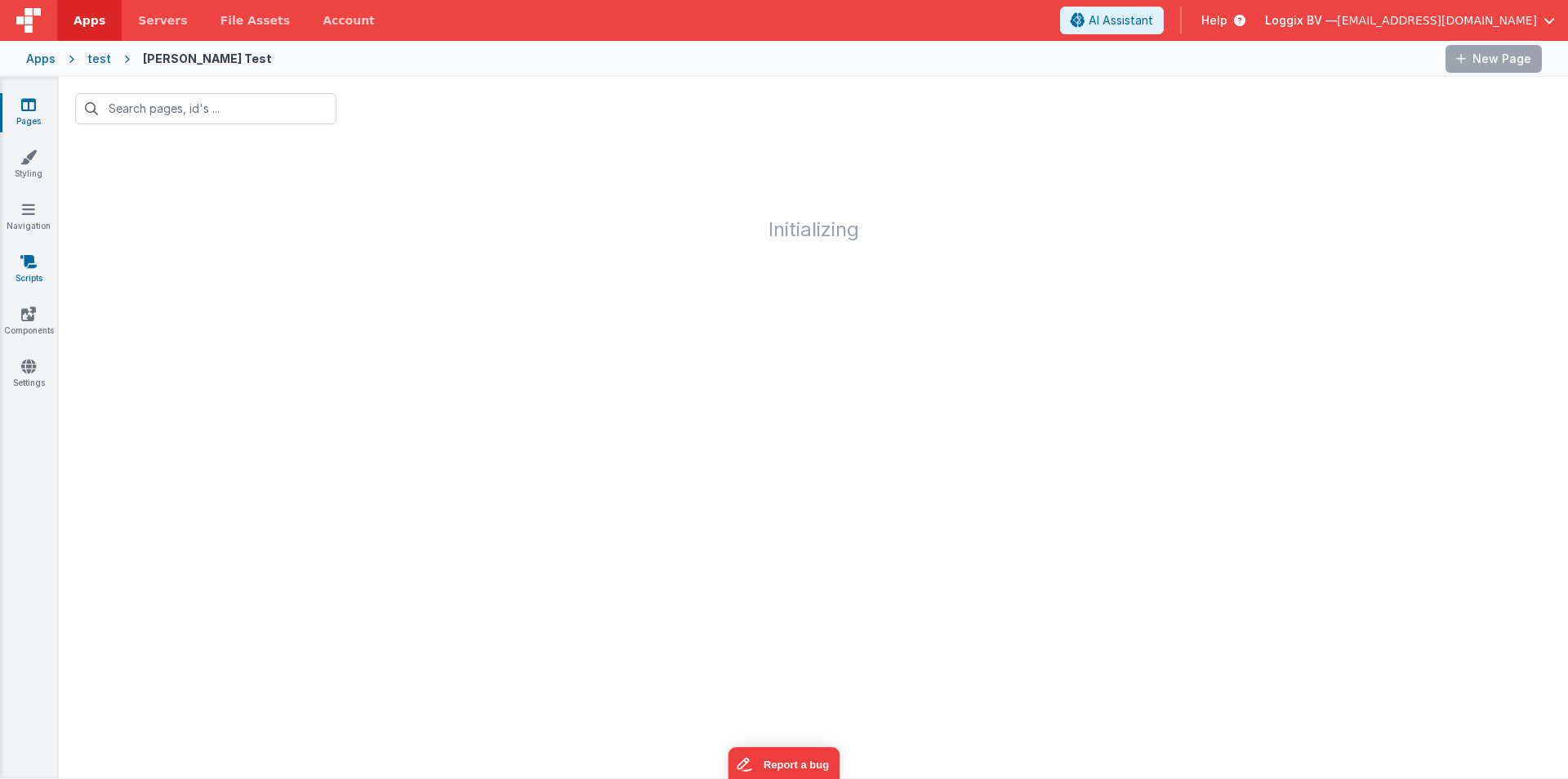
click at [27, 277] on link "Scripts" at bounding box center [28, 269] width 59 height 32
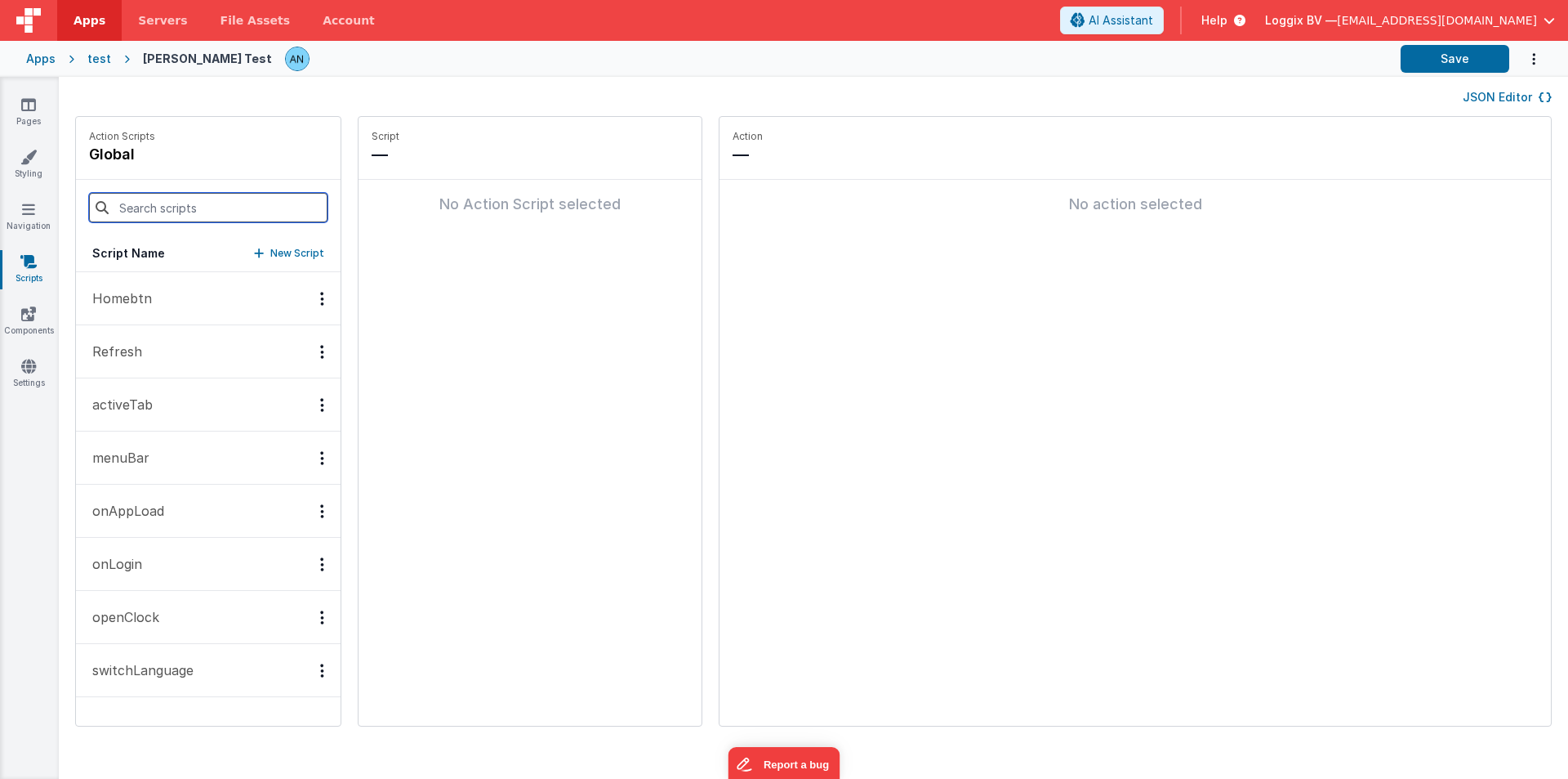
click at [159, 212] on input at bounding box center [208, 207] width 238 height 29
type input "p"
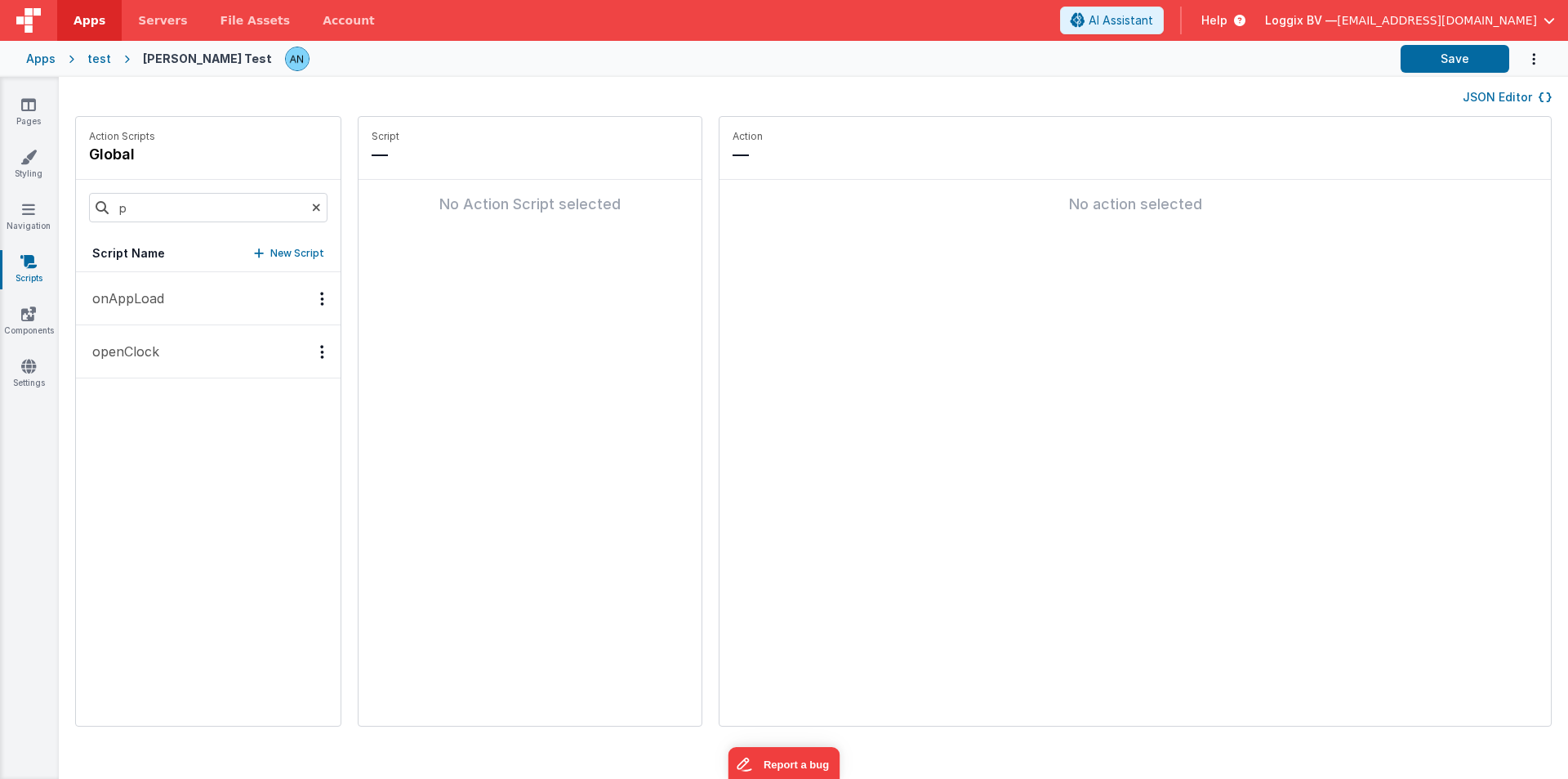
click at [84, 32] on link "Apps" at bounding box center [90, 20] width 65 height 41
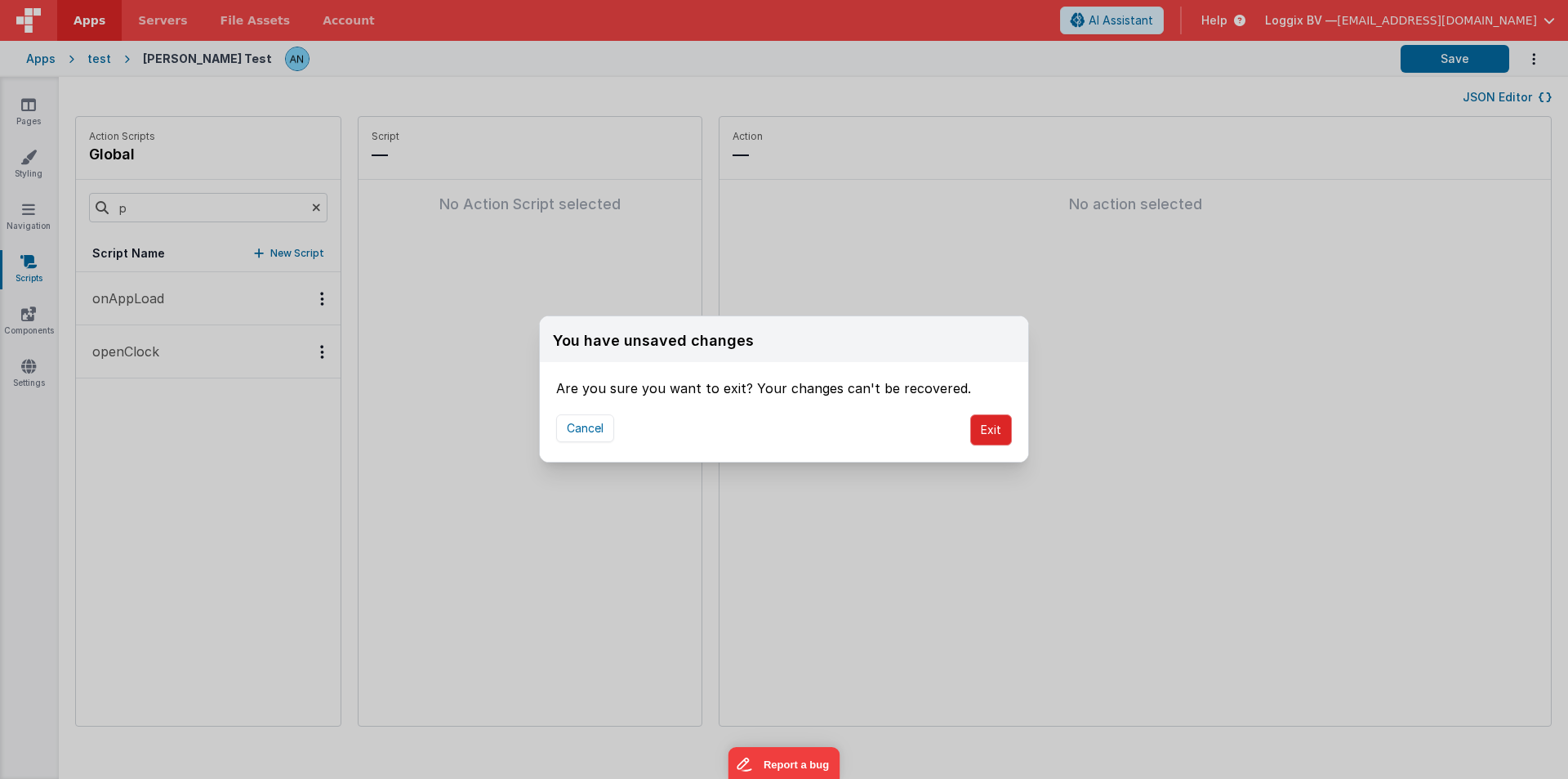
click at [994, 429] on button "Exit" at bounding box center [991, 429] width 42 height 31
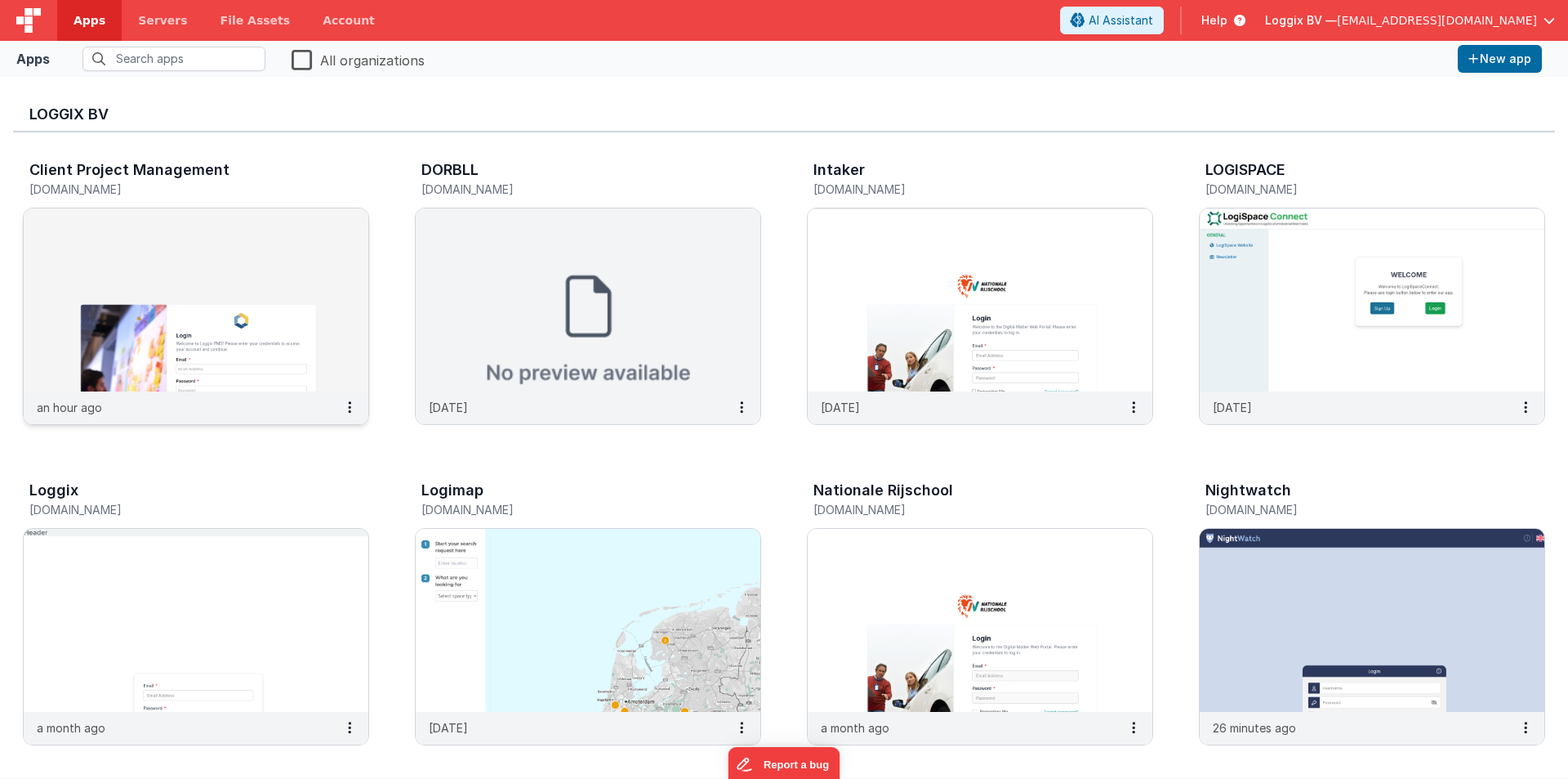
click at [228, 252] on img at bounding box center [196, 300] width 344 height 183
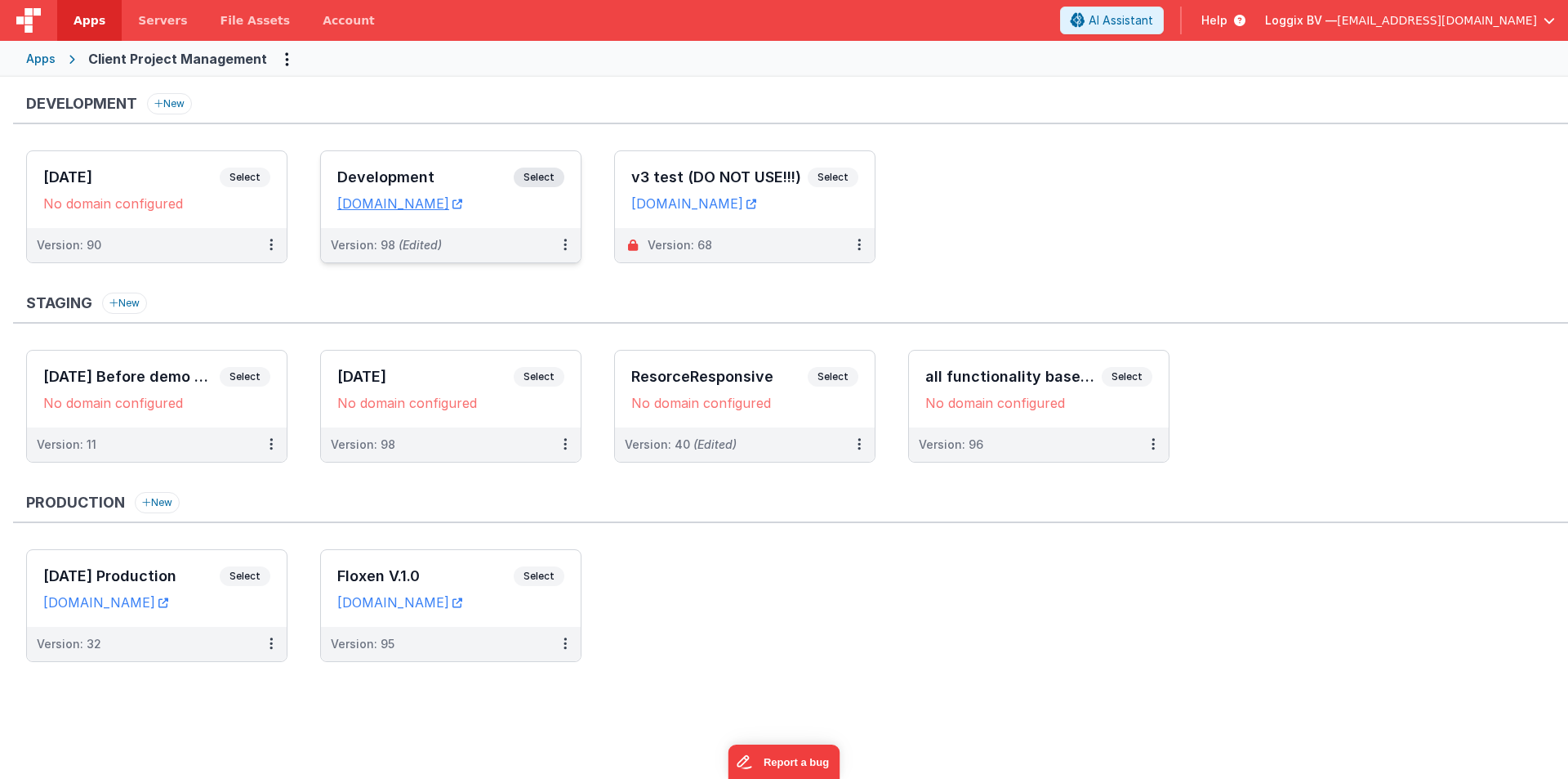
click at [378, 173] on h3 "Development" at bounding box center [425, 178] width 177 height 17
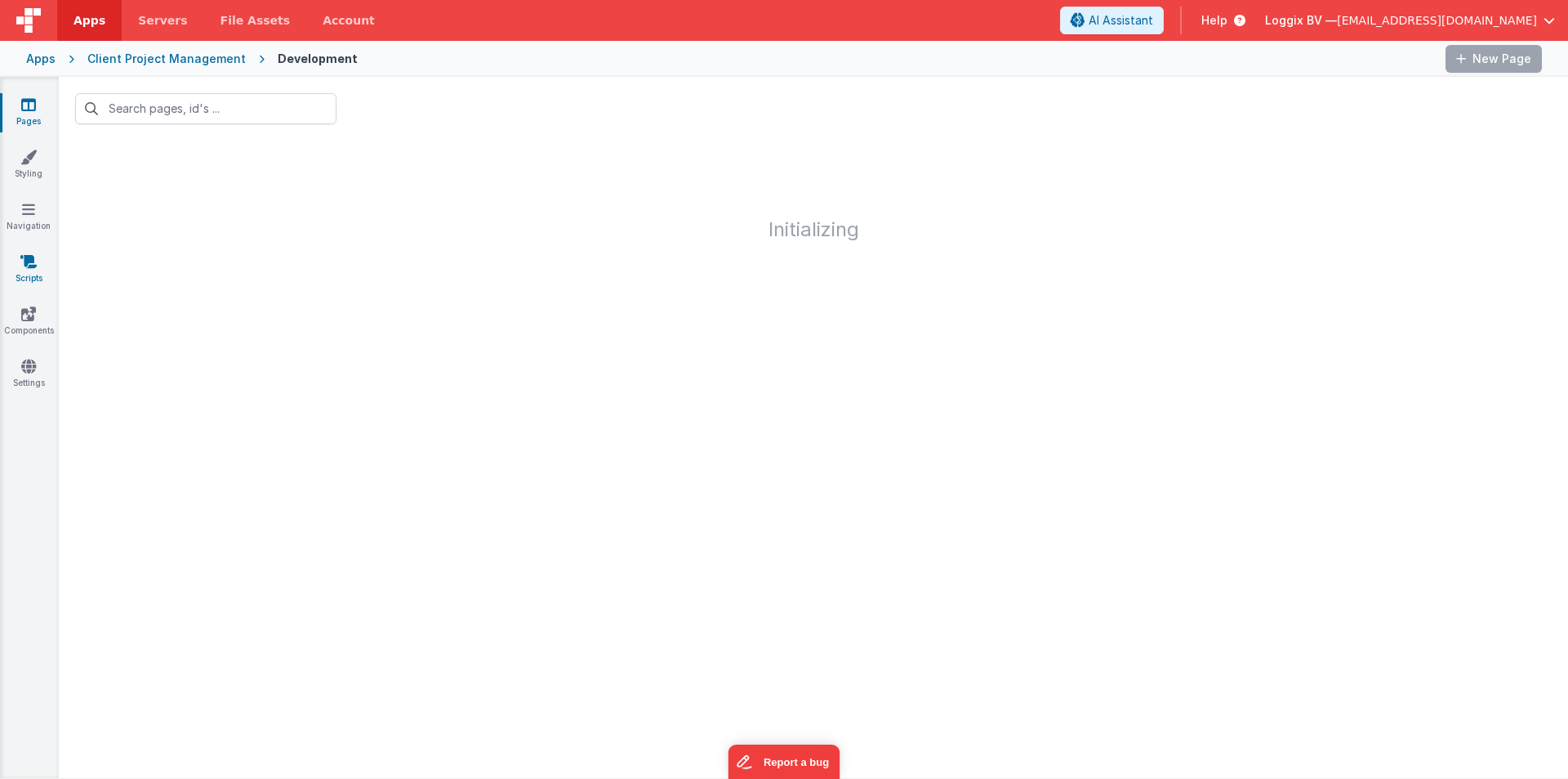
click at [32, 268] on icon at bounding box center [29, 262] width 17 height 17
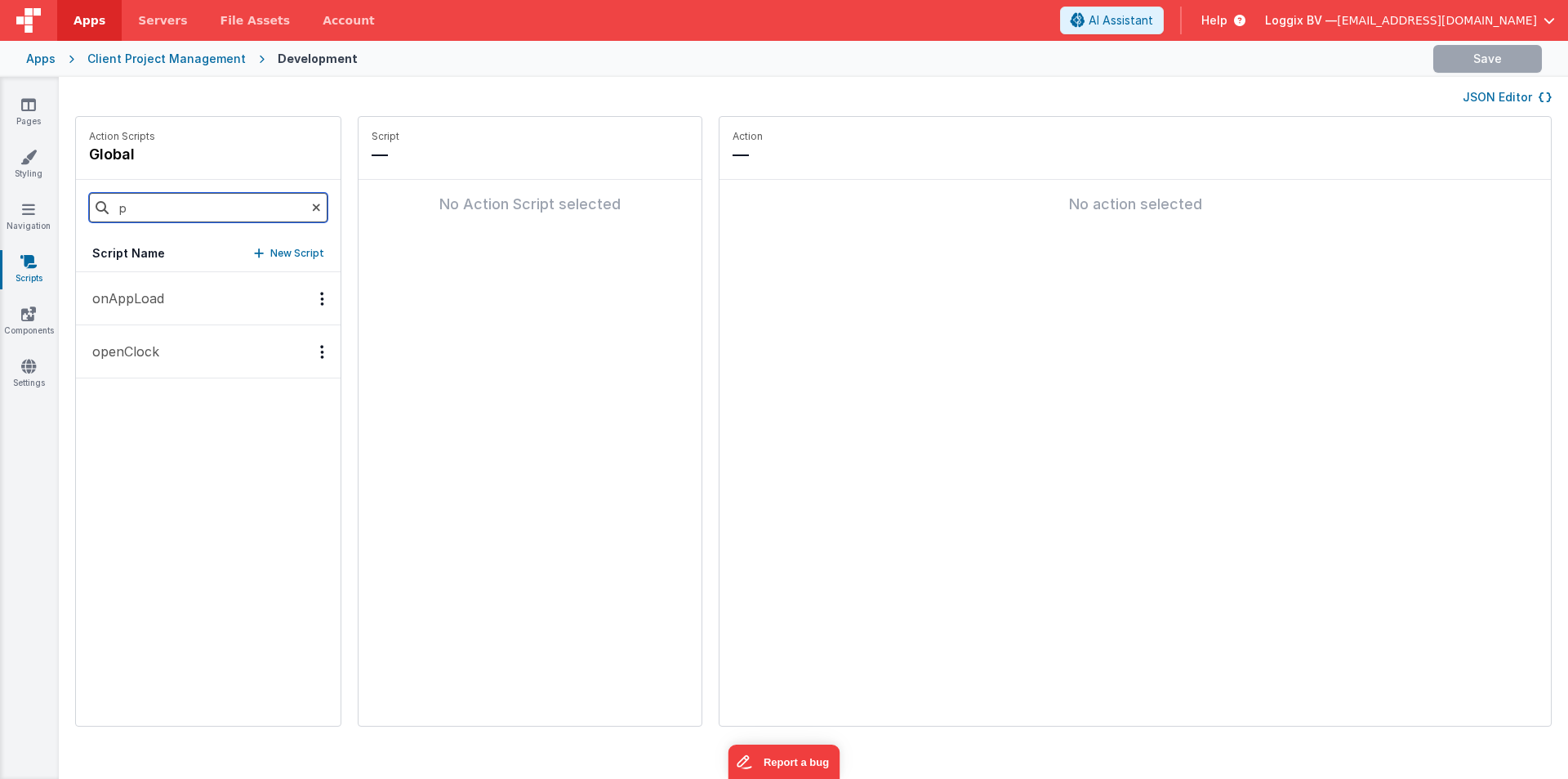
click at [175, 213] on input "p" at bounding box center [208, 207] width 238 height 29
type input "p"
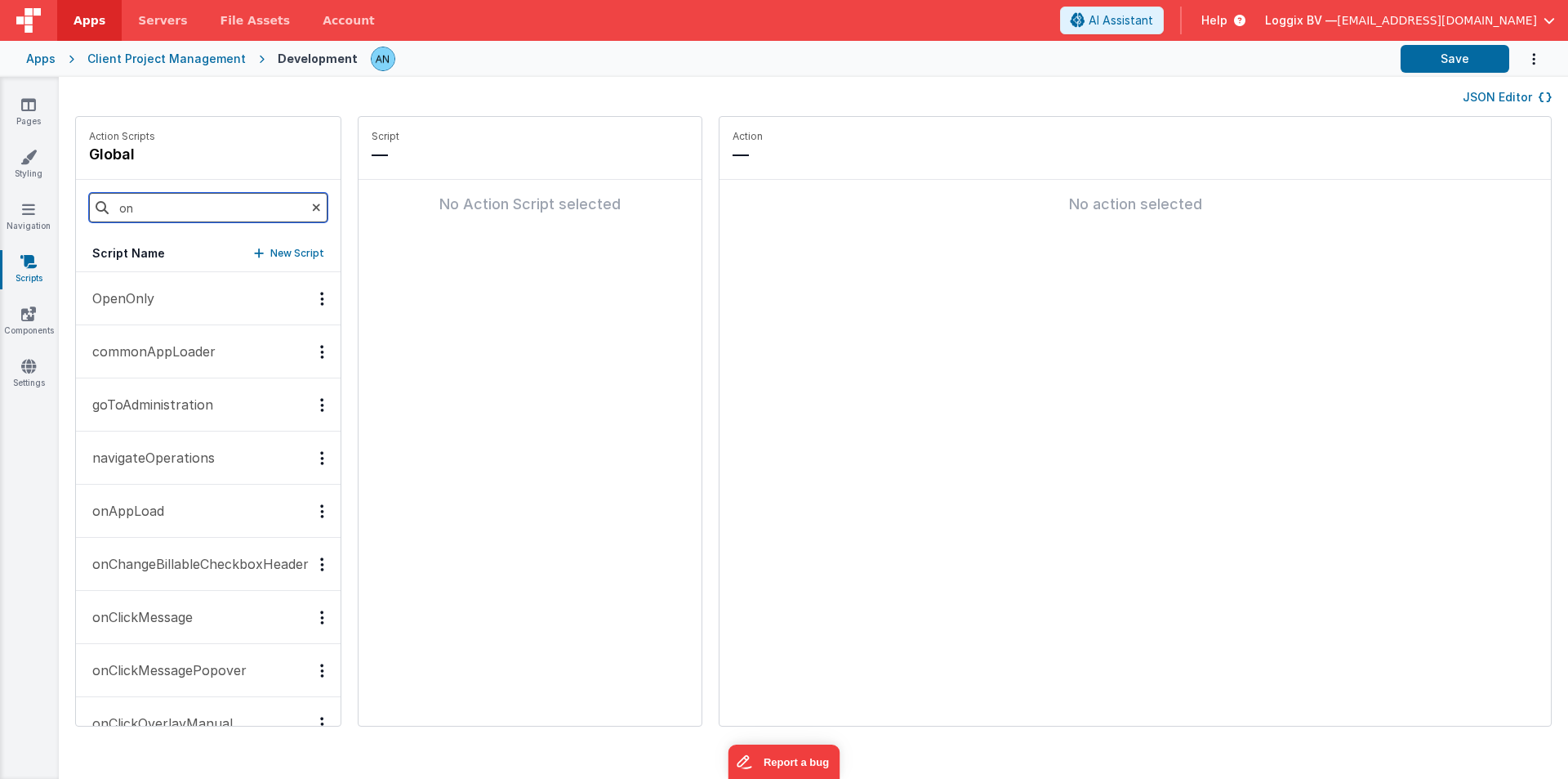
scroll to position [81, 0]
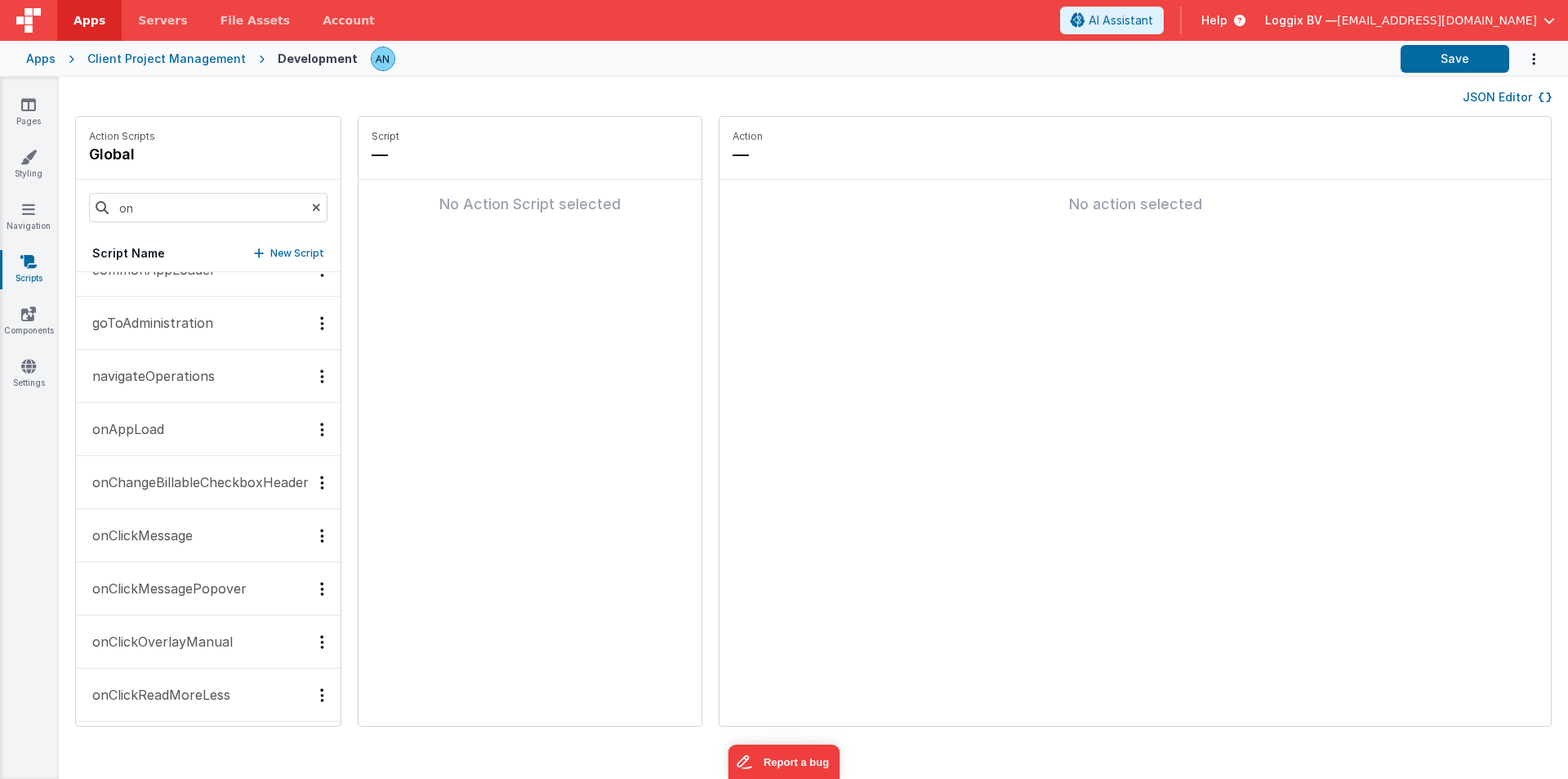
click at [133, 443] on button "onAppLoad" at bounding box center [208, 429] width 265 height 53
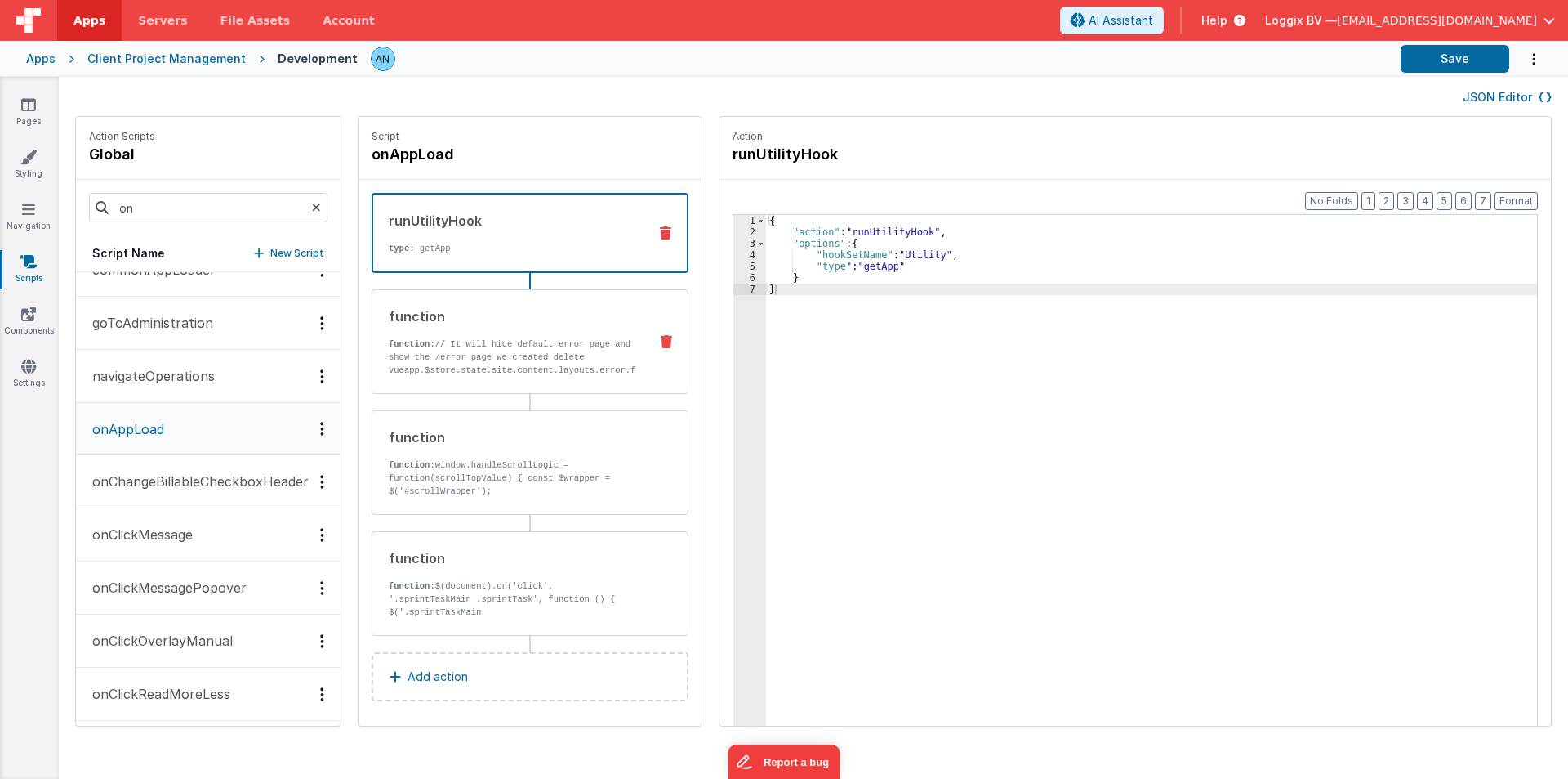
click at [536, 336] on div "function function: // It [PERSON_NAME] default error page and show the /error p…" at bounding box center [504, 341] width 263 height 71
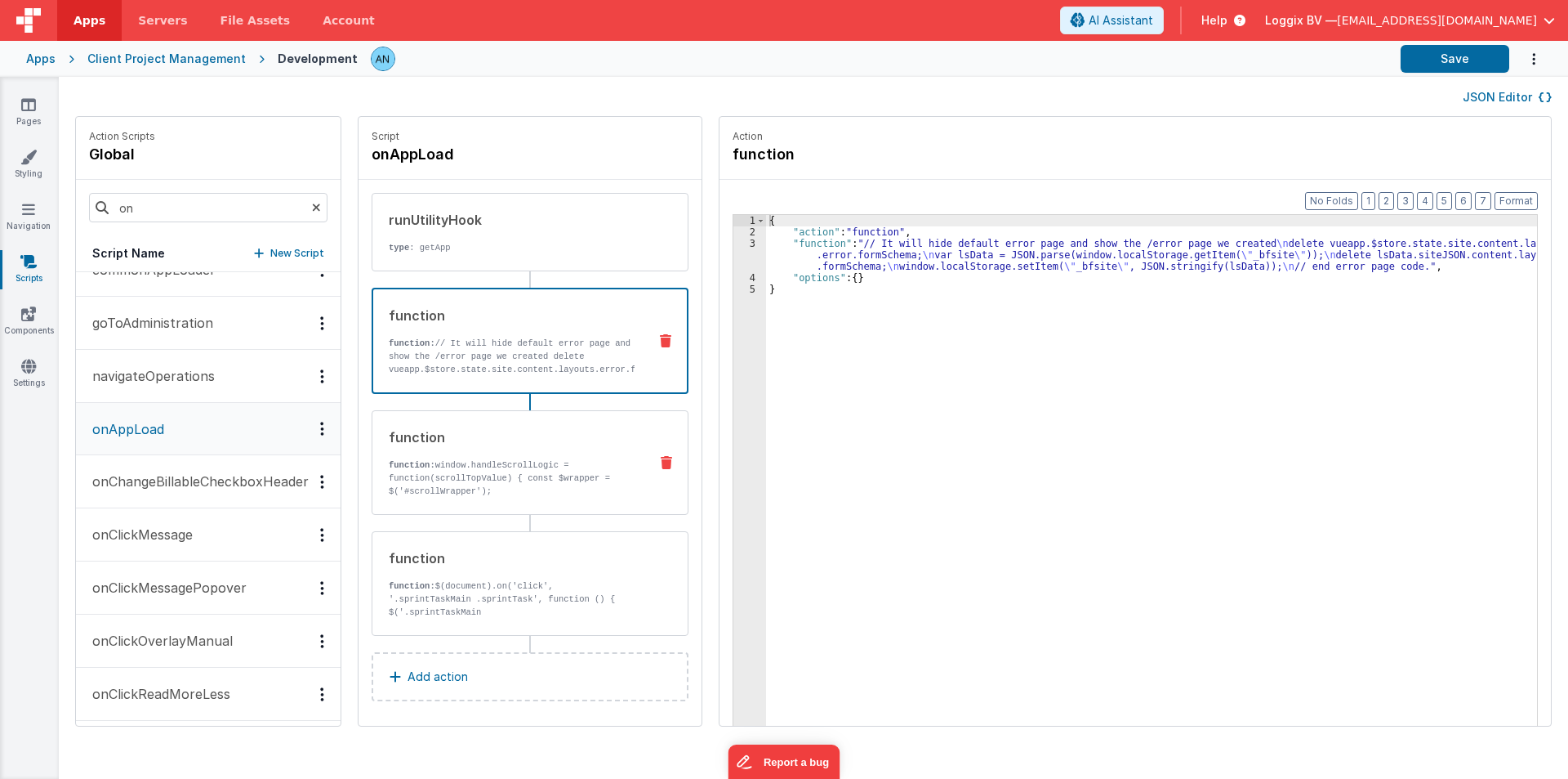
click at [491, 427] on div "function function: window.handleScrollLogic = function(scrollTopValue) { const …" at bounding box center [530, 463] width 317 height 105
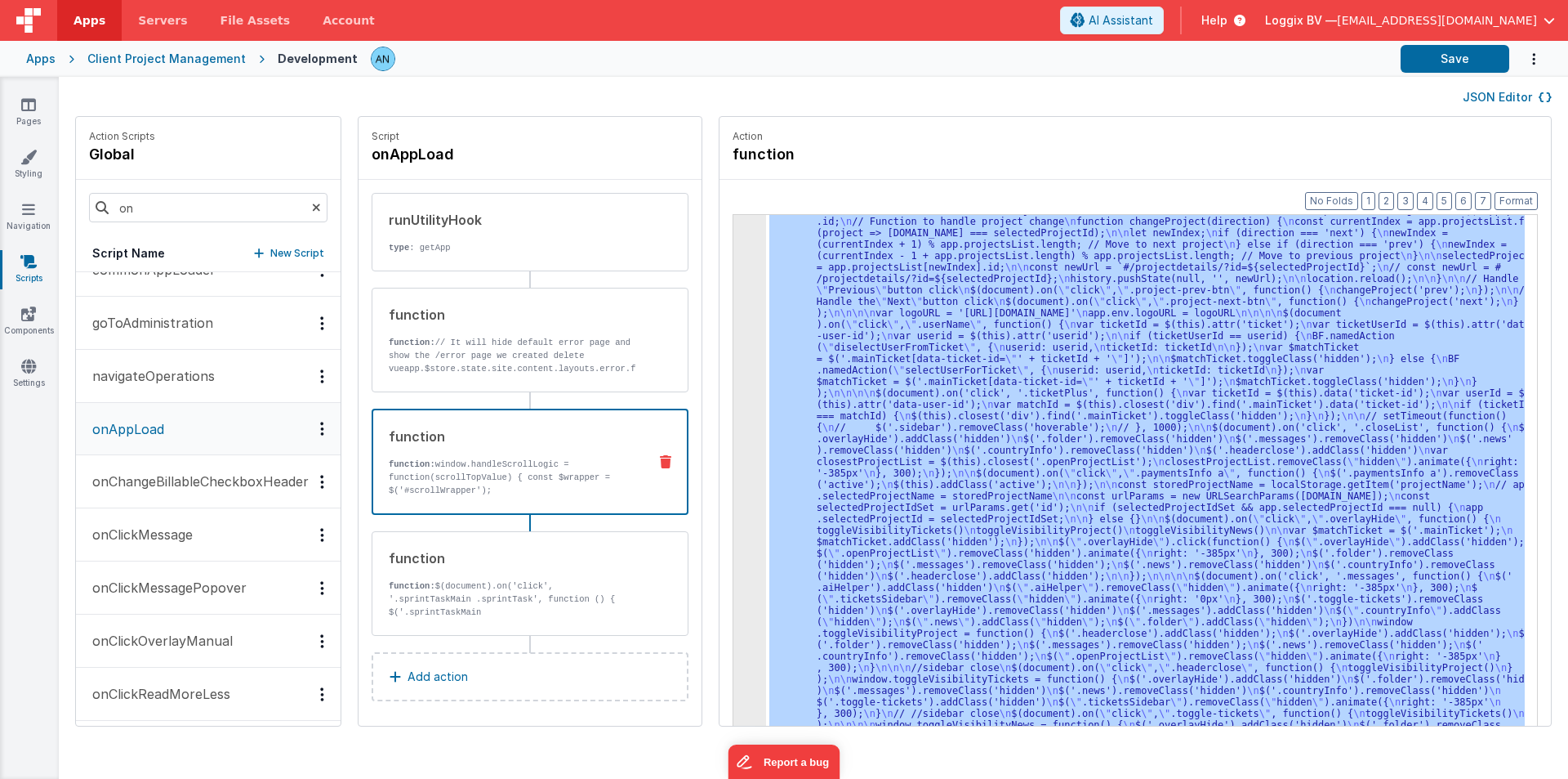
scroll to position [1406, 0]
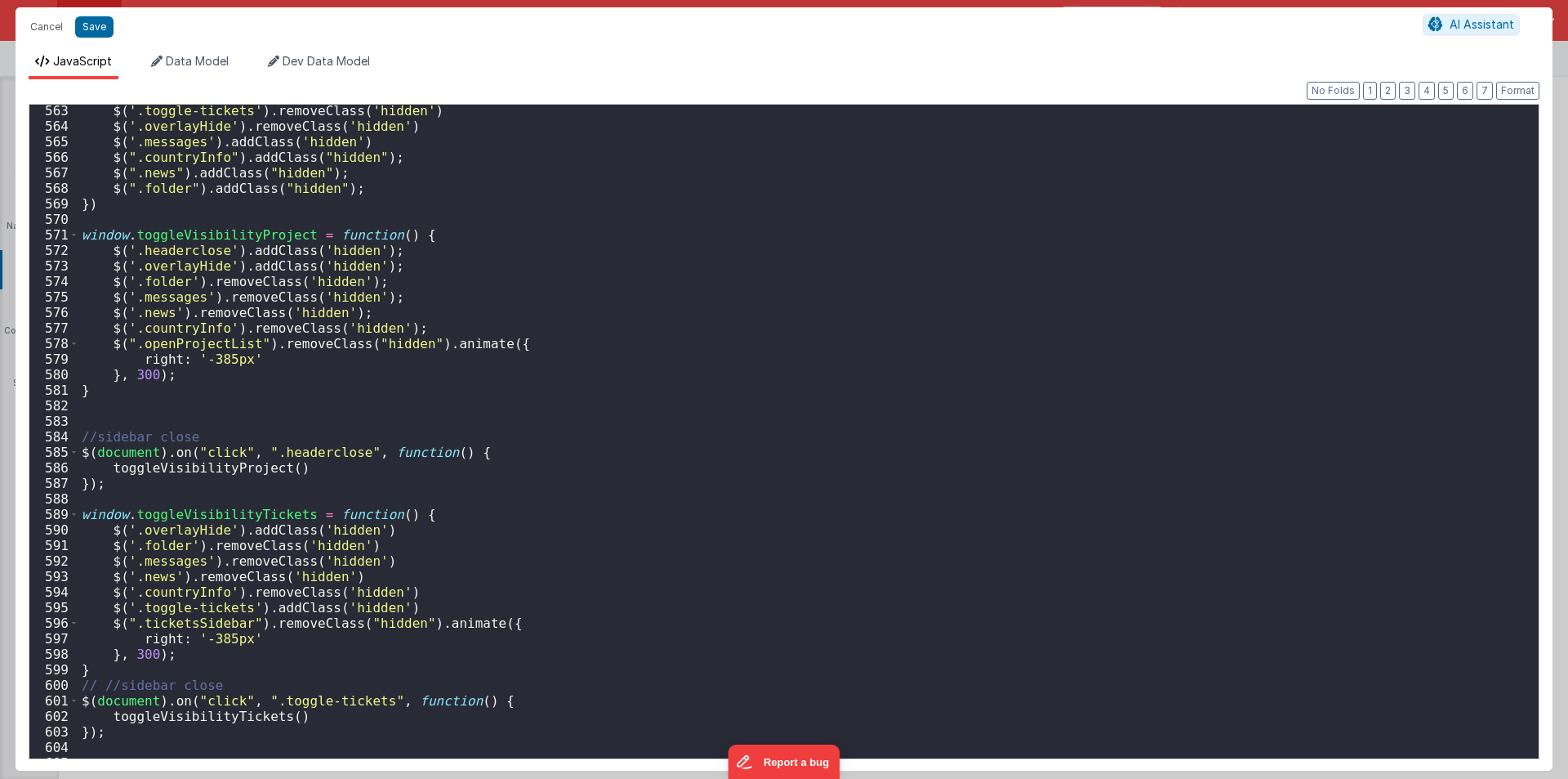
scroll to position [8963, 0]
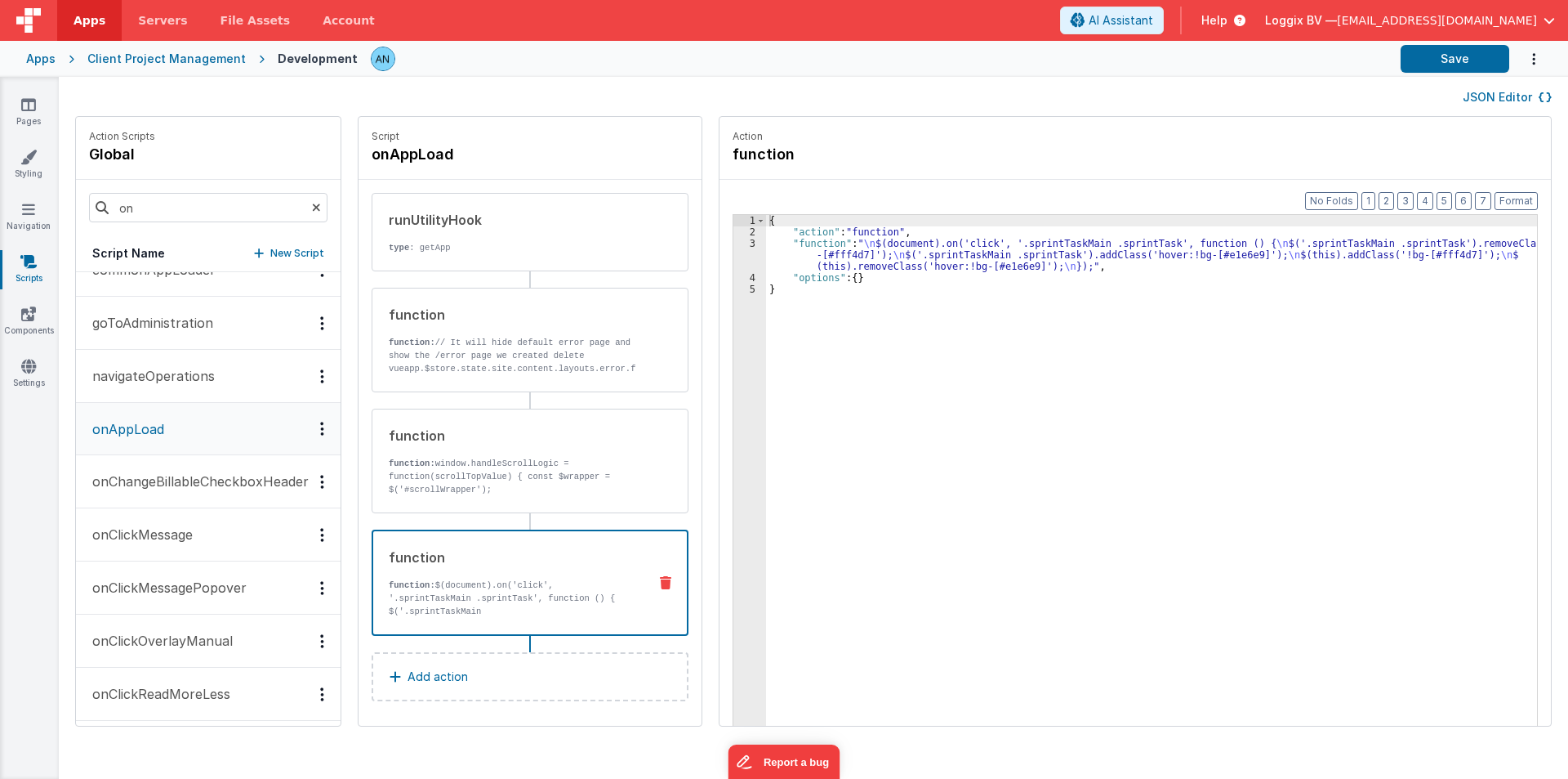
click at [500, 594] on p "function: $(document).on('click', '.sprintTaskMain .sprintTask', function () { …" at bounding box center [511, 631] width 246 height 105
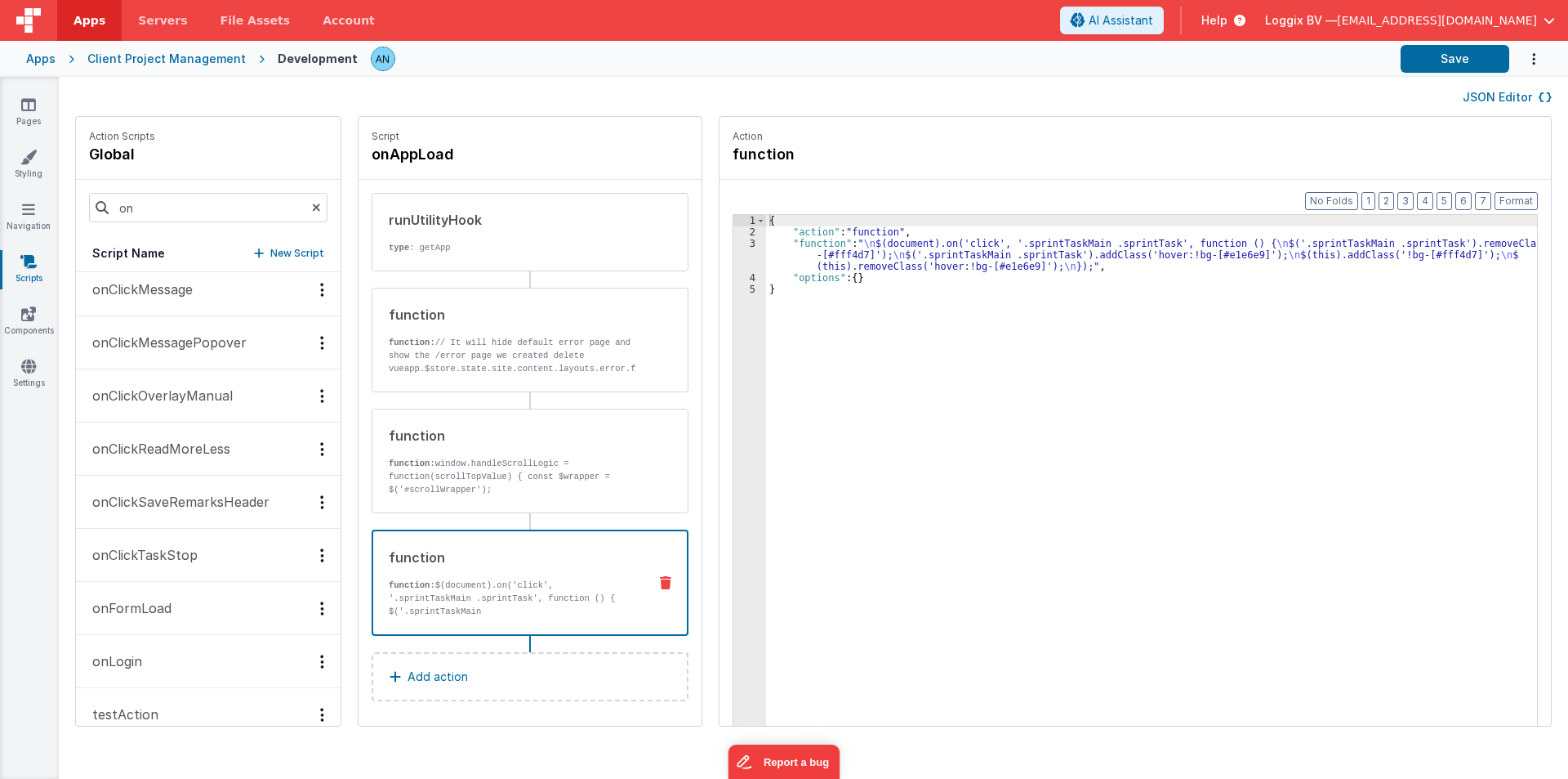
scroll to position [355, 0]
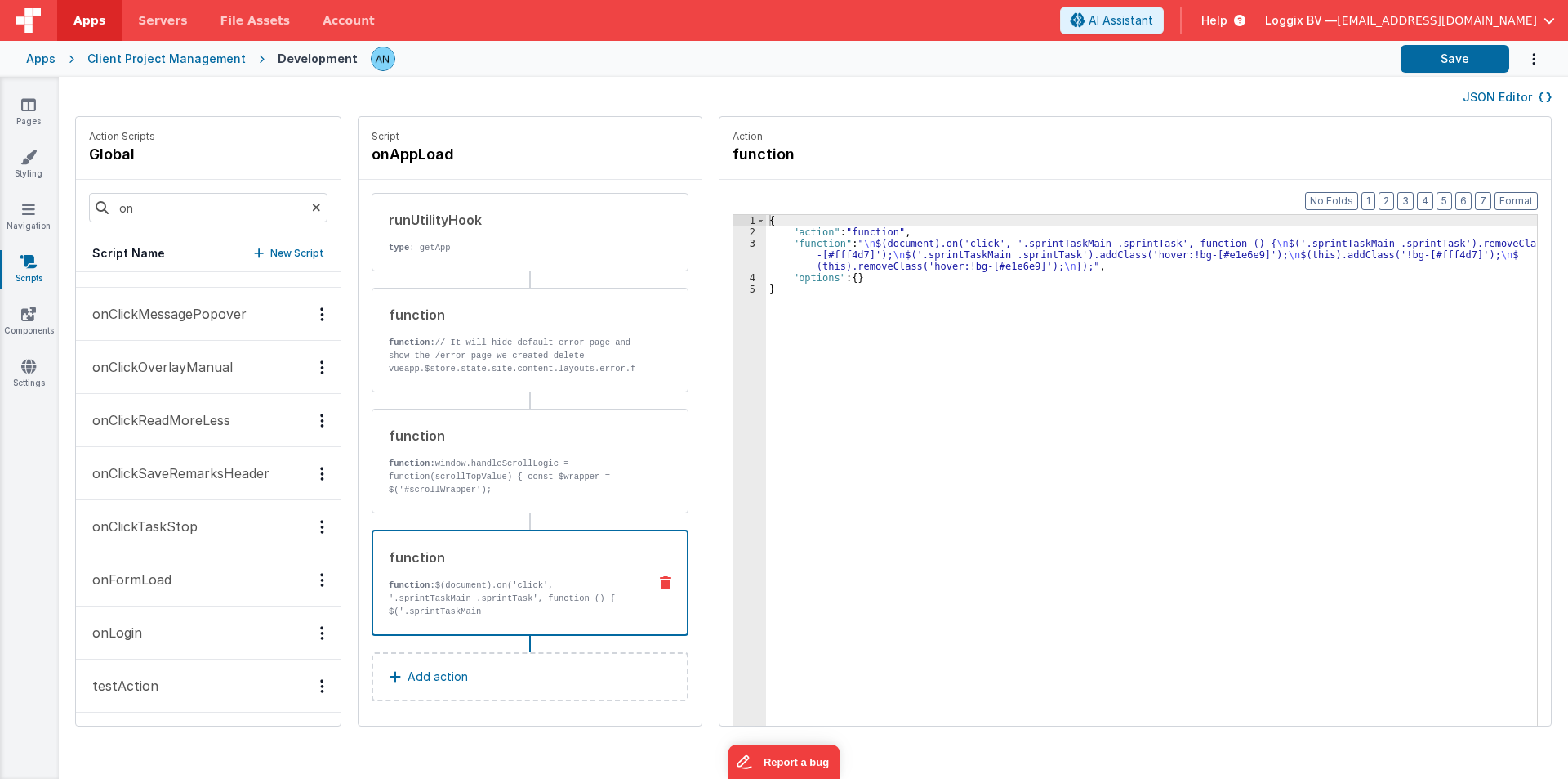
click at [205, 603] on button "onFormLoad" at bounding box center [208, 580] width 265 height 53
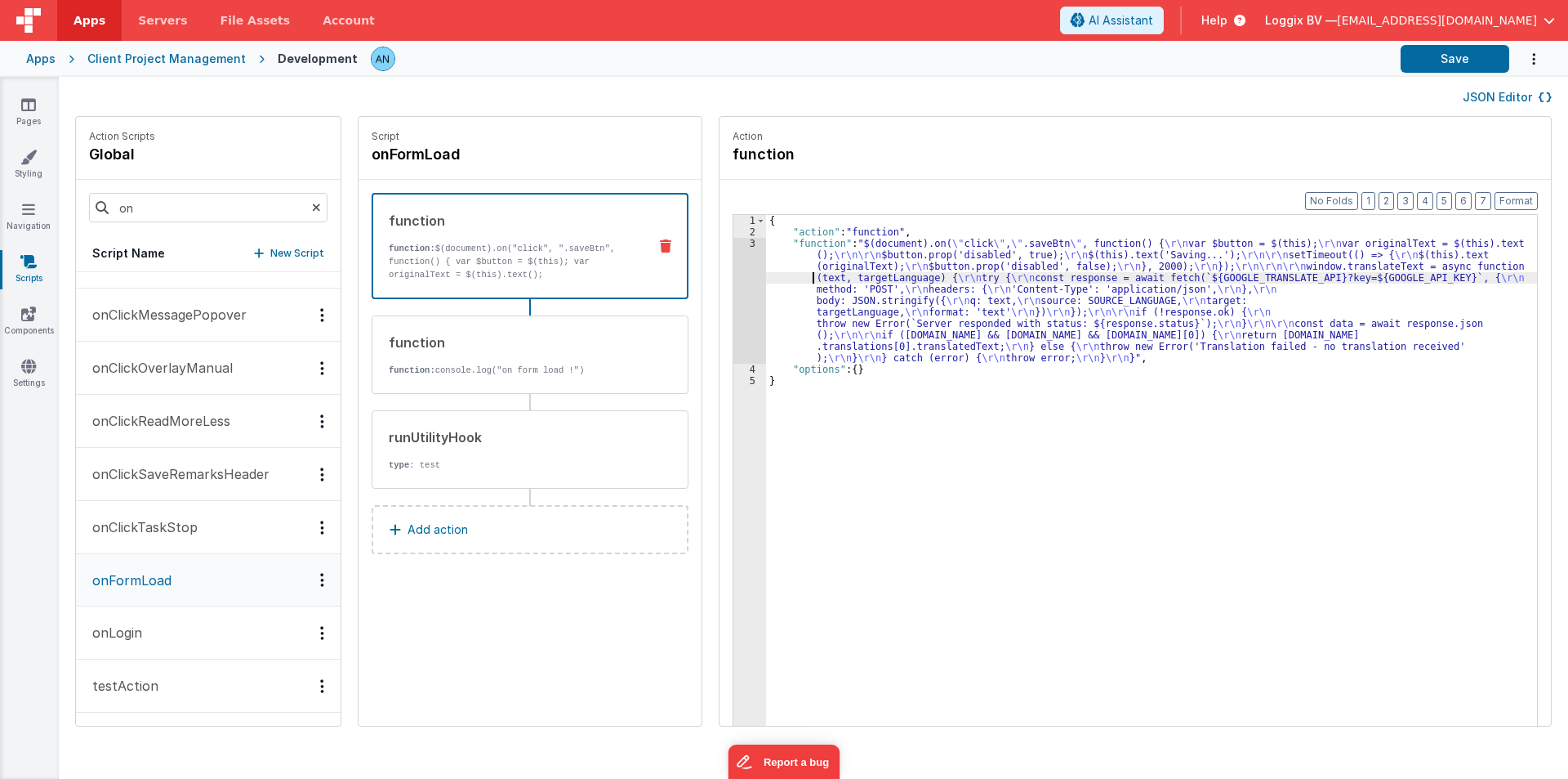
click at [810, 281] on div "{ "action" : "function" , "function" : "$(document).on( \" click \" , \" .saveB…" at bounding box center [1153, 507] width 774 height 585
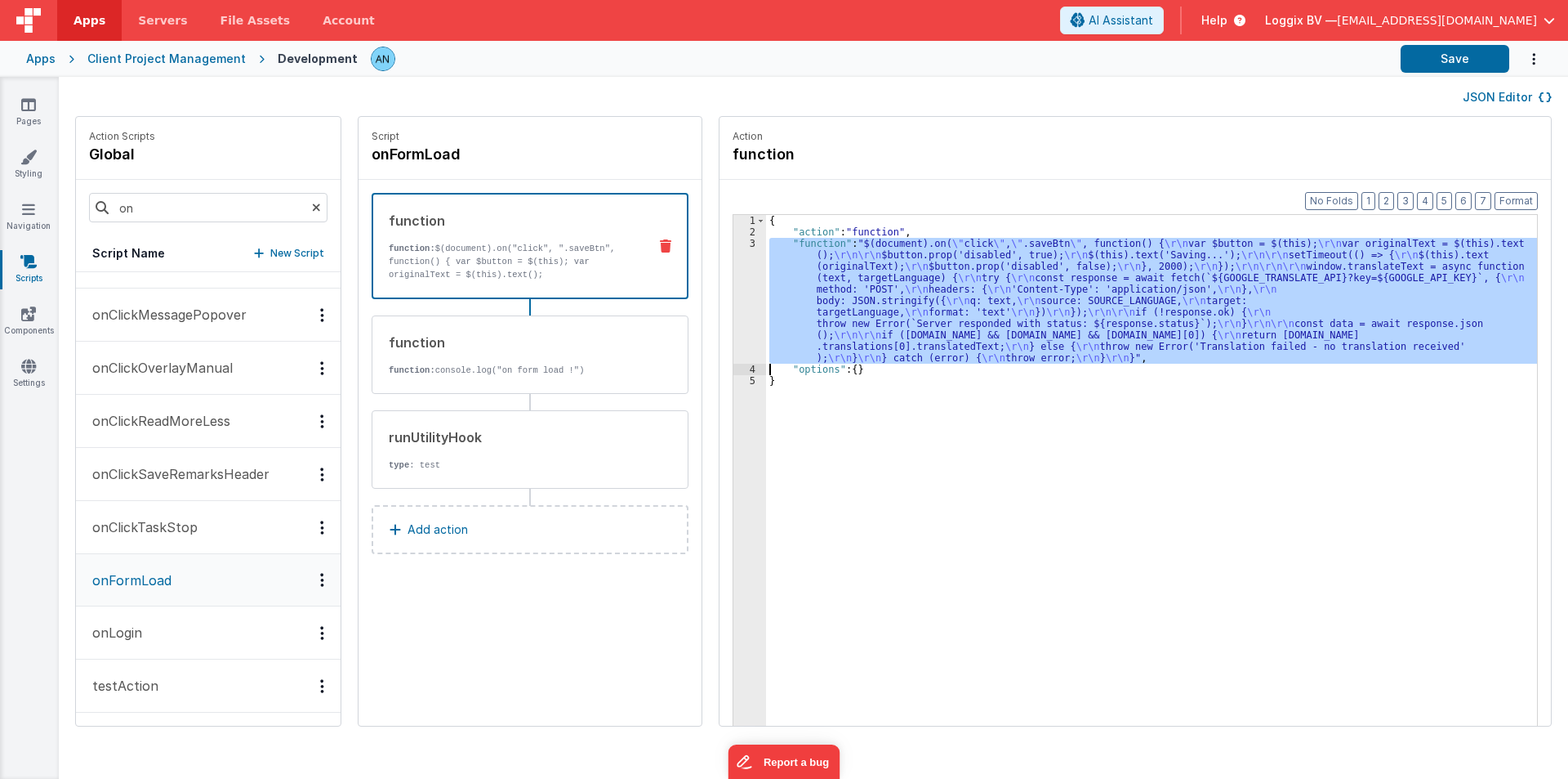
click at [737, 266] on div "3" at bounding box center [750, 301] width 32 height 126
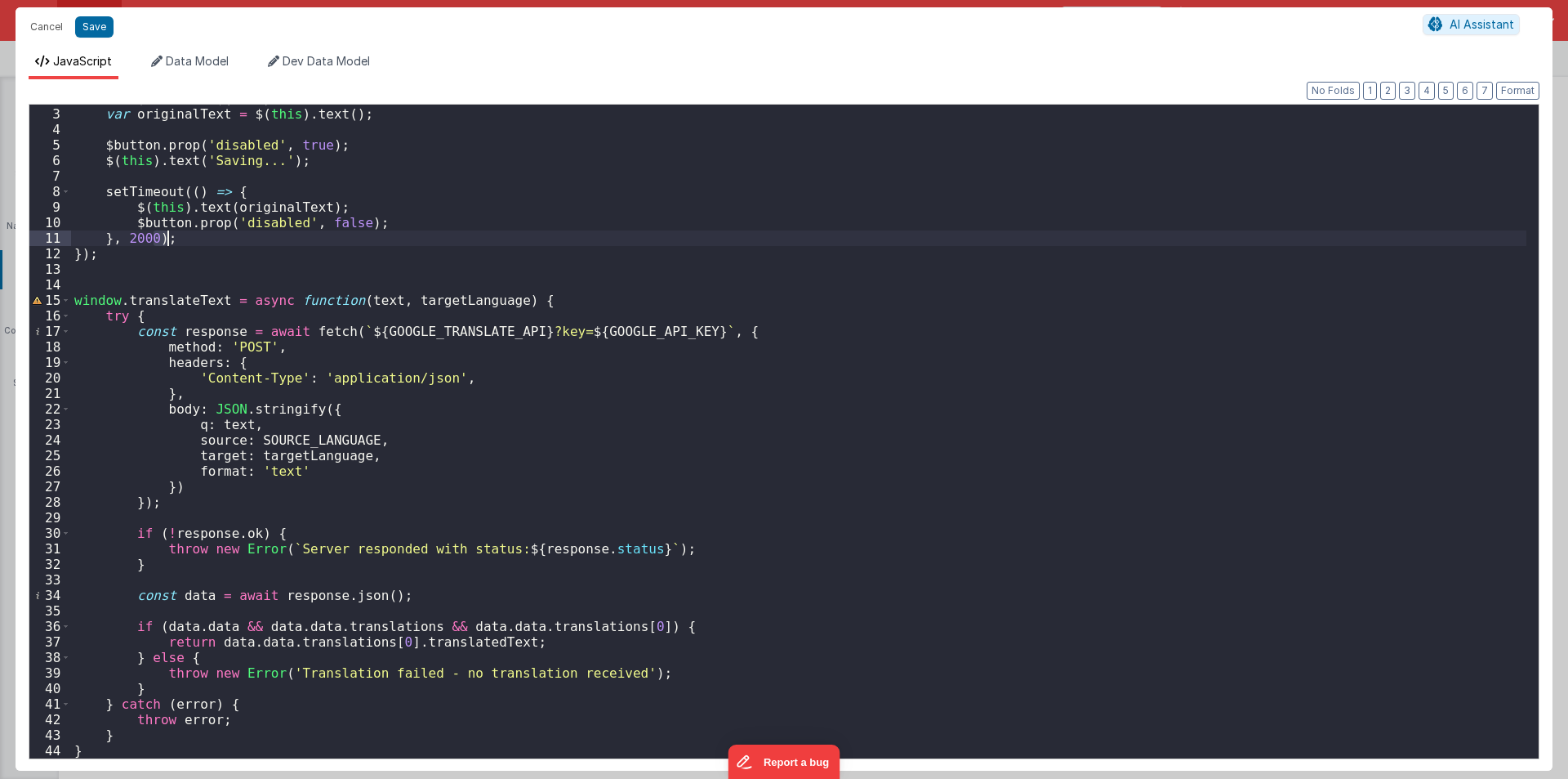
scroll to position [29, 0]
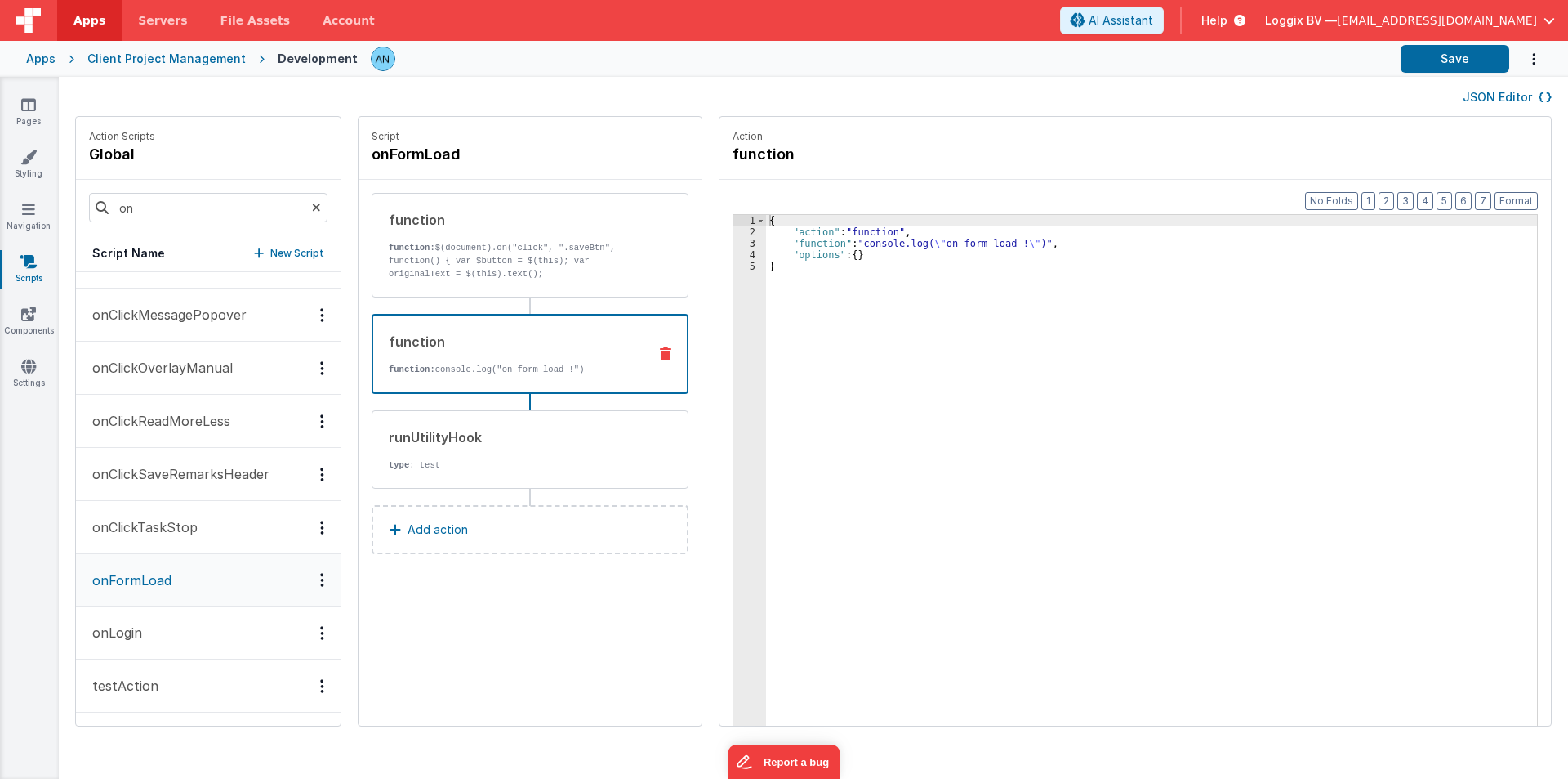
click at [441, 372] on p "function: console.log("on form load !")" at bounding box center [511, 370] width 246 height 13
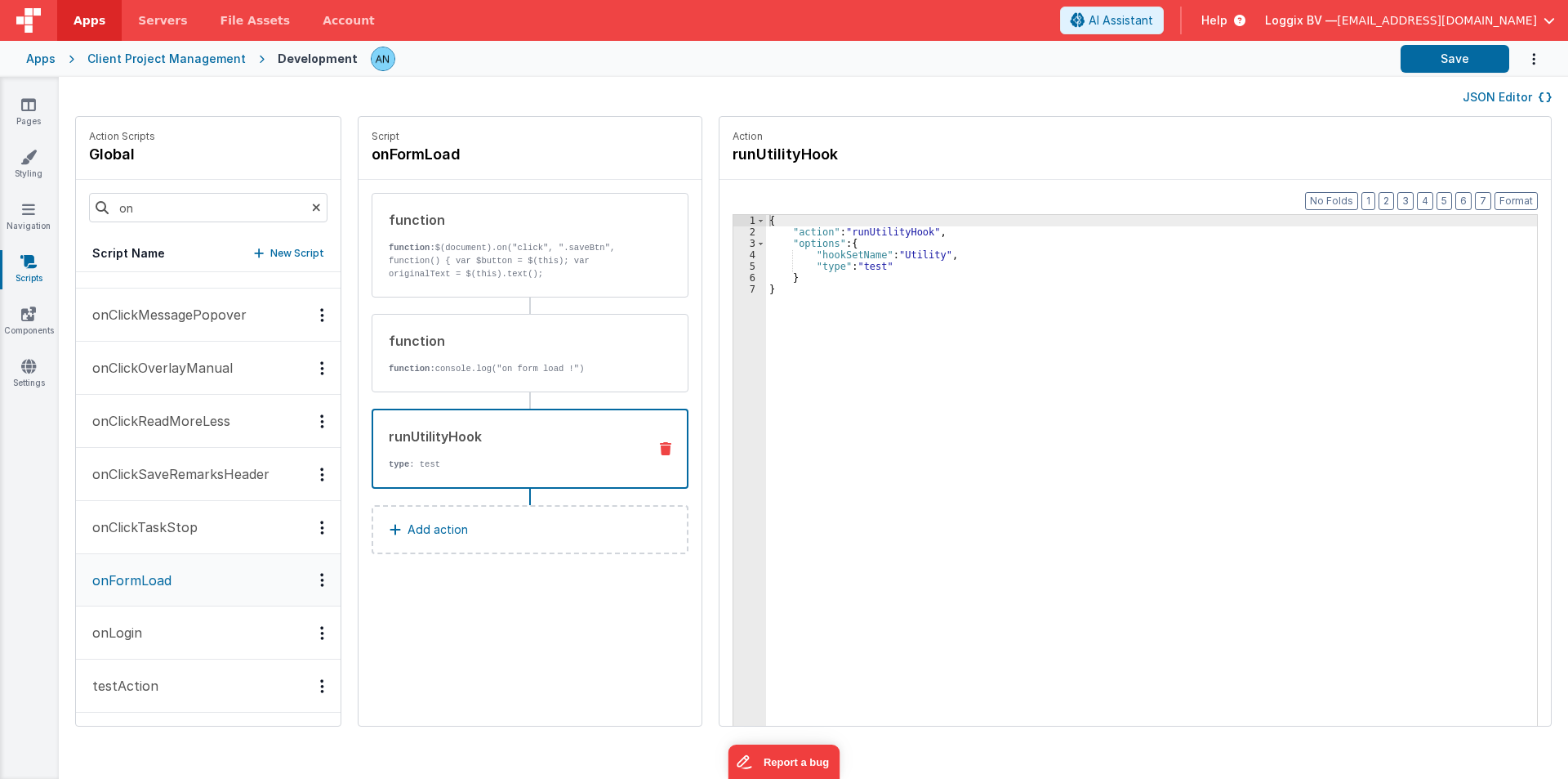
click at [432, 438] on div "runUtilityHook" at bounding box center [511, 437] width 246 height 20
click at [36, 116] on link "Pages" at bounding box center [28, 112] width 59 height 32
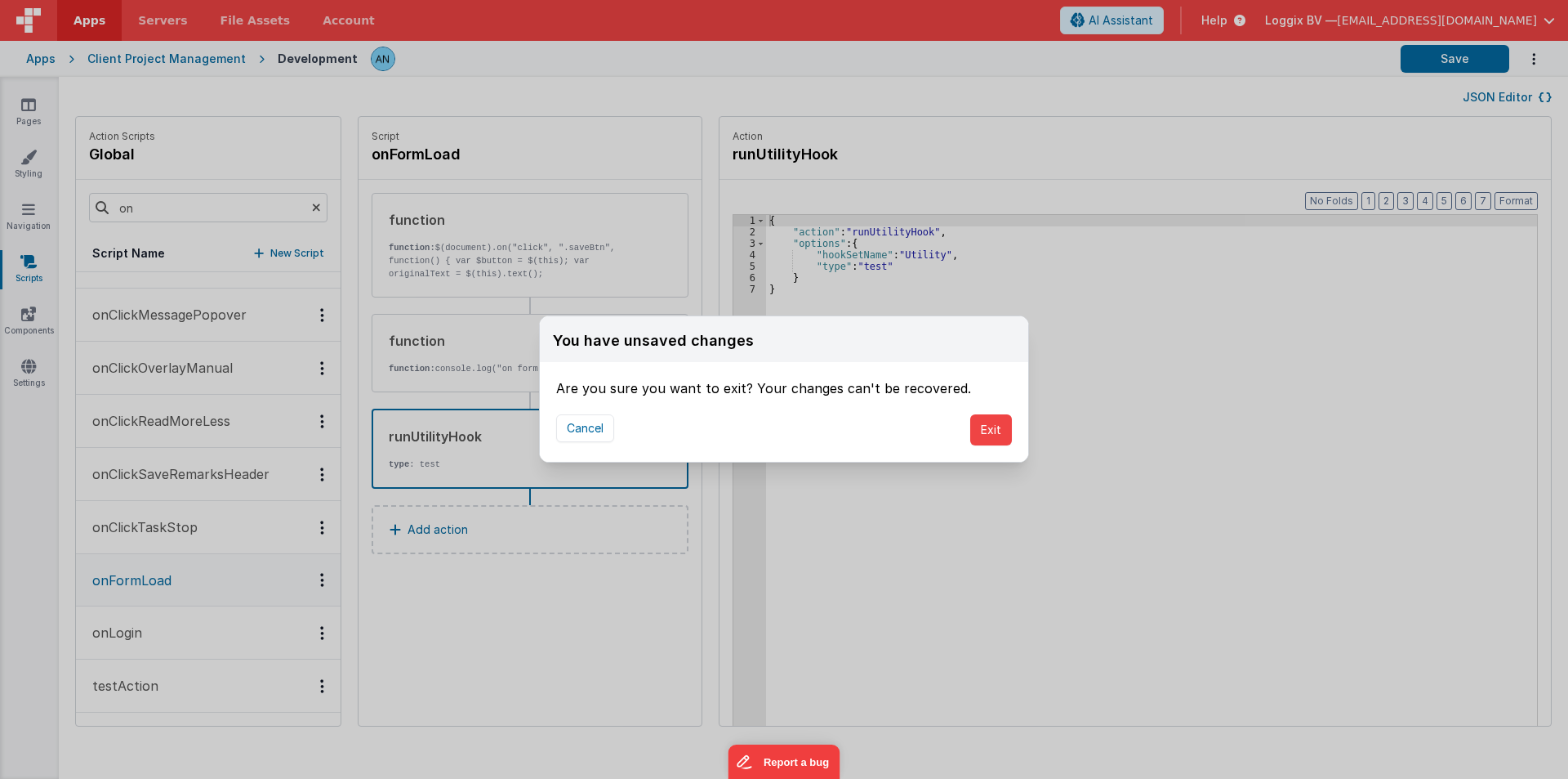
click at [84, 15] on div "You have unsaved changes Are you sure you want to exit? Your changes can't be r…" at bounding box center [784, 390] width 1568 height 779
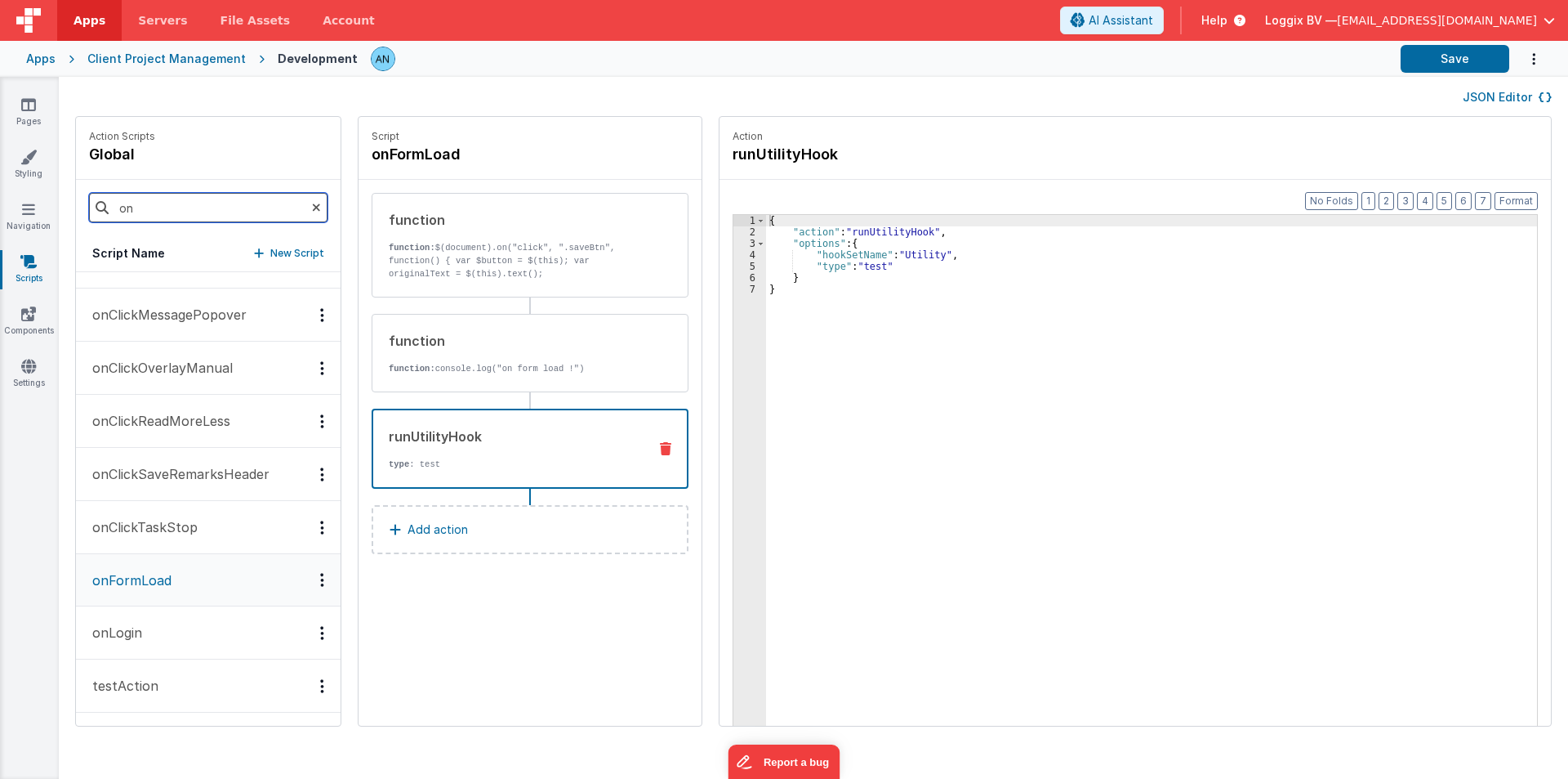
click at [200, 211] on input "on" at bounding box center [208, 207] width 238 height 29
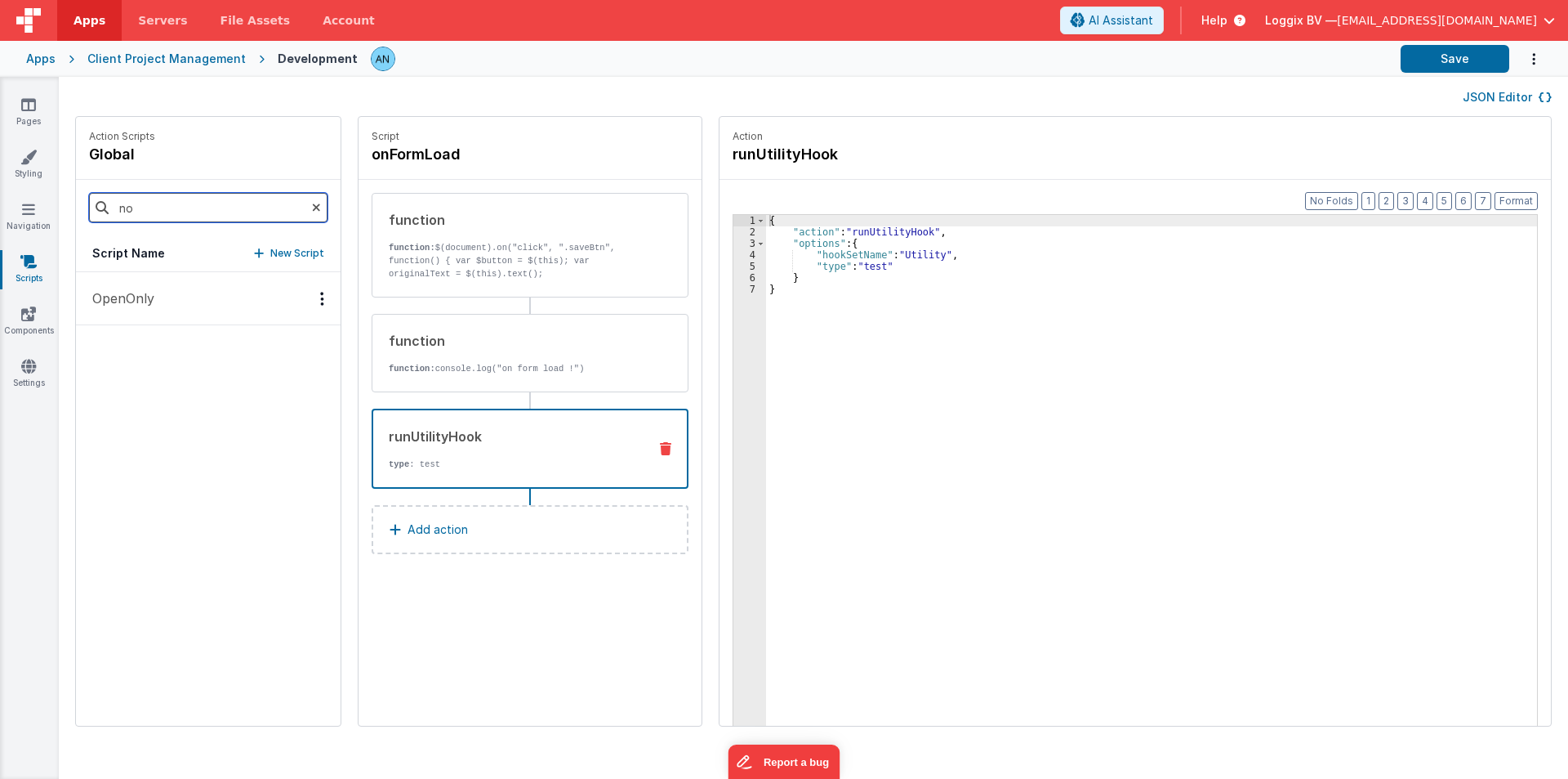
type input "no"
click at [312, 208] on icon at bounding box center [316, 207] width 9 height 56
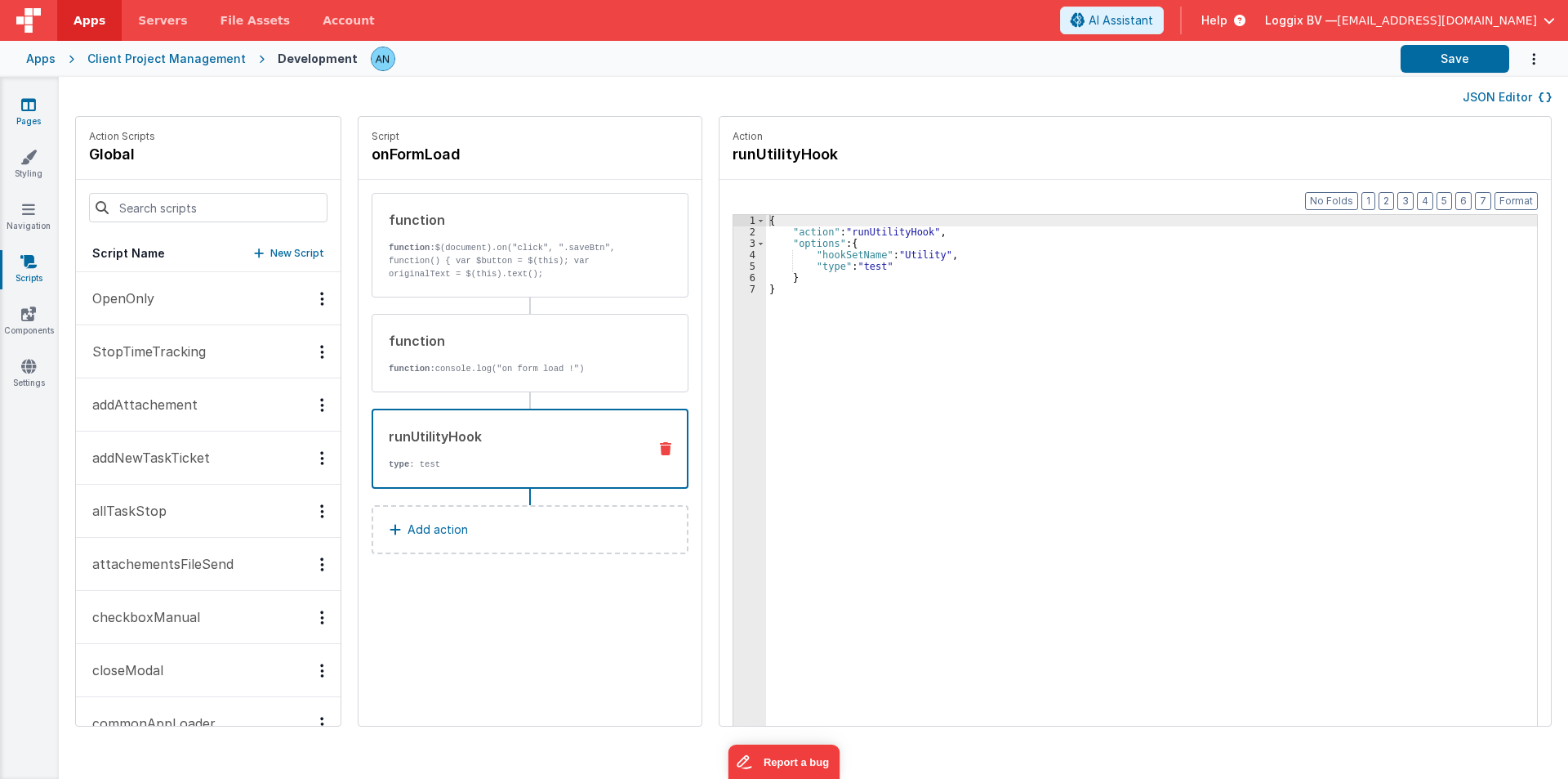
click at [20, 105] on link "Pages" at bounding box center [28, 112] width 59 height 32
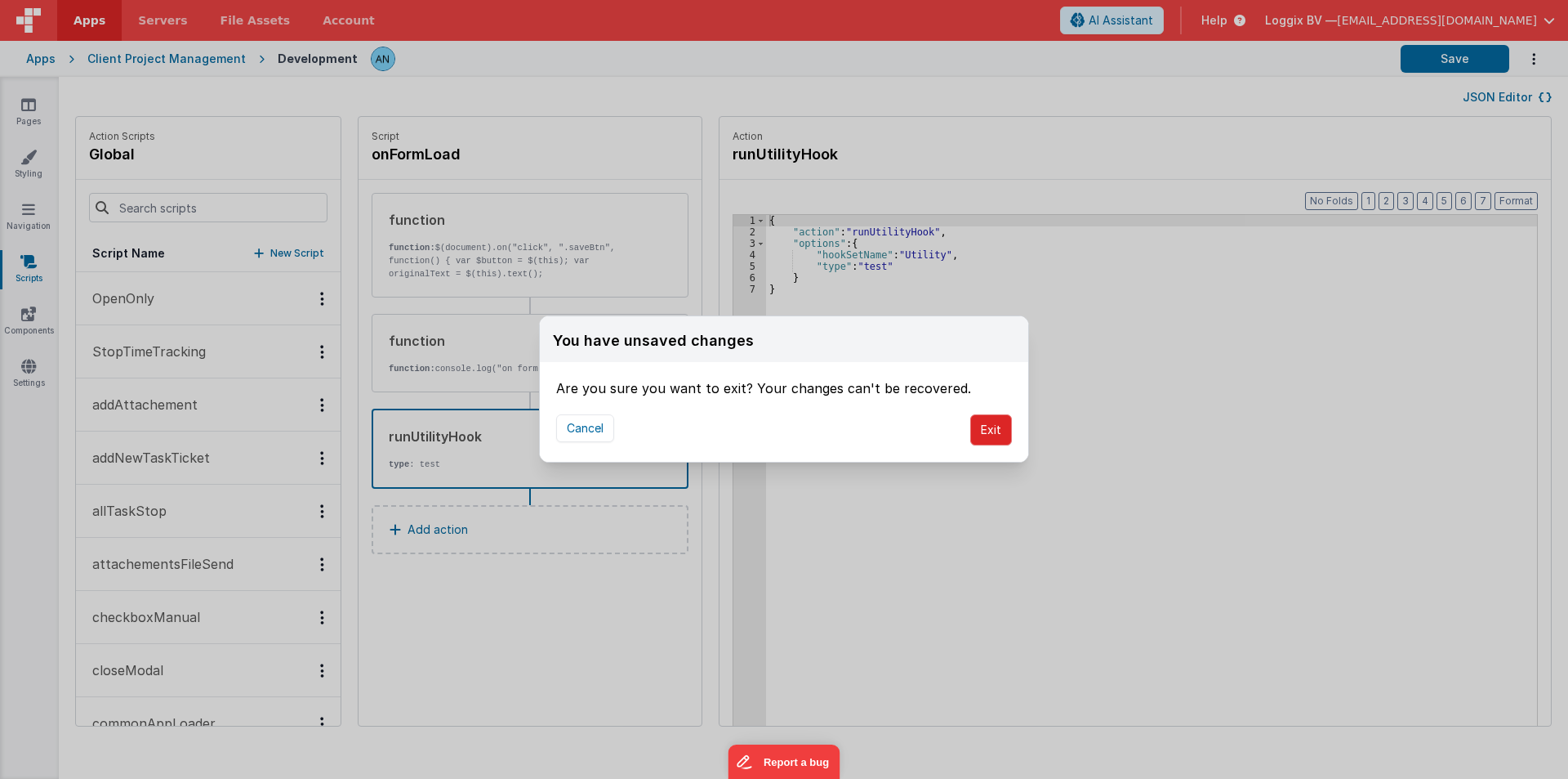
click at [984, 417] on button "Exit" at bounding box center [991, 429] width 42 height 31
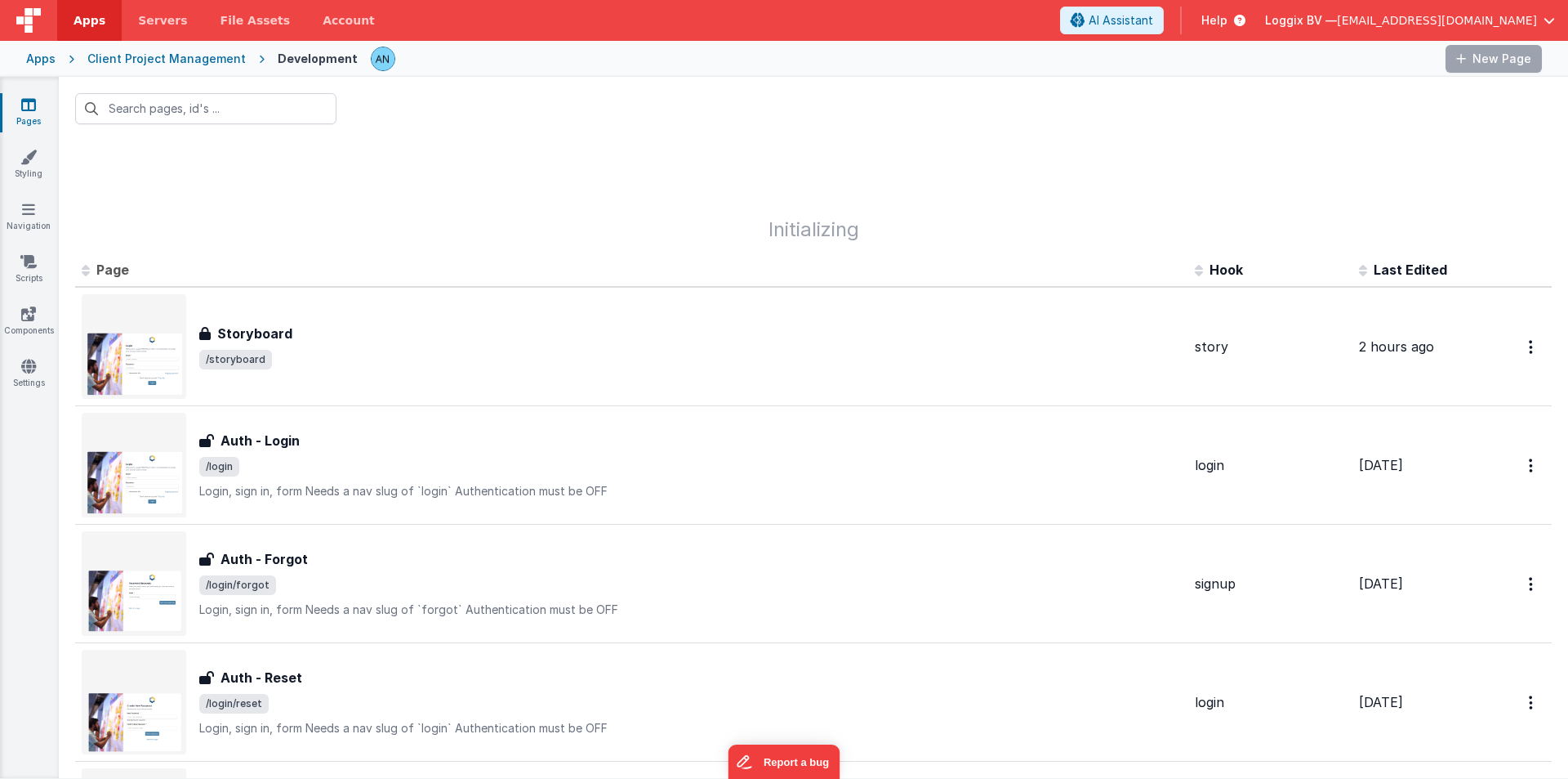
click at [91, 27] on div "You have unsaved changes Are you sure you want to exit? Your changes can't be r…" at bounding box center [784, 390] width 1568 height 779
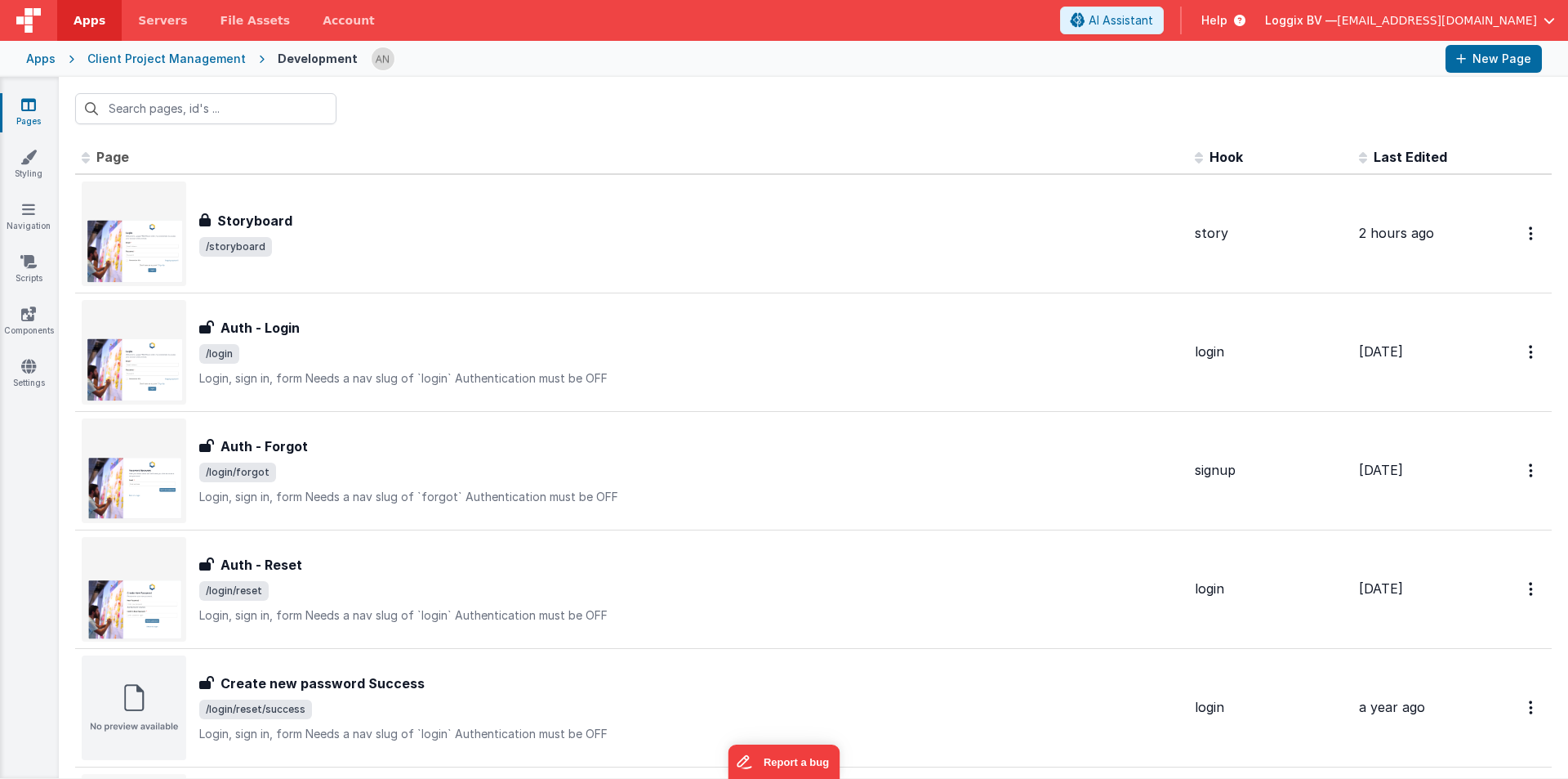
click at [93, 17] on span "Apps" at bounding box center [90, 21] width 32 height 17
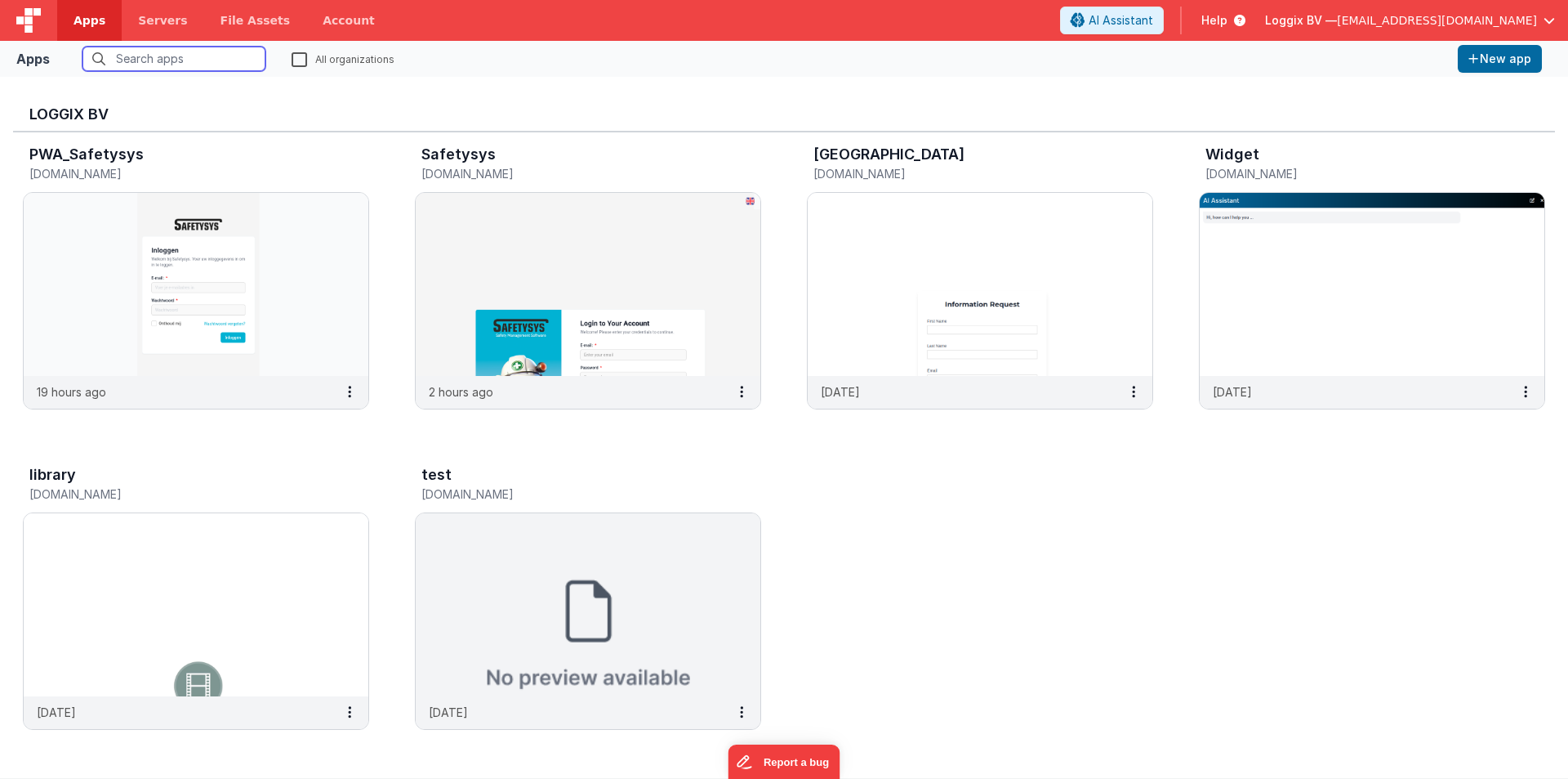
scroll to position [659, 0]
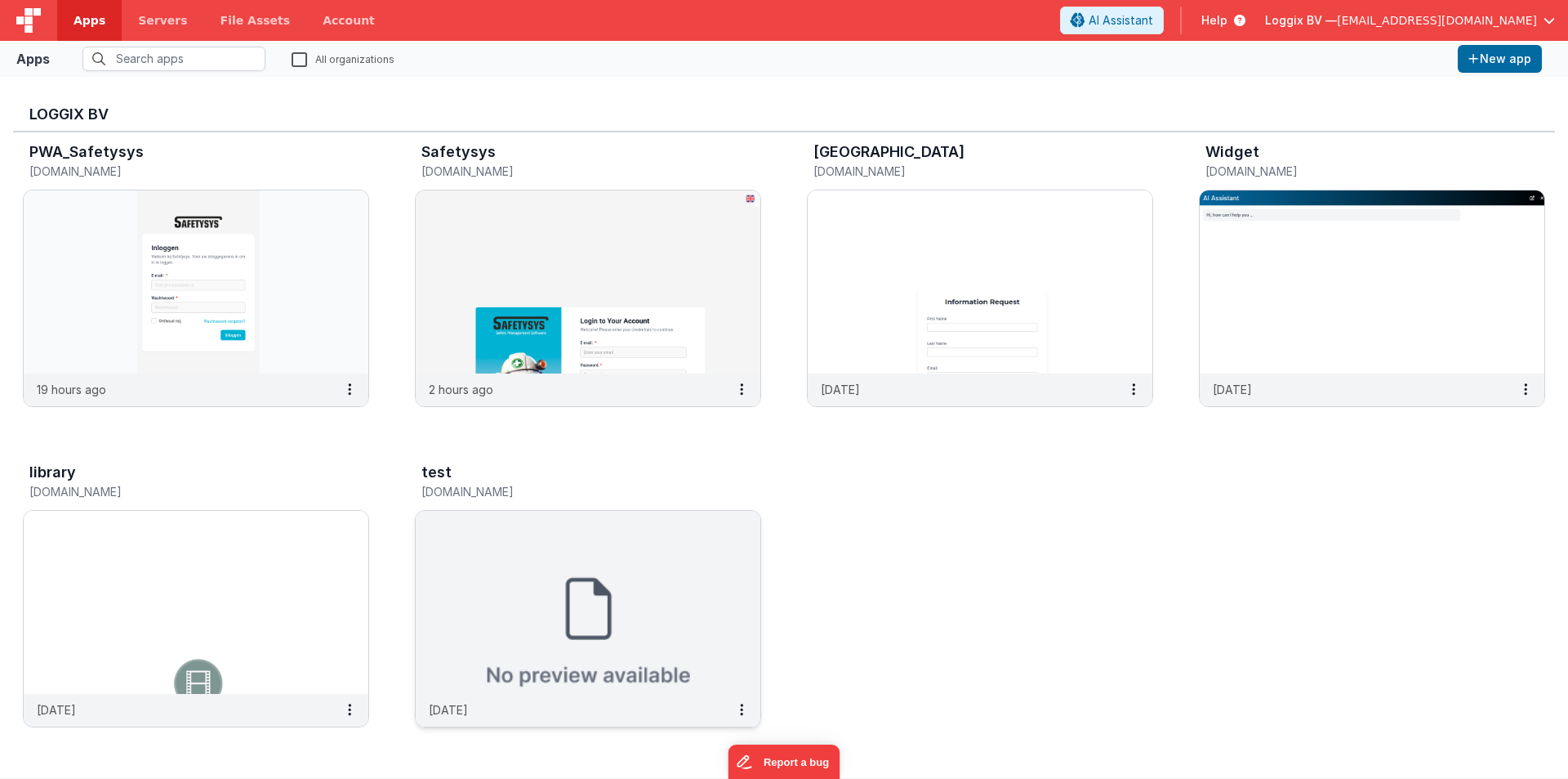
click at [570, 585] on img at bounding box center [588, 602] width 344 height 183
